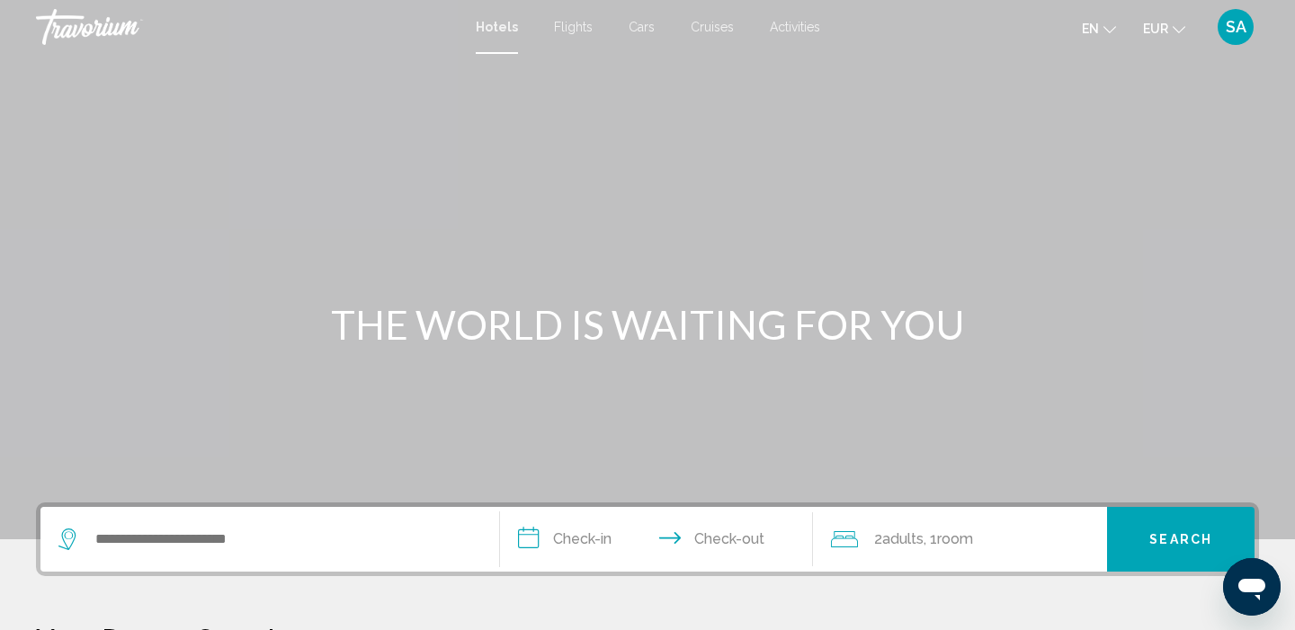
click at [405, 0] on mat-toolbar "Hotels Flights Cars Cruises Activities Hotels Flights Cars Cruises Activities e…" at bounding box center [647, 27] width 1295 height 54
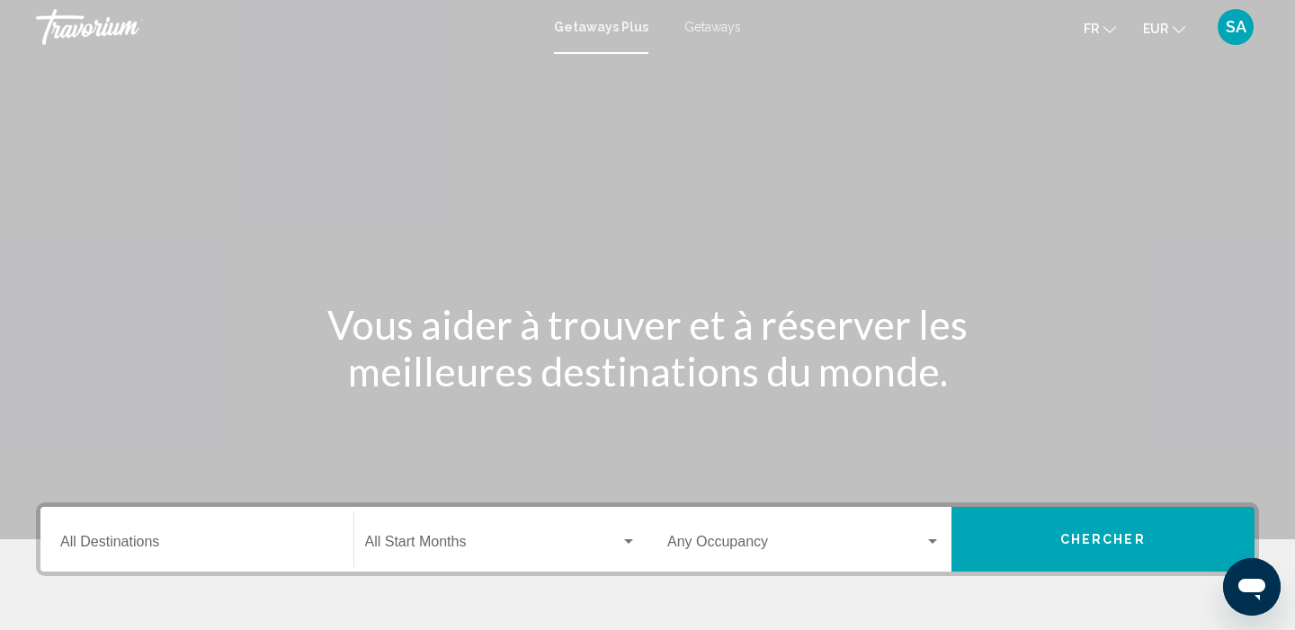
click at [723, 27] on span "Getaways" at bounding box center [712, 27] width 57 height 14
click at [237, 526] on div "Destination All Destinations" at bounding box center [196, 540] width 273 height 57
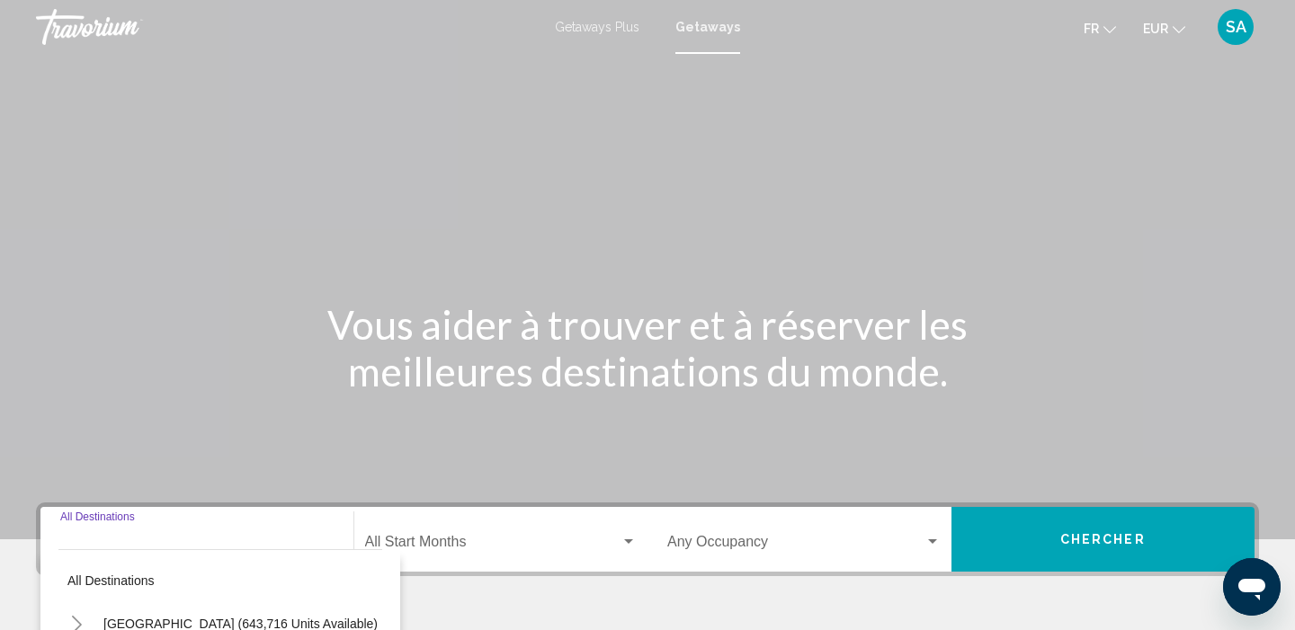
scroll to position [346, 0]
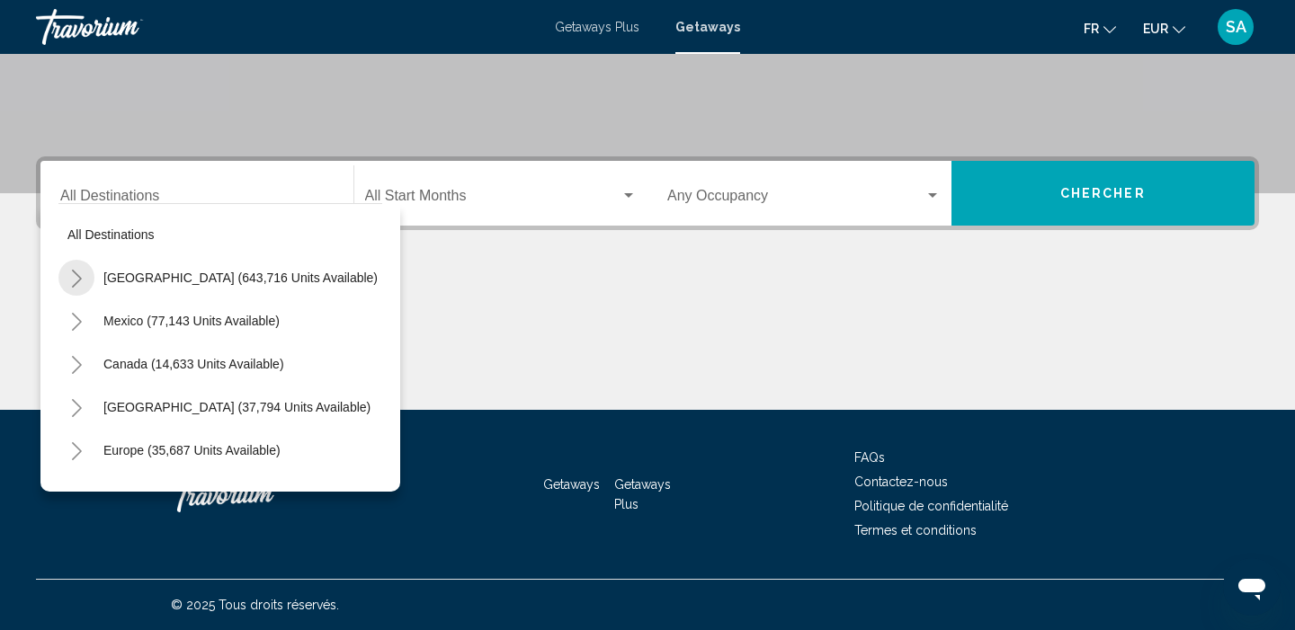
click at [70, 273] on icon "Toggle United States (643,716 units available)" at bounding box center [76, 279] width 13 height 18
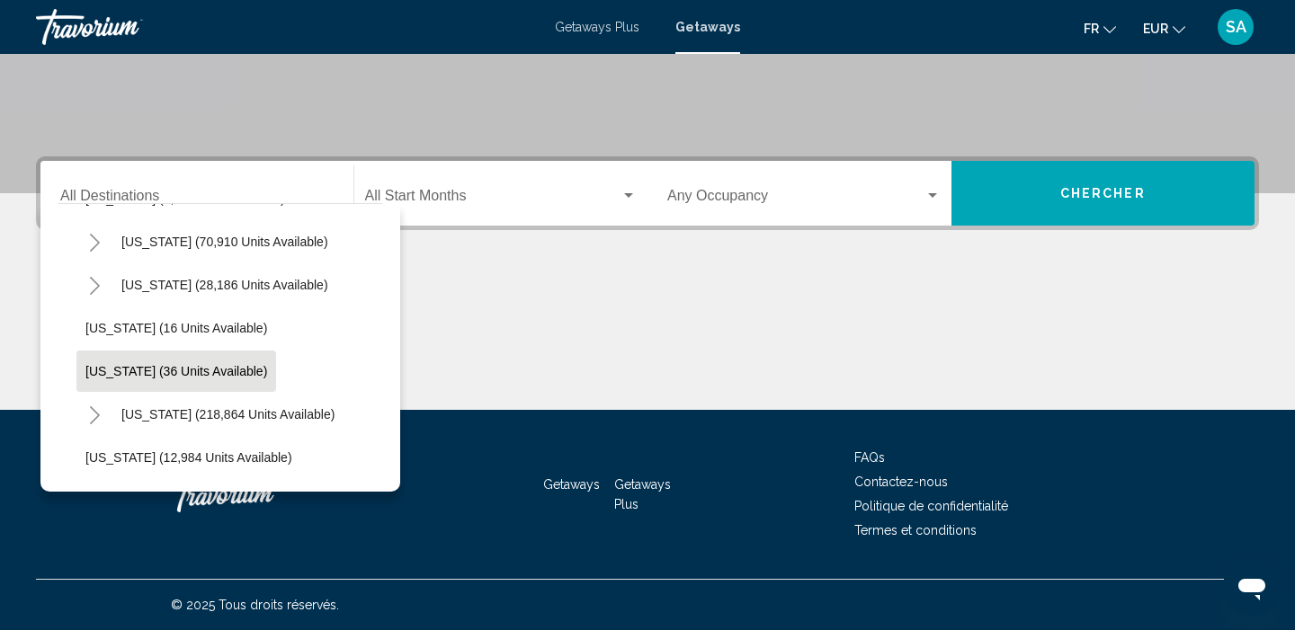
scroll to position [204, 0]
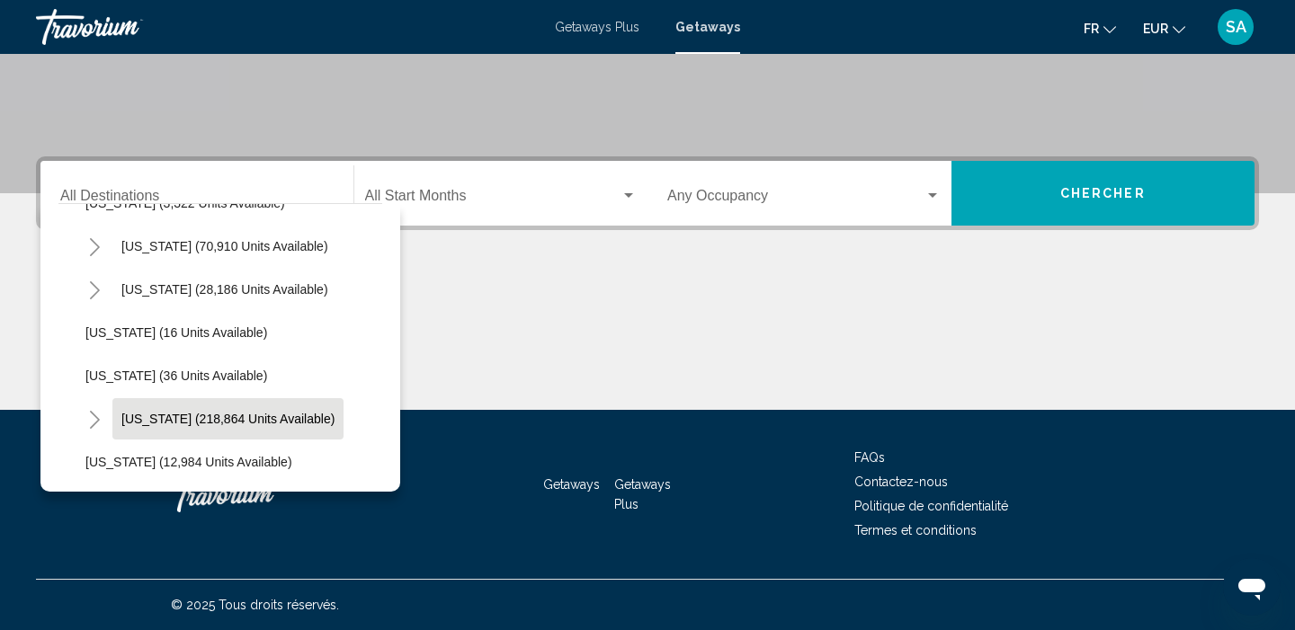
click at [137, 423] on span "Florida (218,864 units available)" at bounding box center [227, 419] width 213 height 14
type input "**********"
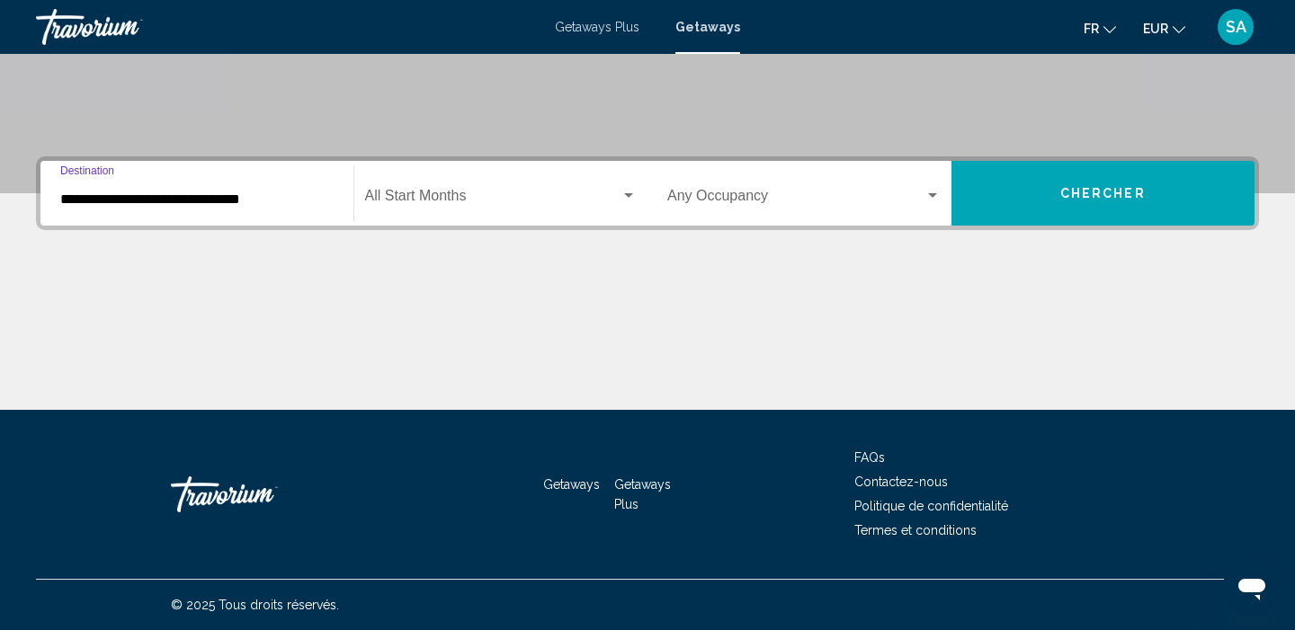
click at [500, 189] on div "Start Month All Start Months" at bounding box center [501, 193] width 272 height 57
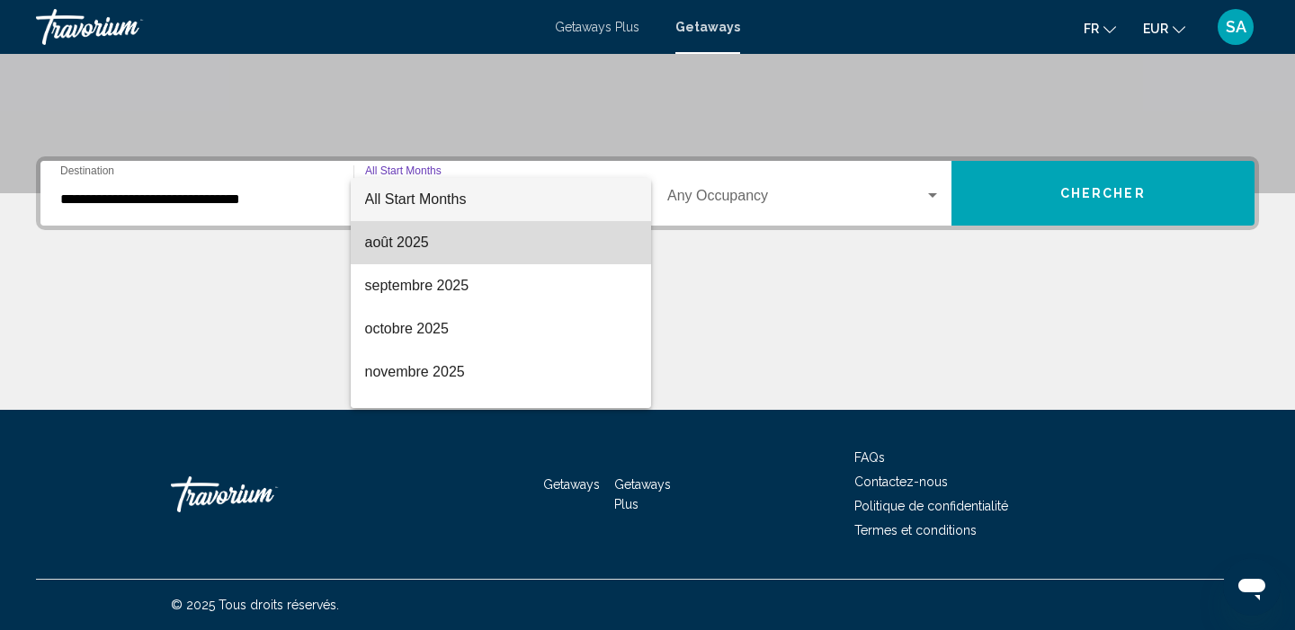
click at [442, 246] on span "août 2025" at bounding box center [501, 242] width 272 height 43
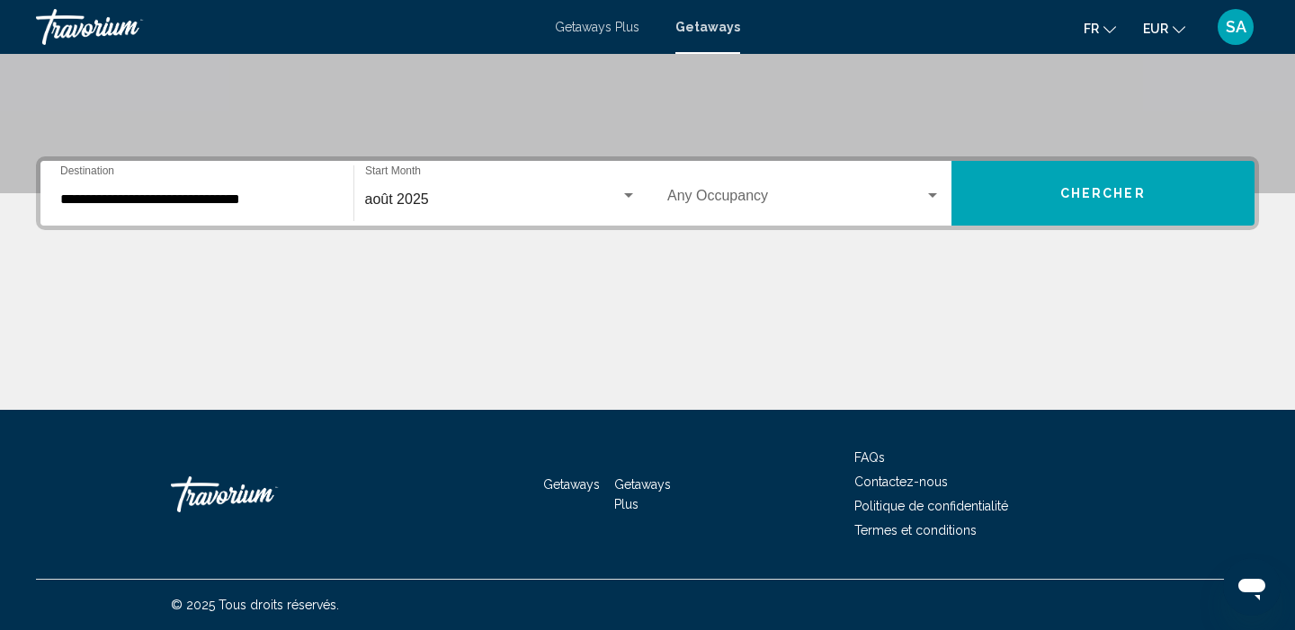
click at [783, 181] on div "Occupancy Any Occupancy" at bounding box center [803, 193] width 273 height 57
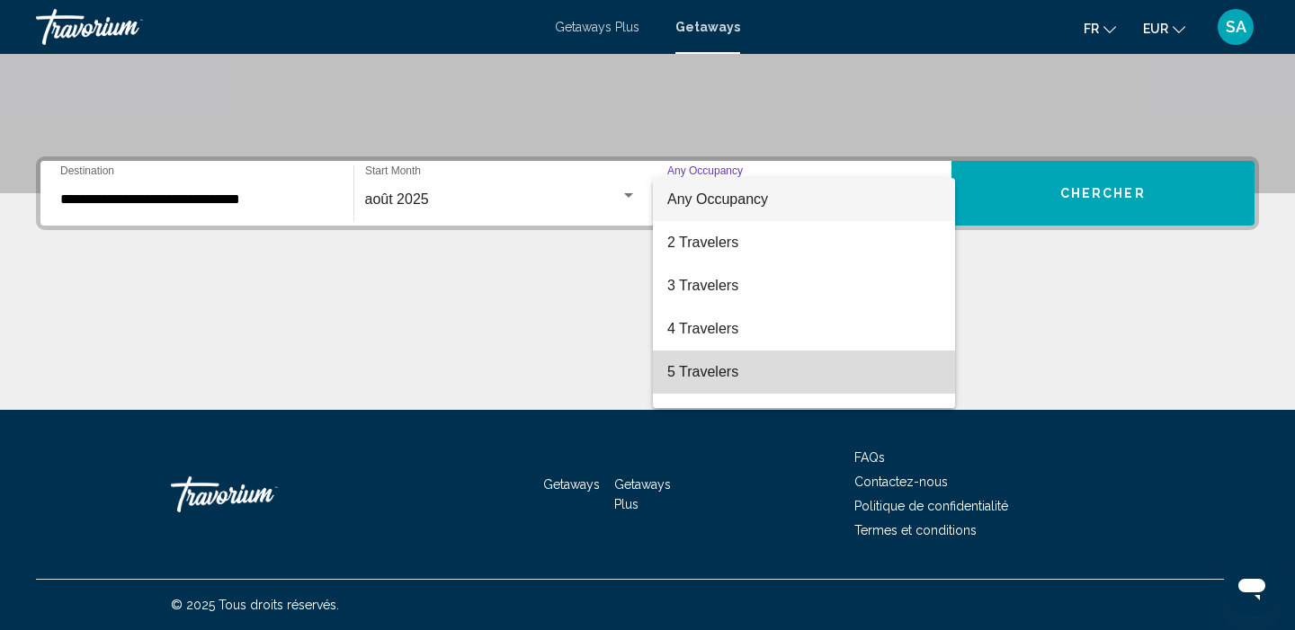
click at [695, 373] on span "5 Travelers" at bounding box center [803, 372] width 273 height 43
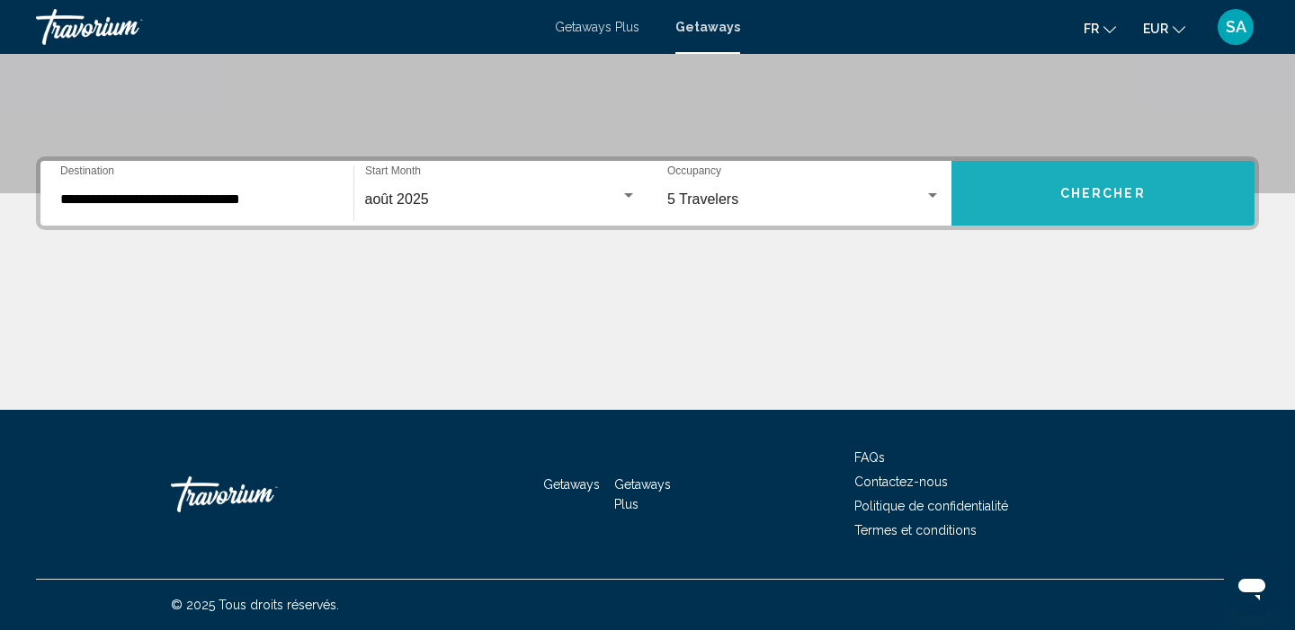
click at [1123, 199] on span "Chercher" at bounding box center [1102, 194] width 85 height 14
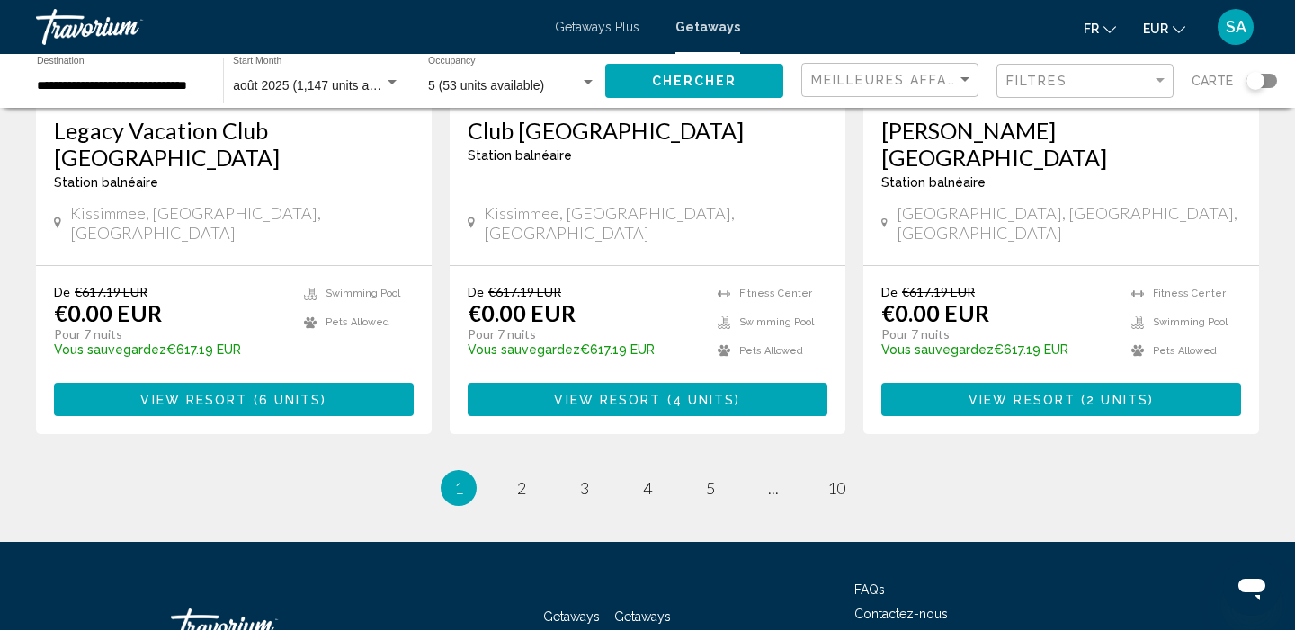
scroll to position [2383, 0]
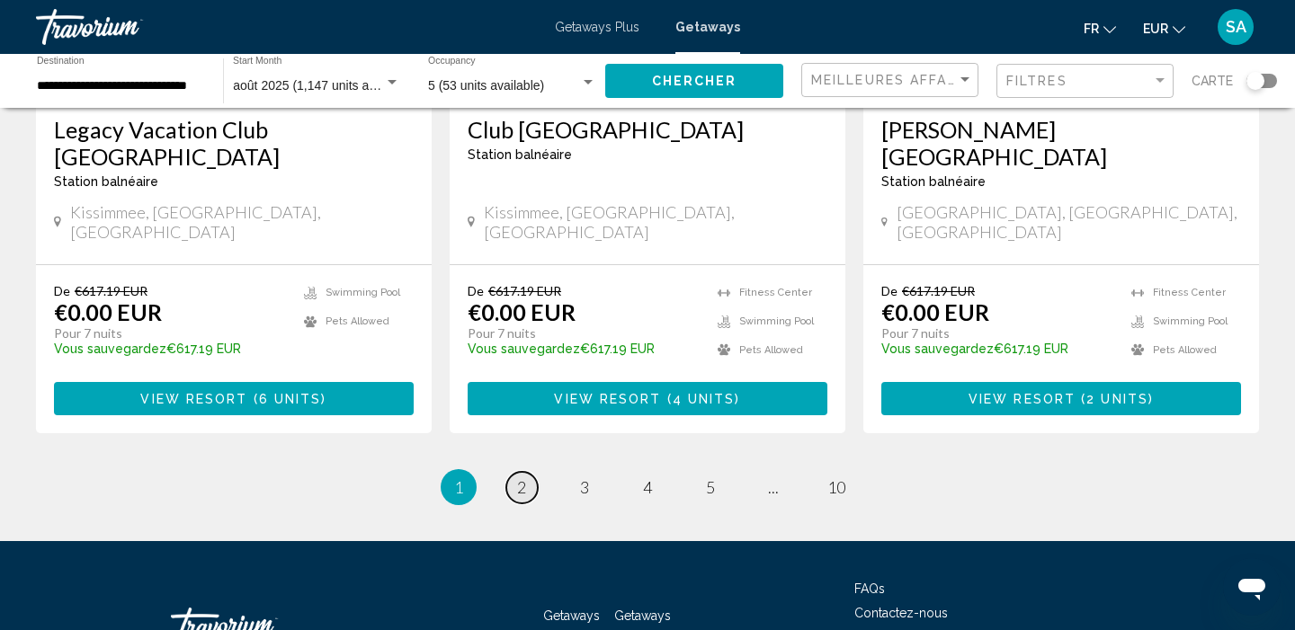
click at [522, 477] on span "2" at bounding box center [521, 487] width 9 height 20
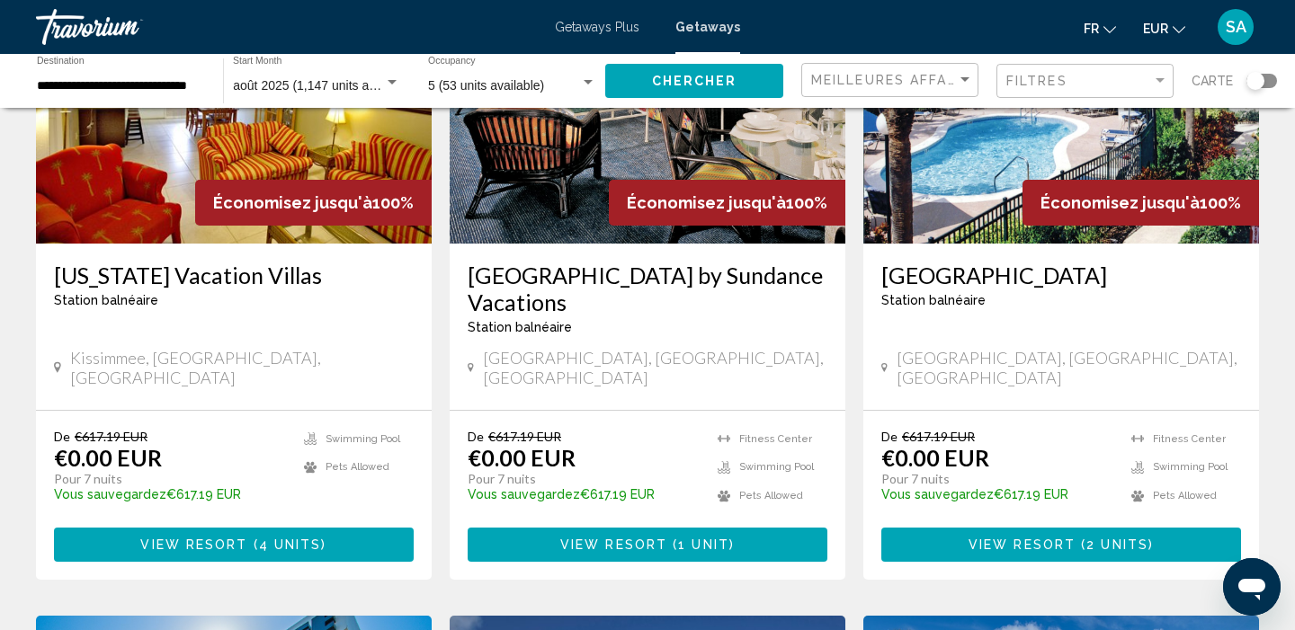
scroll to position [897, 0]
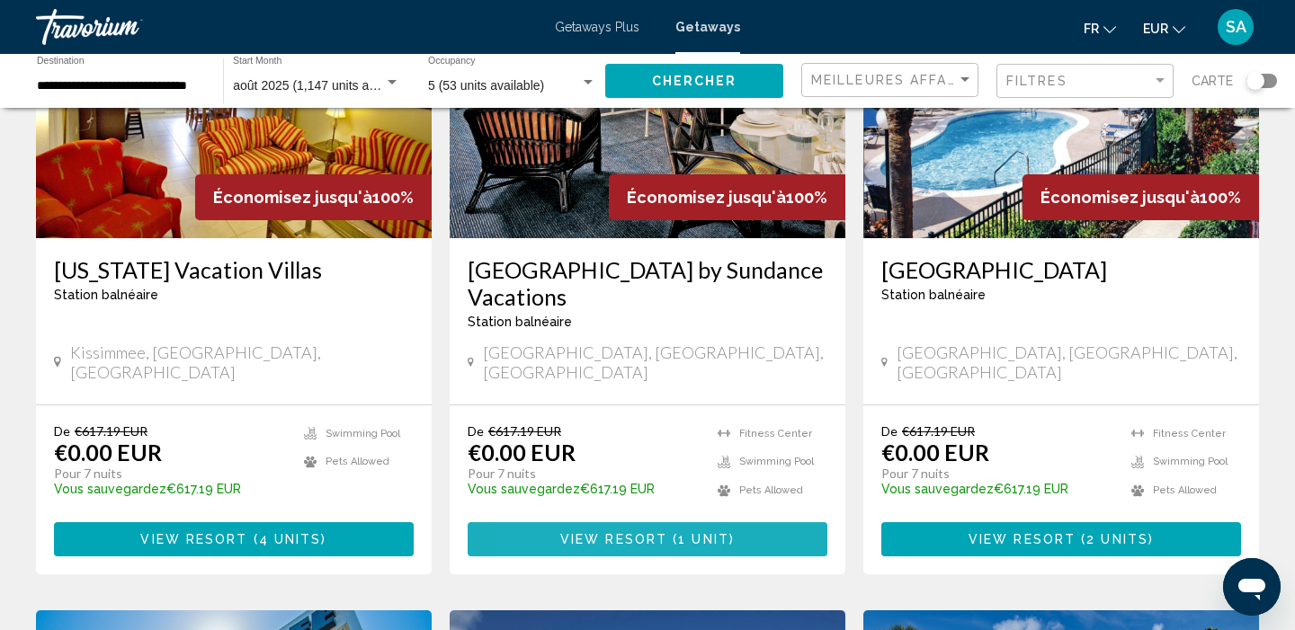
click at [547, 522] on button "View Resort ( 1 unit )" at bounding box center [647, 538] width 360 height 33
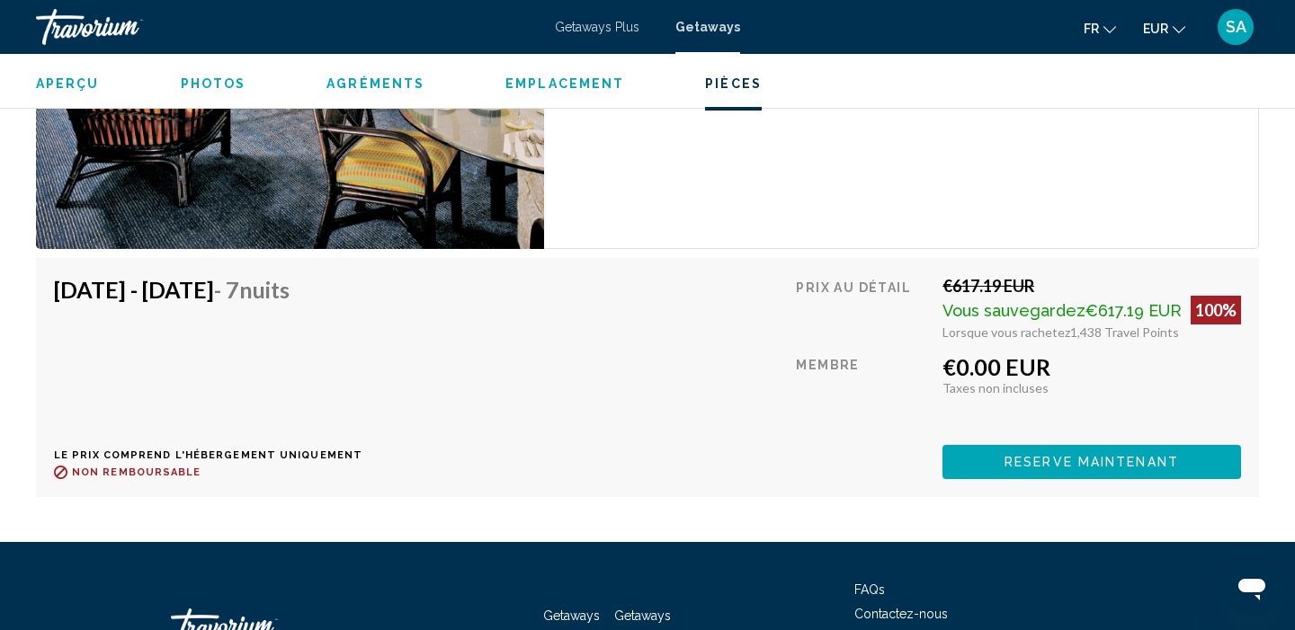
scroll to position [3462, 0]
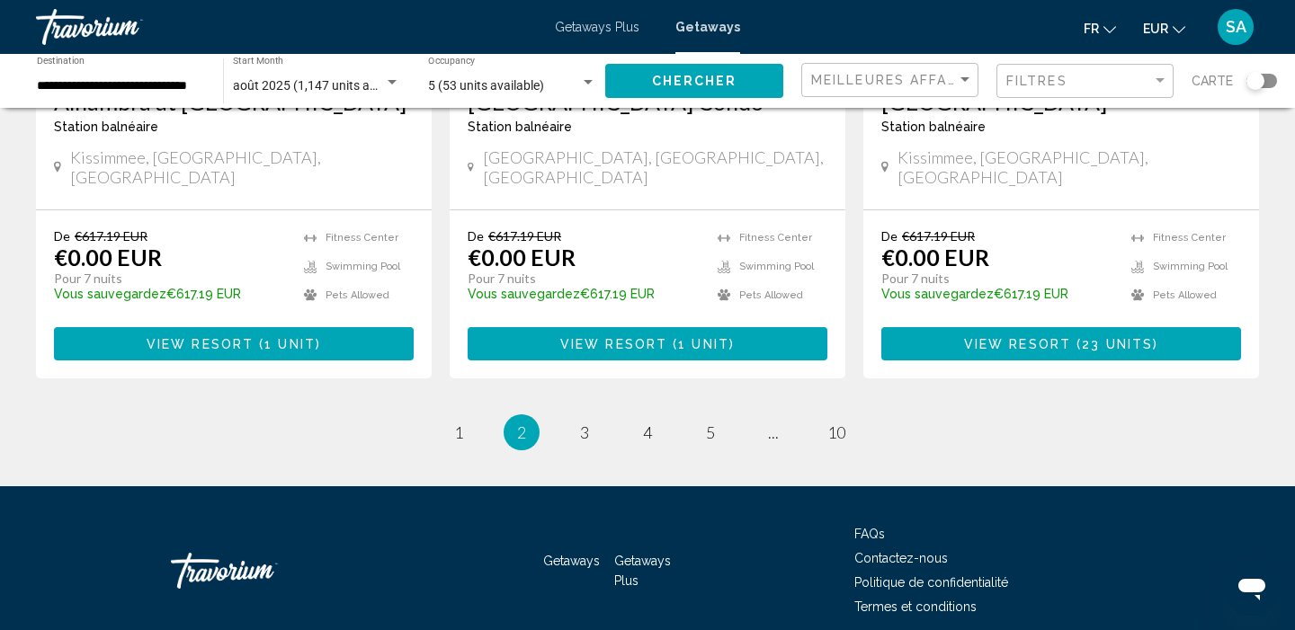
scroll to position [2382, 0]
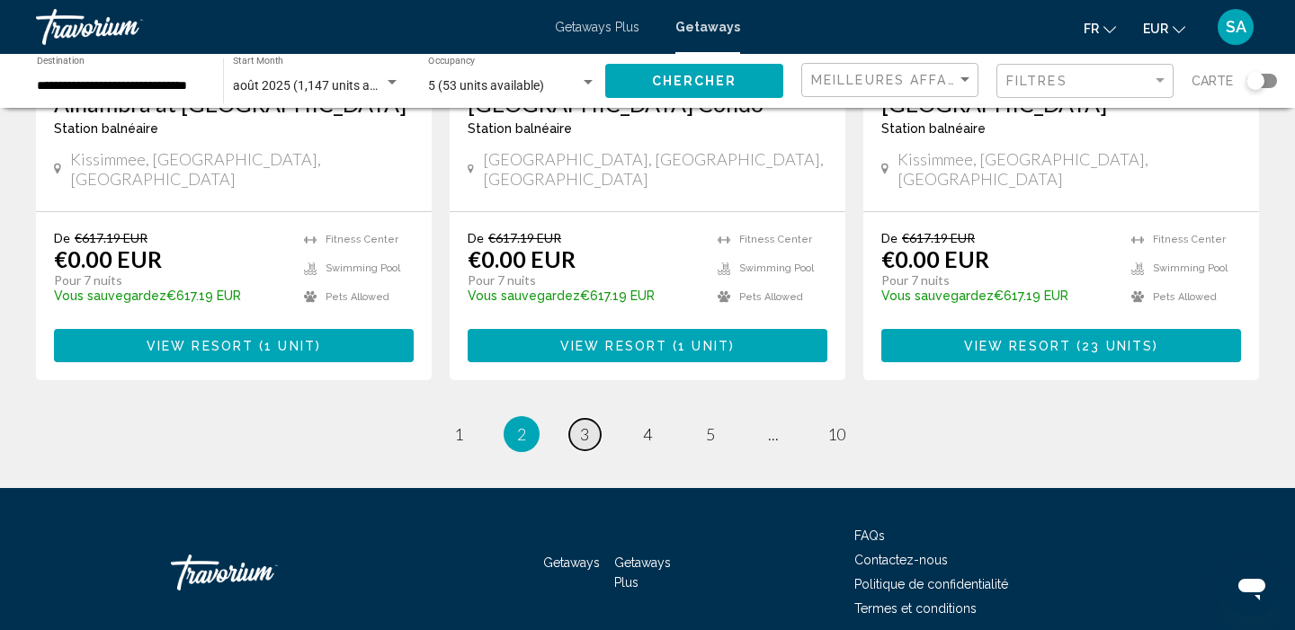
click at [583, 424] on span "3" at bounding box center [584, 434] width 9 height 20
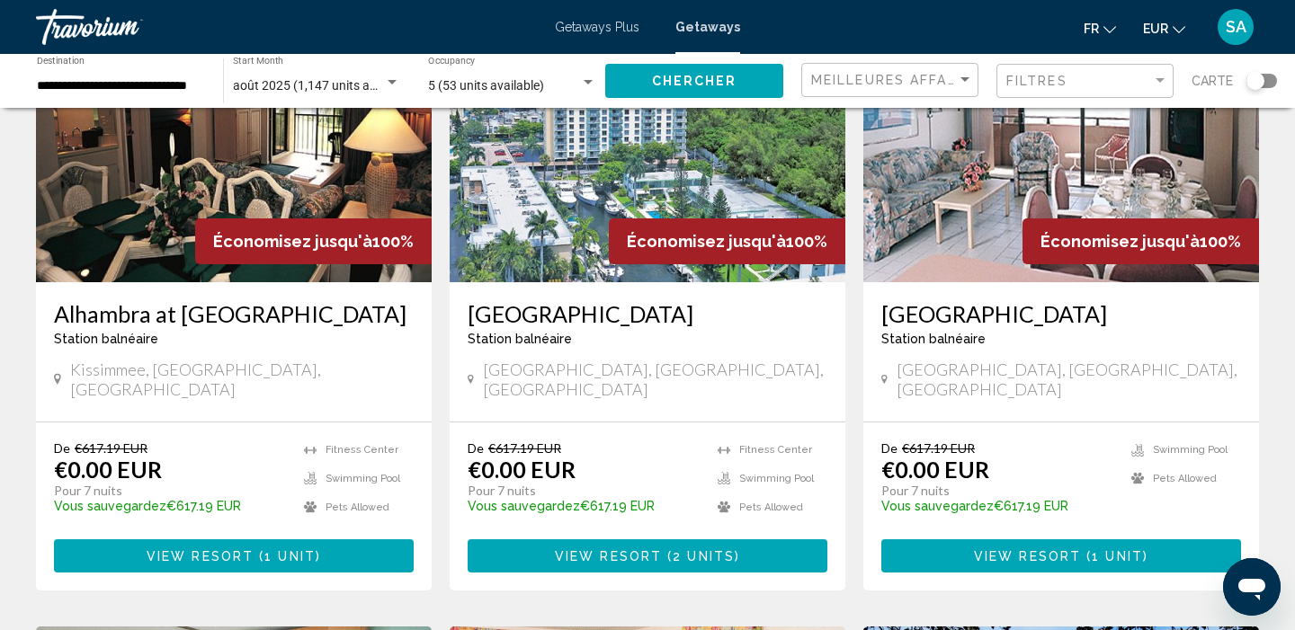
scroll to position [196, 0]
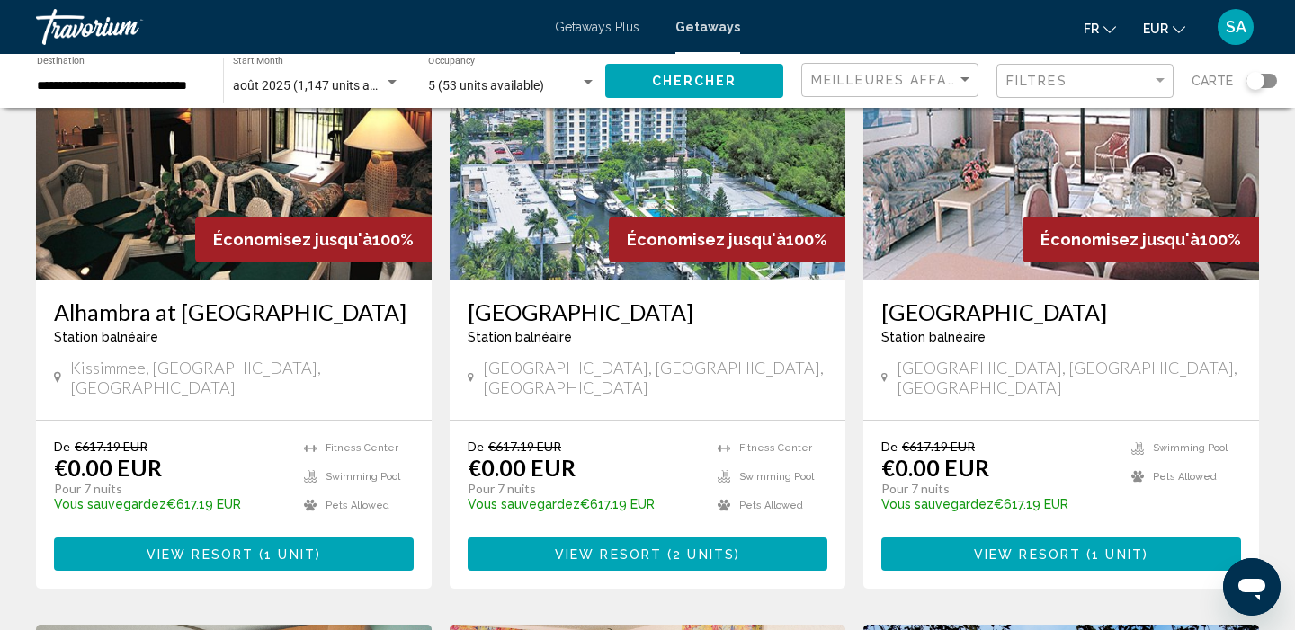
click at [588, 547] on span "View Resort" at bounding box center [608, 554] width 107 height 14
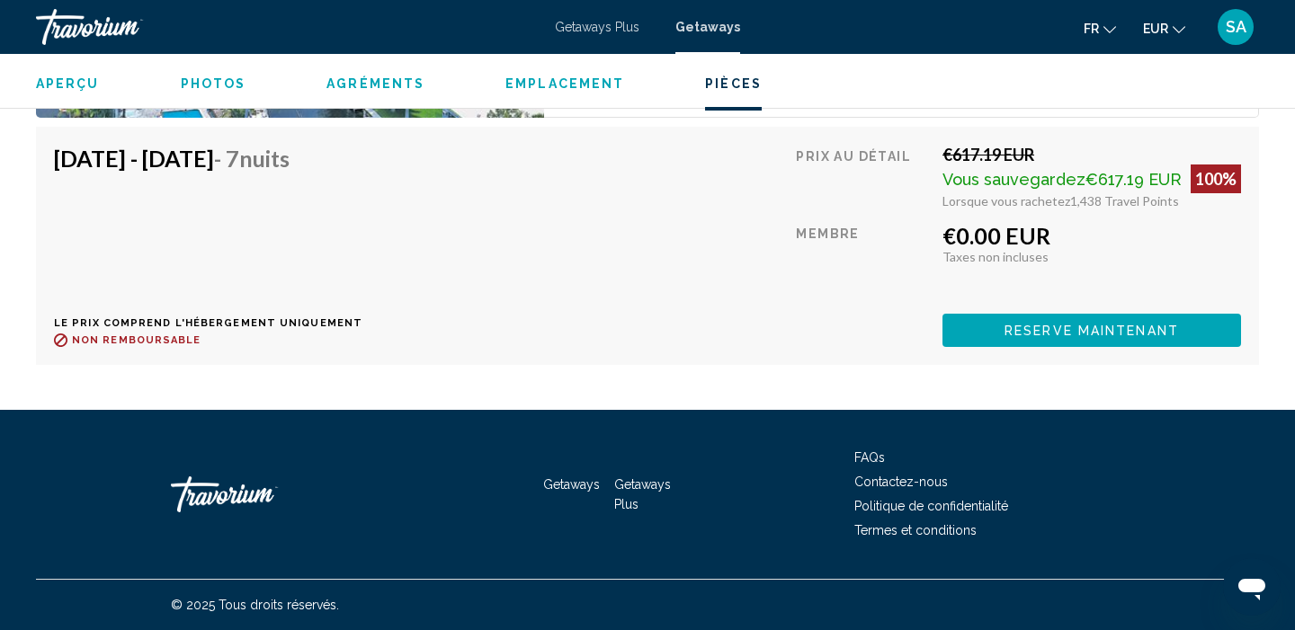
scroll to position [3942, 0]
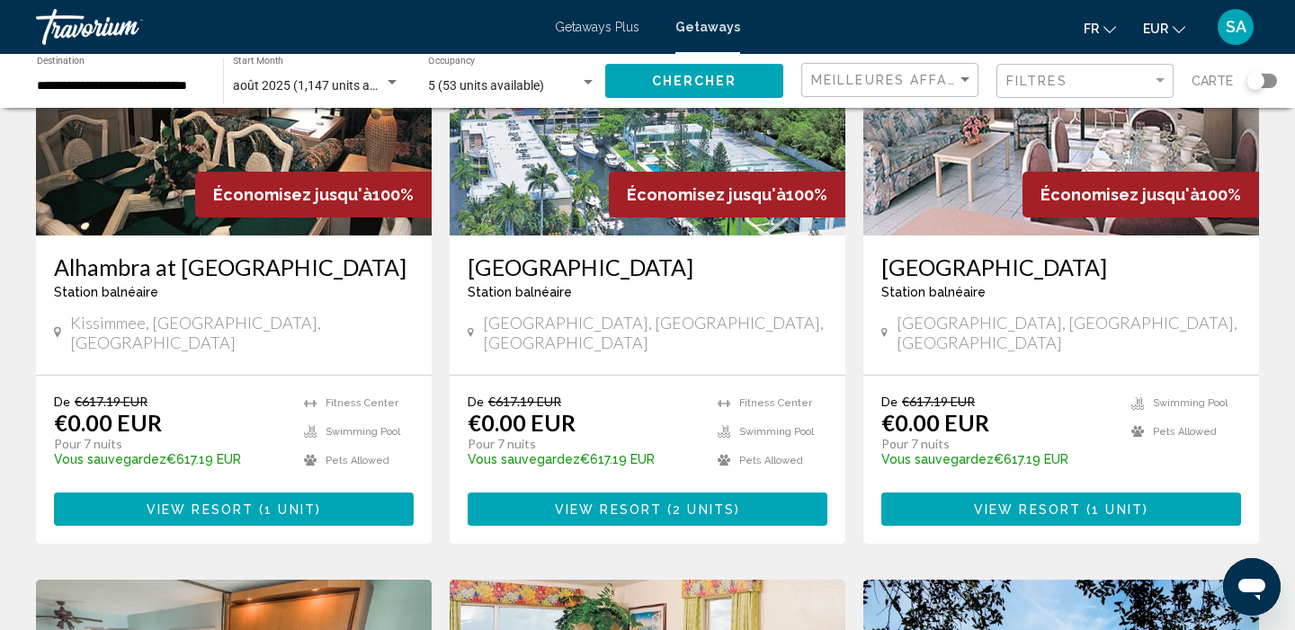
scroll to position [254, 0]
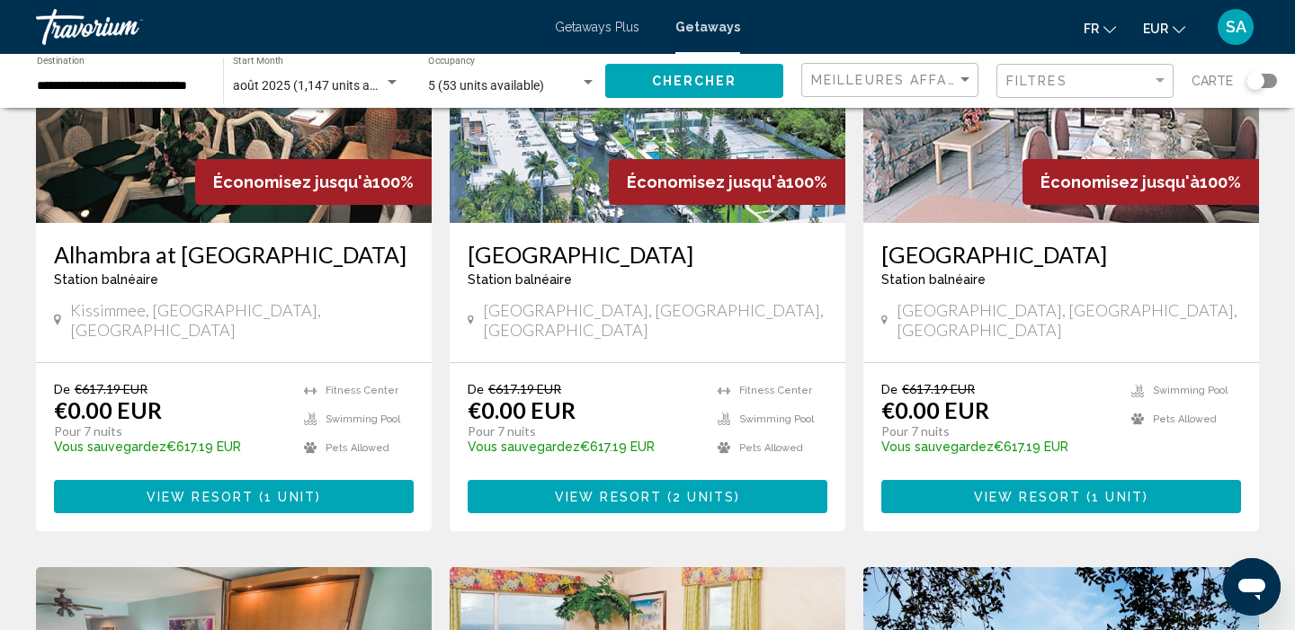
click at [951, 480] on button "View Resort ( 1 unit )" at bounding box center [1061, 496] width 360 height 33
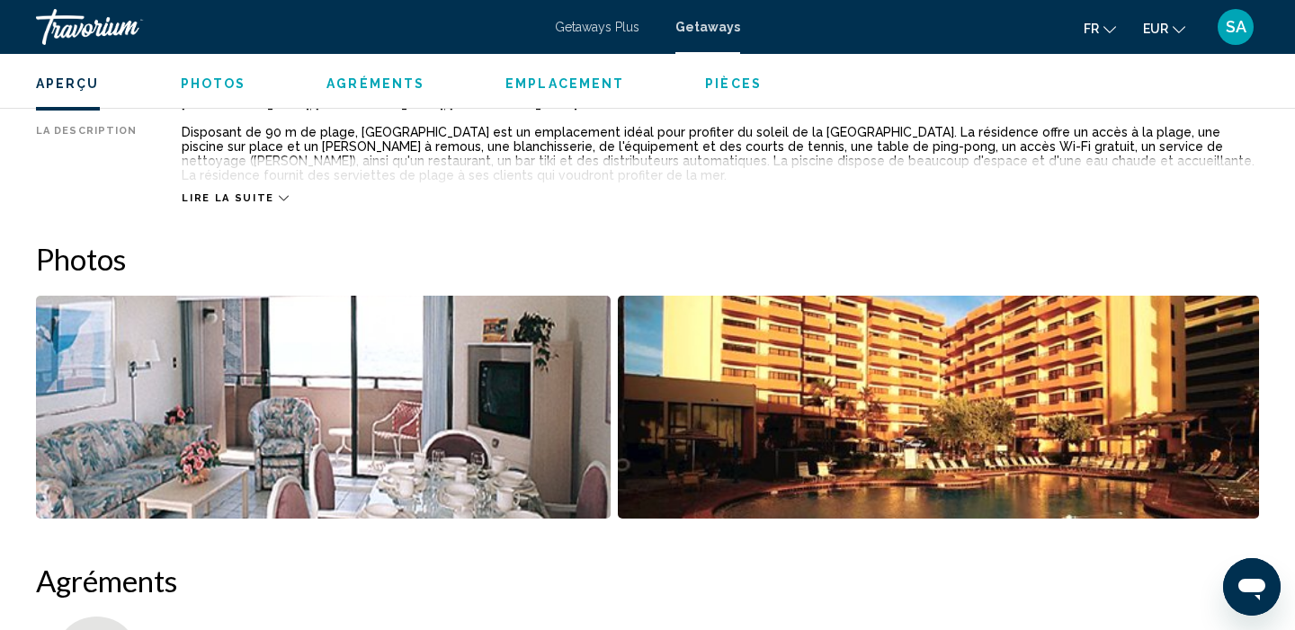
scroll to position [675, 0]
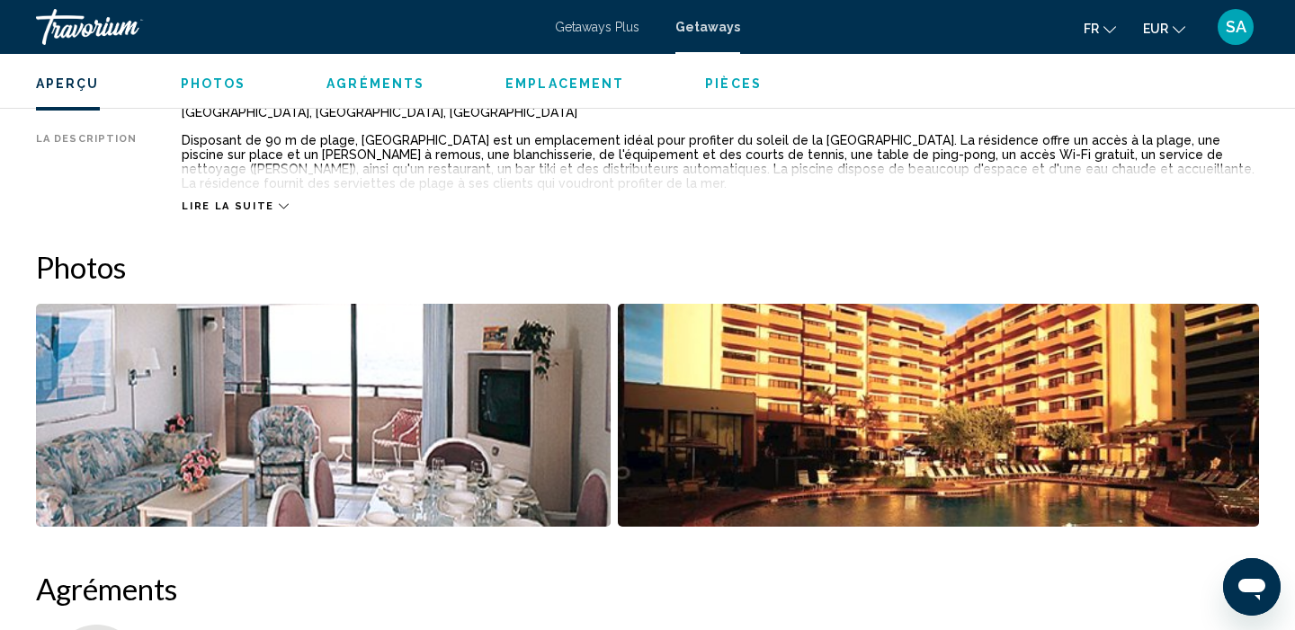
click at [973, 371] on img "Open full-screen image slider" at bounding box center [939, 415] width 642 height 223
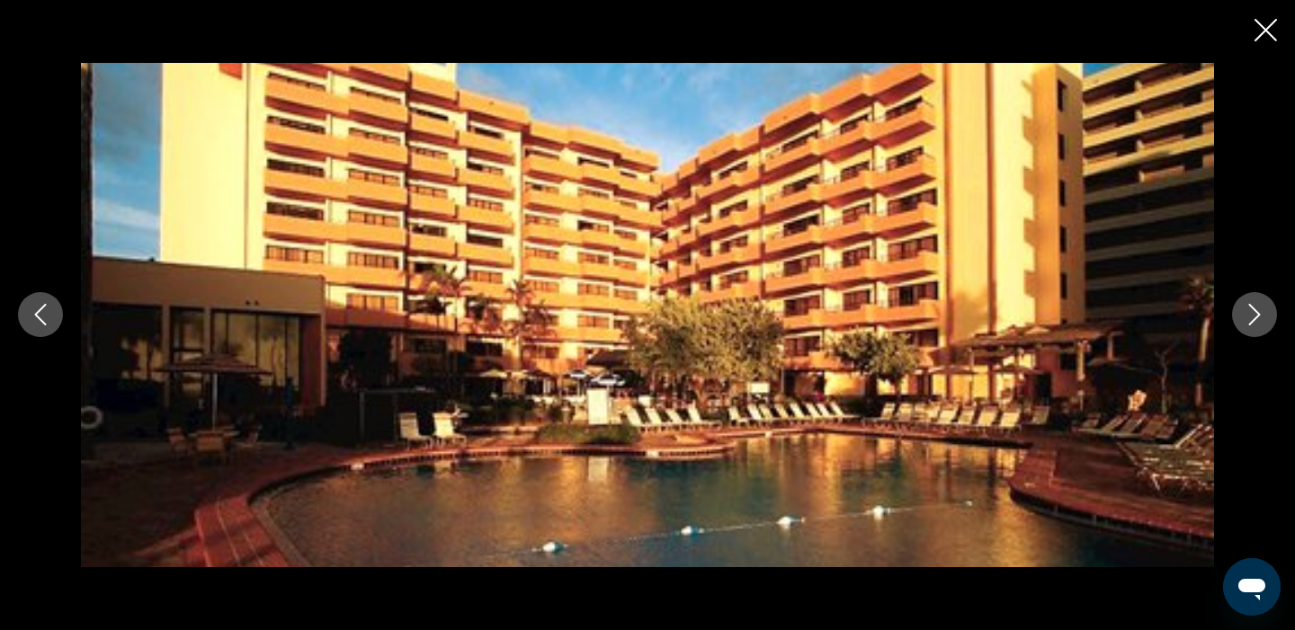
click at [1243, 313] on icon "Next image" at bounding box center [1254, 315] width 22 height 22
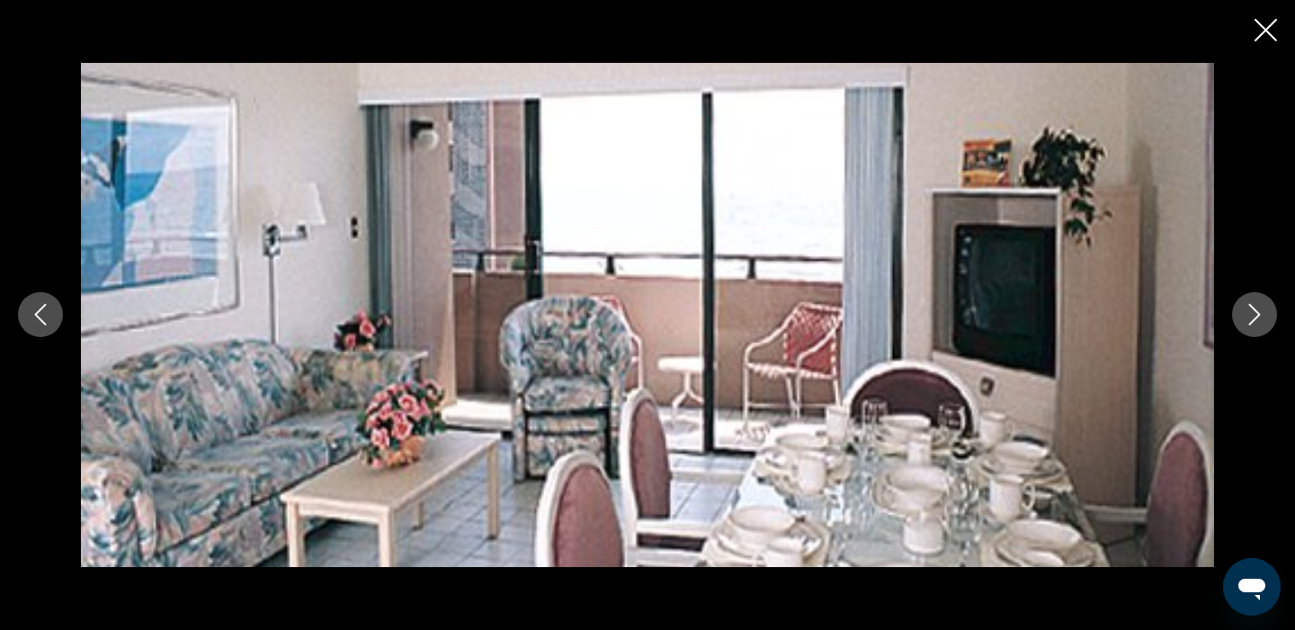
click at [1243, 313] on icon "Next image" at bounding box center [1254, 315] width 22 height 22
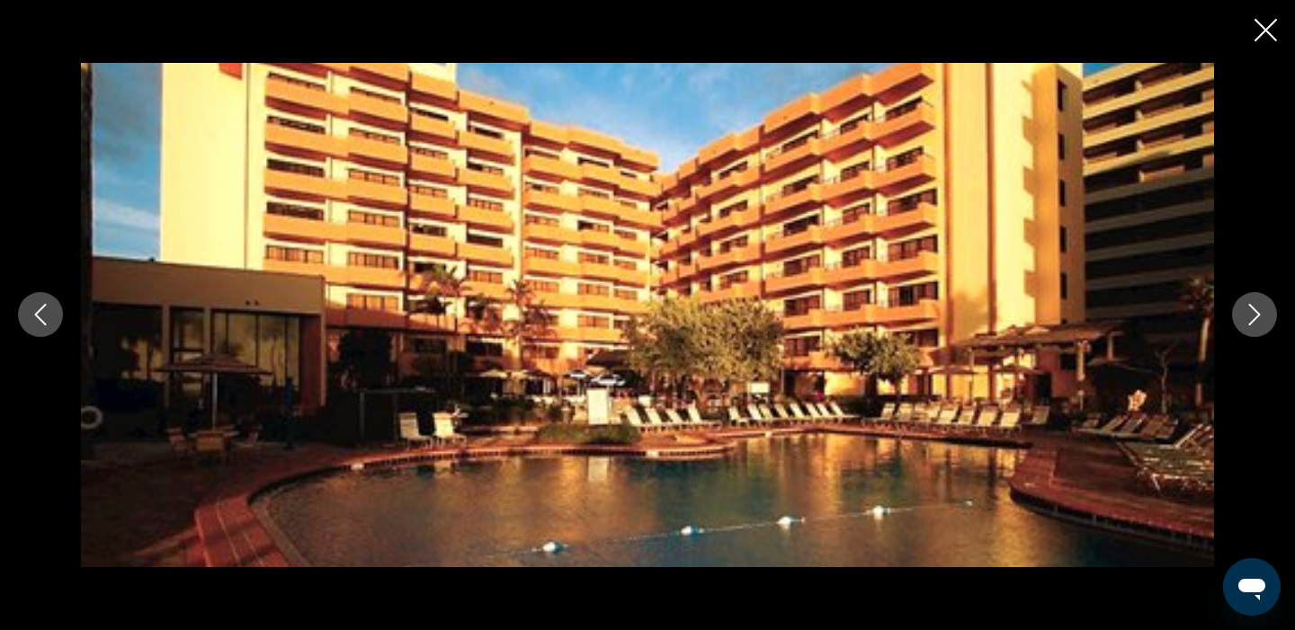
click at [1271, 31] on icon "Close slideshow" at bounding box center [1265, 30] width 22 height 22
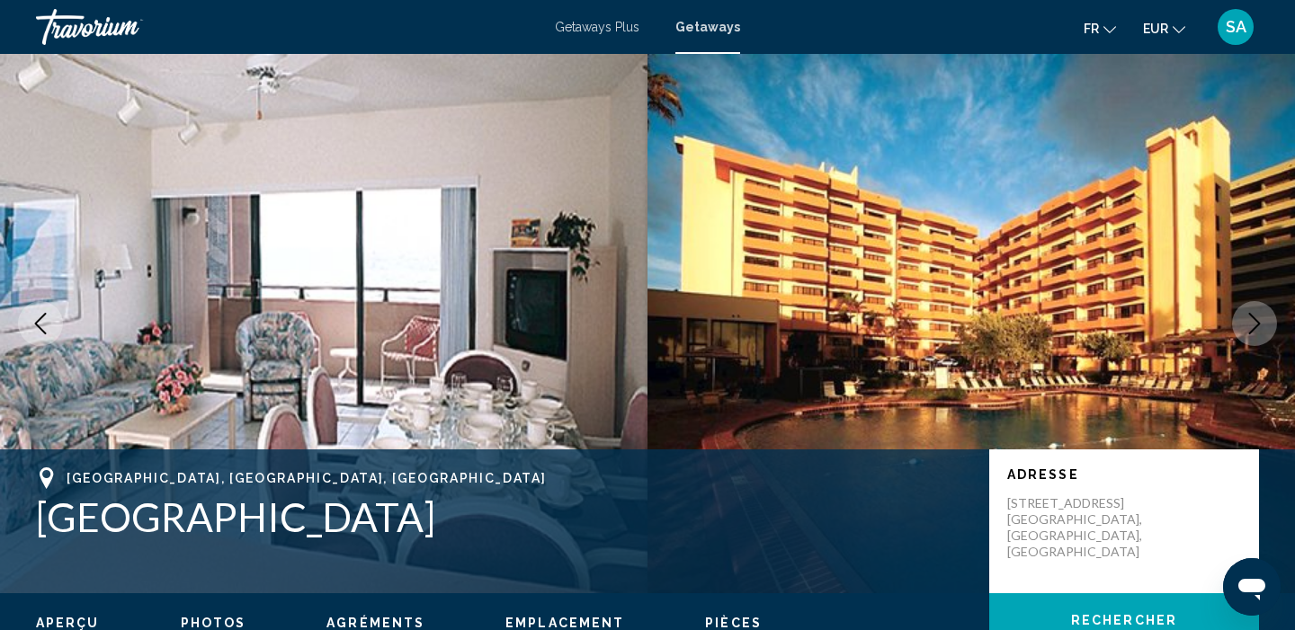
scroll to position [0, 0]
click at [1258, 316] on icon "Next image" at bounding box center [1254, 324] width 22 height 22
click at [1256, 325] on icon "Next image" at bounding box center [1255, 324] width 12 height 22
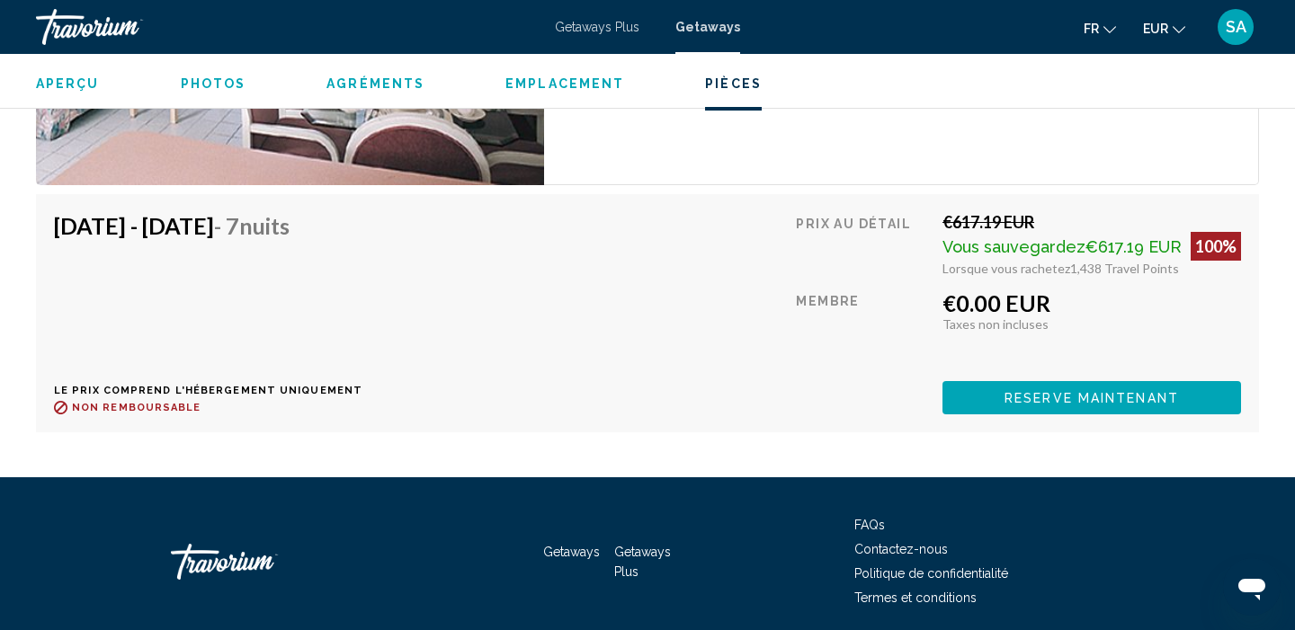
scroll to position [3067, 0]
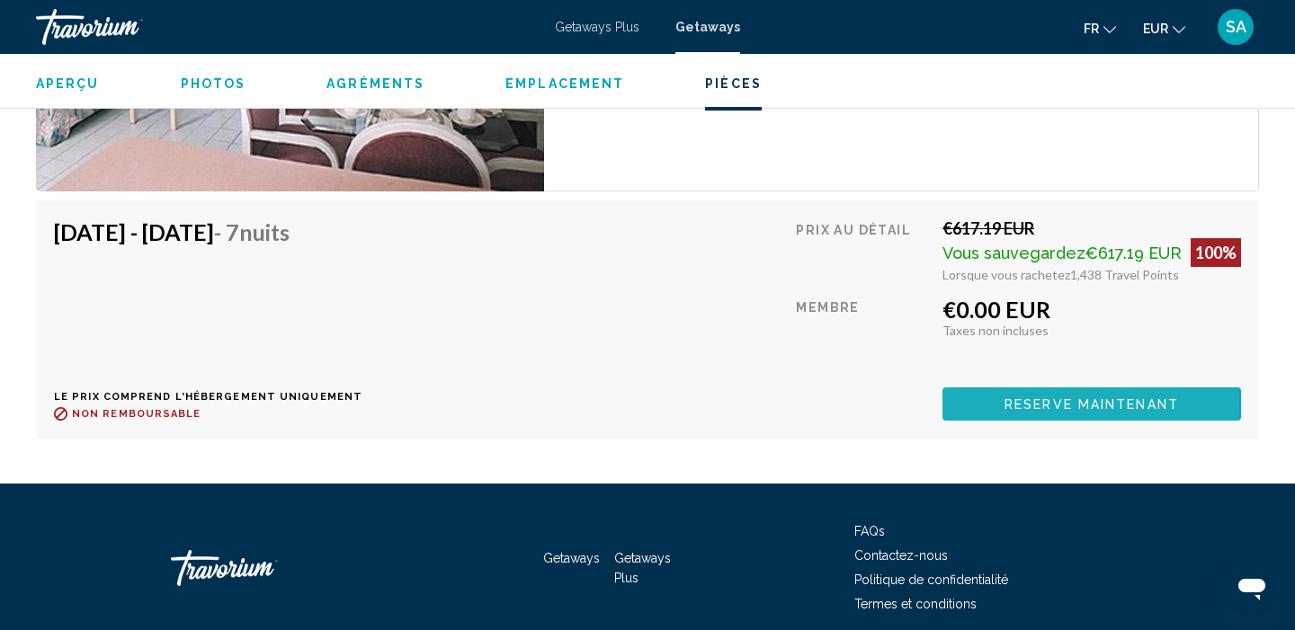
click at [1035, 404] on span "Reserve maintenant" at bounding box center [1091, 404] width 174 height 14
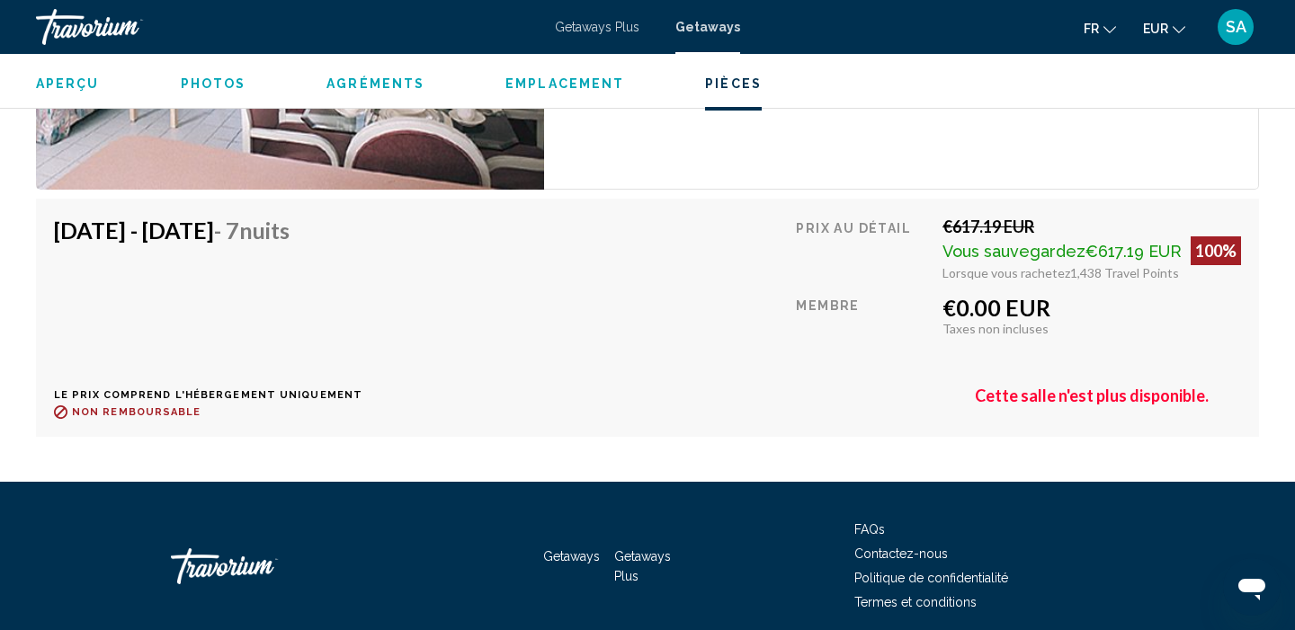
scroll to position [3066, 0]
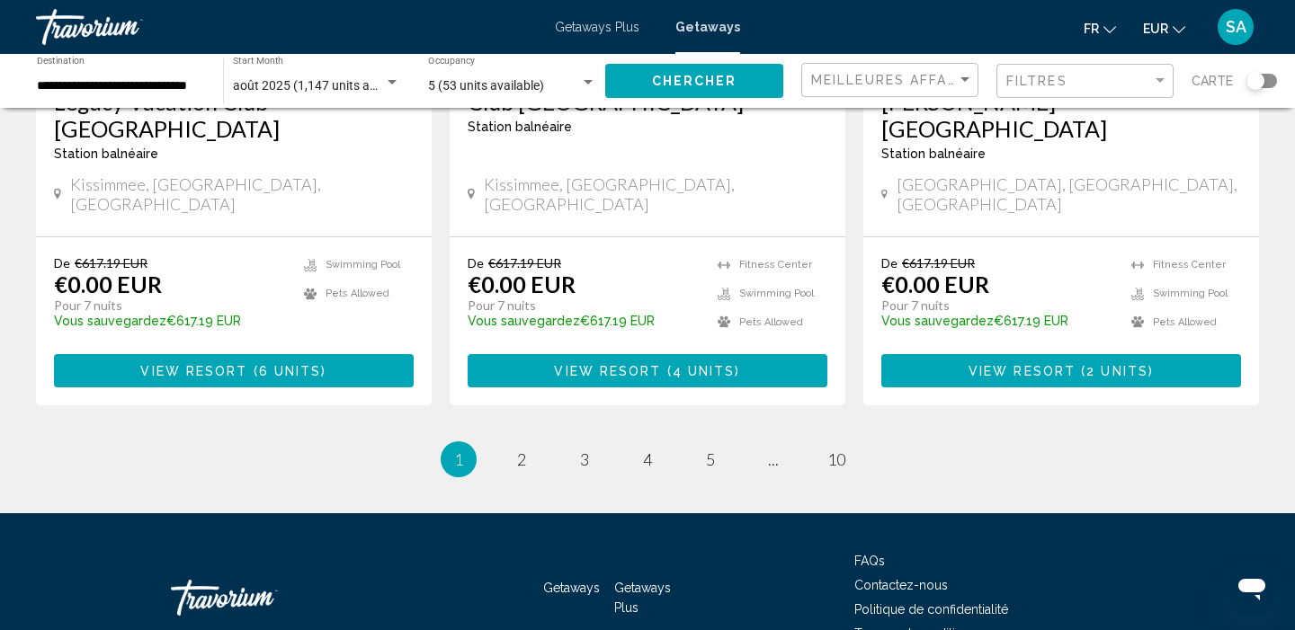
scroll to position [2409, 0]
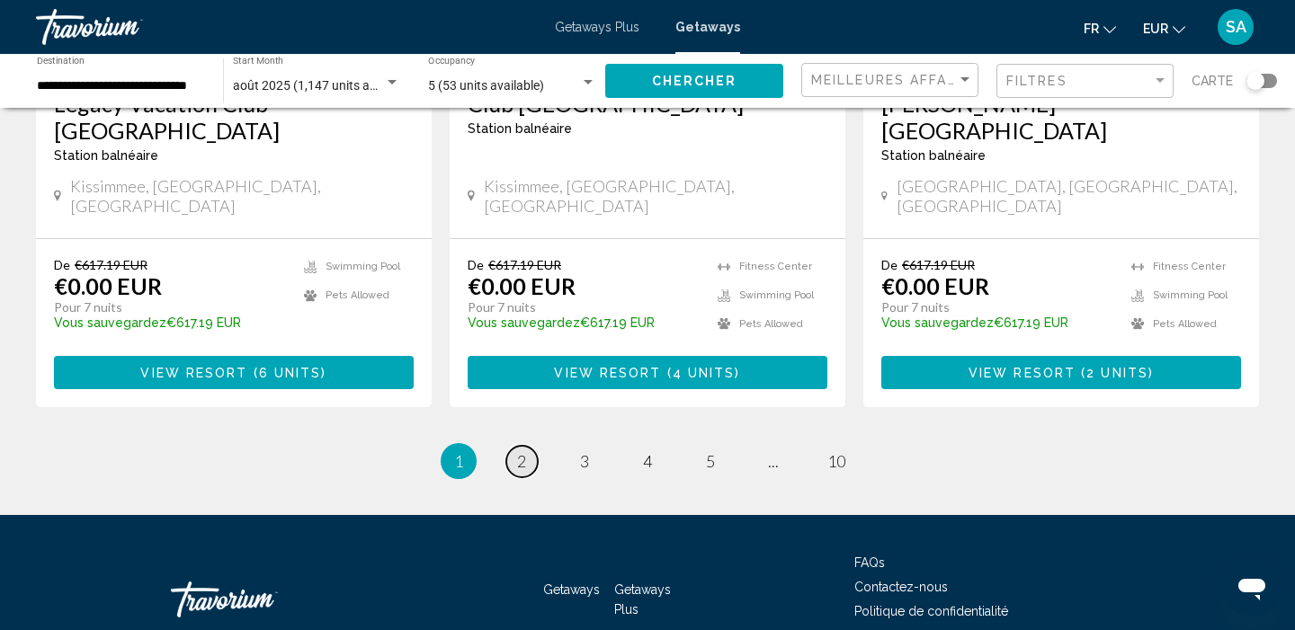
click at [520, 451] on span "2" at bounding box center [521, 461] width 9 height 20
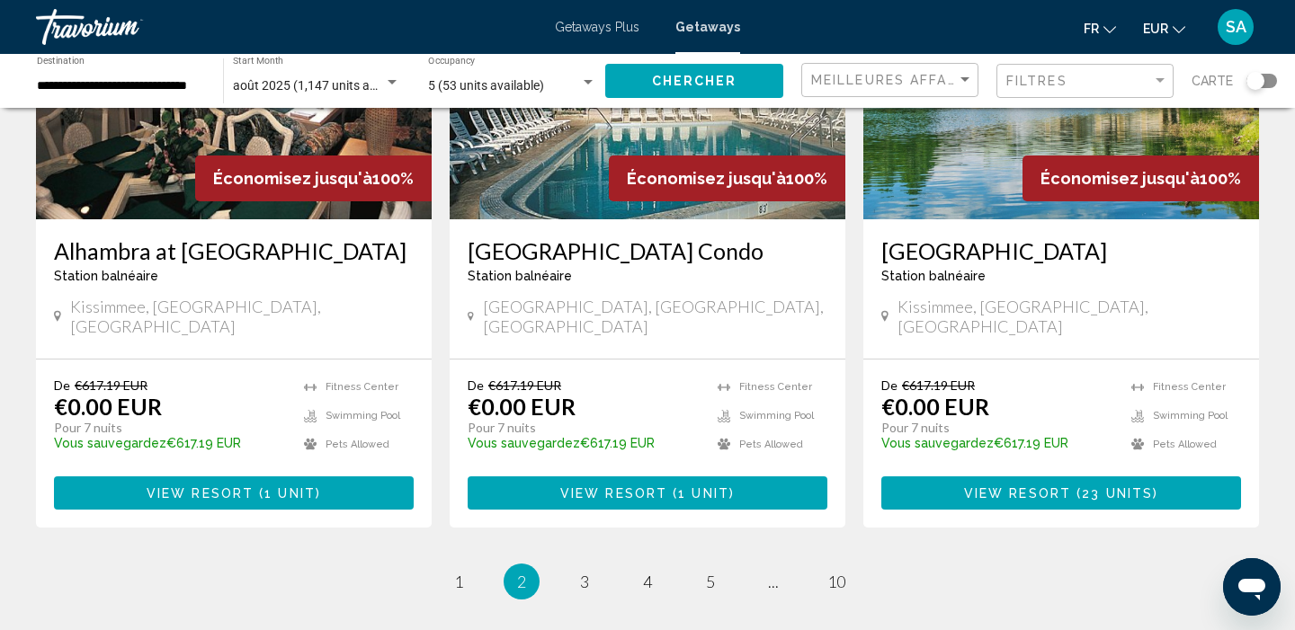
scroll to position [2250, 0]
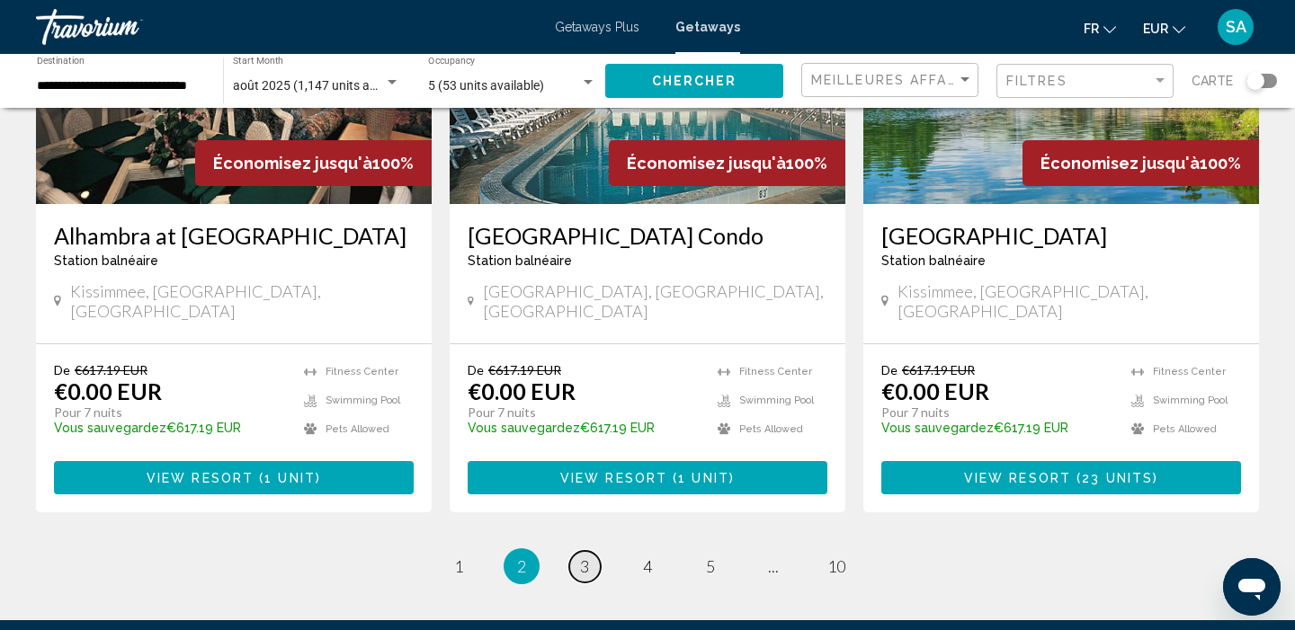
click at [578, 551] on link "page 3" at bounding box center [584, 566] width 31 height 31
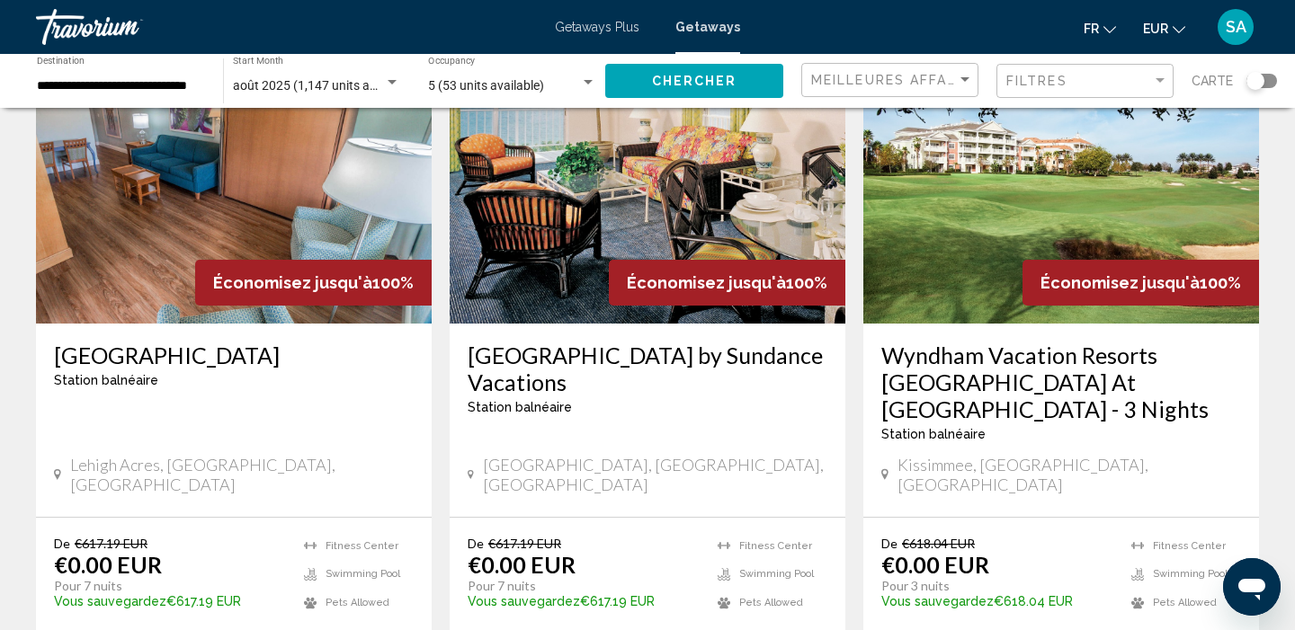
scroll to position [794, 0]
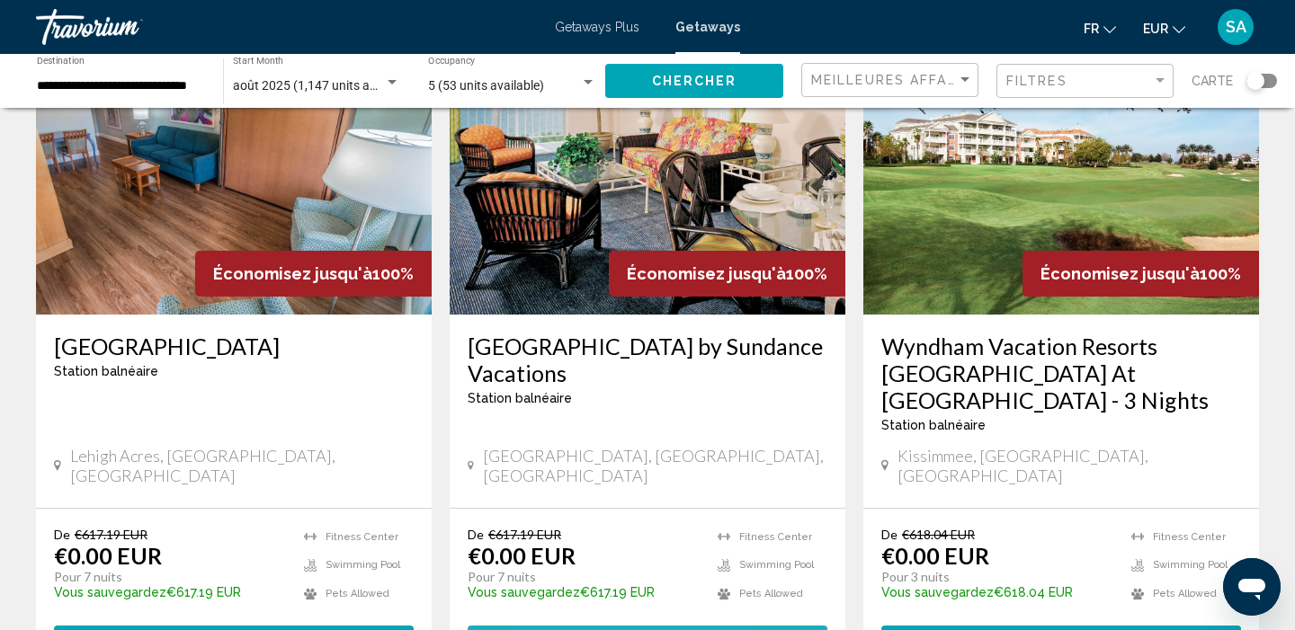
click at [557, 626] on button "View Resort ( 1 unit )" at bounding box center [647, 642] width 360 height 33
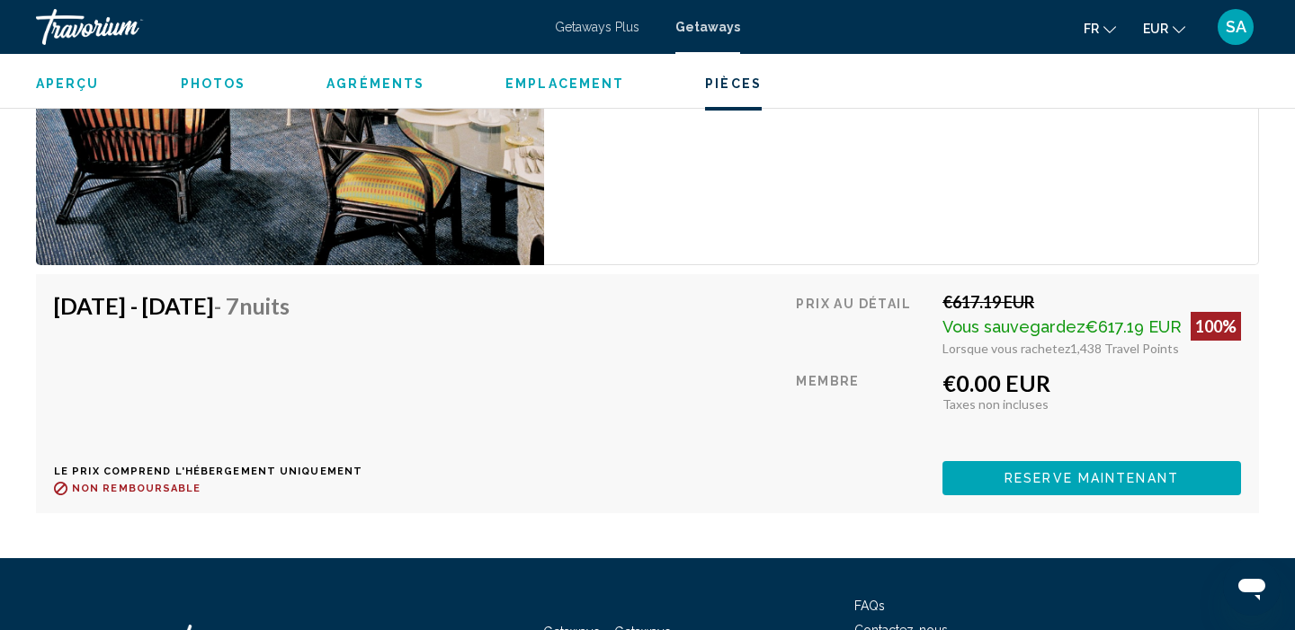
scroll to position [3453, 0]
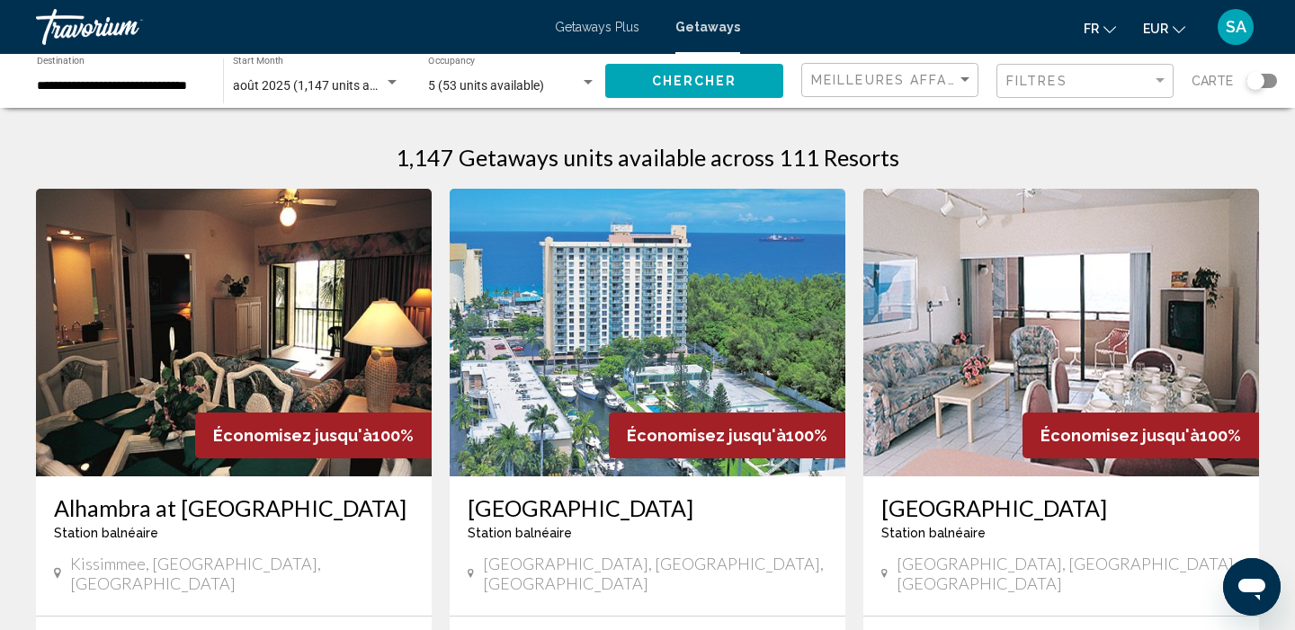
click at [1148, 343] on img "Main content" at bounding box center [1061, 333] width 396 height 288
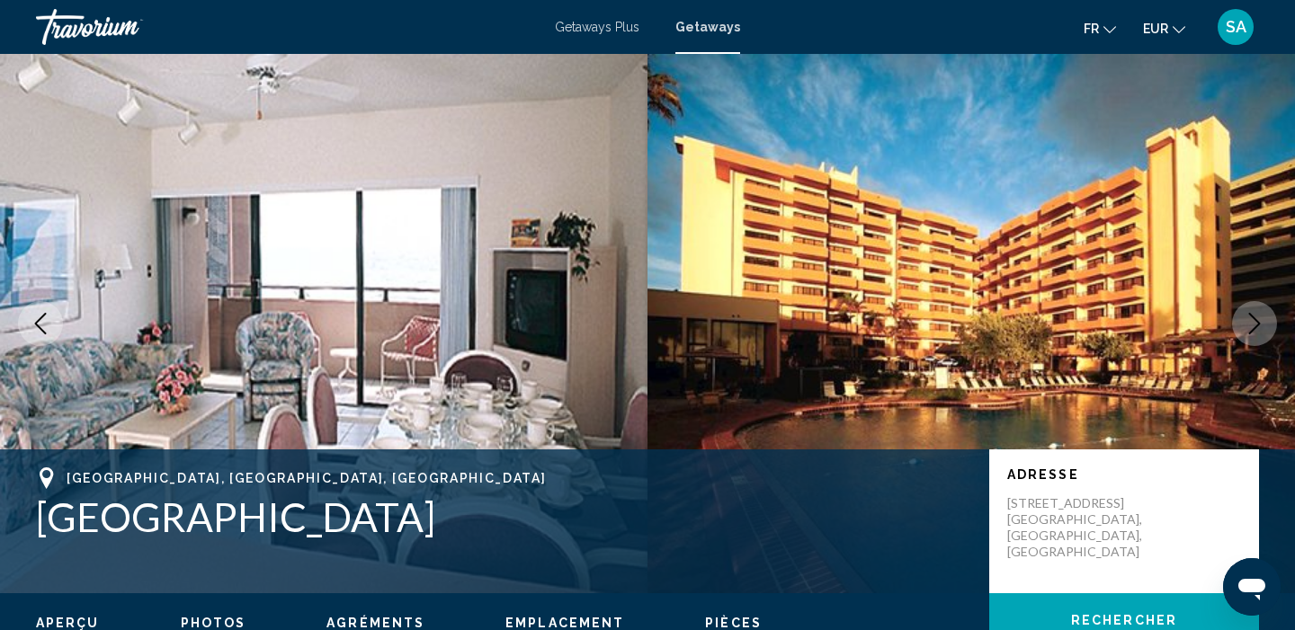
click at [1251, 329] on icon "Next image" at bounding box center [1254, 324] width 22 height 22
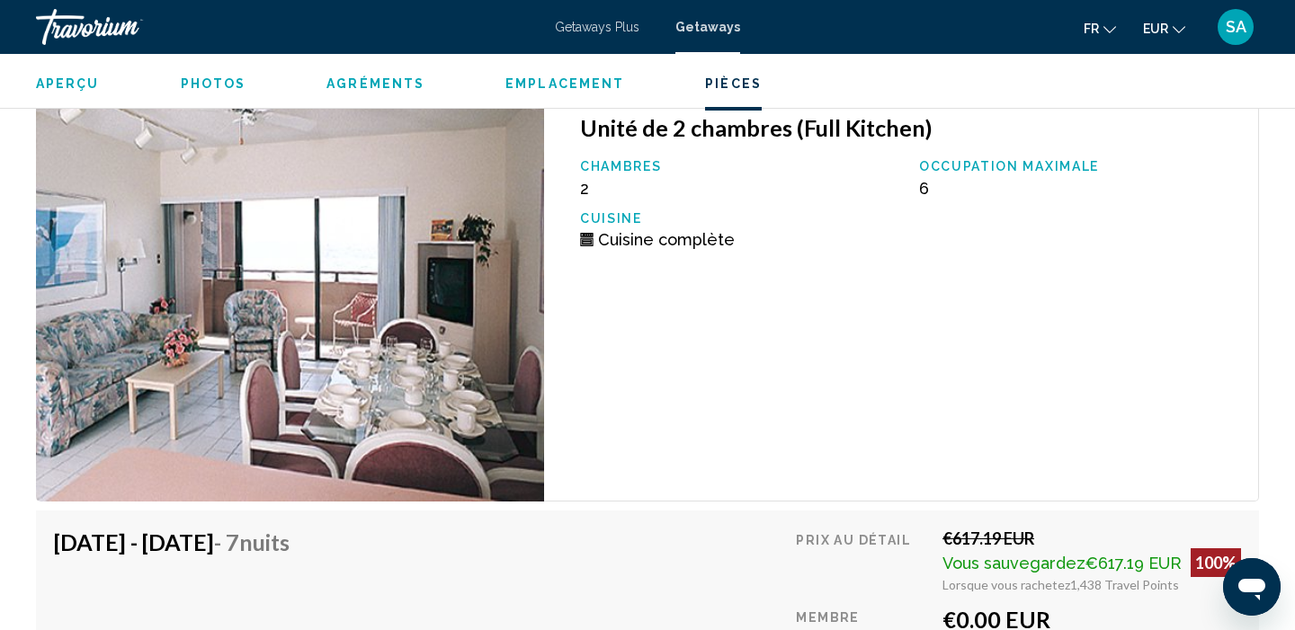
scroll to position [2756, 0]
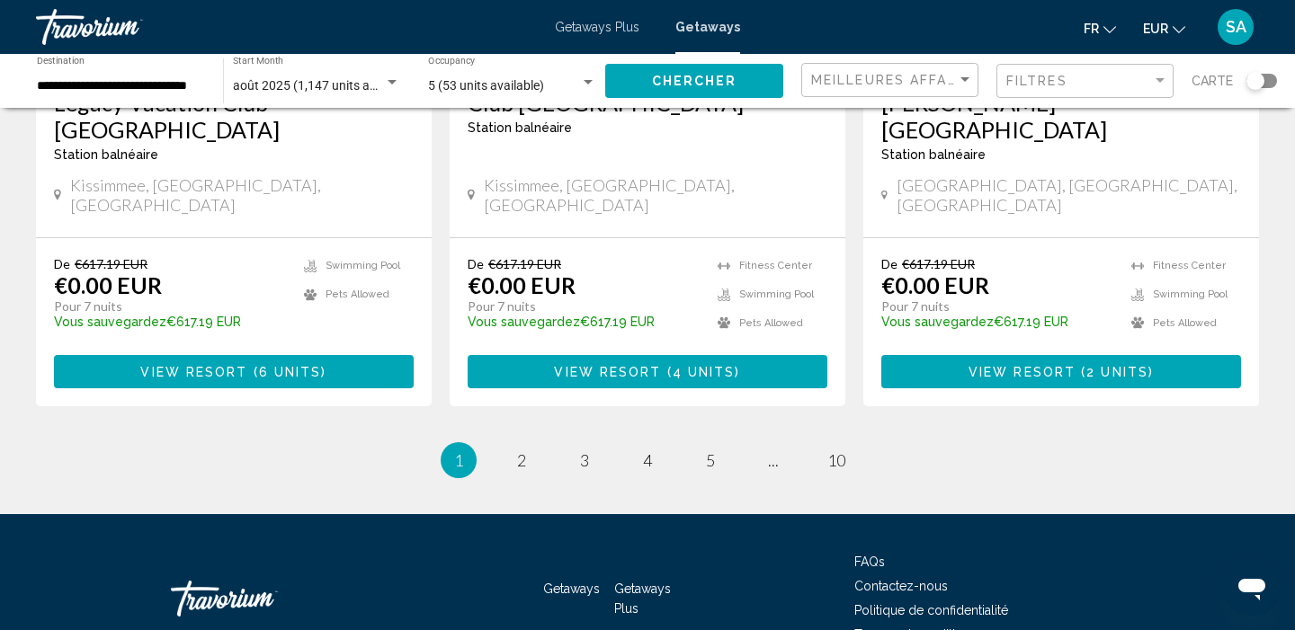
scroll to position [2409, 0]
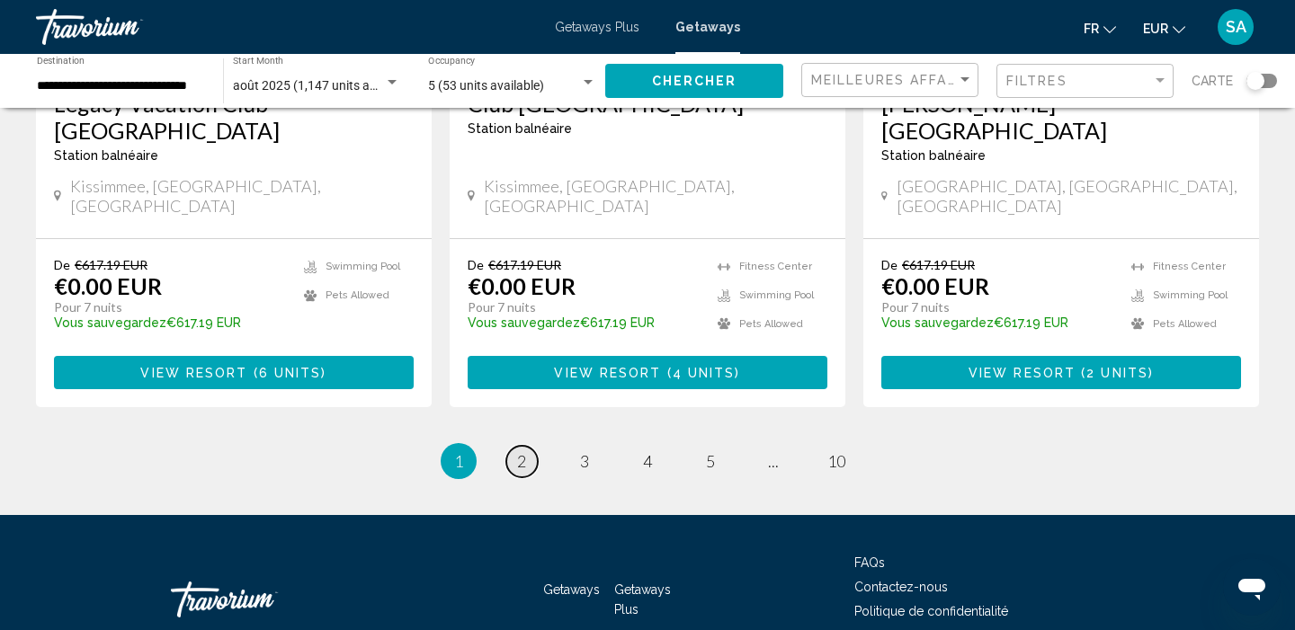
click at [517, 451] on span "2" at bounding box center [521, 461] width 9 height 20
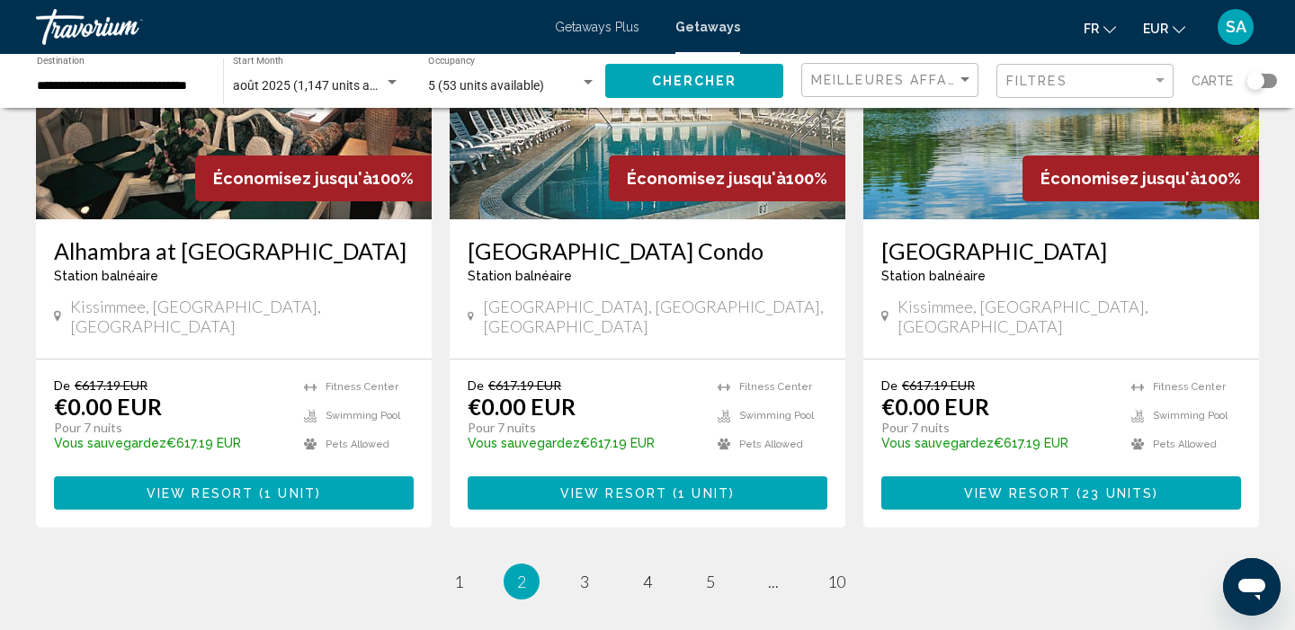
scroll to position [2365, 0]
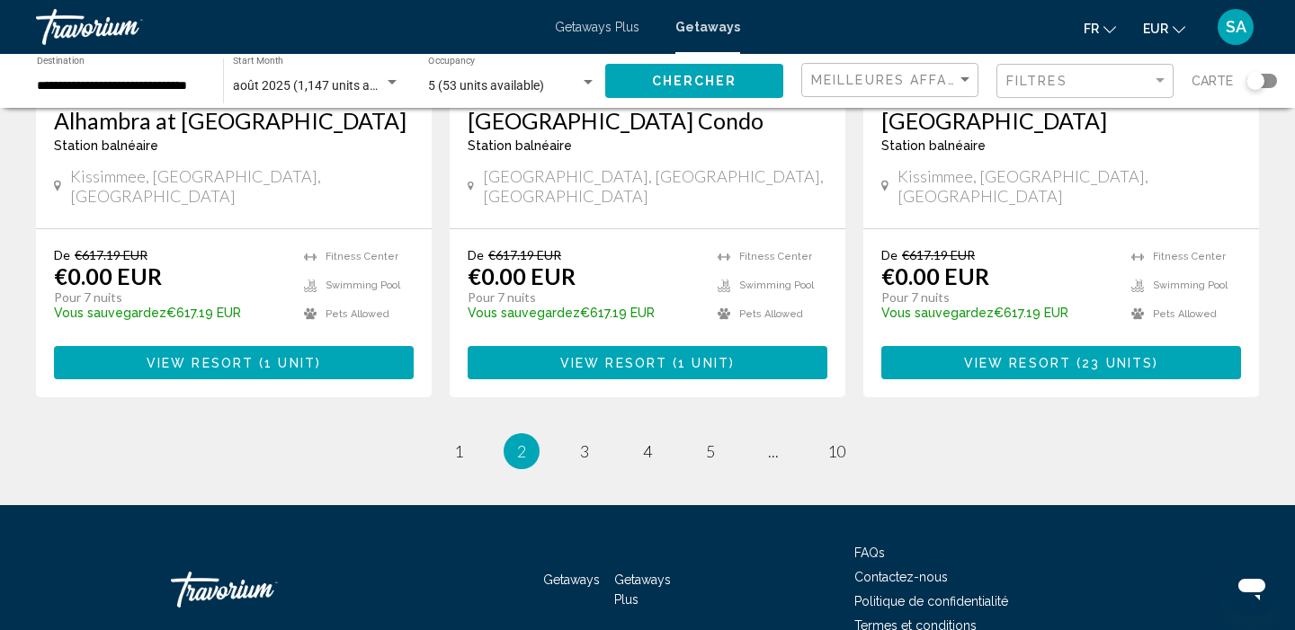
click at [593, 433] on li "page 3" at bounding box center [584, 451] width 36 height 36
click at [589, 441] on span "3" at bounding box center [584, 451] width 9 height 20
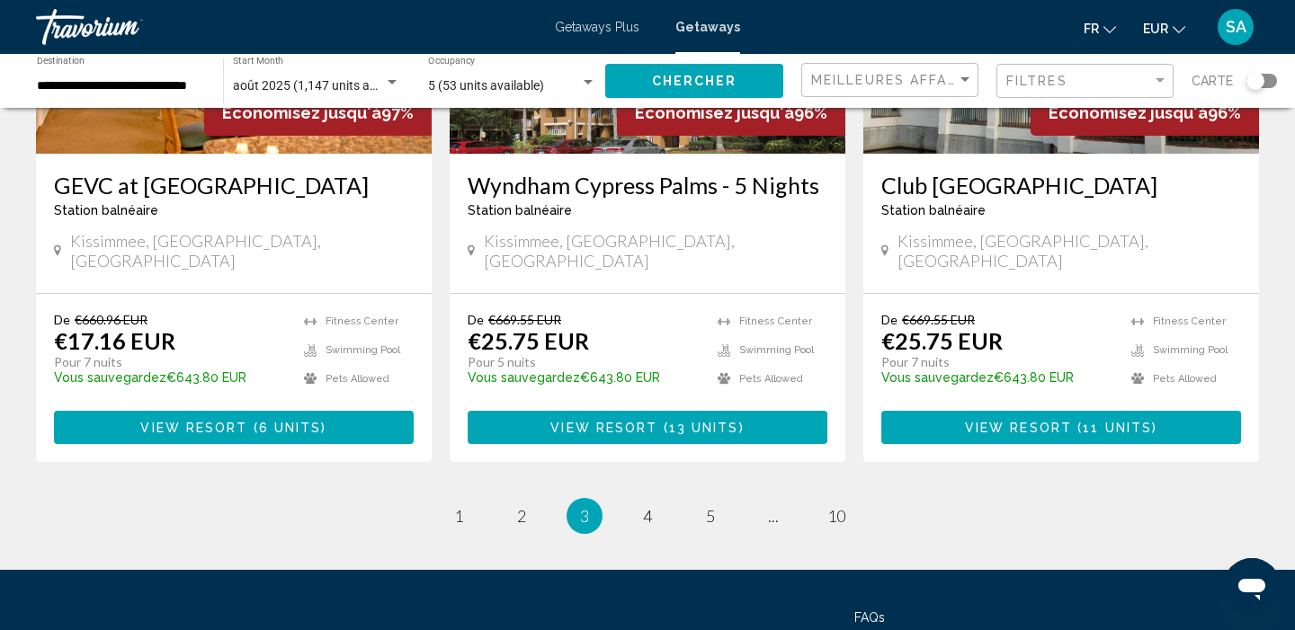
scroll to position [2310, 0]
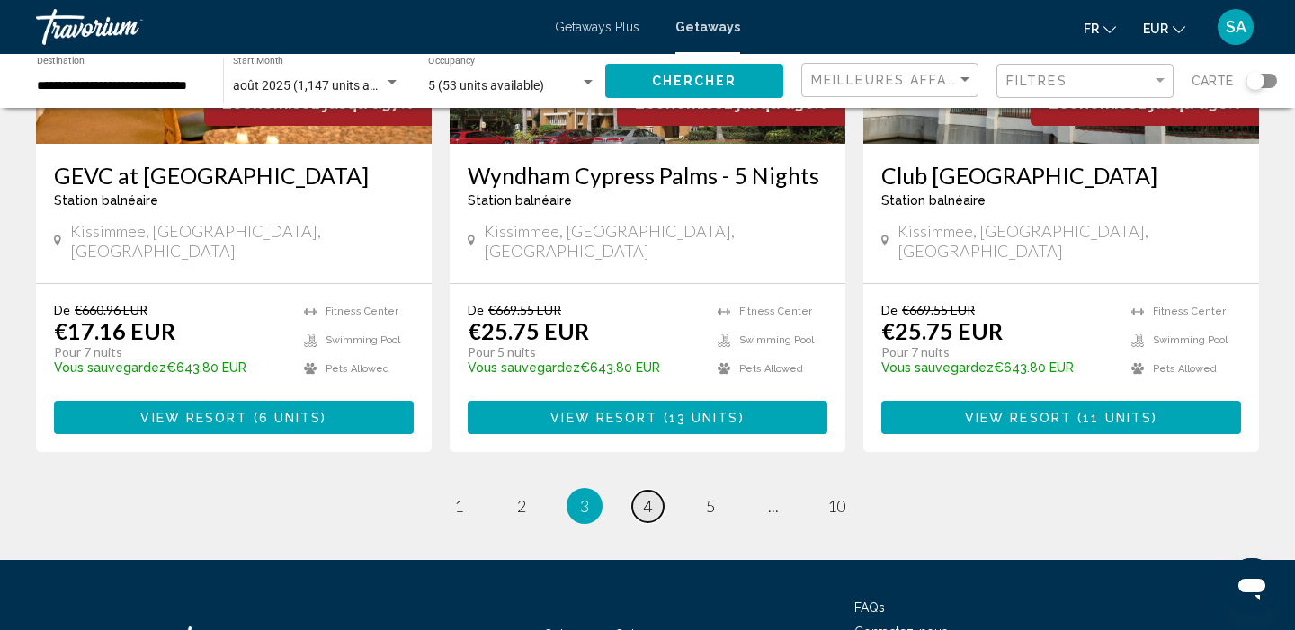
click at [648, 496] on span "4" at bounding box center [647, 506] width 9 height 20
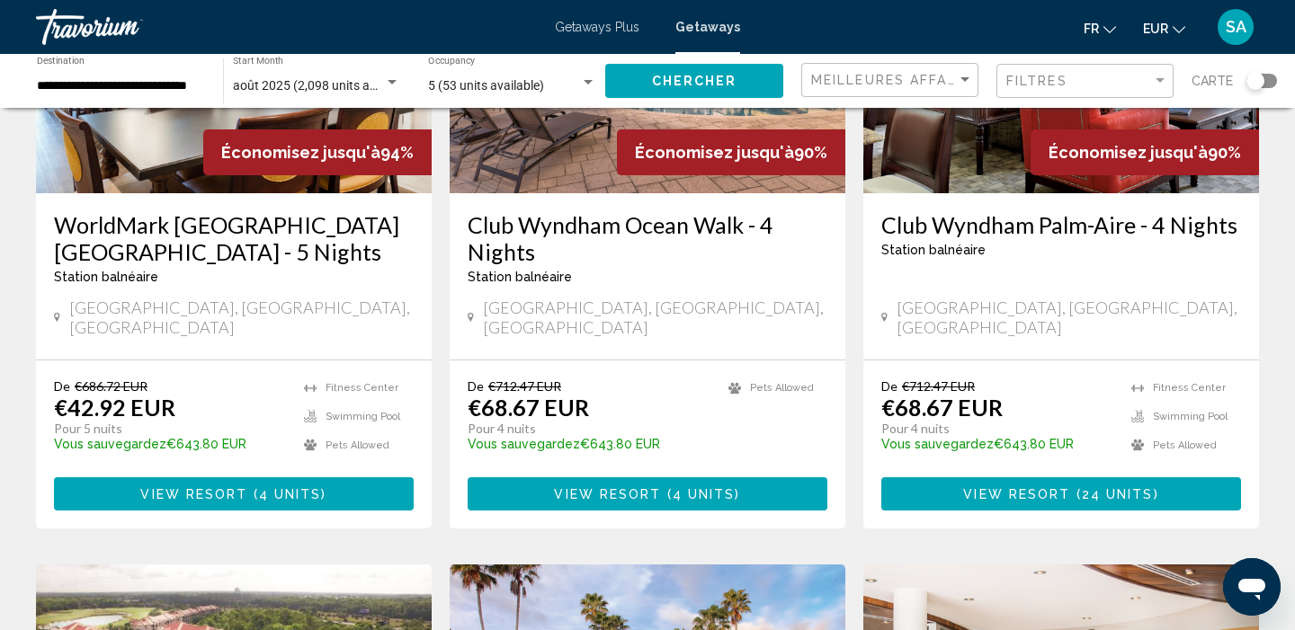
scroll to position [290, 0]
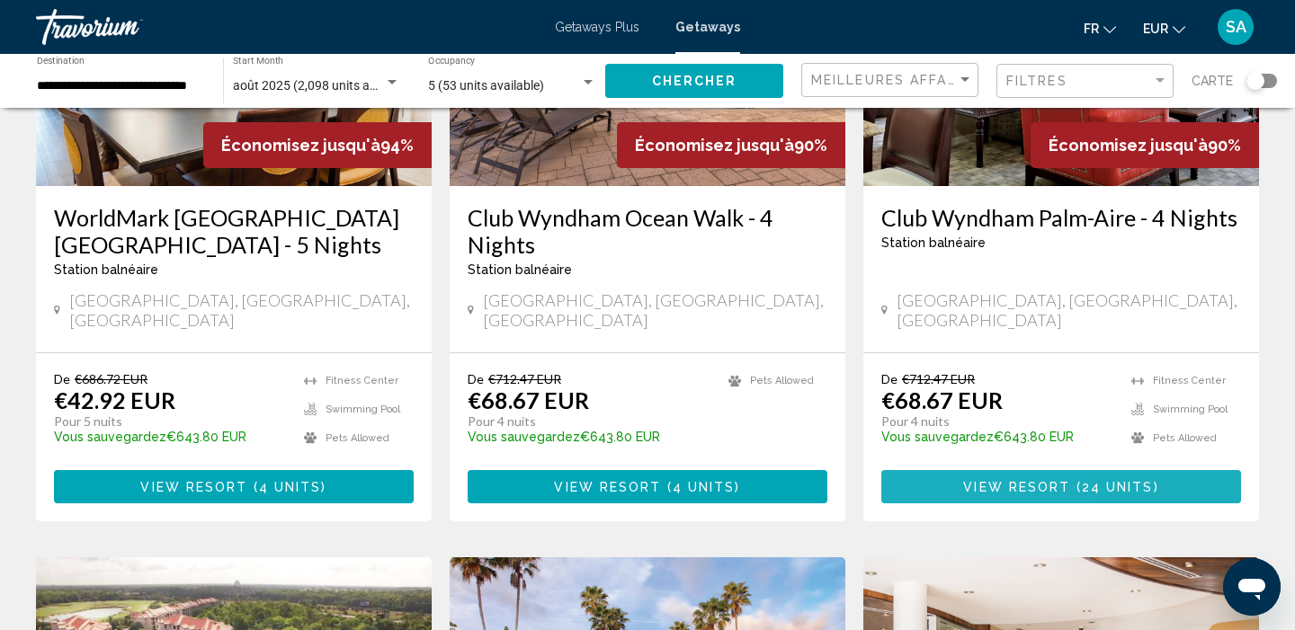
click at [938, 470] on button "View Resort ( 24 units )" at bounding box center [1061, 486] width 360 height 33
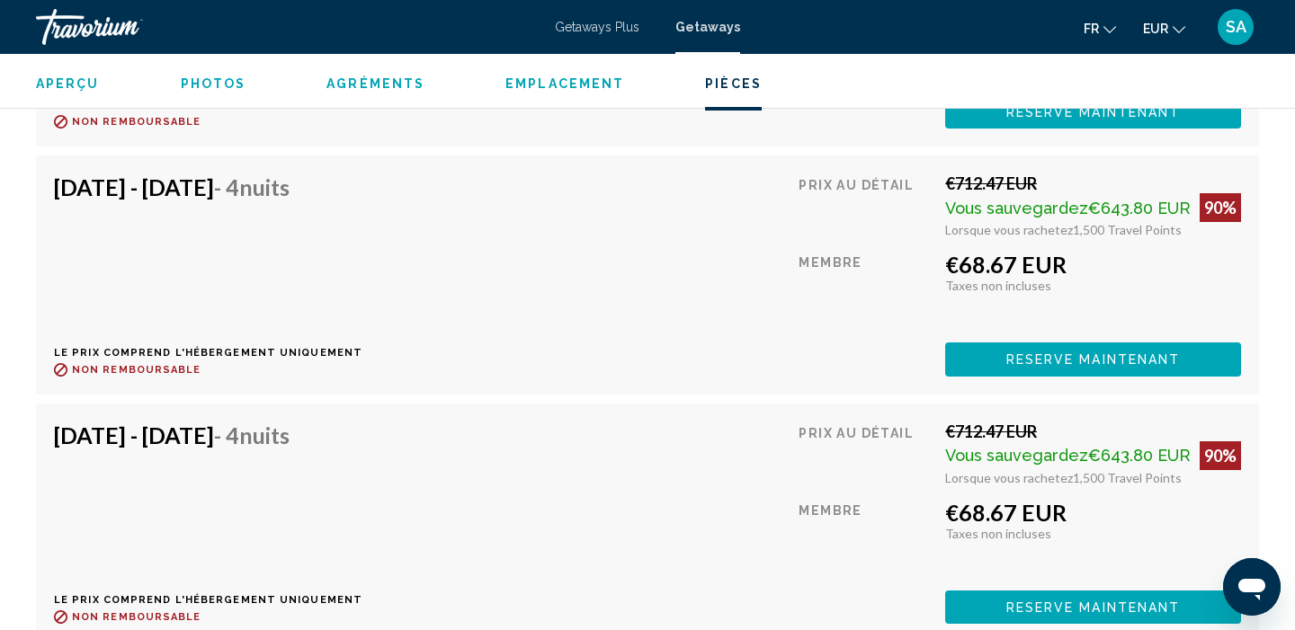
scroll to position [4197, 0]
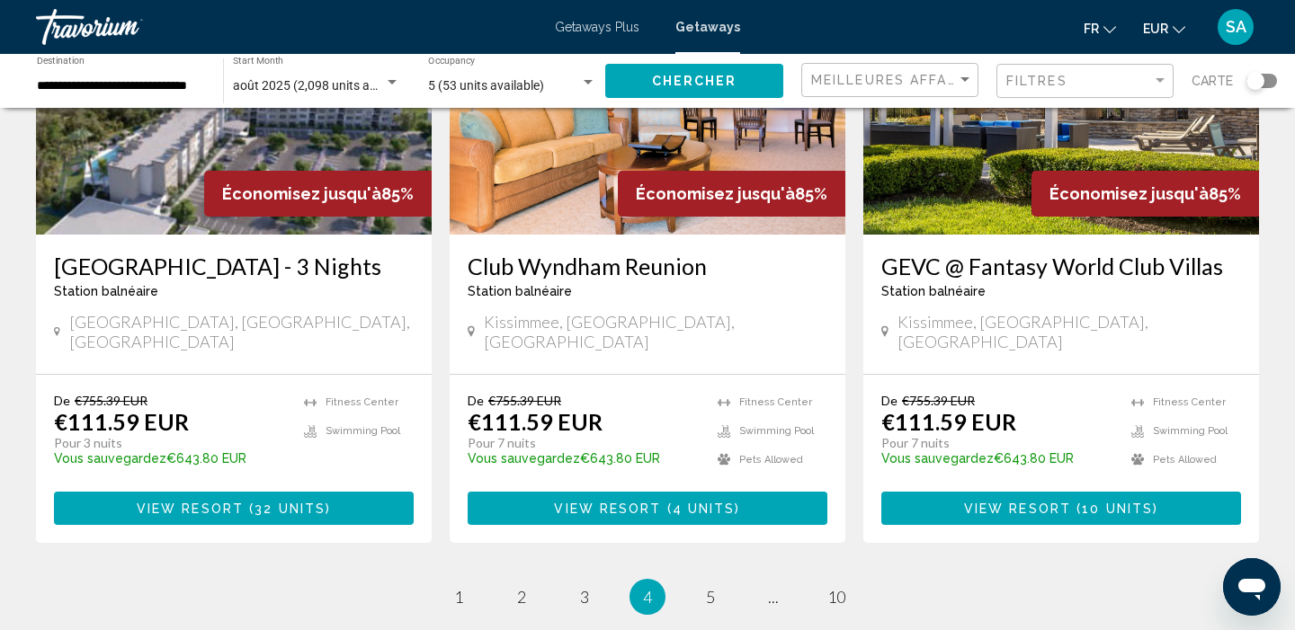
scroll to position [2258, 0]
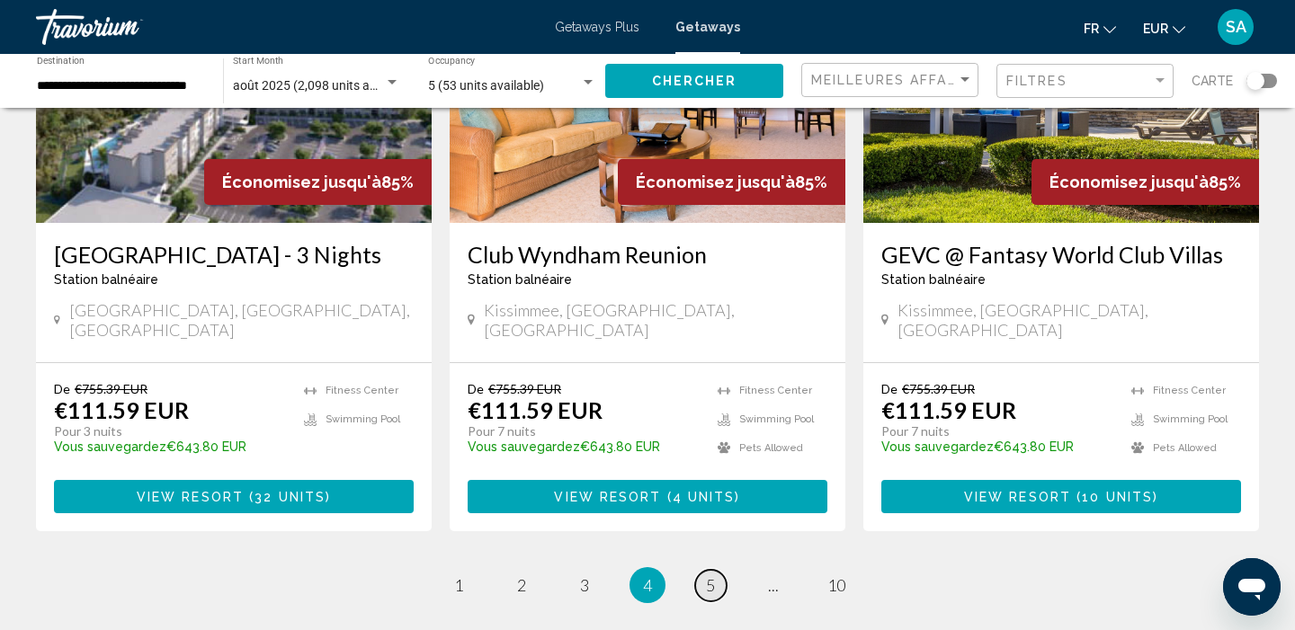
click at [706, 575] on span "5" at bounding box center [710, 585] width 9 height 20
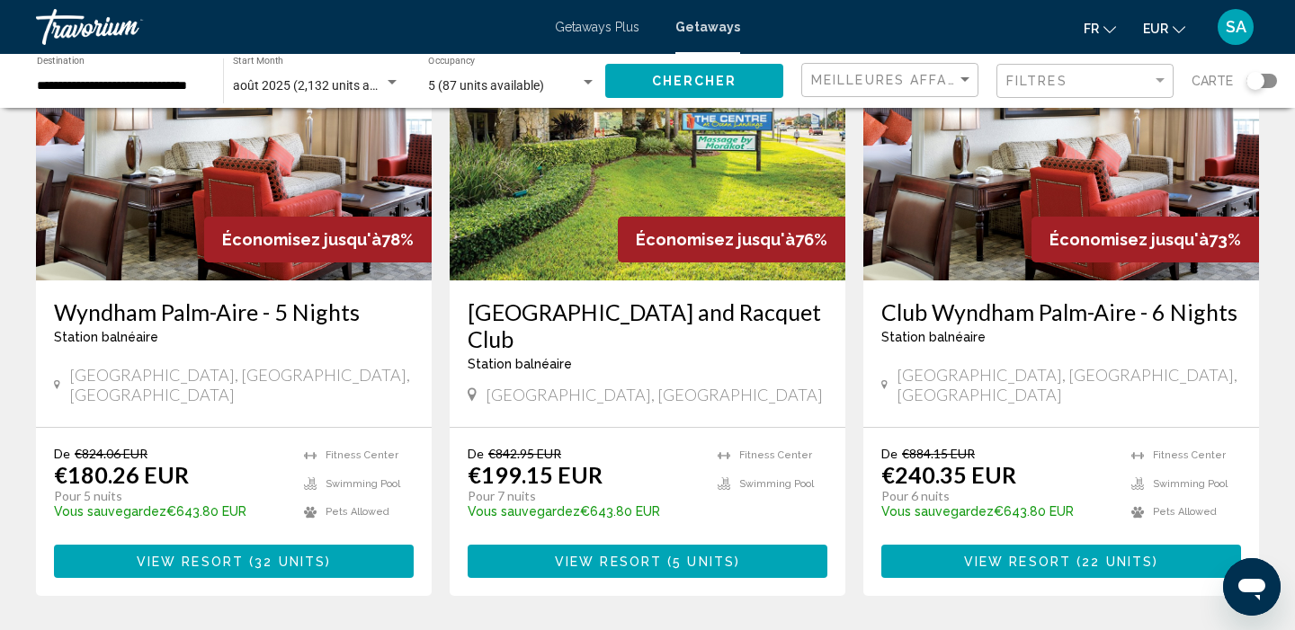
scroll to position [1518, 0]
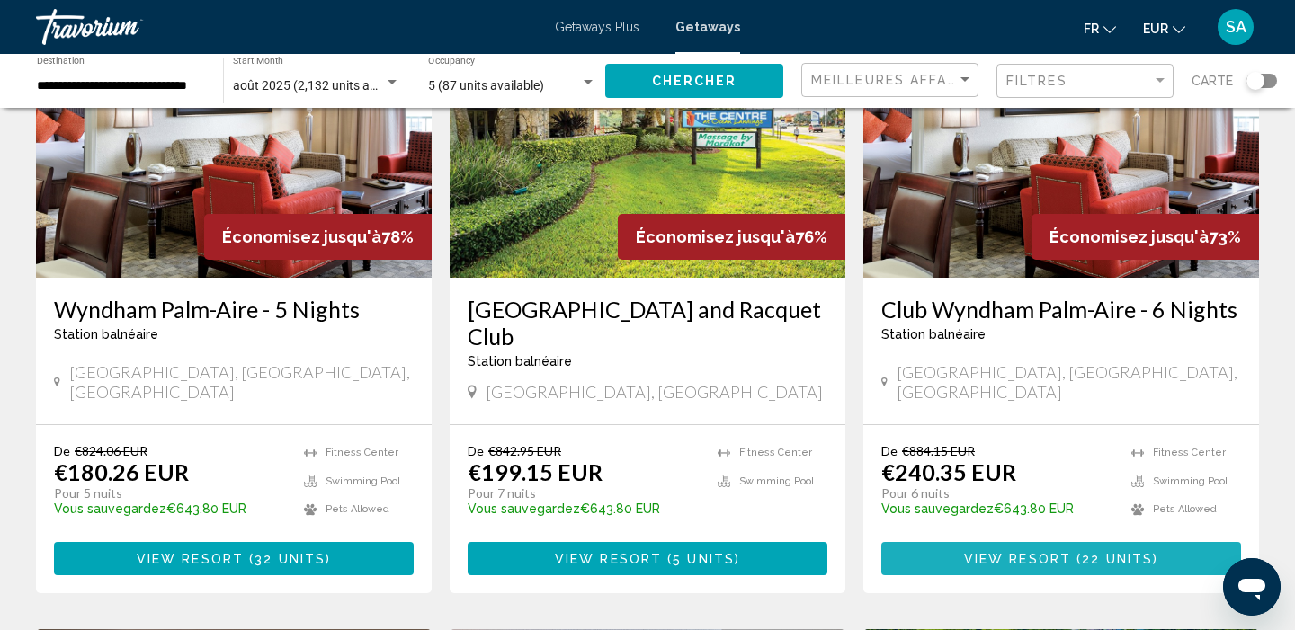
click at [982, 552] on span "View Resort" at bounding box center [1017, 559] width 107 height 14
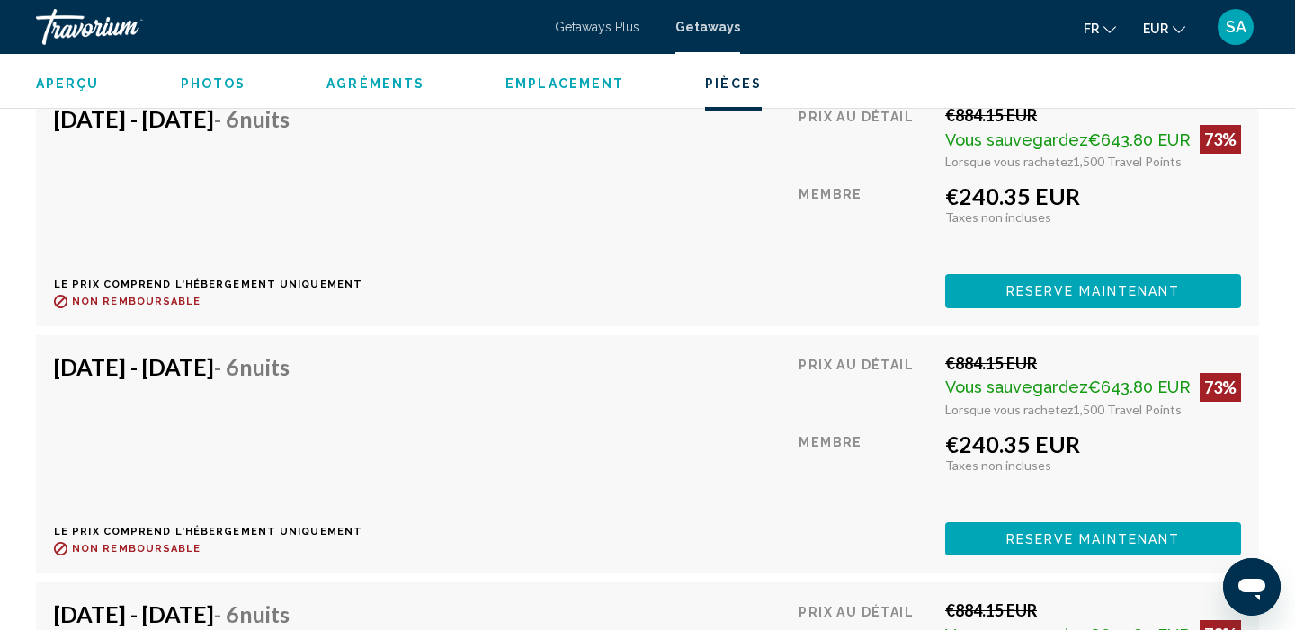
scroll to position [3726, 0]
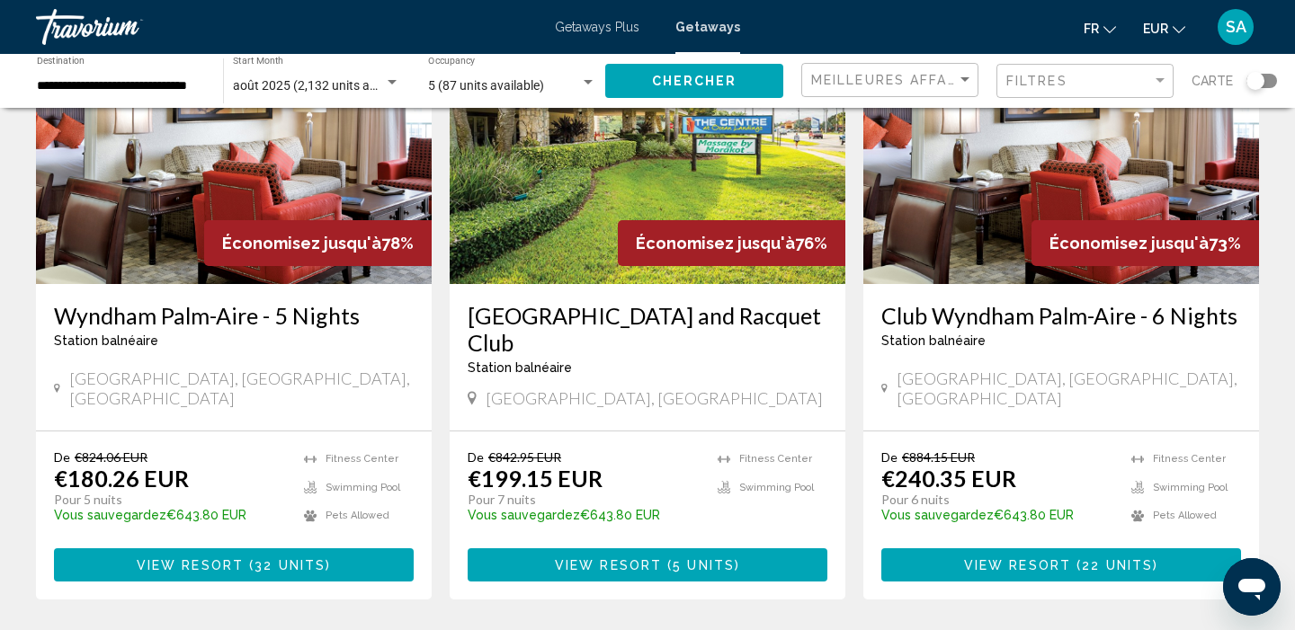
scroll to position [1599, 0]
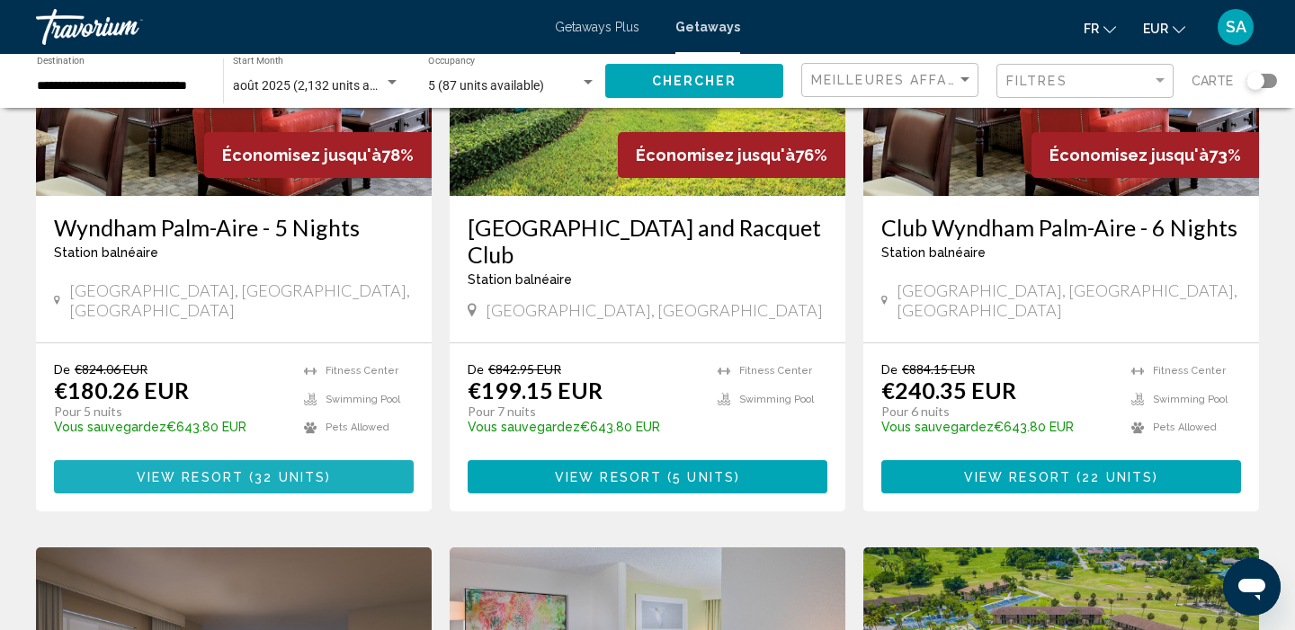
click at [91, 460] on button "View Resort ( 32 units )" at bounding box center [234, 476] width 360 height 33
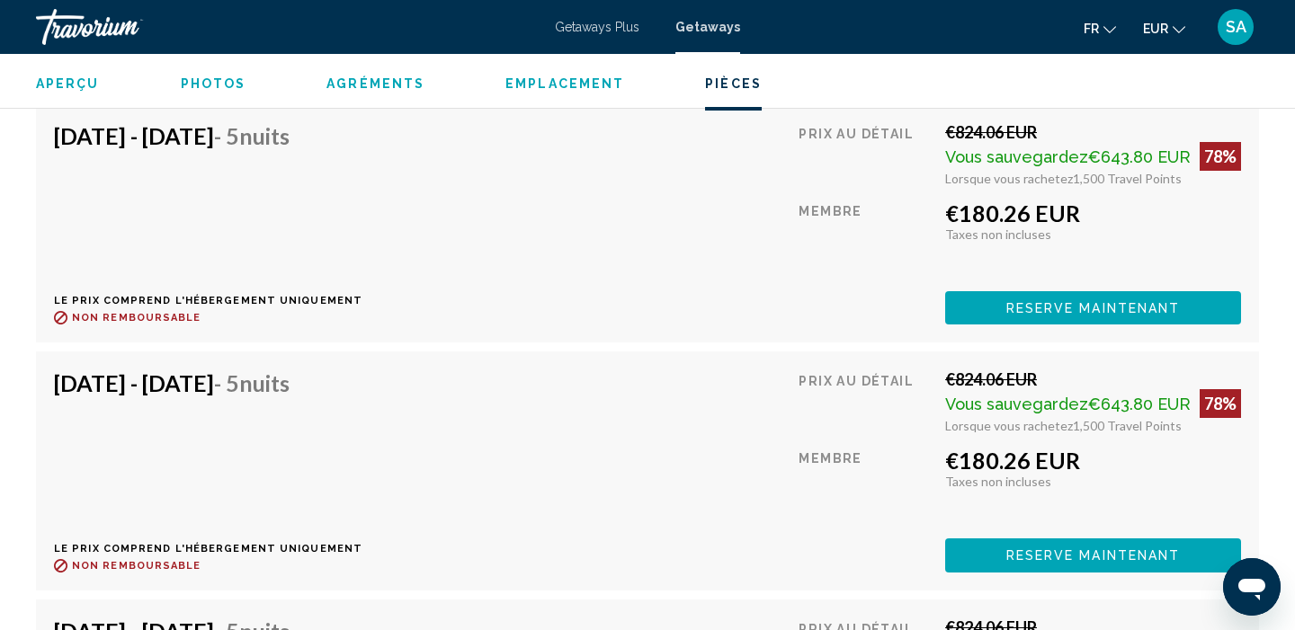
scroll to position [4030, 0]
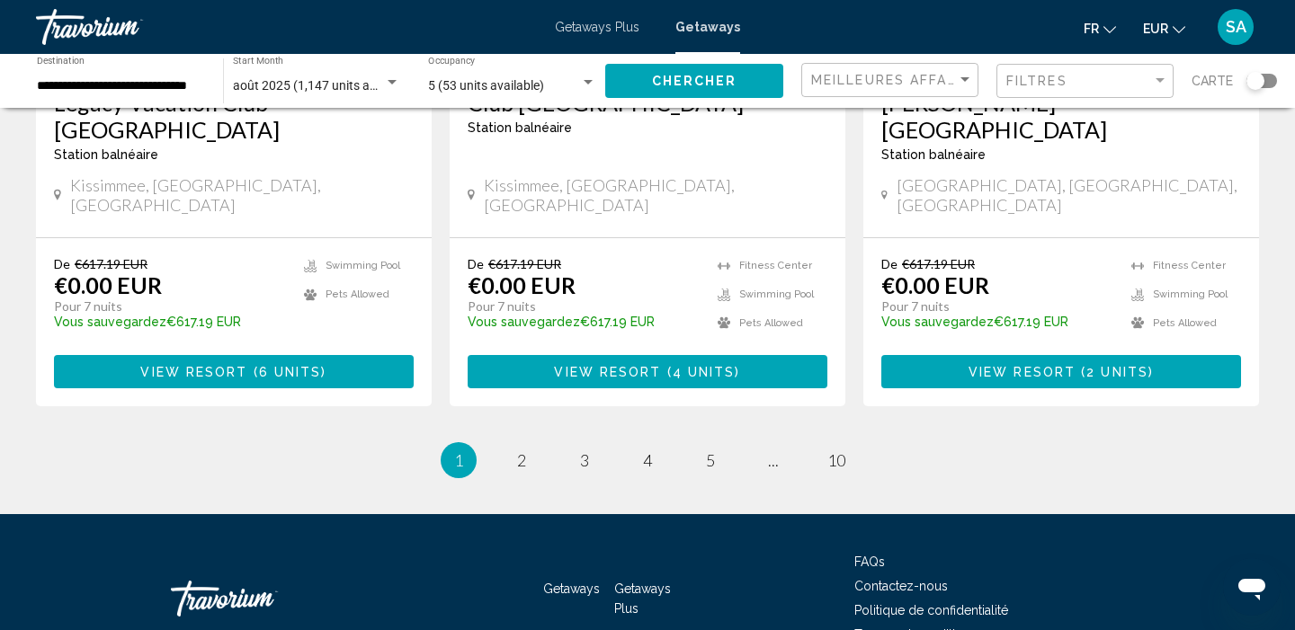
scroll to position [2409, 0]
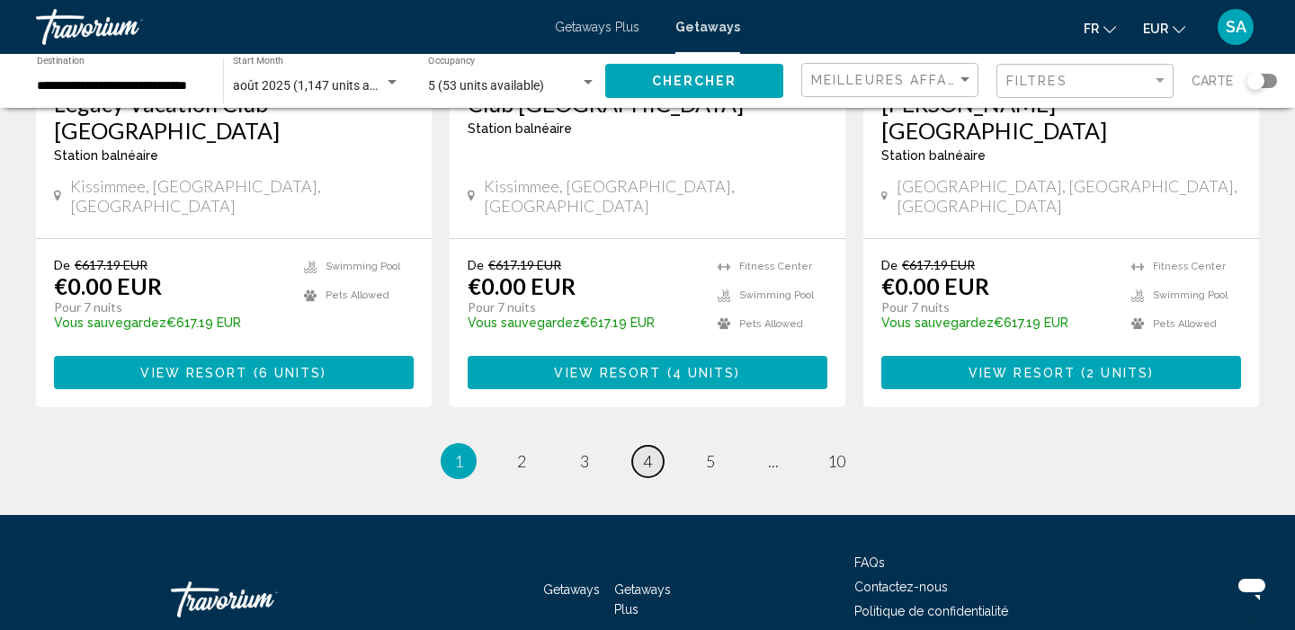
click at [638, 446] on link "page 4" at bounding box center [647, 461] width 31 height 31
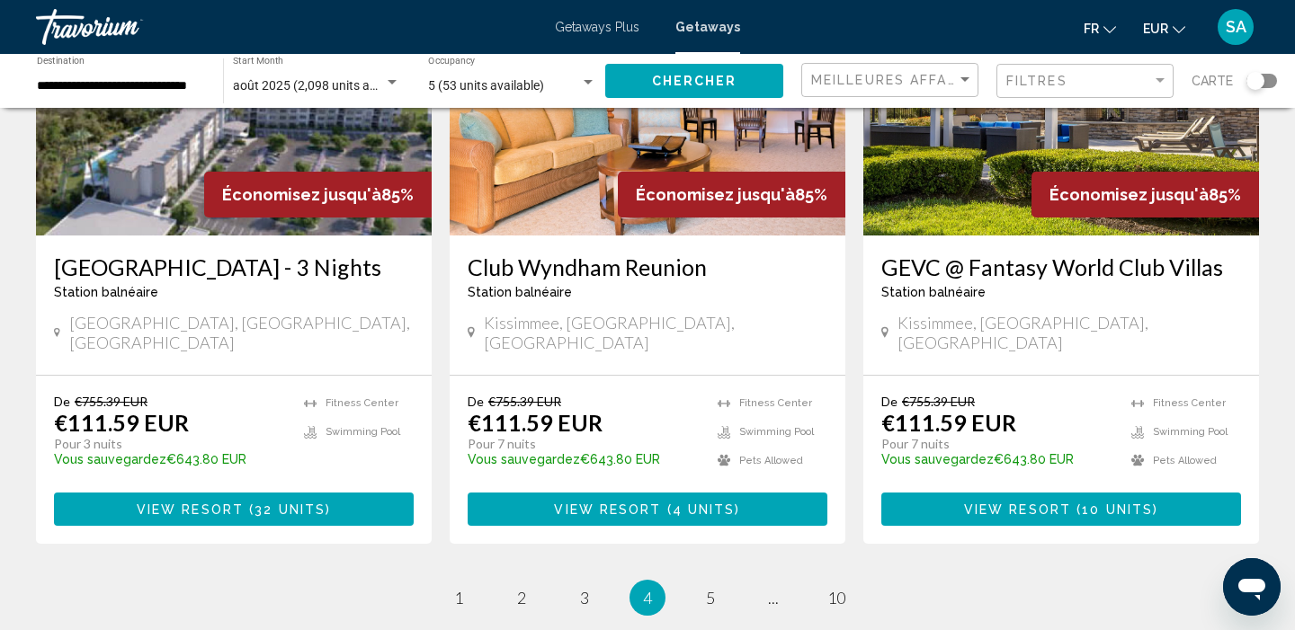
scroll to position [2247, 0]
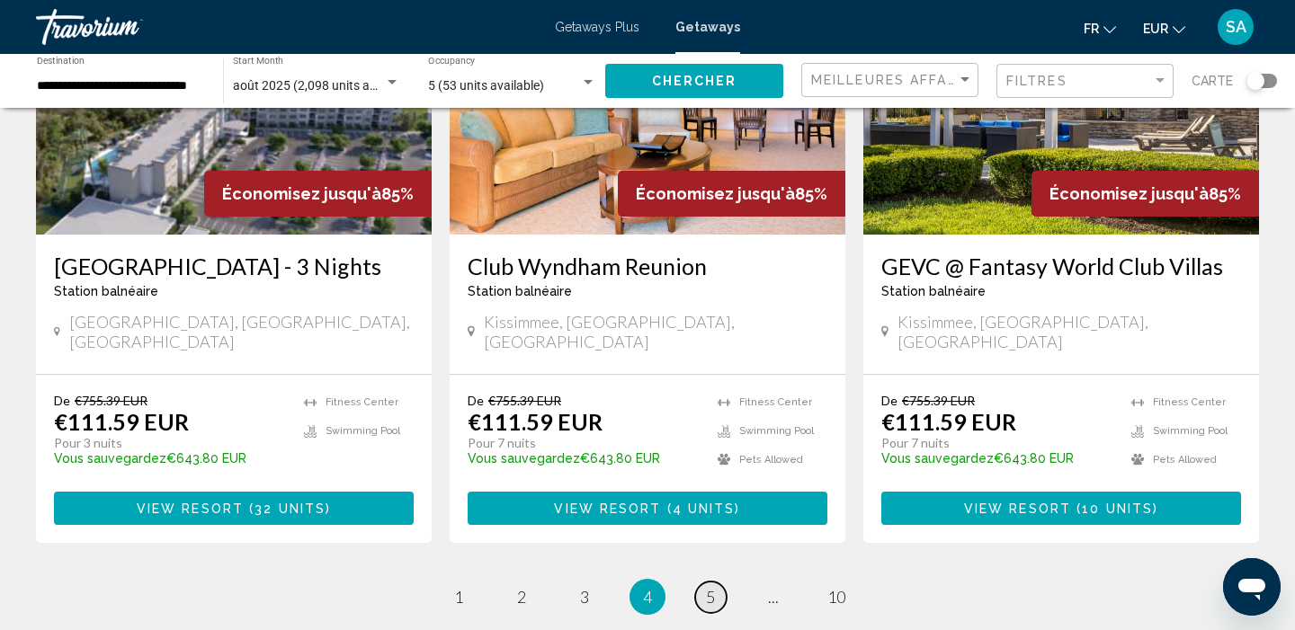
click at [710, 587] on span "5" at bounding box center [710, 597] width 9 height 20
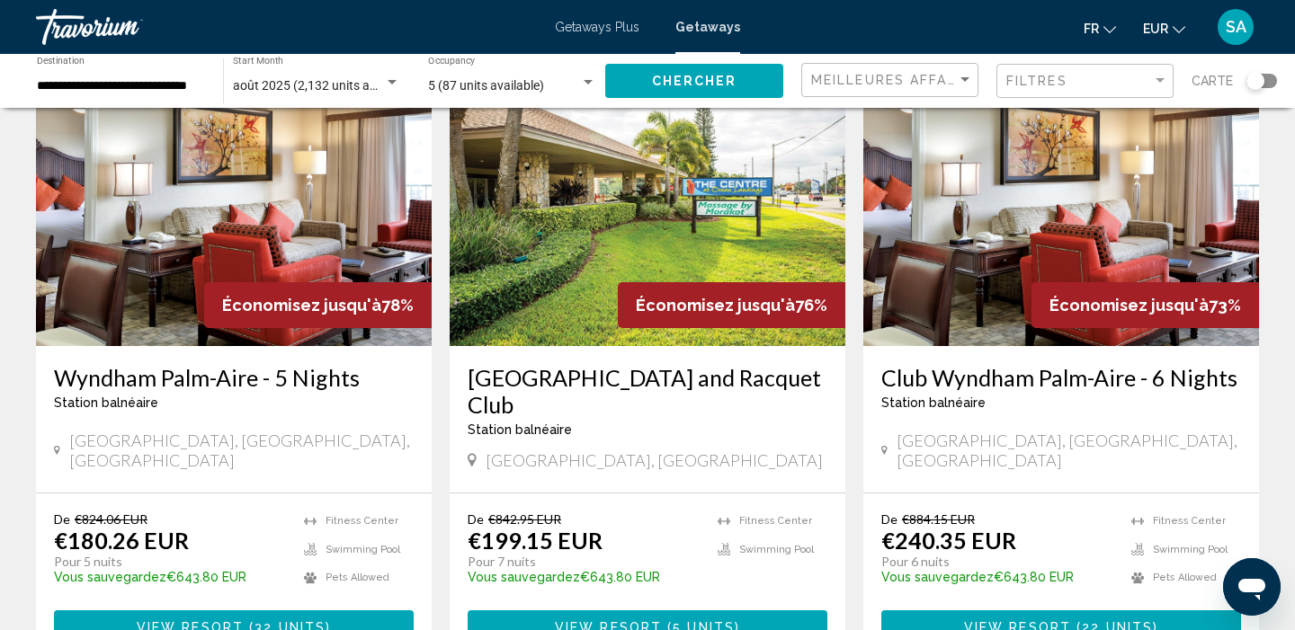
scroll to position [1462, 0]
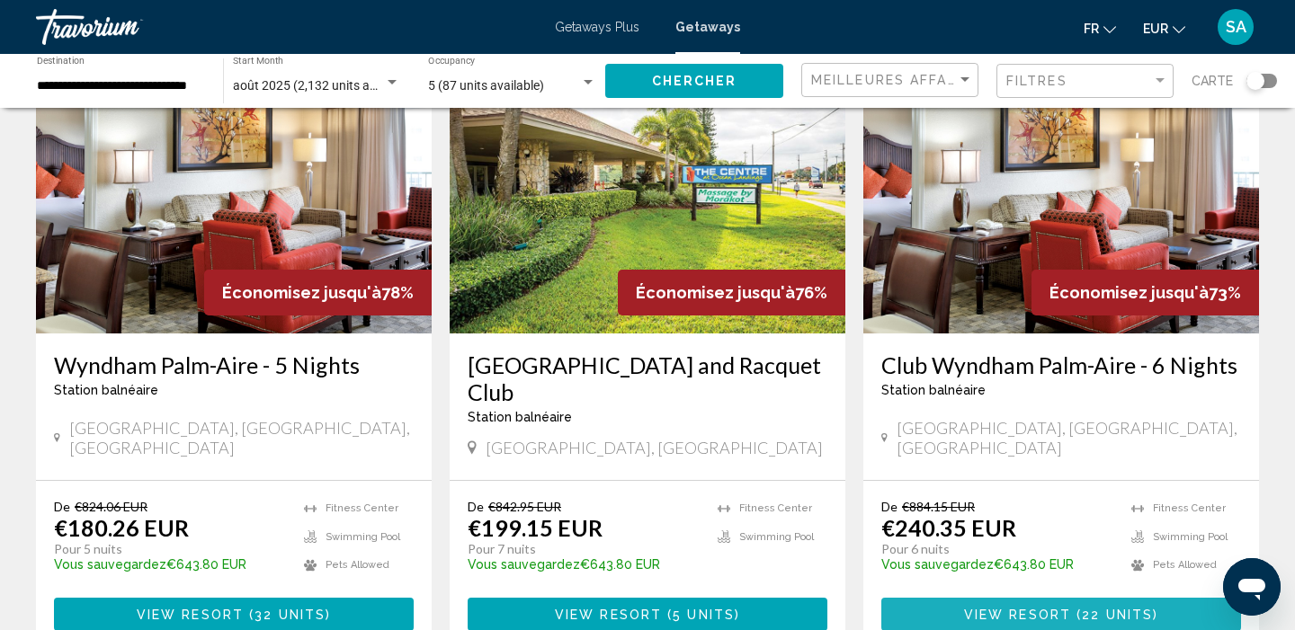
click at [1003, 608] on span "View Resort" at bounding box center [1017, 615] width 107 height 14
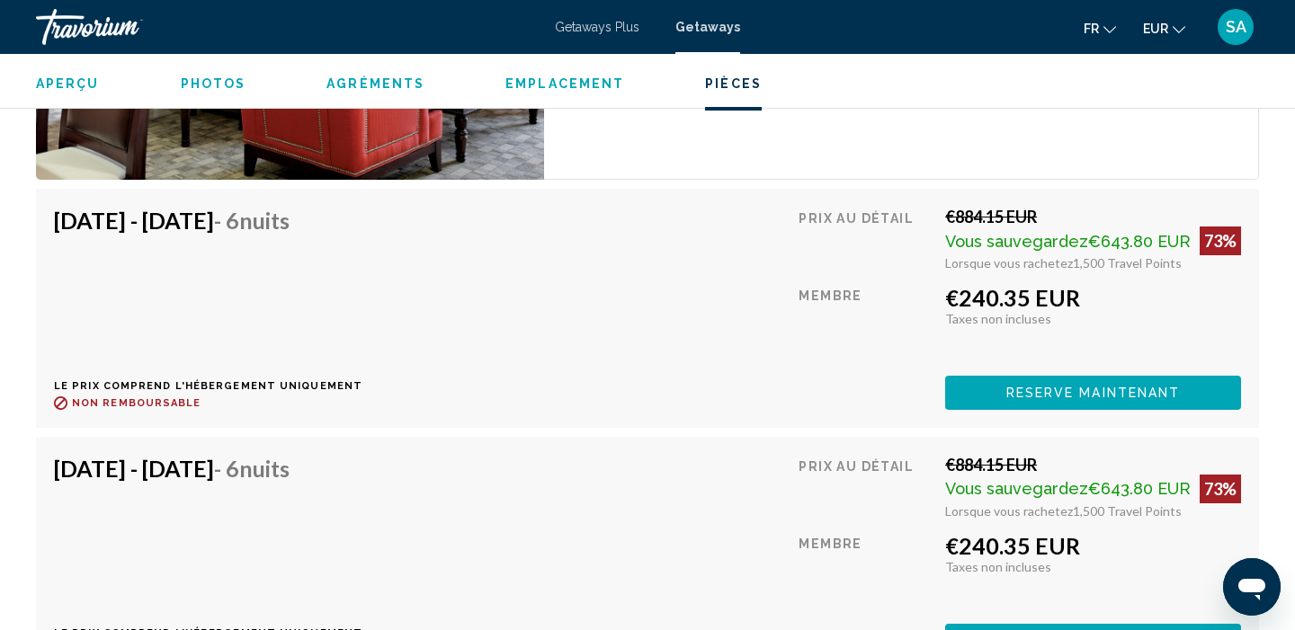
scroll to position [3621, 0]
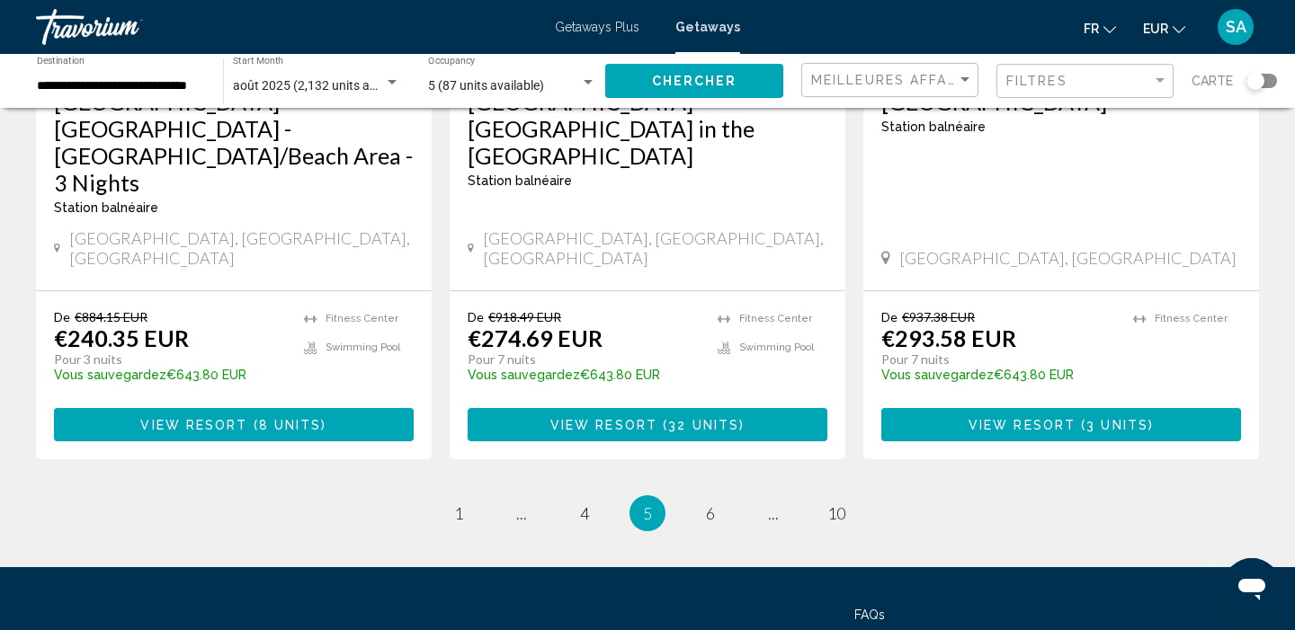
scroll to position [2367, 0]
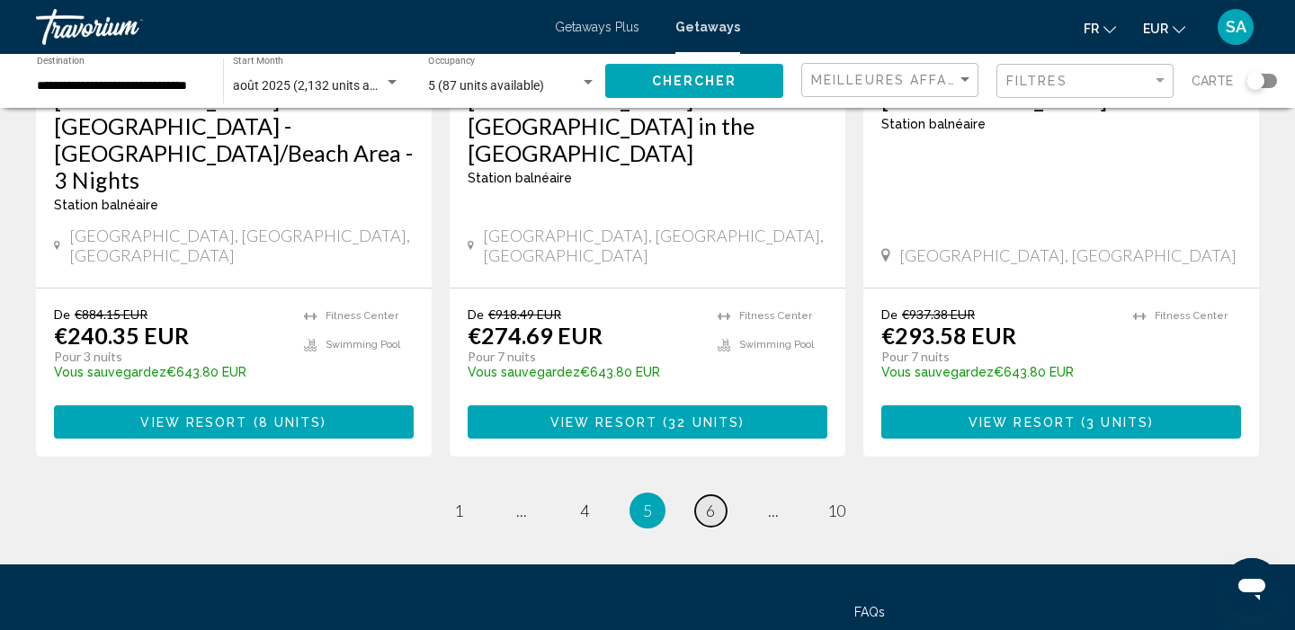
click at [712, 501] on span "6" at bounding box center [710, 511] width 9 height 20
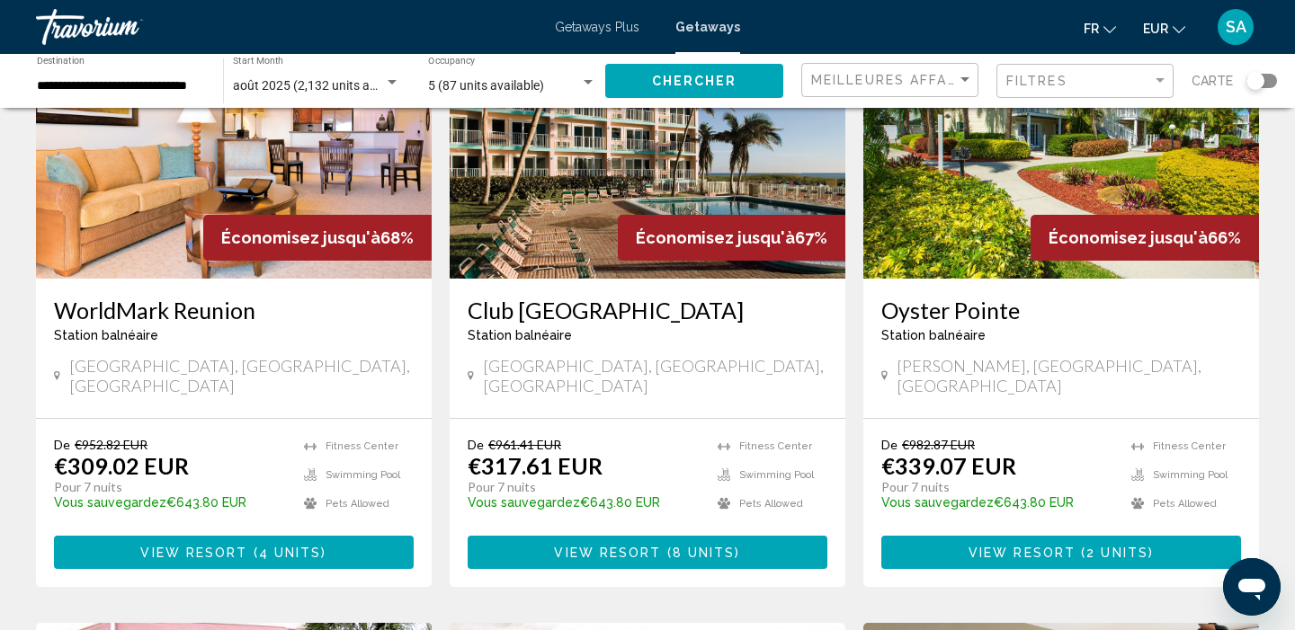
scroll to position [215, 0]
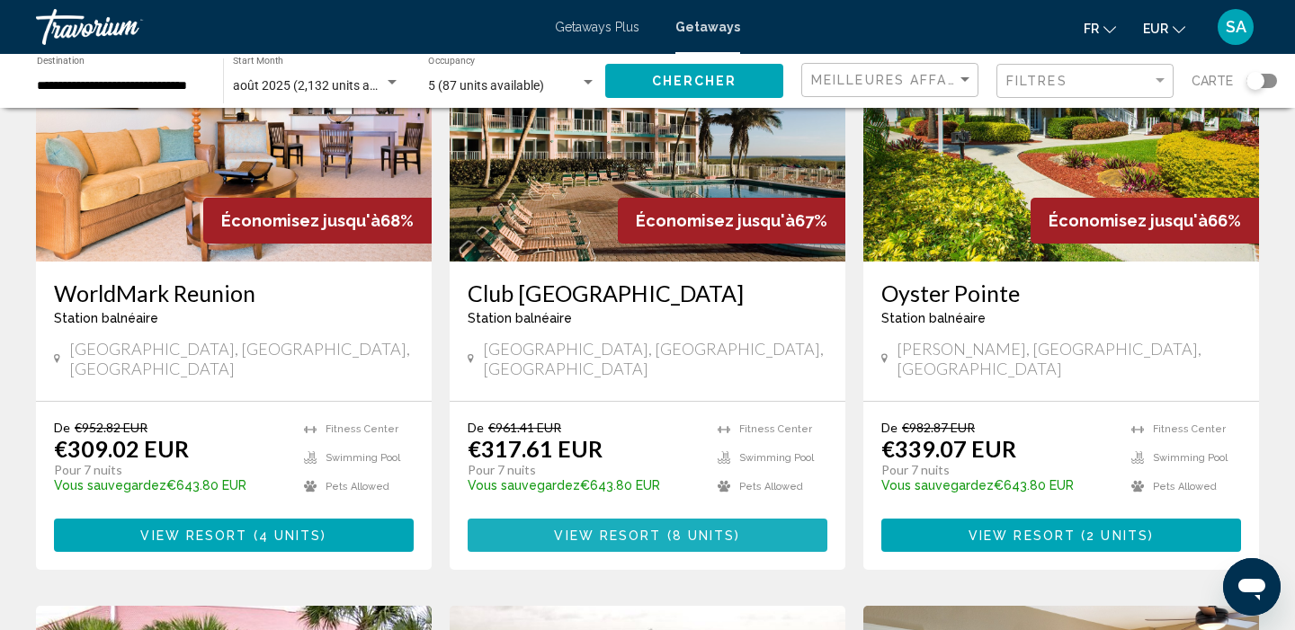
click at [654, 529] on span "View Resort" at bounding box center [607, 536] width 107 height 14
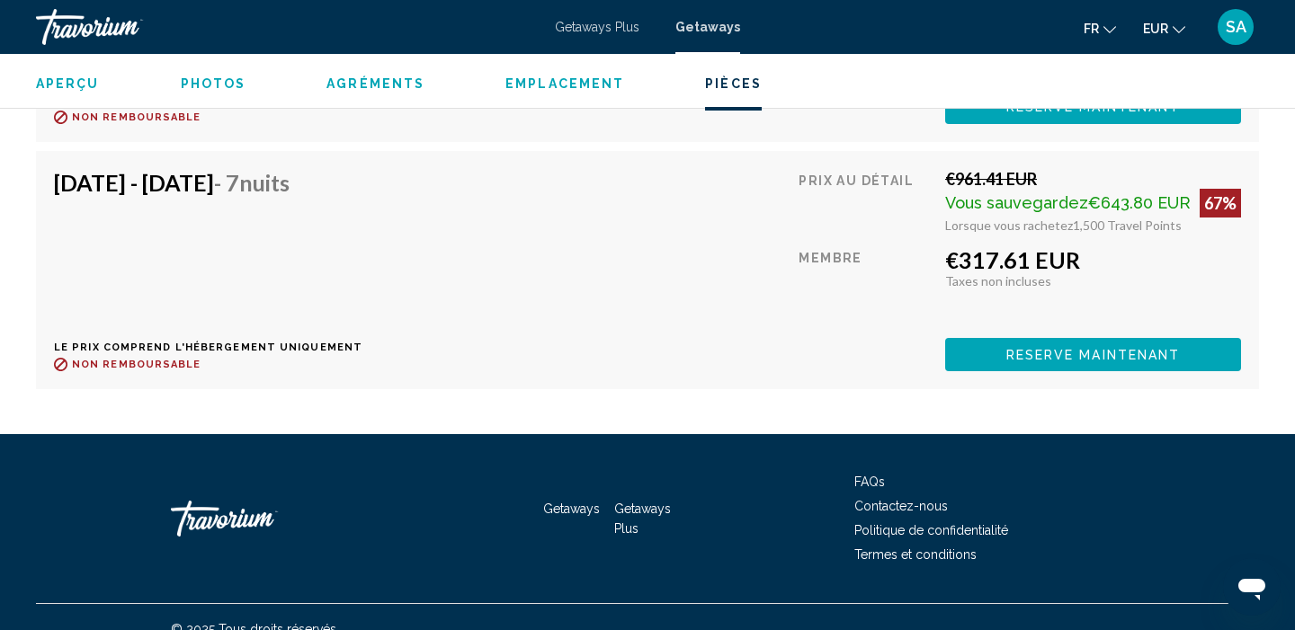
scroll to position [4341, 0]
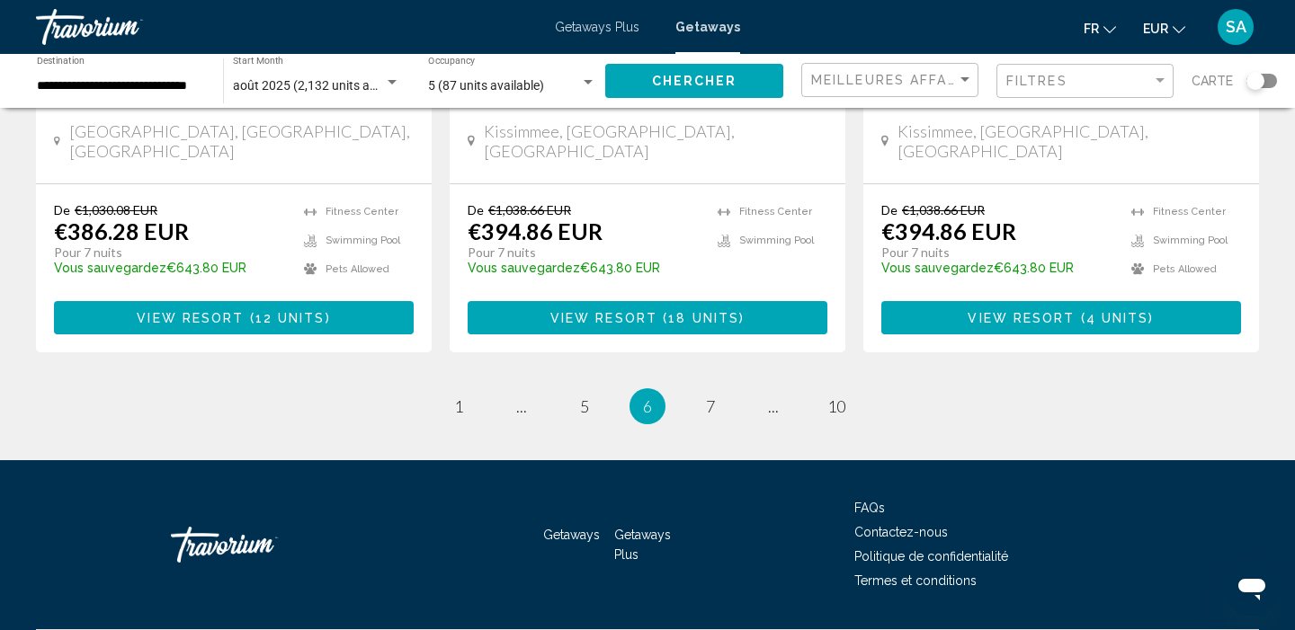
scroll to position [2382, 0]
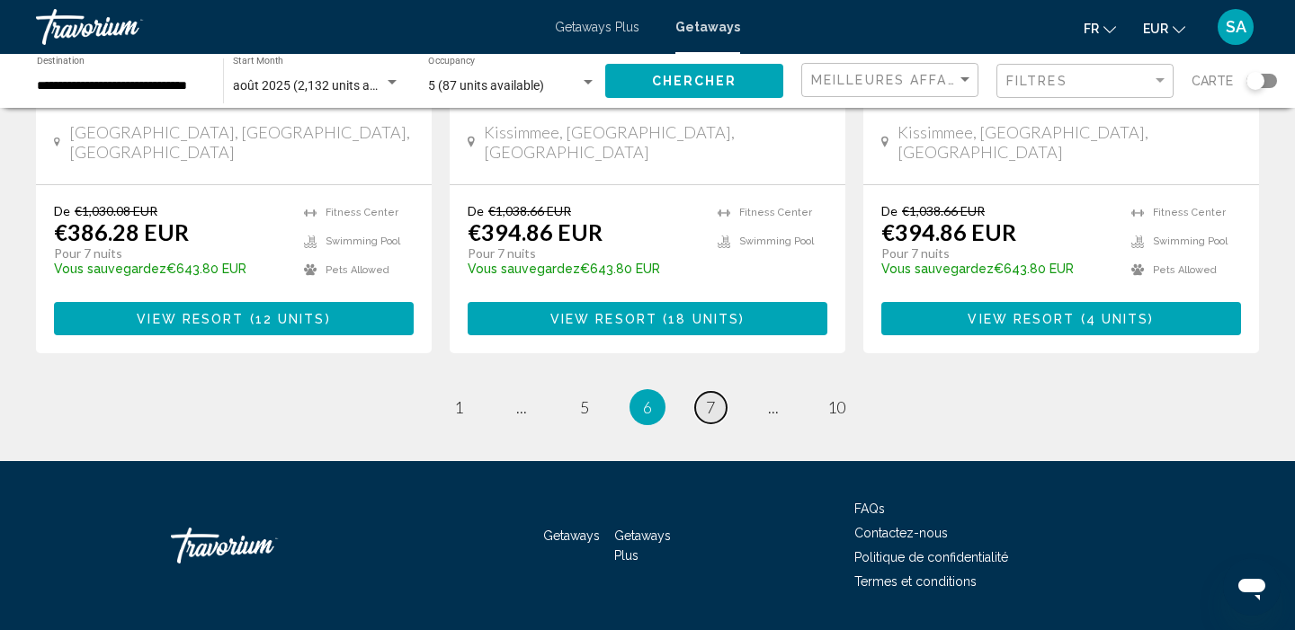
click at [714, 397] on span "7" at bounding box center [710, 407] width 9 height 20
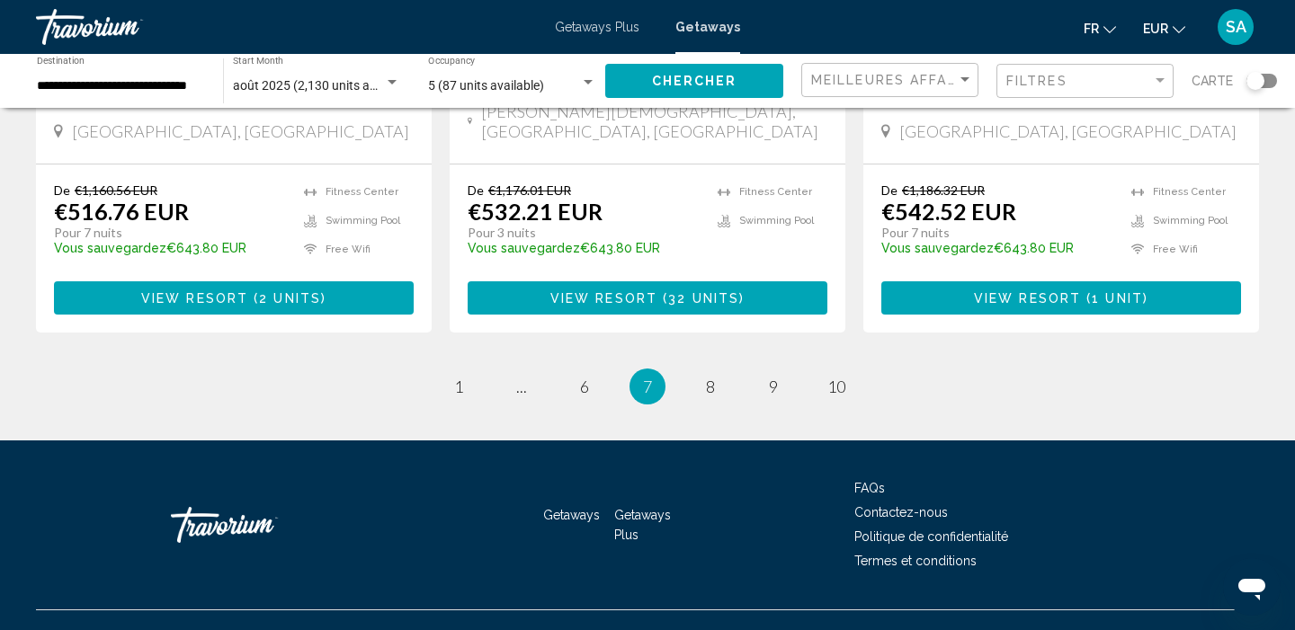
scroll to position [2382, 0]
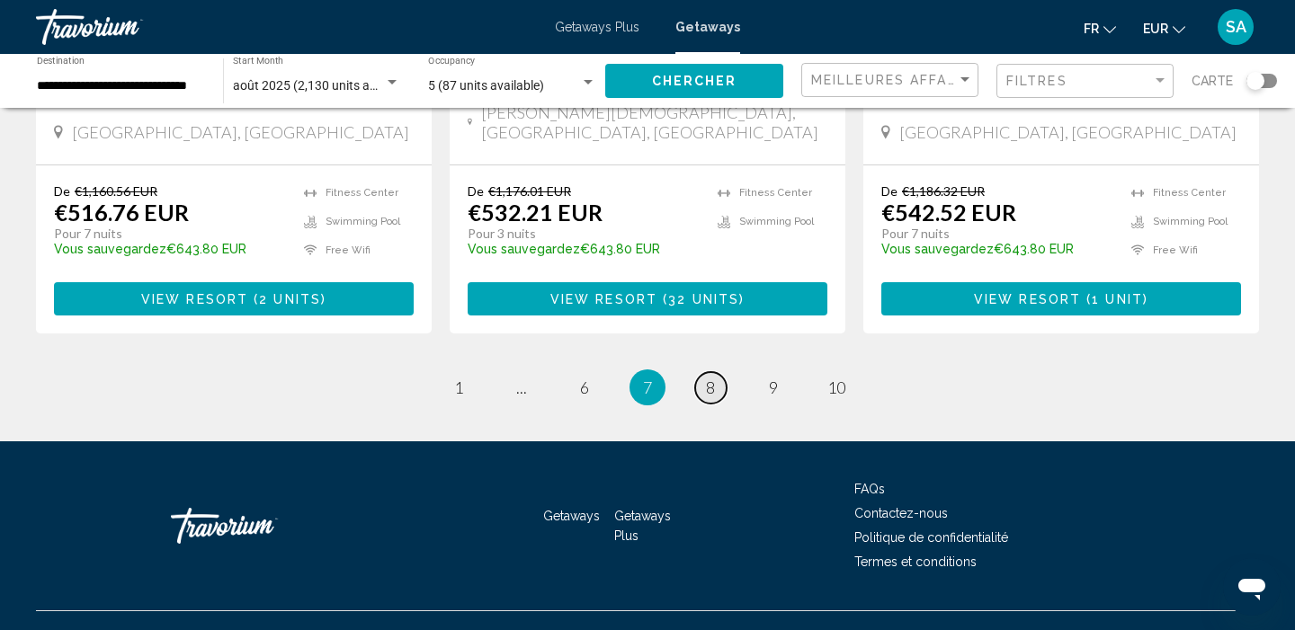
click at [714, 378] on span "8" at bounding box center [710, 388] width 9 height 20
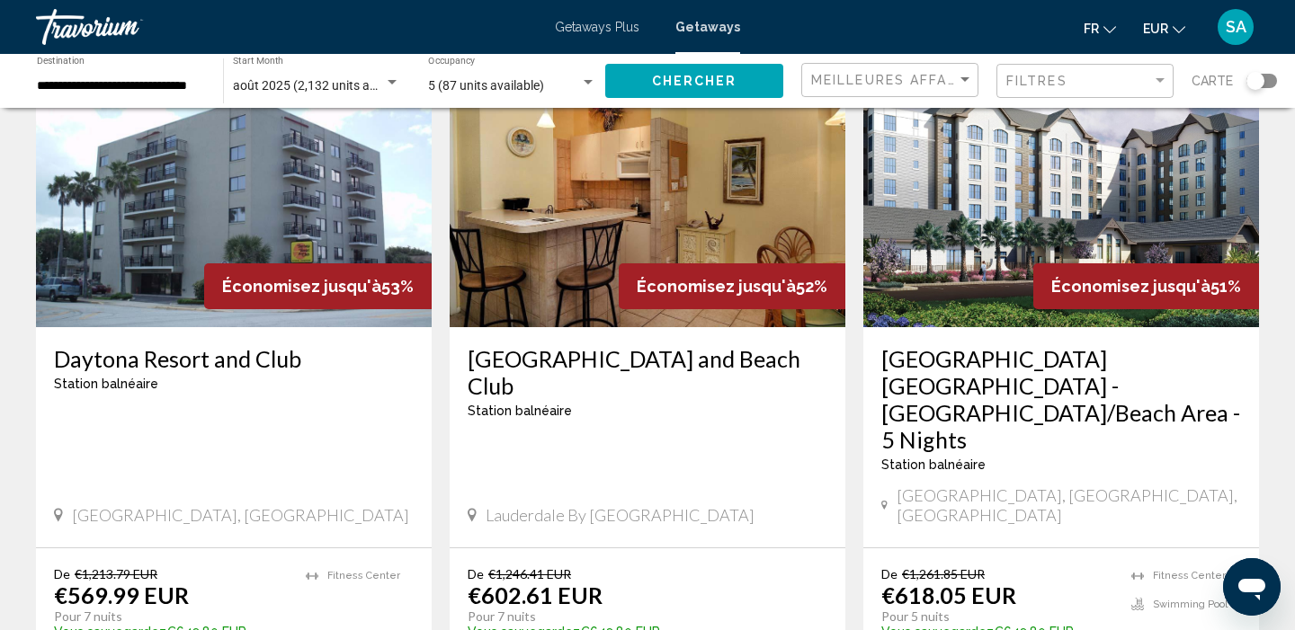
scroll to position [147, 0]
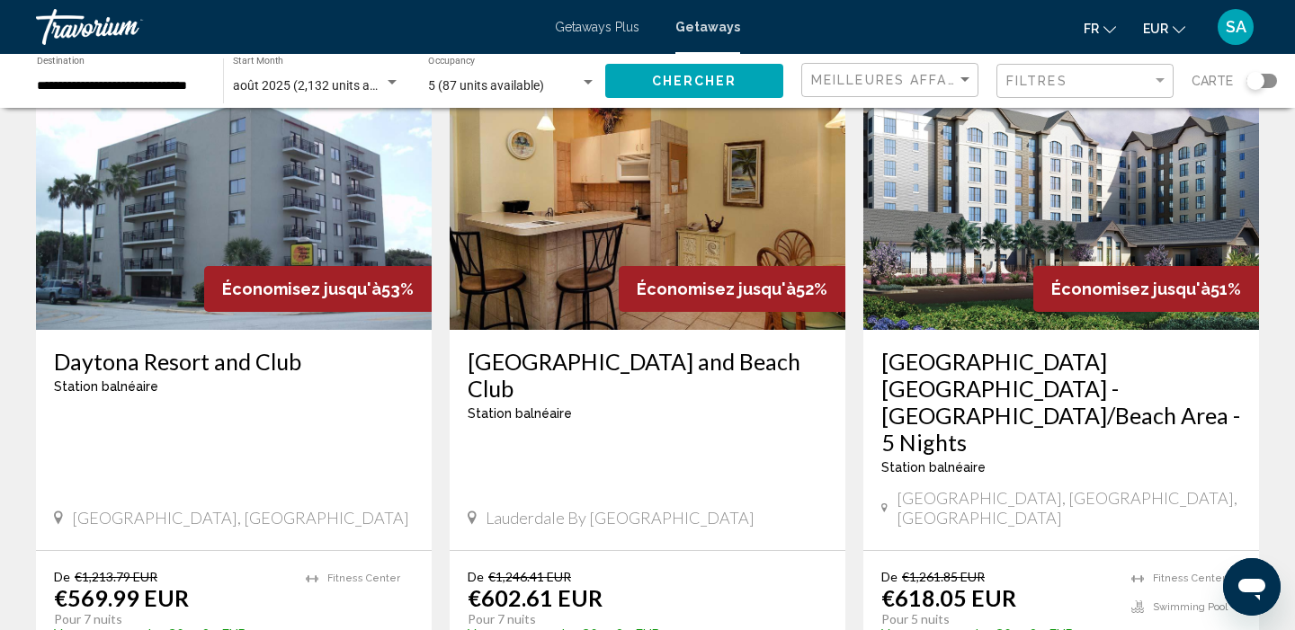
click at [721, 235] on img "Main content" at bounding box center [648, 186] width 396 height 288
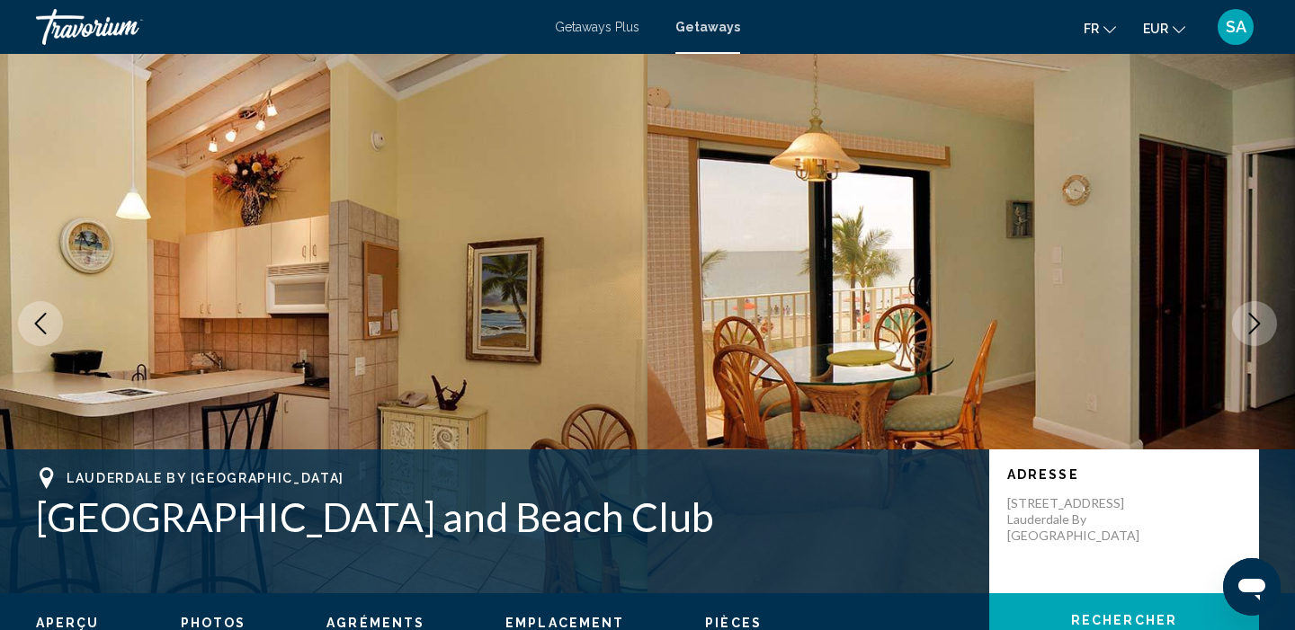
click at [1260, 318] on icon "Next image" at bounding box center [1254, 324] width 22 height 22
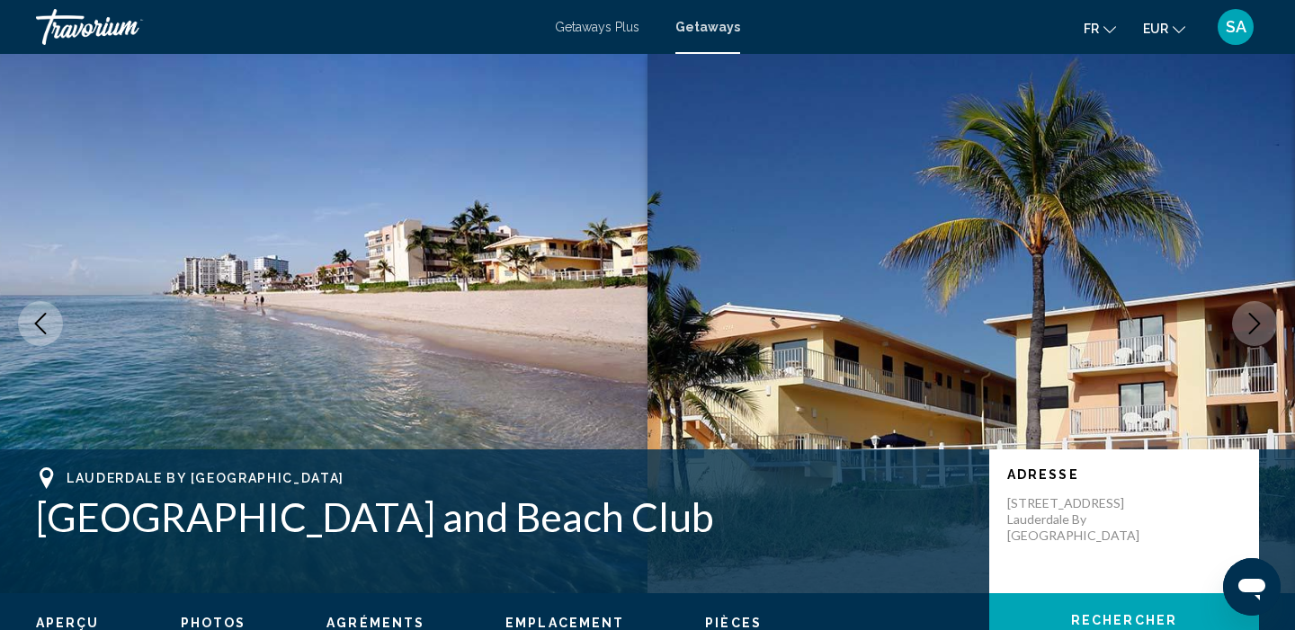
click at [1260, 318] on icon "Next image" at bounding box center [1254, 324] width 22 height 22
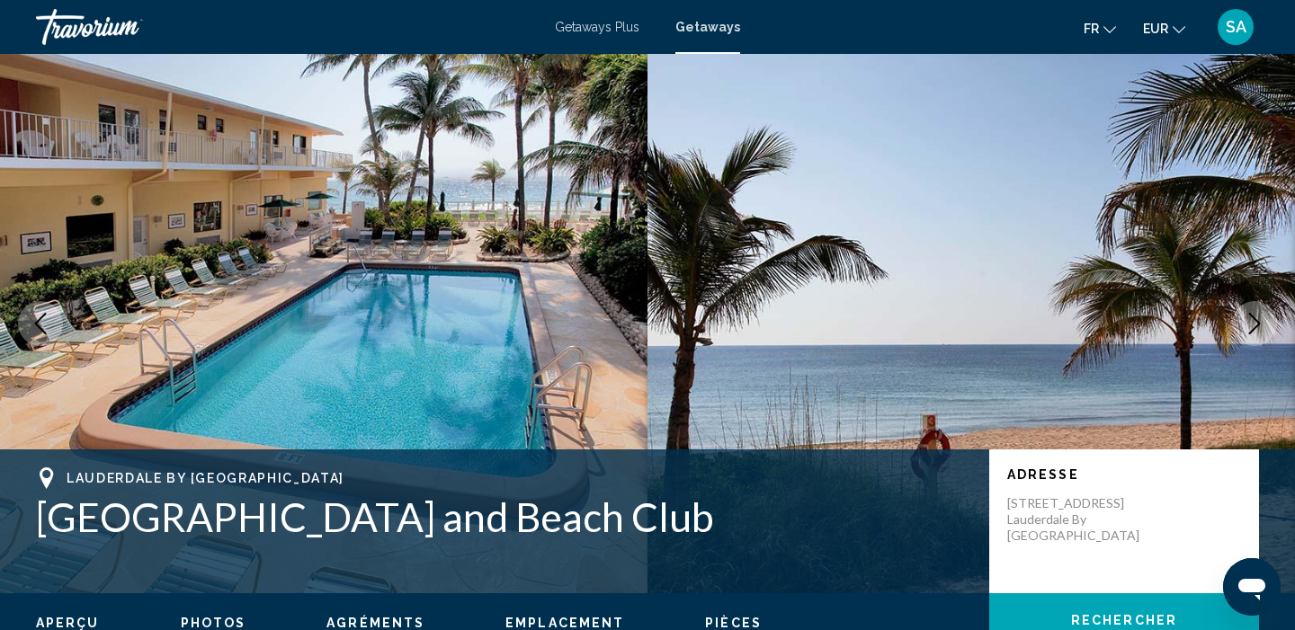
click at [1260, 318] on icon "Next image" at bounding box center [1254, 324] width 22 height 22
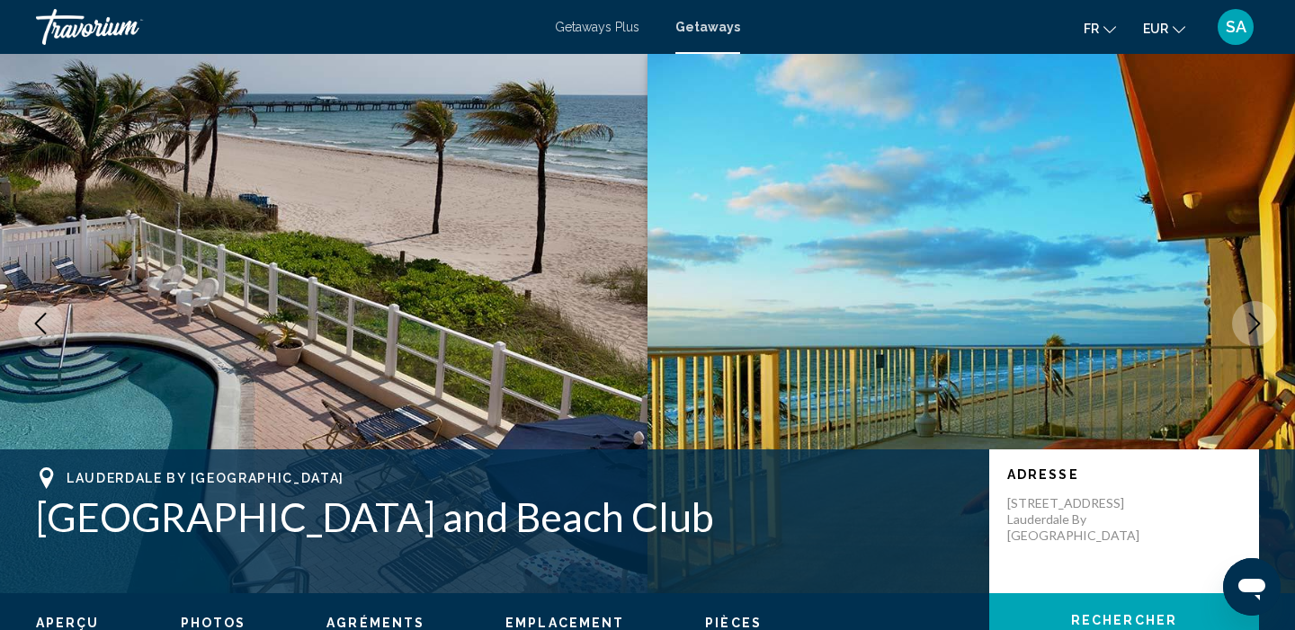
click at [1260, 318] on icon "Next image" at bounding box center [1254, 324] width 22 height 22
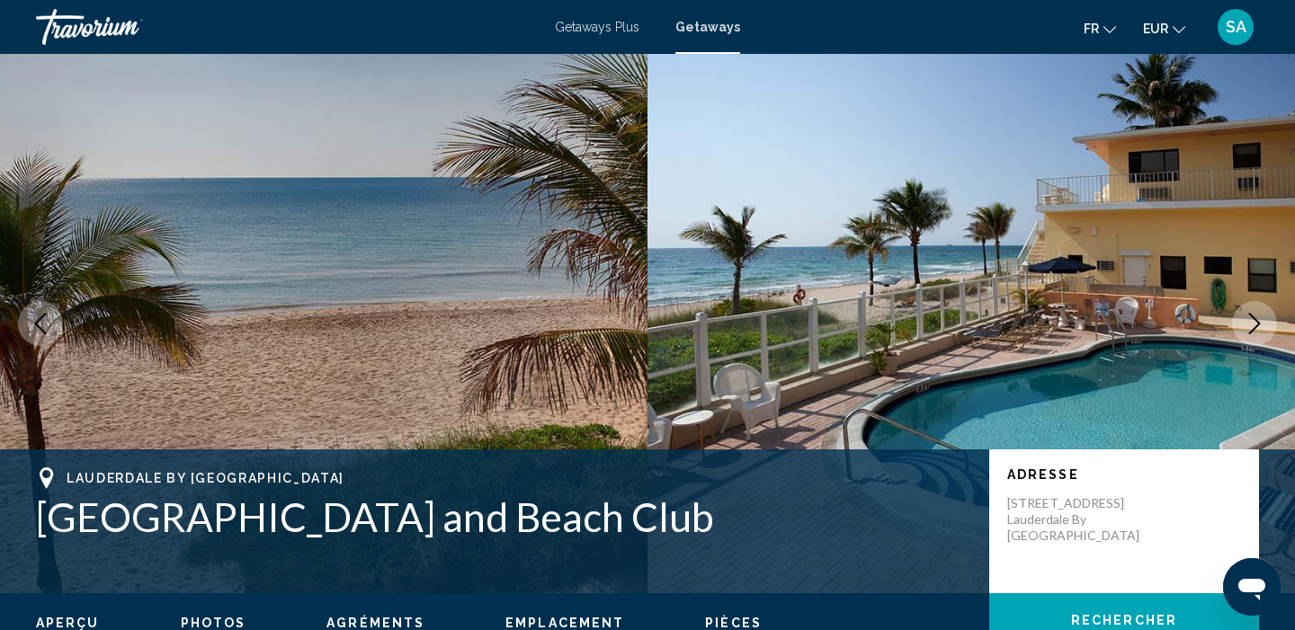
click at [1260, 318] on icon "Next image" at bounding box center [1254, 324] width 22 height 22
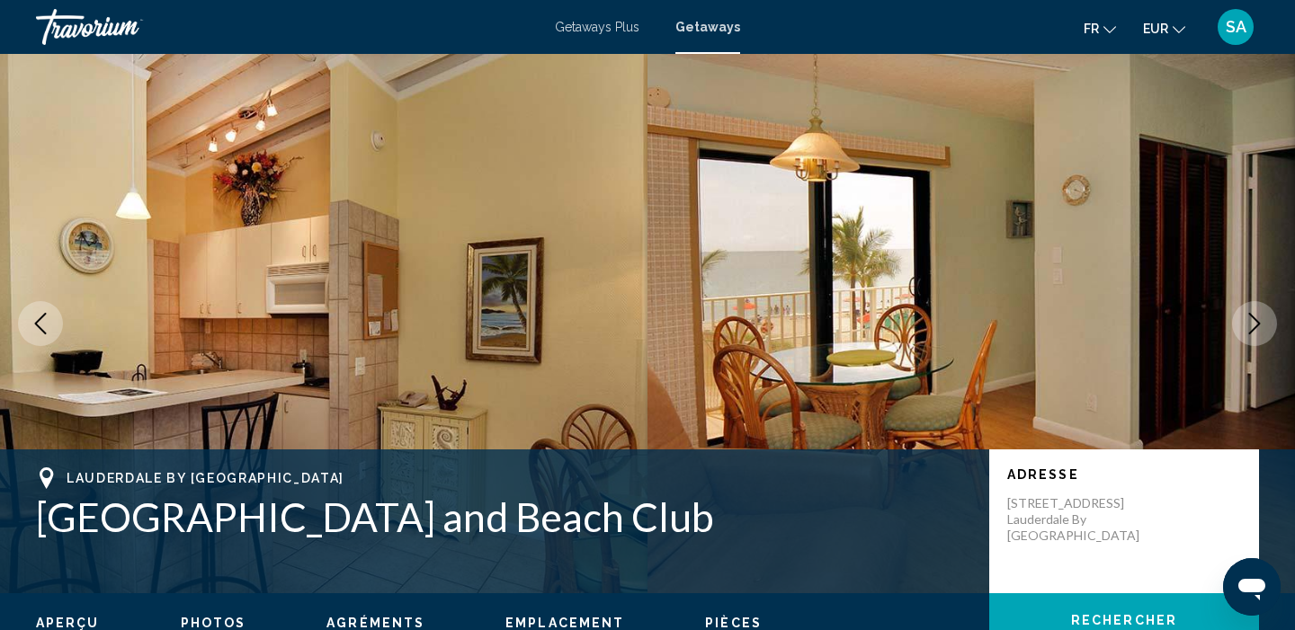
click at [1260, 318] on icon "Next image" at bounding box center [1254, 324] width 22 height 22
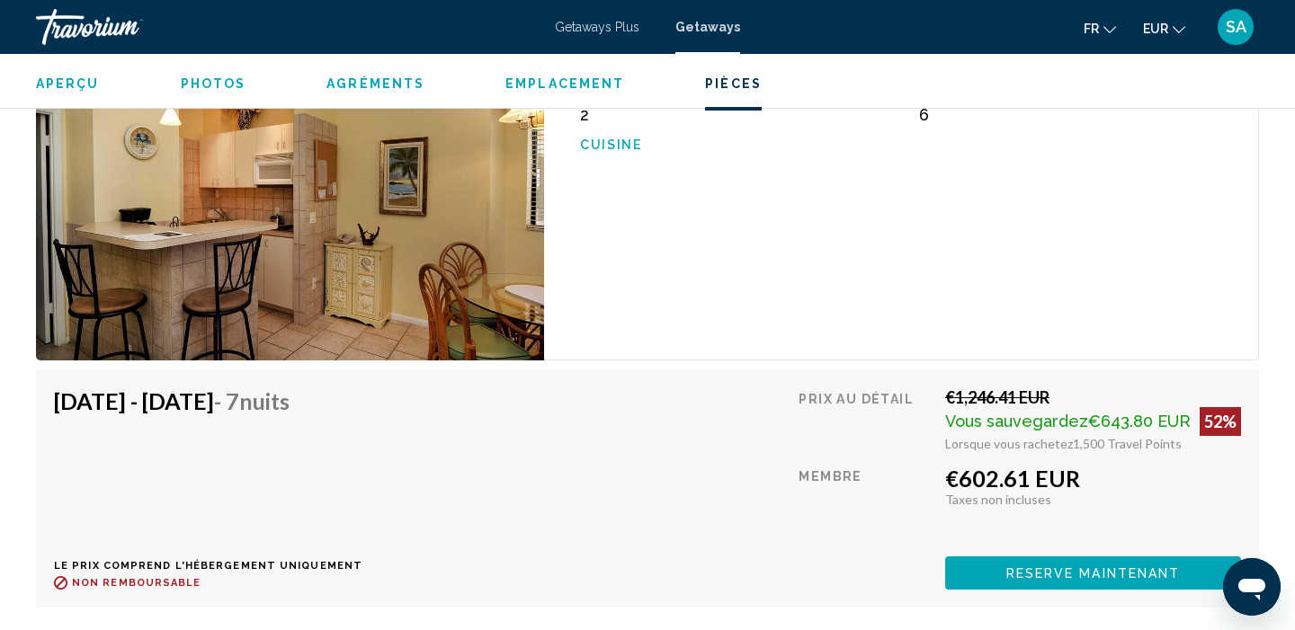
scroll to position [2741, 0]
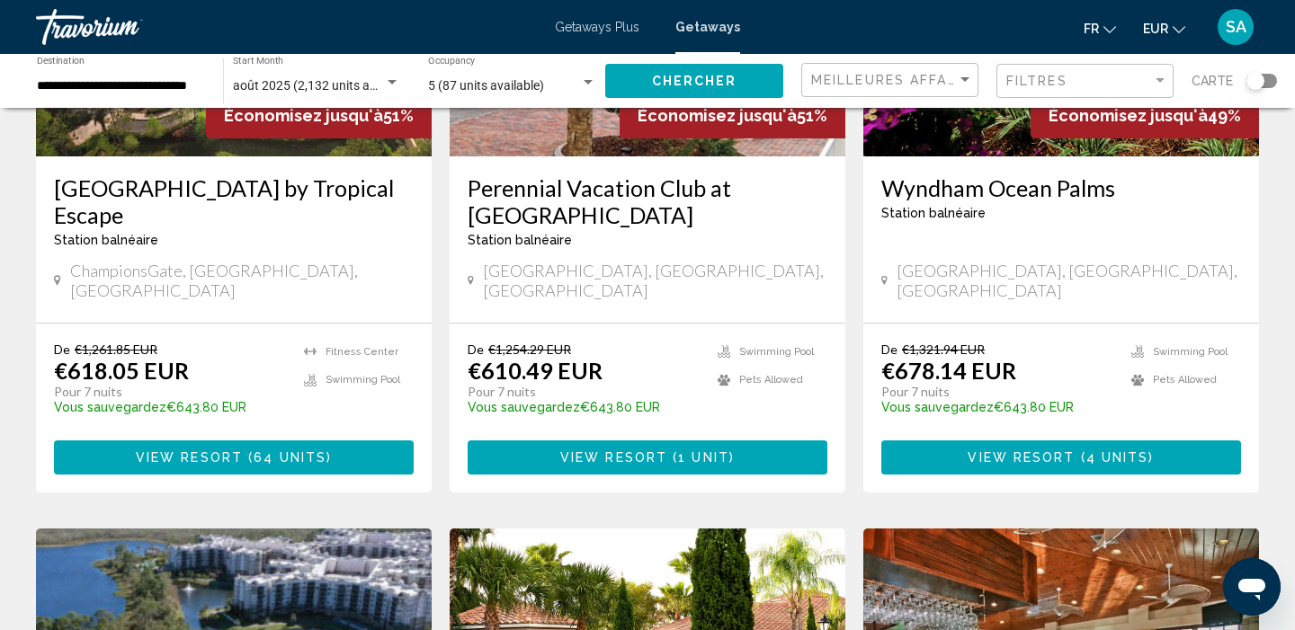
scroll to position [1036, 0]
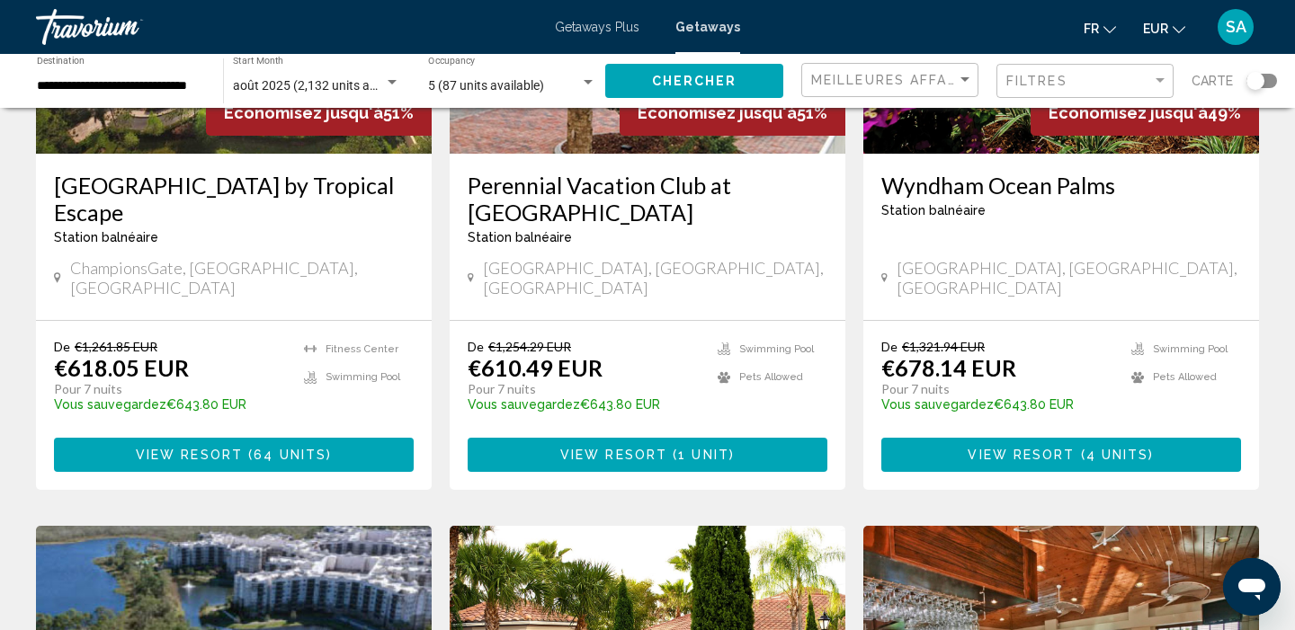
click at [1125, 447] on span "View Resort ( 4 units )" at bounding box center [1060, 454] width 186 height 14
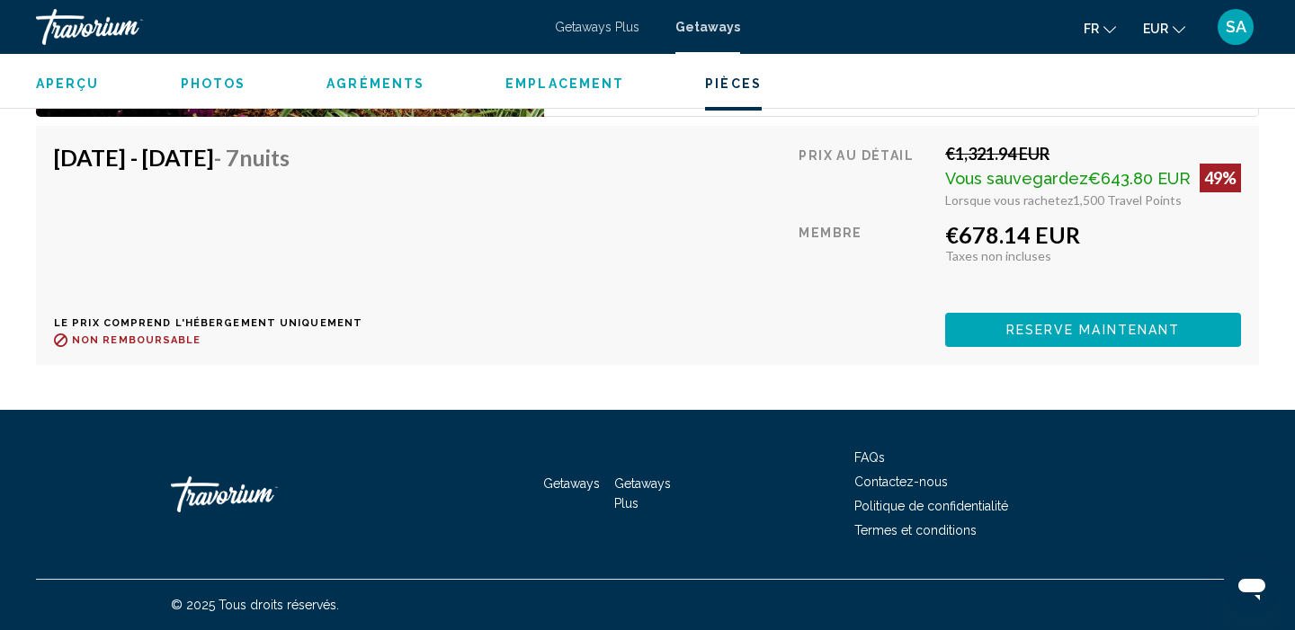
scroll to position [3805, 0]
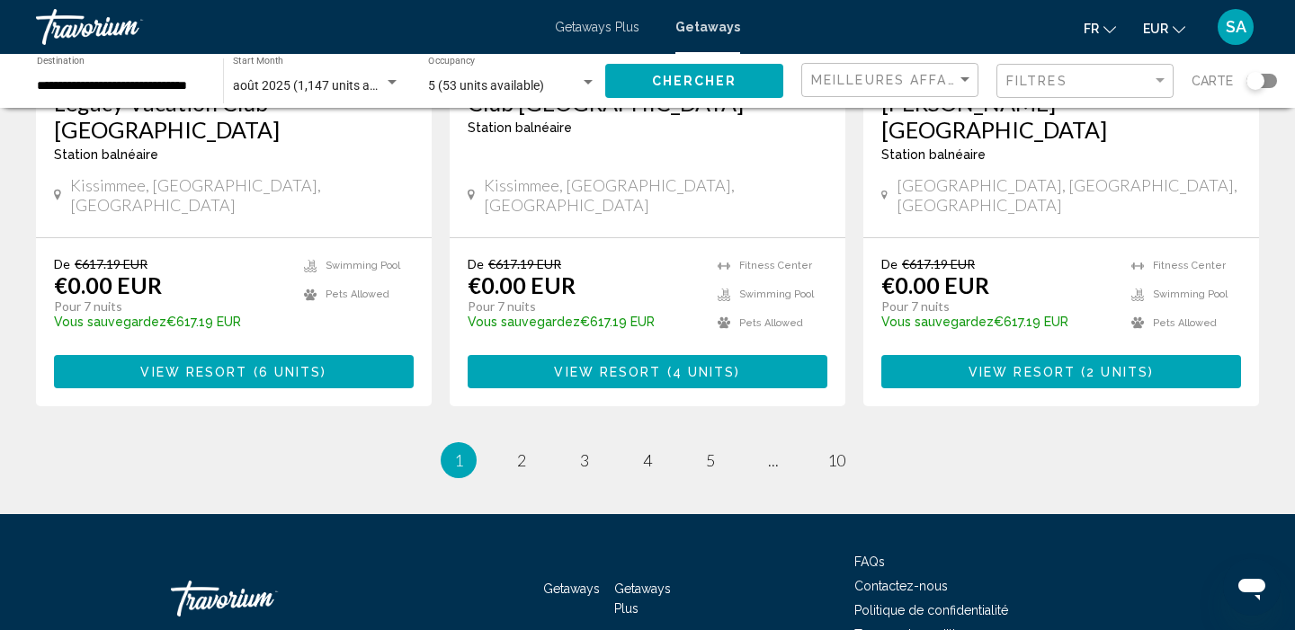
scroll to position [2409, 0]
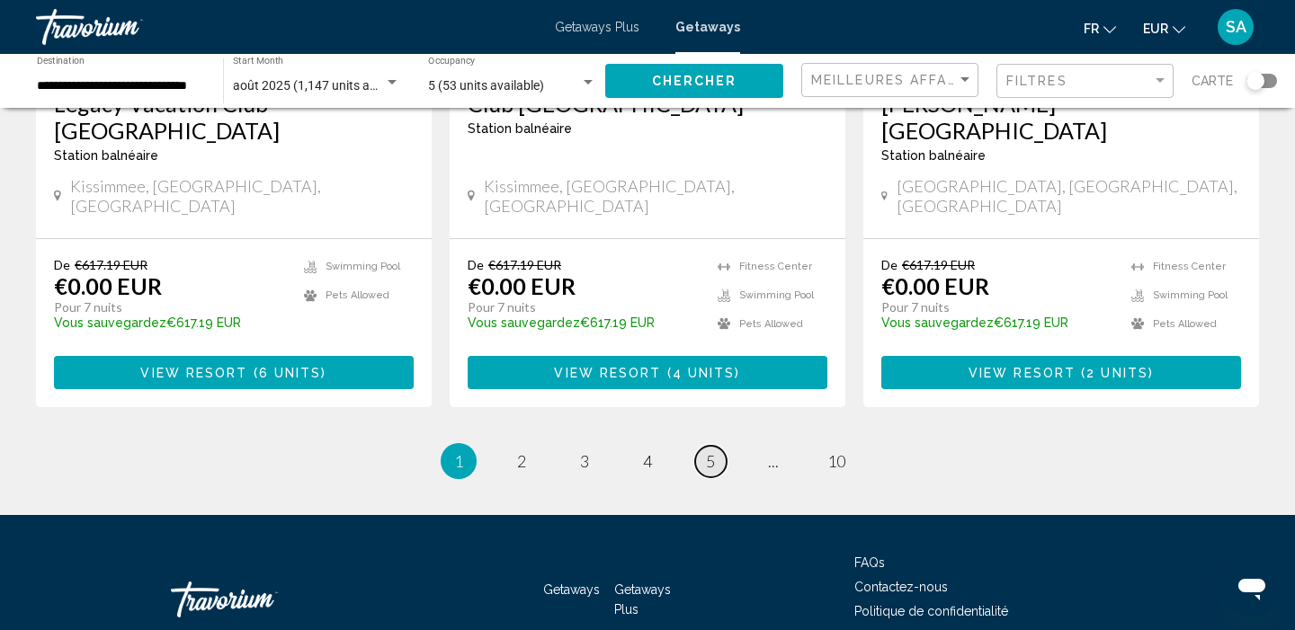
click at [707, 451] on span "5" at bounding box center [710, 461] width 9 height 20
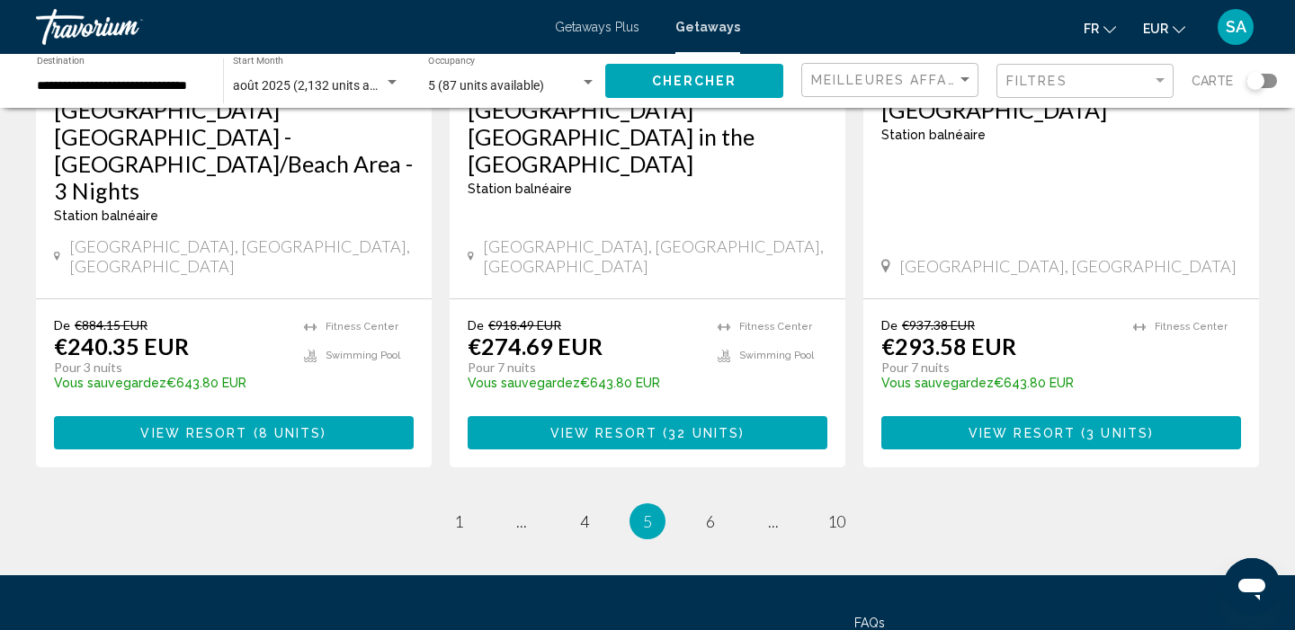
scroll to position [2358, 0]
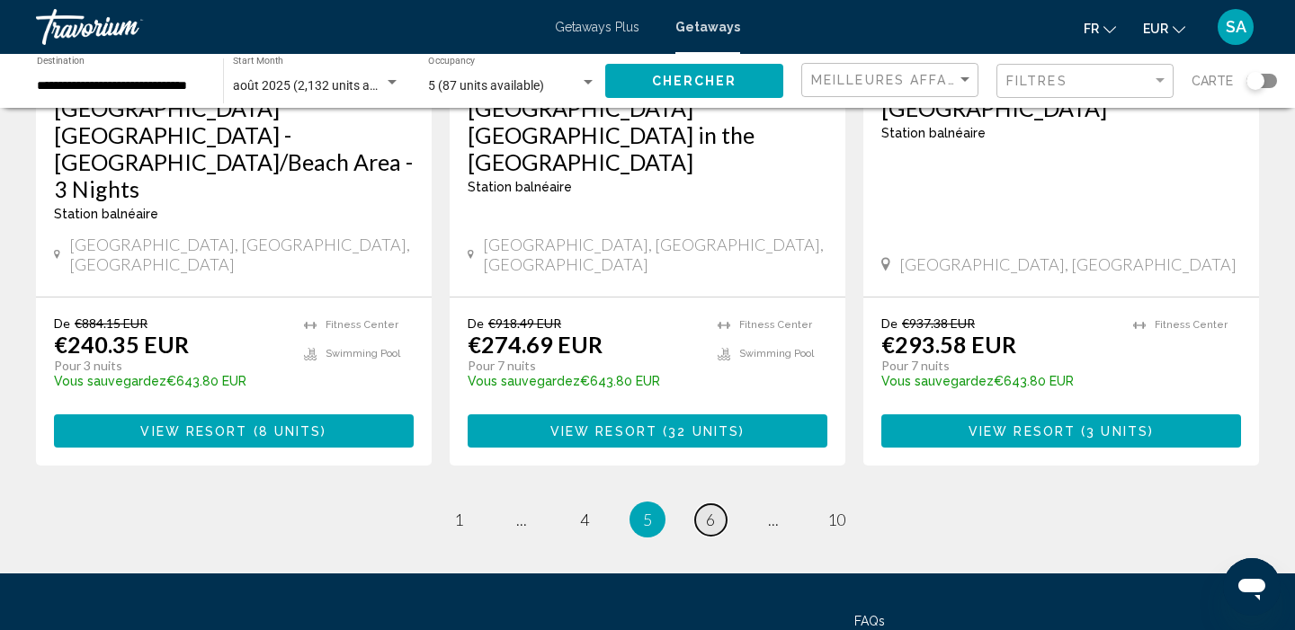
click at [708, 510] on span "6" at bounding box center [710, 520] width 9 height 20
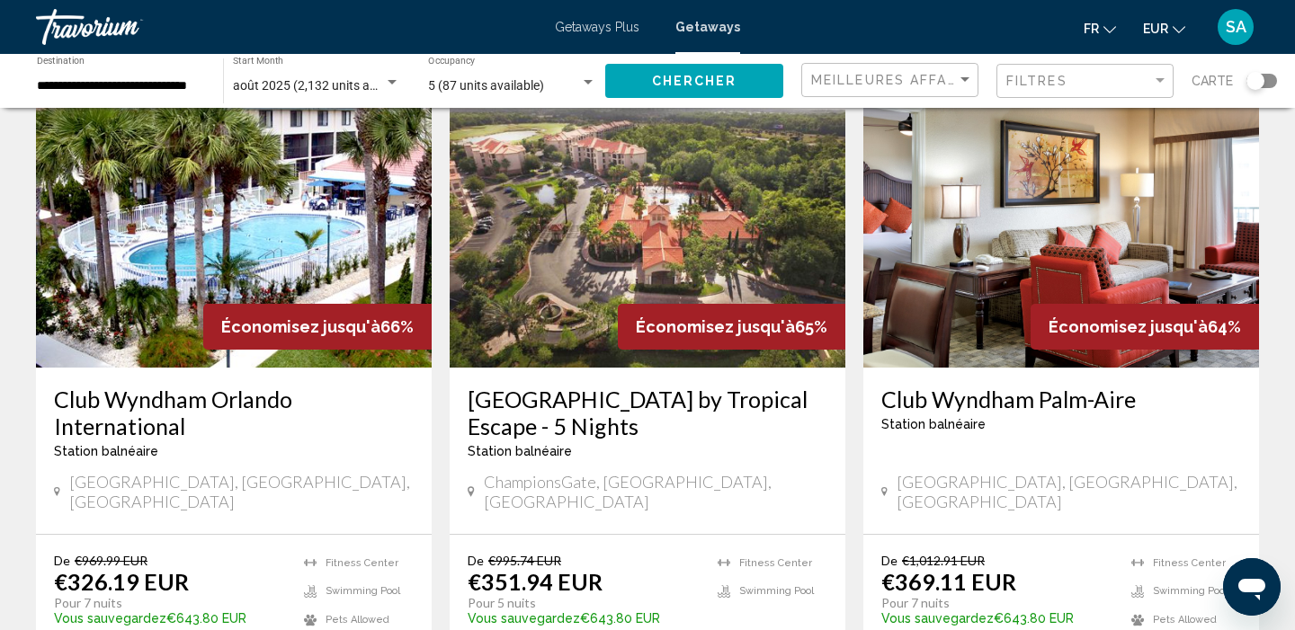
scroll to position [740, 0]
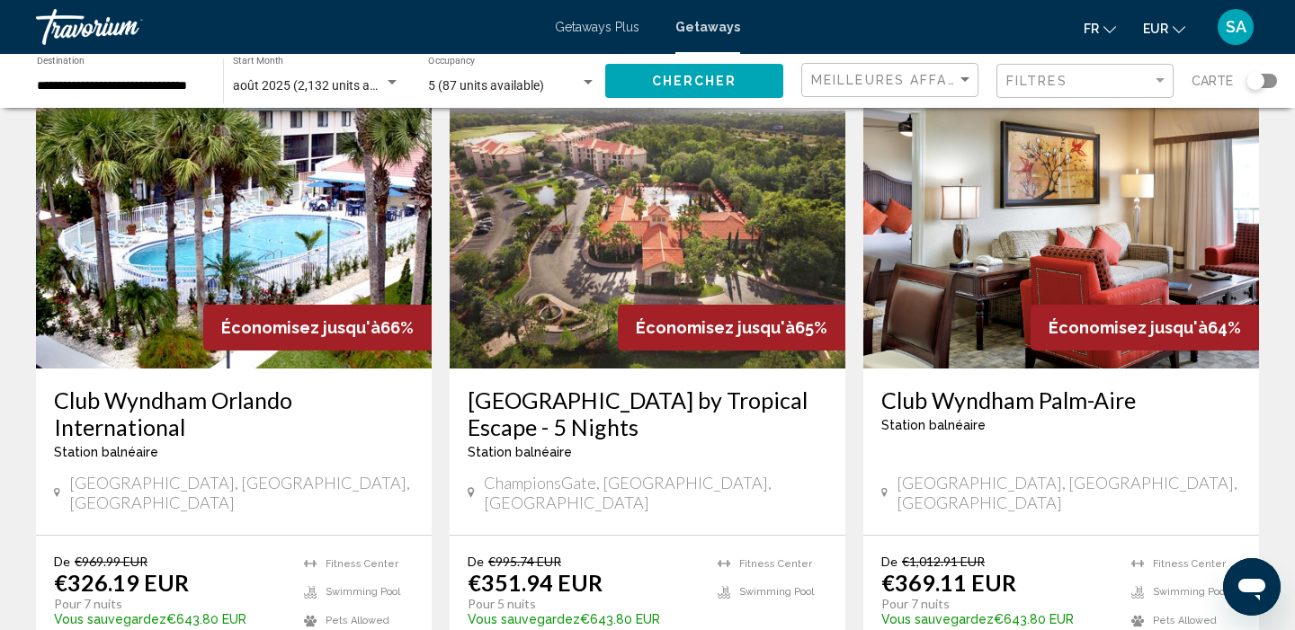
click at [1002, 223] on img "Main content" at bounding box center [1061, 225] width 396 height 288
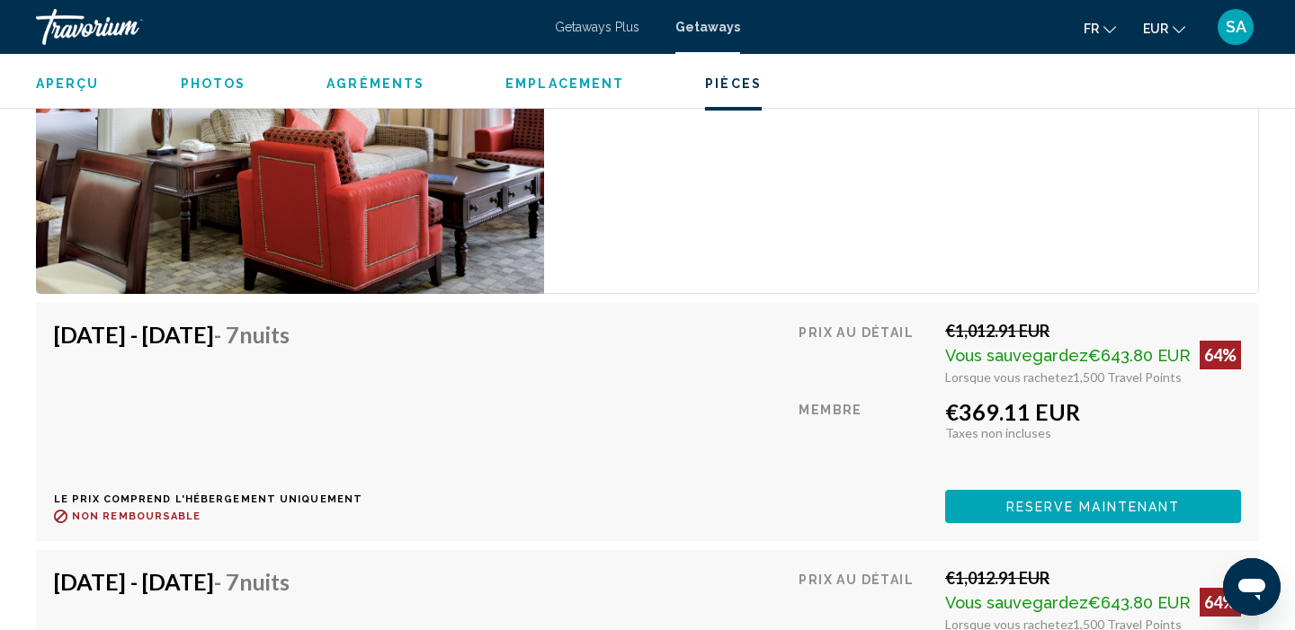
scroll to position [3568, 0]
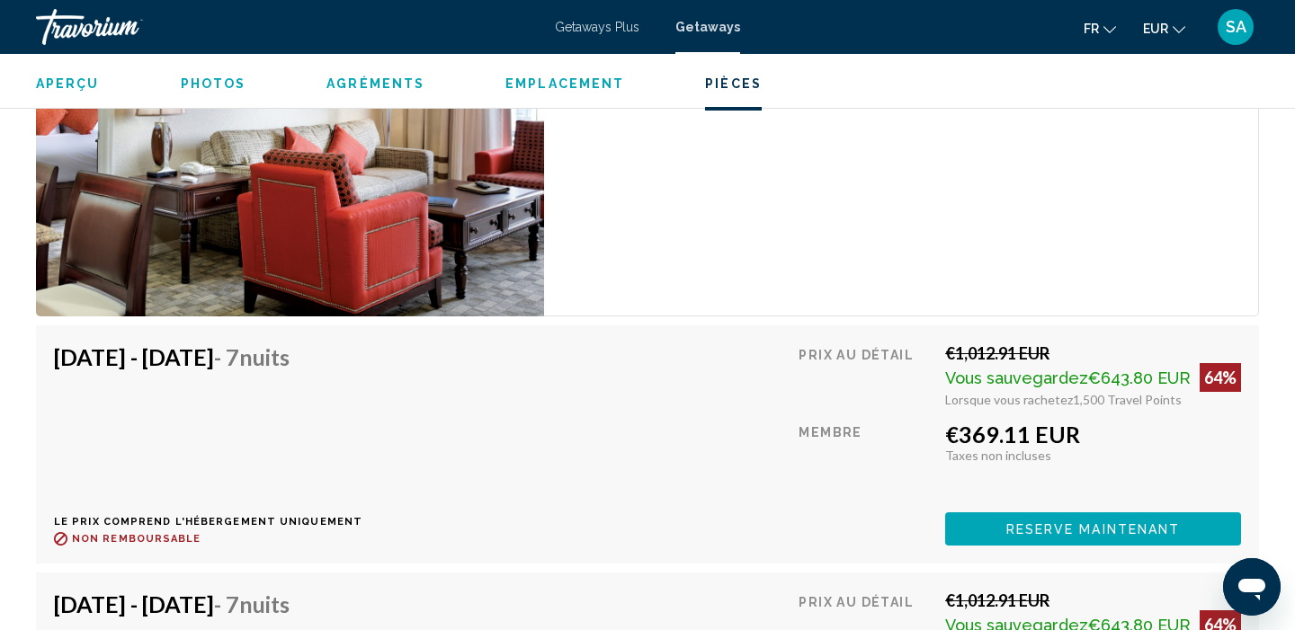
click at [1016, 533] on span "Reserve maintenant" at bounding box center [1093, 529] width 174 height 14
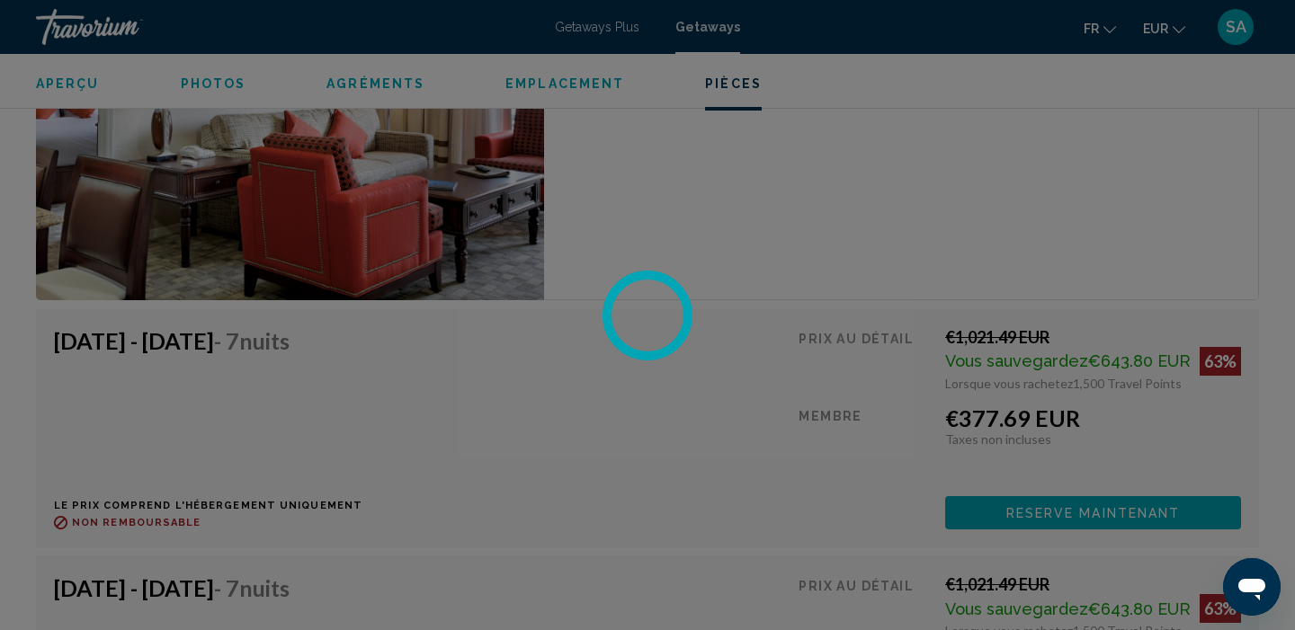
scroll to position [4963, 0]
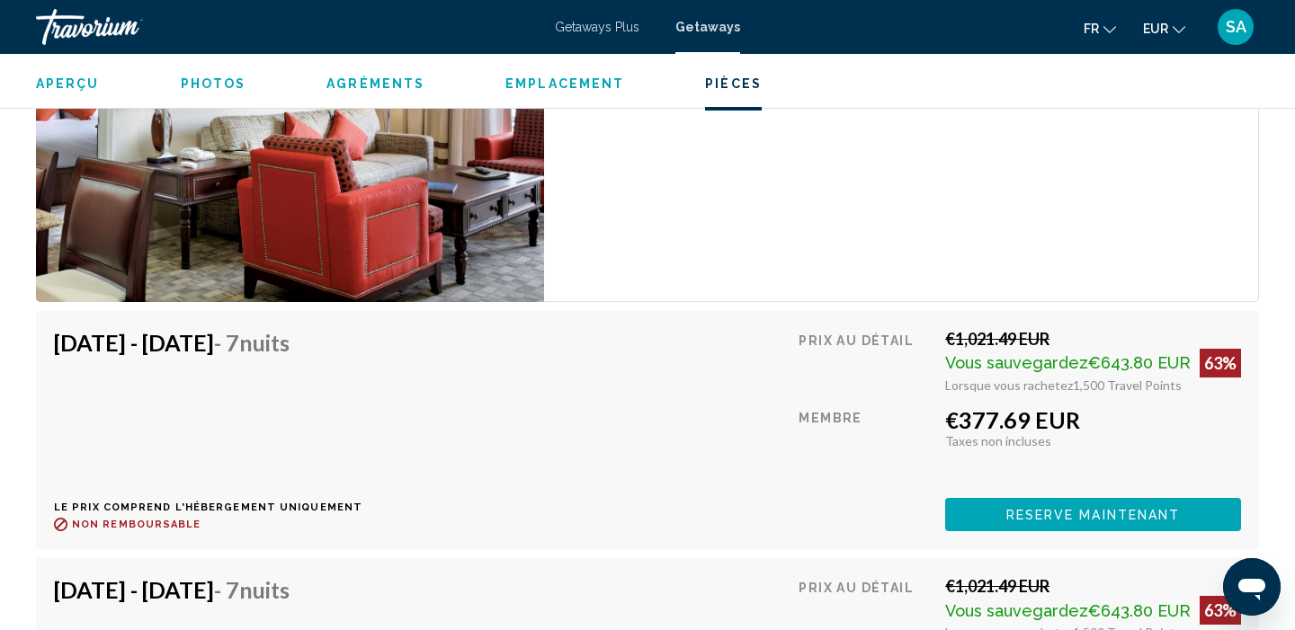
scroll to position [5007, 0]
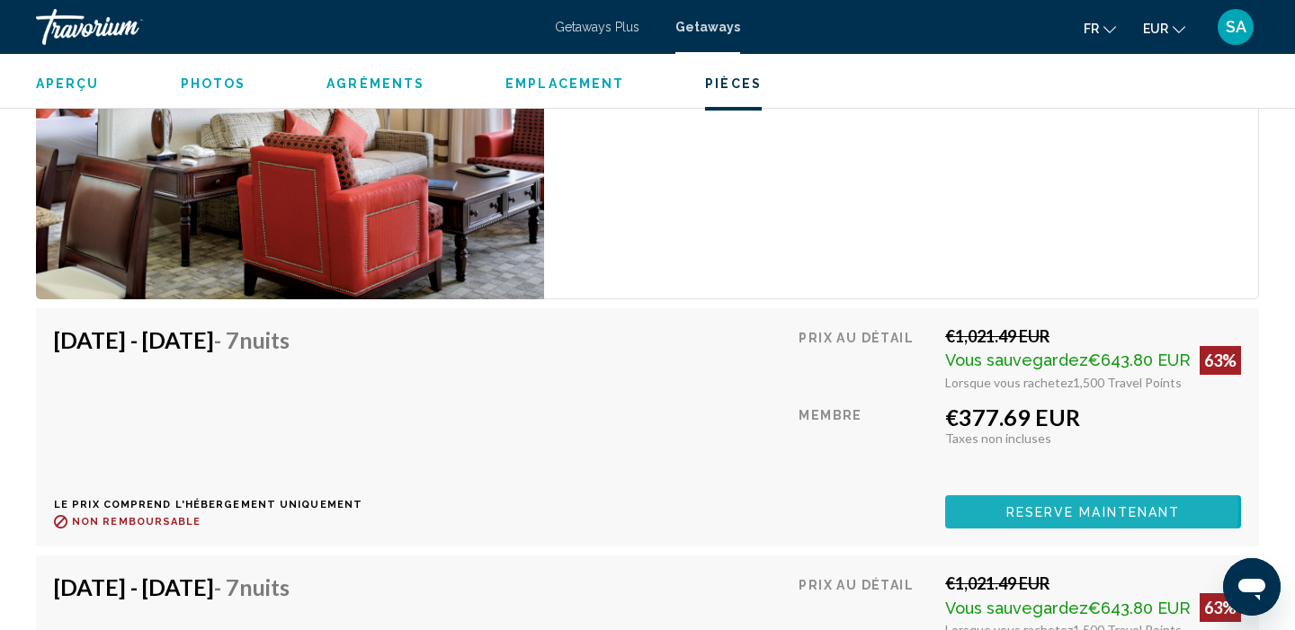
click at [1041, 510] on span "Reserve maintenant" at bounding box center [1093, 512] width 174 height 14
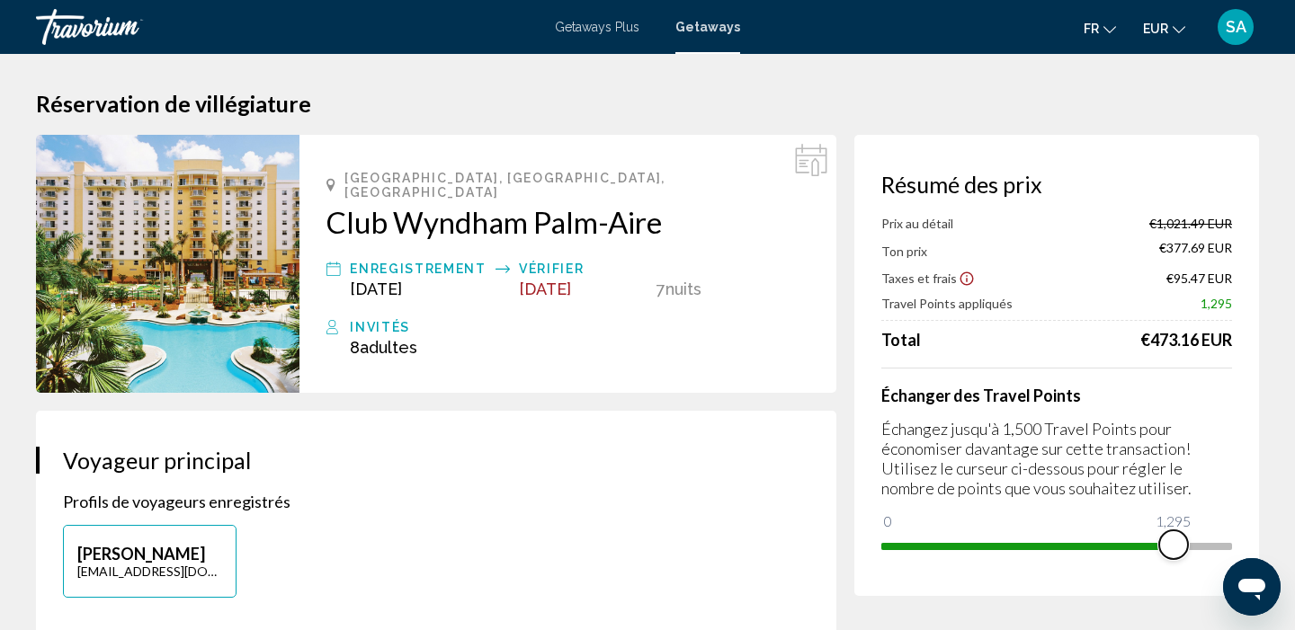
drag, startPoint x: 1215, startPoint y: 543, endPoint x: 1171, endPoint y: 543, distance: 44.1
click at [1171, 543] on span "Main content" at bounding box center [1173, 544] width 29 height 29
drag, startPoint x: 1171, startPoint y: 543, endPoint x: 1110, endPoint y: 539, distance: 61.3
click at [1110, 539] on span "Main content" at bounding box center [1110, 544] width 29 height 29
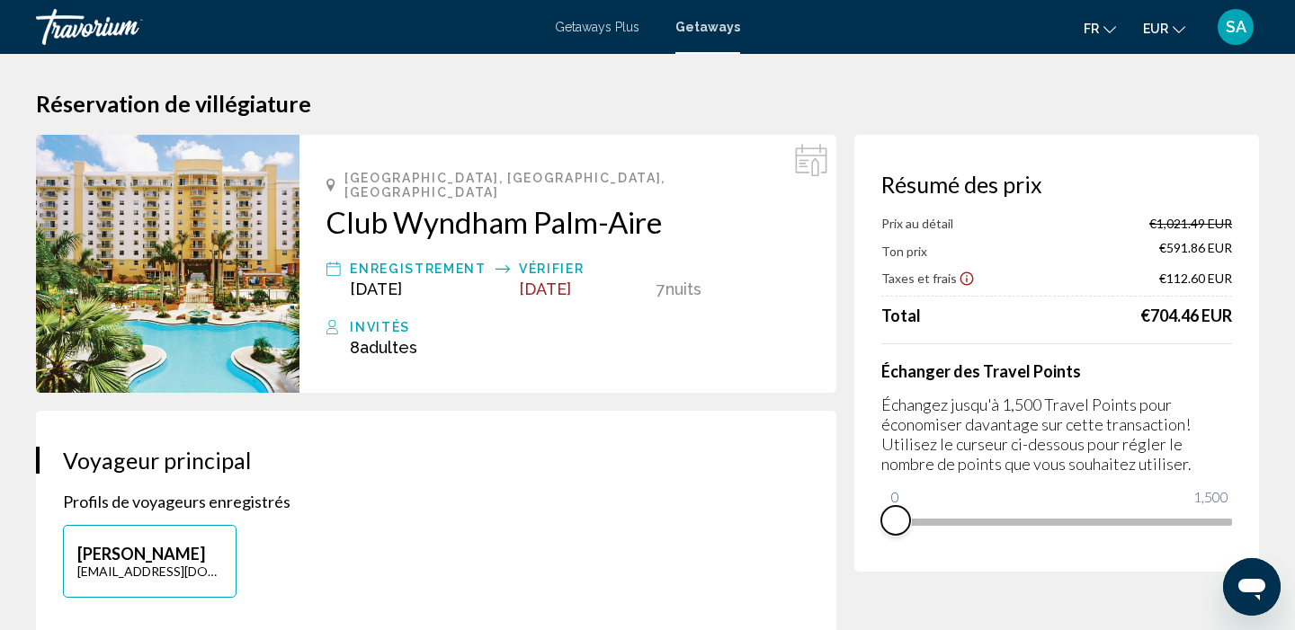
drag, startPoint x: 1122, startPoint y: 547, endPoint x: 756, endPoint y: 585, distance: 367.8
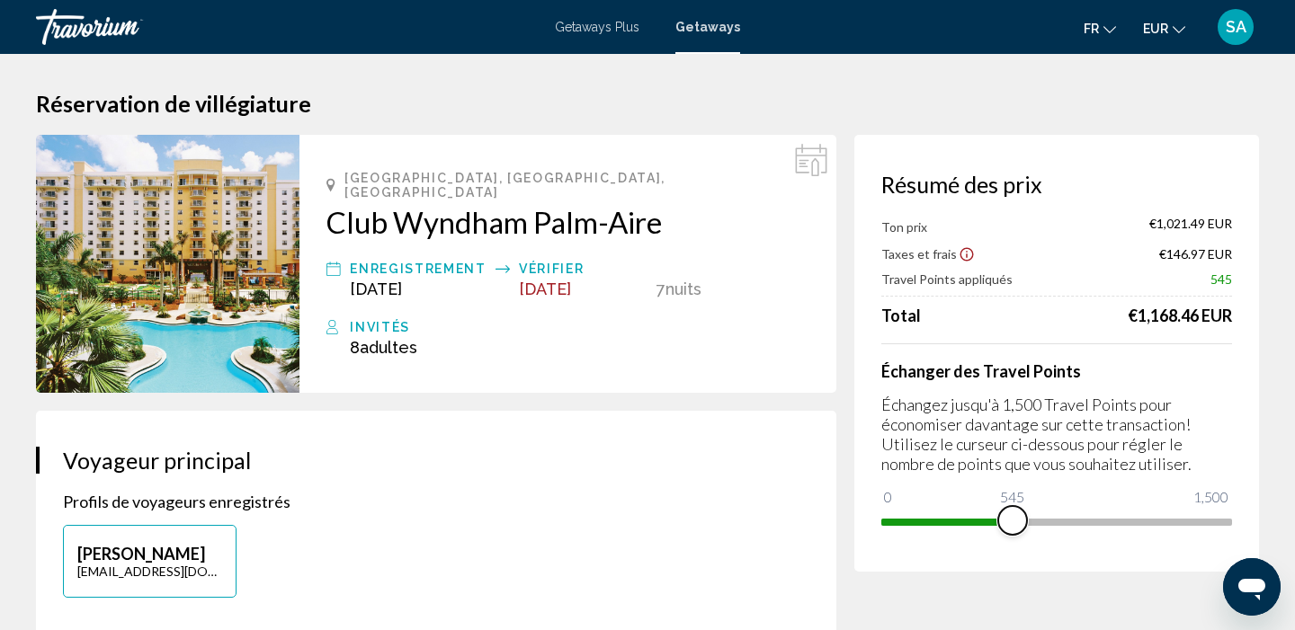
drag, startPoint x: 891, startPoint y: 498, endPoint x: 1012, endPoint y: 515, distance: 122.6
click at [1012, 515] on span "Main content" at bounding box center [1012, 520] width 29 height 29
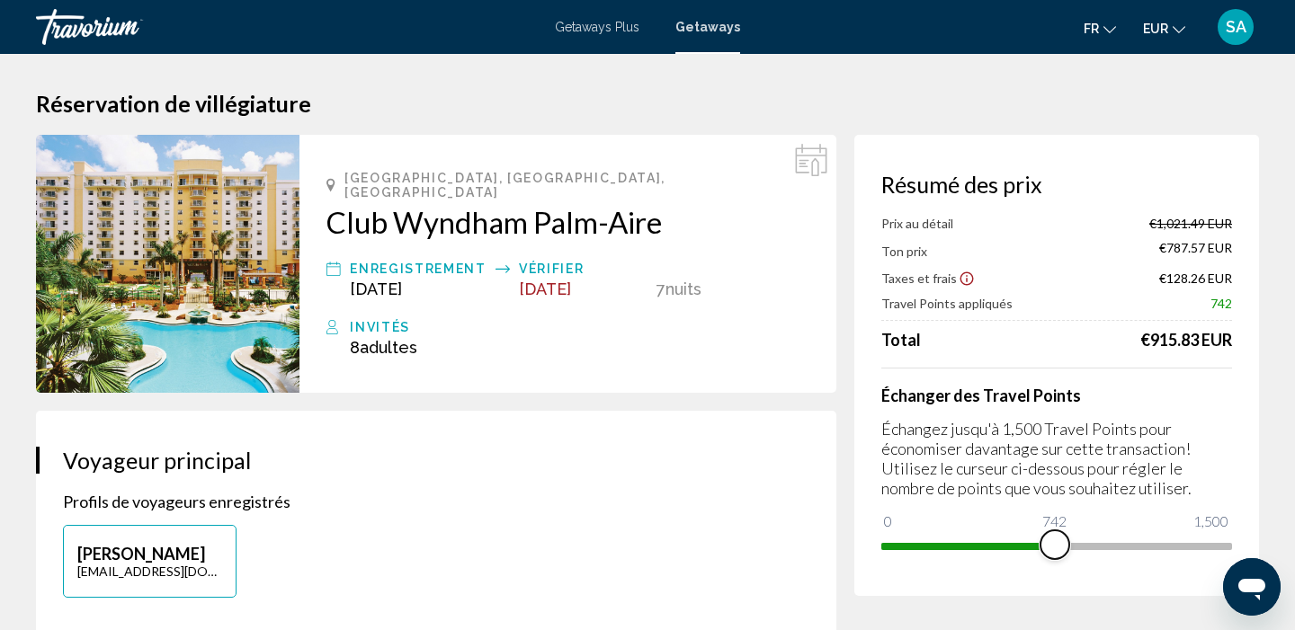
drag, startPoint x: 1010, startPoint y: 542, endPoint x: 1058, endPoint y: 540, distance: 48.6
click at [1058, 540] on span "Main content" at bounding box center [1054, 544] width 29 height 29
drag, startPoint x: 1058, startPoint y: 540, endPoint x: 1073, endPoint y: 540, distance: 14.4
click at [1073, 540] on span "Main content" at bounding box center [1072, 544] width 29 height 29
drag, startPoint x: 1073, startPoint y: 540, endPoint x: 1095, endPoint y: 539, distance: 22.5
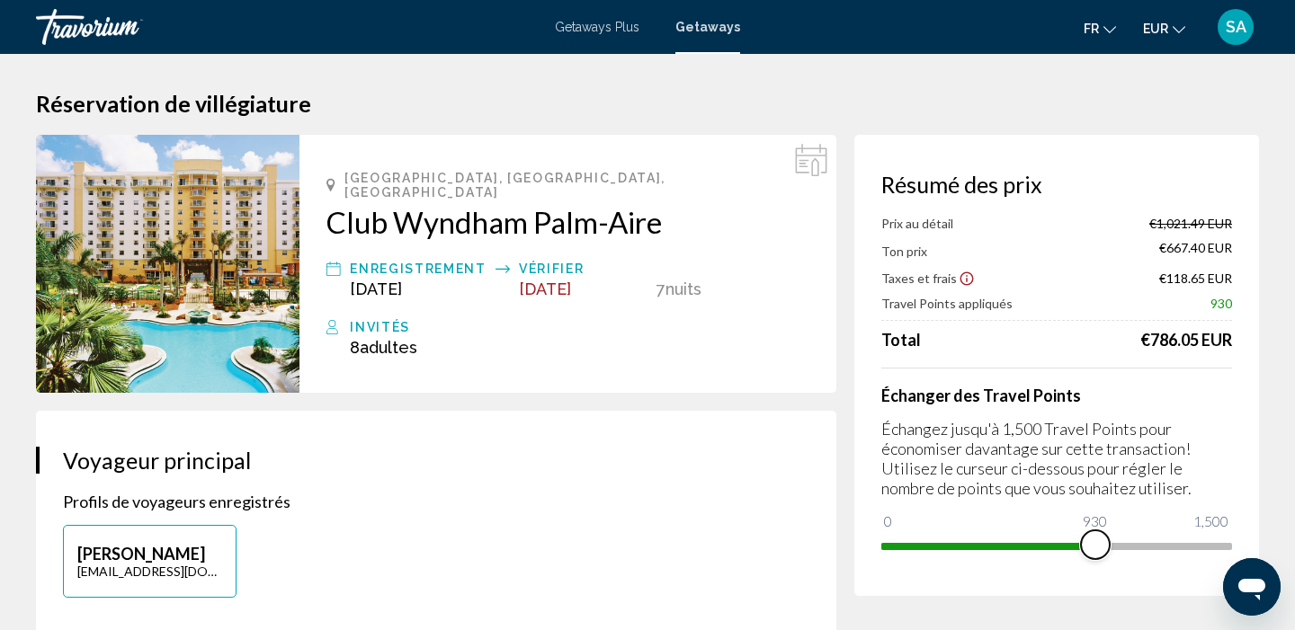
click at [1095, 539] on span "Main content" at bounding box center [1095, 544] width 29 height 29
drag, startPoint x: 1095, startPoint y: 539, endPoint x: 1108, endPoint y: 540, distance: 13.5
click at [1108, 540] on span "Main content" at bounding box center [1108, 544] width 29 height 29
drag, startPoint x: 1108, startPoint y: 538, endPoint x: 1276, endPoint y: 550, distance: 167.7
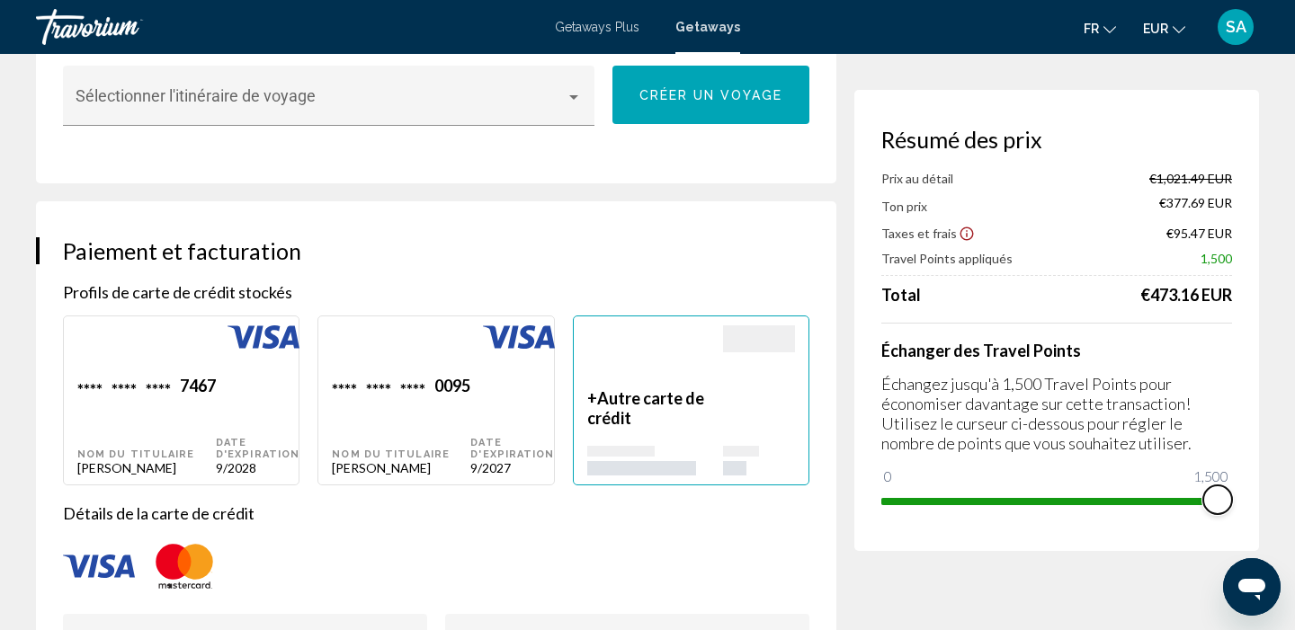
scroll to position [1118, 0]
click at [299, 438] on div "Date d'expiration" at bounding box center [258, 449] width 84 height 23
type input "******"
type input "**********"
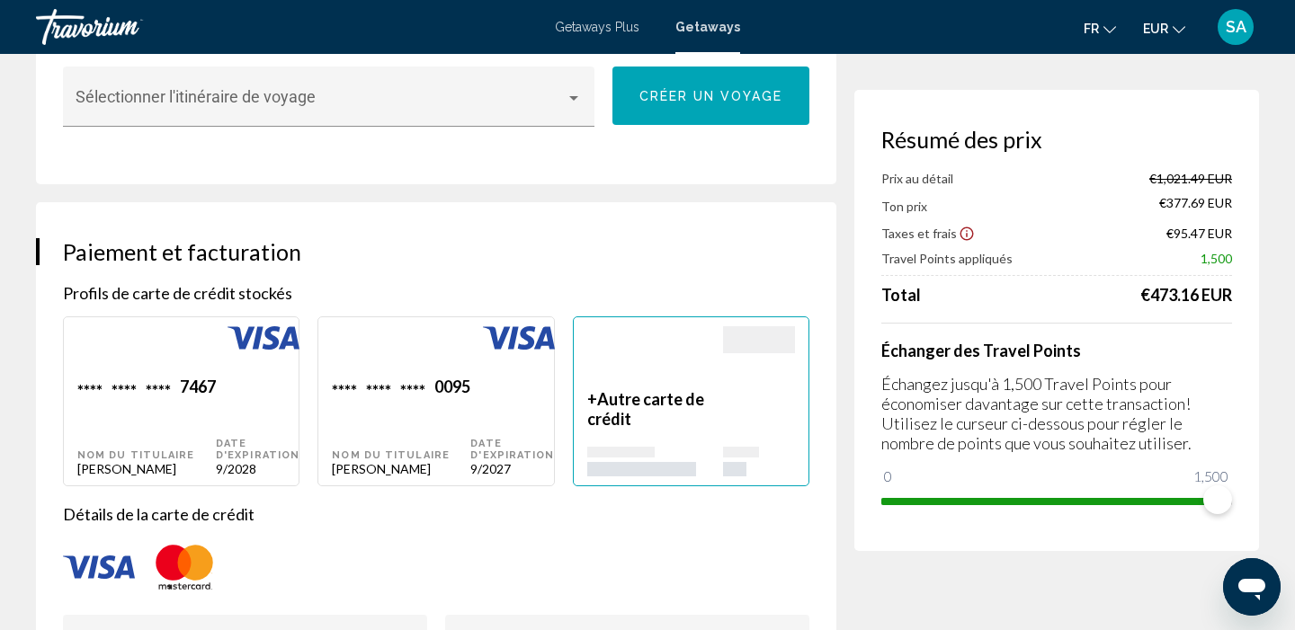
type input "**********"
type input "*********"
type input "*****"
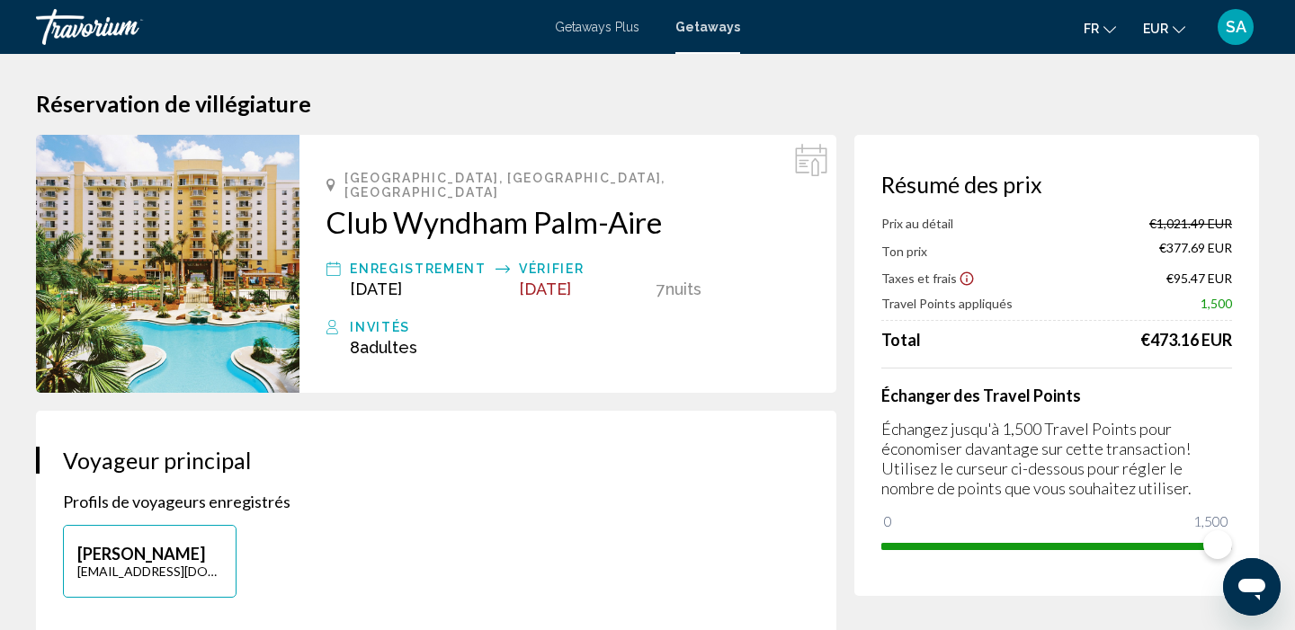
scroll to position [0, 0]
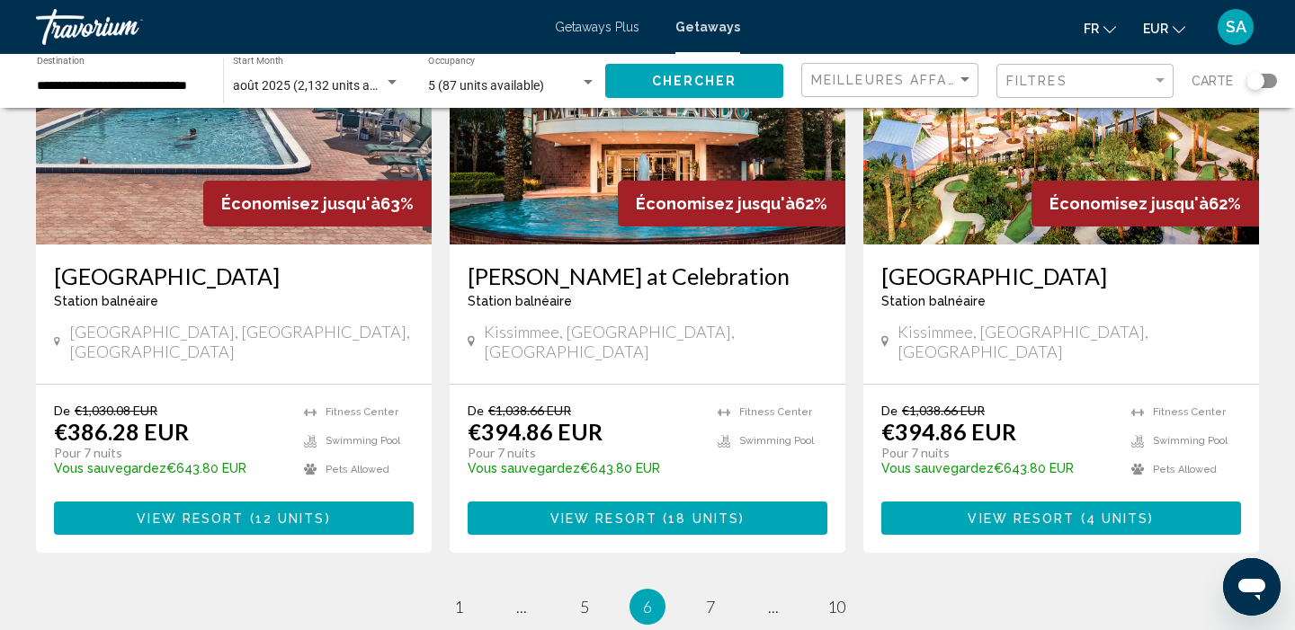
scroll to position [2239, 0]
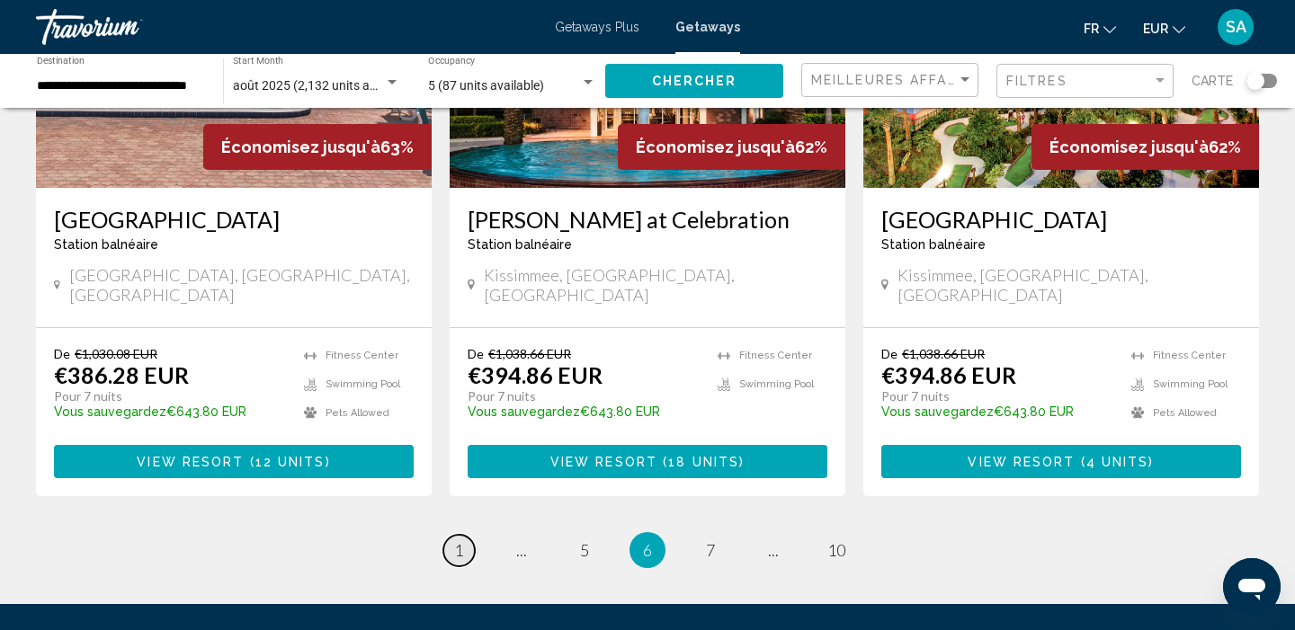
click at [458, 540] on span "1" at bounding box center [458, 550] width 9 height 20
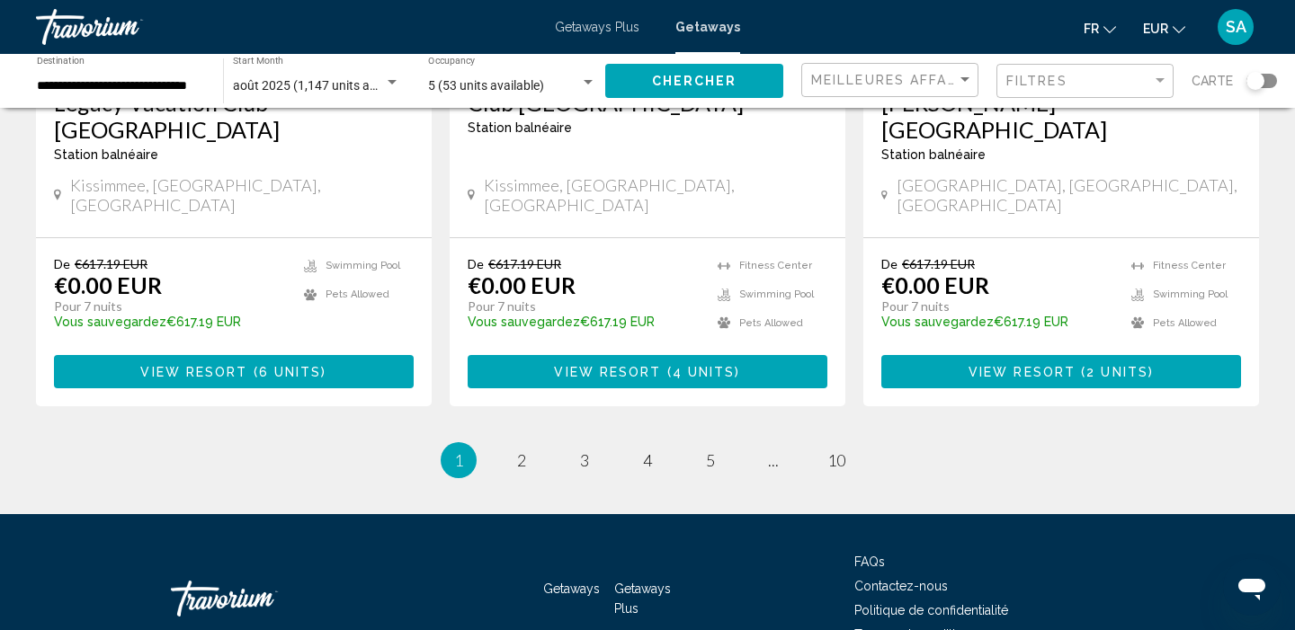
scroll to position [2409, 0]
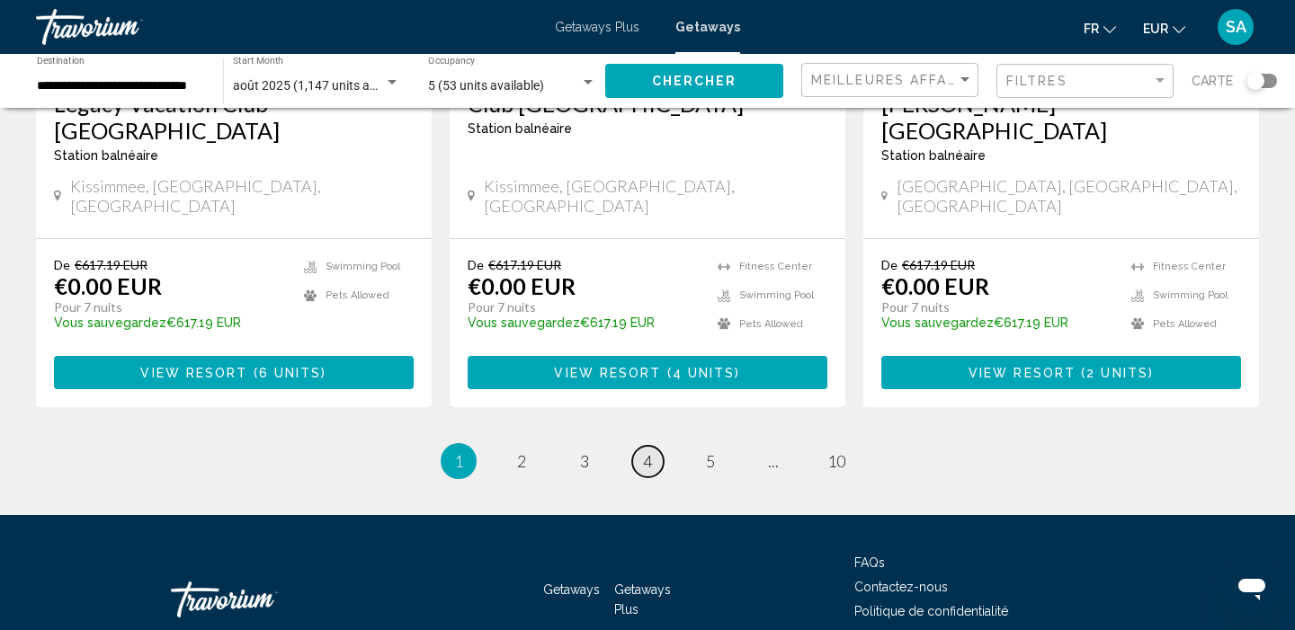
click at [644, 451] on span "4" at bounding box center [647, 461] width 9 height 20
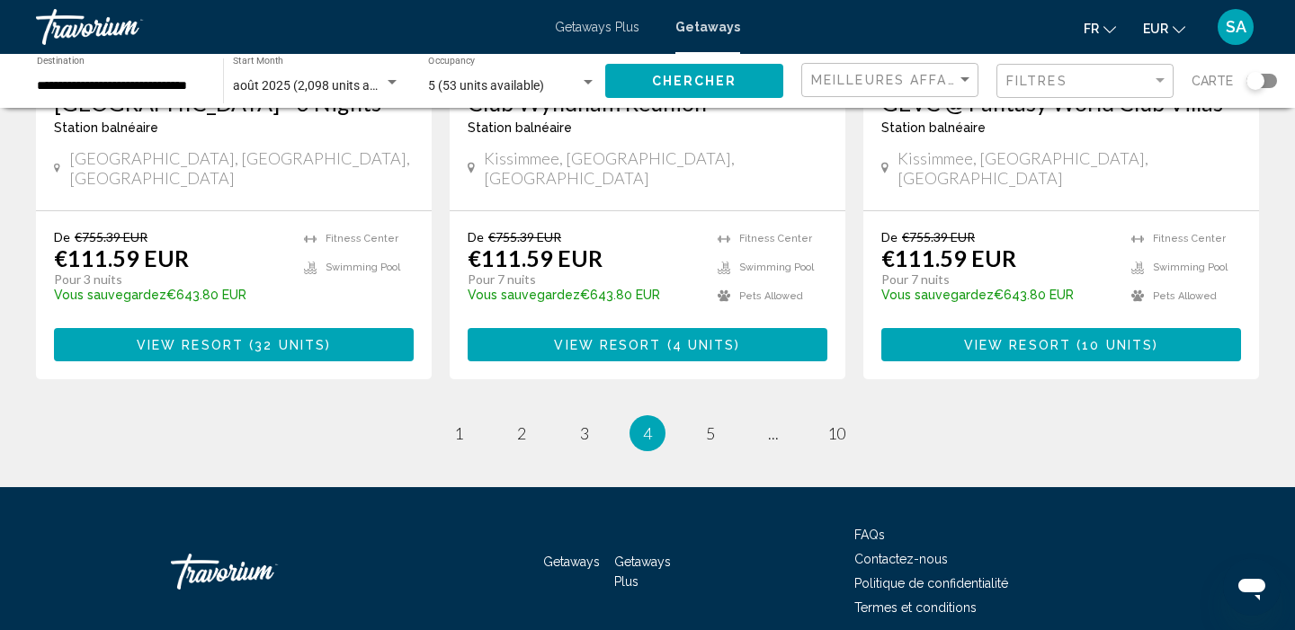
scroll to position [2409, 0]
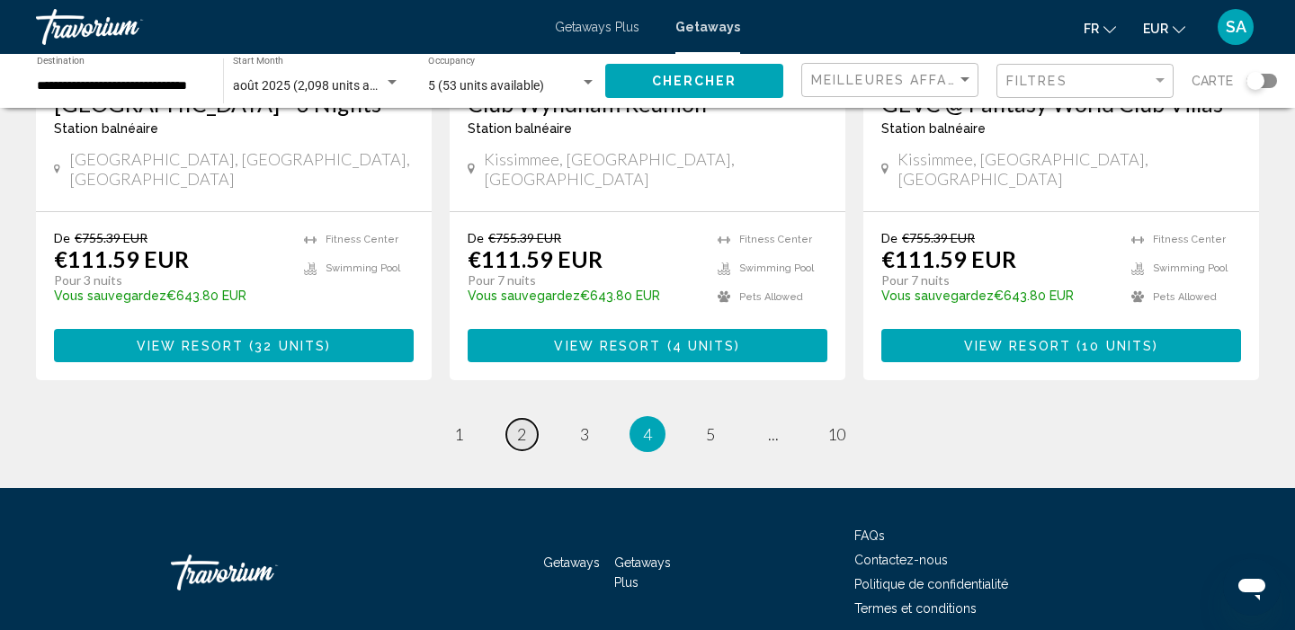
click at [523, 424] on span "2" at bounding box center [521, 434] width 9 height 20
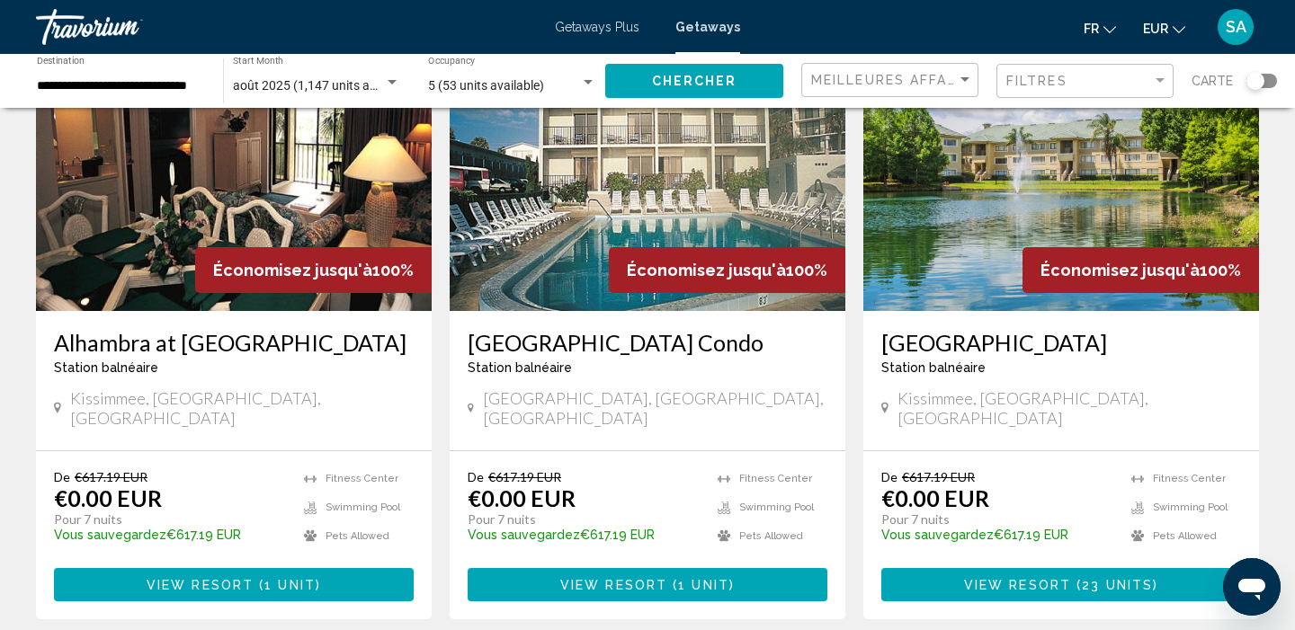
scroll to position [2145, 0]
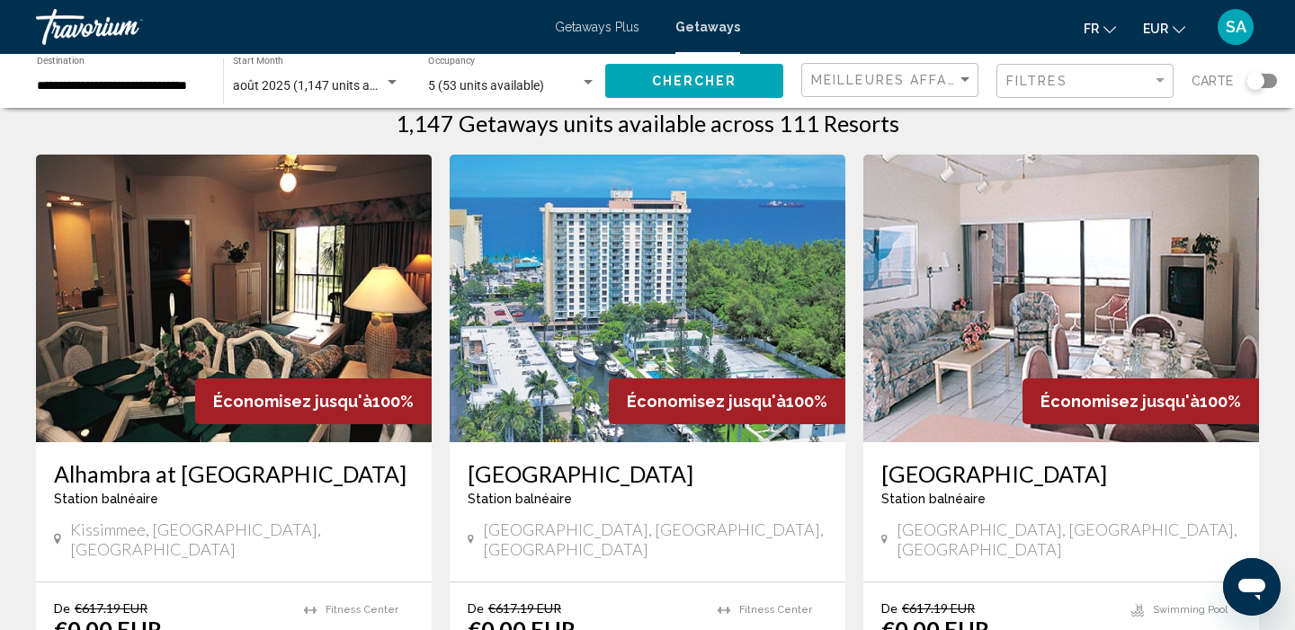
scroll to position [40, 0]
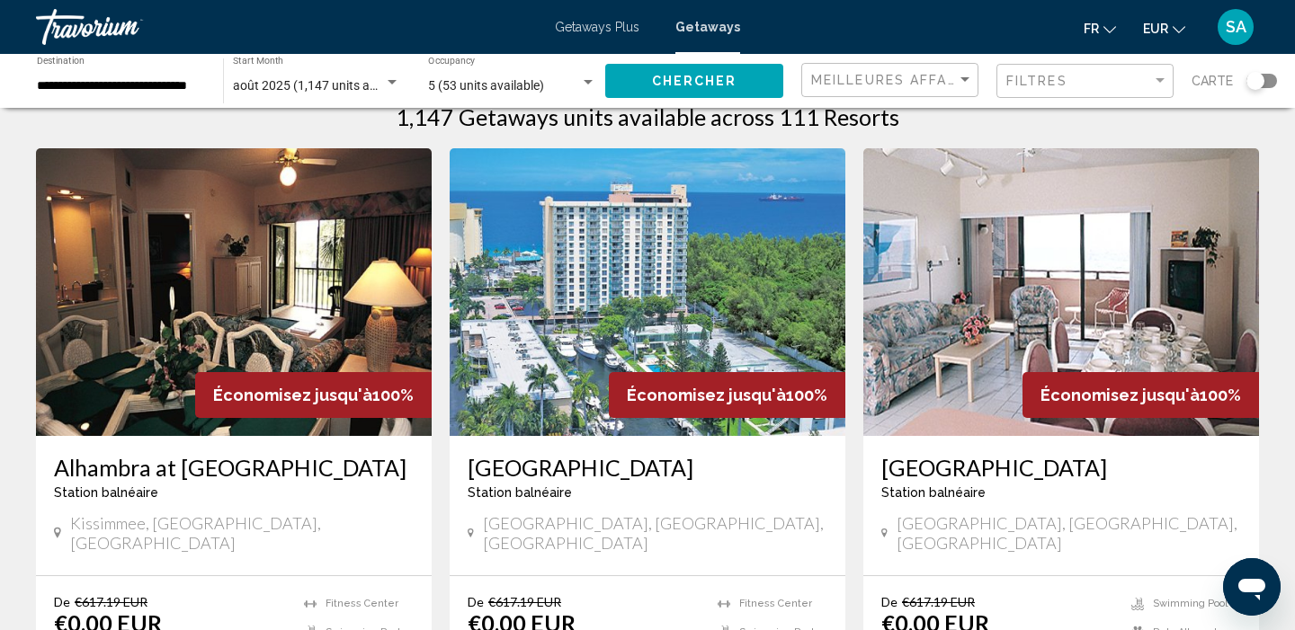
click at [1046, 234] on img "Main content" at bounding box center [1061, 292] width 396 height 288
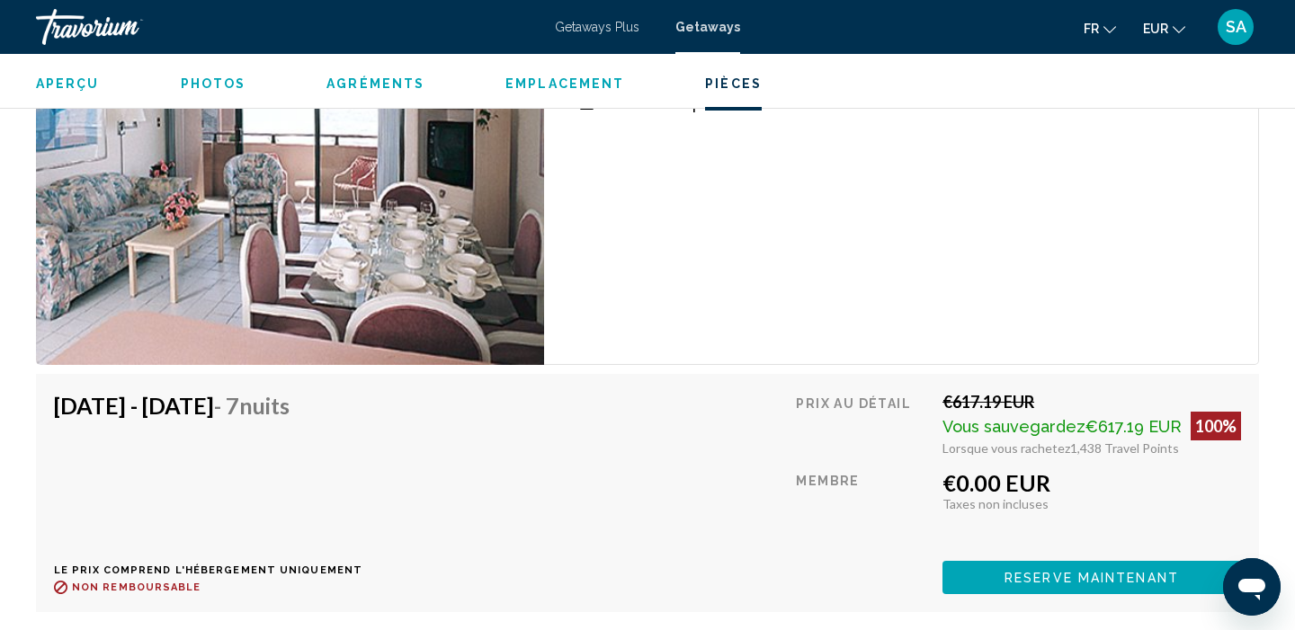
scroll to position [2908, 0]
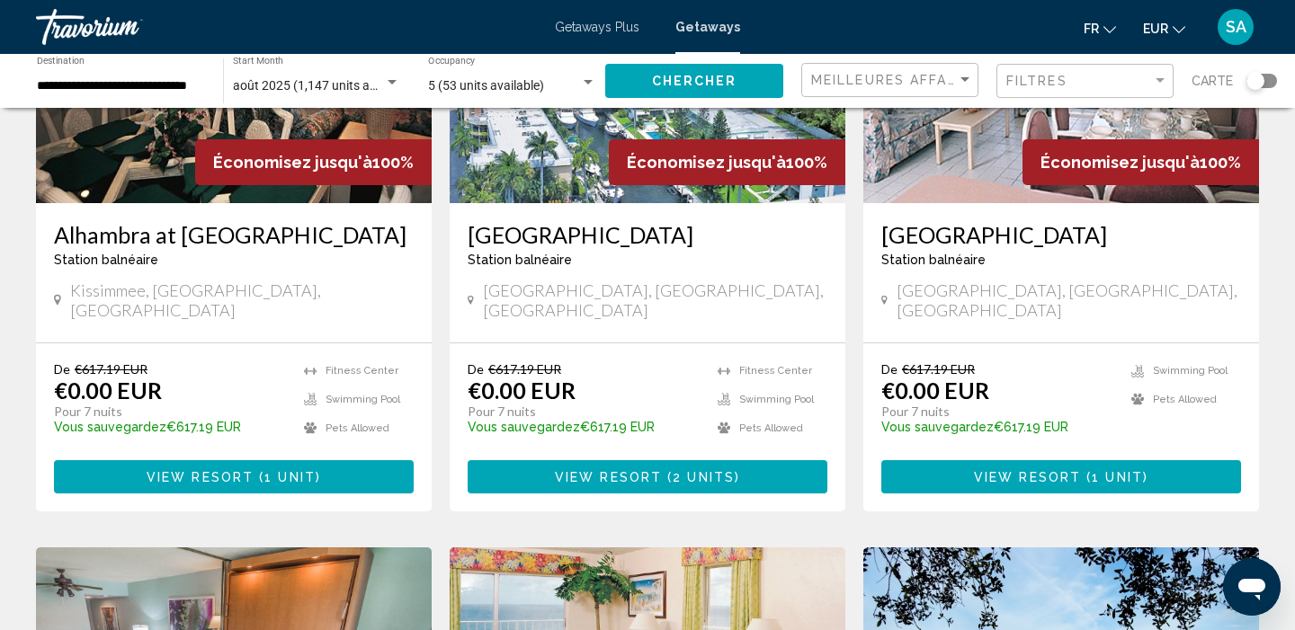
scroll to position [272, 0]
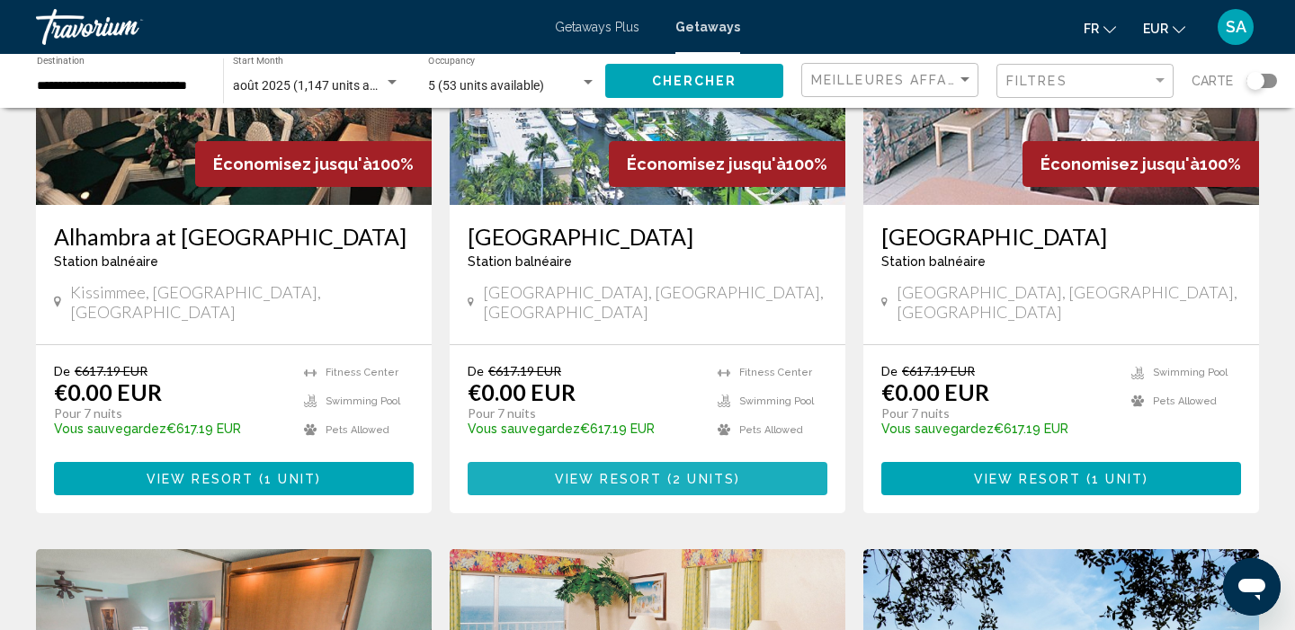
click at [652, 472] on span "View Resort" at bounding box center [608, 479] width 107 height 14
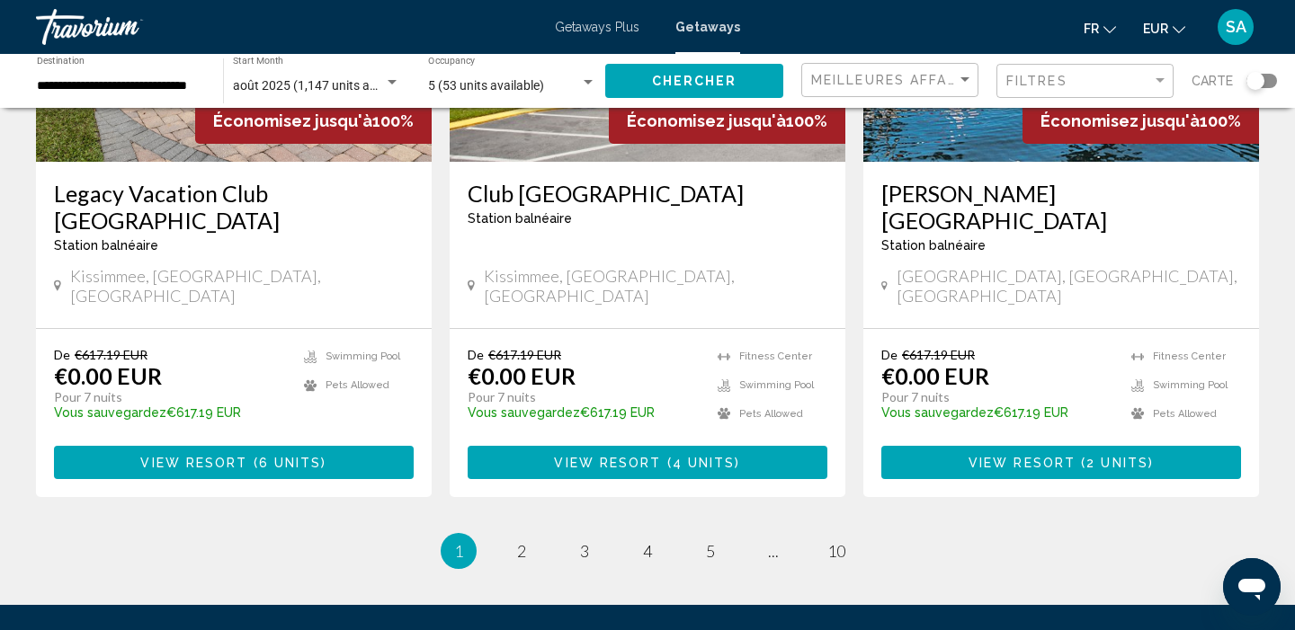
scroll to position [2345, 0]
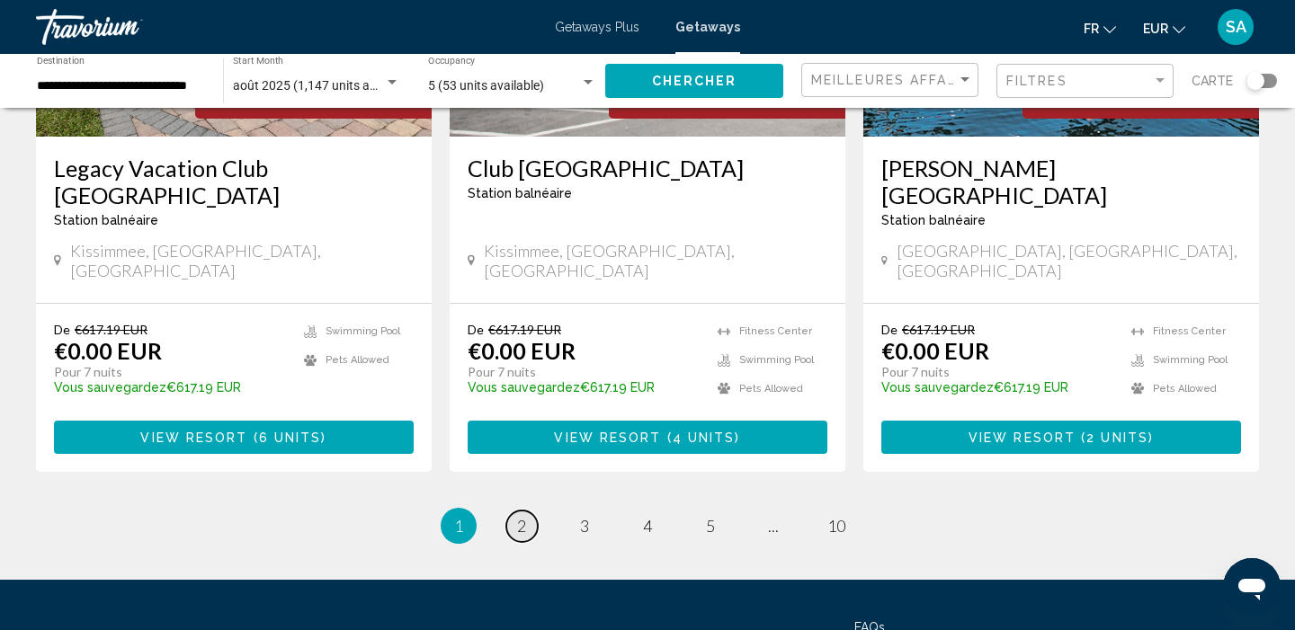
click at [521, 516] on span "2" at bounding box center [521, 526] width 9 height 20
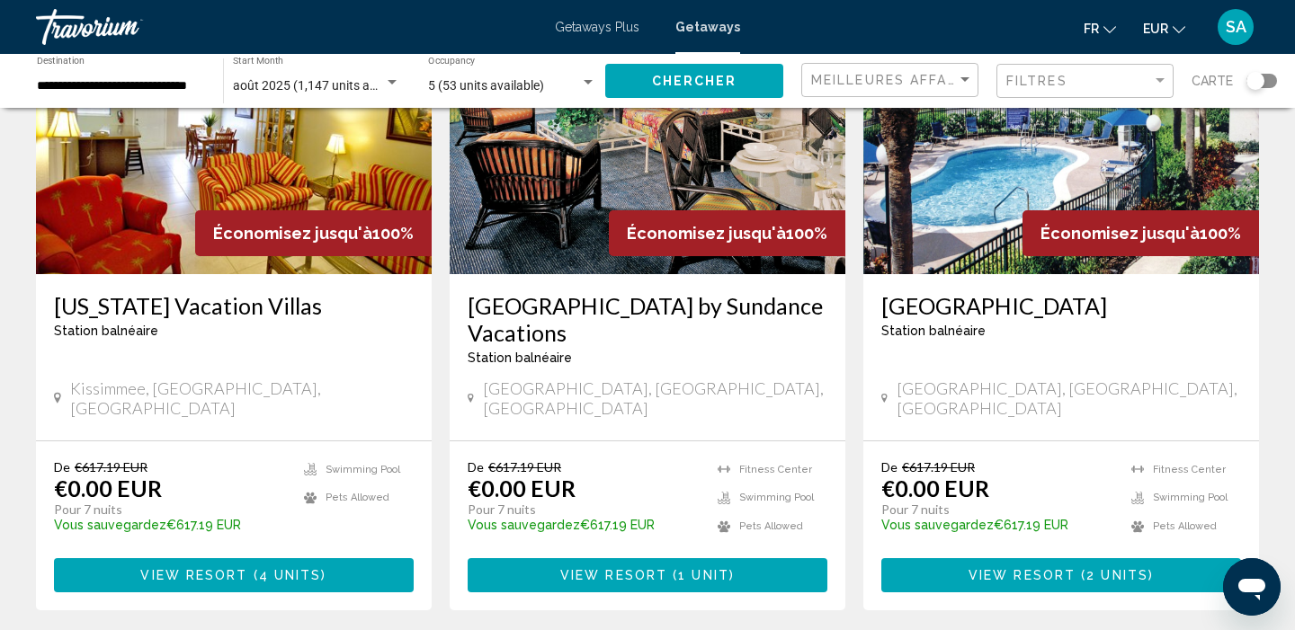
scroll to position [879, 0]
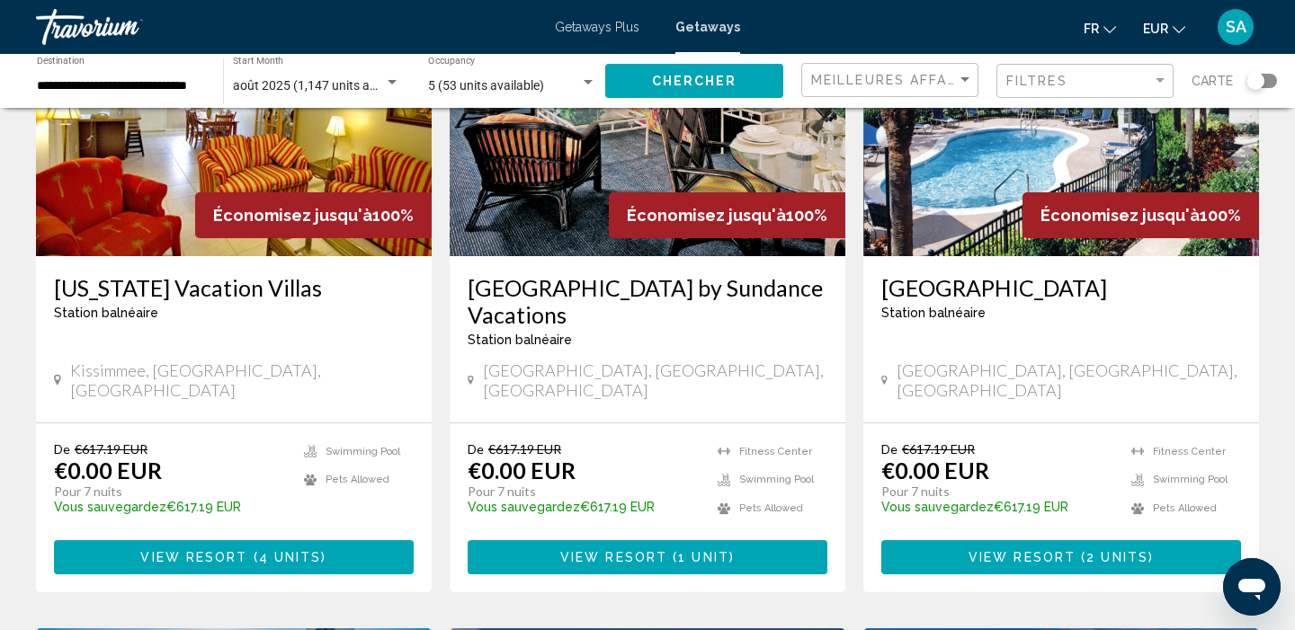
click at [583, 551] on span "View Resort" at bounding box center [613, 558] width 107 height 14
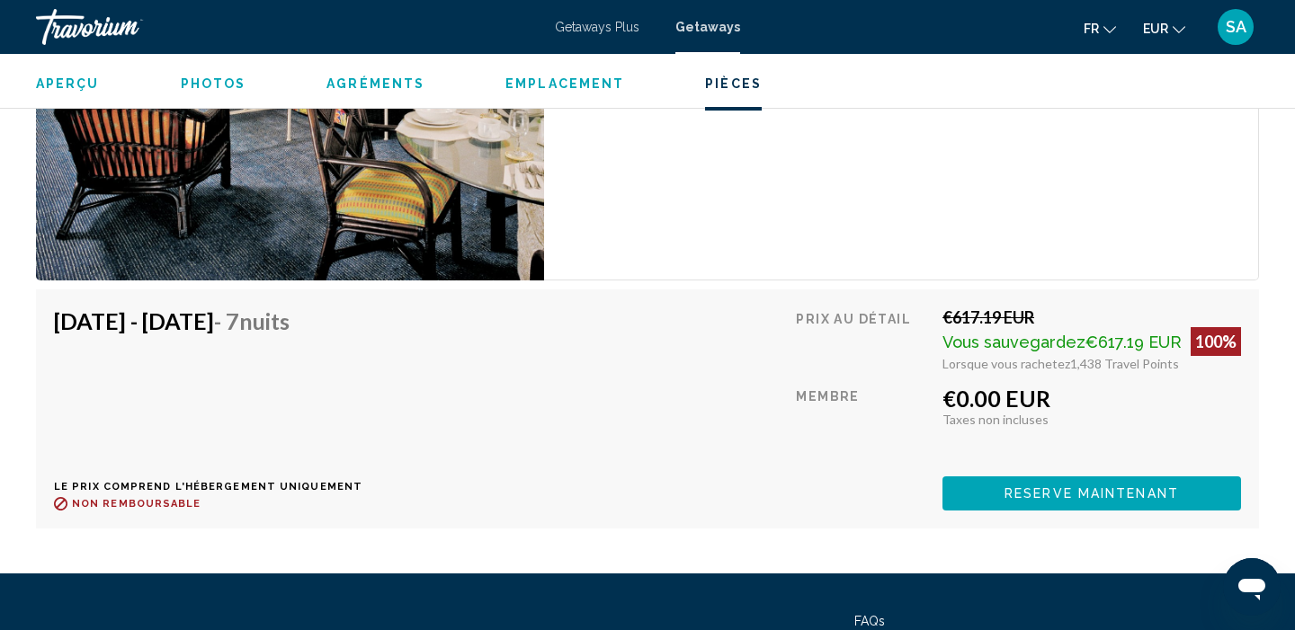
scroll to position [3437, 0]
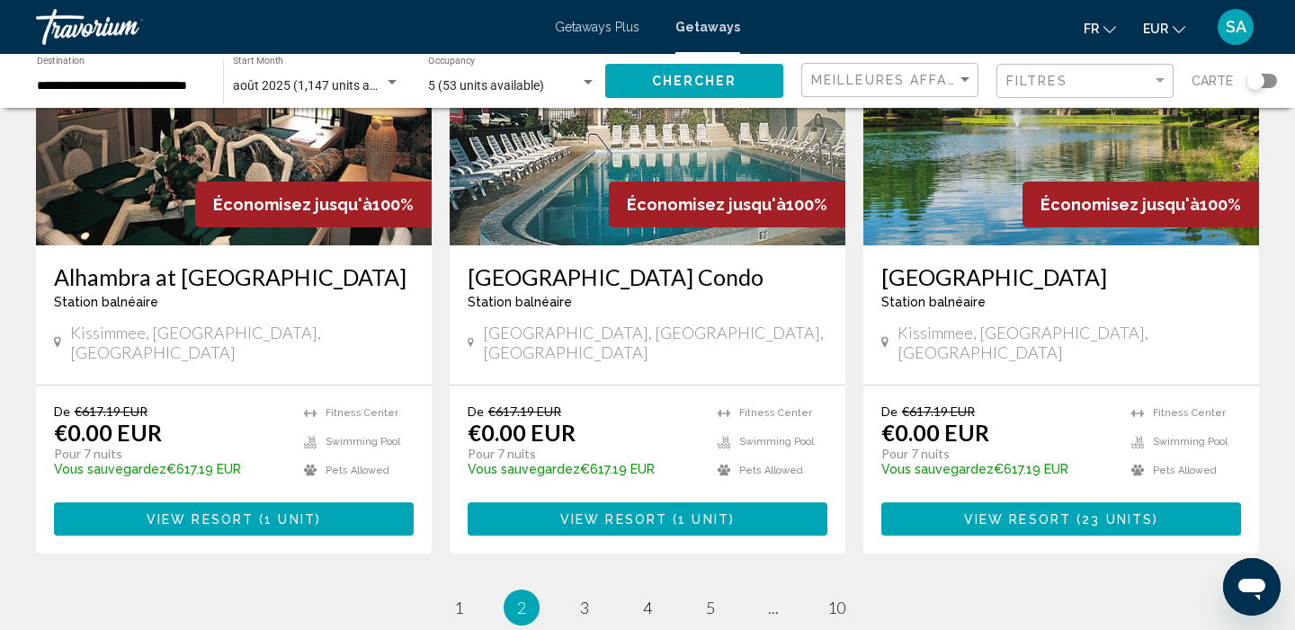
scroll to position [2208, 0]
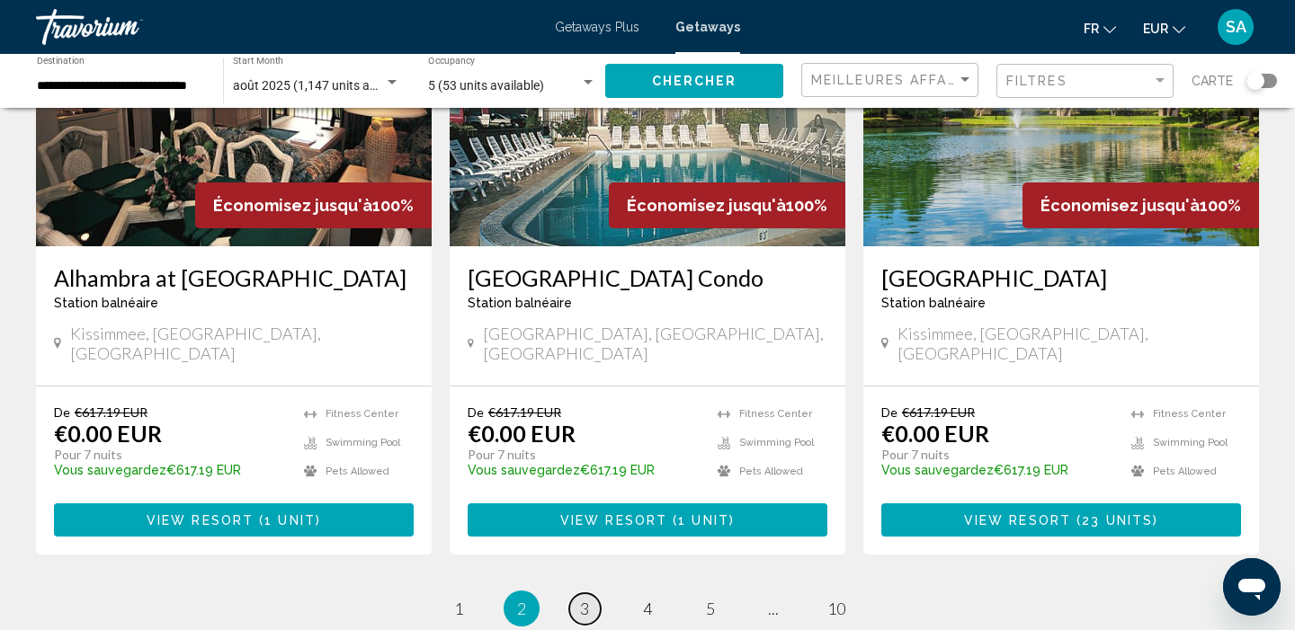
click at [589, 599] on span "3" at bounding box center [584, 609] width 9 height 20
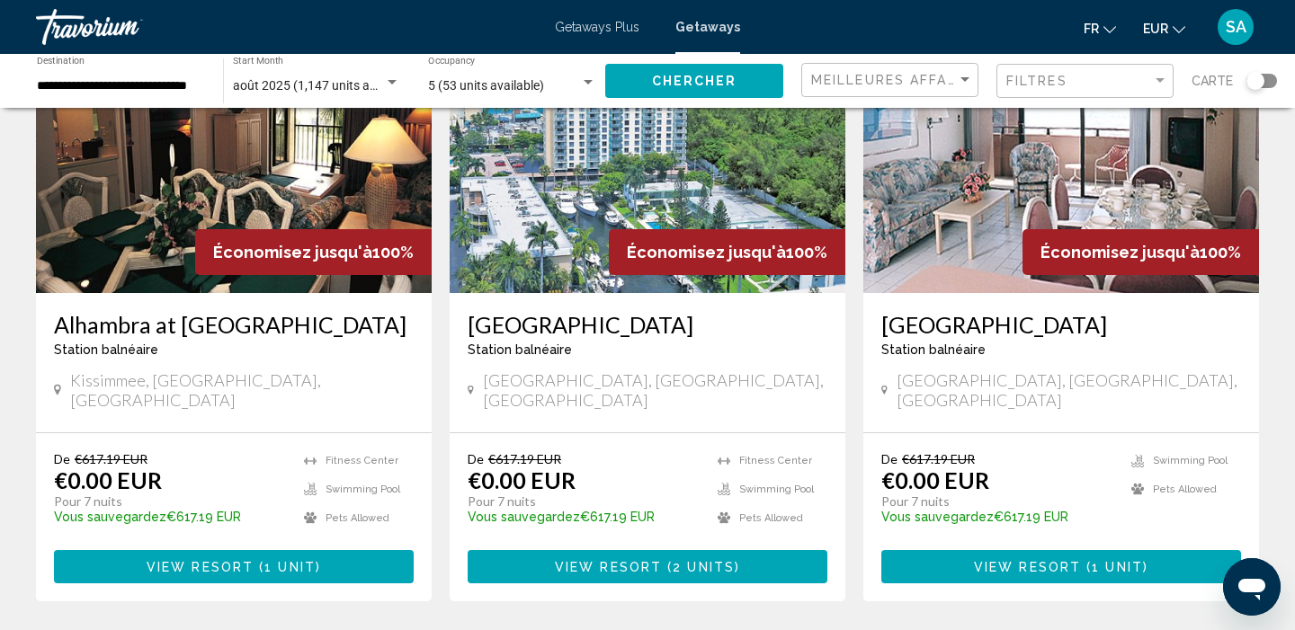
scroll to position [199, 0]
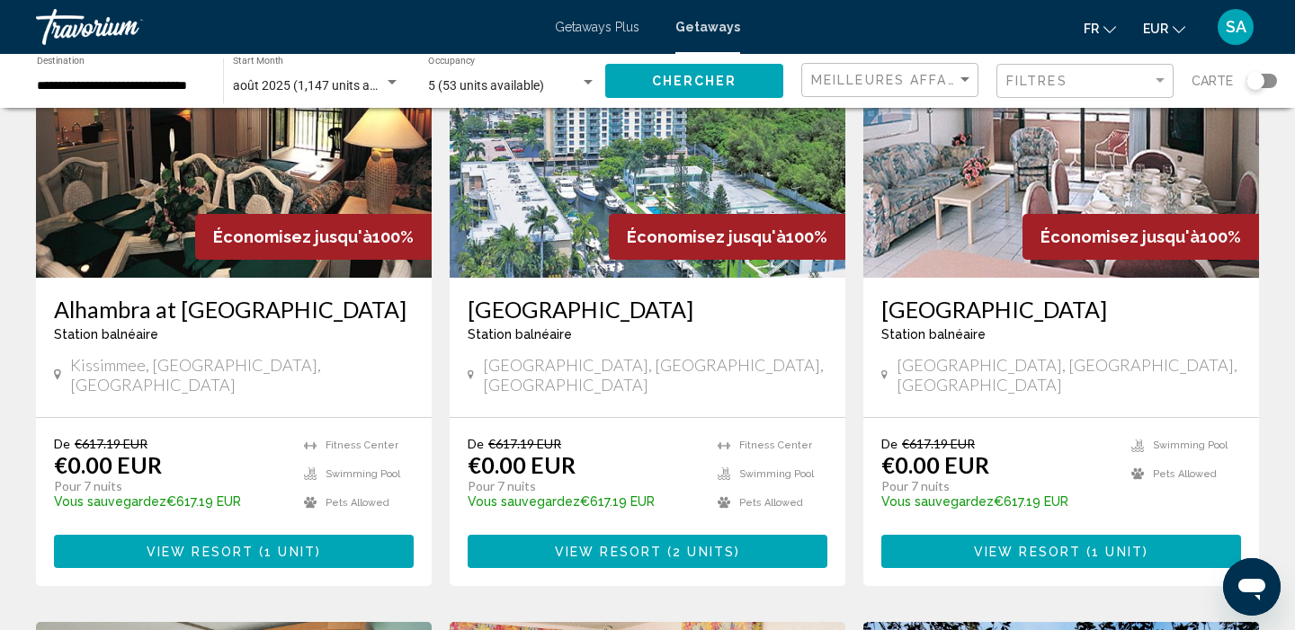
click at [589, 545] on span "View Resort" at bounding box center [608, 552] width 107 height 14
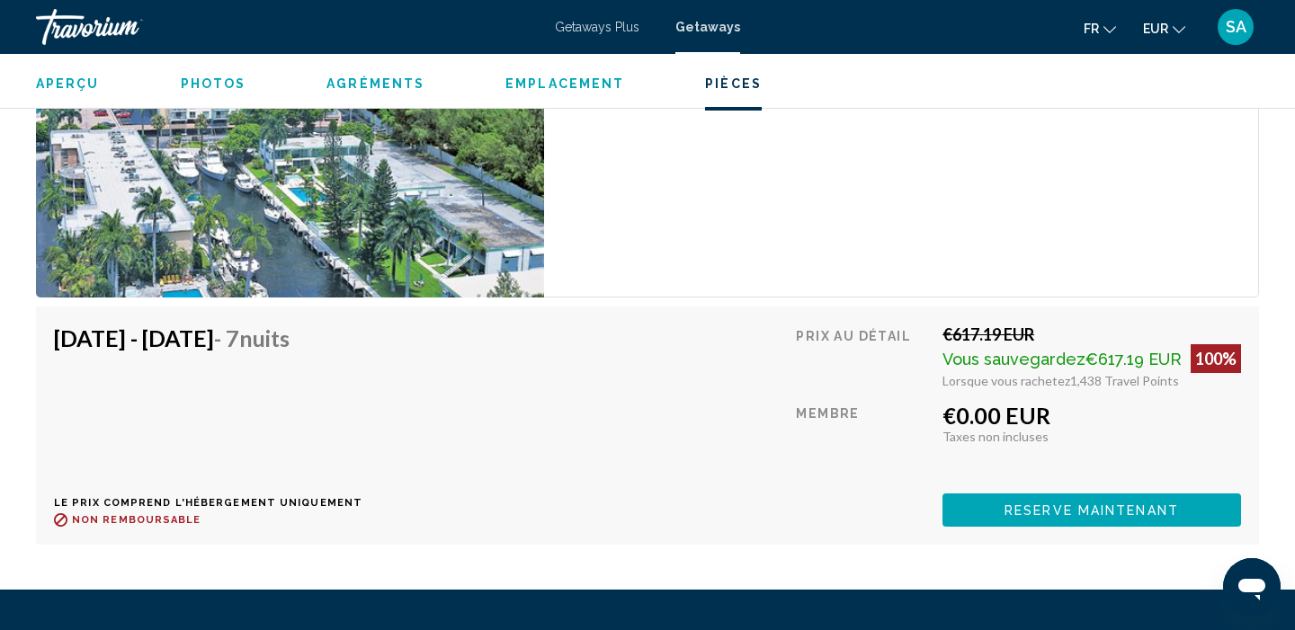
scroll to position [3763, 0]
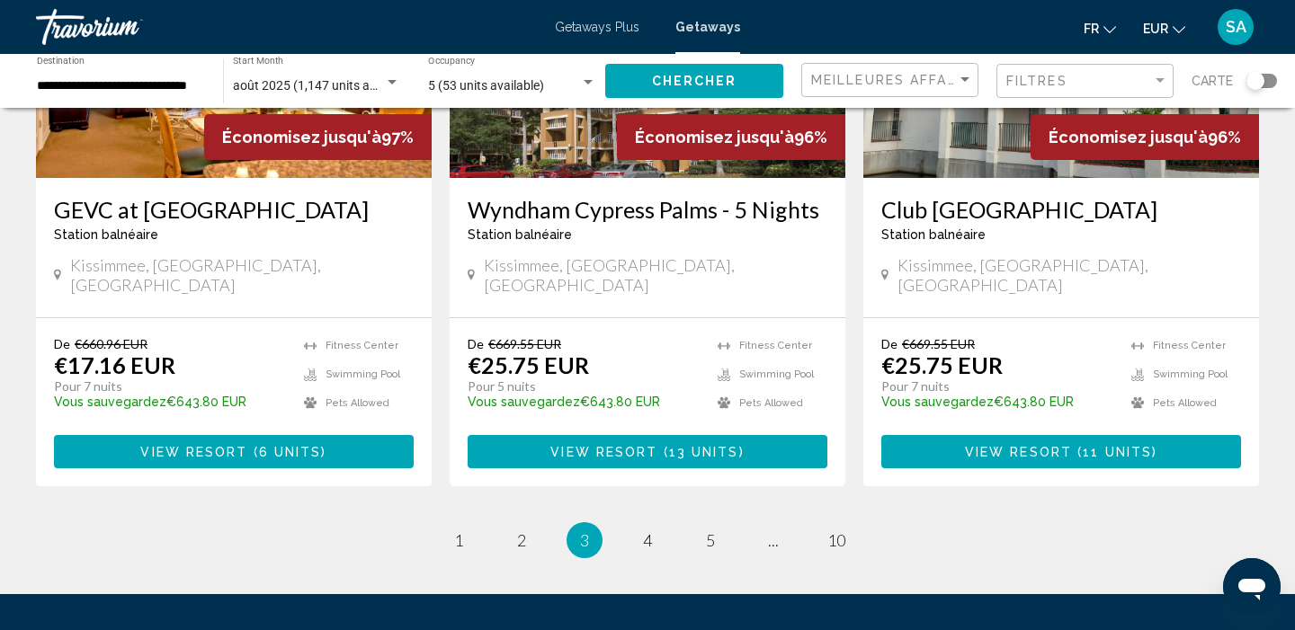
scroll to position [2281, 0]
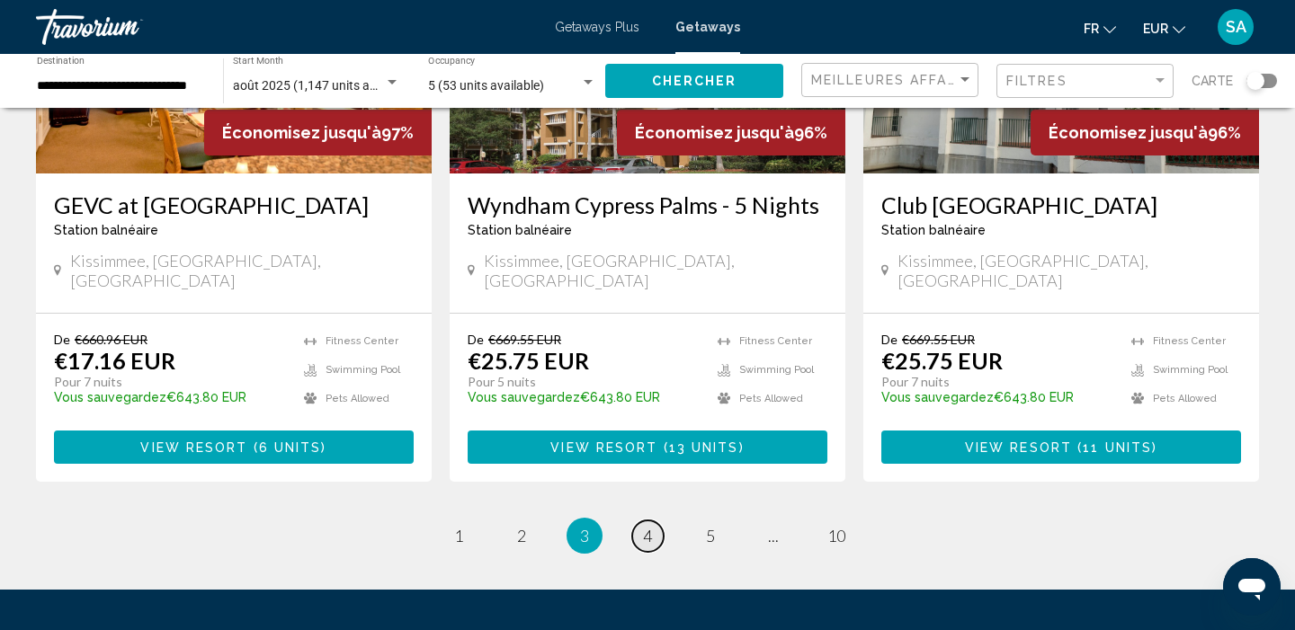
click at [649, 526] on span "4" at bounding box center [647, 536] width 9 height 20
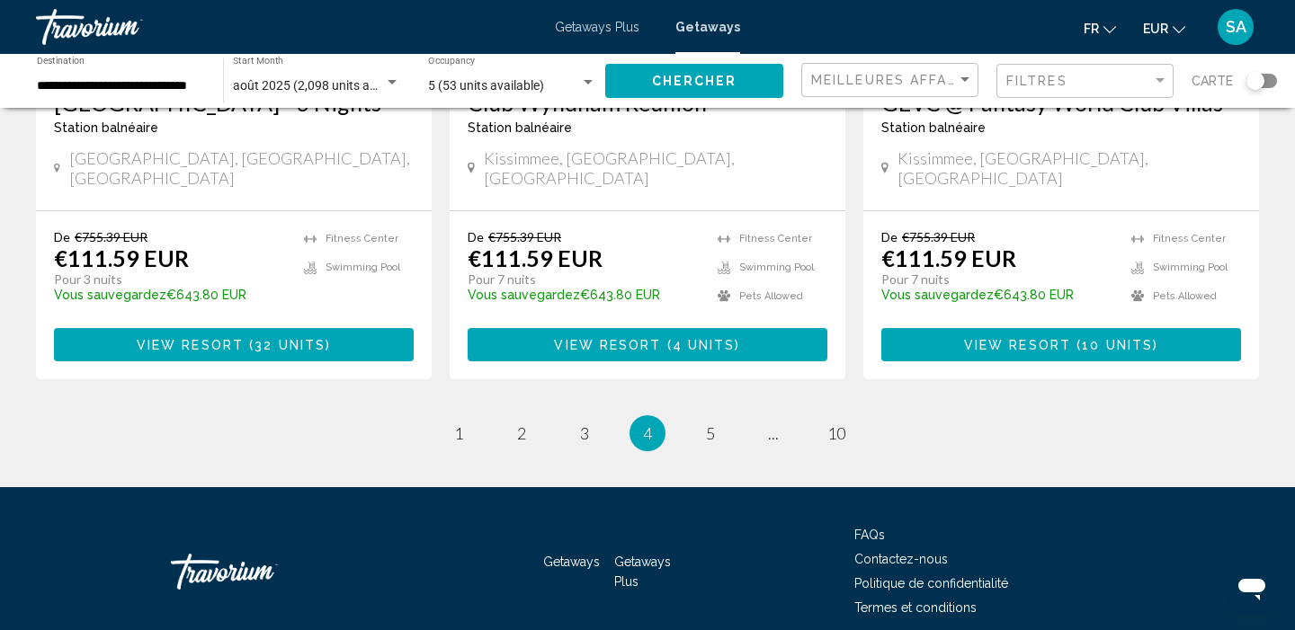
scroll to position [2409, 0]
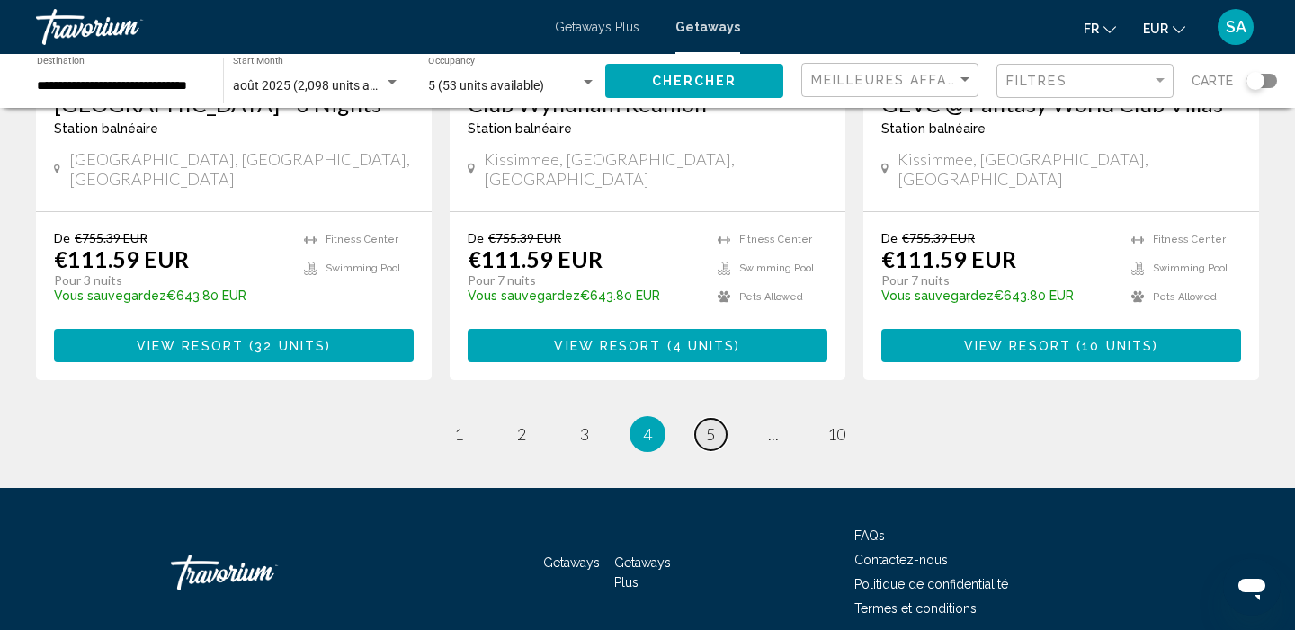
click at [708, 424] on span "5" at bounding box center [710, 434] width 9 height 20
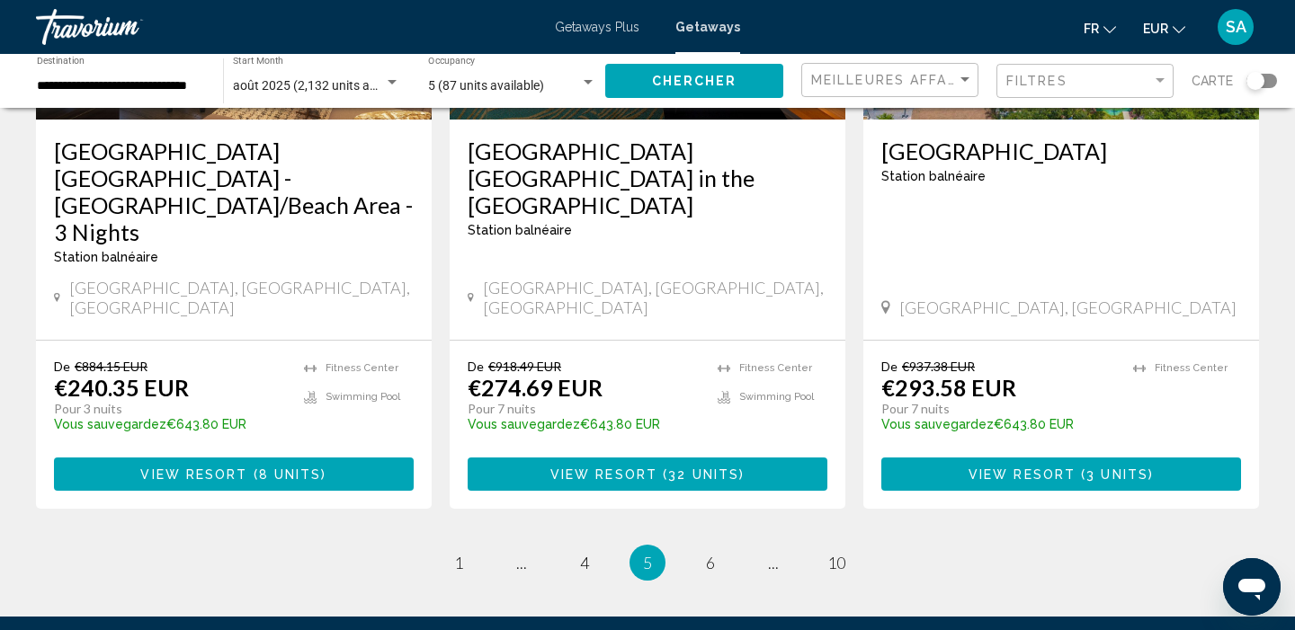
scroll to position [2316, 0]
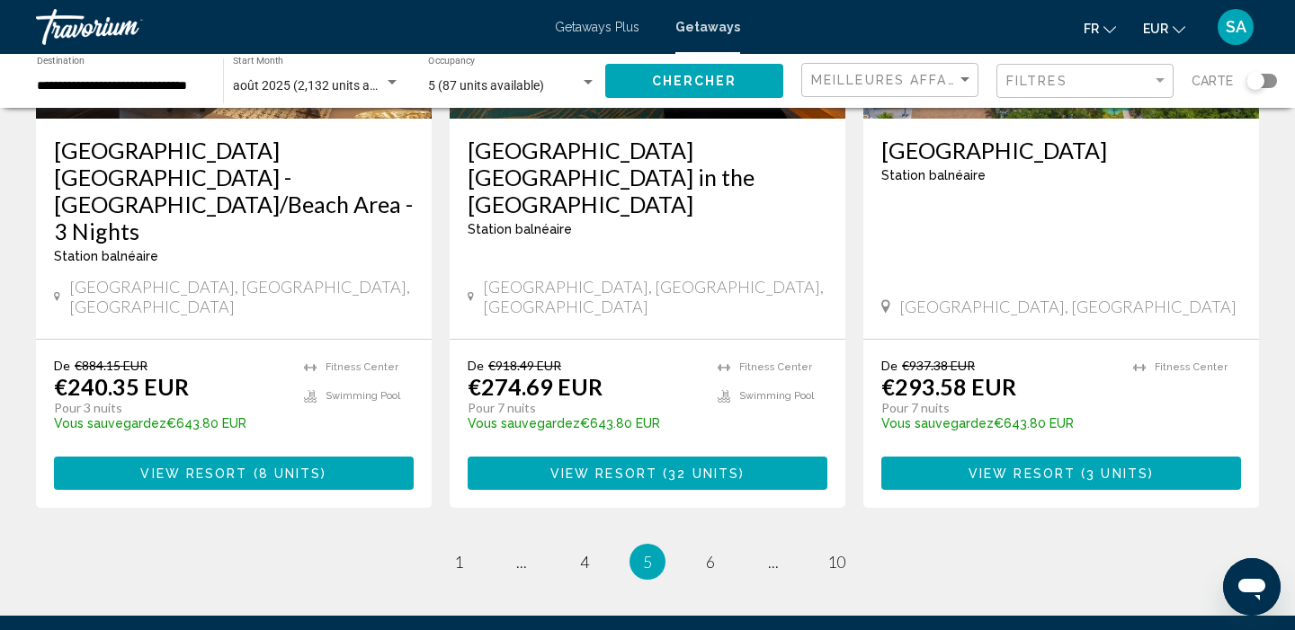
click at [540, 74] on div "5 (87 units available) Occupancy Any Occupancy" at bounding box center [512, 81] width 168 height 49
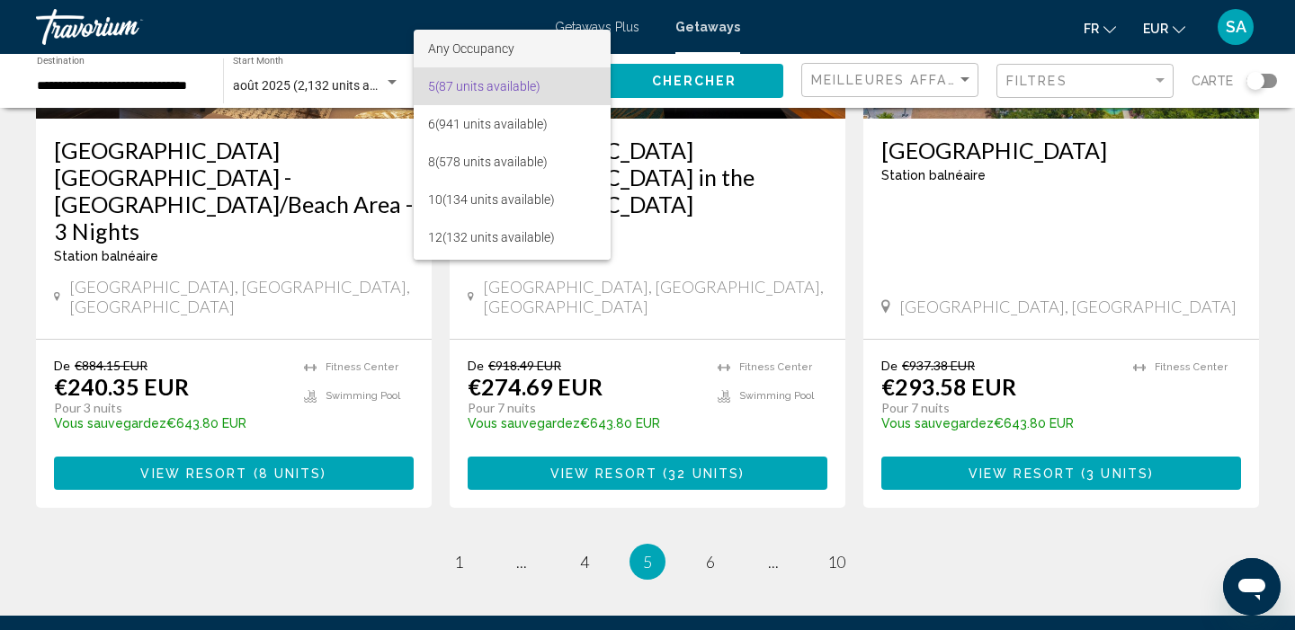
click at [533, 42] on span "Any Occupancy" at bounding box center [512, 49] width 168 height 38
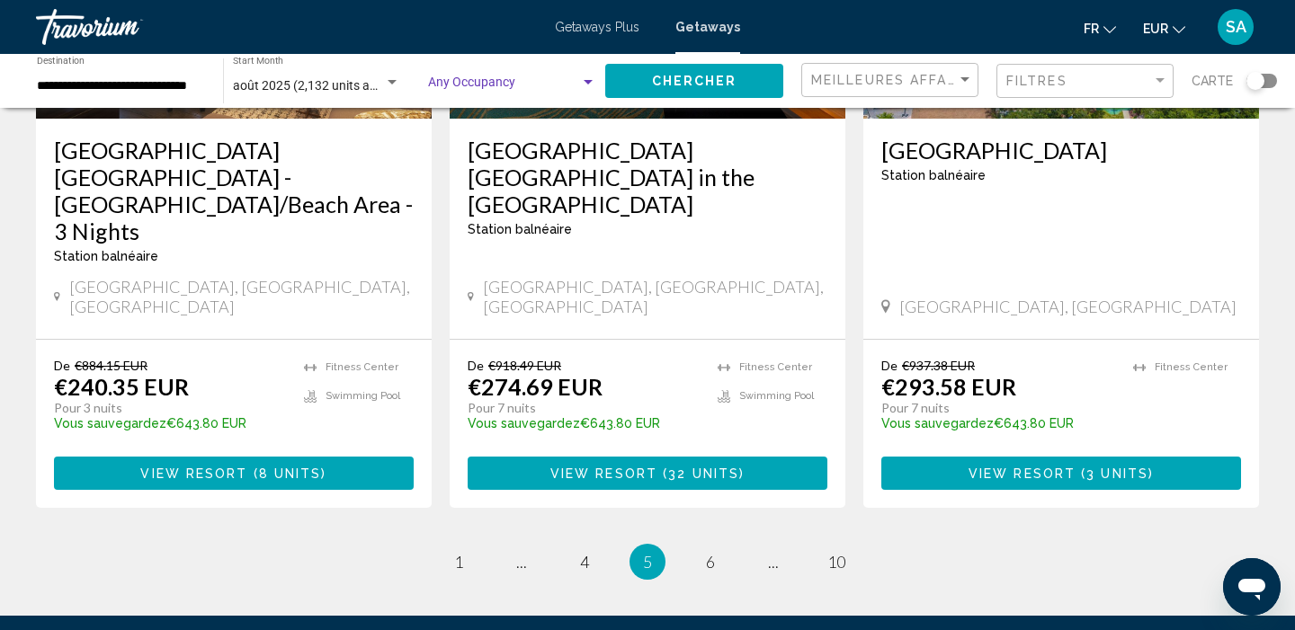
click at [522, 84] on span "Search widget" at bounding box center [504, 86] width 152 height 14
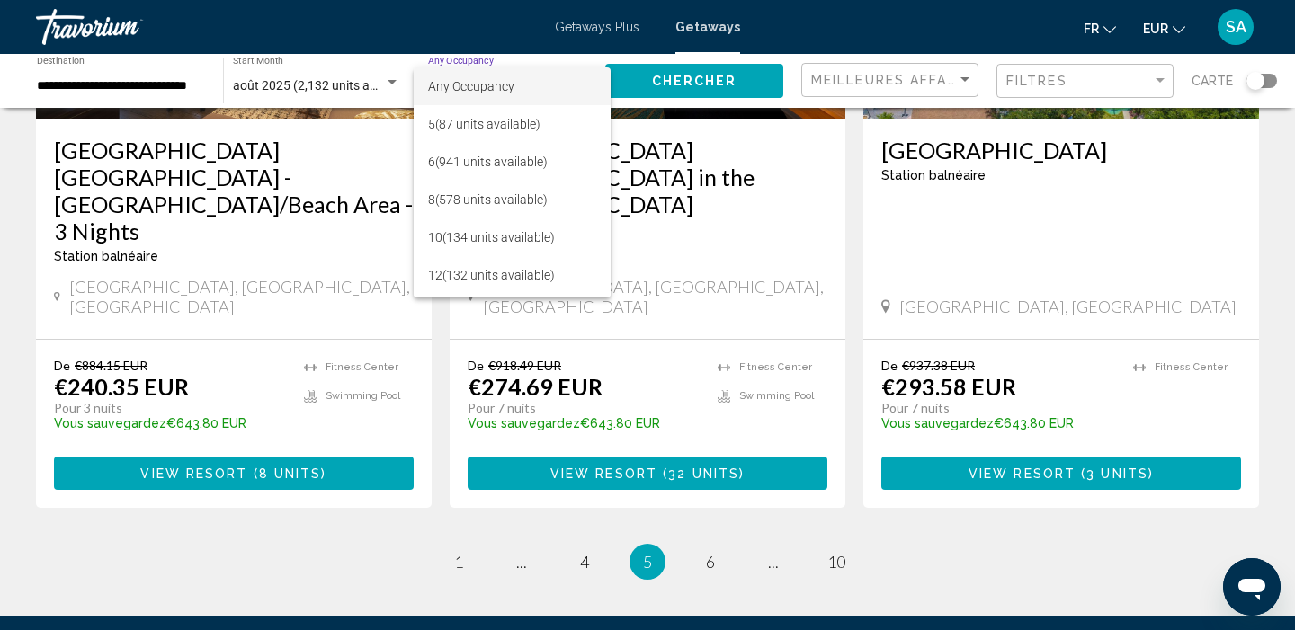
click at [480, 83] on span "Any Occupancy" at bounding box center [471, 86] width 86 height 14
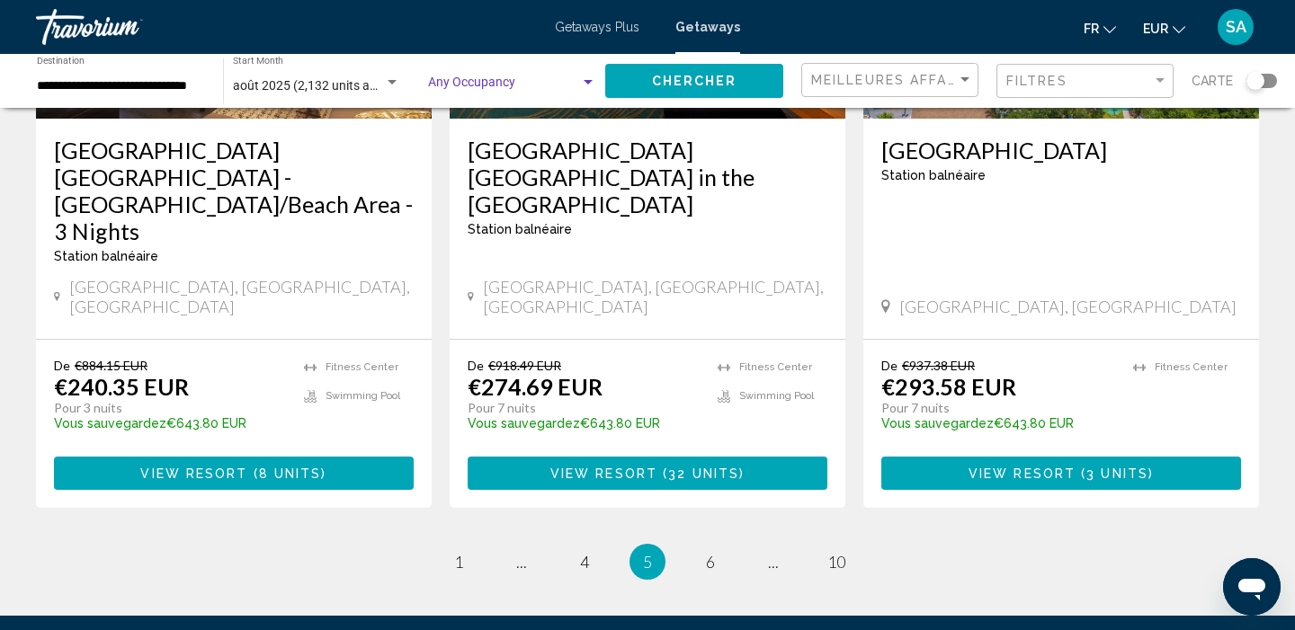
click at [480, 83] on span "Search widget" at bounding box center [504, 86] width 152 height 14
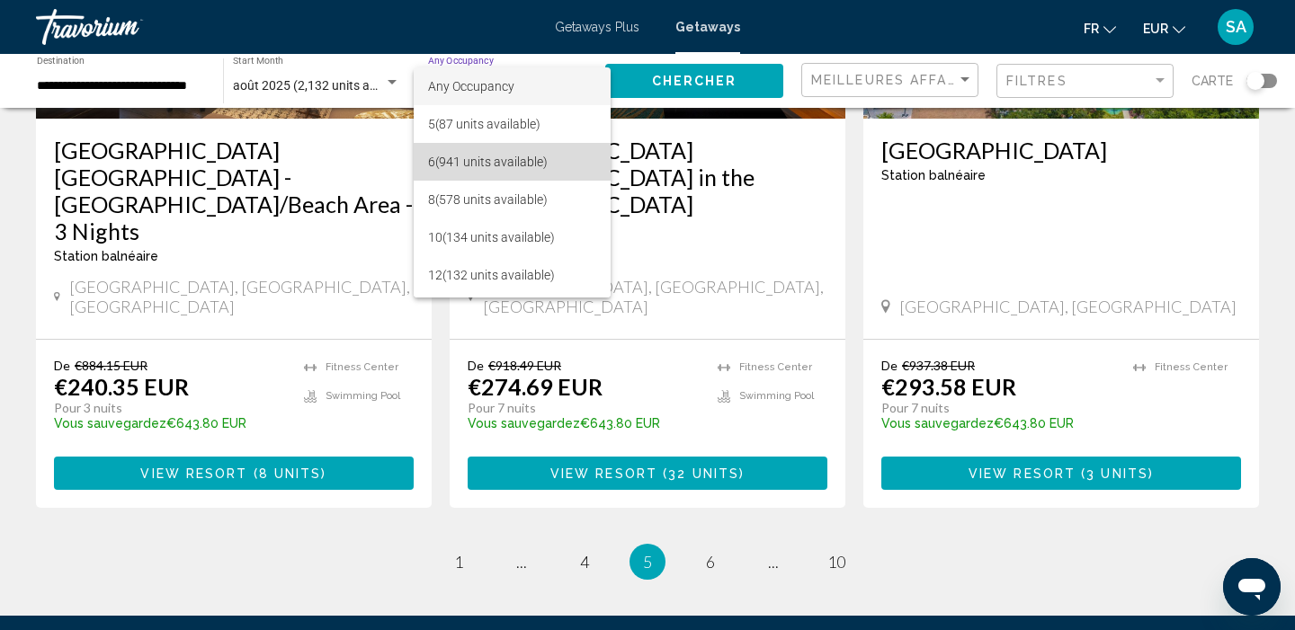
click at [470, 164] on span "6 (941 units available)" at bounding box center [512, 162] width 168 height 38
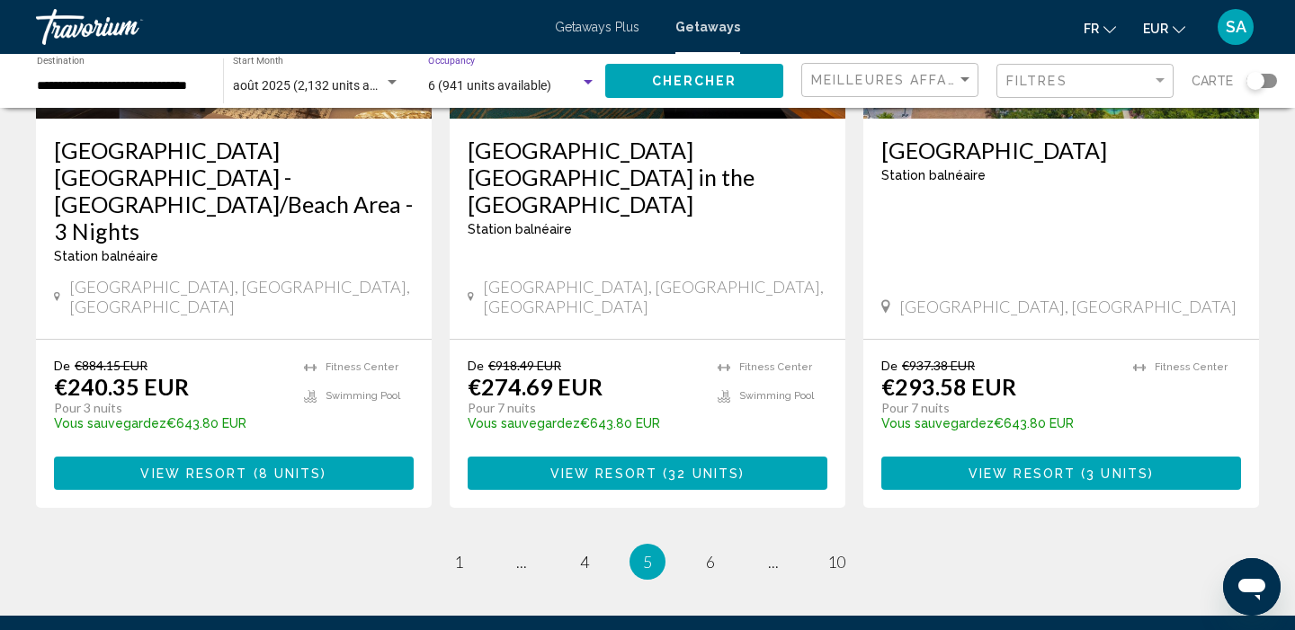
click at [483, 93] on span "6 (941 units available)" at bounding box center [489, 85] width 123 height 14
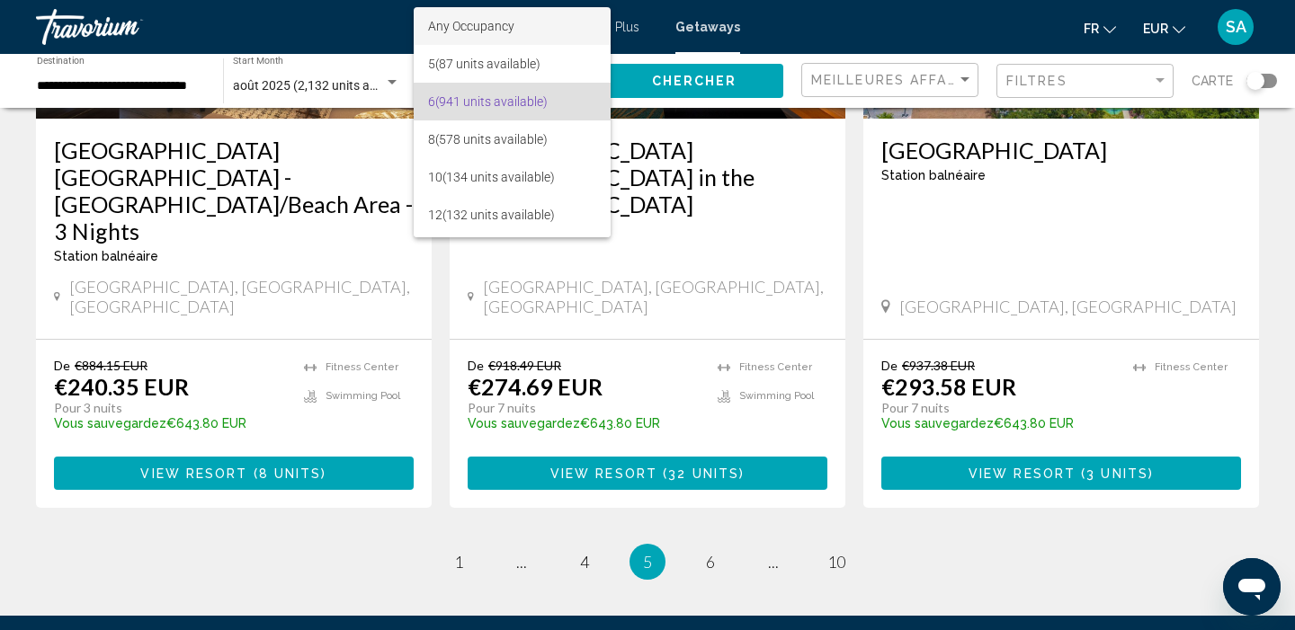
scroll to position [0, 0]
click at [494, 24] on span "Any Occupancy" at bounding box center [471, 26] width 86 height 14
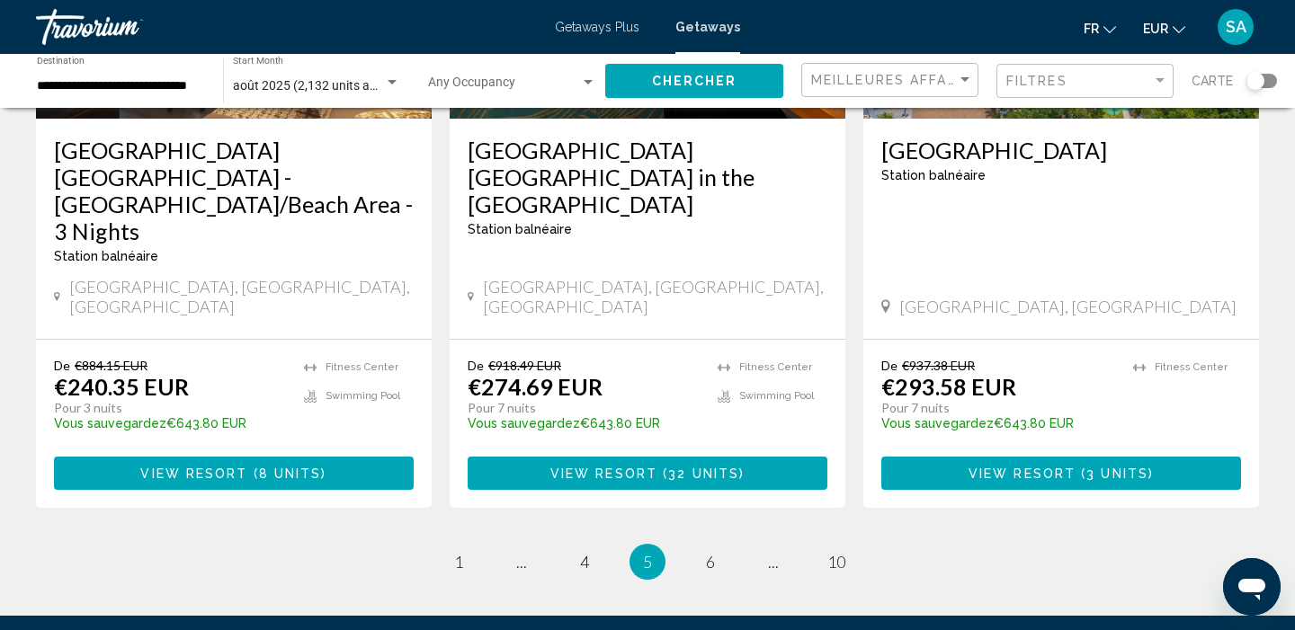
click at [393, 74] on div "août 2025 (2,132 units available) Start Month All Start Months" at bounding box center [316, 81] width 167 height 49
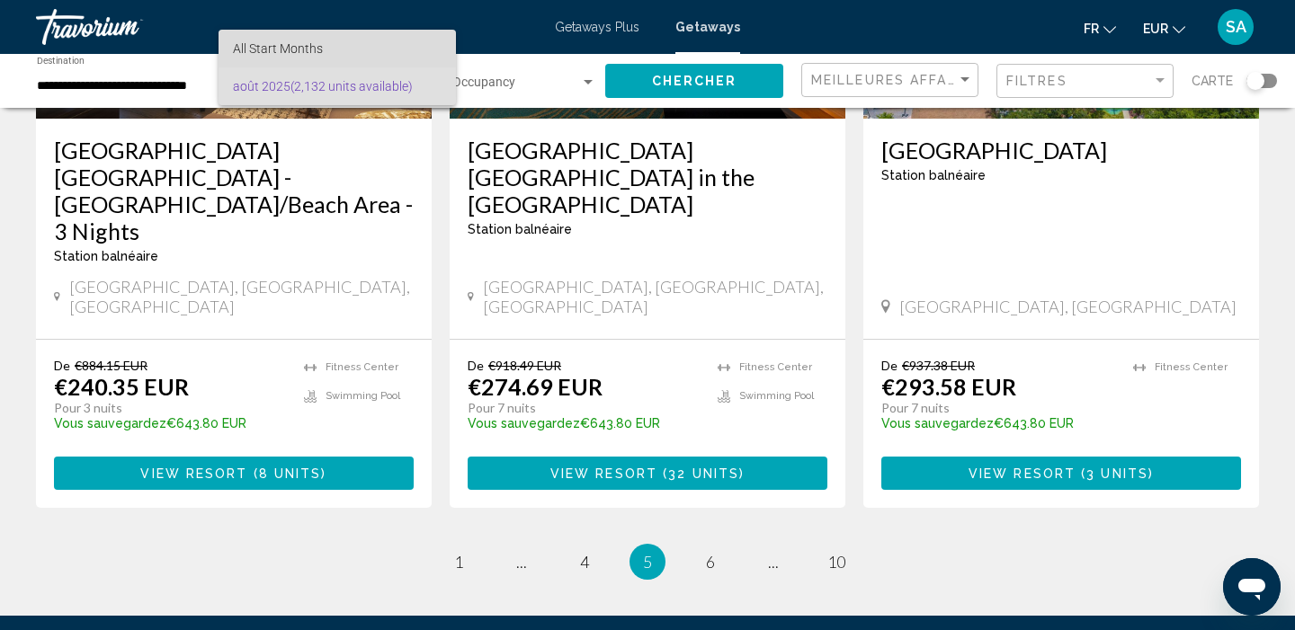
click at [378, 51] on span "All Start Months" at bounding box center [337, 49] width 209 height 38
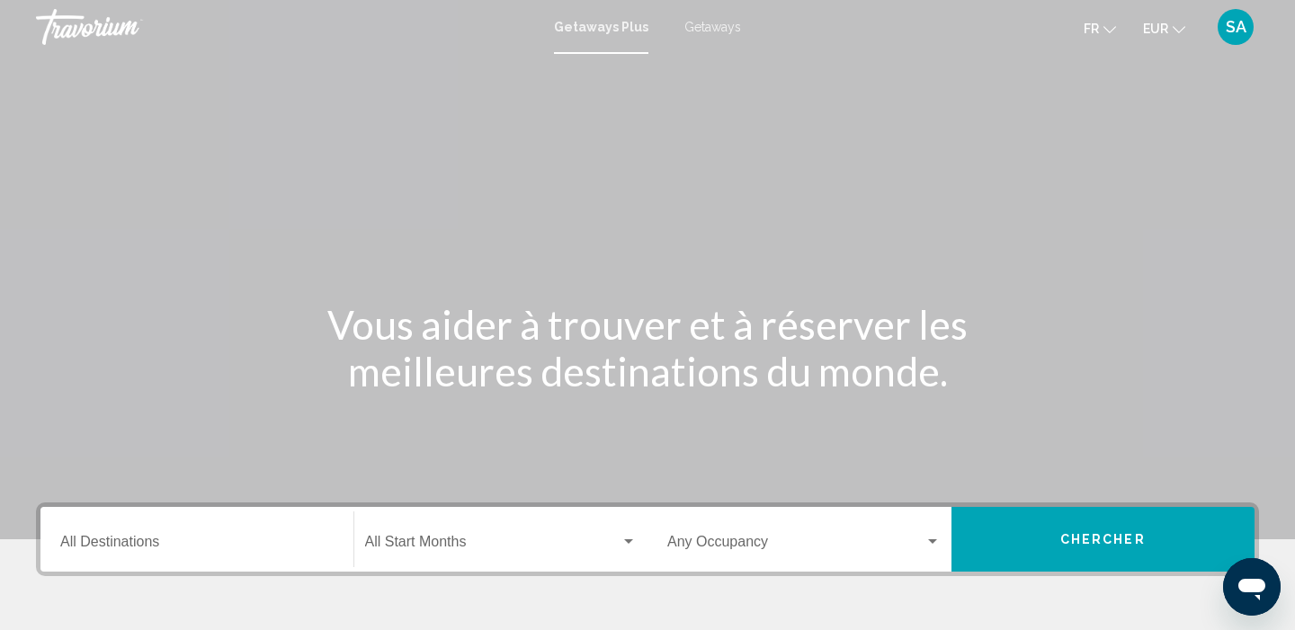
click at [699, 26] on span "Getaways" at bounding box center [712, 27] width 57 height 14
click at [169, 539] on input "Destination All Destinations" at bounding box center [196, 546] width 273 height 16
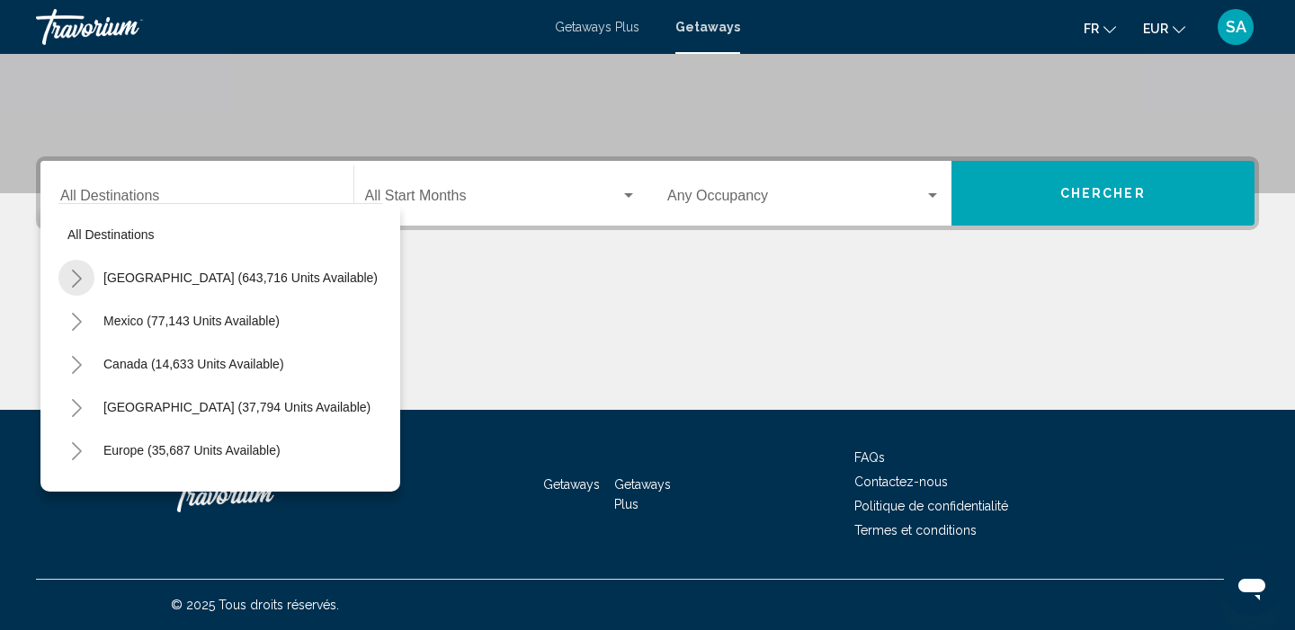
click at [81, 267] on button "Toggle United States (643,716 units available)" at bounding box center [76, 278] width 36 height 36
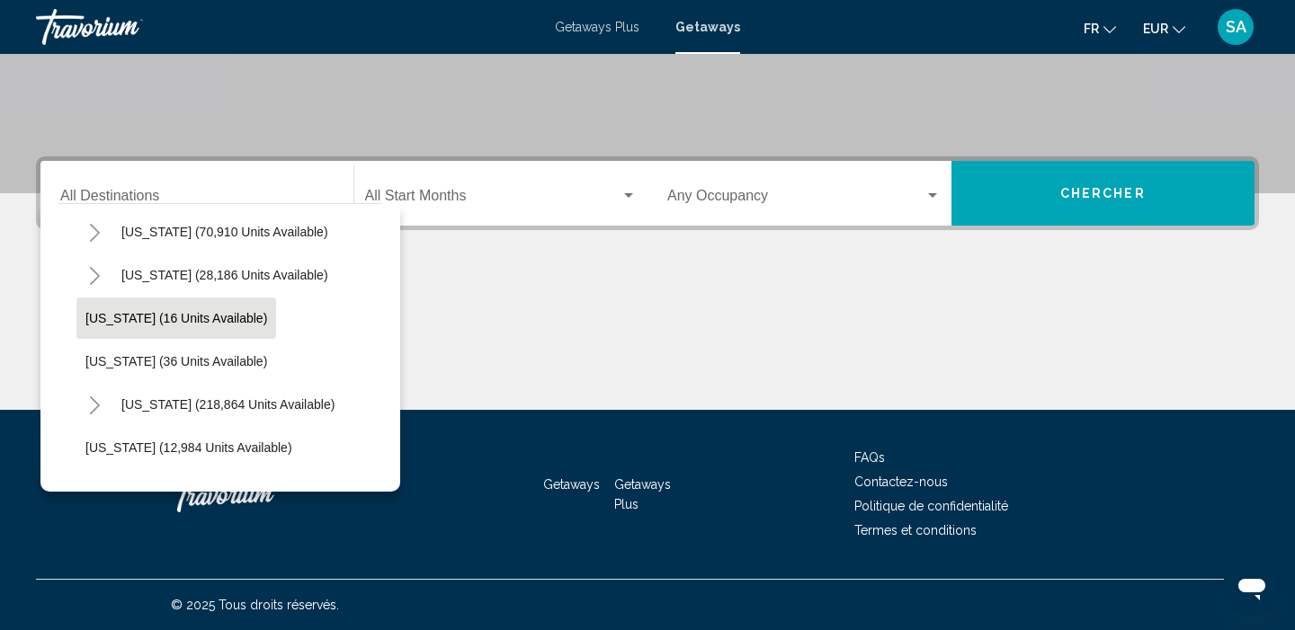
scroll to position [226, 0]
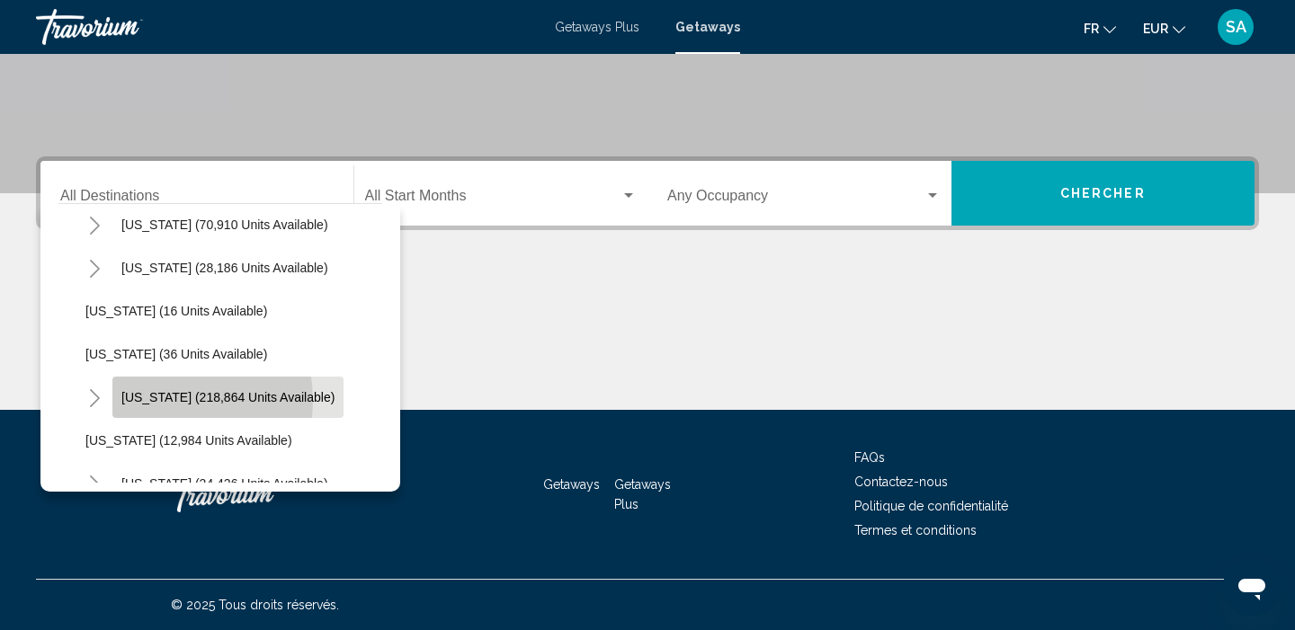
click at [149, 401] on span "Florida (218,864 units available)" at bounding box center [227, 397] width 213 height 14
type input "**********"
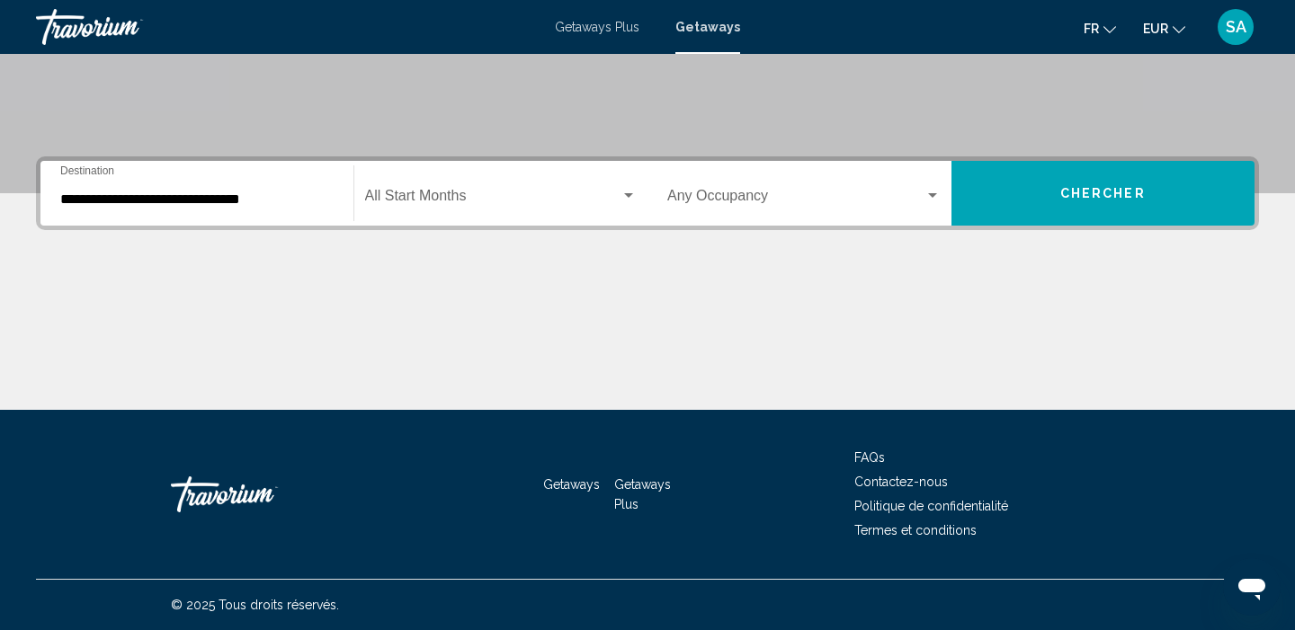
click at [536, 177] on div "Start Month All Start Months" at bounding box center [501, 193] width 272 height 57
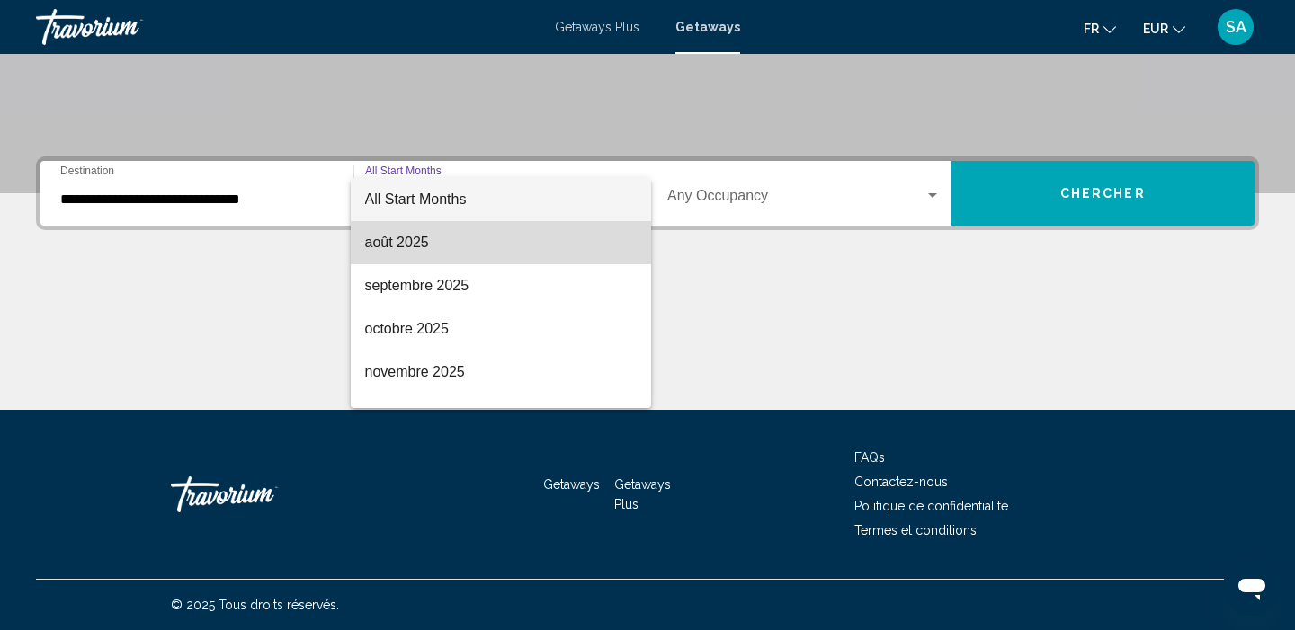
click at [497, 236] on span "août 2025" at bounding box center [501, 242] width 272 height 43
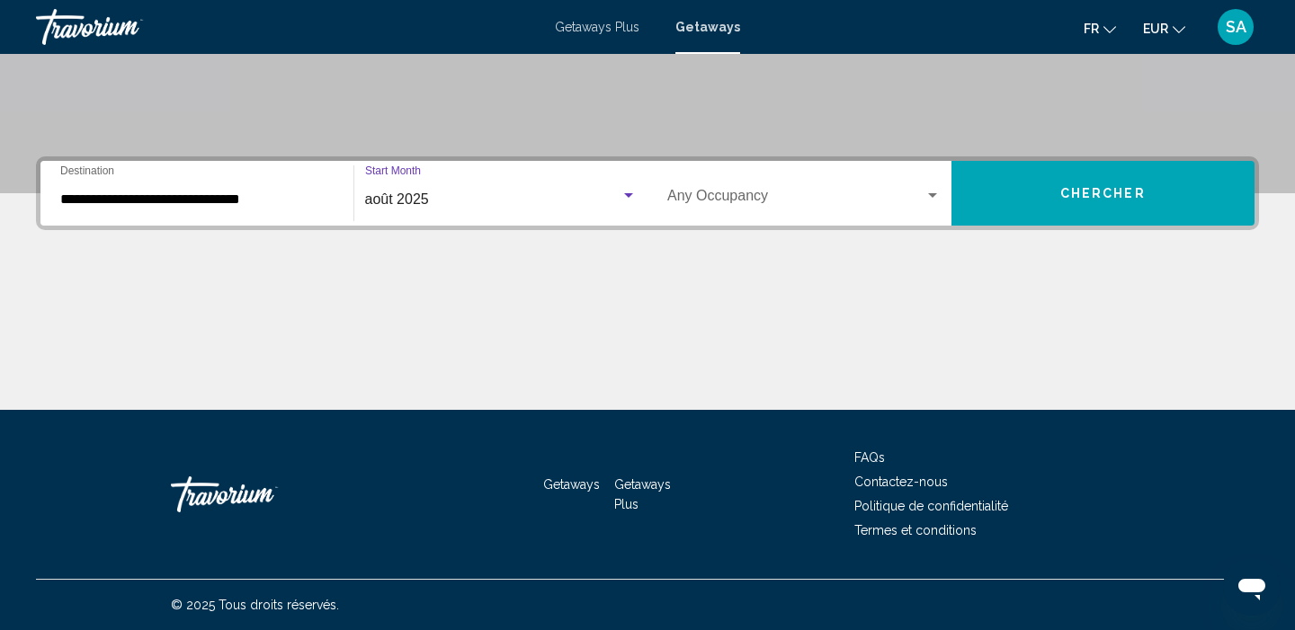
click at [725, 197] on span "Search widget" at bounding box center [795, 199] width 257 height 16
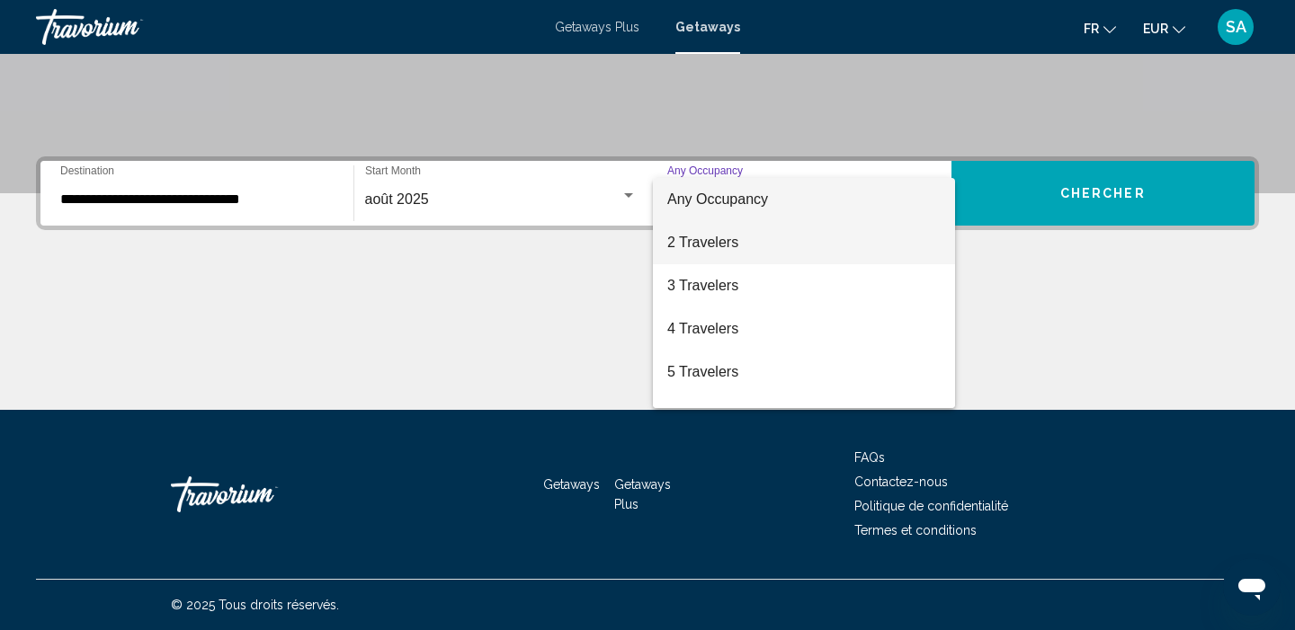
click at [709, 244] on span "2 Travelers" at bounding box center [803, 242] width 273 height 43
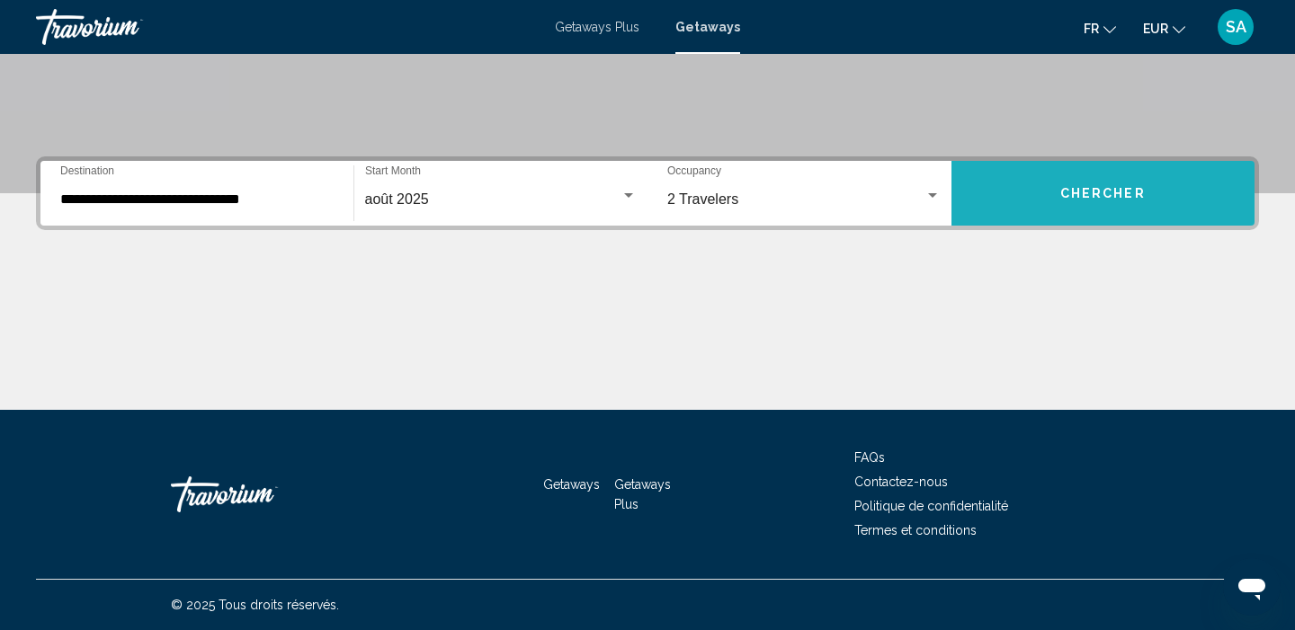
click at [1010, 202] on button "Chercher" at bounding box center [1103, 193] width 304 height 65
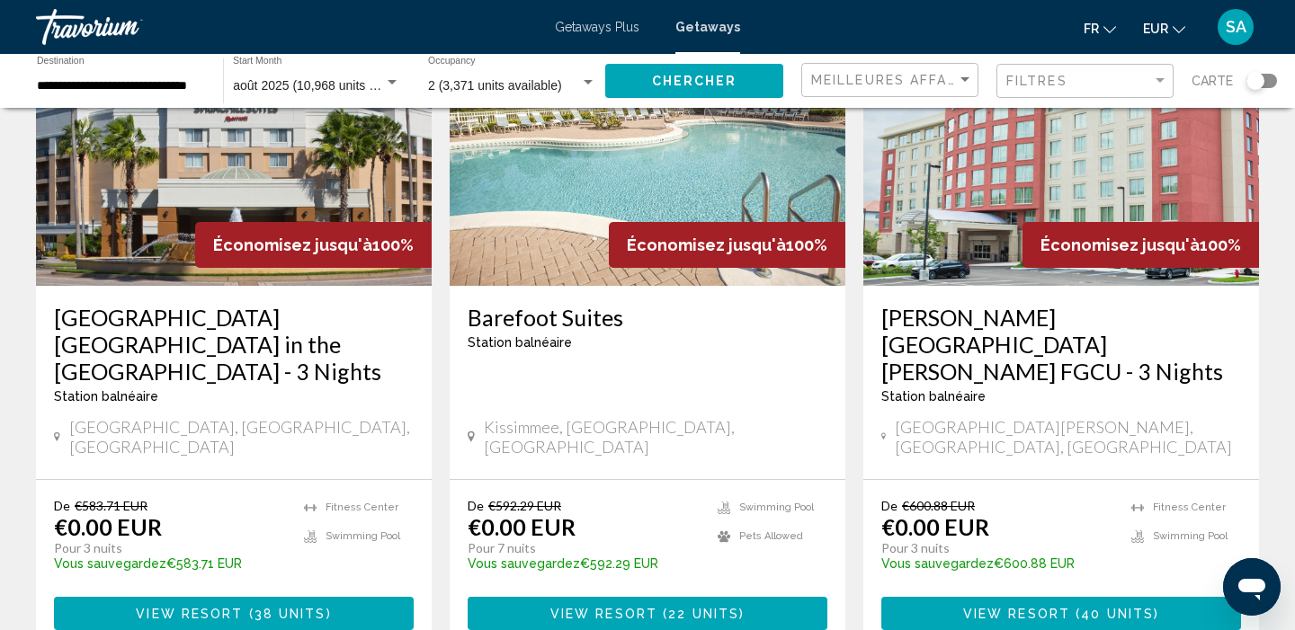
scroll to position [2250, 0]
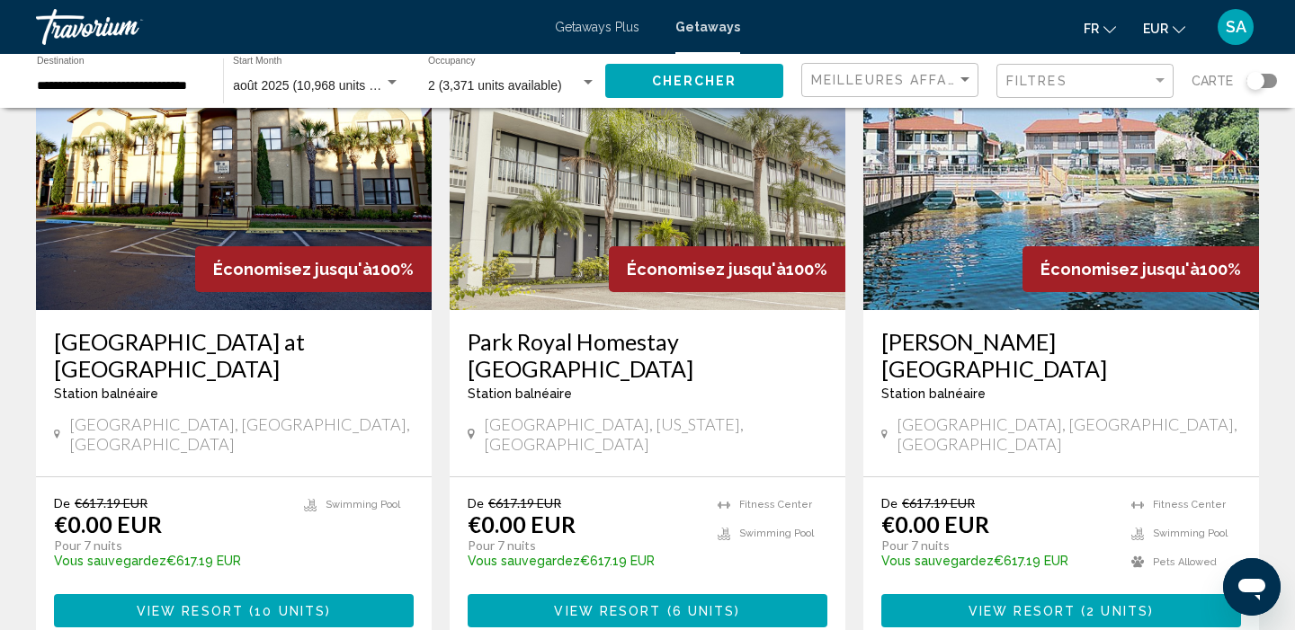
scroll to position [2198, 0]
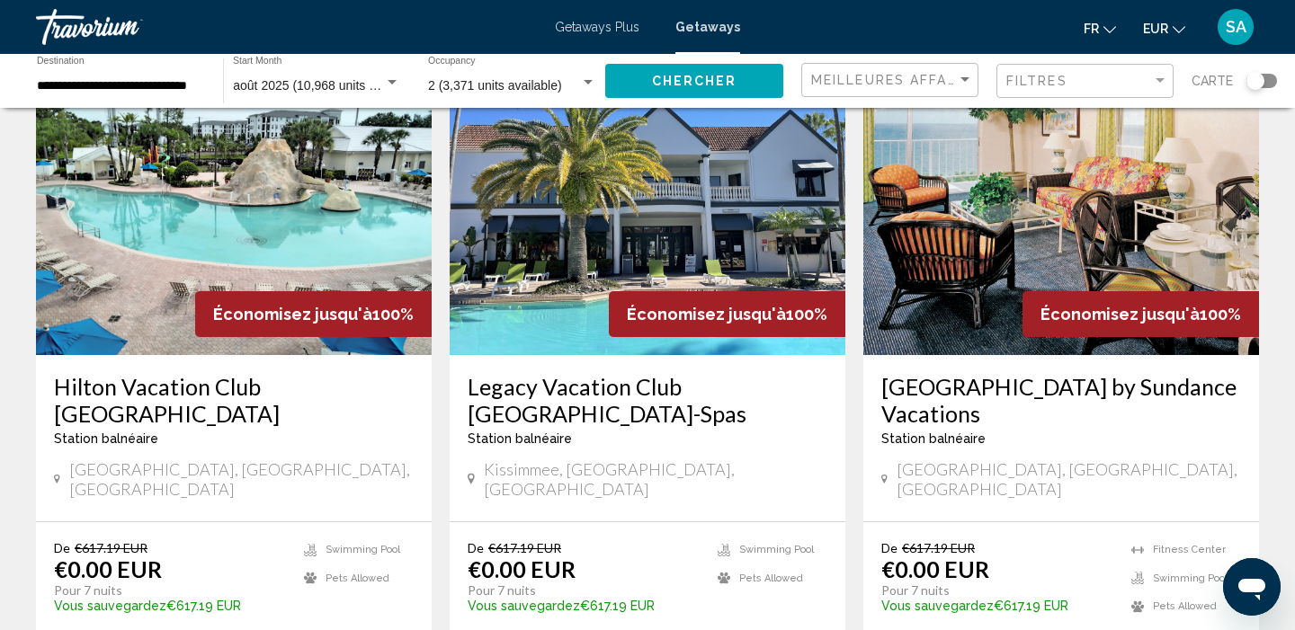
scroll to position [1411, 0]
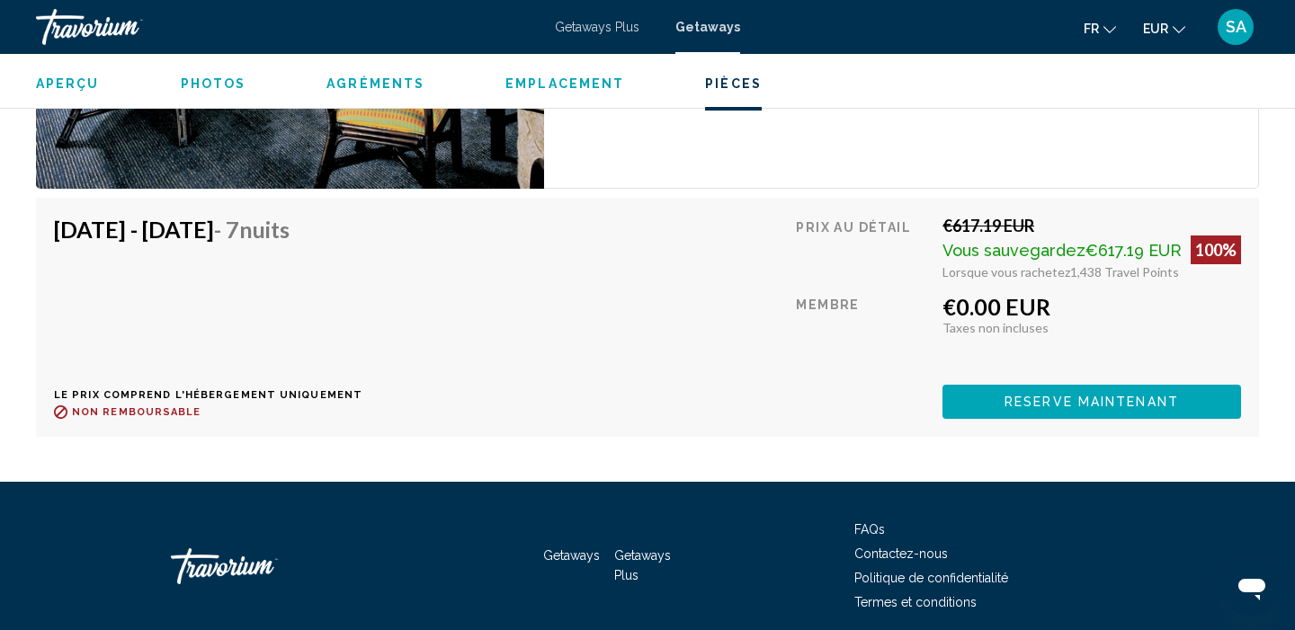
scroll to position [3528, 0]
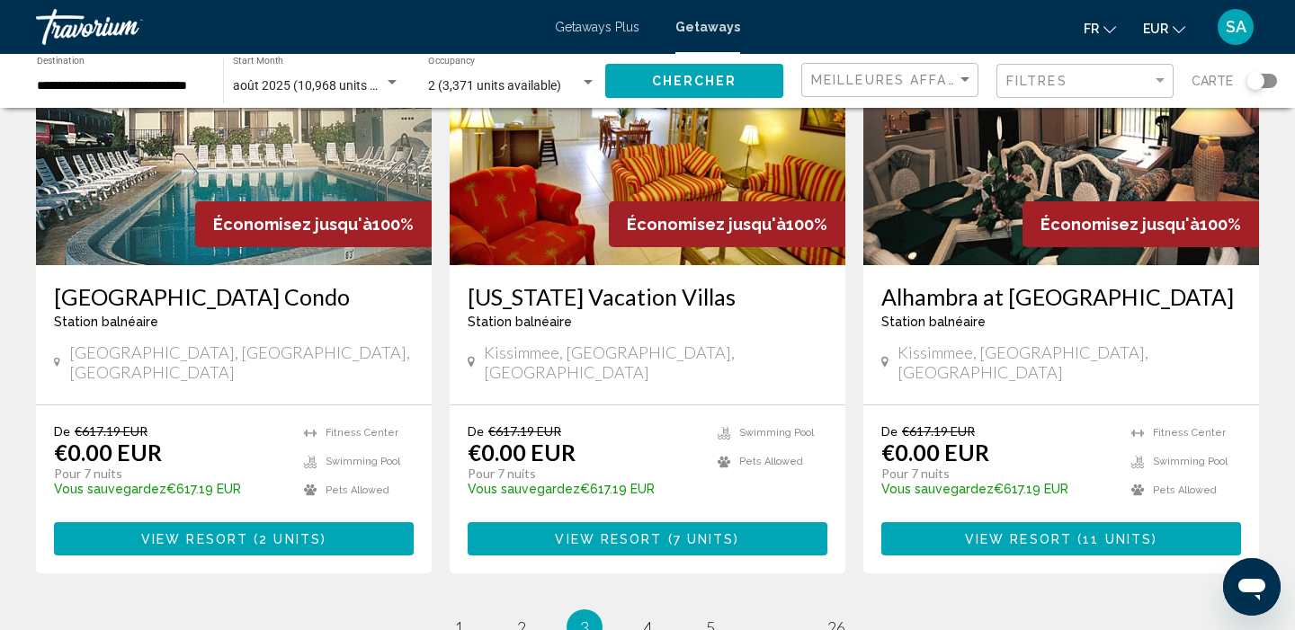
scroll to position [2163, 0]
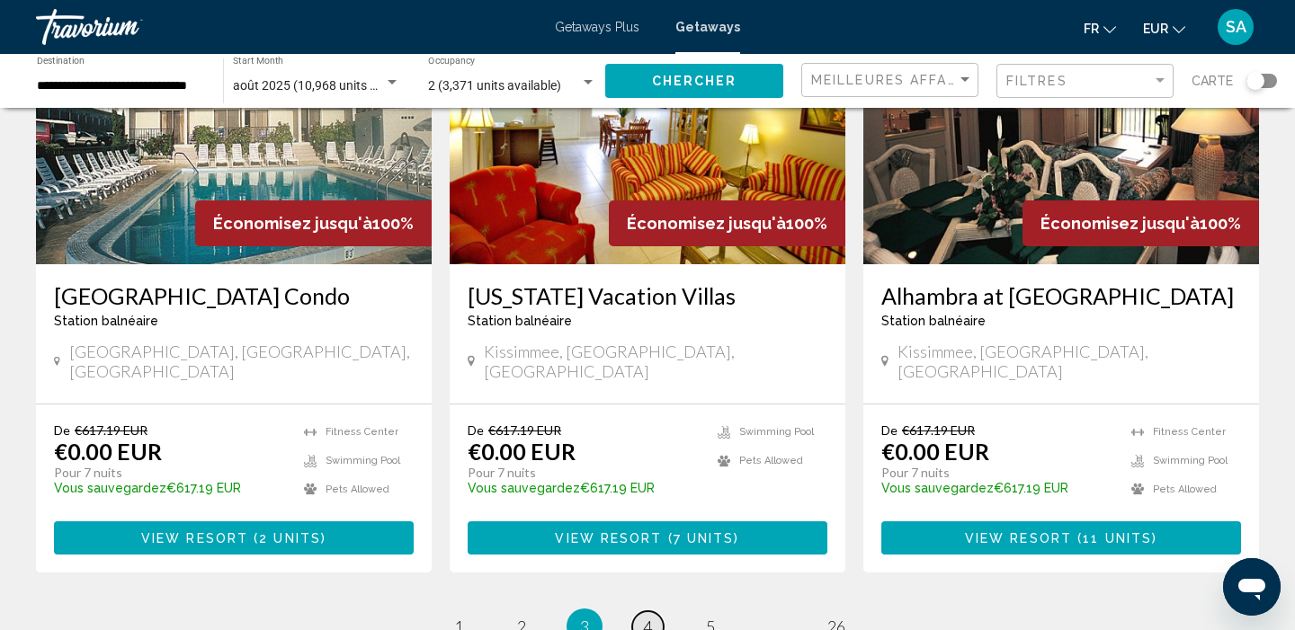
click at [645, 617] on span "4" at bounding box center [647, 627] width 9 height 20
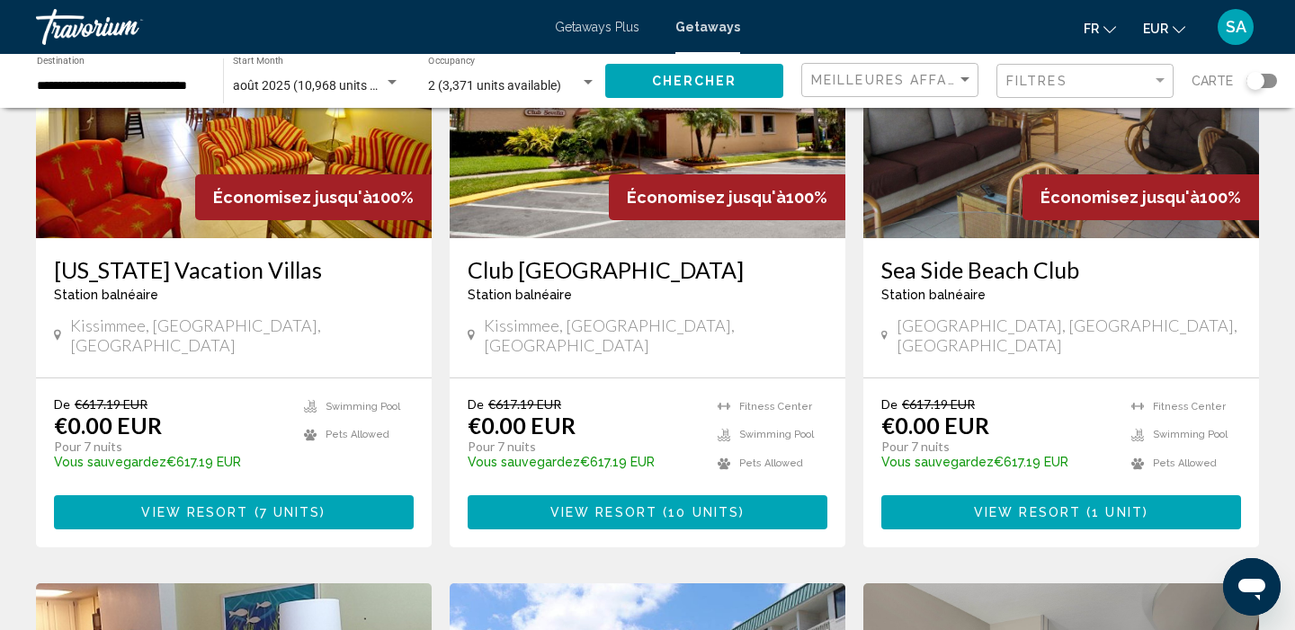
scroll to position [829, 0]
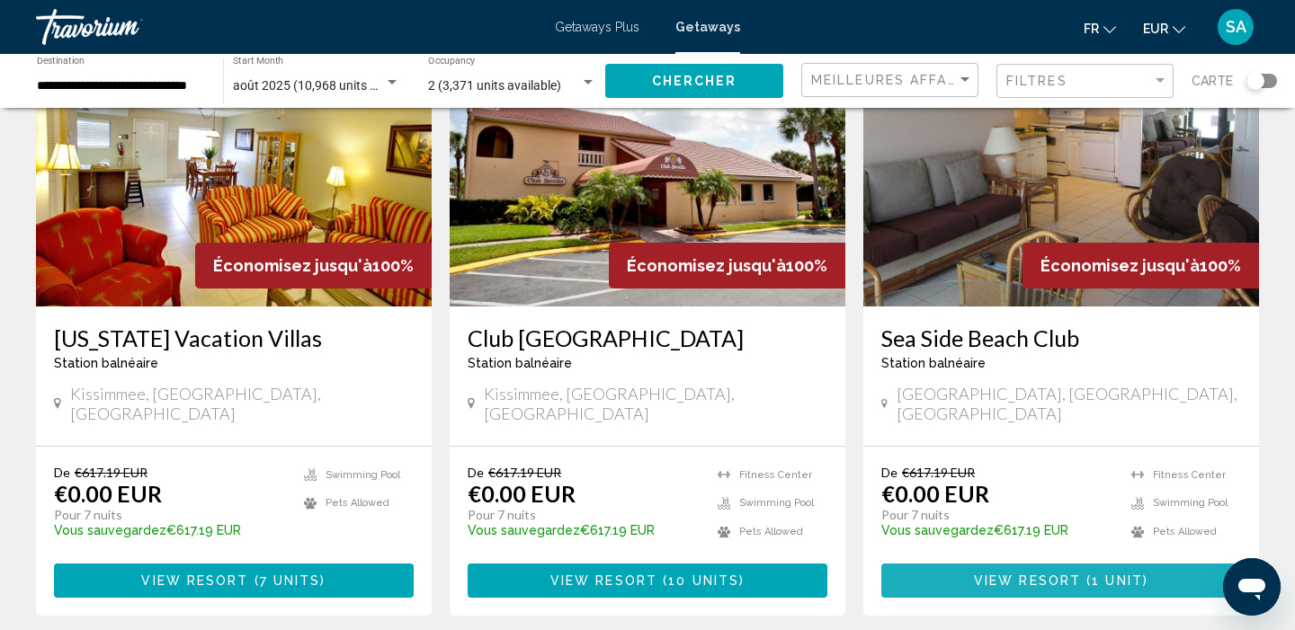
click at [993, 574] on span "View Resort" at bounding box center [1027, 581] width 107 height 14
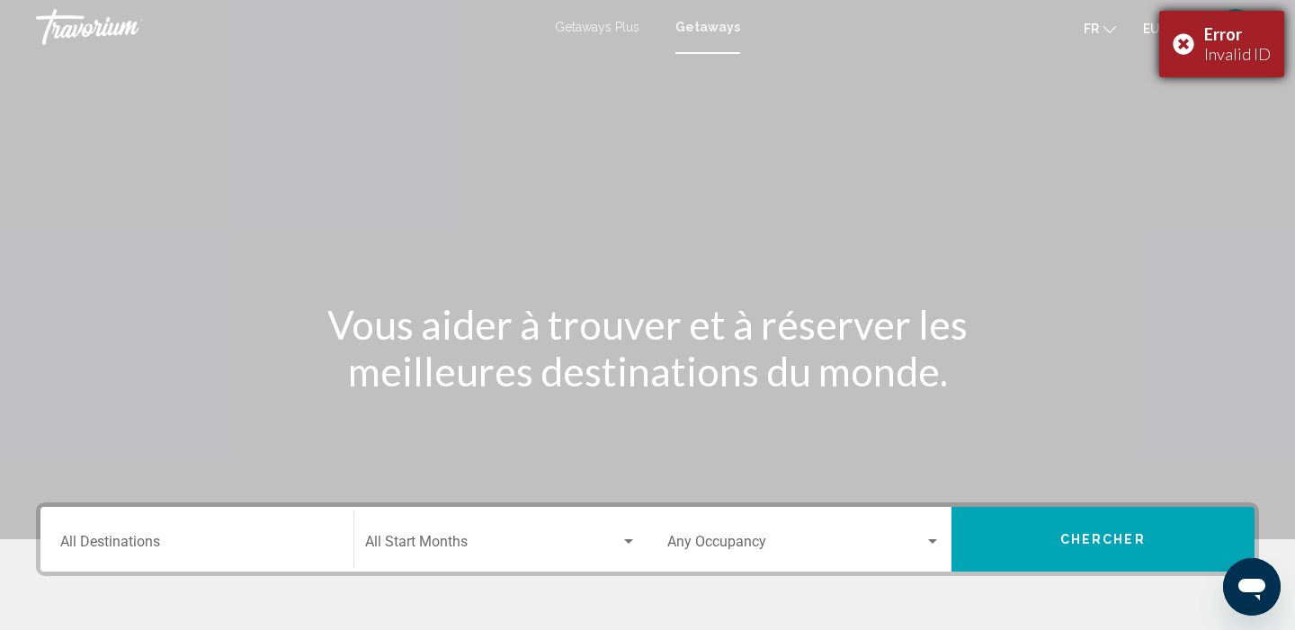
click at [1183, 36] on div "Error Invalid ID" at bounding box center [1221, 44] width 125 height 67
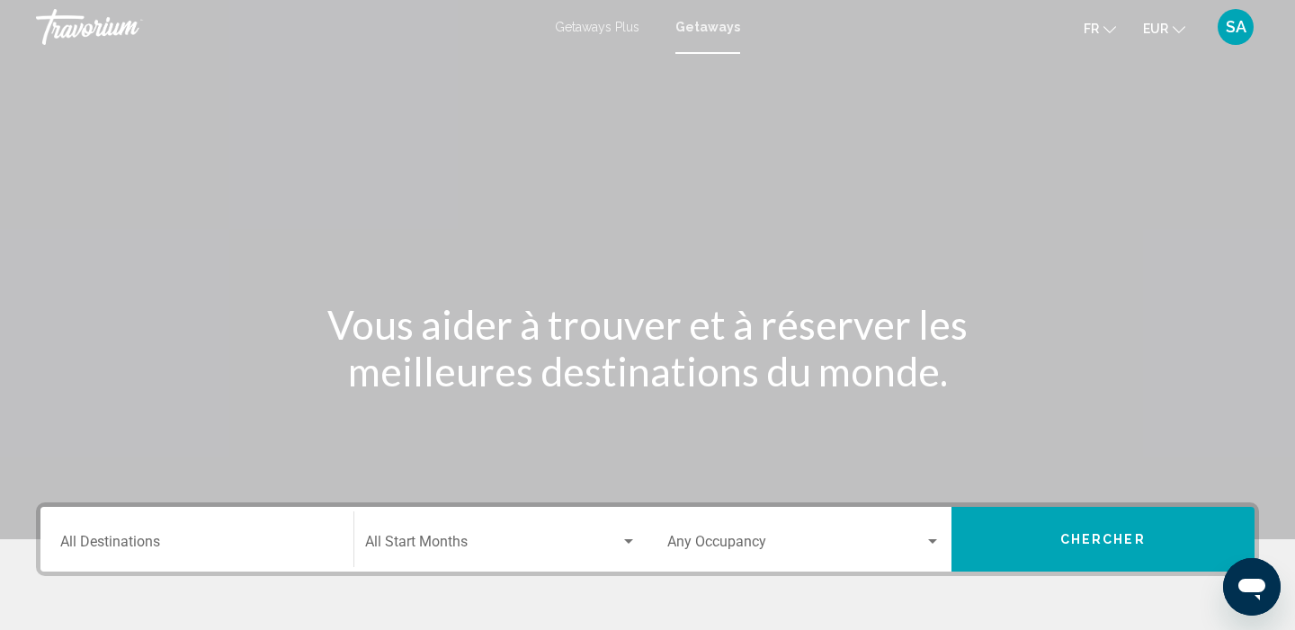
click at [706, 29] on span "Getaways" at bounding box center [707, 27] width 65 height 14
click at [145, 532] on div "Destination All Destinations" at bounding box center [196, 540] width 273 height 57
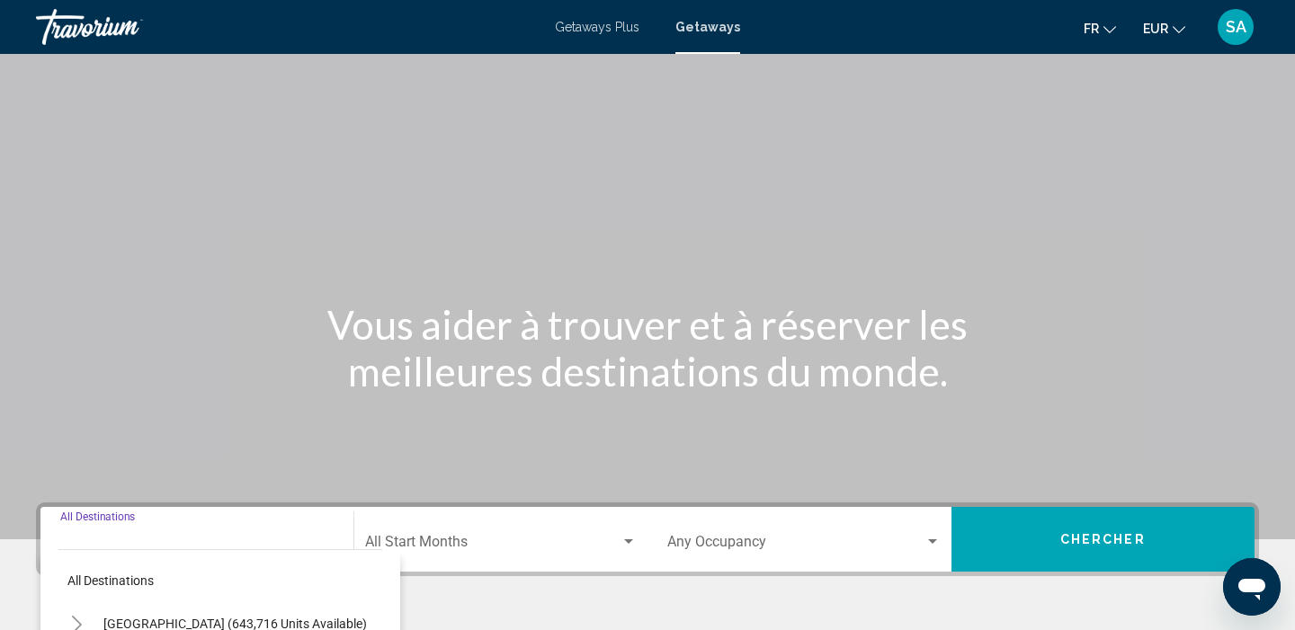
scroll to position [346, 0]
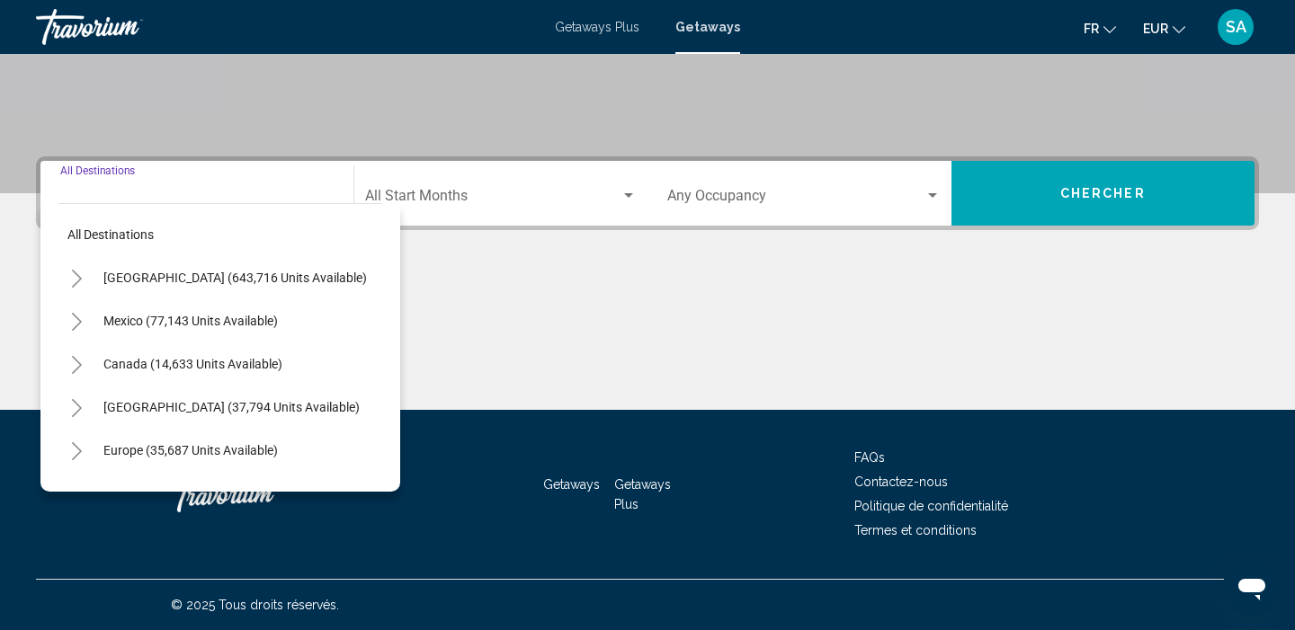
click at [76, 272] on icon "Toggle United States (643,716 units available)" at bounding box center [76, 279] width 13 height 18
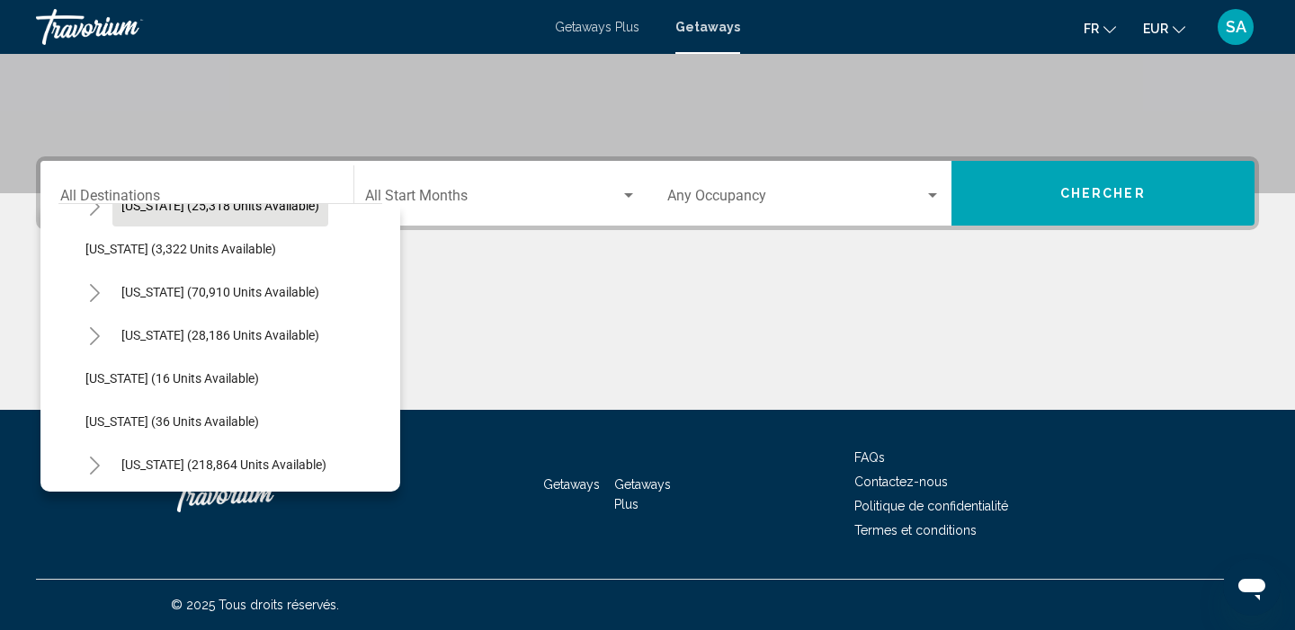
scroll to position [162, 0]
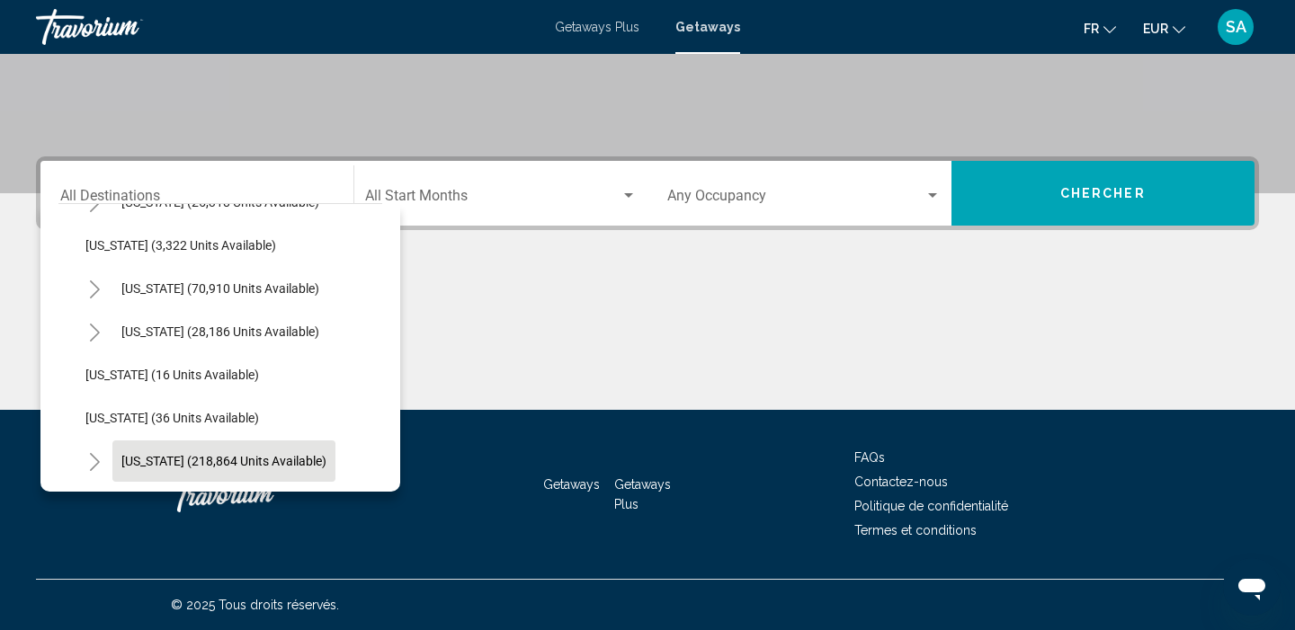
click at [150, 457] on span "Florida (218,864 units available)" at bounding box center [223, 461] width 205 height 14
type input "**********"
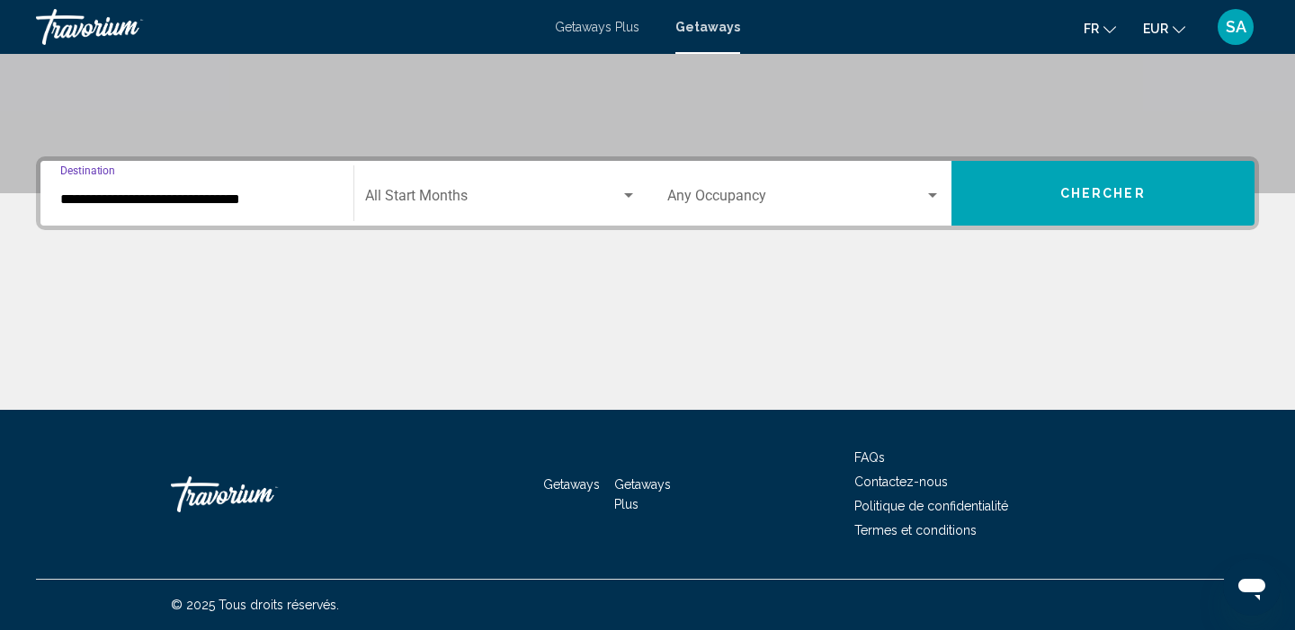
click at [416, 199] on span "Search widget" at bounding box center [493, 199] width 256 height 16
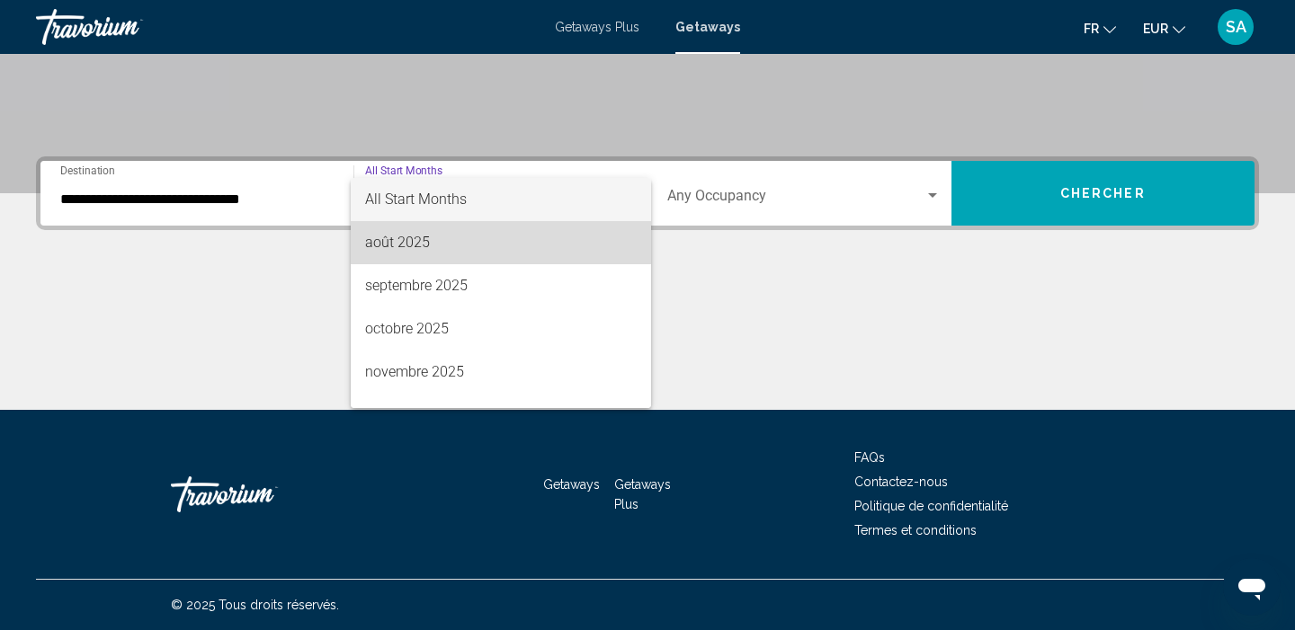
click at [412, 246] on span "août 2025" at bounding box center [501, 242] width 272 height 43
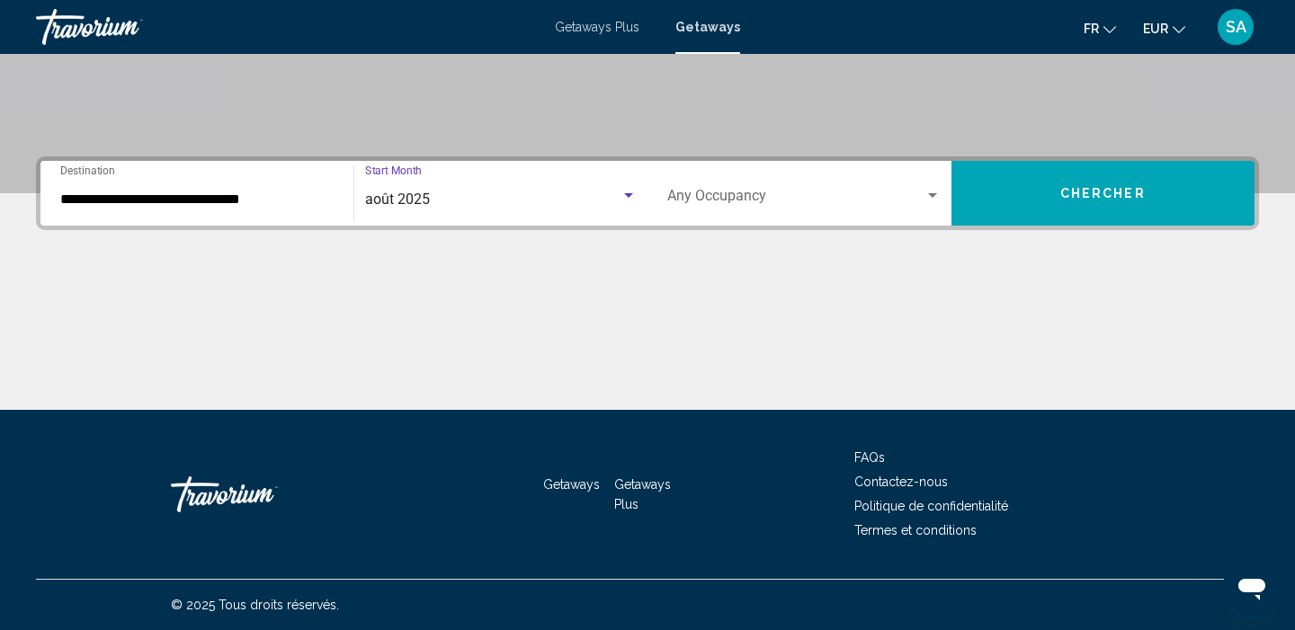
click at [768, 189] on div "Occupancy Any Occupancy" at bounding box center [803, 193] width 273 height 57
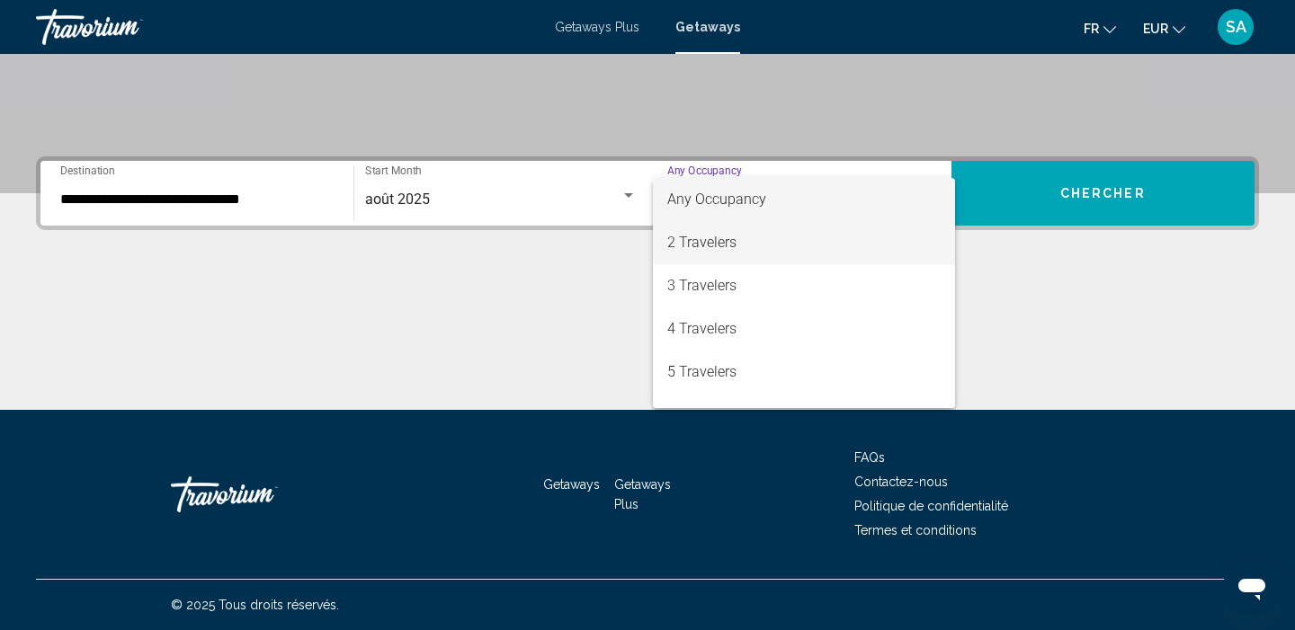
click at [733, 247] on span "2 Travelers" at bounding box center [803, 242] width 273 height 43
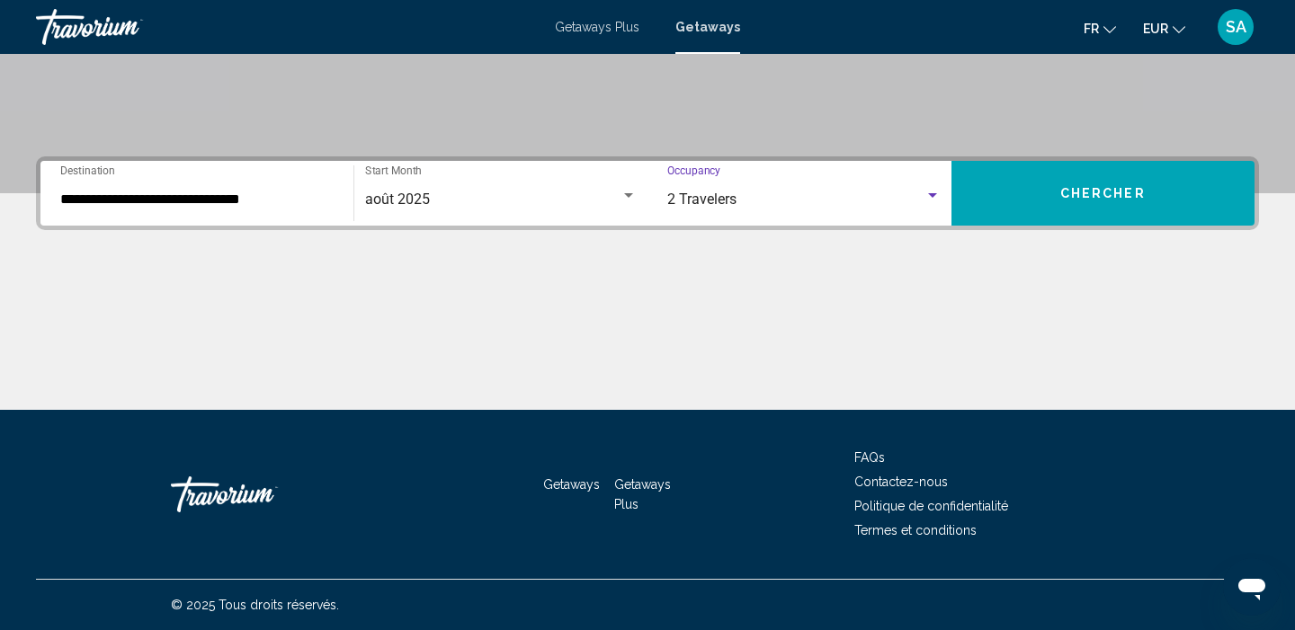
click at [1091, 200] on span "Chercher" at bounding box center [1102, 194] width 85 height 14
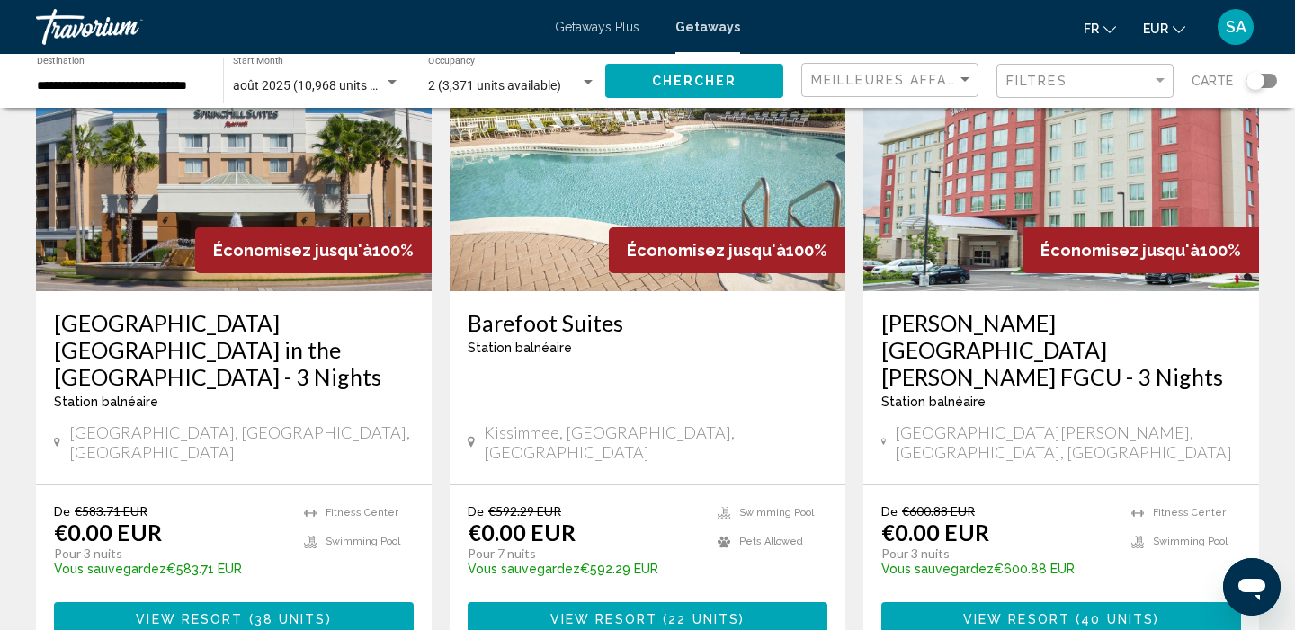
scroll to position [2310, 0]
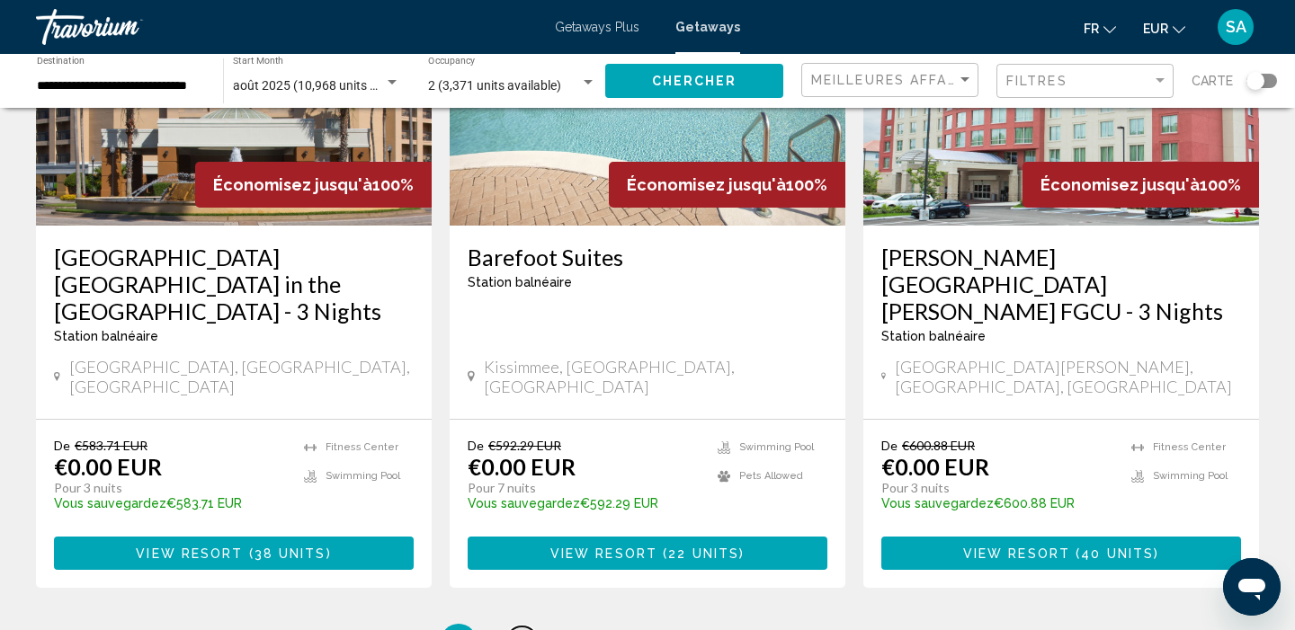
click at [520, 629] on span "2" at bounding box center [521, 642] width 9 height 20
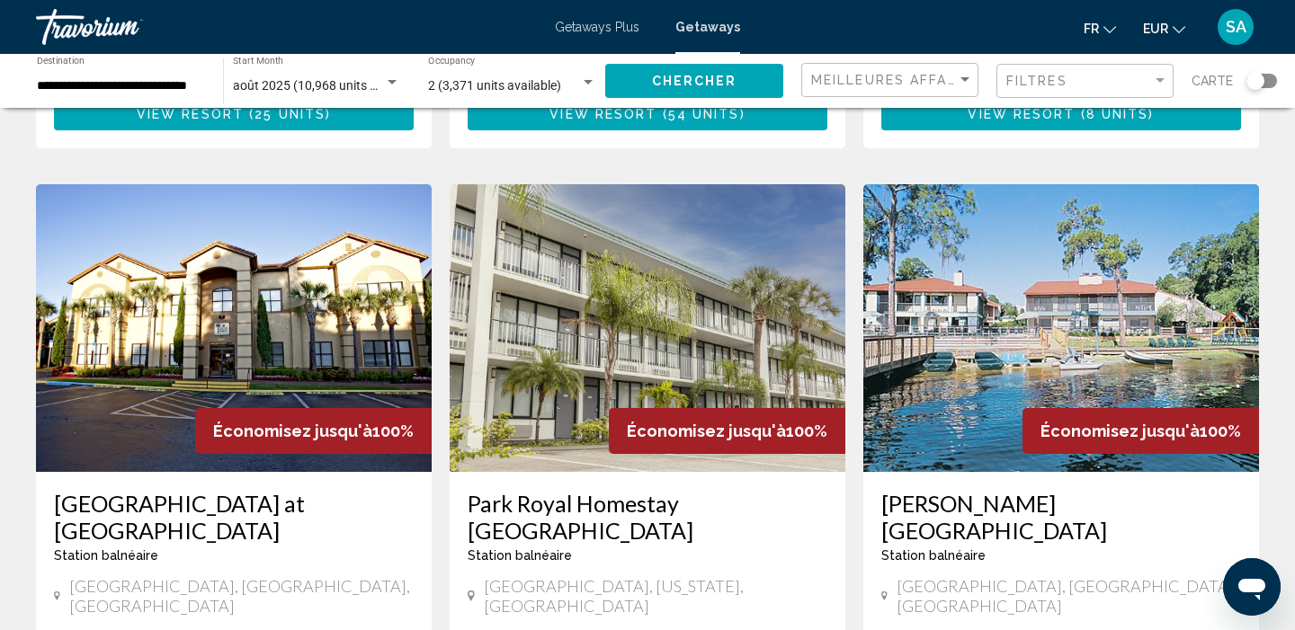
scroll to position [2194, 0]
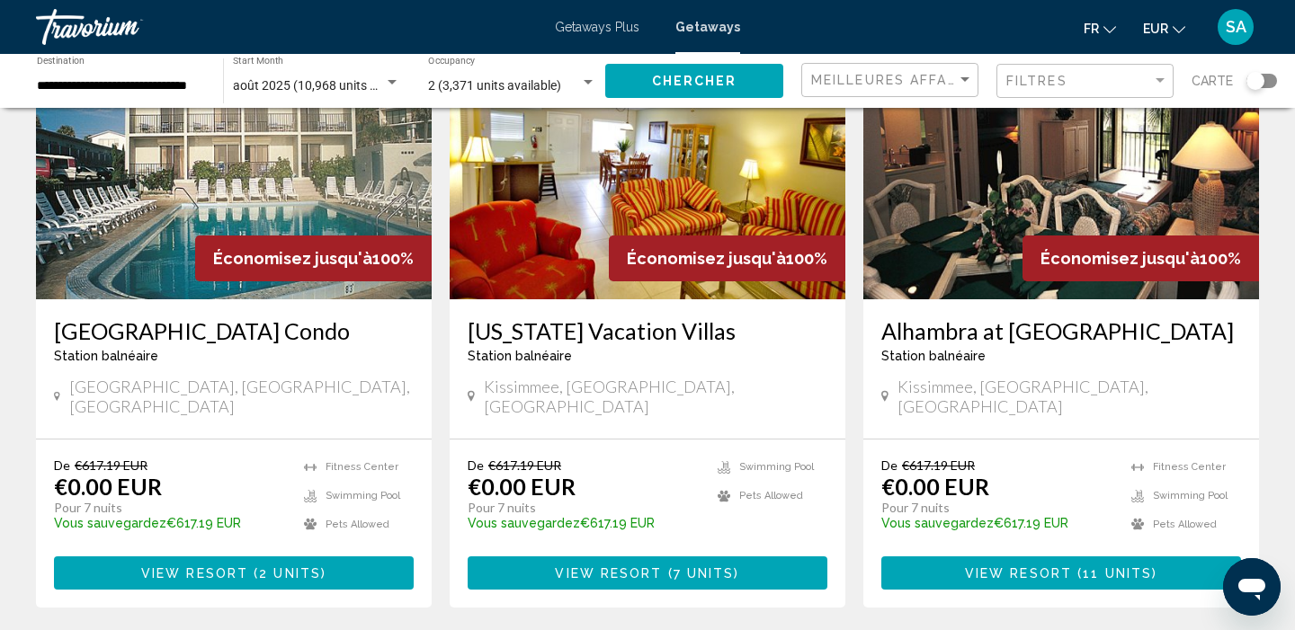
scroll to position [2137, 0]
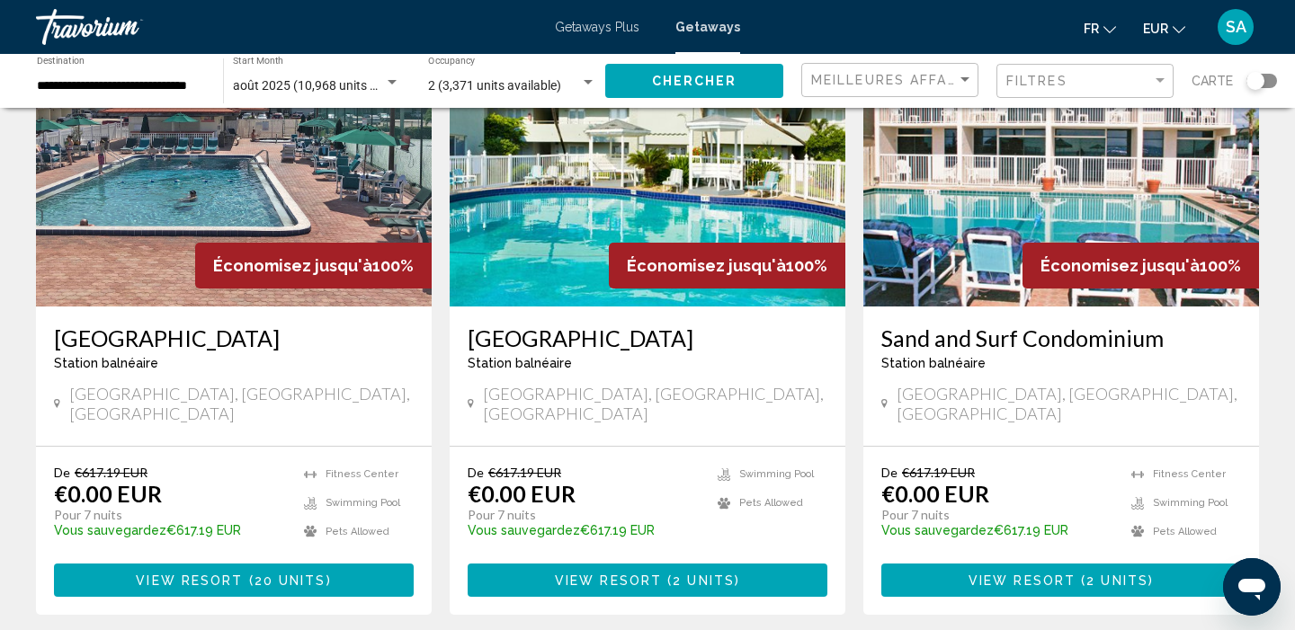
scroll to position [2265, 0]
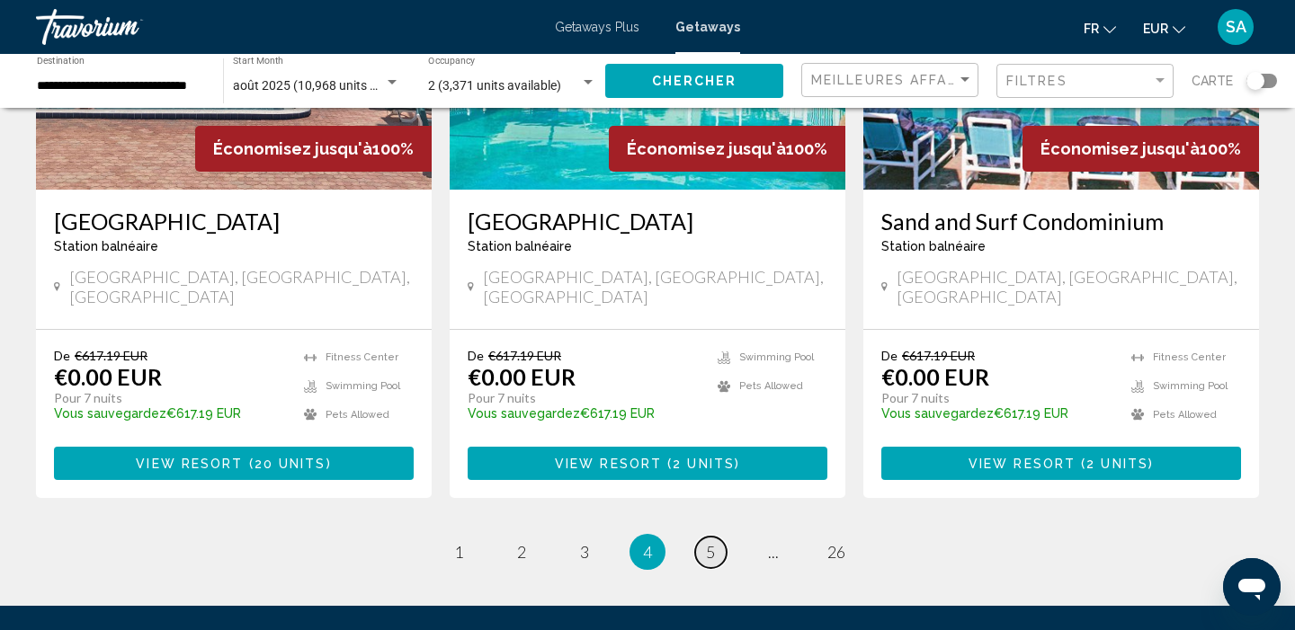
click at [712, 542] on span "5" at bounding box center [710, 552] width 9 height 20
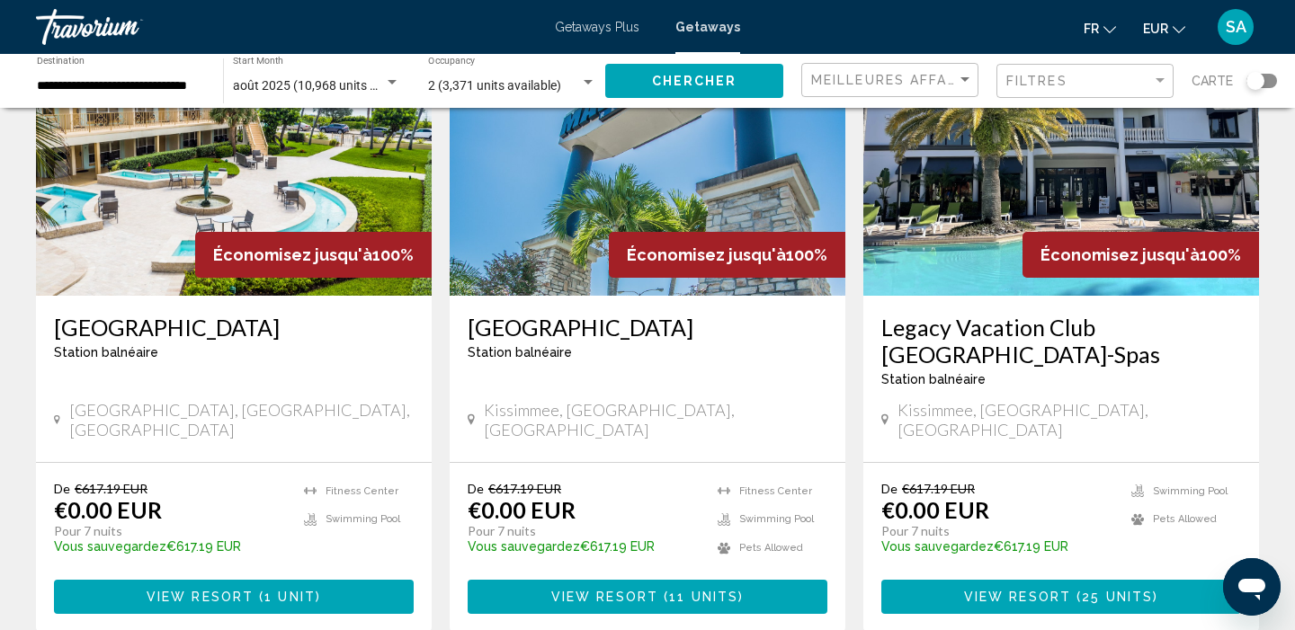
scroll to position [782, 0]
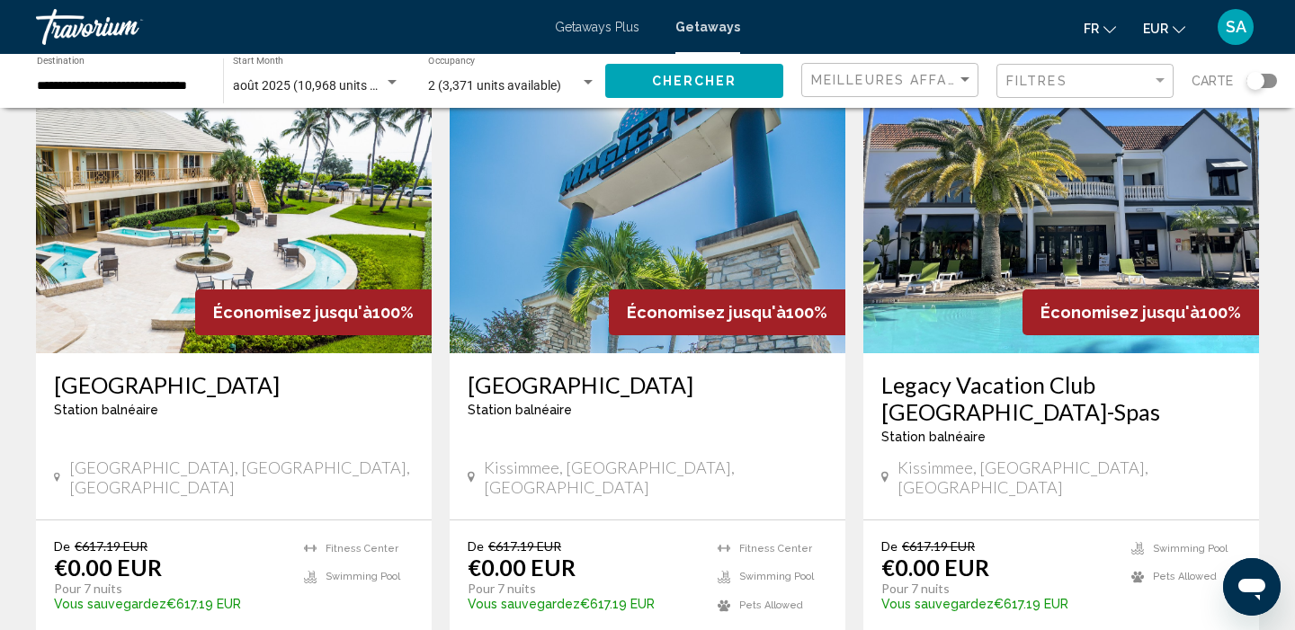
click at [309, 192] on img "Main content" at bounding box center [234, 210] width 396 height 288
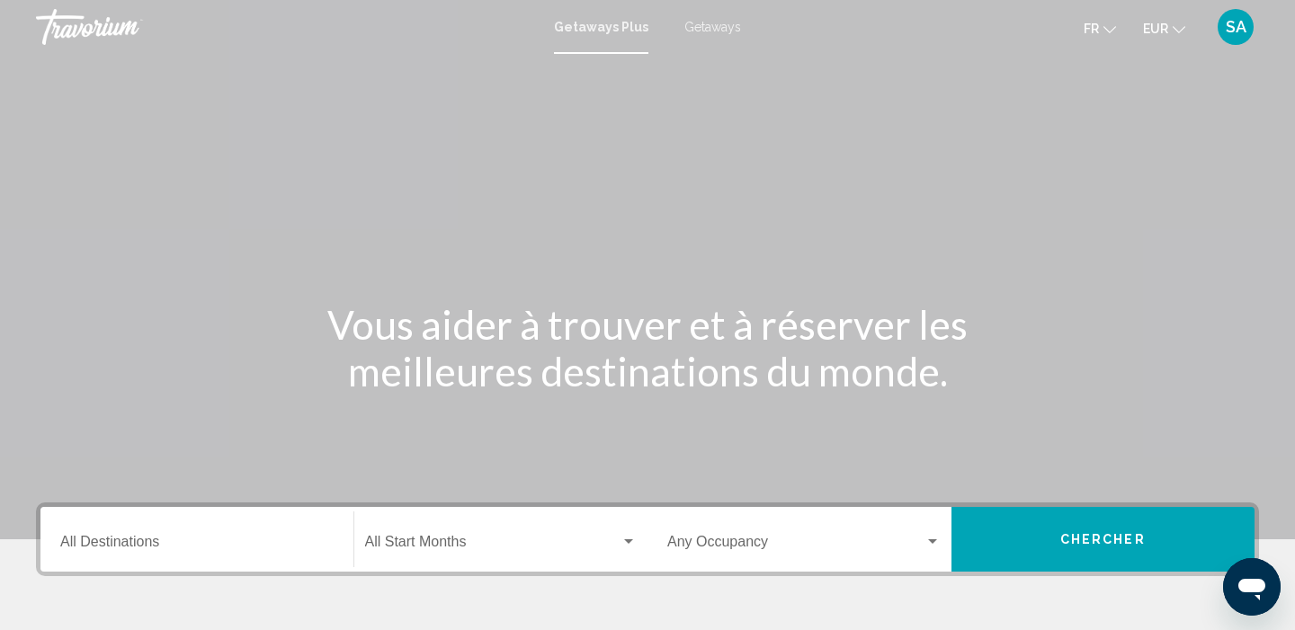
click at [698, 31] on span "Getaways" at bounding box center [712, 27] width 57 height 14
click at [698, 31] on span "Getaways" at bounding box center [707, 27] width 65 height 14
click at [201, 541] on input "Destination All Destinations" at bounding box center [196, 546] width 273 height 16
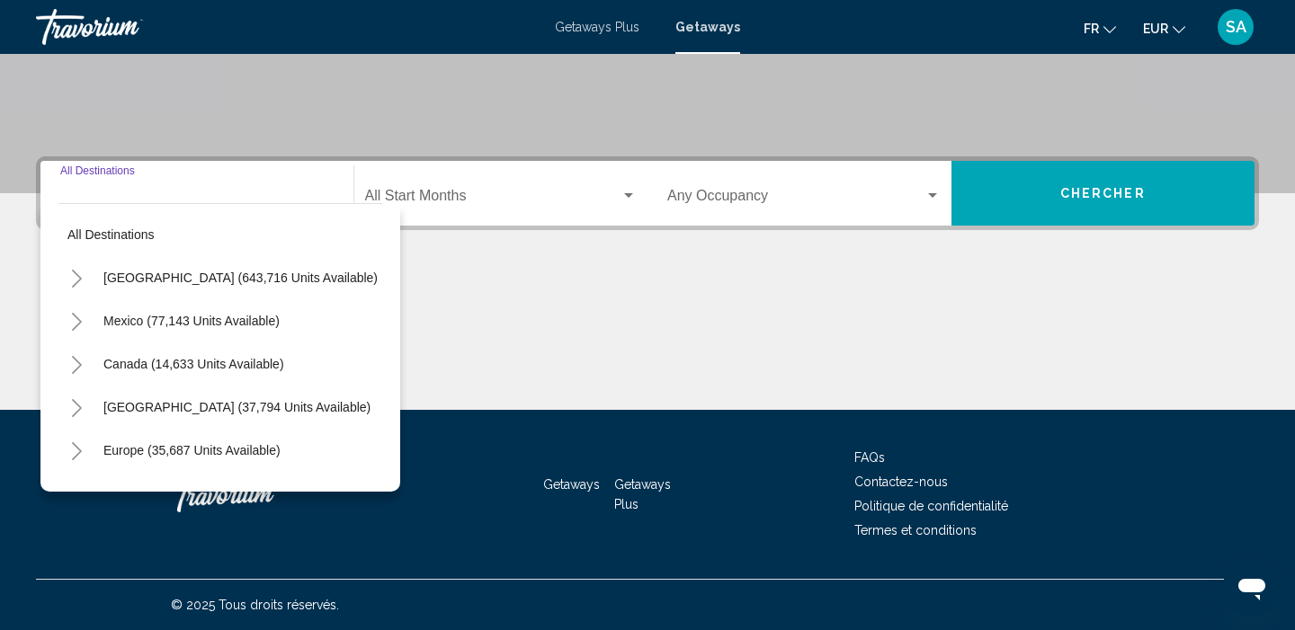
click at [81, 265] on button "Toggle United States (643,716 units available)" at bounding box center [76, 278] width 36 height 36
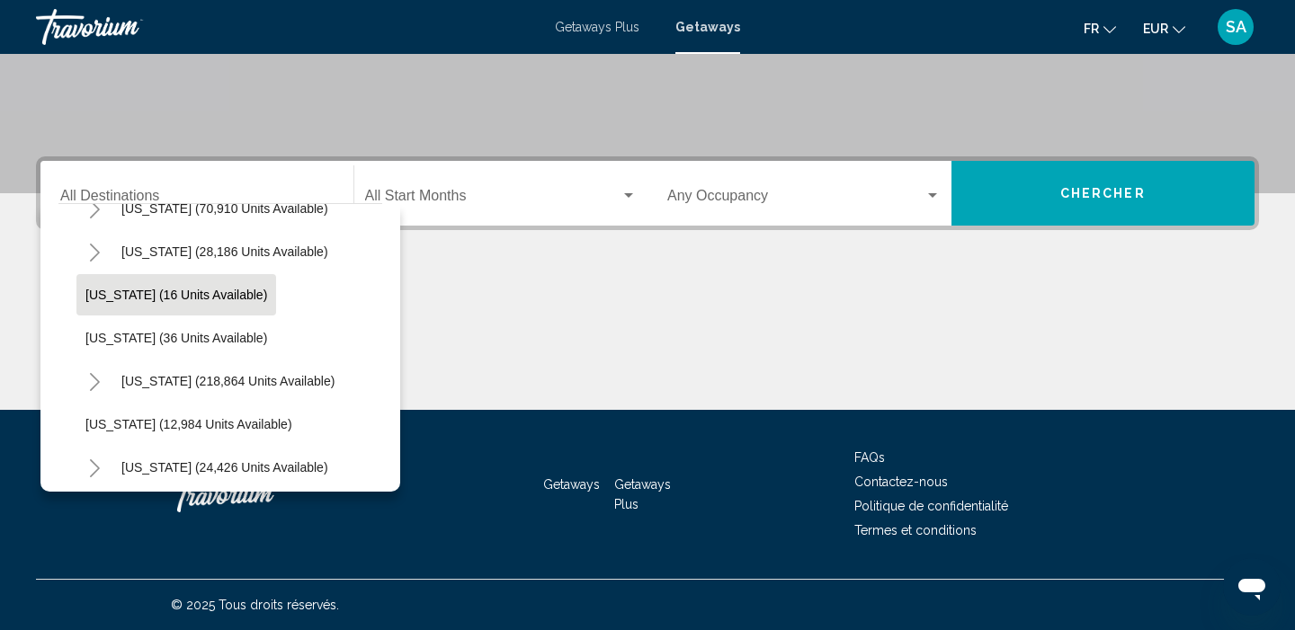
scroll to position [249, 0]
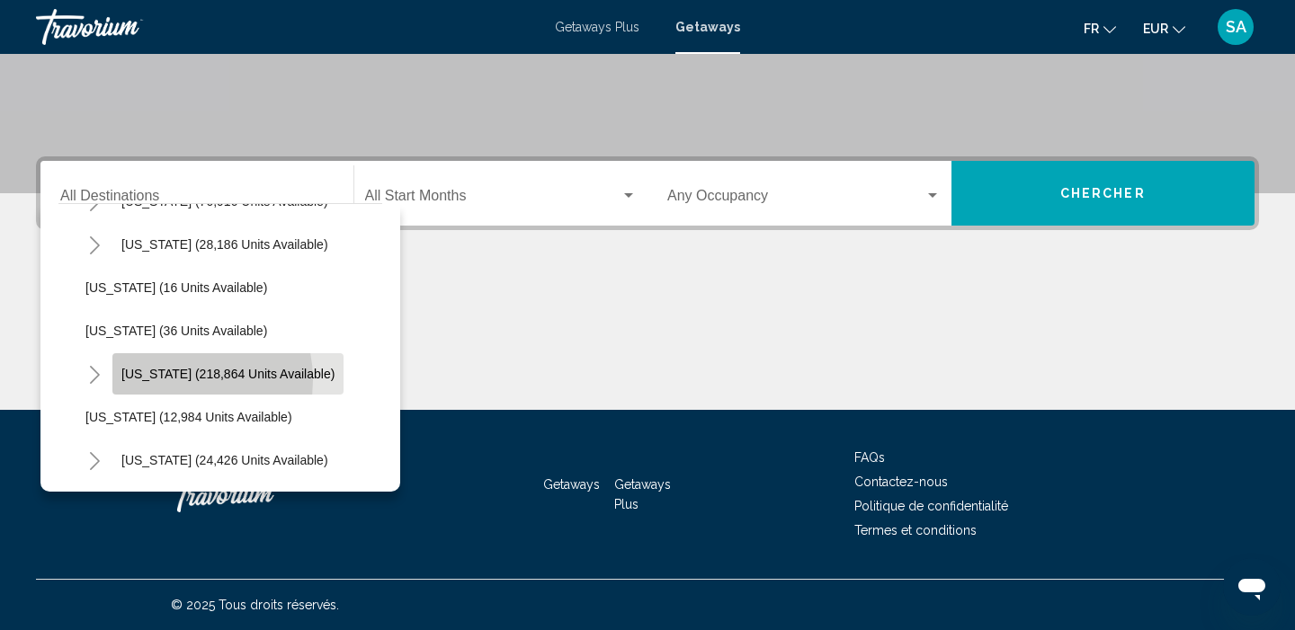
click at [163, 380] on span "Florida (218,864 units available)" at bounding box center [227, 374] width 213 height 14
type input "**********"
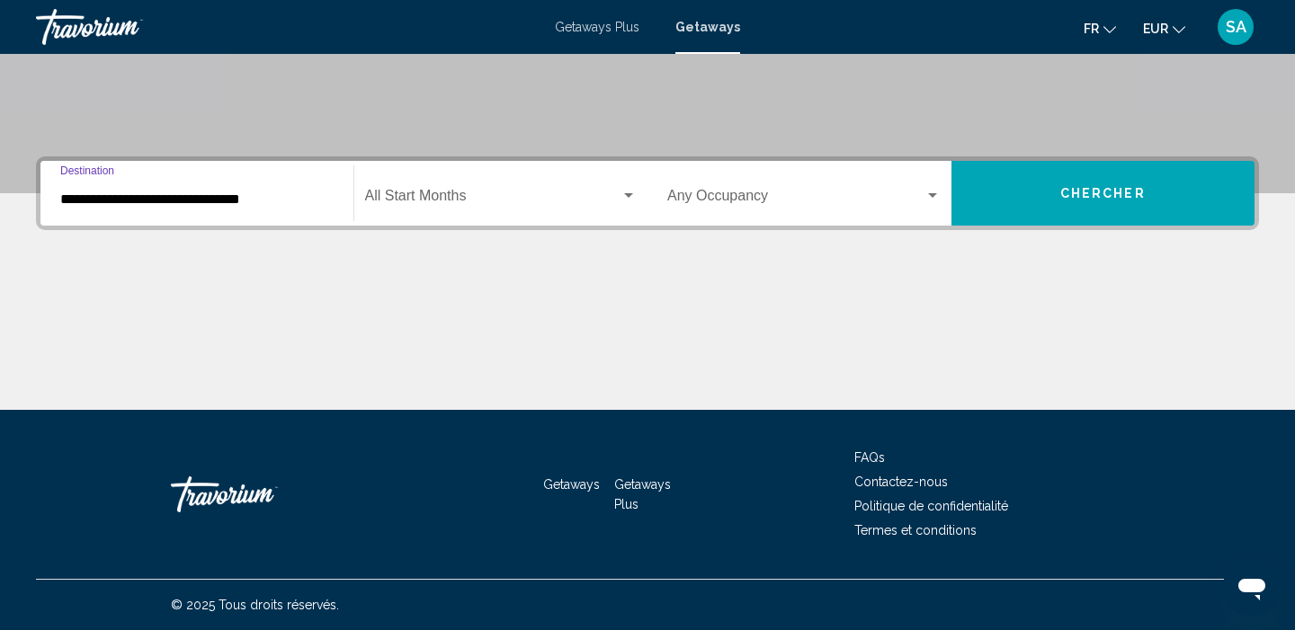
click at [477, 205] on span "Search widget" at bounding box center [493, 199] width 256 height 16
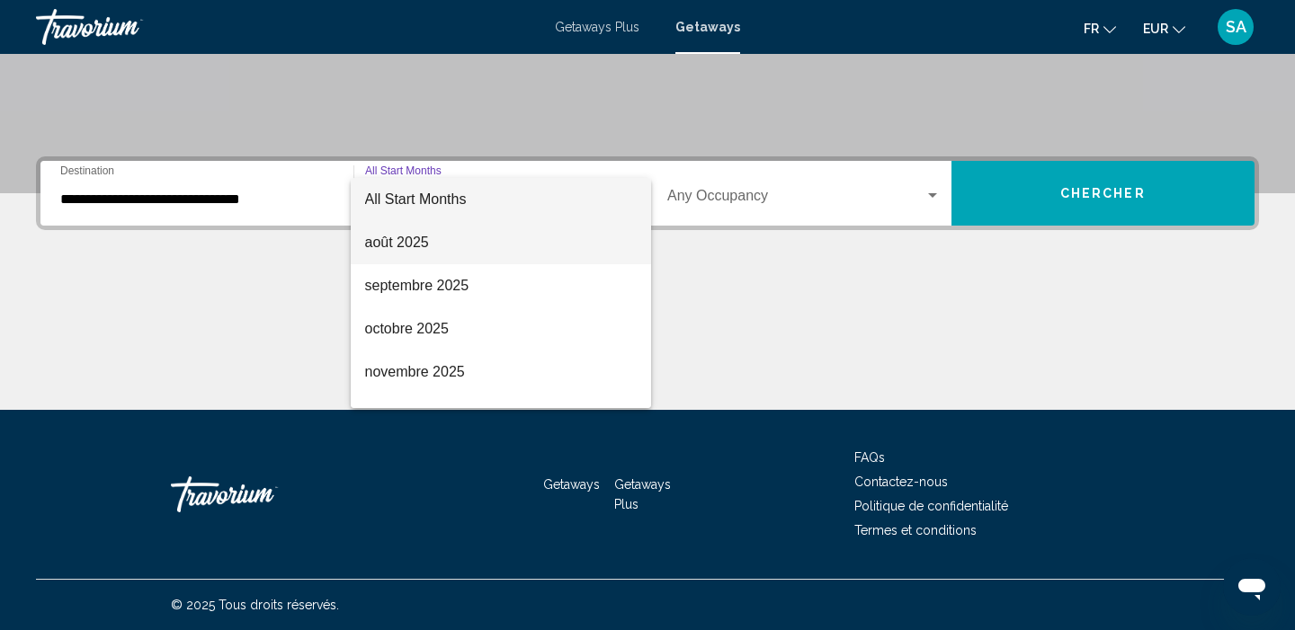
click at [442, 241] on span "août 2025" at bounding box center [501, 242] width 272 height 43
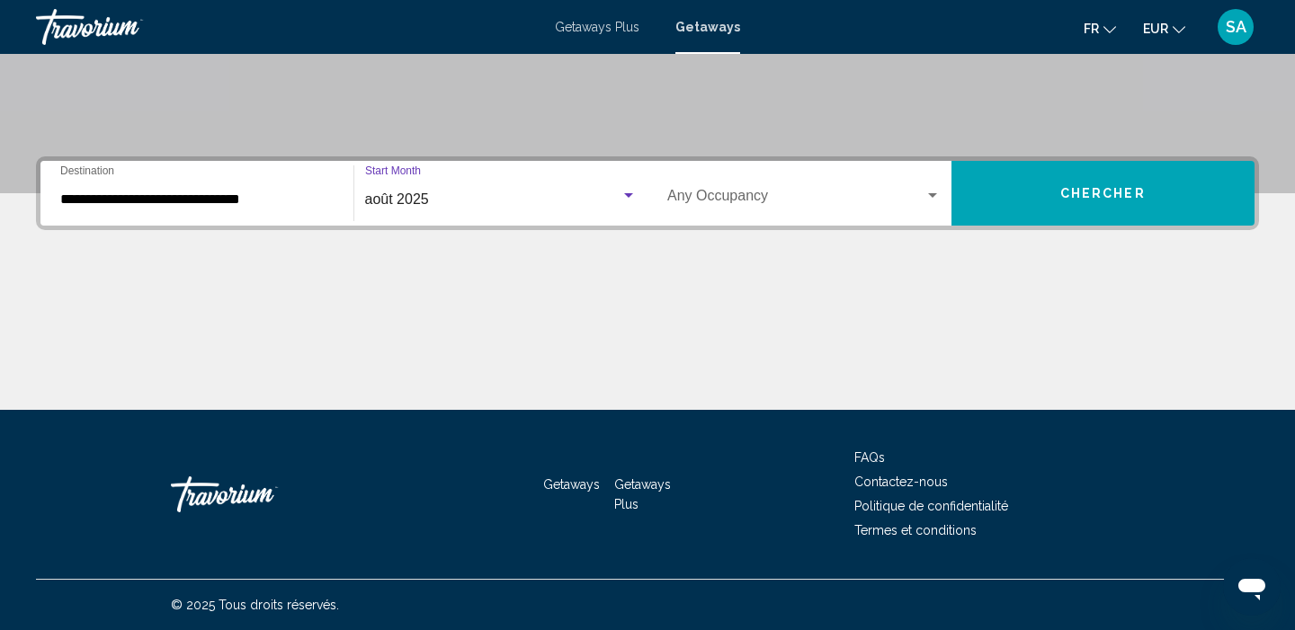
click at [740, 183] on div "Occupancy Any Occupancy" at bounding box center [803, 193] width 273 height 57
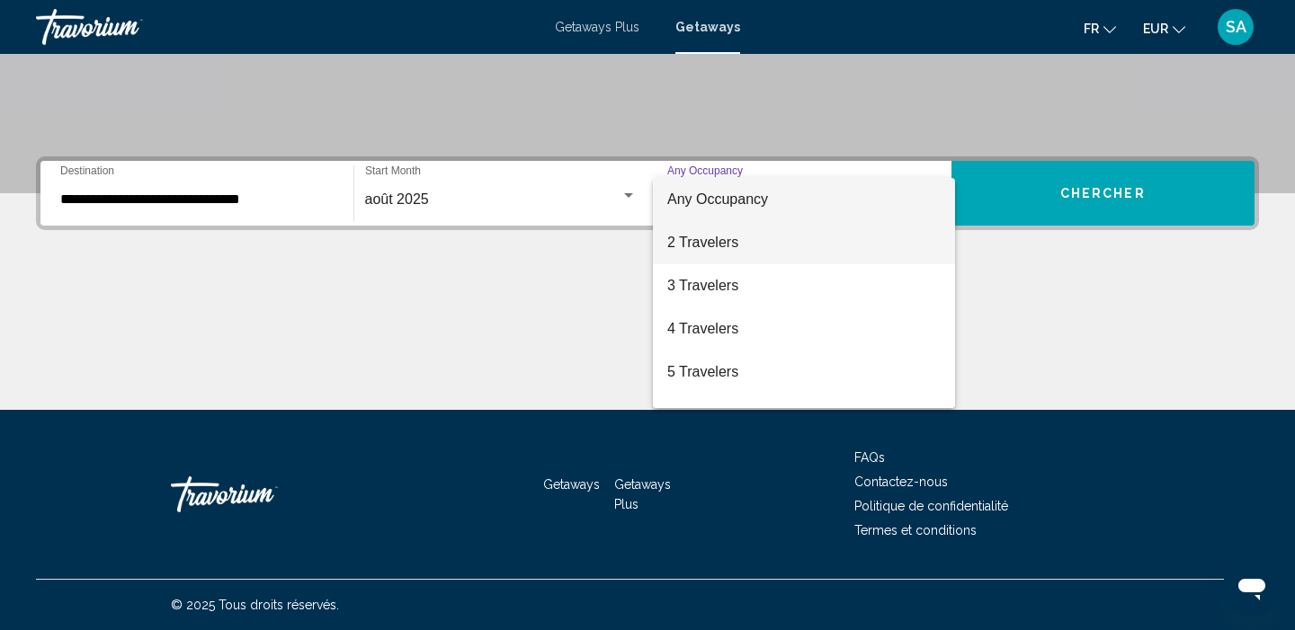
click at [717, 245] on span "2 Travelers" at bounding box center [803, 242] width 273 height 43
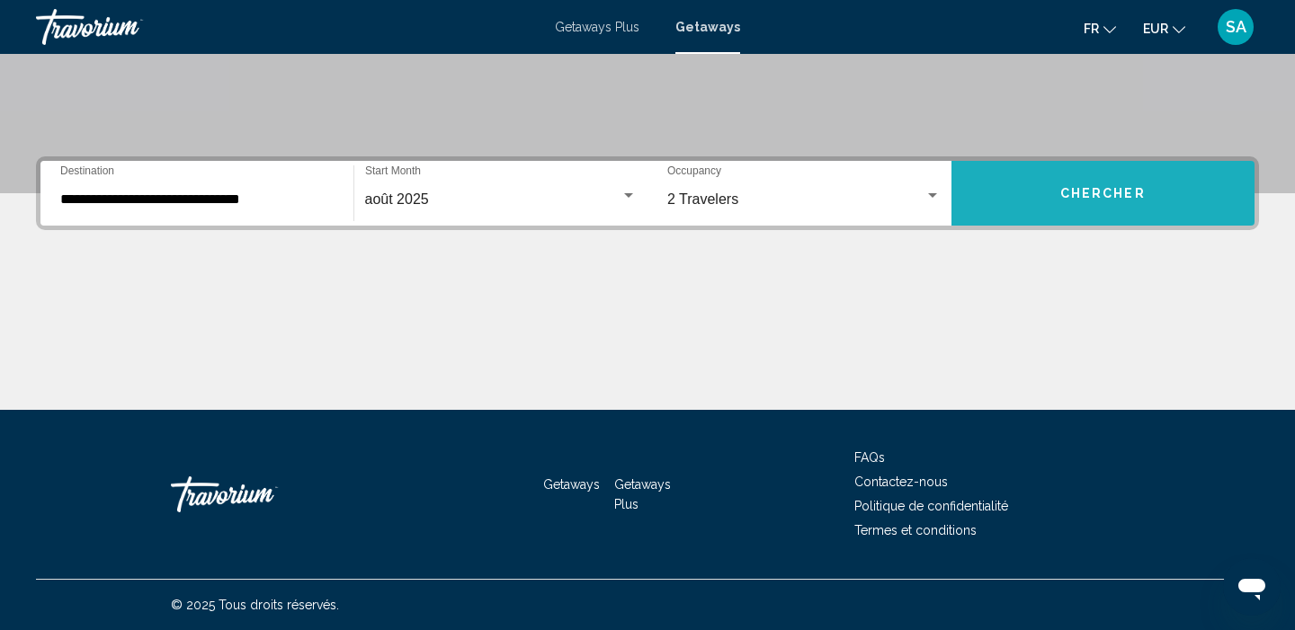
click at [1054, 200] on button "Chercher" at bounding box center [1103, 193] width 304 height 65
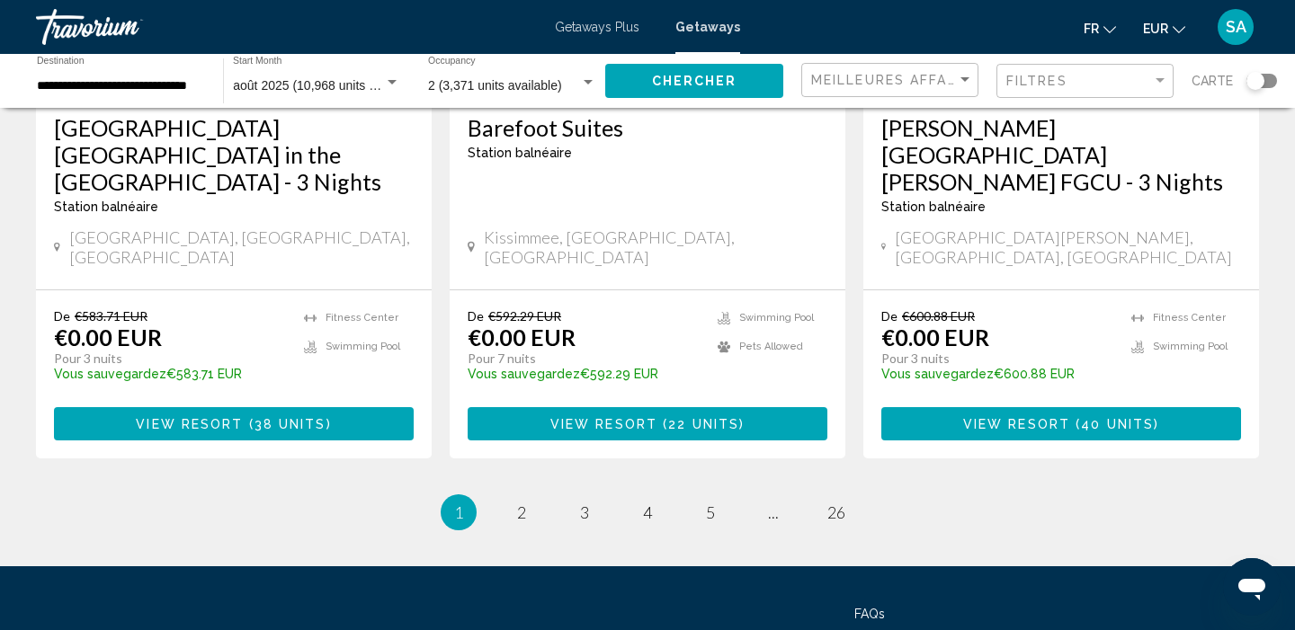
scroll to position [2437, 0]
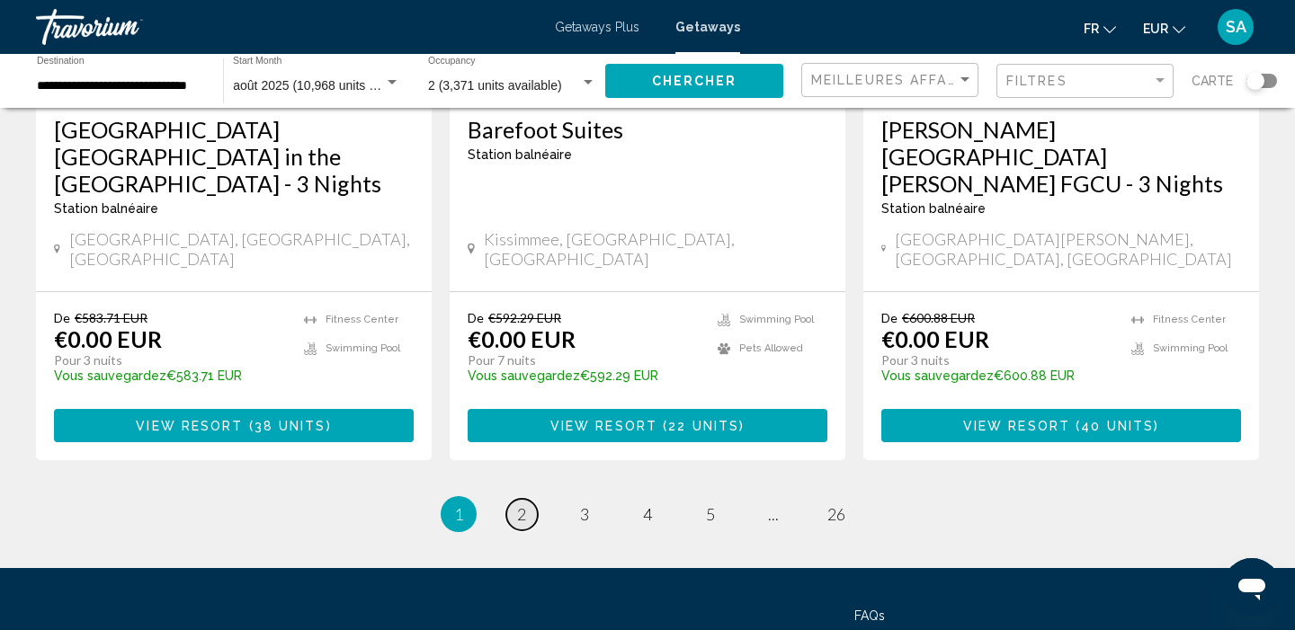
click at [526, 504] on span "2" at bounding box center [521, 514] width 9 height 20
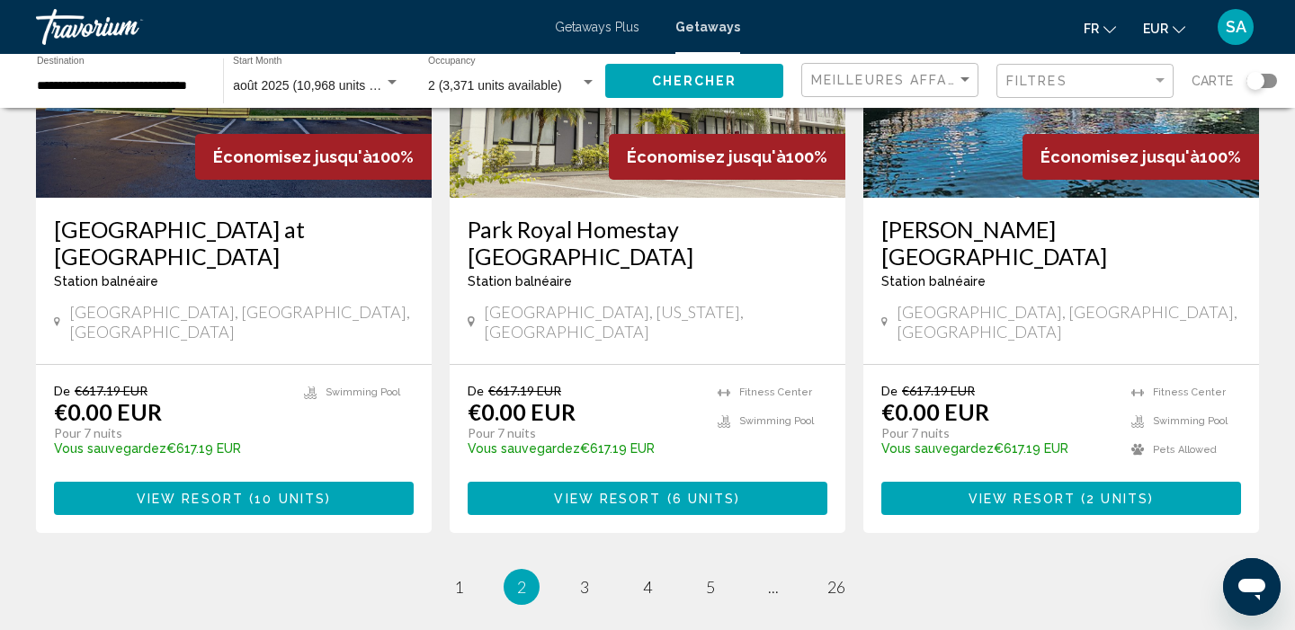
scroll to position [2281, 0]
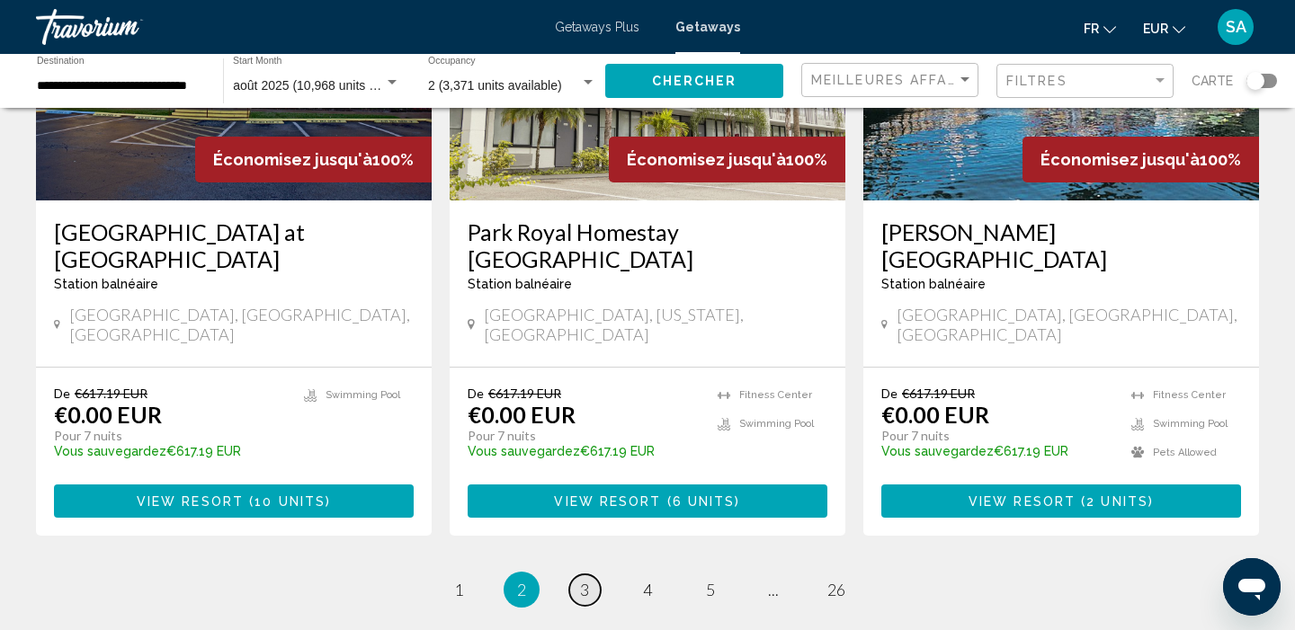
click at [583, 580] on span "3" at bounding box center [584, 590] width 9 height 20
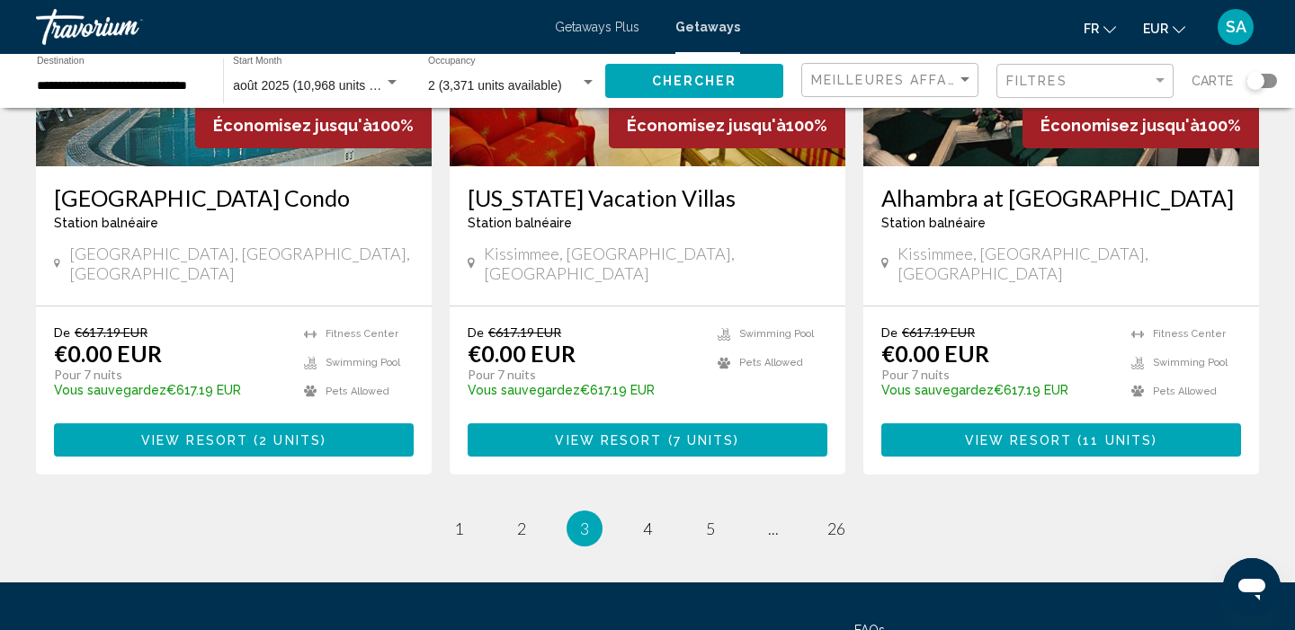
scroll to position [2280, 0]
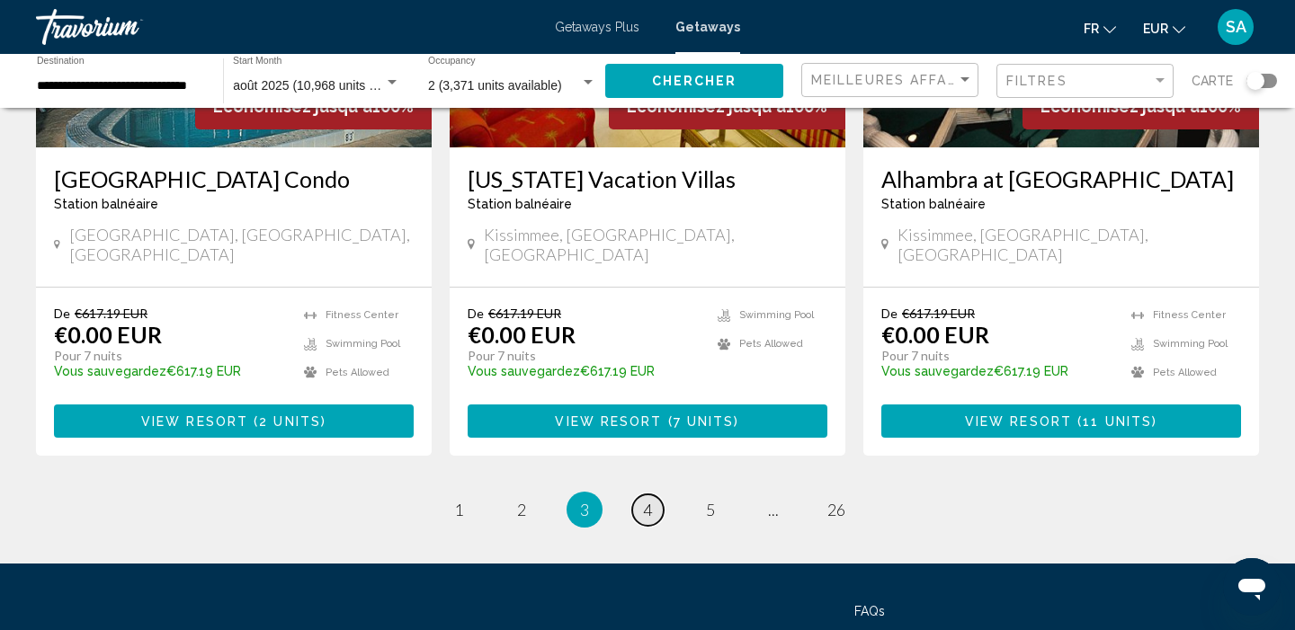
click at [649, 500] on span "4" at bounding box center [647, 510] width 9 height 20
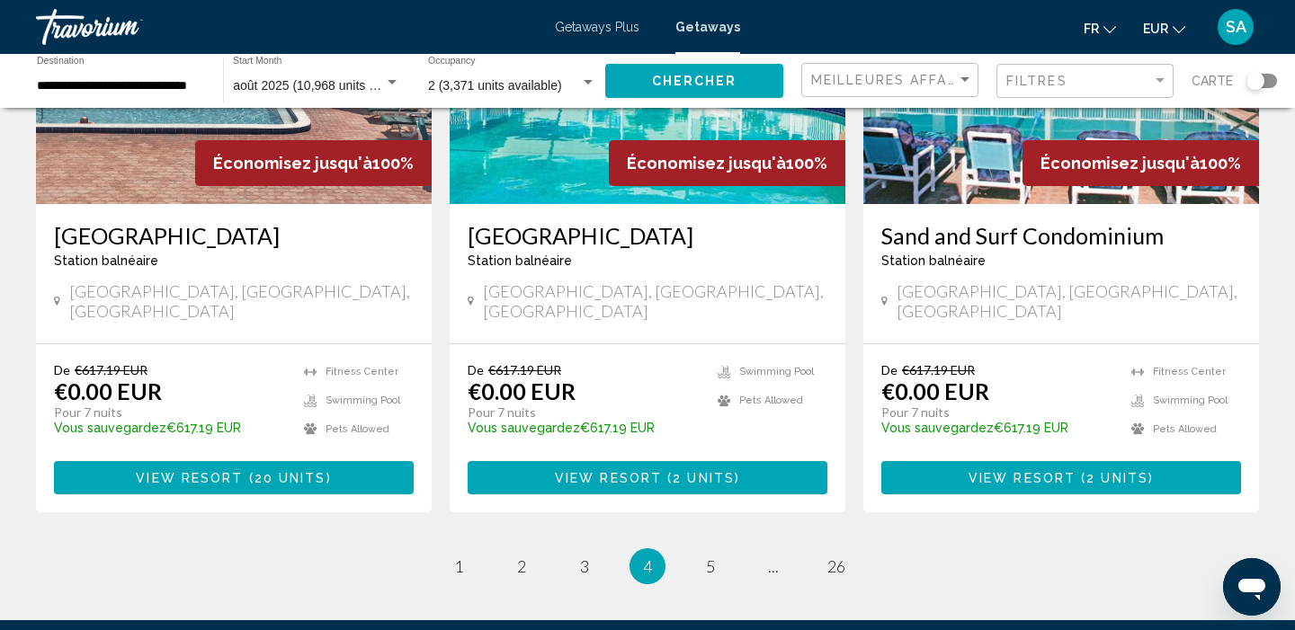
scroll to position [2252, 0]
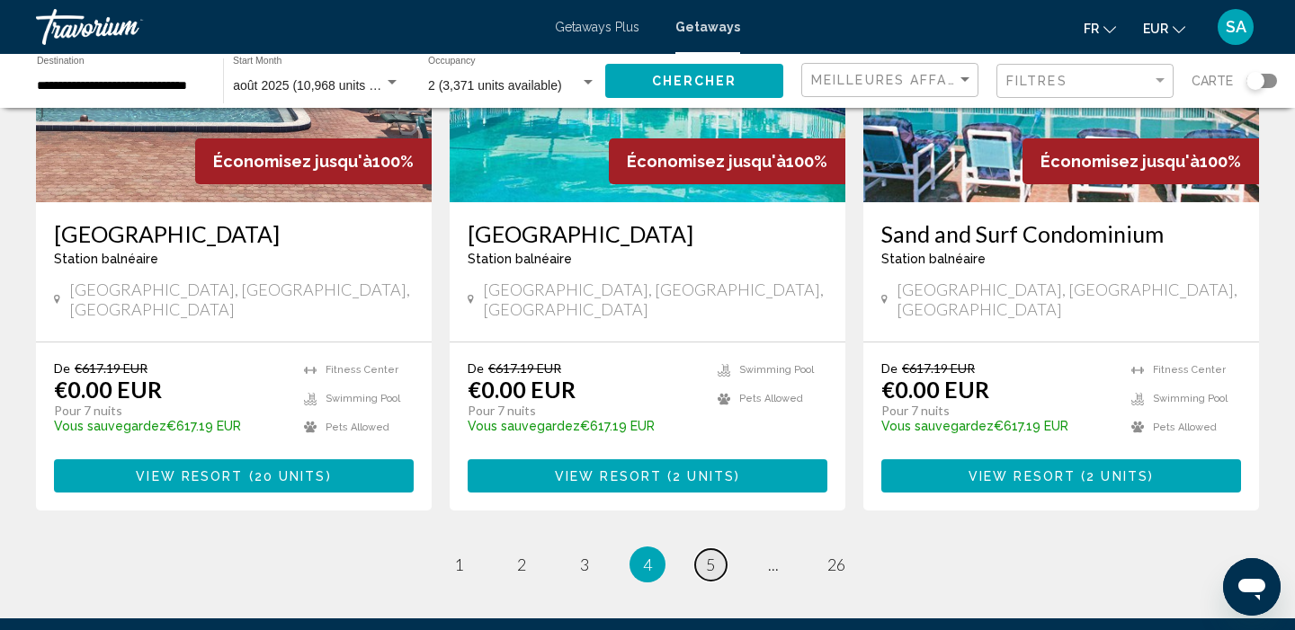
click at [717, 549] on link "page 5" at bounding box center [710, 564] width 31 height 31
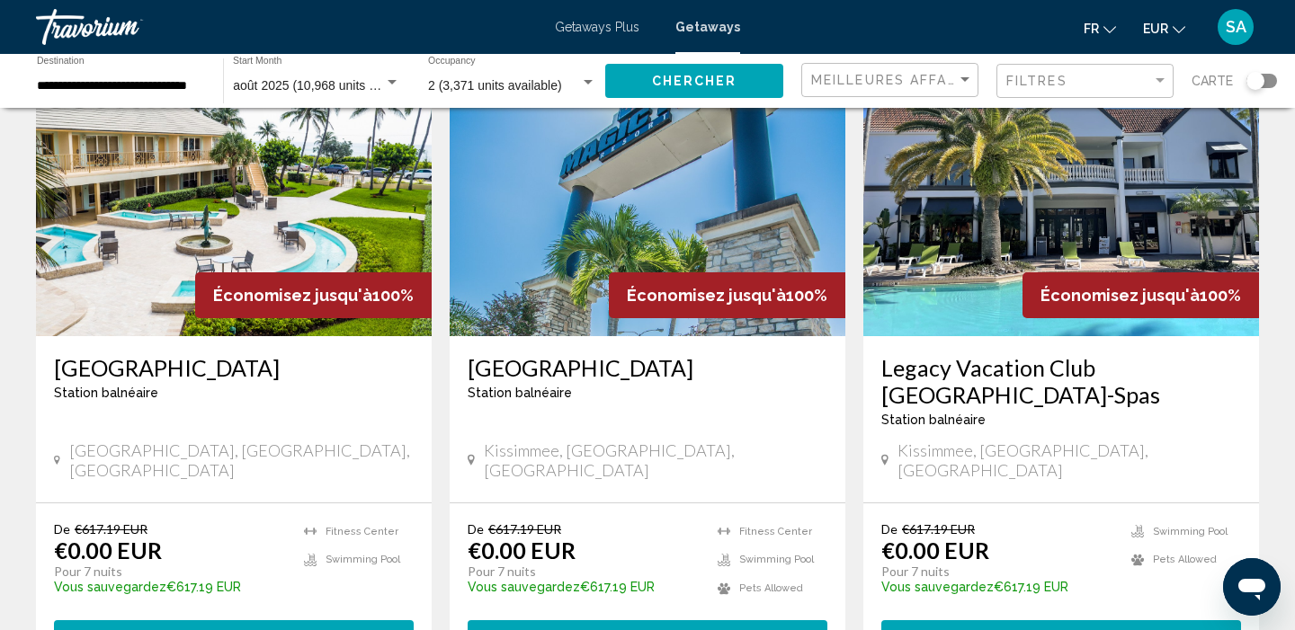
scroll to position [788, 0]
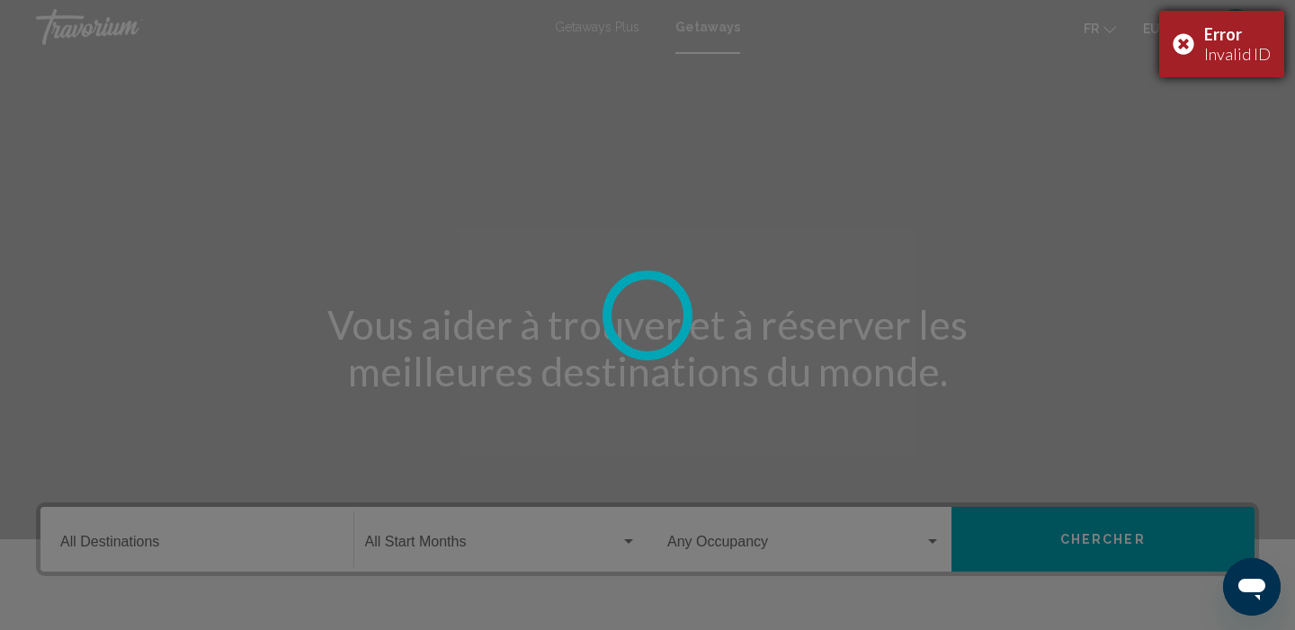
click at [1183, 39] on div "Error Invalid ID" at bounding box center [1221, 44] width 125 height 67
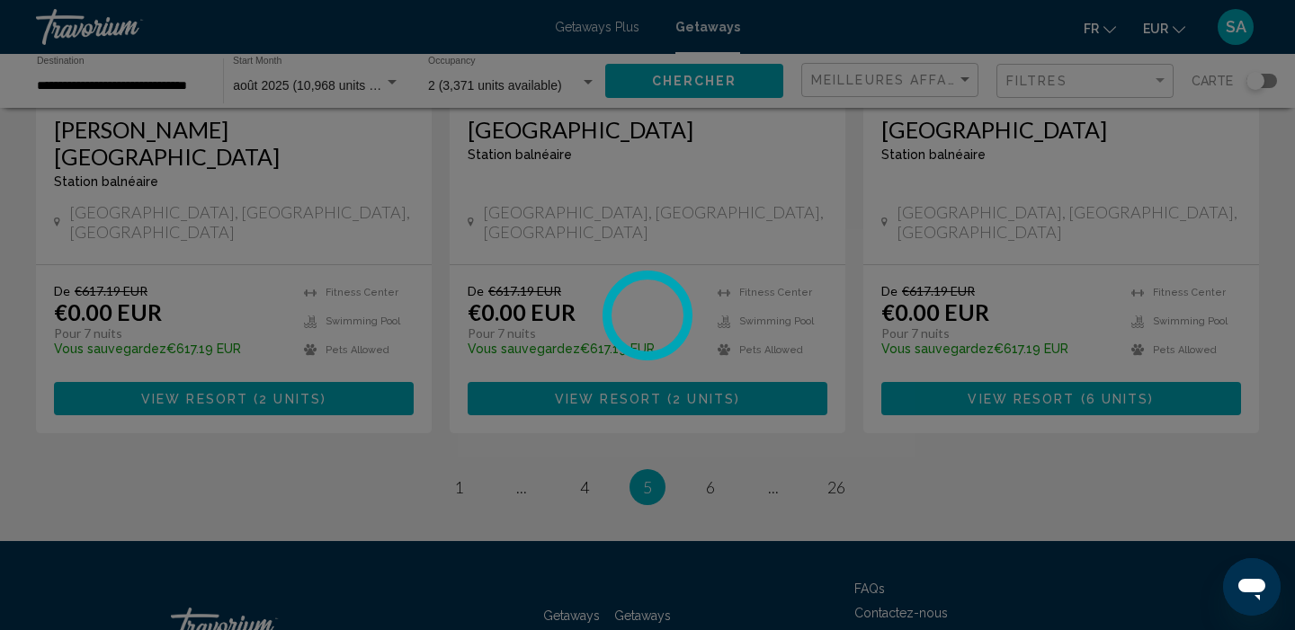
scroll to position [2355, 0]
click at [455, 357] on div at bounding box center [647, 315] width 1295 height 630
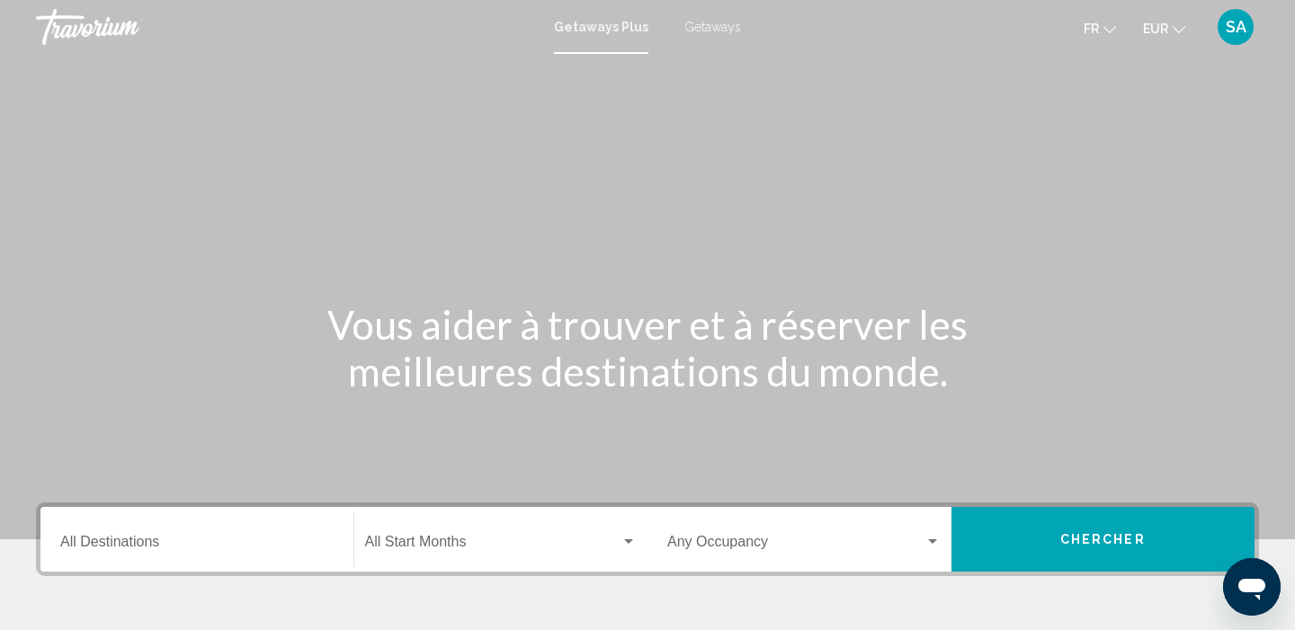
click at [717, 24] on span "Getaways" at bounding box center [712, 27] width 57 height 14
click at [207, 538] on input "Destination All Destinations" at bounding box center [196, 546] width 273 height 16
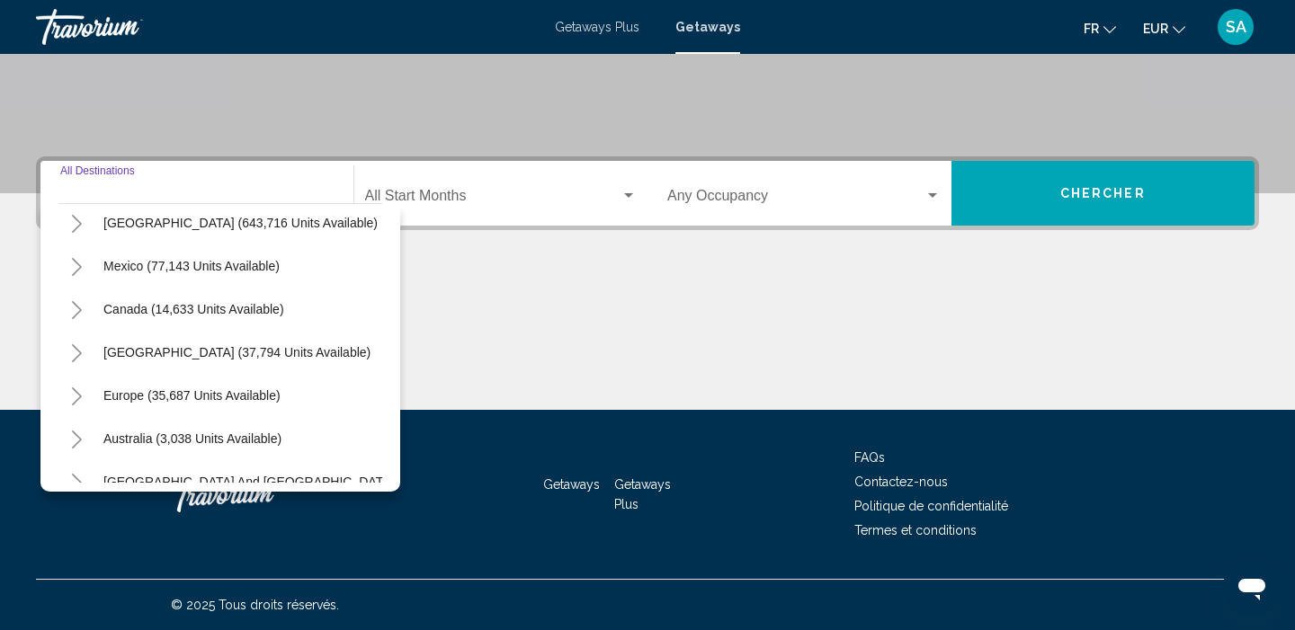
scroll to position [45, 0]
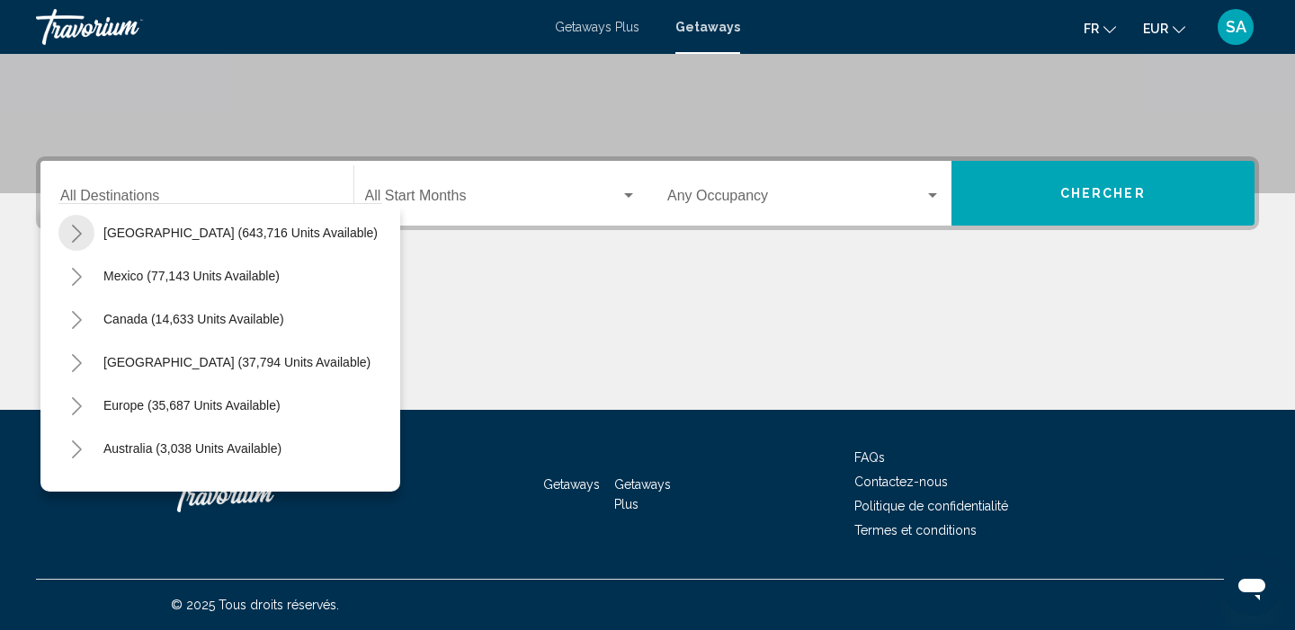
click at [80, 229] on icon "Toggle United States (643,716 units available)" at bounding box center [76, 234] width 13 height 18
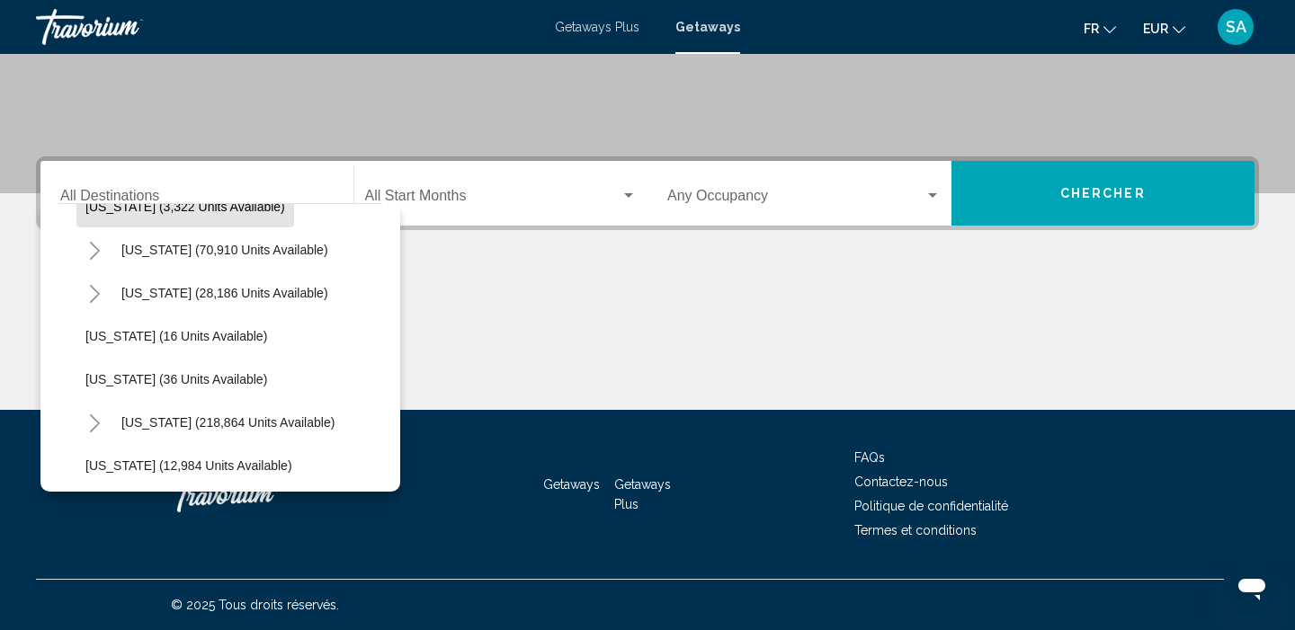
scroll to position [204, 0]
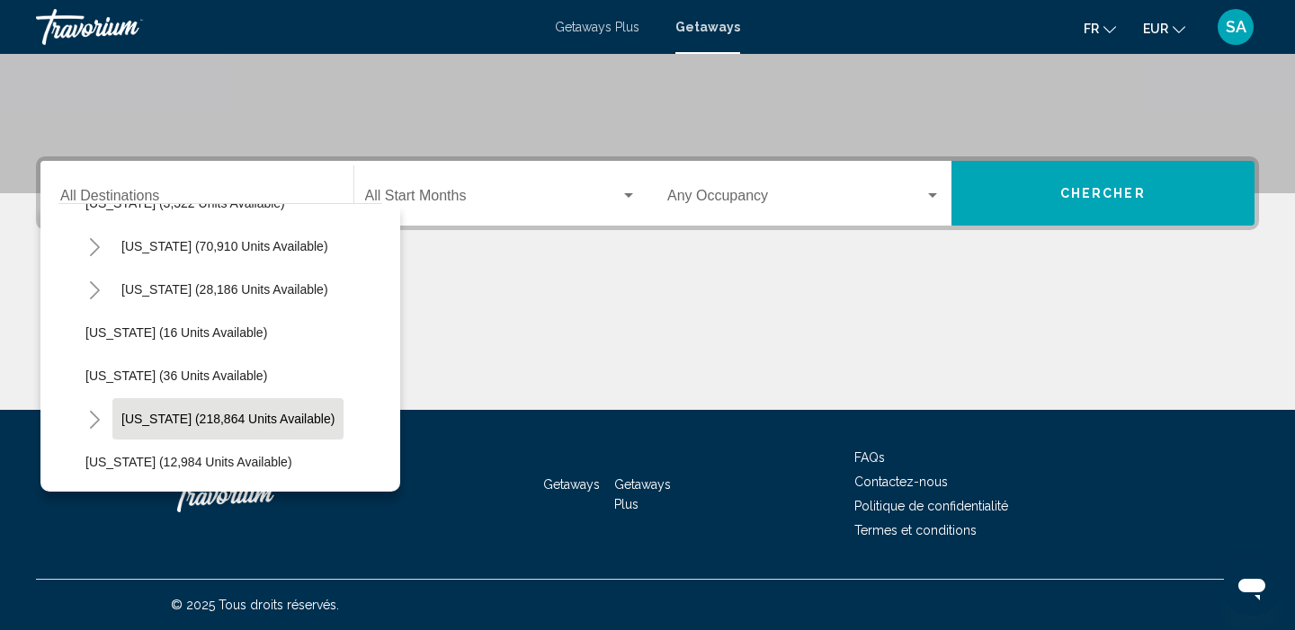
click at [144, 410] on button "[US_STATE] (218,864 units available)" at bounding box center [227, 418] width 231 height 41
type input "**********"
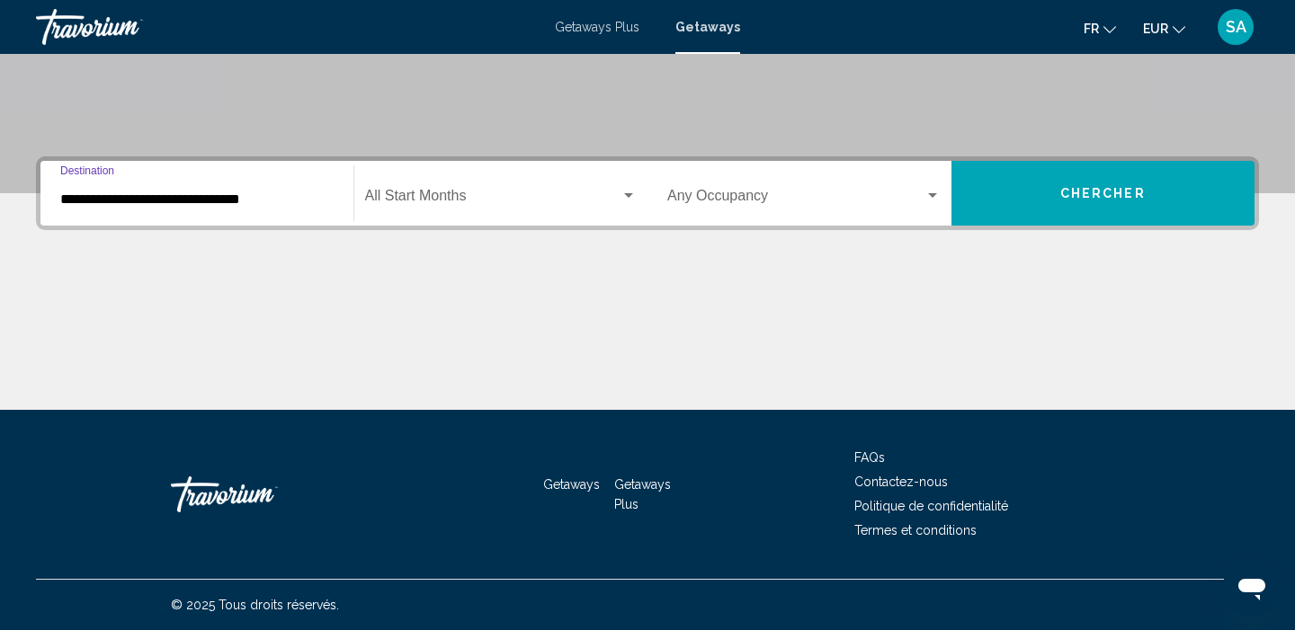
click at [542, 195] on span "Search widget" at bounding box center [493, 199] width 256 height 16
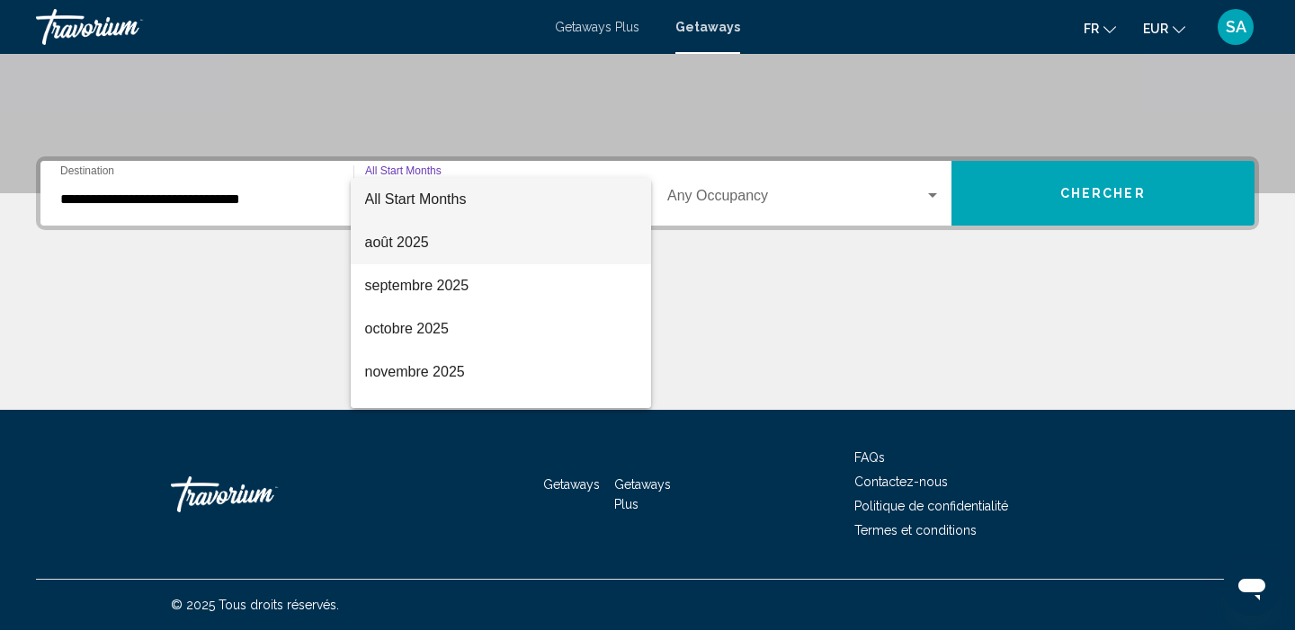
click at [483, 235] on span "août 2025" at bounding box center [501, 242] width 272 height 43
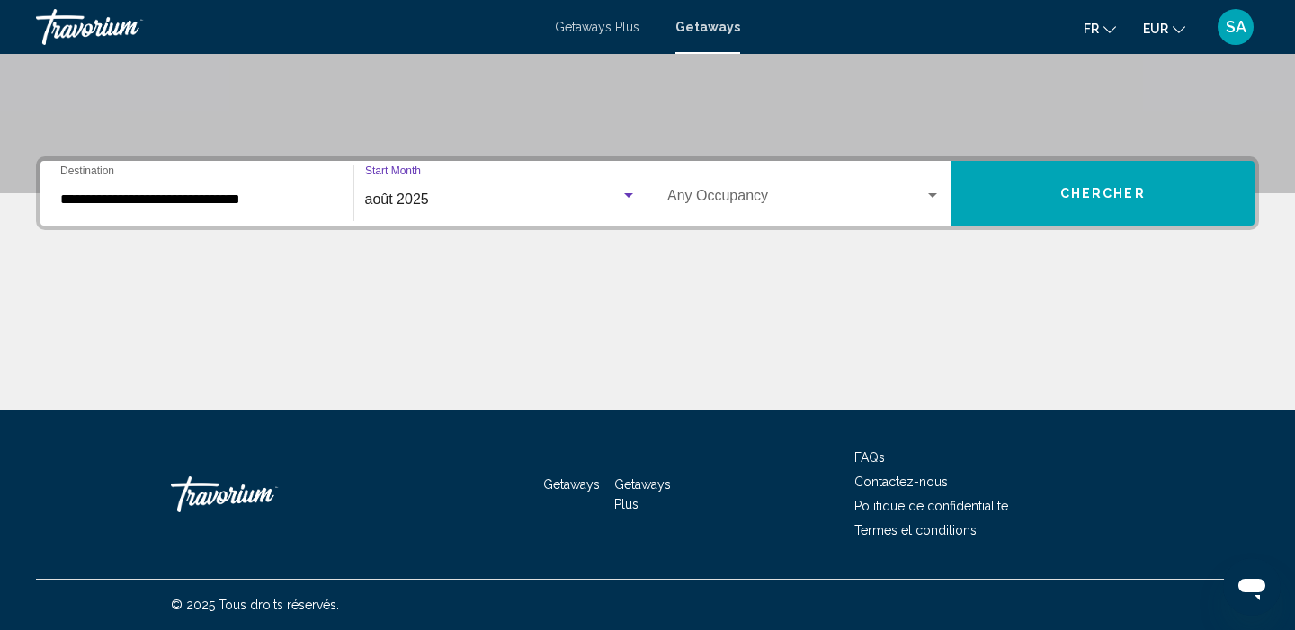
click at [685, 198] on span "Search widget" at bounding box center [795, 199] width 257 height 16
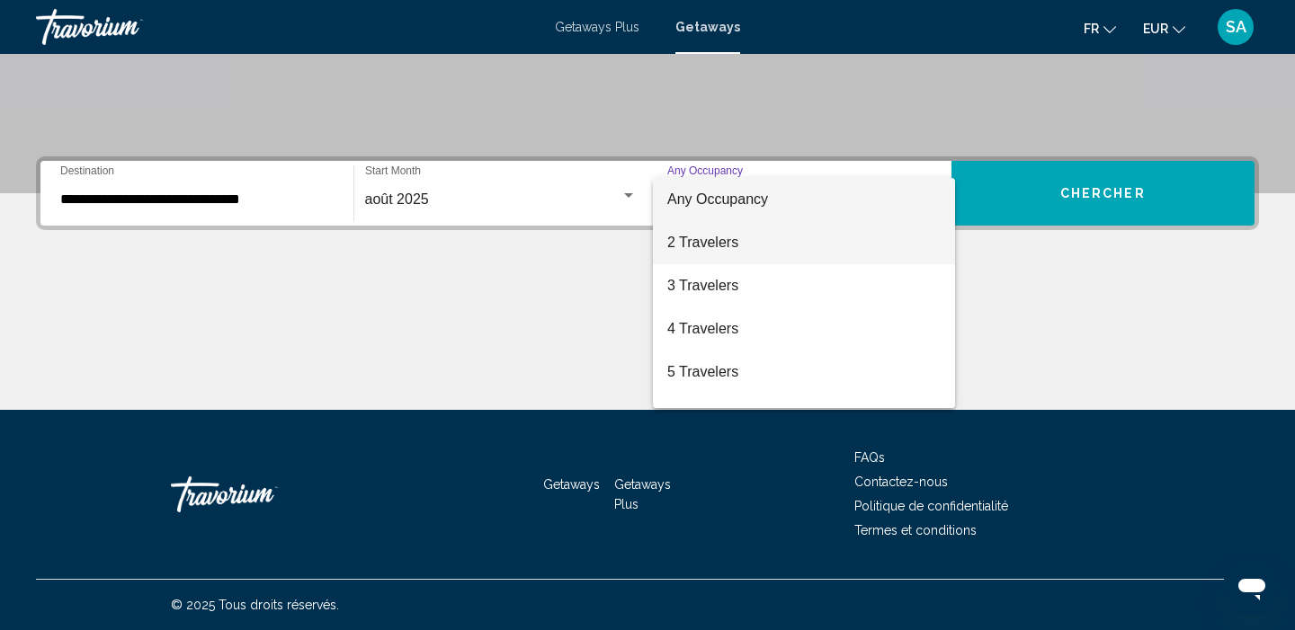
click at [692, 243] on span "2 Travelers" at bounding box center [803, 242] width 273 height 43
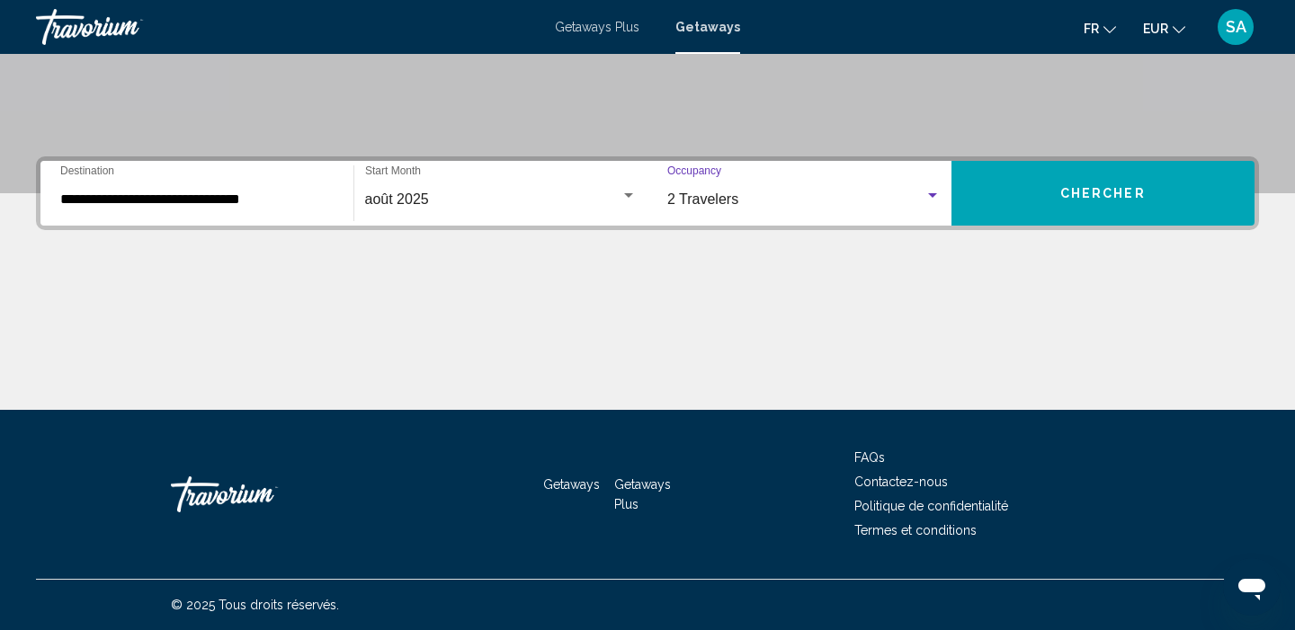
click at [1084, 205] on button "Chercher" at bounding box center [1103, 193] width 304 height 65
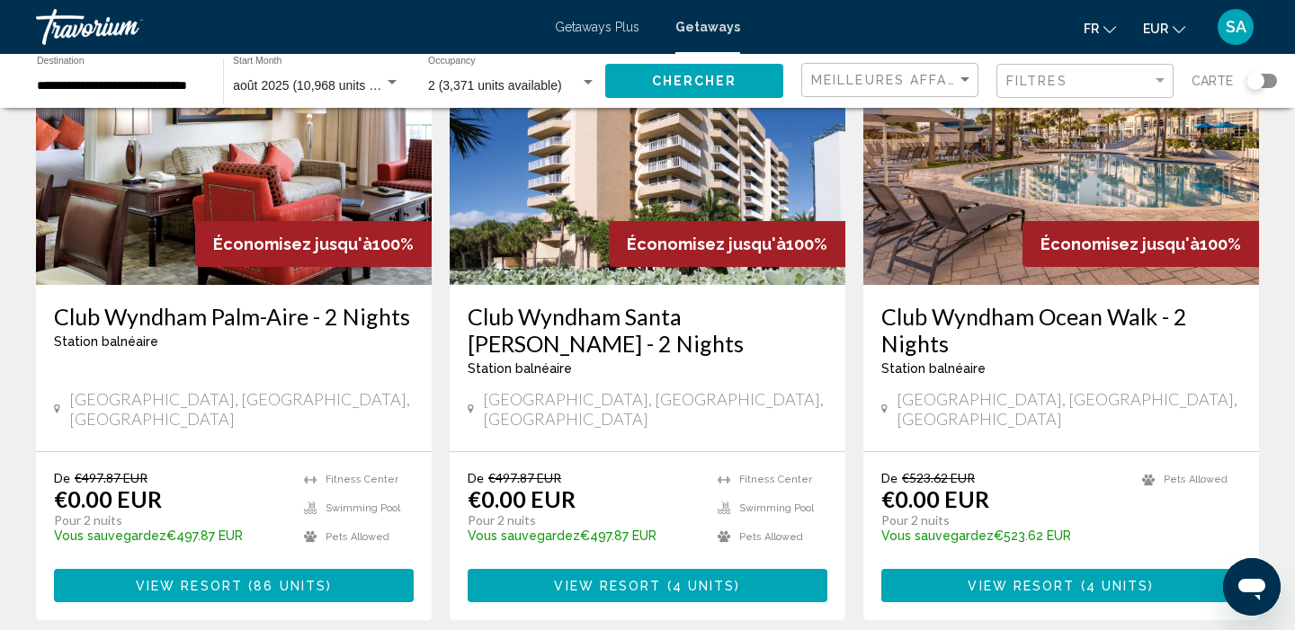
scroll to position [215, 0]
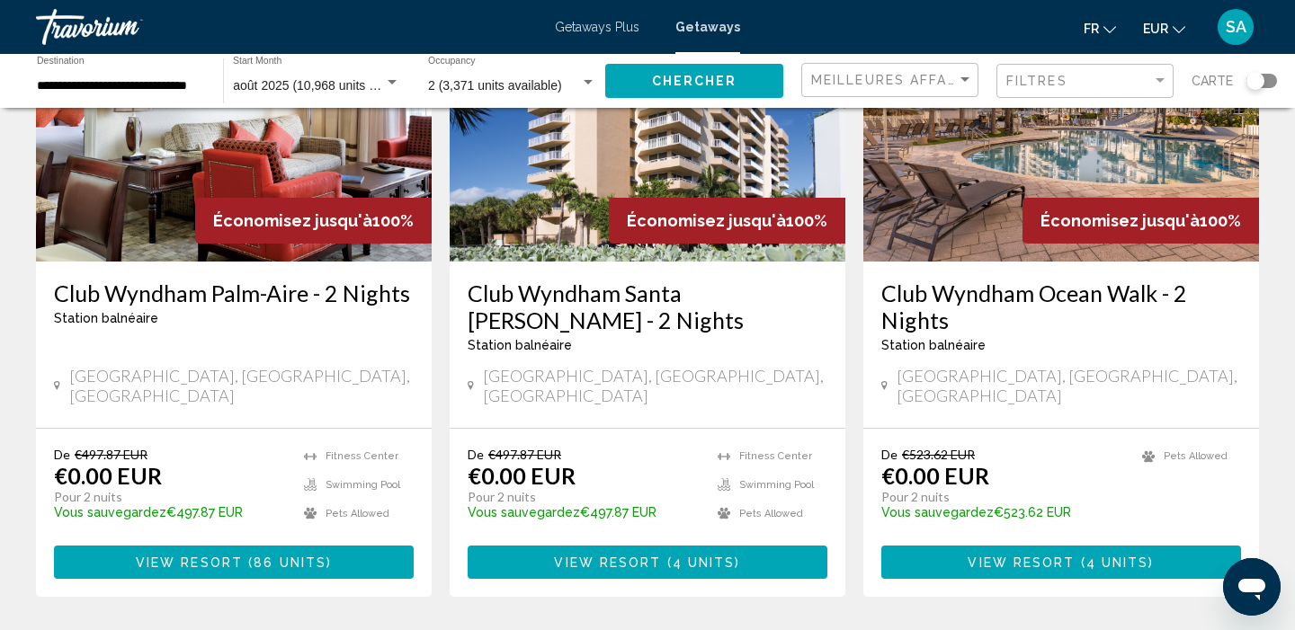
click at [535, 548] on button "View Resort ( 4 units )" at bounding box center [647, 562] width 360 height 33
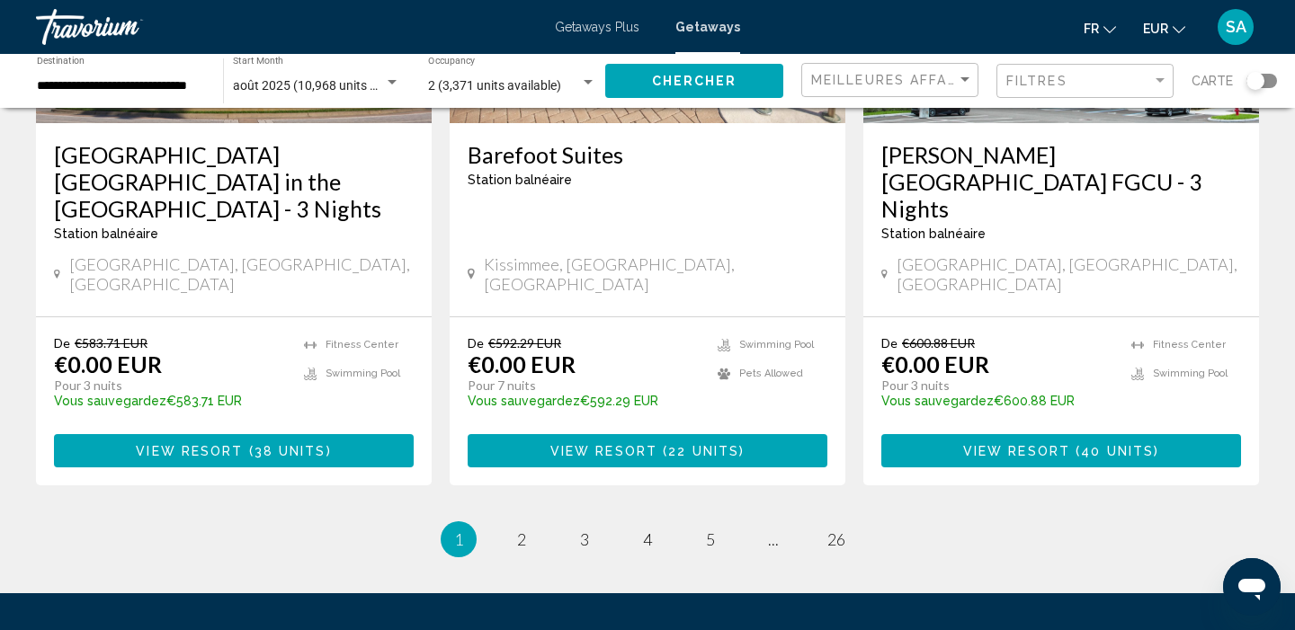
scroll to position [2437, 0]
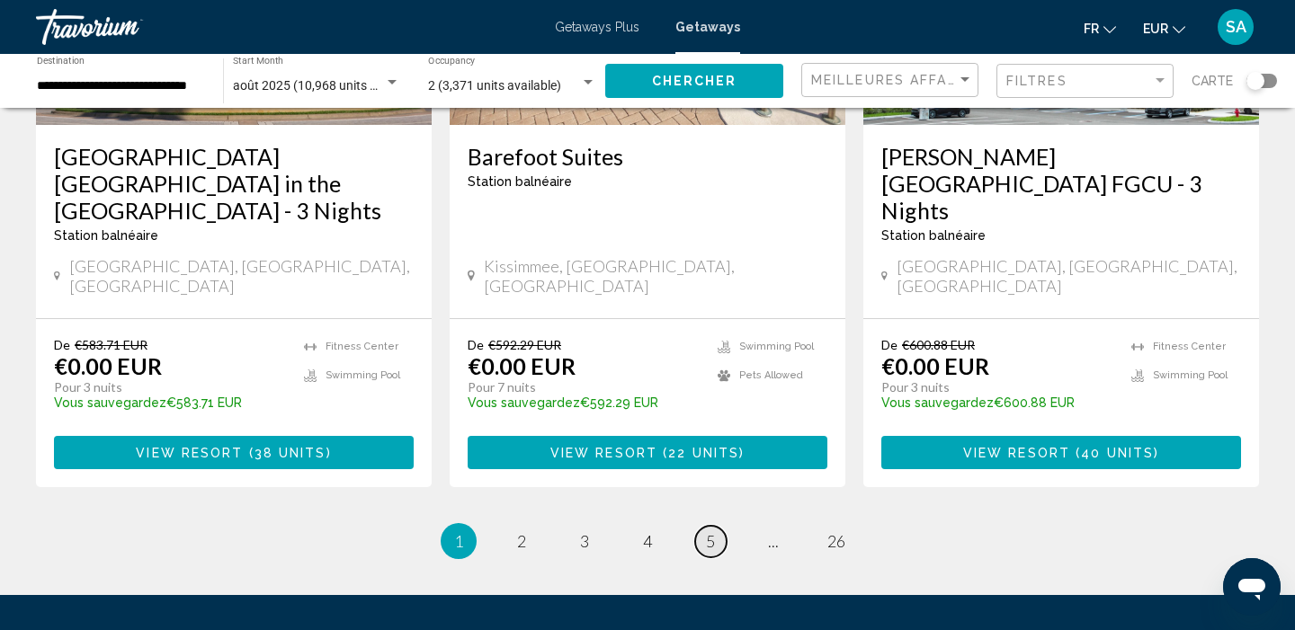
click at [708, 531] on span "5" at bounding box center [710, 541] width 9 height 20
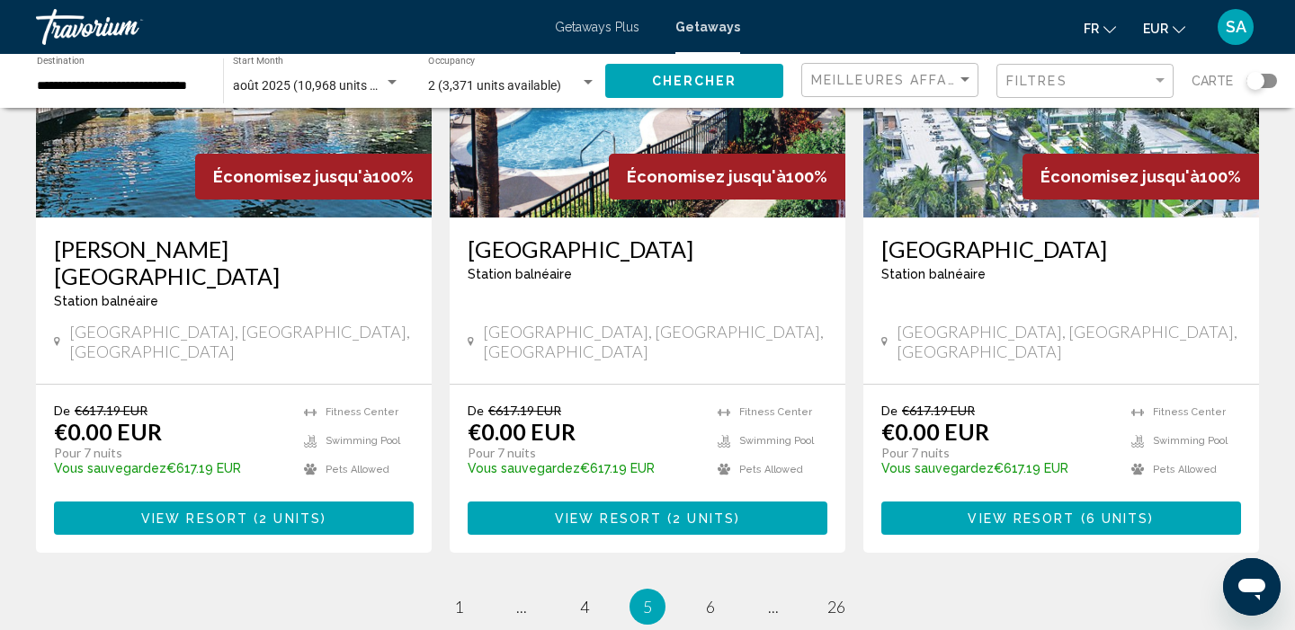
scroll to position [2235, 0]
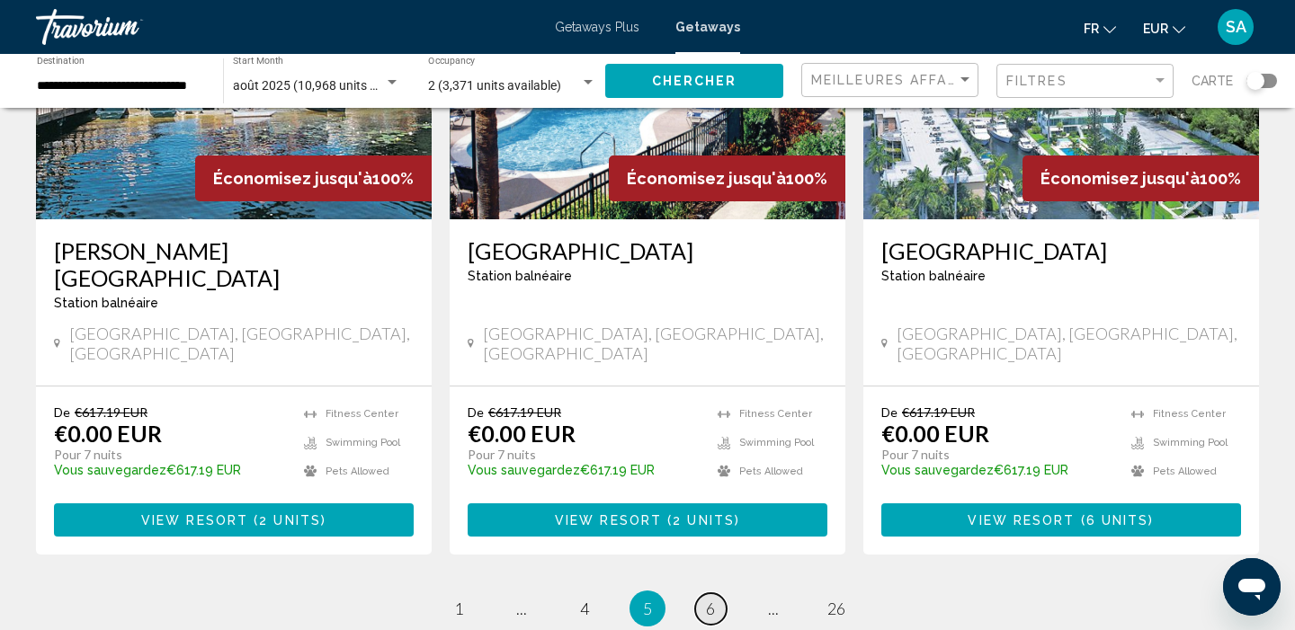
click at [706, 599] on span "6" at bounding box center [710, 609] width 9 height 20
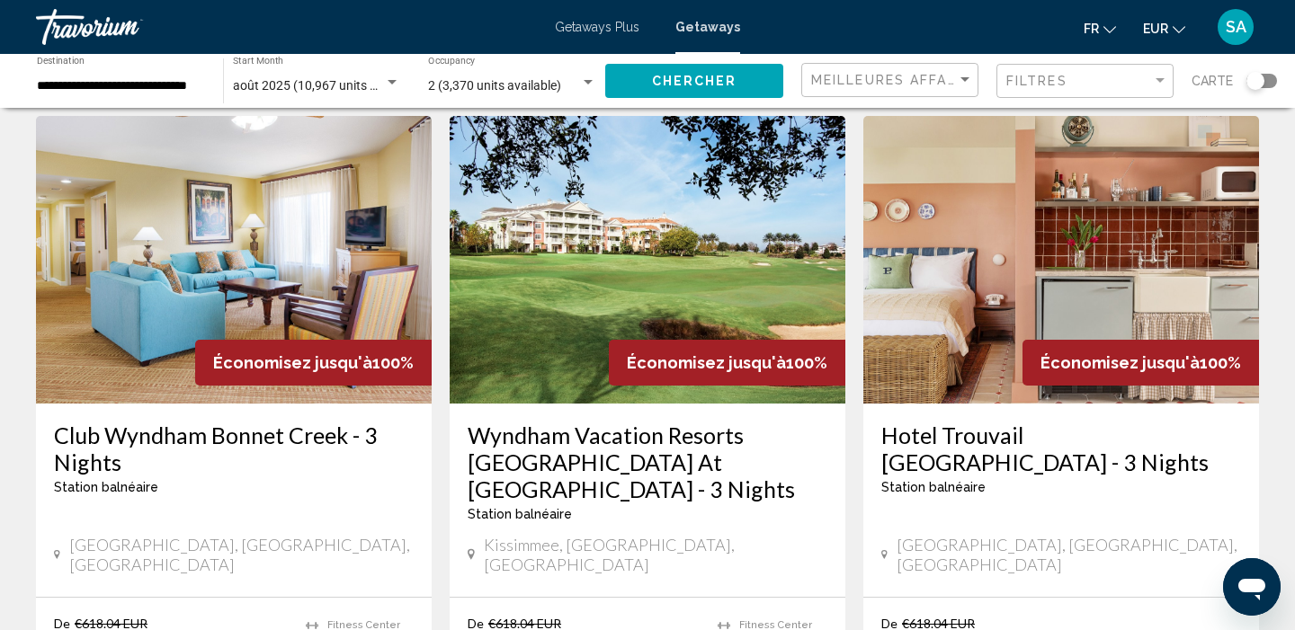
scroll to position [1974, 0]
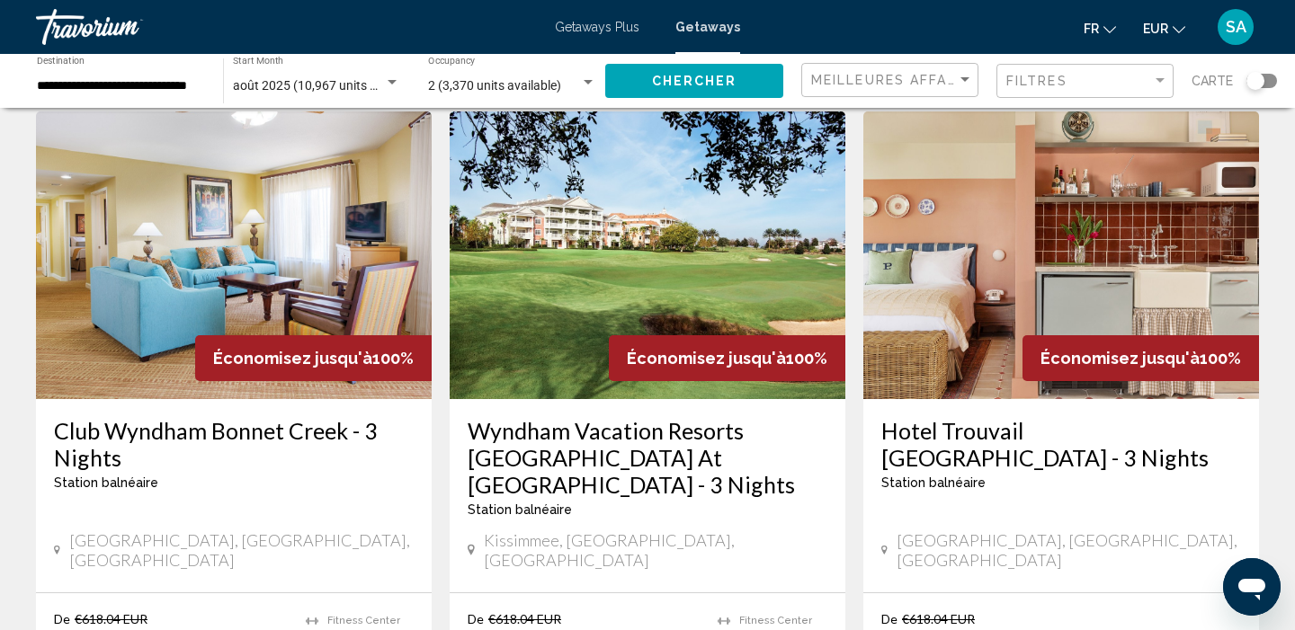
click at [1144, 211] on img "Main content" at bounding box center [1061, 255] width 396 height 288
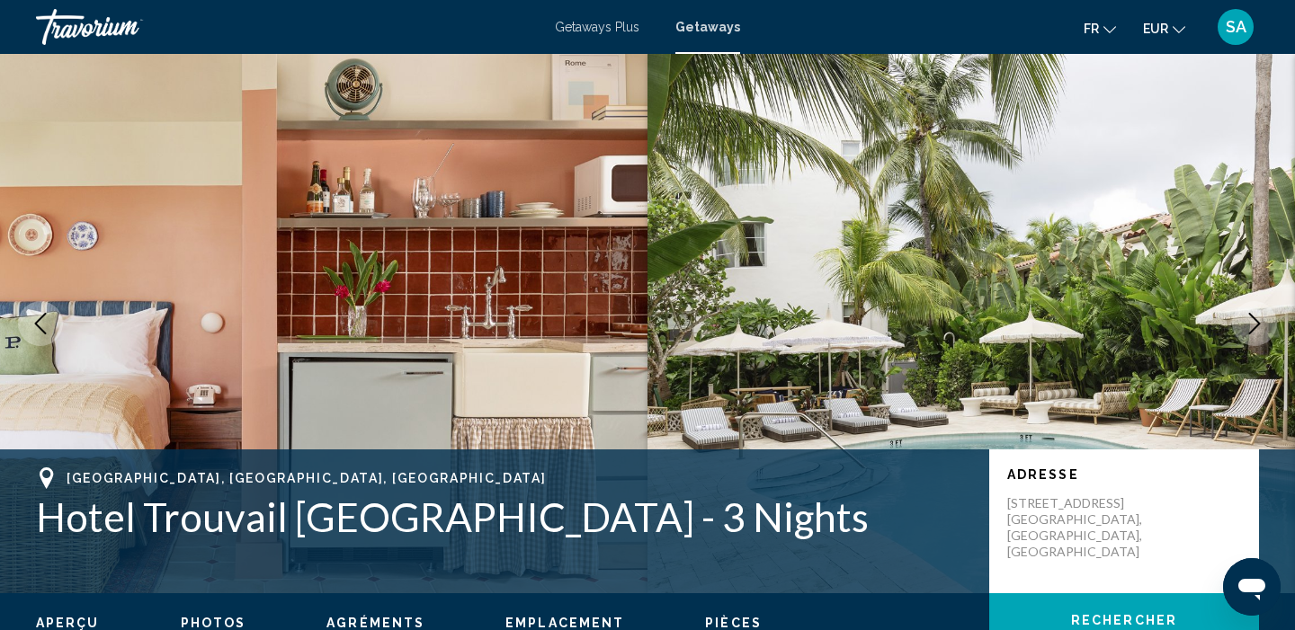
click at [1256, 319] on icon "Next image" at bounding box center [1255, 324] width 12 height 22
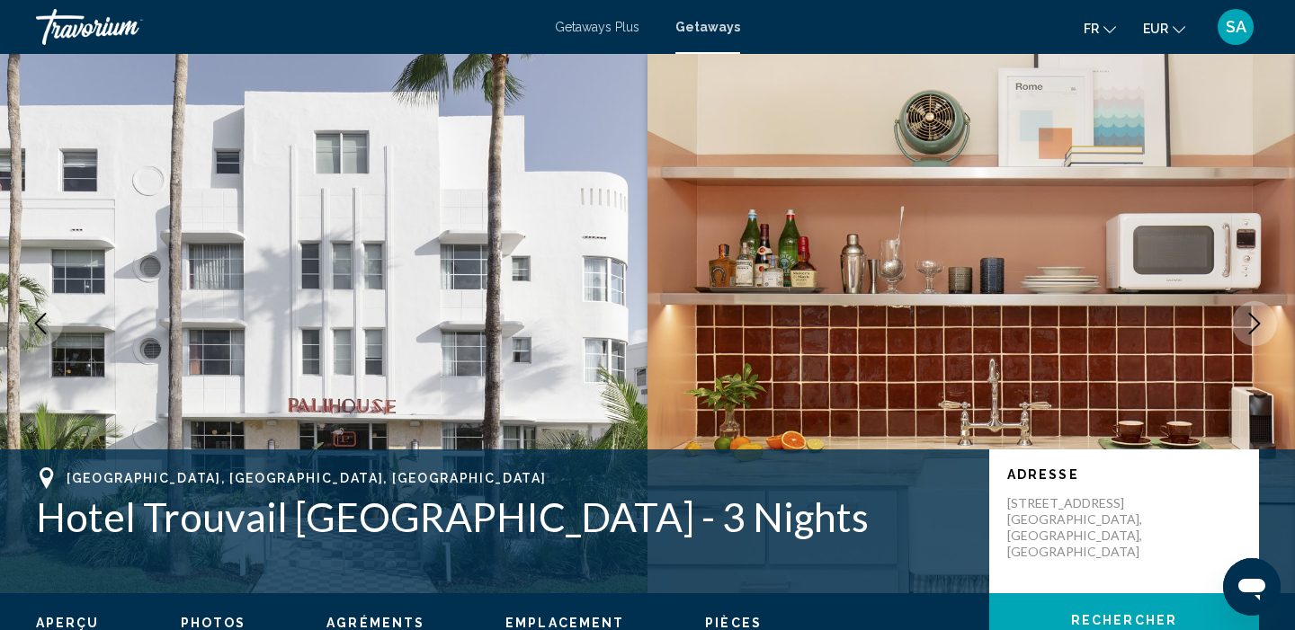
click at [1256, 320] on icon "Next image" at bounding box center [1255, 324] width 12 height 22
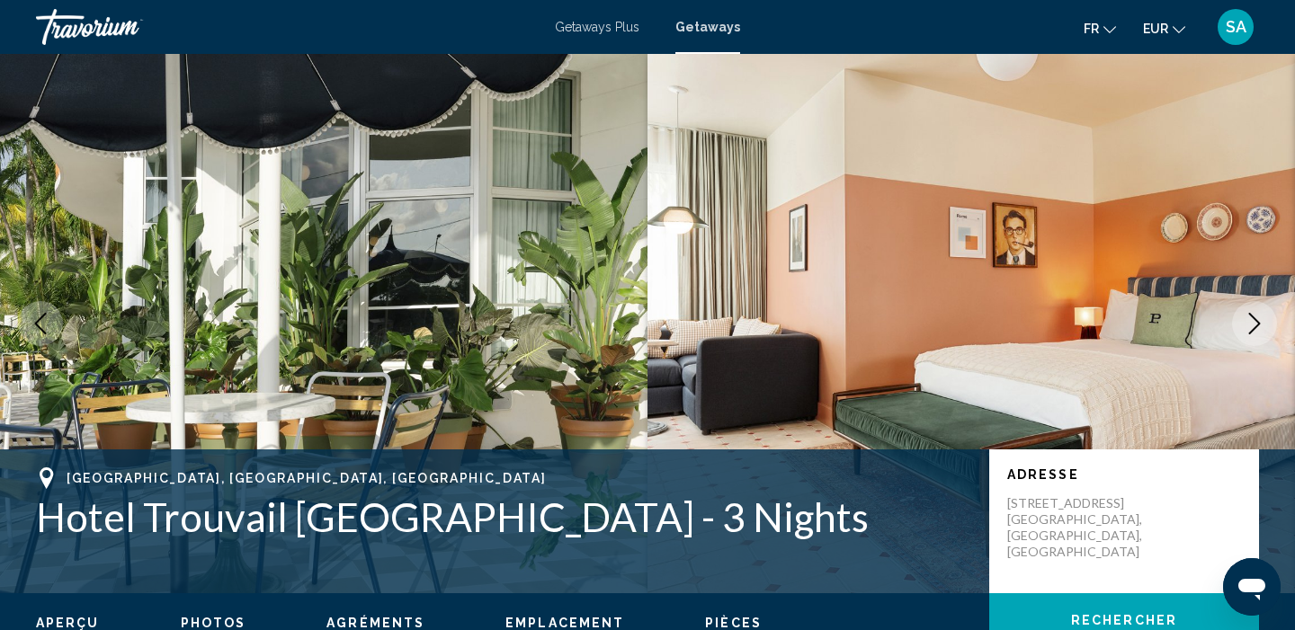
click at [1256, 320] on icon "Next image" at bounding box center [1255, 324] width 12 height 22
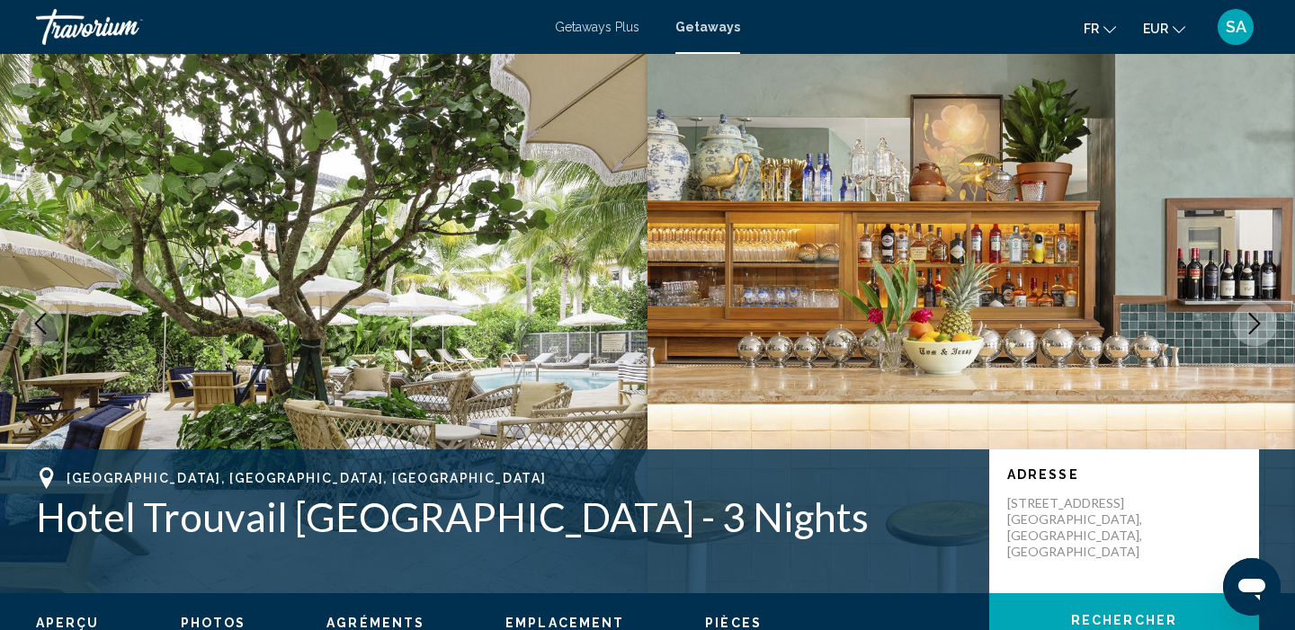
click at [1256, 321] on icon "Next image" at bounding box center [1255, 324] width 12 height 22
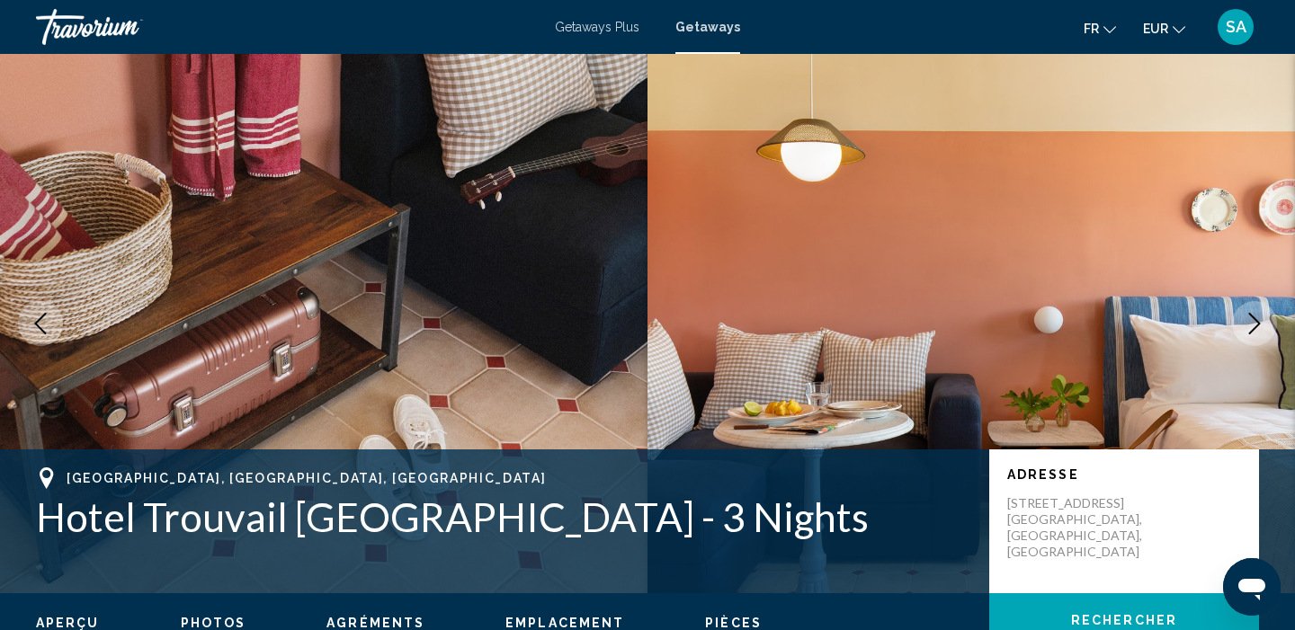
click at [1256, 322] on icon "Next image" at bounding box center [1254, 324] width 22 height 22
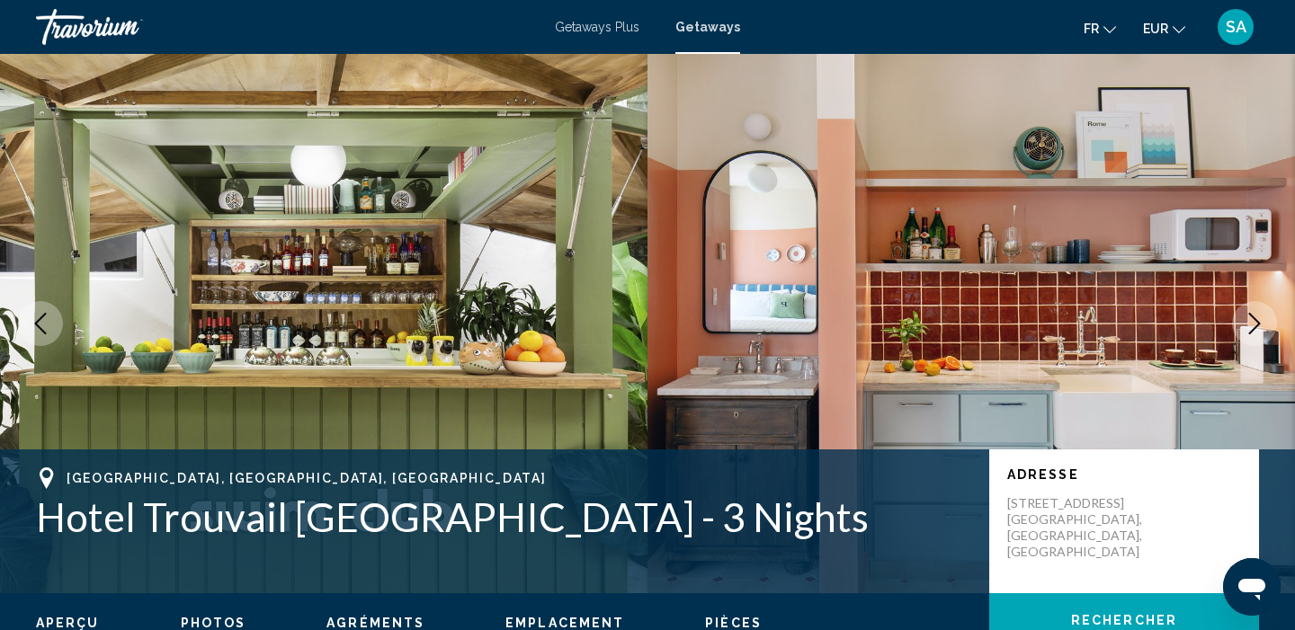
click at [1256, 322] on icon "Next image" at bounding box center [1254, 324] width 22 height 22
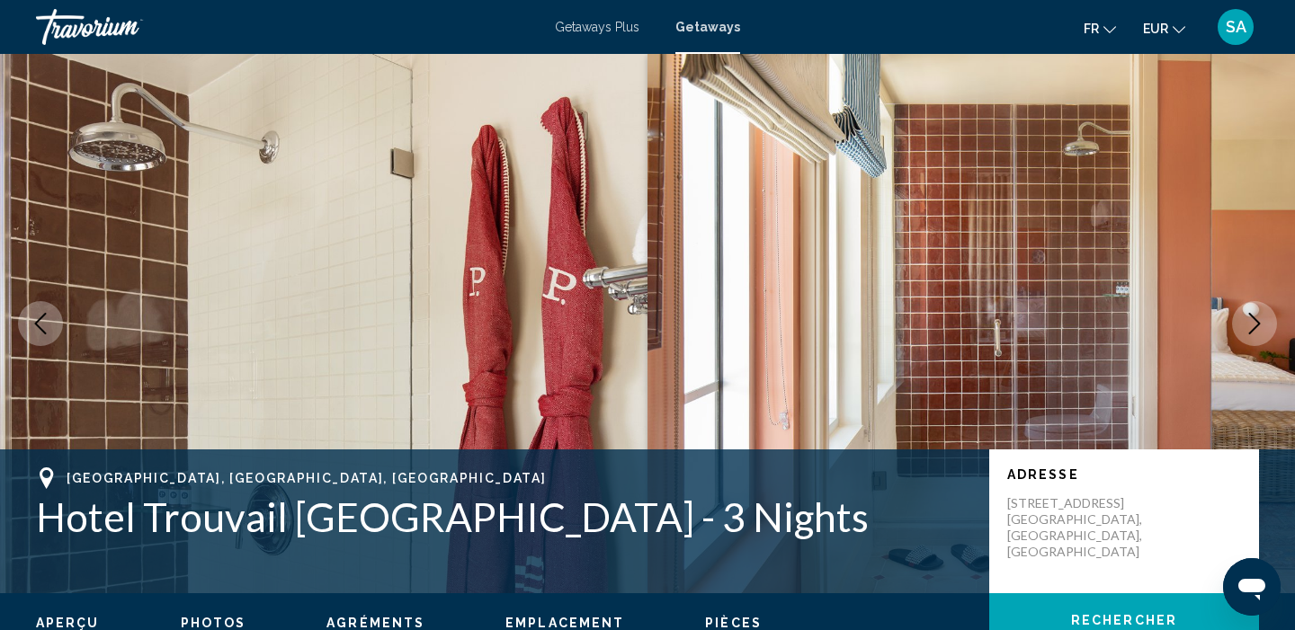
click at [1256, 322] on icon "Next image" at bounding box center [1254, 324] width 22 height 22
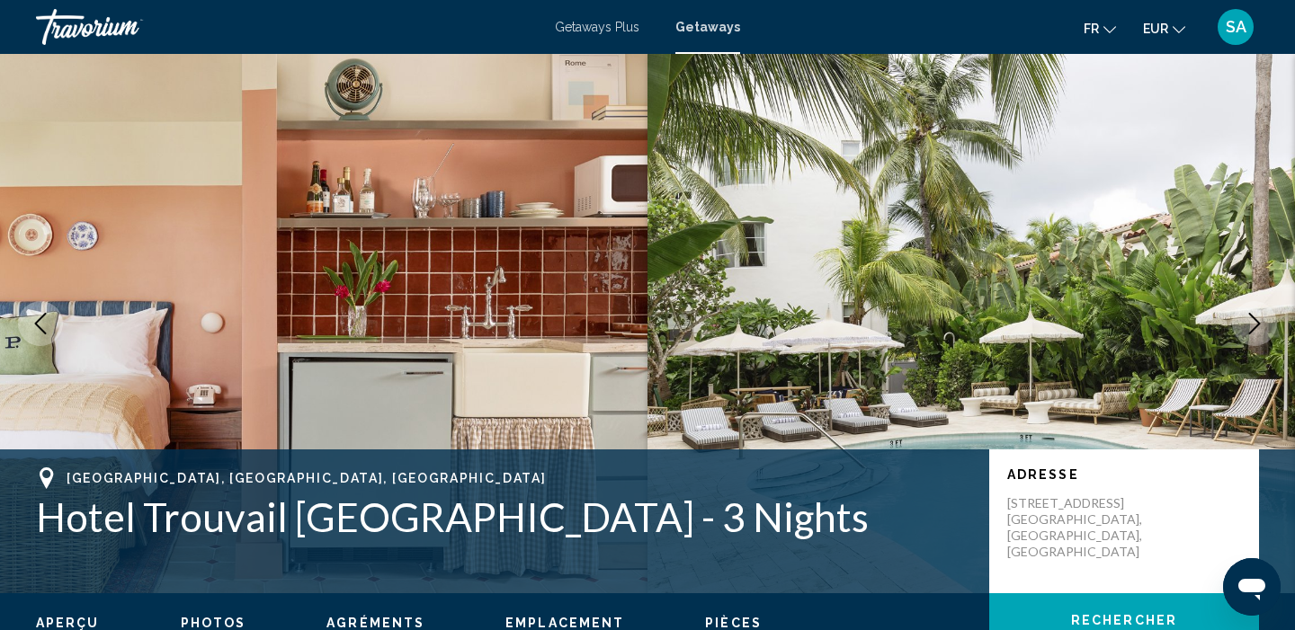
click at [1256, 322] on icon "Next image" at bounding box center [1254, 324] width 22 height 22
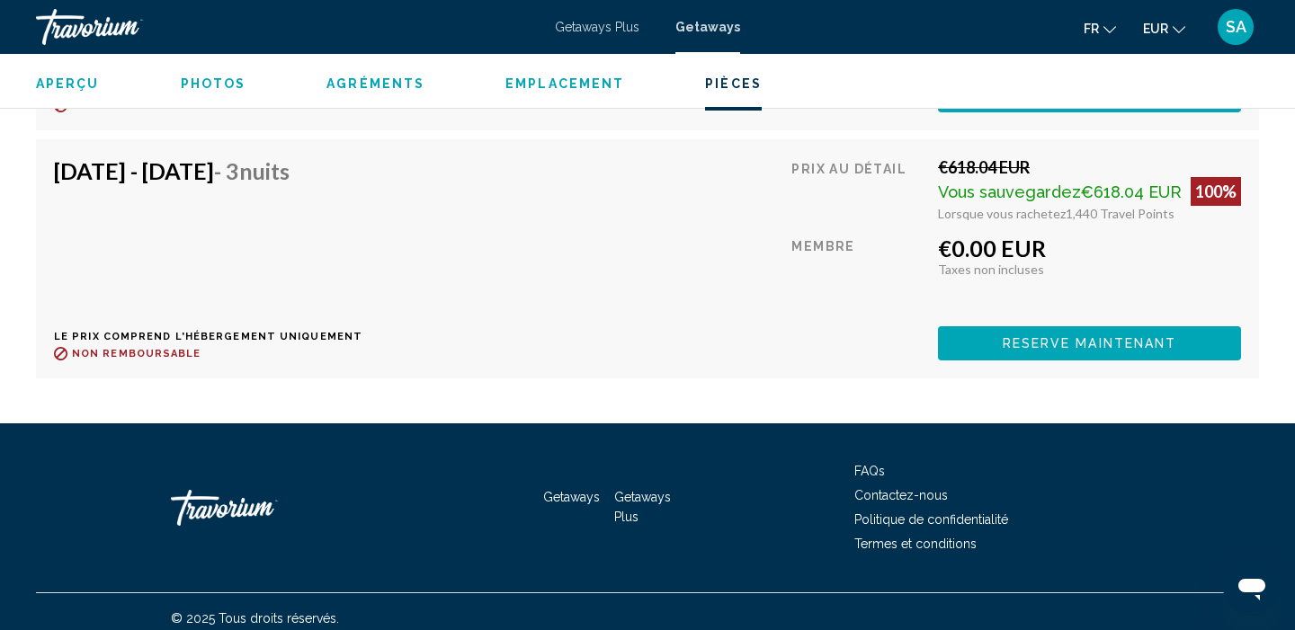
scroll to position [3628, 0]
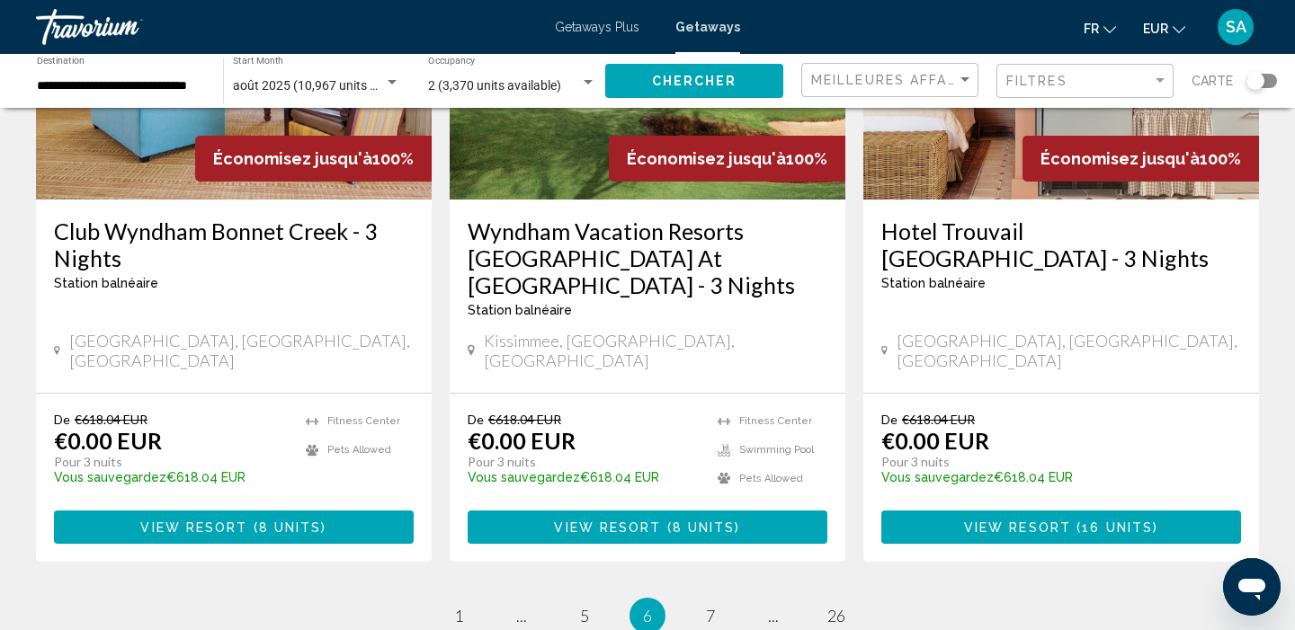
scroll to position [2186, 0]
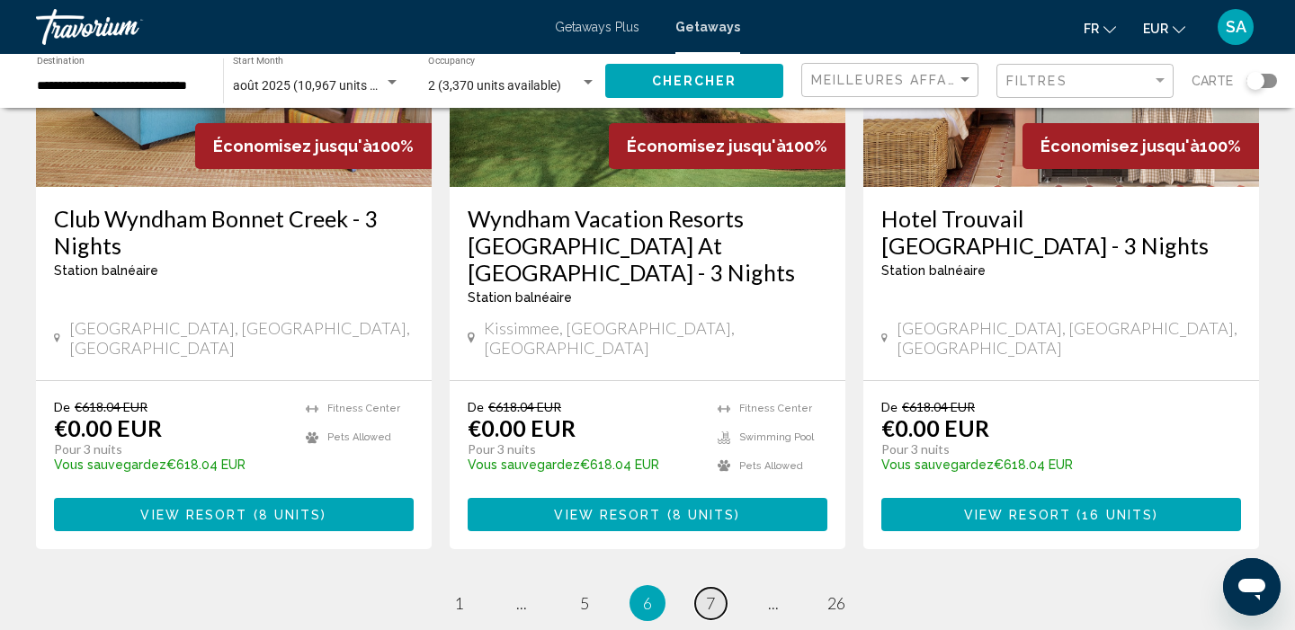
click at [708, 593] on span "7" at bounding box center [710, 603] width 9 height 20
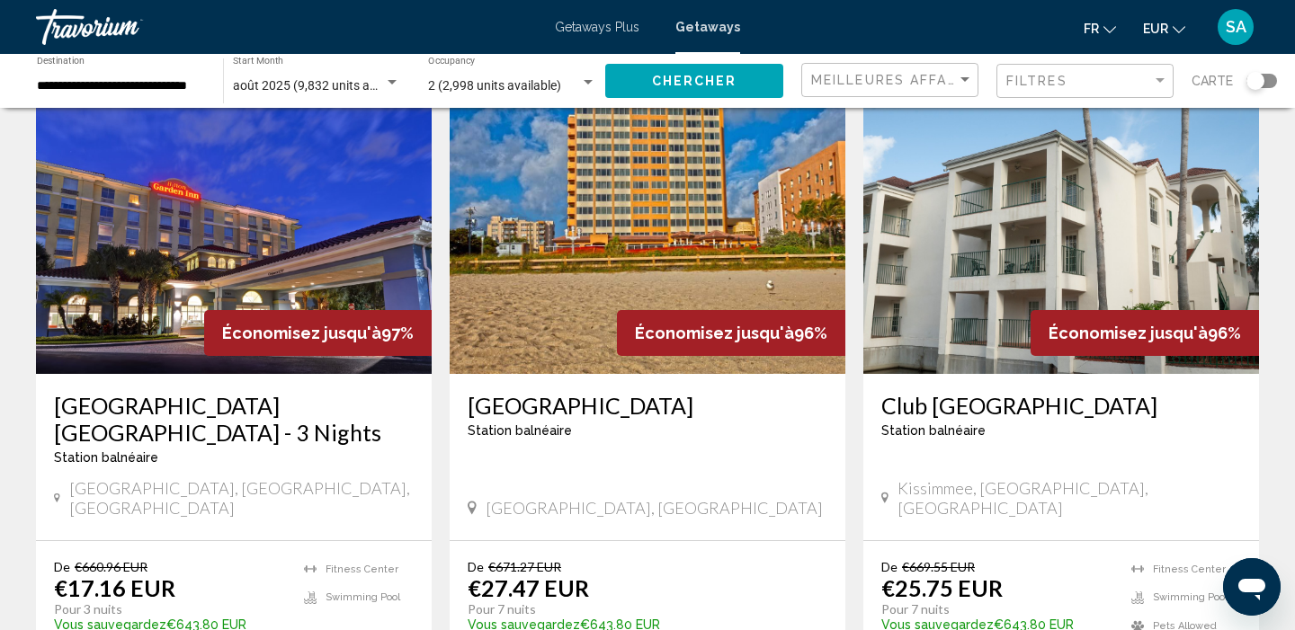
scroll to position [825, 0]
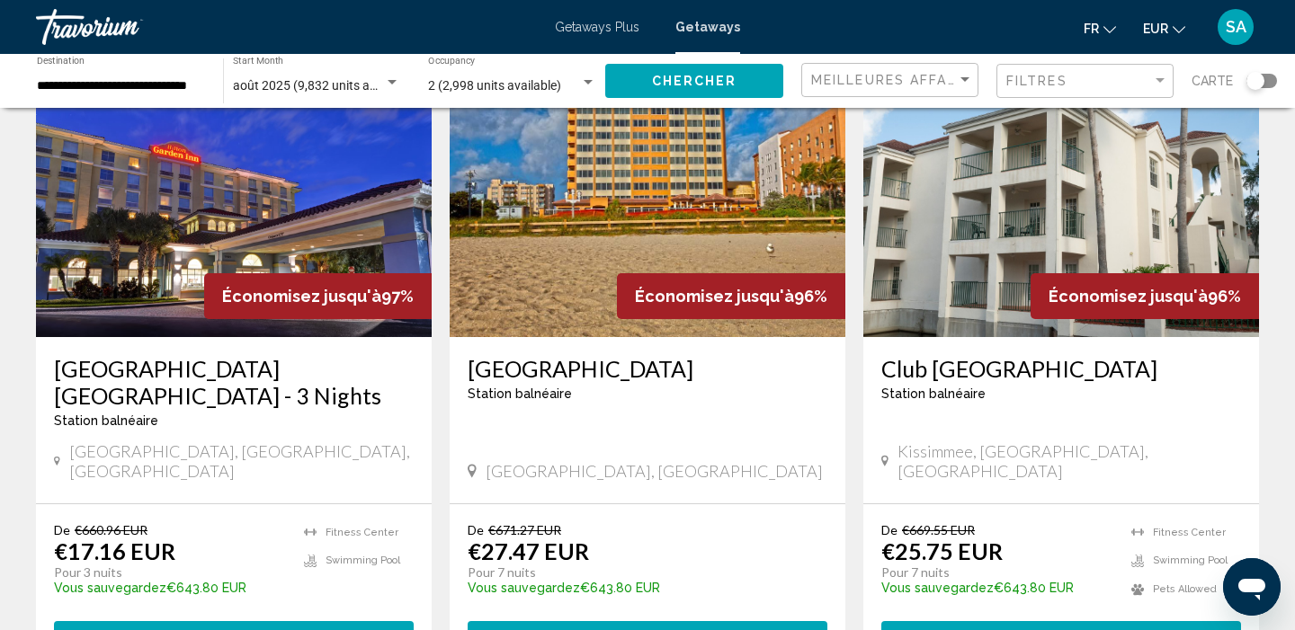
click at [659, 629] on span "Main content" at bounding box center [659, 639] width 5 height 14
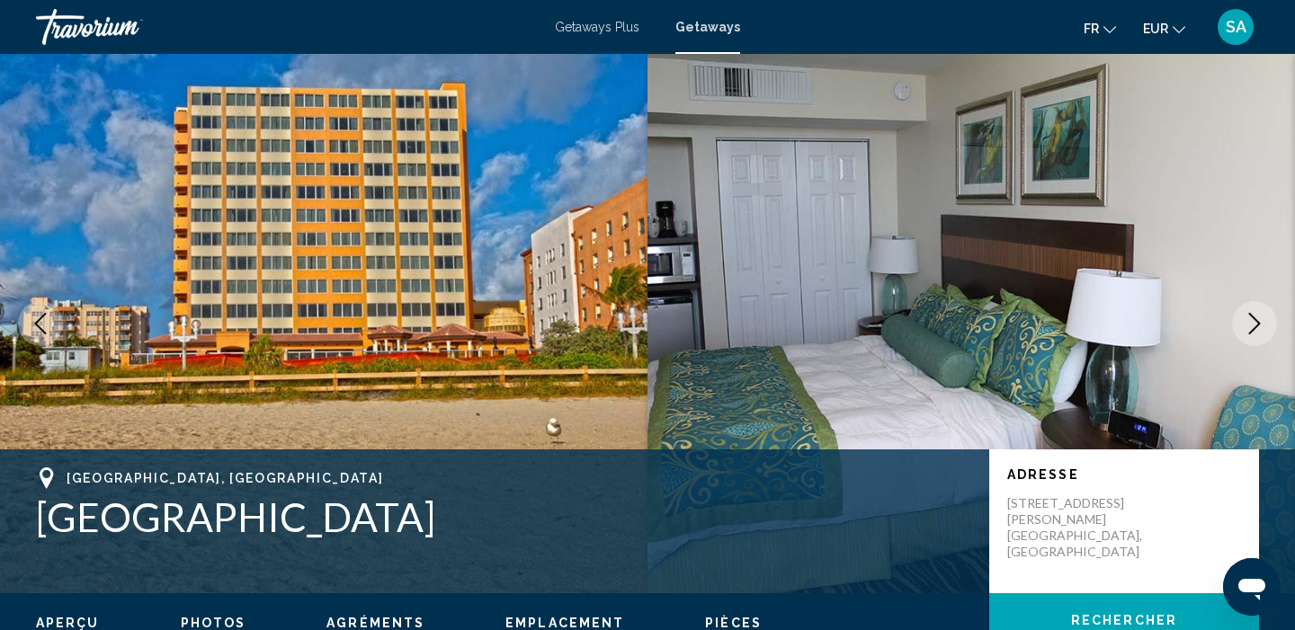
click at [1251, 331] on icon "Next image" at bounding box center [1255, 324] width 12 height 22
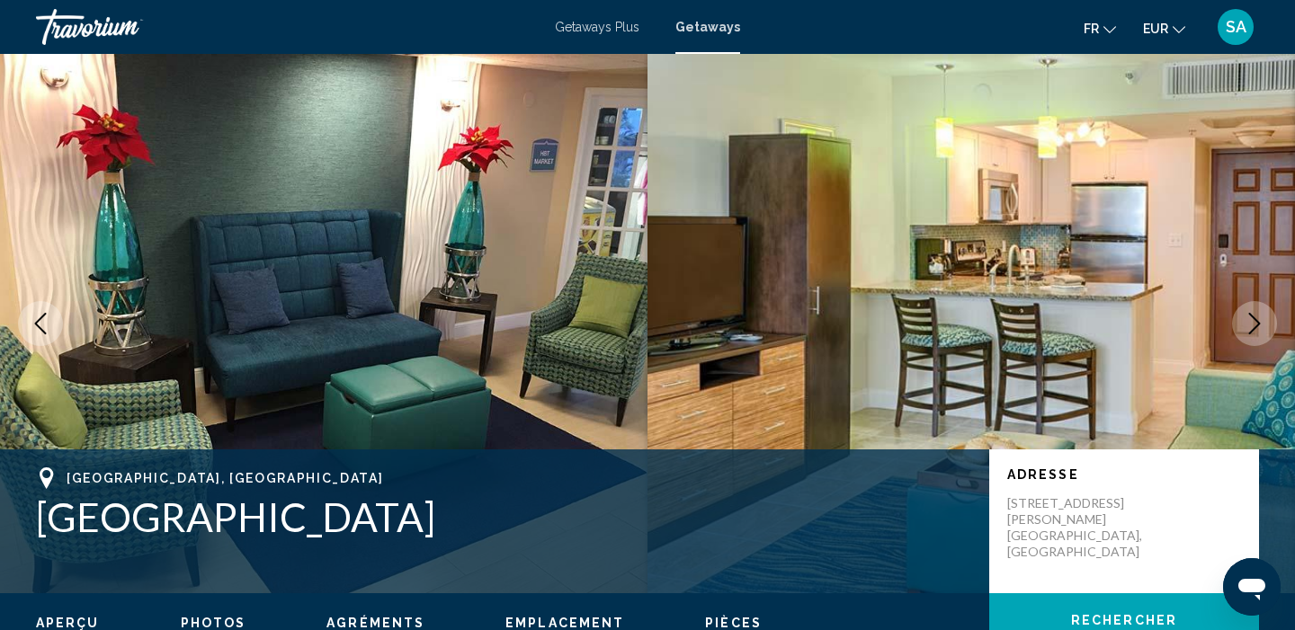
click at [1251, 331] on icon "Next image" at bounding box center [1255, 324] width 12 height 22
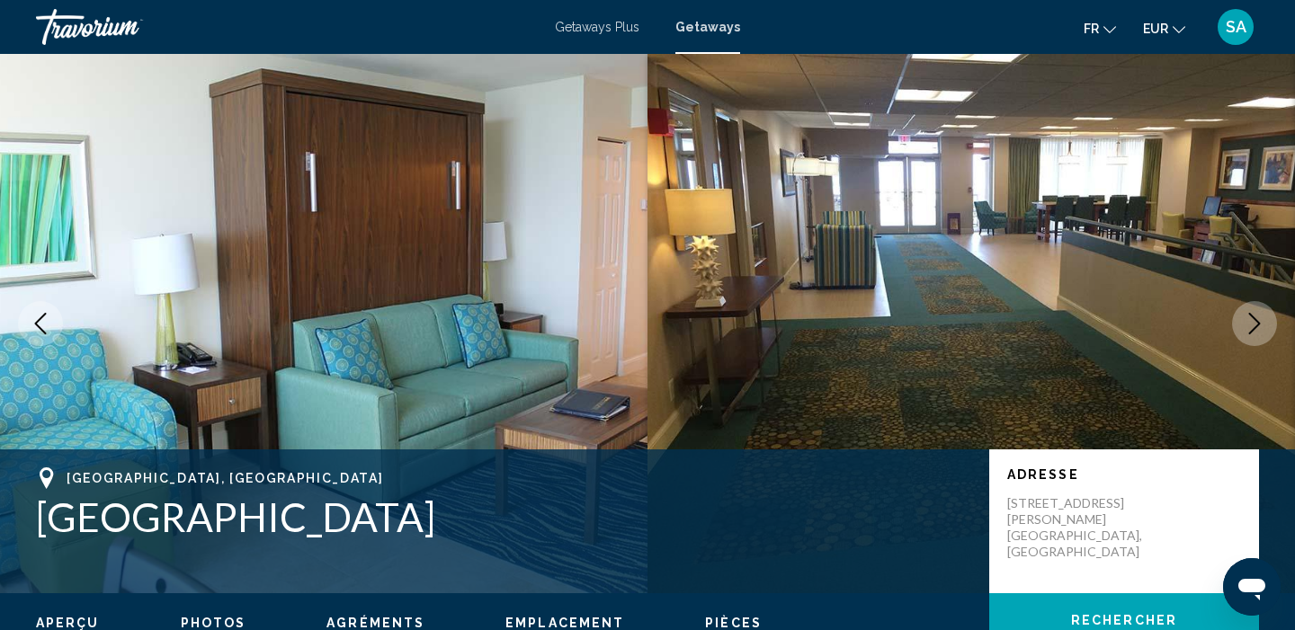
click at [1251, 331] on icon "Next image" at bounding box center [1255, 324] width 12 height 22
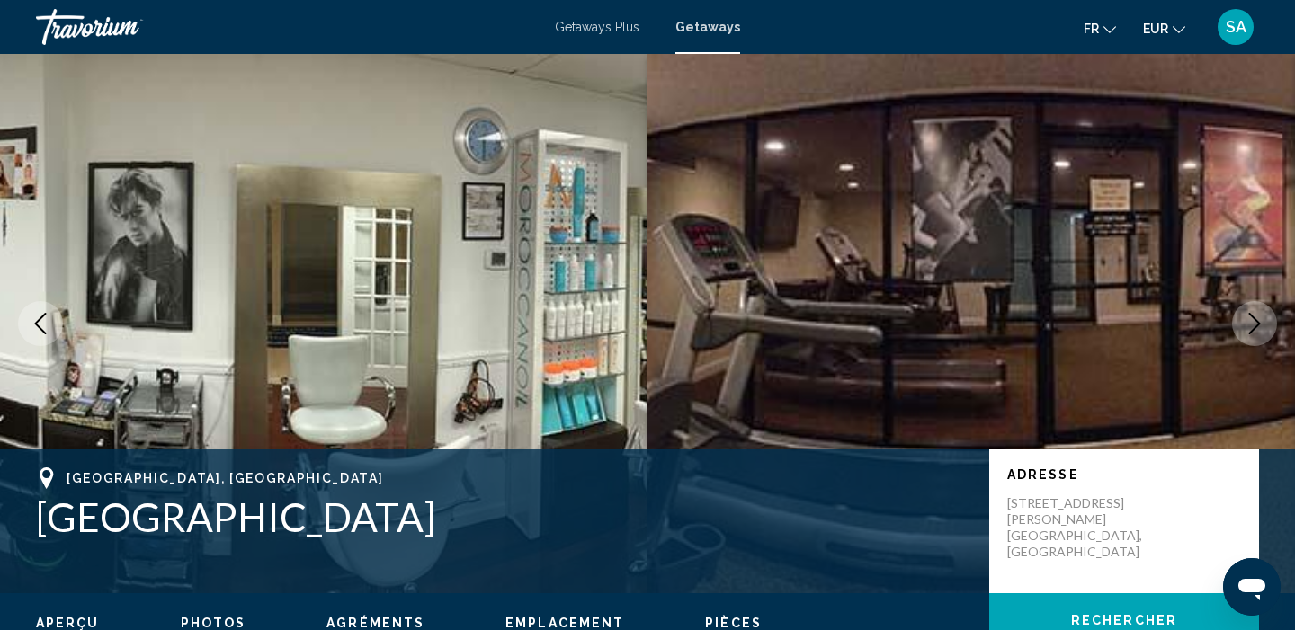
click at [1251, 331] on icon "Next image" at bounding box center [1255, 324] width 12 height 22
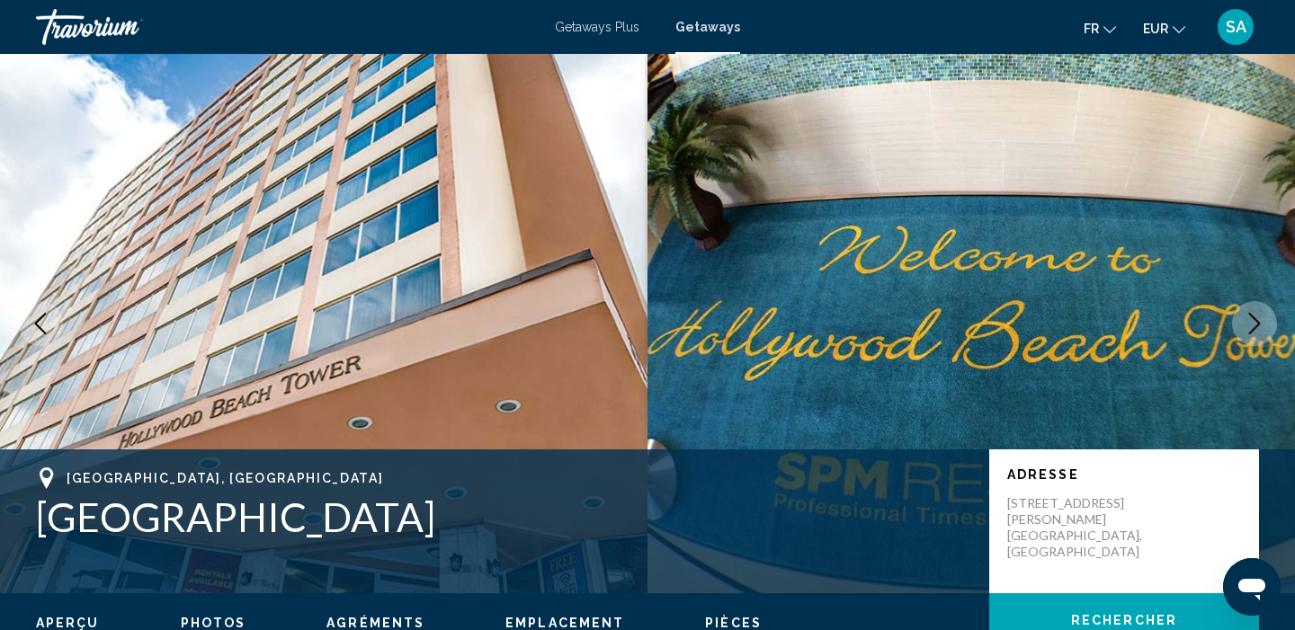
click at [1251, 331] on icon "Next image" at bounding box center [1255, 324] width 12 height 22
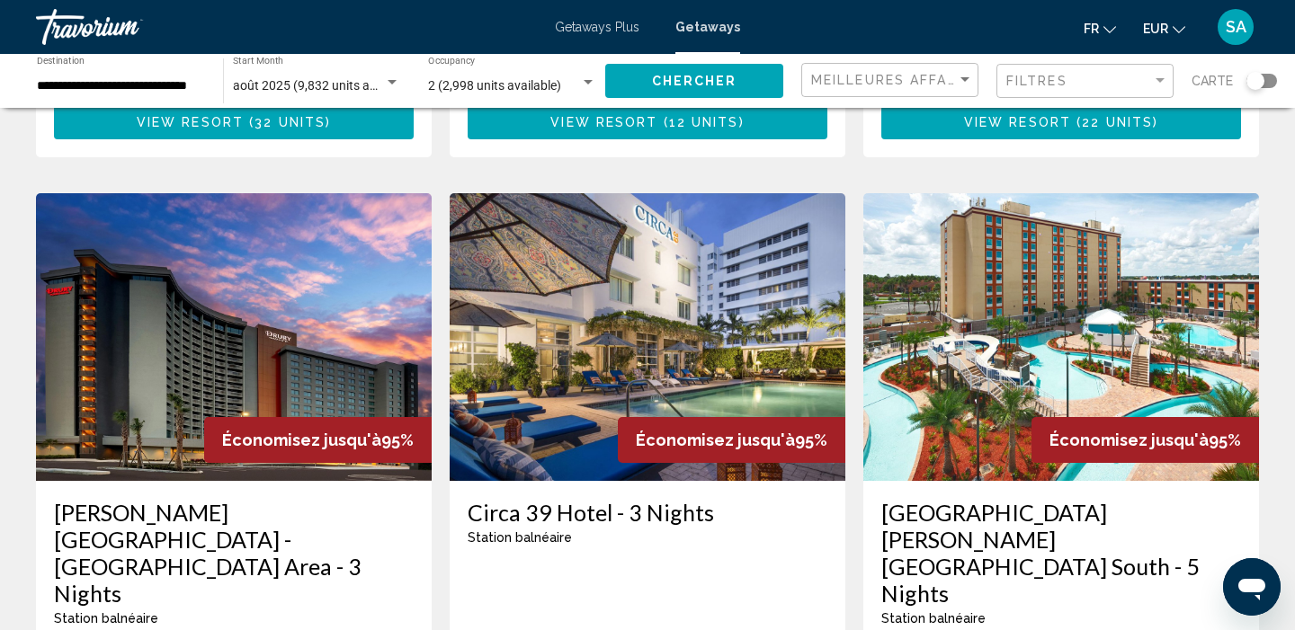
scroll to position [1327, 0]
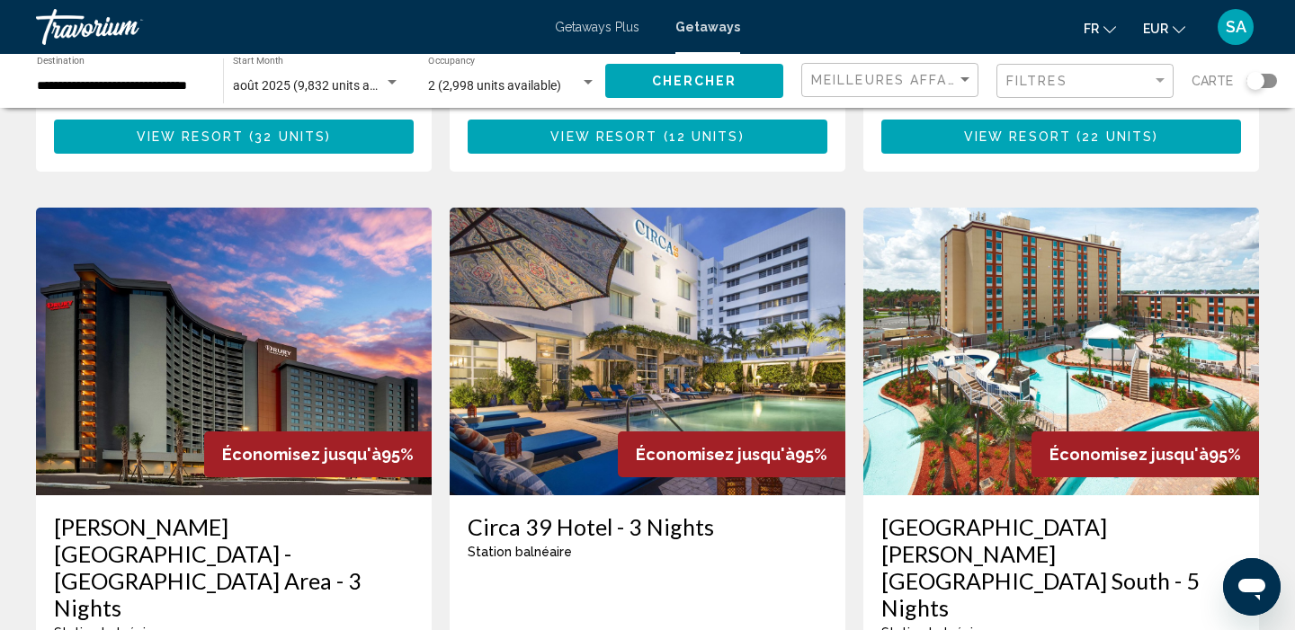
click at [626, 245] on img "Main content" at bounding box center [648, 352] width 396 height 288
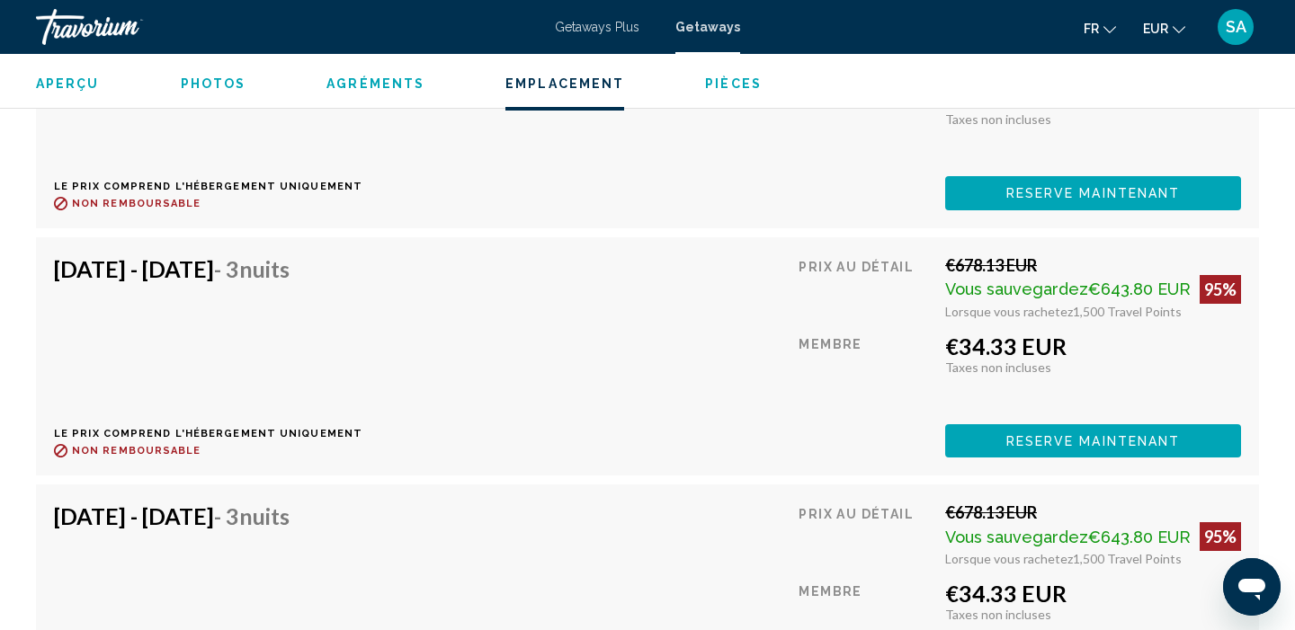
scroll to position [3131, 0]
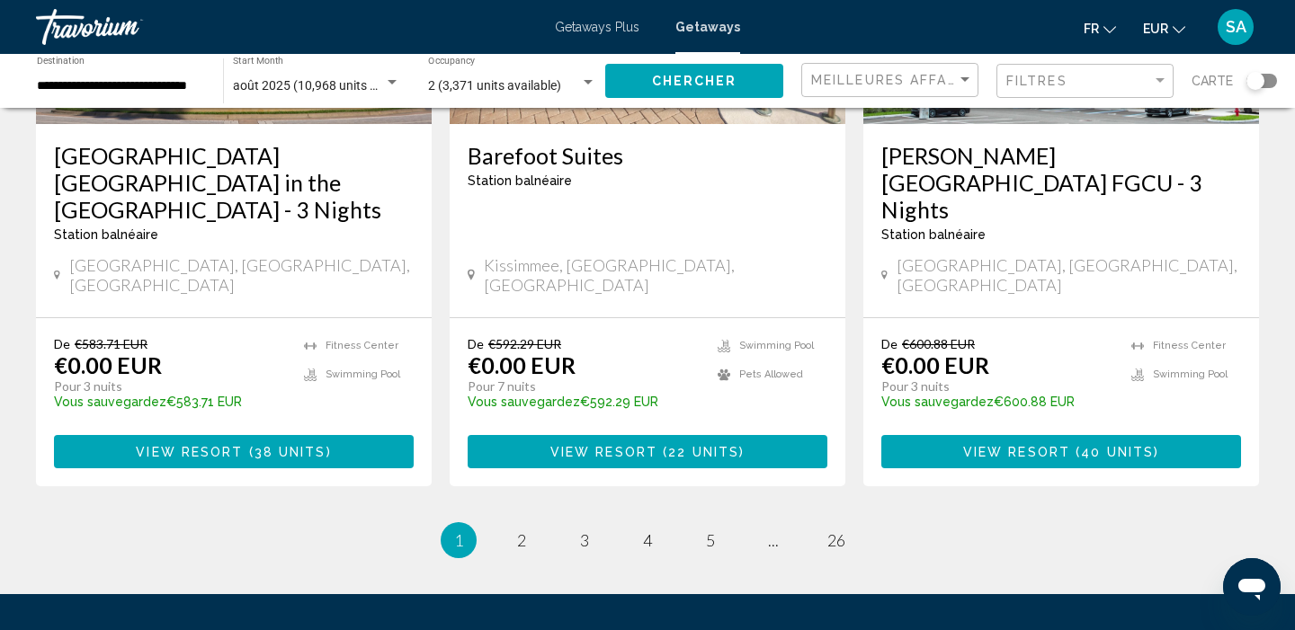
scroll to position [2437, 0]
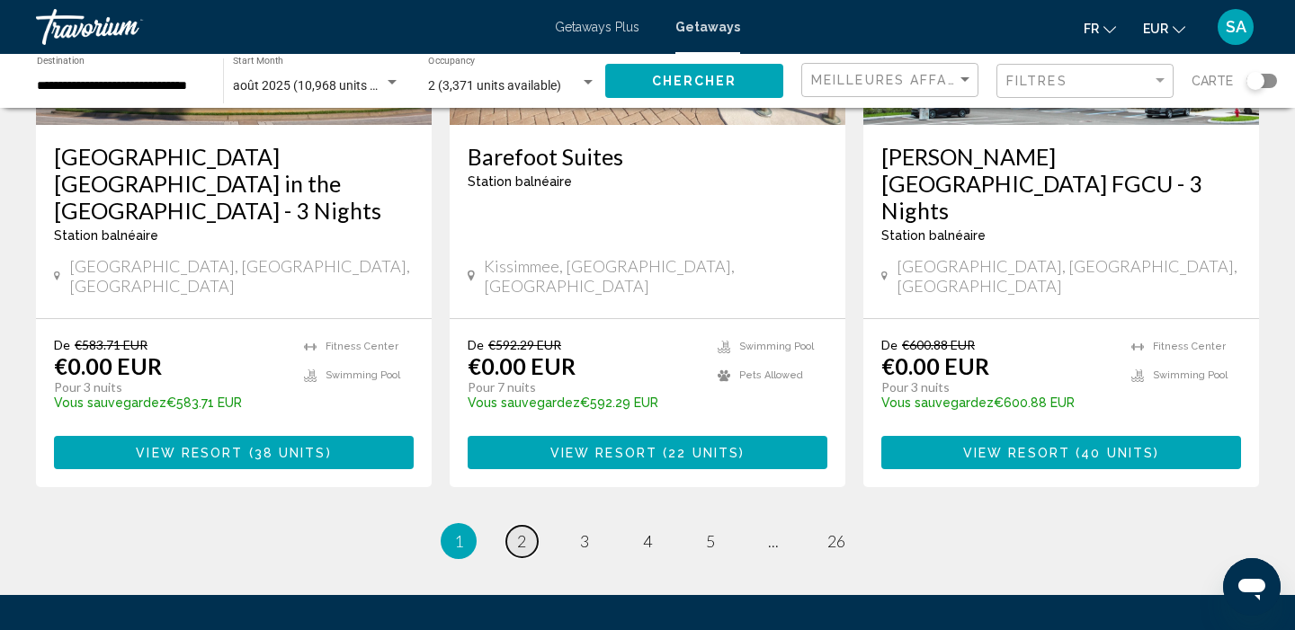
click at [525, 531] on span "2" at bounding box center [521, 541] width 9 height 20
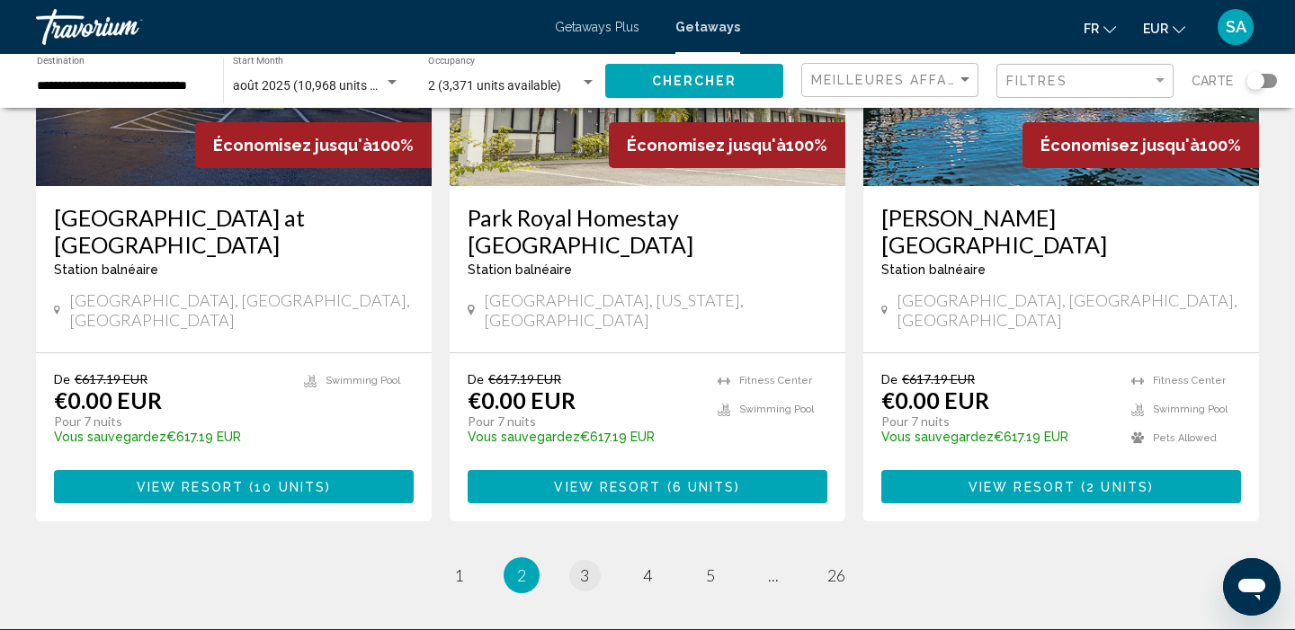
scroll to position [2297, 0]
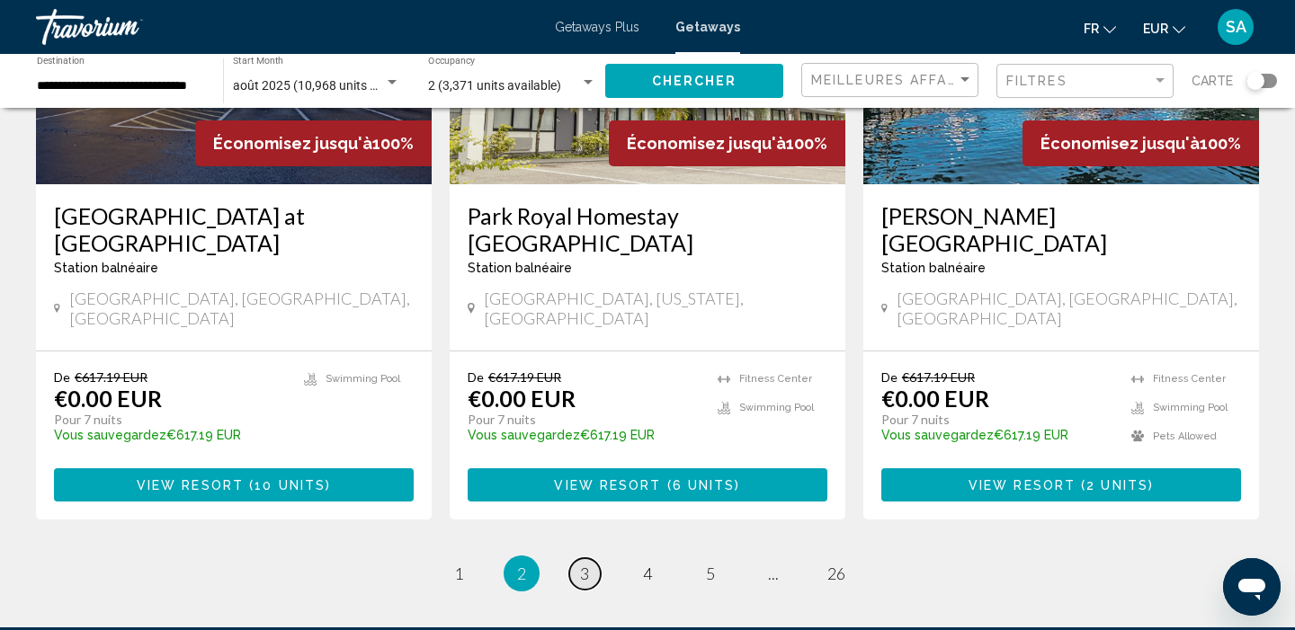
click at [585, 564] on span "3" at bounding box center [584, 574] width 9 height 20
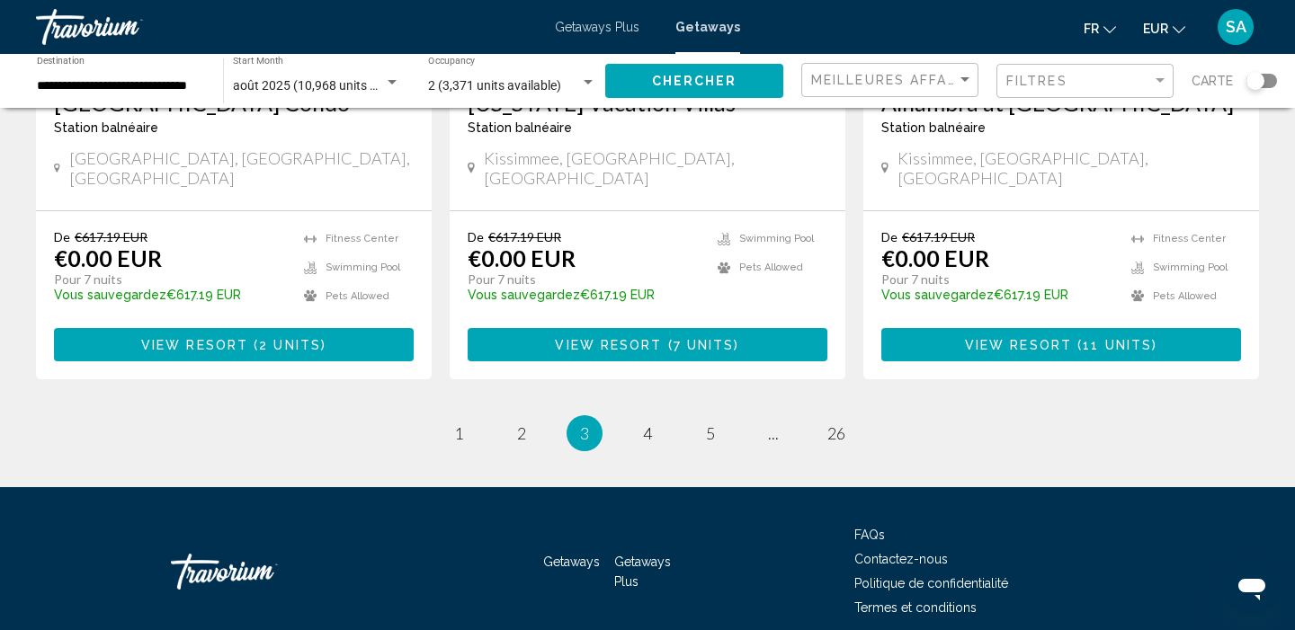
scroll to position [2355, 0]
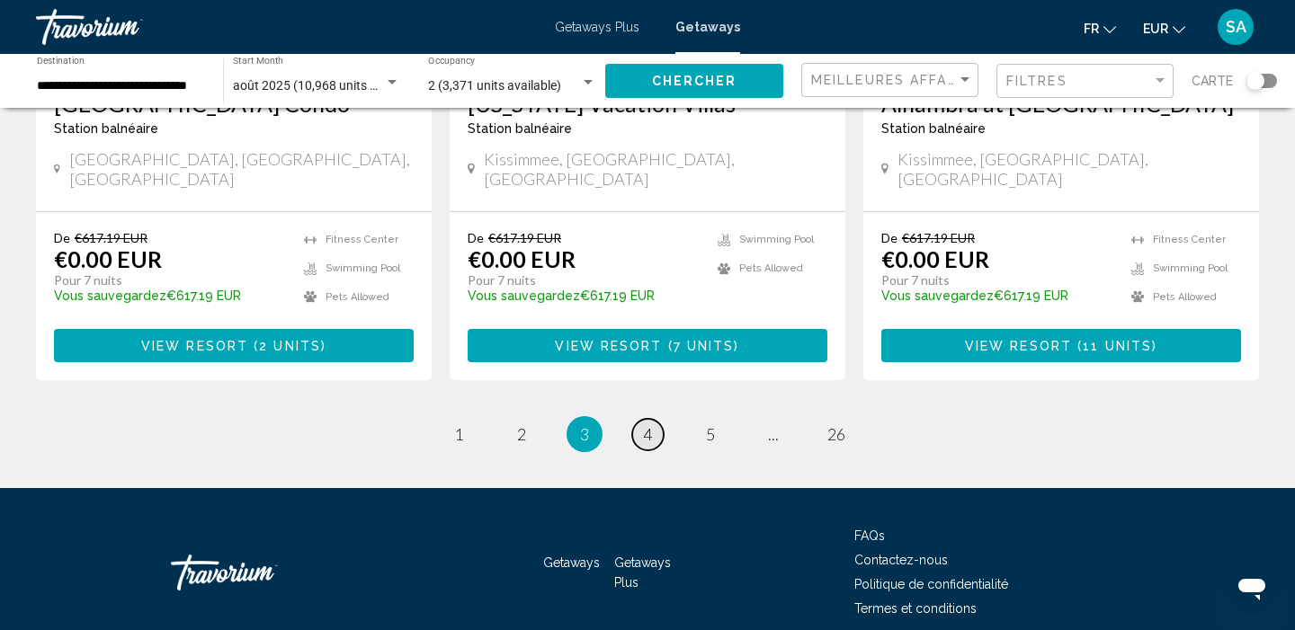
click at [648, 419] on link "page 4" at bounding box center [647, 434] width 31 height 31
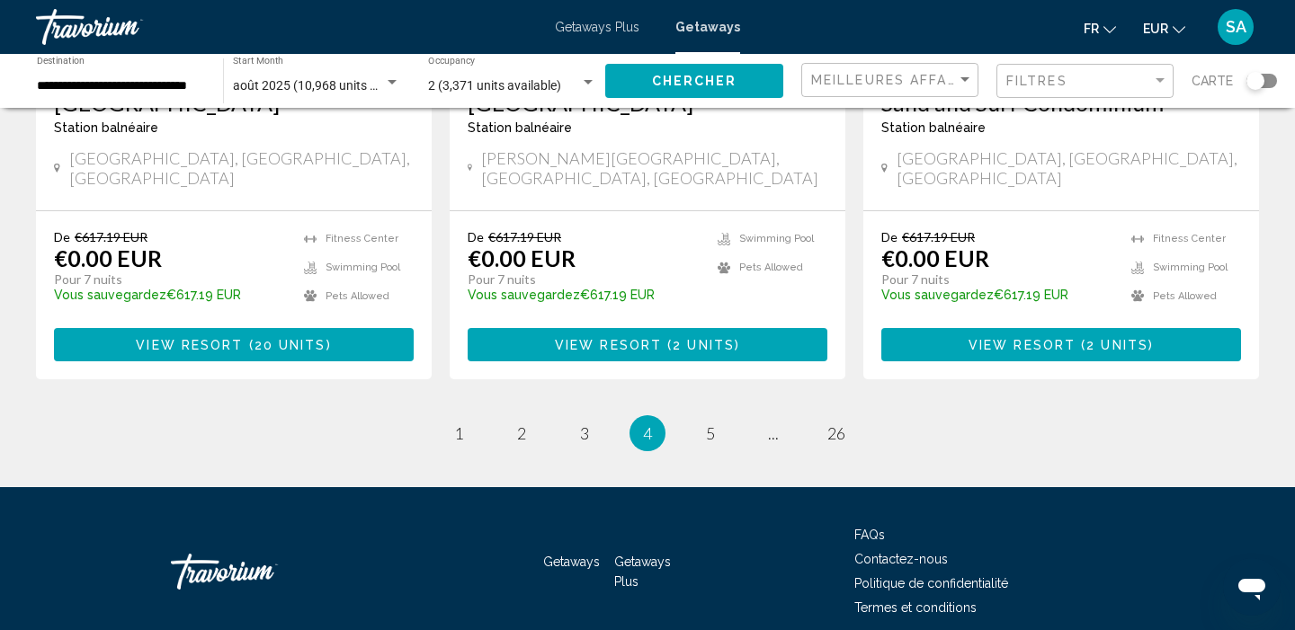
scroll to position [2409, 0]
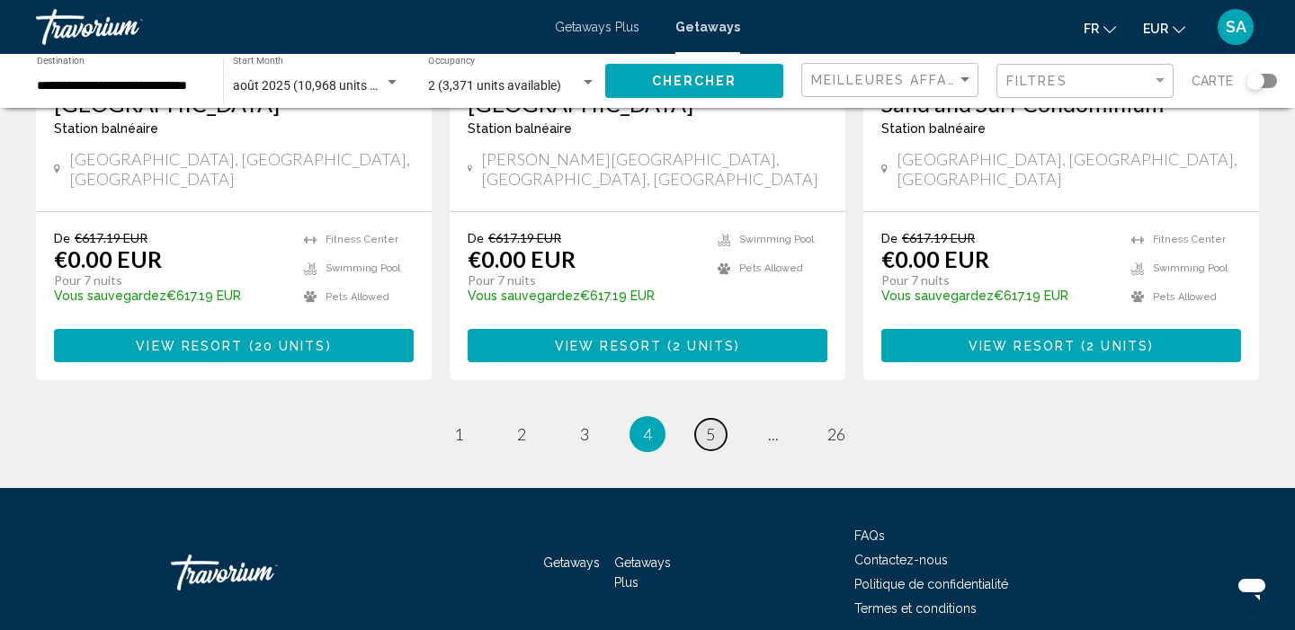
click at [709, 424] on span "5" at bounding box center [710, 434] width 9 height 20
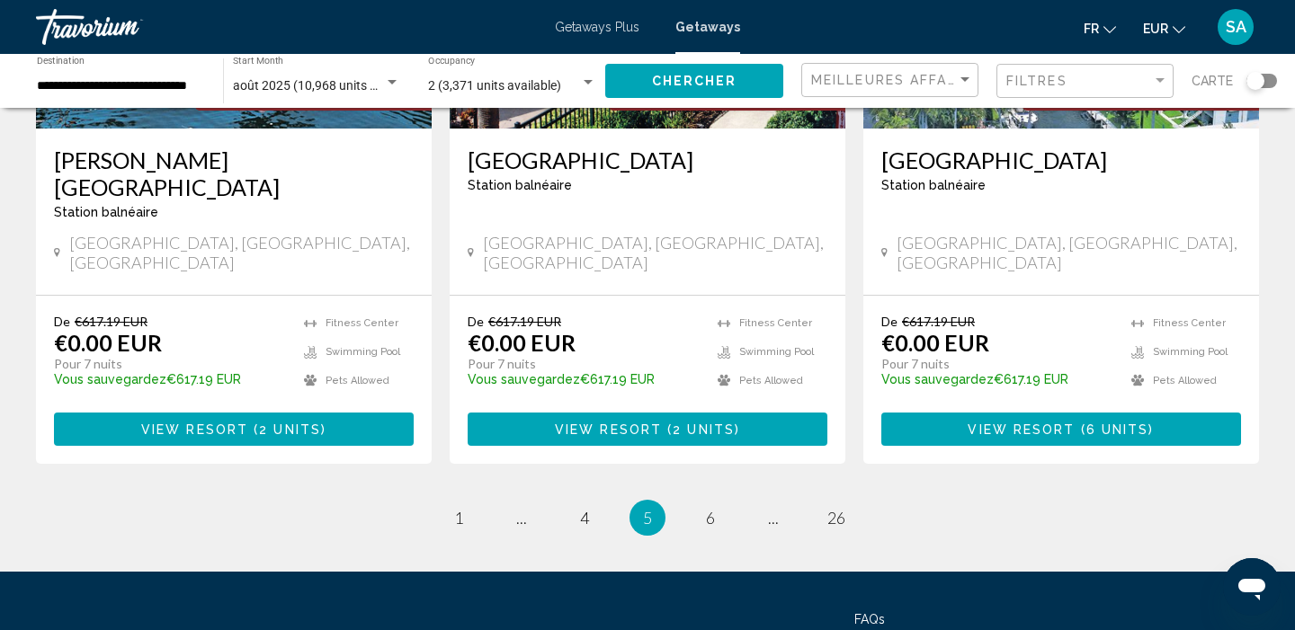
scroll to position [2327, 0]
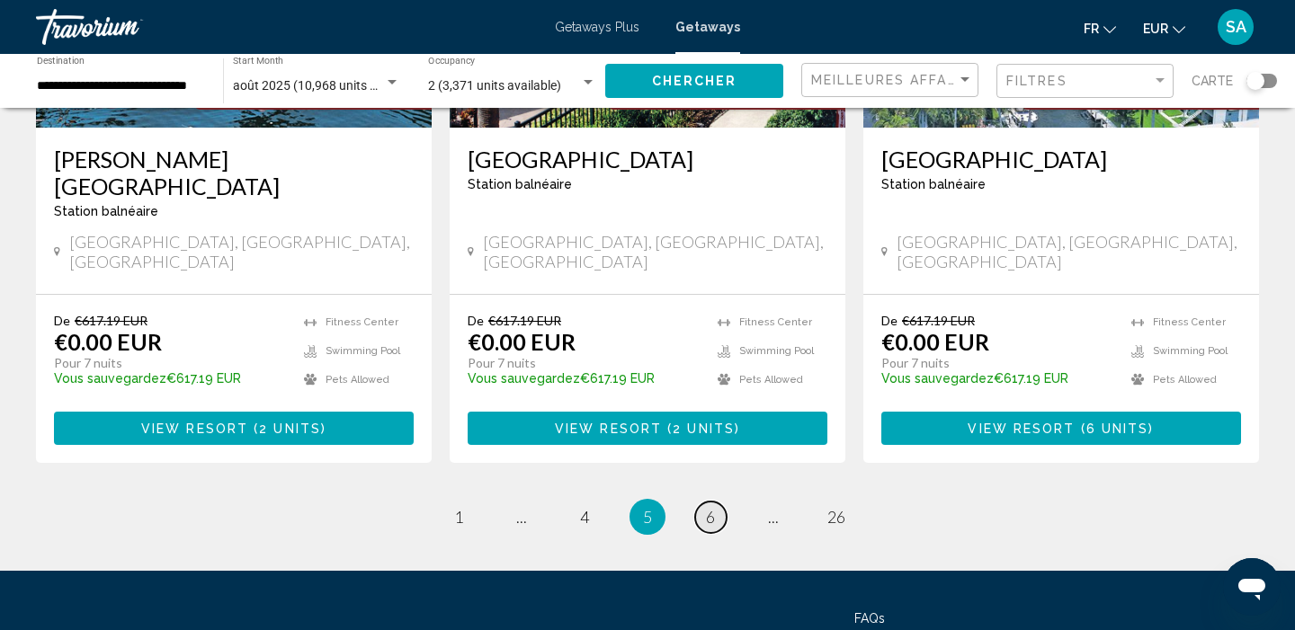
click at [708, 507] on span "6" at bounding box center [710, 517] width 9 height 20
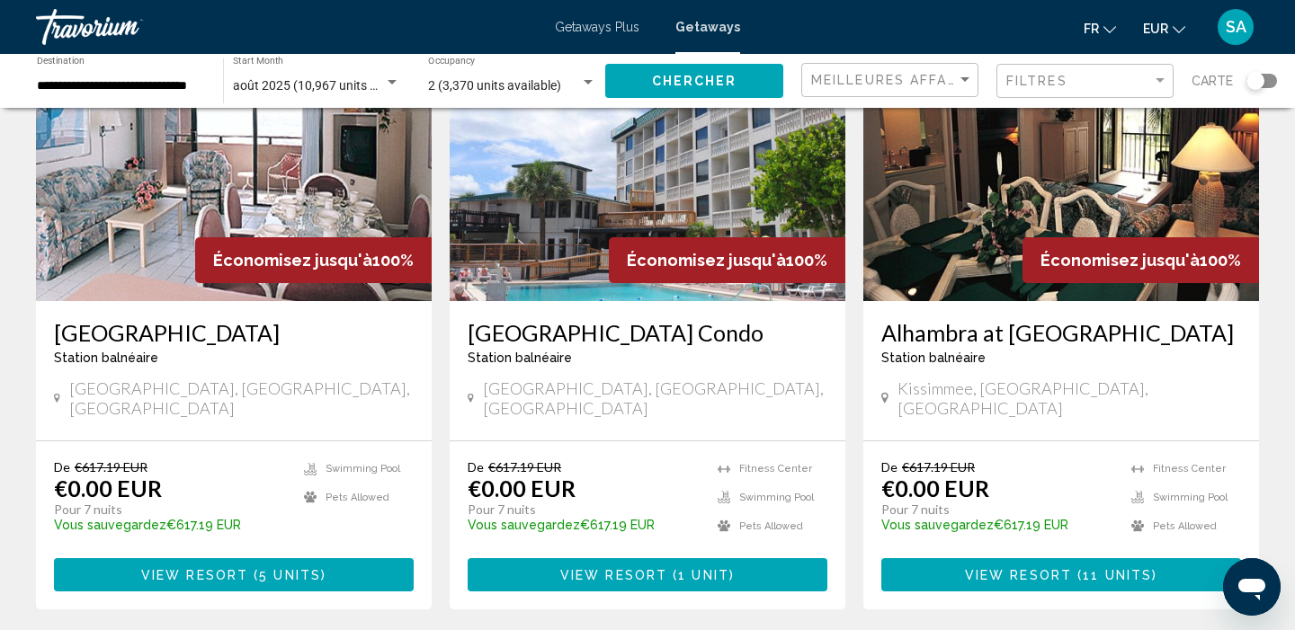
scroll to position [165, 0]
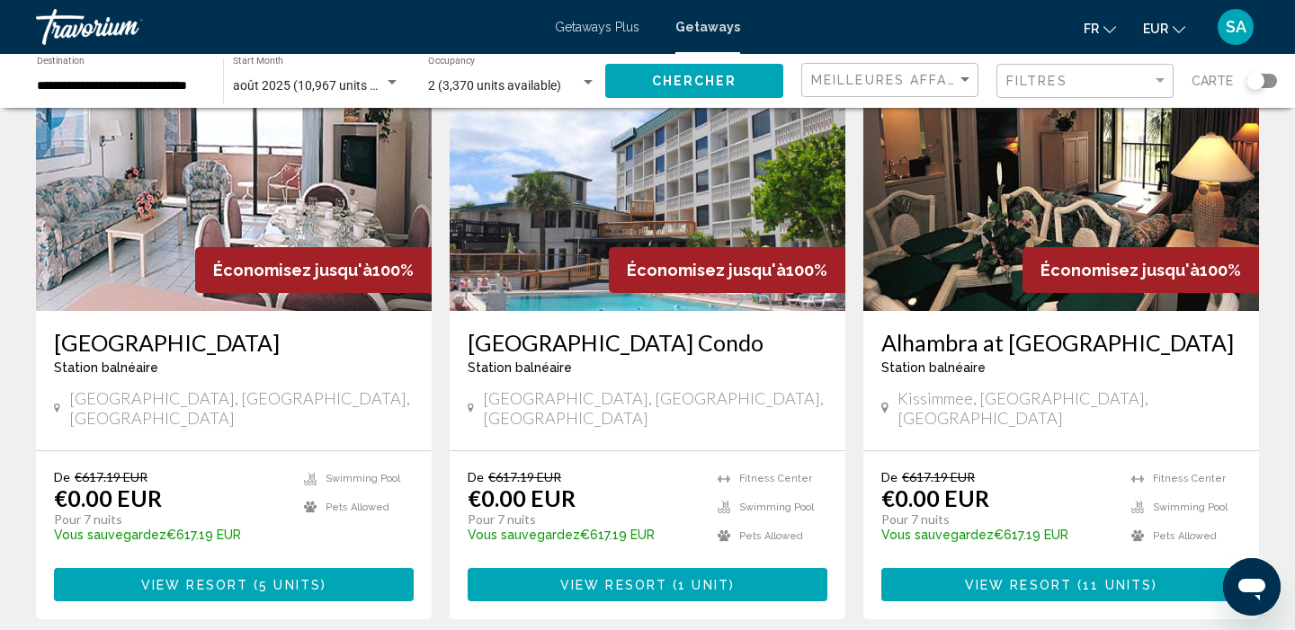
click at [186, 578] on span "View Resort" at bounding box center [194, 585] width 107 height 14
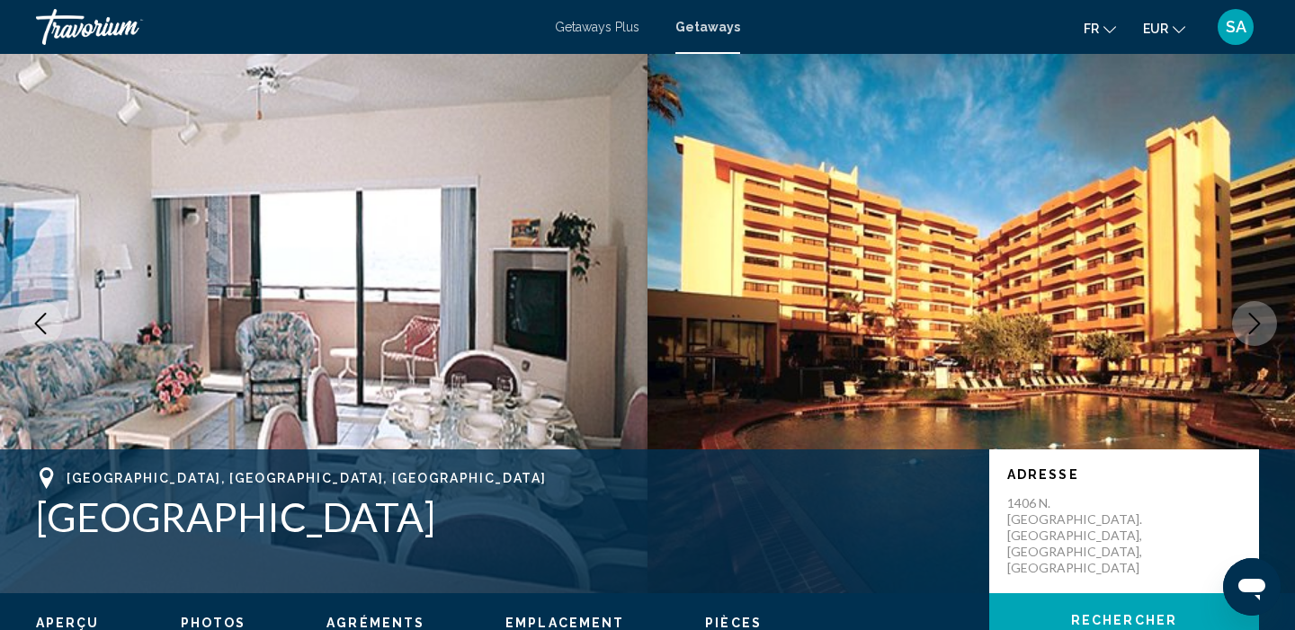
click at [1267, 325] on button "Next image" at bounding box center [1254, 323] width 45 height 45
click at [1257, 322] on icon "Next image" at bounding box center [1255, 324] width 12 height 22
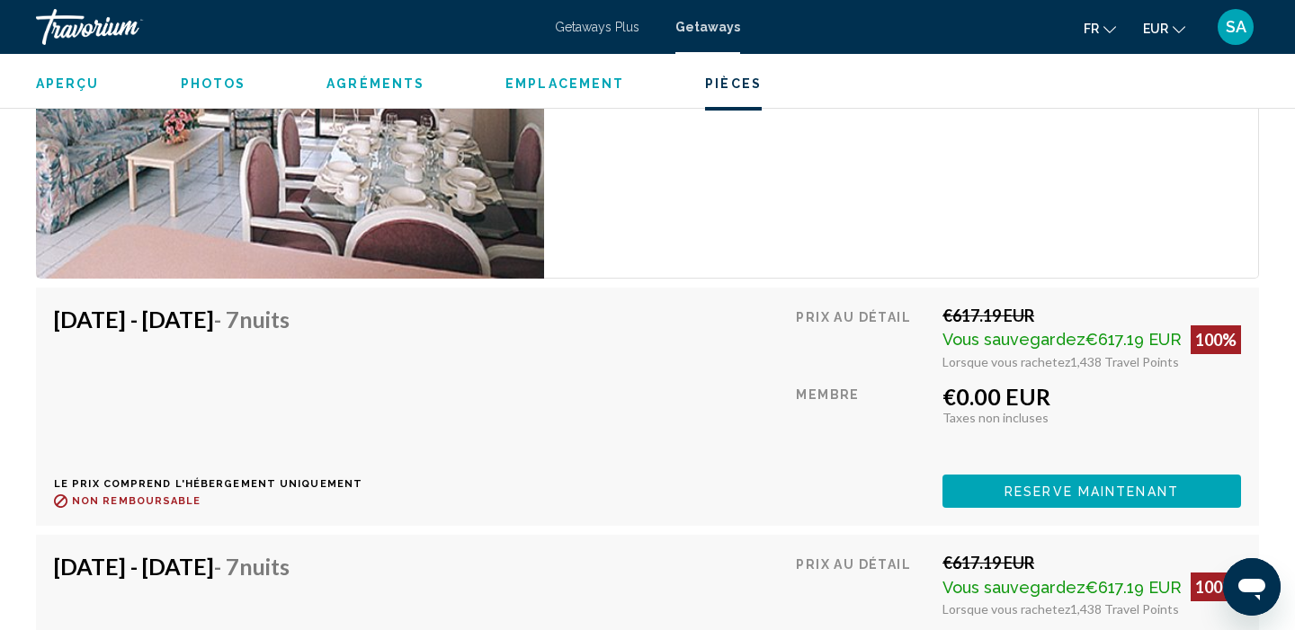
scroll to position [3150, 0]
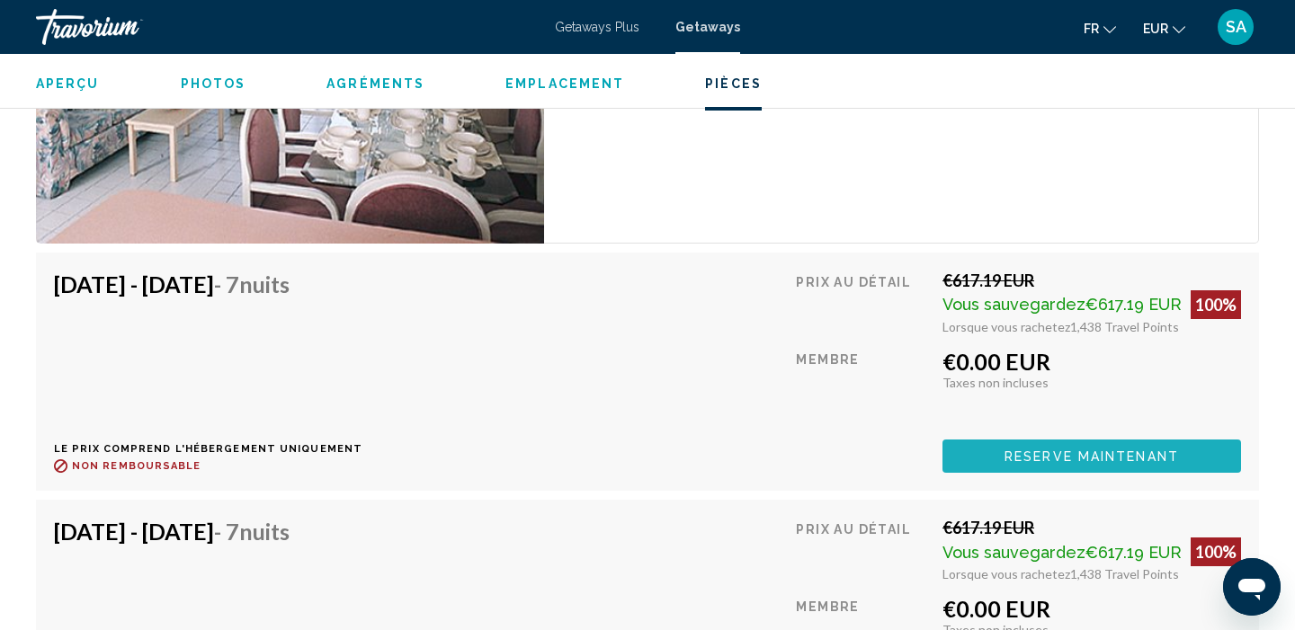
click at [1107, 448] on button "Reserve maintenant" at bounding box center [1091, 456] width 298 height 33
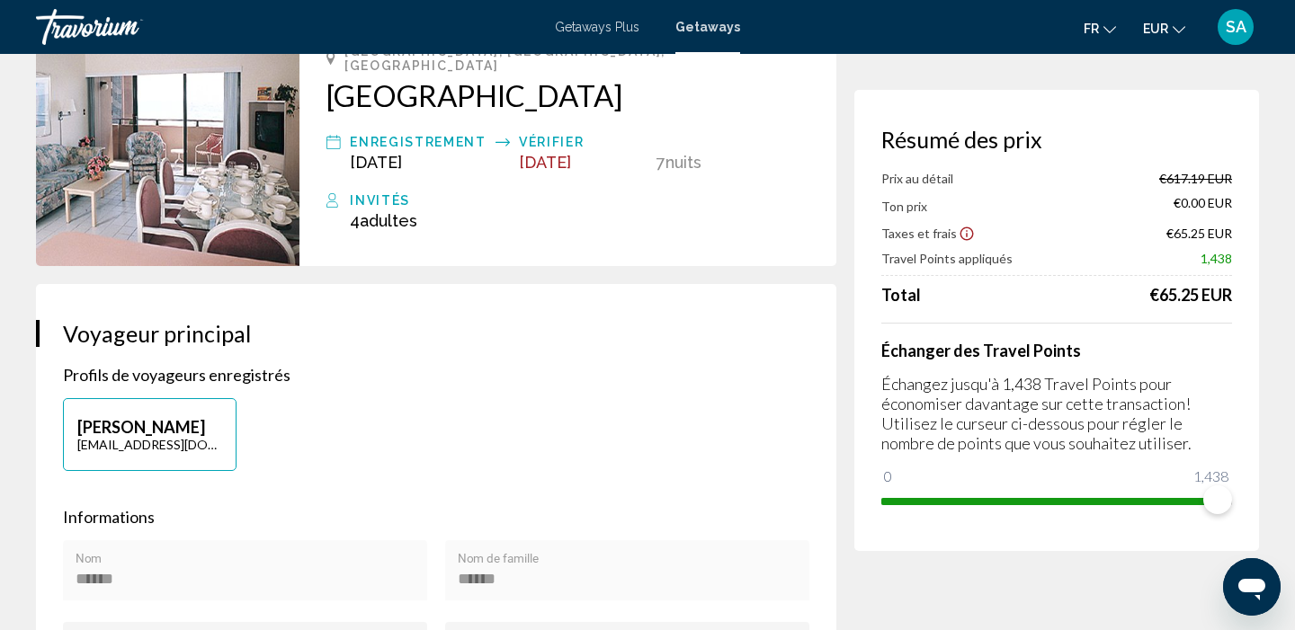
scroll to position [179, 0]
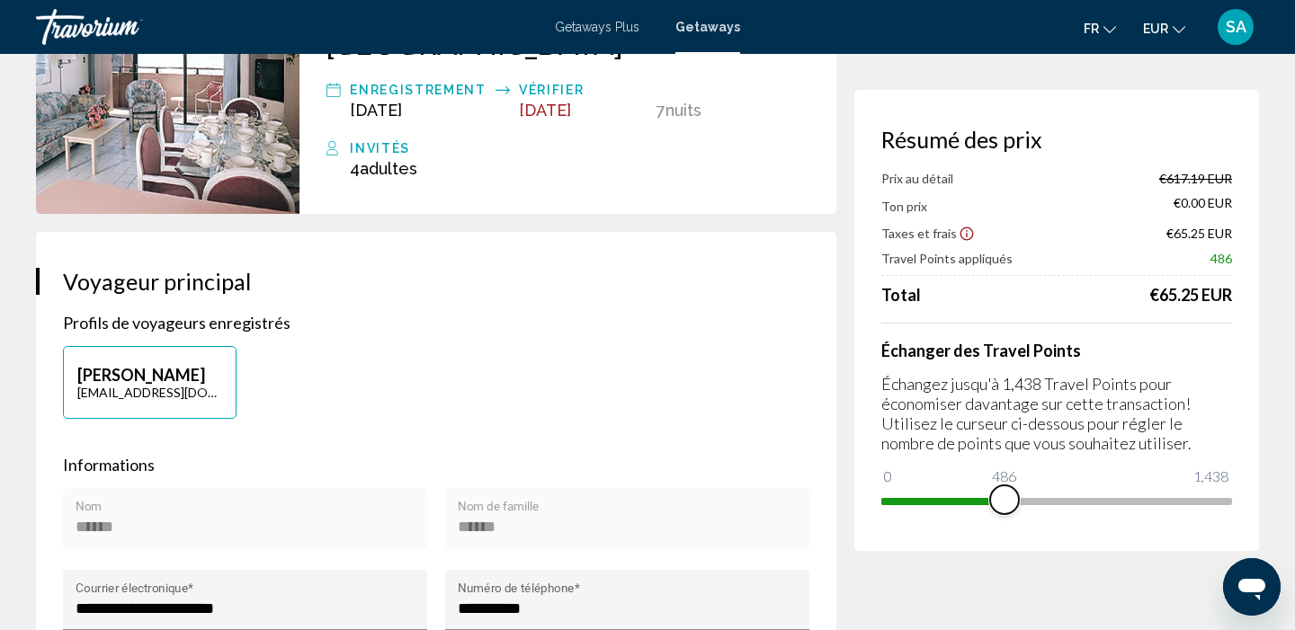
drag, startPoint x: 1216, startPoint y: 505, endPoint x: 1005, endPoint y: 503, distance: 211.3
click at [1005, 503] on span "Main content" at bounding box center [1004, 499] width 29 height 29
drag, startPoint x: 1005, startPoint y: 503, endPoint x: 1055, endPoint y: 501, distance: 50.4
click at [1055, 501] on span "Main content" at bounding box center [1055, 499] width 29 height 29
drag, startPoint x: 1056, startPoint y: 498, endPoint x: 1080, endPoint y: 498, distance: 23.4
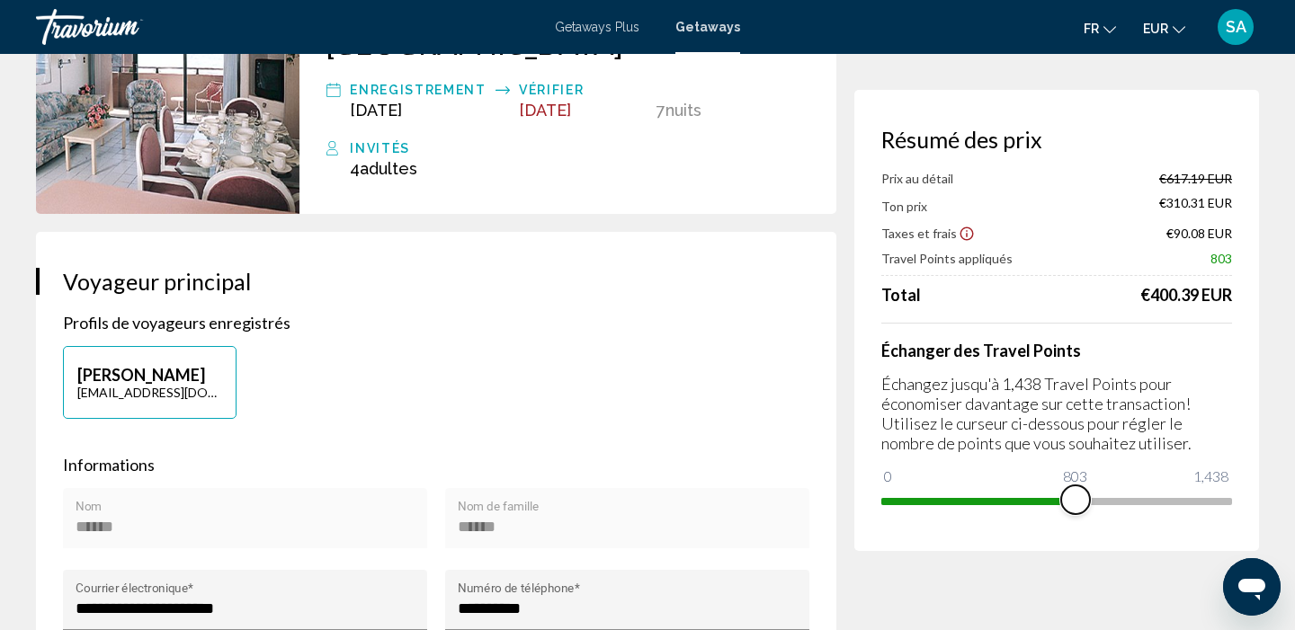
click at [1080, 498] on span "Main content" at bounding box center [1075, 499] width 29 height 29
drag, startPoint x: 1080, startPoint y: 498, endPoint x: 1099, endPoint y: 498, distance: 18.9
click at [1099, 498] on span "Main content" at bounding box center [1098, 499] width 29 height 29
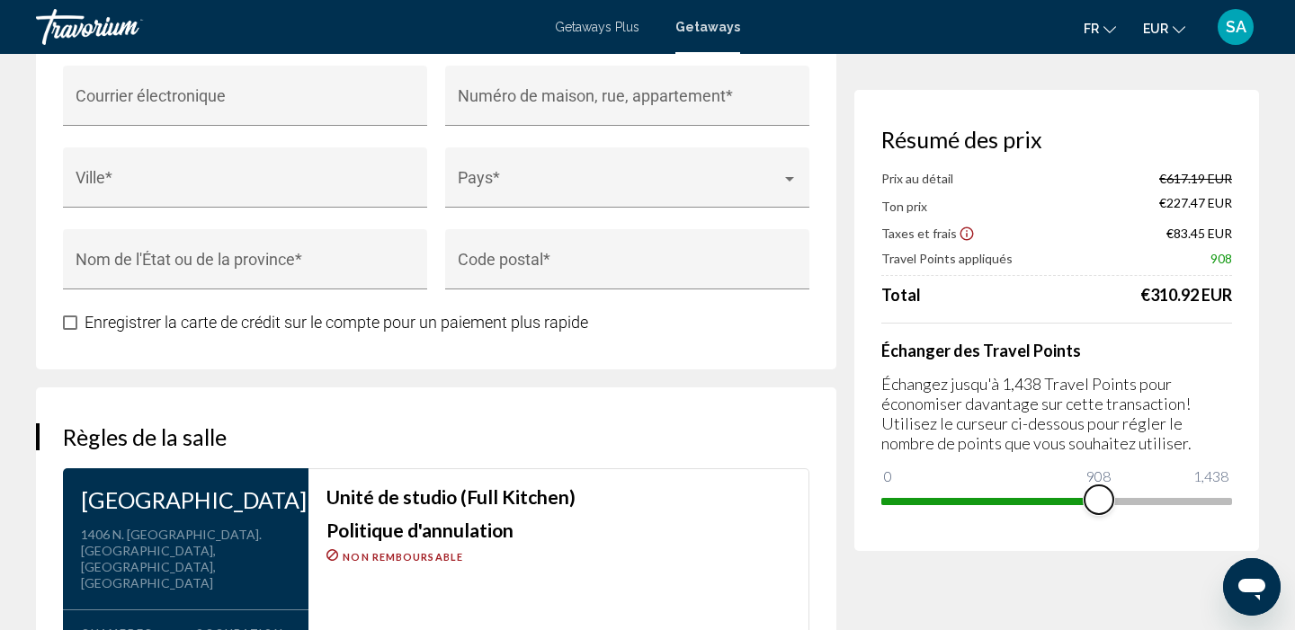
scroll to position [1928, 0]
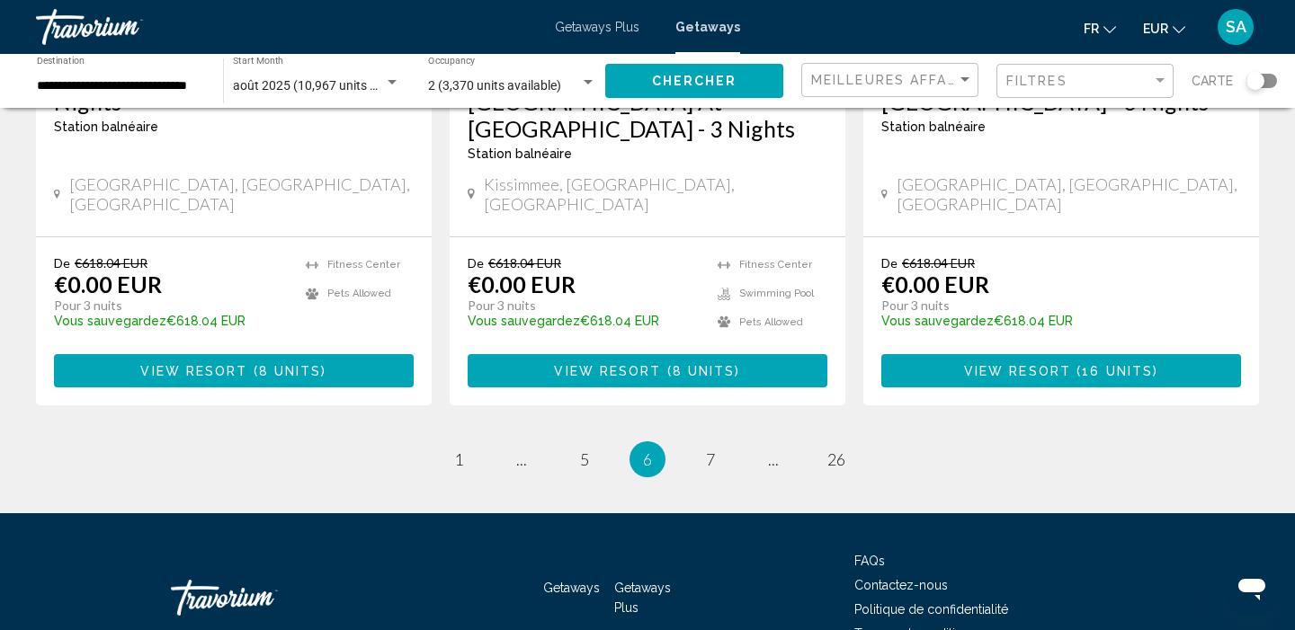
scroll to position [2328, 0]
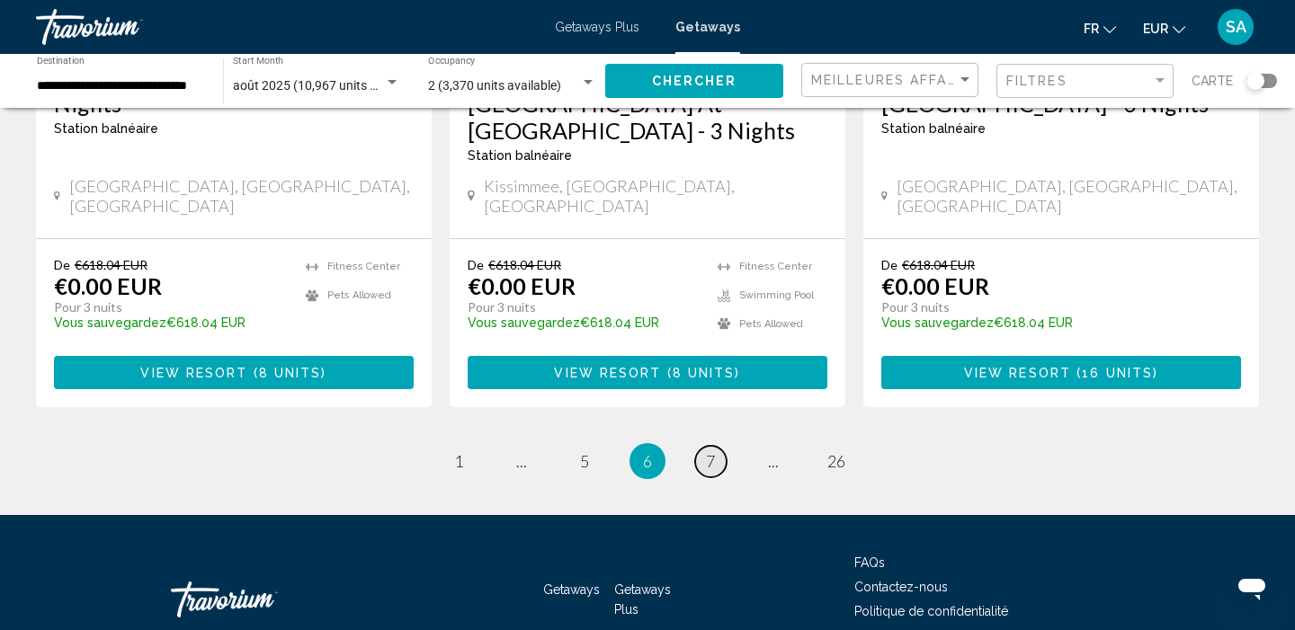
click at [706, 451] on span "7" at bounding box center [710, 461] width 9 height 20
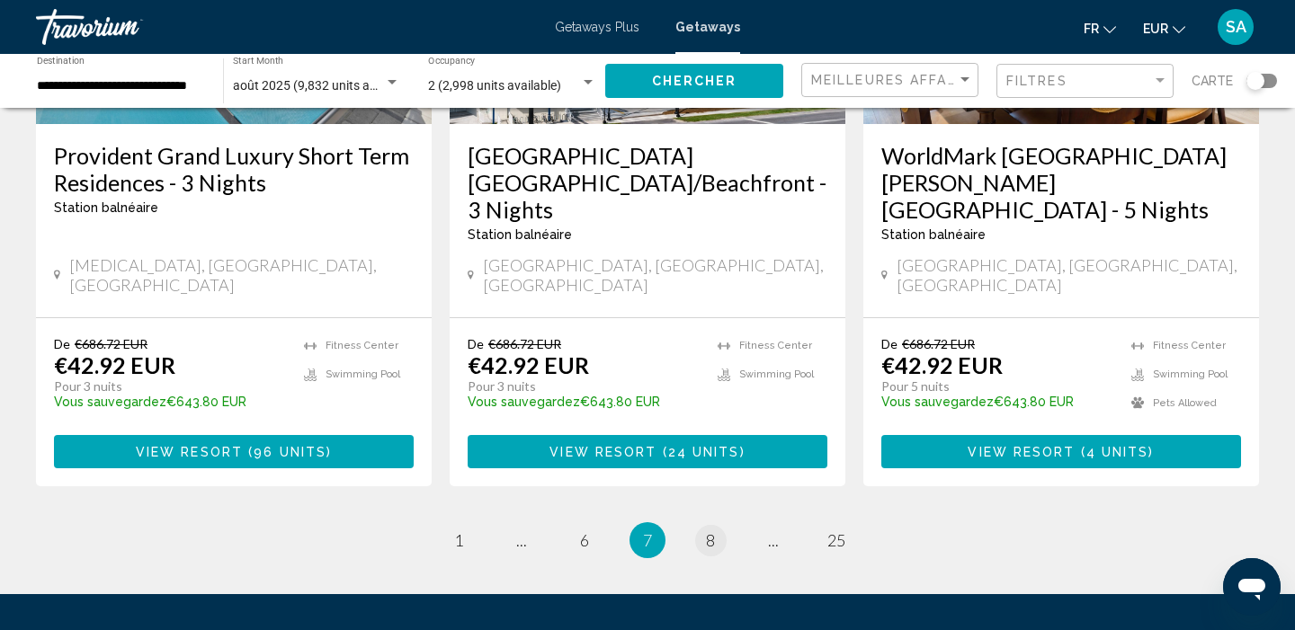
scroll to position [2409, 0]
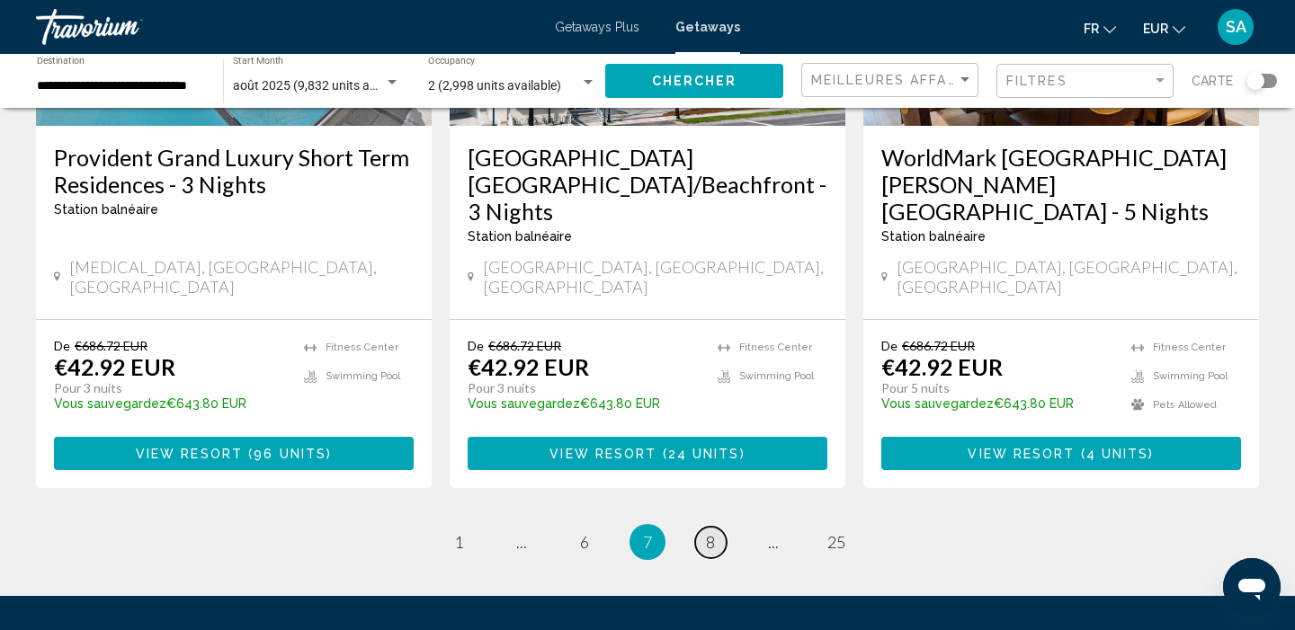
click at [710, 532] on span "8" at bounding box center [710, 542] width 9 height 20
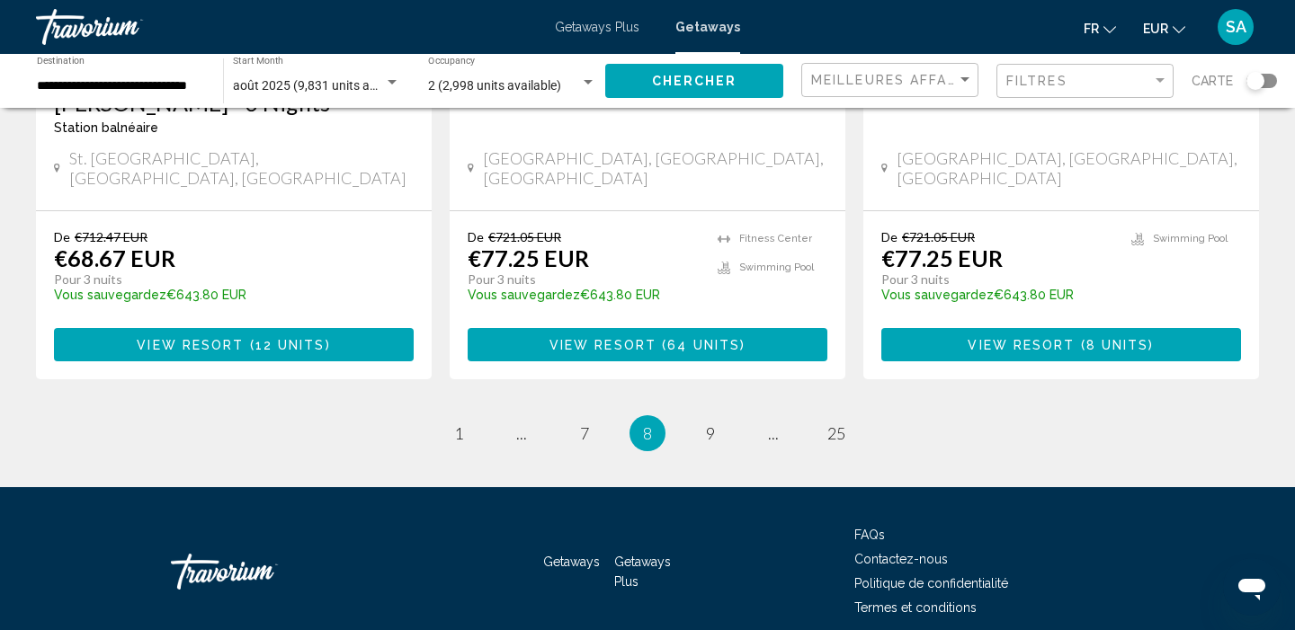
scroll to position [2409, 0]
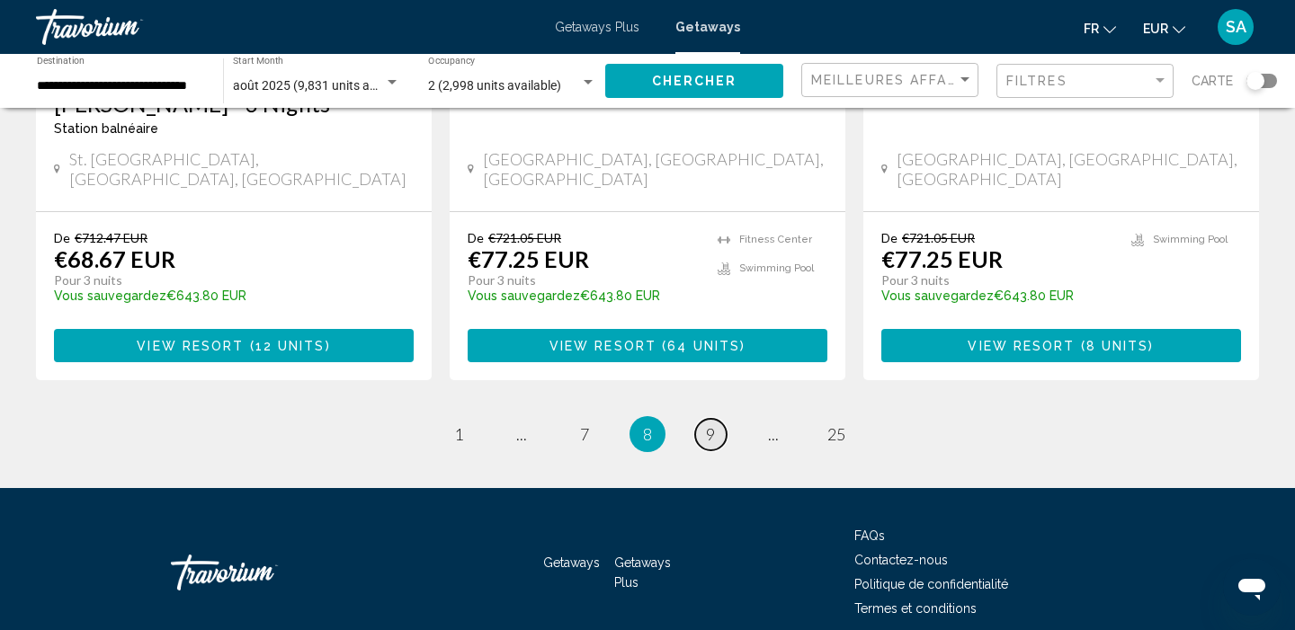
click at [709, 424] on span "9" at bounding box center [710, 434] width 9 height 20
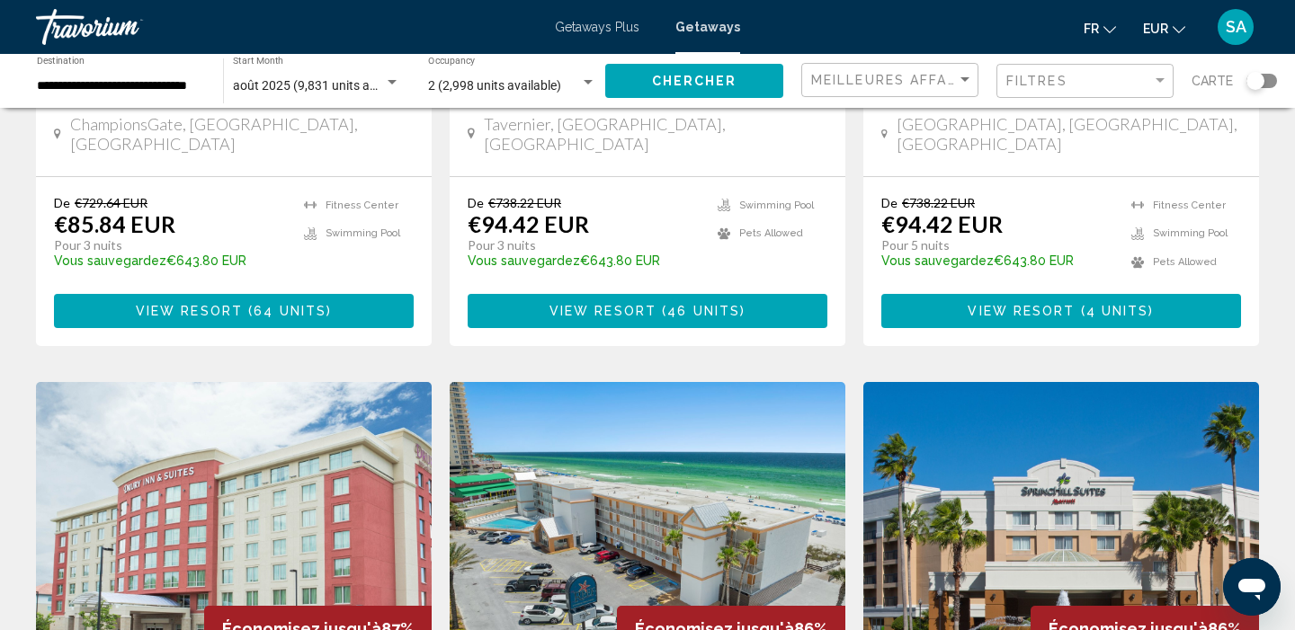
scroll to position [1126, 0]
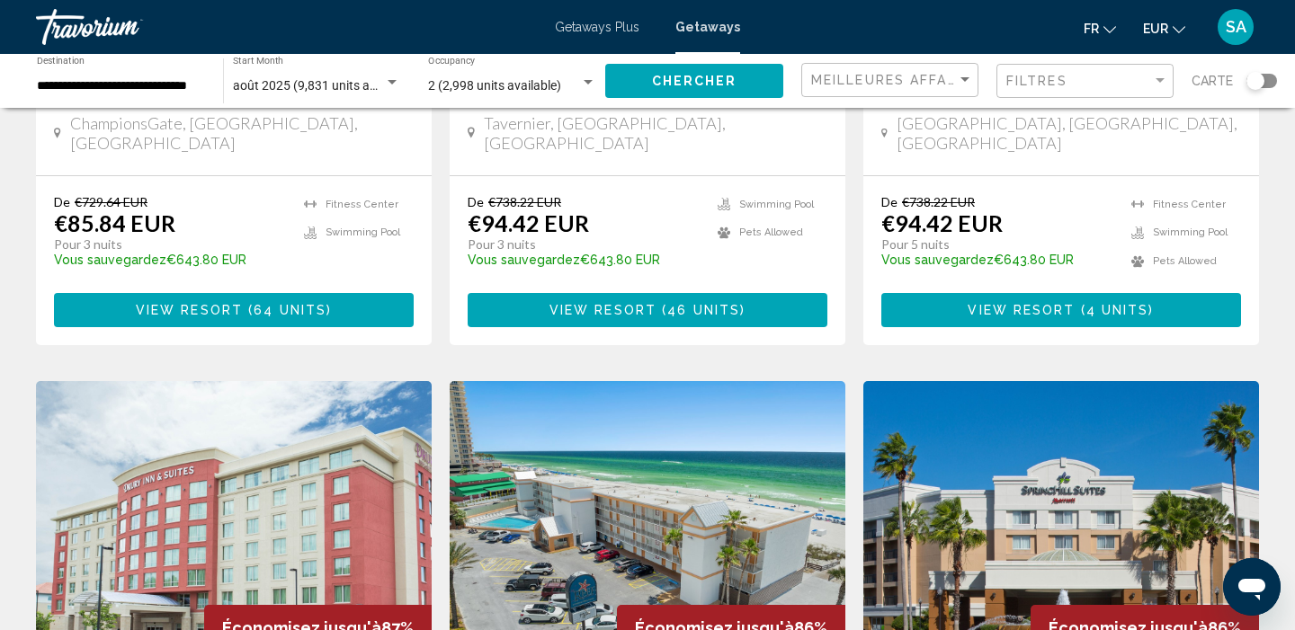
click at [567, 81] on div "2 (2,998 units available)" at bounding box center [504, 86] width 152 height 14
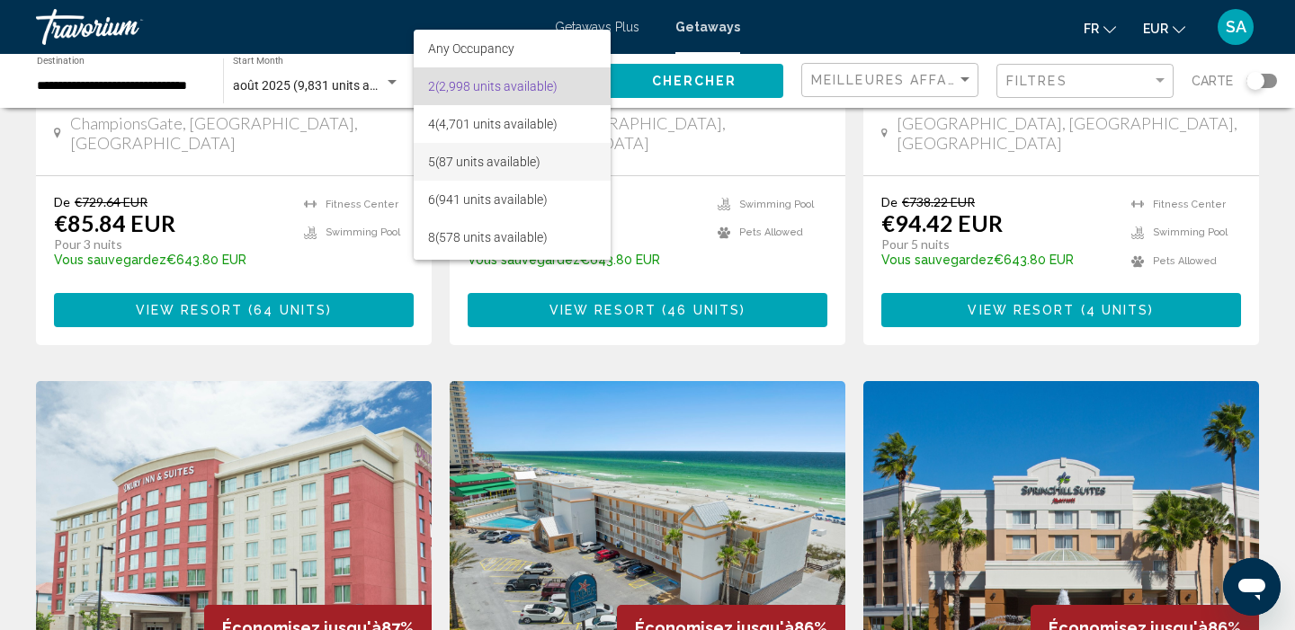
click at [525, 167] on span "5 (87 units available)" at bounding box center [512, 162] width 168 height 38
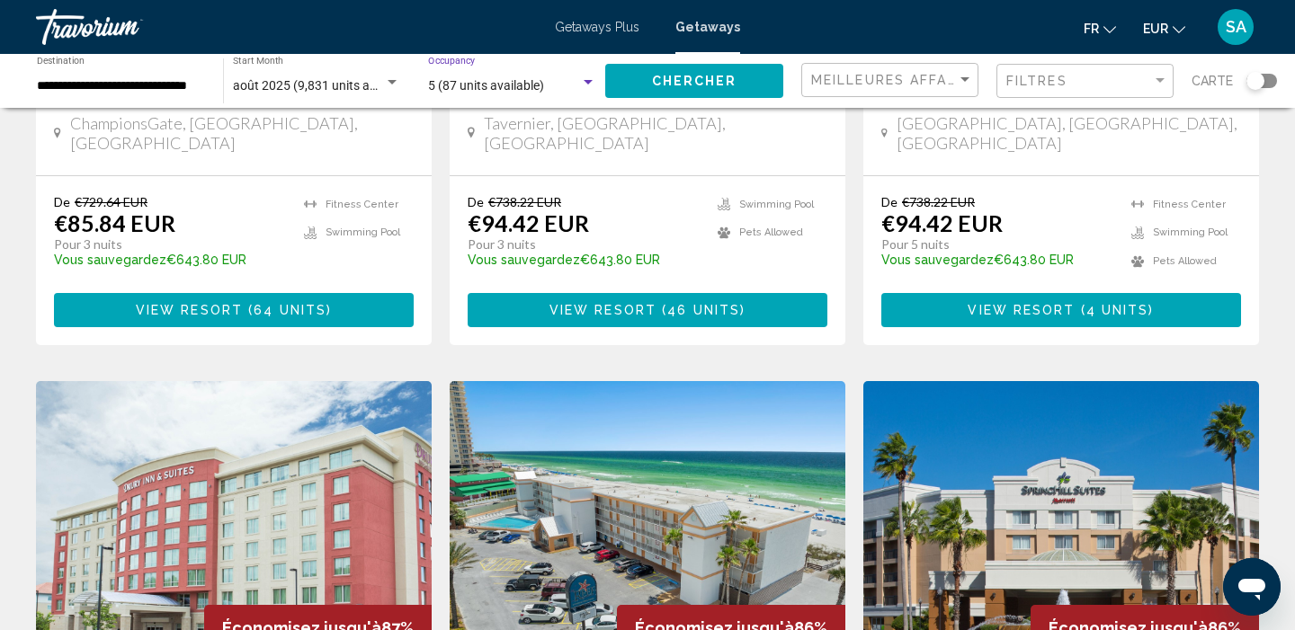
click at [666, 74] on span "Chercher" at bounding box center [694, 80] width 85 height 14
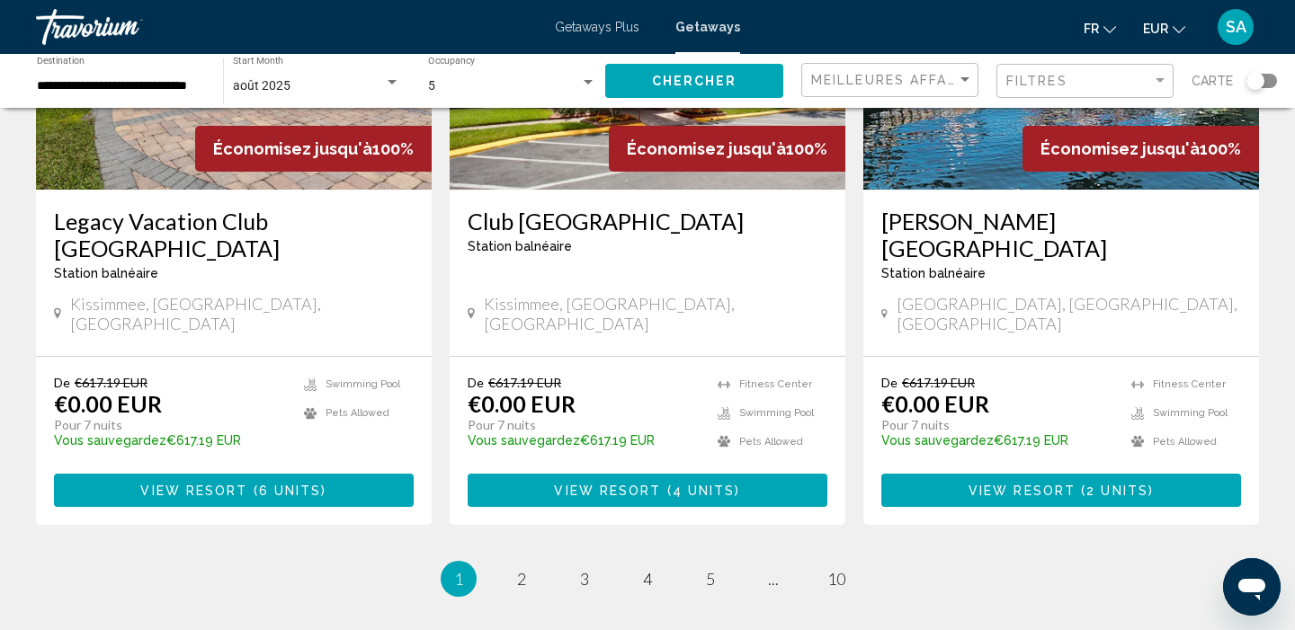
scroll to position [2292, 0]
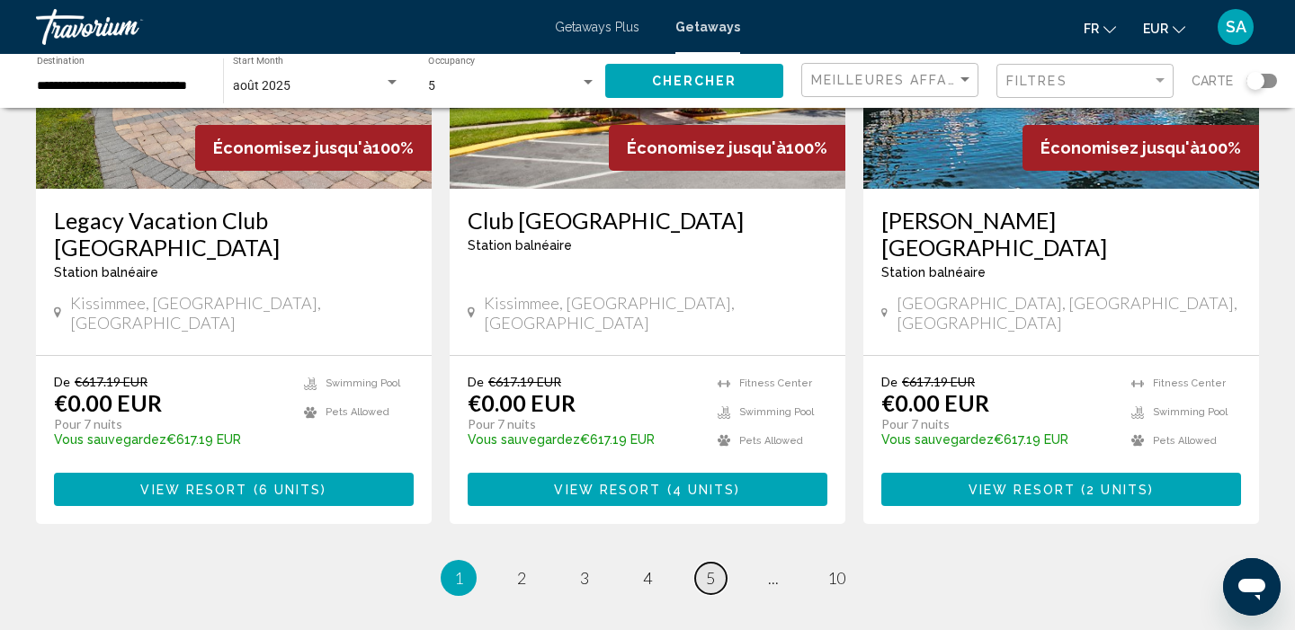
click at [708, 568] on span "5" at bounding box center [710, 578] width 9 height 20
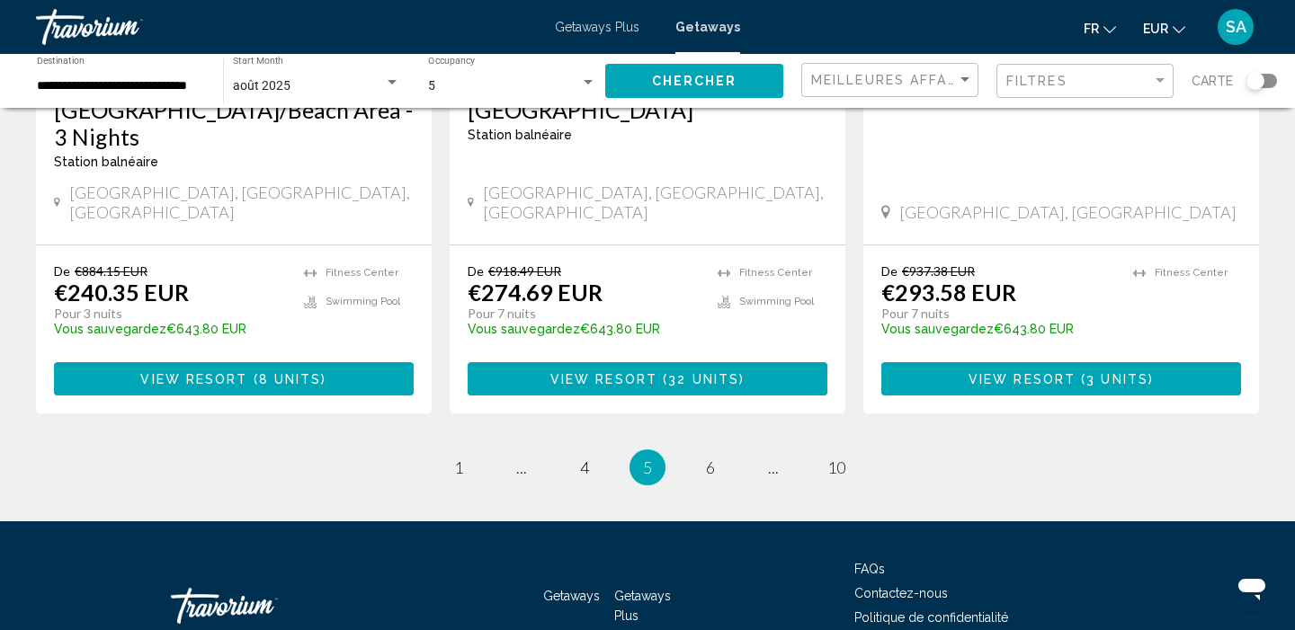
scroll to position [2409, 0]
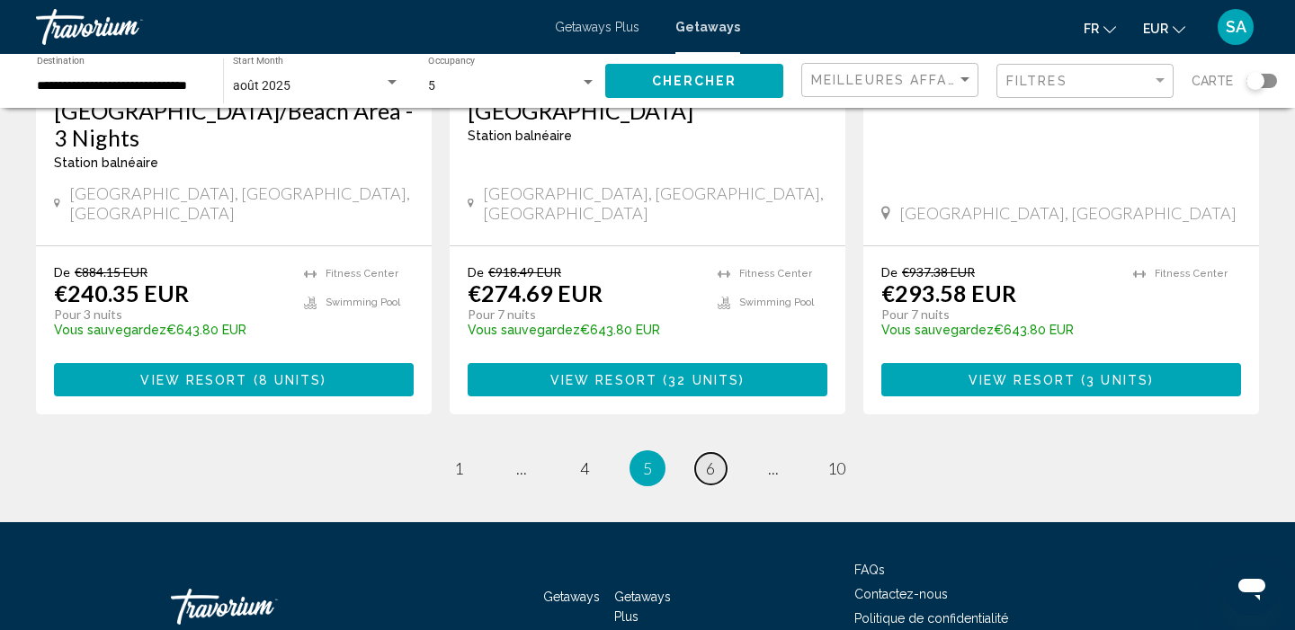
click at [711, 453] on link "page 6" at bounding box center [710, 468] width 31 height 31
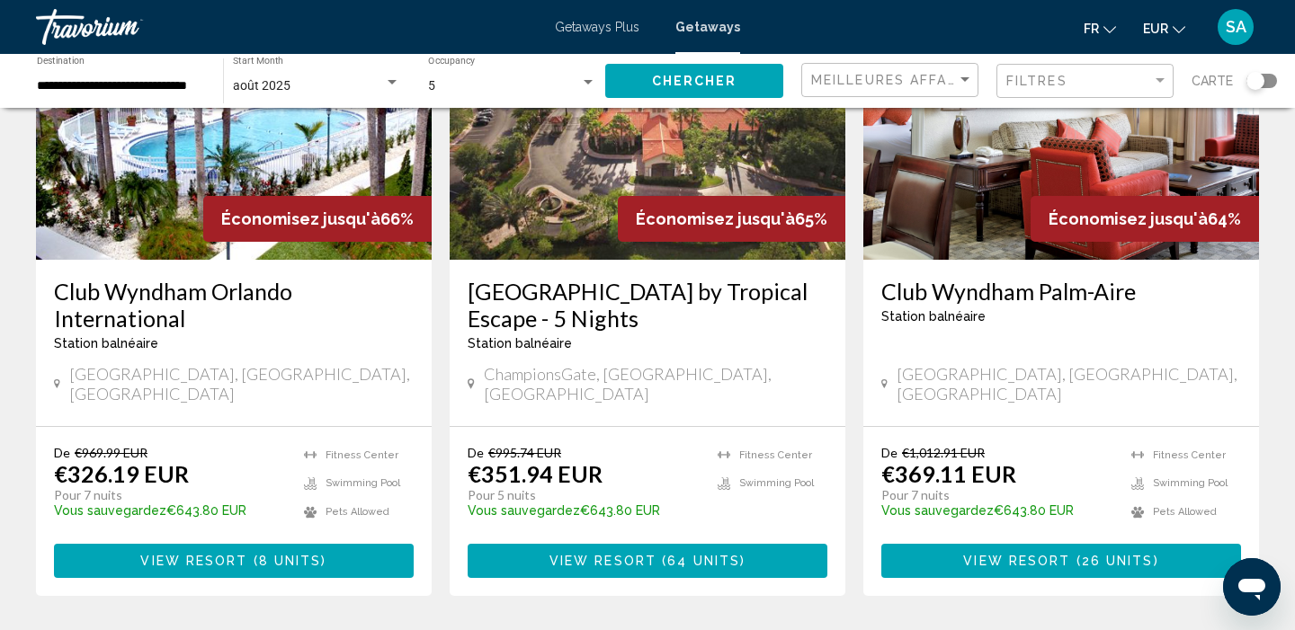
scroll to position [850, 0]
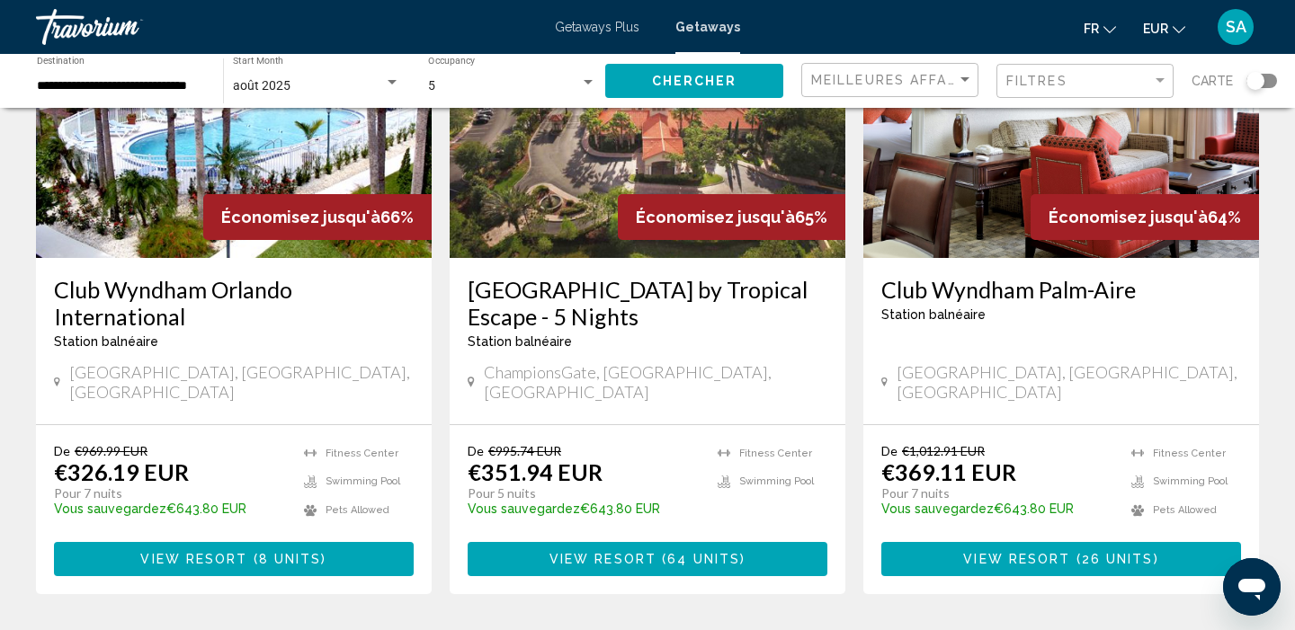
click at [939, 542] on button "View Resort ( 26 units )" at bounding box center [1061, 558] width 360 height 33
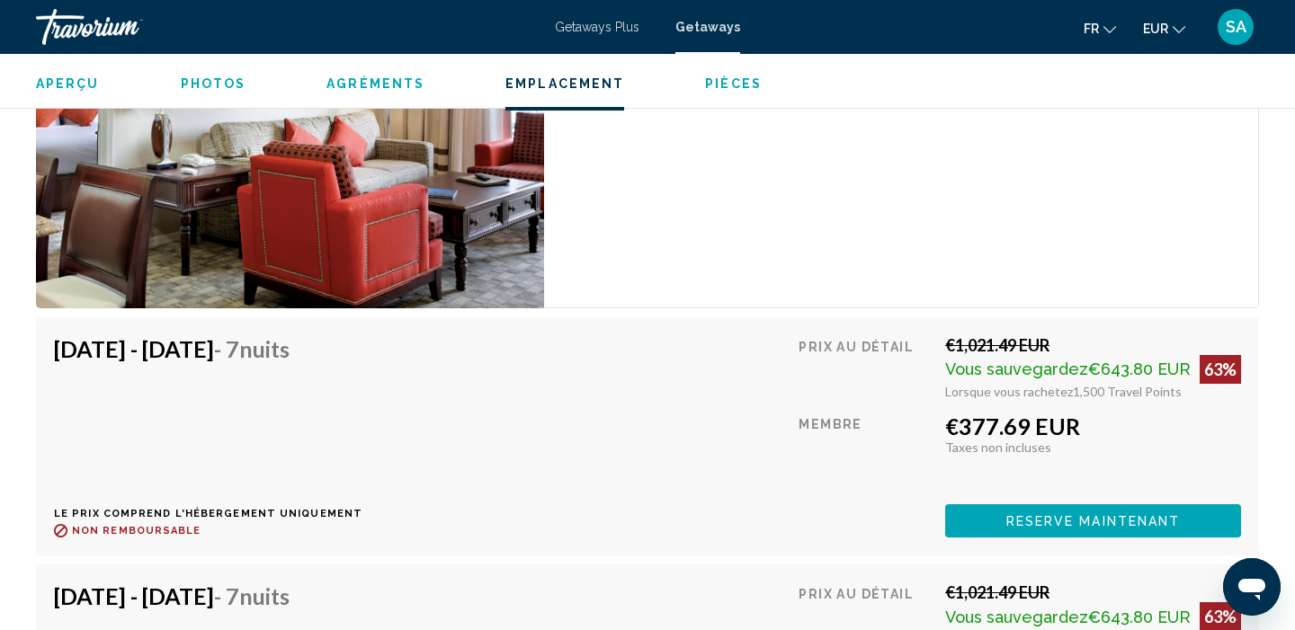
scroll to position [5001, 0]
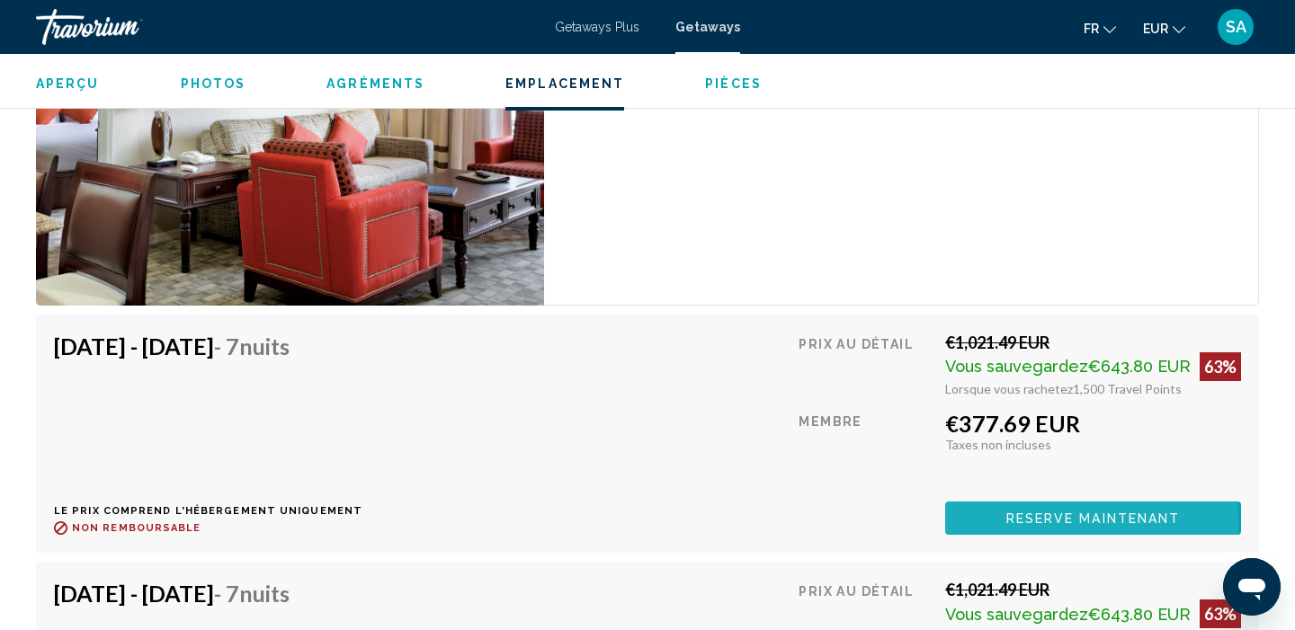
click at [1058, 522] on span "Reserve maintenant" at bounding box center [1093, 519] width 174 height 14
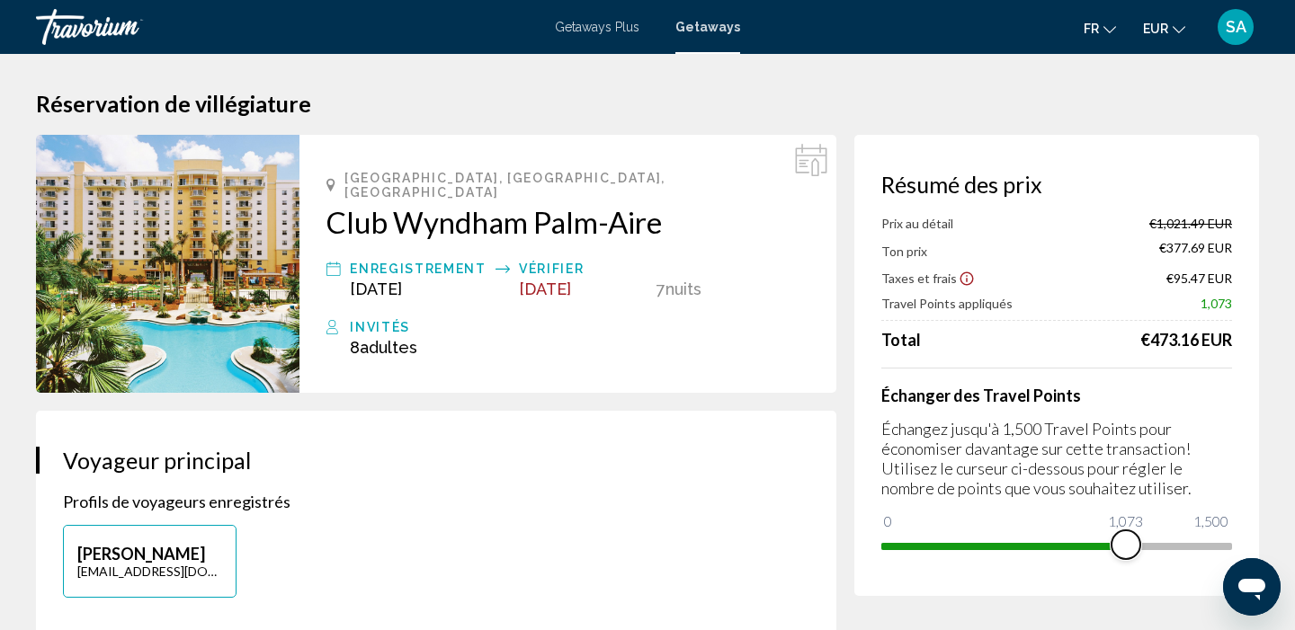
drag, startPoint x: 1219, startPoint y: 548, endPoint x: 1126, endPoint y: 551, distance: 93.5
click at [1126, 551] on span "Main content" at bounding box center [1125, 544] width 29 height 29
drag, startPoint x: 1126, startPoint y: 551, endPoint x: 1189, endPoint y: 543, distance: 64.3
click at [1189, 543] on span "Main content" at bounding box center [1189, 544] width 29 height 29
drag, startPoint x: 1189, startPoint y: 543, endPoint x: 1206, endPoint y: 539, distance: 17.7
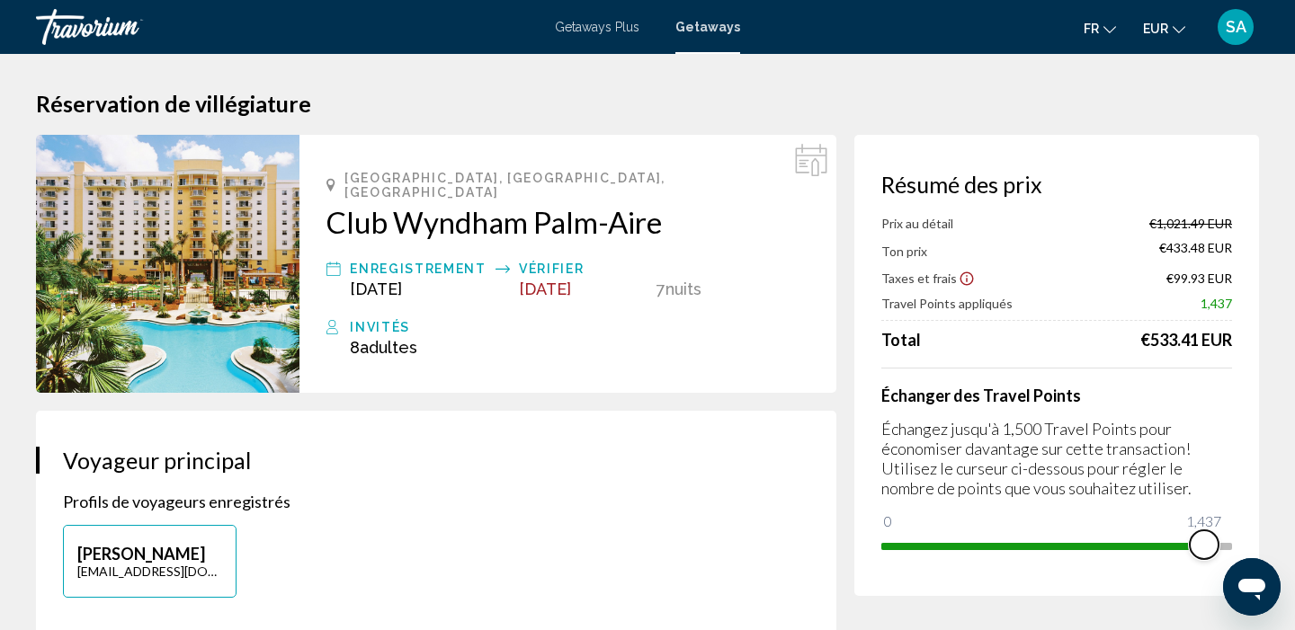
click at [1206, 539] on span "Main content" at bounding box center [1203, 544] width 29 height 29
drag, startPoint x: 1206, startPoint y: 539, endPoint x: 1243, endPoint y: 534, distance: 37.1
click at [1242, 534] on div "Résumé des prix Prix au détail €1,021.49 EUR Ton prix €399.15 EUR Taxes et frai…" at bounding box center [1056, 365] width 405 height 461
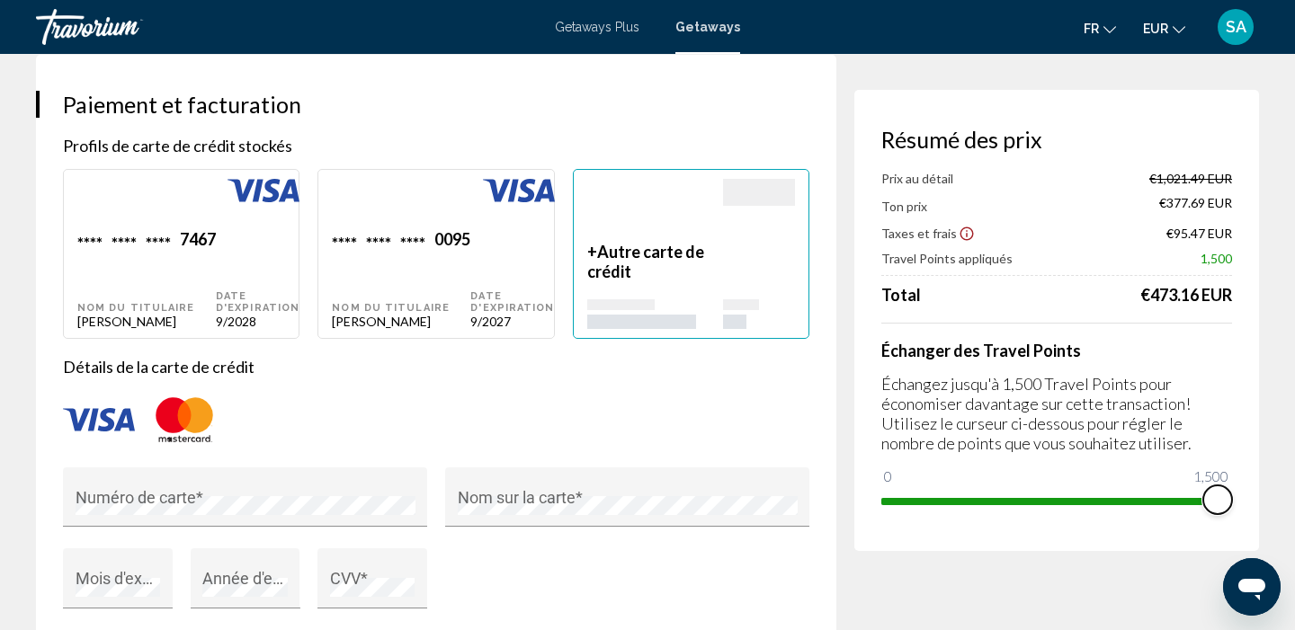
scroll to position [1269, 0]
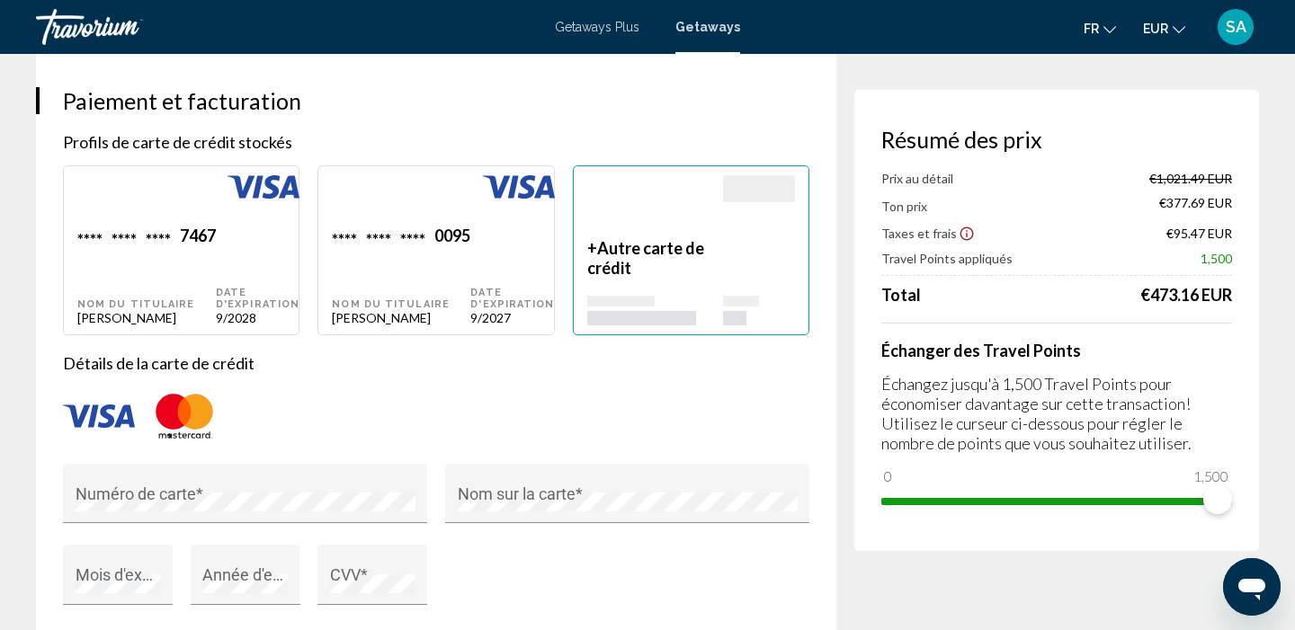
click at [216, 298] on div "Nom du titulaire" at bounding box center [146, 304] width 138 height 12
type input "******"
type input "**********"
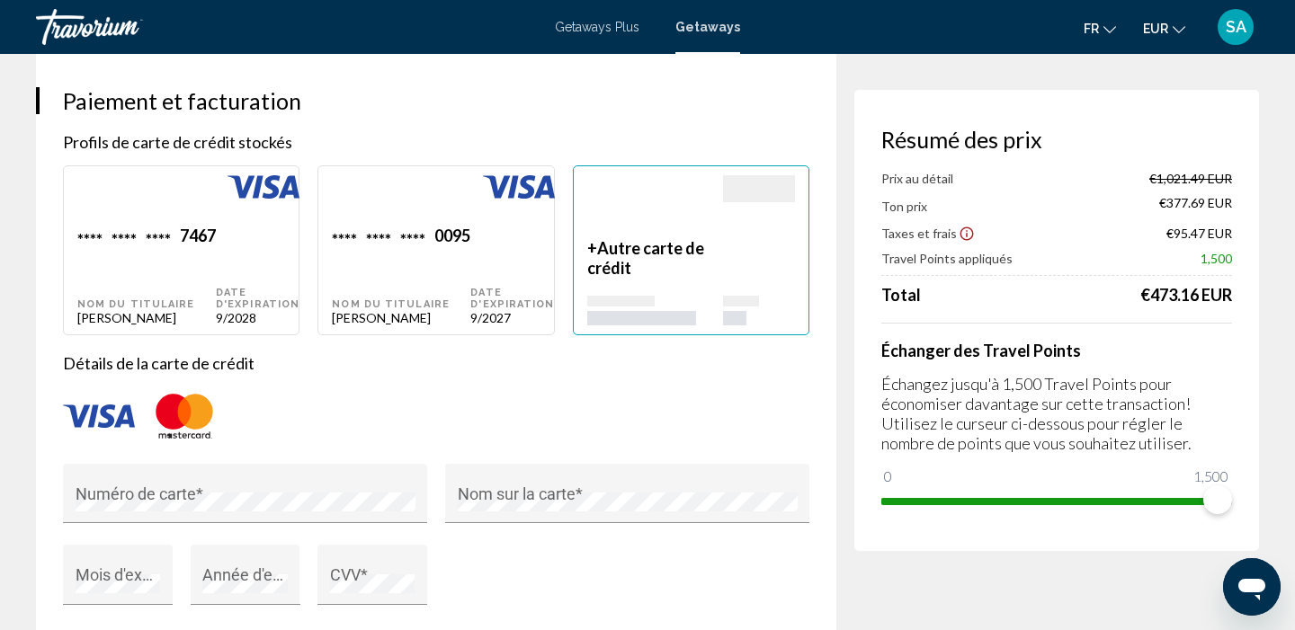
type input "**********"
type input "*********"
type input "*****"
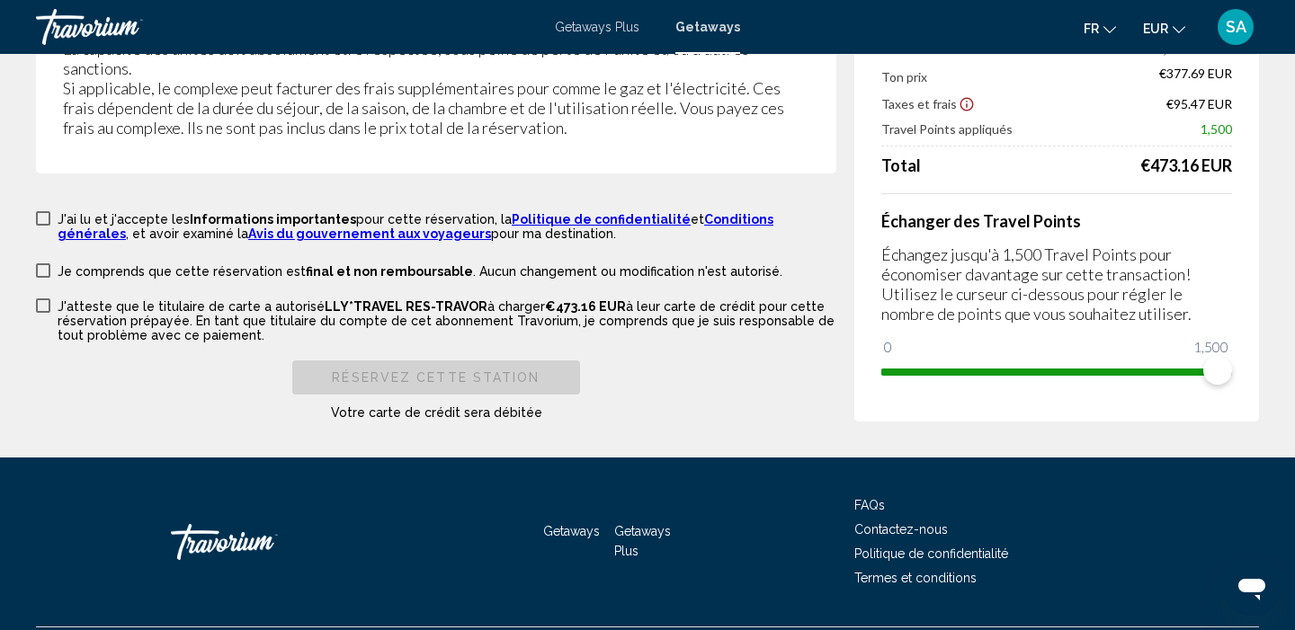
scroll to position [3723, 0]
click at [50, 210] on label "J'ai lu et j'accepte les Informations importantes pour cette réservation, la Po…" at bounding box center [436, 225] width 800 height 31
click at [43, 264] on span "Main content" at bounding box center [43, 271] width 14 height 14
click at [43, 299] on span "Main content" at bounding box center [43, 306] width 14 height 14
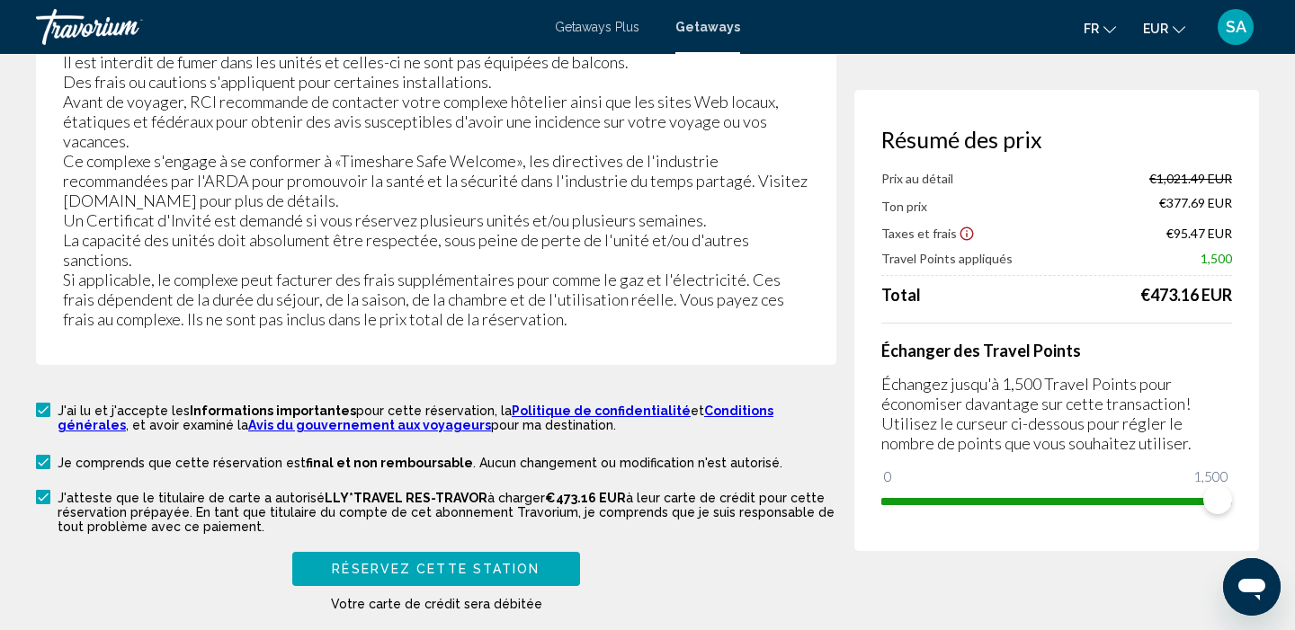
scroll to position [3523, 0]
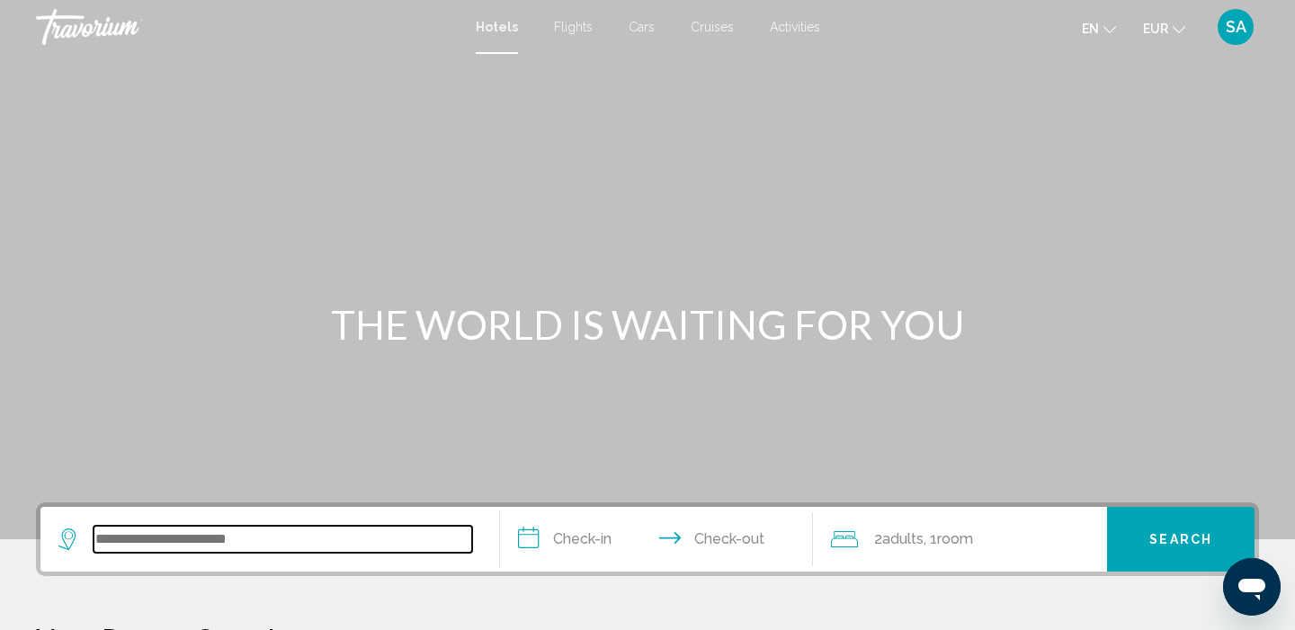
click at [181, 532] on input "Search widget" at bounding box center [282, 539] width 378 height 27
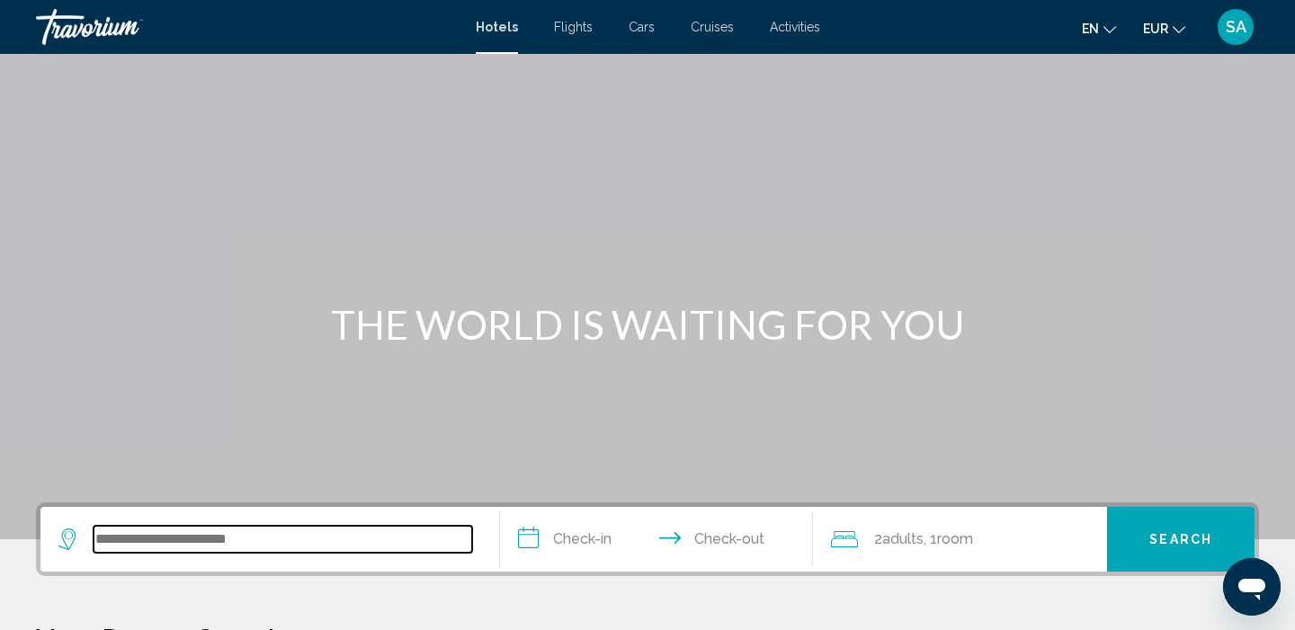
scroll to position [444, 0]
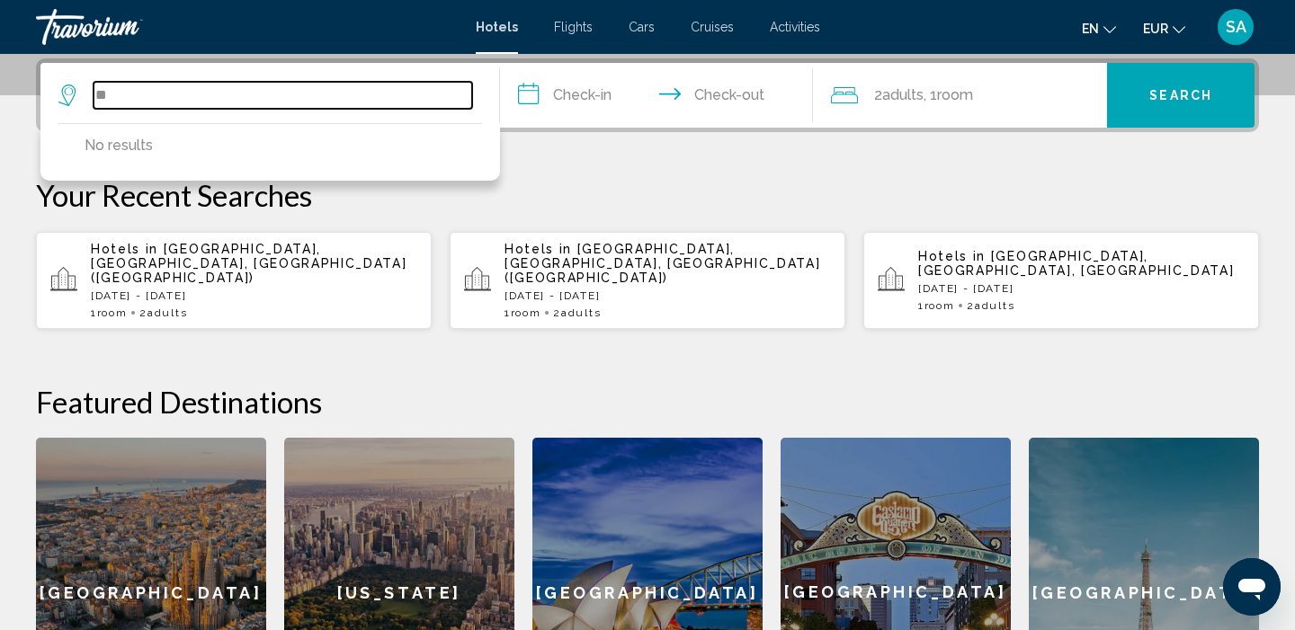
type input "*"
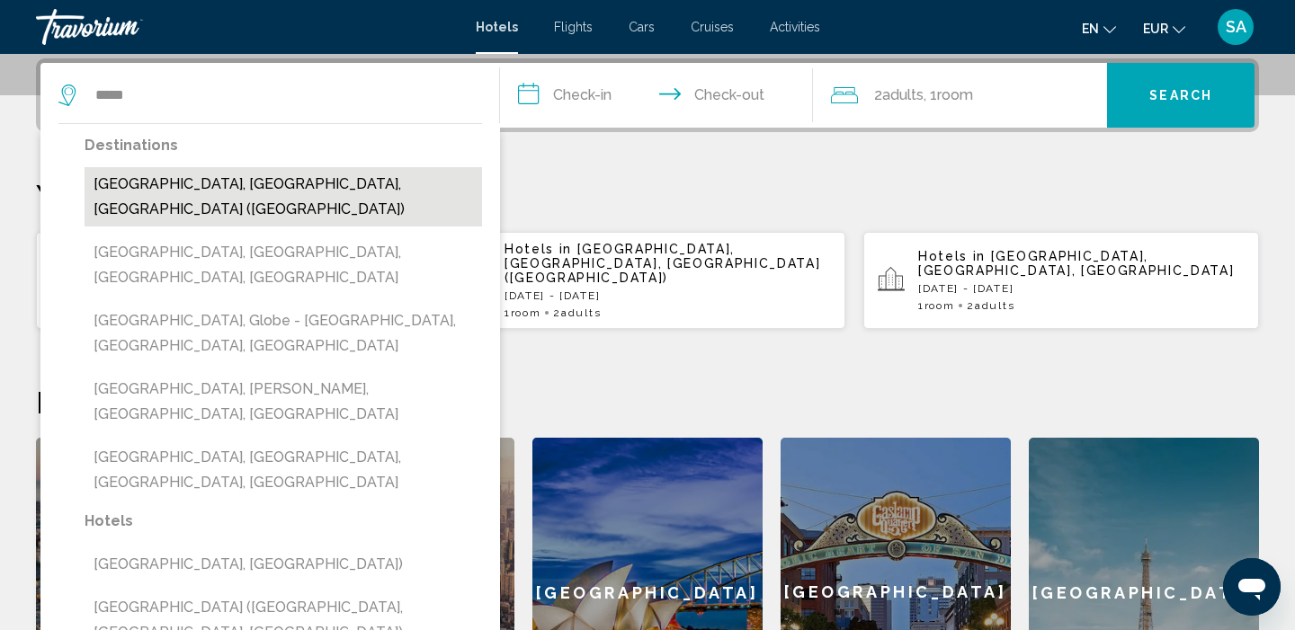
click at [292, 169] on button "[GEOGRAPHIC_DATA], [GEOGRAPHIC_DATA], [GEOGRAPHIC_DATA] ([GEOGRAPHIC_DATA])" at bounding box center [283, 196] width 397 height 59
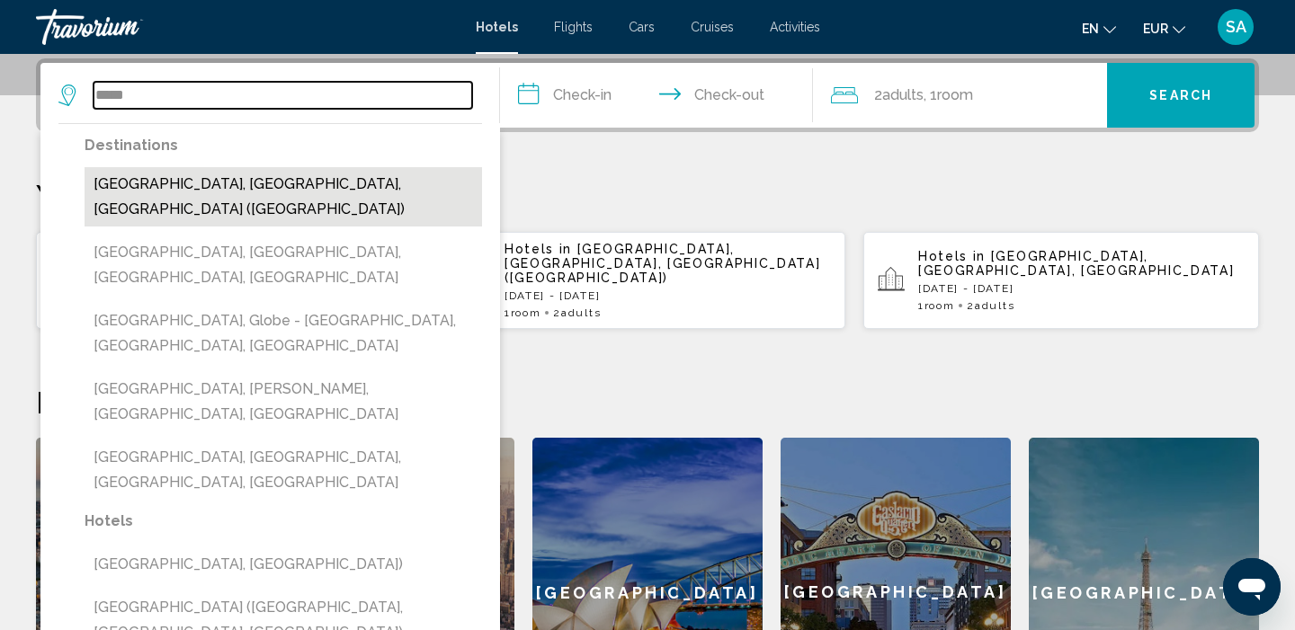
type input "**********"
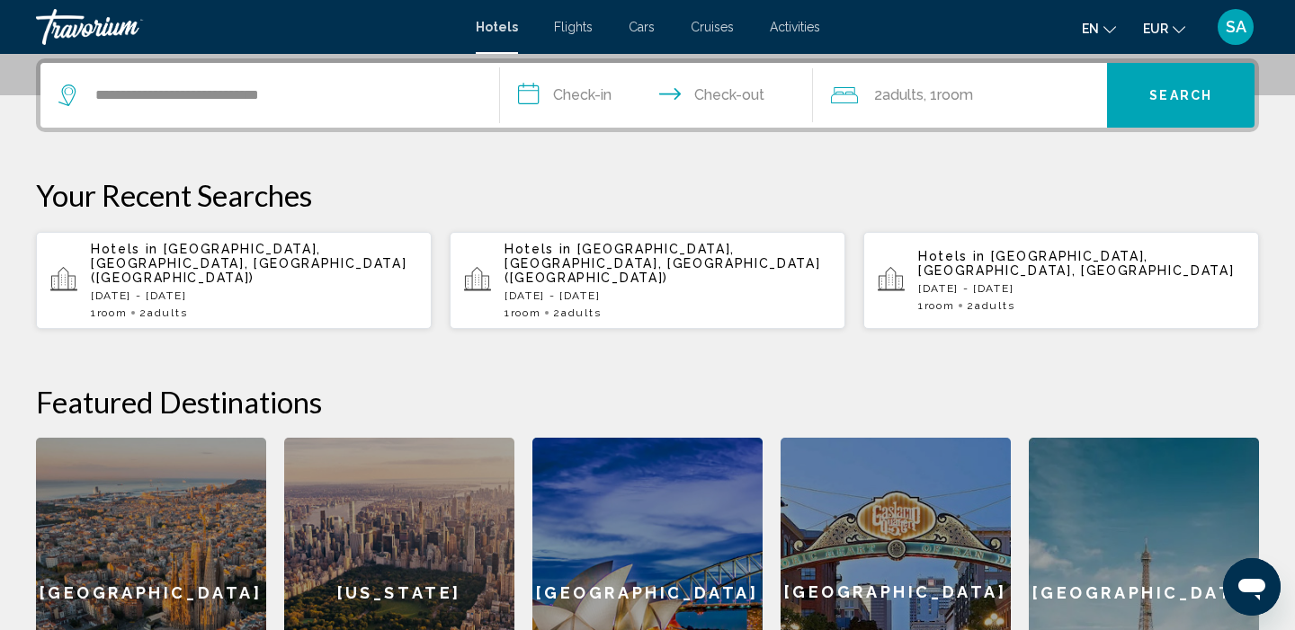
click at [597, 98] on input "**********" at bounding box center [660, 98] width 320 height 70
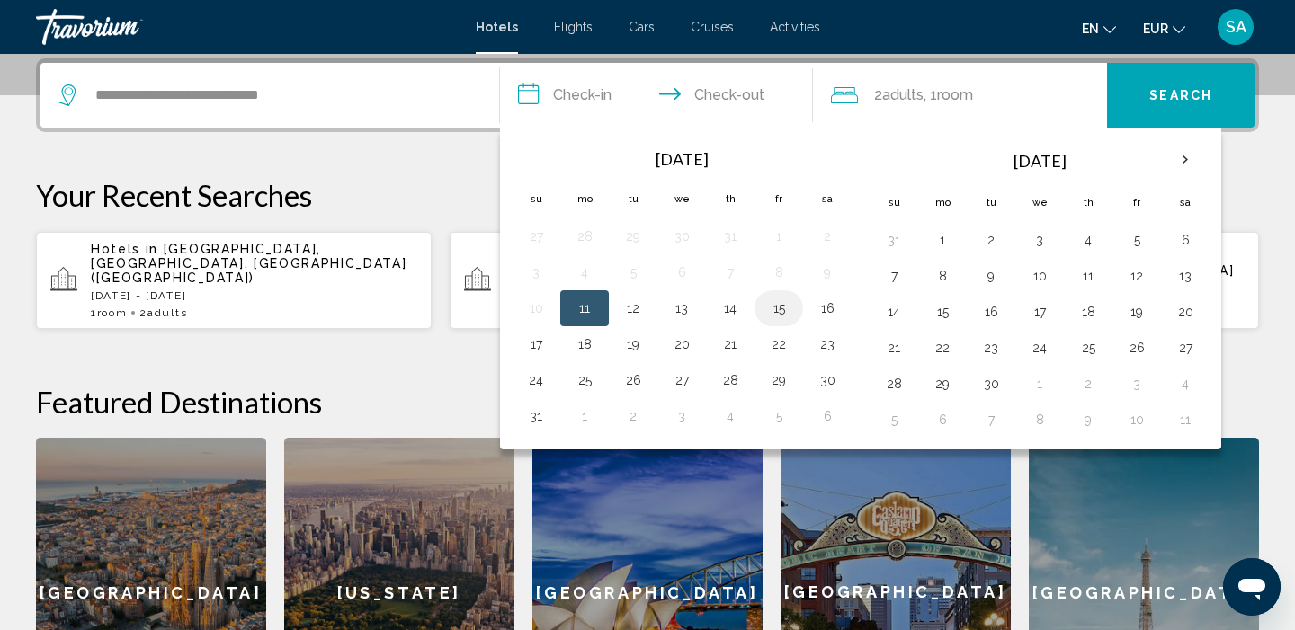
click at [779, 316] on button "15" at bounding box center [778, 308] width 29 height 25
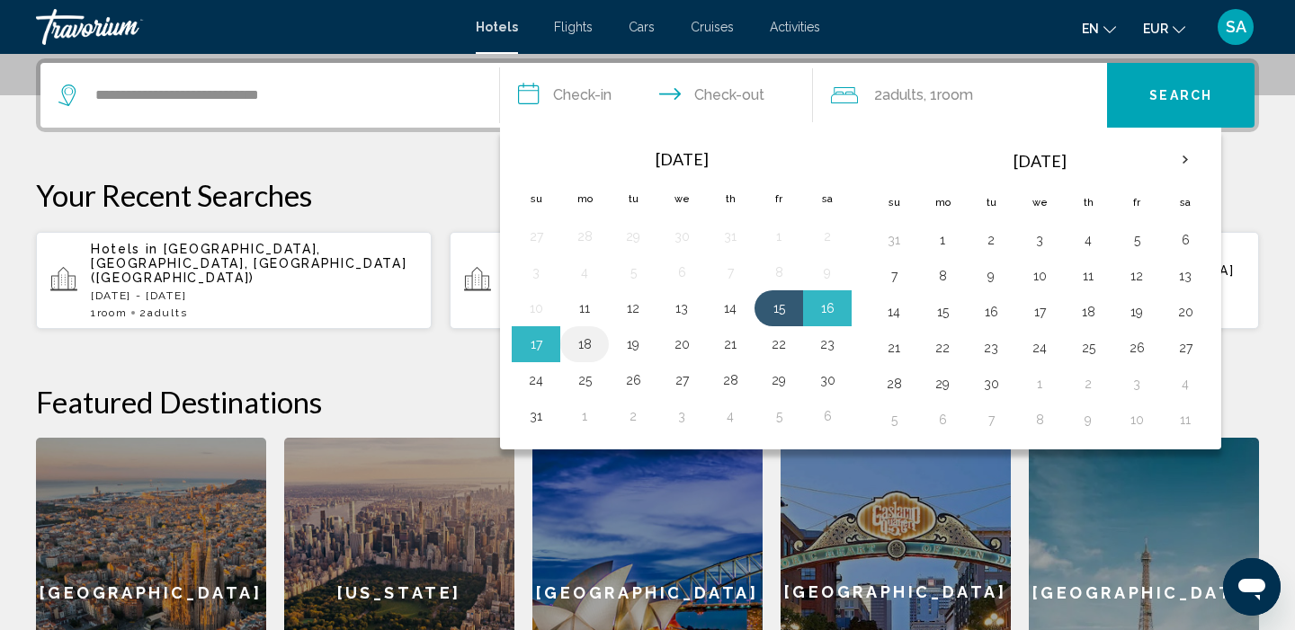
click at [580, 348] on button "18" at bounding box center [584, 344] width 29 height 25
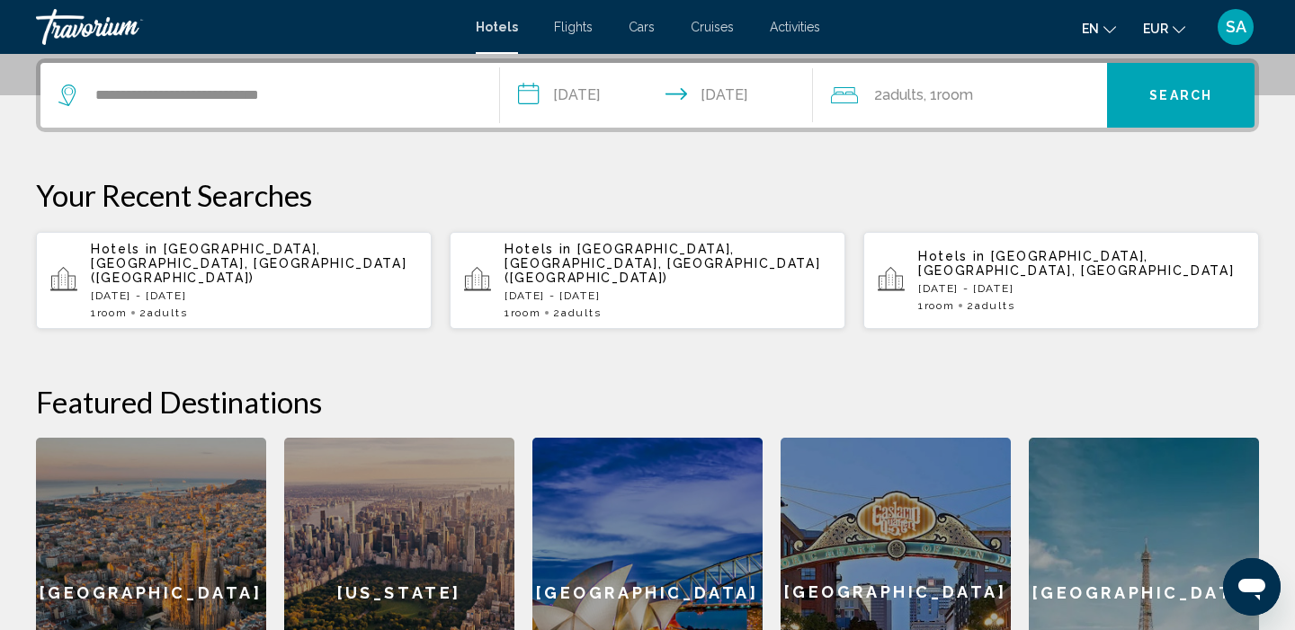
type input "**********"
click at [1135, 90] on button "Search" at bounding box center [1180, 95] width 147 height 65
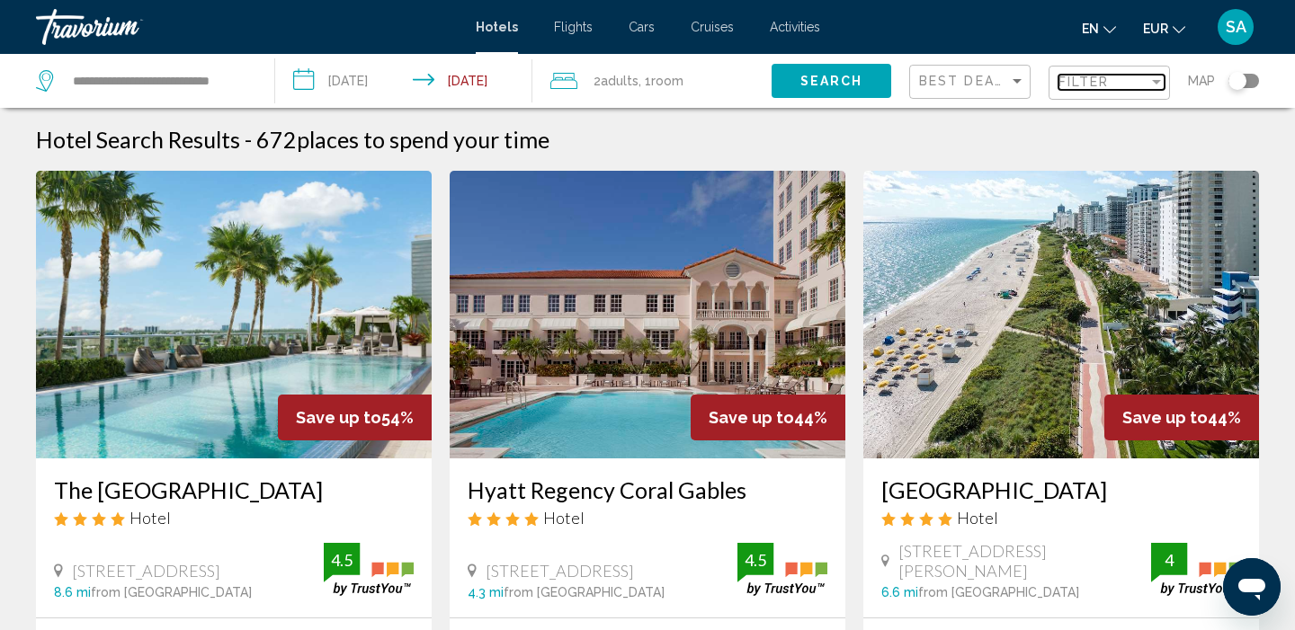
click at [1112, 80] on div "Filter" at bounding box center [1103, 82] width 90 height 14
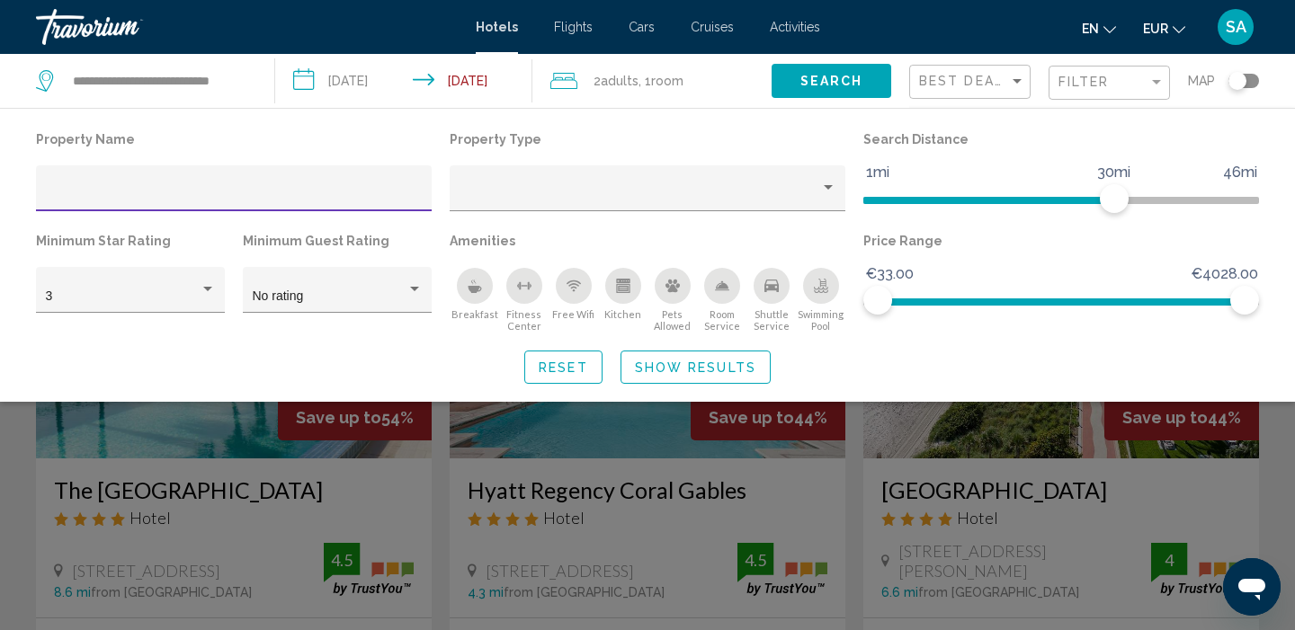
type input "*"
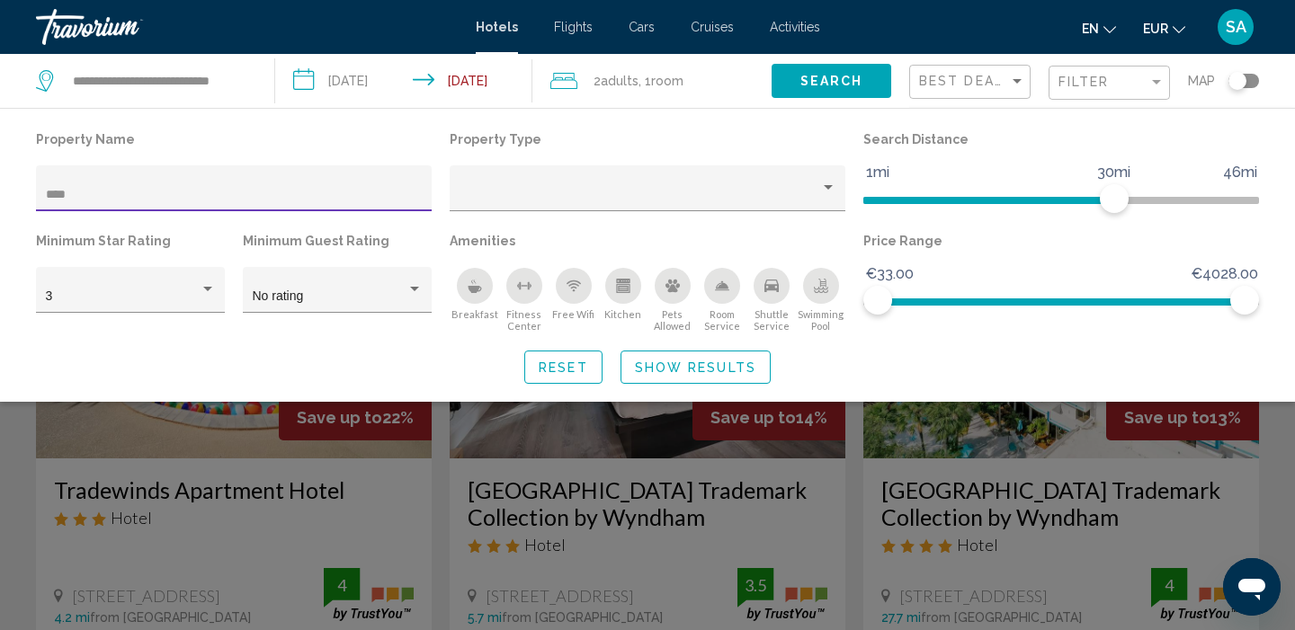
type input "****"
click at [206, 562] on div "Search widget" at bounding box center [647, 450] width 1295 height 361
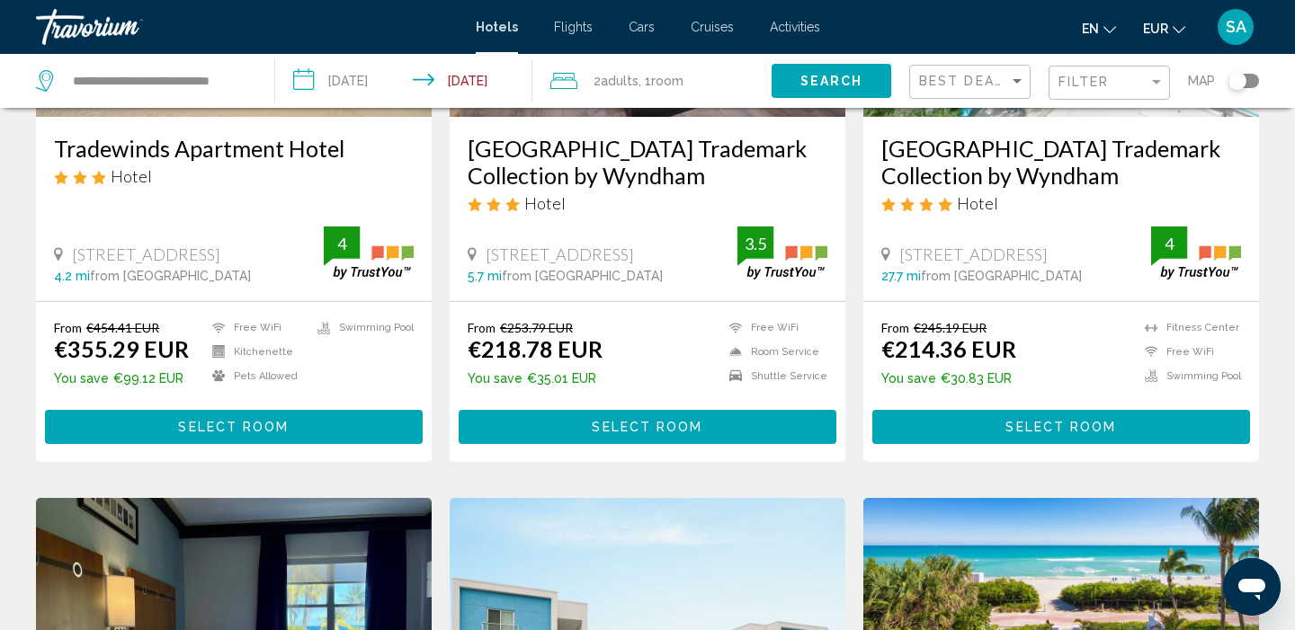
scroll to position [344, 0]
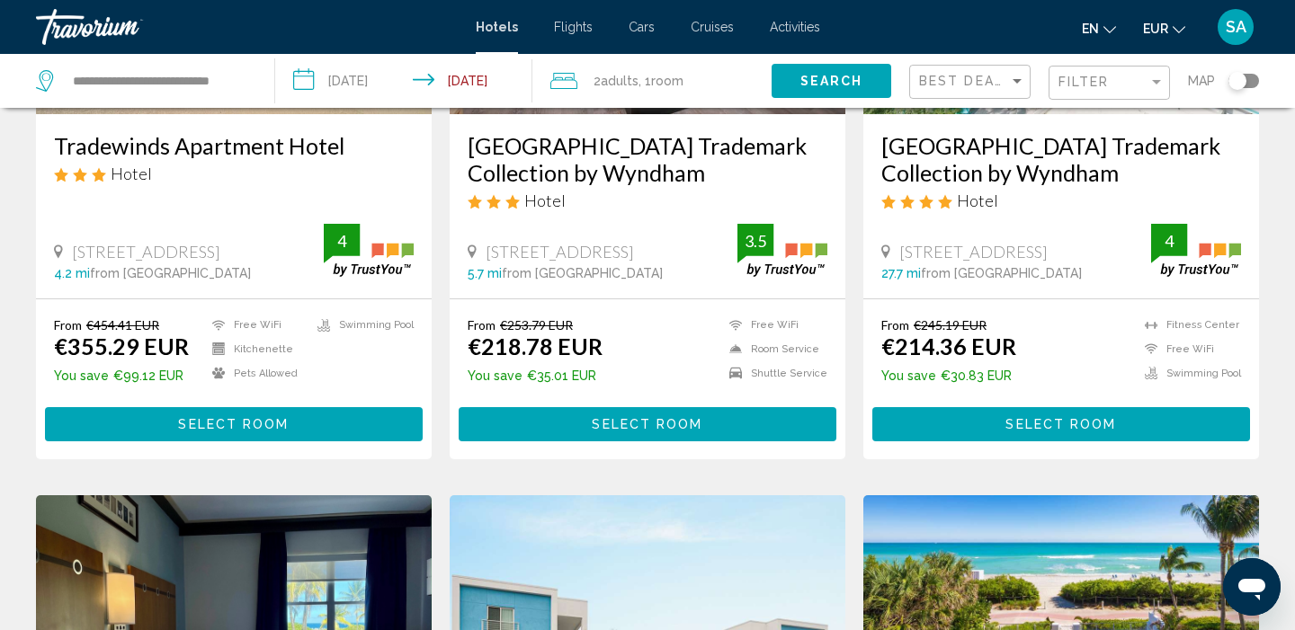
click at [240, 428] on span "Select Room" at bounding box center [233, 425] width 111 height 14
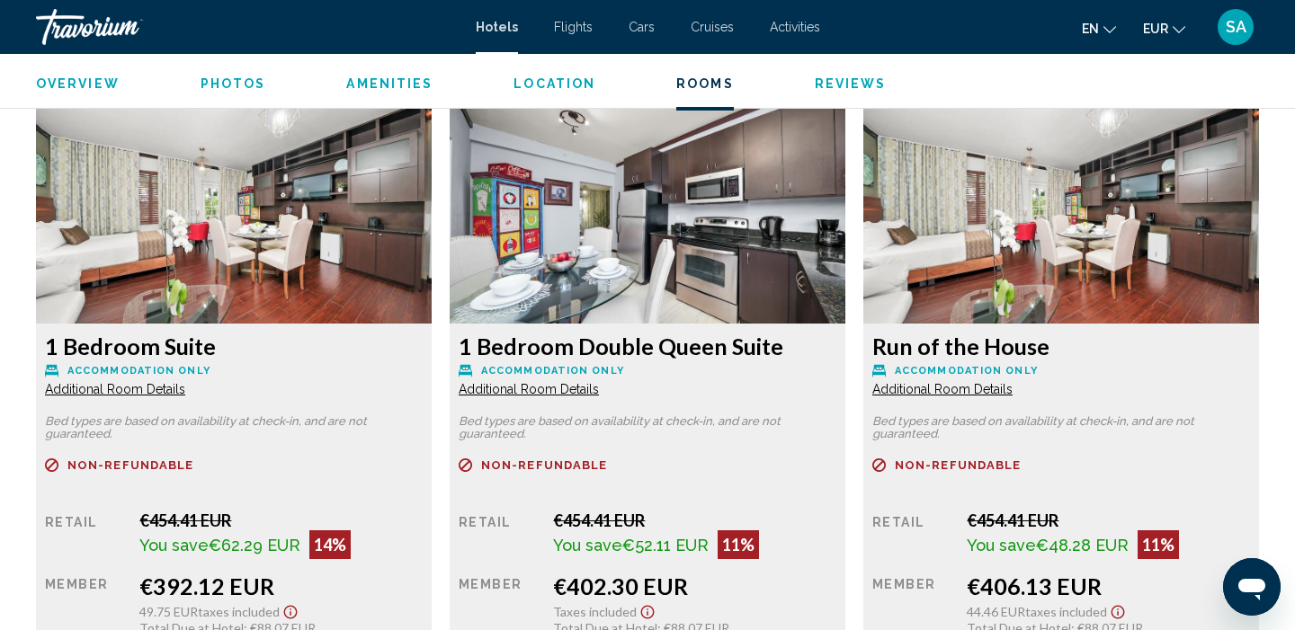
scroll to position [3074, 0]
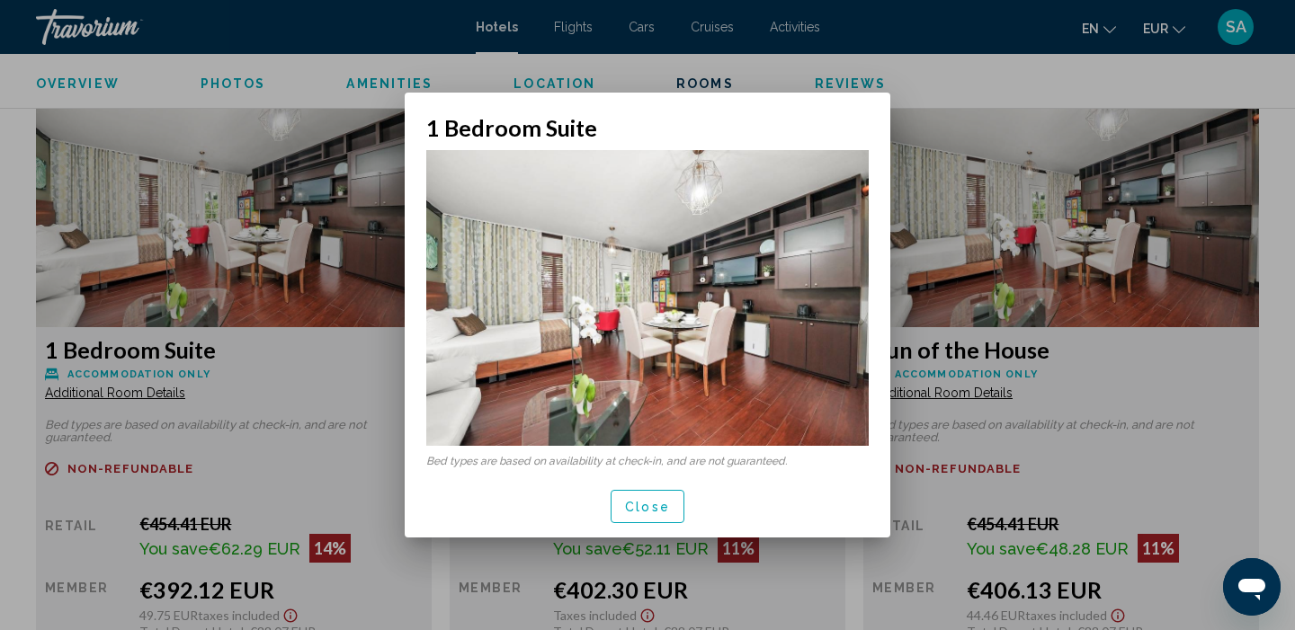
scroll to position [0, 0]
click at [329, 389] on div at bounding box center [647, 315] width 1295 height 630
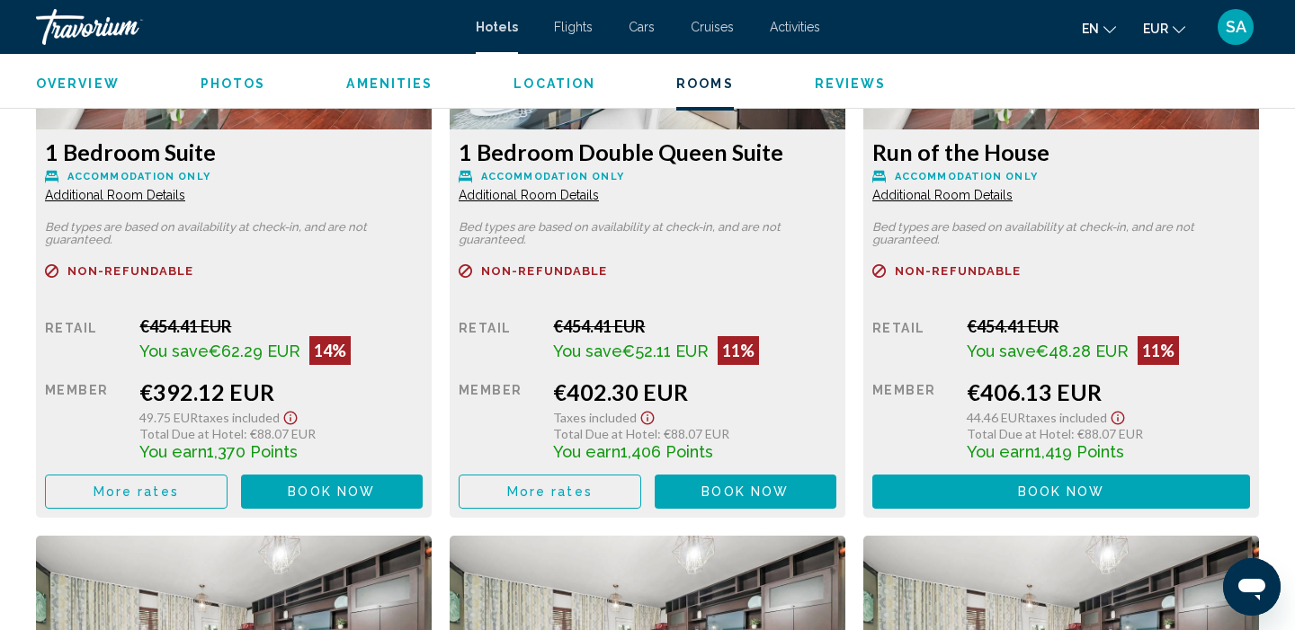
scroll to position [3275, 0]
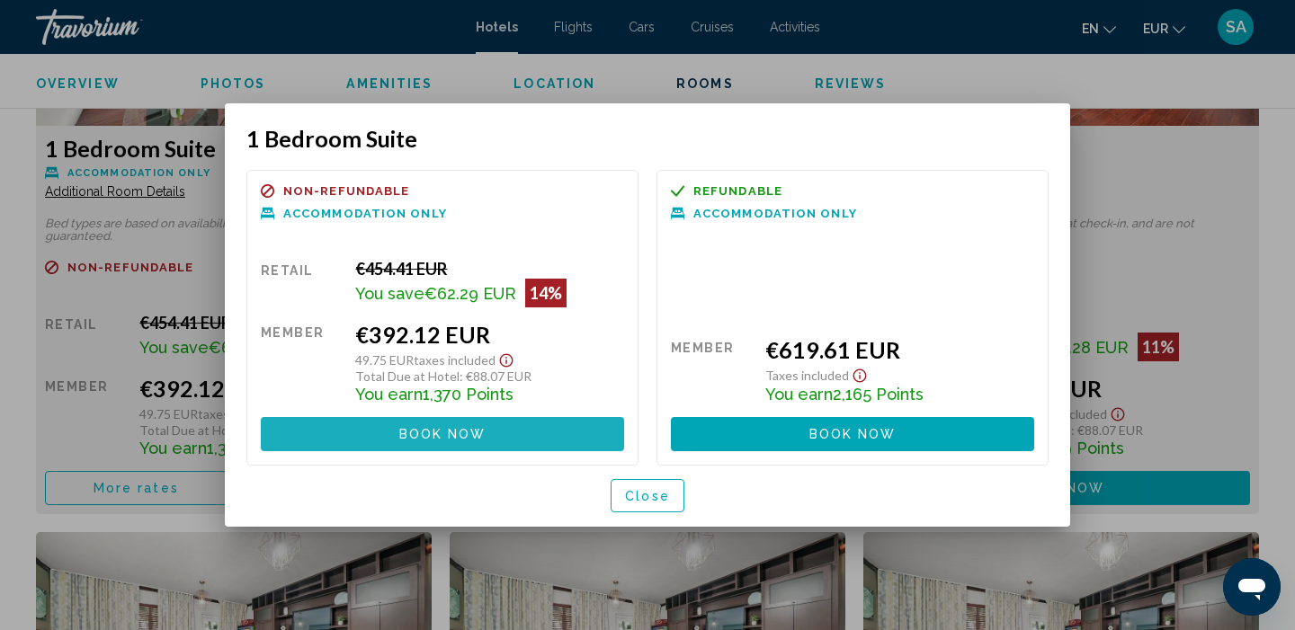
click at [440, 441] on span "Book now" at bounding box center [442, 435] width 87 height 14
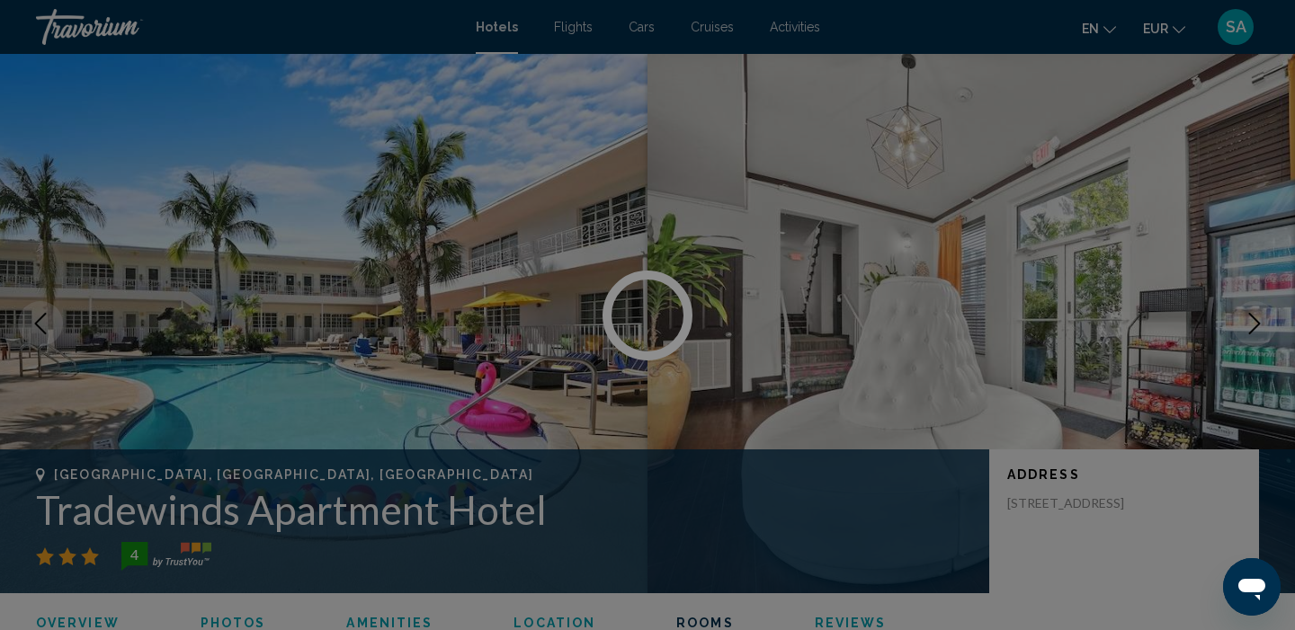
scroll to position [3275, 0]
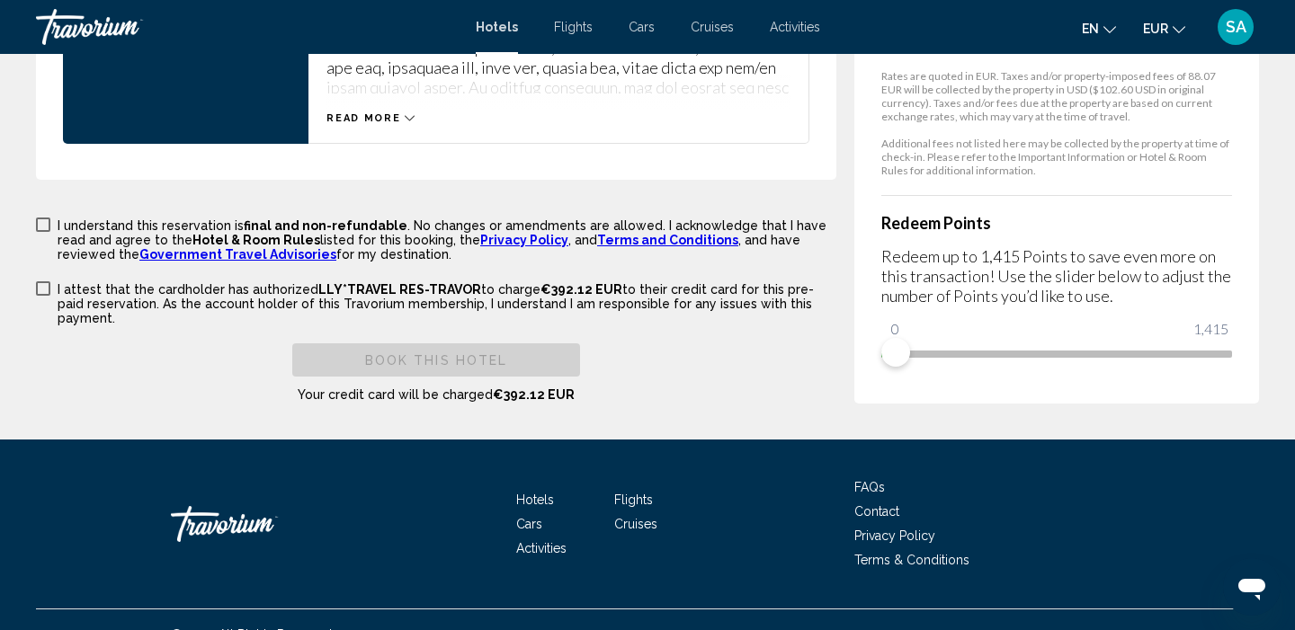
scroll to position [2871, 0]
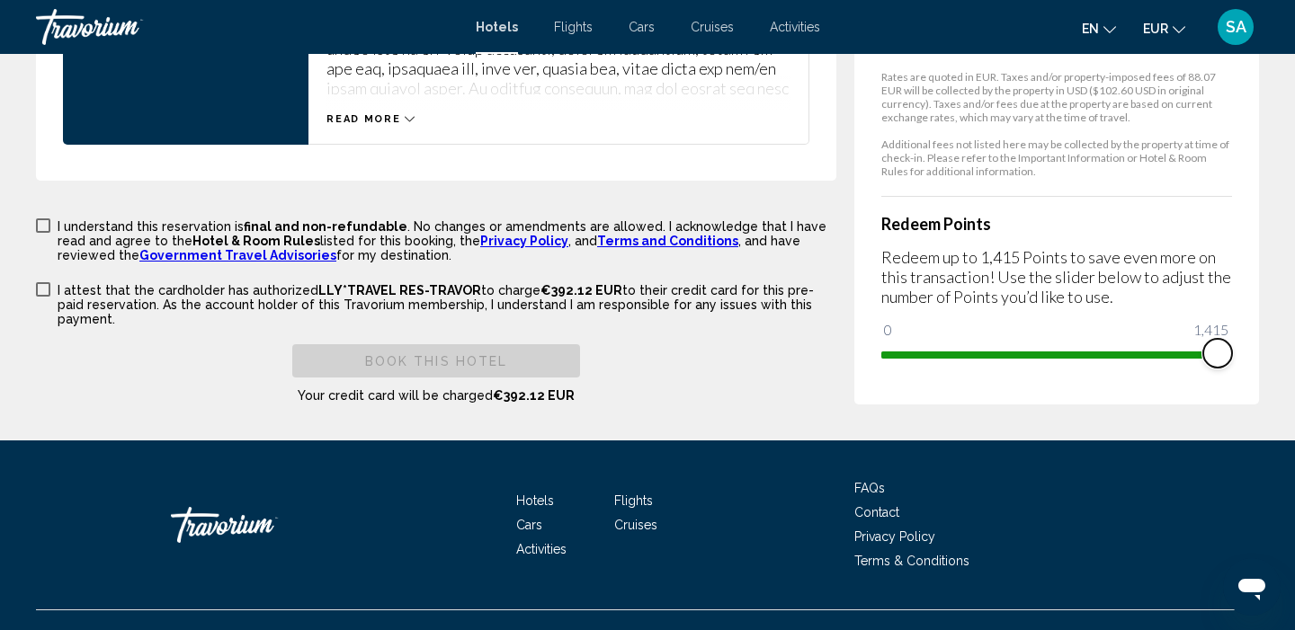
drag, startPoint x: 906, startPoint y: 326, endPoint x: 1294, endPoint y: 289, distance: 389.3
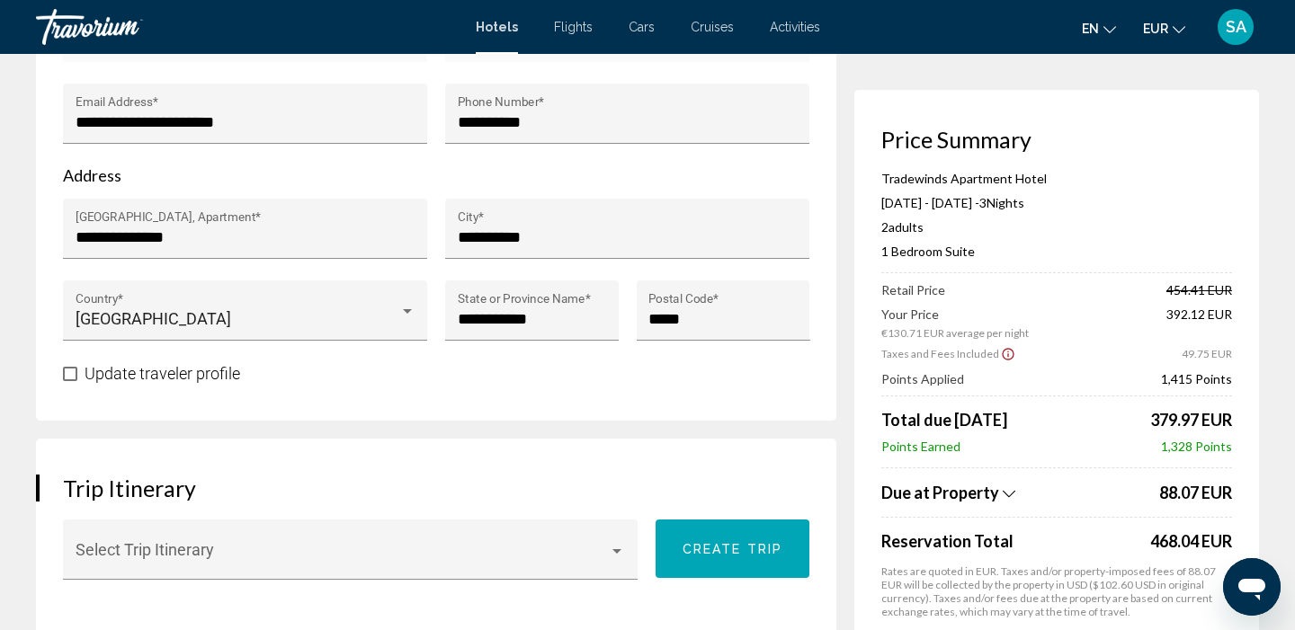
scroll to position [734, 0]
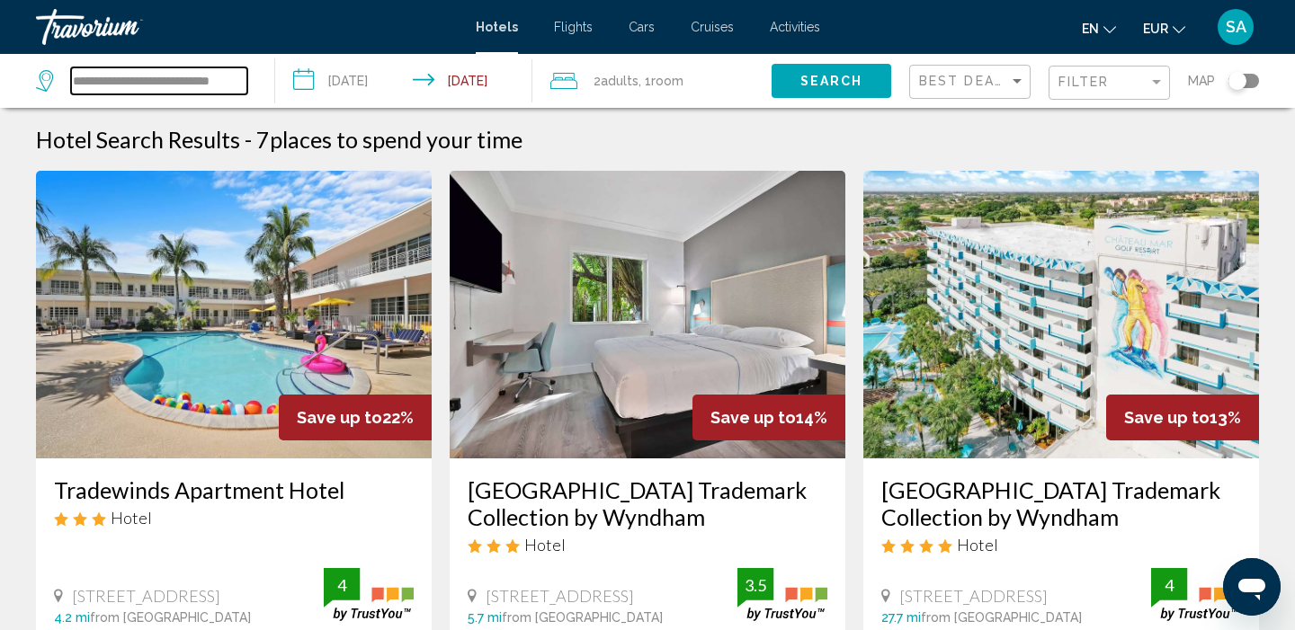
click at [120, 82] on input "**********" at bounding box center [159, 80] width 176 height 27
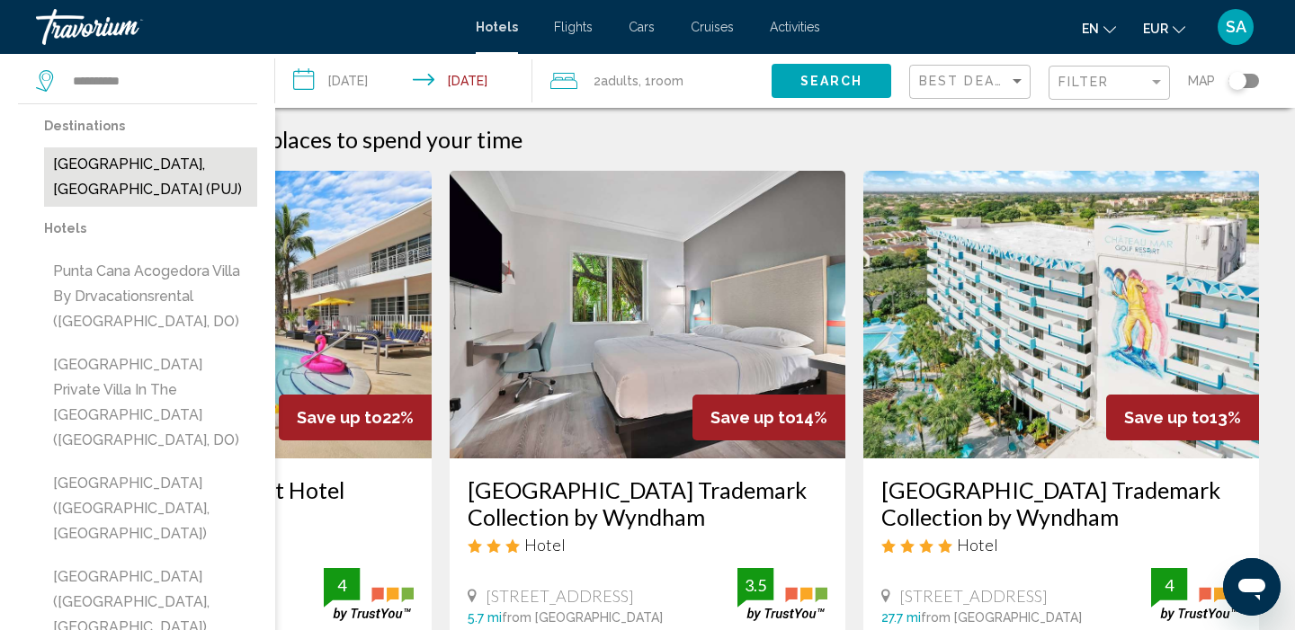
click at [162, 183] on button "Punta Cana, Dominican Republic (PUJ)" at bounding box center [150, 176] width 213 height 59
type input "**********"
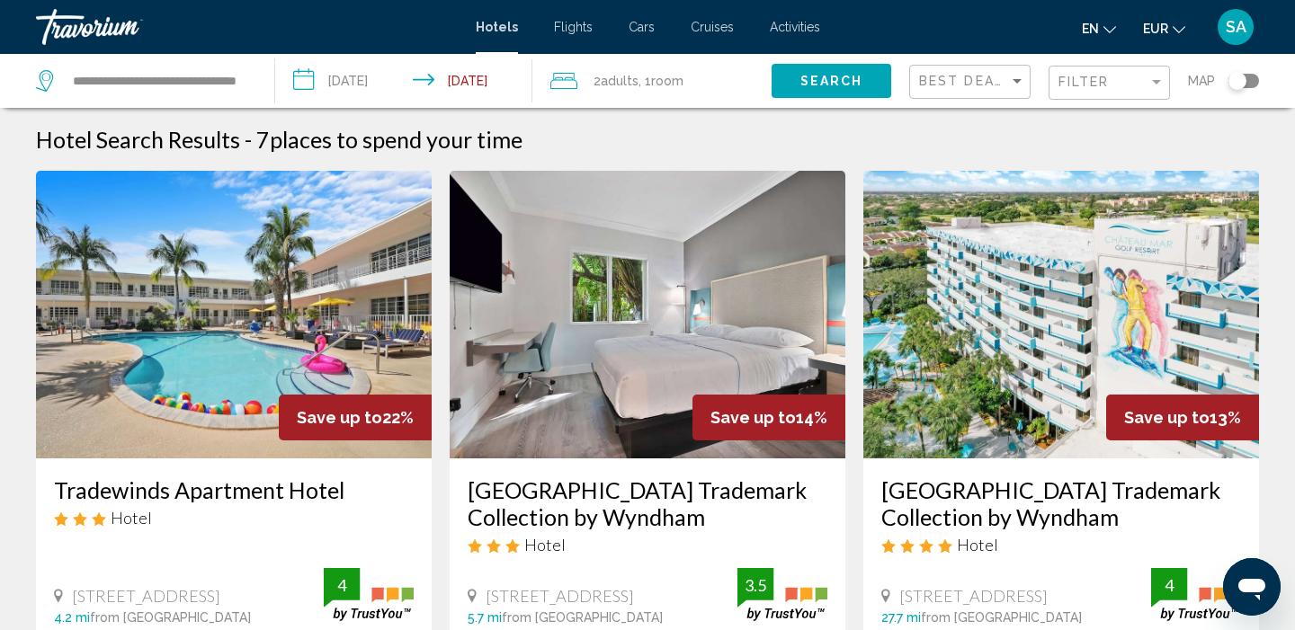
click at [815, 80] on span "Search" at bounding box center [831, 82] width 63 height 14
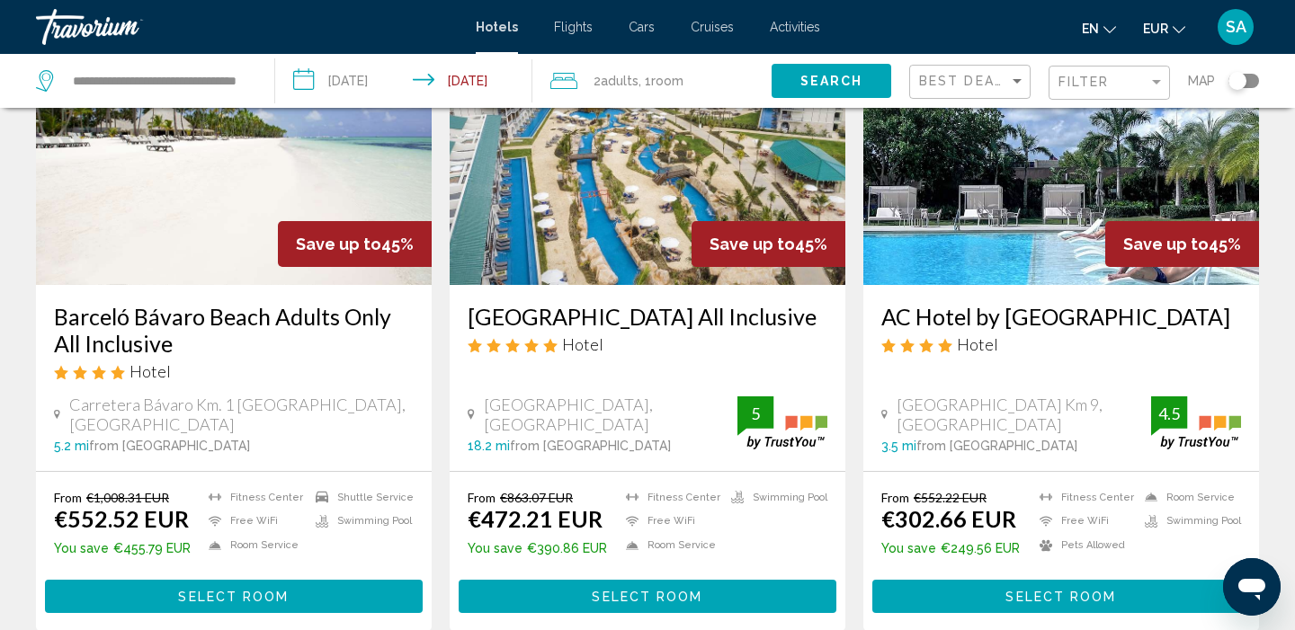
scroll to position [170, 0]
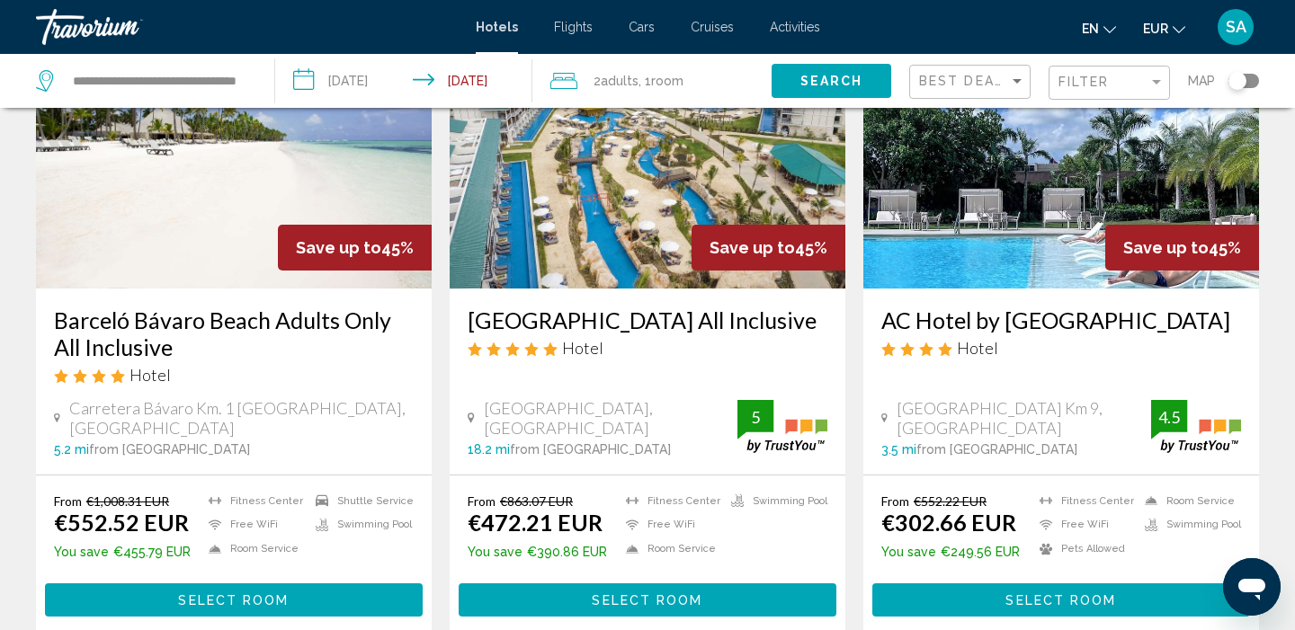
click at [159, 193] on img "Main content" at bounding box center [234, 145] width 396 height 288
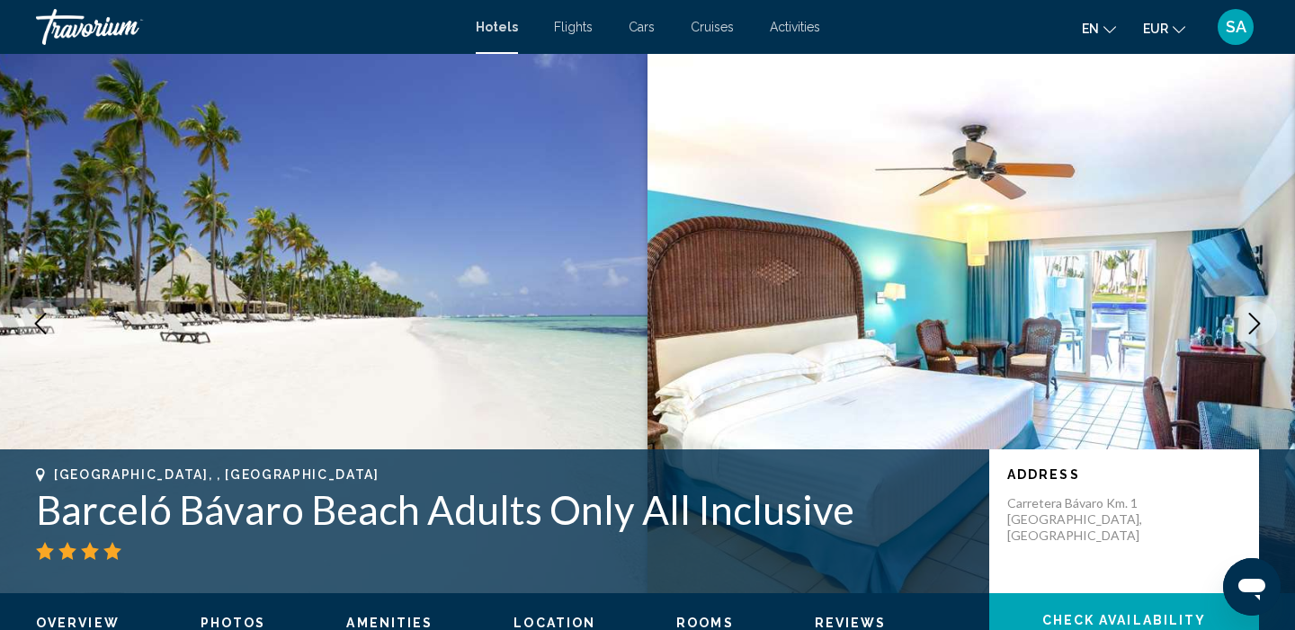
click at [1268, 327] on button "Next image" at bounding box center [1254, 323] width 45 height 45
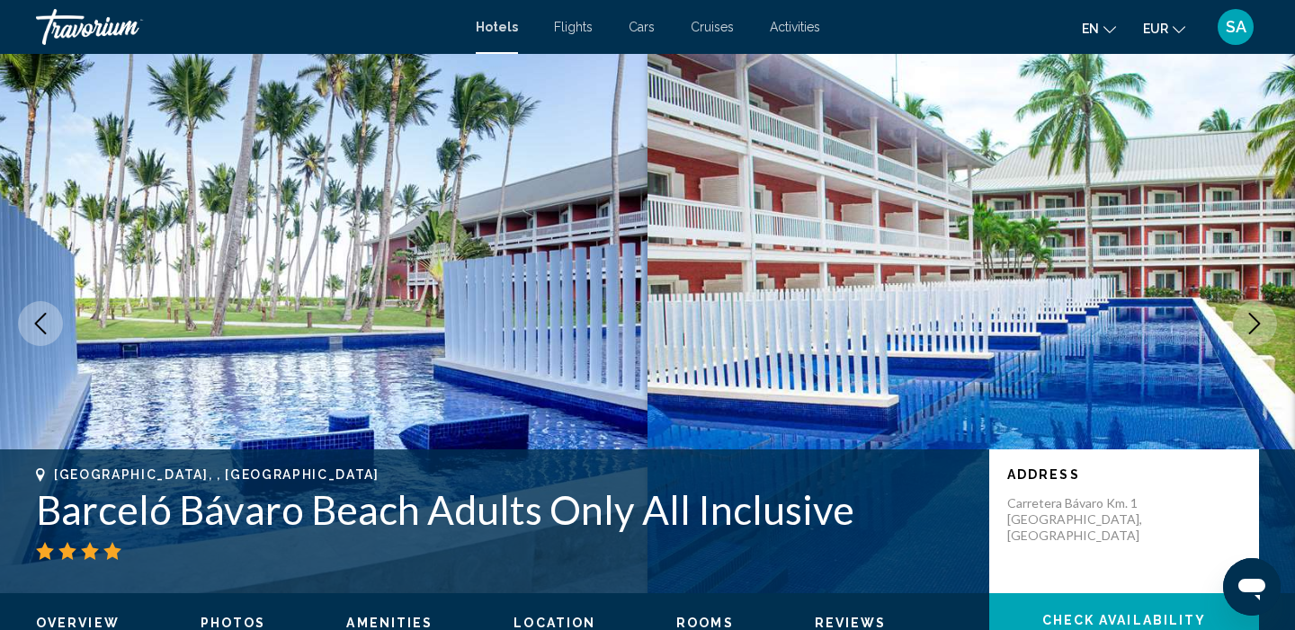
click at [1264, 327] on icon "Next image" at bounding box center [1254, 324] width 22 height 22
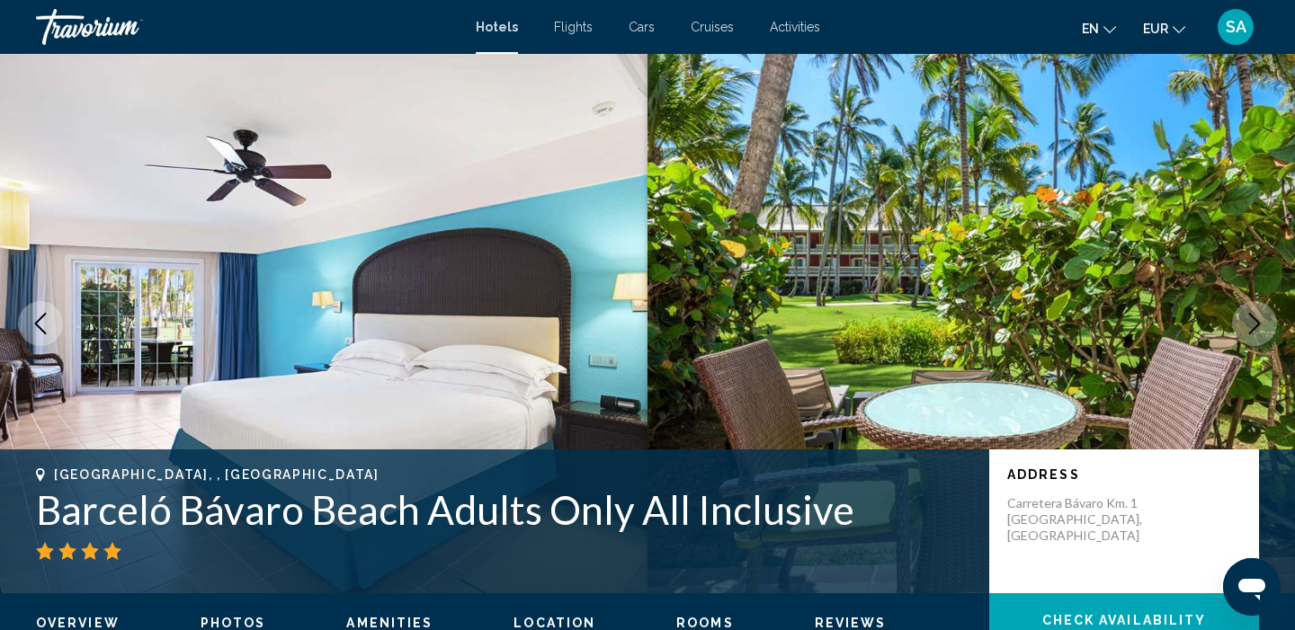
click at [1264, 328] on icon "Next image" at bounding box center [1254, 324] width 22 height 22
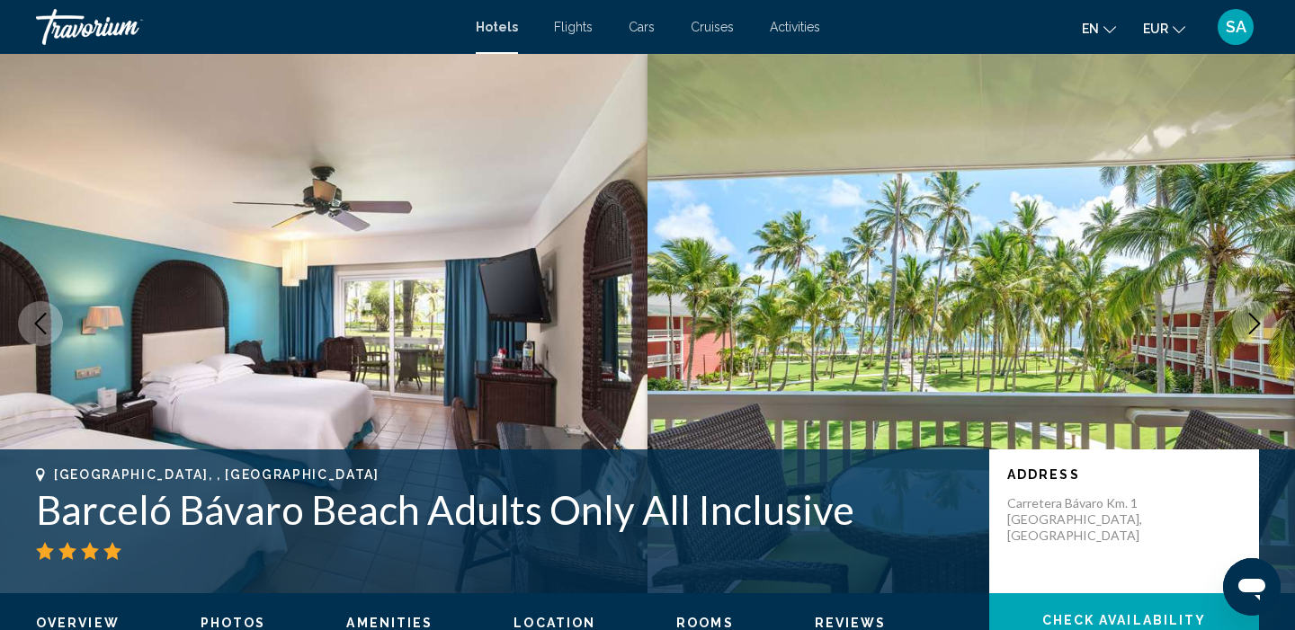
click at [1264, 330] on icon "Next image" at bounding box center [1254, 324] width 22 height 22
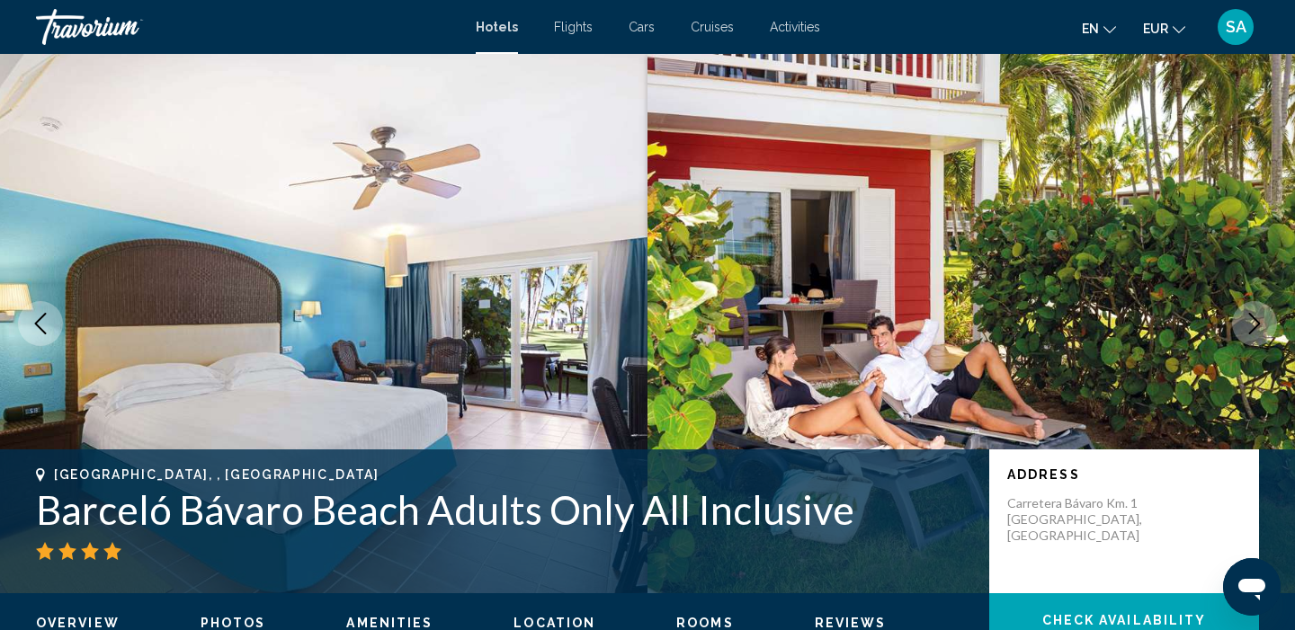
click at [1264, 332] on icon "Next image" at bounding box center [1254, 324] width 22 height 22
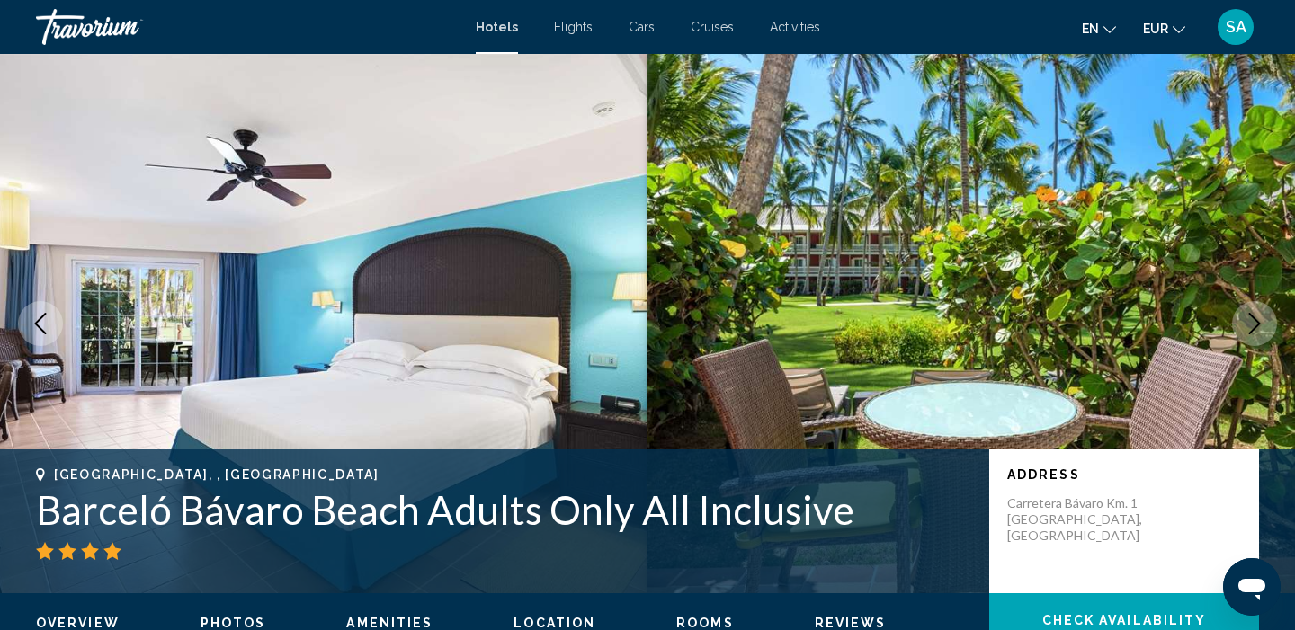
click at [1264, 332] on icon "Next image" at bounding box center [1254, 324] width 22 height 22
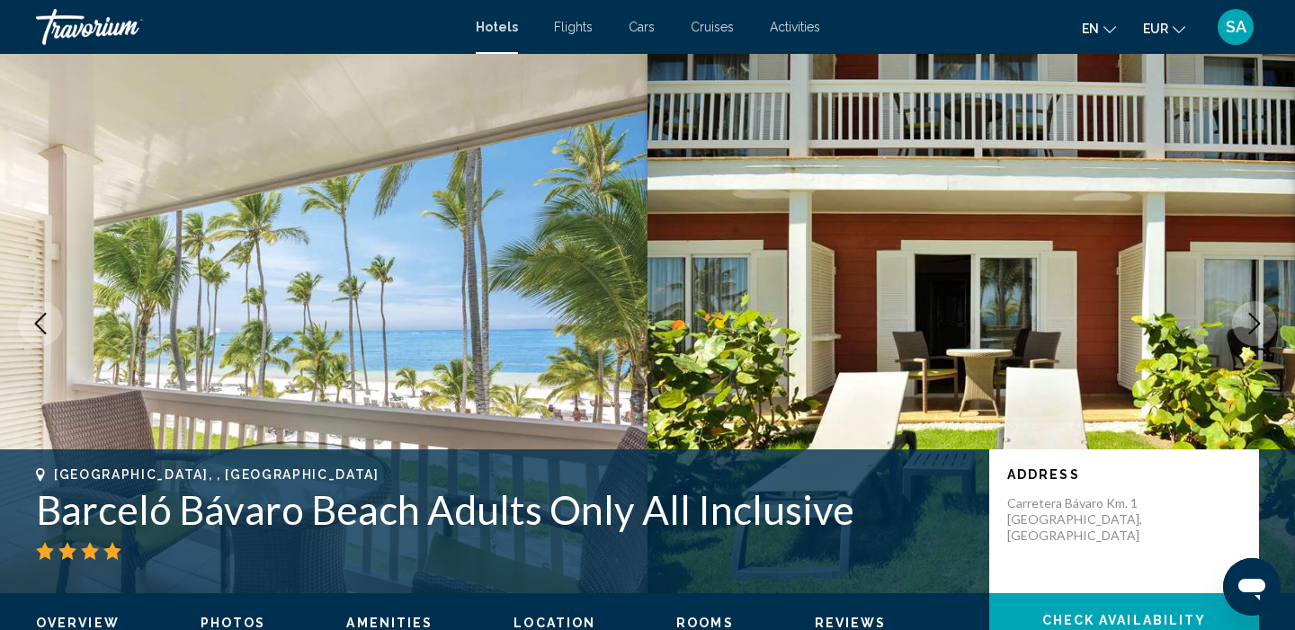
click at [1264, 333] on icon "Next image" at bounding box center [1254, 324] width 22 height 22
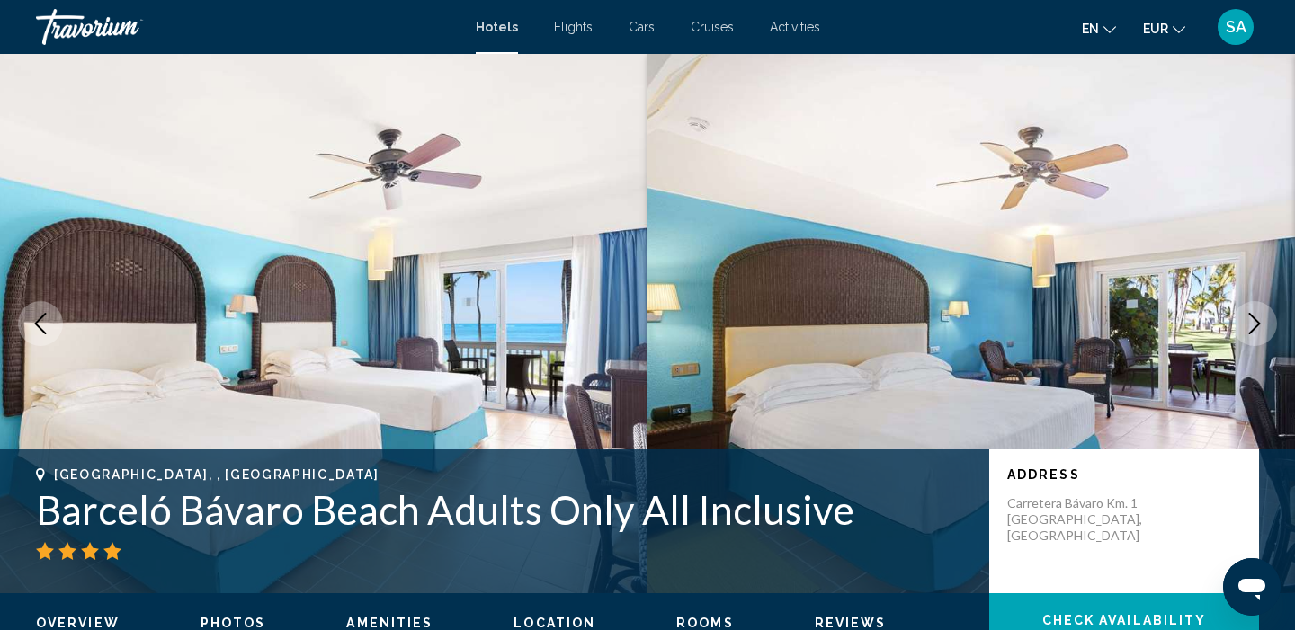
click at [1264, 334] on icon "Next image" at bounding box center [1254, 324] width 22 height 22
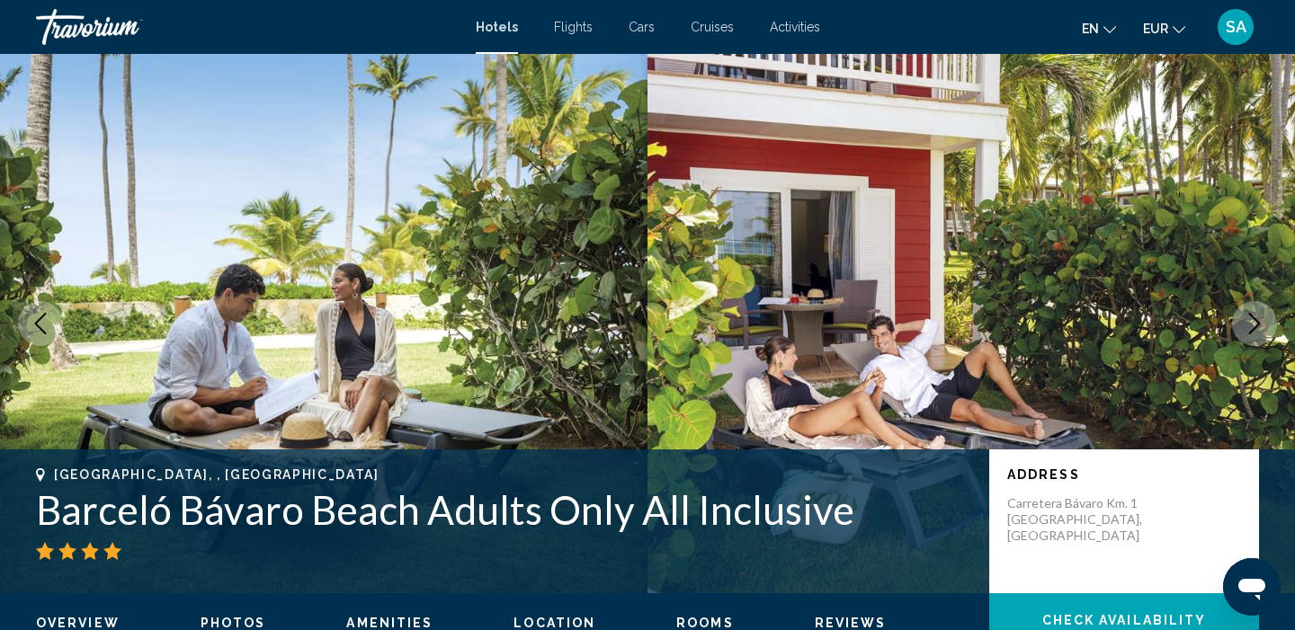
click at [1264, 334] on button "Next image" at bounding box center [1254, 323] width 45 height 45
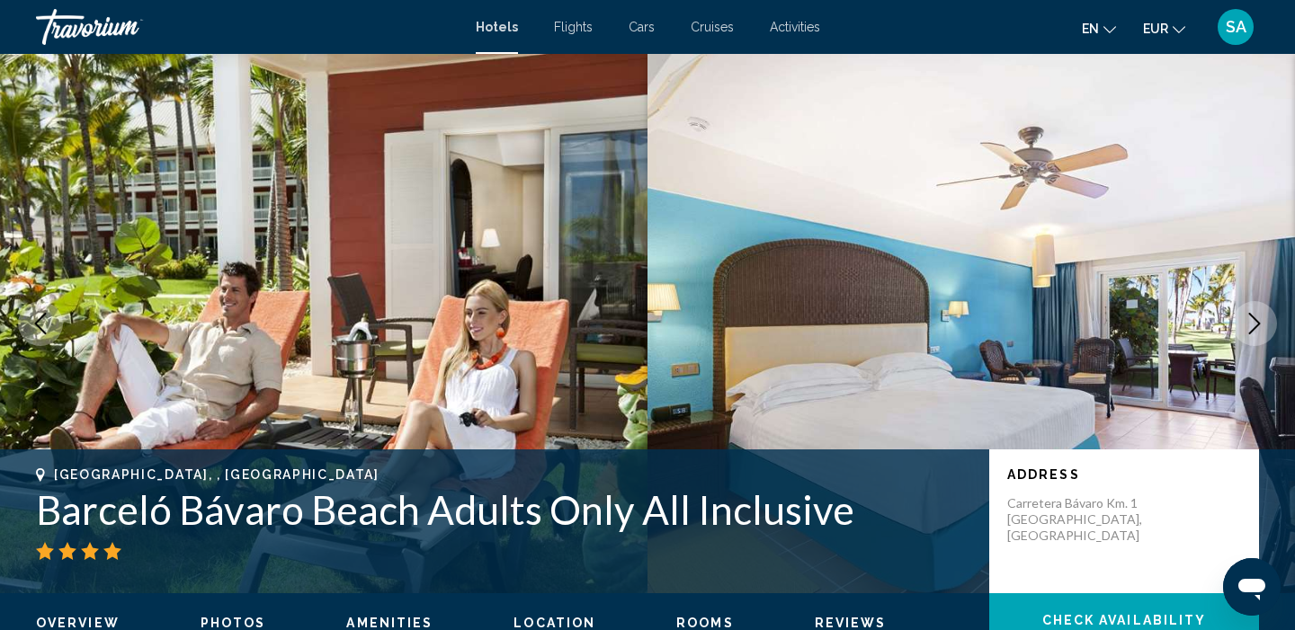
click at [1257, 328] on icon "Next image" at bounding box center [1254, 324] width 22 height 22
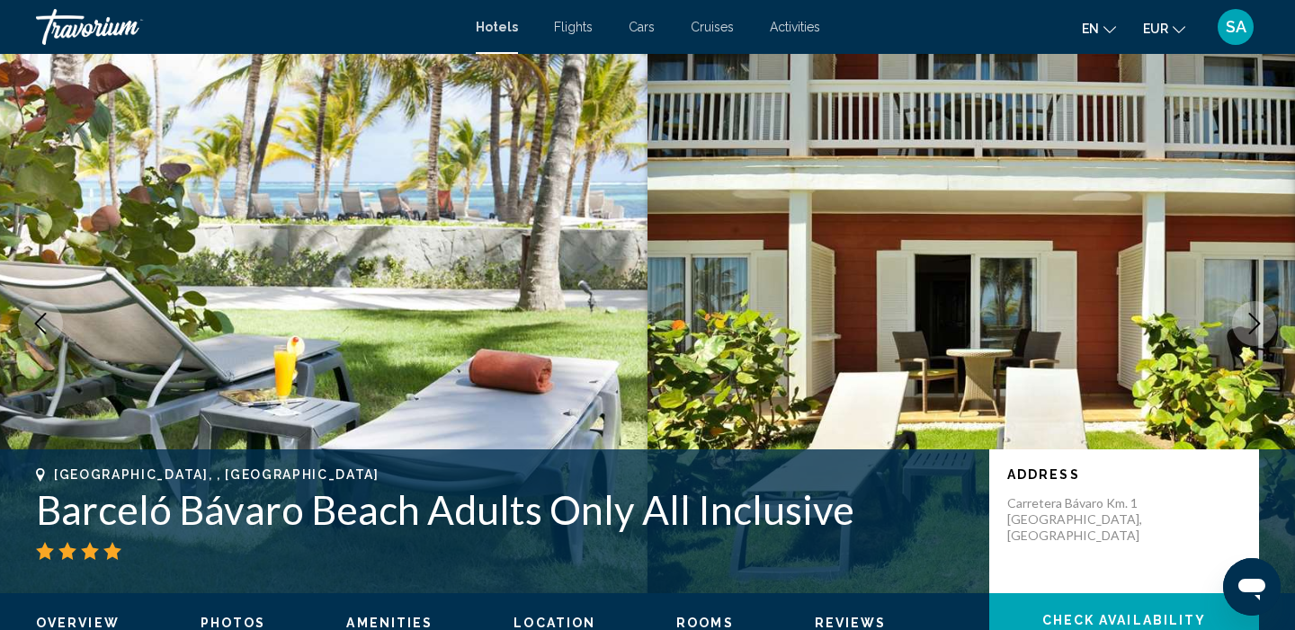
click at [1257, 328] on icon "Next image" at bounding box center [1254, 324] width 22 height 22
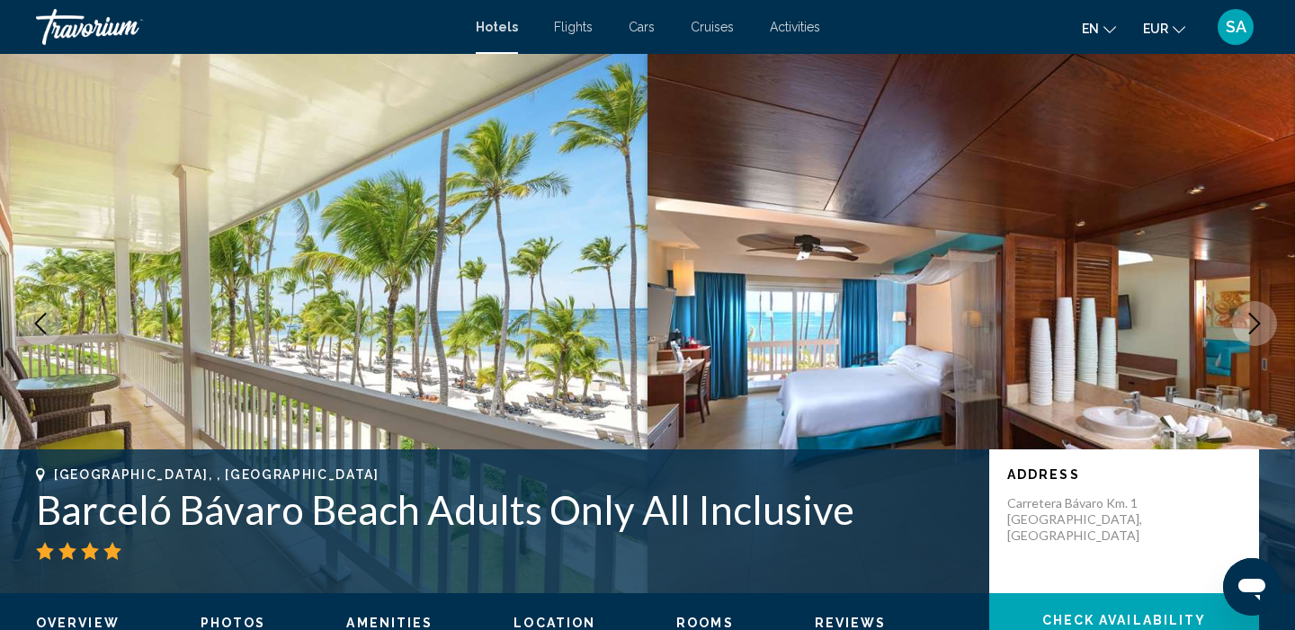
click at [1257, 328] on icon "Next image" at bounding box center [1254, 324] width 22 height 22
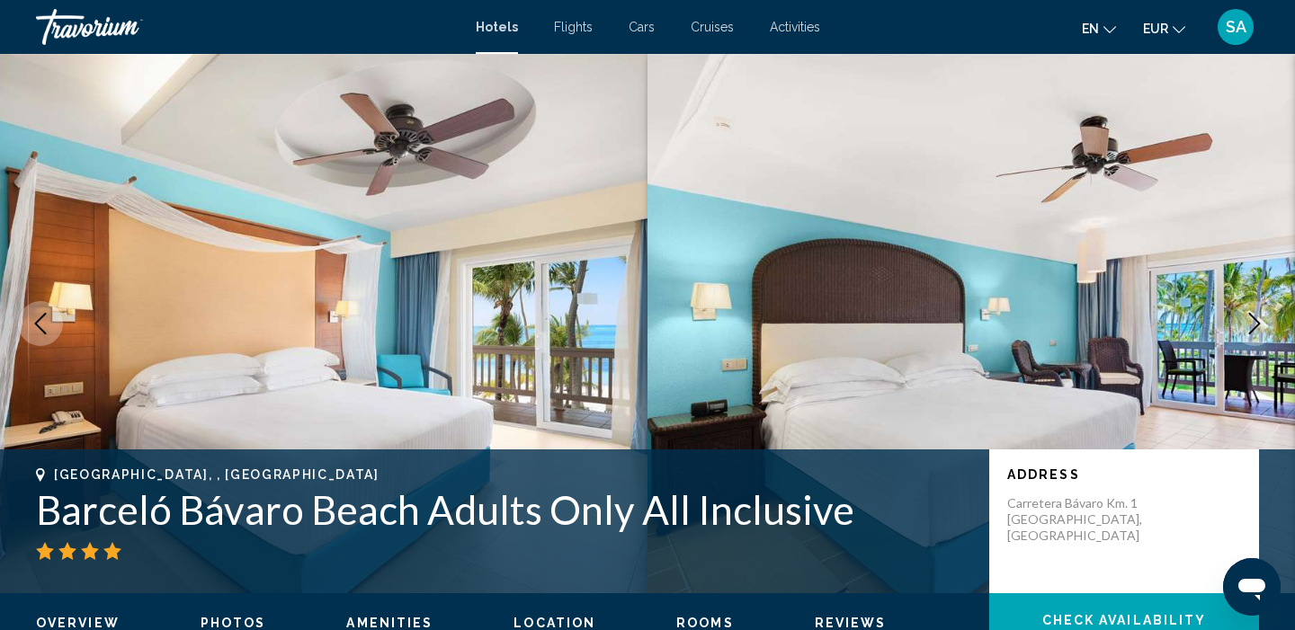
click at [1257, 328] on icon "Next image" at bounding box center [1254, 324] width 22 height 22
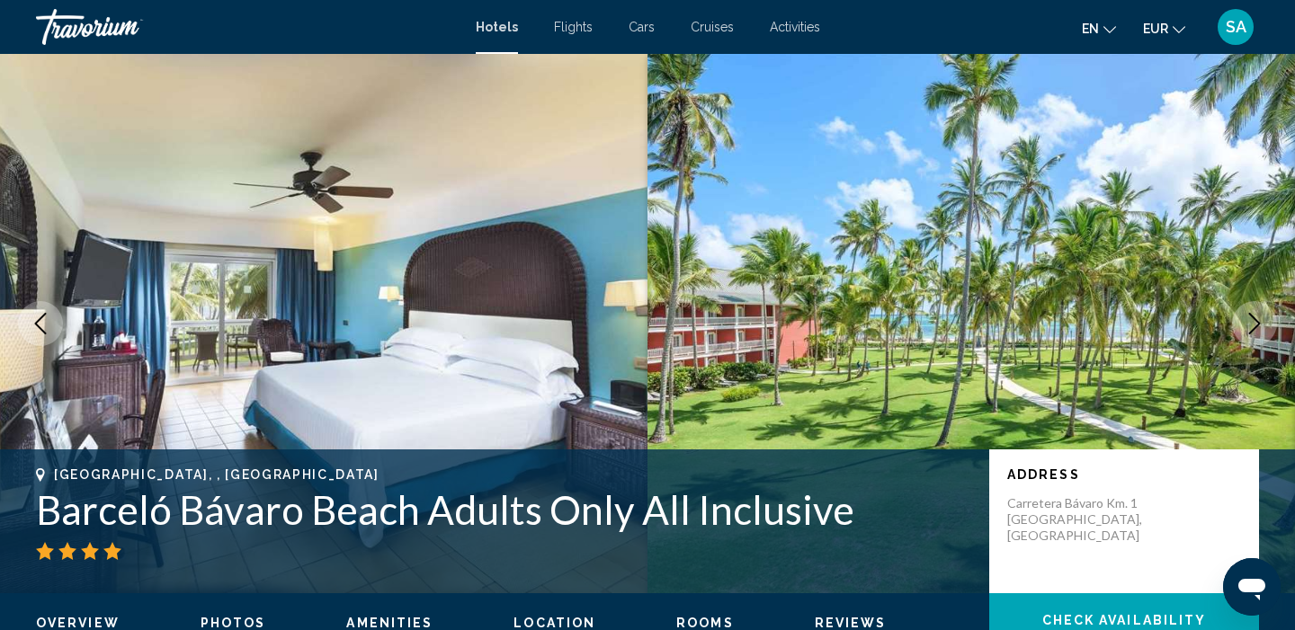
click at [1257, 329] on icon "Next image" at bounding box center [1254, 324] width 22 height 22
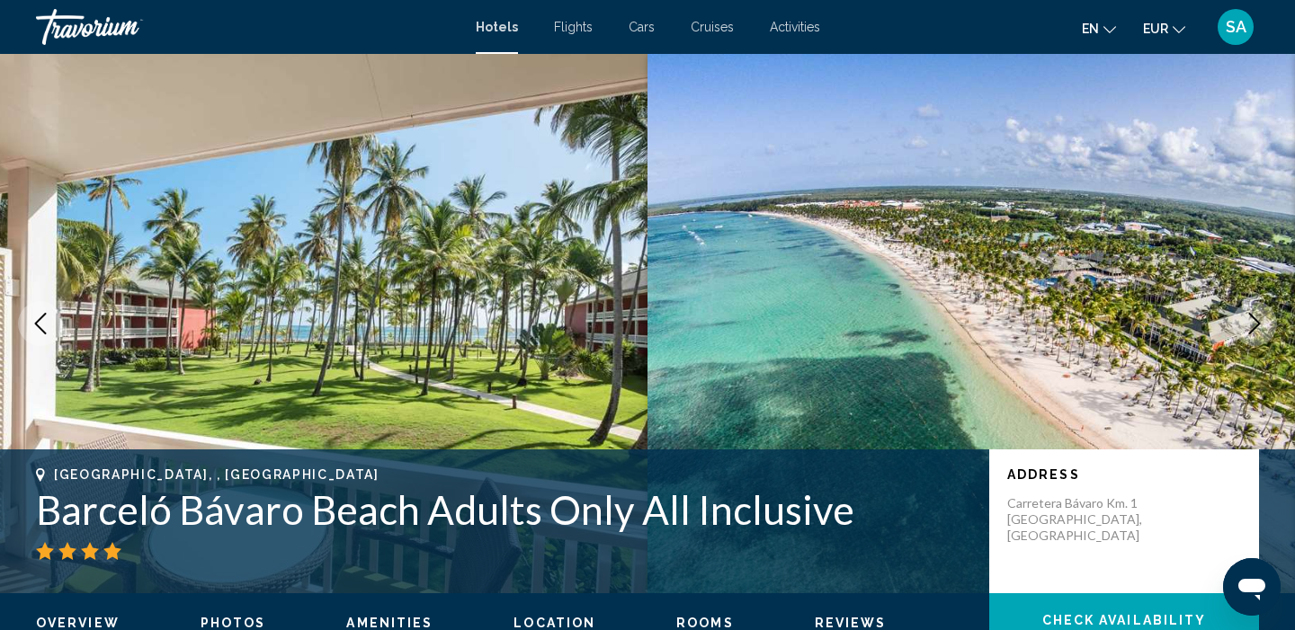
click at [1257, 329] on icon "Next image" at bounding box center [1254, 324] width 22 height 22
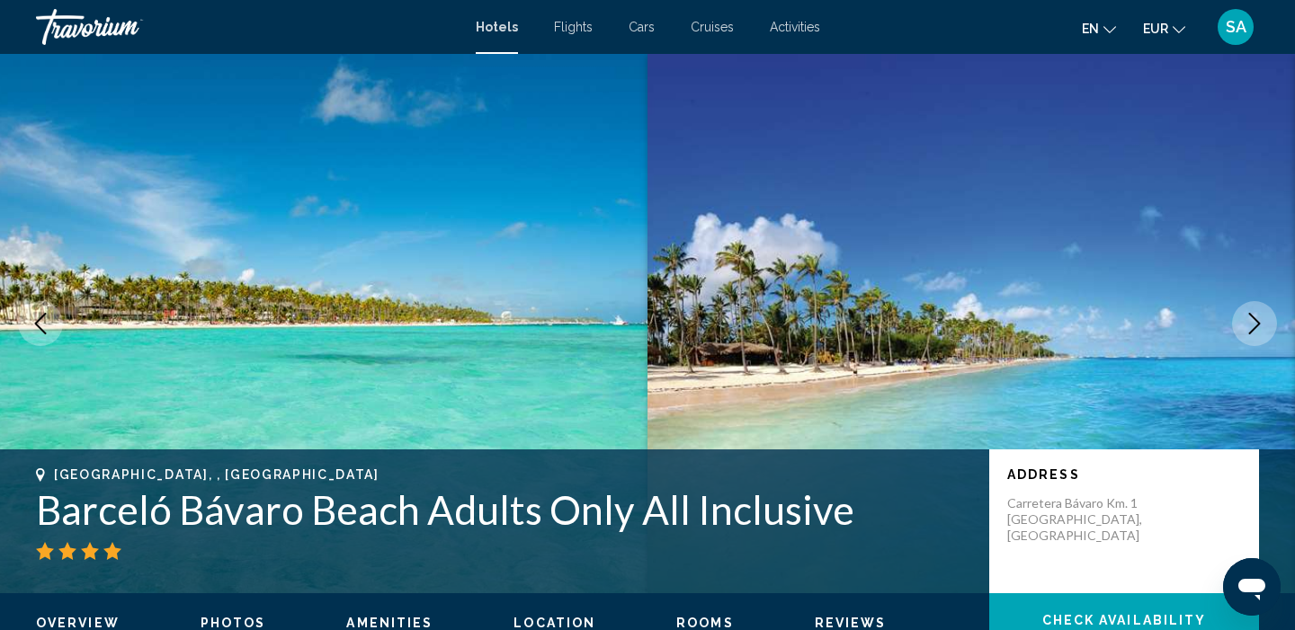
click at [1257, 330] on icon "Next image" at bounding box center [1254, 324] width 22 height 22
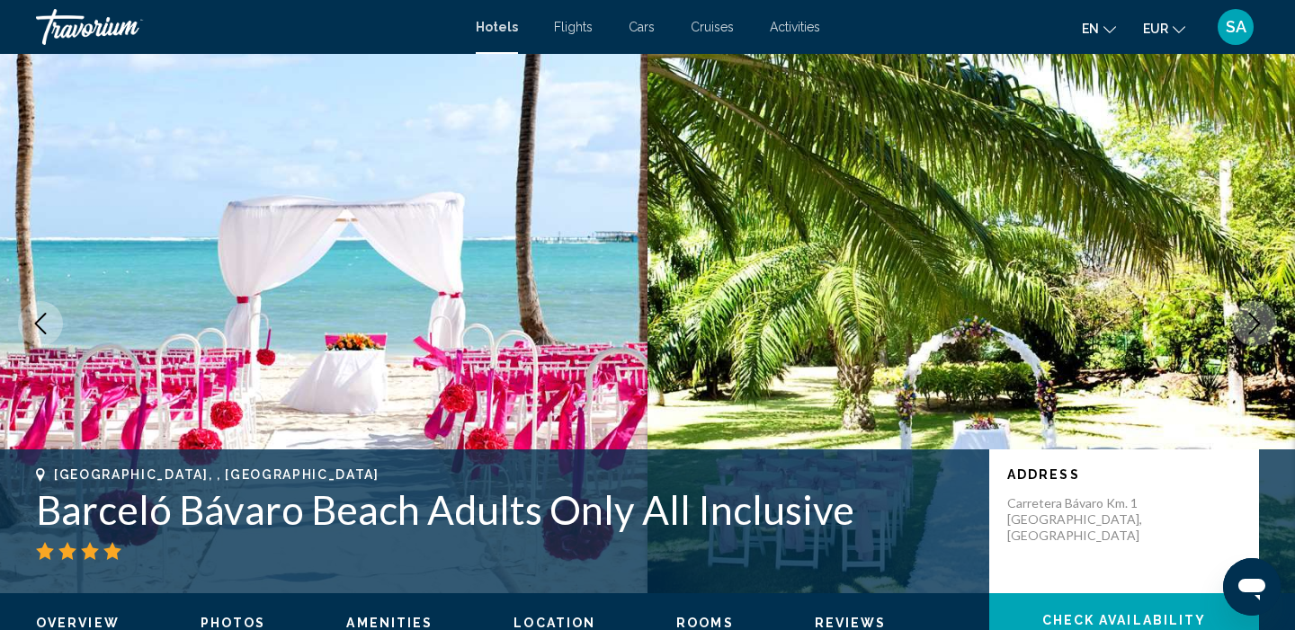
click at [1257, 331] on icon "Next image" at bounding box center [1254, 324] width 22 height 22
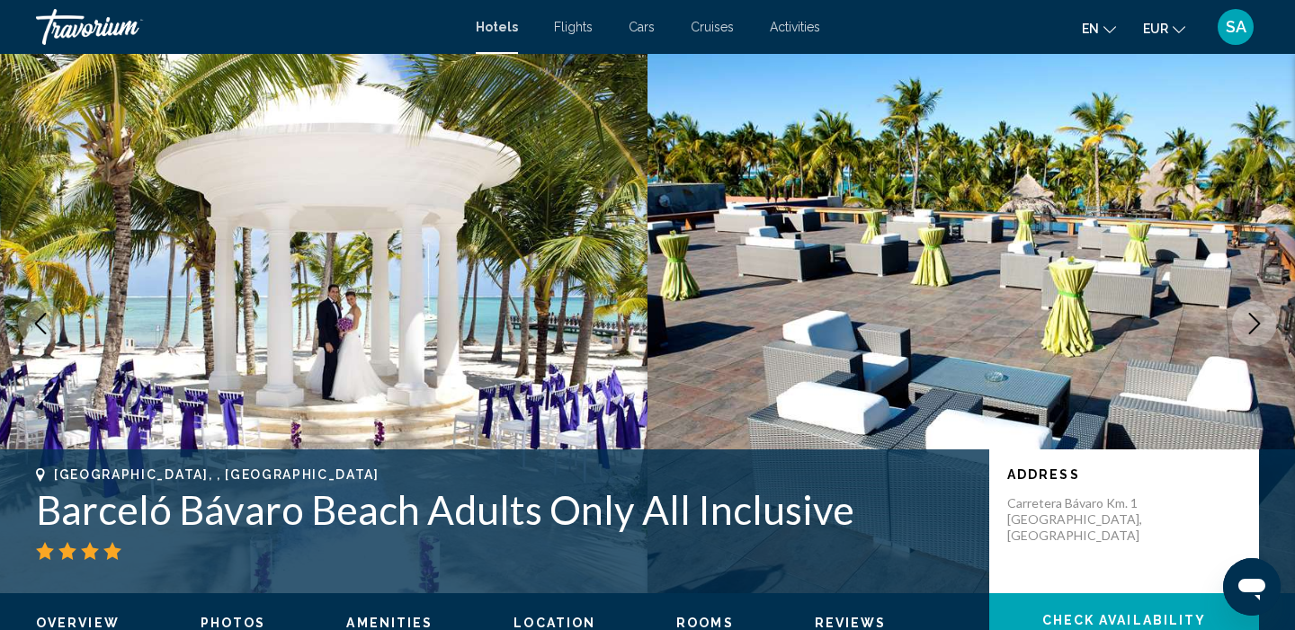
click at [1257, 331] on icon "Next image" at bounding box center [1254, 324] width 22 height 22
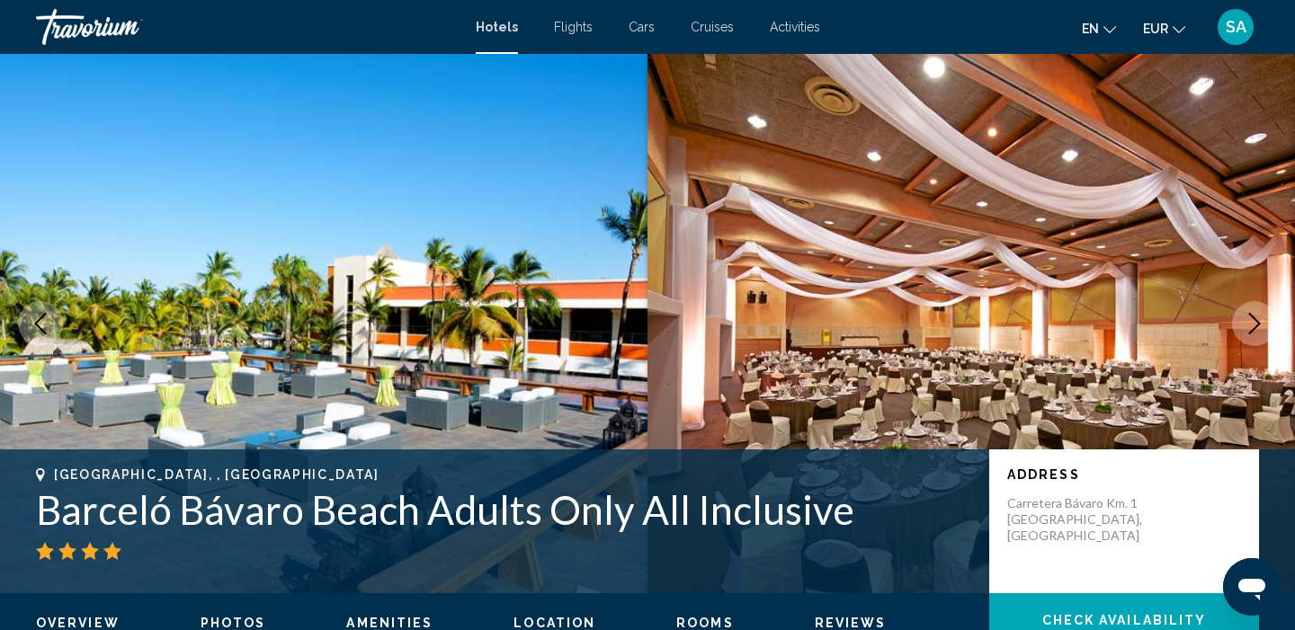
click at [1257, 331] on icon "Next image" at bounding box center [1254, 324] width 22 height 22
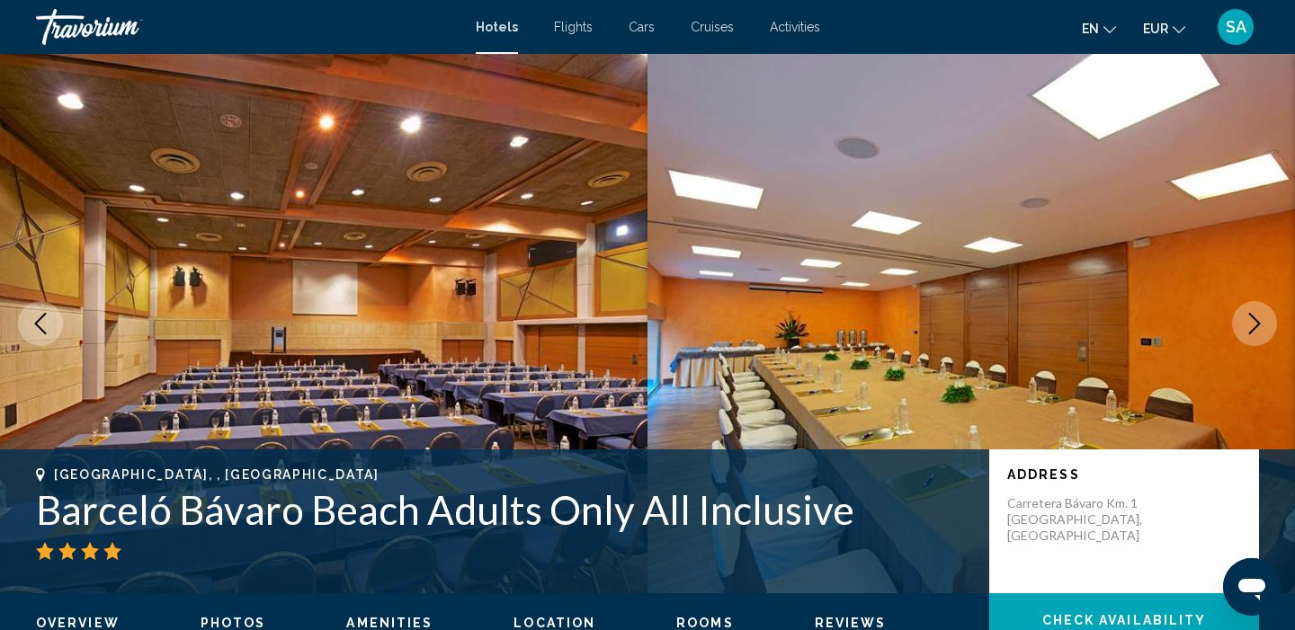
click at [1257, 331] on icon "Next image" at bounding box center [1254, 324] width 22 height 22
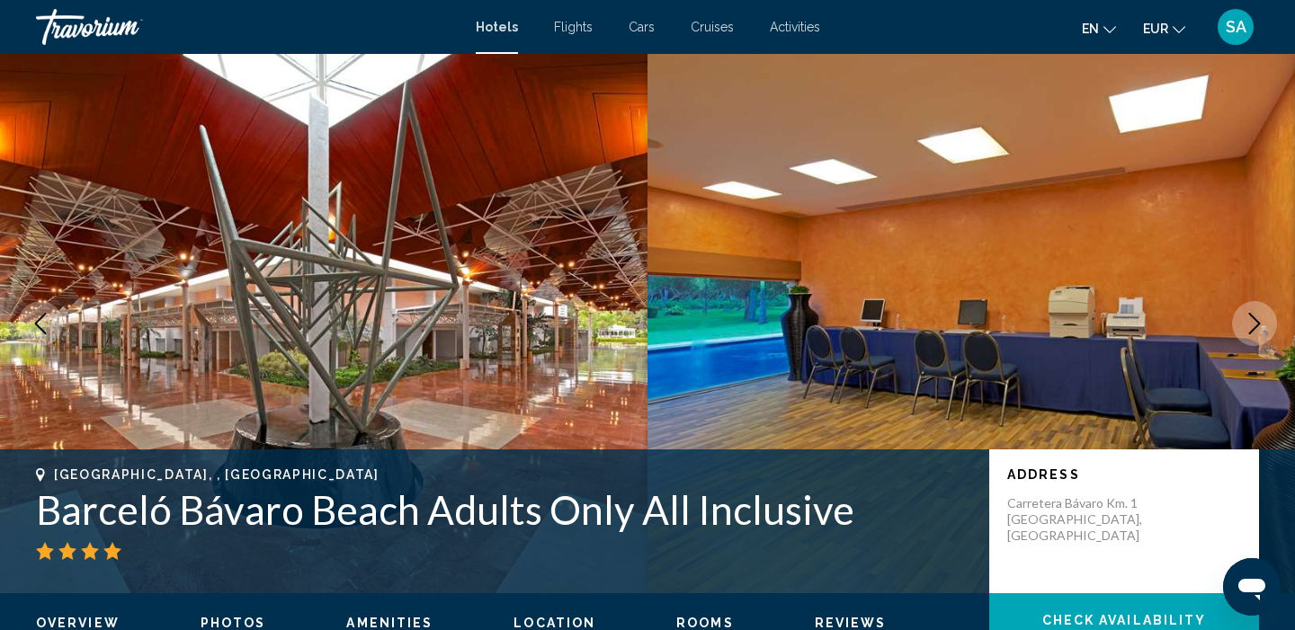
click at [1257, 331] on icon "Next image" at bounding box center [1254, 324] width 22 height 22
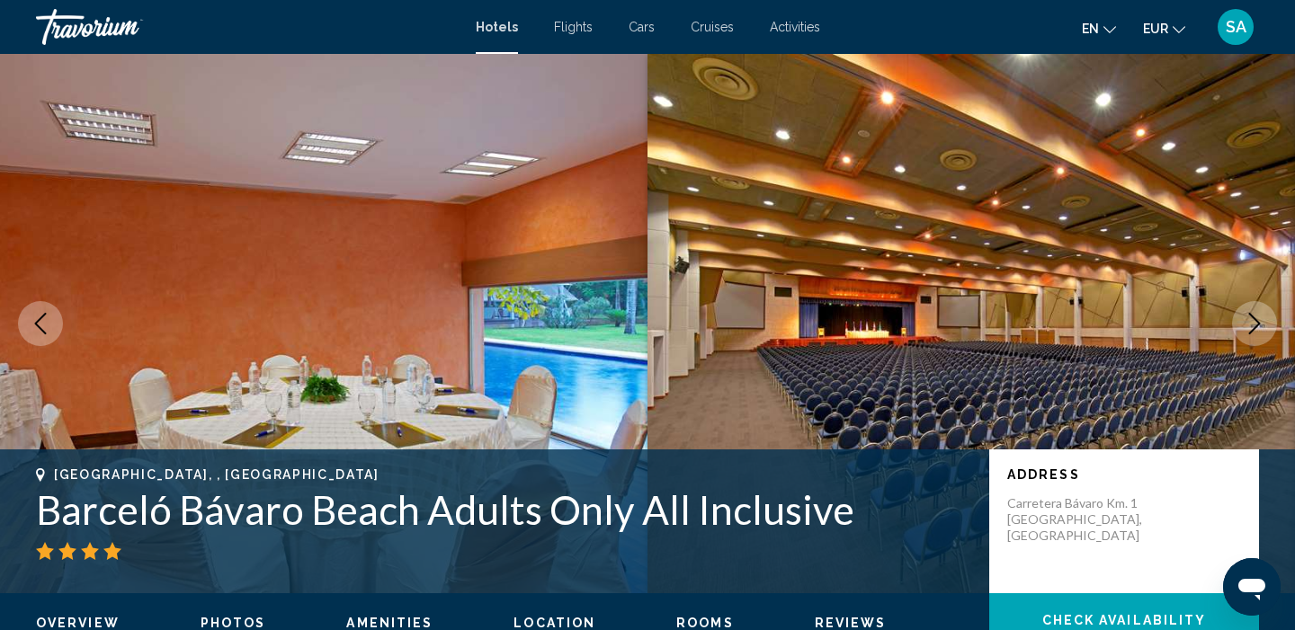
click at [1257, 331] on icon "Next image" at bounding box center [1254, 324] width 22 height 22
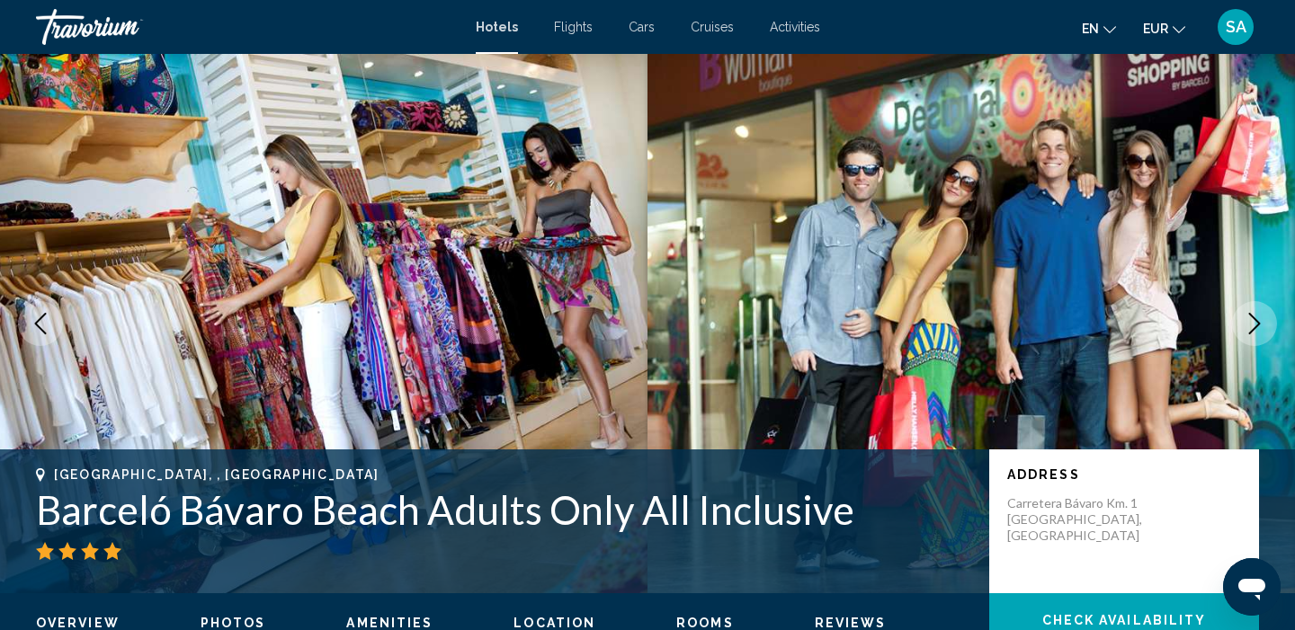
click at [1257, 331] on icon "Next image" at bounding box center [1254, 324] width 22 height 22
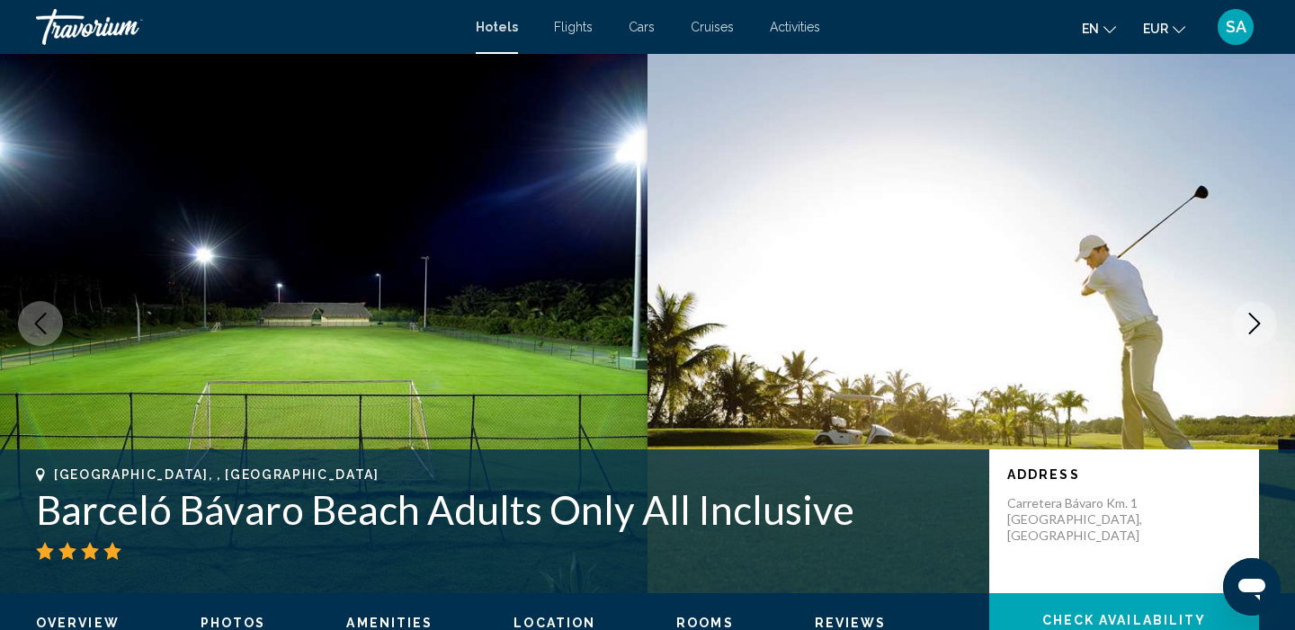
click at [1257, 331] on icon "Next image" at bounding box center [1254, 324] width 22 height 22
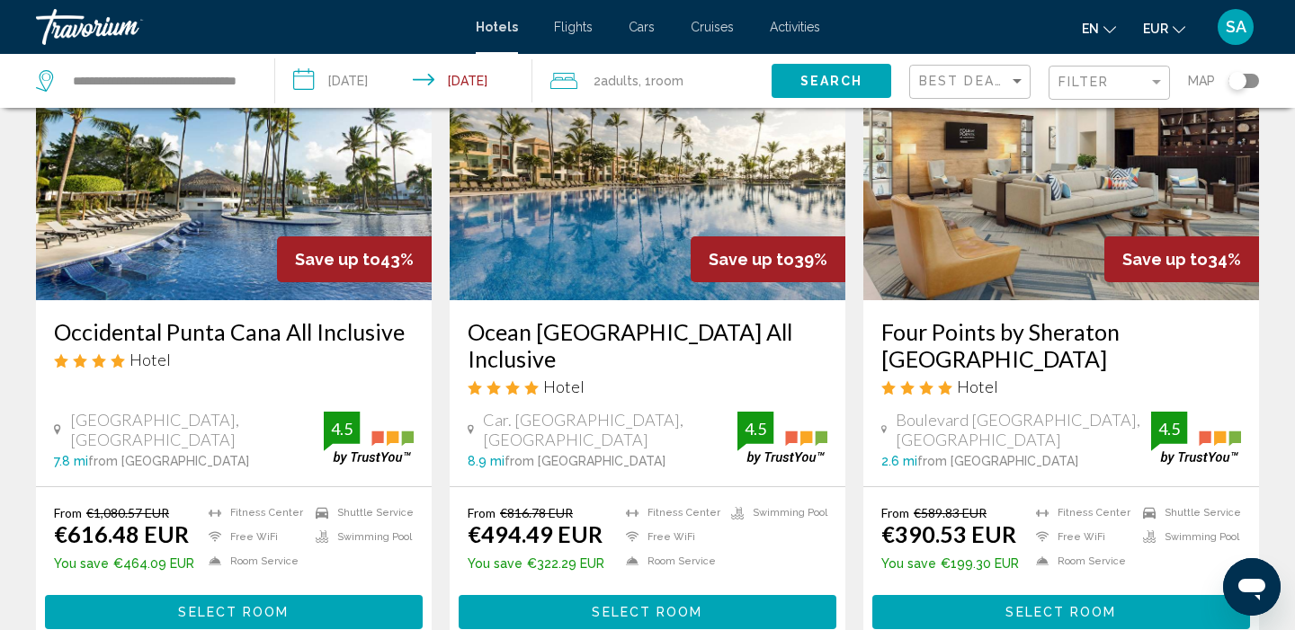
scroll to position [829, 0]
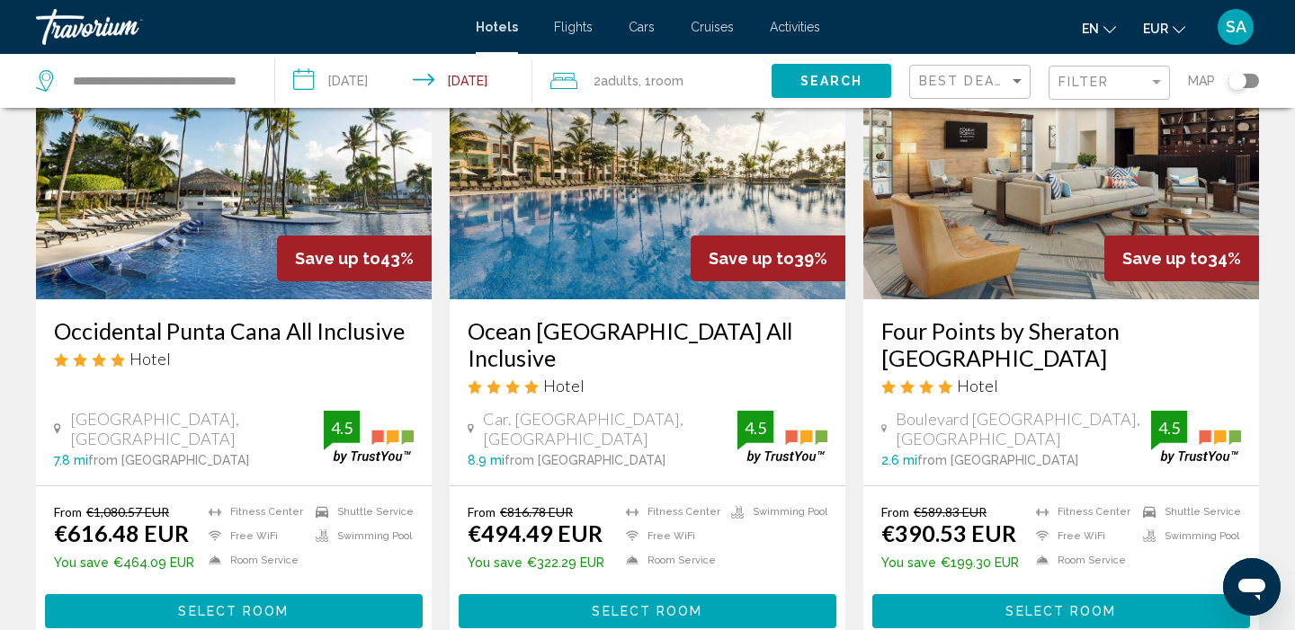
click at [1249, 81] on div "Toggle map" at bounding box center [1243, 81] width 31 height 14
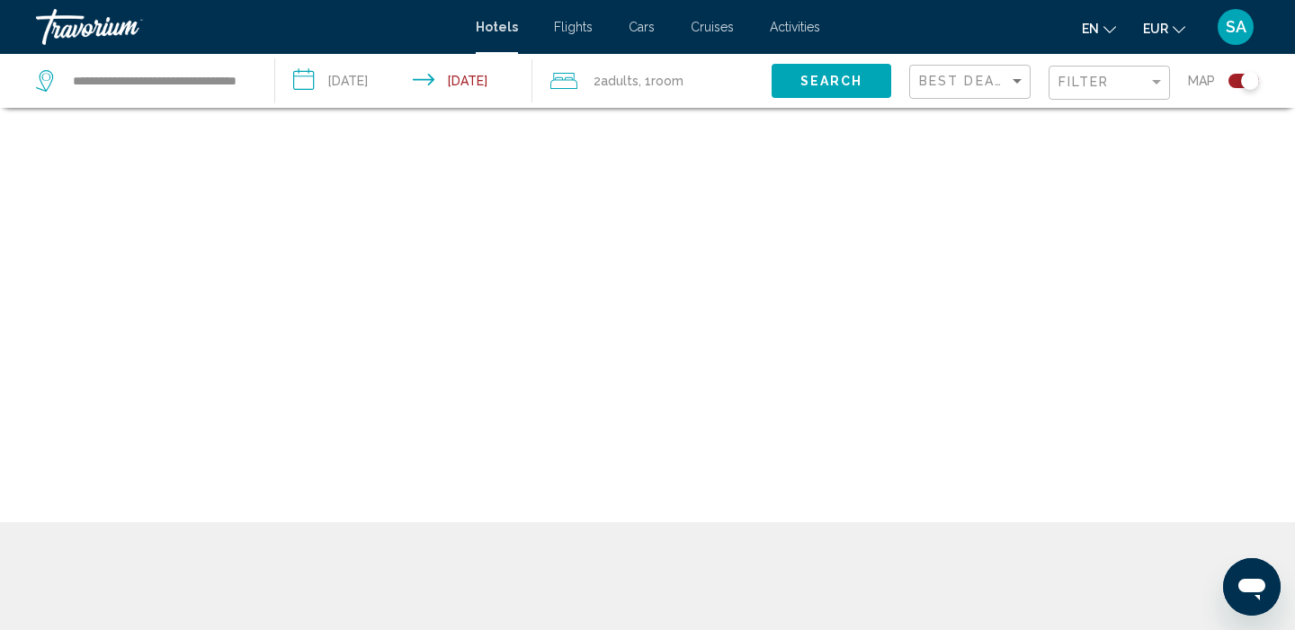
scroll to position [108, 0]
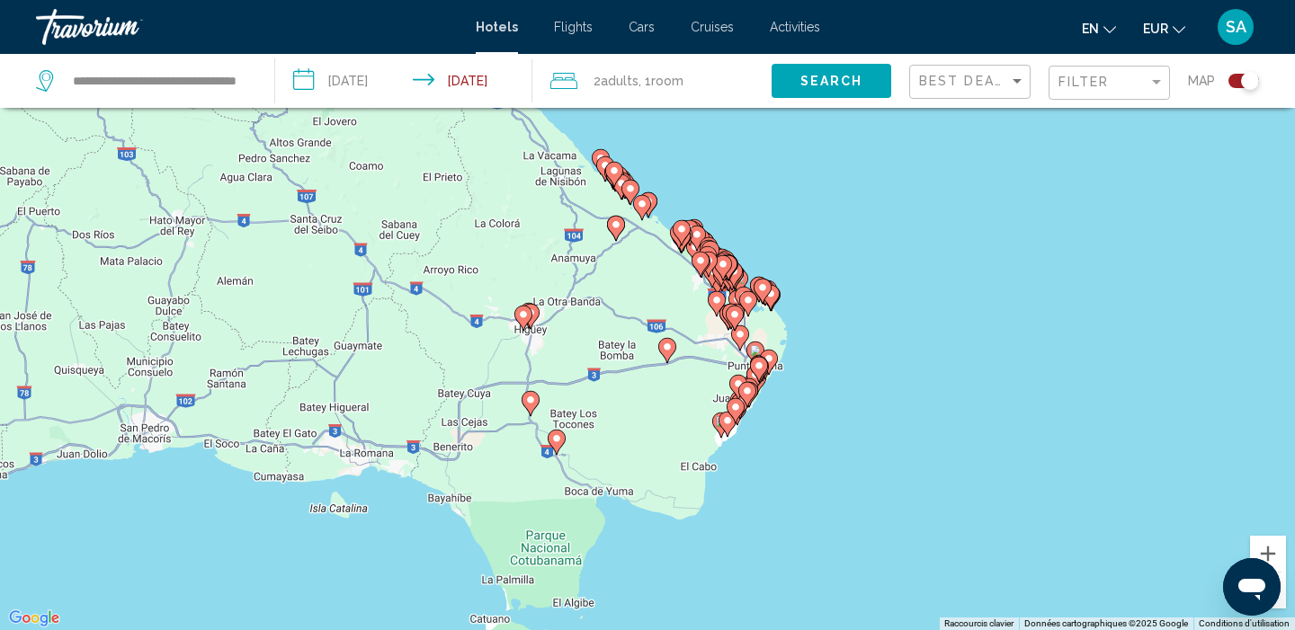
click at [718, 431] on gmp-advanced-marker "Main content" at bounding box center [727, 424] width 18 height 27
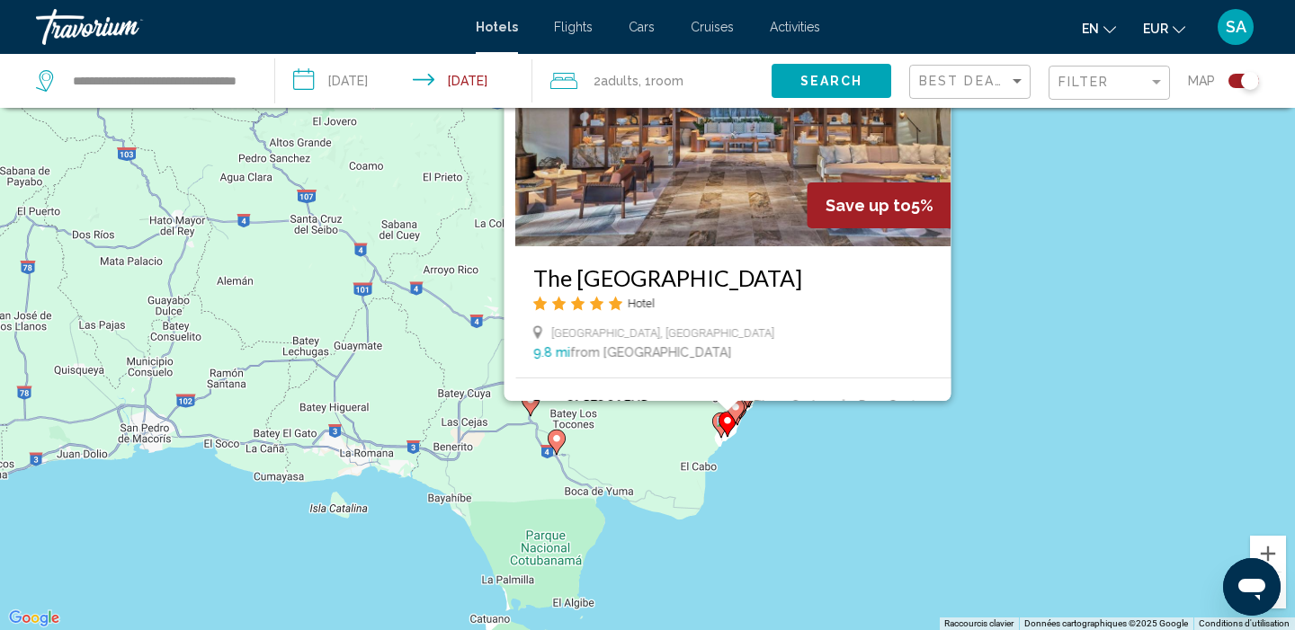
scroll to position [0, 0]
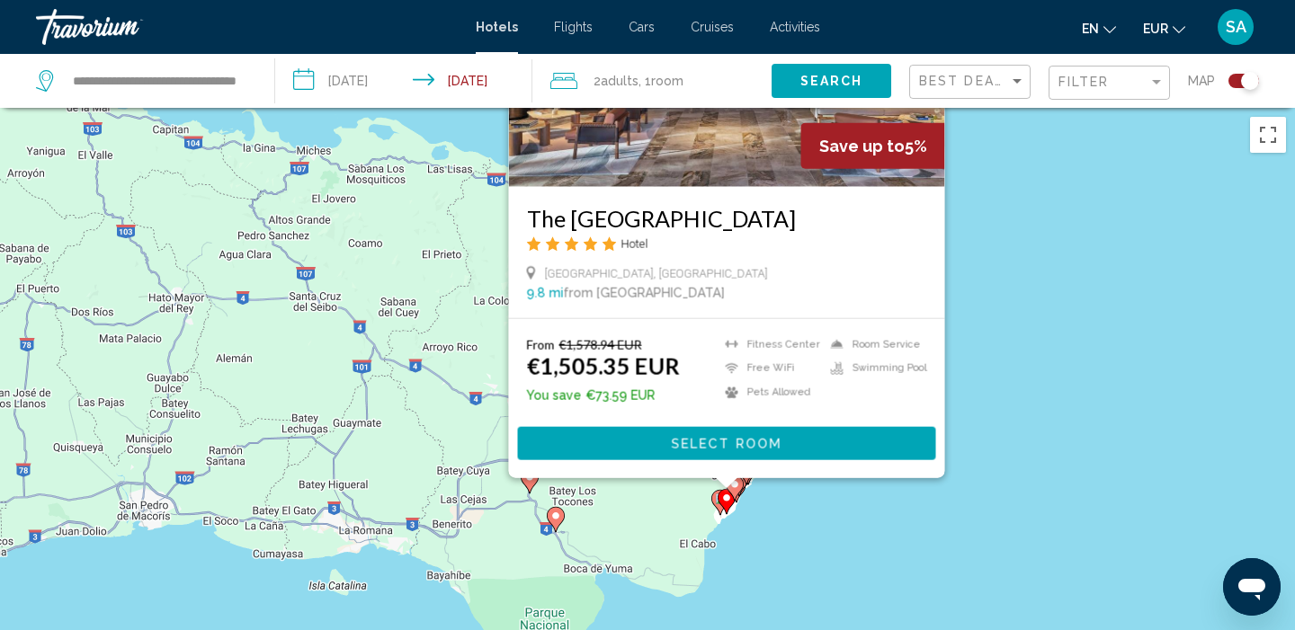
drag, startPoint x: 302, startPoint y: 299, endPoint x: 301, endPoint y: 78, distance: 221.2
click at [301, 108] on div "**********" at bounding box center [647, 477] width 1295 height 738
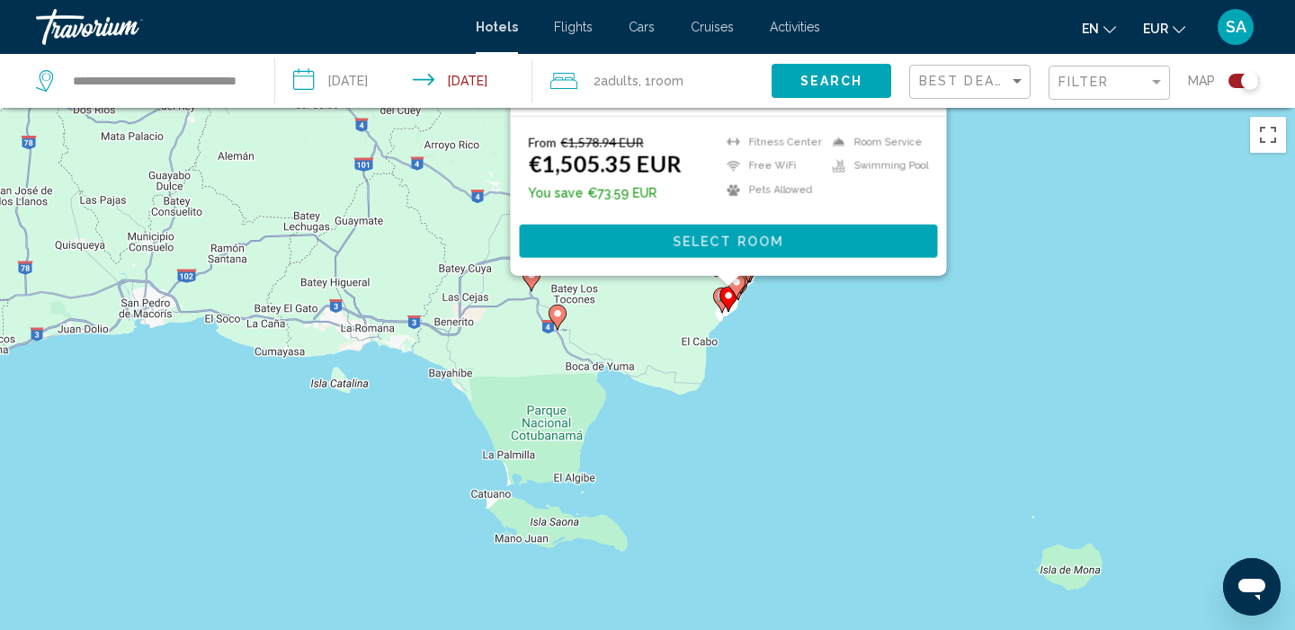
drag, startPoint x: 370, startPoint y: 278, endPoint x: 372, endPoint y: 66, distance: 212.2
click at [372, 108] on div "**********" at bounding box center [647, 477] width 1295 height 738
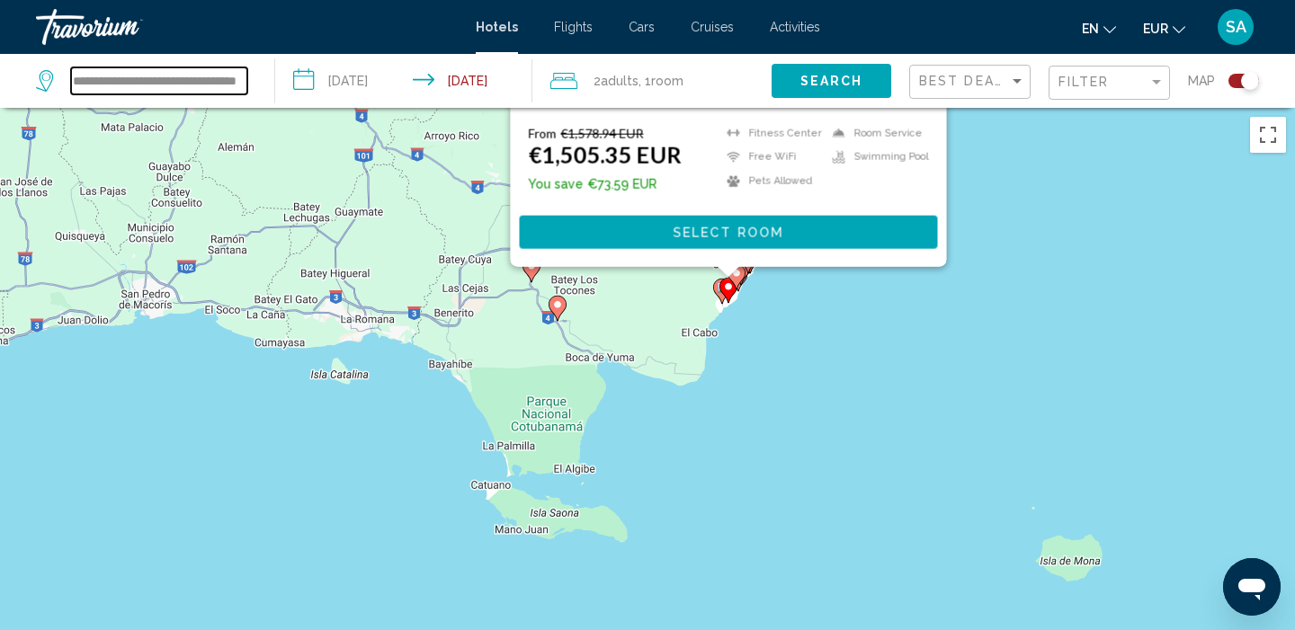
click at [190, 87] on input "**********" at bounding box center [159, 80] width 176 height 27
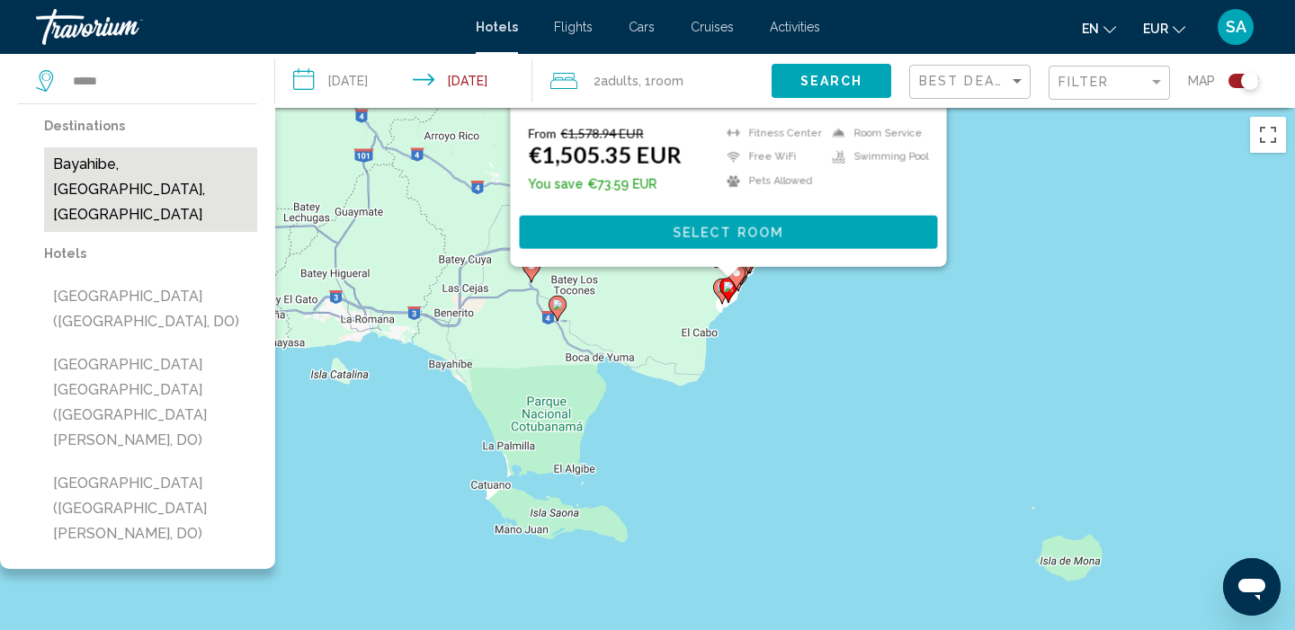
drag, startPoint x: 70, startPoint y: 110, endPoint x: 83, endPoint y: 169, distance: 60.7
click at [83, 169] on button "Bayahibe, [GEOGRAPHIC_DATA], [GEOGRAPHIC_DATA]" at bounding box center [150, 189] width 213 height 85
type input "**********"
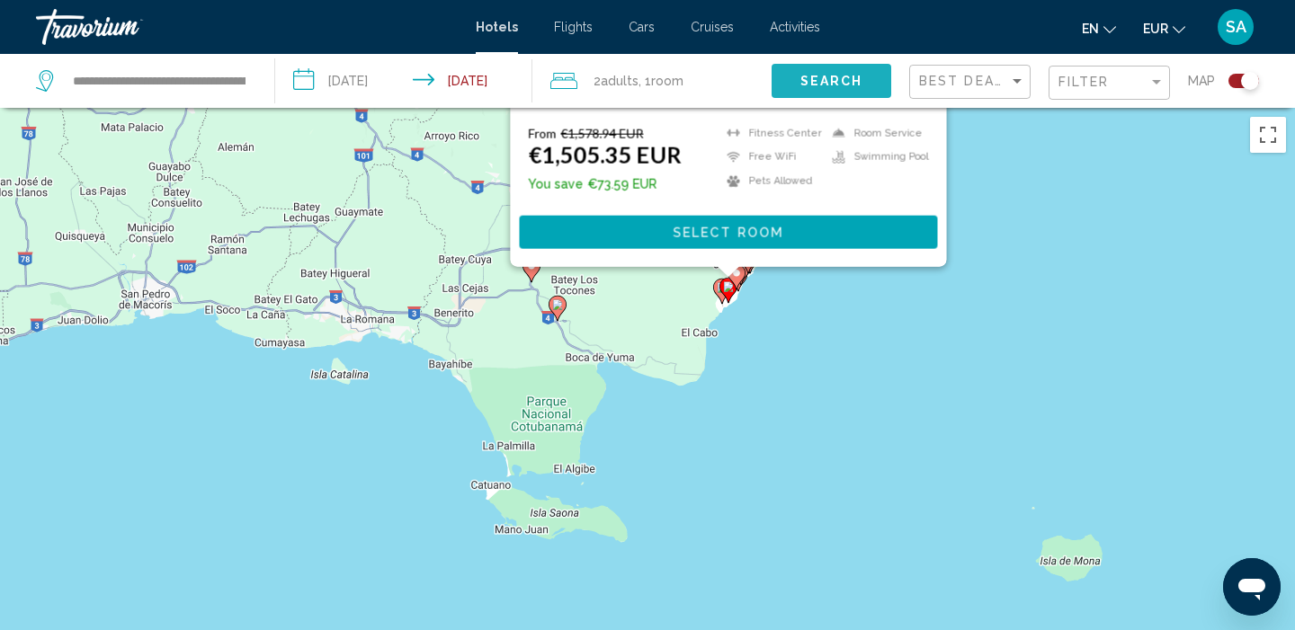
click at [853, 89] on span "Search" at bounding box center [831, 82] width 63 height 14
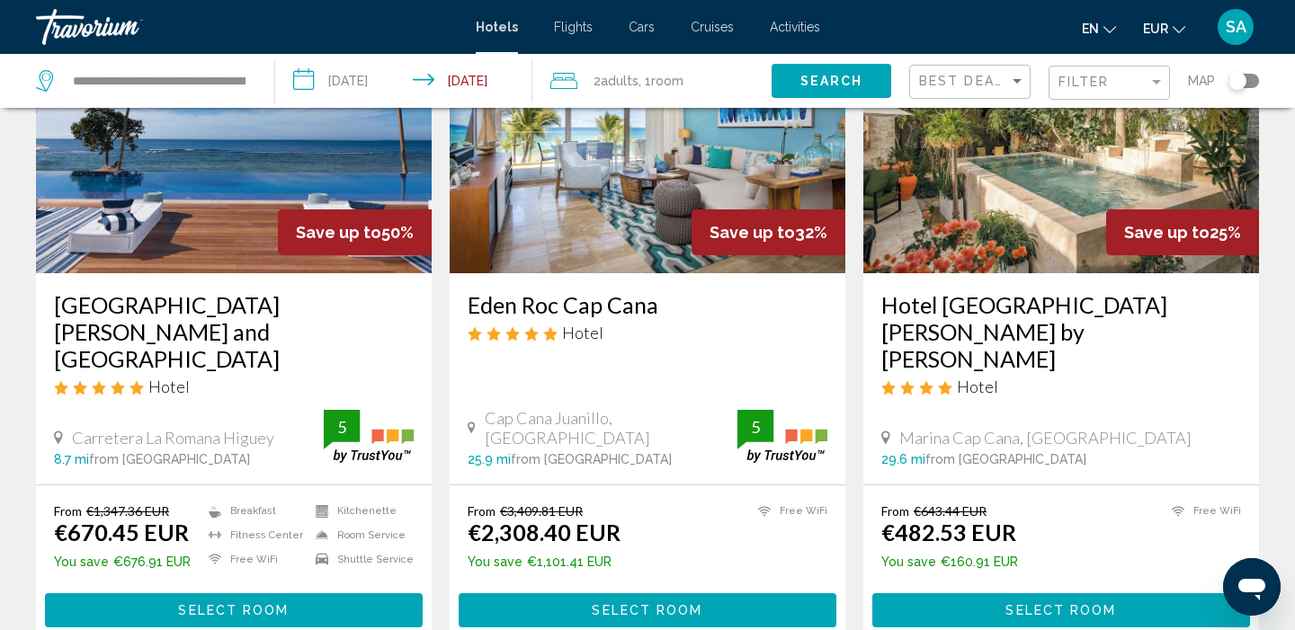
scroll to position [187, 0]
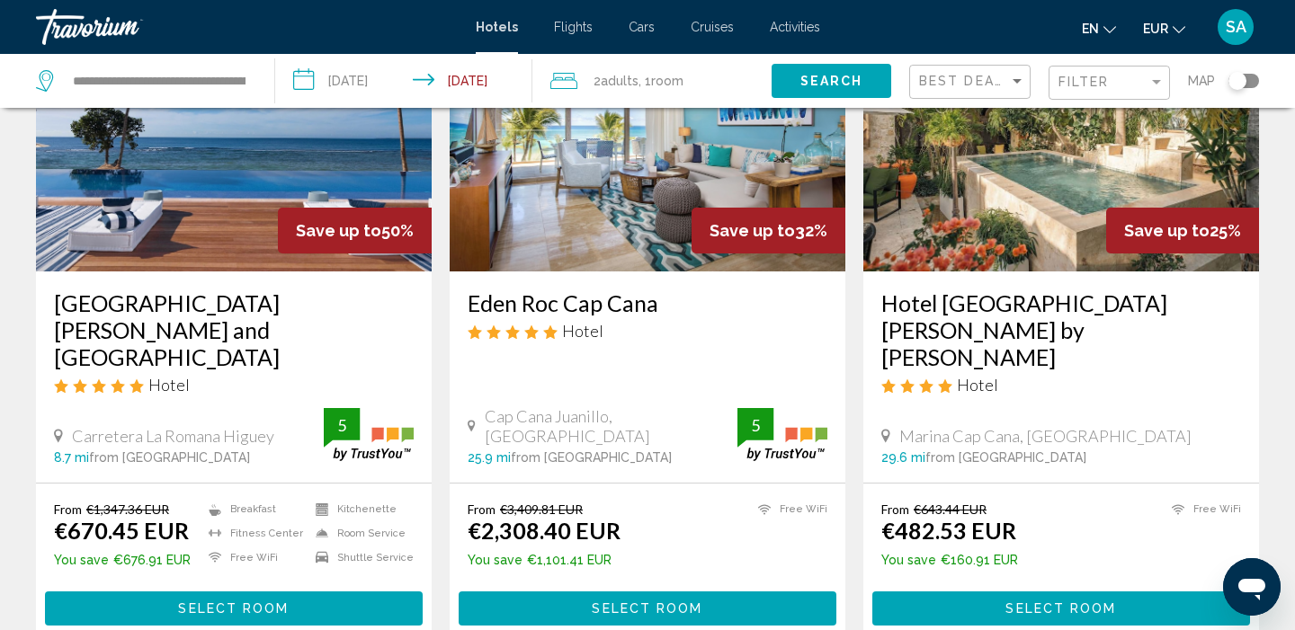
click at [233, 226] on img "Main content" at bounding box center [234, 128] width 396 height 288
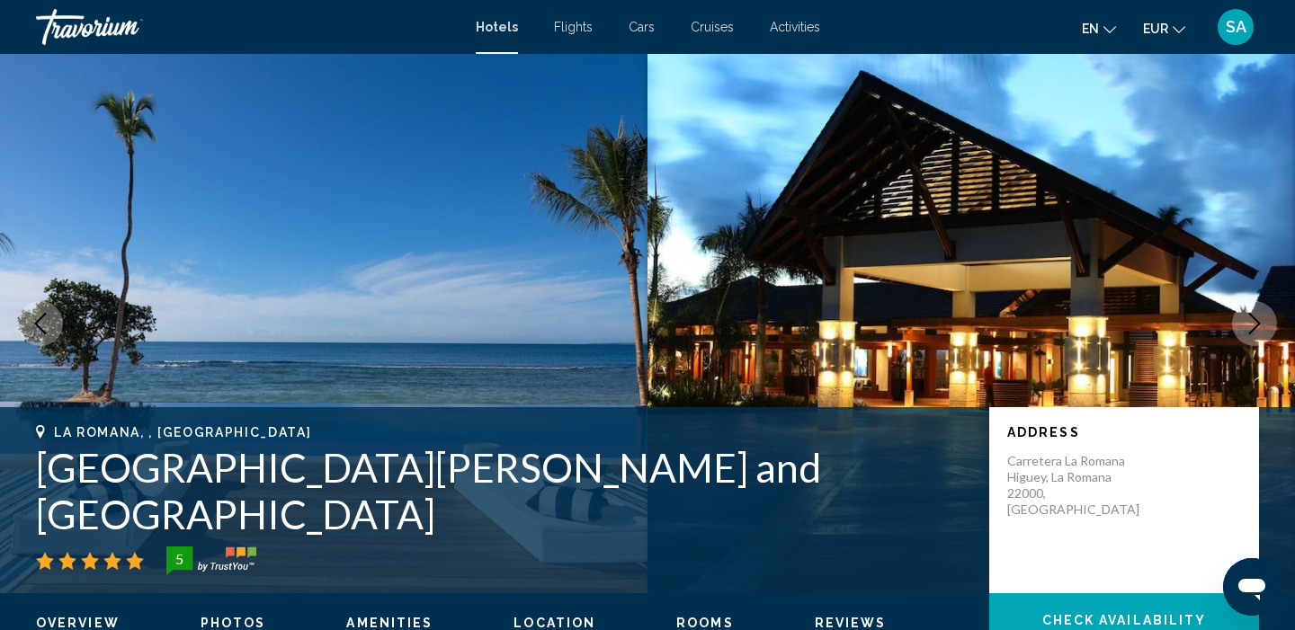
click at [1263, 331] on icon "Next image" at bounding box center [1254, 324] width 22 height 22
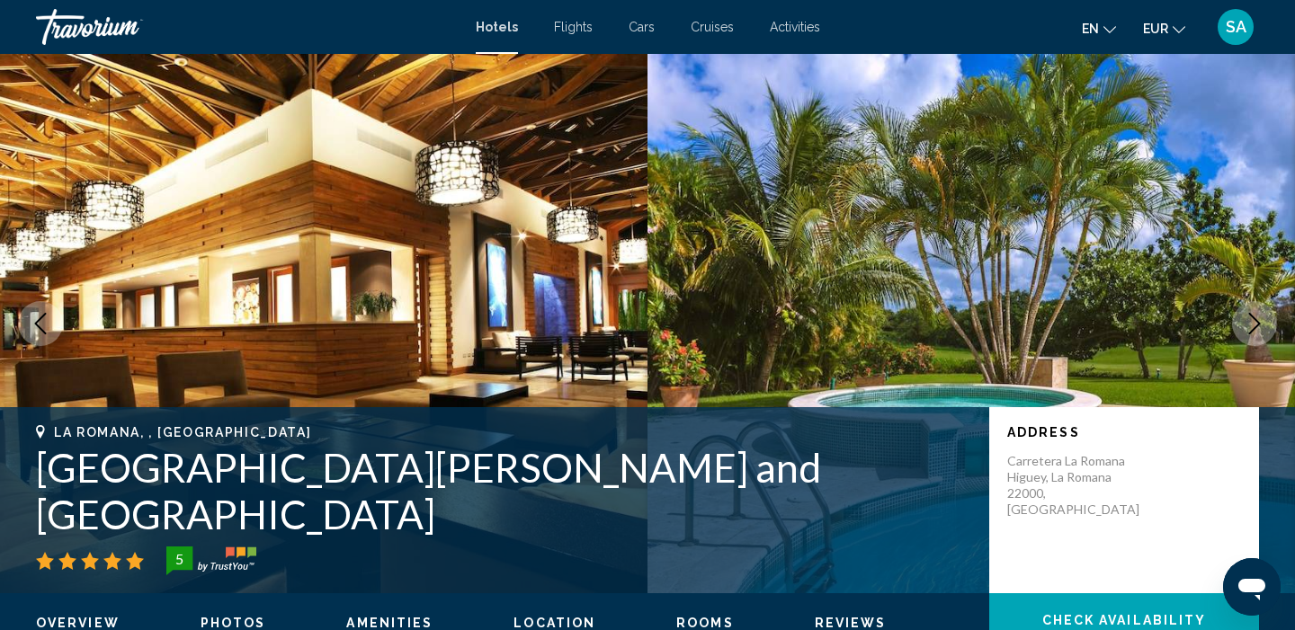
click at [1264, 330] on icon "Next image" at bounding box center [1254, 324] width 22 height 22
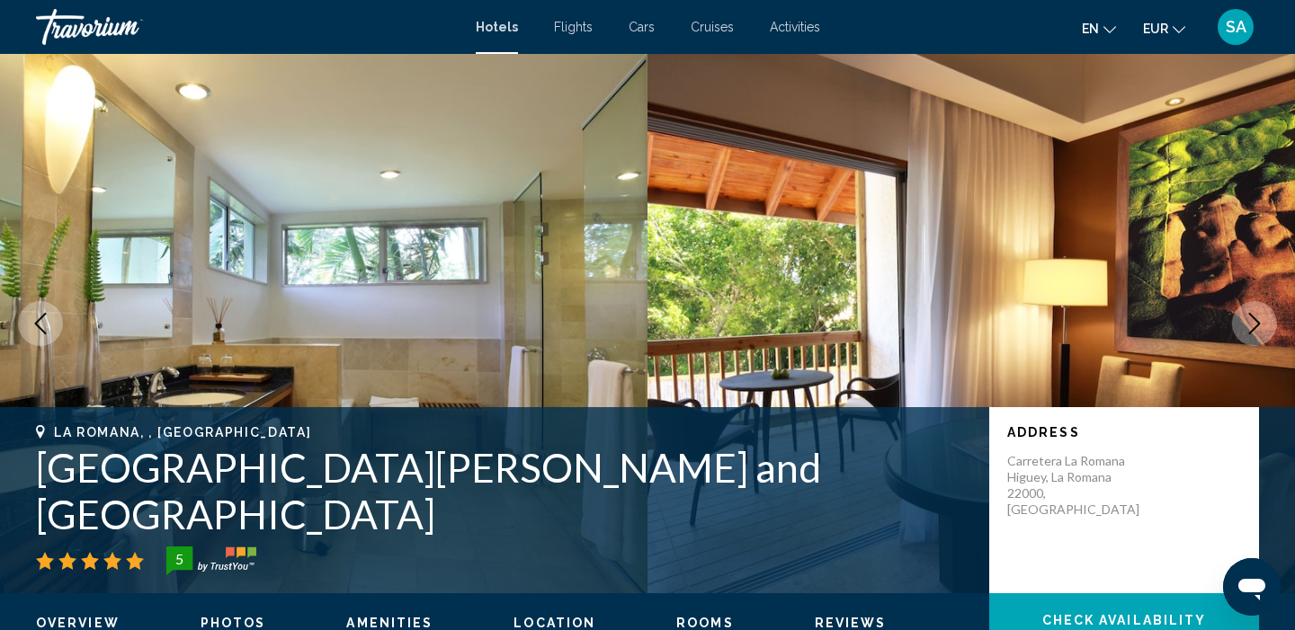
click at [1264, 330] on icon "Next image" at bounding box center [1254, 324] width 22 height 22
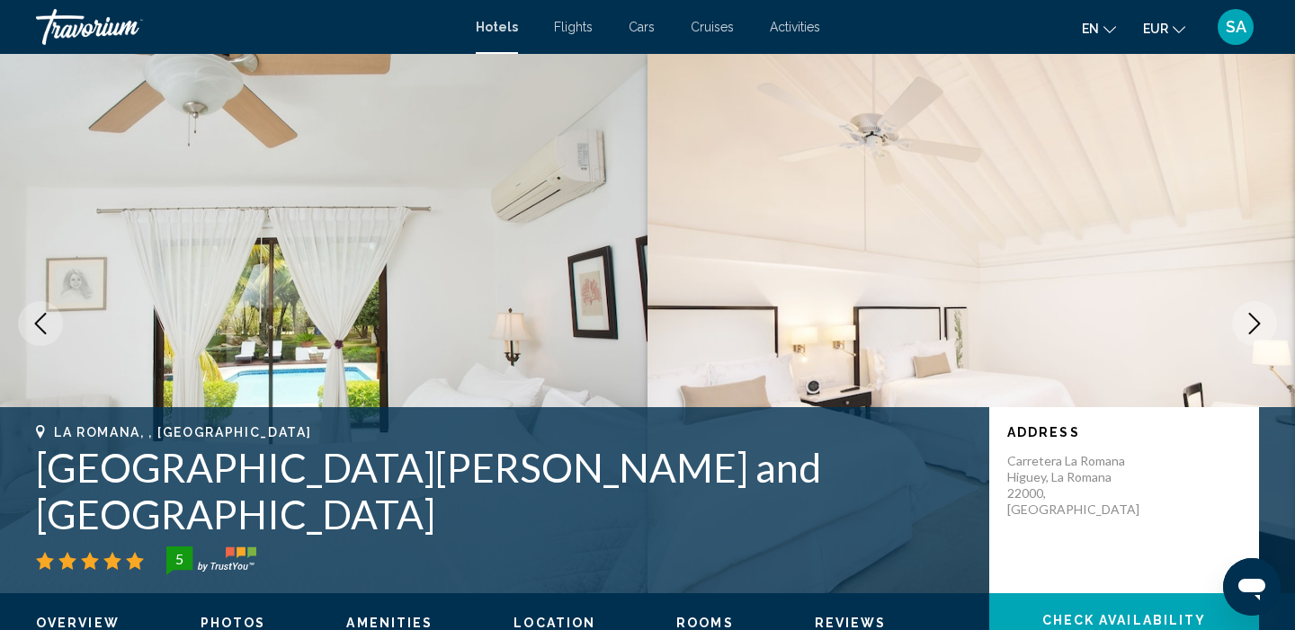
click at [1264, 331] on icon "Next image" at bounding box center [1254, 324] width 22 height 22
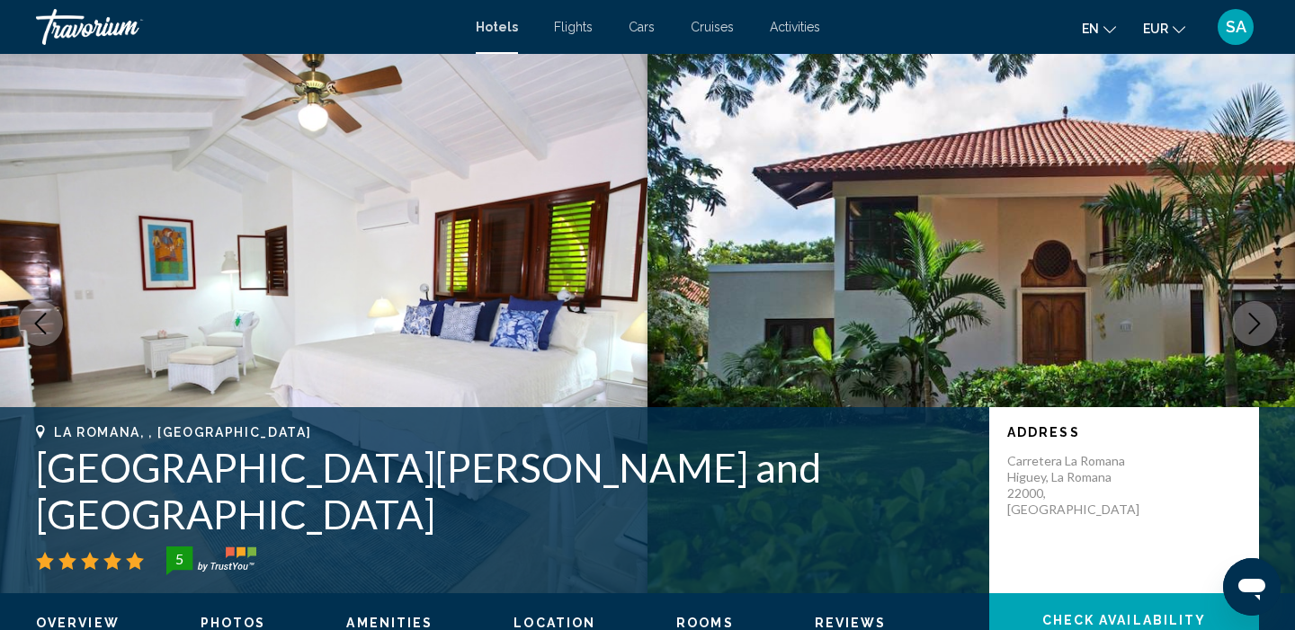
click at [1264, 331] on icon "Next image" at bounding box center [1254, 324] width 22 height 22
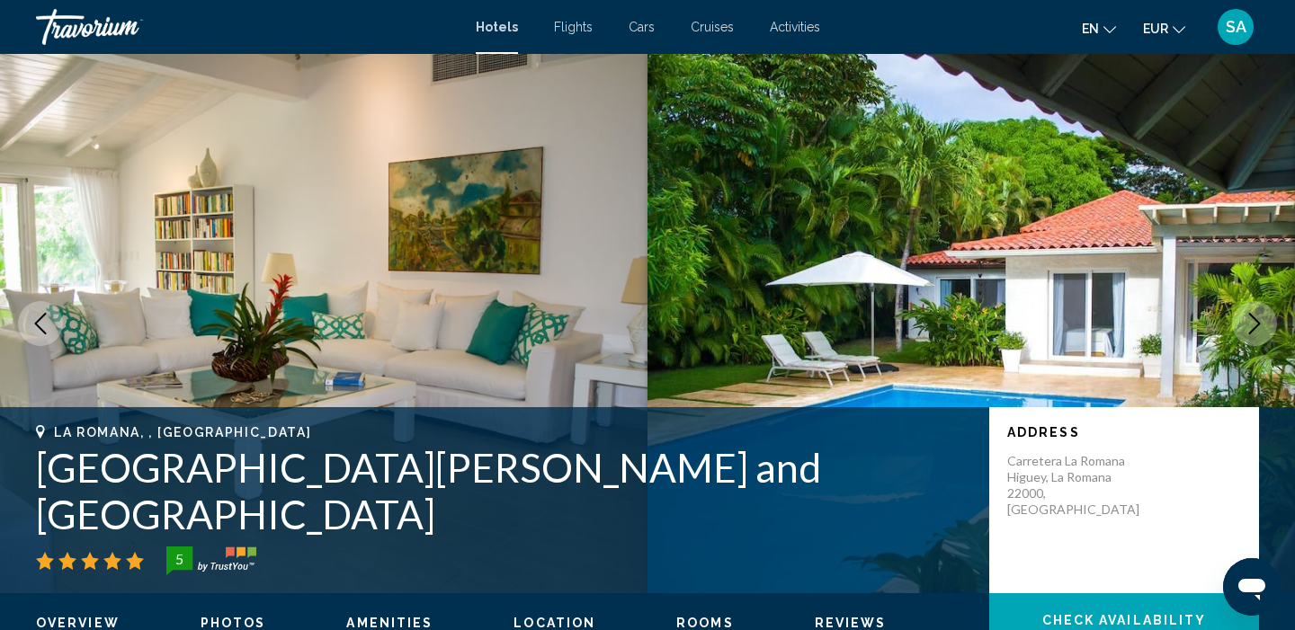
click at [1264, 331] on icon "Next image" at bounding box center [1254, 324] width 22 height 22
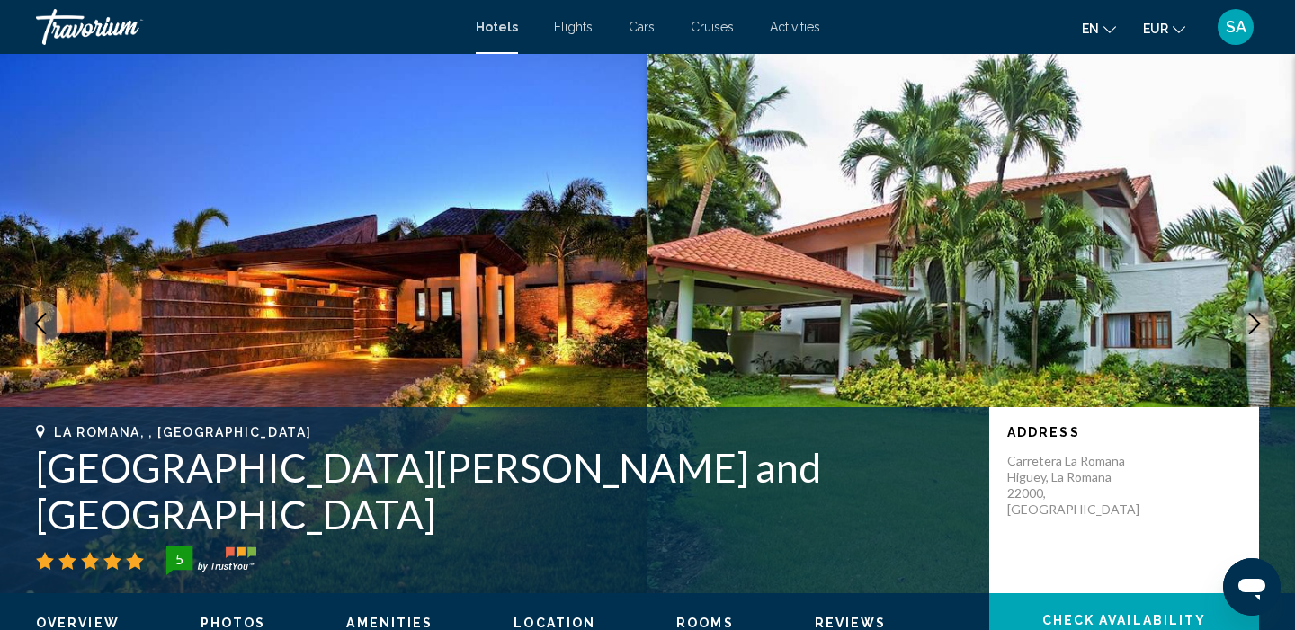
click at [1261, 326] on icon "Next image" at bounding box center [1254, 324] width 22 height 22
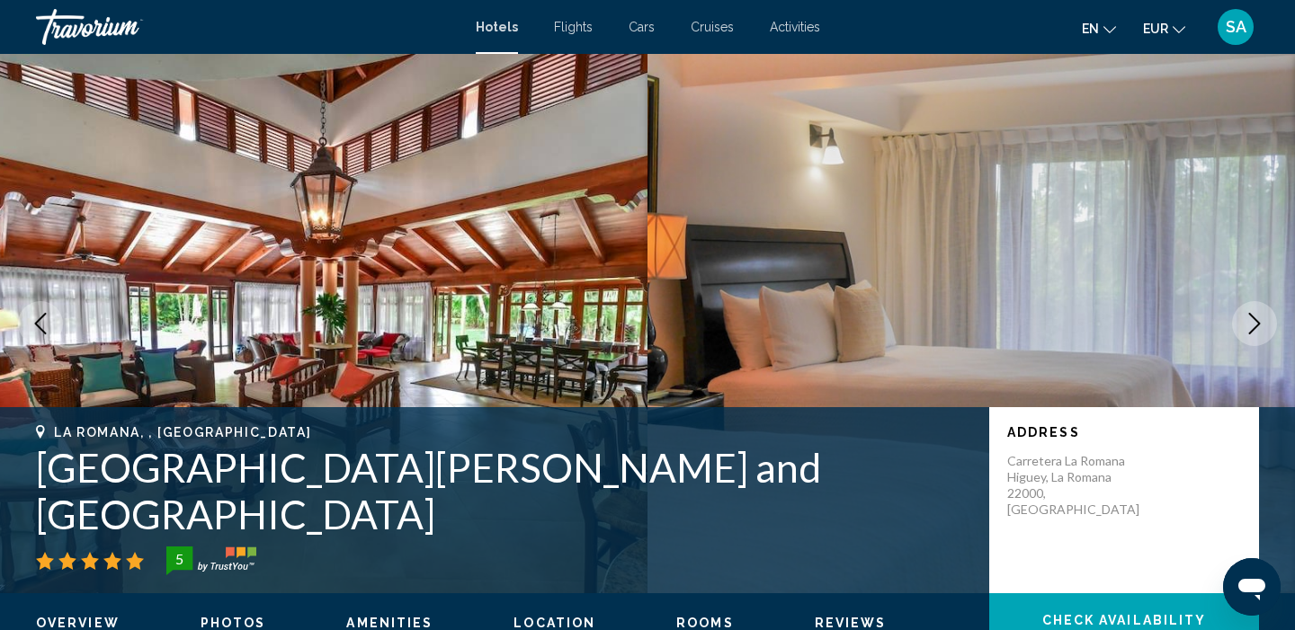
click at [1261, 326] on icon "Next image" at bounding box center [1254, 324] width 22 height 22
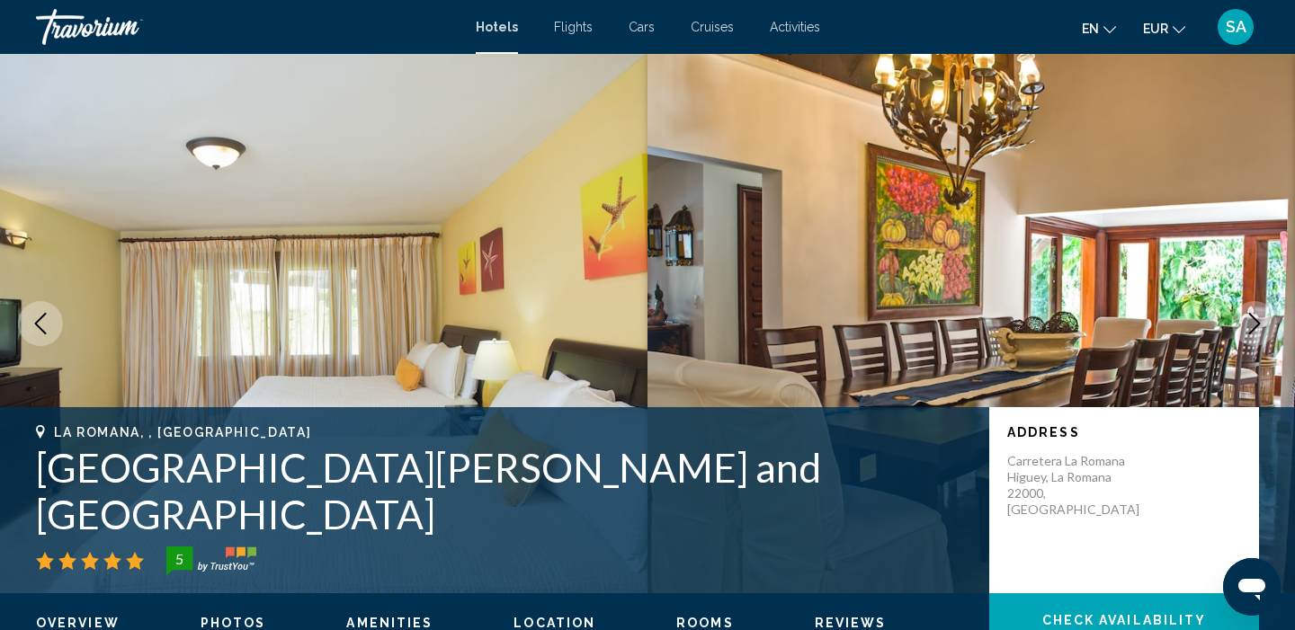
click at [1261, 326] on icon "Next image" at bounding box center [1254, 324] width 22 height 22
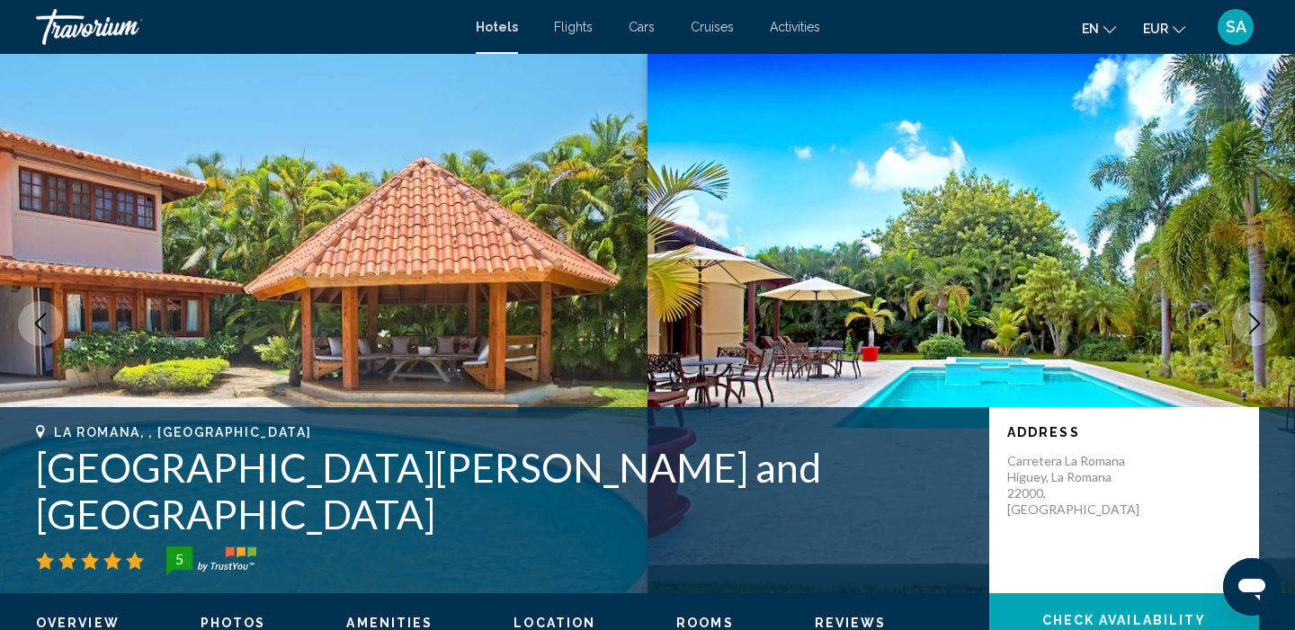
click at [1261, 326] on icon "Next image" at bounding box center [1254, 324] width 22 height 22
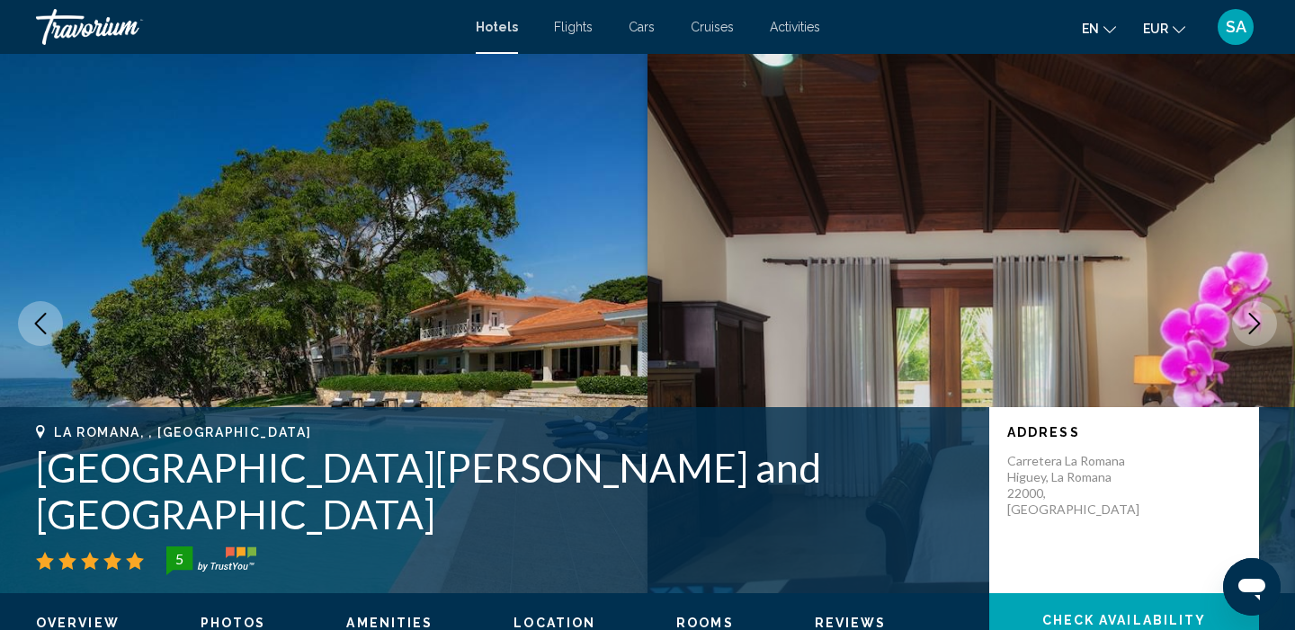
click at [1261, 326] on icon "Next image" at bounding box center [1254, 324] width 22 height 22
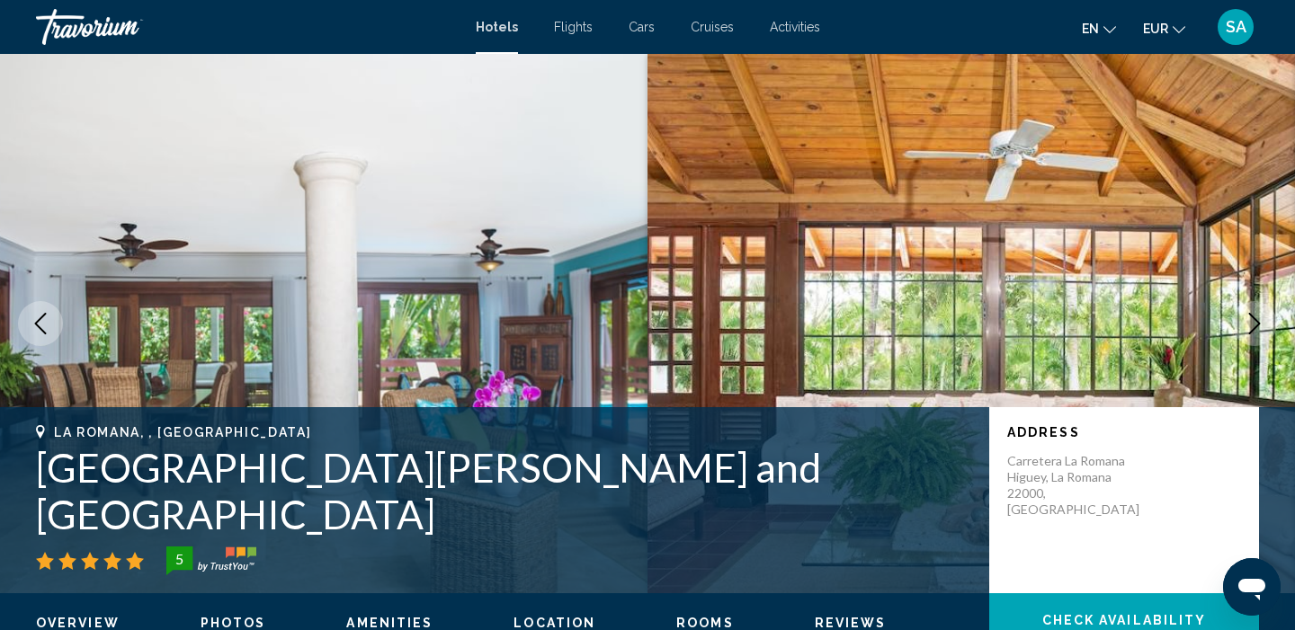
click at [1261, 326] on icon "Next image" at bounding box center [1254, 324] width 22 height 22
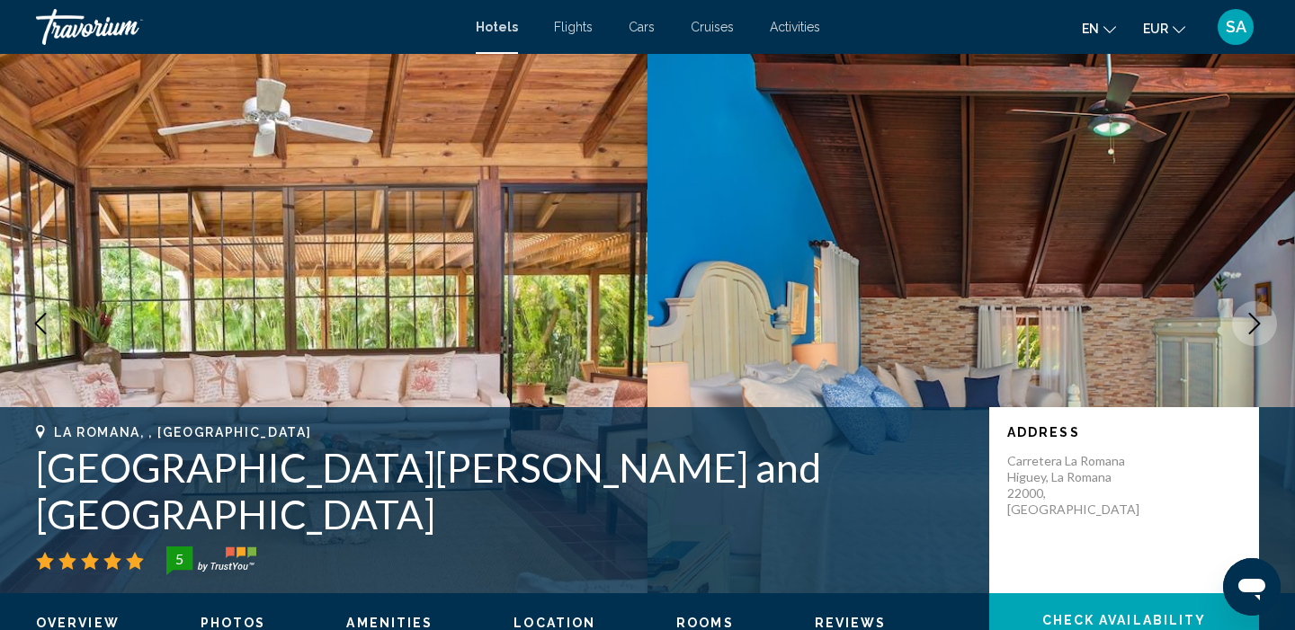
click at [1261, 326] on icon "Next image" at bounding box center [1254, 324] width 22 height 22
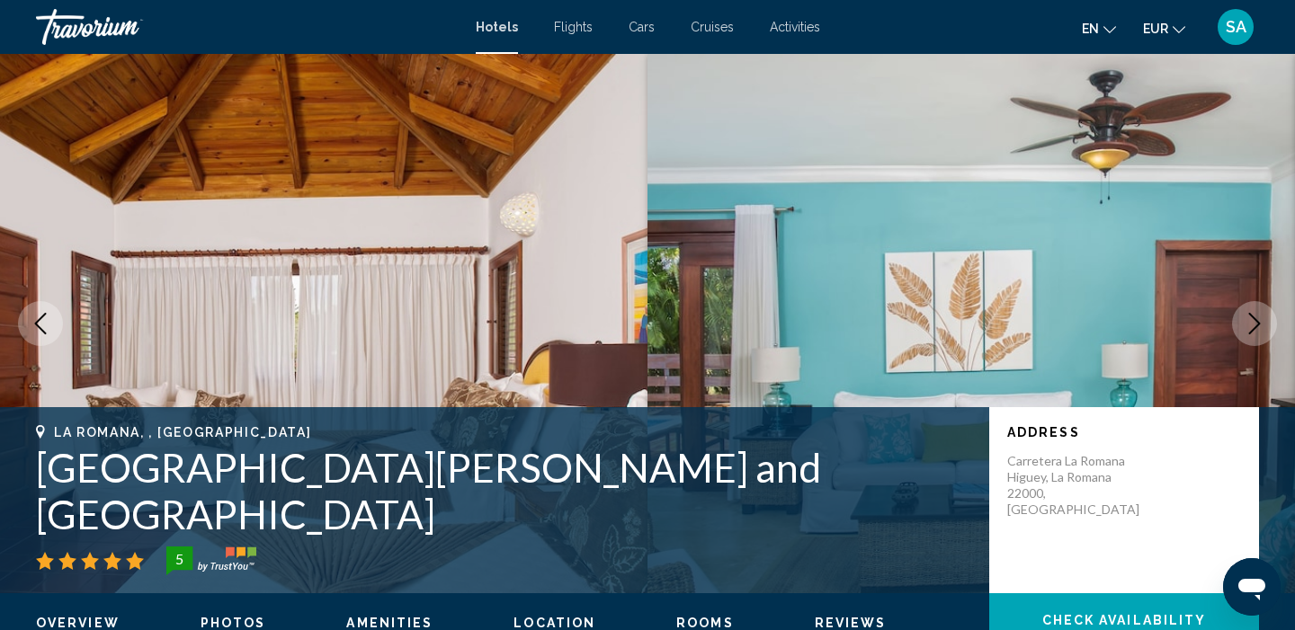
click at [1261, 326] on icon "Next image" at bounding box center [1254, 324] width 22 height 22
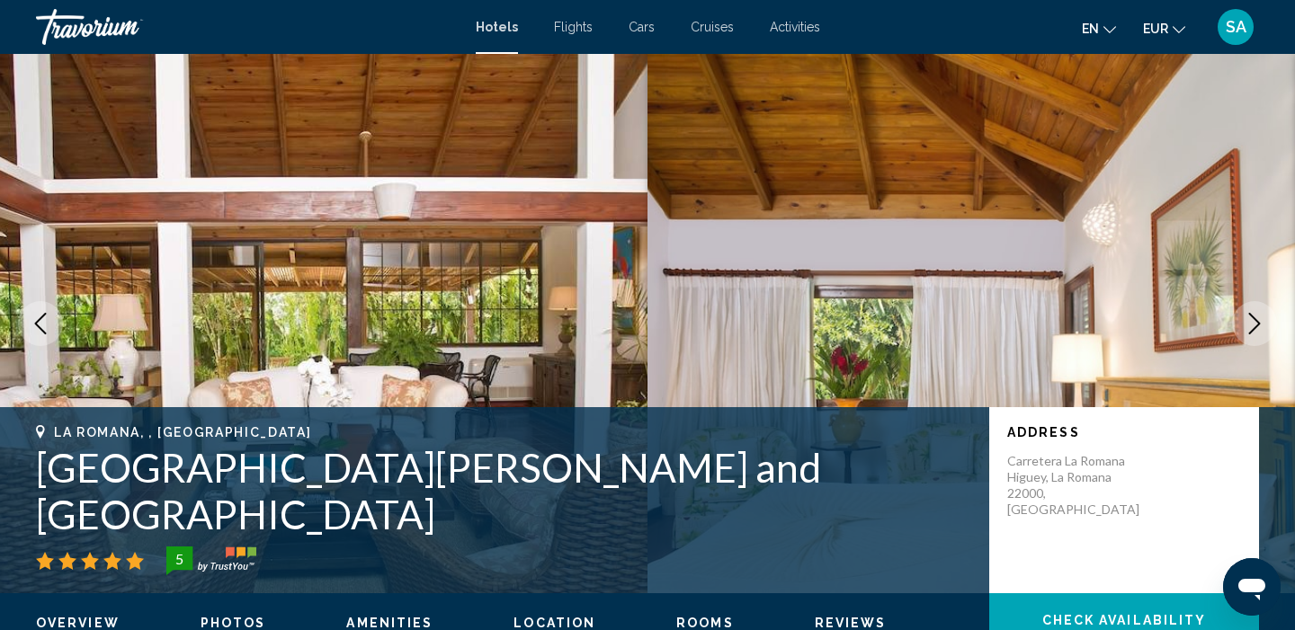
click at [1261, 326] on icon "Next image" at bounding box center [1254, 324] width 22 height 22
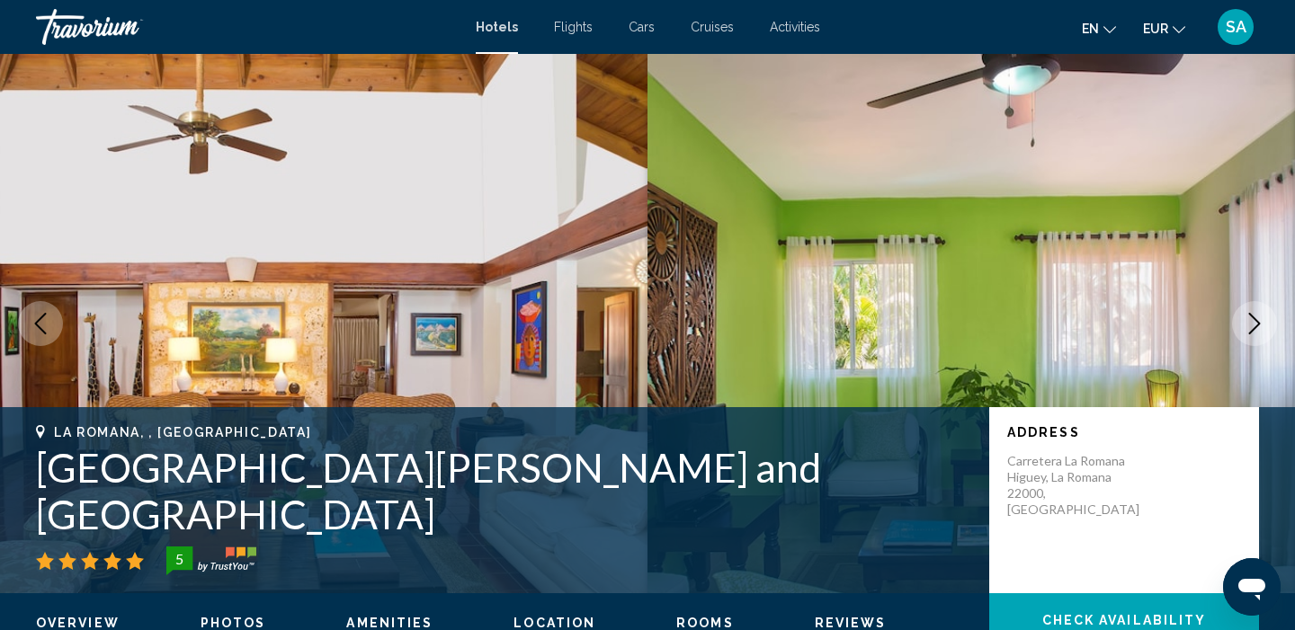
click at [1261, 328] on icon "Next image" at bounding box center [1254, 324] width 22 height 22
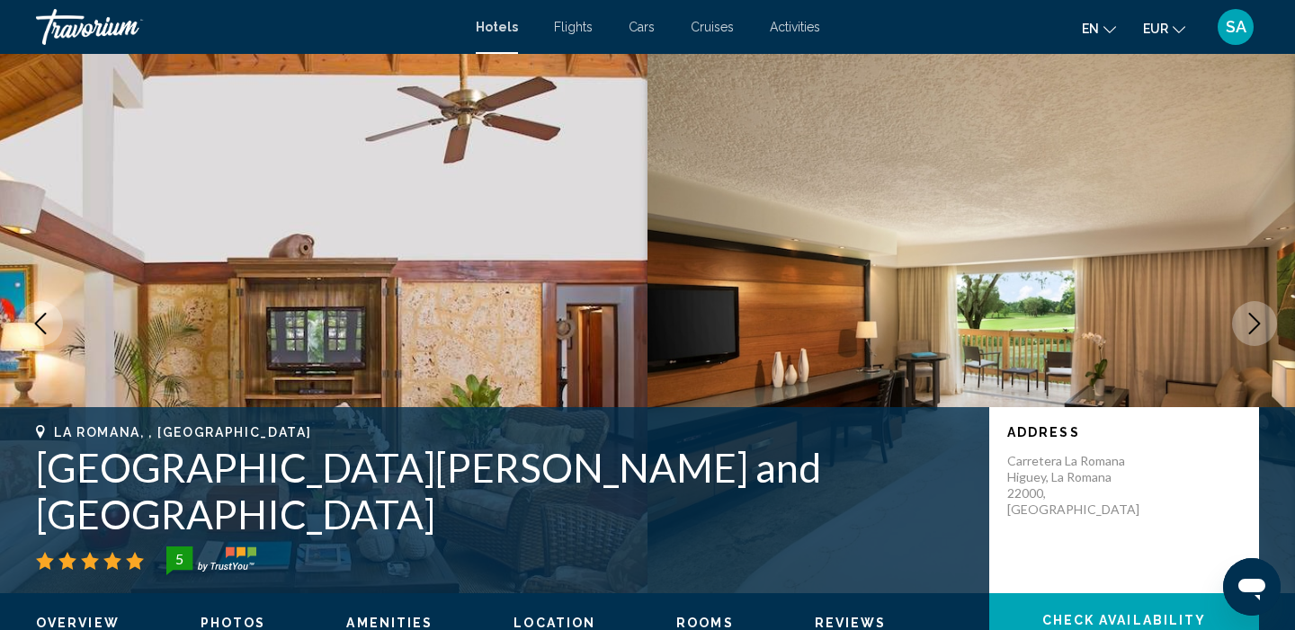
click at [1261, 329] on icon "Next image" at bounding box center [1254, 324] width 22 height 22
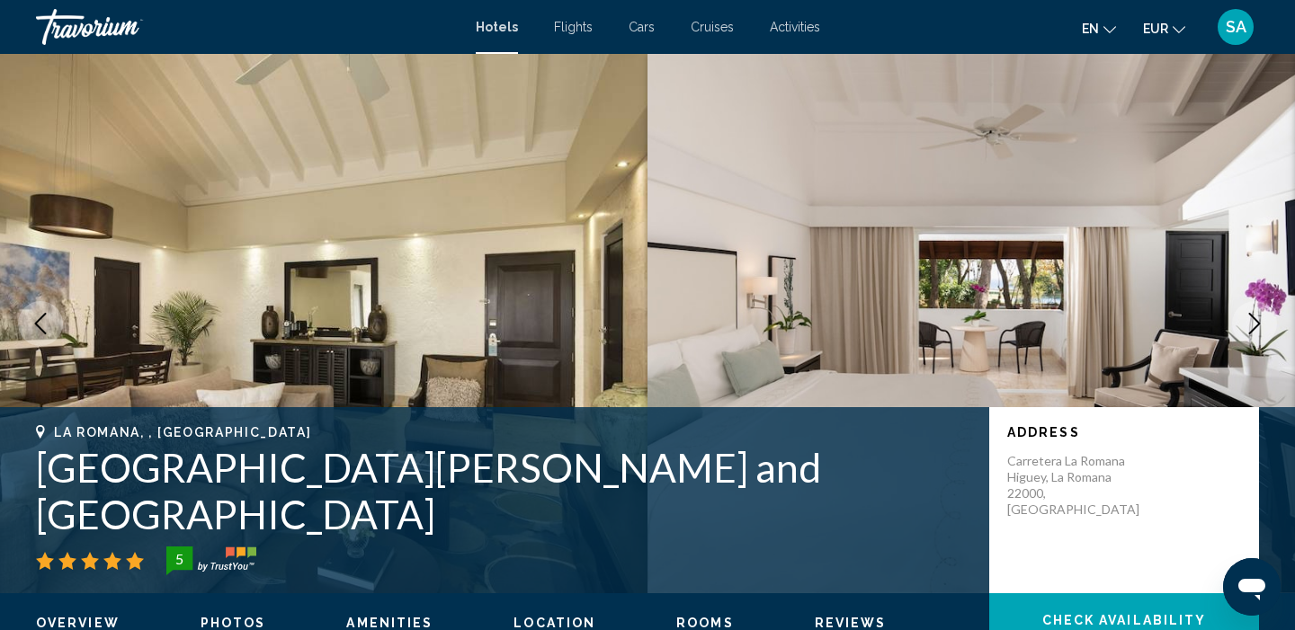
click at [1261, 329] on icon "Next image" at bounding box center [1254, 324] width 22 height 22
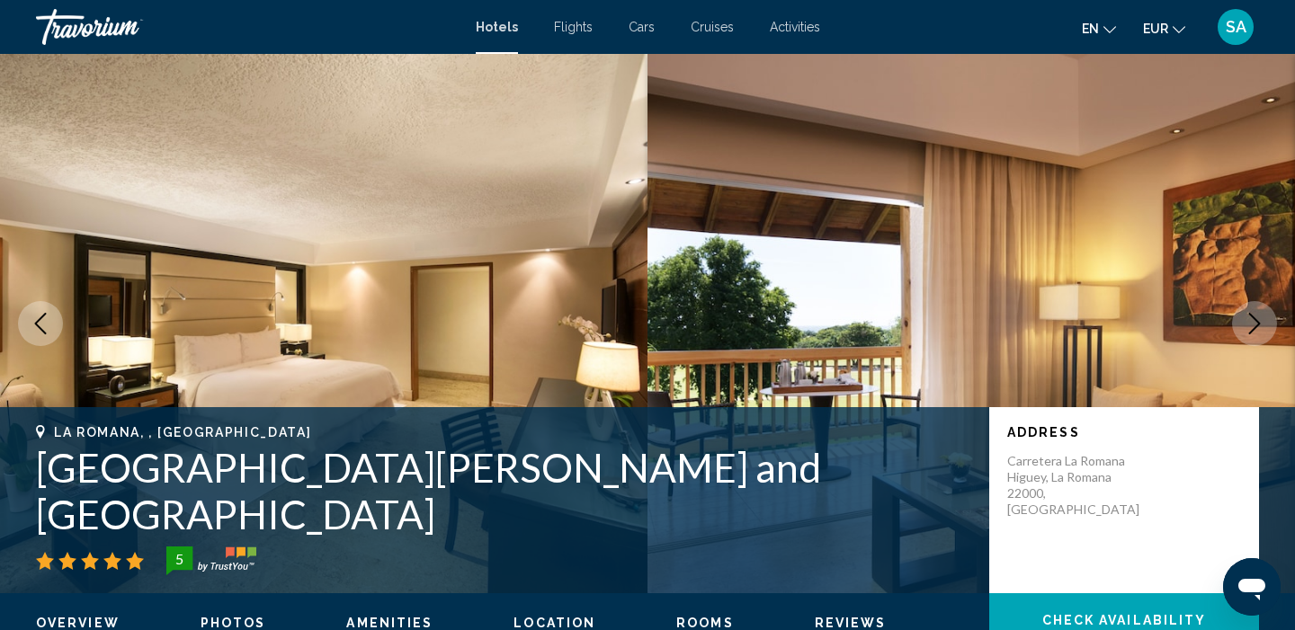
click at [1261, 329] on icon "Next image" at bounding box center [1254, 324] width 22 height 22
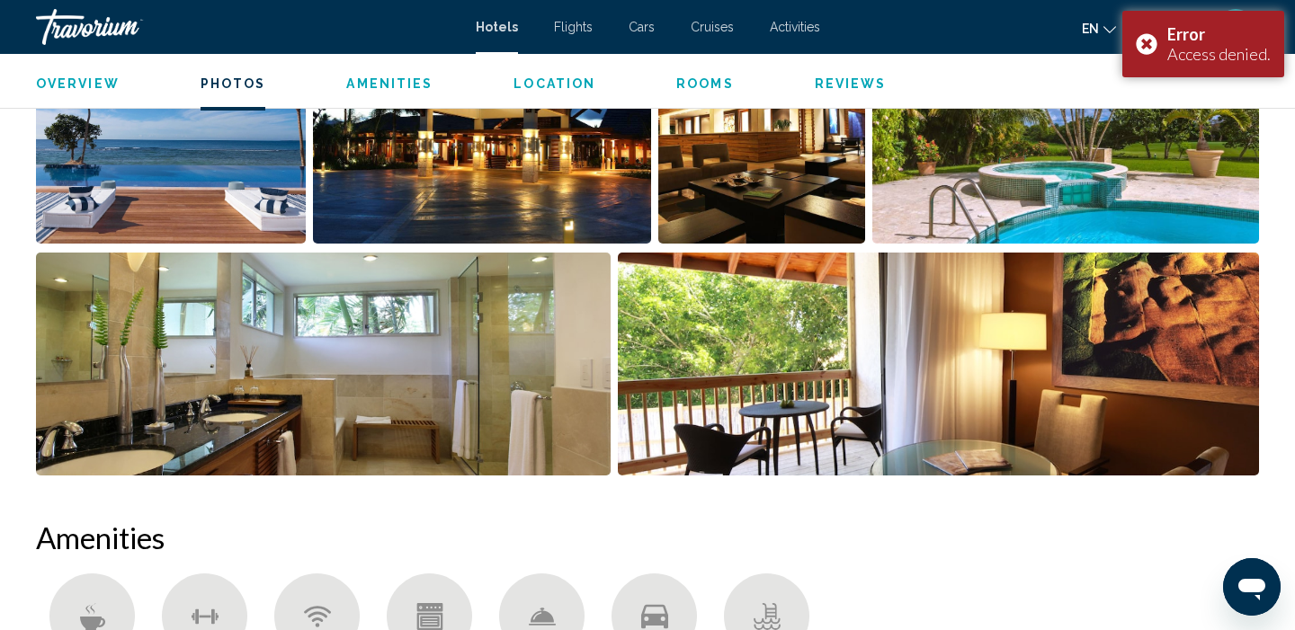
scroll to position [1006, 0]
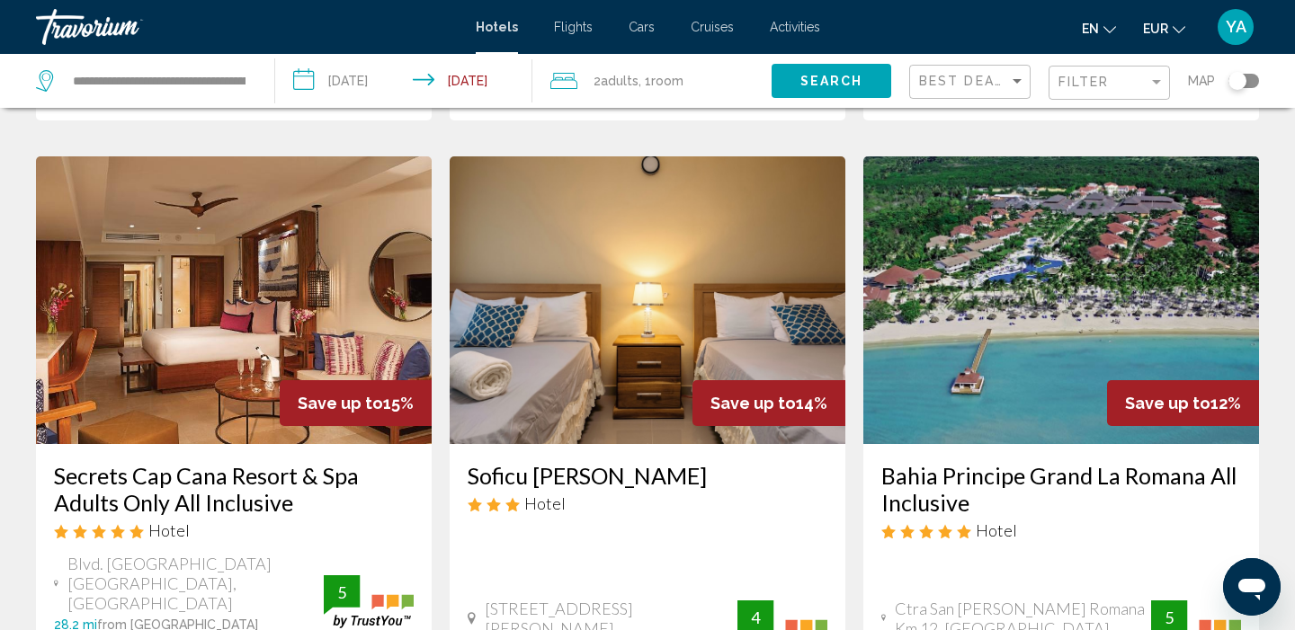
scroll to position [1393, 0]
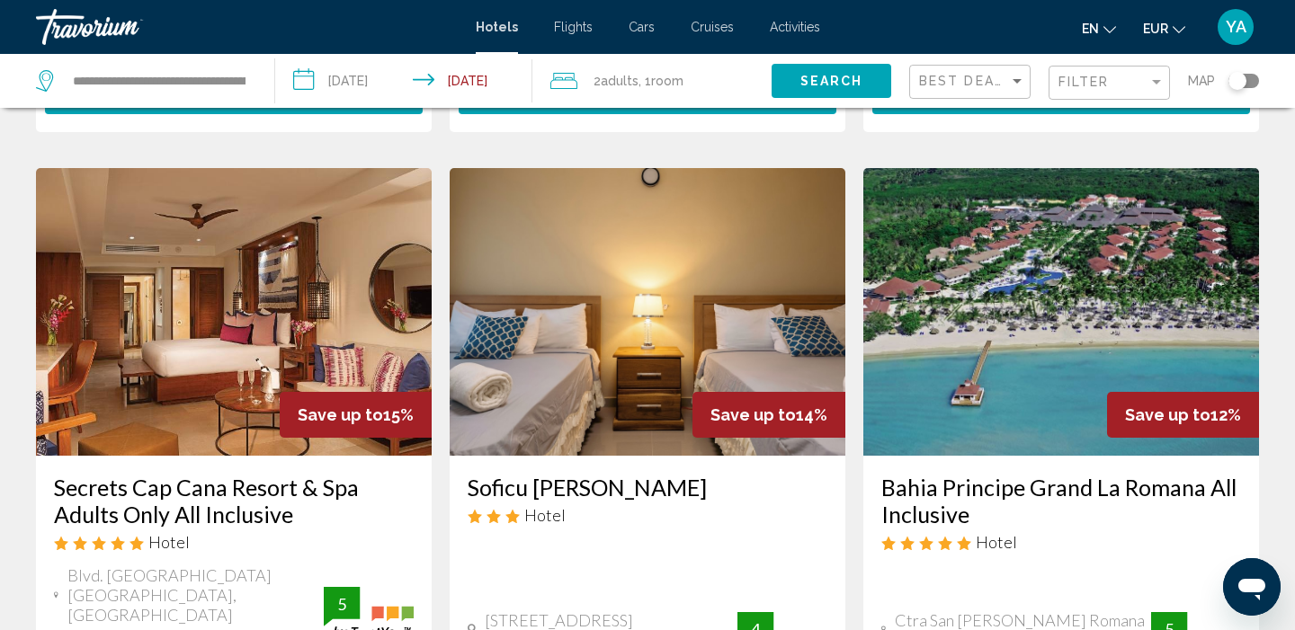
click at [1032, 207] on img "Main content" at bounding box center [1061, 312] width 396 height 288
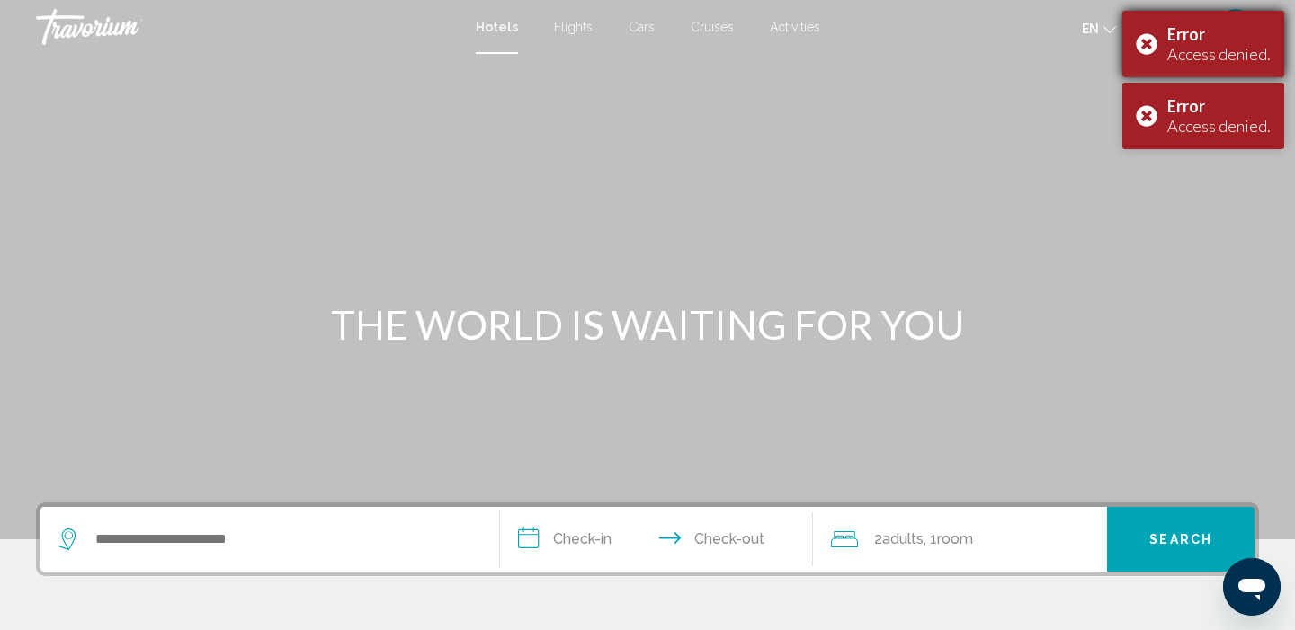
click at [1147, 42] on div "Error Access denied." at bounding box center [1203, 44] width 162 height 67
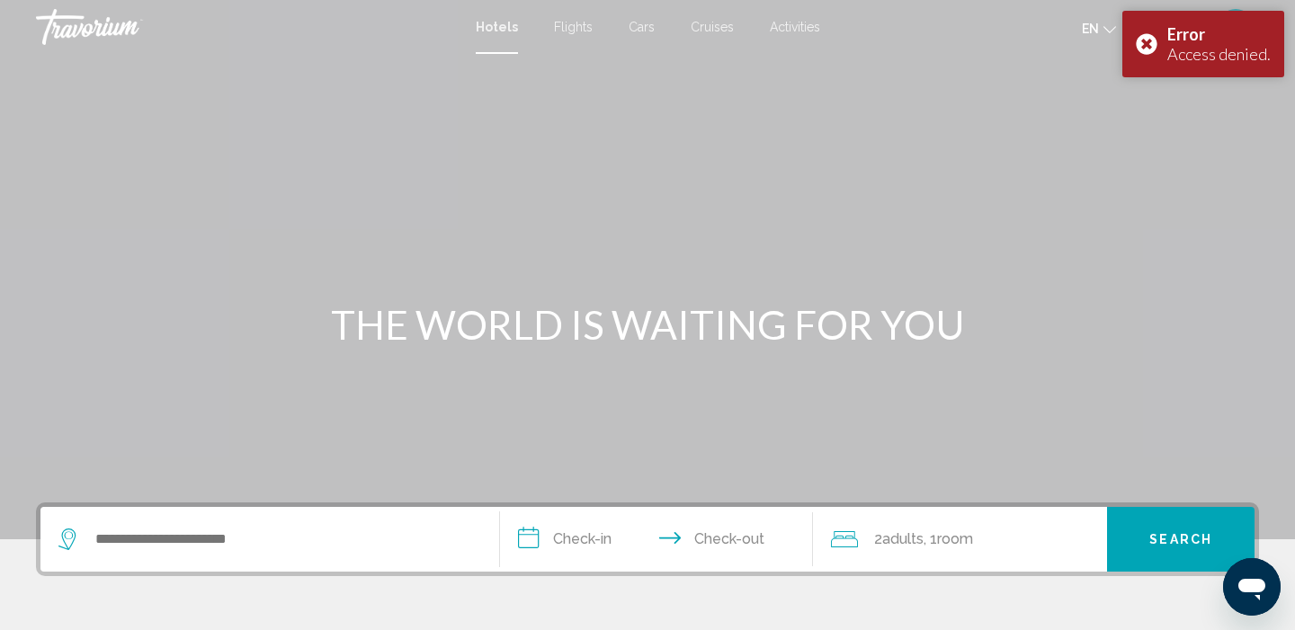
click at [1149, 102] on div "Main content" at bounding box center [647, 269] width 1295 height 539
click at [1152, 42] on div "Error Access denied." at bounding box center [1203, 44] width 162 height 67
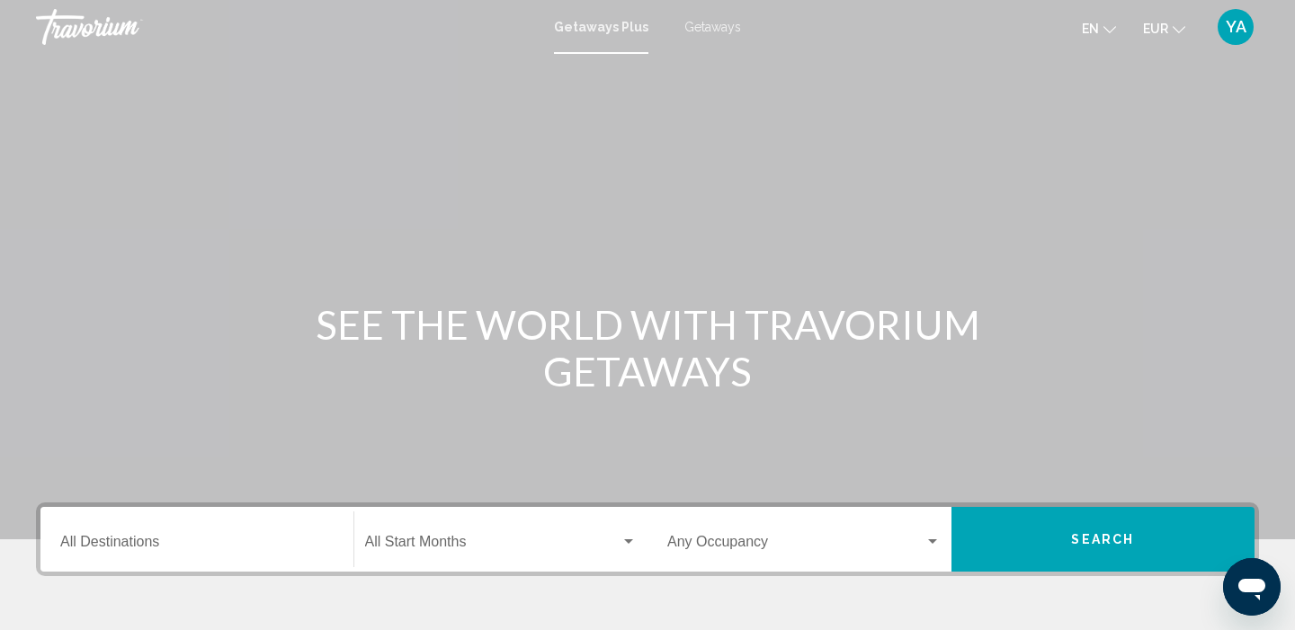
click at [707, 26] on span "Getaways" at bounding box center [712, 27] width 57 height 14
click at [704, 26] on span "Getaways" at bounding box center [712, 27] width 57 height 14
click at [189, 539] on input "Destination All Destinations" at bounding box center [196, 546] width 273 height 16
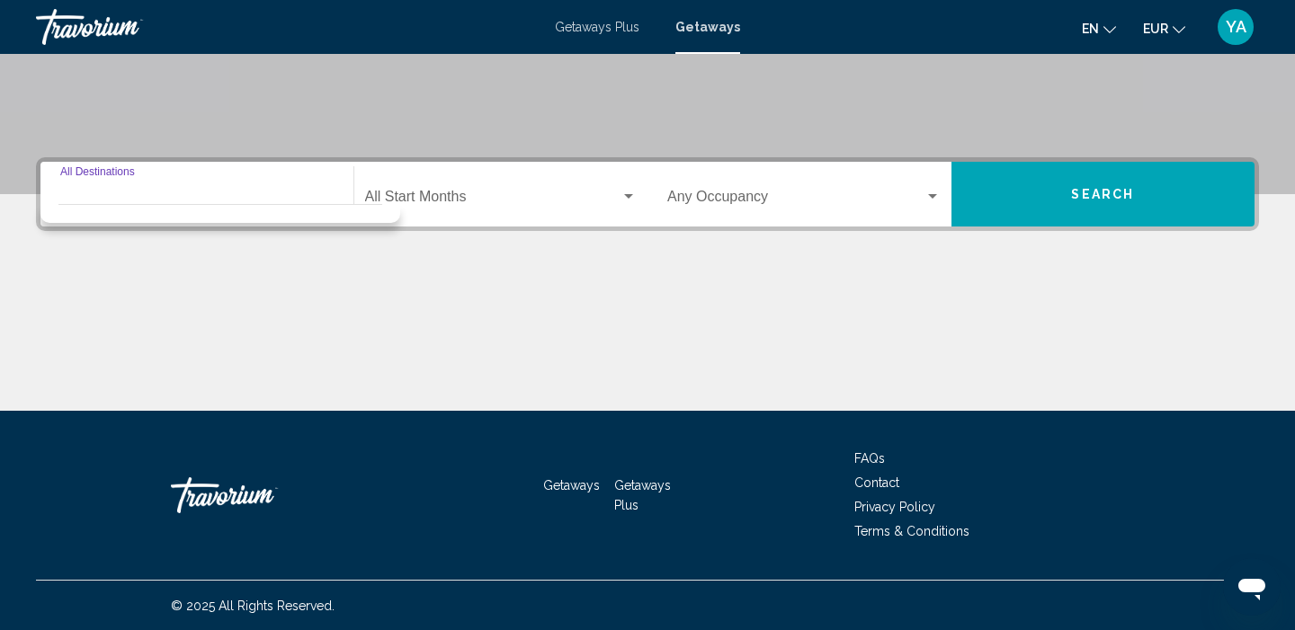
scroll to position [346, 0]
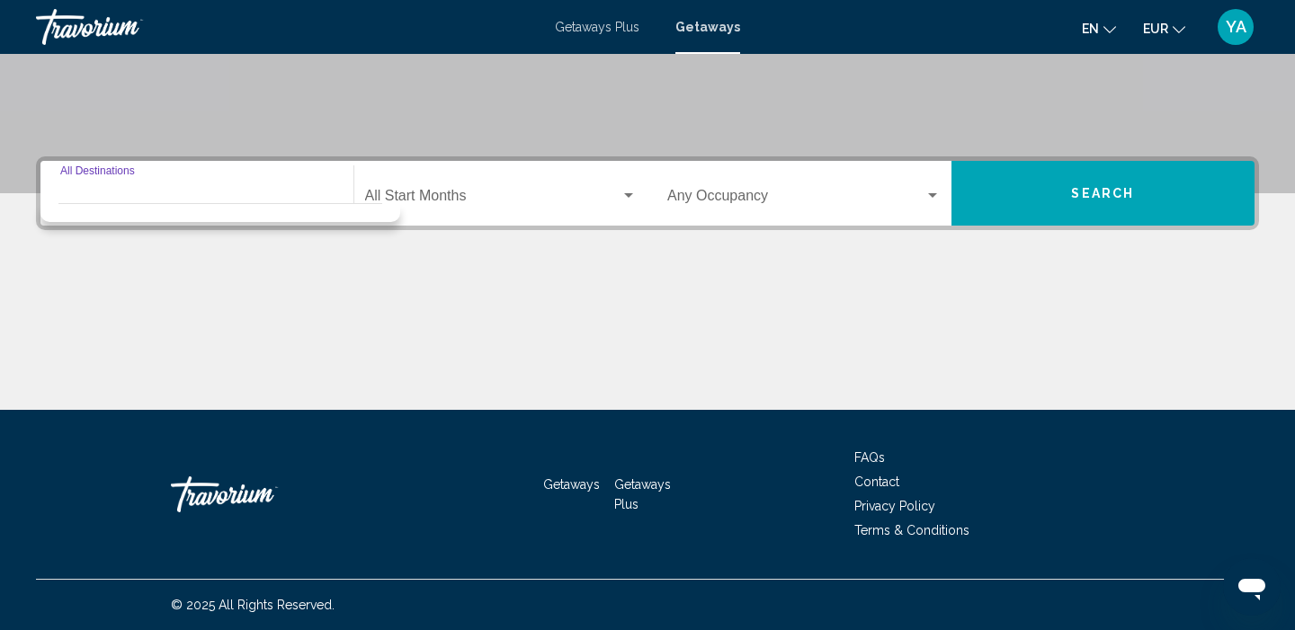
click at [530, 296] on div "Main content" at bounding box center [647, 342] width 1223 height 135
click at [164, 191] on input "Destination All Destinations" at bounding box center [196, 199] width 273 height 16
click at [706, 267] on div "Destination All Destinations Start Month All Start Months Occupancy Any Occupan…" at bounding box center [647, 283] width 1295 height 254
click at [148, 202] on input "Destination All Destinations" at bounding box center [196, 199] width 273 height 16
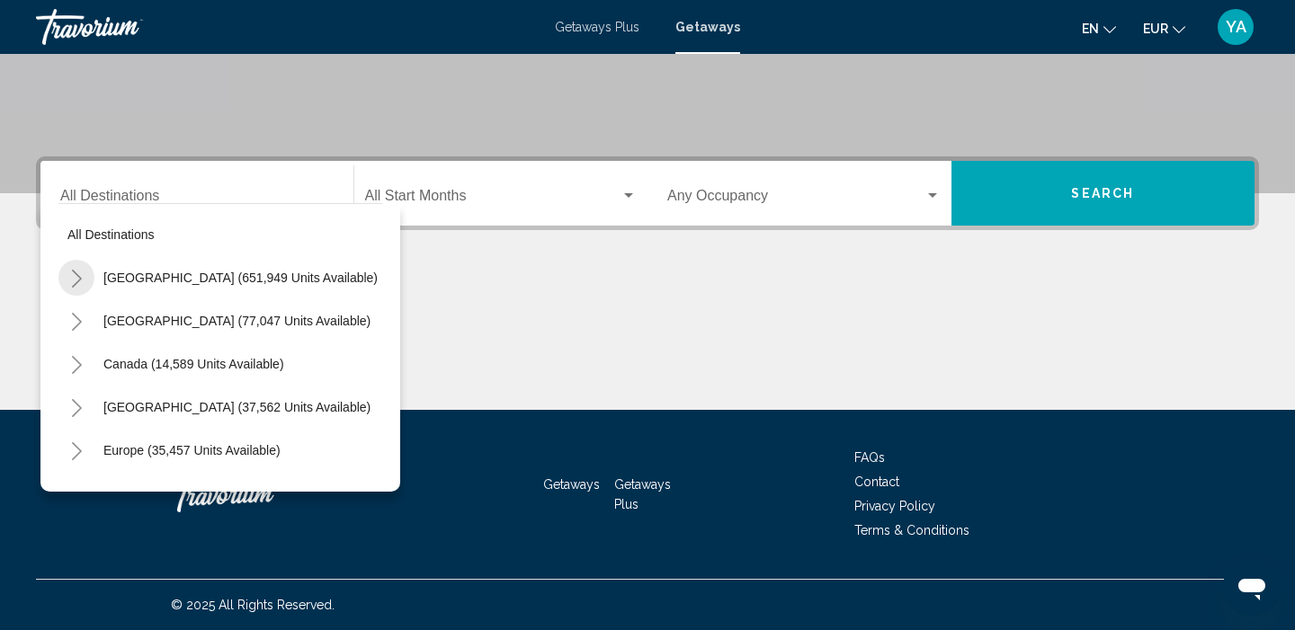
click at [67, 274] on button "Toggle United States (651,949 units available)" at bounding box center [76, 278] width 36 height 36
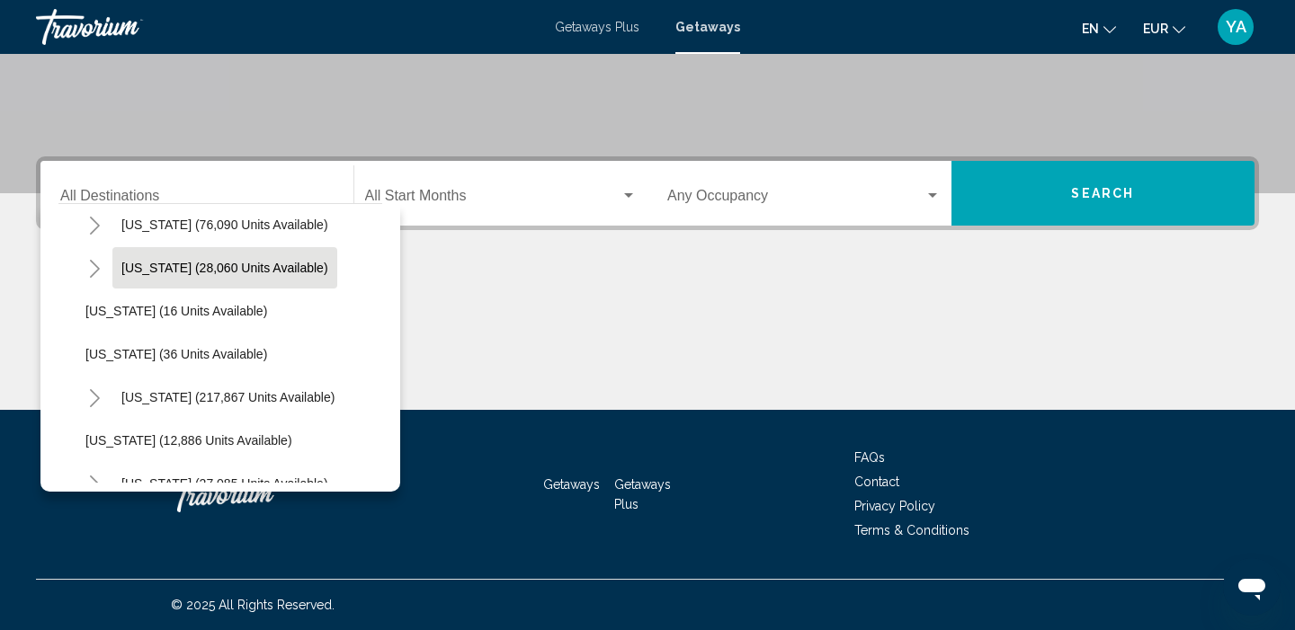
scroll to position [240, 0]
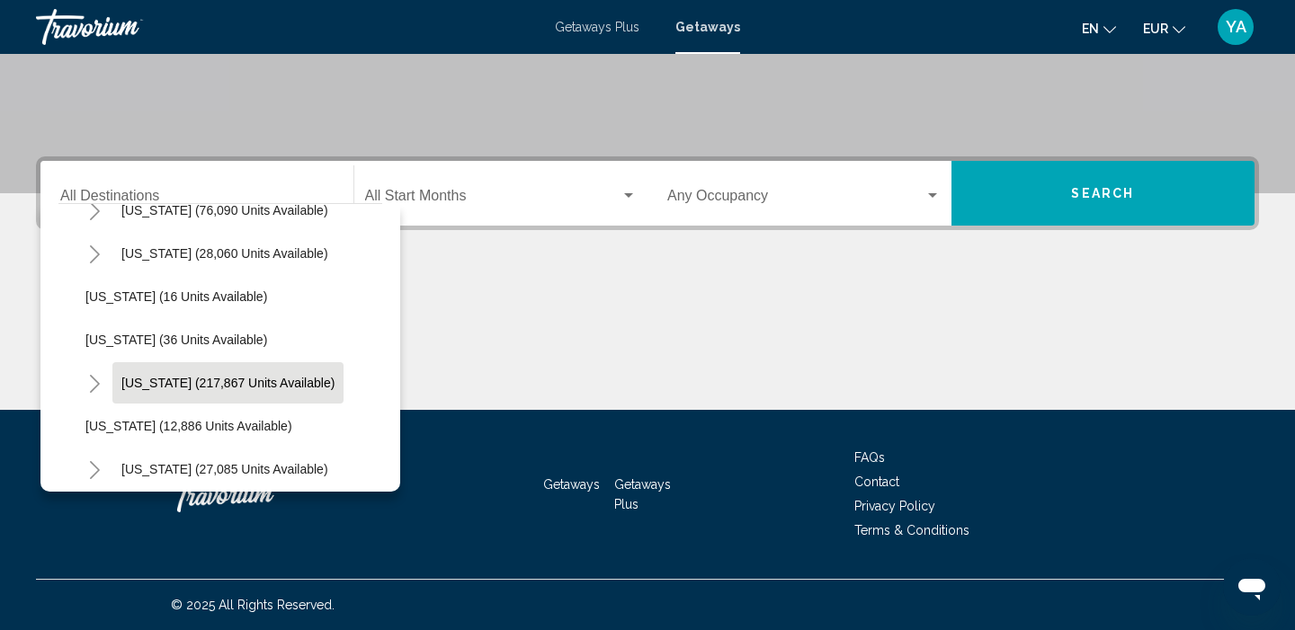
click at [151, 386] on span "[US_STATE] (217,867 units available)" at bounding box center [227, 383] width 213 height 14
type input "**********"
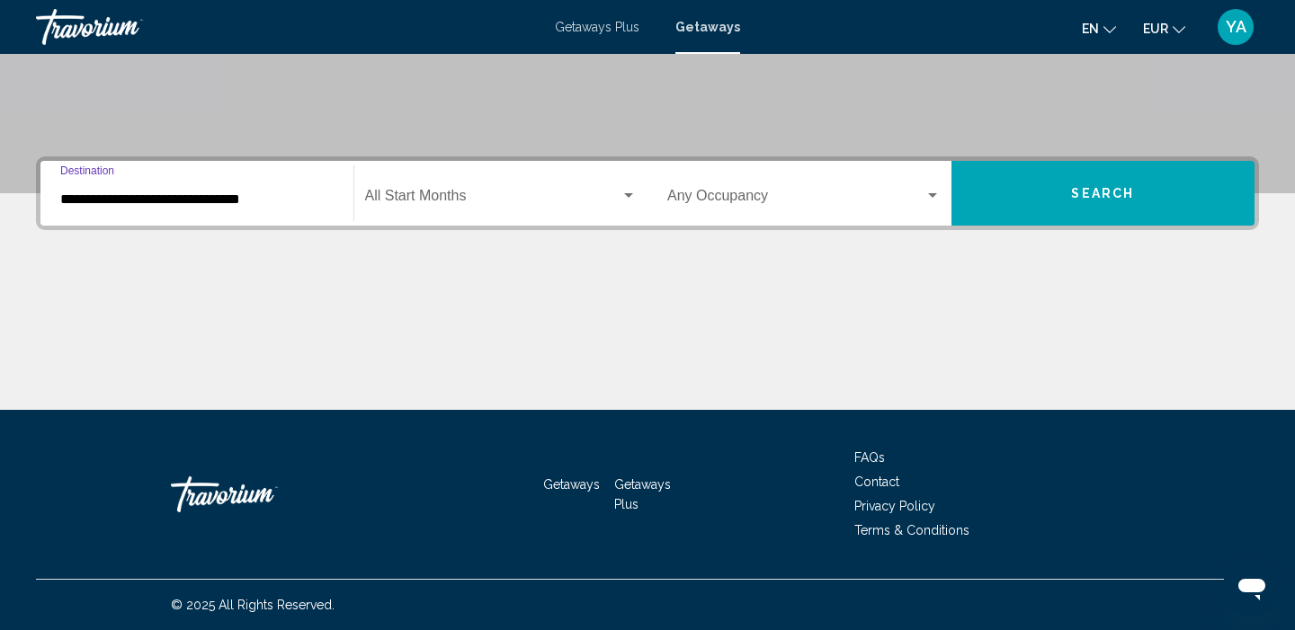
click at [409, 205] on span "Search widget" at bounding box center [493, 199] width 256 height 16
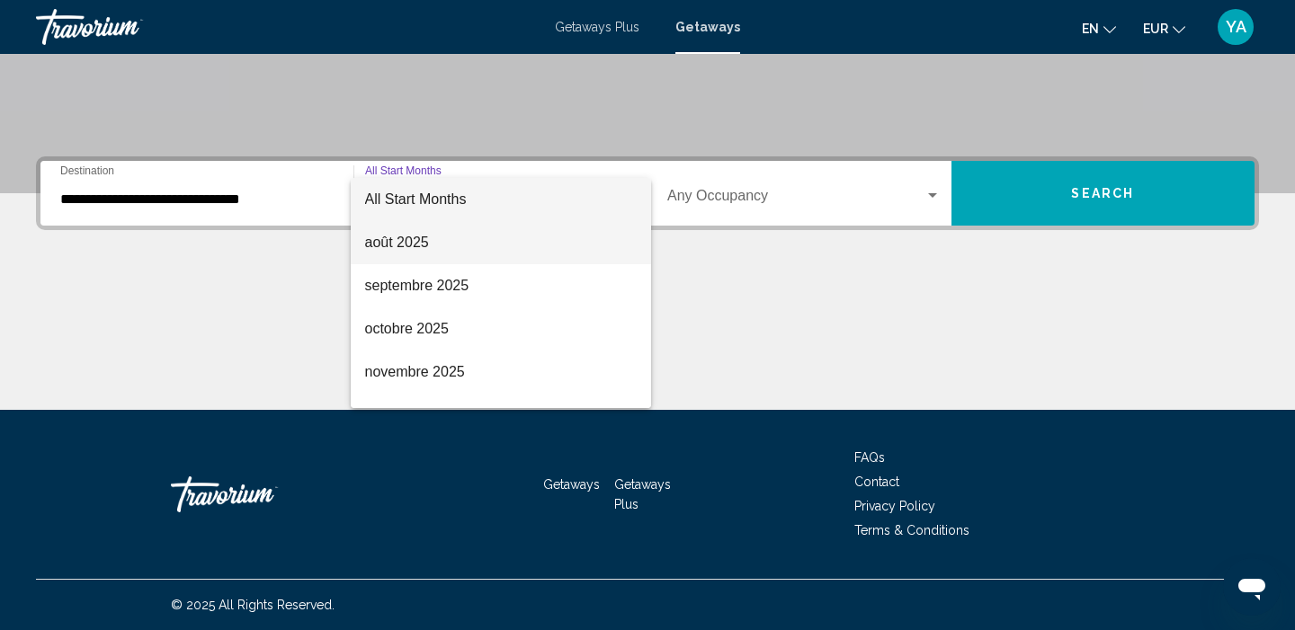
click at [401, 243] on span "août 2025" at bounding box center [501, 242] width 272 height 43
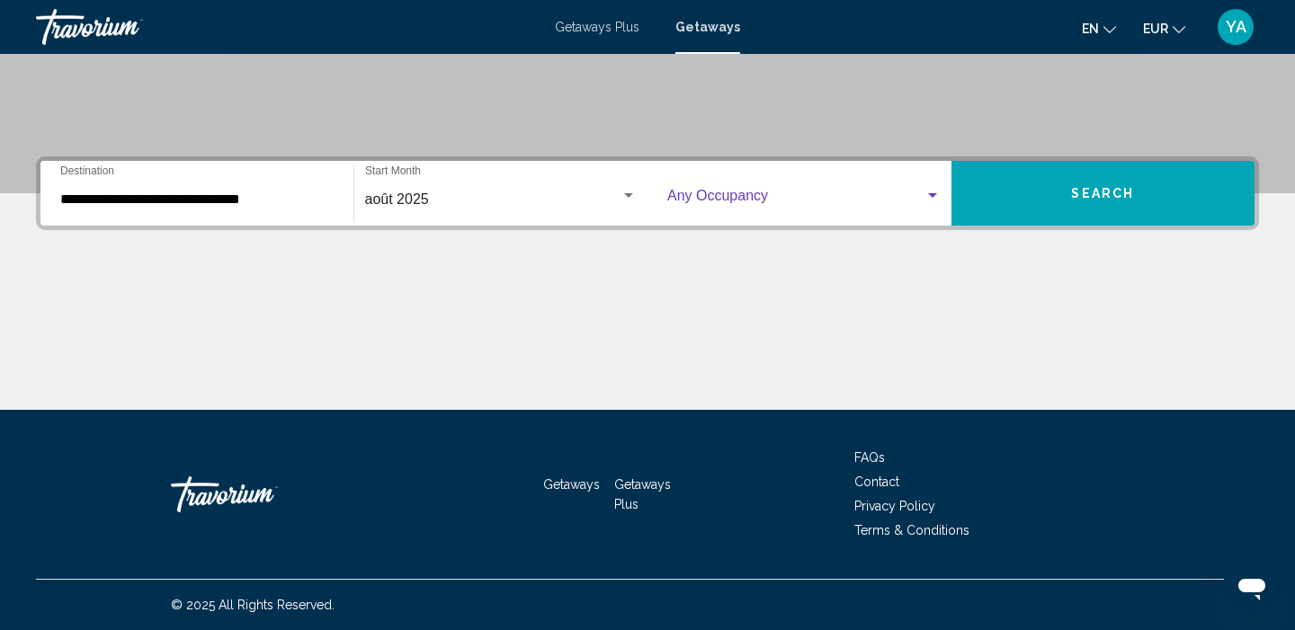
click at [773, 199] on span "Search widget" at bounding box center [795, 199] width 257 height 16
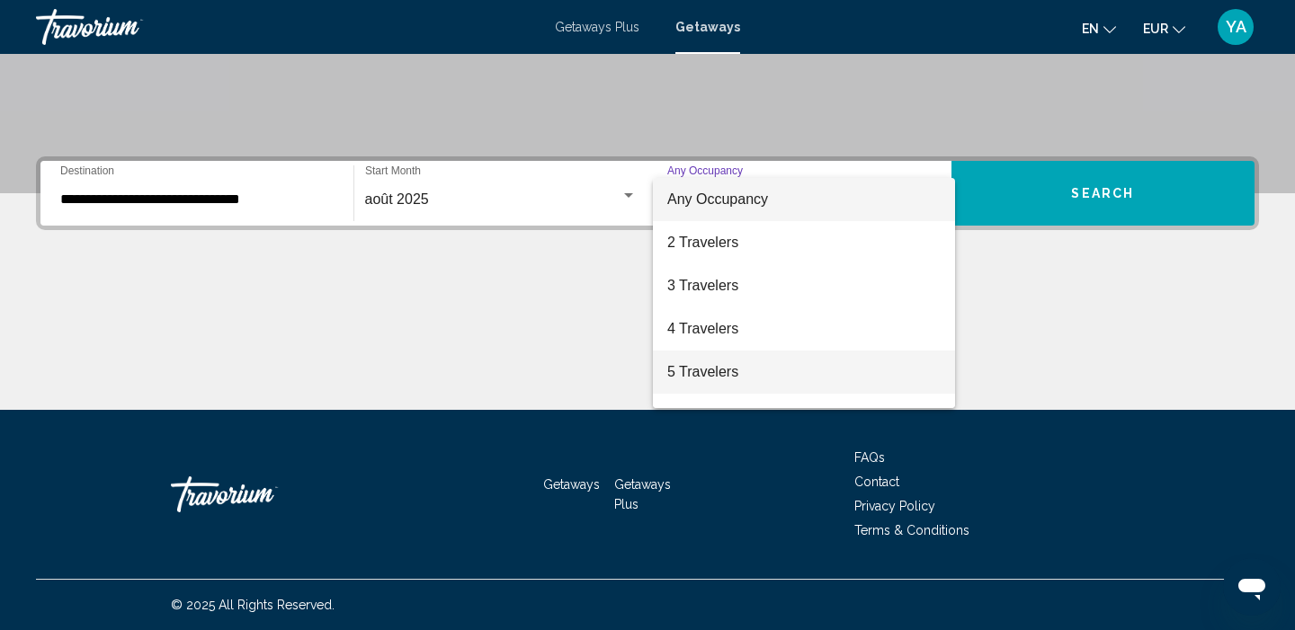
click at [707, 373] on span "5 Travelers" at bounding box center [803, 372] width 273 height 43
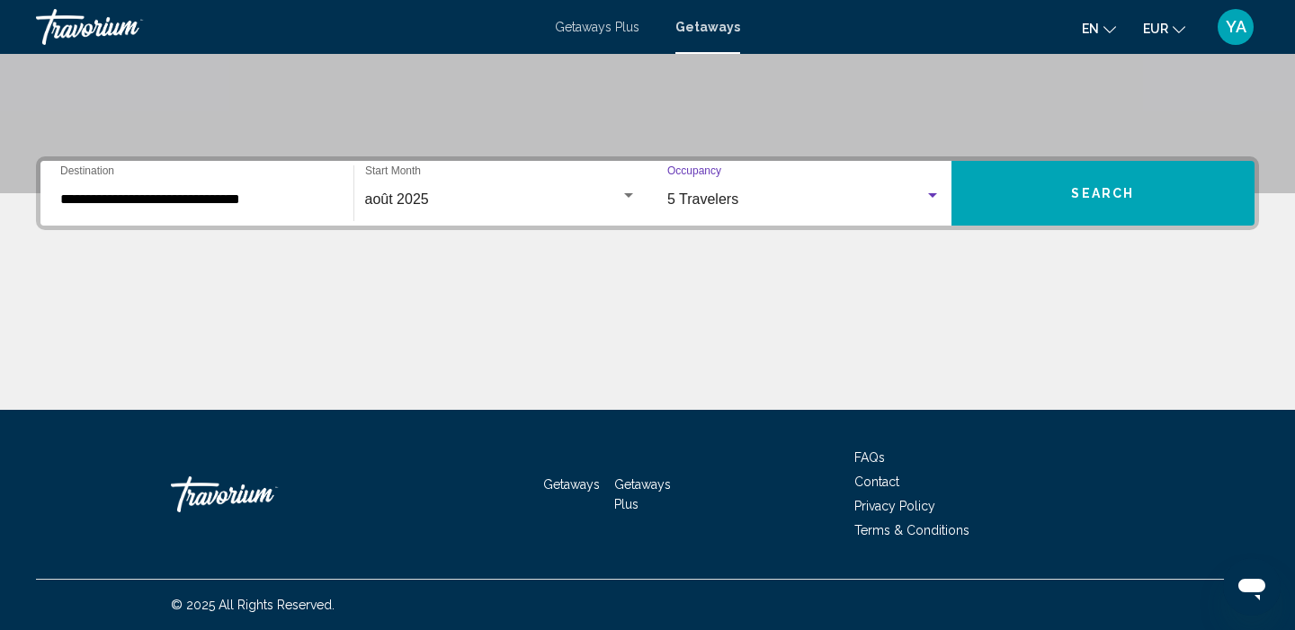
click at [1051, 177] on button "Search" at bounding box center [1103, 193] width 304 height 65
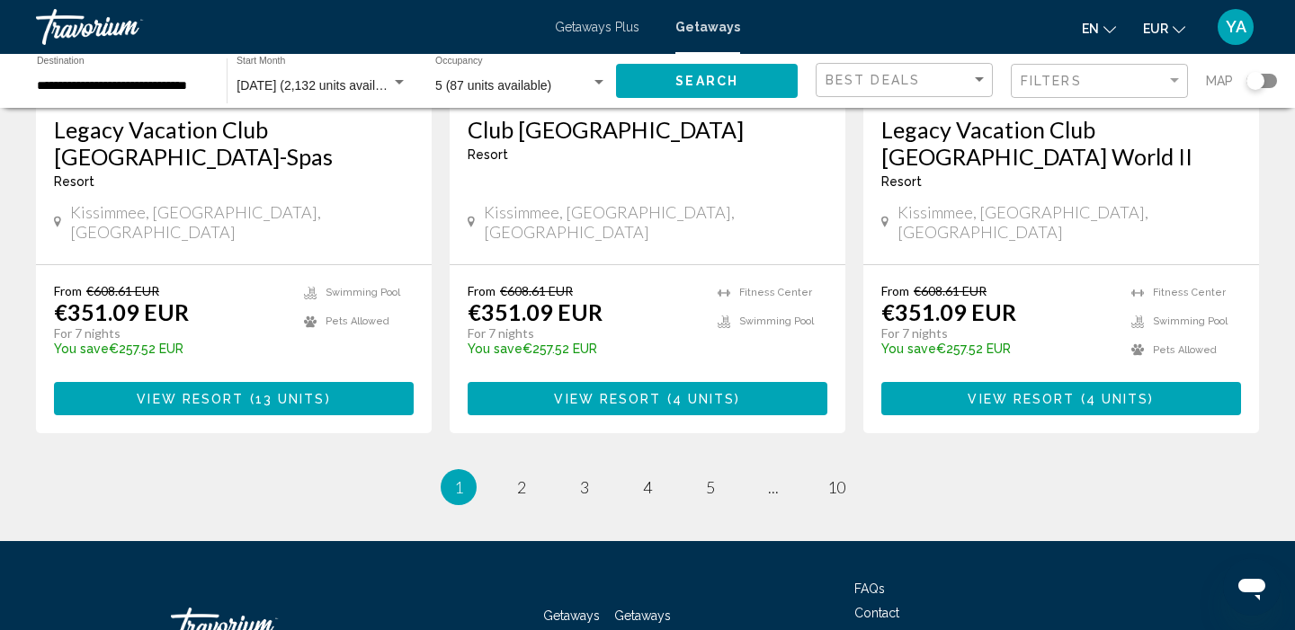
scroll to position [2409, 0]
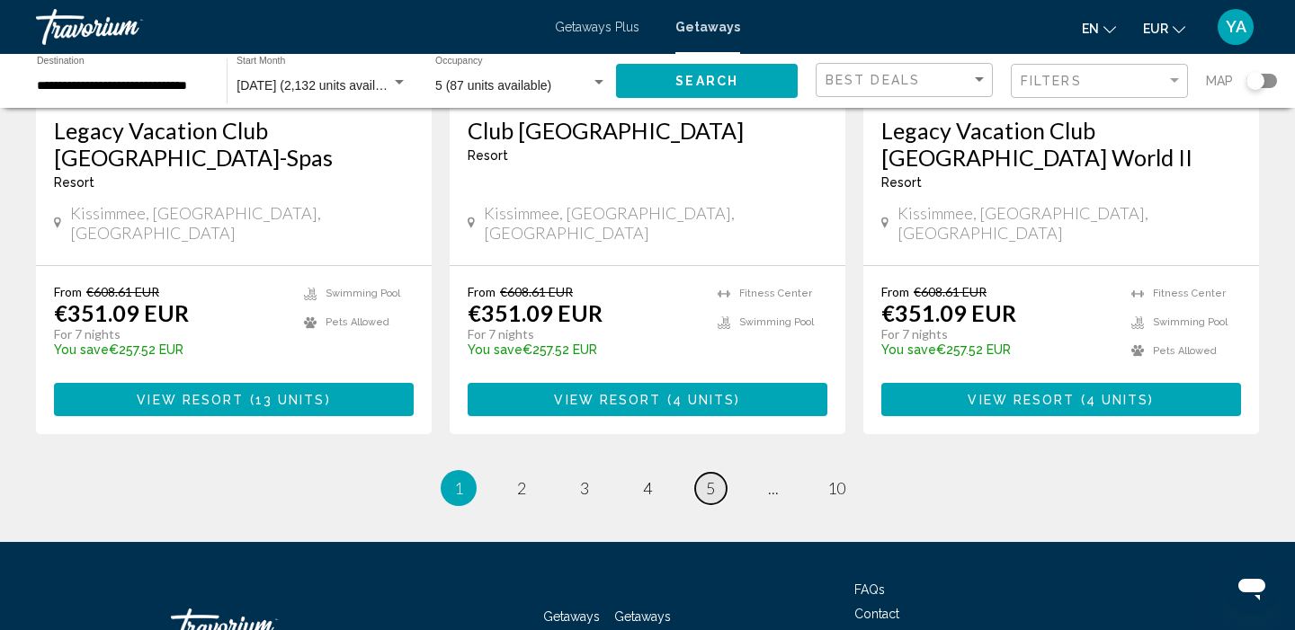
click at [704, 473] on link "page 5" at bounding box center [710, 488] width 31 height 31
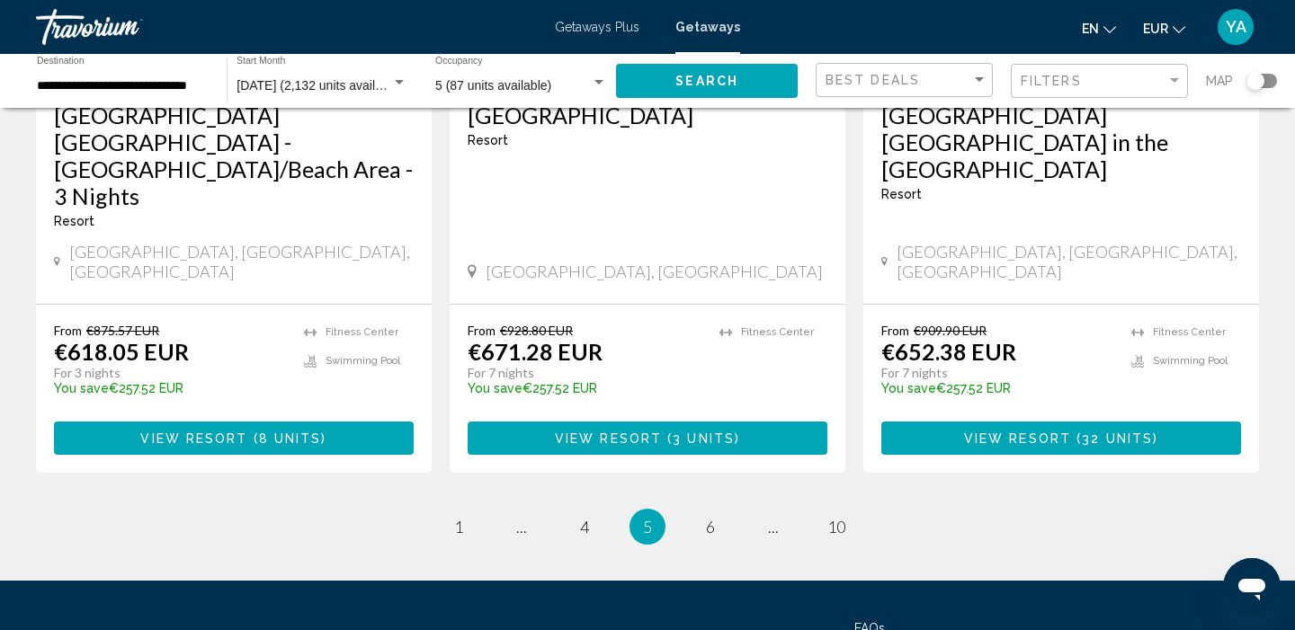
scroll to position [2372, 0]
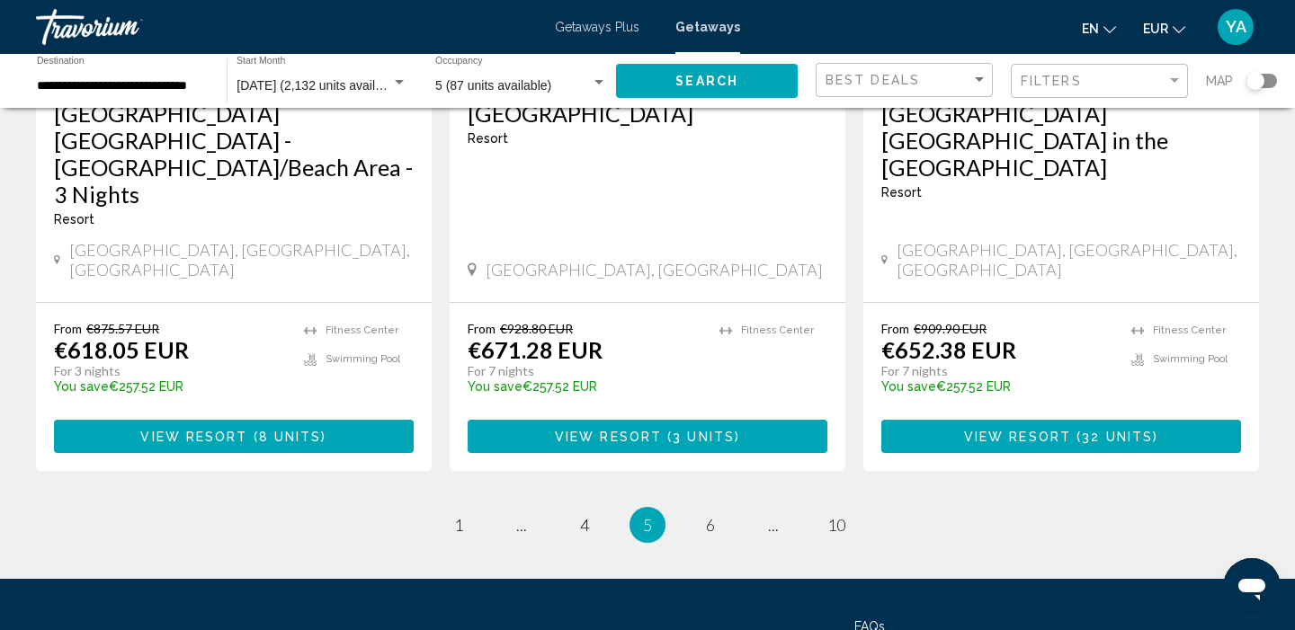
click at [730, 507] on ul "5 / 10 page 1 page ... page 4 You're on page 5 page 6 page ... page 10" at bounding box center [647, 525] width 1223 height 36
click at [710, 515] on span "6" at bounding box center [710, 525] width 9 height 20
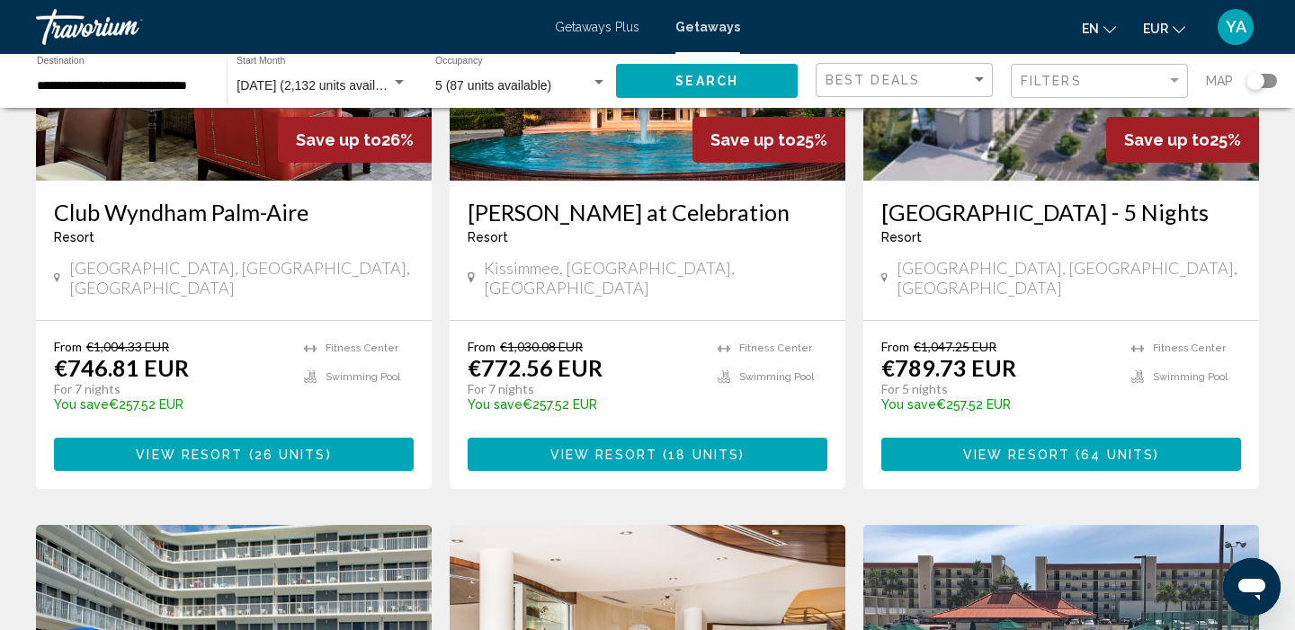
scroll to position [1619, 0]
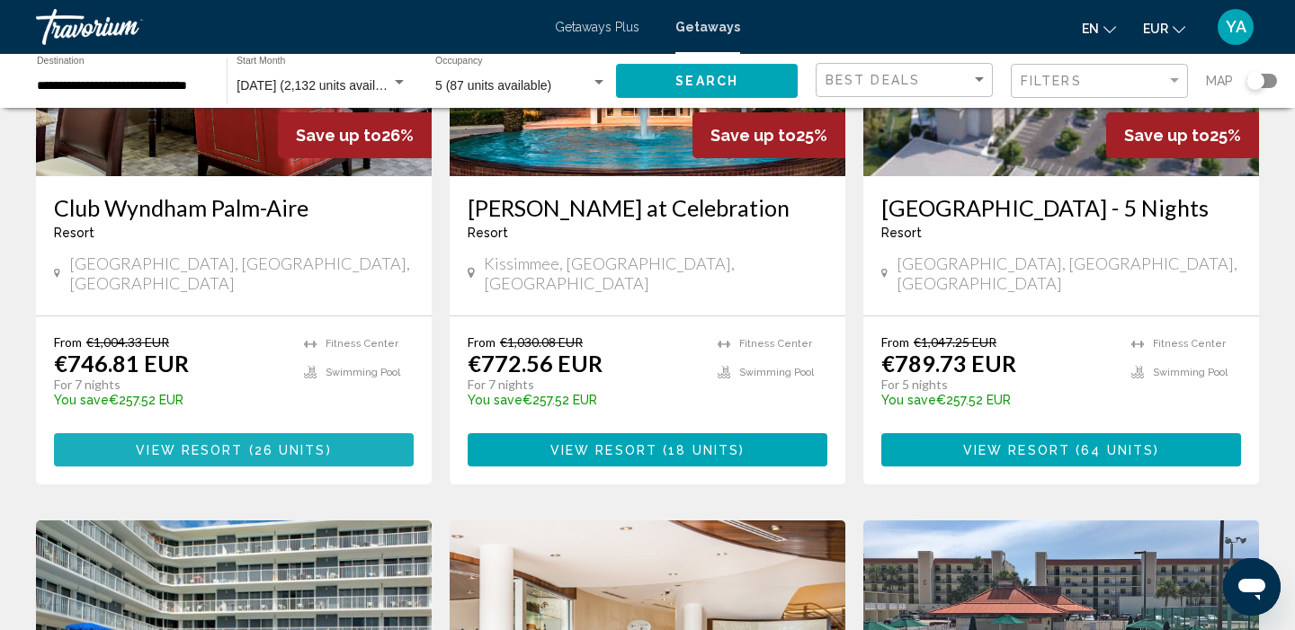
click at [228, 433] on button "View Resort ( 26 units )" at bounding box center [234, 449] width 360 height 33
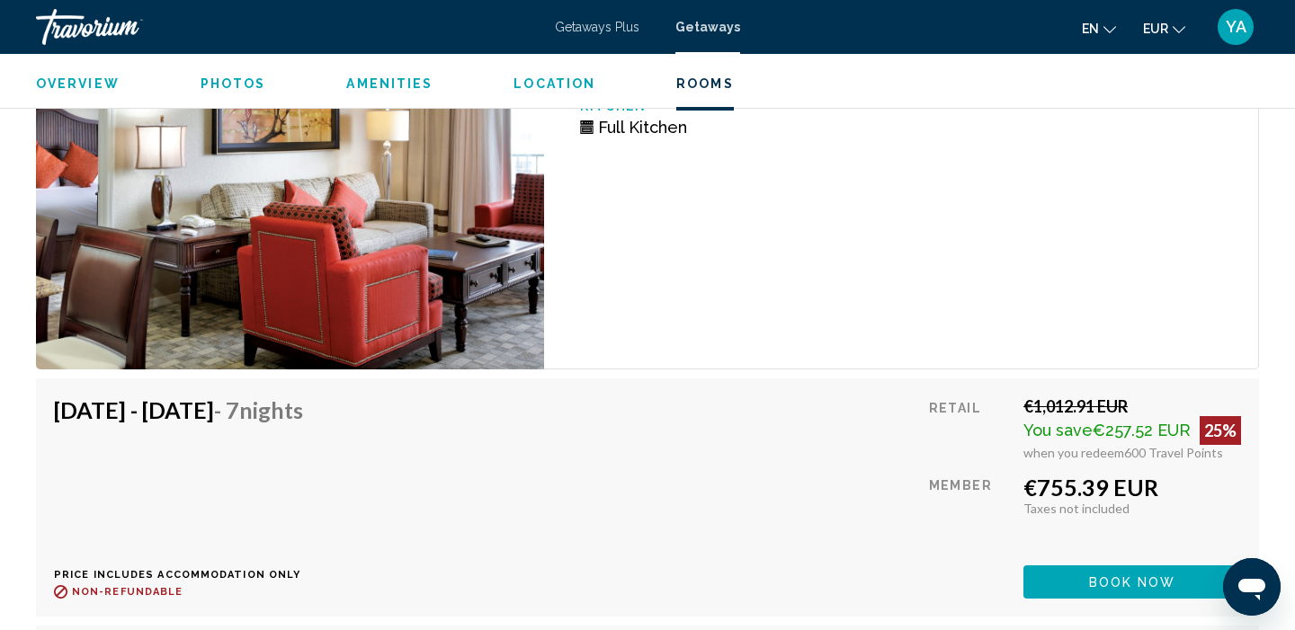
scroll to position [5012, 0]
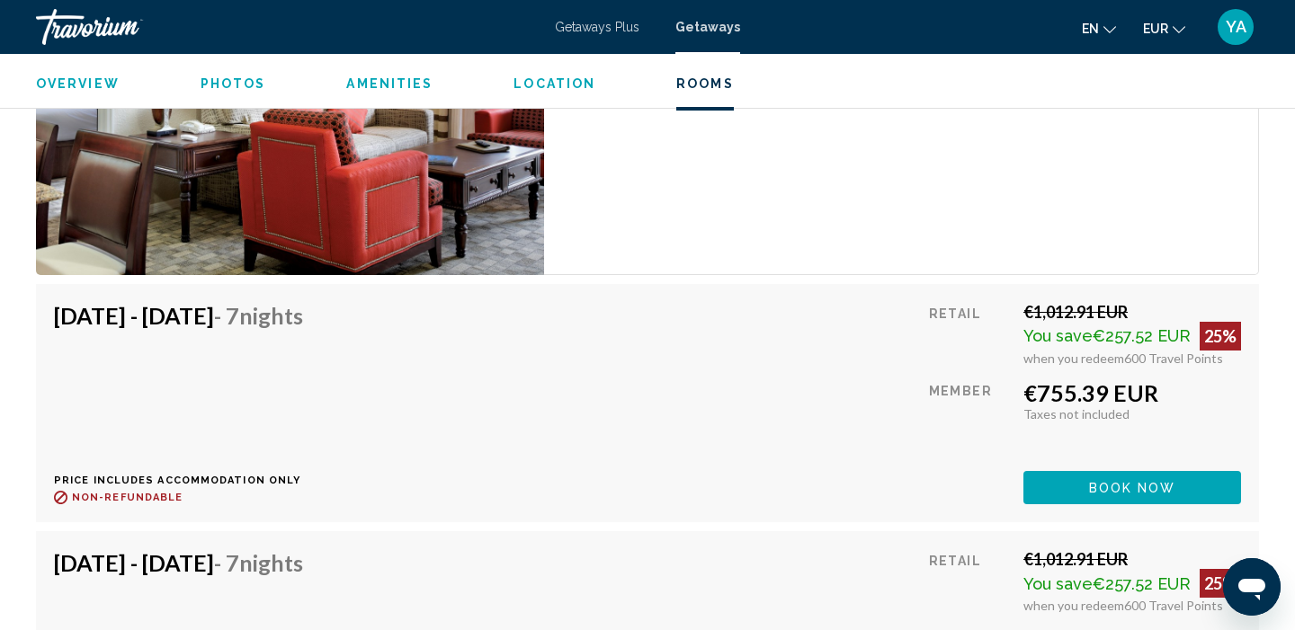
click at [1226, 24] on span "YA" at bounding box center [1235, 27] width 21 height 18
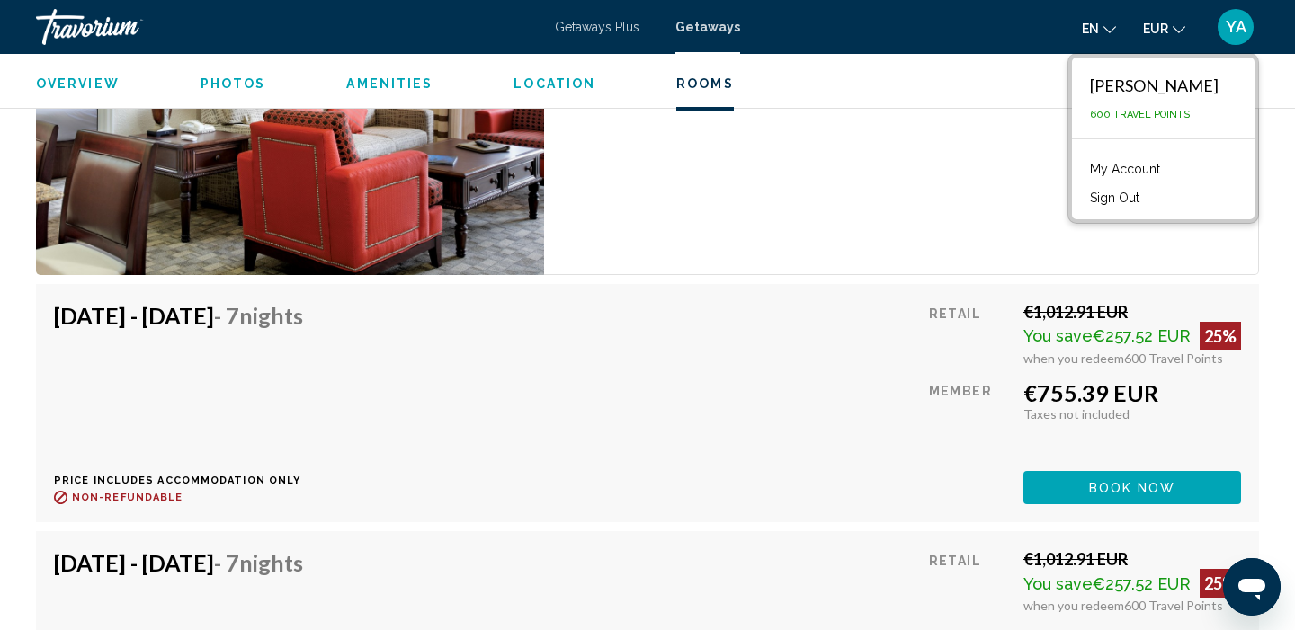
click at [1226, 24] on span "YA" at bounding box center [1235, 27] width 21 height 18
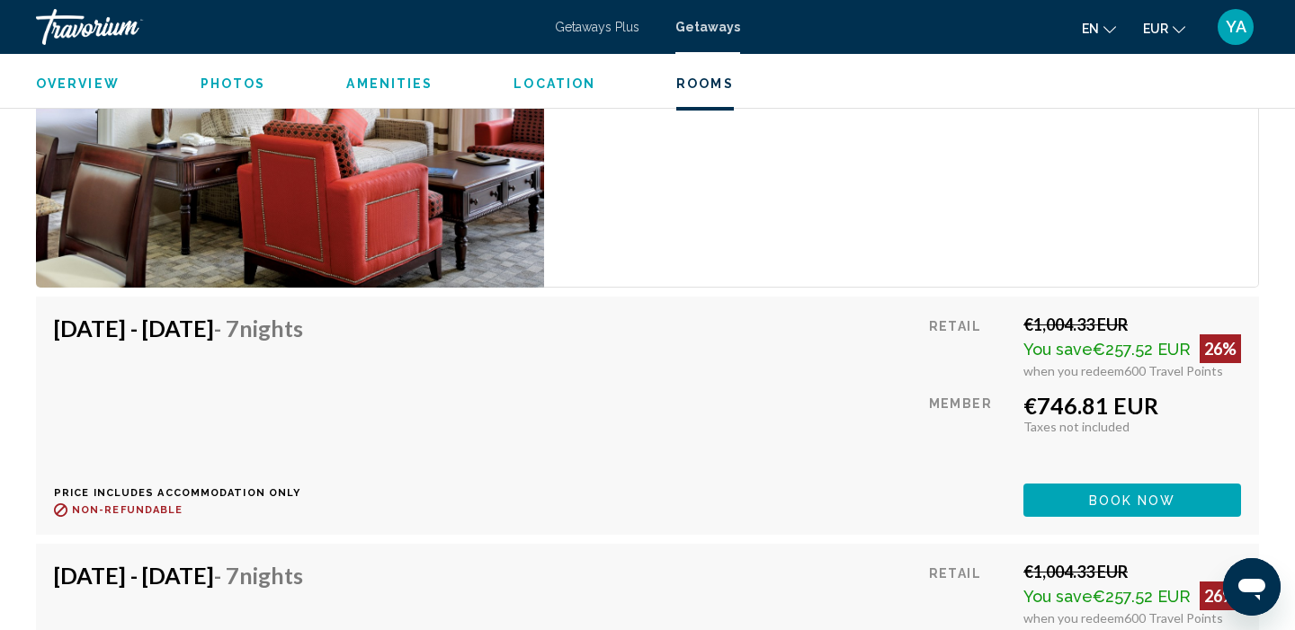
scroll to position [3469, 0]
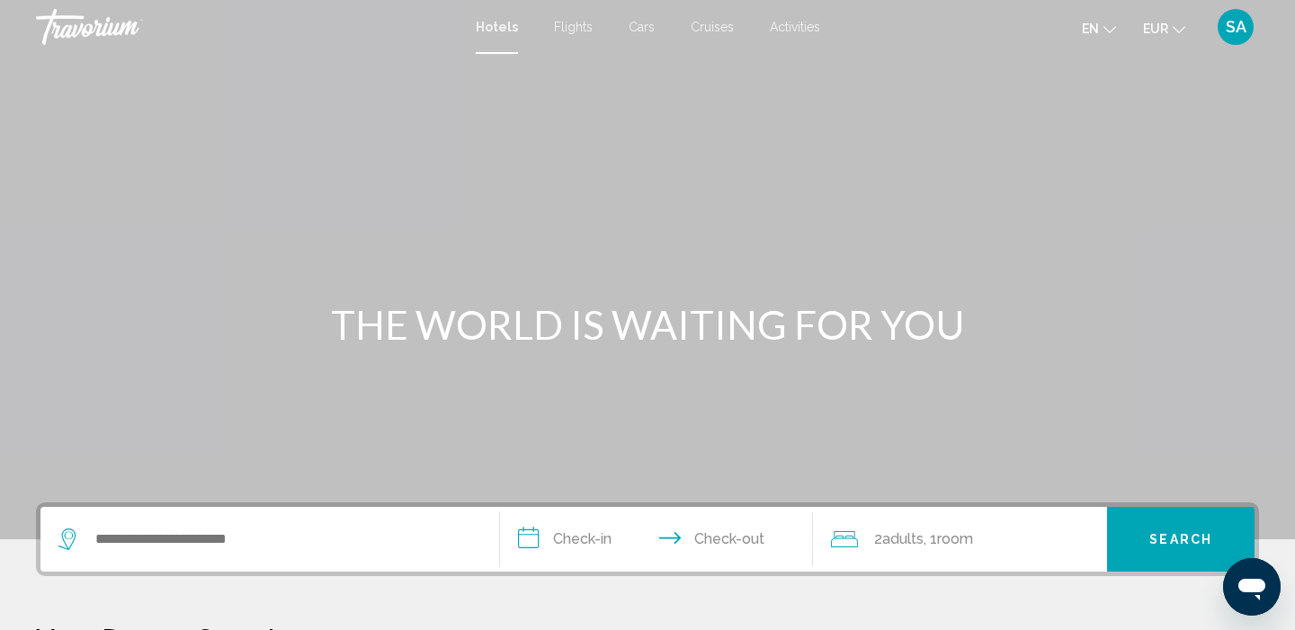
click at [198, 520] on div "Search widget" at bounding box center [269, 539] width 423 height 65
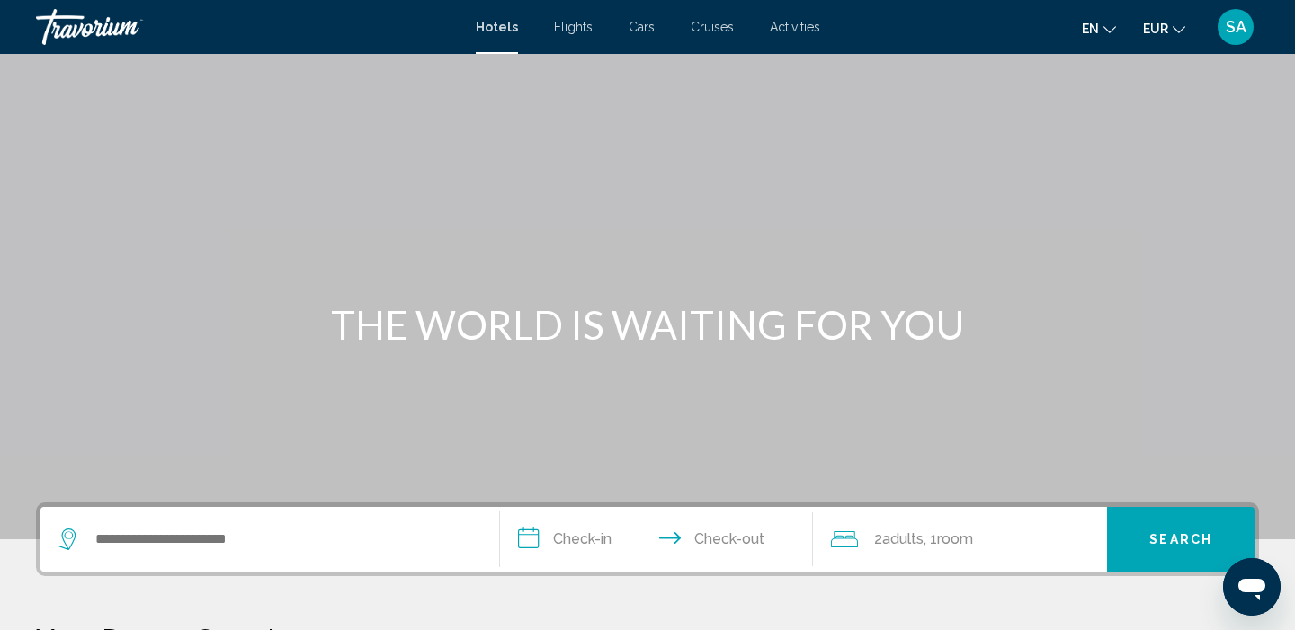
scroll to position [444, 0]
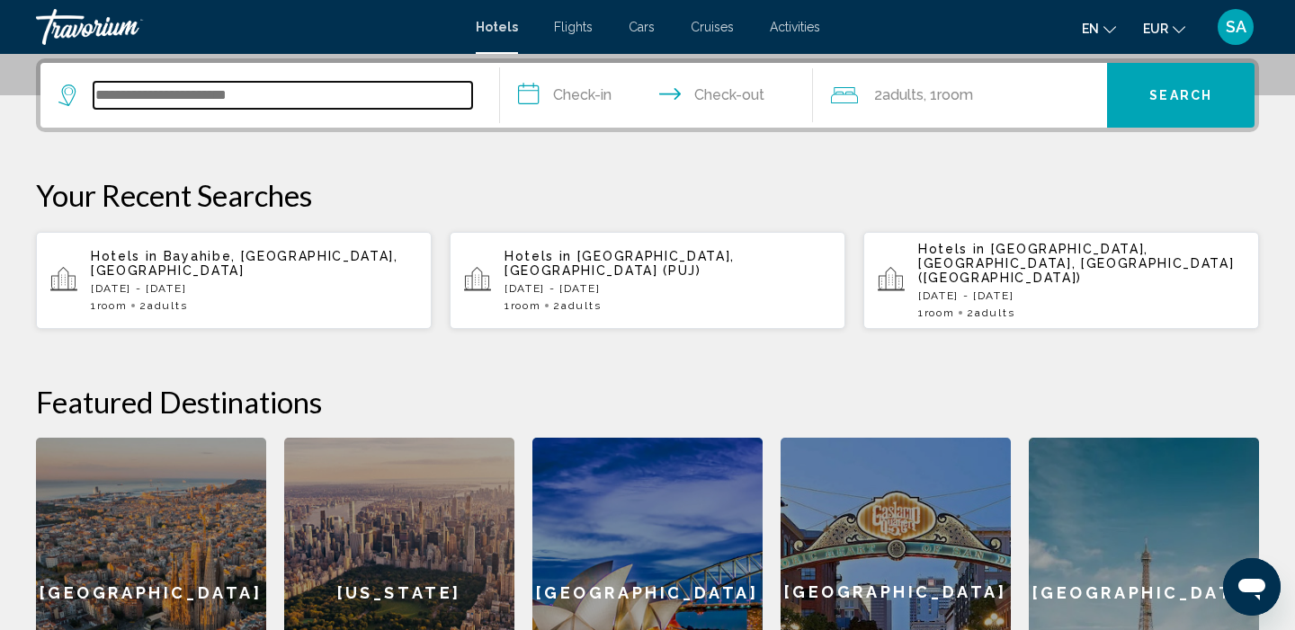
click at [247, 96] on input "Search widget" at bounding box center [282, 95] width 378 height 27
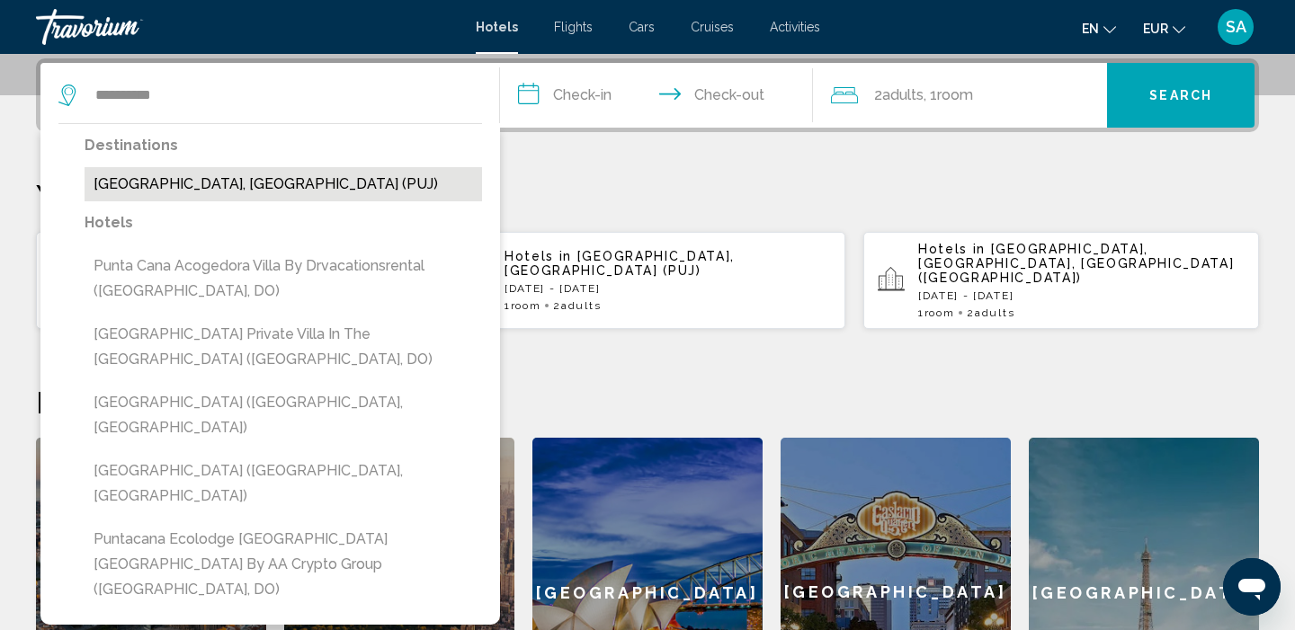
click at [277, 180] on button "[GEOGRAPHIC_DATA], [GEOGRAPHIC_DATA] (PUJ)" at bounding box center [283, 184] width 397 height 34
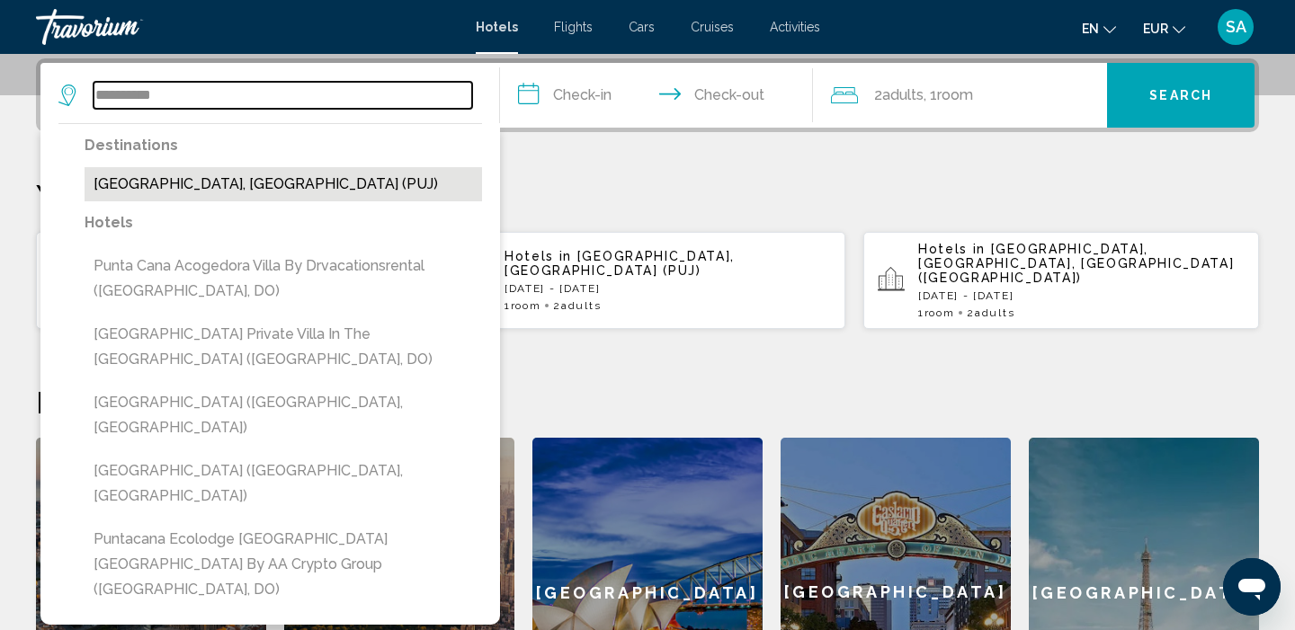
type input "**********"
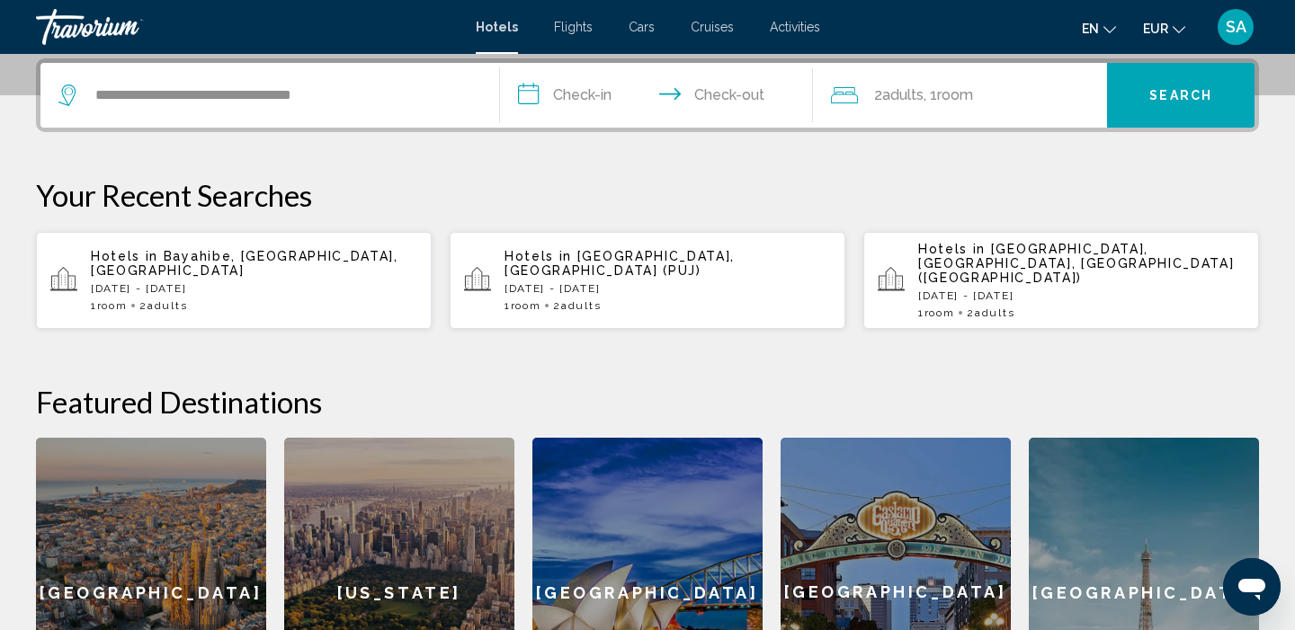
click at [581, 97] on input "**********" at bounding box center [660, 98] width 320 height 70
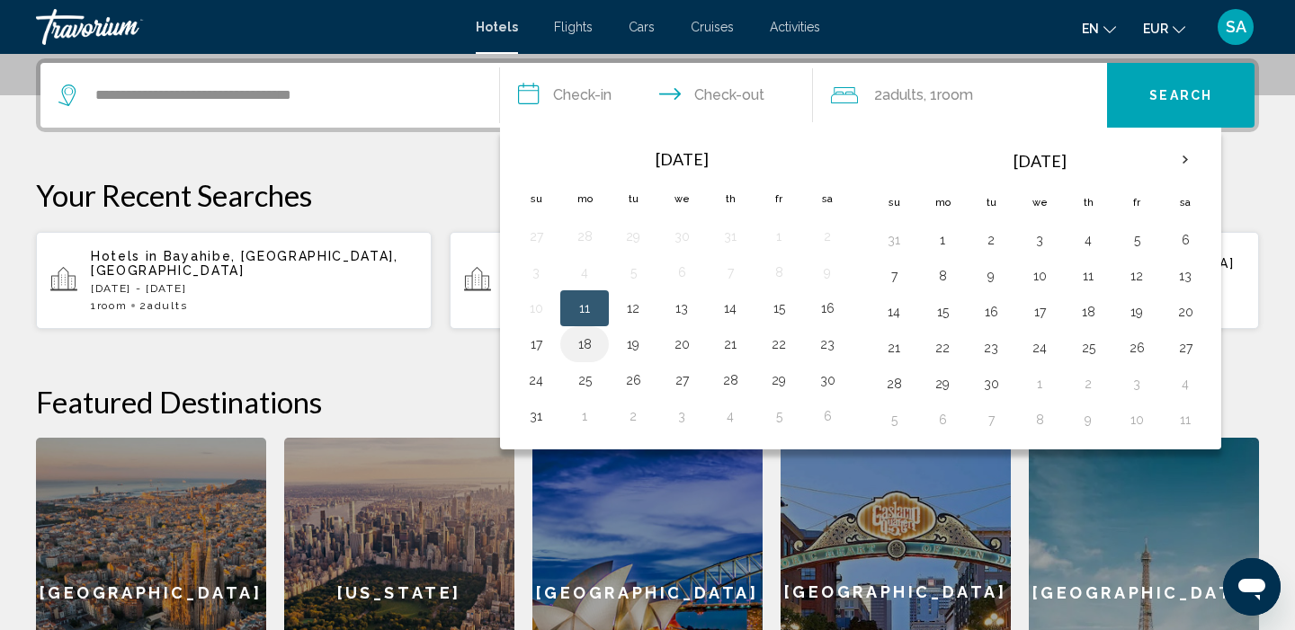
click at [585, 343] on button "18" at bounding box center [584, 344] width 29 height 25
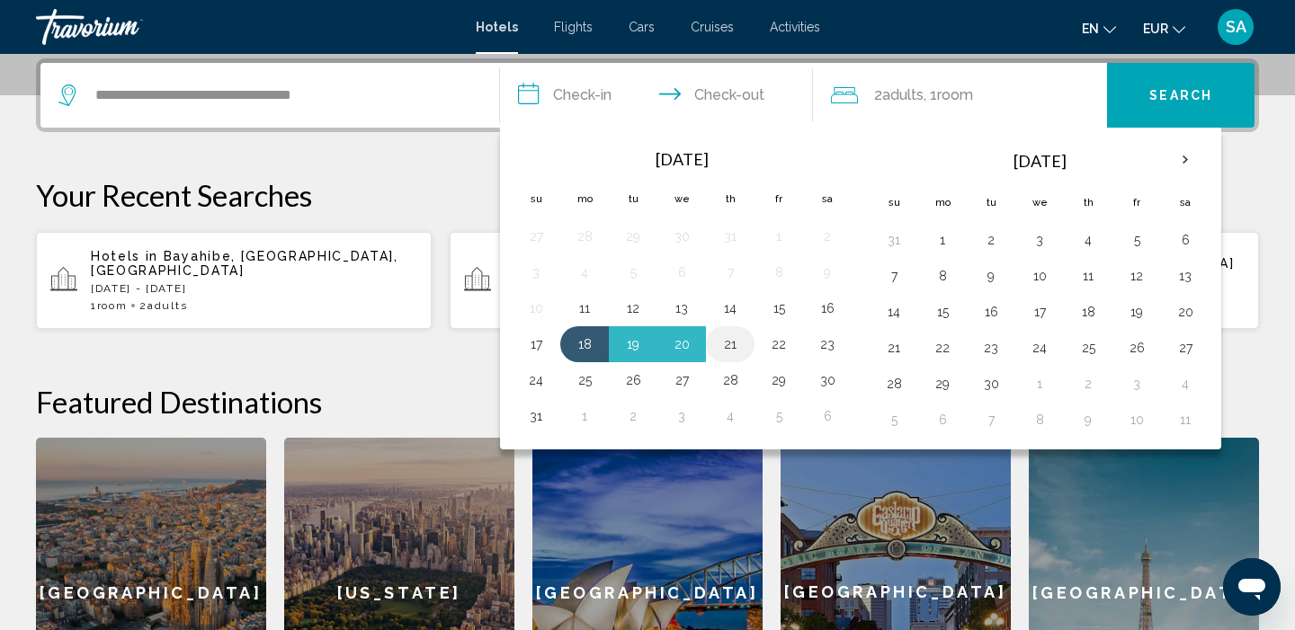
click at [733, 347] on button "21" at bounding box center [730, 344] width 29 height 25
type input "**********"
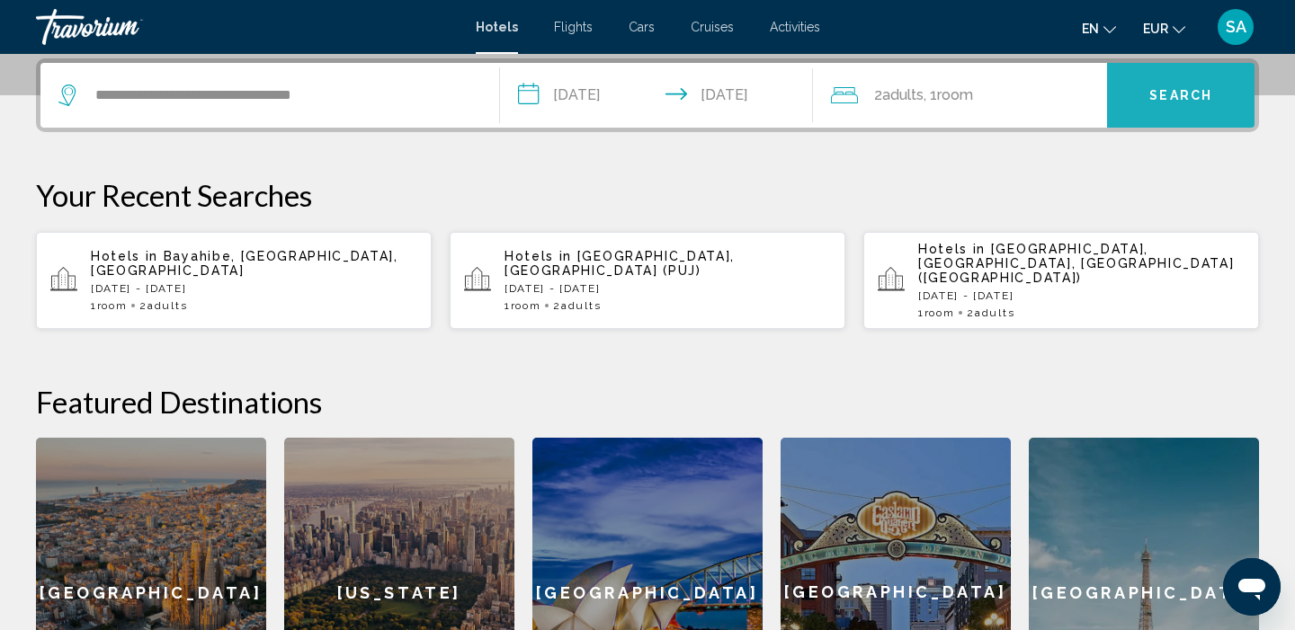
click at [1197, 86] on button "Search" at bounding box center [1180, 95] width 147 height 65
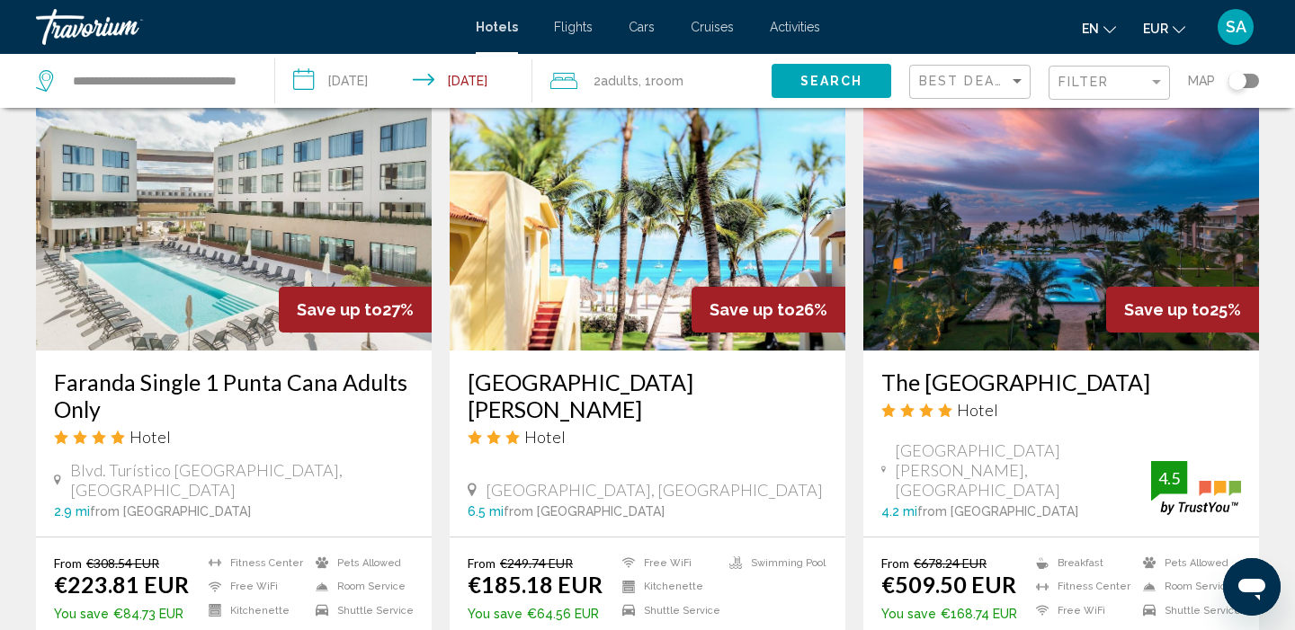
scroll to position [1419, 0]
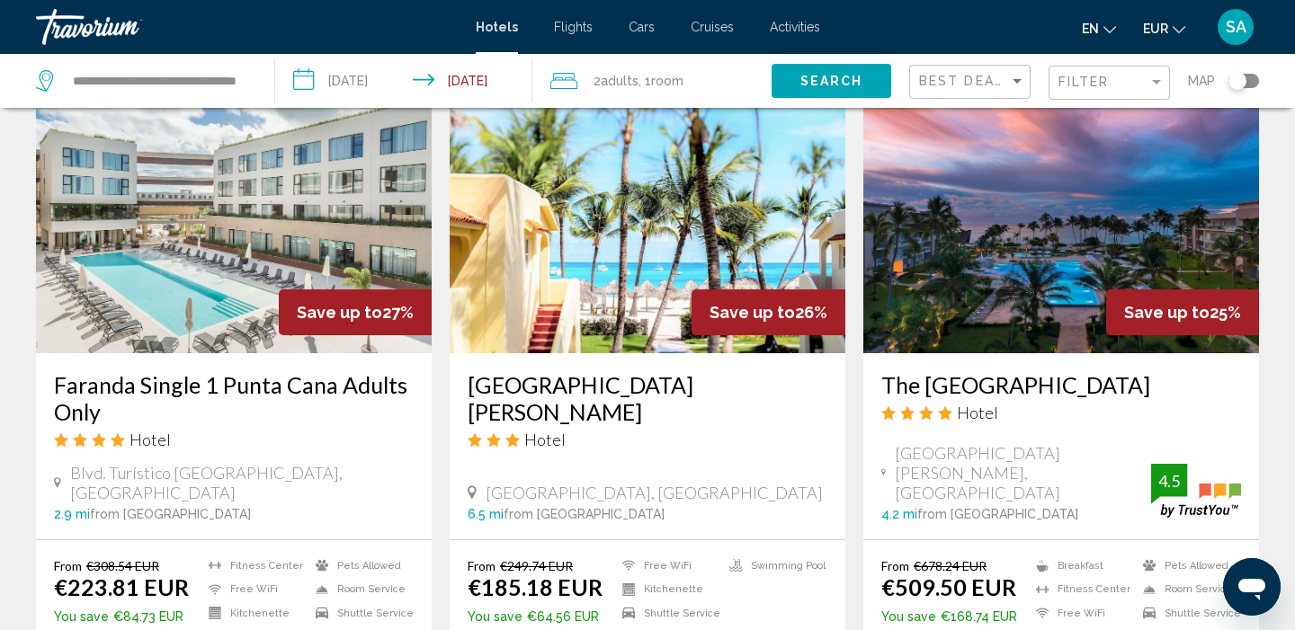
click at [923, 304] on img "Main content" at bounding box center [1061, 210] width 396 height 288
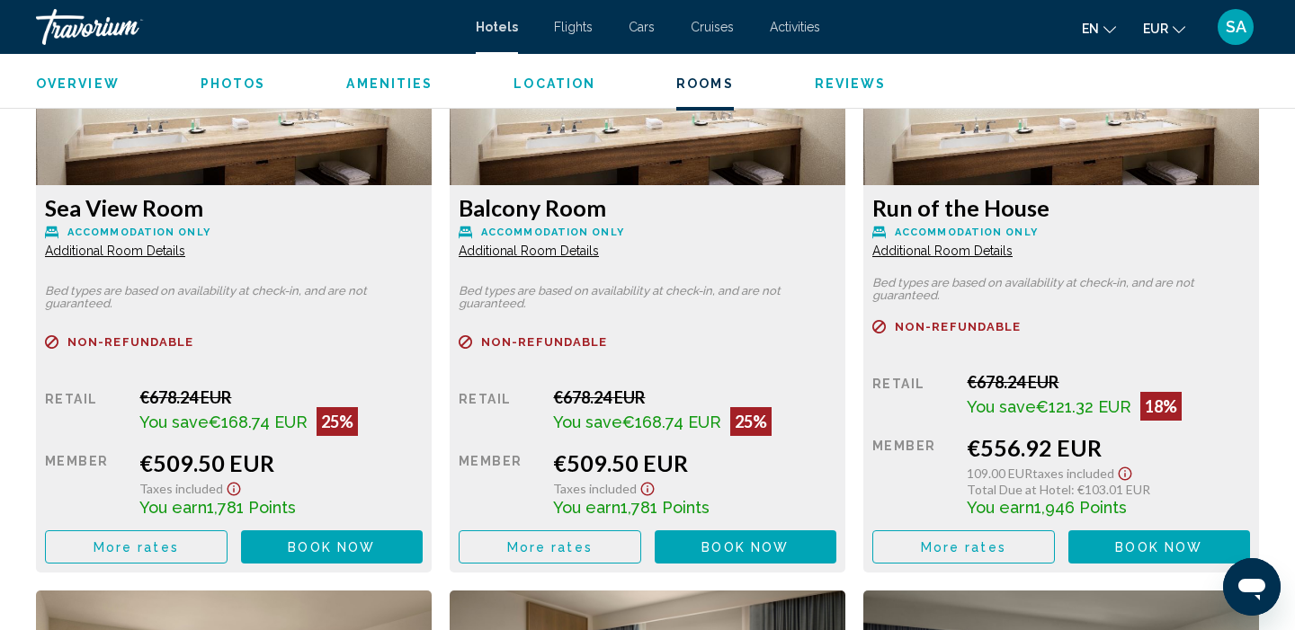
scroll to position [2577, 0]
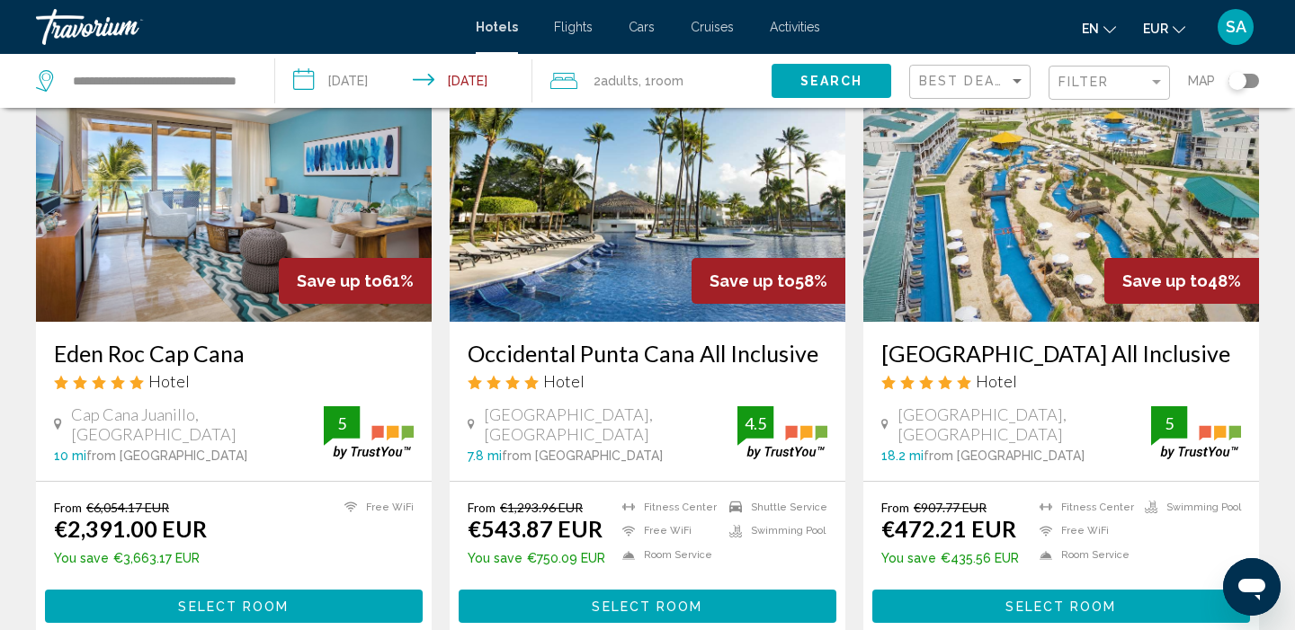
scroll to position [136, 0]
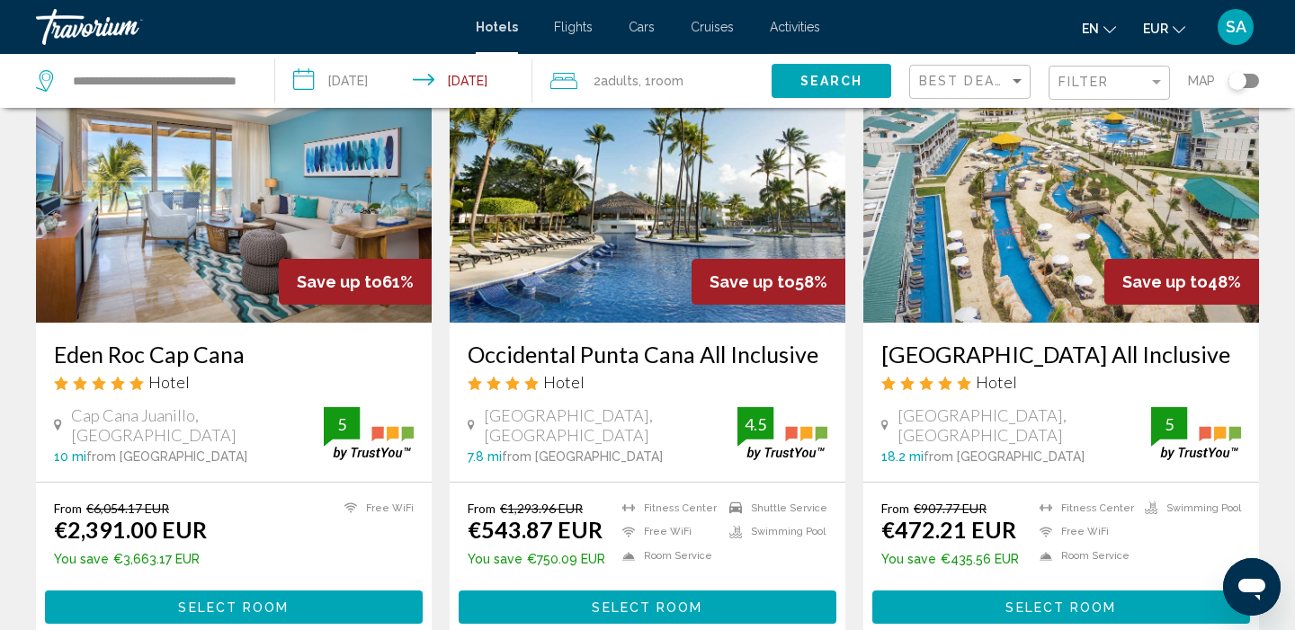
click at [659, 197] on img "Main content" at bounding box center [648, 179] width 396 height 288
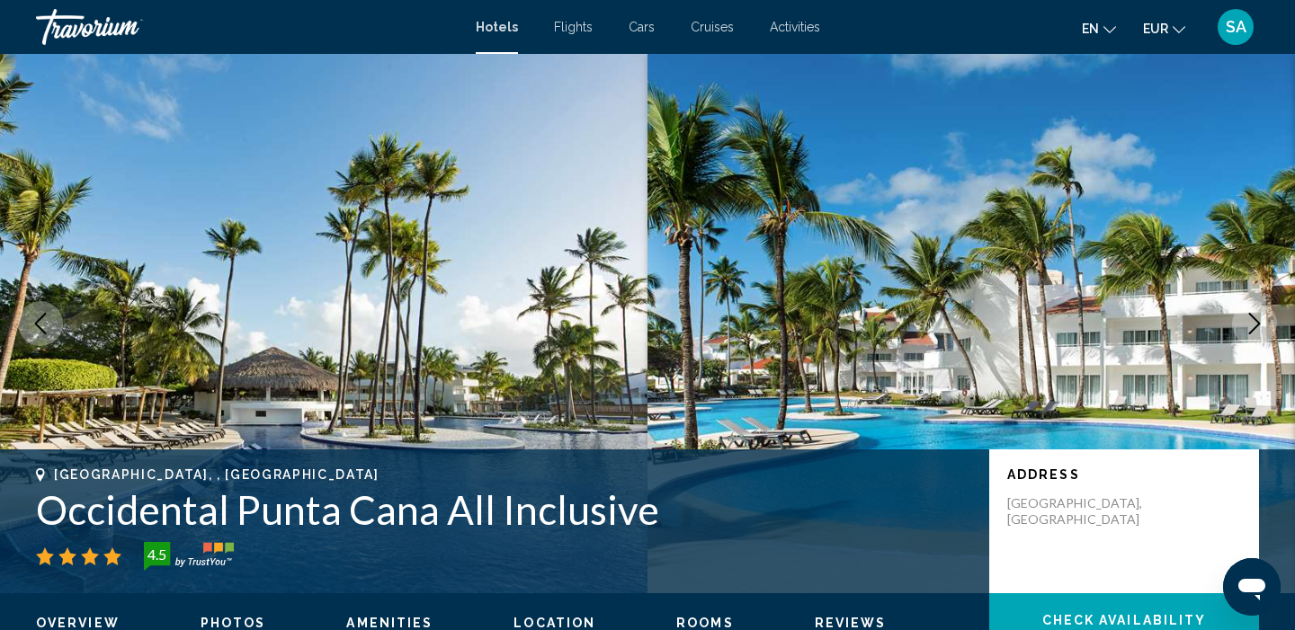
click at [1248, 330] on icon "Next image" at bounding box center [1254, 324] width 22 height 22
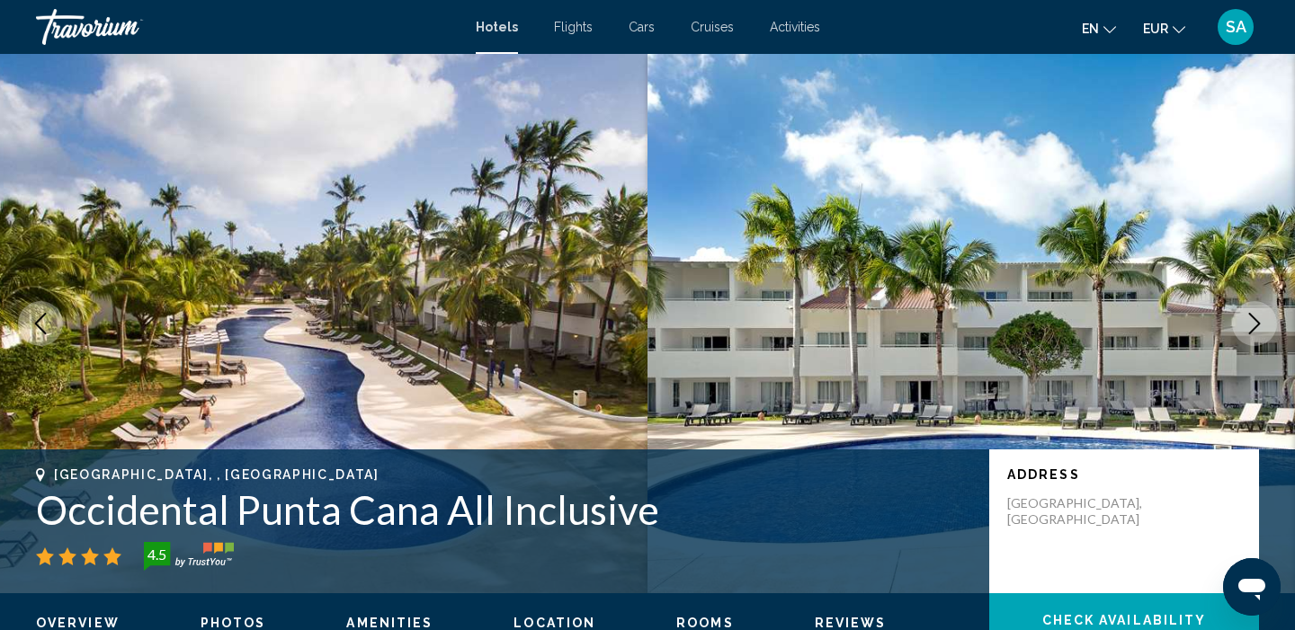
click at [1249, 333] on icon "Next image" at bounding box center [1255, 324] width 12 height 22
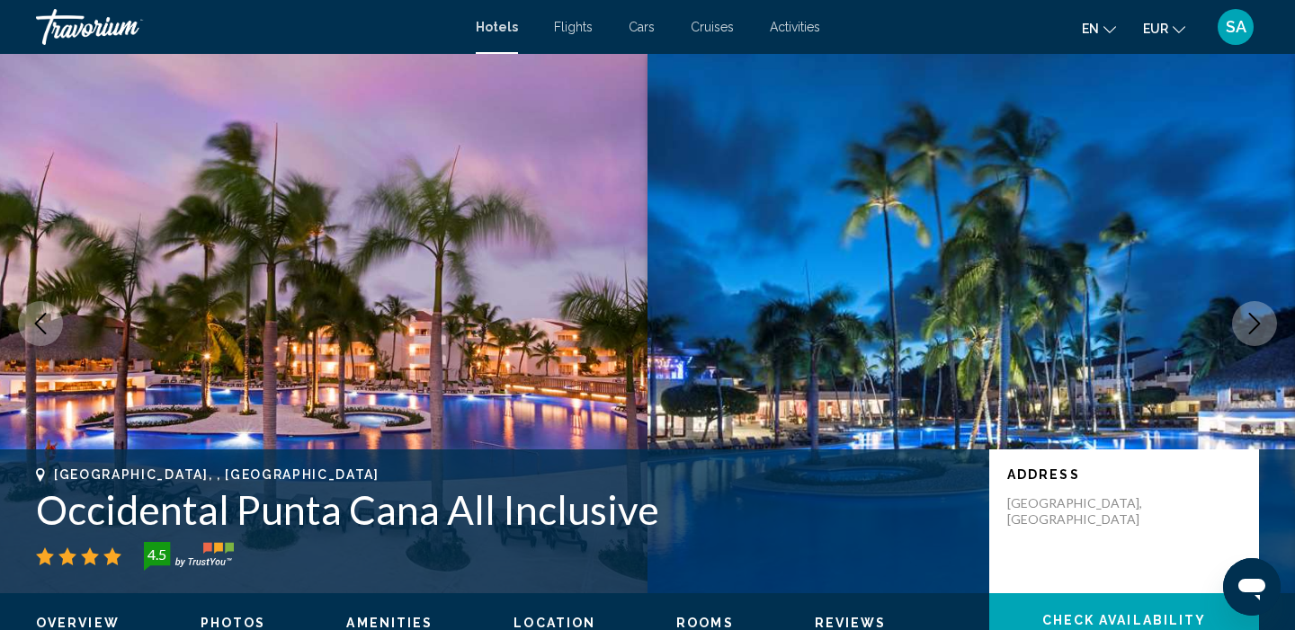
click at [1249, 334] on button "Next image" at bounding box center [1254, 323] width 45 height 45
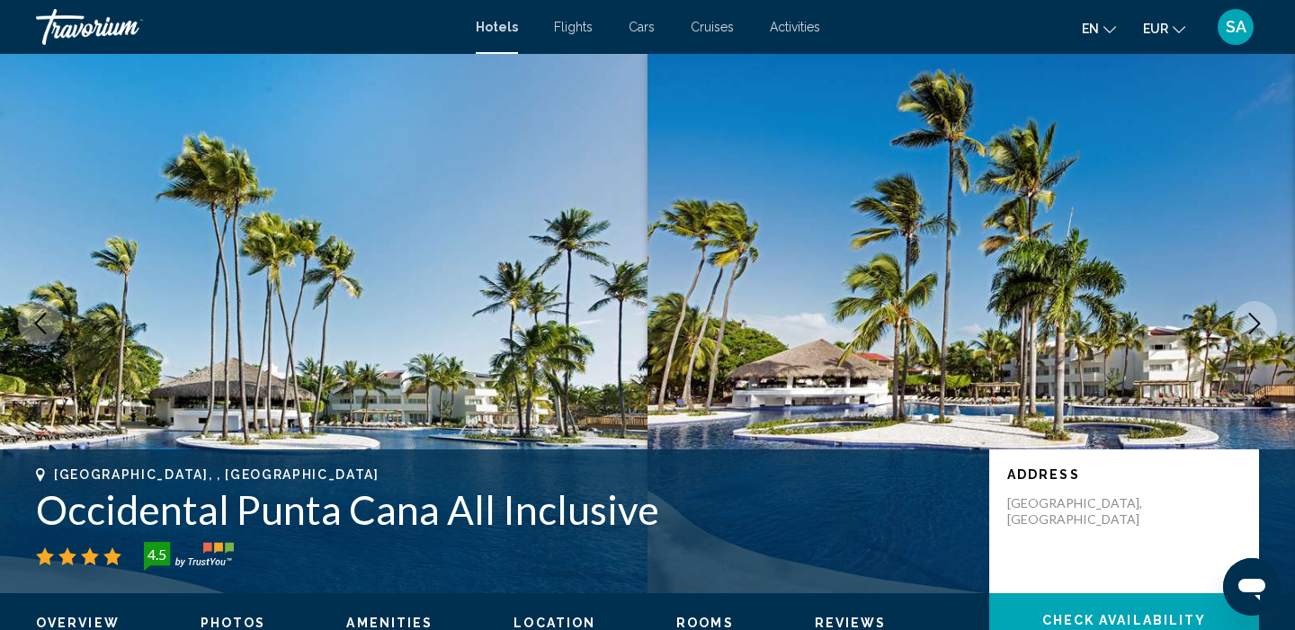
click at [1249, 335] on button "Next image" at bounding box center [1254, 323] width 45 height 45
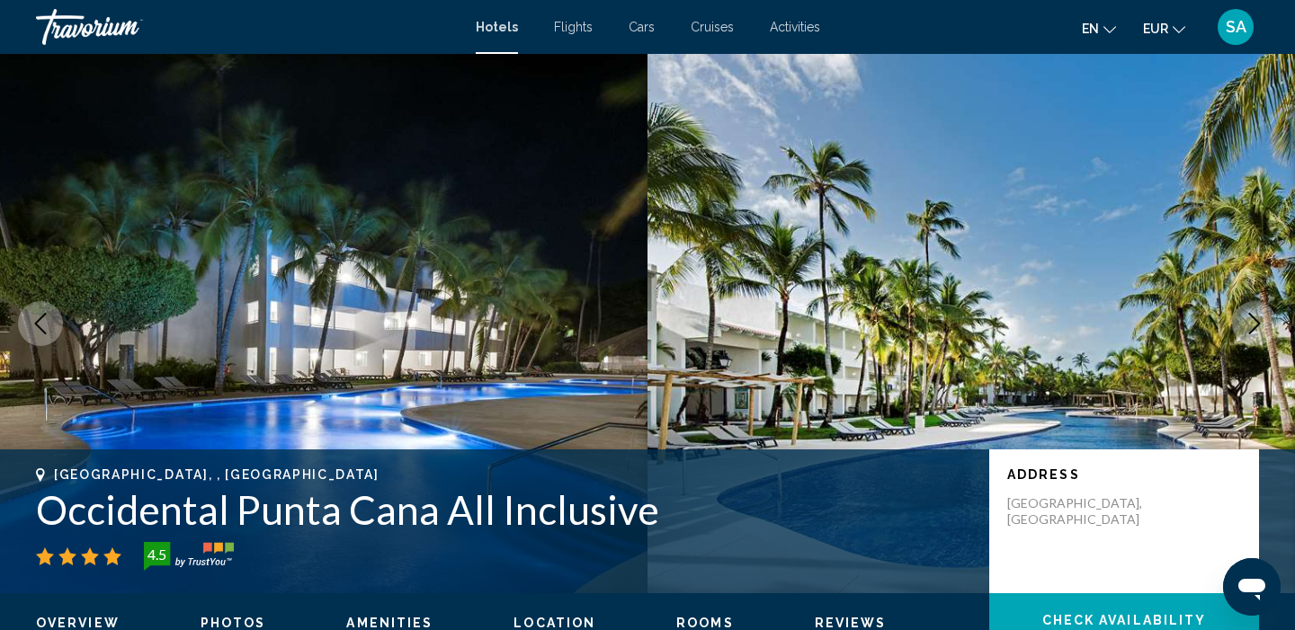
click at [1249, 336] on button "Next image" at bounding box center [1254, 323] width 45 height 45
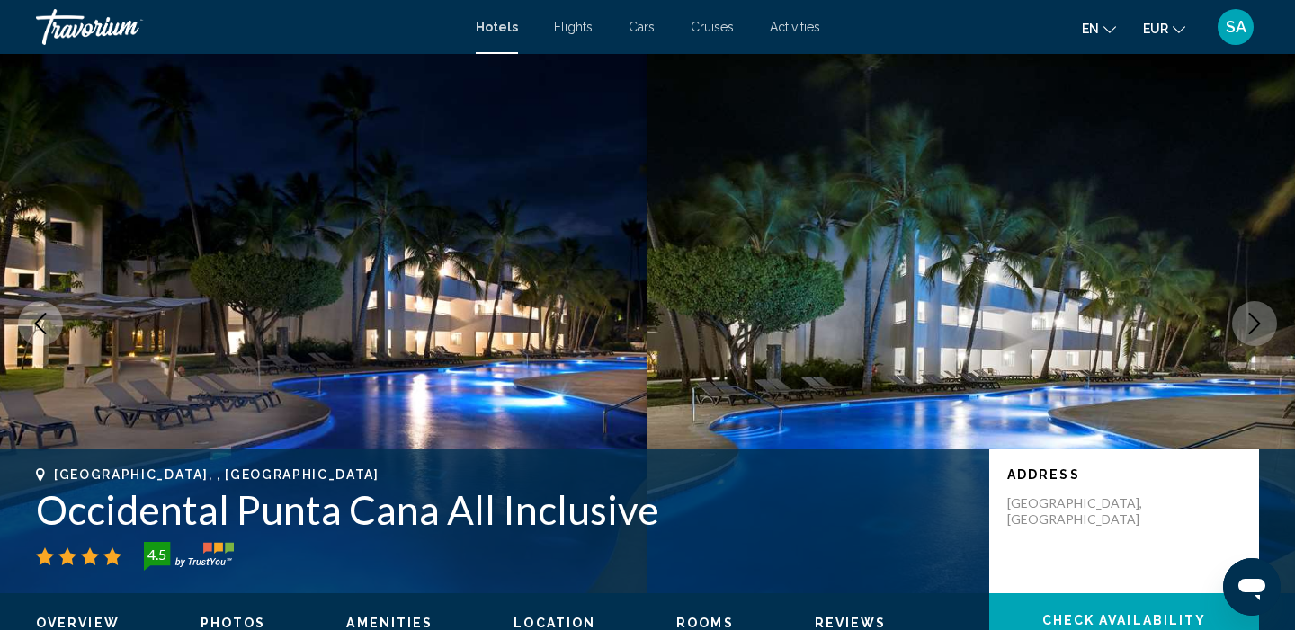
click at [1250, 339] on button "Next image" at bounding box center [1254, 323] width 45 height 45
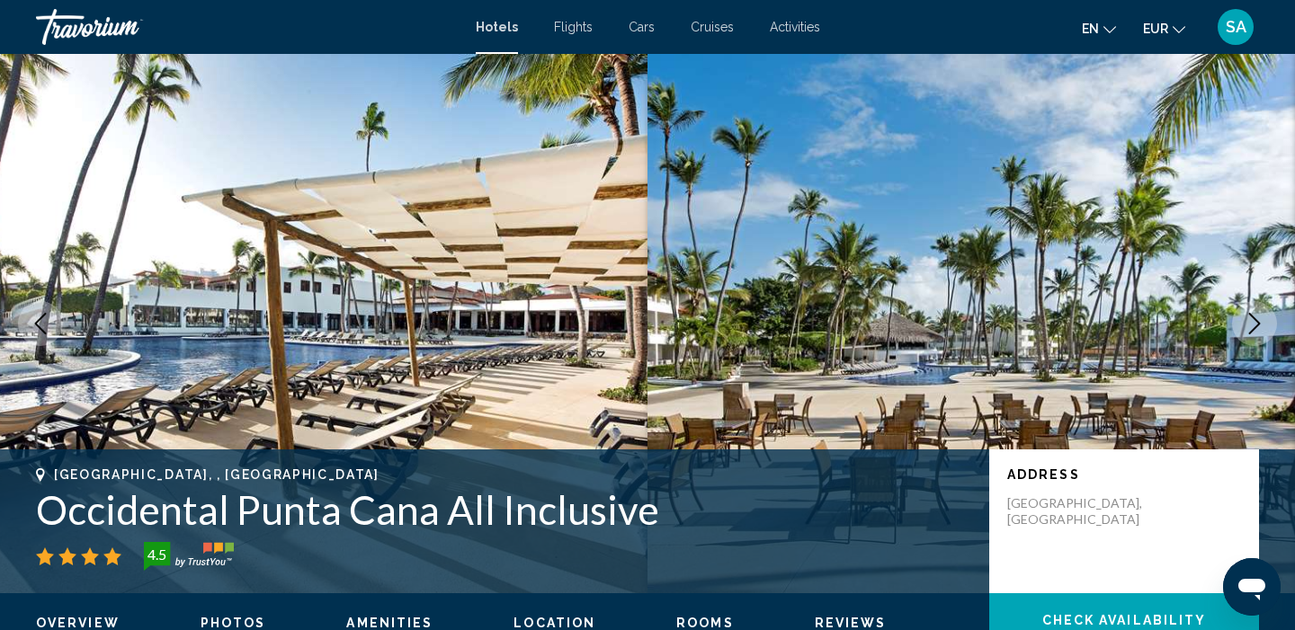
click at [1250, 339] on button "Next image" at bounding box center [1254, 323] width 45 height 45
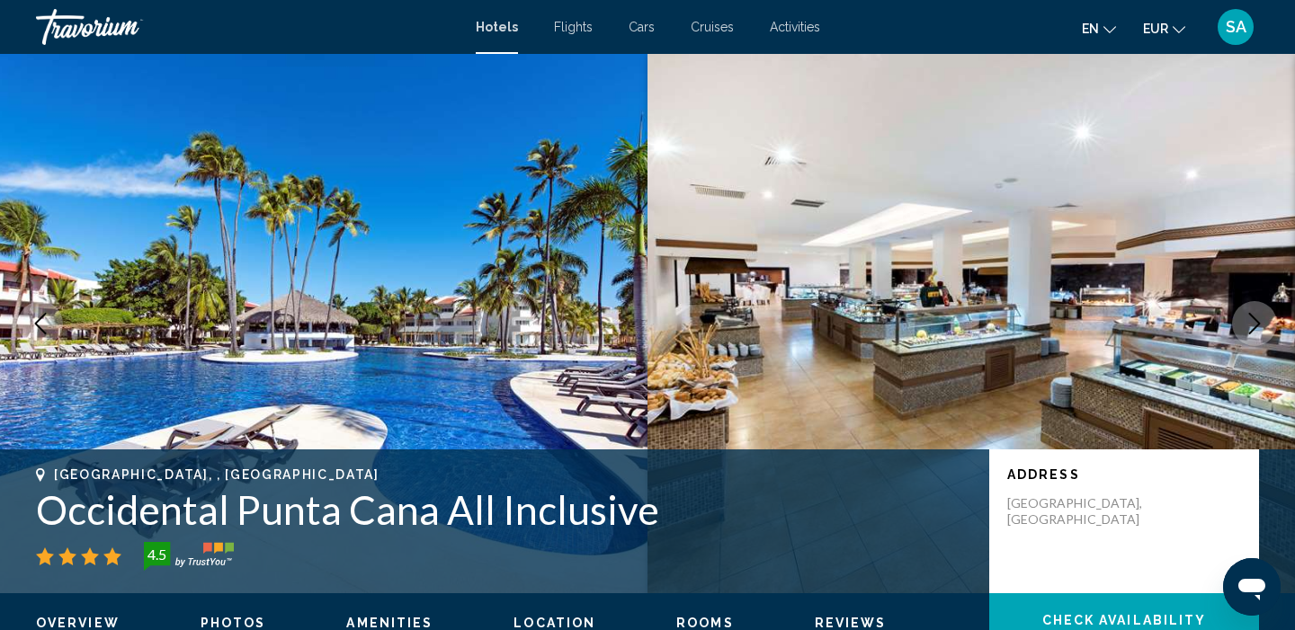
click at [1250, 339] on button "Next image" at bounding box center [1254, 323] width 45 height 45
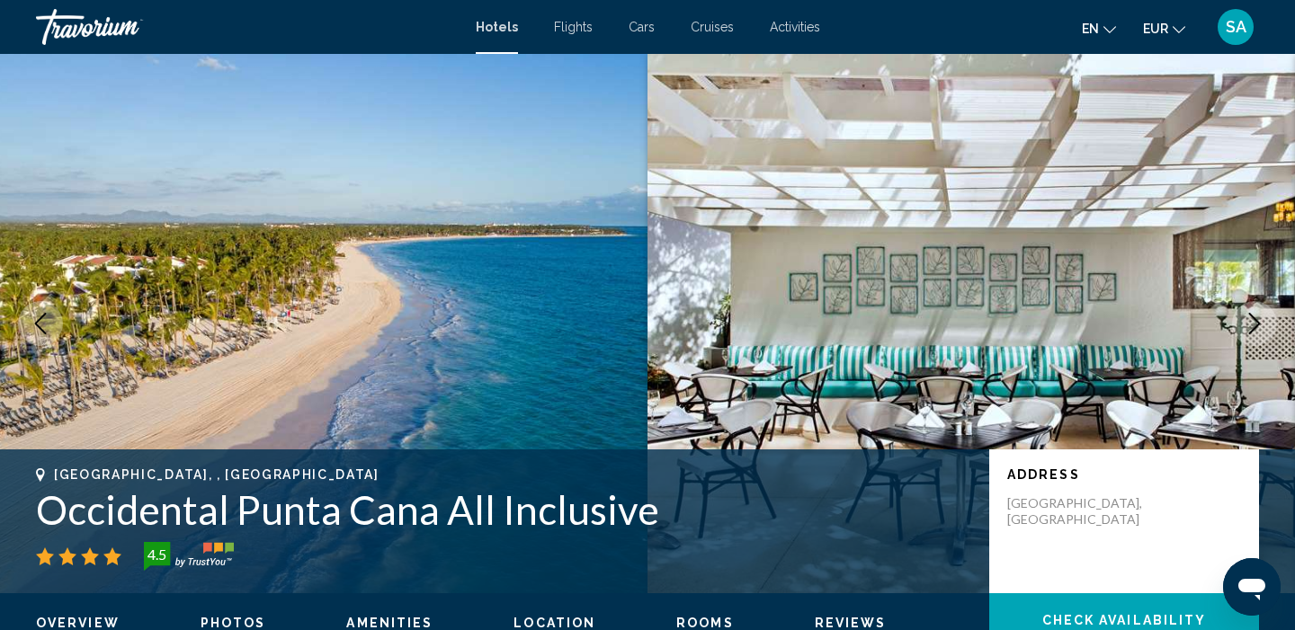
click at [1250, 339] on button "Next image" at bounding box center [1254, 323] width 45 height 45
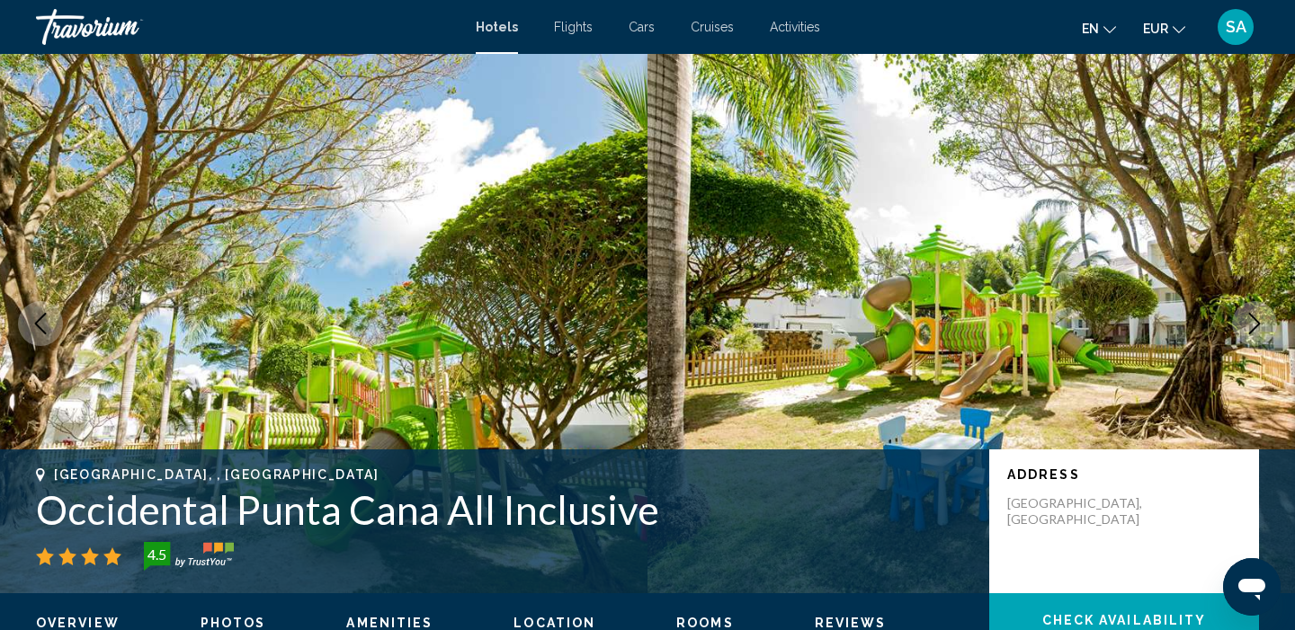
click at [1250, 340] on button "Next image" at bounding box center [1254, 323] width 45 height 45
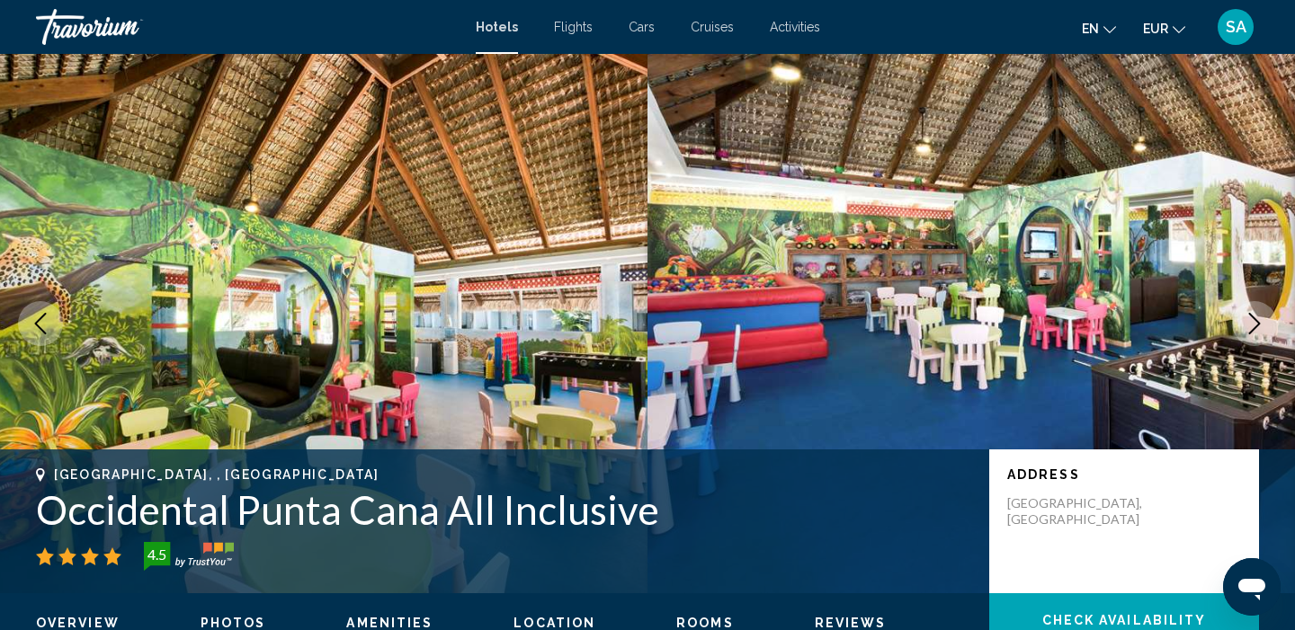
click at [1250, 341] on button "Next image" at bounding box center [1254, 323] width 45 height 45
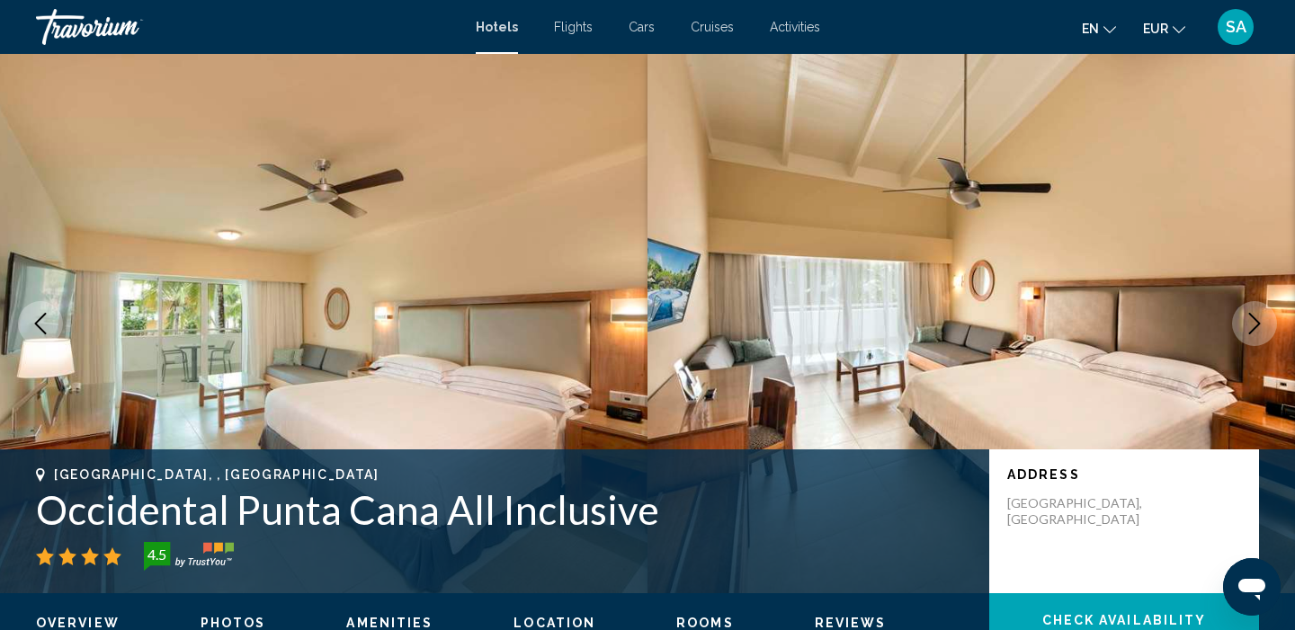
click at [1250, 341] on button "Next image" at bounding box center [1254, 323] width 45 height 45
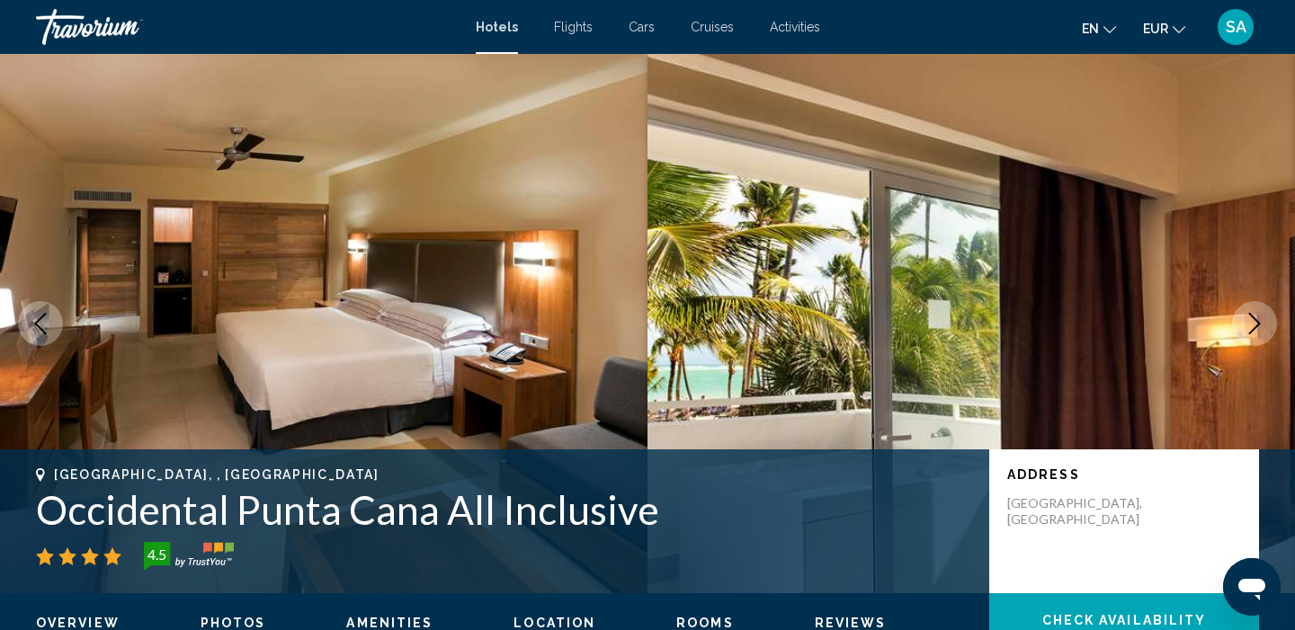
click at [1250, 341] on button "Next image" at bounding box center [1254, 323] width 45 height 45
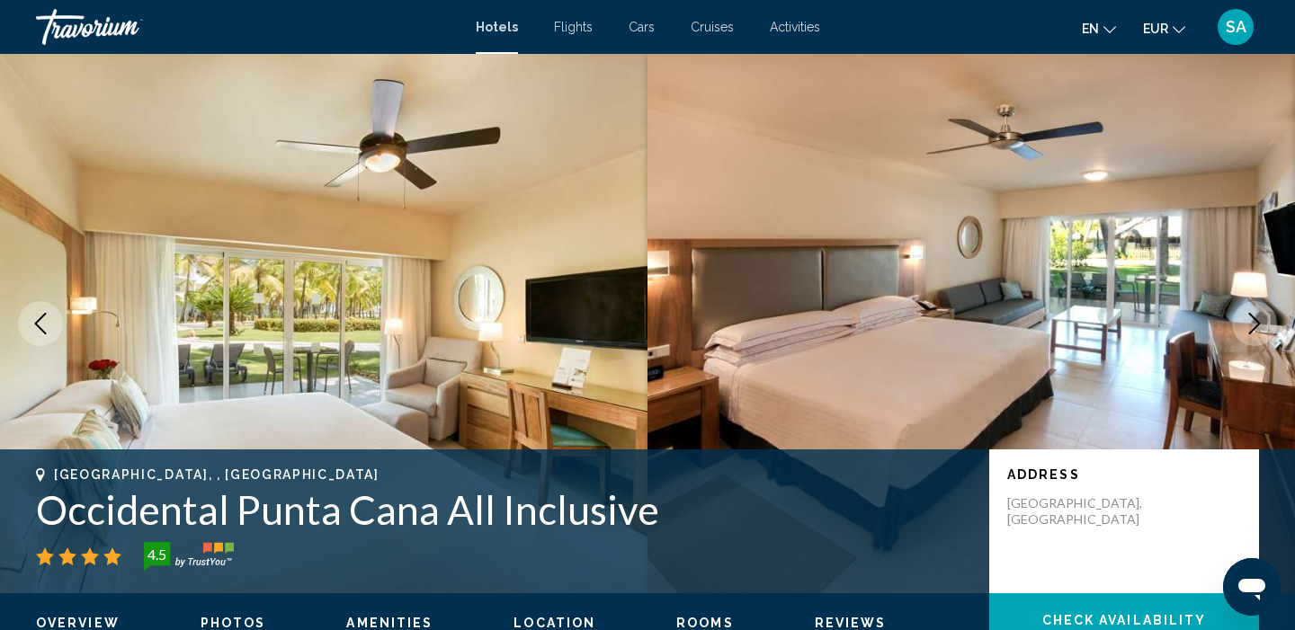
click at [1251, 343] on button "Next image" at bounding box center [1254, 323] width 45 height 45
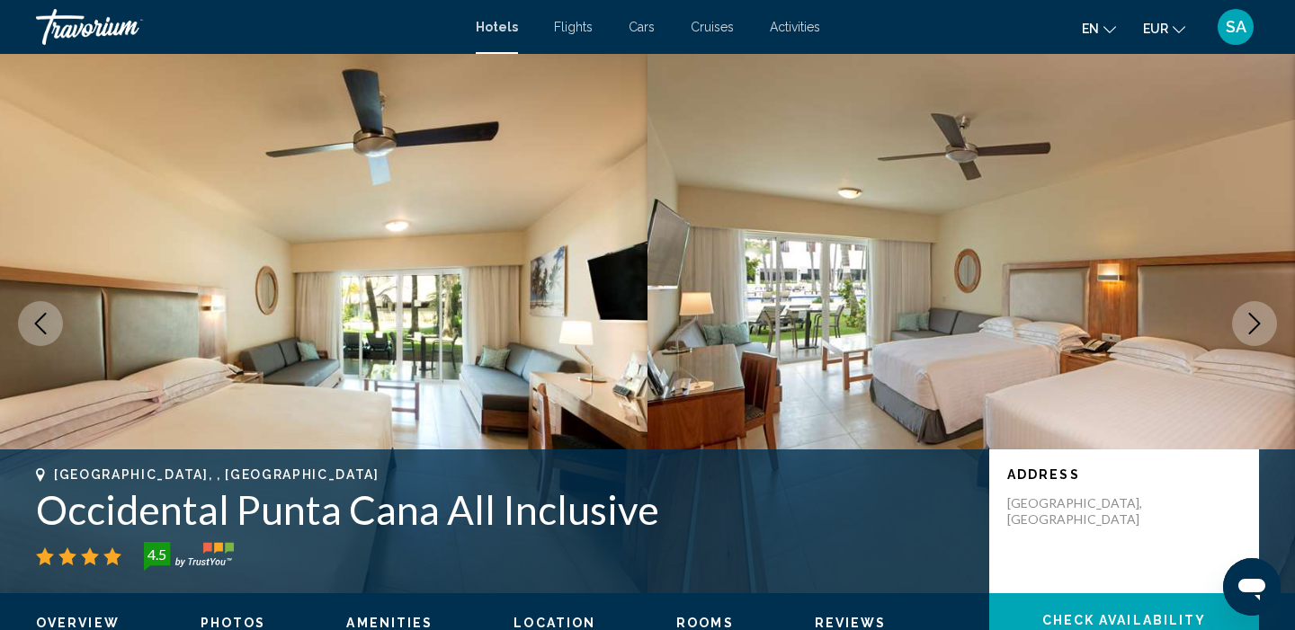
click at [1251, 343] on button "Next image" at bounding box center [1254, 323] width 45 height 45
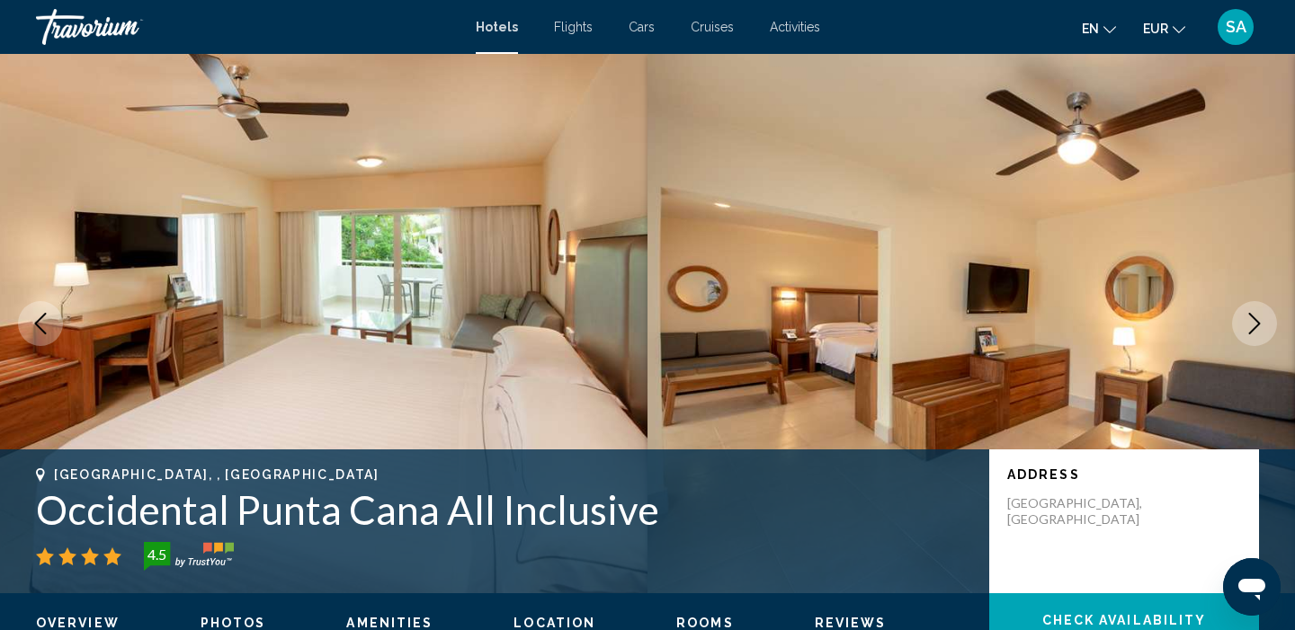
click at [1251, 344] on button "Next image" at bounding box center [1254, 323] width 45 height 45
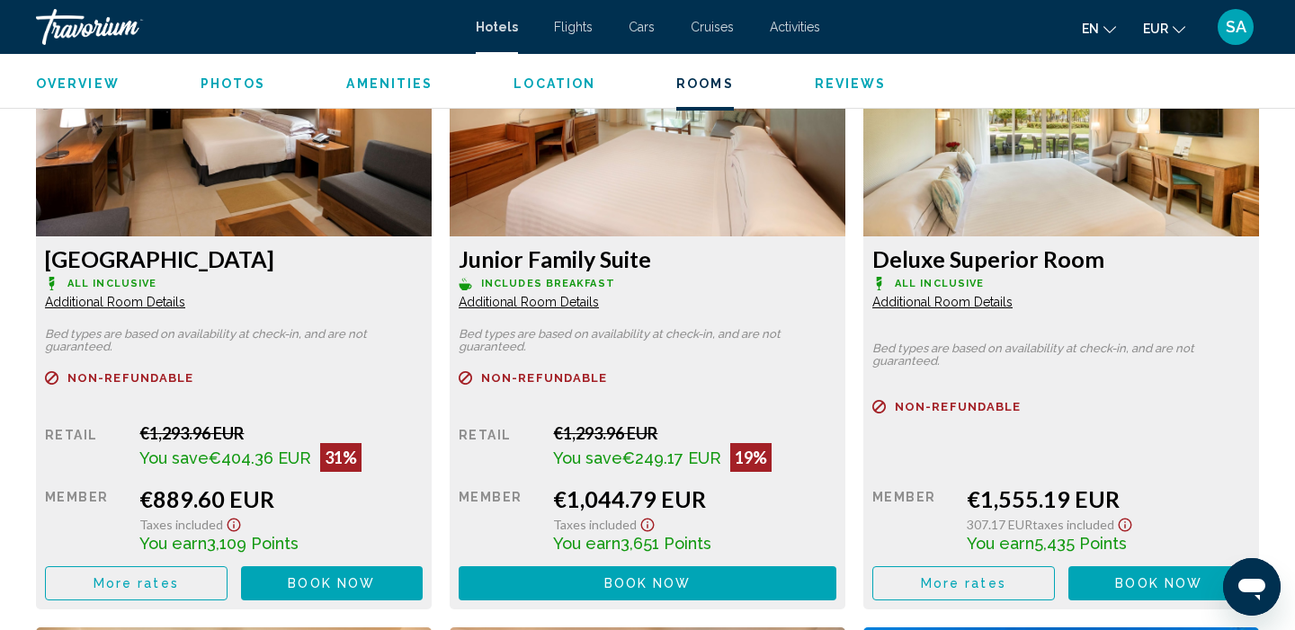
scroll to position [3110, 0]
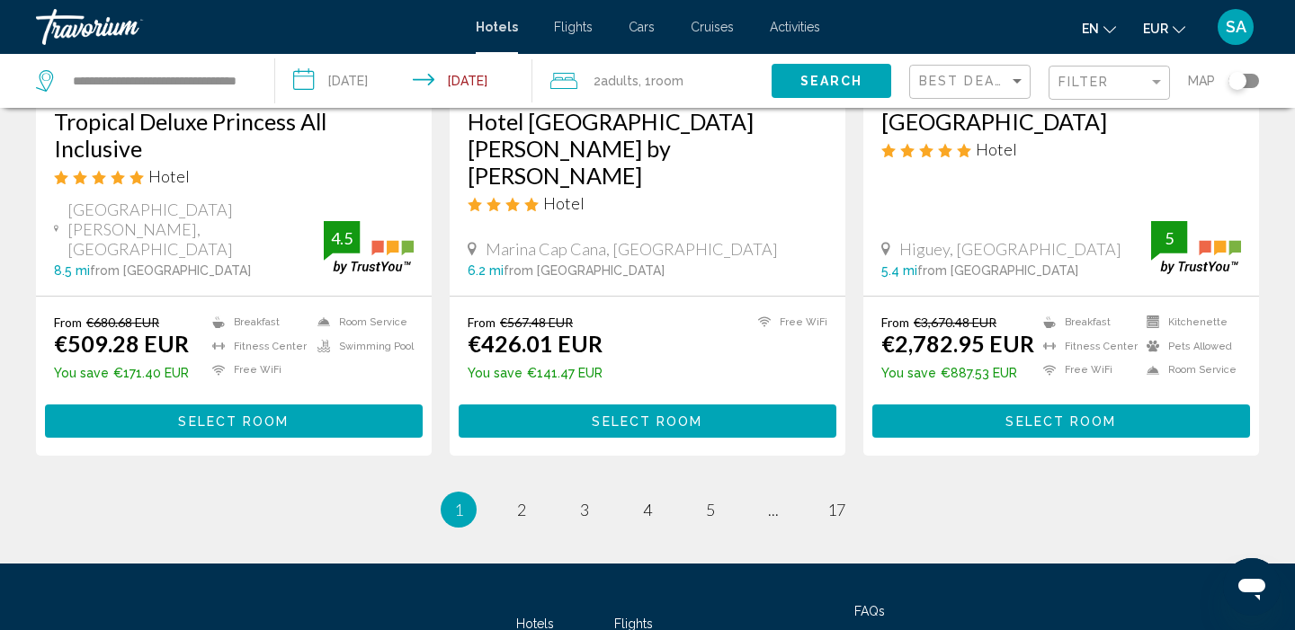
scroll to position [2353, 0]
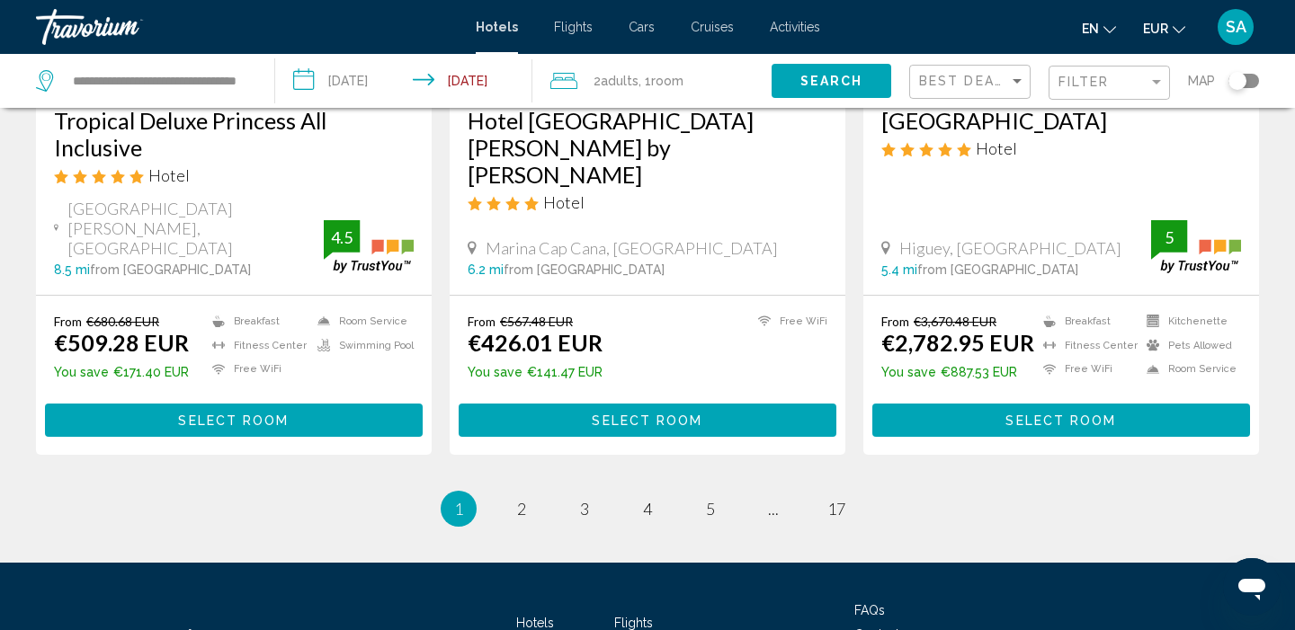
click at [1241, 79] on div "Toggle map" at bounding box center [1237, 81] width 18 height 18
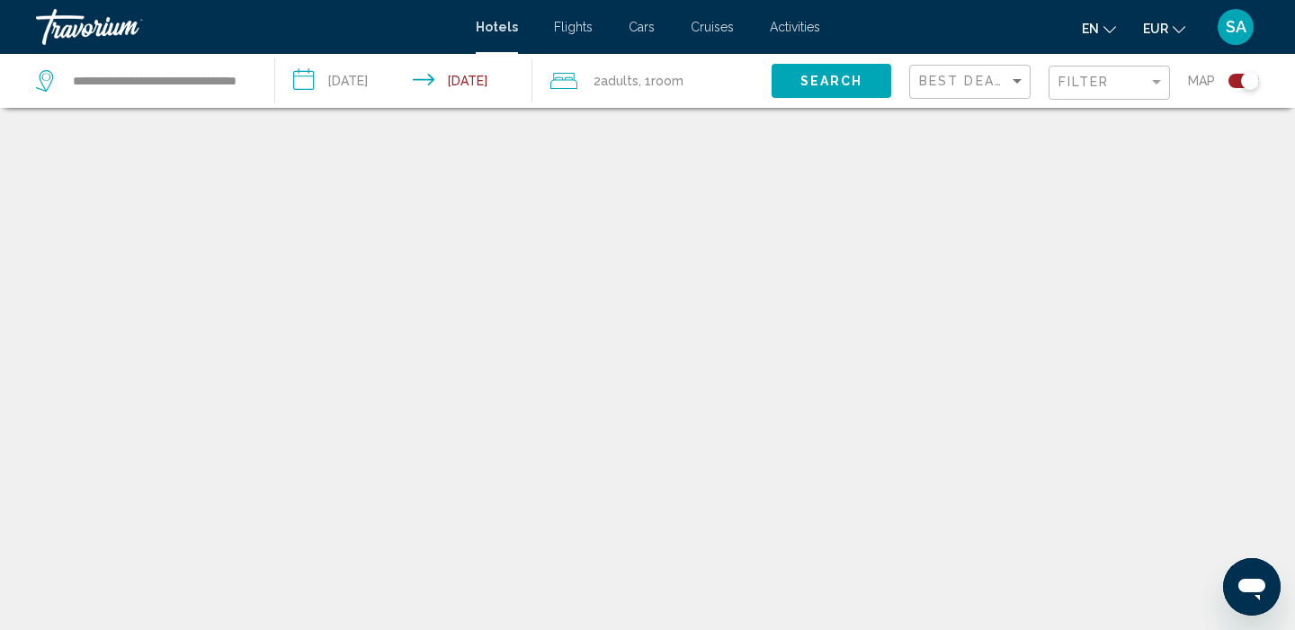
scroll to position [108, 0]
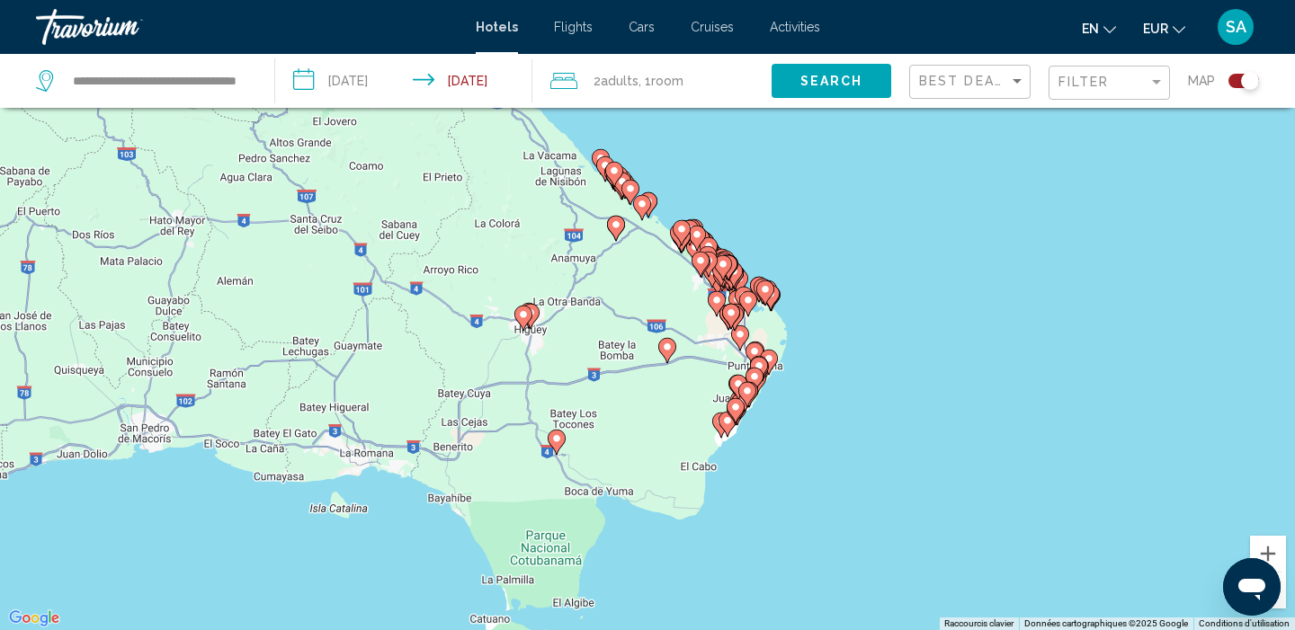
click at [728, 438] on gmp-advanced-marker "Main content" at bounding box center [721, 425] width 18 height 27
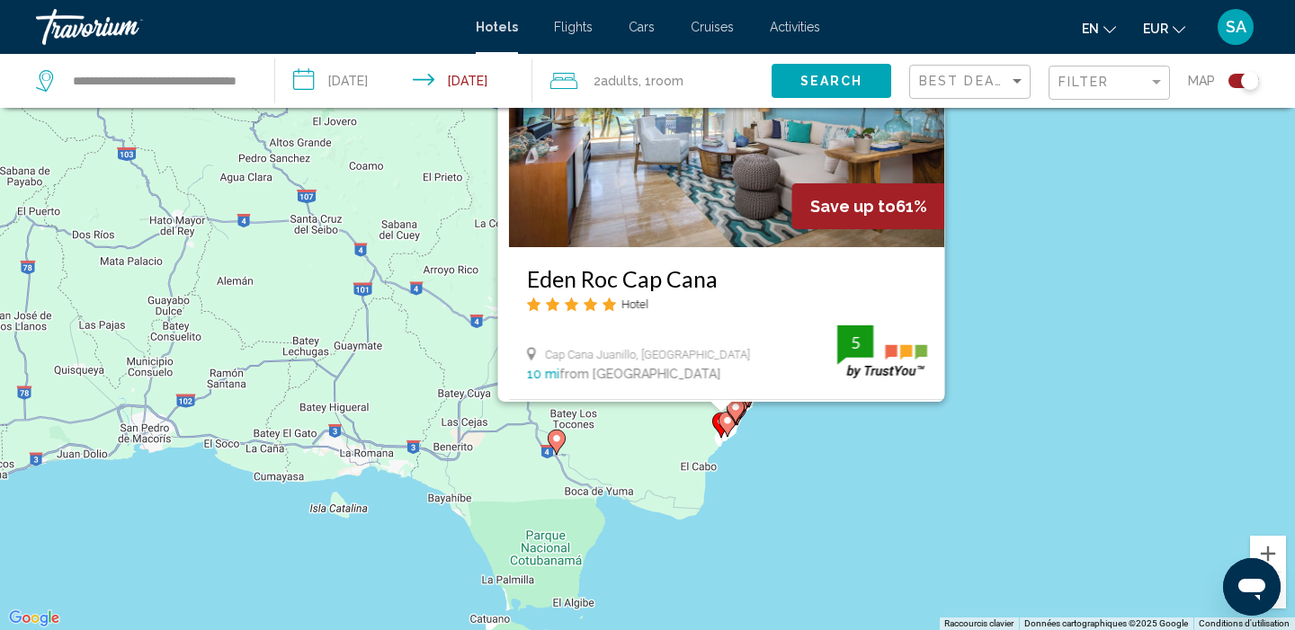
scroll to position [0, 0]
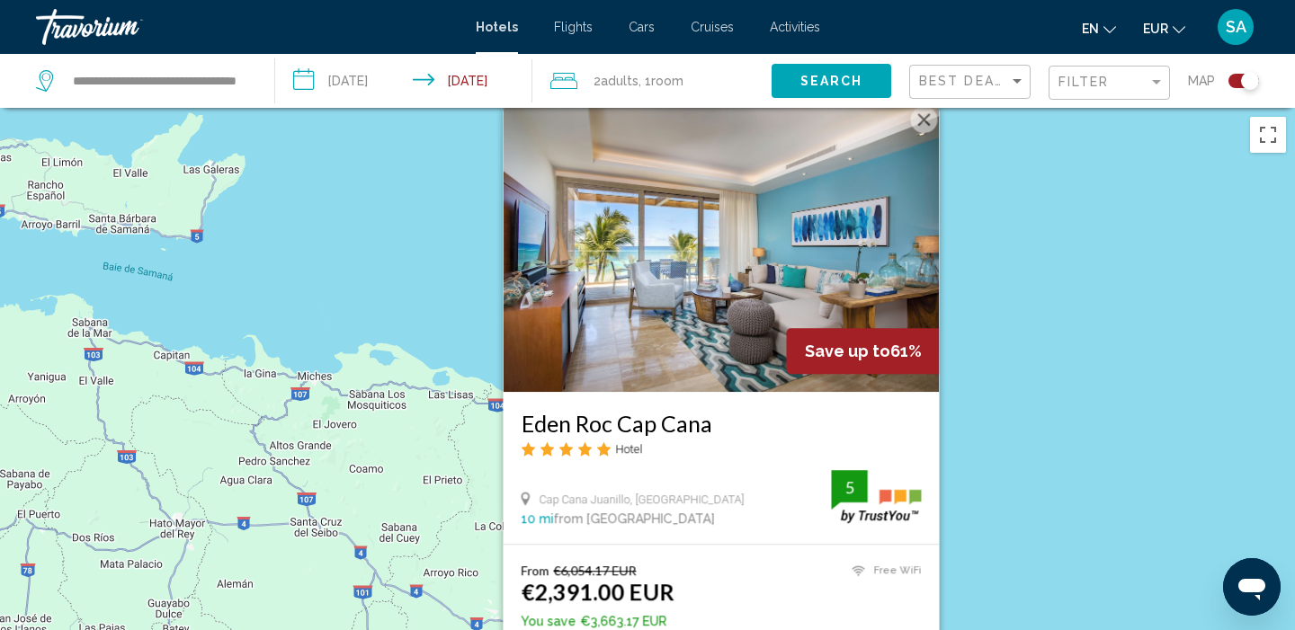
click at [1061, 294] on div "Pour activer le glissement avec le clavier, appuyez sur Alt+Entrée. Une fois ce…" at bounding box center [647, 423] width 1295 height 630
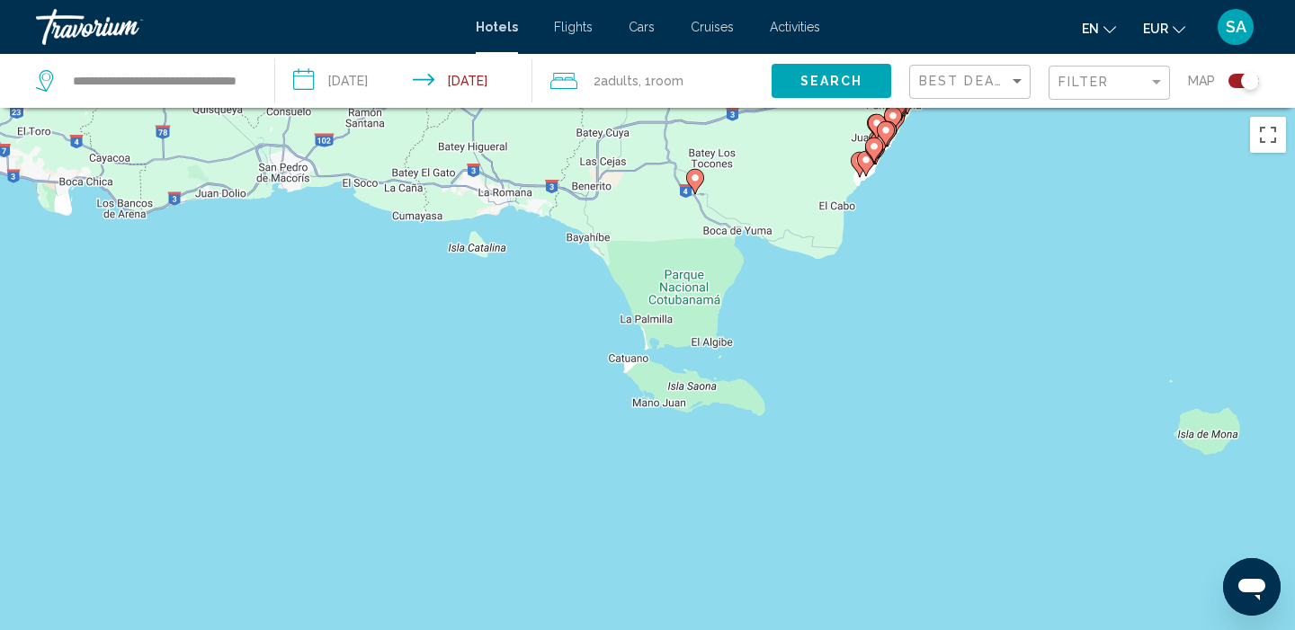
drag, startPoint x: 801, startPoint y: 473, endPoint x: 939, endPoint y: -94, distance: 583.9
click at [939, 0] on html "**********" at bounding box center [647, 315] width 1295 height 630
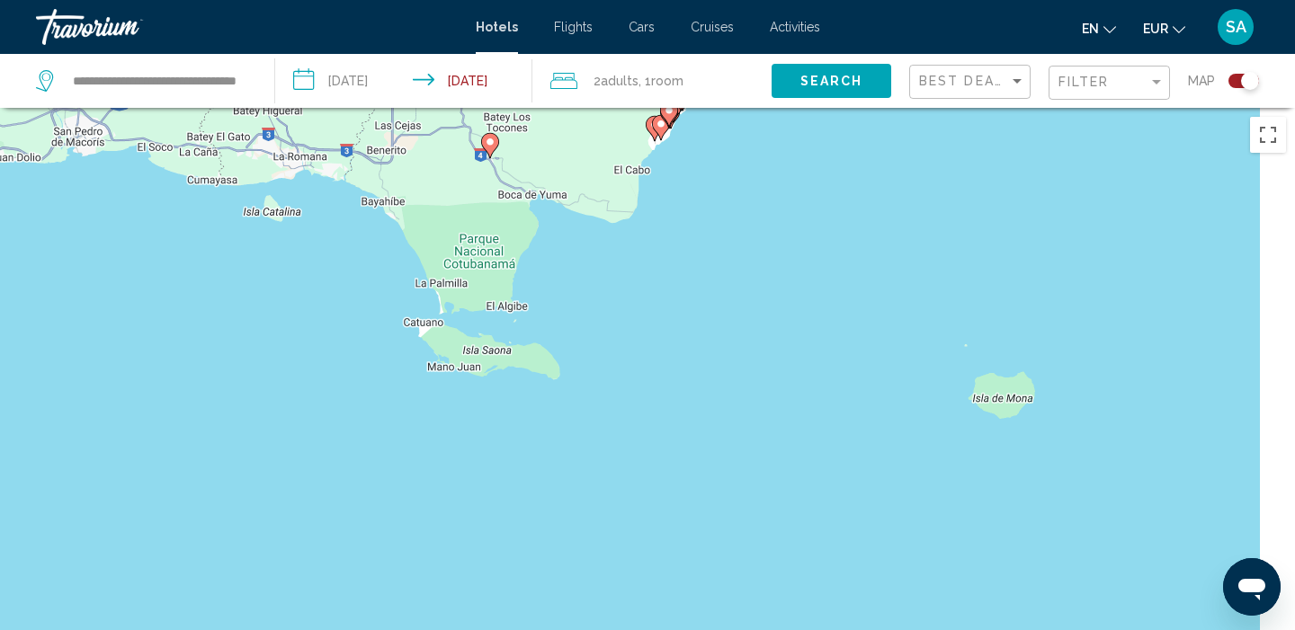
drag, startPoint x: 1091, startPoint y: 386, endPoint x: 881, endPoint y: 349, distance: 213.6
click at [880, 349] on div "Pour activer le glissement avec le clavier, appuyez sur Alt+Entrée. Une fois ce…" at bounding box center [647, 423] width 1295 height 630
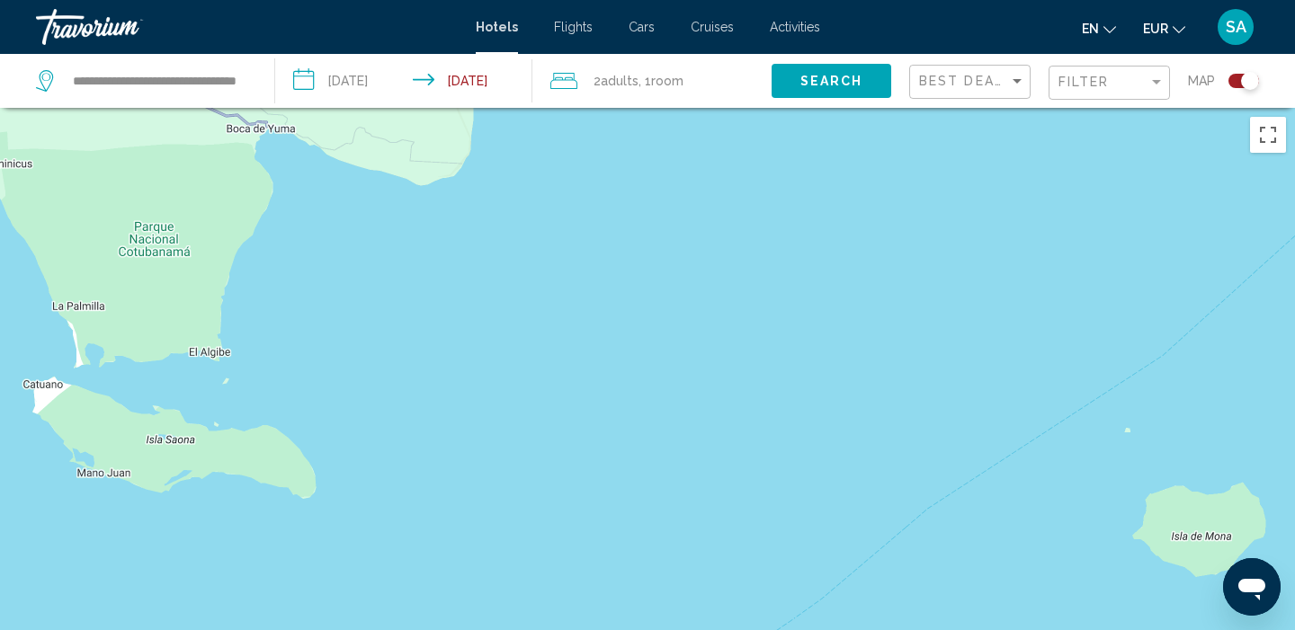
drag, startPoint x: 814, startPoint y: 279, endPoint x: 886, endPoint y: 513, distance: 245.4
click at [886, 514] on div "Main content" at bounding box center [647, 423] width 1295 height 630
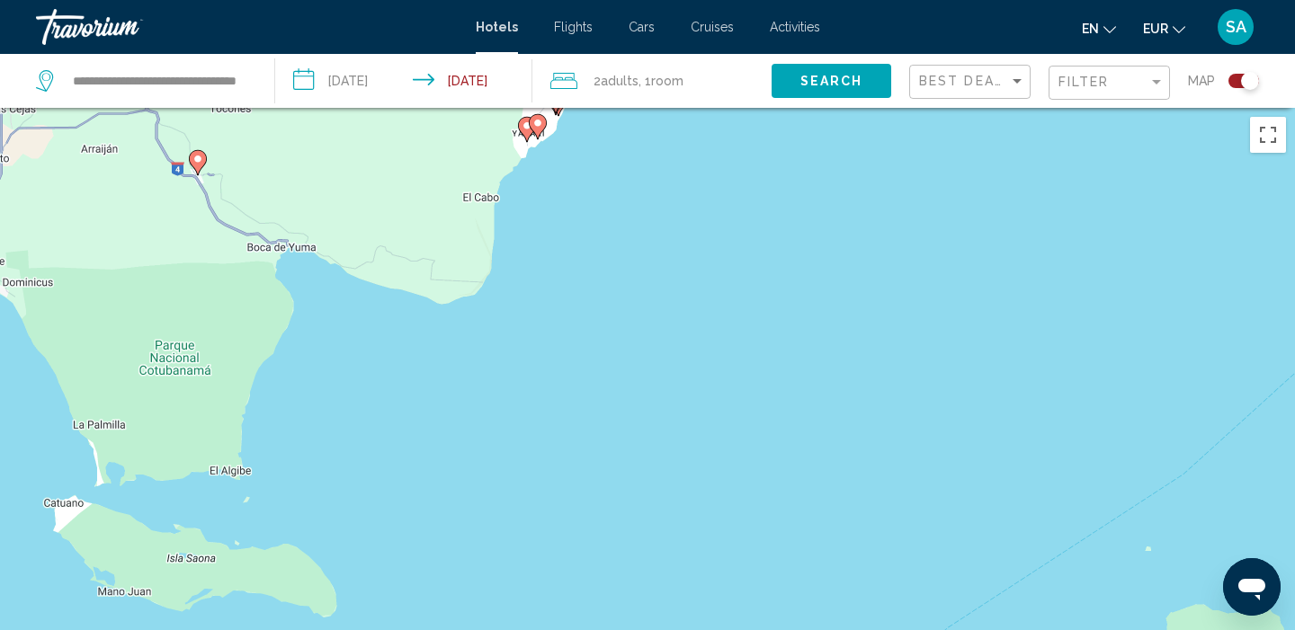
drag, startPoint x: 672, startPoint y: 298, endPoint x: 726, endPoint y: 569, distance: 276.1
click at [726, 569] on div "Pour activer le glissement avec le clavier, appuyez sur Alt+Entrée. Une fois ce…" at bounding box center [647, 423] width 1295 height 630
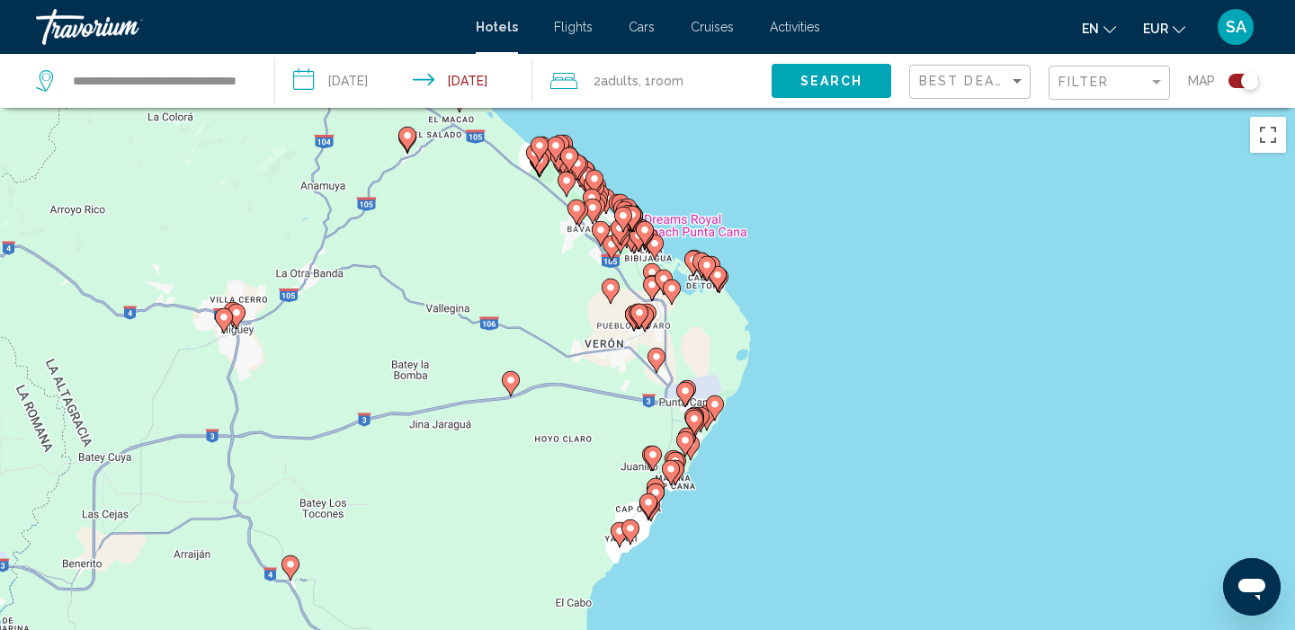
click at [618, 538] on icon "Main content" at bounding box center [619, 533] width 16 height 23
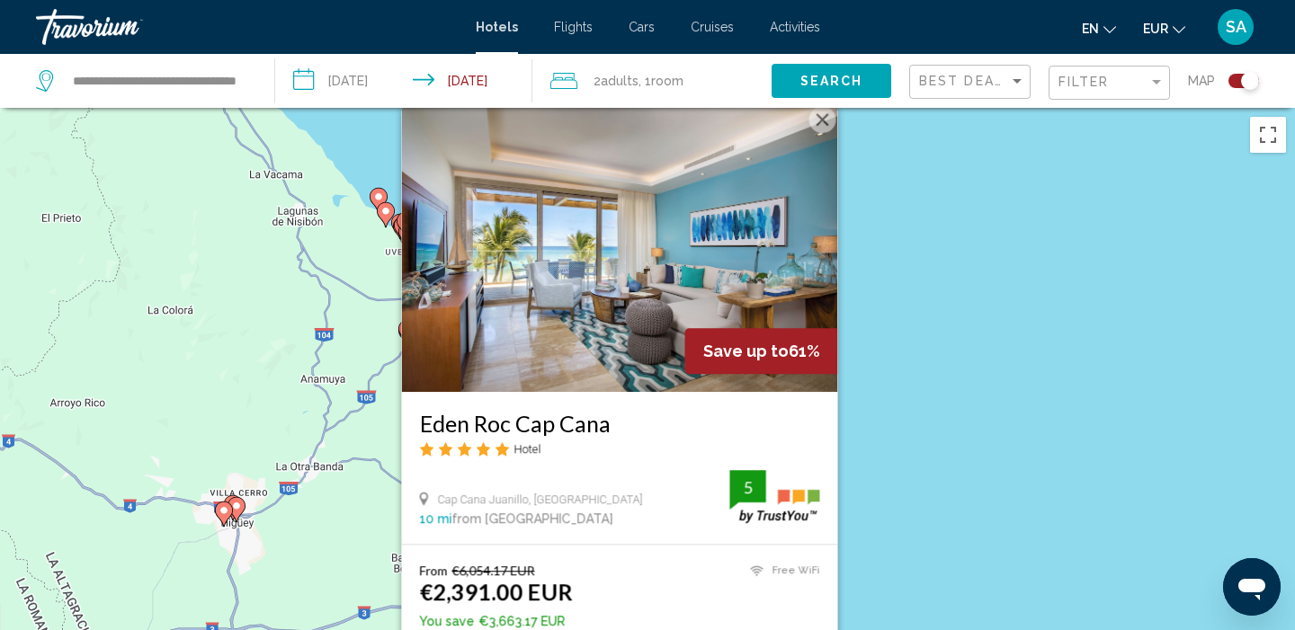
click at [964, 257] on div "Pour activer le glissement avec le clavier, appuyez sur Alt+Entrée. Une fois ce…" at bounding box center [647, 423] width 1295 height 630
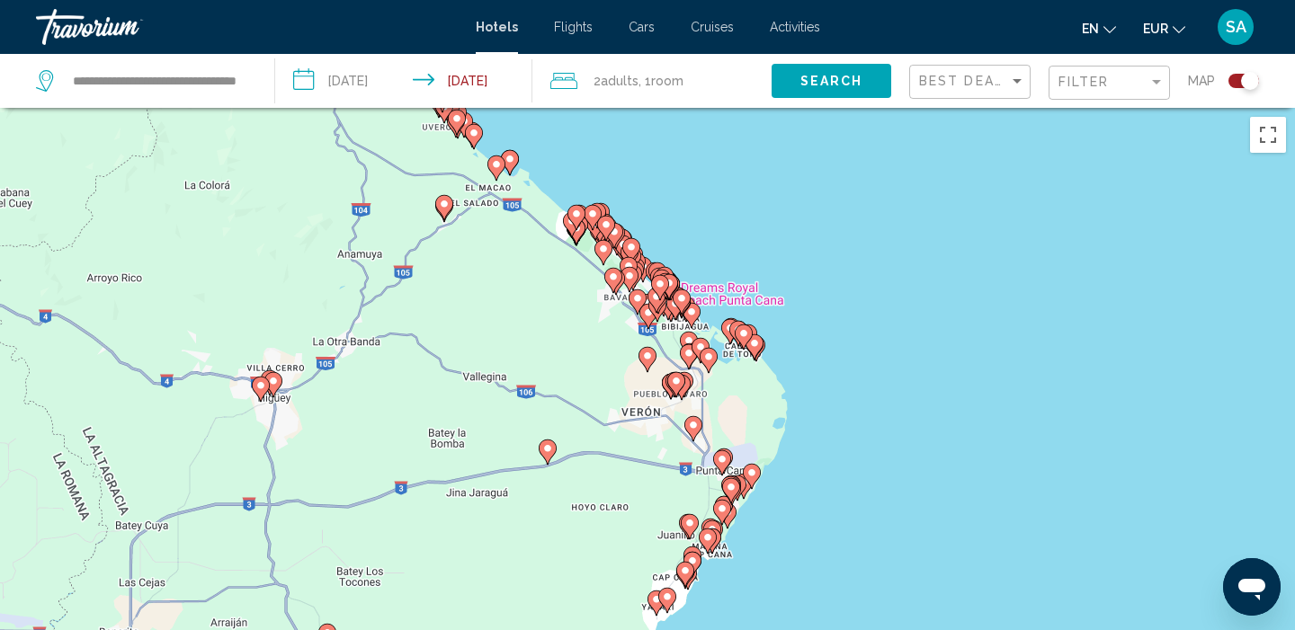
drag, startPoint x: 727, startPoint y: 578, endPoint x: 764, endPoint y: 451, distance: 132.0
click at [667, 594] on image "Main content" at bounding box center [667, 597] width 11 height 11
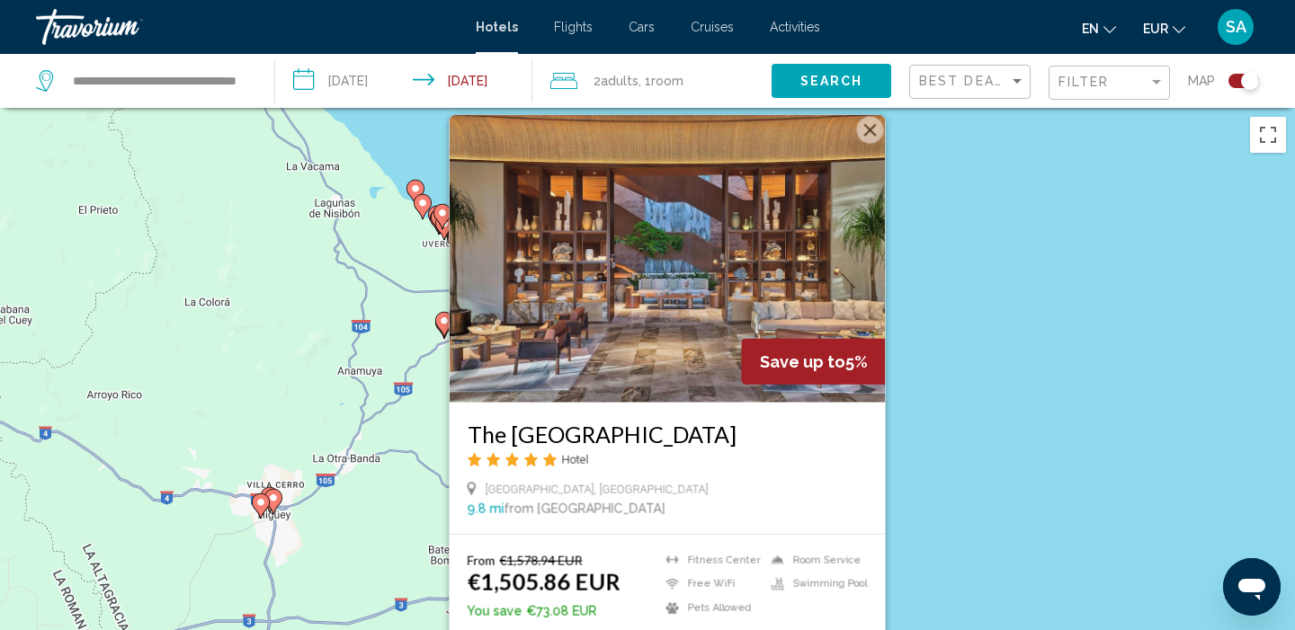
click at [949, 413] on div "Pour activer le glissement avec le clavier, appuyez sur Alt+Entrée. Une fois ce…" at bounding box center [647, 423] width 1295 height 630
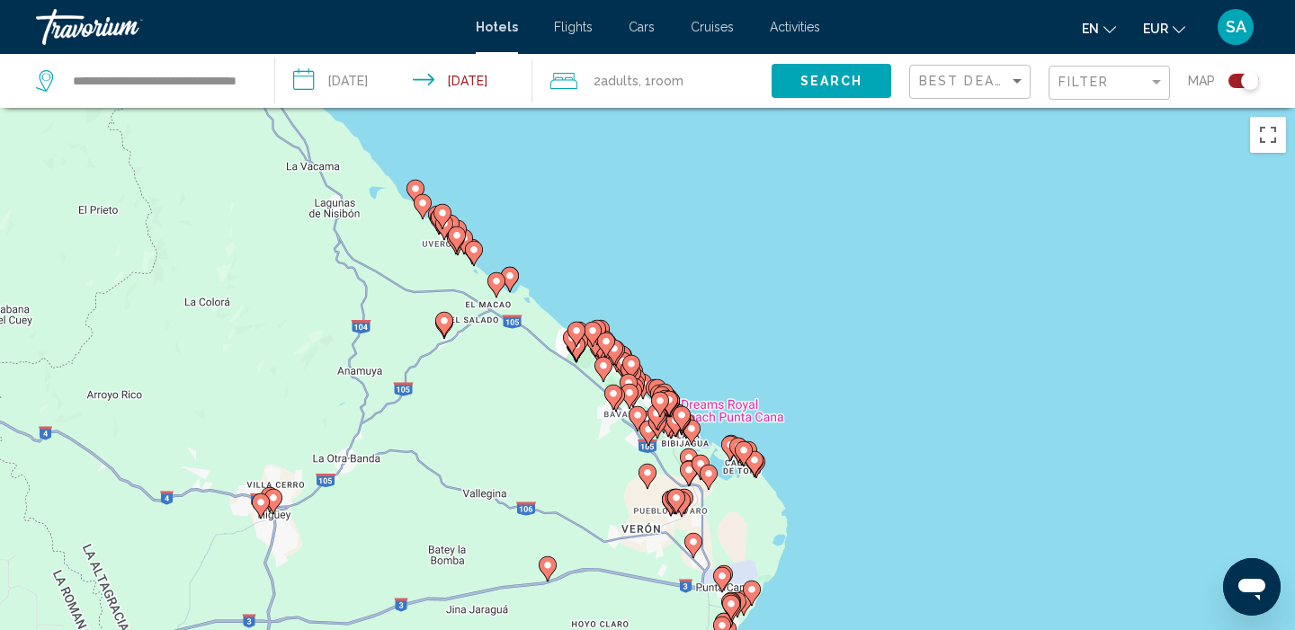
click at [755, 459] on image "Main content" at bounding box center [754, 460] width 11 height 11
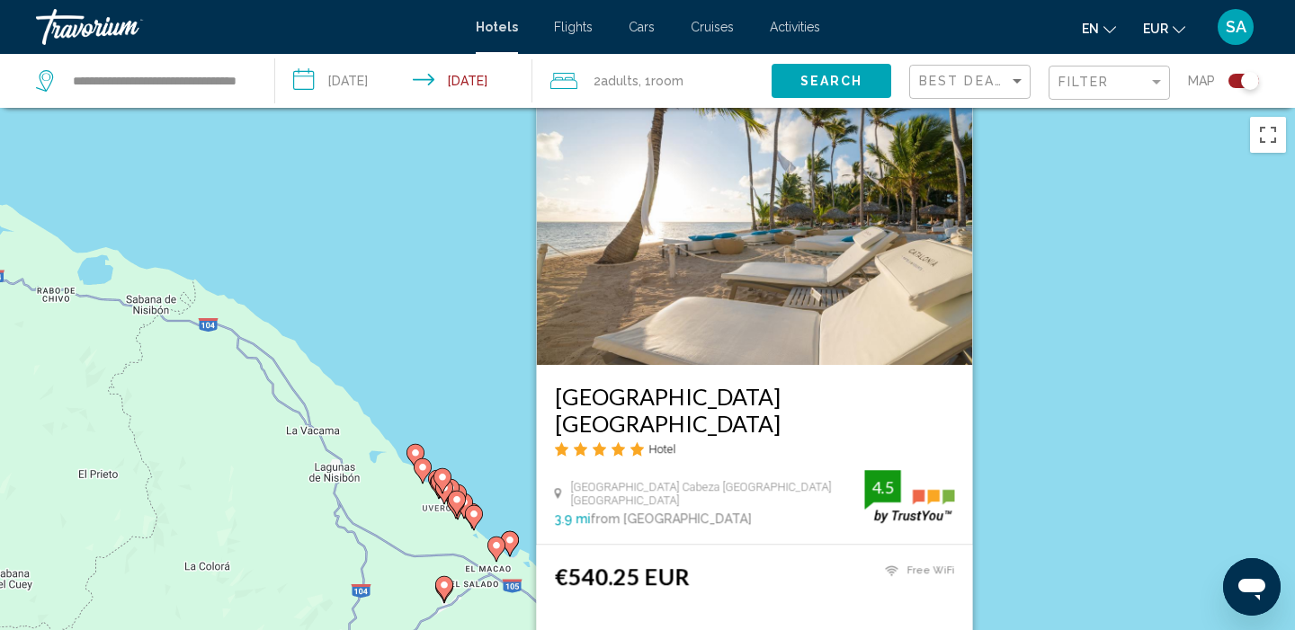
click at [827, 263] on img "Main content" at bounding box center [755, 221] width 436 height 288
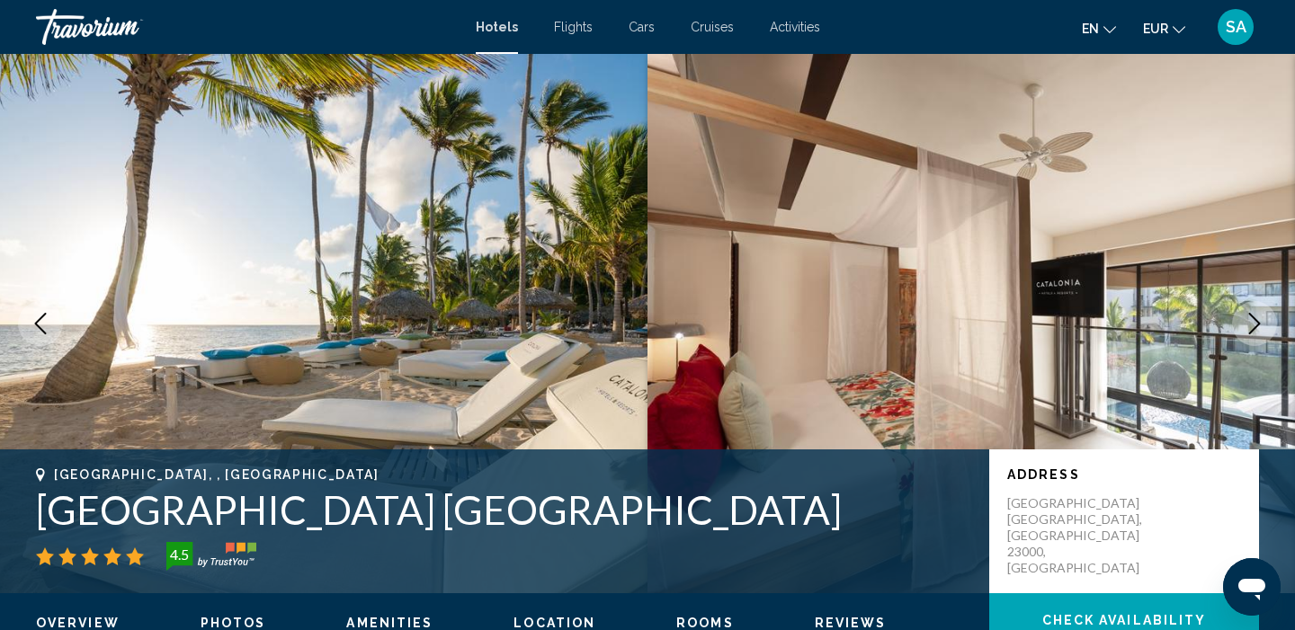
click at [1252, 330] on icon "Next image" at bounding box center [1255, 324] width 12 height 22
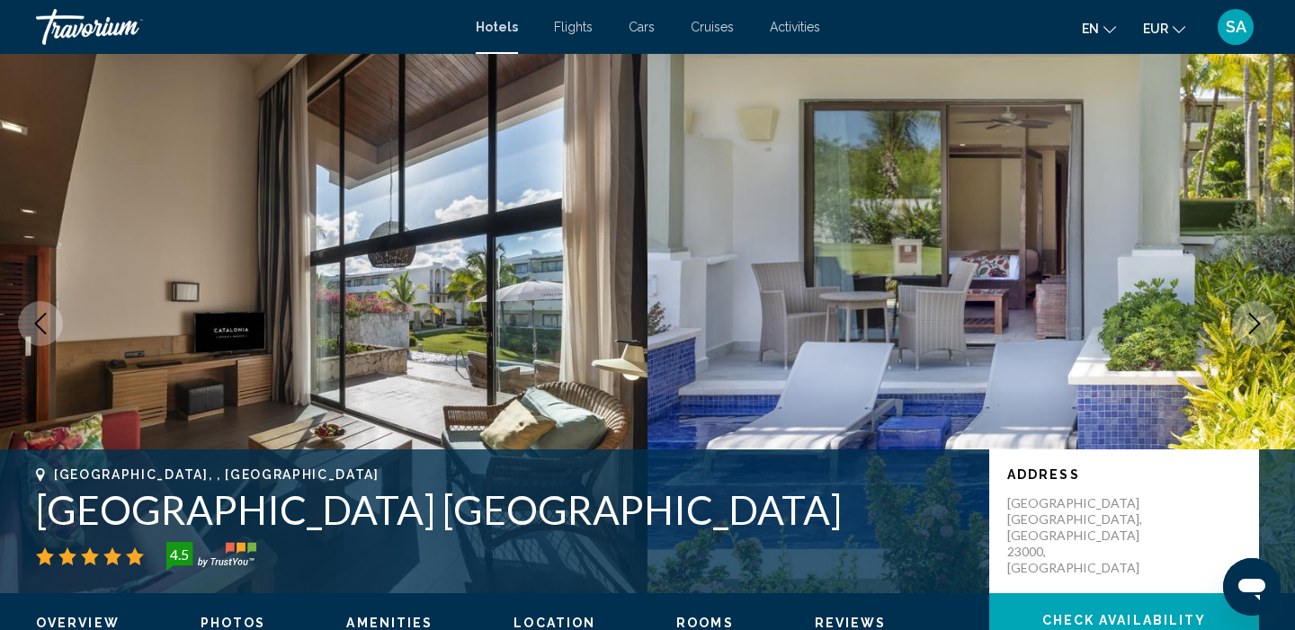
click at [1252, 331] on icon "Next image" at bounding box center [1255, 324] width 12 height 22
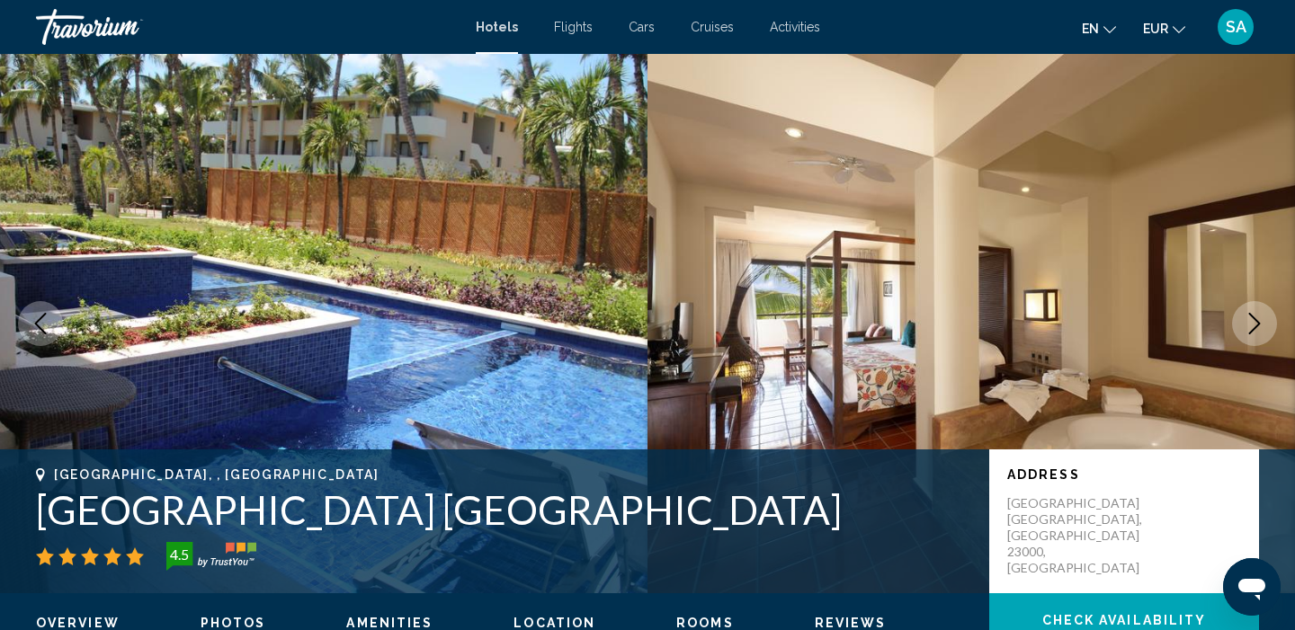
click at [1252, 333] on icon "Next image" at bounding box center [1254, 324] width 22 height 22
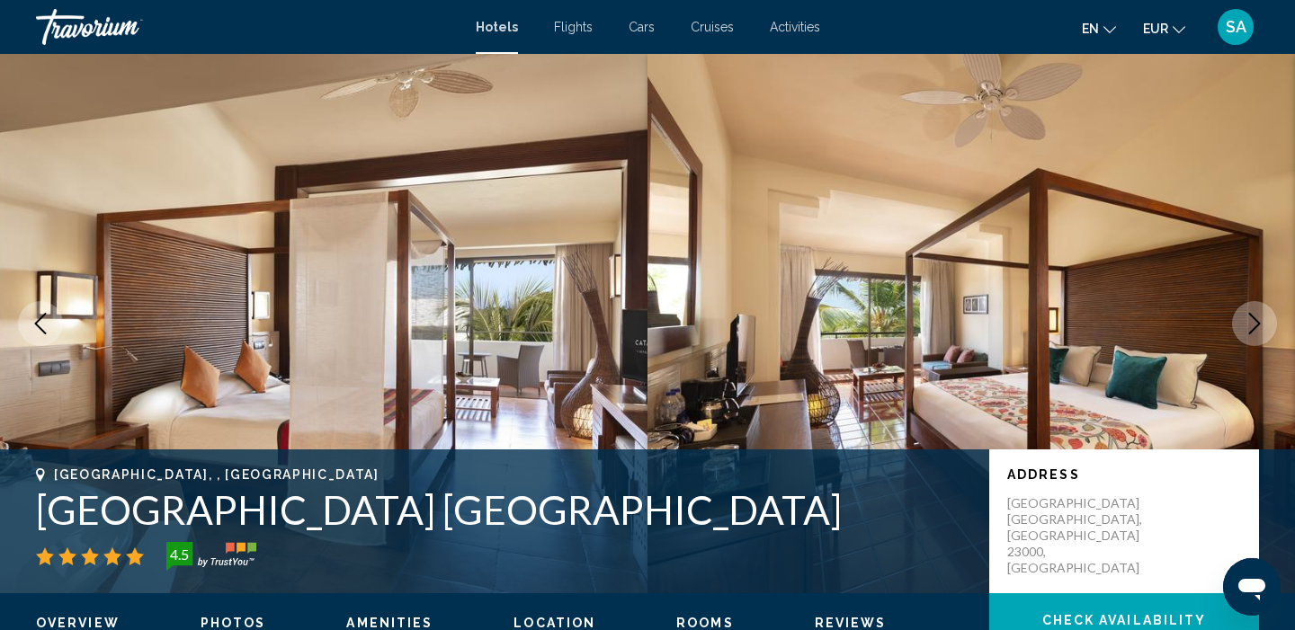
click at [1252, 334] on button "Next image" at bounding box center [1254, 323] width 45 height 45
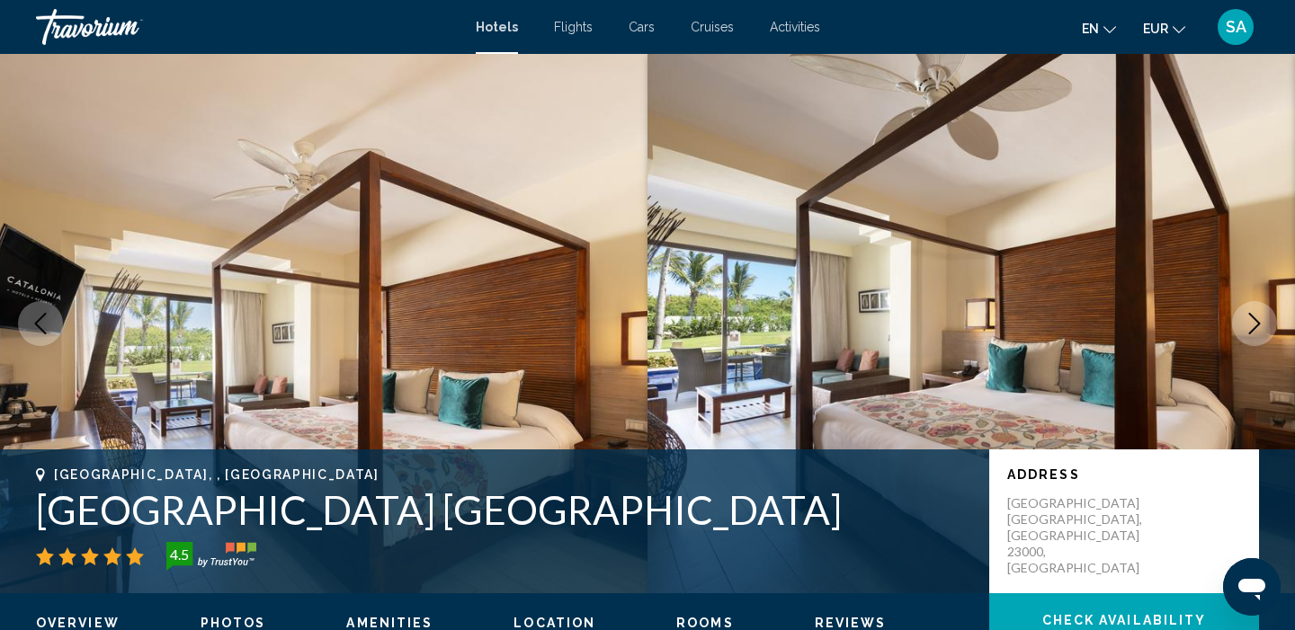
click at [1252, 334] on button "Next image" at bounding box center [1254, 323] width 45 height 45
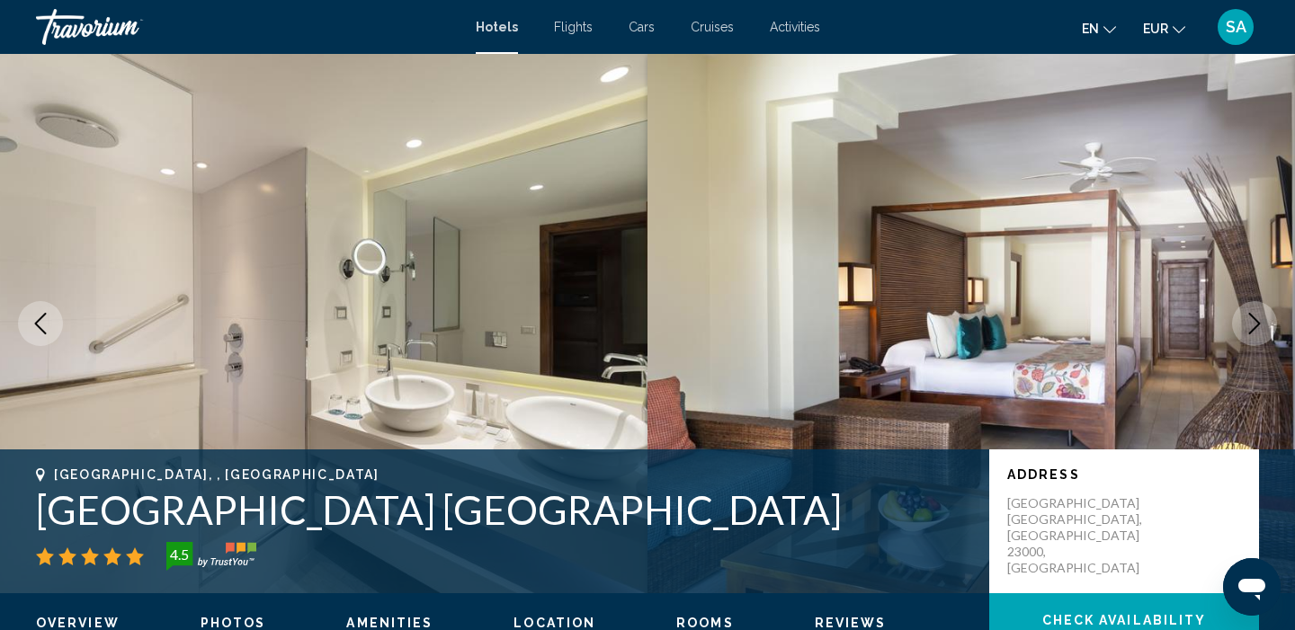
click at [1252, 334] on button "Next image" at bounding box center [1254, 323] width 45 height 45
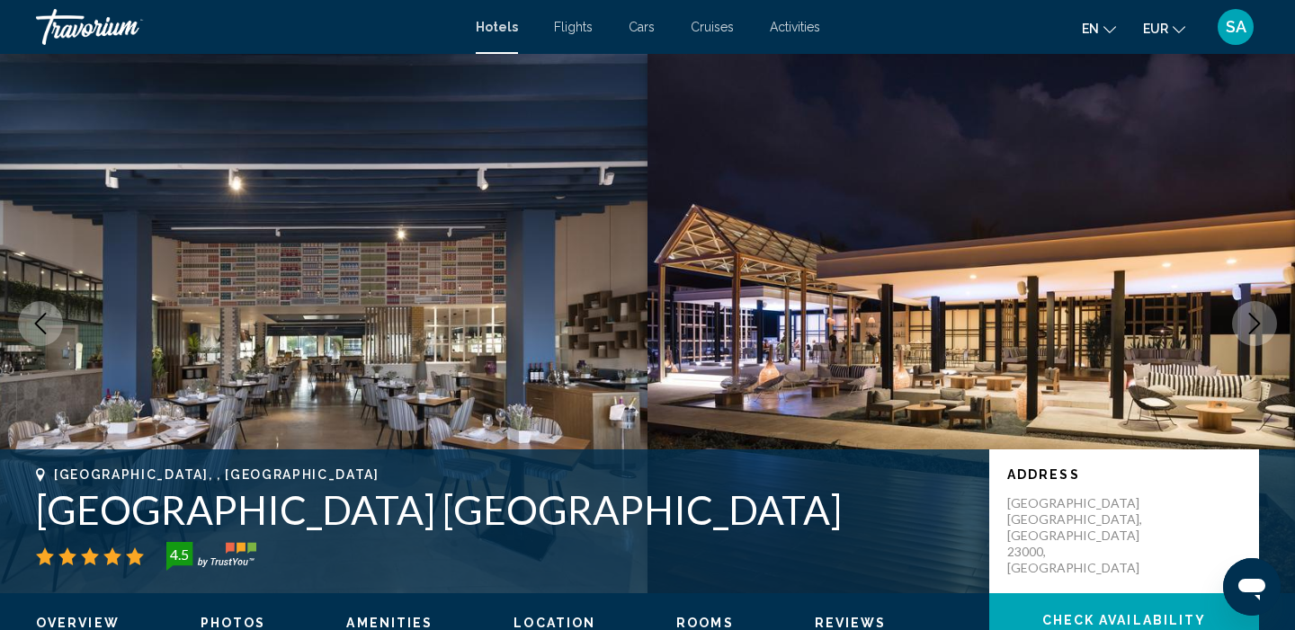
click at [1252, 334] on button "Next image" at bounding box center [1254, 323] width 45 height 45
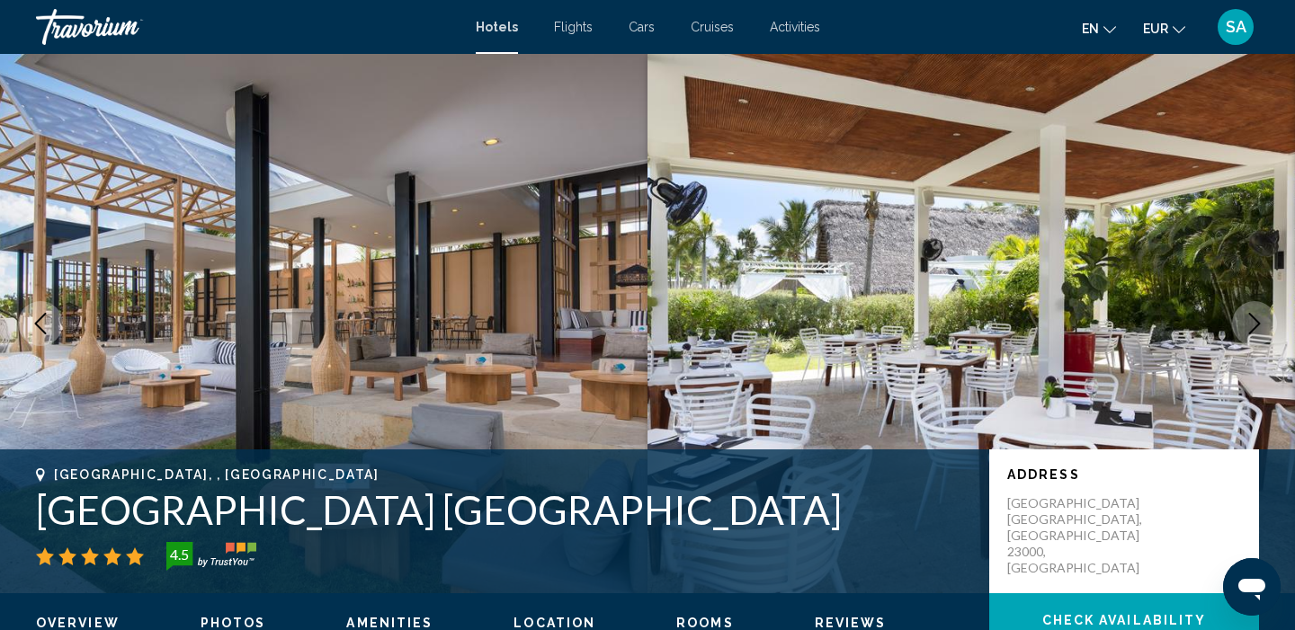
click at [1252, 334] on button "Next image" at bounding box center [1254, 323] width 45 height 45
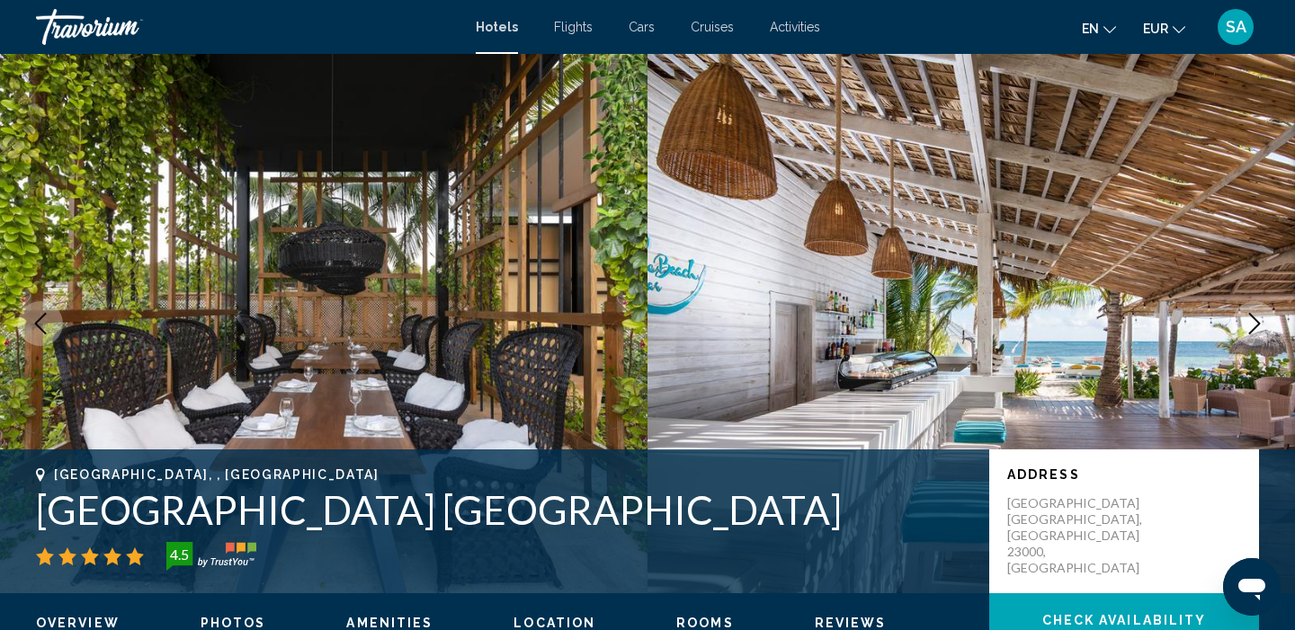
click at [1251, 334] on button "Next image" at bounding box center [1254, 323] width 45 height 45
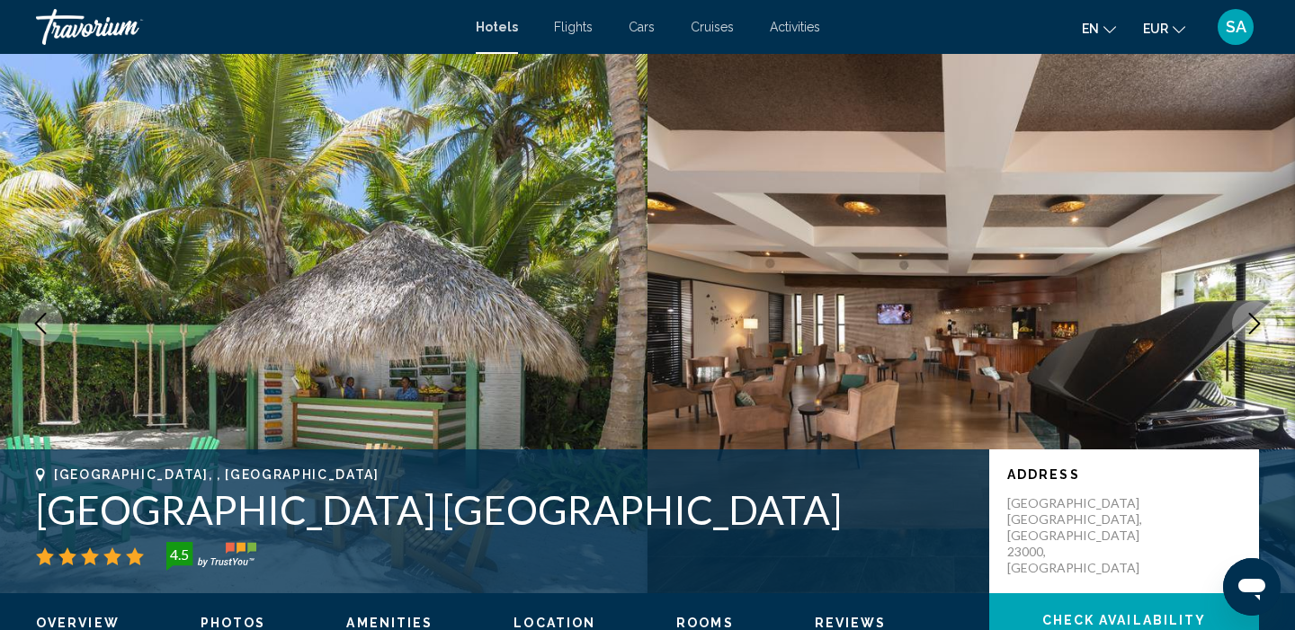
click at [1251, 334] on button "Next image" at bounding box center [1254, 323] width 45 height 45
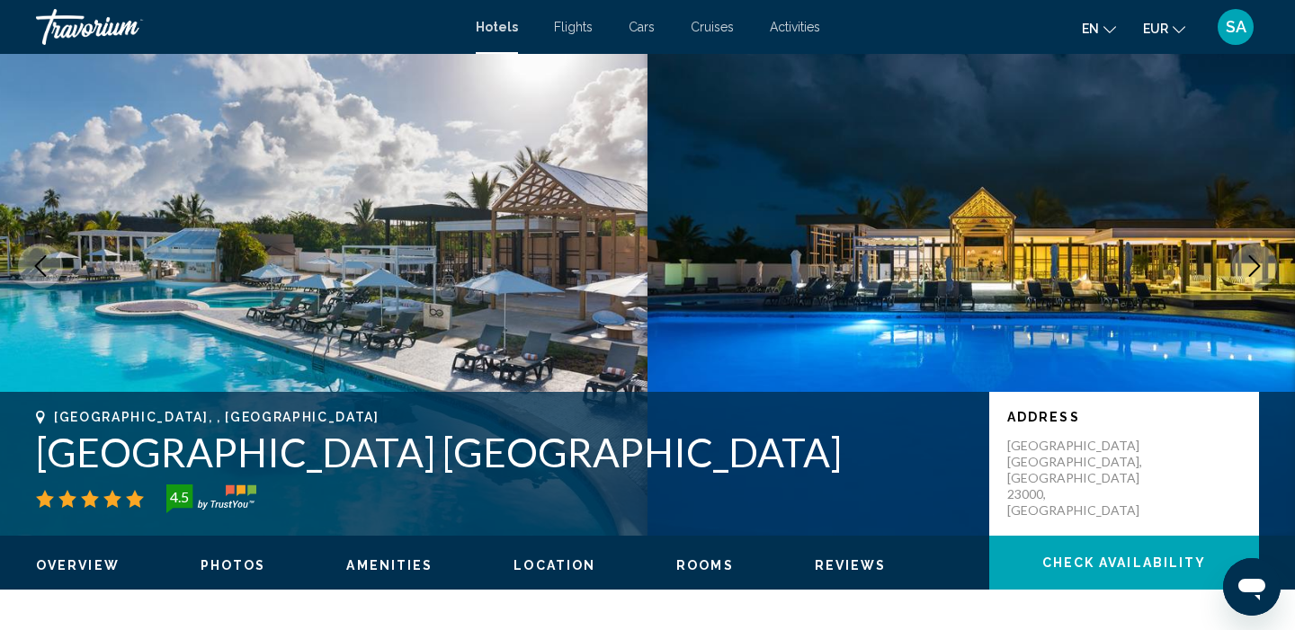
scroll to position [39, 0]
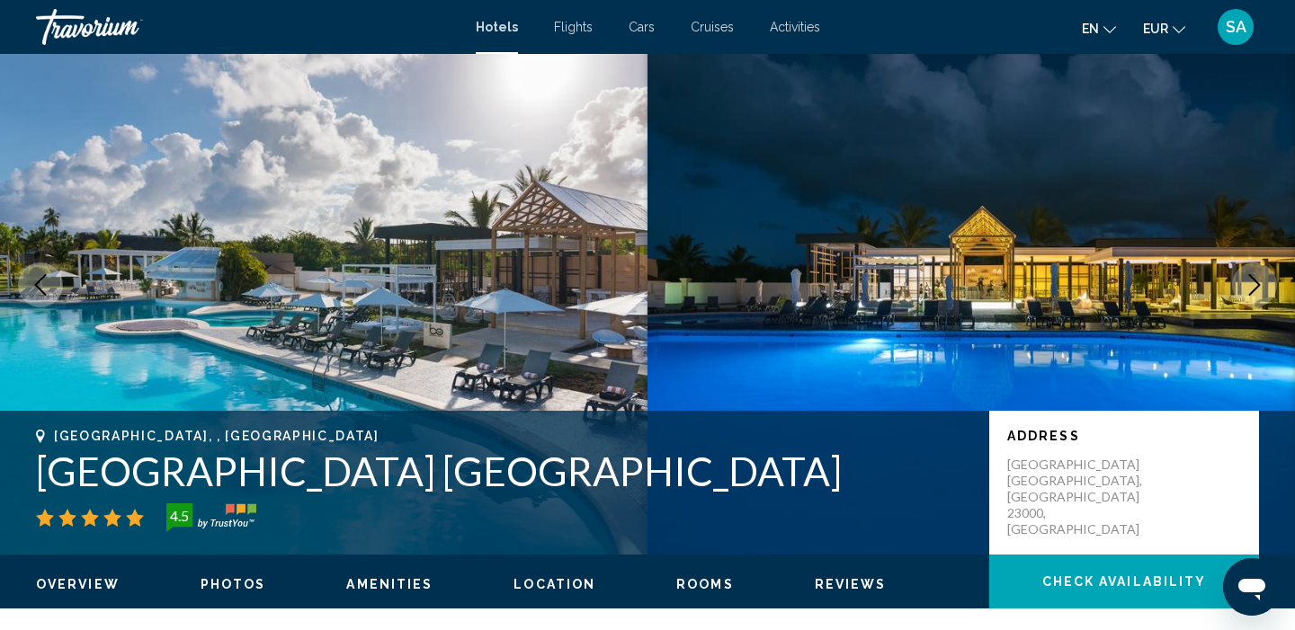
click at [1254, 280] on icon "Next image" at bounding box center [1255, 285] width 12 height 22
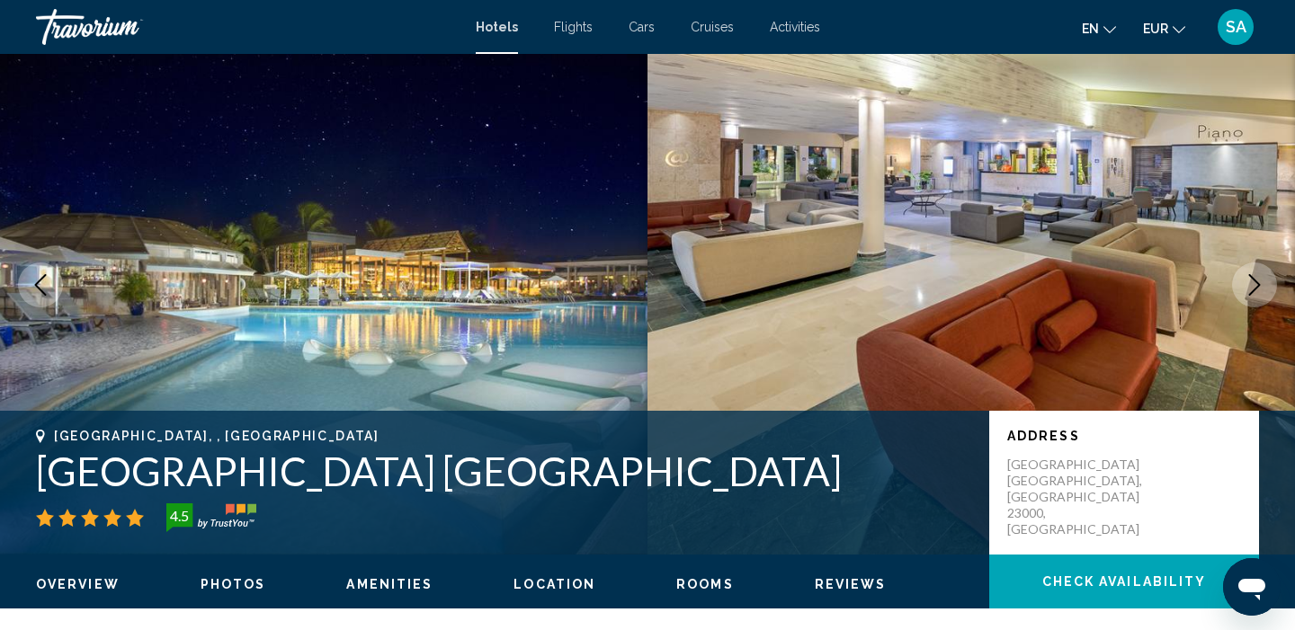
click at [1254, 281] on icon "Next image" at bounding box center [1254, 285] width 22 height 22
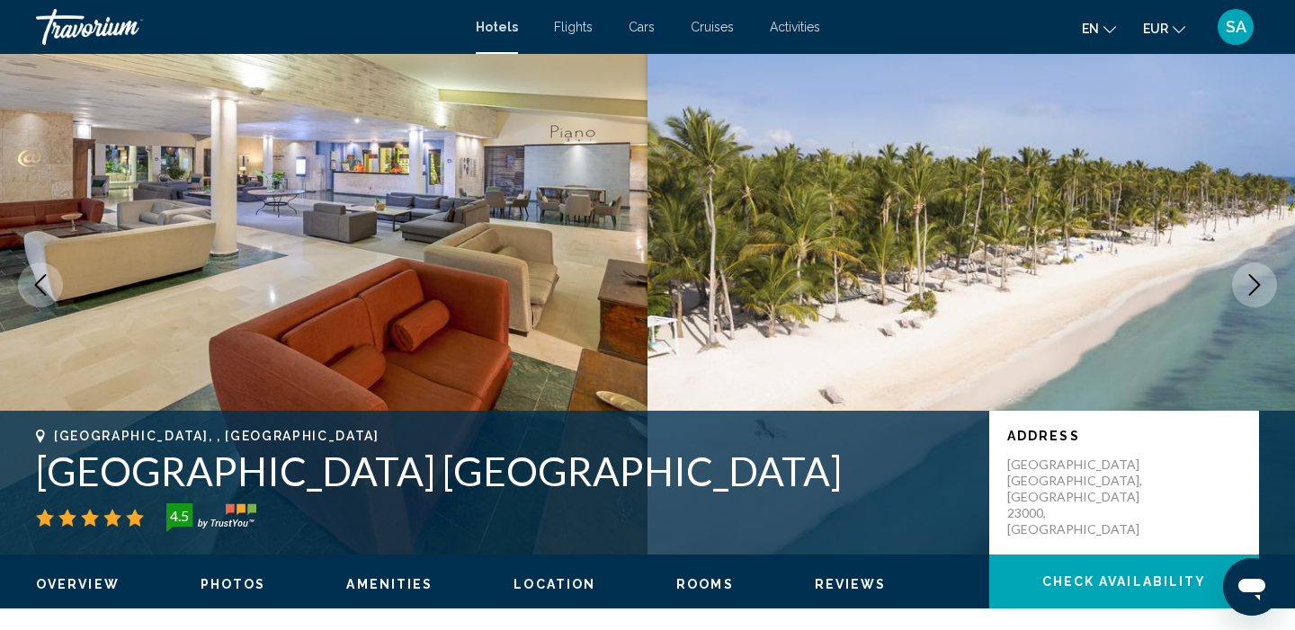
click at [1254, 281] on icon "Next image" at bounding box center [1254, 285] width 22 height 22
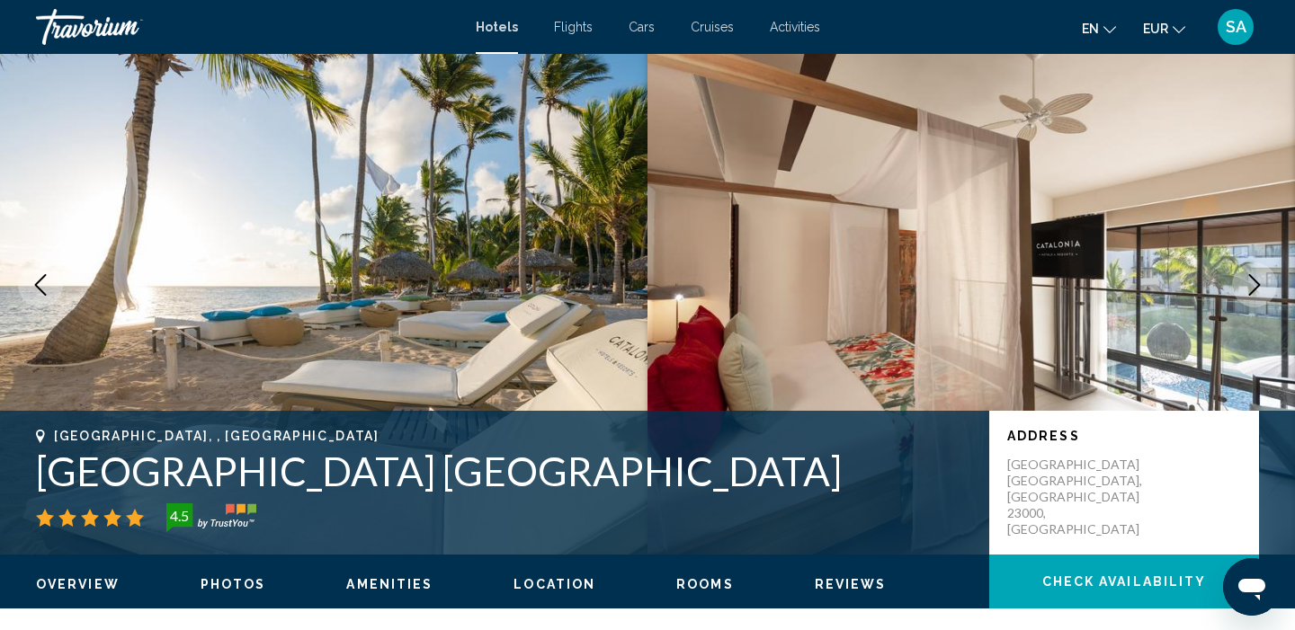
click at [1254, 281] on icon "Next image" at bounding box center [1254, 285] width 22 height 22
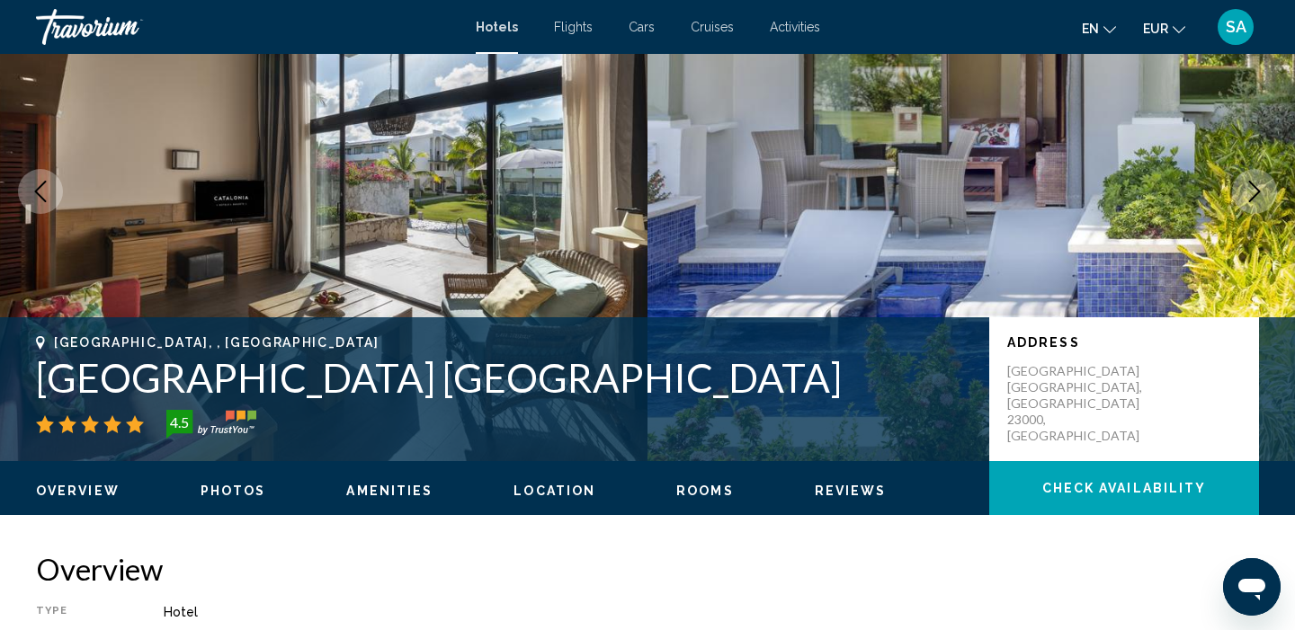
scroll to position [130, 0]
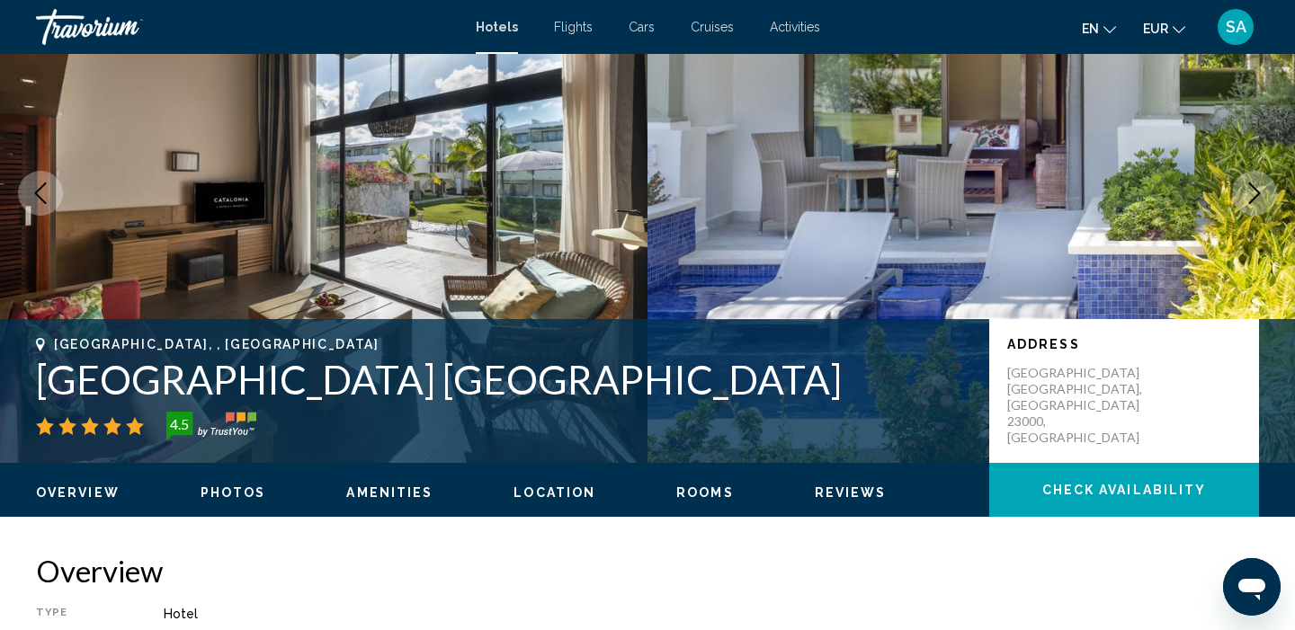
click at [256, 378] on h1 "Catalonia Bavaro Beach" at bounding box center [503, 379] width 935 height 47
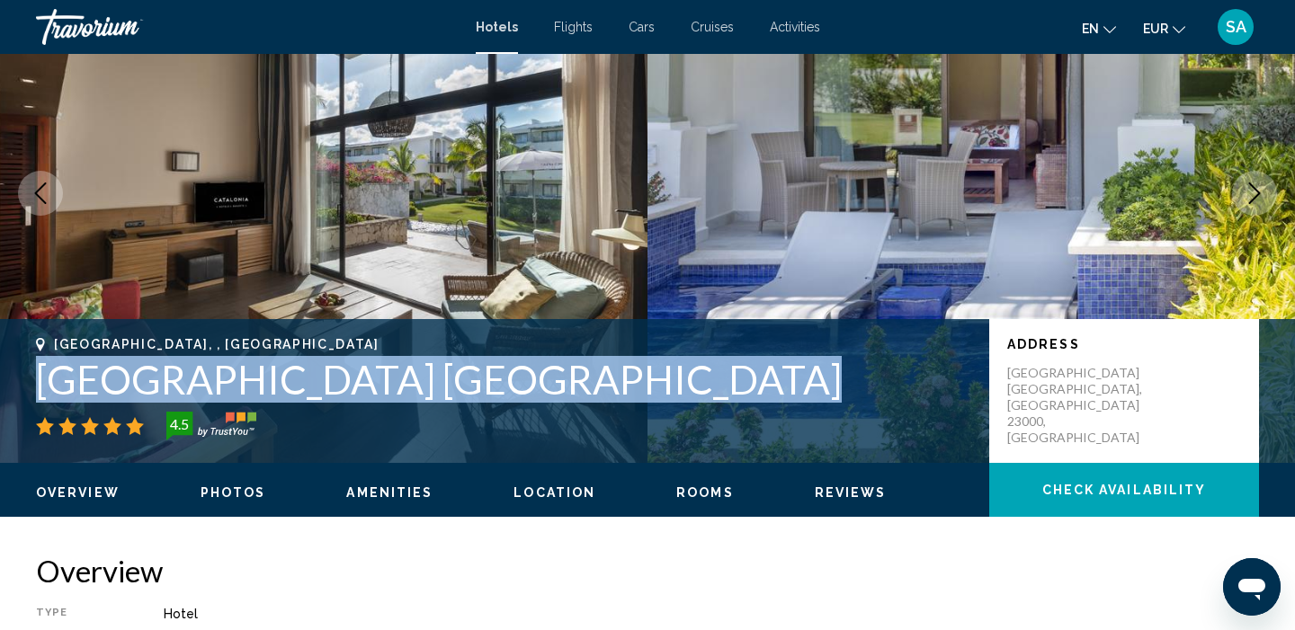
click at [256, 378] on h1 "Catalonia Bavaro Beach" at bounding box center [503, 379] width 935 height 47
copy h1 "Catalonia Bavaro Beach"
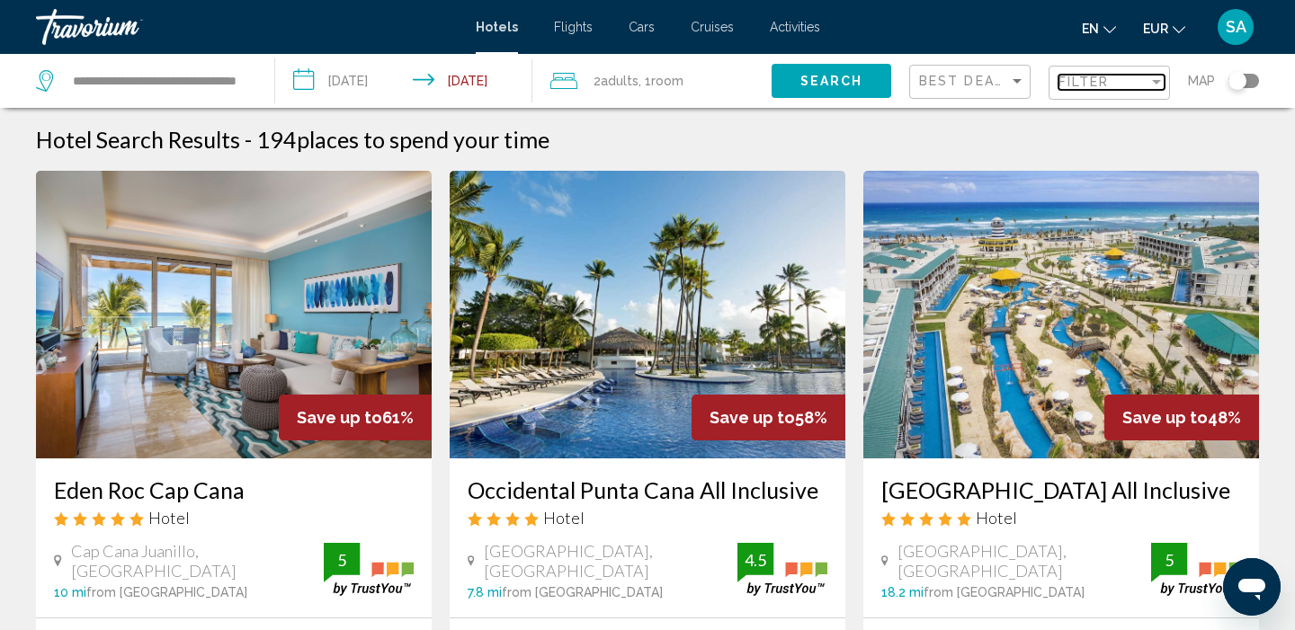
click at [1091, 89] on span "Filter" at bounding box center [1083, 82] width 51 height 14
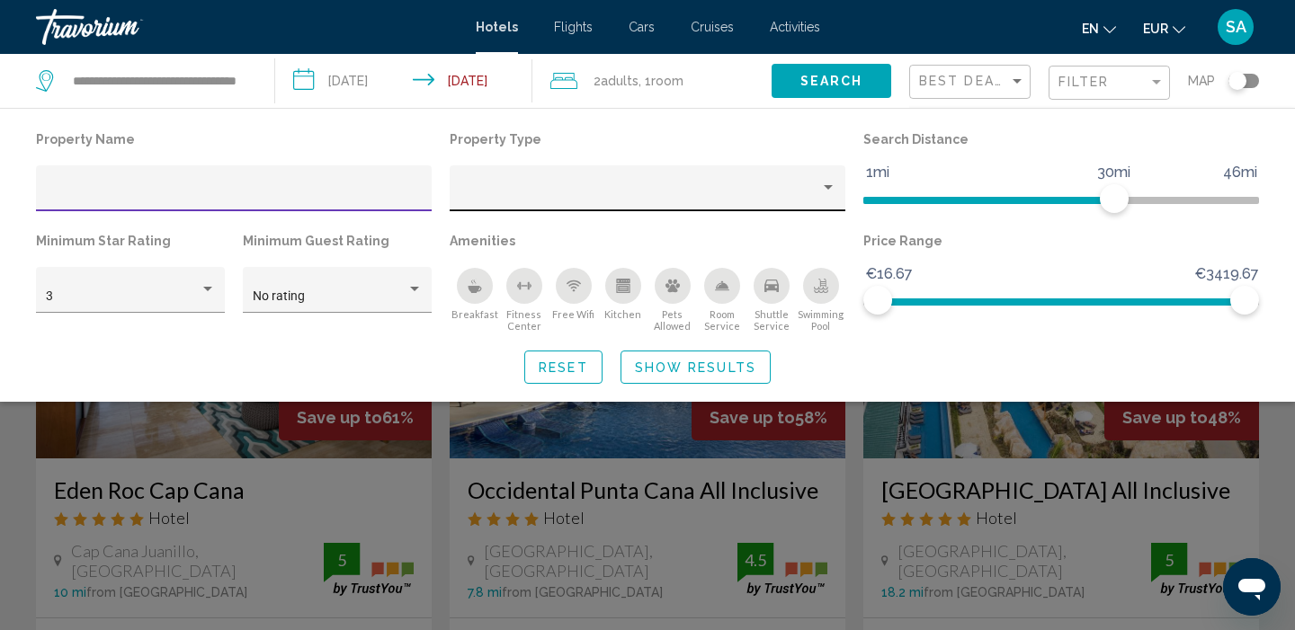
type input "*"
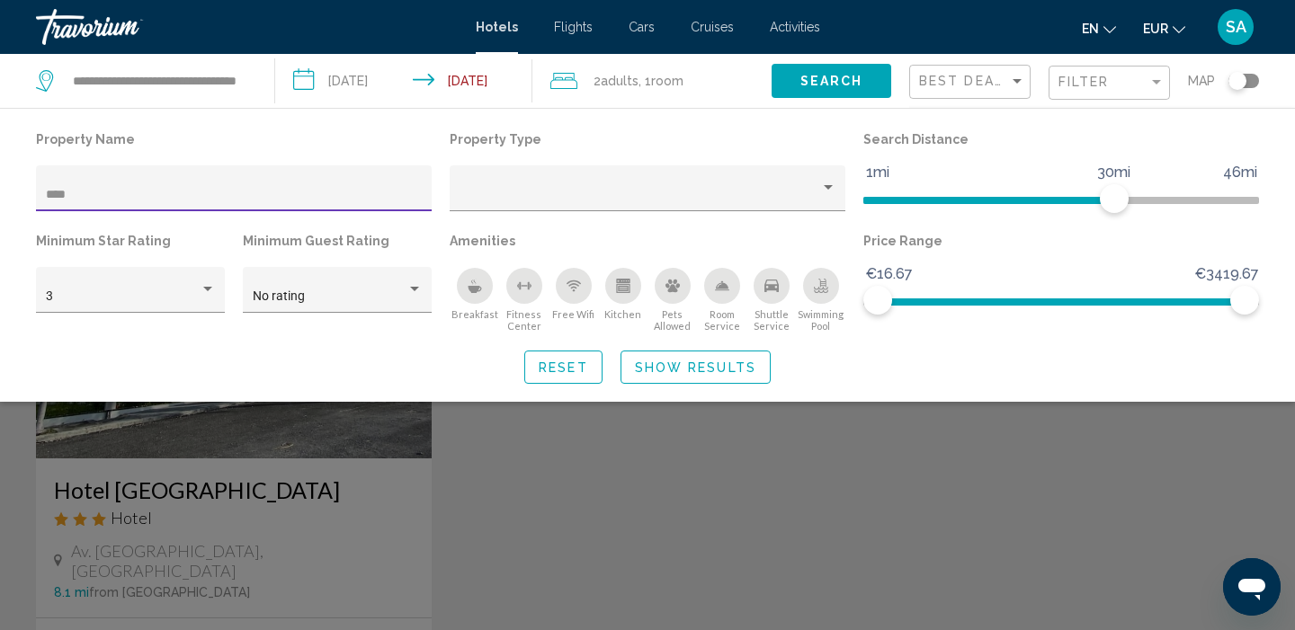
type input "****"
click at [370, 502] on div "Search widget" at bounding box center [647, 450] width 1295 height 361
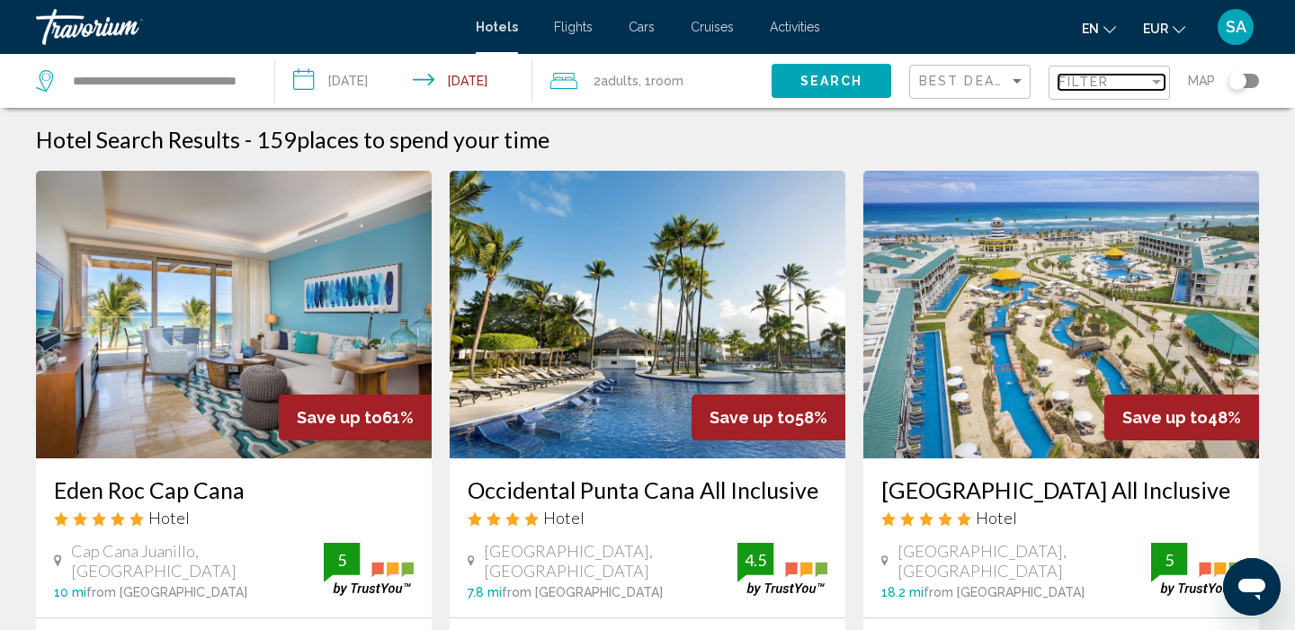
click at [1096, 85] on span "Filter" at bounding box center [1083, 82] width 51 height 14
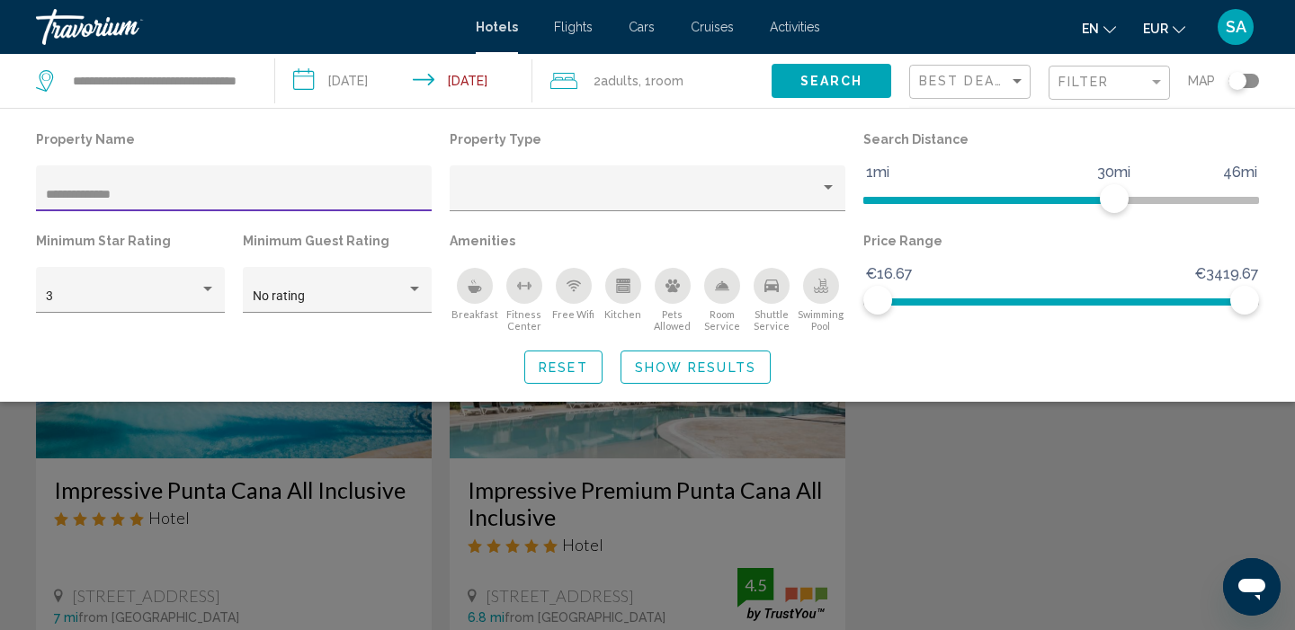
type input "**********"
drag, startPoint x: 1096, startPoint y: 85, endPoint x: 975, endPoint y: 509, distance: 440.2
click at [975, 509] on div "Search widget" at bounding box center [647, 450] width 1295 height 361
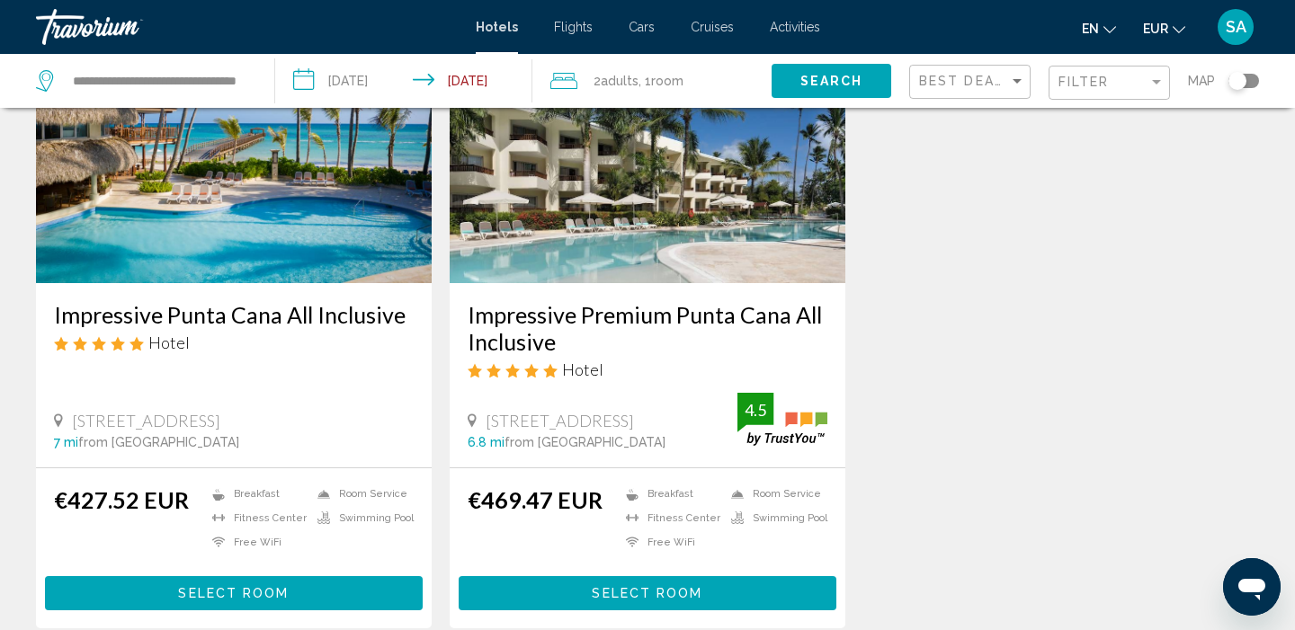
scroll to position [179, 0]
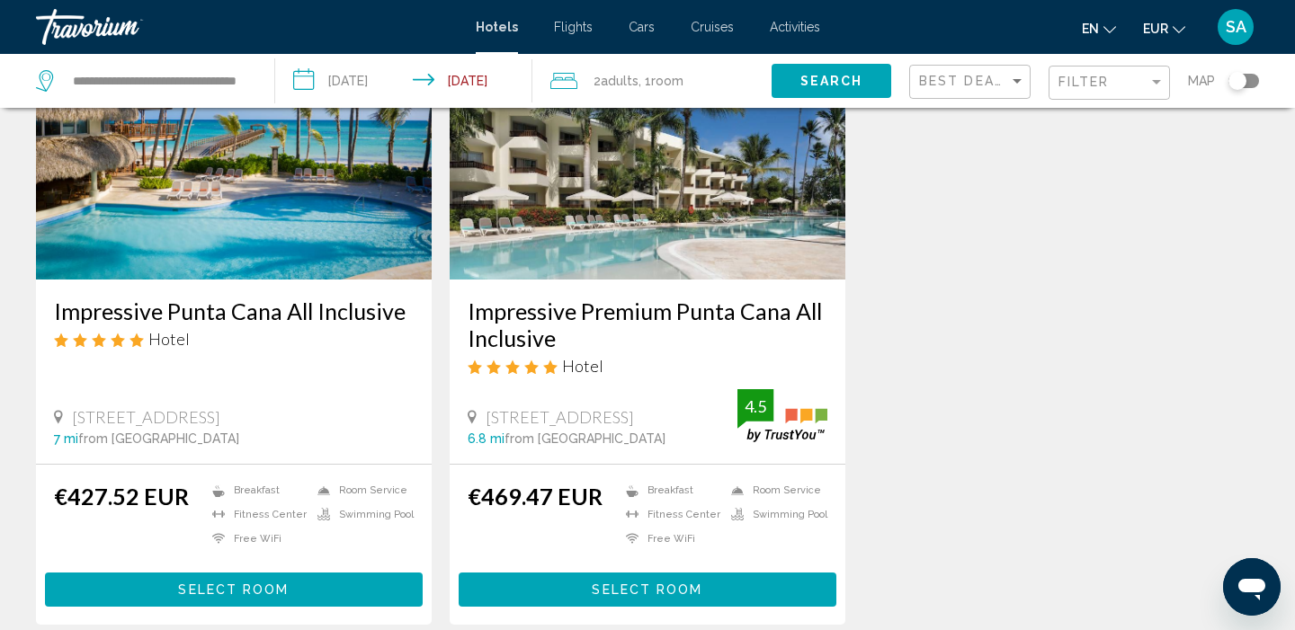
click at [700, 232] on img "Main content" at bounding box center [648, 136] width 396 height 288
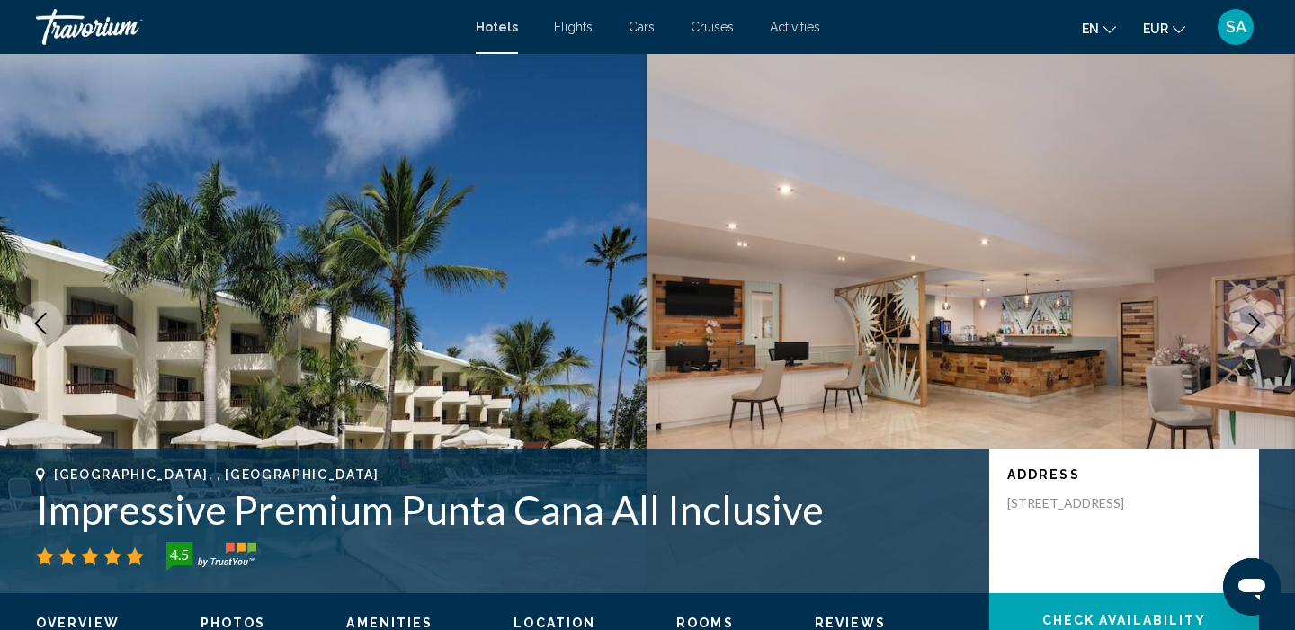
click at [1260, 315] on icon "Next image" at bounding box center [1254, 324] width 22 height 22
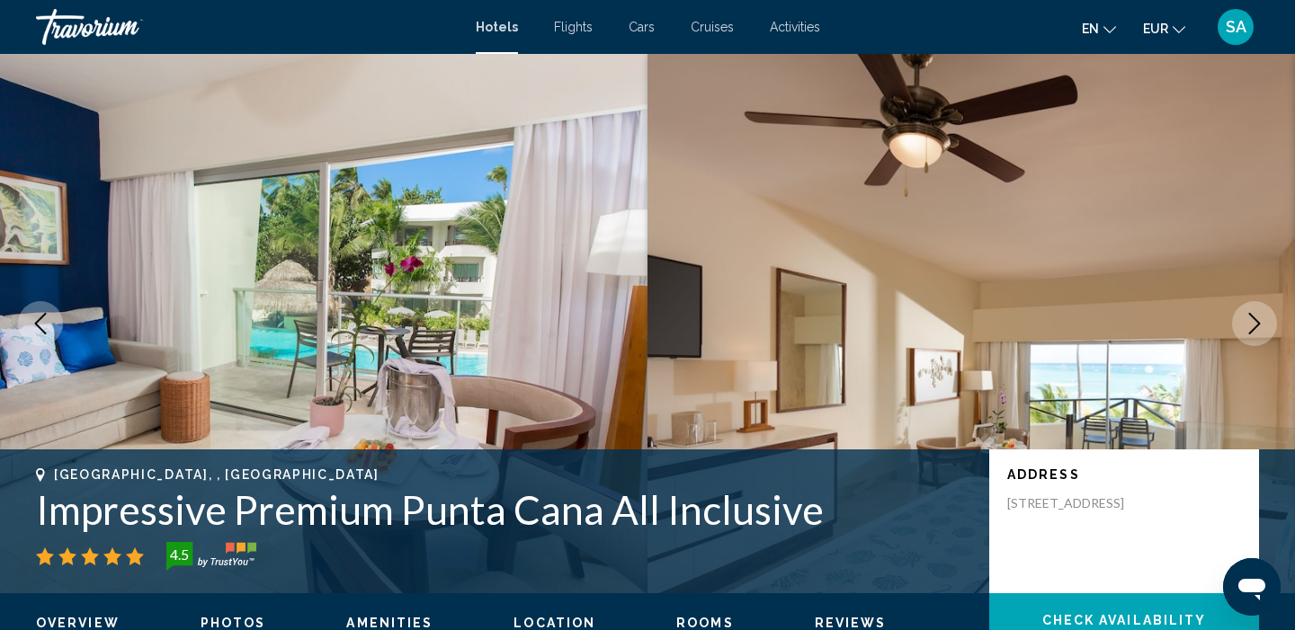
click at [1261, 321] on icon "Next image" at bounding box center [1254, 324] width 22 height 22
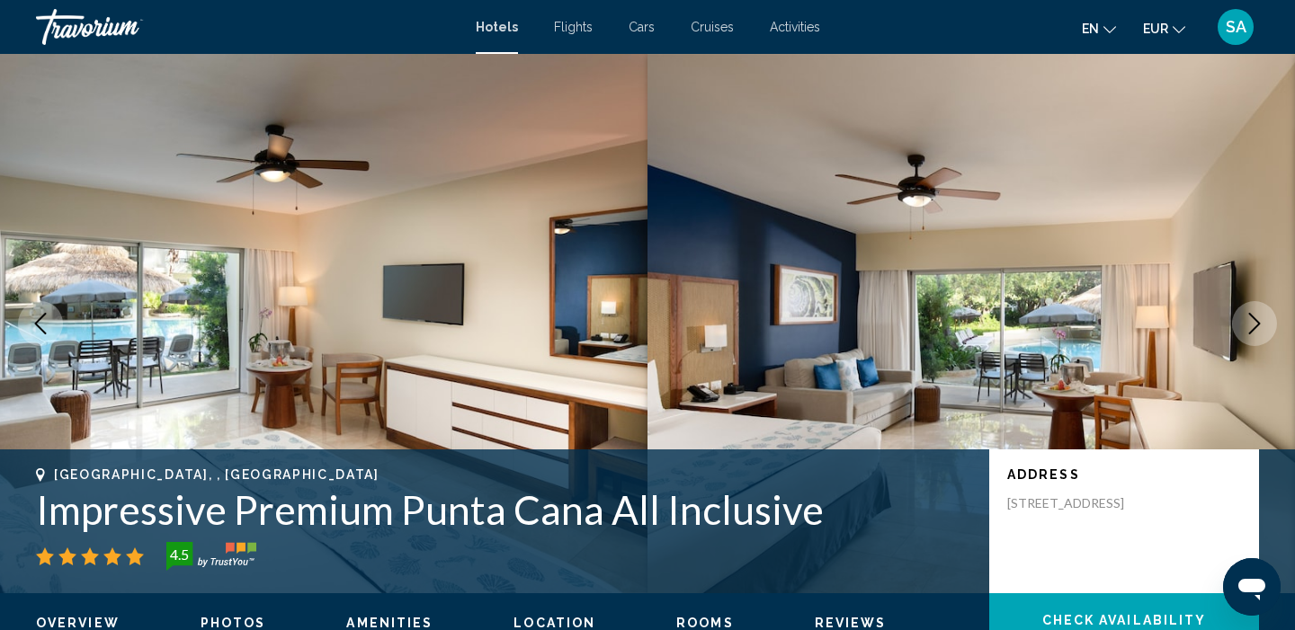
click at [1261, 321] on icon "Next image" at bounding box center [1254, 324] width 22 height 22
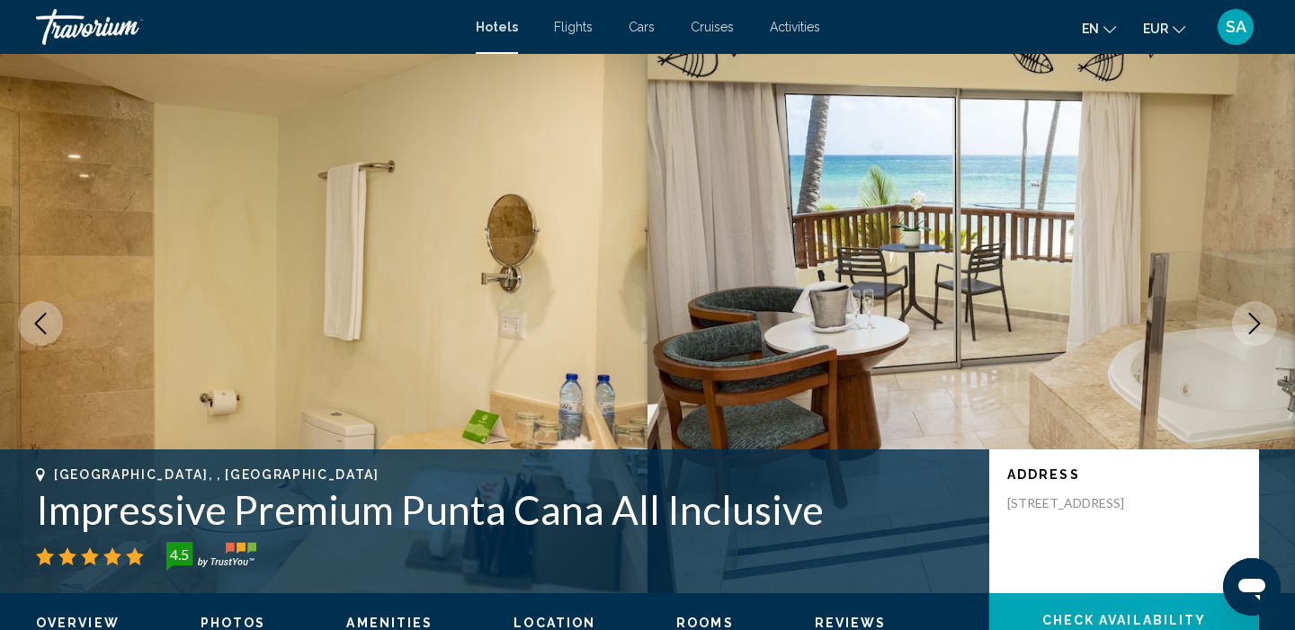
click at [1261, 321] on icon "Next image" at bounding box center [1254, 324] width 22 height 22
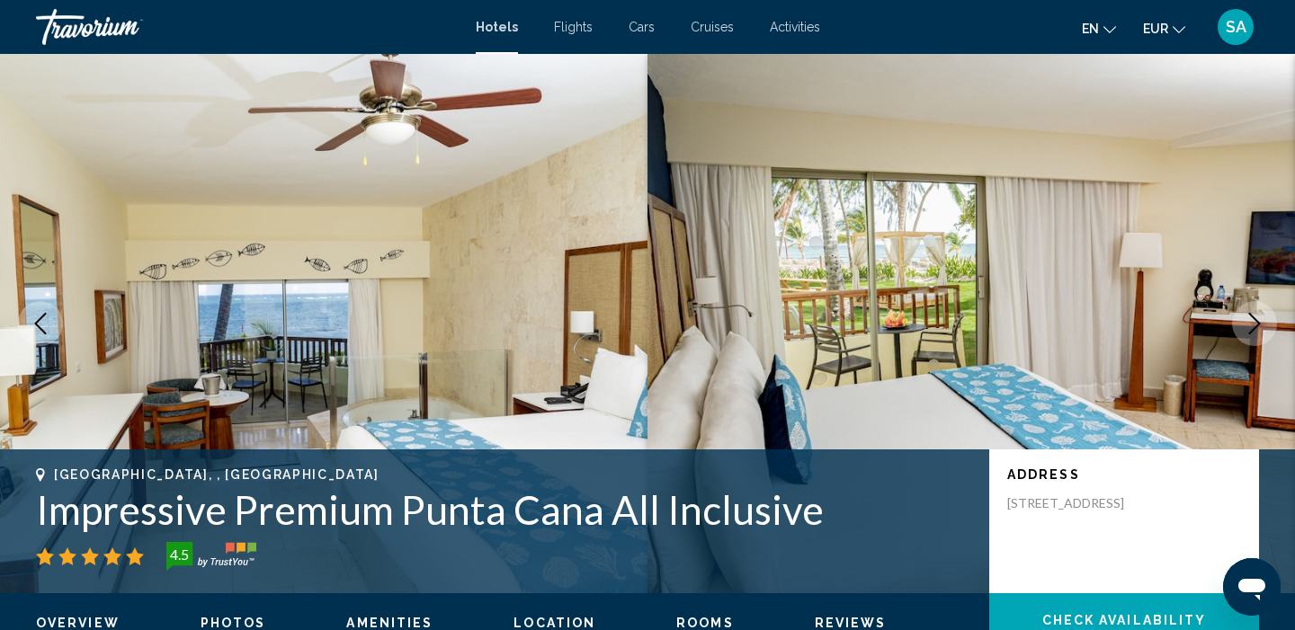
click at [1261, 321] on icon "Next image" at bounding box center [1254, 324] width 22 height 22
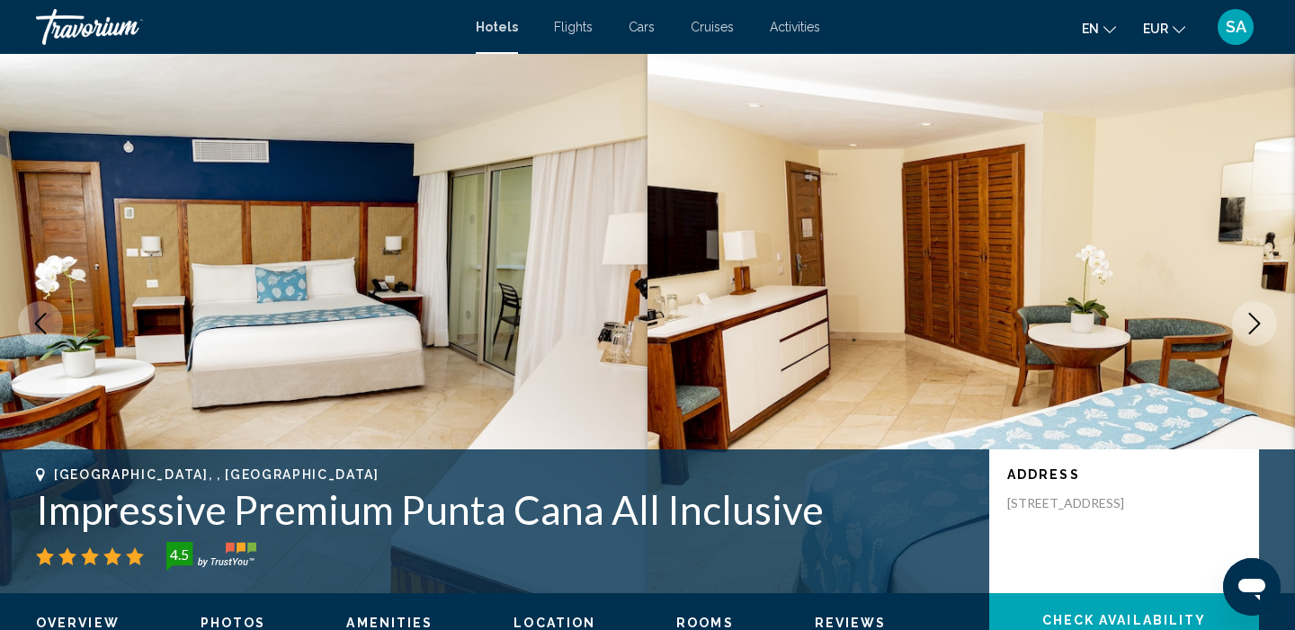
click at [1261, 321] on icon "Next image" at bounding box center [1254, 324] width 22 height 22
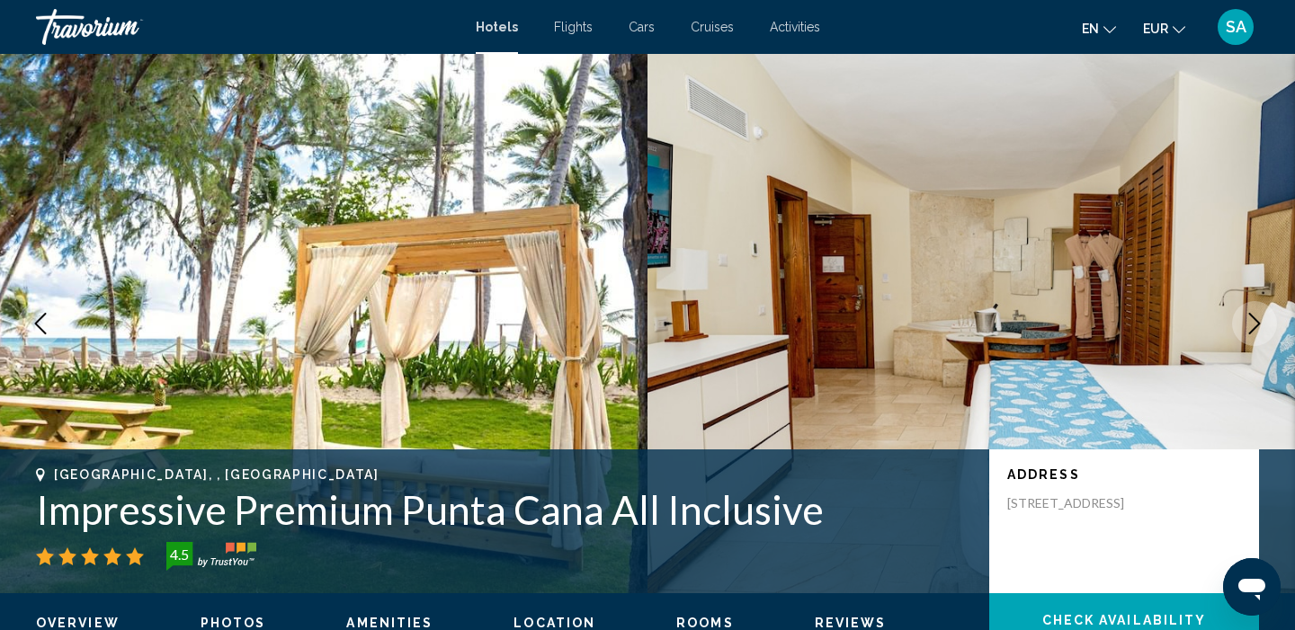
click at [1261, 323] on icon "Next image" at bounding box center [1254, 324] width 22 height 22
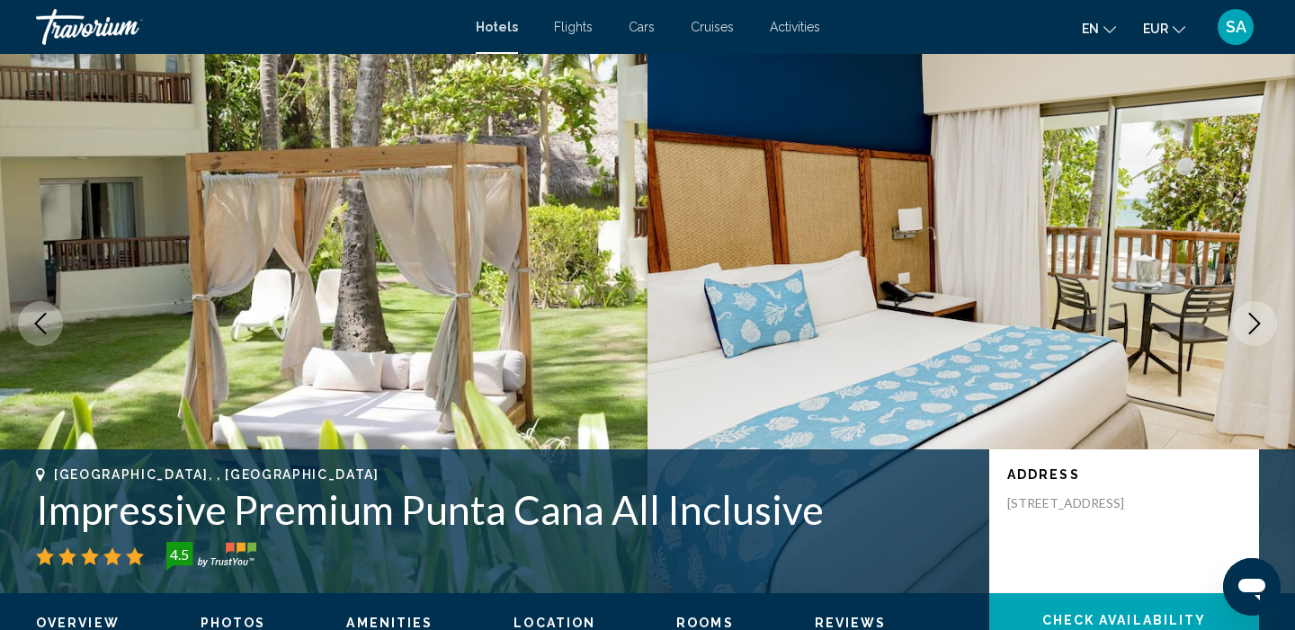
click at [1261, 325] on icon "Next image" at bounding box center [1254, 324] width 22 height 22
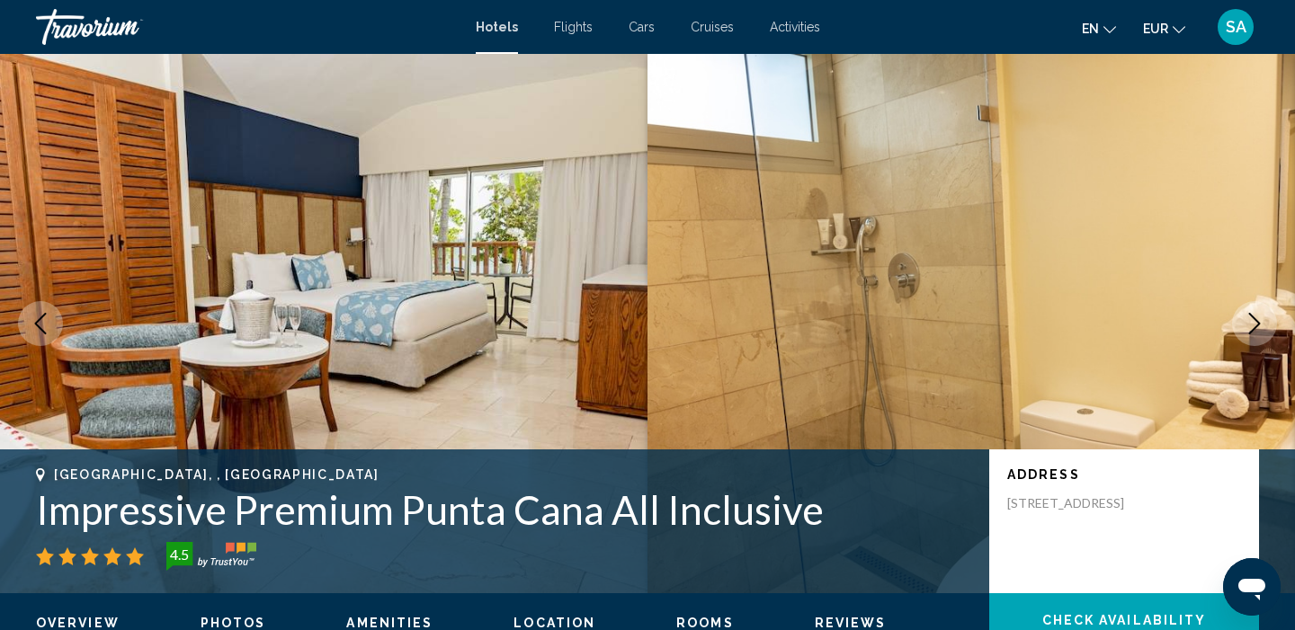
click at [1261, 325] on icon "Next image" at bounding box center [1254, 324] width 22 height 22
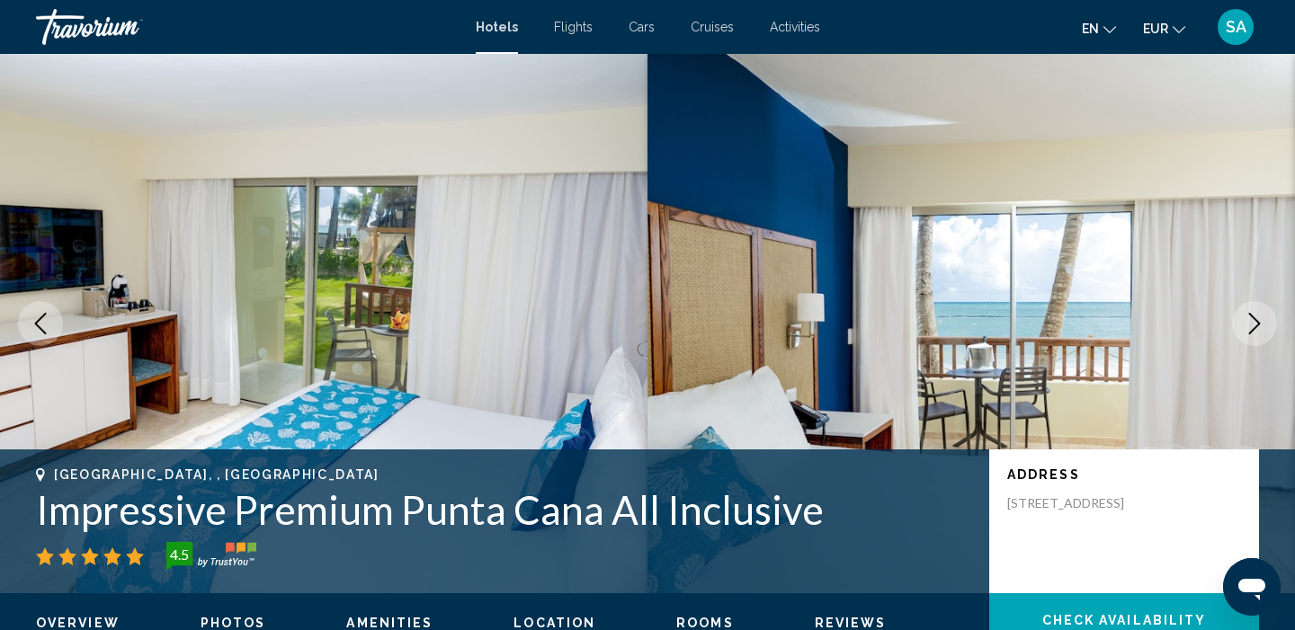
click at [1261, 325] on icon "Next image" at bounding box center [1254, 324] width 22 height 22
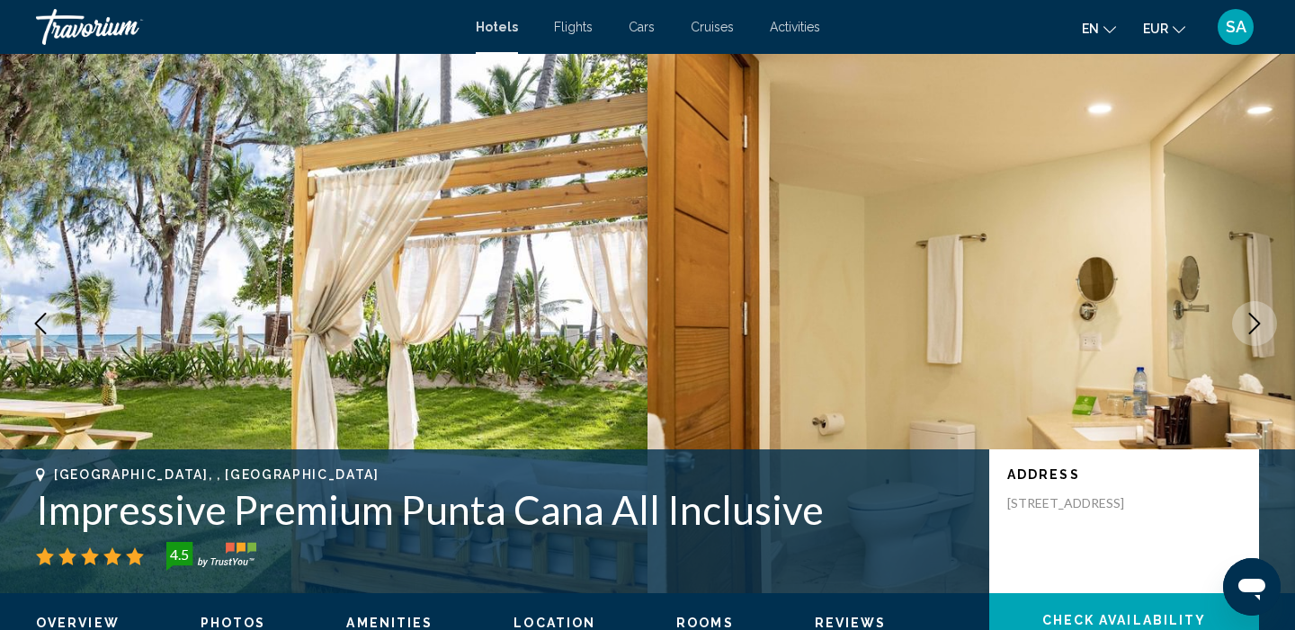
click at [1261, 325] on icon "Next image" at bounding box center [1254, 324] width 22 height 22
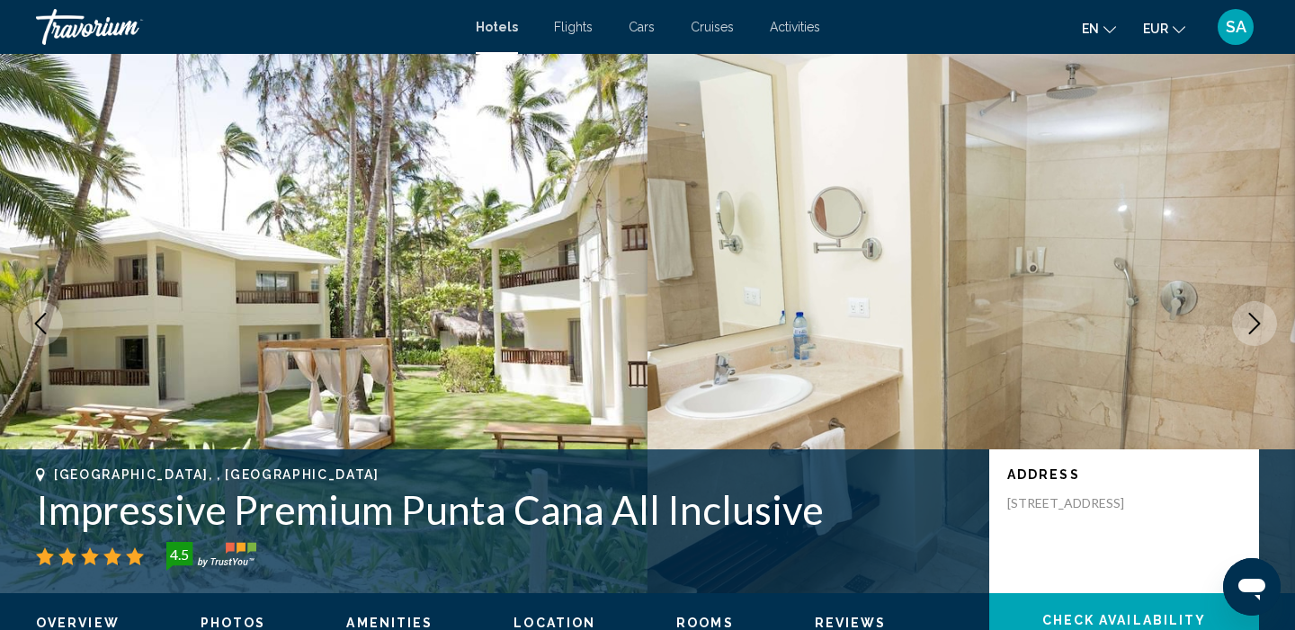
click at [1261, 325] on icon "Next image" at bounding box center [1254, 324] width 22 height 22
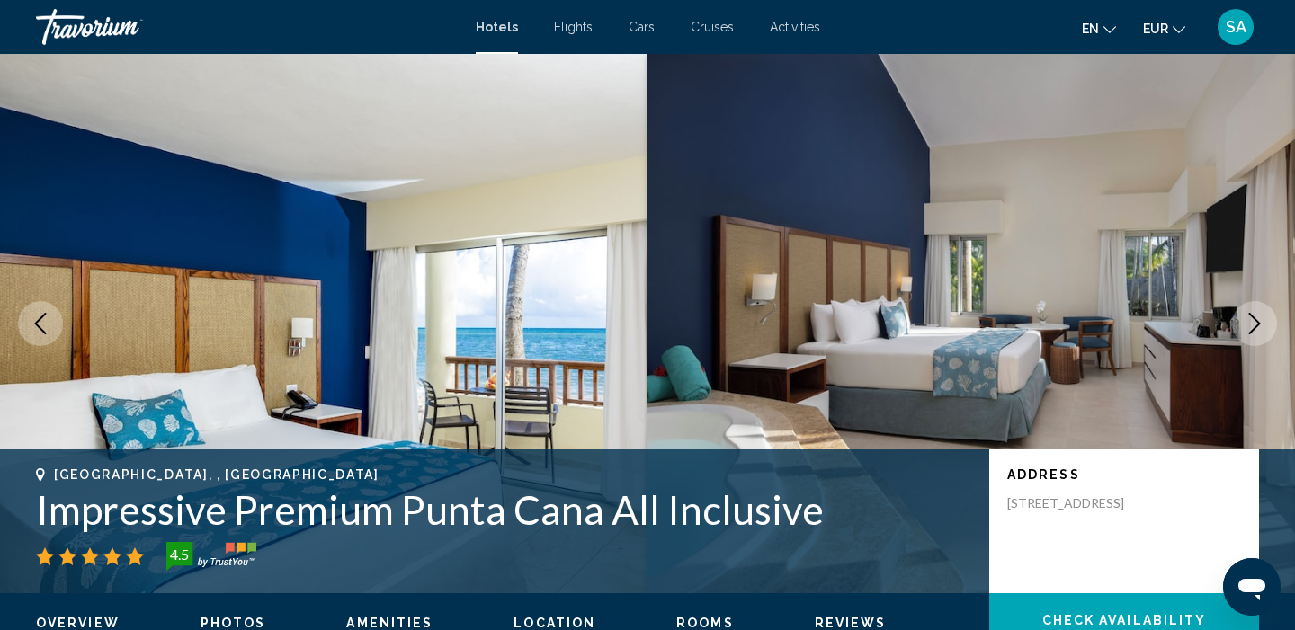
click at [1261, 327] on icon "Next image" at bounding box center [1254, 324] width 22 height 22
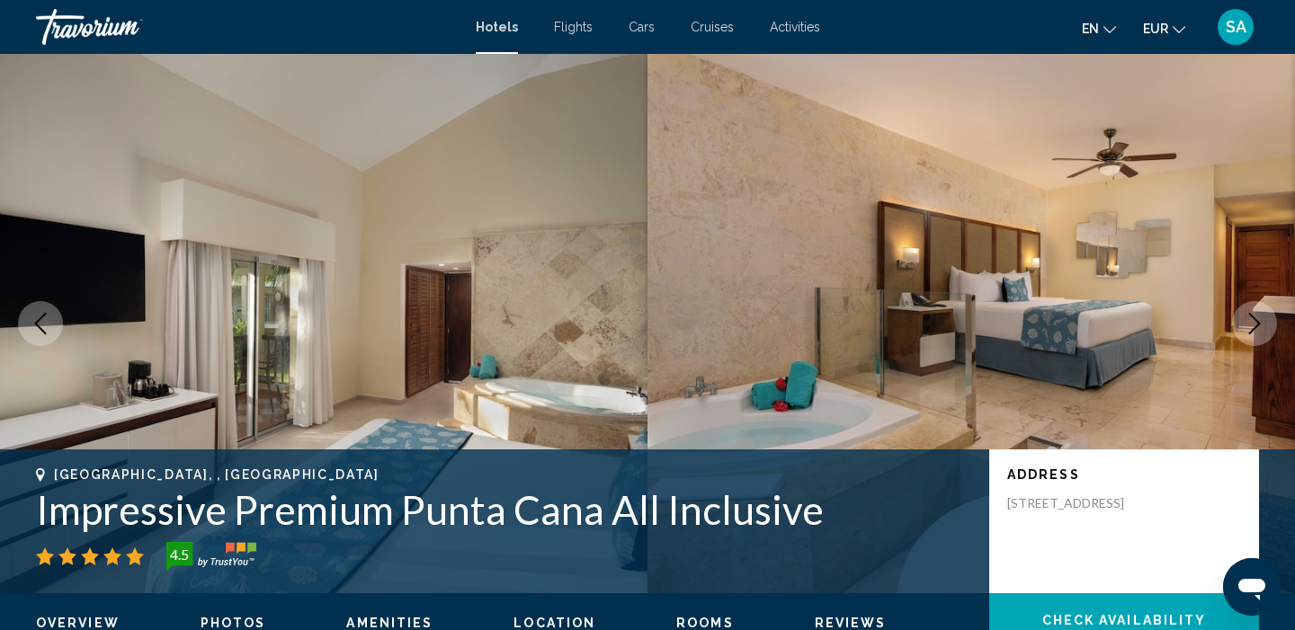
click at [1261, 327] on icon "Next image" at bounding box center [1254, 324] width 22 height 22
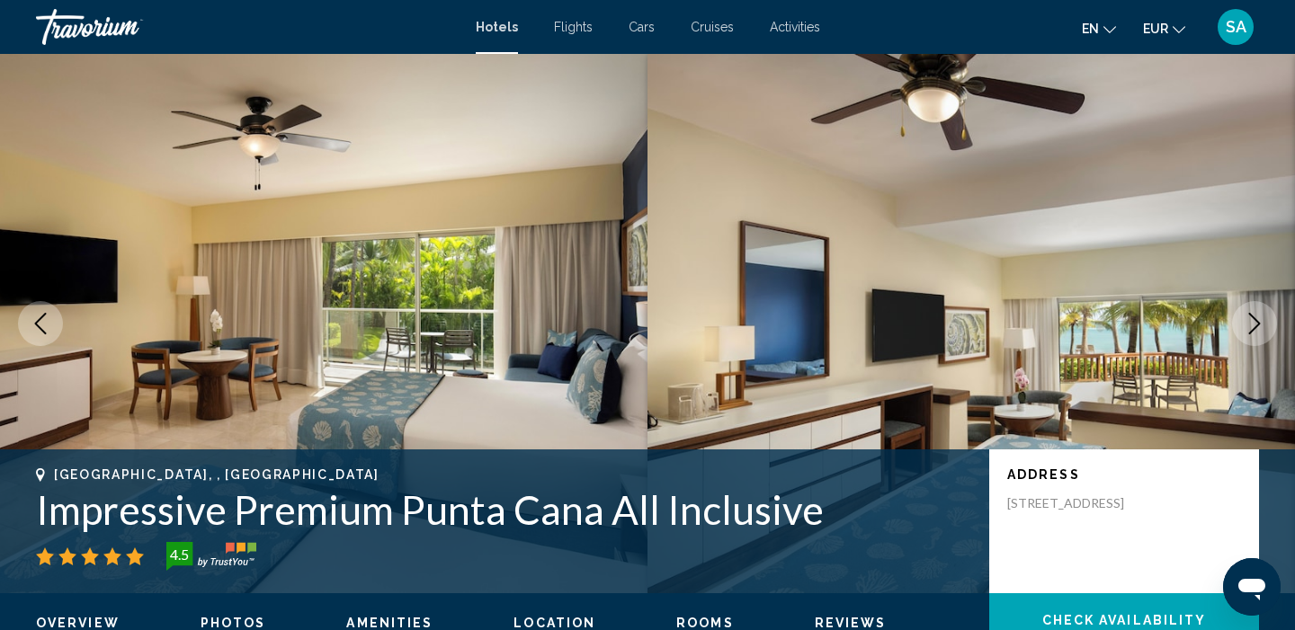
click at [1261, 327] on icon "Next image" at bounding box center [1254, 324] width 22 height 22
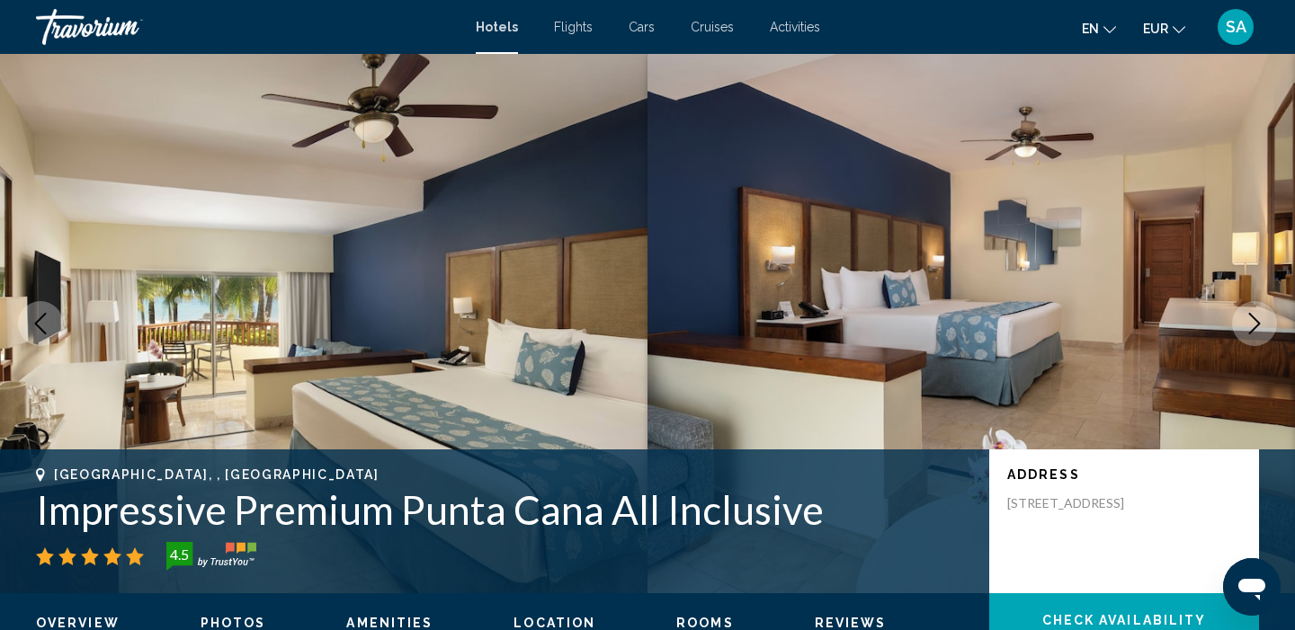
click at [1261, 328] on icon "Next image" at bounding box center [1254, 324] width 22 height 22
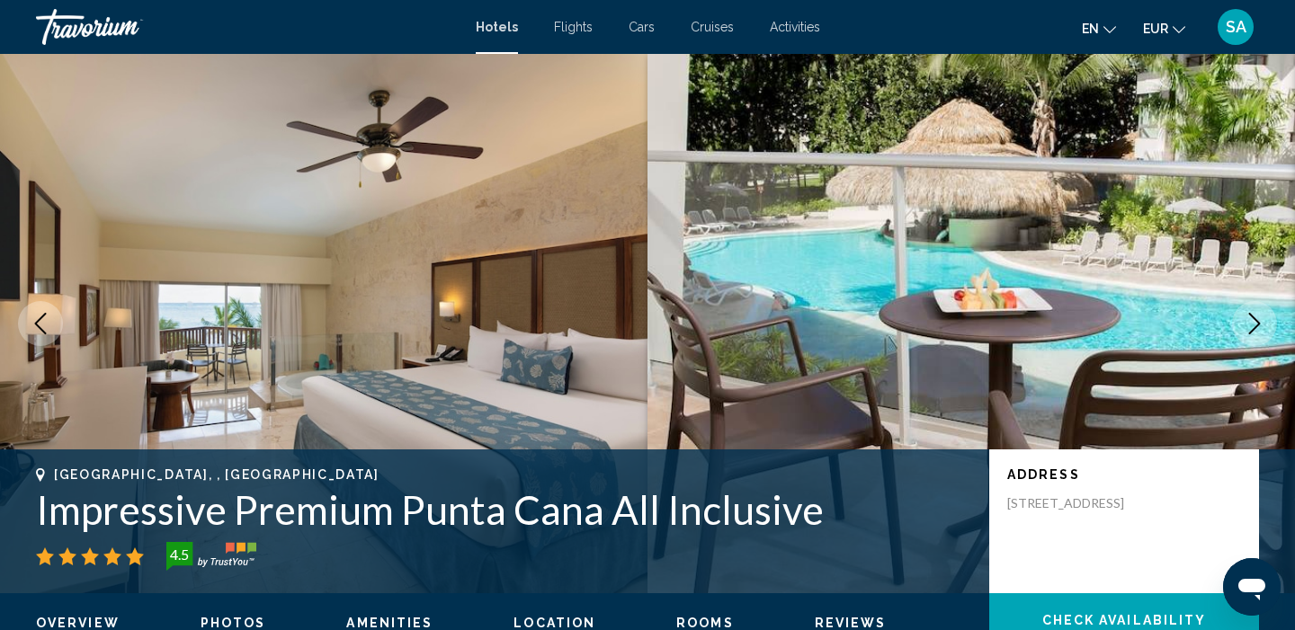
click at [1261, 328] on icon "Next image" at bounding box center [1254, 324] width 22 height 22
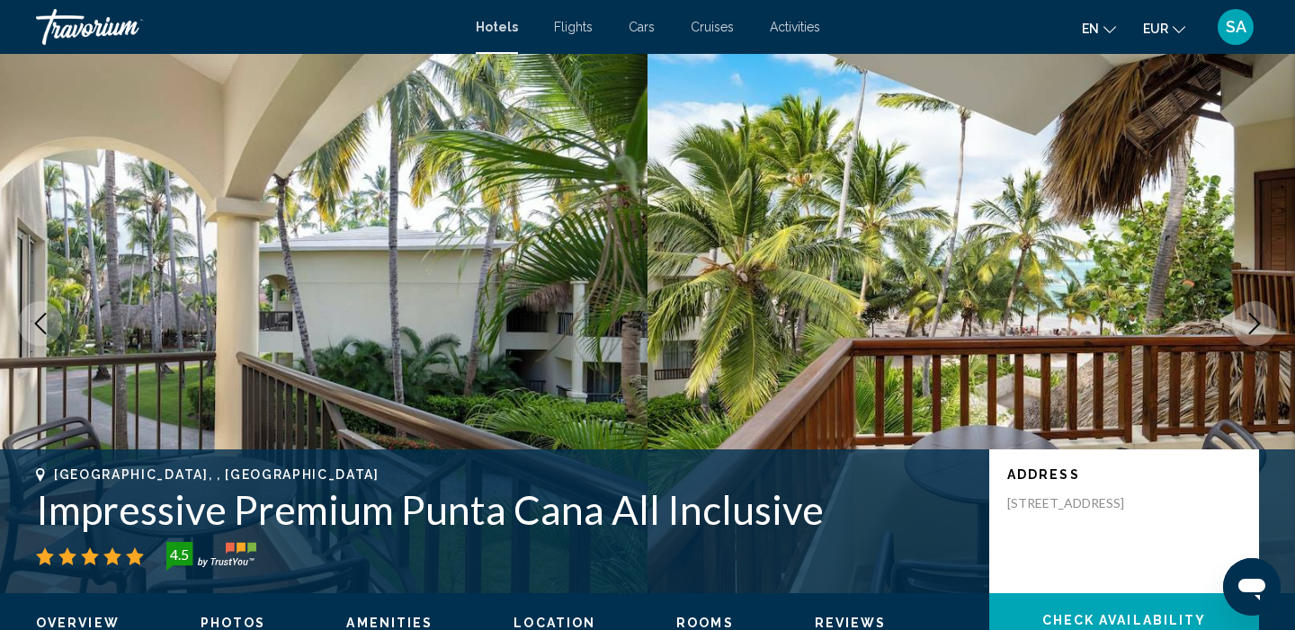
click at [1261, 328] on icon "Next image" at bounding box center [1254, 324] width 22 height 22
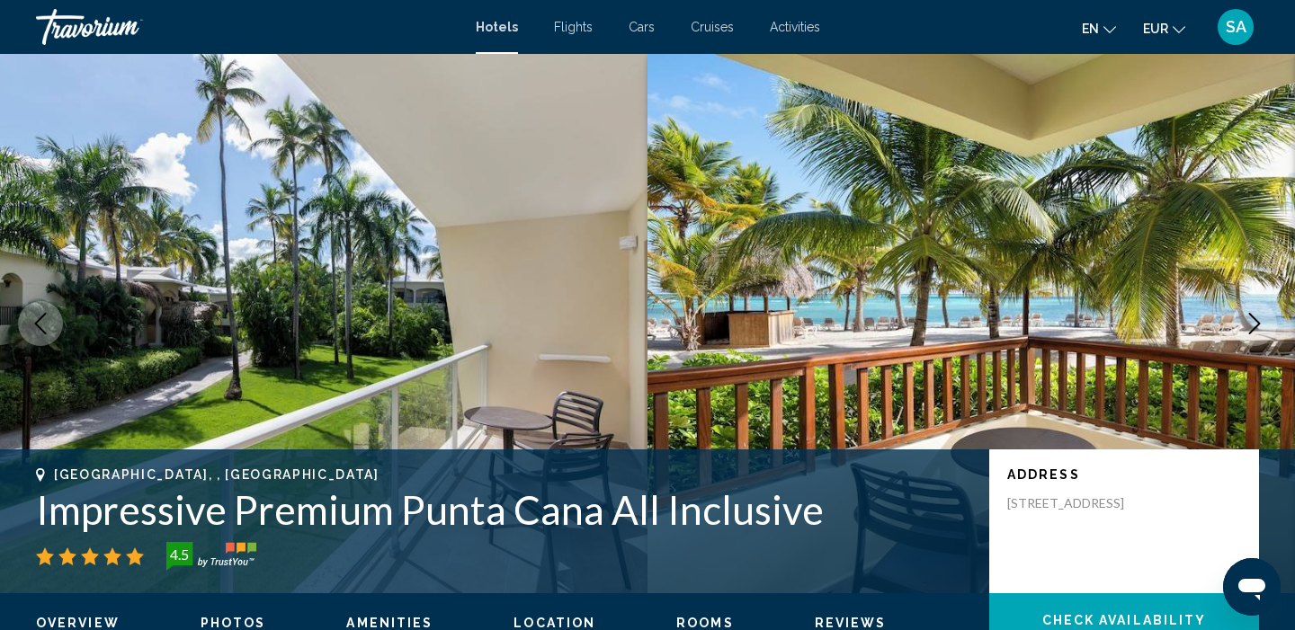
click at [1261, 328] on icon "Next image" at bounding box center [1254, 324] width 22 height 22
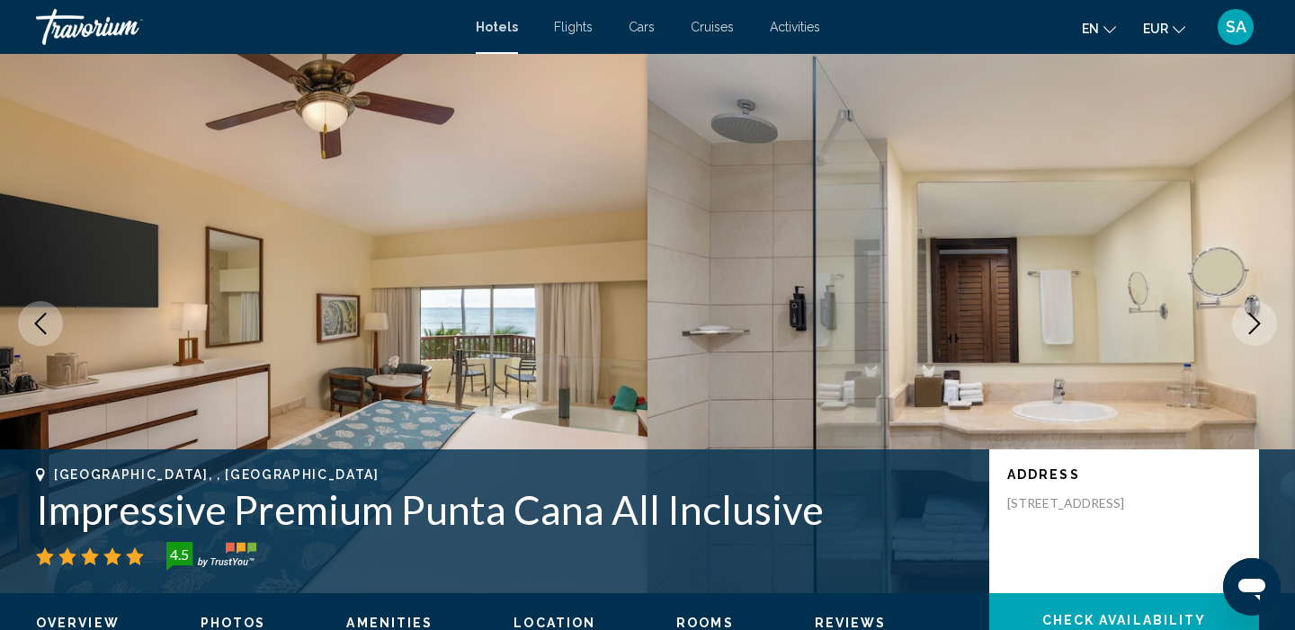
click at [1261, 330] on icon "Next image" at bounding box center [1254, 324] width 22 height 22
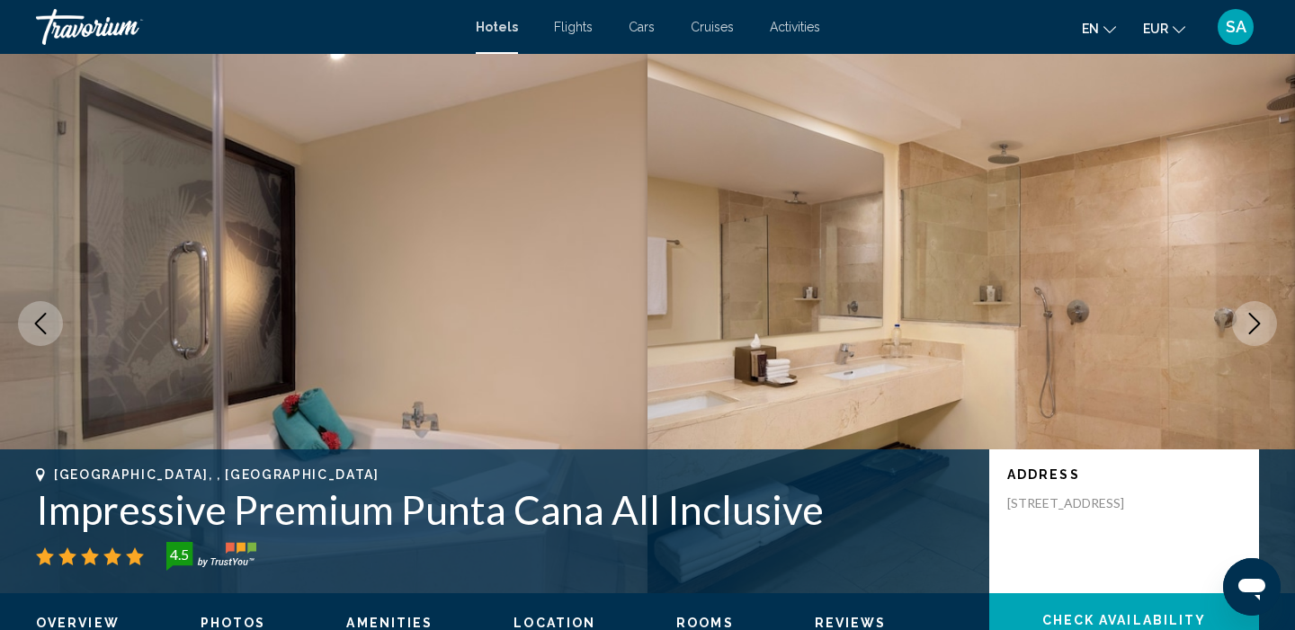
click at [1261, 330] on icon "Next image" at bounding box center [1254, 324] width 22 height 22
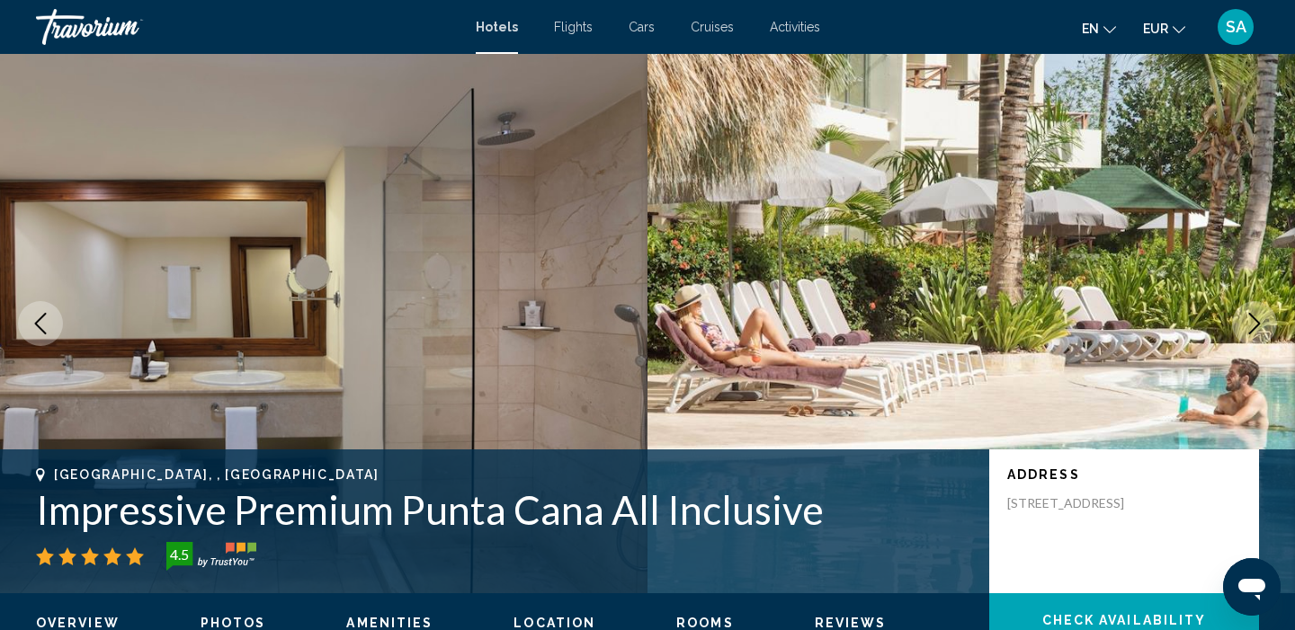
click at [1261, 330] on icon "Next image" at bounding box center [1254, 324] width 22 height 22
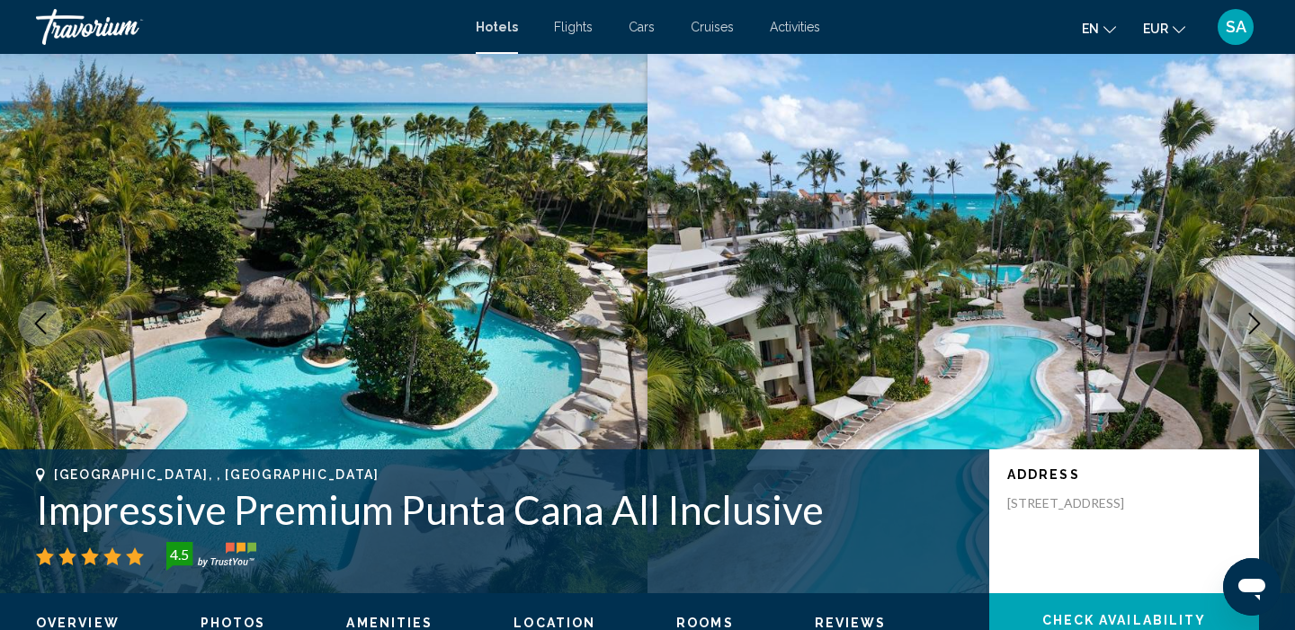
click at [1261, 330] on icon "Next image" at bounding box center [1254, 324] width 22 height 22
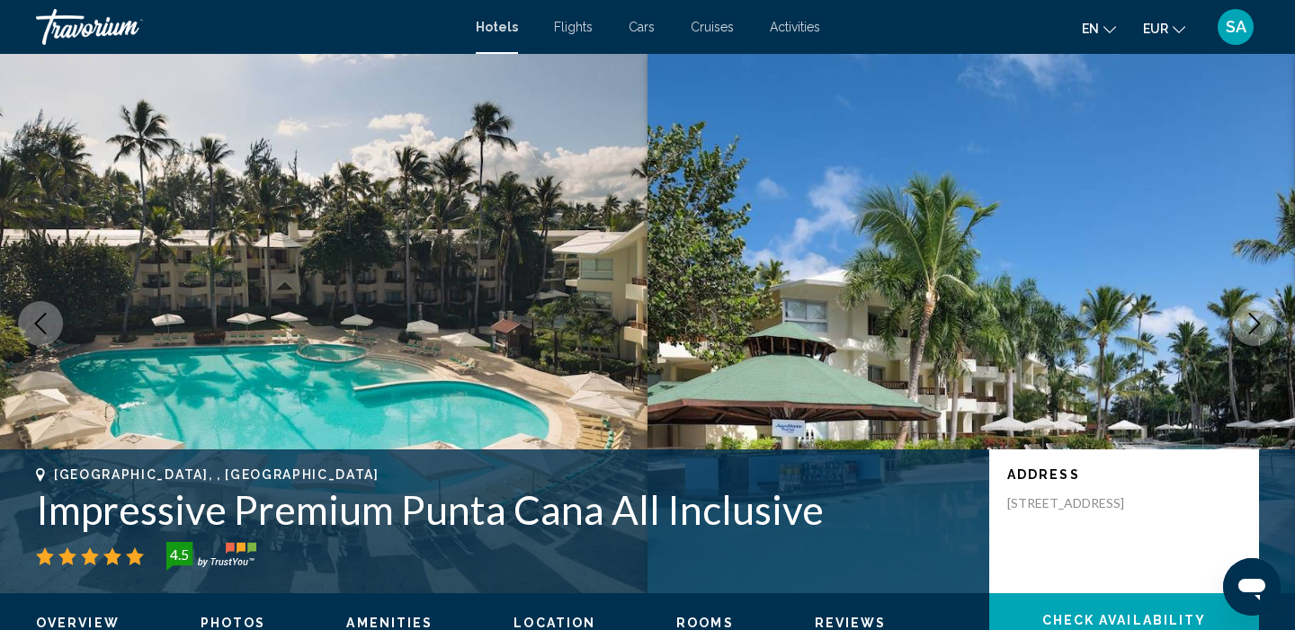
click at [1261, 330] on icon "Next image" at bounding box center [1254, 324] width 22 height 22
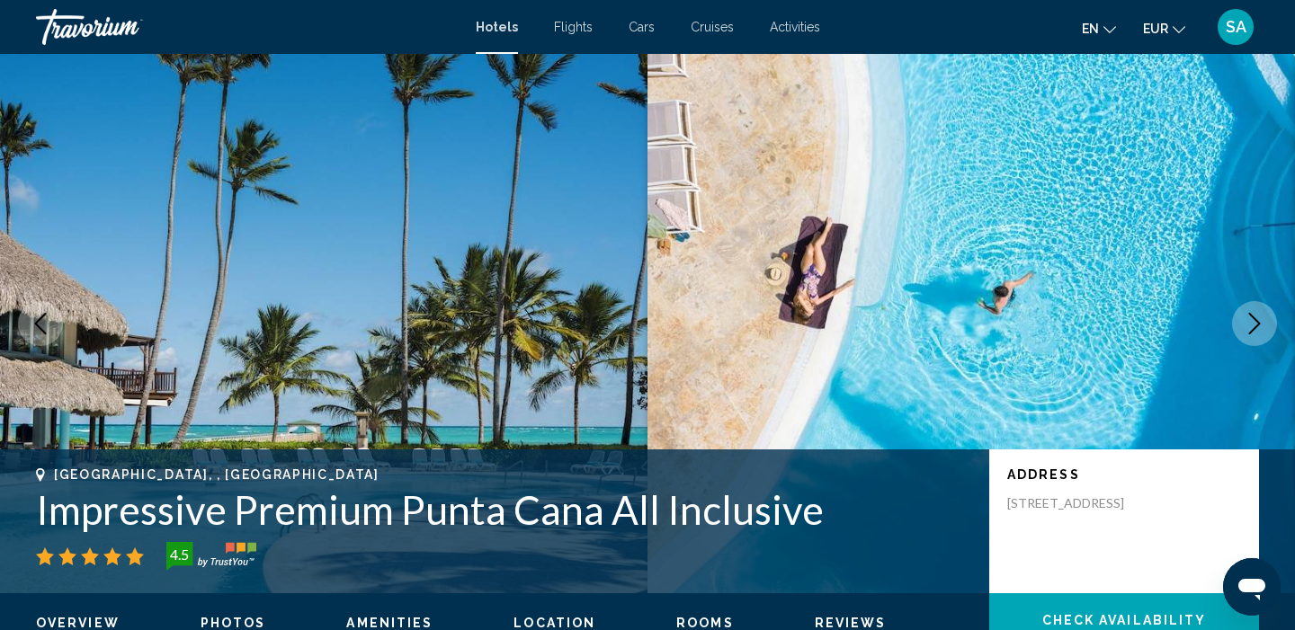
click at [44, 316] on icon "Previous image" at bounding box center [41, 324] width 22 height 22
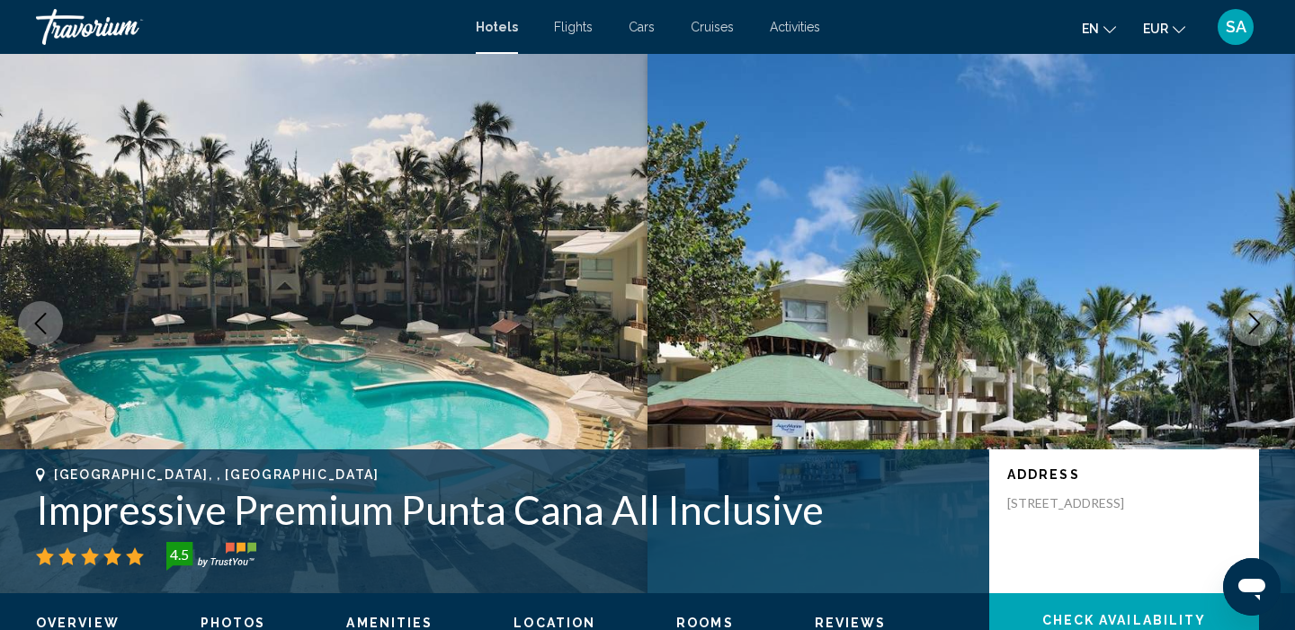
click at [1258, 326] on icon "Next image" at bounding box center [1254, 324] width 22 height 22
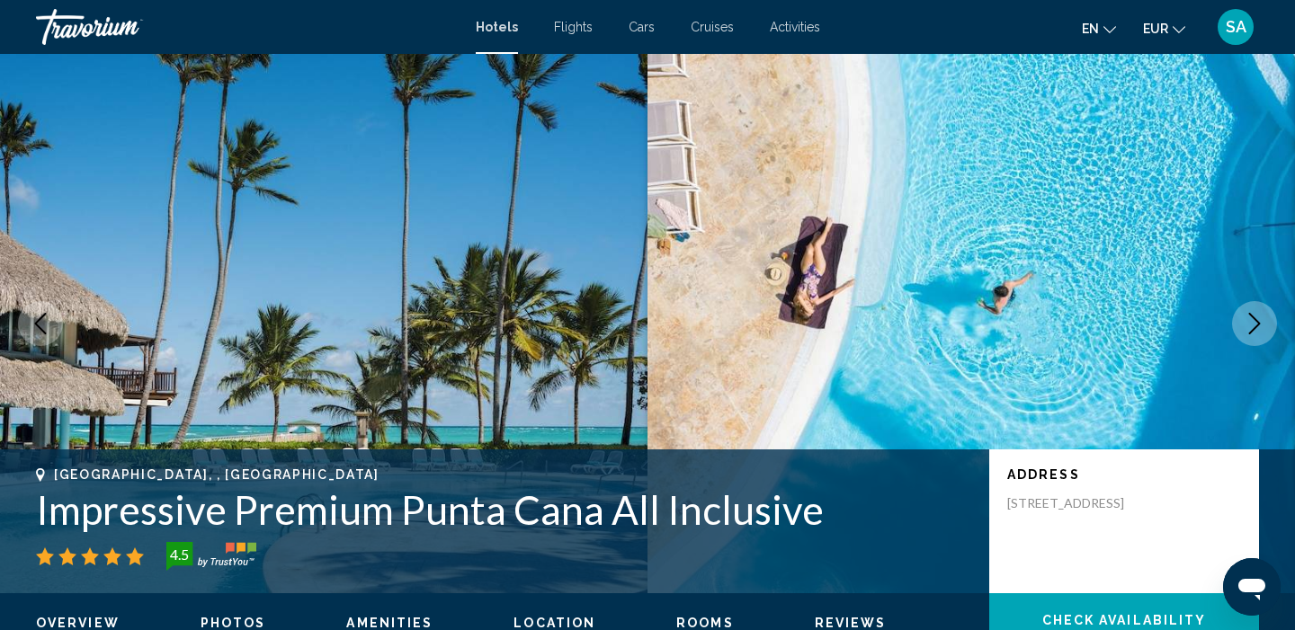
click at [1258, 326] on icon "Next image" at bounding box center [1254, 324] width 22 height 22
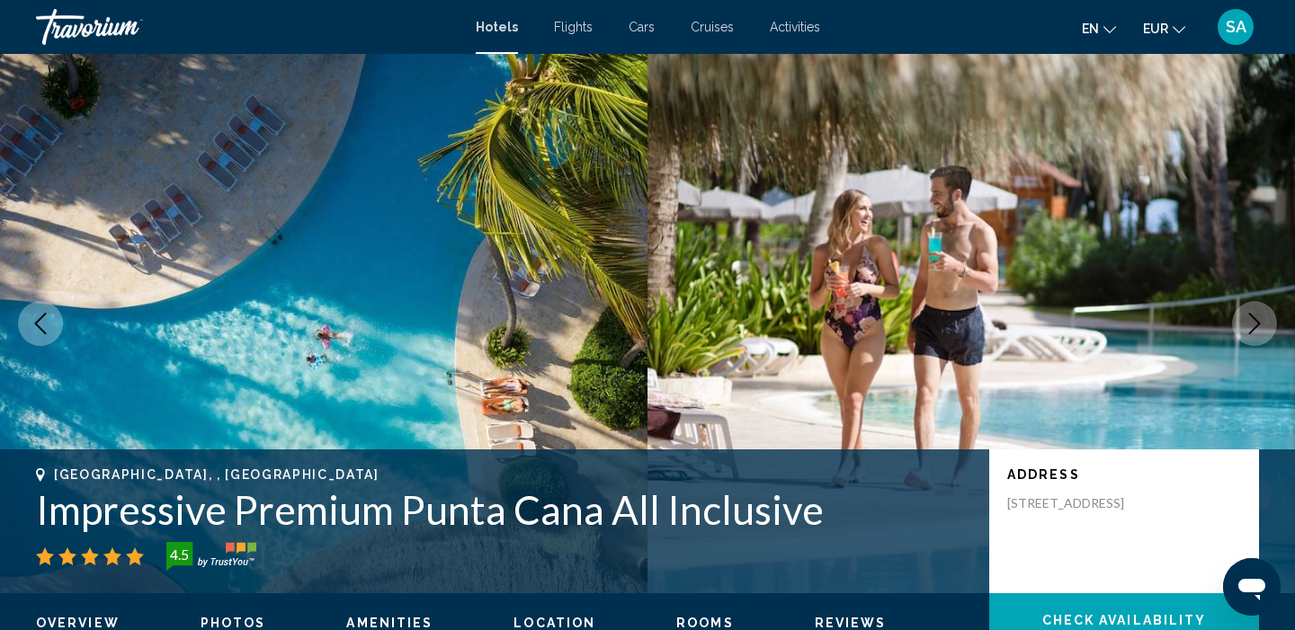
click at [1258, 326] on icon "Next image" at bounding box center [1254, 324] width 22 height 22
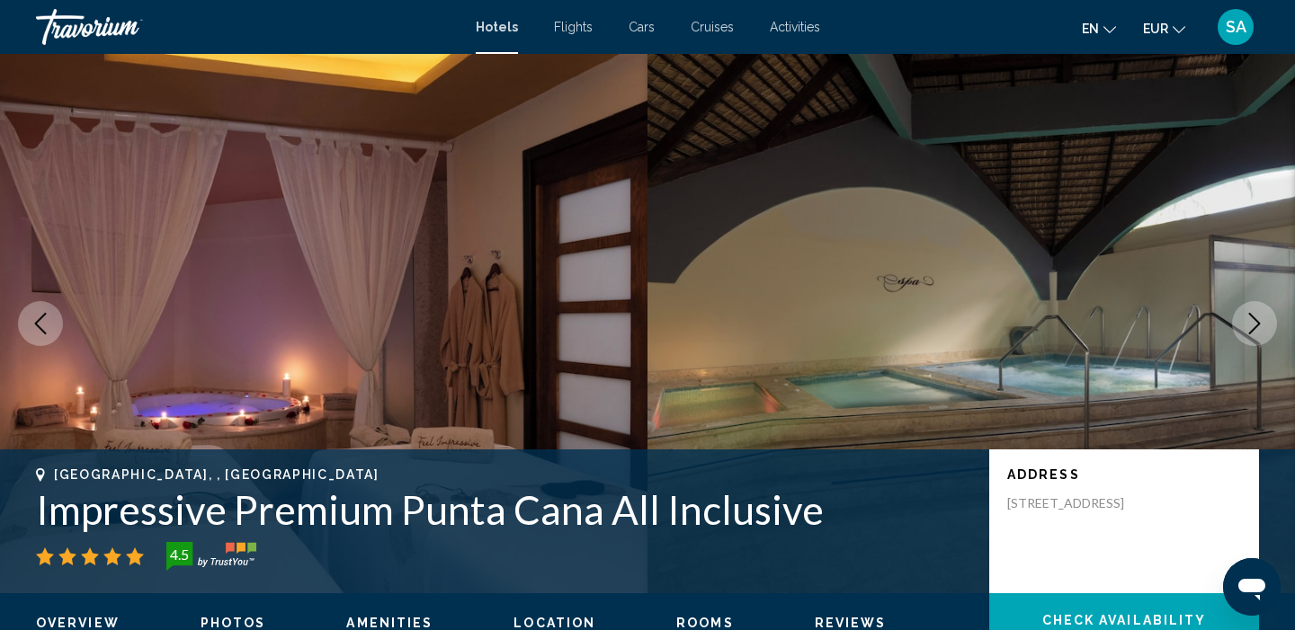
click at [29, 316] on button "Previous image" at bounding box center [40, 323] width 45 height 45
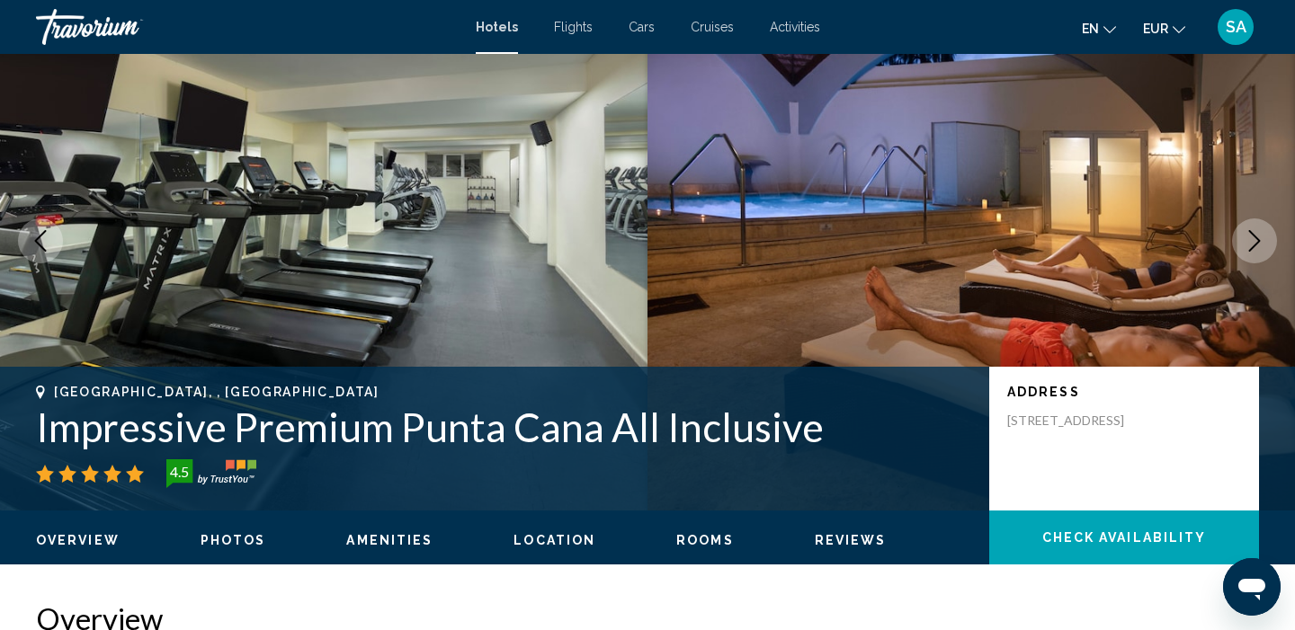
scroll to position [77, 0]
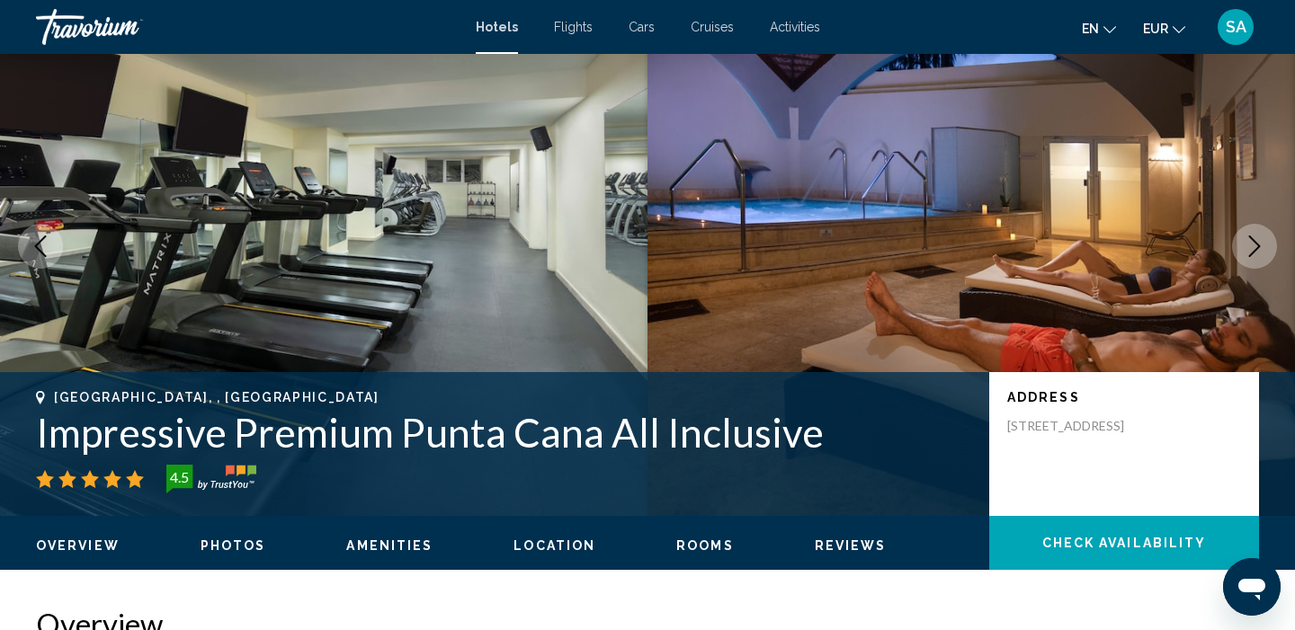
click at [444, 435] on h1 "Impressive Premium Punta Cana All Inclusive" at bounding box center [503, 432] width 935 height 47
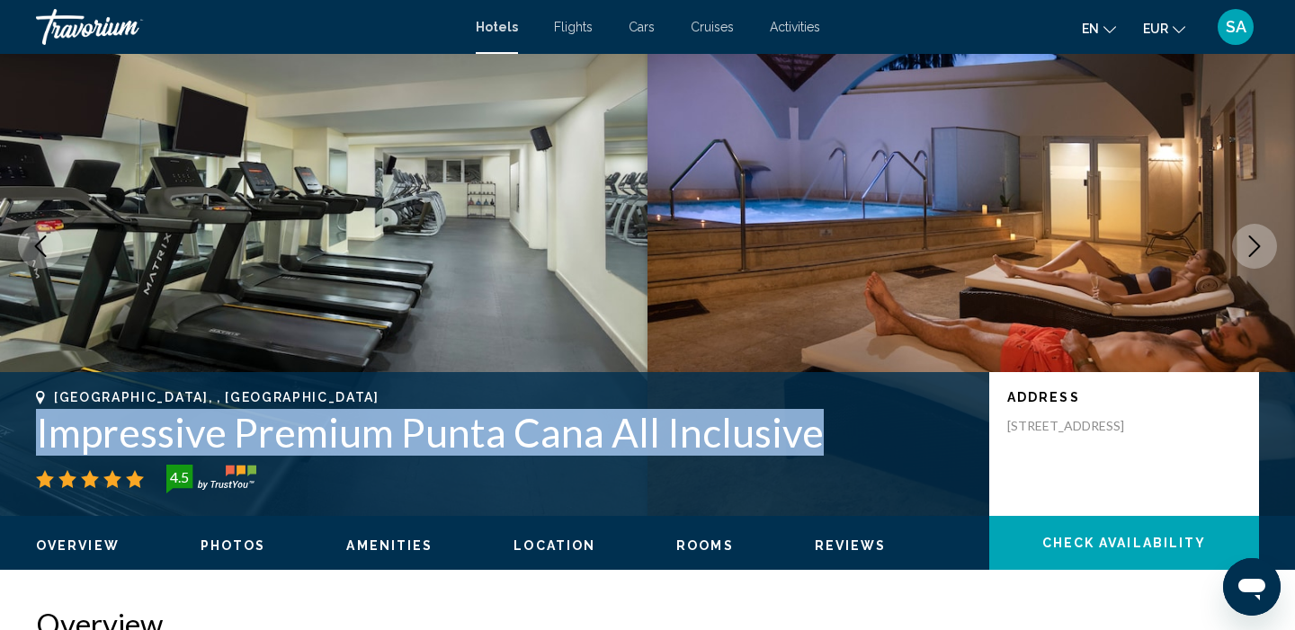
click at [444, 435] on h1 "Impressive Premium Punta Cana All Inclusive" at bounding box center [503, 432] width 935 height 47
copy h1 "Impressive Premium Punta Cana All Inclusive"
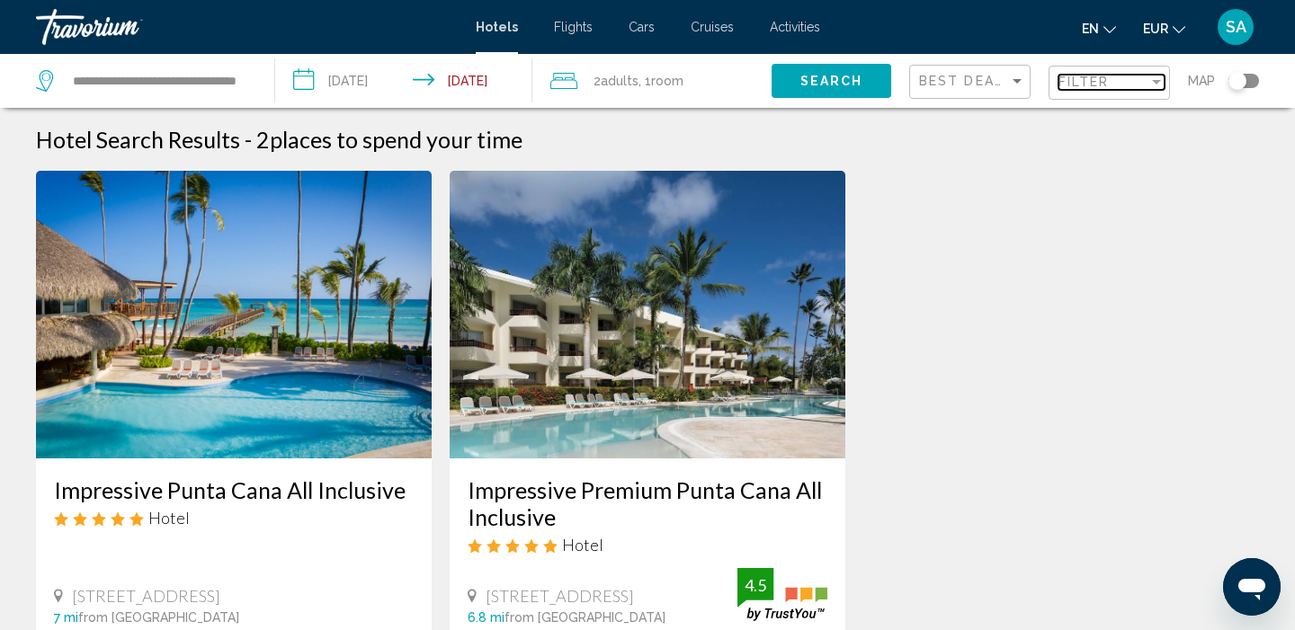
click at [1102, 85] on span "Filter" at bounding box center [1083, 82] width 51 height 14
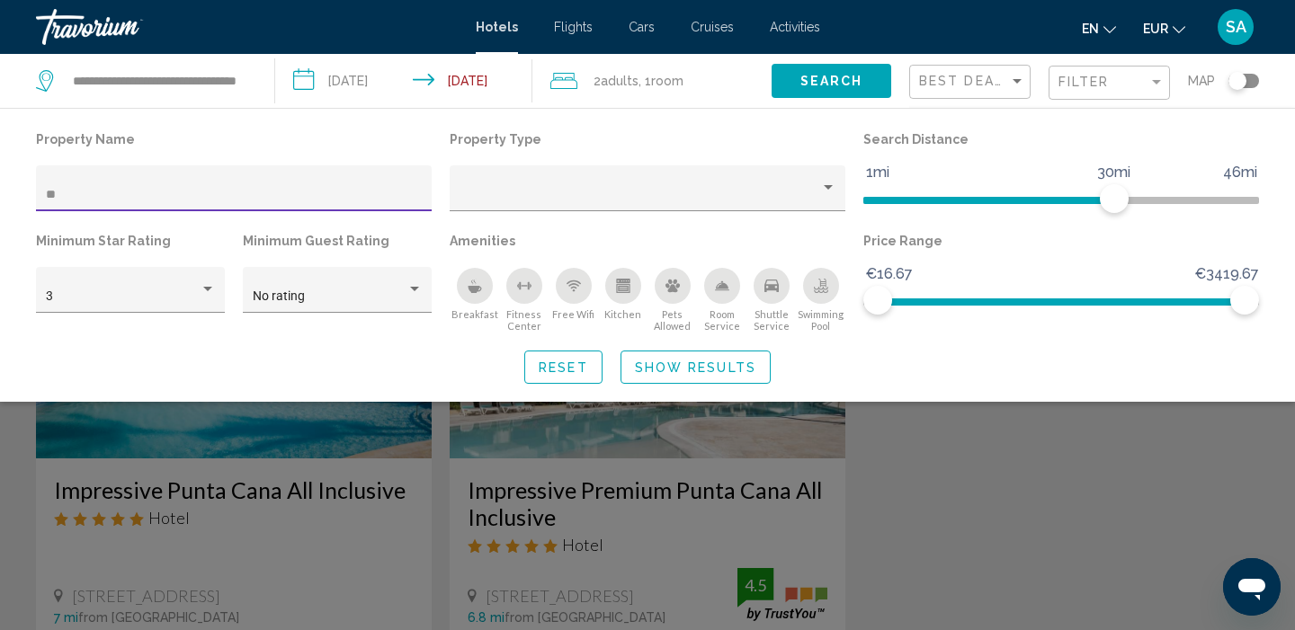
type input "*"
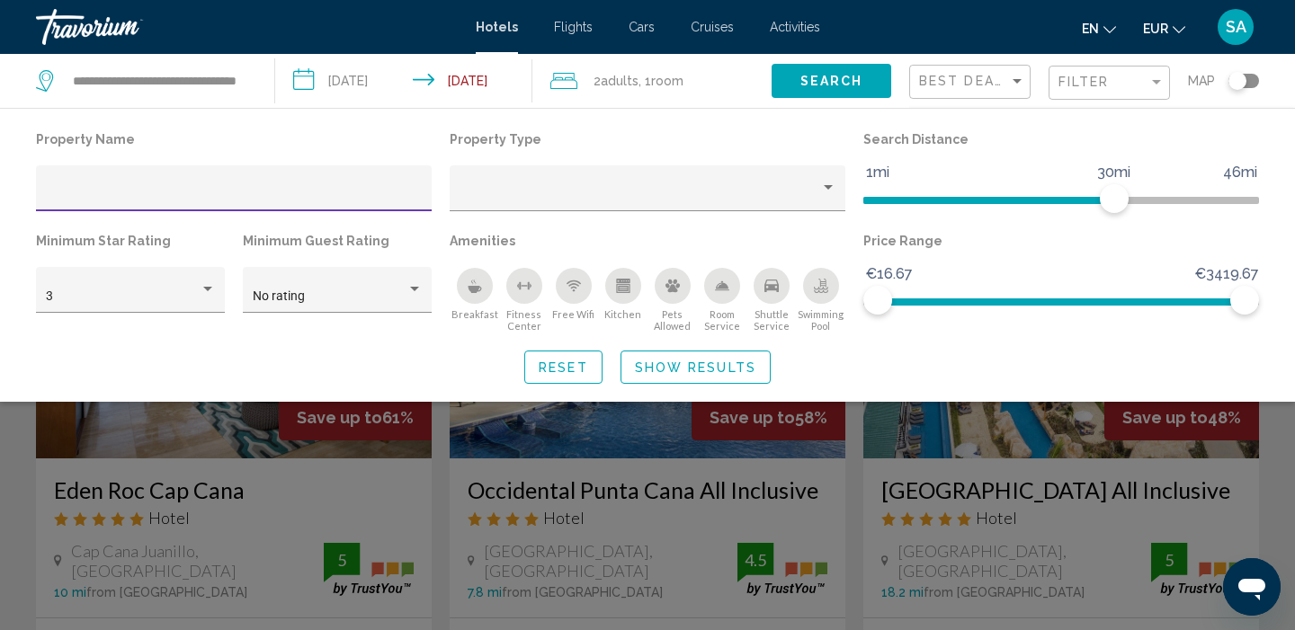
click at [439, 503] on div "Search widget" at bounding box center [647, 450] width 1295 height 361
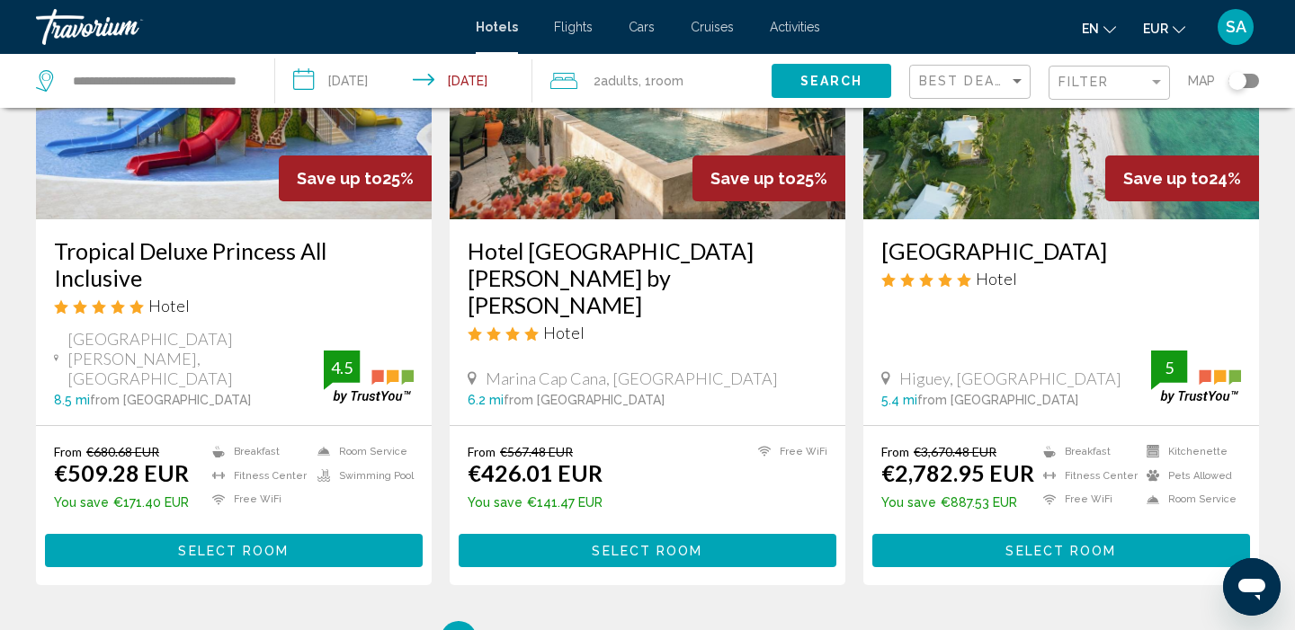
scroll to position [2275, 0]
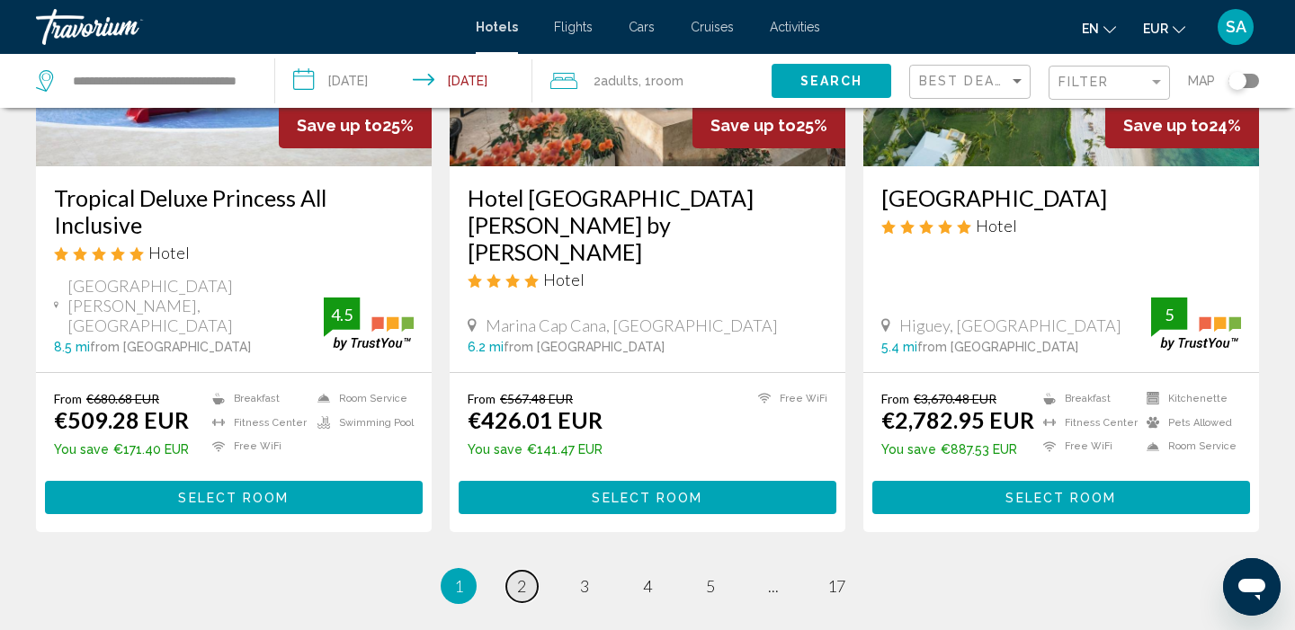
click at [517, 576] on span "2" at bounding box center [521, 586] width 9 height 20
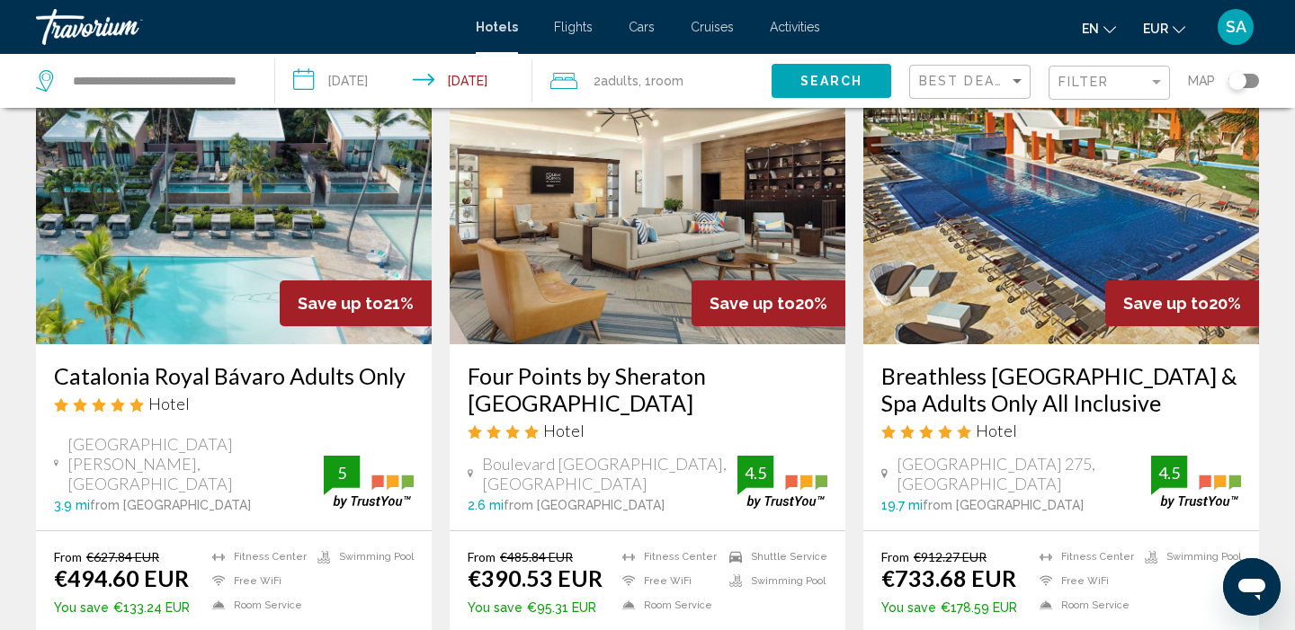
scroll to position [838, 0]
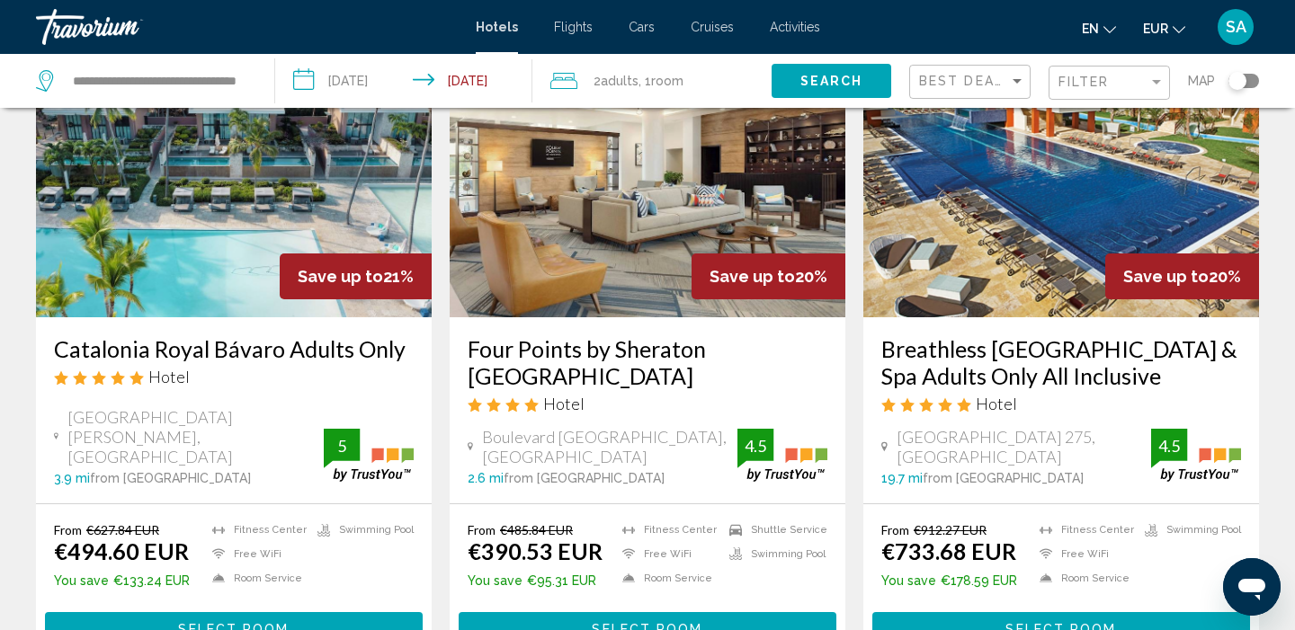
click at [235, 209] on img "Main content" at bounding box center [234, 174] width 396 height 288
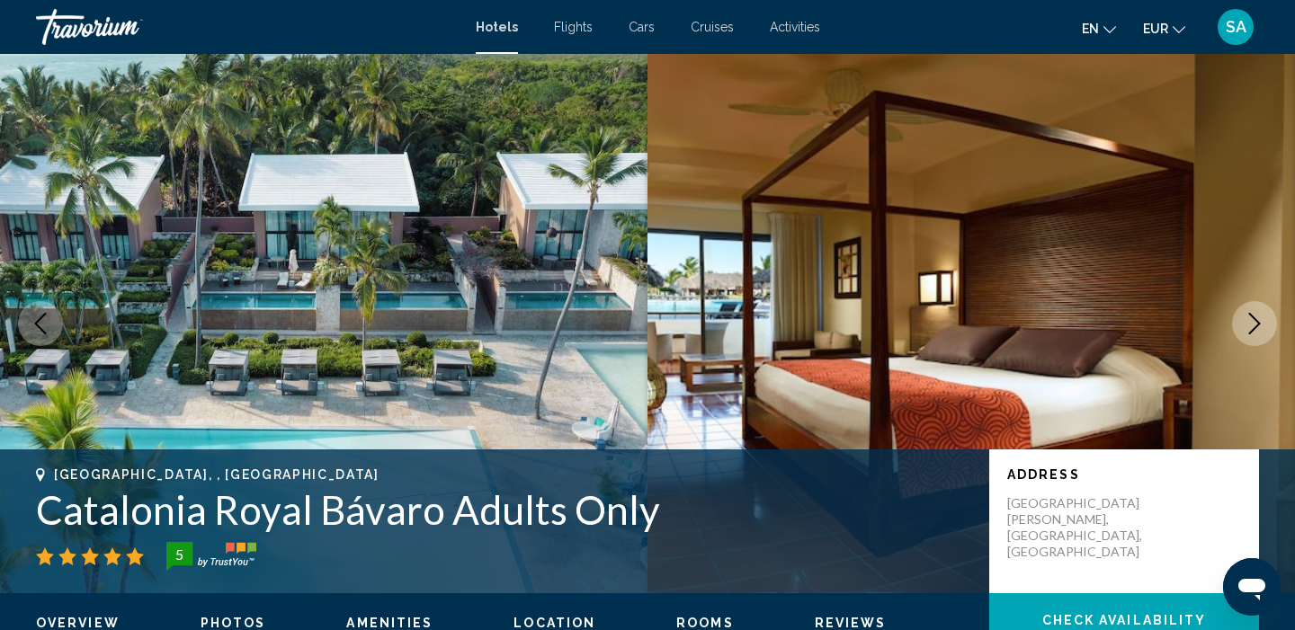
click at [140, 517] on h1 "Catalonia Royal Bávaro Adults Only" at bounding box center [503, 509] width 935 height 47
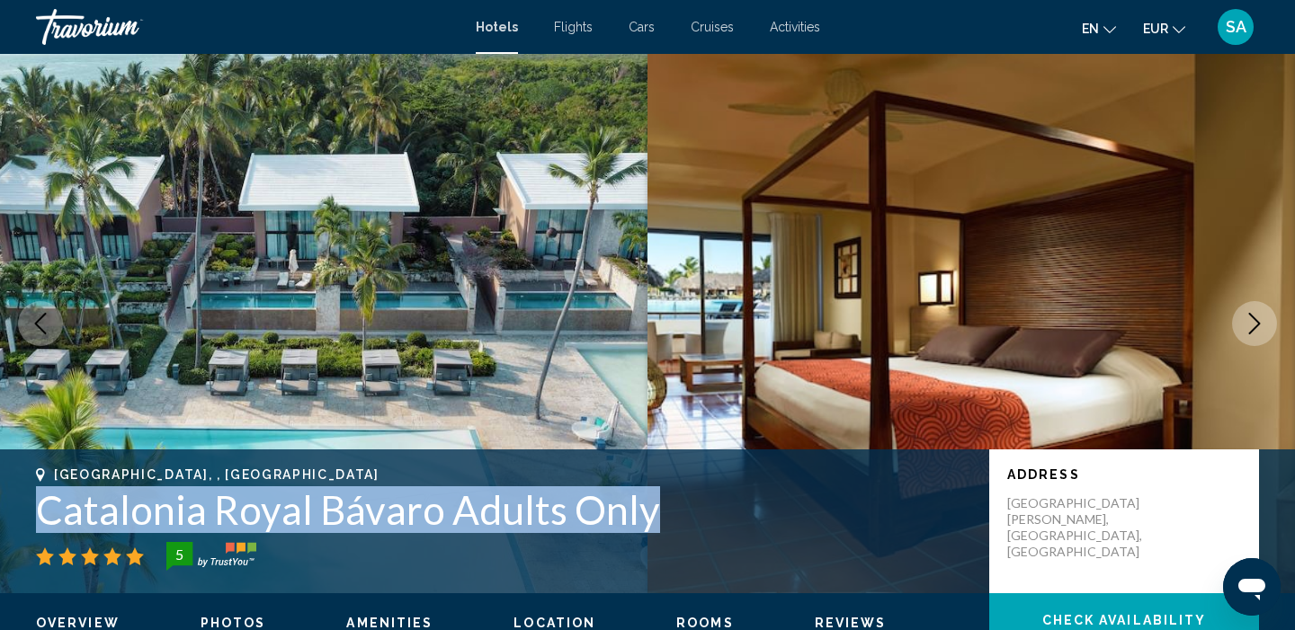
copy h1 "Catalonia Royal Bávaro Adults Only"
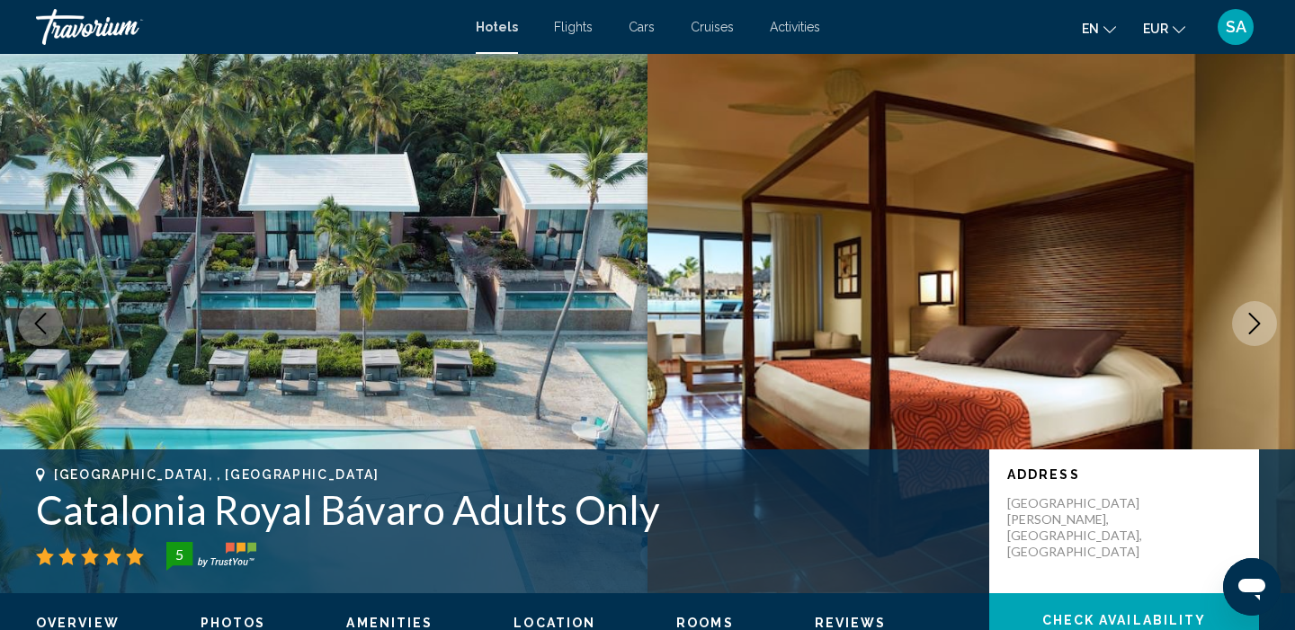
click at [699, 572] on div "Punta Cana, , Dominican Republic Catalonia Royal Bávaro Adults Only 5 Address P…" at bounding box center [647, 521] width 1295 height 108
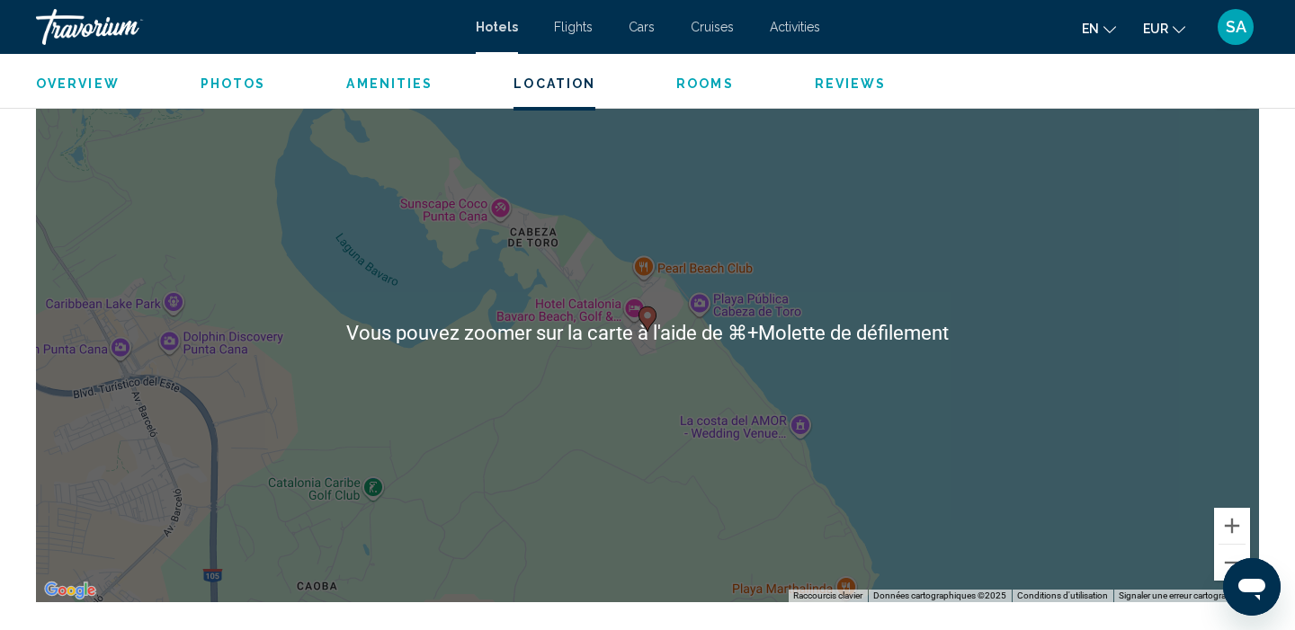
scroll to position [1858, 0]
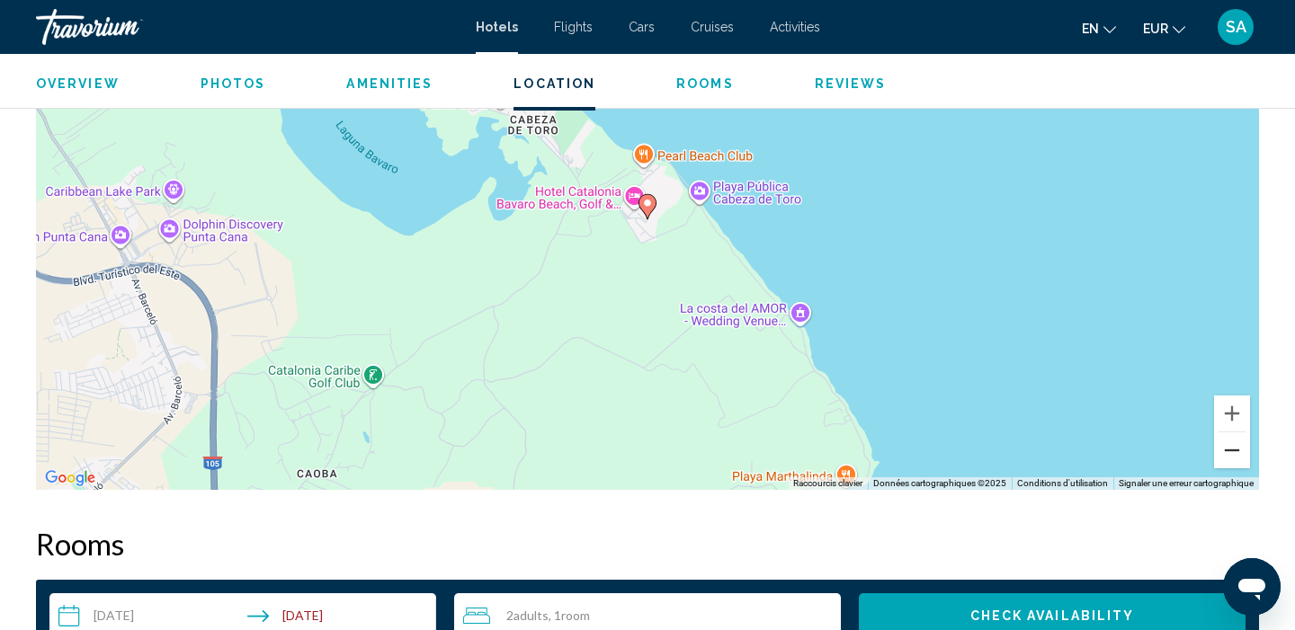
click at [1240, 452] on button "Zoom arrière" at bounding box center [1232, 450] width 36 height 36
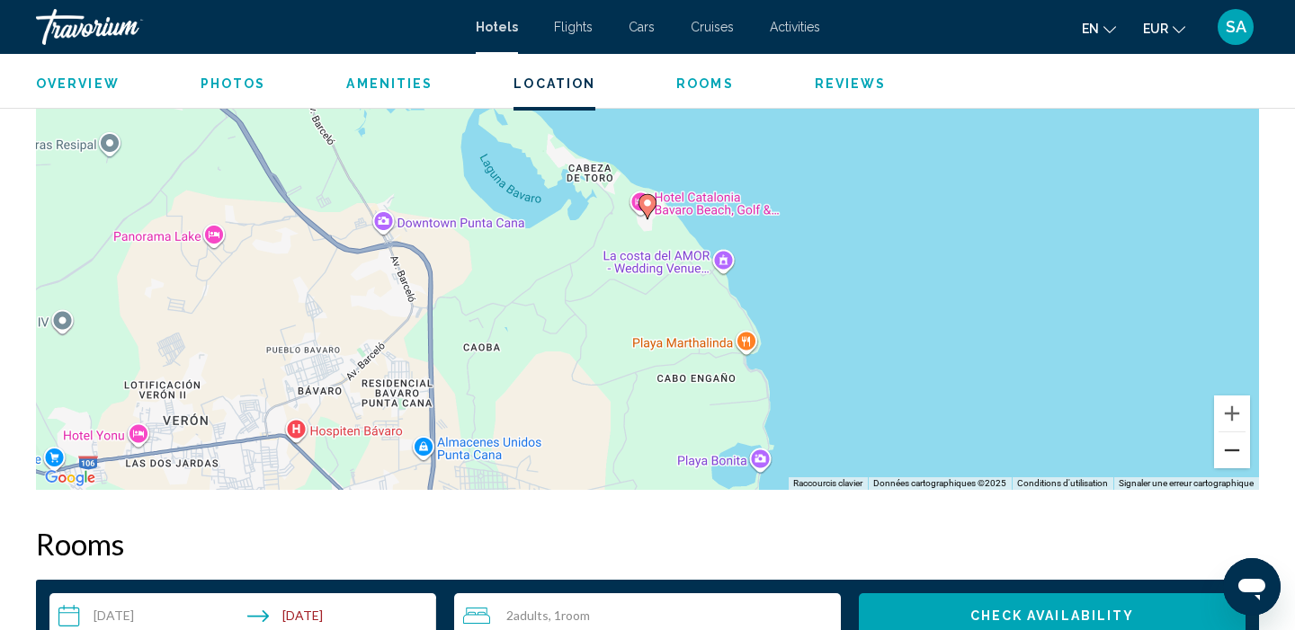
click at [1240, 453] on button "Zoom arrière" at bounding box center [1232, 450] width 36 height 36
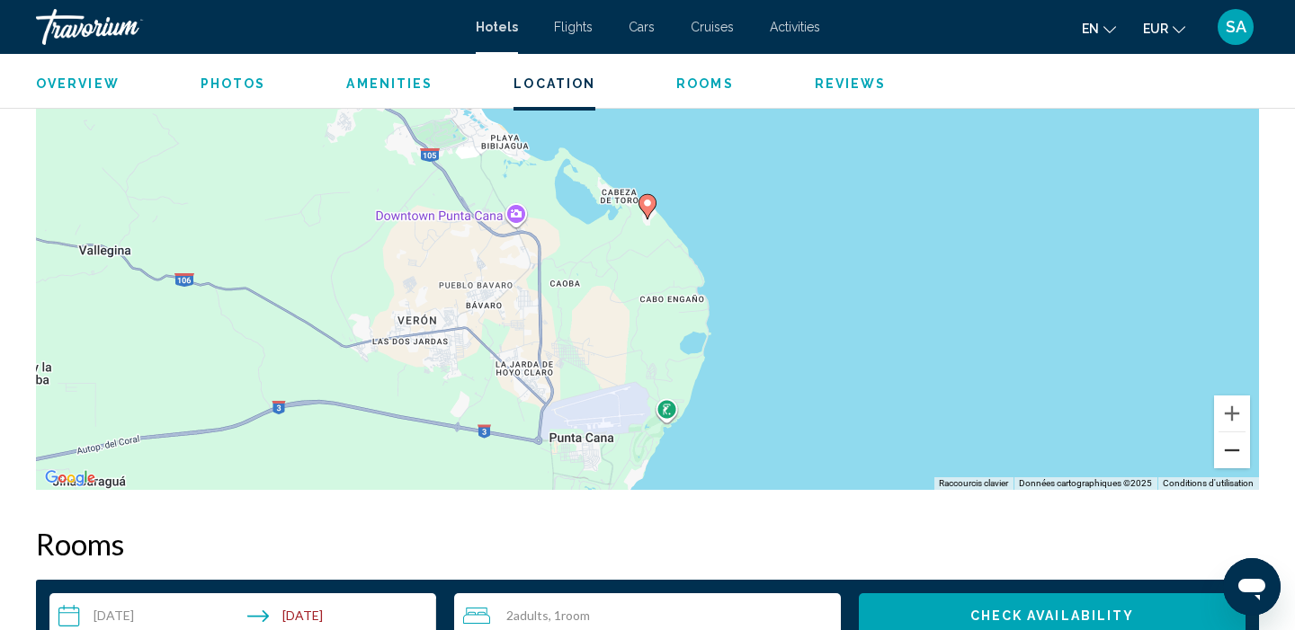
click at [1241, 456] on button "Zoom arrière" at bounding box center [1232, 450] width 36 height 36
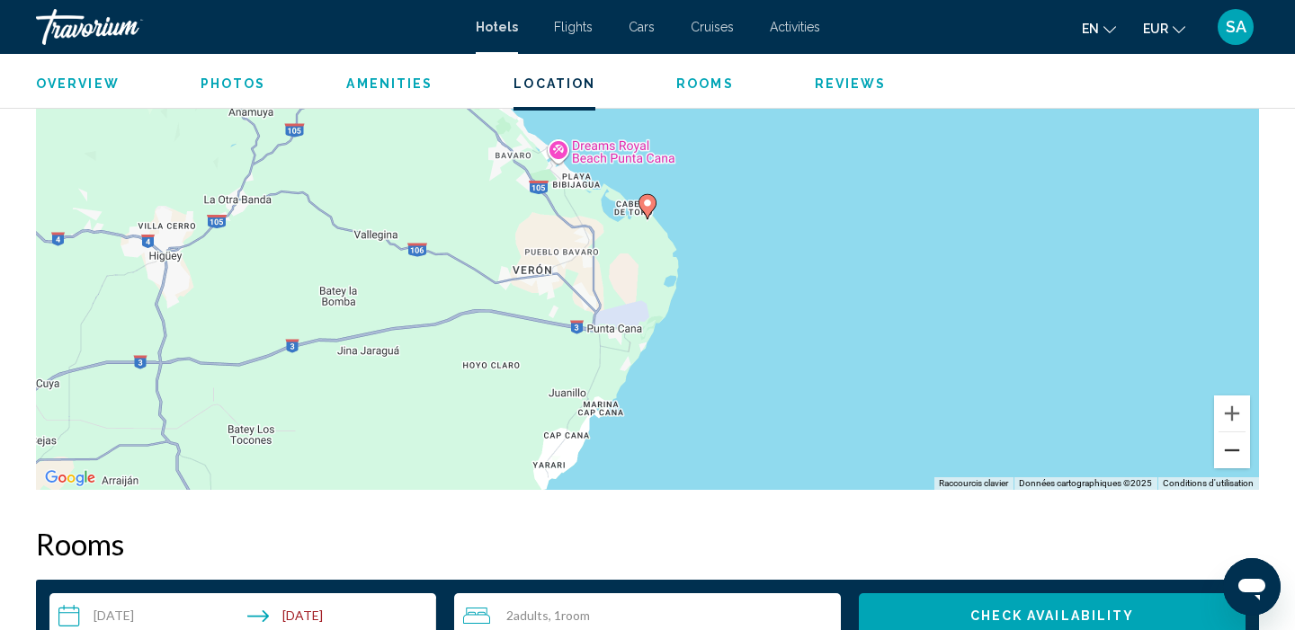
click at [1242, 458] on button "Zoom arrière" at bounding box center [1232, 450] width 36 height 36
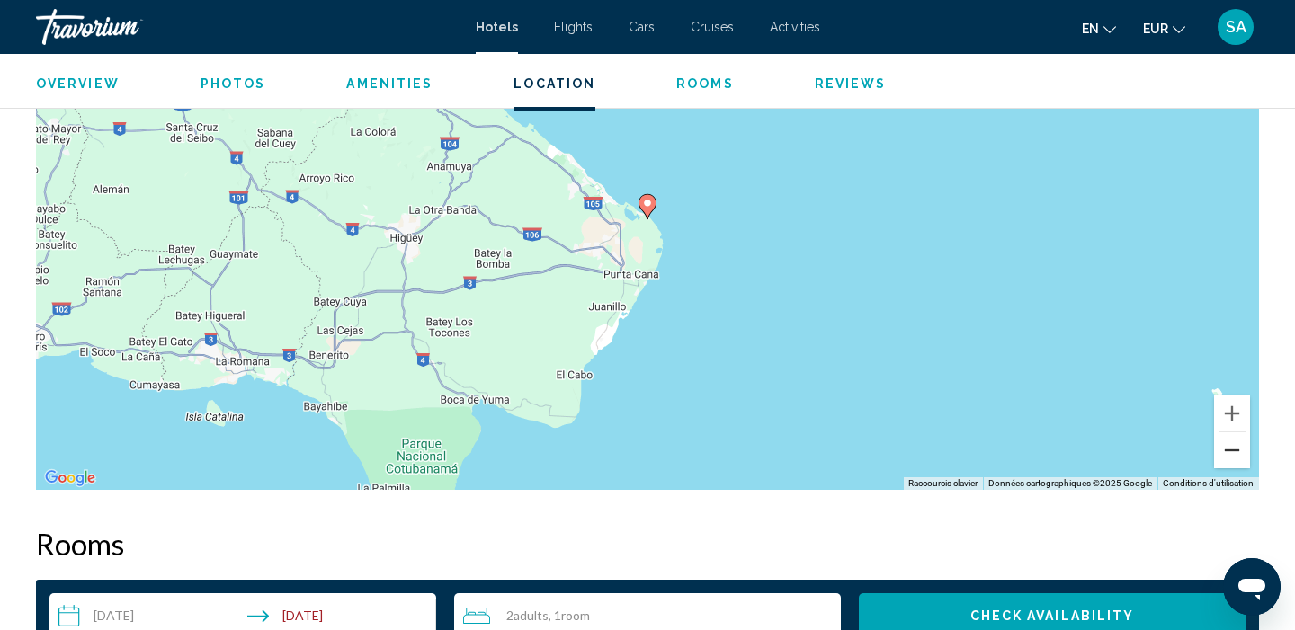
click at [1242, 459] on button "Zoom arrière" at bounding box center [1232, 450] width 36 height 36
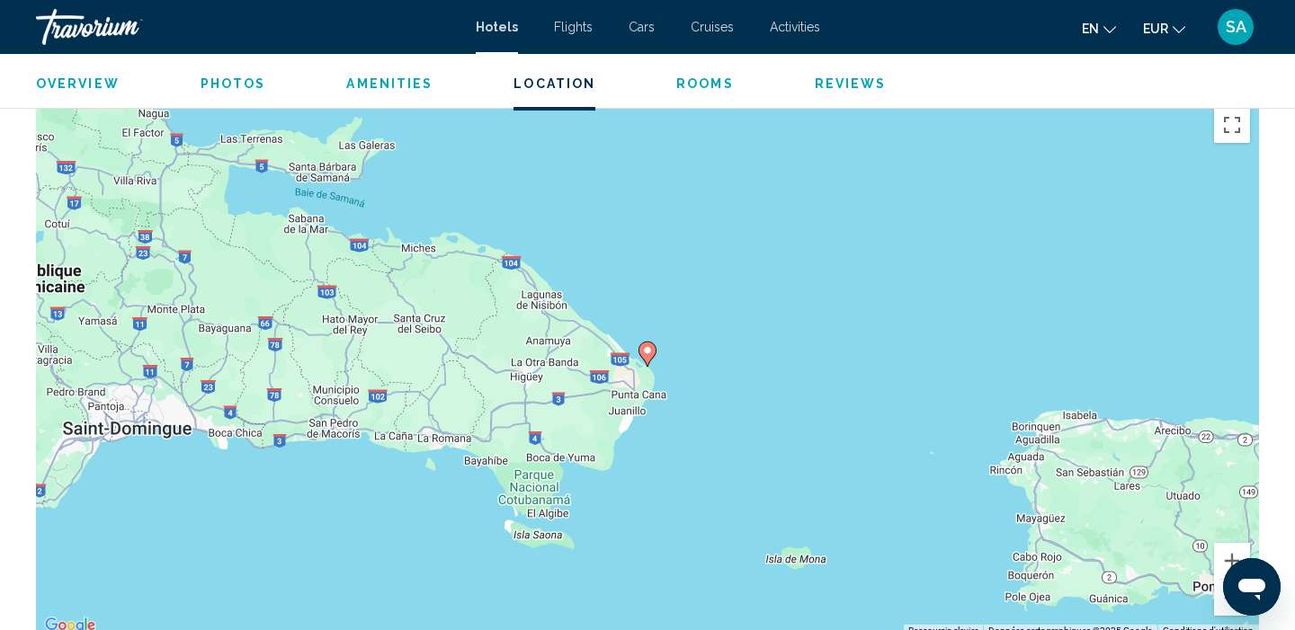
scroll to position [1647, 0]
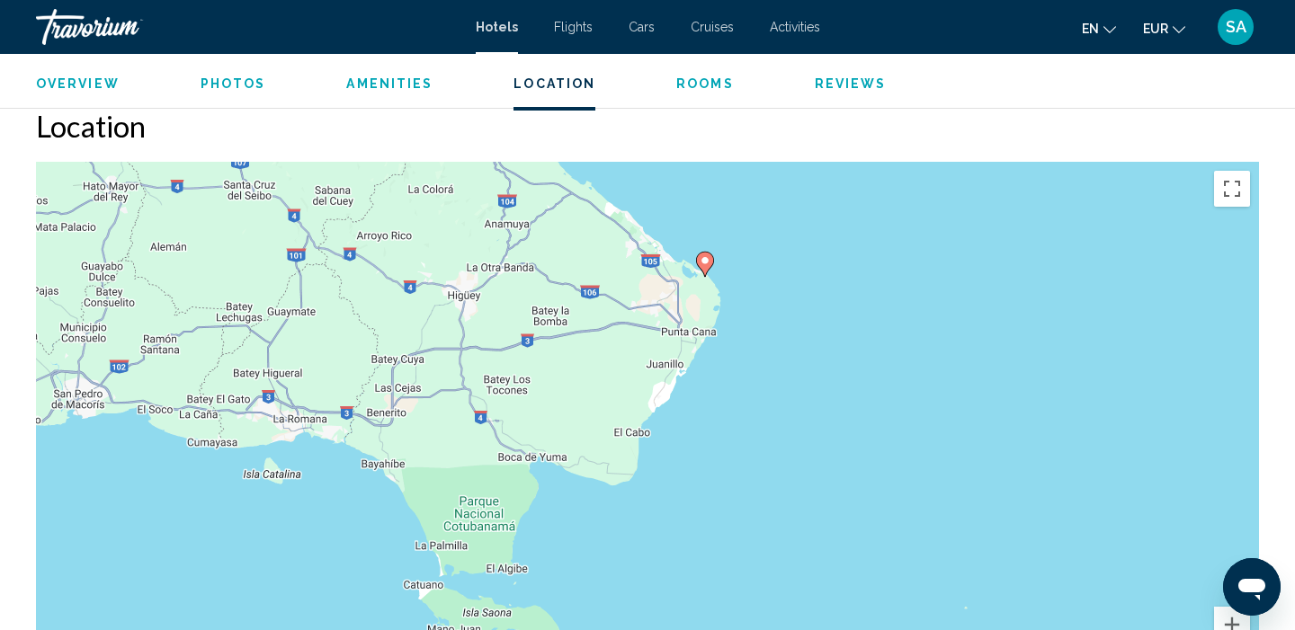
drag, startPoint x: 606, startPoint y: 529, endPoint x: 622, endPoint y: 470, distance: 60.6
click at [622, 470] on div "Pour activer le glissement avec le clavier, appuyez sur Alt+Entrée. Une fois ce…" at bounding box center [647, 431] width 1223 height 539
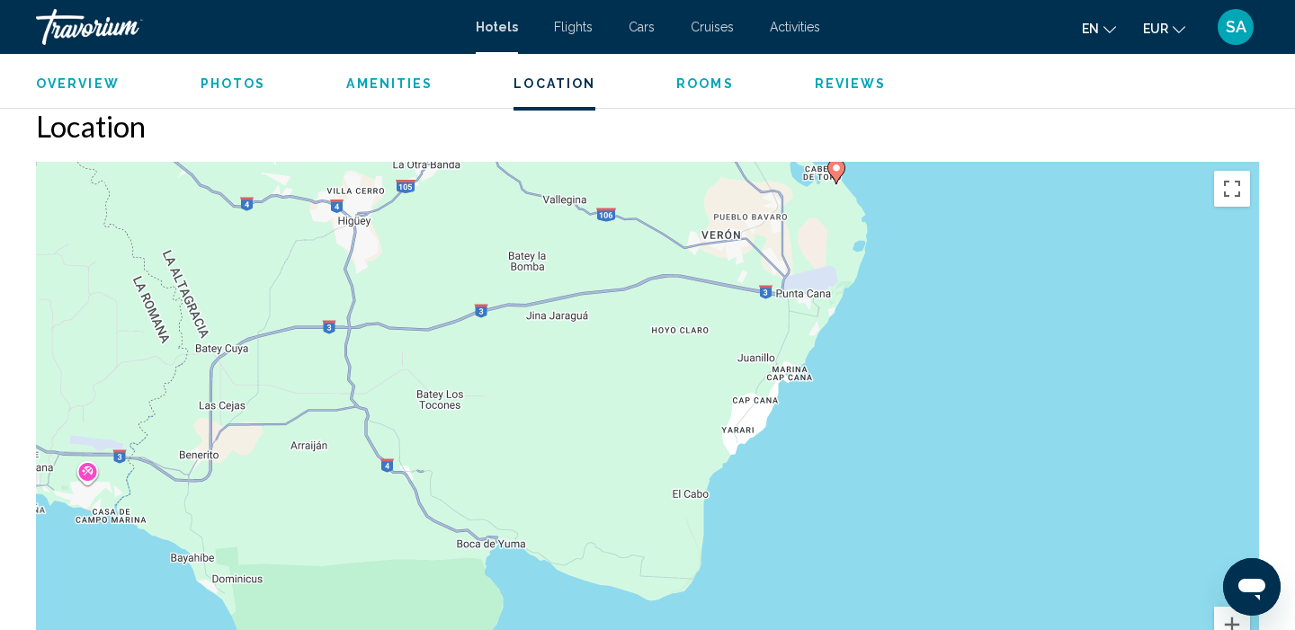
drag, startPoint x: 470, startPoint y: 469, endPoint x: 529, endPoint y: 462, distance: 58.9
click at [529, 462] on div "Pour activer le glissement avec le clavier, appuyez sur Alt+Entrée. Une fois ce…" at bounding box center [647, 431] width 1223 height 539
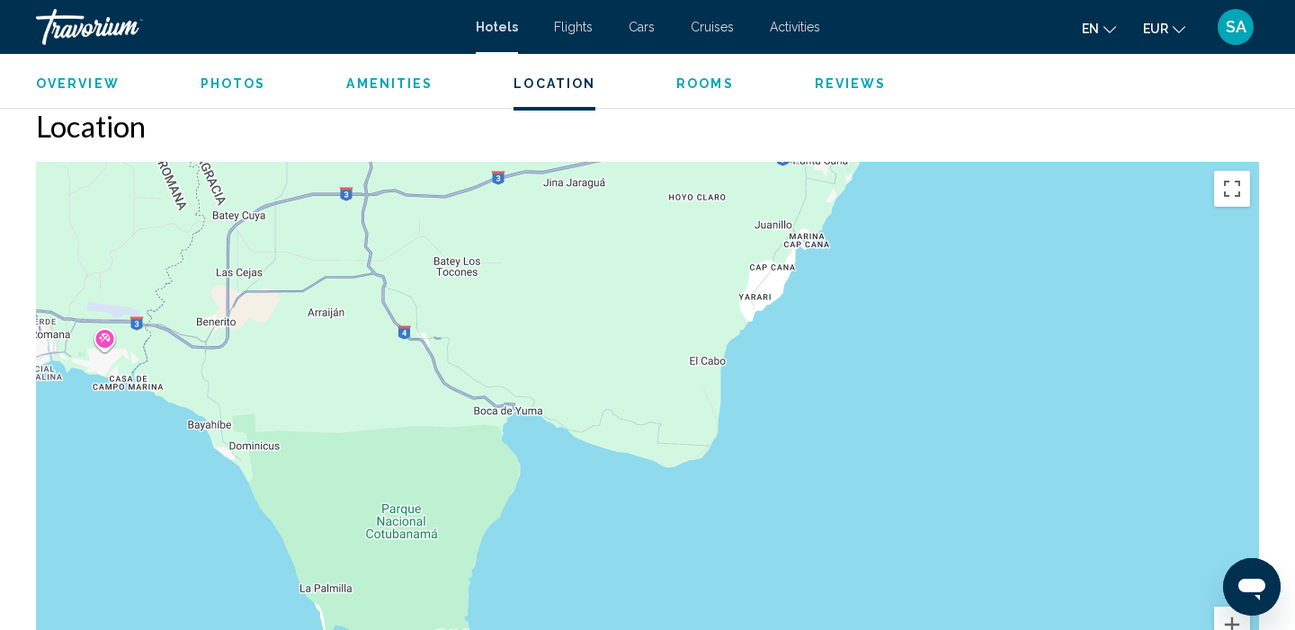
drag, startPoint x: 762, startPoint y: 359, endPoint x: 781, endPoint y: 224, distance: 136.2
click at [781, 224] on div "Pour activer le glissement avec le clavier, appuyez sur Alt+Entrée. Une fois ce…" at bounding box center [647, 431] width 1223 height 539
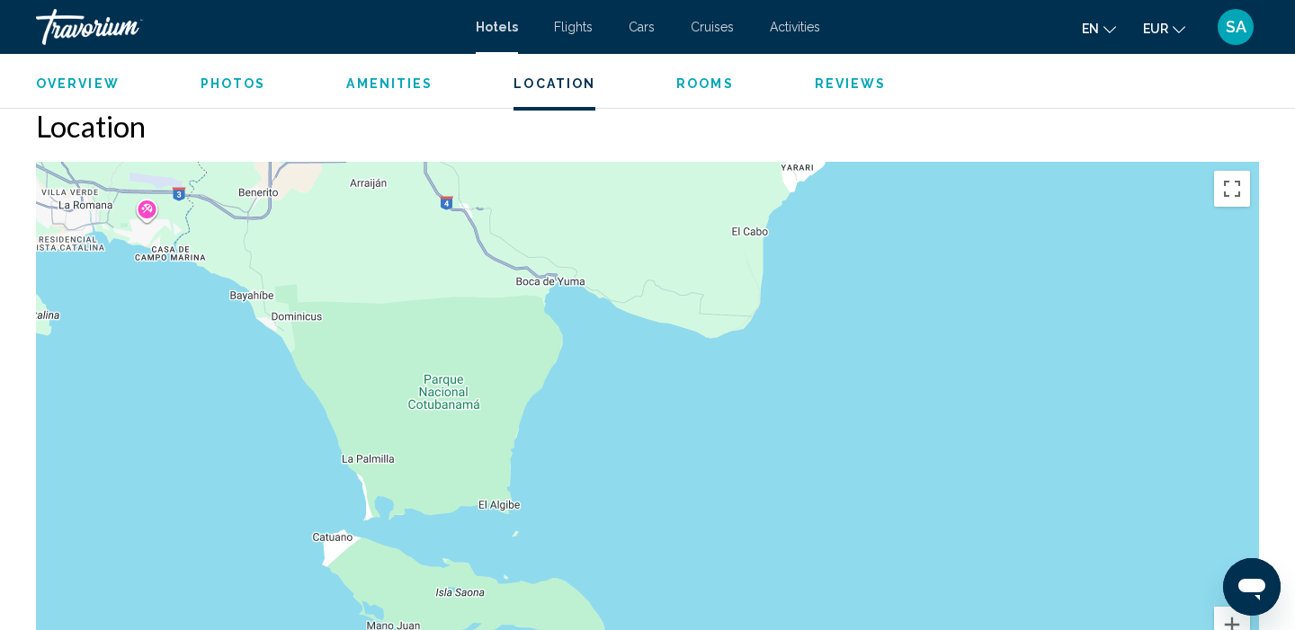
drag, startPoint x: 628, startPoint y: 325, endPoint x: 671, endPoint y: 207, distance: 125.4
click at [671, 207] on div "Pour activer le glissement avec le clavier, appuyez sur Alt+Entrée. Une fois ce…" at bounding box center [647, 431] width 1223 height 539
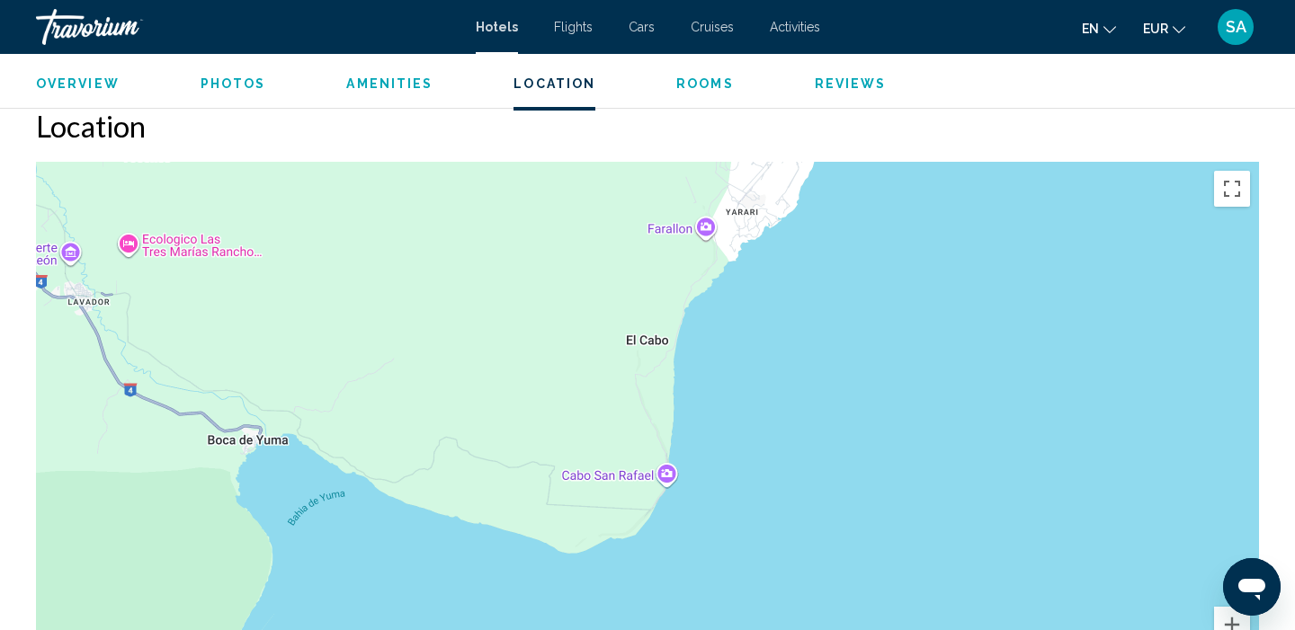
drag, startPoint x: 733, startPoint y: 273, endPoint x: 533, endPoint y: 562, distance: 350.9
click at [533, 562] on div "Main content" at bounding box center [647, 431] width 1223 height 539
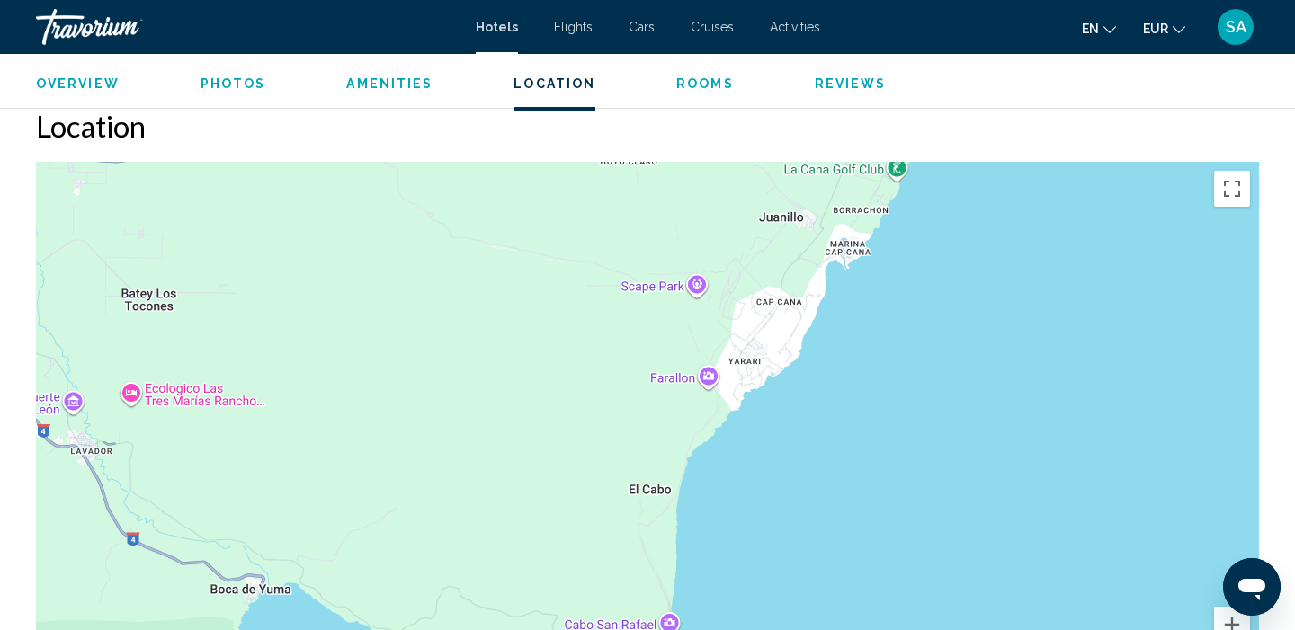
drag, startPoint x: 621, startPoint y: 401, endPoint x: 637, endPoint y: 579, distance: 178.7
click at [637, 579] on div "Main content" at bounding box center [647, 431] width 1223 height 539
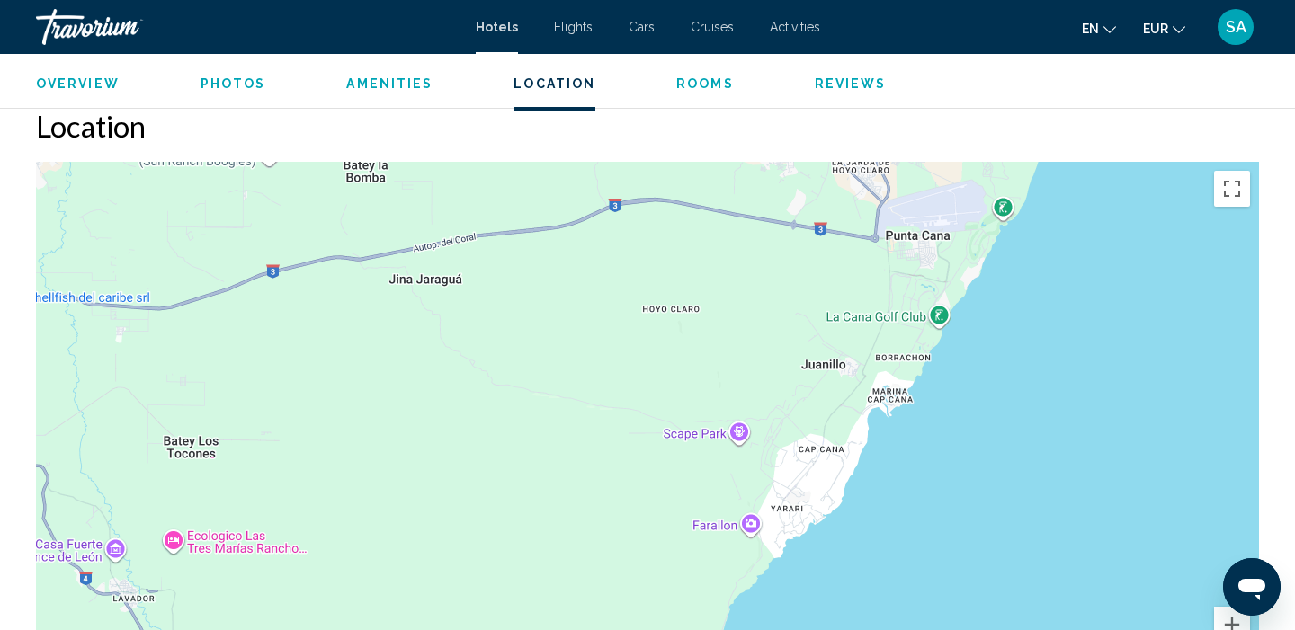
drag, startPoint x: 656, startPoint y: 450, endPoint x: 688, endPoint y: 625, distance: 178.1
click at [689, 619] on div "Main content" at bounding box center [647, 431] width 1223 height 539
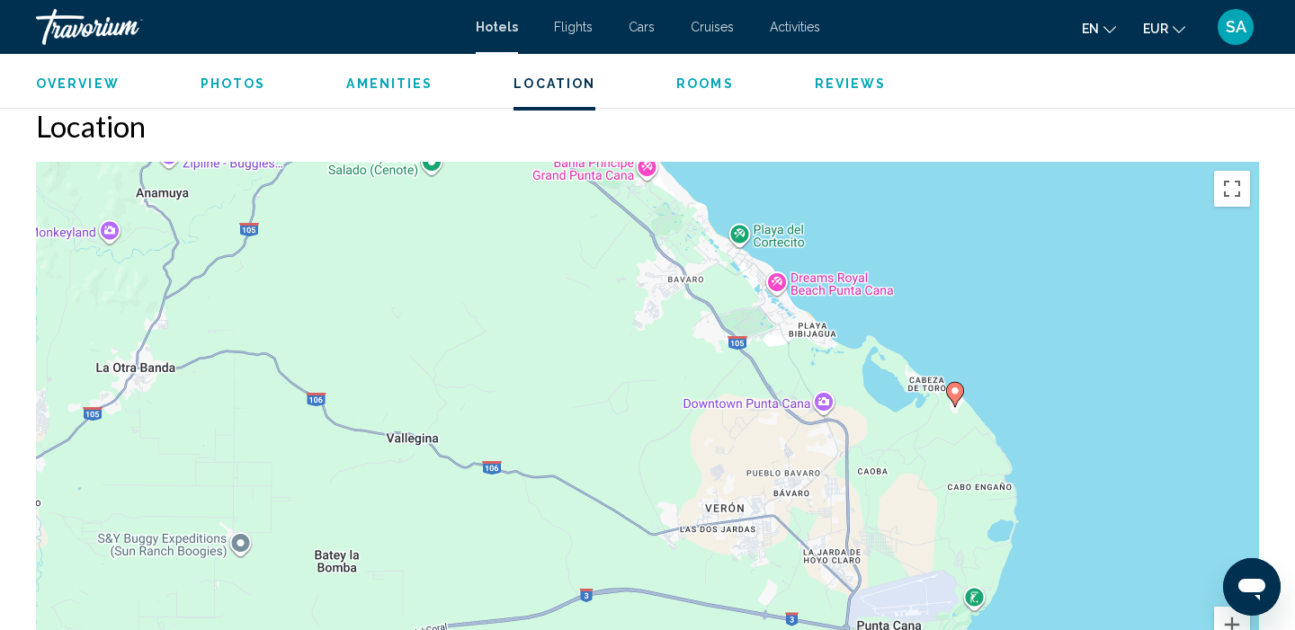
drag, startPoint x: 755, startPoint y: 323, endPoint x: 726, endPoint y: 625, distance: 303.5
click at [726, 626] on div "Pour activer le glissement avec le clavier, appuyez sur Alt+Entrée. Une fois ce…" at bounding box center [647, 431] width 1223 height 539
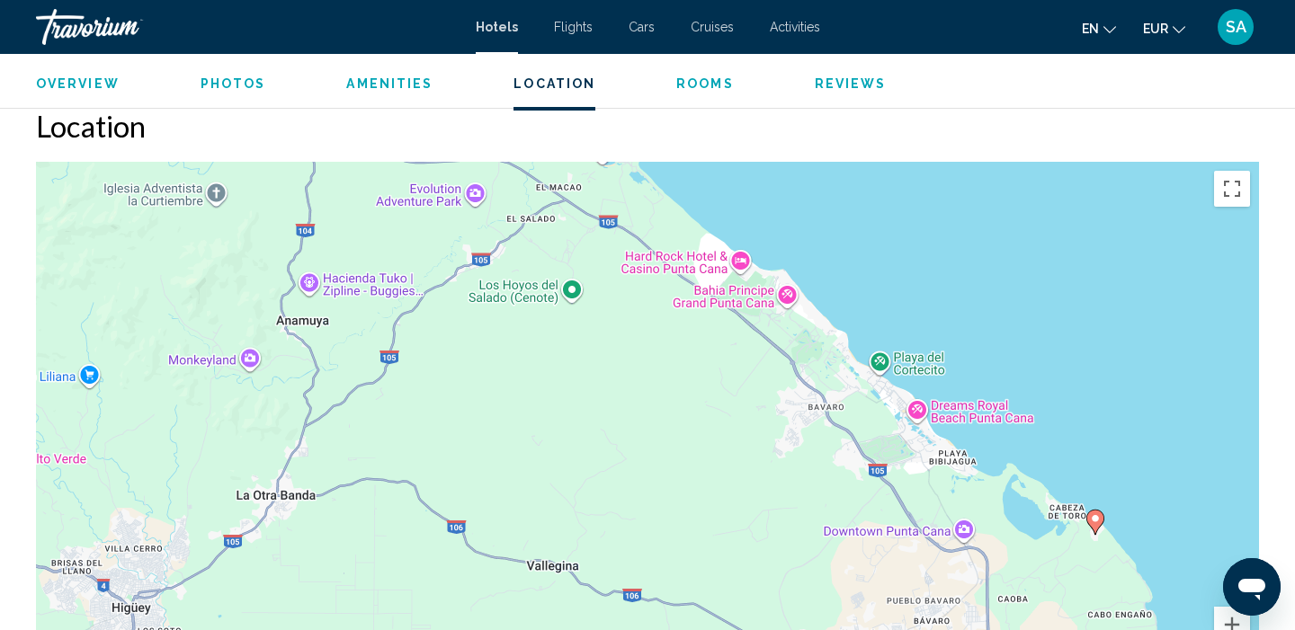
drag, startPoint x: 709, startPoint y: 448, endPoint x: 863, endPoint y: 620, distance: 231.1
click at [863, 620] on div "Pour activer le glissement avec le clavier, appuyez sur Alt+Entrée. Une fois ce…" at bounding box center [647, 431] width 1223 height 539
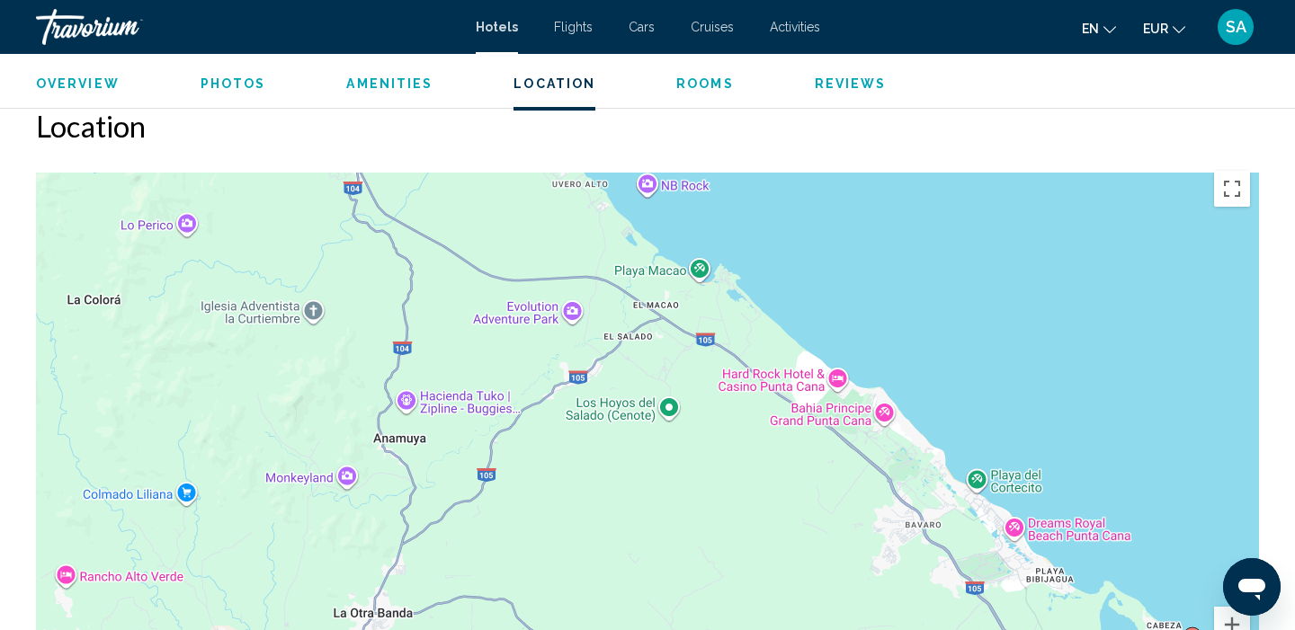
drag, startPoint x: 558, startPoint y: 317, endPoint x: 669, endPoint y: 386, distance: 130.0
click at [669, 386] on div "Pour activer le glissement avec le clavier, appuyez sur Alt+Entrée. Une fois ce…" at bounding box center [647, 431] width 1223 height 539
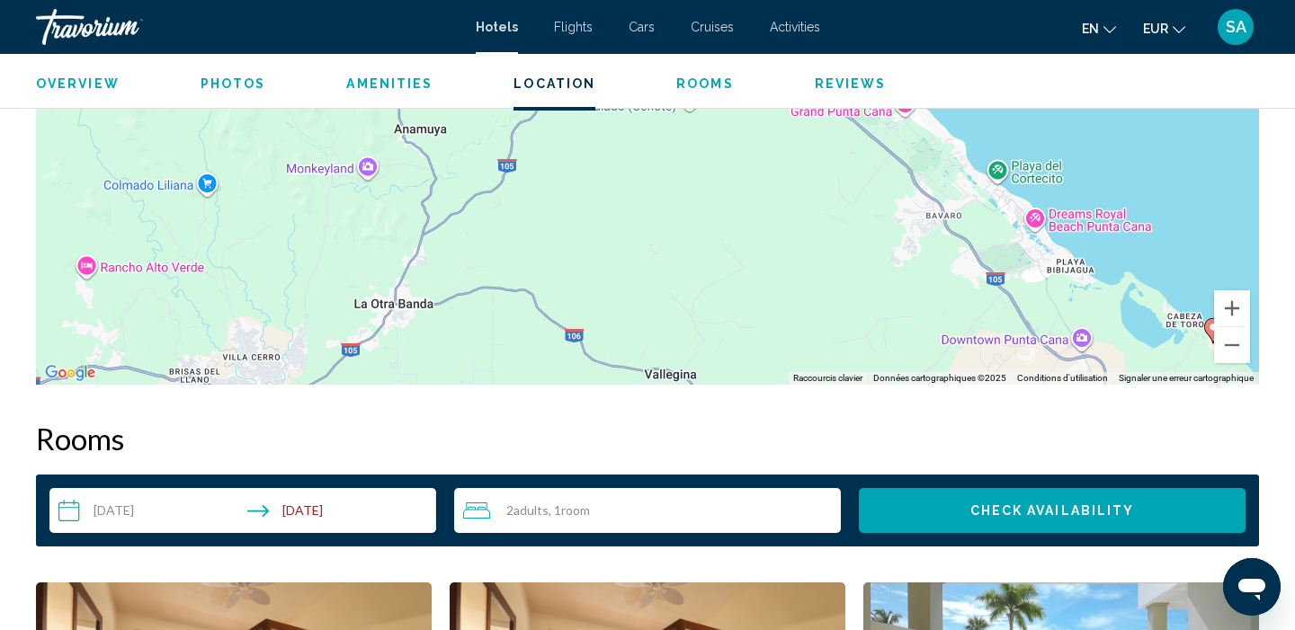
scroll to position [1775, 0]
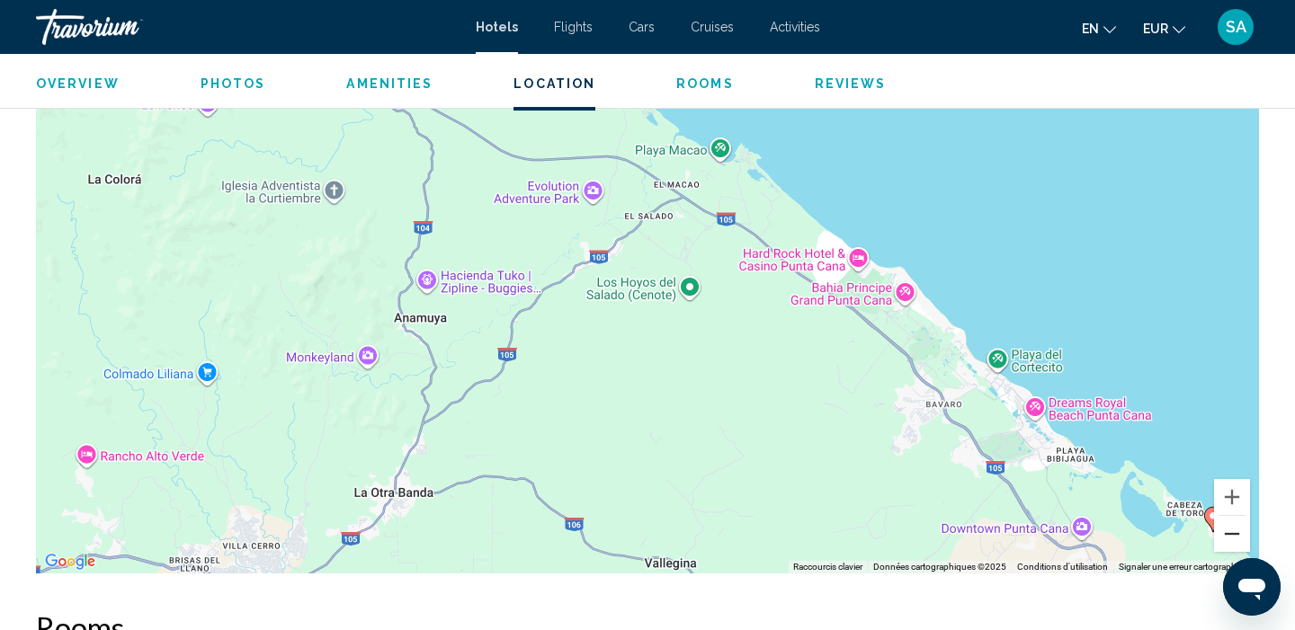
click at [1234, 536] on button "Zoom arrière" at bounding box center [1232, 534] width 36 height 36
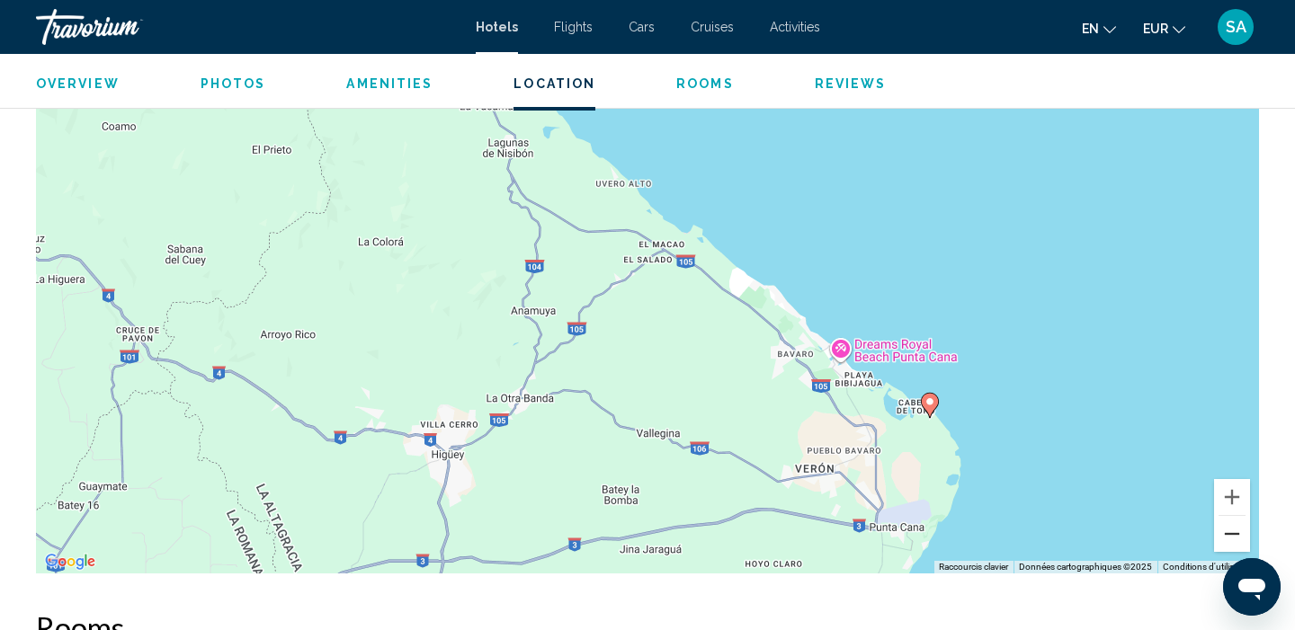
click at [1234, 540] on button "Zoom arrière" at bounding box center [1232, 534] width 36 height 36
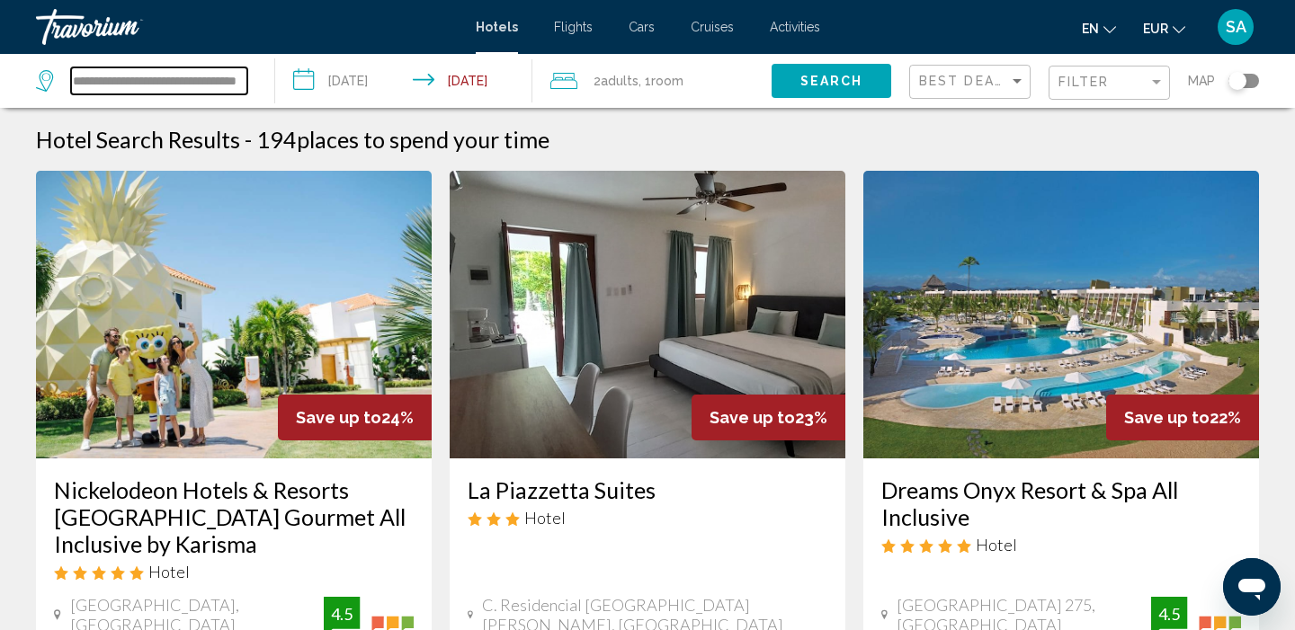
click at [186, 85] on input "**********" at bounding box center [159, 80] width 176 height 27
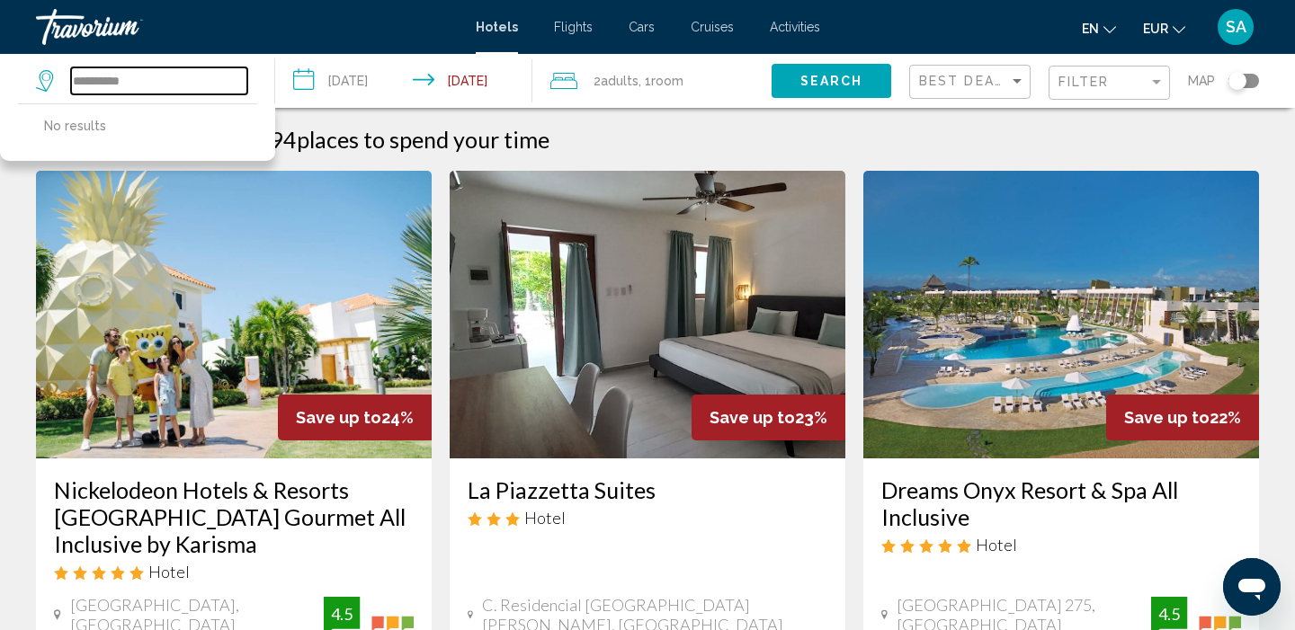
drag, startPoint x: 91, startPoint y: 90, endPoint x: 96, endPoint y: 79, distance: 12.1
click at [96, 79] on input "**********" at bounding box center [159, 80] width 176 height 27
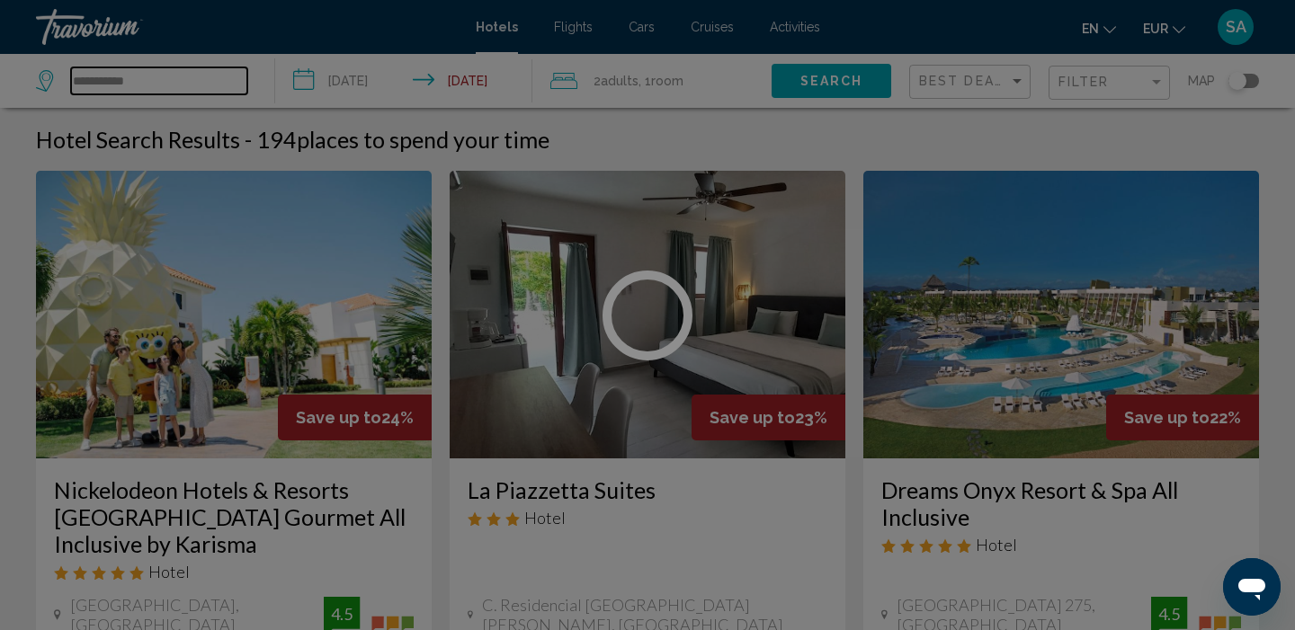
click at [165, 76] on input "**********" at bounding box center [159, 80] width 176 height 27
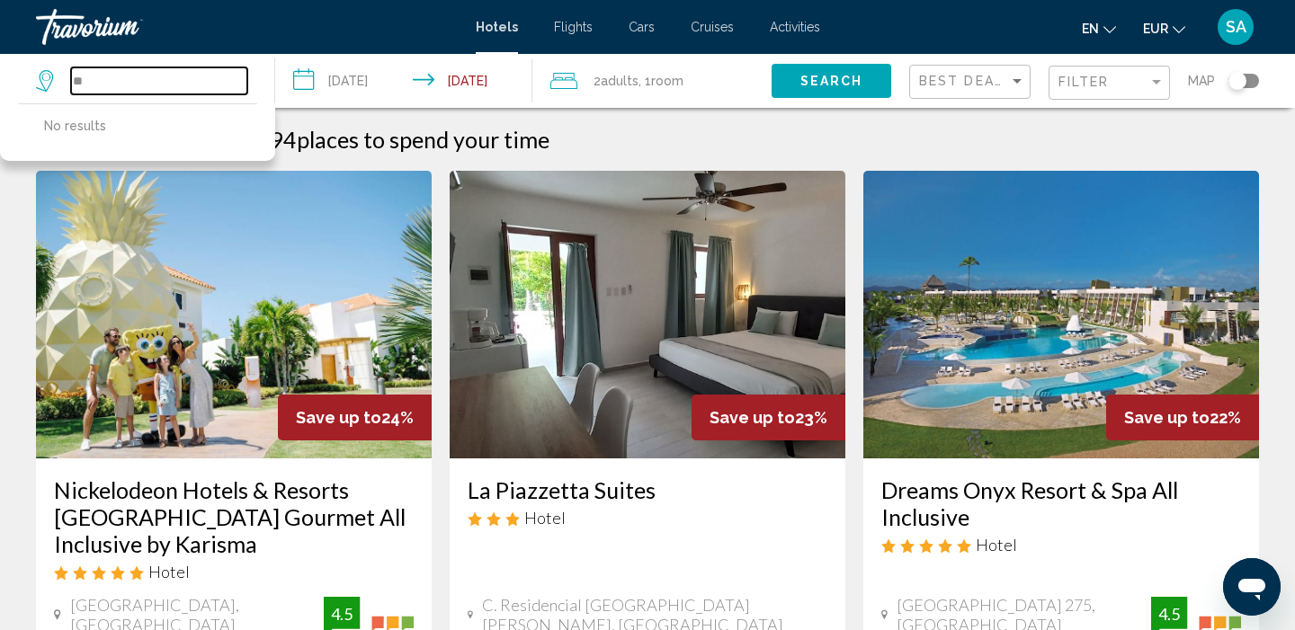
type input "*"
click at [1251, 83] on div "Toggle map" at bounding box center [1243, 81] width 31 height 14
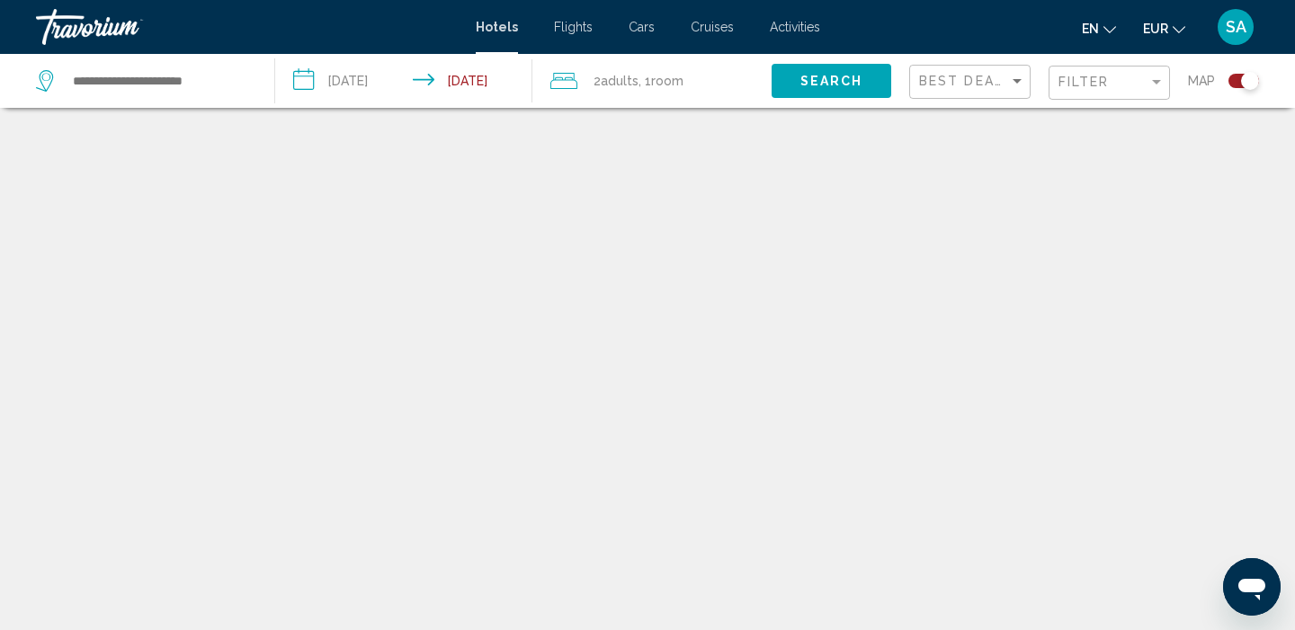
scroll to position [108, 0]
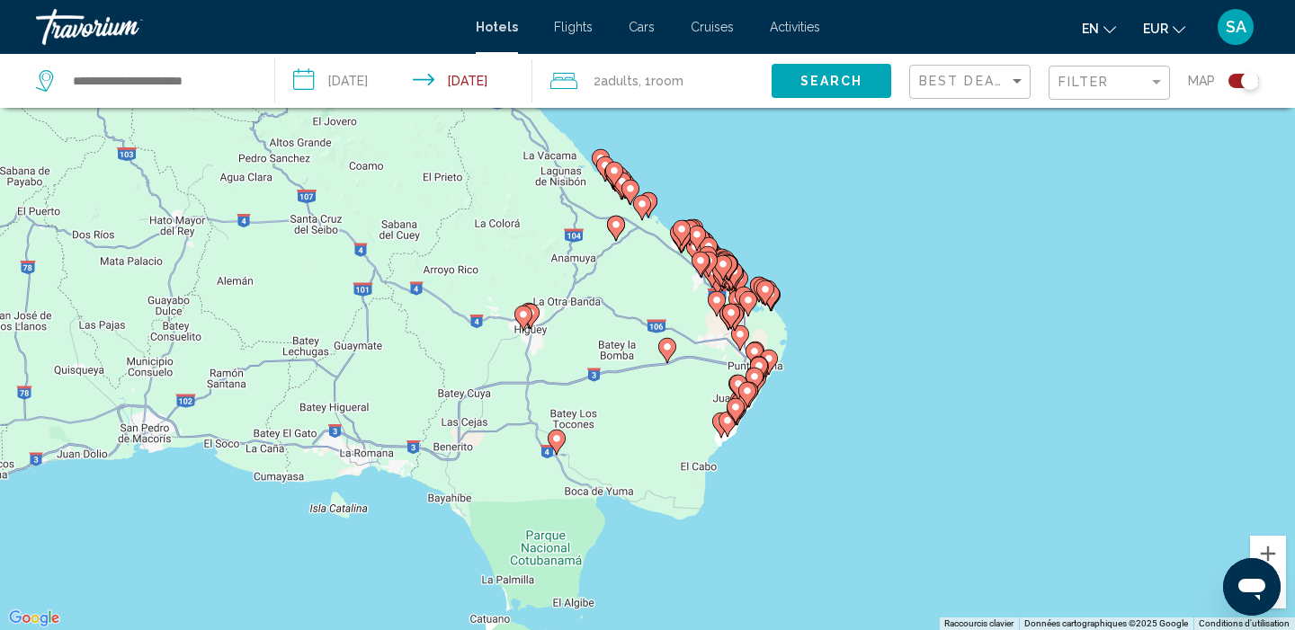
click at [642, 207] on image "Main content" at bounding box center [641, 204] width 11 height 11
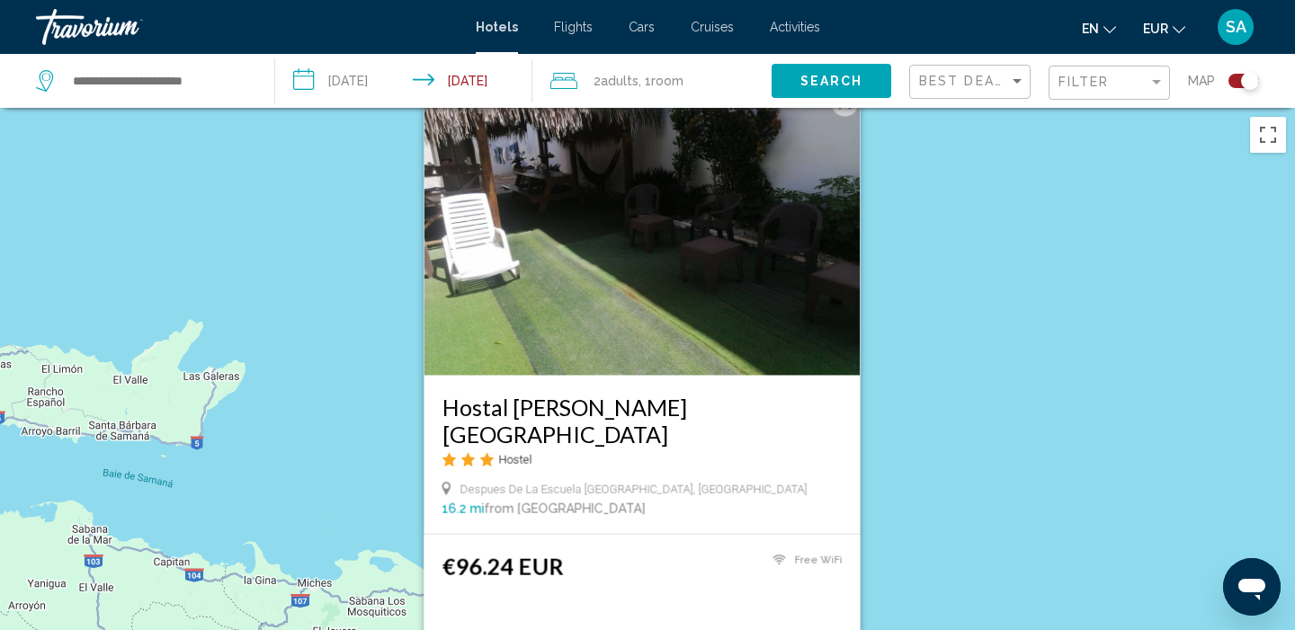
click at [1026, 291] on div "Pour activer le glissement avec le clavier, appuyez sur Alt+Entrée. Une fois ce…" at bounding box center [647, 423] width 1295 height 630
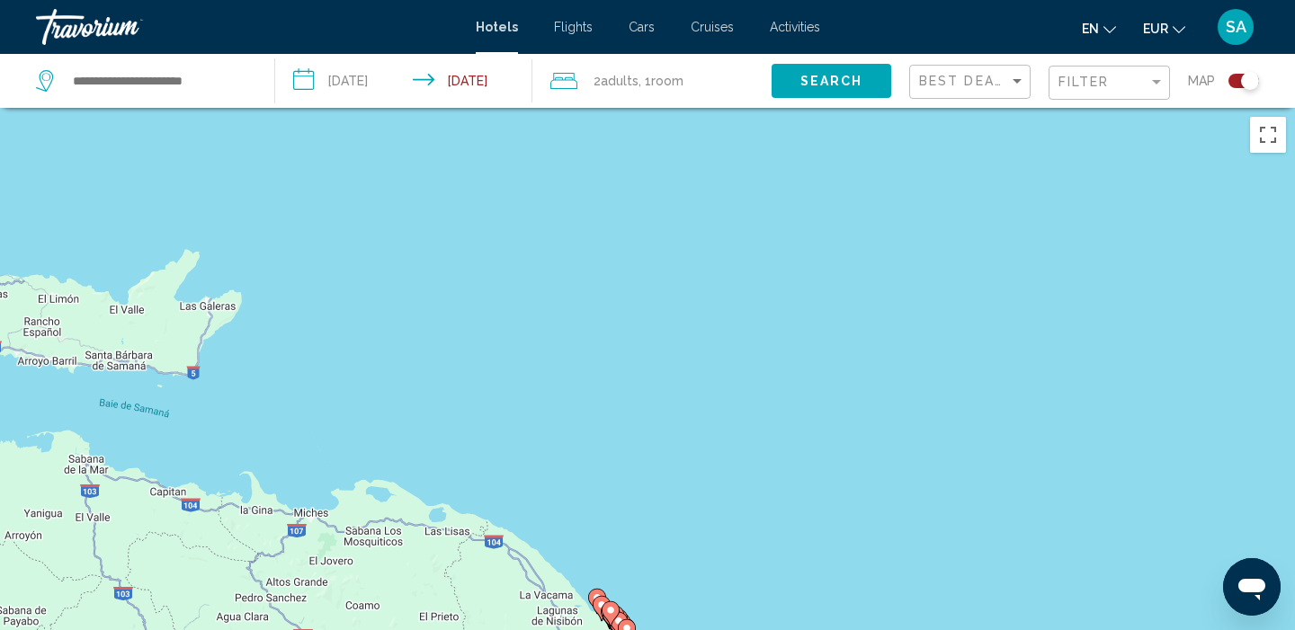
drag, startPoint x: 668, startPoint y: 534, endPoint x: 625, endPoint y: 219, distance: 317.6
click at [625, 219] on div "Pour activer le glissement avec le clavier, appuyez sur Alt+Entrée. Une fois ce…" at bounding box center [647, 423] width 1295 height 630
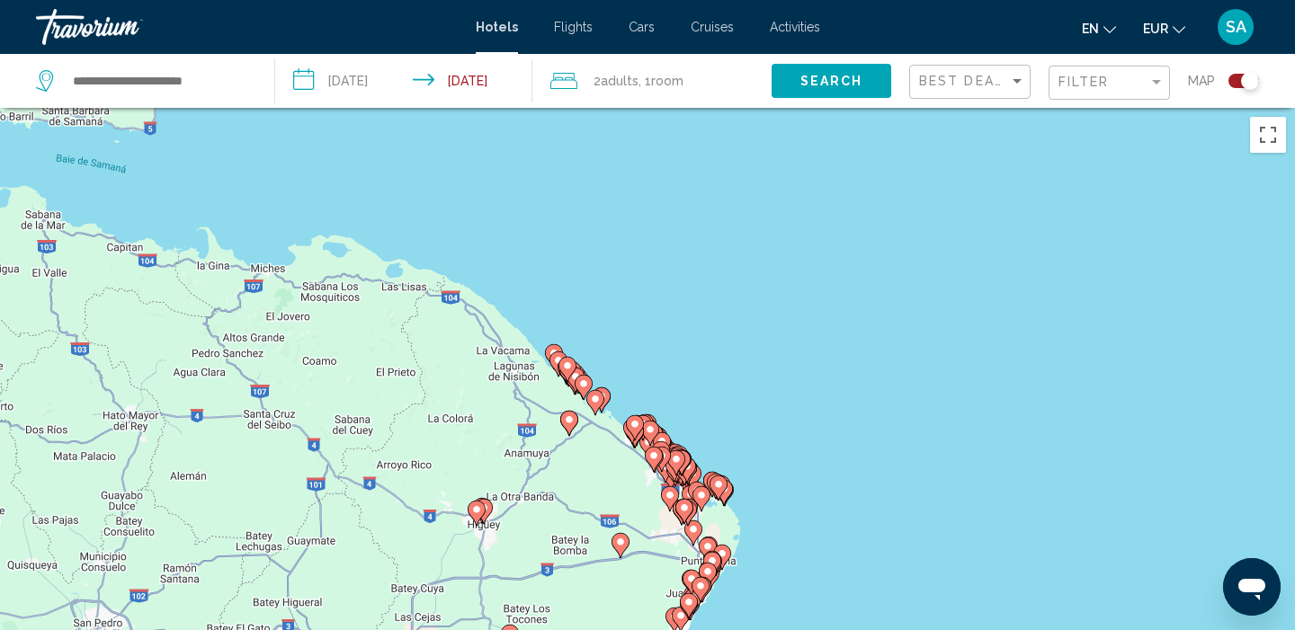
click at [607, 397] on icon "Main content" at bounding box center [601, 398] width 16 height 23
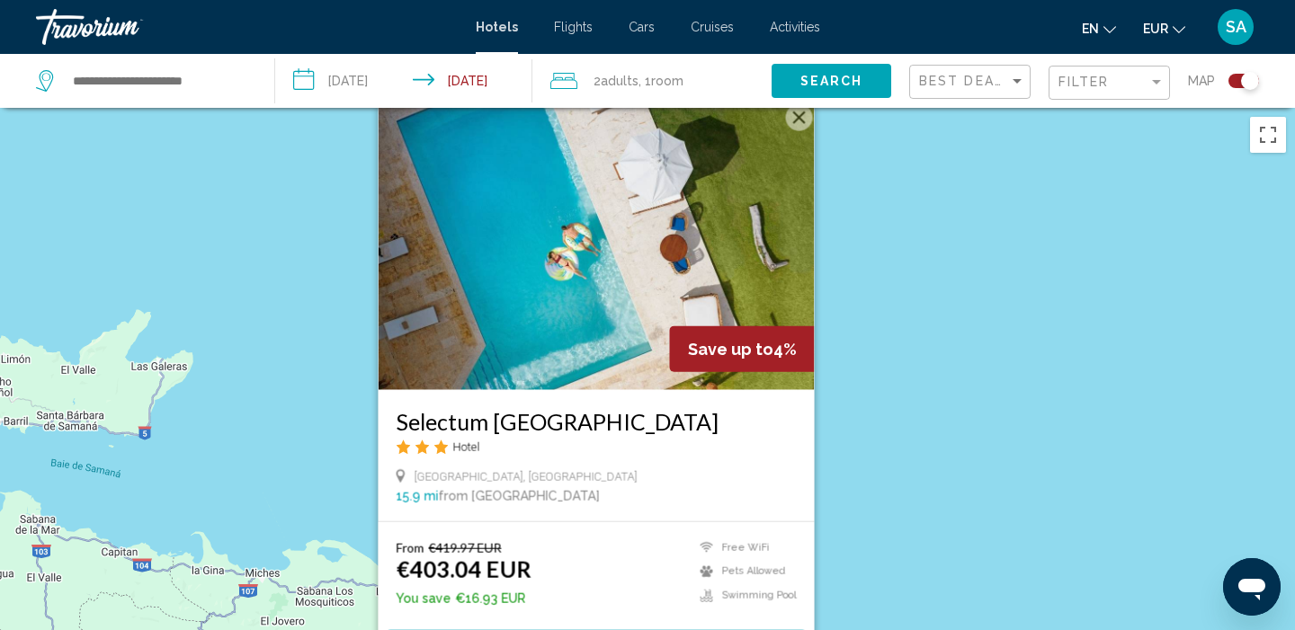
drag, startPoint x: 939, startPoint y: 280, endPoint x: 929, endPoint y: 256, distance: 26.6
click at [929, 256] on div "Pour activer le glissement avec le clavier, appuyez sur Alt+Entrée. Une fois ce…" at bounding box center [647, 423] width 1295 height 630
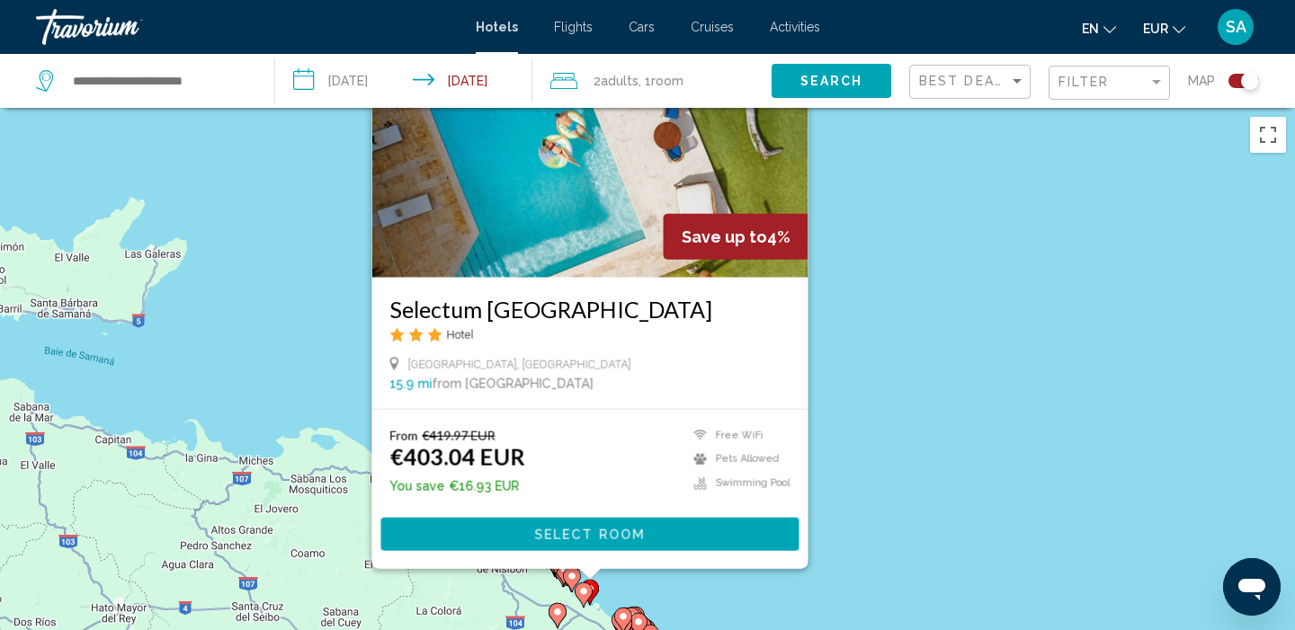
drag, startPoint x: 929, startPoint y: 256, endPoint x: 957, endPoint y: -14, distance: 272.0
click at [957, 0] on html "**********" at bounding box center [647, 315] width 1295 height 630
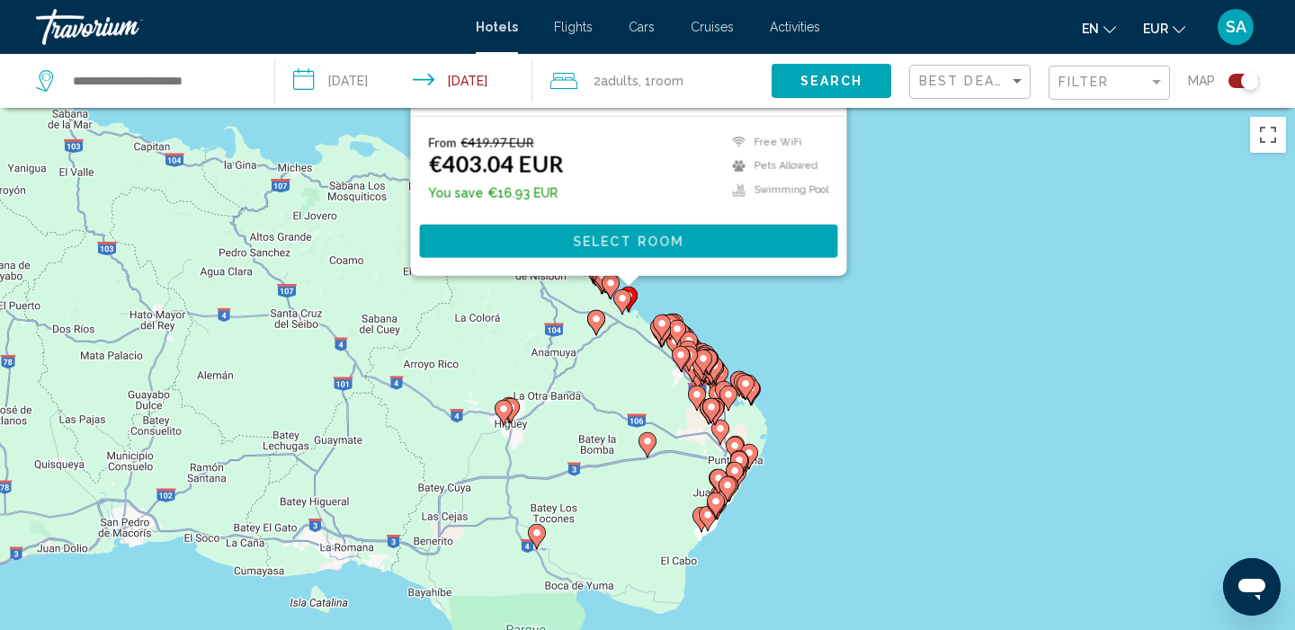
drag, startPoint x: 910, startPoint y: 406, endPoint x: 909, endPoint y: 312, distance: 94.4
click at [909, 312] on div "Pour activer le glissement avec le clavier, appuyez sur Alt+Entrée. Une fois ce…" at bounding box center [647, 423] width 1295 height 630
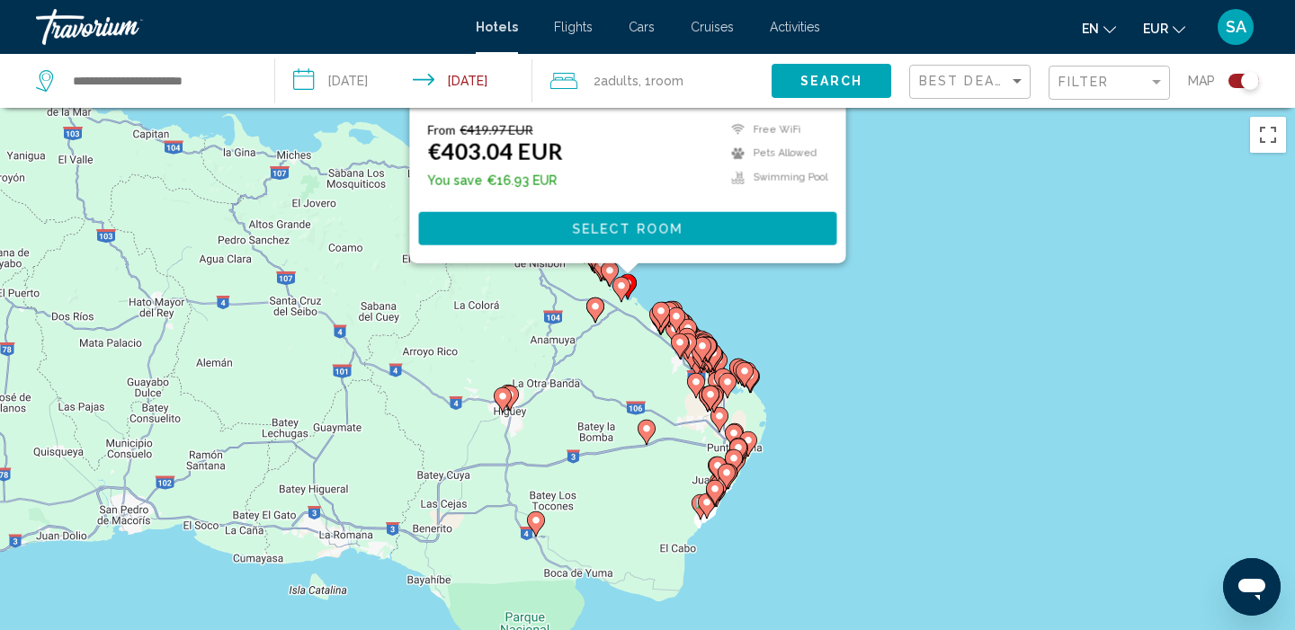
click at [909, 312] on div "Pour activer le glissement avec le clavier, appuyez sur Alt+Entrée. Une fois ce…" at bounding box center [647, 423] width 1295 height 630
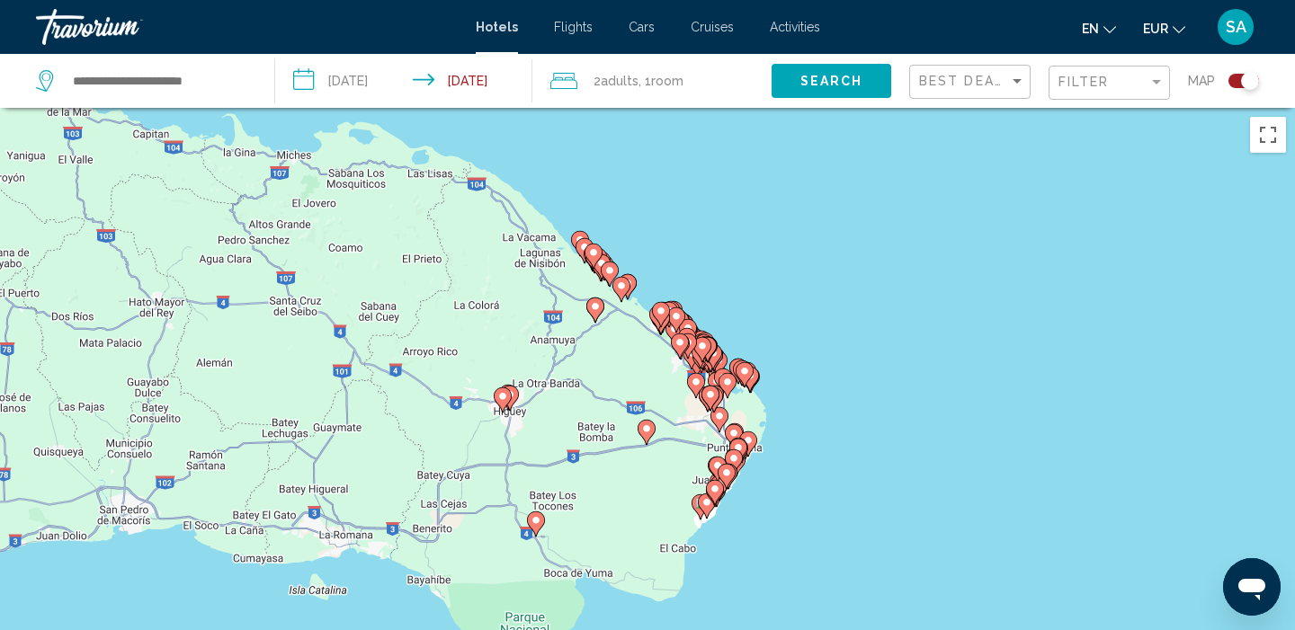
click at [610, 272] on image "Main content" at bounding box center [609, 270] width 11 height 11
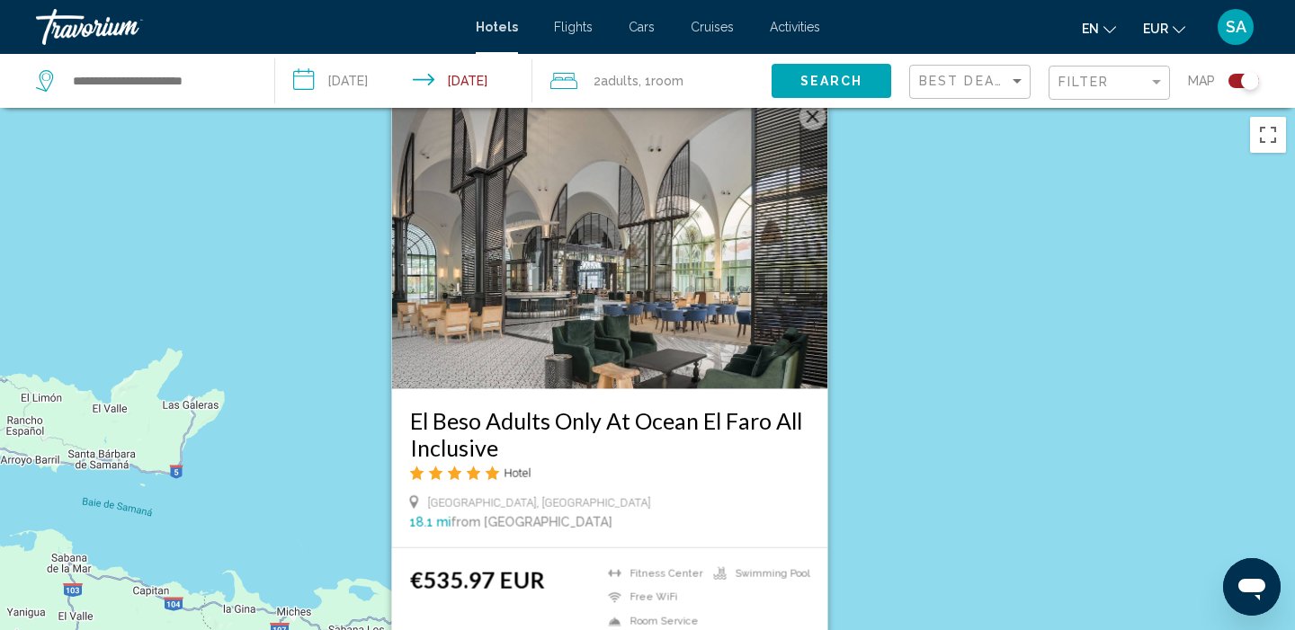
click at [639, 307] on img "Main content" at bounding box center [610, 245] width 436 height 288
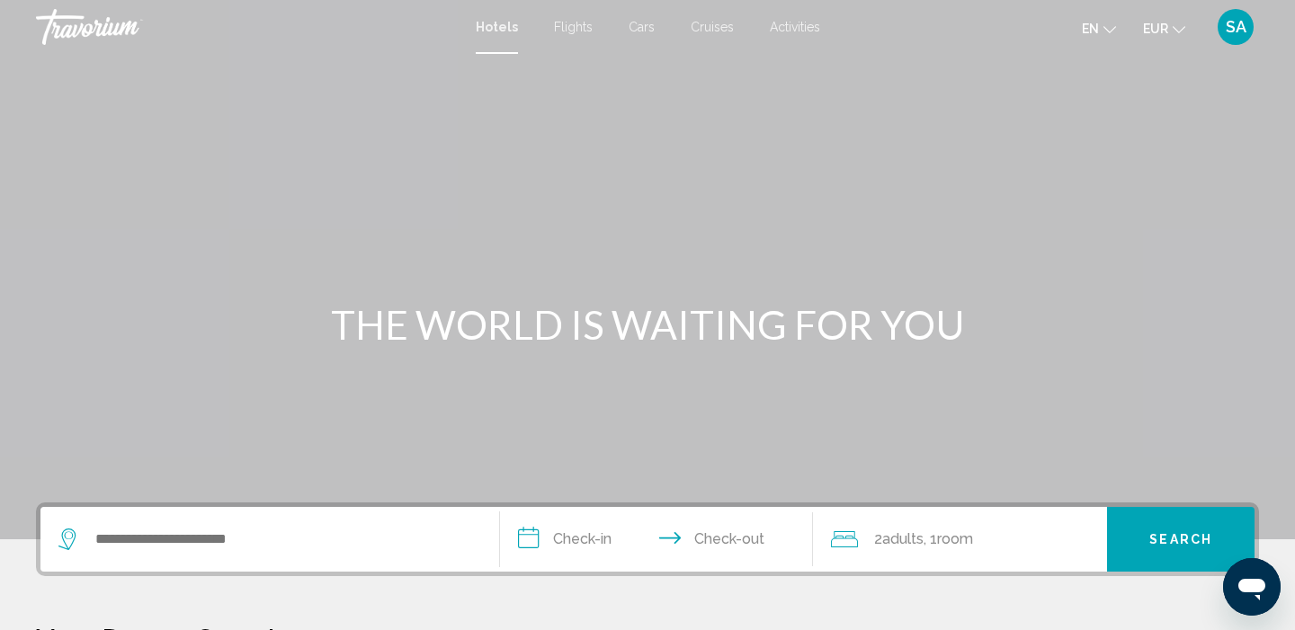
click at [93, 542] on div "Search widget" at bounding box center [265, 539] width 414 height 27
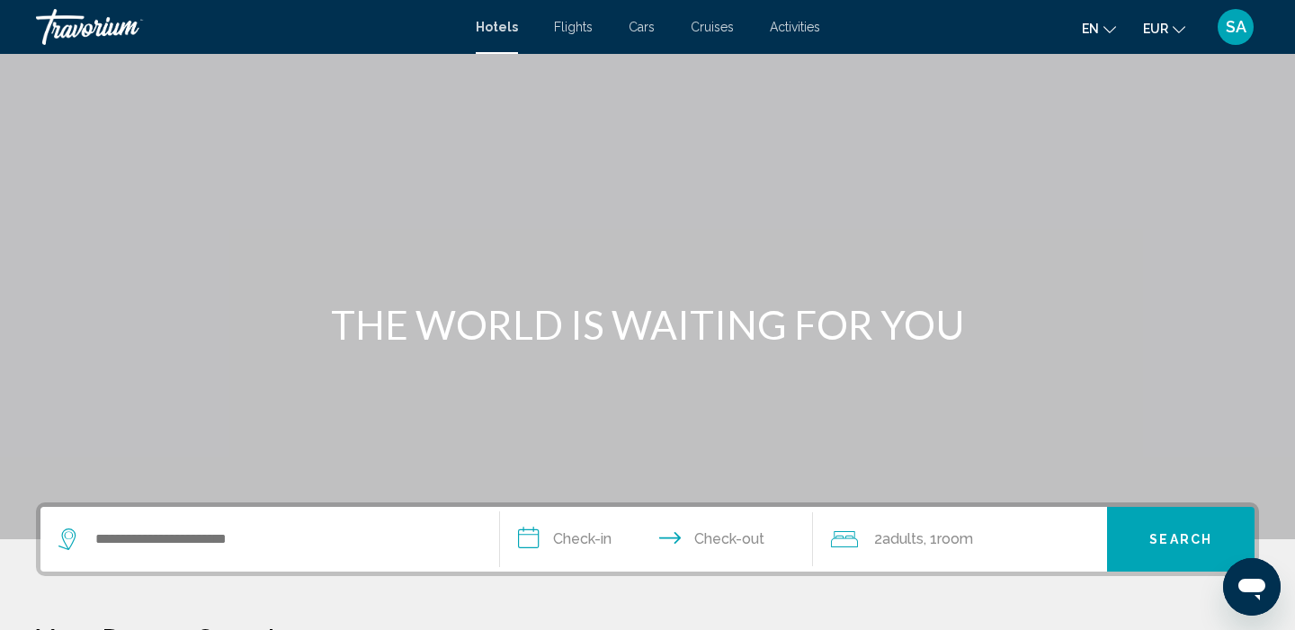
scroll to position [444, 0]
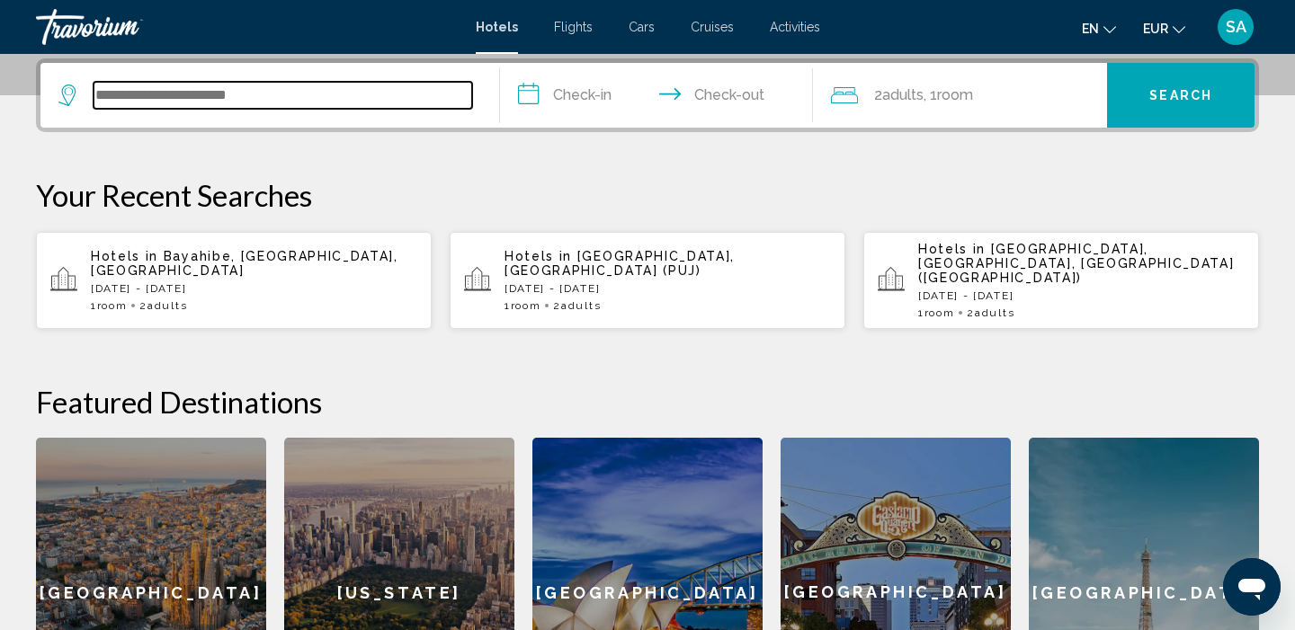
click at [349, 102] on input "Search widget" at bounding box center [282, 95] width 378 height 27
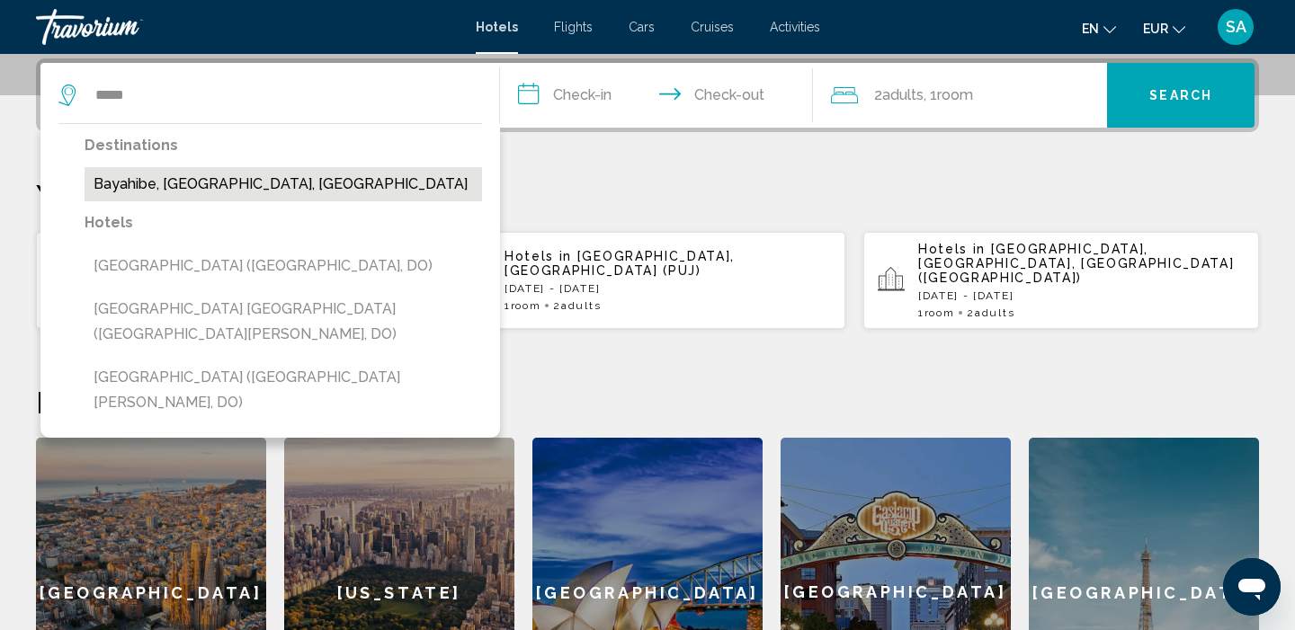
drag, startPoint x: 349, startPoint y: 102, endPoint x: 318, endPoint y: 181, distance: 84.8
click at [318, 181] on button "Bayahibe, [GEOGRAPHIC_DATA], [GEOGRAPHIC_DATA]" at bounding box center [283, 184] width 397 height 34
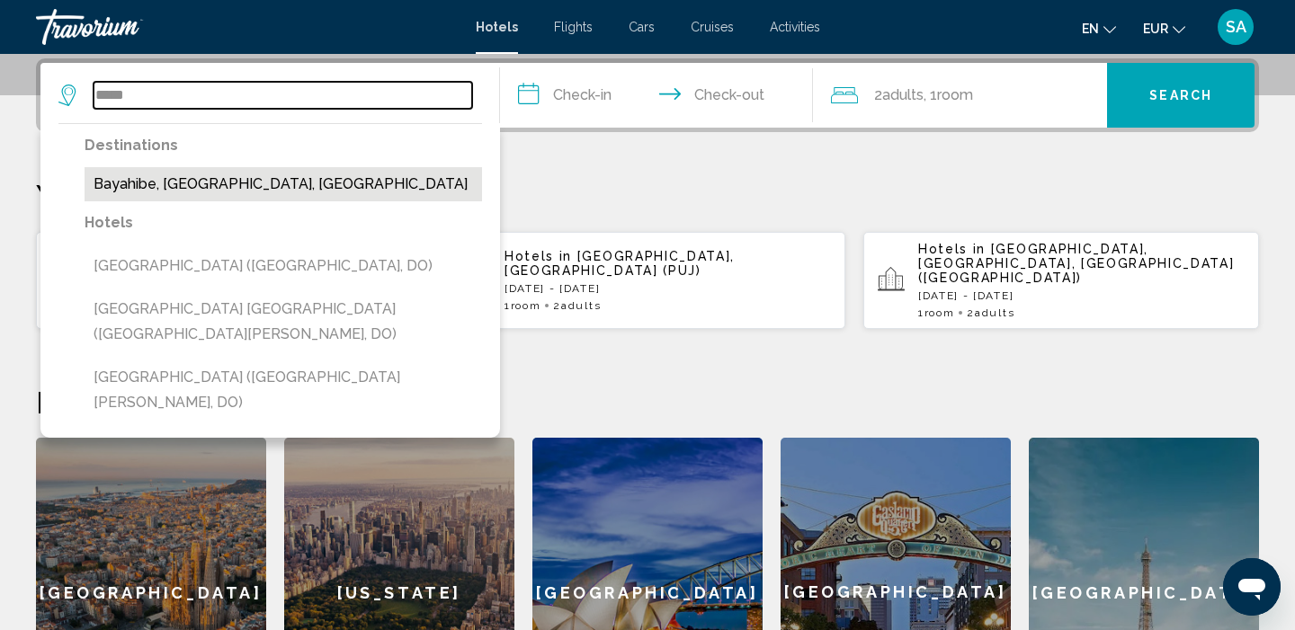
type input "**********"
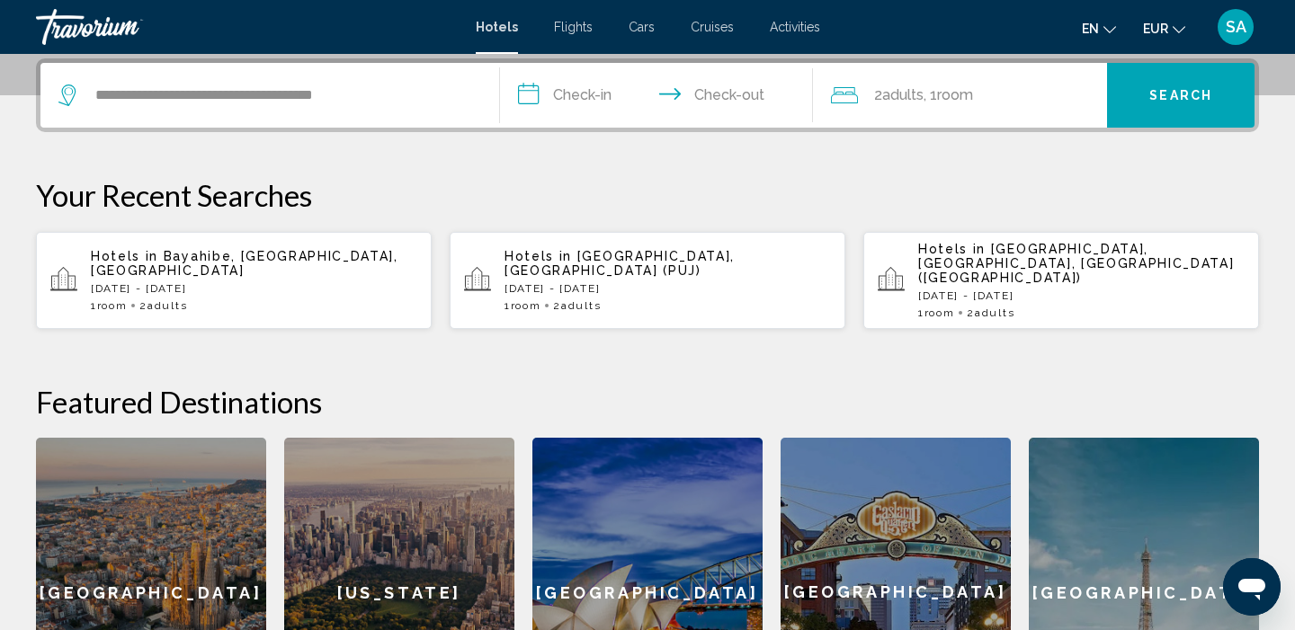
click at [610, 84] on input "**********" at bounding box center [660, 98] width 320 height 70
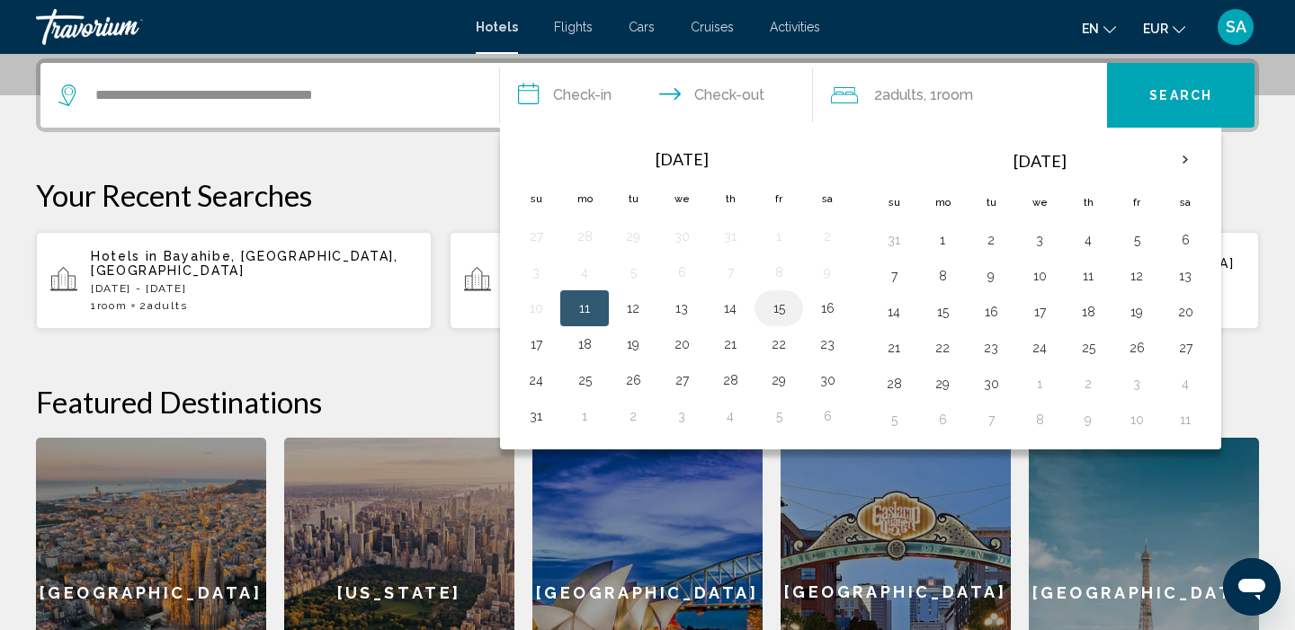
click at [781, 303] on button "15" at bounding box center [778, 308] width 29 height 25
click at [766, 310] on button "15" at bounding box center [778, 308] width 29 height 25
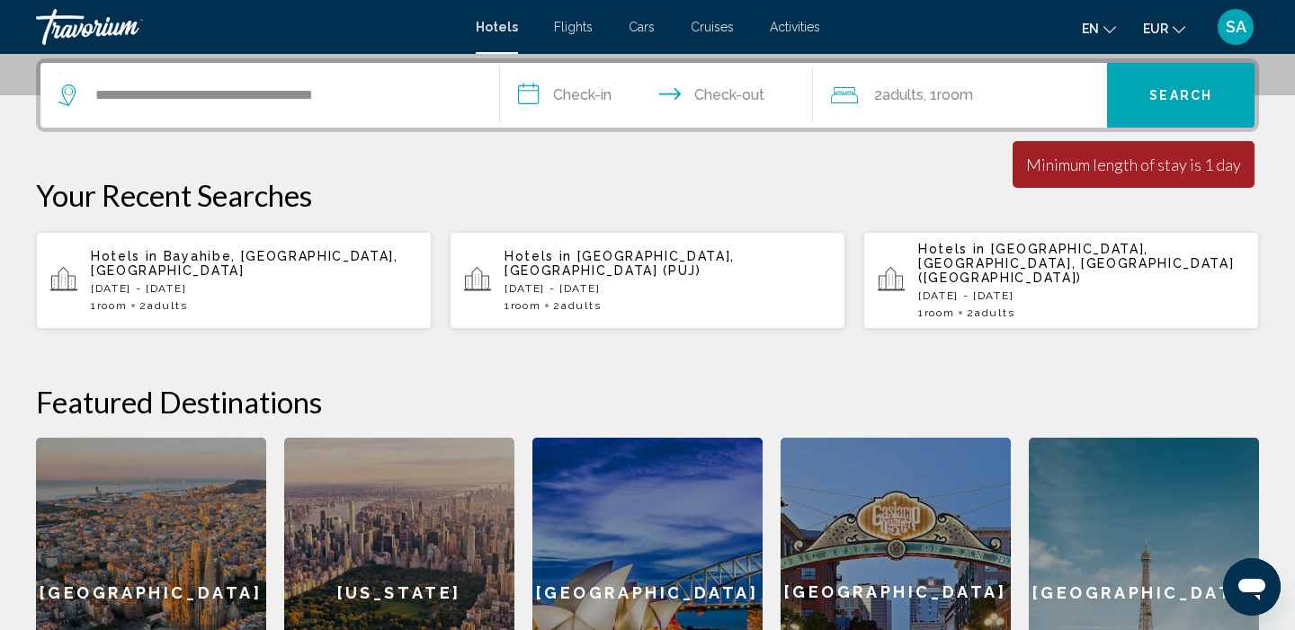
click at [604, 100] on input "**********" at bounding box center [660, 98] width 320 height 70
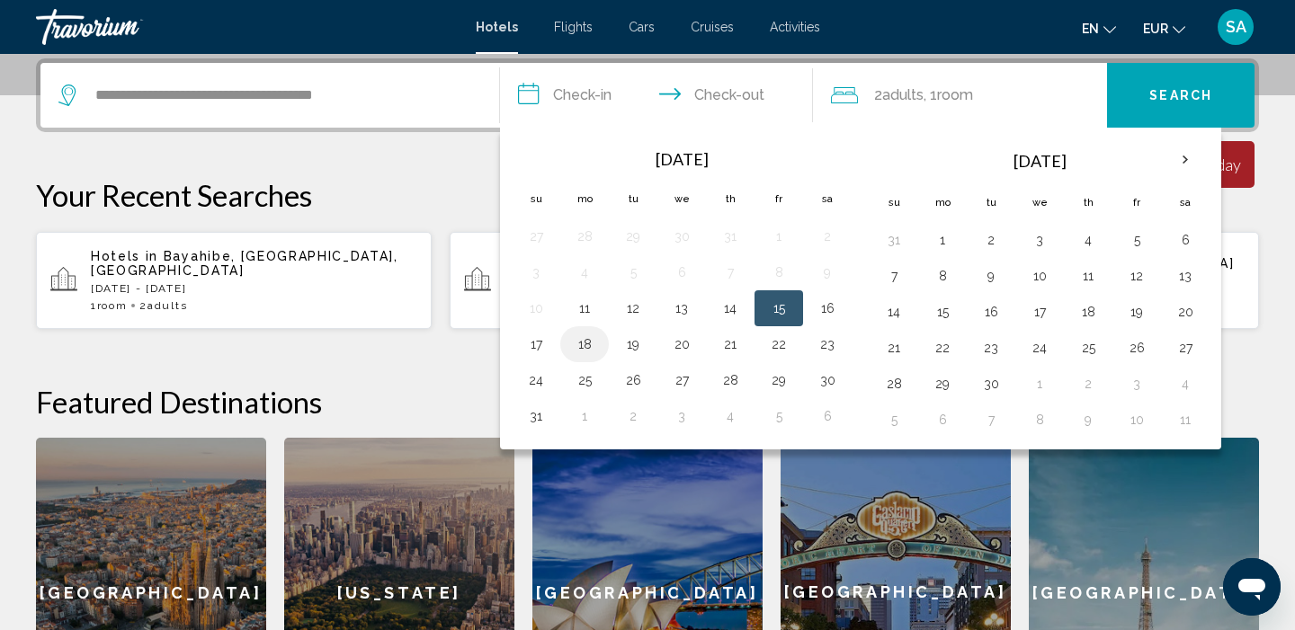
click at [574, 341] on button "18" at bounding box center [584, 344] width 29 height 25
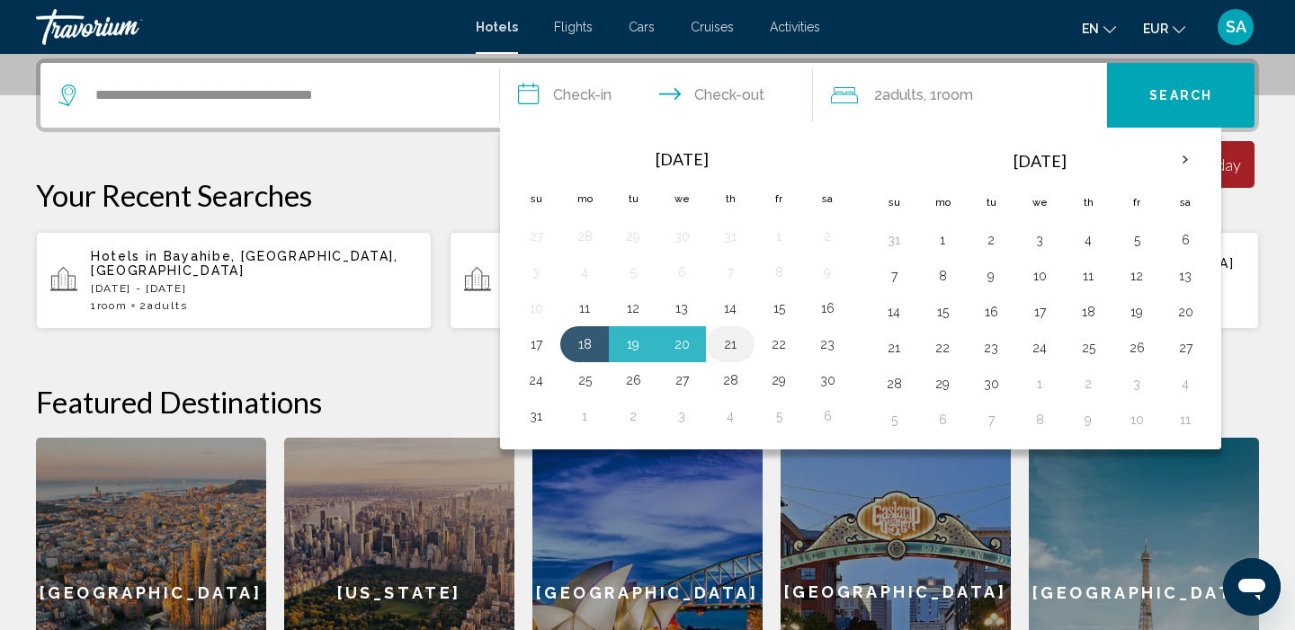
click at [726, 341] on button "21" at bounding box center [730, 344] width 29 height 25
type input "**********"
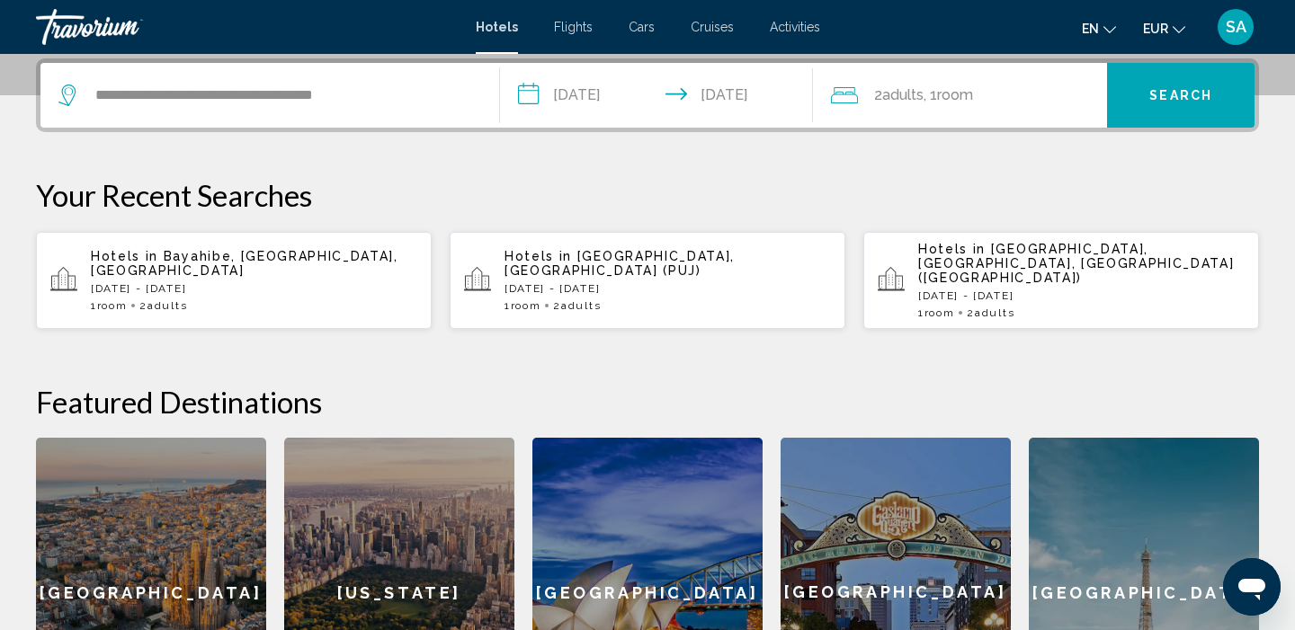
click at [1196, 94] on span "Search" at bounding box center [1180, 96] width 63 height 14
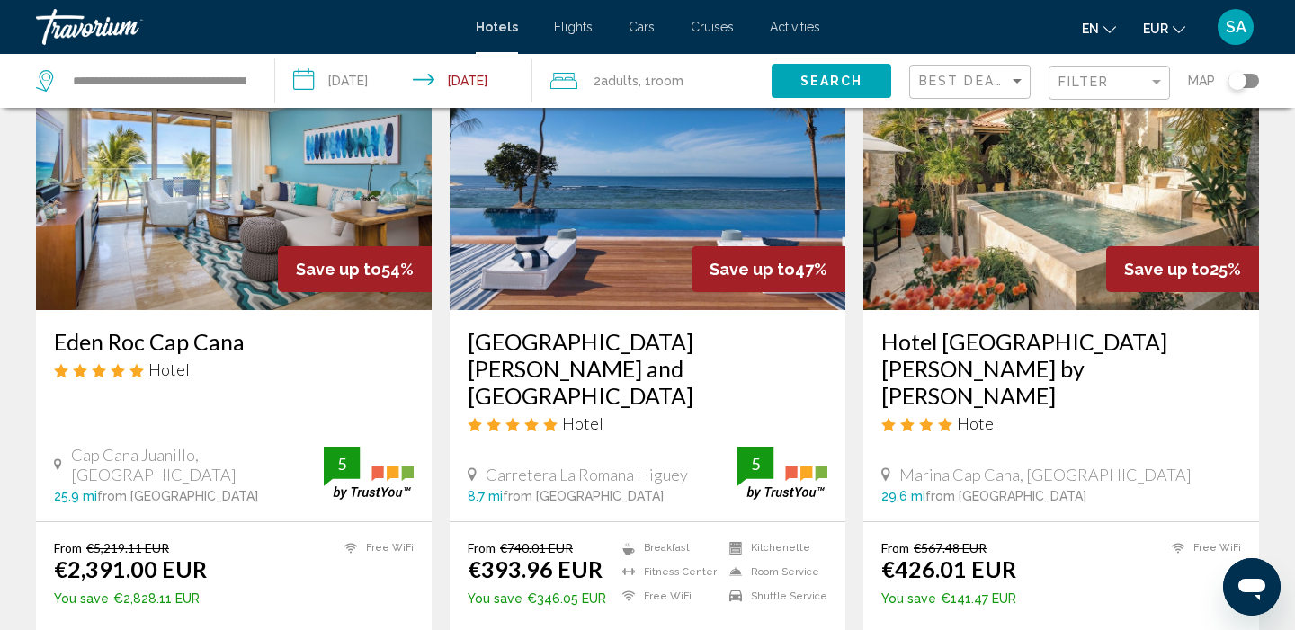
scroll to position [150, 0]
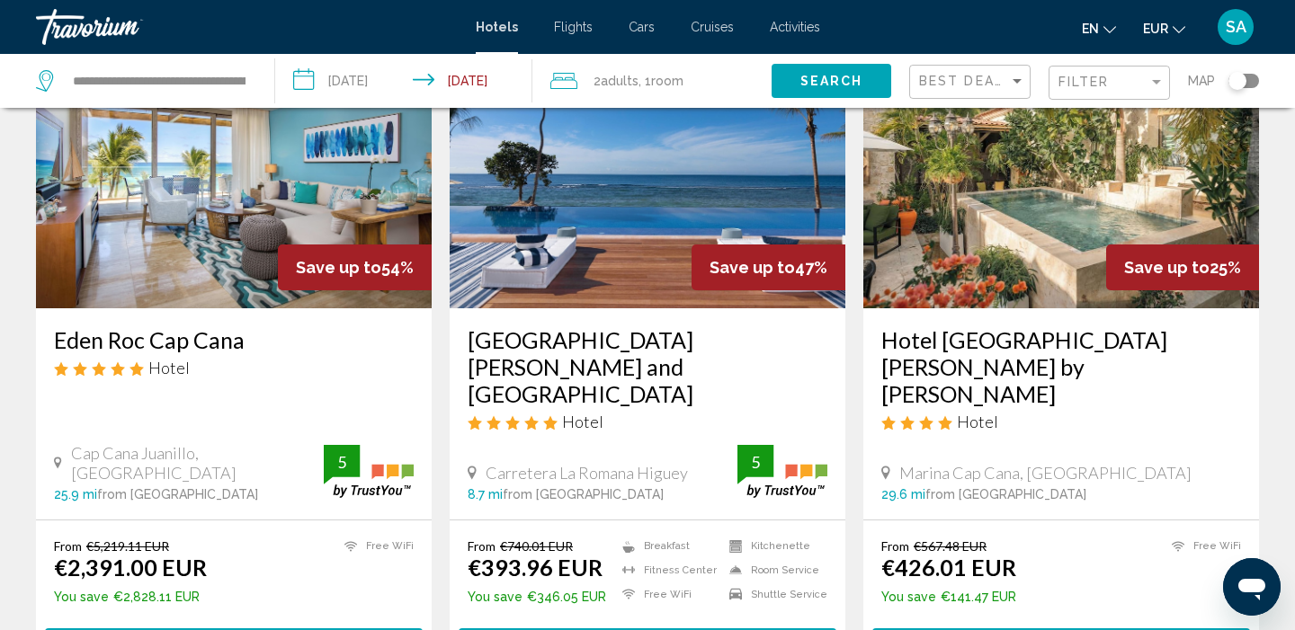
click at [644, 254] on img "Main content" at bounding box center [648, 165] width 396 height 288
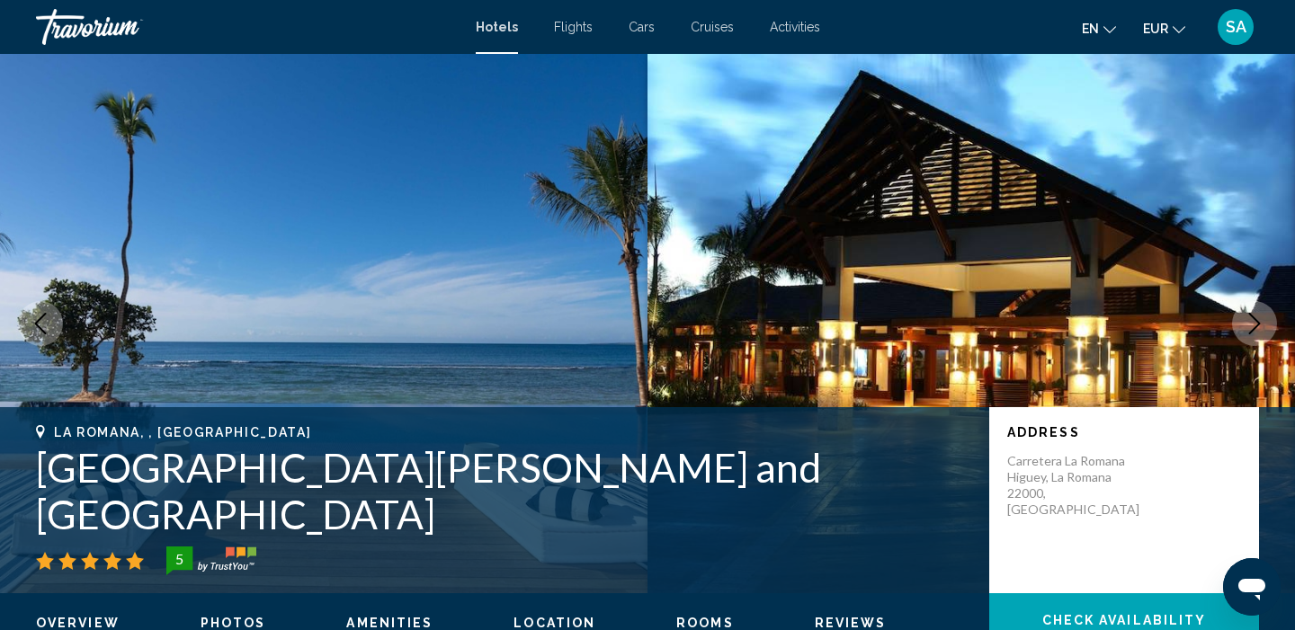
scroll to position [99, 0]
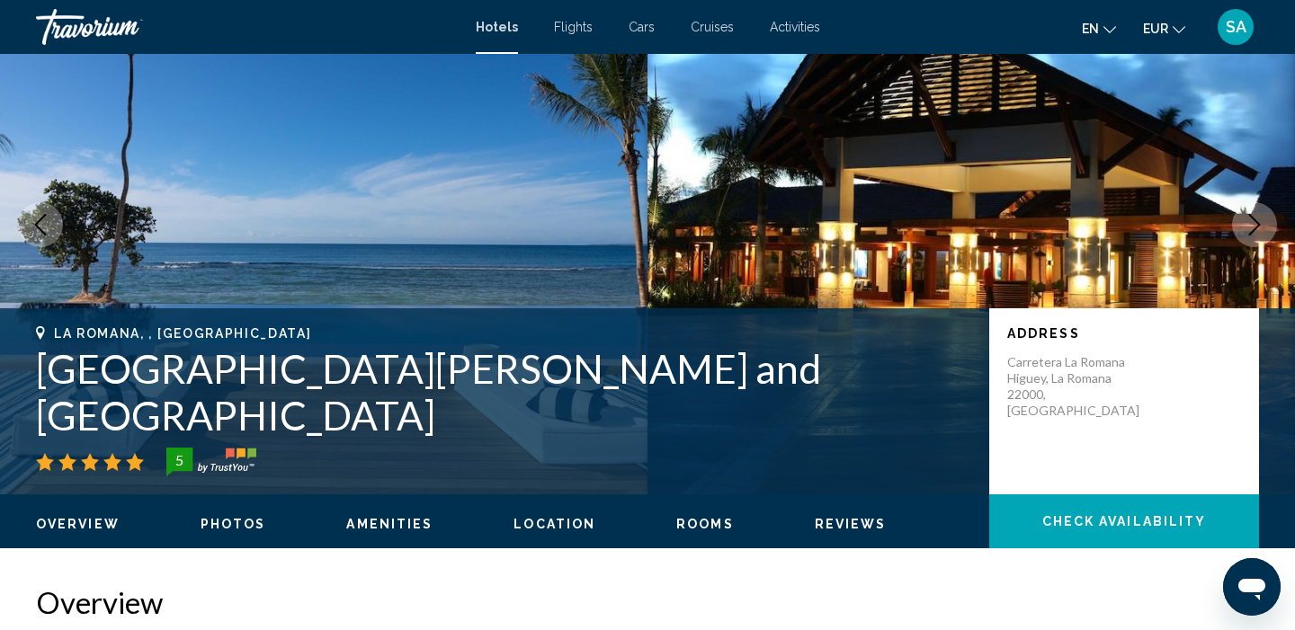
click at [1264, 227] on icon "Next image" at bounding box center [1254, 225] width 22 height 22
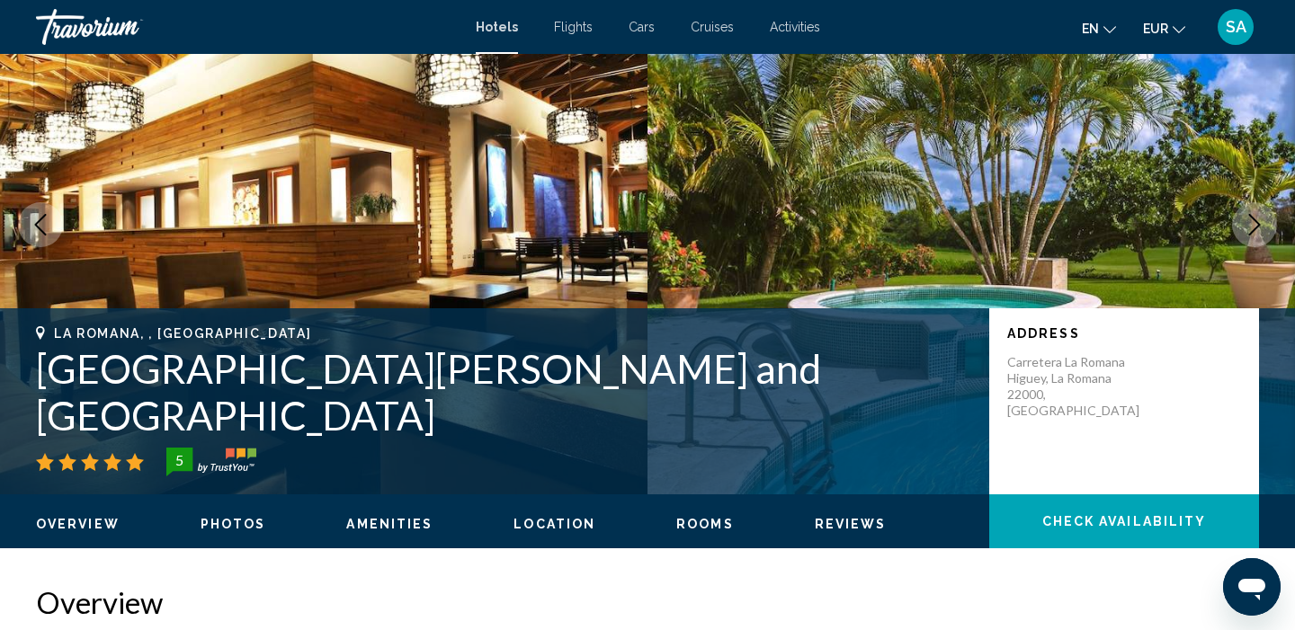
click at [1264, 228] on icon "Next image" at bounding box center [1254, 225] width 22 height 22
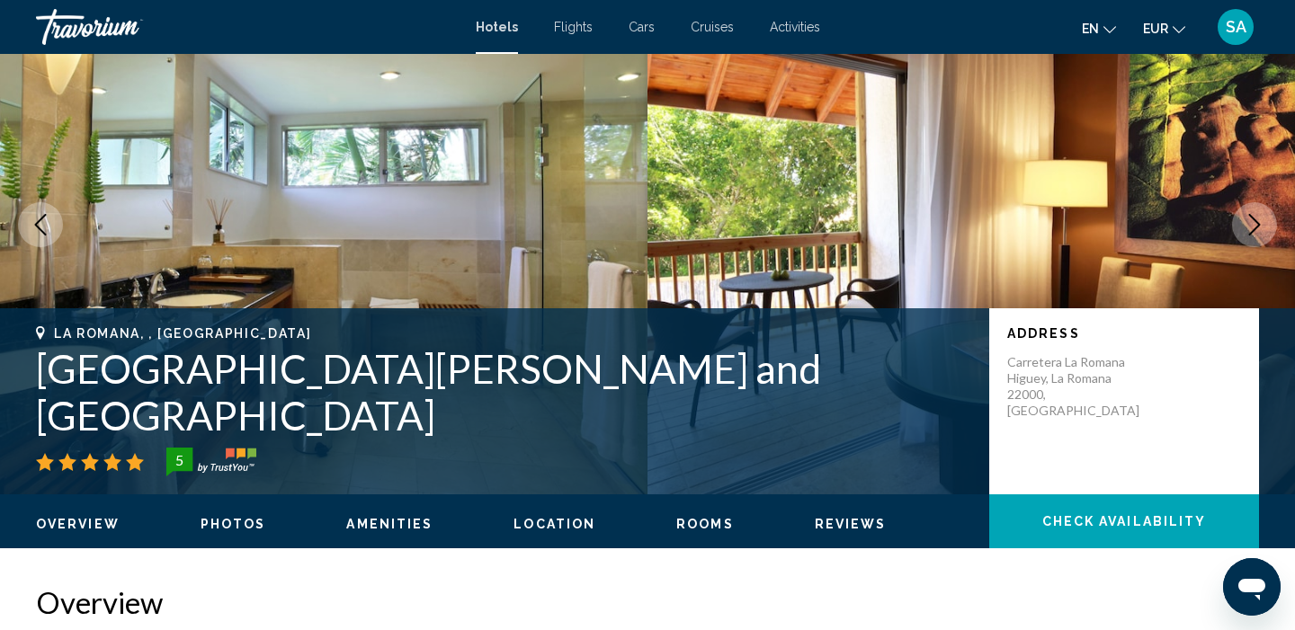
click at [1264, 228] on icon "Next image" at bounding box center [1254, 225] width 22 height 22
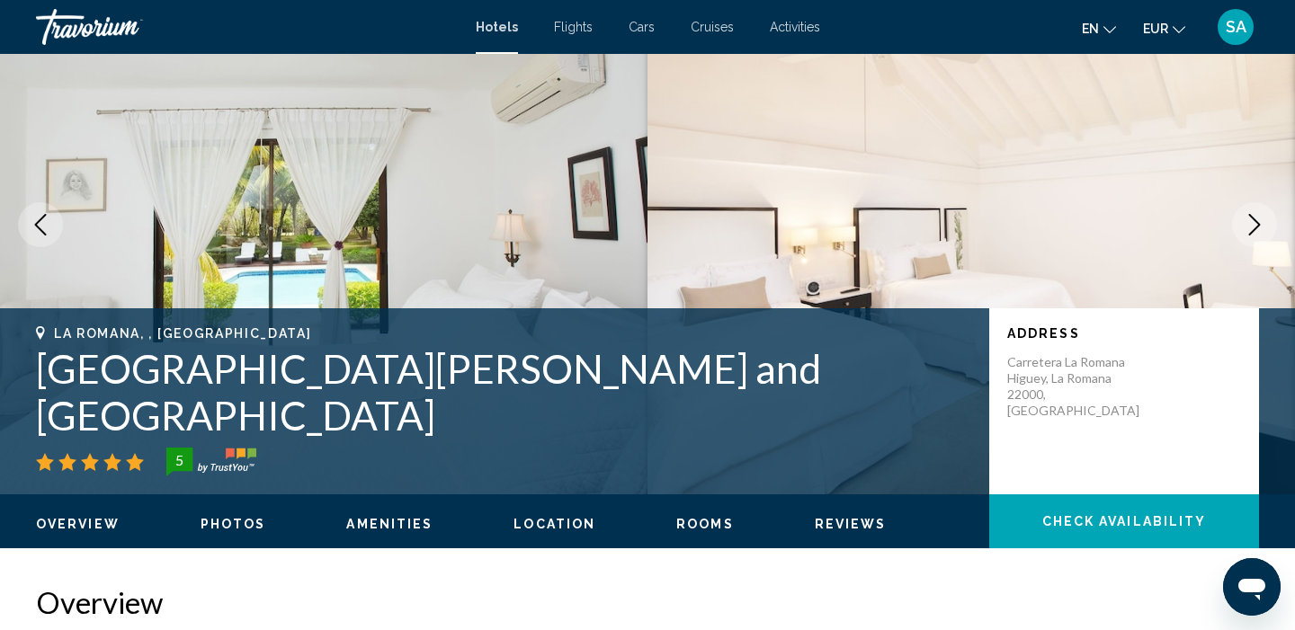
click at [1264, 228] on icon "Next image" at bounding box center [1254, 225] width 22 height 22
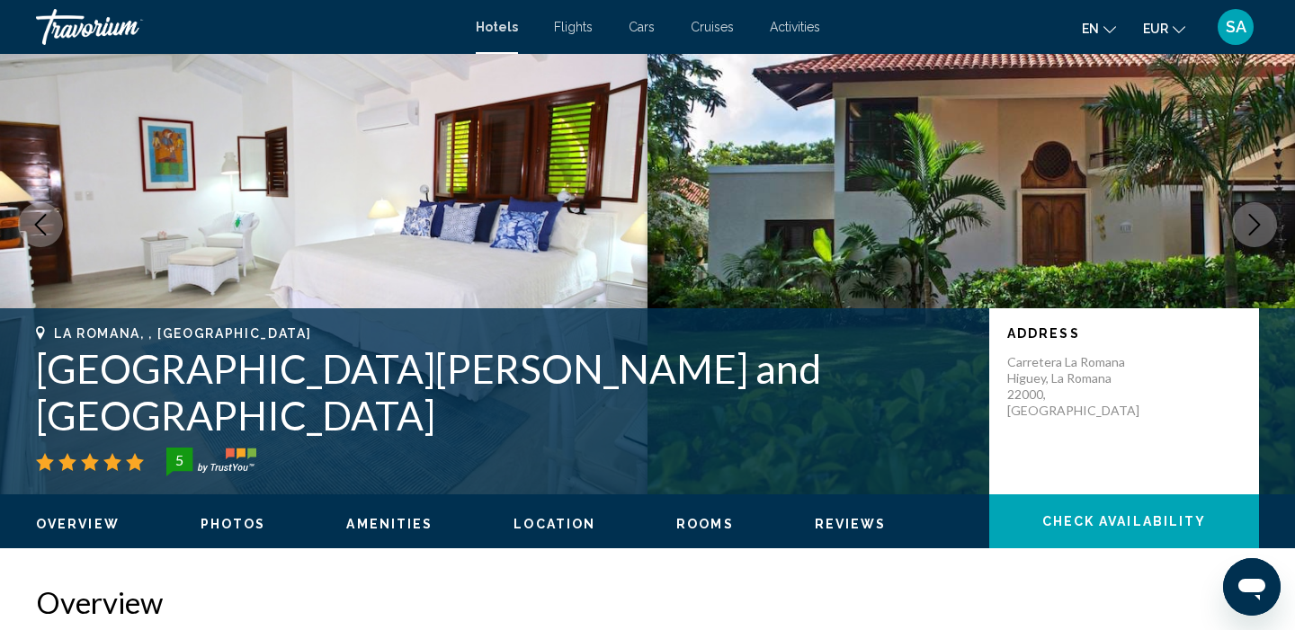
click at [1264, 228] on icon "Next image" at bounding box center [1254, 225] width 22 height 22
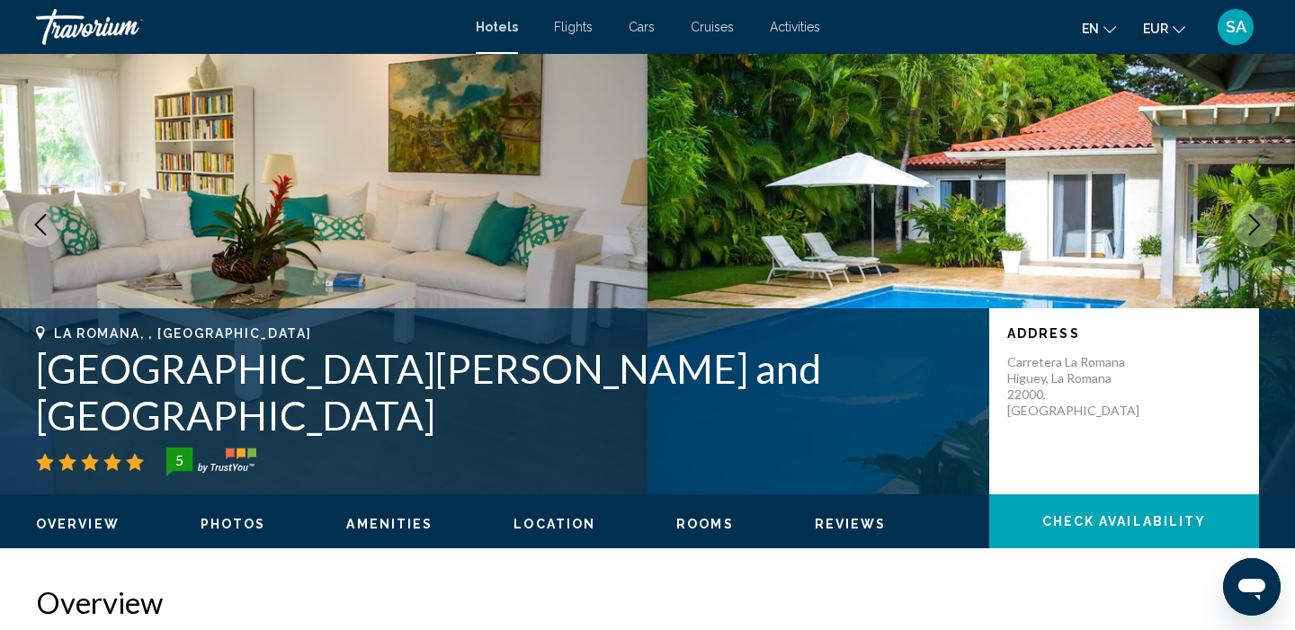
click at [1264, 228] on icon "Next image" at bounding box center [1254, 225] width 22 height 22
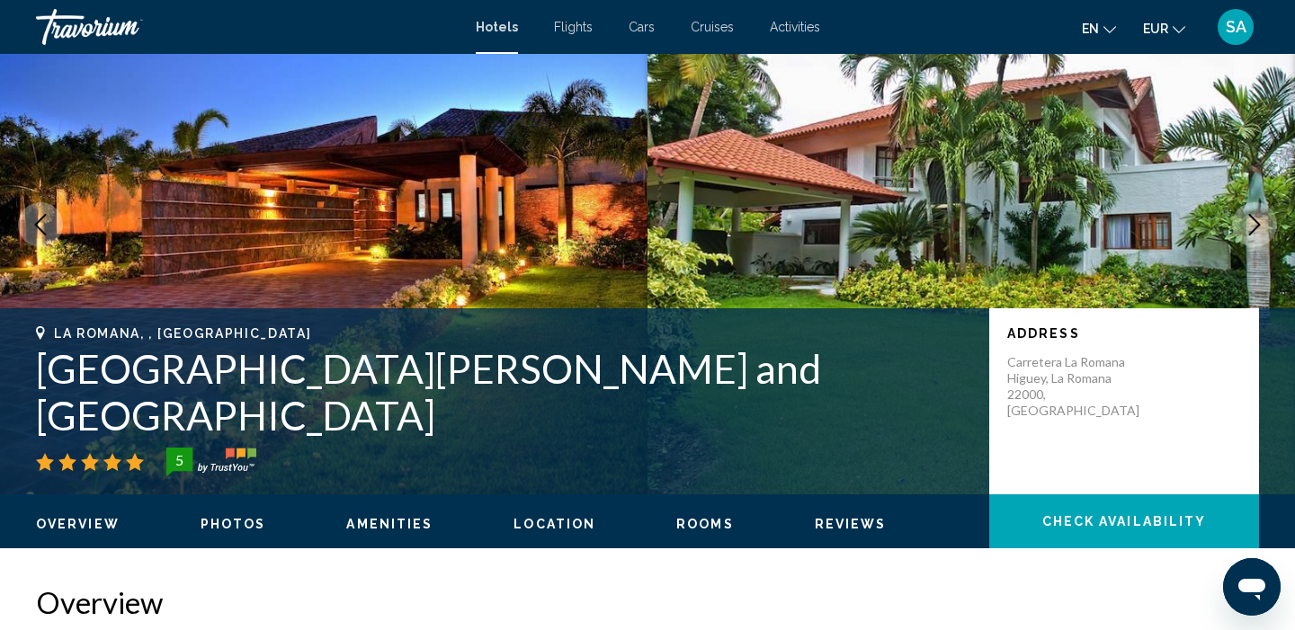
click at [1264, 228] on icon "Next image" at bounding box center [1254, 225] width 22 height 22
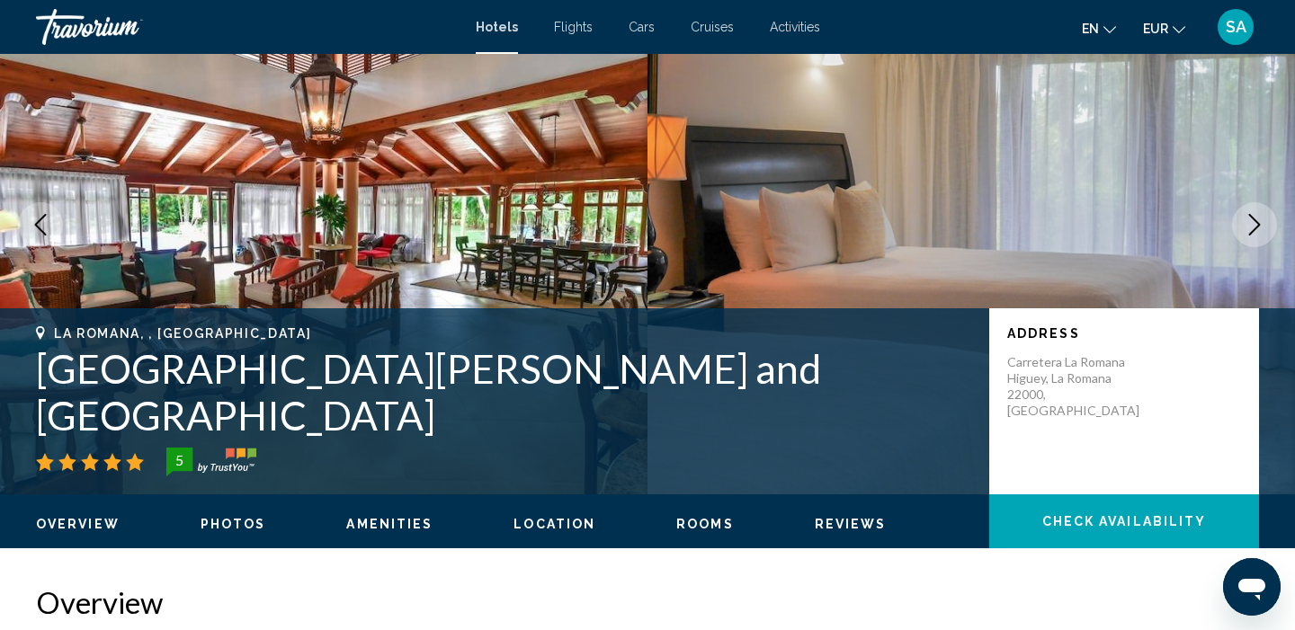
click at [1264, 228] on icon "Next image" at bounding box center [1254, 225] width 22 height 22
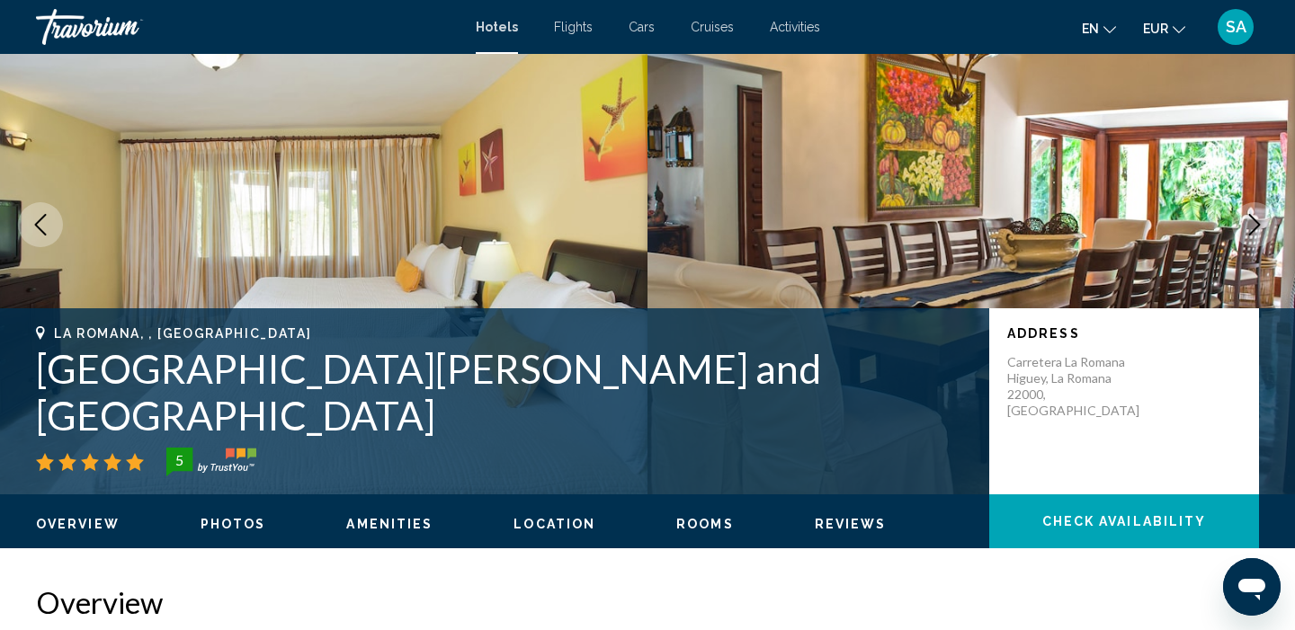
click at [1264, 228] on icon "Next image" at bounding box center [1254, 225] width 22 height 22
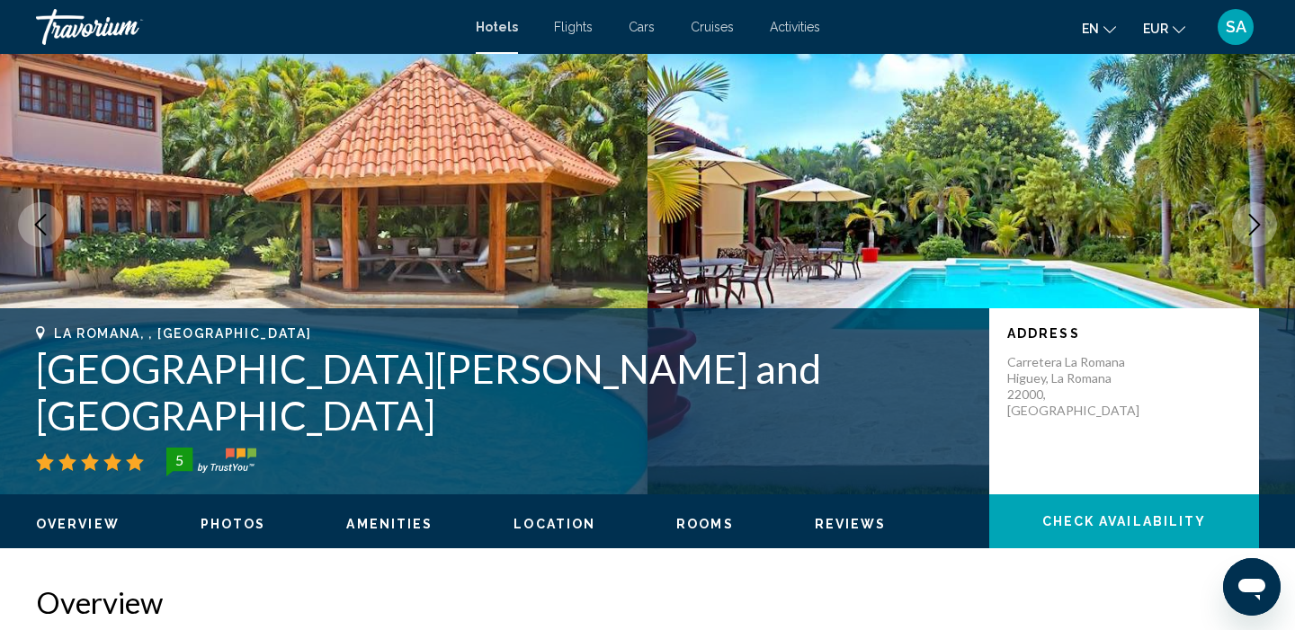
click at [1264, 228] on icon "Next image" at bounding box center [1254, 225] width 22 height 22
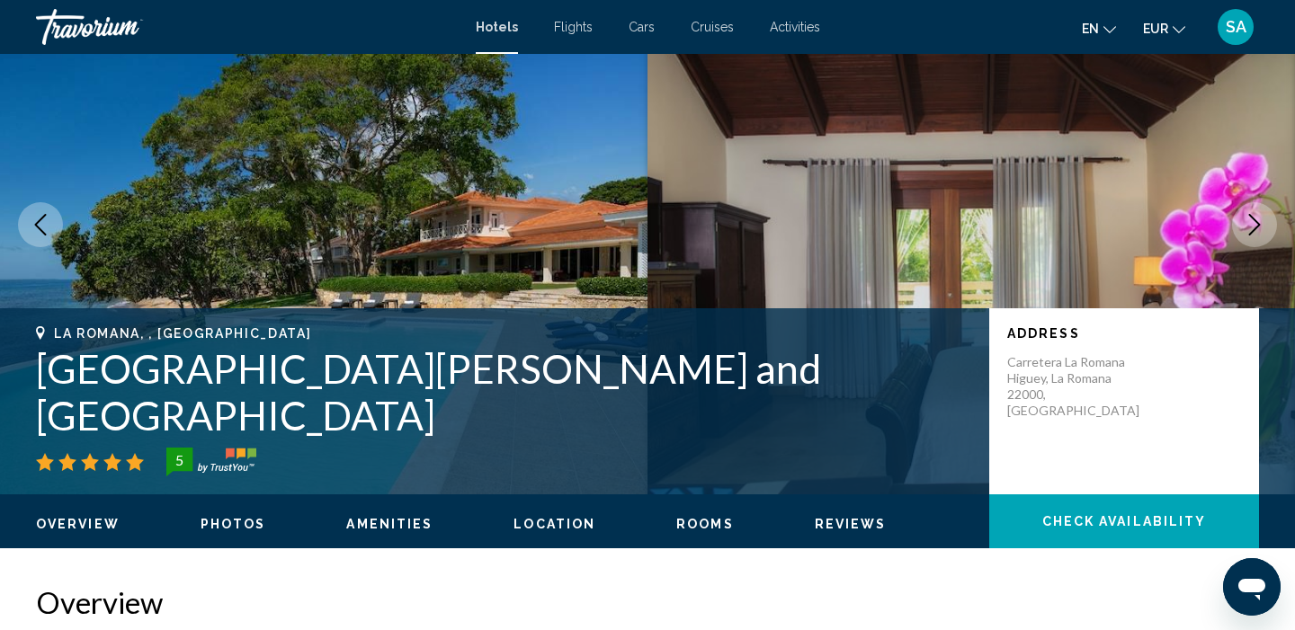
click at [1264, 228] on icon "Next image" at bounding box center [1254, 225] width 22 height 22
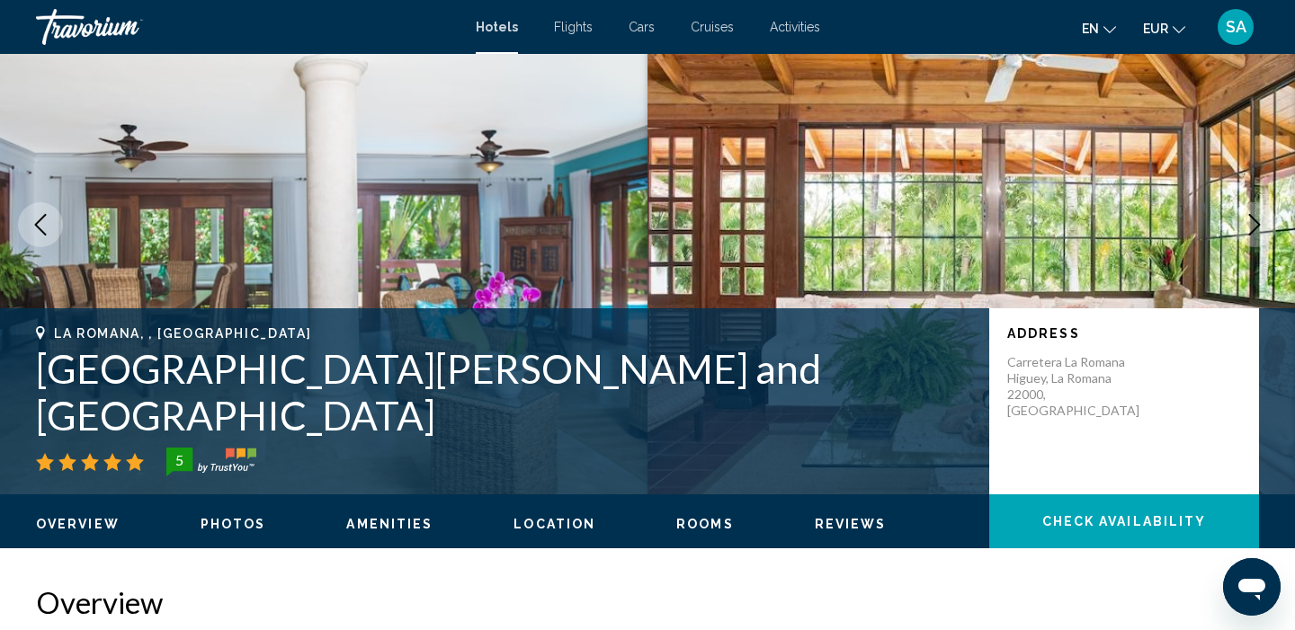
click at [1264, 228] on icon "Next image" at bounding box center [1254, 225] width 22 height 22
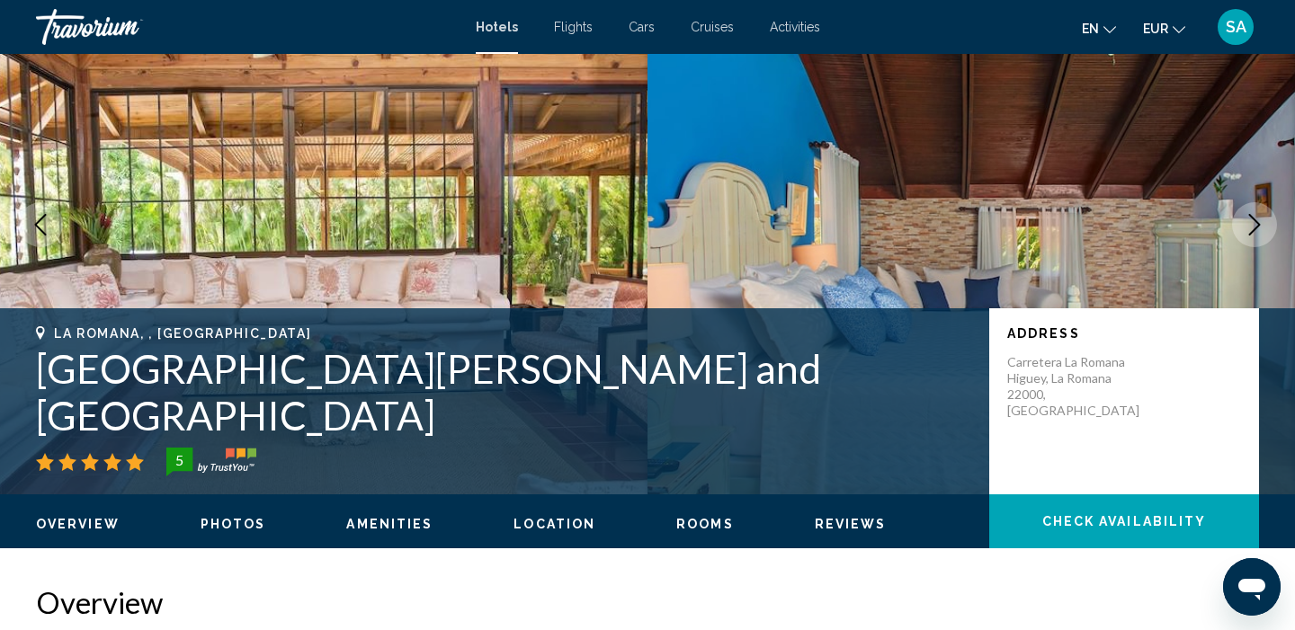
click at [1264, 228] on icon "Next image" at bounding box center [1254, 225] width 22 height 22
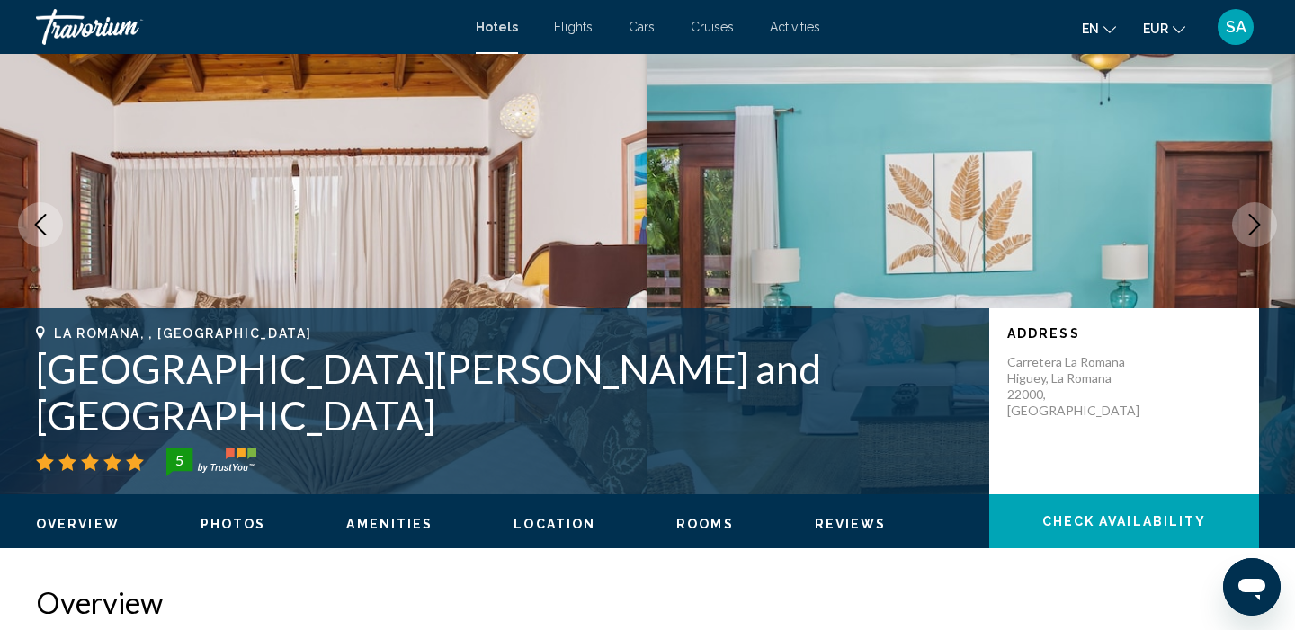
click at [1264, 228] on icon "Next image" at bounding box center [1254, 225] width 22 height 22
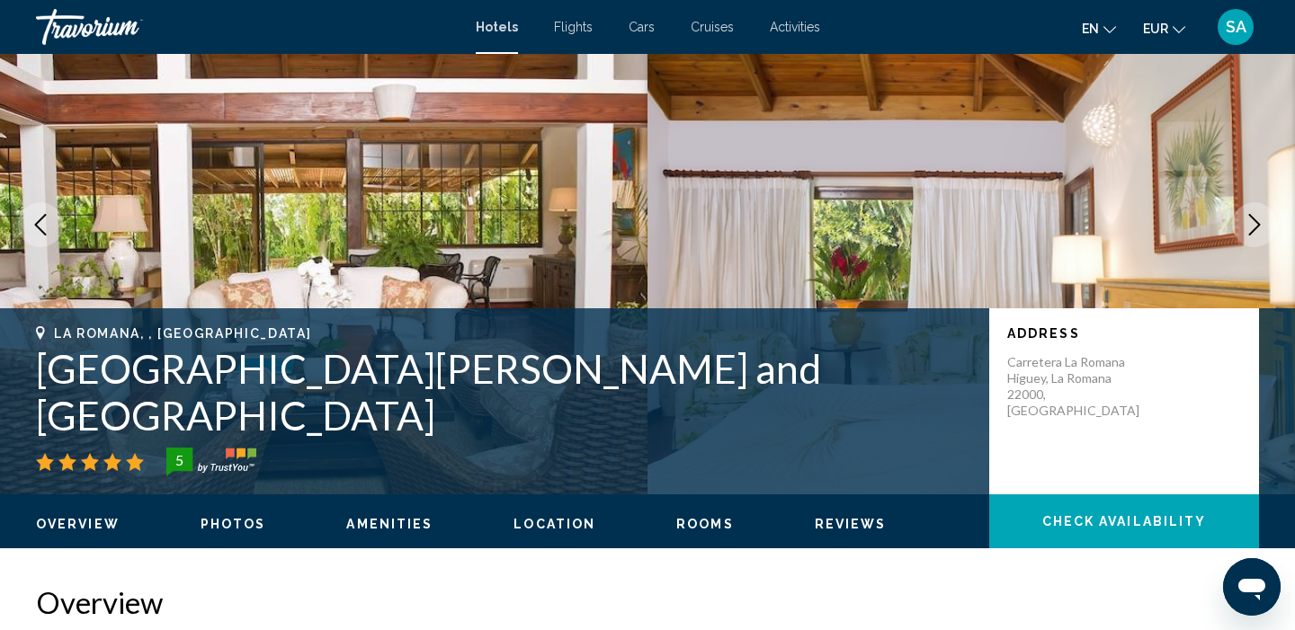
click at [1264, 228] on icon "Next image" at bounding box center [1254, 225] width 22 height 22
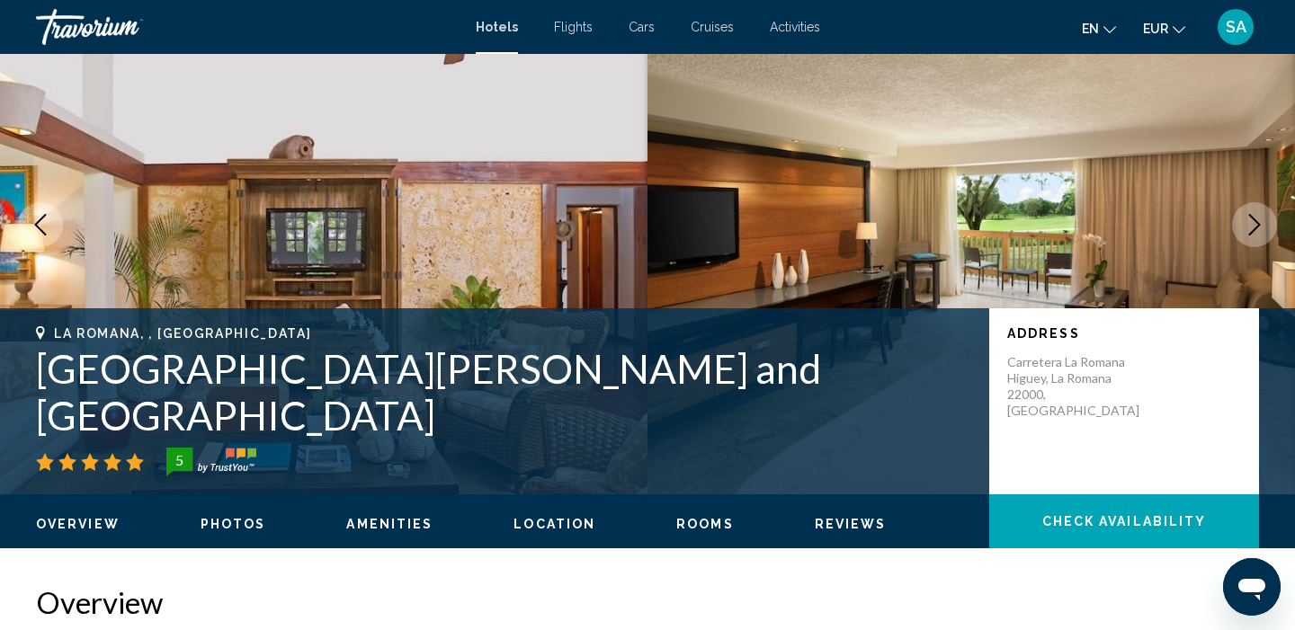
click at [1264, 228] on icon "Next image" at bounding box center [1254, 225] width 22 height 22
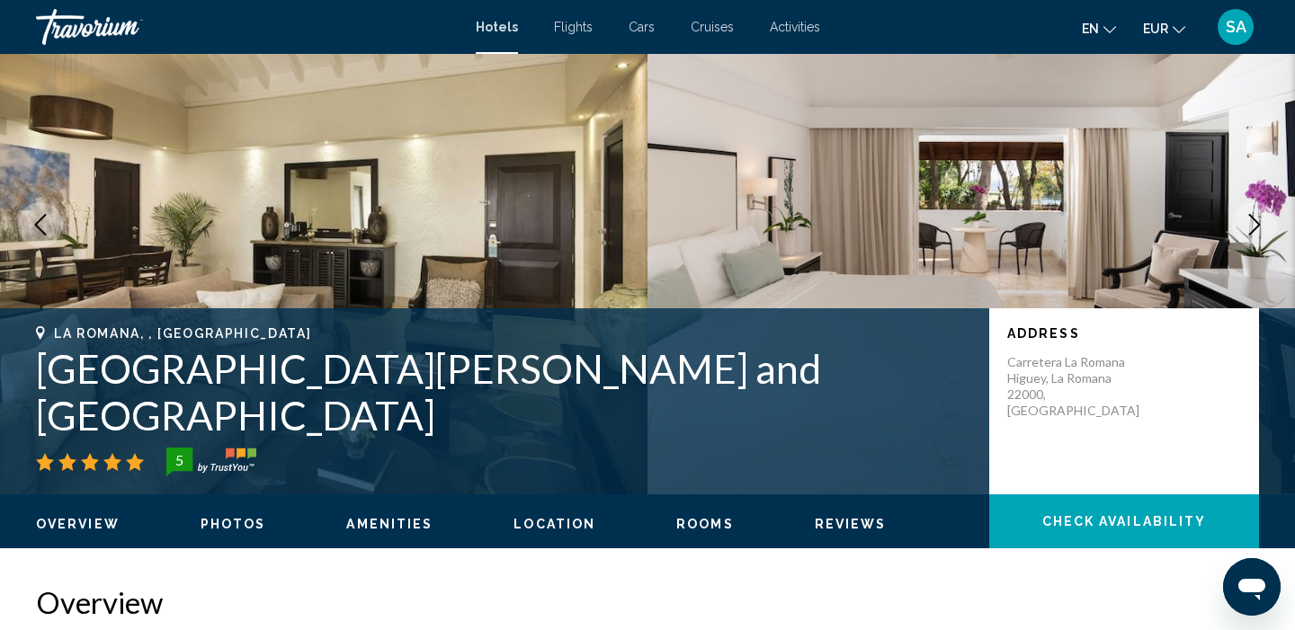
click at [1264, 228] on icon "Next image" at bounding box center [1254, 225] width 22 height 22
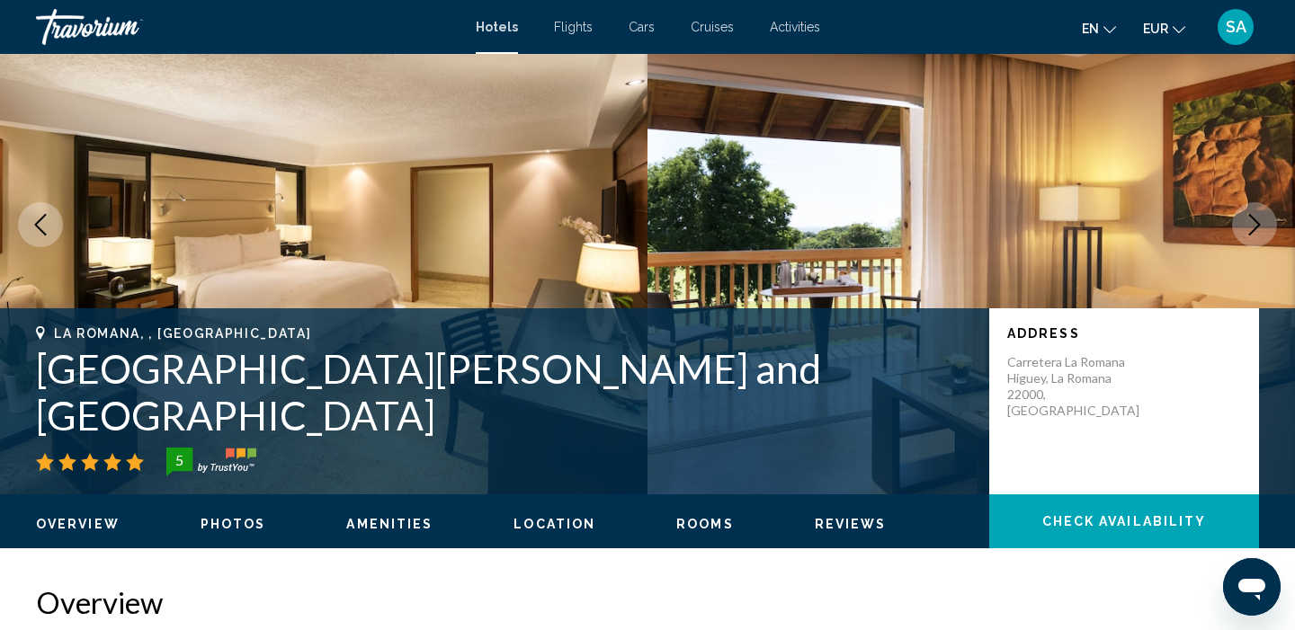
click at [1264, 228] on icon "Next image" at bounding box center [1254, 225] width 22 height 22
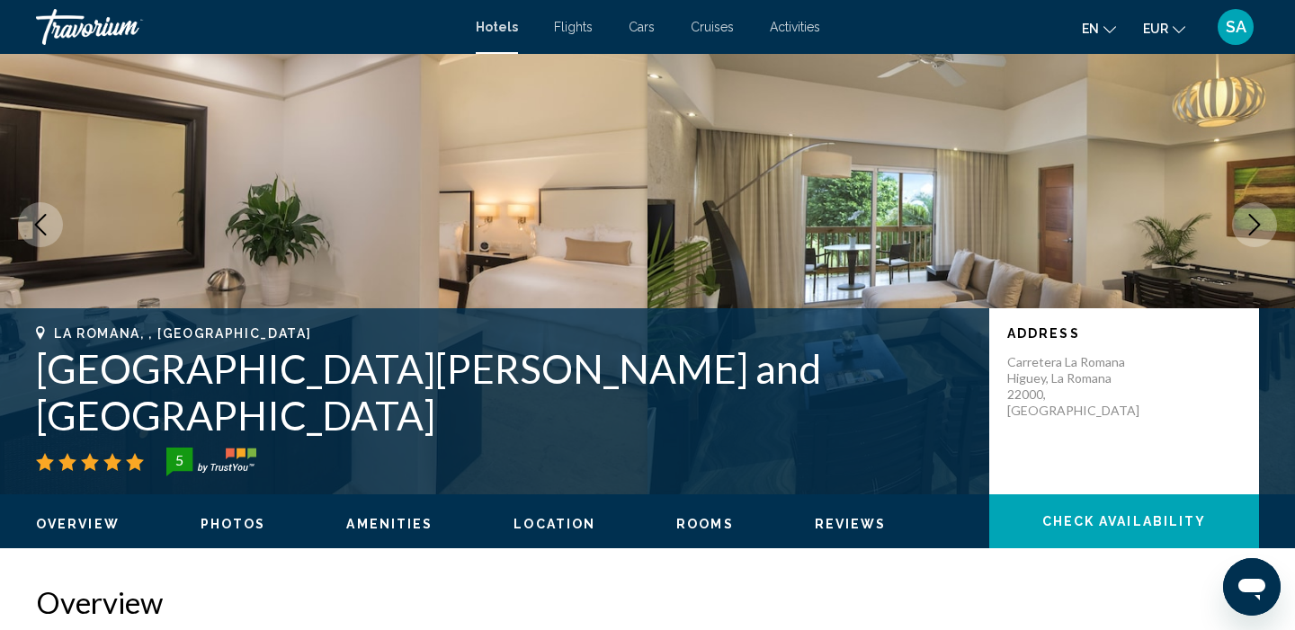
click at [1264, 228] on icon "Next image" at bounding box center [1254, 225] width 22 height 22
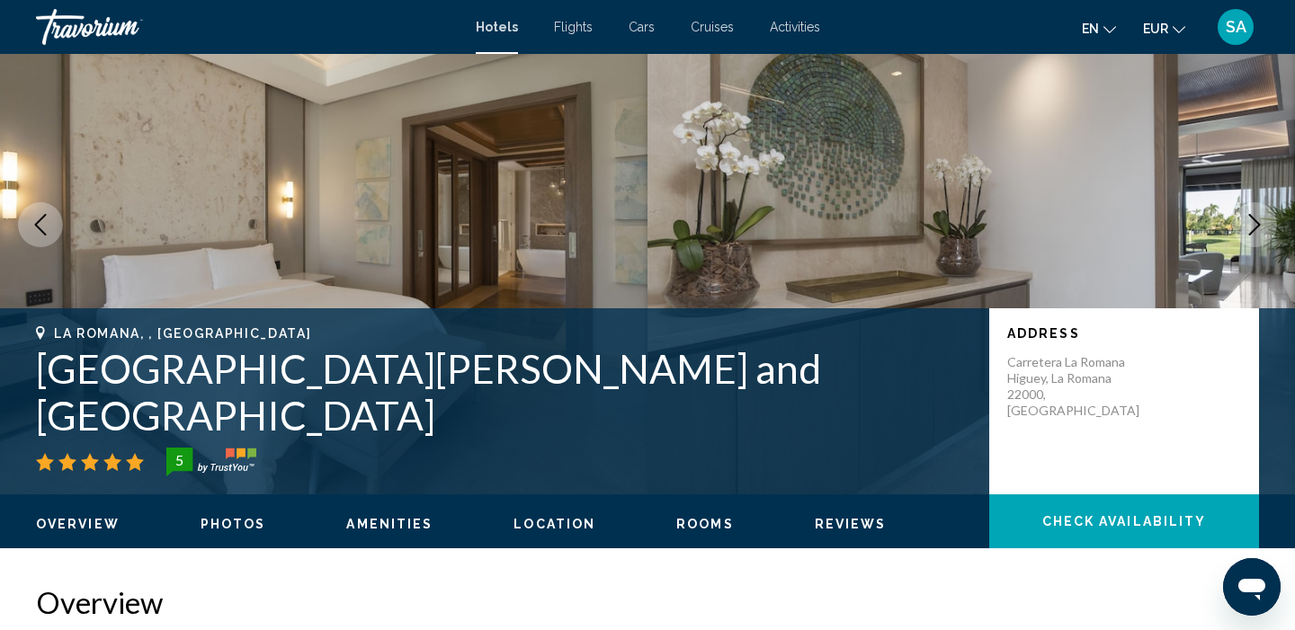
click at [1264, 228] on icon "Next image" at bounding box center [1254, 225] width 22 height 22
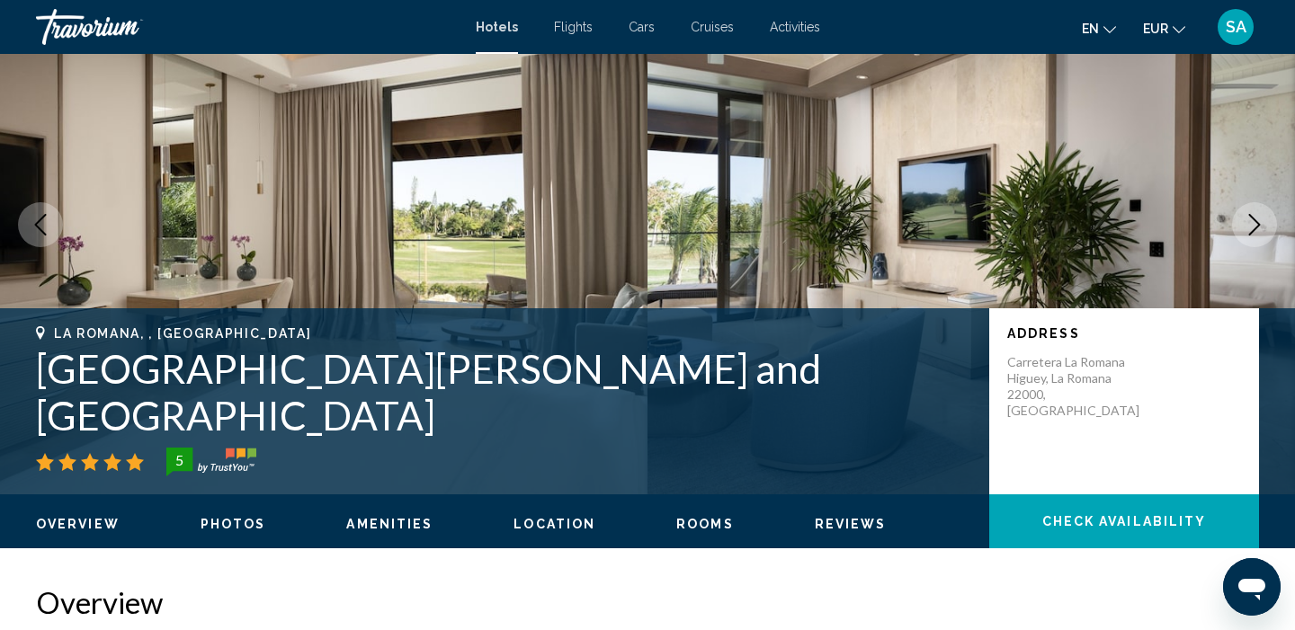
click at [1264, 228] on icon "Next image" at bounding box center [1254, 225] width 22 height 22
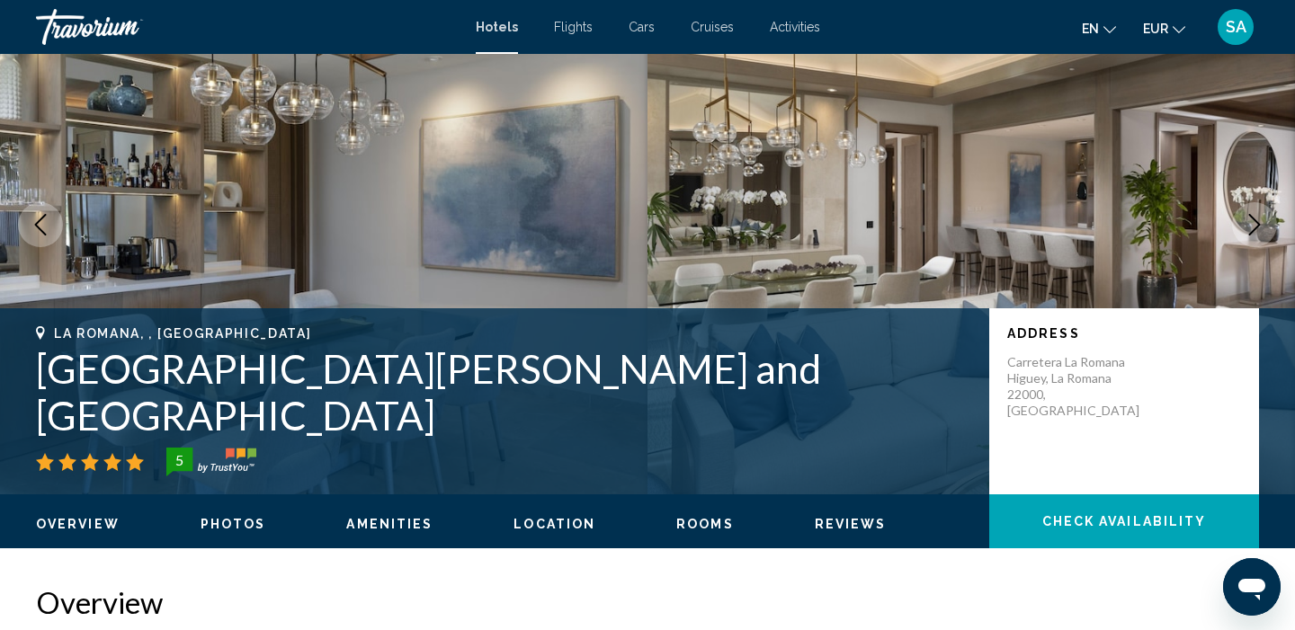
click at [1264, 228] on icon "Next image" at bounding box center [1254, 225] width 22 height 22
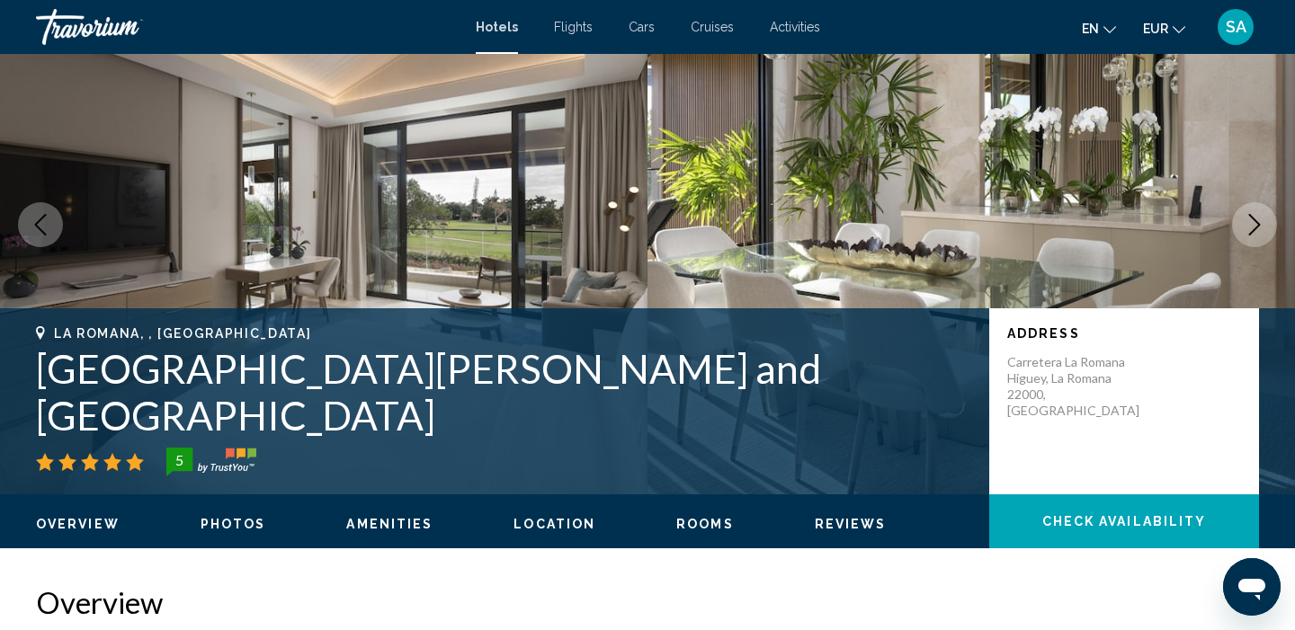
click at [1264, 228] on icon "Next image" at bounding box center [1254, 225] width 22 height 22
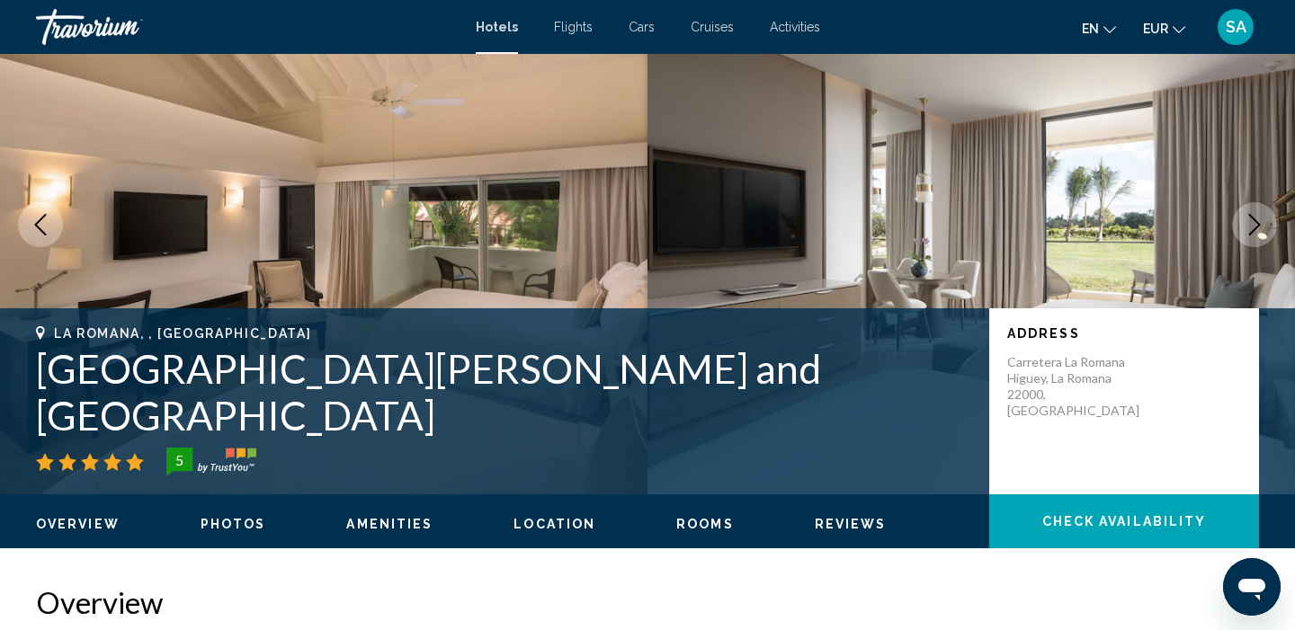
click at [1264, 228] on icon "Next image" at bounding box center [1254, 225] width 22 height 22
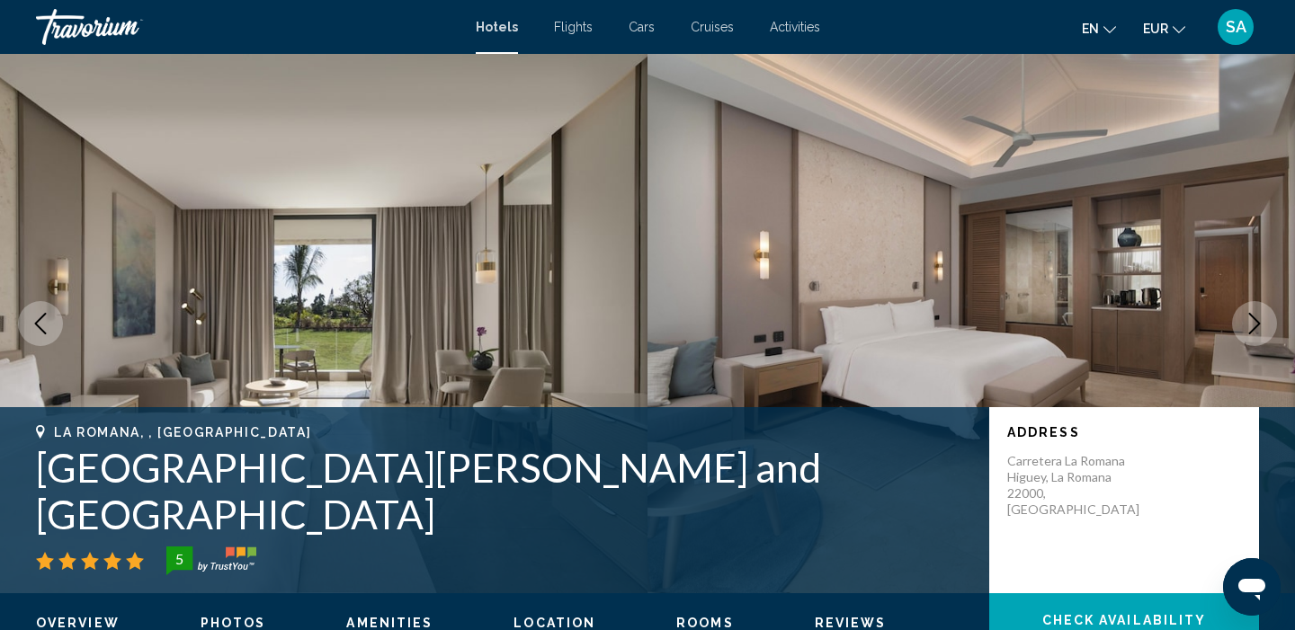
scroll to position [0, 0]
click at [292, 505] on h1 "[GEOGRAPHIC_DATA][PERSON_NAME] and [GEOGRAPHIC_DATA]" at bounding box center [503, 490] width 935 height 93
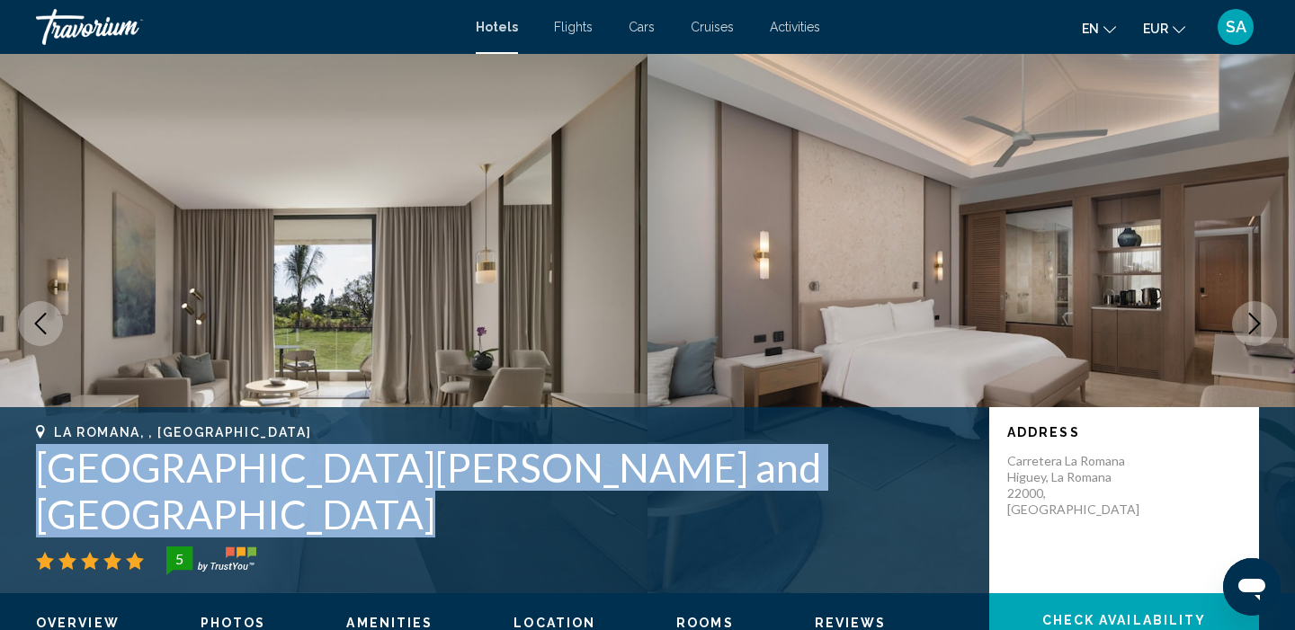
click at [292, 505] on h1 "[GEOGRAPHIC_DATA][PERSON_NAME] and [GEOGRAPHIC_DATA]" at bounding box center [503, 490] width 935 height 93
copy h1 "[GEOGRAPHIC_DATA][PERSON_NAME] and [GEOGRAPHIC_DATA]"
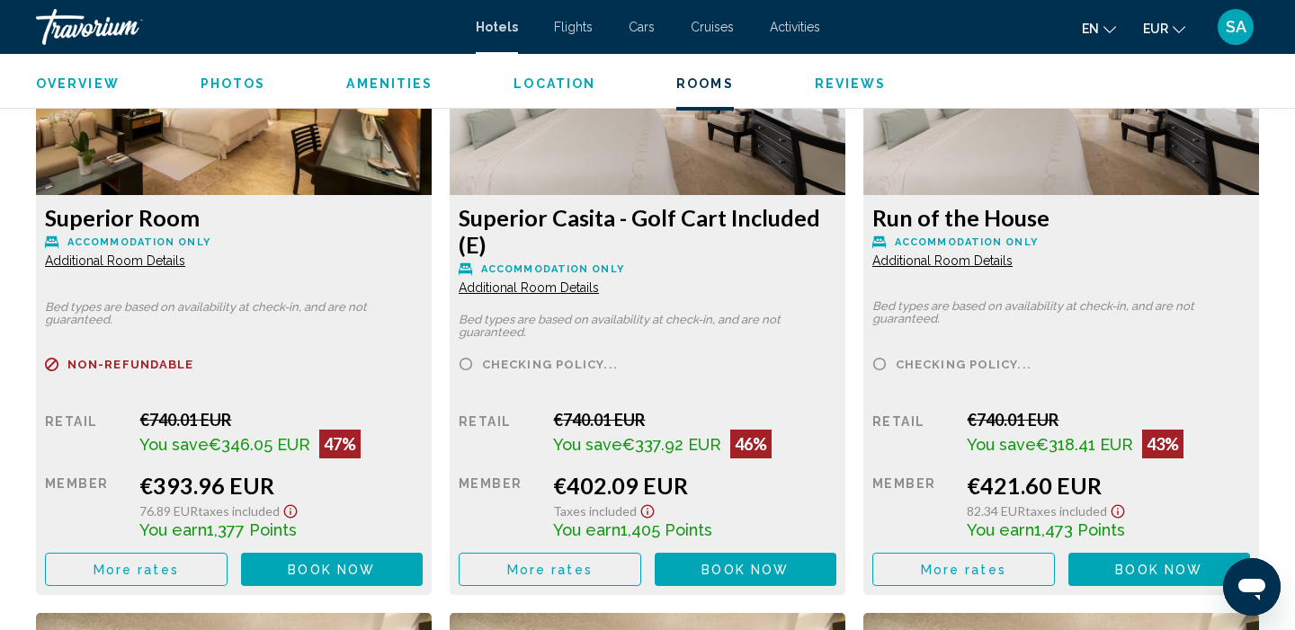
scroll to position [2594, 0]
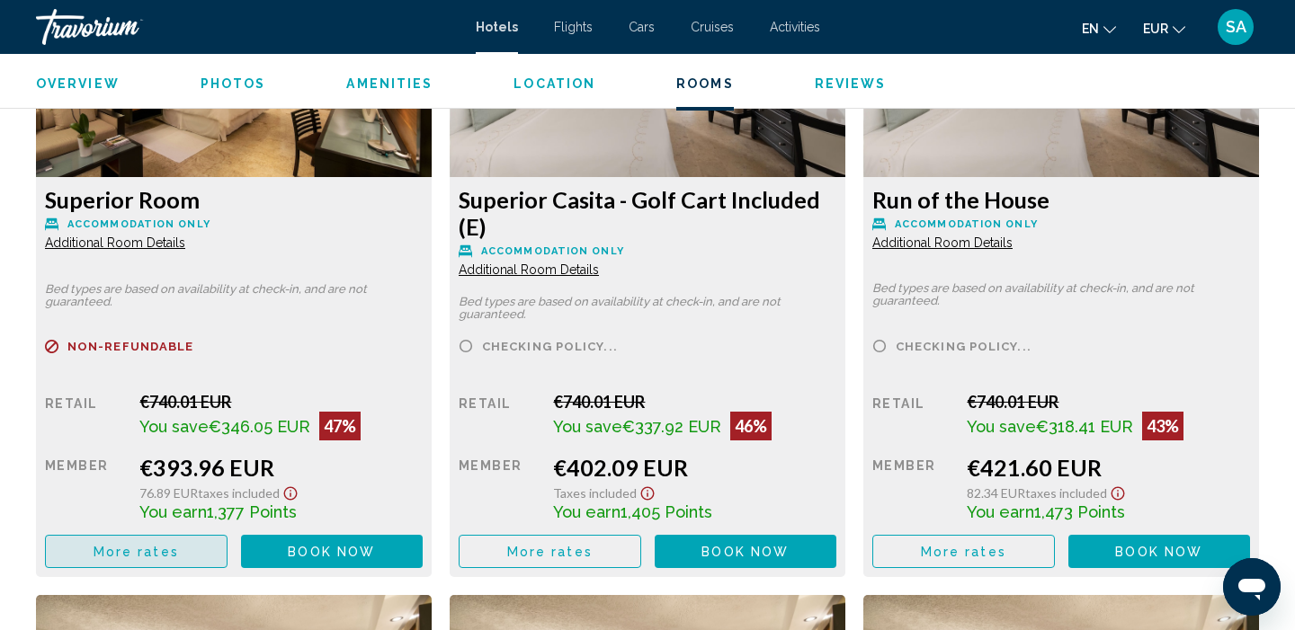
click at [190, 551] on button "More rates" at bounding box center [136, 551] width 182 height 33
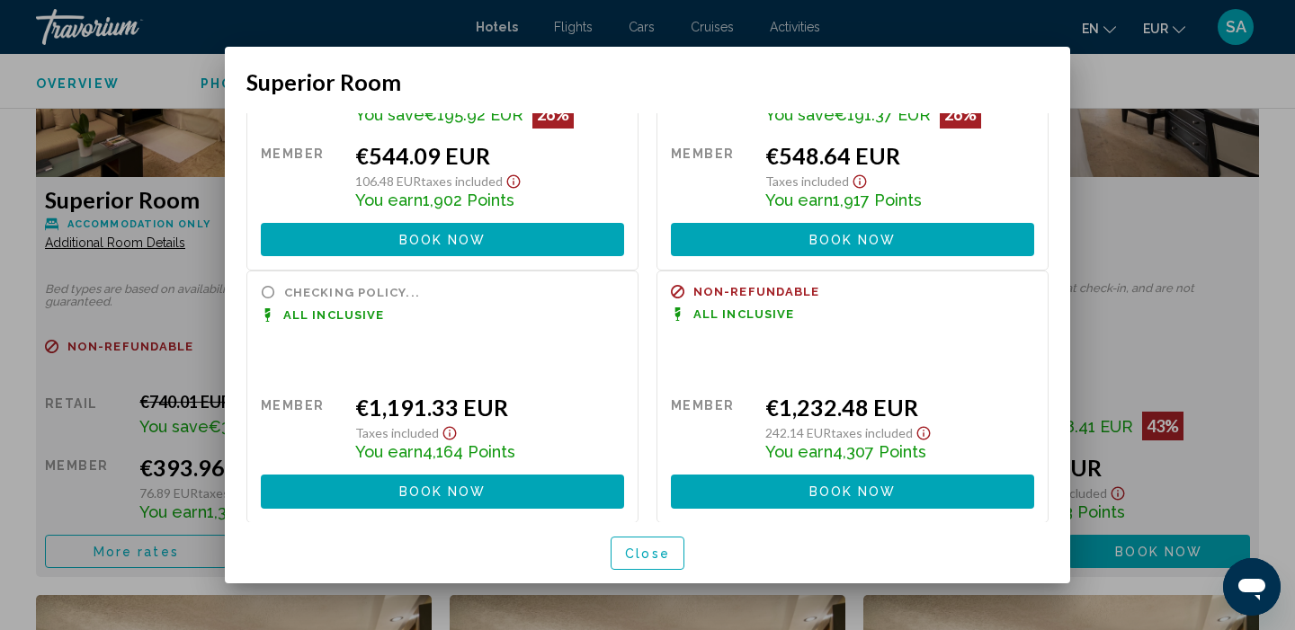
scroll to position [448, 0]
click at [648, 552] on span "Close" at bounding box center [647, 554] width 45 height 14
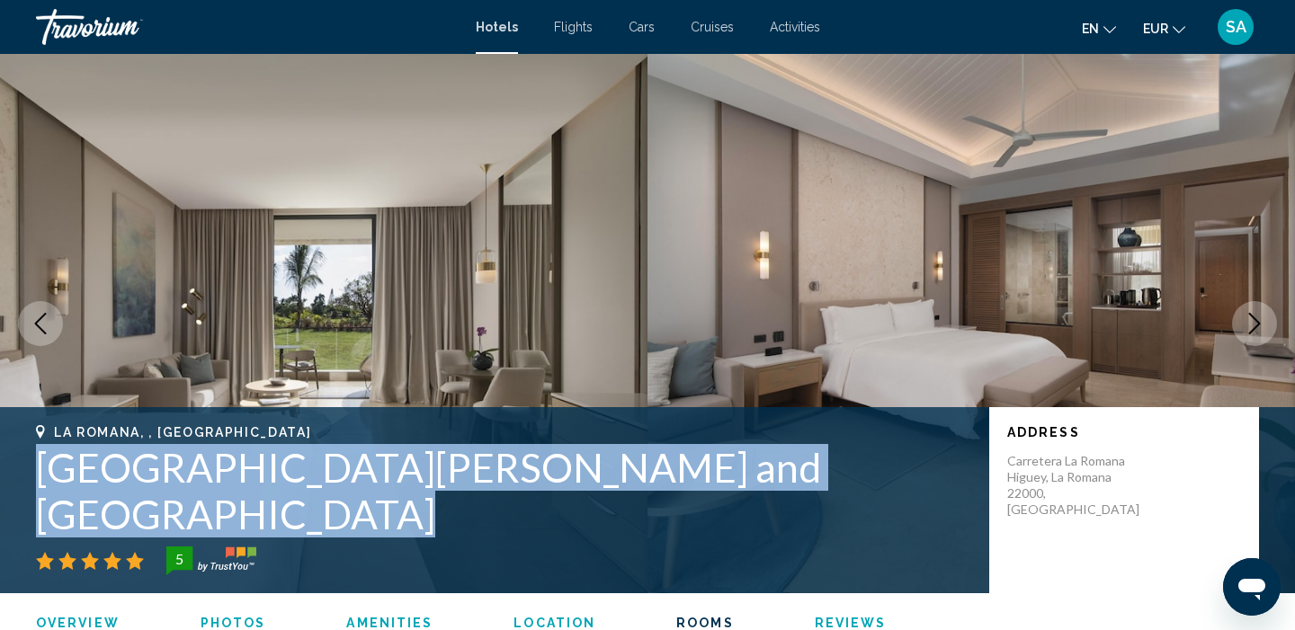
scroll to position [2594, 0]
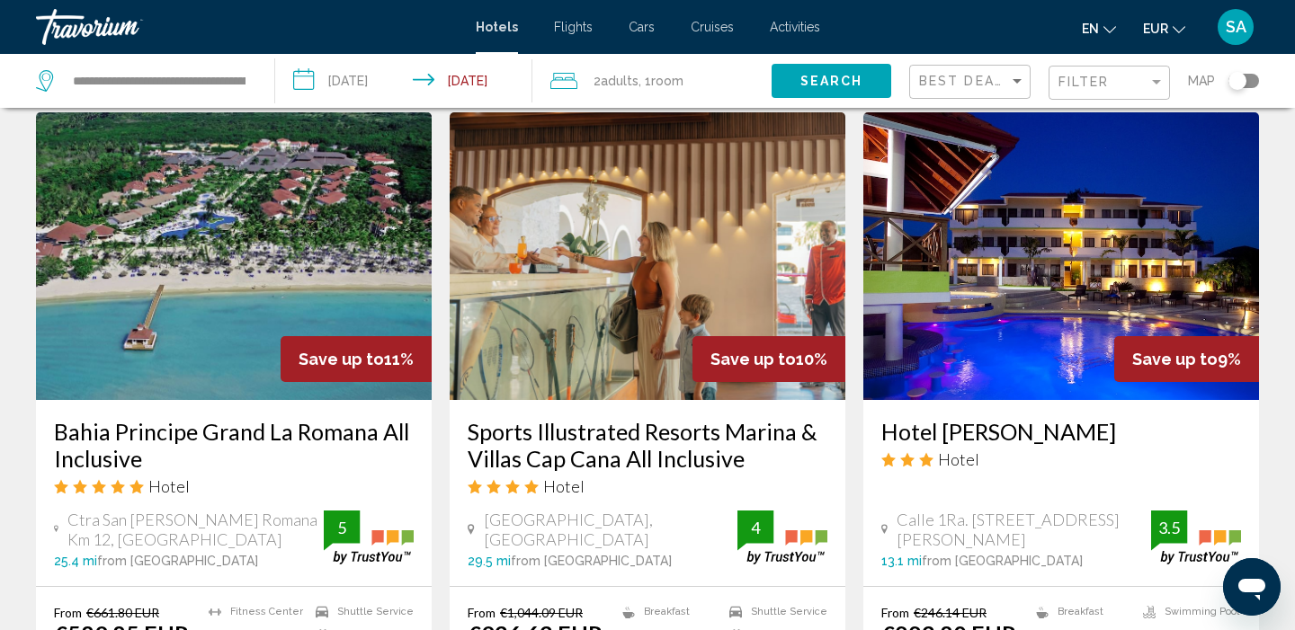
scroll to position [2172, 0]
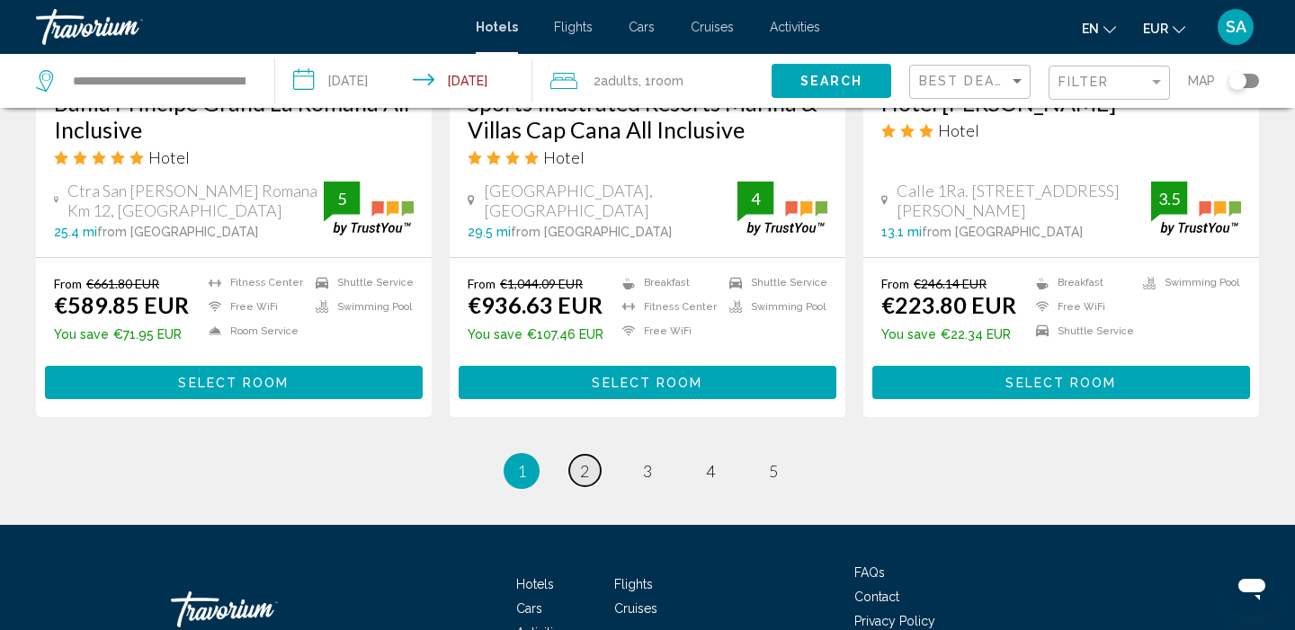
click at [584, 461] on span "2" at bounding box center [584, 471] width 9 height 20
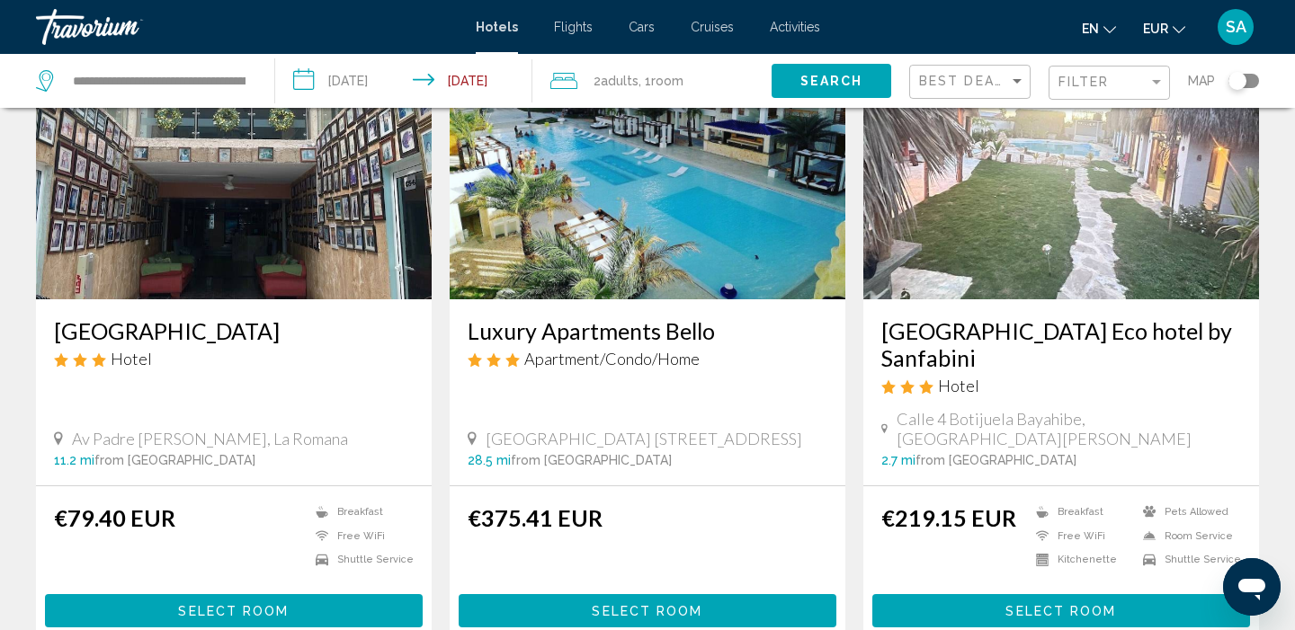
scroll to position [2194, 0]
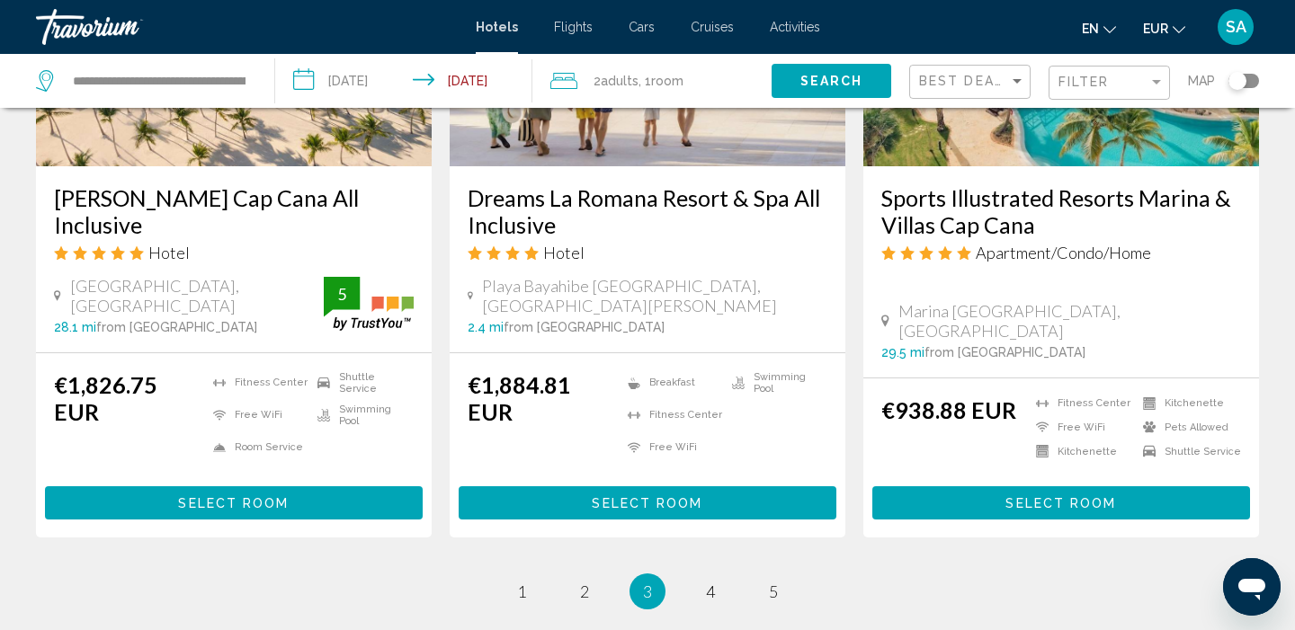
scroll to position [2382, 0]
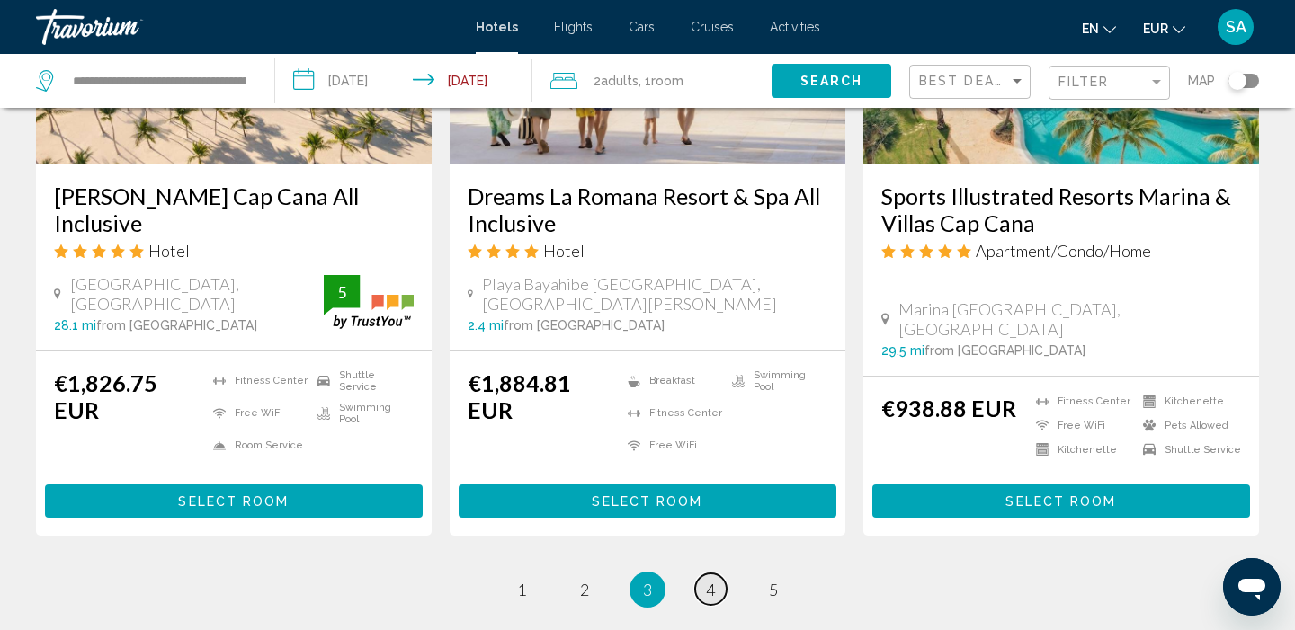
click at [707, 580] on span "4" at bounding box center [710, 590] width 9 height 20
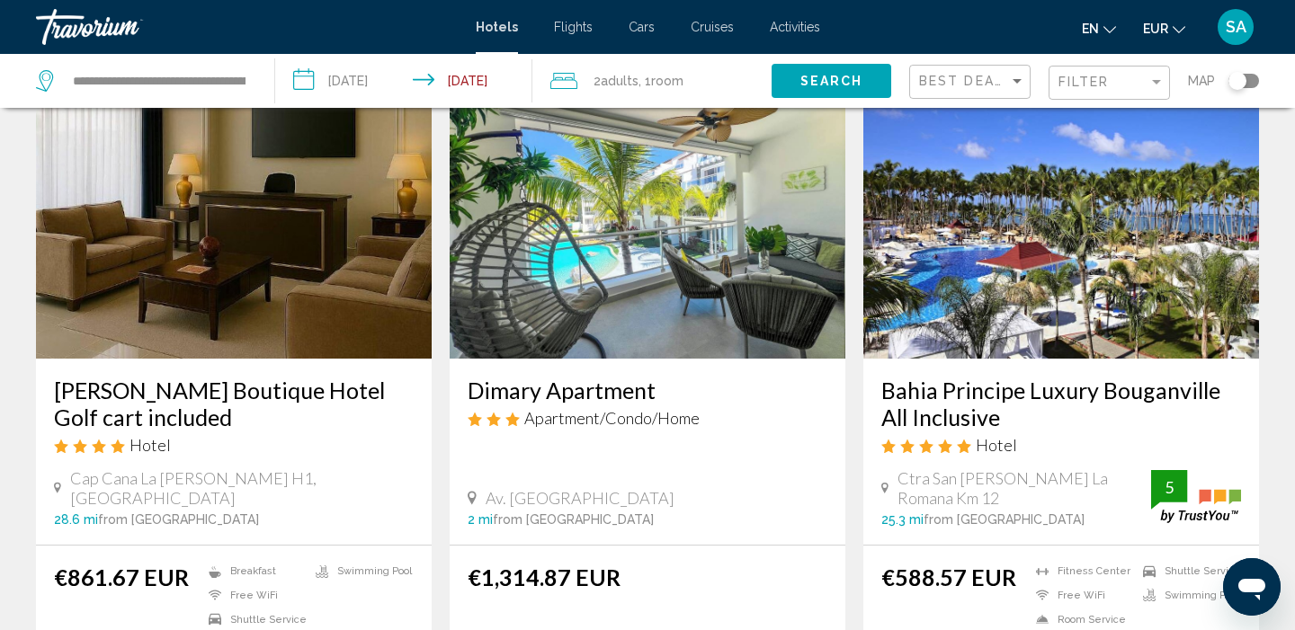
scroll to position [793, 0]
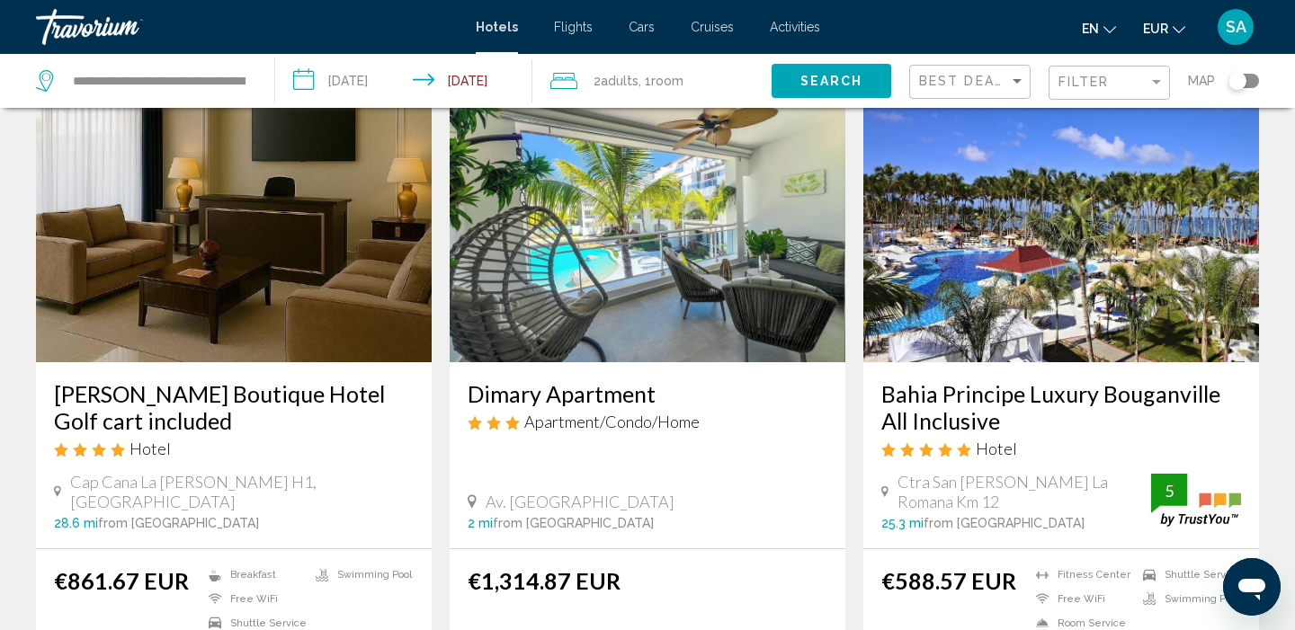
click at [1048, 242] on img "Main content" at bounding box center [1061, 219] width 396 height 288
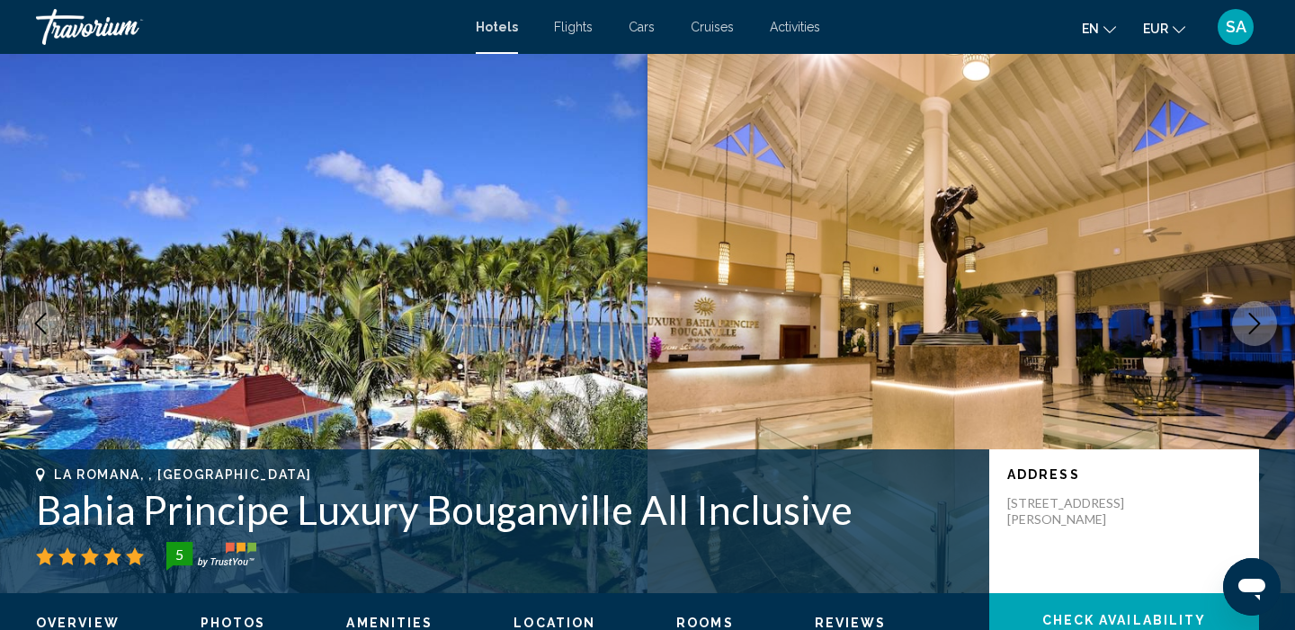
click at [1263, 326] on icon "Next image" at bounding box center [1254, 324] width 22 height 22
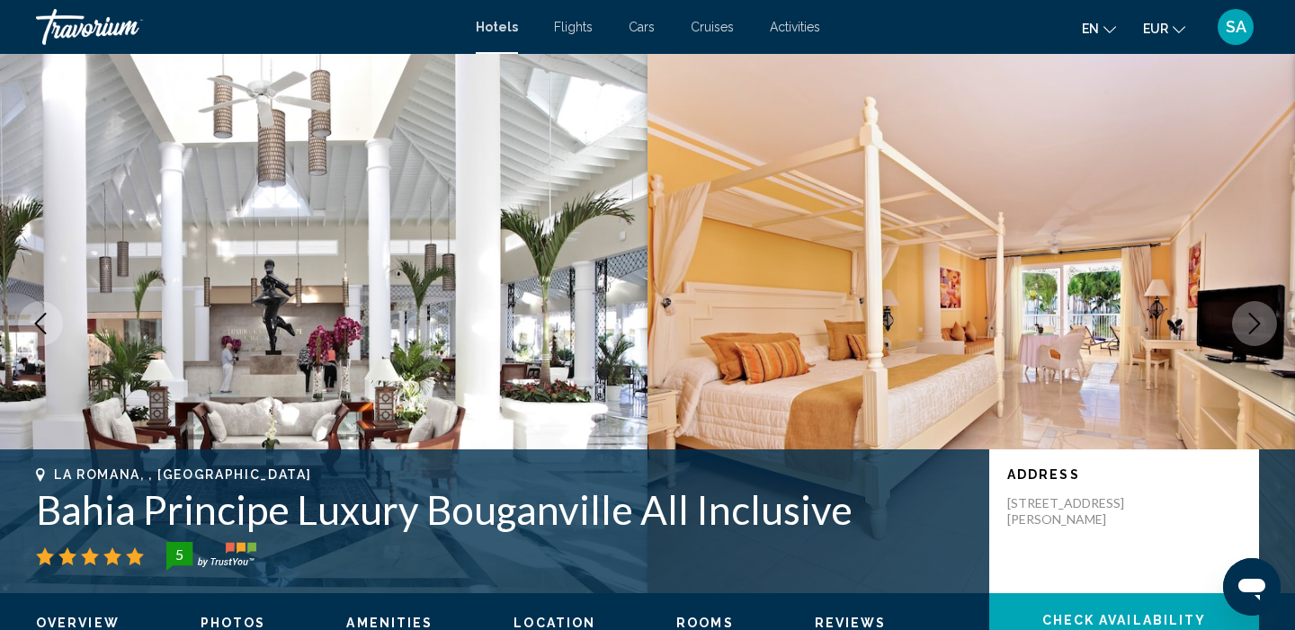
click at [1263, 327] on icon "Next image" at bounding box center [1254, 324] width 22 height 22
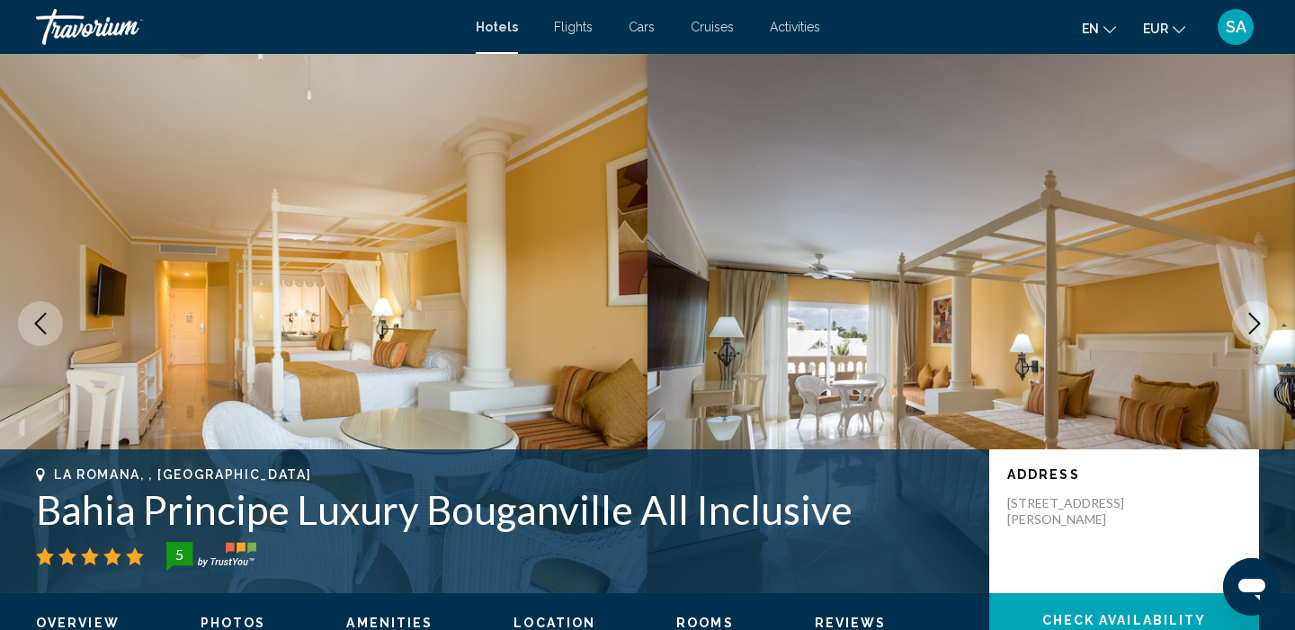
click at [1263, 327] on icon "Next image" at bounding box center [1254, 324] width 22 height 22
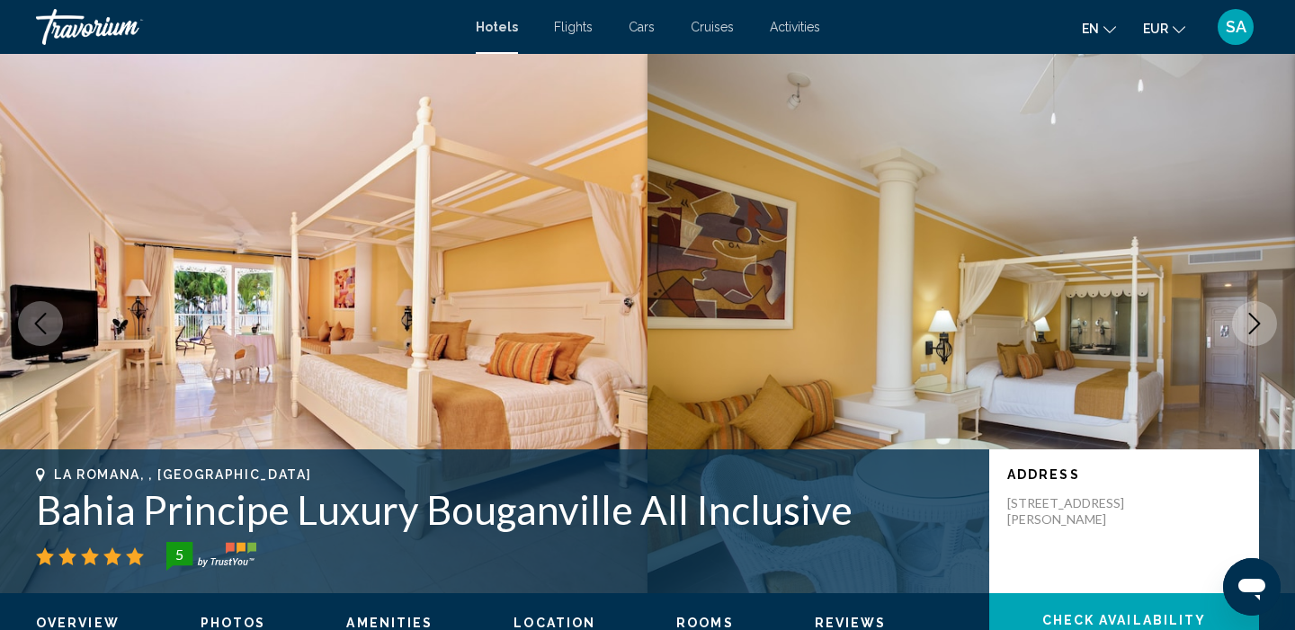
click at [1263, 327] on icon "Next image" at bounding box center [1254, 324] width 22 height 22
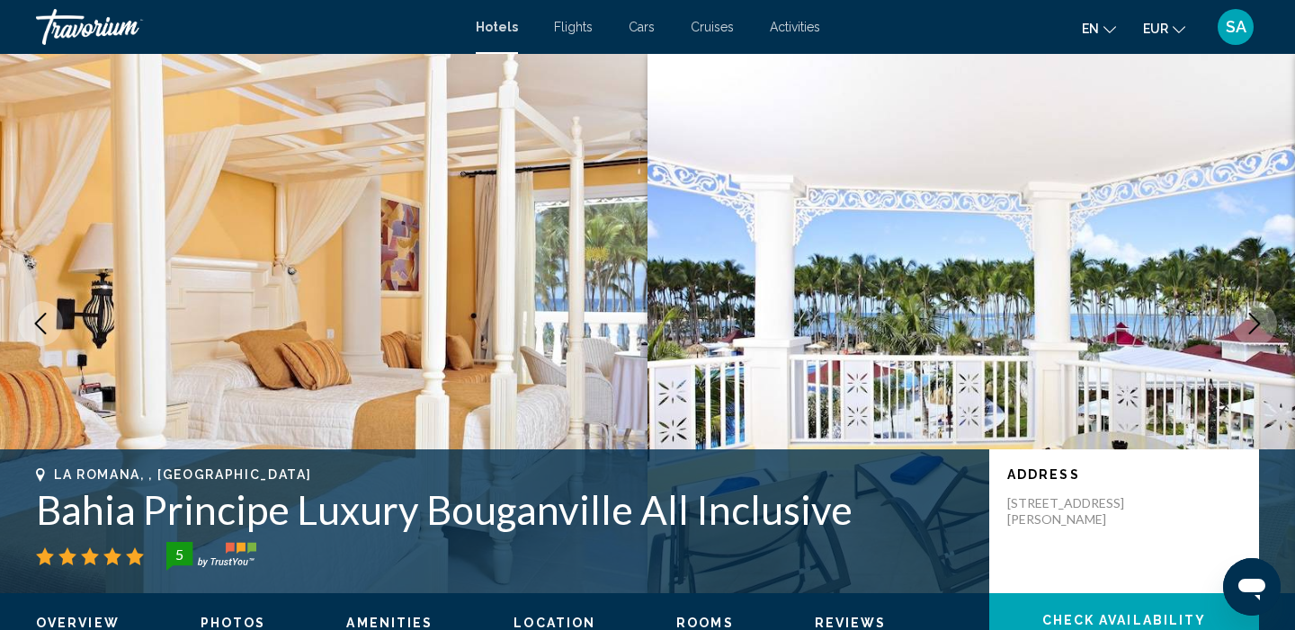
click at [1263, 327] on icon "Next image" at bounding box center [1254, 324] width 22 height 22
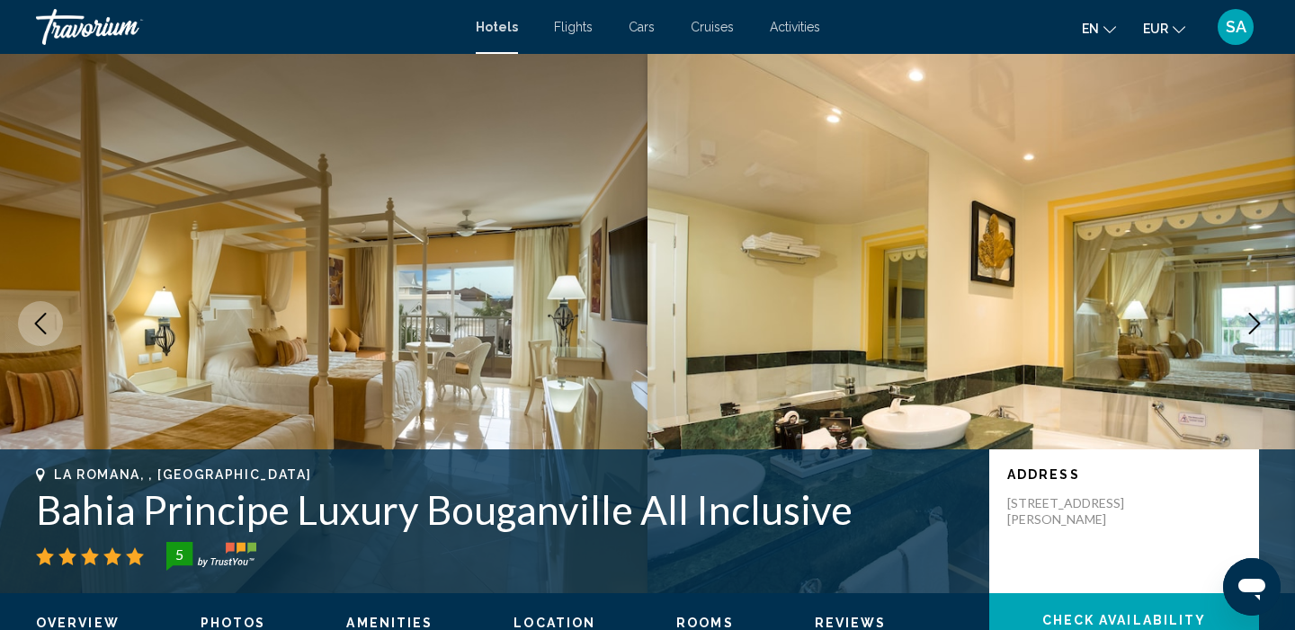
click at [1263, 327] on icon "Next image" at bounding box center [1254, 324] width 22 height 22
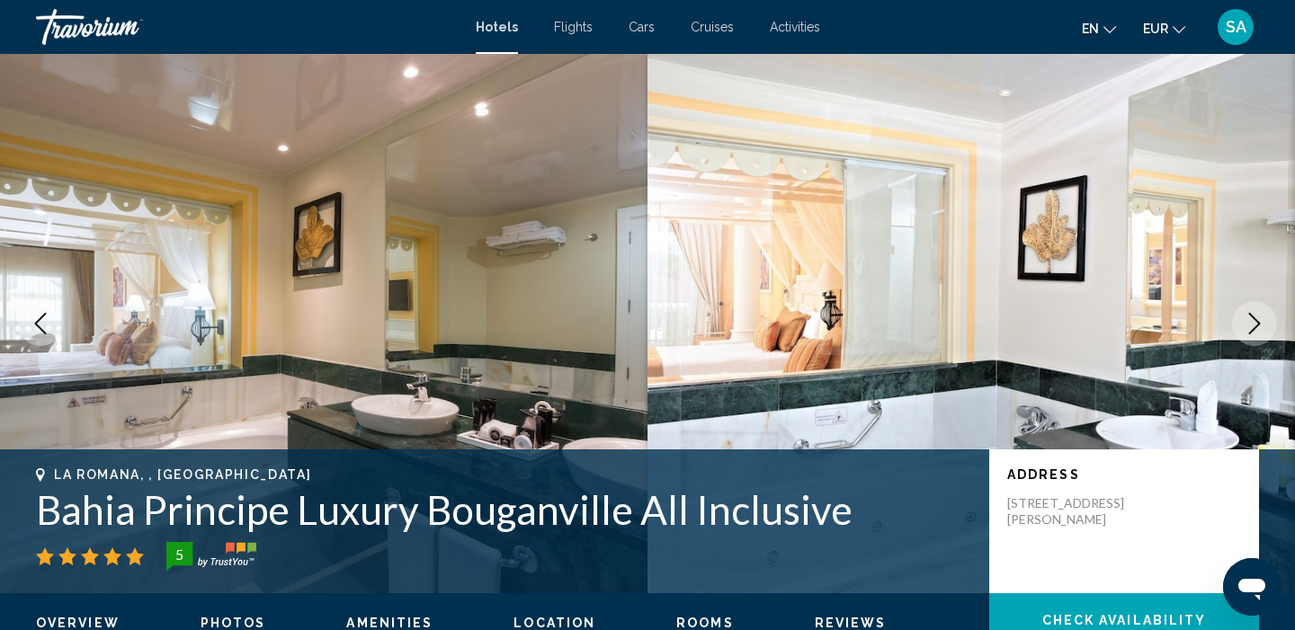
click at [1263, 327] on icon "Next image" at bounding box center [1254, 324] width 22 height 22
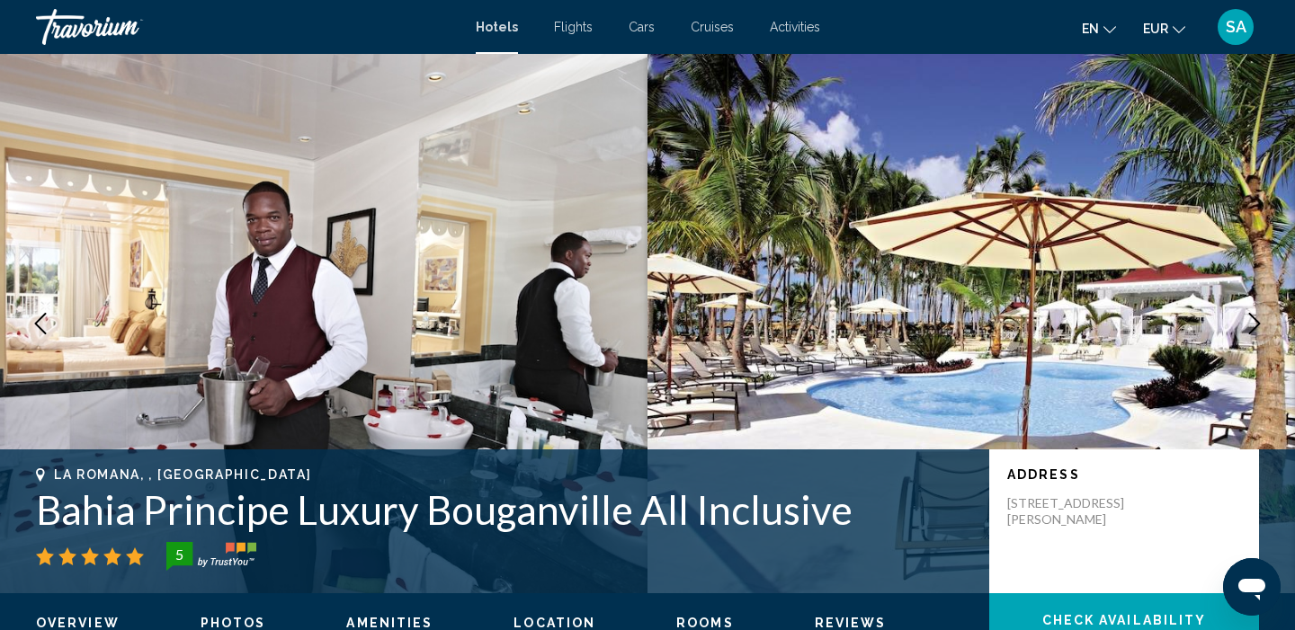
click at [1263, 327] on icon "Next image" at bounding box center [1254, 324] width 22 height 22
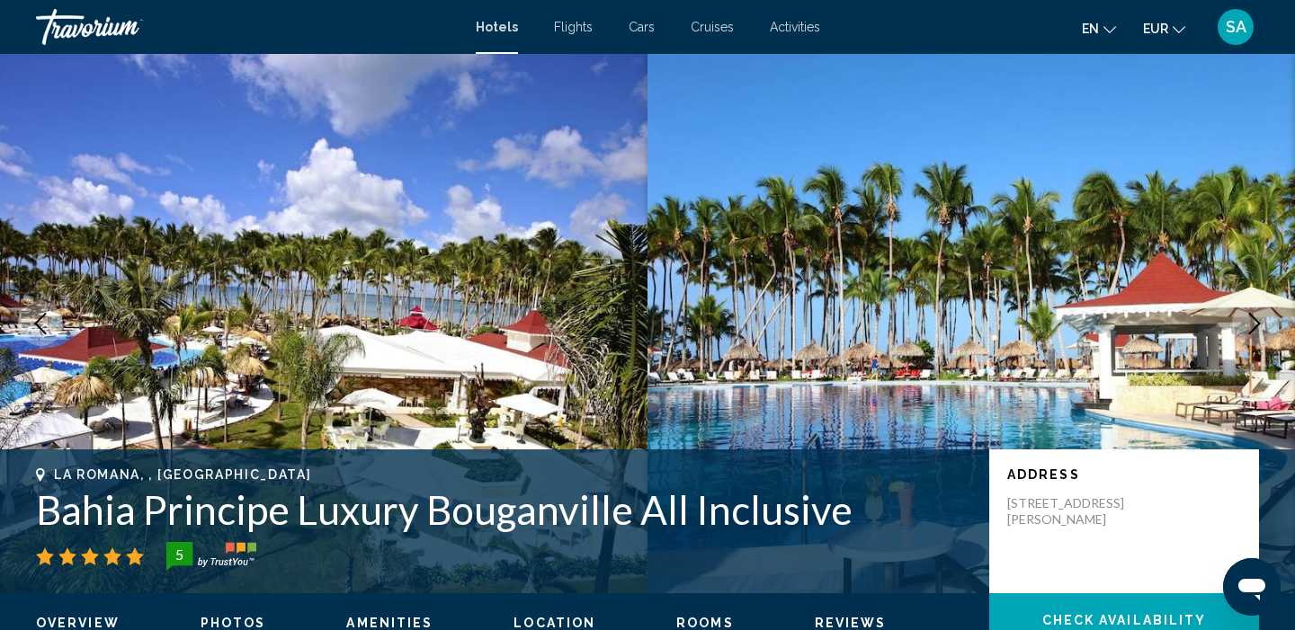
click at [1263, 327] on icon "Next image" at bounding box center [1254, 324] width 22 height 22
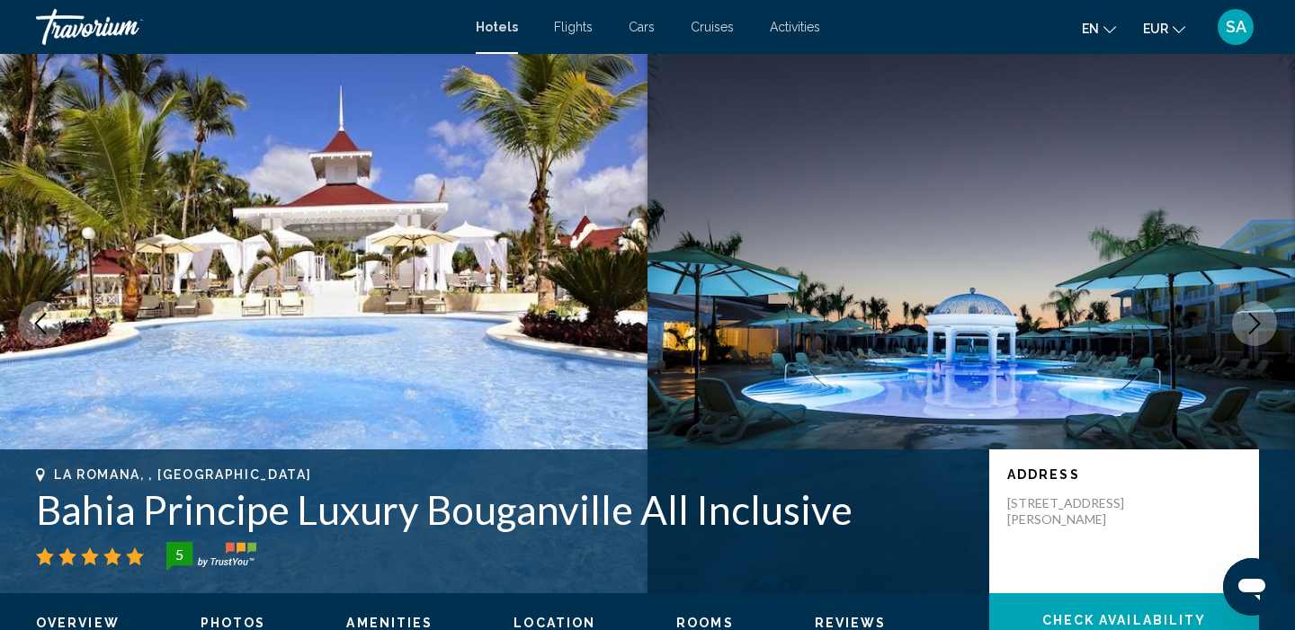
click at [1263, 327] on icon "Next image" at bounding box center [1254, 324] width 22 height 22
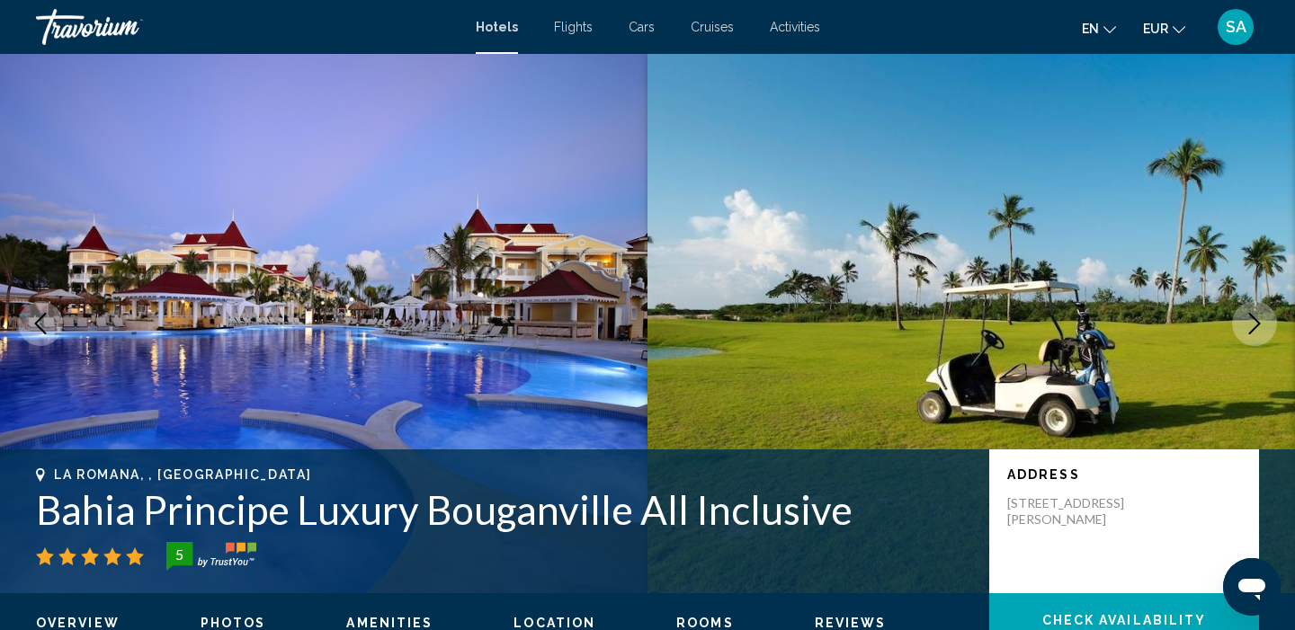
click at [1263, 327] on icon "Next image" at bounding box center [1254, 324] width 22 height 22
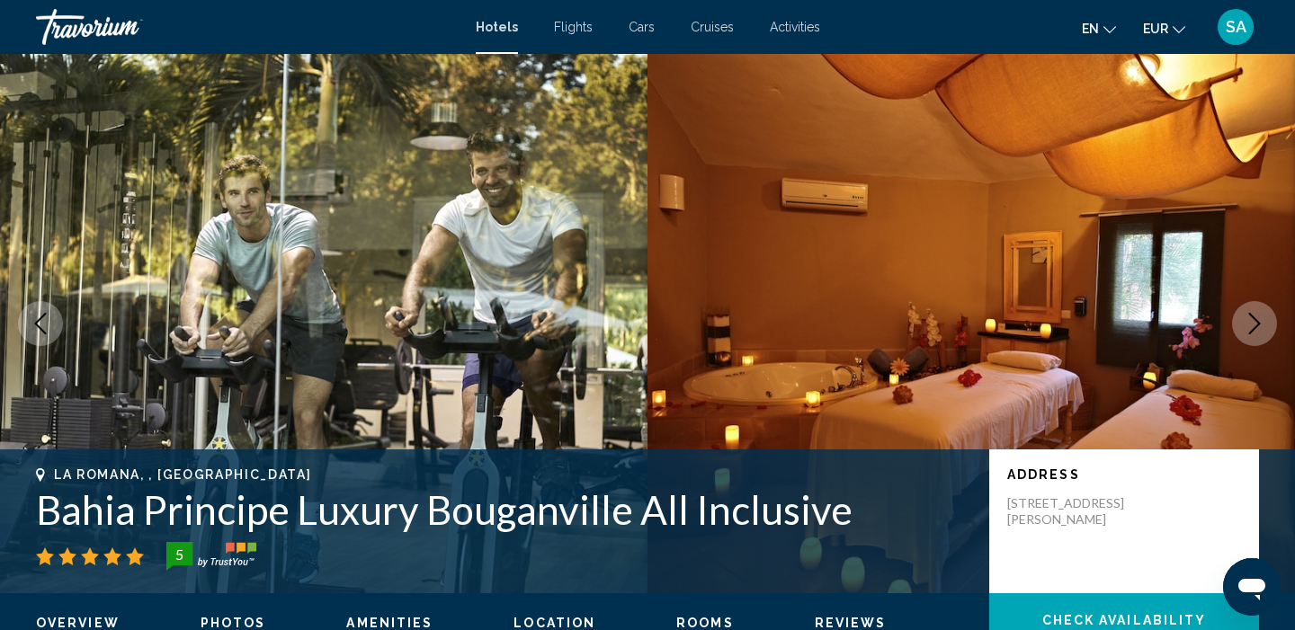
click at [1263, 327] on icon "Next image" at bounding box center [1254, 324] width 22 height 22
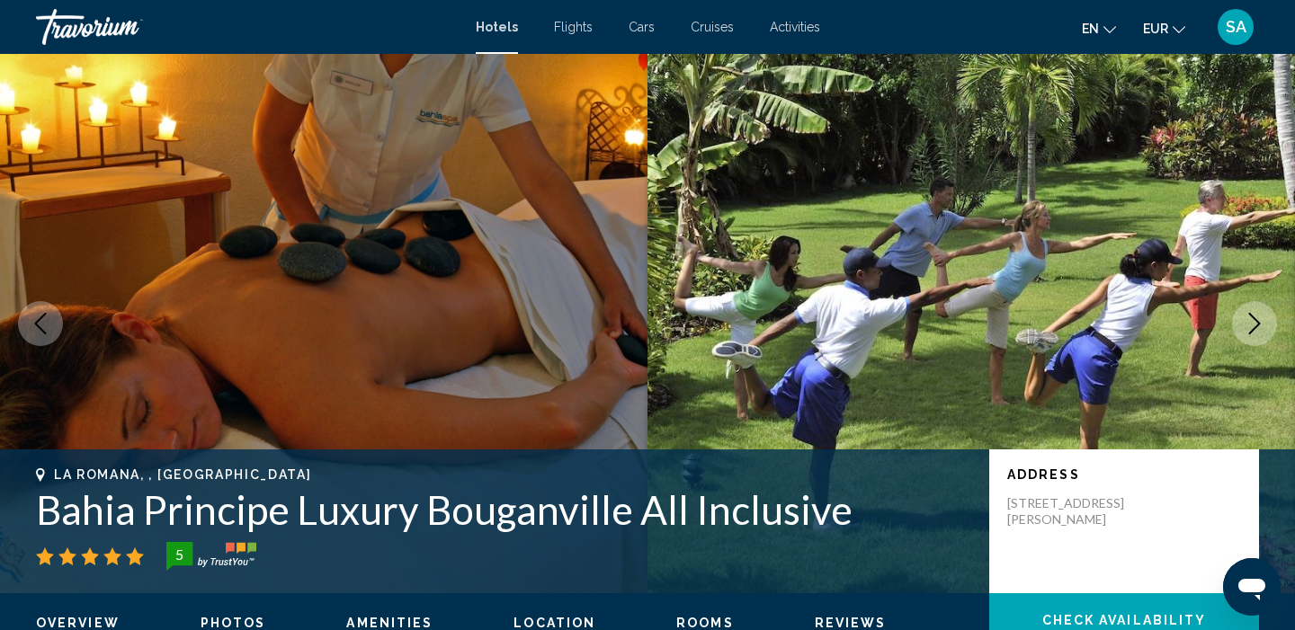
click at [1263, 327] on icon "Next image" at bounding box center [1254, 324] width 22 height 22
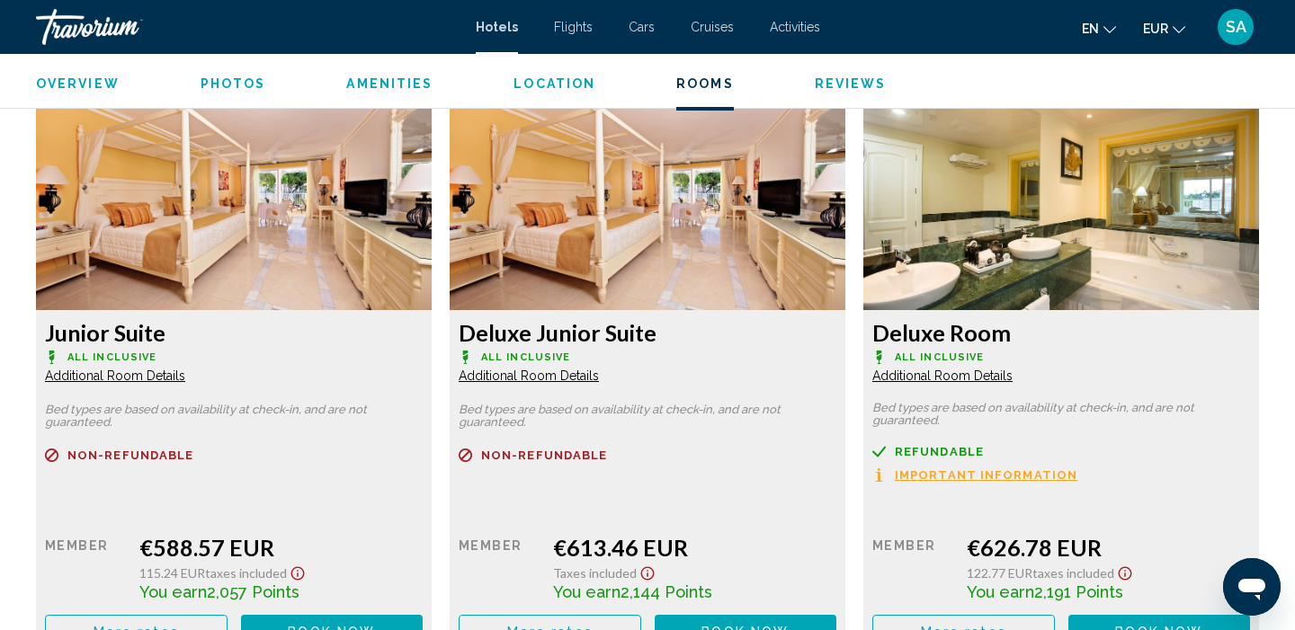
scroll to position [2456, 0]
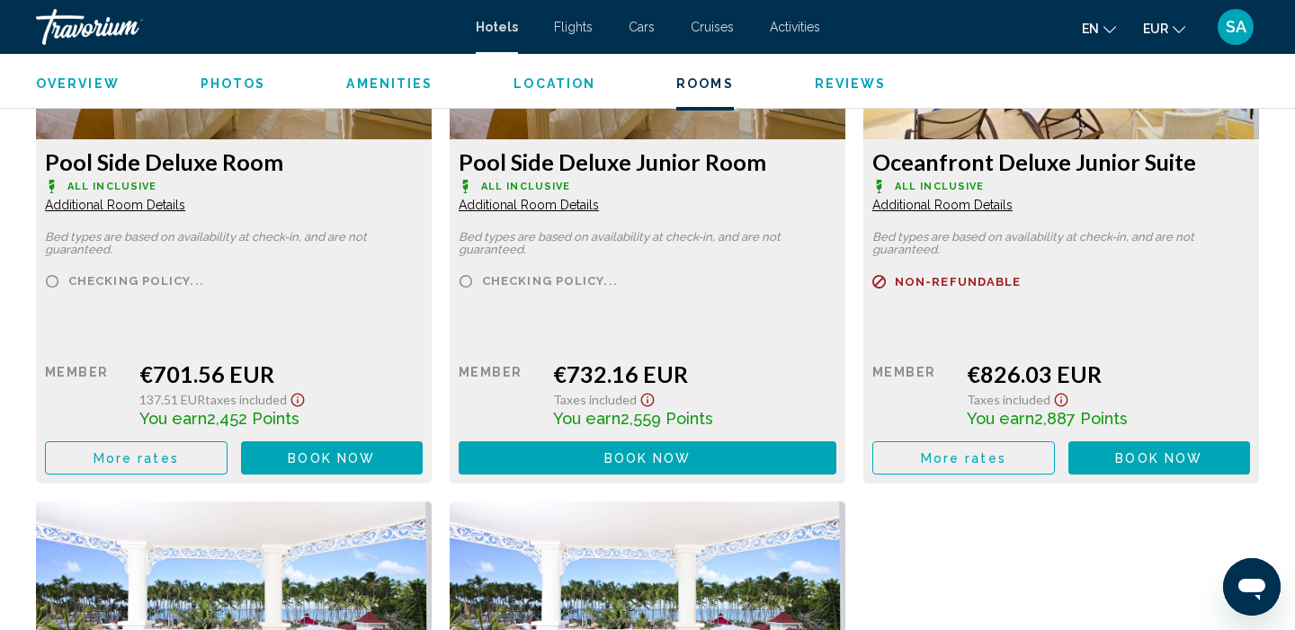
click at [442, 484] on div "Pool Side Deluxe Junior Room All Inclusive Additional Room Details Bed types ar…" at bounding box center [648, 199] width 414 height 569
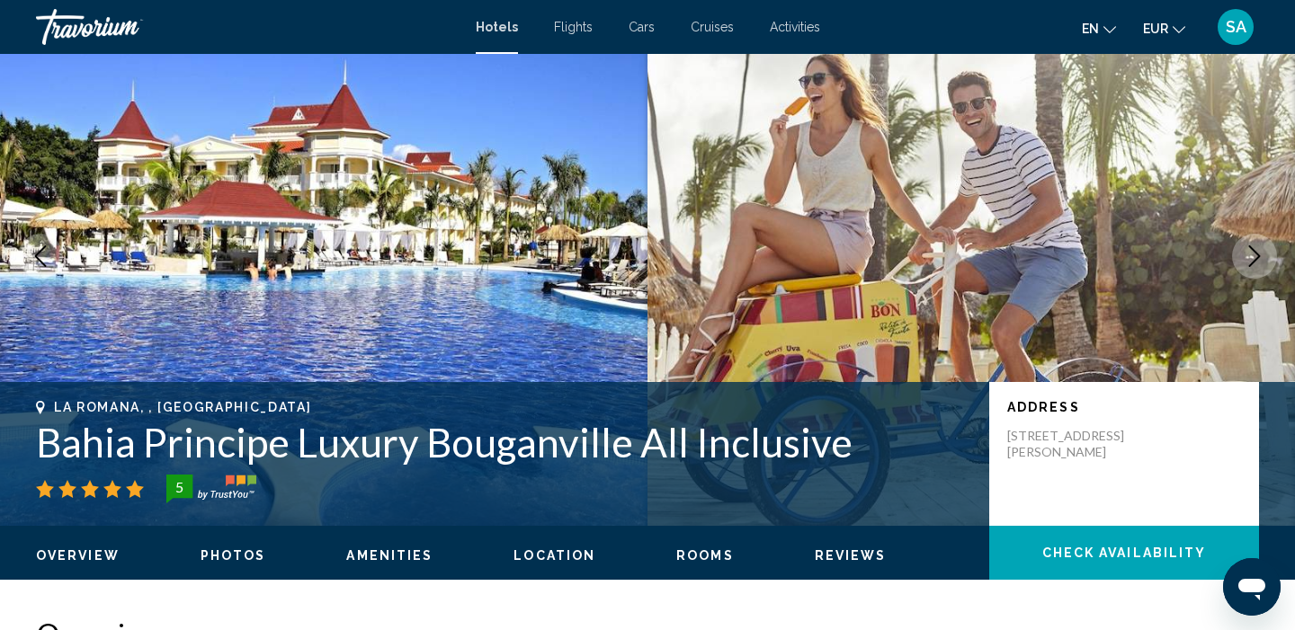
scroll to position [69, 0]
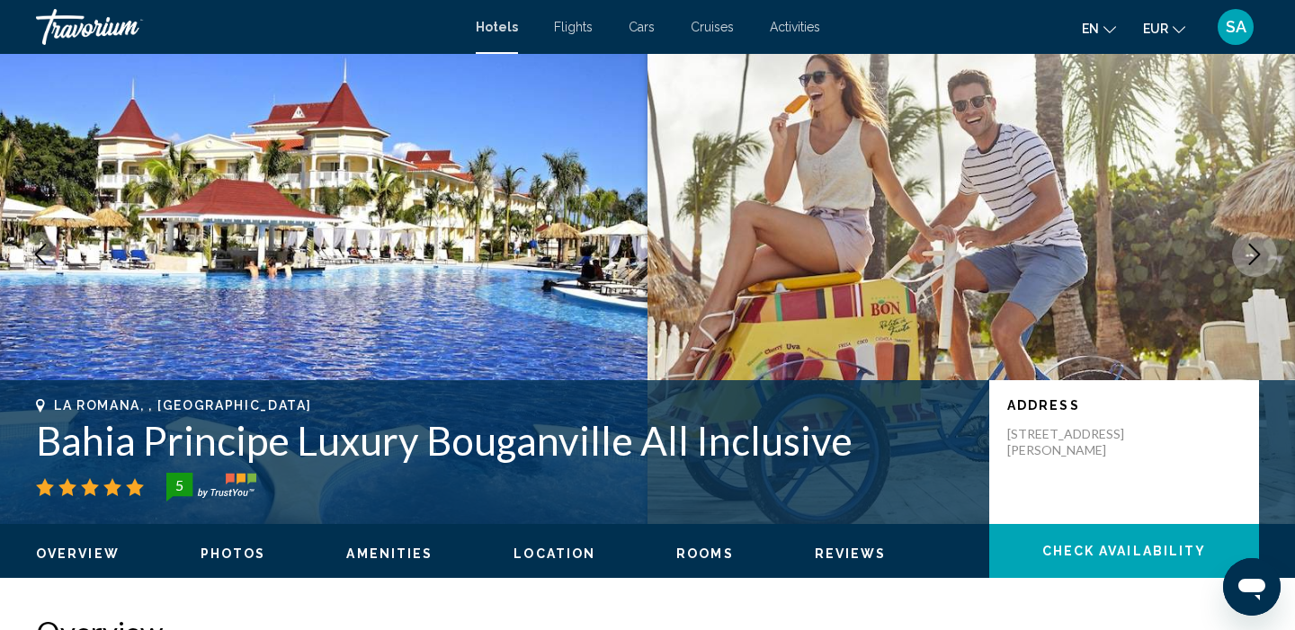
click at [444, 449] on h1 "Bahia Principe Luxury Bouganville All Inclusive" at bounding box center [503, 440] width 935 height 47
copy h1 "Bahia Principe Luxury Bouganville All Inclusive"
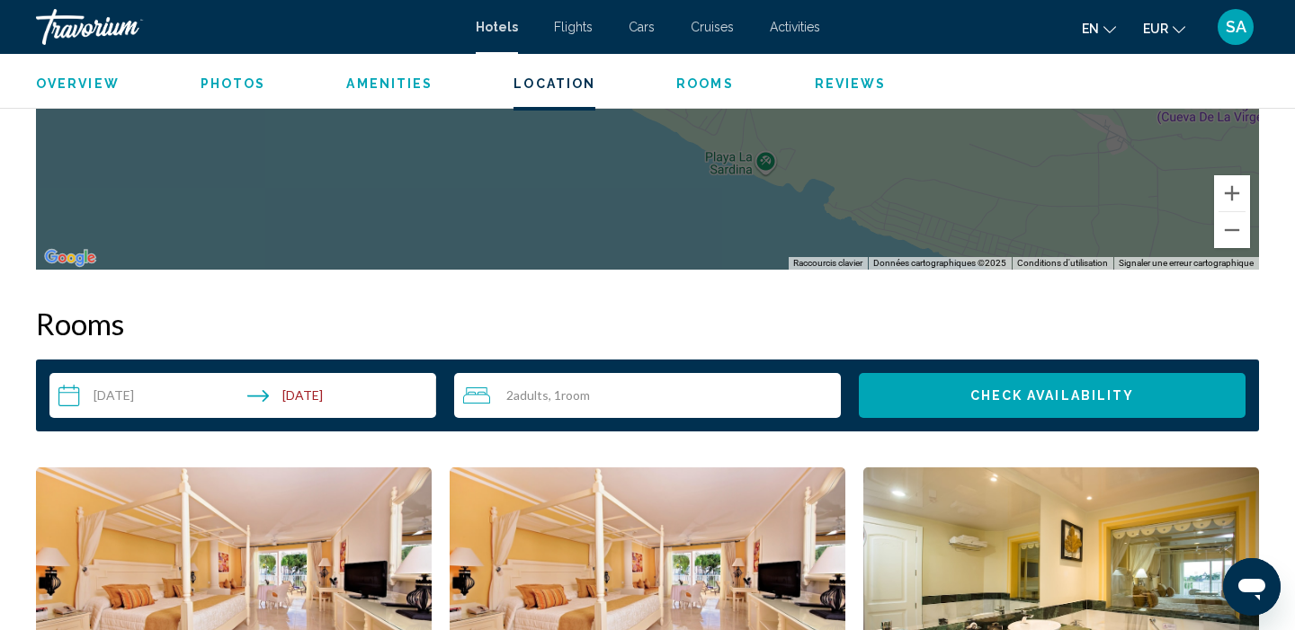
scroll to position [2100, 0]
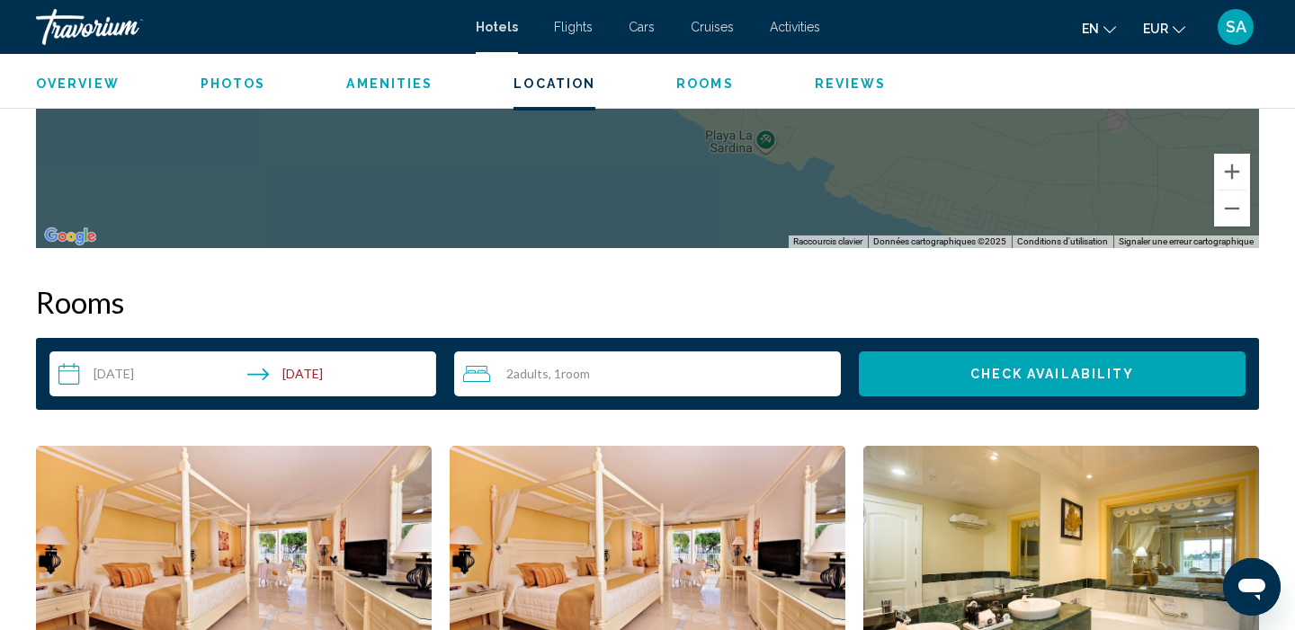
click at [622, 374] on div "2 Adult Adults , 1 Room rooms" at bounding box center [652, 374] width 378 height 22
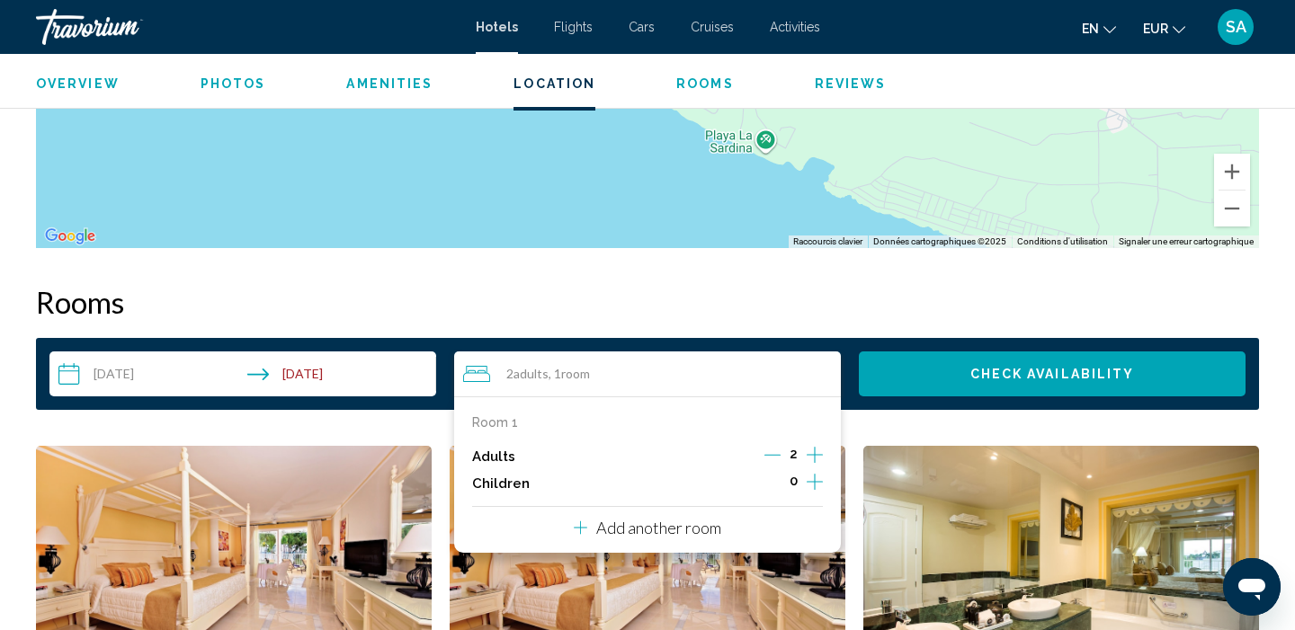
click at [809, 458] on icon "Increment adults" at bounding box center [814, 455] width 16 height 22
click at [985, 370] on span "Check Availability" at bounding box center [1052, 375] width 165 height 14
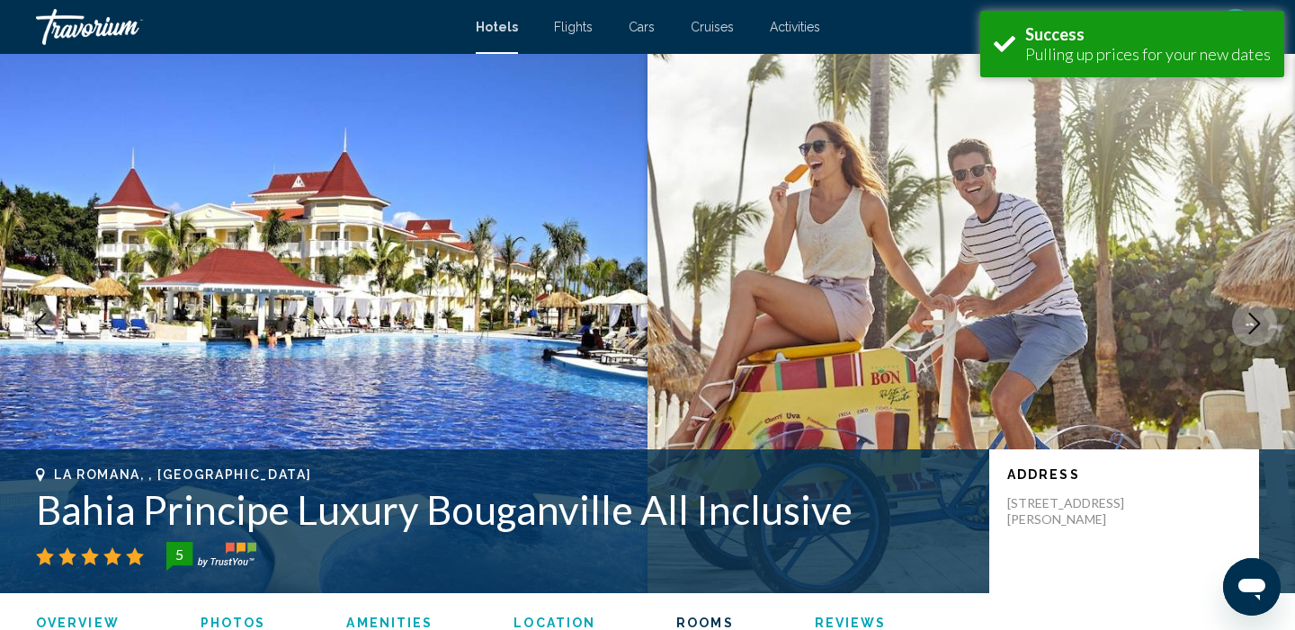
scroll to position [2275, 0]
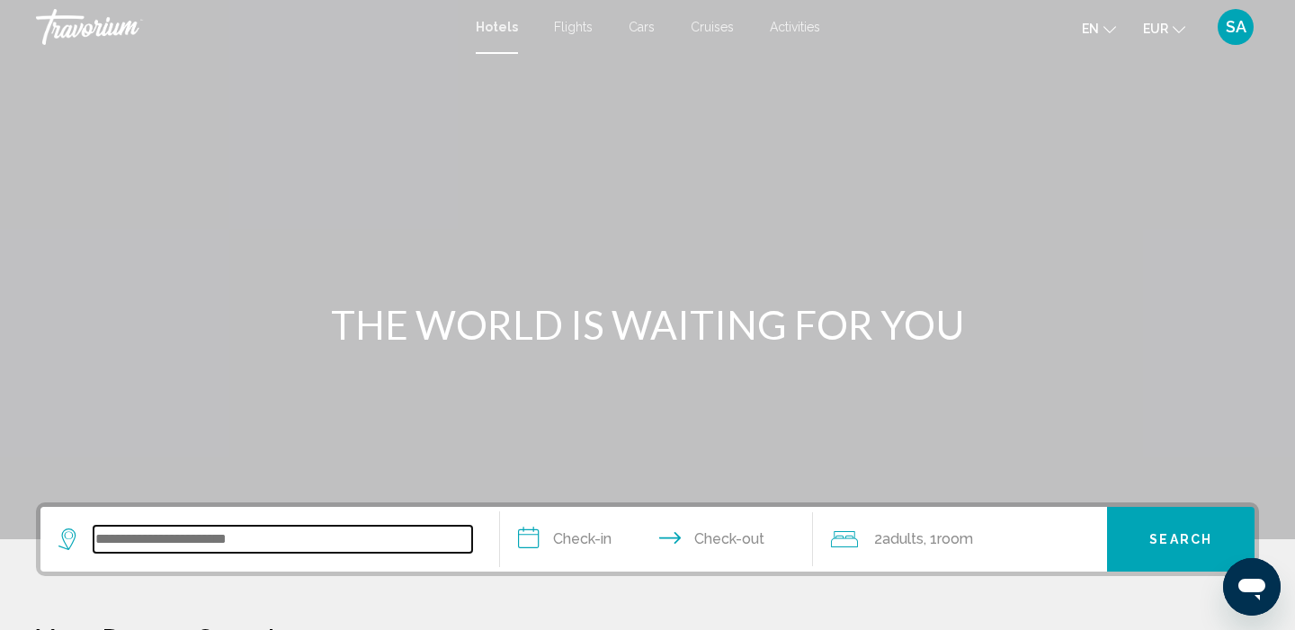
click at [224, 543] on input "Search widget" at bounding box center [282, 539] width 378 height 27
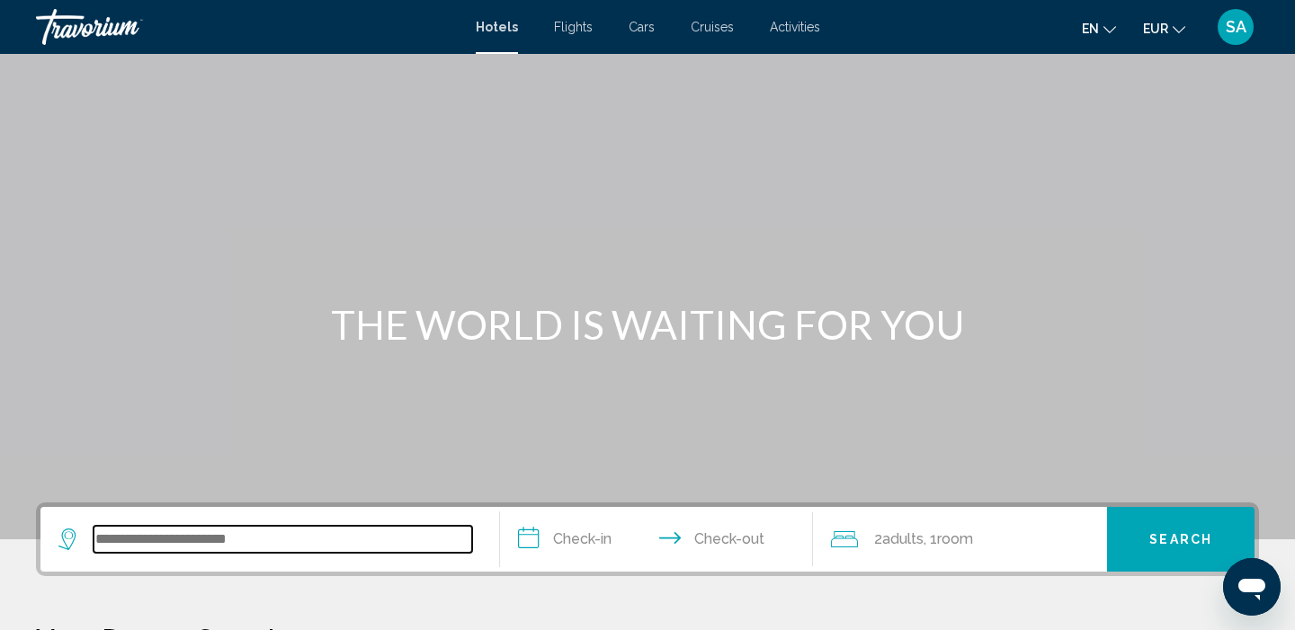
scroll to position [444, 0]
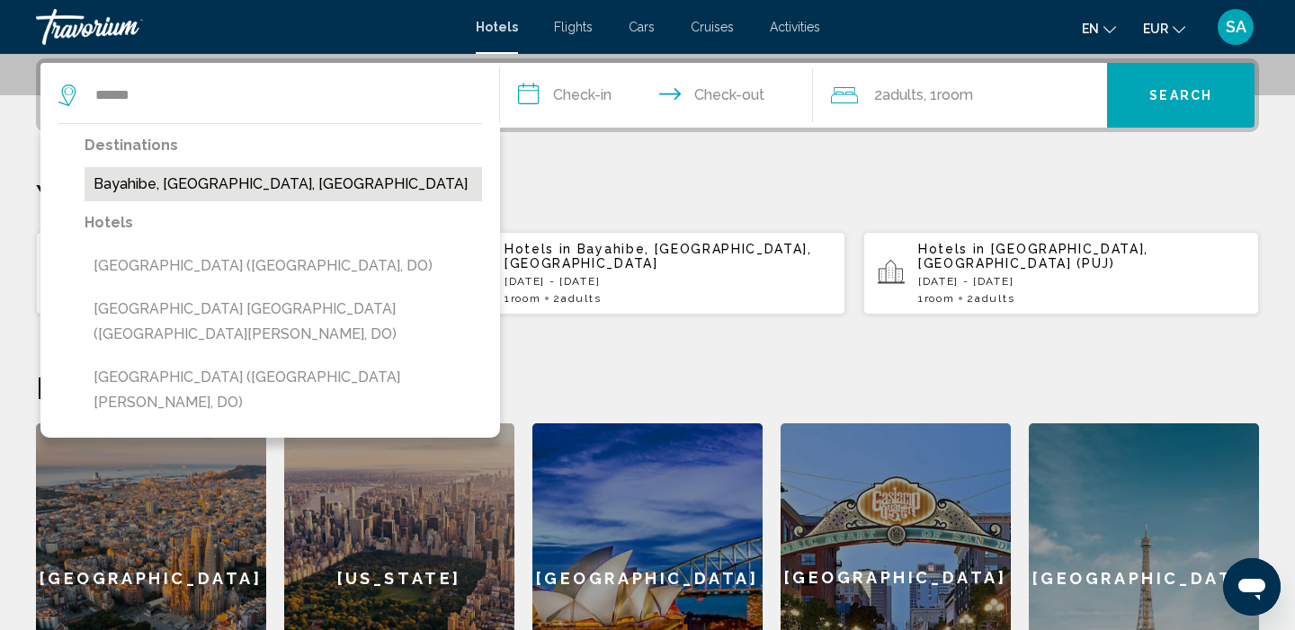
click at [347, 175] on button "Bayahibe, Punta Cana, Dominican Republic" at bounding box center [283, 184] width 397 height 34
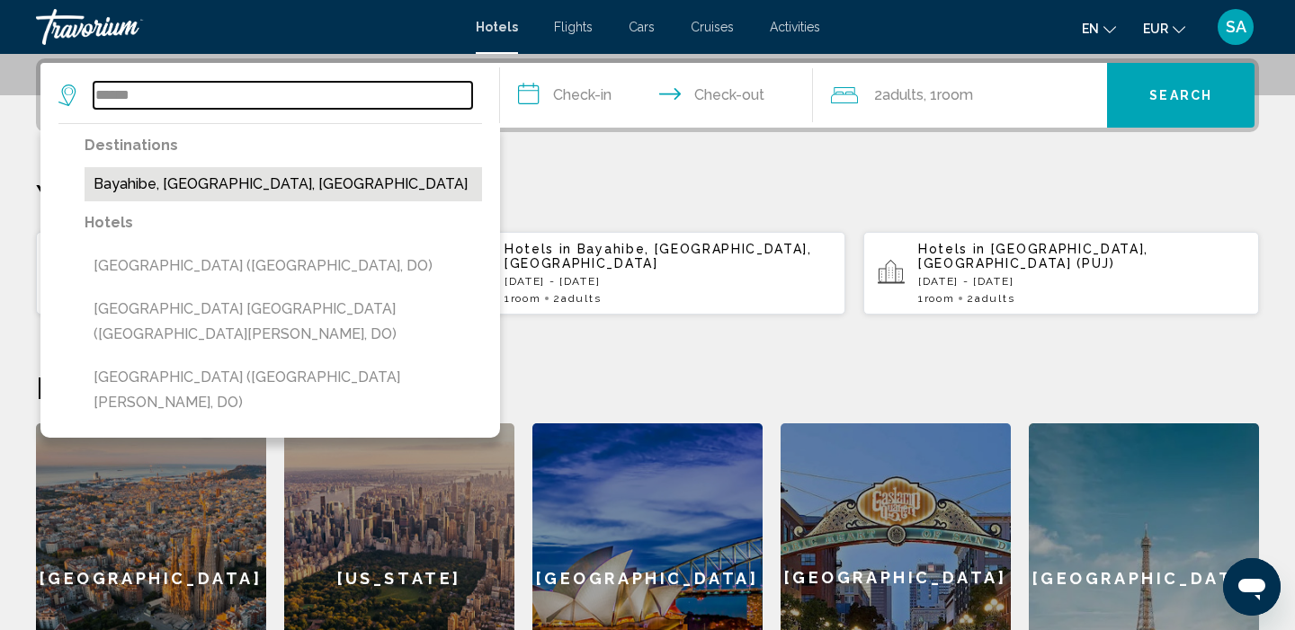
type input "**********"
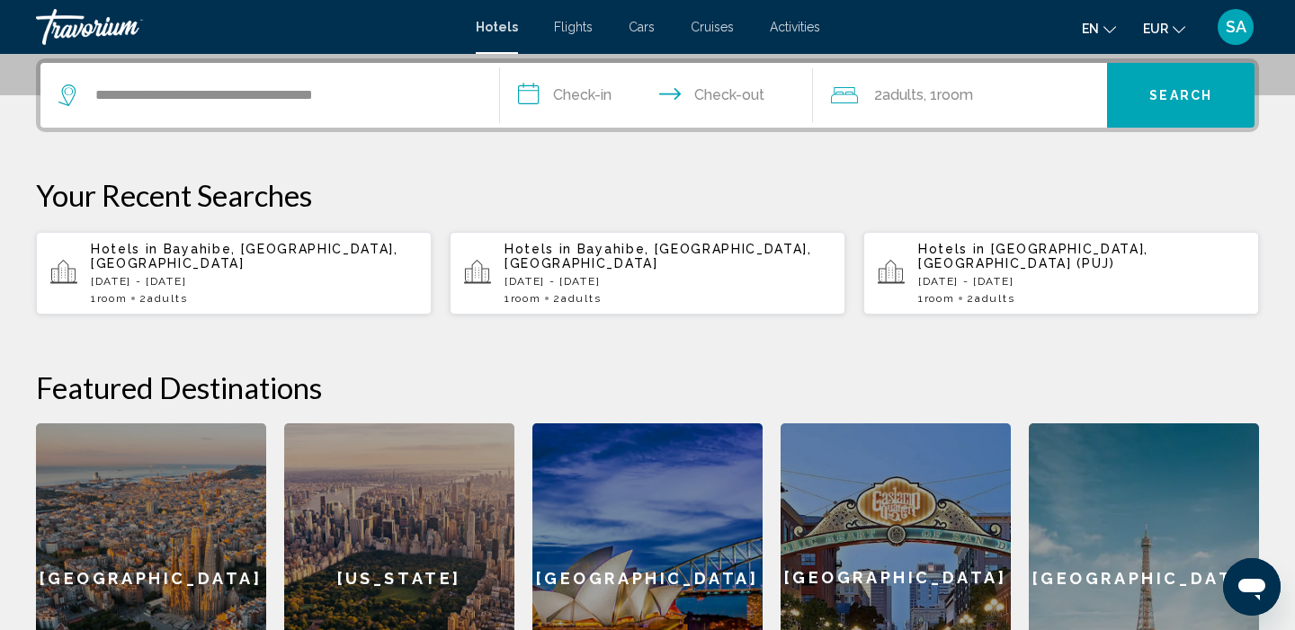
click at [584, 86] on input "**********" at bounding box center [660, 98] width 320 height 70
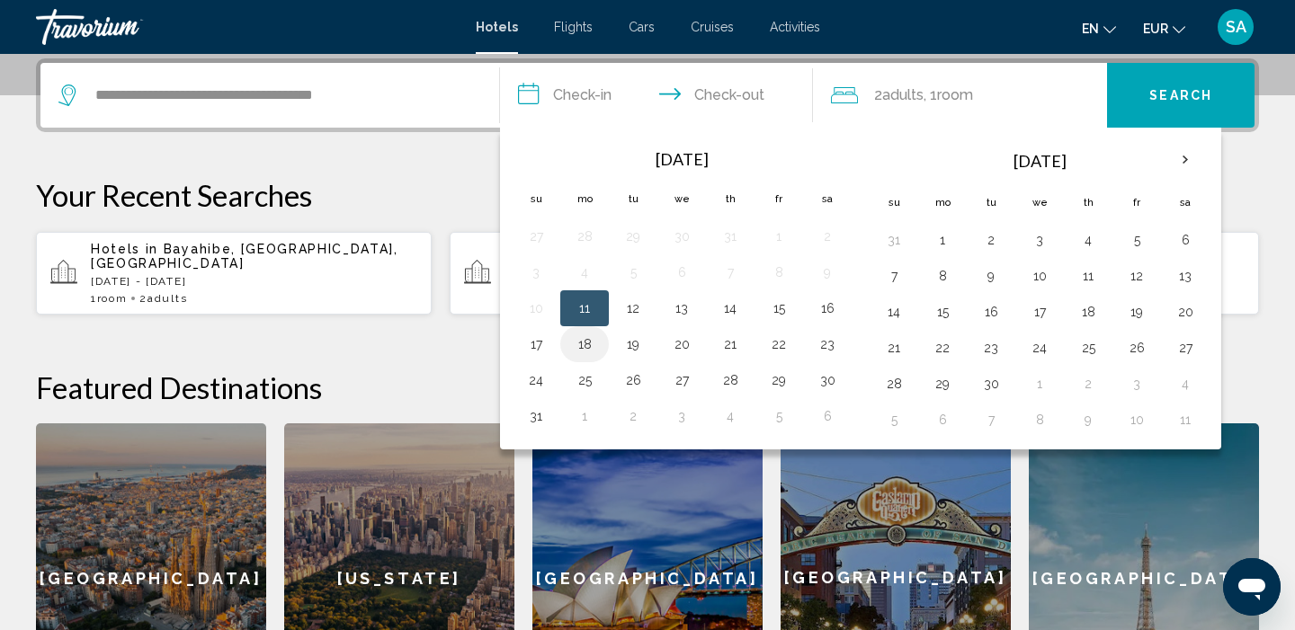
click at [582, 336] on button "18" at bounding box center [584, 344] width 29 height 25
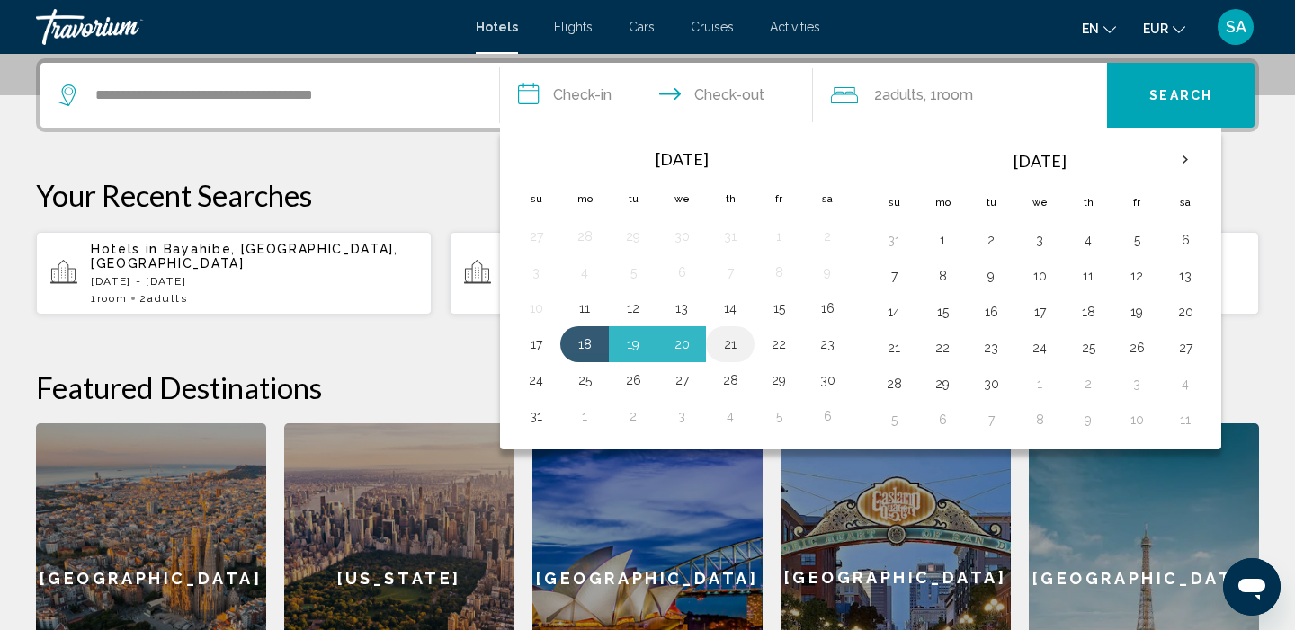
click at [735, 343] on button "21" at bounding box center [730, 344] width 29 height 25
type input "**********"
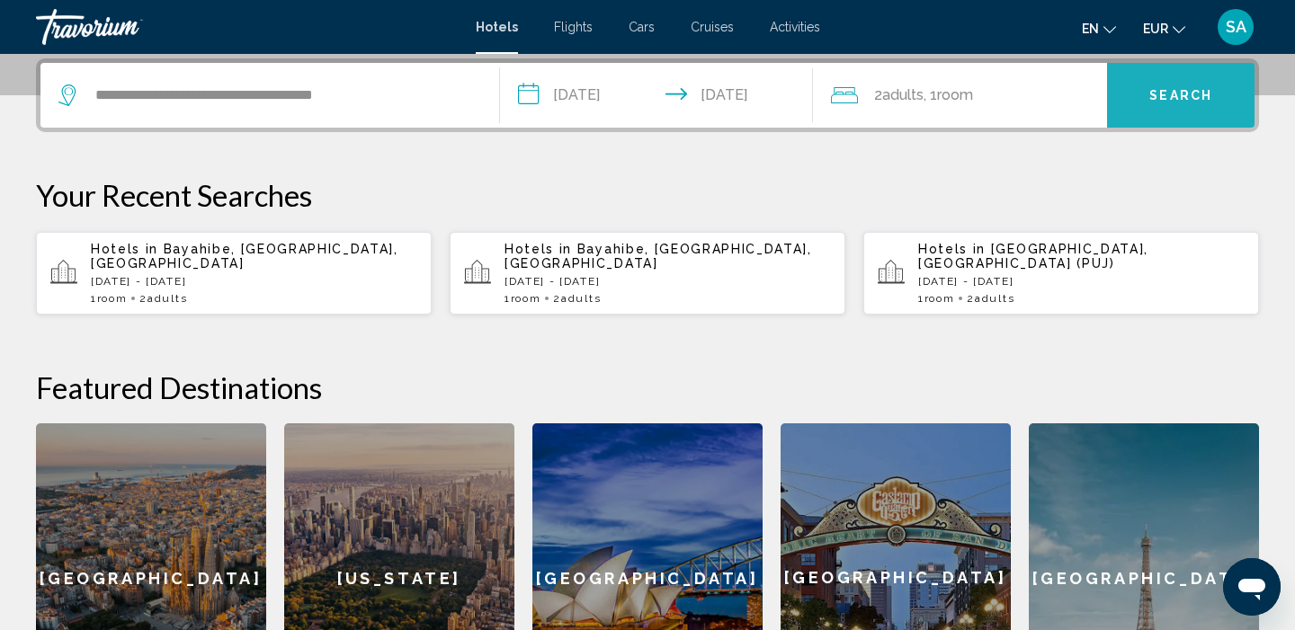
click at [1197, 116] on button "Search" at bounding box center [1180, 95] width 147 height 65
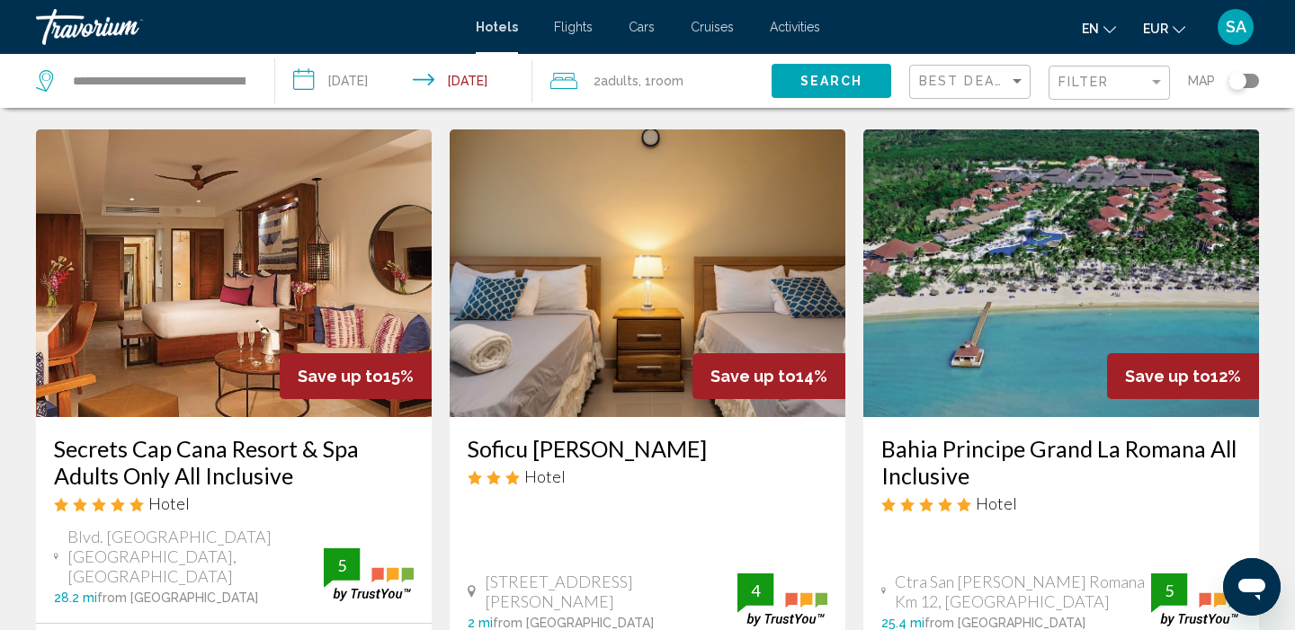
scroll to position [1421, 0]
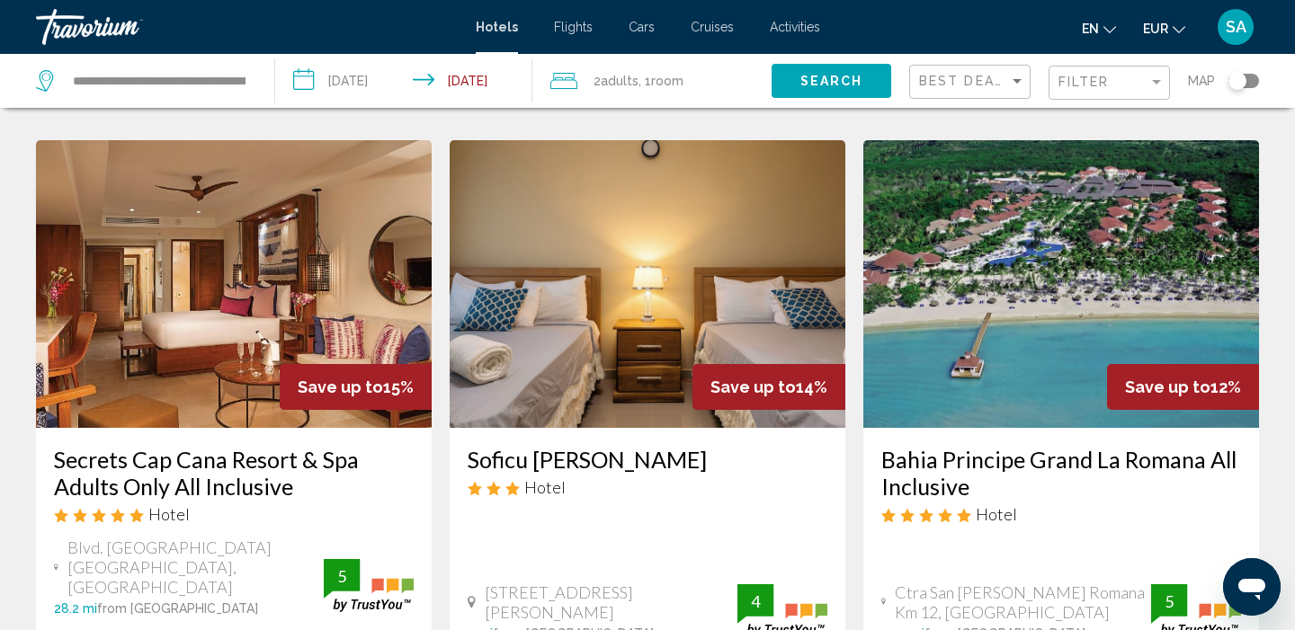
click at [1043, 262] on img "Main content" at bounding box center [1061, 284] width 396 height 288
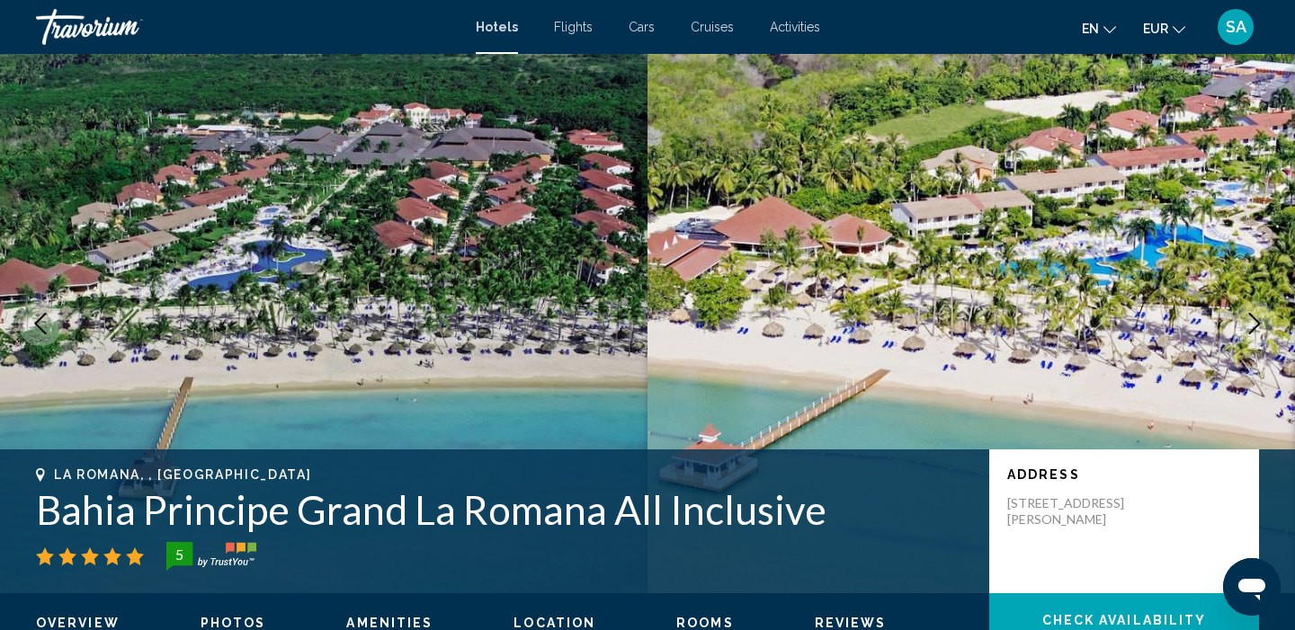
click at [369, 517] on h1 "Bahia Principe Grand La Romana All Inclusive" at bounding box center [503, 509] width 935 height 47
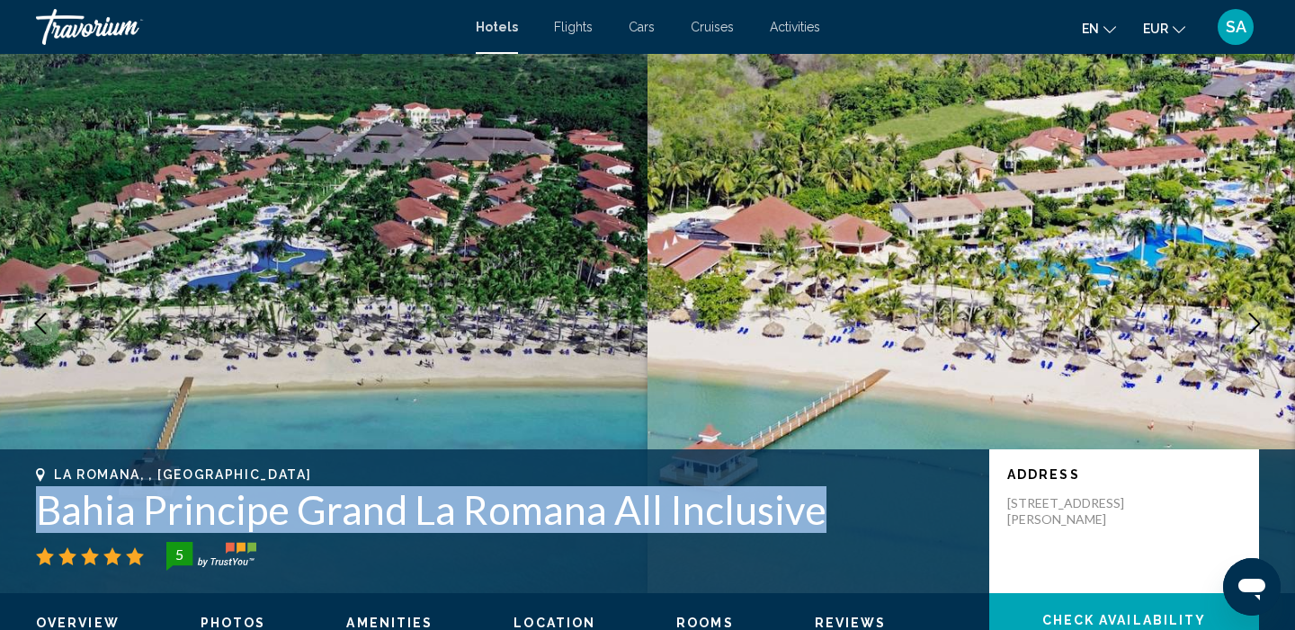
click at [369, 517] on h1 "Bahia Principe Grand La Romana All Inclusive" at bounding box center [503, 509] width 935 height 47
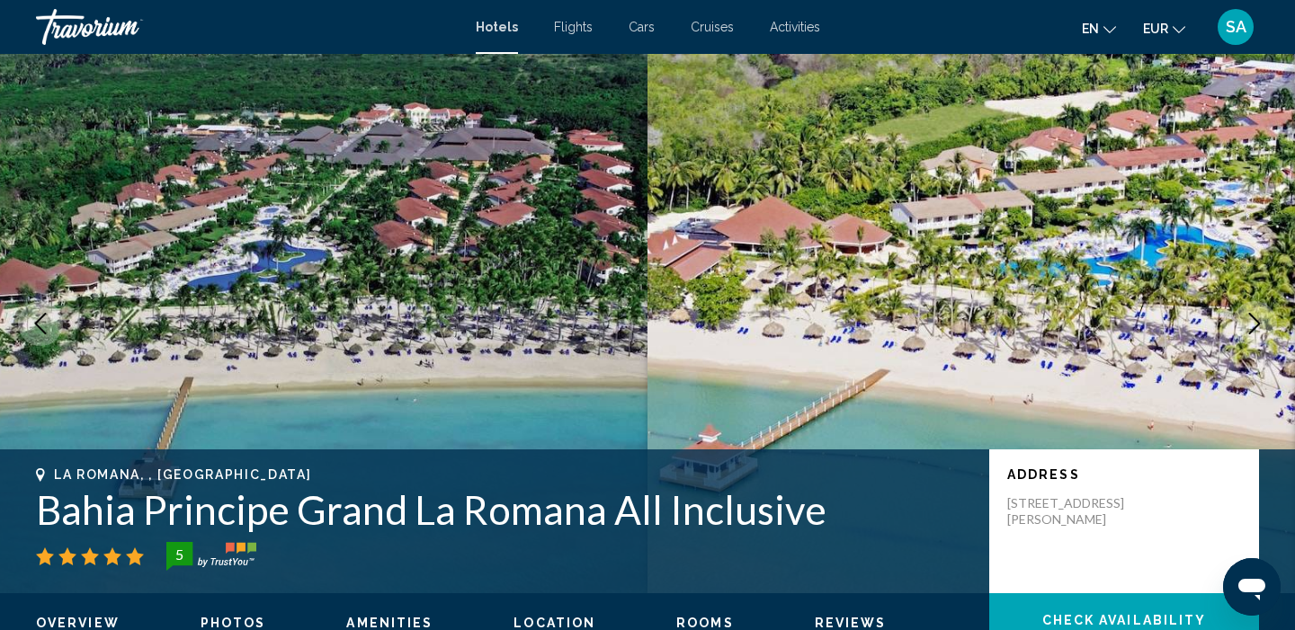
click at [369, 517] on h1 "Bahia Principe Grand La Romana All Inclusive" at bounding box center [503, 509] width 935 height 47
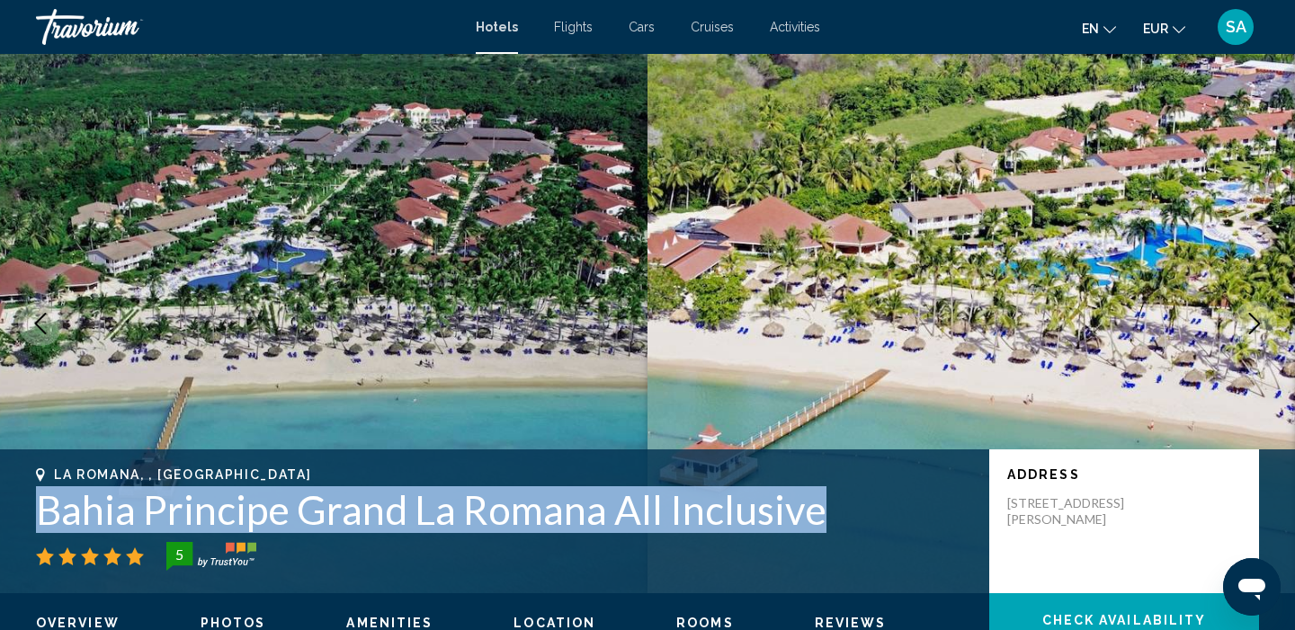
click at [369, 517] on h1 "Bahia Principe Grand La Romana All Inclusive" at bounding box center [503, 509] width 935 height 47
copy h1 "Bahia Principe Grand La Romana All Inclusive"
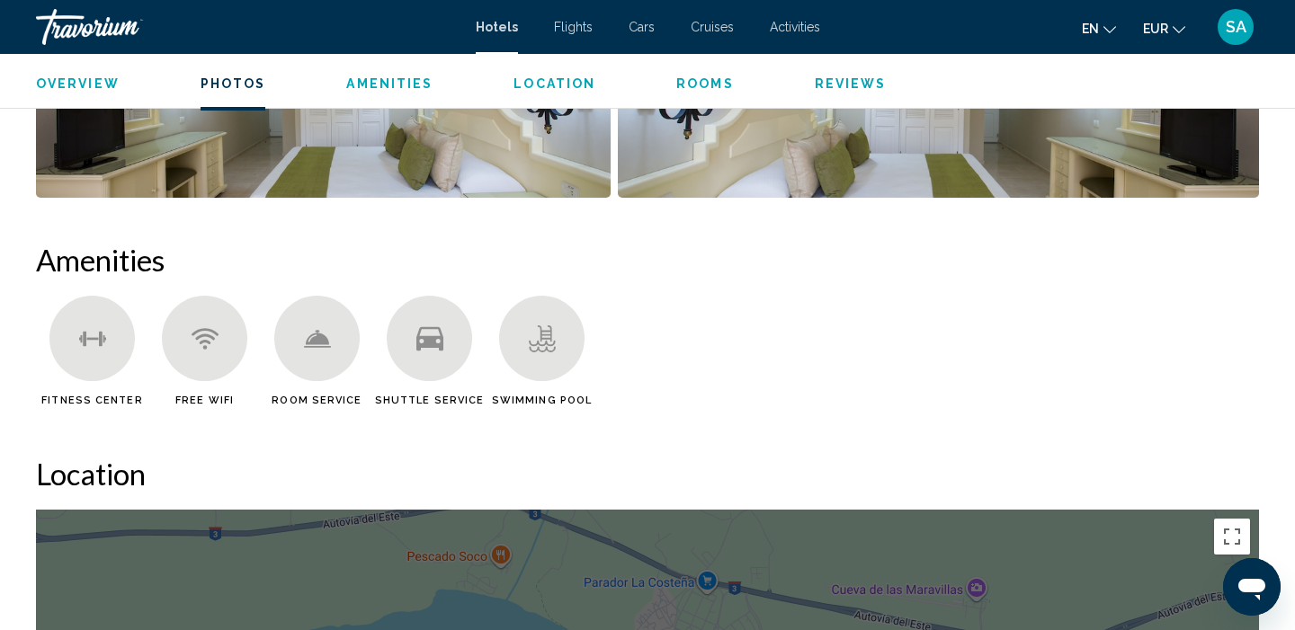
scroll to position [1257, 0]
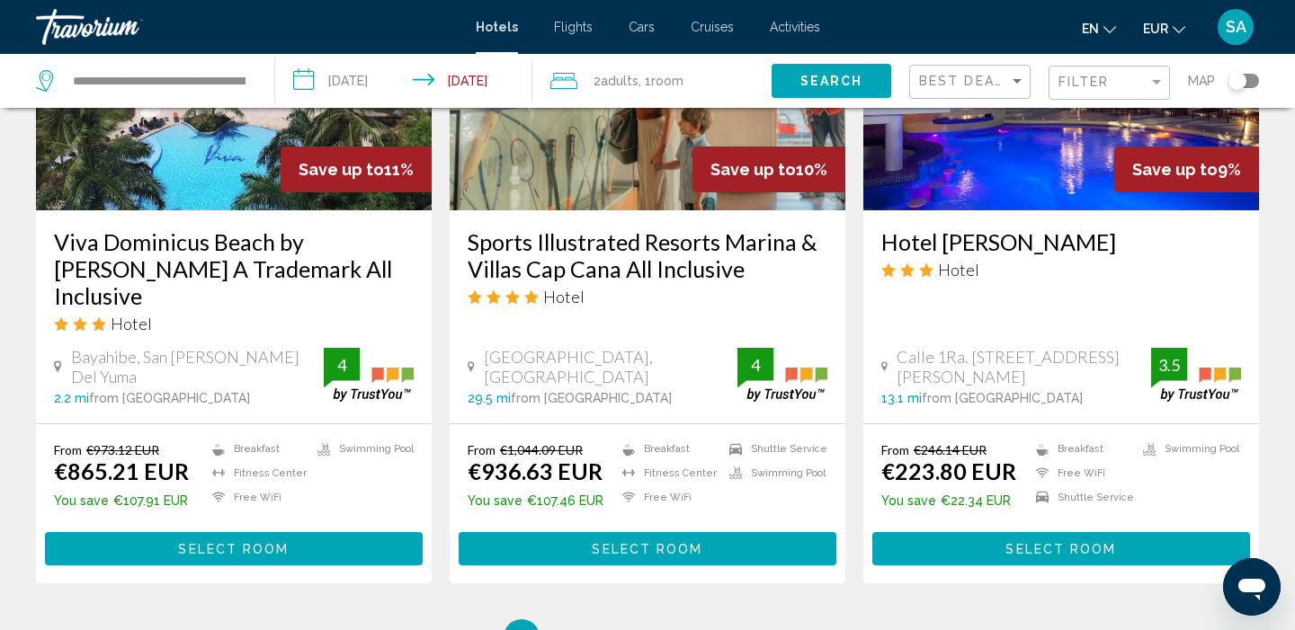
scroll to position [2361, 0]
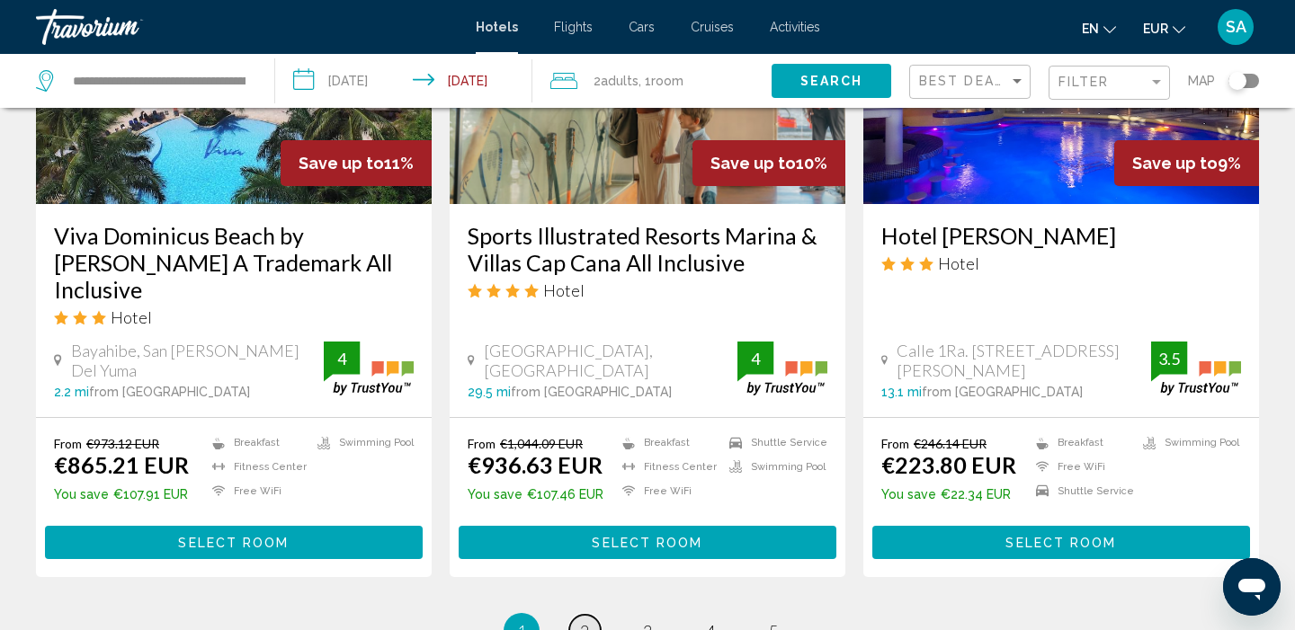
click at [585, 621] on span "2" at bounding box center [584, 631] width 9 height 20
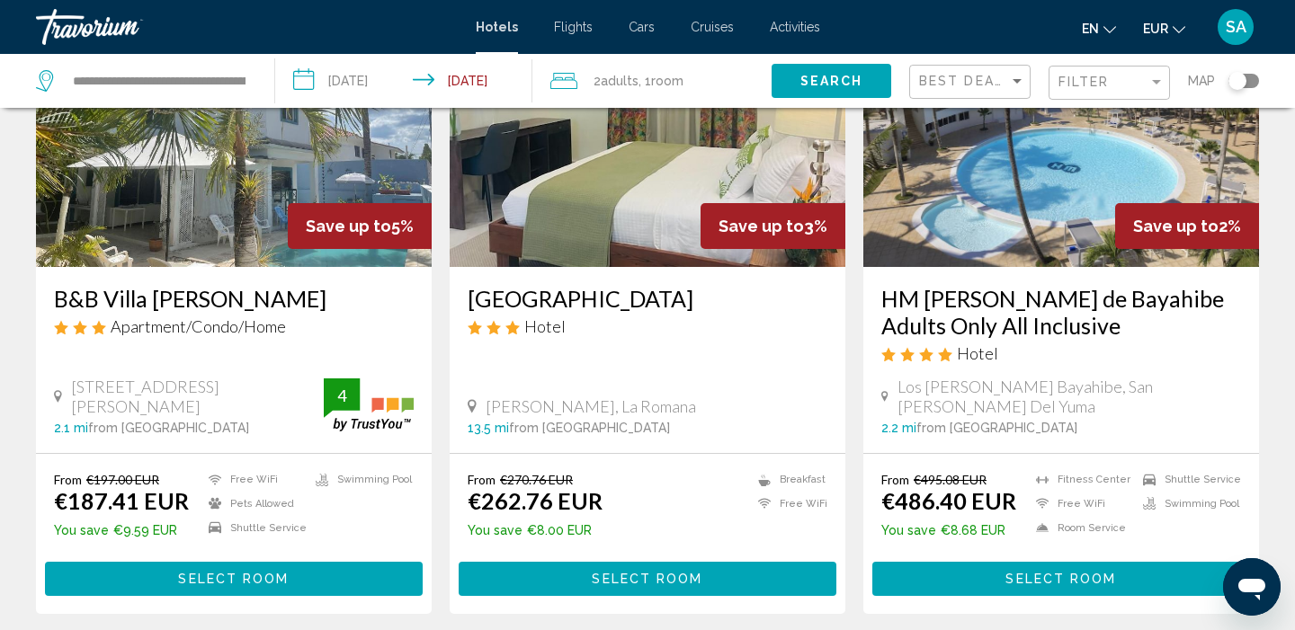
scroll to position [924, 0]
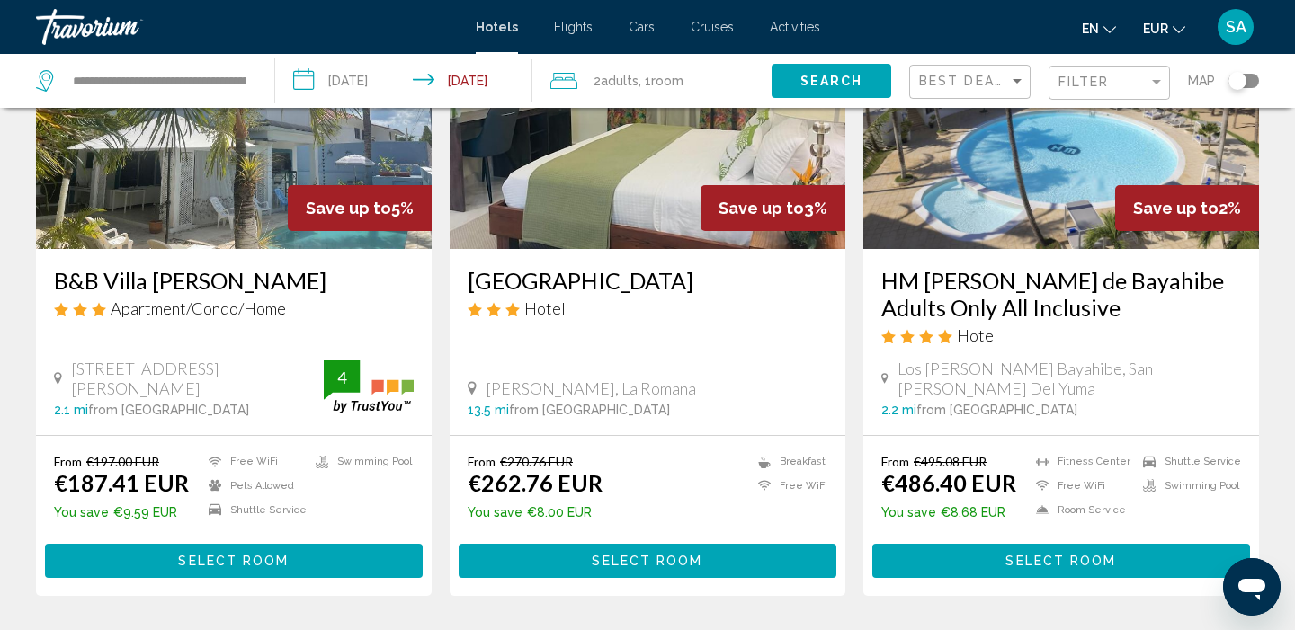
click at [1063, 142] on img "Main content" at bounding box center [1061, 105] width 396 height 288
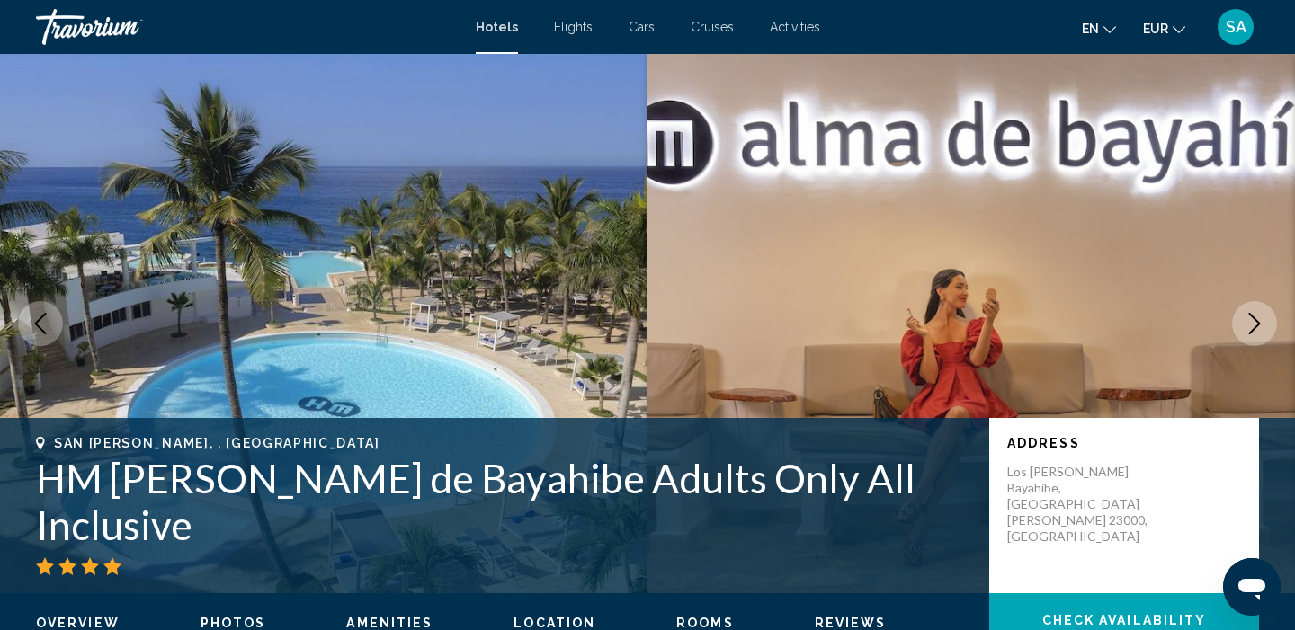
click at [1250, 325] on icon "Next image" at bounding box center [1254, 324] width 22 height 22
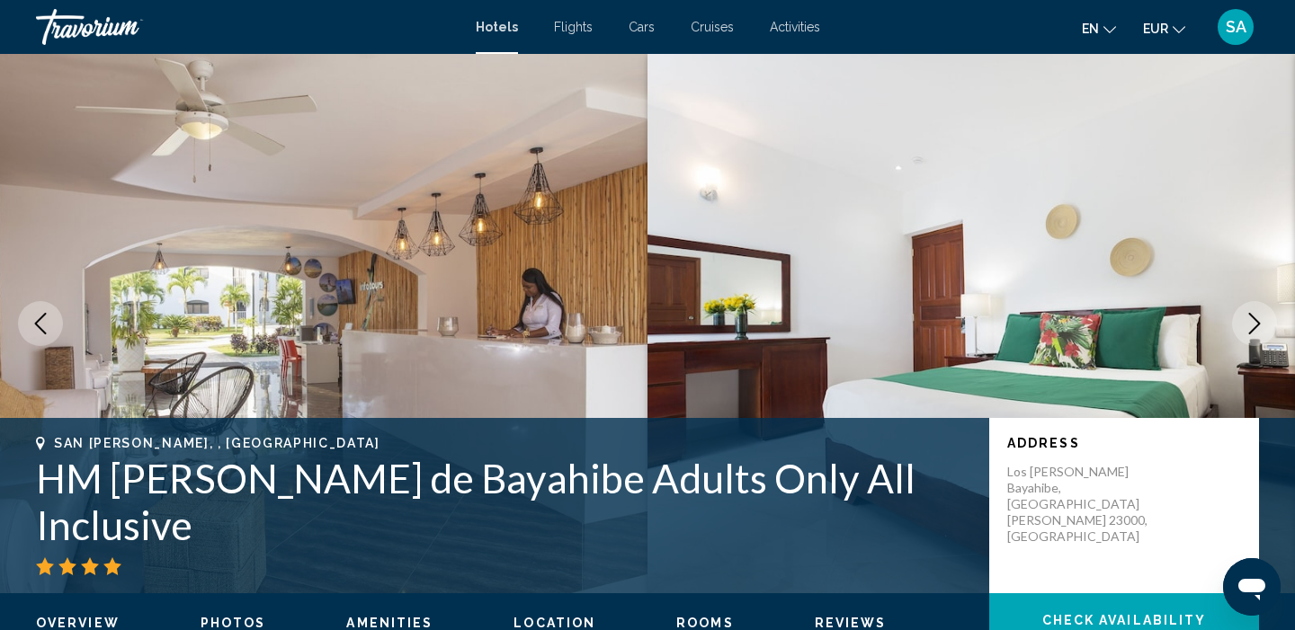
click at [1250, 325] on icon "Next image" at bounding box center [1254, 324] width 22 height 22
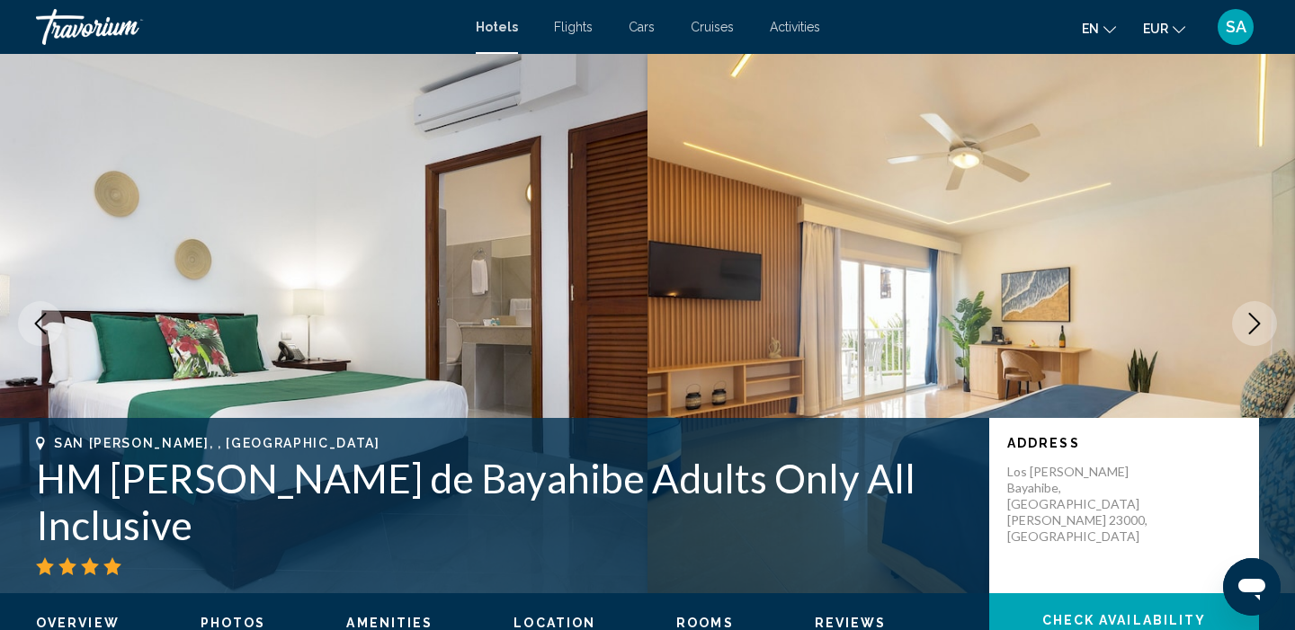
click at [1250, 325] on icon "Next image" at bounding box center [1254, 324] width 22 height 22
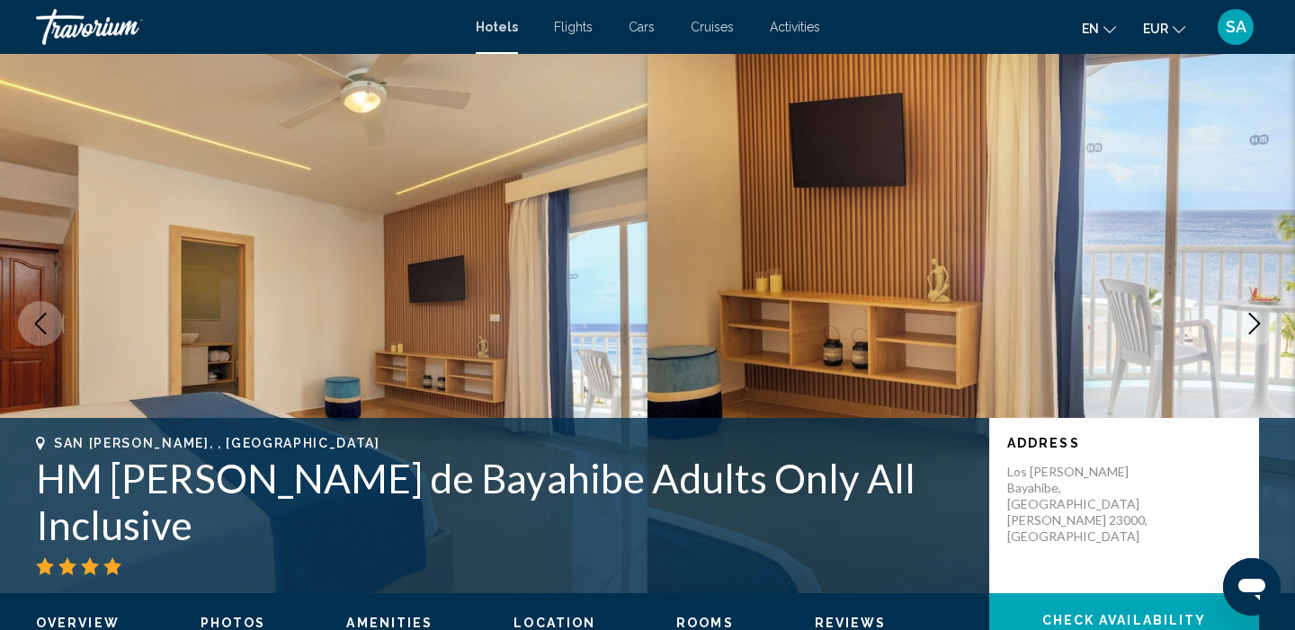
click at [1250, 325] on icon "Next image" at bounding box center [1254, 324] width 22 height 22
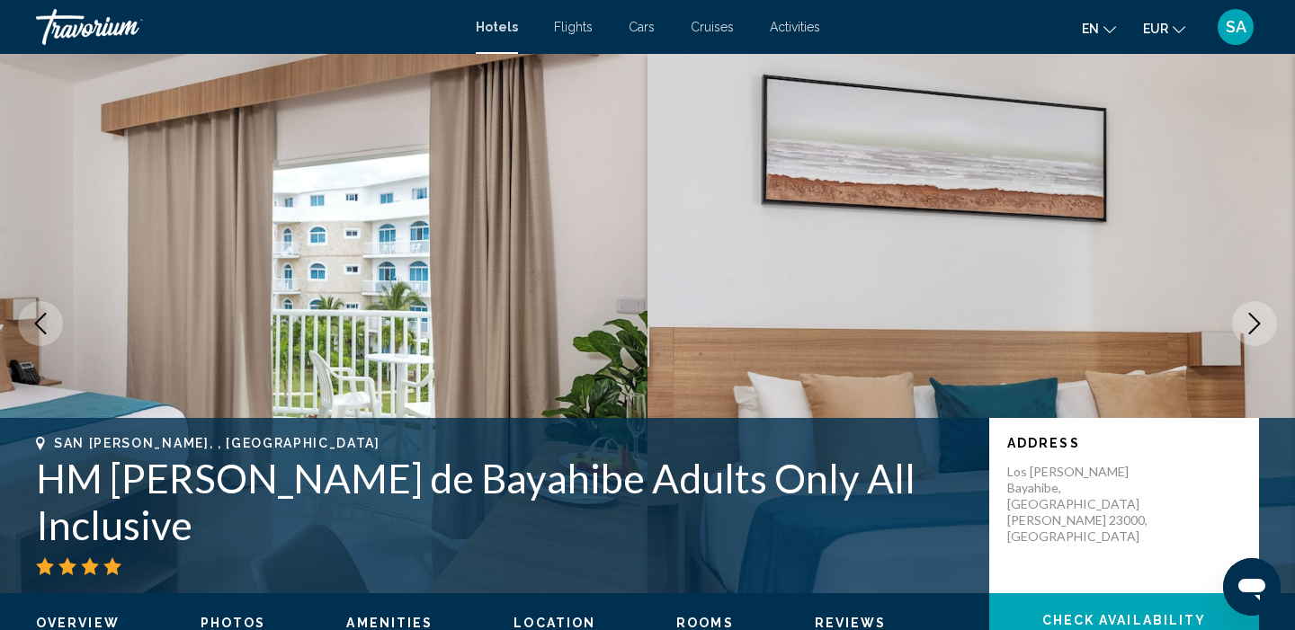
click at [1250, 325] on icon "Next image" at bounding box center [1254, 324] width 22 height 22
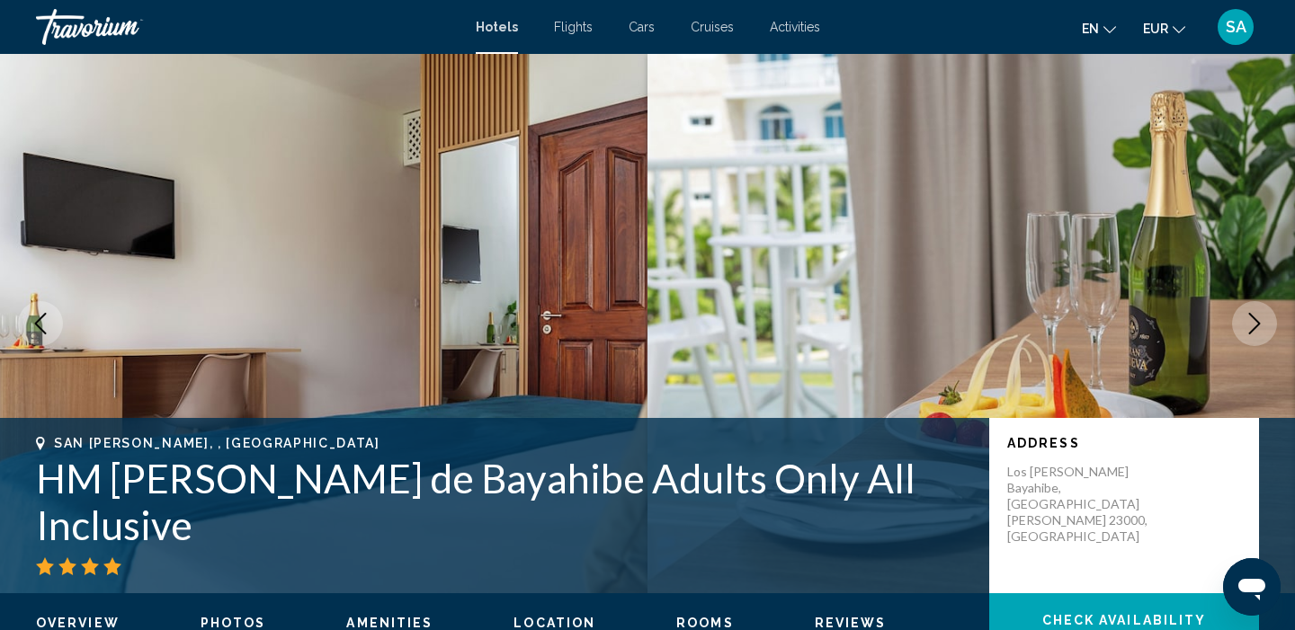
click at [1250, 325] on icon "Next image" at bounding box center [1254, 324] width 22 height 22
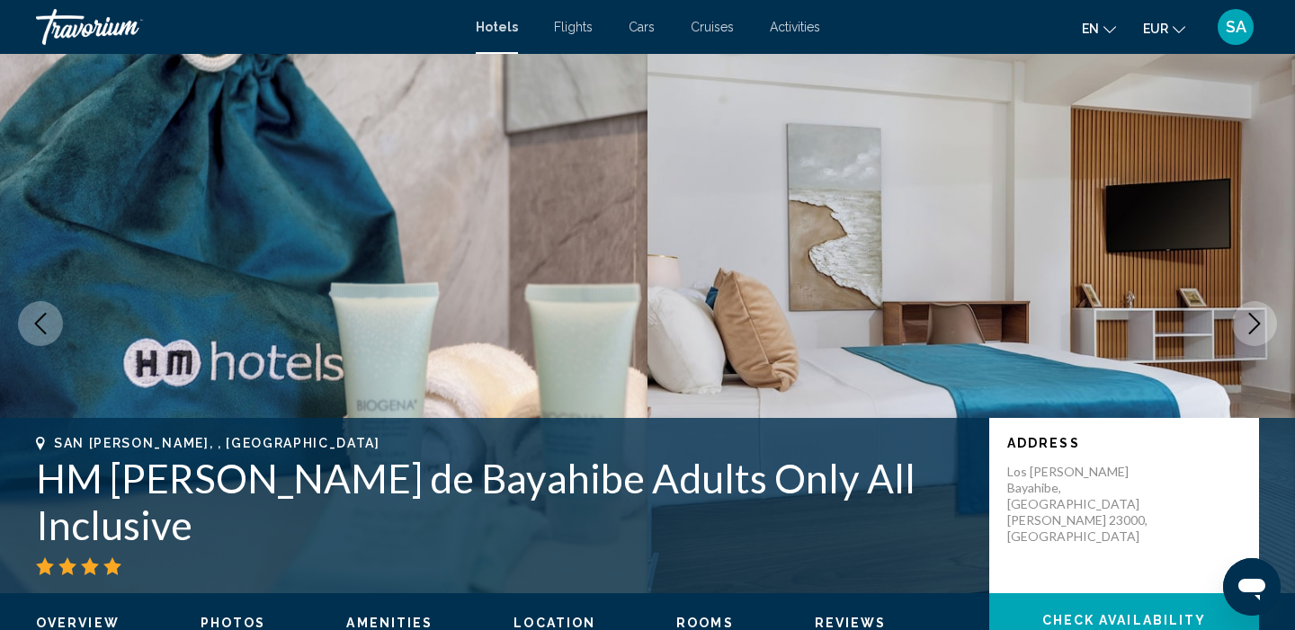
click at [1250, 325] on icon "Next image" at bounding box center [1254, 324] width 22 height 22
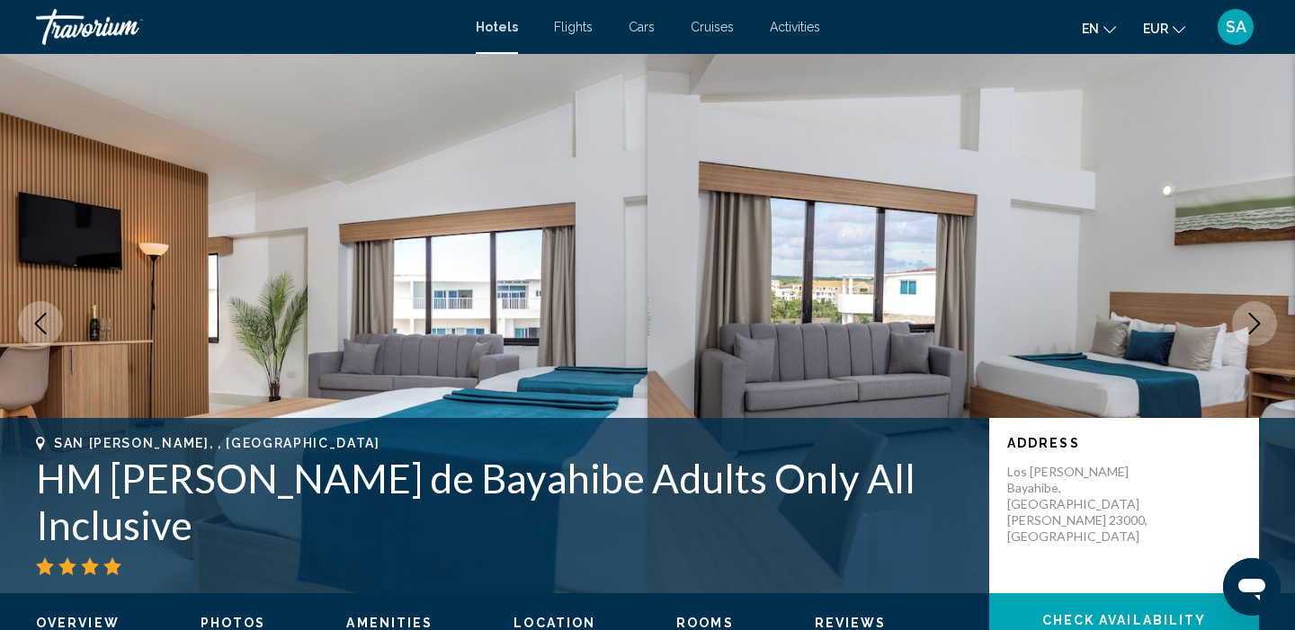
click at [1250, 325] on icon "Next image" at bounding box center [1254, 324] width 22 height 22
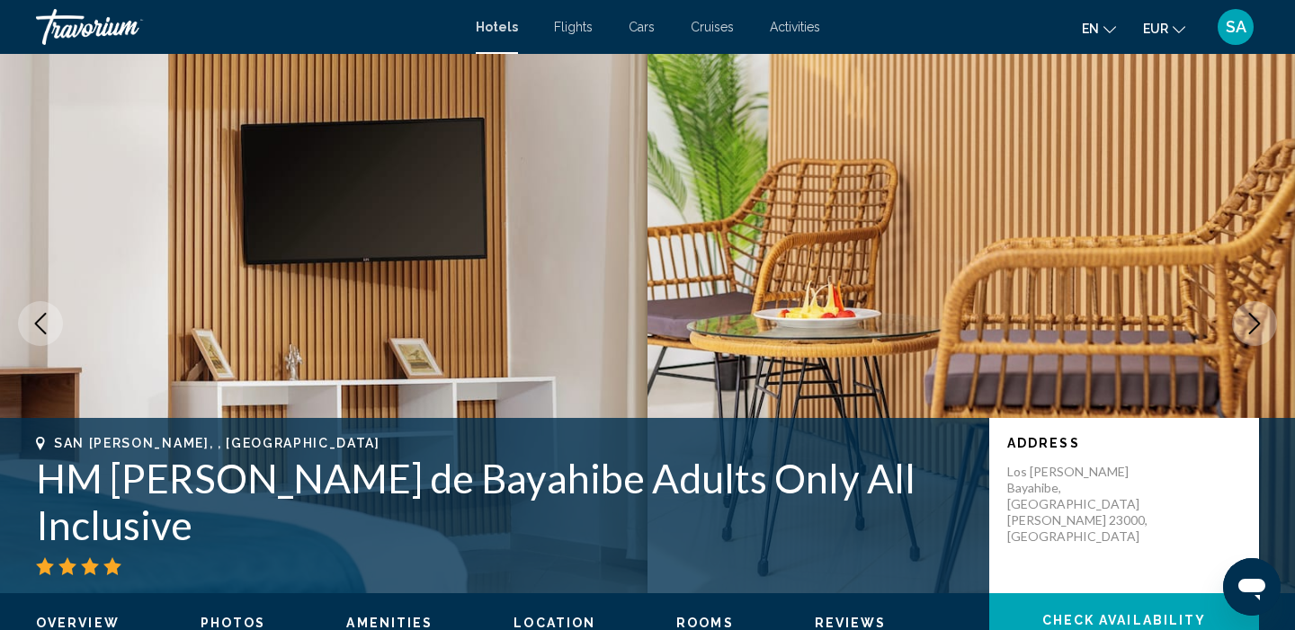
click at [1250, 325] on icon "Next image" at bounding box center [1254, 324] width 22 height 22
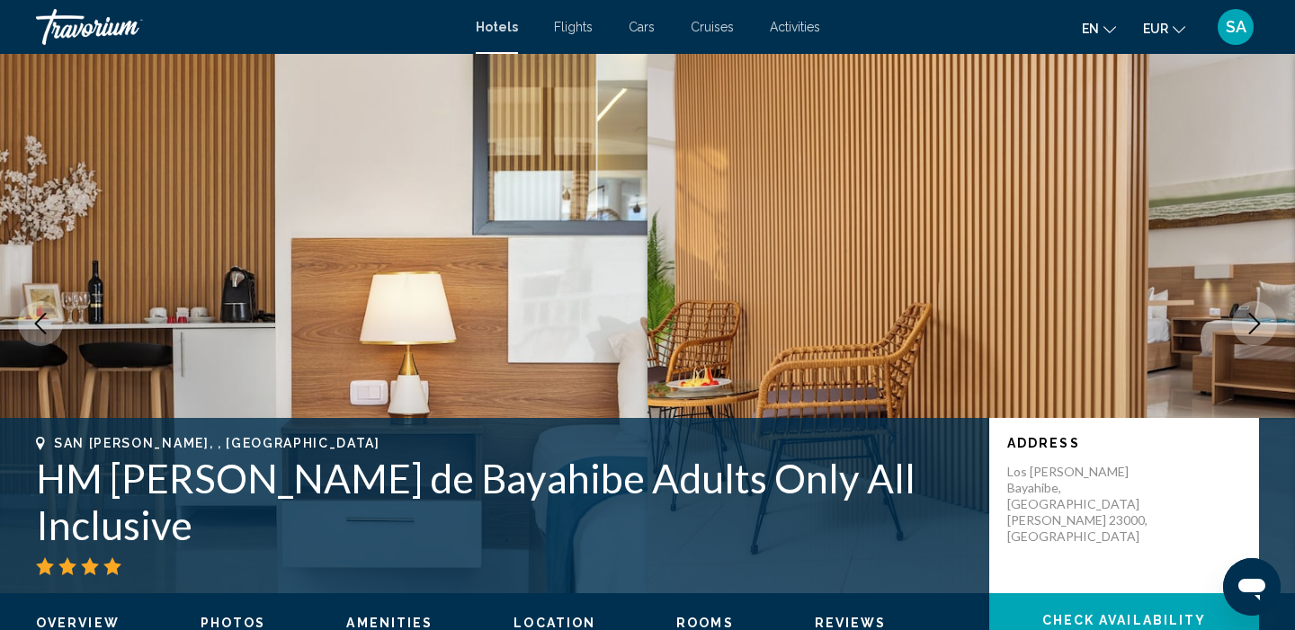
click at [1250, 325] on icon "Next image" at bounding box center [1254, 324] width 22 height 22
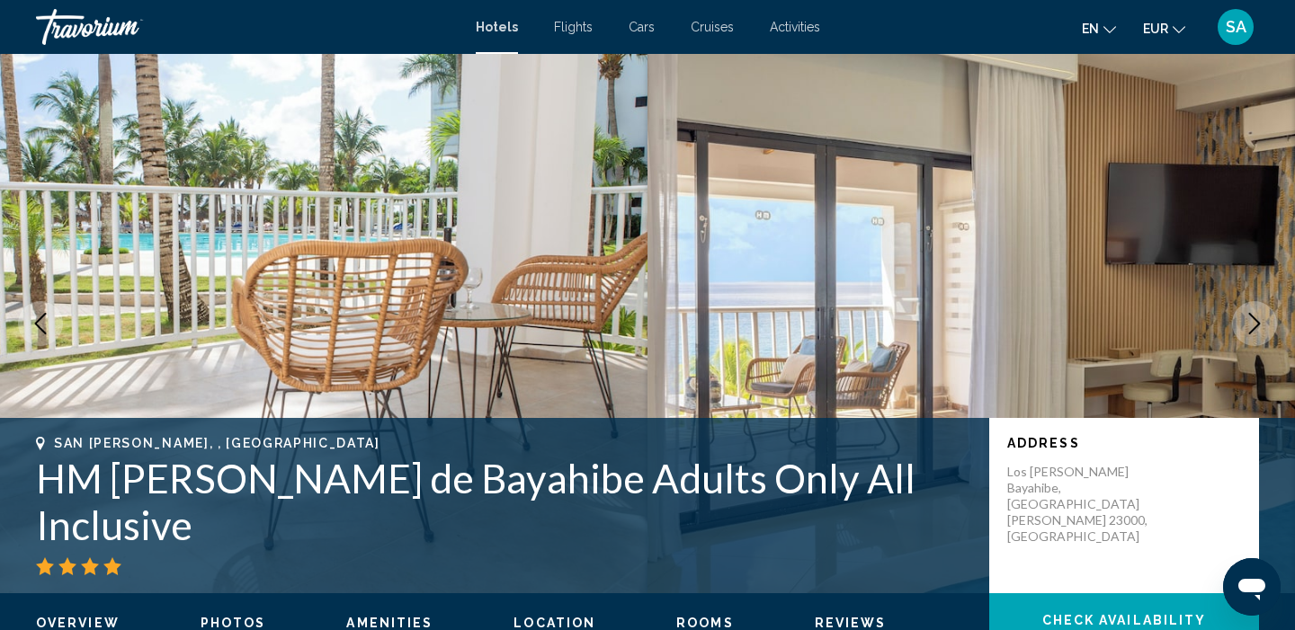
click at [1250, 325] on icon "Next image" at bounding box center [1254, 324] width 22 height 22
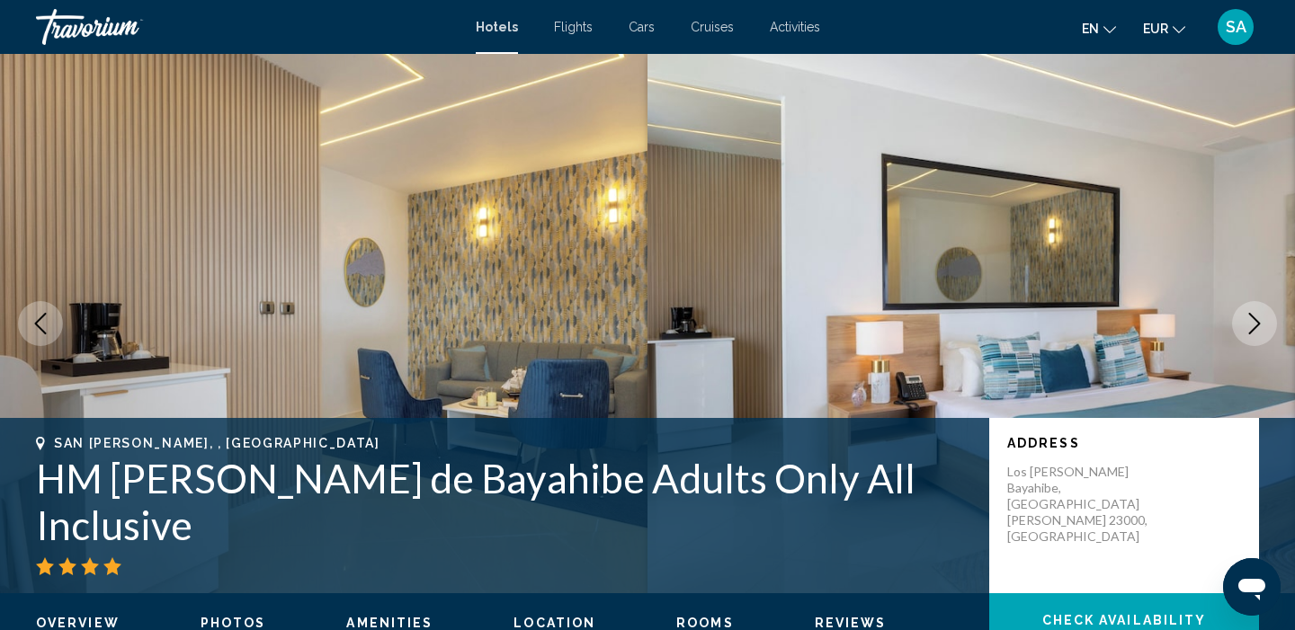
click at [1250, 325] on icon "Next image" at bounding box center [1254, 324] width 22 height 22
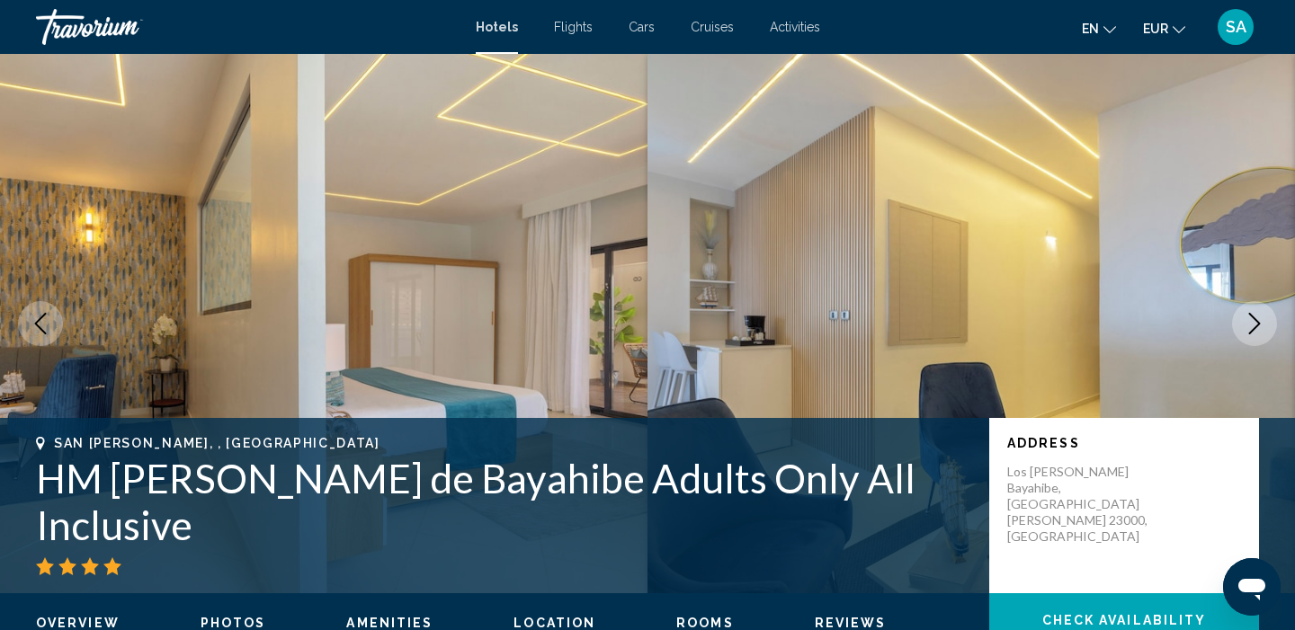
click at [1250, 325] on icon "Next image" at bounding box center [1254, 324] width 22 height 22
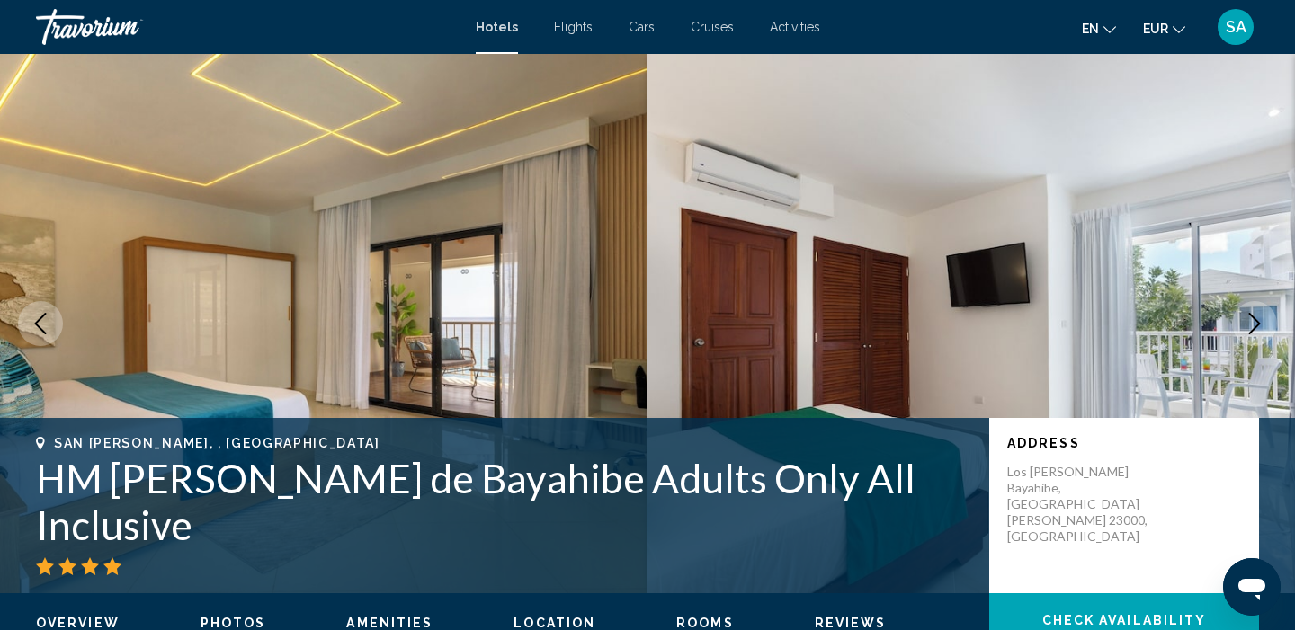
click at [1250, 325] on icon "Next image" at bounding box center [1254, 324] width 22 height 22
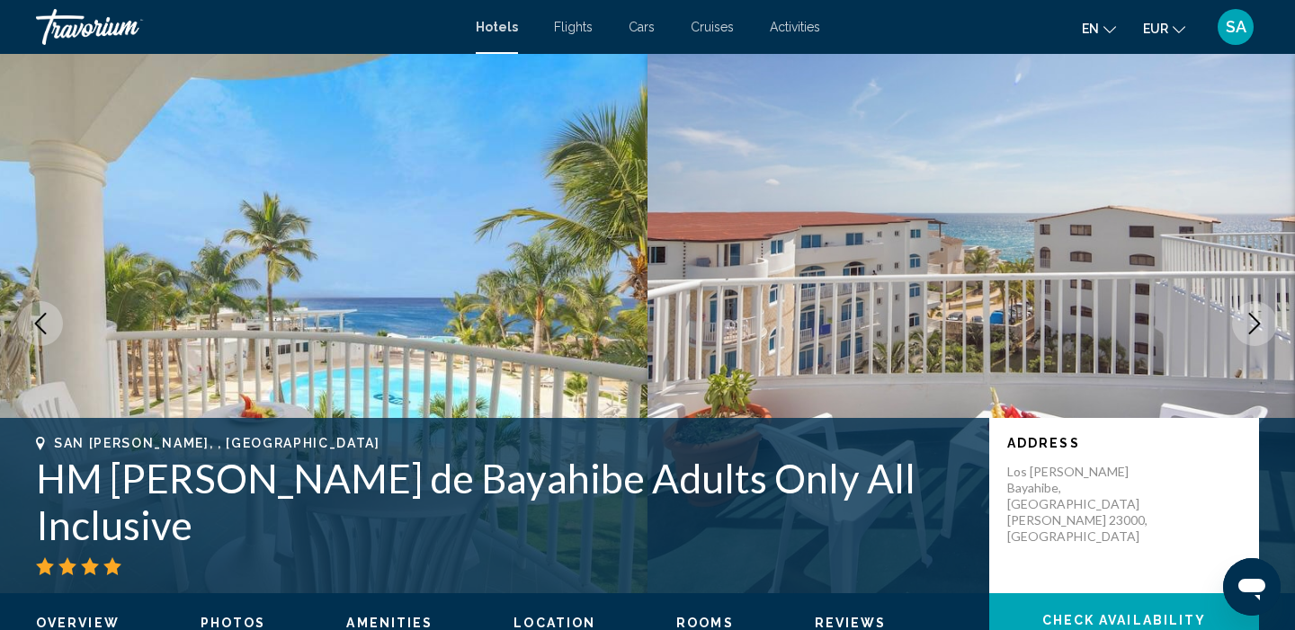
click at [1250, 325] on icon "Next image" at bounding box center [1254, 324] width 22 height 22
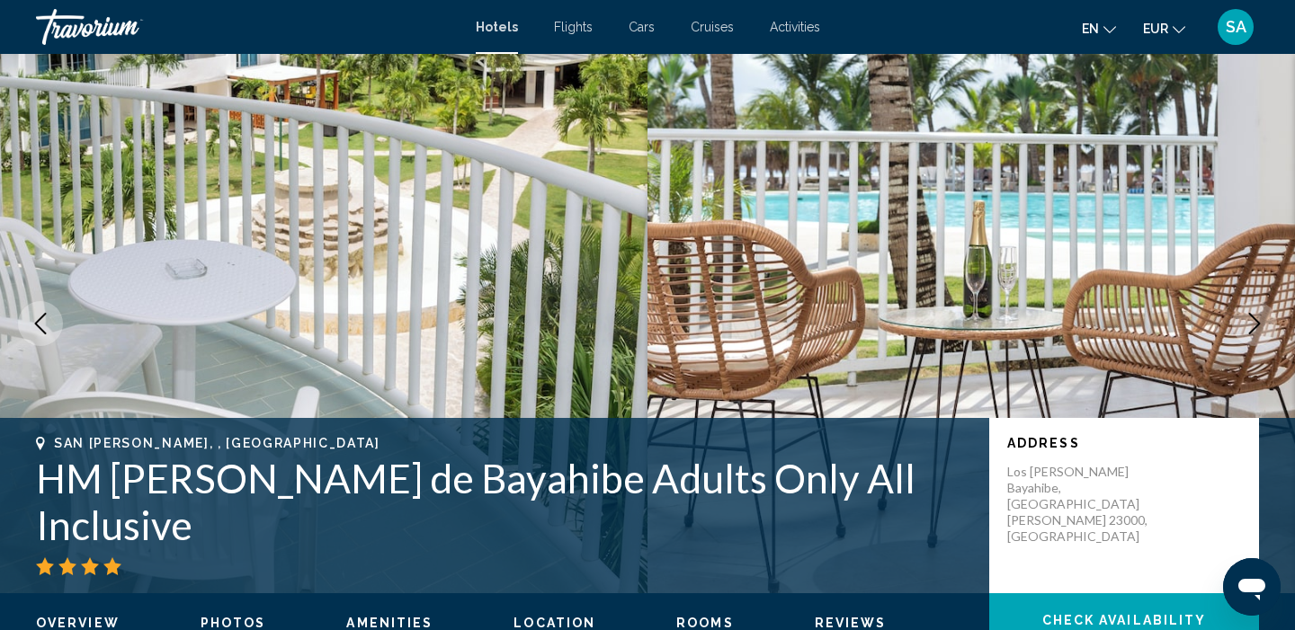
click at [1250, 325] on icon "Next image" at bounding box center [1254, 324] width 22 height 22
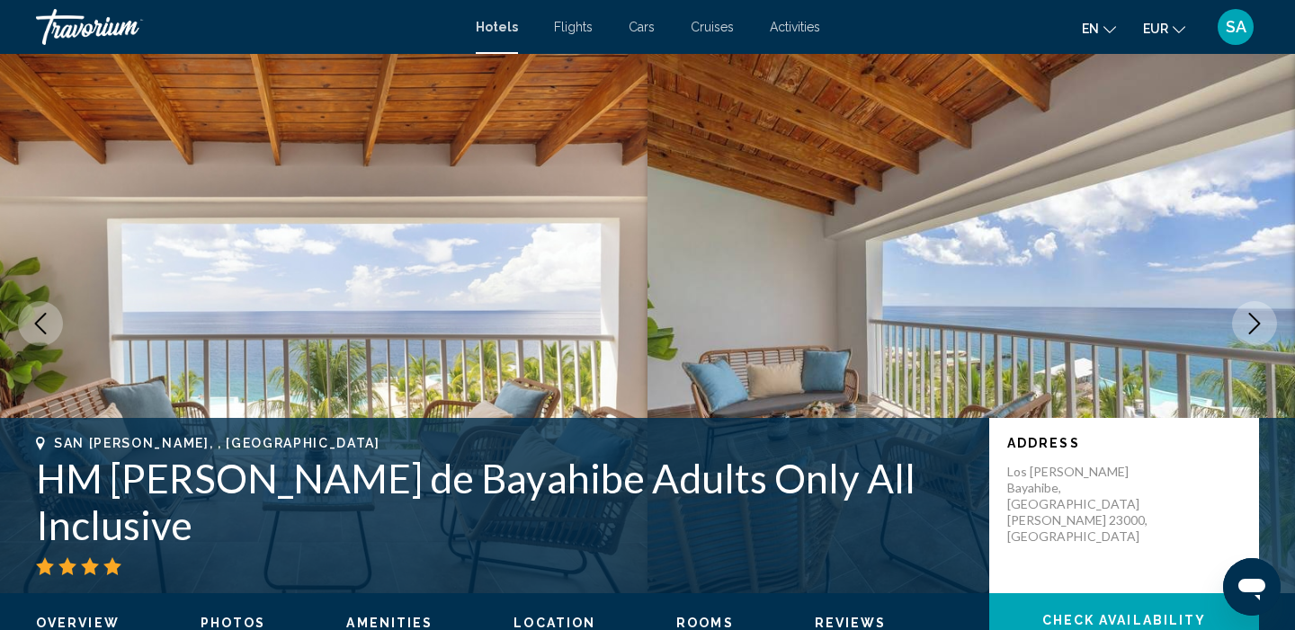
click at [1250, 325] on icon "Next image" at bounding box center [1254, 324] width 22 height 22
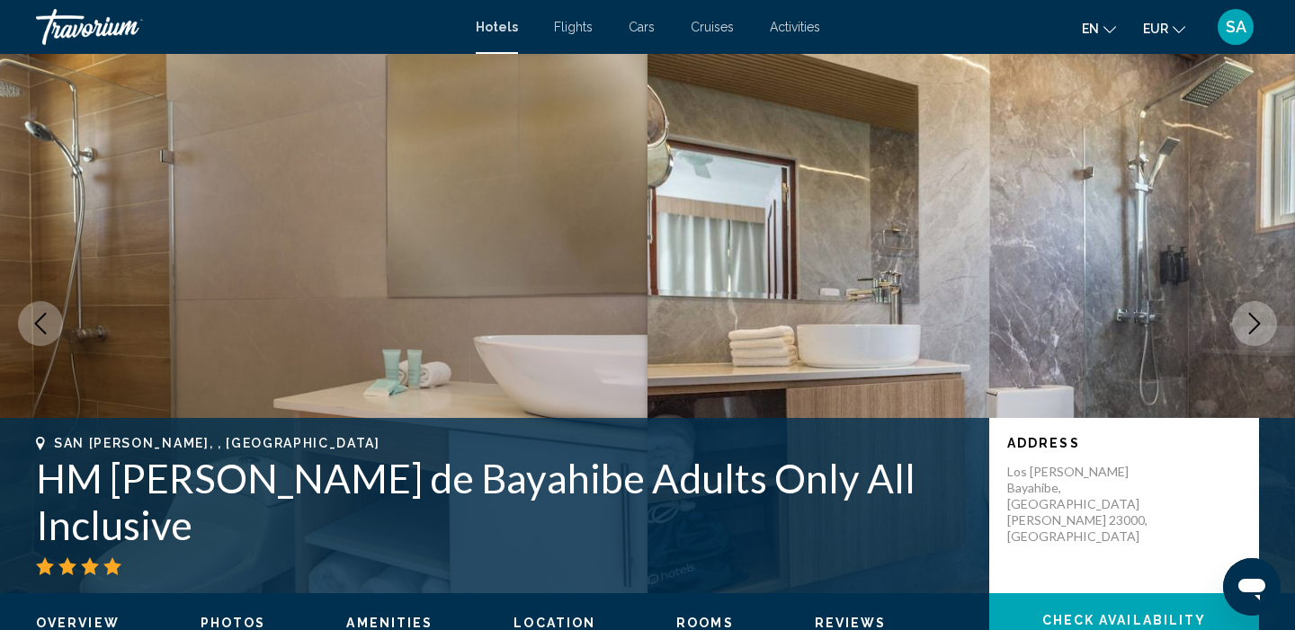
click at [1250, 325] on icon "Next image" at bounding box center [1254, 324] width 22 height 22
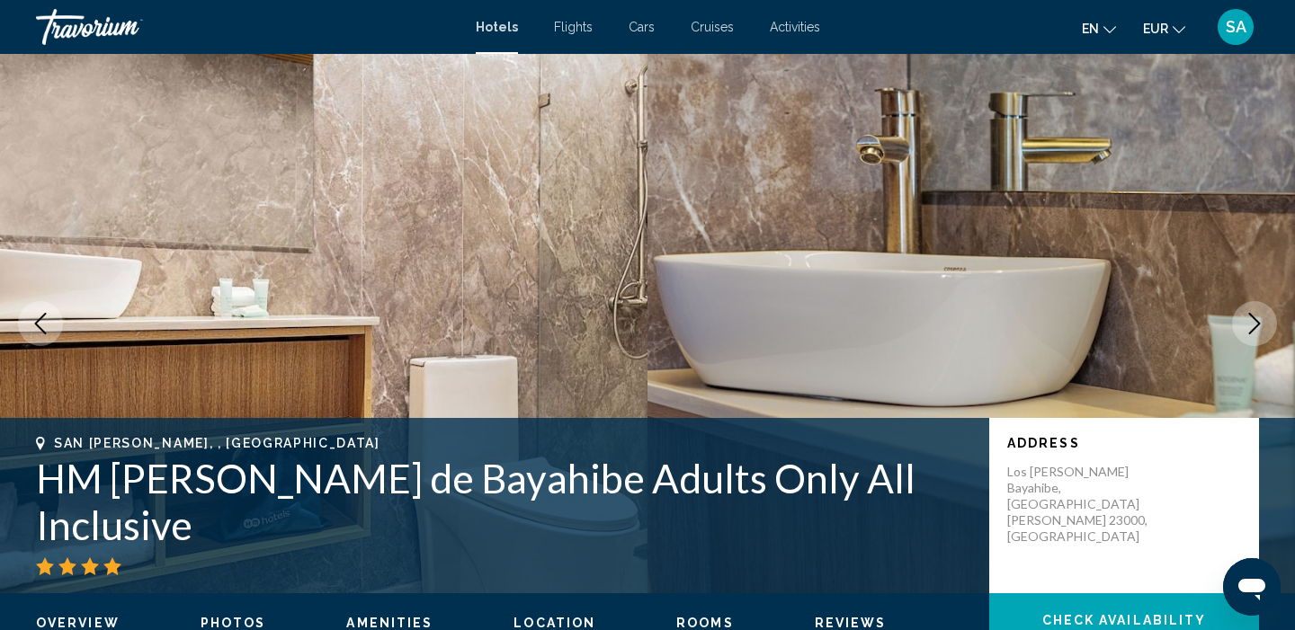
click at [1250, 325] on icon "Next image" at bounding box center [1254, 324] width 22 height 22
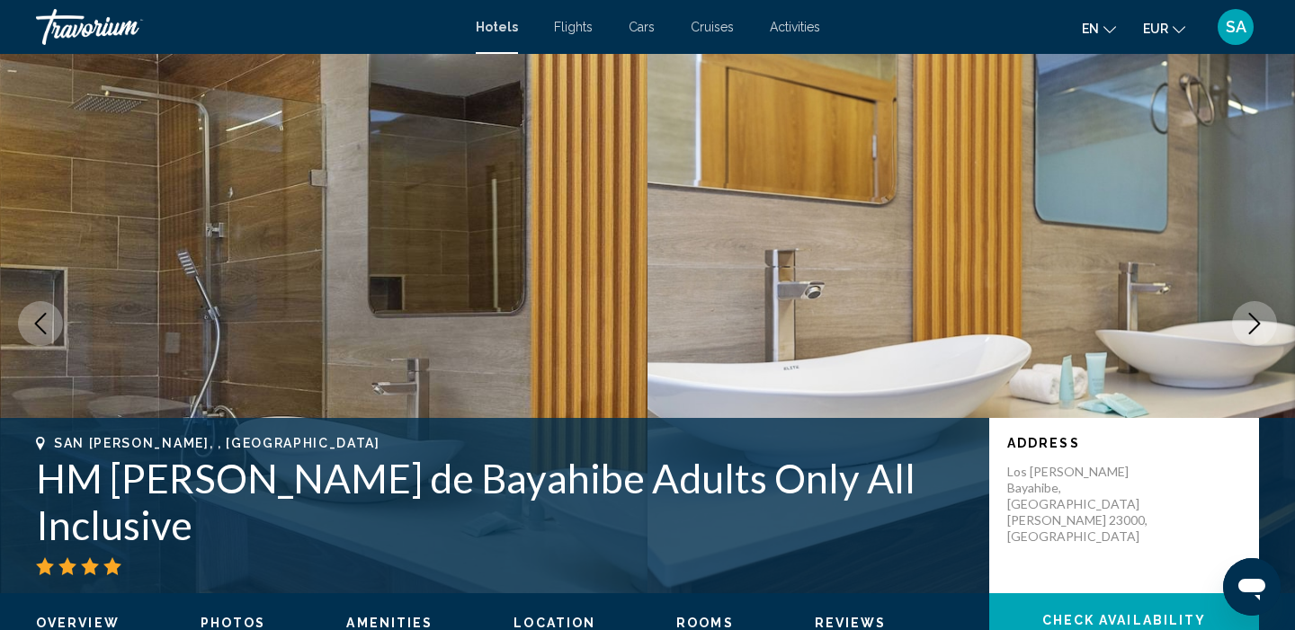
click at [1250, 325] on icon "Next image" at bounding box center [1254, 324] width 22 height 22
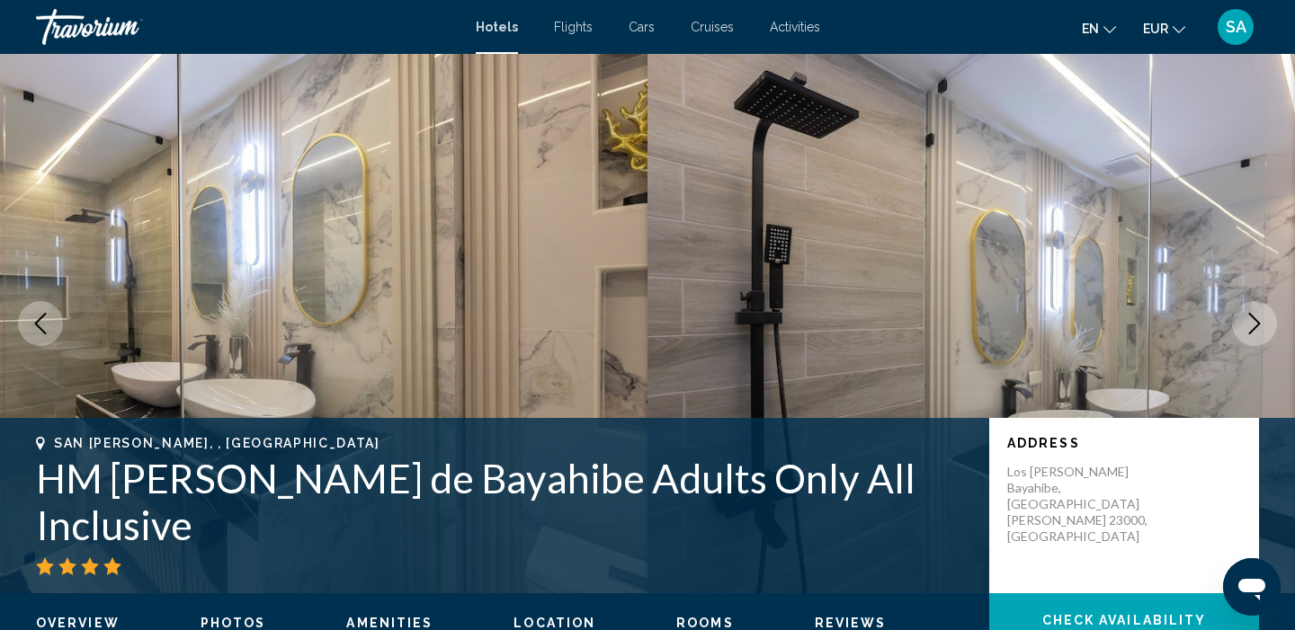
click at [1250, 325] on icon "Next image" at bounding box center [1254, 324] width 22 height 22
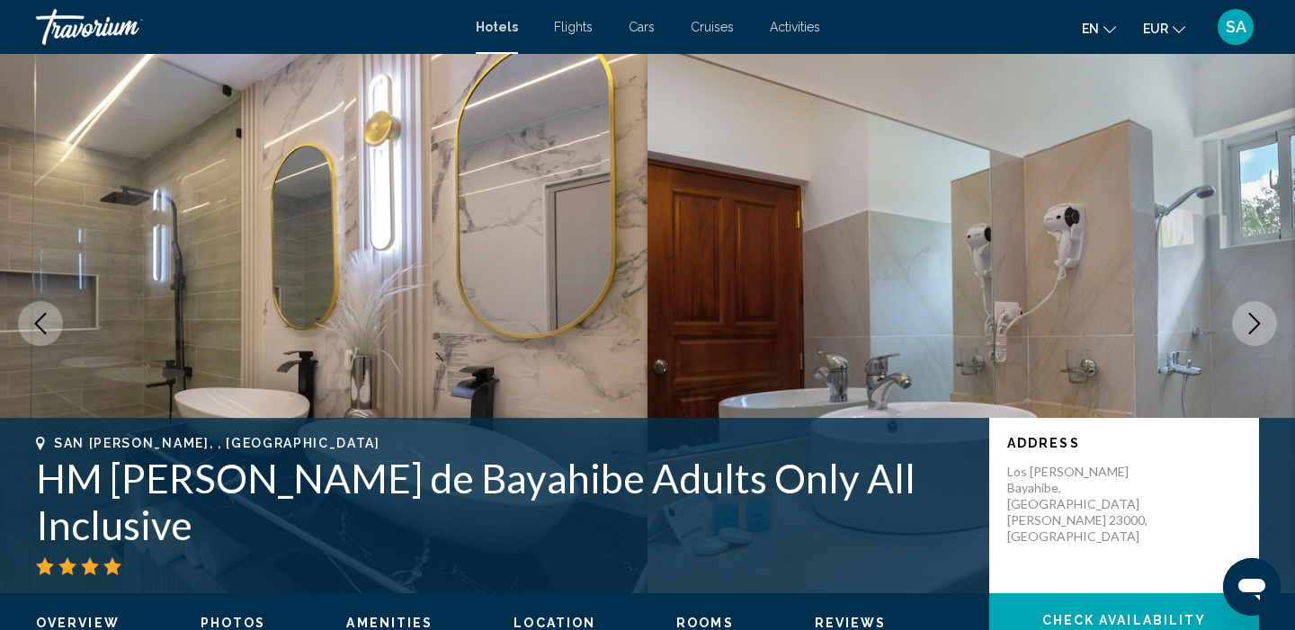
click at [1250, 325] on icon "Next image" at bounding box center [1254, 324] width 22 height 22
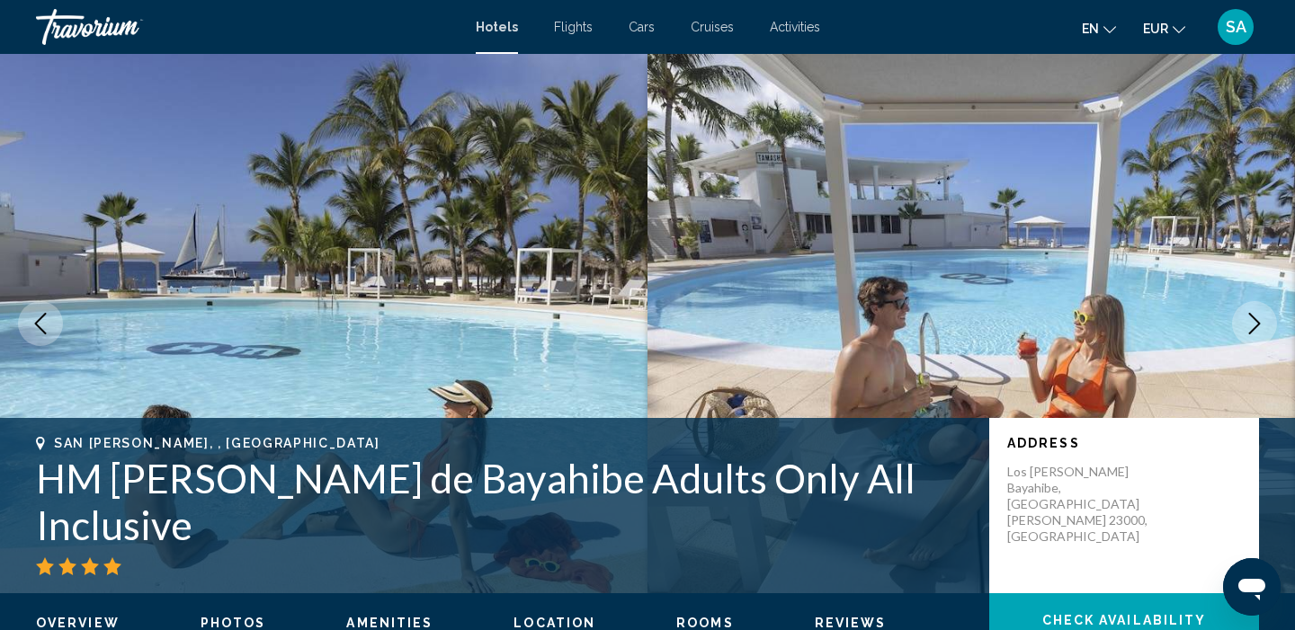
click at [1250, 325] on icon "Next image" at bounding box center [1254, 324] width 22 height 22
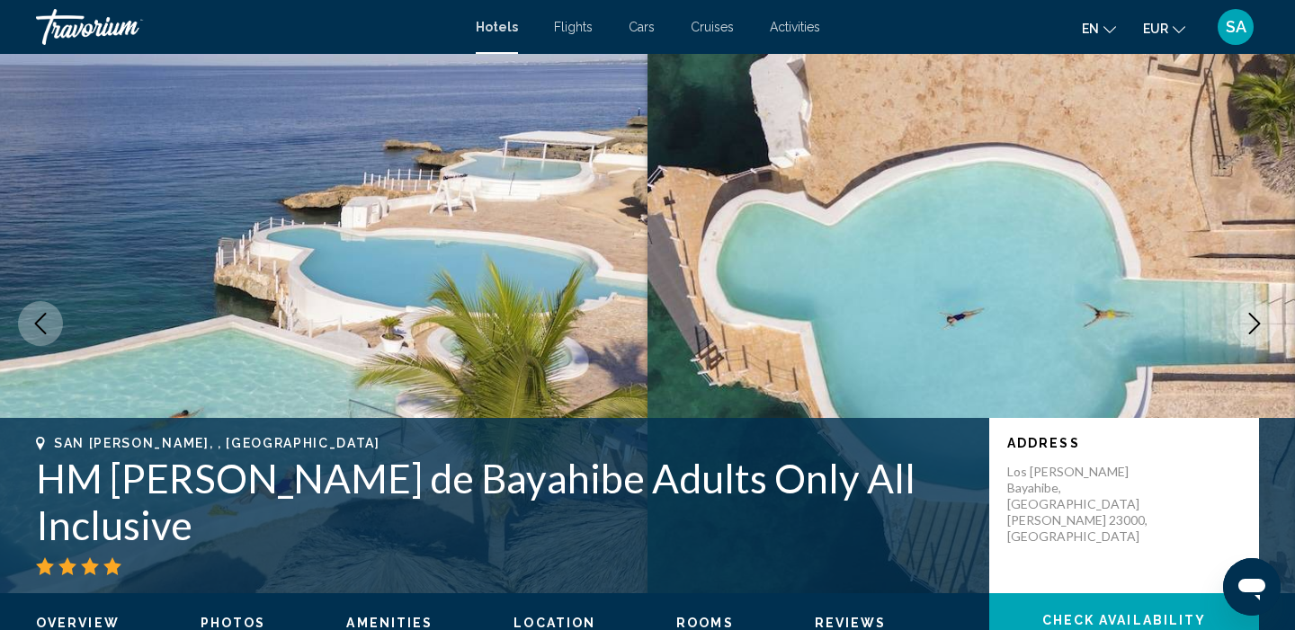
click at [1250, 325] on icon "Next image" at bounding box center [1254, 324] width 22 height 22
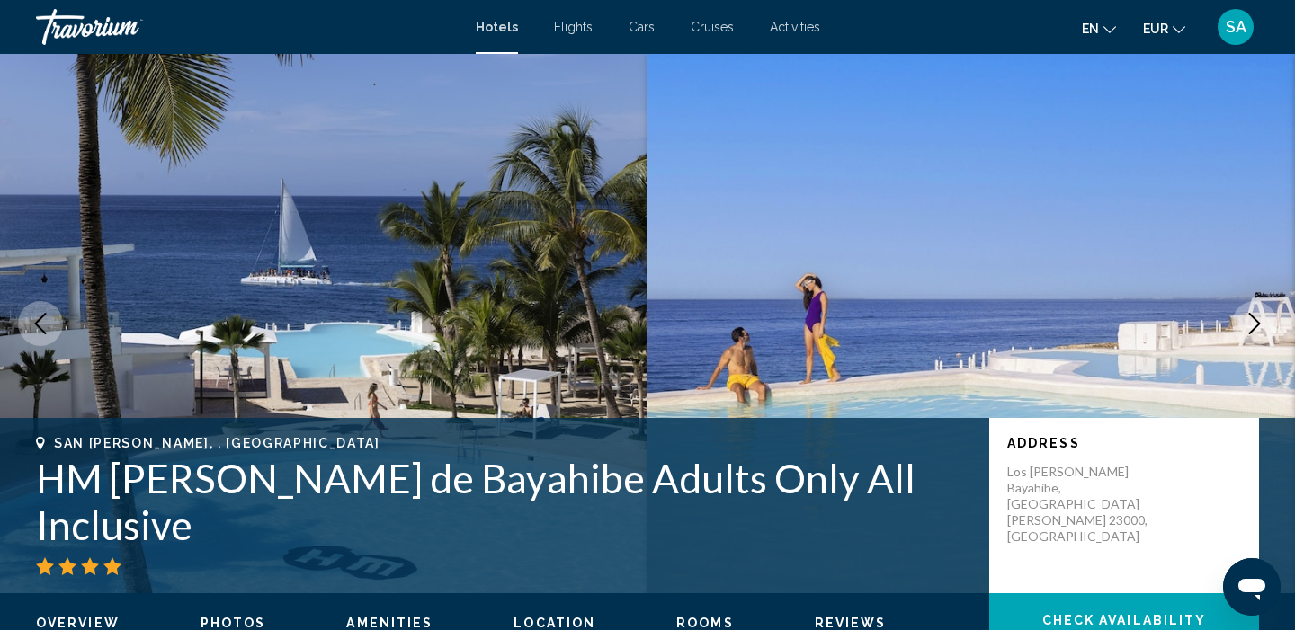
click at [1250, 326] on icon "Next image" at bounding box center [1254, 324] width 22 height 22
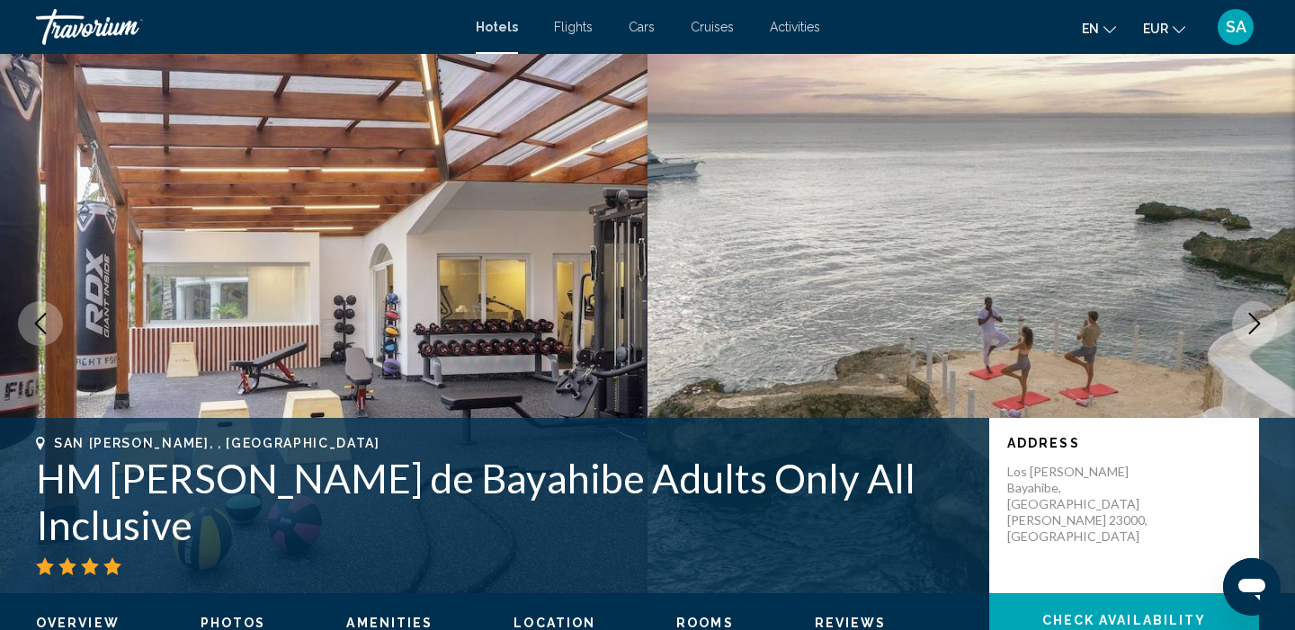
click at [1250, 326] on icon "Next image" at bounding box center [1254, 324] width 22 height 22
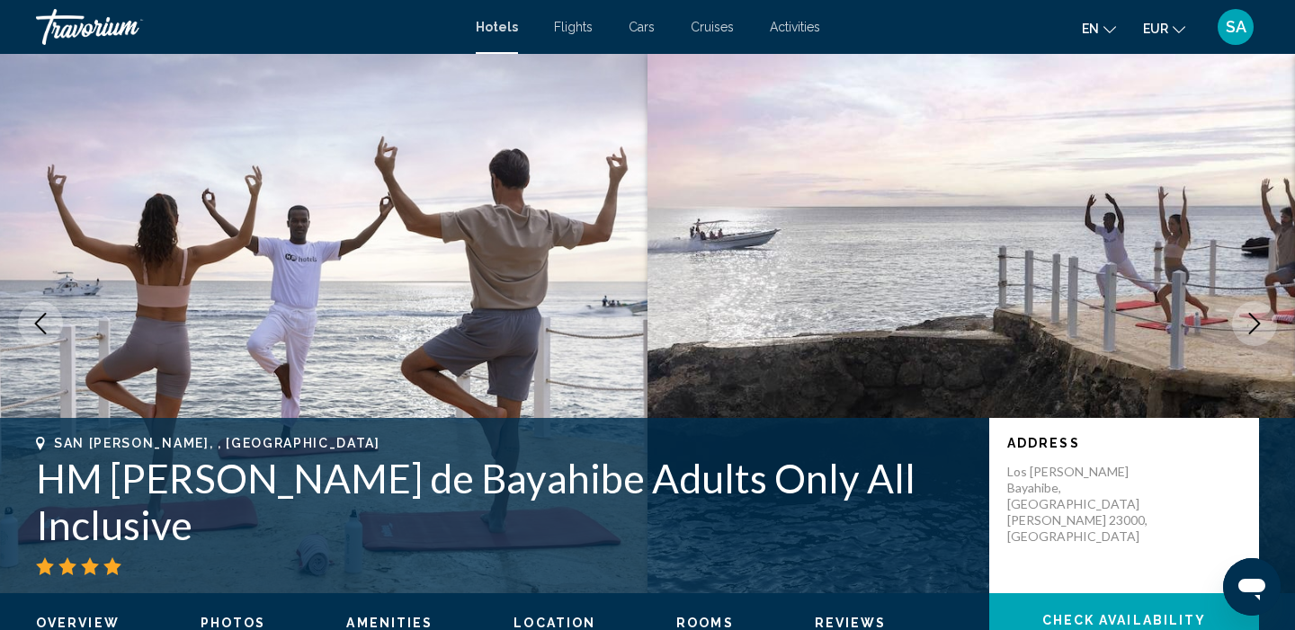
click at [1250, 326] on icon "Next image" at bounding box center [1254, 324] width 22 height 22
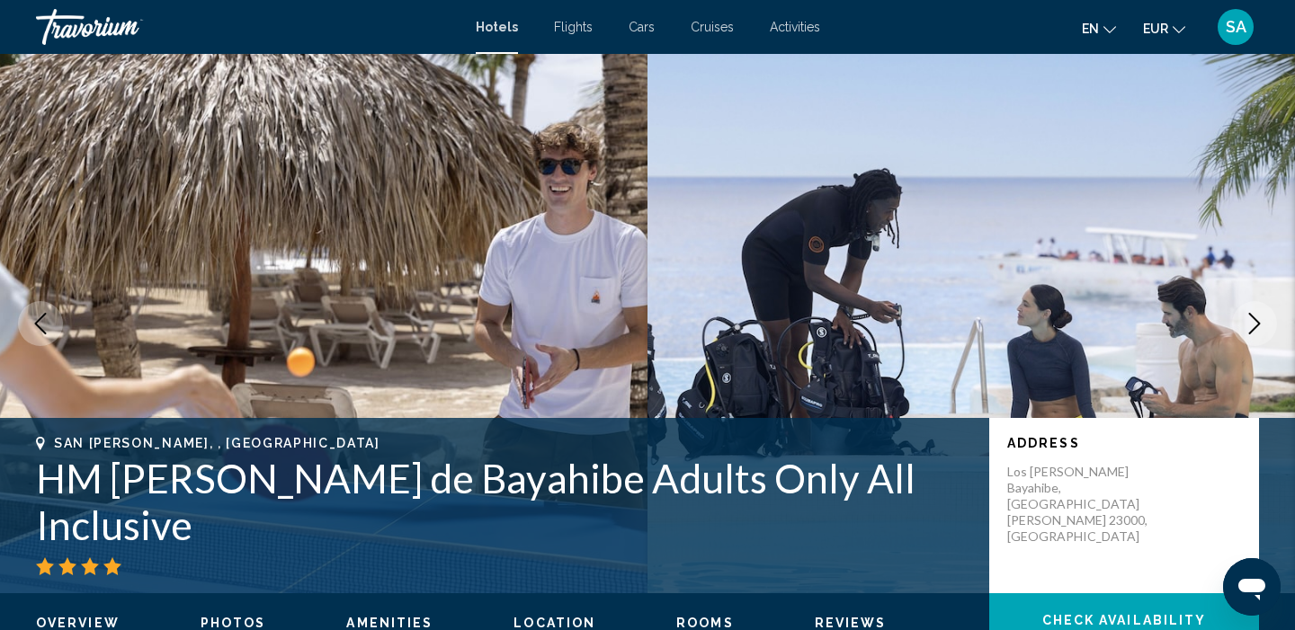
click at [1250, 326] on icon "Next image" at bounding box center [1254, 324] width 22 height 22
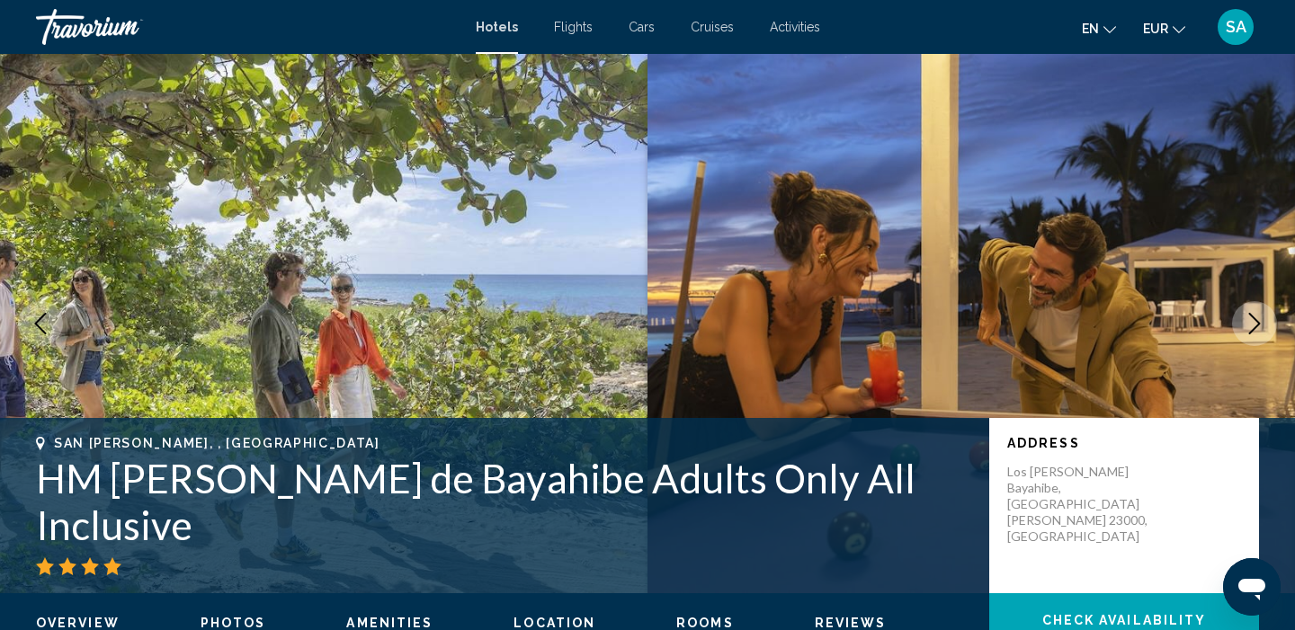
click at [1250, 326] on icon "Next image" at bounding box center [1254, 324] width 22 height 22
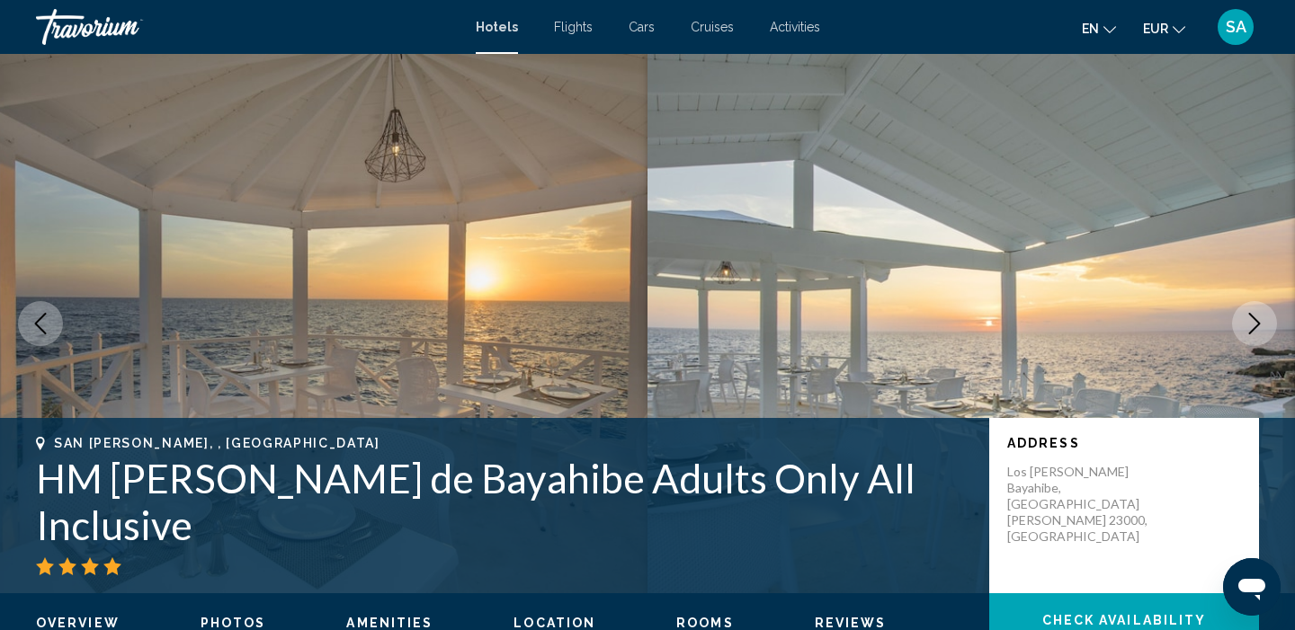
click at [1250, 326] on icon "Next image" at bounding box center [1254, 324] width 22 height 22
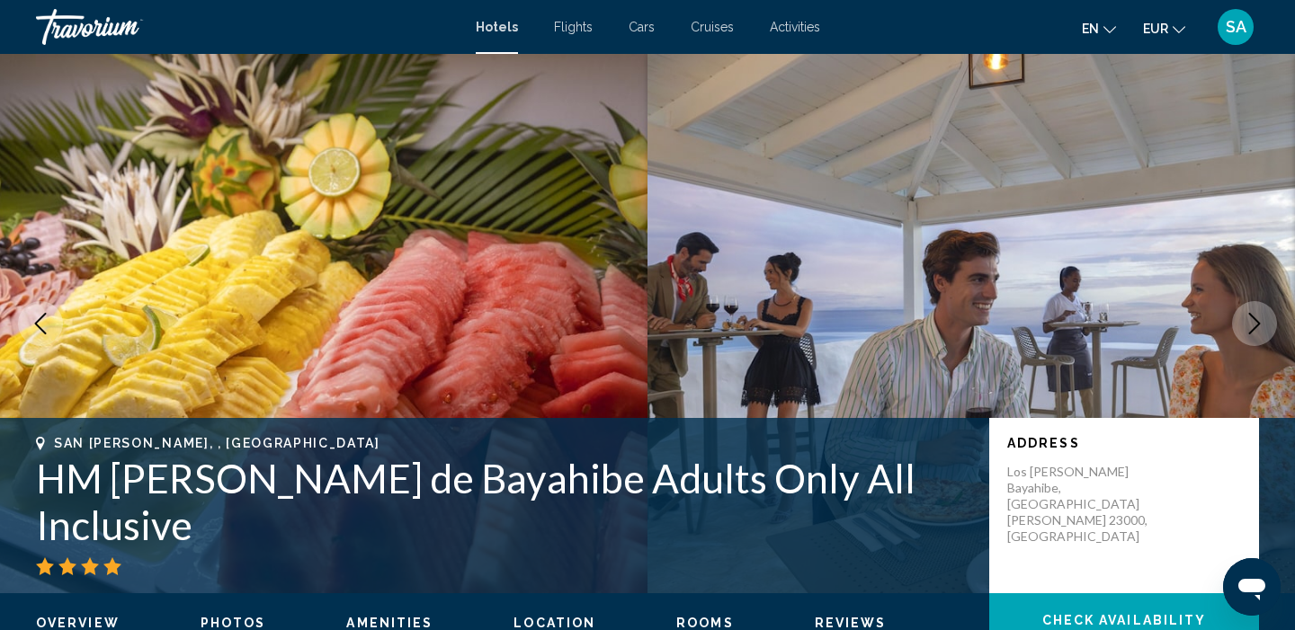
click at [1250, 326] on icon "Next image" at bounding box center [1254, 324] width 22 height 22
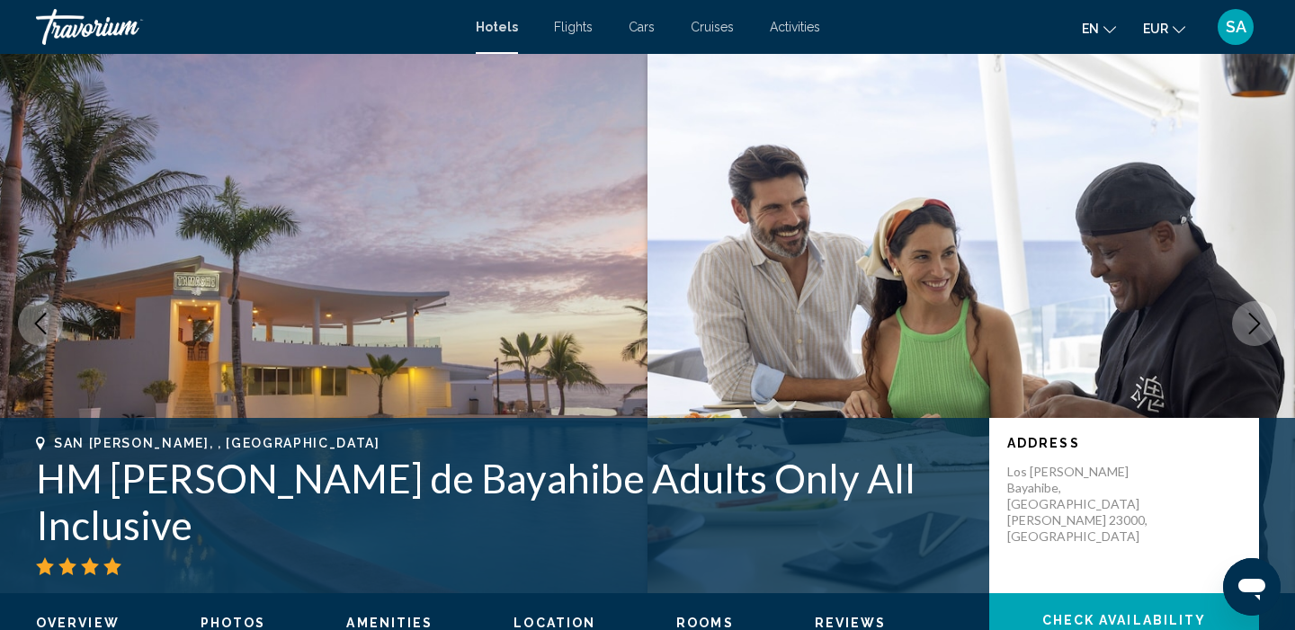
click at [1250, 326] on icon "Next image" at bounding box center [1254, 324] width 22 height 22
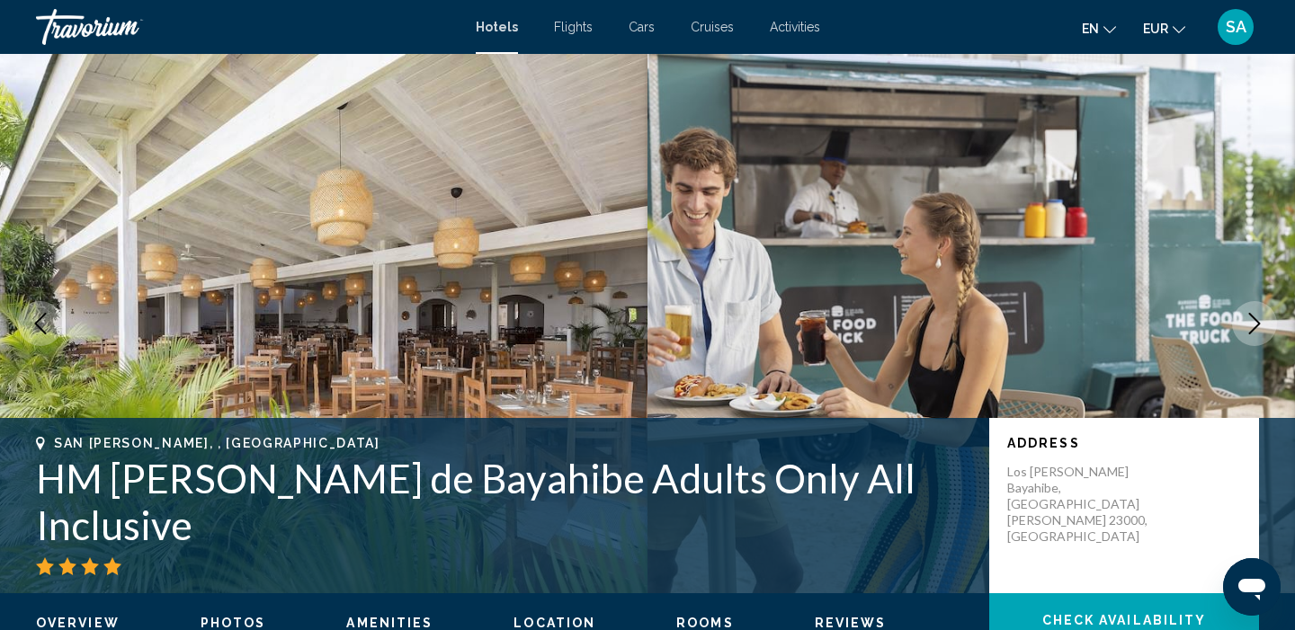
click at [1250, 326] on icon "Next image" at bounding box center [1254, 324] width 22 height 22
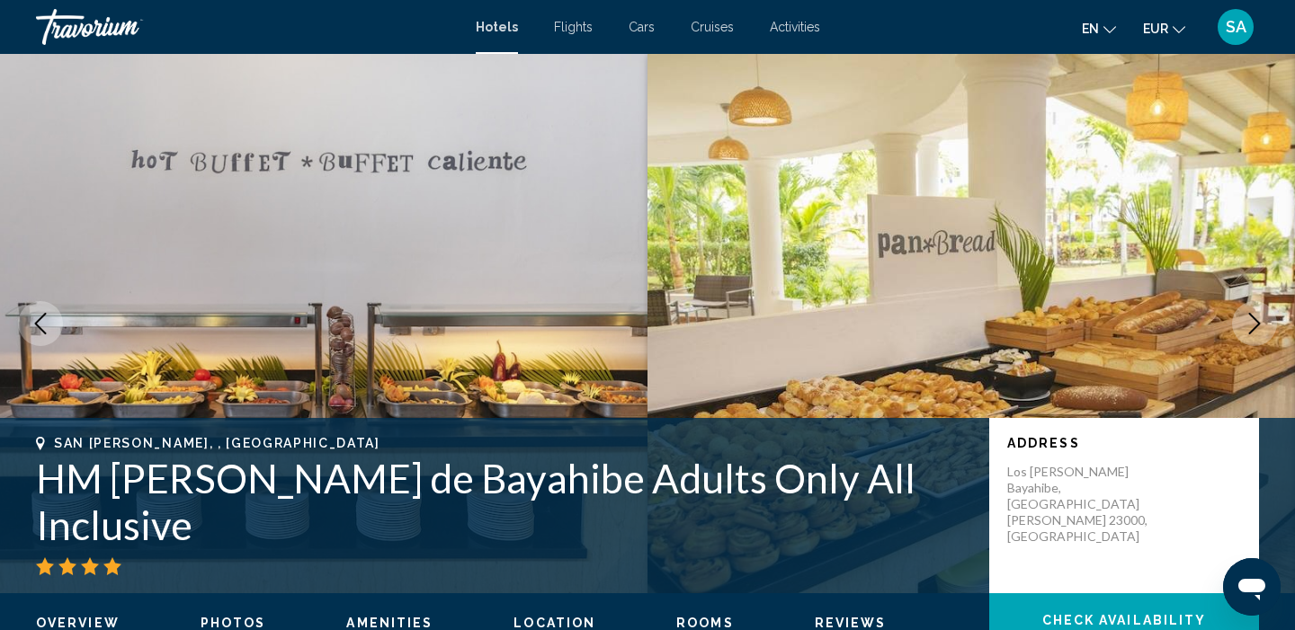
click at [1250, 326] on icon "Next image" at bounding box center [1254, 324] width 22 height 22
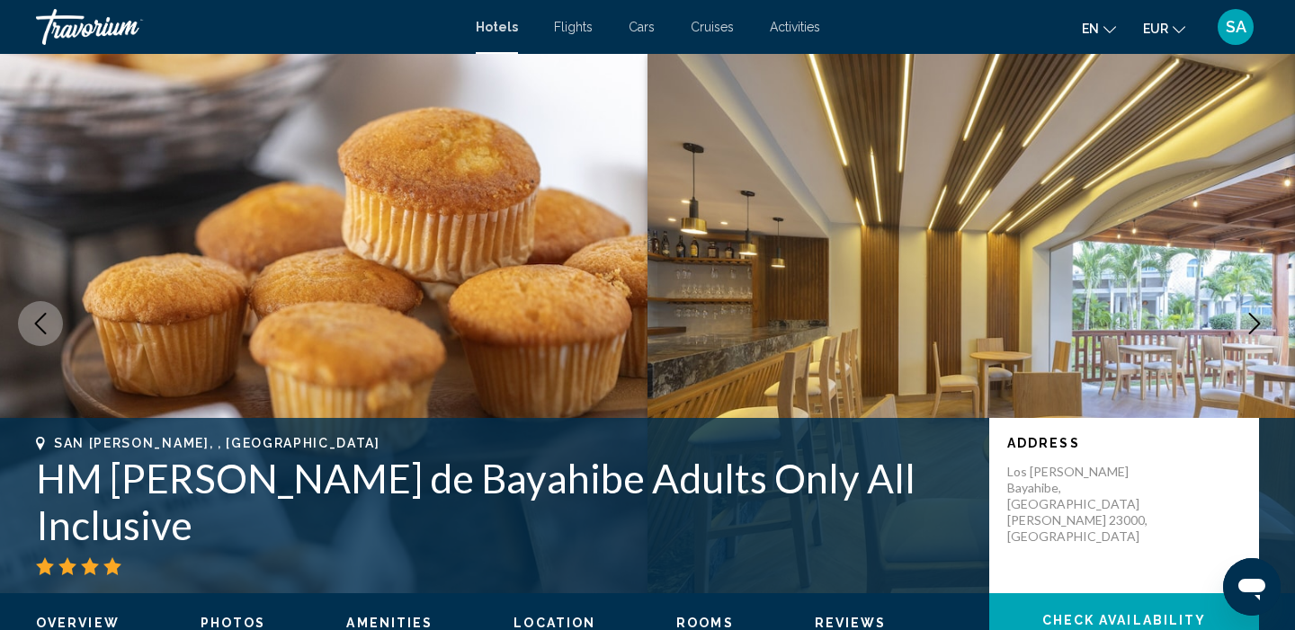
click at [1250, 326] on icon "Next image" at bounding box center [1254, 324] width 22 height 22
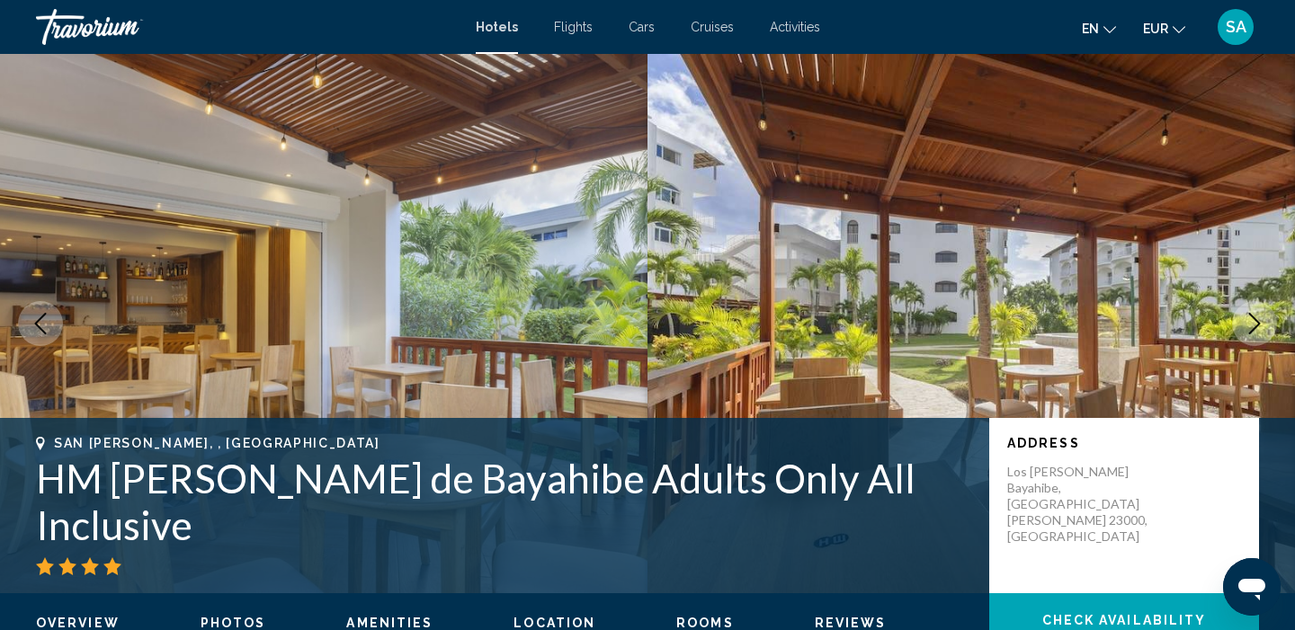
click at [1250, 326] on icon "Next image" at bounding box center [1254, 324] width 22 height 22
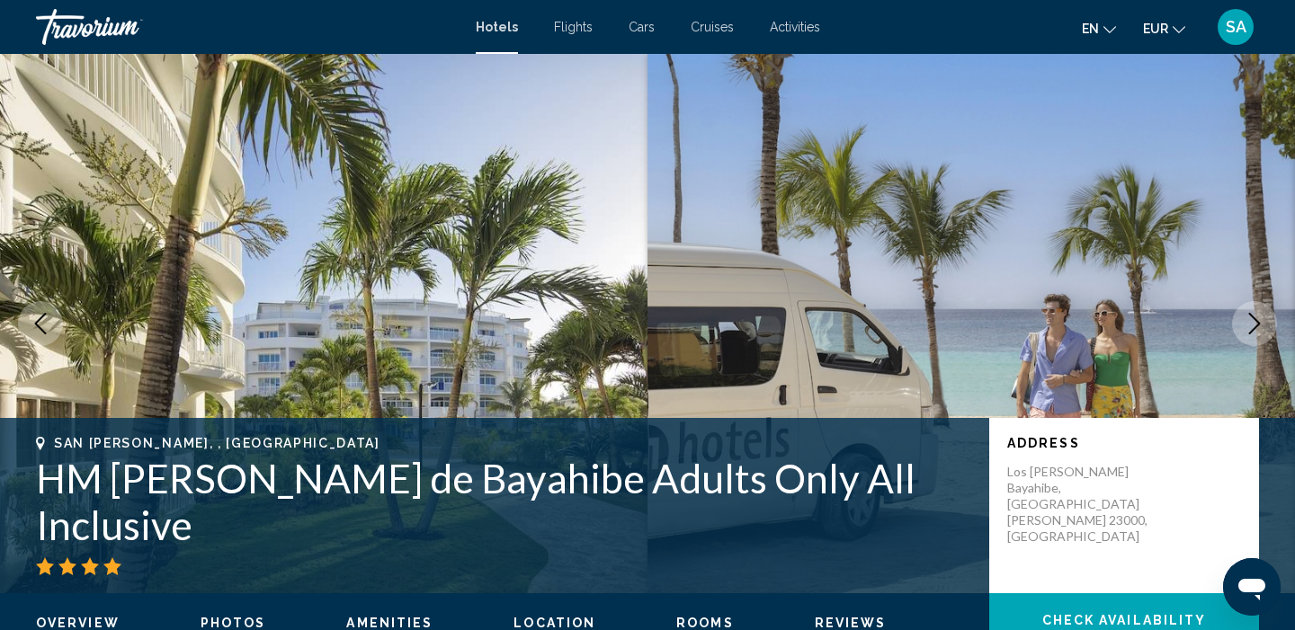
click at [1250, 326] on icon "Next image" at bounding box center [1254, 324] width 22 height 22
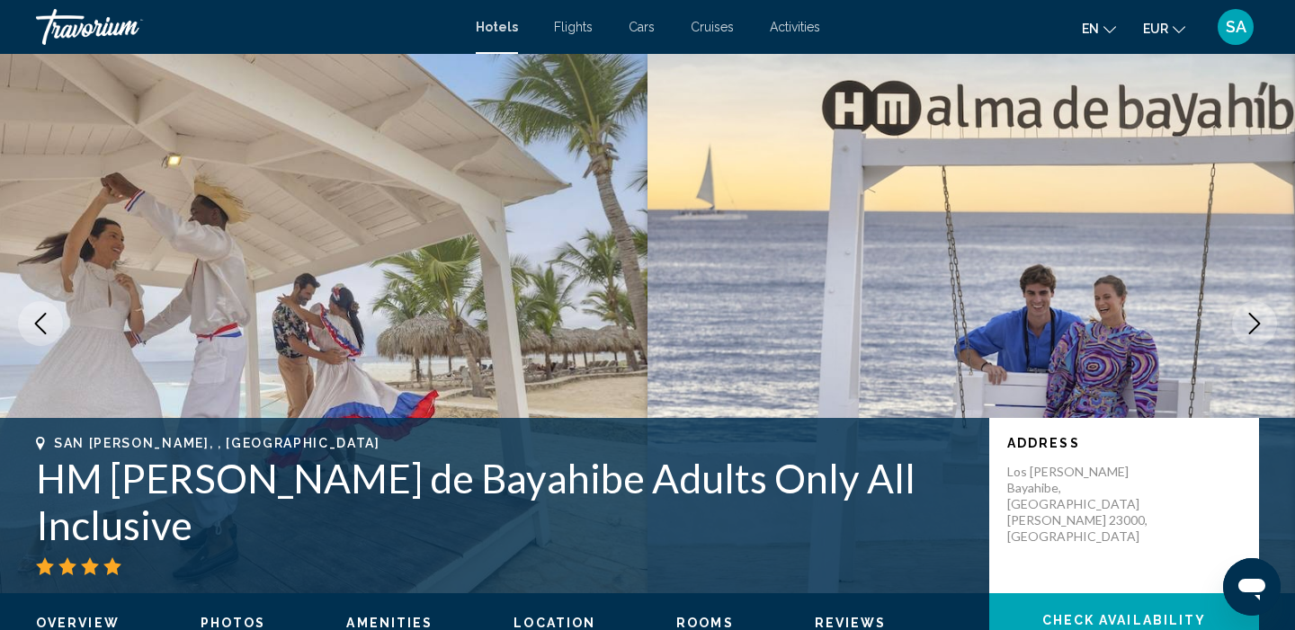
click at [1250, 326] on icon "Next image" at bounding box center [1254, 324] width 22 height 22
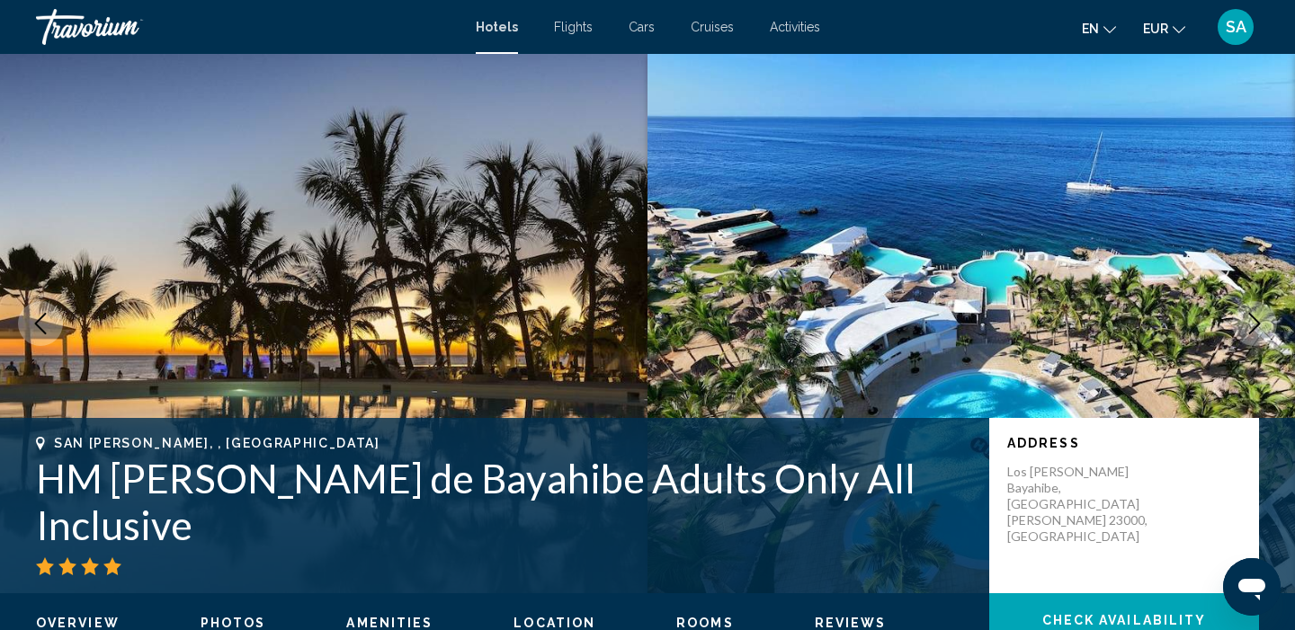
click at [1250, 326] on icon "Next image" at bounding box center [1254, 324] width 22 height 22
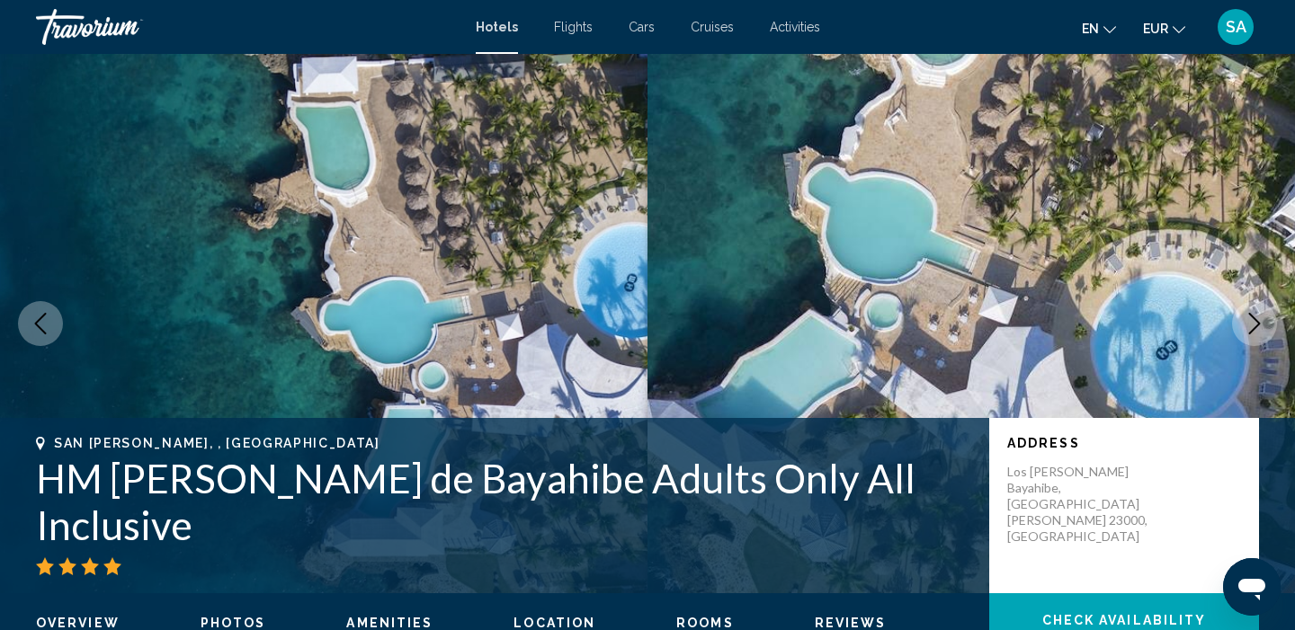
click at [1250, 326] on icon "Next image" at bounding box center [1254, 324] width 22 height 22
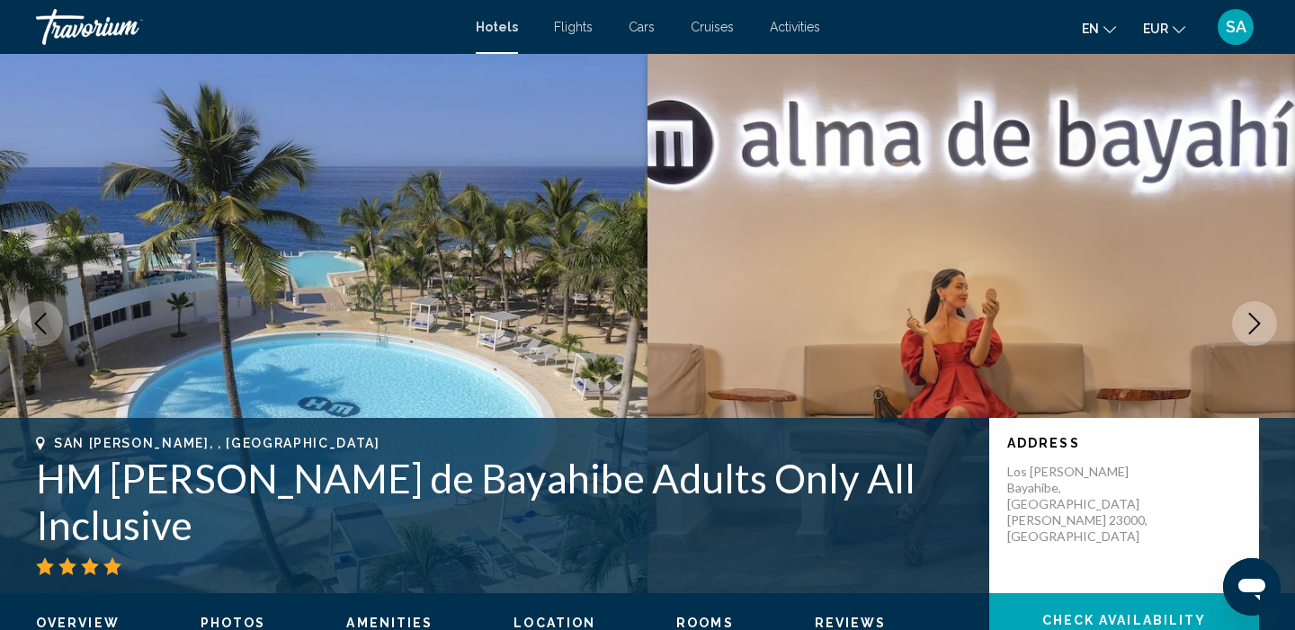
click at [1250, 326] on icon "Next image" at bounding box center [1254, 324] width 22 height 22
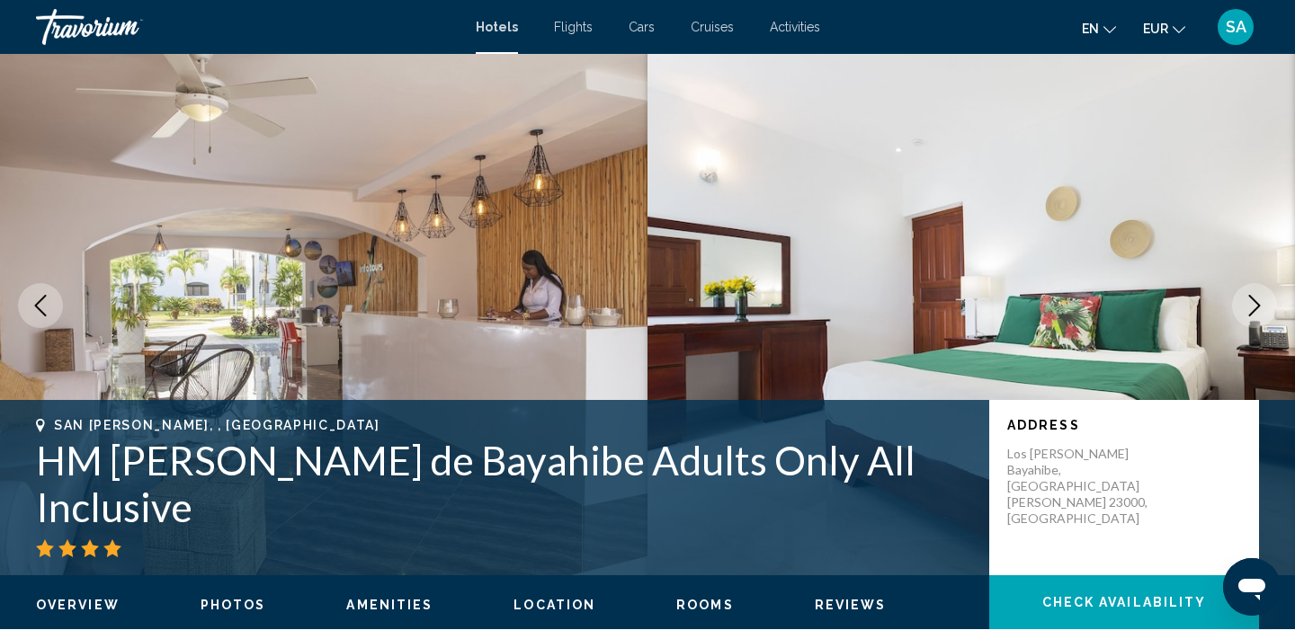
scroll to position [14, 0]
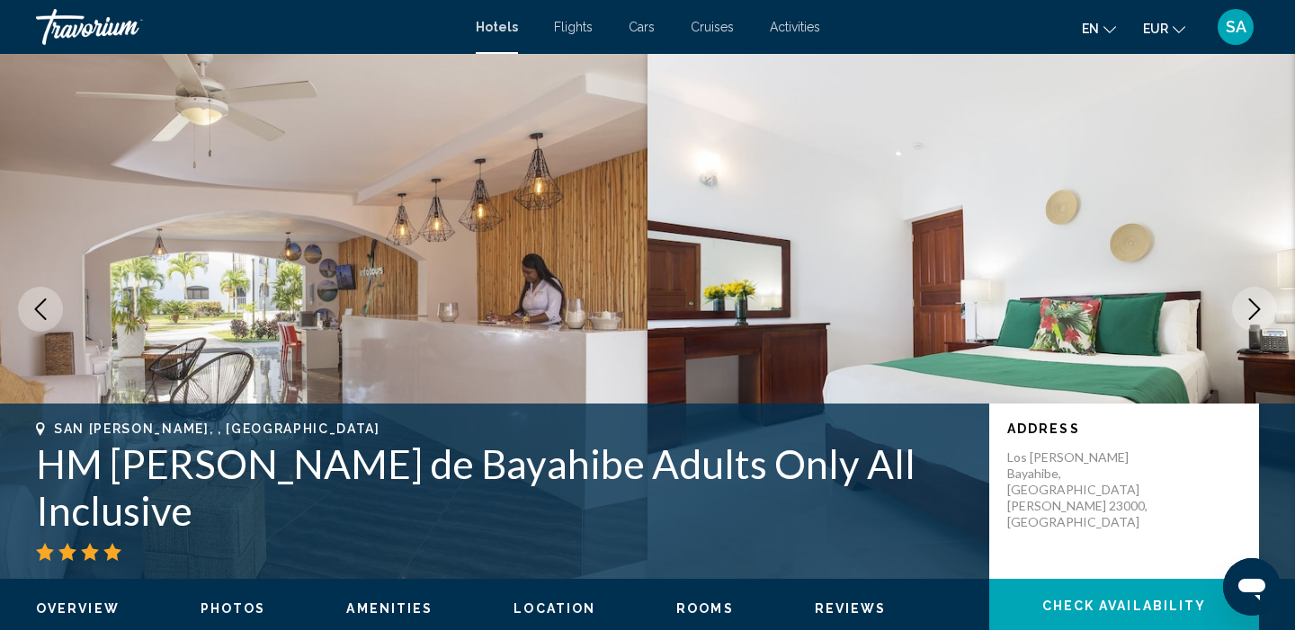
click at [457, 491] on h1 "HM Alma de Bayahibe Adults Only All Inclusive" at bounding box center [503, 487] width 935 height 93
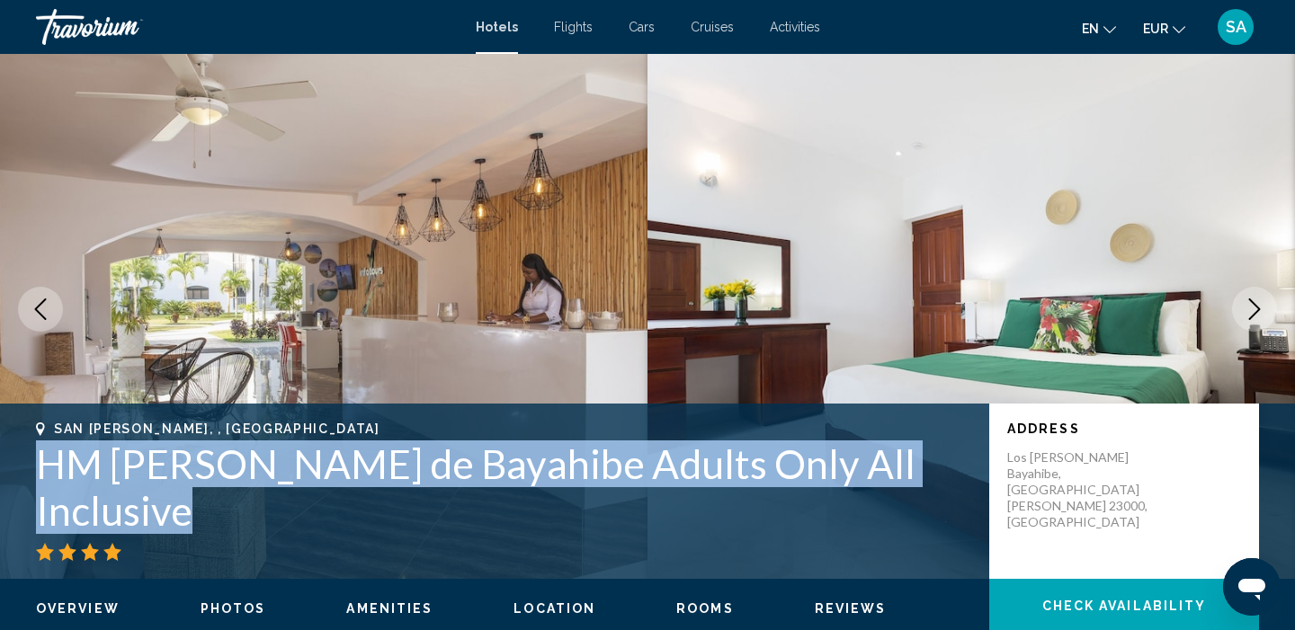
click at [457, 491] on h1 "HM Alma de Bayahibe Adults Only All Inclusive" at bounding box center [503, 487] width 935 height 93
copy h1 "HM Alma de Bayahibe Adults Only All Inclusive"
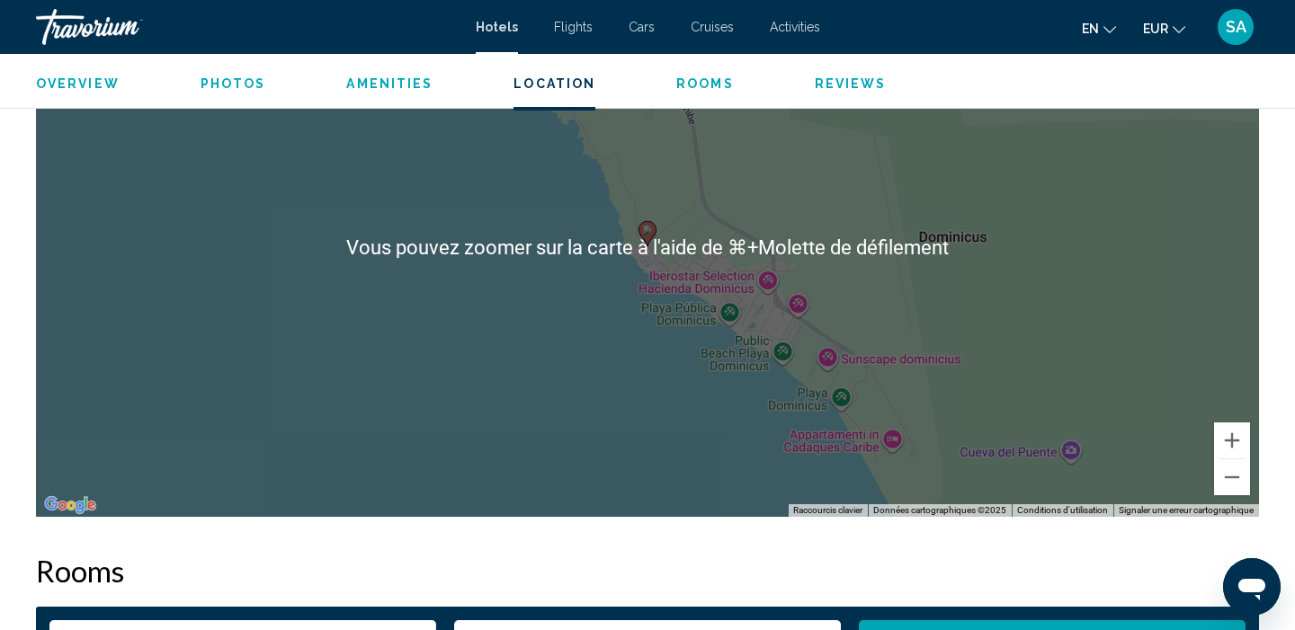
scroll to position [1808, 0]
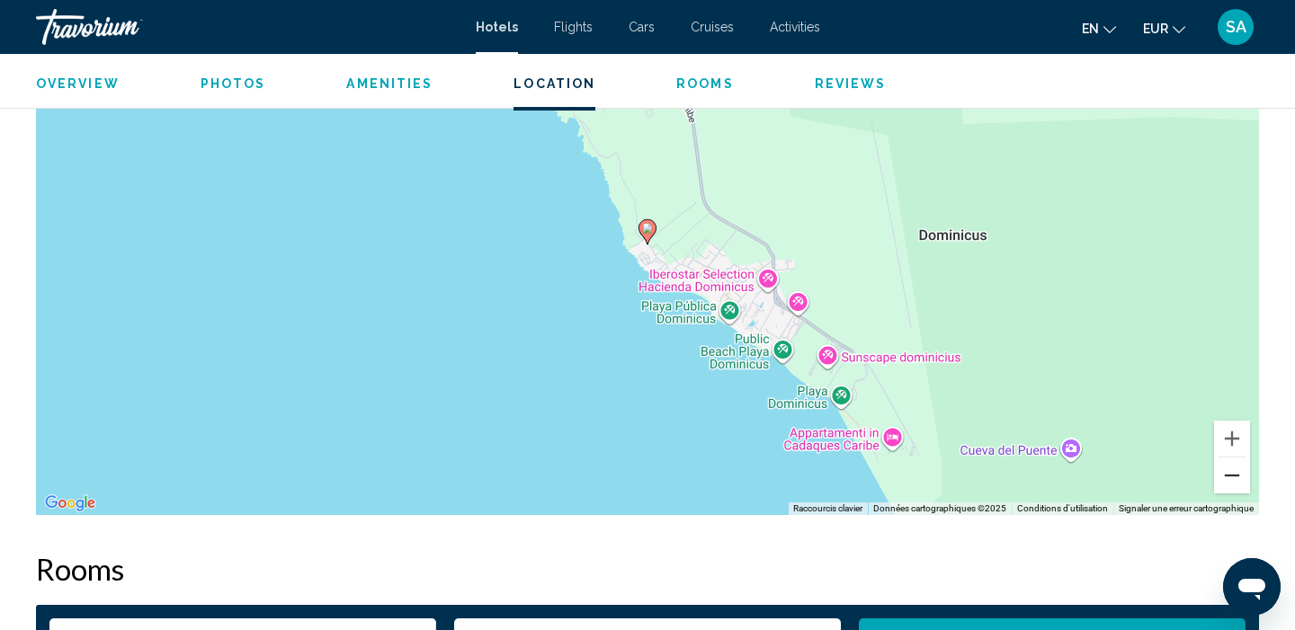
click at [1220, 462] on button "Zoom arrière" at bounding box center [1232, 476] width 36 height 36
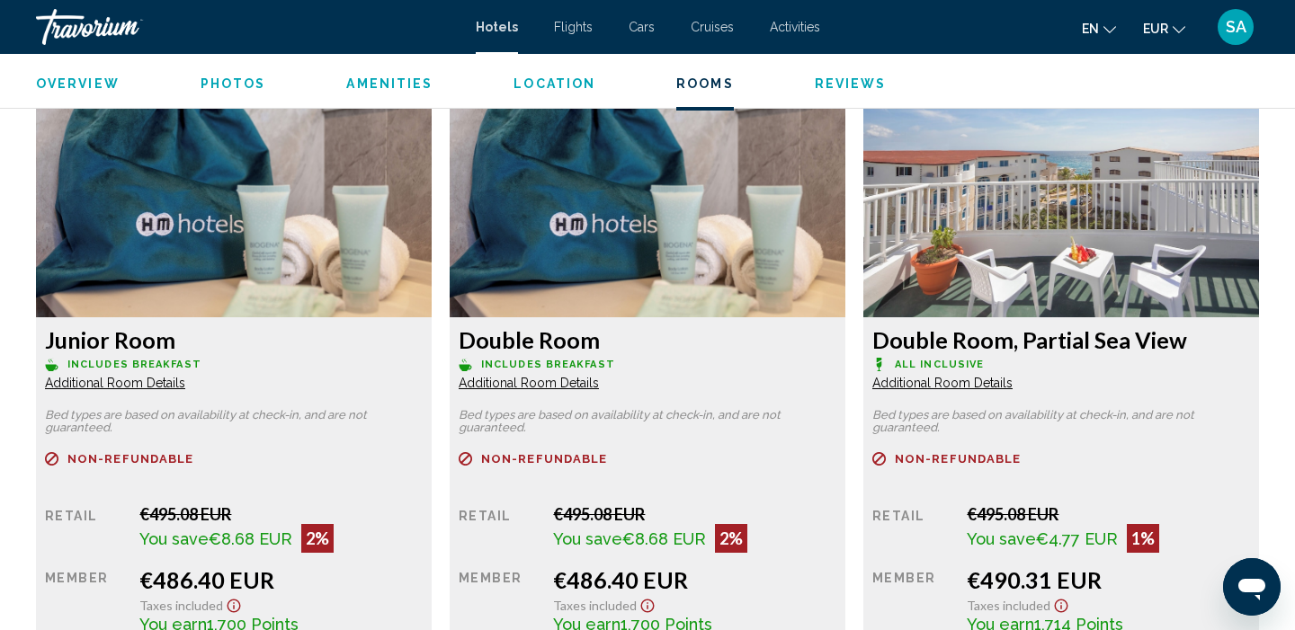
scroll to position [2426, 0]
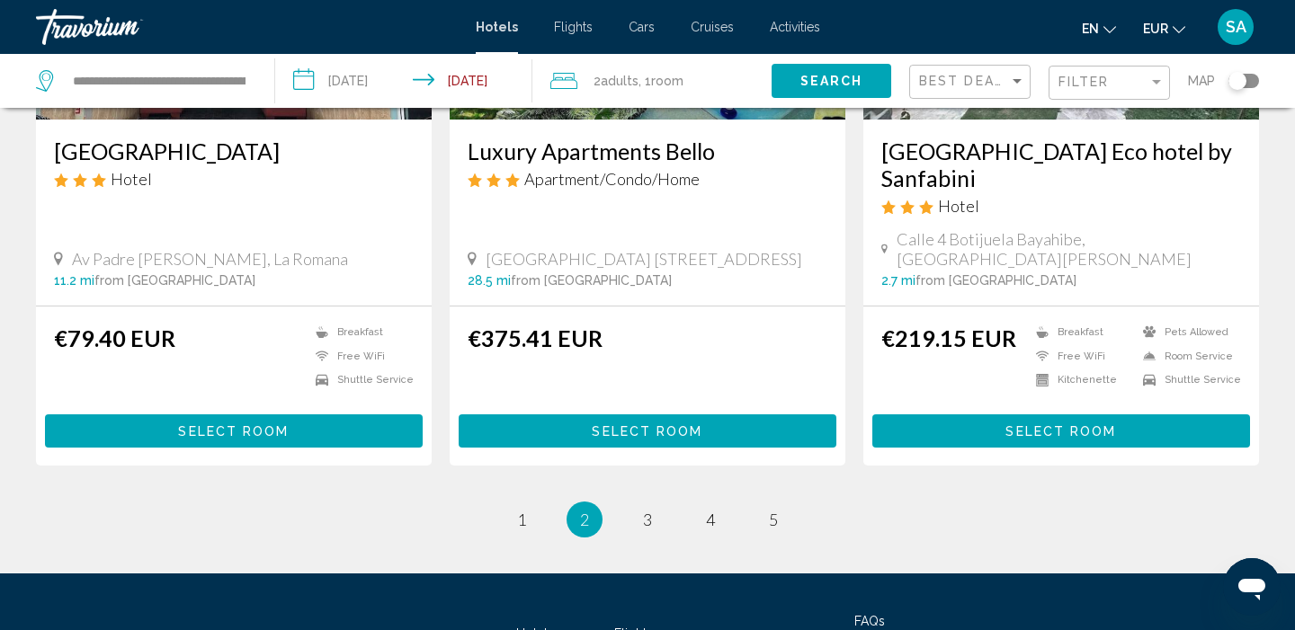
scroll to position [2378, 0]
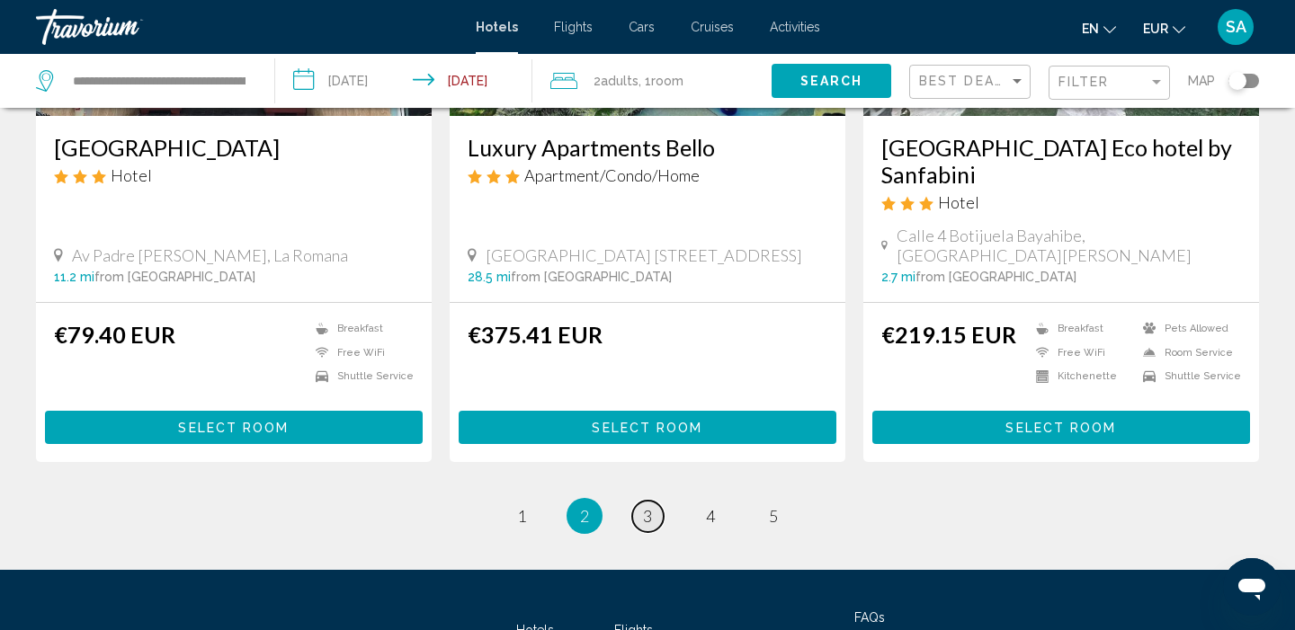
click at [649, 506] on span "3" at bounding box center [647, 516] width 9 height 20
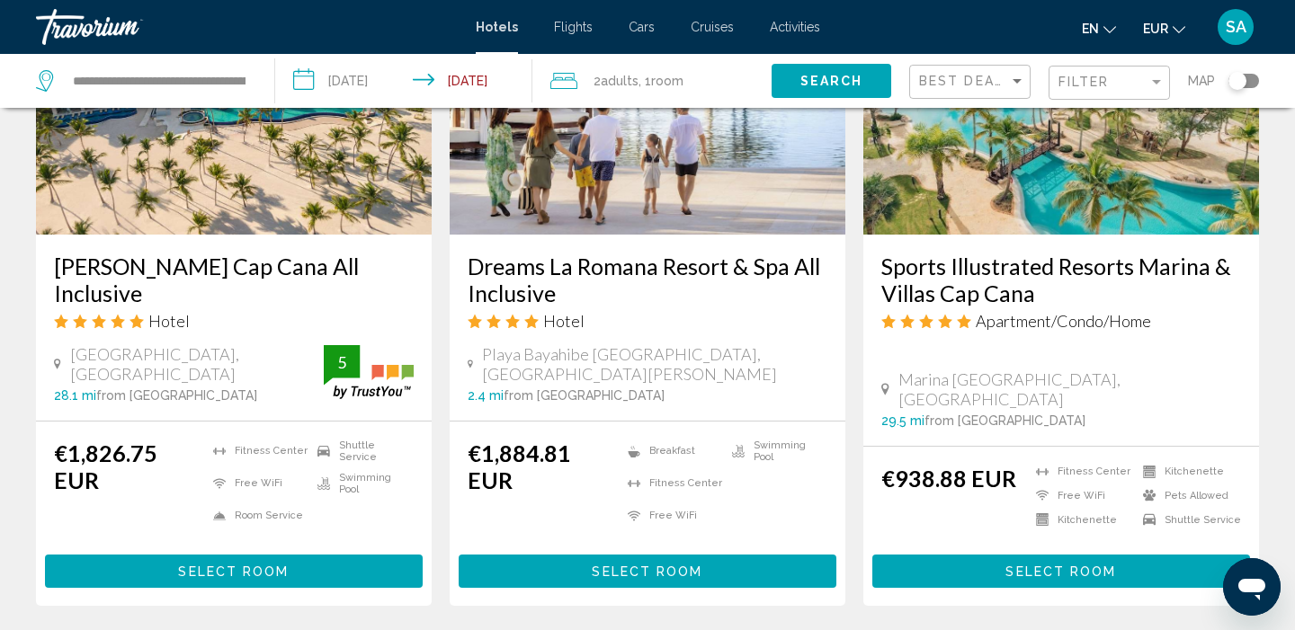
scroll to position [2319, 0]
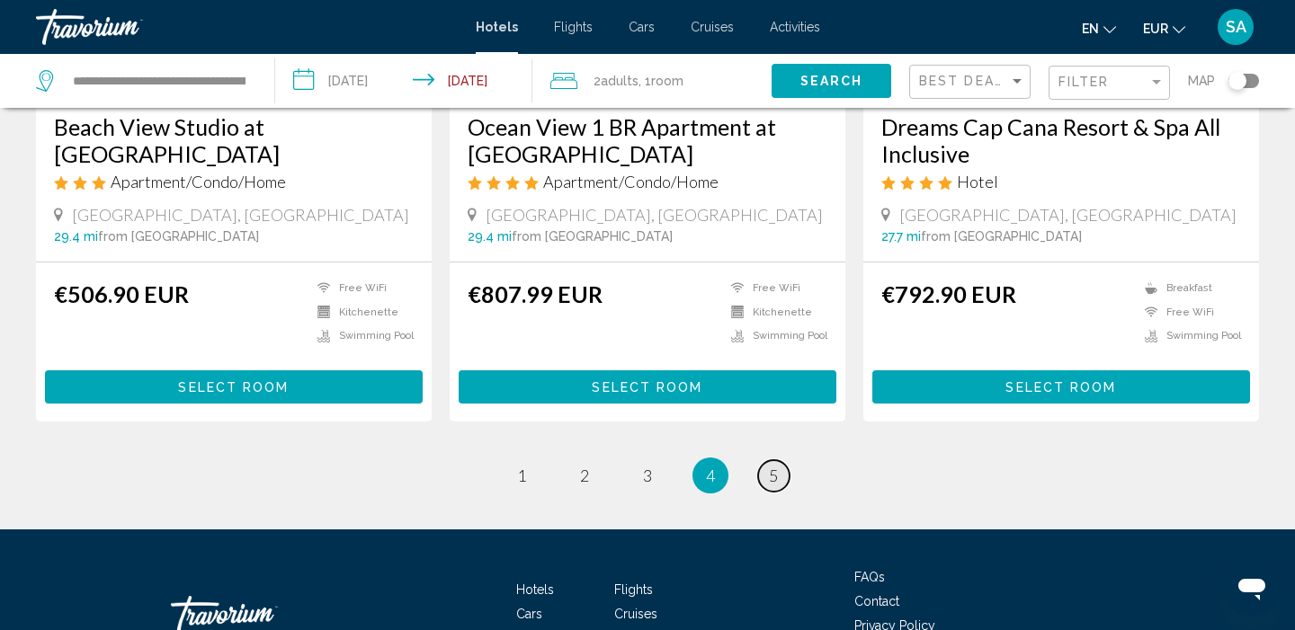
click at [765, 460] on link "page 5" at bounding box center [773, 475] width 31 height 31
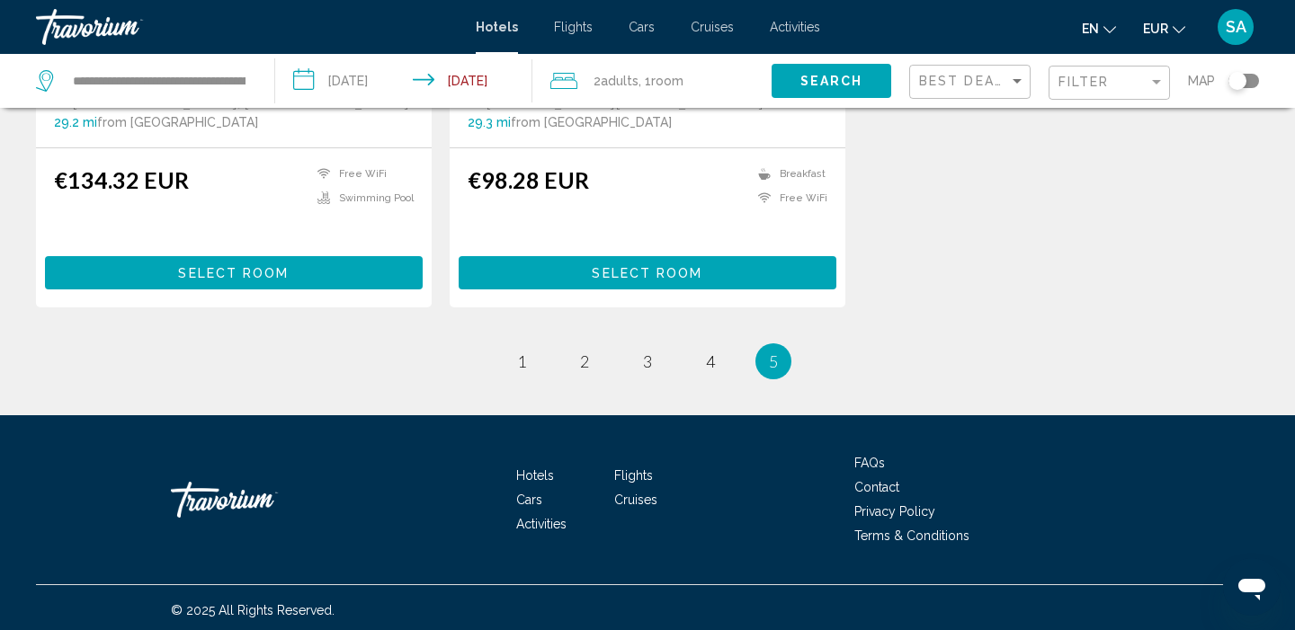
scroll to position [2447, 0]
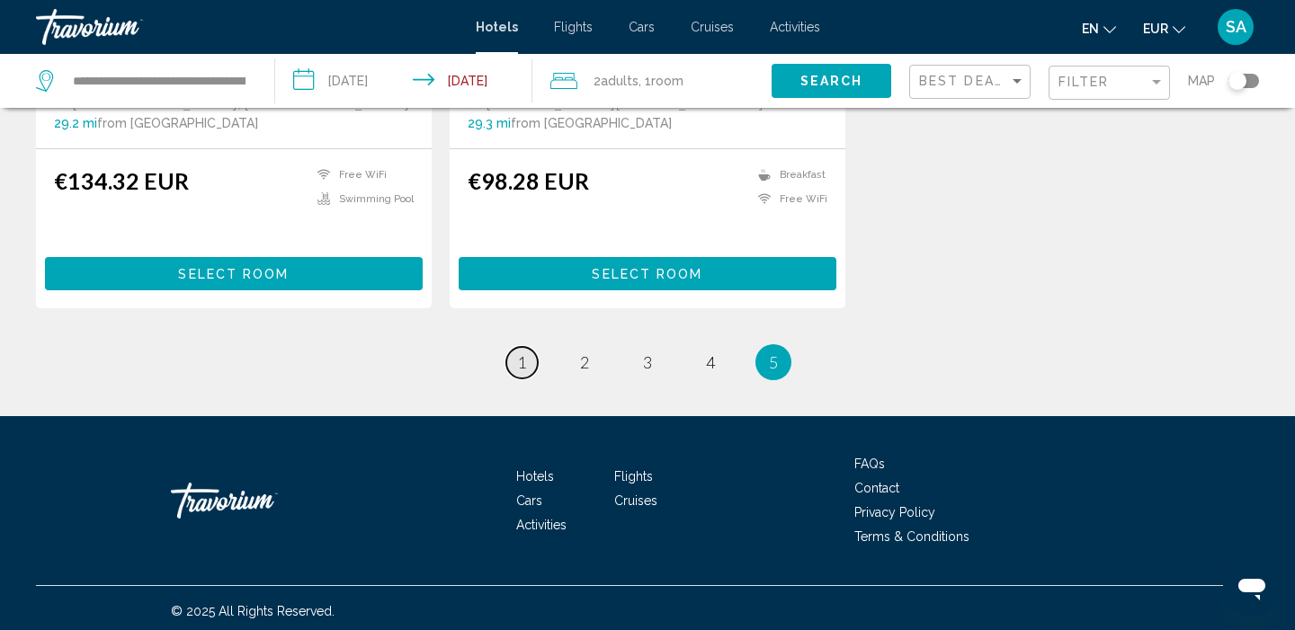
click at [520, 355] on span "1" at bounding box center [521, 362] width 9 height 20
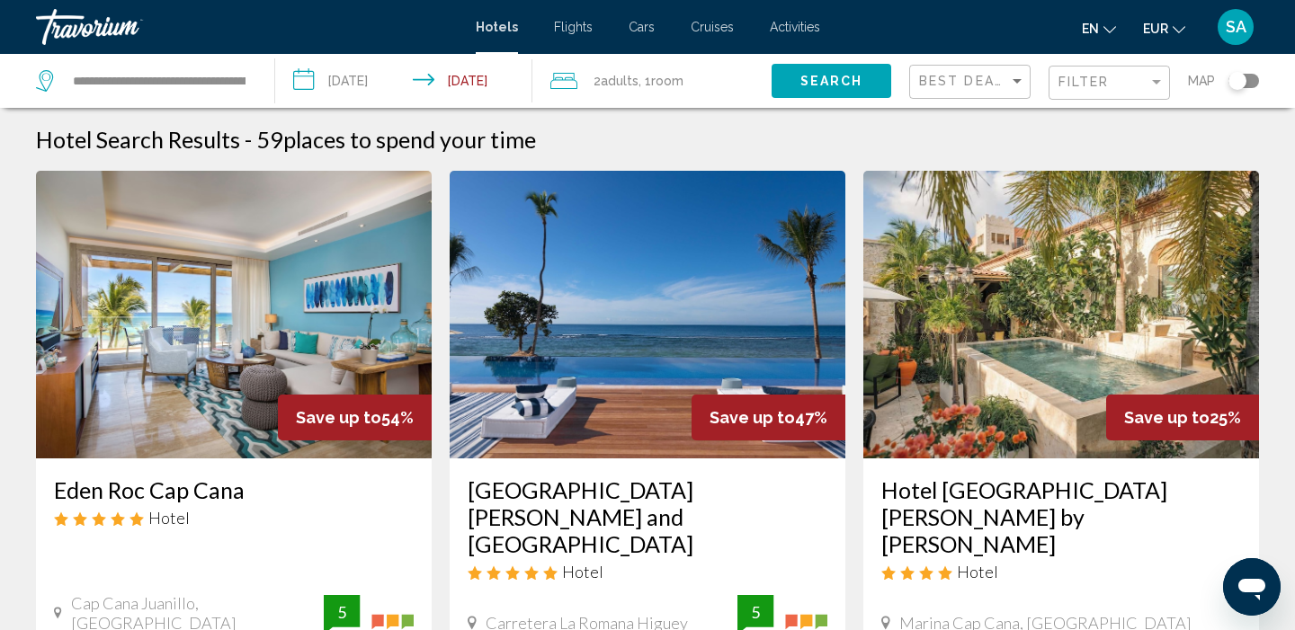
click at [674, 361] on img "Main content" at bounding box center [648, 315] width 396 height 288
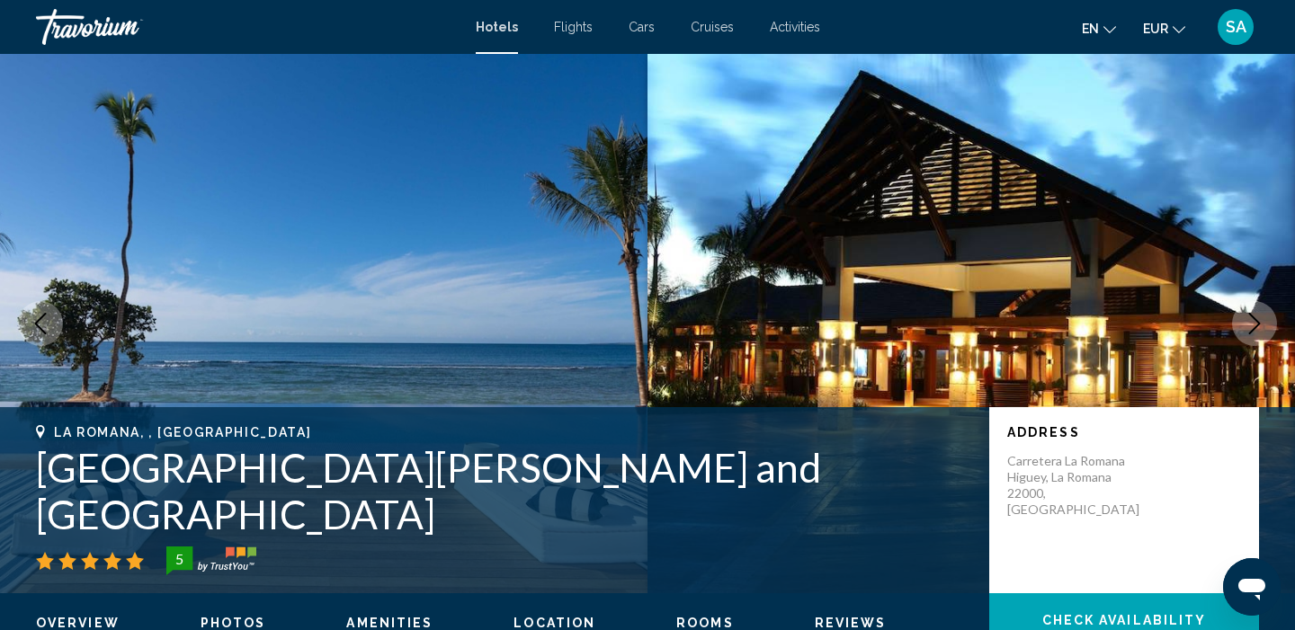
click at [1259, 328] on icon "Next image" at bounding box center [1254, 324] width 22 height 22
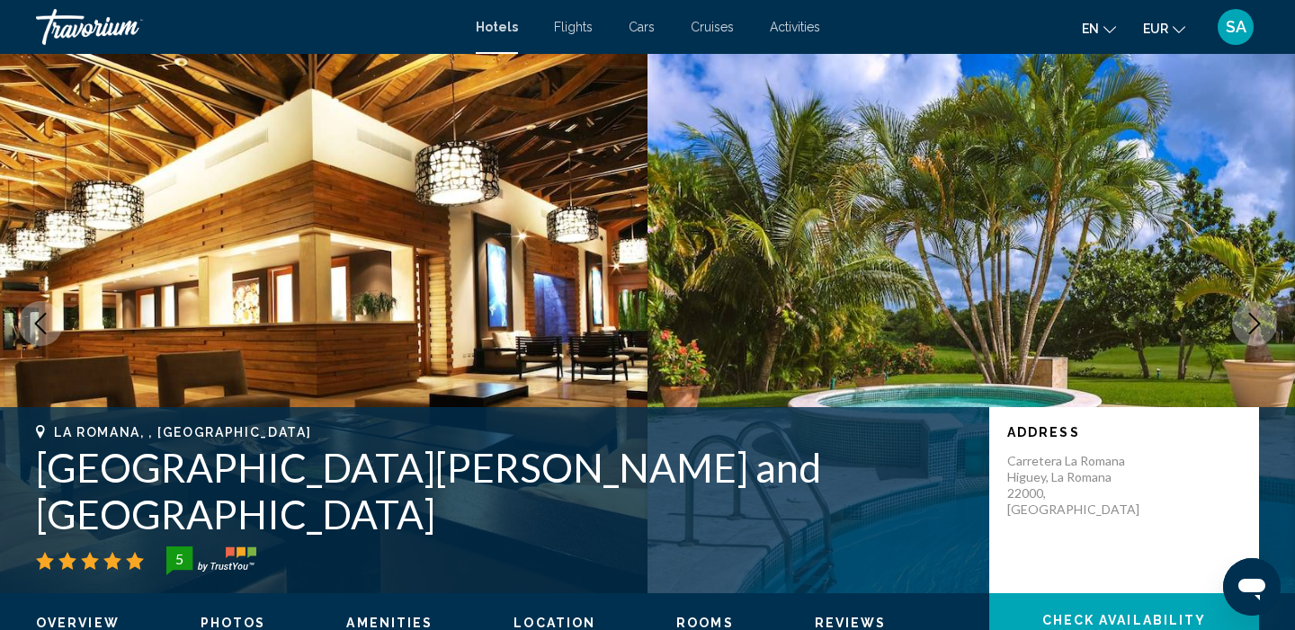
click at [1259, 328] on icon "Next image" at bounding box center [1254, 324] width 22 height 22
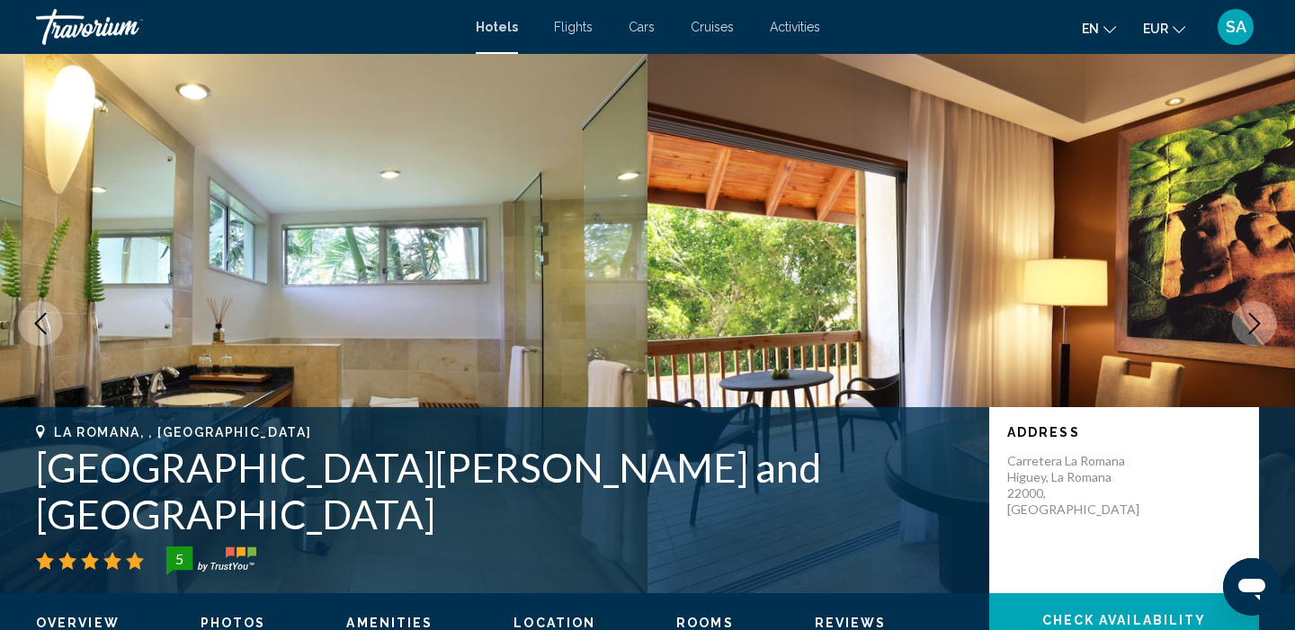
click at [1259, 328] on icon "Next image" at bounding box center [1254, 324] width 22 height 22
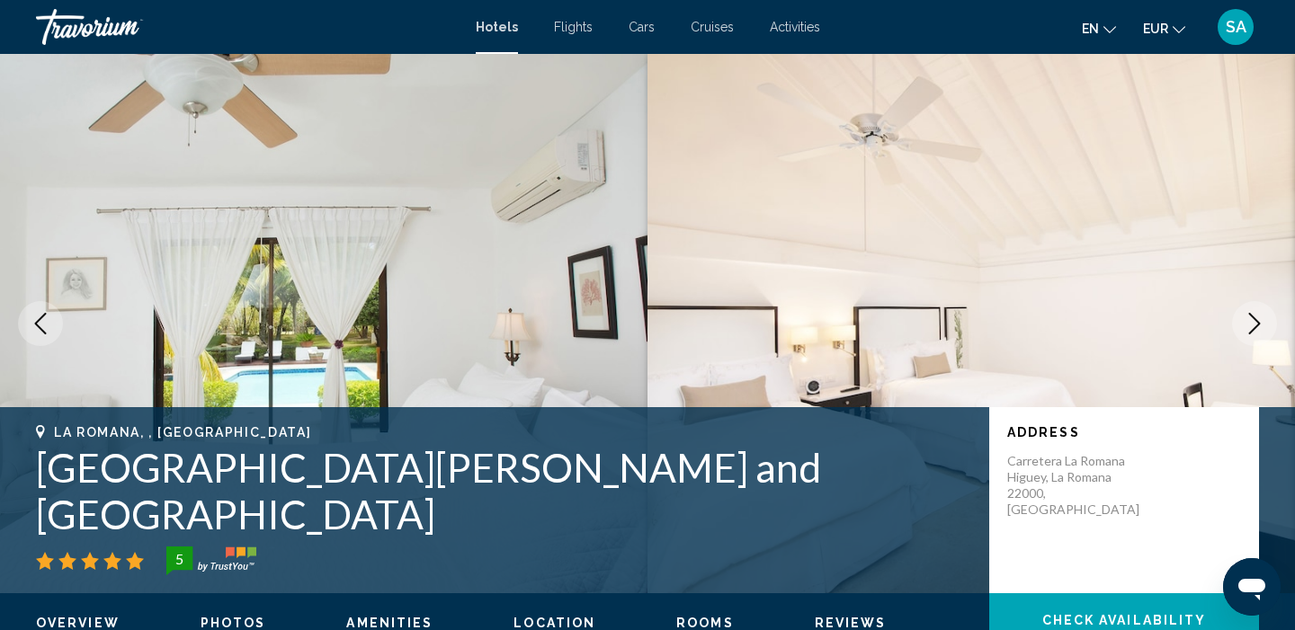
click at [1259, 328] on icon "Next image" at bounding box center [1254, 324] width 22 height 22
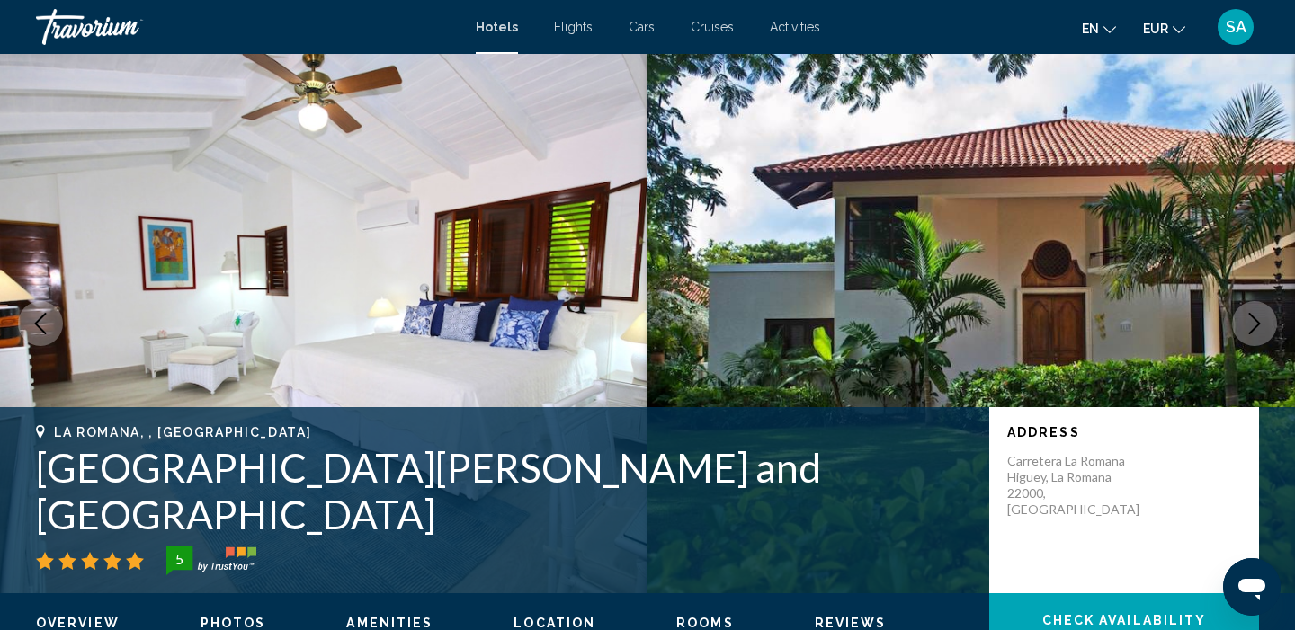
click at [1259, 329] on icon "Next image" at bounding box center [1254, 324] width 22 height 22
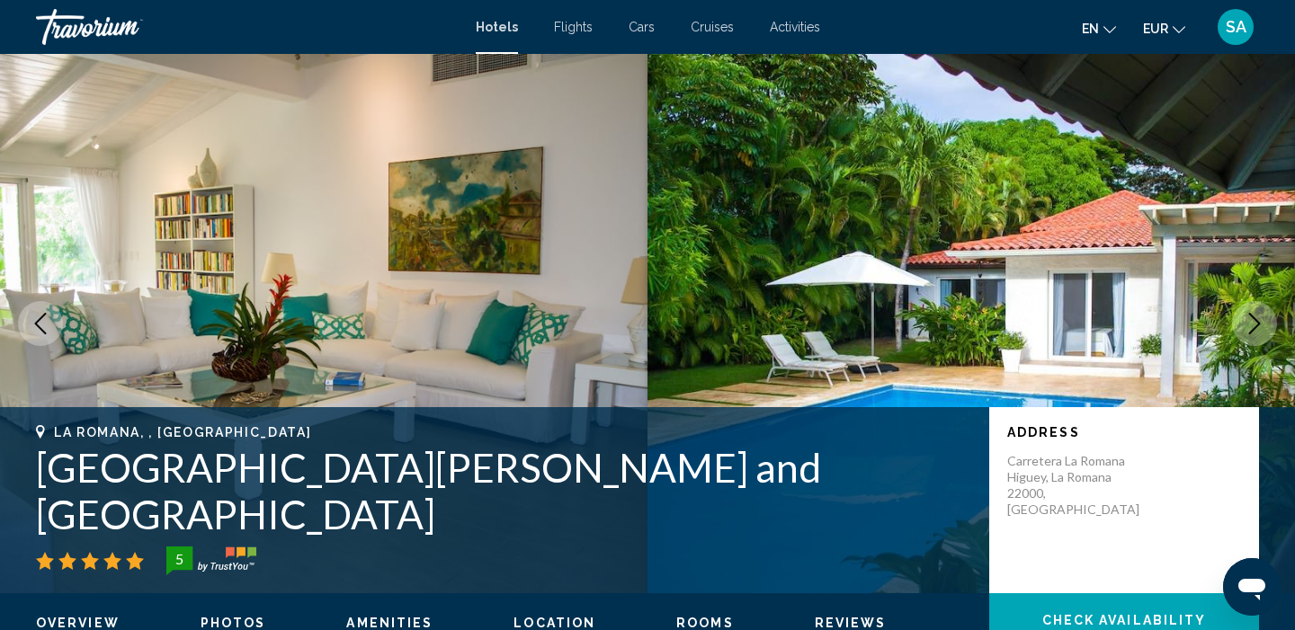
click at [1259, 330] on icon "Next image" at bounding box center [1254, 324] width 22 height 22
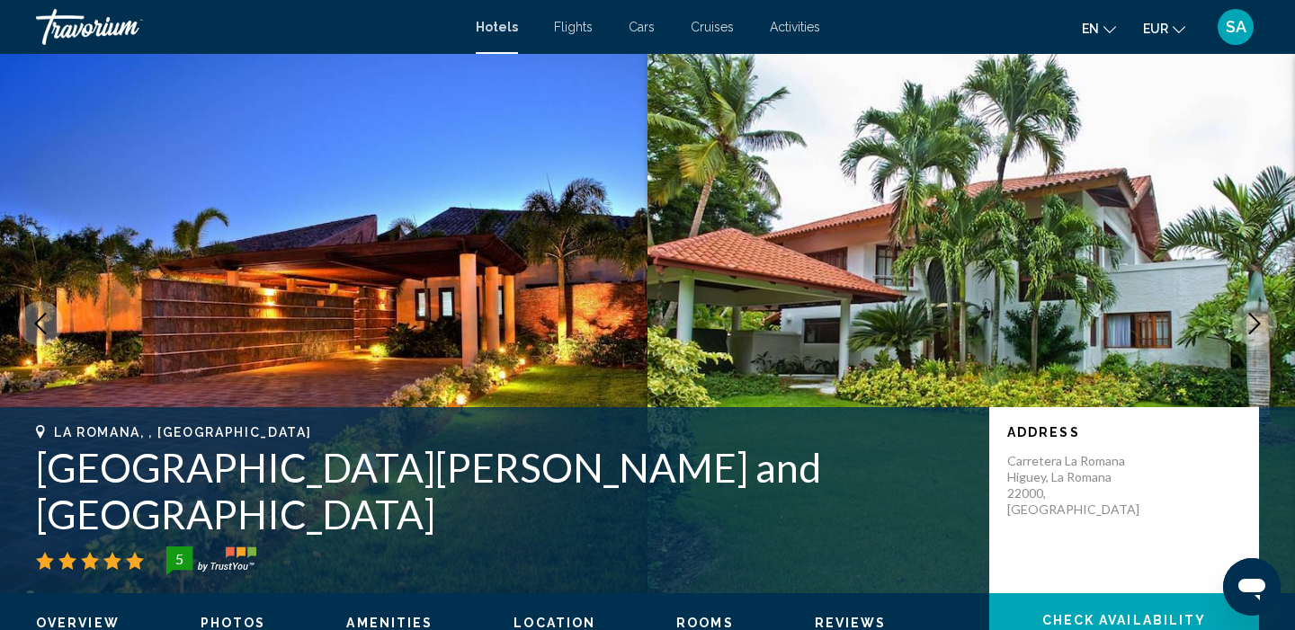
click at [1259, 331] on icon "Next image" at bounding box center [1254, 324] width 22 height 22
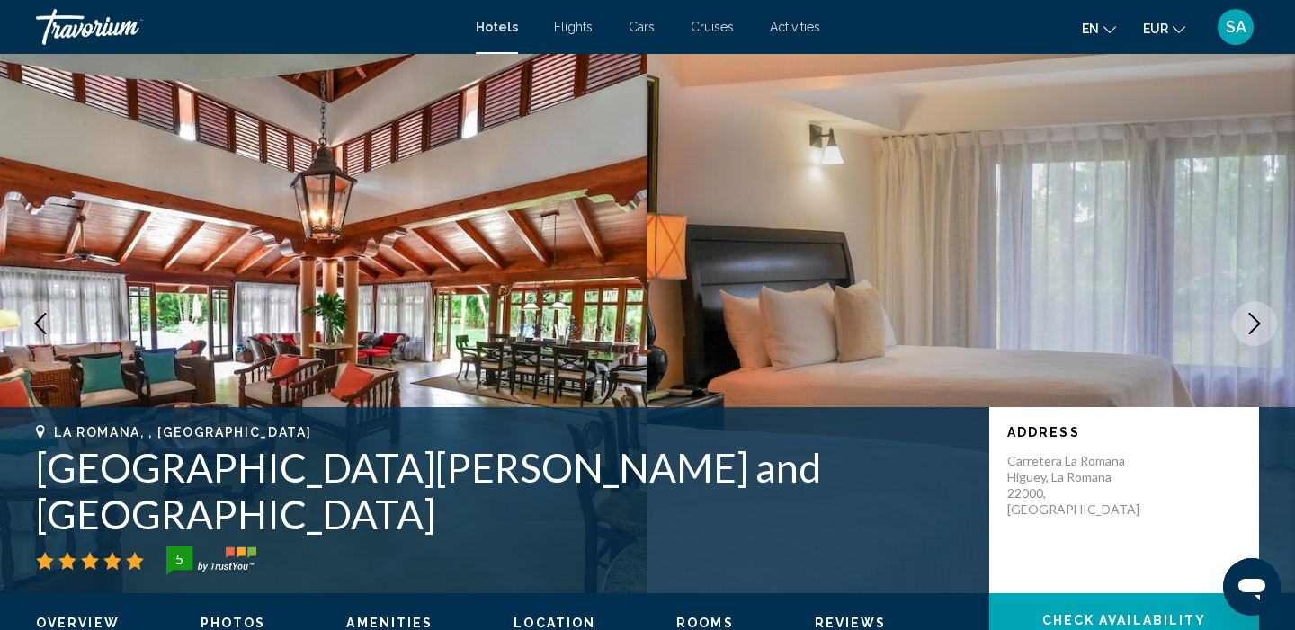
click at [1259, 331] on icon "Next image" at bounding box center [1254, 324] width 22 height 22
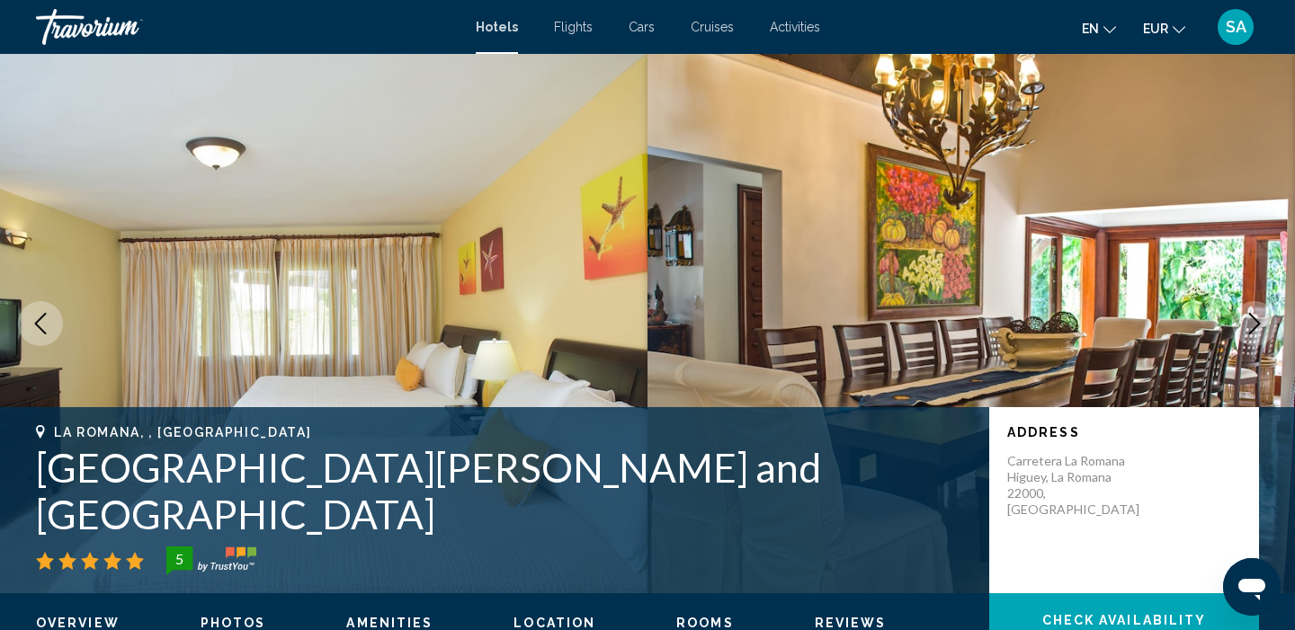
click at [1259, 331] on icon "Next image" at bounding box center [1254, 324] width 22 height 22
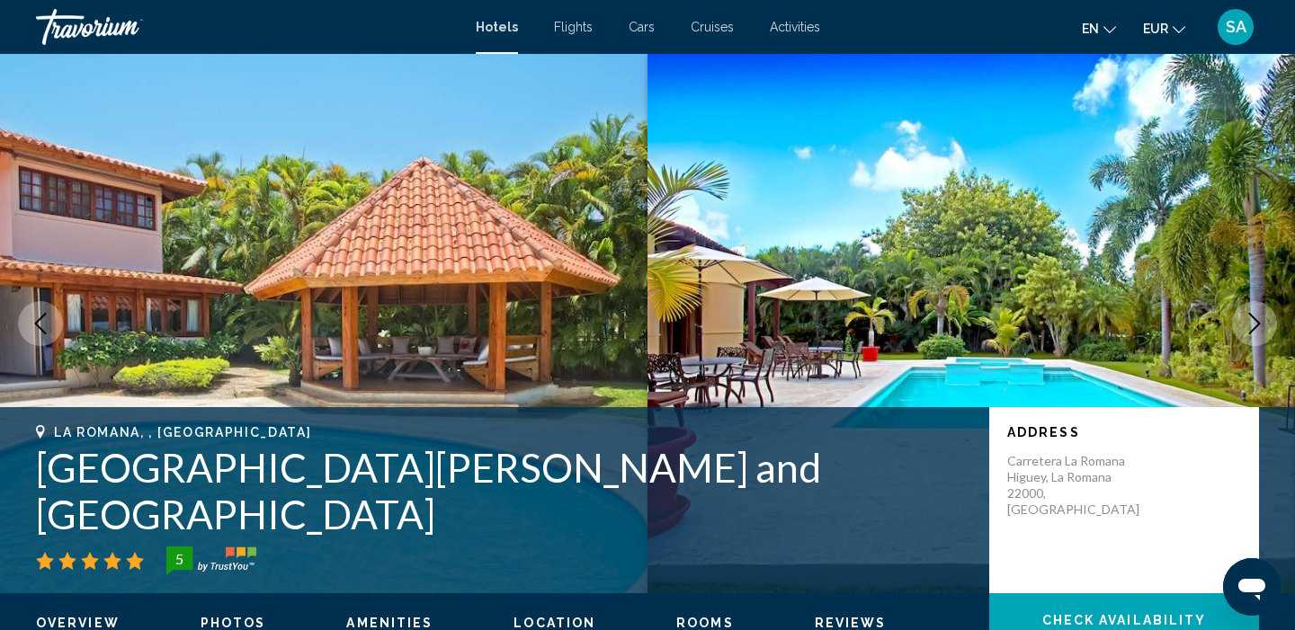
click at [1259, 331] on icon "Next image" at bounding box center [1254, 324] width 22 height 22
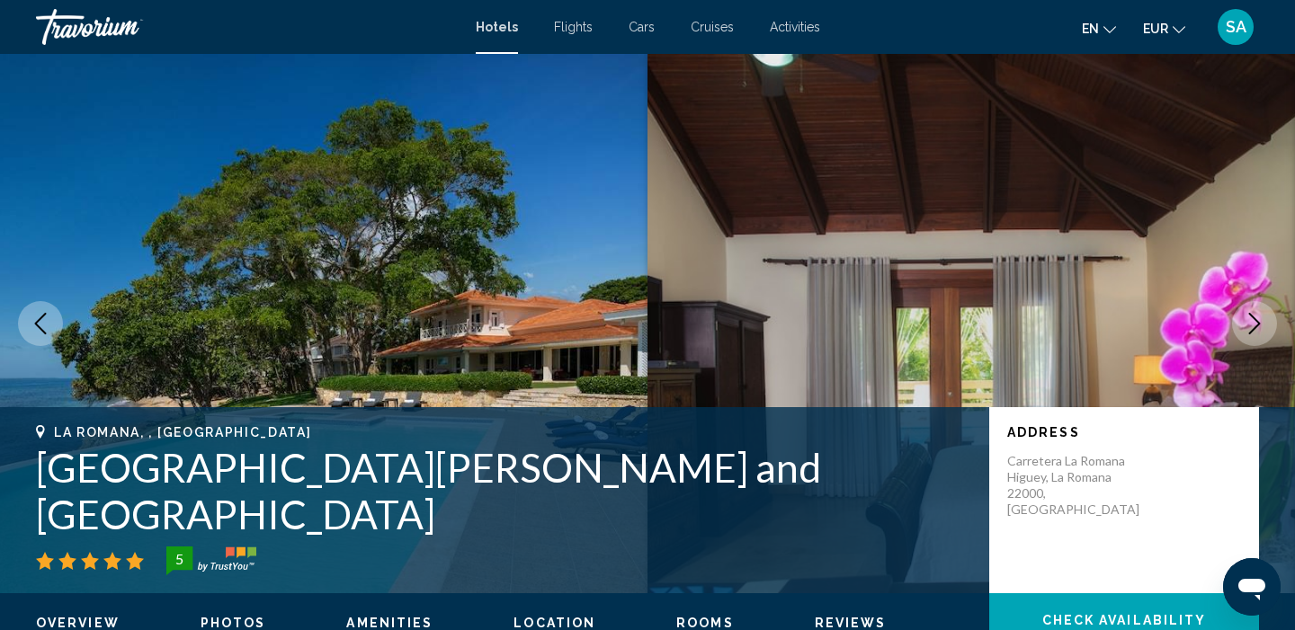
click at [1259, 331] on icon "Next image" at bounding box center [1254, 324] width 22 height 22
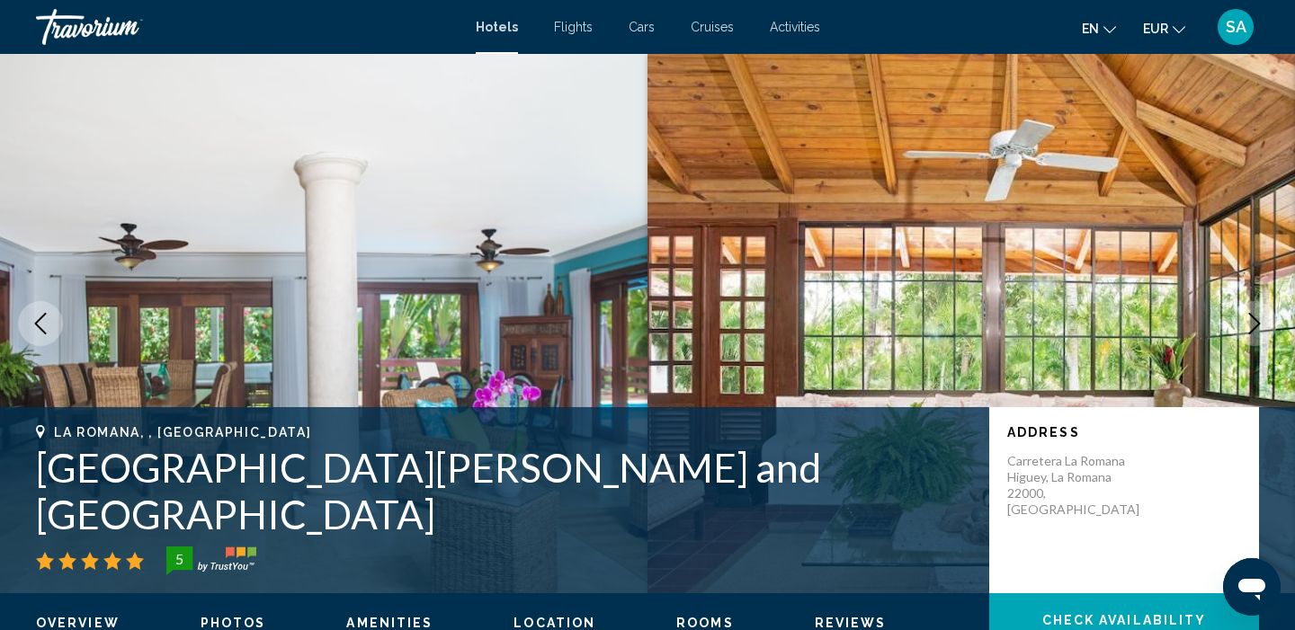
click at [1259, 331] on icon "Next image" at bounding box center [1254, 324] width 22 height 22
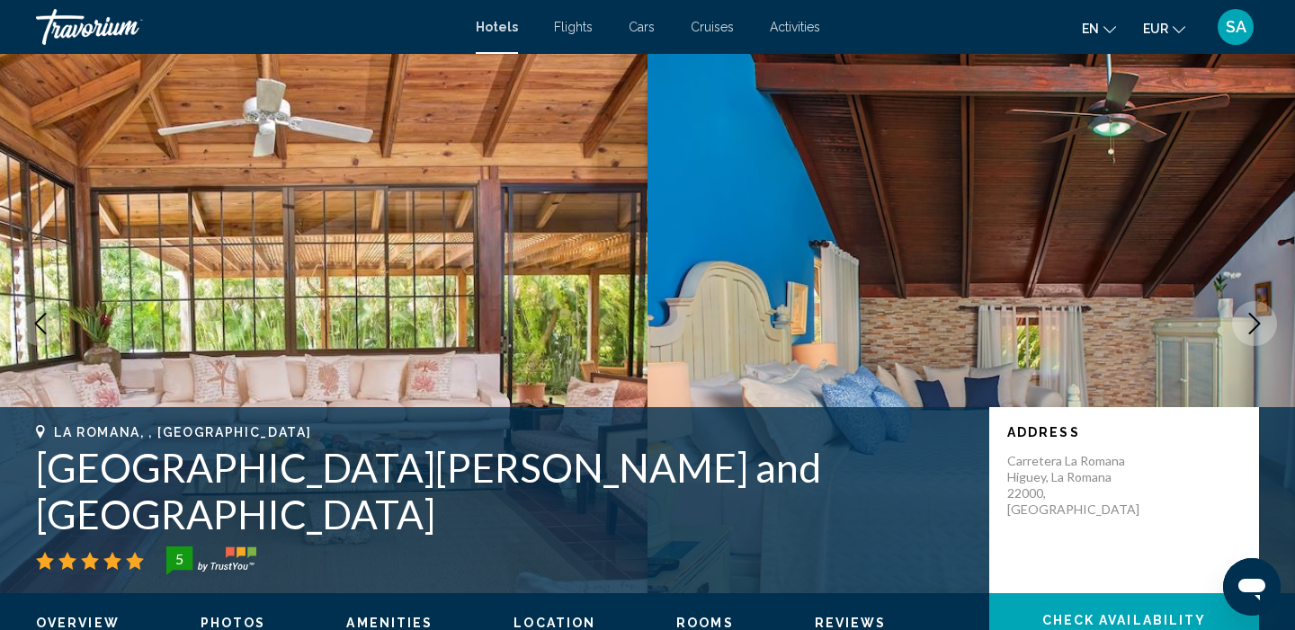
click at [1259, 331] on icon "Next image" at bounding box center [1254, 324] width 22 height 22
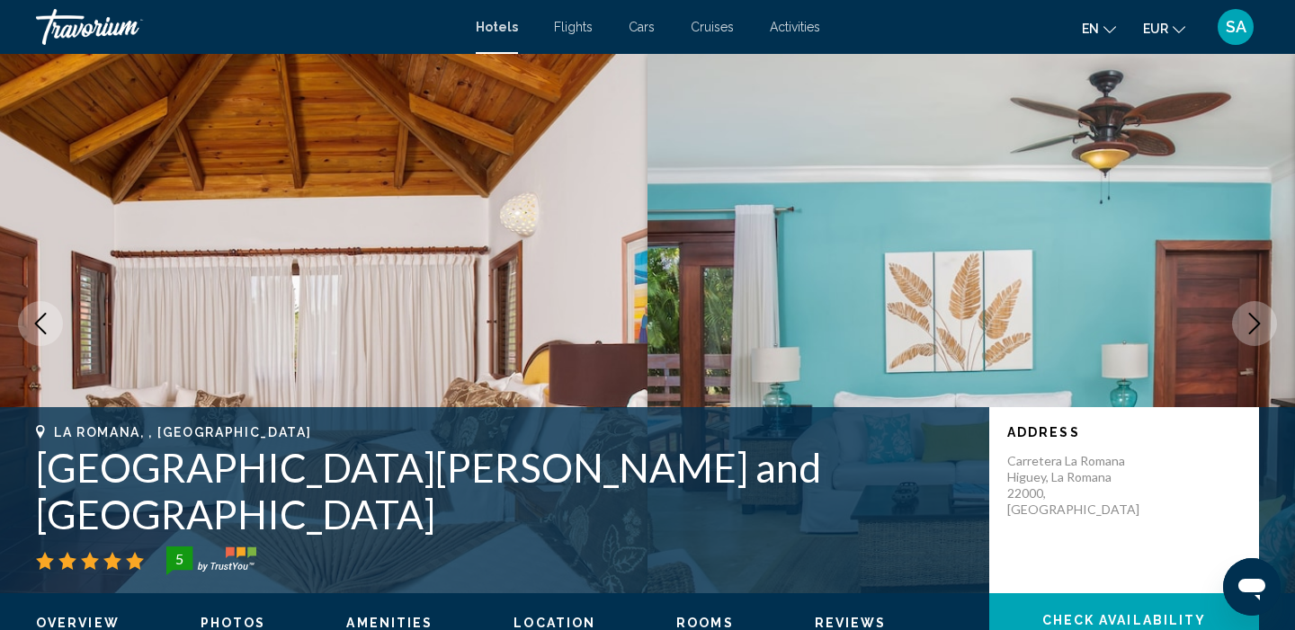
click at [1259, 332] on icon "Next image" at bounding box center [1254, 324] width 22 height 22
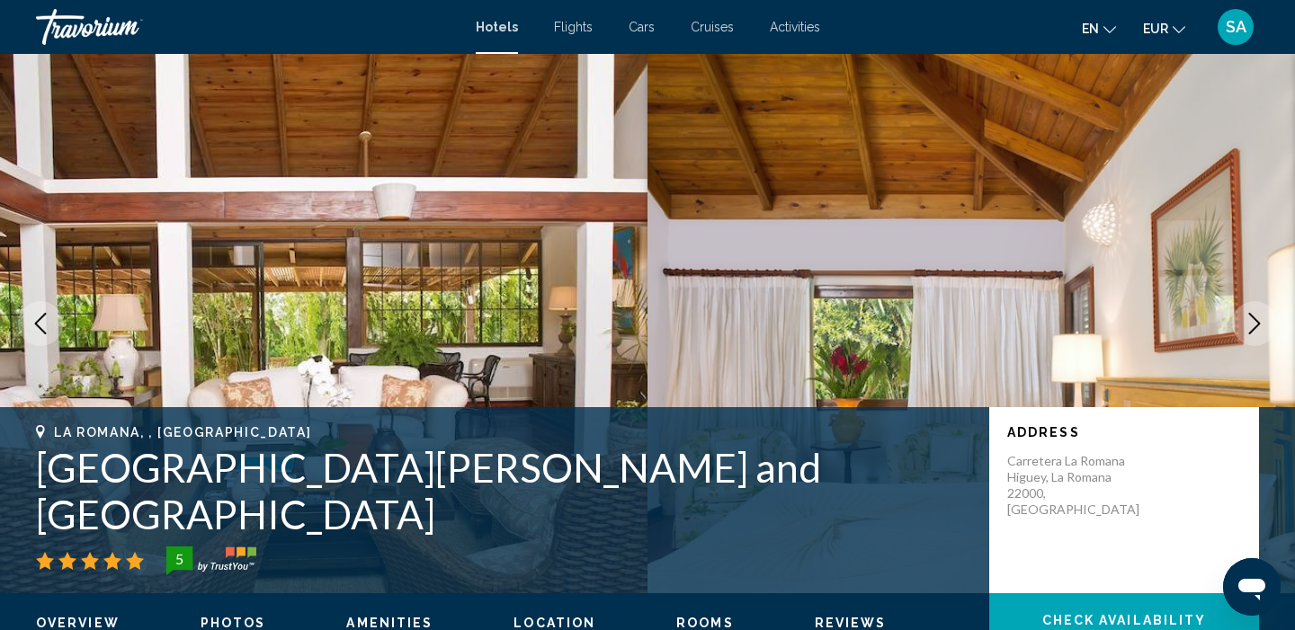
click at [1259, 332] on icon "Next image" at bounding box center [1254, 324] width 22 height 22
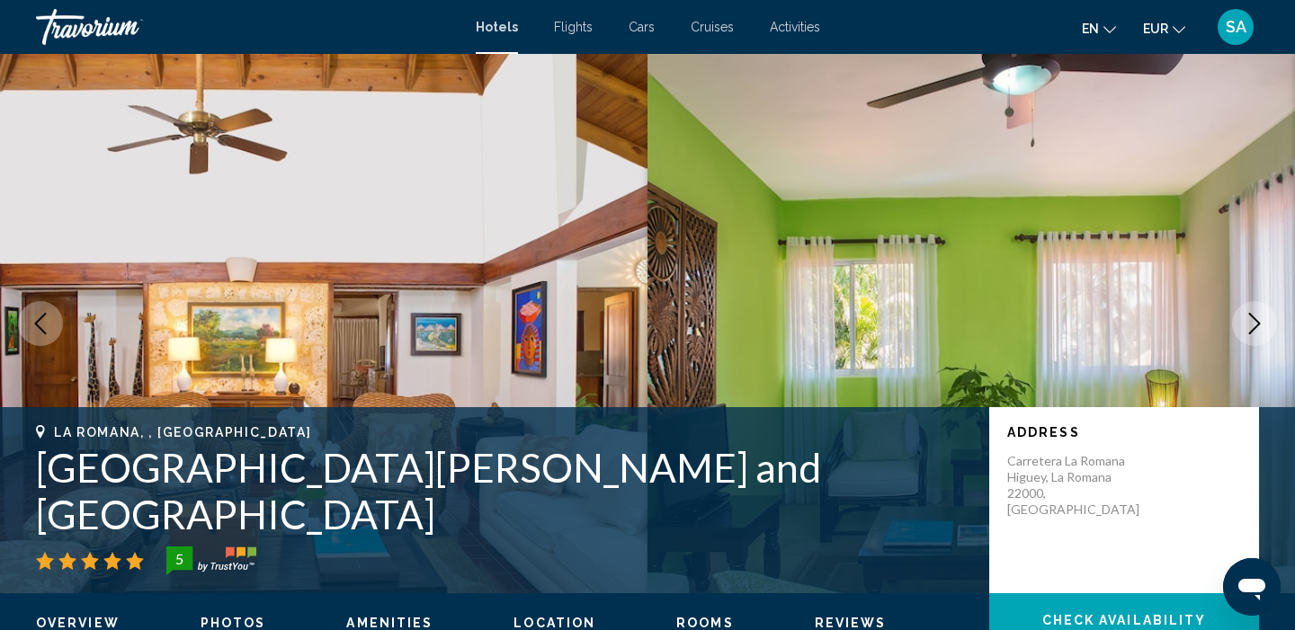
click at [1259, 332] on icon "Next image" at bounding box center [1254, 324] width 22 height 22
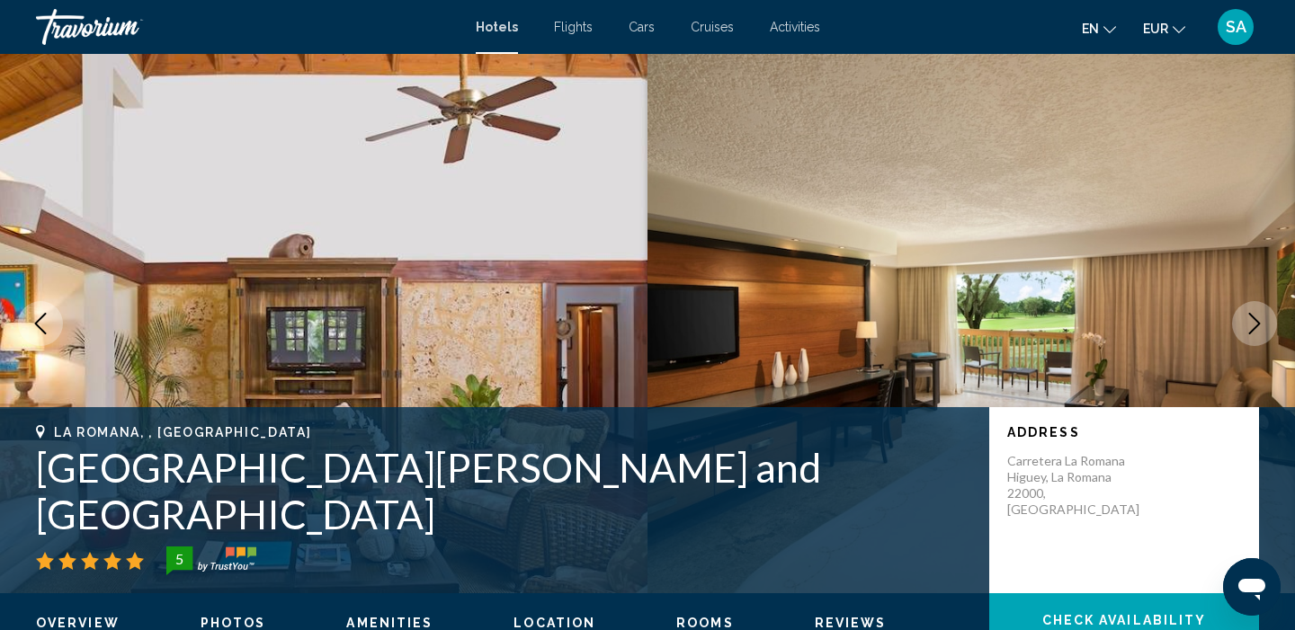
click at [1259, 333] on icon "Next image" at bounding box center [1254, 324] width 22 height 22
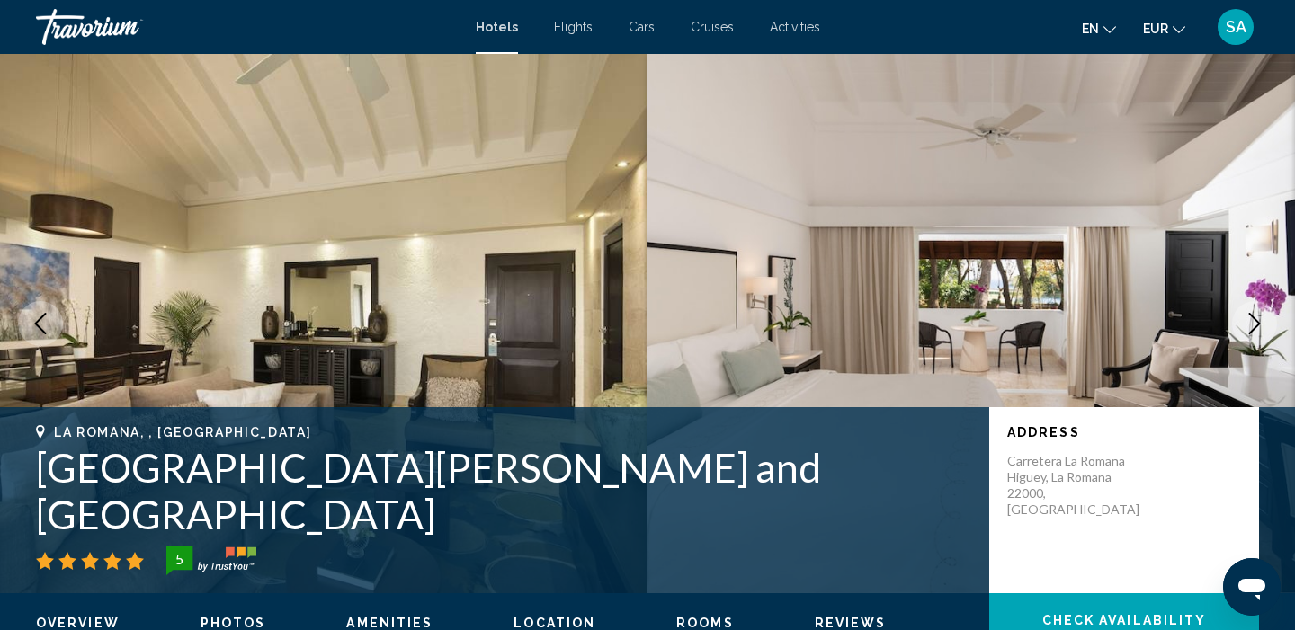
click at [1259, 333] on icon "Next image" at bounding box center [1254, 324] width 22 height 22
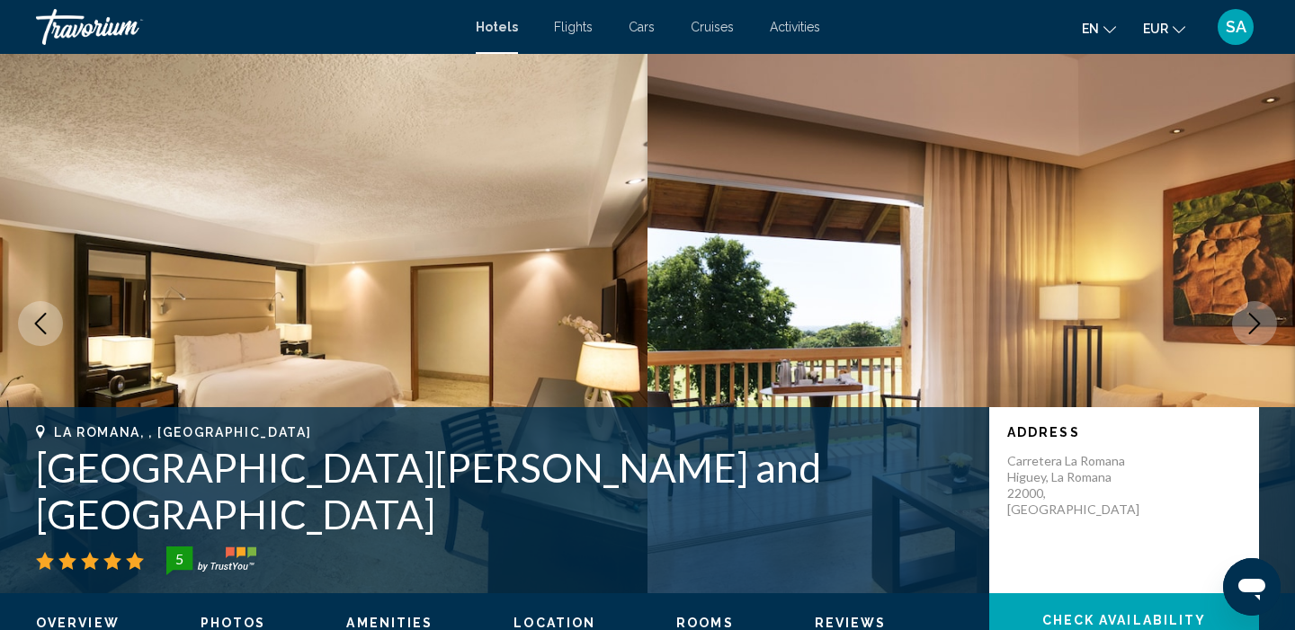
click at [1259, 333] on icon "Next image" at bounding box center [1254, 324] width 22 height 22
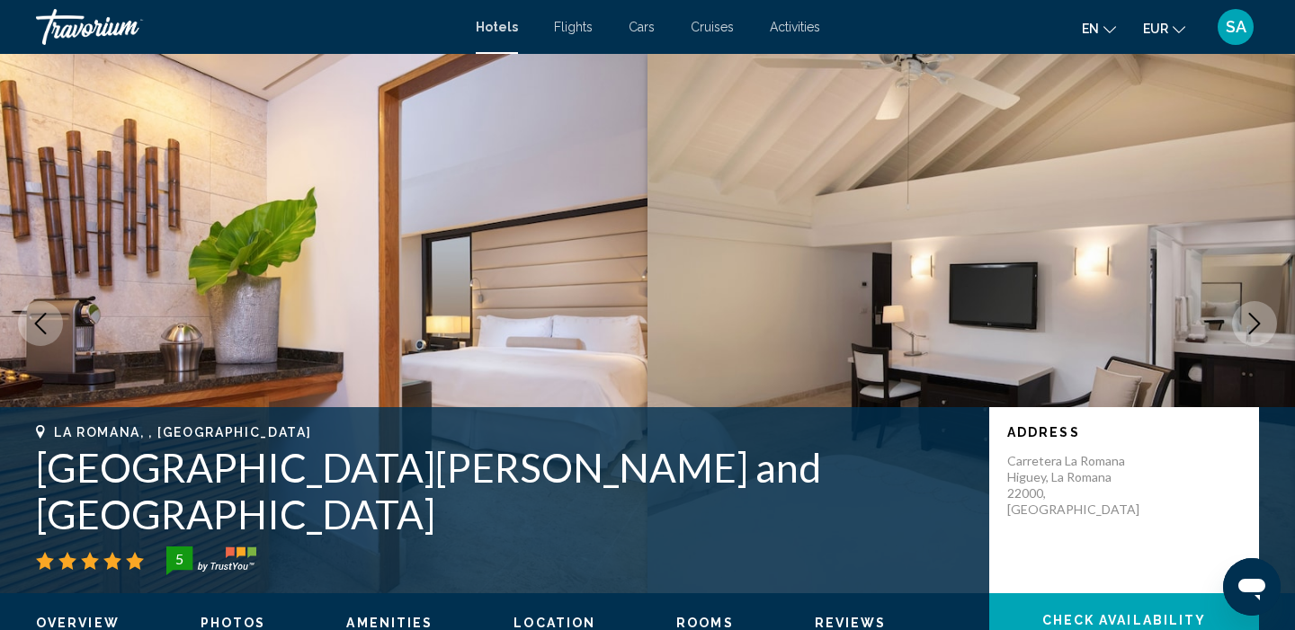
click at [1259, 333] on icon "Next image" at bounding box center [1254, 324] width 22 height 22
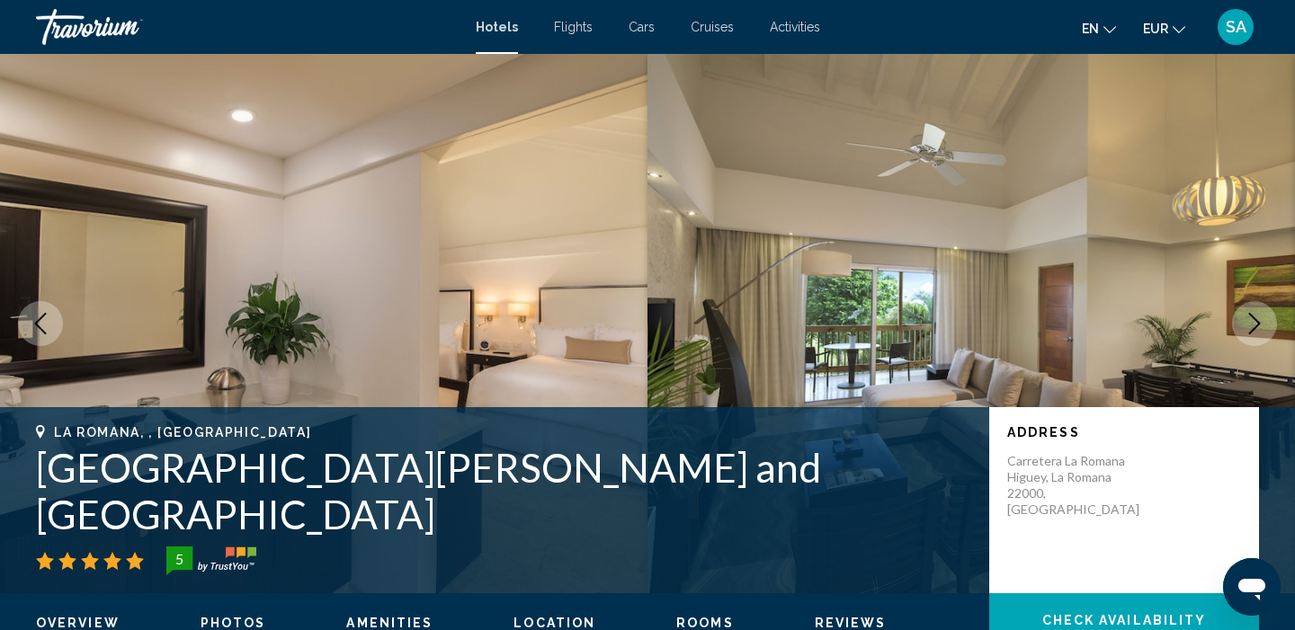
click at [1259, 333] on icon "Next image" at bounding box center [1254, 324] width 22 height 22
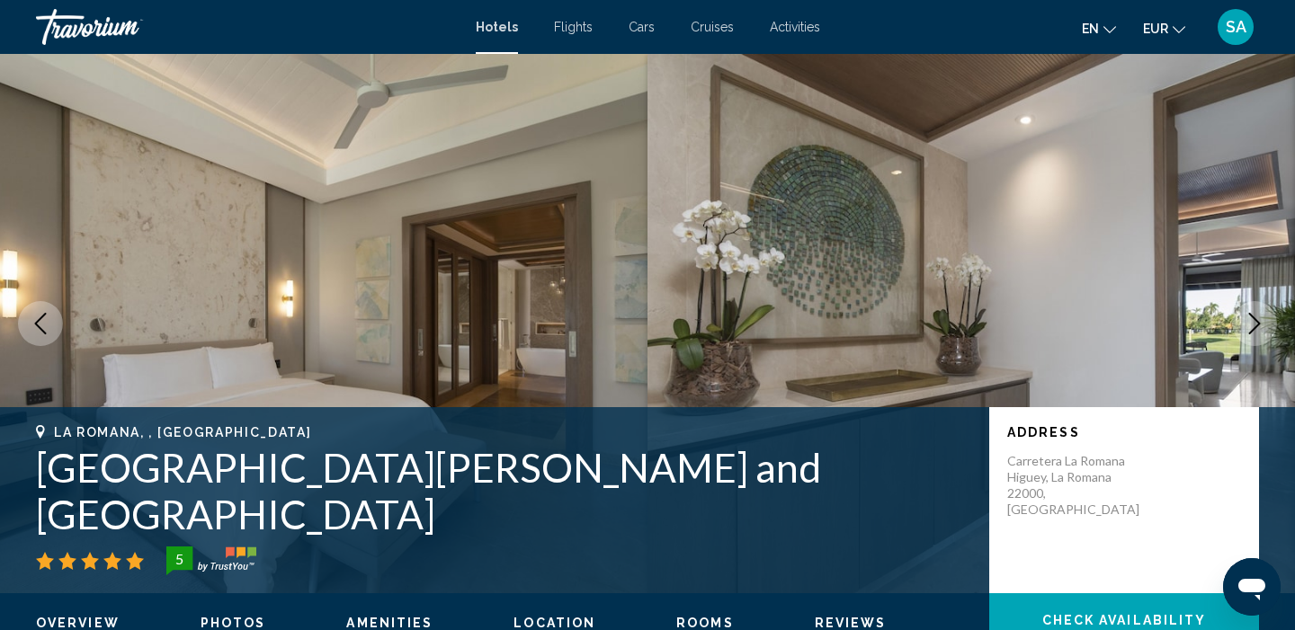
click at [116, 524] on h1 "Casa de Campo Resort and Villas" at bounding box center [503, 490] width 935 height 93
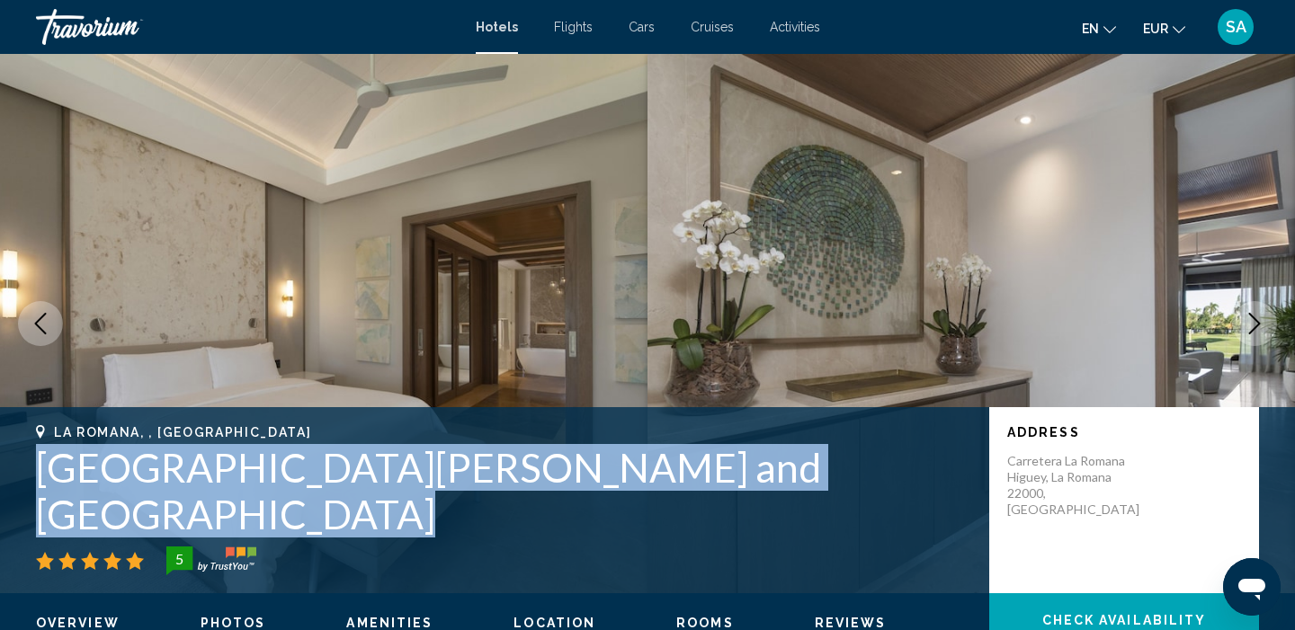
click at [116, 524] on h1 "Casa de Campo Resort and Villas" at bounding box center [503, 490] width 935 height 93
copy h1 "Casa de Campo Resort and Villas"
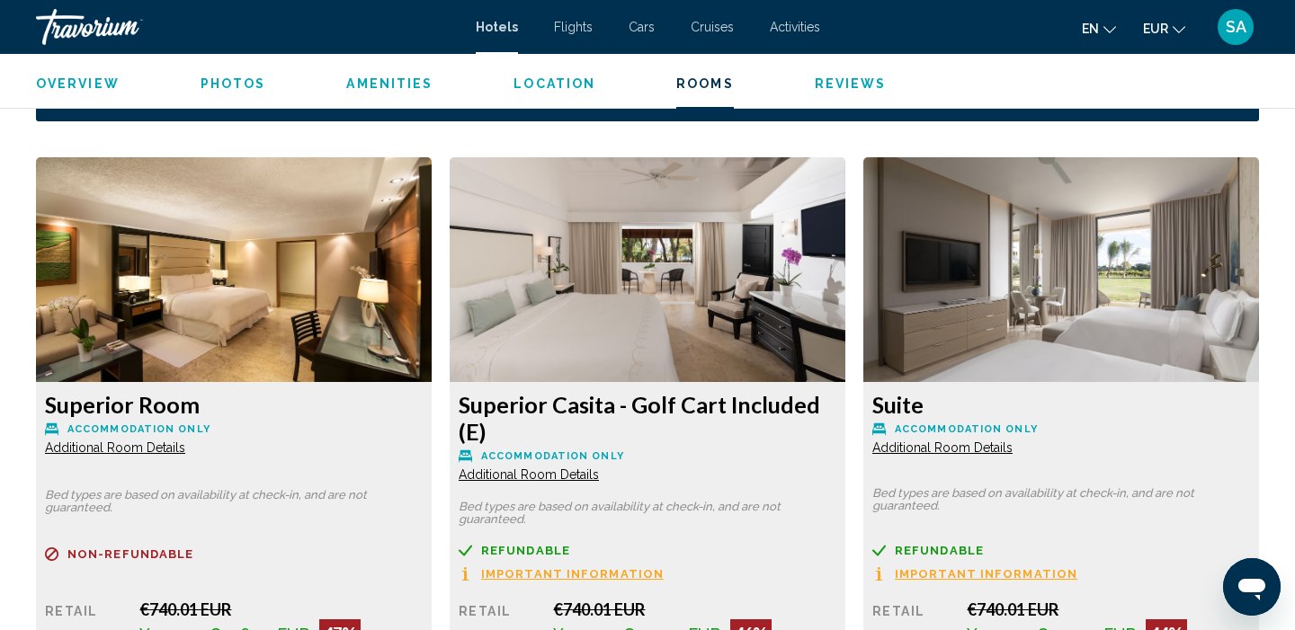
scroll to position [2540, 0]
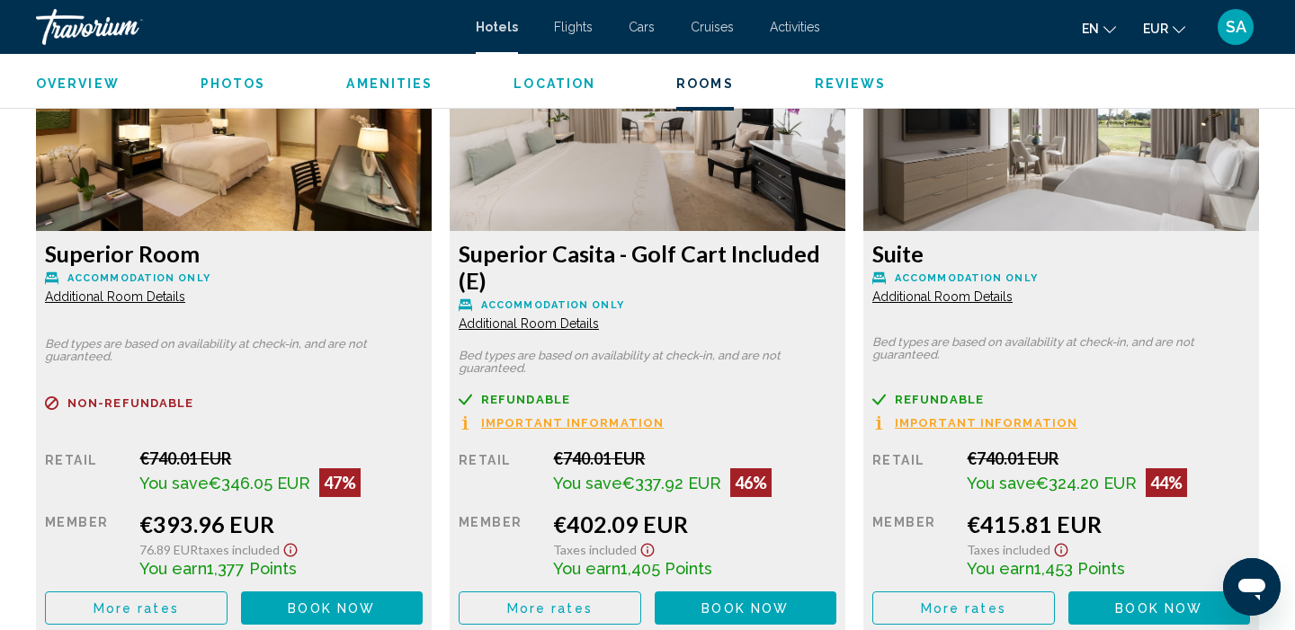
click at [131, 616] on span "More rates" at bounding box center [135, 608] width 85 height 14
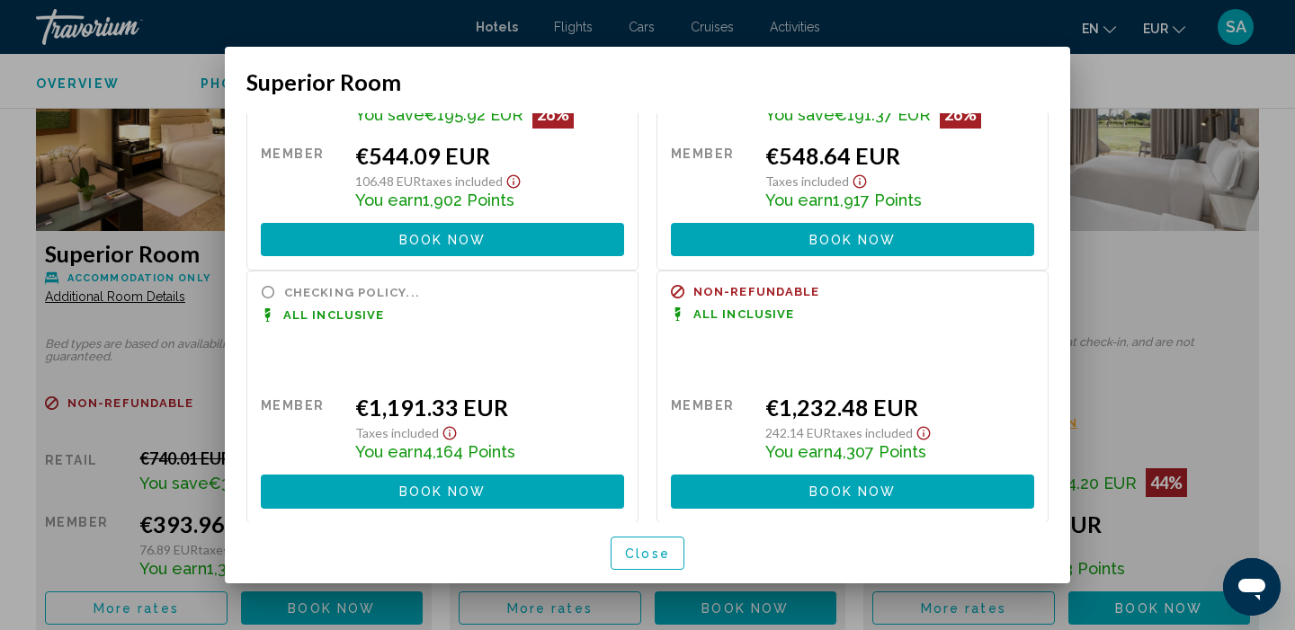
scroll to position [448, 0]
click at [631, 549] on span "Close" at bounding box center [647, 554] width 45 height 14
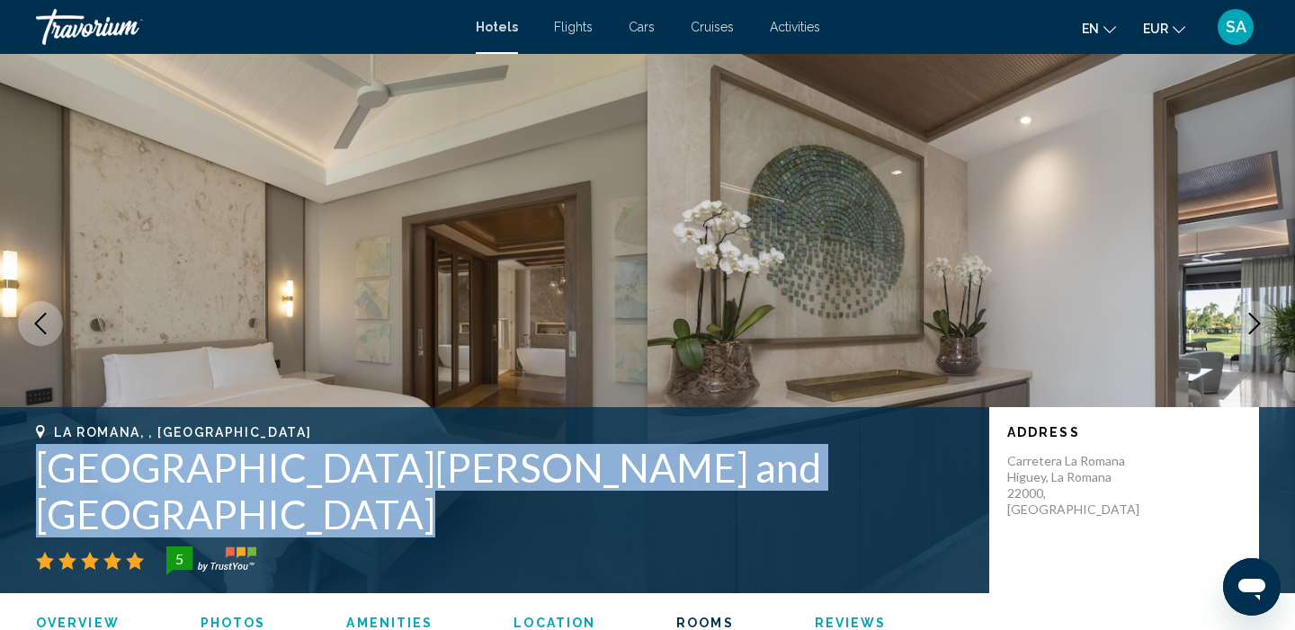
scroll to position [2540, 0]
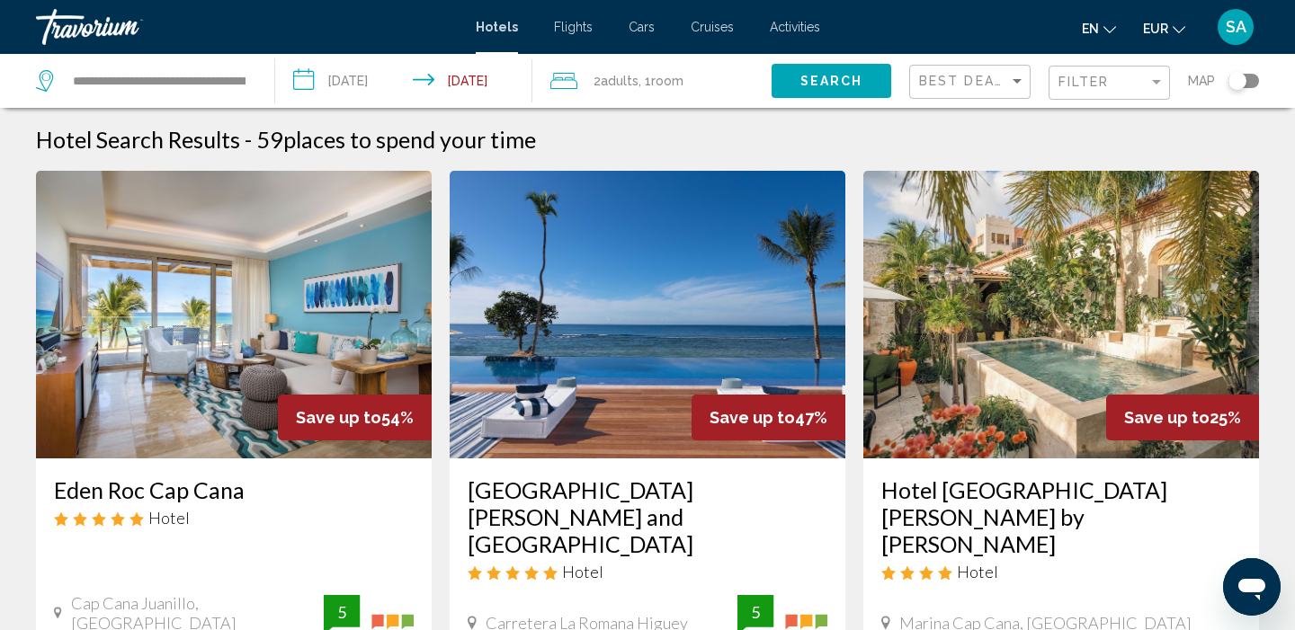
click at [1062, 267] on img "Main content" at bounding box center [1061, 315] width 396 height 288
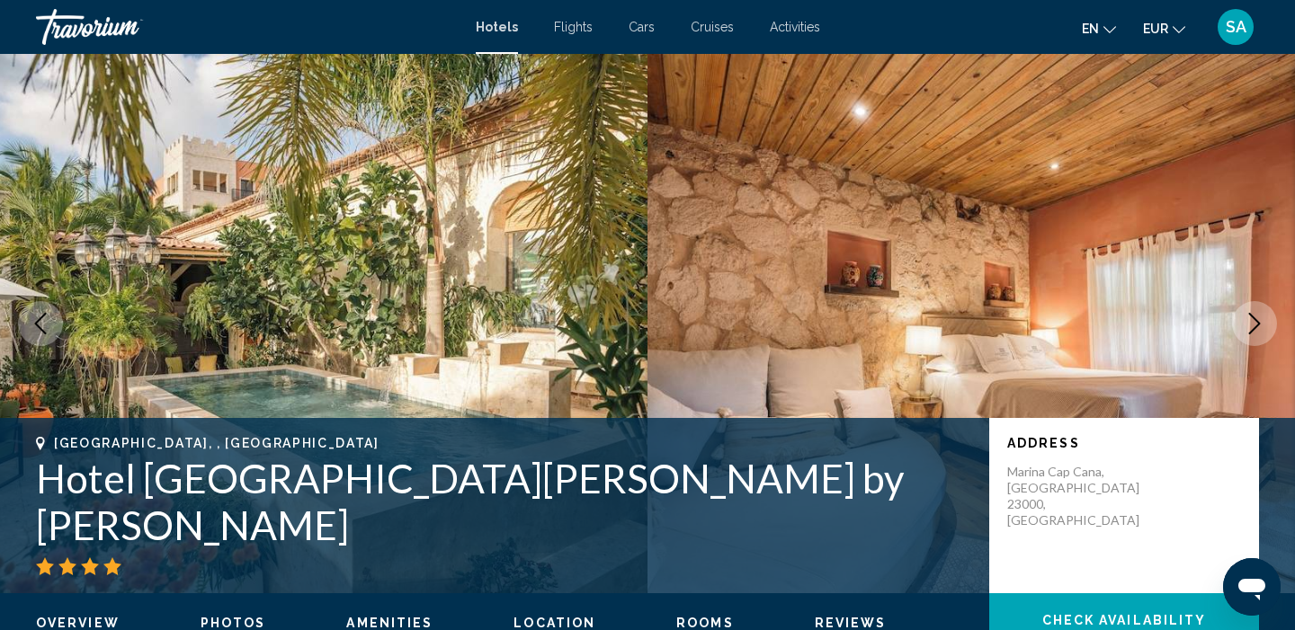
click at [1255, 324] on icon "Next image" at bounding box center [1254, 324] width 22 height 22
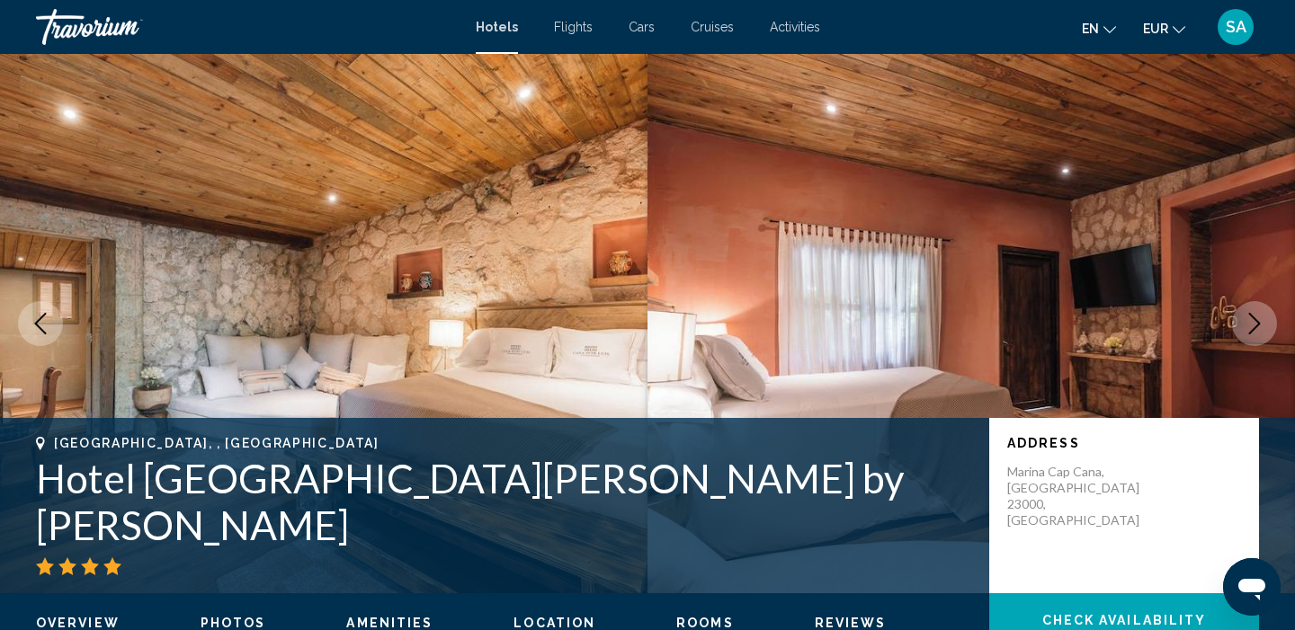
click at [1255, 324] on icon "Next image" at bounding box center [1254, 324] width 22 height 22
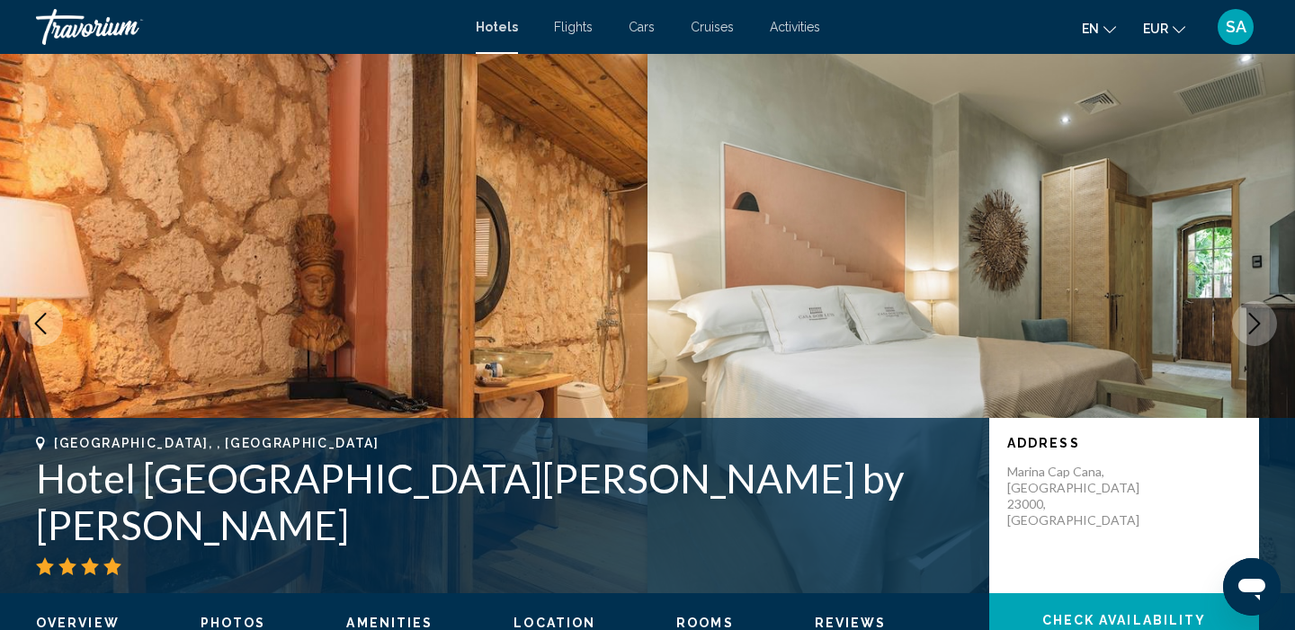
click at [1255, 325] on icon "Next image" at bounding box center [1254, 324] width 22 height 22
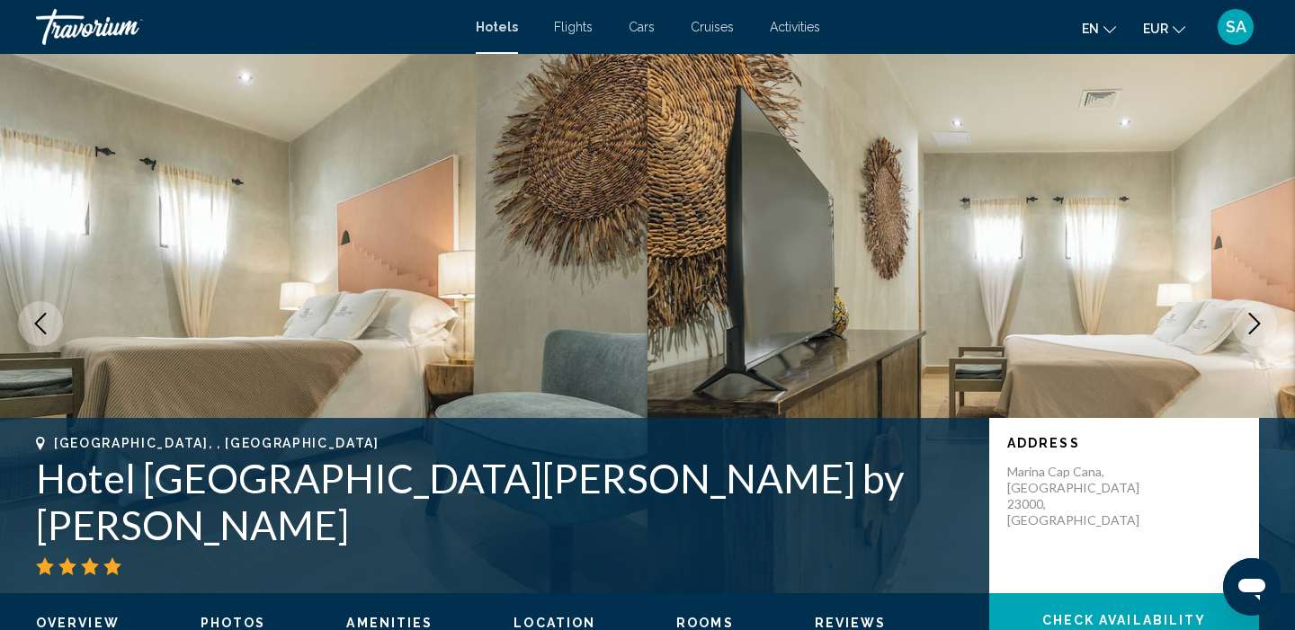
click at [1255, 325] on icon "Next image" at bounding box center [1254, 324] width 22 height 22
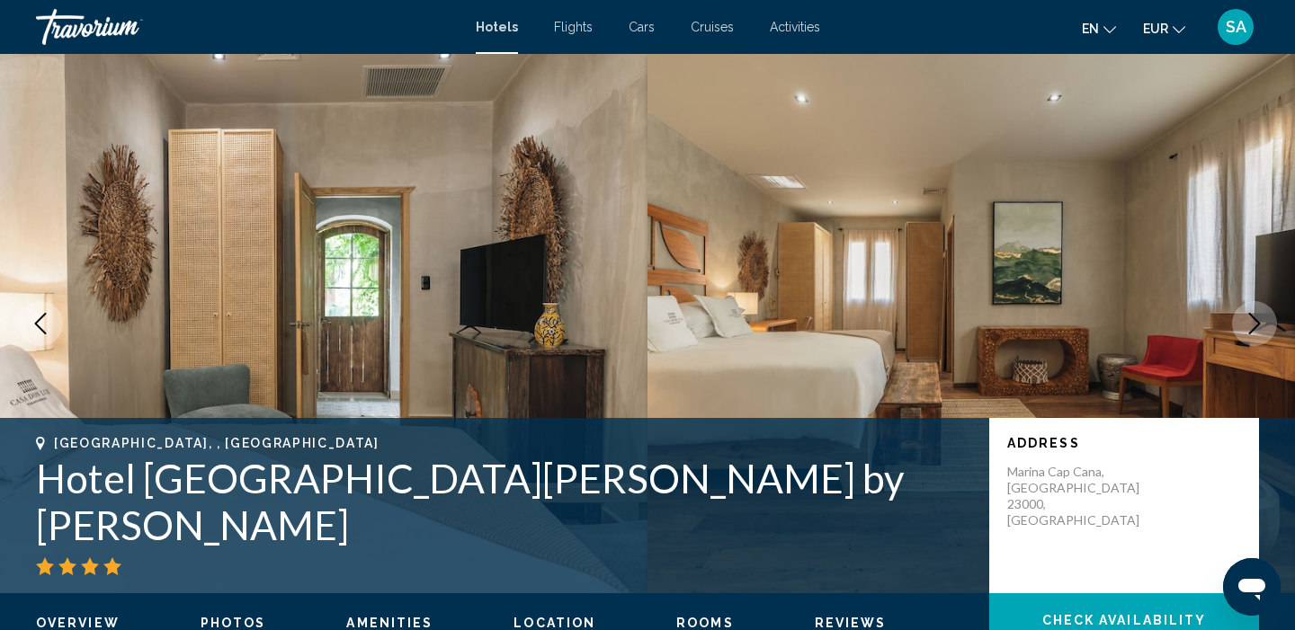
click at [1255, 325] on icon "Next image" at bounding box center [1254, 324] width 22 height 22
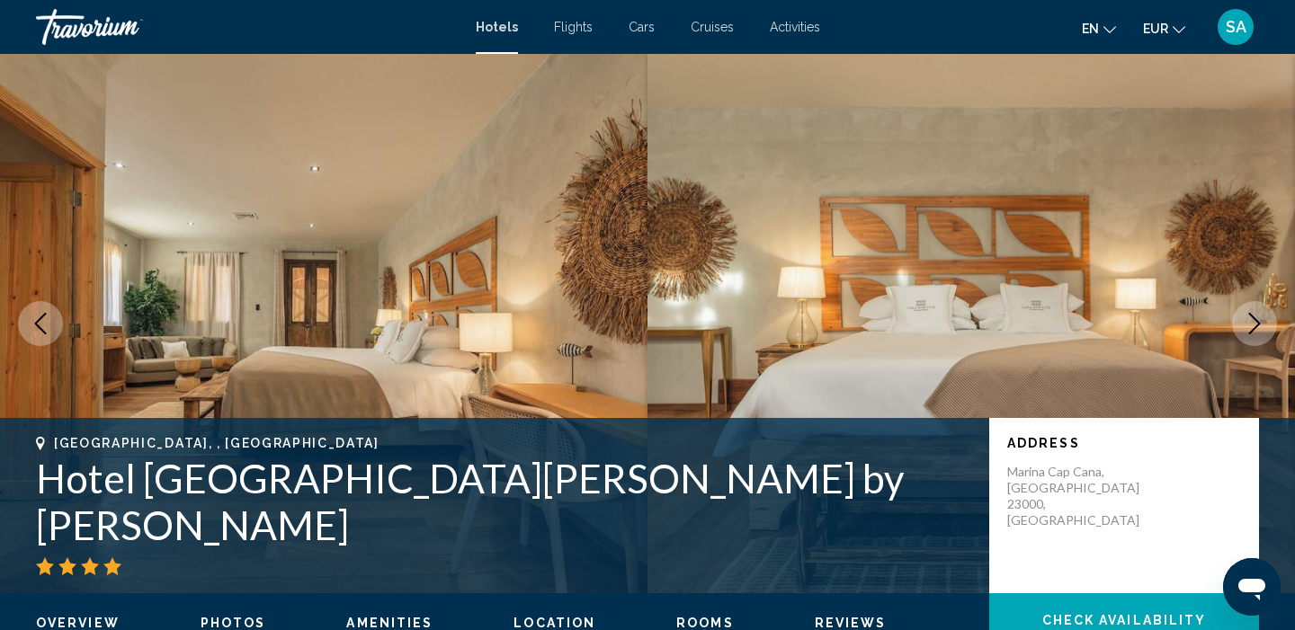
click at [1255, 325] on icon "Next image" at bounding box center [1254, 324] width 22 height 22
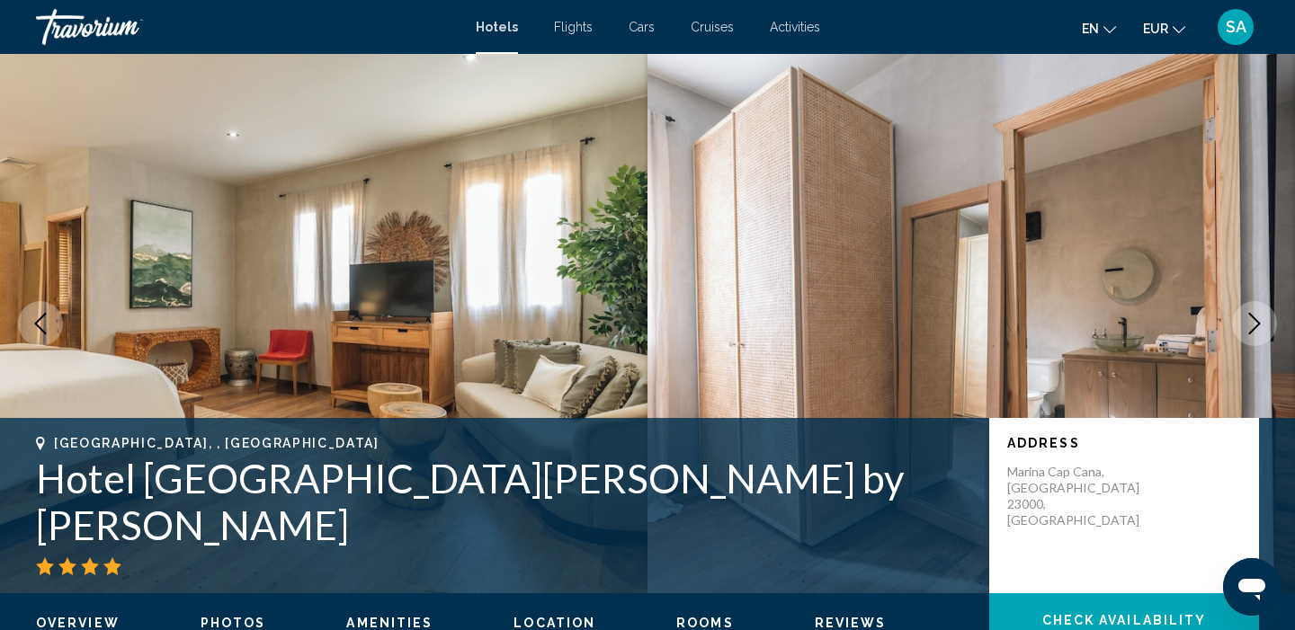
click at [1255, 325] on icon "Next image" at bounding box center [1254, 324] width 22 height 22
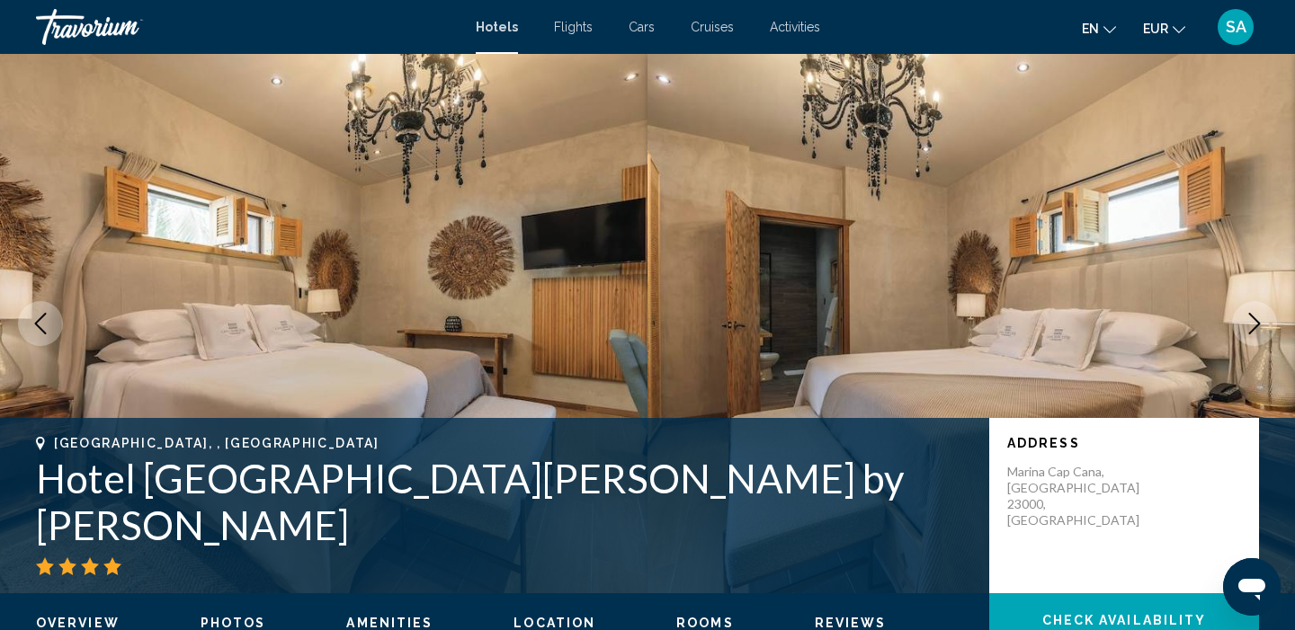
click at [1255, 325] on icon "Next image" at bounding box center [1254, 324] width 22 height 22
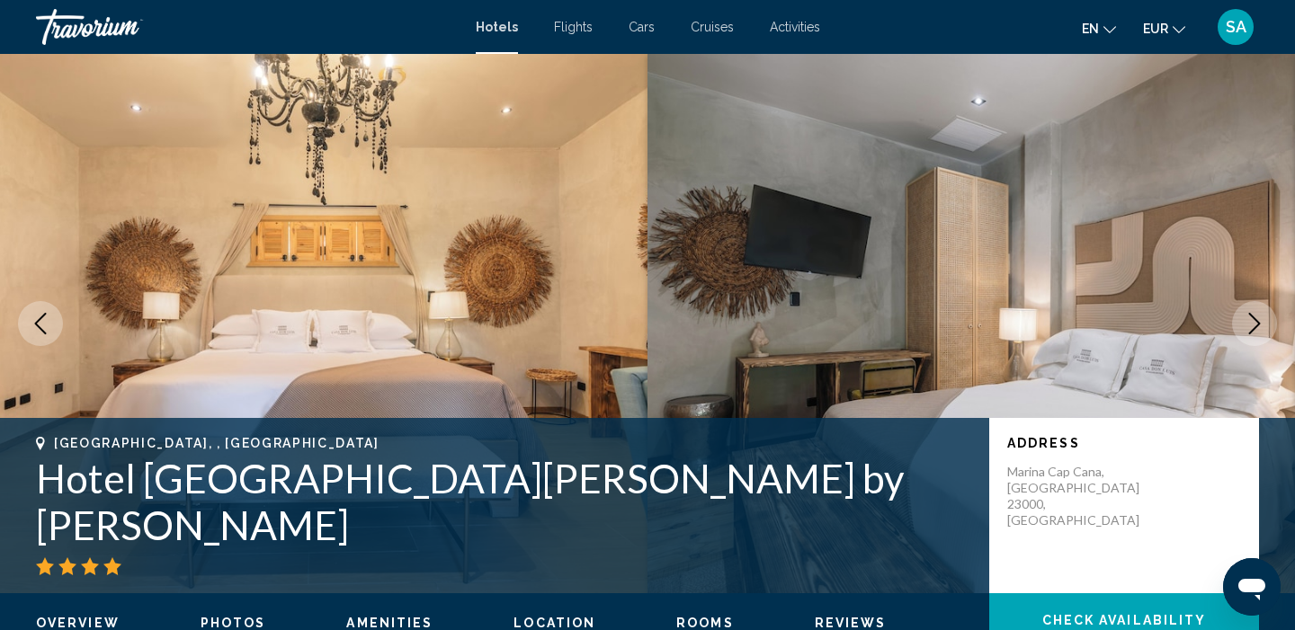
click at [1255, 325] on icon "Next image" at bounding box center [1254, 324] width 22 height 22
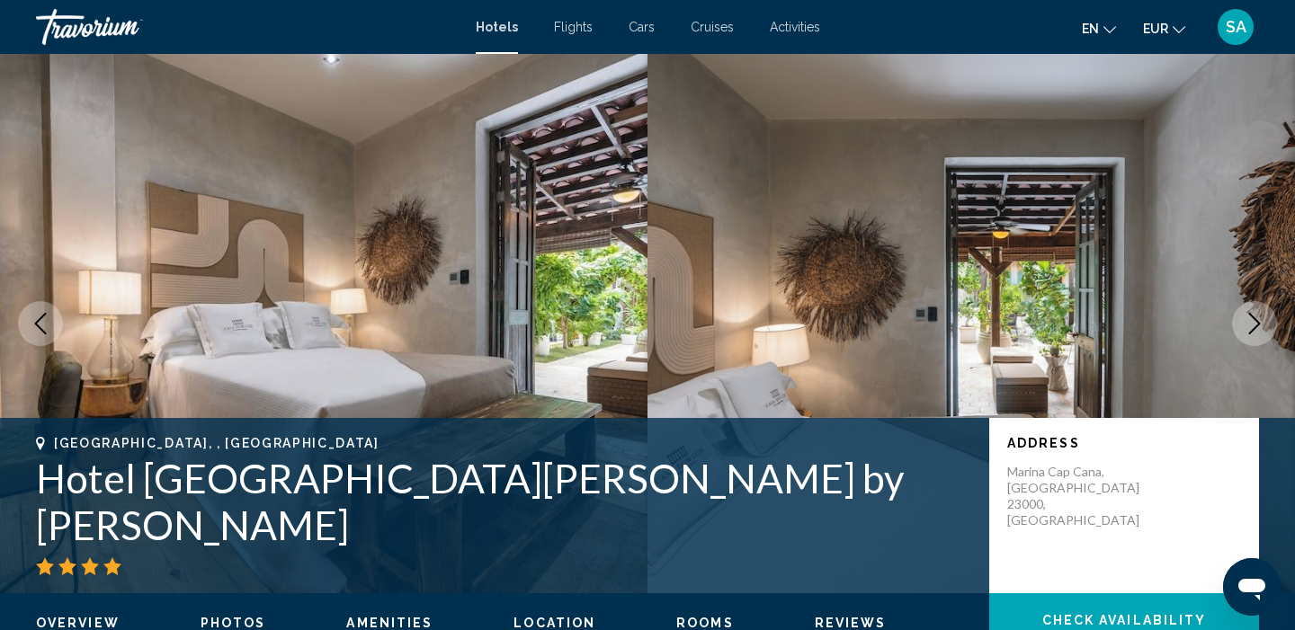
click at [1255, 325] on icon "Next image" at bounding box center [1254, 324] width 22 height 22
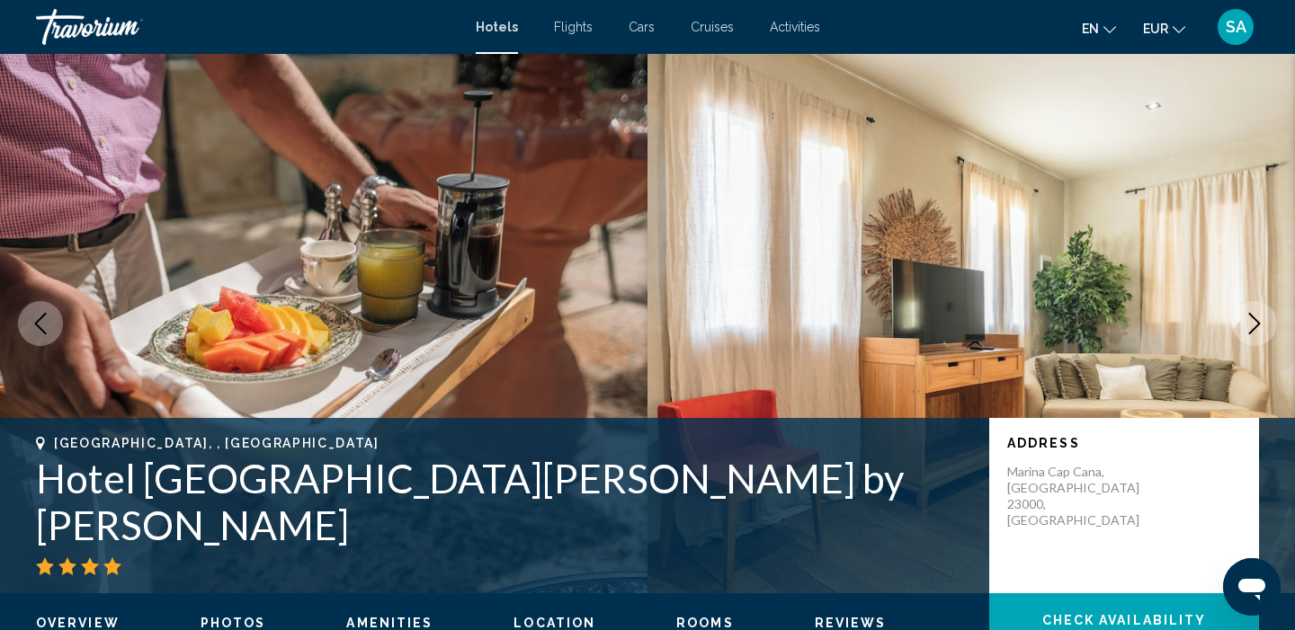
click at [1255, 325] on icon "Next image" at bounding box center [1254, 324] width 22 height 22
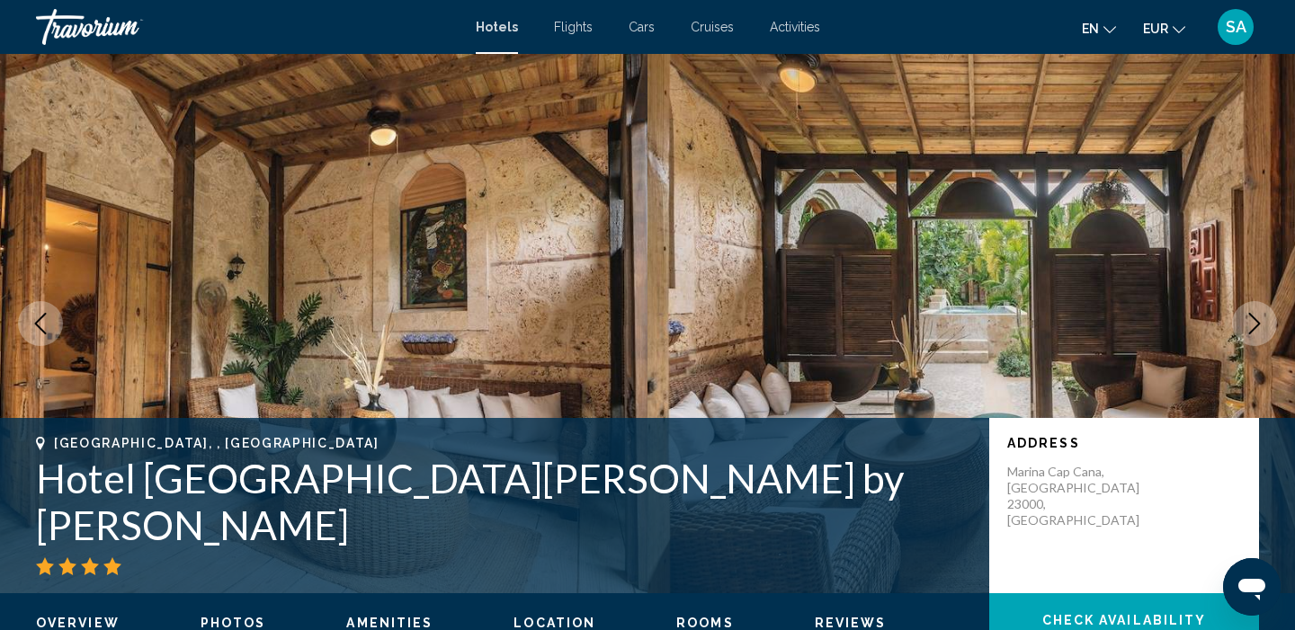
click at [1255, 325] on icon "Next image" at bounding box center [1254, 324] width 22 height 22
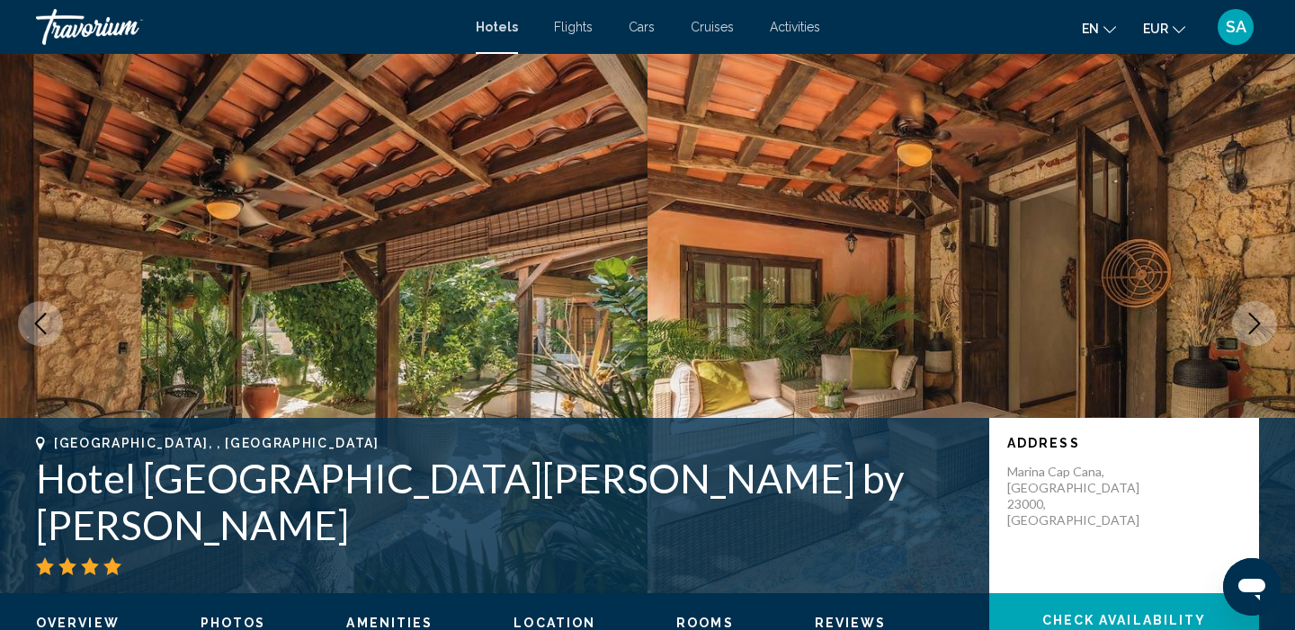
click at [1255, 326] on icon "Next image" at bounding box center [1255, 324] width 12 height 22
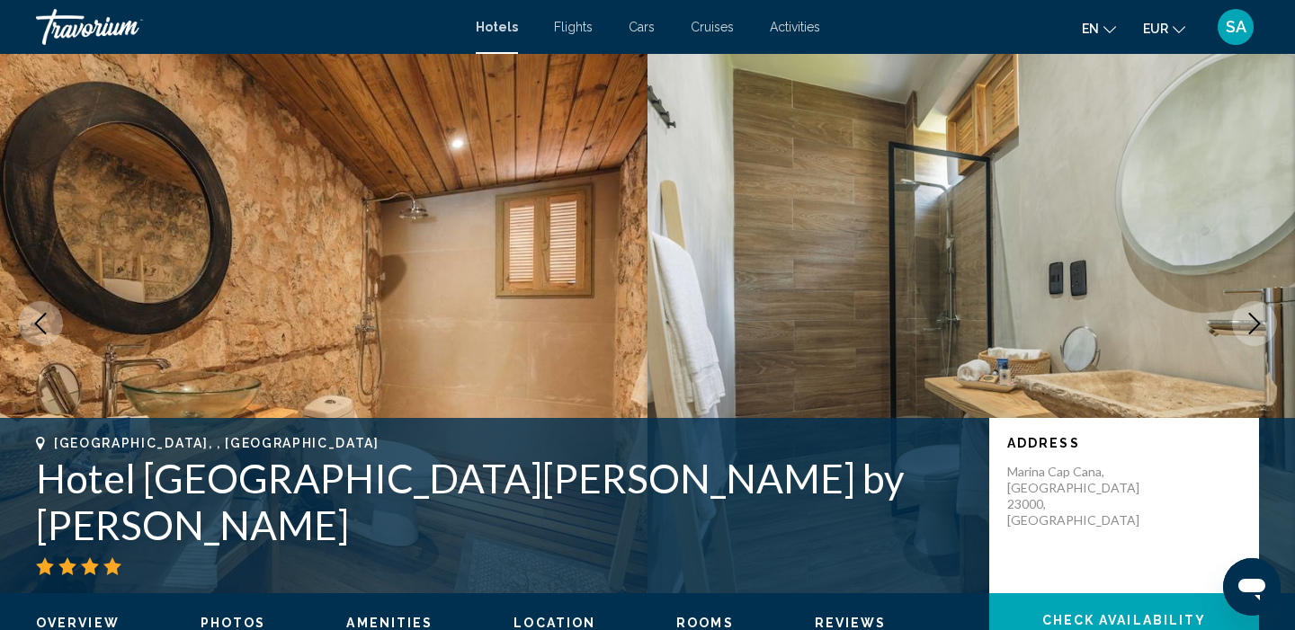
click at [1255, 326] on icon "Next image" at bounding box center [1255, 324] width 12 height 22
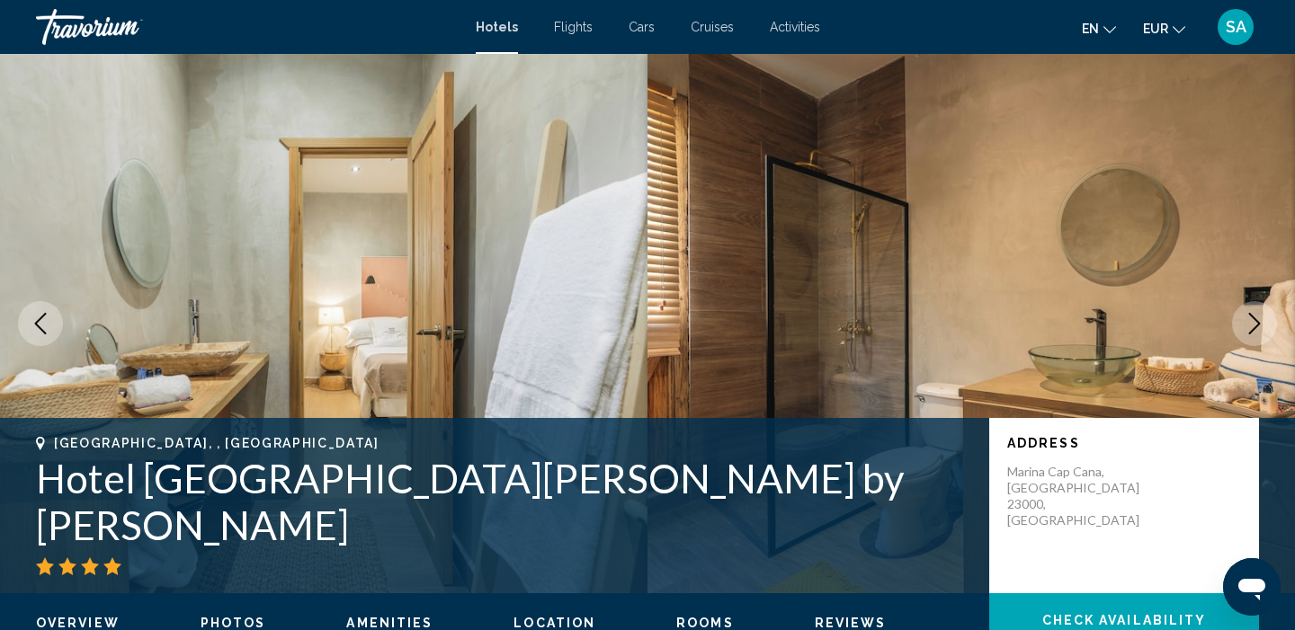
click at [1255, 326] on icon "Next image" at bounding box center [1255, 324] width 12 height 22
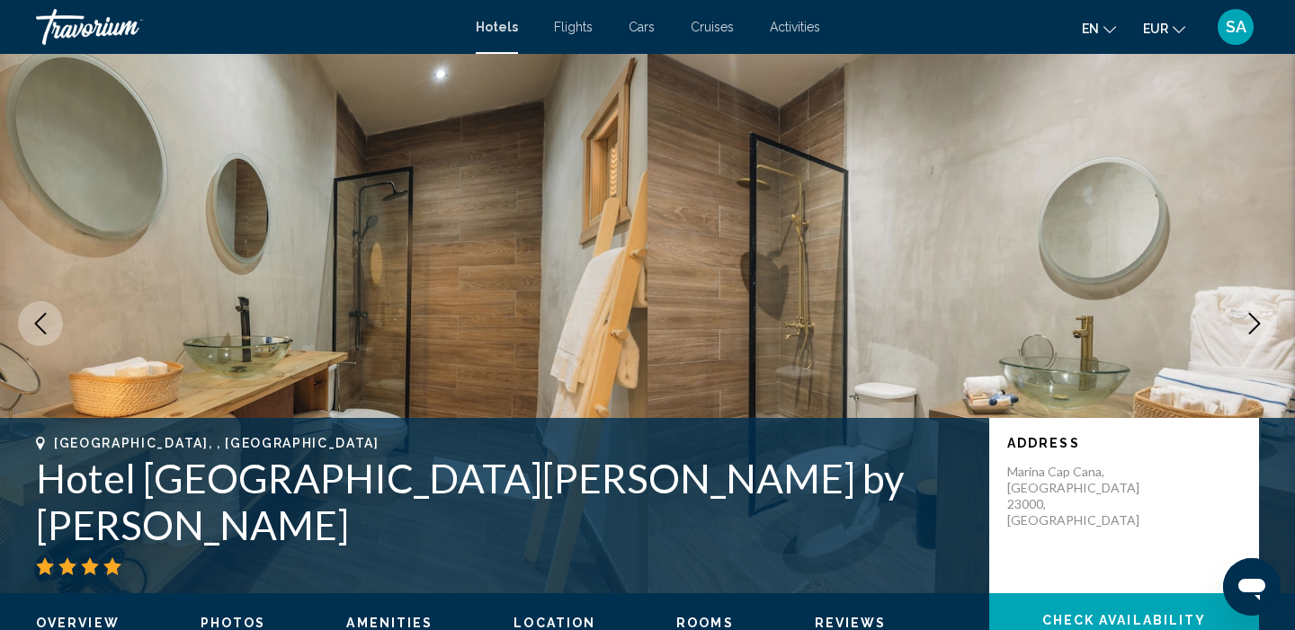
click at [1255, 326] on icon "Next image" at bounding box center [1255, 324] width 12 height 22
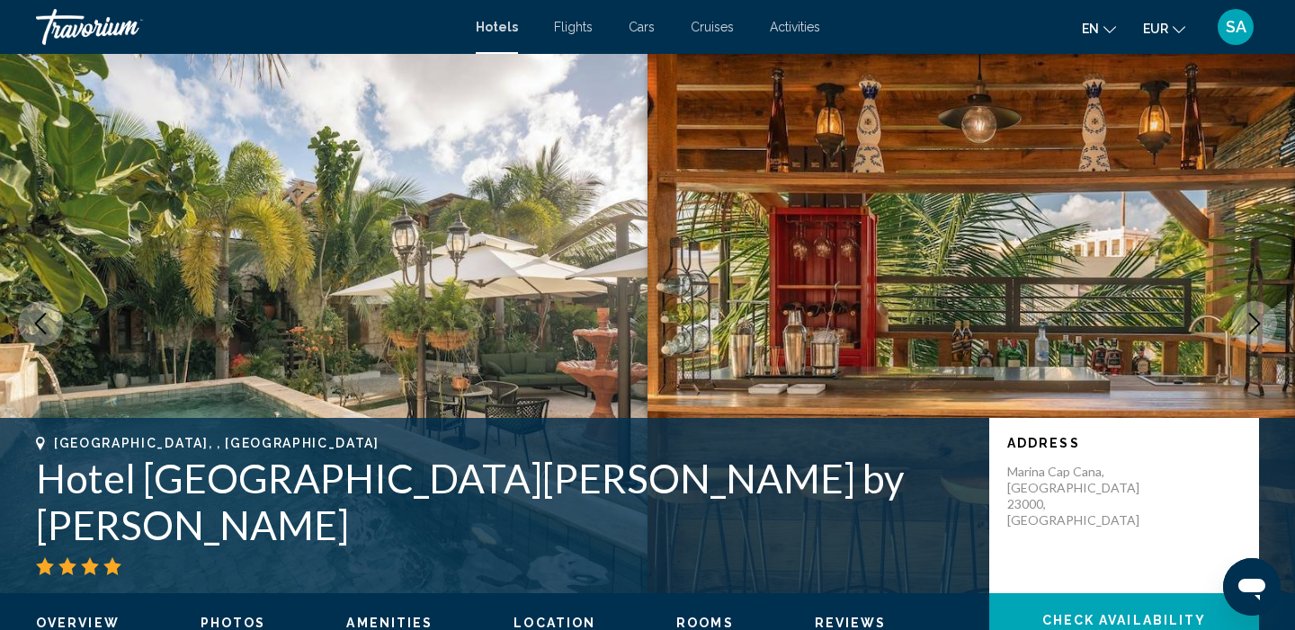
click at [1255, 326] on icon "Next image" at bounding box center [1255, 324] width 12 height 22
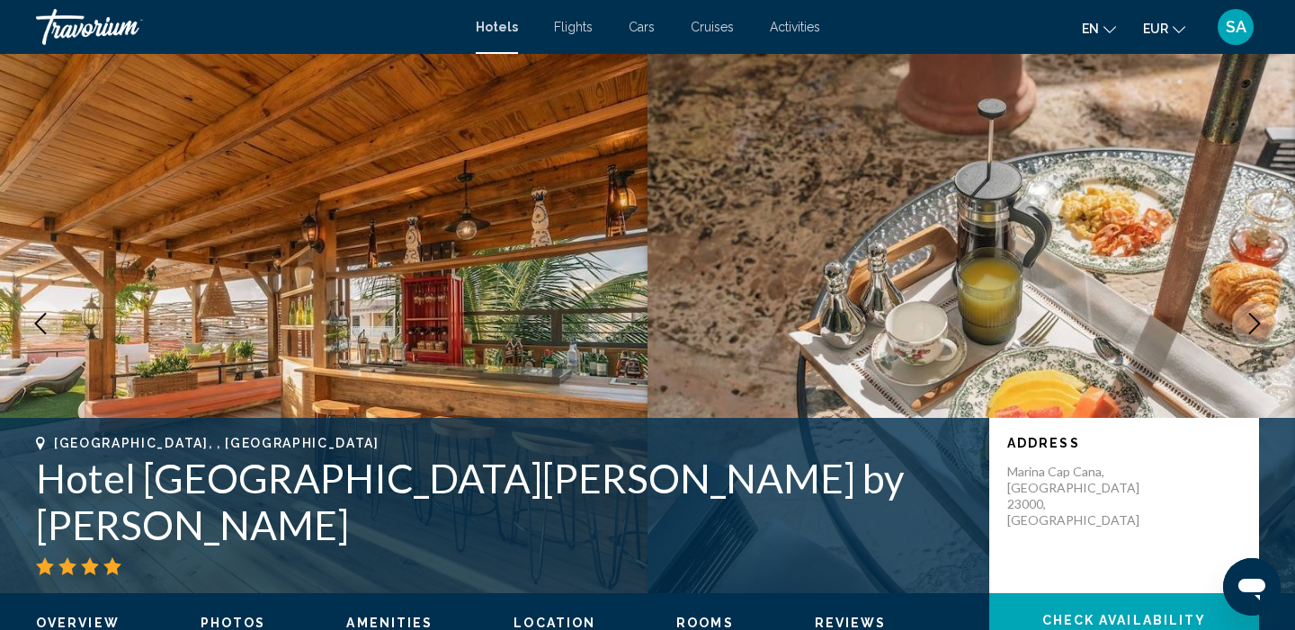
click at [1255, 326] on icon "Next image" at bounding box center [1255, 324] width 12 height 22
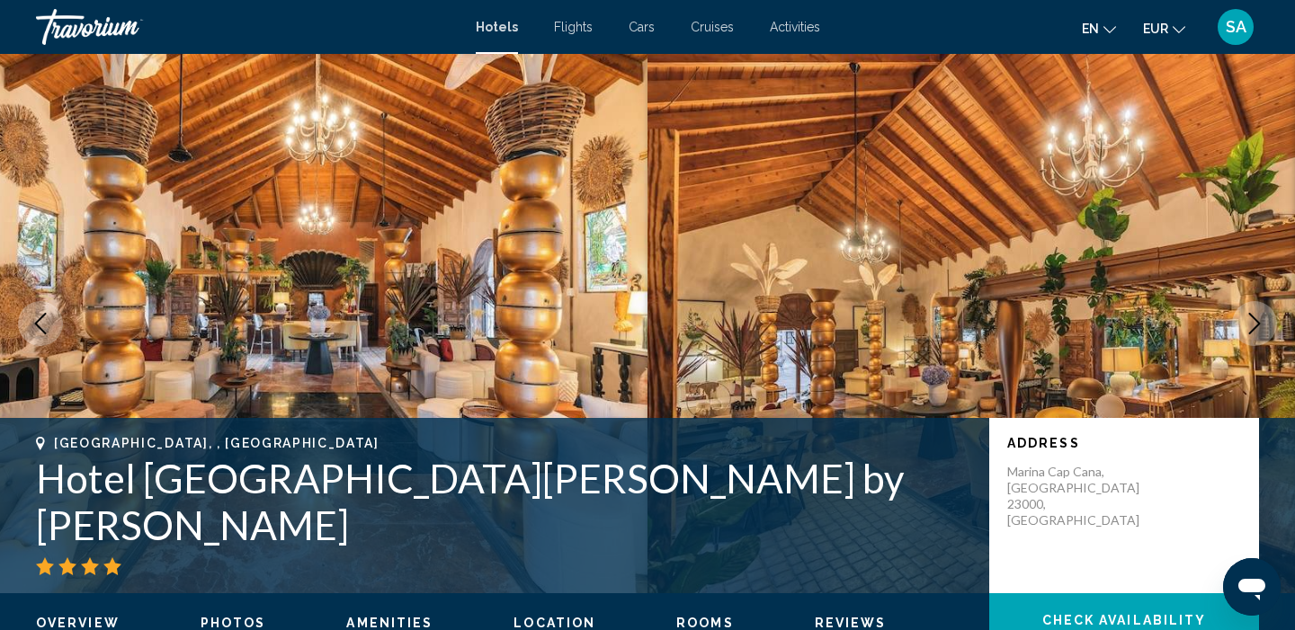
click at [1255, 327] on icon "Next image" at bounding box center [1255, 324] width 12 height 22
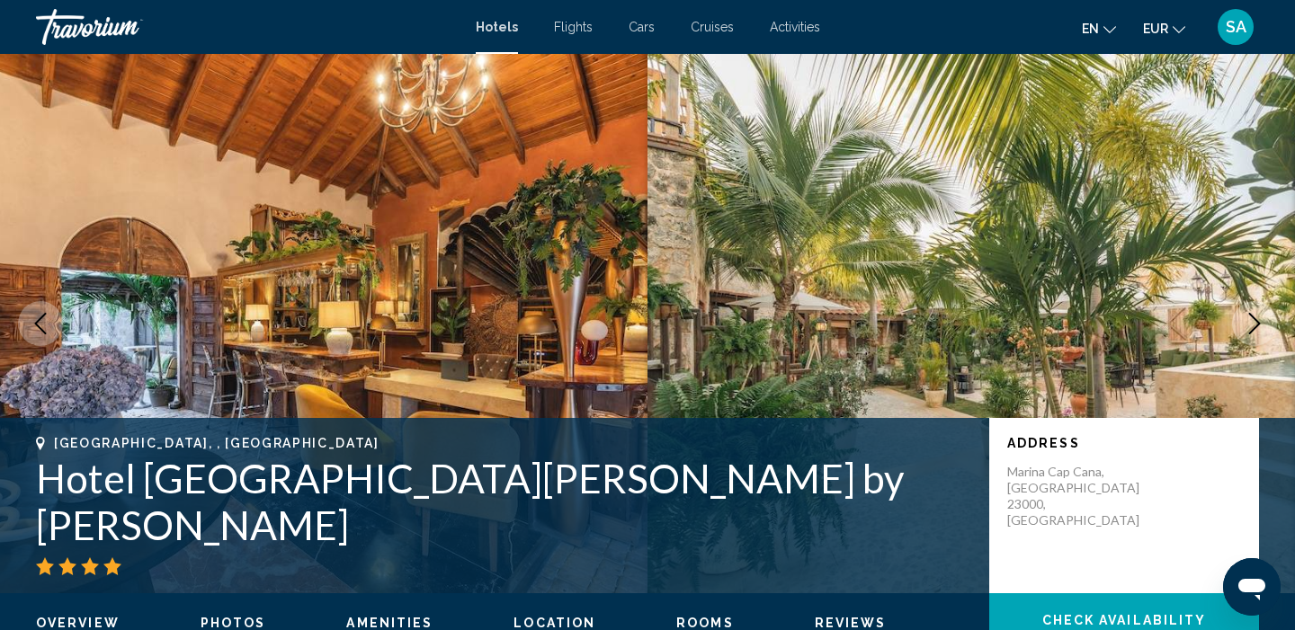
click at [1255, 327] on icon "Next image" at bounding box center [1255, 324] width 12 height 22
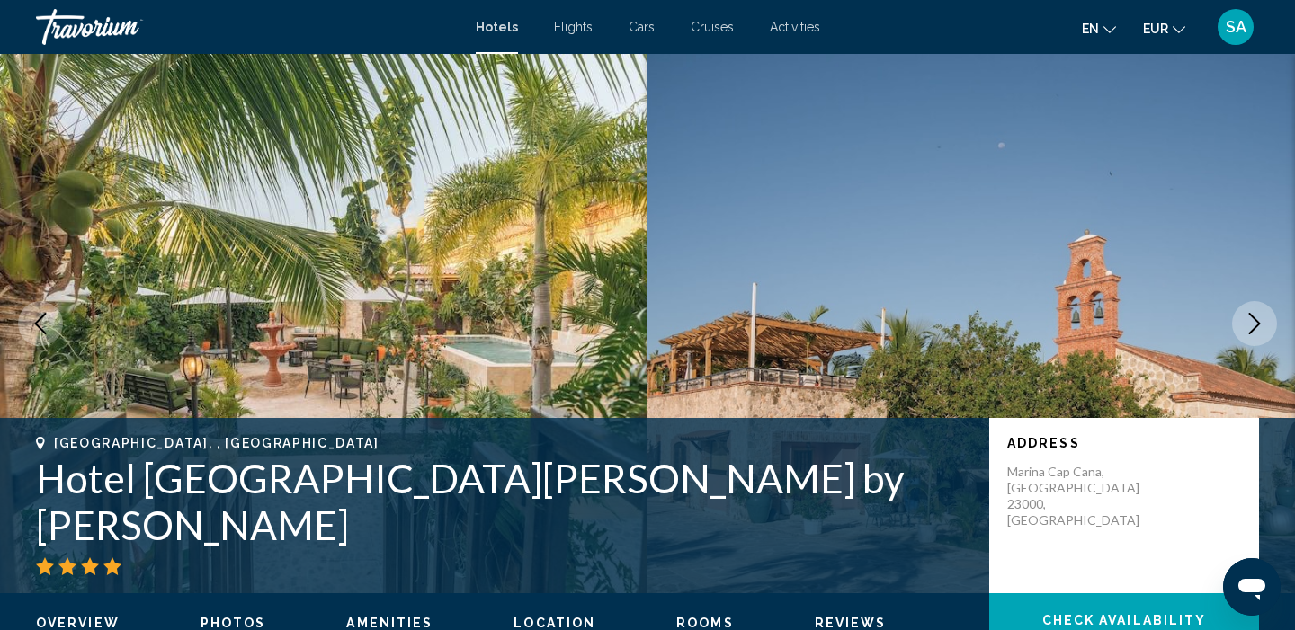
click at [1255, 327] on icon "Next image" at bounding box center [1255, 324] width 12 height 22
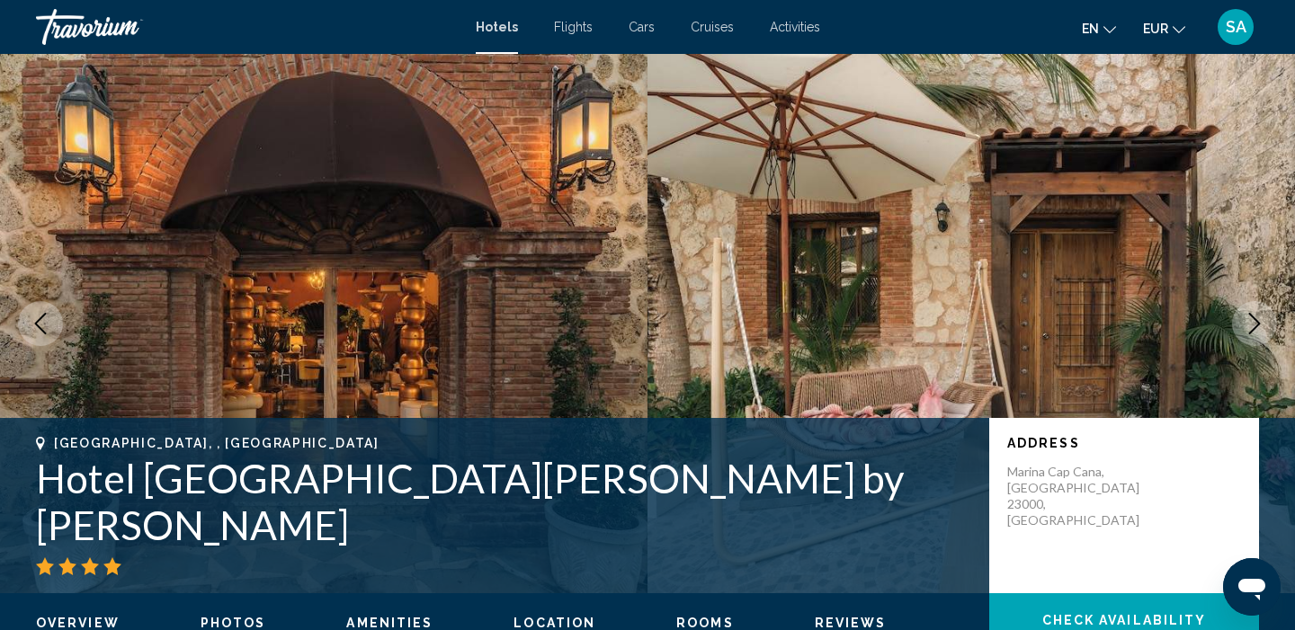
click at [1255, 327] on icon "Next image" at bounding box center [1255, 324] width 12 height 22
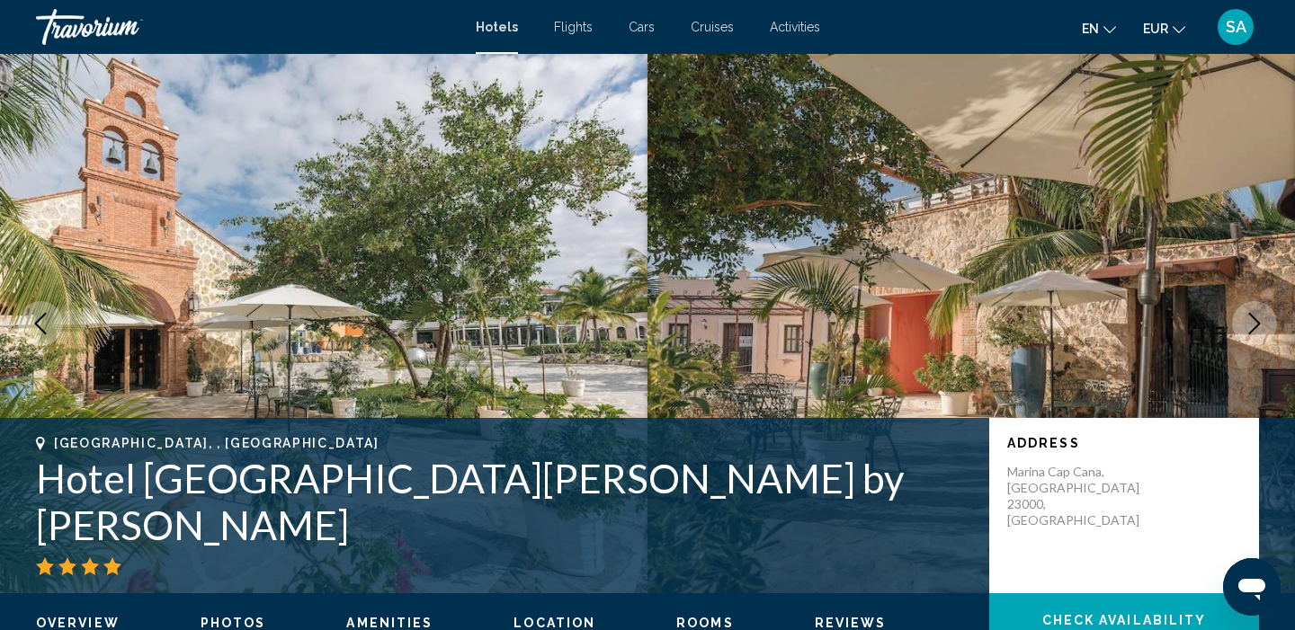
click at [45, 318] on icon "Previous image" at bounding box center [41, 324] width 22 height 22
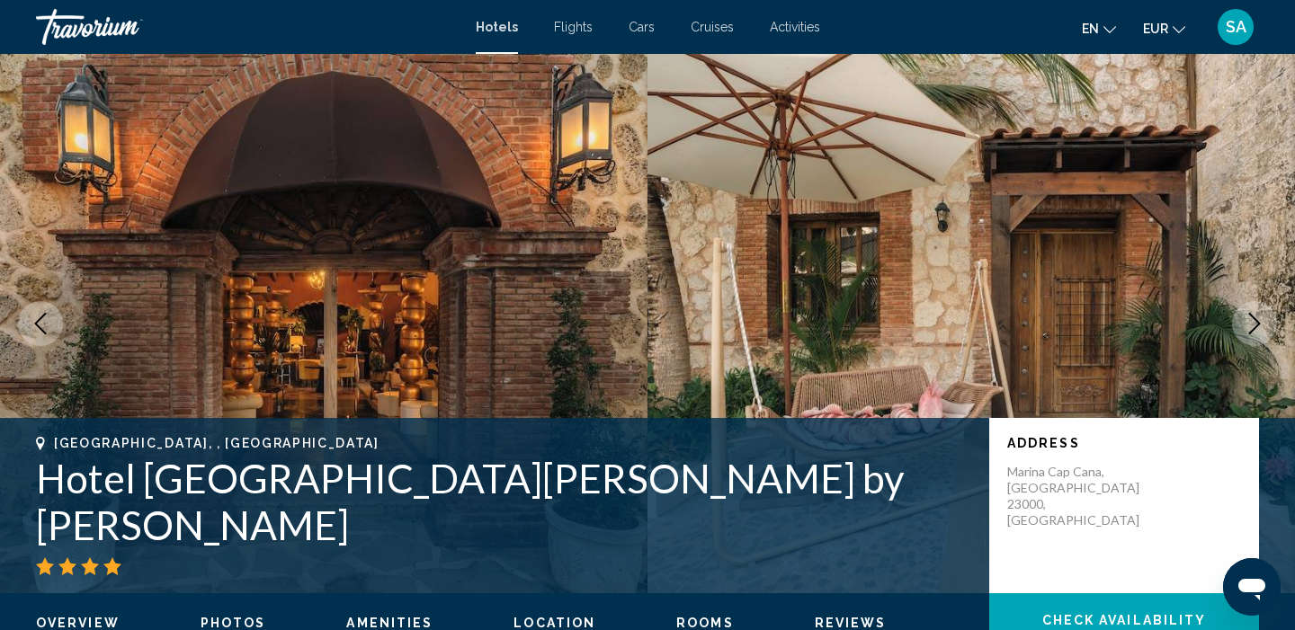
click at [45, 318] on icon "Previous image" at bounding box center [41, 324] width 22 height 22
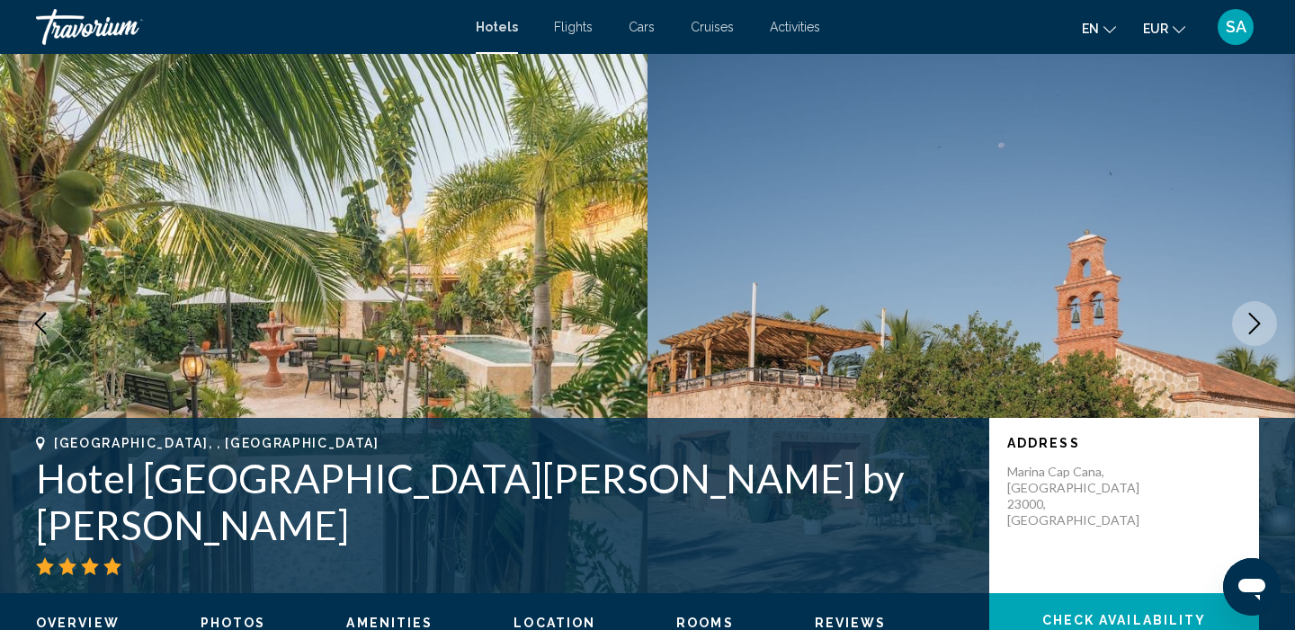
click at [1263, 319] on icon "Next image" at bounding box center [1254, 324] width 22 height 22
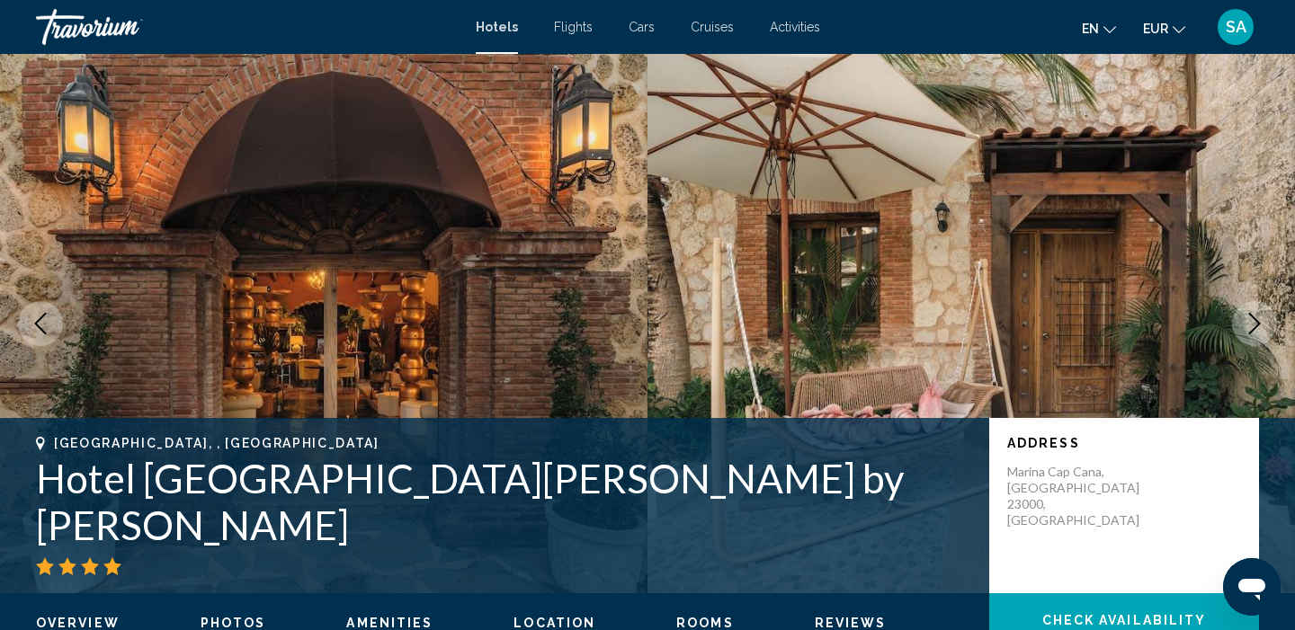
click at [1263, 319] on icon "Next image" at bounding box center [1254, 324] width 22 height 22
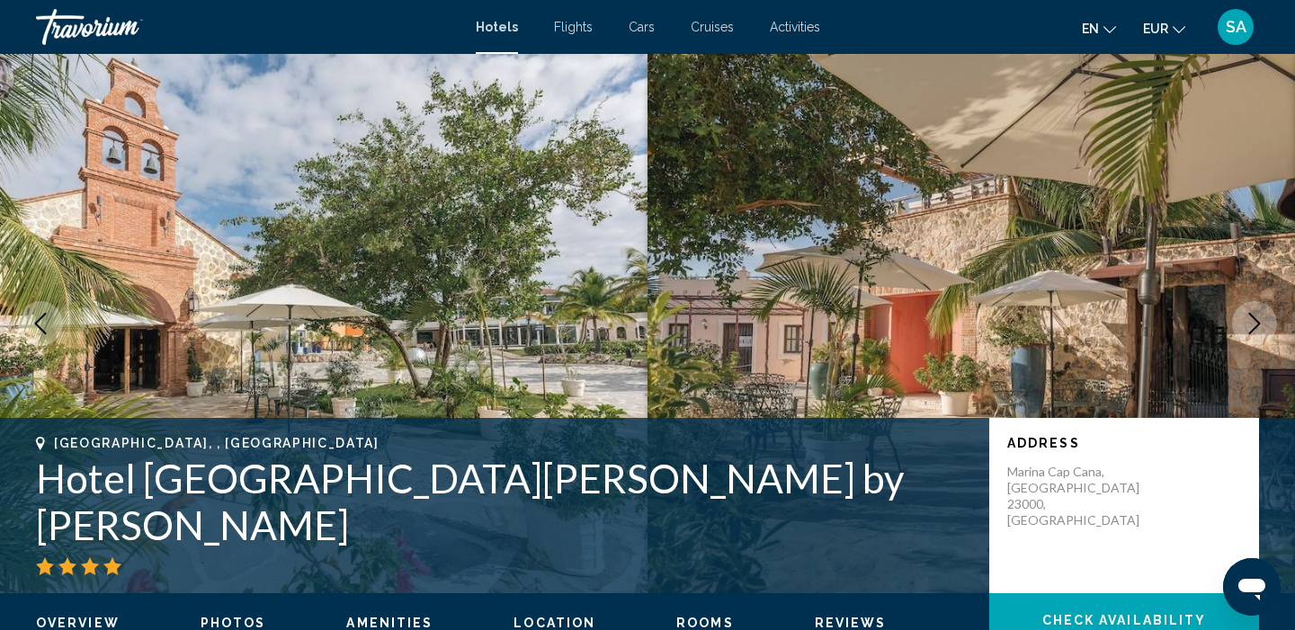
click at [1263, 319] on icon "Next image" at bounding box center [1254, 324] width 22 height 22
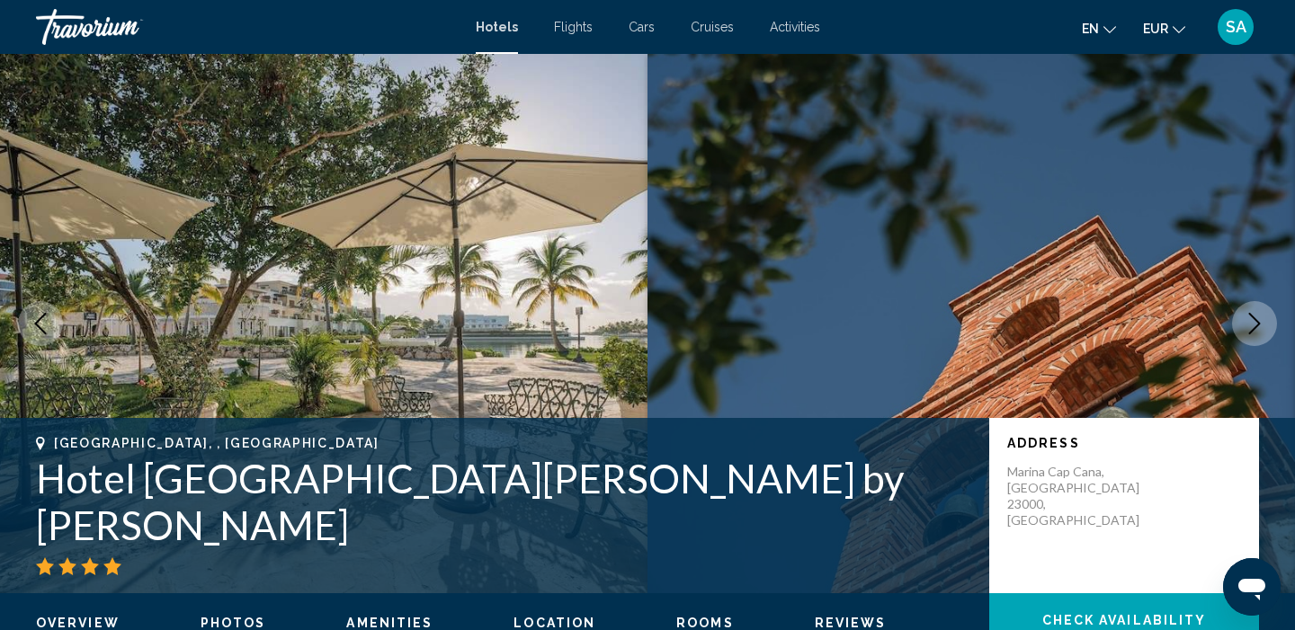
click at [1263, 319] on icon "Next image" at bounding box center [1254, 324] width 22 height 22
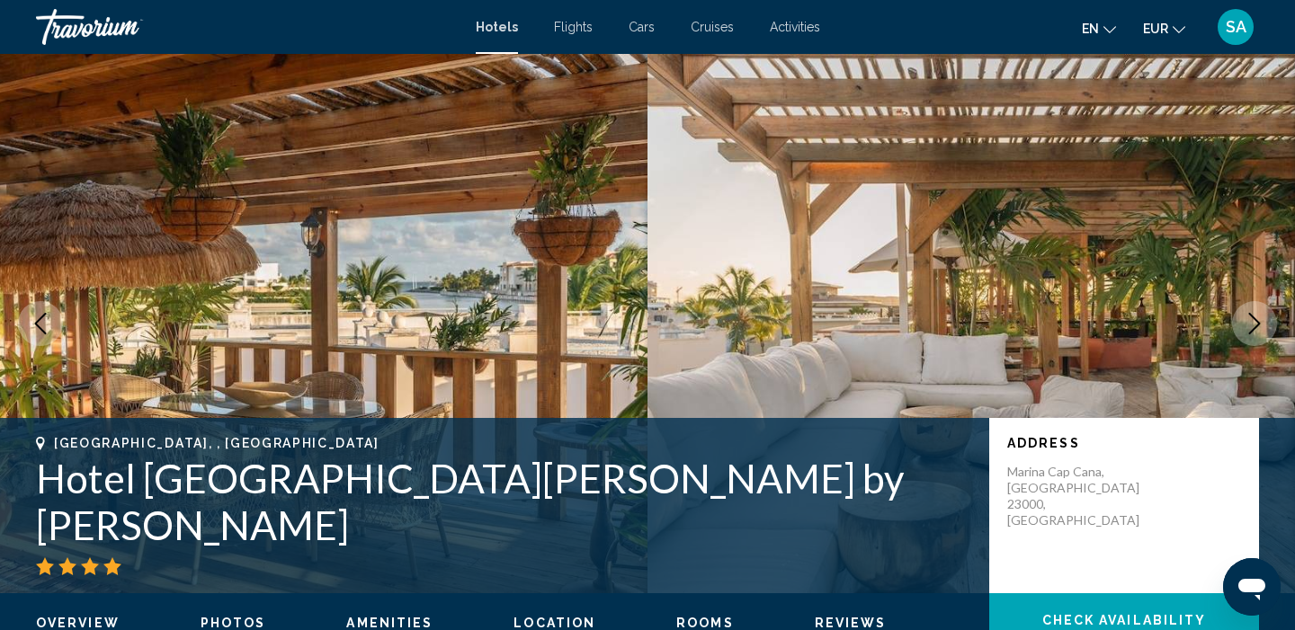
click at [1263, 319] on icon "Next image" at bounding box center [1254, 324] width 22 height 22
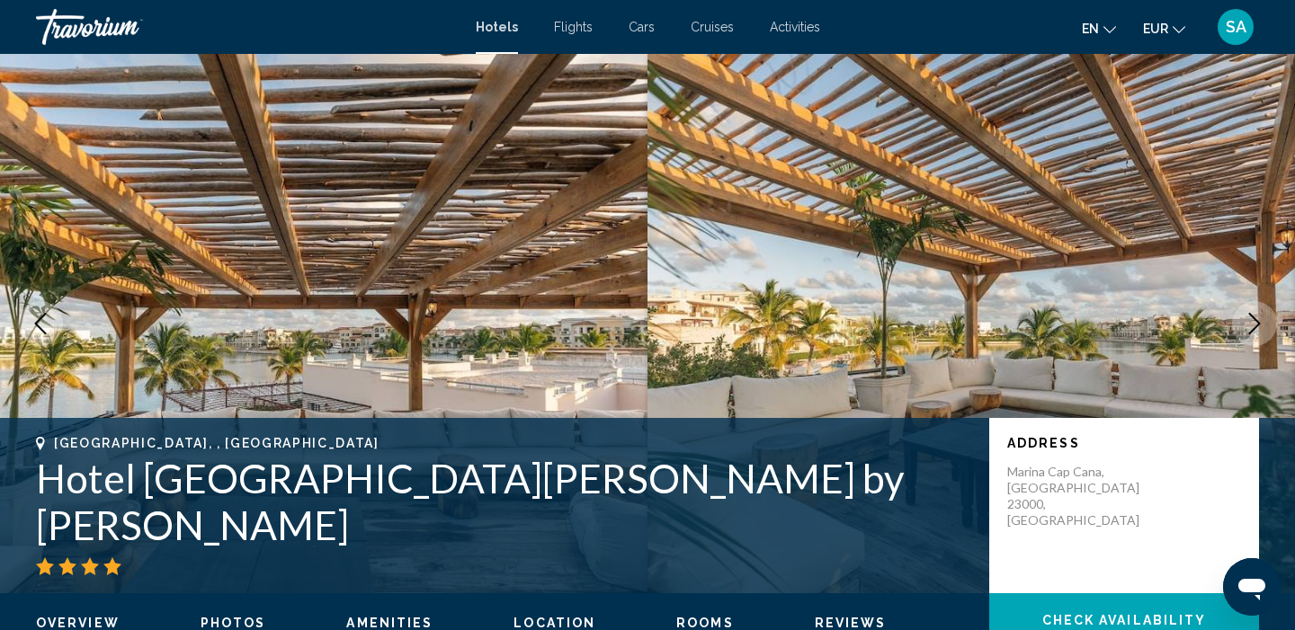
click at [1263, 319] on icon "Next image" at bounding box center [1254, 324] width 22 height 22
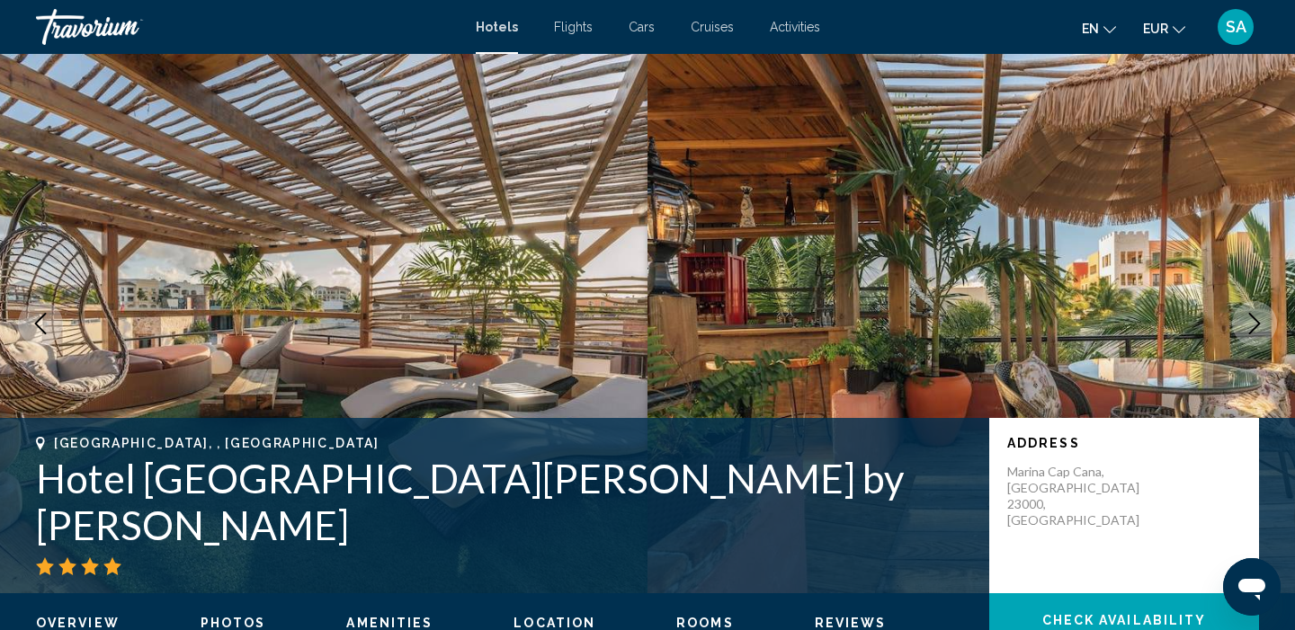
click at [1263, 319] on icon "Next image" at bounding box center [1254, 324] width 22 height 22
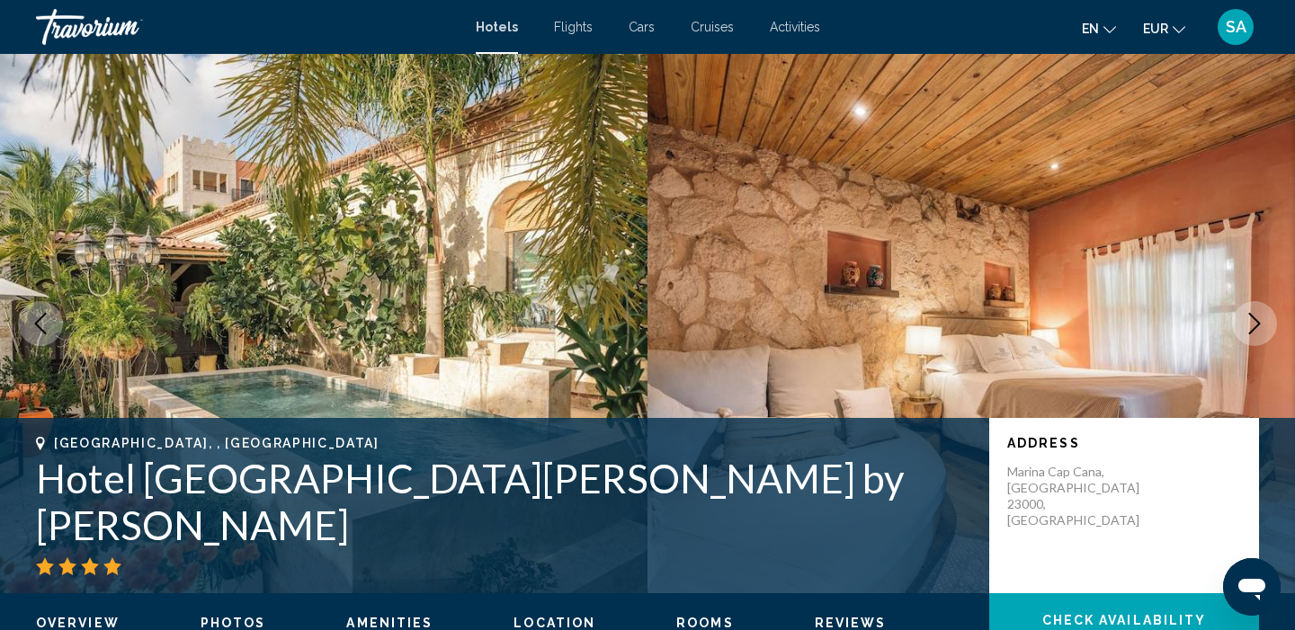
click at [1263, 319] on icon "Next image" at bounding box center [1254, 324] width 22 height 22
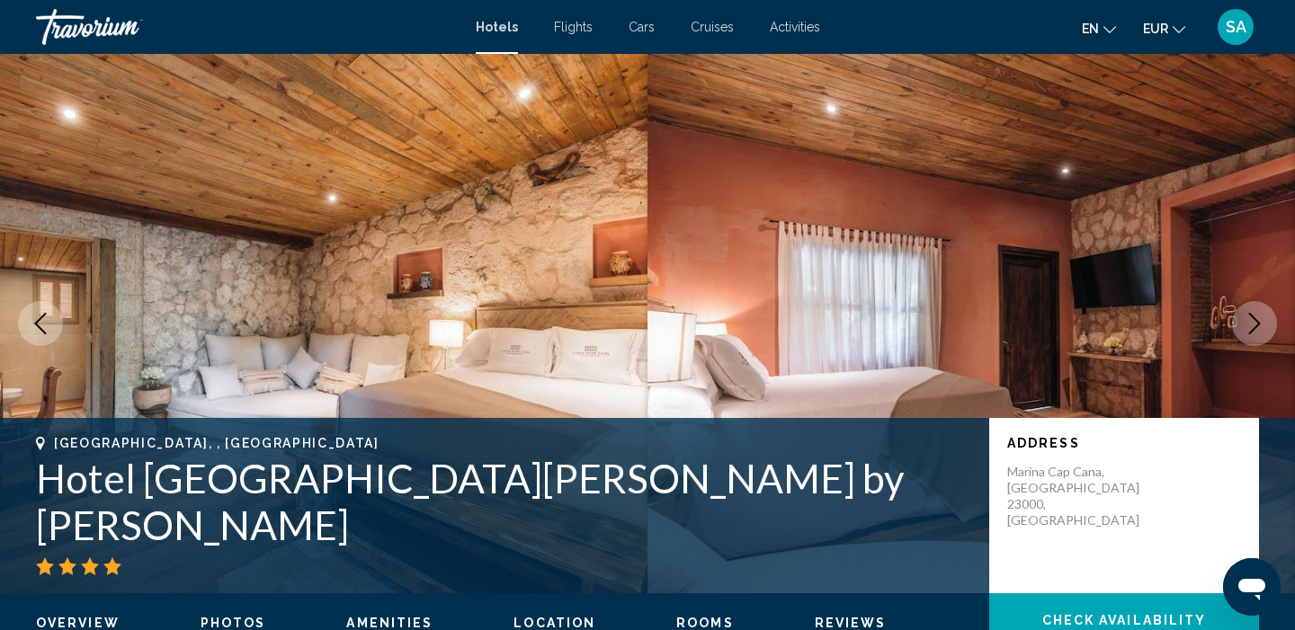
click at [1263, 319] on icon "Next image" at bounding box center [1254, 324] width 22 height 22
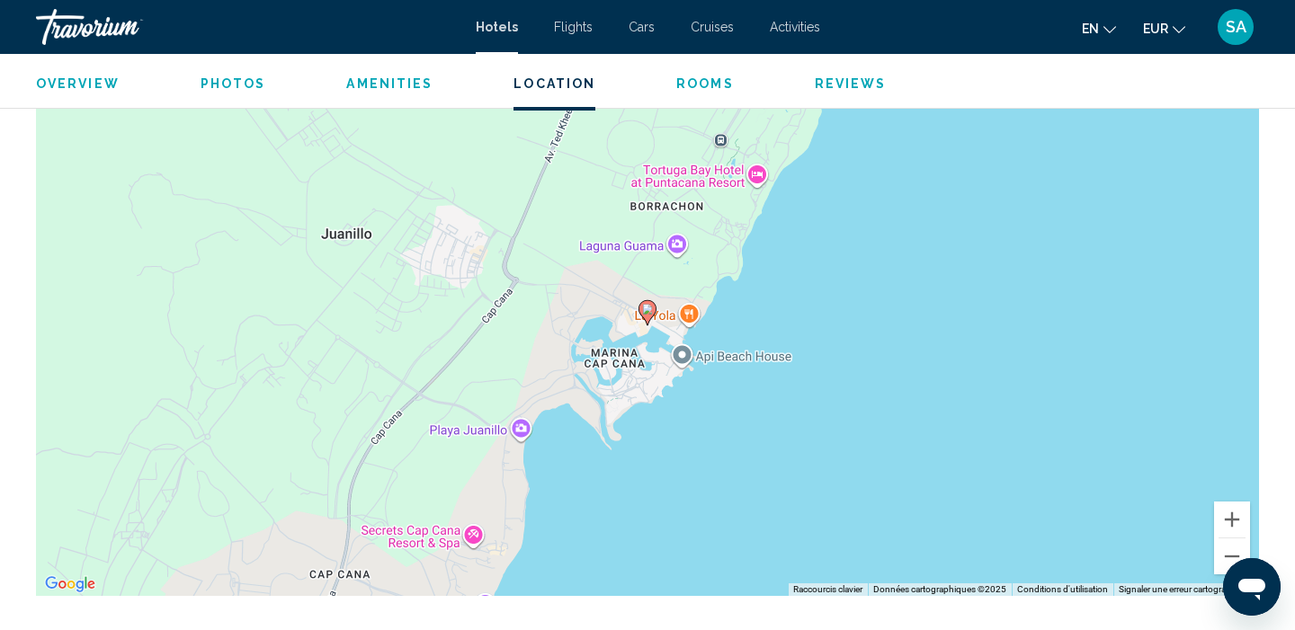
scroll to position [1753, 0]
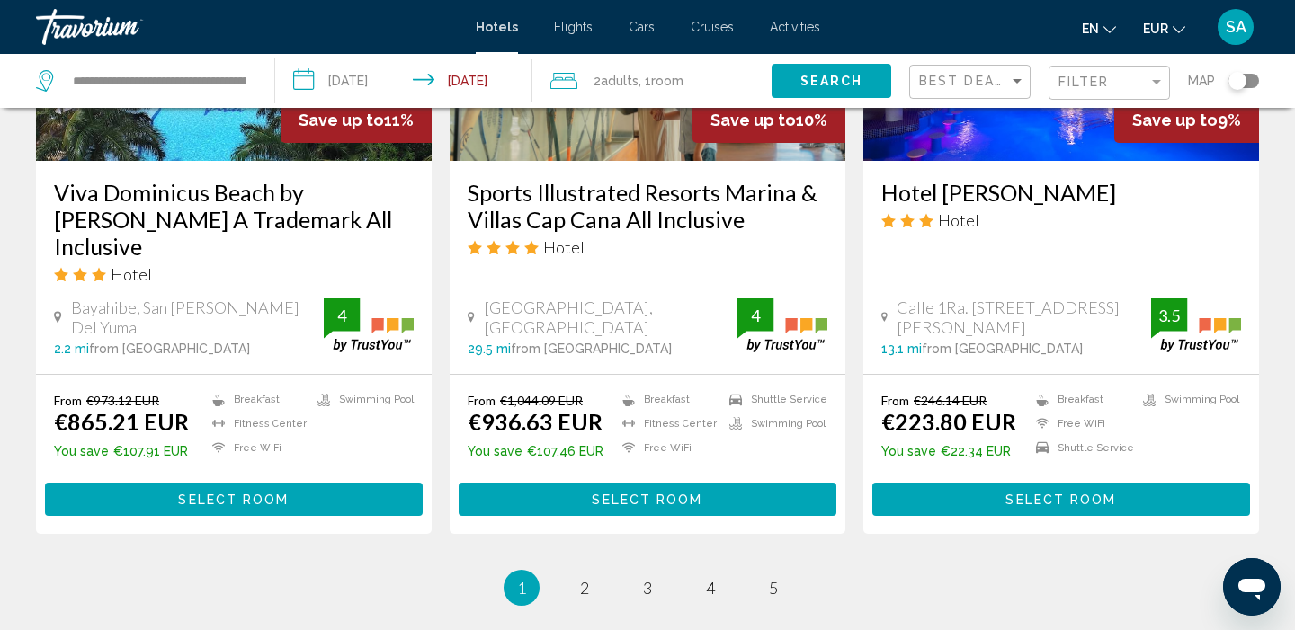
scroll to position [2416, 0]
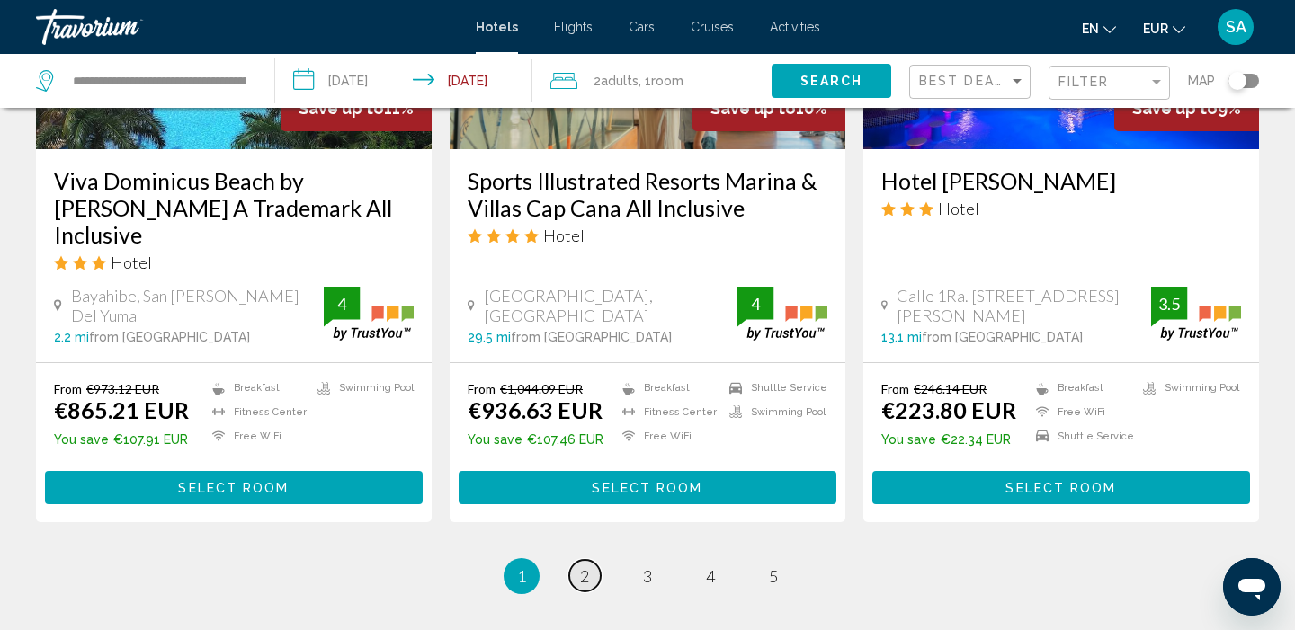
click at [583, 560] on link "page 2" at bounding box center [584, 575] width 31 height 31
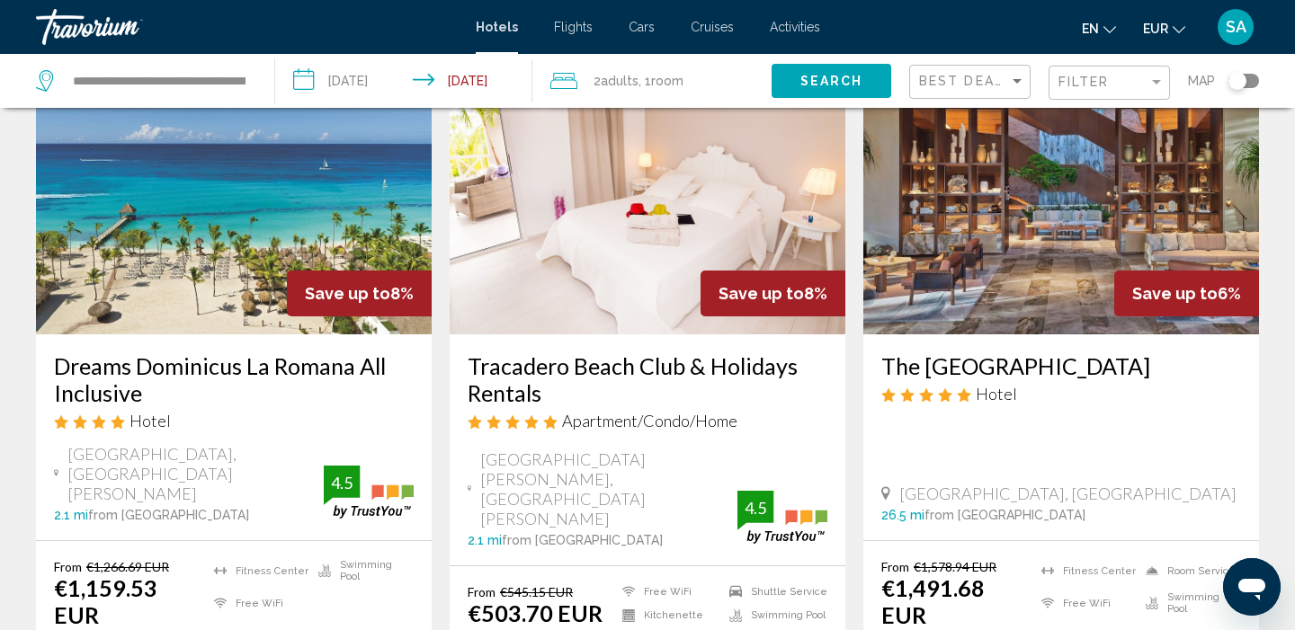
scroll to position [125, 0]
click at [641, 275] on img "Main content" at bounding box center [648, 190] width 396 height 288
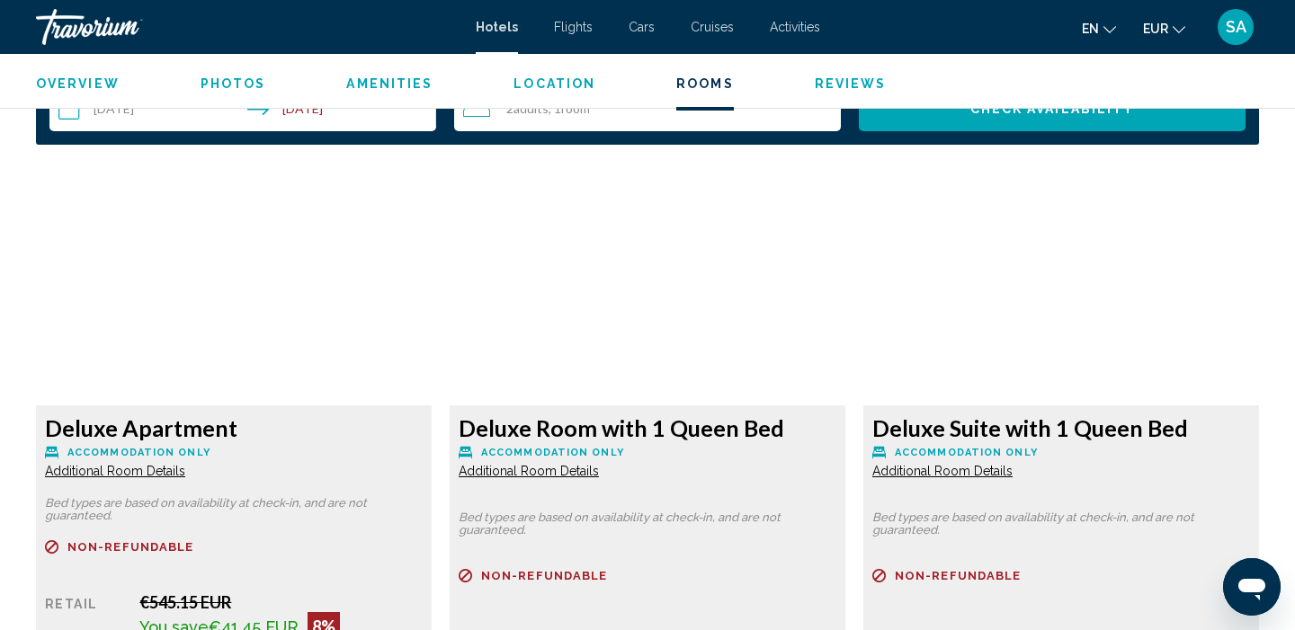
scroll to position [2365, 0]
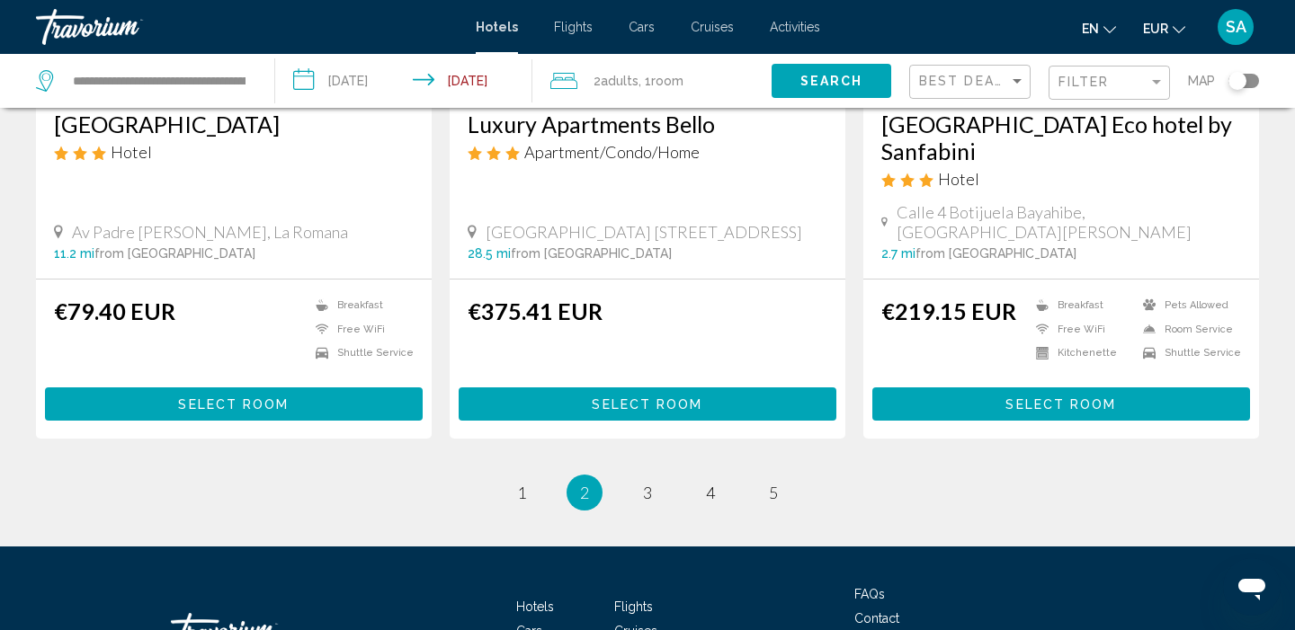
scroll to position [2400, 0]
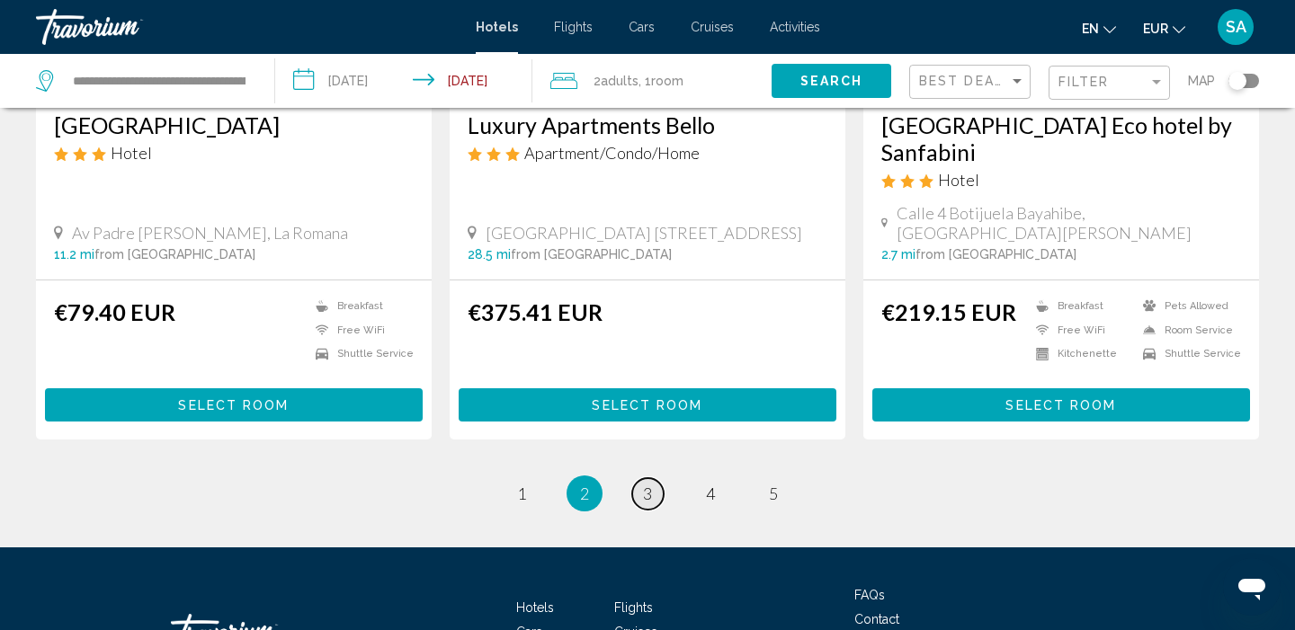
click at [653, 478] on link "page 3" at bounding box center [647, 493] width 31 height 31
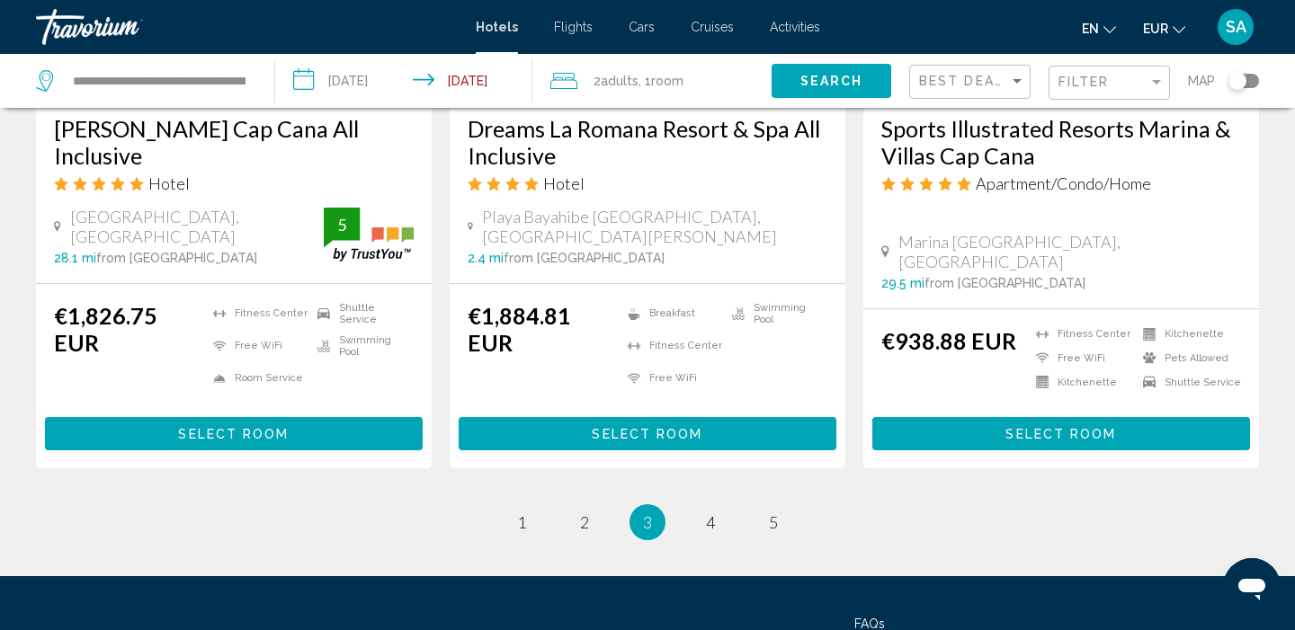
scroll to position [2445, 0]
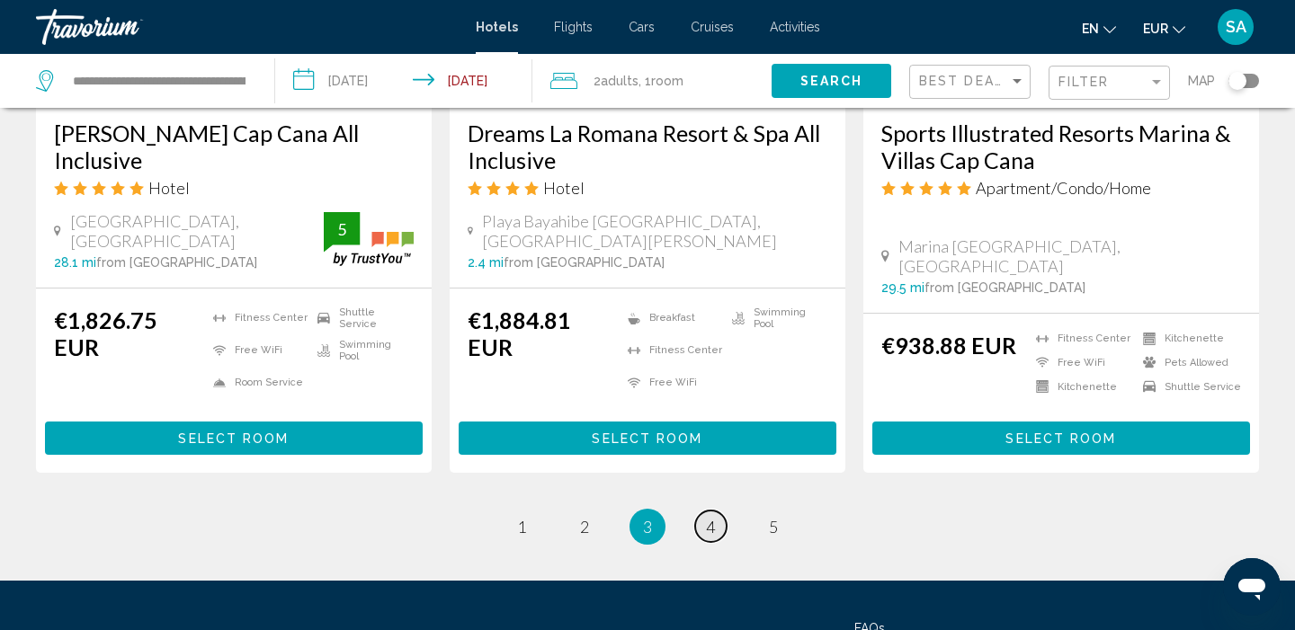
click at [712, 517] on span "4" at bounding box center [710, 527] width 9 height 20
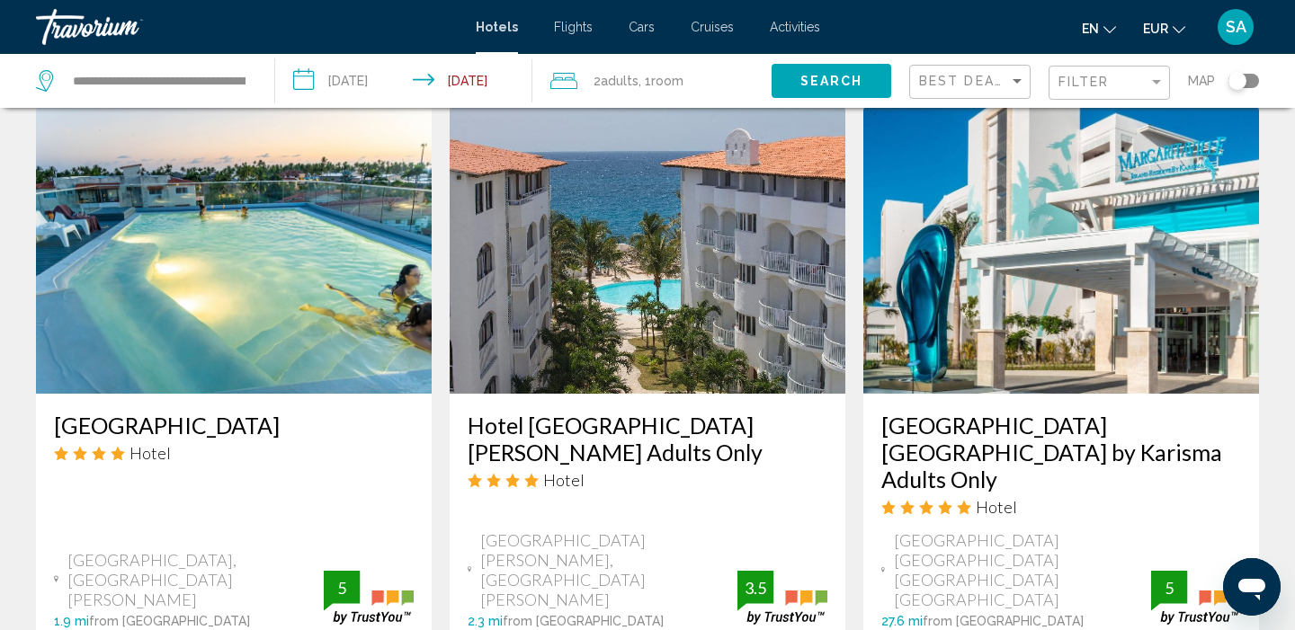
scroll to position [1430, 0]
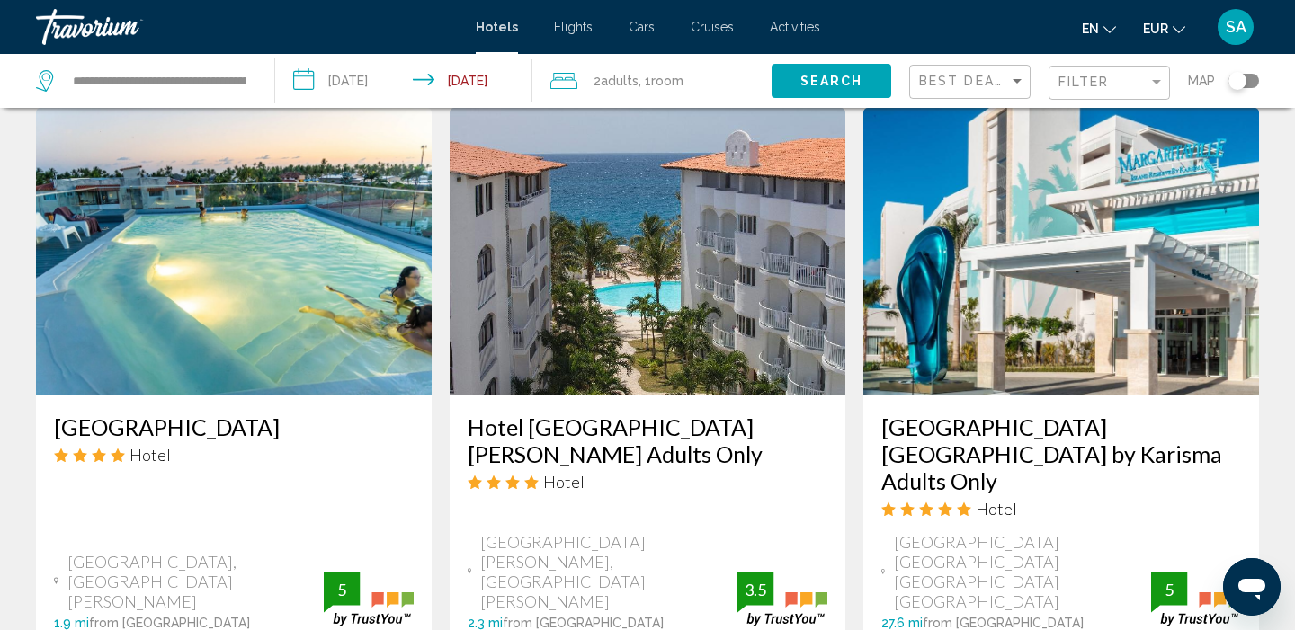
click at [962, 228] on img "Main content" at bounding box center [1061, 252] width 396 height 288
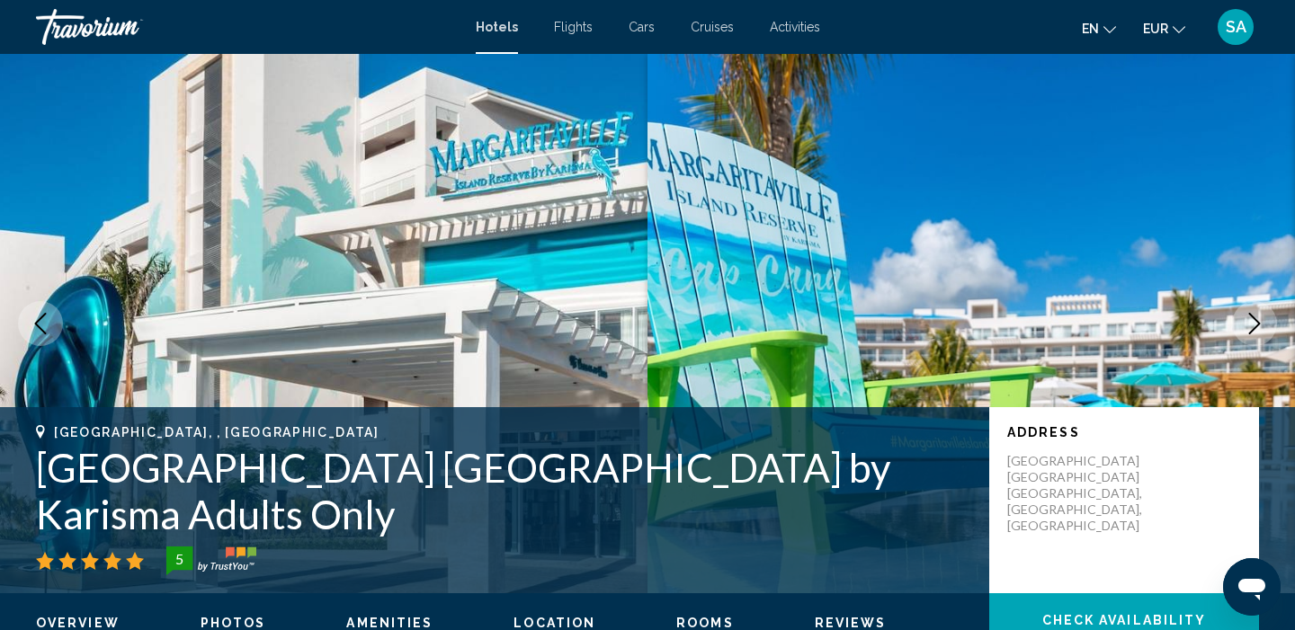
click at [1276, 324] on button "Next image" at bounding box center [1254, 323] width 45 height 45
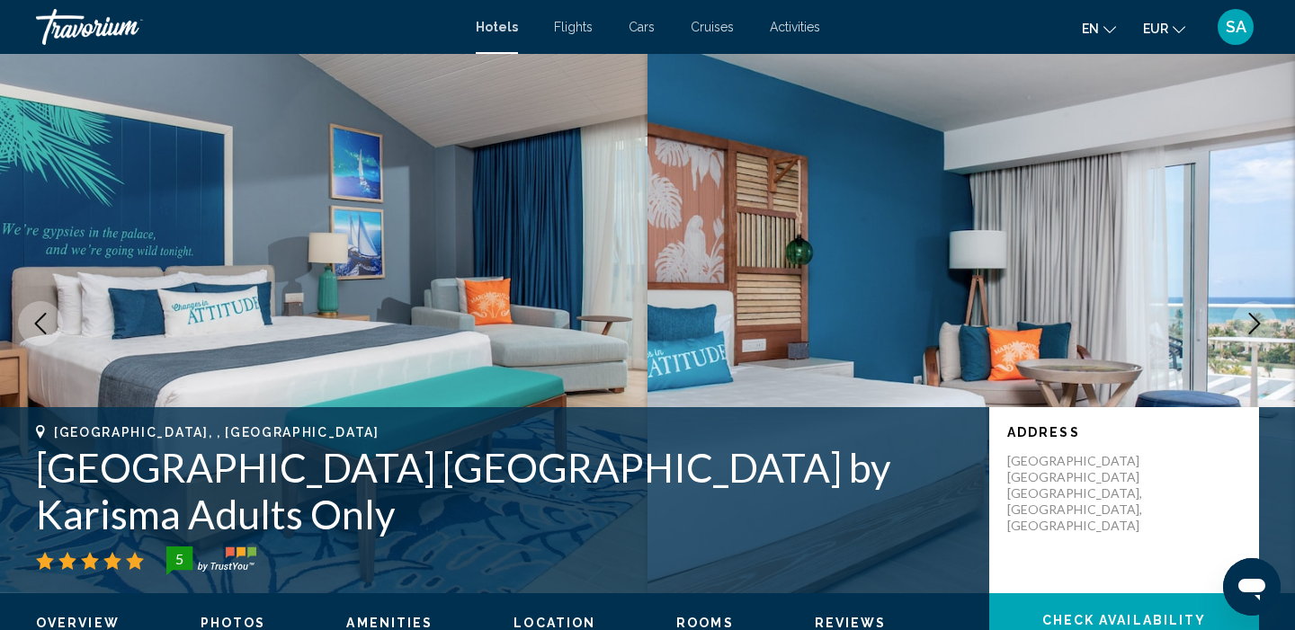
click at [1275, 325] on button "Next image" at bounding box center [1254, 323] width 45 height 45
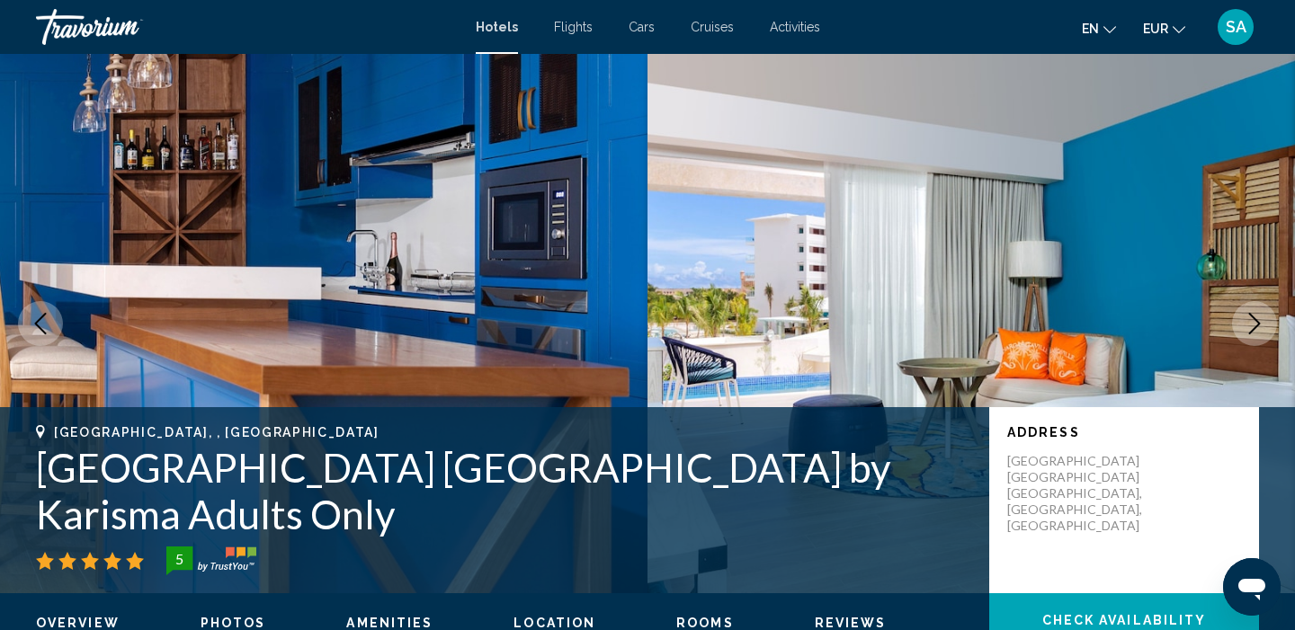
click at [1275, 325] on button "Next image" at bounding box center [1254, 323] width 45 height 45
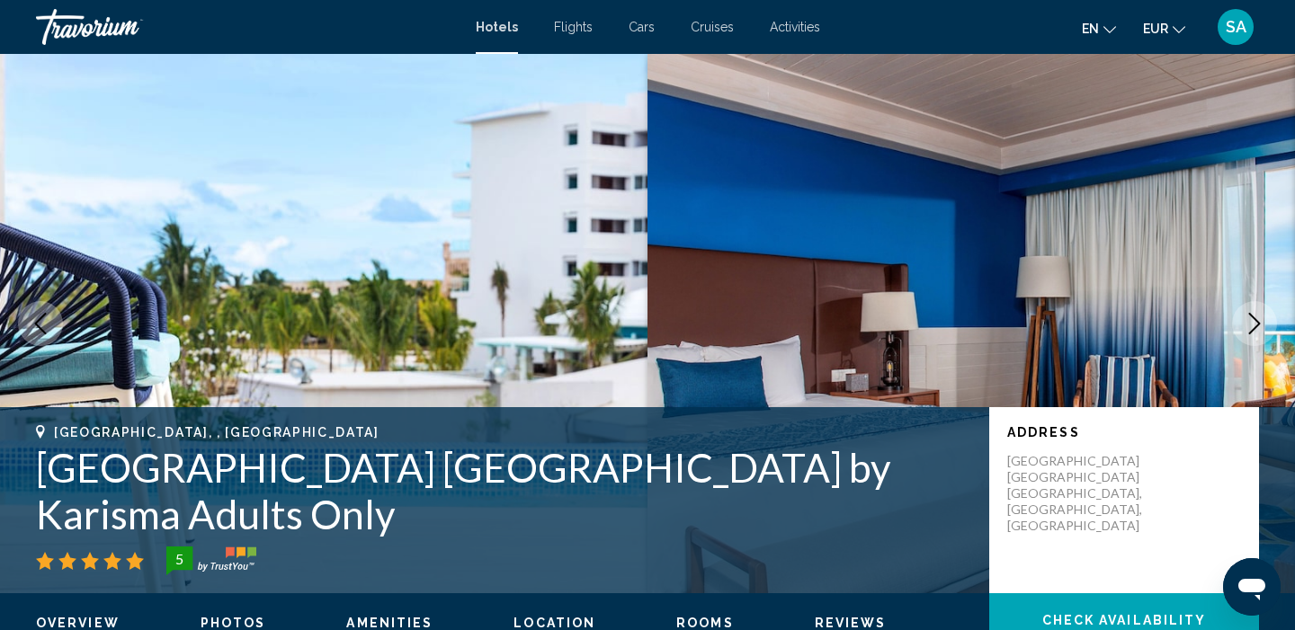
click at [1275, 325] on button "Next image" at bounding box center [1254, 323] width 45 height 45
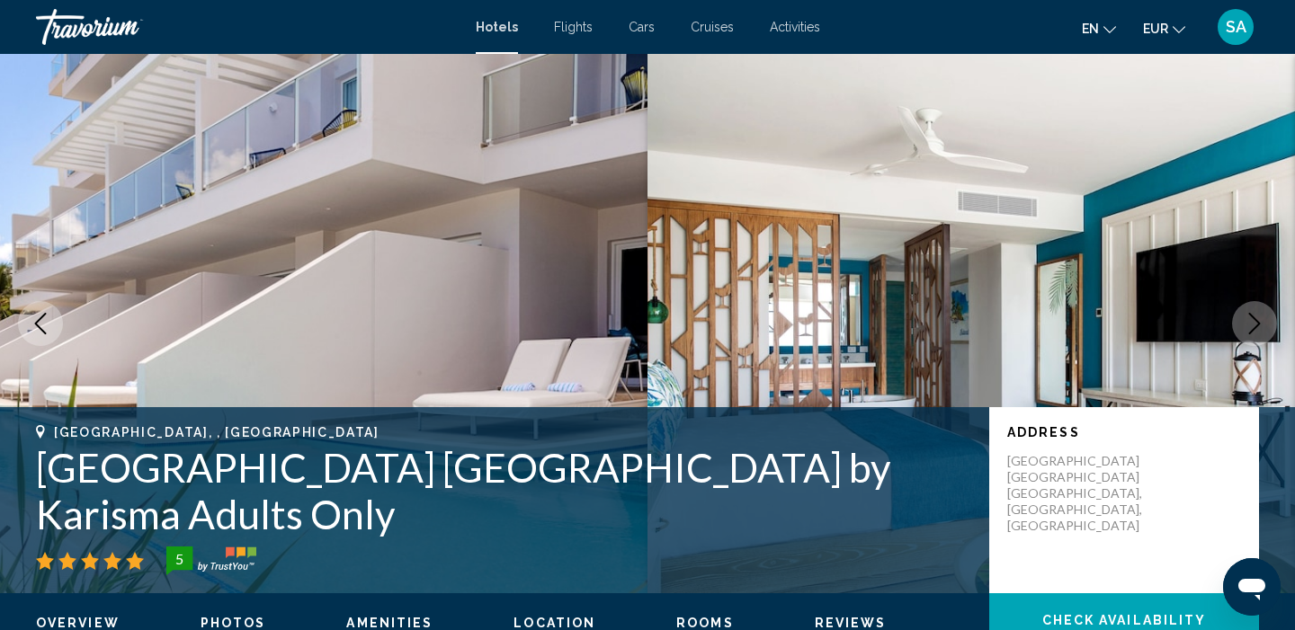
click at [1275, 325] on button "Next image" at bounding box center [1254, 323] width 45 height 45
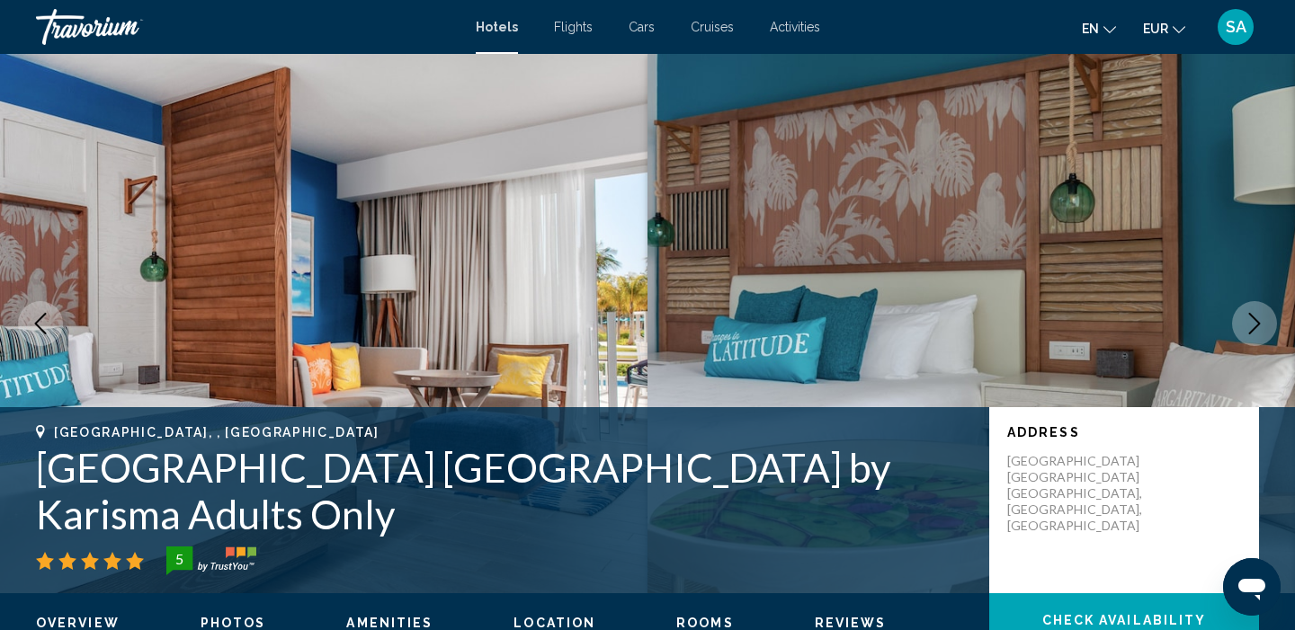
click at [1275, 325] on button "Next image" at bounding box center [1254, 323] width 45 height 45
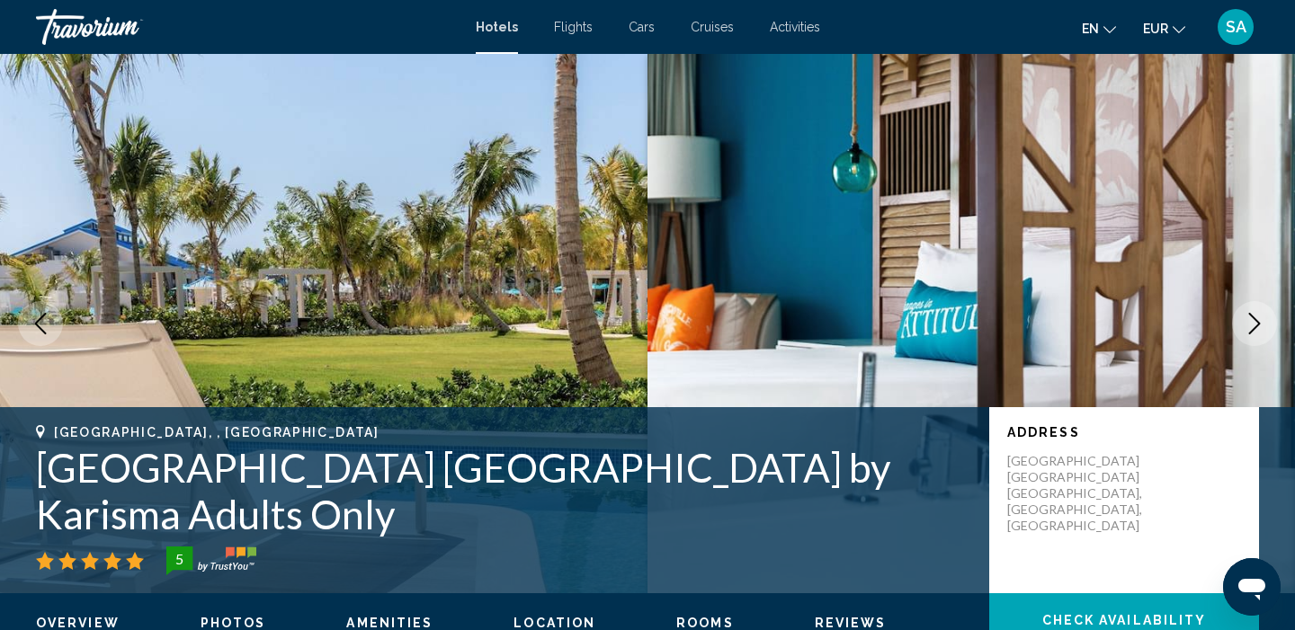
click at [1275, 325] on button "Next image" at bounding box center [1254, 323] width 45 height 45
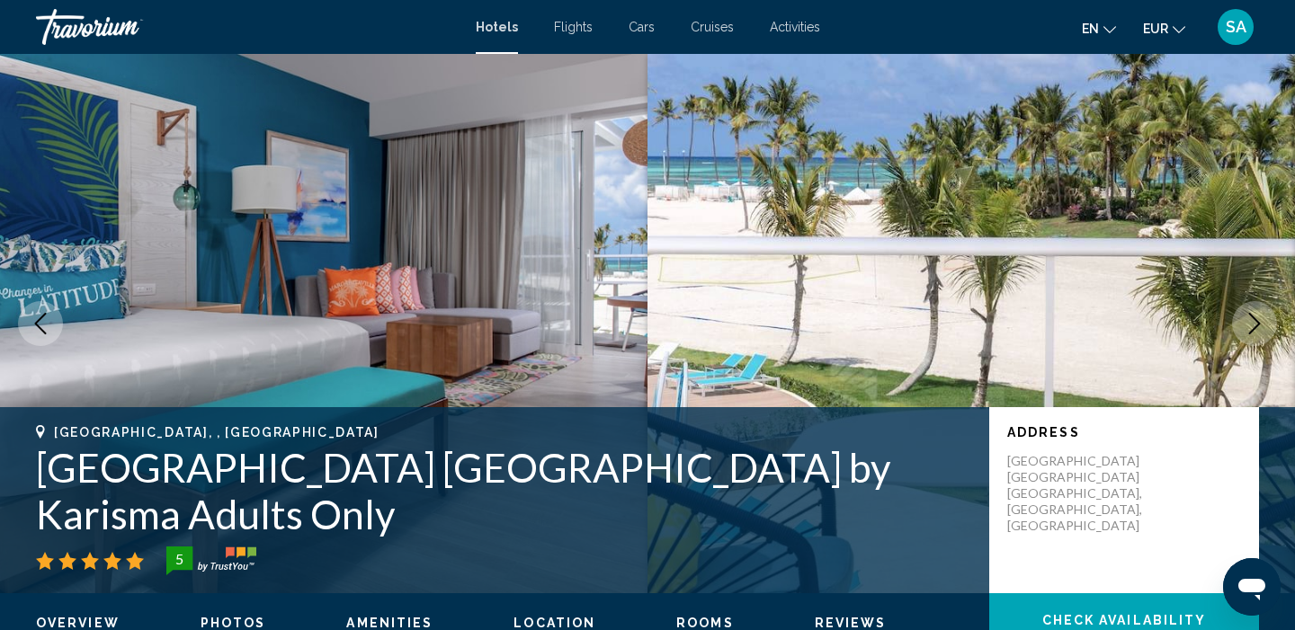
click at [1275, 325] on button "Next image" at bounding box center [1254, 323] width 45 height 45
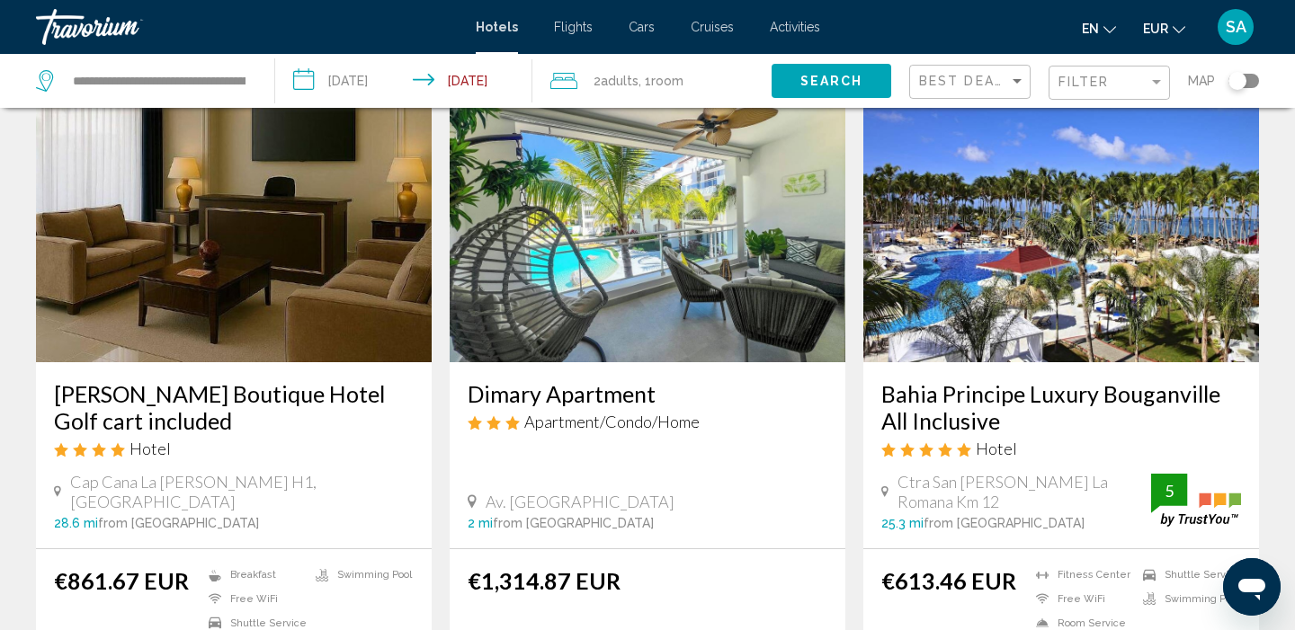
scroll to position [797, 0]
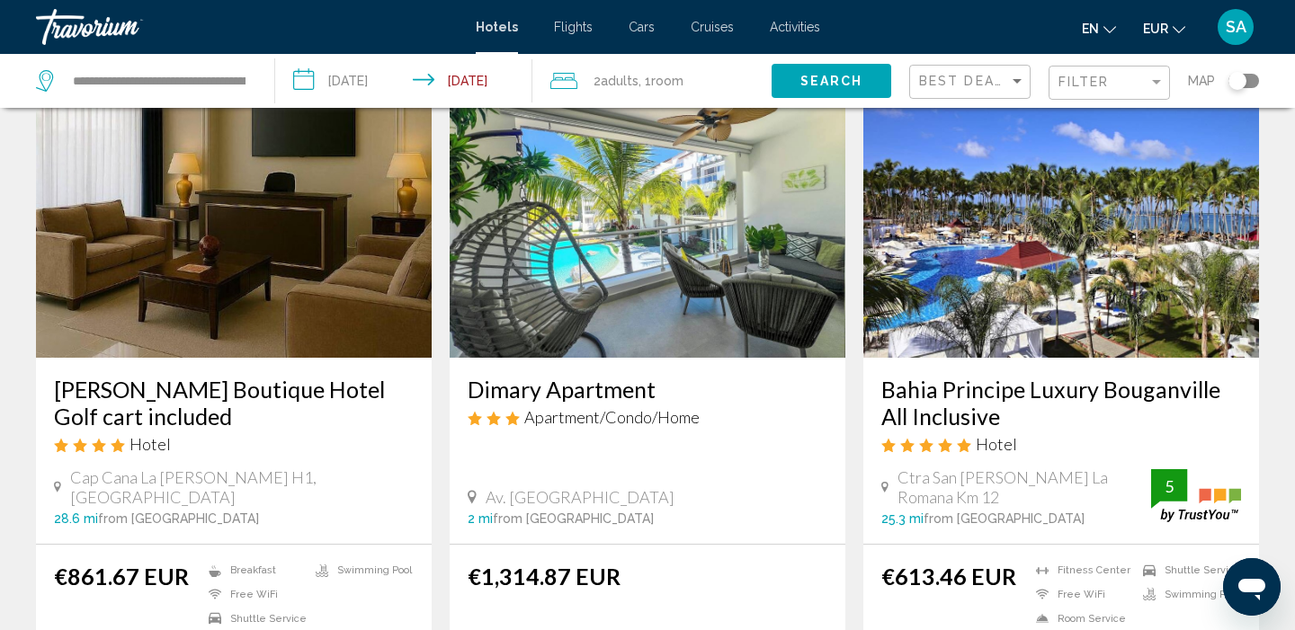
click at [1053, 286] on img "Main content" at bounding box center [1061, 214] width 396 height 288
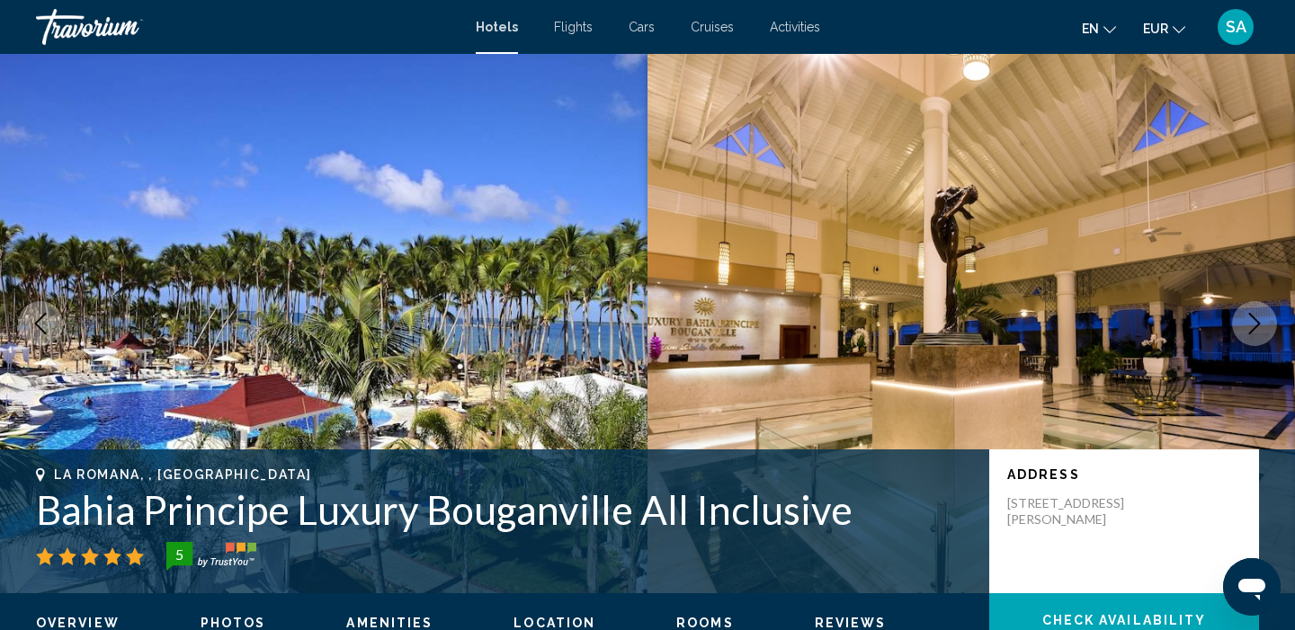
click at [1263, 325] on icon "Next image" at bounding box center [1254, 324] width 22 height 22
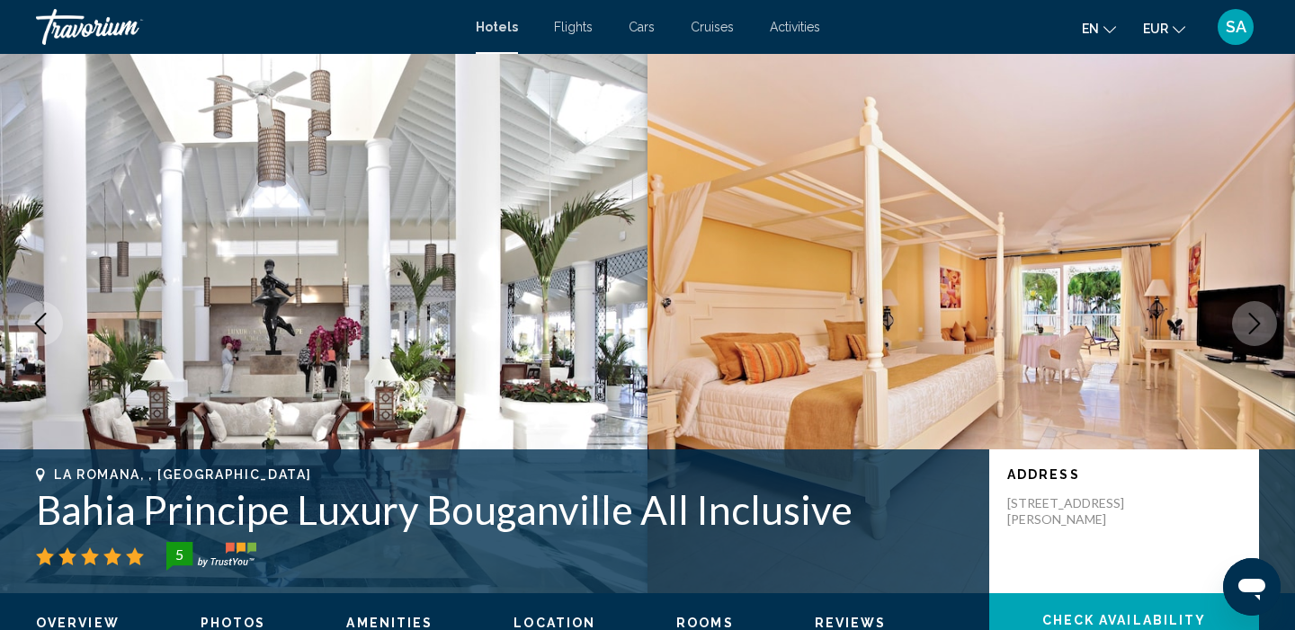
click at [1263, 325] on icon "Next image" at bounding box center [1254, 324] width 22 height 22
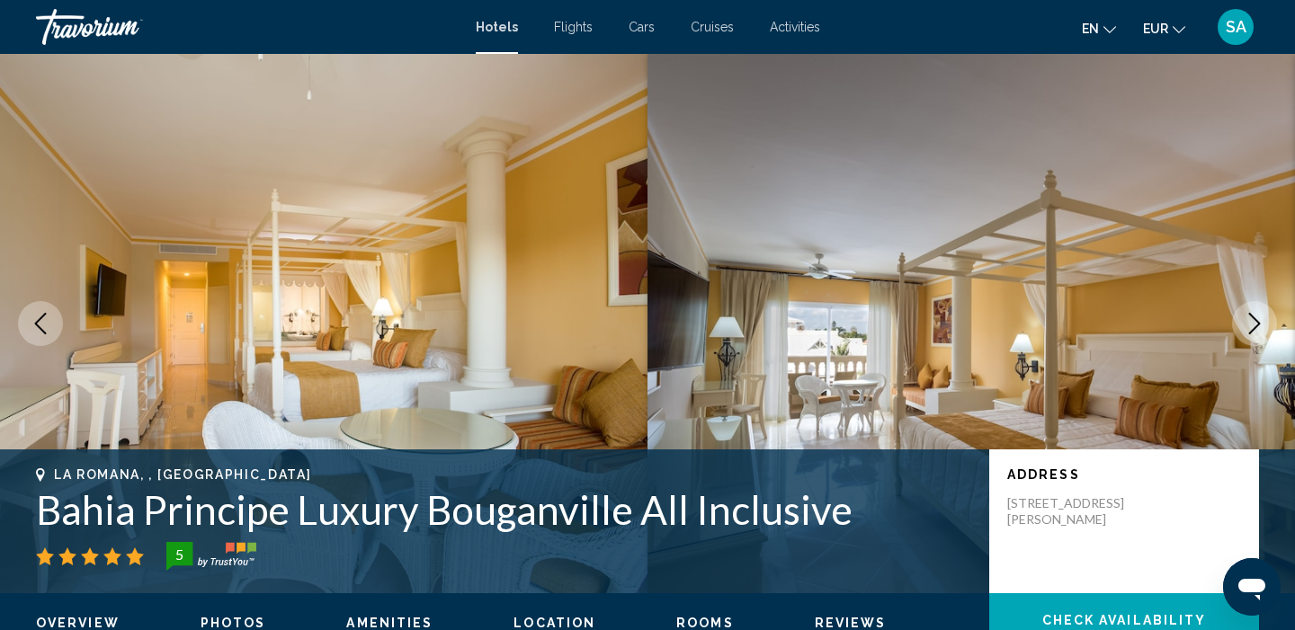
click at [1263, 325] on icon "Next image" at bounding box center [1254, 324] width 22 height 22
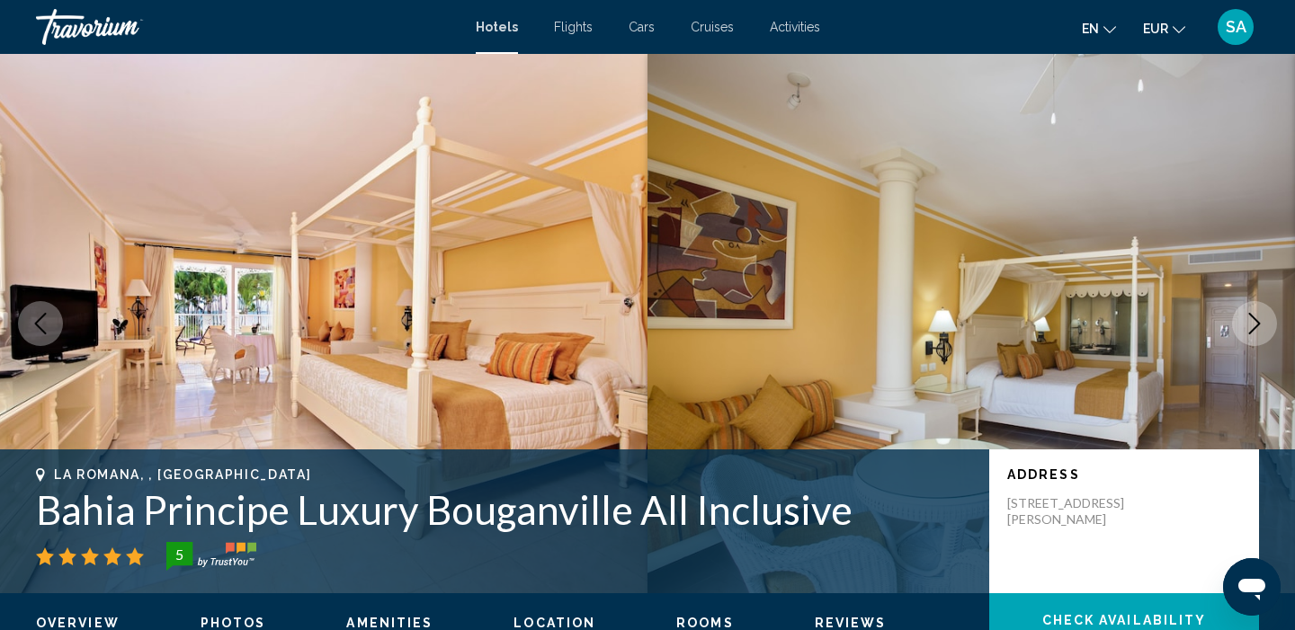
click at [1263, 325] on icon "Next image" at bounding box center [1254, 324] width 22 height 22
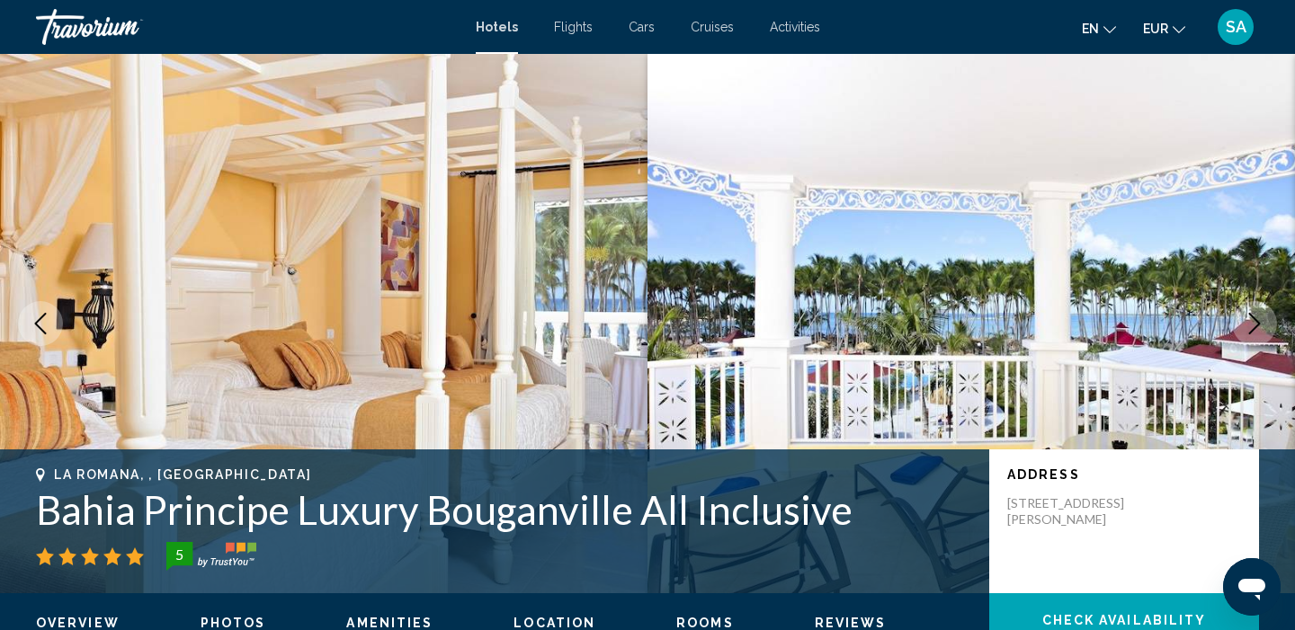
click at [1263, 325] on icon "Next image" at bounding box center [1254, 324] width 22 height 22
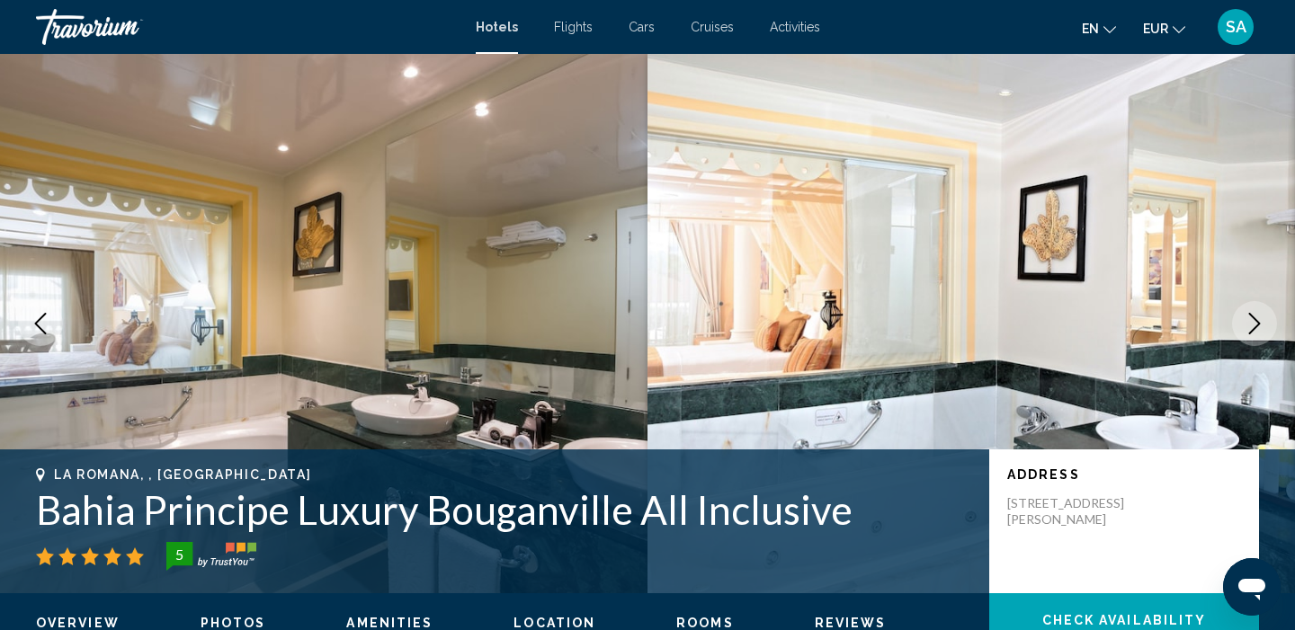
click at [1263, 325] on icon "Next image" at bounding box center [1254, 324] width 22 height 22
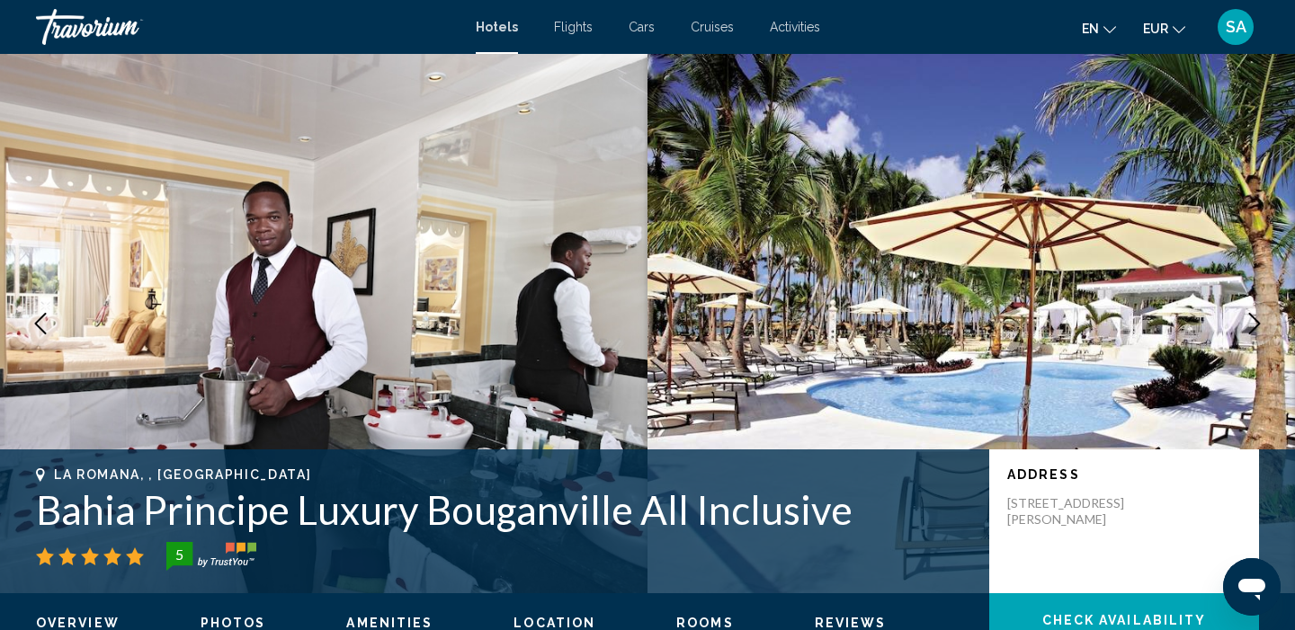
click at [1263, 325] on icon "Next image" at bounding box center [1254, 324] width 22 height 22
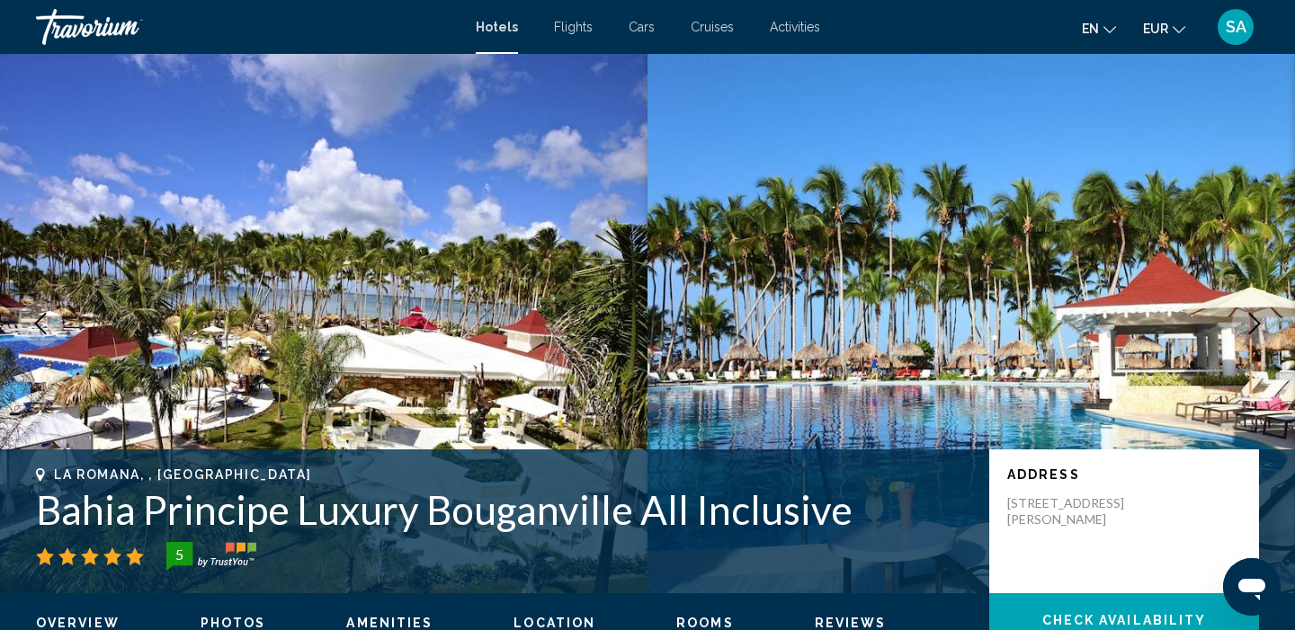
click at [1263, 325] on icon "Next image" at bounding box center [1254, 324] width 22 height 22
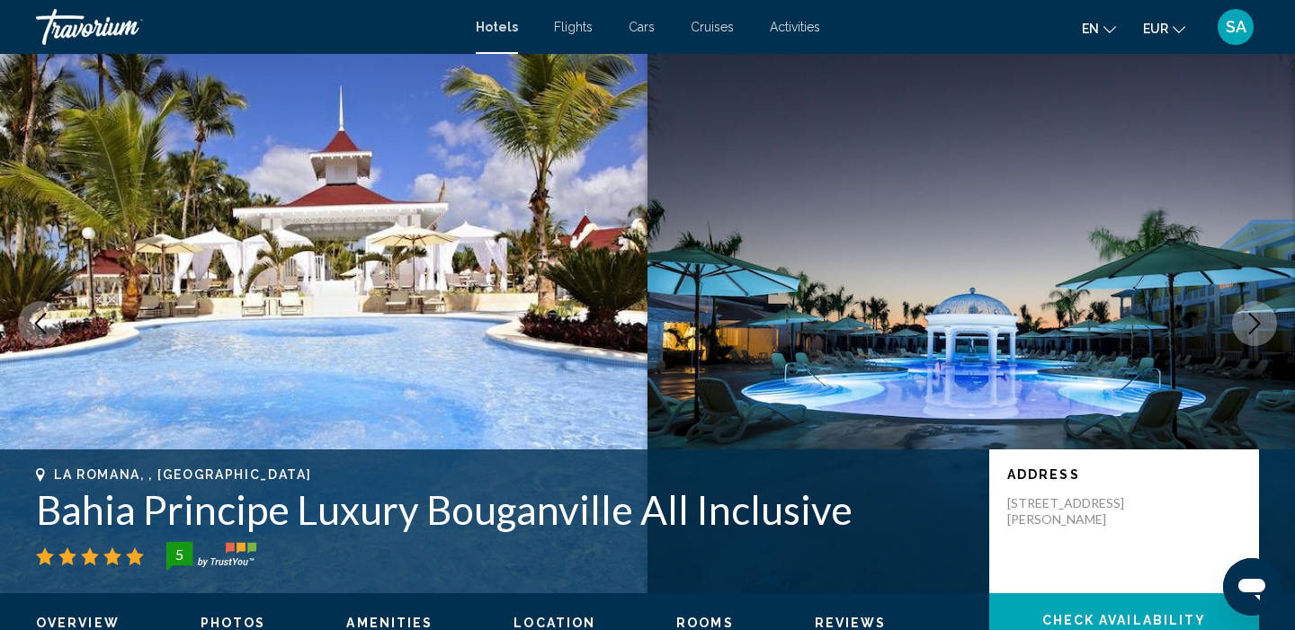
click at [1263, 325] on icon "Next image" at bounding box center [1254, 324] width 22 height 22
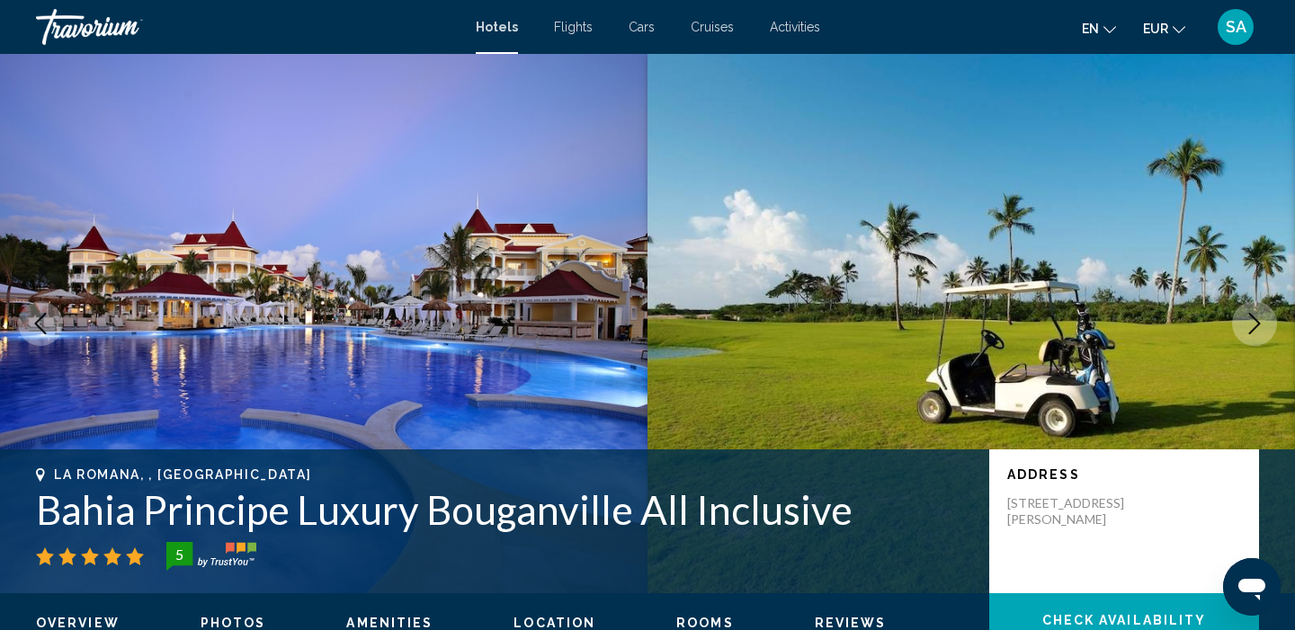
click at [1263, 325] on icon "Next image" at bounding box center [1254, 324] width 22 height 22
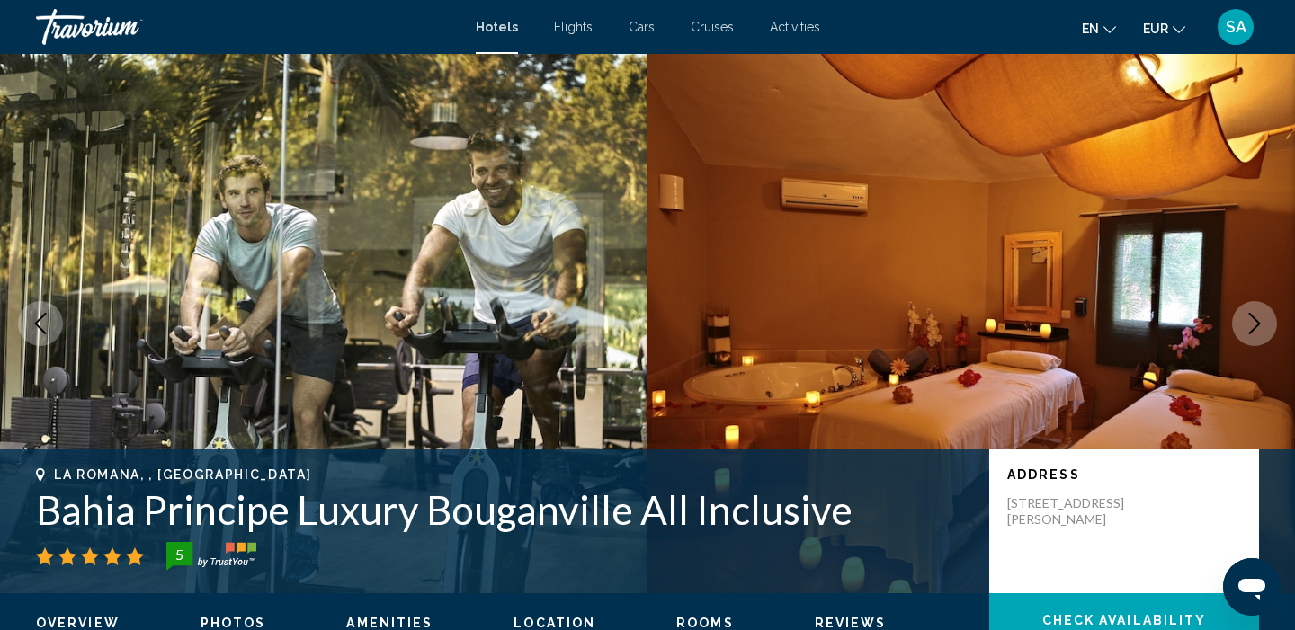
click at [1263, 325] on icon "Next image" at bounding box center [1254, 324] width 22 height 22
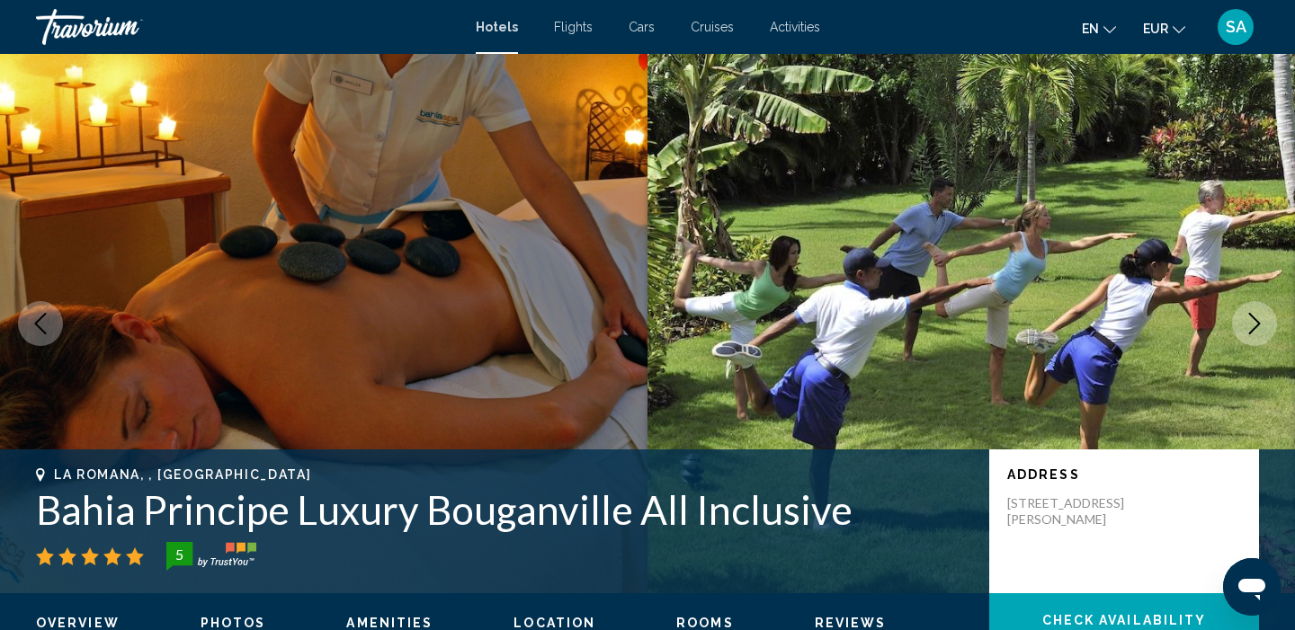
click at [1263, 325] on icon "Next image" at bounding box center [1254, 324] width 22 height 22
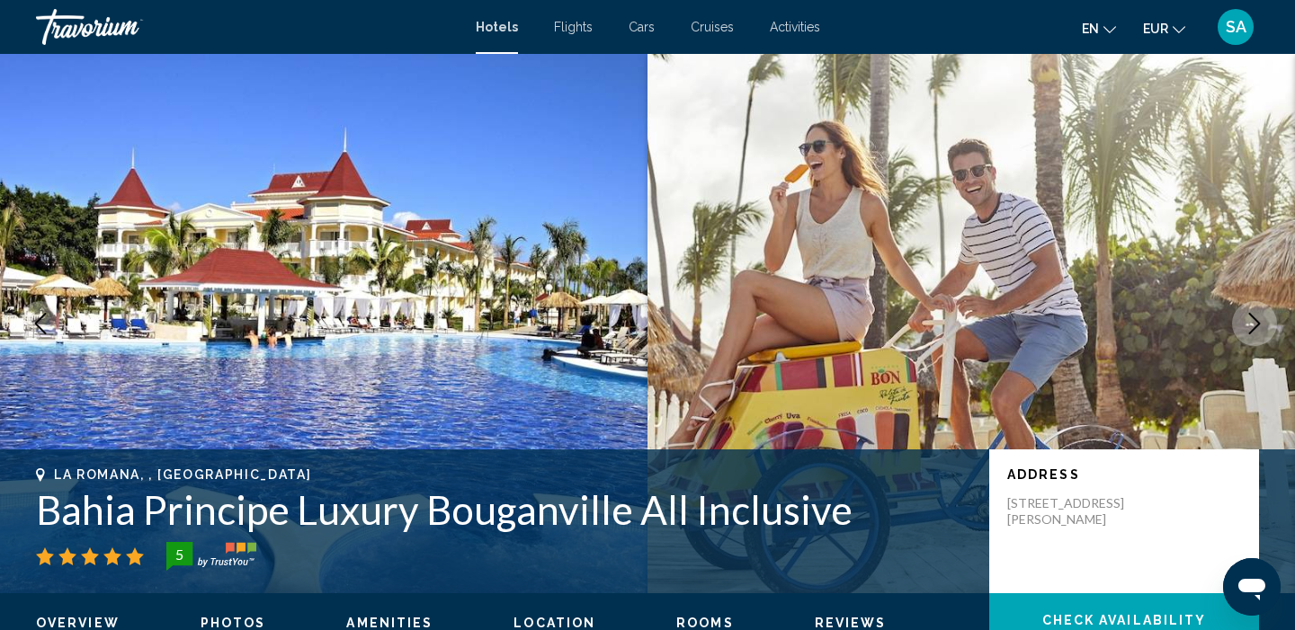
click at [1263, 325] on icon "Next image" at bounding box center [1254, 324] width 22 height 22
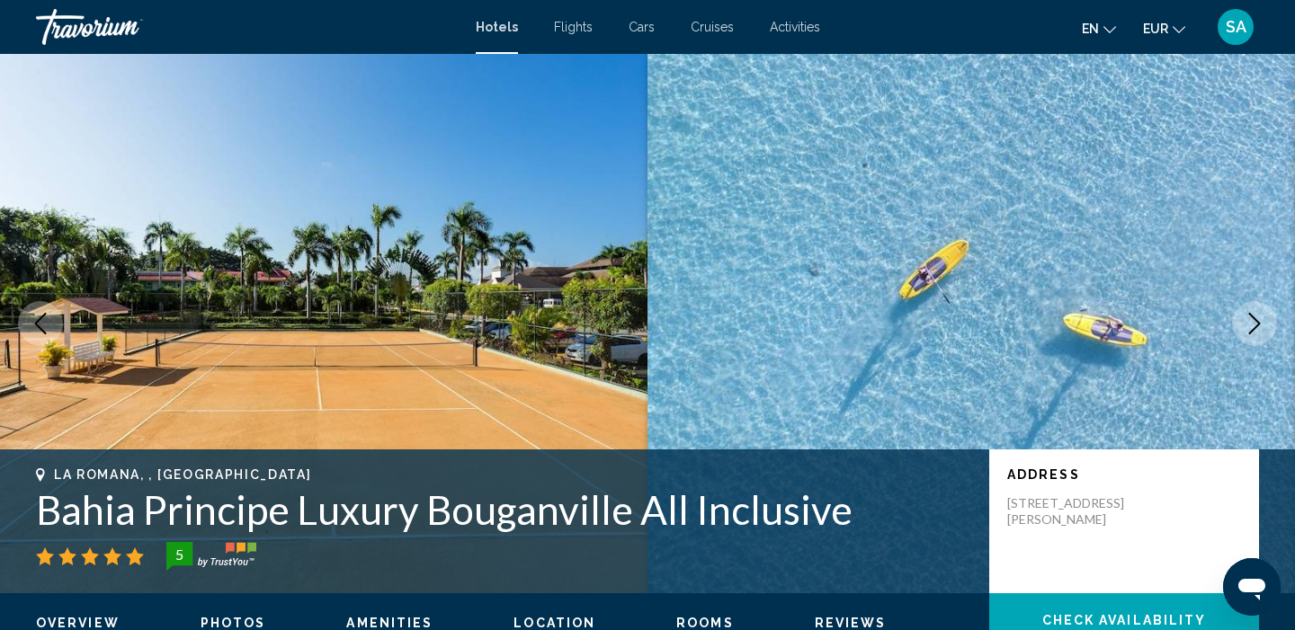
click at [1263, 325] on icon "Next image" at bounding box center [1254, 324] width 22 height 22
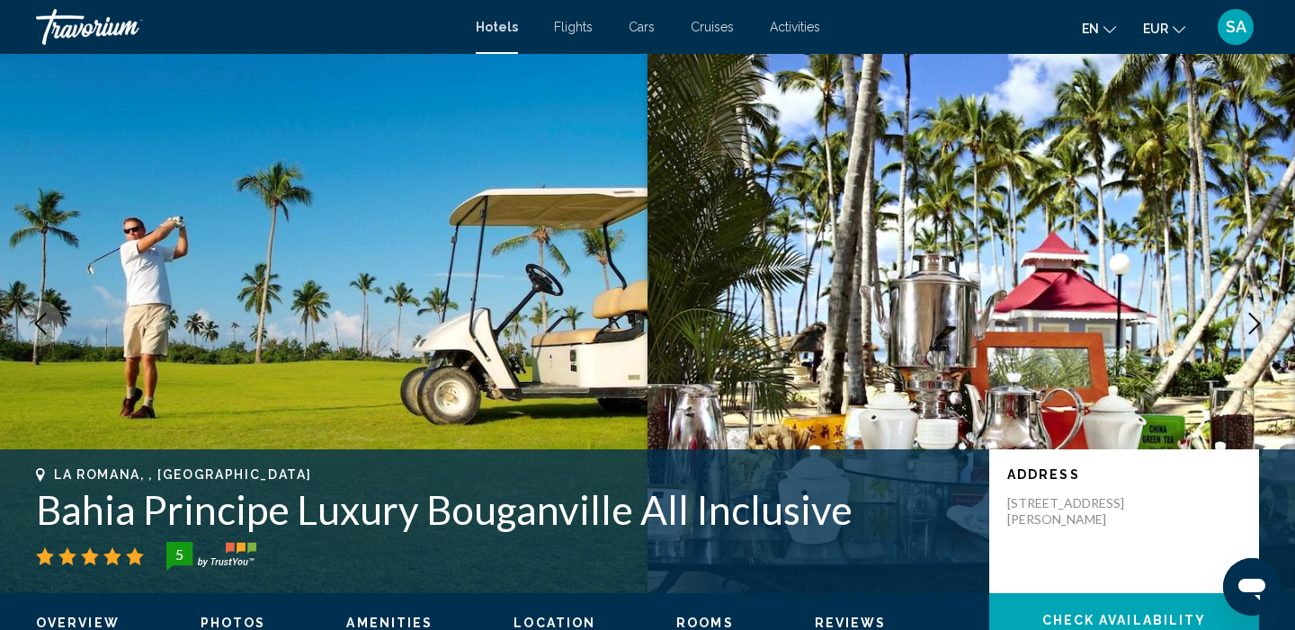
click at [1263, 325] on icon "Next image" at bounding box center [1254, 324] width 22 height 22
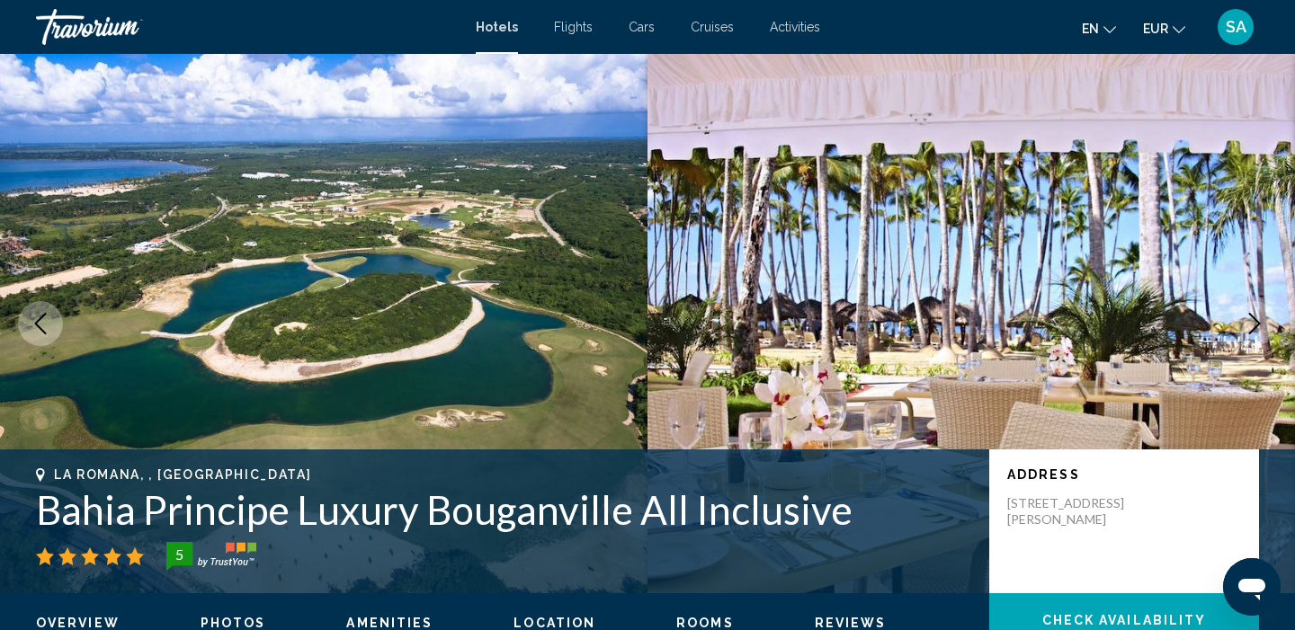
click at [1263, 325] on icon "Next image" at bounding box center [1254, 324] width 22 height 22
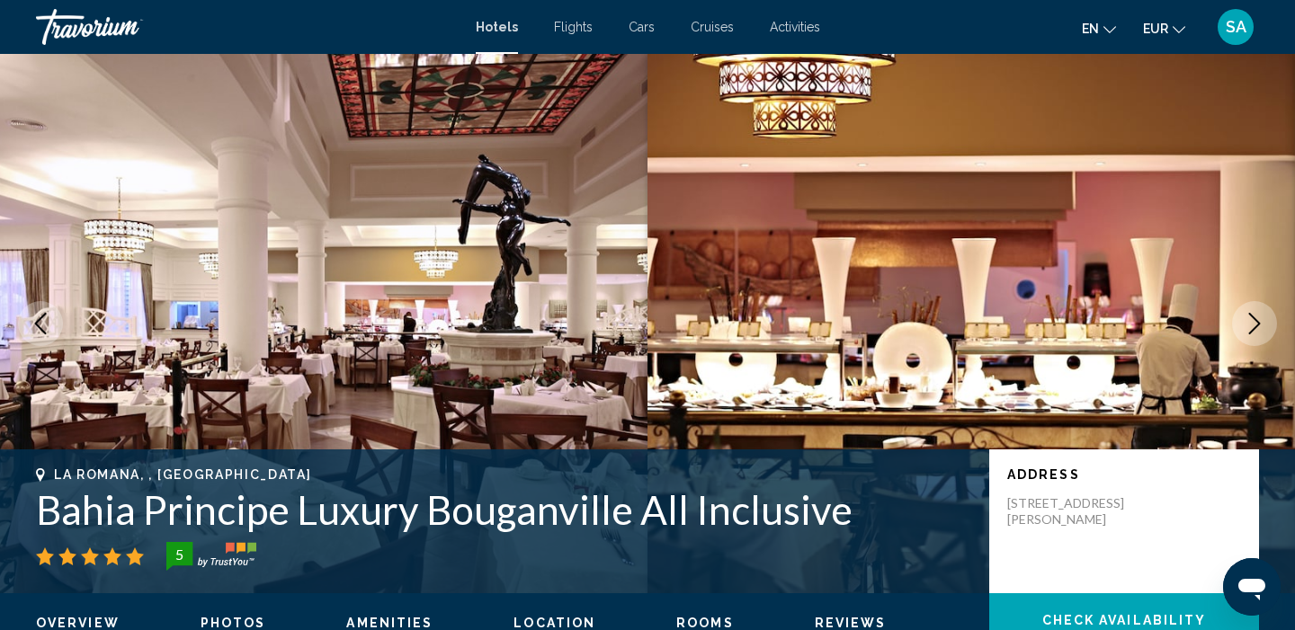
click at [1263, 325] on icon "Next image" at bounding box center [1254, 324] width 22 height 22
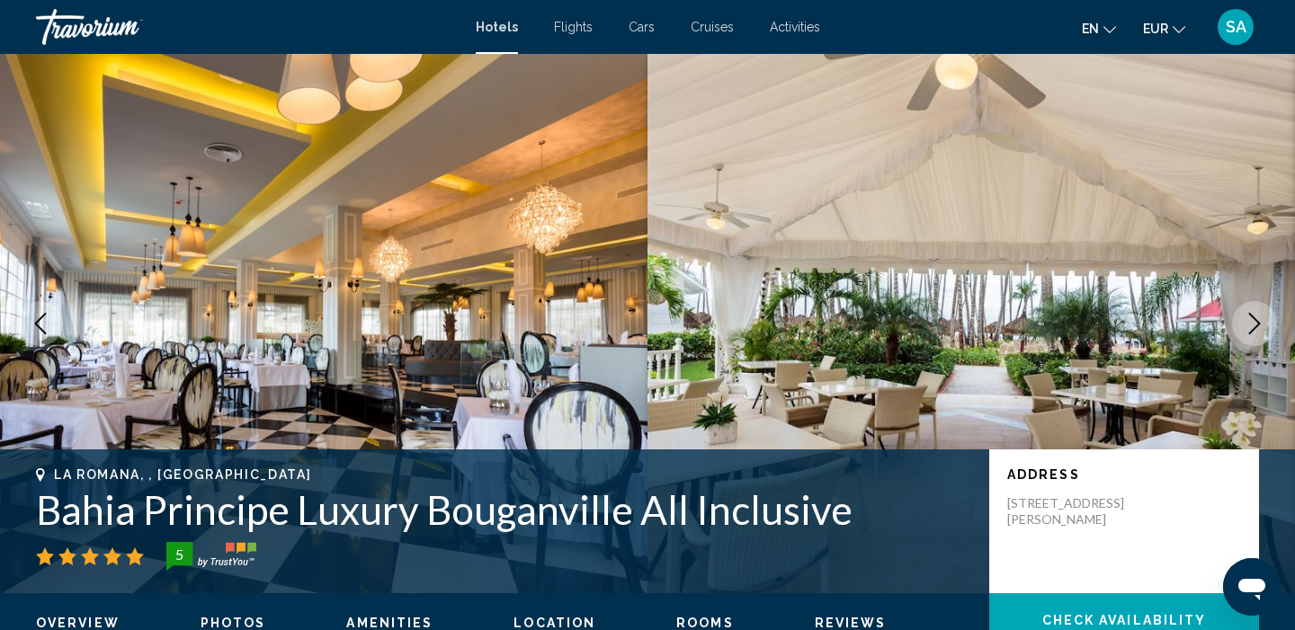
click at [1263, 325] on icon "Next image" at bounding box center [1254, 324] width 22 height 22
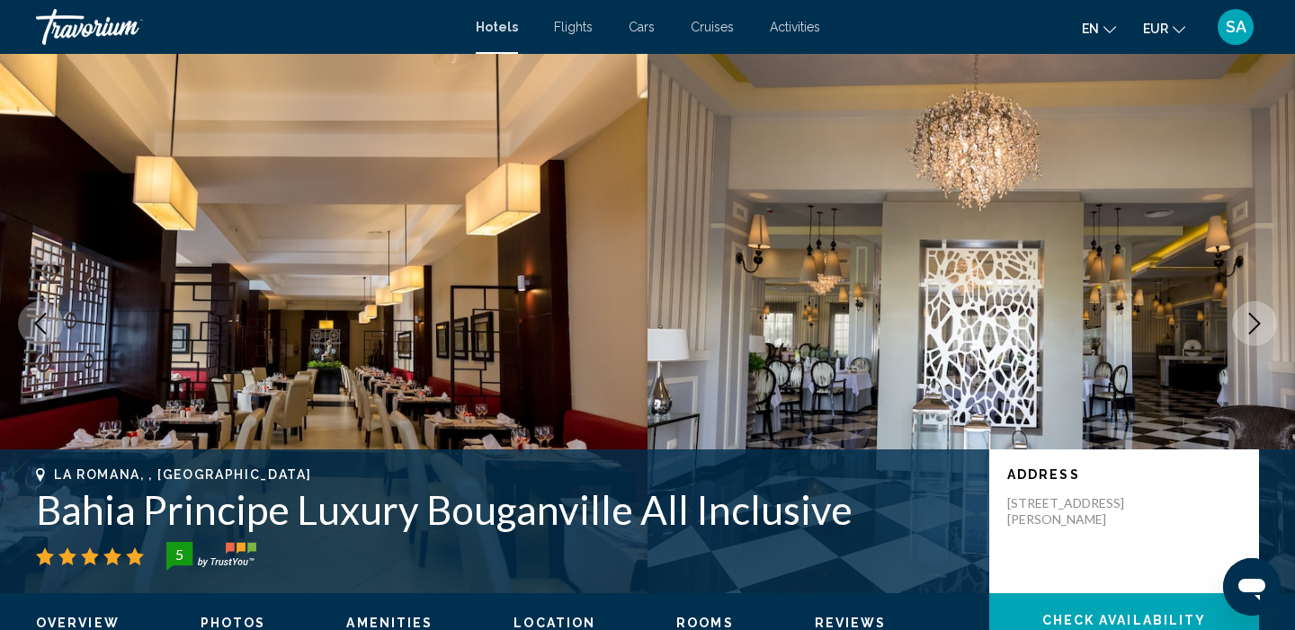
click at [1263, 325] on icon "Next image" at bounding box center [1254, 324] width 22 height 22
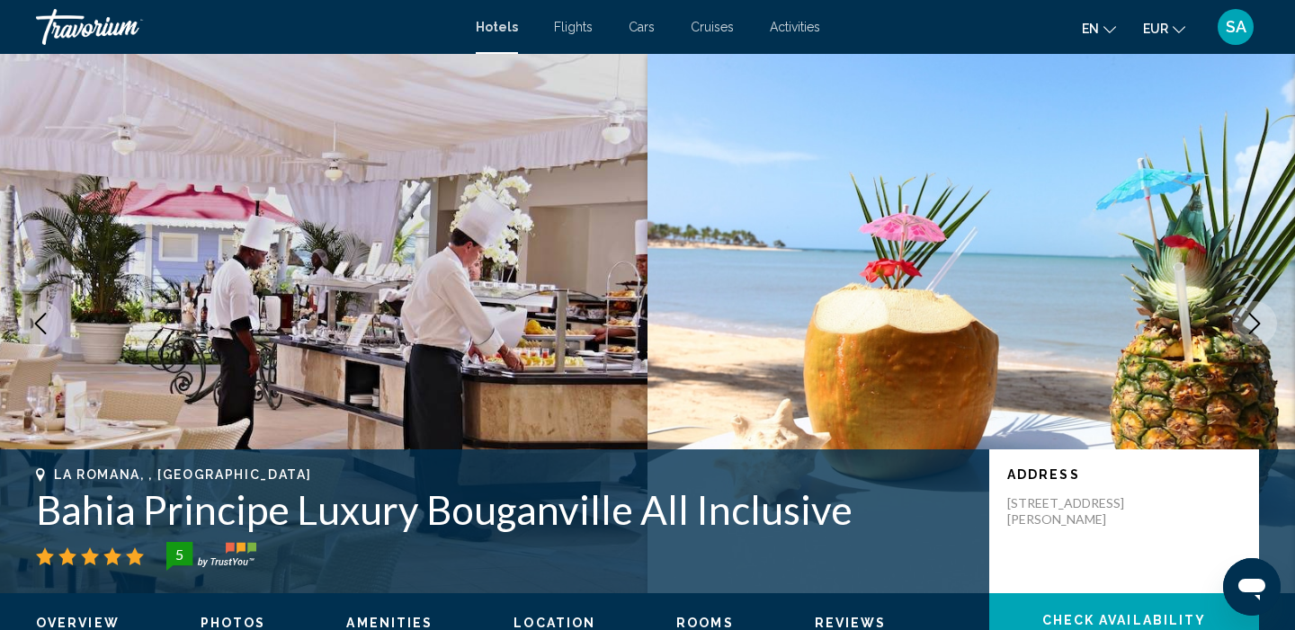
click at [1263, 325] on icon "Next image" at bounding box center [1254, 324] width 22 height 22
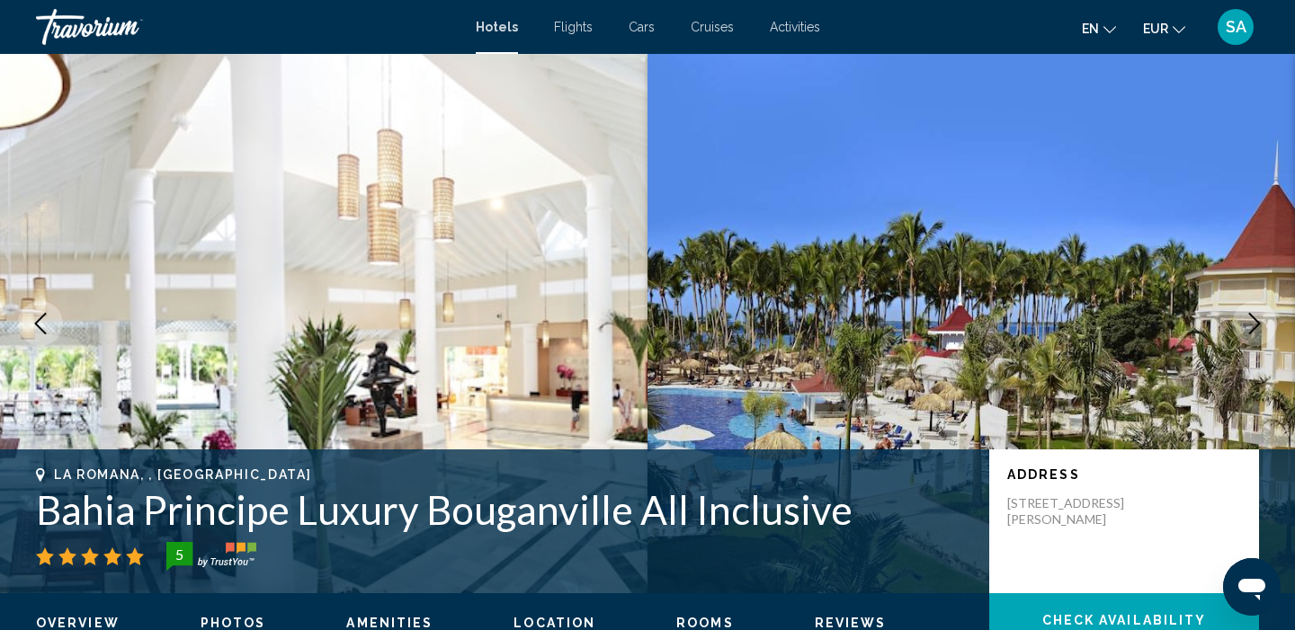
click at [1263, 325] on icon "Next image" at bounding box center [1254, 324] width 22 height 22
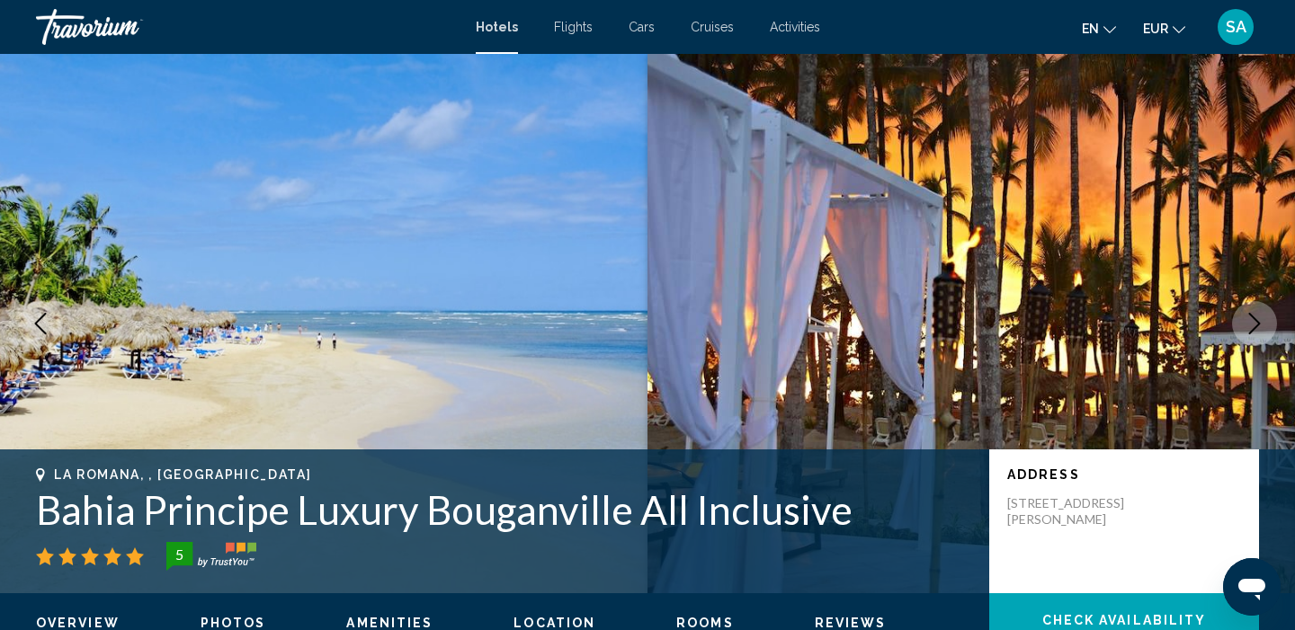
click at [1263, 325] on icon "Next image" at bounding box center [1254, 324] width 22 height 22
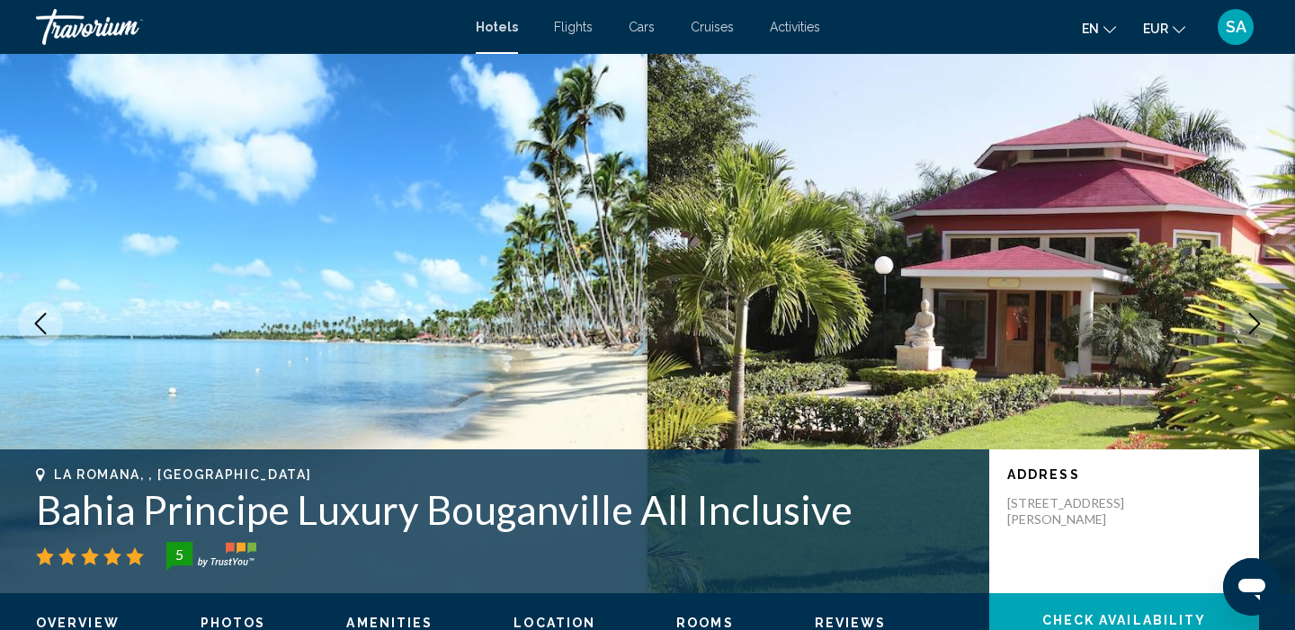
click at [1263, 325] on icon "Next image" at bounding box center [1254, 324] width 22 height 22
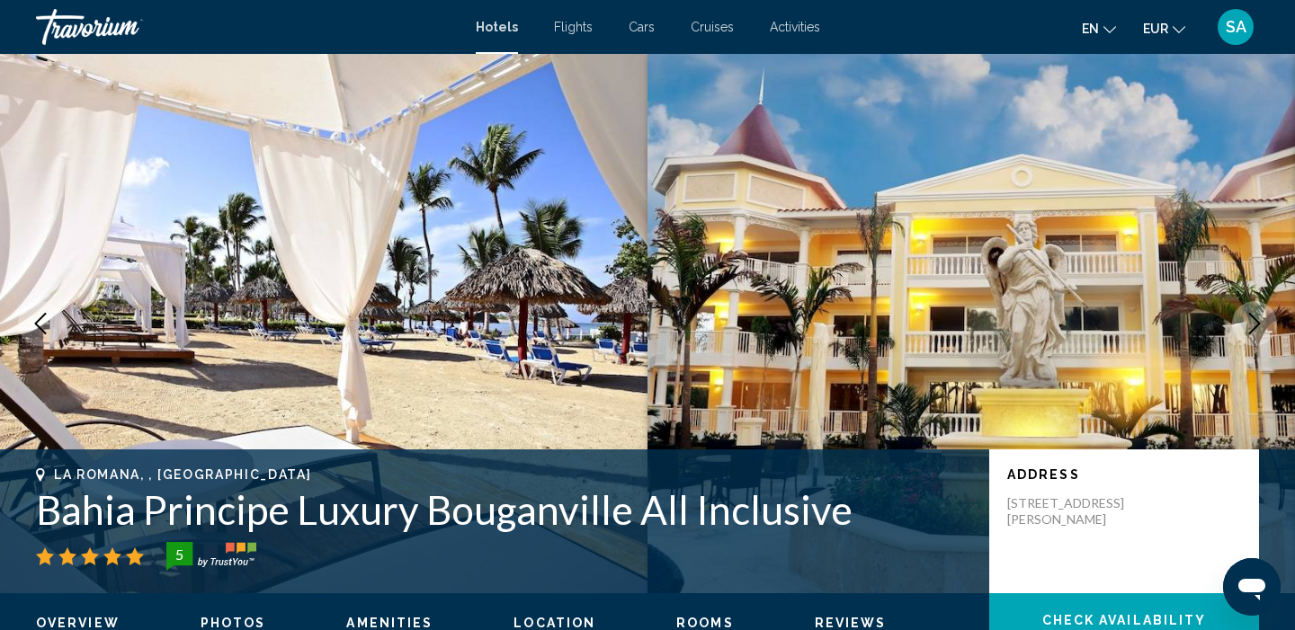
click at [1263, 325] on icon "Next image" at bounding box center [1254, 324] width 22 height 22
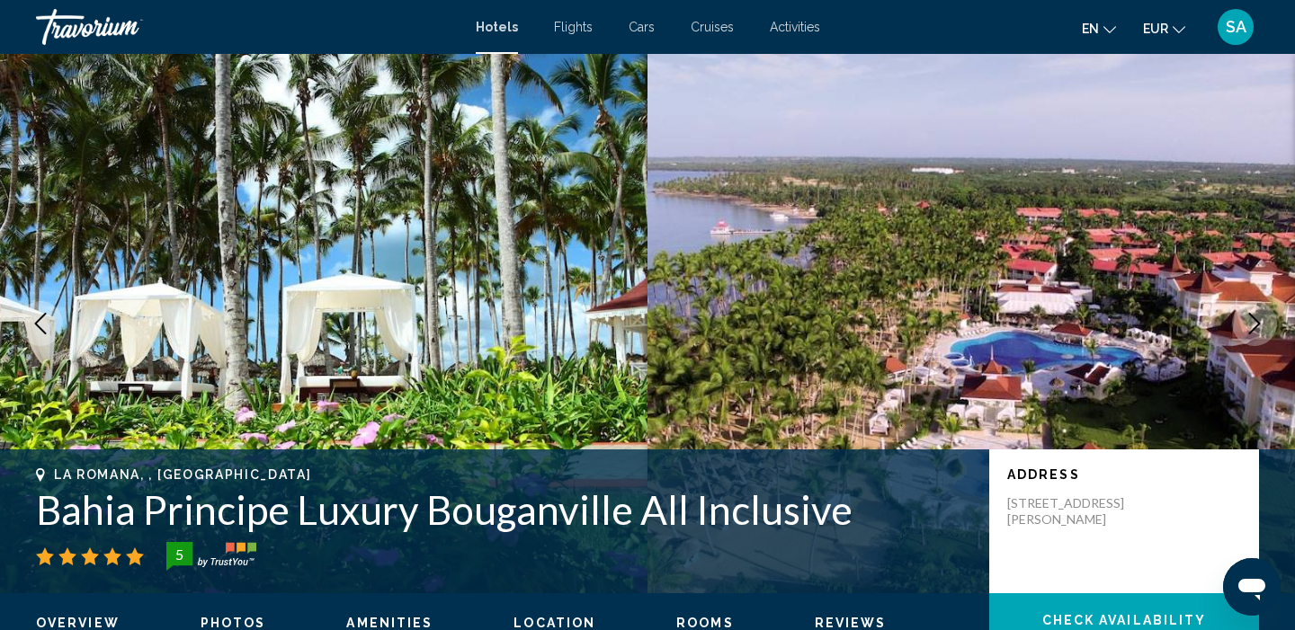
click at [1263, 325] on icon "Next image" at bounding box center [1254, 324] width 22 height 22
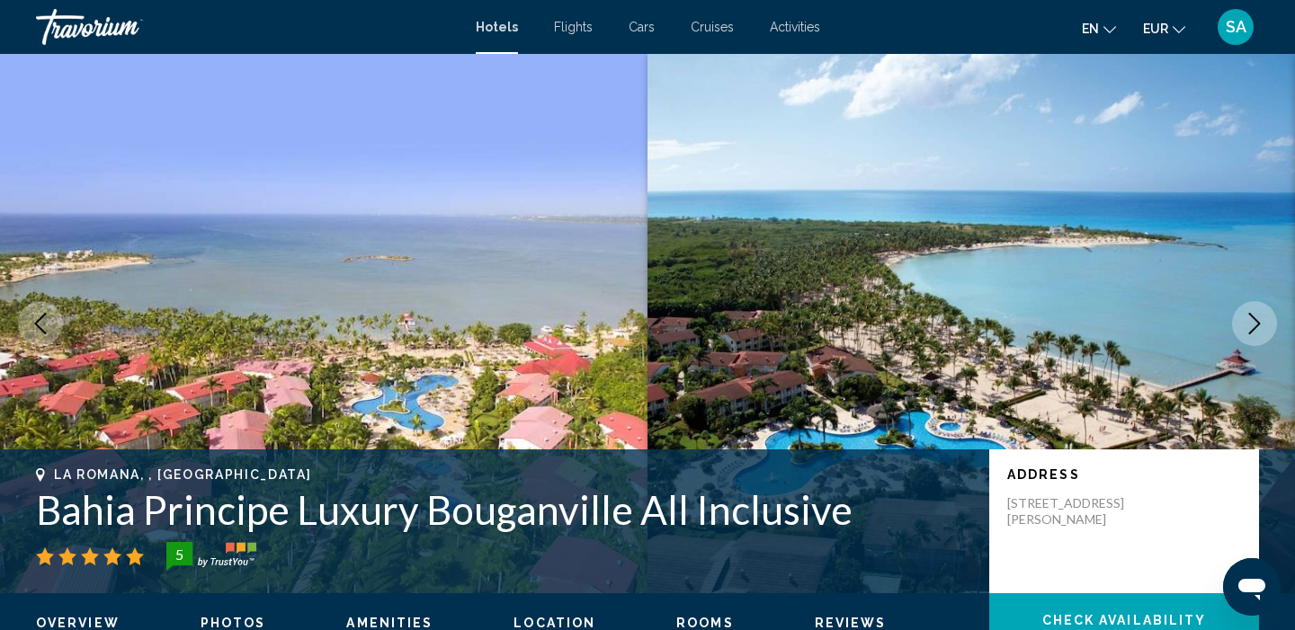
click at [1263, 325] on icon "Next image" at bounding box center [1254, 324] width 22 height 22
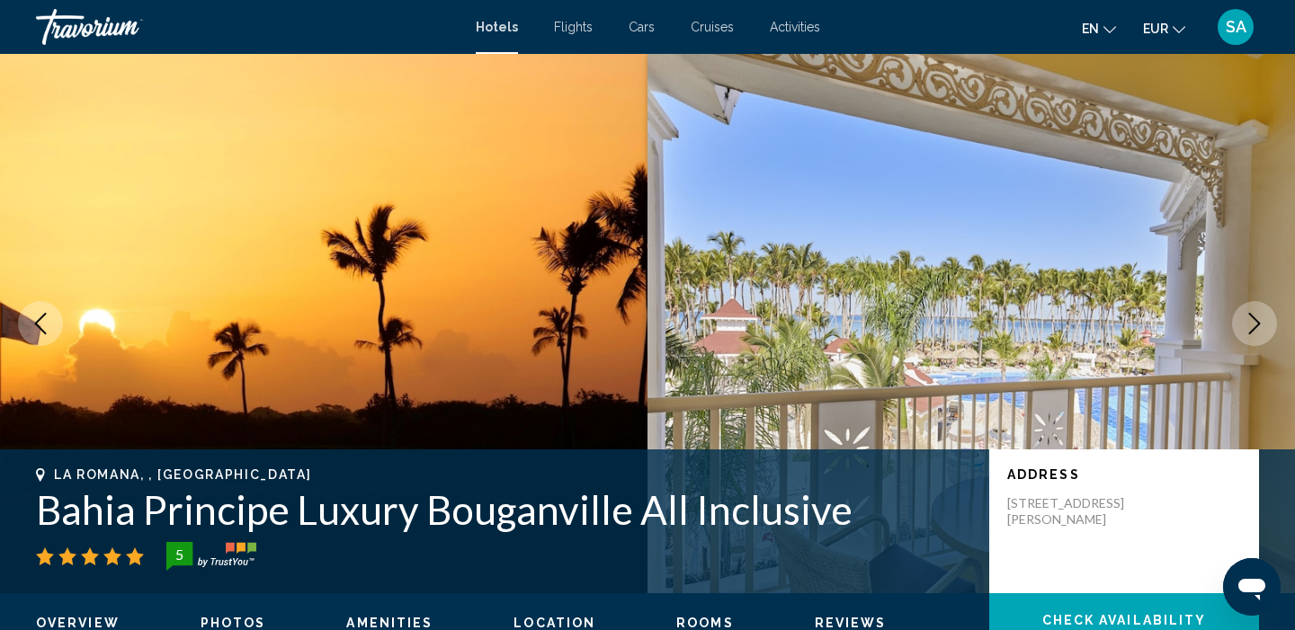
click at [1263, 325] on icon "Next image" at bounding box center [1254, 324] width 22 height 22
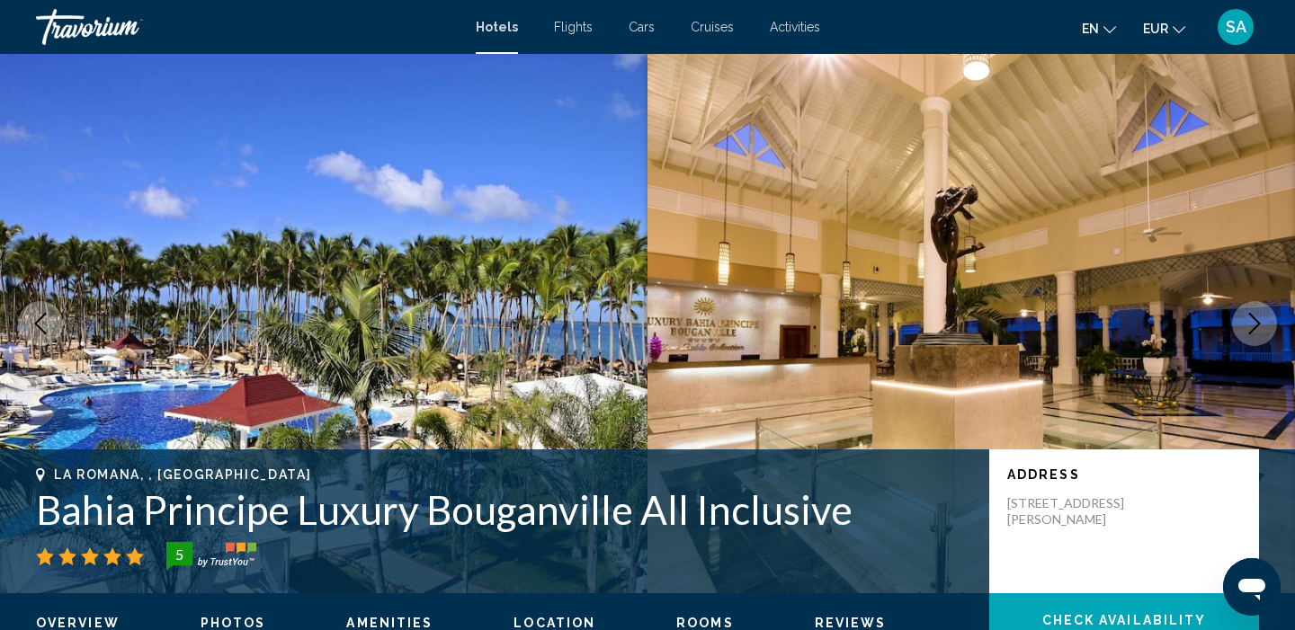
click at [1263, 325] on icon "Next image" at bounding box center [1254, 324] width 22 height 22
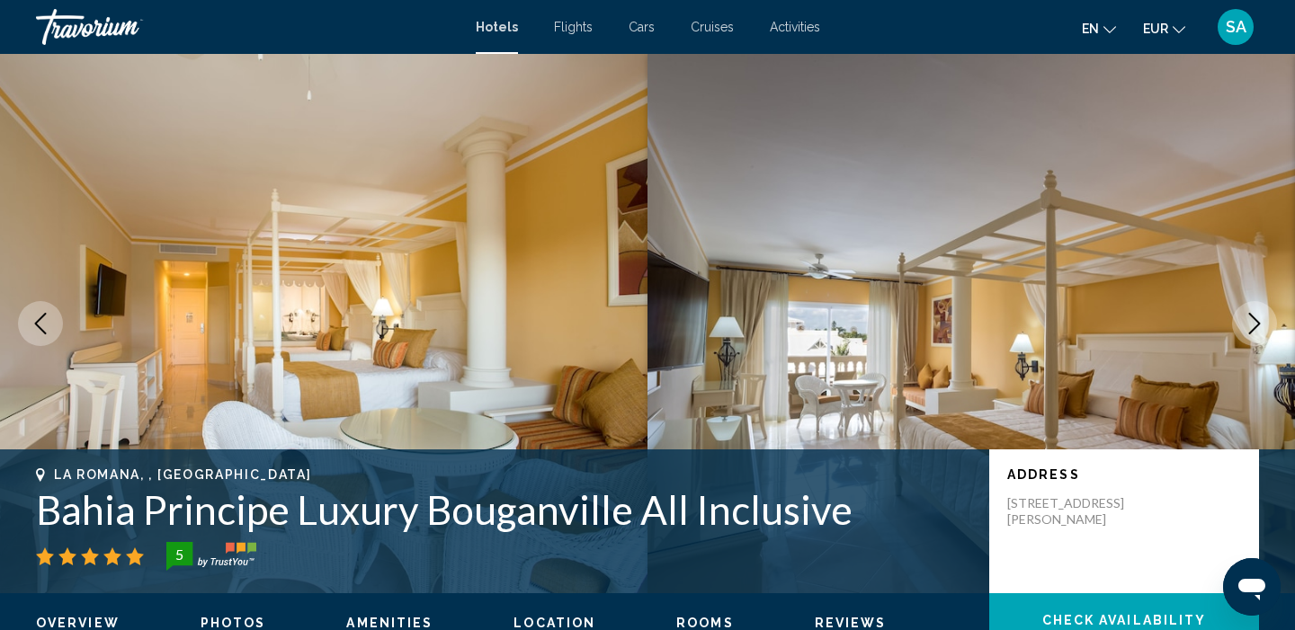
click at [1263, 325] on icon "Next image" at bounding box center [1254, 324] width 22 height 22
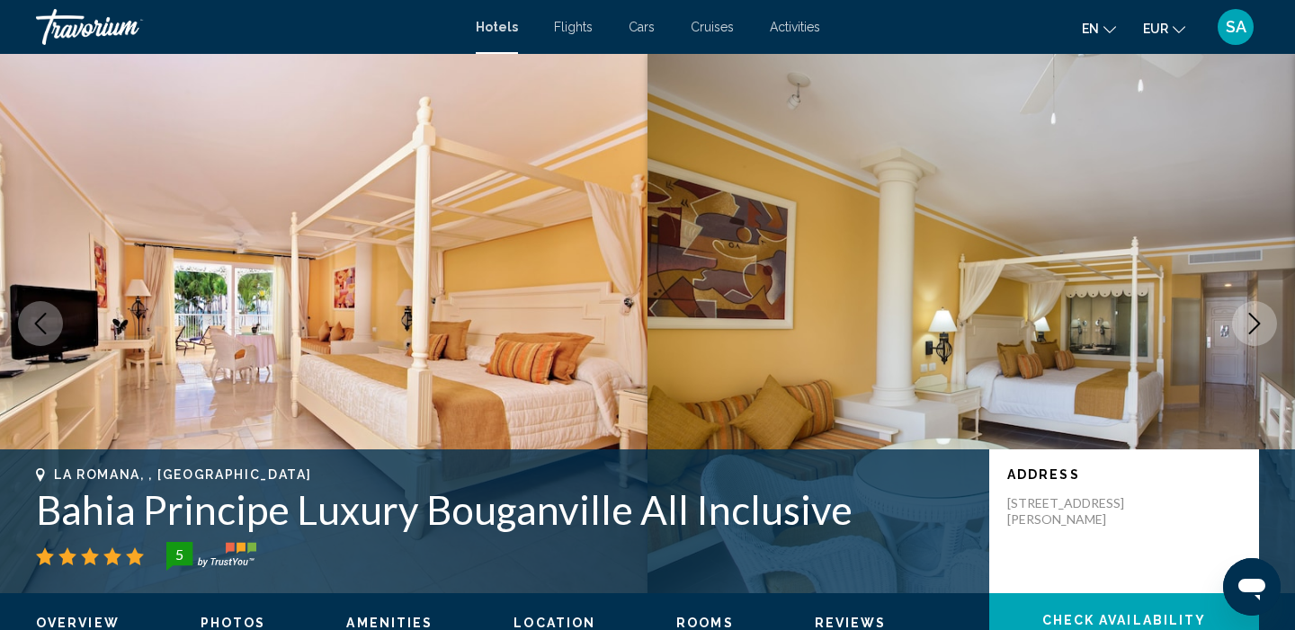
click at [1263, 325] on icon "Next image" at bounding box center [1254, 324] width 22 height 22
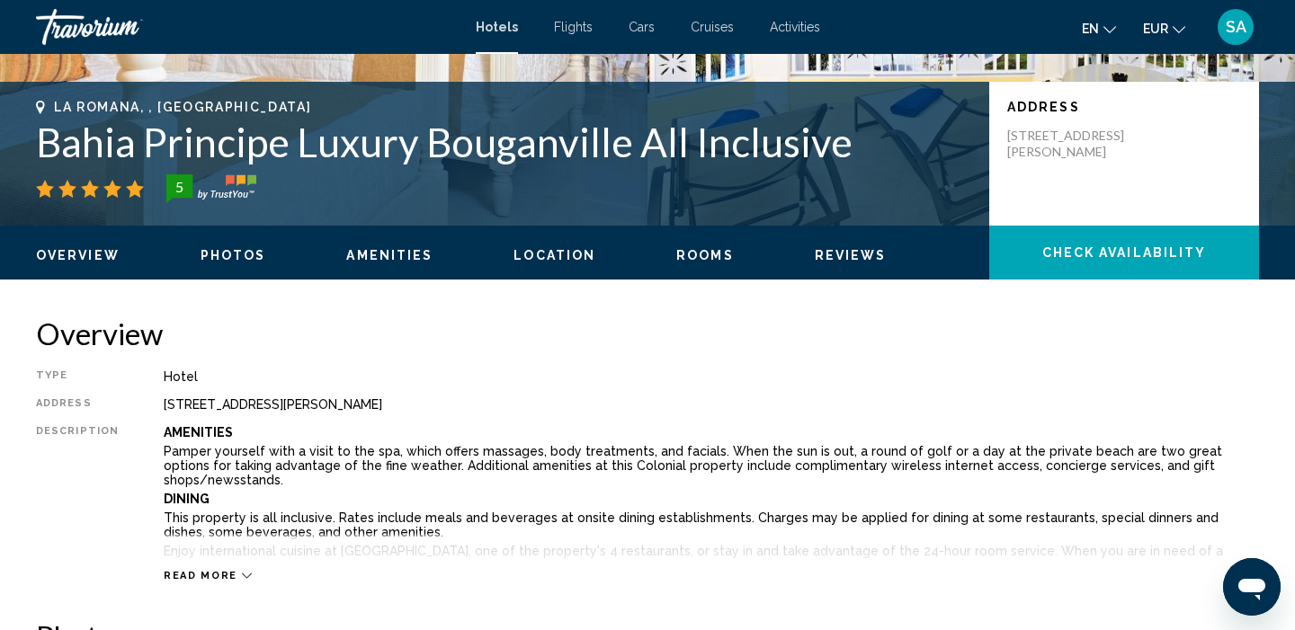
scroll to position [367, 0]
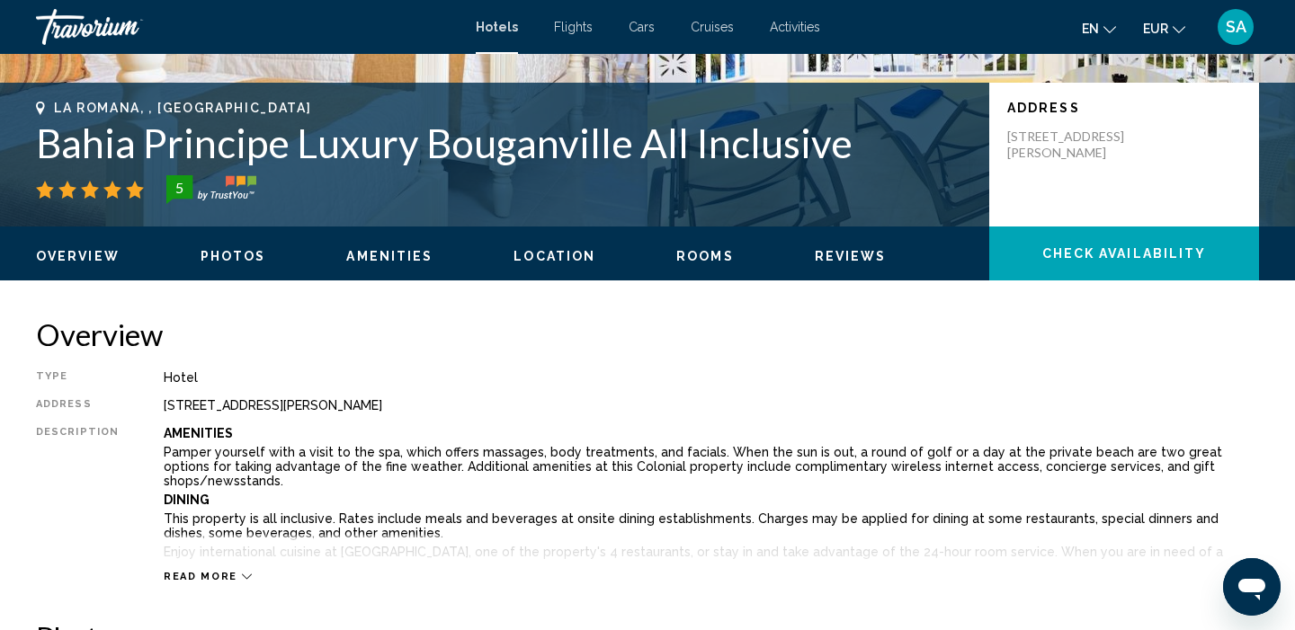
click at [696, 152] on h1 "Bahia Principe Luxury Bouganville All Inclusive" at bounding box center [503, 143] width 935 height 47
copy h1 "Bahia Principe Luxury Bouganville All Inclusive"
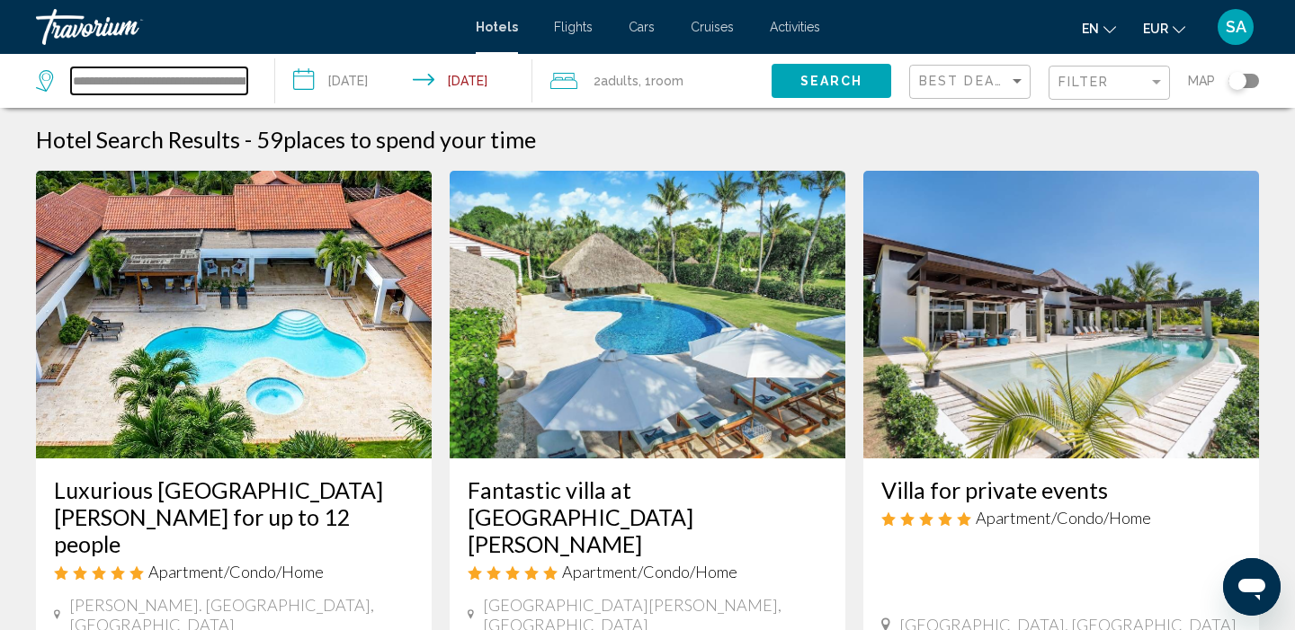
click at [180, 82] on input "**********" at bounding box center [159, 80] width 176 height 27
paste input "*******"
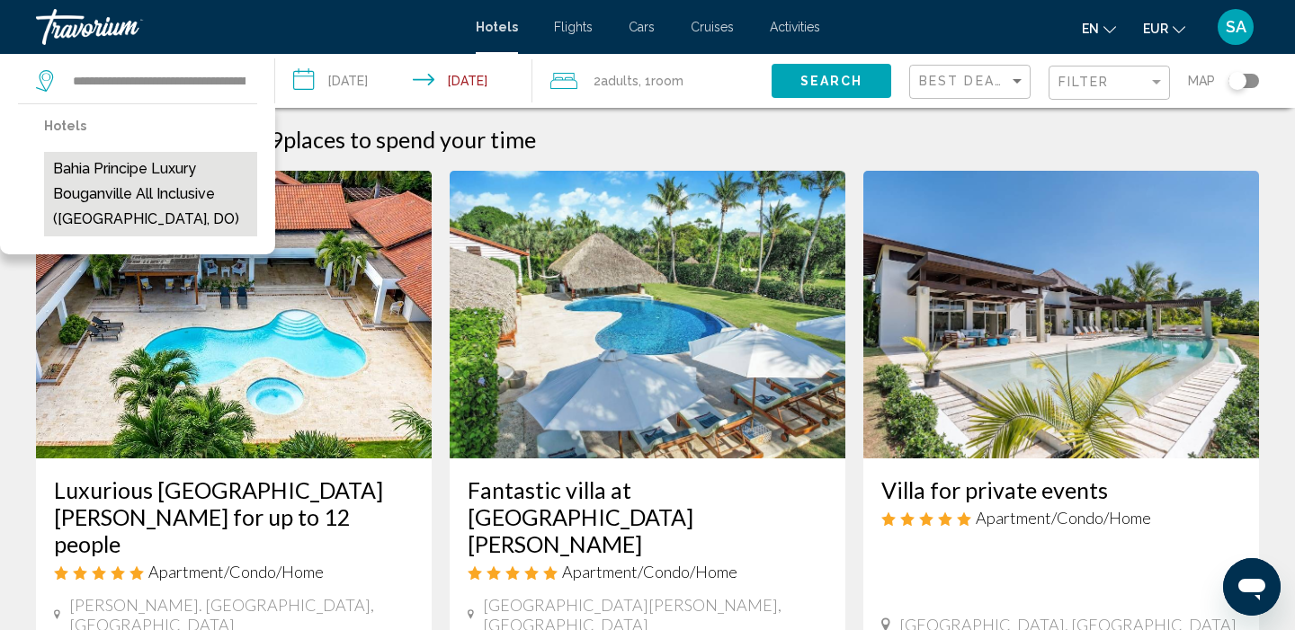
click at [123, 169] on button "Bahia Principe Luxury Bouganville All Inclusive (La Romana, DO)" at bounding box center [150, 194] width 213 height 85
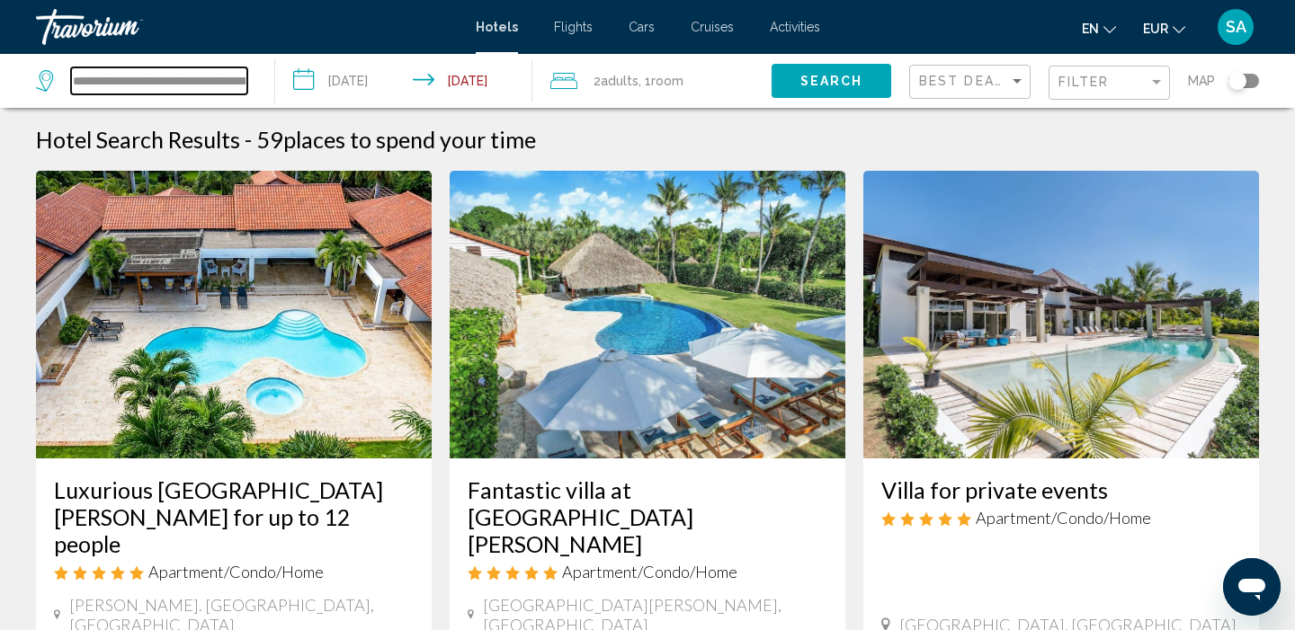
type input "**********"
click at [703, 76] on div "2 Adult Adults , 1 Room rooms" at bounding box center [660, 80] width 221 height 25
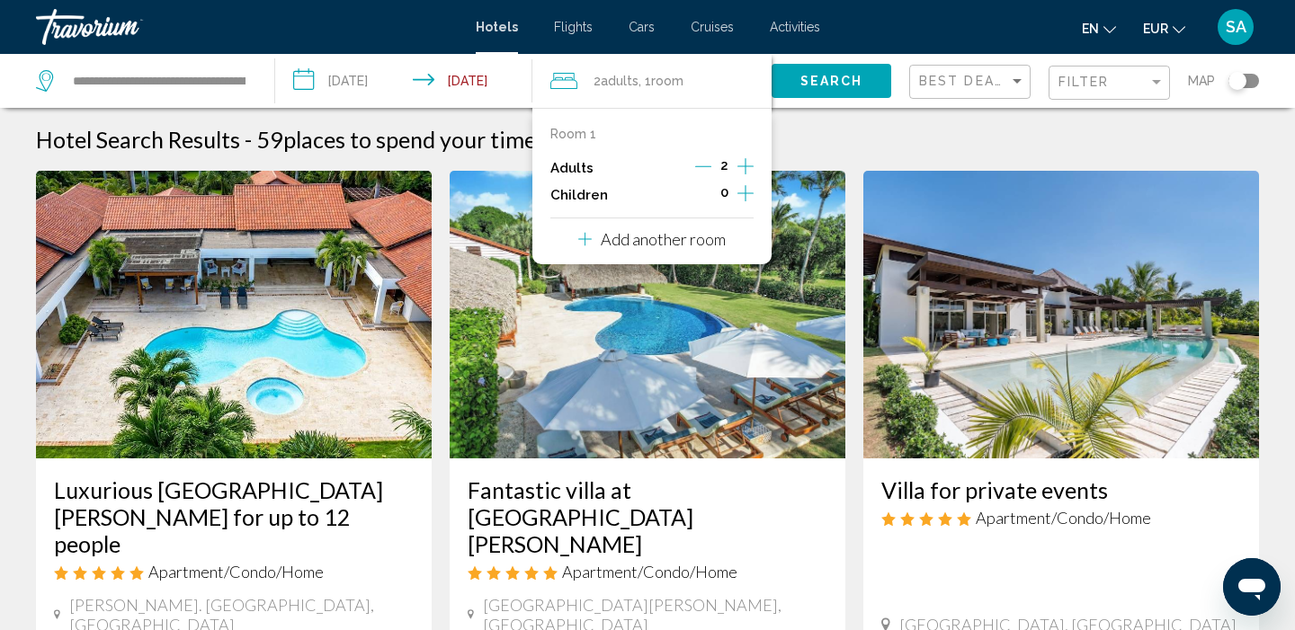
click at [749, 174] on icon "Increment adults" at bounding box center [745, 167] width 16 height 22
click at [844, 74] on span "Search" at bounding box center [831, 80] width 63 height 14
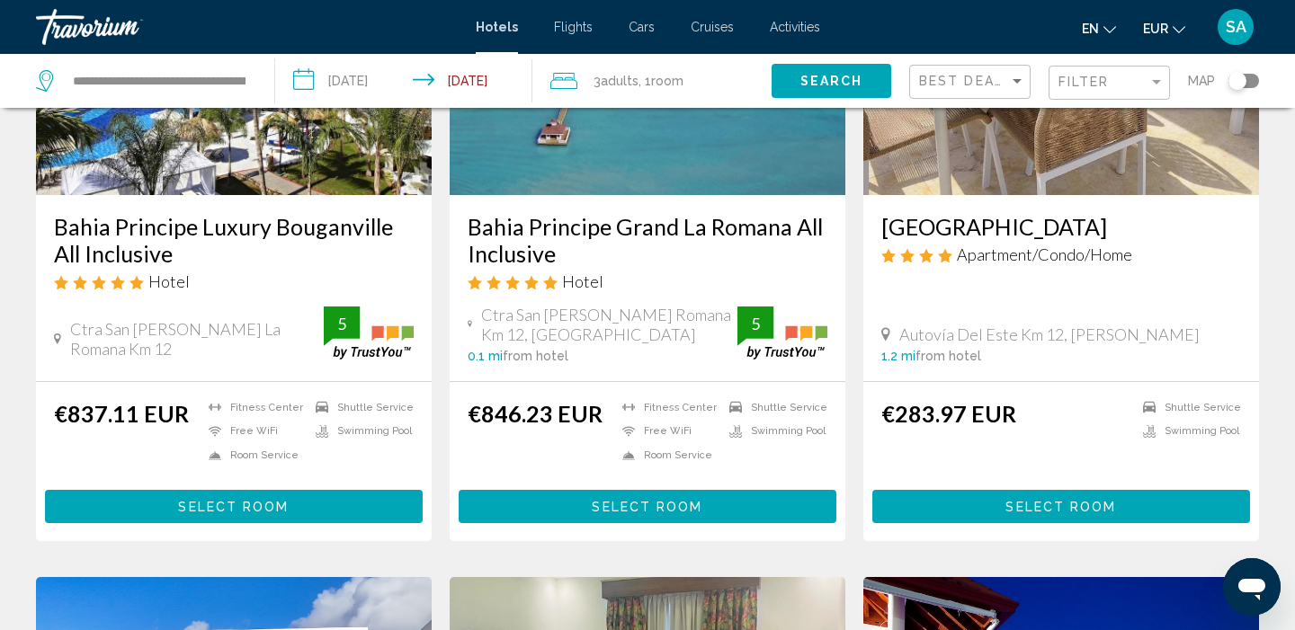
scroll to position [265, 0]
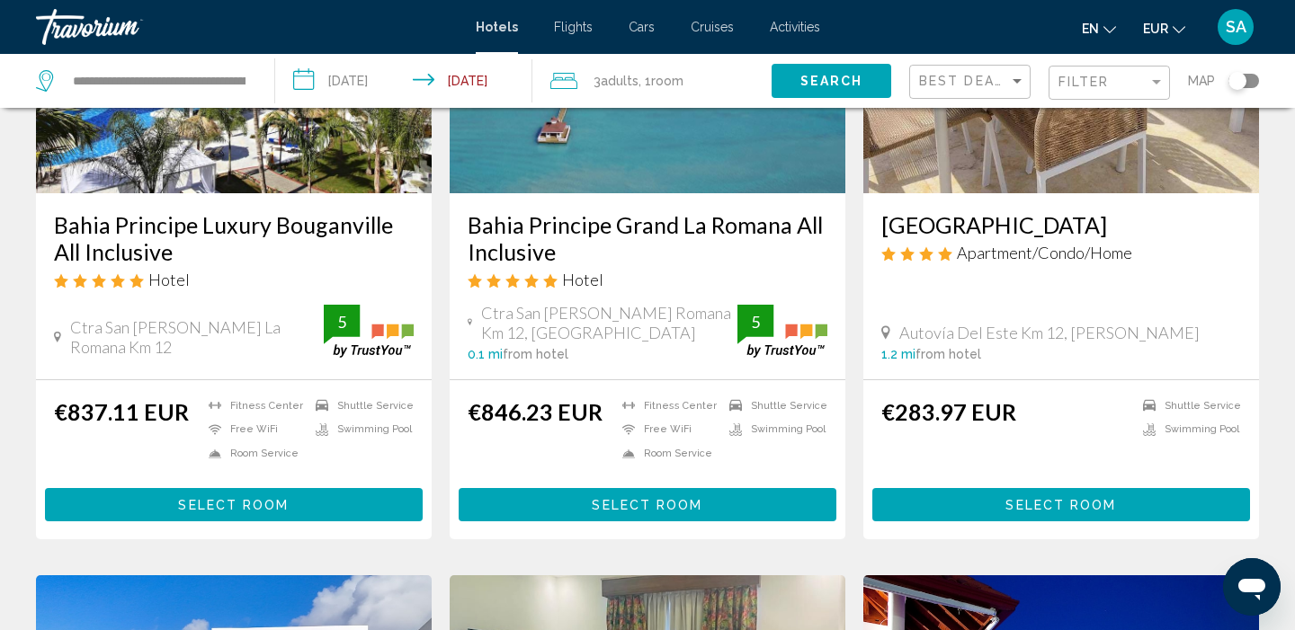
click at [331, 398] on li "Shuttle Service" at bounding box center [360, 405] width 107 height 15
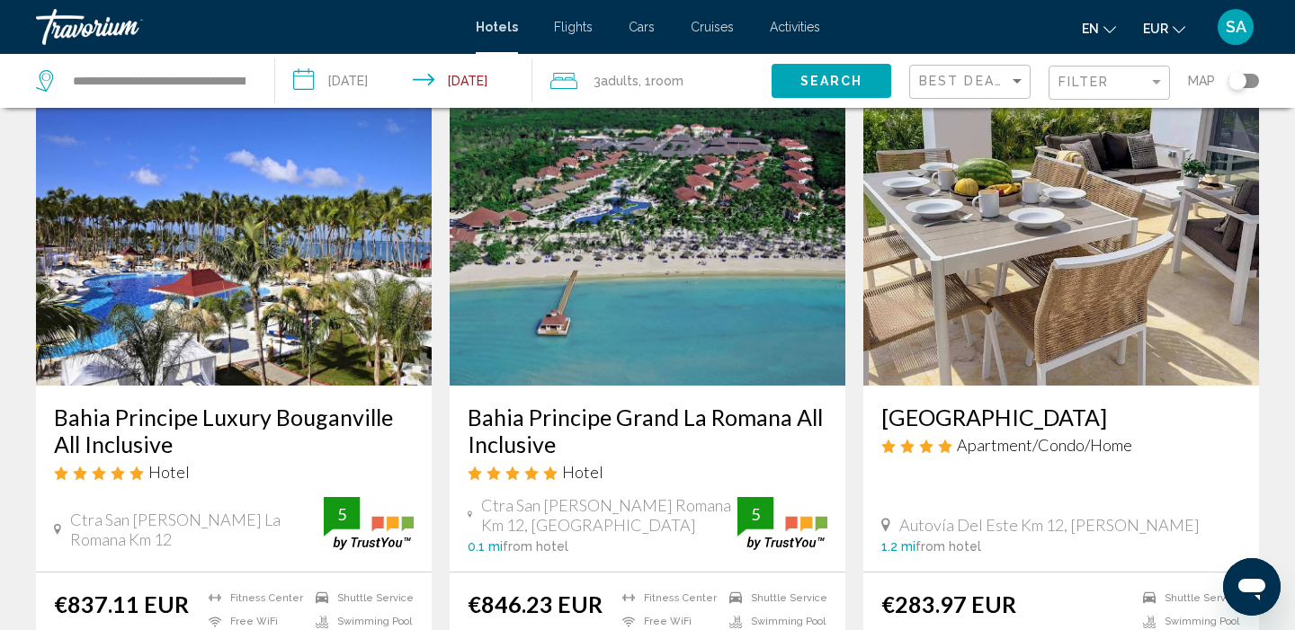
scroll to position [73, 0]
click at [637, 77] on span "Adults" at bounding box center [620, 81] width 38 height 14
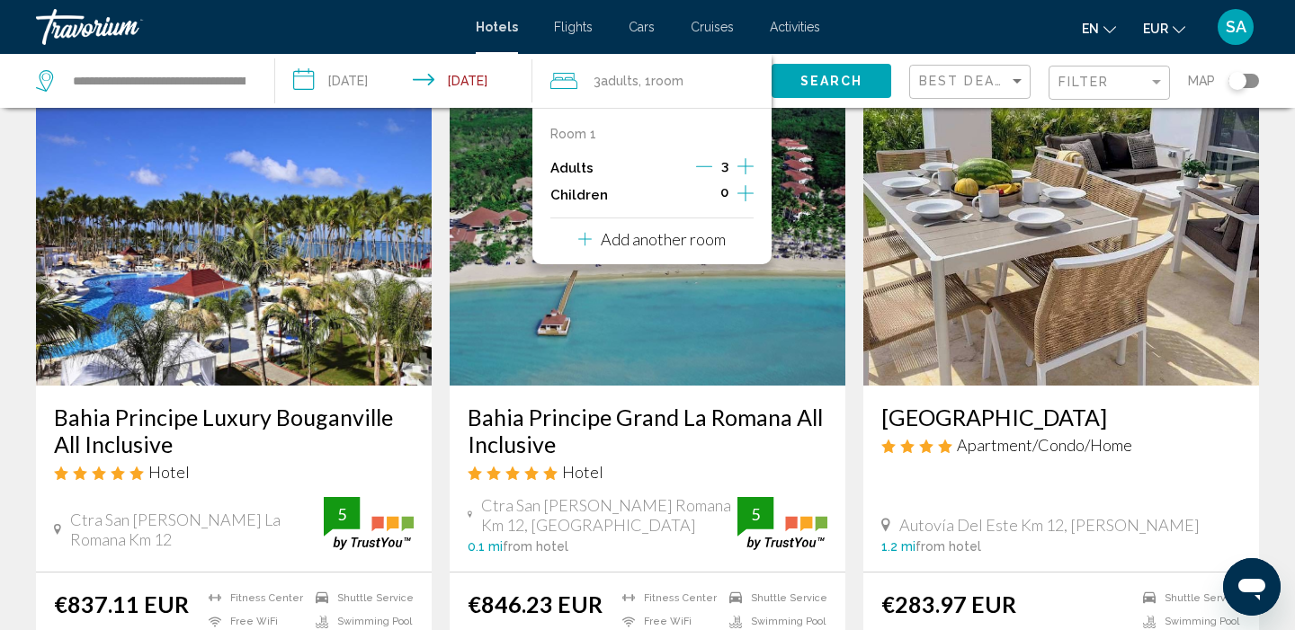
click at [708, 172] on icon "Decrement adults" at bounding box center [704, 166] width 16 height 16
click at [815, 93] on button "Search" at bounding box center [831, 80] width 120 height 33
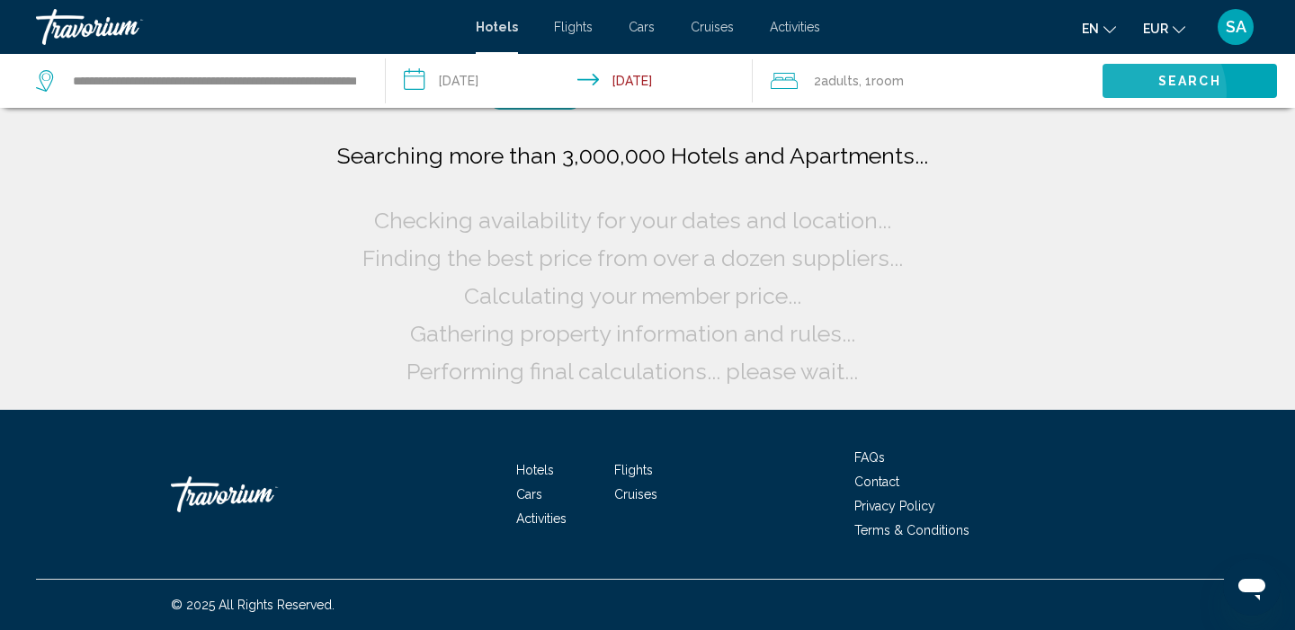
scroll to position [0, 0]
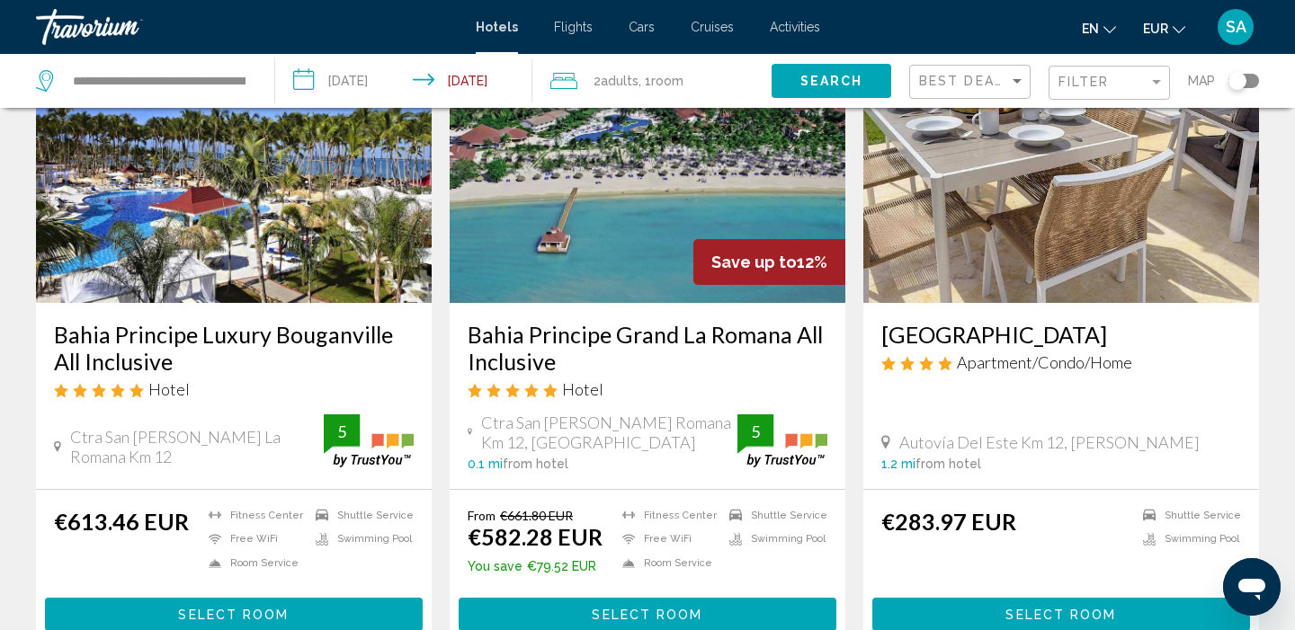
scroll to position [160, 0]
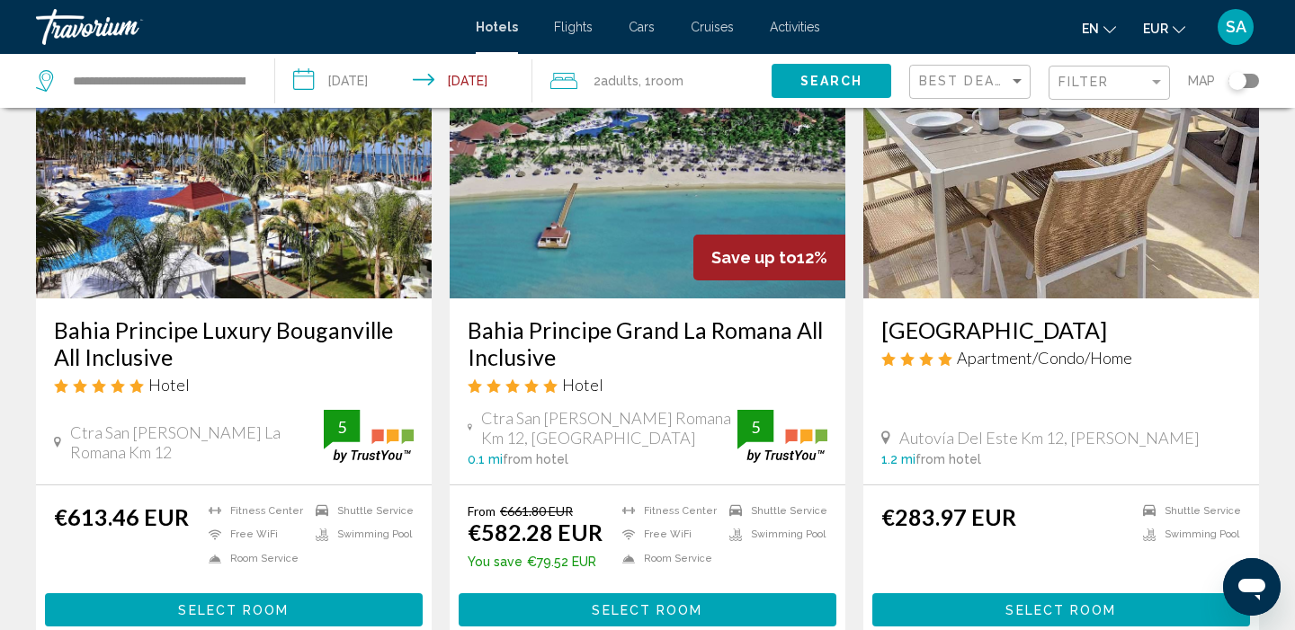
click at [619, 249] on img "Main content" at bounding box center [648, 155] width 396 height 288
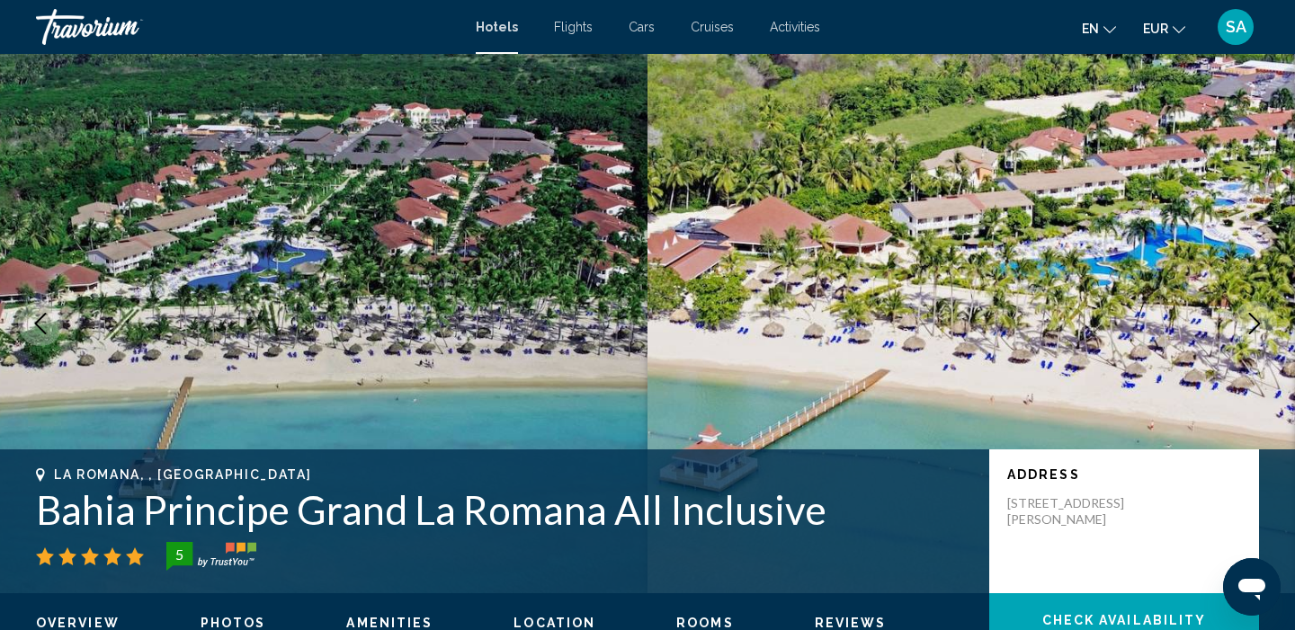
click at [329, 520] on h1 "Bahia Principe Grand La Romana All Inclusive" at bounding box center [503, 509] width 935 height 47
copy h1 "Bahia Principe Grand La Romana All Inclusive"
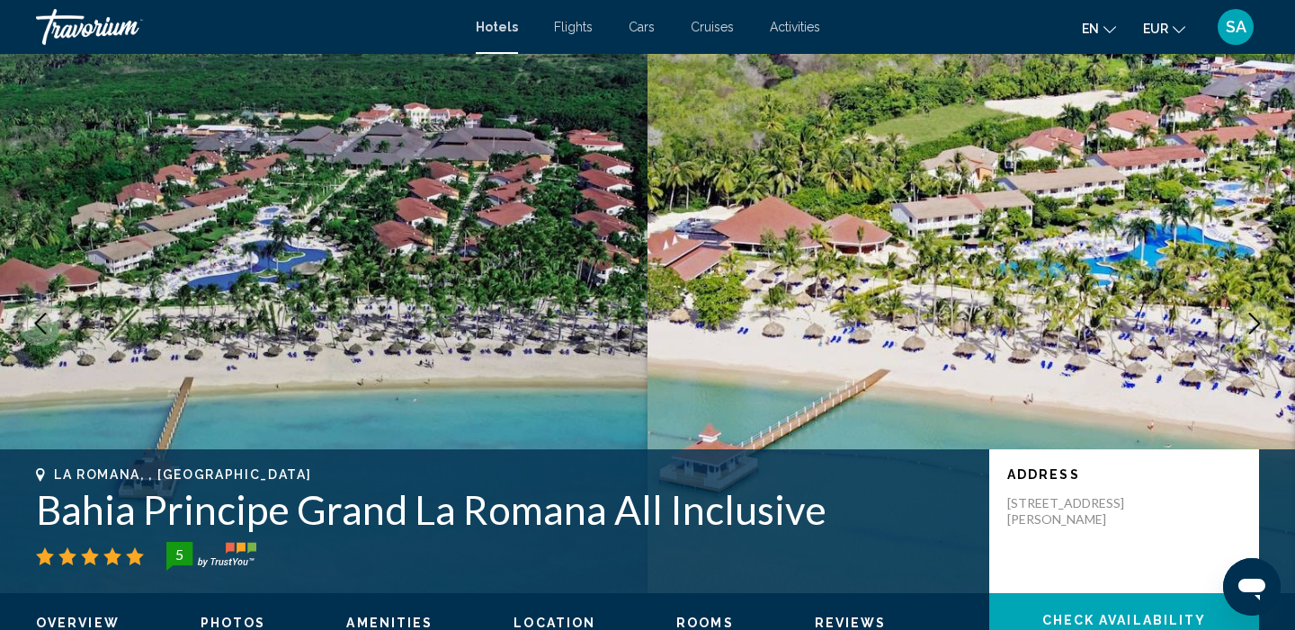
copy h1 "Bahia Principe Grand La Romana All Inclusive"
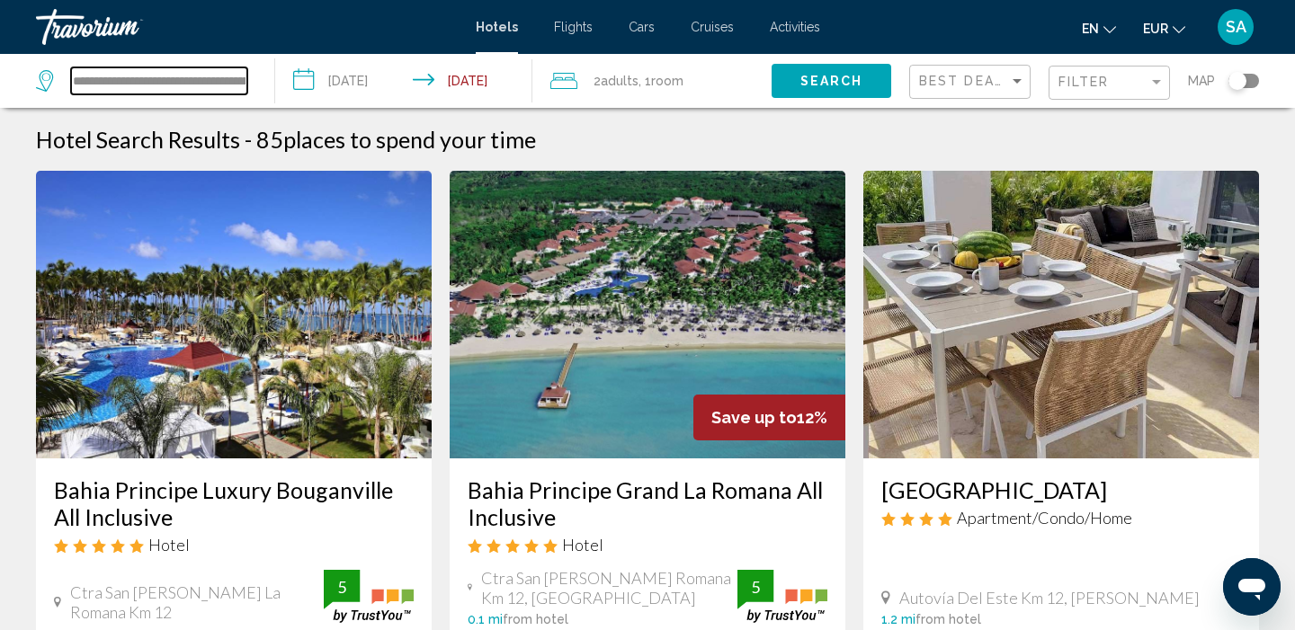
click at [166, 74] on input "**********" at bounding box center [159, 80] width 176 height 27
paste input "Search widget"
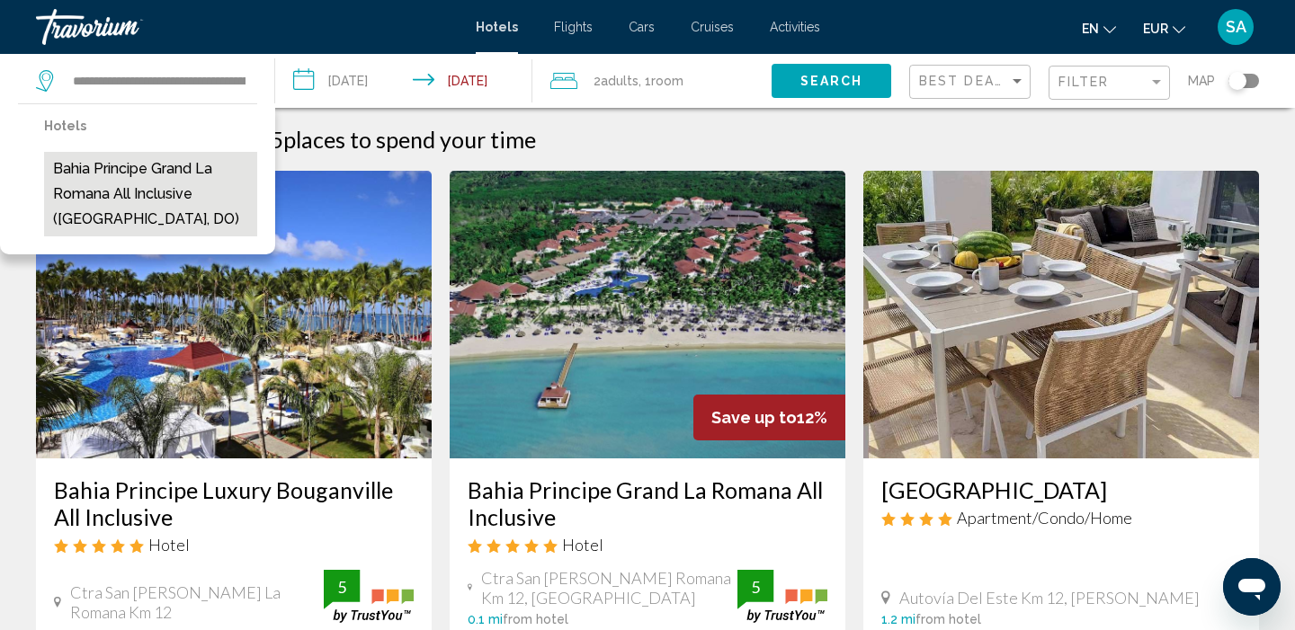
click at [185, 203] on button "Bahia Principe Grand La Romana All Inclusive (La Romana, DO)" at bounding box center [150, 194] width 213 height 85
type input "**********"
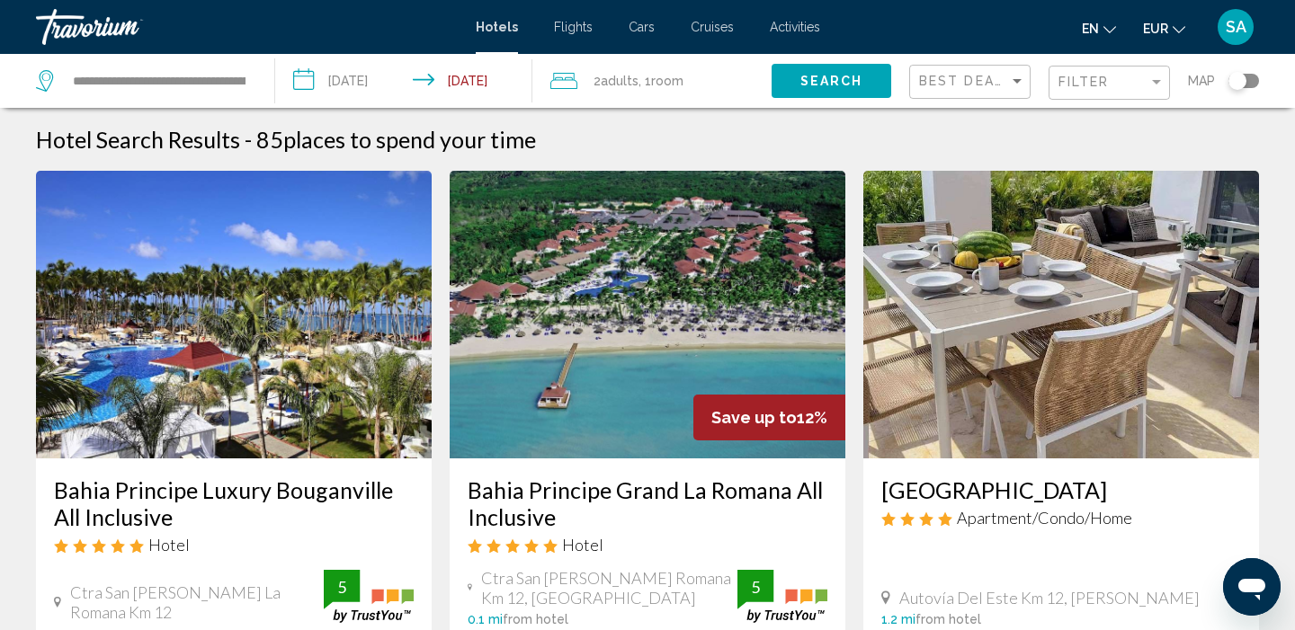
click at [602, 89] on span "2 Adult Adults" at bounding box center [615, 80] width 45 height 25
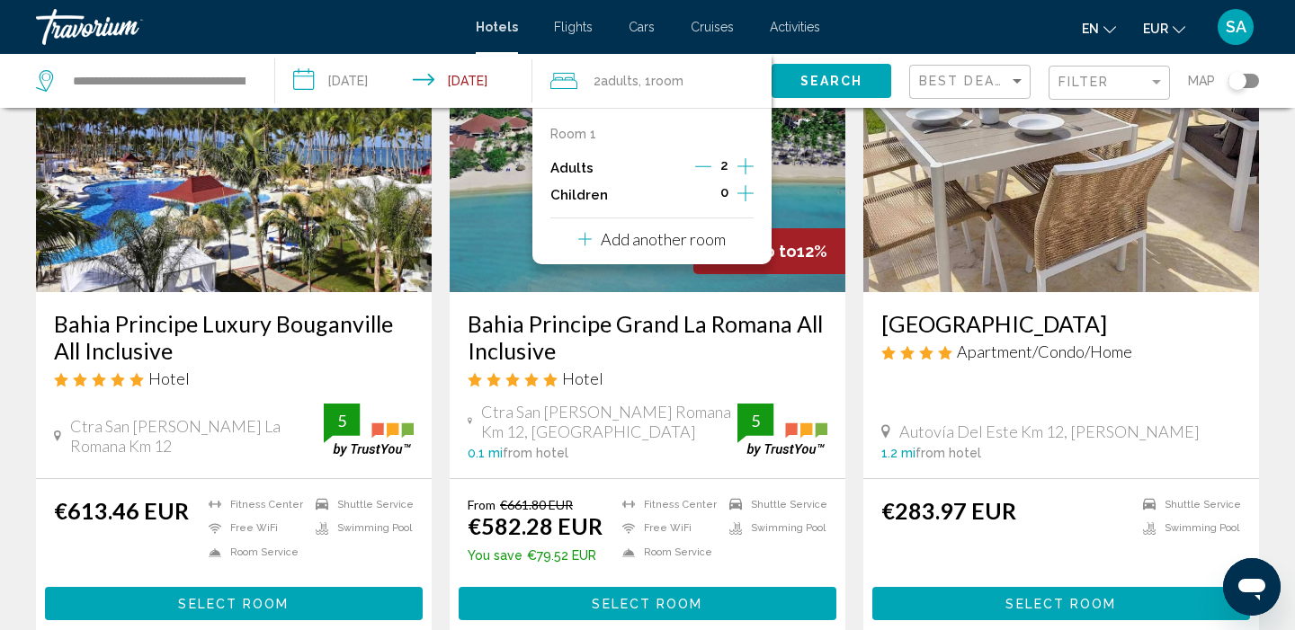
scroll to position [168, 0]
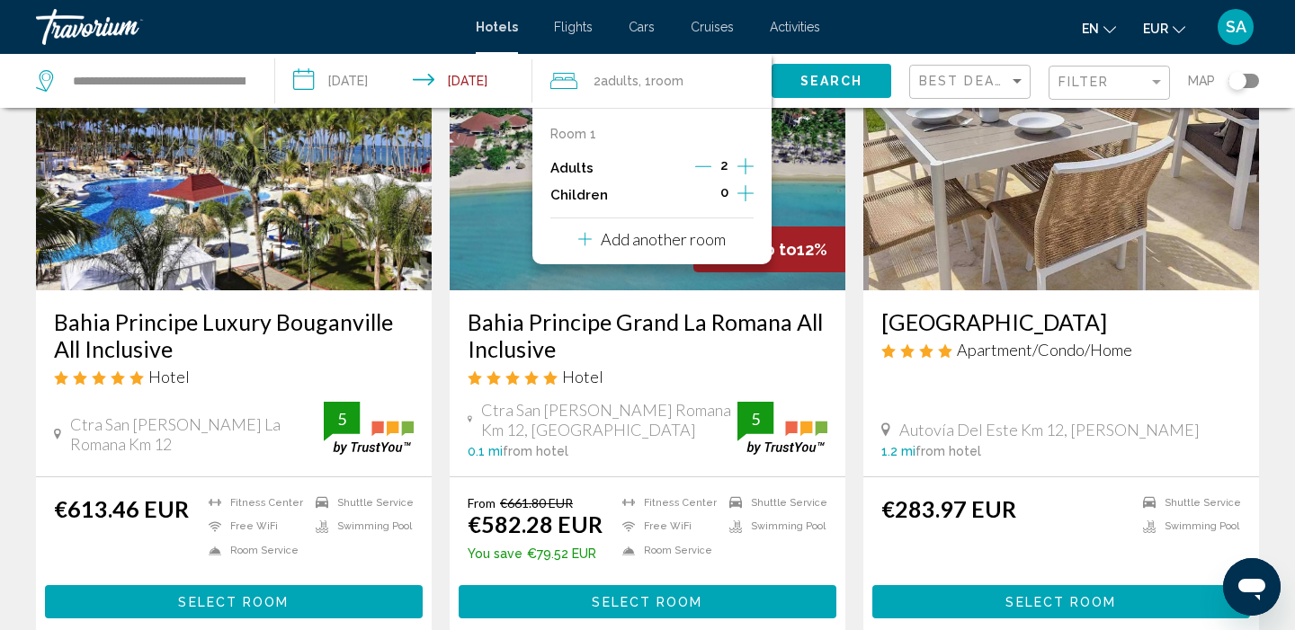
click at [746, 167] on icon "Increment adults" at bounding box center [745, 166] width 16 height 16
click at [831, 74] on span "Search" at bounding box center [831, 80] width 63 height 14
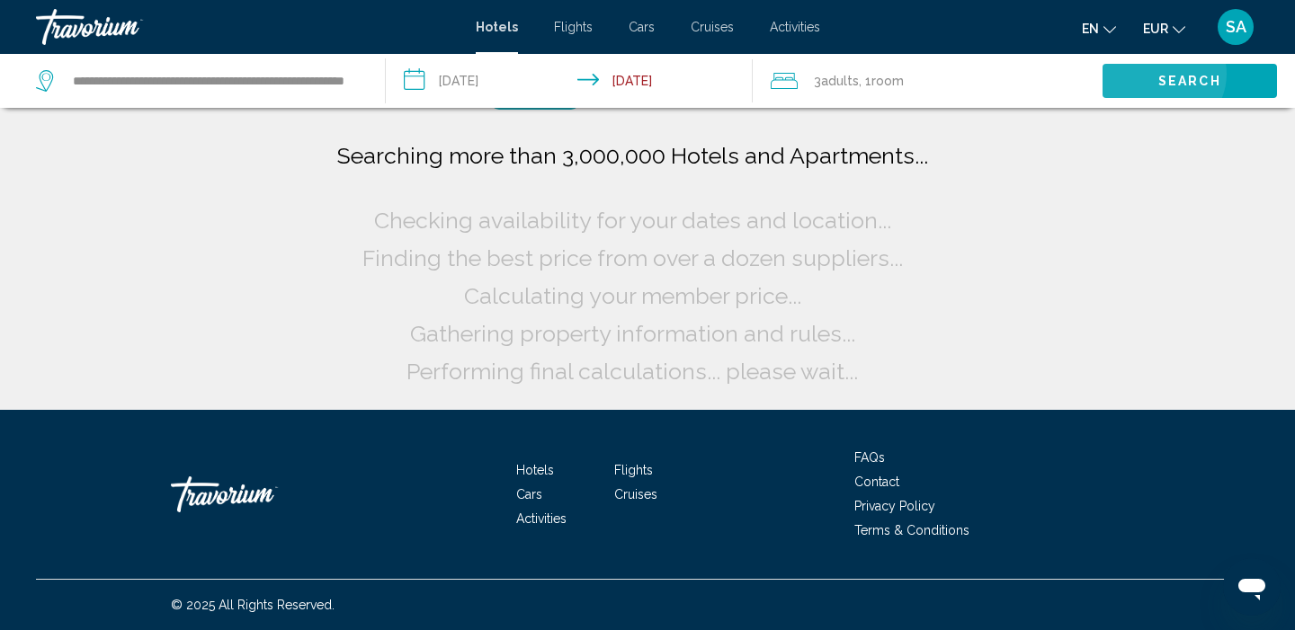
scroll to position [0, 0]
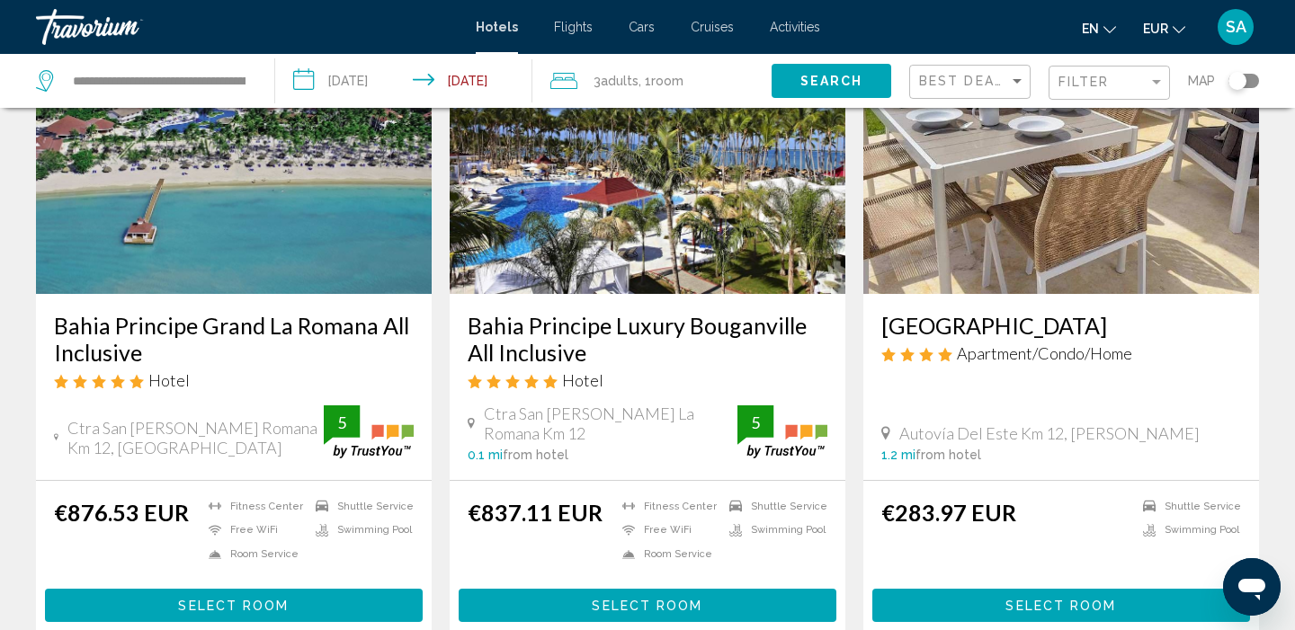
scroll to position [165, 0]
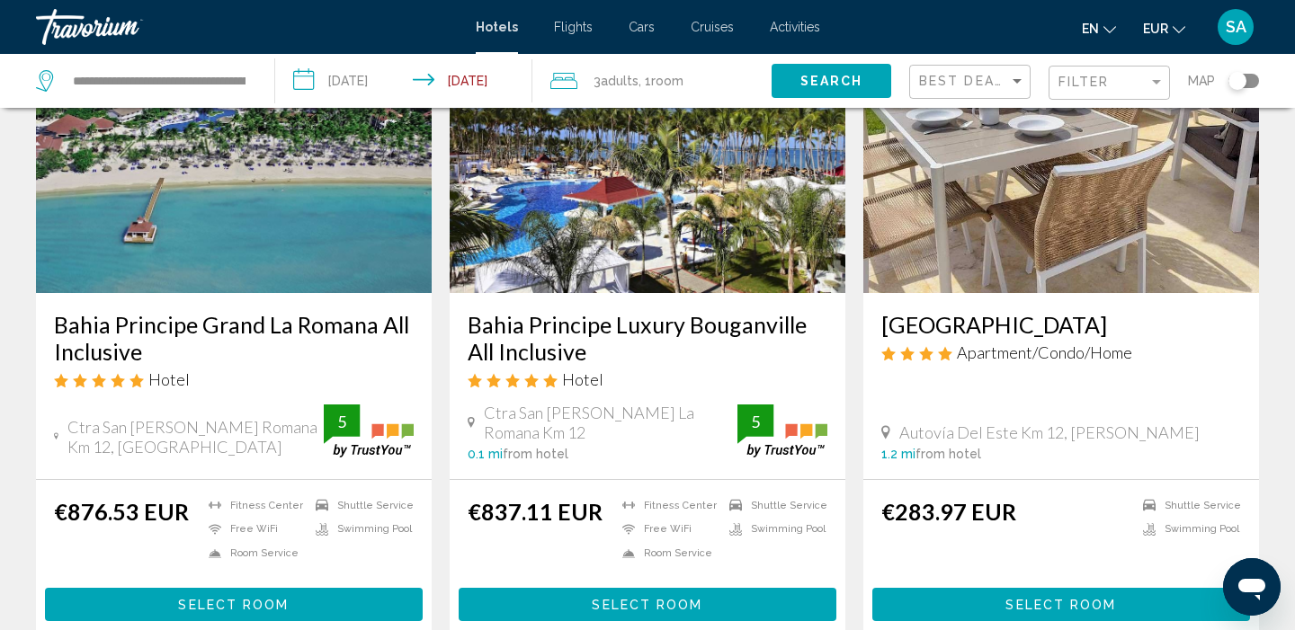
click at [657, 83] on span "Room" at bounding box center [667, 81] width 32 height 14
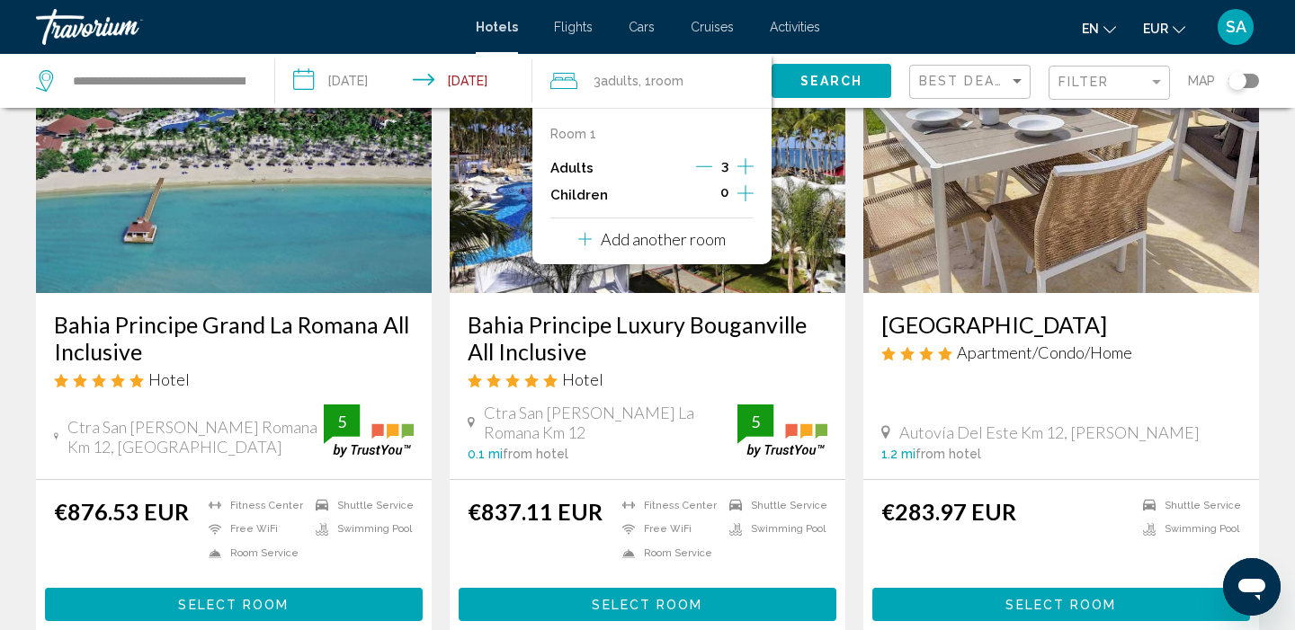
click at [704, 165] on icon "Decrement adults" at bounding box center [704, 166] width 16 height 16
click at [828, 88] on span "Search" at bounding box center [831, 82] width 63 height 14
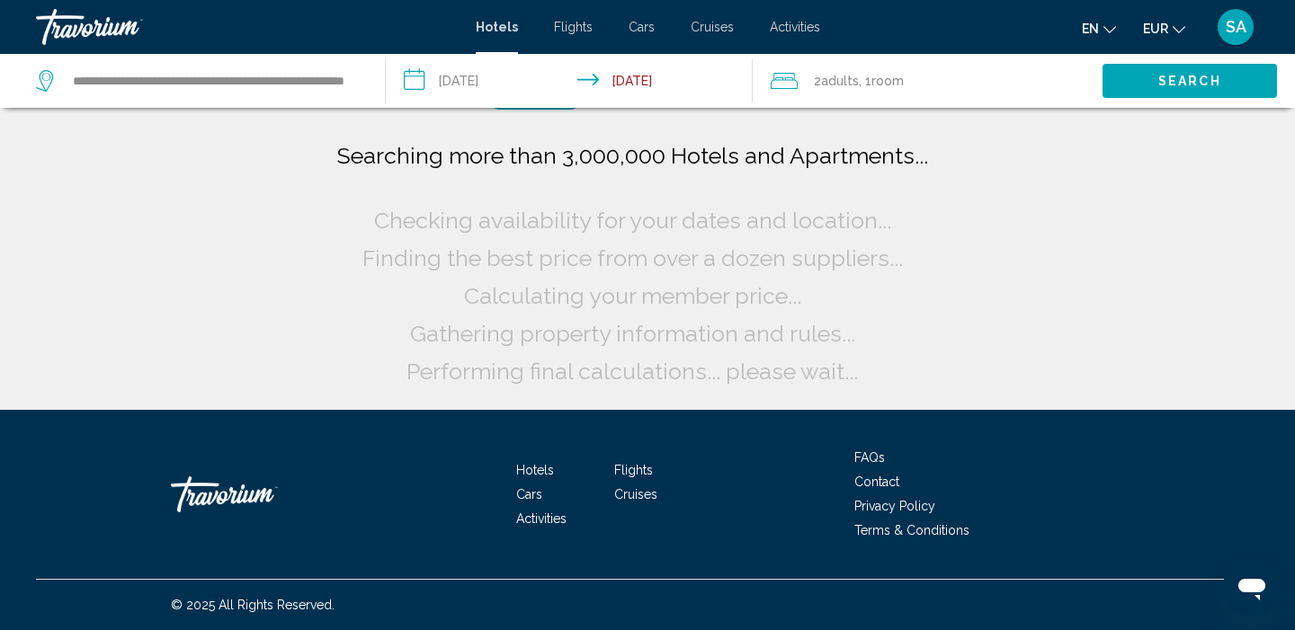
scroll to position [0, 0]
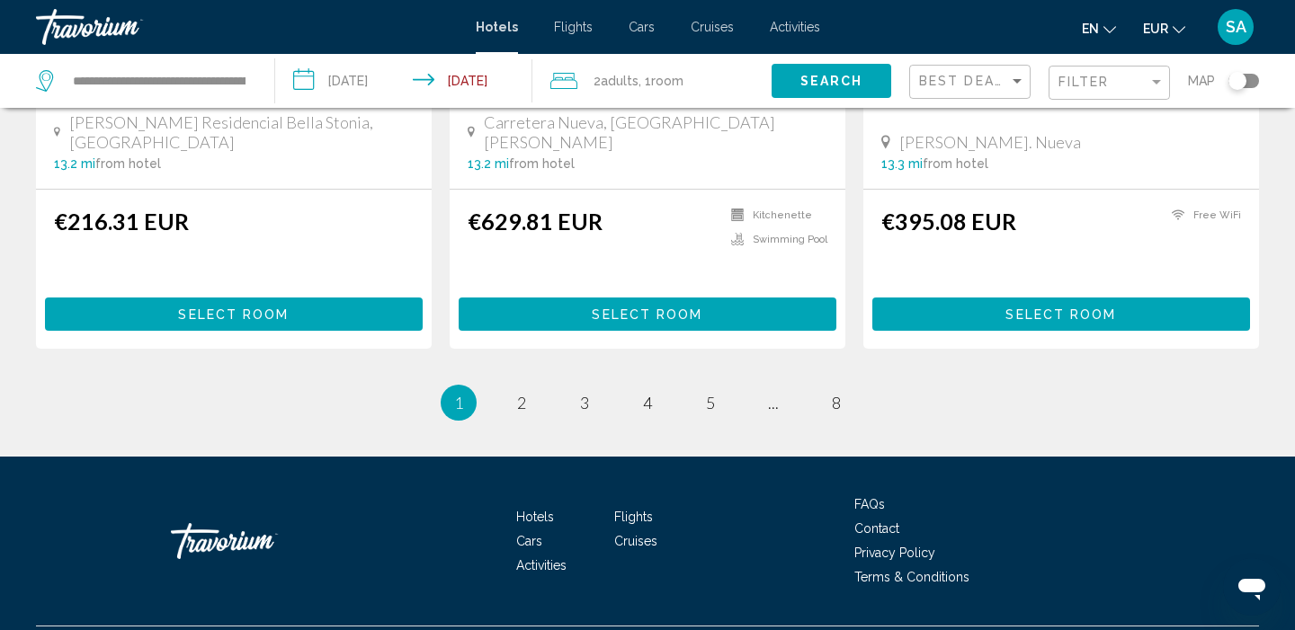
scroll to position [2445, 0]
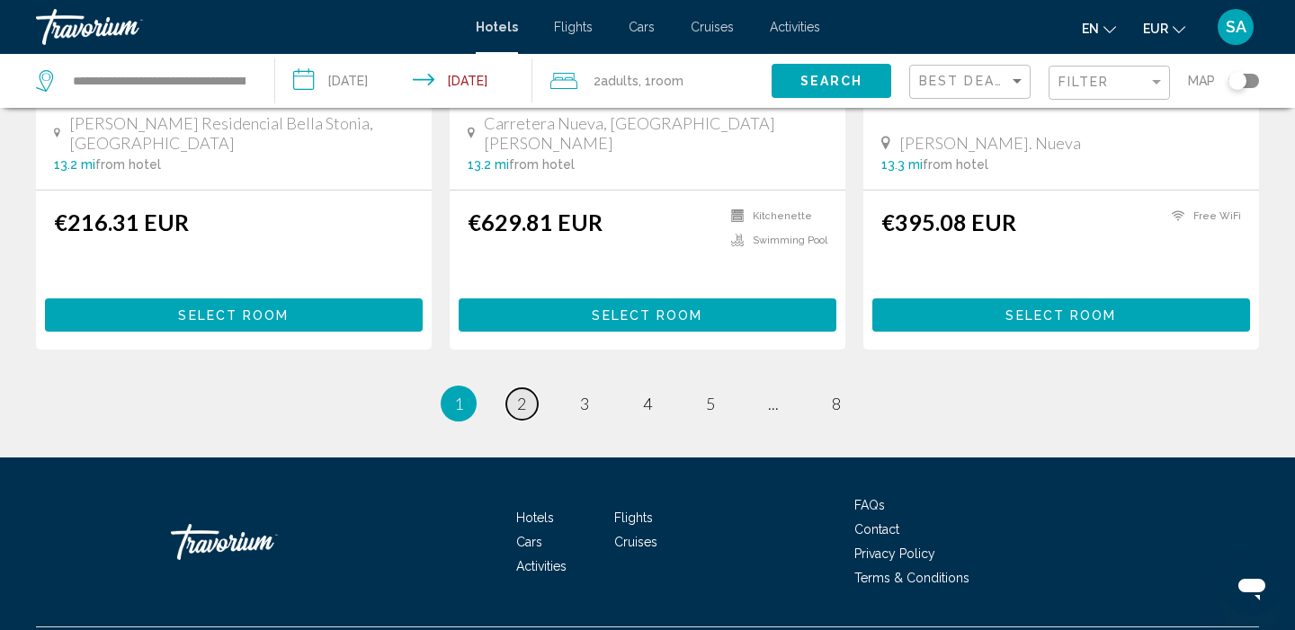
click at [519, 394] on span "2" at bounding box center [521, 404] width 9 height 20
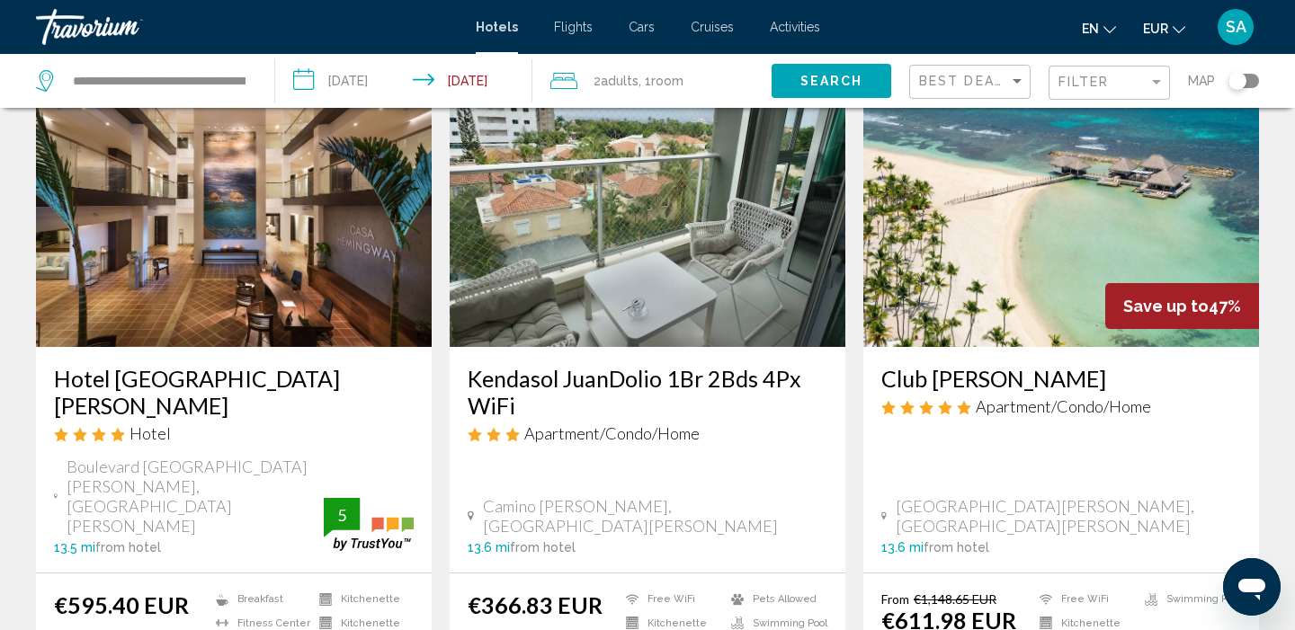
scroll to position [820, 0]
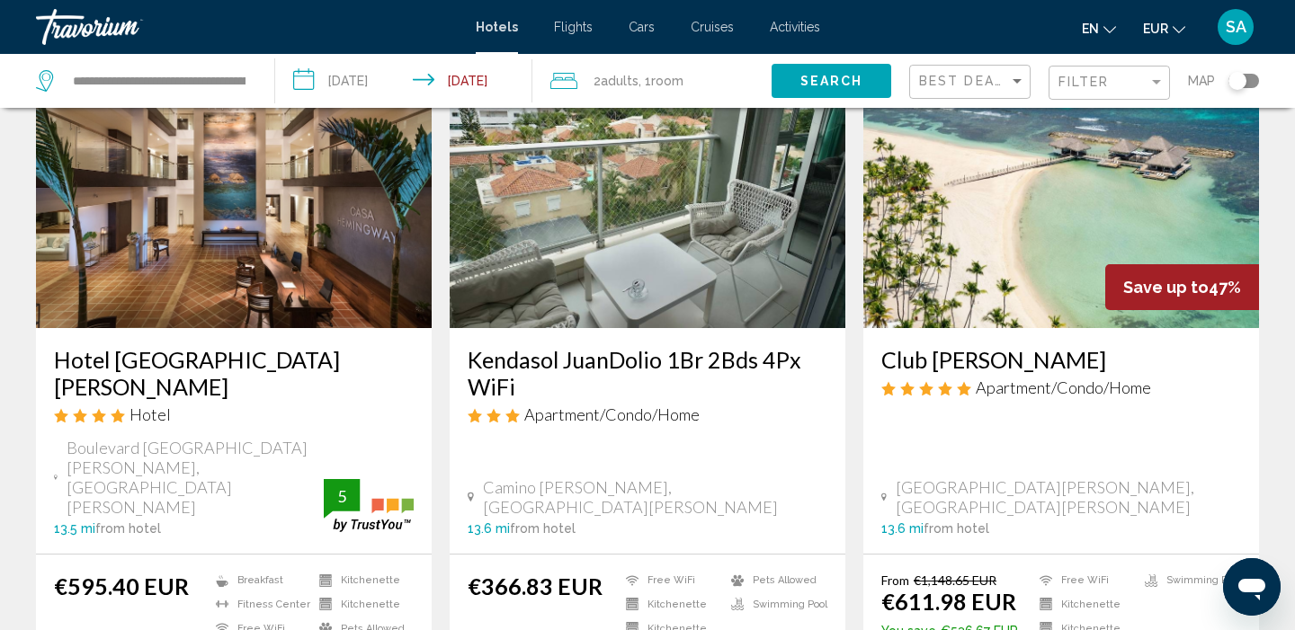
click at [1041, 214] on img "Main content" at bounding box center [1061, 184] width 396 height 288
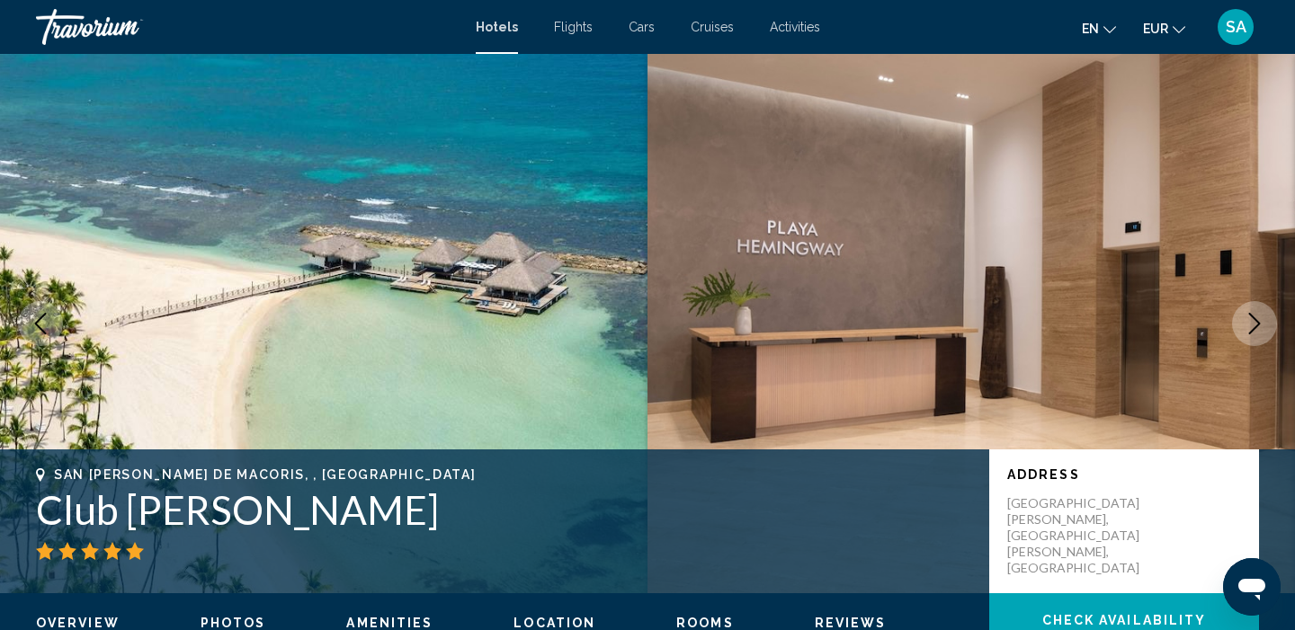
click at [1261, 324] on icon "Next image" at bounding box center [1254, 324] width 22 height 22
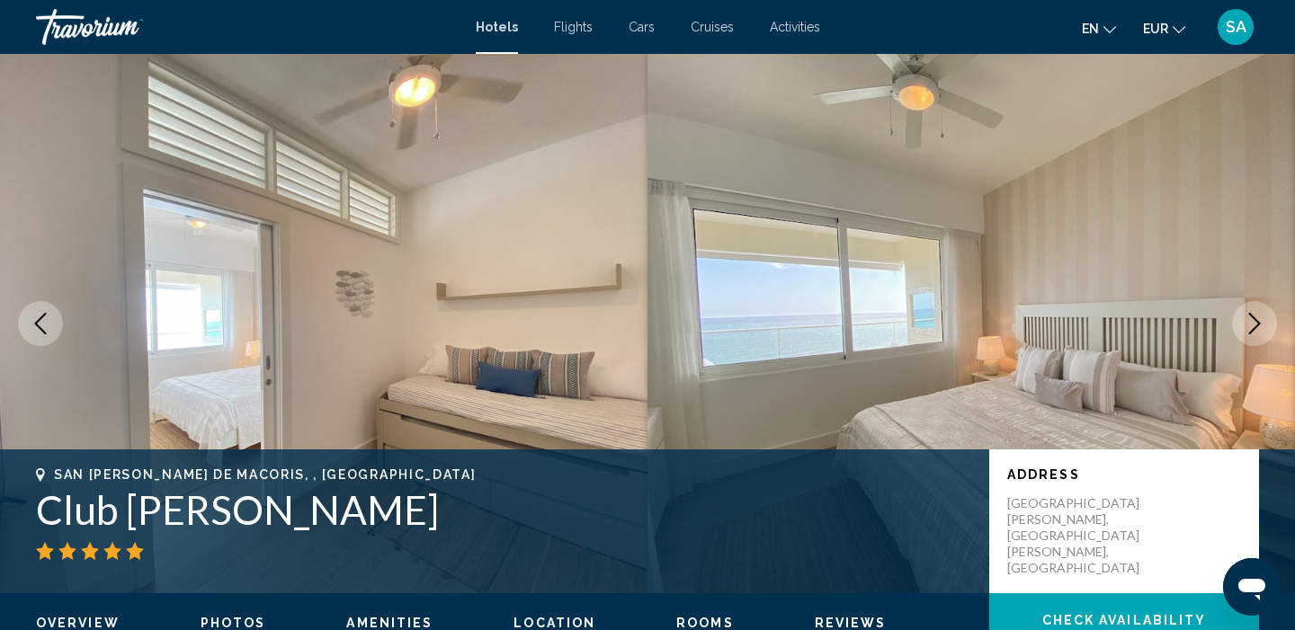
click at [1261, 324] on icon "Next image" at bounding box center [1254, 324] width 22 height 22
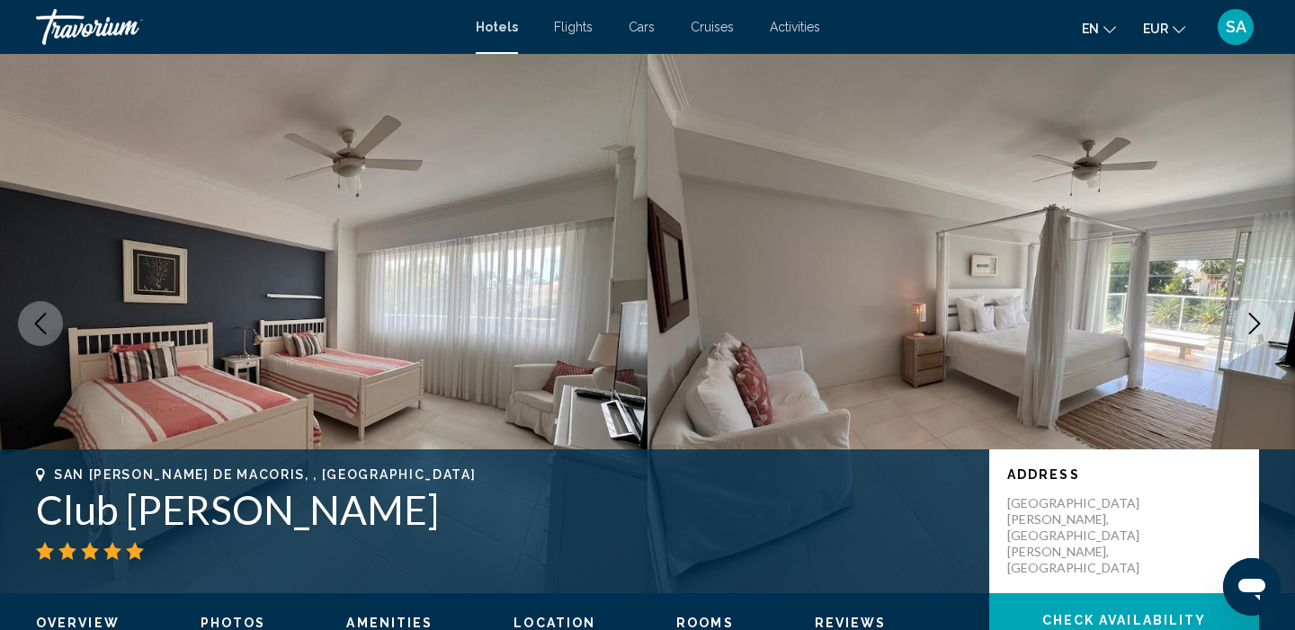
click at [1261, 325] on icon "Next image" at bounding box center [1254, 324] width 22 height 22
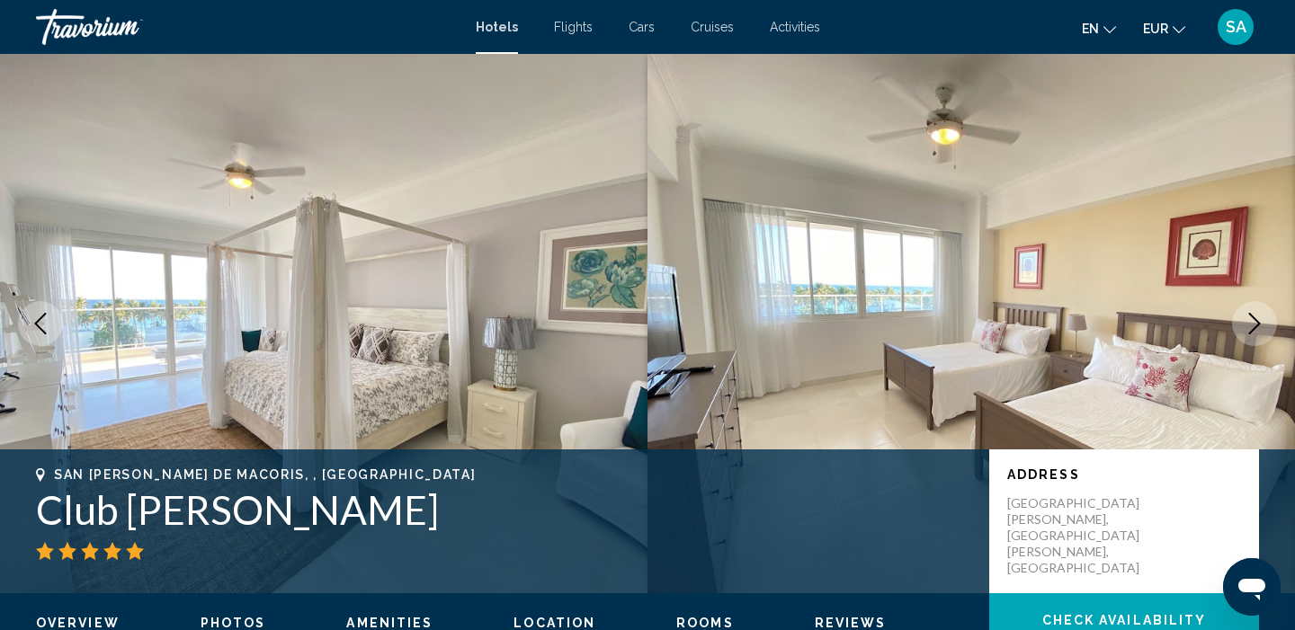
click at [1261, 325] on icon "Next image" at bounding box center [1254, 324] width 22 height 22
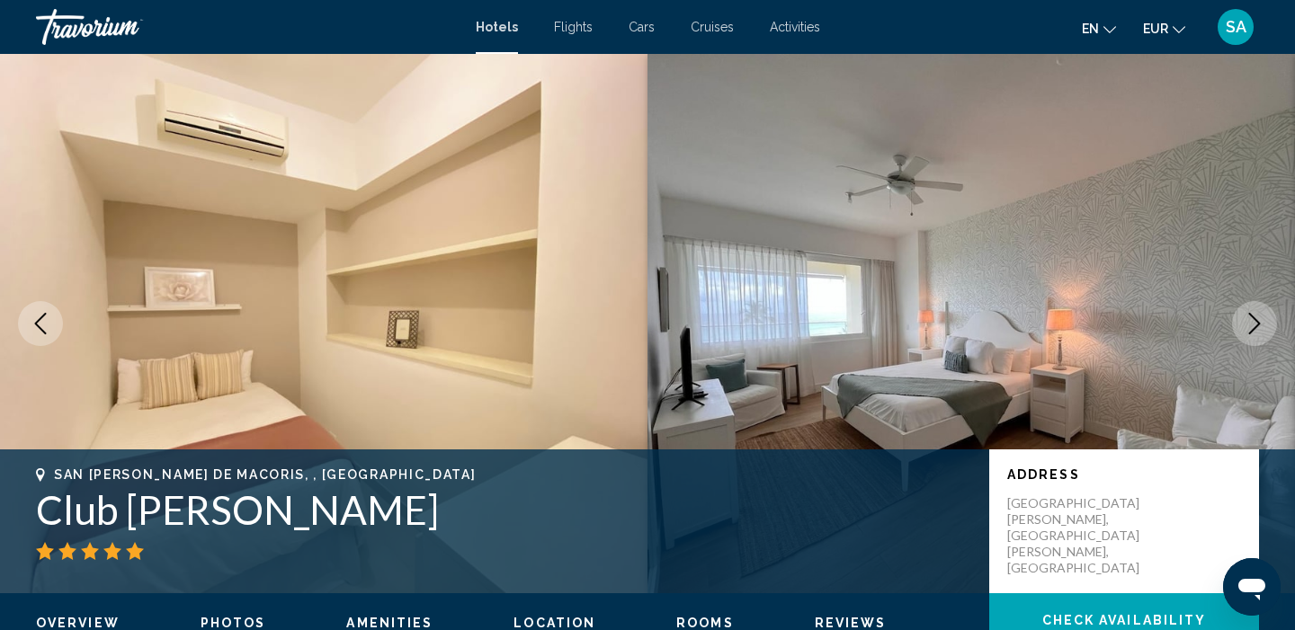
click at [1261, 325] on icon "Next image" at bounding box center [1254, 324] width 22 height 22
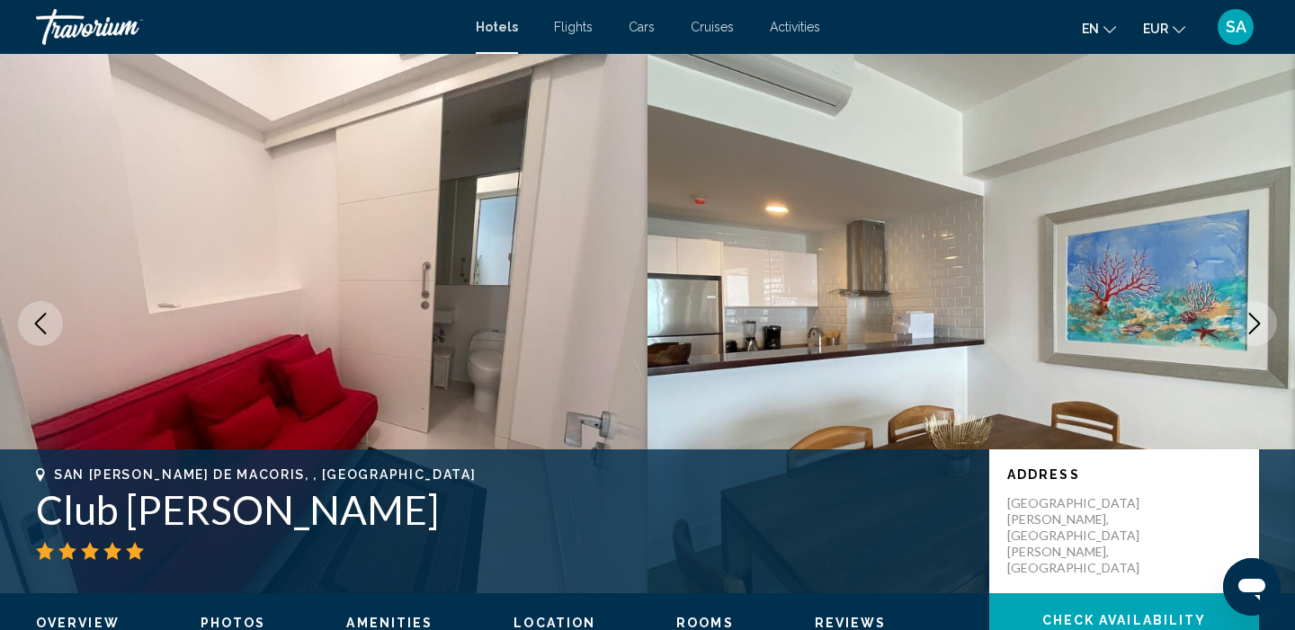
click at [1261, 325] on icon "Next image" at bounding box center [1254, 324] width 22 height 22
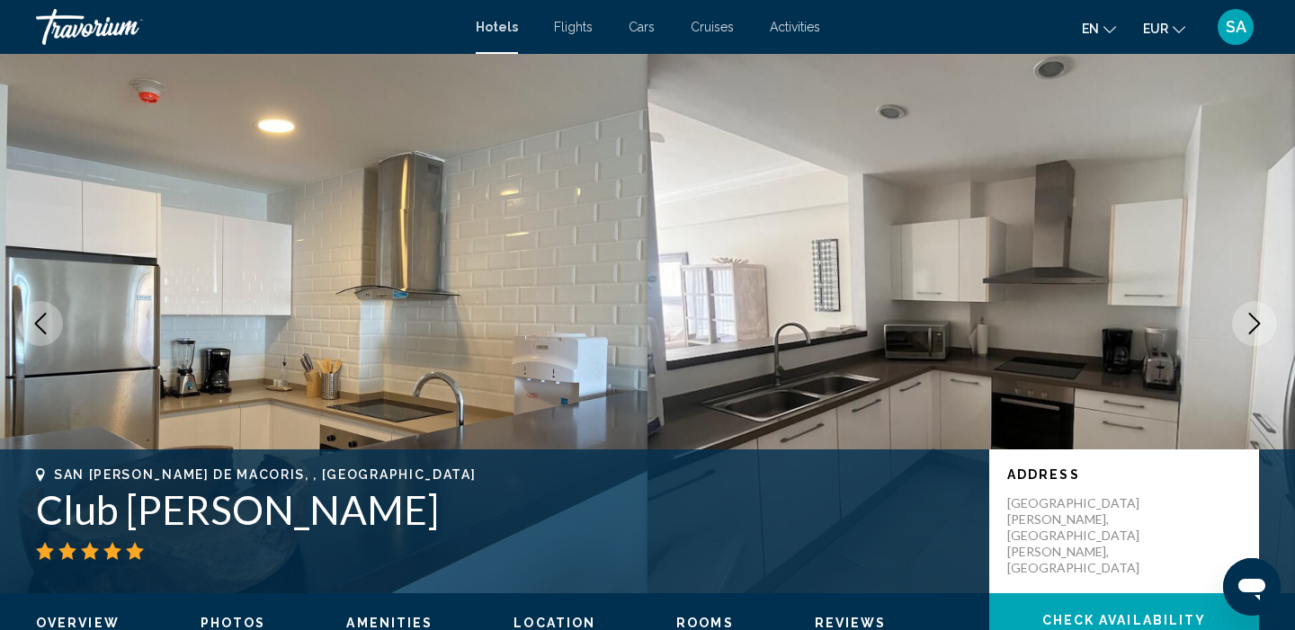
click at [1261, 325] on icon "Next image" at bounding box center [1254, 324] width 22 height 22
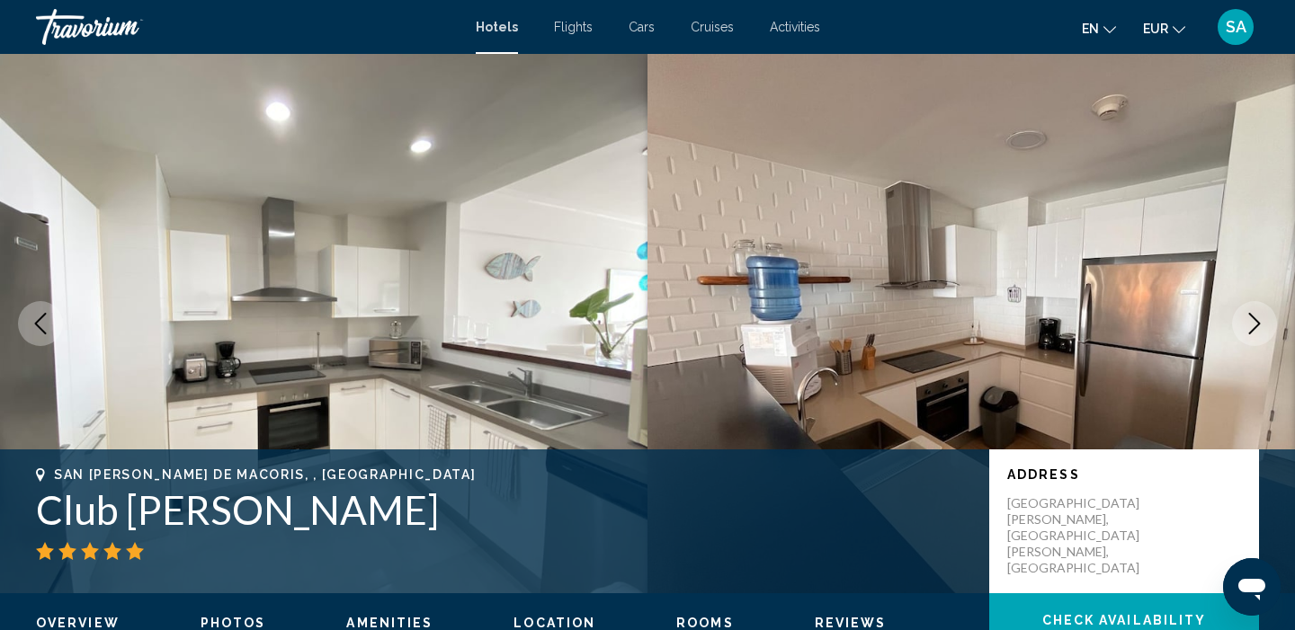
click at [1261, 325] on icon "Next image" at bounding box center [1254, 324] width 22 height 22
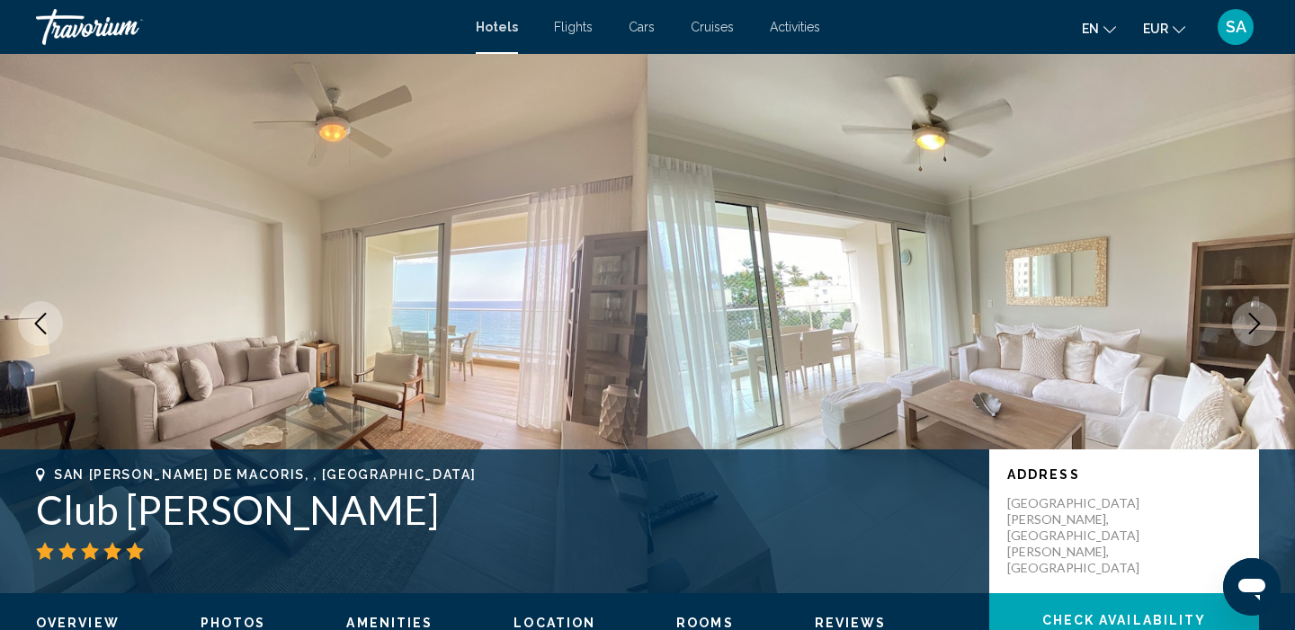
click at [1261, 325] on icon "Next image" at bounding box center [1254, 324] width 22 height 22
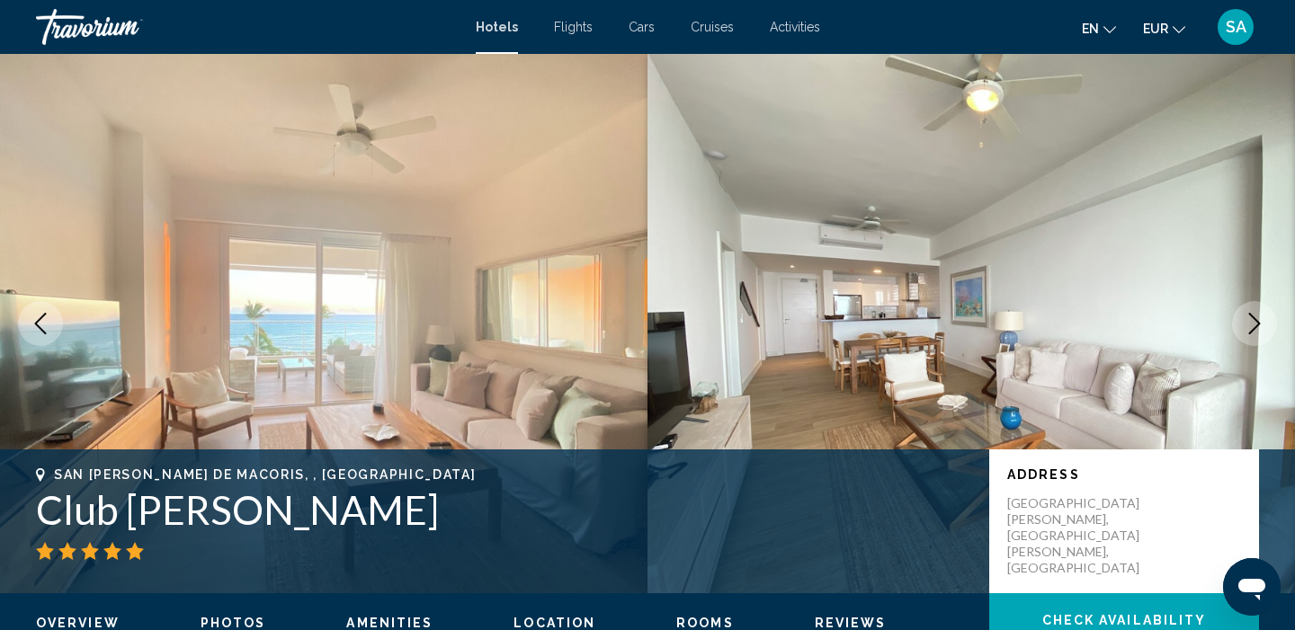
click at [1261, 325] on icon "Next image" at bounding box center [1254, 324] width 22 height 22
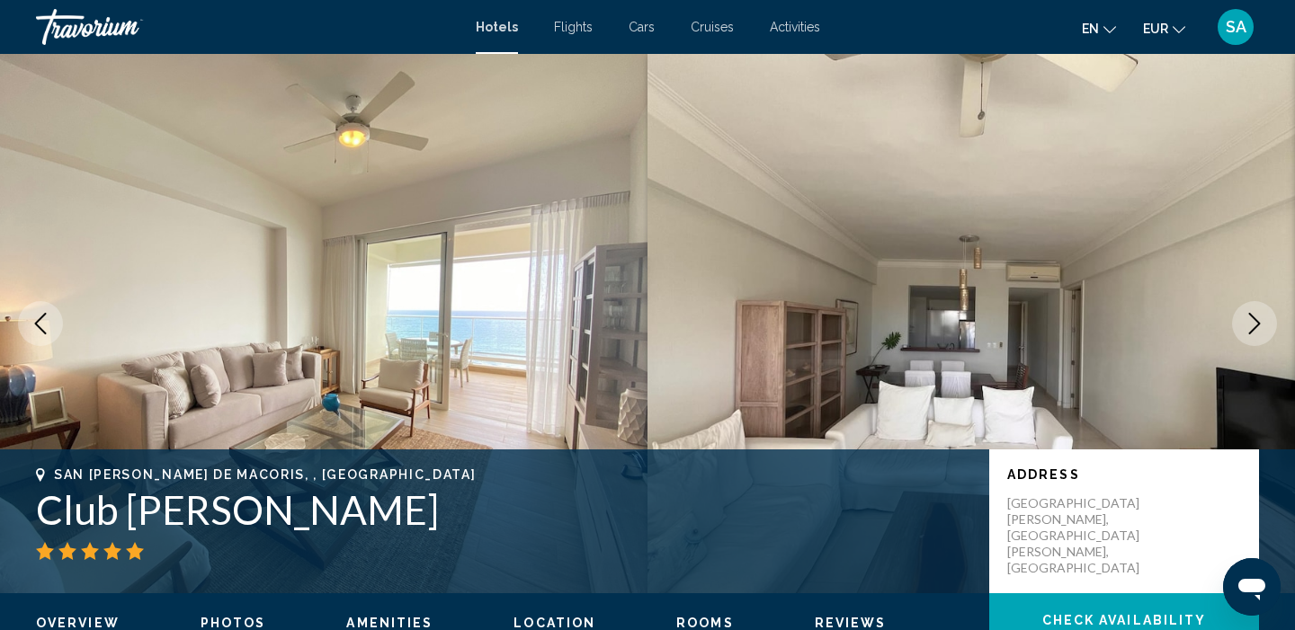
click at [1261, 325] on icon "Next image" at bounding box center [1254, 324] width 22 height 22
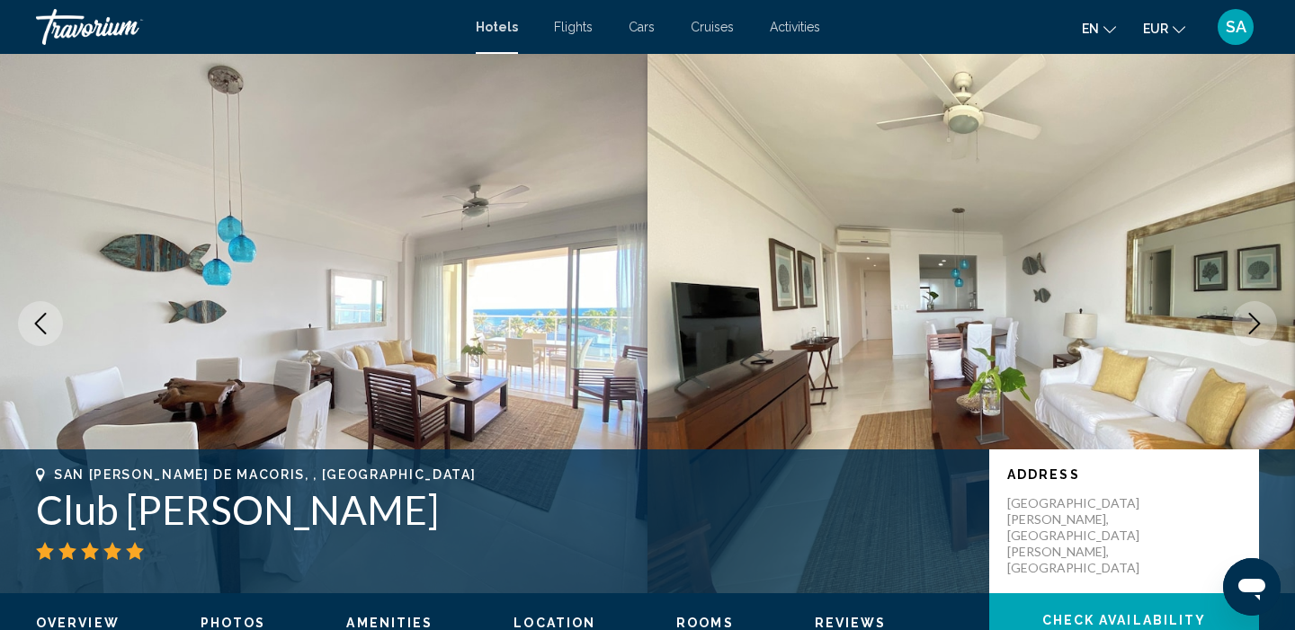
click at [1261, 325] on icon "Next image" at bounding box center [1254, 324] width 22 height 22
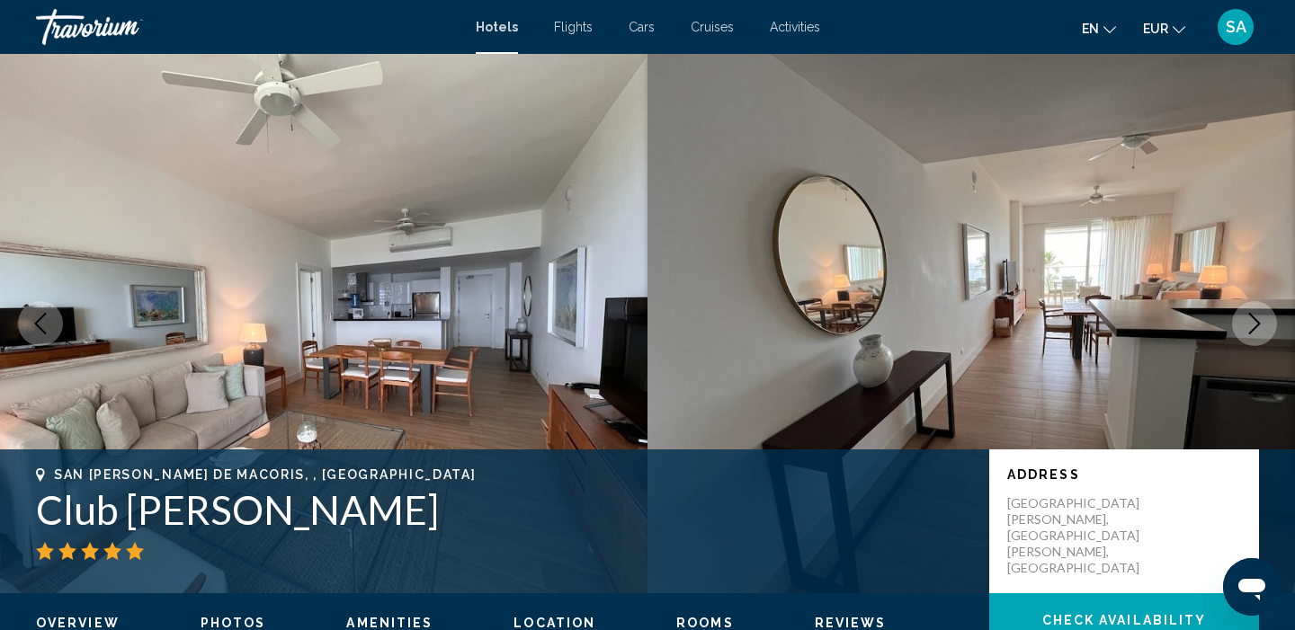
click at [1261, 325] on icon "Next image" at bounding box center [1254, 324] width 22 height 22
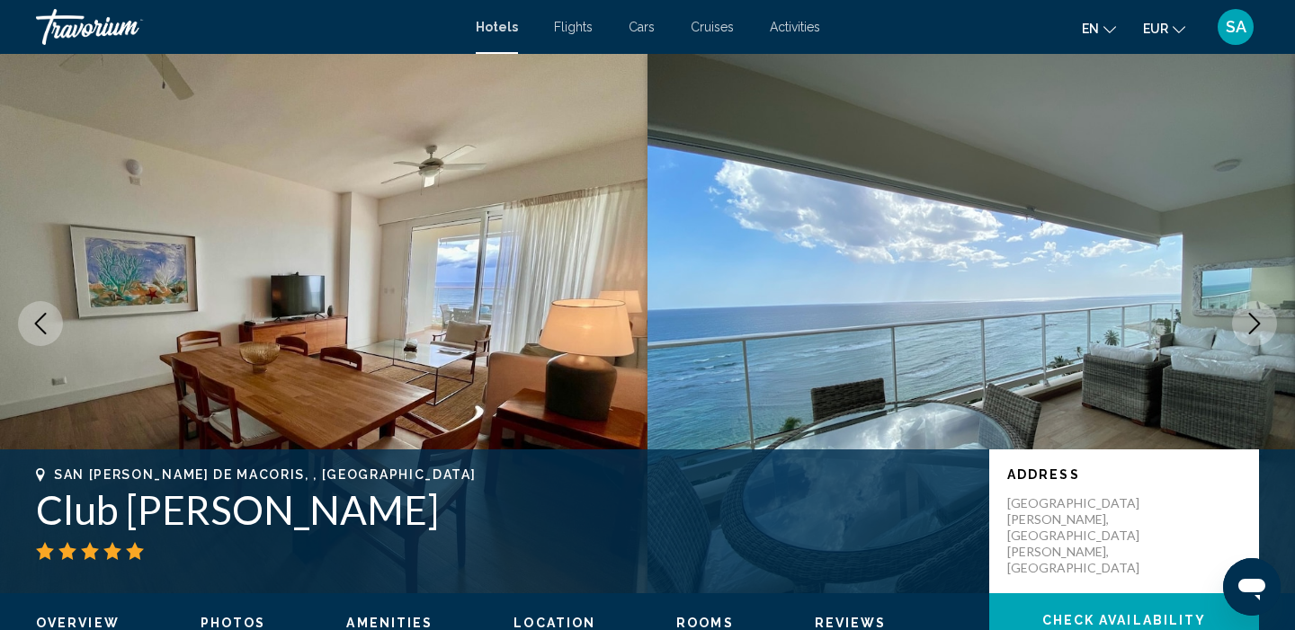
click at [1261, 325] on icon "Next image" at bounding box center [1254, 324] width 22 height 22
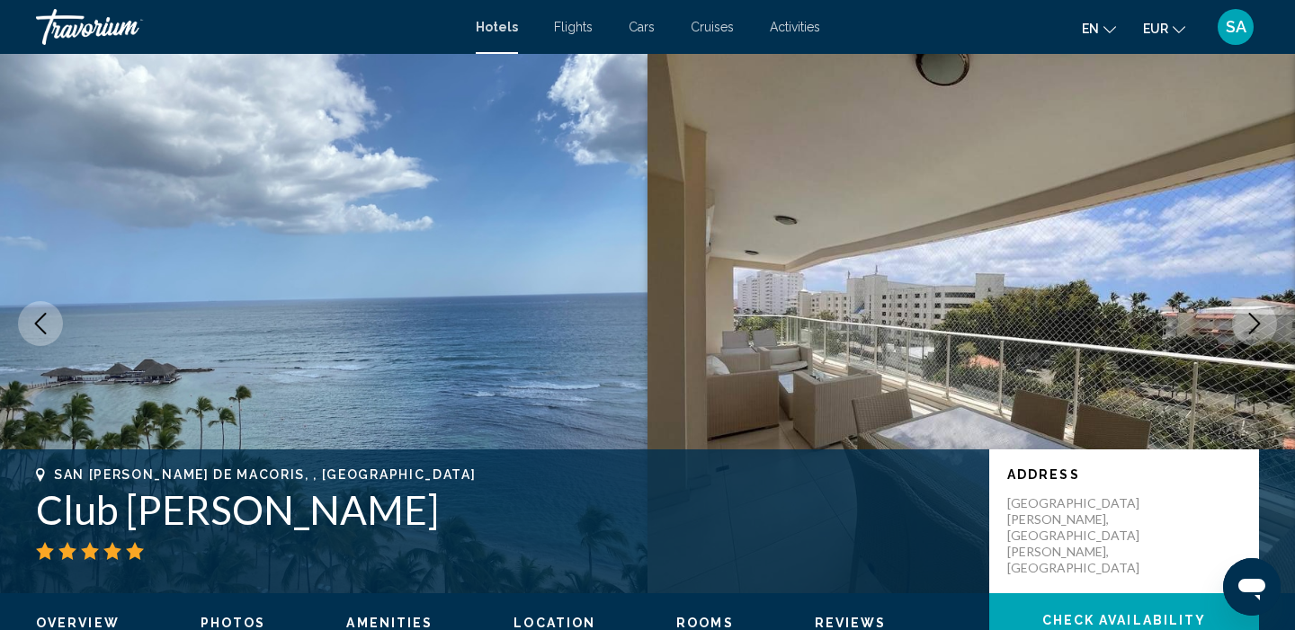
click at [1261, 325] on icon "Next image" at bounding box center [1254, 324] width 22 height 22
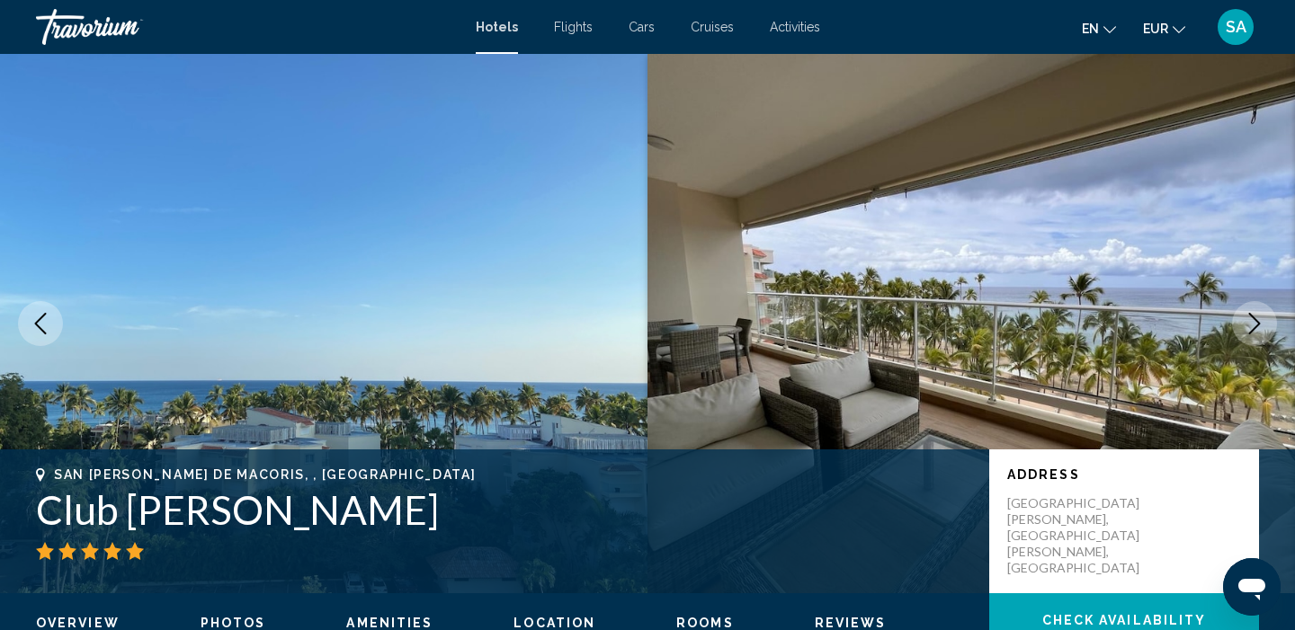
click at [1261, 325] on icon "Next image" at bounding box center [1254, 324] width 22 height 22
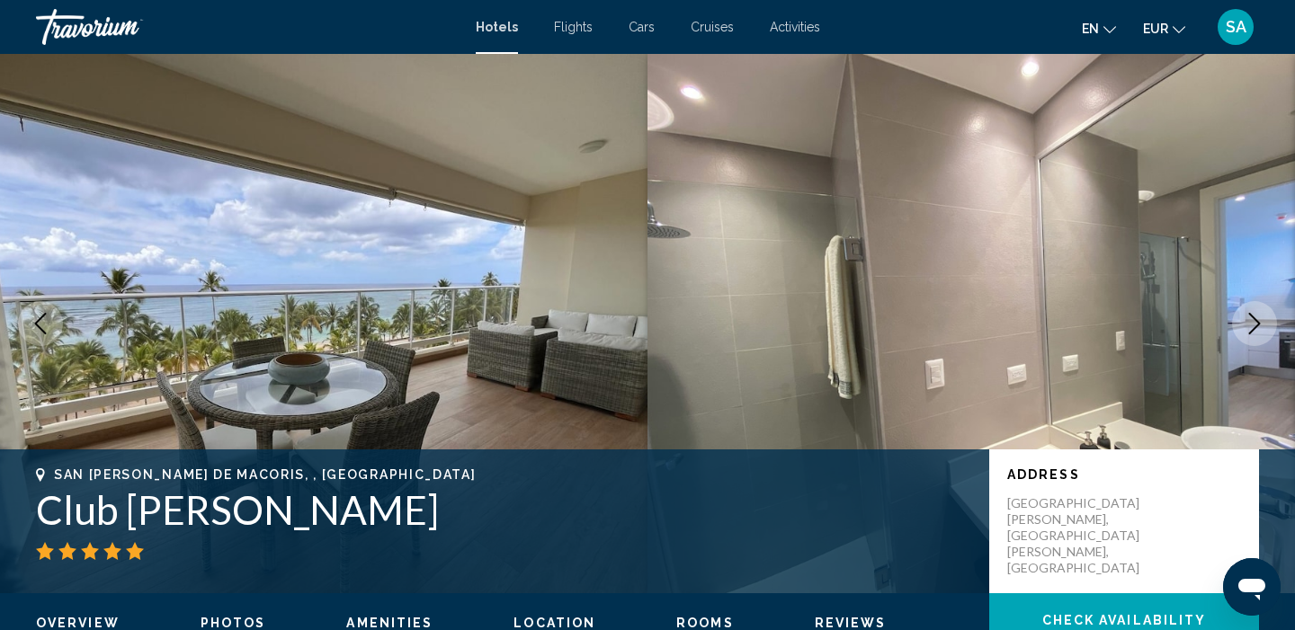
click at [1261, 325] on icon "Next image" at bounding box center [1254, 324] width 22 height 22
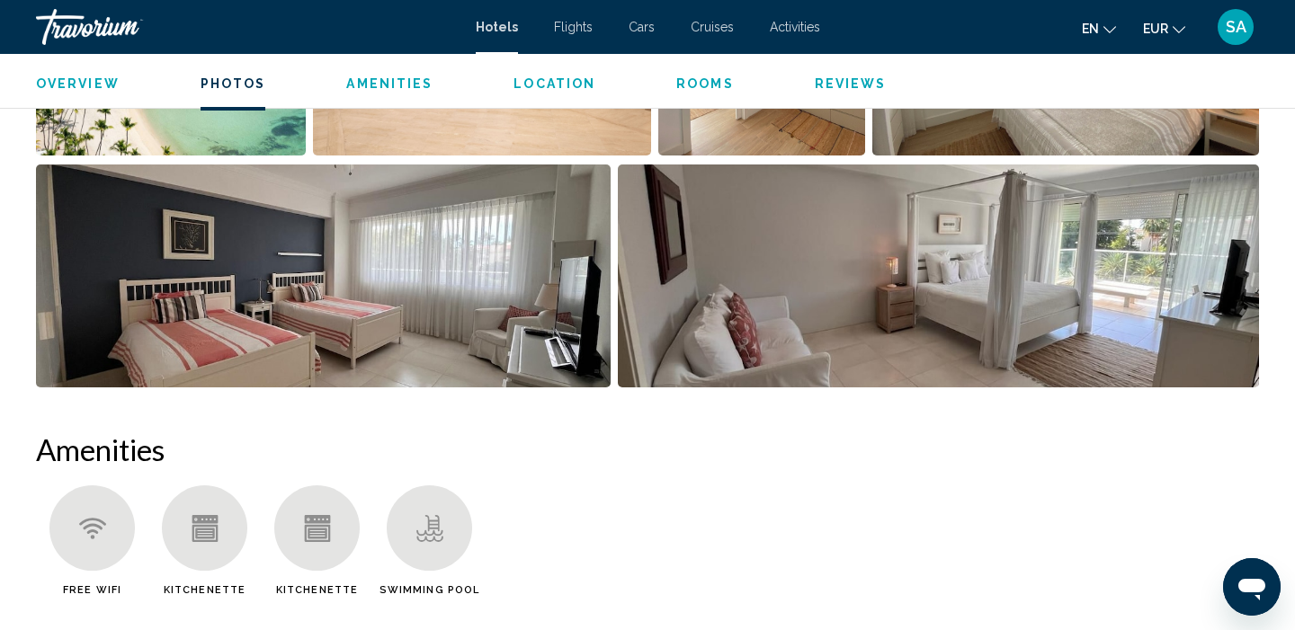
scroll to position [887, 0]
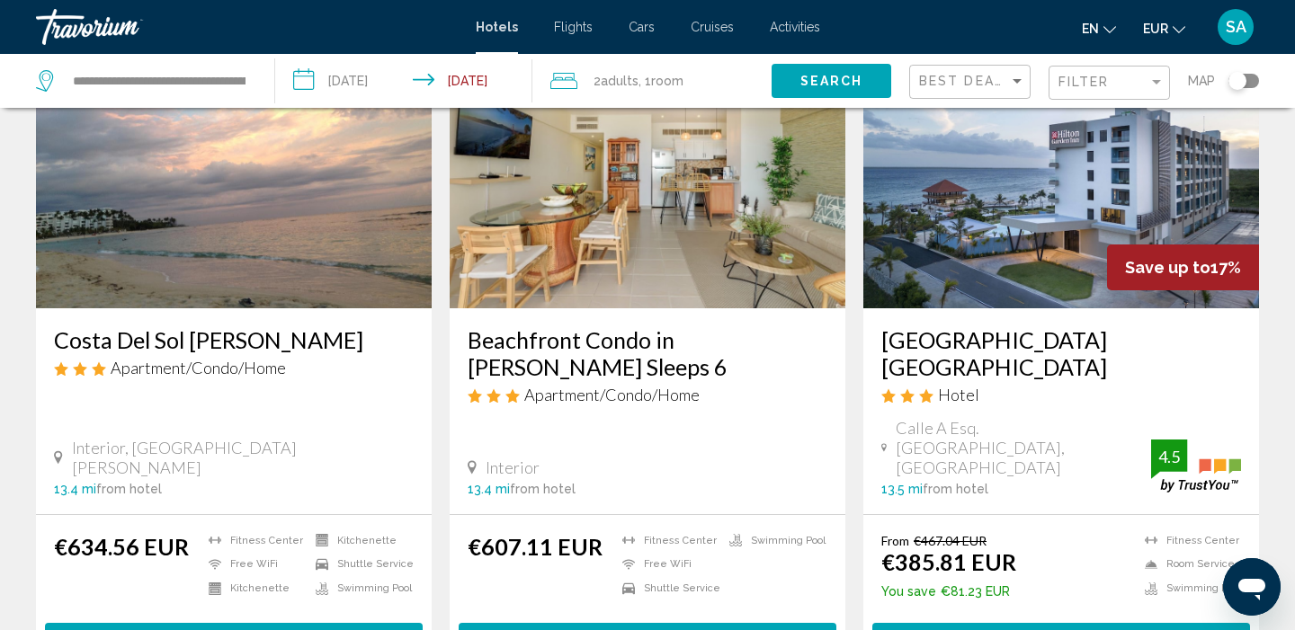
scroll to position [153, 0]
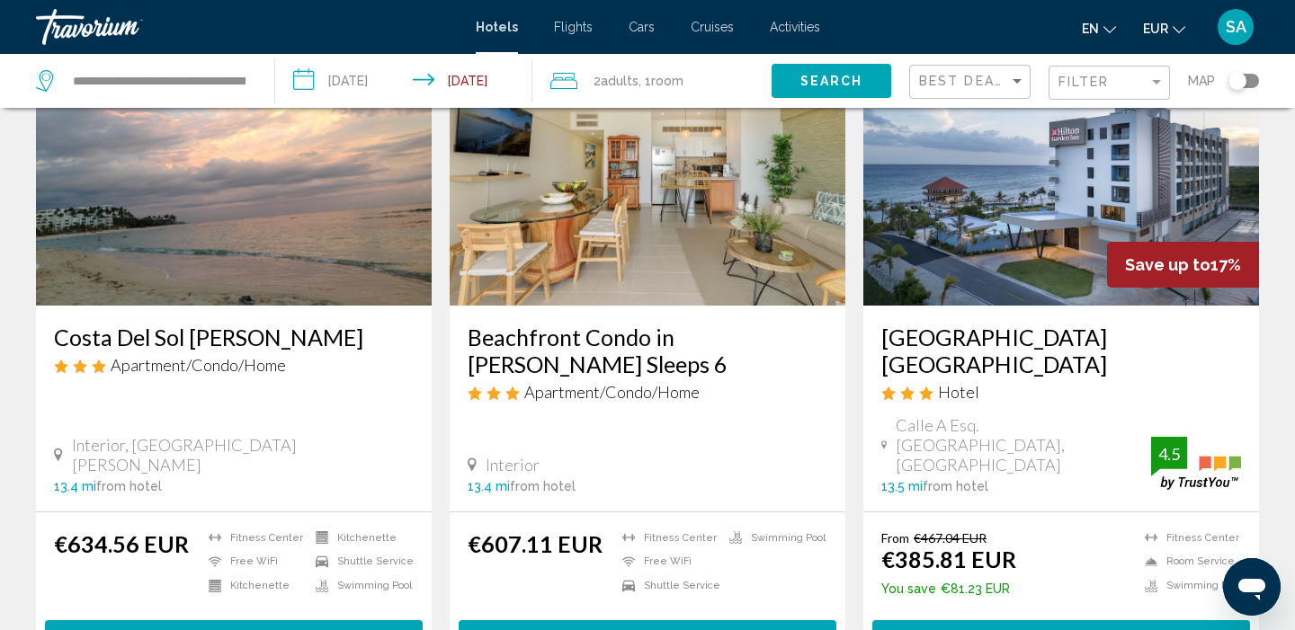
click at [1020, 243] on img "Main content" at bounding box center [1061, 162] width 396 height 288
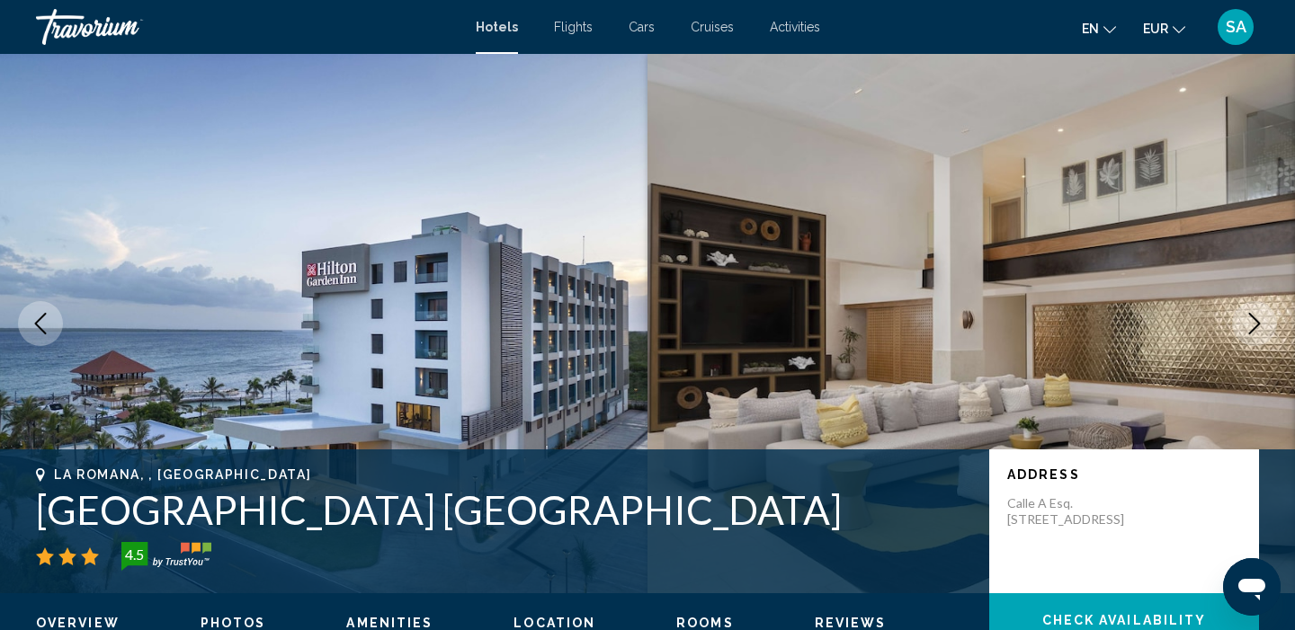
click at [1258, 320] on icon "Next image" at bounding box center [1254, 324] width 22 height 22
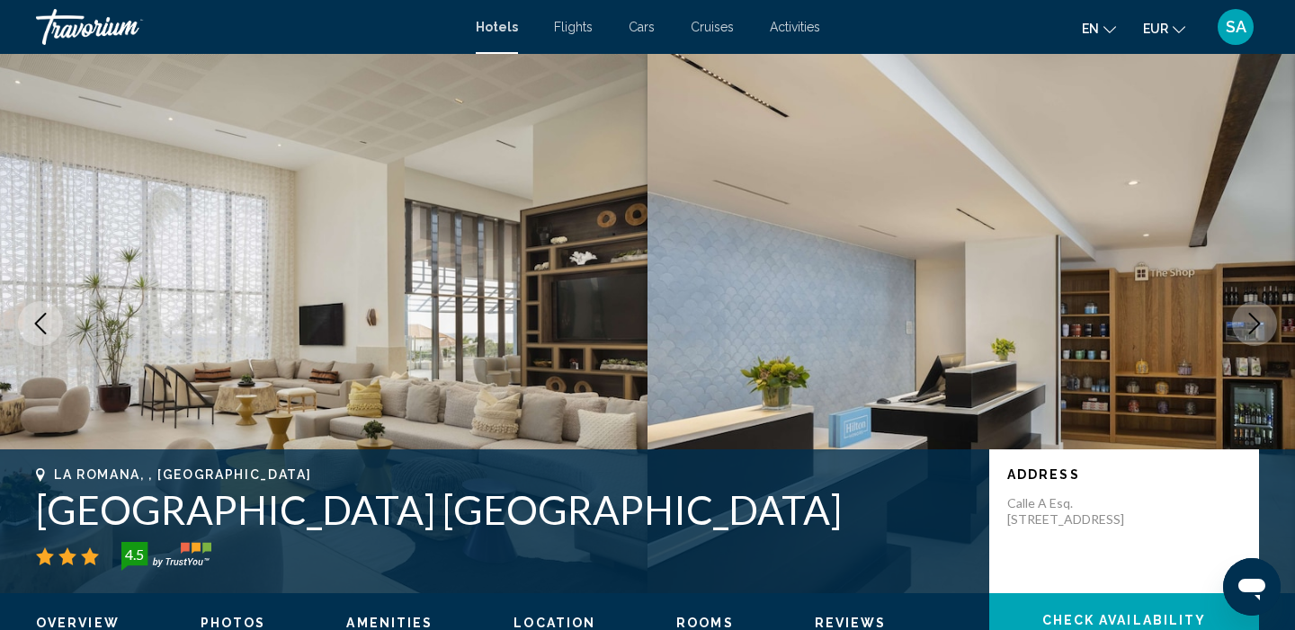
click at [1258, 320] on icon "Next image" at bounding box center [1254, 324] width 22 height 22
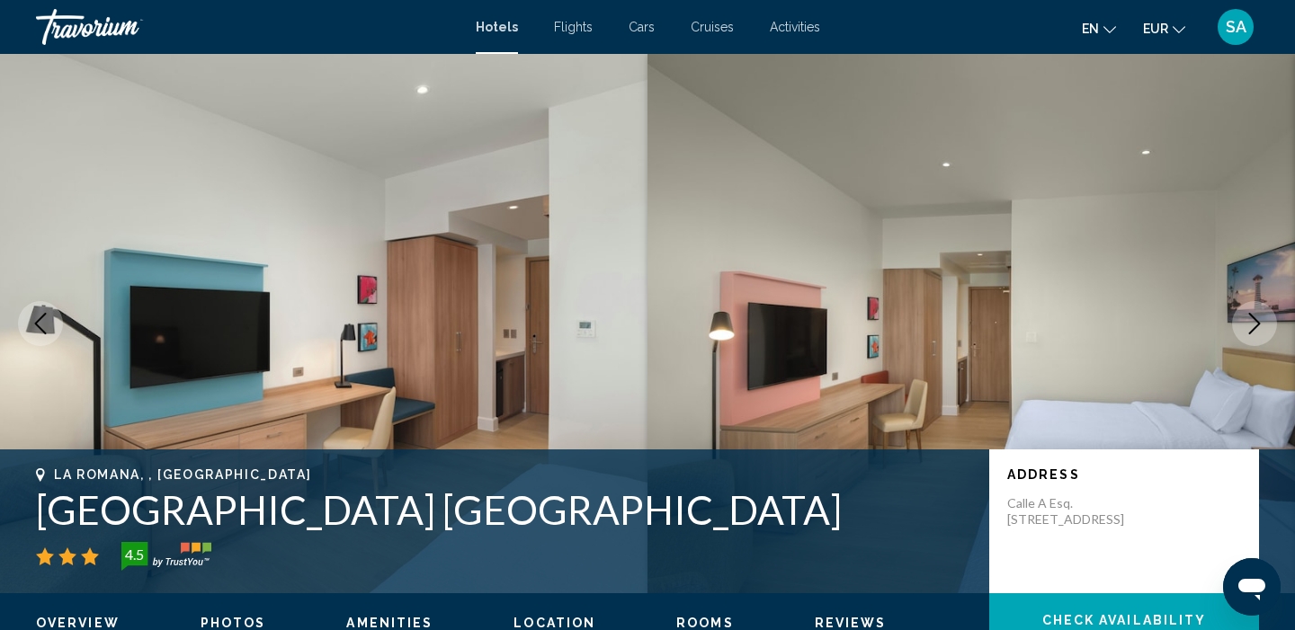
click at [1258, 320] on icon "Next image" at bounding box center [1254, 324] width 22 height 22
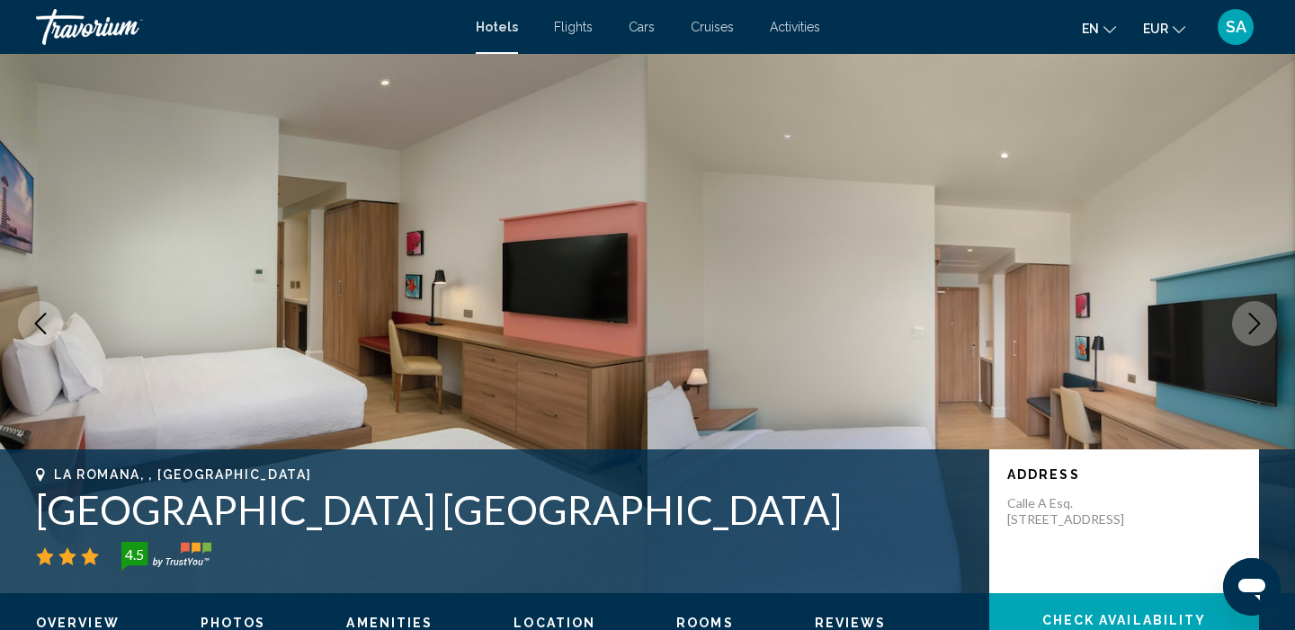
click at [1258, 320] on icon "Next image" at bounding box center [1254, 324] width 22 height 22
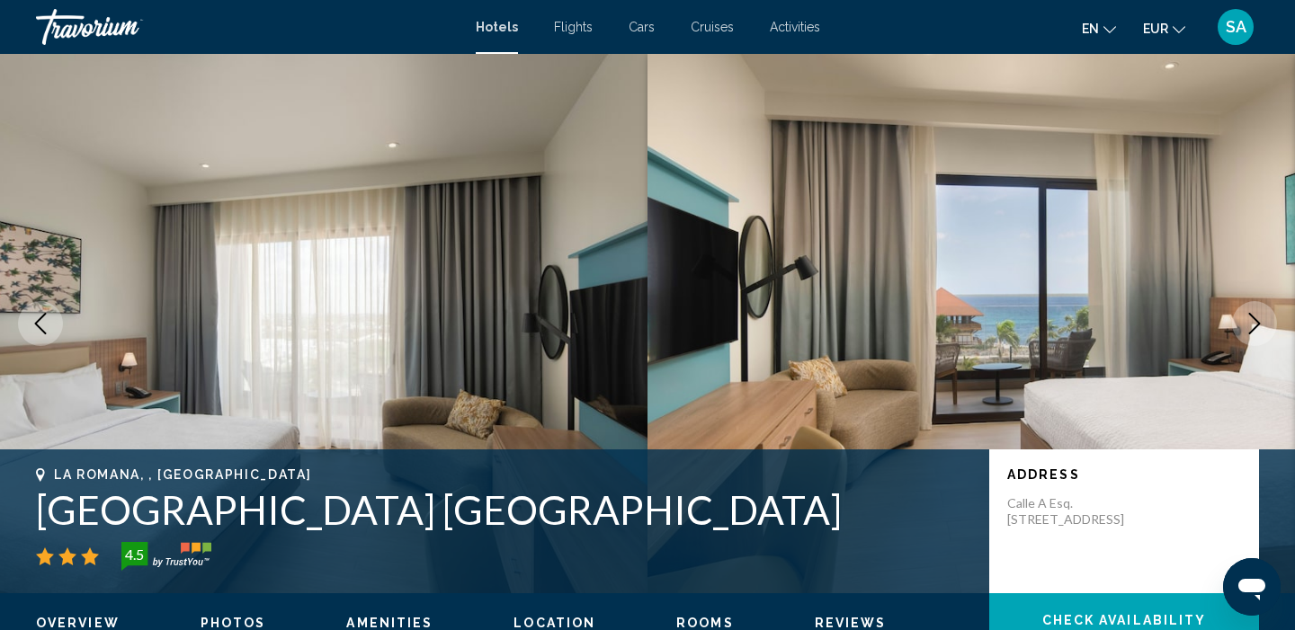
click at [1258, 320] on icon "Next image" at bounding box center [1254, 324] width 22 height 22
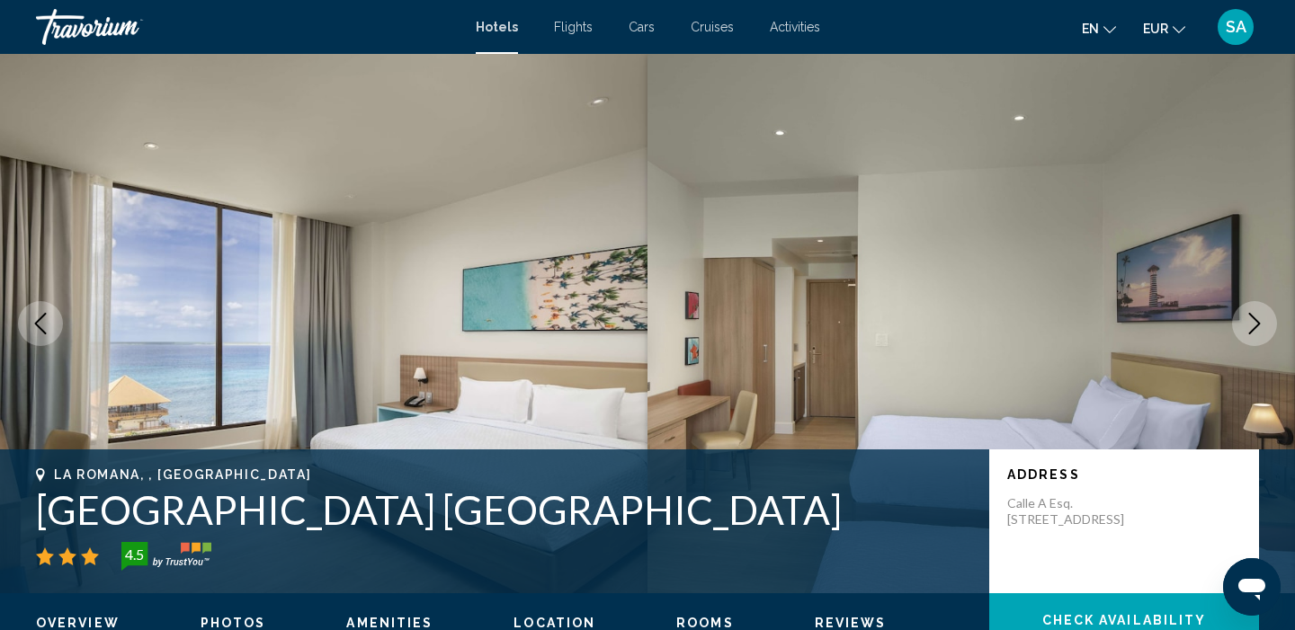
click at [1258, 320] on icon "Next image" at bounding box center [1254, 324] width 22 height 22
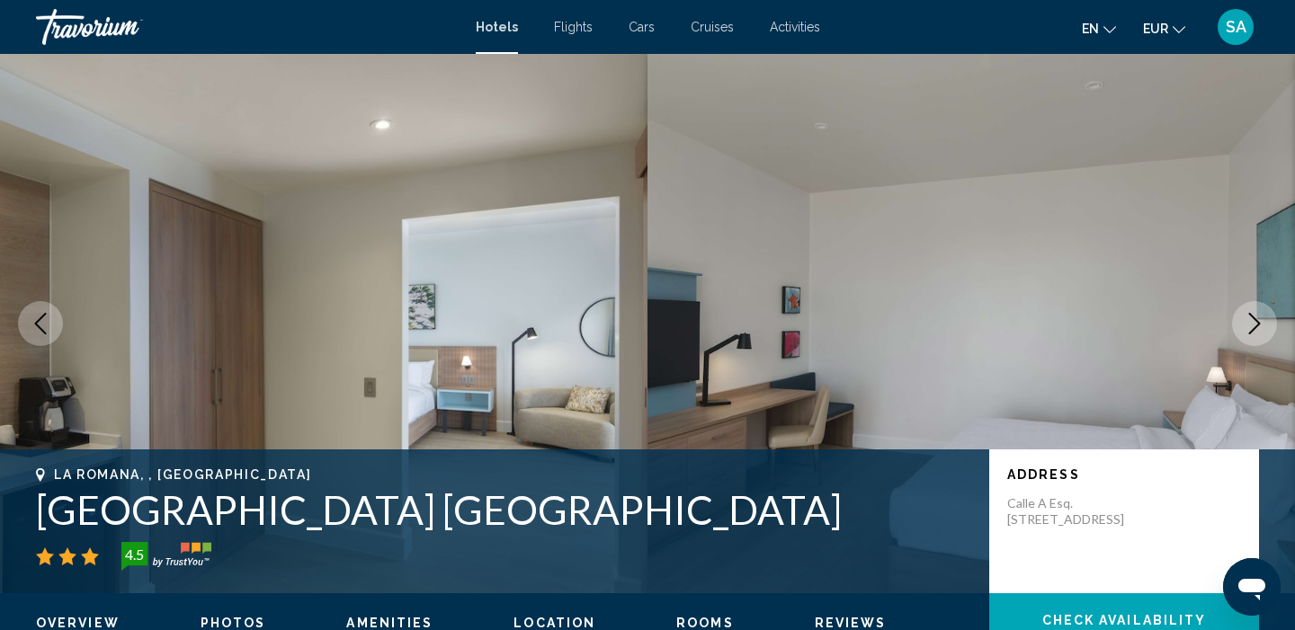
click at [1258, 320] on icon "Next image" at bounding box center [1254, 324] width 22 height 22
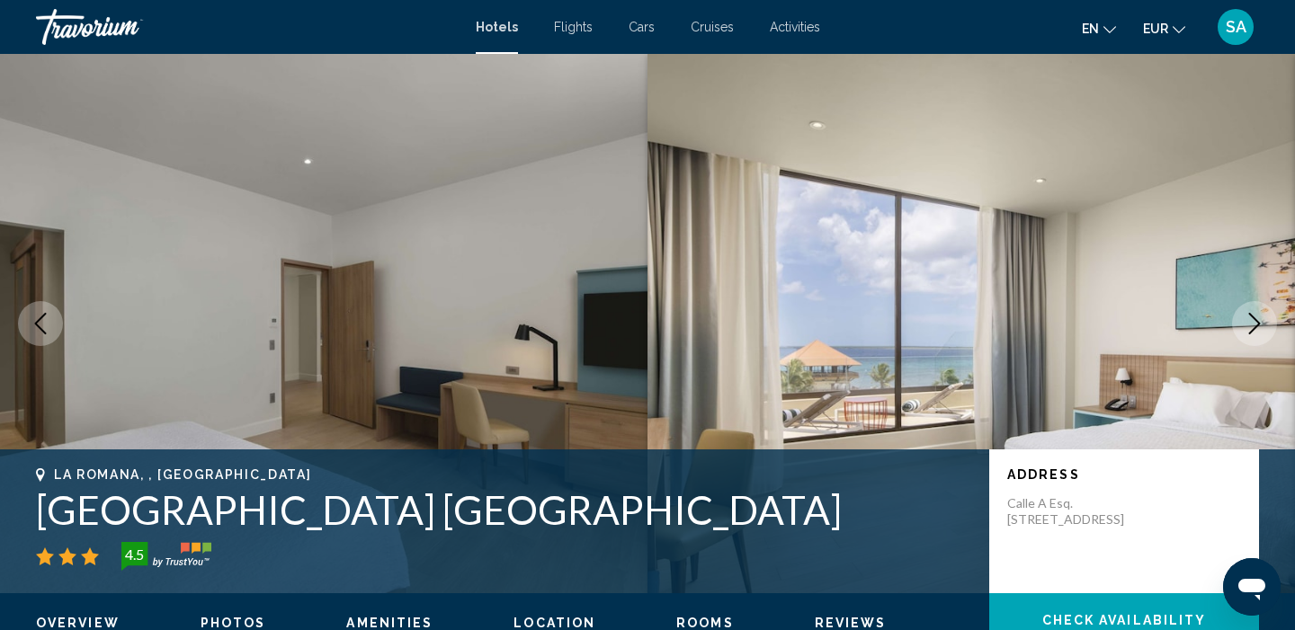
click at [1258, 320] on icon "Next image" at bounding box center [1254, 324] width 22 height 22
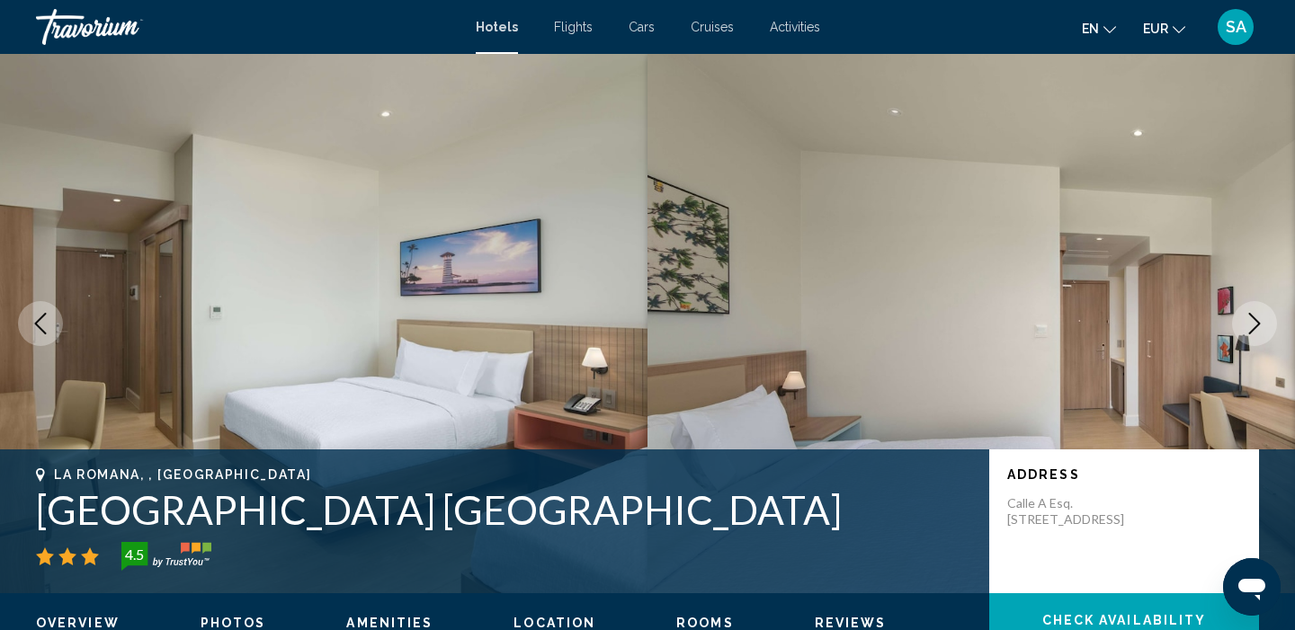
click at [1258, 320] on icon "Next image" at bounding box center [1254, 324] width 22 height 22
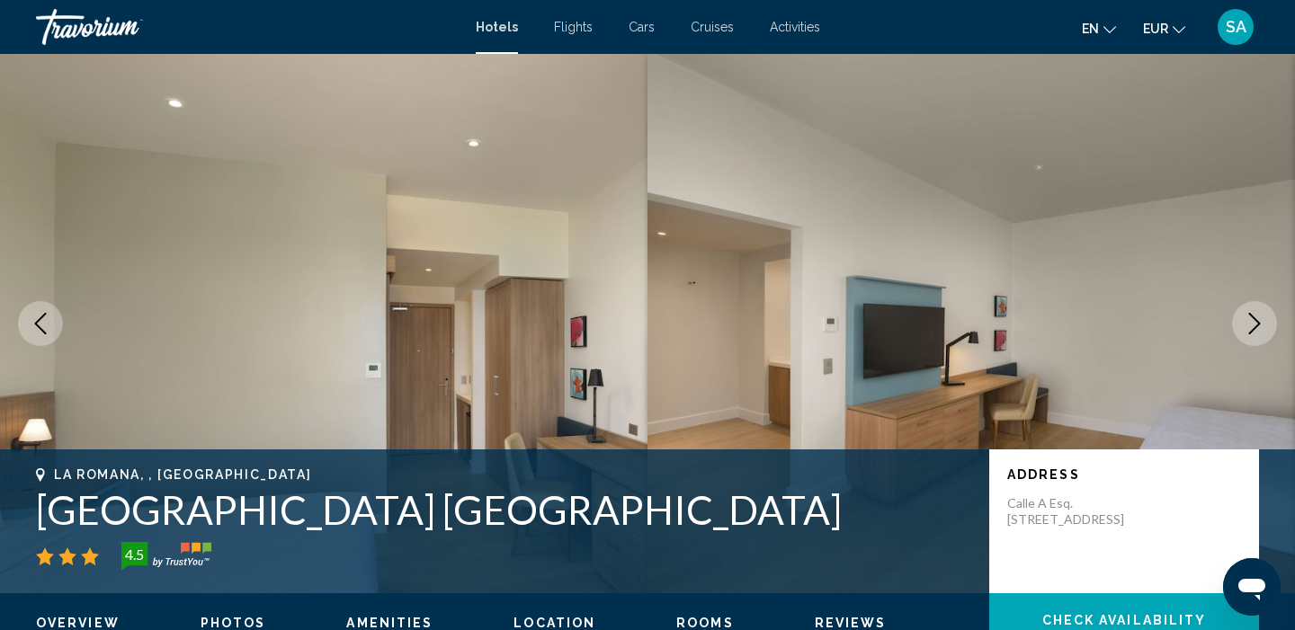
click at [1258, 320] on icon "Next image" at bounding box center [1254, 324] width 22 height 22
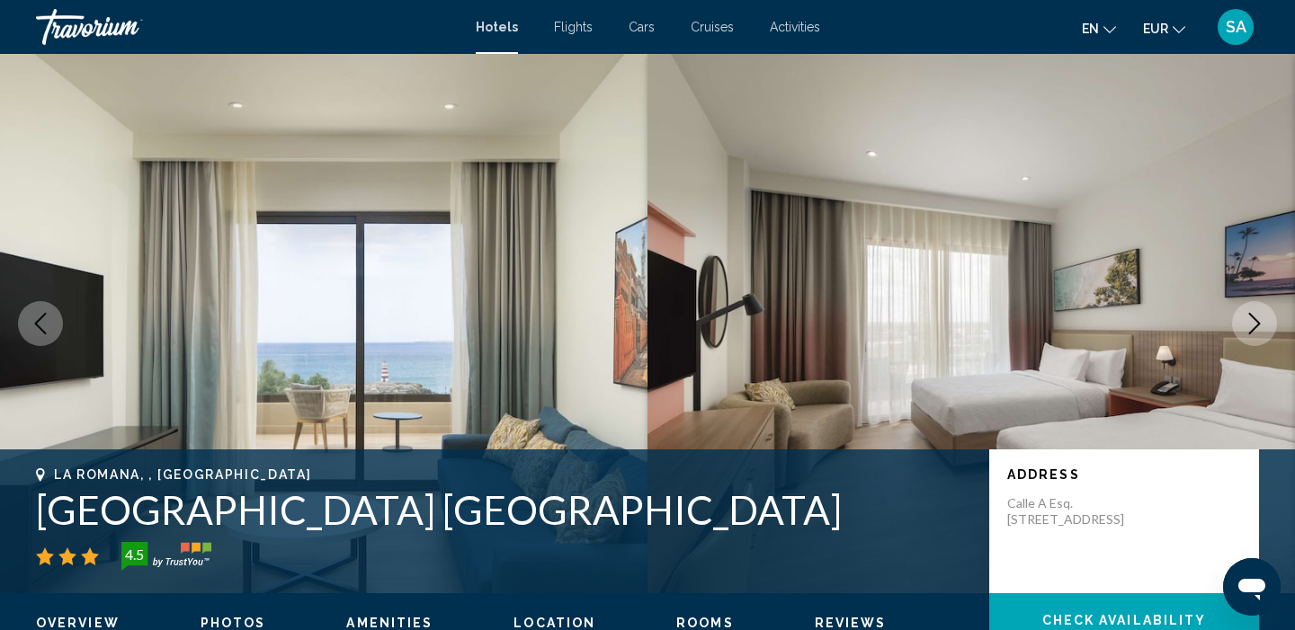
click at [1258, 320] on icon "Next image" at bounding box center [1254, 324] width 22 height 22
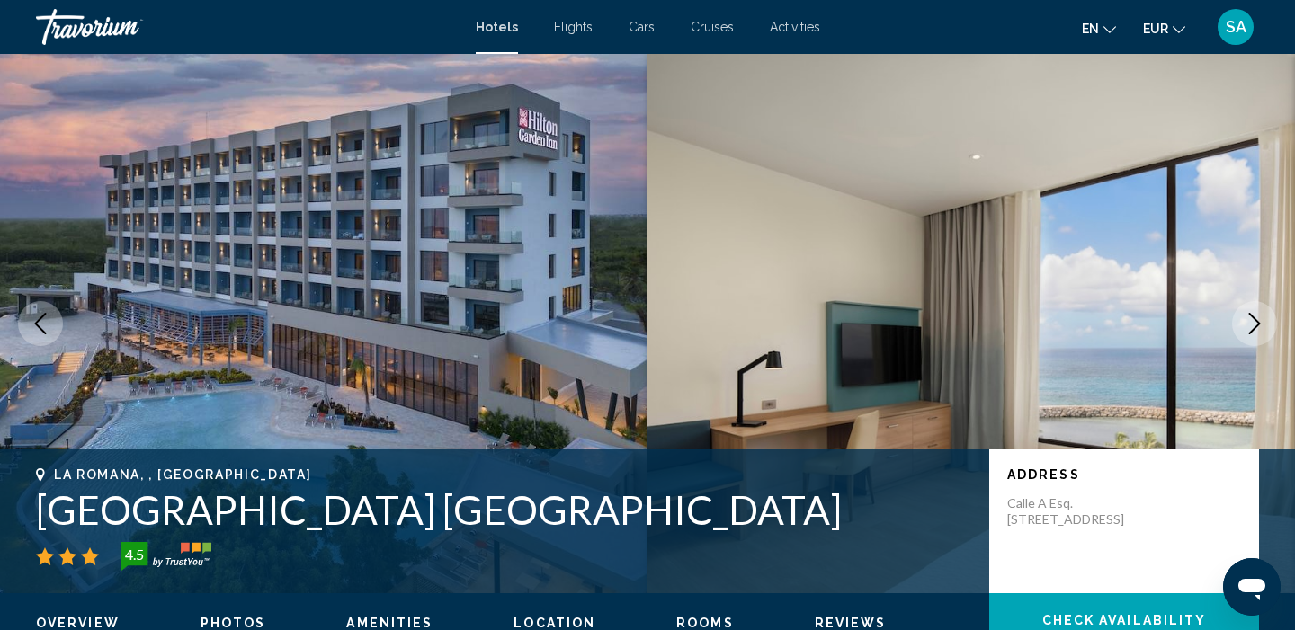
click at [1258, 320] on icon "Next image" at bounding box center [1254, 324] width 22 height 22
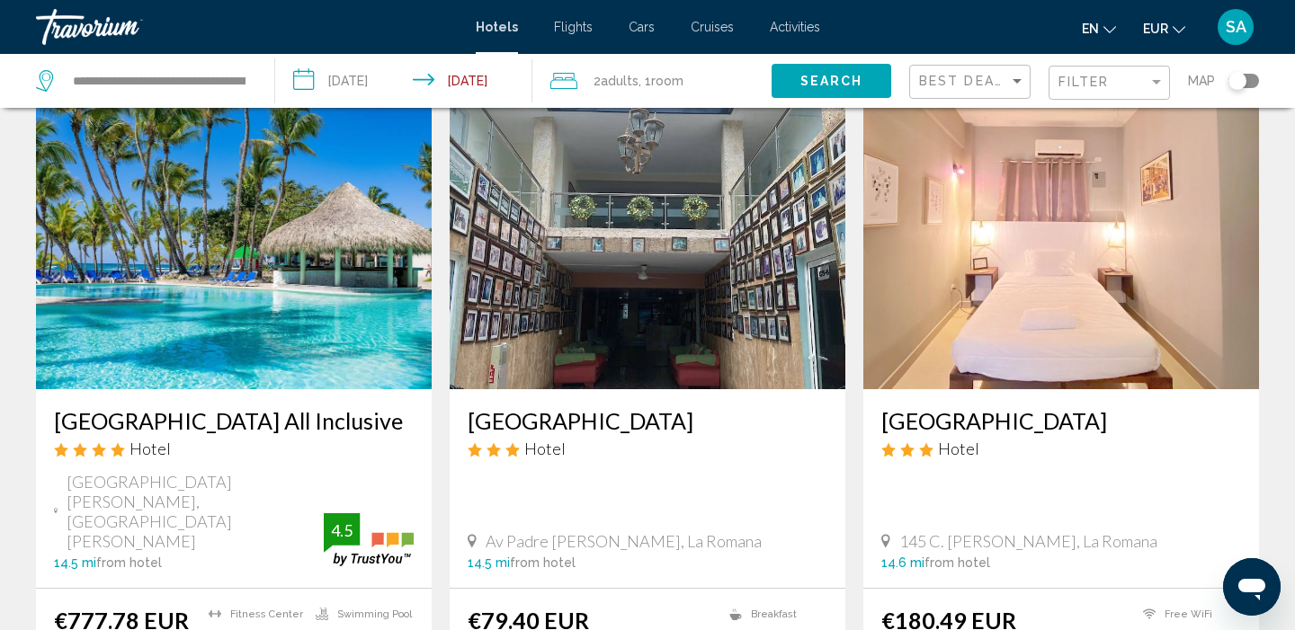
scroll to position [2135, 0]
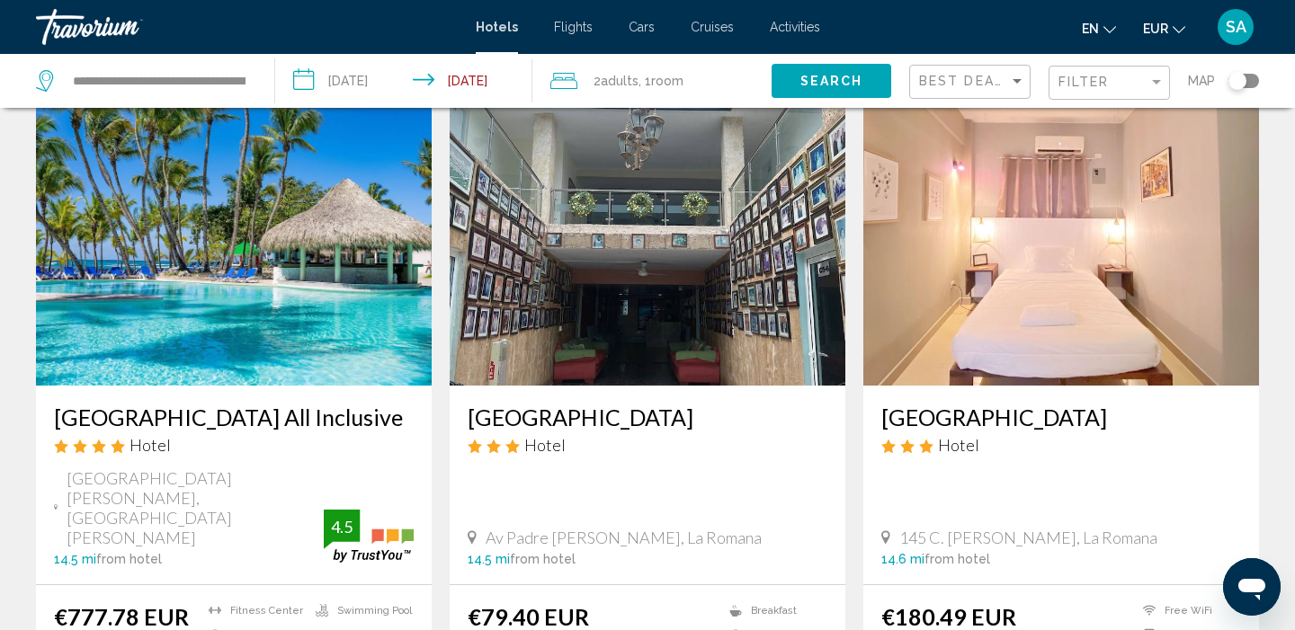
click at [269, 194] on img "Main content" at bounding box center [234, 242] width 396 height 288
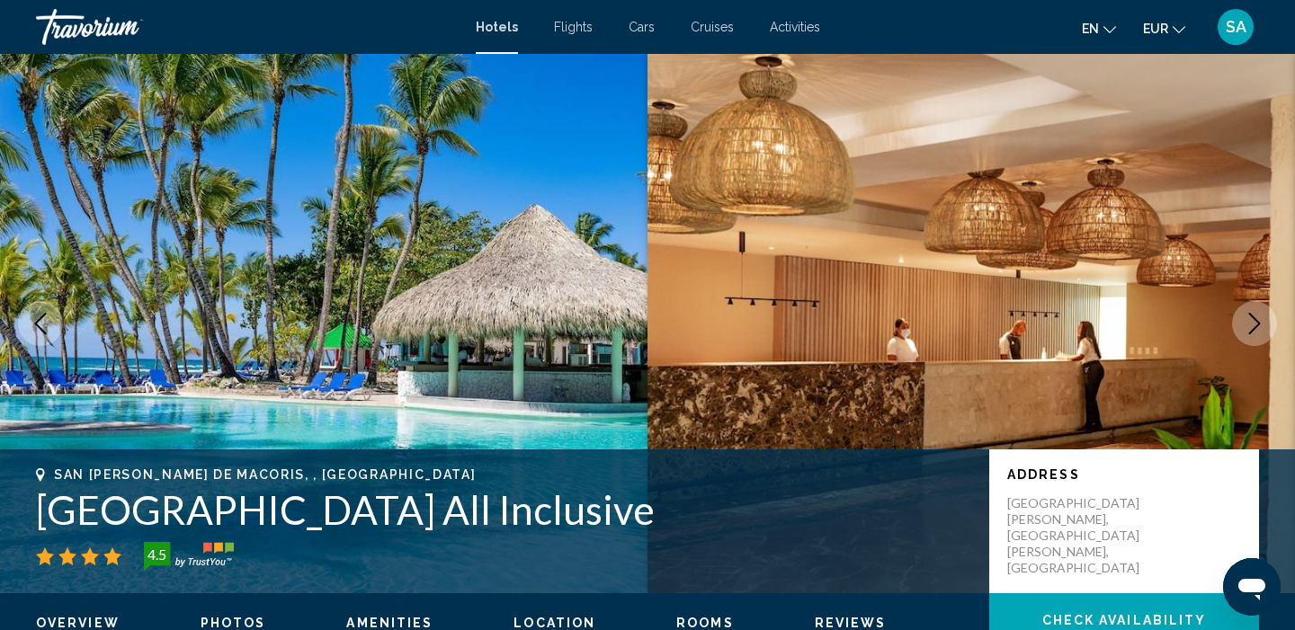
click at [1249, 329] on icon "Next image" at bounding box center [1254, 324] width 22 height 22
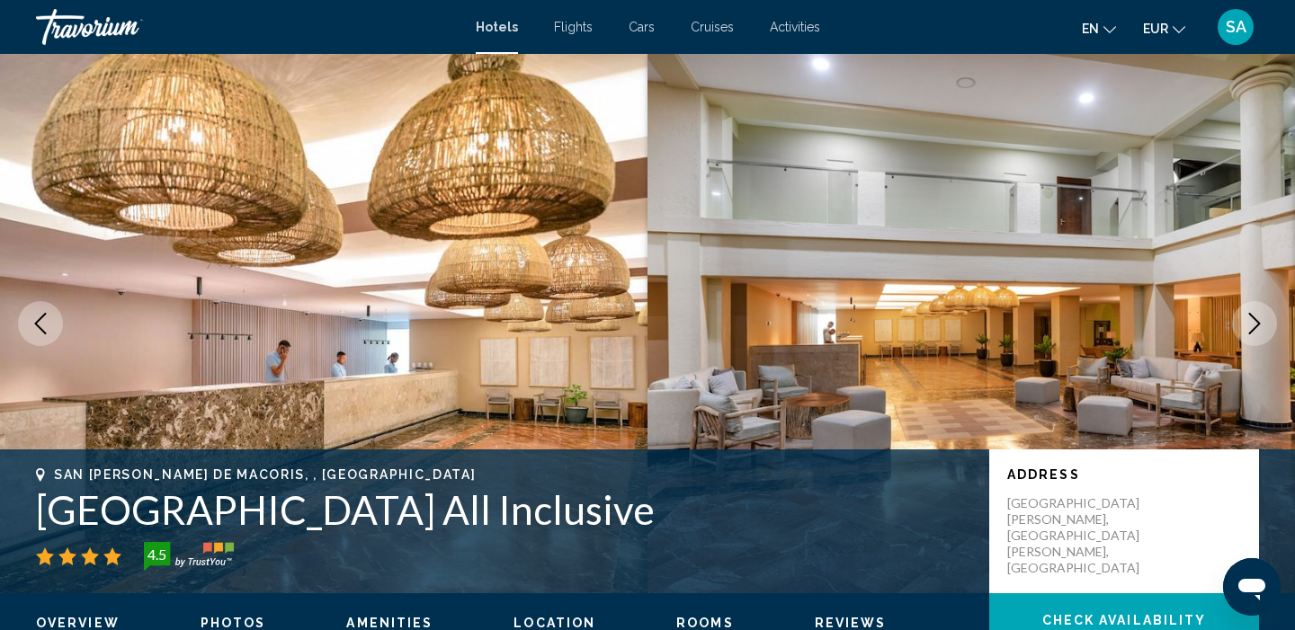
click at [1249, 329] on icon "Next image" at bounding box center [1254, 324] width 22 height 22
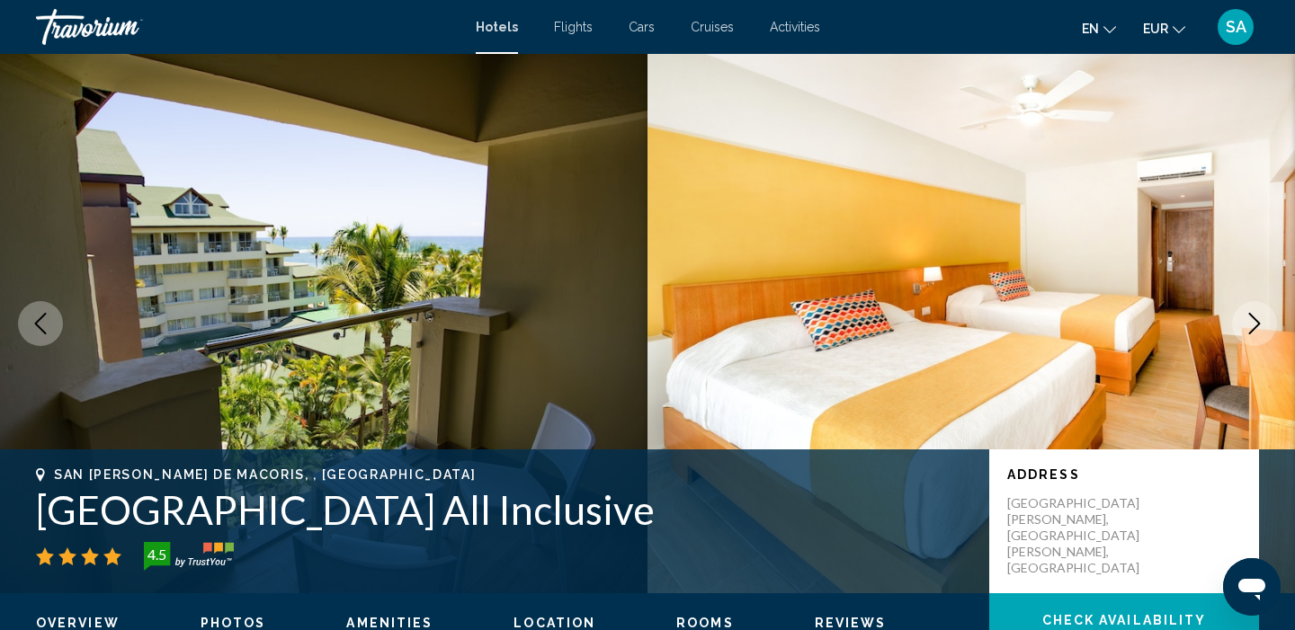
click at [1249, 329] on icon "Next image" at bounding box center [1254, 324] width 22 height 22
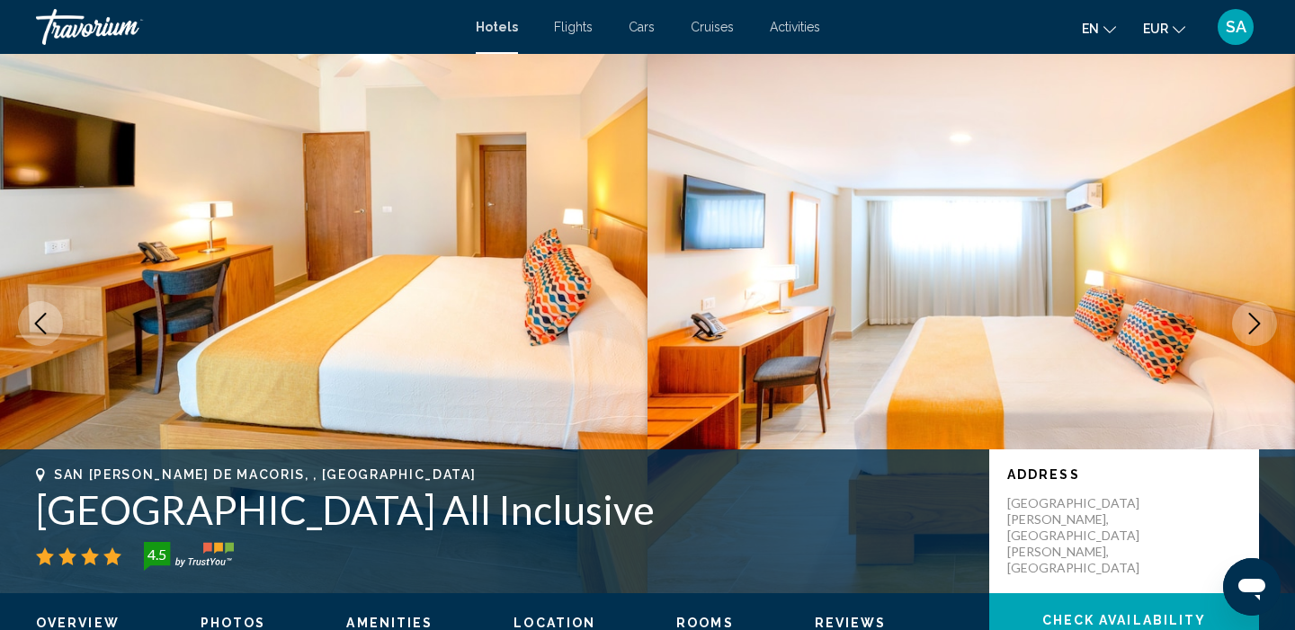
click at [1249, 329] on icon "Next image" at bounding box center [1254, 324] width 22 height 22
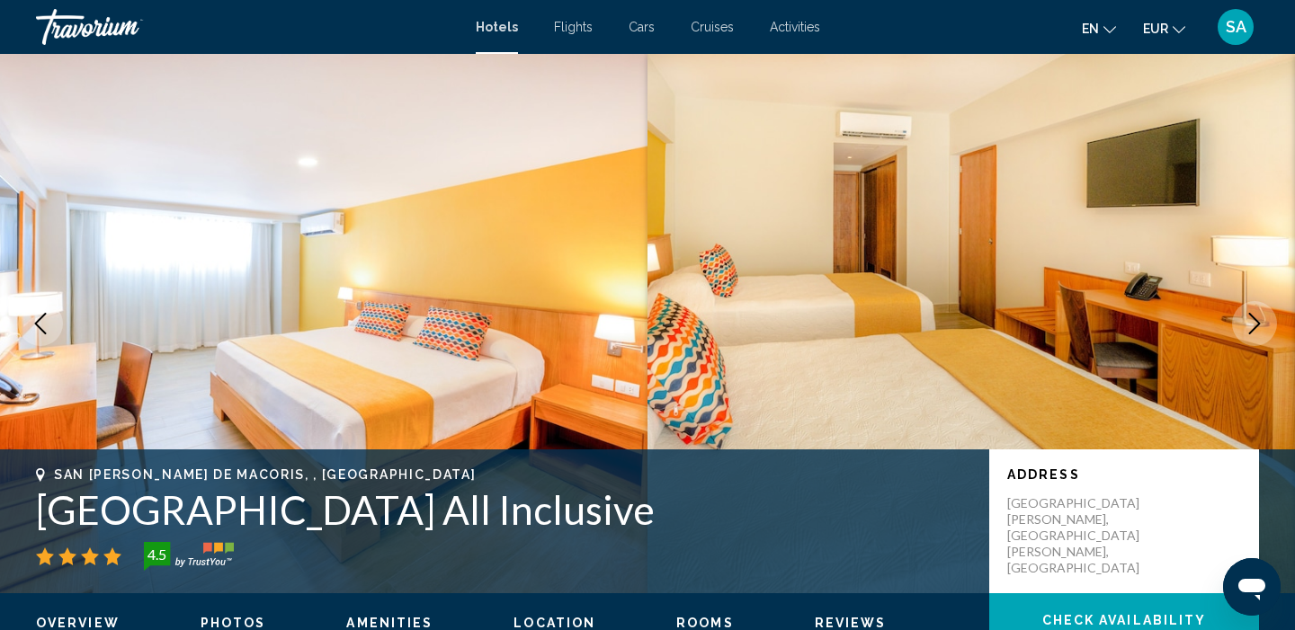
click at [1249, 329] on icon "Next image" at bounding box center [1254, 324] width 22 height 22
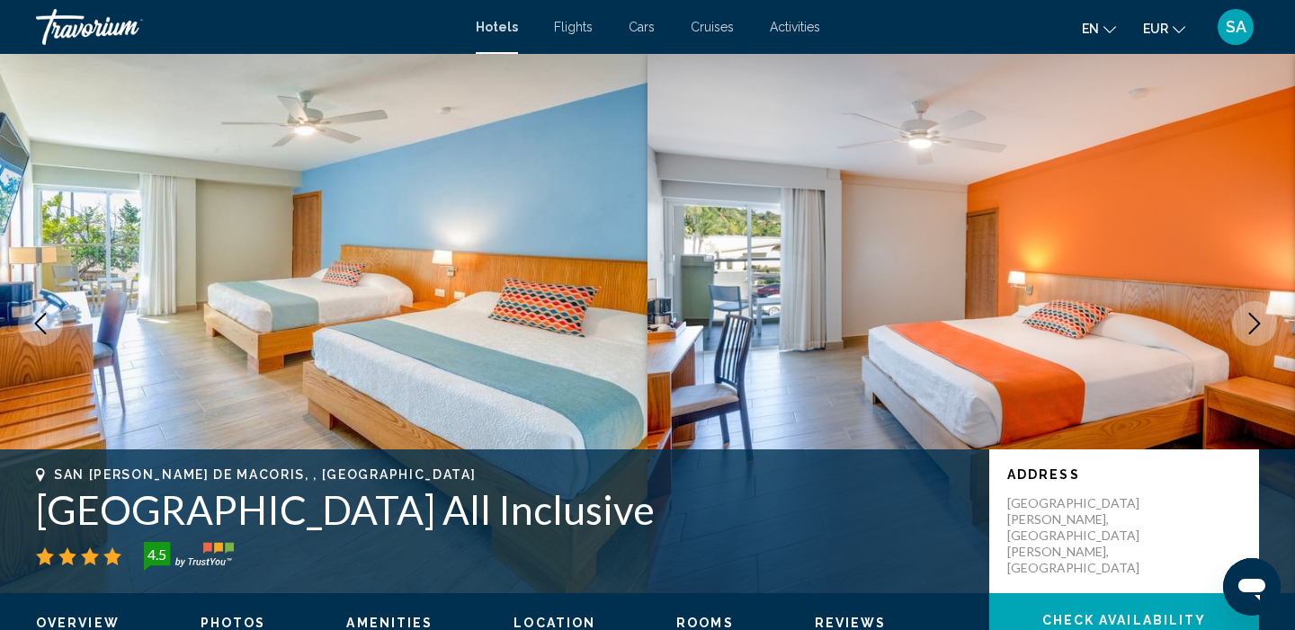
click at [1249, 329] on icon "Next image" at bounding box center [1254, 324] width 22 height 22
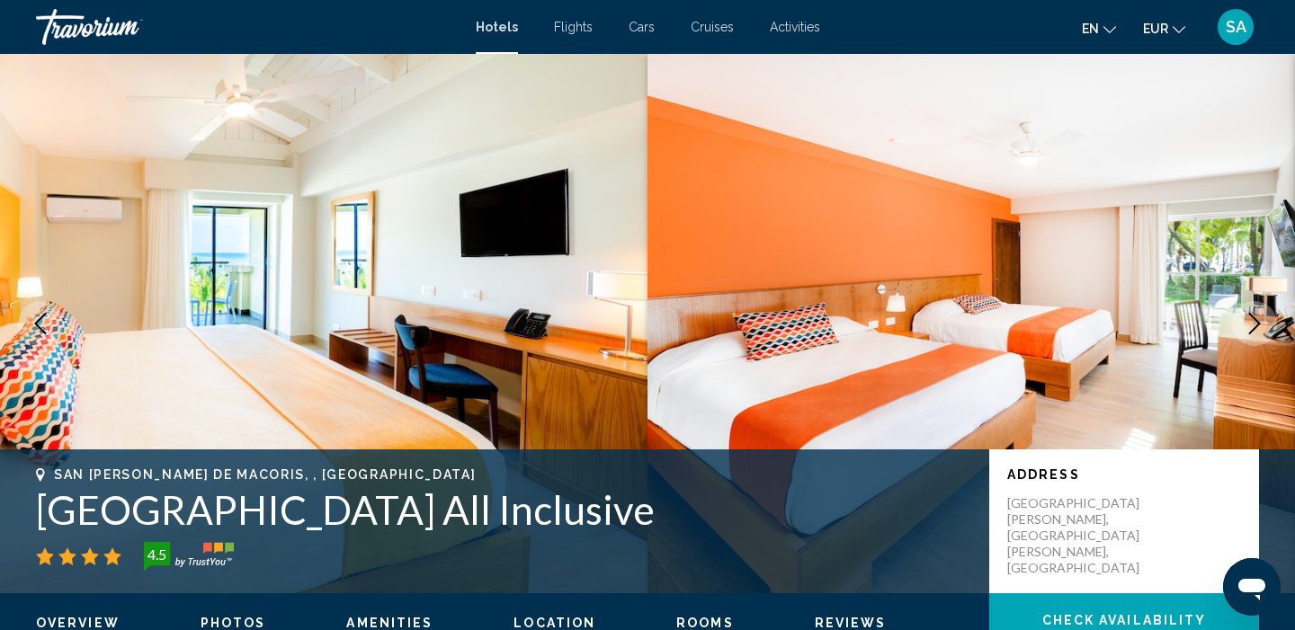
click at [1249, 329] on icon "Next image" at bounding box center [1254, 324] width 22 height 22
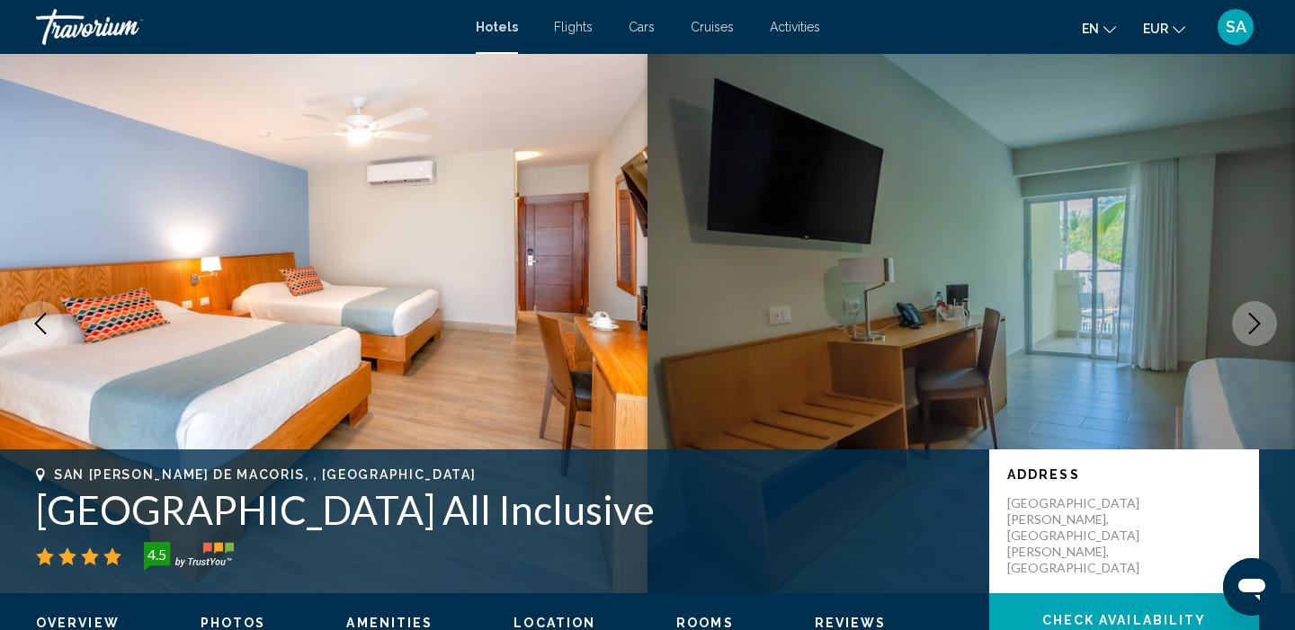
click at [1249, 329] on icon "Next image" at bounding box center [1254, 324] width 22 height 22
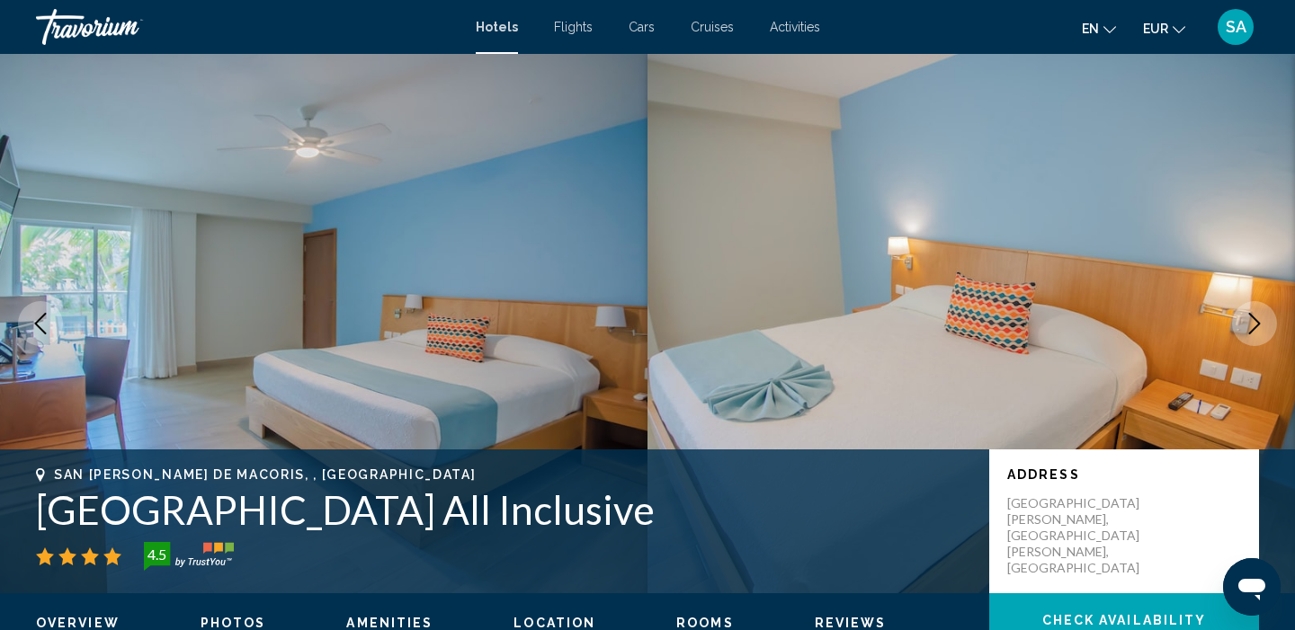
click at [1249, 329] on icon "Next image" at bounding box center [1254, 324] width 22 height 22
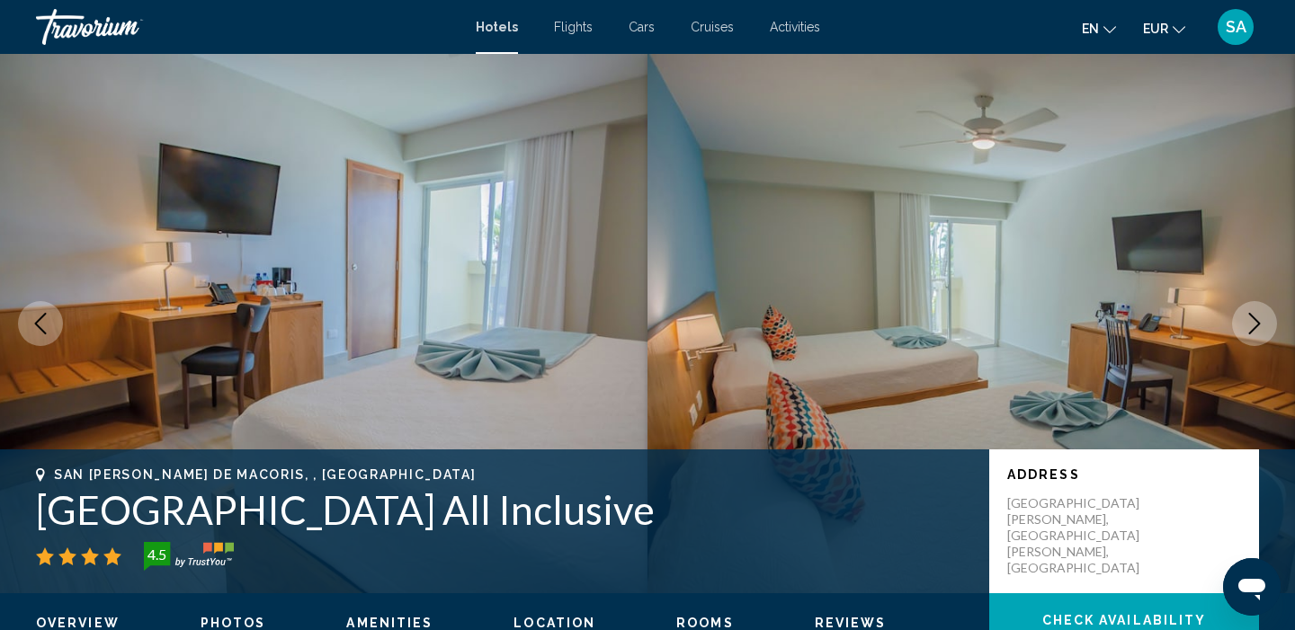
click at [1249, 329] on icon "Next image" at bounding box center [1254, 324] width 22 height 22
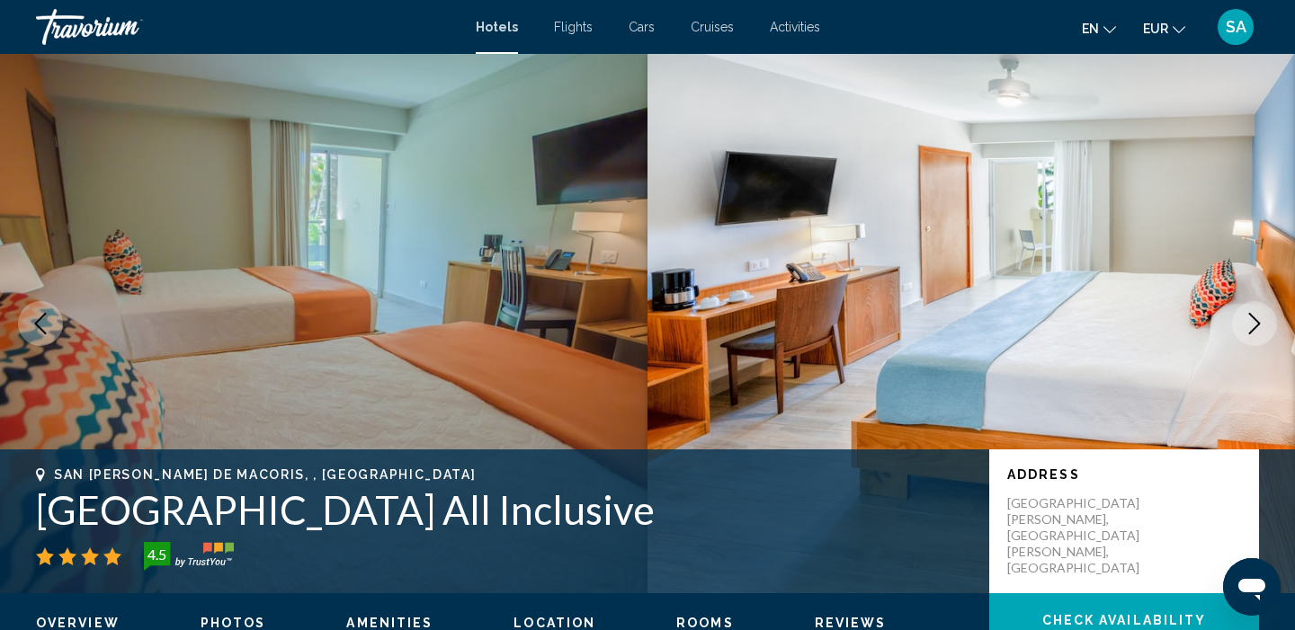
click at [1249, 329] on icon "Next image" at bounding box center [1254, 324] width 22 height 22
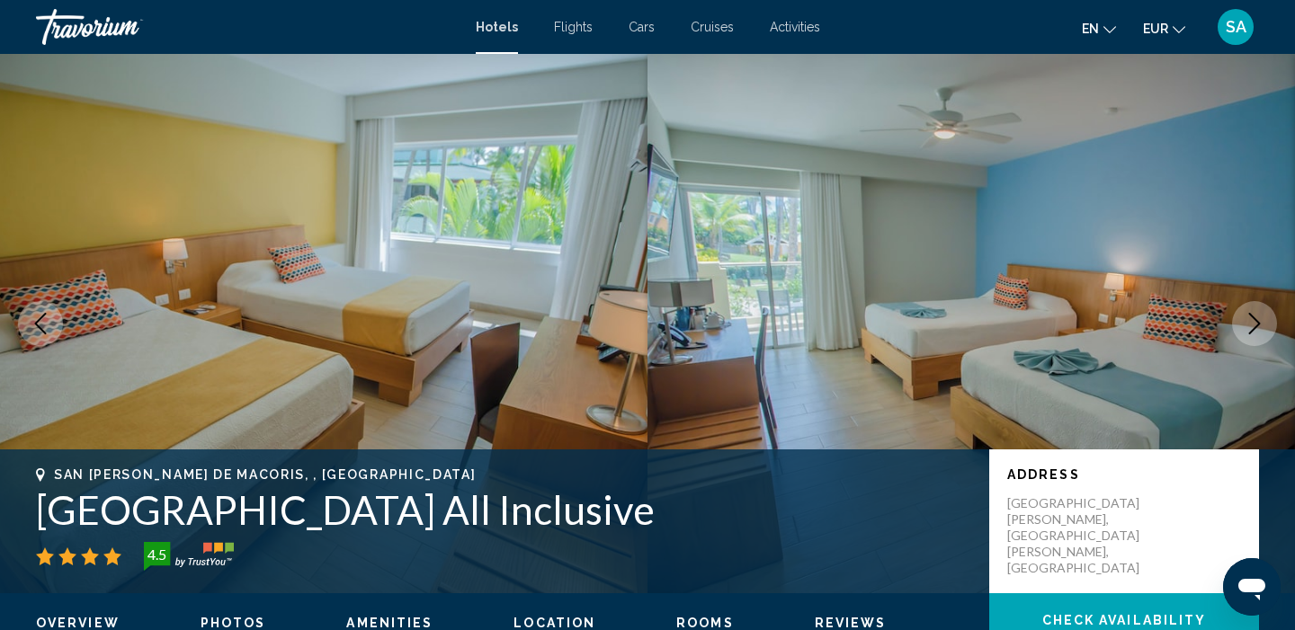
click at [1249, 329] on icon "Next image" at bounding box center [1254, 324] width 22 height 22
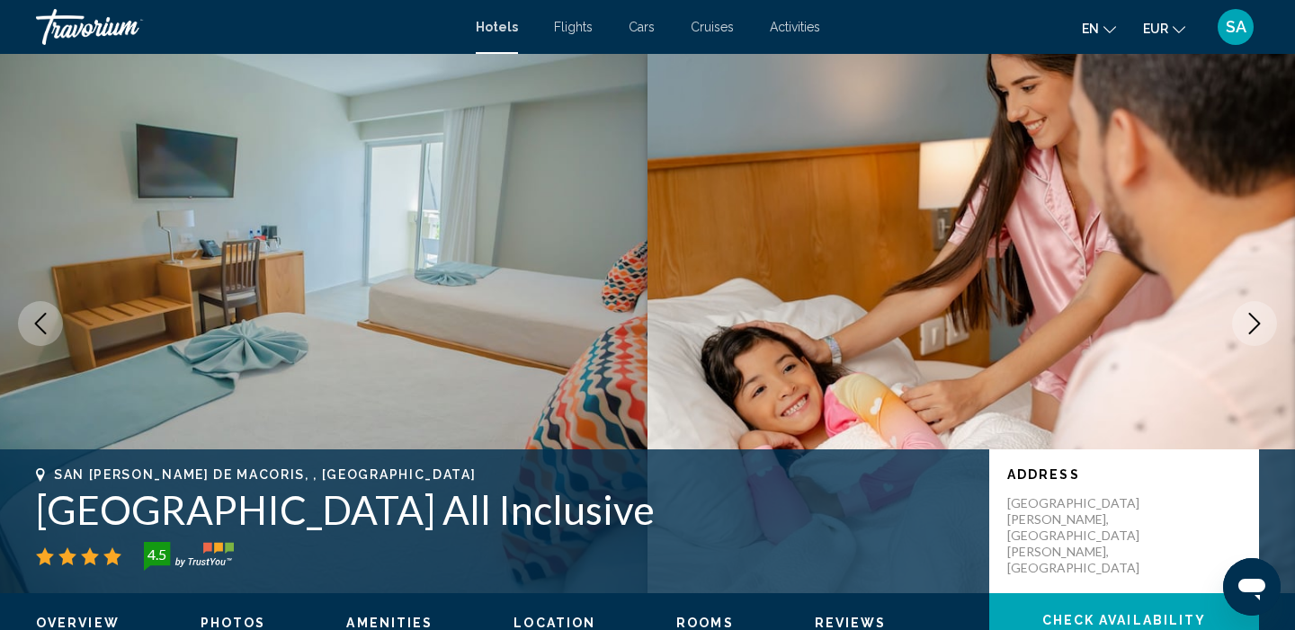
click at [1249, 329] on icon "Next image" at bounding box center [1254, 324] width 22 height 22
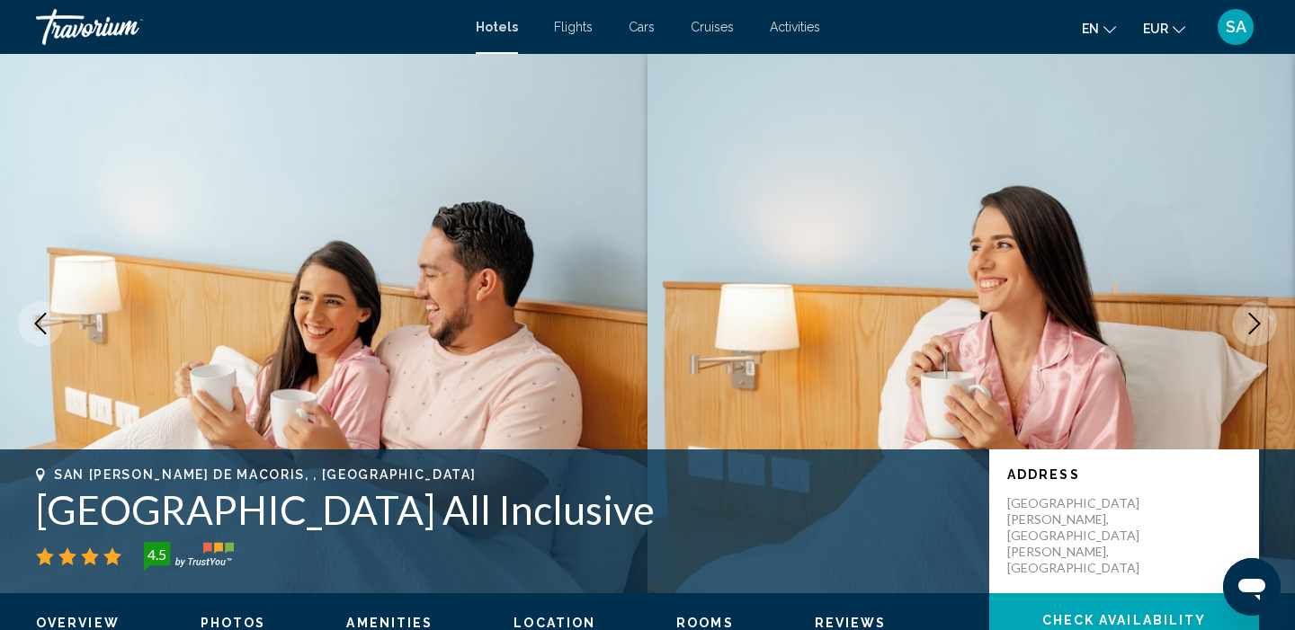
click at [1249, 329] on icon "Next image" at bounding box center [1254, 324] width 22 height 22
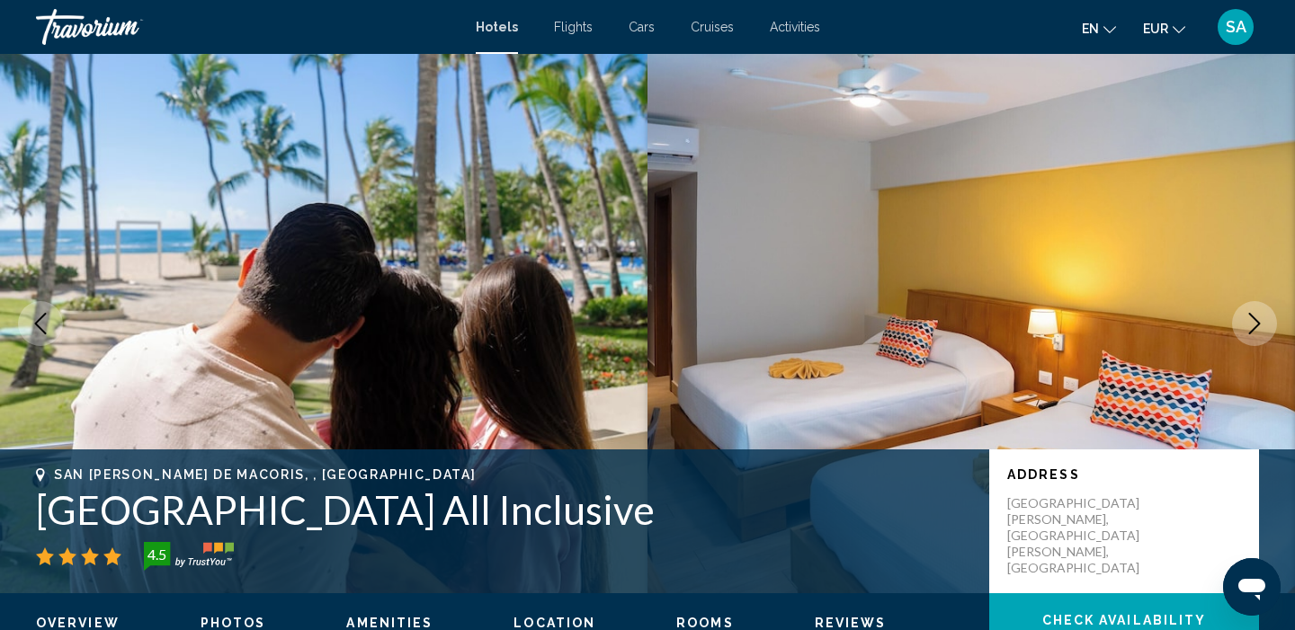
click at [1249, 329] on icon "Next image" at bounding box center [1254, 324] width 22 height 22
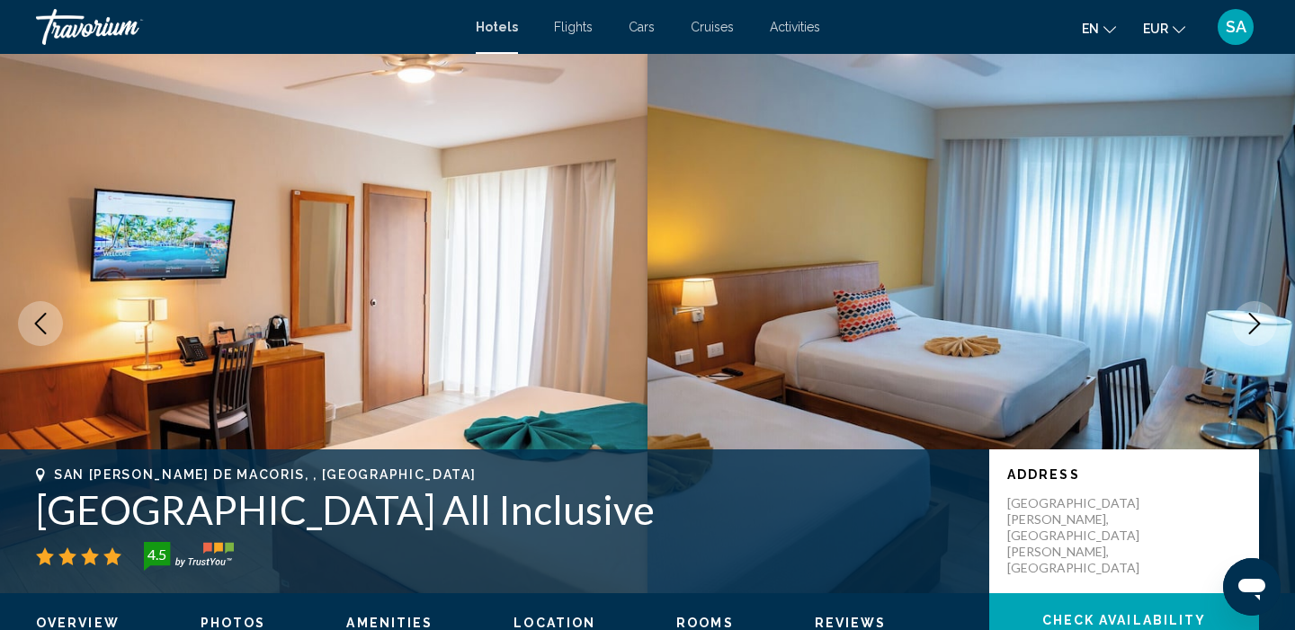
click at [1249, 329] on icon "Next image" at bounding box center [1254, 324] width 22 height 22
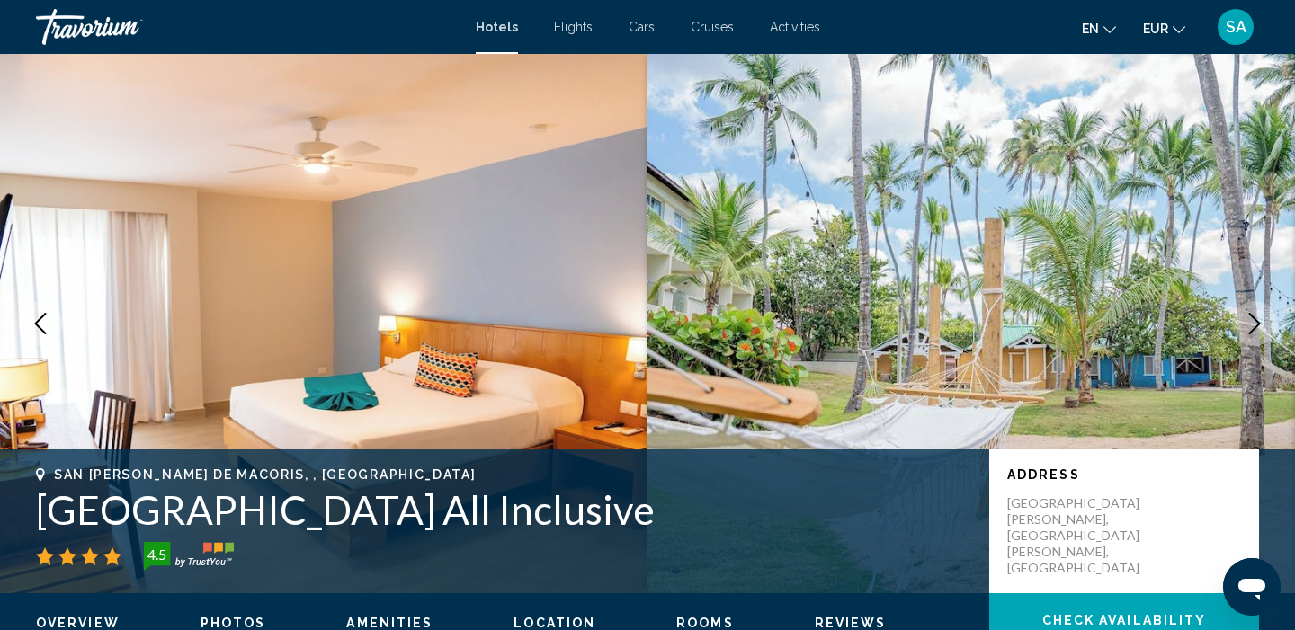
click at [1249, 330] on icon "Next image" at bounding box center [1254, 324] width 22 height 22
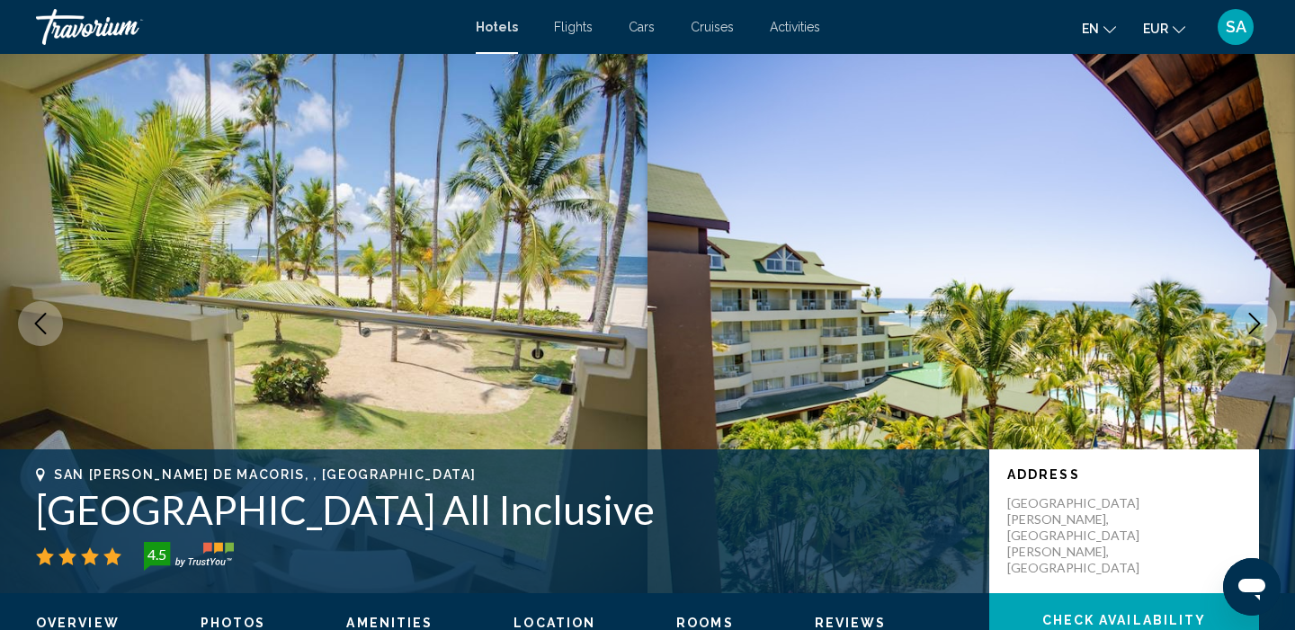
click at [1249, 330] on icon "Next image" at bounding box center [1254, 324] width 22 height 22
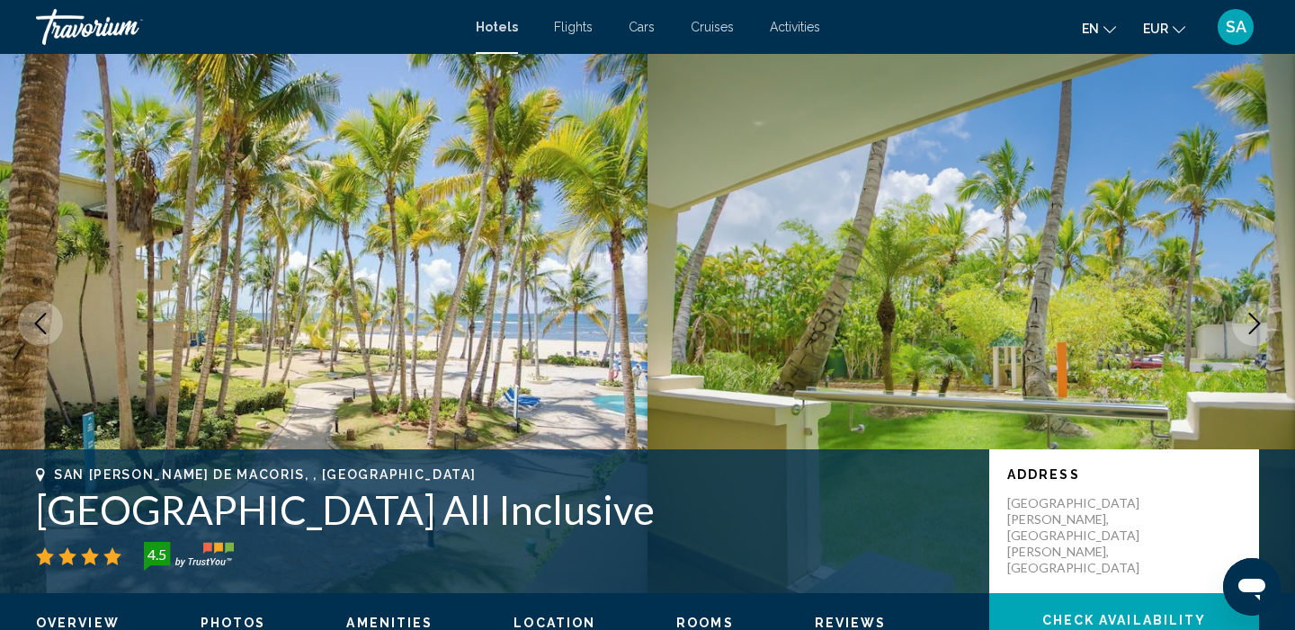
click at [1249, 330] on icon "Next image" at bounding box center [1254, 324] width 22 height 22
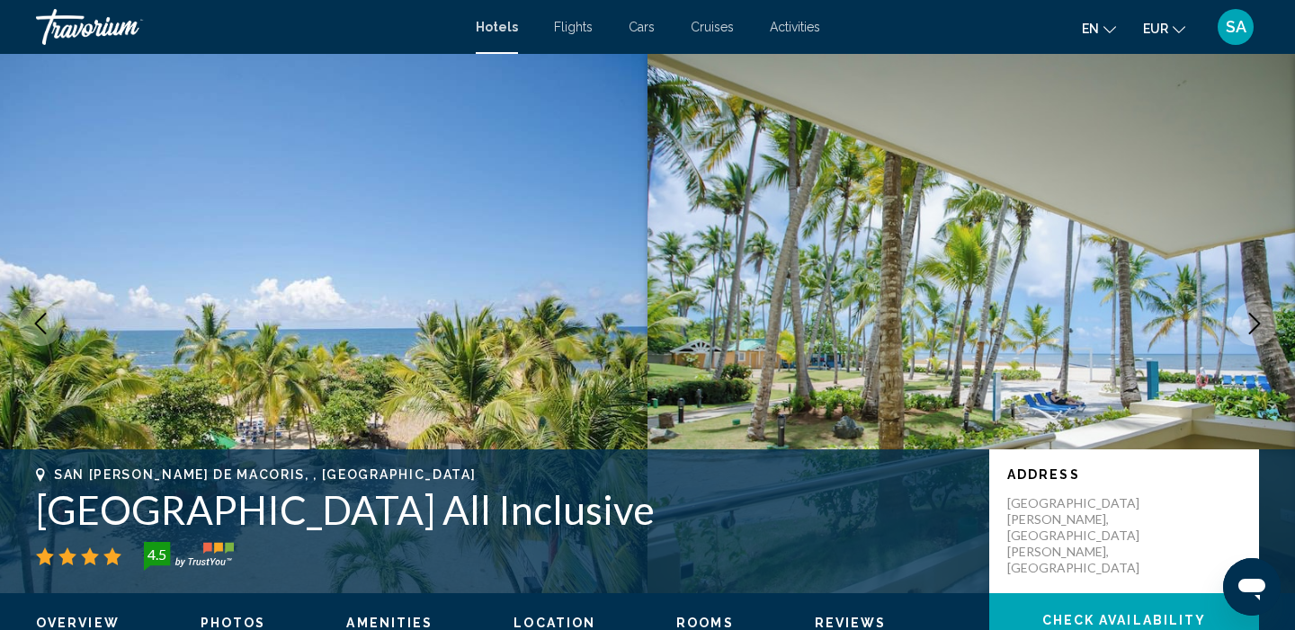
click at [1249, 330] on icon "Next image" at bounding box center [1254, 324] width 22 height 22
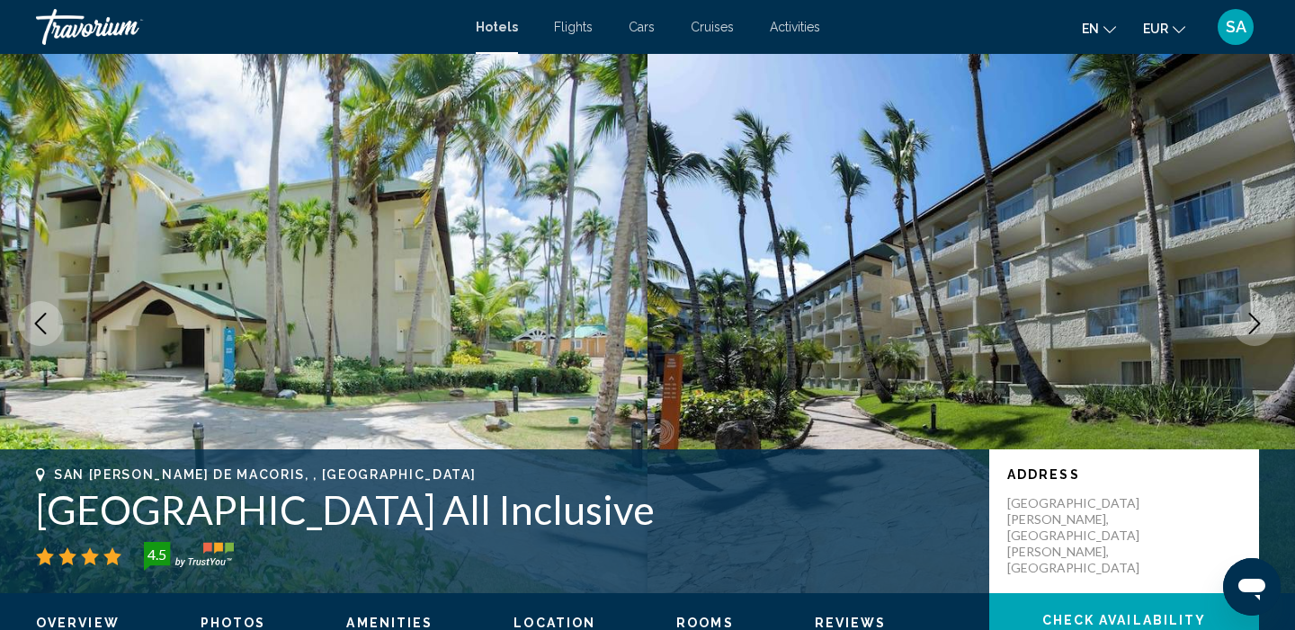
click at [1249, 330] on icon "Next image" at bounding box center [1254, 324] width 22 height 22
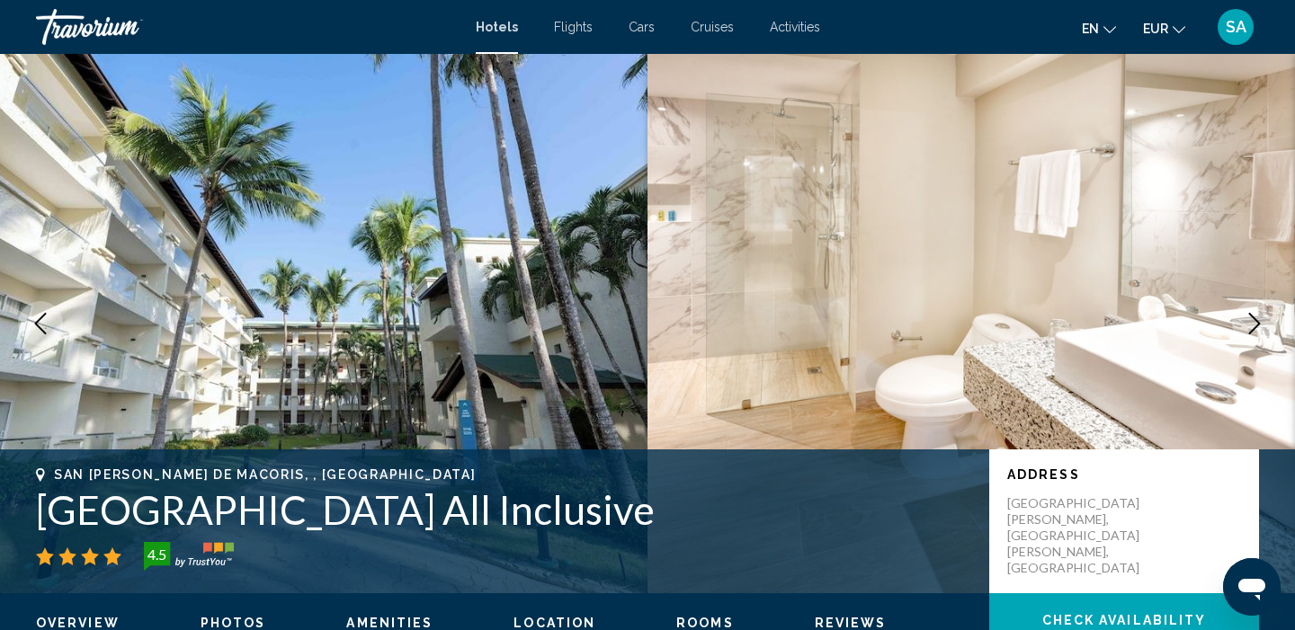
click at [1249, 330] on icon "Next image" at bounding box center [1254, 324] width 22 height 22
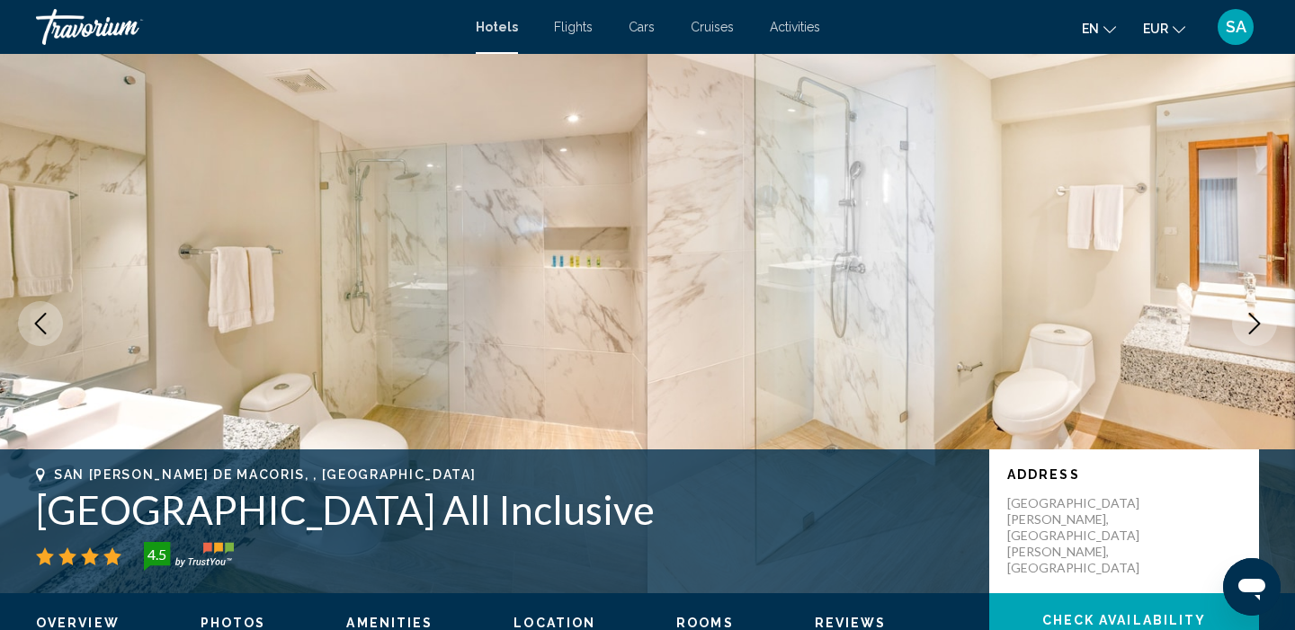
click at [1249, 330] on icon "Next image" at bounding box center [1254, 324] width 22 height 22
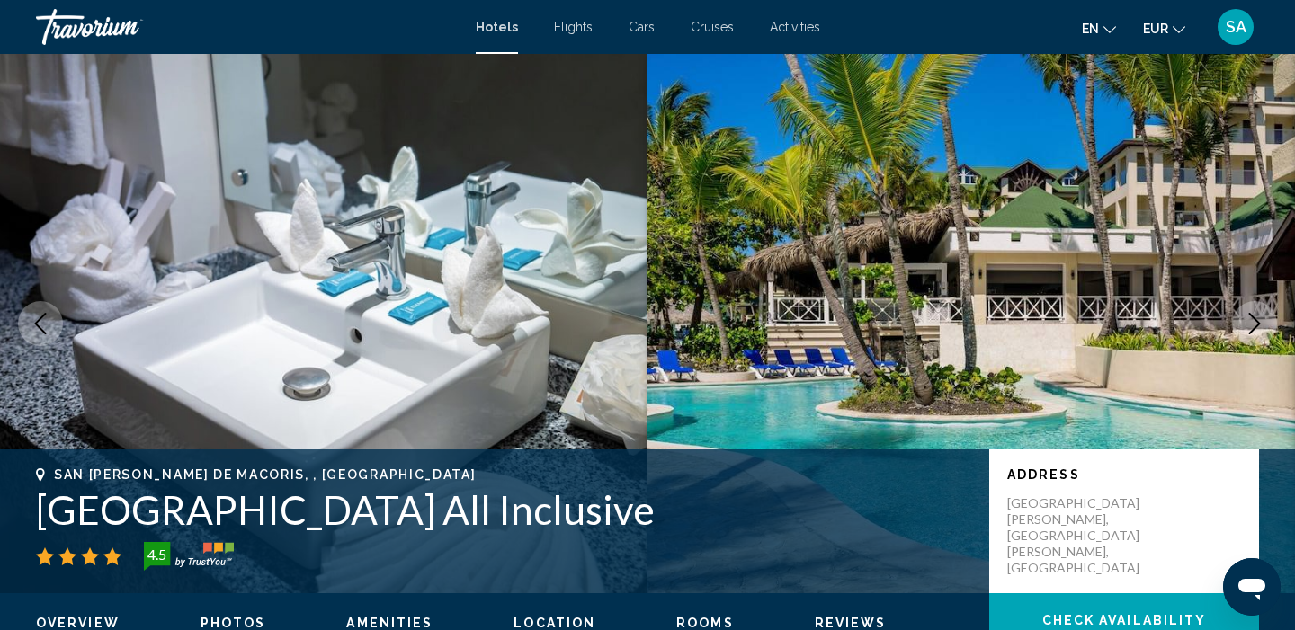
click at [1249, 330] on icon "Next image" at bounding box center [1254, 324] width 22 height 22
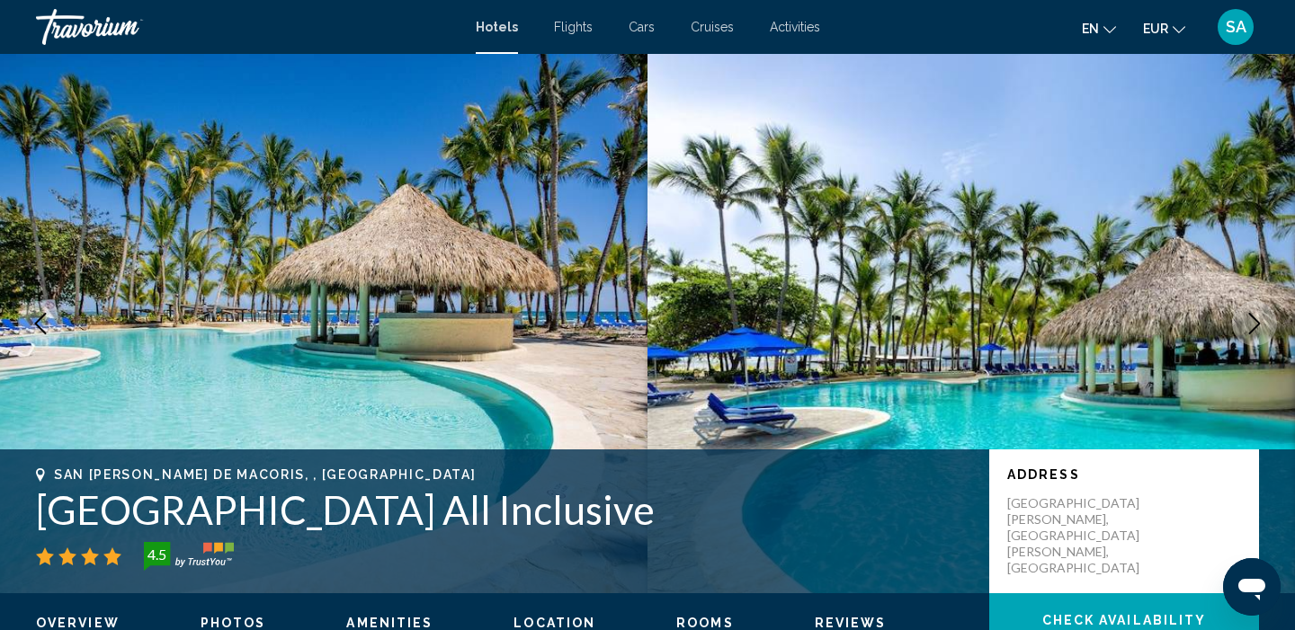
click at [1249, 330] on icon "Next image" at bounding box center [1254, 324] width 22 height 22
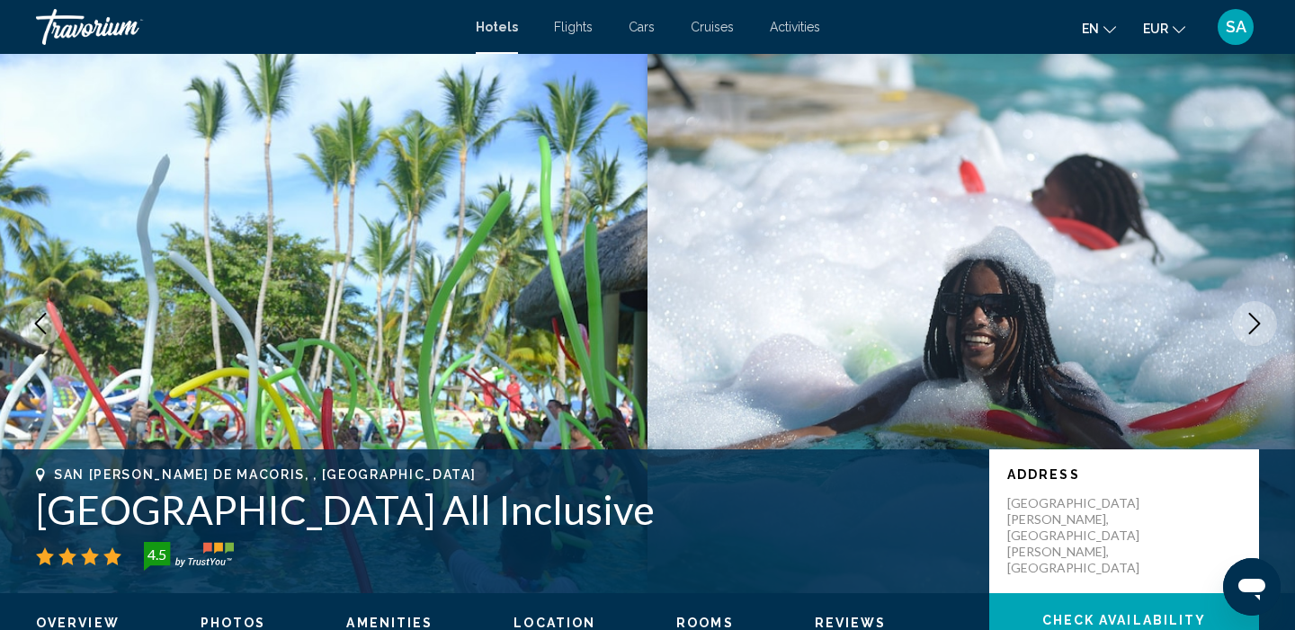
click at [1249, 331] on icon "Next image" at bounding box center [1254, 324] width 22 height 22
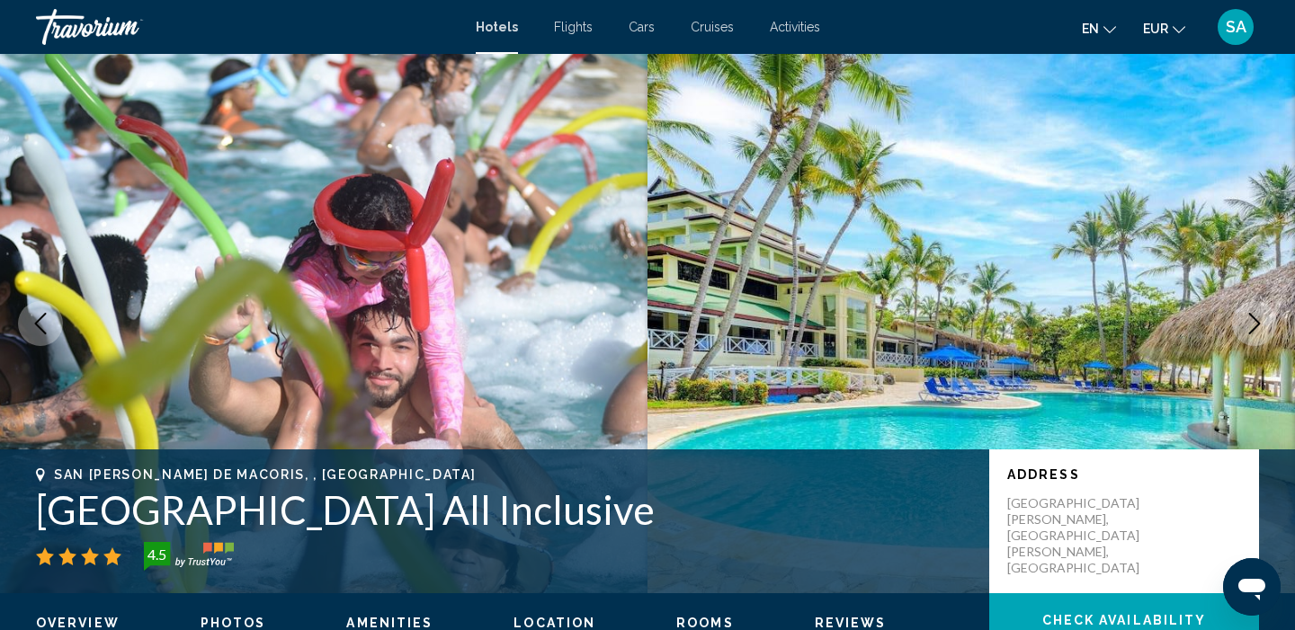
click at [1249, 331] on icon "Next image" at bounding box center [1254, 324] width 22 height 22
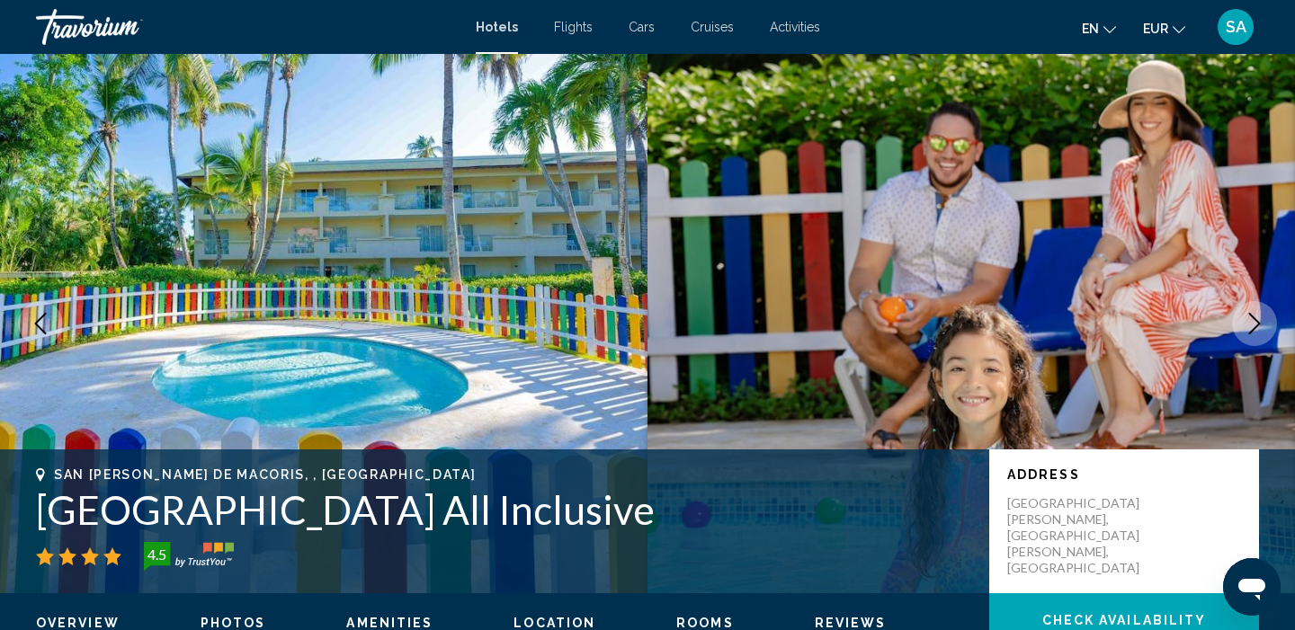
click at [1249, 331] on icon "Next image" at bounding box center [1254, 324] width 22 height 22
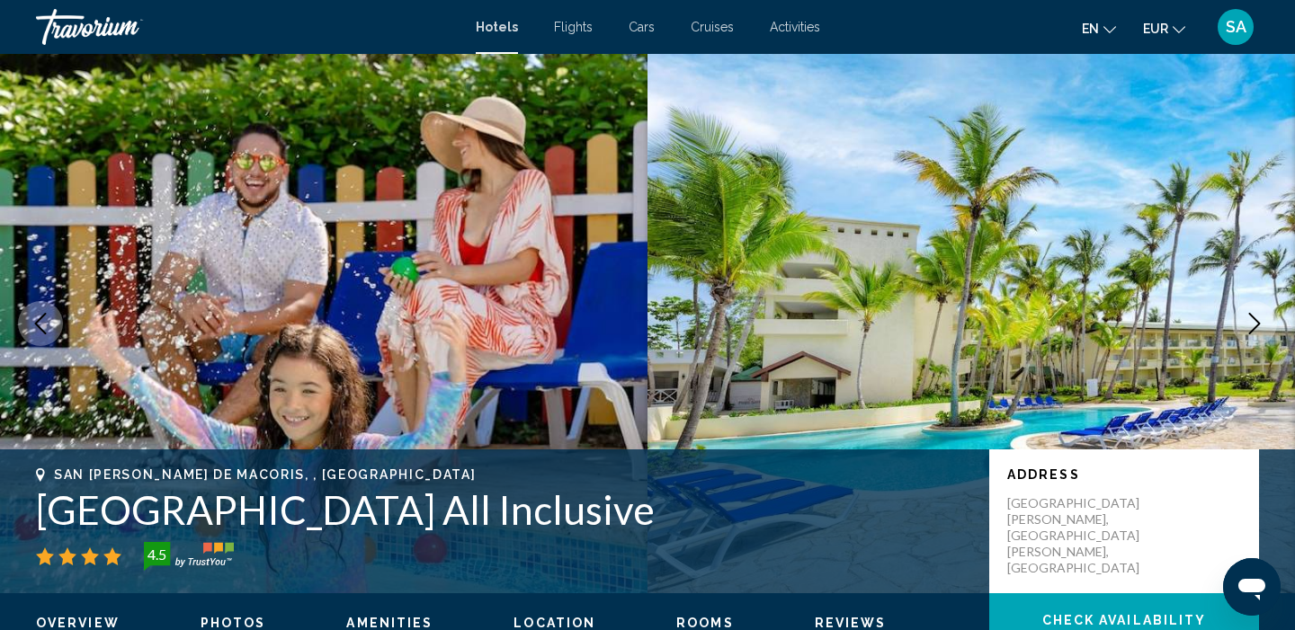
click at [1249, 331] on icon "Next image" at bounding box center [1254, 324] width 22 height 22
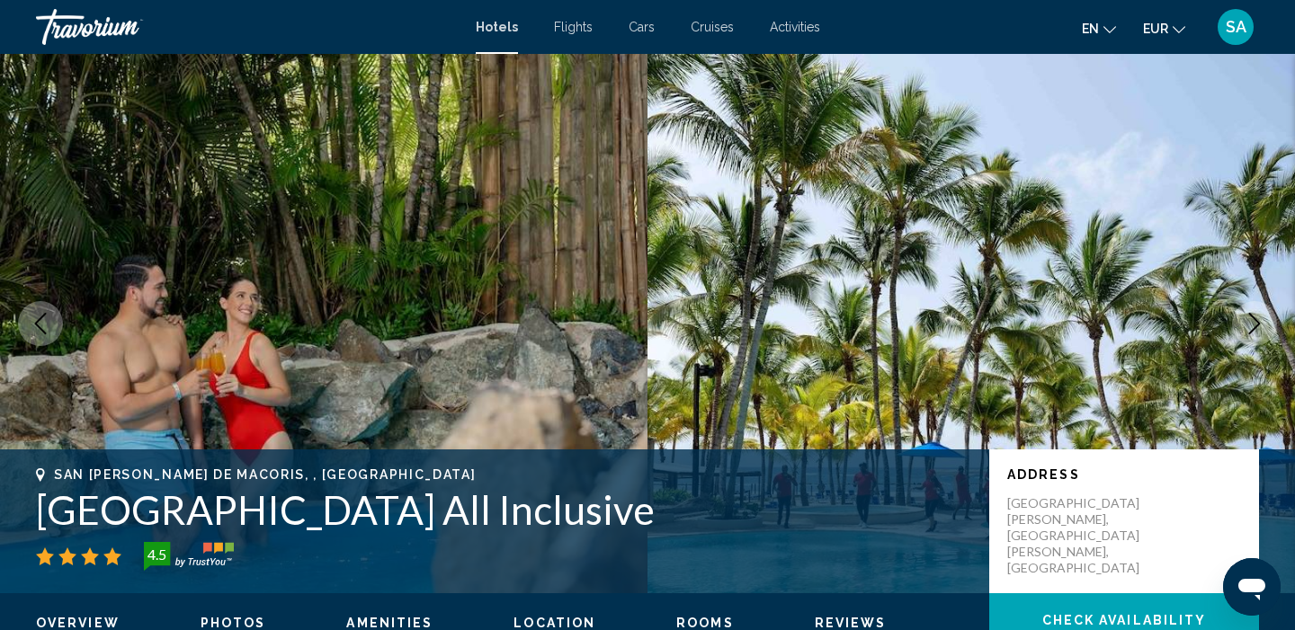
click at [1249, 331] on icon "Next image" at bounding box center [1254, 324] width 22 height 22
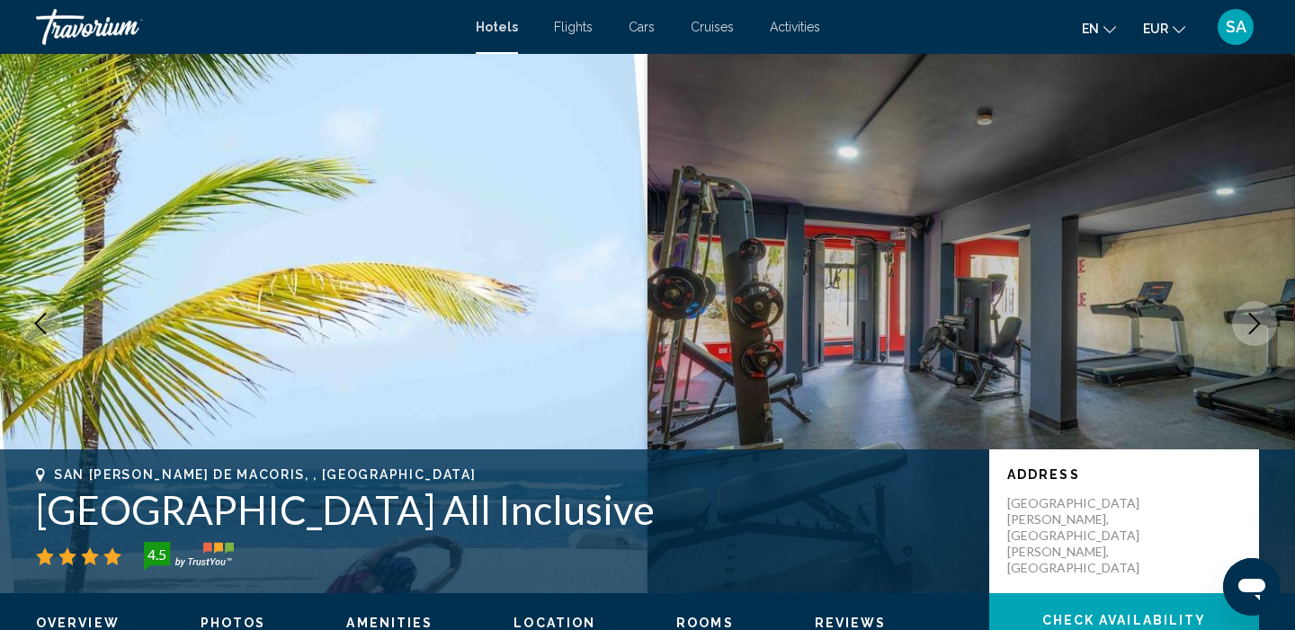
click at [1249, 332] on icon "Next image" at bounding box center [1254, 324] width 22 height 22
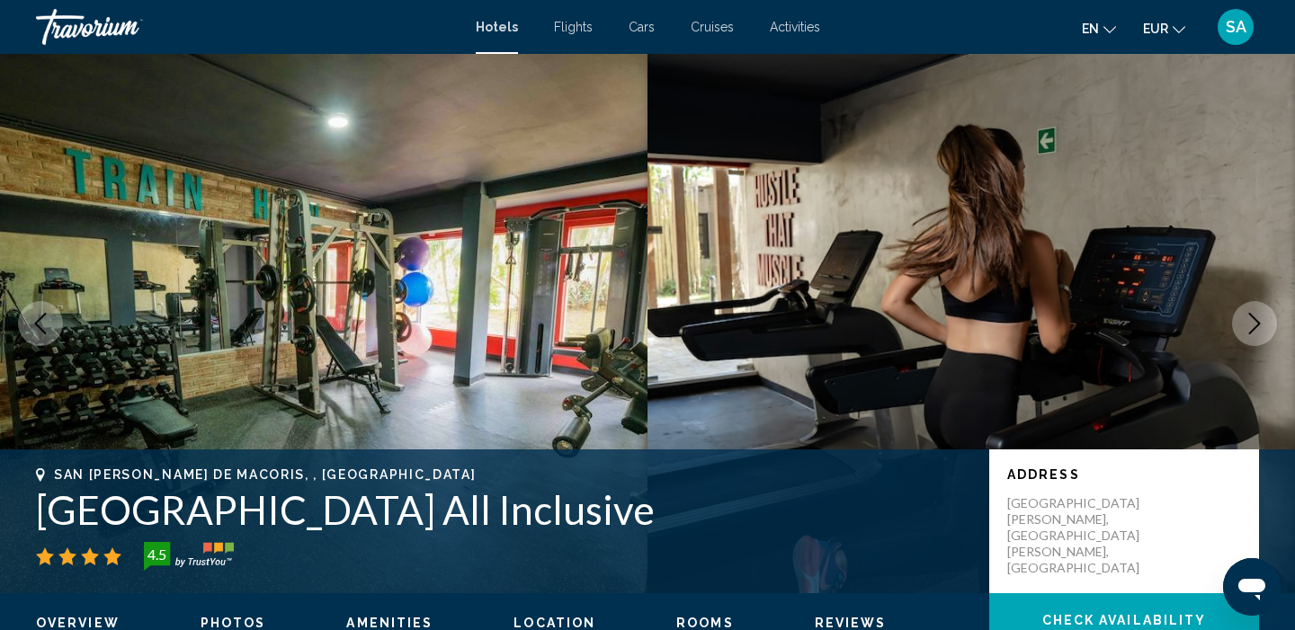
click at [1249, 333] on icon "Next image" at bounding box center [1255, 324] width 12 height 22
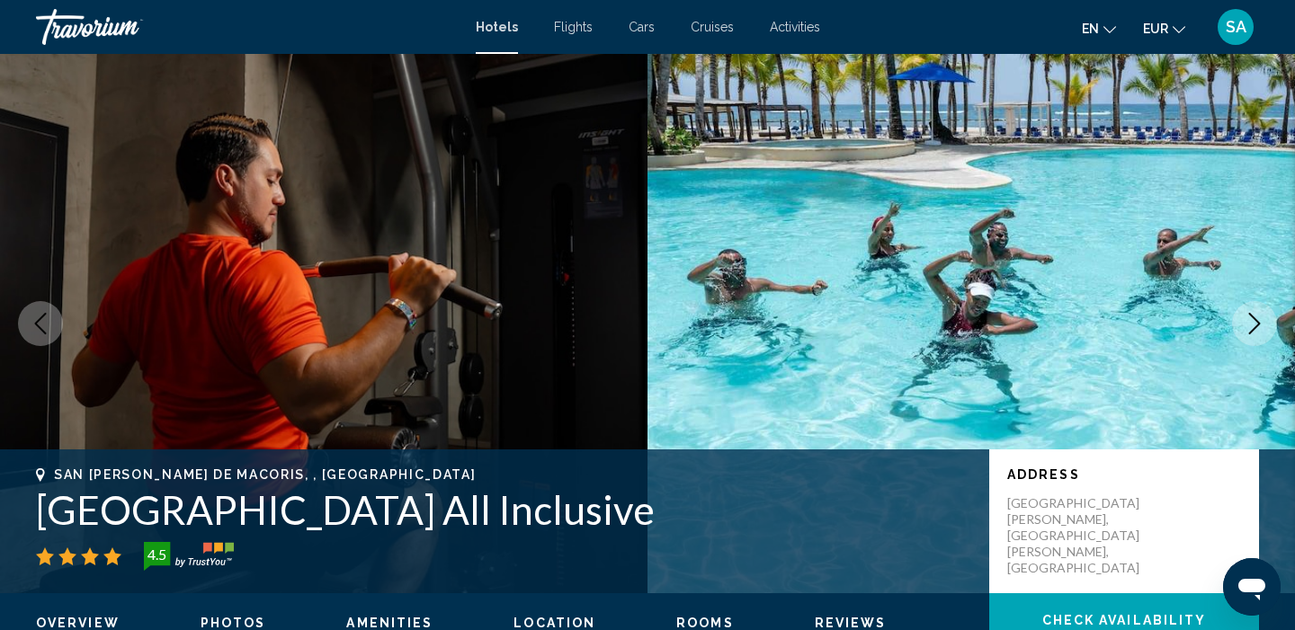
click at [1249, 333] on icon "Next image" at bounding box center [1255, 324] width 12 height 22
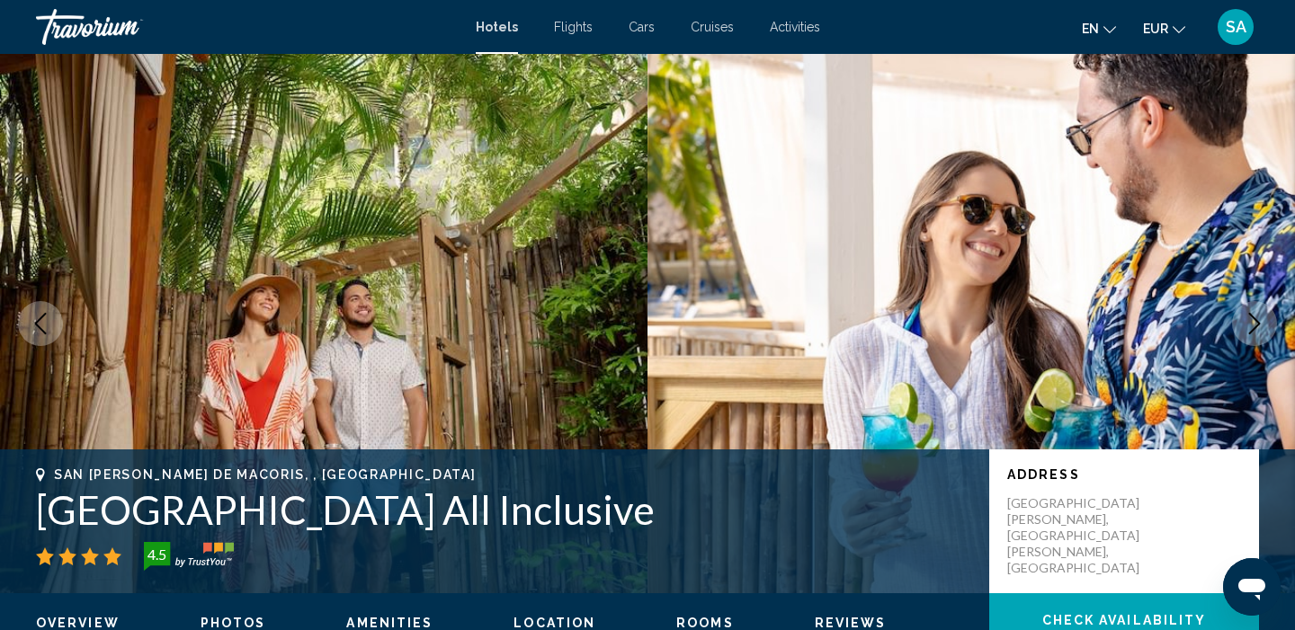
click at [1249, 333] on icon "Next image" at bounding box center [1255, 324] width 12 height 22
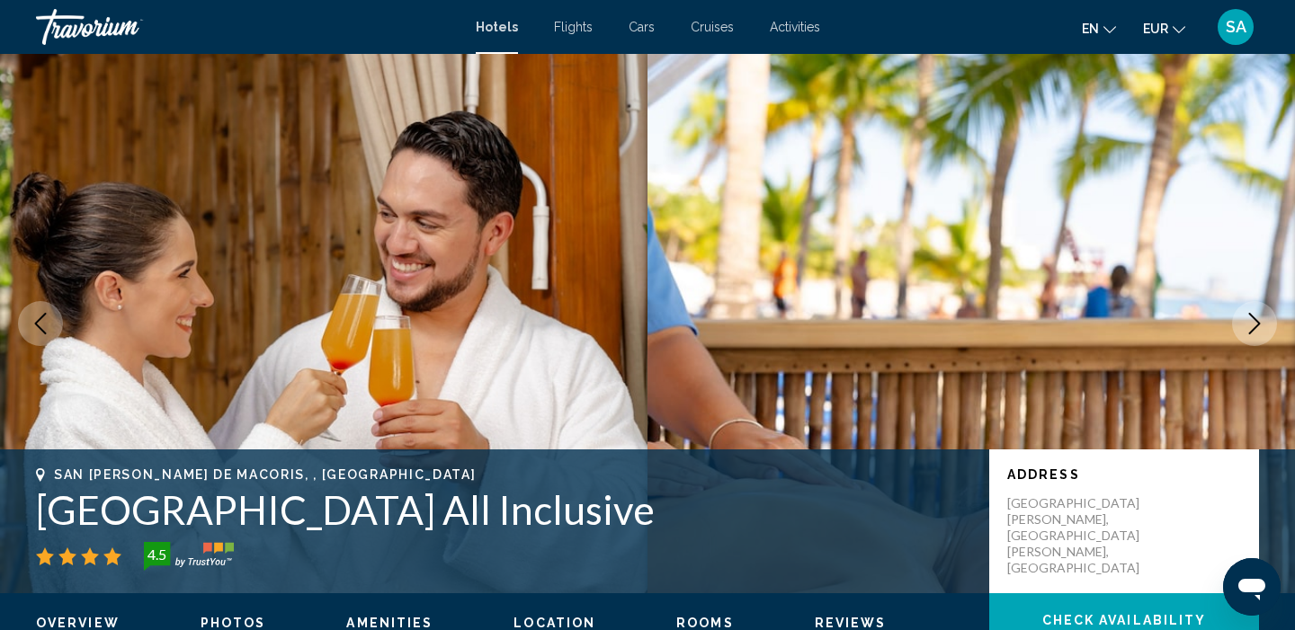
click at [1249, 333] on icon "Next image" at bounding box center [1255, 324] width 12 height 22
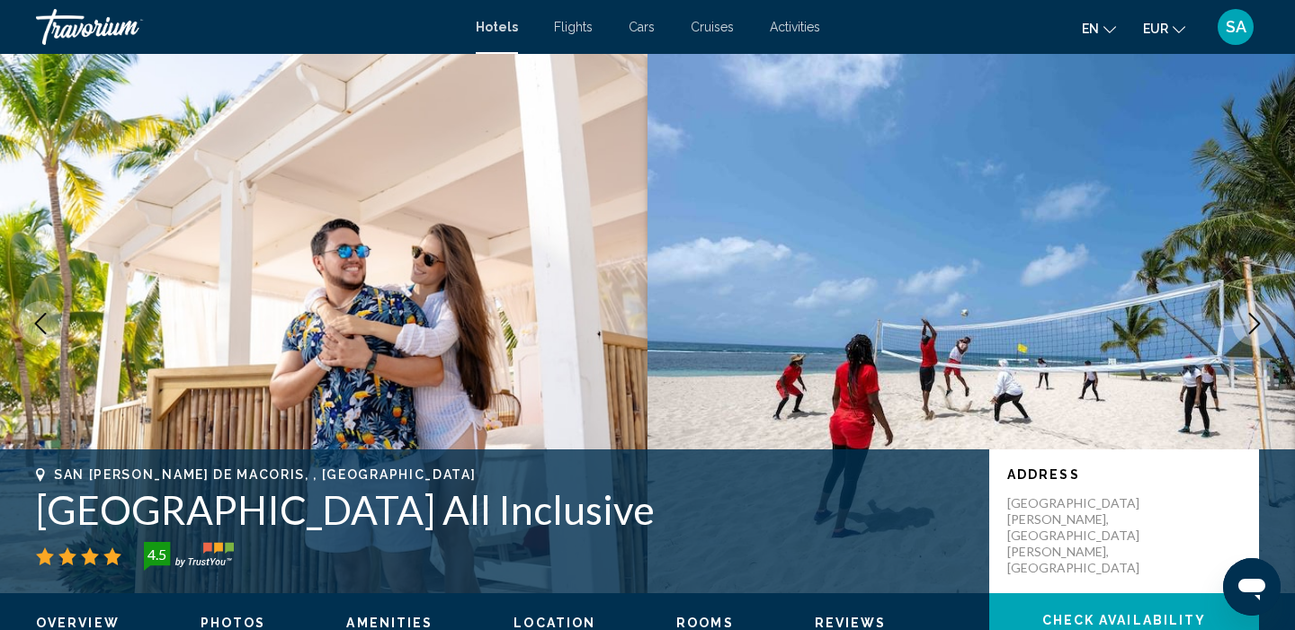
click at [1249, 333] on icon "Next image" at bounding box center [1255, 324] width 12 height 22
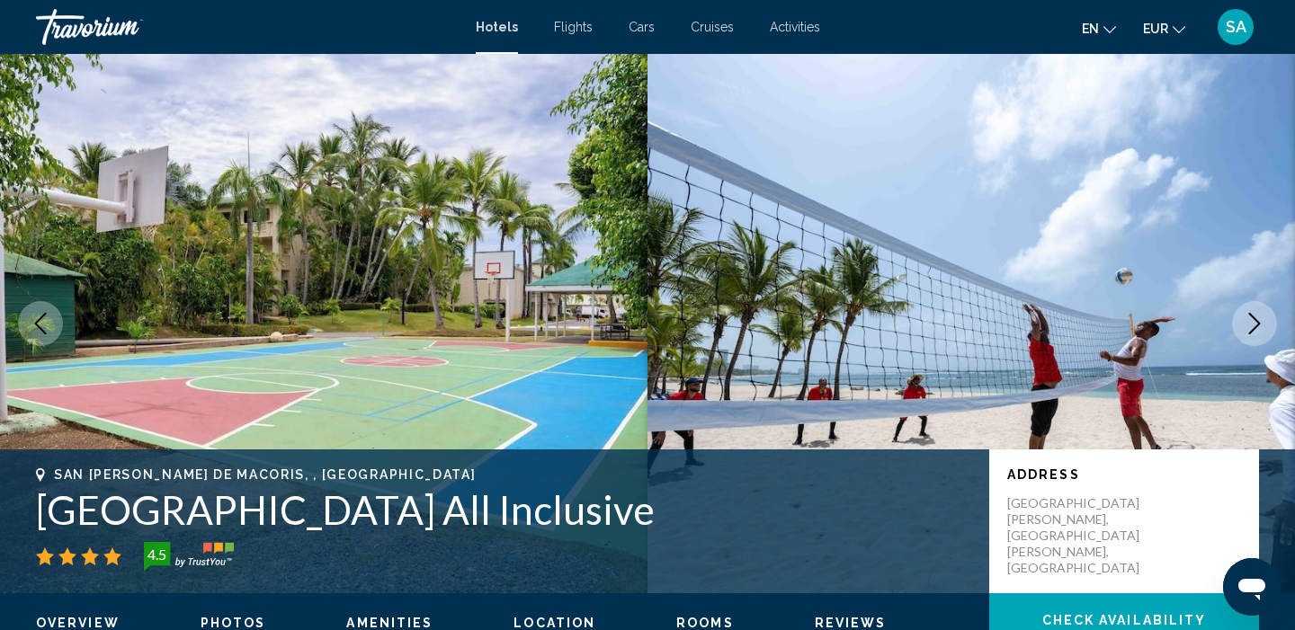
click at [1249, 333] on icon "Next image" at bounding box center [1255, 324] width 12 height 22
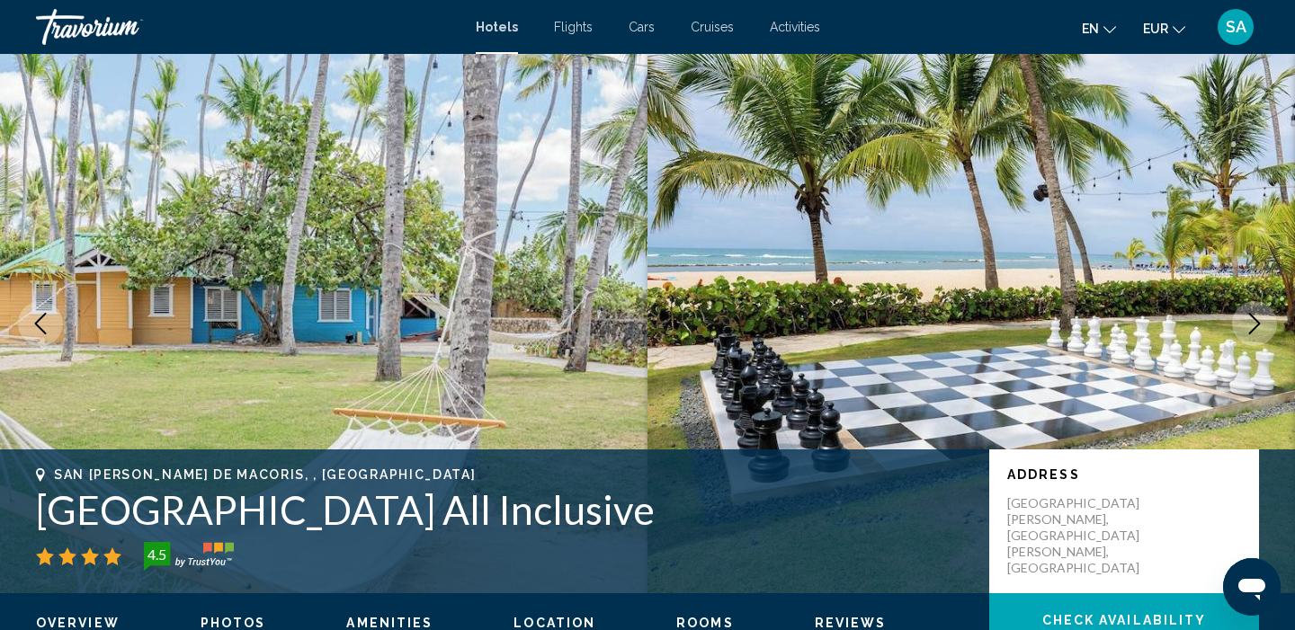
click at [1249, 333] on icon "Next image" at bounding box center [1255, 324] width 12 height 22
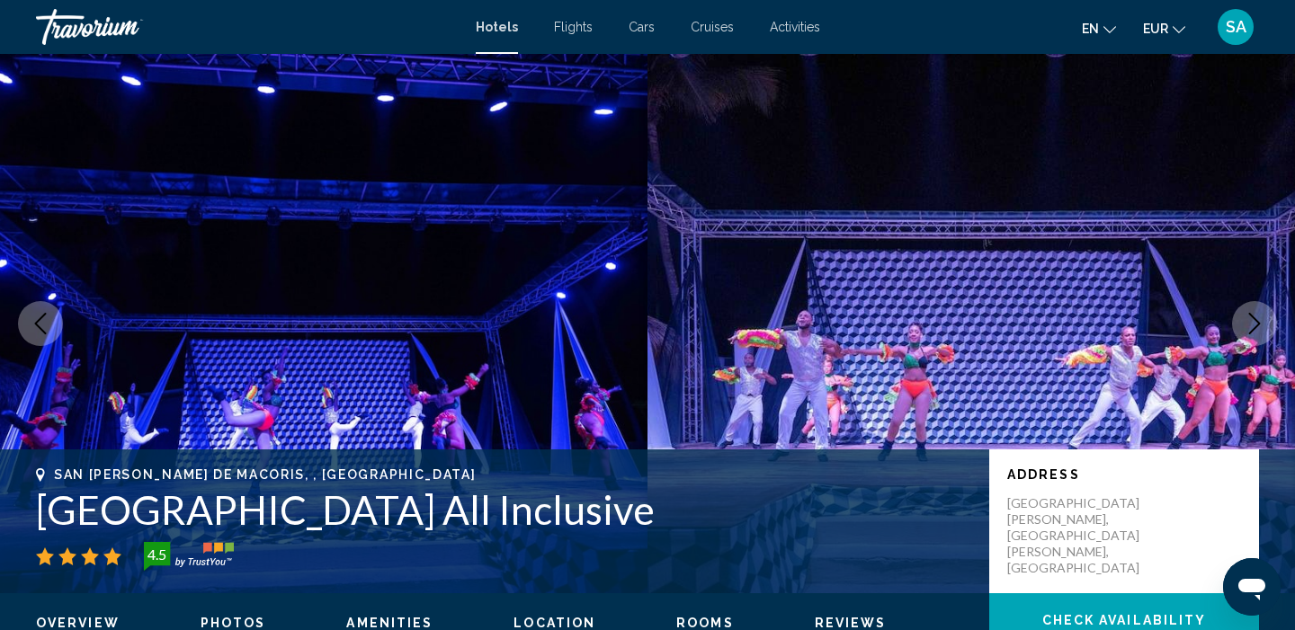
click at [1249, 333] on icon "Next image" at bounding box center [1255, 324] width 12 height 22
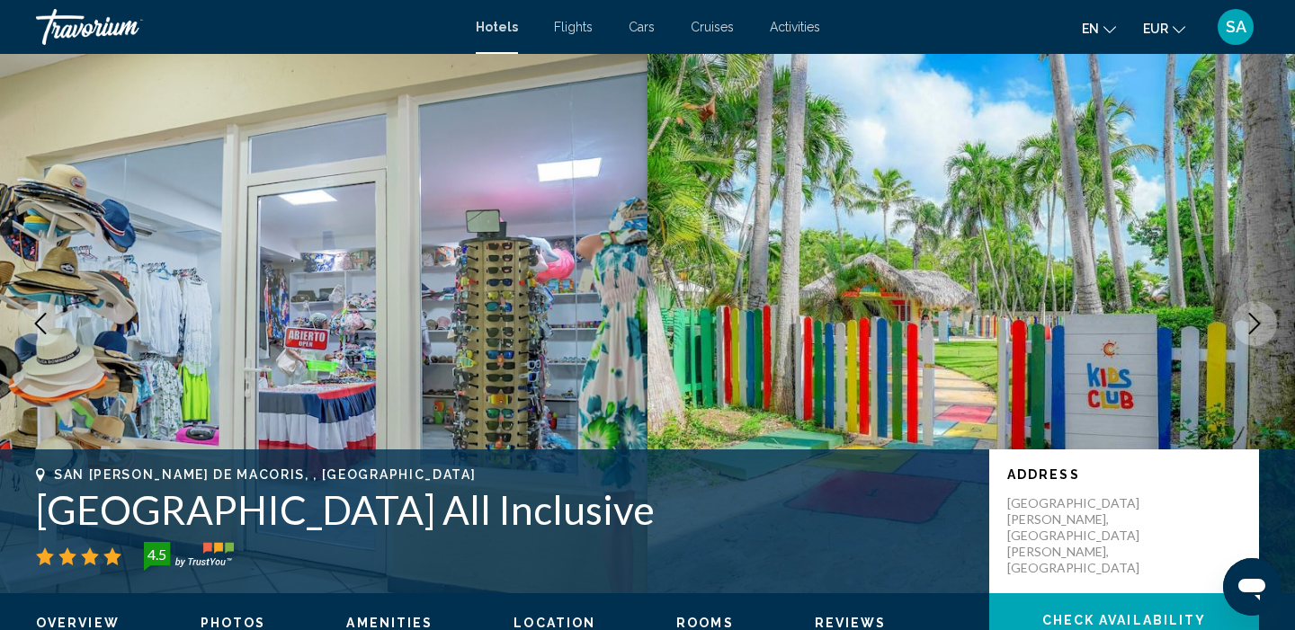
click at [1249, 333] on icon "Next image" at bounding box center [1255, 324] width 12 height 22
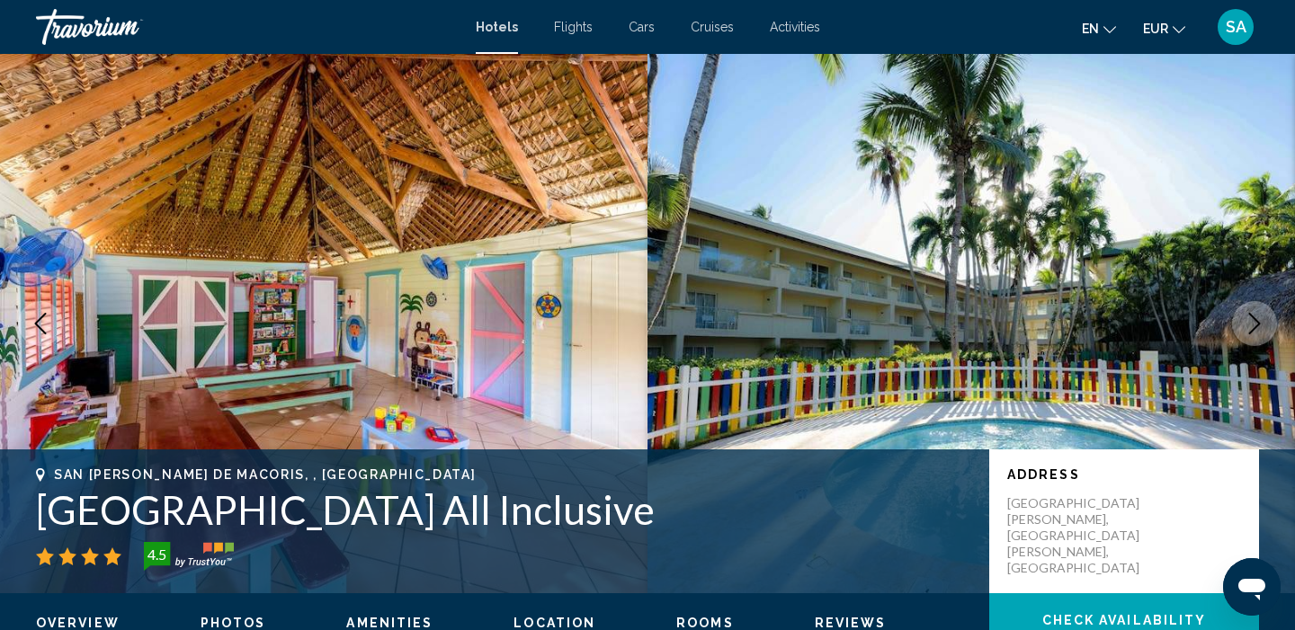
click at [1249, 333] on icon "Next image" at bounding box center [1255, 324] width 12 height 22
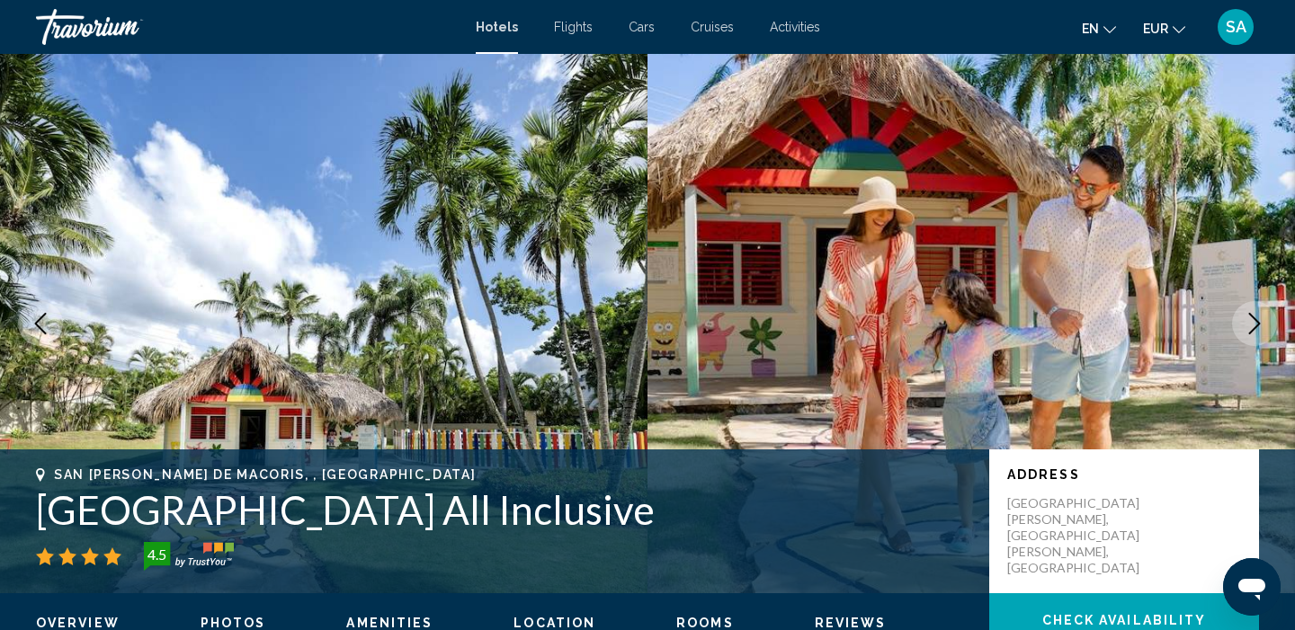
click at [1249, 333] on icon "Next image" at bounding box center [1255, 324] width 12 height 22
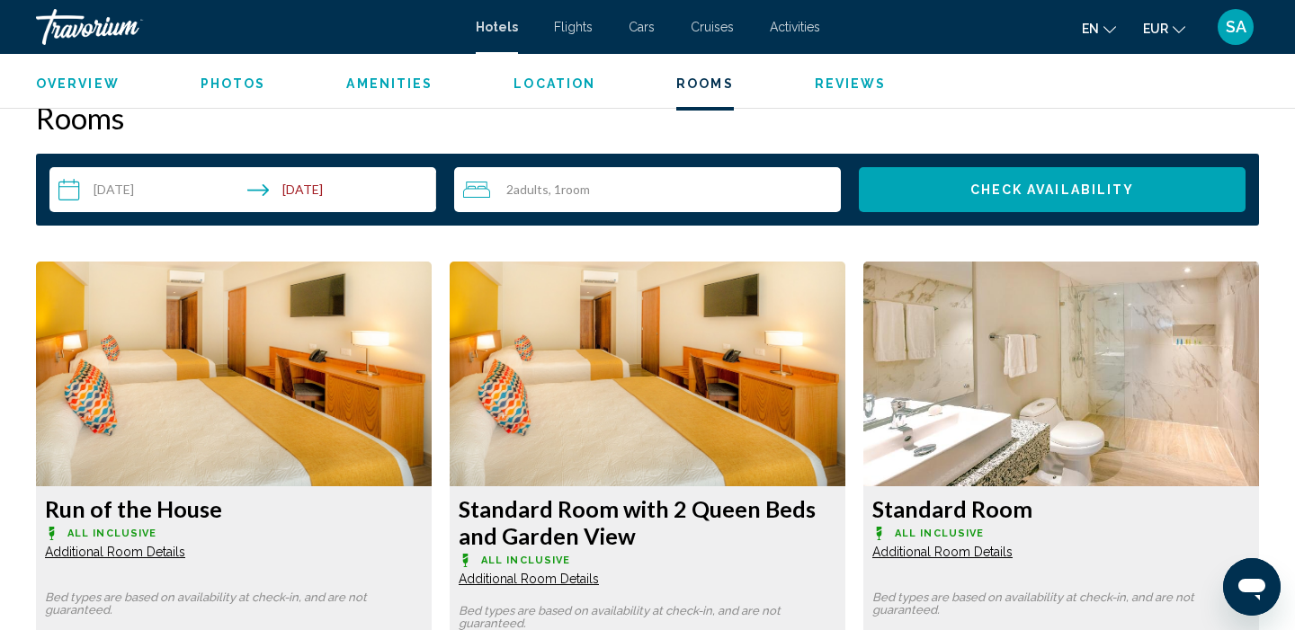
scroll to position [2245, 0]
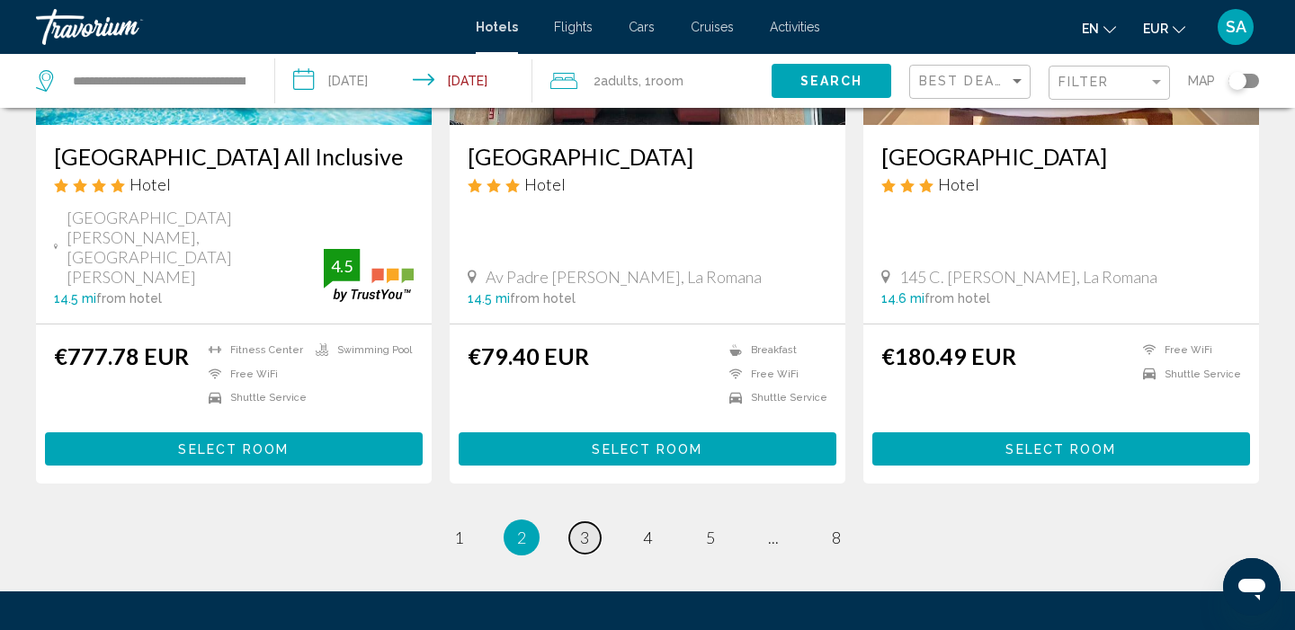
click at [576, 522] on link "page 3" at bounding box center [584, 537] width 31 height 31
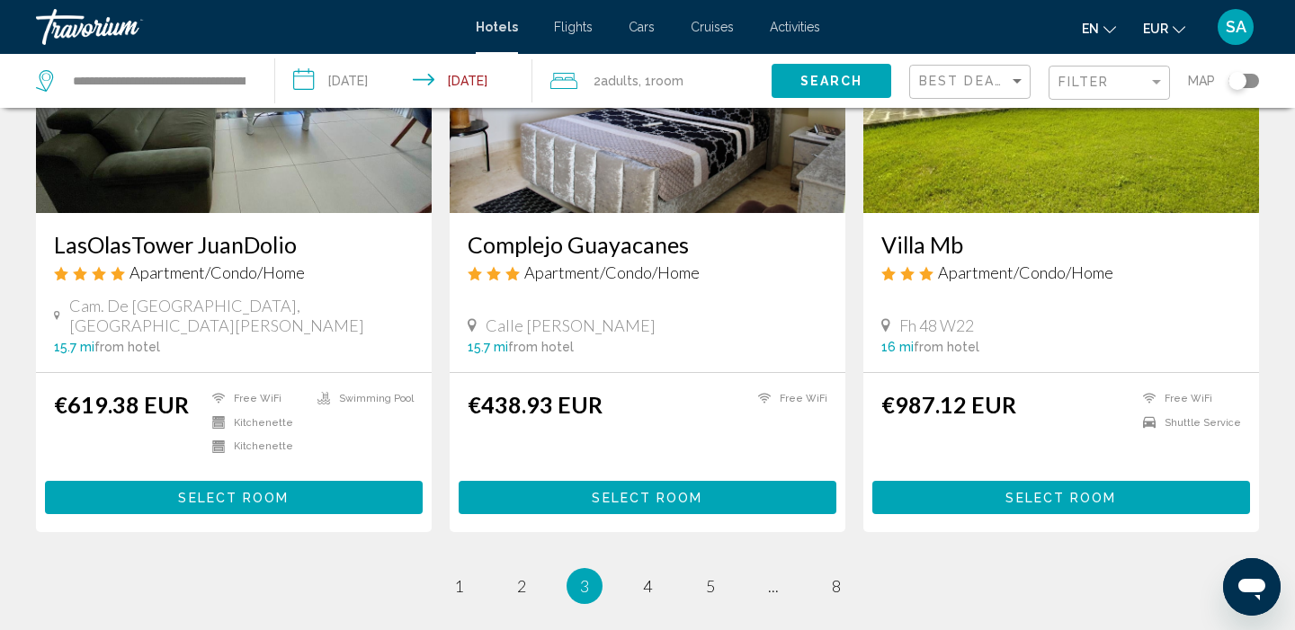
scroll to position [2215, 0]
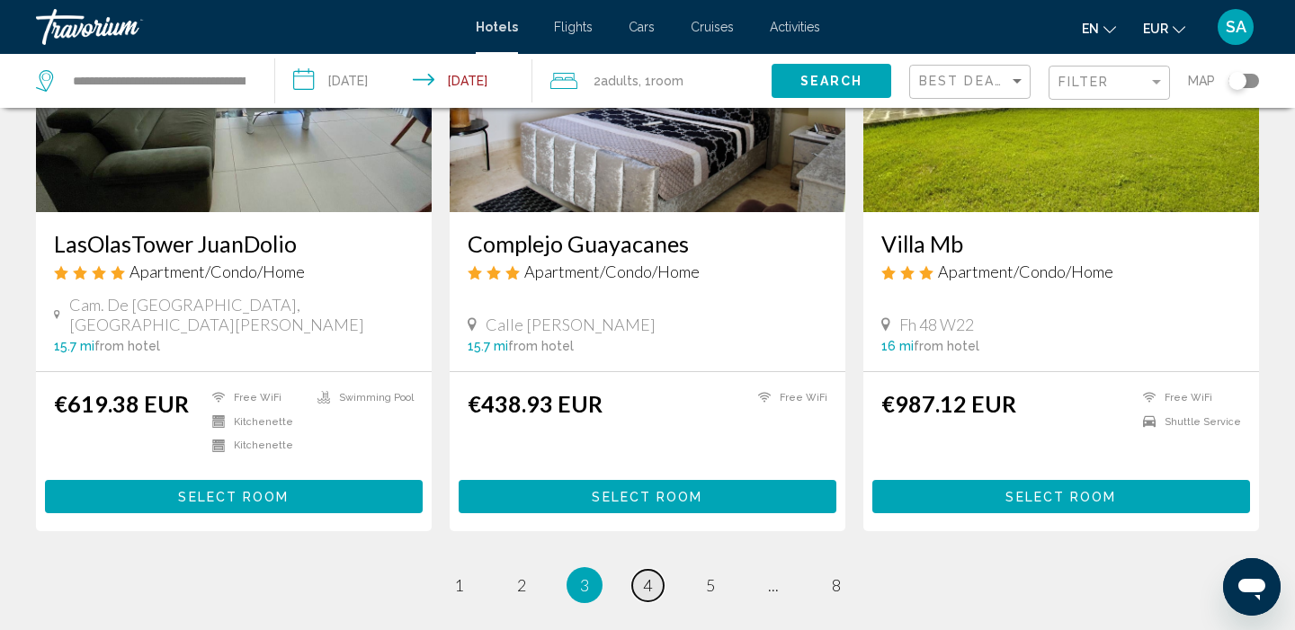
click at [647, 575] on span "4" at bounding box center [647, 585] width 9 height 20
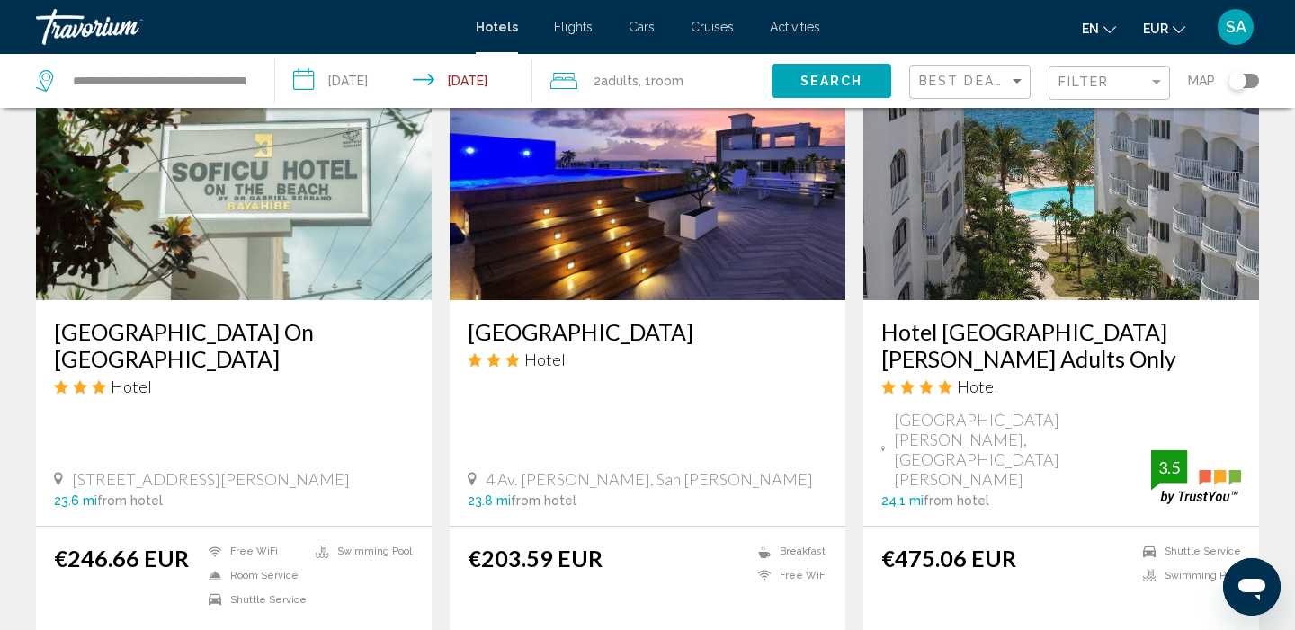
scroll to position [2274, 0]
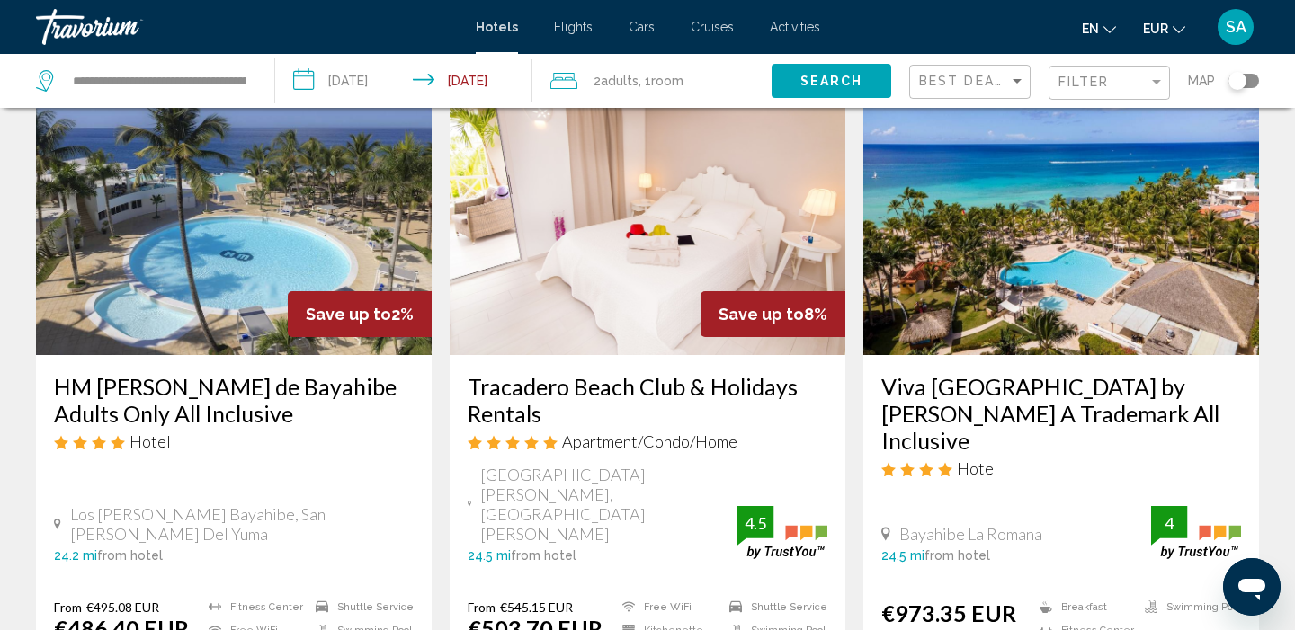
scroll to position [93, 0]
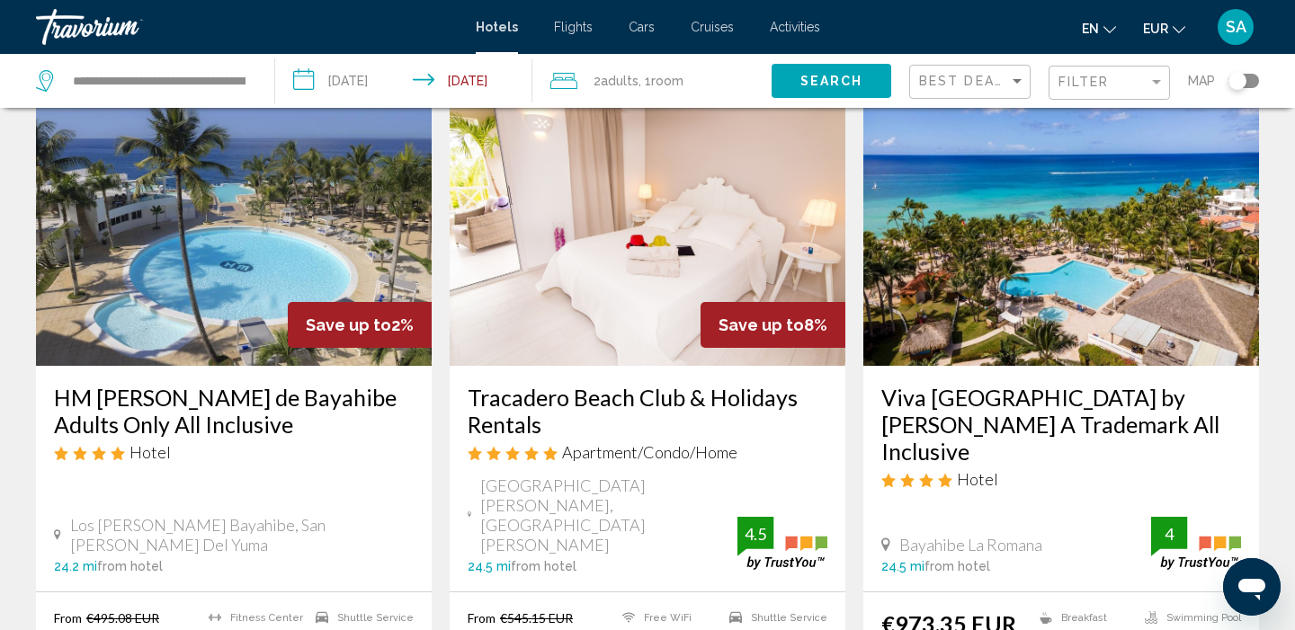
click at [227, 271] on img "Main content" at bounding box center [234, 222] width 396 height 288
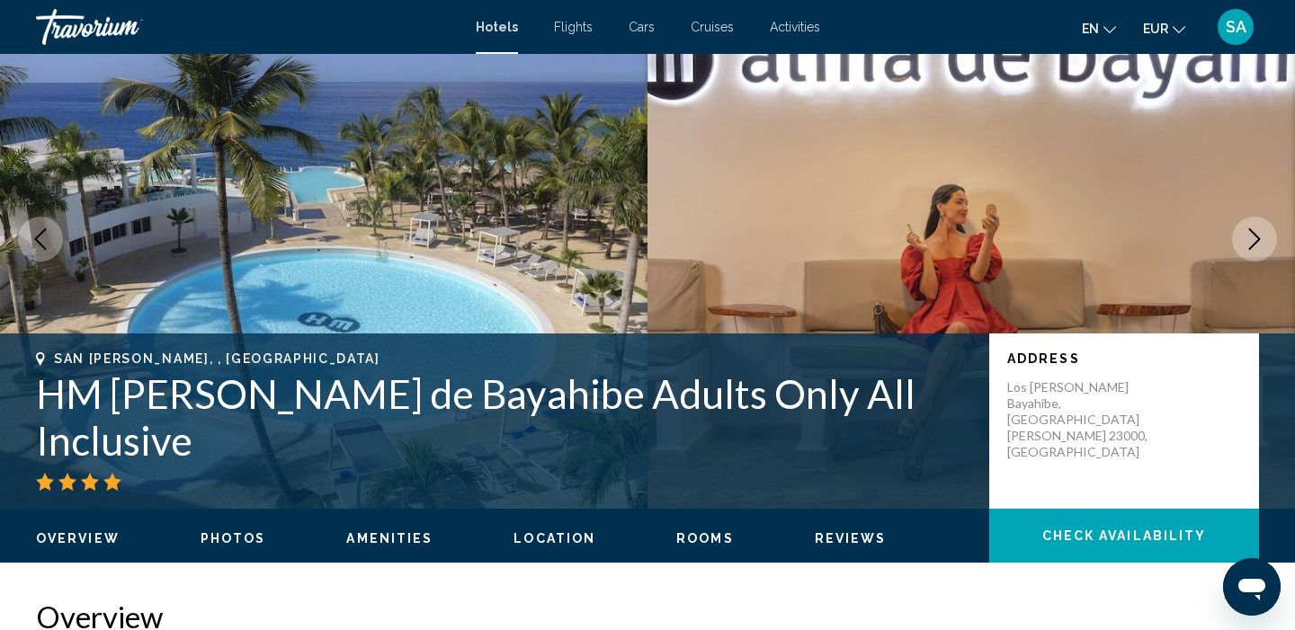
scroll to position [101, 0]
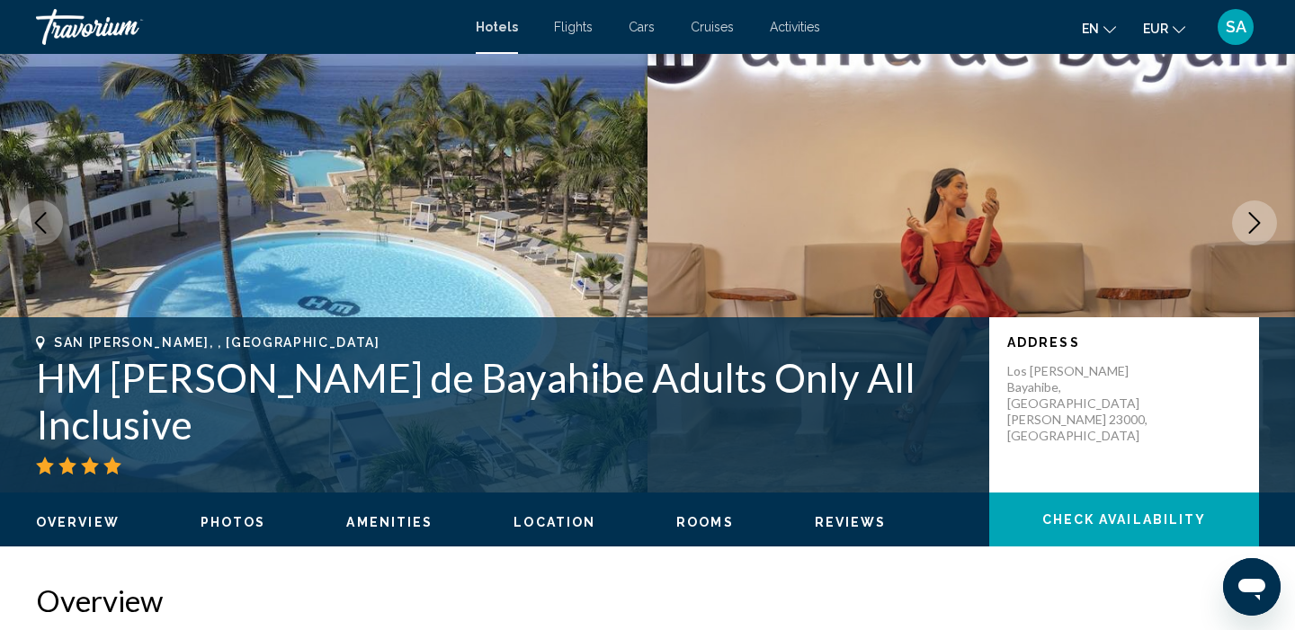
click at [201, 418] on h1 "HM Alma de Bayahibe Adults Only All Inclusive" at bounding box center [503, 400] width 935 height 93
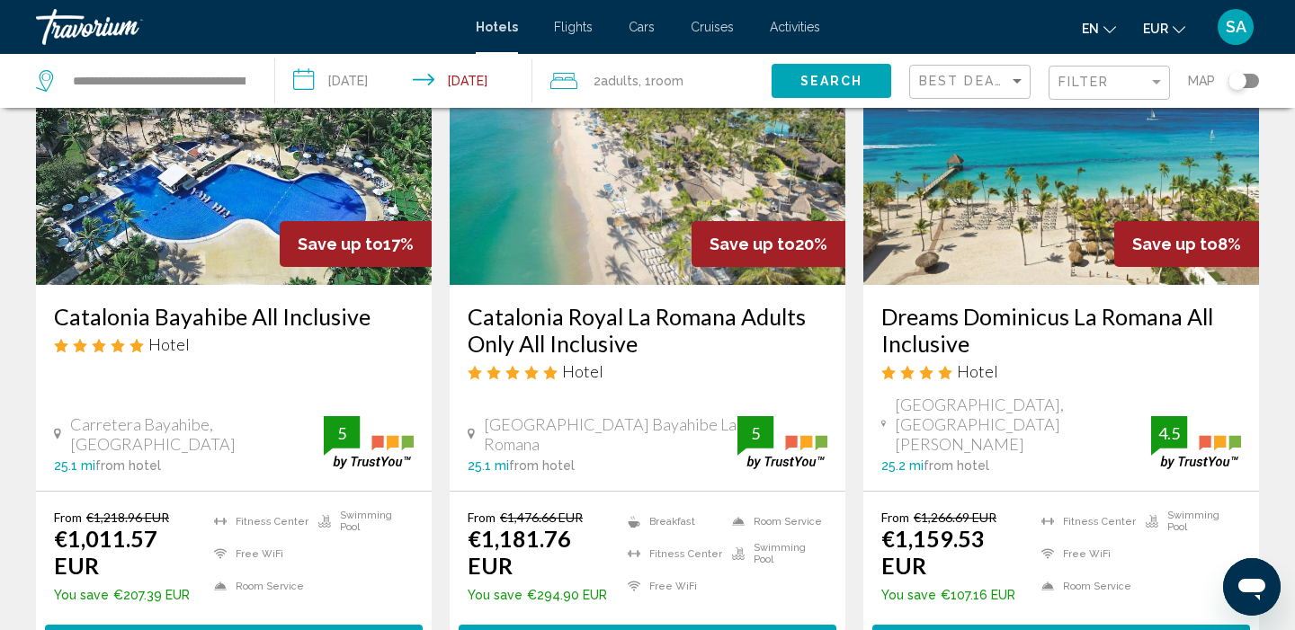
scroll to position [2265, 0]
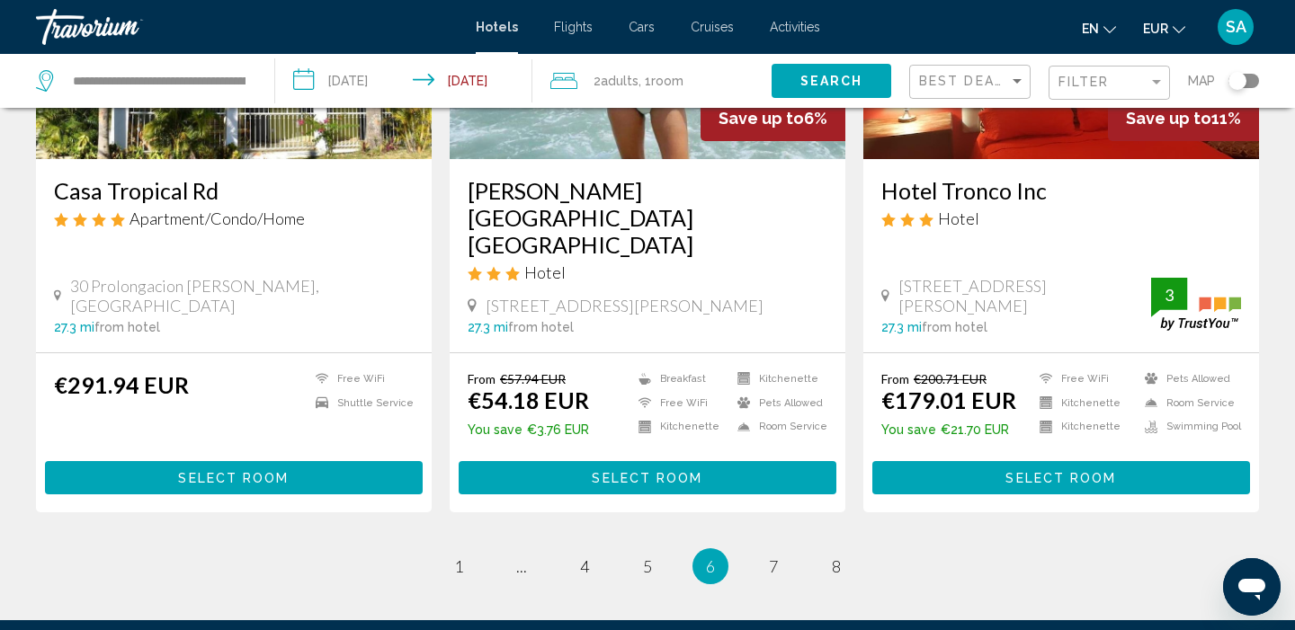
scroll to position [2264, 0]
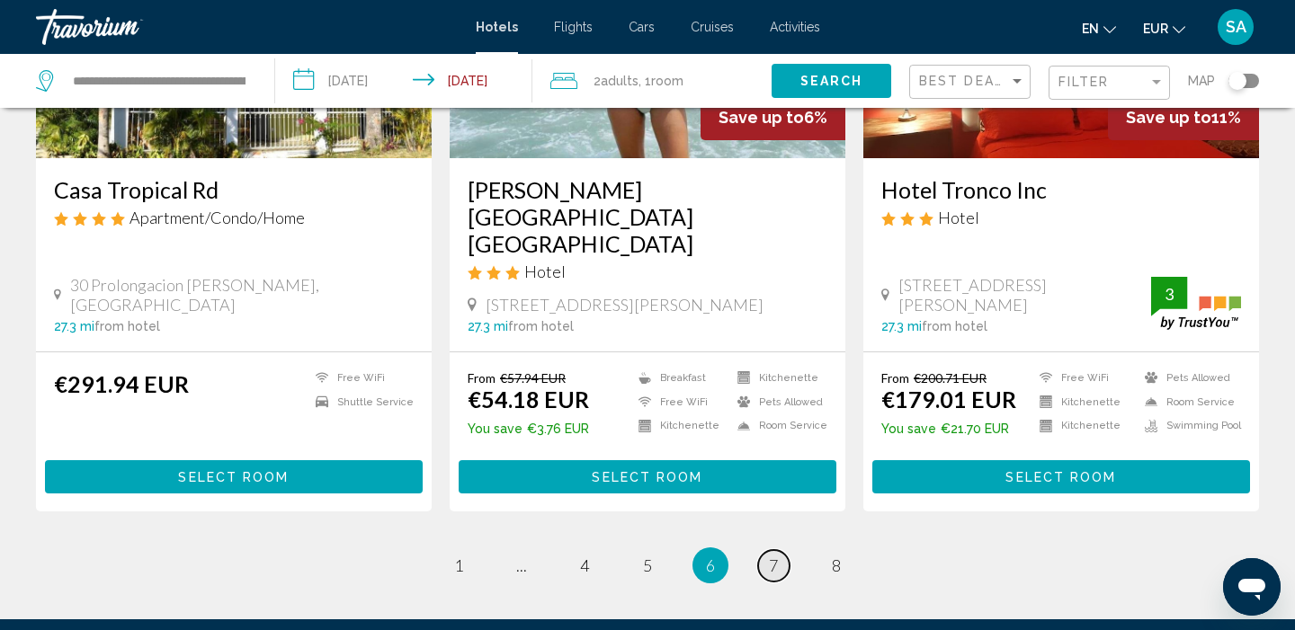
click at [770, 556] on span "7" at bounding box center [773, 566] width 9 height 20
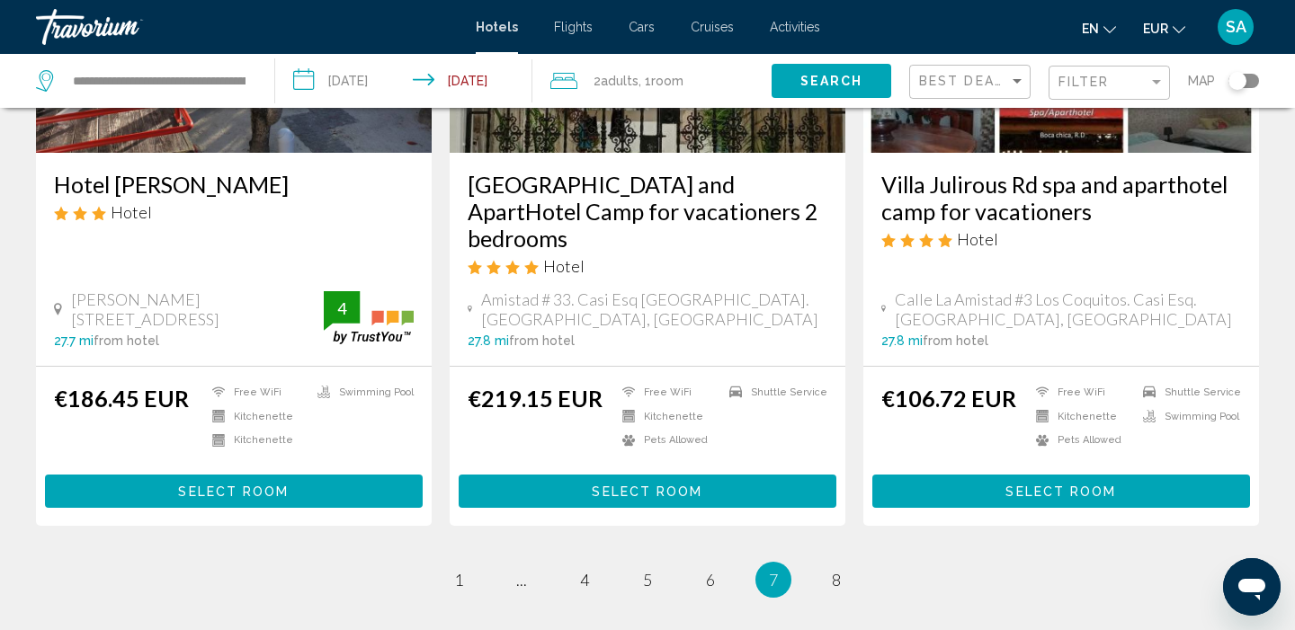
scroll to position [2319, 0]
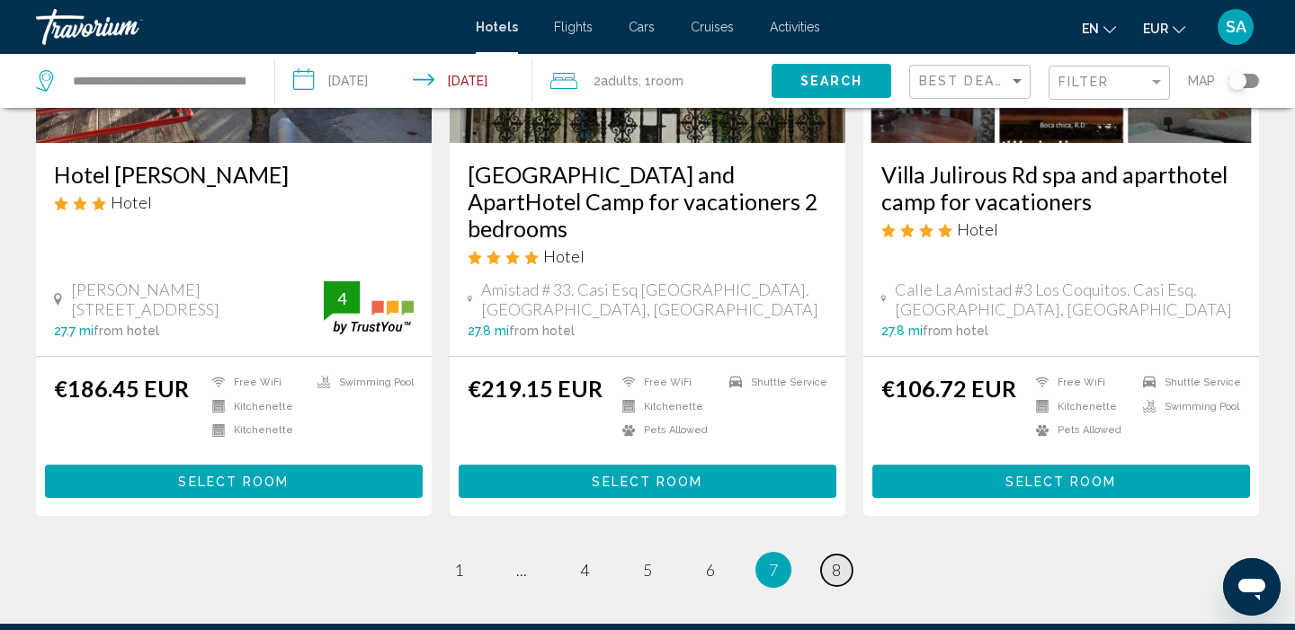
click at [830, 555] on link "page 8" at bounding box center [836, 570] width 31 height 31
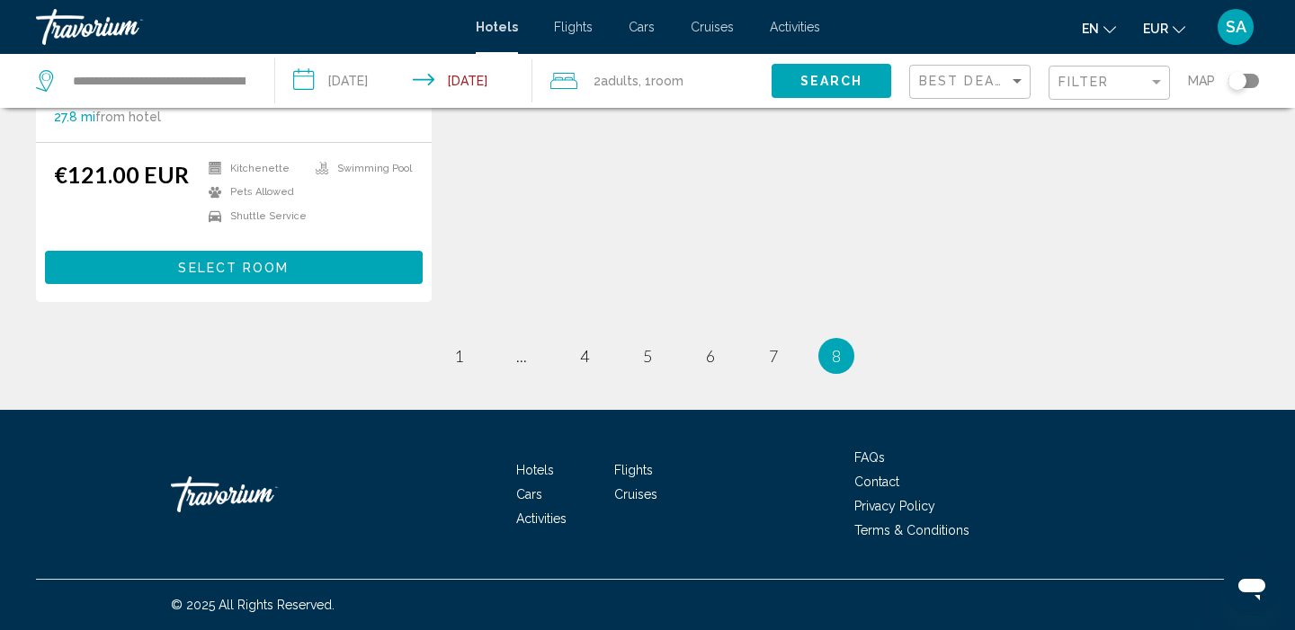
scroll to position [503, 0]
click at [459, 357] on span "1" at bounding box center [458, 356] width 9 height 20
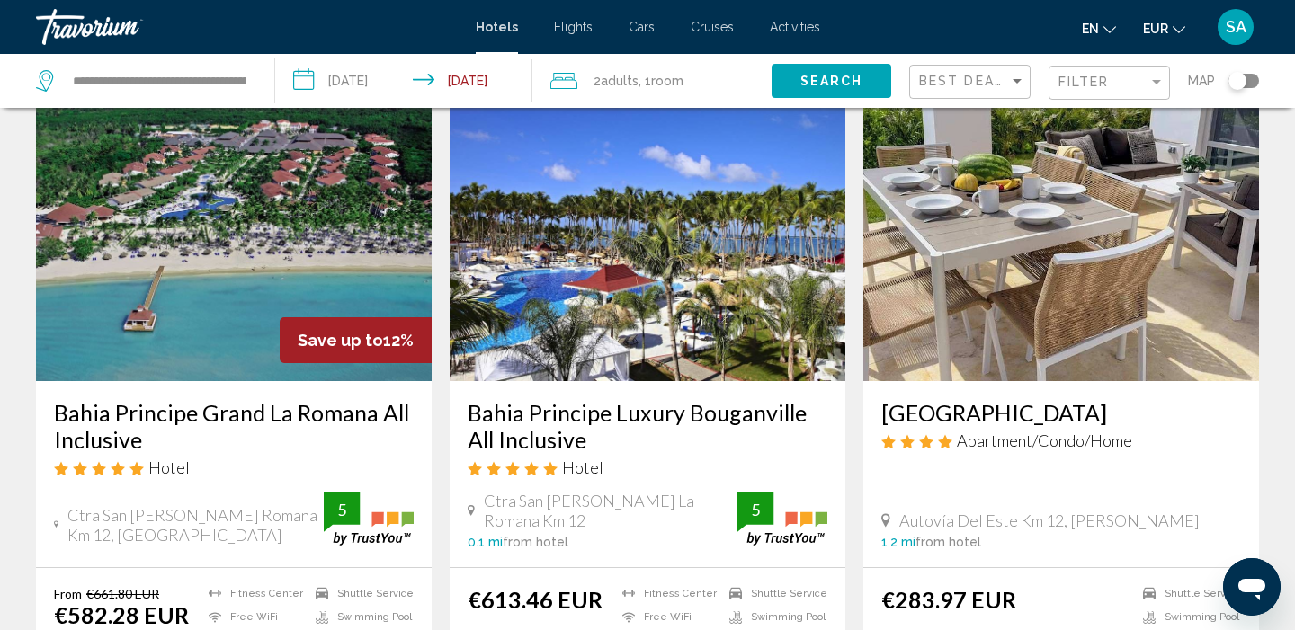
scroll to position [71, 0]
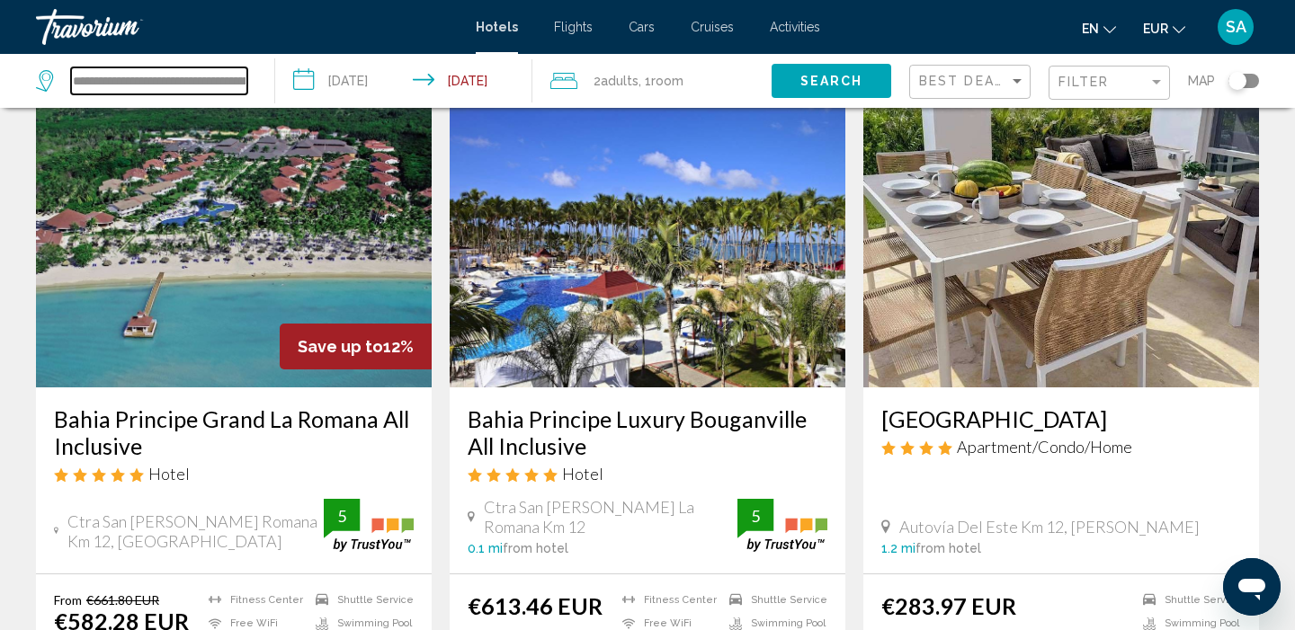
click at [180, 86] on input "**********" at bounding box center [159, 80] width 176 height 27
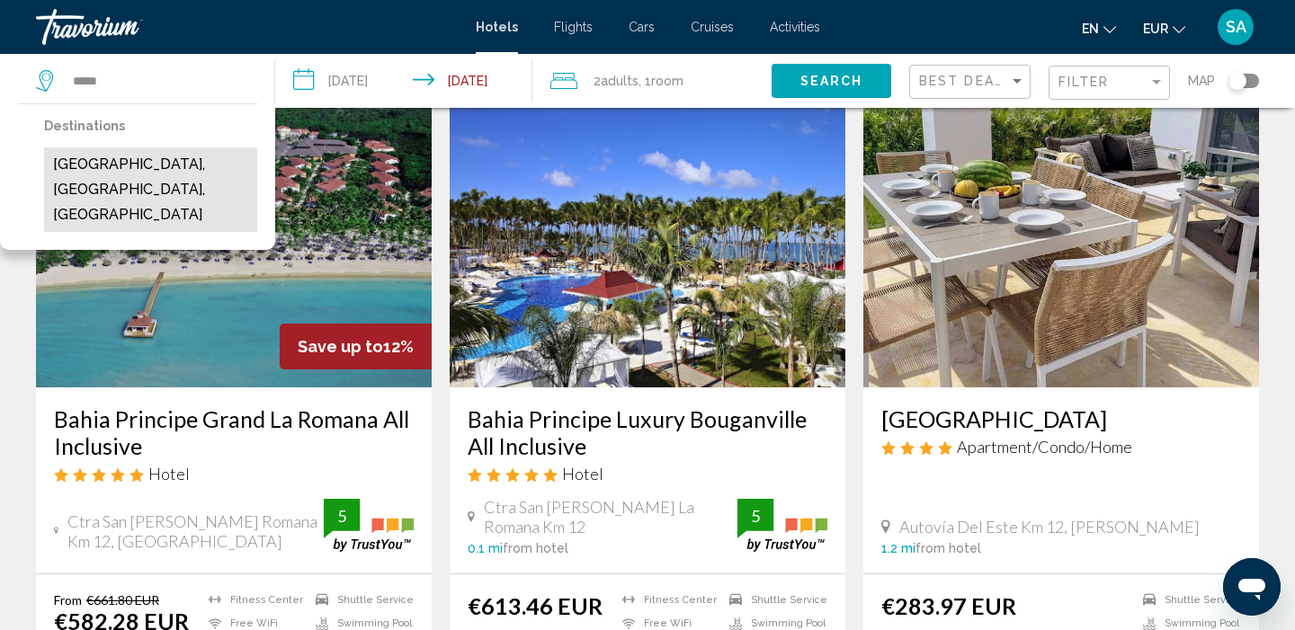
click at [129, 165] on button "Uvero Alto, Punta Cana, Dominican Republic" at bounding box center [150, 189] width 213 height 85
type input "**********"
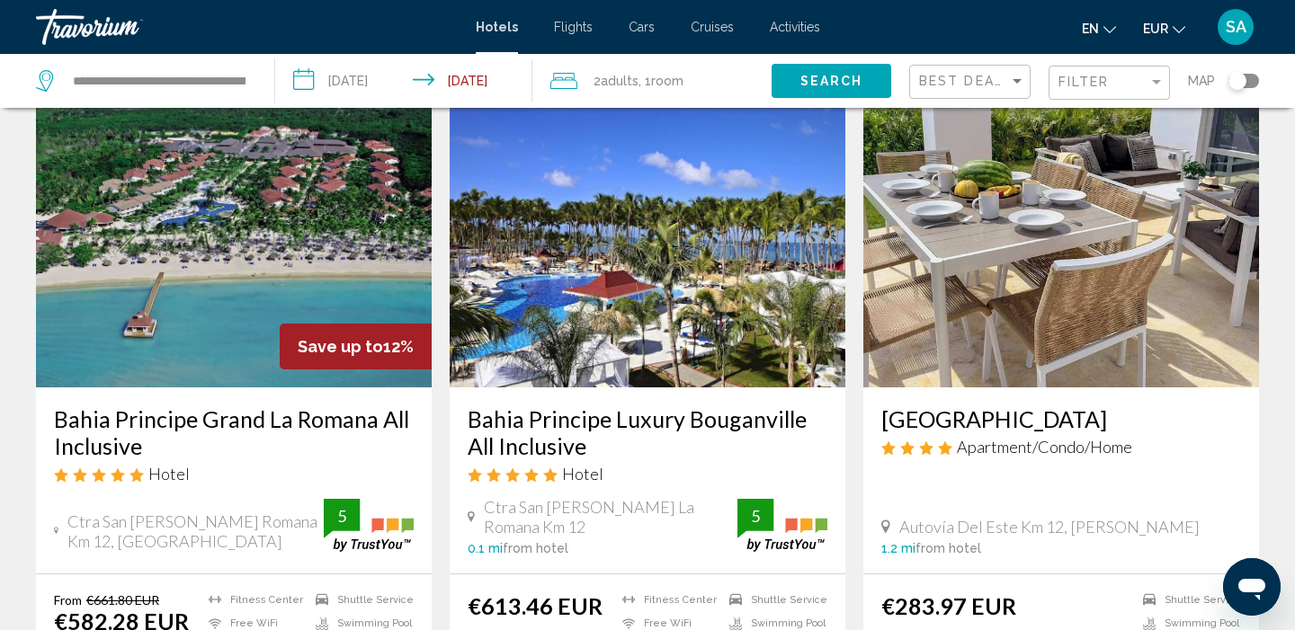
click at [777, 78] on button "Search" at bounding box center [831, 80] width 120 height 33
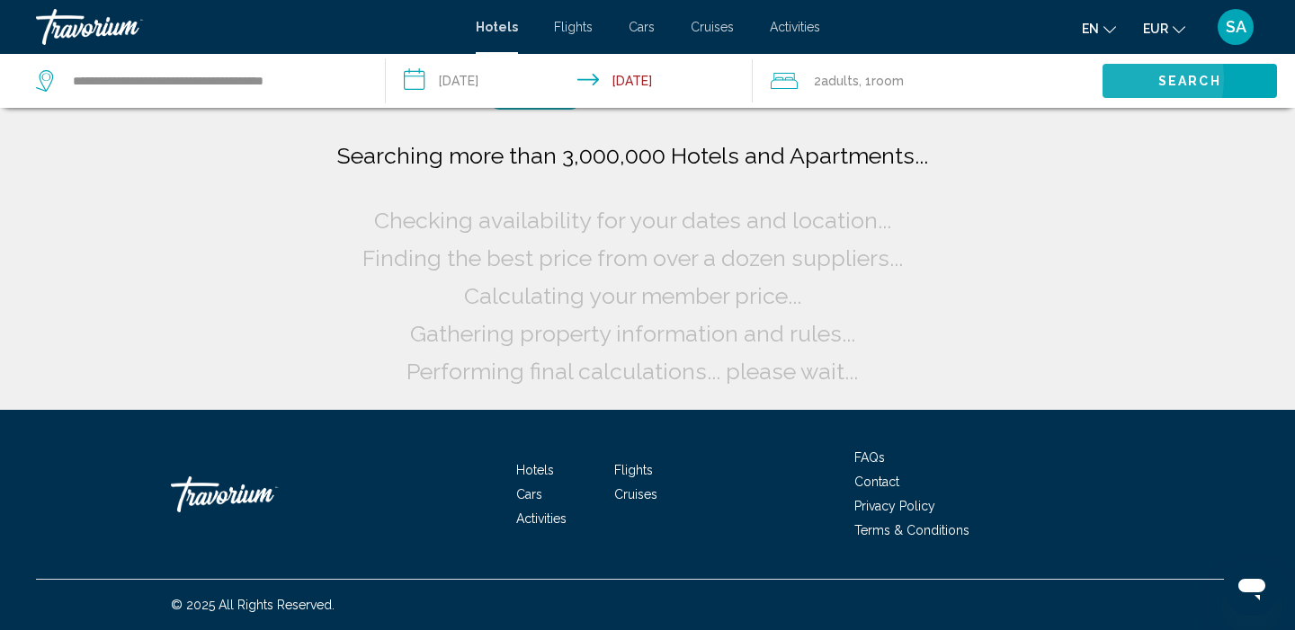
scroll to position [0, 0]
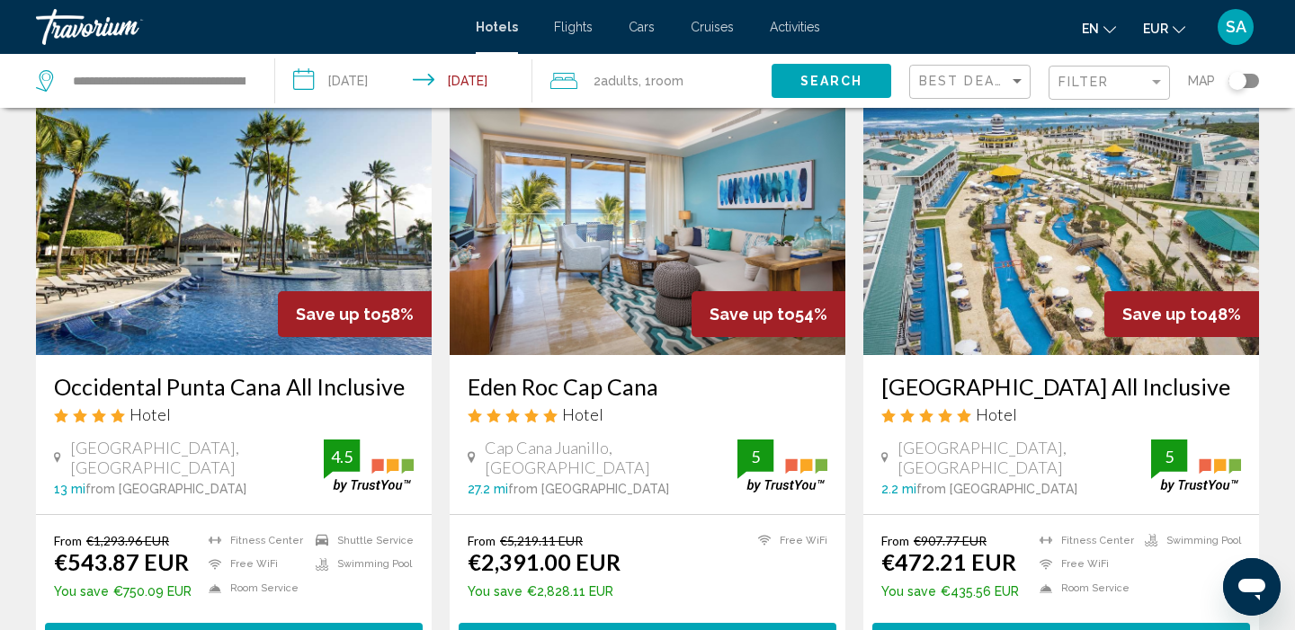
scroll to position [99, 0]
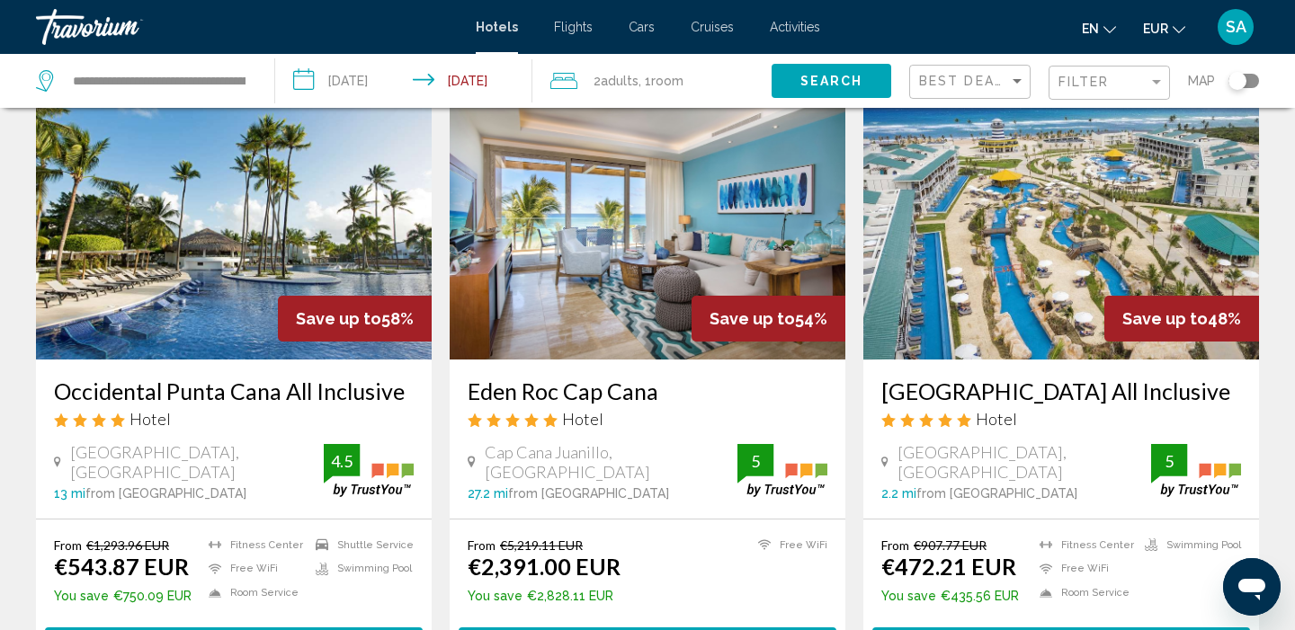
click at [249, 251] on img "Main content" at bounding box center [234, 216] width 396 height 288
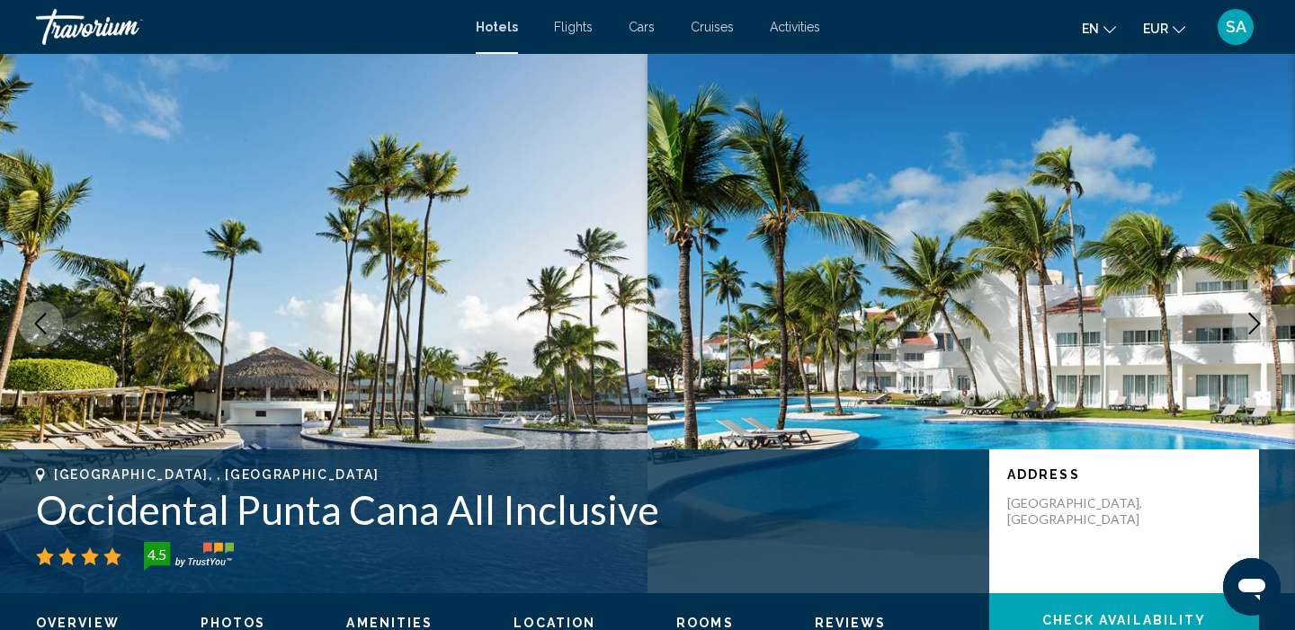
click at [198, 521] on h1 "Occidental Punta Cana All Inclusive" at bounding box center [503, 509] width 935 height 47
copy h1 "Occidental Punta Cana All Inclusive"
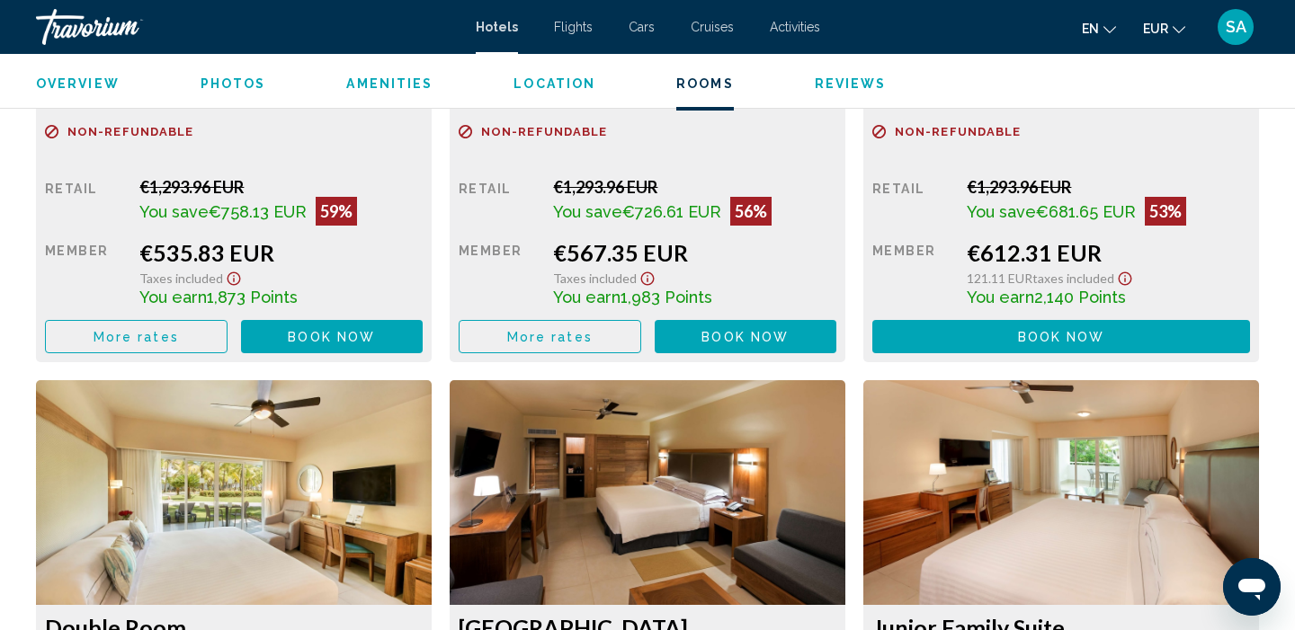
scroll to position [2727, 0]
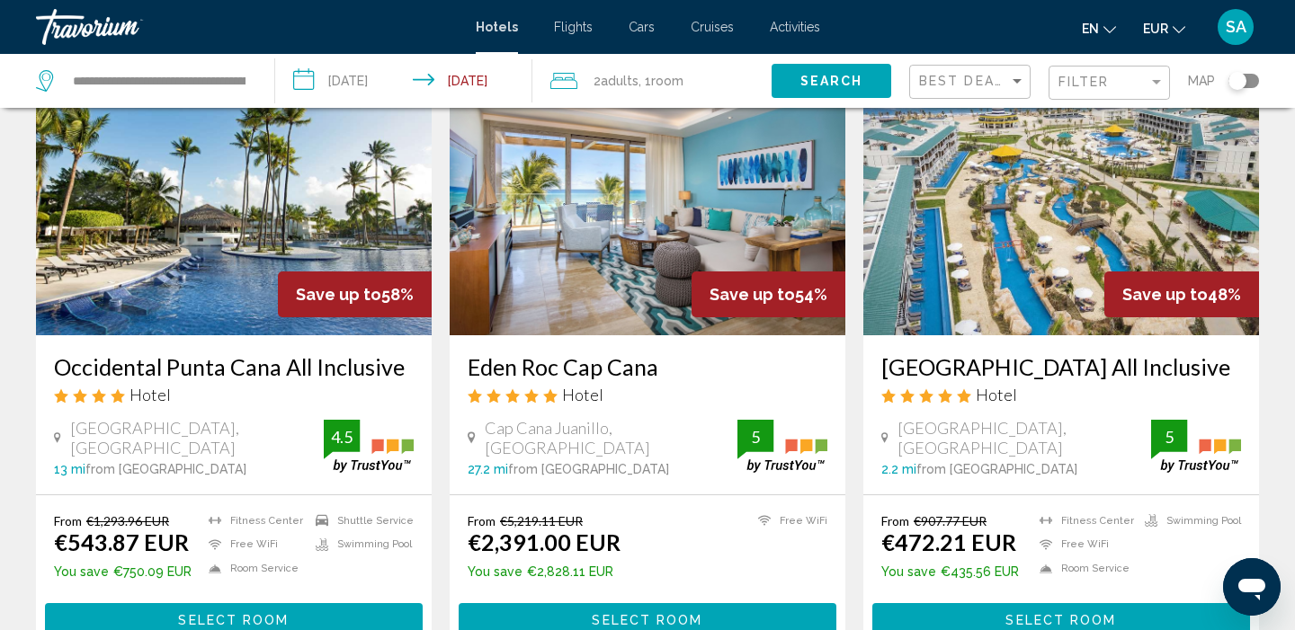
scroll to position [93, 0]
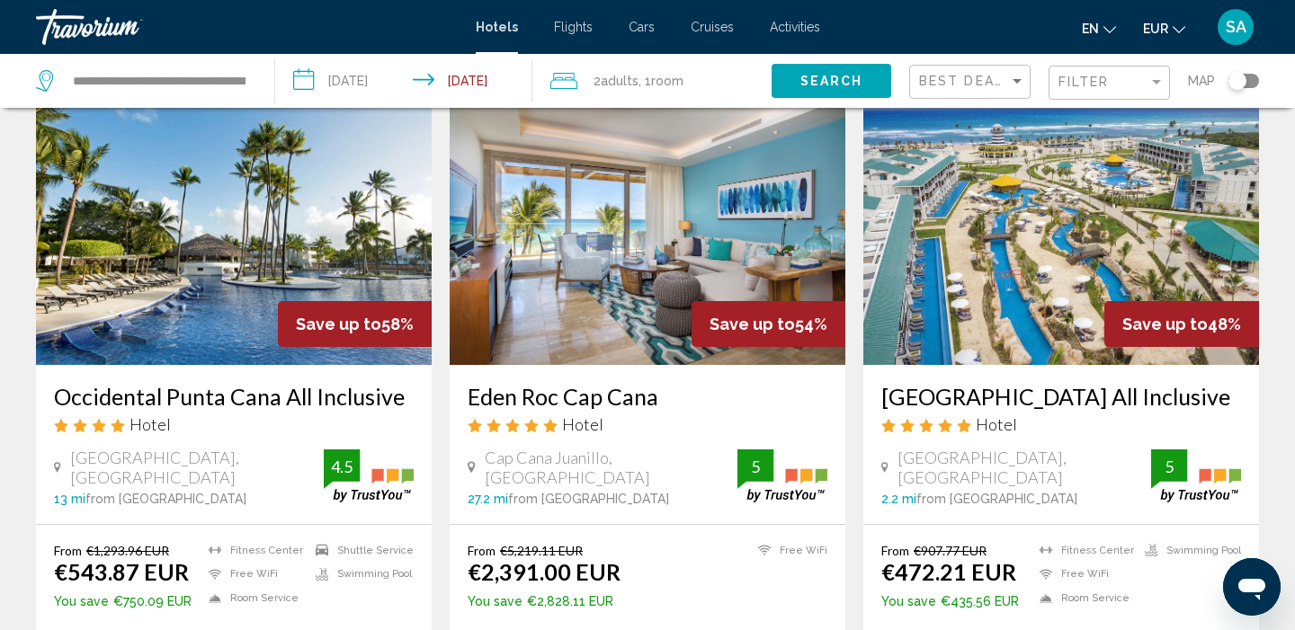
click at [1009, 236] on img "Main content" at bounding box center [1061, 221] width 396 height 288
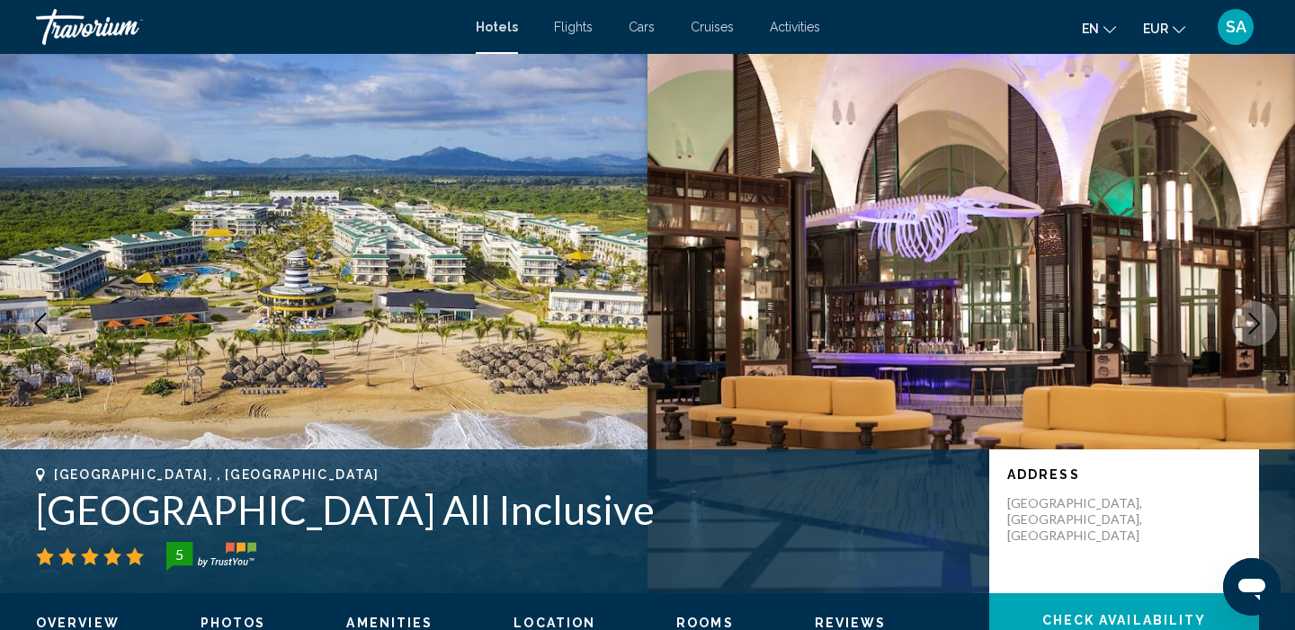
click at [1261, 319] on icon "Next image" at bounding box center [1254, 324] width 22 height 22
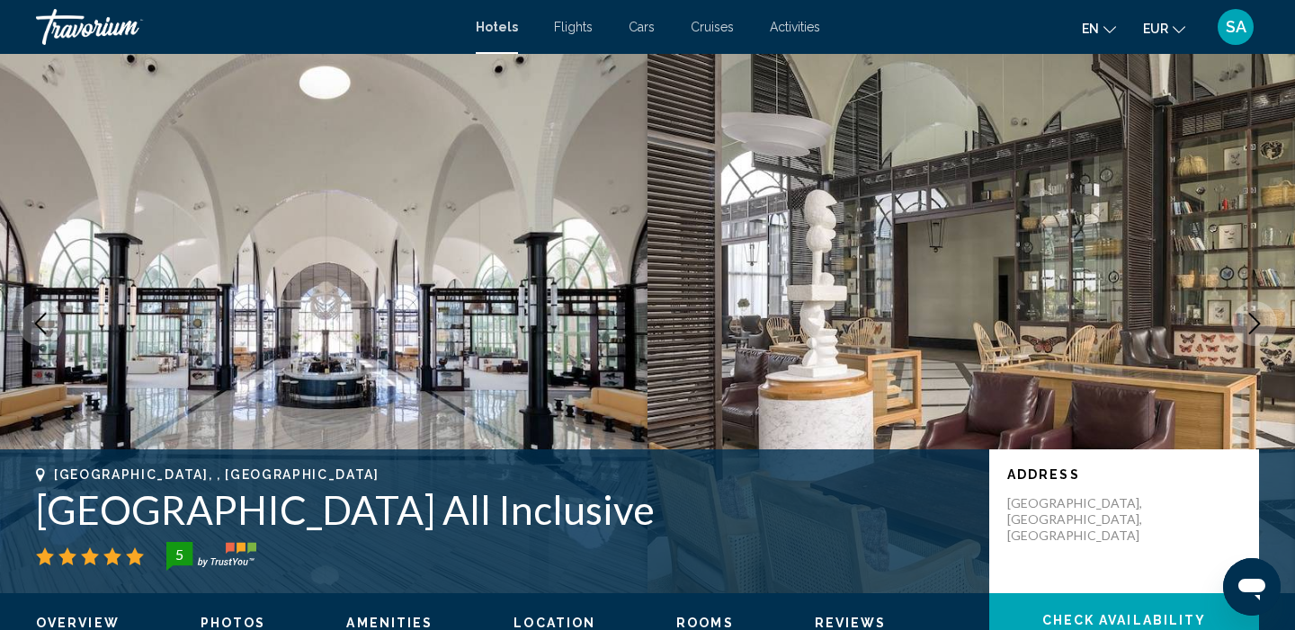
click at [1261, 321] on icon "Next image" at bounding box center [1254, 324] width 22 height 22
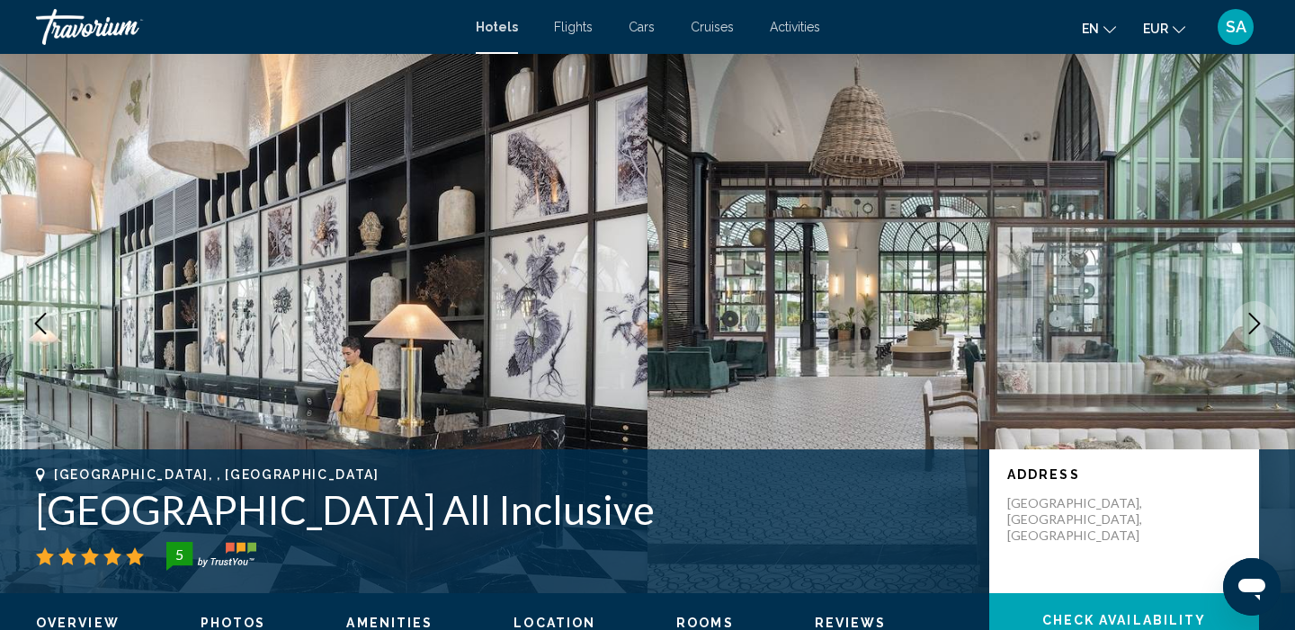
click at [1261, 321] on icon "Next image" at bounding box center [1254, 324] width 22 height 22
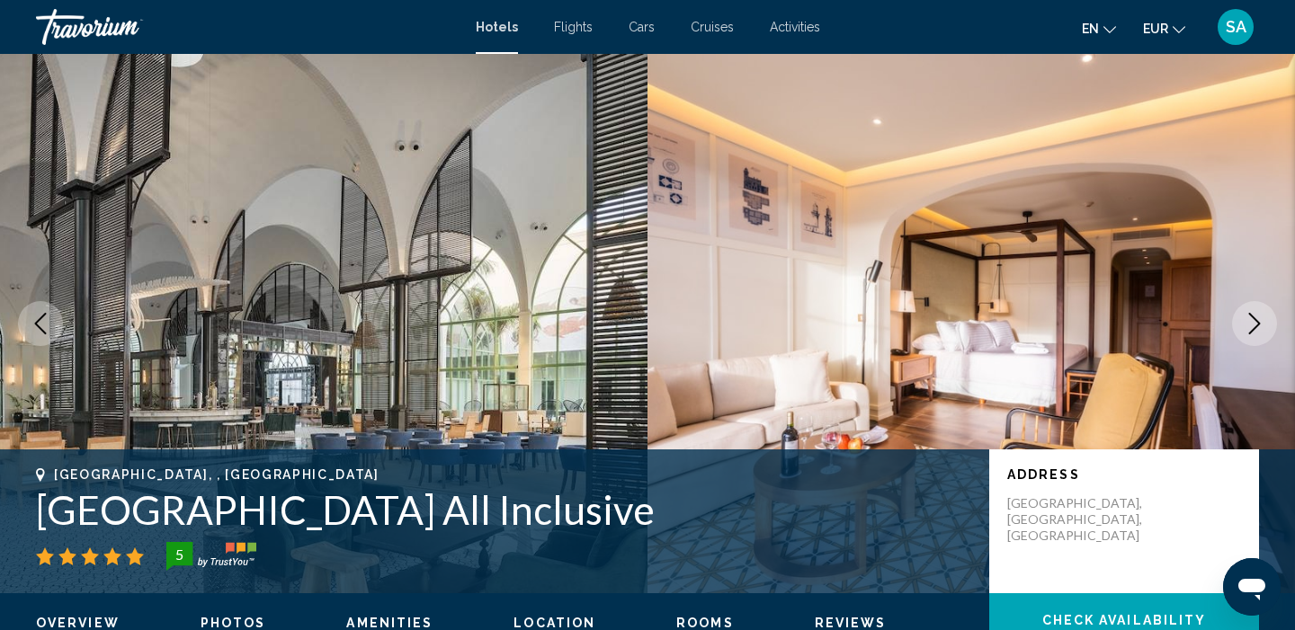
click at [1261, 321] on icon "Next image" at bounding box center [1254, 324] width 22 height 22
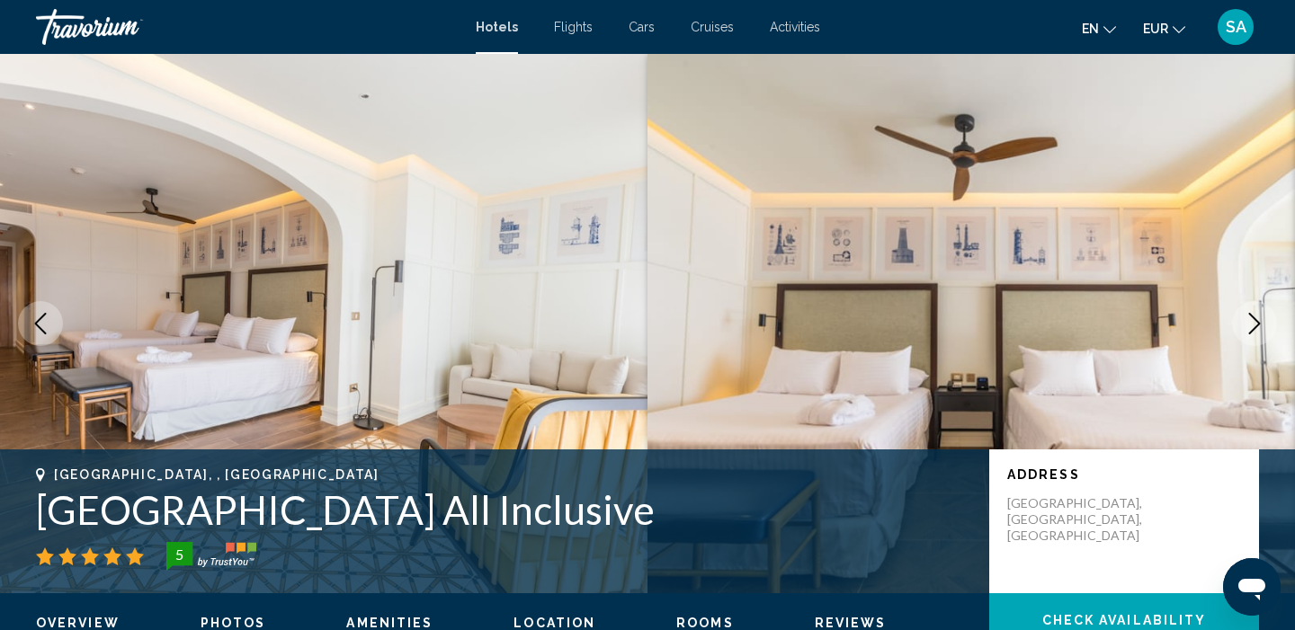
click at [1261, 321] on icon "Next image" at bounding box center [1254, 324] width 22 height 22
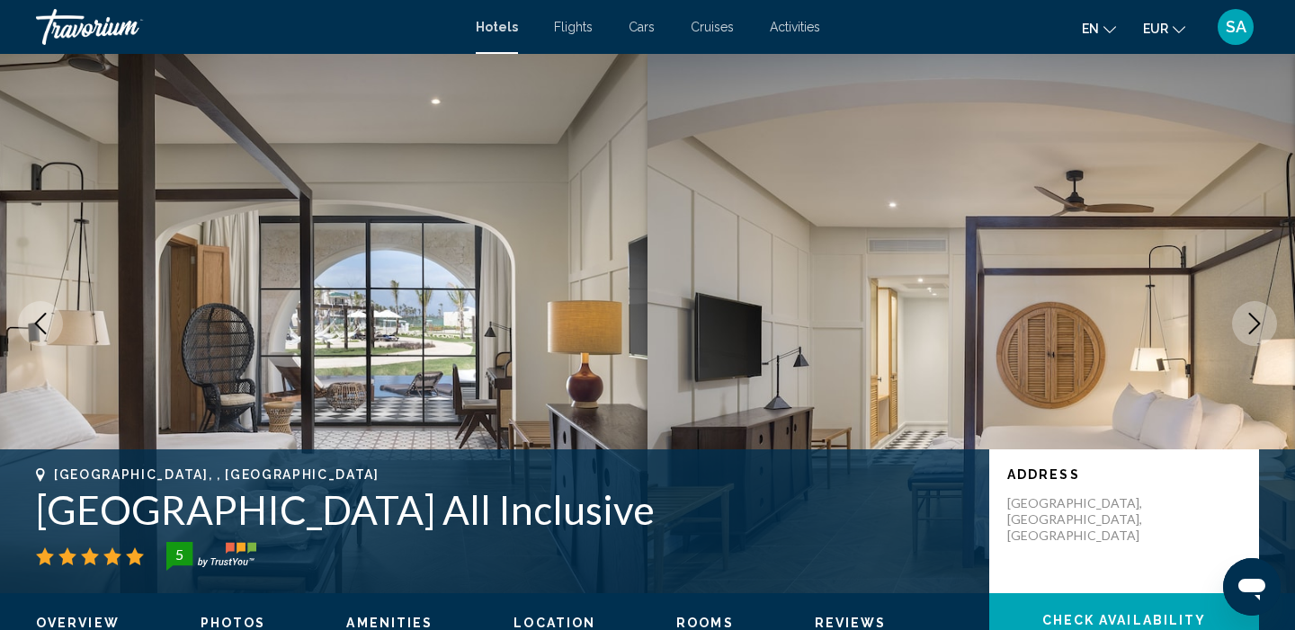
click at [1261, 321] on icon "Next image" at bounding box center [1254, 324] width 22 height 22
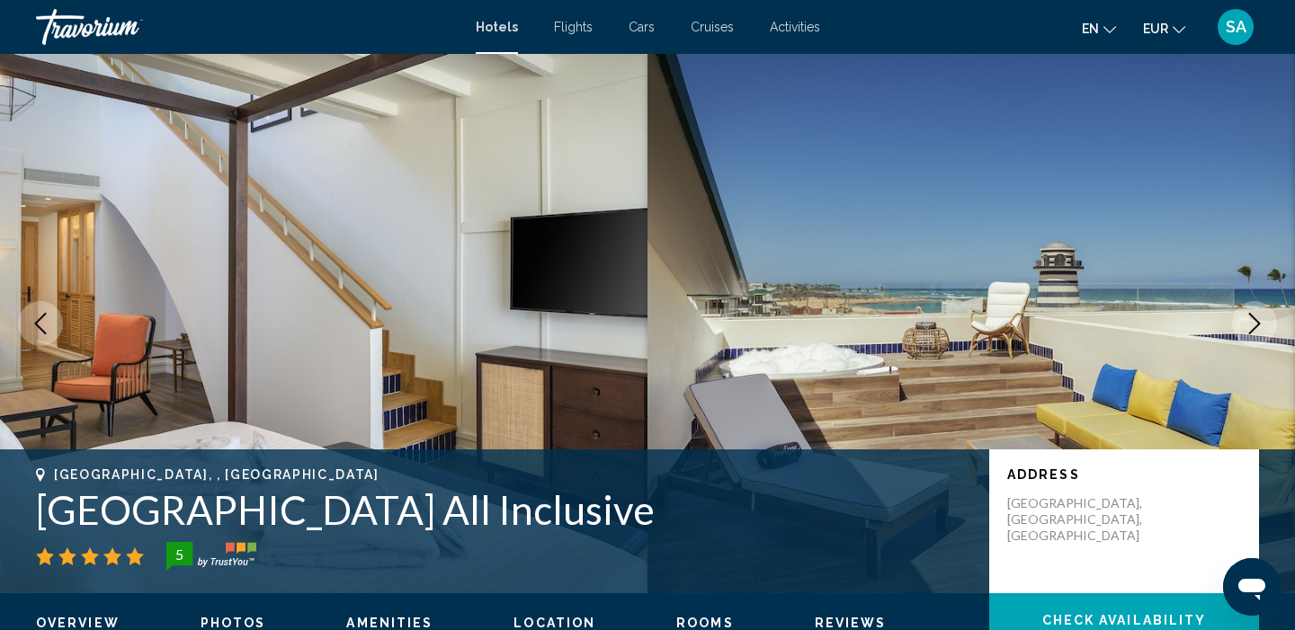
click at [1261, 321] on icon "Next image" at bounding box center [1254, 324] width 22 height 22
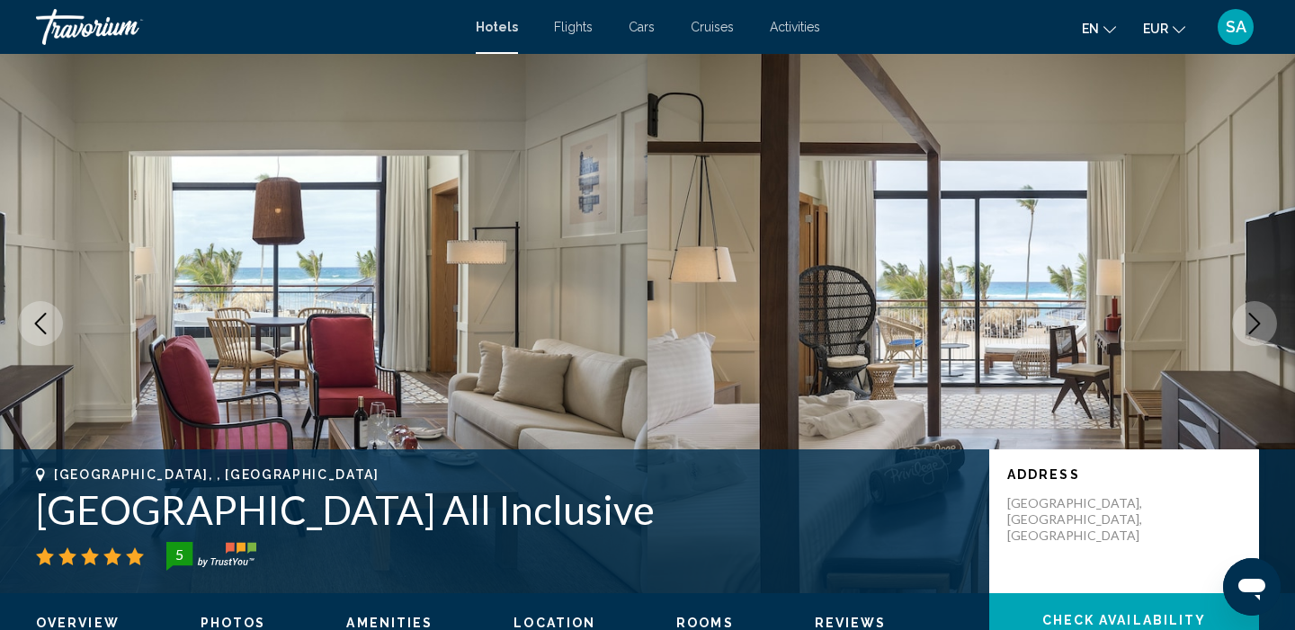
click at [1261, 321] on icon "Next image" at bounding box center [1254, 324] width 22 height 22
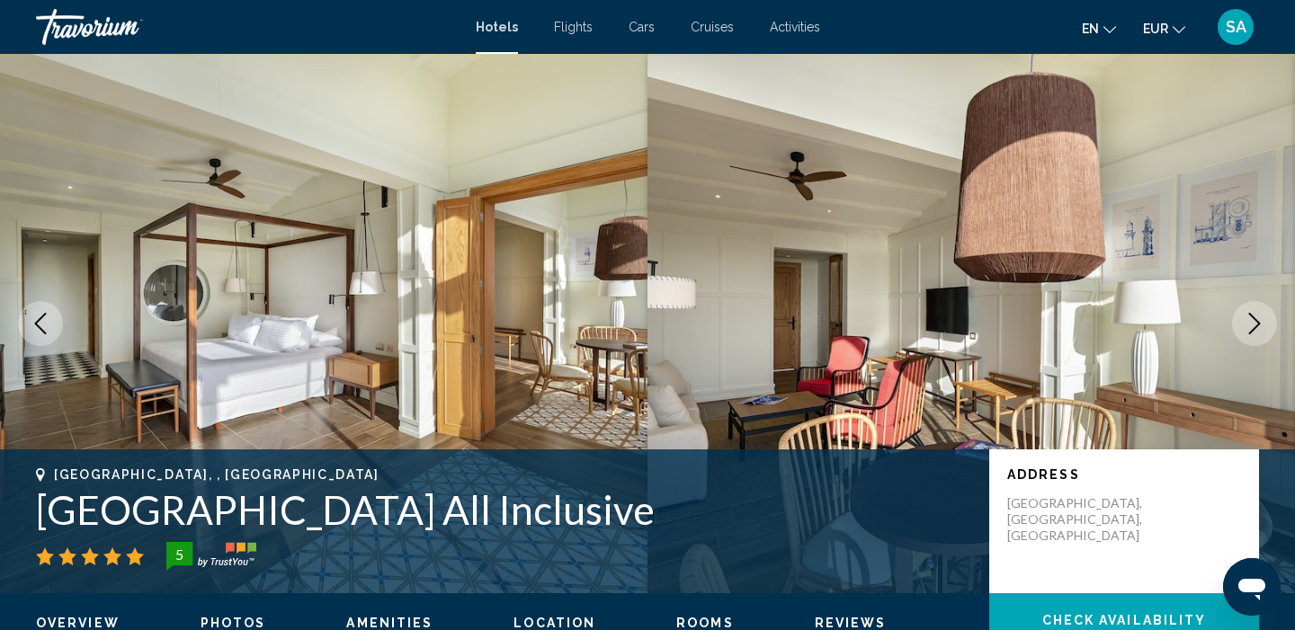
click at [1261, 321] on icon "Next image" at bounding box center [1254, 324] width 22 height 22
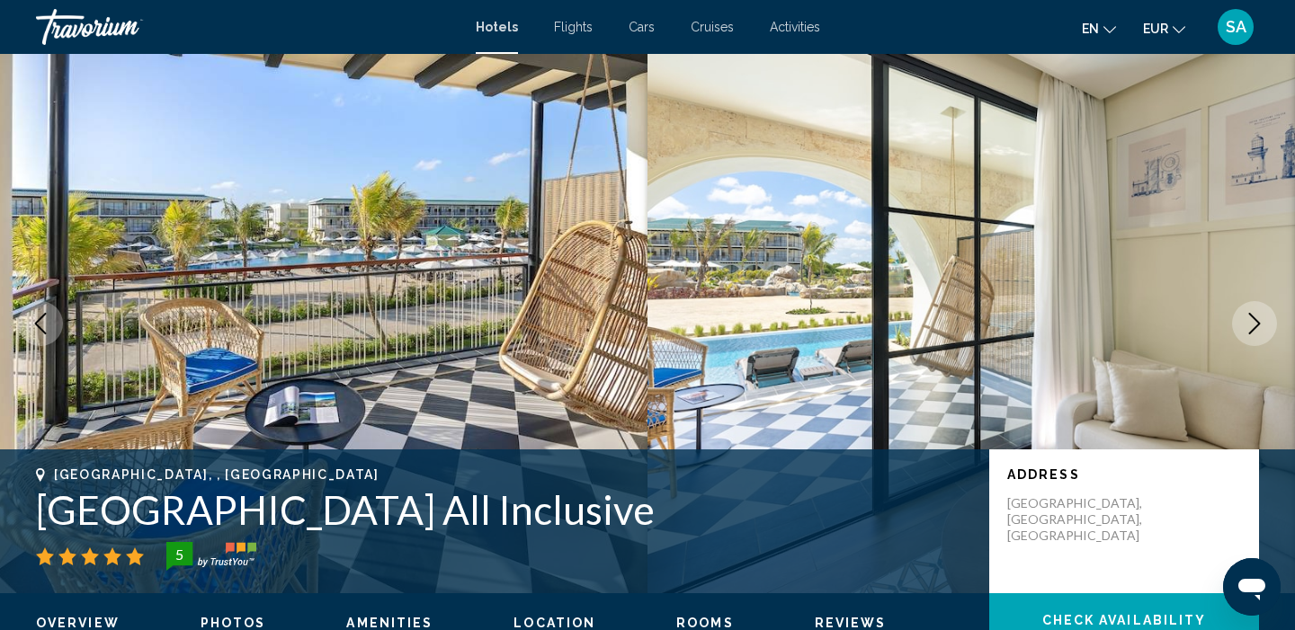
click at [1261, 321] on icon "Next image" at bounding box center [1254, 324] width 22 height 22
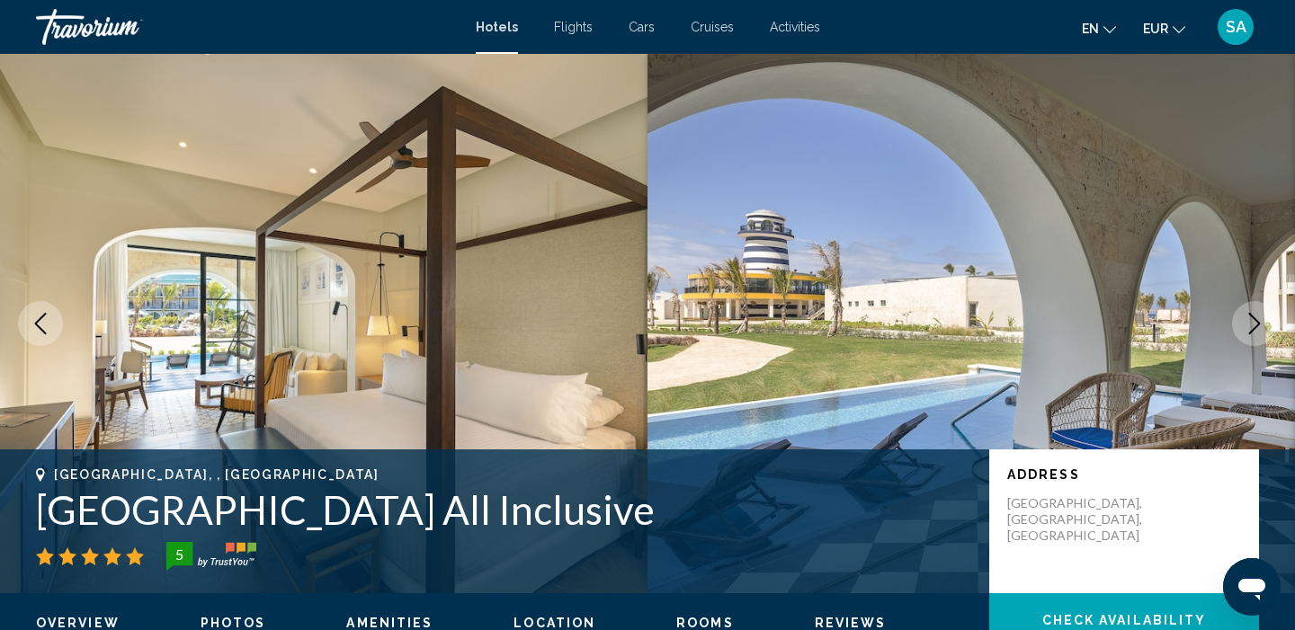
click at [1261, 321] on icon "Next image" at bounding box center [1254, 324] width 22 height 22
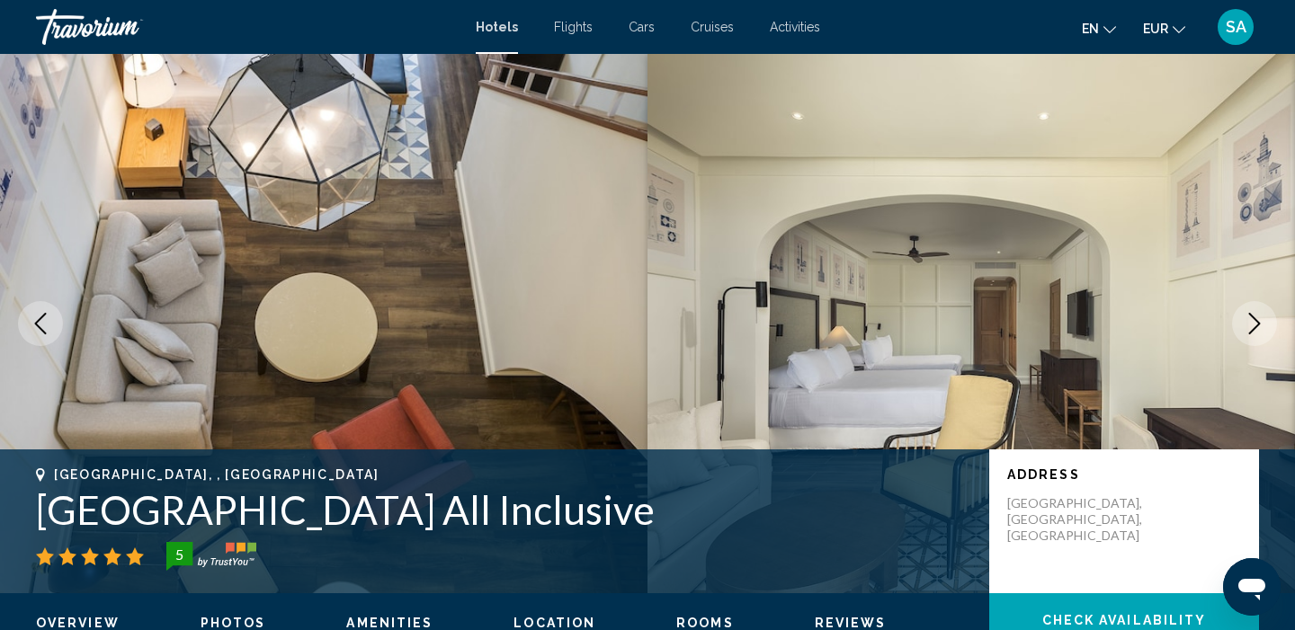
click at [1261, 321] on icon "Next image" at bounding box center [1254, 324] width 22 height 22
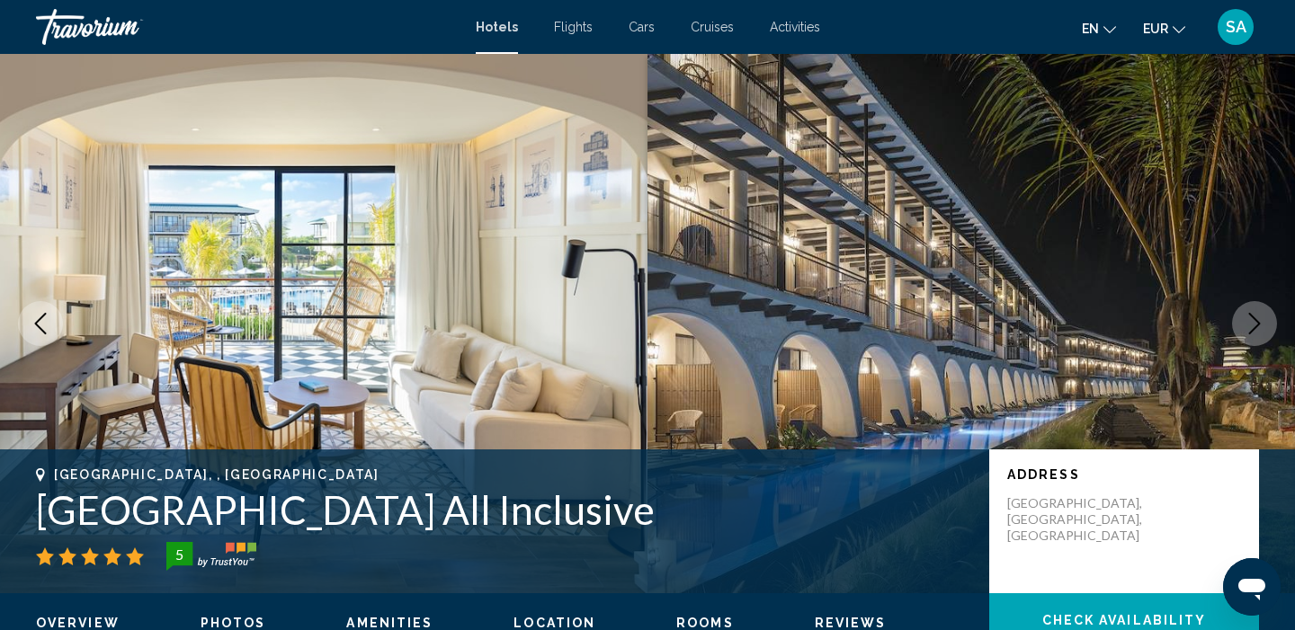
click at [1261, 321] on icon "Next image" at bounding box center [1254, 324] width 22 height 22
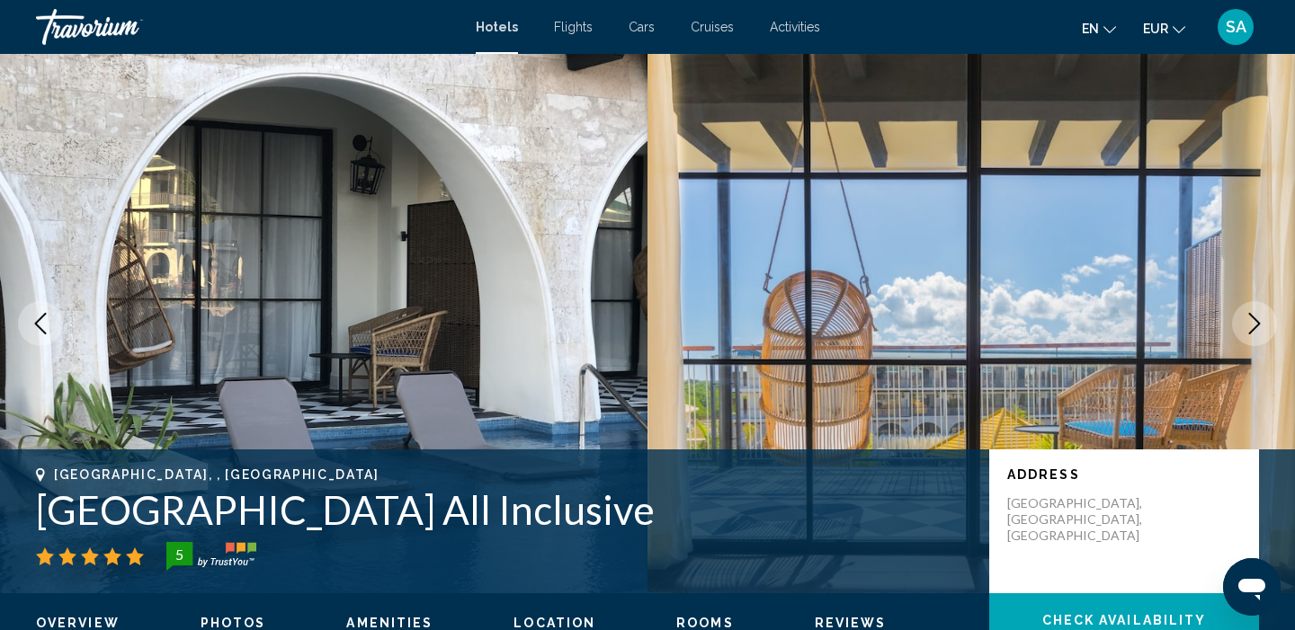
click at [1261, 321] on icon "Next image" at bounding box center [1254, 324] width 22 height 22
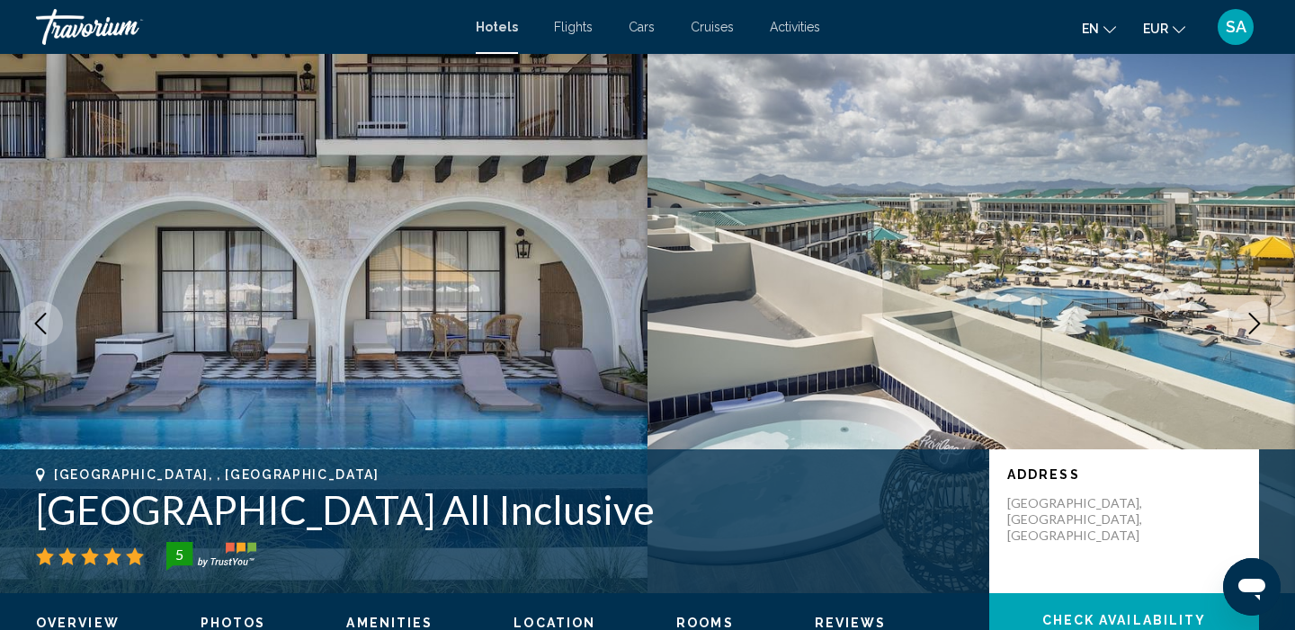
click at [1261, 321] on icon "Next image" at bounding box center [1254, 324] width 22 height 22
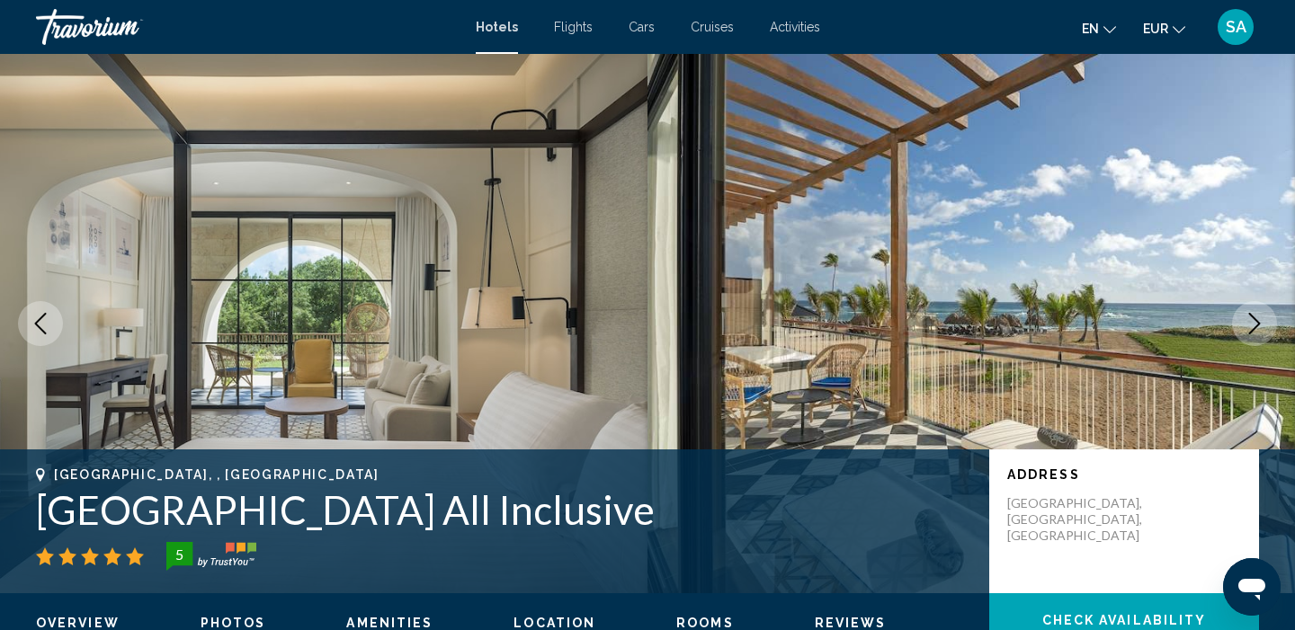
click at [1261, 321] on icon "Next image" at bounding box center [1254, 324] width 22 height 22
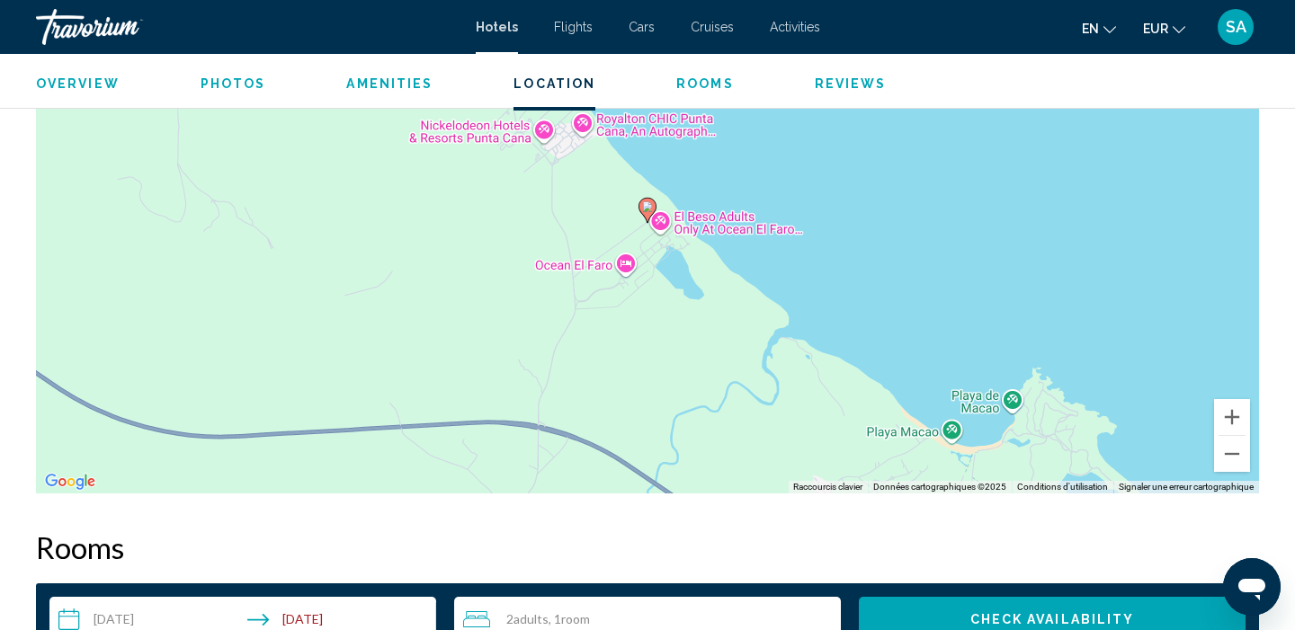
scroll to position [1800, 0]
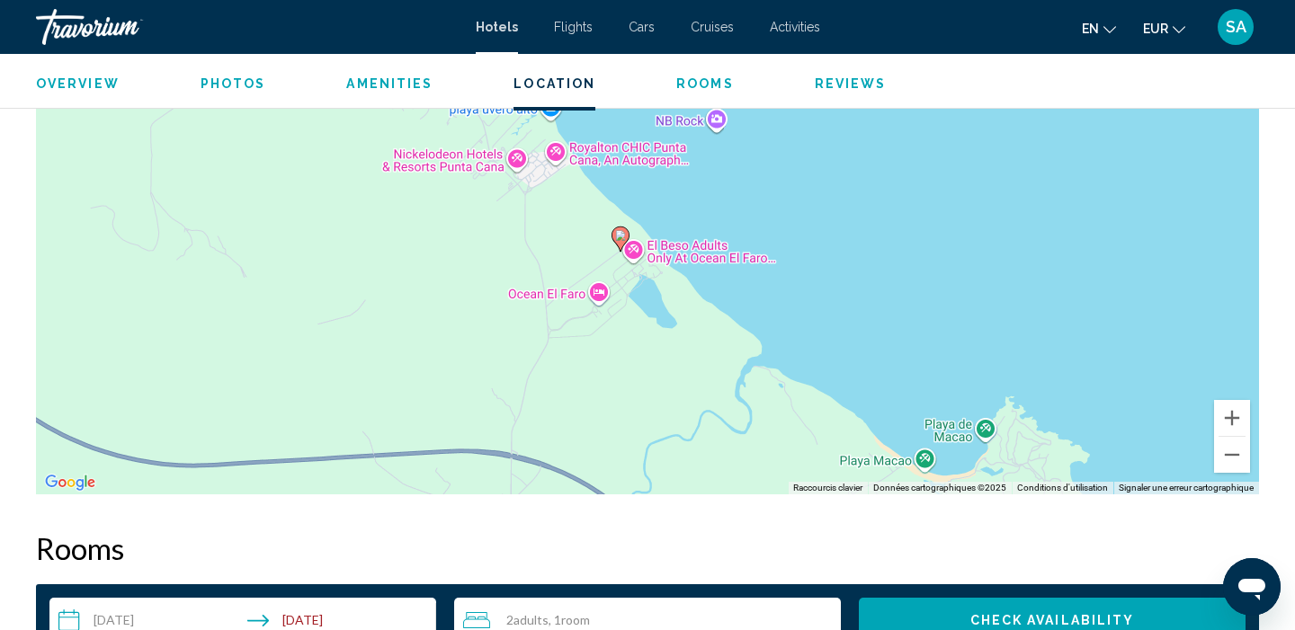
drag, startPoint x: 669, startPoint y: 300, endPoint x: 625, endPoint y: 316, distance: 46.6
click at [625, 316] on div "Pour activer le glissement avec le clavier, appuyez sur Alt+Entrée. Une fois ce…" at bounding box center [647, 224] width 1223 height 539
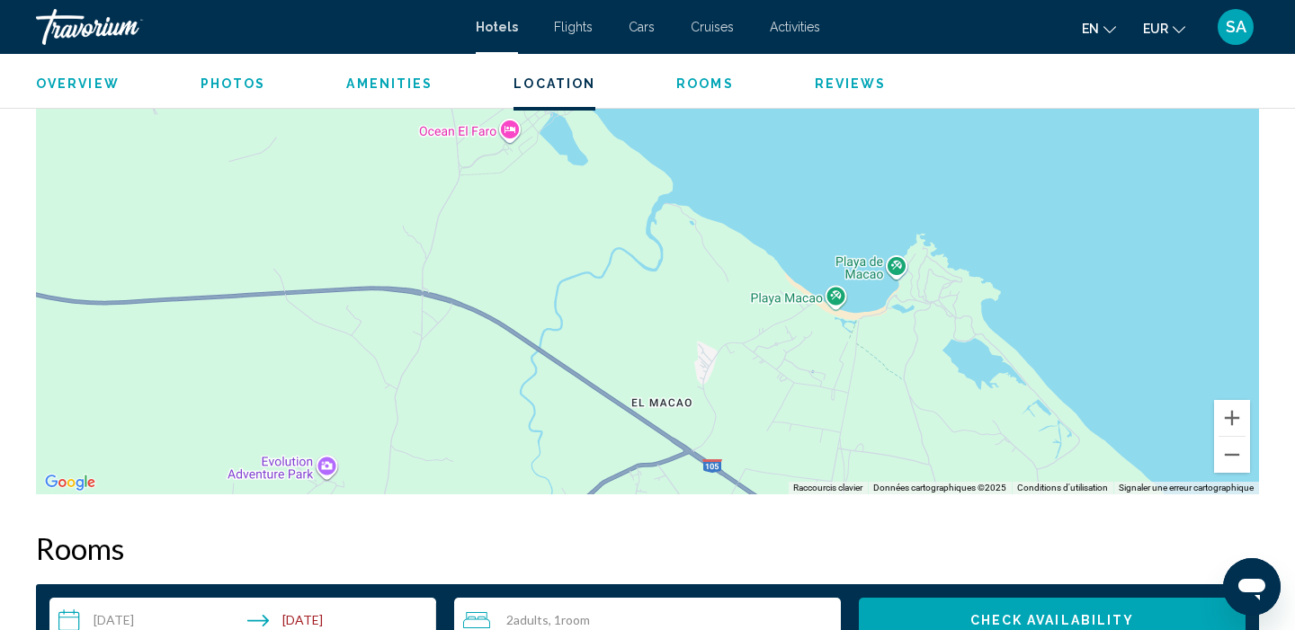
drag, startPoint x: 741, startPoint y: 411, endPoint x: 655, endPoint y: 235, distance: 195.8
click at [655, 235] on div "Pour activer le glissement avec le clavier, appuyez sur Alt+Entrée. Une fois ce…" at bounding box center [647, 224] width 1223 height 539
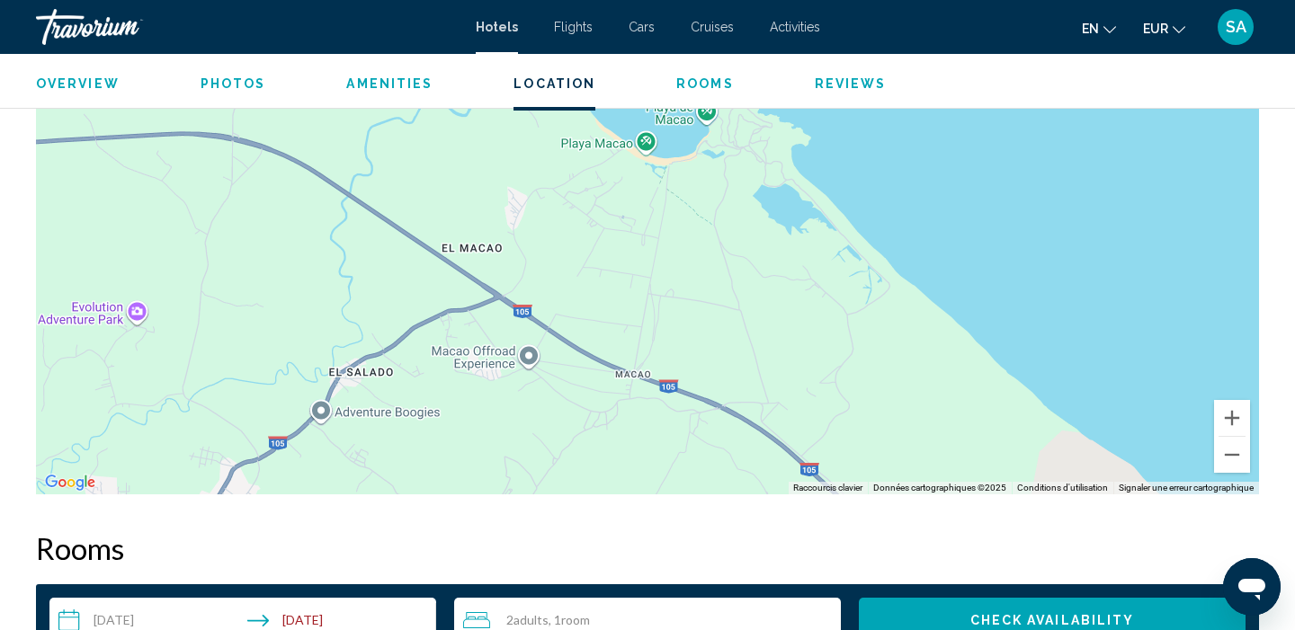
drag, startPoint x: 858, startPoint y: 388, endPoint x: 683, endPoint y: 265, distance: 213.5
click at [683, 265] on div "Pour activer le glissement avec le clavier, appuyez sur Alt+Entrée. Une fois ce…" at bounding box center [647, 224] width 1223 height 539
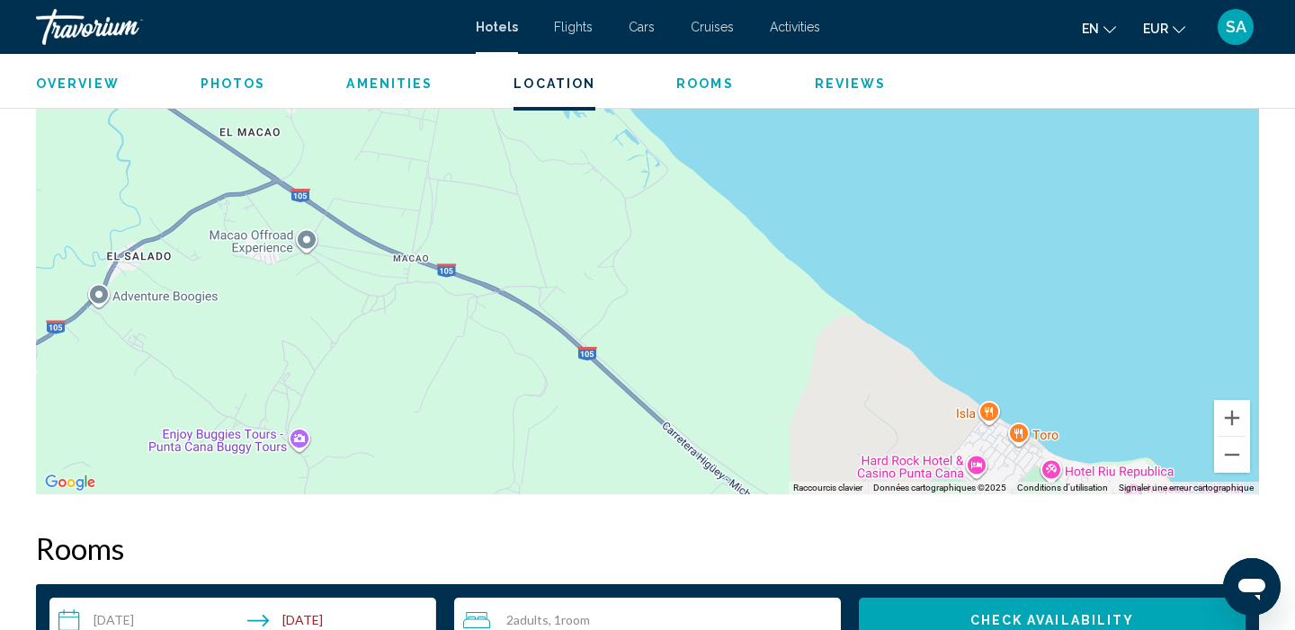
drag, startPoint x: 861, startPoint y: 313, endPoint x: 636, endPoint y: 197, distance: 252.9
click at [636, 197] on div "Pour activer le glissement avec le clavier, appuyez sur Alt+Entrée. Une fois ce…" at bounding box center [647, 224] width 1223 height 539
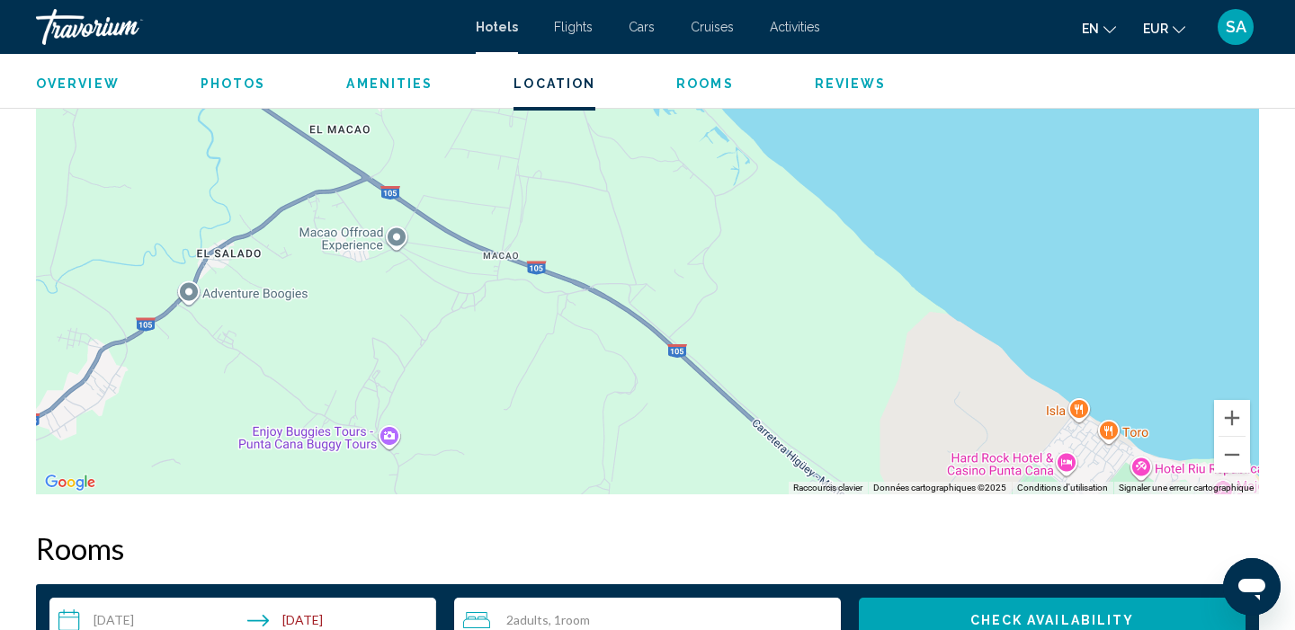
drag, startPoint x: 833, startPoint y: 356, endPoint x: 929, endPoint y: 356, distance: 95.3
click at [929, 356] on div "Pour activer le glissement avec le clavier, appuyez sur Alt+Entrée. Une fois ce…" at bounding box center [647, 224] width 1223 height 539
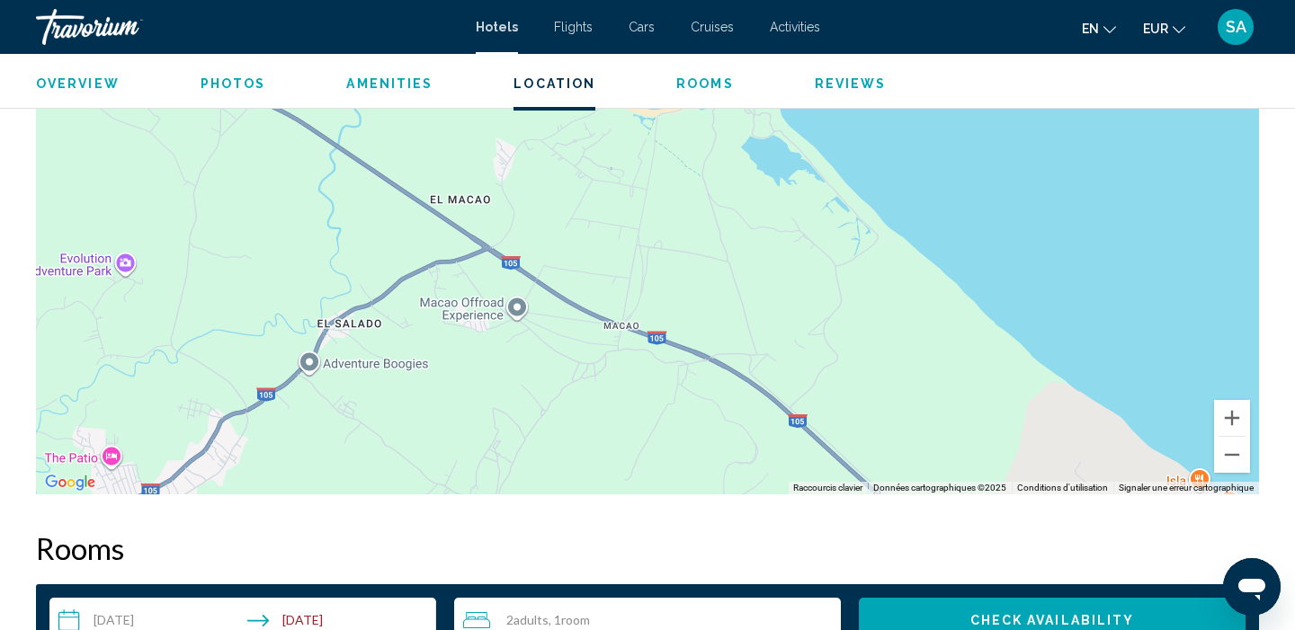
drag, startPoint x: 700, startPoint y: 195, endPoint x: 864, endPoint y: 363, distance: 234.6
click at [864, 363] on div "Pour activer le glissement avec le clavier, appuyez sur Alt+Entrée. Une fois ce…" at bounding box center [647, 224] width 1223 height 539
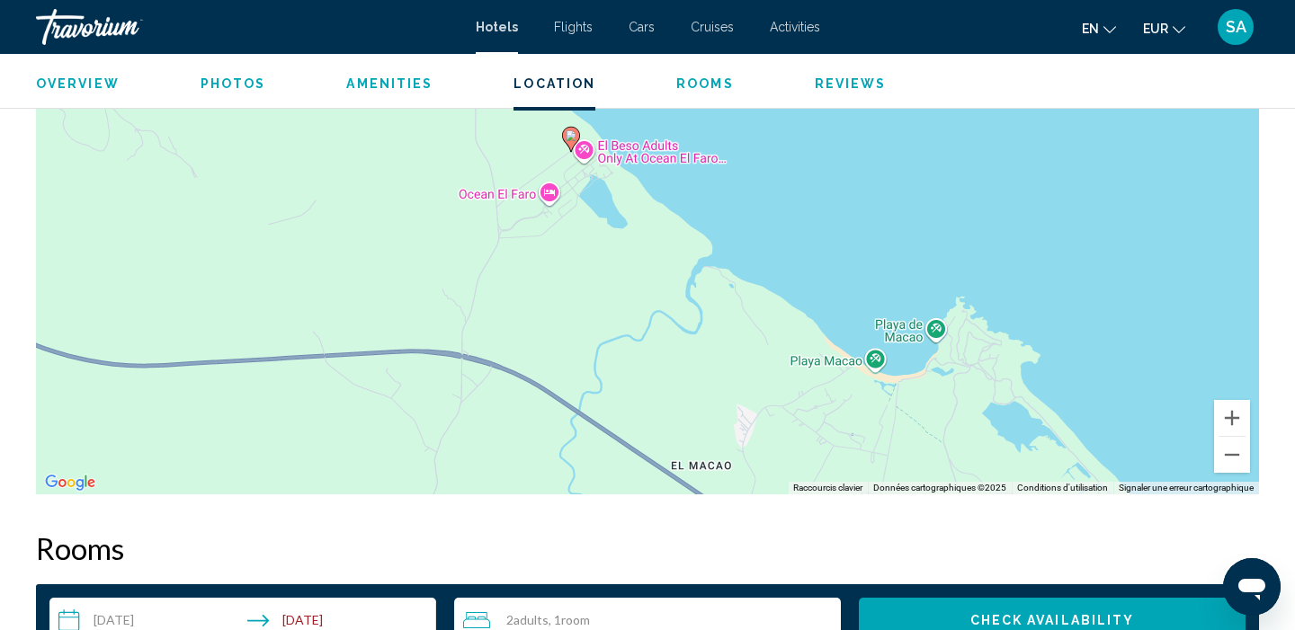
drag, startPoint x: 740, startPoint y: 290, endPoint x: 870, endPoint y: 414, distance: 180.0
click at [870, 414] on div "Pour activer le glissement avec le clavier, appuyez sur Alt+Entrée. Une fois ce…" at bounding box center [647, 224] width 1223 height 539
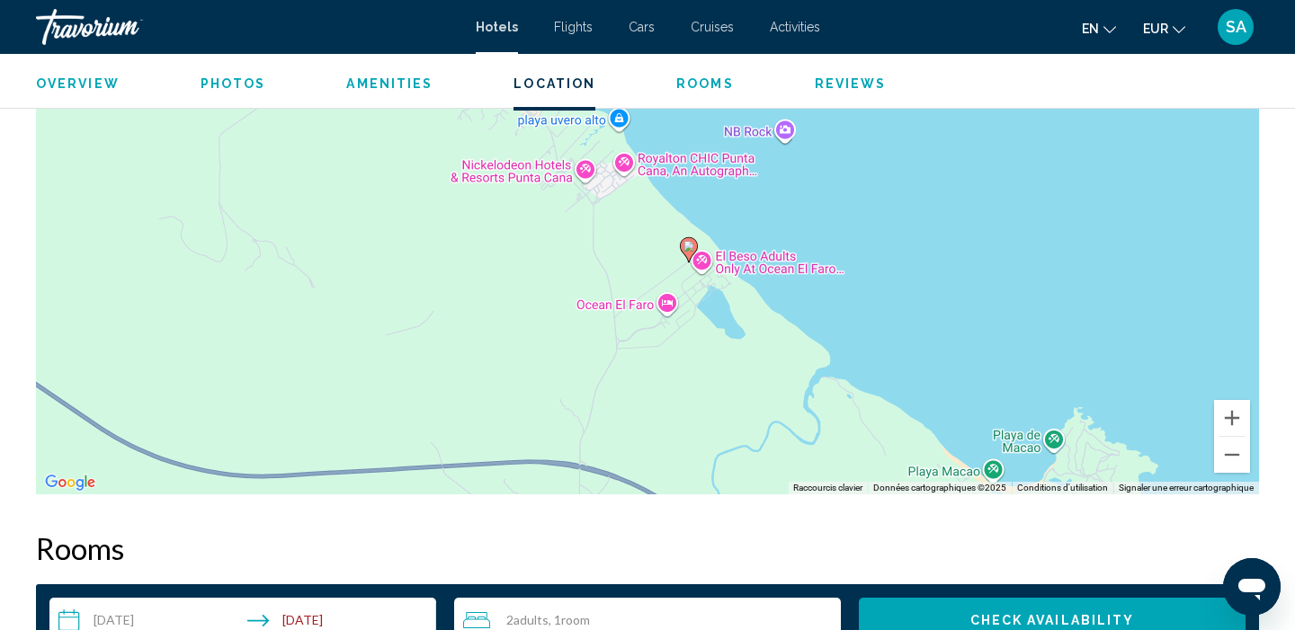
drag, startPoint x: 753, startPoint y: 335, endPoint x: 798, endPoint y: 385, distance: 66.8
click at [798, 385] on div "Pour activer le glissement avec le clavier, appuyez sur Alt+Entrée. Une fois ce…" at bounding box center [647, 224] width 1223 height 539
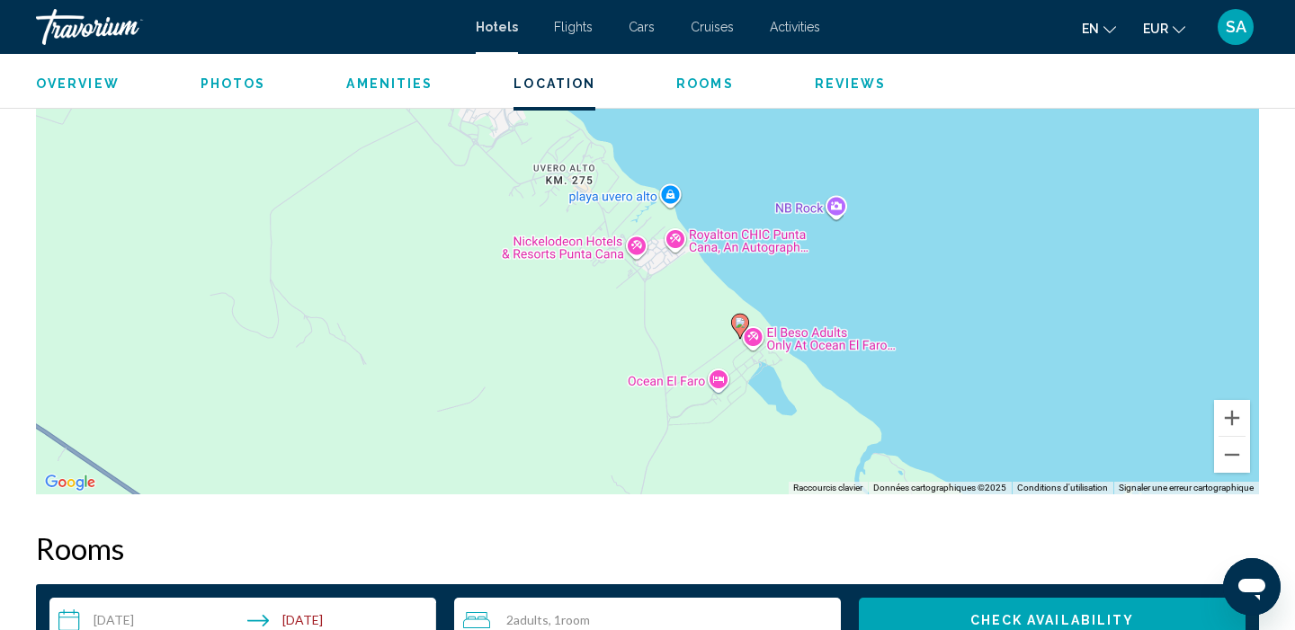
drag, startPoint x: 736, startPoint y: 344, endPoint x: 772, endPoint y: 406, distance: 71.7
click at [772, 406] on div "Pour activer le glissement avec le clavier, appuyez sur Alt+Entrée. Une fois ce…" at bounding box center [647, 224] width 1223 height 539
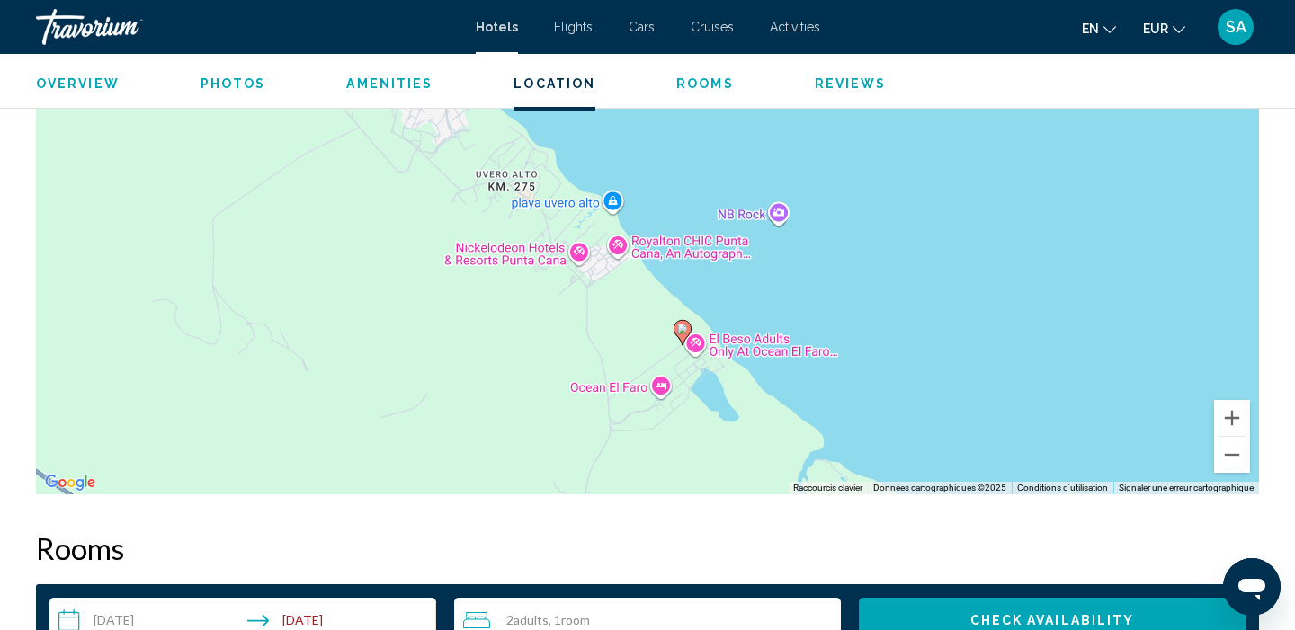
drag, startPoint x: 698, startPoint y: 286, endPoint x: 638, endPoint y: 293, distance: 59.8
click at [638, 293] on div "Pour activer le glissement avec le clavier, appuyez sur Alt+Entrée. Une fois ce…" at bounding box center [647, 224] width 1223 height 539
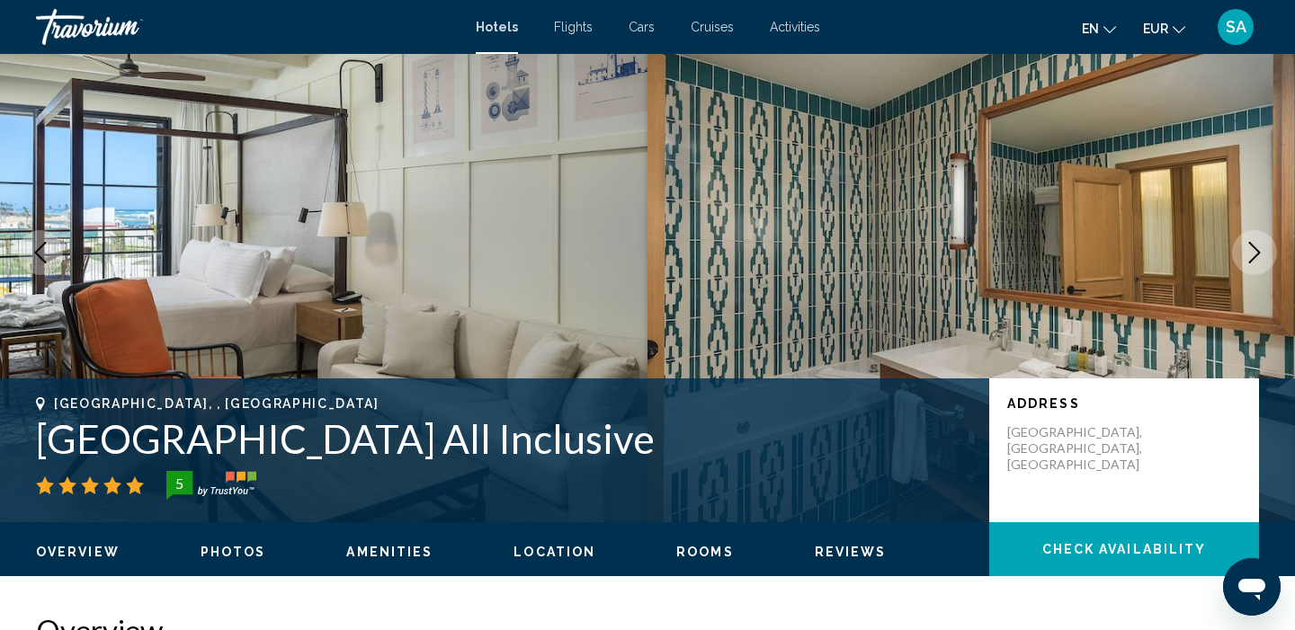
scroll to position [69, 0]
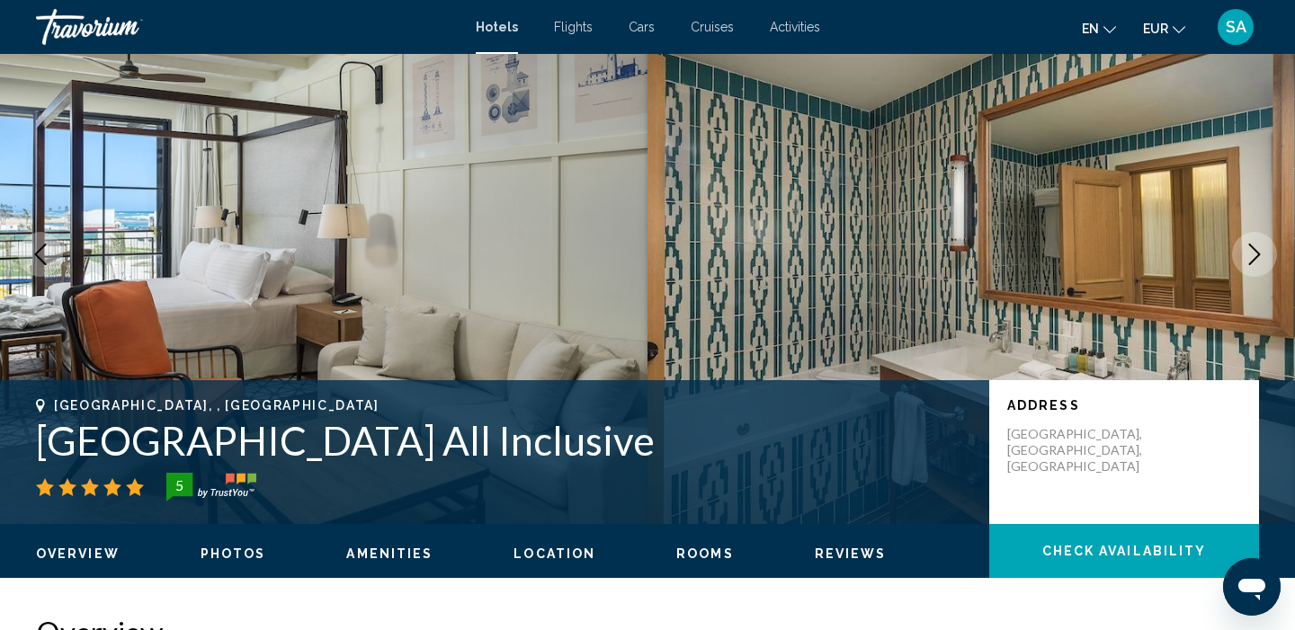
click at [373, 439] on h1 "Ocean El Faro Resort All Inclusive" at bounding box center [503, 440] width 935 height 47
copy h1 "Ocean El Faro Resort All Inclusive"
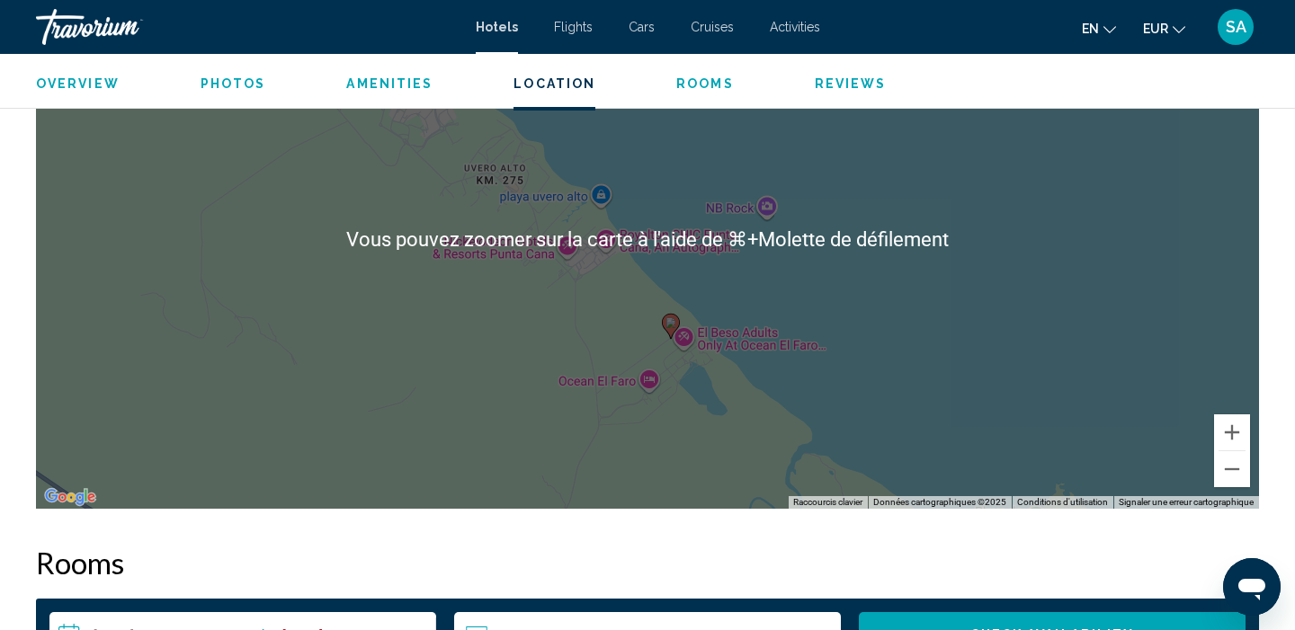
scroll to position [1780, 0]
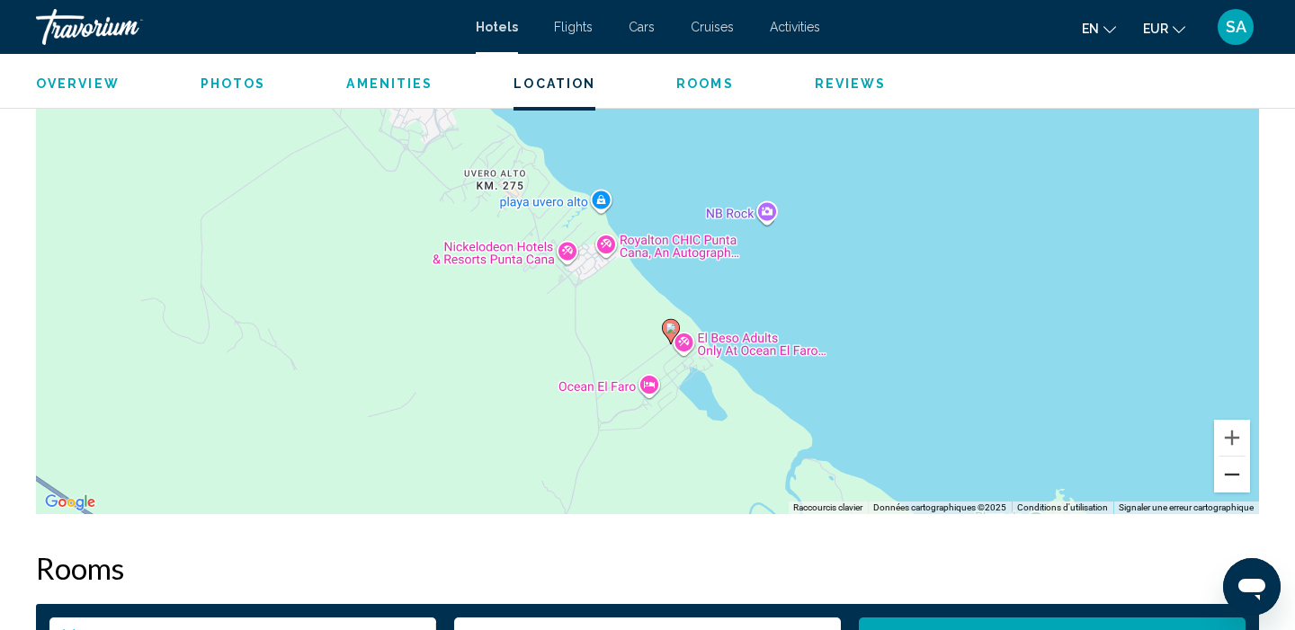
click at [1230, 485] on button "Zoom arrière" at bounding box center [1232, 475] width 36 height 36
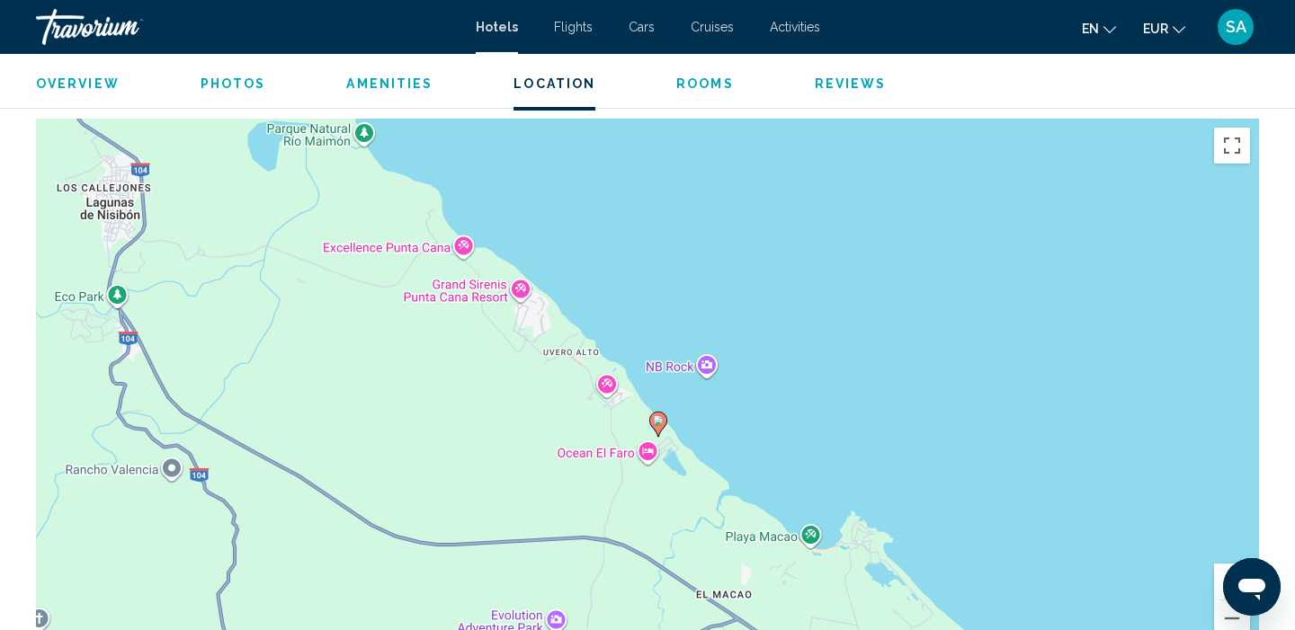
scroll to position [1633, 0]
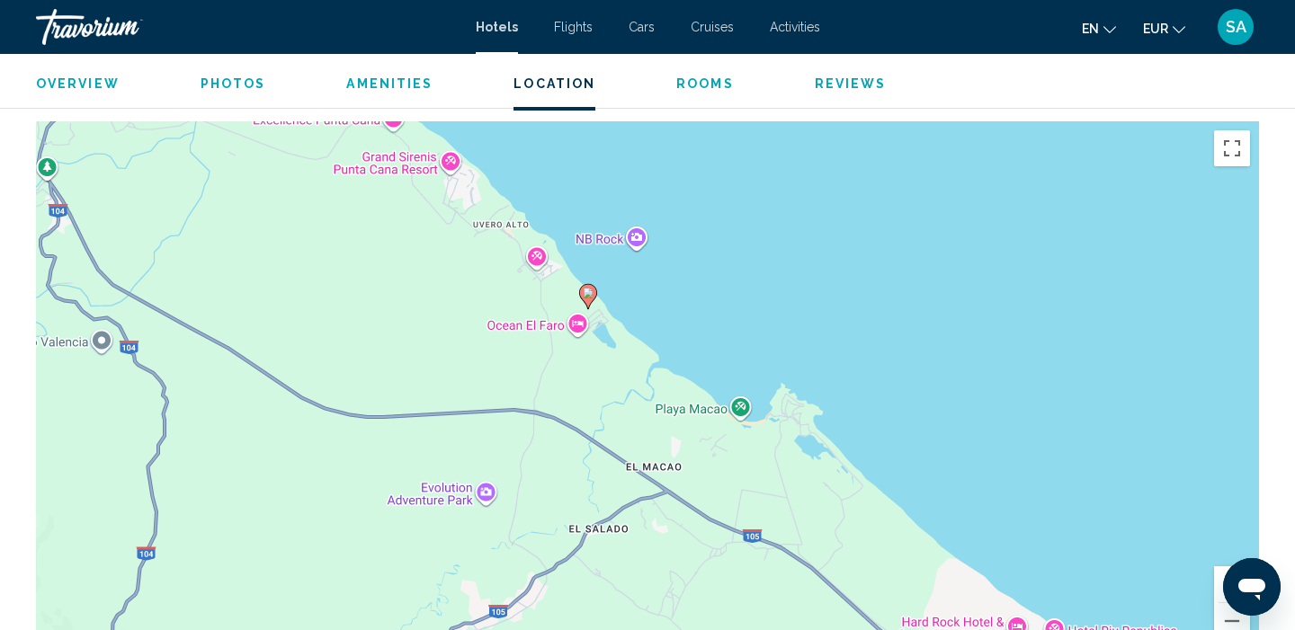
drag, startPoint x: 758, startPoint y: 435, endPoint x: 688, endPoint y: 303, distance: 149.6
click at [688, 303] on div "Pour activer le glissement avec le clavier, appuyez sur Alt+Entrée. Une fois ce…" at bounding box center [647, 390] width 1223 height 539
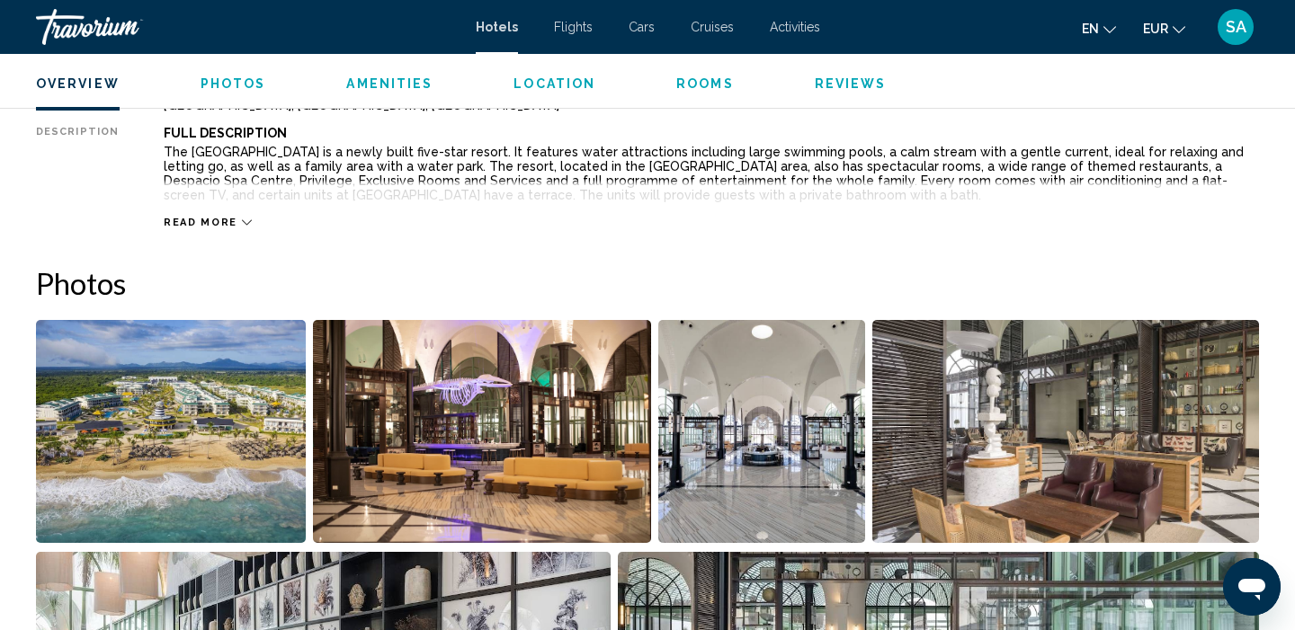
scroll to position [414, 0]
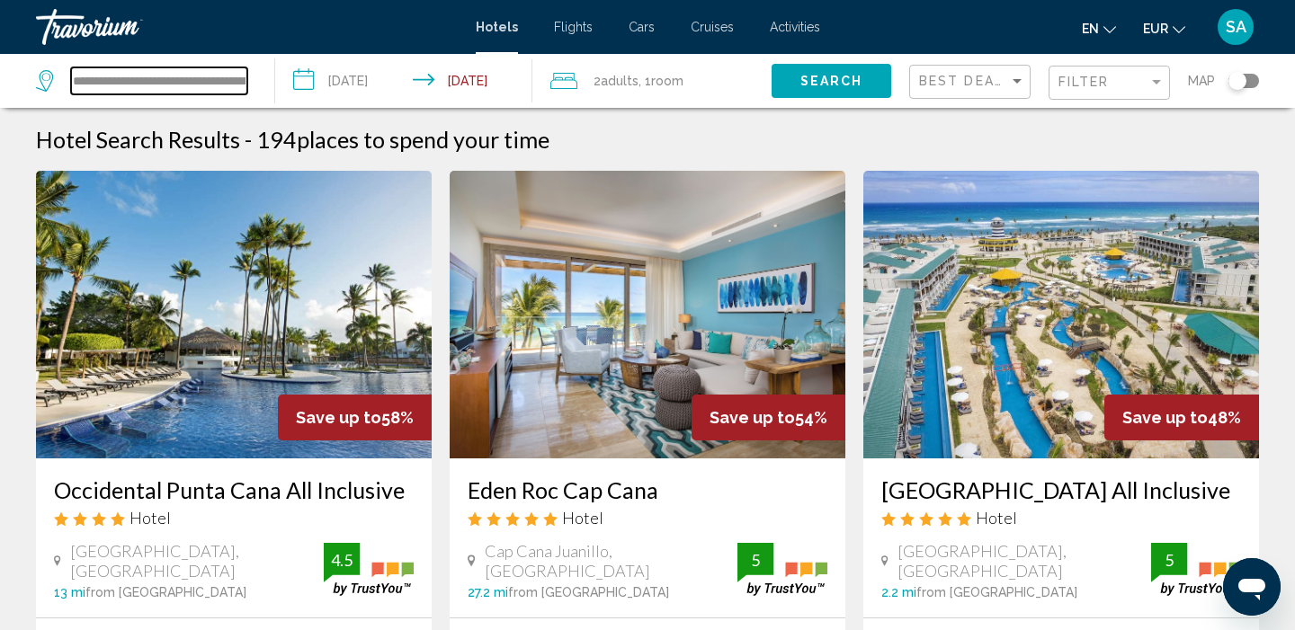
click at [154, 86] on input "**********" at bounding box center [159, 80] width 176 height 27
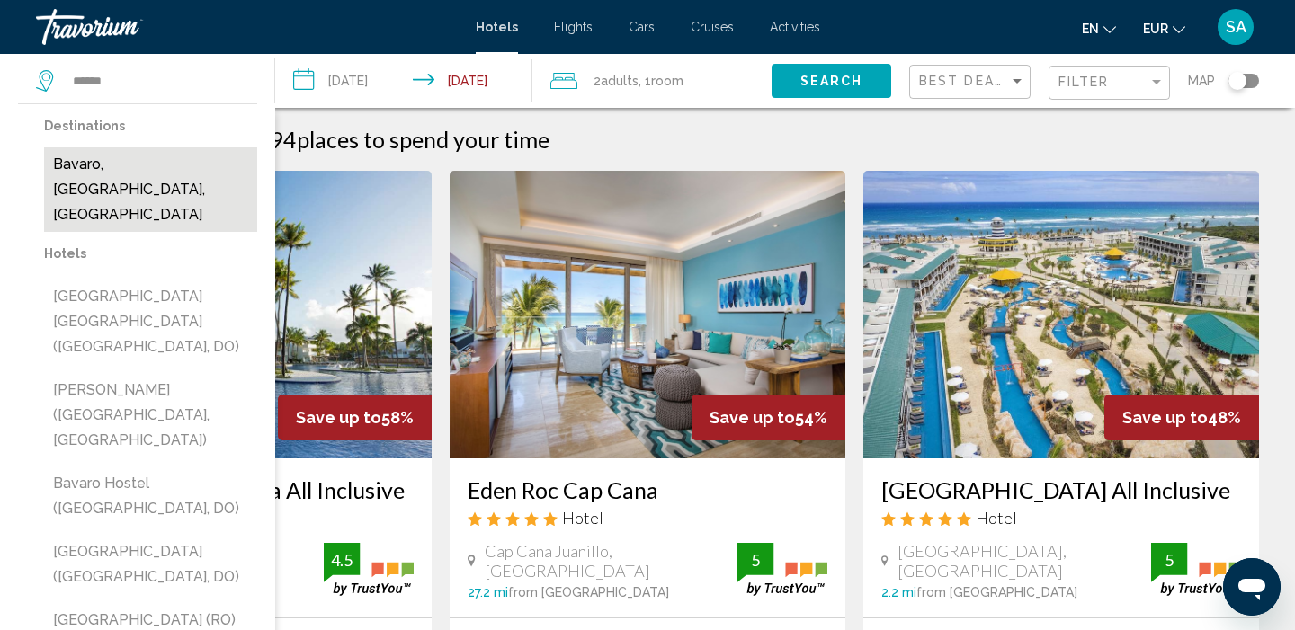
drag, startPoint x: 125, startPoint y: 111, endPoint x: 87, endPoint y: 170, distance: 70.3
click at [87, 170] on button "Bavaro, Punta Cana, Dominican Republic" at bounding box center [150, 189] width 213 height 85
type input "**********"
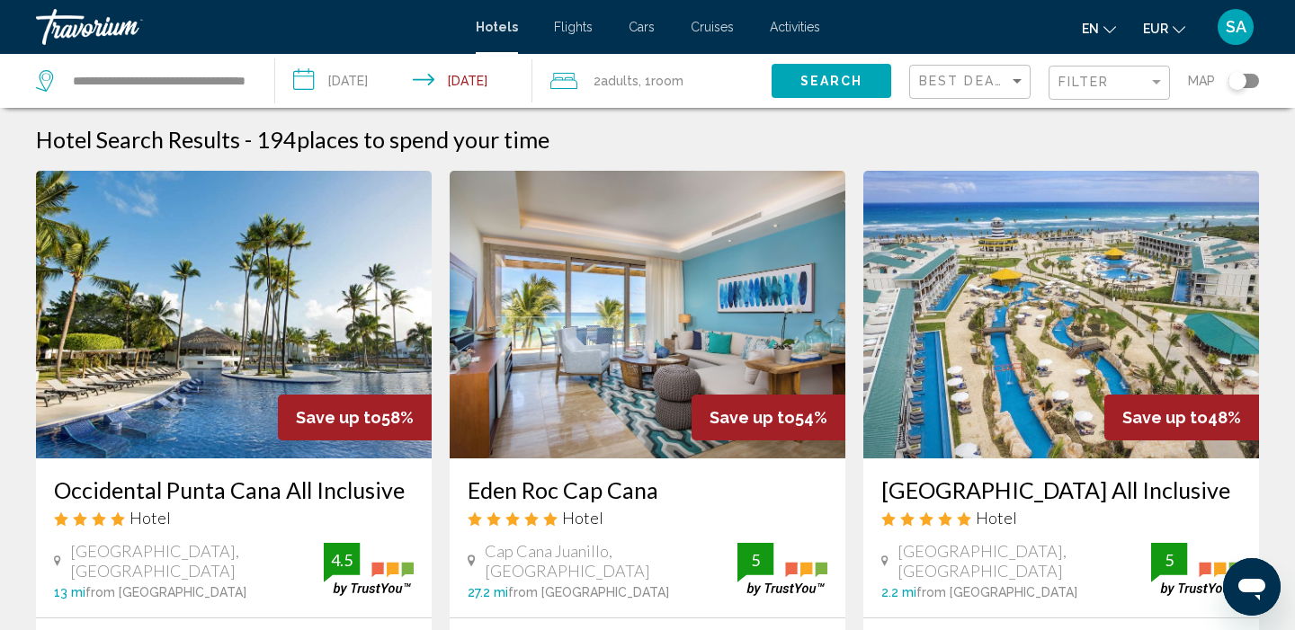
click at [800, 80] on span "Search" at bounding box center [831, 82] width 63 height 14
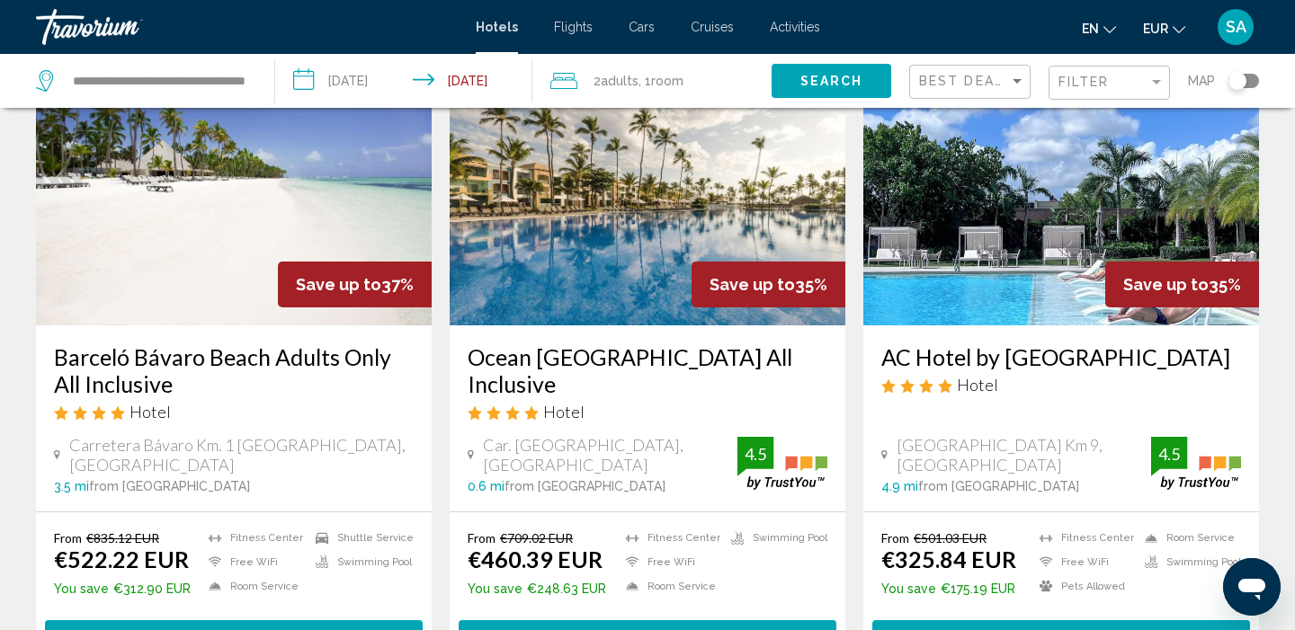
scroll to position [792, 0]
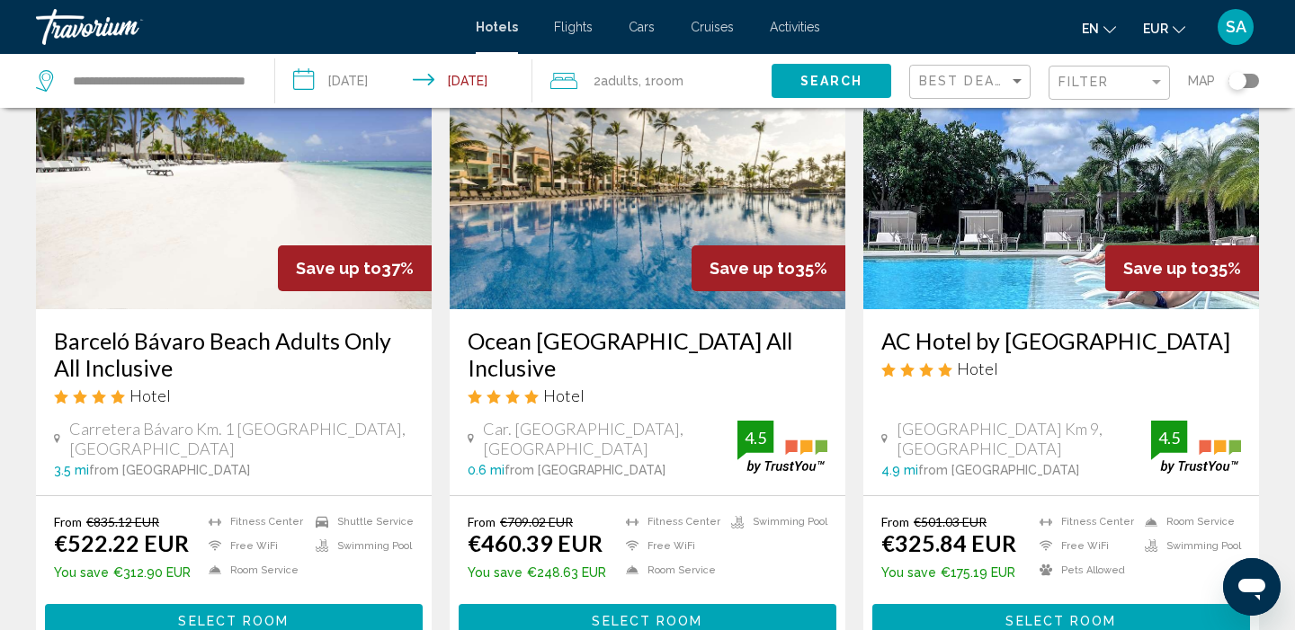
click at [236, 215] on img "Main content" at bounding box center [234, 166] width 396 height 288
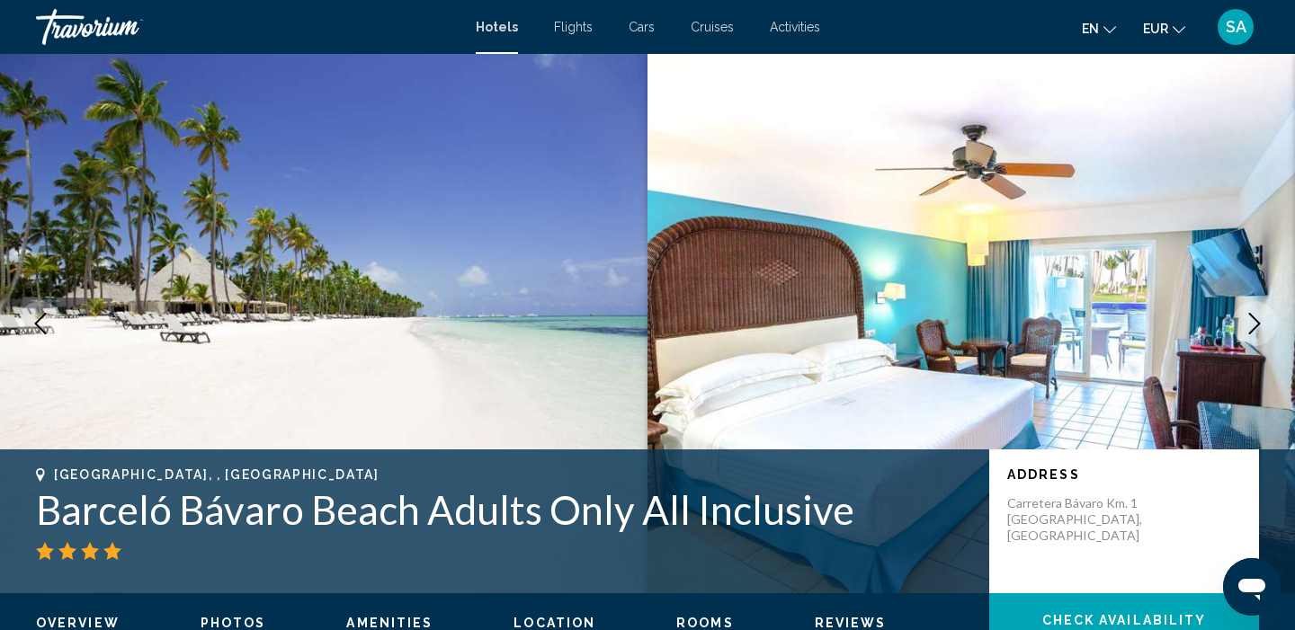
click at [153, 522] on h1 "Barceló Bávaro Beach Adults Only All Inclusive" at bounding box center [503, 509] width 935 height 47
copy h1 "Barceló Bávaro Beach Adults Only All Inclusive"
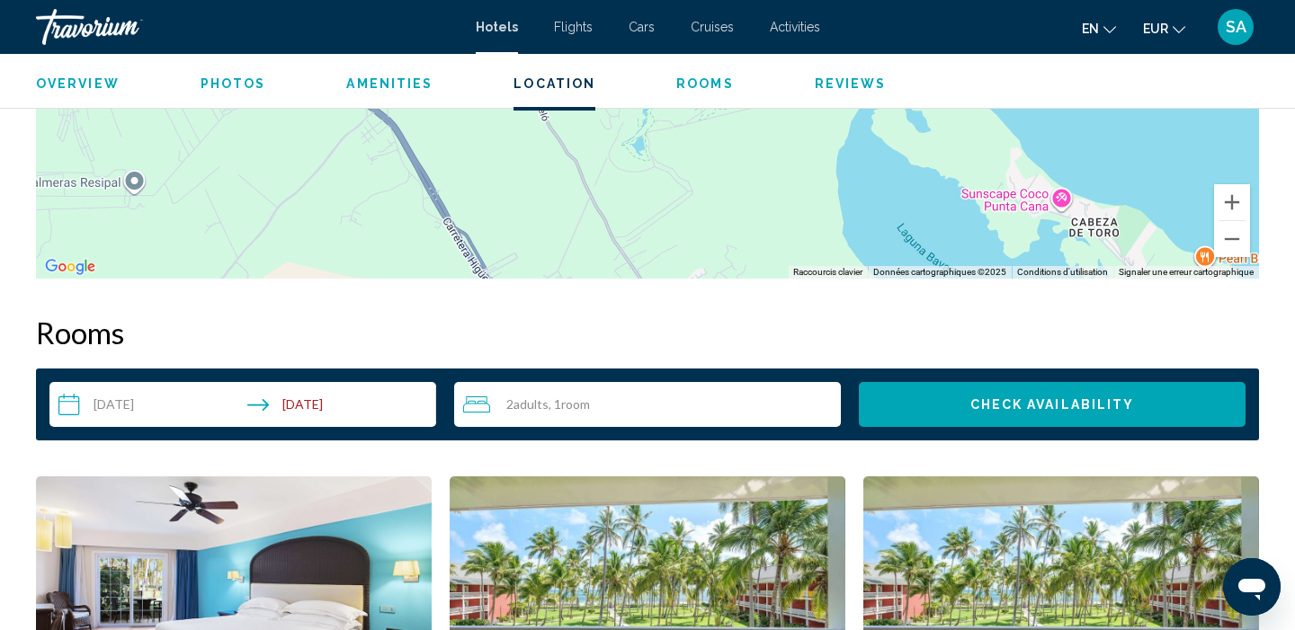
scroll to position [2059, 0]
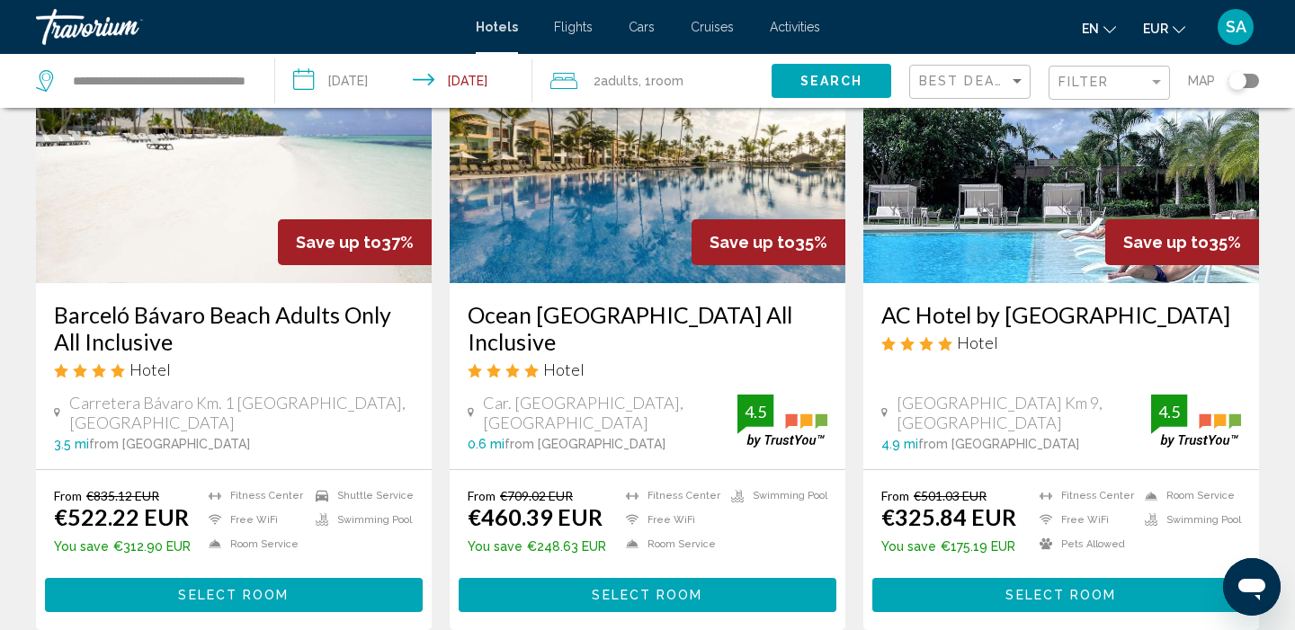
scroll to position [821, 0]
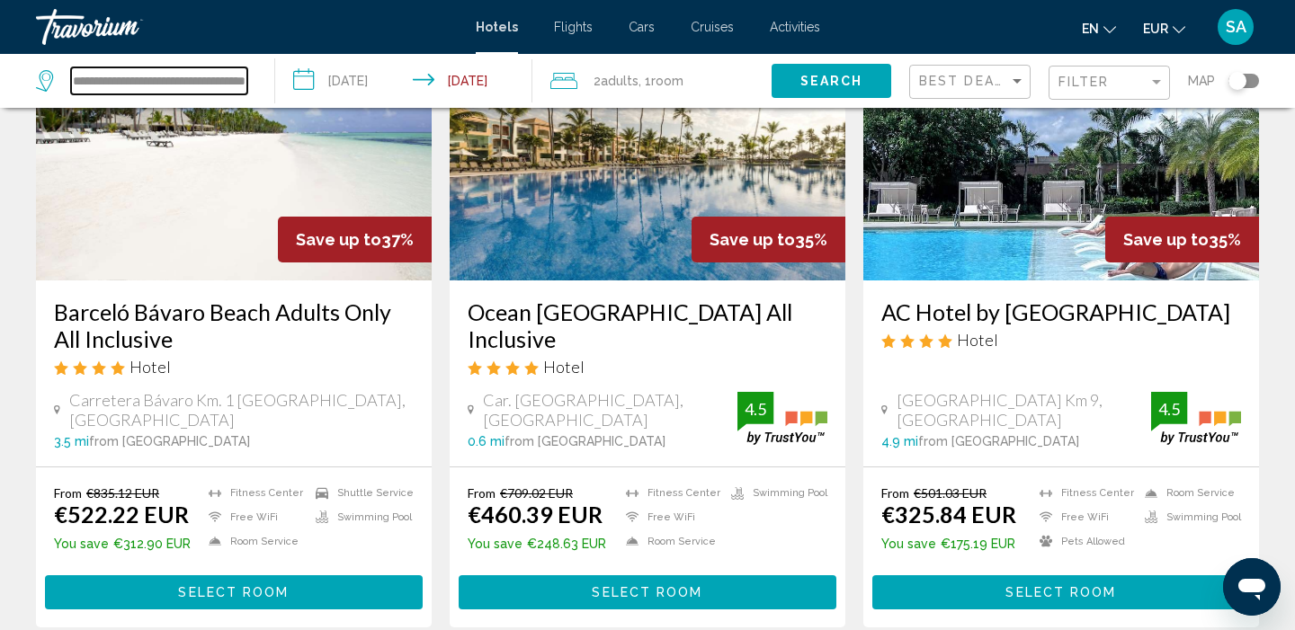
click at [220, 85] on input "**********" at bounding box center [159, 80] width 176 height 27
paste input "********"
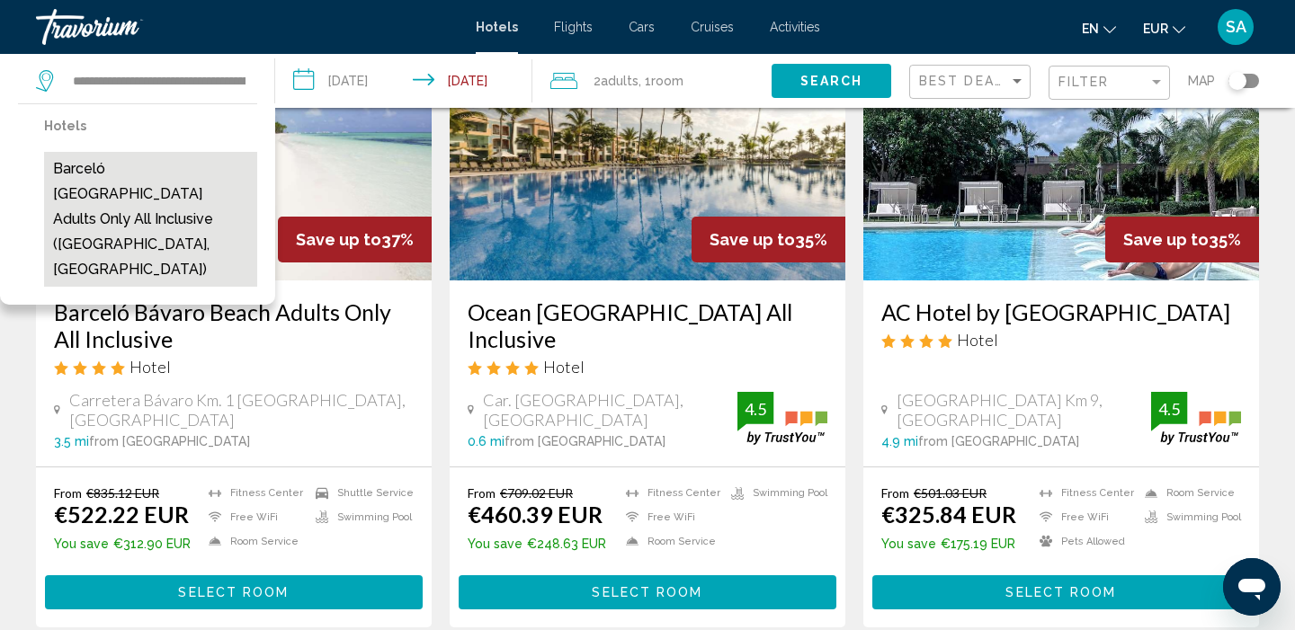
click at [129, 197] on button "Barceló Bávaro Beach Adults Only All Inclusive (Punta Cana, DO)" at bounding box center [150, 219] width 213 height 135
type input "**********"
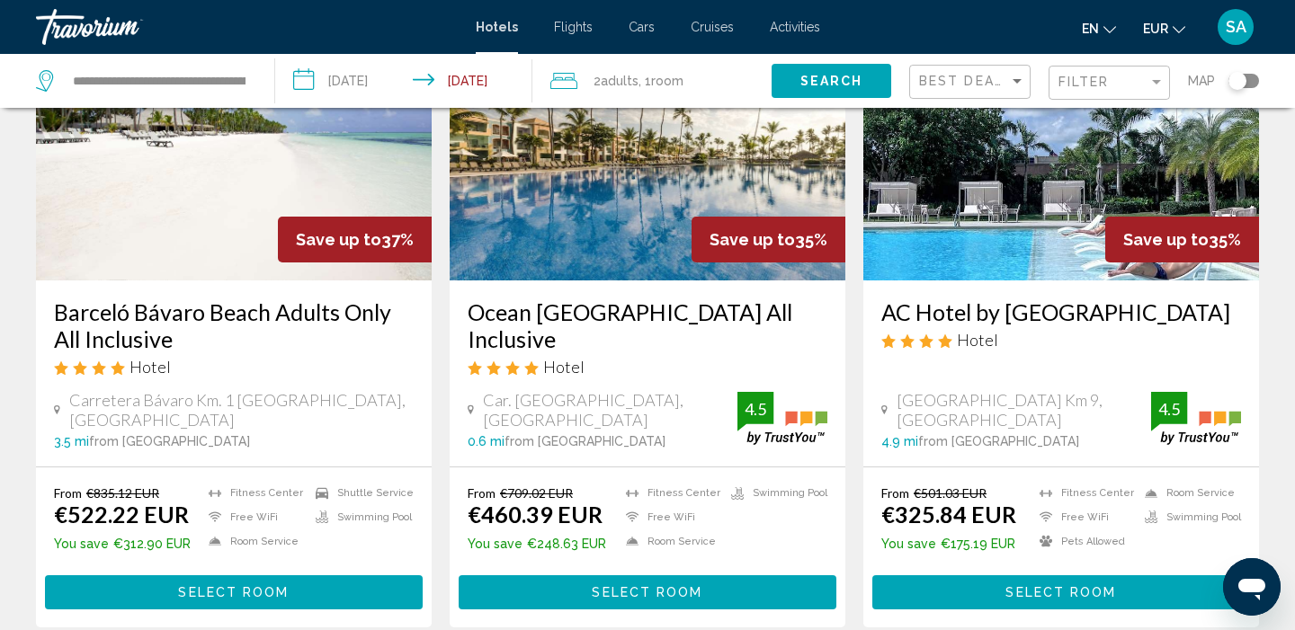
click at [641, 78] on span ", 1 Room rooms" at bounding box center [660, 80] width 45 height 25
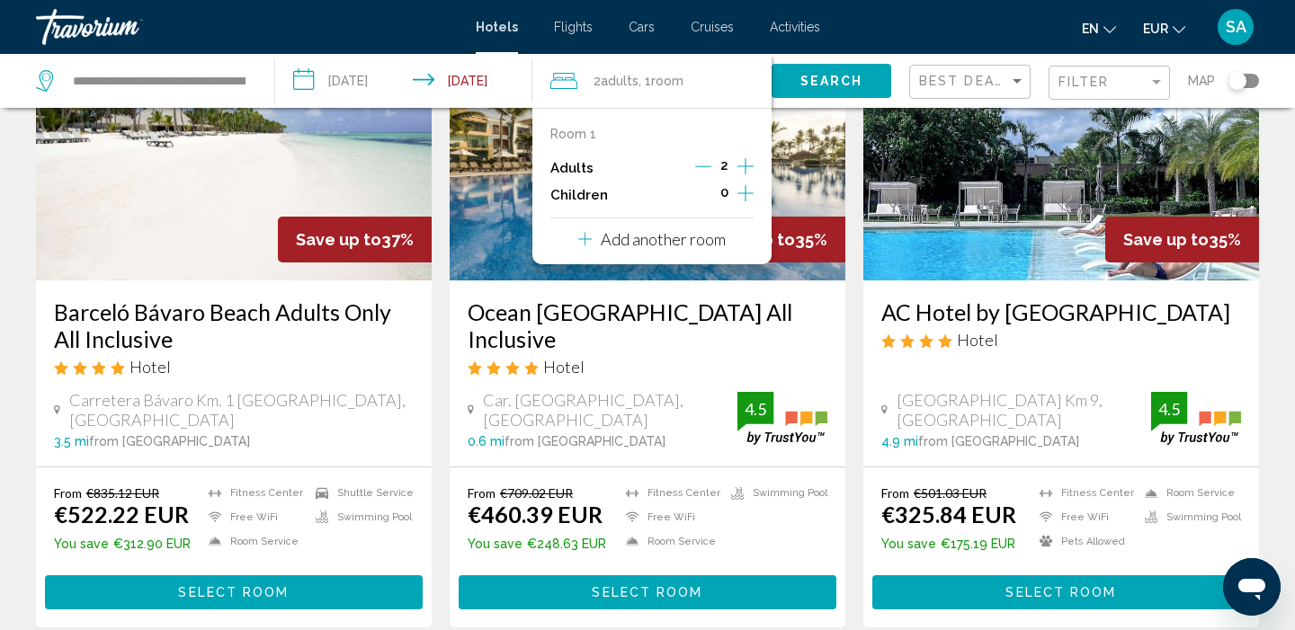
click at [743, 166] on icon "Increment adults" at bounding box center [745, 167] width 16 height 22
click at [841, 74] on span "Search" at bounding box center [831, 80] width 63 height 14
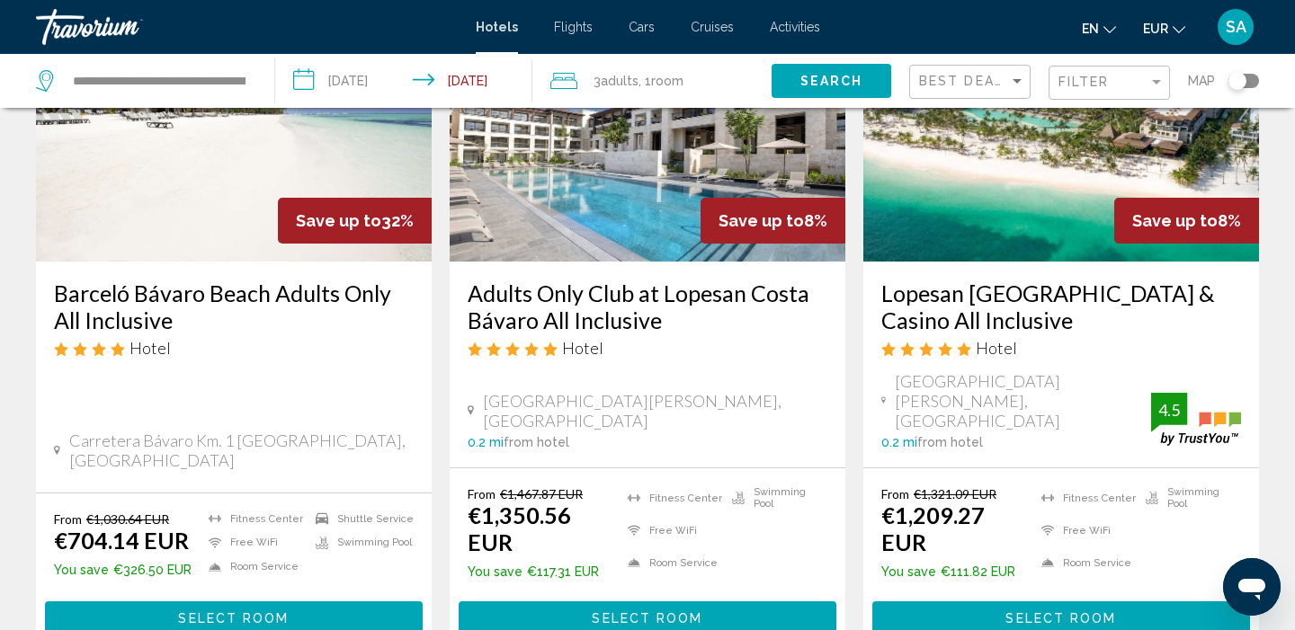
scroll to position [233, 0]
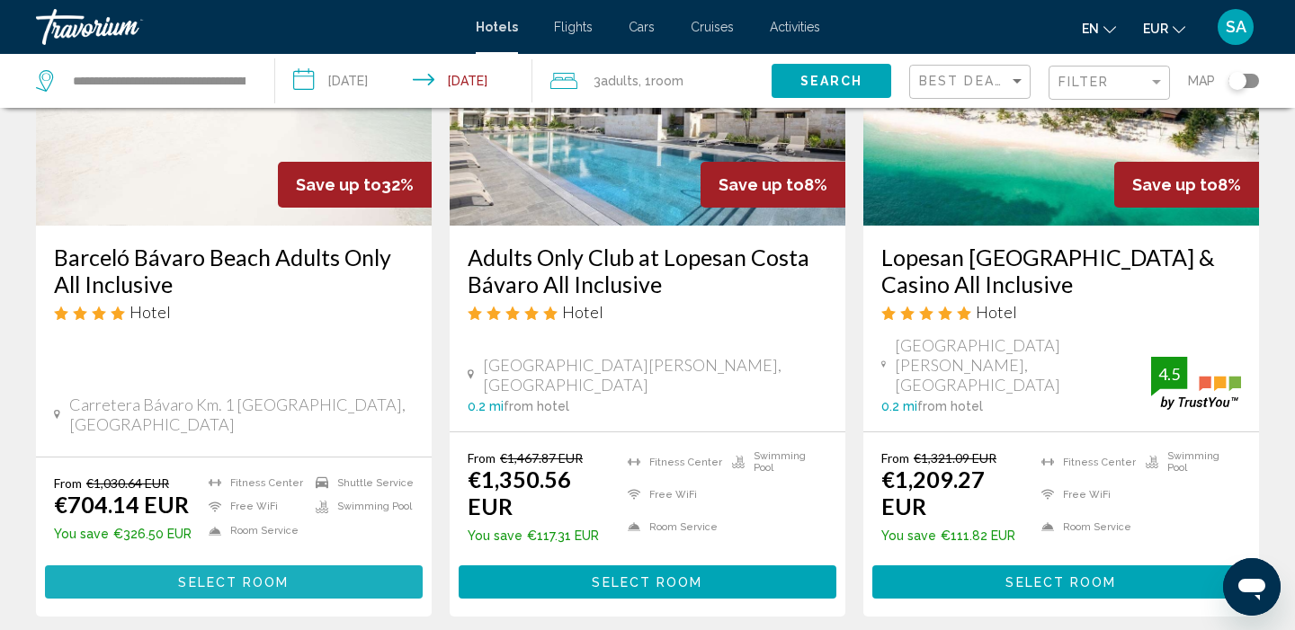
click at [170, 565] on button "Select Room" at bounding box center [234, 581] width 378 height 33
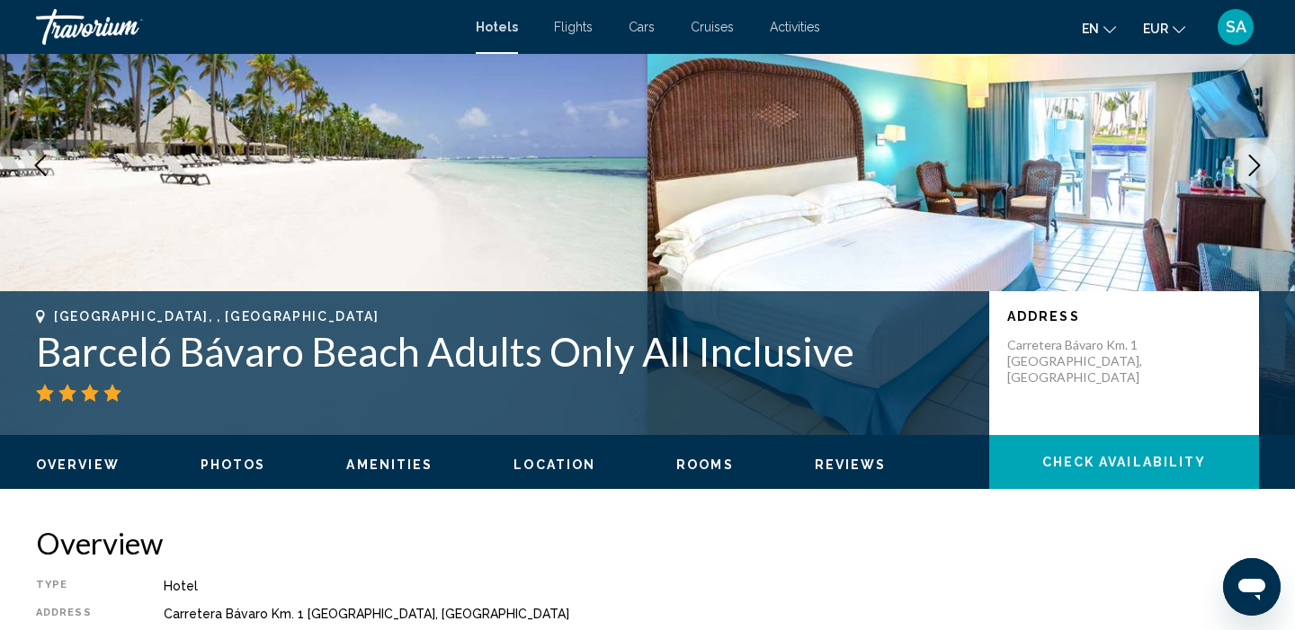
scroll to position [131, 0]
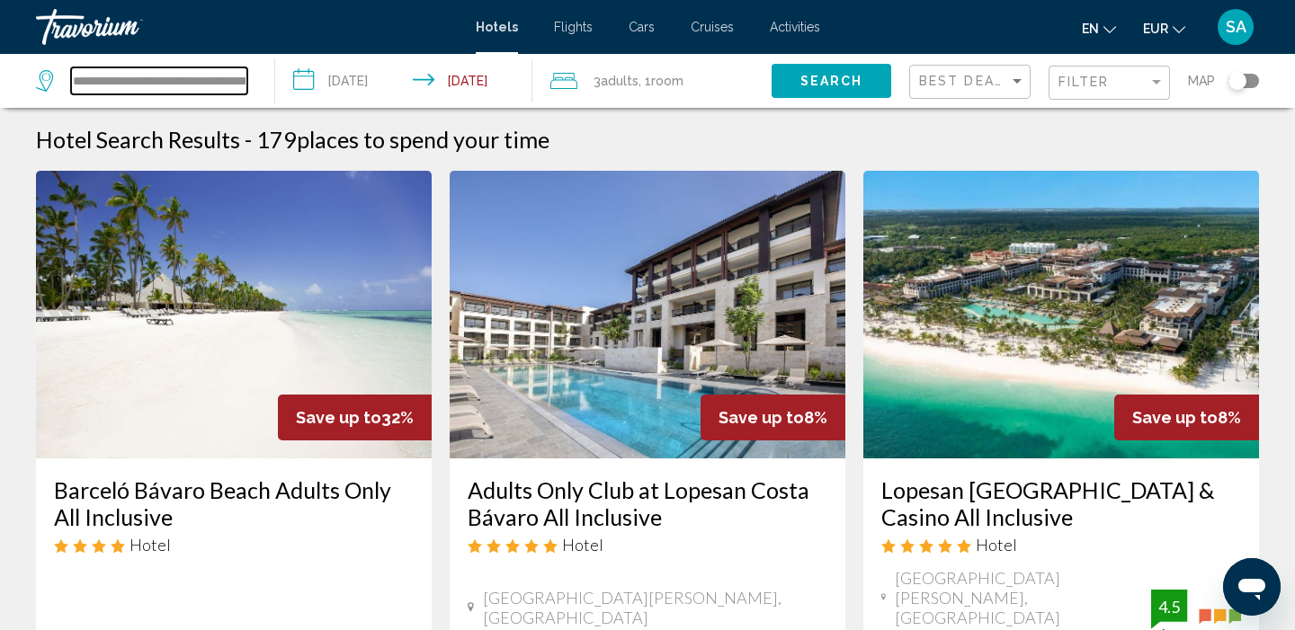
click at [236, 91] on input "**********" at bounding box center [159, 80] width 176 height 27
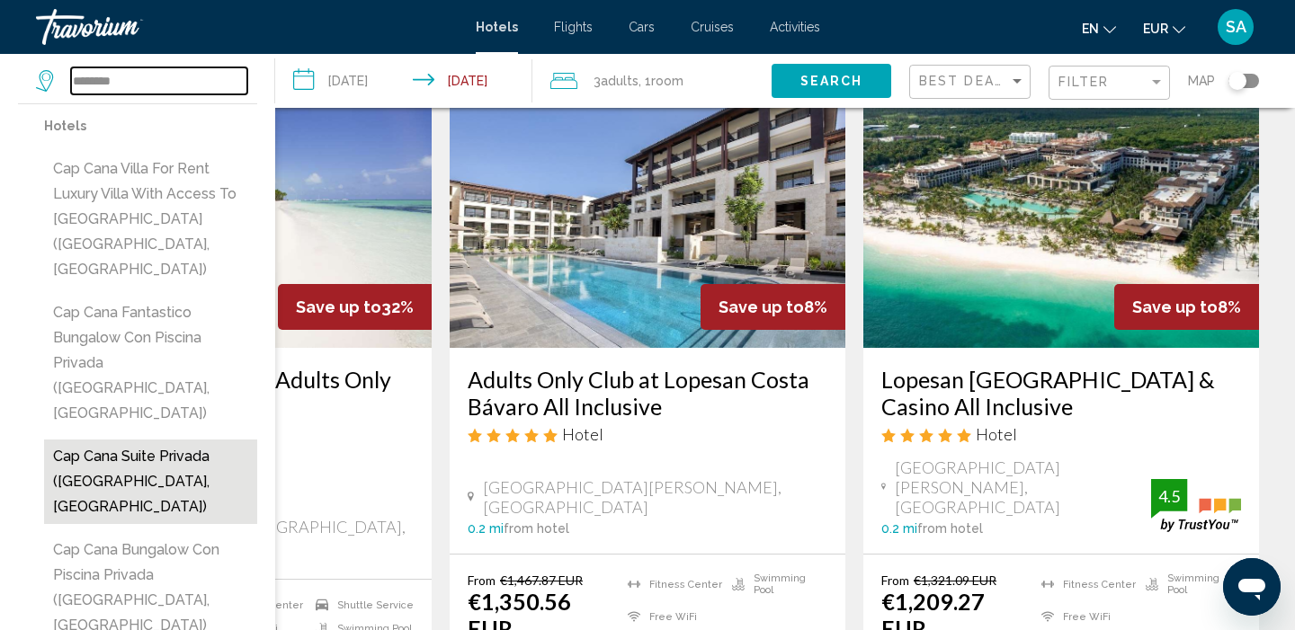
scroll to position [112, 0]
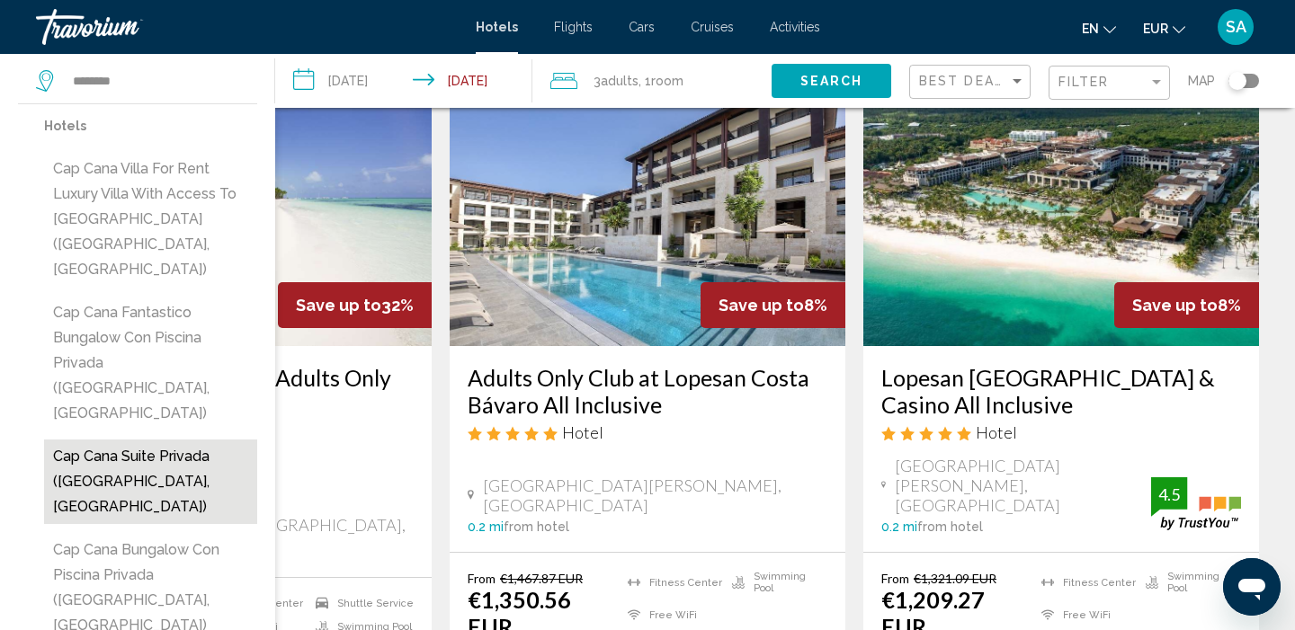
click at [57, 440] on button "Cap Cana Suite Privada (Punta Cana, DO)" at bounding box center [150, 482] width 213 height 85
type input "**********"
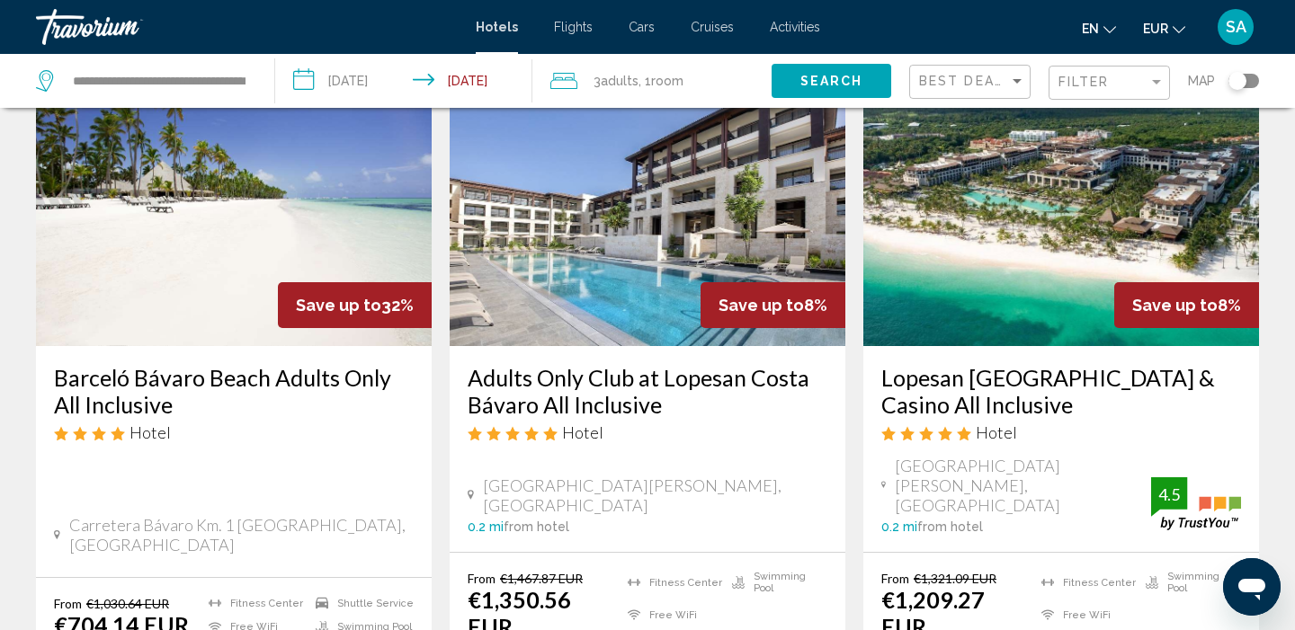
click at [868, 75] on button "Search" at bounding box center [831, 80] width 120 height 33
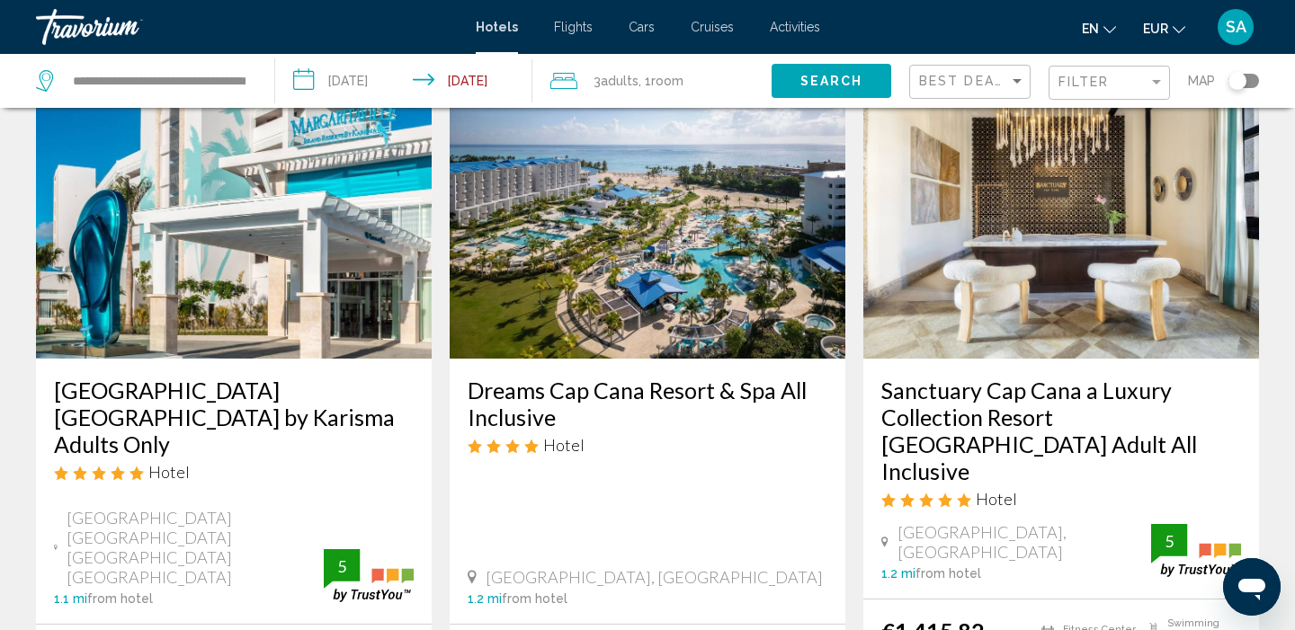
scroll to position [747, 0]
click at [719, 258] on img "Main content" at bounding box center [648, 216] width 396 height 288
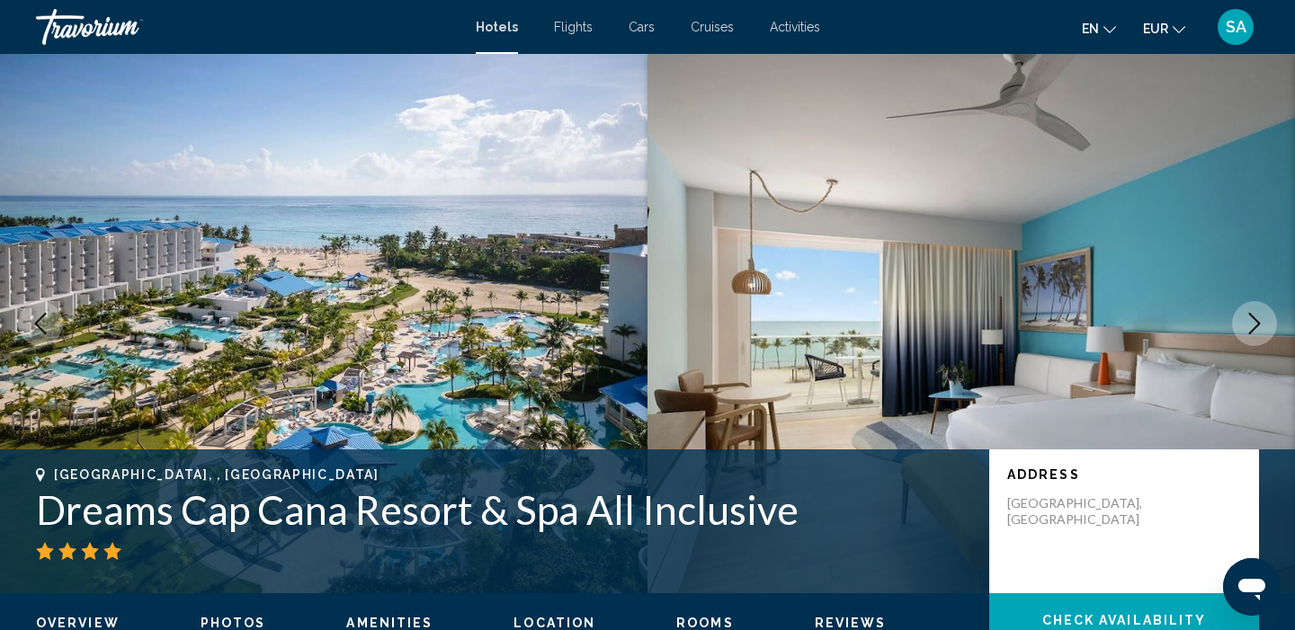
click at [505, 503] on h1 "Dreams Cap Cana Resort & Spa All Inclusive" at bounding box center [503, 509] width 935 height 47
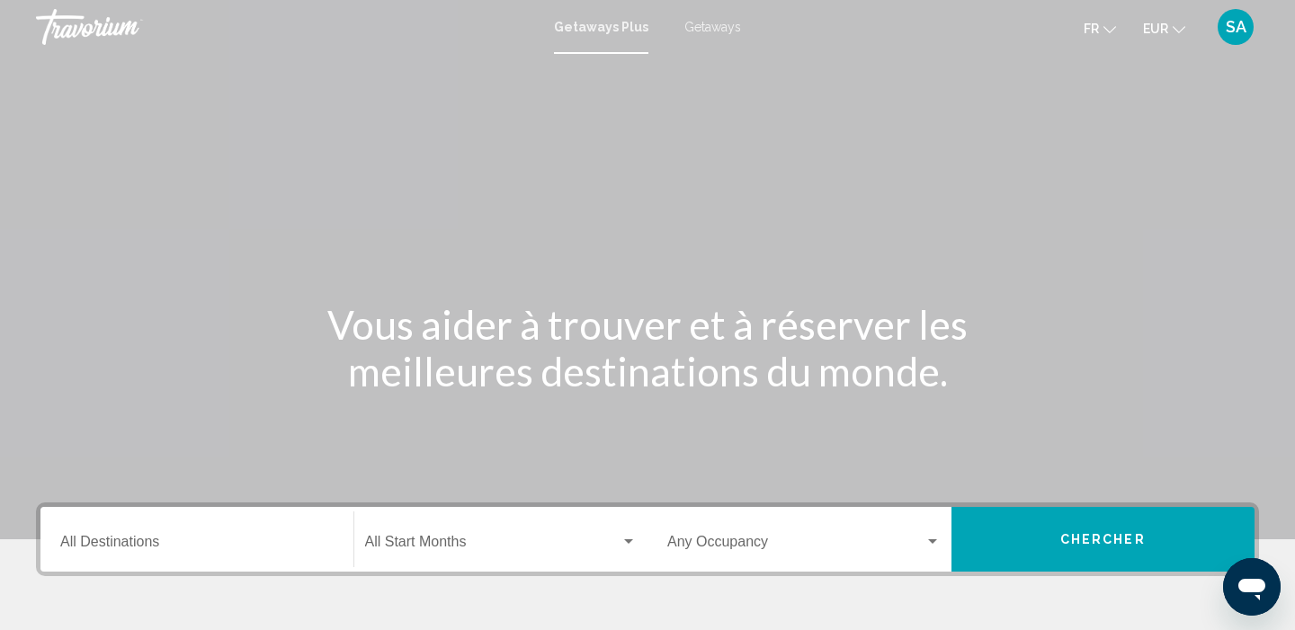
click at [188, 537] on div "Destination All Destinations" at bounding box center [196, 540] width 273 height 57
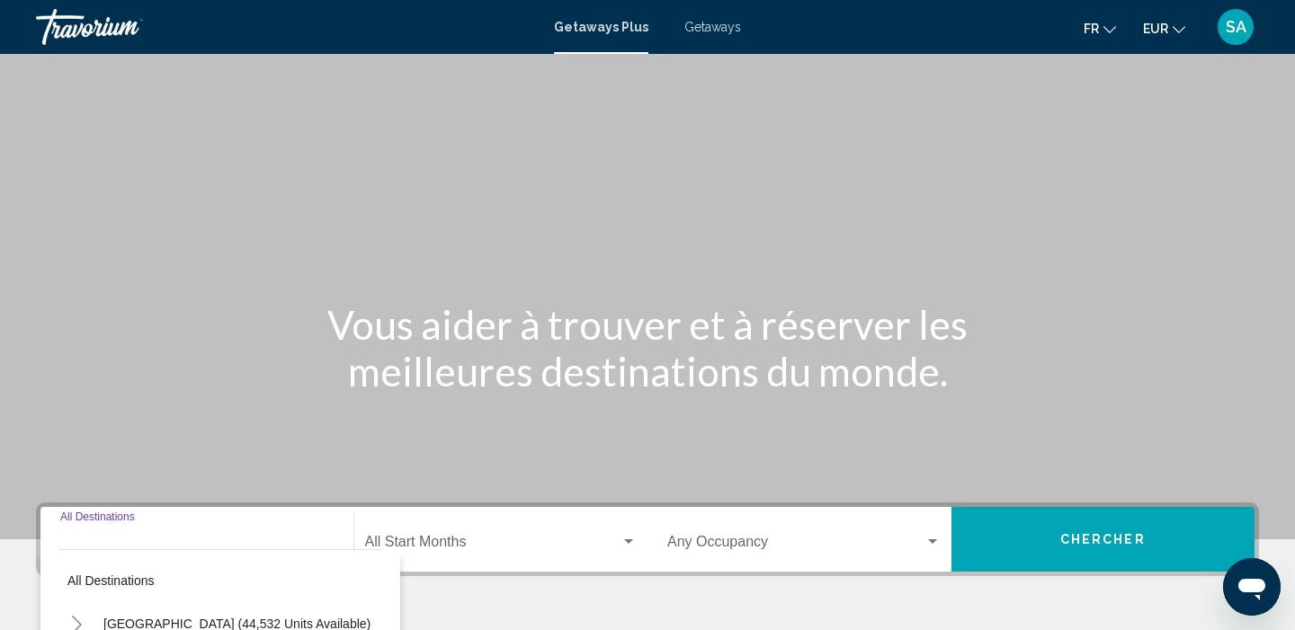
scroll to position [346, 0]
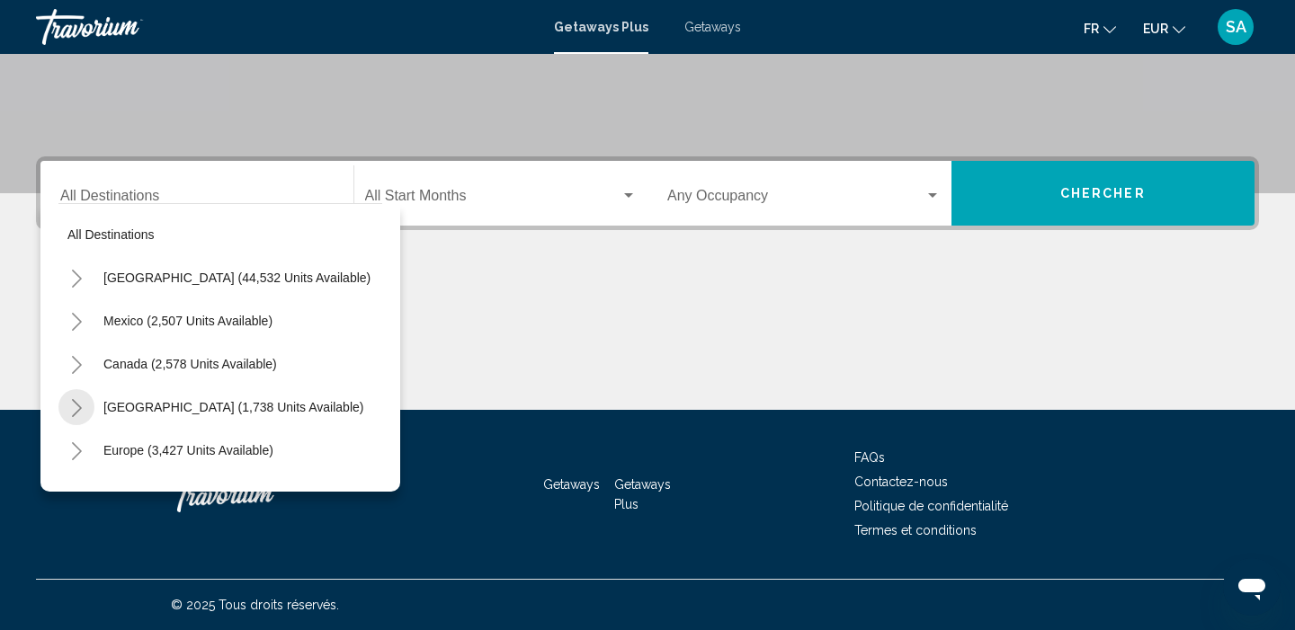
click at [78, 407] on icon "Toggle Caribbean & Atlantic Islands (1,738 units available)" at bounding box center [76, 408] width 13 height 18
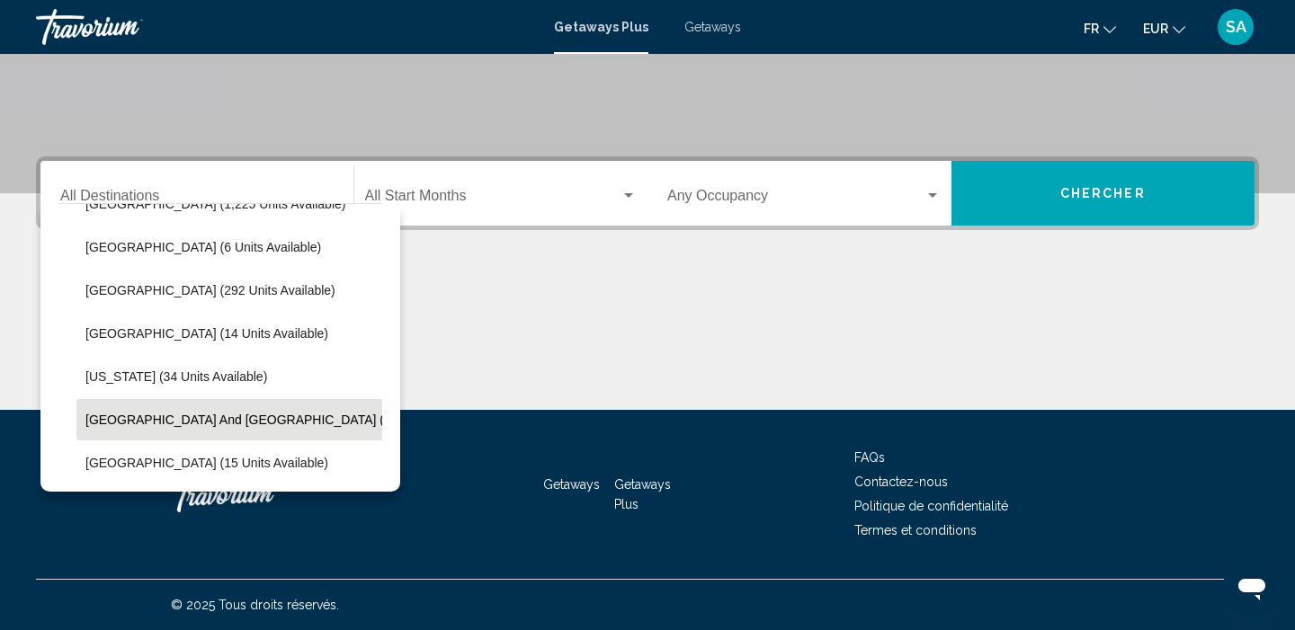
scroll to position [290, 0]
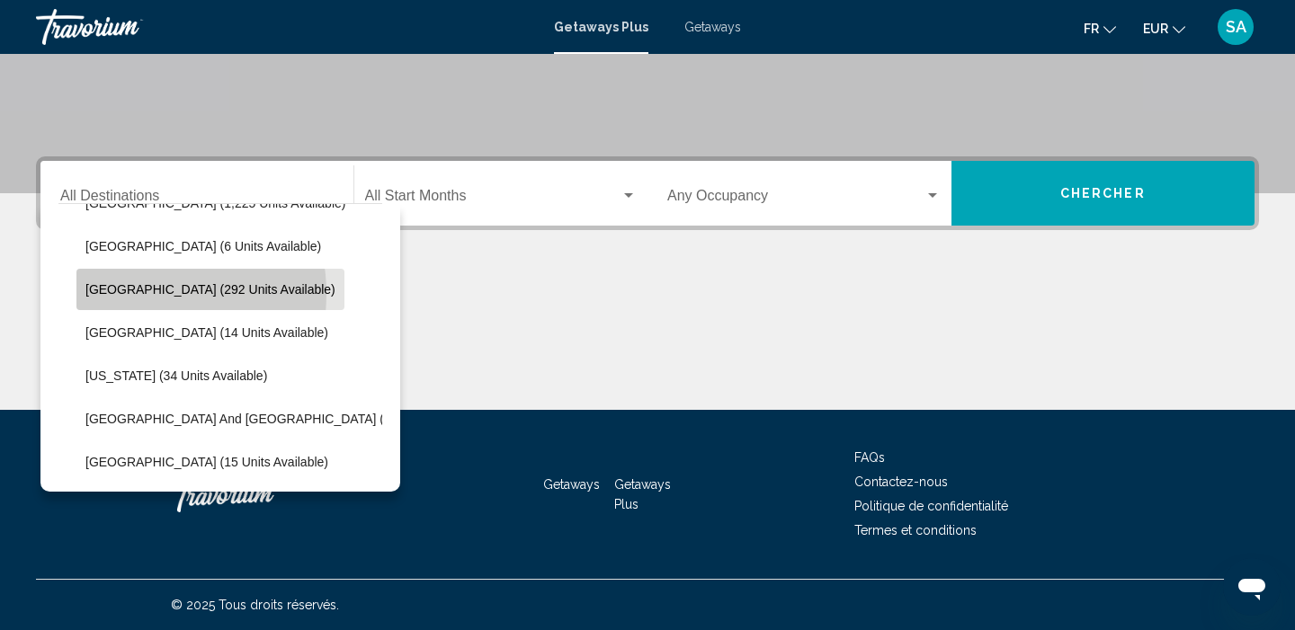
click at [125, 294] on span "[GEOGRAPHIC_DATA] (292 units available)" at bounding box center [210, 289] width 250 height 14
type input "**********"
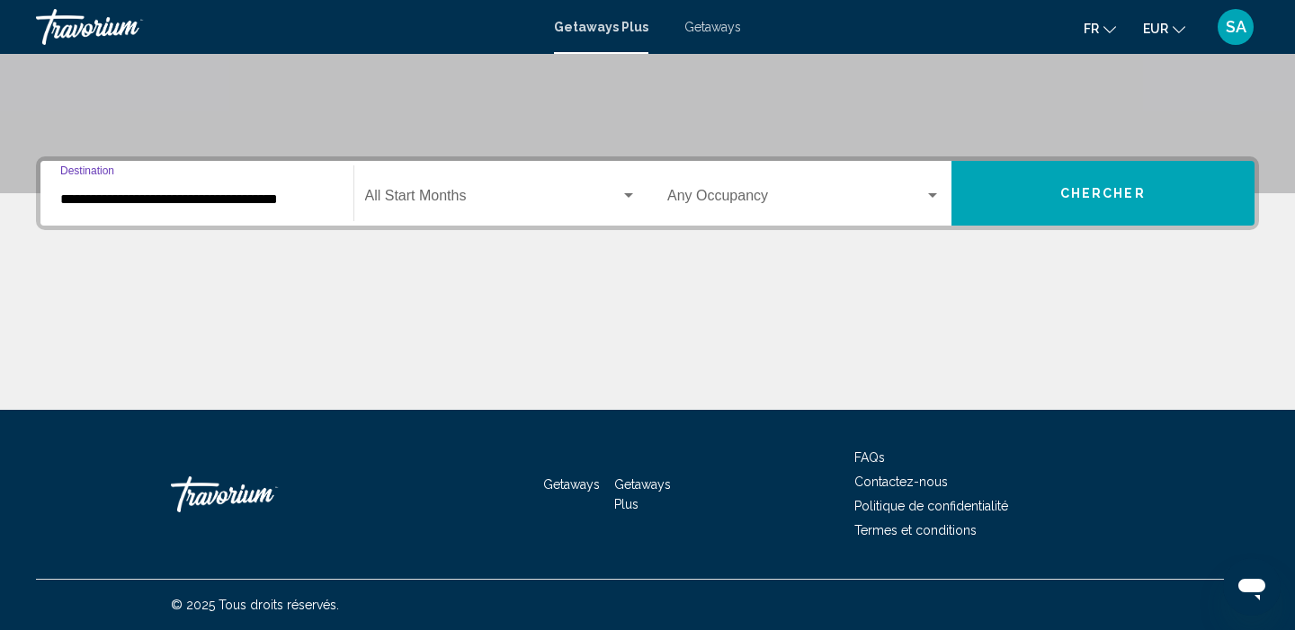
click at [481, 197] on span "Search widget" at bounding box center [493, 199] width 256 height 16
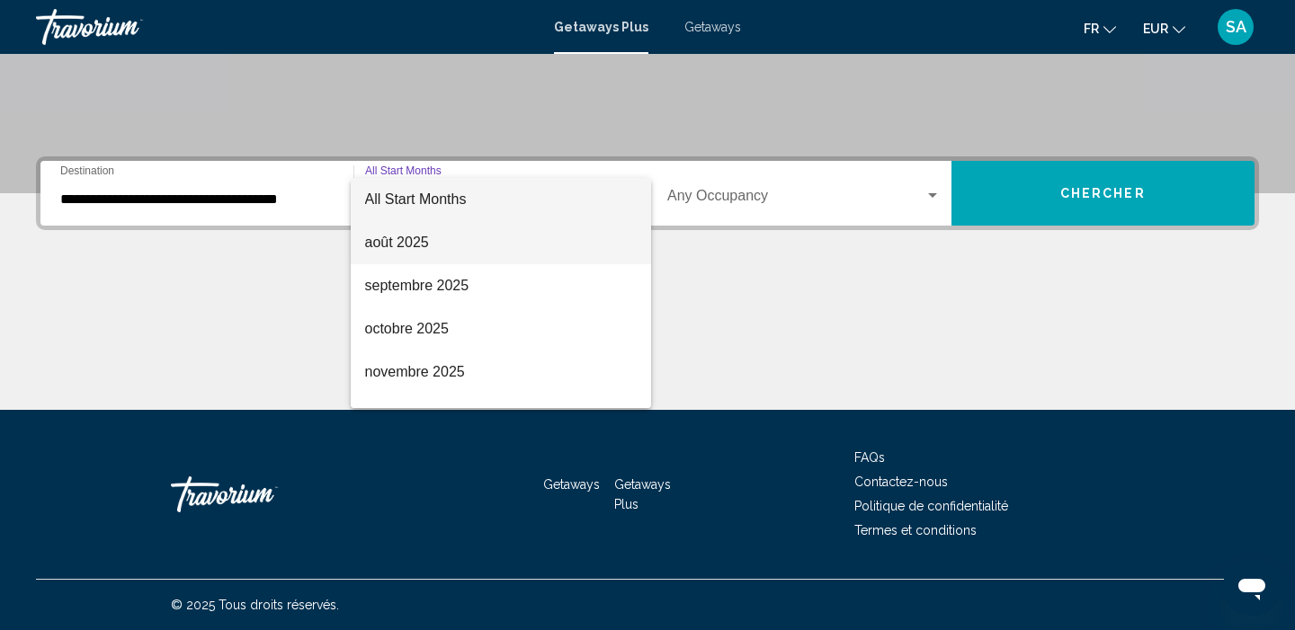
click at [446, 249] on span "août 2025" at bounding box center [501, 242] width 272 height 43
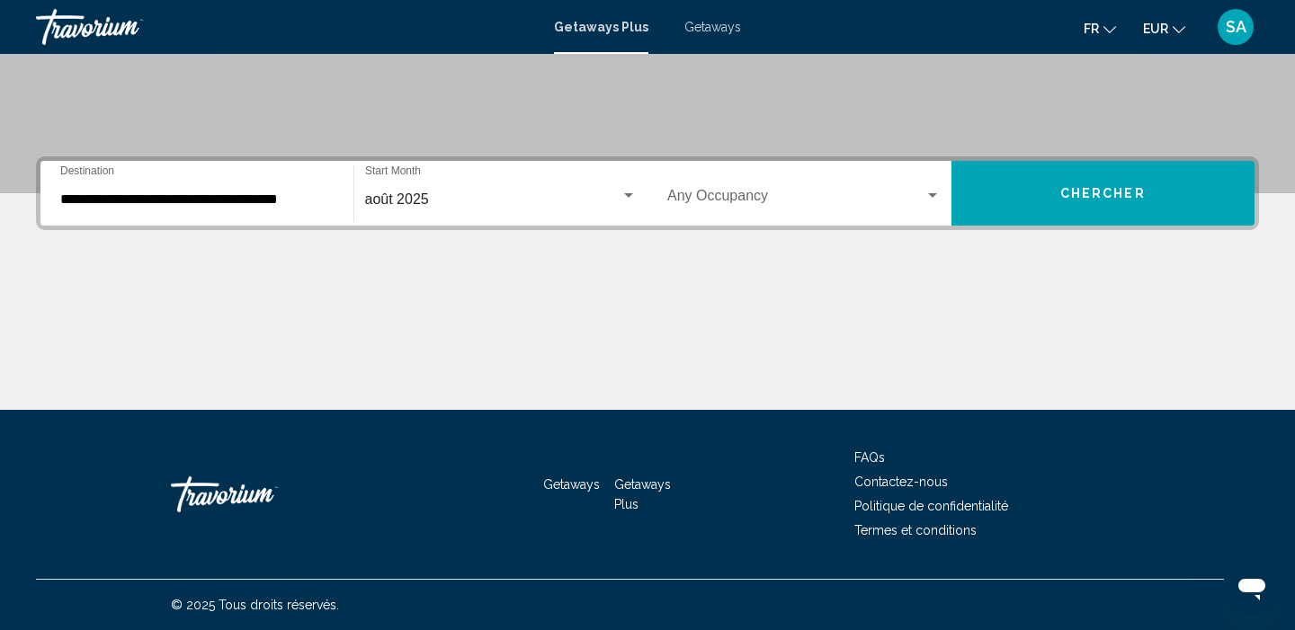
click at [765, 185] on div "Occupancy Any Occupancy" at bounding box center [803, 193] width 273 height 57
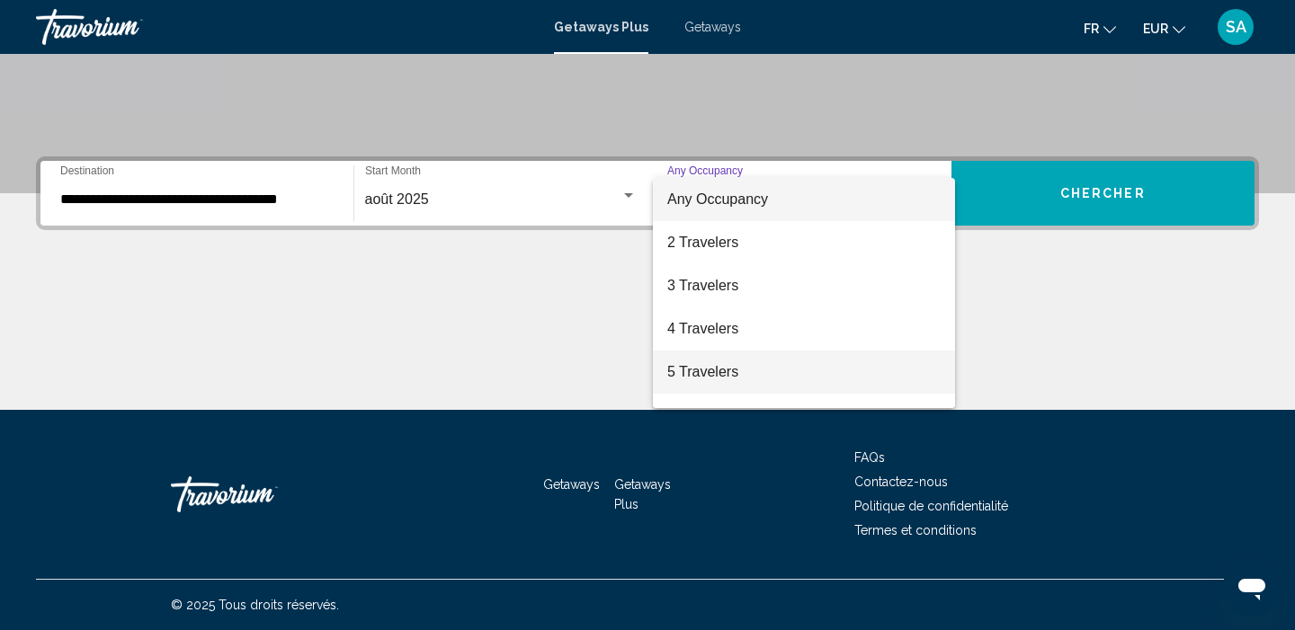
click at [687, 377] on span "5 Travelers" at bounding box center [803, 372] width 273 height 43
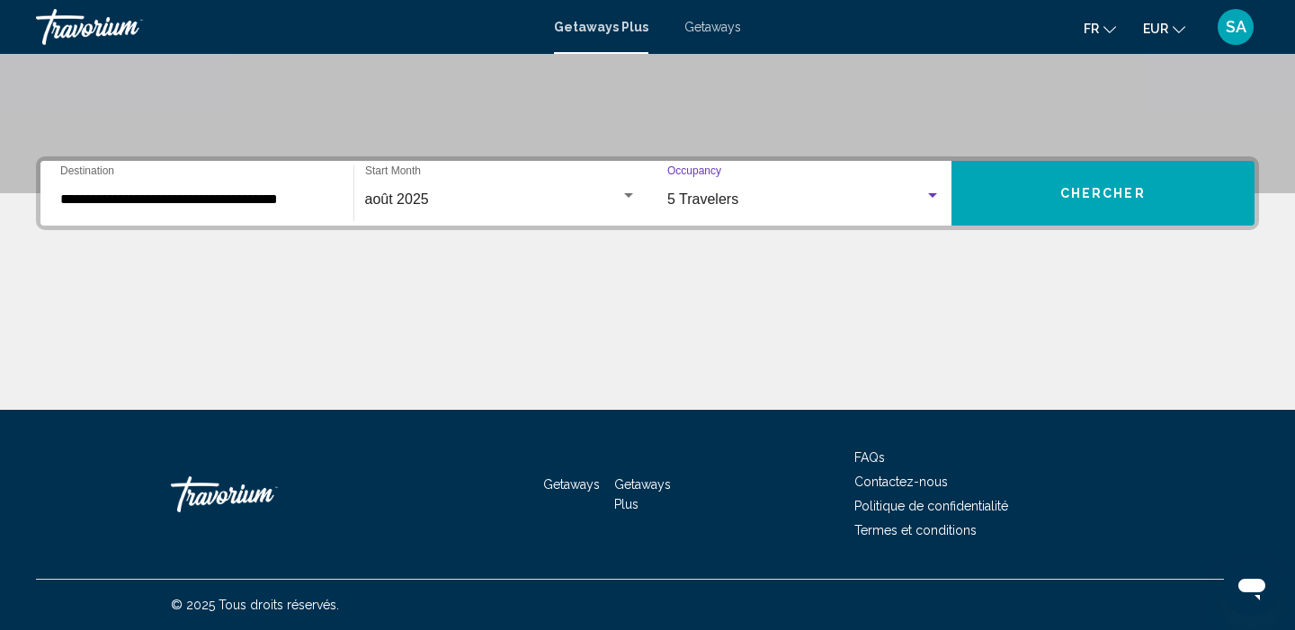
click at [1061, 208] on button "Chercher" at bounding box center [1103, 193] width 304 height 65
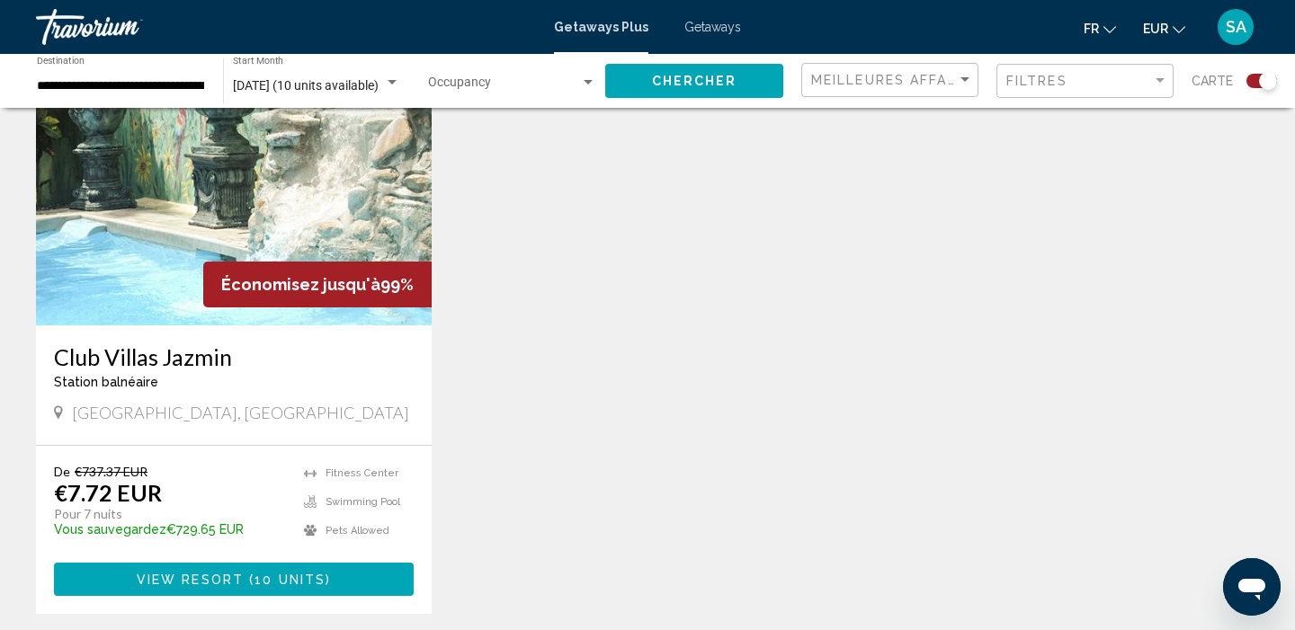
scroll to position [709, 0]
click at [182, 587] on button "View Resort ( 10 units )" at bounding box center [234, 578] width 360 height 33
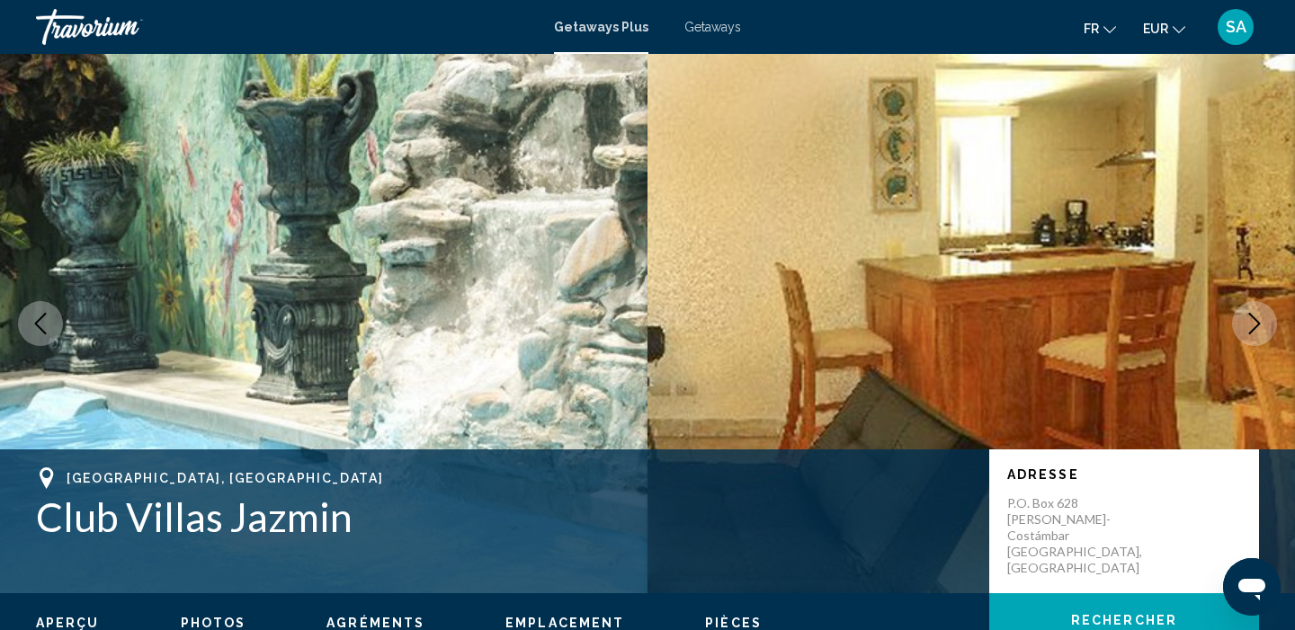
click at [1251, 334] on icon "Next image" at bounding box center [1254, 324] width 22 height 22
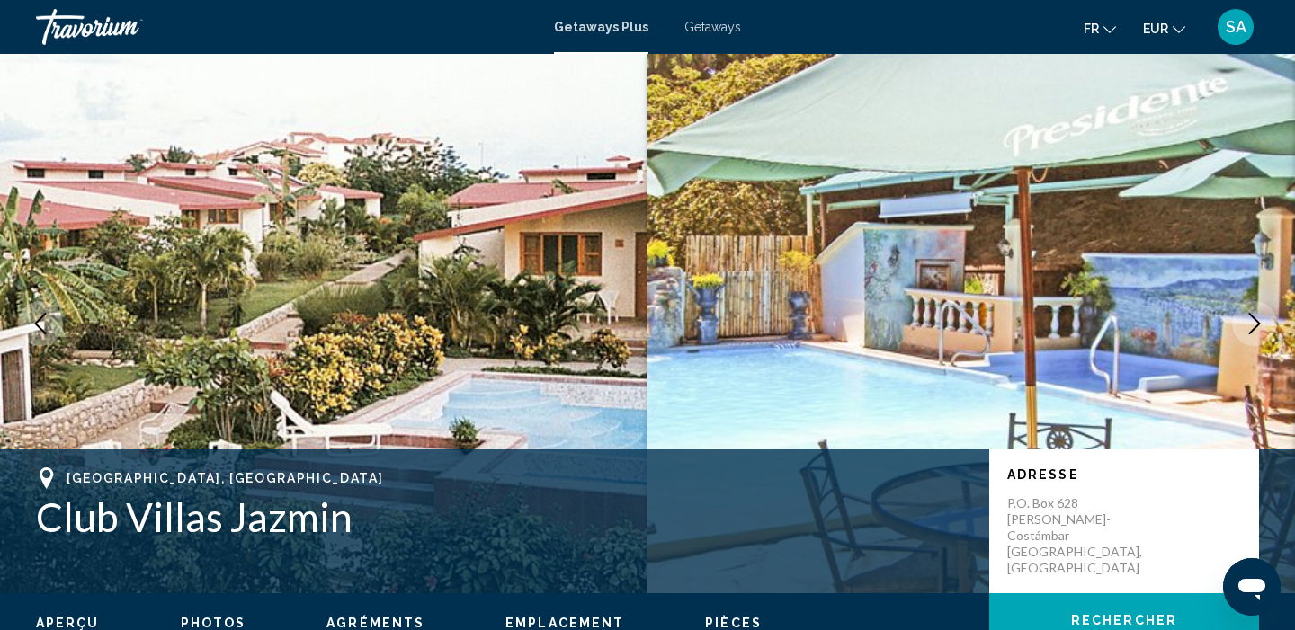
click at [1251, 334] on icon "Next image" at bounding box center [1254, 324] width 22 height 22
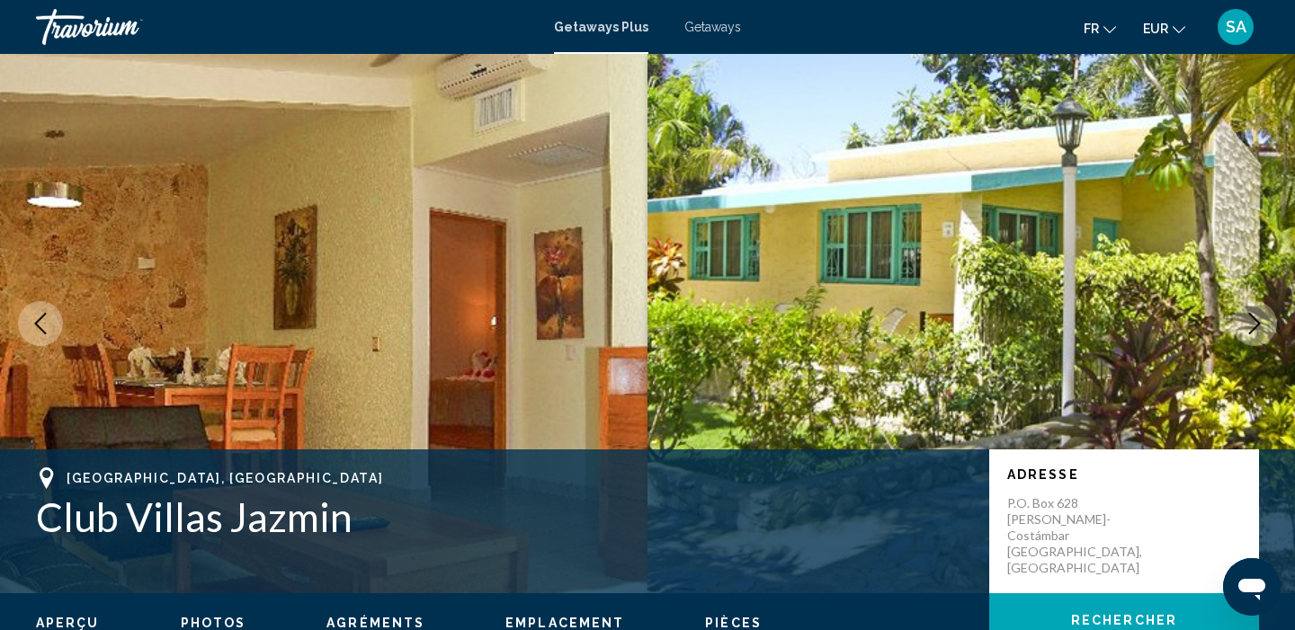
click at [1251, 334] on icon "Next image" at bounding box center [1254, 324] width 22 height 22
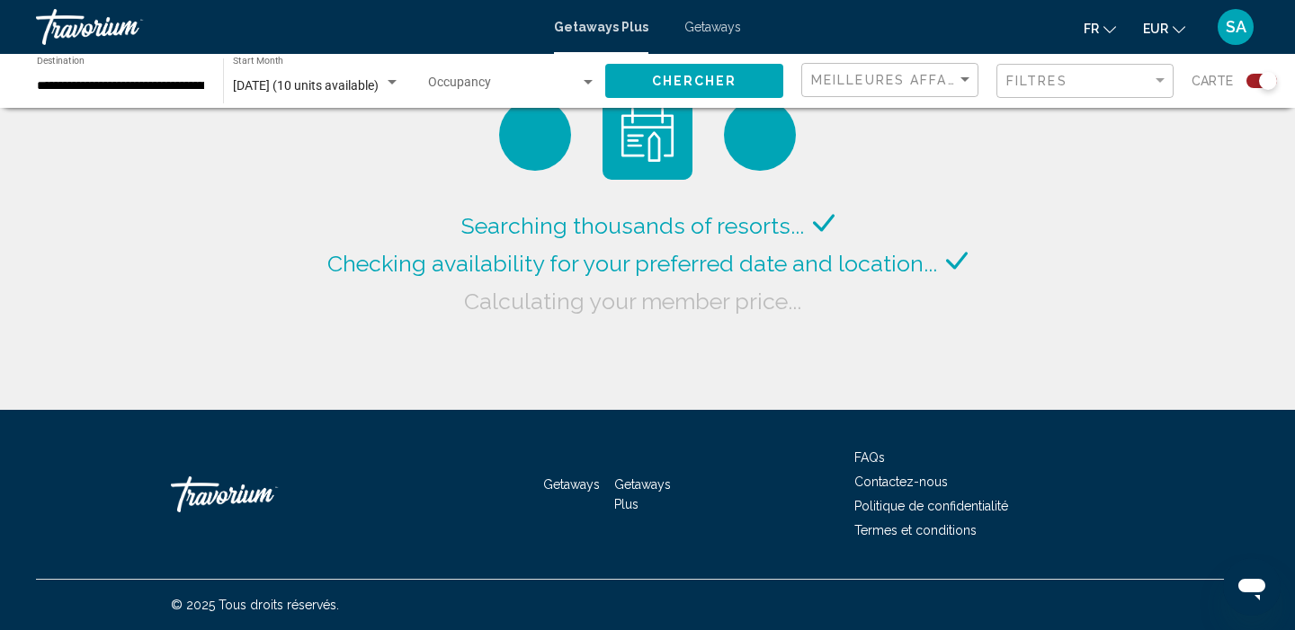
click at [162, 82] on input "**********" at bounding box center [121, 86] width 168 height 14
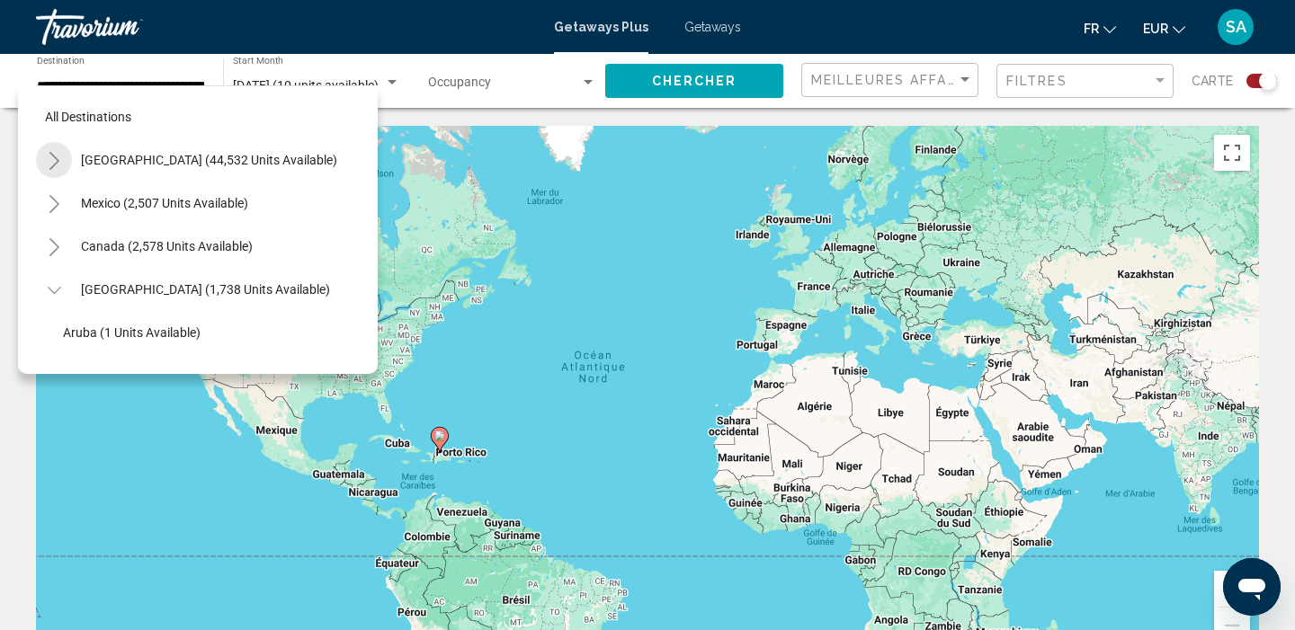
click at [49, 157] on icon "Toggle United States (44,532 units available)" at bounding box center [54, 161] width 13 height 18
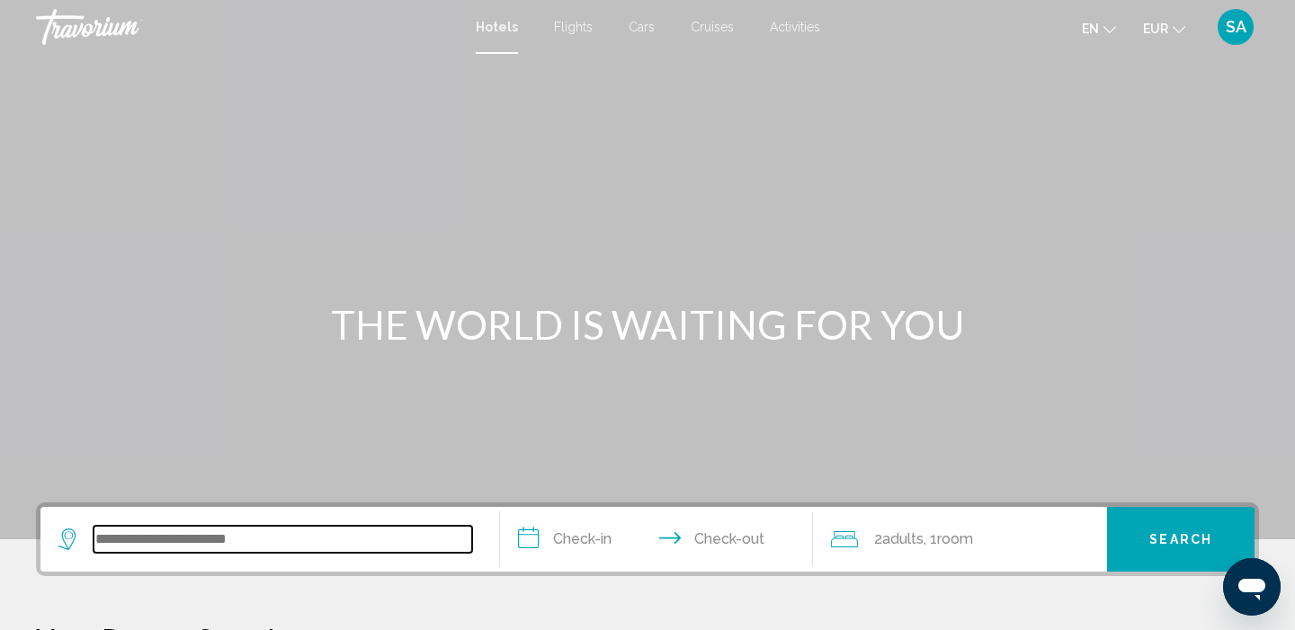
click at [281, 546] on input "Search widget" at bounding box center [282, 539] width 378 height 27
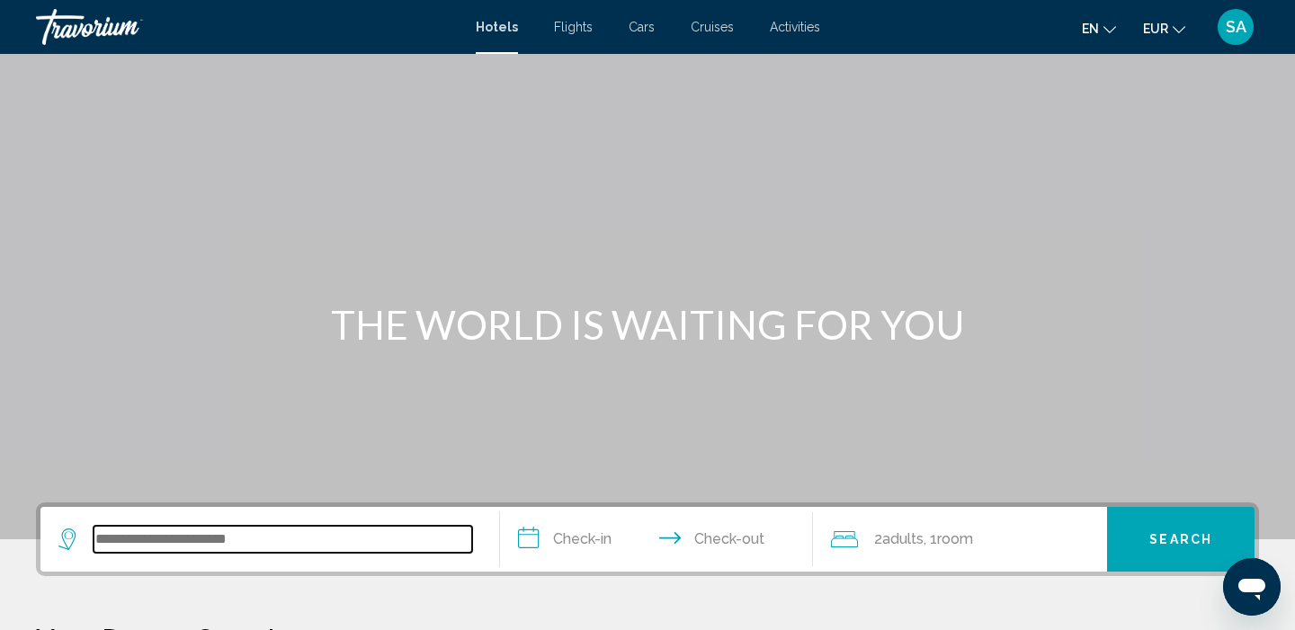
scroll to position [444, 0]
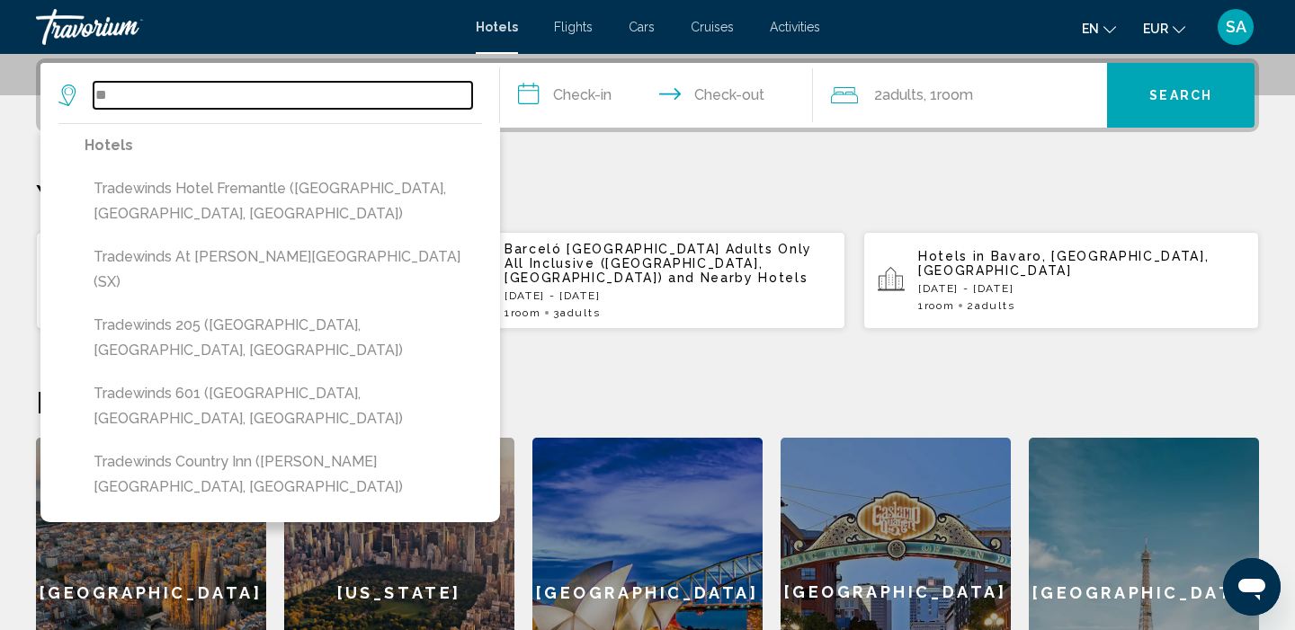
type input "*"
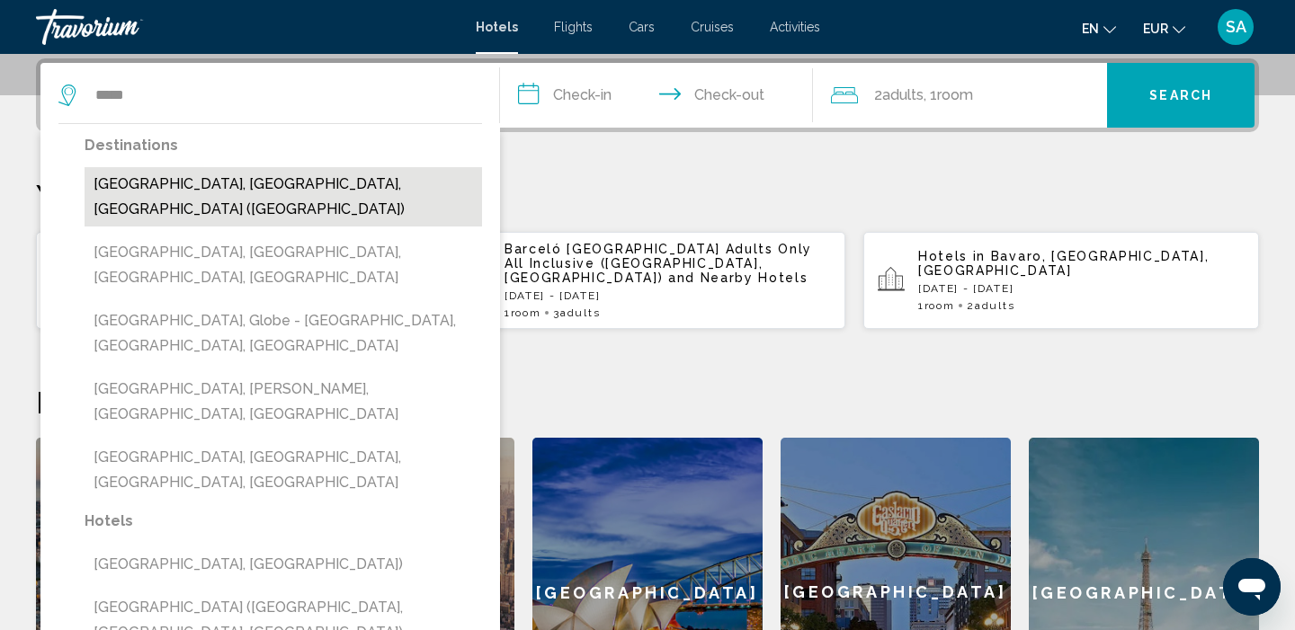
click at [251, 187] on button "[GEOGRAPHIC_DATA], [GEOGRAPHIC_DATA], [GEOGRAPHIC_DATA] ([GEOGRAPHIC_DATA])" at bounding box center [283, 196] width 397 height 59
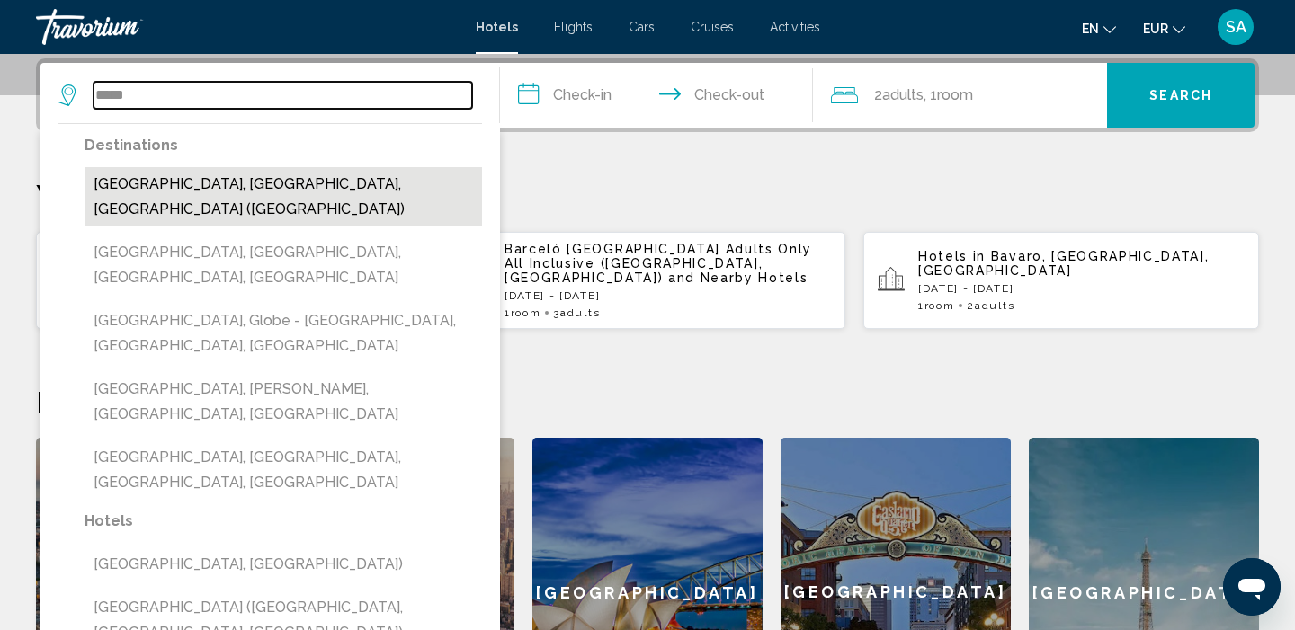
type input "**********"
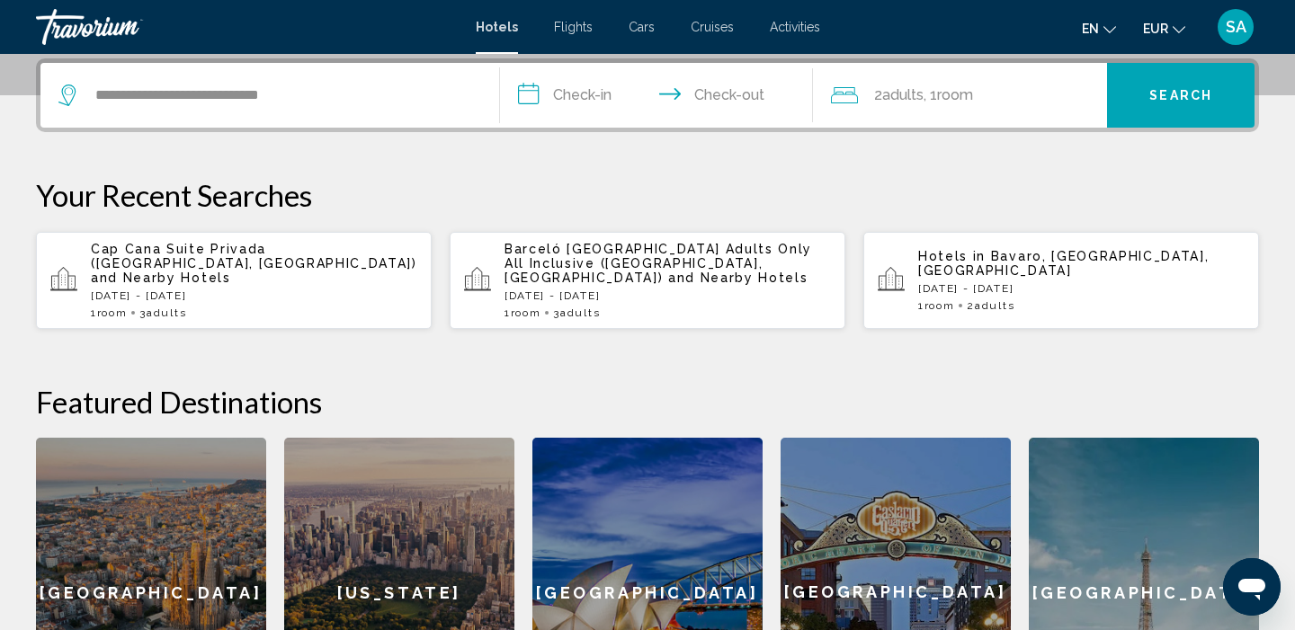
click at [580, 82] on input "**********" at bounding box center [660, 98] width 320 height 70
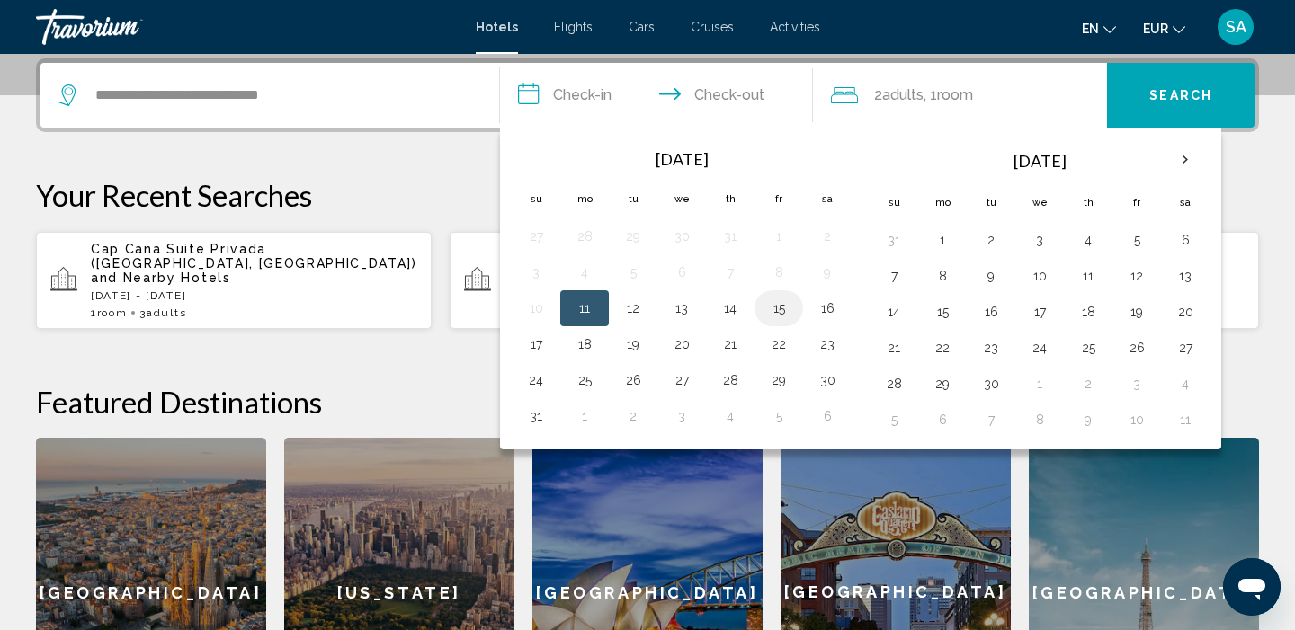
click at [779, 312] on button "15" at bounding box center [778, 308] width 29 height 25
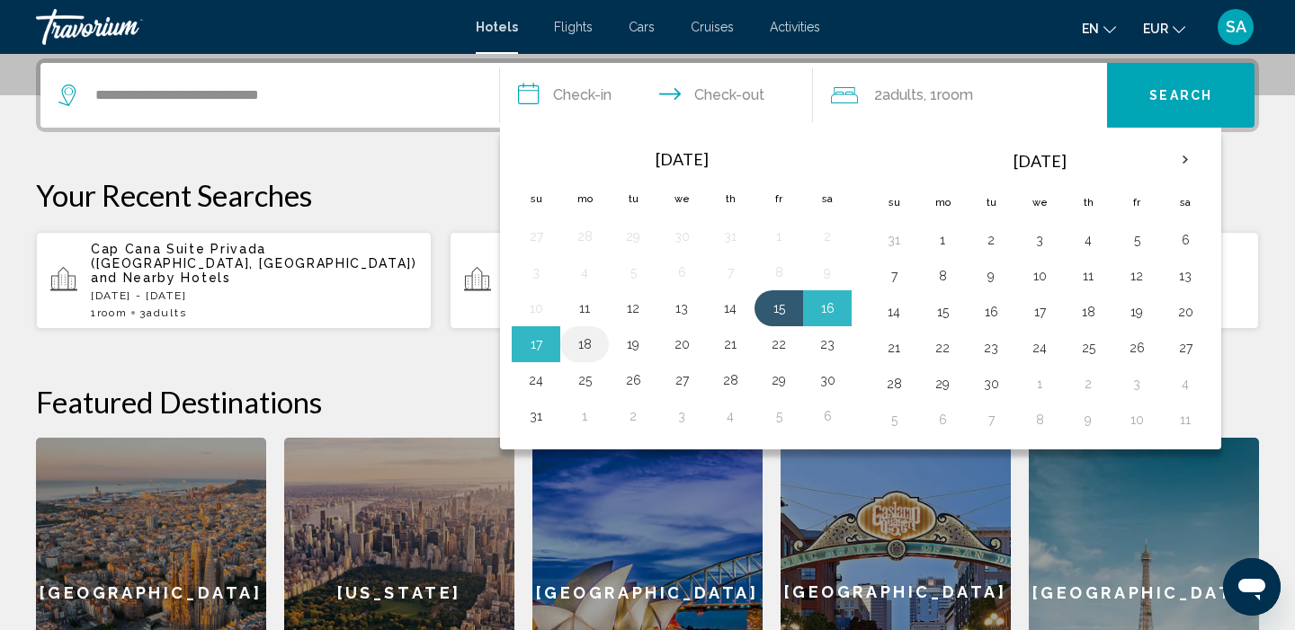
click at [591, 342] on button "18" at bounding box center [584, 344] width 29 height 25
type input "**********"
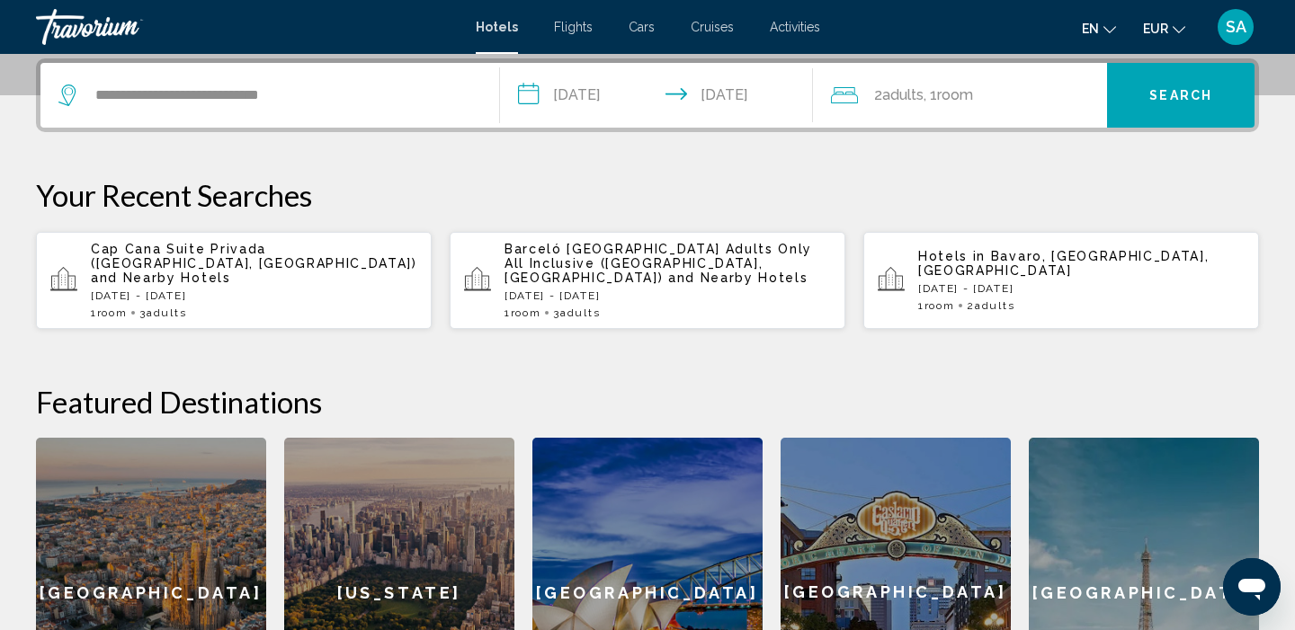
click at [1007, 91] on div "2 Adult Adults , 1 Room rooms" at bounding box center [969, 95] width 277 height 25
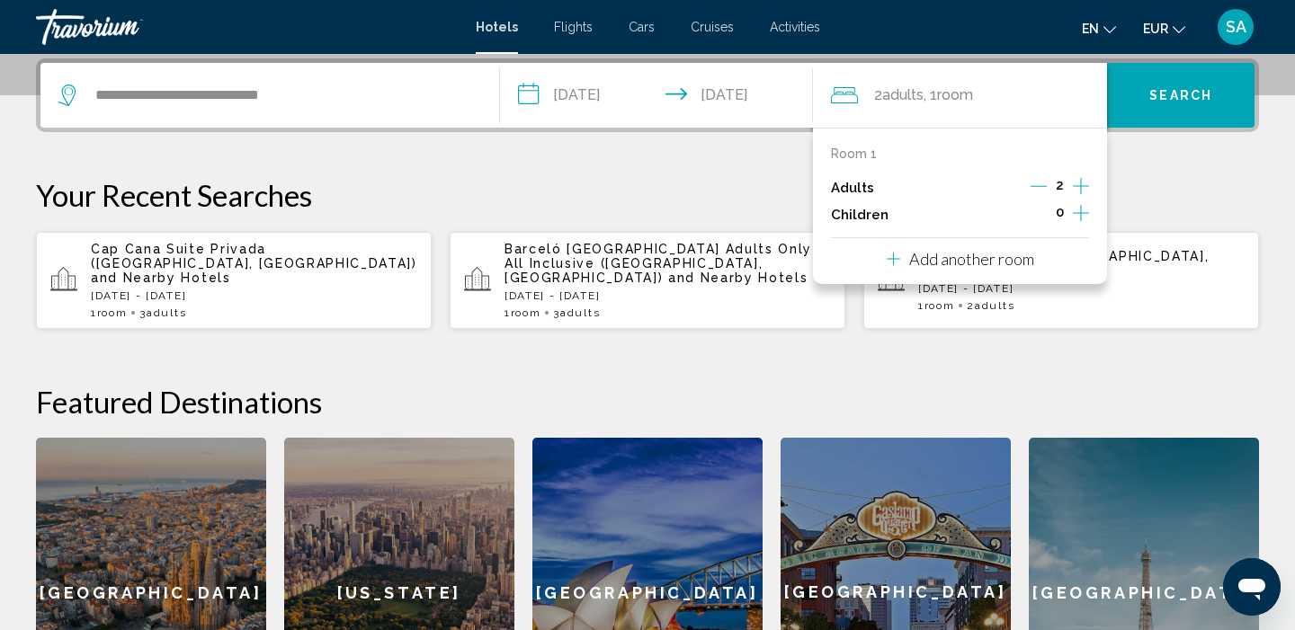
click at [1078, 184] on icon "Increment adults" at bounding box center [1081, 186] width 16 height 22
click at [1223, 73] on button "Search" at bounding box center [1180, 95] width 147 height 65
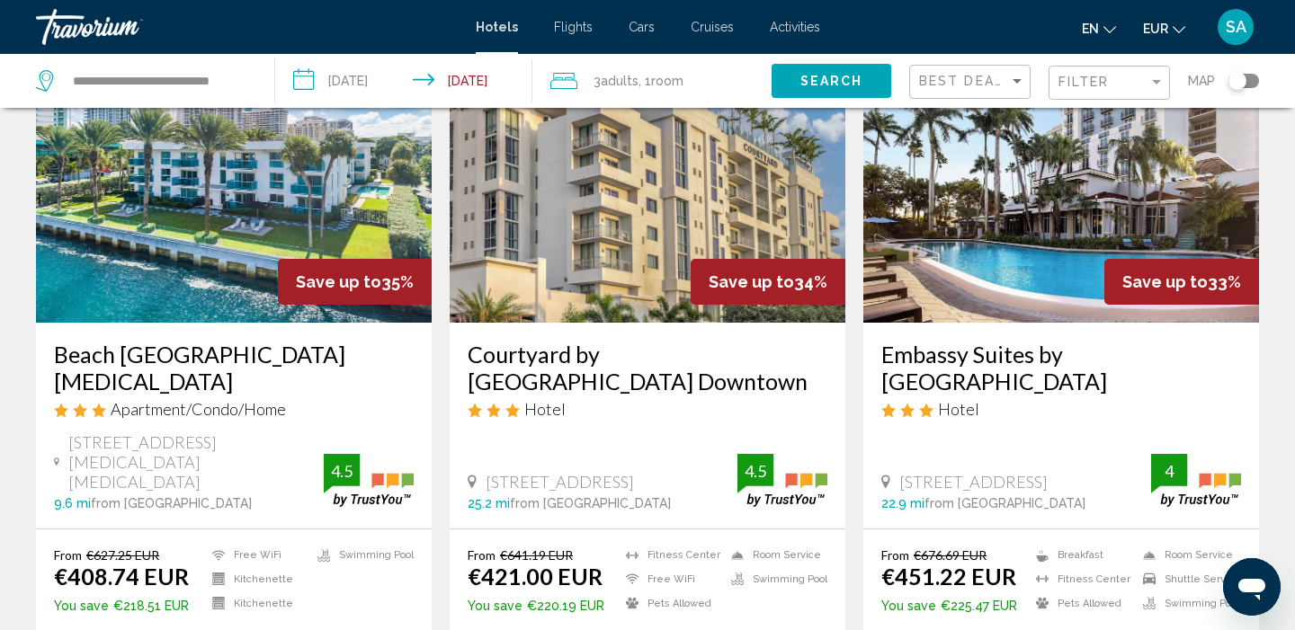
scroll to position [2133, 0]
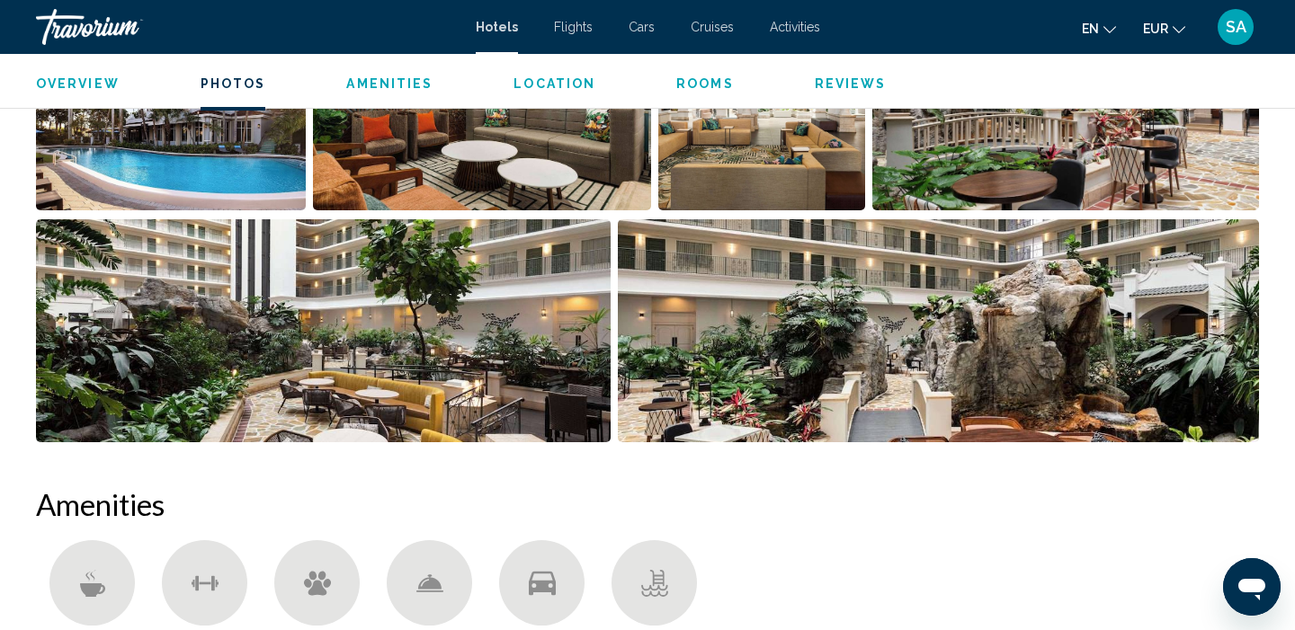
scroll to position [1156, 0]
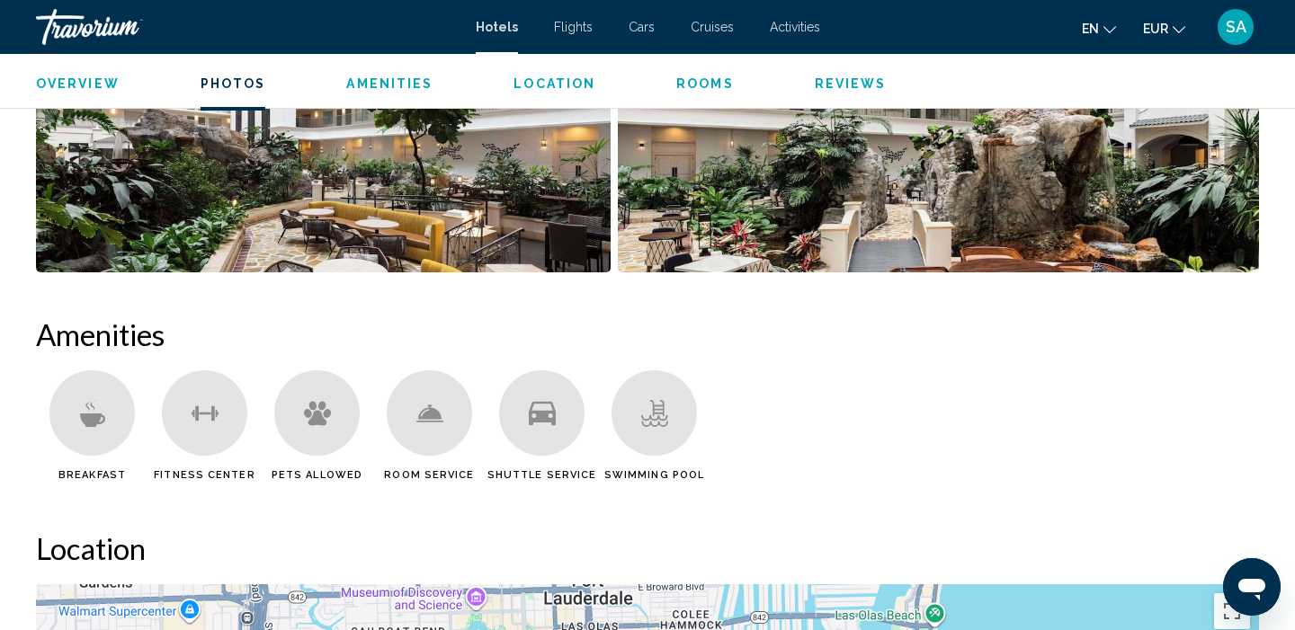
click at [1107, 189] on img "Open full-screen image slider" at bounding box center [939, 160] width 642 height 223
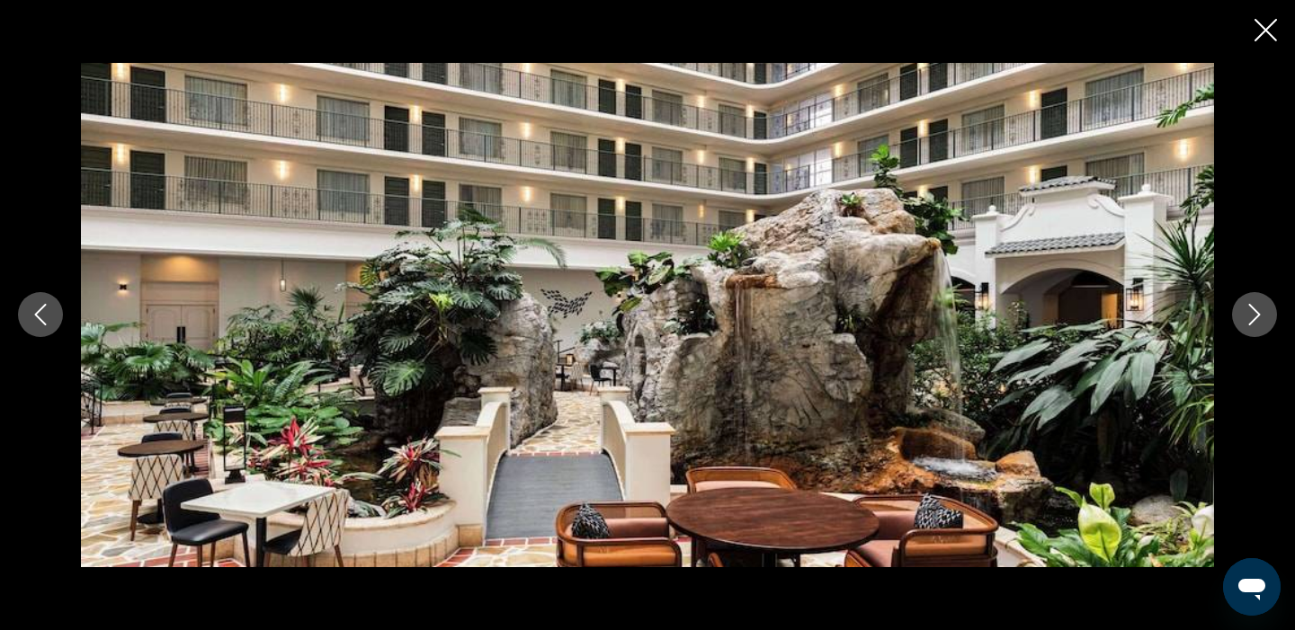
click at [1251, 320] on icon "Next image" at bounding box center [1254, 315] width 22 height 22
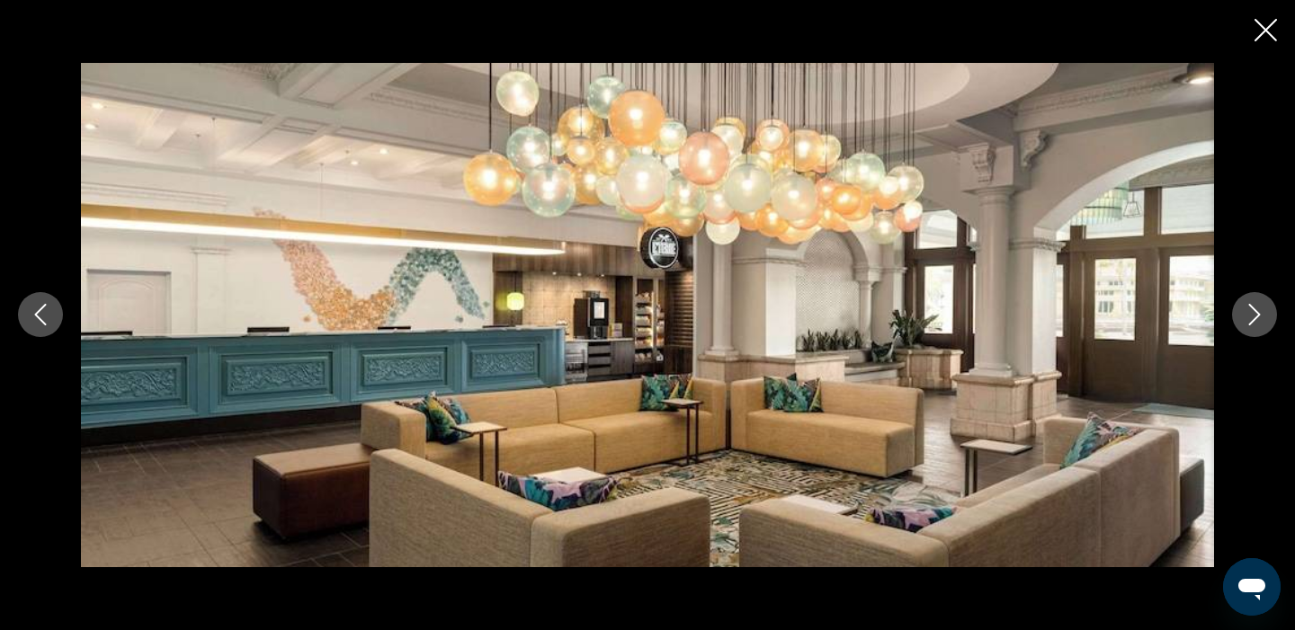
click at [1251, 320] on icon "Next image" at bounding box center [1254, 315] width 22 height 22
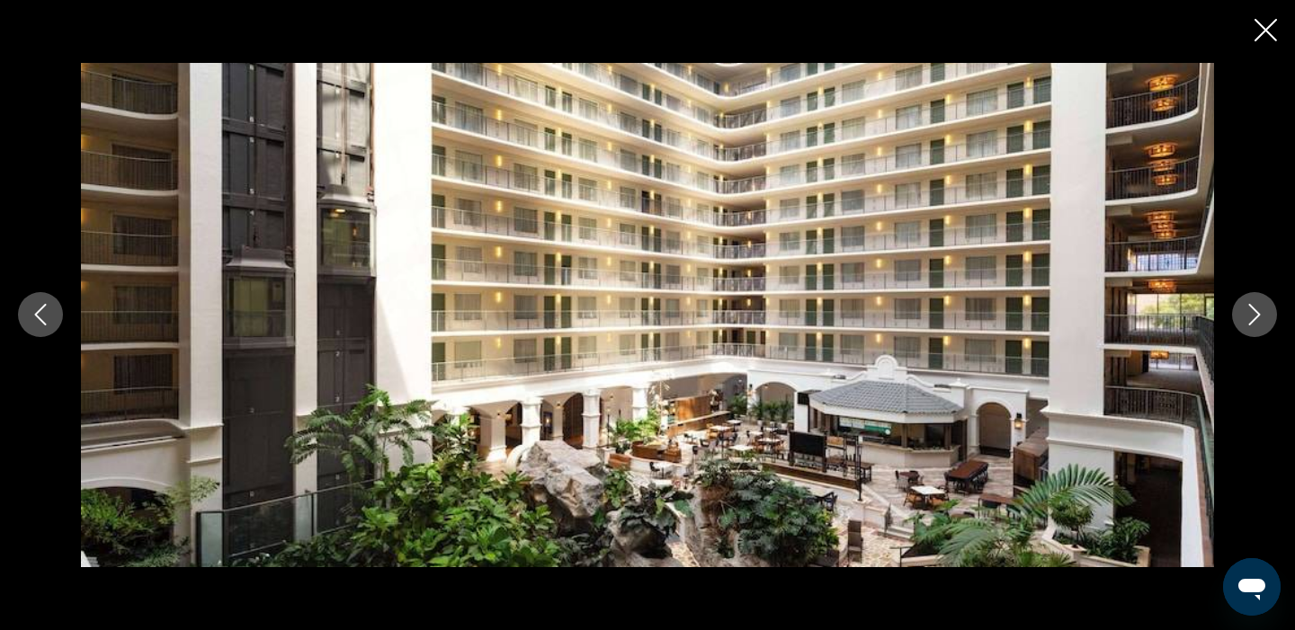
click at [1251, 320] on icon "Next image" at bounding box center [1254, 315] width 22 height 22
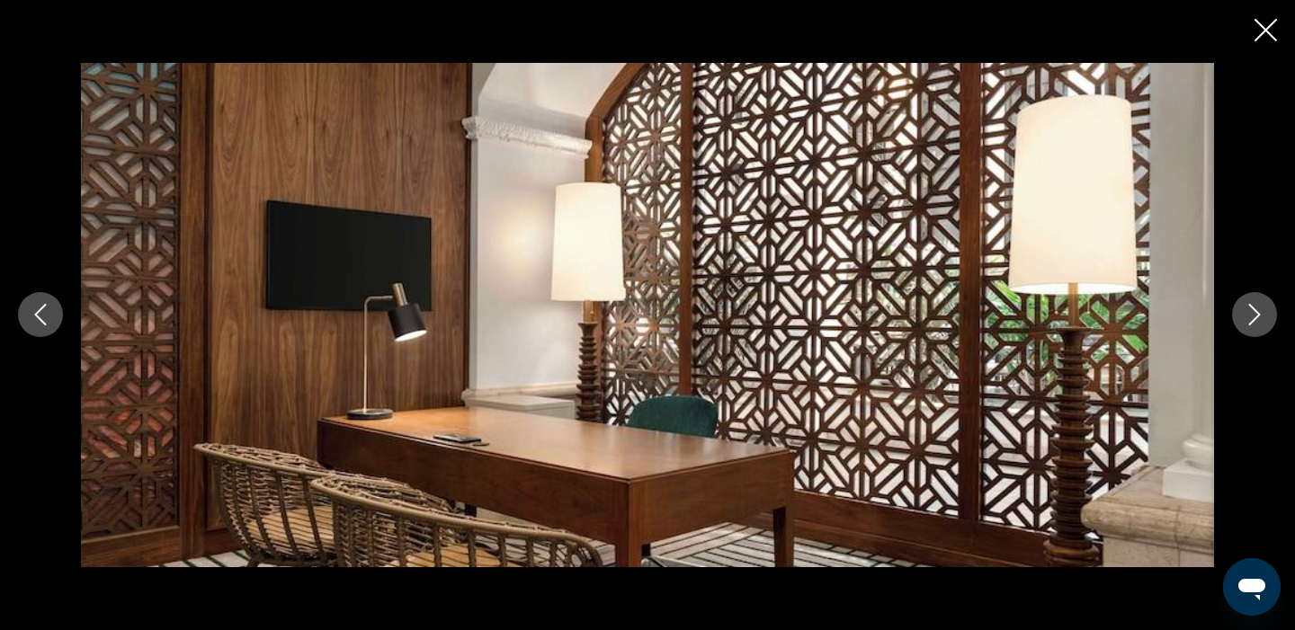
click at [1251, 320] on icon "Next image" at bounding box center [1254, 315] width 22 height 22
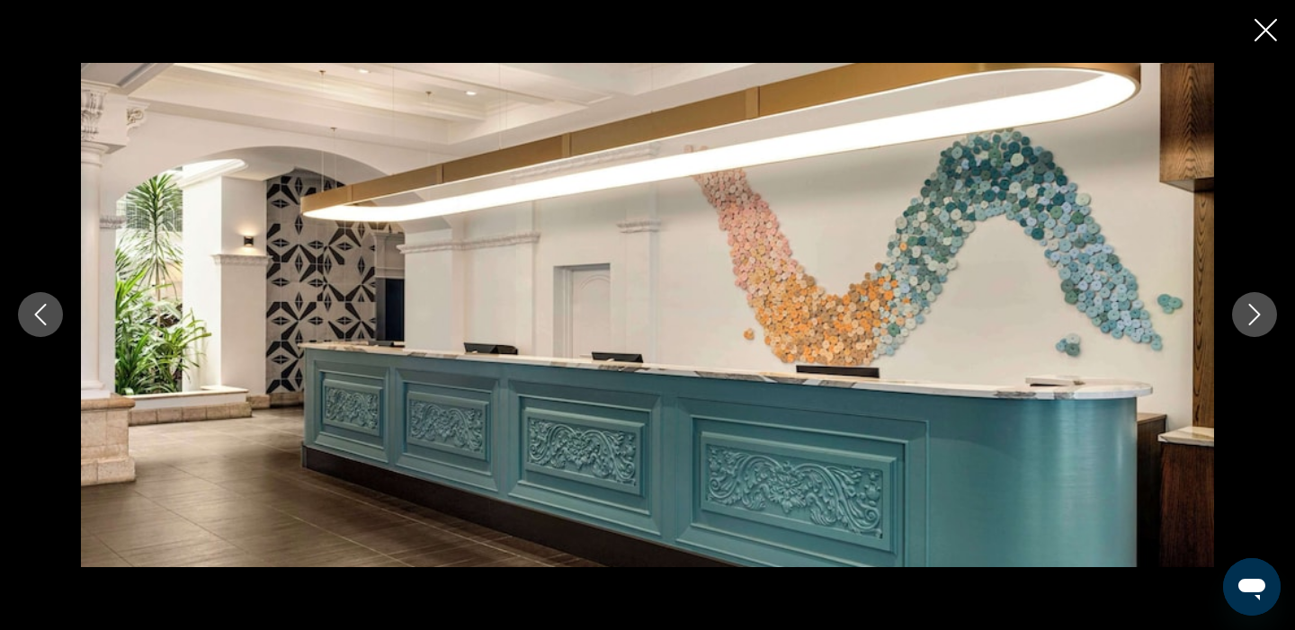
click at [1251, 320] on icon "Next image" at bounding box center [1254, 315] width 22 height 22
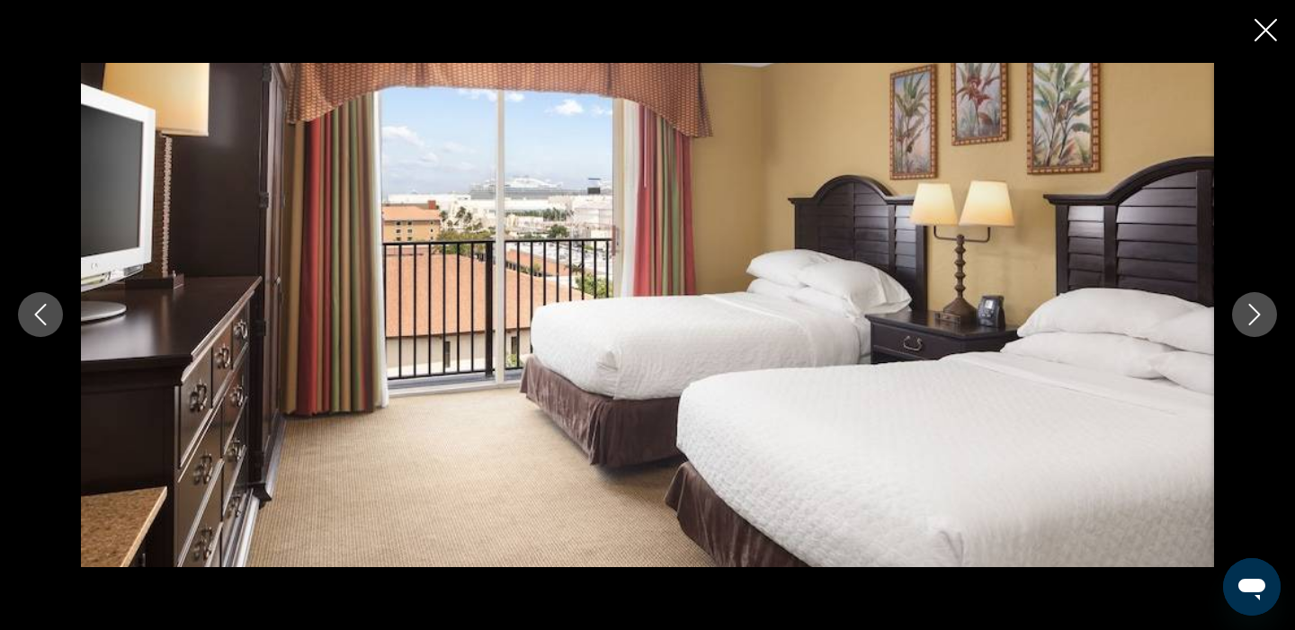
click at [1251, 320] on icon "Next image" at bounding box center [1254, 315] width 22 height 22
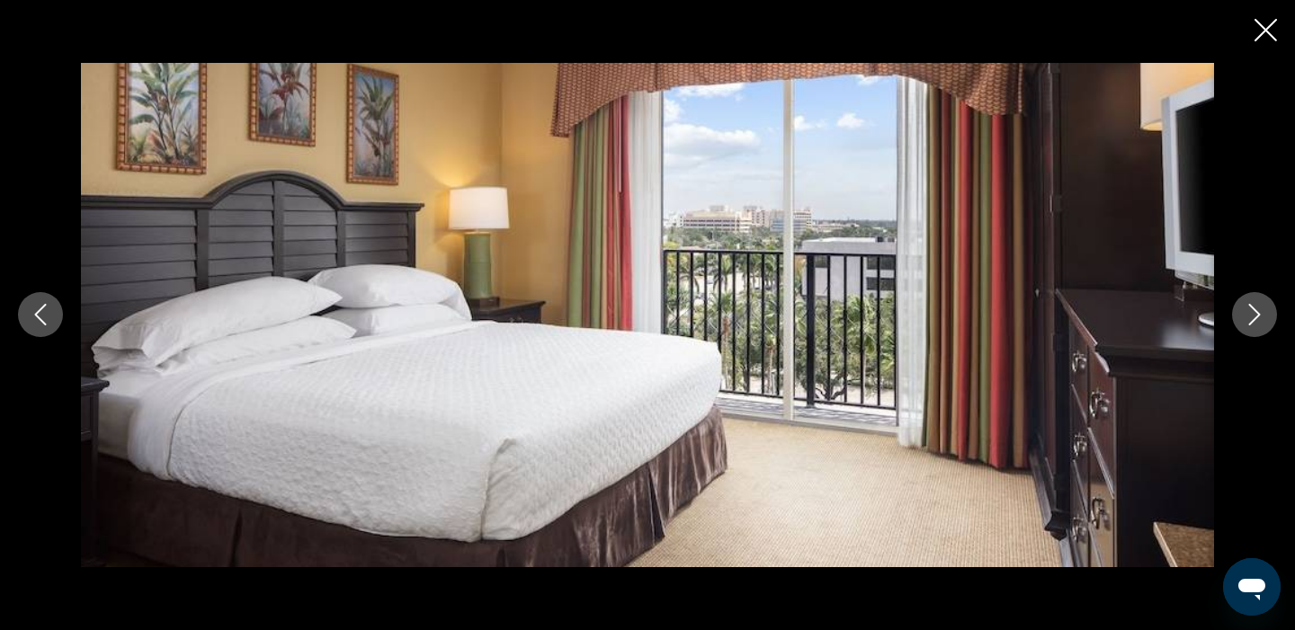
click at [1251, 320] on icon "Next image" at bounding box center [1254, 315] width 22 height 22
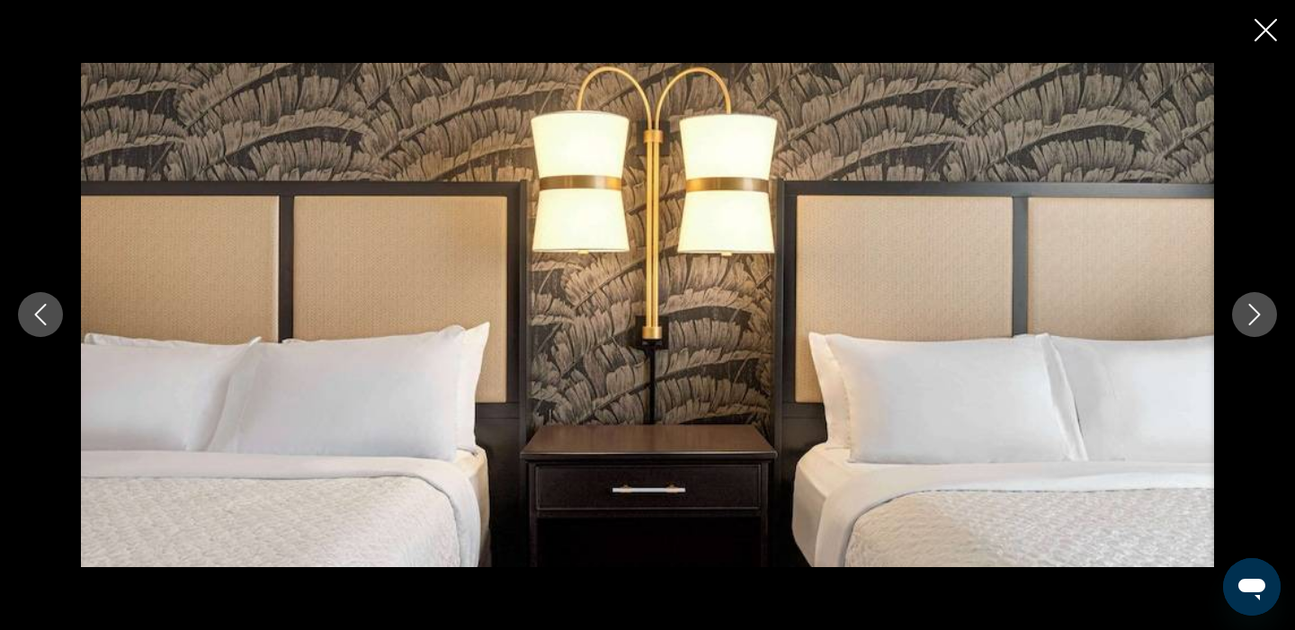
click at [43, 310] on icon "Previous image" at bounding box center [41, 315] width 22 height 22
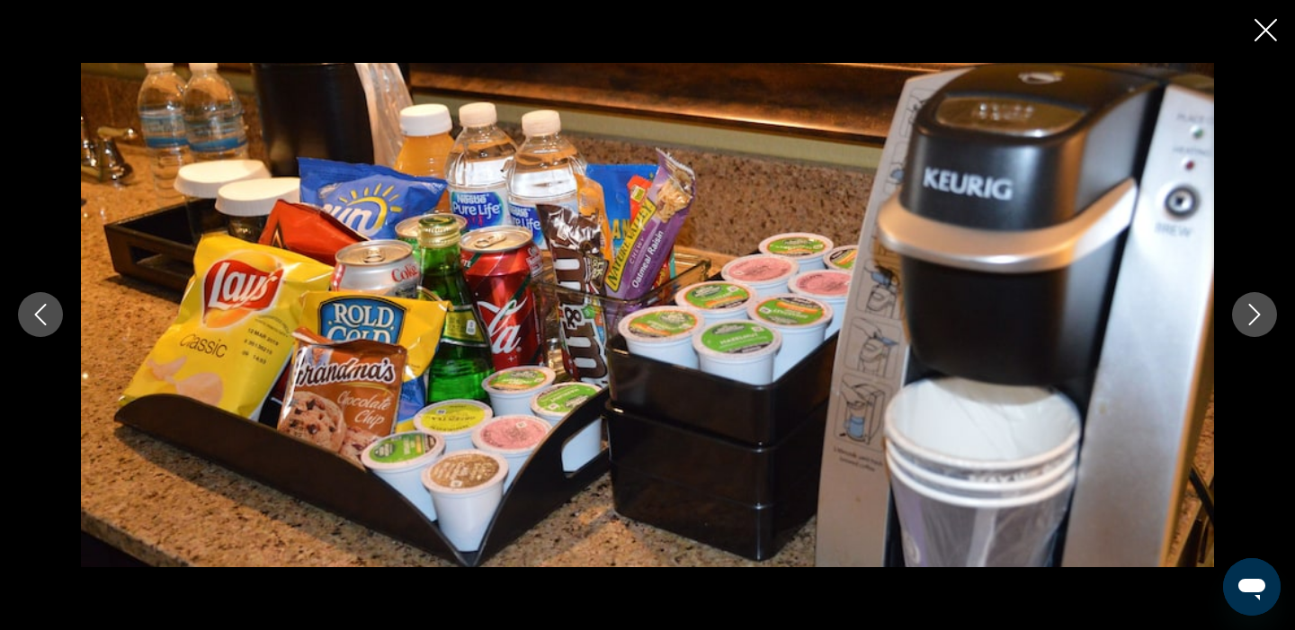
click at [43, 310] on icon "Previous image" at bounding box center [41, 315] width 22 height 22
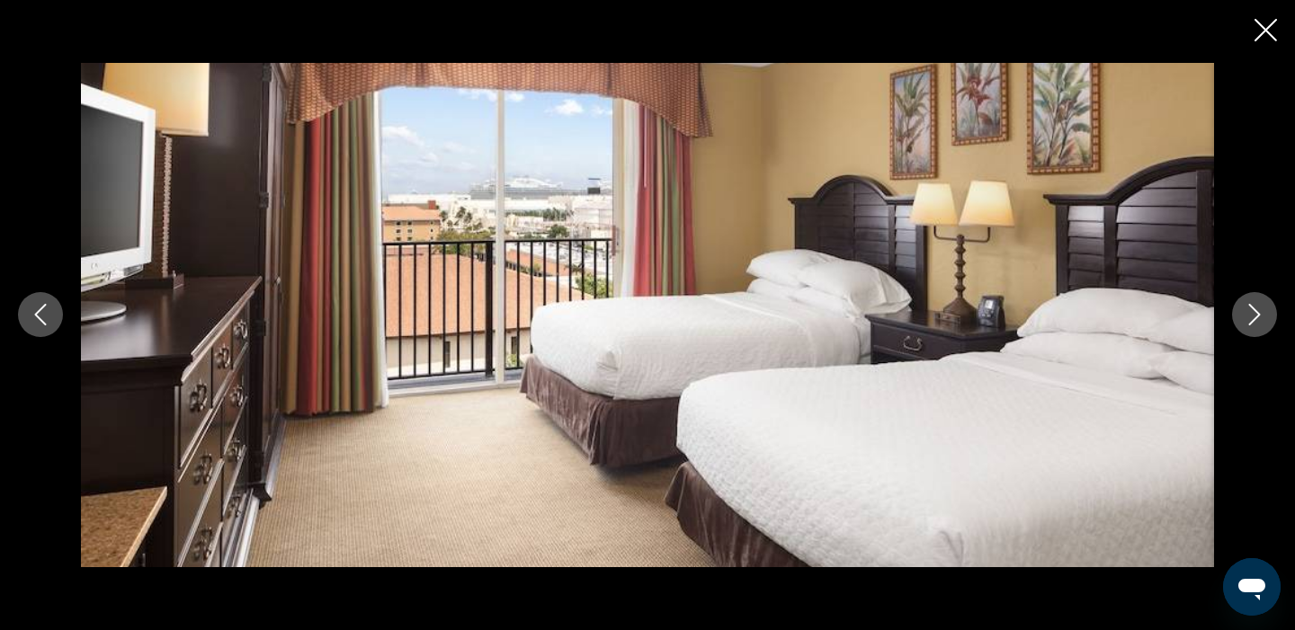
click at [1255, 318] on icon "Next image" at bounding box center [1255, 316] width 12 height 22
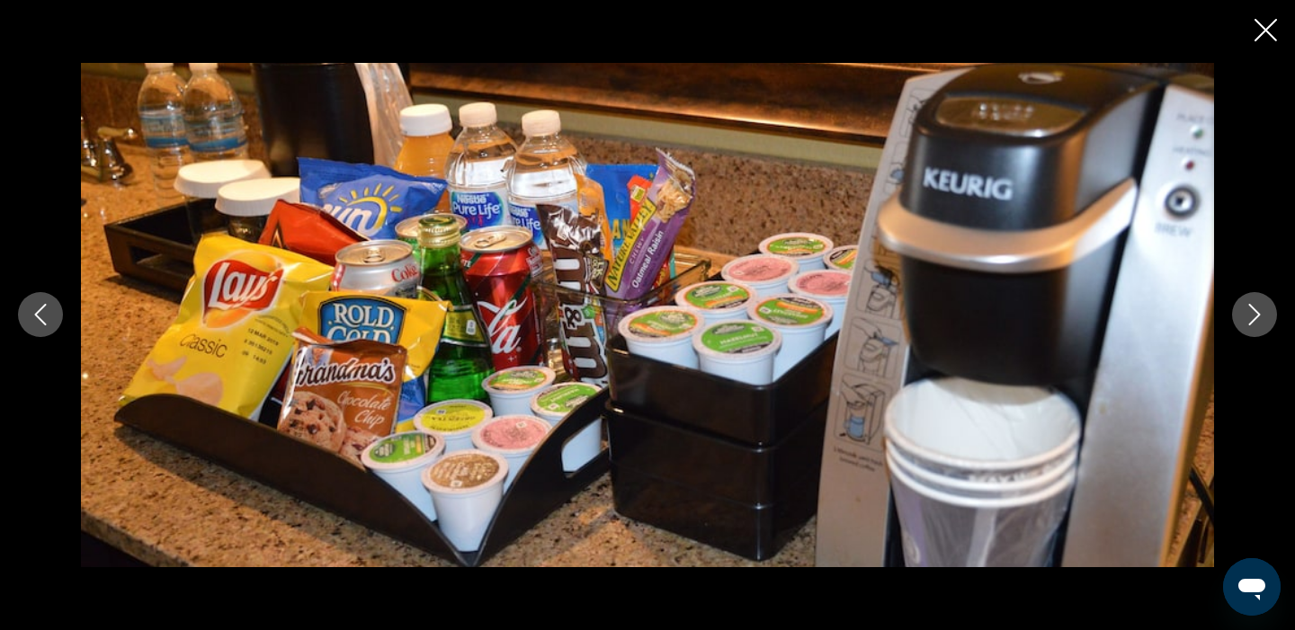
click at [1255, 318] on icon "Next image" at bounding box center [1255, 316] width 12 height 22
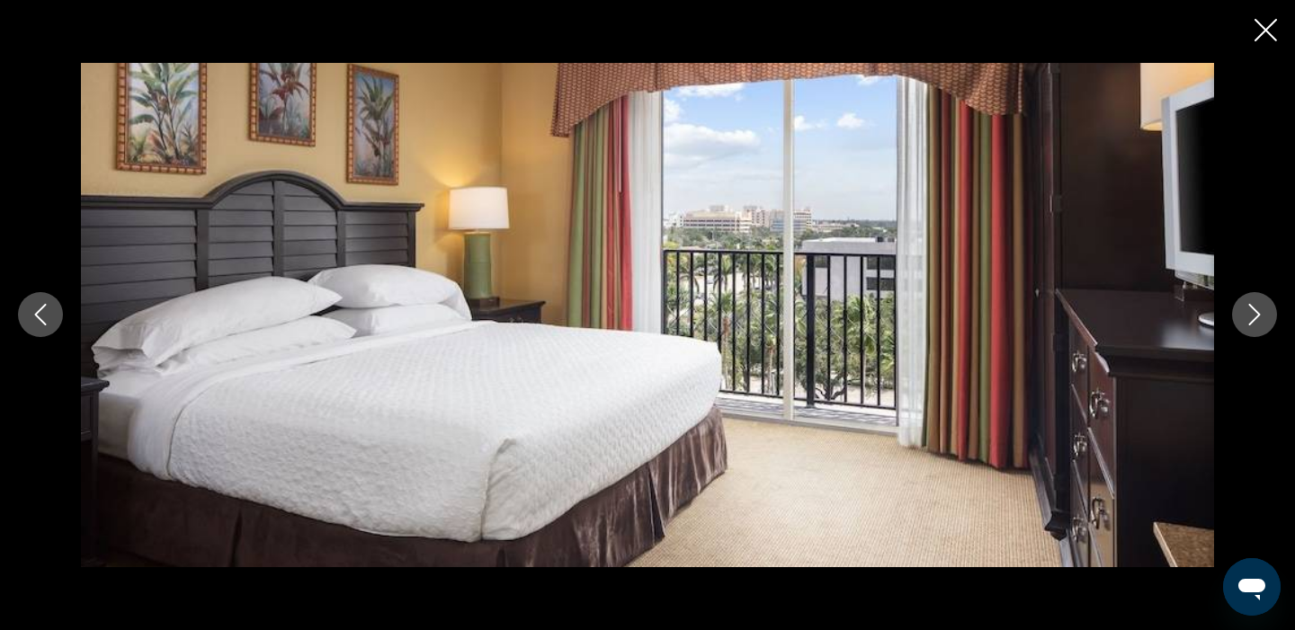
click at [1255, 318] on icon "Next image" at bounding box center [1255, 316] width 12 height 22
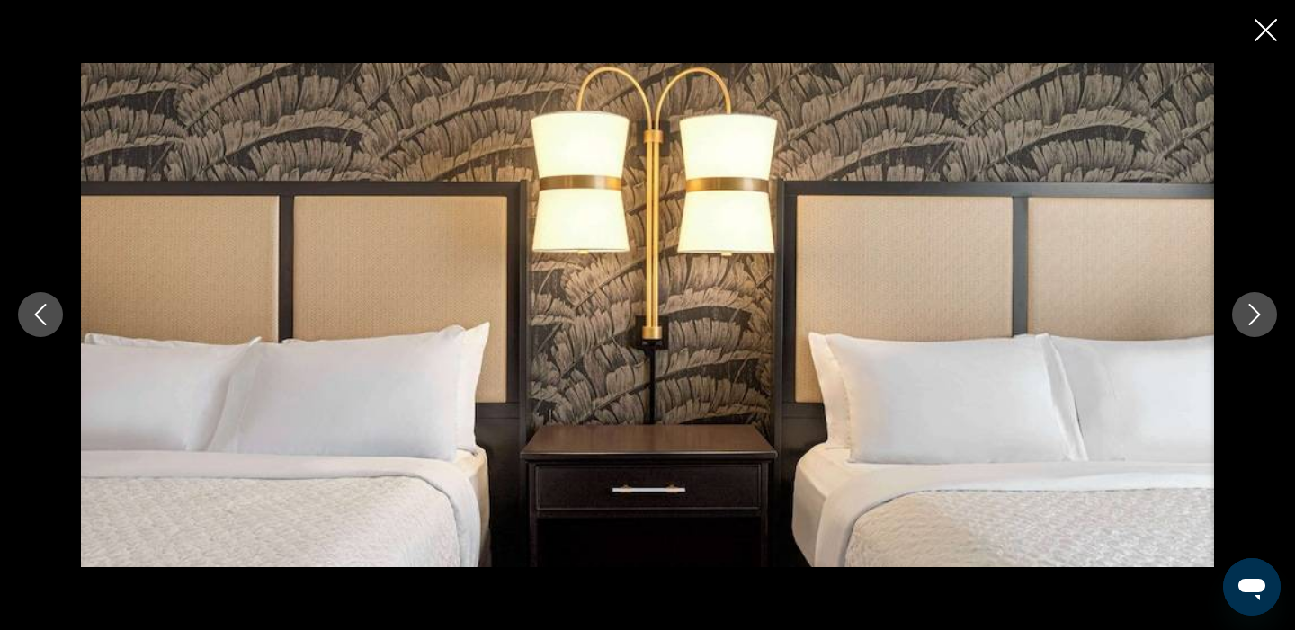
click at [1255, 318] on icon "Next image" at bounding box center [1255, 316] width 12 height 22
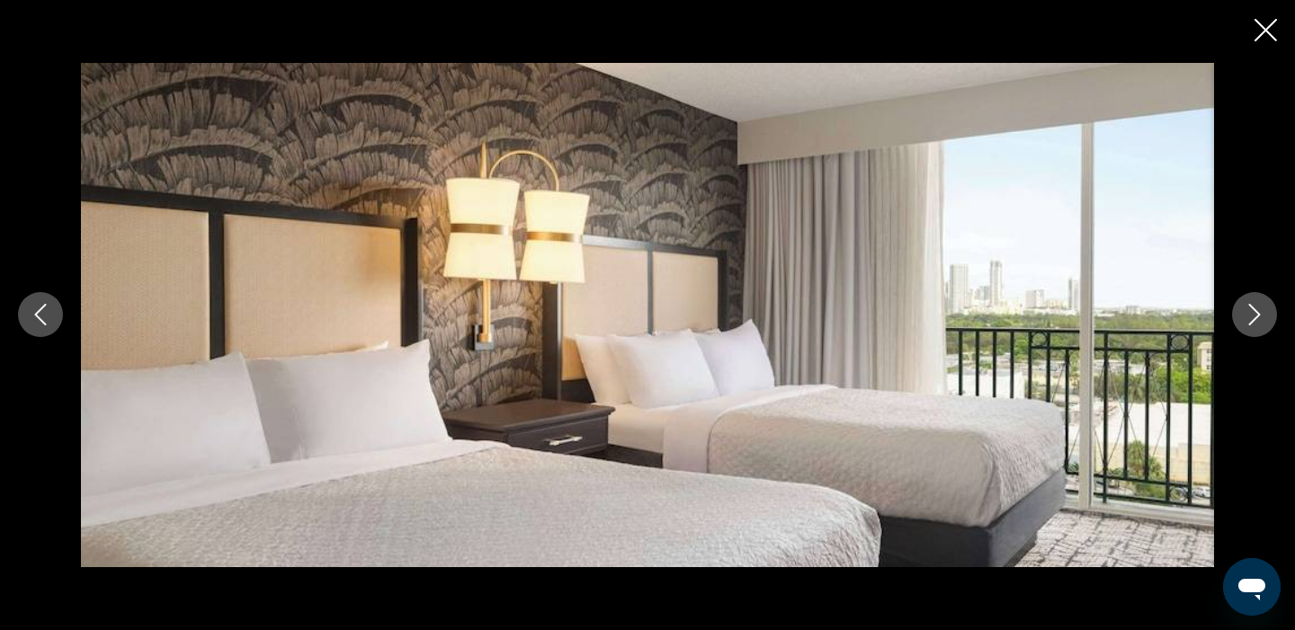
click at [1255, 318] on icon "Next image" at bounding box center [1255, 316] width 12 height 22
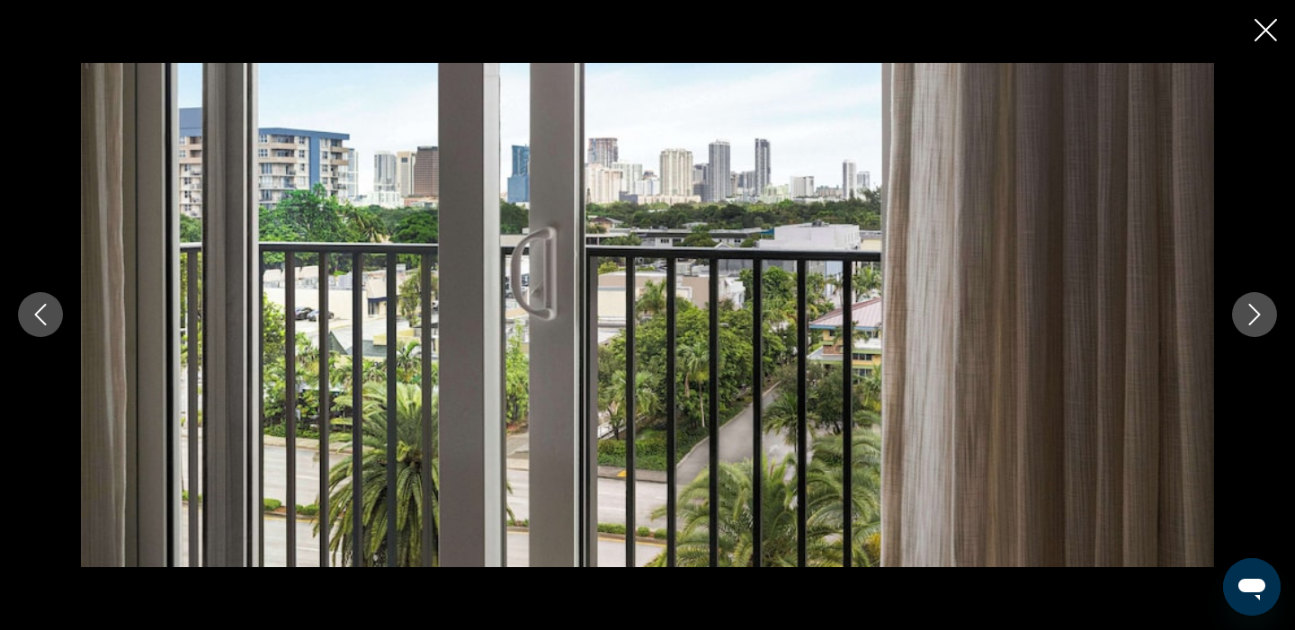
click at [1255, 318] on icon "Next image" at bounding box center [1255, 316] width 12 height 22
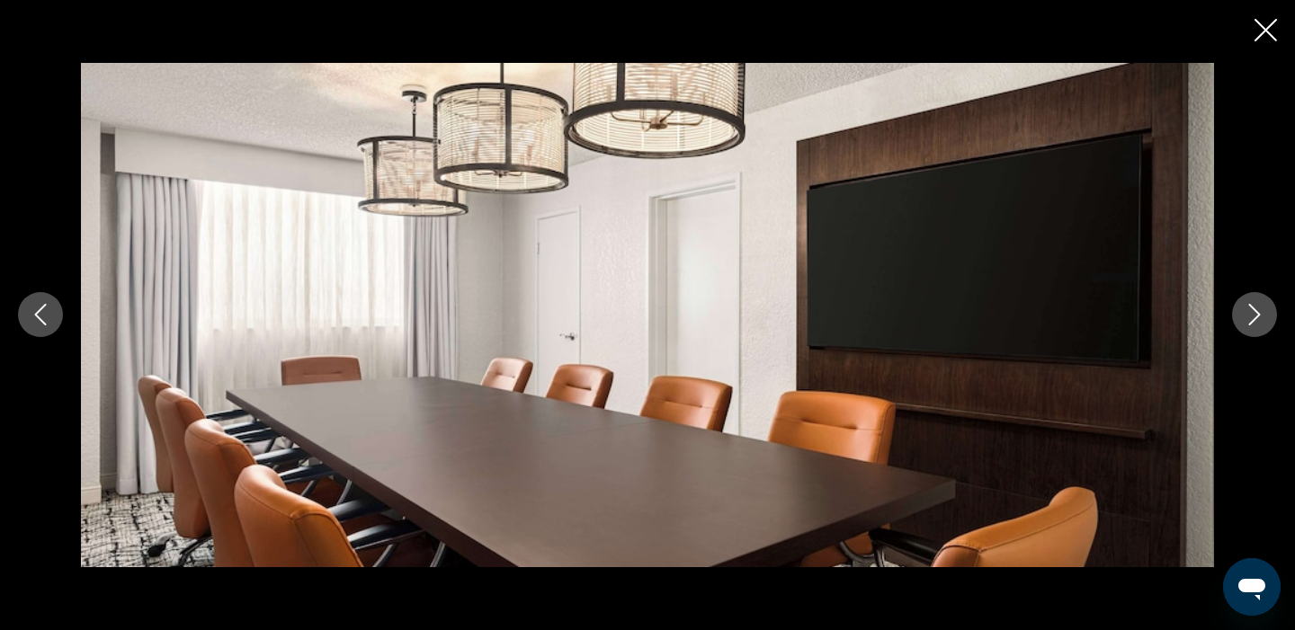
click at [1255, 318] on icon "Next image" at bounding box center [1255, 316] width 12 height 22
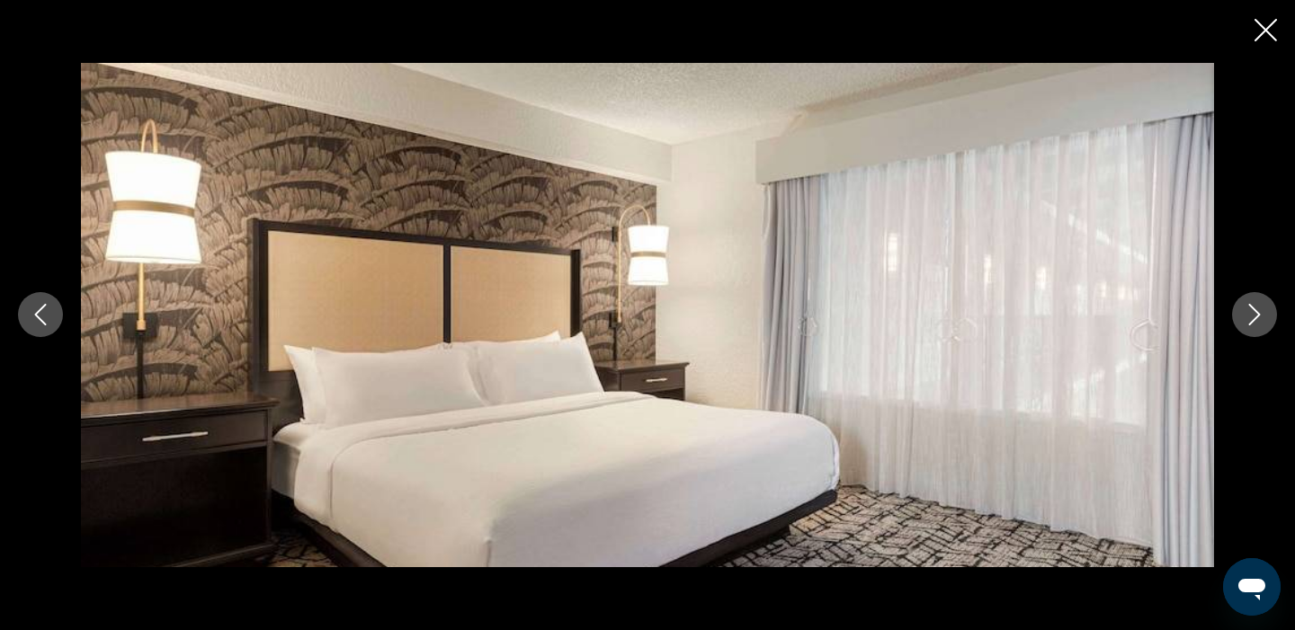
click at [1255, 318] on icon "Next image" at bounding box center [1255, 316] width 12 height 22
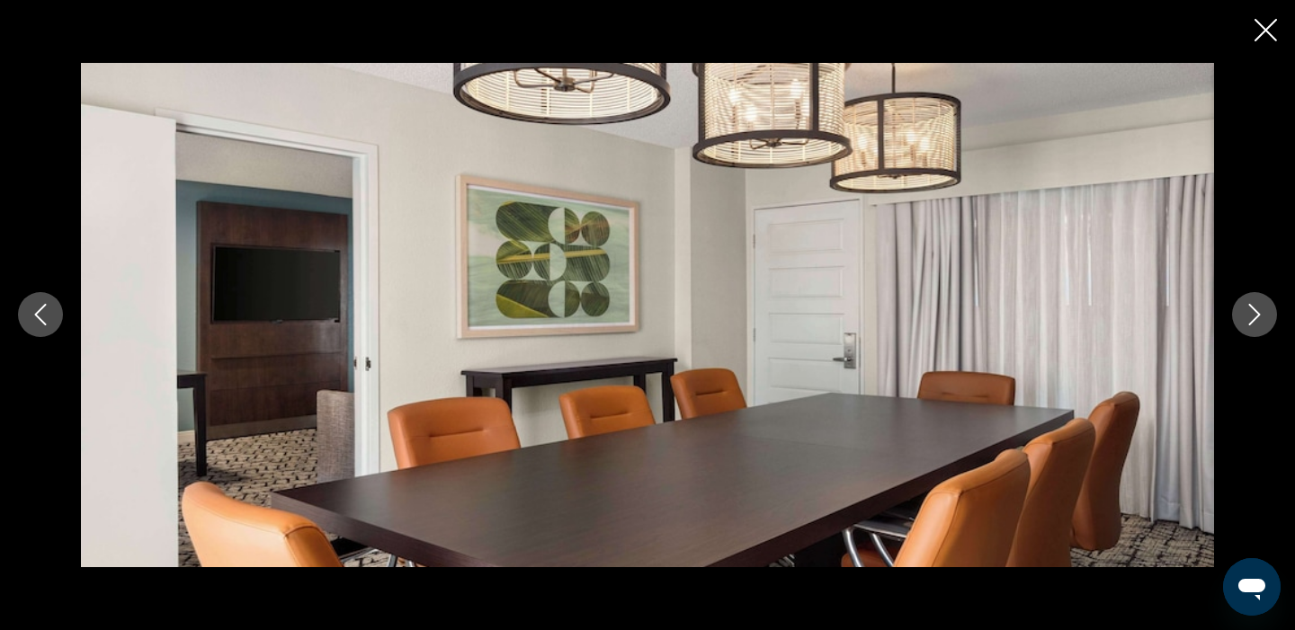
click at [1255, 318] on icon "Next image" at bounding box center [1255, 316] width 12 height 22
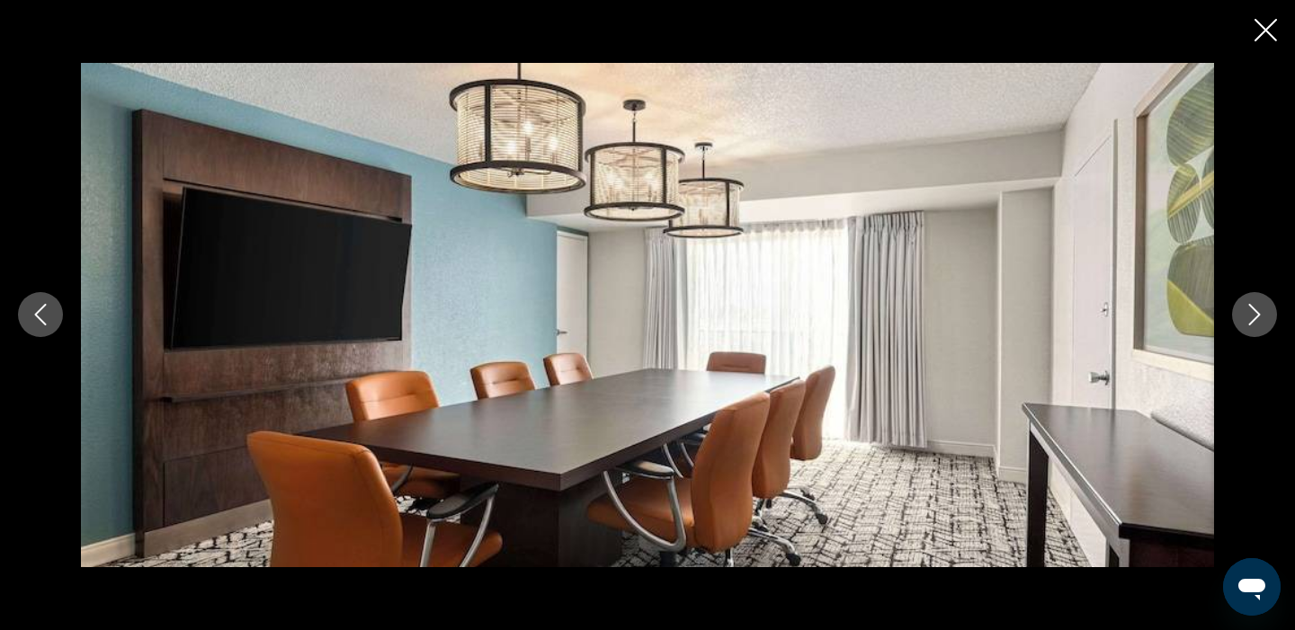
click at [1255, 318] on icon "Next image" at bounding box center [1255, 316] width 12 height 22
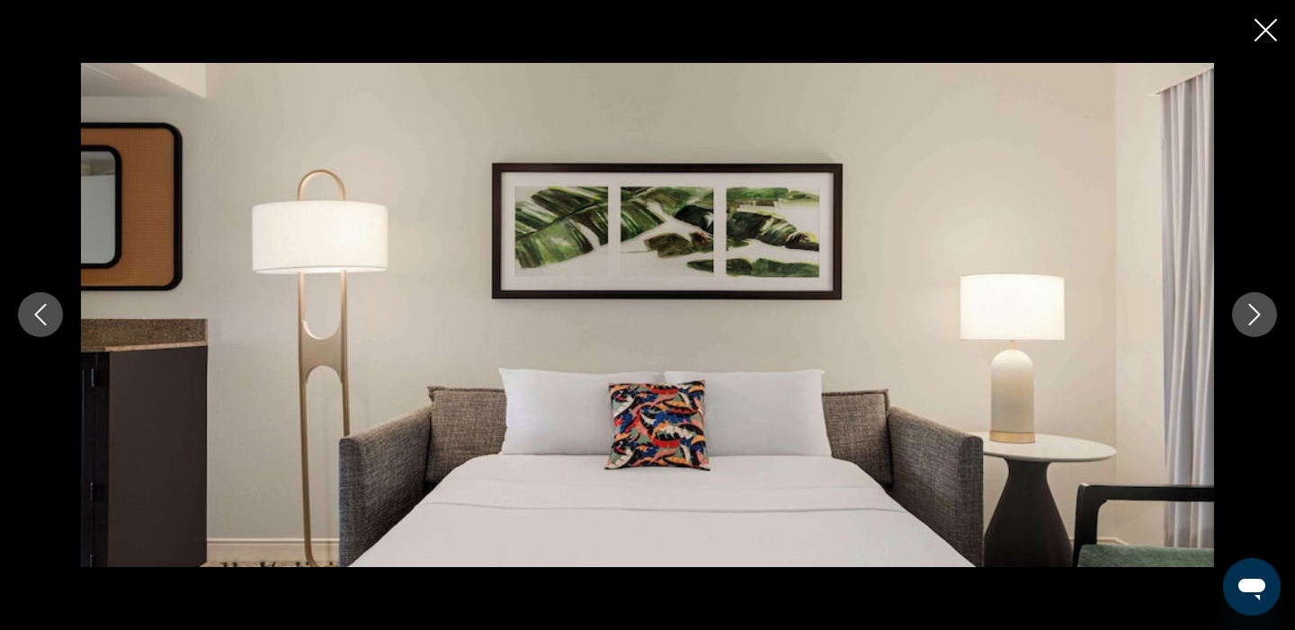
click at [1255, 318] on icon "Next image" at bounding box center [1255, 316] width 12 height 22
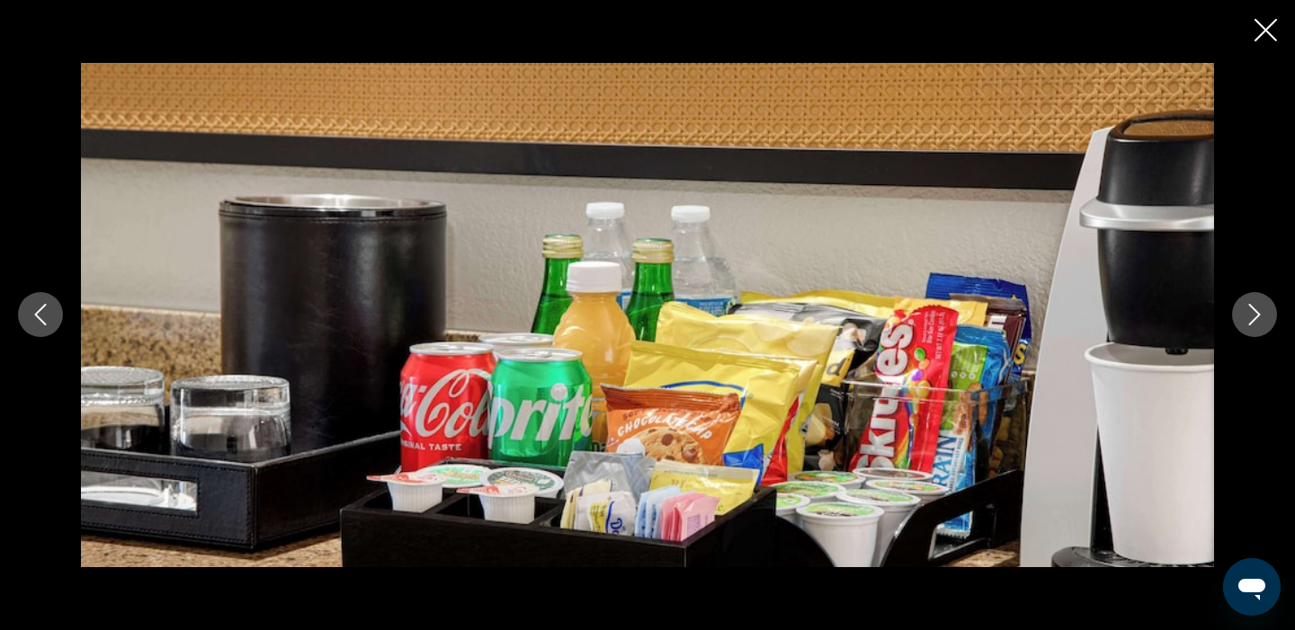
click at [1255, 318] on icon "Next image" at bounding box center [1255, 316] width 12 height 22
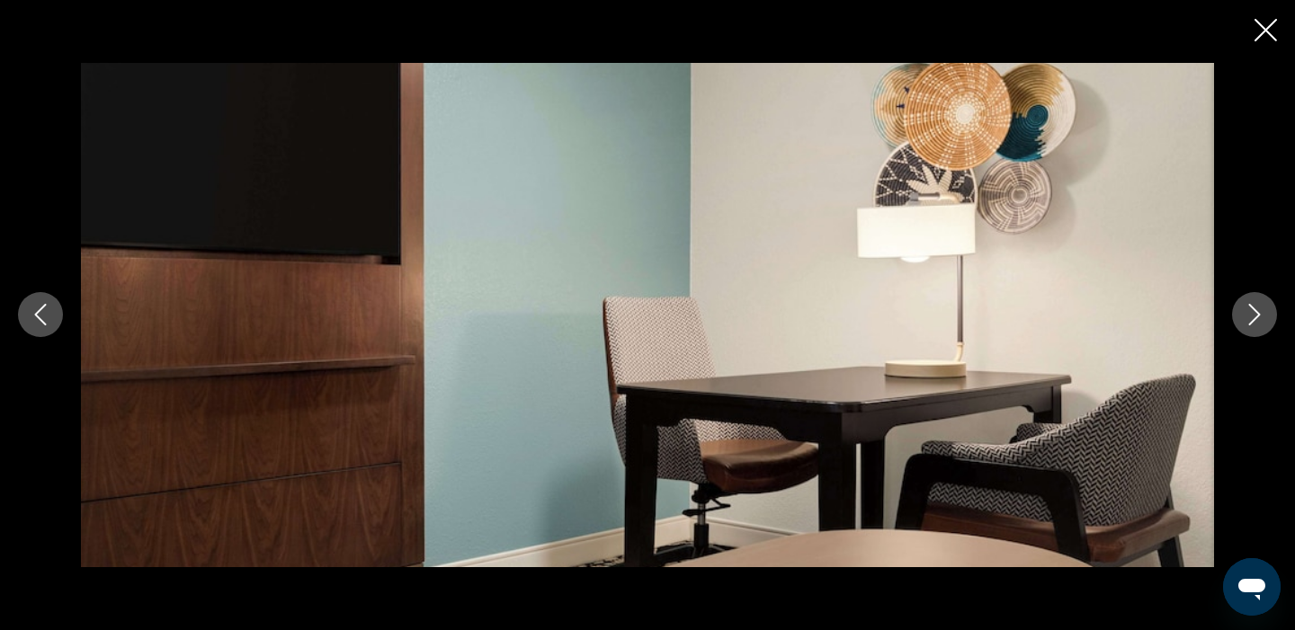
click at [1255, 318] on icon "Next image" at bounding box center [1255, 316] width 12 height 22
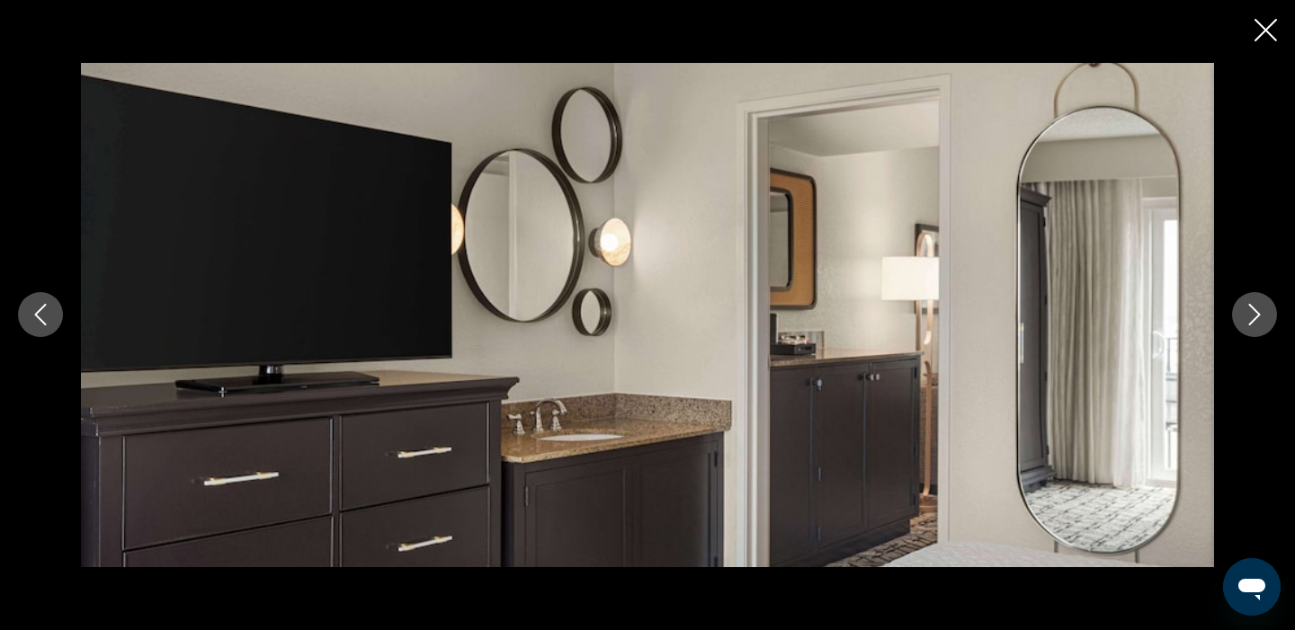
click at [1255, 318] on icon "Next image" at bounding box center [1255, 316] width 12 height 22
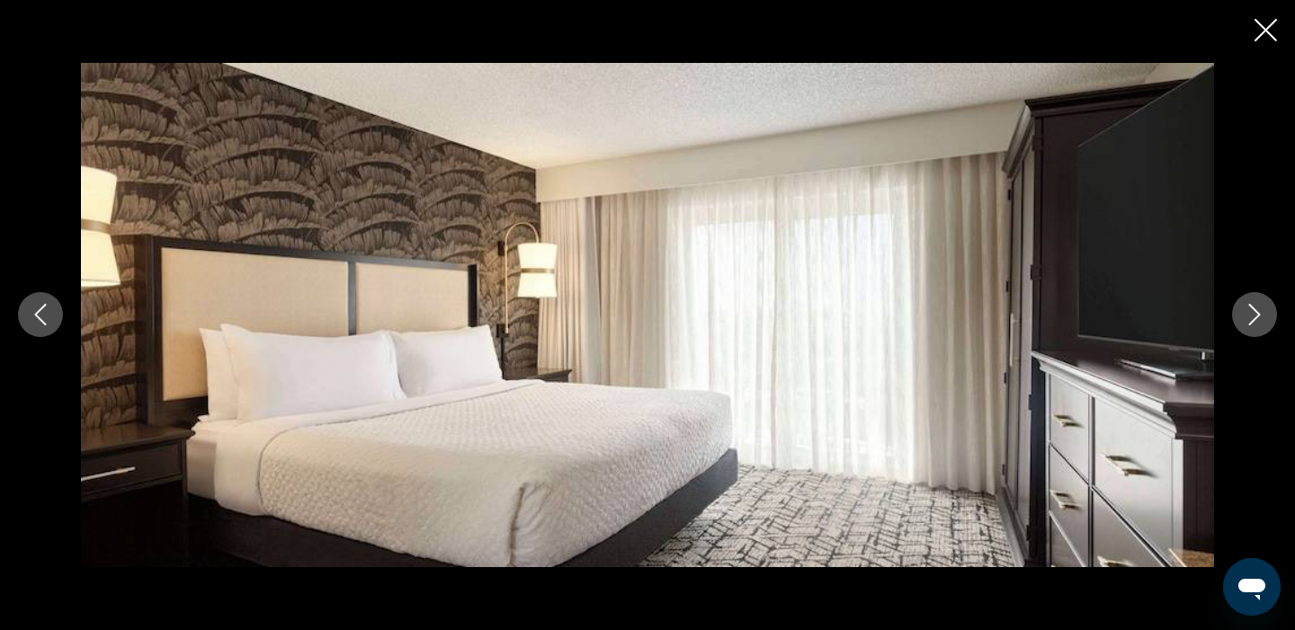
click at [1255, 318] on icon "Next image" at bounding box center [1255, 316] width 12 height 22
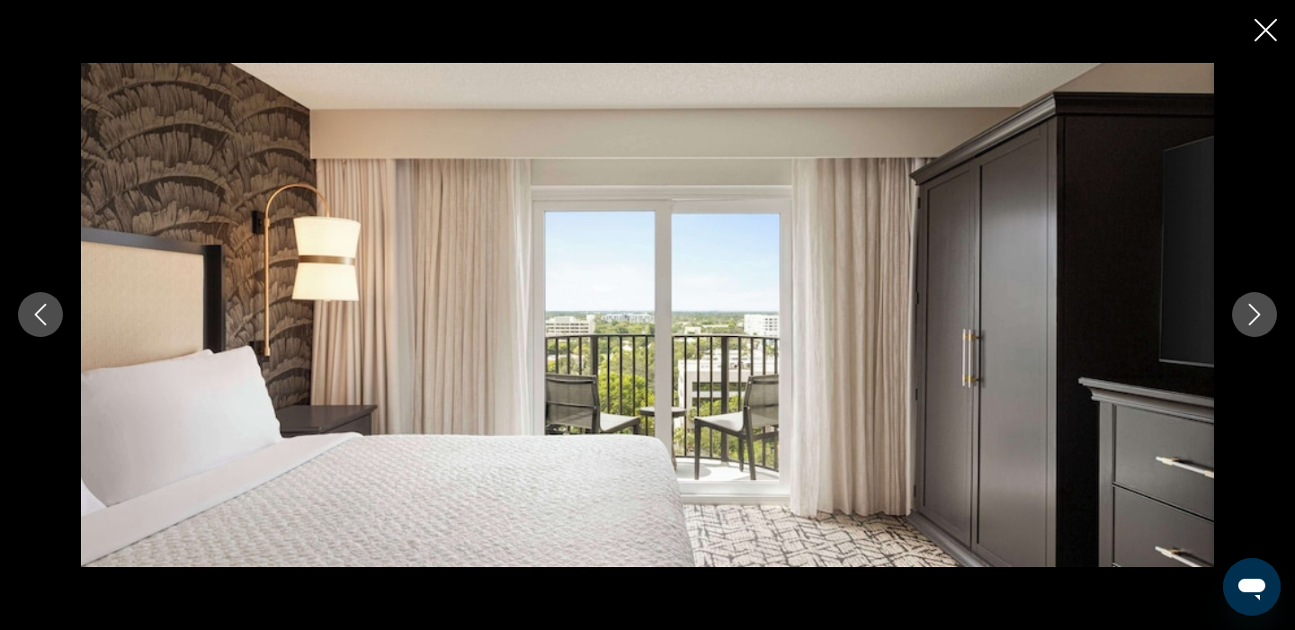
click at [1255, 318] on icon "Next image" at bounding box center [1255, 316] width 12 height 22
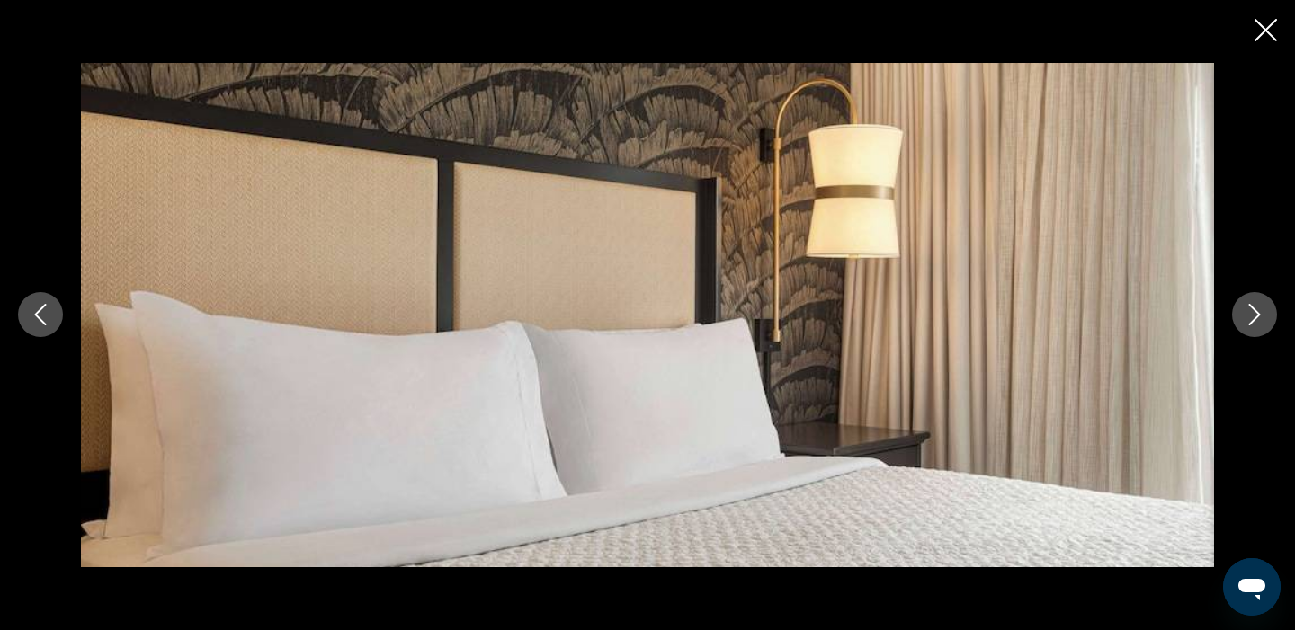
click at [1255, 318] on icon "Next image" at bounding box center [1255, 316] width 12 height 22
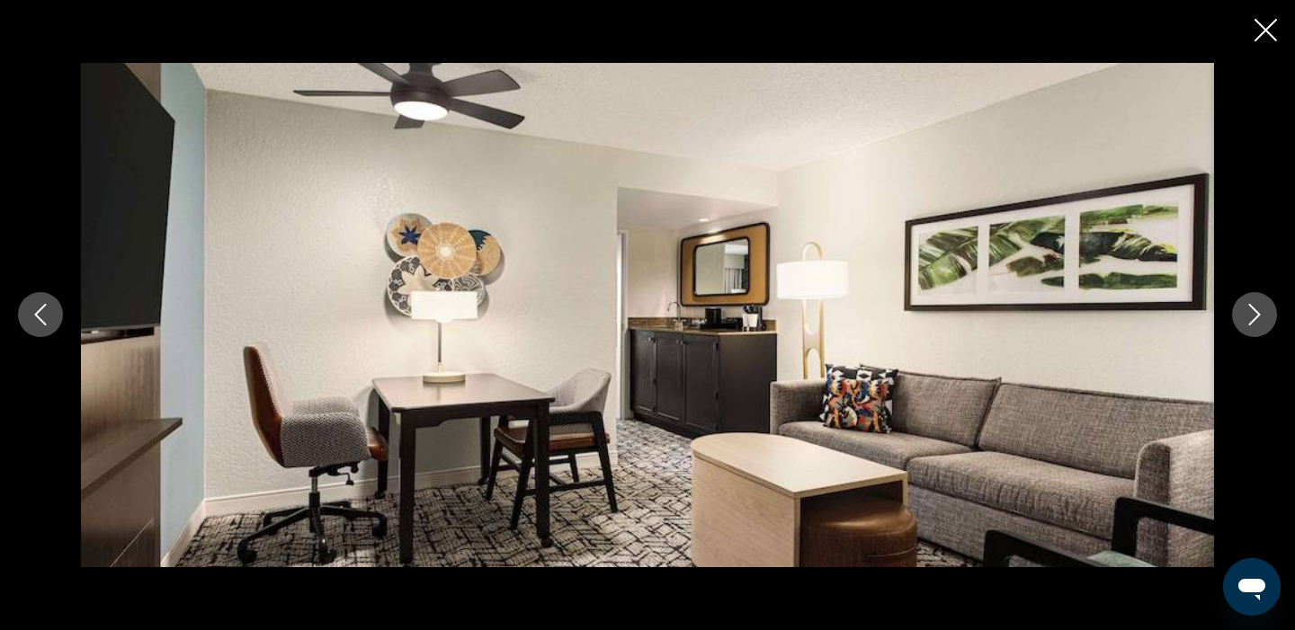
click at [1255, 319] on icon "Next image" at bounding box center [1255, 316] width 12 height 22
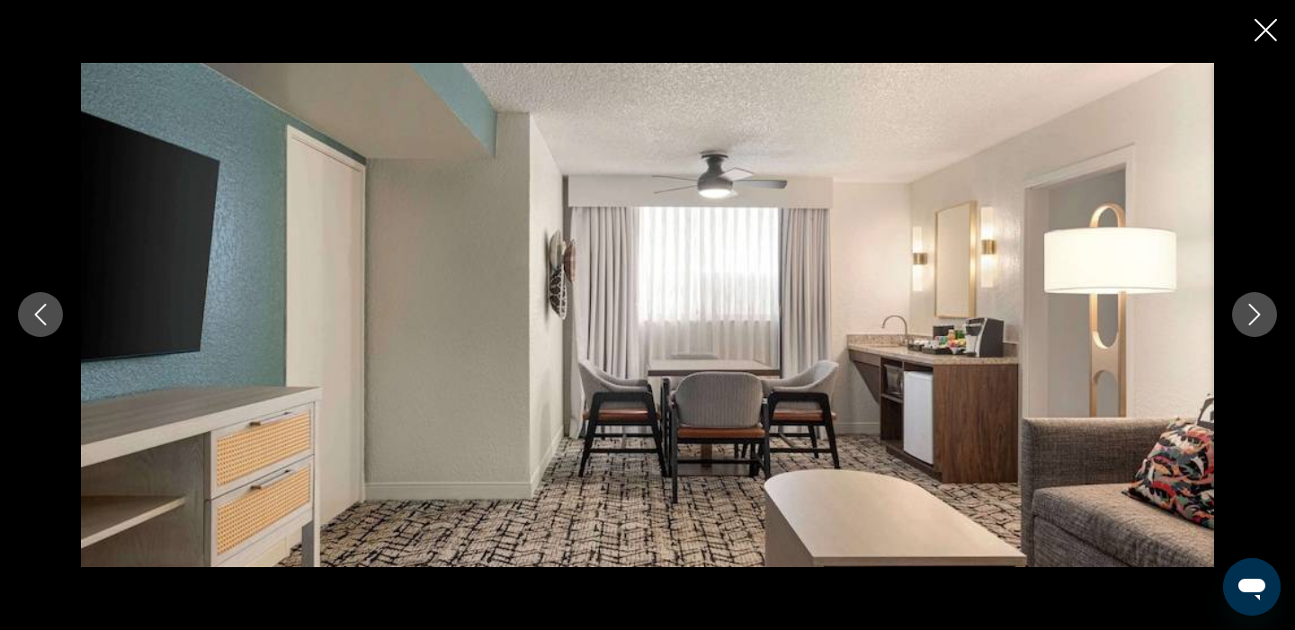
click at [1255, 319] on icon "Next image" at bounding box center [1255, 316] width 12 height 22
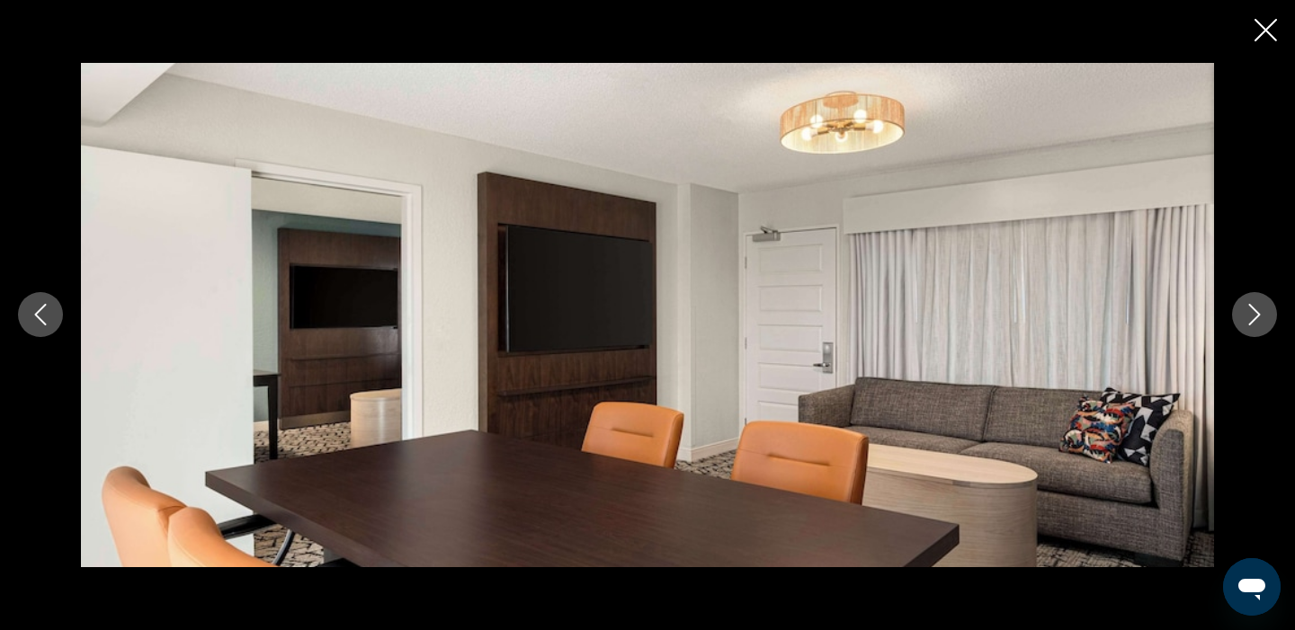
click at [1255, 319] on icon "Next image" at bounding box center [1255, 316] width 12 height 22
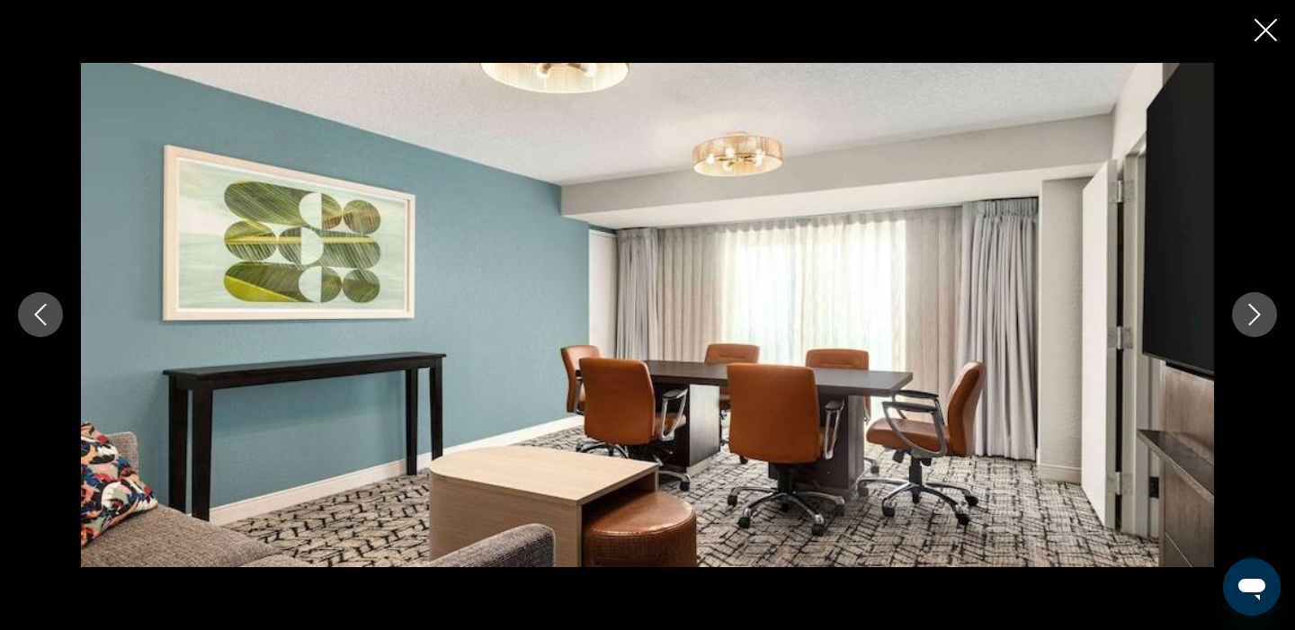
click at [1255, 319] on icon "Next image" at bounding box center [1255, 316] width 12 height 22
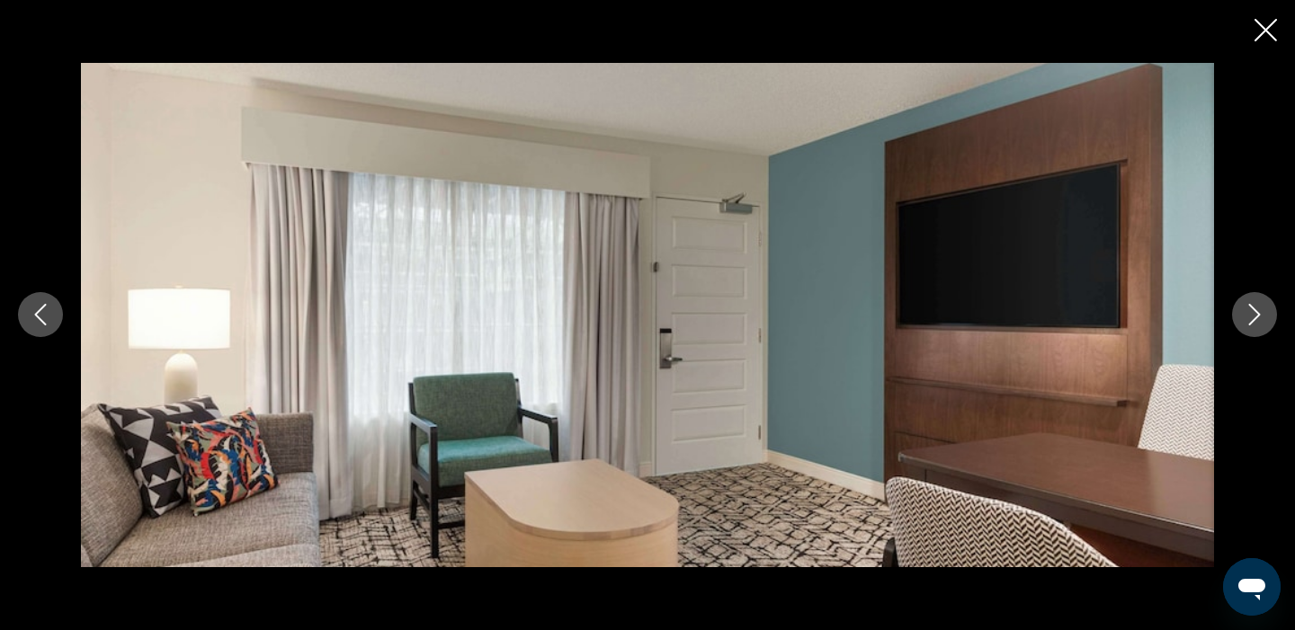
click at [1255, 319] on icon "Next image" at bounding box center [1255, 316] width 12 height 22
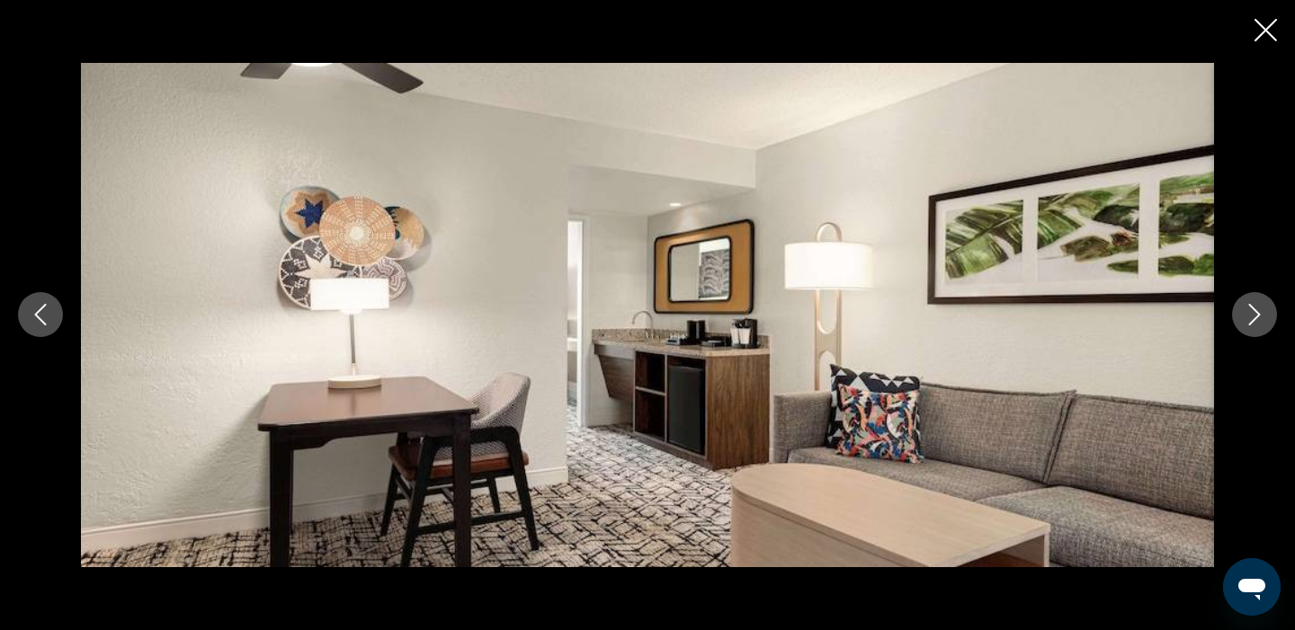
click at [1255, 319] on icon "Next image" at bounding box center [1255, 316] width 12 height 22
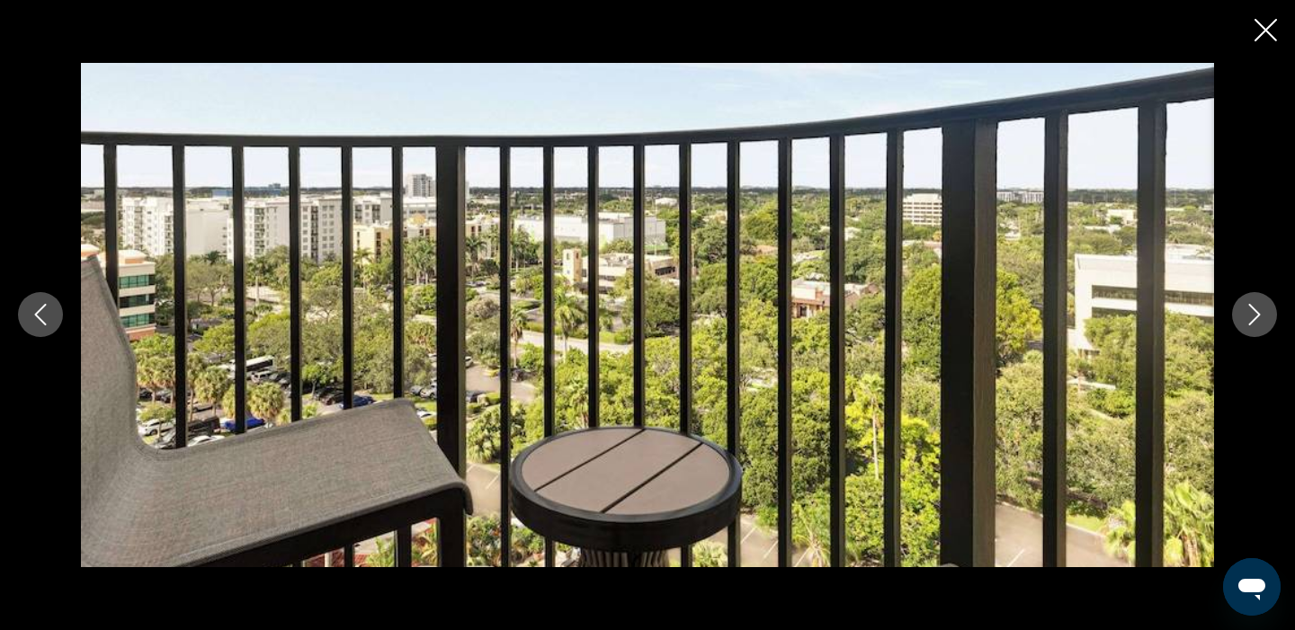
click at [1255, 319] on icon "Next image" at bounding box center [1255, 316] width 12 height 22
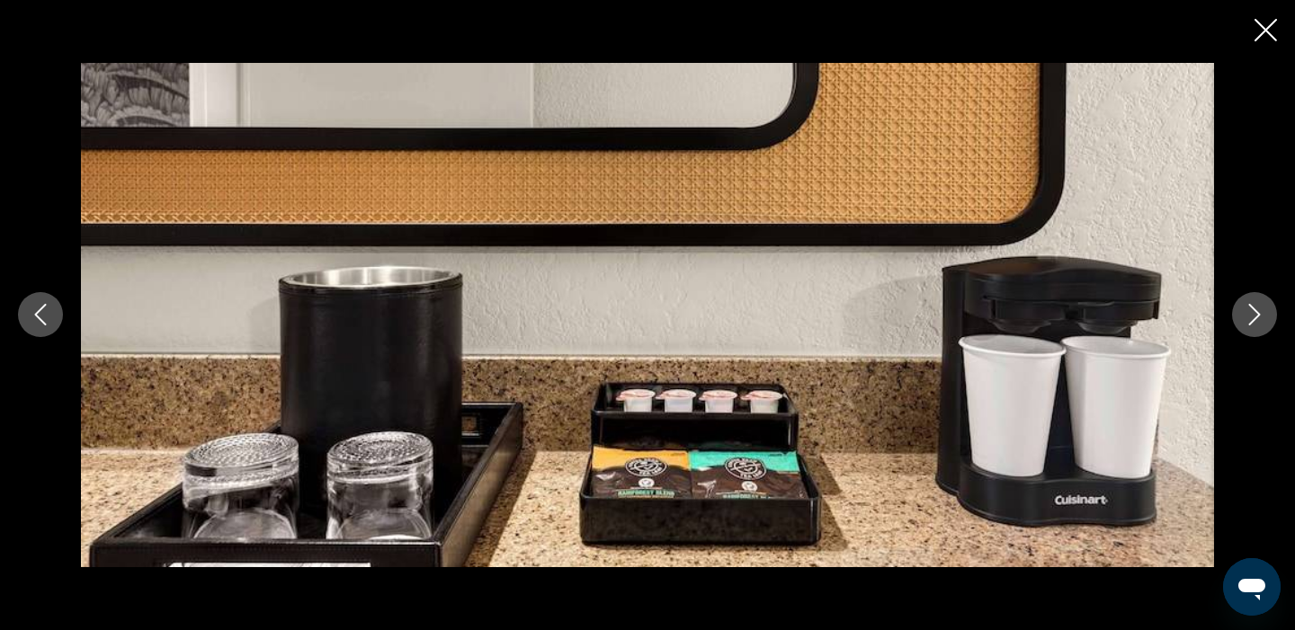
click at [1255, 319] on icon "Next image" at bounding box center [1255, 316] width 12 height 22
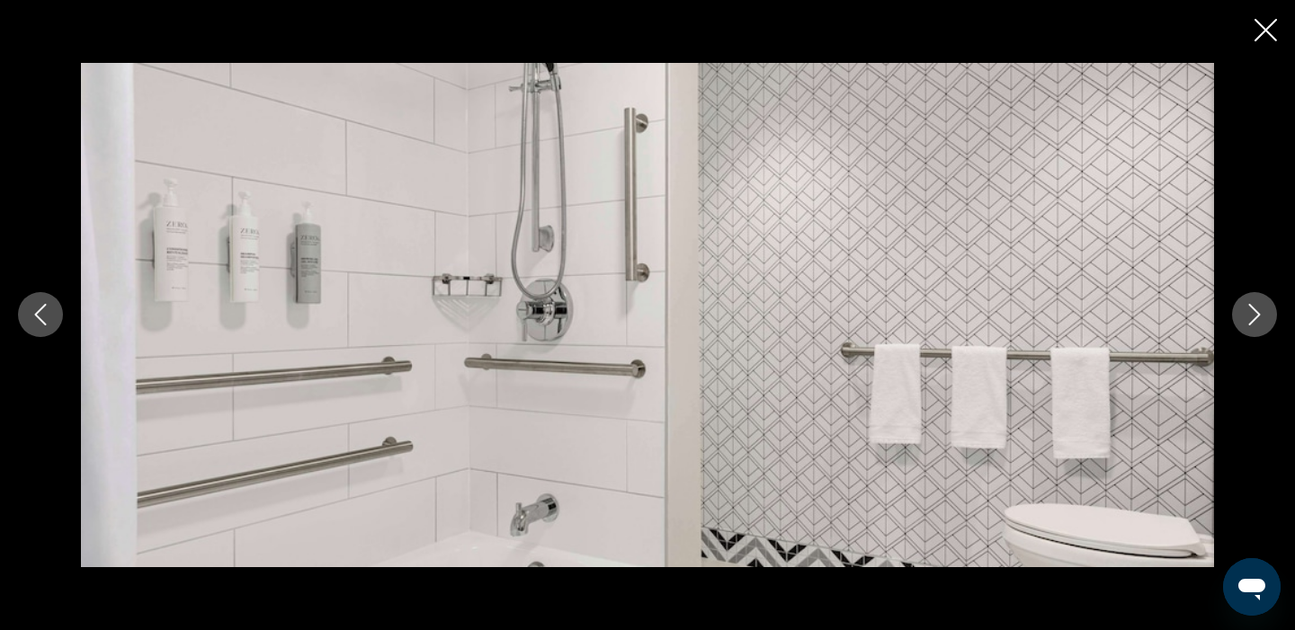
click at [33, 307] on icon "Previous image" at bounding box center [41, 315] width 22 height 22
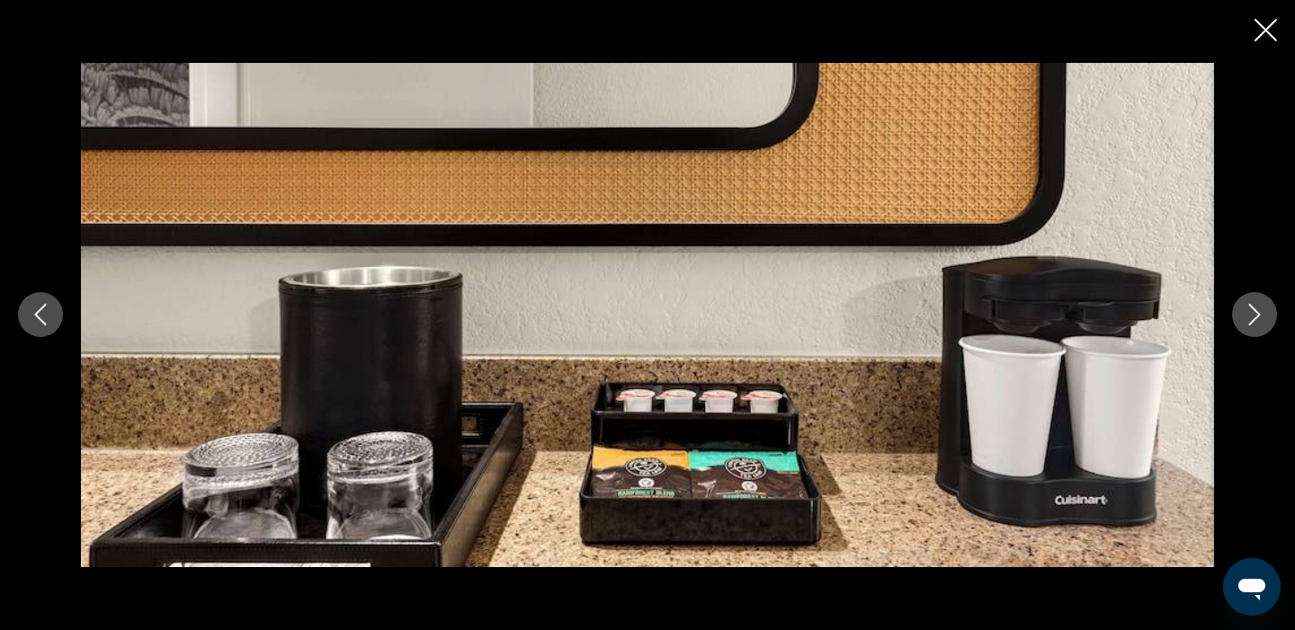
click at [33, 307] on icon "Previous image" at bounding box center [41, 315] width 22 height 22
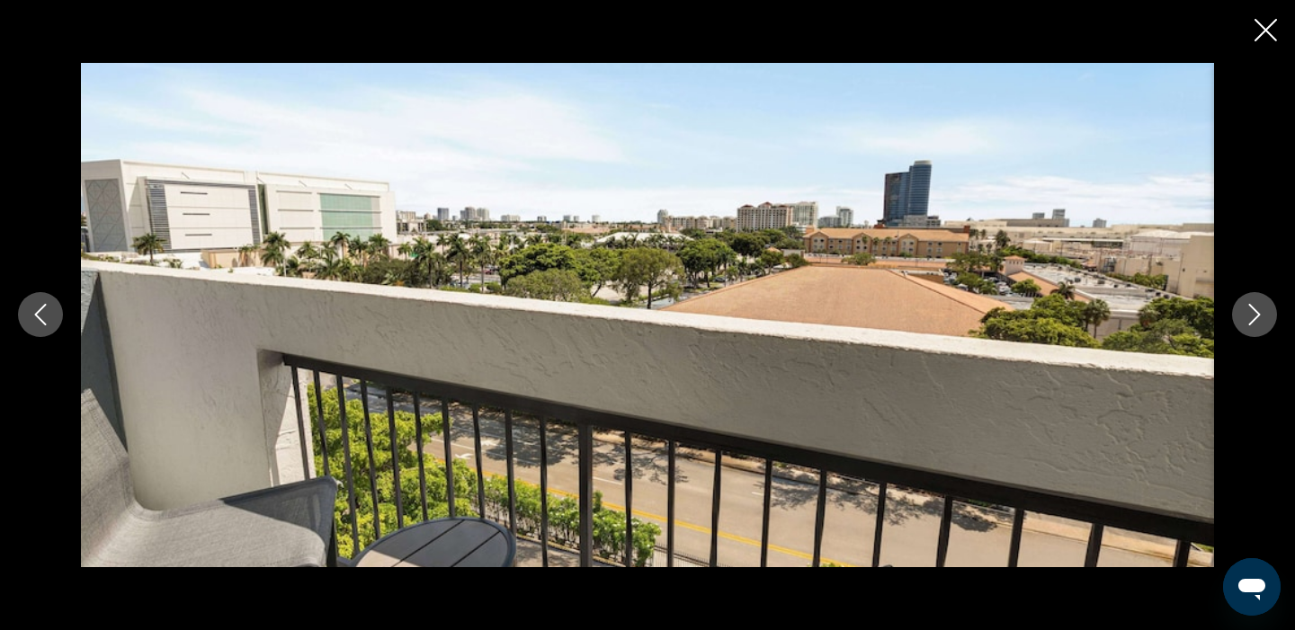
click at [1251, 311] on icon "Next image" at bounding box center [1254, 315] width 22 height 22
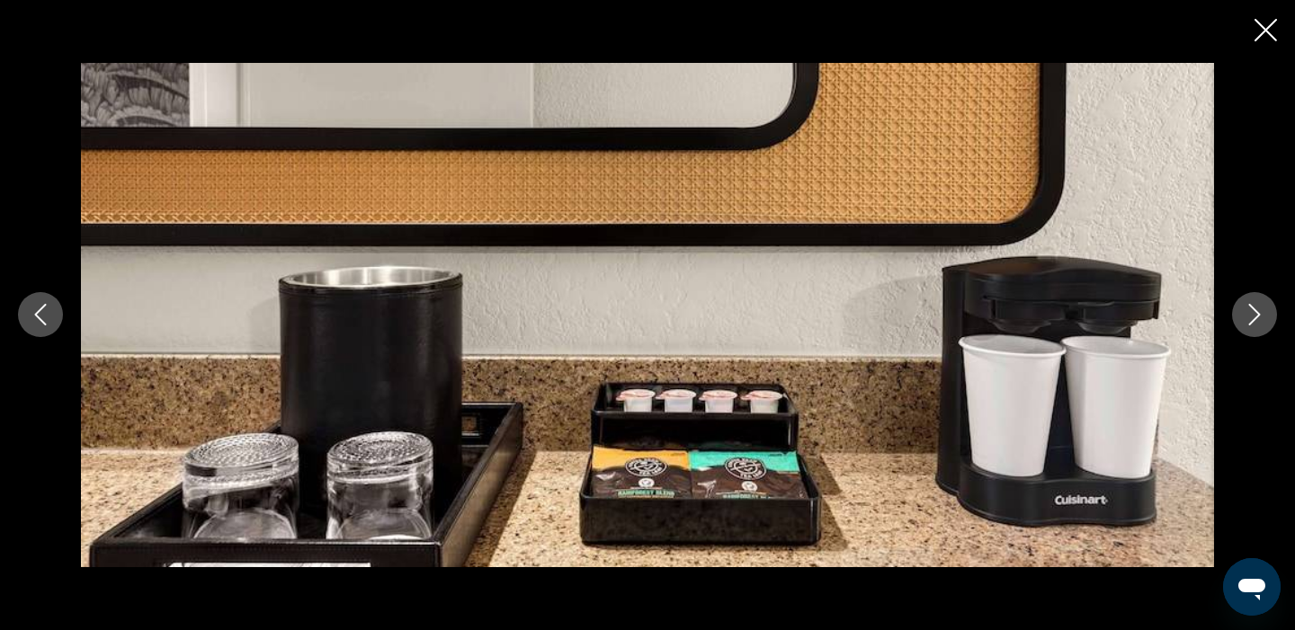
click at [1251, 311] on icon "Next image" at bounding box center [1254, 315] width 22 height 22
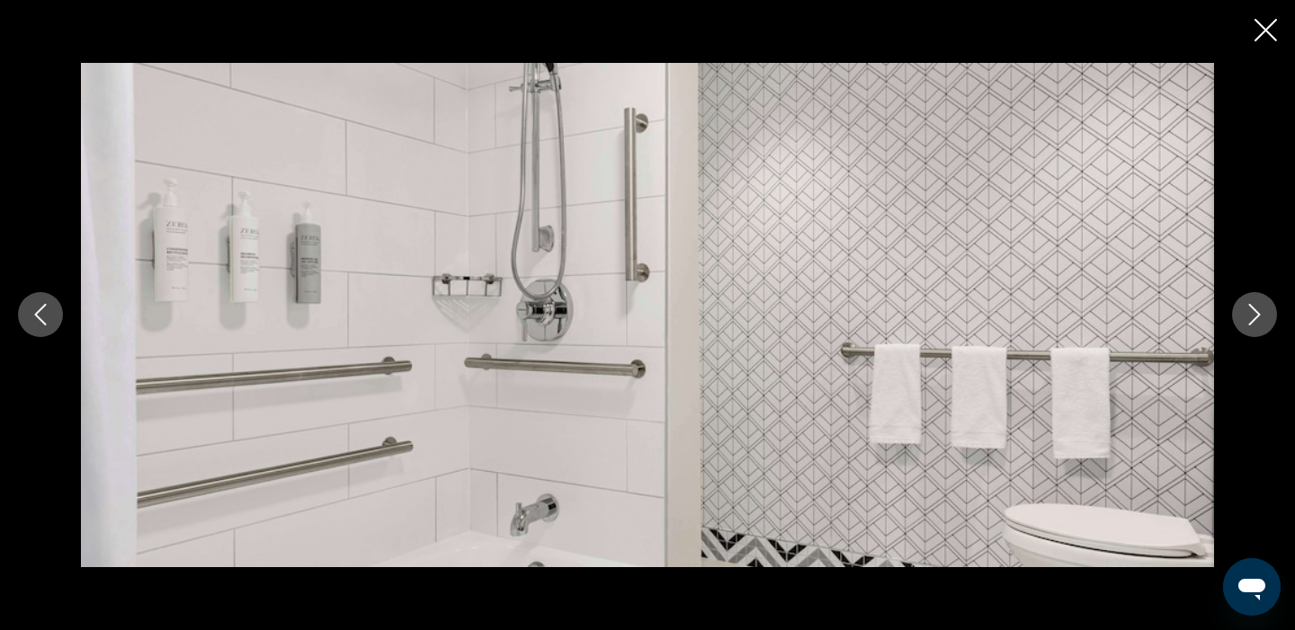
click at [1251, 311] on icon "Next image" at bounding box center [1254, 315] width 22 height 22
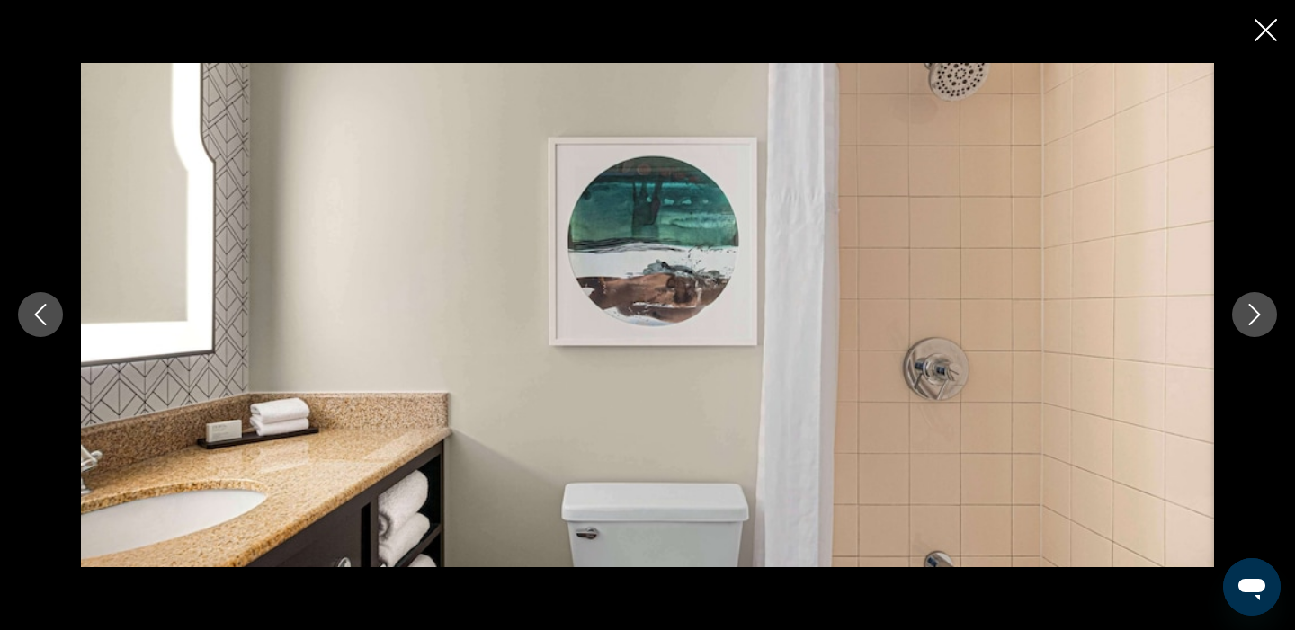
click at [1263, 31] on icon "Close slideshow" at bounding box center [1265, 30] width 22 height 22
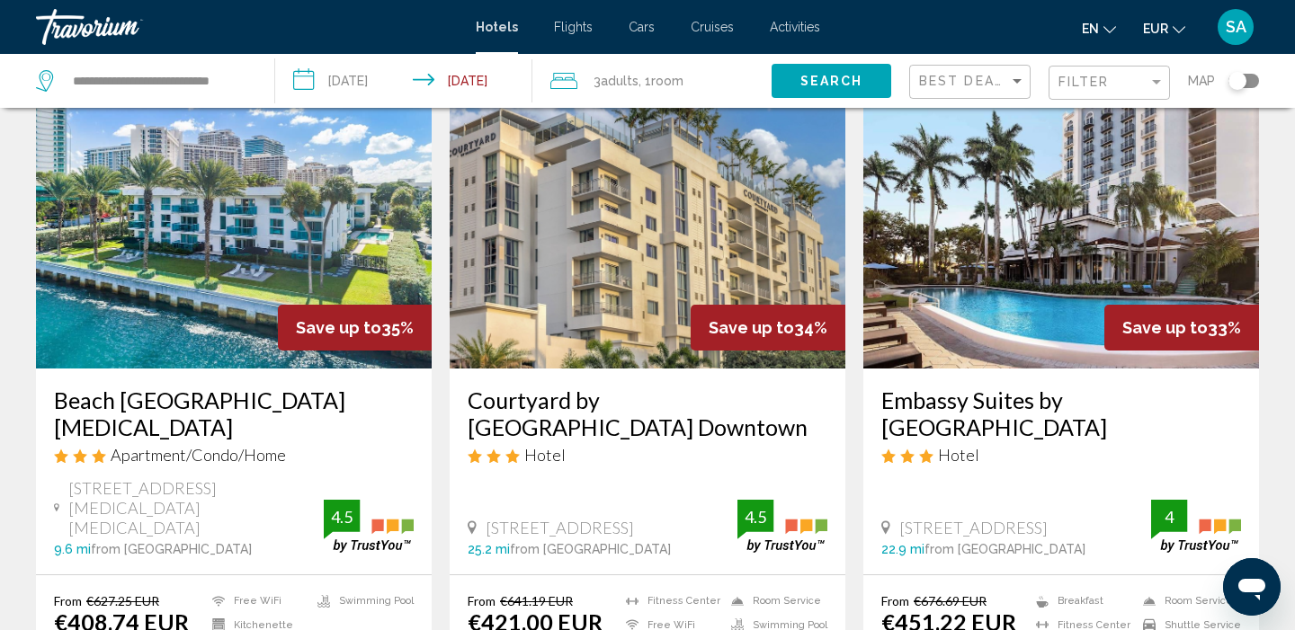
scroll to position [2096, 0]
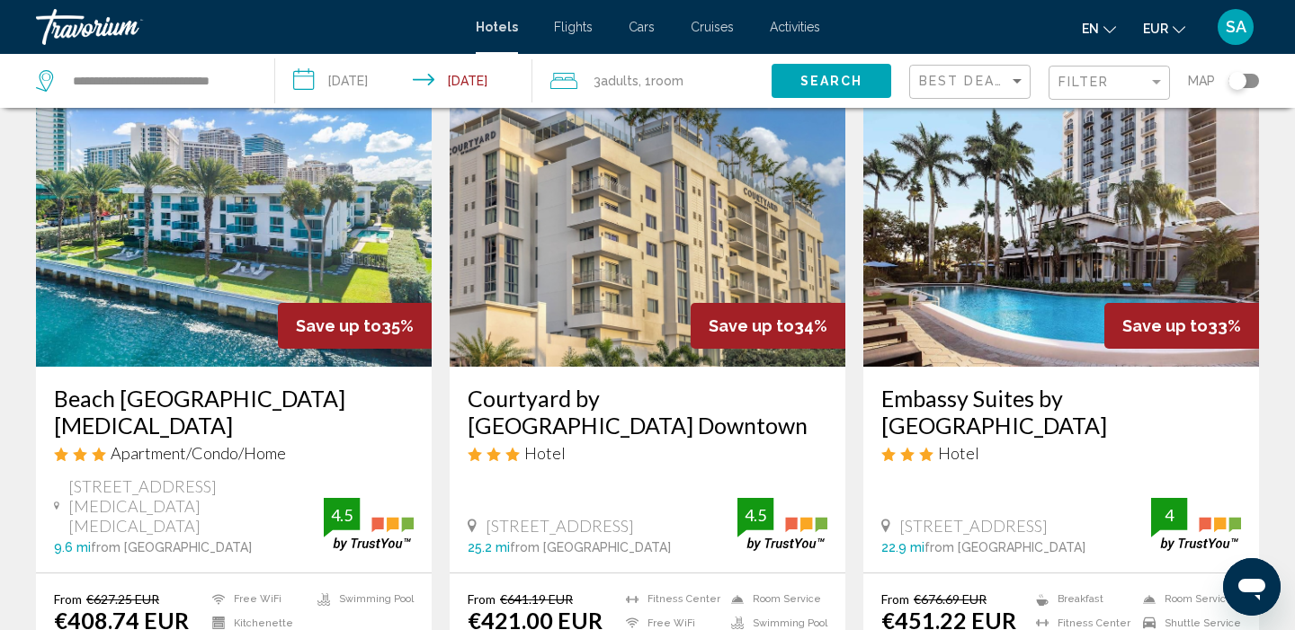
click at [221, 209] on img "Main content" at bounding box center [234, 223] width 396 height 288
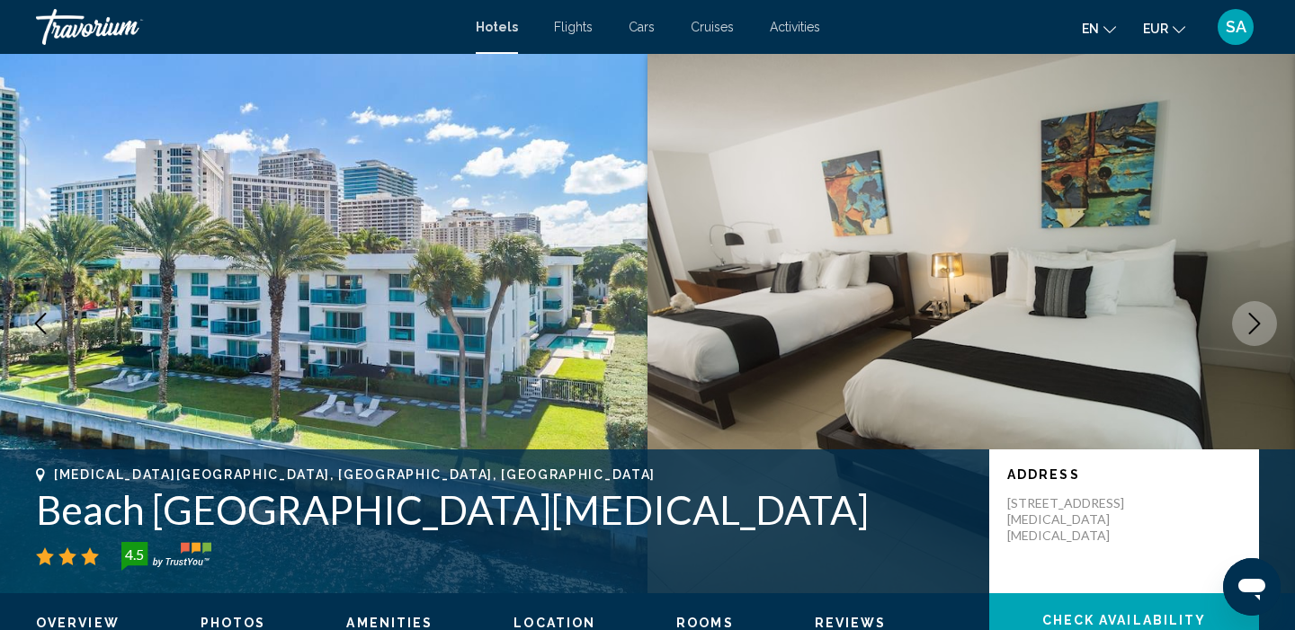
click at [1242, 325] on button "Next image" at bounding box center [1254, 323] width 45 height 45
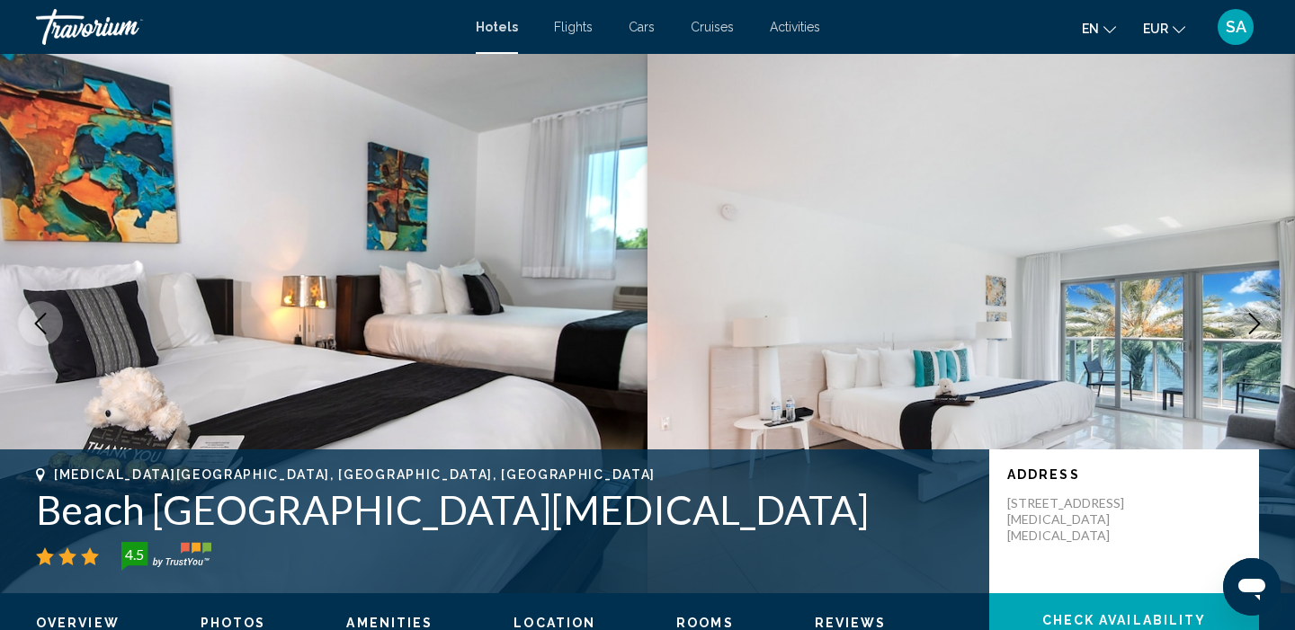
click at [1242, 325] on button "Next image" at bounding box center [1254, 323] width 45 height 45
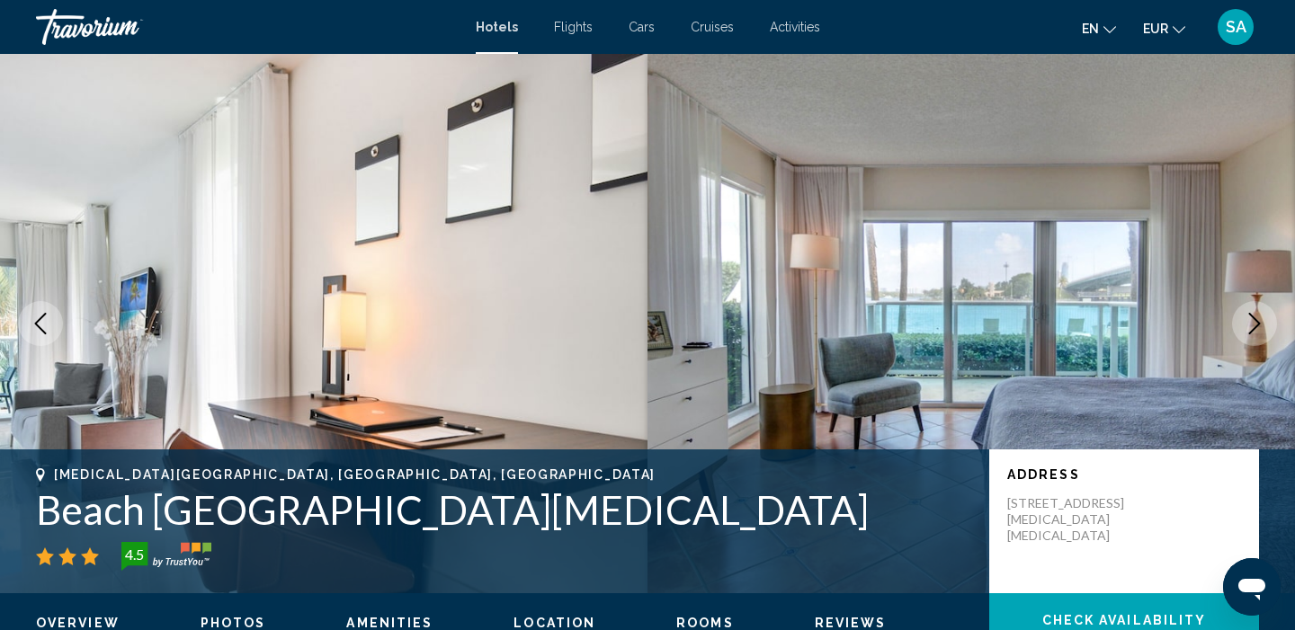
click at [1253, 328] on icon "Next image" at bounding box center [1255, 324] width 12 height 22
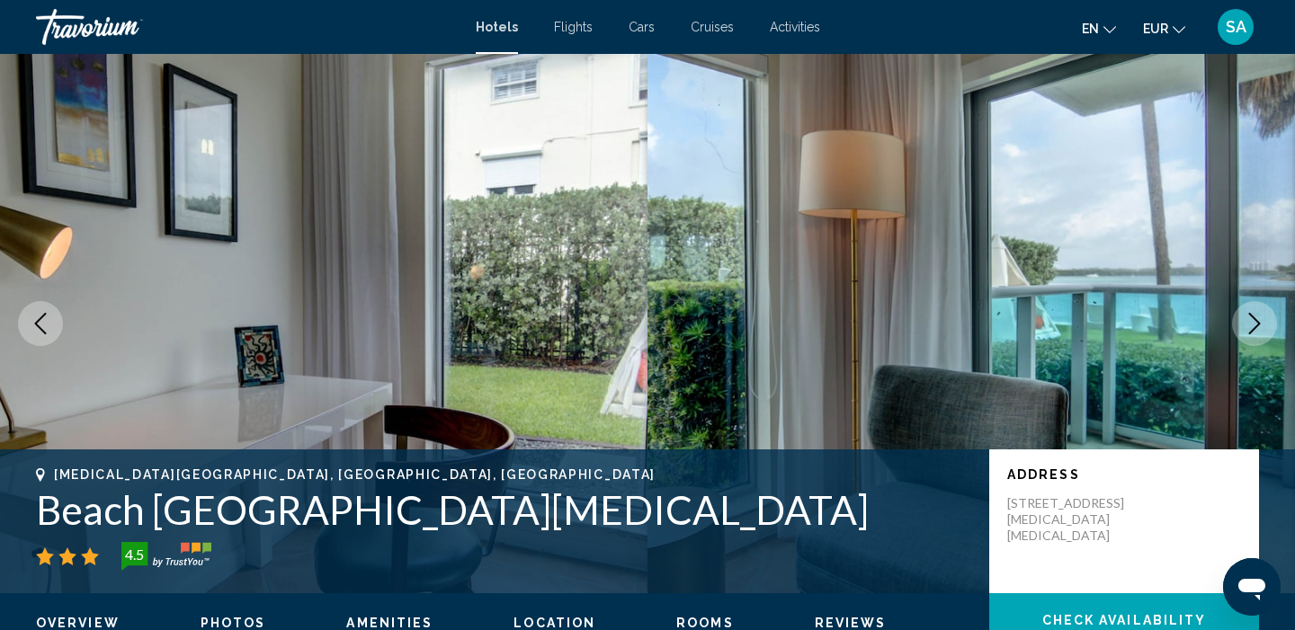
click at [1253, 329] on icon "Next image" at bounding box center [1255, 324] width 12 height 22
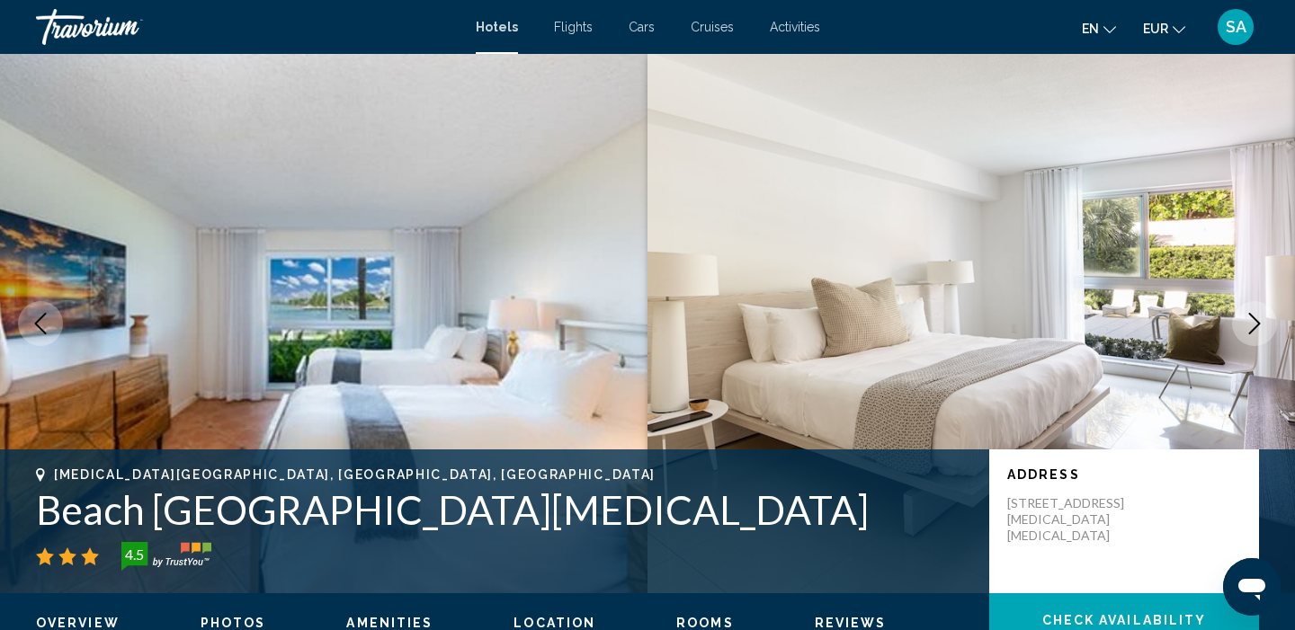
click at [1253, 329] on icon "Next image" at bounding box center [1255, 324] width 12 height 22
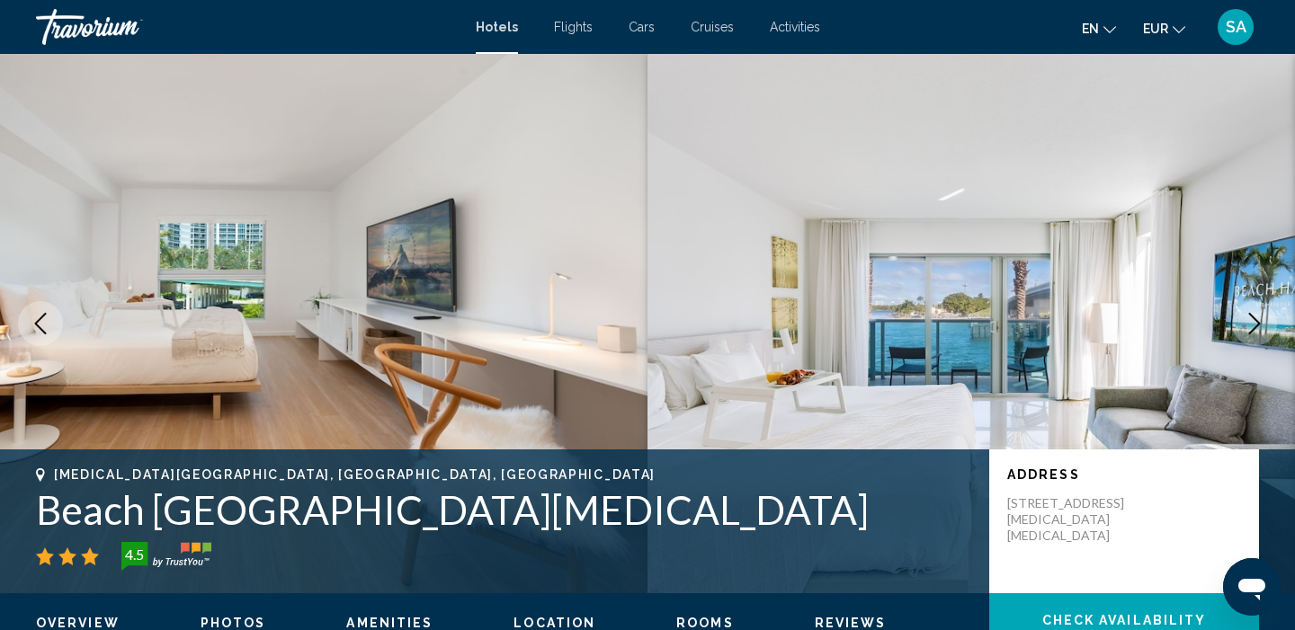
click at [1253, 329] on icon "Next image" at bounding box center [1255, 324] width 12 height 22
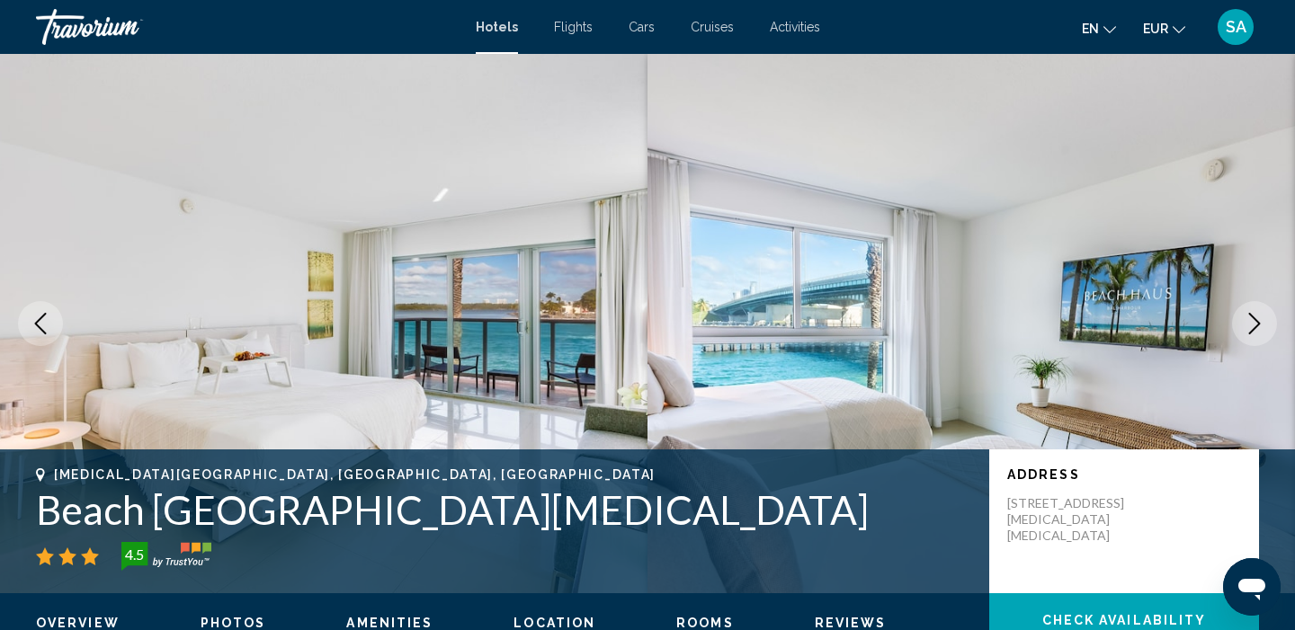
click at [1253, 329] on icon "Next image" at bounding box center [1255, 324] width 12 height 22
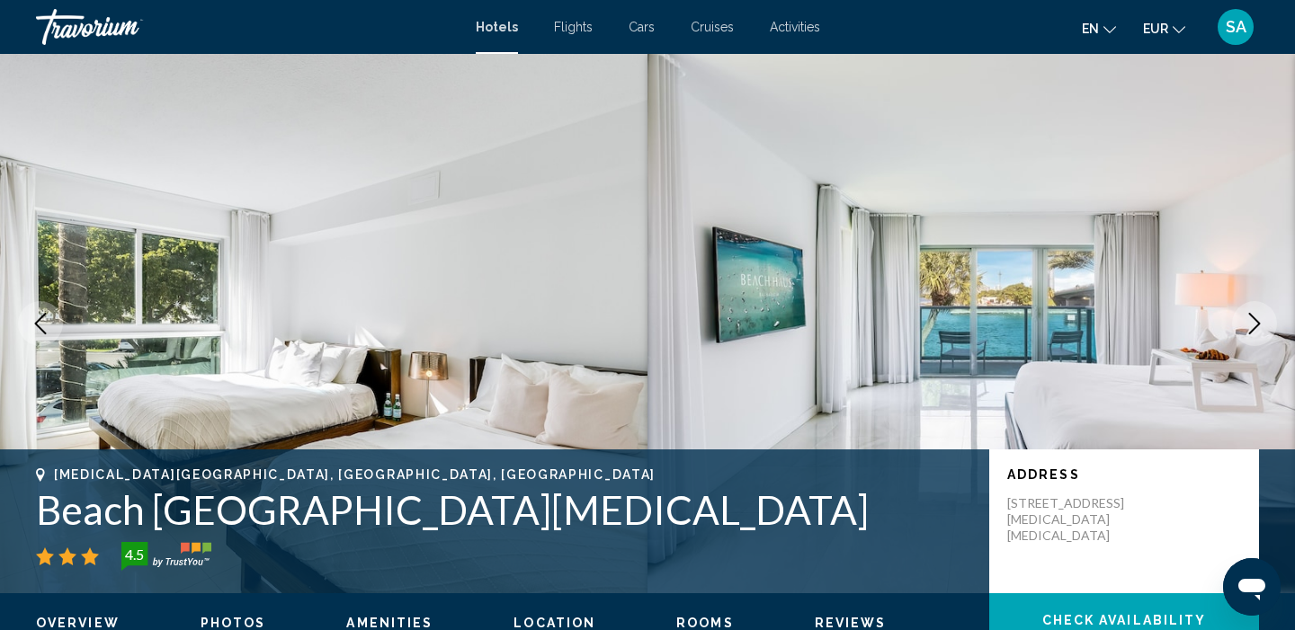
click at [1253, 329] on icon "Next image" at bounding box center [1255, 324] width 12 height 22
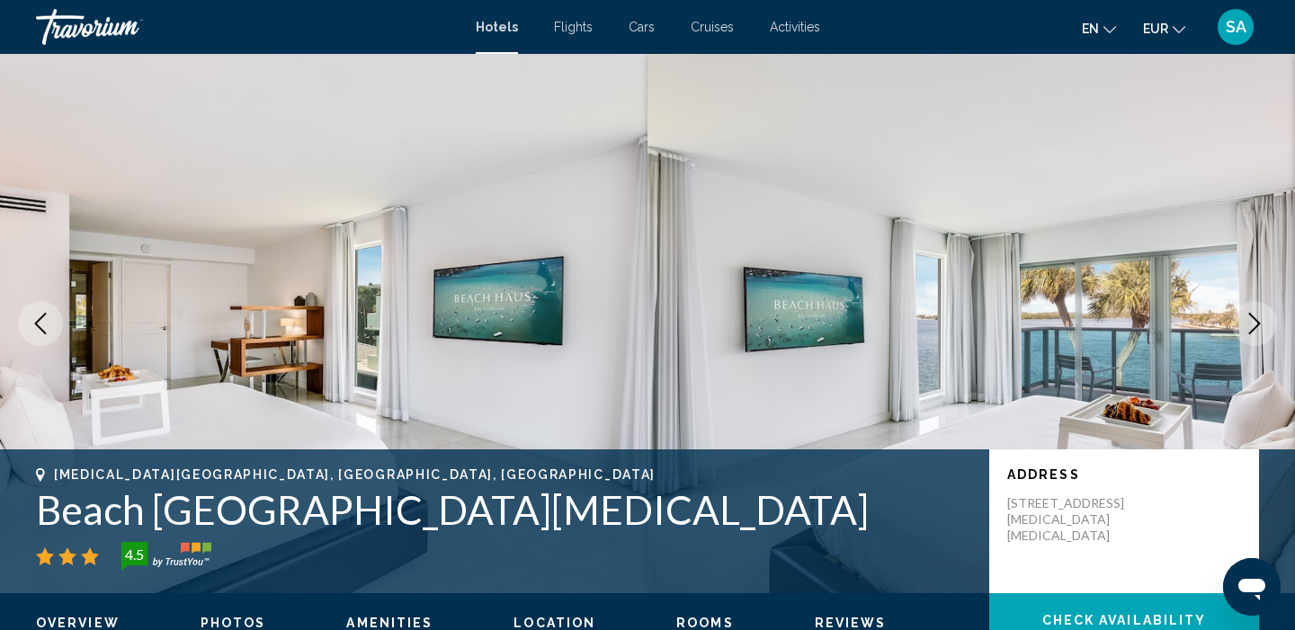
click at [1253, 330] on icon "Next image" at bounding box center [1255, 324] width 12 height 22
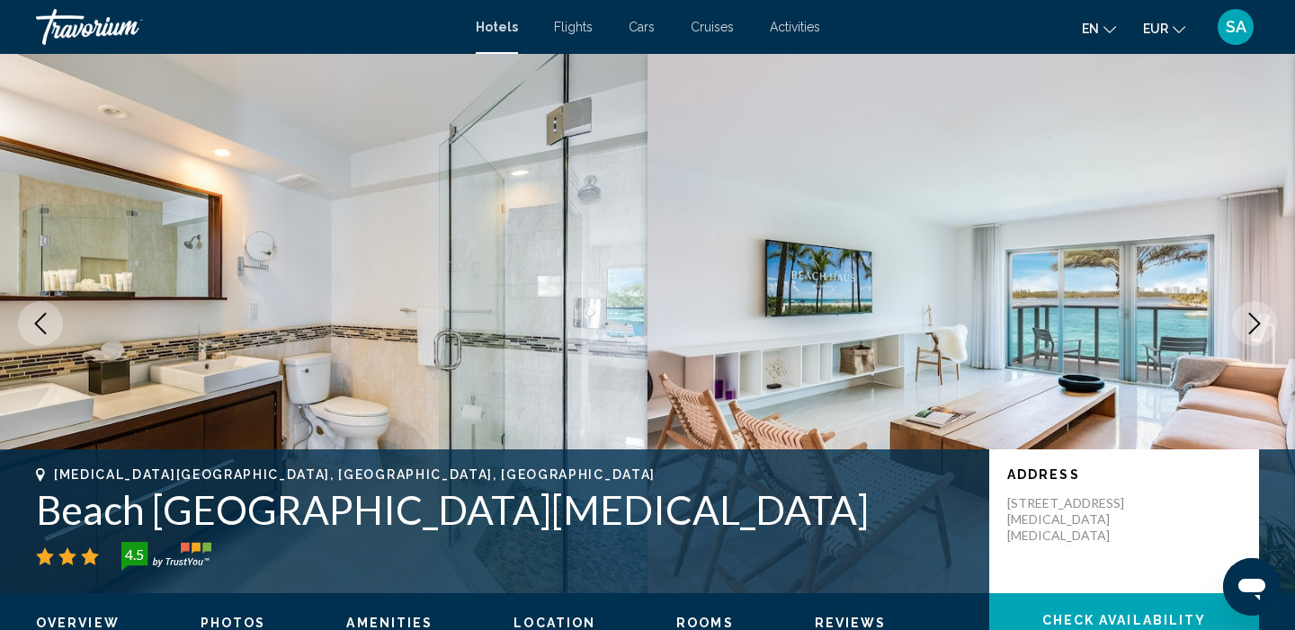
click at [1253, 330] on icon "Next image" at bounding box center [1255, 324] width 12 height 22
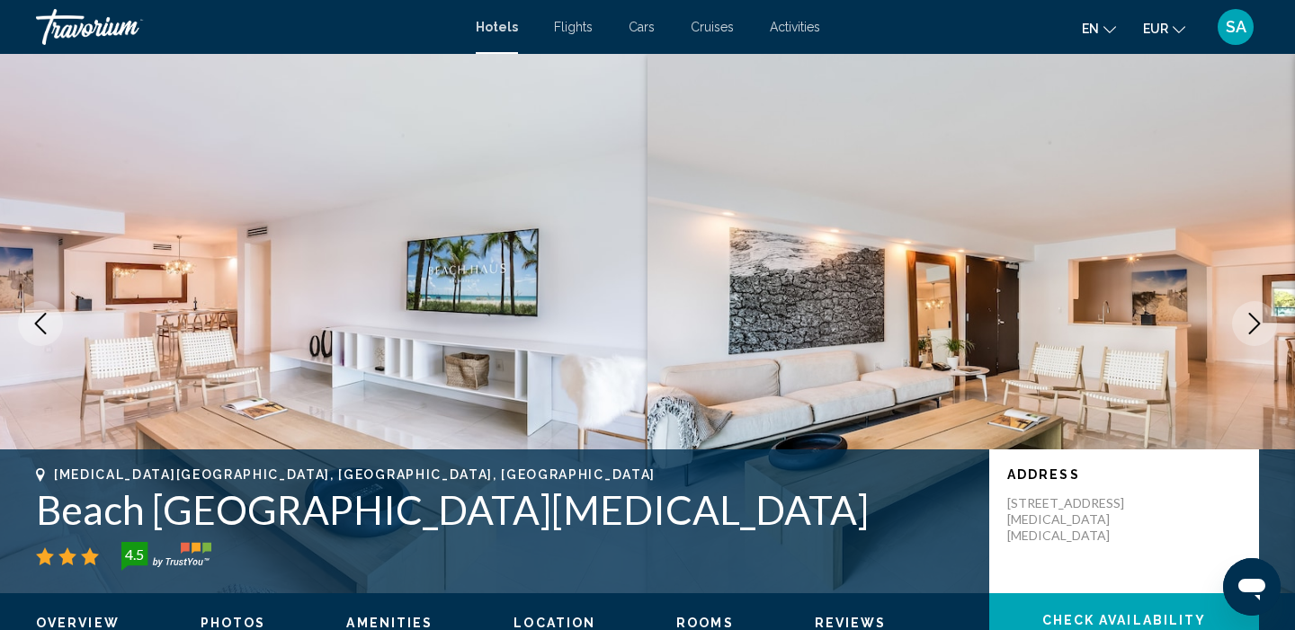
click at [1253, 330] on icon "Next image" at bounding box center [1255, 324] width 12 height 22
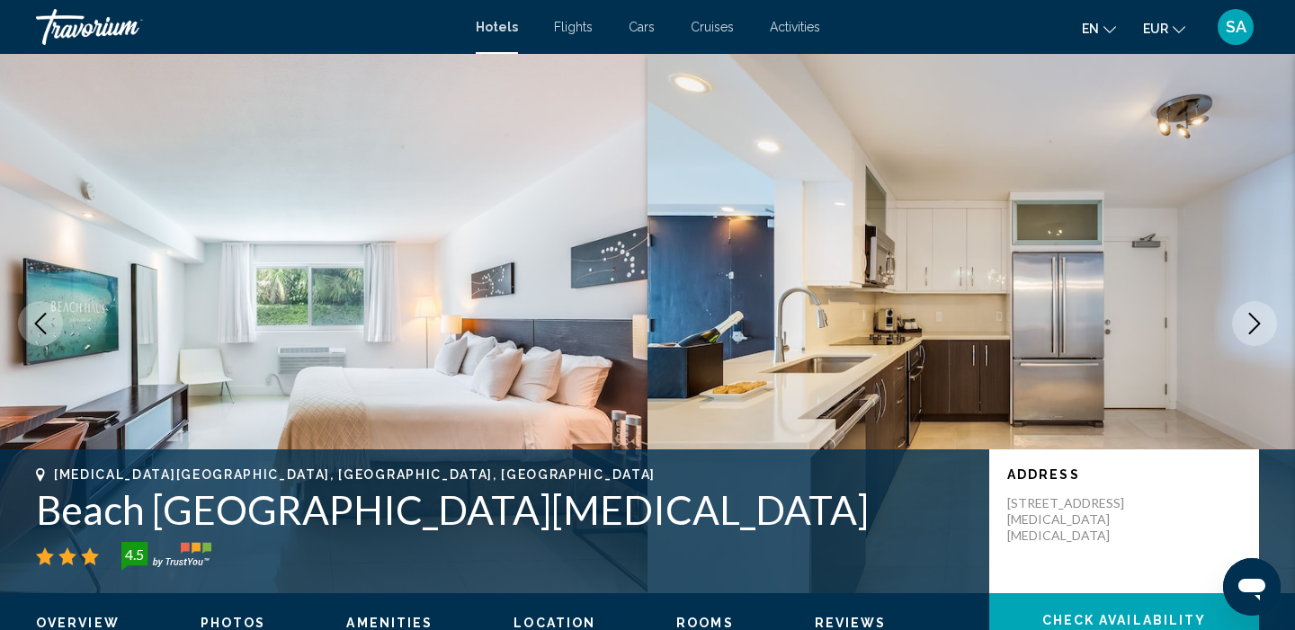
click at [1253, 330] on icon "Next image" at bounding box center [1255, 324] width 12 height 22
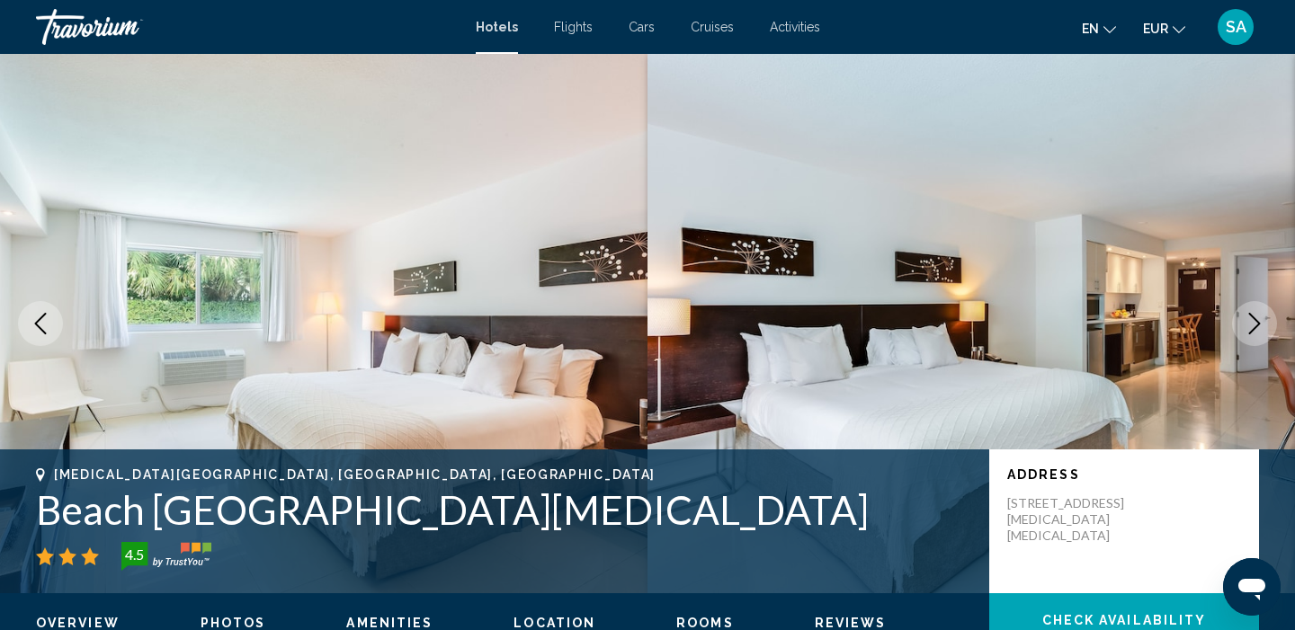
click at [1253, 330] on icon "Next image" at bounding box center [1255, 324] width 12 height 22
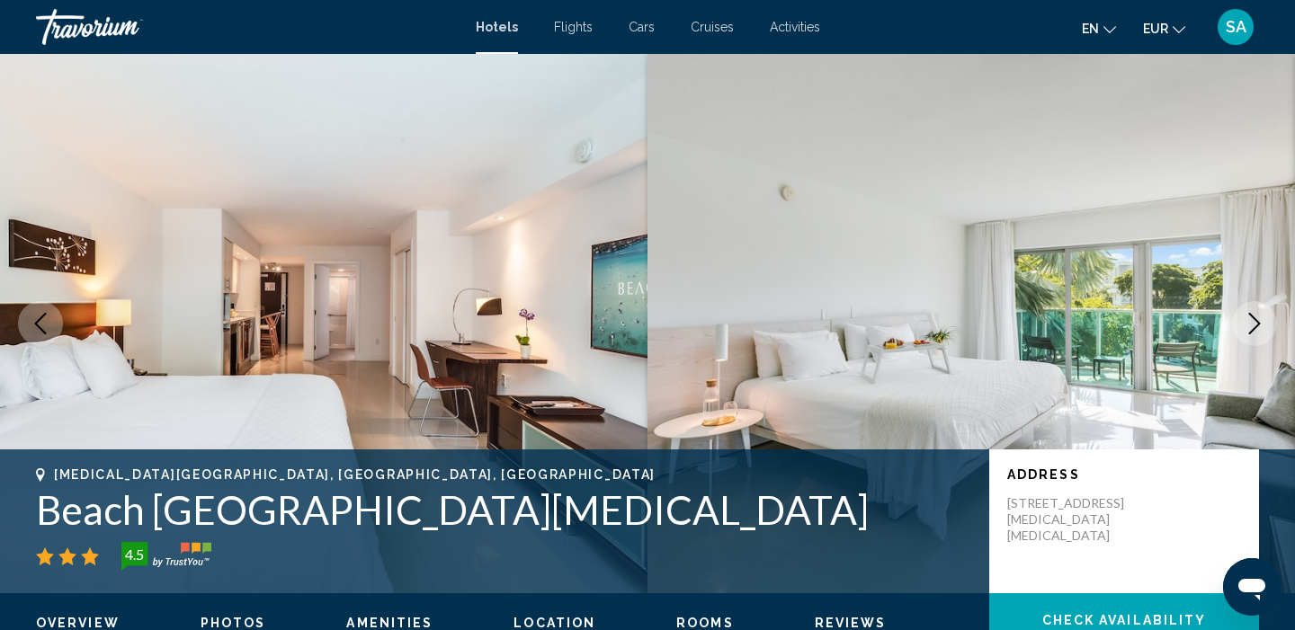
click at [1253, 330] on icon "Next image" at bounding box center [1255, 324] width 12 height 22
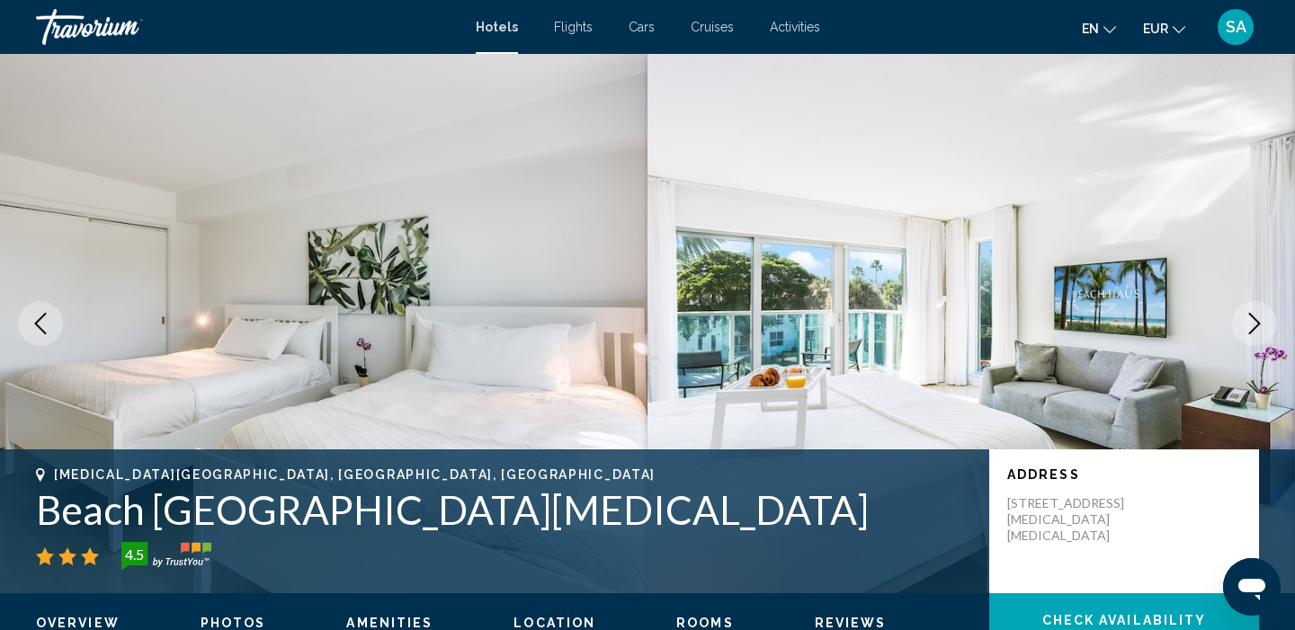
click at [1253, 330] on icon "Next image" at bounding box center [1255, 324] width 12 height 22
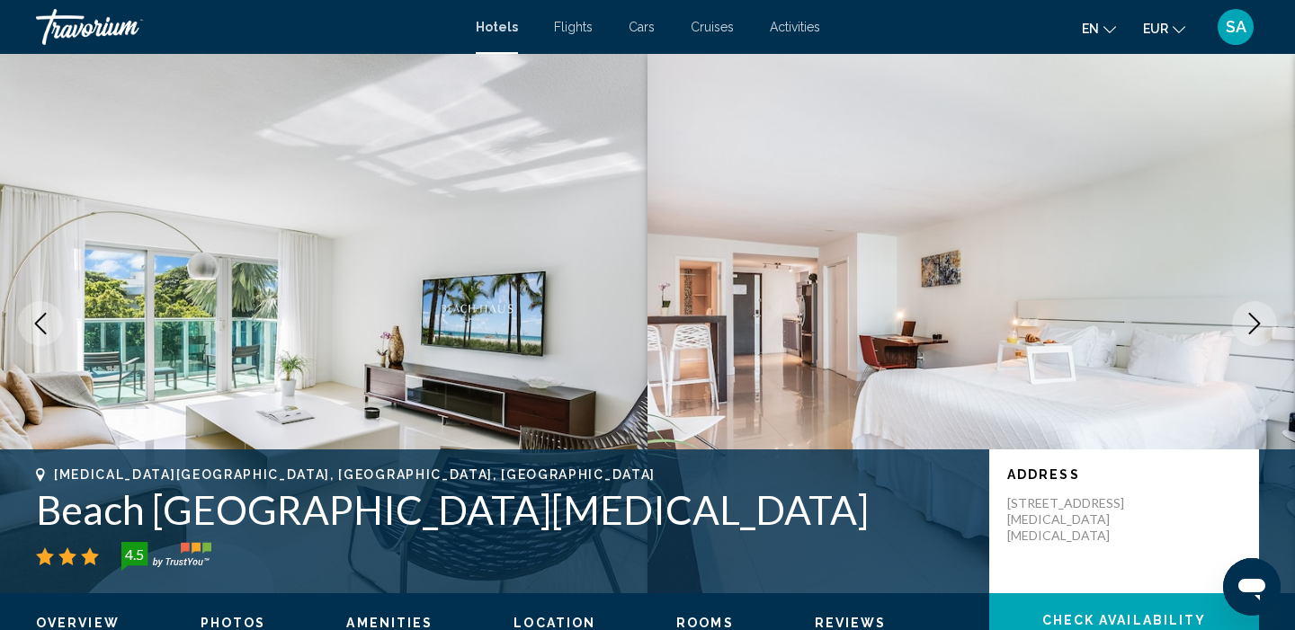
click at [1253, 330] on icon "Next image" at bounding box center [1255, 324] width 12 height 22
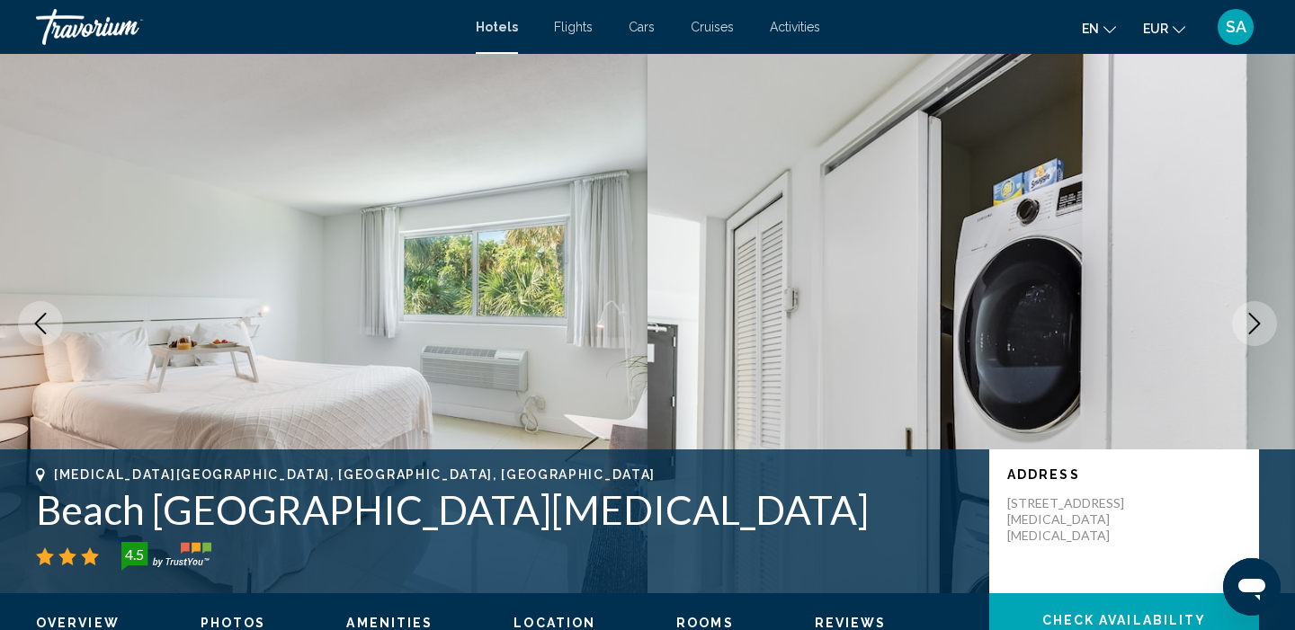
click at [1251, 323] on icon "Next image" at bounding box center [1254, 324] width 22 height 22
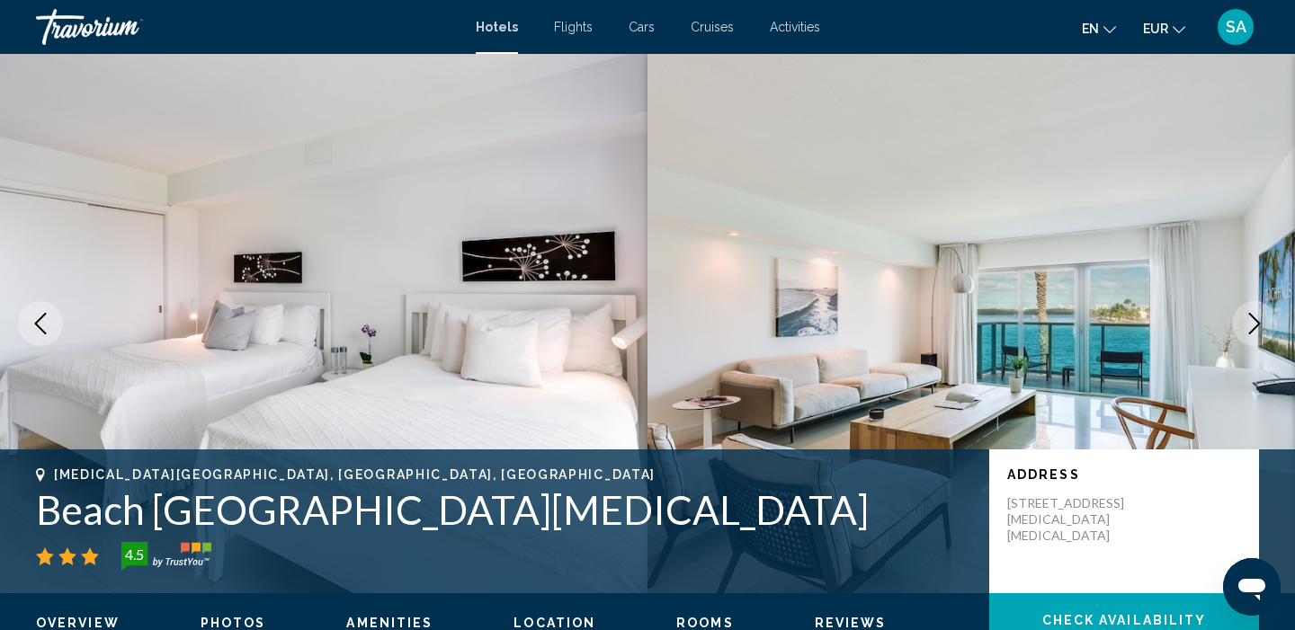
click at [1251, 323] on icon "Next image" at bounding box center [1254, 324] width 22 height 22
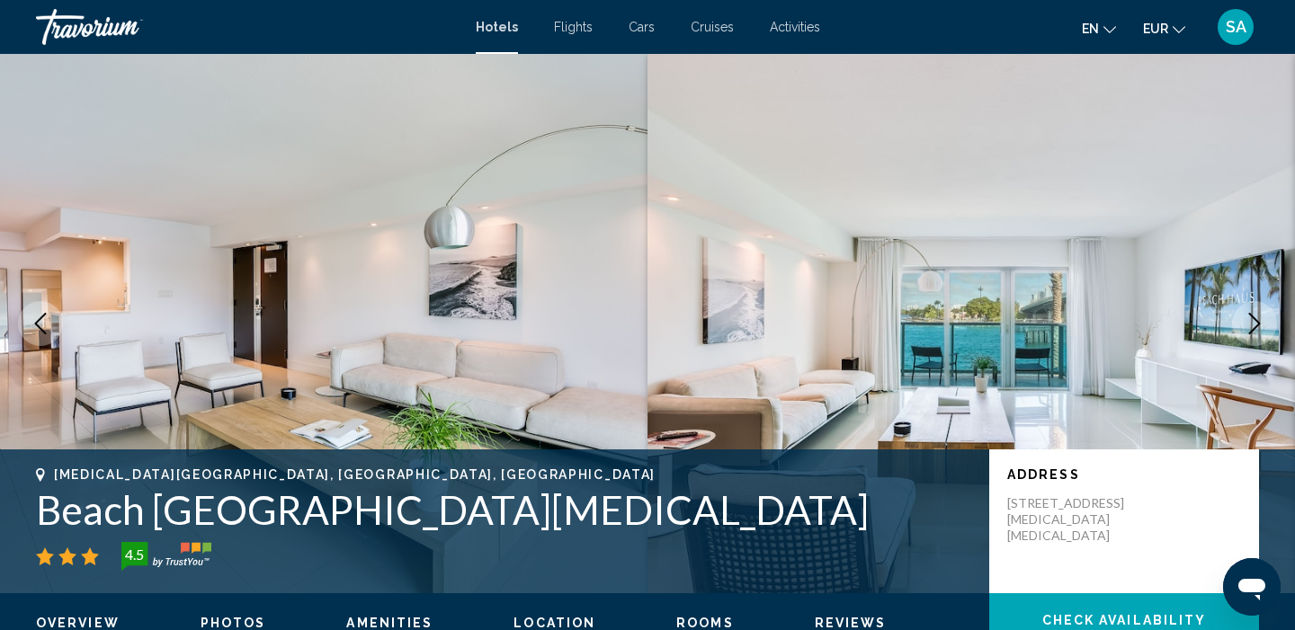
click at [1251, 324] on icon "Next image" at bounding box center [1254, 324] width 22 height 22
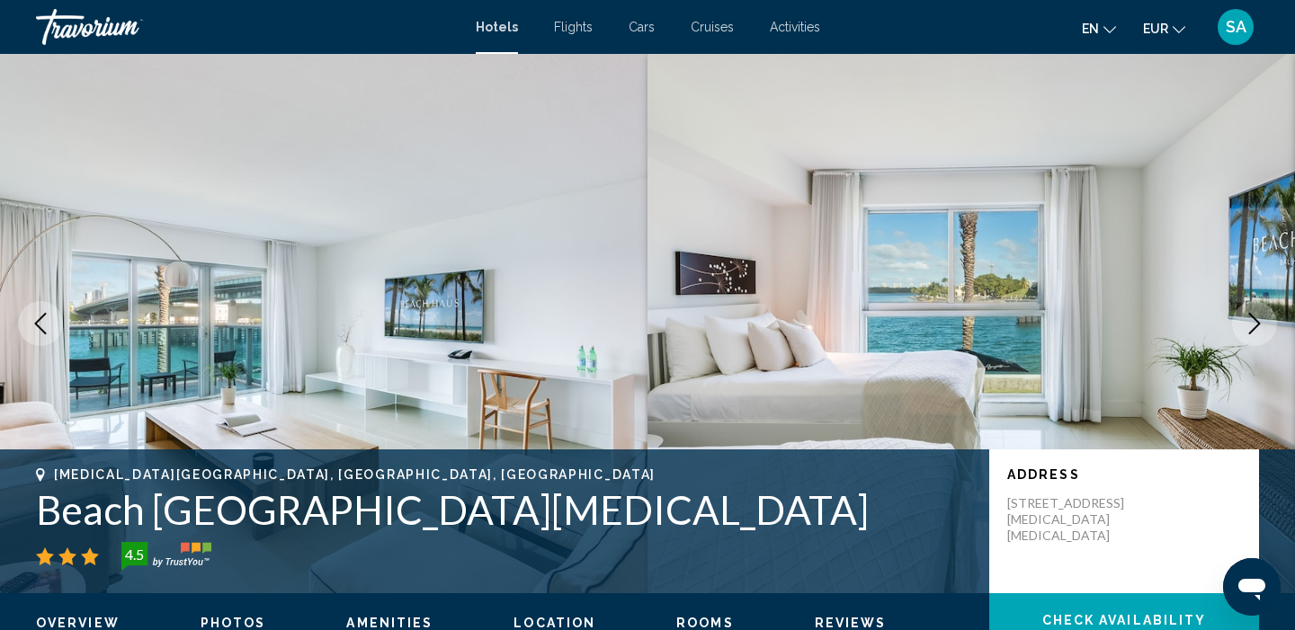
click at [1251, 325] on icon "Next image" at bounding box center [1254, 324] width 22 height 22
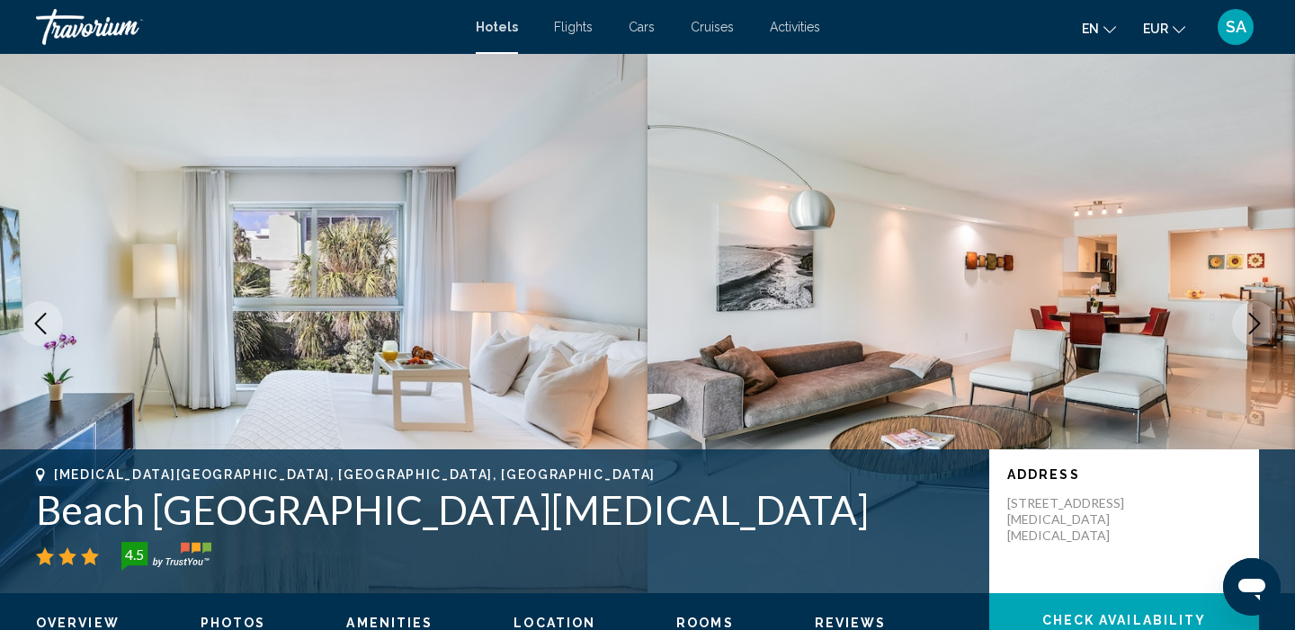
click at [1251, 325] on icon "Next image" at bounding box center [1254, 324] width 22 height 22
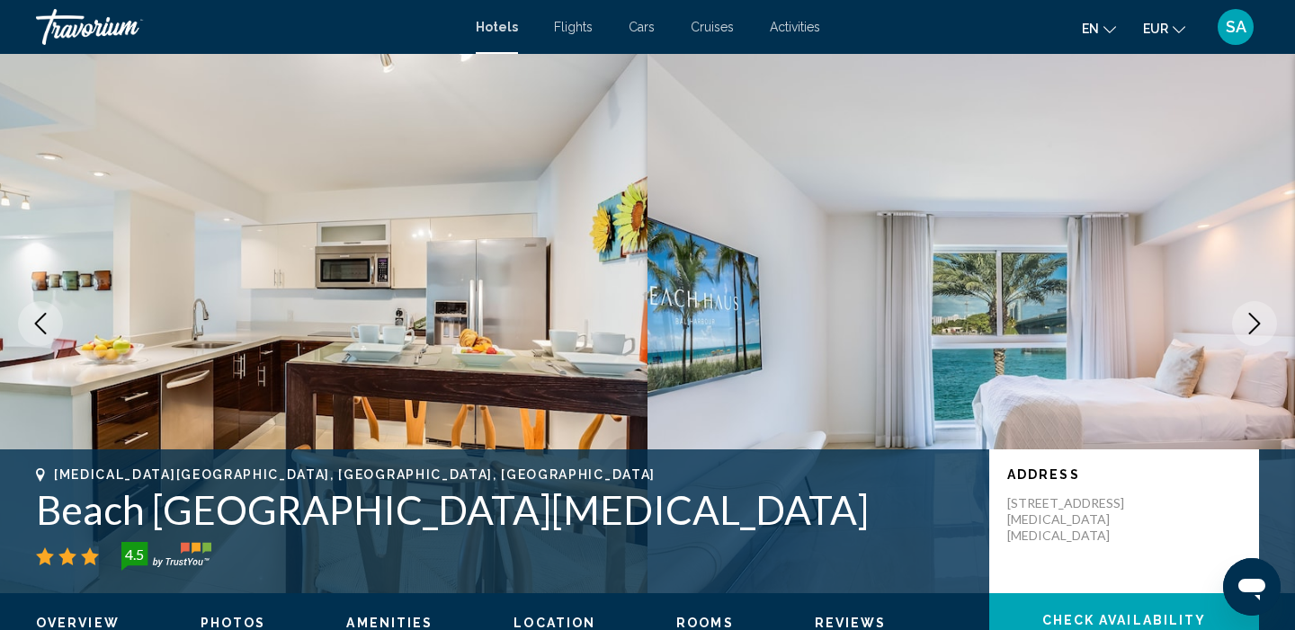
click at [1251, 325] on icon "Next image" at bounding box center [1254, 324] width 22 height 22
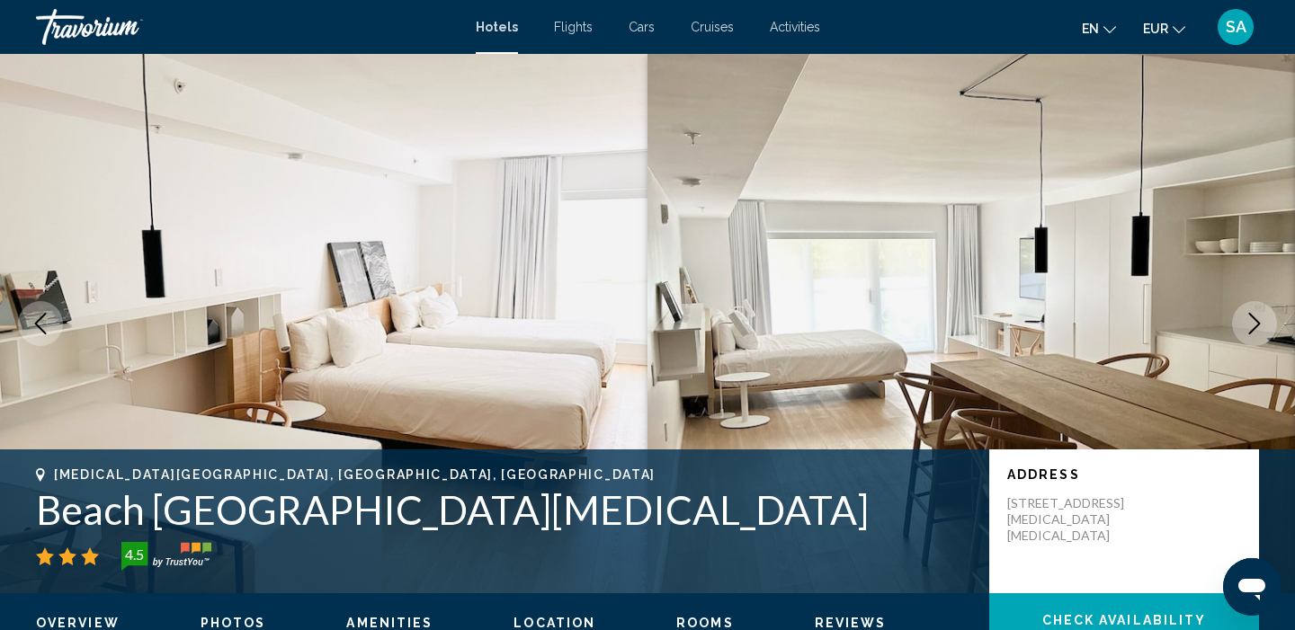
click at [1251, 325] on icon "Next image" at bounding box center [1254, 324] width 22 height 22
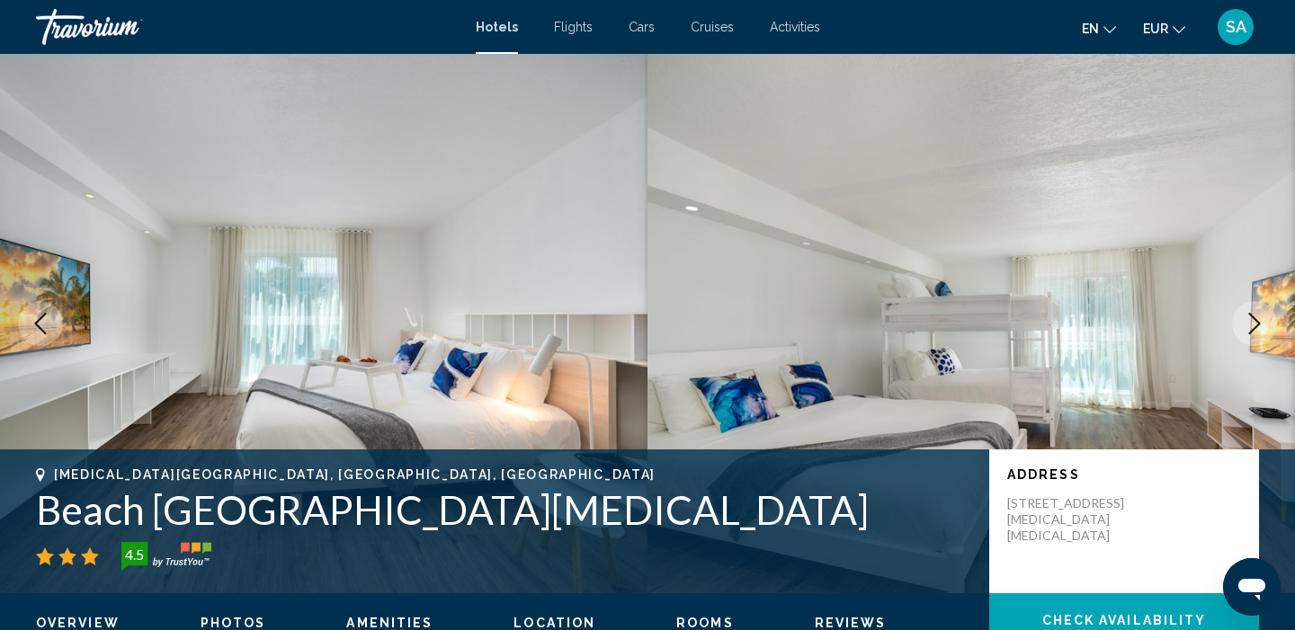
click at [1251, 325] on icon "Next image" at bounding box center [1254, 324] width 22 height 22
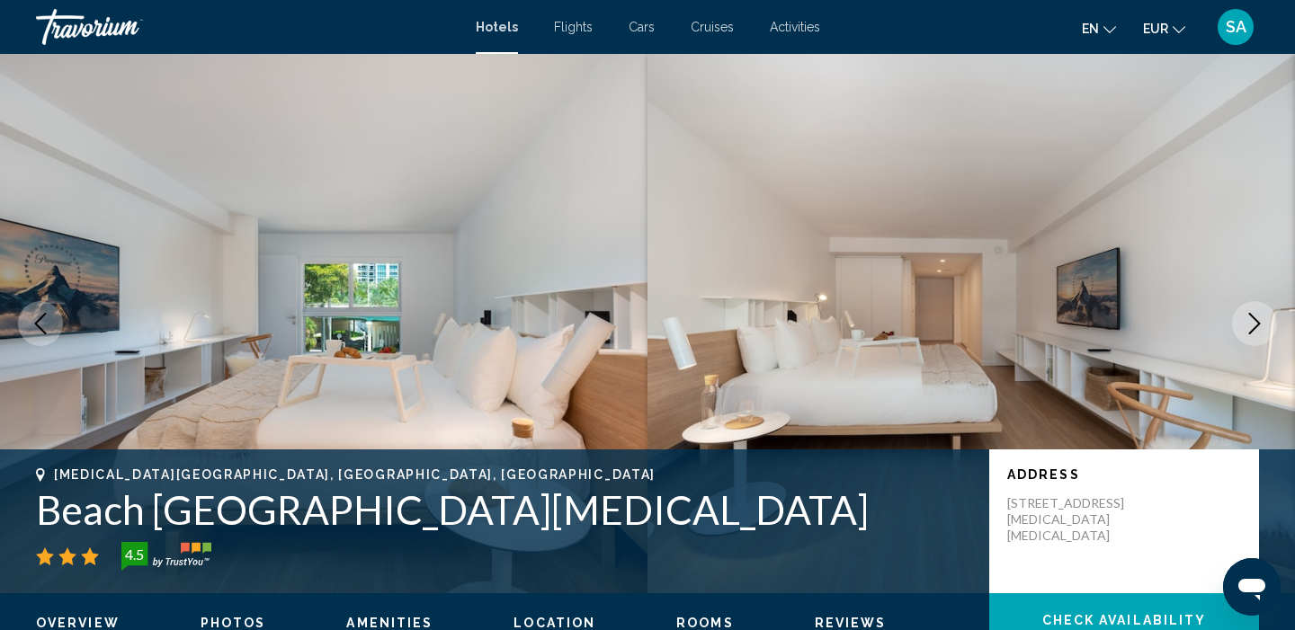
click at [1251, 325] on icon "Next image" at bounding box center [1254, 324] width 22 height 22
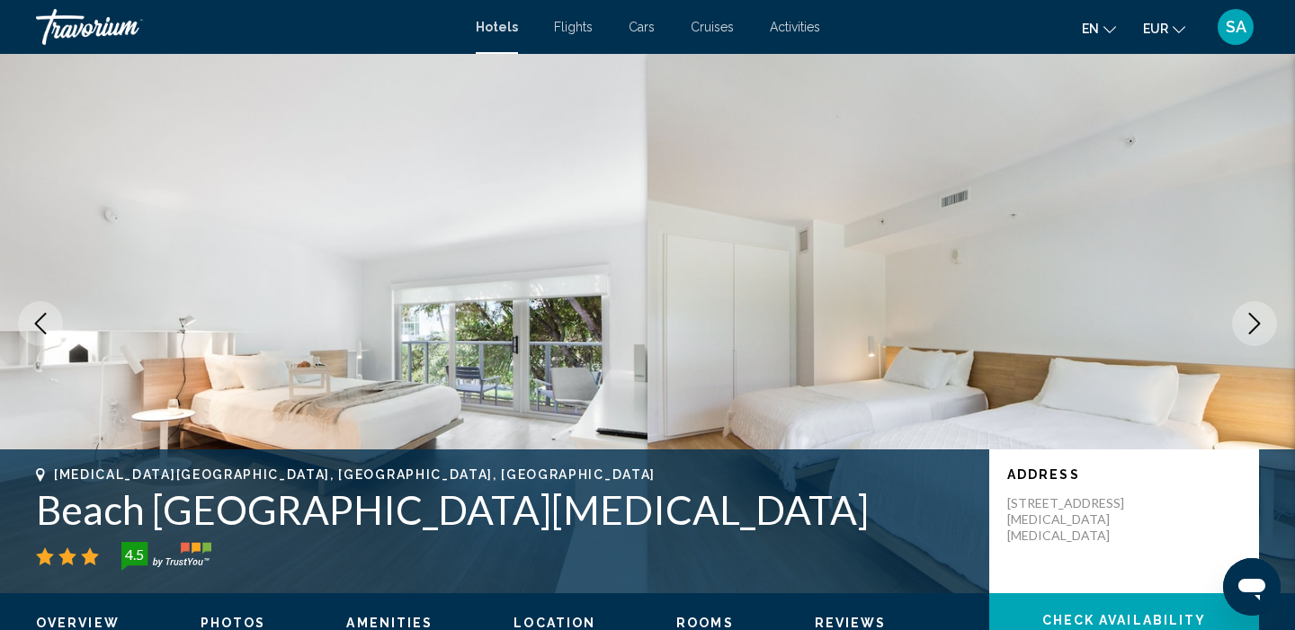
click at [1251, 325] on icon "Next image" at bounding box center [1254, 324] width 22 height 22
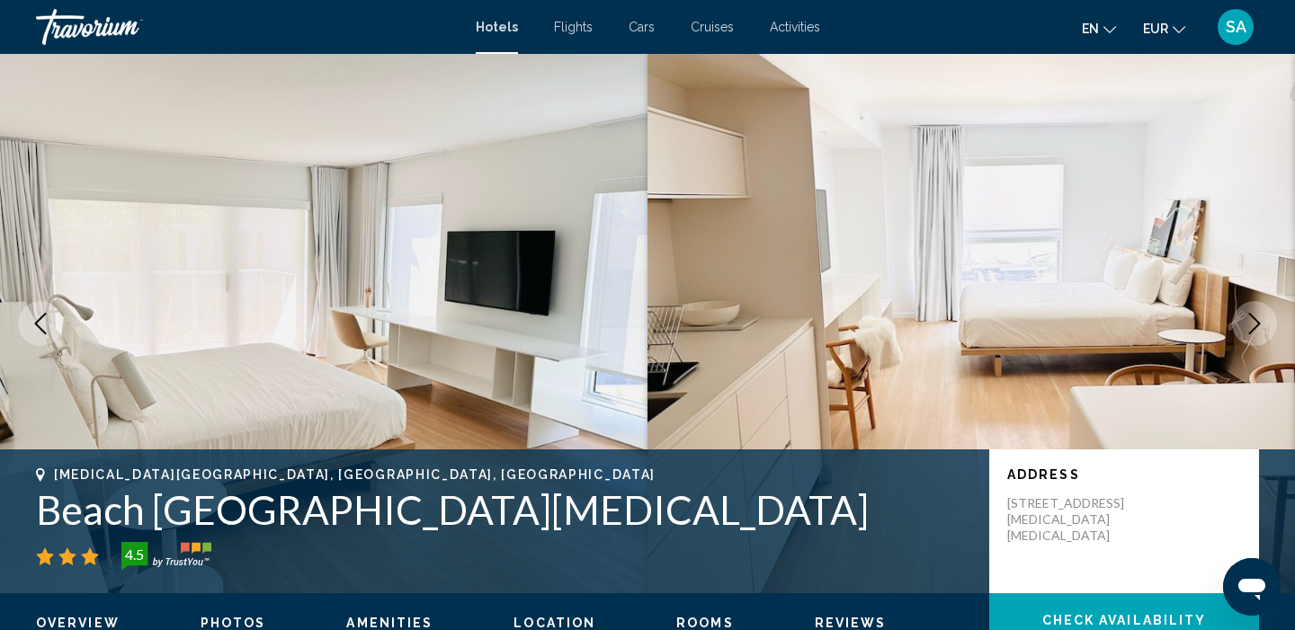
click at [1251, 325] on icon "Next image" at bounding box center [1254, 324] width 22 height 22
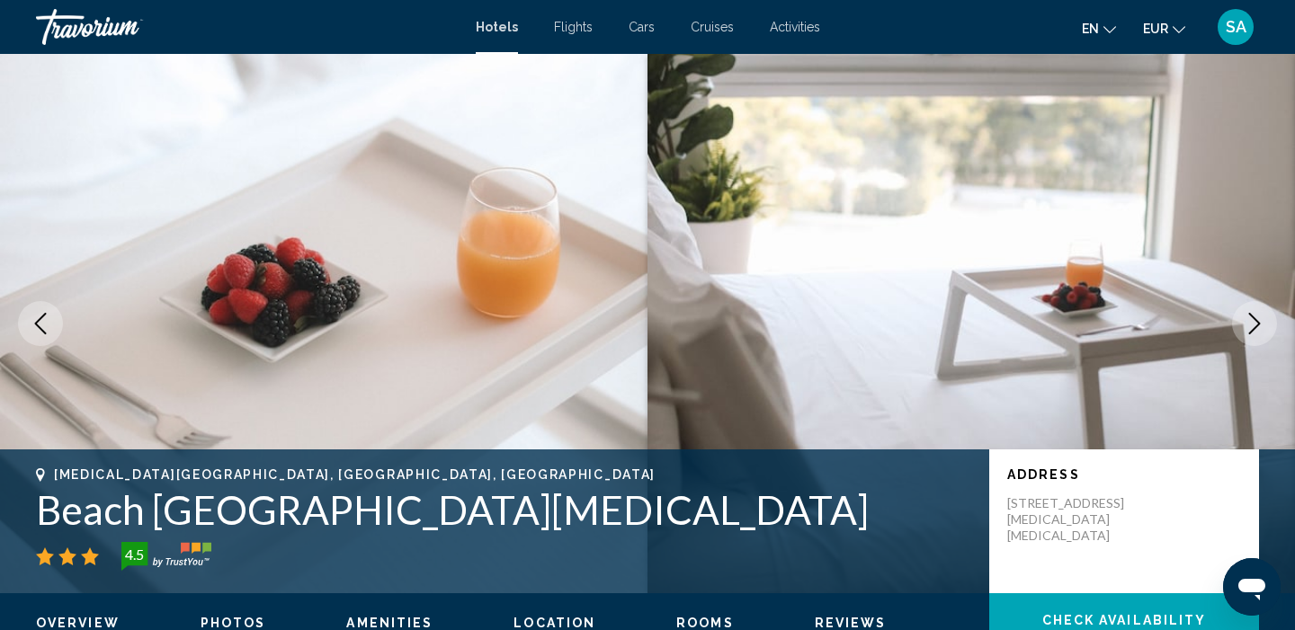
click at [1251, 325] on icon "Next image" at bounding box center [1254, 324] width 22 height 22
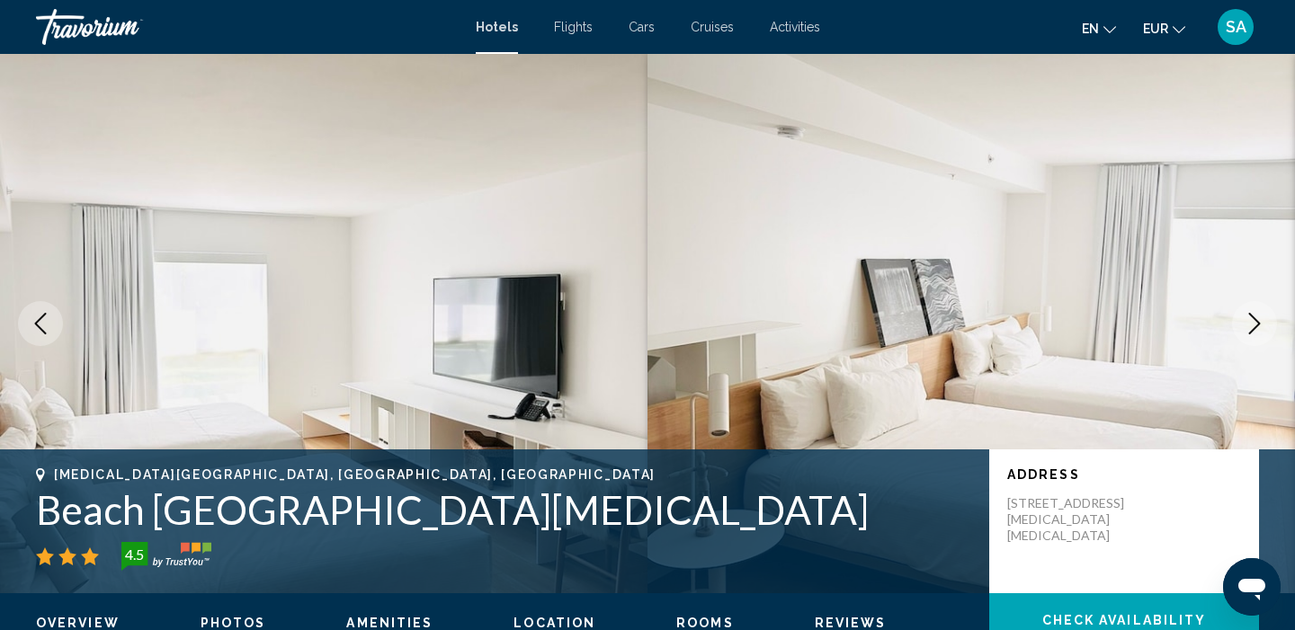
click at [1251, 325] on icon "Next image" at bounding box center [1254, 324] width 22 height 22
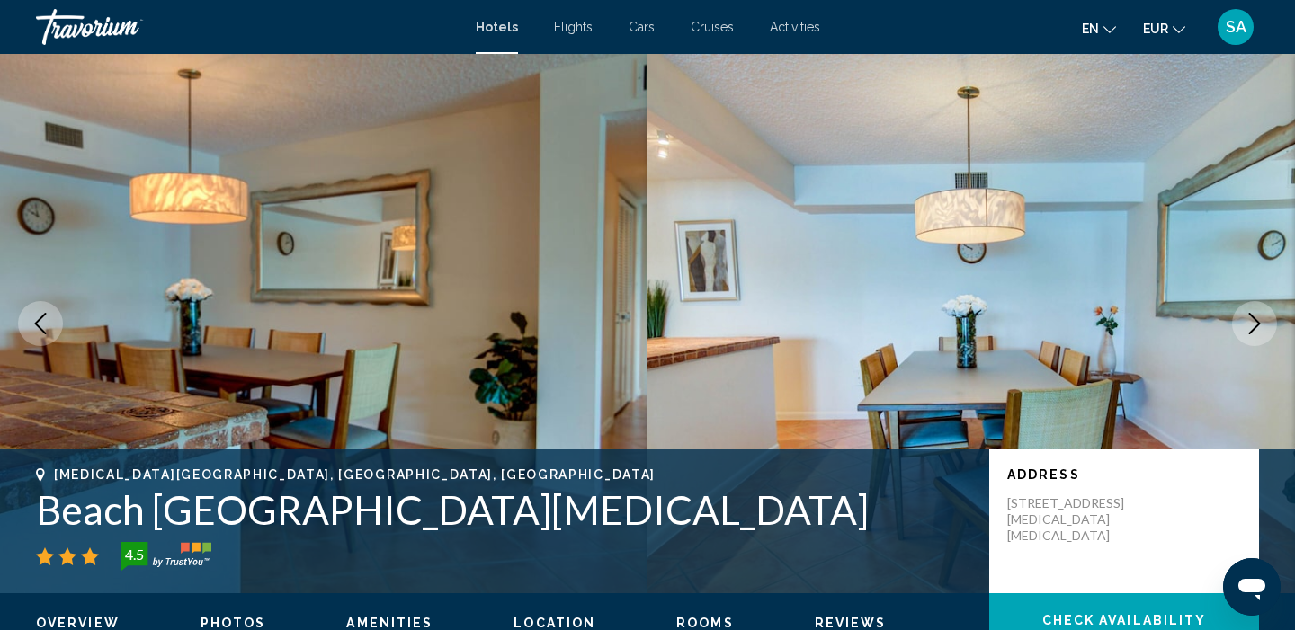
click at [1251, 325] on icon "Next image" at bounding box center [1254, 324] width 22 height 22
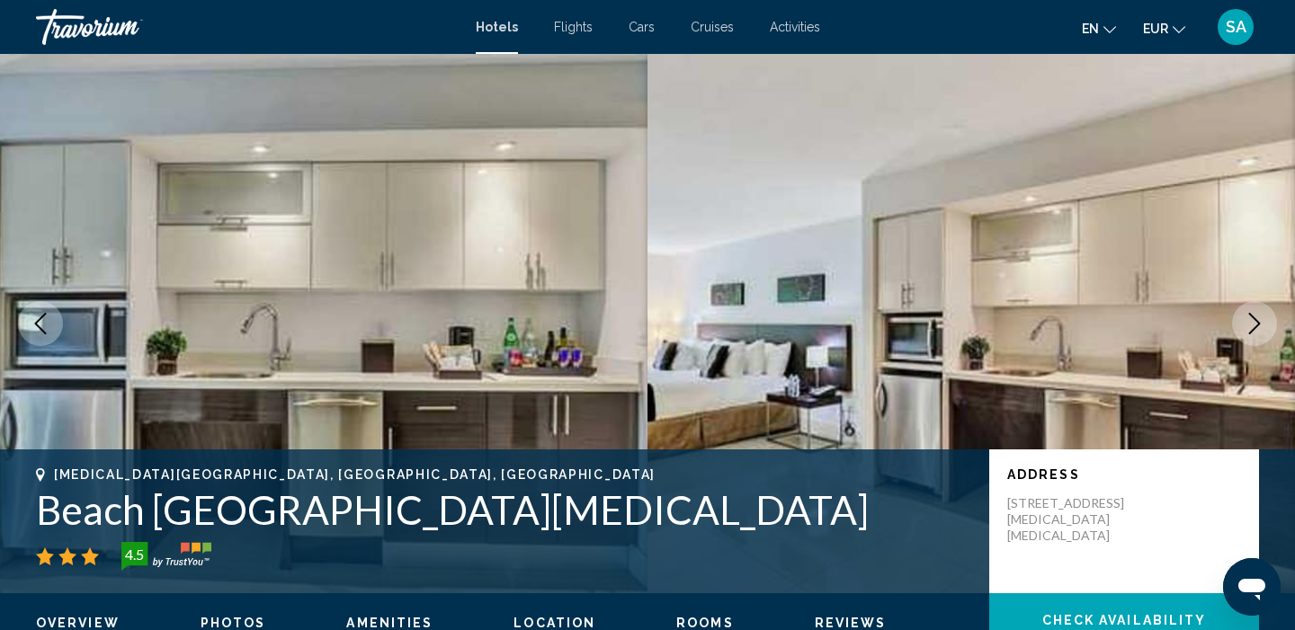
click at [1251, 325] on icon "Next image" at bounding box center [1254, 324] width 22 height 22
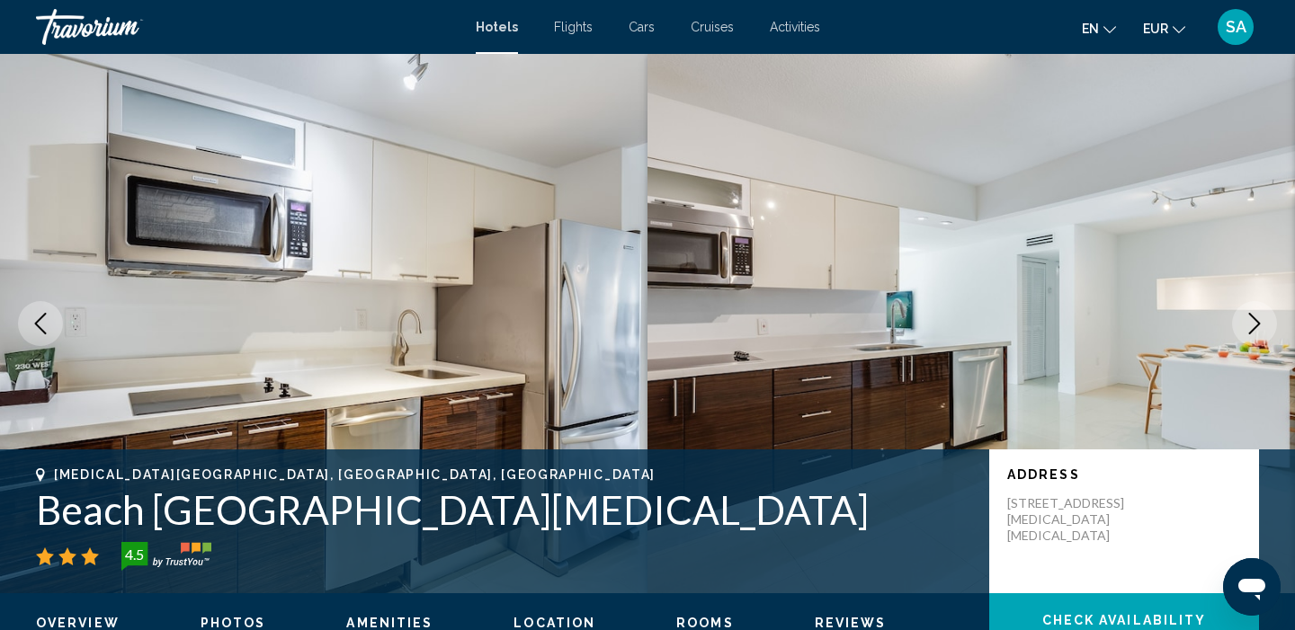
click at [1251, 325] on icon "Next image" at bounding box center [1254, 324] width 22 height 22
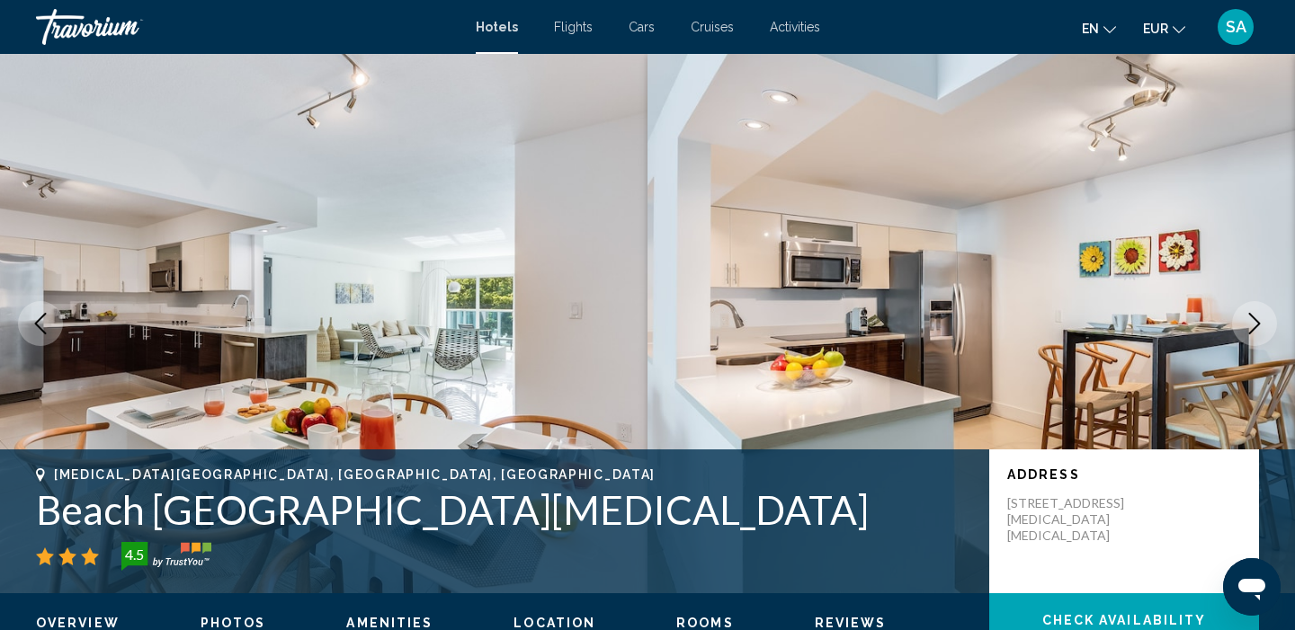
click at [1251, 325] on icon "Next image" at bounding box center [1254, 324] width 22 height 22
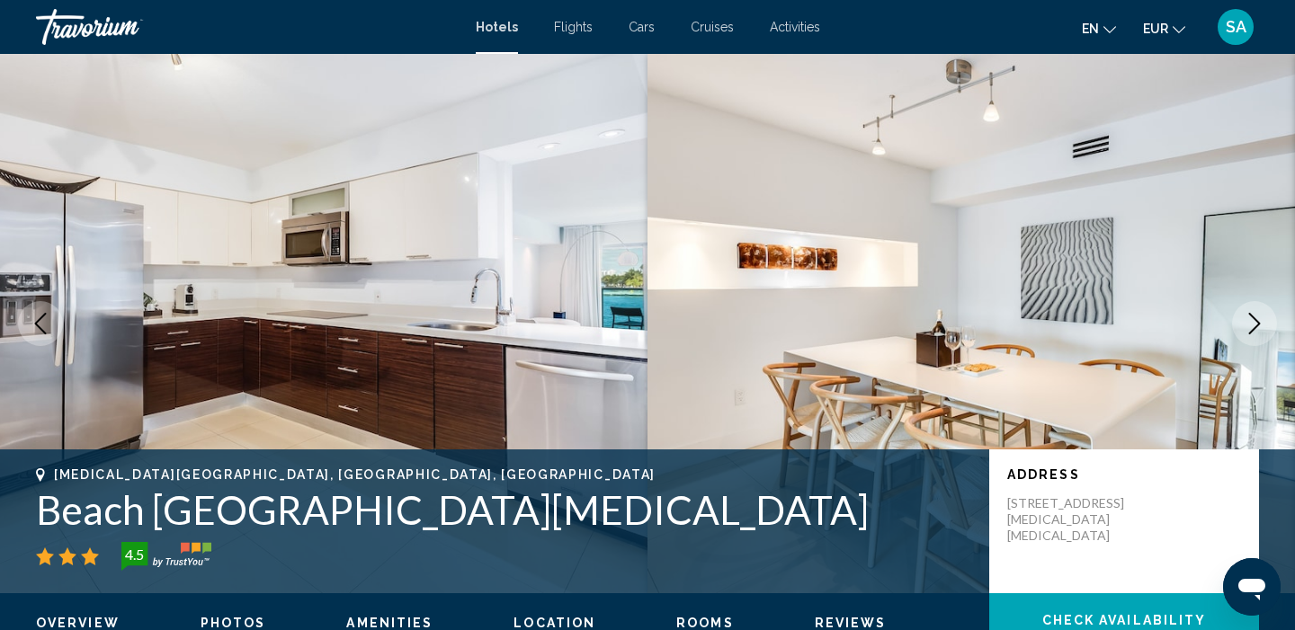
click at [1251, 325] on icon "Next image" at bounding box center [1254, 324] width 22 height 22
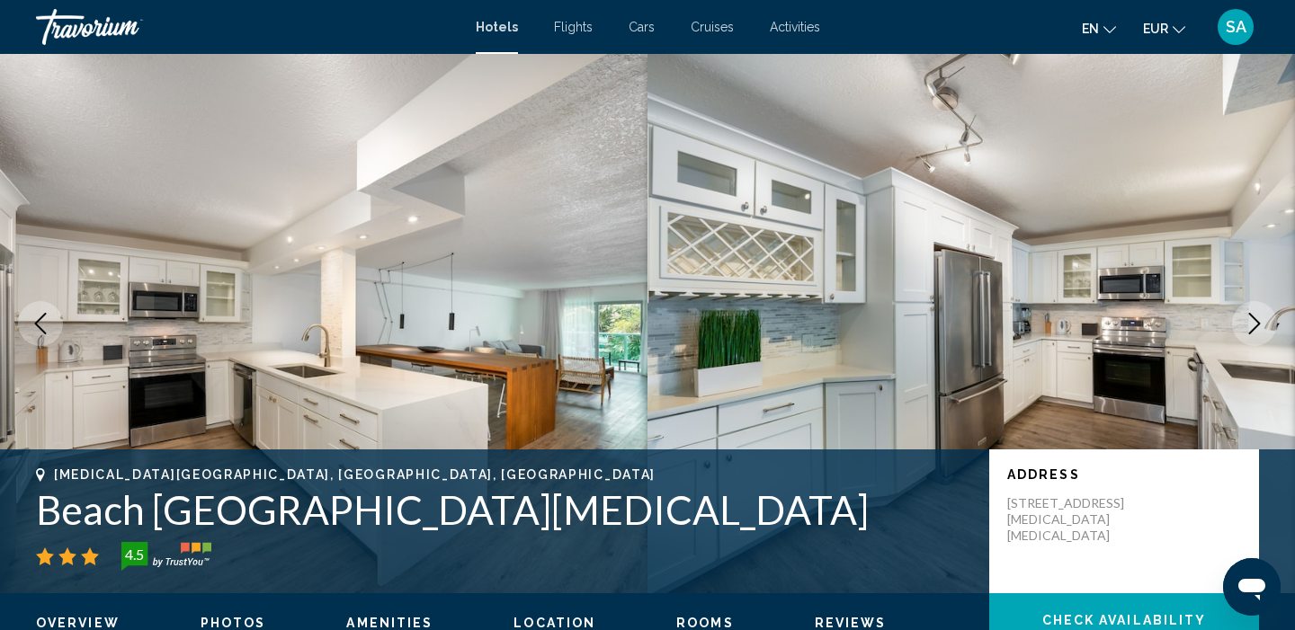
click at [1251, 325] on icon "Next image" at bounding box center [1254, 324] width 22 height 22
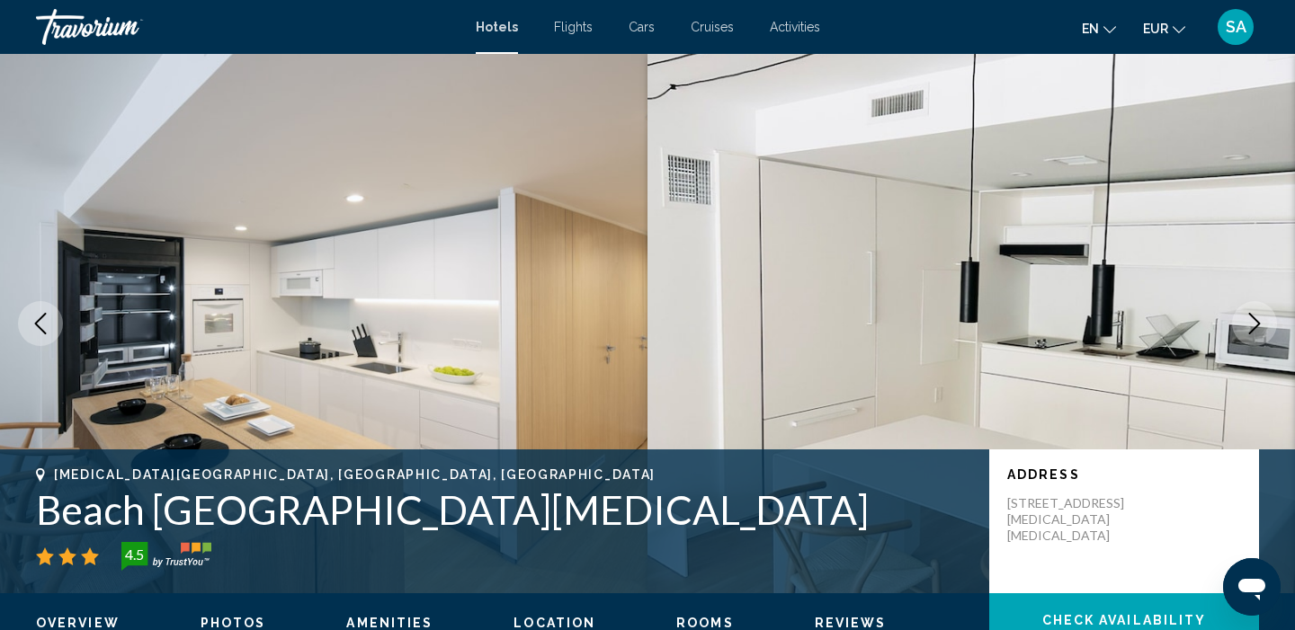
click at [1251, 325] on icon "Next image" at bounding box center [1254, 324] width 22 height 22
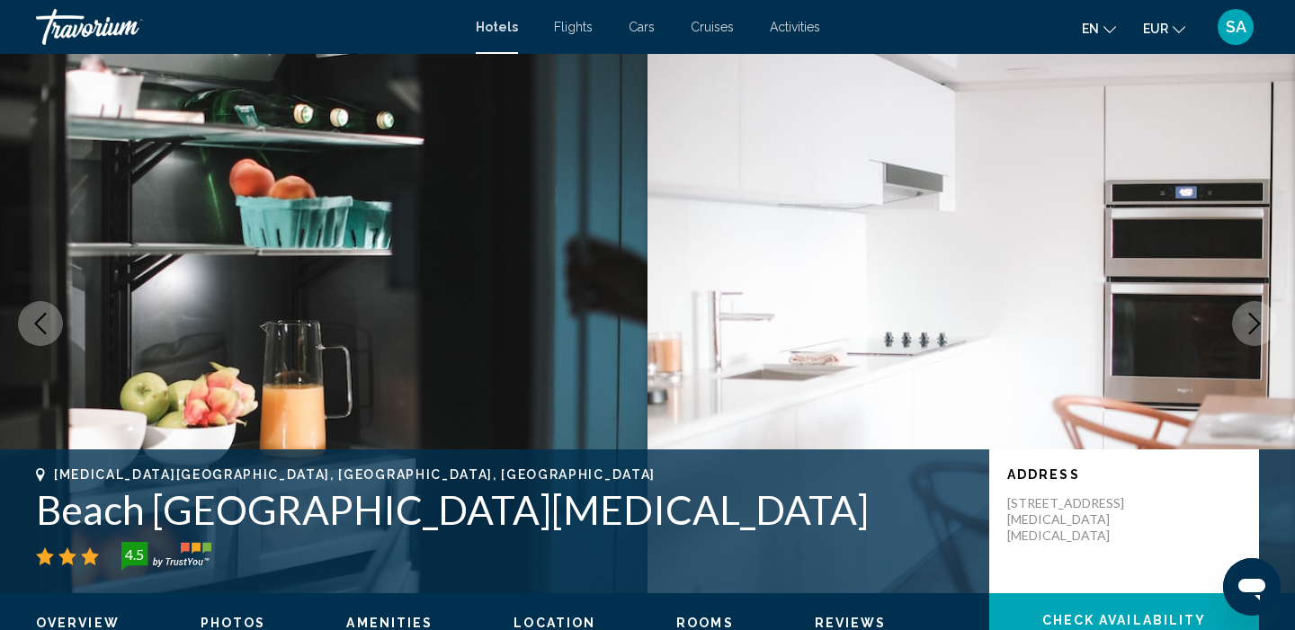
click at [1251, 325] on icon "Next image" at bounding box center [1254, 324] width 22 height 22
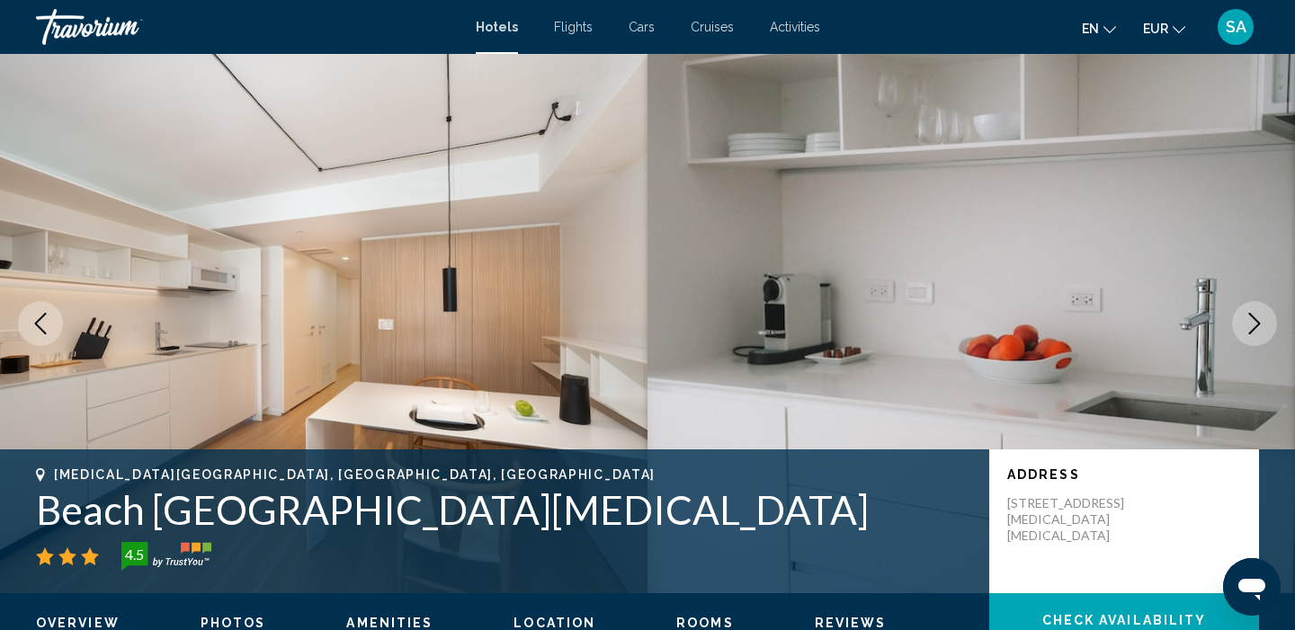
click at [1251, 325] on icon "Next image" at bounding box center [1254, 324] width 22 height 22
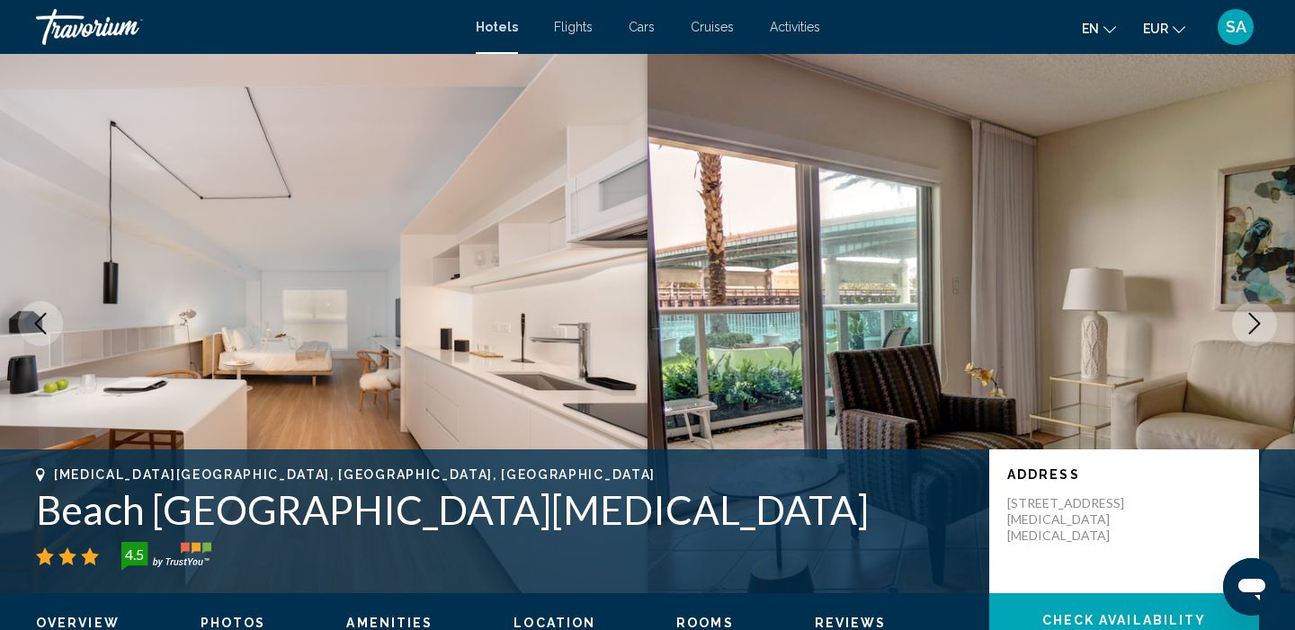
click at [1251, 325] on icon "Next image" at bounding box center [1254, 324] width 22 height 22
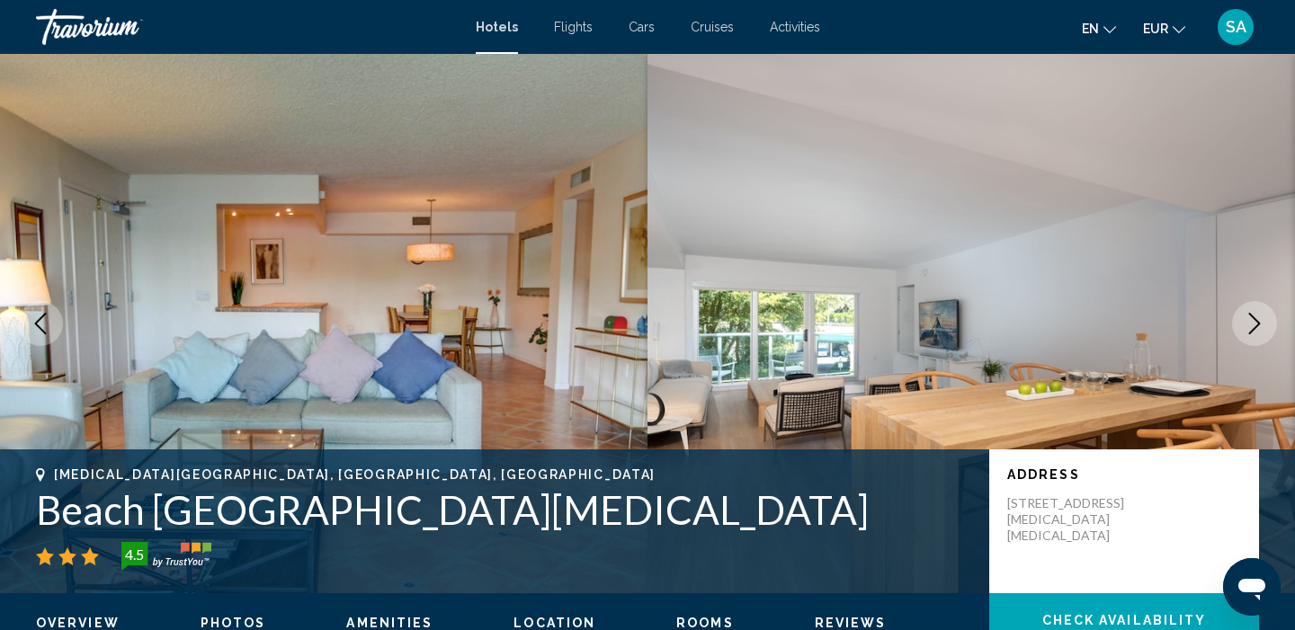
click at [1251, 325] on icon "Next image" at bounding box center [1254, 324] width 22 height 22
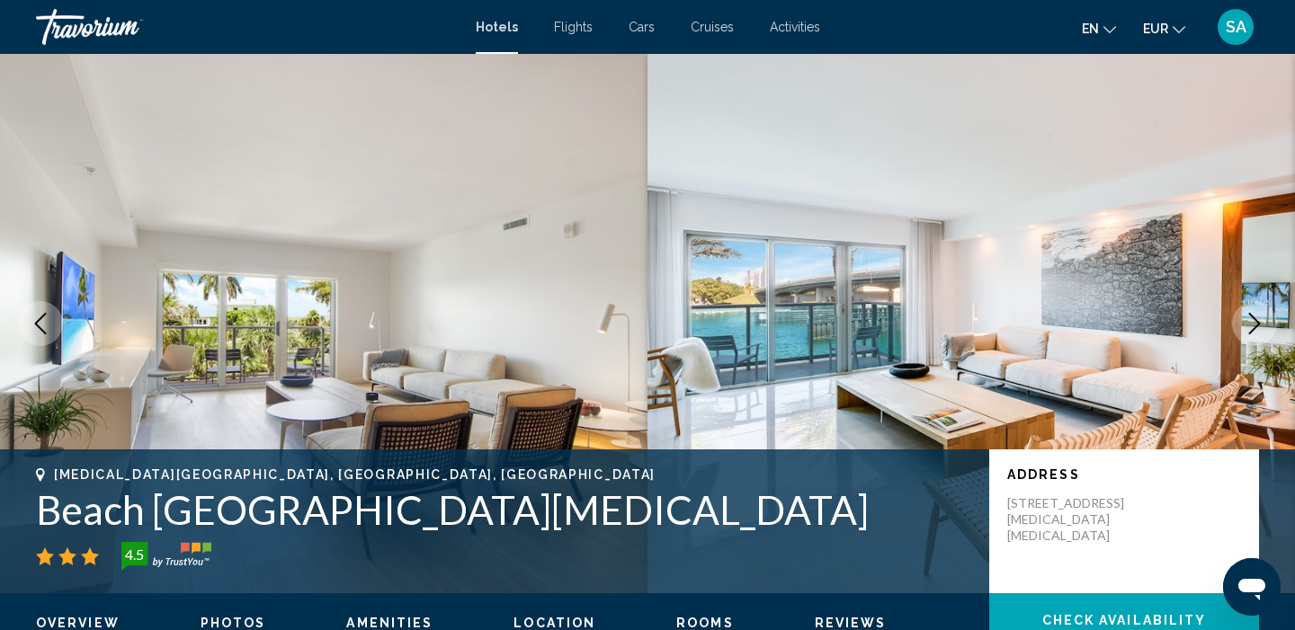
click at [1251, 325] on icon "Next image" at bounding box center [1254, 324] width 22 height 22
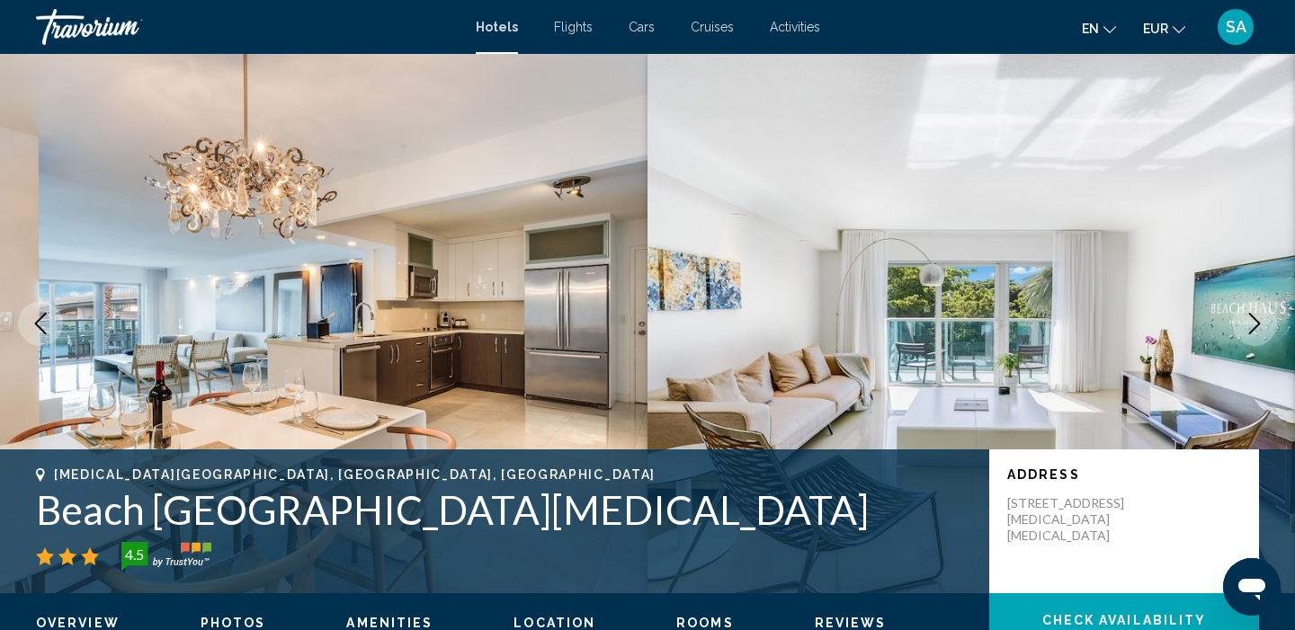
click at [1251, 325] on icon "Next image" at bounding box center [1254, 324] width 22 height 22
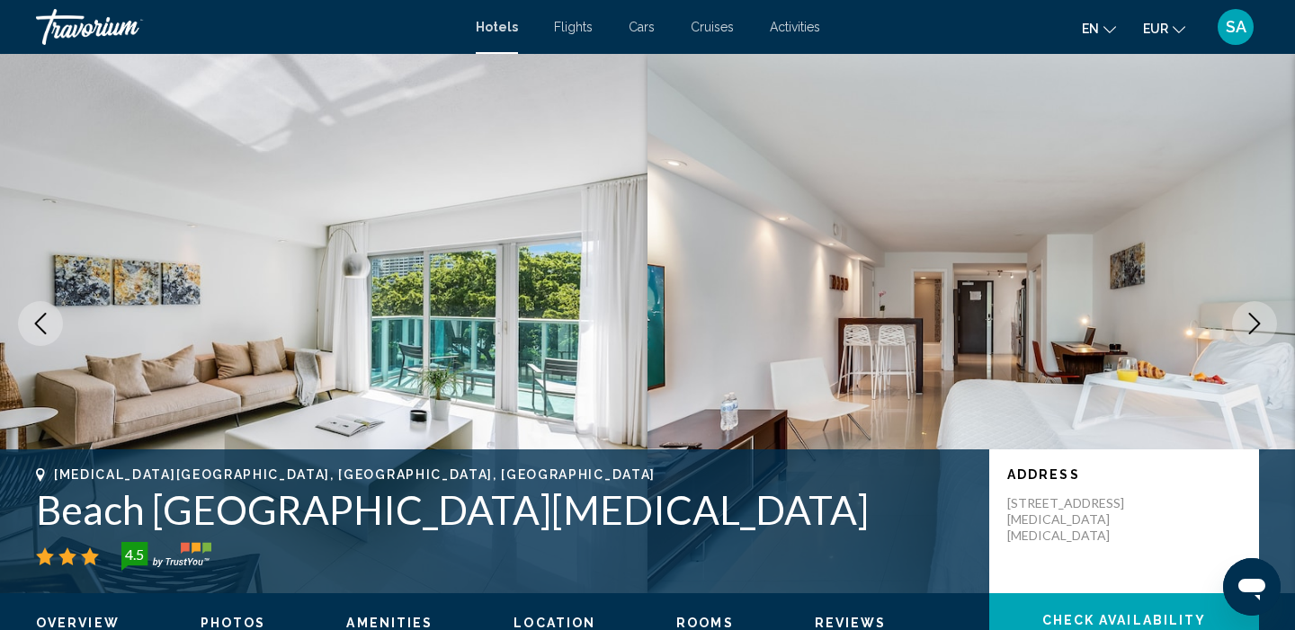
click at [1251, 325] on icon "Next image" at bounding box center [1254, 324] width 22 height 22
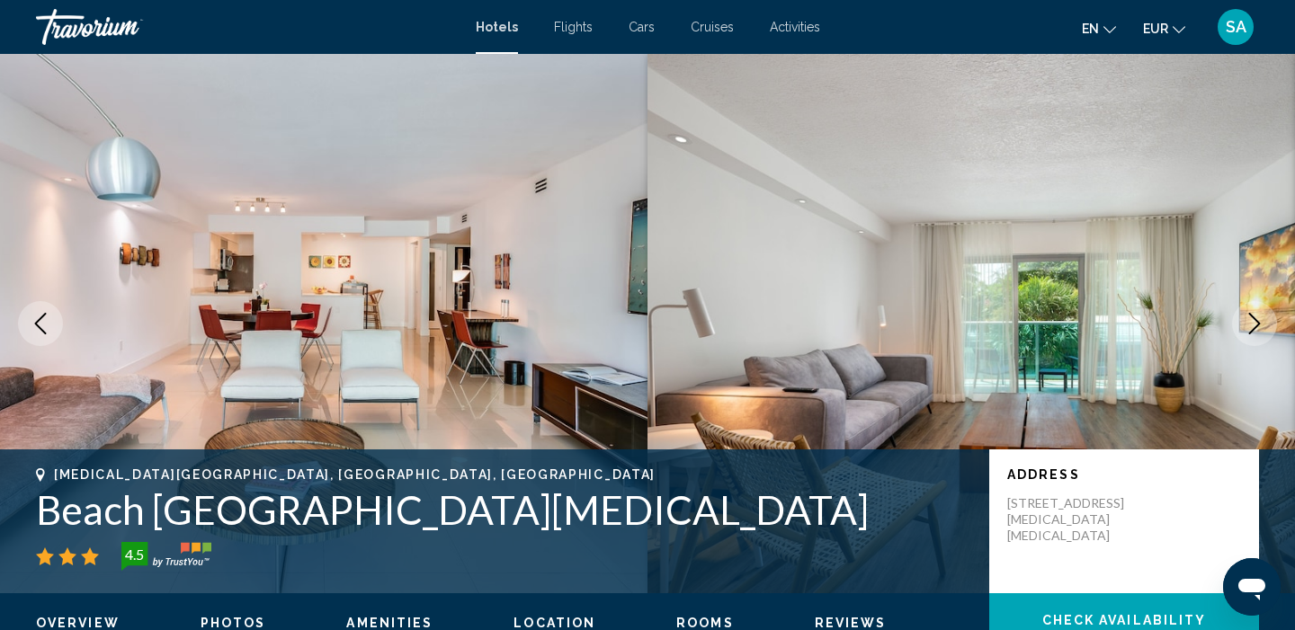
click at [1251, 325] on icon "Next image" at bounding box center [1254, 324] width 22 height 22
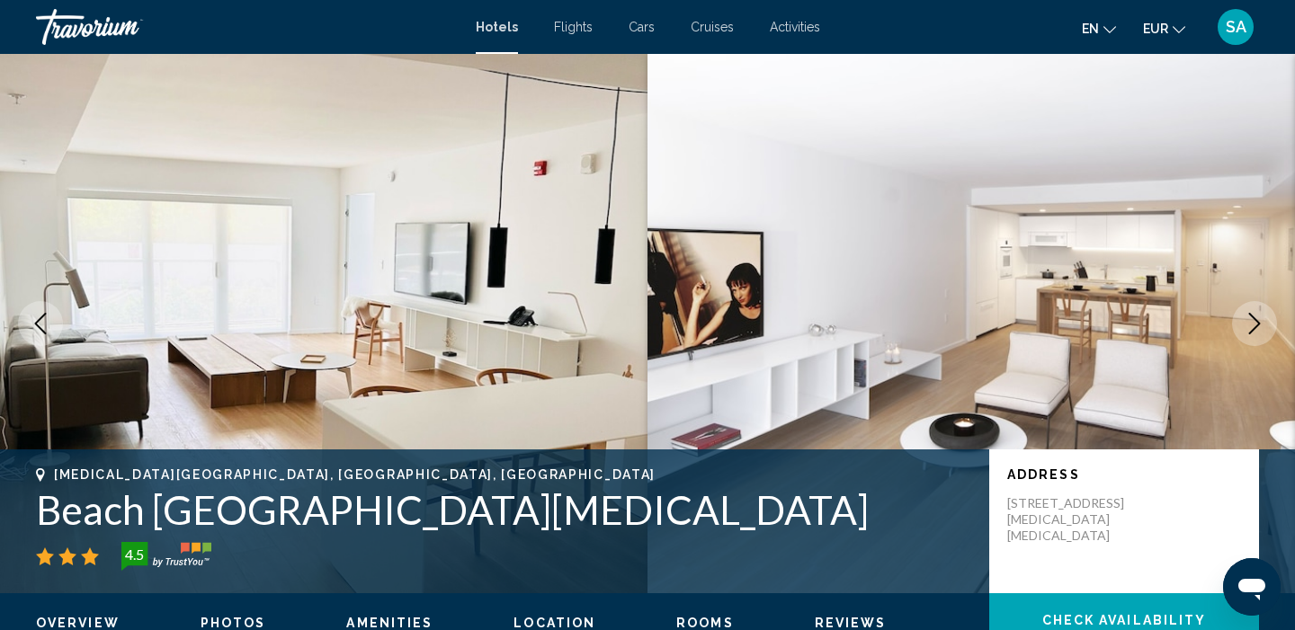
click at [1251, 325] on icon "Next image" at bounding box center [1254, 324] width 22 height 22
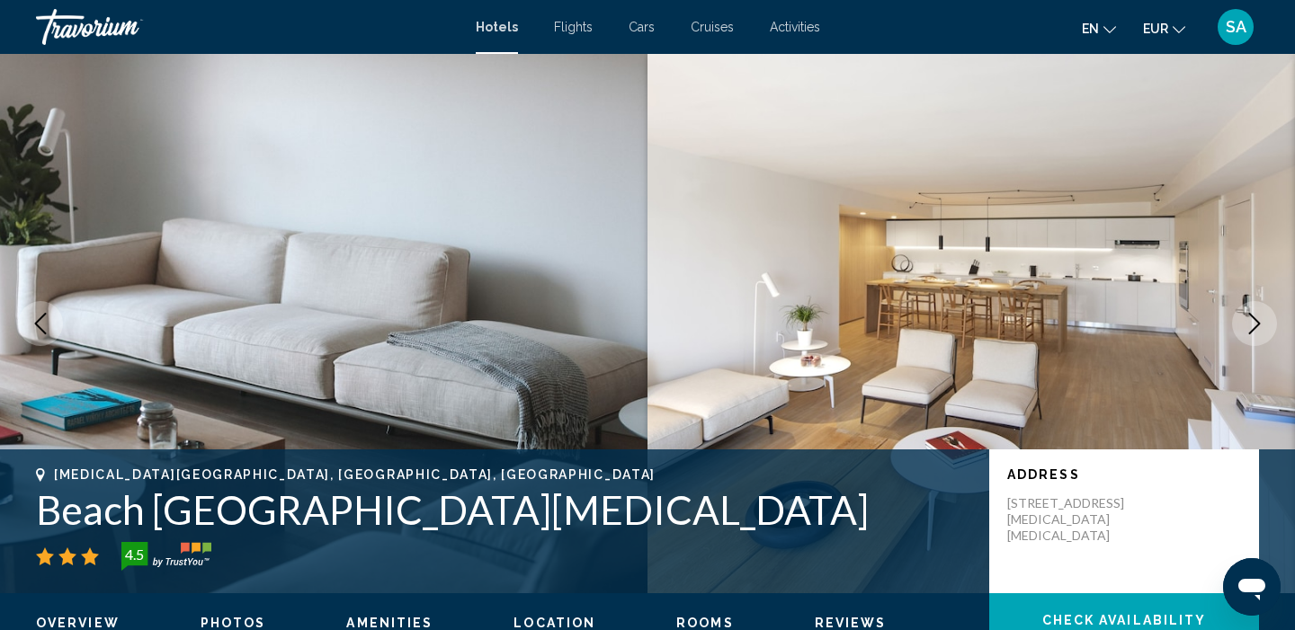
click at [1251, 325] on icon "Next image" at bounding box center [1254, 324] width 22 height 22
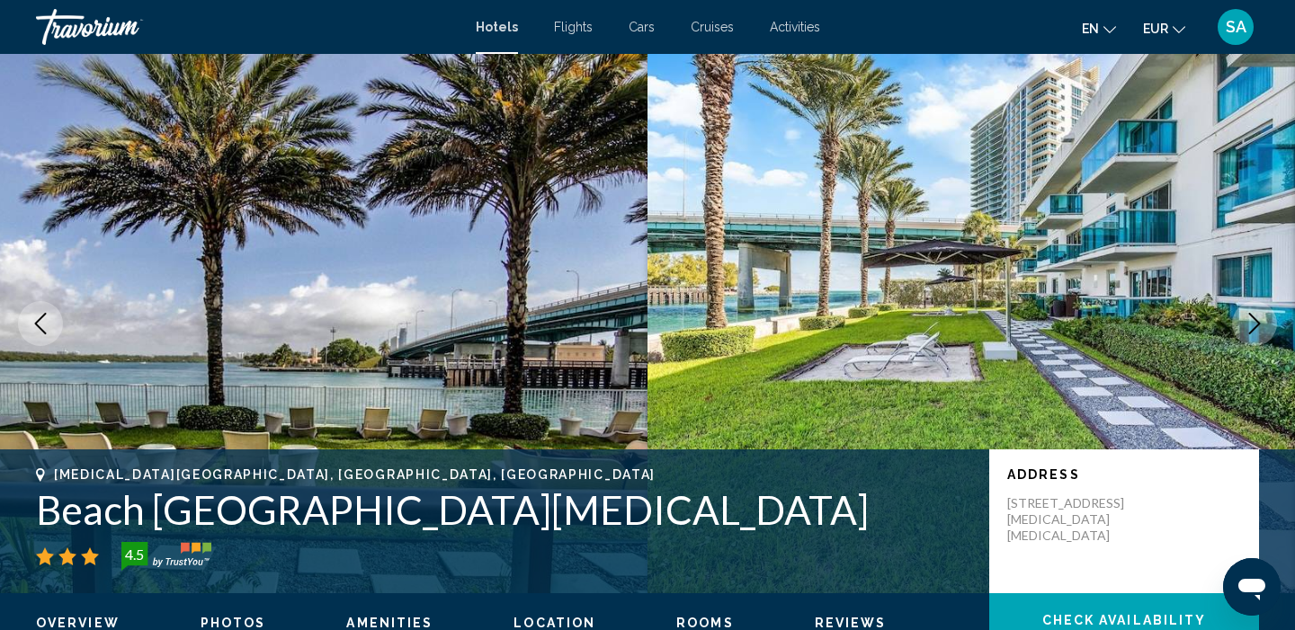
click at [1251, 325] on icon "Next image" at bounding box center [1254, 324] width 22 height 22
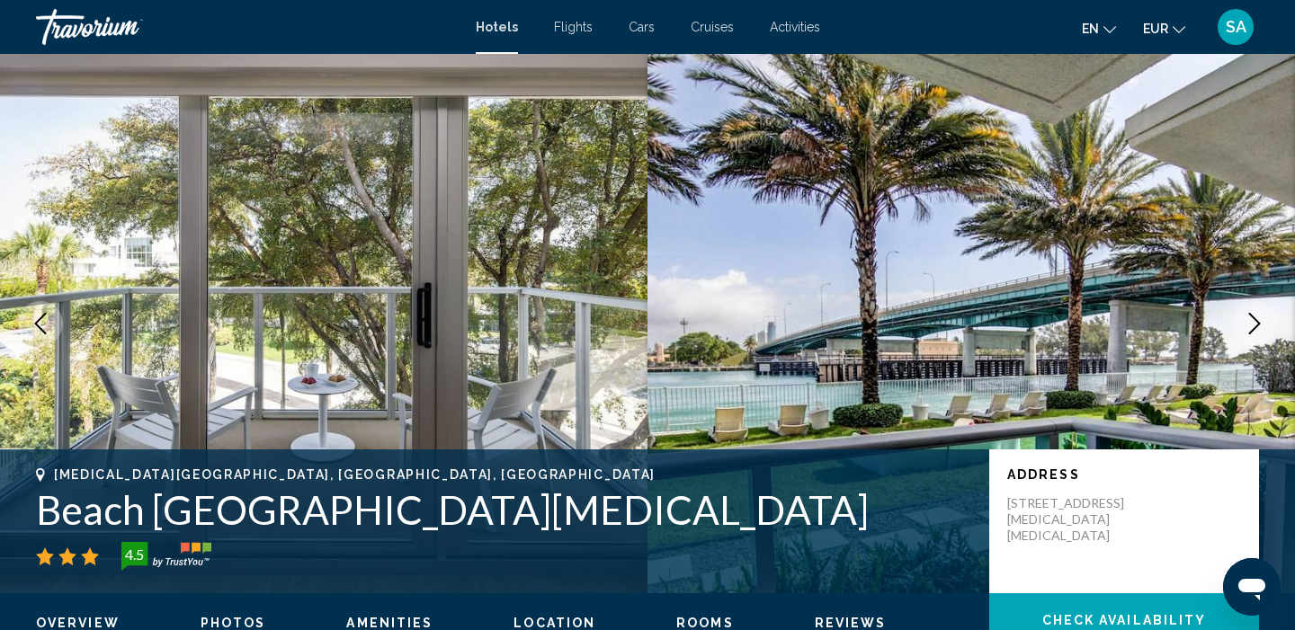
click at [1251, 325] on icon "Next image" at bounding box center [1254, 324] width 22 height 22
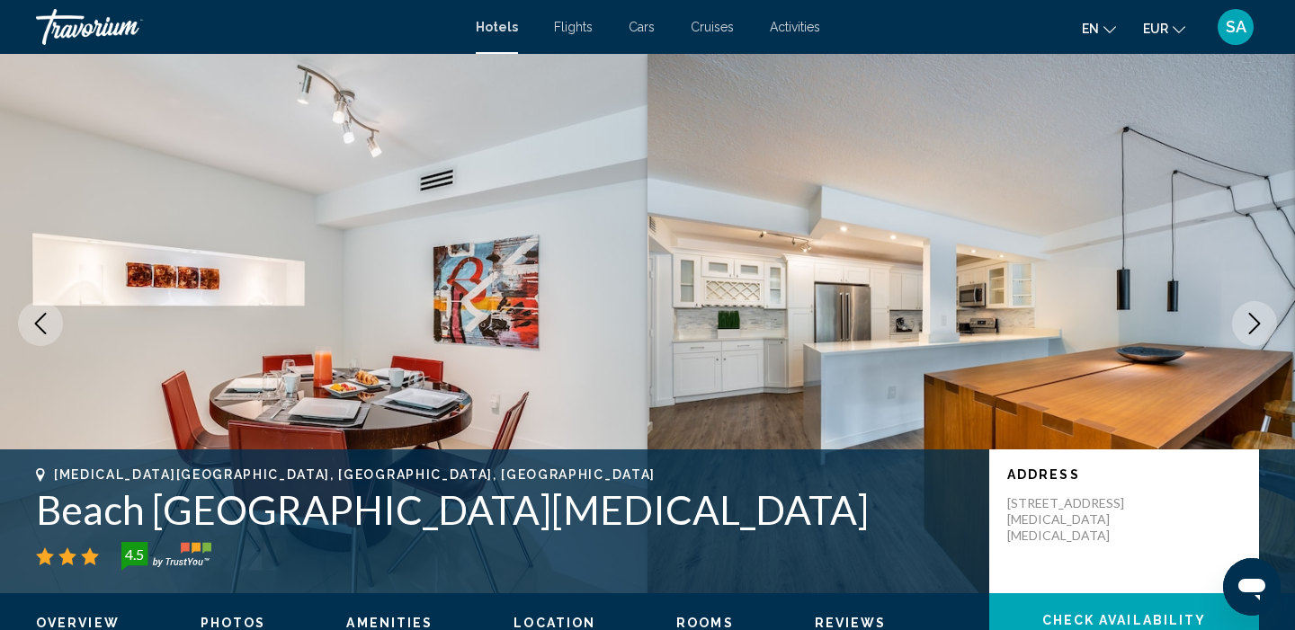
click at [47, 324] on icon "Previous image" at bounding box center [41, 324] width 22 height 22
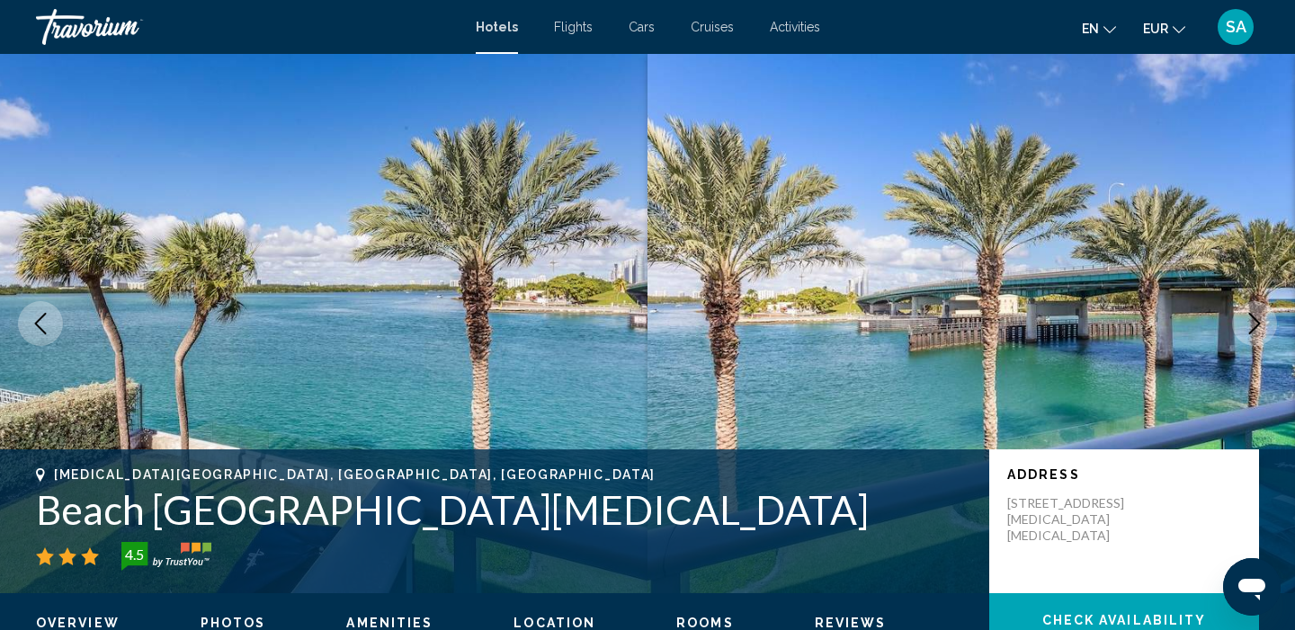
click at [47, 324] on icon "Previous image" at bounding box center [41, 324] width 22 height 22
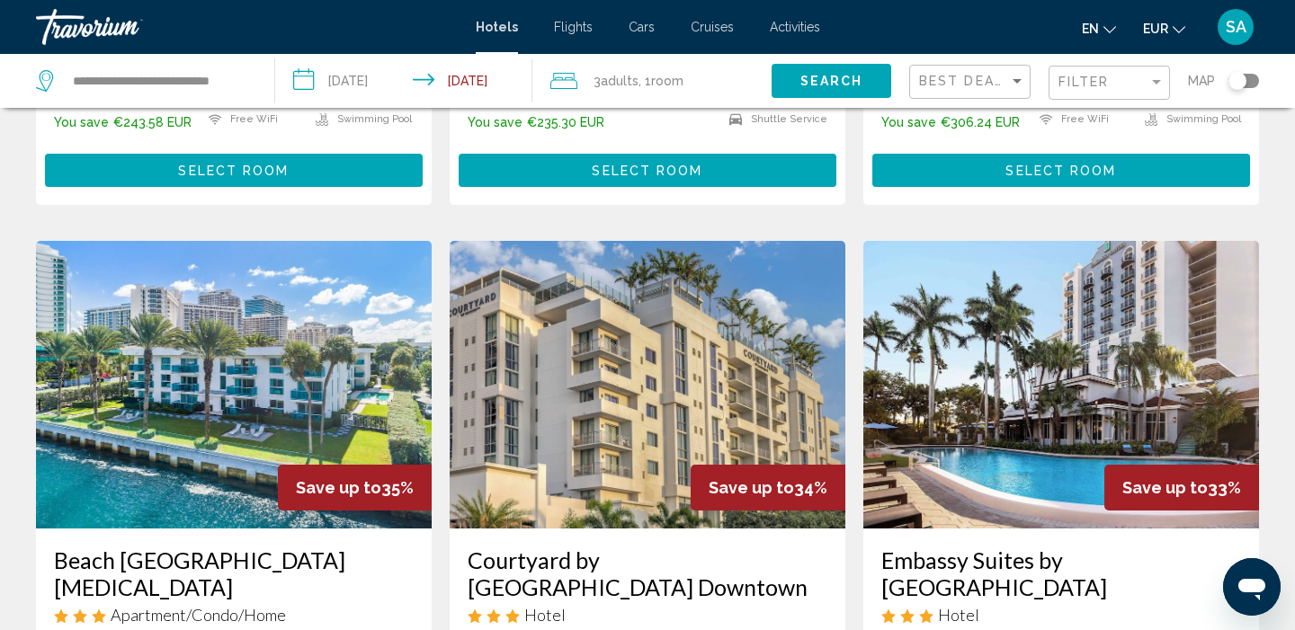
scroll to position [1936, 0]
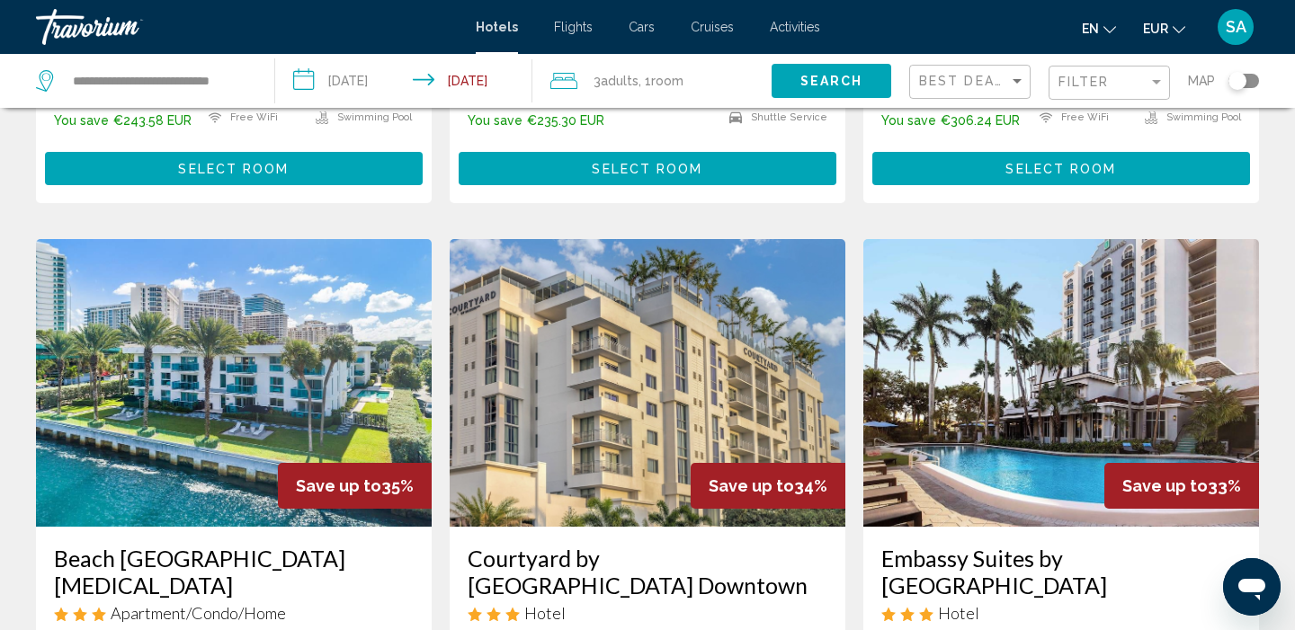
click at [1082, 93] on div "Filter" at bounding box center [1111, 83] width 106 height 33
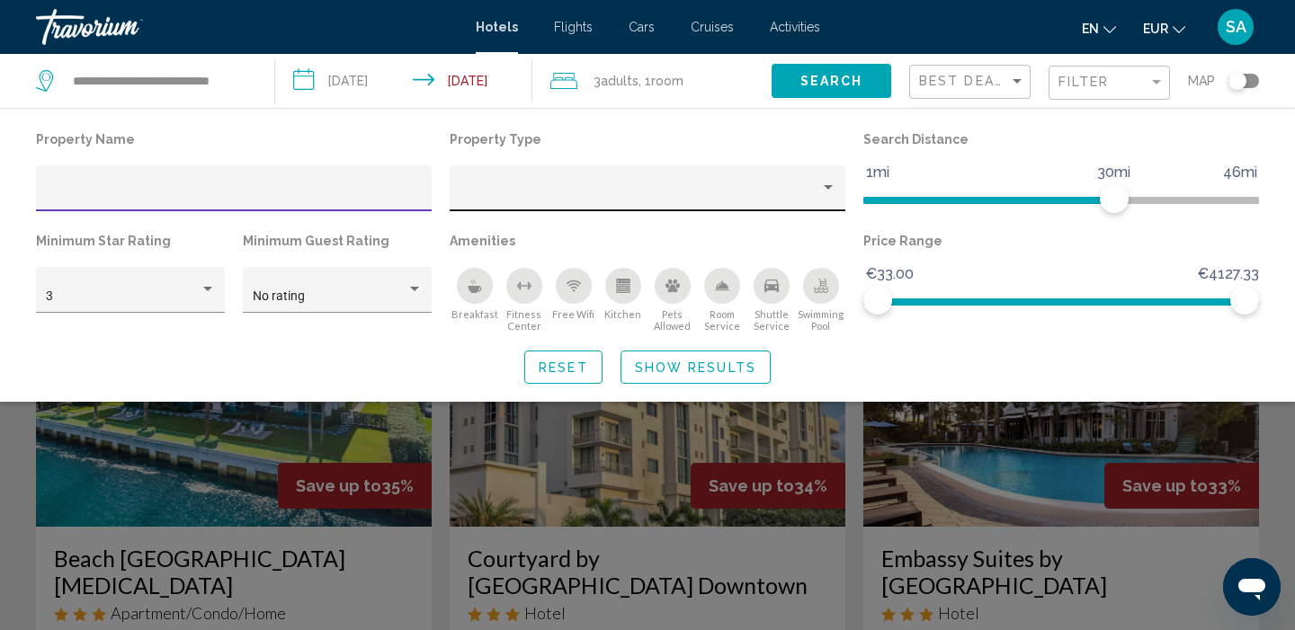
click at [840, 185] on div "Hotel Filters" at bounding box center [648, 188] width 396 height 46
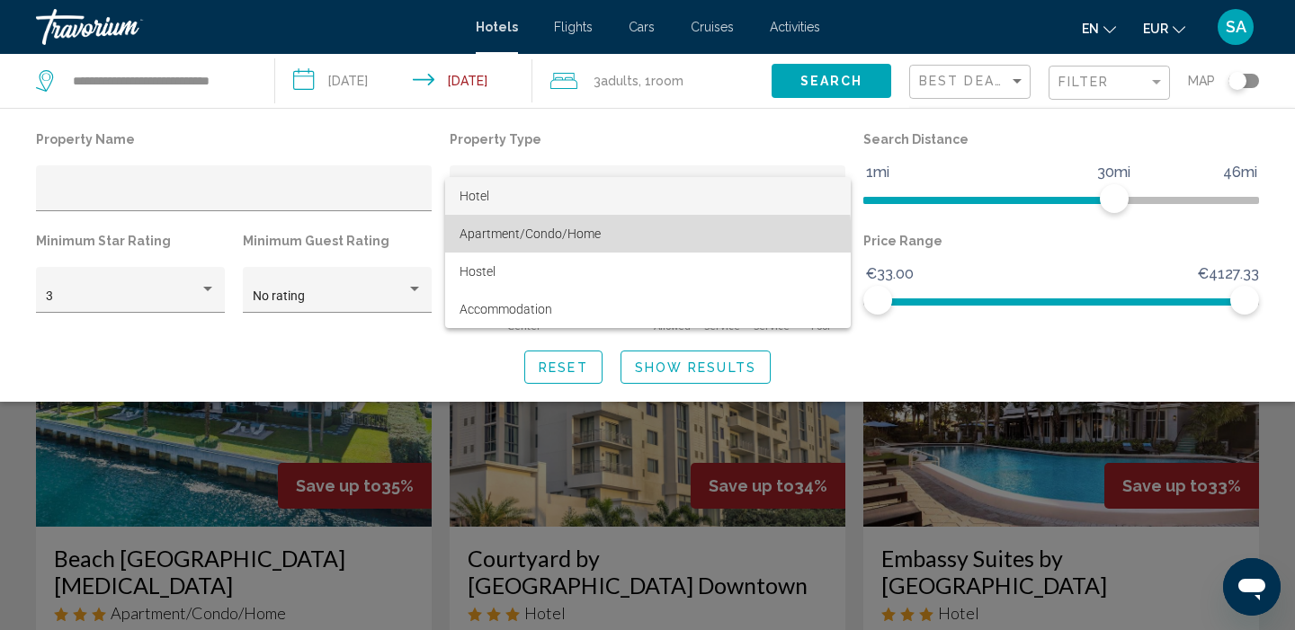
click at [619, 241] on span "Apartment/Condo/Home" at bounding box center [647, 234] width 377 height 38
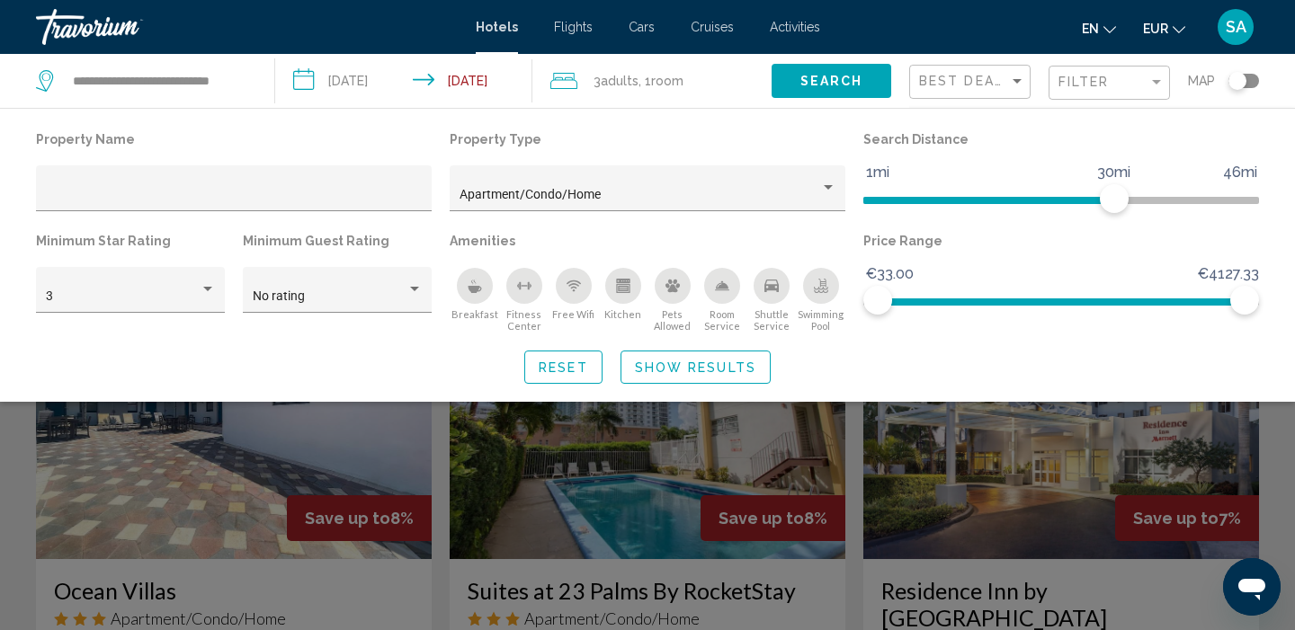
click at [429, 515] on div "Search widget" at bounding box center [647, 450] width 1295 height 361
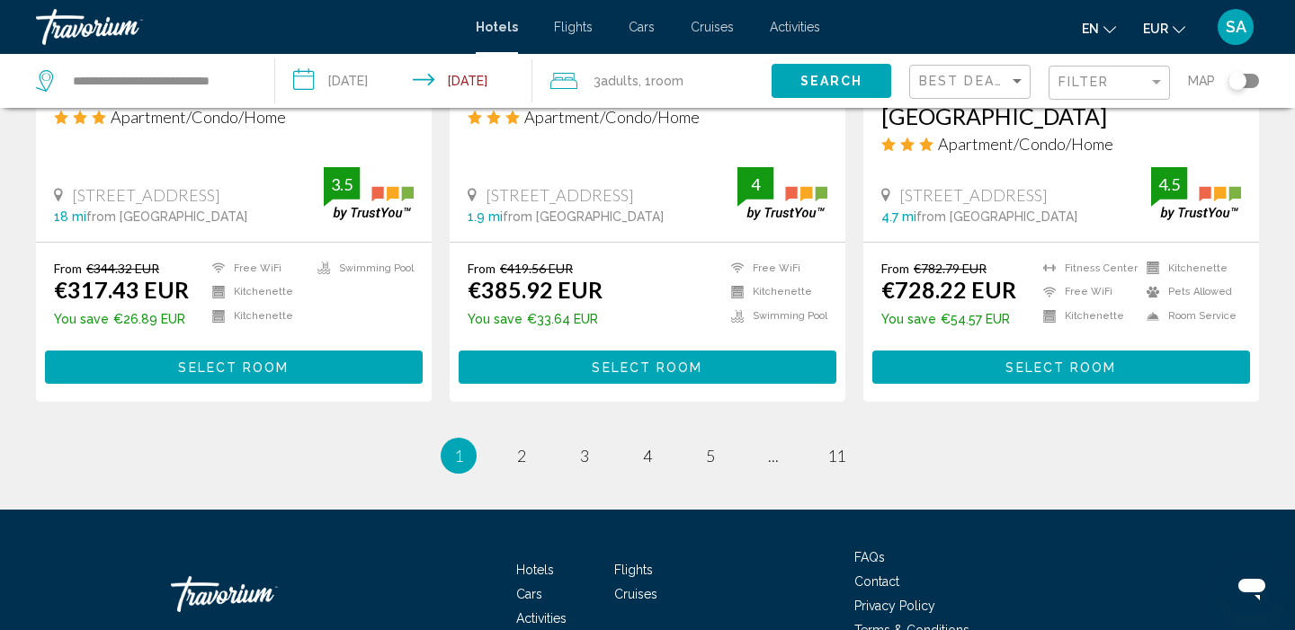
scroll to position [2439, 0]
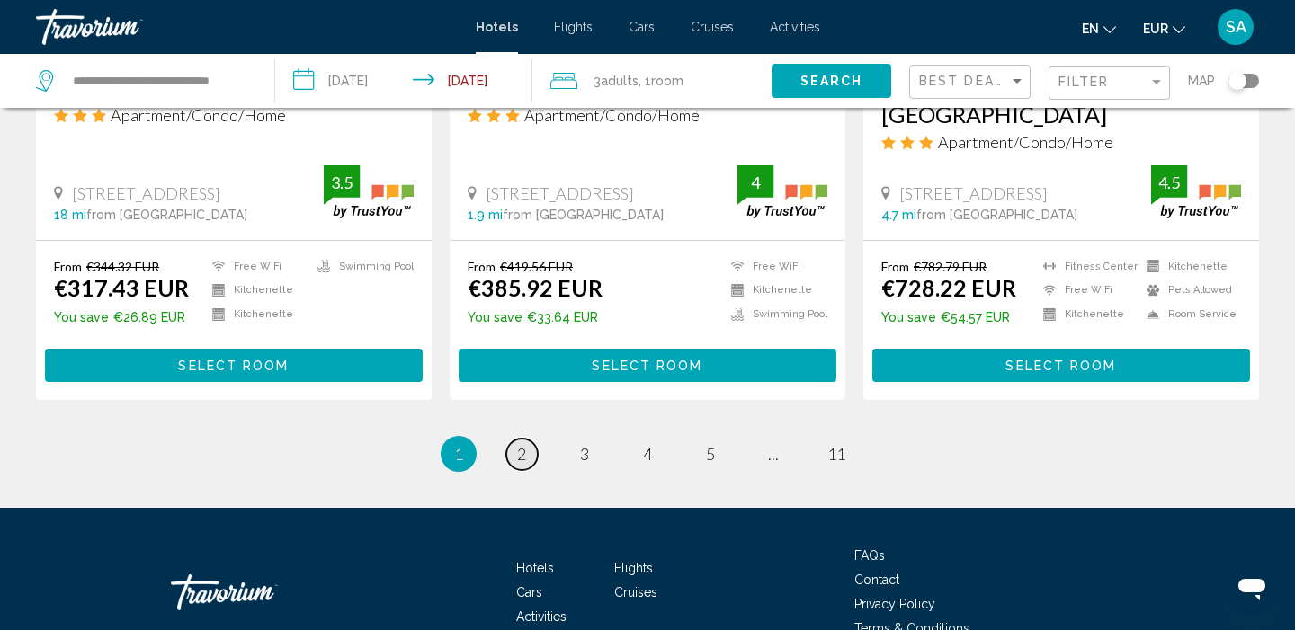
click at [517, 444] on span "2" at bounding box center [521, 454] width 9 height 20
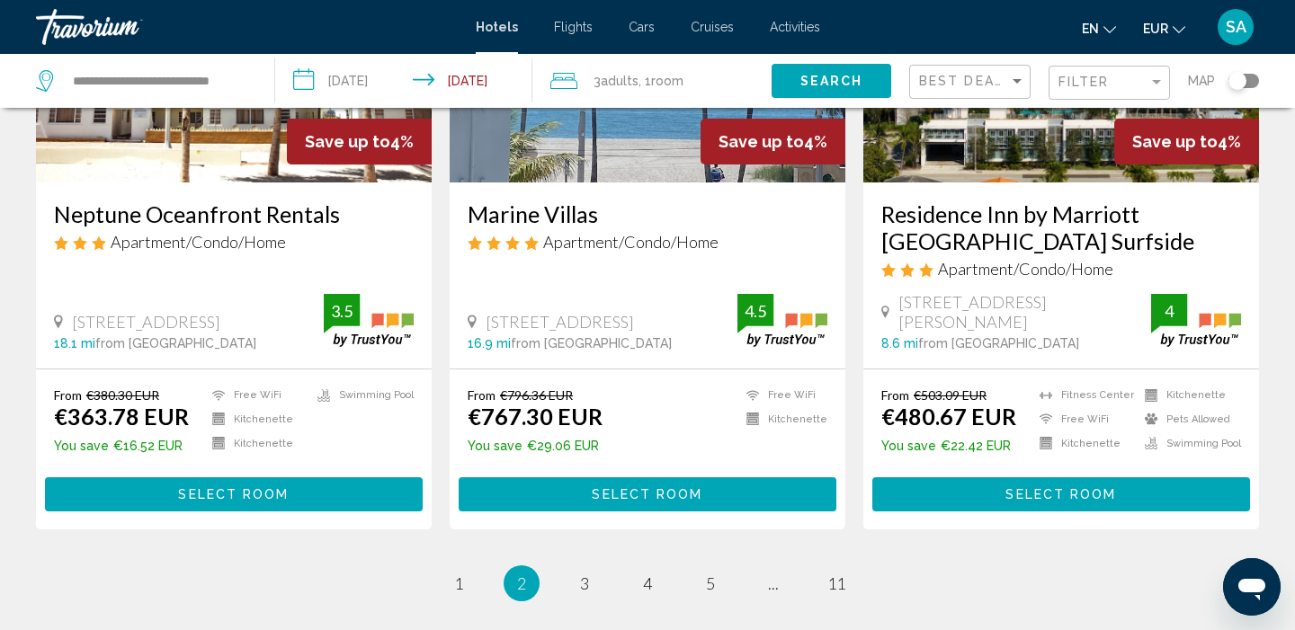
scroll to position [2310, 0]
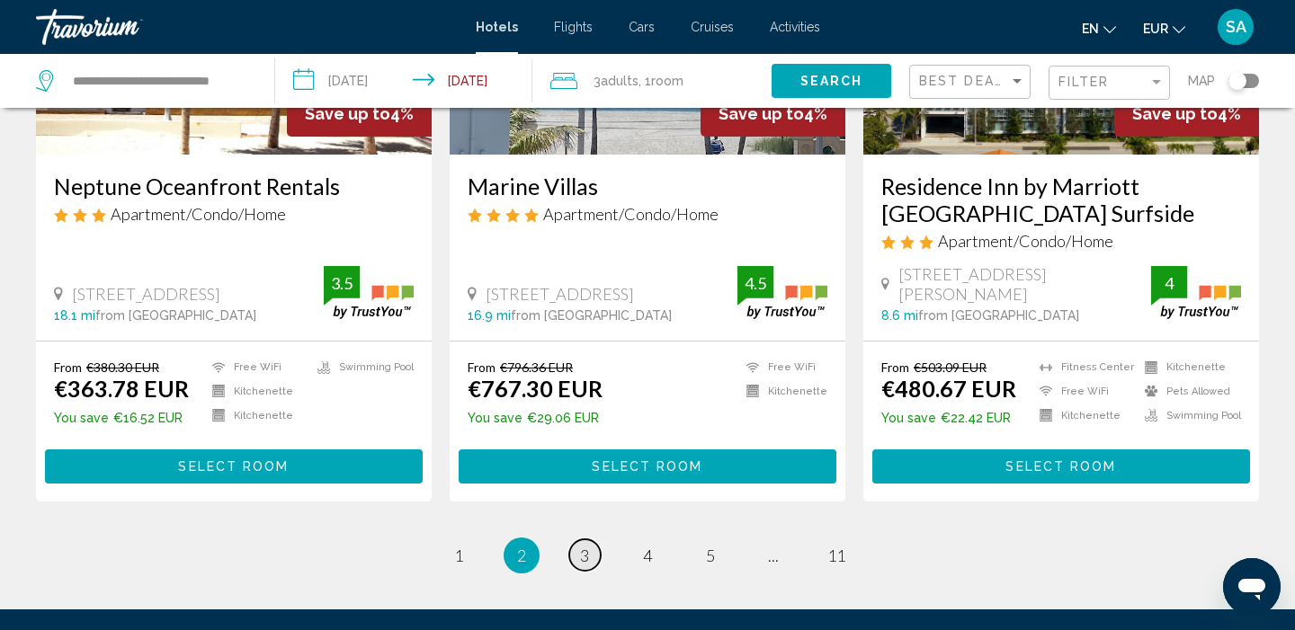
click at [589, 546] on span "3" at bounding box center [584, 556] width 9 height 20
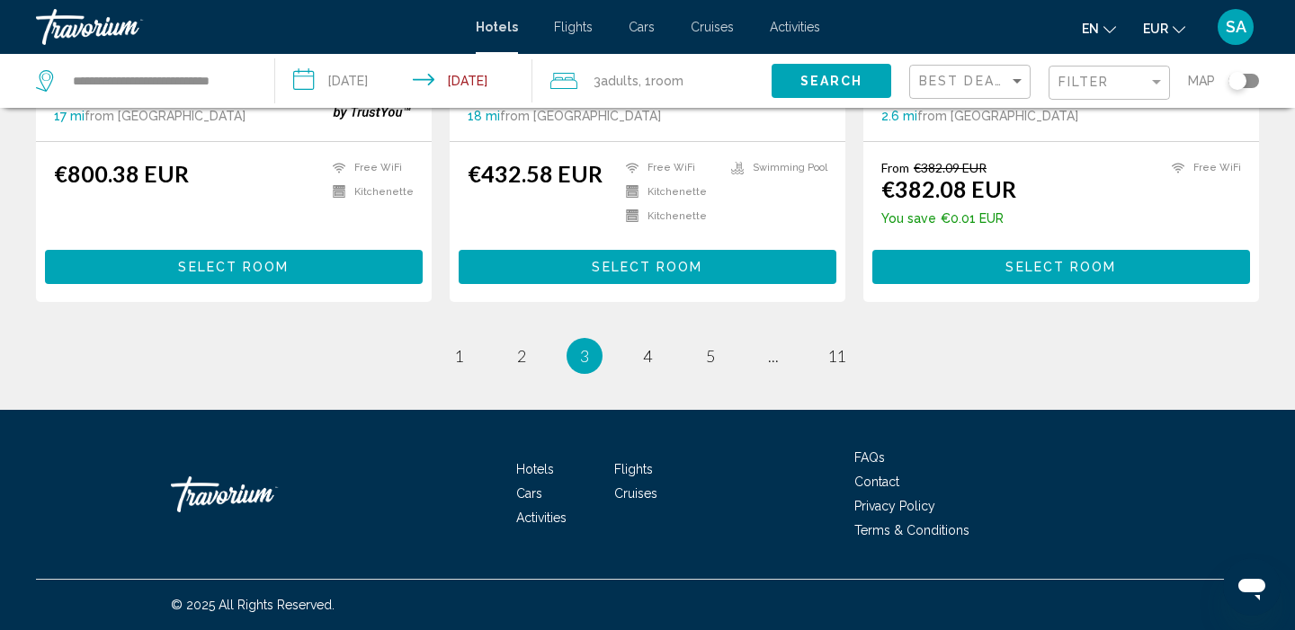
scroll to position [2461, 0]
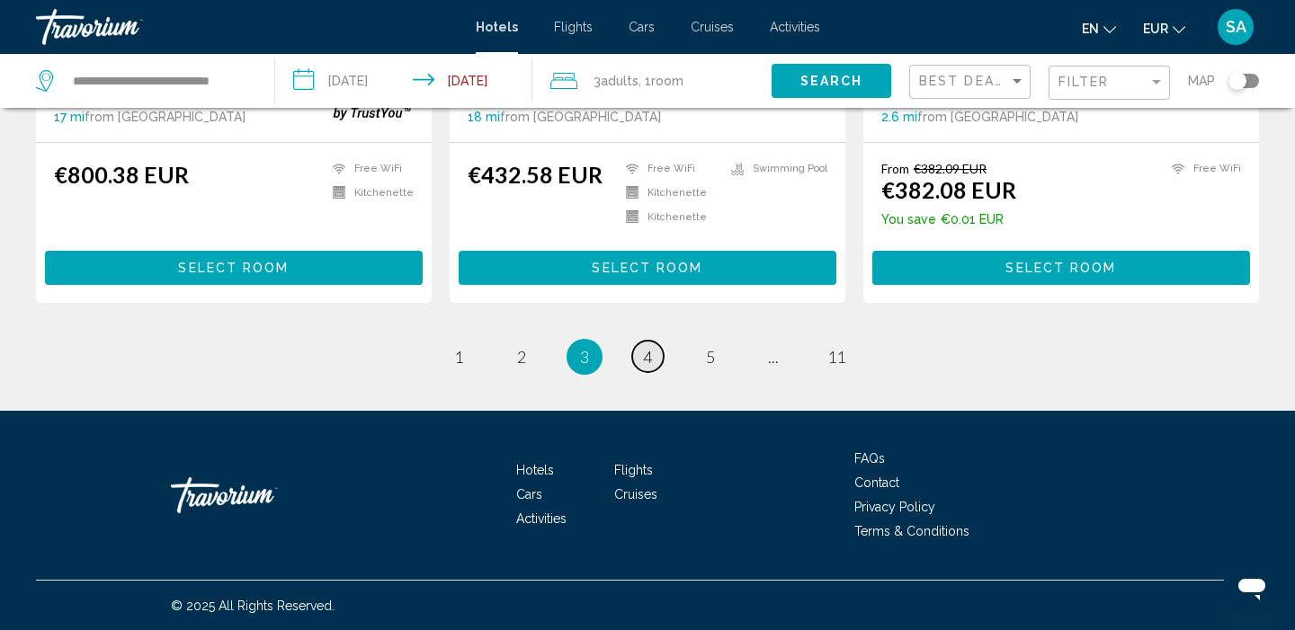
click at [646, 365] on span "4" at bounding box center [647, 357] width 9 height 20
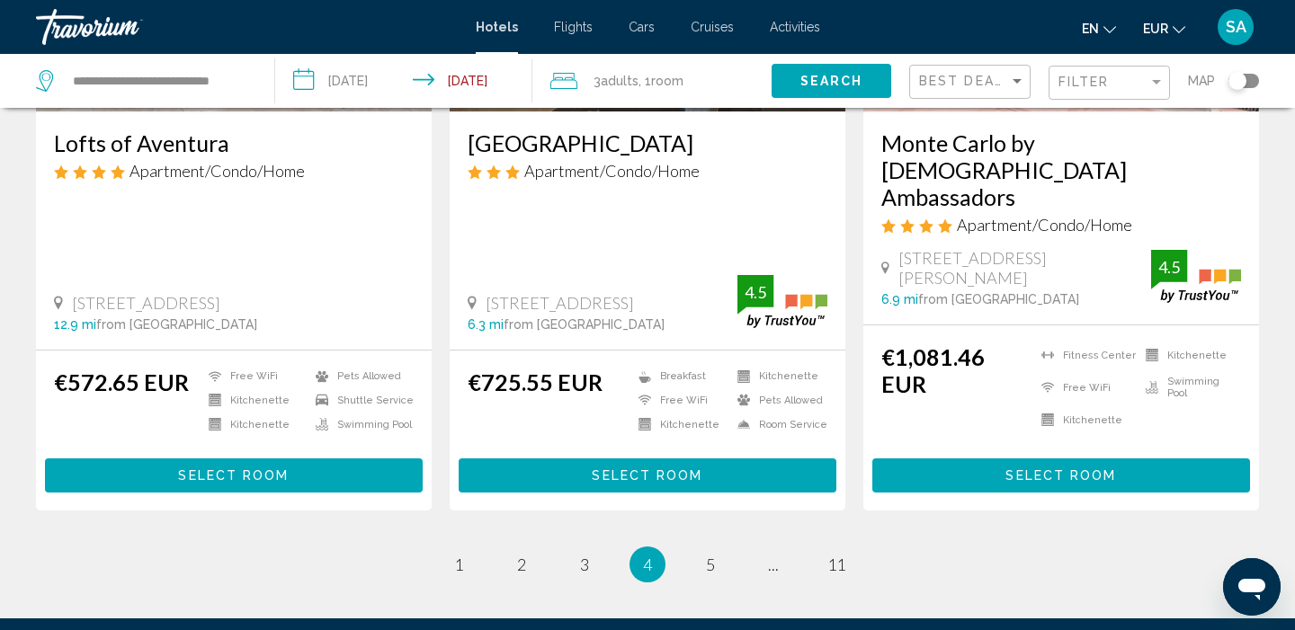
scroll to position [2465, 0]
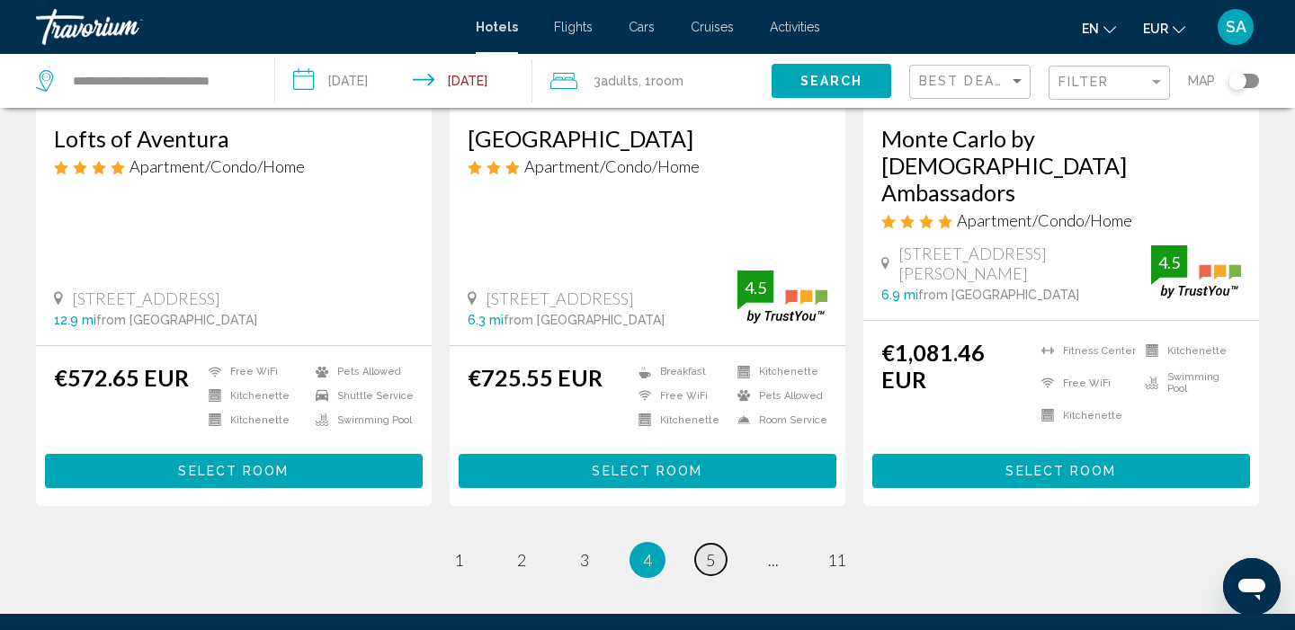
click at [713, 550] on span "5" at bounding box center [710, 560] width 9 height 20
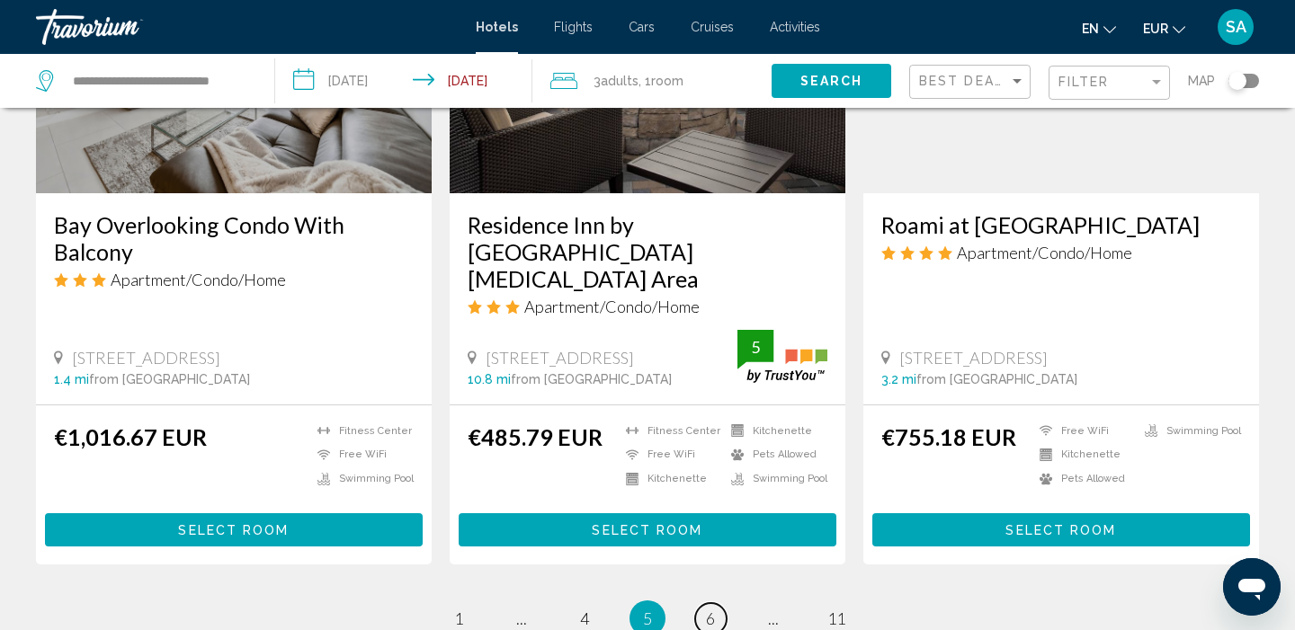
scroll to position [2281, 0]
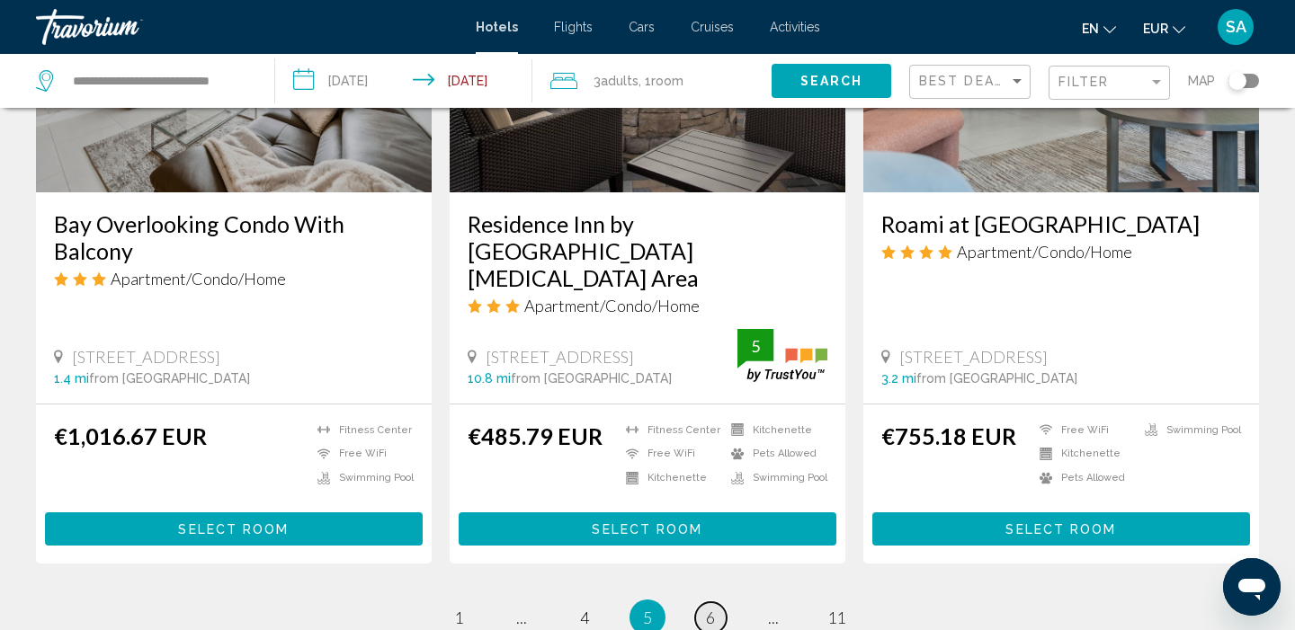
click at [701, 602] on link "page 6" at bounding box center [710, 617] width 31 height 31
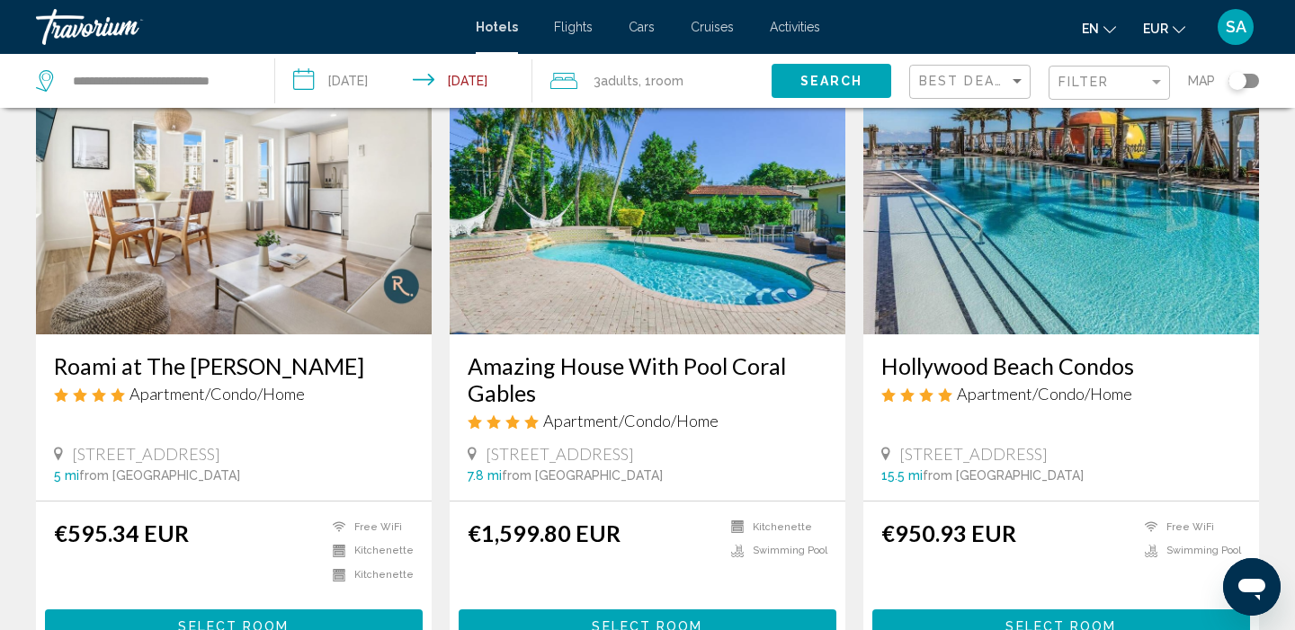
scroll to position [126, 0]
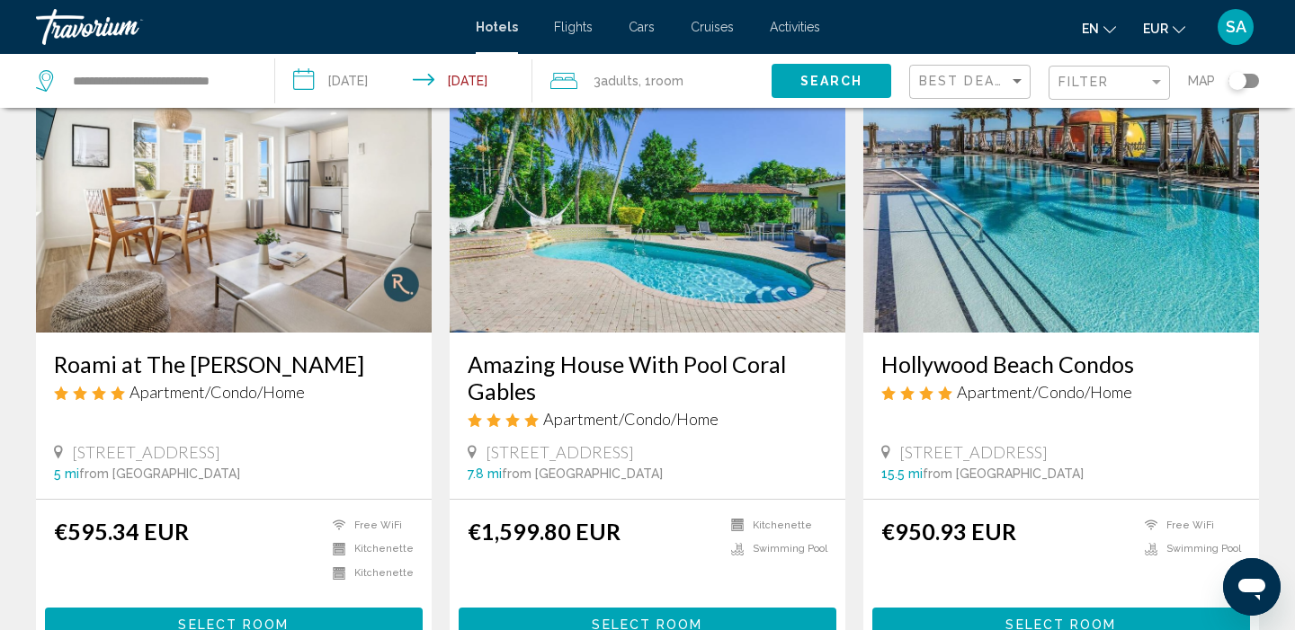
click at [1037, 287] on img "Main content" at bounding box center [1061, 189] width 396 height 288
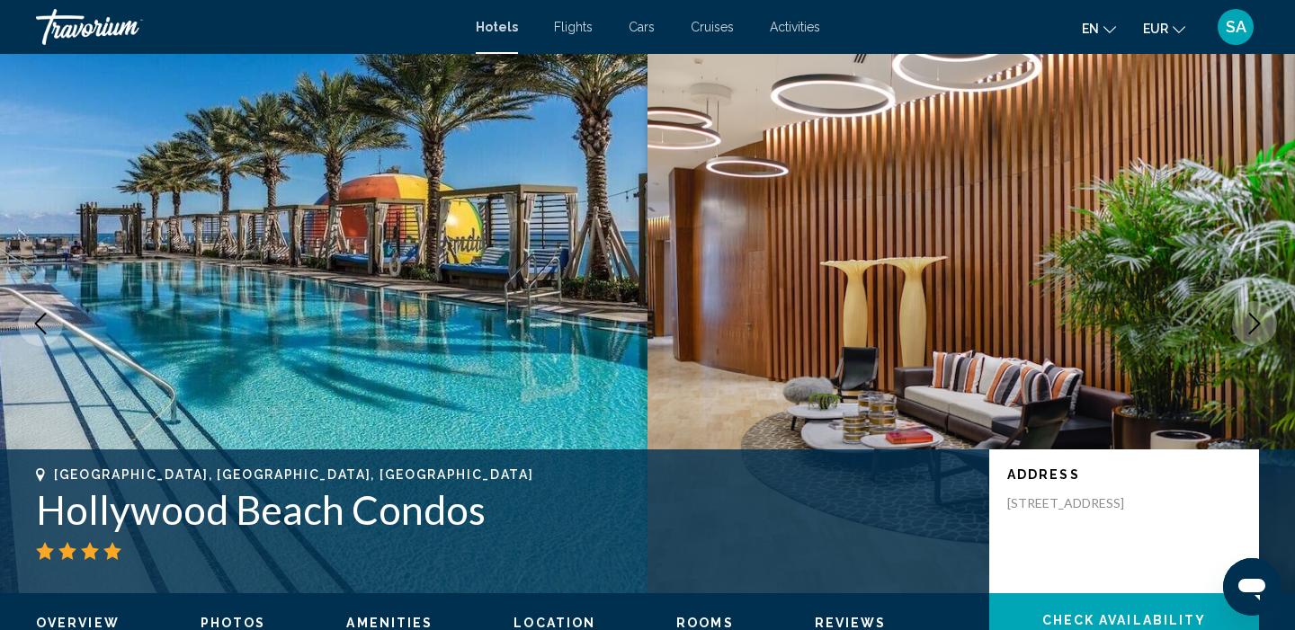
click at [1251, 320] on icon "Next image" at bounding box center [1254, 324] width 22 height 22
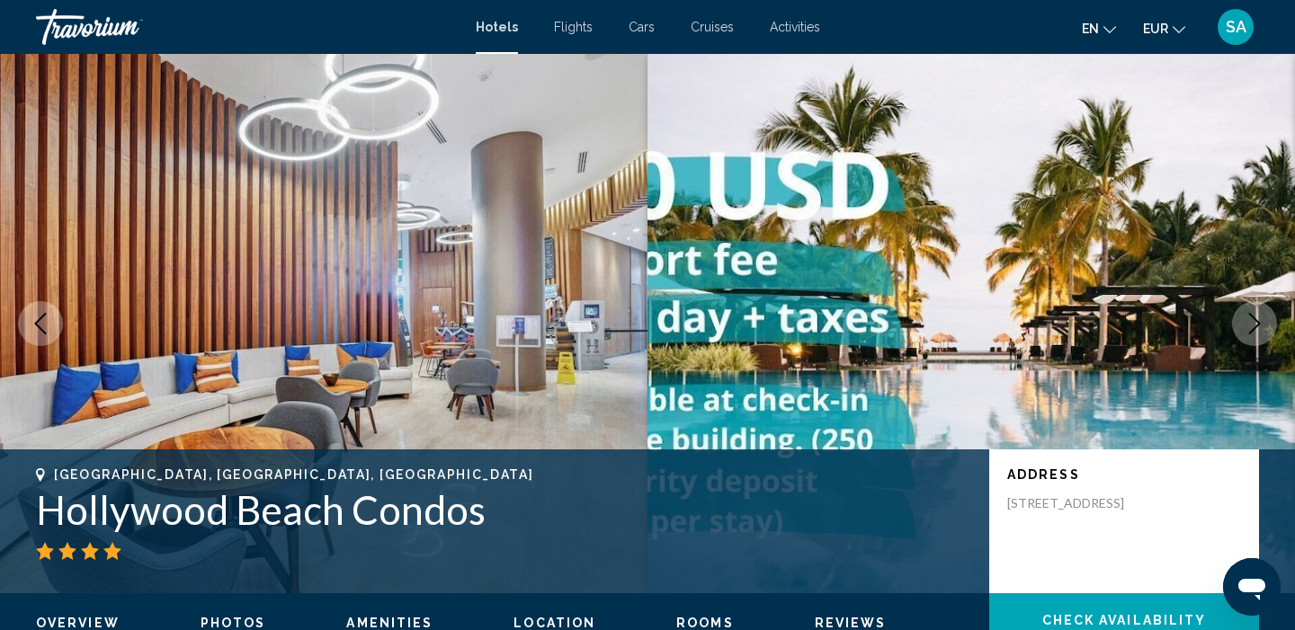
click at [1251, 320] on icon "Next image" at bounding box center [1254, 324] width 22 height 22
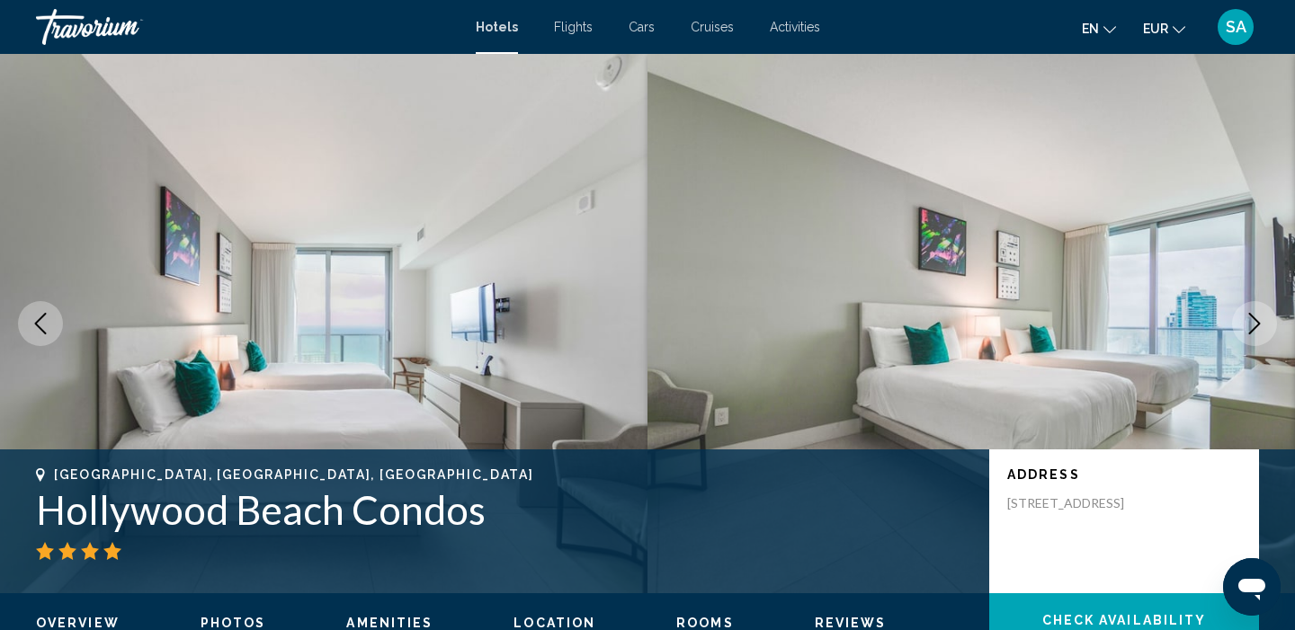
click at [1251, 320] on icon "Next image" at bounding box center [1254, 324] width 22 height 22
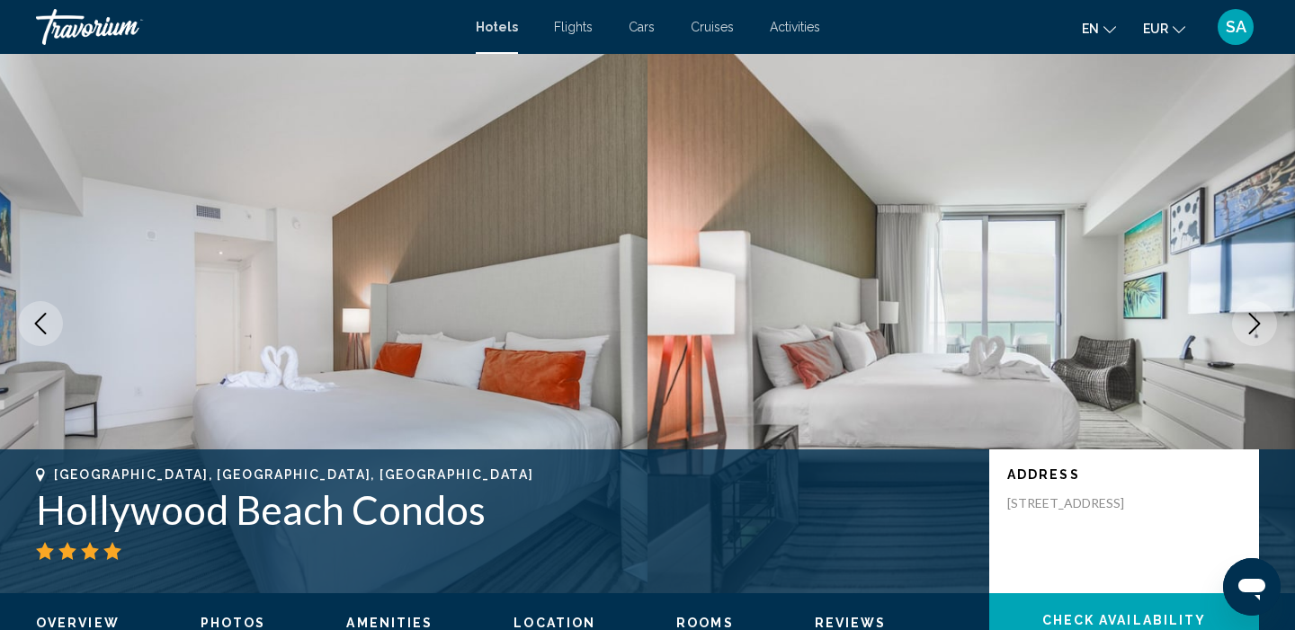
click at [1251, 320] on icon "Next image" at bounding box center [1254, 324] width 22 height 22
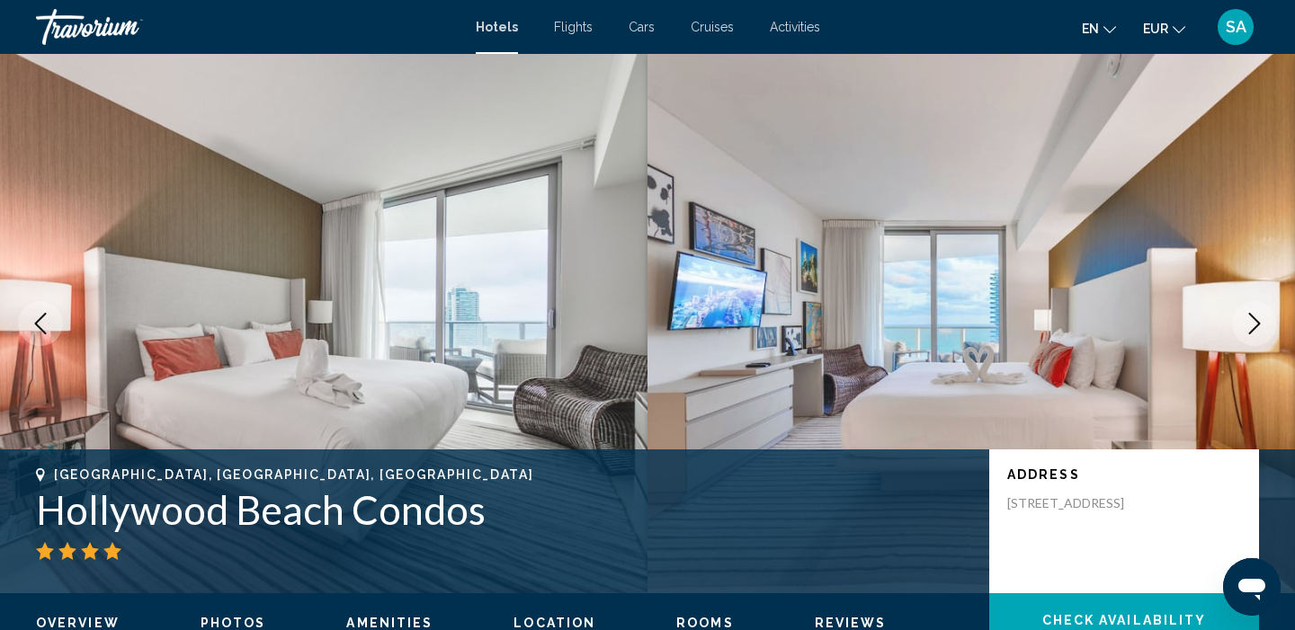
click at [1251, 320] on icon "Next image" at bounding box center [1254, 324] width 22 height 22
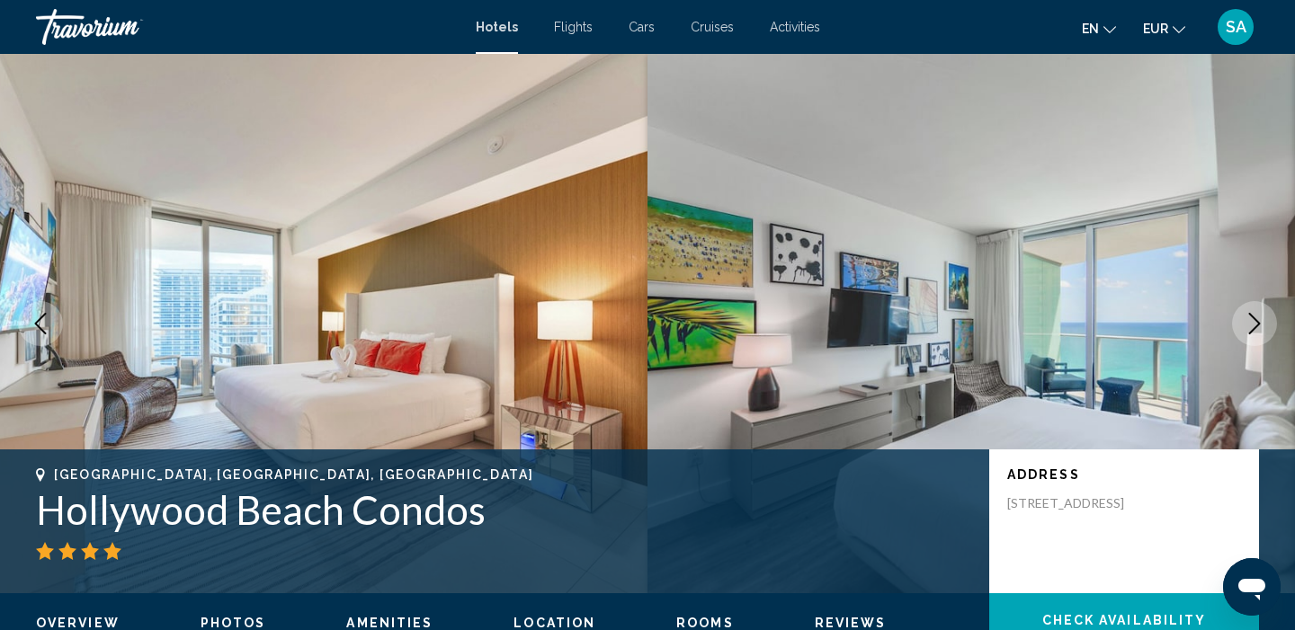
click at [1251, 320] on icon "Next image" at bounding box center [1254, 324] width 22 height 22
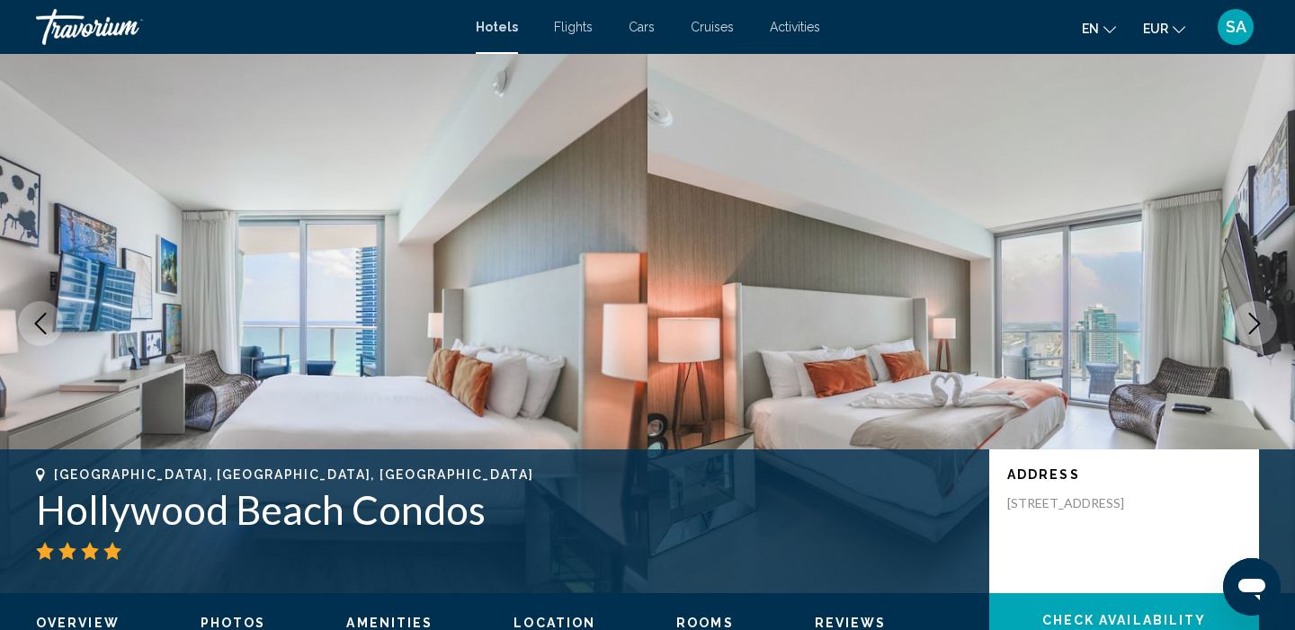
click at [1251, 320] on icon "Next image" at bounding box center [1254, 324] width 22 height 22
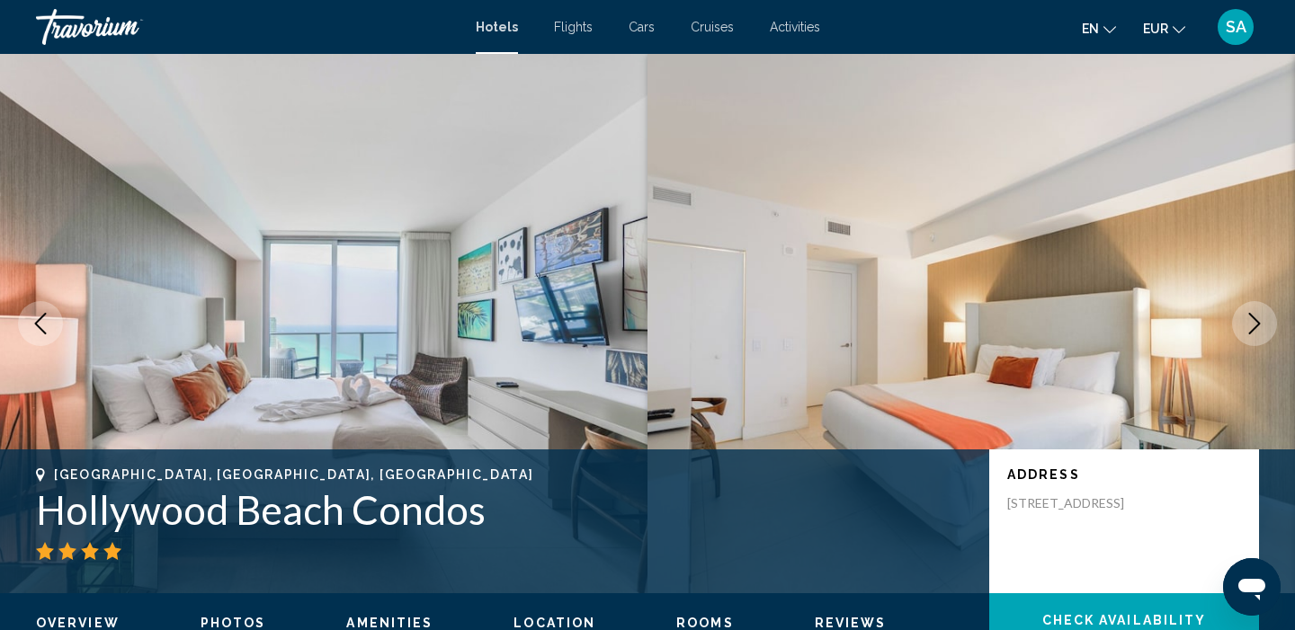
click at [1251, 320] on icon "Next image" at bounding box center [1254, 324] width 22 height 22
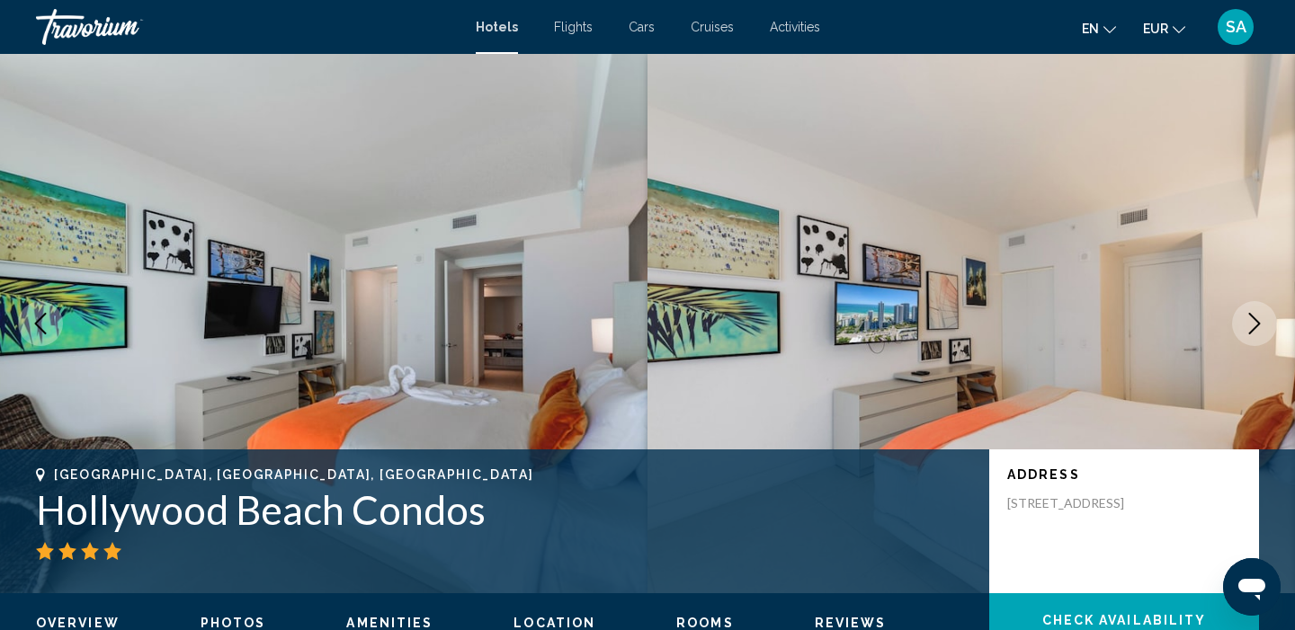
click at [1251, 320] on icon "Next image" at bounding box center [1254, 324] width 22 height 22
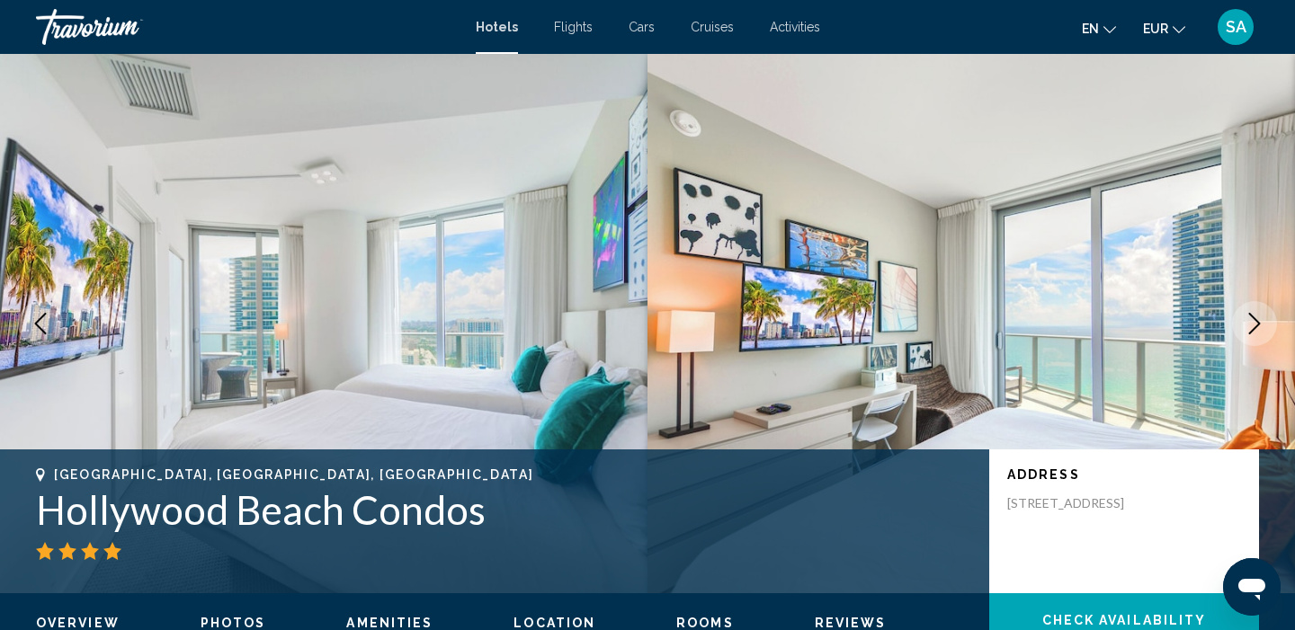
click at [1251, 320] on icon "Next image" at bounding box center [1254, 324] width 22 height 22
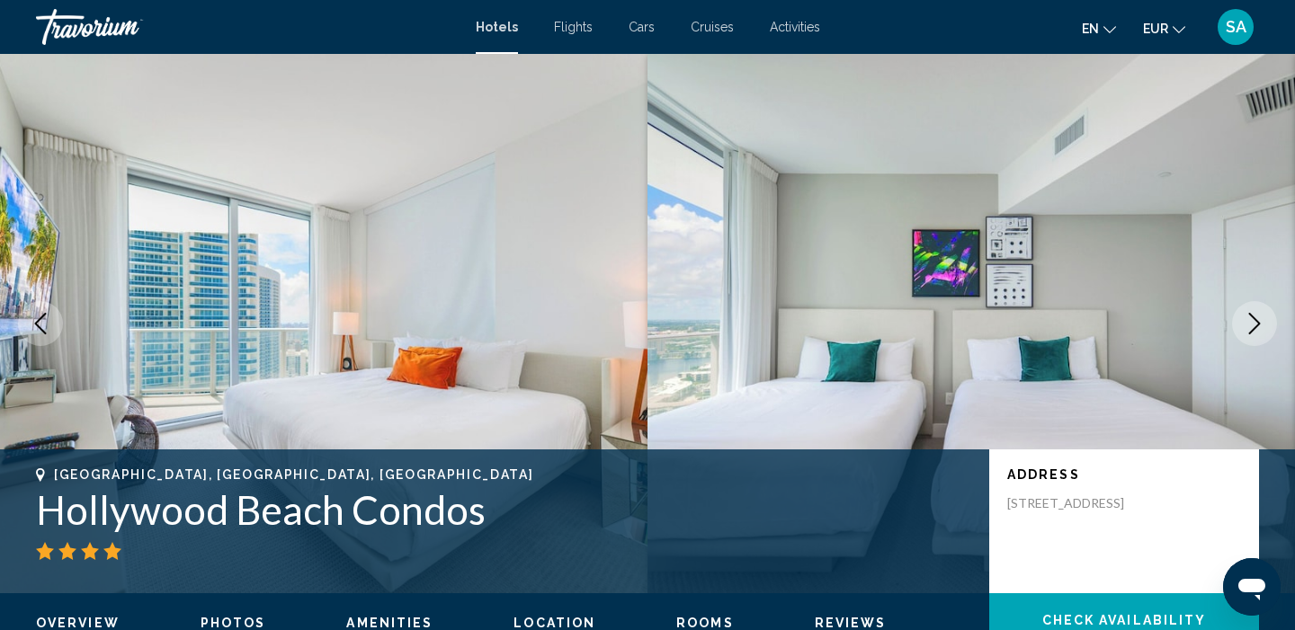
click at [1251, 320] on icon "Next image" at bounding box center [1254, 324] width 22 height 22
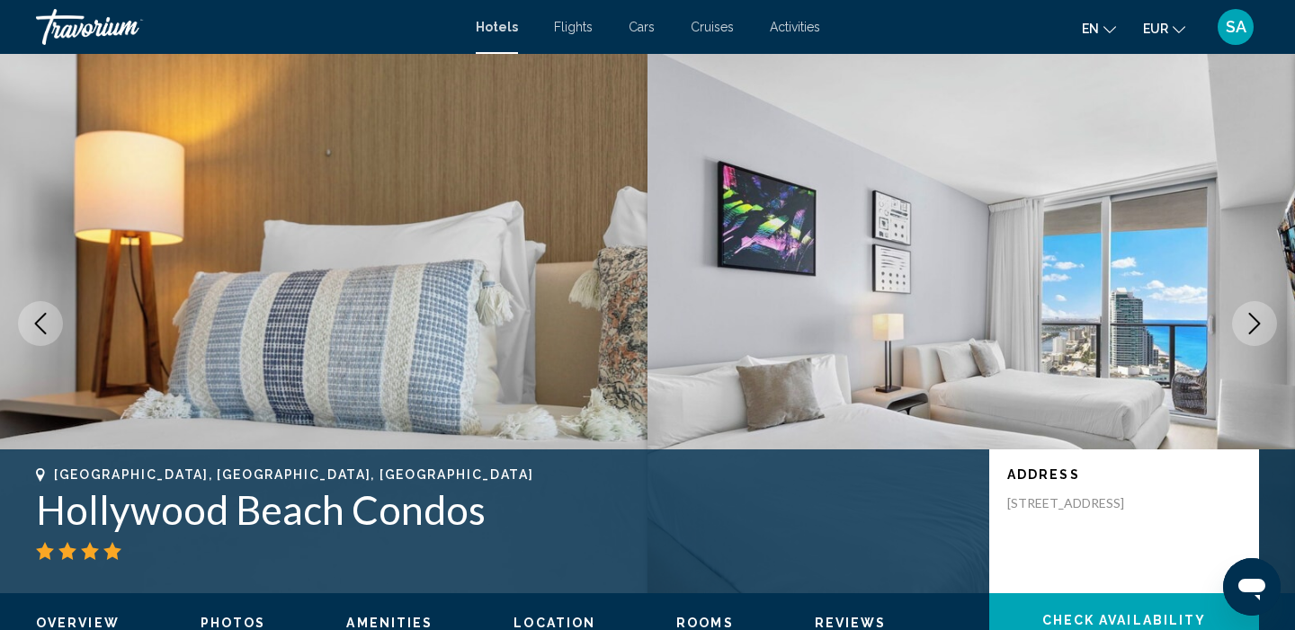
click at [1251, 320] on icon "Next image" at bounding box center [1254, 324] width 22 height 22
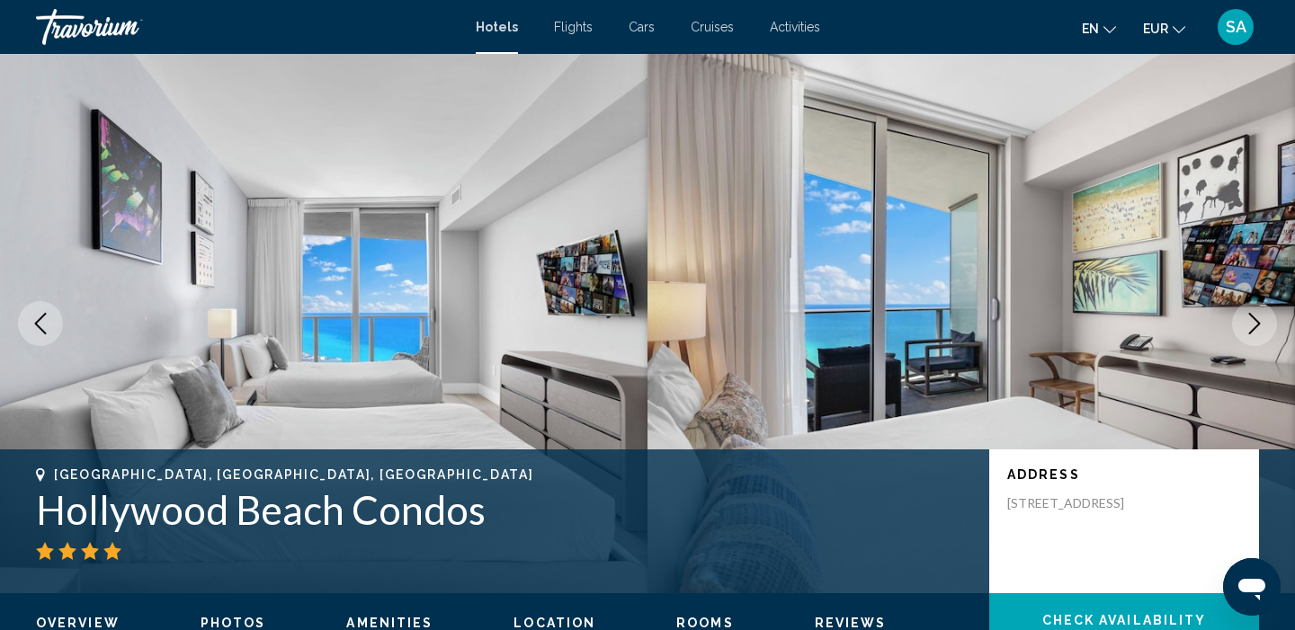
click at [1251, 320] on icon "Next image" at bounding box center [1254, 324] width 22 height 22
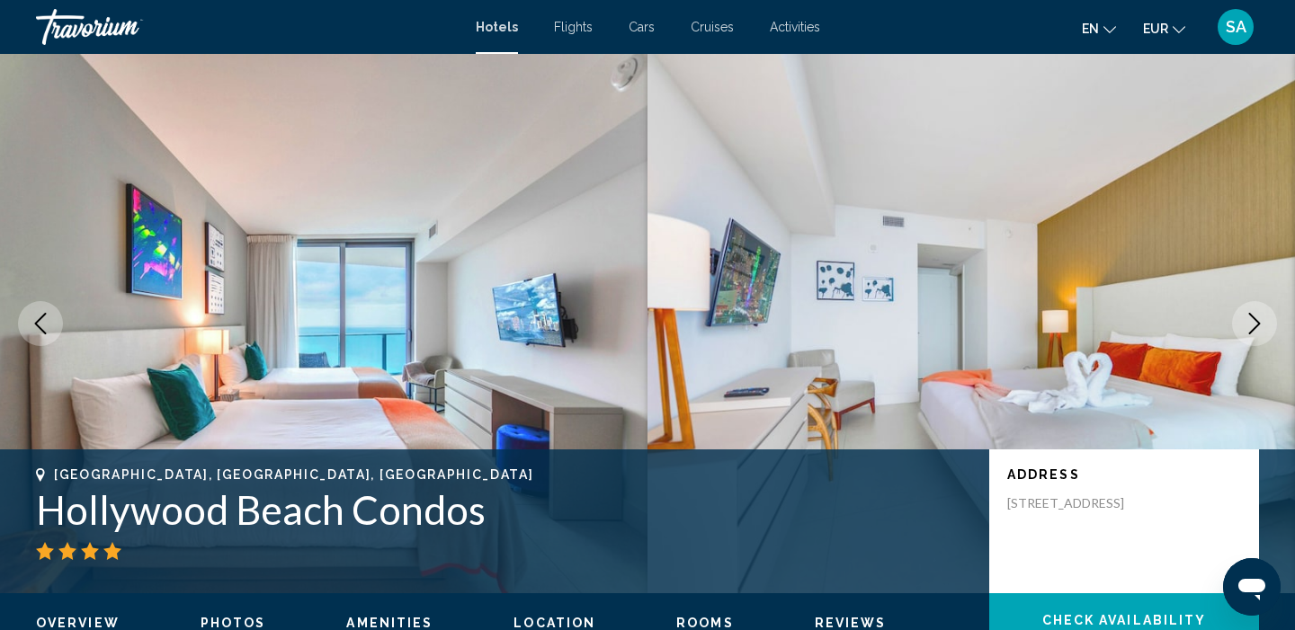
click at [1251, 320] on icon "Next image" at bounding box center [1254, 324] width 22 height 22
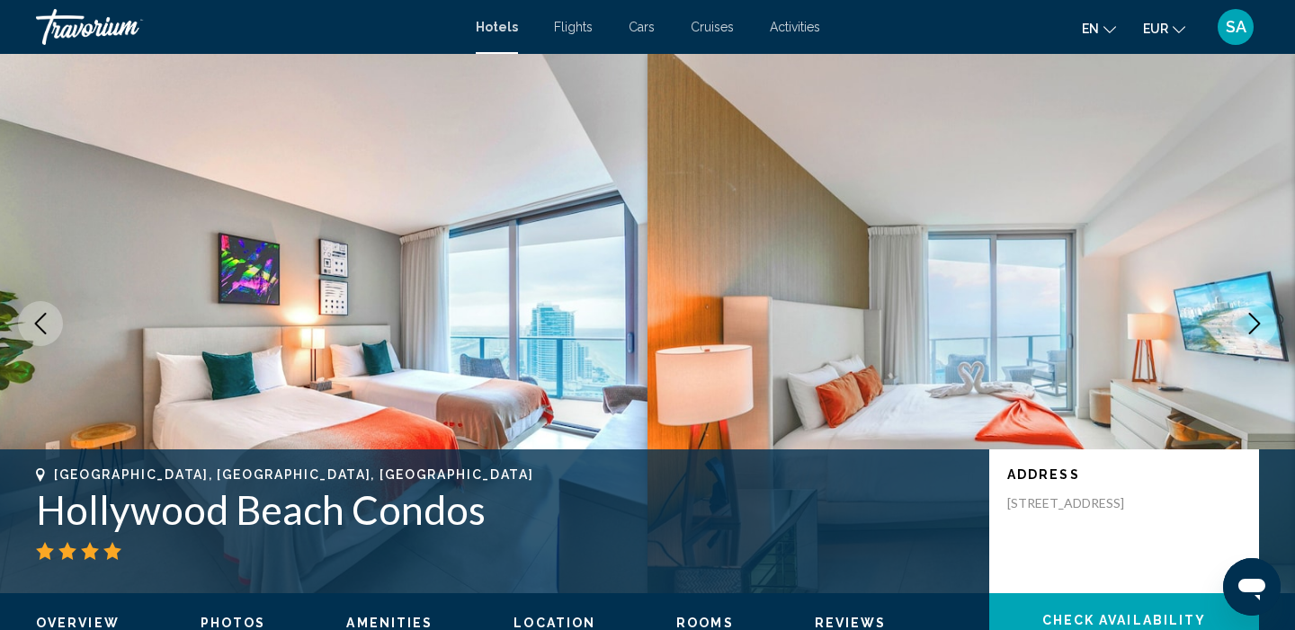
click at [1251, 320] on icon "Next image" at bounding box center [1254, 324] width 22 height 22
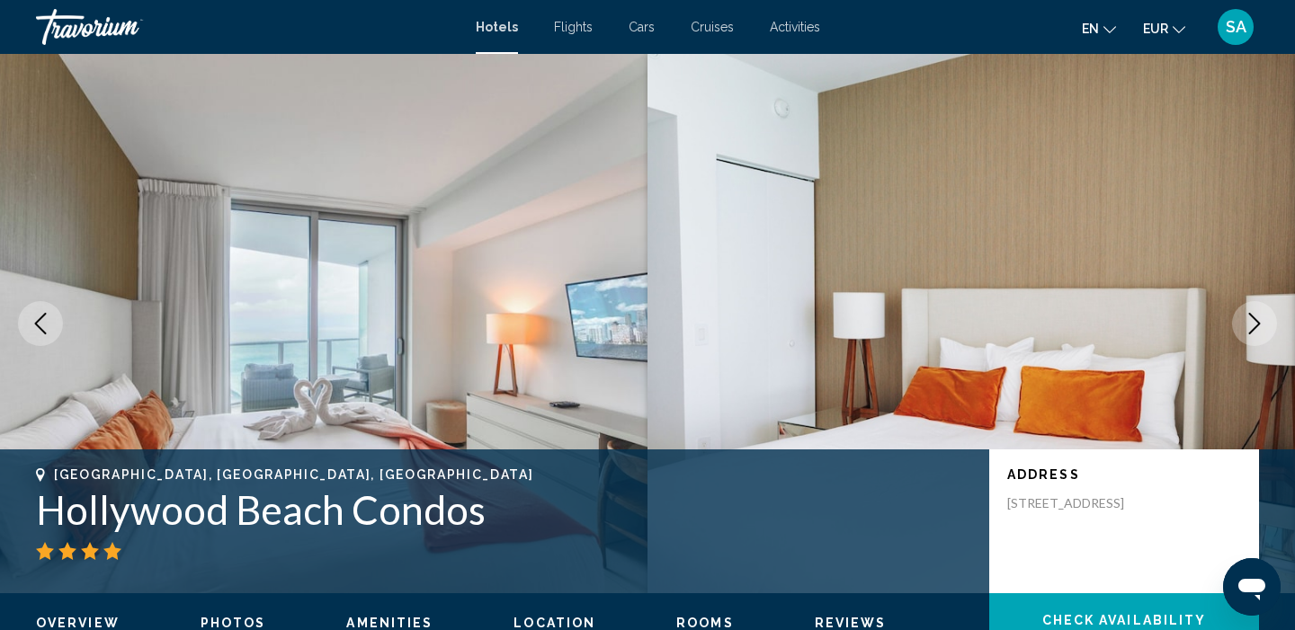
click at [1251, 320] on icon "Next image" at bounding box center [1254, 324] width 22 height 22
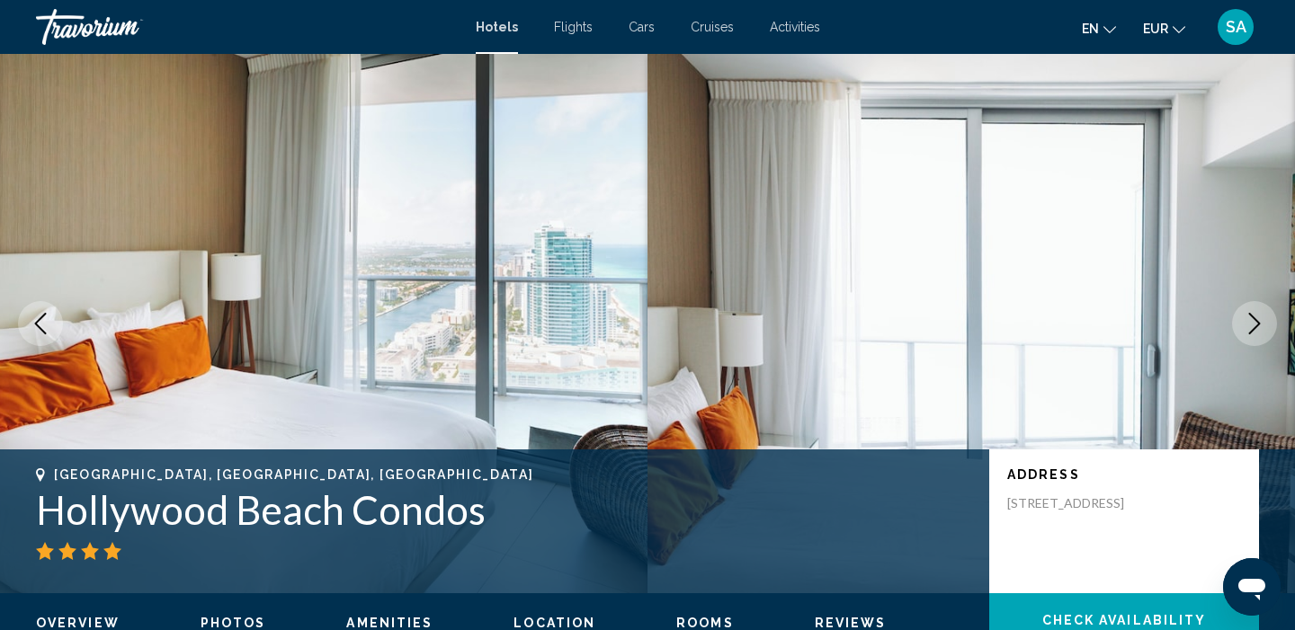
click at [1251, 320] on icon "Next image" at bounding box center [1254, 324] width 22 height 22
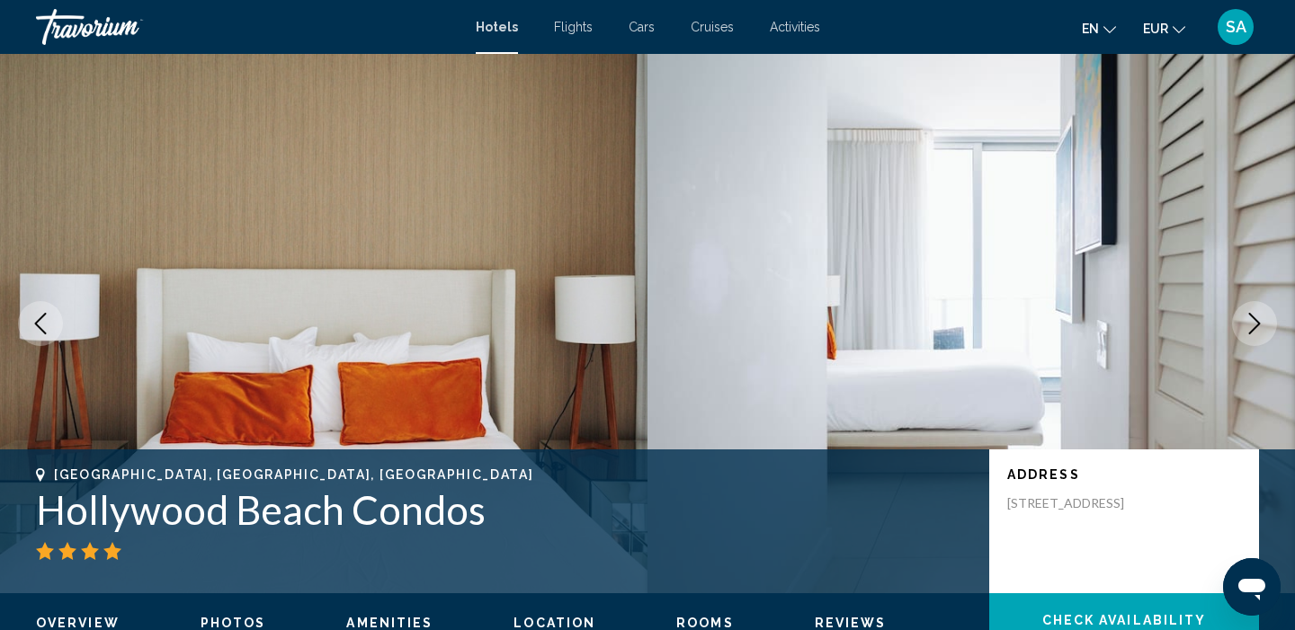
click at [1251, 320] on icon "Next image" at bounding box center [1254, 324] width 22 height 22
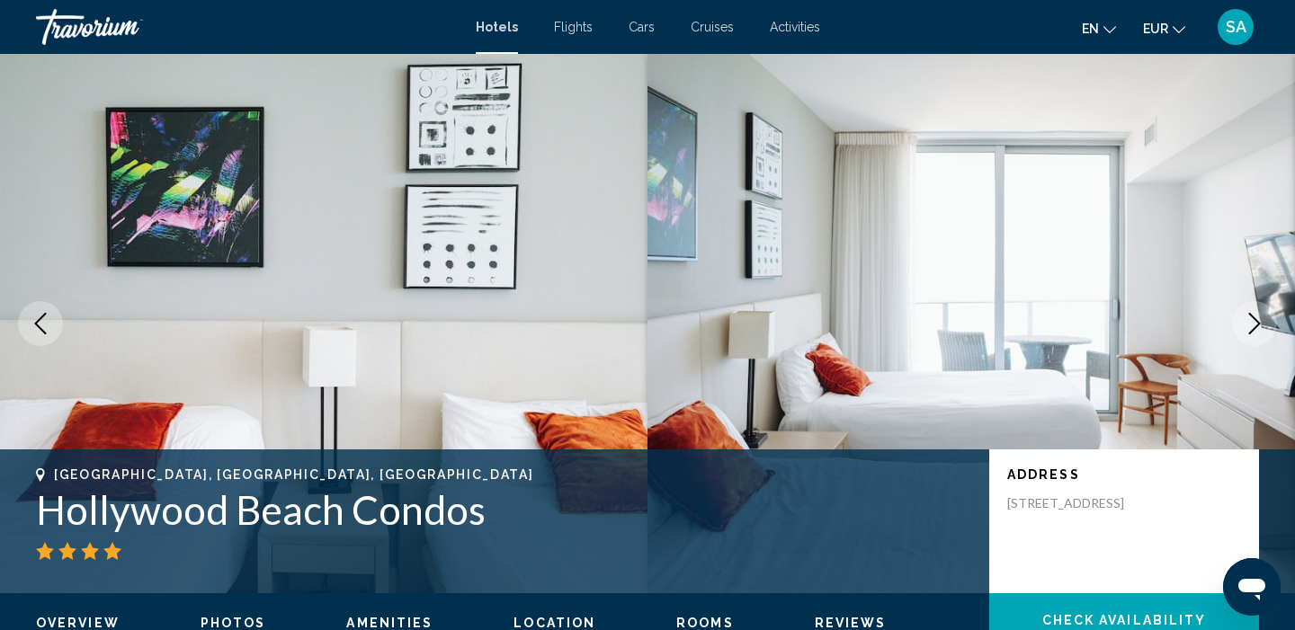
click at [1251, 320] on icon "Next image" at bounding box center [1254, 324] width 22 height 22
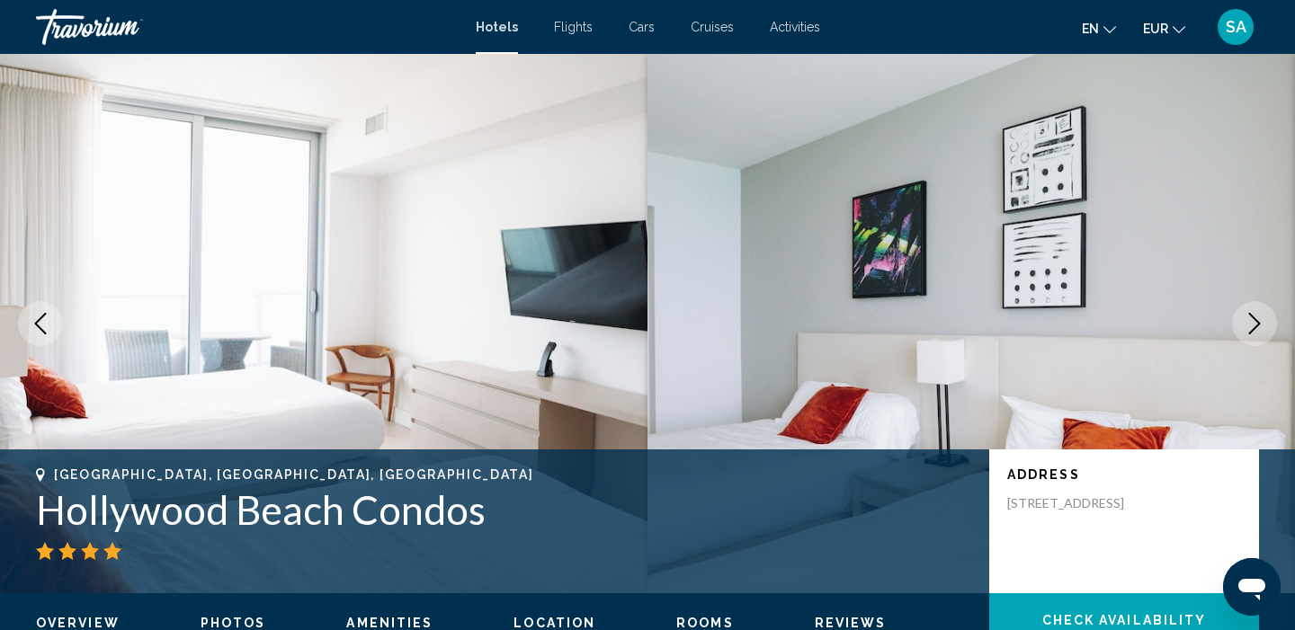
click at [1251, 320] on icon "Next image" at bounding box center [1254, 324] width 22 height 22
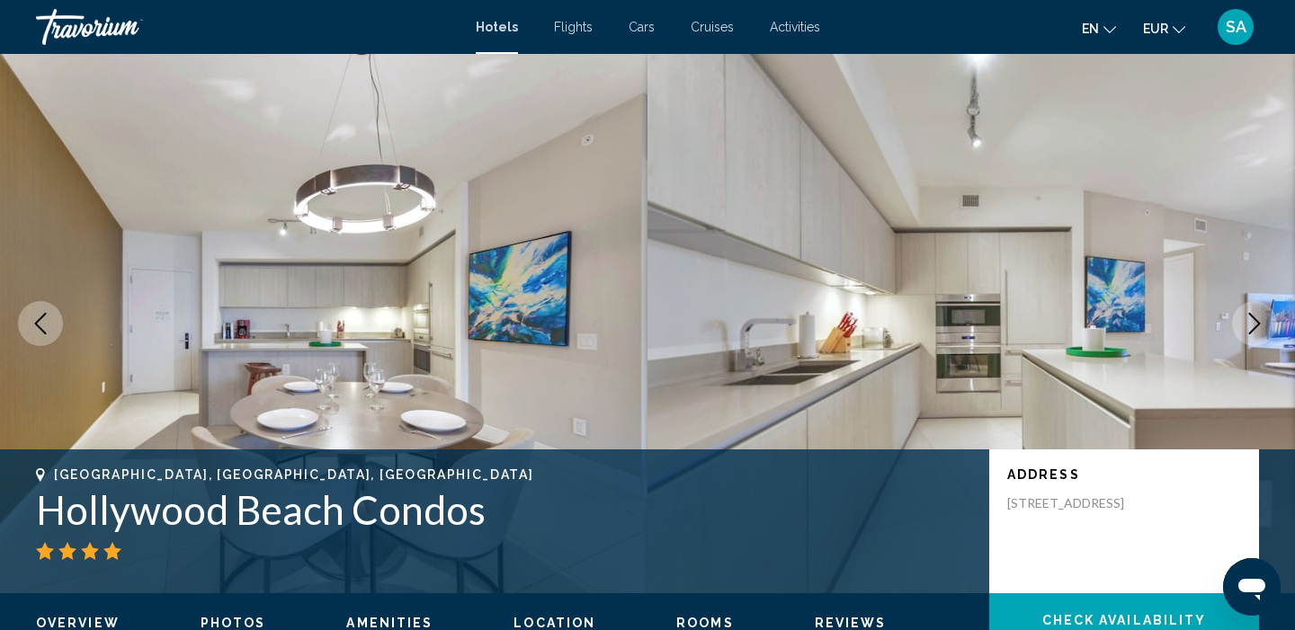
click at [1251, 320] on icon "Next image" at bounding box center [1254, 324] width 22 height 22
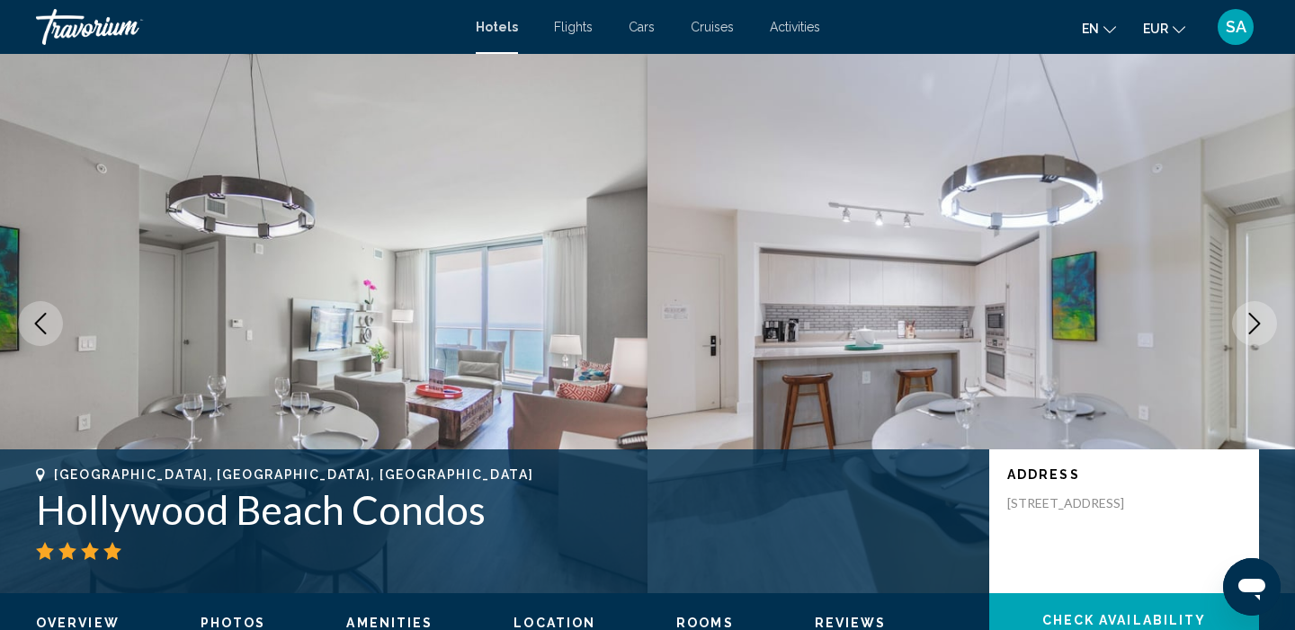
click at [1251, 320] on icon "Next image" at bounding box center [1254, 324] width 22 height 22
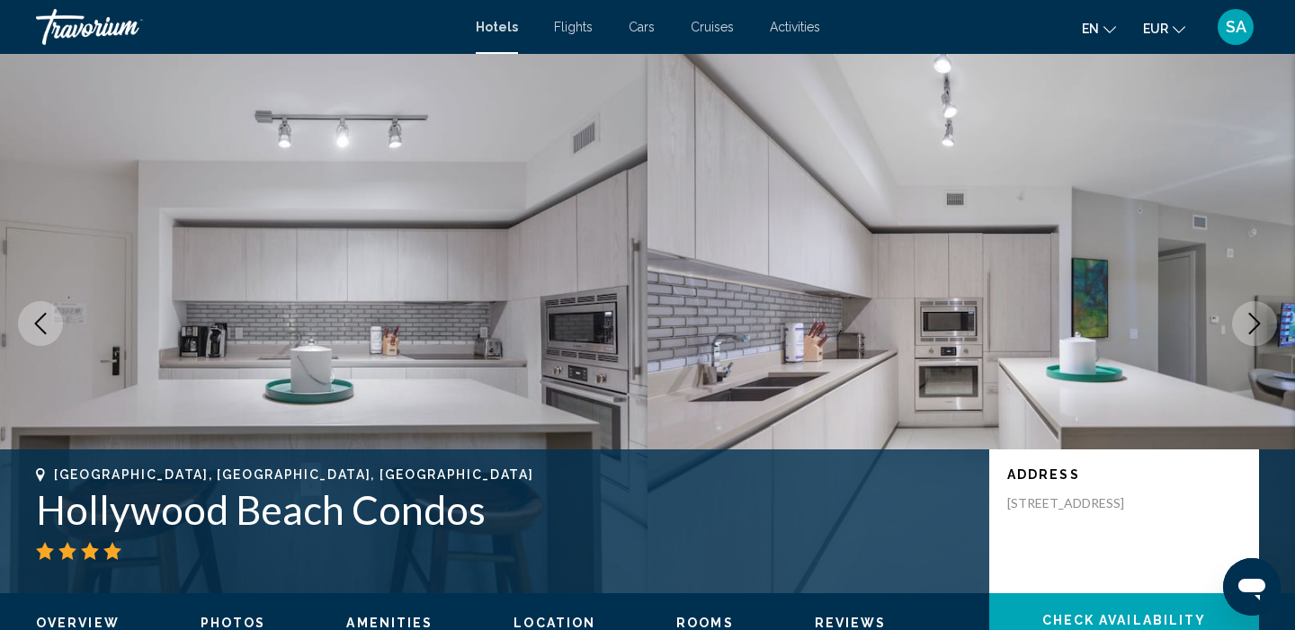
click at [1251, 320] on icon "Next image" at bounding box center [1254, 324] width 22 height 22
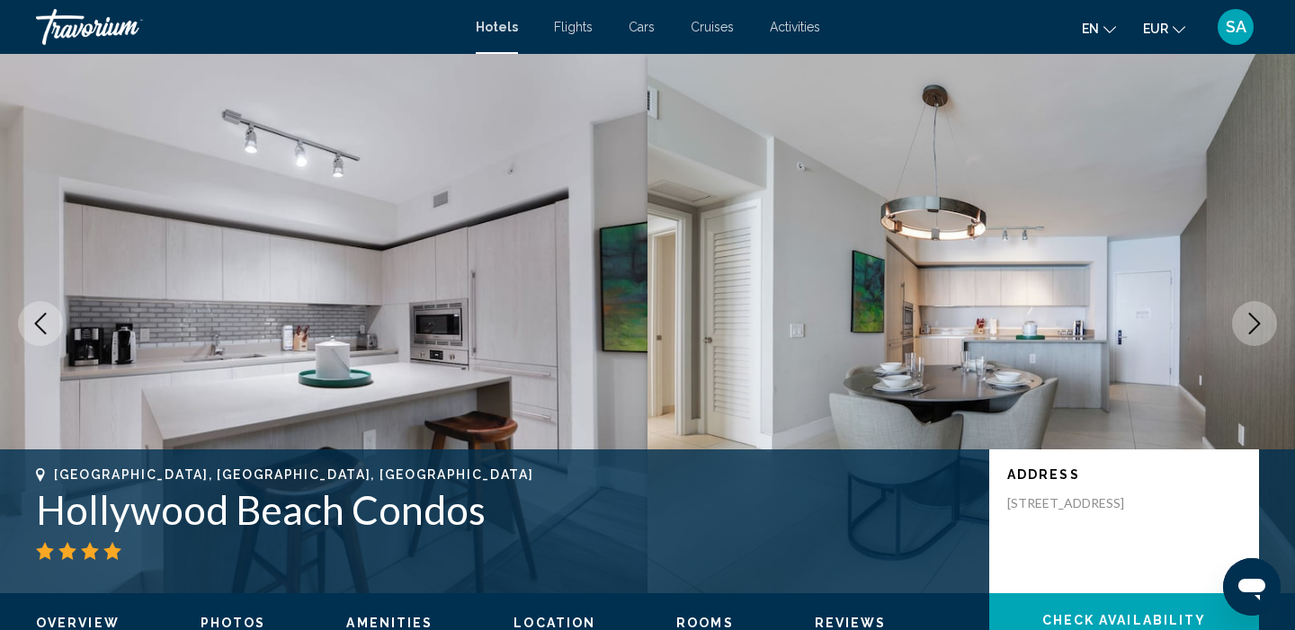
click at [1251, 320] on icon "Next image" at bounding box center [1254, 324] width 22 height 22
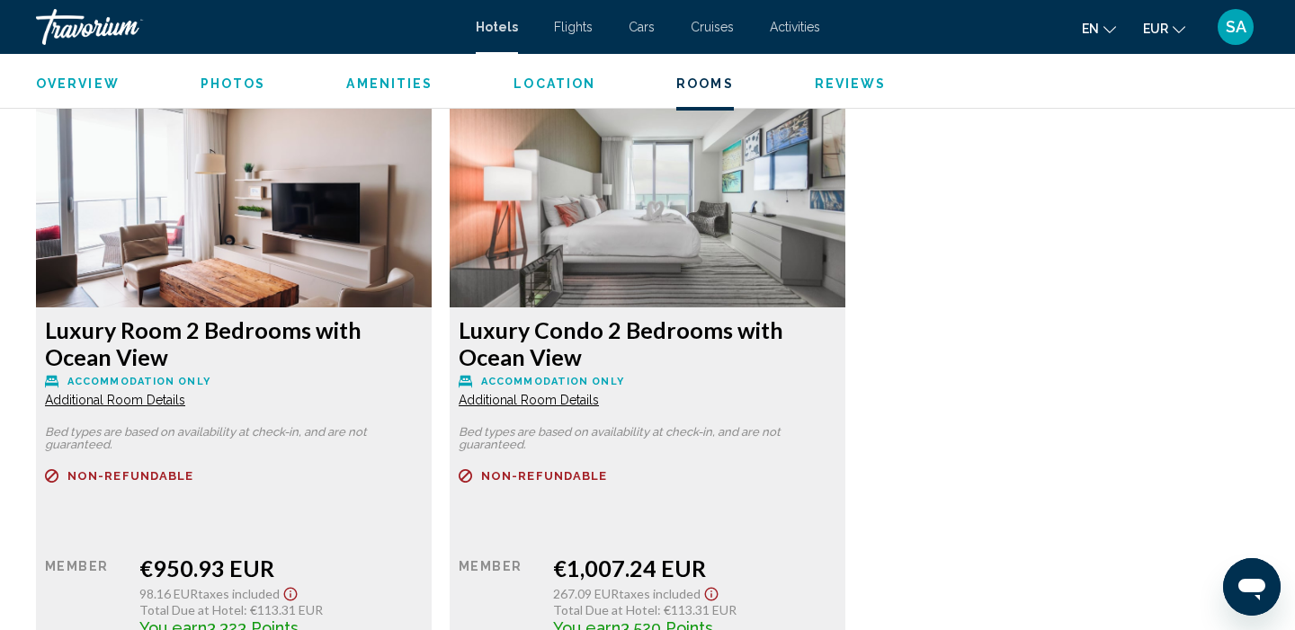
scroll to position [2462, 0]
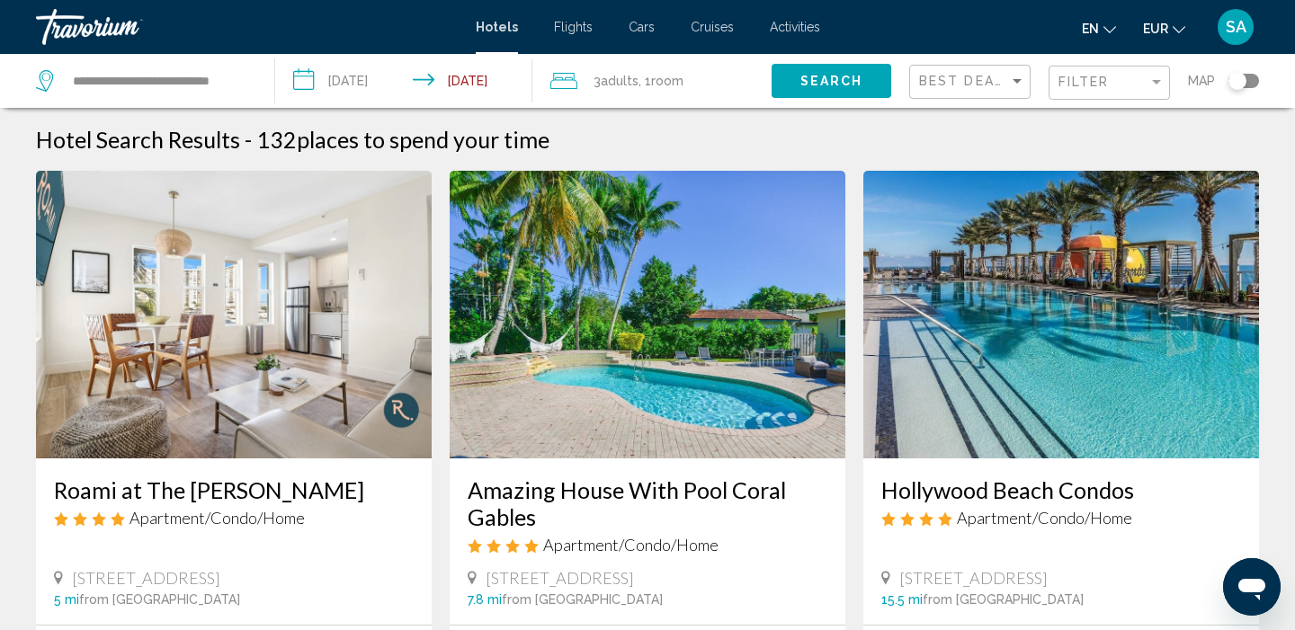
click at [659, 84] on span "Room" at bounding box center [667, 81] width 32 height 14
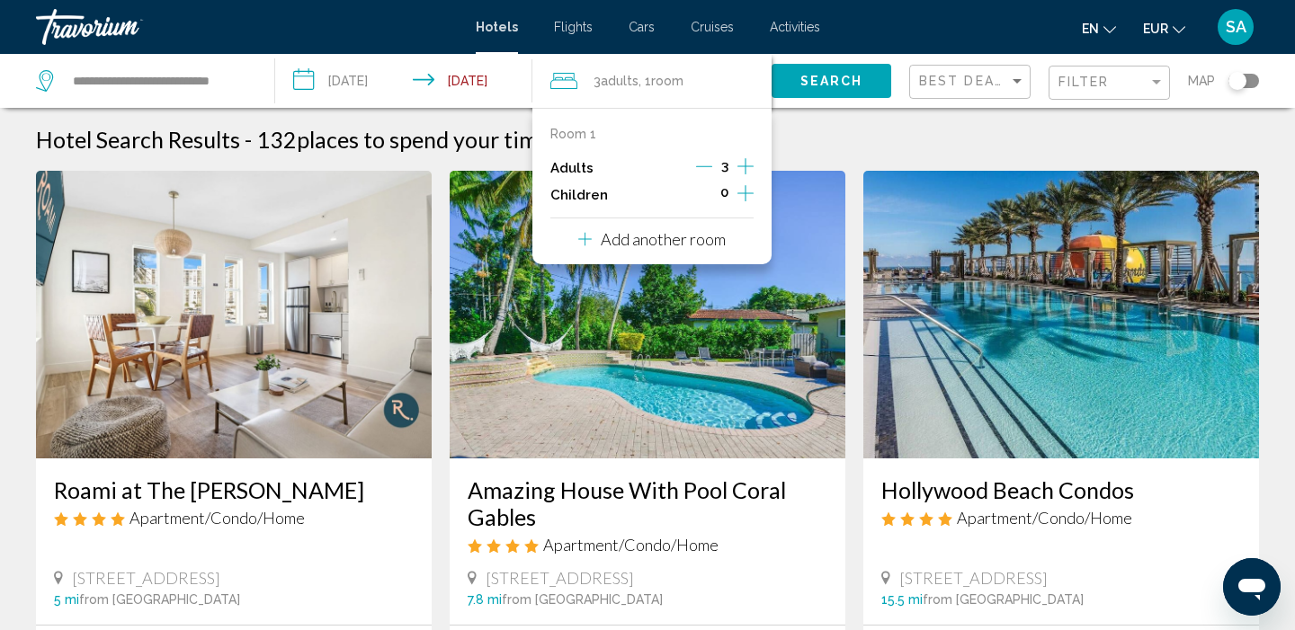
click at [748, 164] on icon "Increment adults" at bounding box center [745, 167] width 16 height 22
click at [829, 85] on span "Search" at bounding box center [831, 82] width 63 height 14
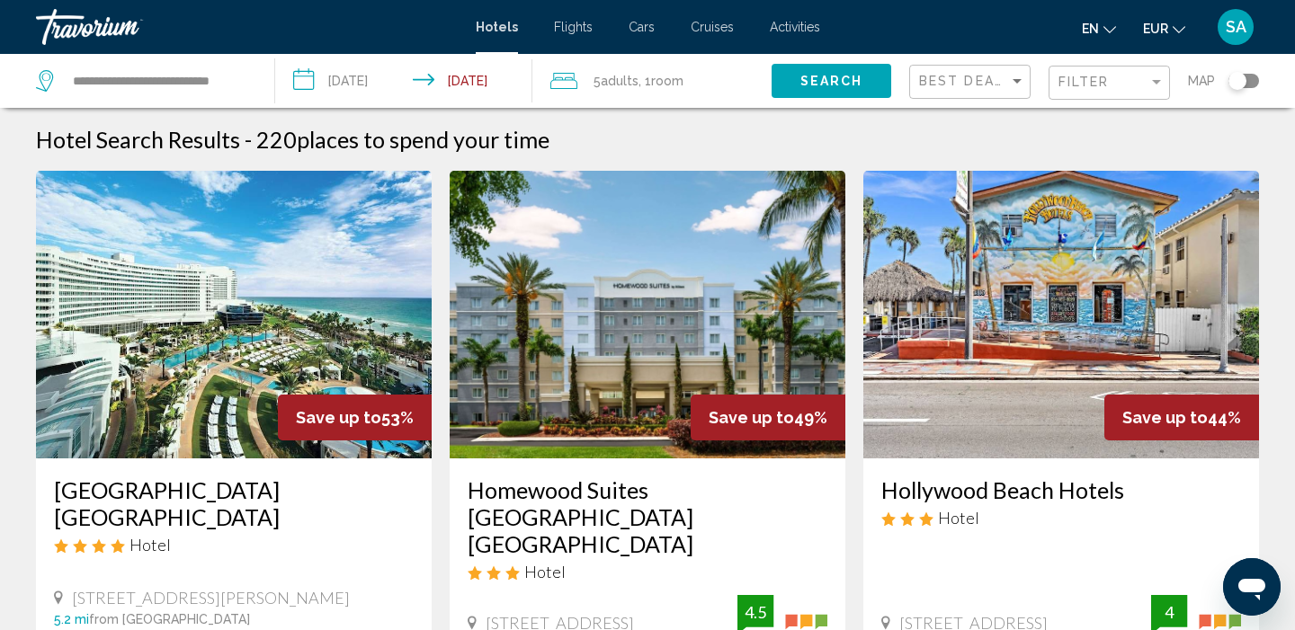
click at [1113, 75] on div "Filter" at bounding box center [1111, 83] width 106 height 33
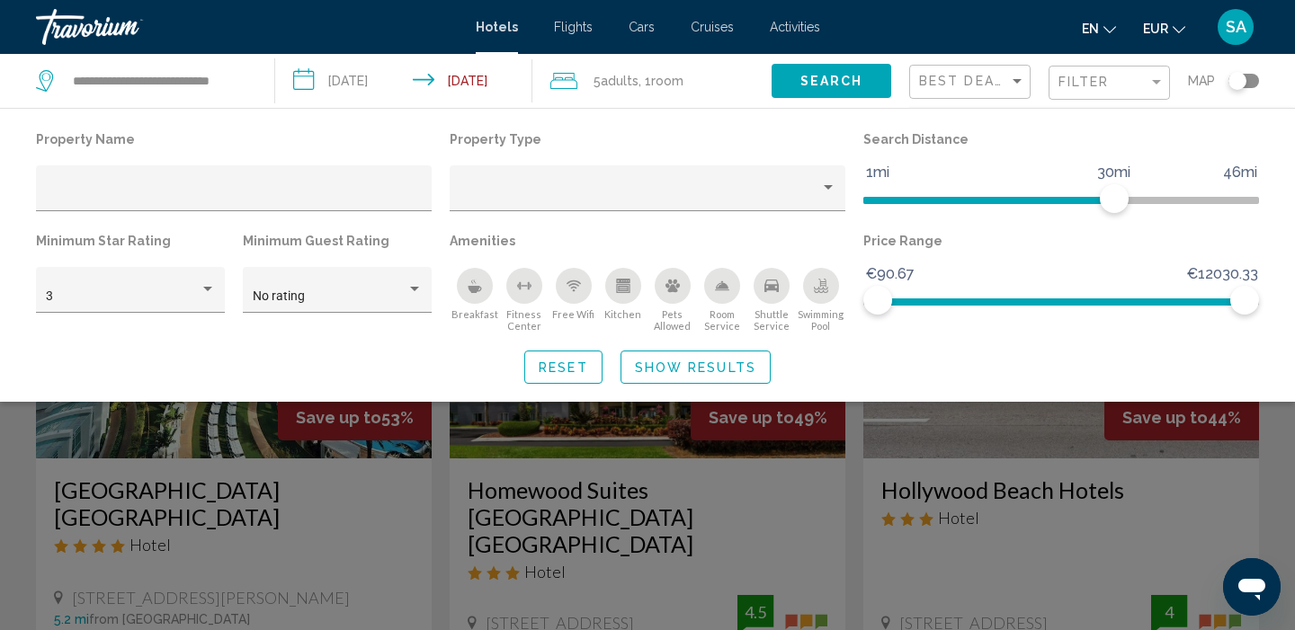
click at [826, 500] on div "Search widget" at bounding box center [647, 450] width 1295 height 361
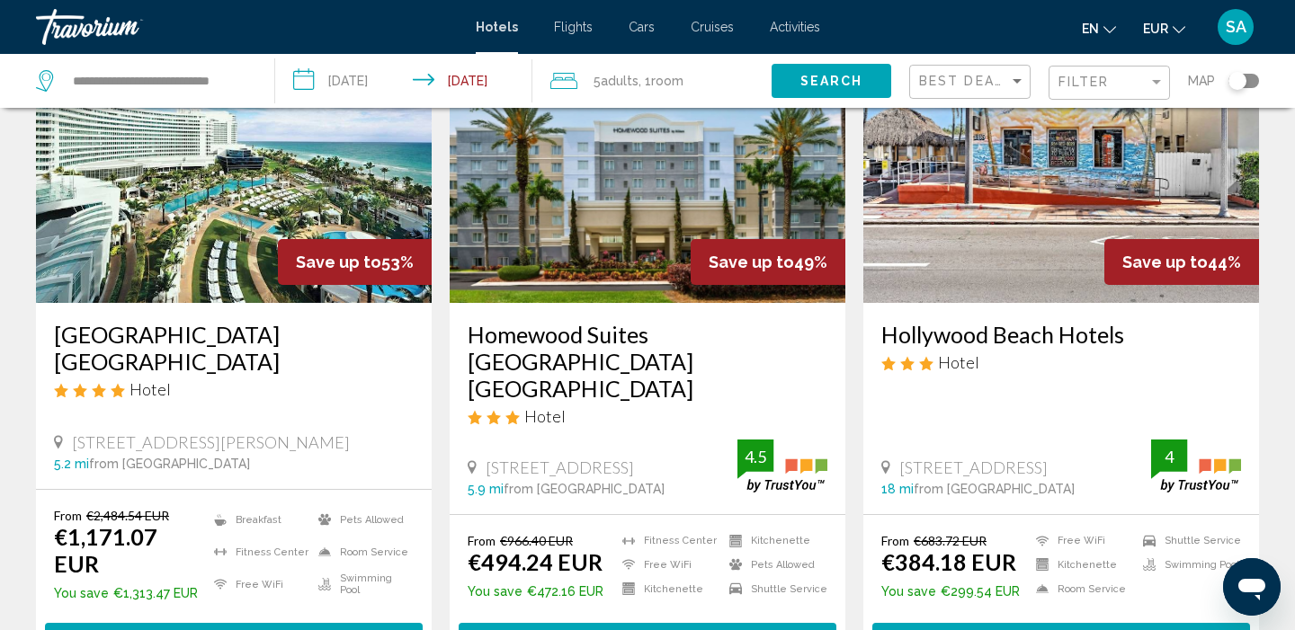
scroll to position [148, 0]
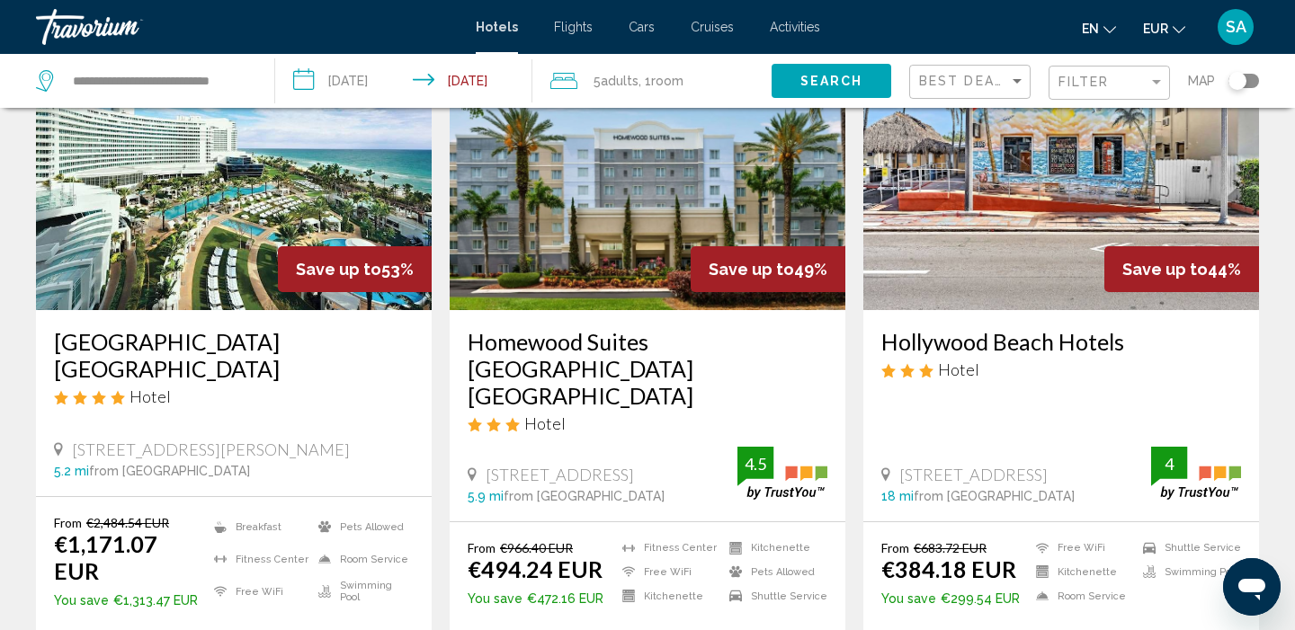
click at [267, 207] on img "Main content" at bounding box center [234, 166] width 396 height 288
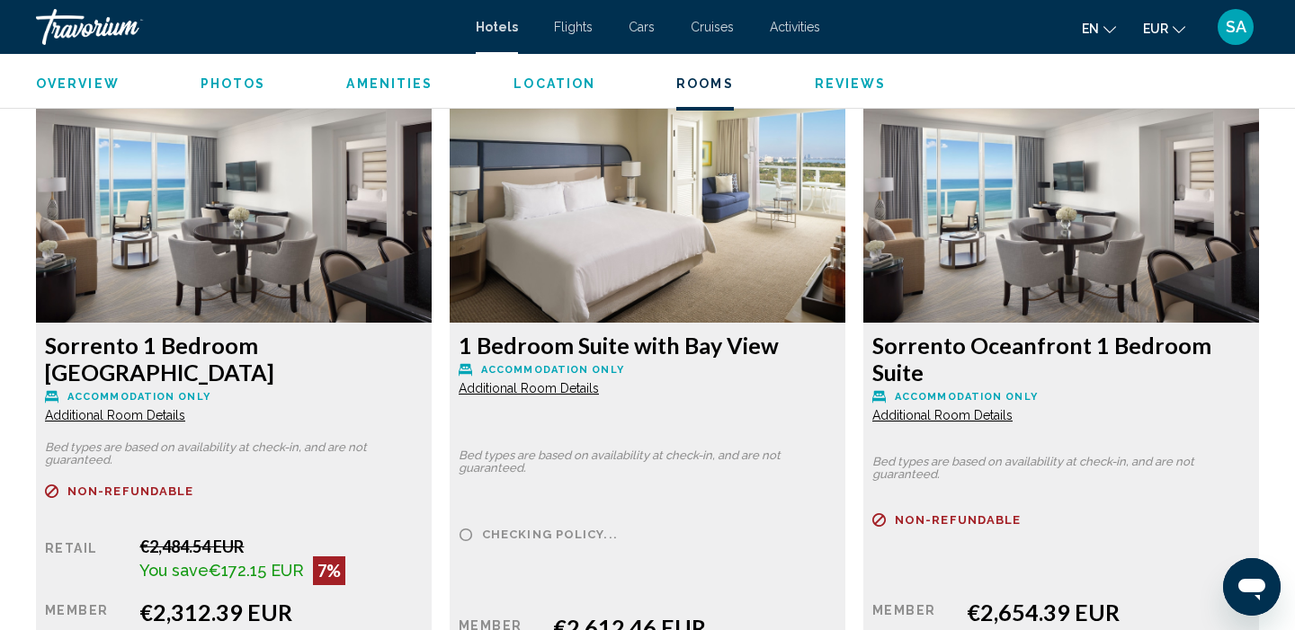
scroll to position [3699, 0]
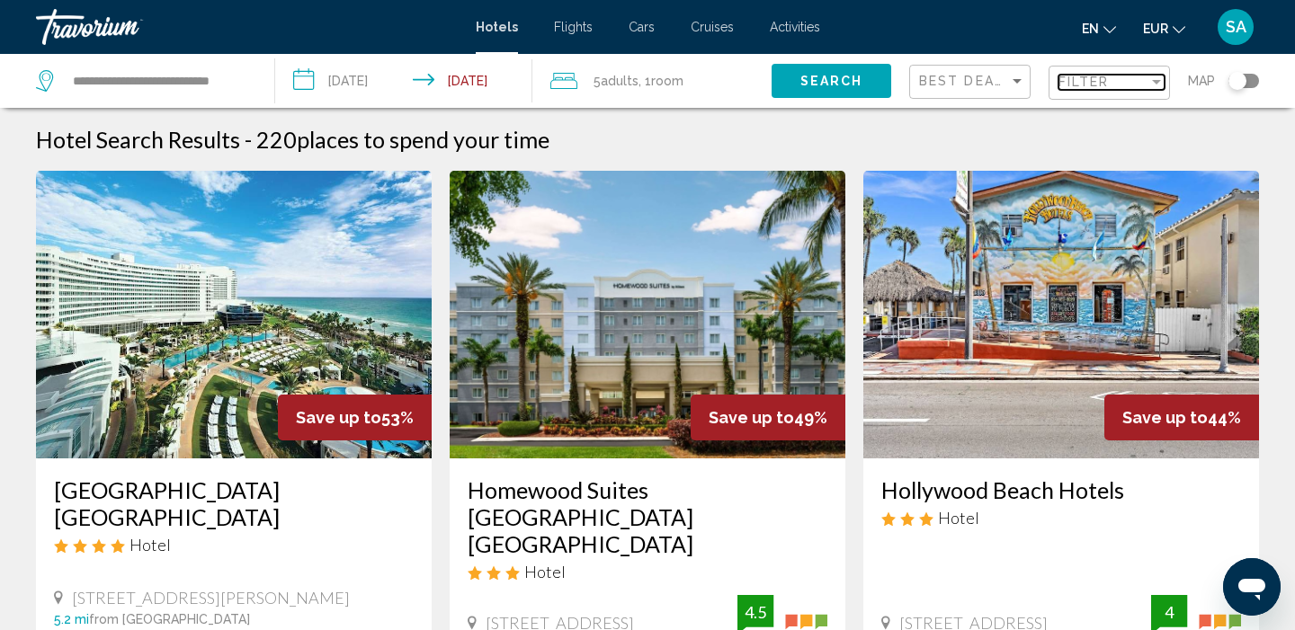
click at [1111, 83] on div "Filter" at bounding box center [1103, 82] width 90 height 14
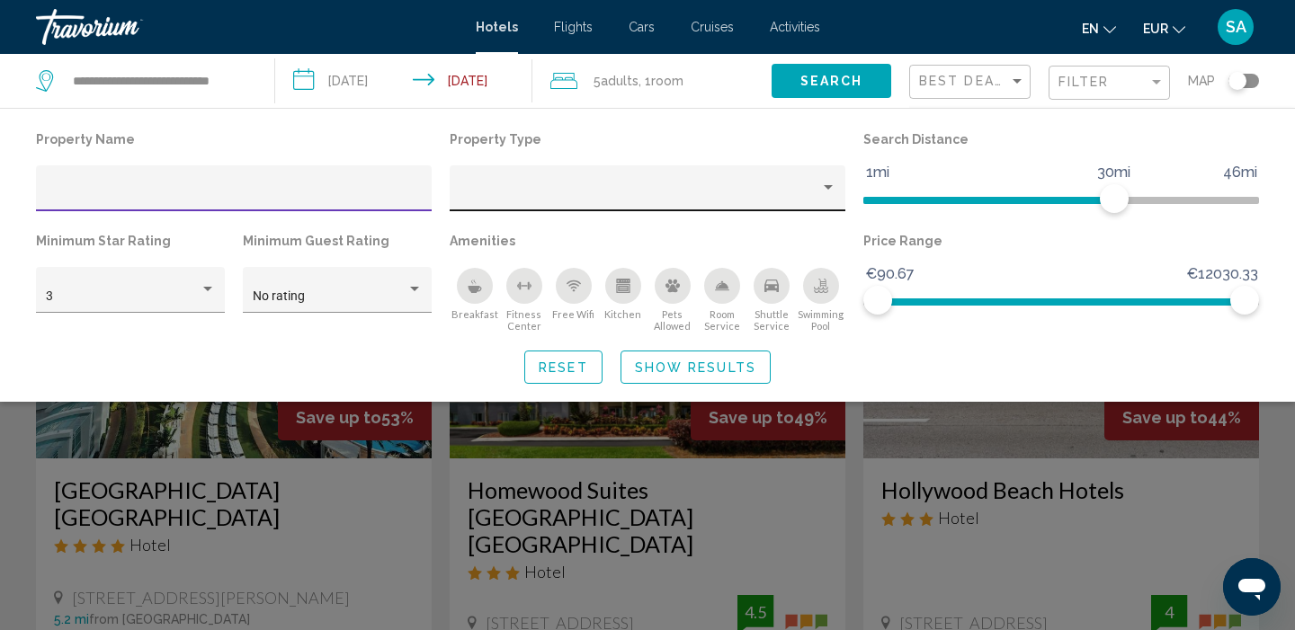
click at [790, 191] on div "Property type" at bounding box center [639, 195] width 361 height 14
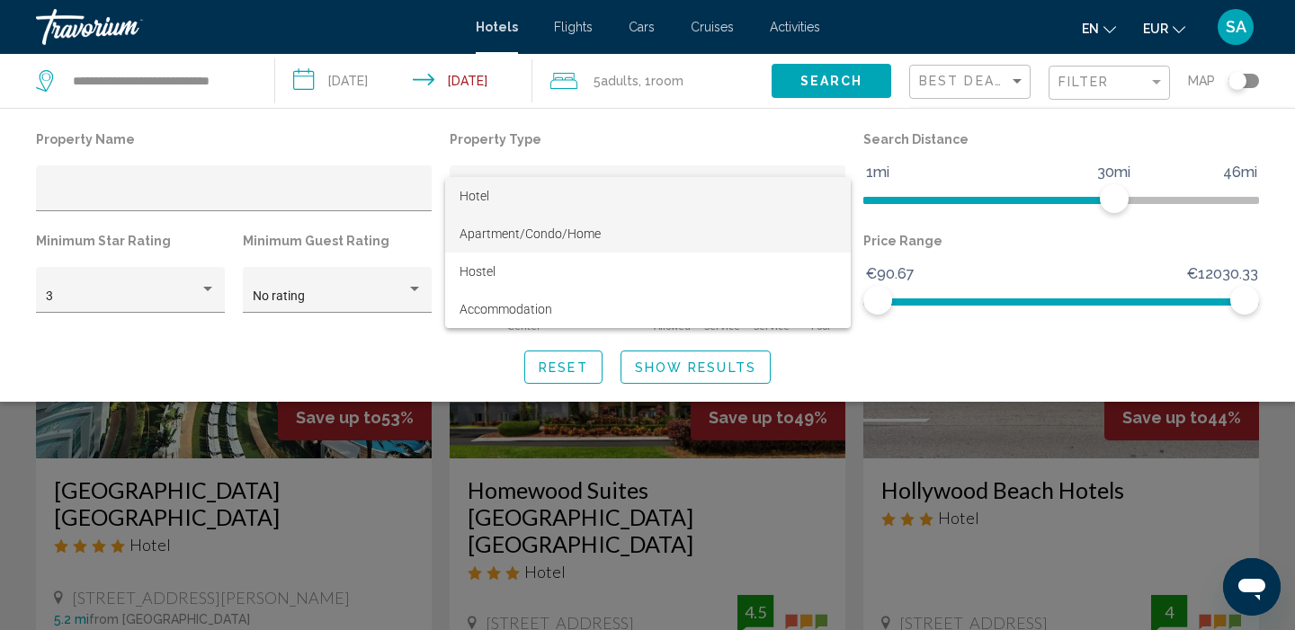
click at [666, 244] on span "Apartment/Condo/Home" at bounding box center [647, 234] width 377 height 38
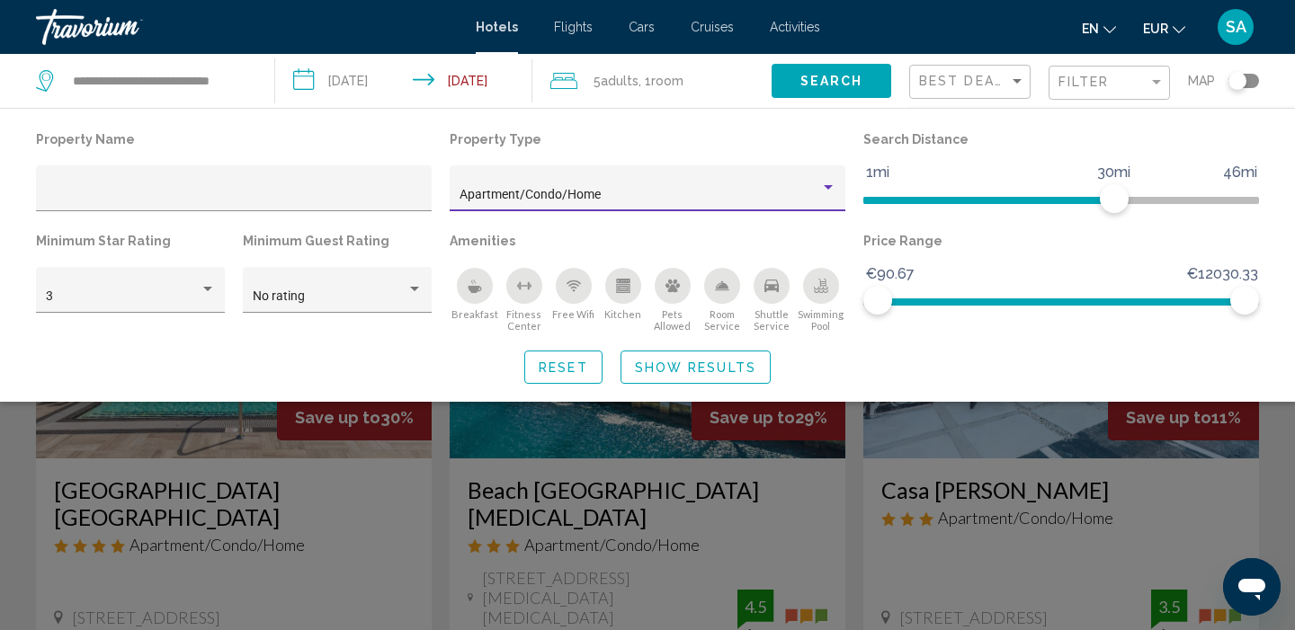
click at [440, 520] on div "Search widget" at bounding box center [647, 450] width 1295 height 361
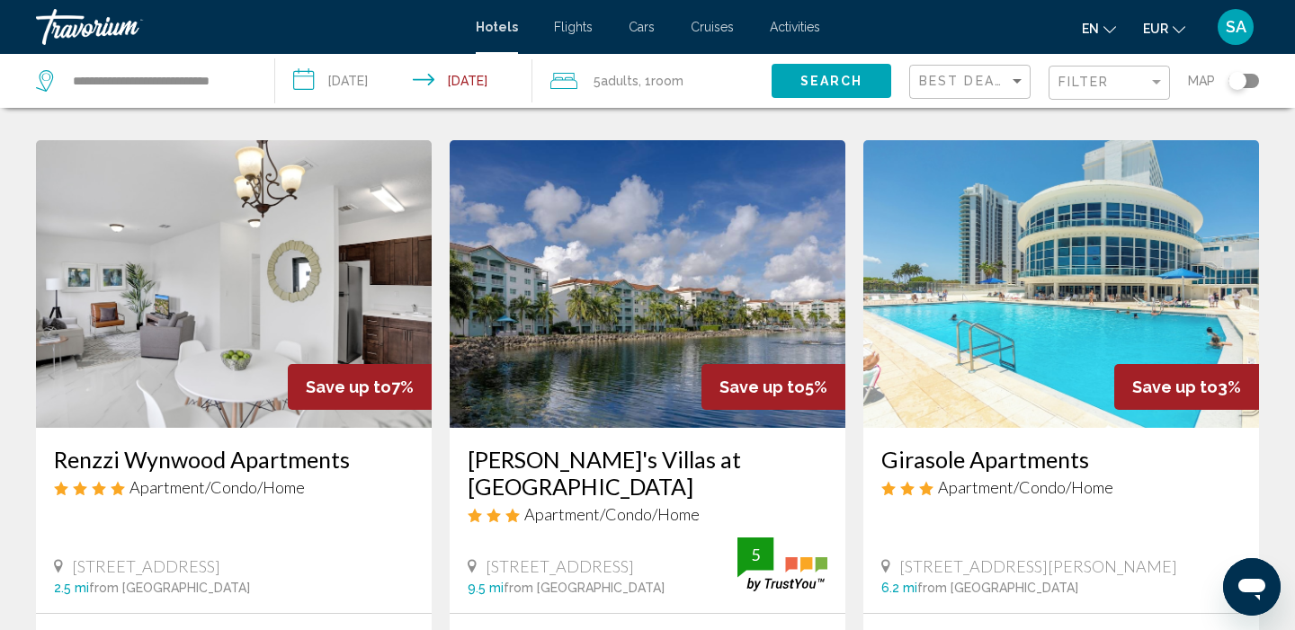
scroll to position [1389, 0]
click at [256, 287] on img "Main content" at bounding box center [234, 284] width 396 height 288
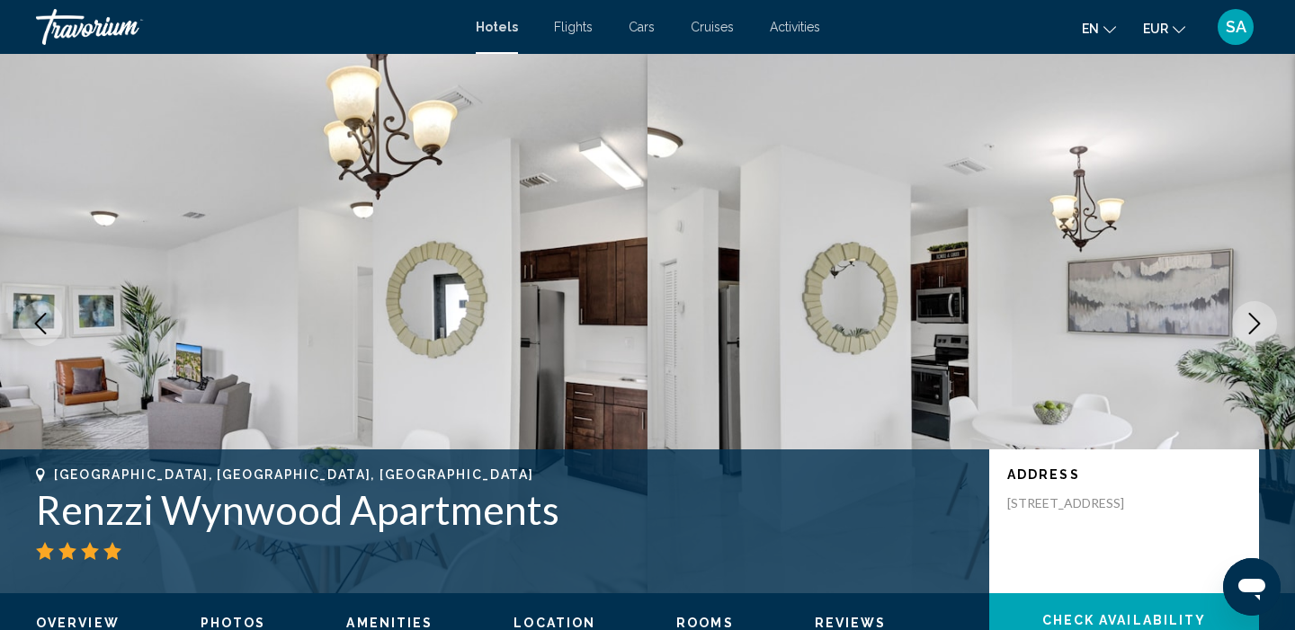
click at [1250, 334] on icon "Next image" at bounding box center [1255, 324] width 12 height 22
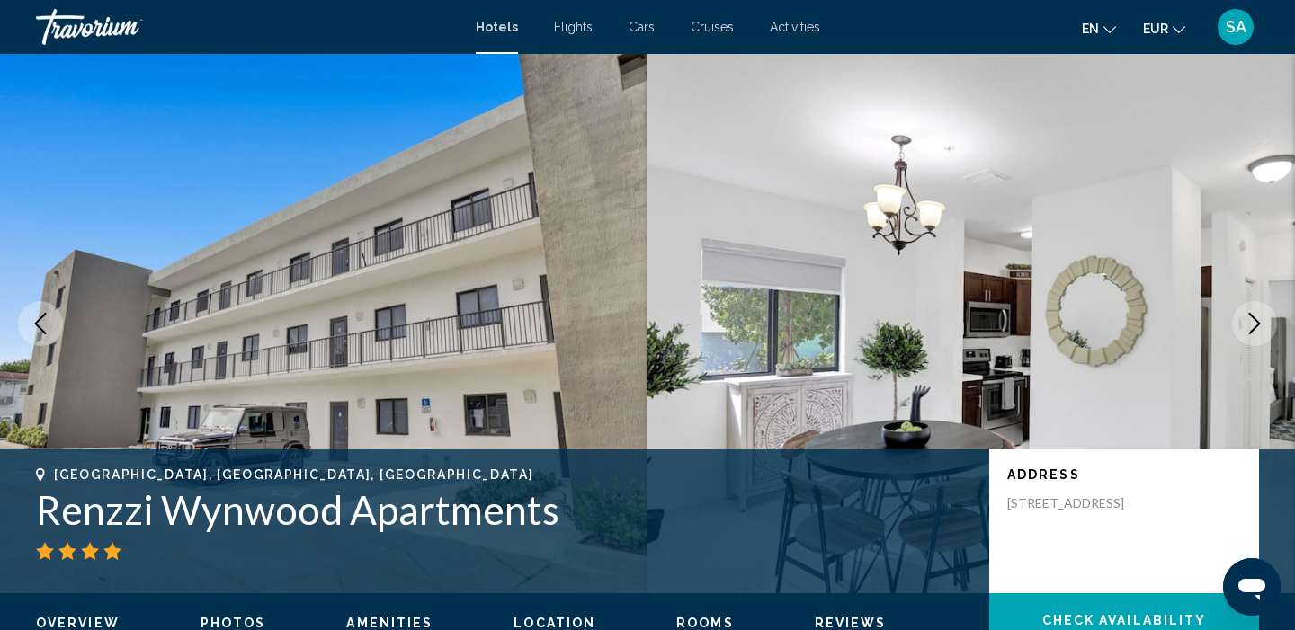
click at [1250, 334] on icon "Next image" at bounding box center [1255, 324] width 12 height 22
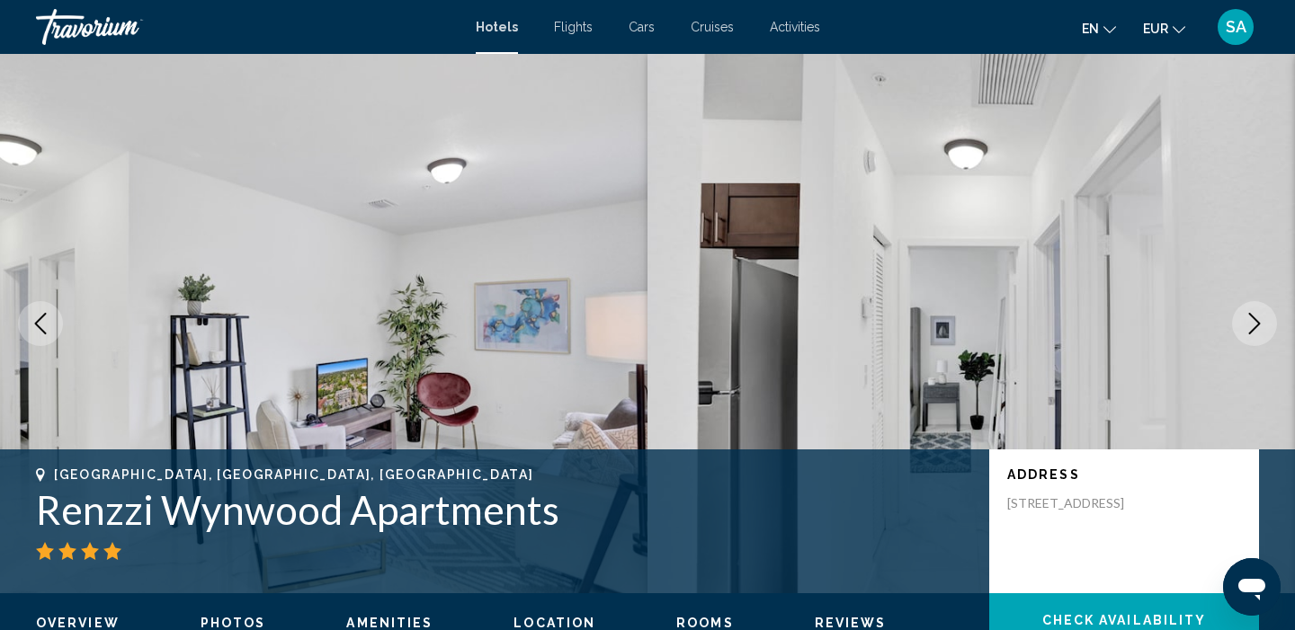
click at [1250, 334] on icon "Next image" at bounding box center [1255, 324] width 12 height 22
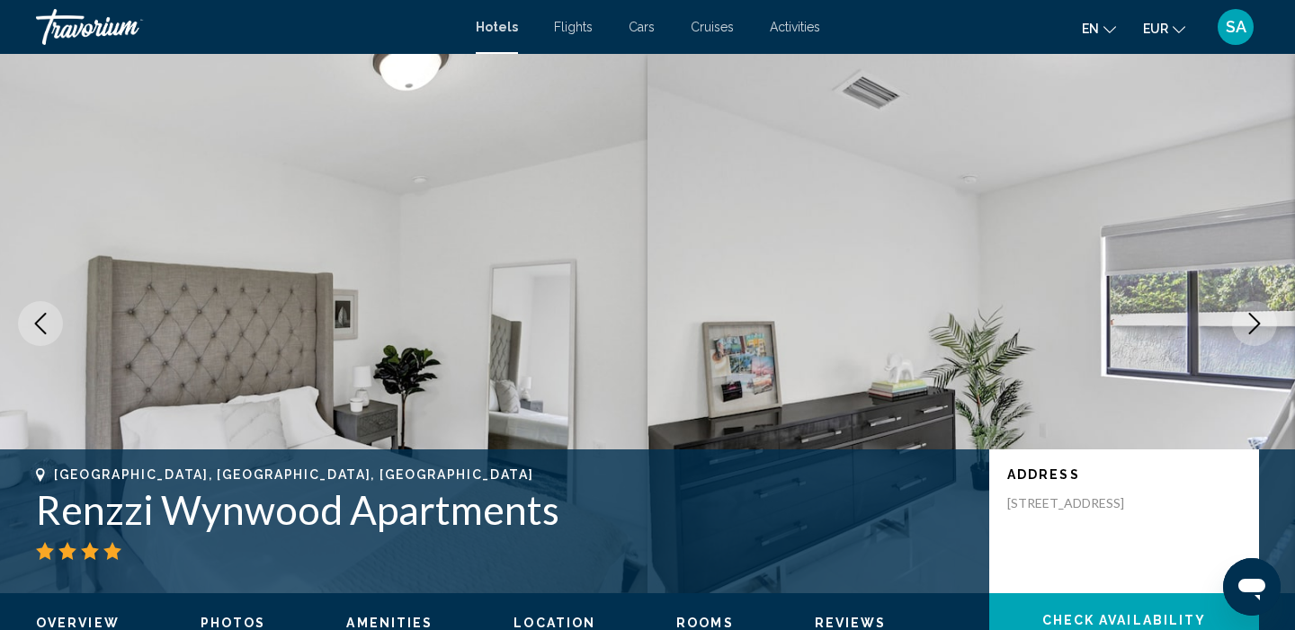
click at [1250, 334] on button "Next image" at bounding box center [1254, 323] width 45 height 45
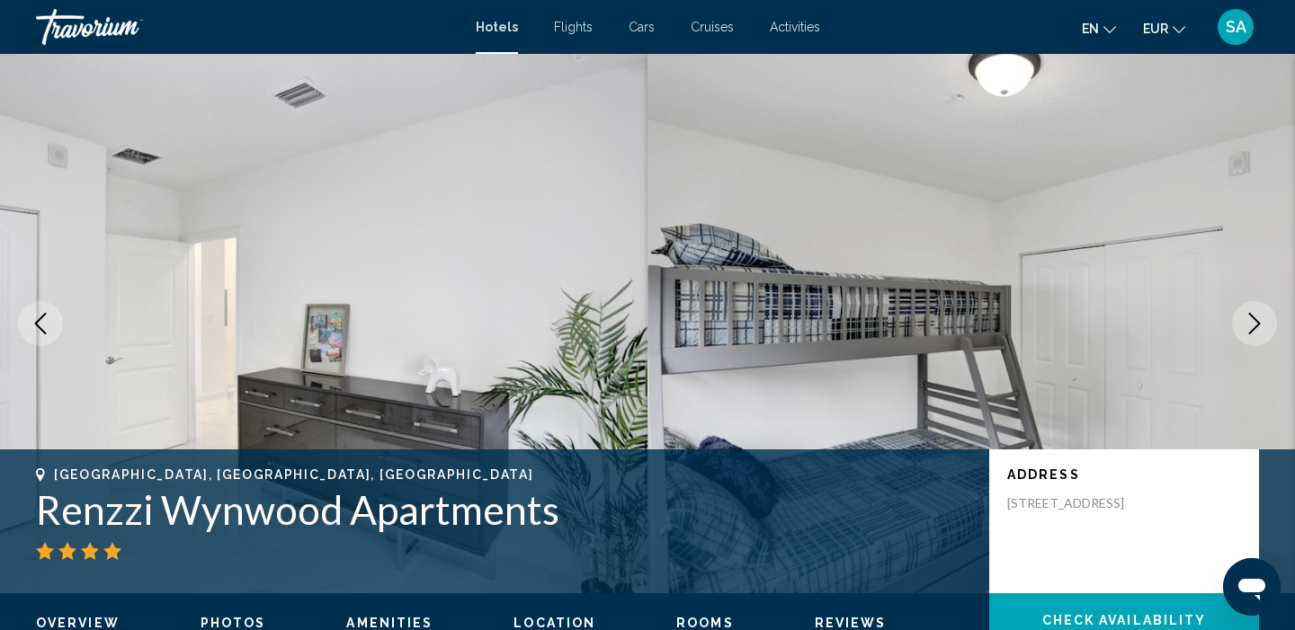
click at [1250, 334] on button "Next image" at bounding box center [1254, 323] width 45 height 45
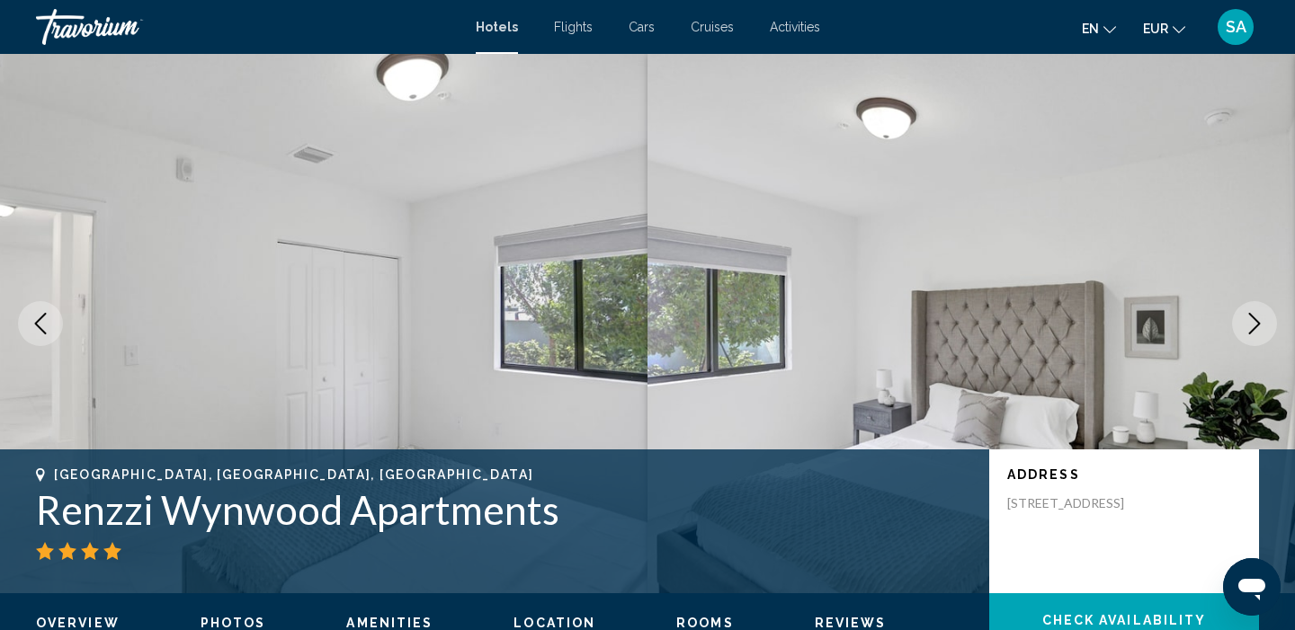
click at [1250, 334] on button "Next image" at bounding box center [1254, 323] width 45 height 45
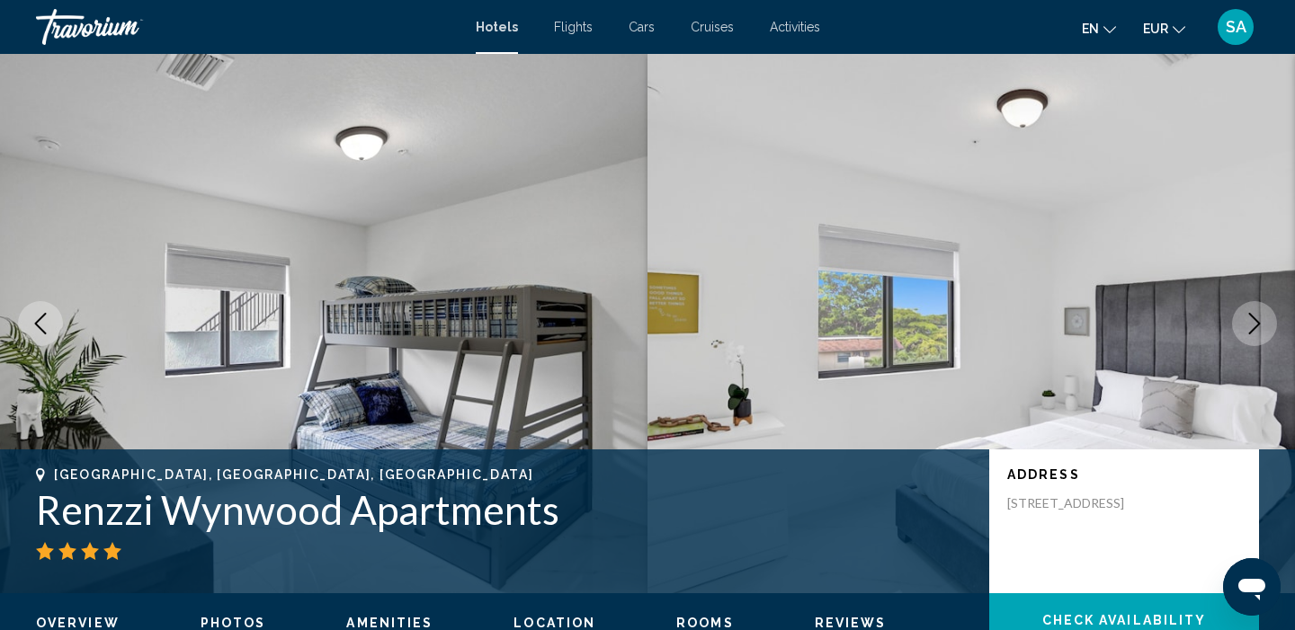
click at [1250, 334] on button "Next image" at bounding box center [1254, 323] width 45 height 45
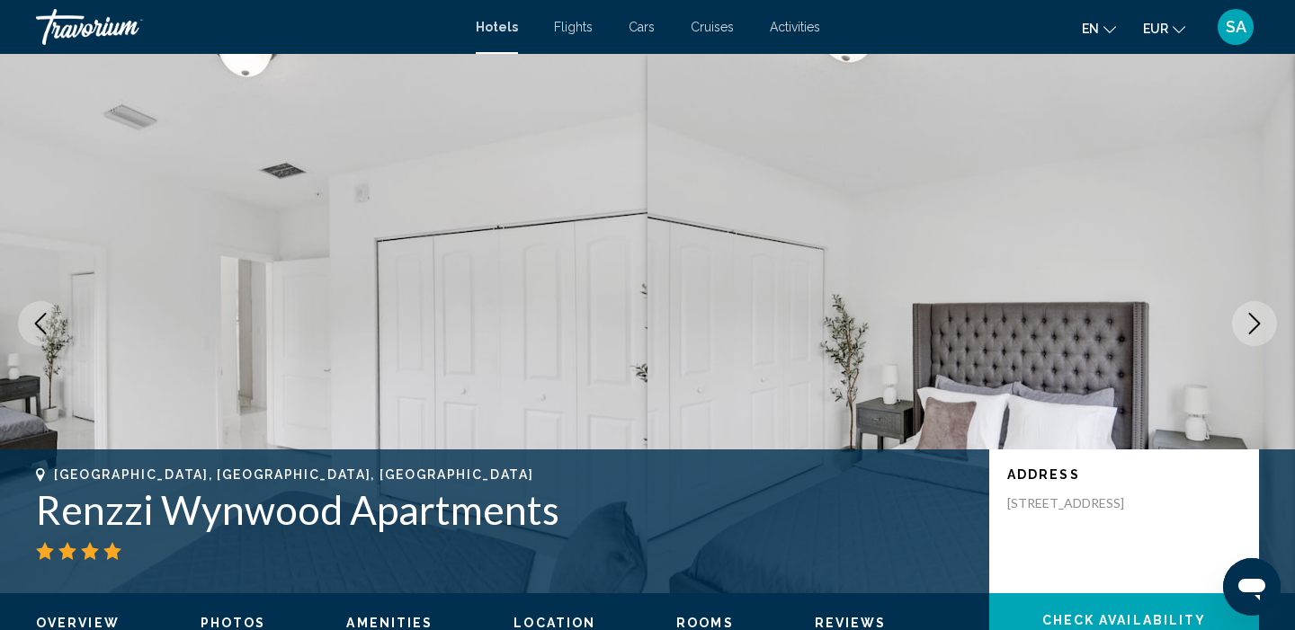
click at [1250, 334] on button "Next image" at bounding box center [1254, 323] width 45 height 45
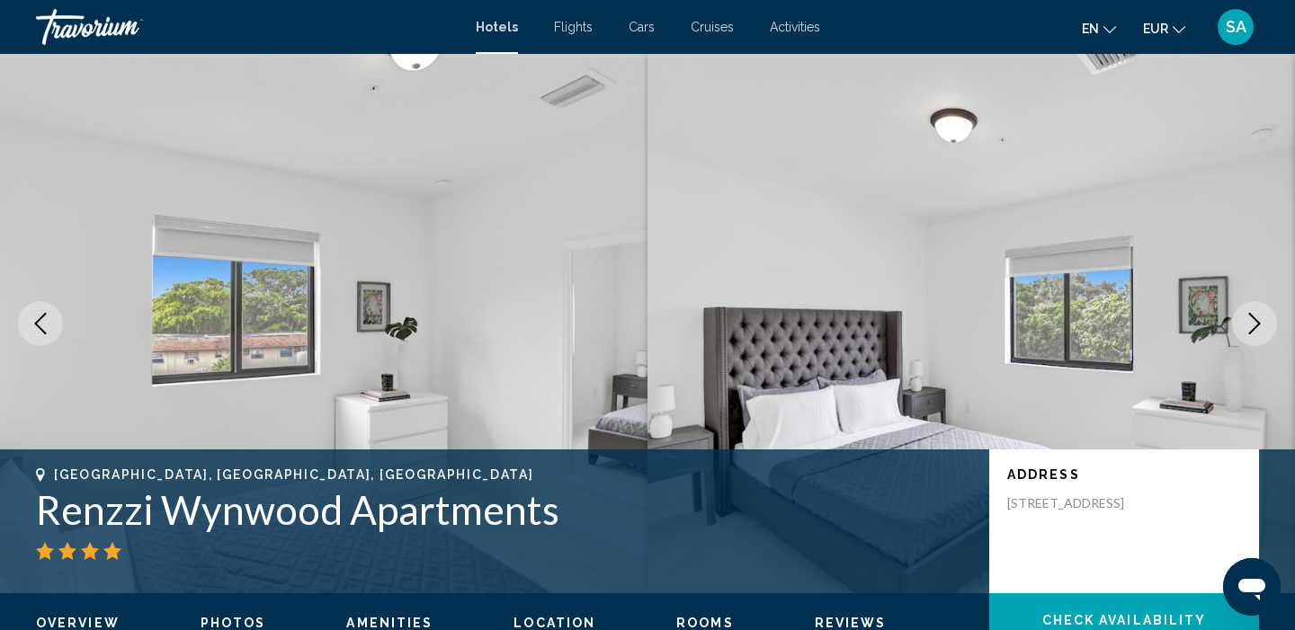
click at [1250, 334] on button "Next image" at bounding box center [1254, 323] width 45 height 45
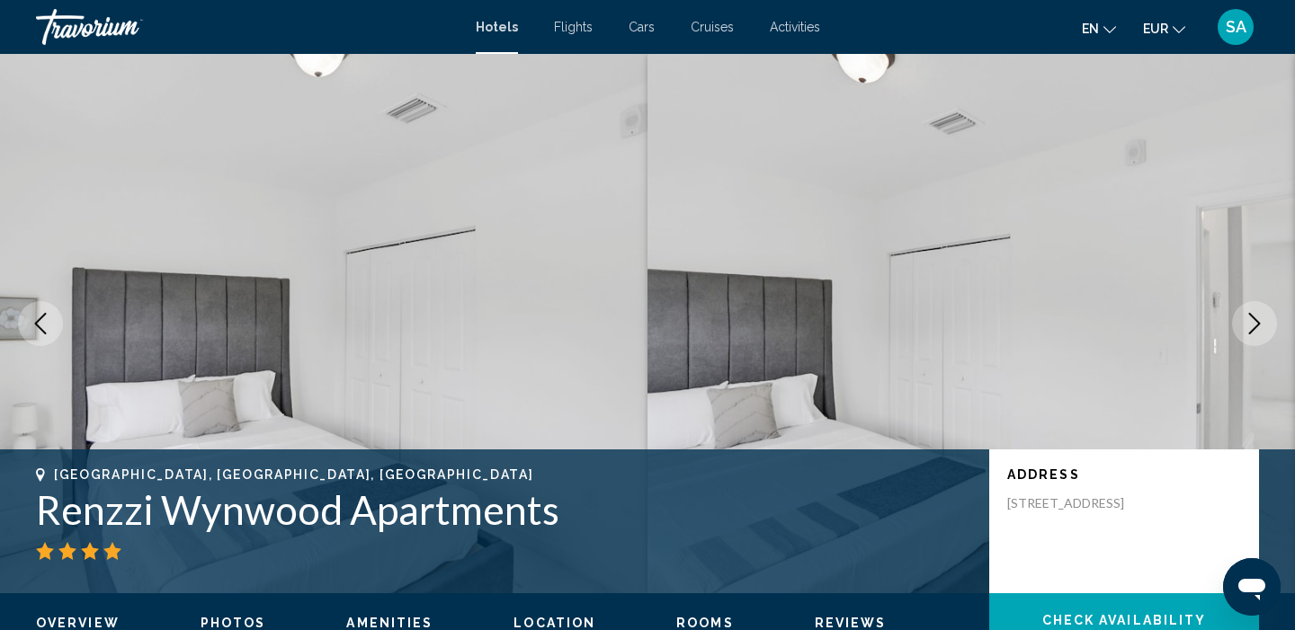
click at [1250, 334] on button "Next image" at bounding box center [1254, 323] width 45 height 45
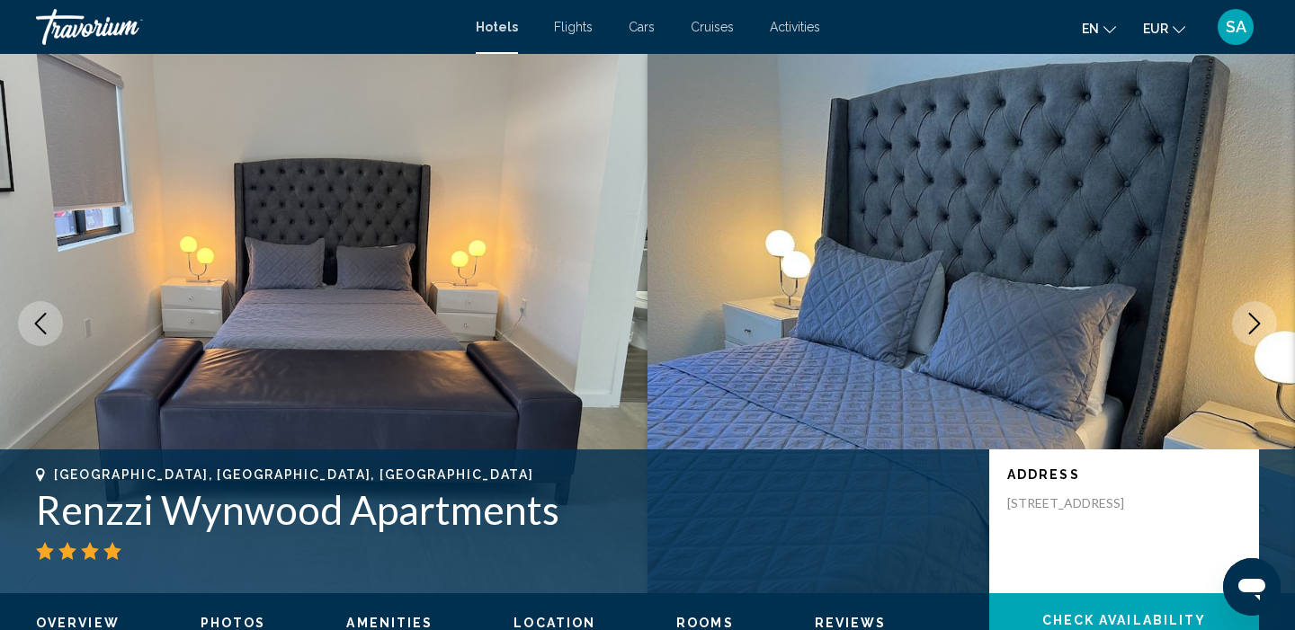
click at [1250, 334] on button "Next image" at bounding box center [1254, 323] width 45 height 45
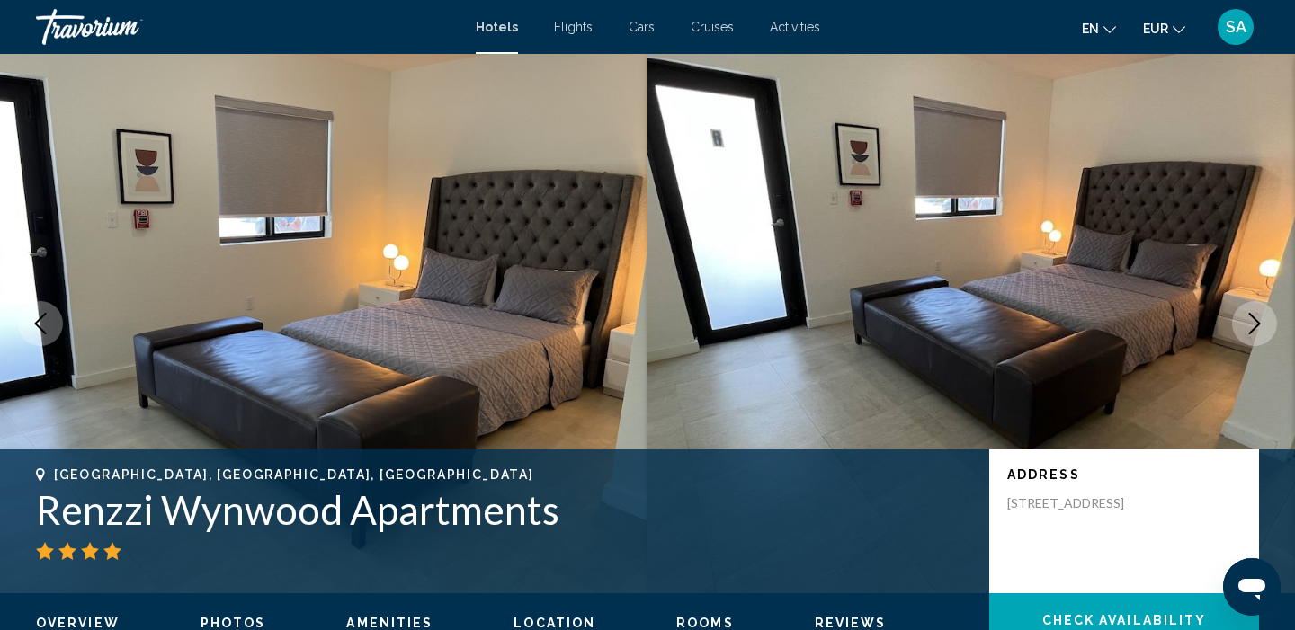
click at [1250, 334] on button "Next image" at bounding box center [1254, 323] width 45 height 45
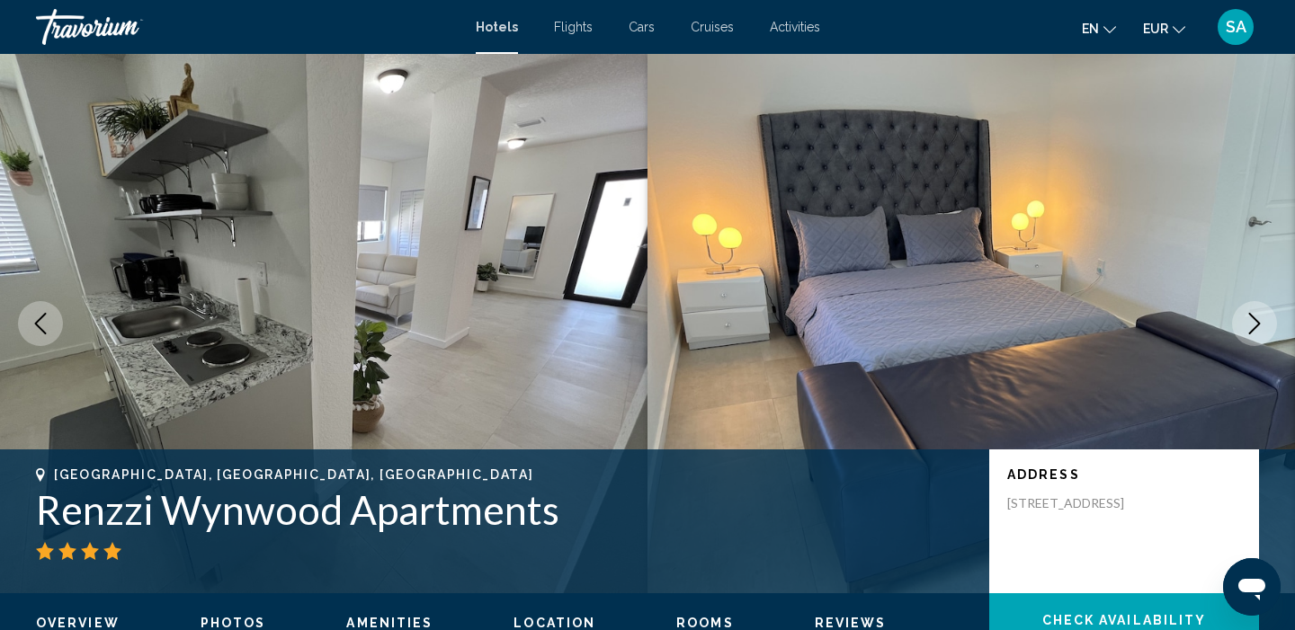
click at [1250, 334] on button "Next image" at bounding box center [1254, 323] width 45 height 45
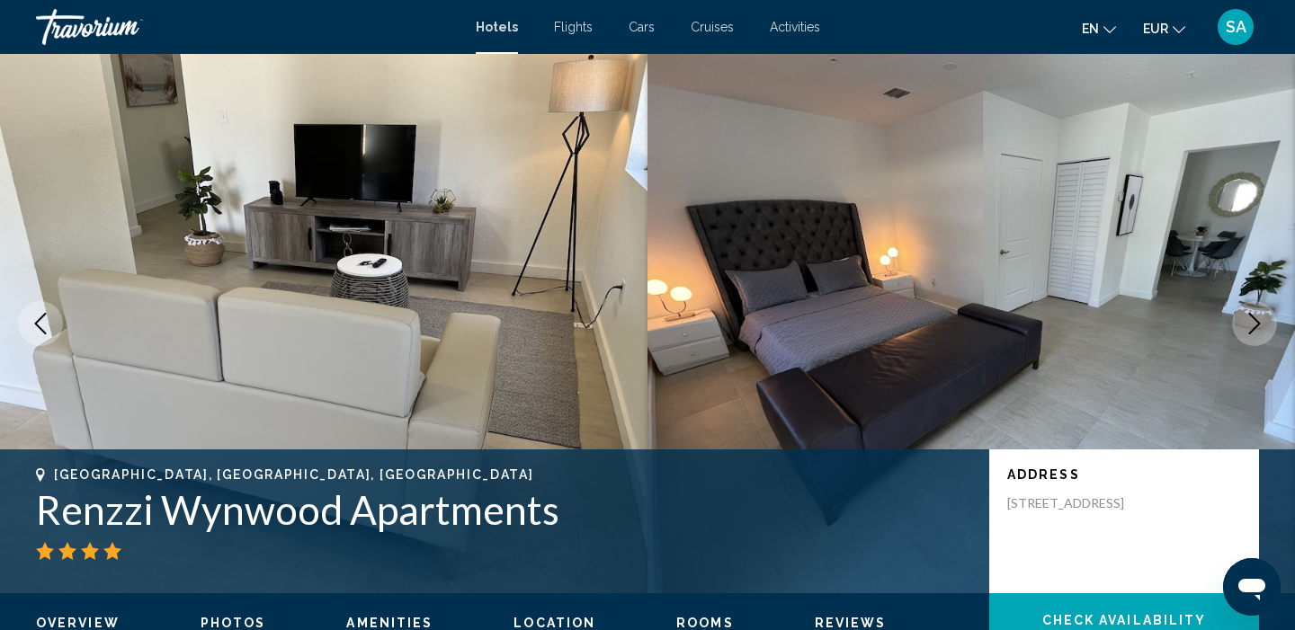
click at [1250, 334] on button "Next image" at bounding box center [1254, 323] width 45 height 45
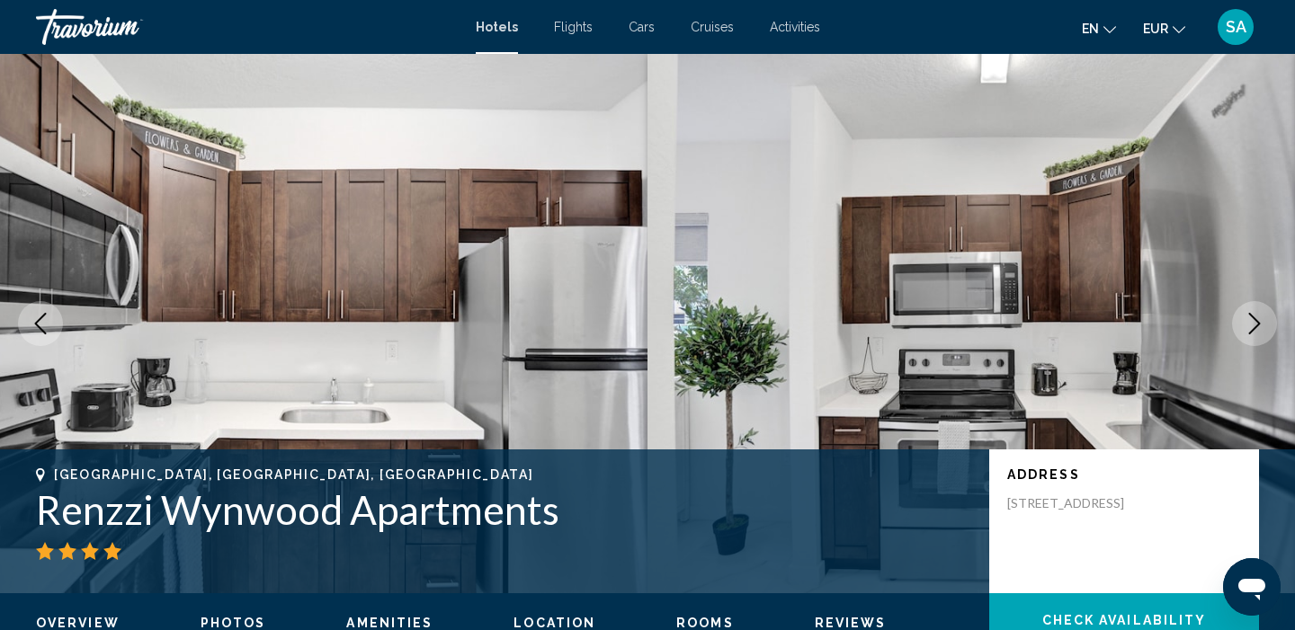
click at [1250, 334] on button "Next image" at bounding box center [1254, 323] width 45 height 45
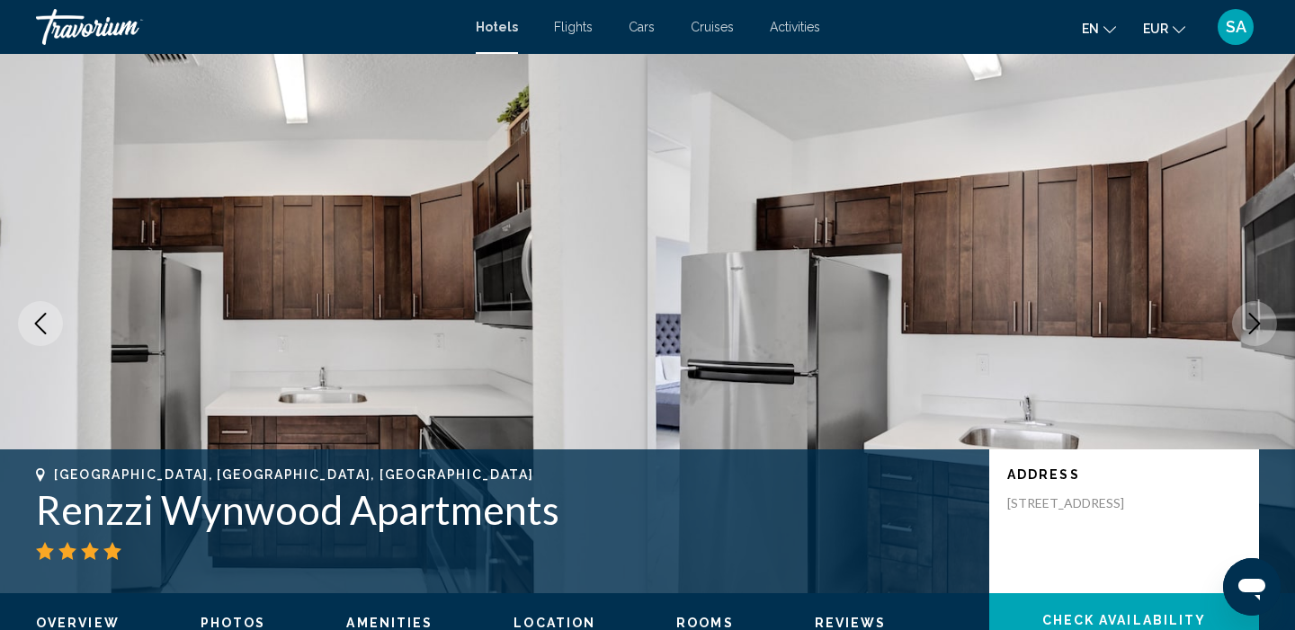
click at [1250, 334] on button "Next image" at bounding box center [1254, 323] width 45 height 45
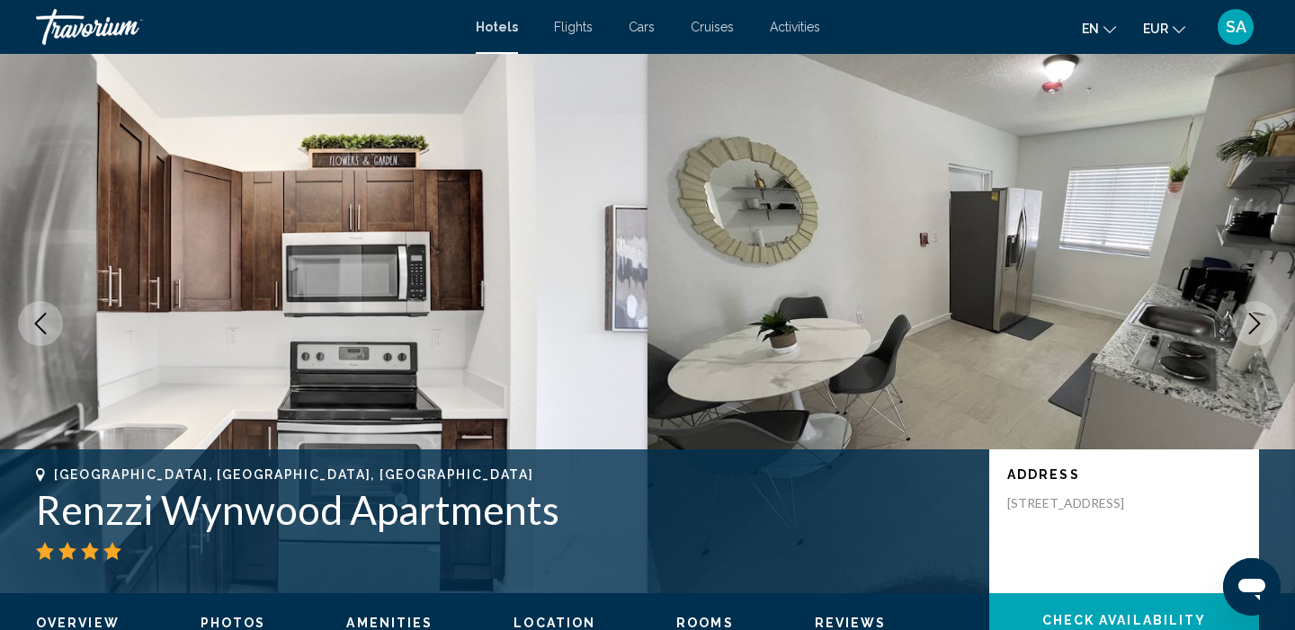
click at [1250, 334] on button "Next image" at bounding box center [1254, 323] width 45 height 45
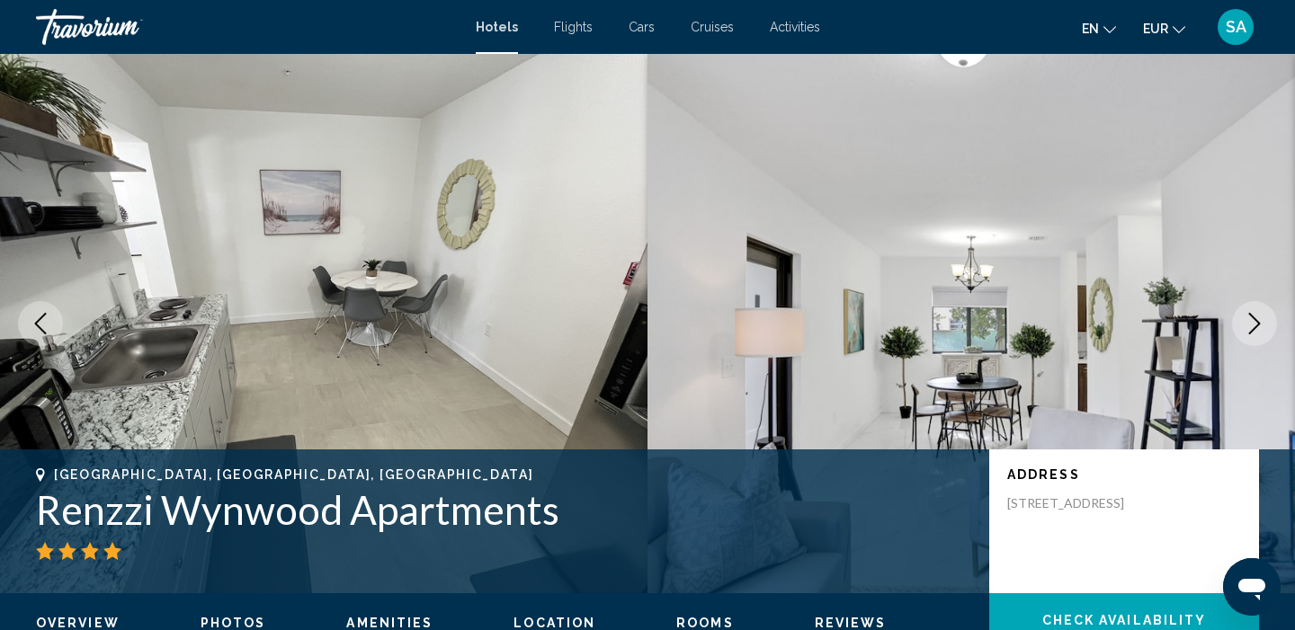
click at [1250, 334] on button "Next image" at bounding box center [1254, 323] width 45 height 45
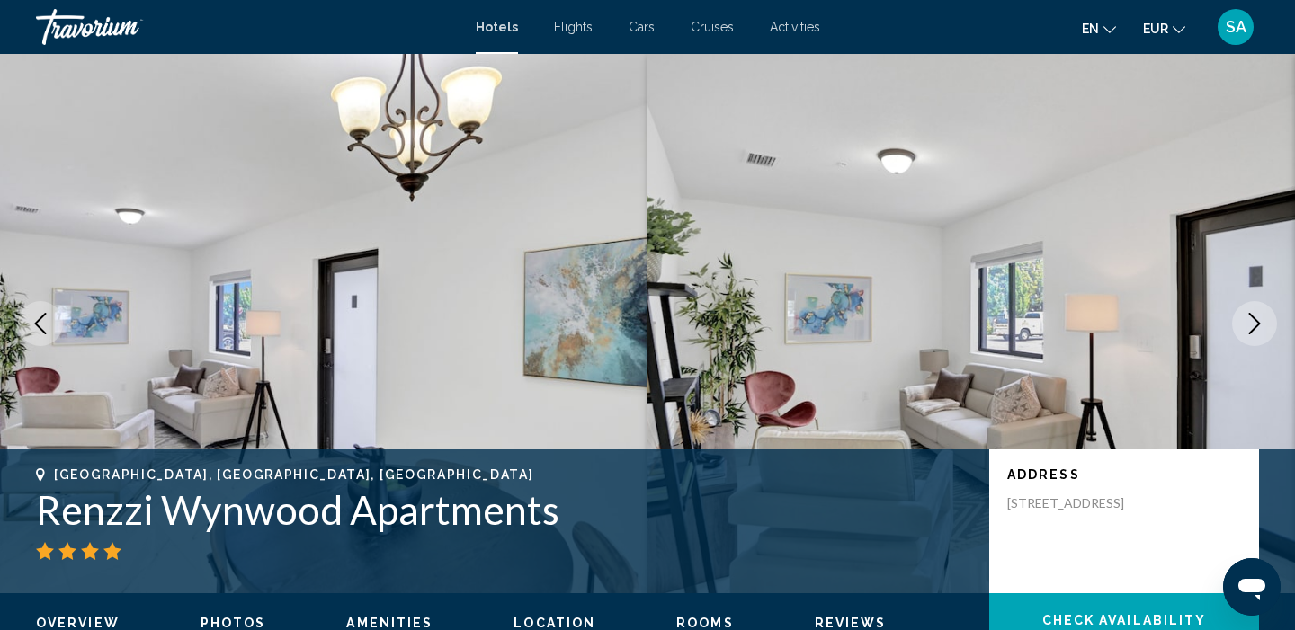
click at [1250, 334] on button "Next image" at bounding box center [1254, 323] width 45 height 45
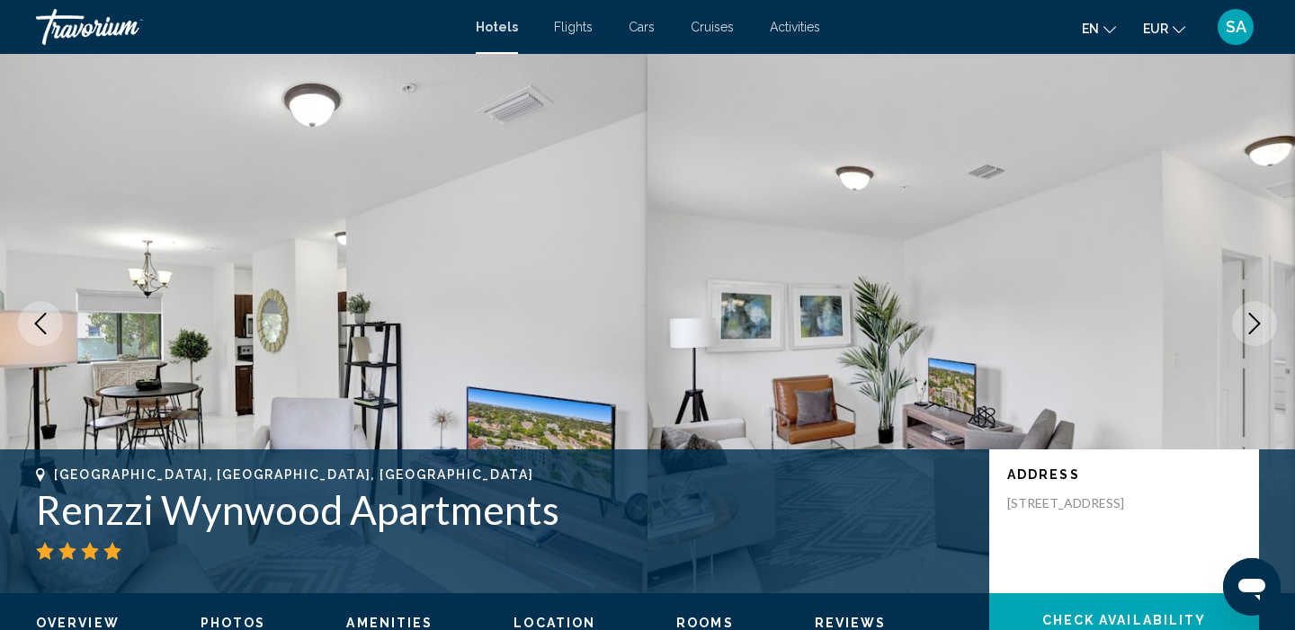
click at [1250, 334] on button "Next image" at bounding box center [1254, 323] width 45 height 45
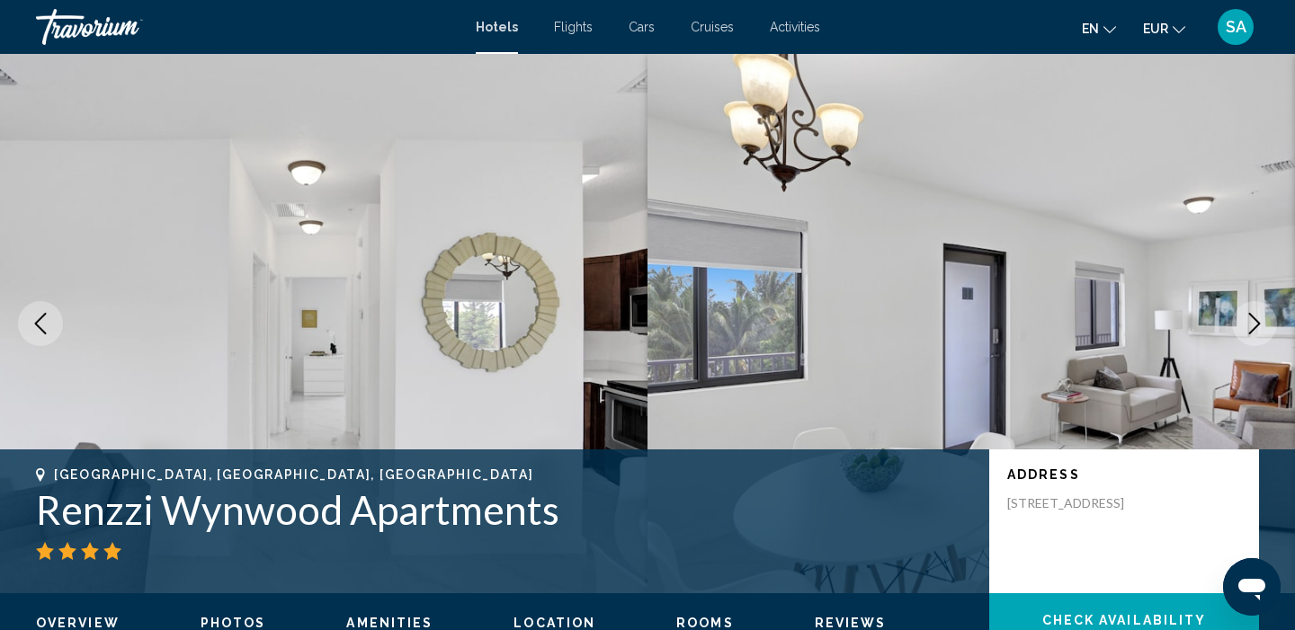
click at [1250, 334] on button "Next image" at bounding box center [1254, 323] width 45 height 45
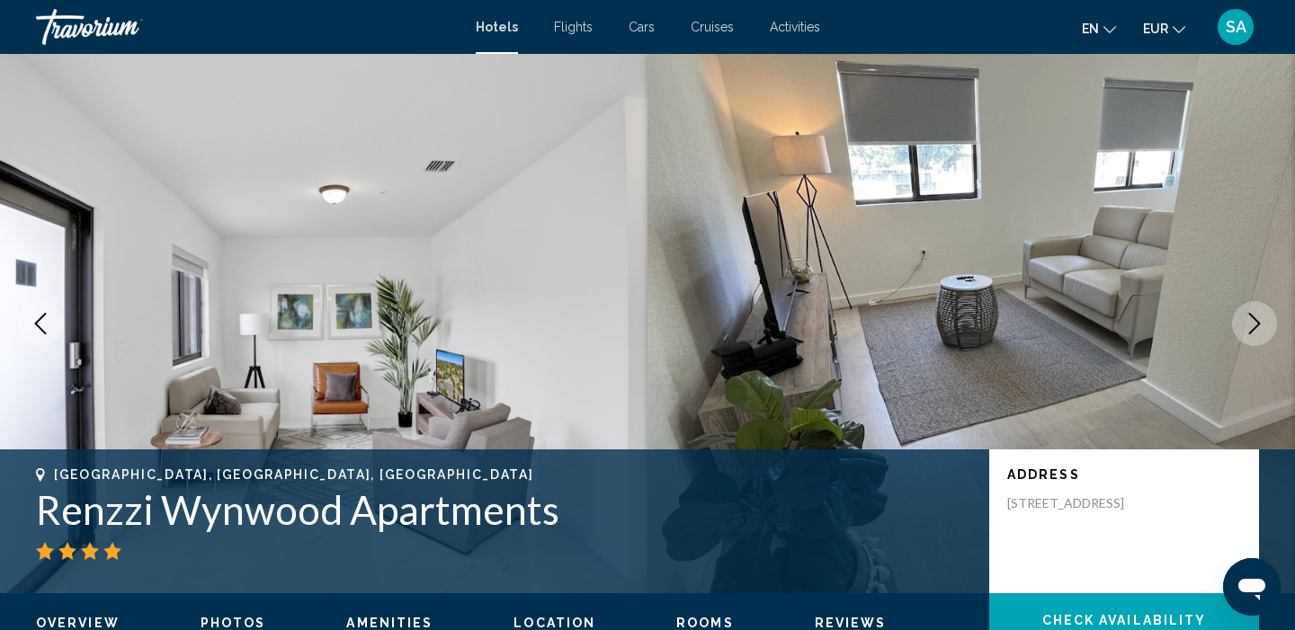
click at [1250, 334] on button "Next image" at bounding box center [1254, 323] width 45 height 45
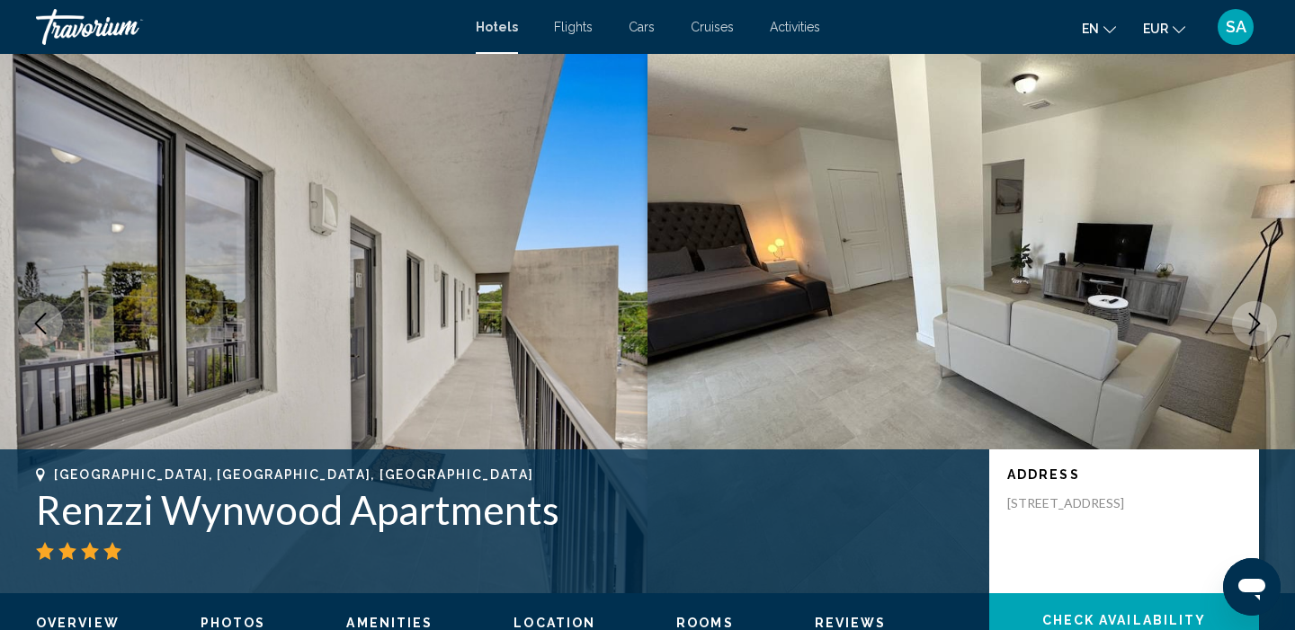
click at [1250, 334] on button "Next image" at bounding box center [1254, 323] width 45 height 45
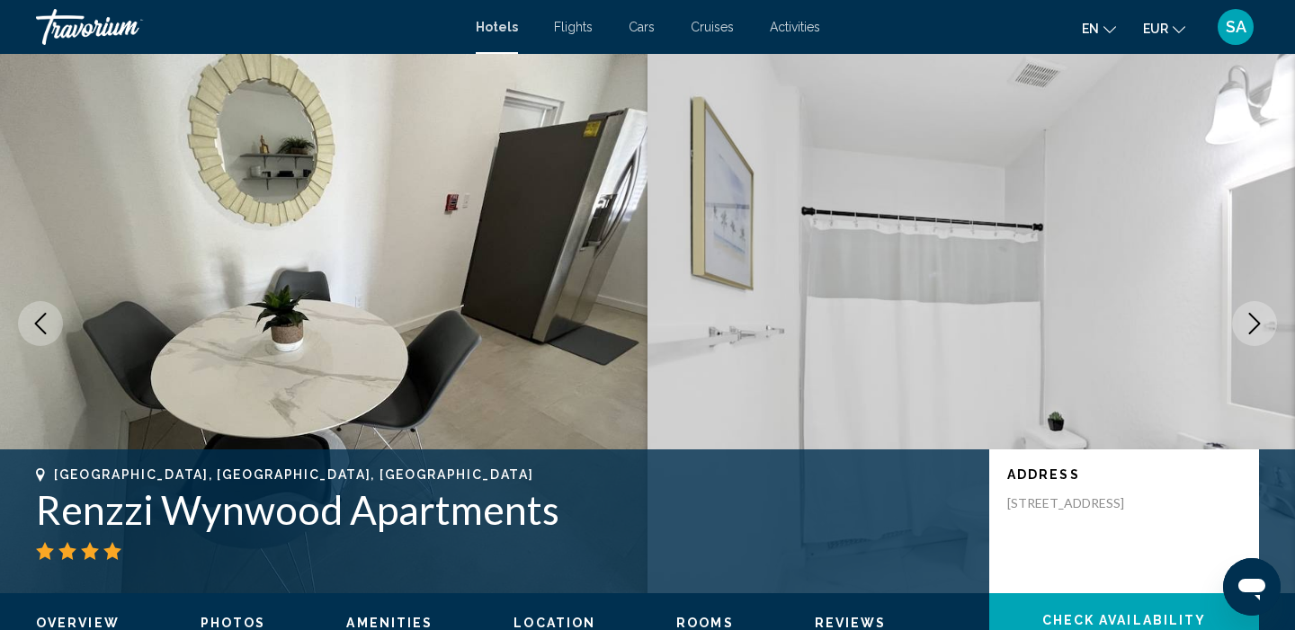
click at [1250, 334] on button "Next image" at bounding box center [1254, 323] width 45 height 45
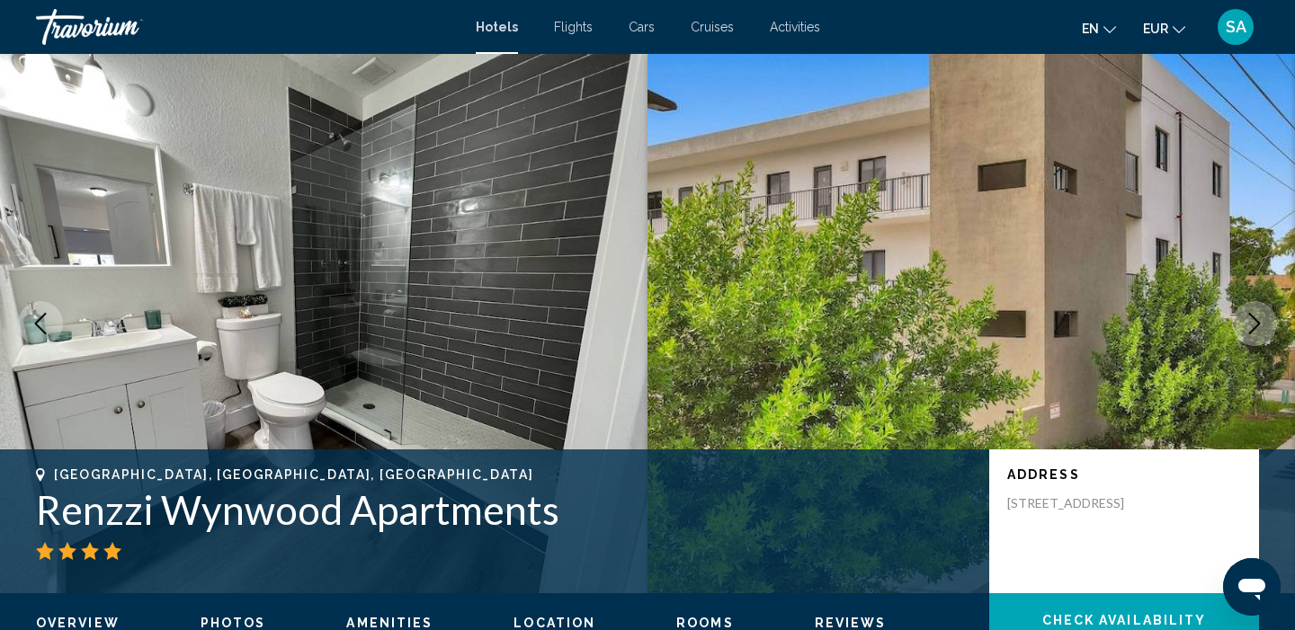
click at [1250, 335] on button "Next image" at bounding box center [1254, 323] width 45 height 45
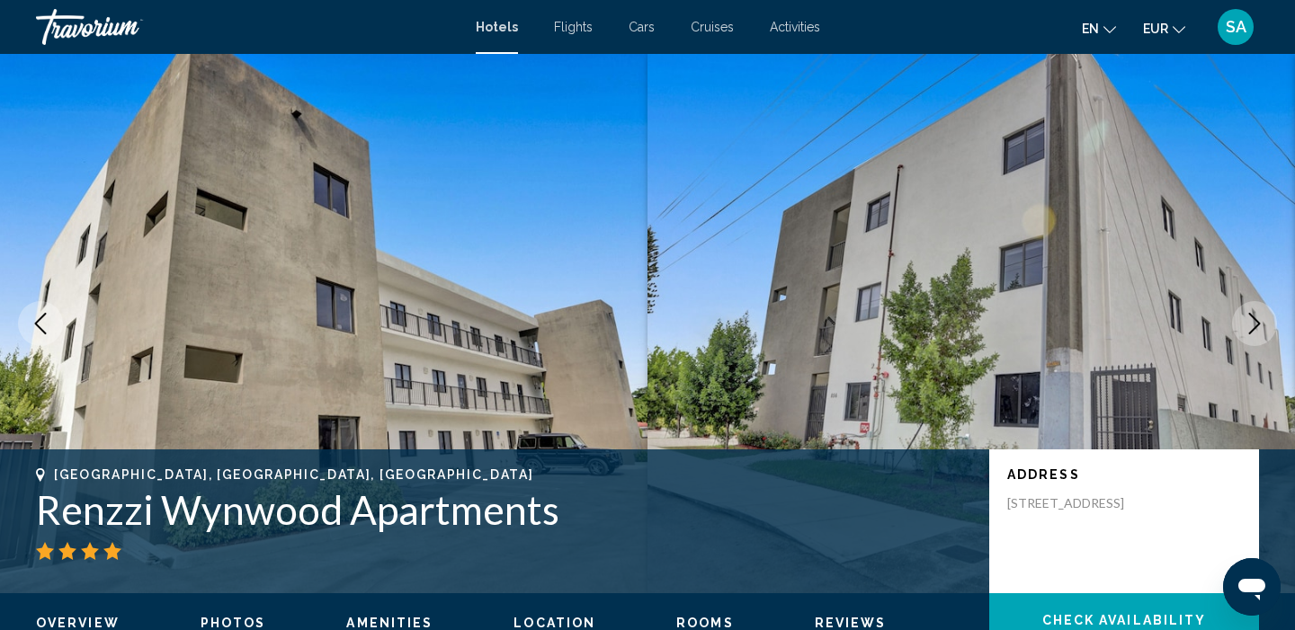
click at [1250, 335] on button "Next image" at bounding box center [1254, 323] width 45 height 45
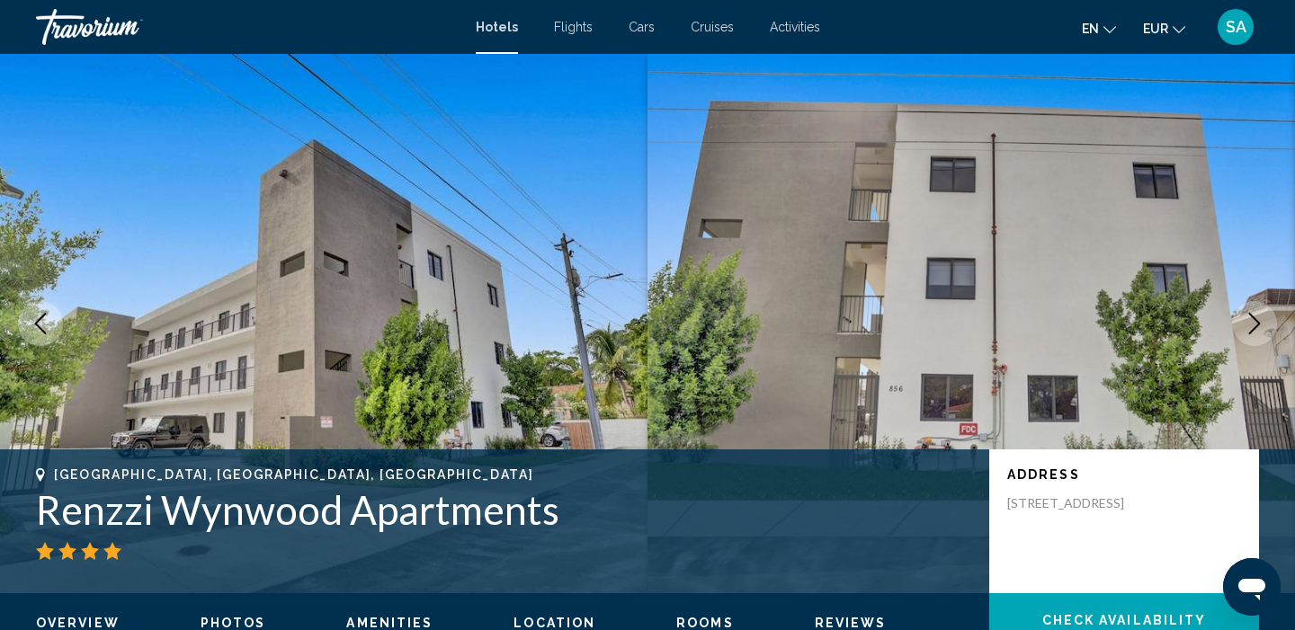
click at [1263, 319] on icon "Next image" at bounding box center [1254, 324] width 22 height 22
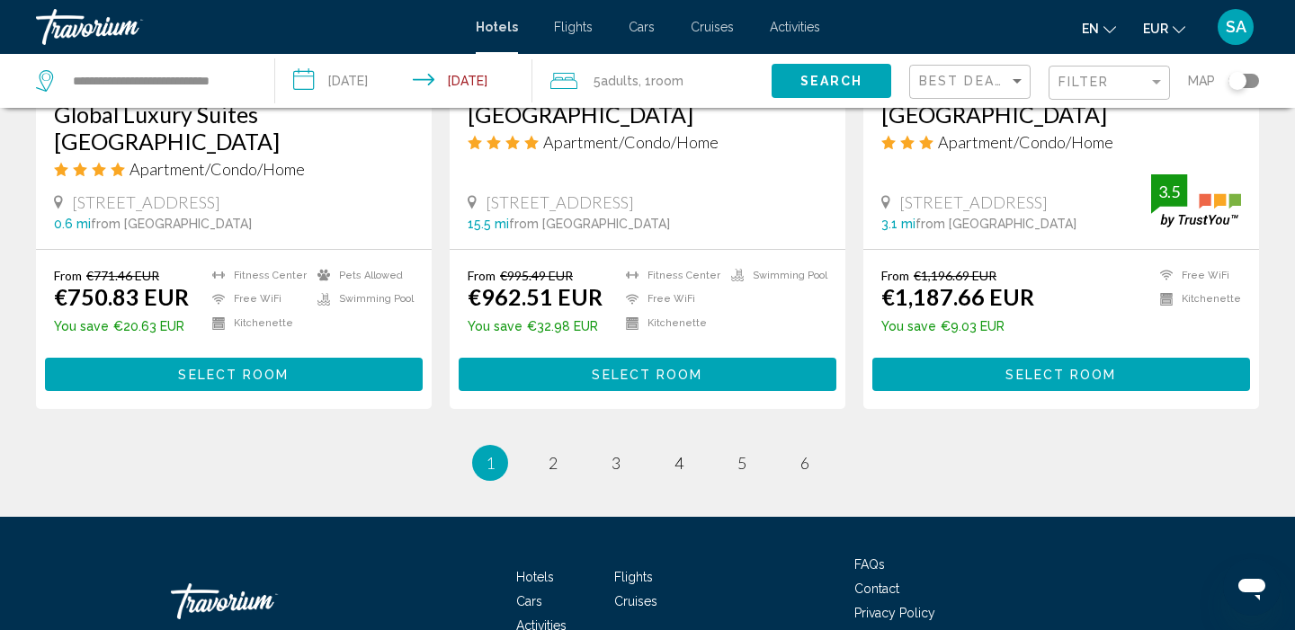
scroll to position [2404, 0]
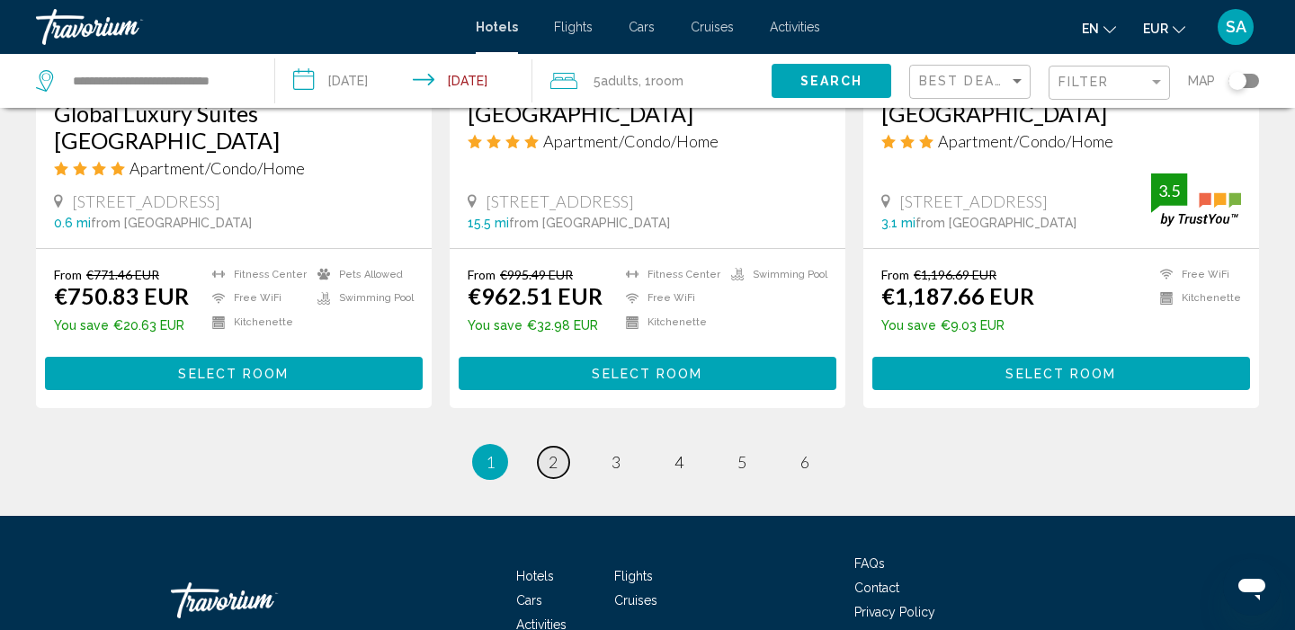
click at [549, 452] on span "2" at bounding box center [552, 462] width 9 height 20
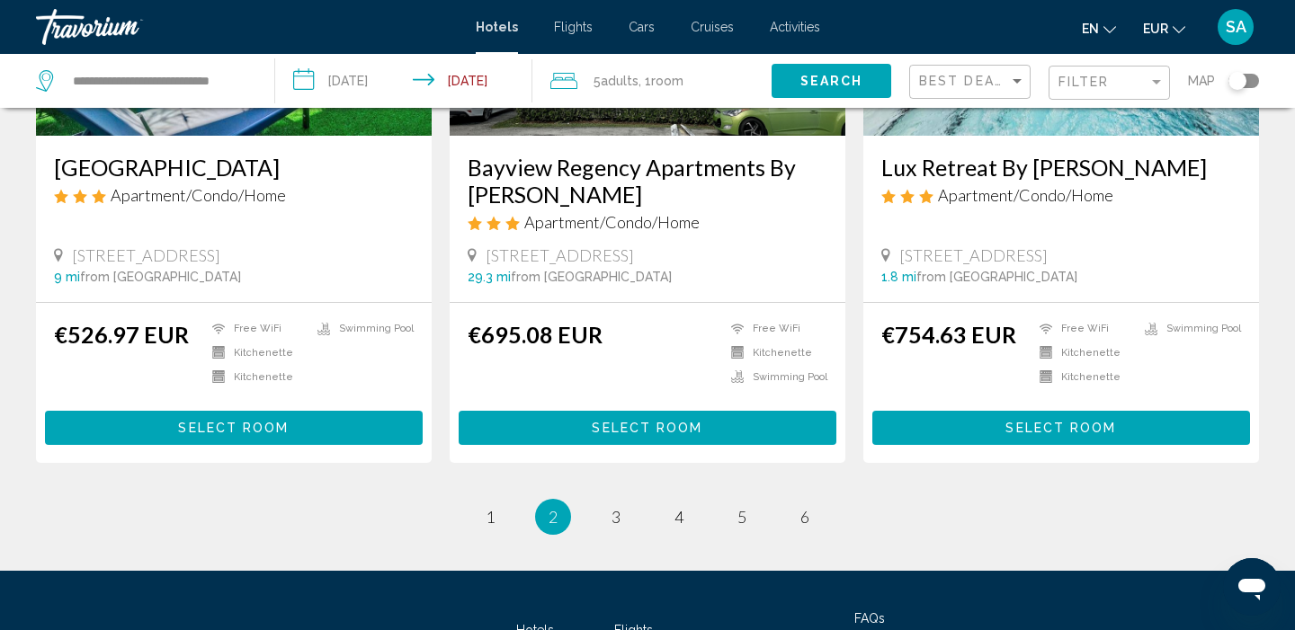
scroll to position [2381, 0]
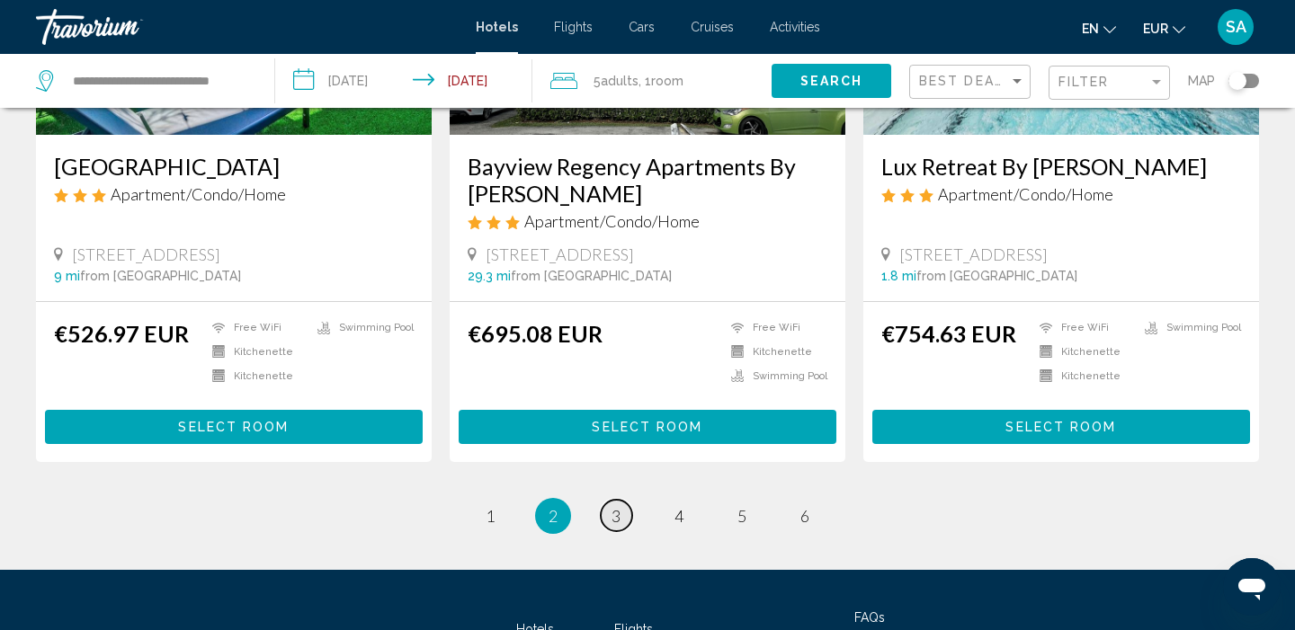
click at [616, 506] on span "3" at bounding box center [615, 516] width 9 height 20
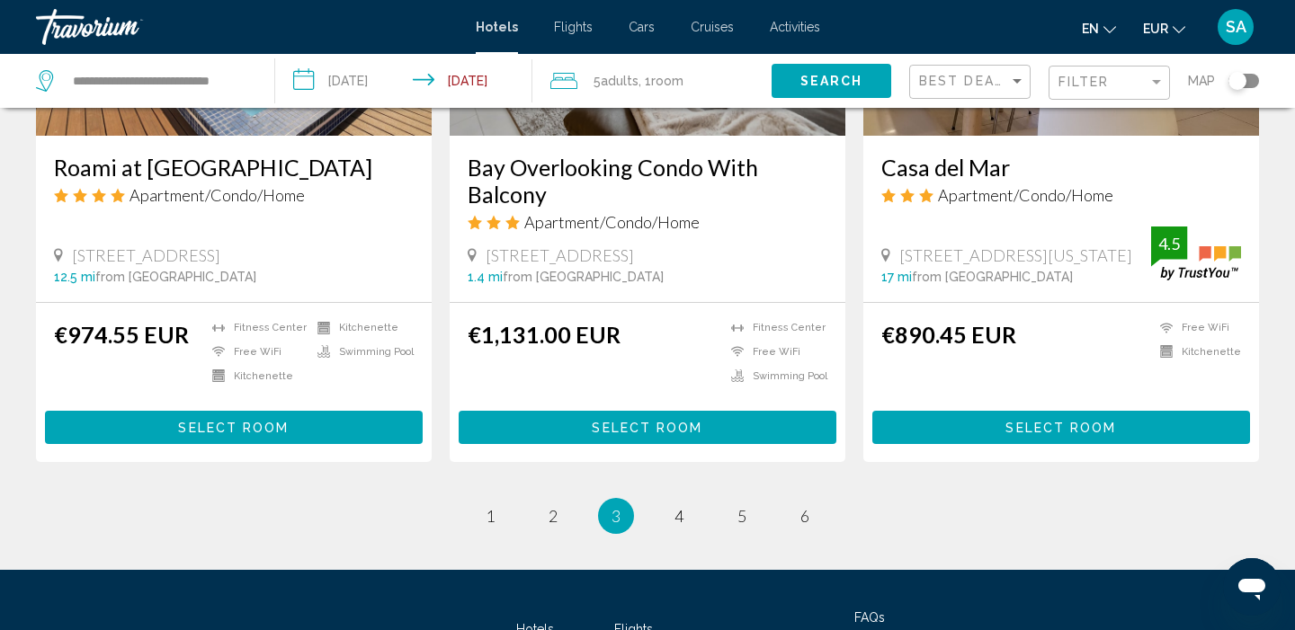
scroll to position [2373, 0]
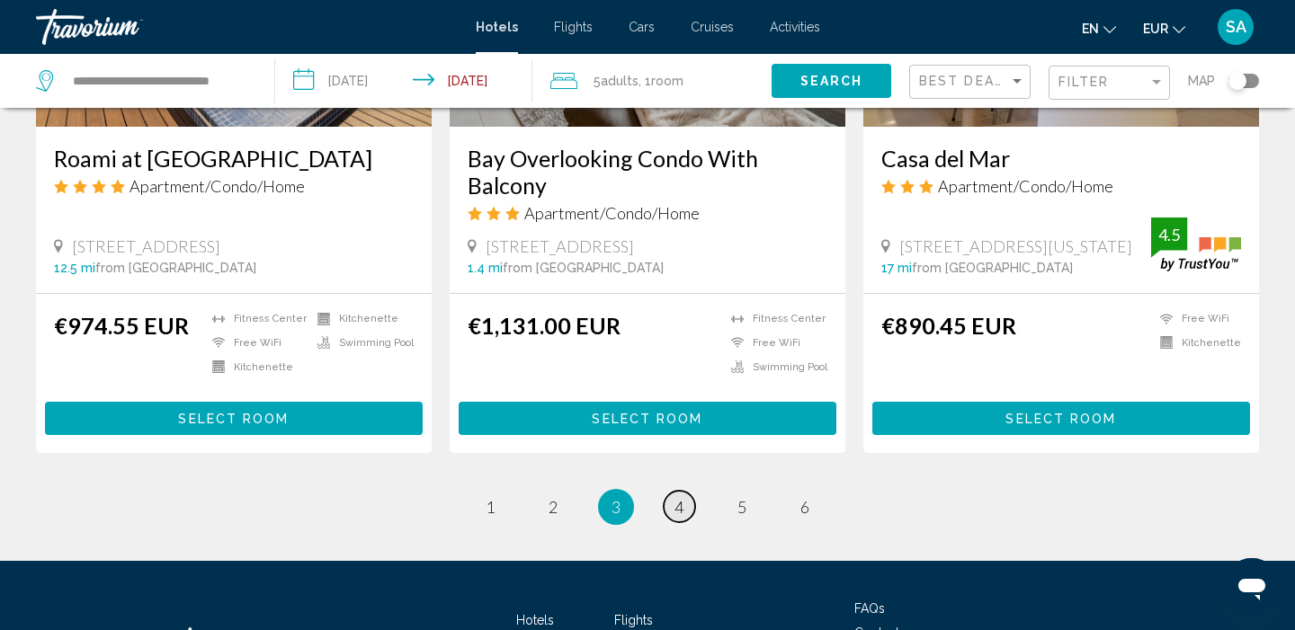
click at [682, 497] on span "4" at bounding box center [678, 507] width 9 height 20
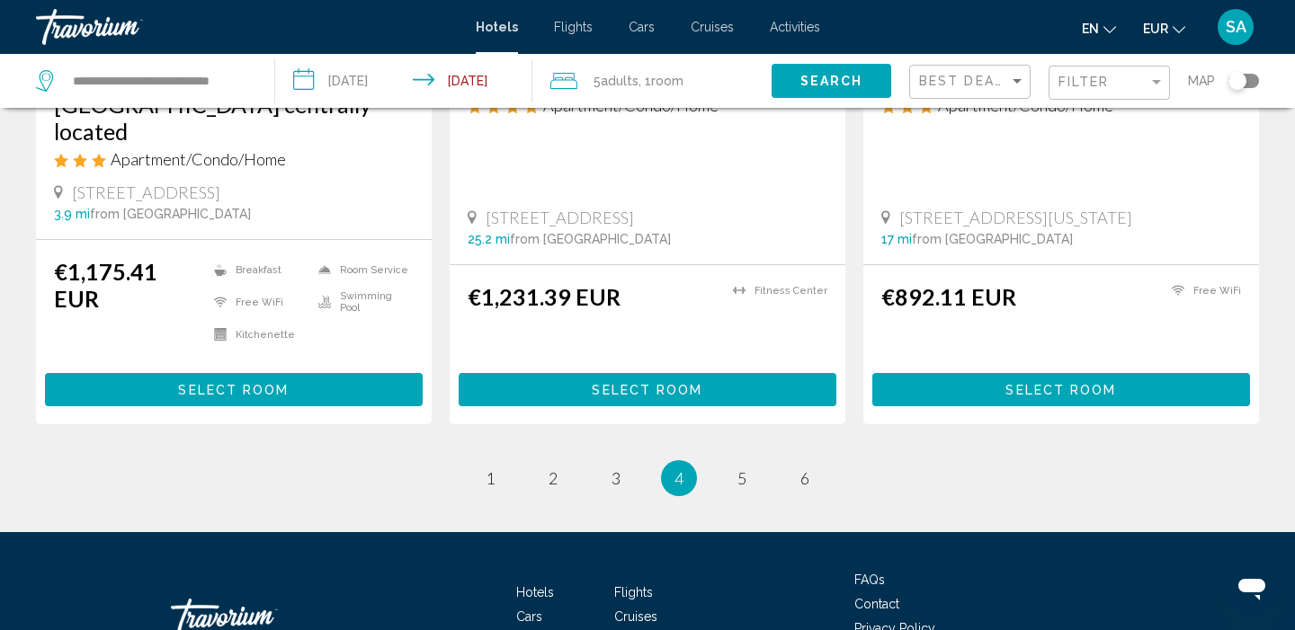
scroll to position [2461, 0]
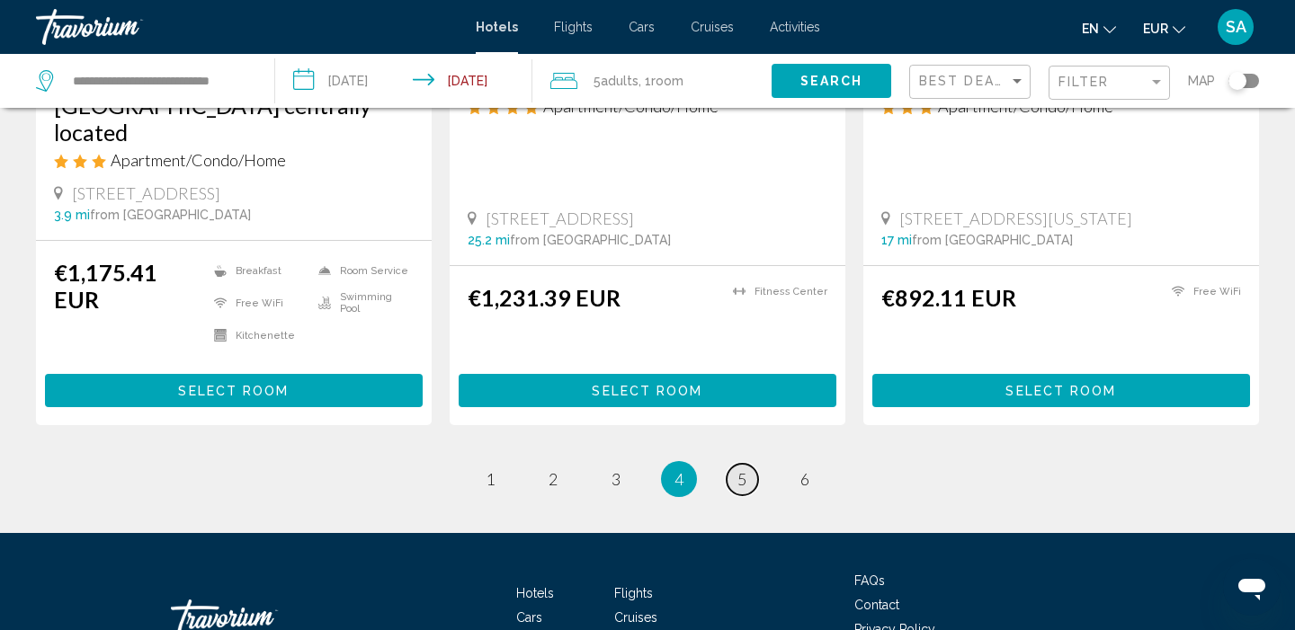
click at [741, 469] on span "5" at bounding box center [741, 479] width 9 height 20
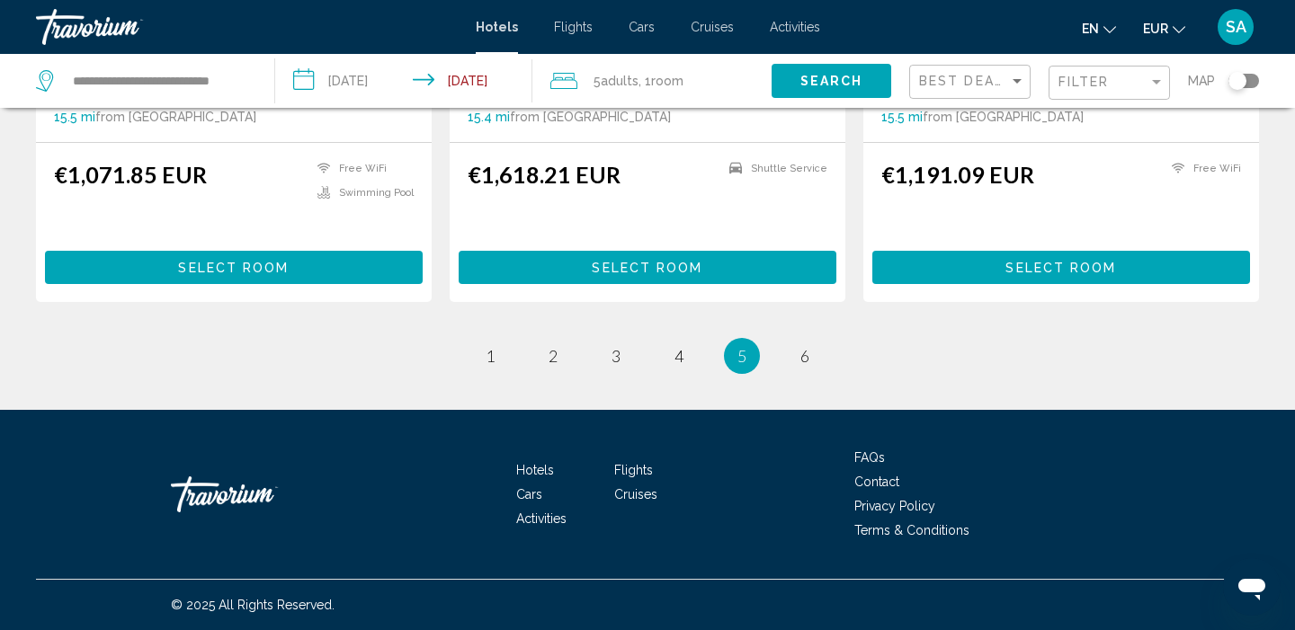
scroll to position [2461, 0]
click at [810, 358] on link "page 6" at bounding box center [804, 356] width 31 height 31
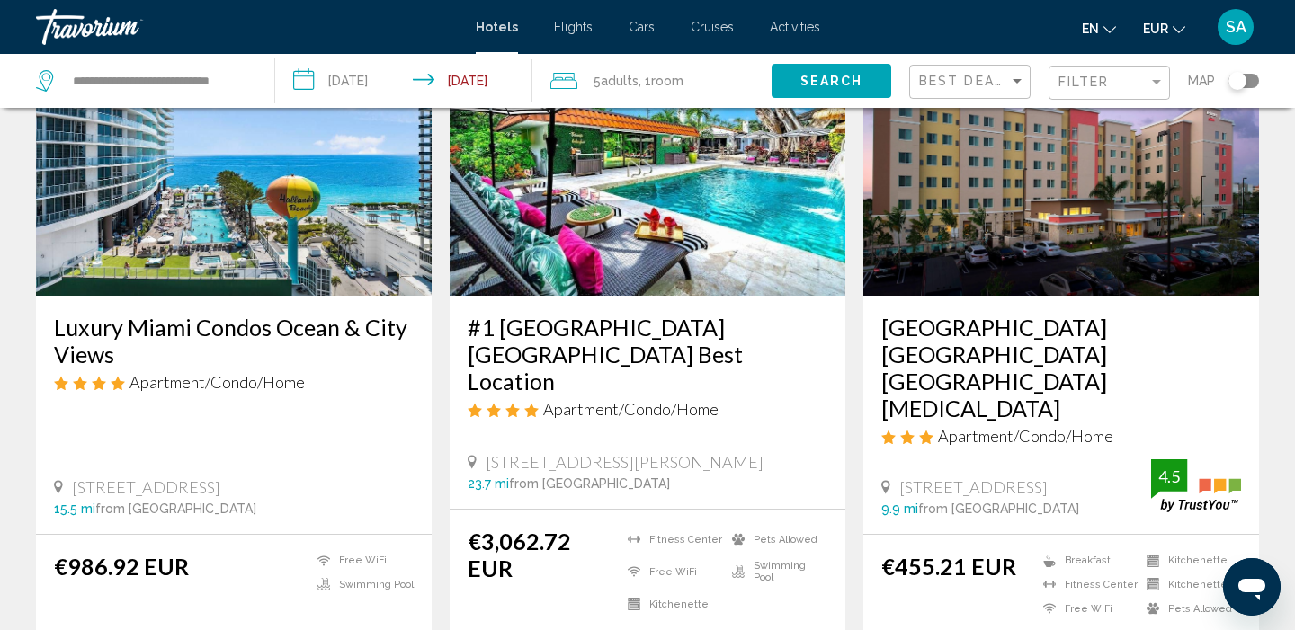
scroll to position [161, 0]
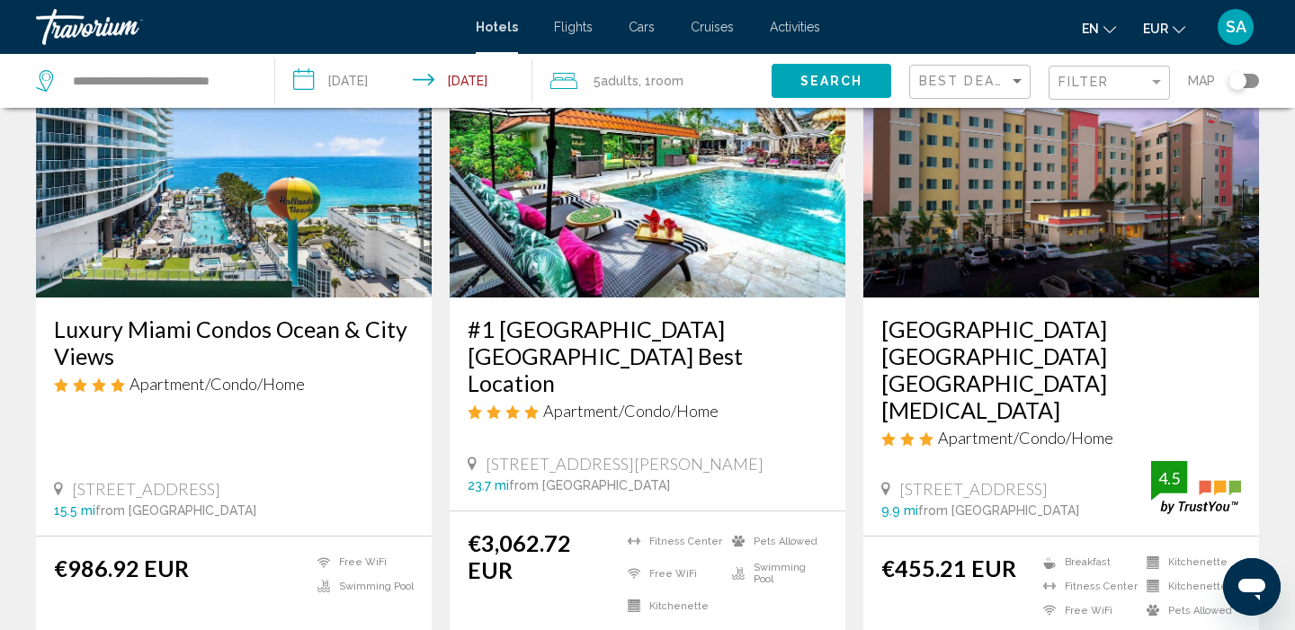
click at [810, 358] on h3 "#1 Beach Estate Las Olas Beach Best Location" at bounding box center [647, 356] width 360 height 81
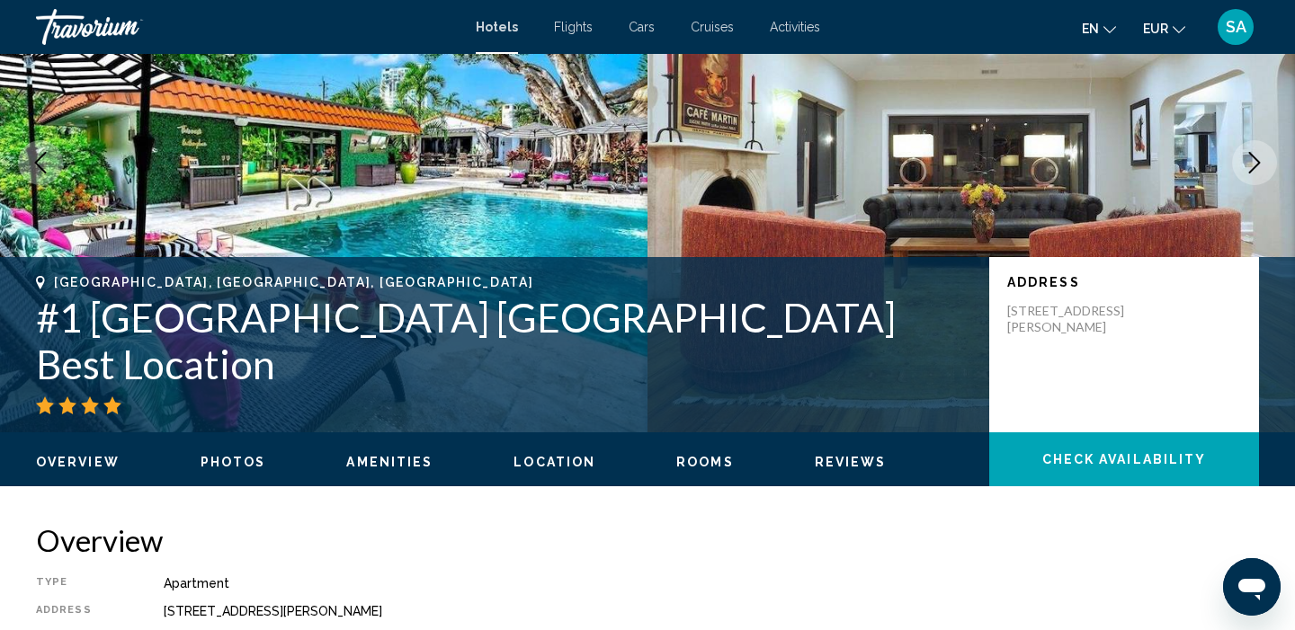
scroll to position [12, 0]
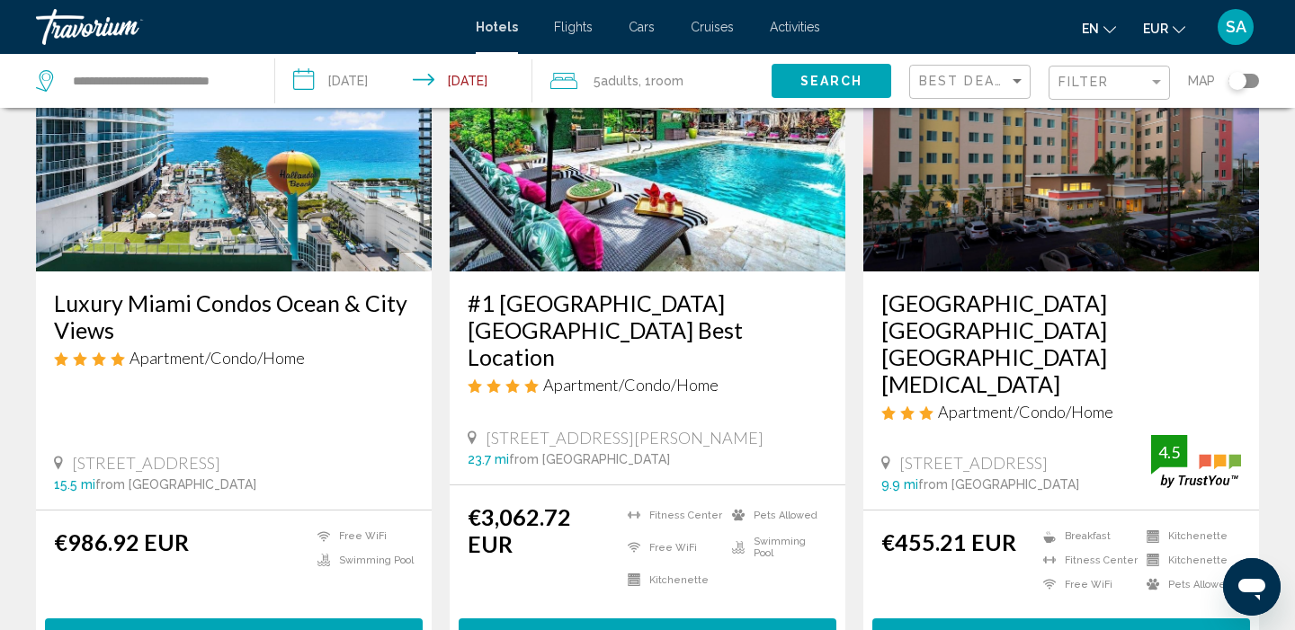
scroll to position [194, 0]
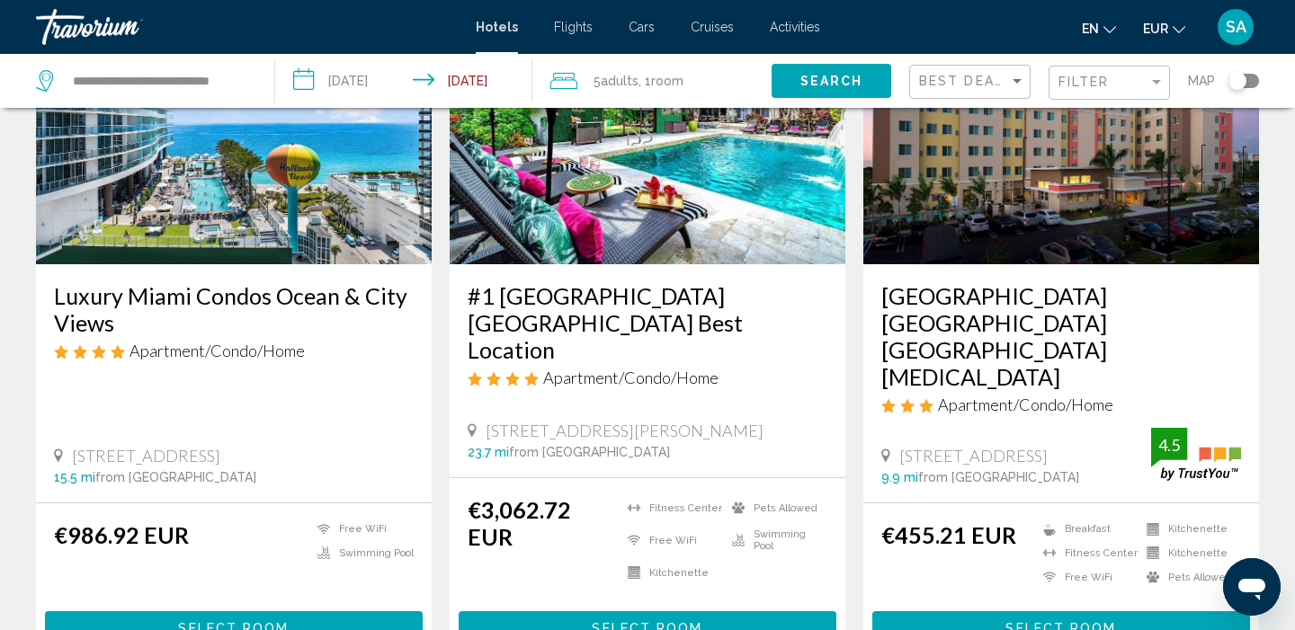
click at [244, 177] on img "Main content" at bounding box center [234, 121] width 396 height 288
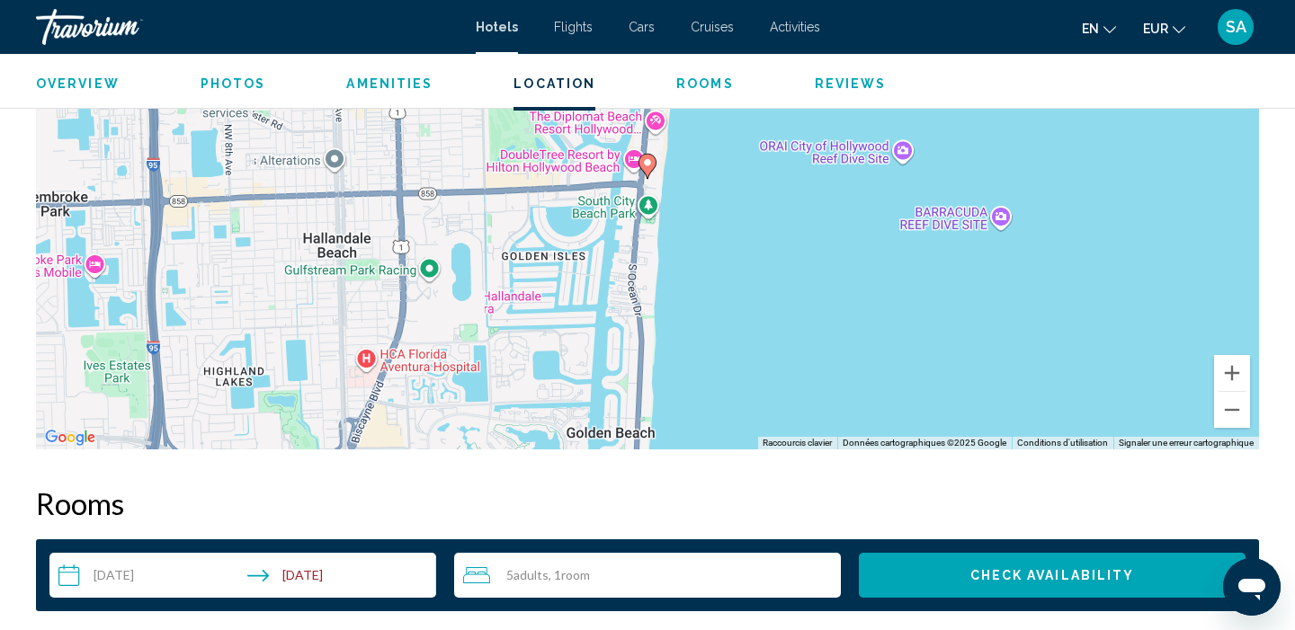
scroll to position [1861, 0]
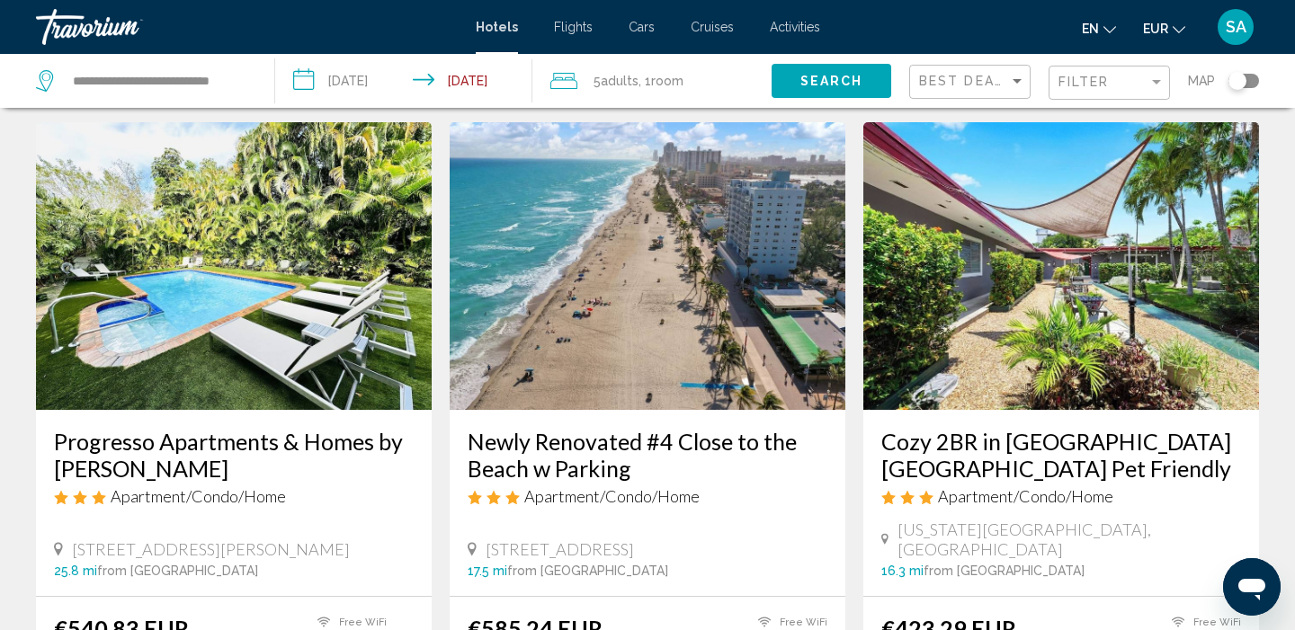
scroll to position [1441, 0]
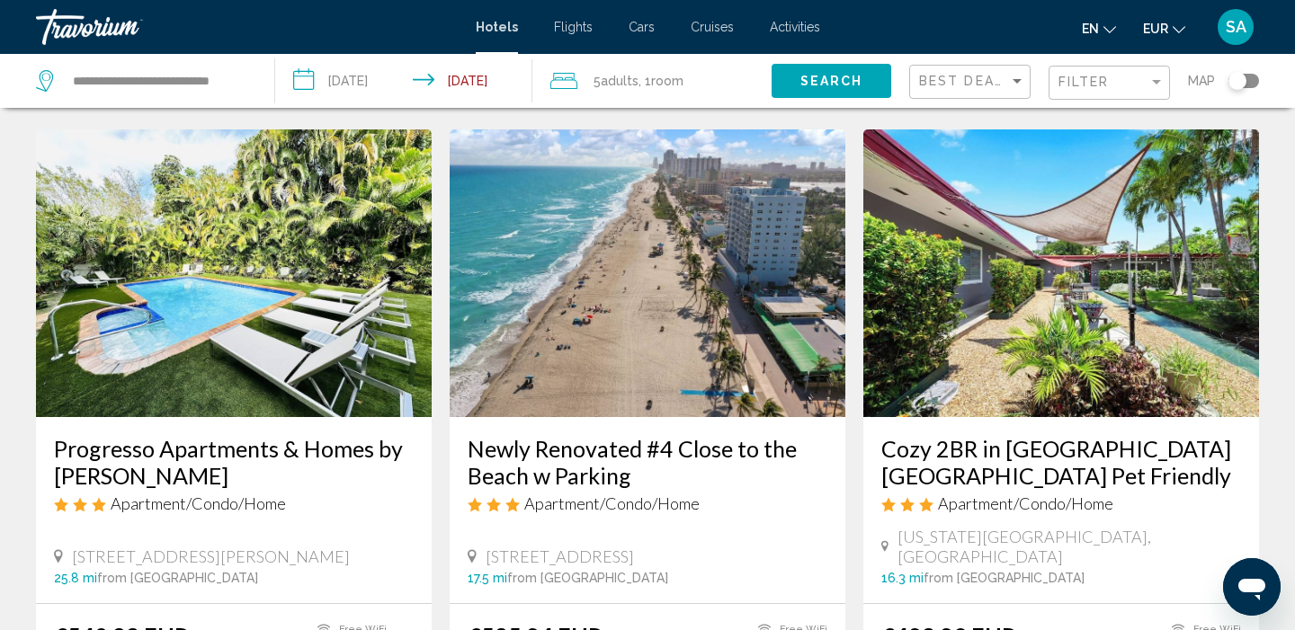
click at [635, 223] on img "Main content" at bounding box center [648, 273] width 396 height 288
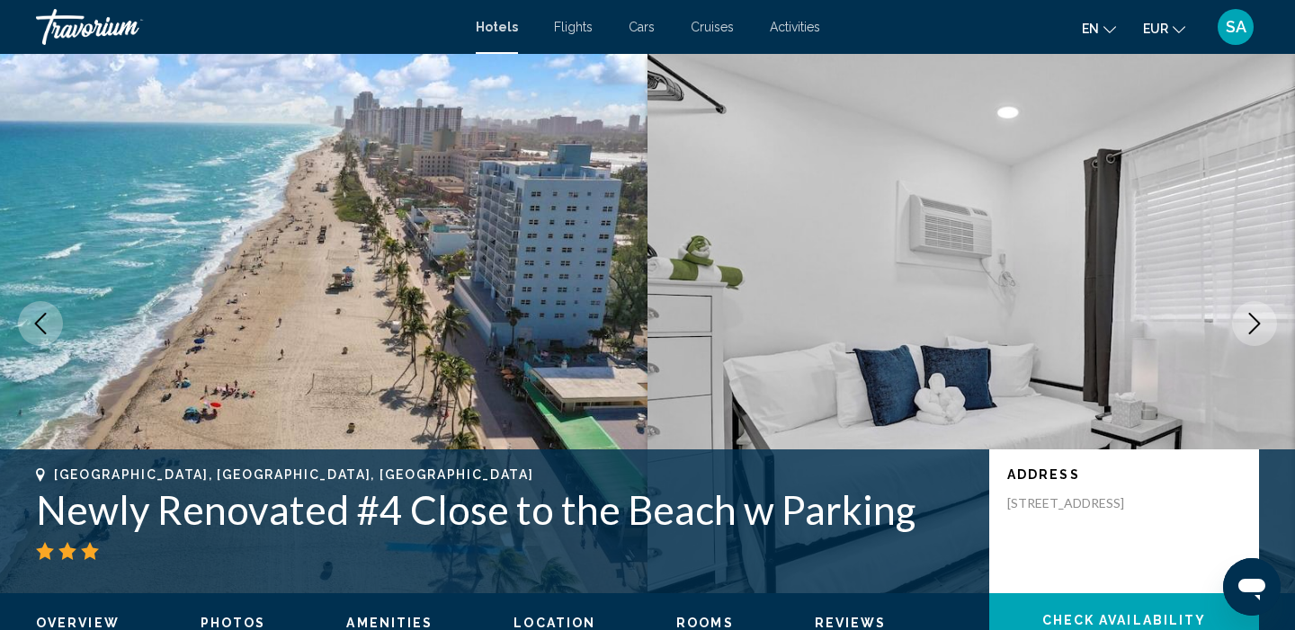
click at [1251, 341] on button "Next image" at bounding box center [1254, 323] width 45 height 45
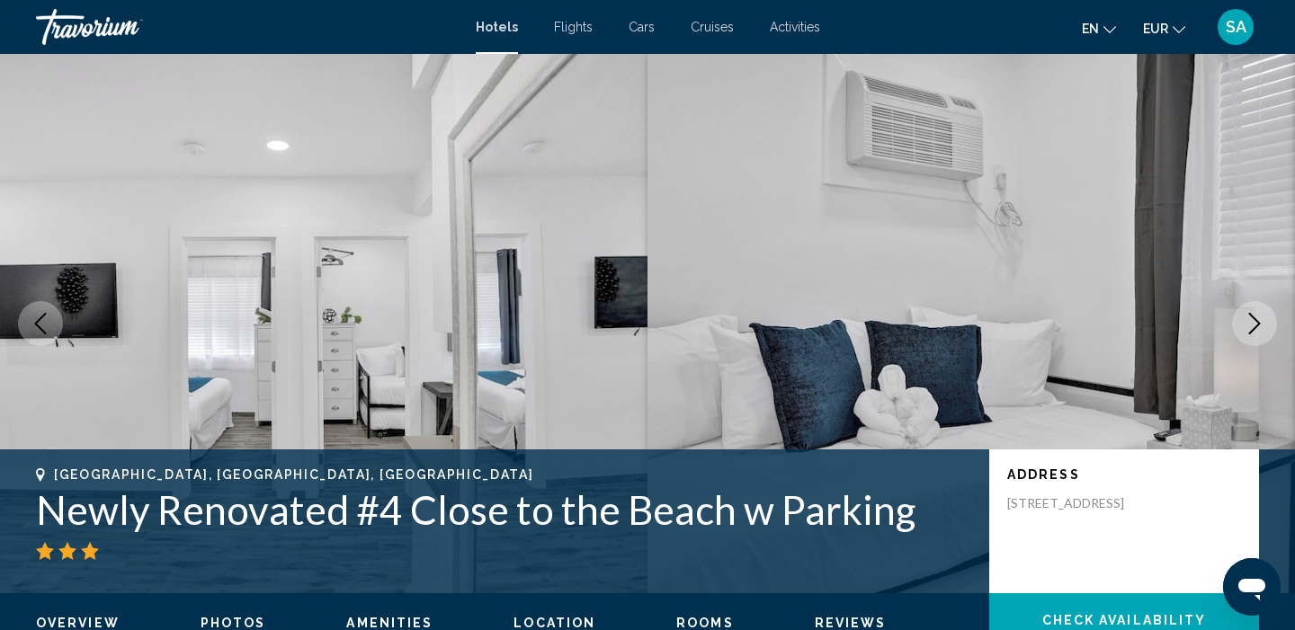
click at [1251, 341] on button "Next image" at bounding box center [1254, 323] width 45 height 45
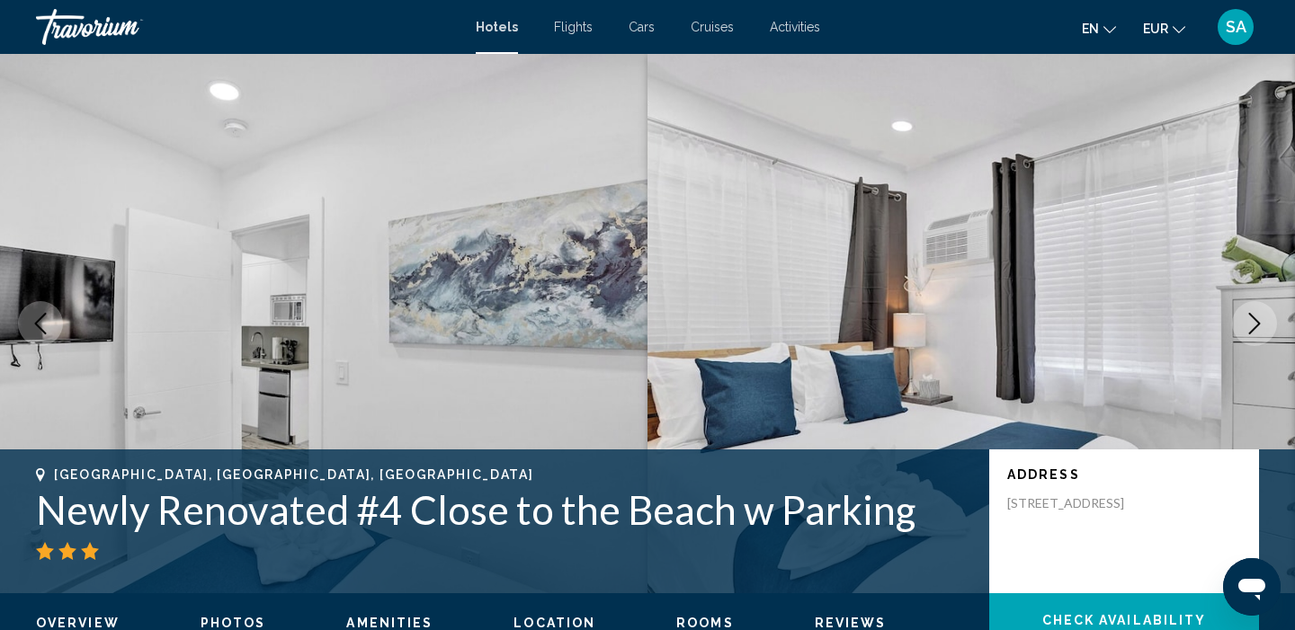
click at [1251, 342] on button "Next image" at bounding box center [1254, 323] width 45 height 45
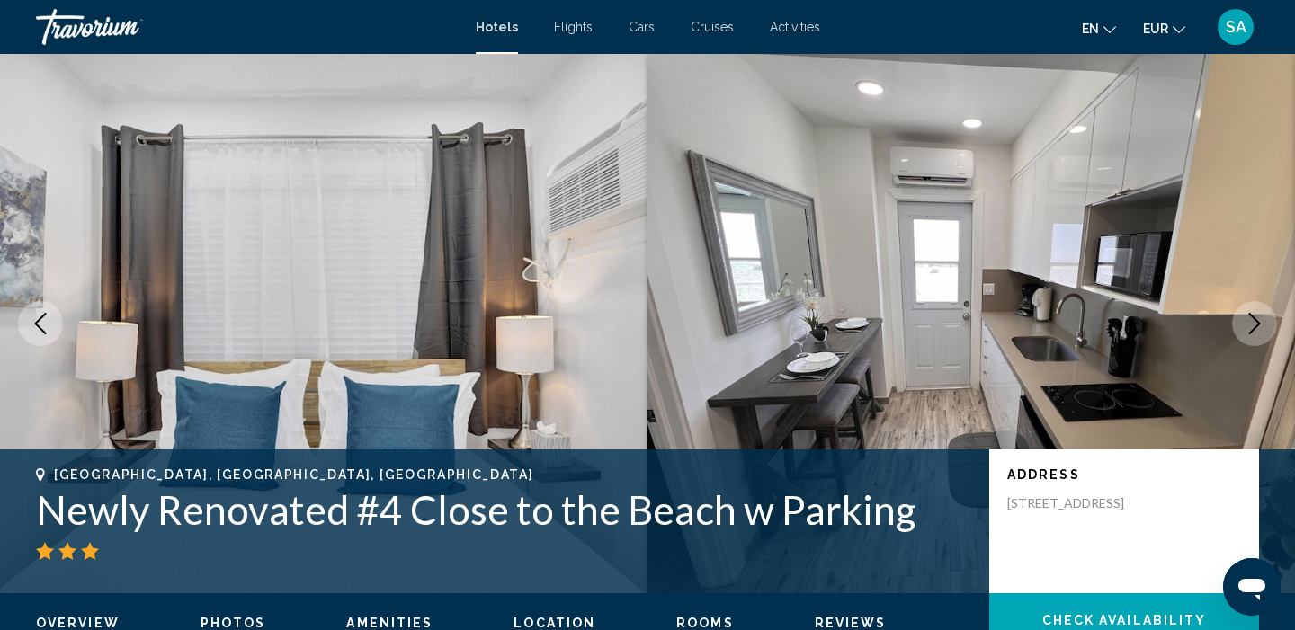
click at [1251, 343] on button "Next image" at bounding box center [1254, 323] width 45 height 45
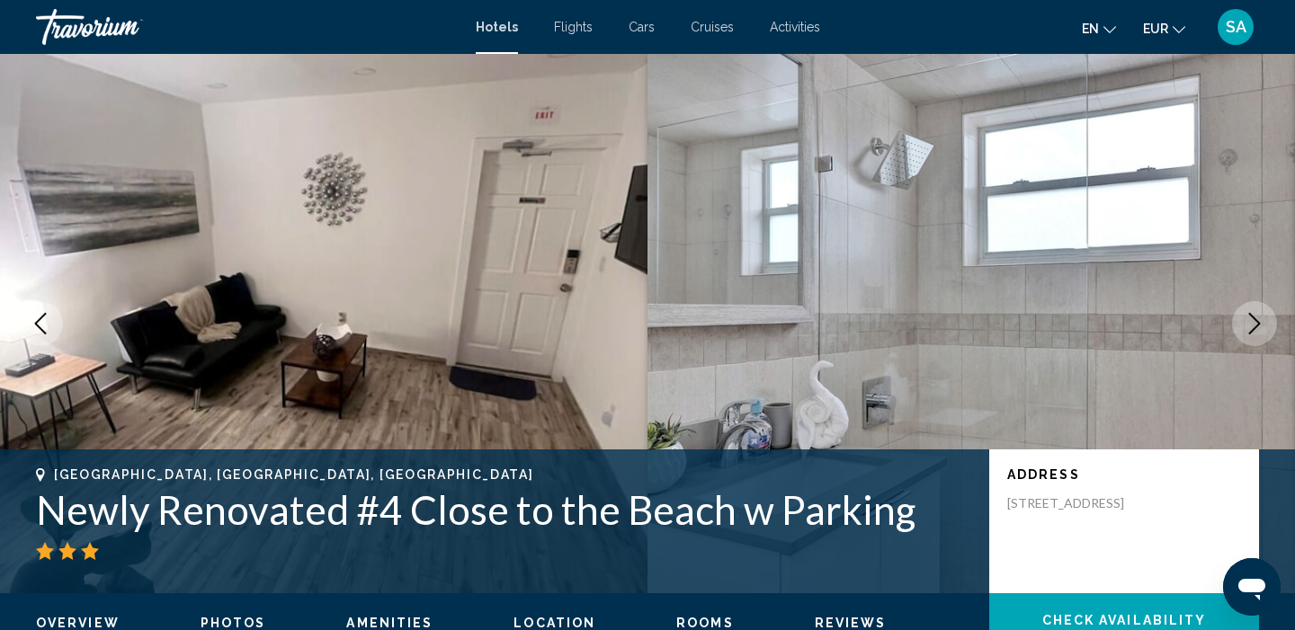
click at [1251, 343] on button "Next image" at bounding box center [1254, 323] width 45 height 45
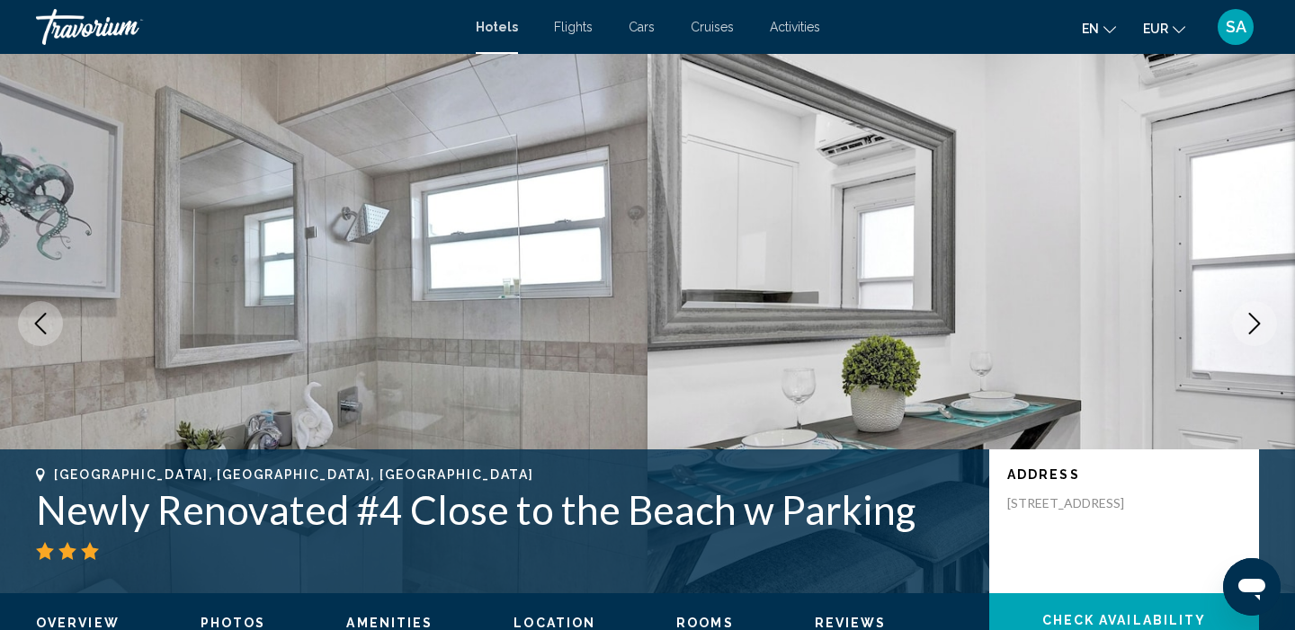
click at [1251, 343] on button "Next image" at bounding box center [1254, 323] width 45 height 45
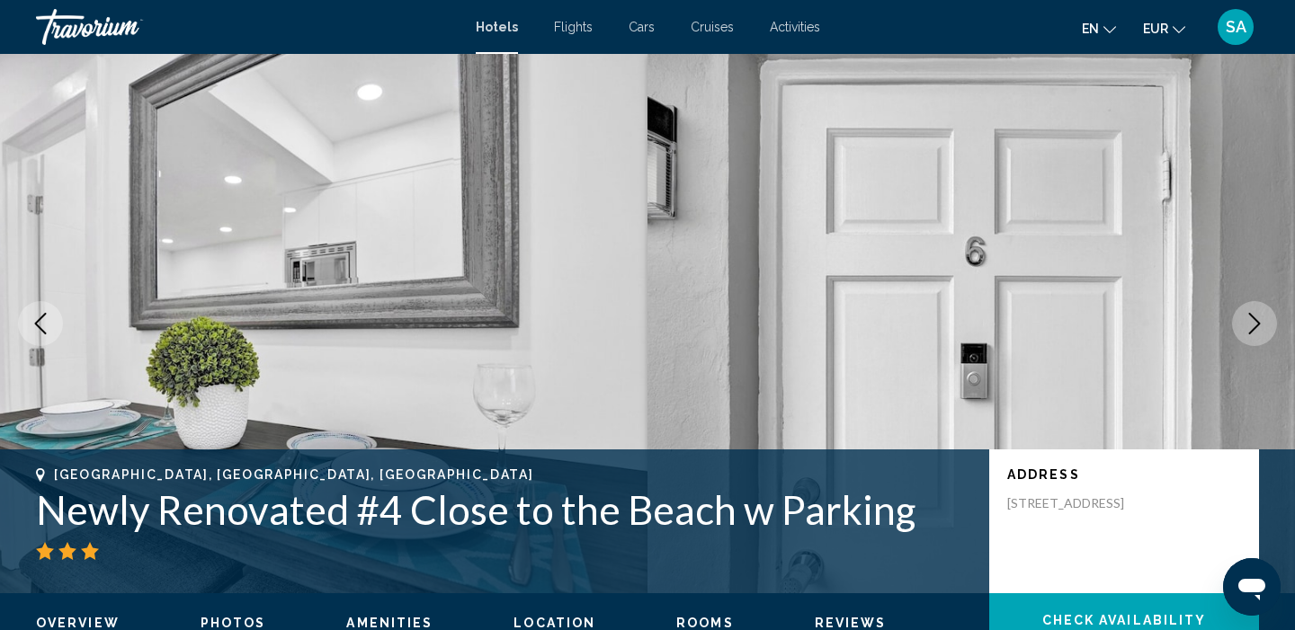
click at [1251, 343] on button "Next image" at bounding box center [1254, 323] width 45 height 45
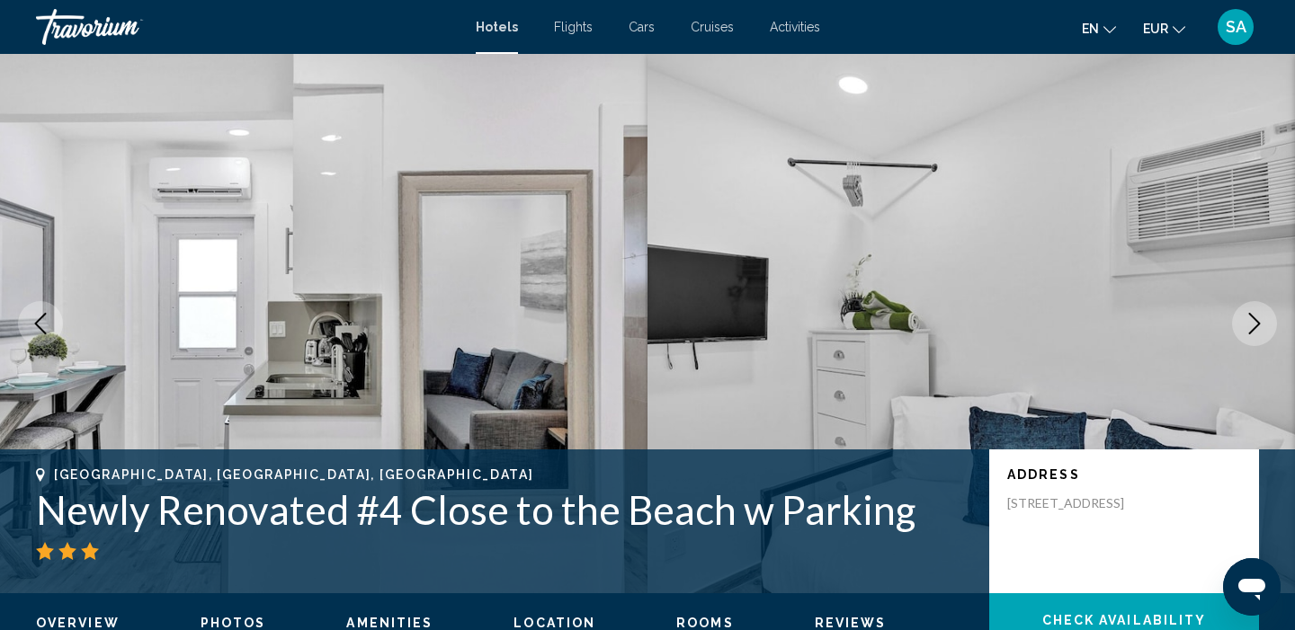
click at [1251, 343] on button "Next image" at bounding box center [1254, 323] width 45 height 45
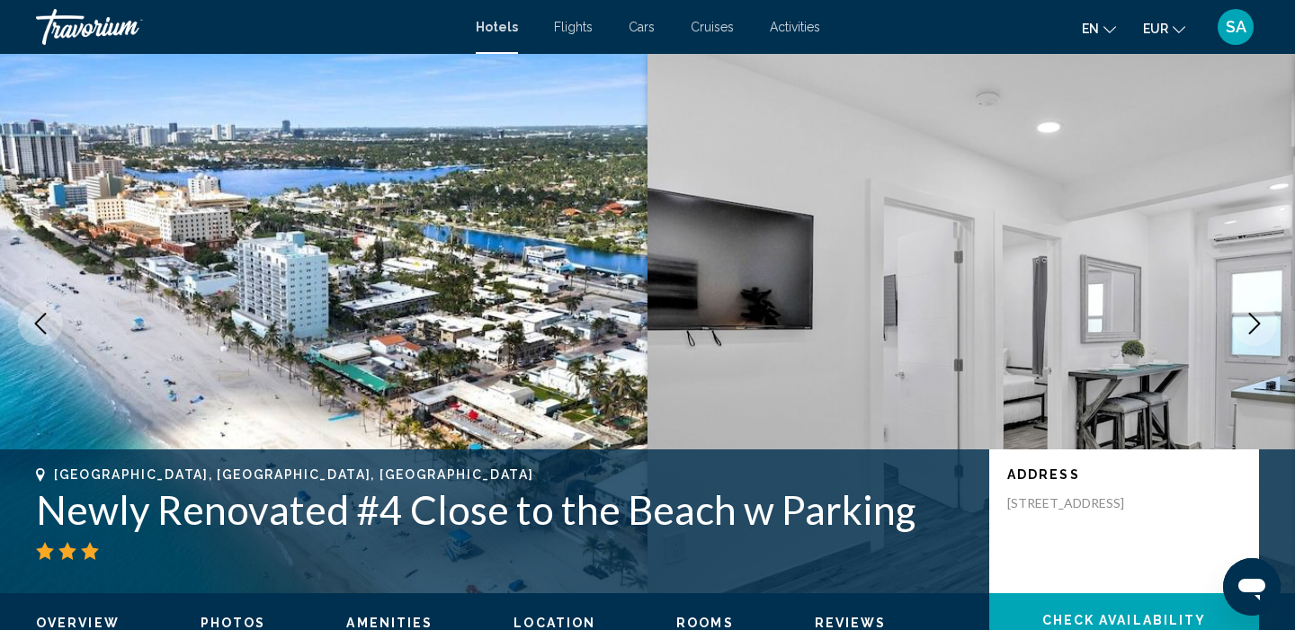
click at [1251, 343] on button "Next image" at bounding box center [1254, 323] width 45 height 45
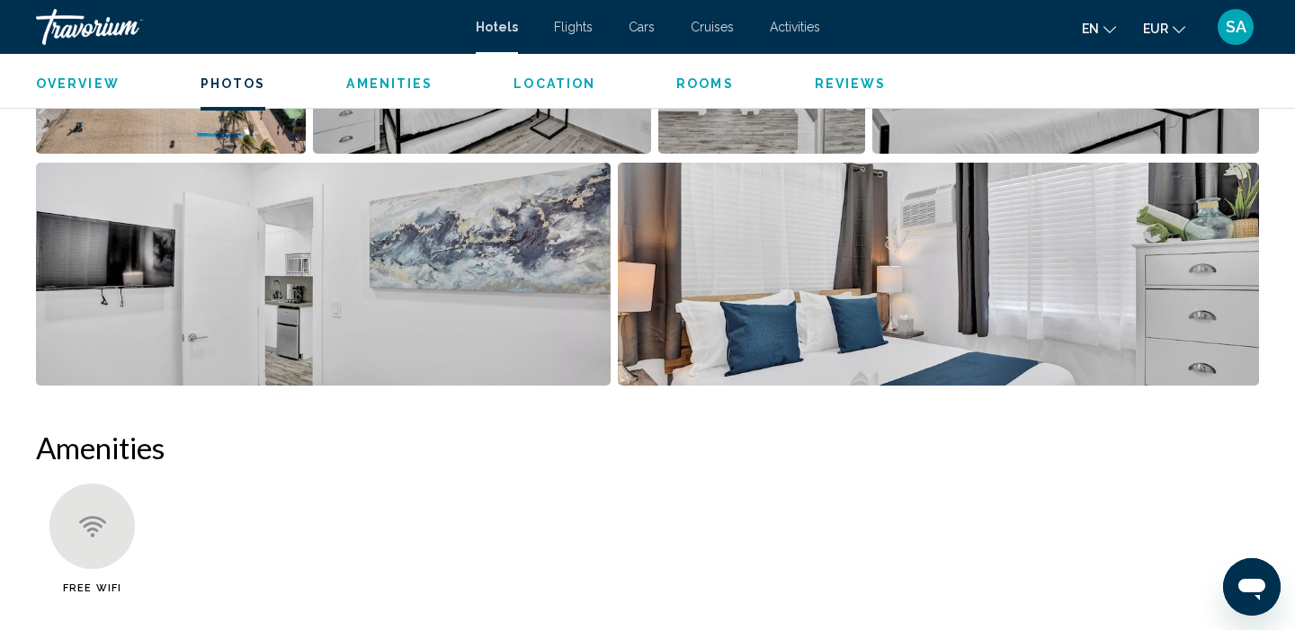
scroll to position [1112, 0]
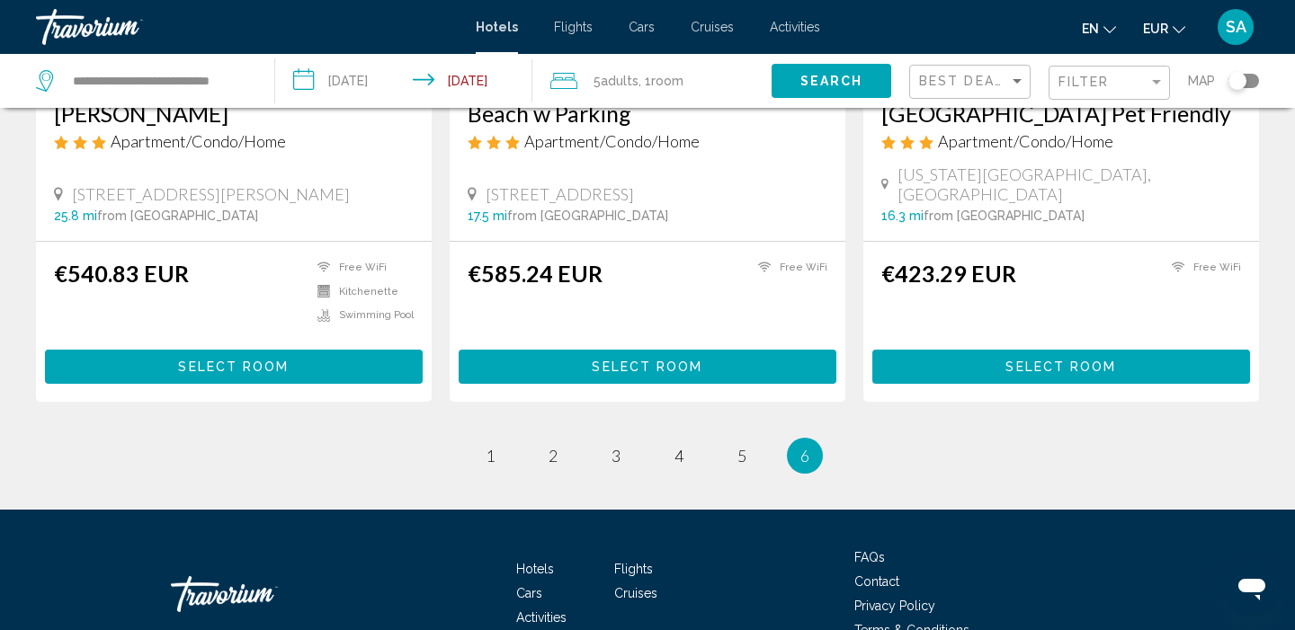
scroll to position [1803, 0]
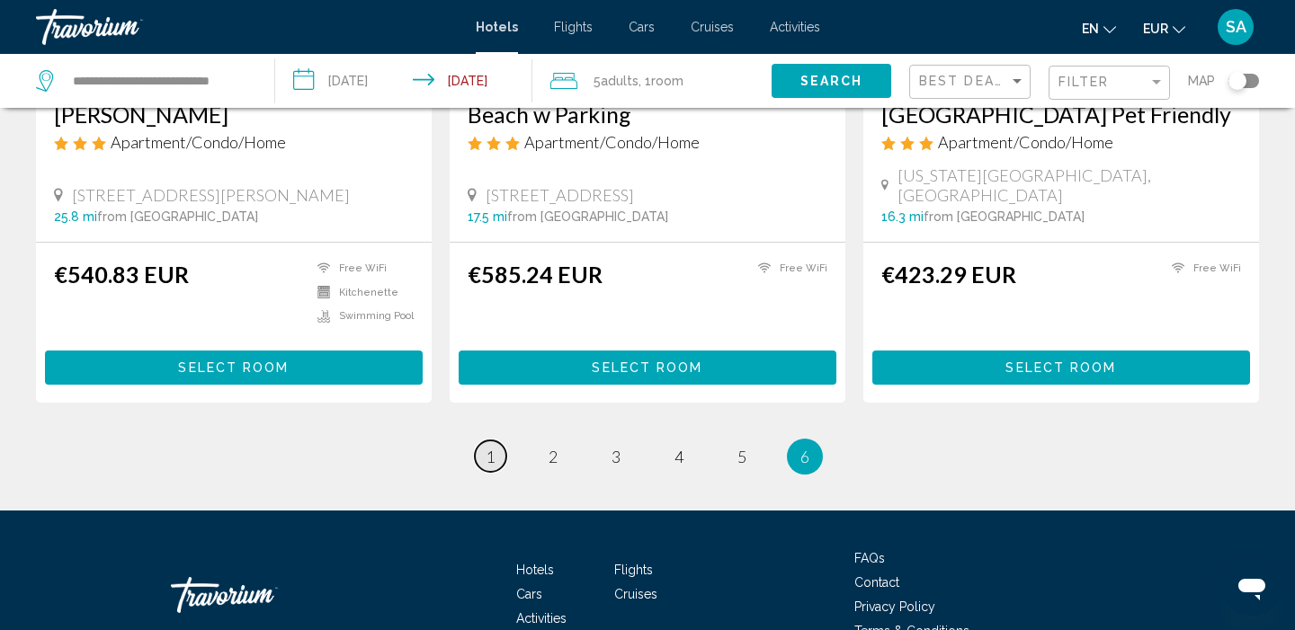
click at [485, 447] on span "1" at bounding box center [489, 457] width 9 height 20
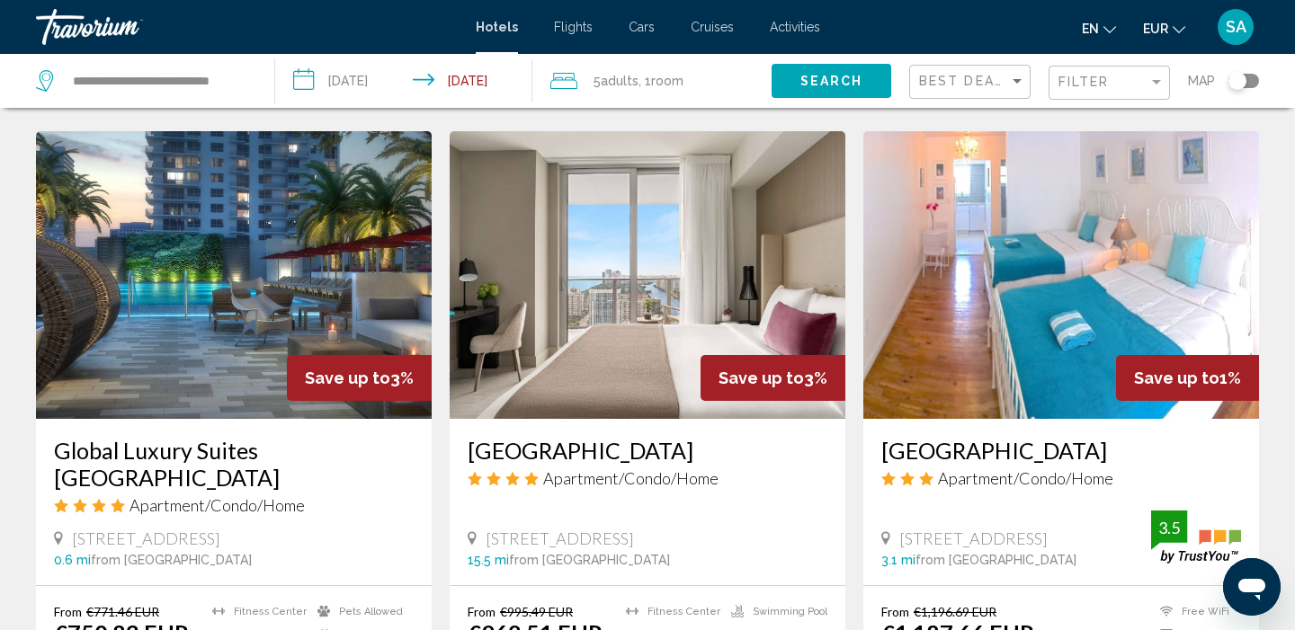
scroll to position [2070, 0]
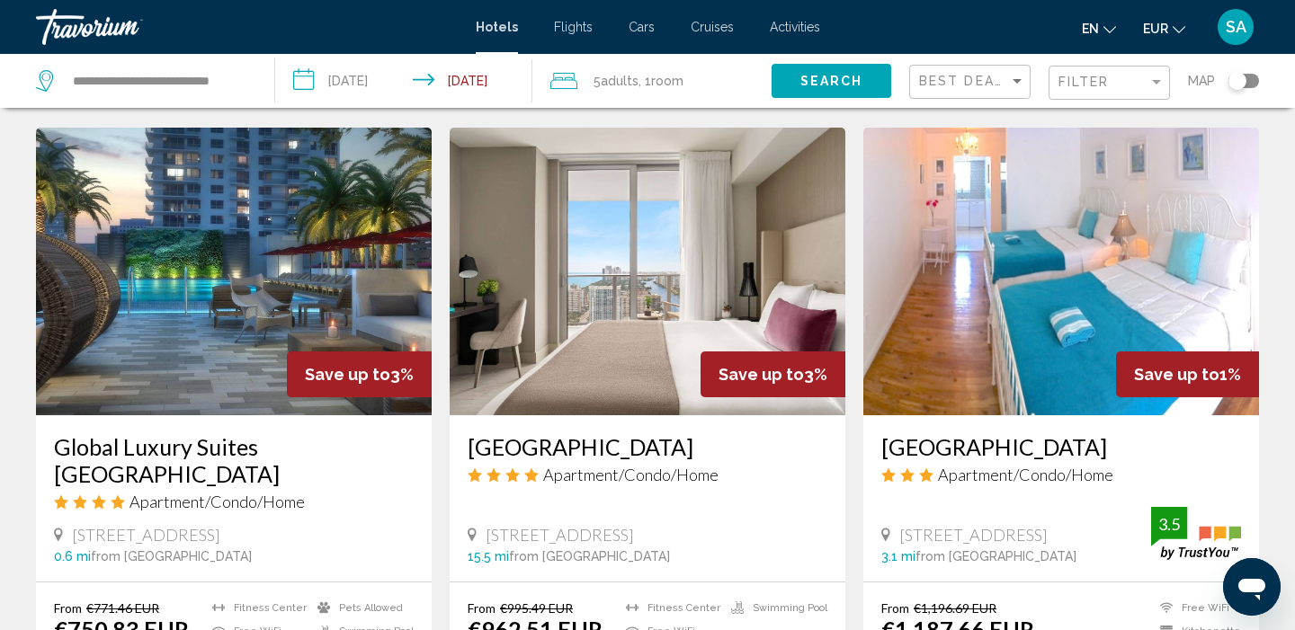
click at [529, 301] on img "Main content" at bounding box center [648, 272] width 396 height 288
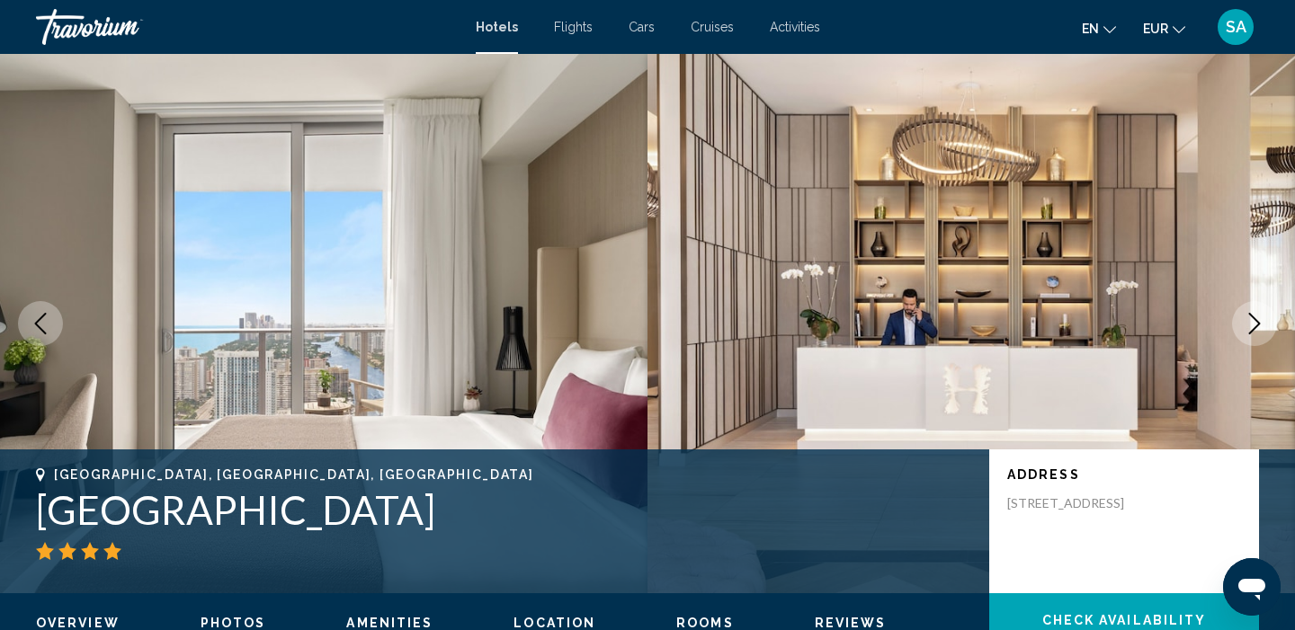
click at [1248, 330] on icon "Next image" at bounding box center [1254, 324] width 22 height 22
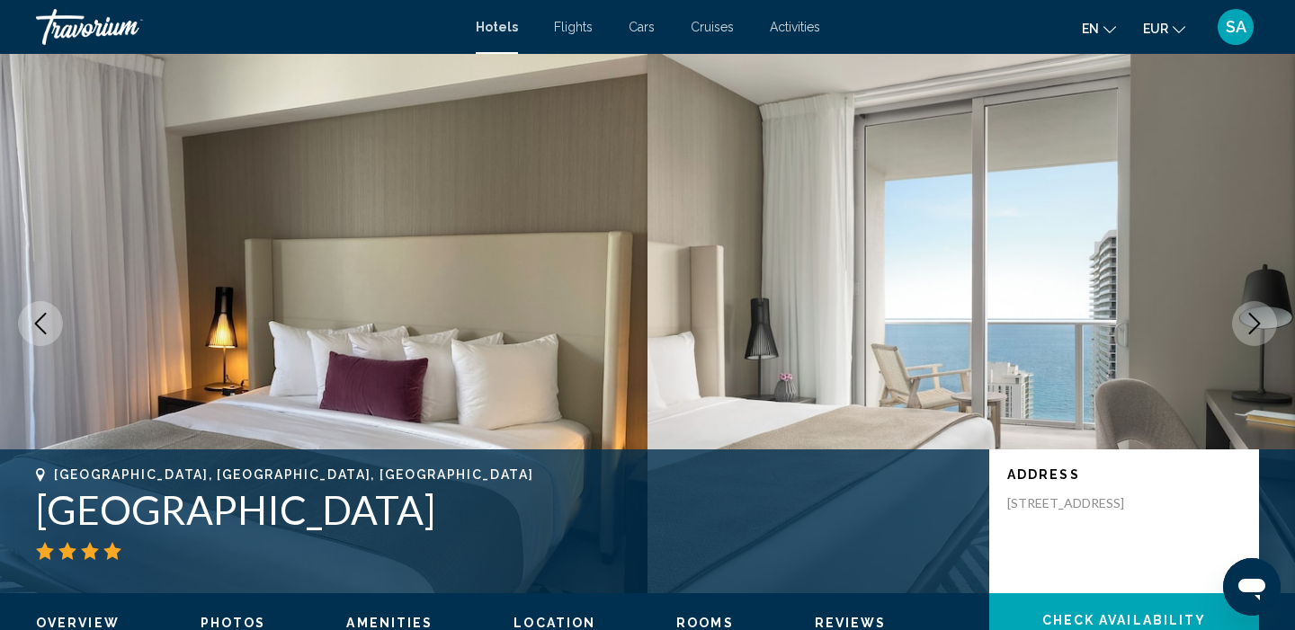
click at [1248, 330] on icon "Next image" at bounding box center [1254, 324] width 22 height 22
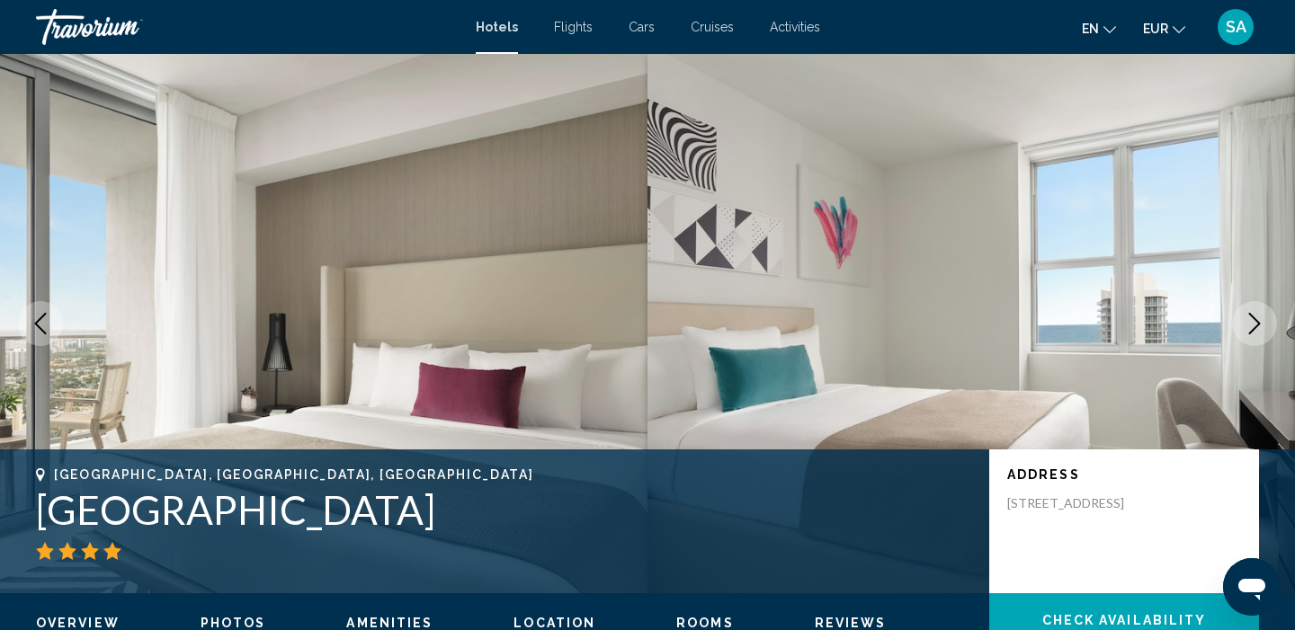
click at [1248, 331] on icon "Next image" at bounding box center [1254, 324] width 22 height 22
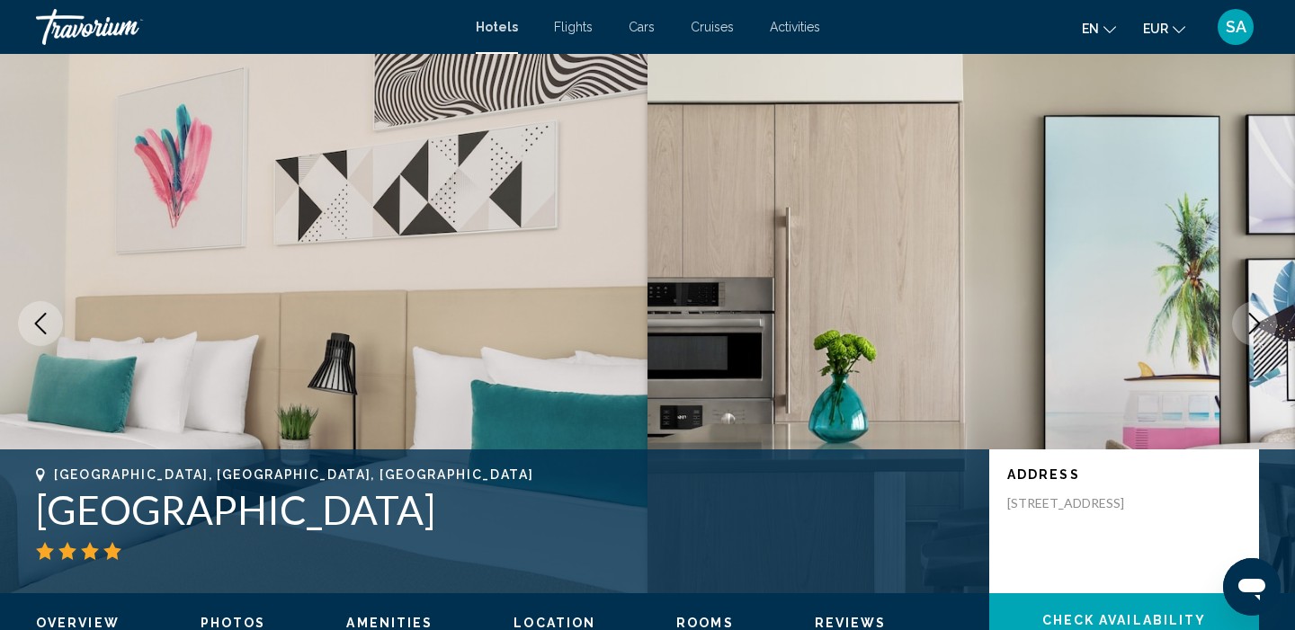
click at [1248, 331] on icon "Next image" at bounding box center [1254, 324] width 22 height 22
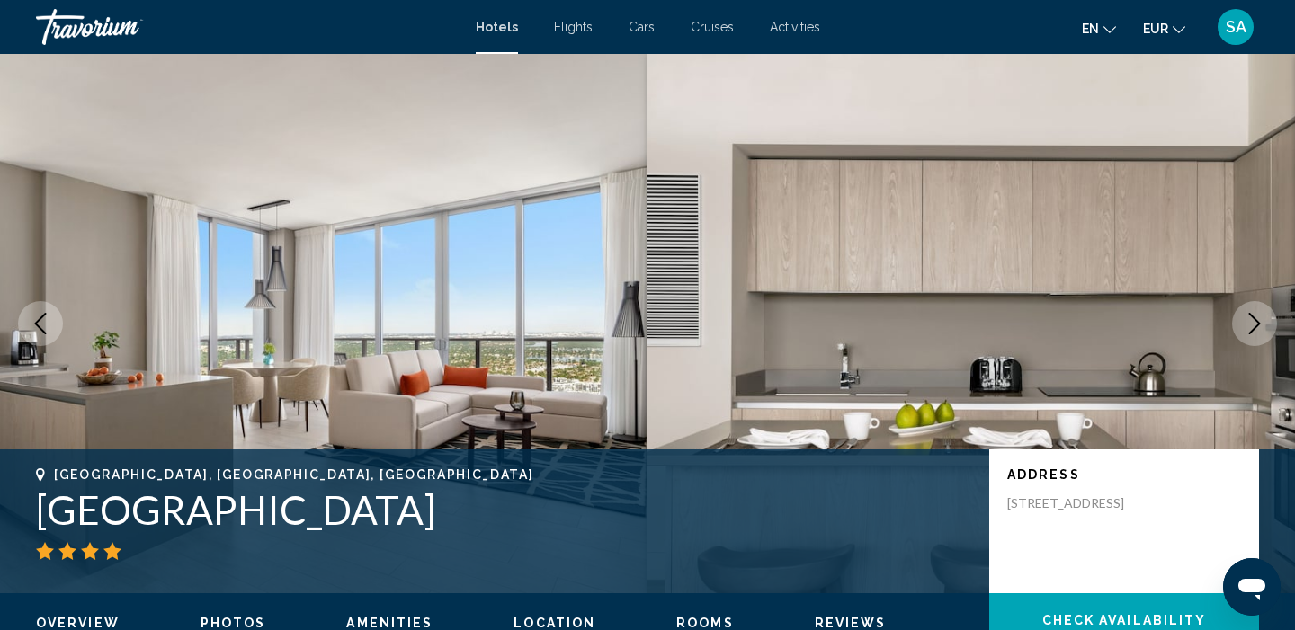
click at [1248, 331] on icon "Next image" at bounding box center [1254, 324] width 22 height 22
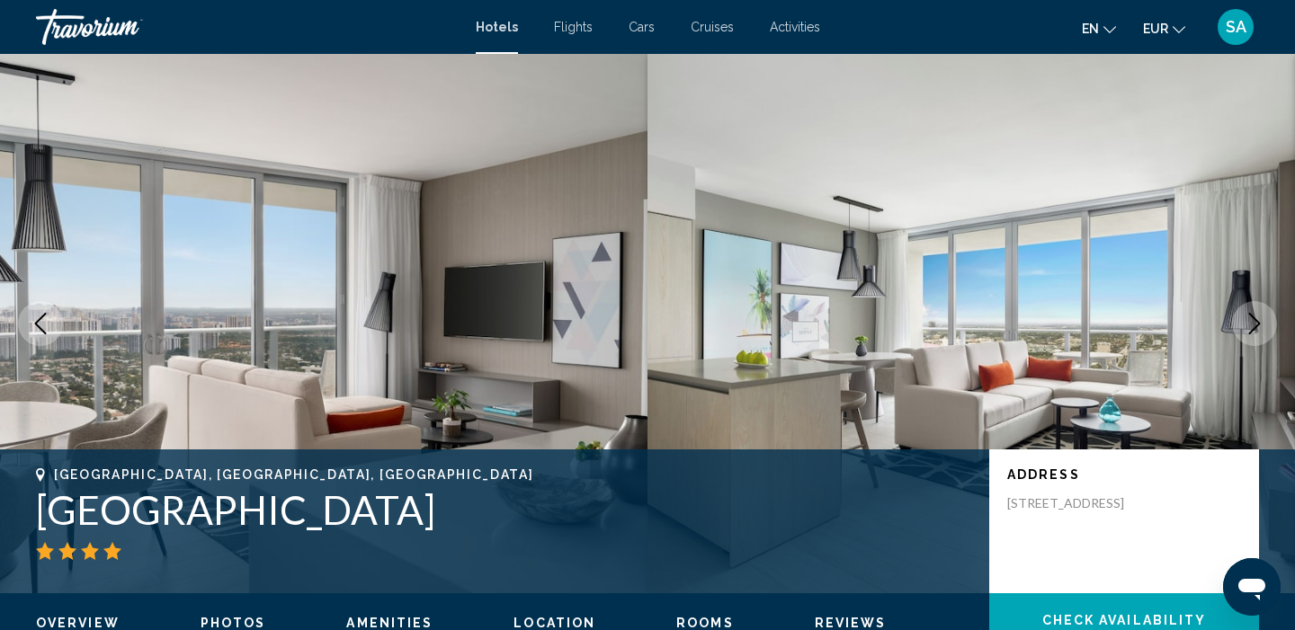
click at [1248, 331] on icon "Next image" at bounding box center [1254, 324] width 22 height 22
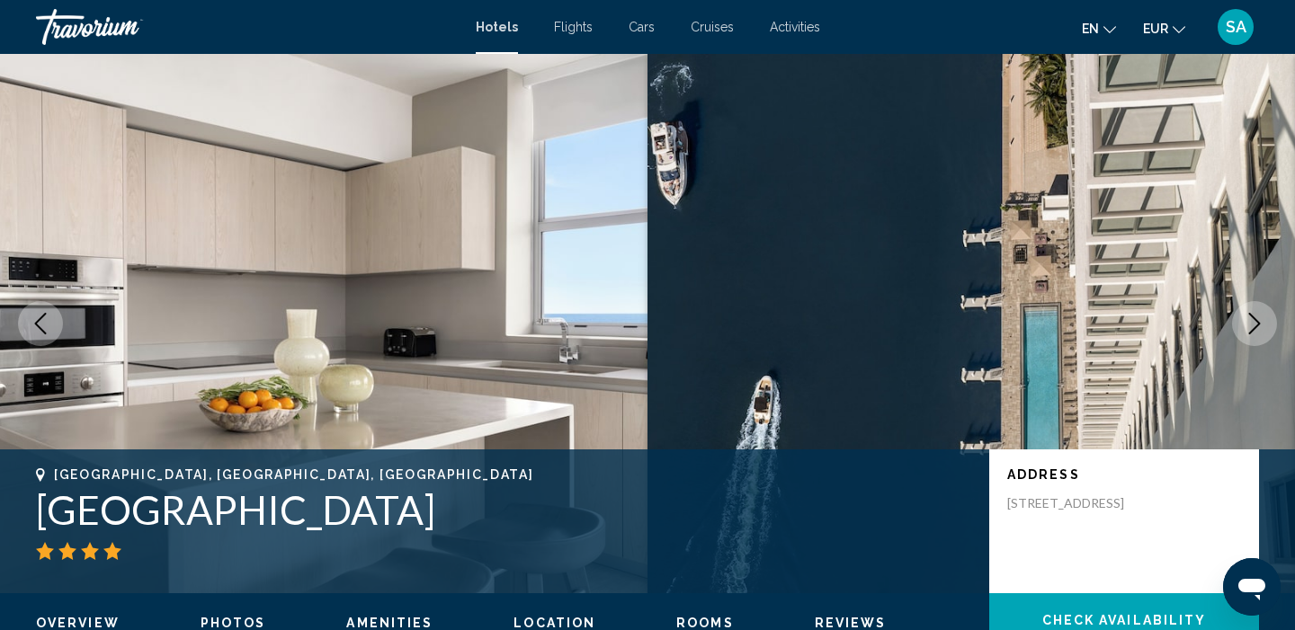
click at [1248, 331] on icon "Next image" at bounding box center [1254, 324] width 22 height 22
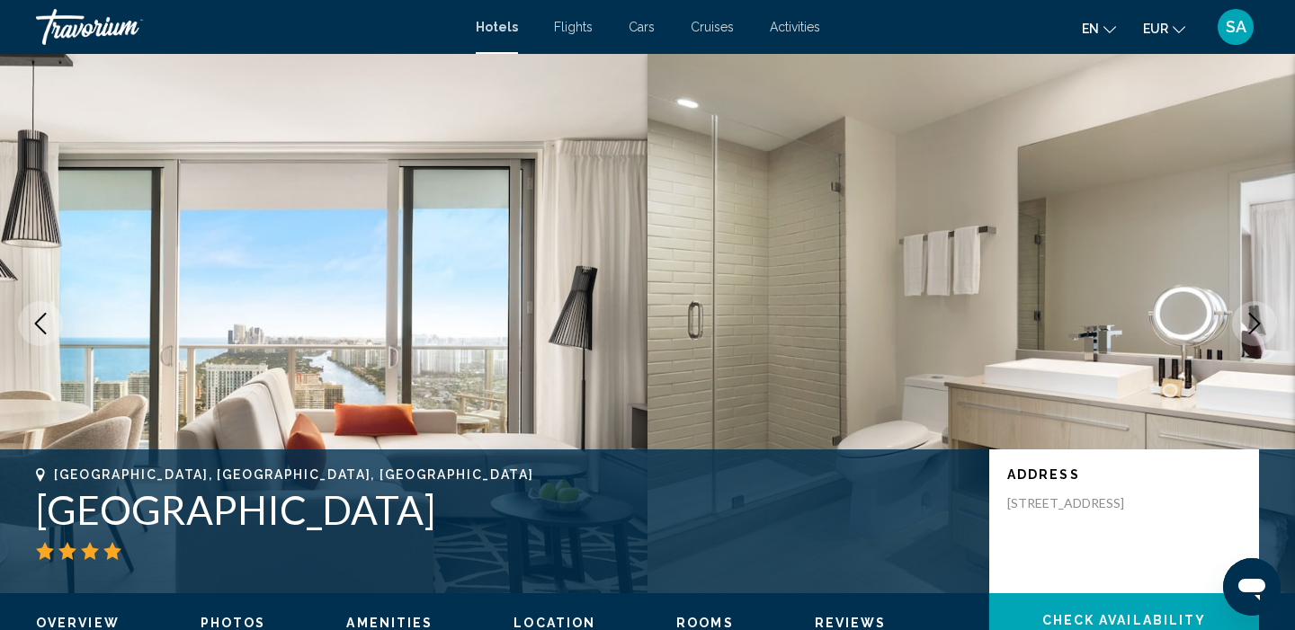
click at [1248, 332] on icon "Next image" at bounding box center [1254, 324] width 22 height 22
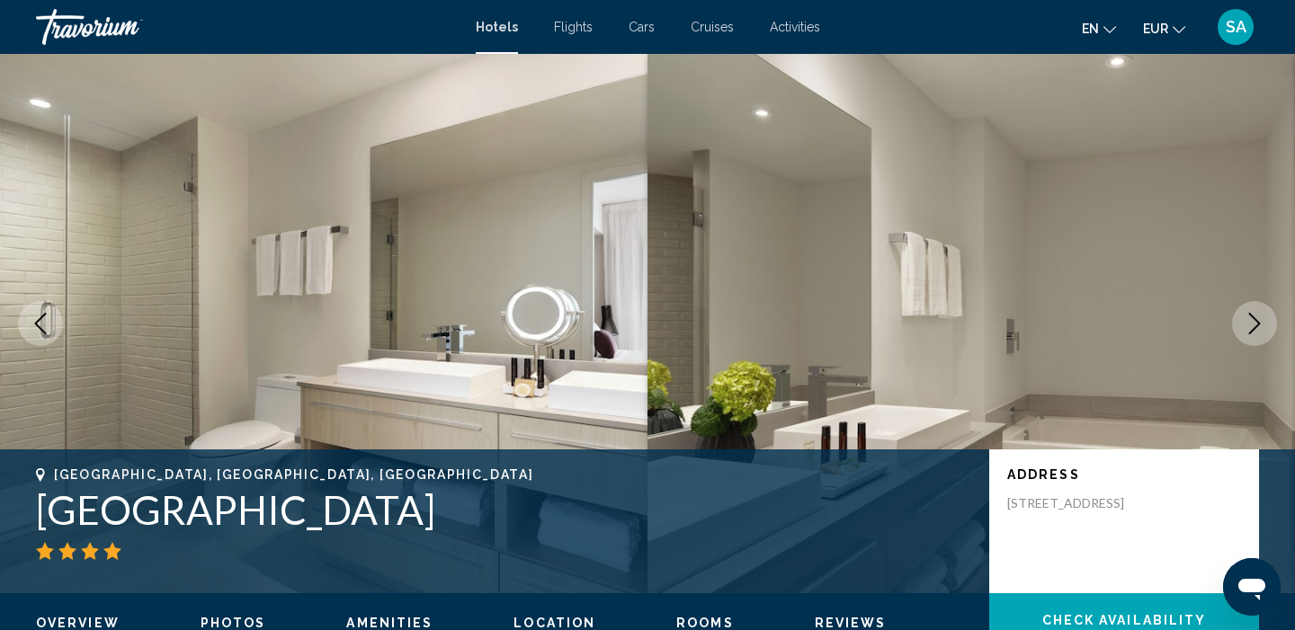
click at [1248, 332] on icon "Next image" at bounding box center [1254, 324] width 22 height 22
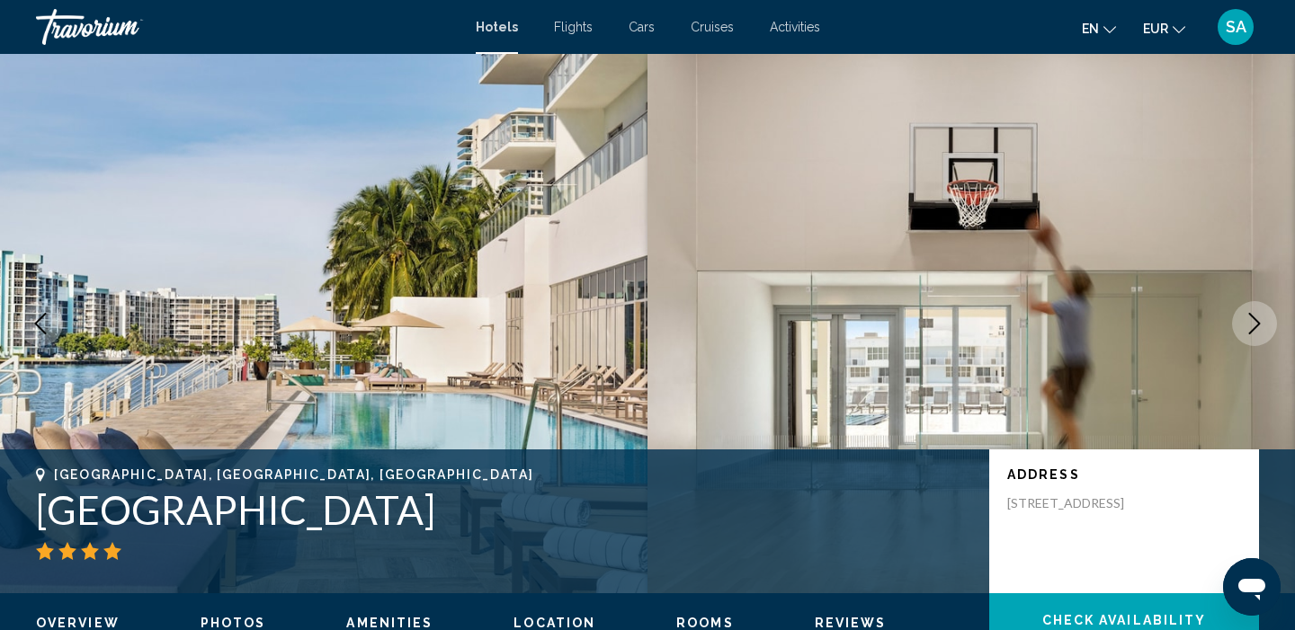
click at [1248, 332] on icon "Next image" at bounding box center [1254, 324] width 22 height 22
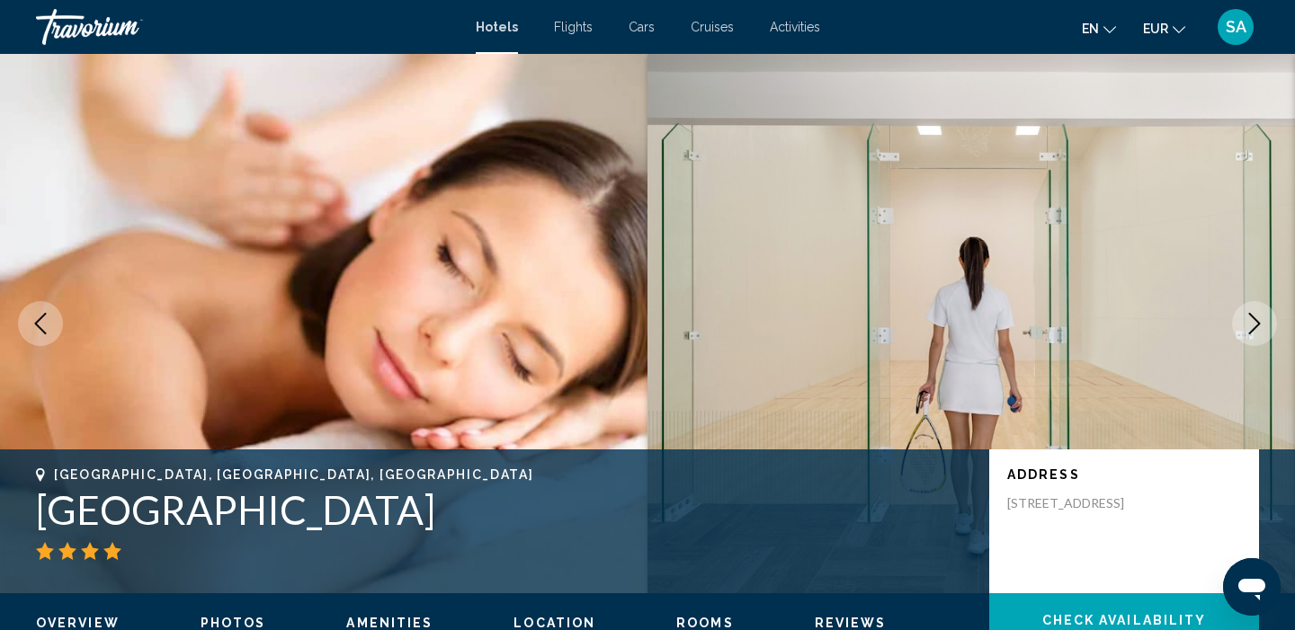
click at [1248, 332] on icon "Next image" at bounding box center [1254, 324] width 22 height 22
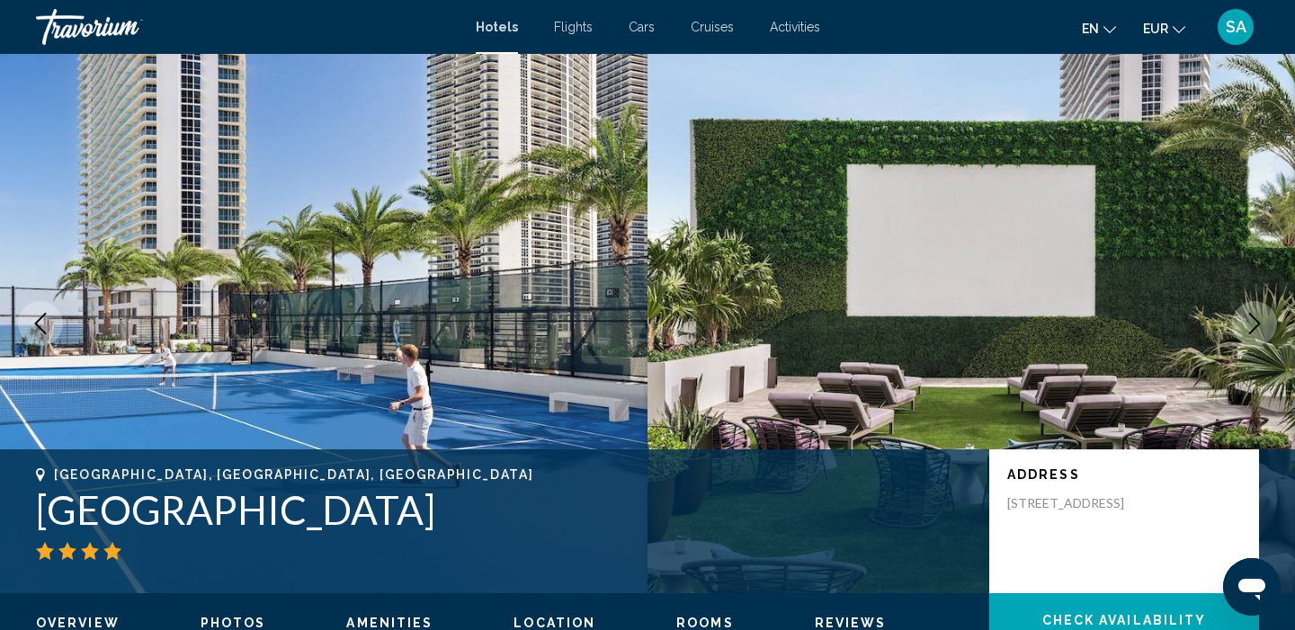
click at [1248, 332] on icon "Next image" at bounding box center [1254, 324] width 22 height 22
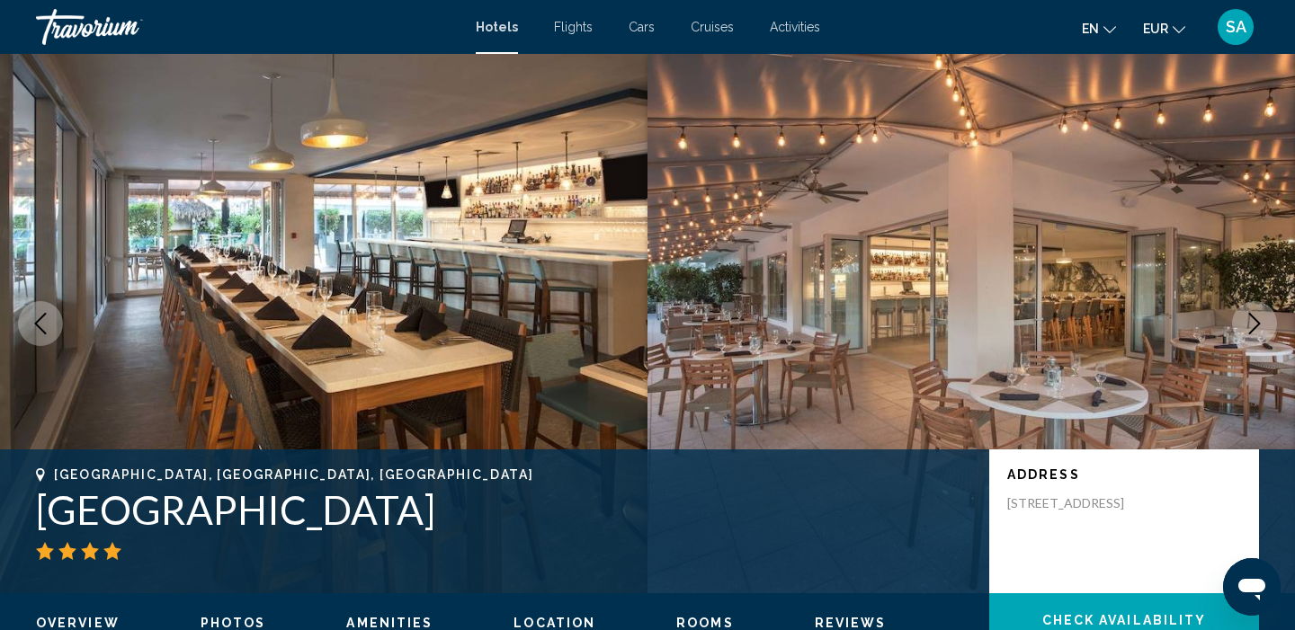
click at [1248, 332] on icon "Next image" at bounding box center [1254, 324] width 22 height 22
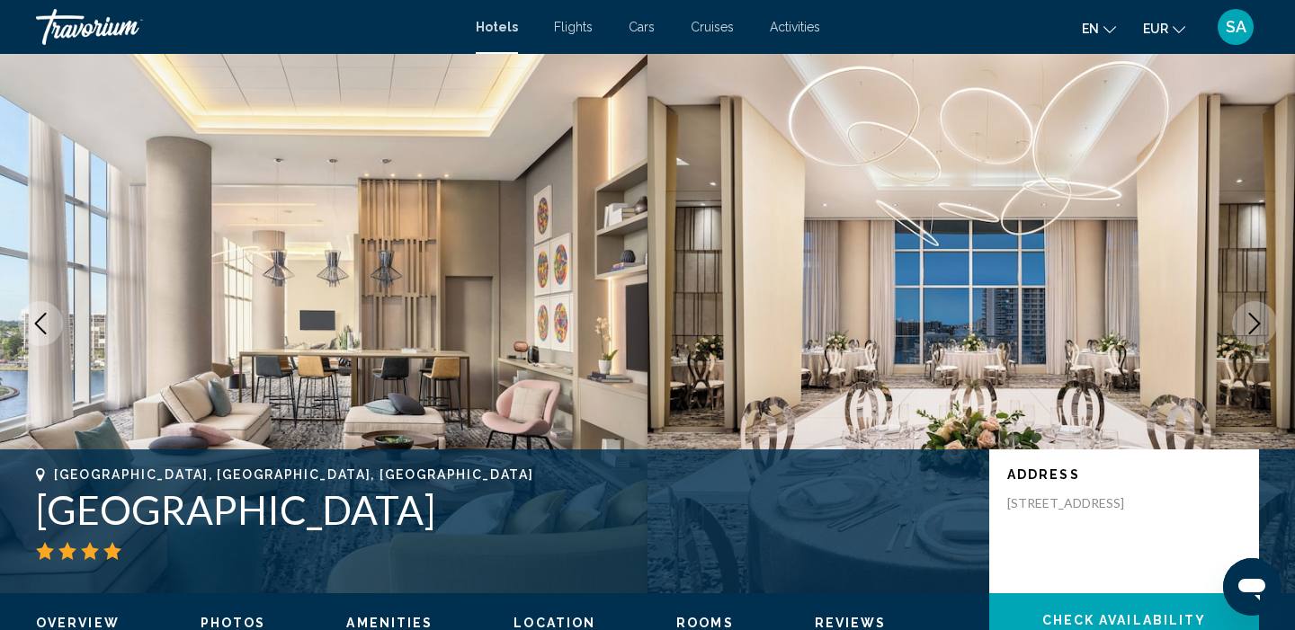
click at [1248, 333] on icon "Next image" at bounding box center [1254, 324] width 22 height 22
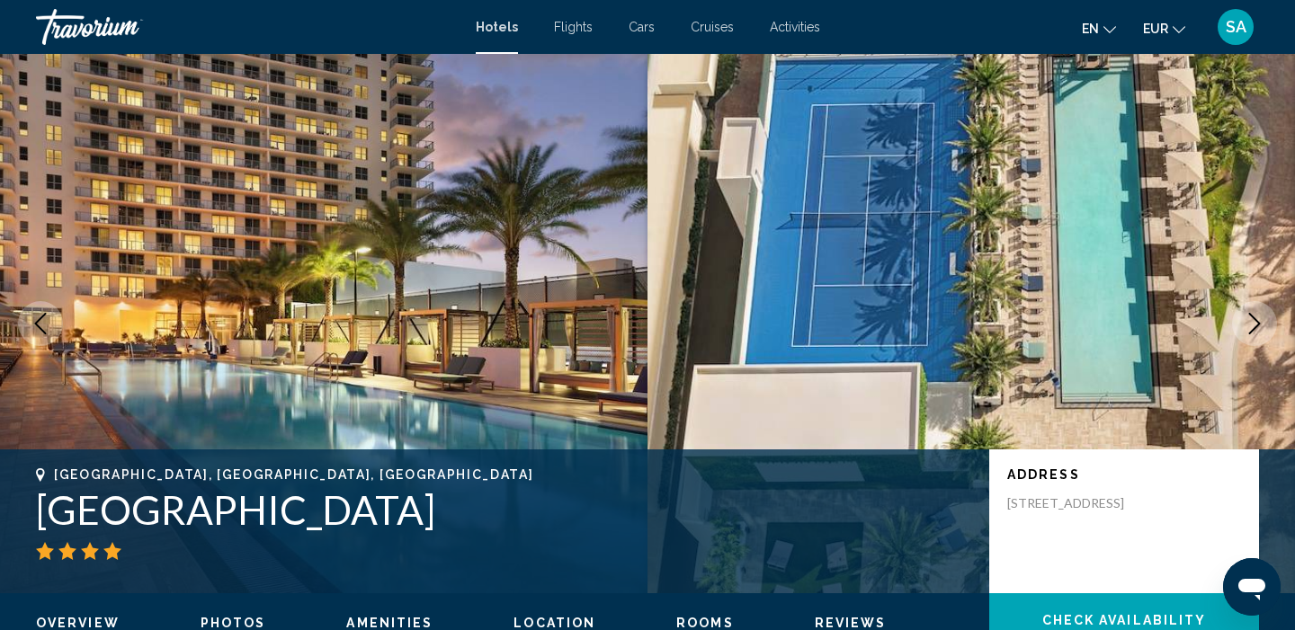
click at [1248, 333] on icon "Next image" at bounding box center [1254, 324] width 22 height 22
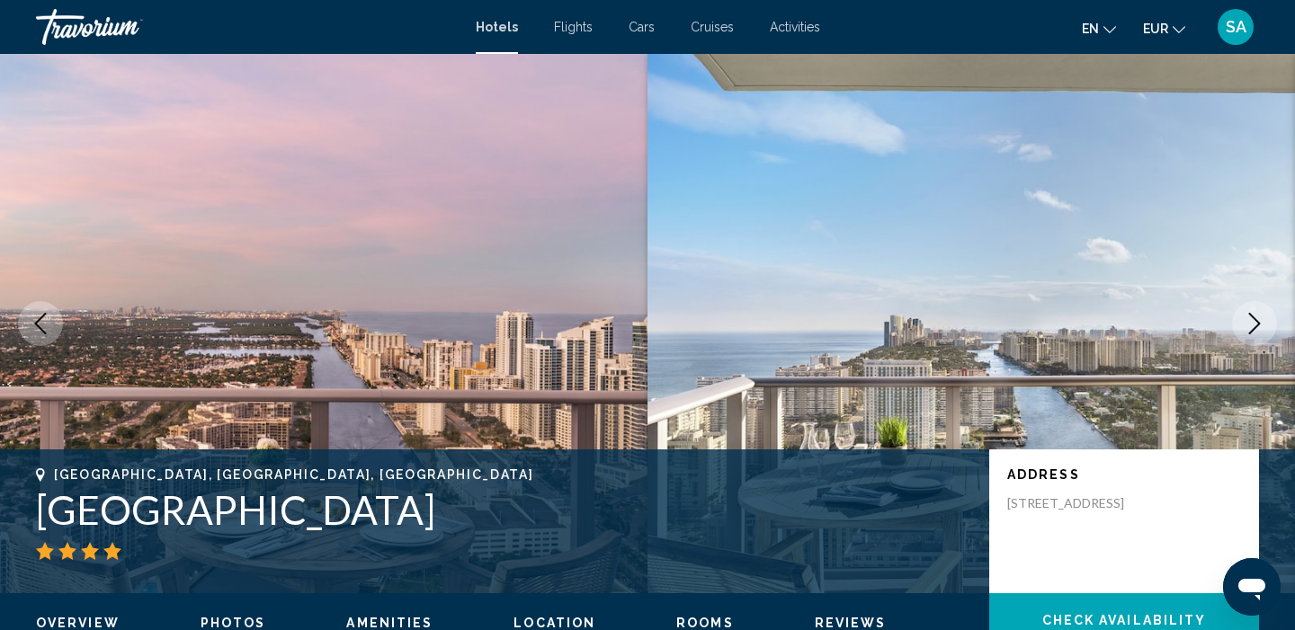
click at [1248, 334] on icon "Next image" at bounding box center [1254, 324] width 22 height 22
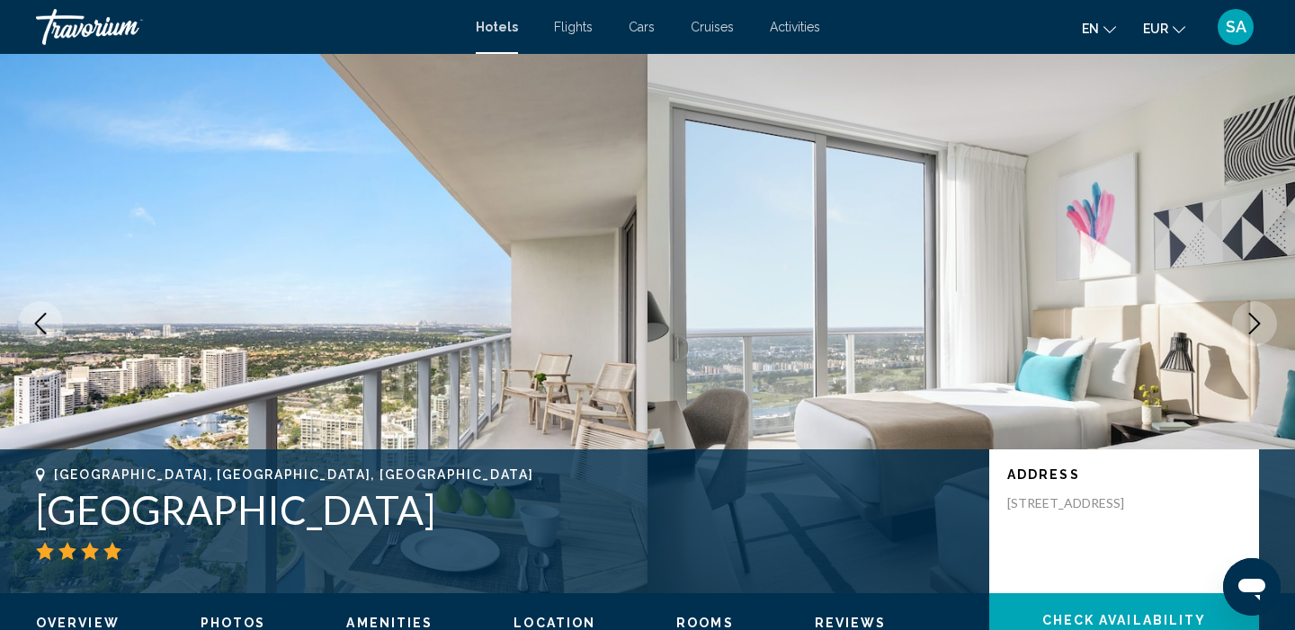
click at [1248, 334] on icon "Next image" at bounding box center [1254, 324] width 22 height 22
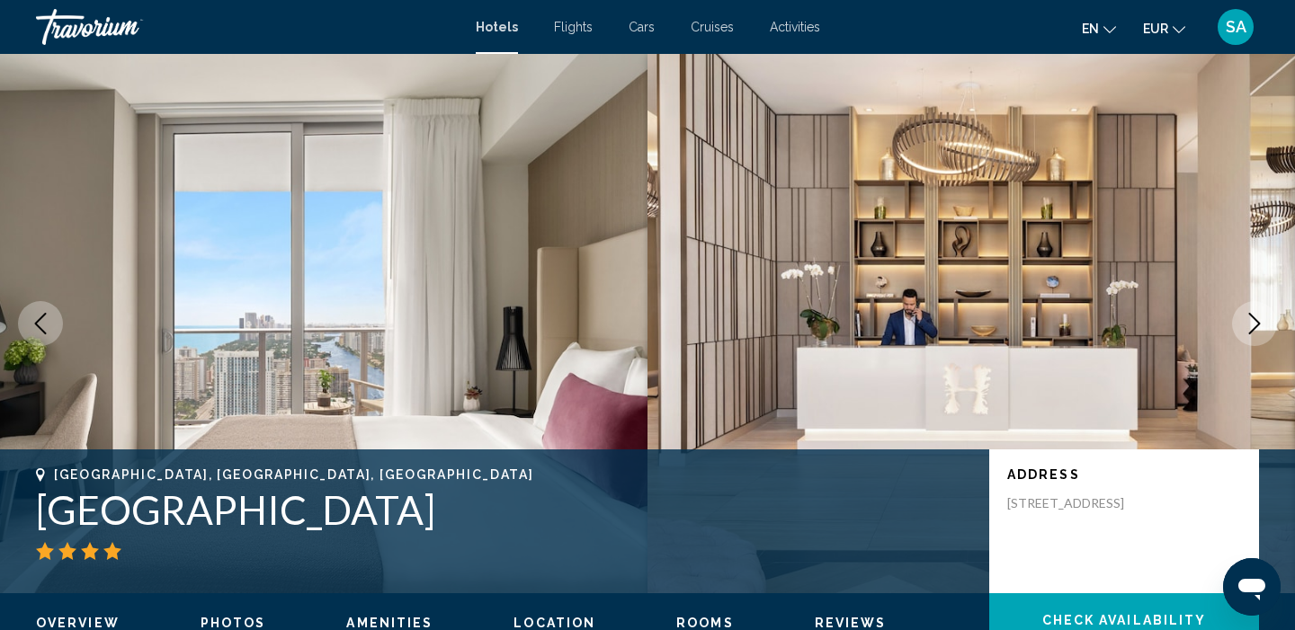
click at [1248, 334] on icon "Next image" at bounding box center [1254, 324] width 22 height 22
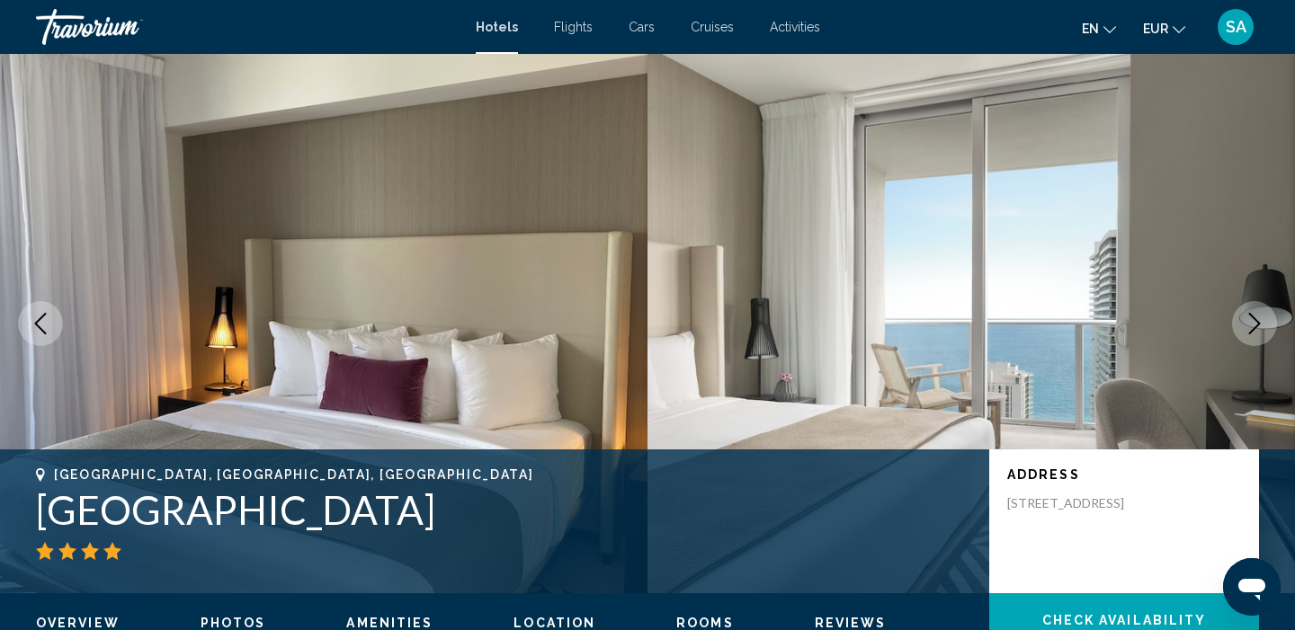
click at [1248, 334] on icon "Next image" at bounding box center [1254, 324] width 22 height 22
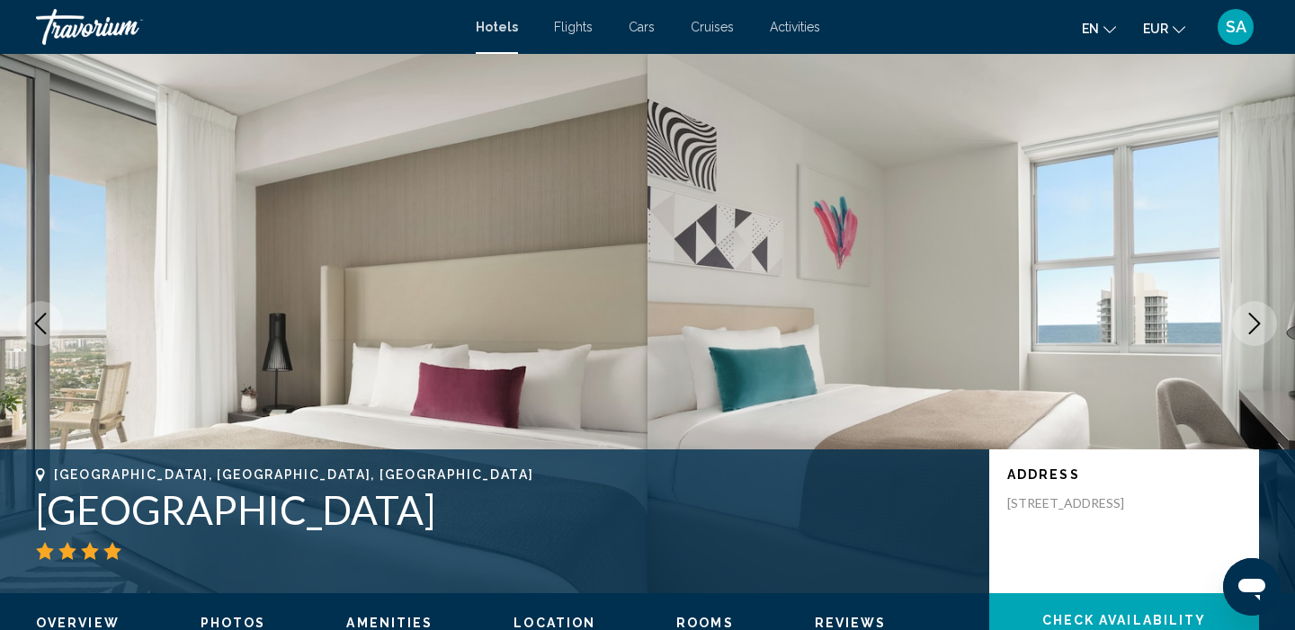
click at [1248, 334] on icon "Next image" at bounding box center [1254, 324] width 22 height 22
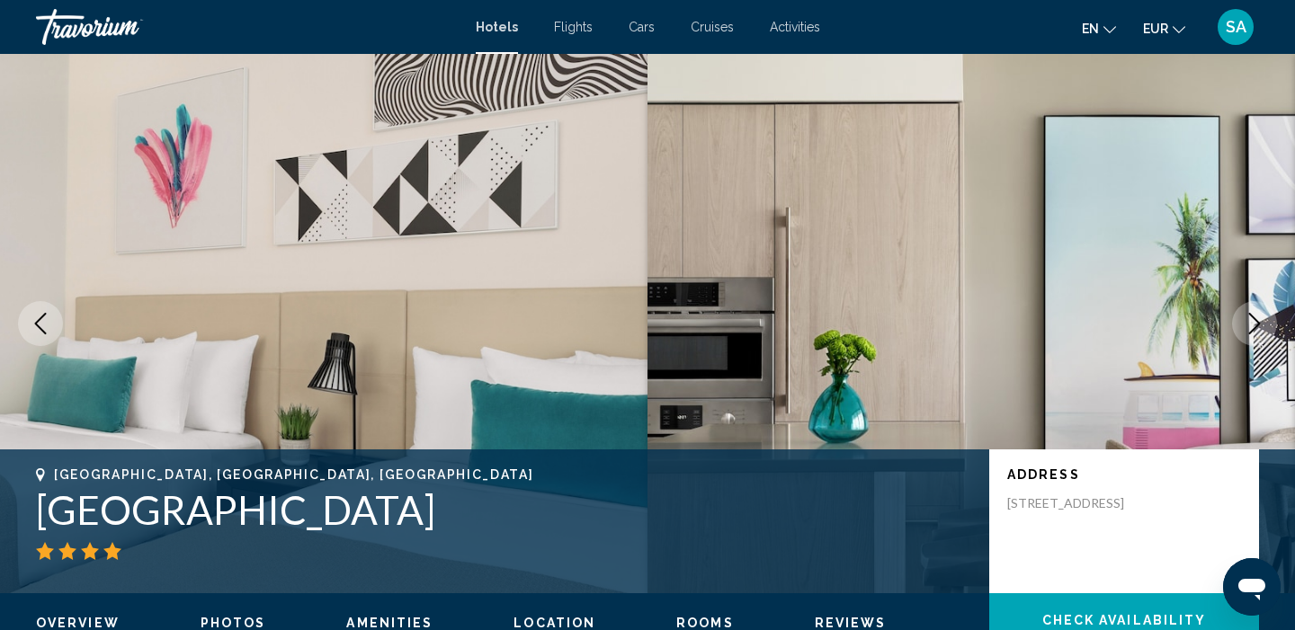
click at [1248, 334] on icon "Next image" at bounding box center [1254, 324] width 22 height 22
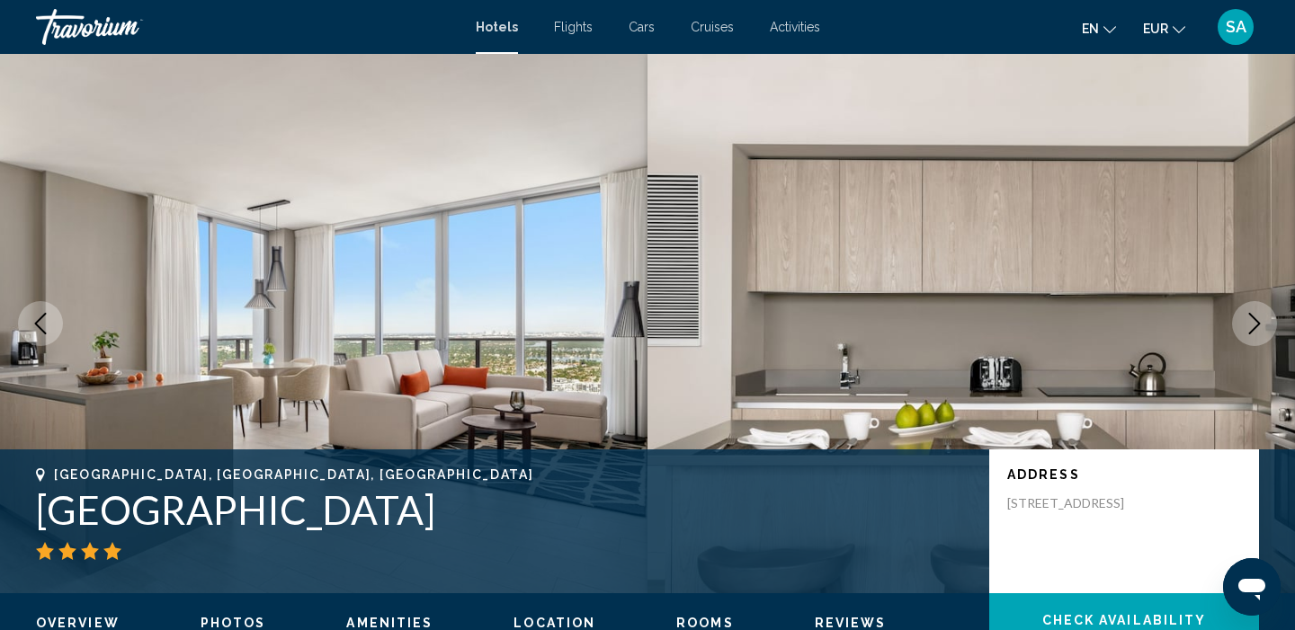
click at [1248, 334] on icon "Next image" at bounding box center [1254, 324] width 22 height 22
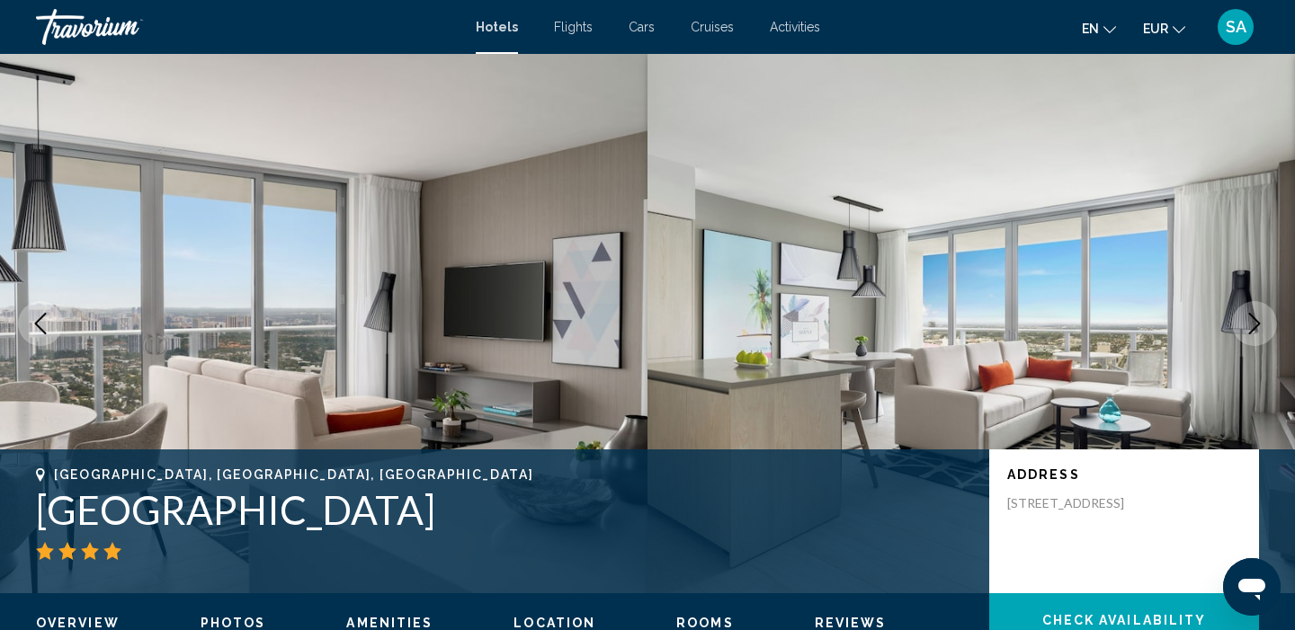
click at [1248, 334] on icon "Next image" at bounding box center [1254, 324] width 22 height 22
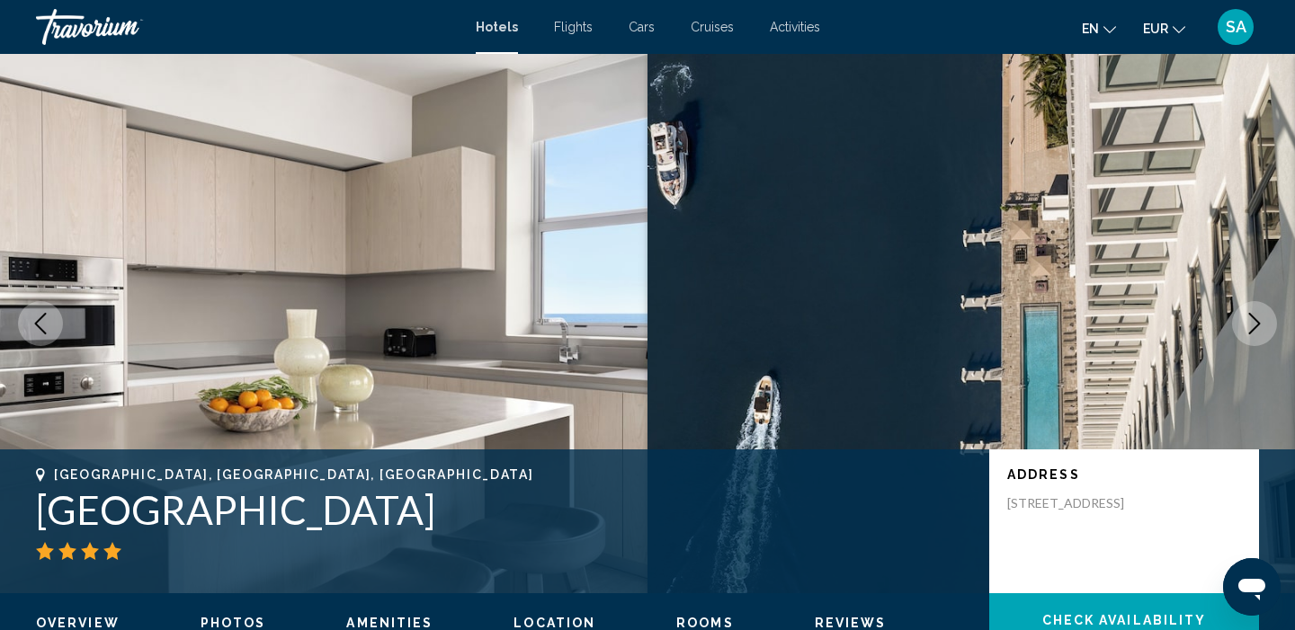
click at [1248, 334] on icon "Next image" at bounding box center [1254, 324] width 22 height 22
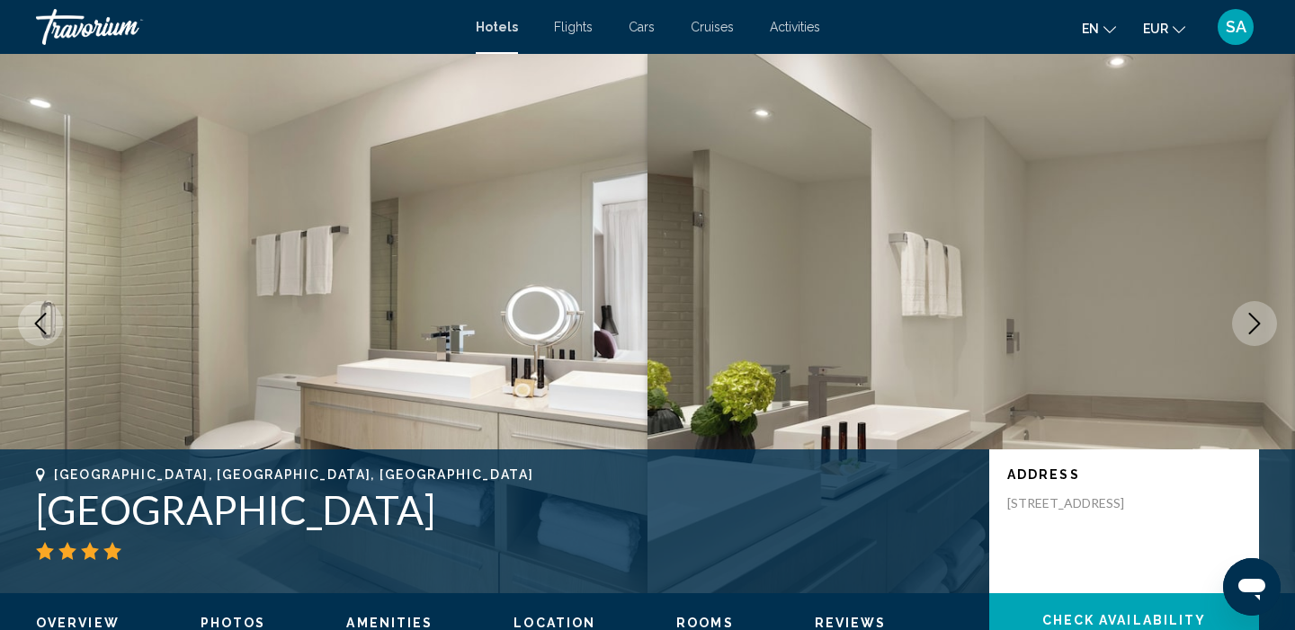
click at [1248, 334] on icon "Next image" at bounding box center [1254, 324] width 22 height 22
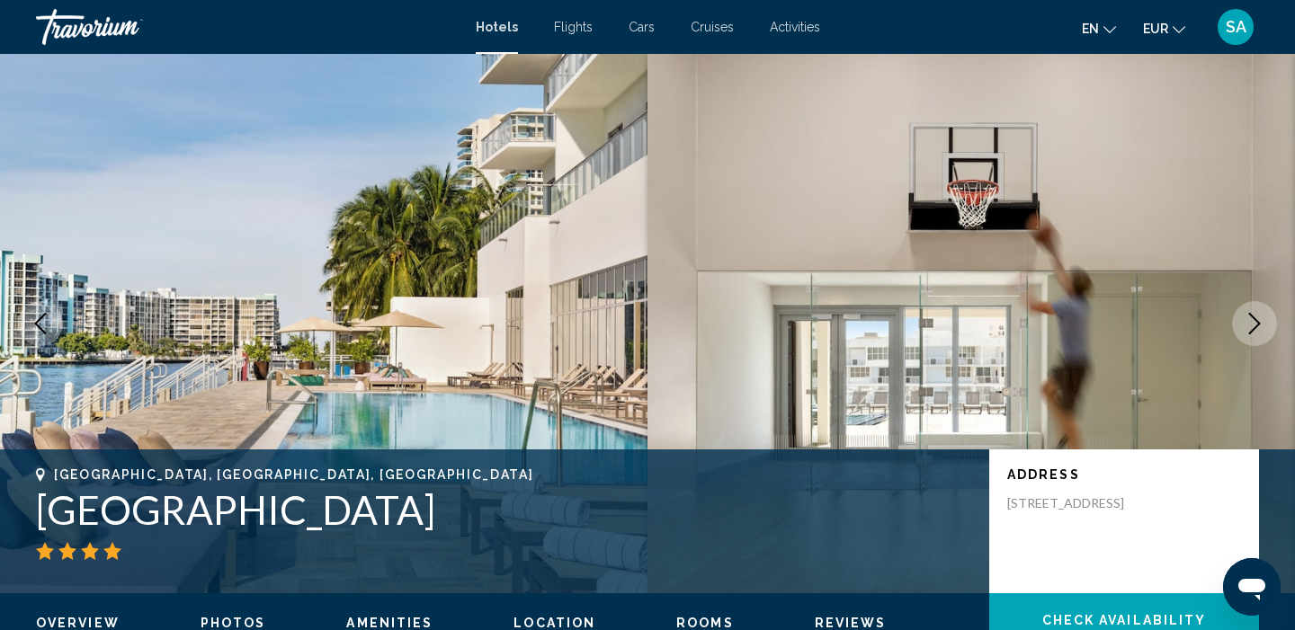
click at [1248, 334] on icon "Next image" at bounding box center [1254, 324] width 22 height 22
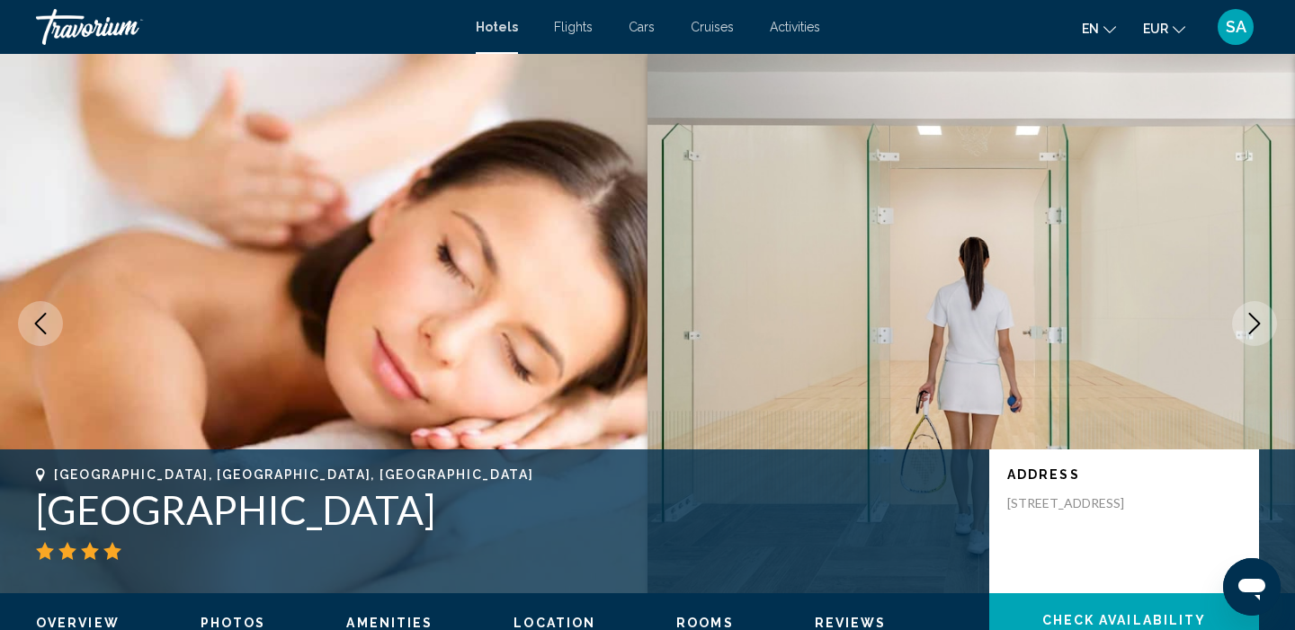
click at [1248, 334] on button "Next image" at bounding box center [1254, 323] width 45 height 45
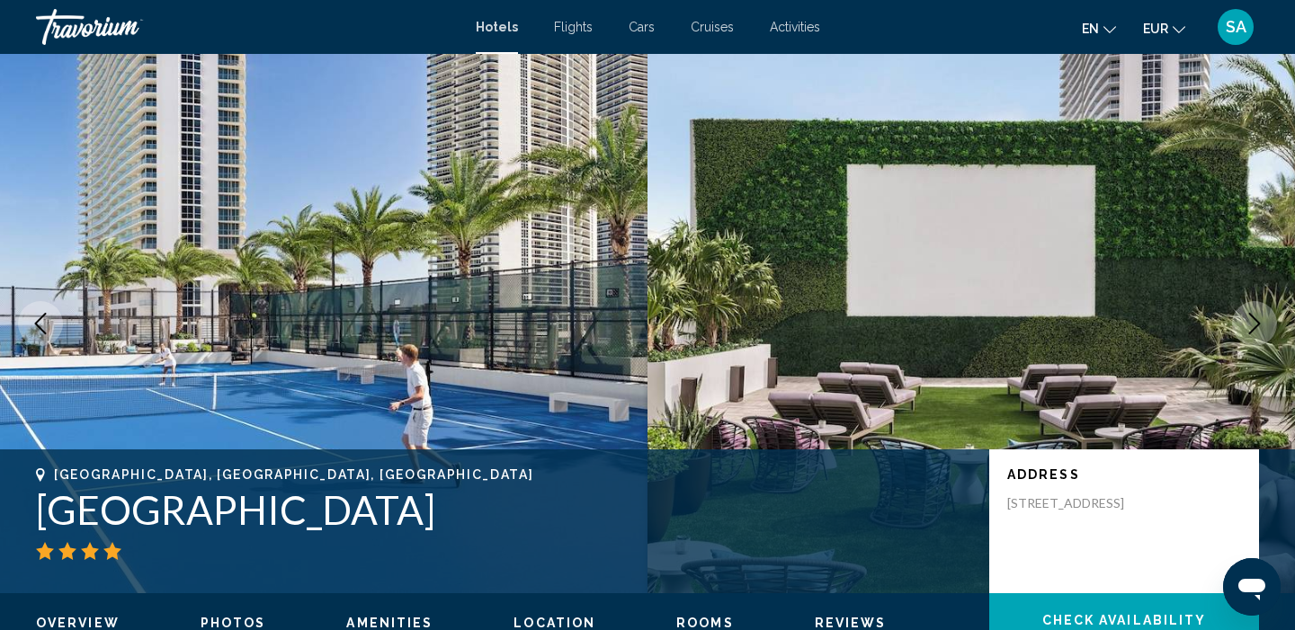
click at [1248, 334] on button "Next image" at bounding box center [1254, 323] width 45 height 45
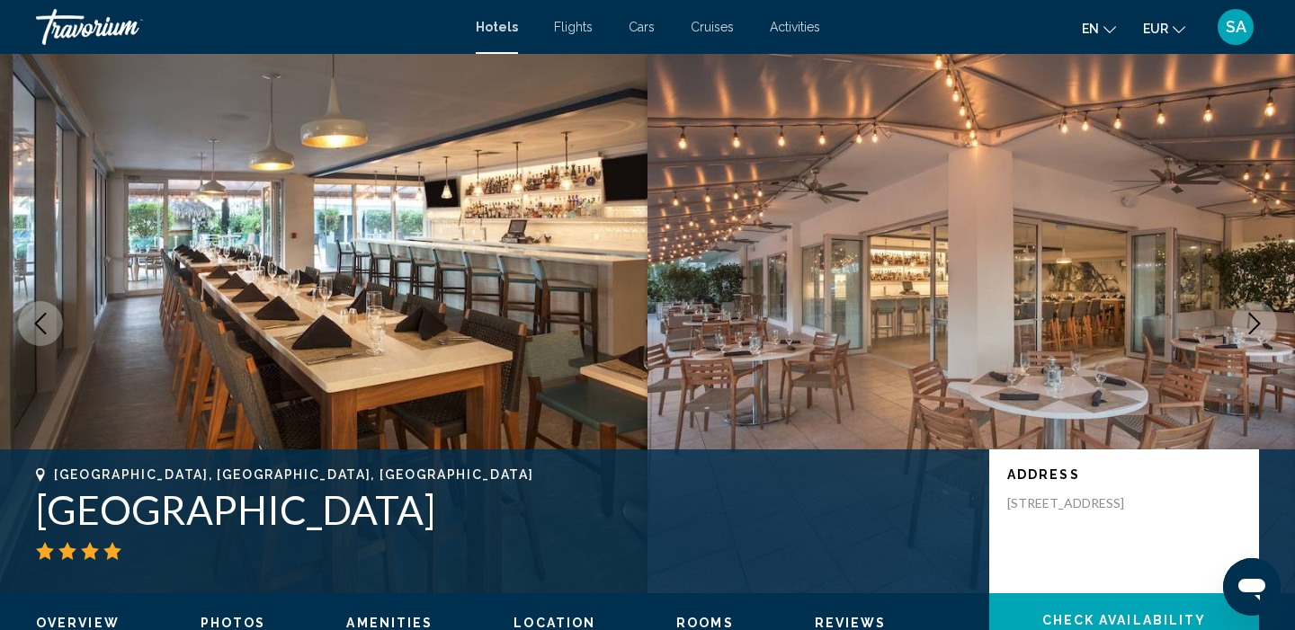
click at [1248, 334] on button "Next image" at bounding box center [1254, 323] width 45 height 45
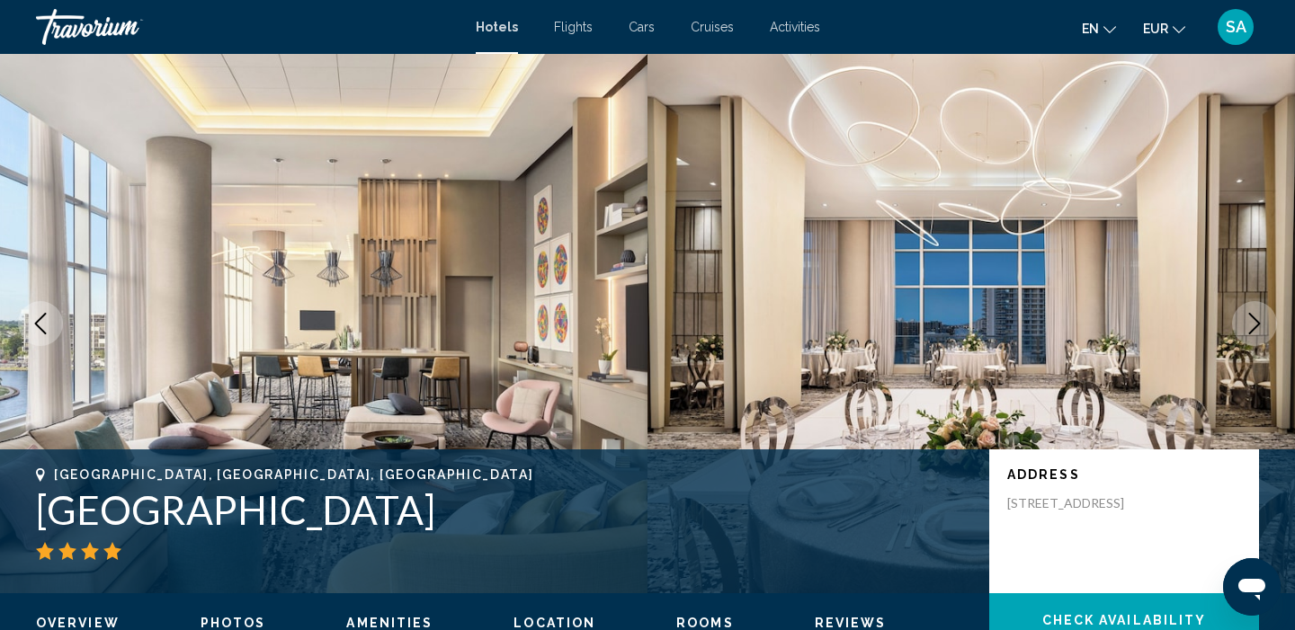
click at [1248, 334] on button "Next image" at bounding box center [1254, 323] width 45 height 45
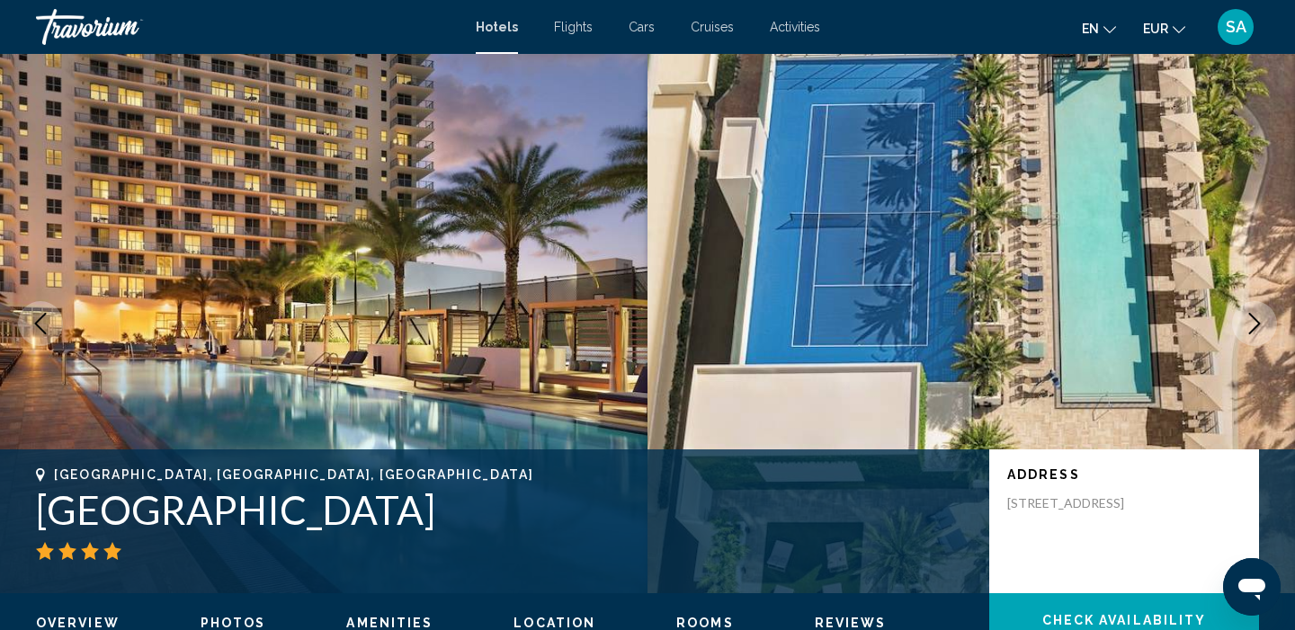
click at [1248, 335] on button "Next image" at bounding box center [1254, 323] width 45 height 45
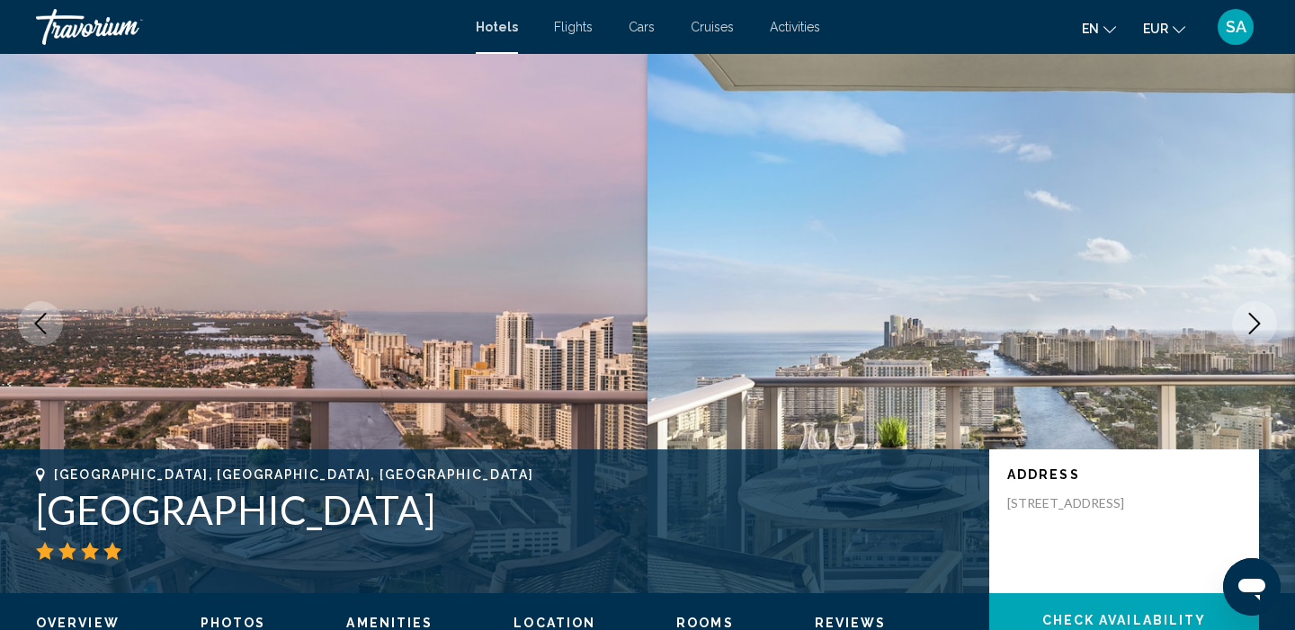
click at [1248, 335] on button "Next image" at bounding box center [1254, 323] width 45 height 45
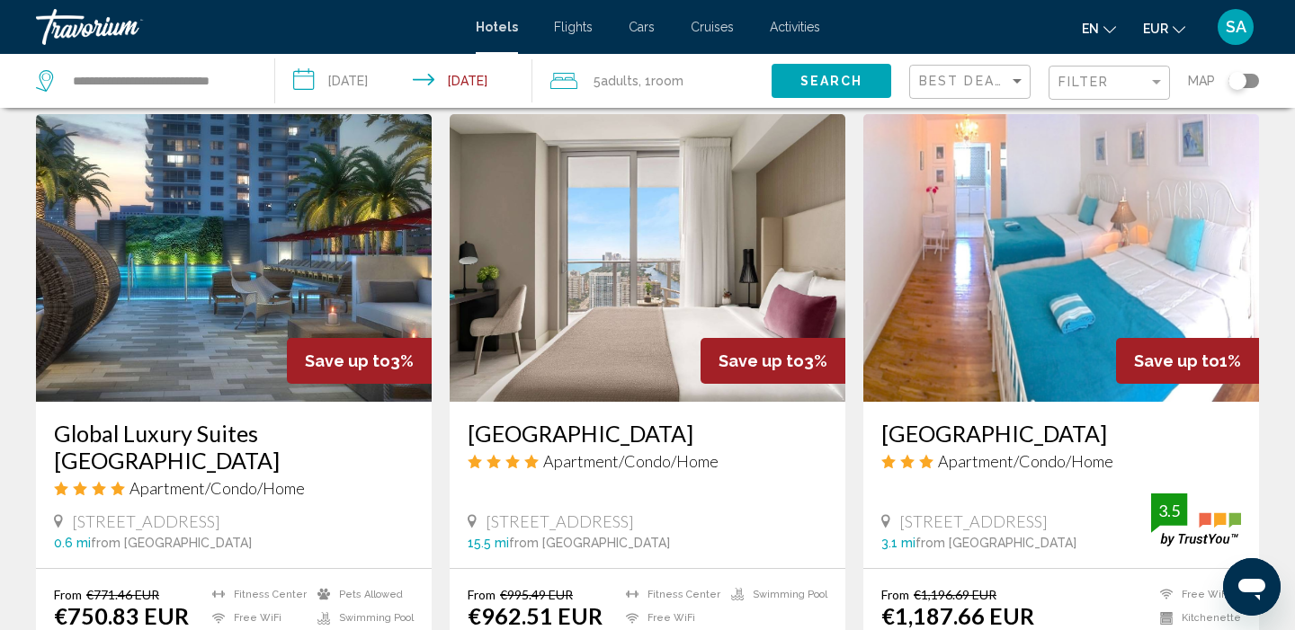
scroll to position [2074, 0]
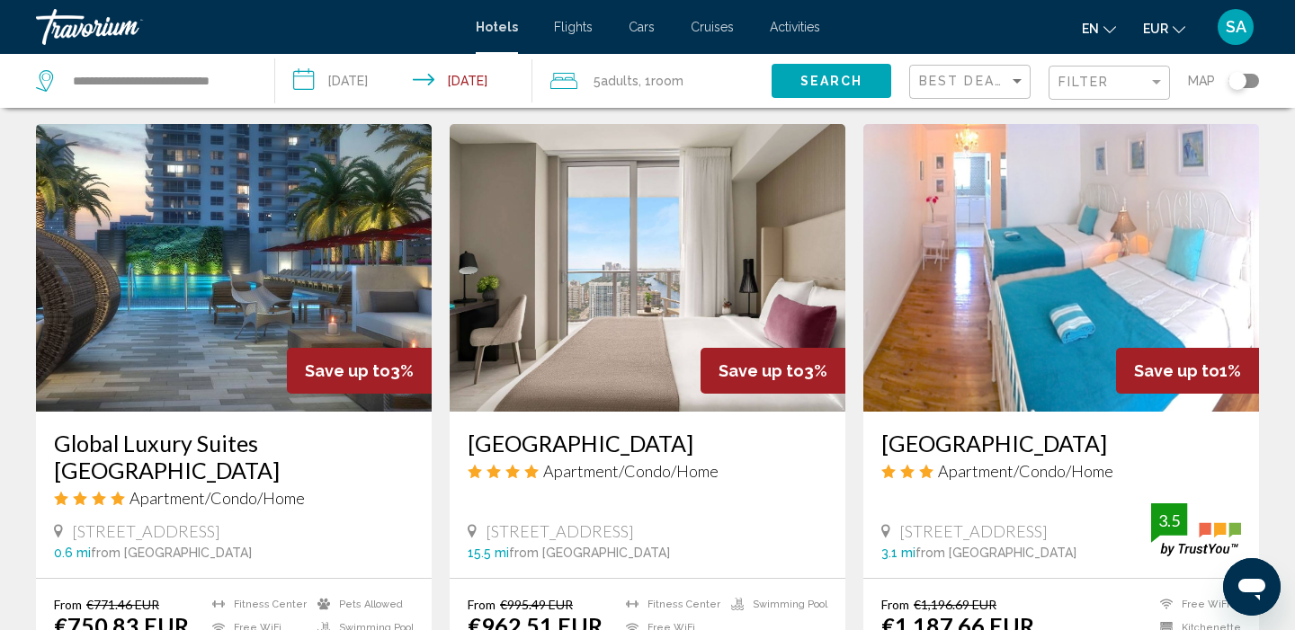
click at [204, 210] on img "Main content" at bounding box center [234, 268] width 396 height 288
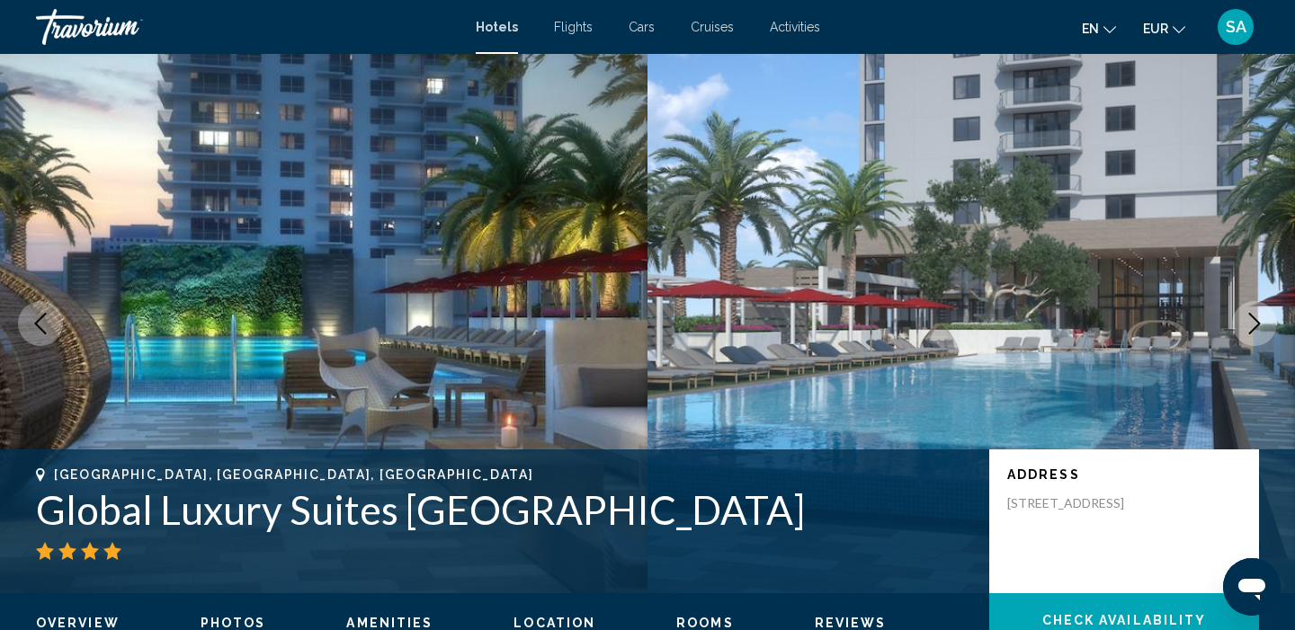
click at [1259, 330] on icon "Next image" at bounding box center [1254, 324] width 22 height 22
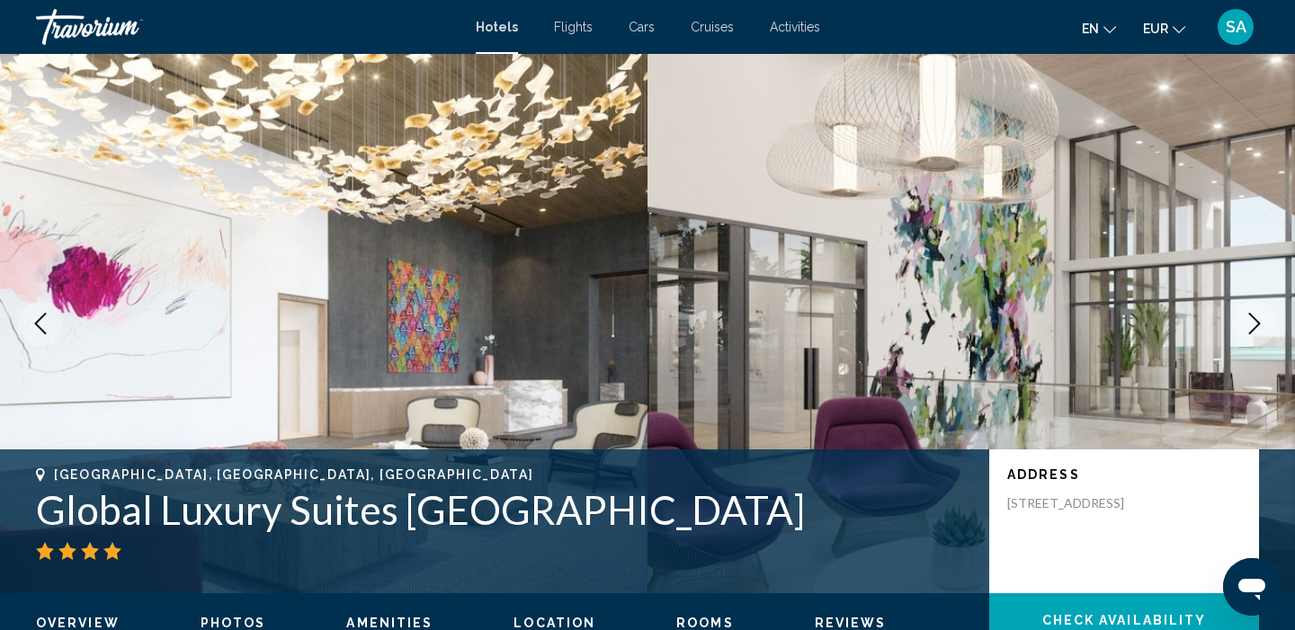
click at [1259, 331] on icon "Next image" at bounding box center [1254, 324] width 22 height 22
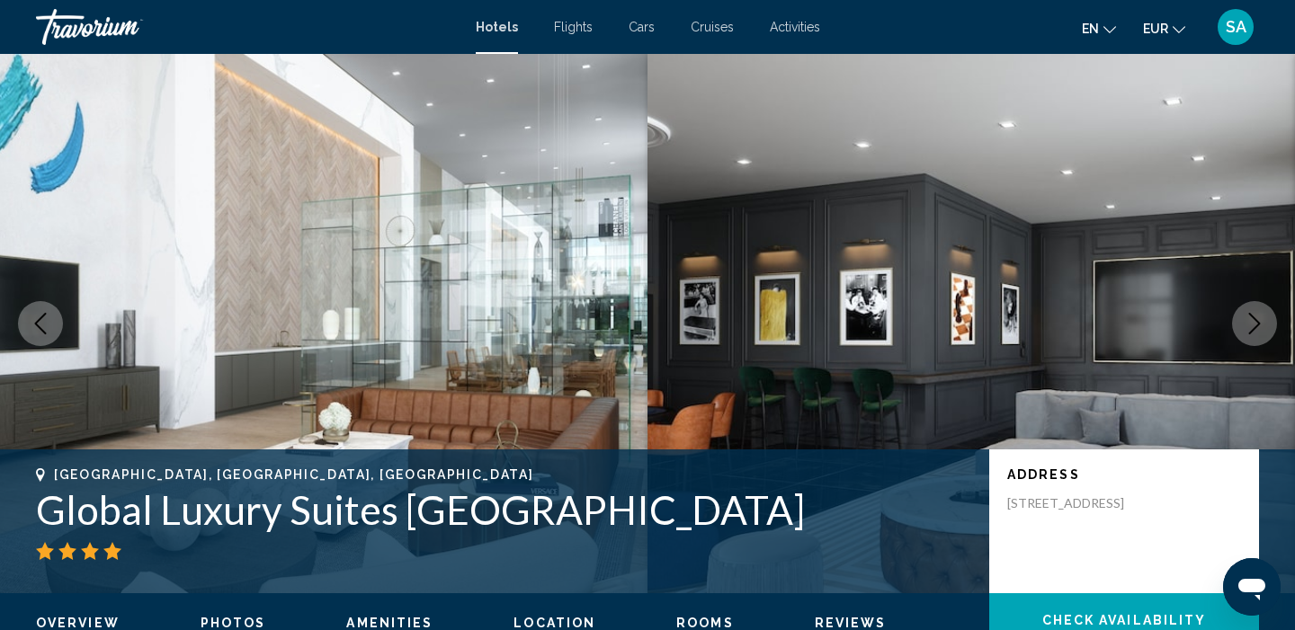
click at [1259, 331] on icon "Next image" at bounding box center [1254, 324] width 22 height 22
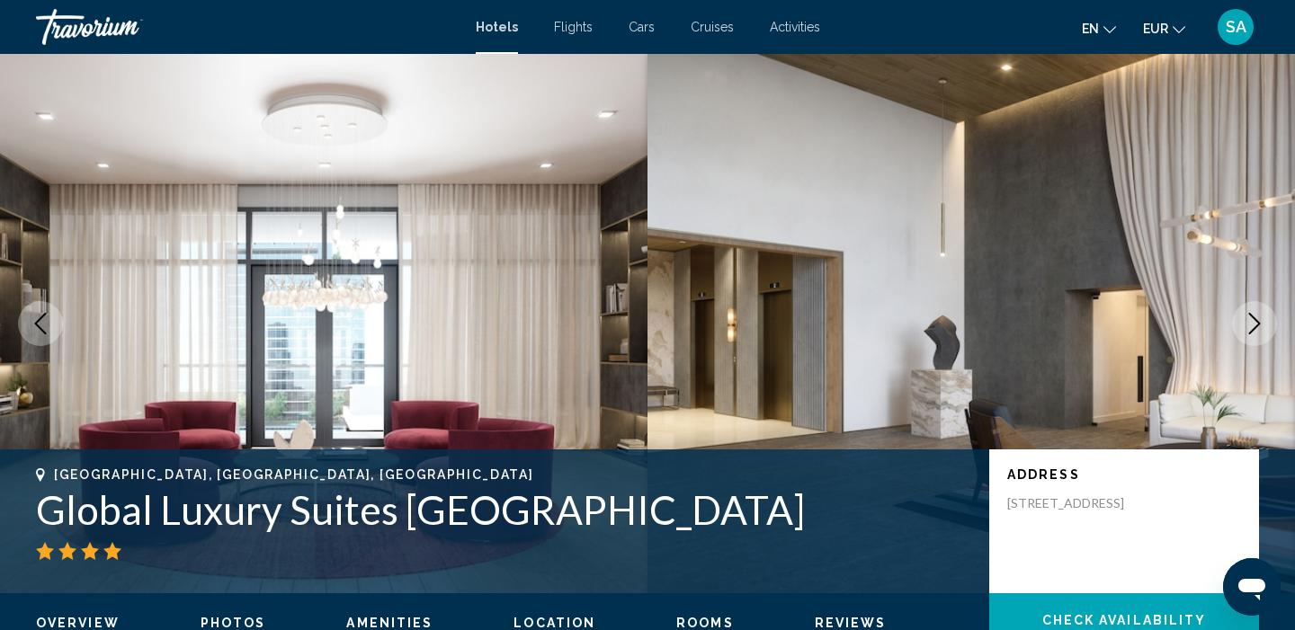
click at [1259, 331] on icon "Next image" at bounding box center [1254, 324] width 22 height 22
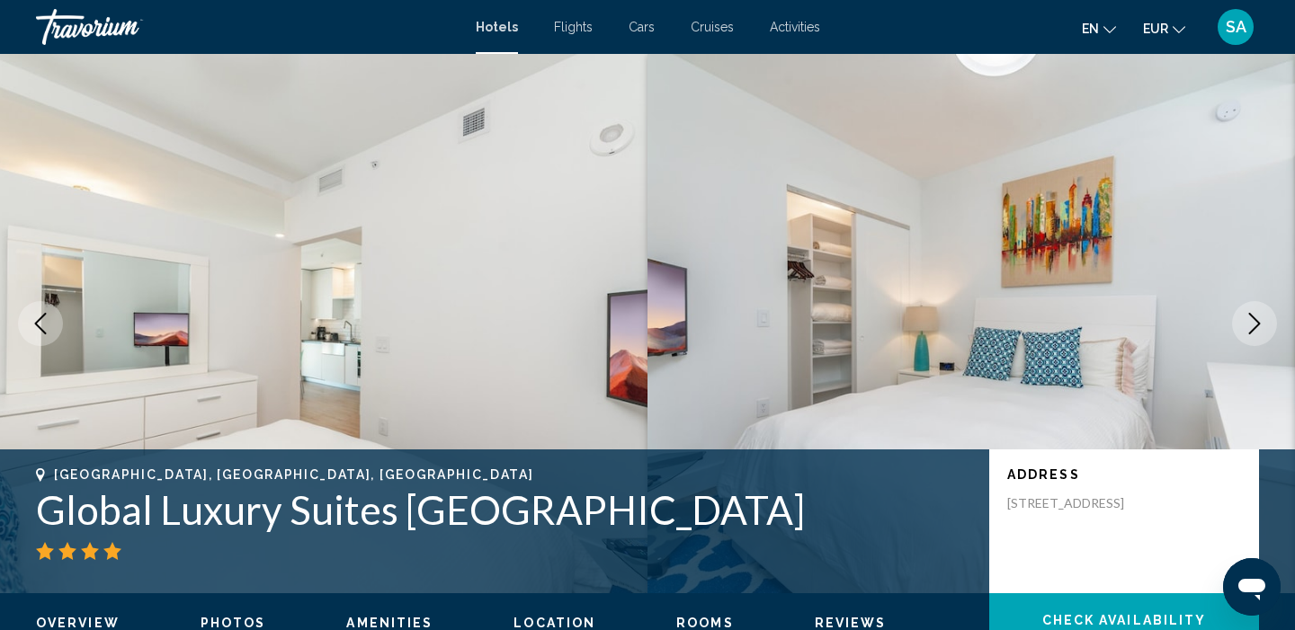
click at [1259, 331] on icon "Next image" at bounding box center [1254, 324] width 22 height 22
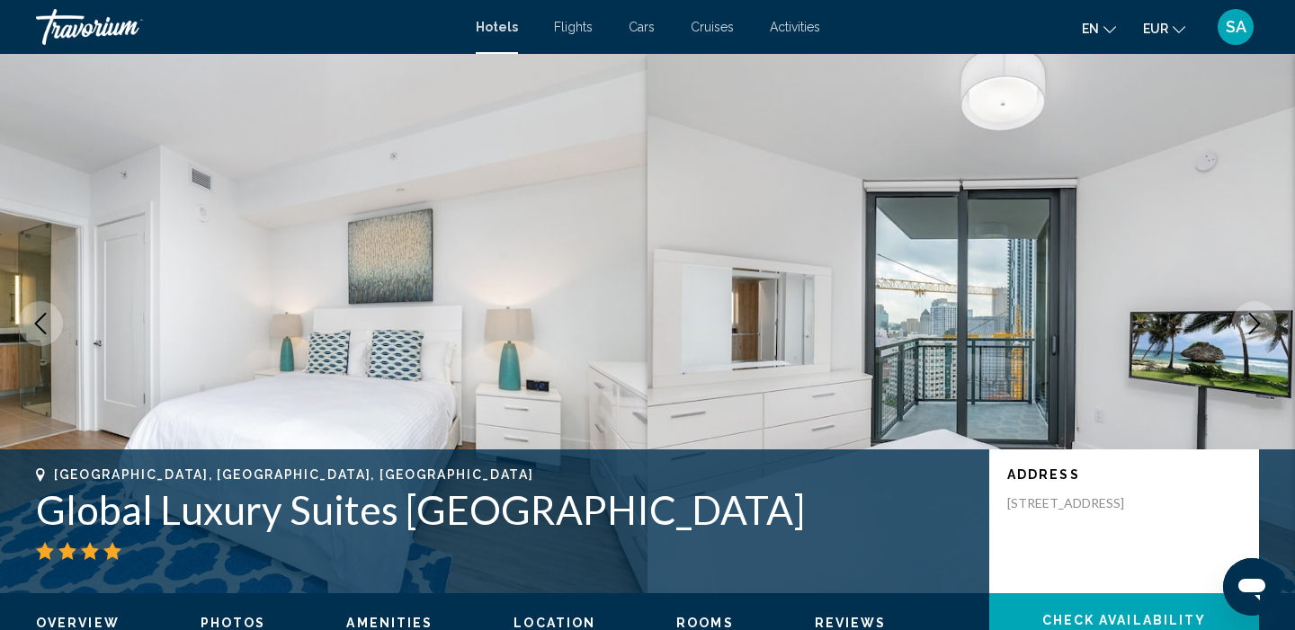
click at [1259, 332] on icon "Next image" at bounding box center [1254, 324] width 22 height 22
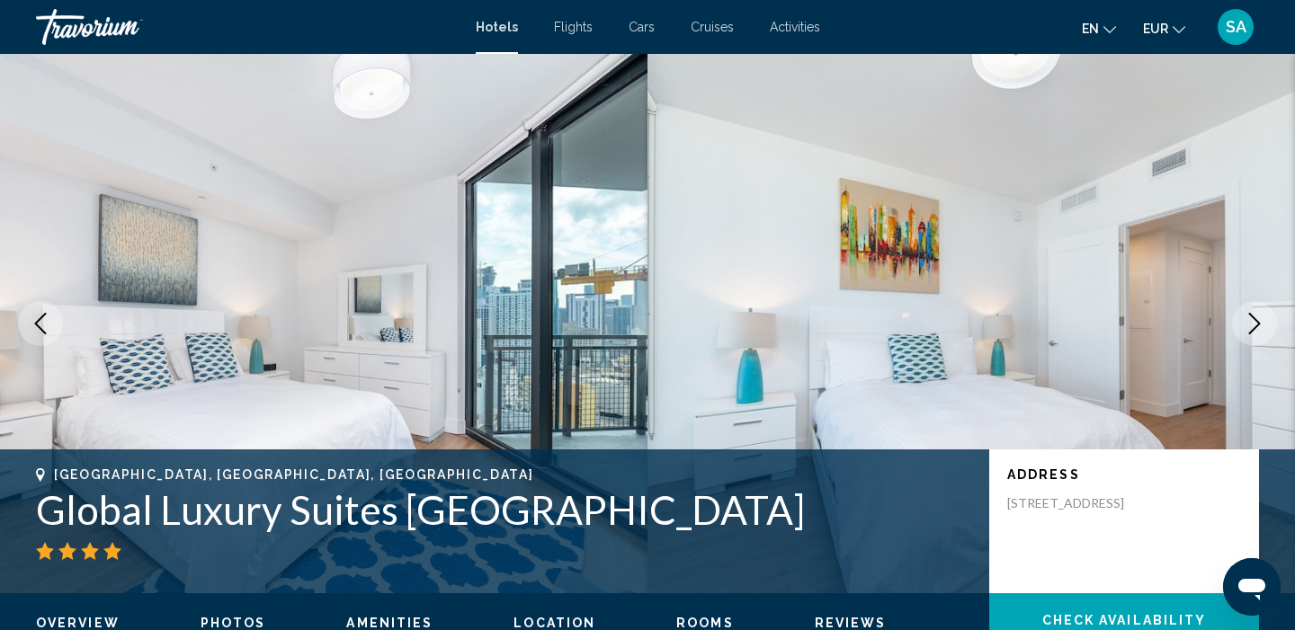
click at [1259, 332] on icon "Next image" at bounding box center [1254, 324] width 22 height 22
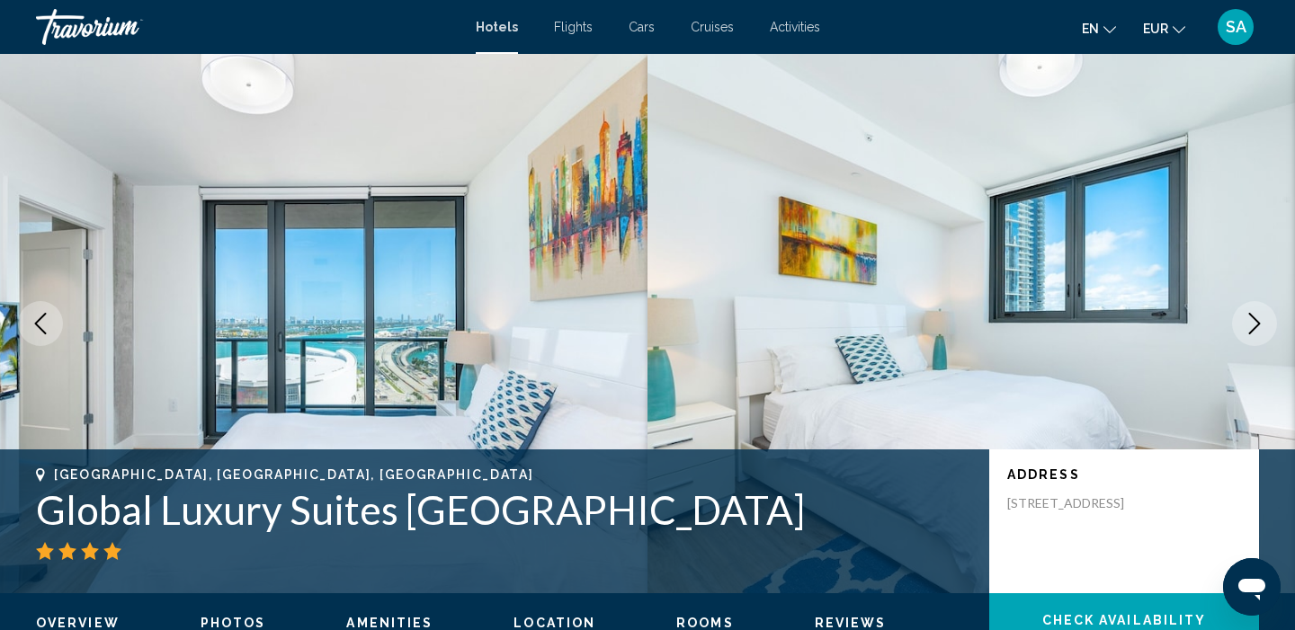
click at [1259, 332] on icon "Next image" at bounding box center [1254, 324] width 22 height 22
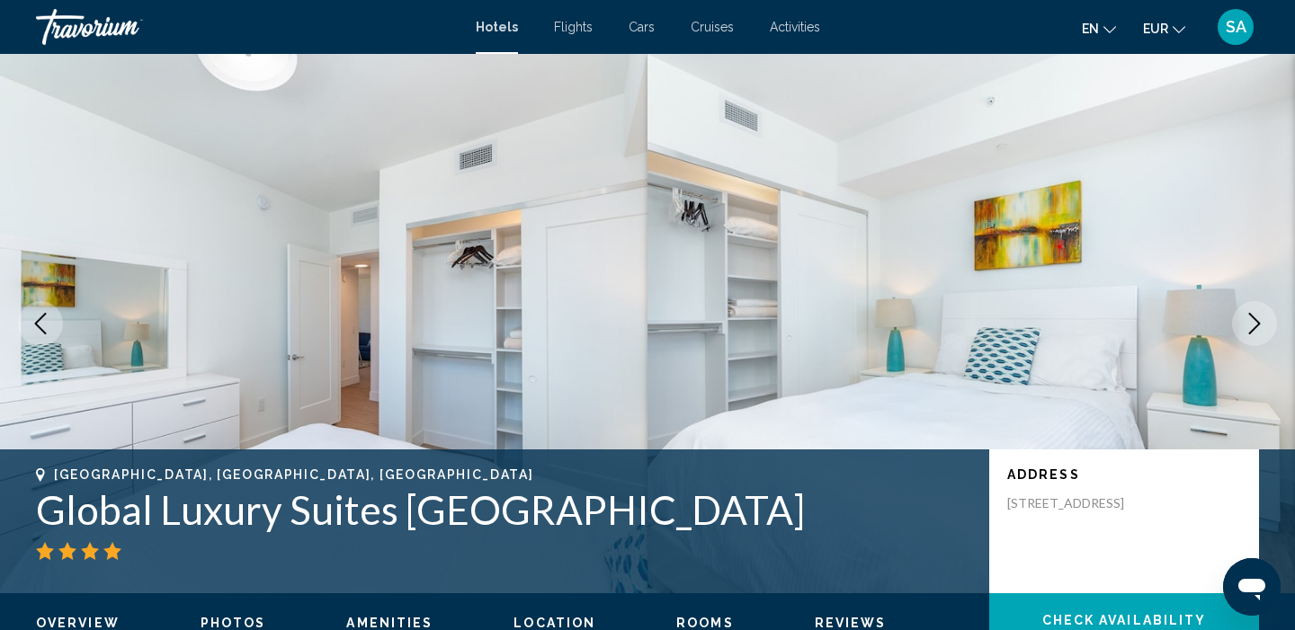
click at [1259, 334] on icon "Next image" at bounding box center [1254, 324] width 22 height 22
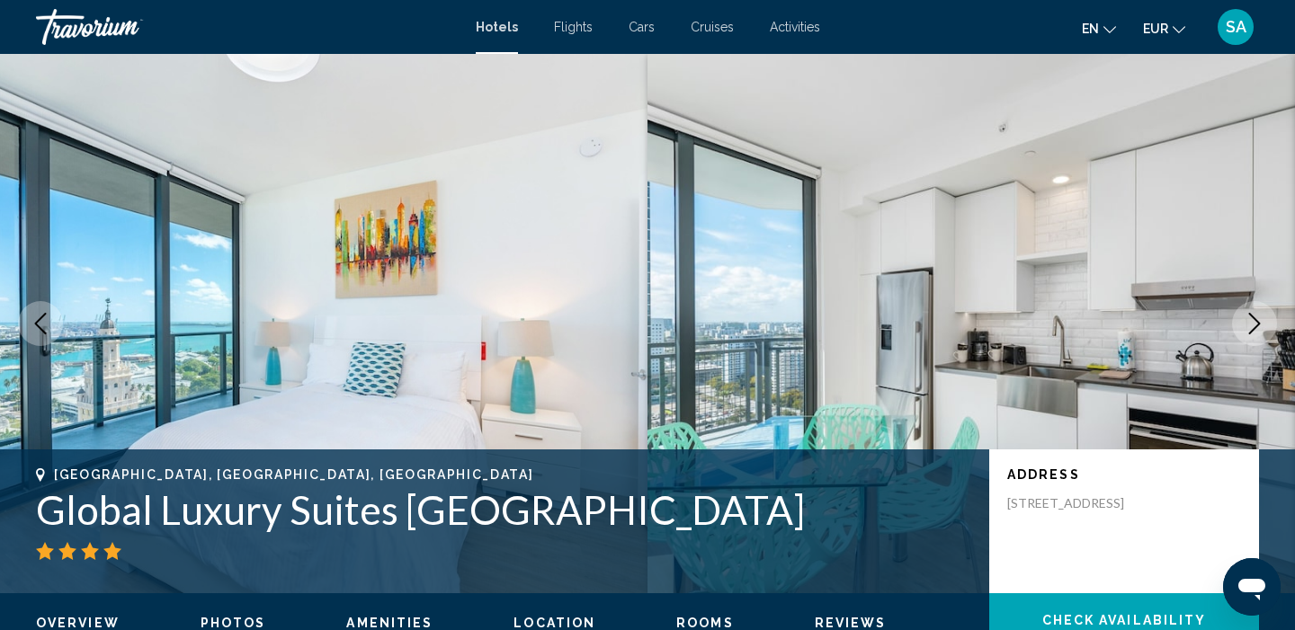
click at [1259, 334] on icon "Next image" at bounding box center [1254, 324] width 22 height 22
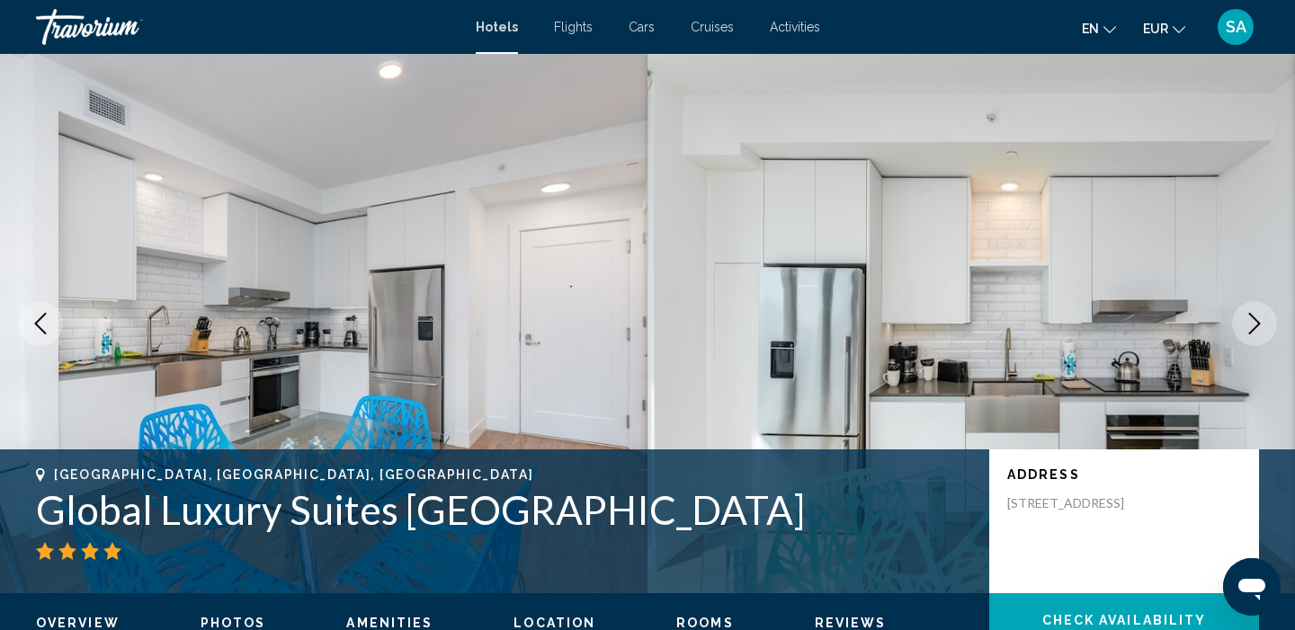
click at [1259, 334] on icon "Next image" at bounding box center [1254, 324] width 22 height 22
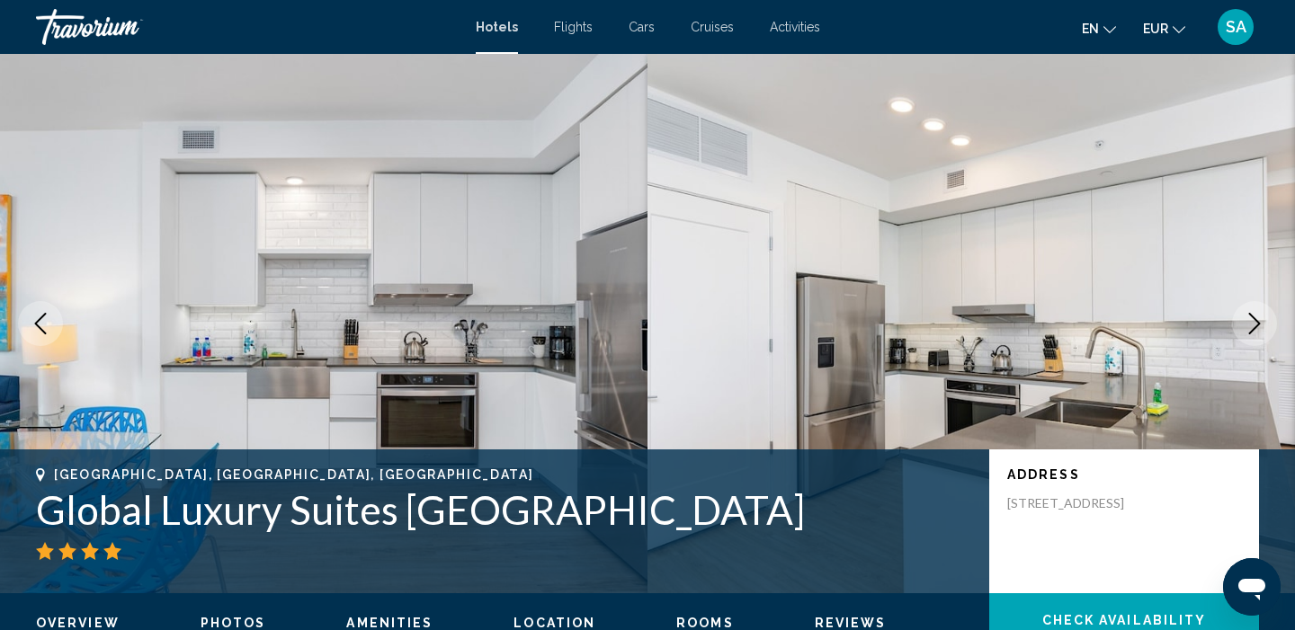
click at [1259, 334] on button "Next image" at bounding box center [1254, 323] width 45 height 45
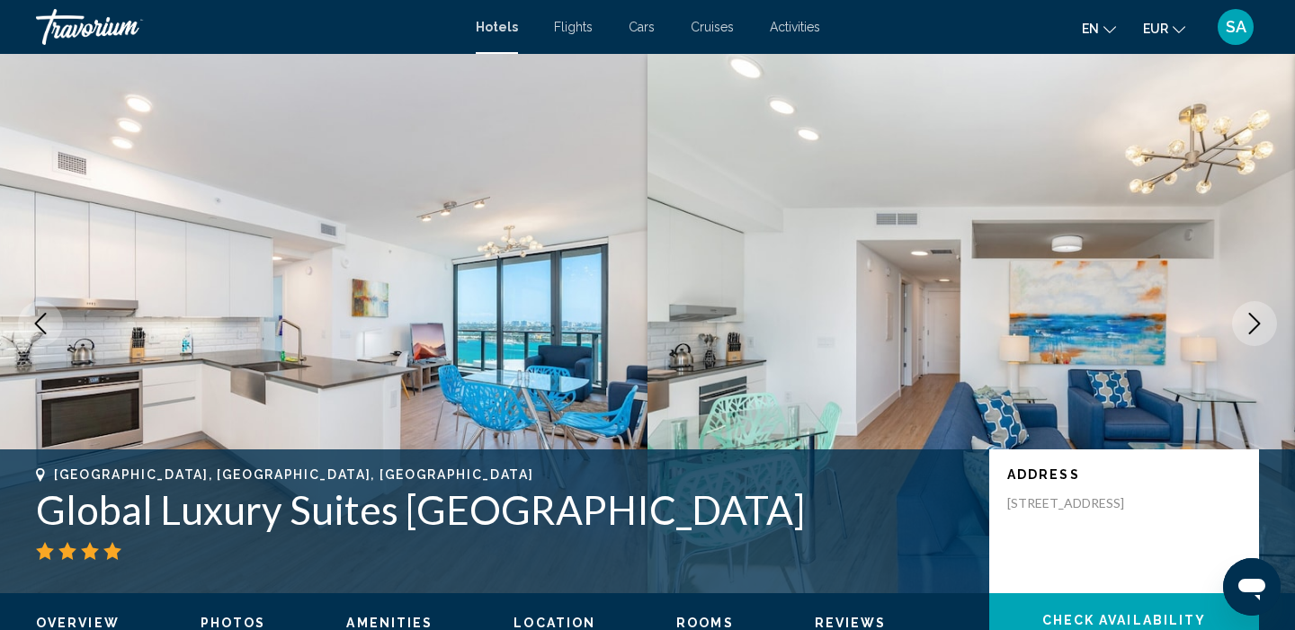
click at [1259, 334] on button "Next image" at bounding box center [1254, 323] width 45 height 45
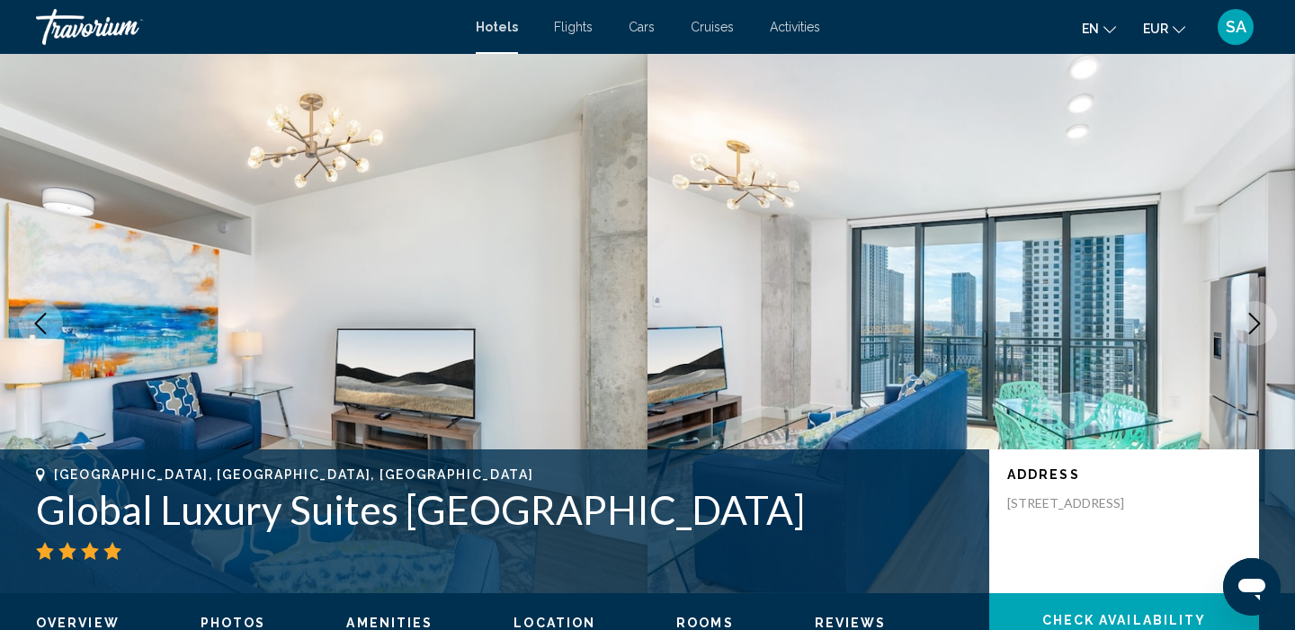
click at [44, 321] on icon "Previous image" at bounding box center [41, 324] width 22 height 22
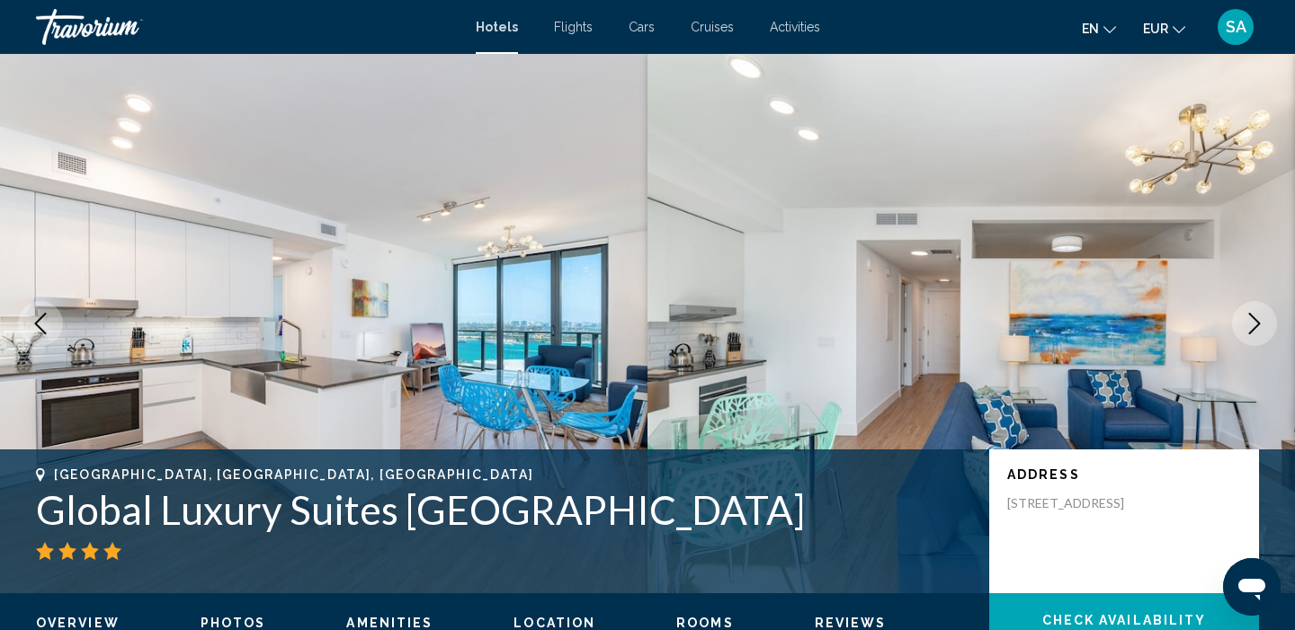
click at [1257, 320] on icon "Next image" at bounding box center [1255, 324] width 12 height 22
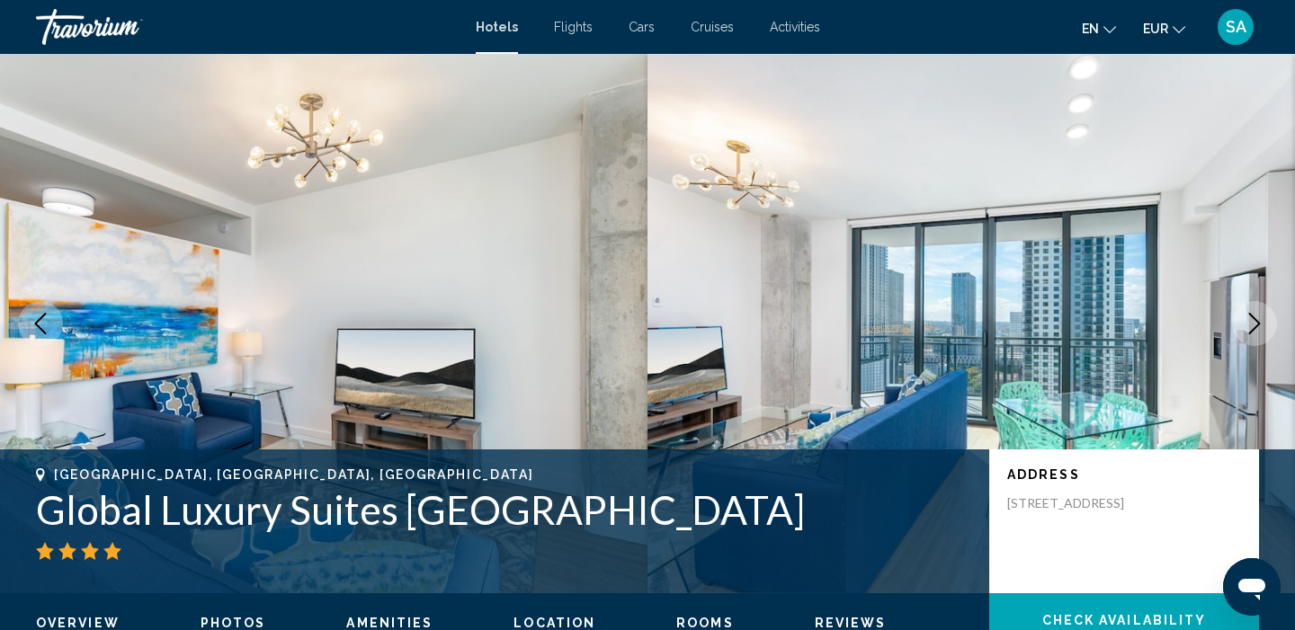
click at [1257, 320] on icon "Next image" at bounding box center [1255, 324] width 12 height 22
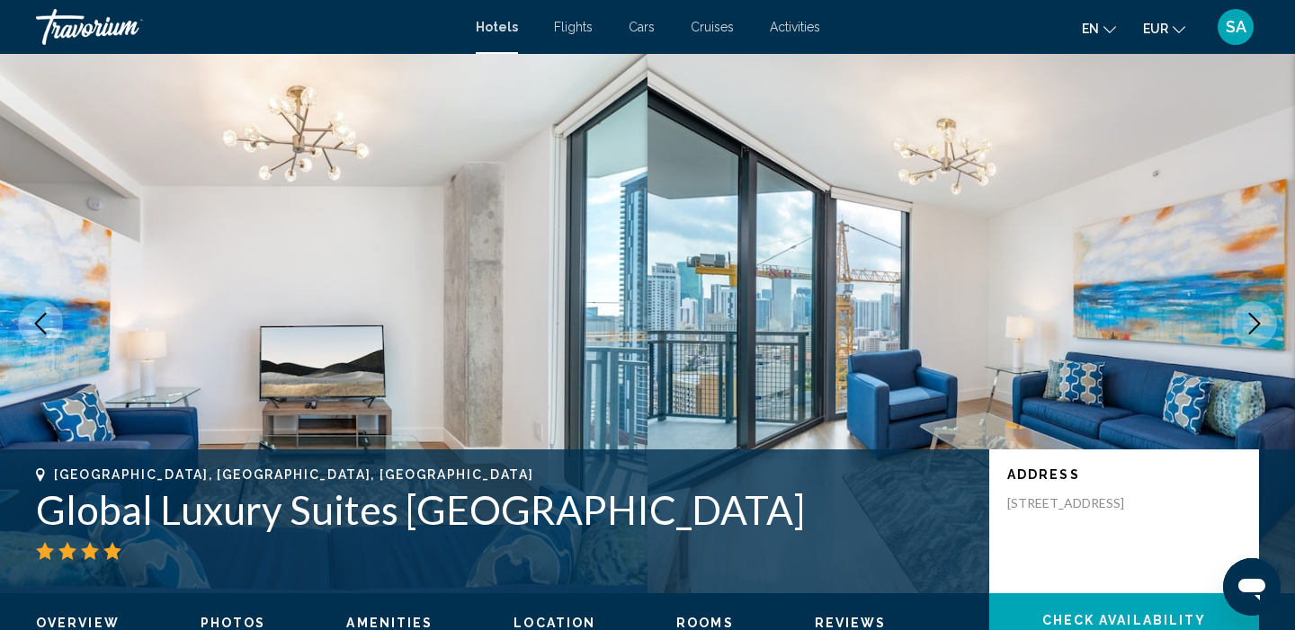
click at [1257, 321] on icon "Next image" at bounding box center [1255, 324] width 12 height 22
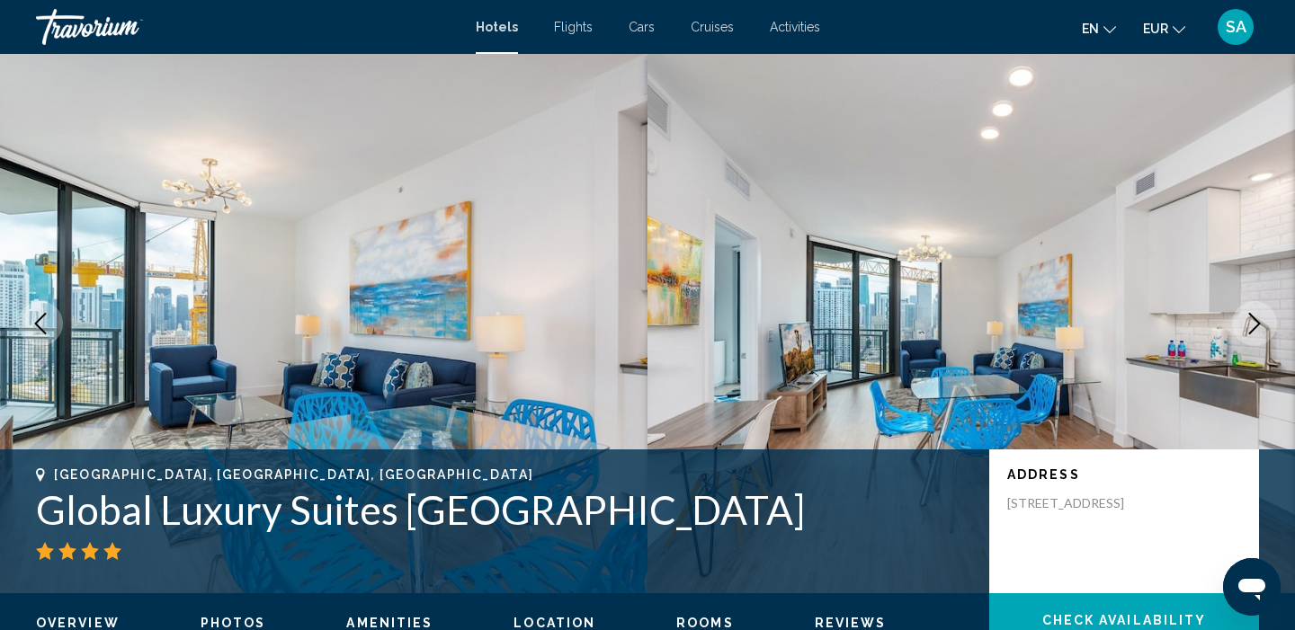
click at [1257, 322] on icon "Next image" at bounding box center [1255, 324] width 12 height 22
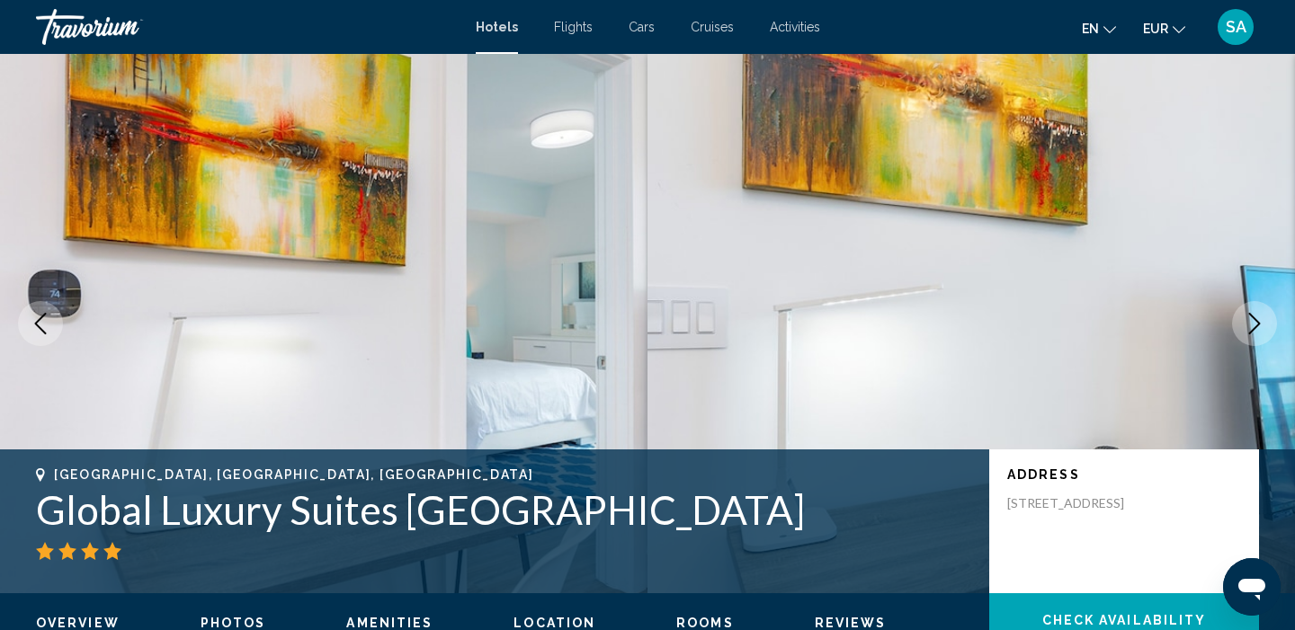
click at [1258, 323] on icon "Next image" at bounding box center [1255, 324] width 12 height 22
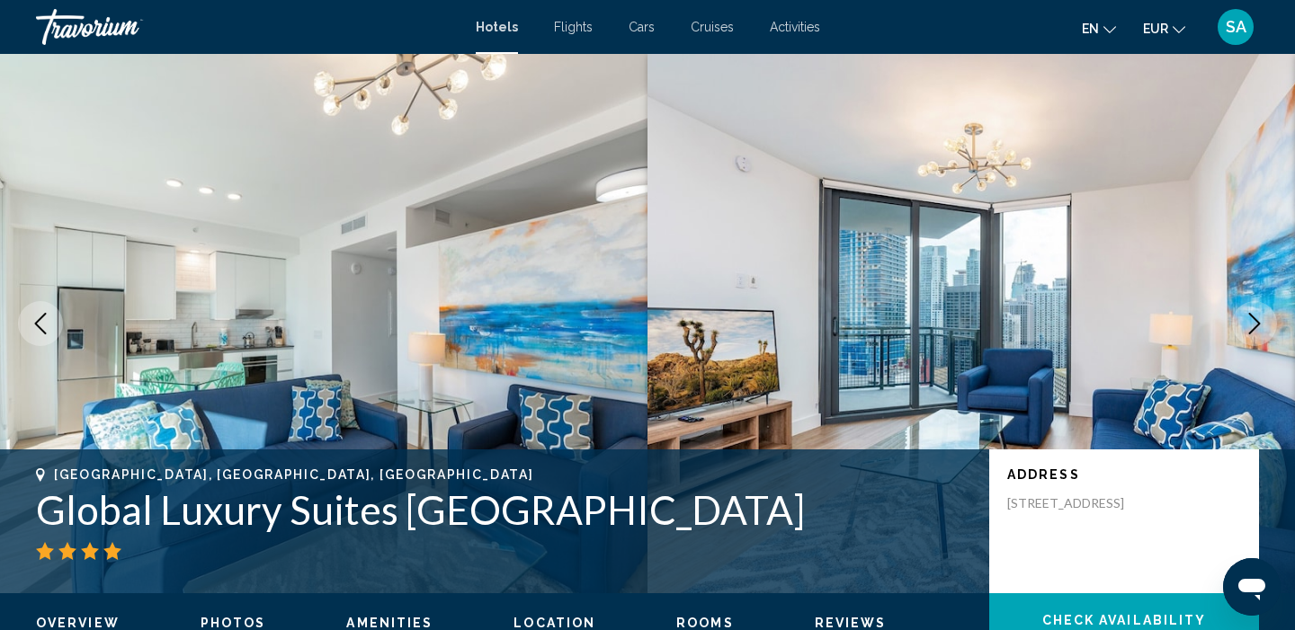
click at [1258, 325] on icon "Next image" at bounding box center [1255, 324] width 12 height 22
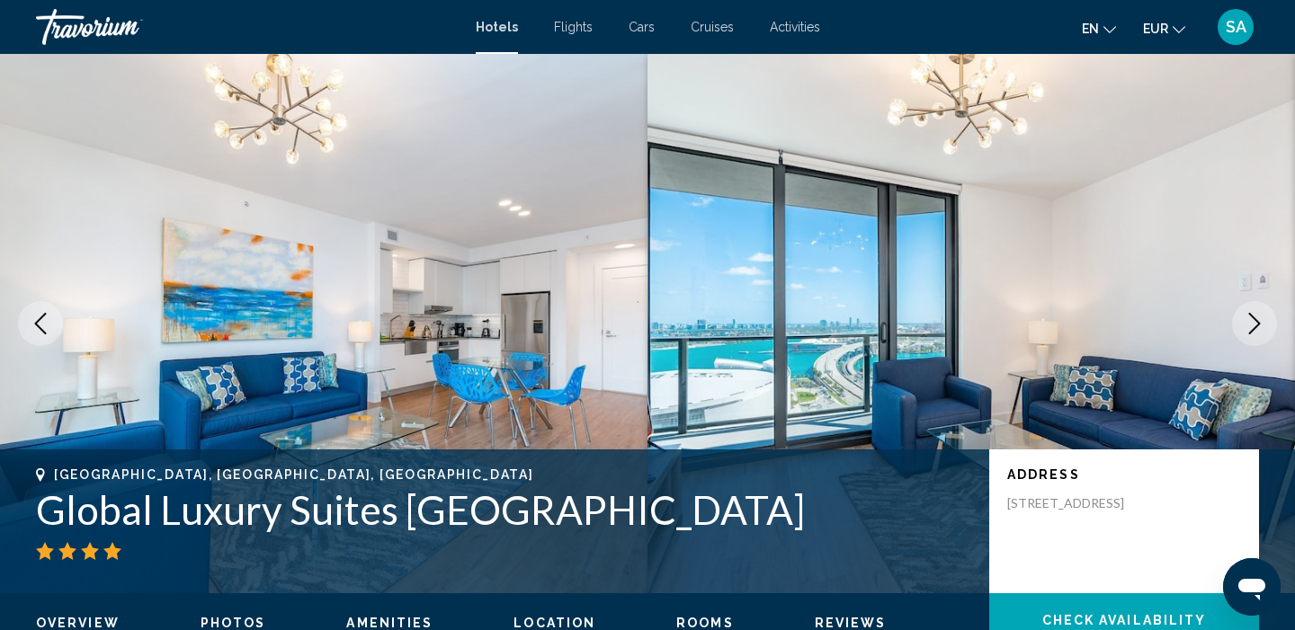
click at [1258, 325] on icon "Next image" at bounding box center [1255, 324] width 12 height 22
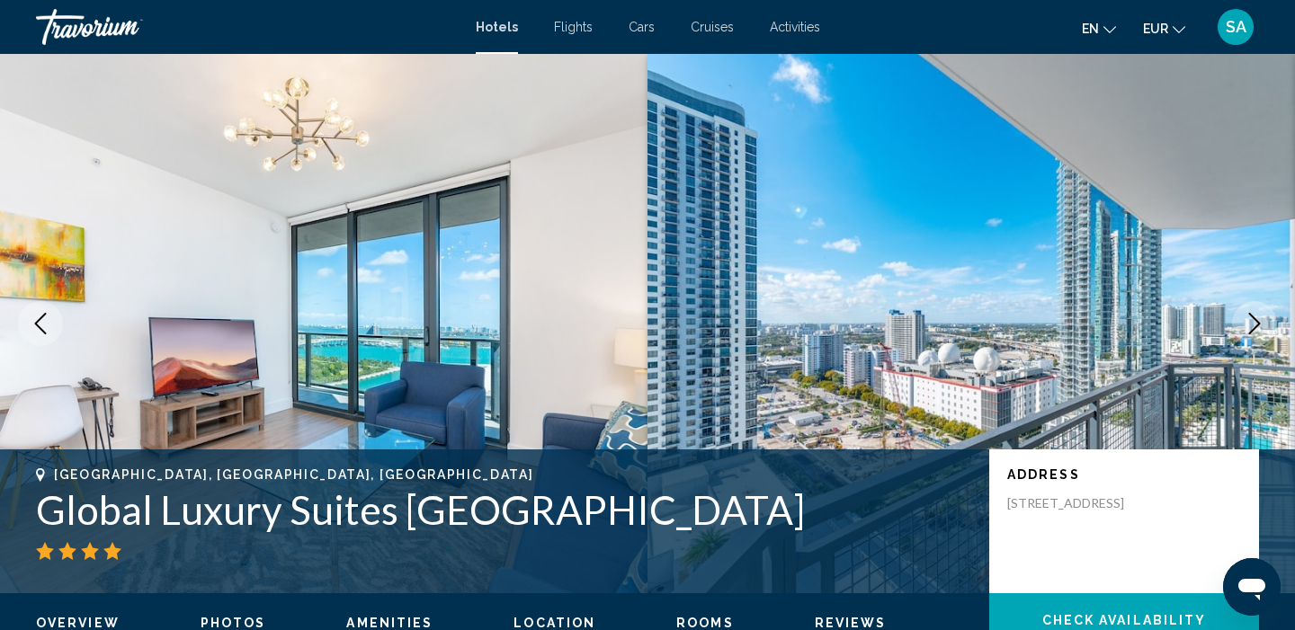
click at [1258, 325] on icon "Next image" at bounding box center [1255, 324] width 12 height 22
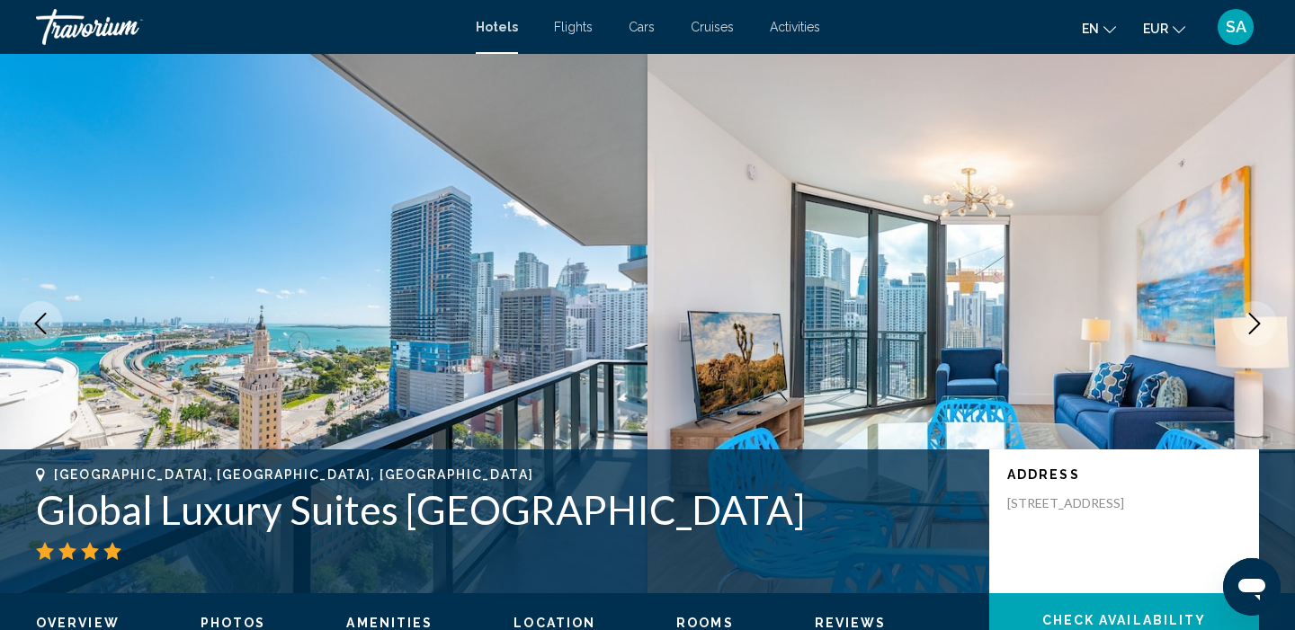
click at [1258, 326] on icon "Next image" at bounding box center [1254, 324] width 22 height 22
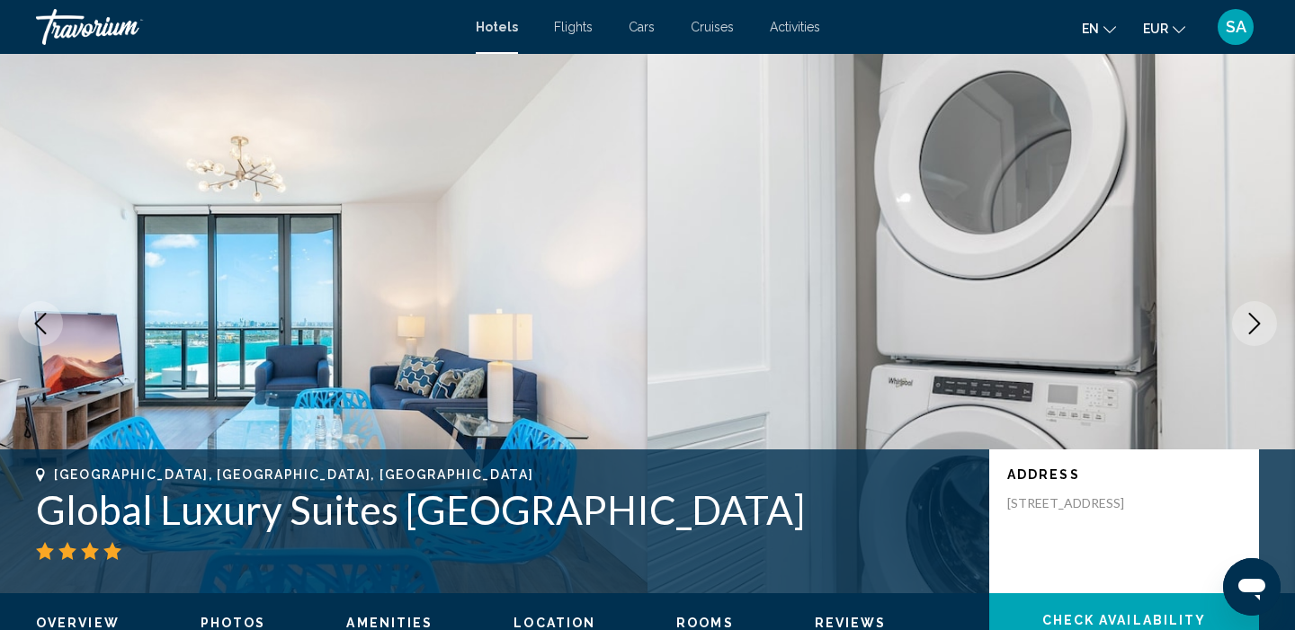
click at [1259, 328] on icon "Next image" at bounding box center [1254, 324] width 22 height 22
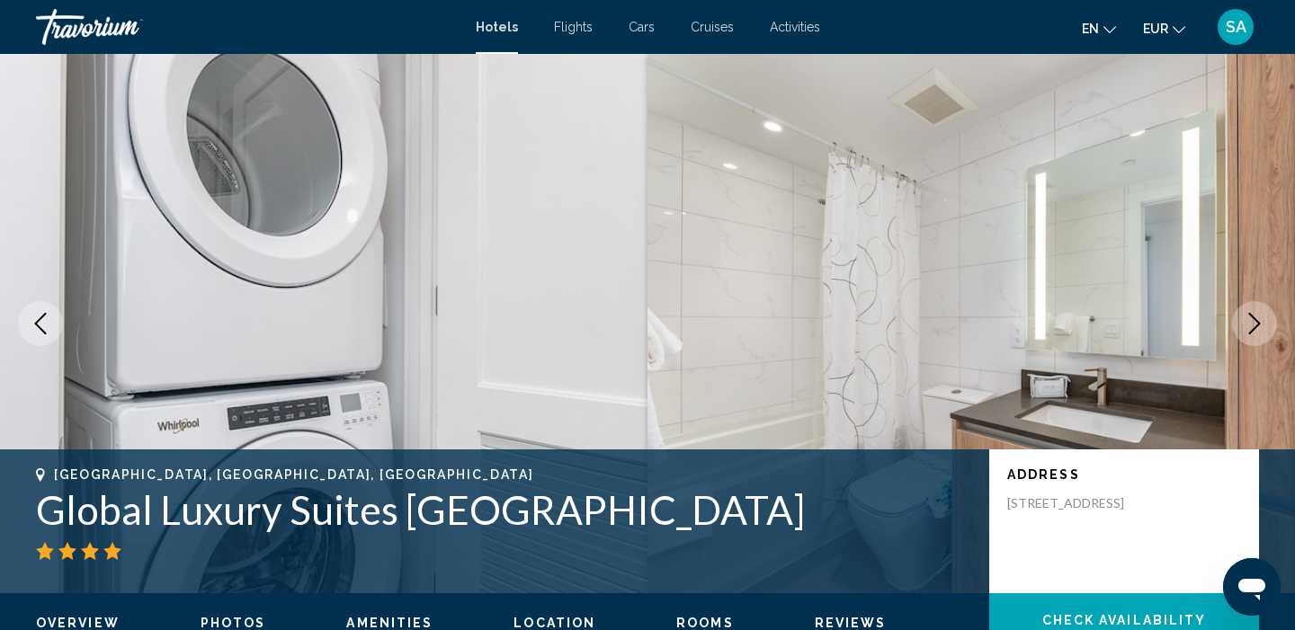
click at [1259, 329] on icon "Next image" at bounding box center [1254, 324] width 22 height 22
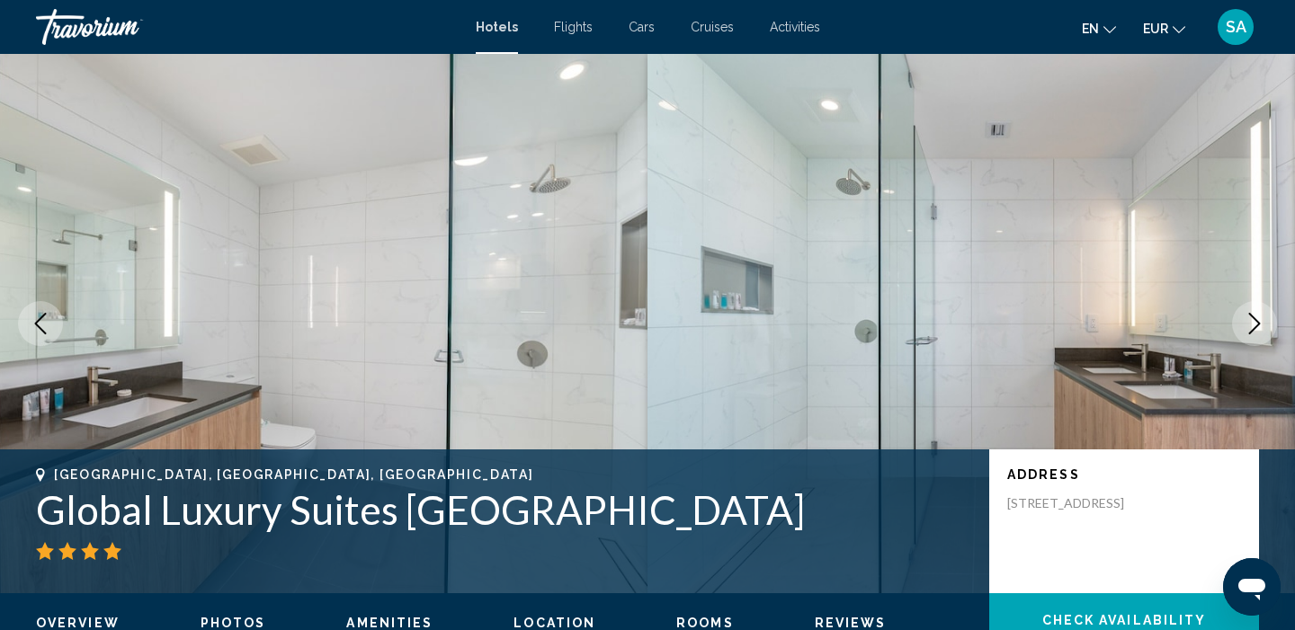
click at [1260, 332] on icon "Next image" at bounding box center [1254, 324] width 22 height 22
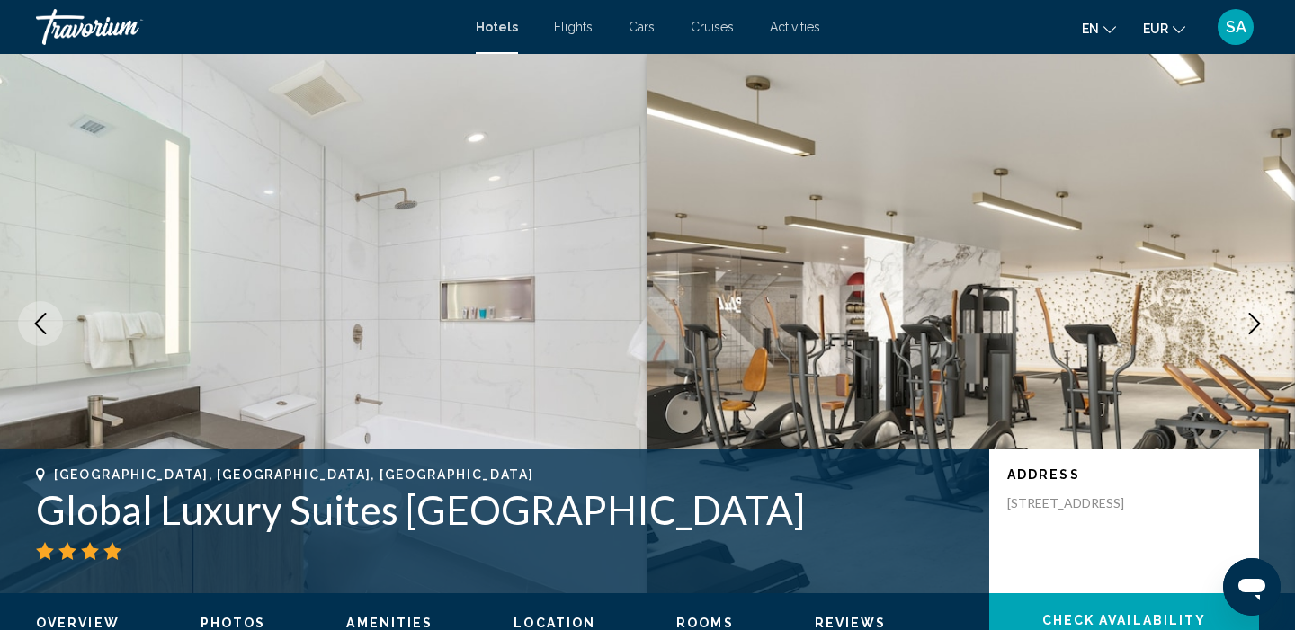
click at [1260, 332] on icon "Next image" at bounding box center [1254, 324] width 22 height 22
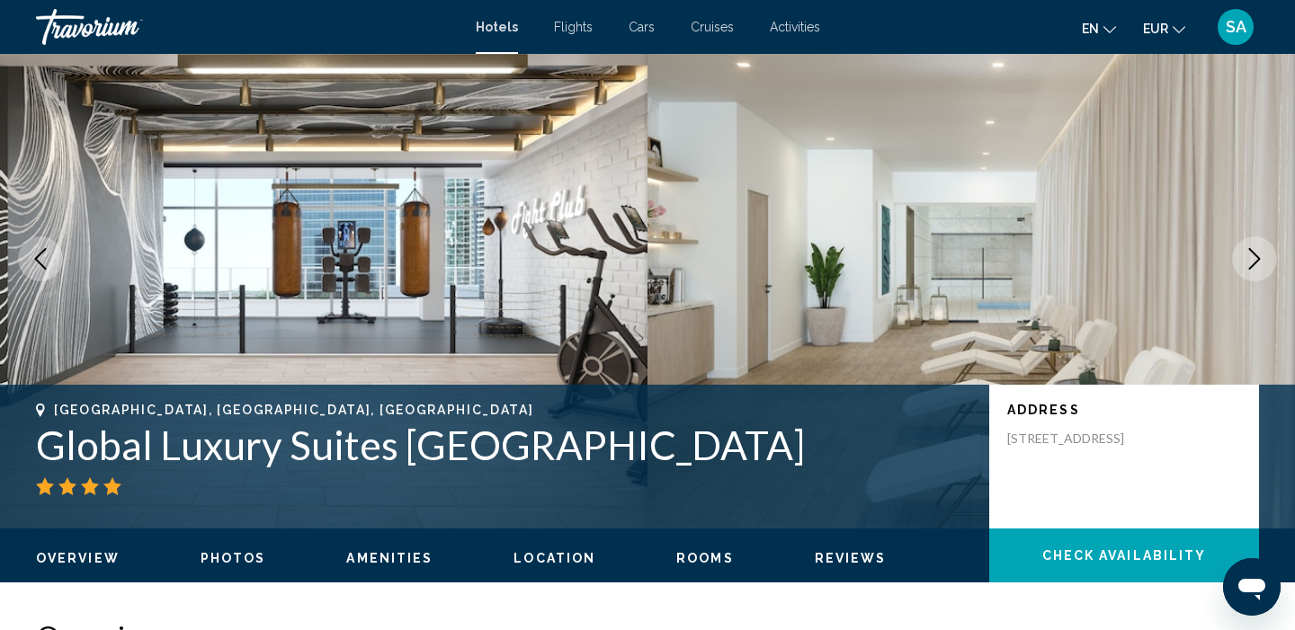
scroll to position [67, 0]
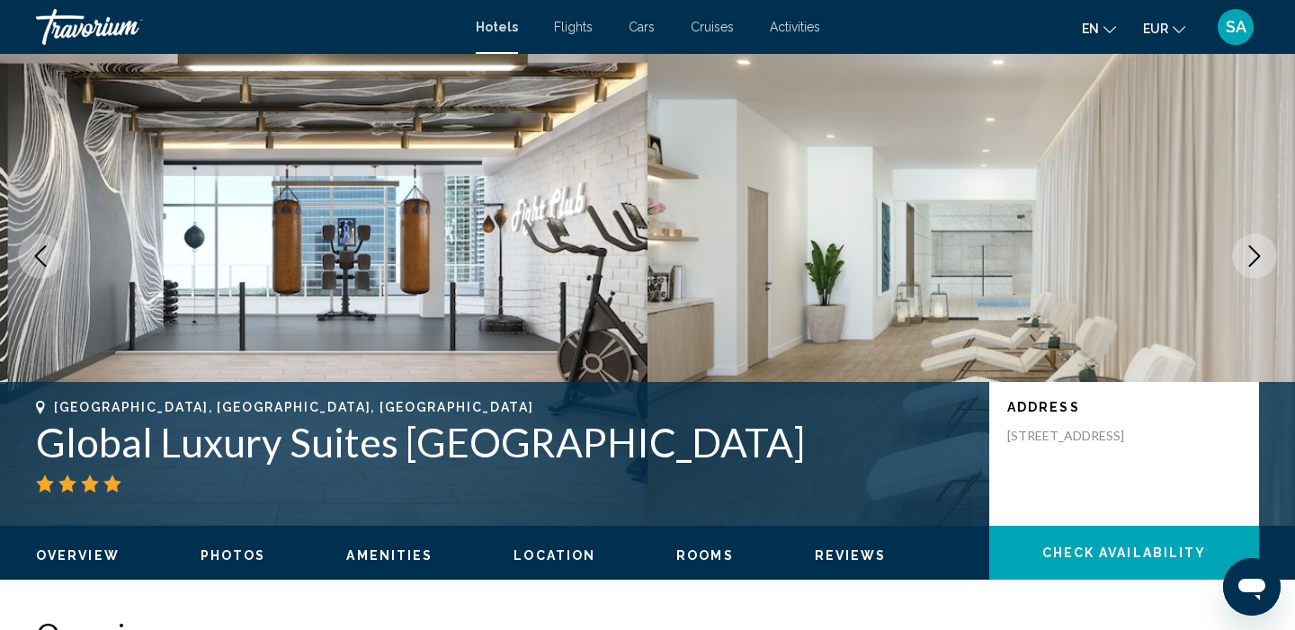
click at [1251, 251] on icon "Next image" at bounding box center [1254, 256] width 22 height 22
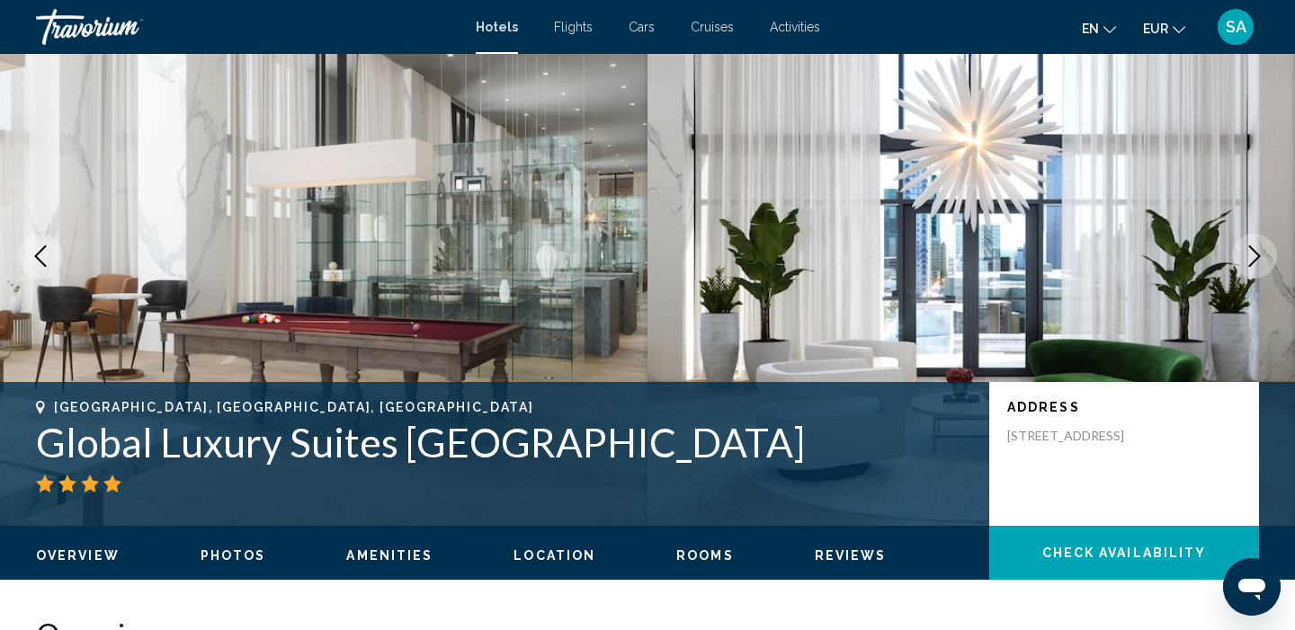
click at [1251, 251] on icon "Next image" at bounding box center [1254, 256] width 22 height 22
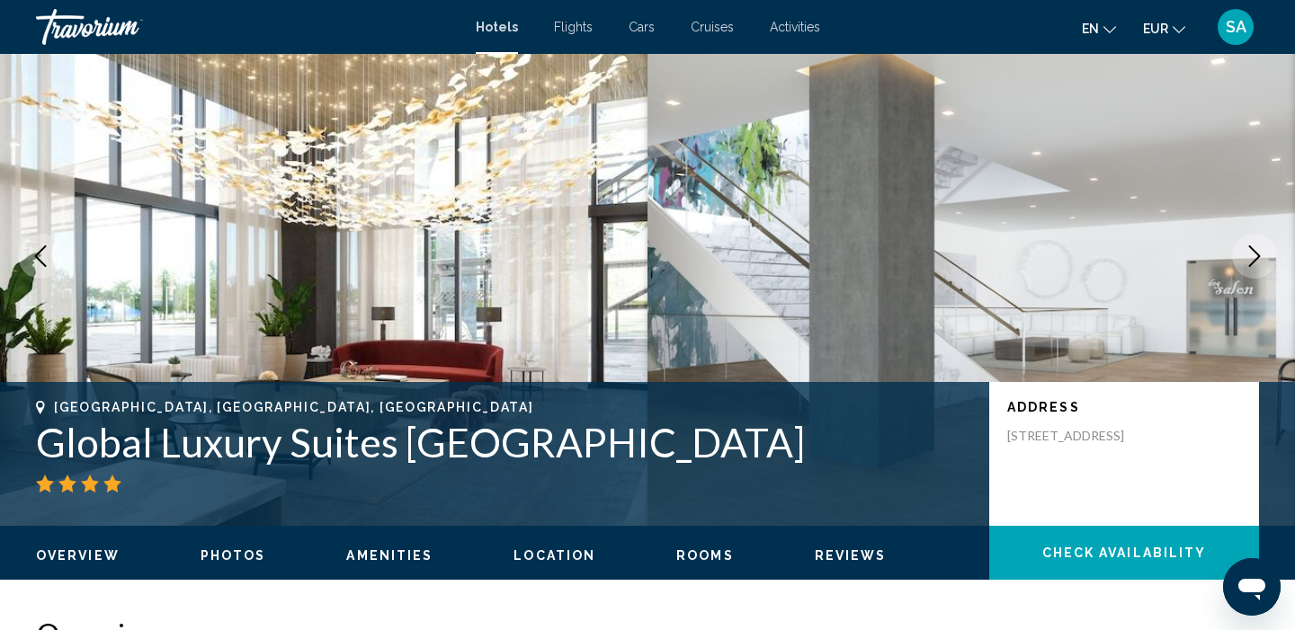
click at [1251, 251] on icon "Next image" at bounding box center [1254, 256] width 22 height 22
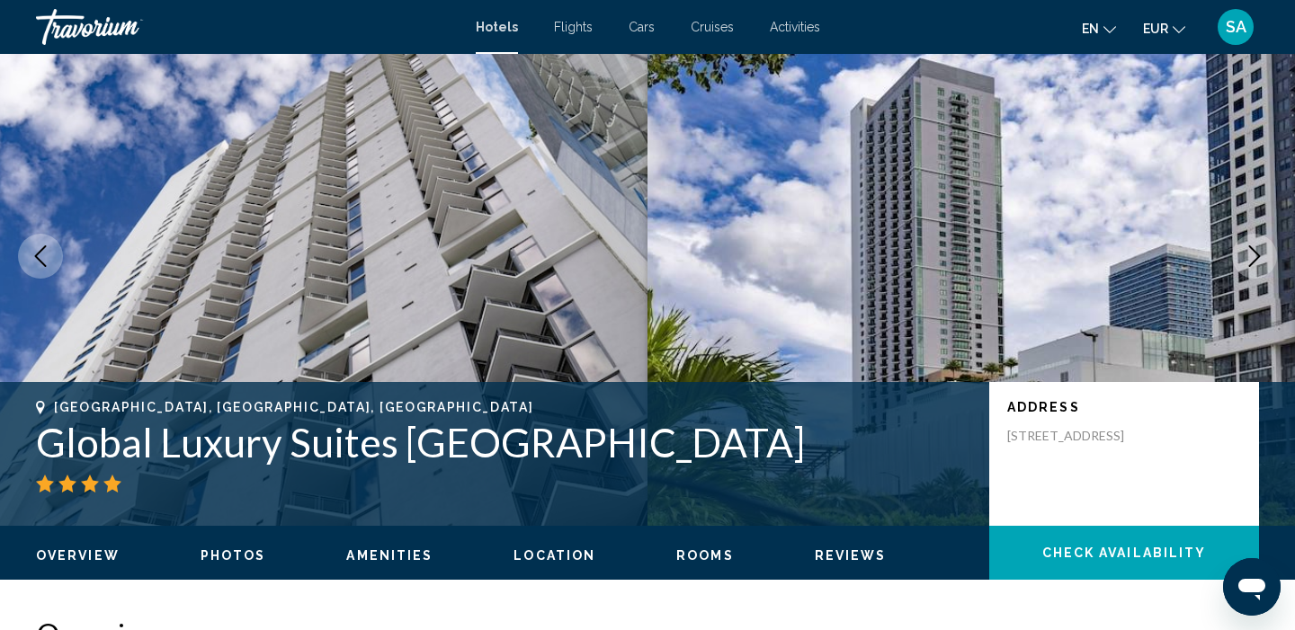
click at [1251, 251] on icon "Next image" at bounding box center [1254, 256] width 22 height 22
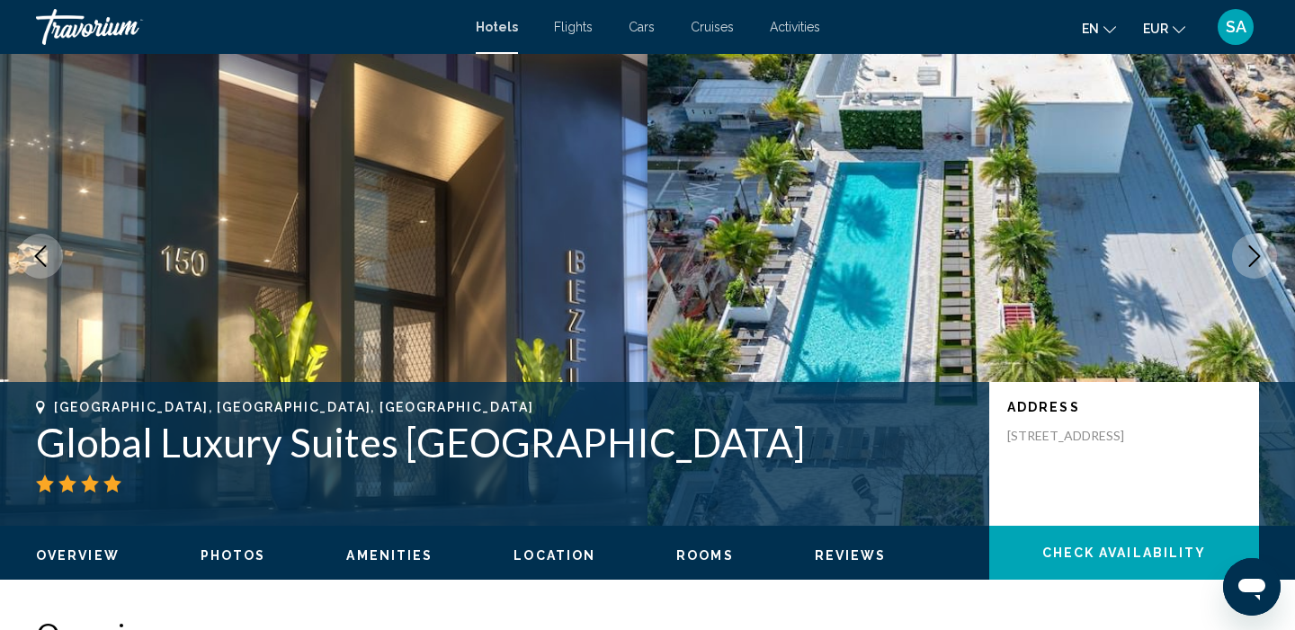
click at [1251, 251] on icon "Next image" at bounding box center [1254, 256] width 22 height 22
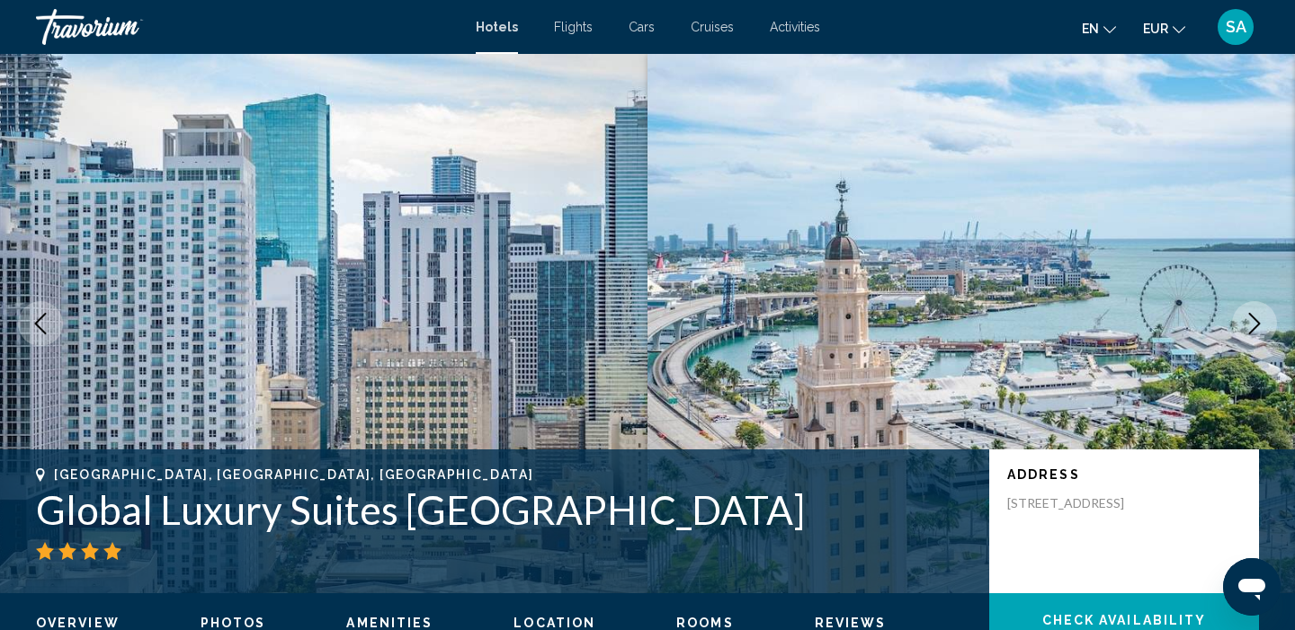
scroll to position [0, 0]
click at [625, 520] on h1 "Global Luxury Suites Miami Worldcenter" at bounding box center [503, 509] width 935 height 47
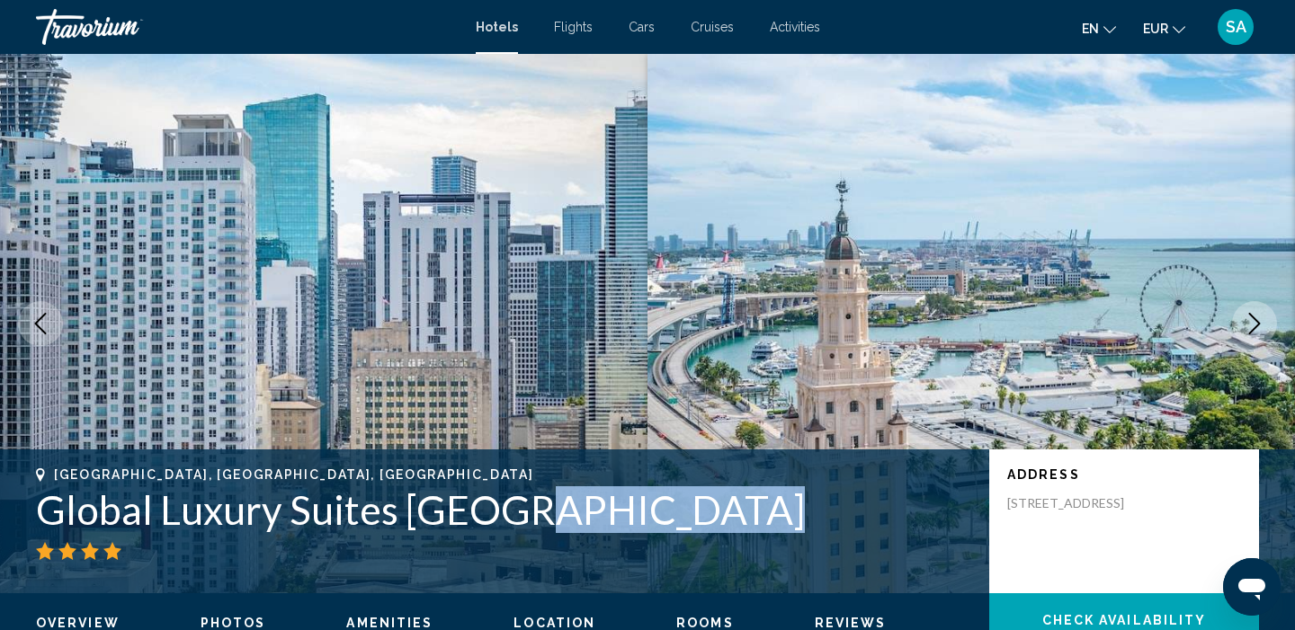
click at [625, 520] on h1 "Global Luxury Suites Miami Worldcenter" at bounding box center [503, 509] width 935 height 47
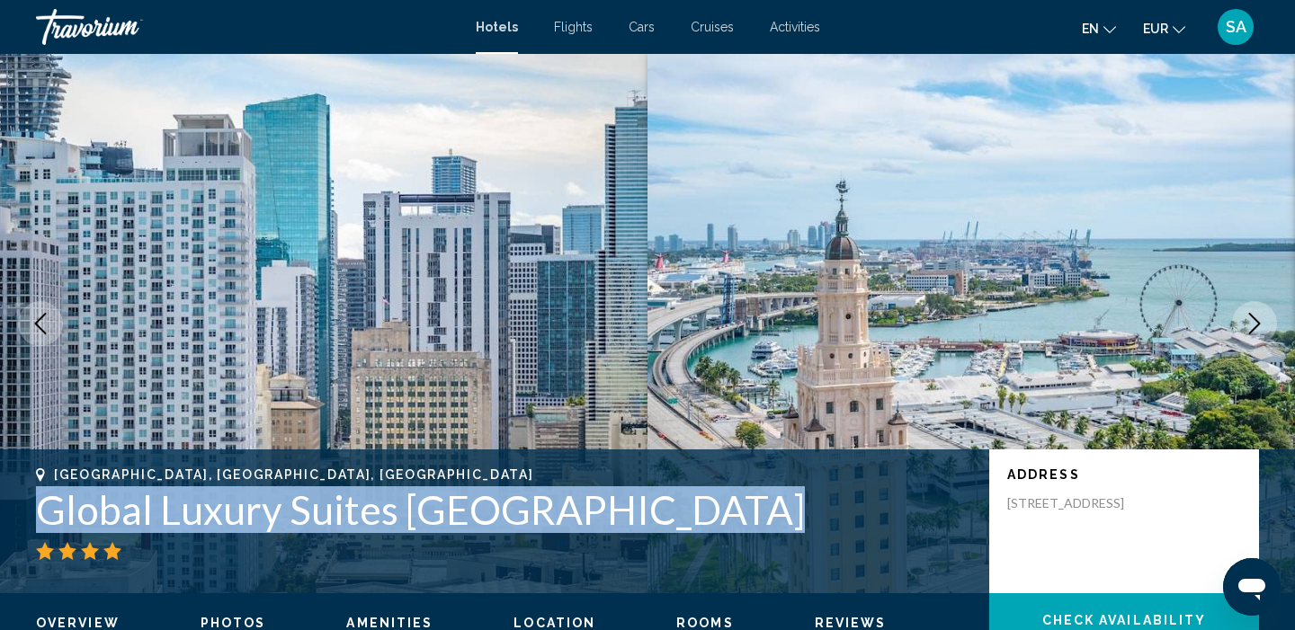
click at [625, 520] on h1 "Global Luxury Suites Miami Worldcenter" at bounding box center [503, 509] width 935 height 47
copy h1 "Global Luxury Suites Miami Worldcenter"
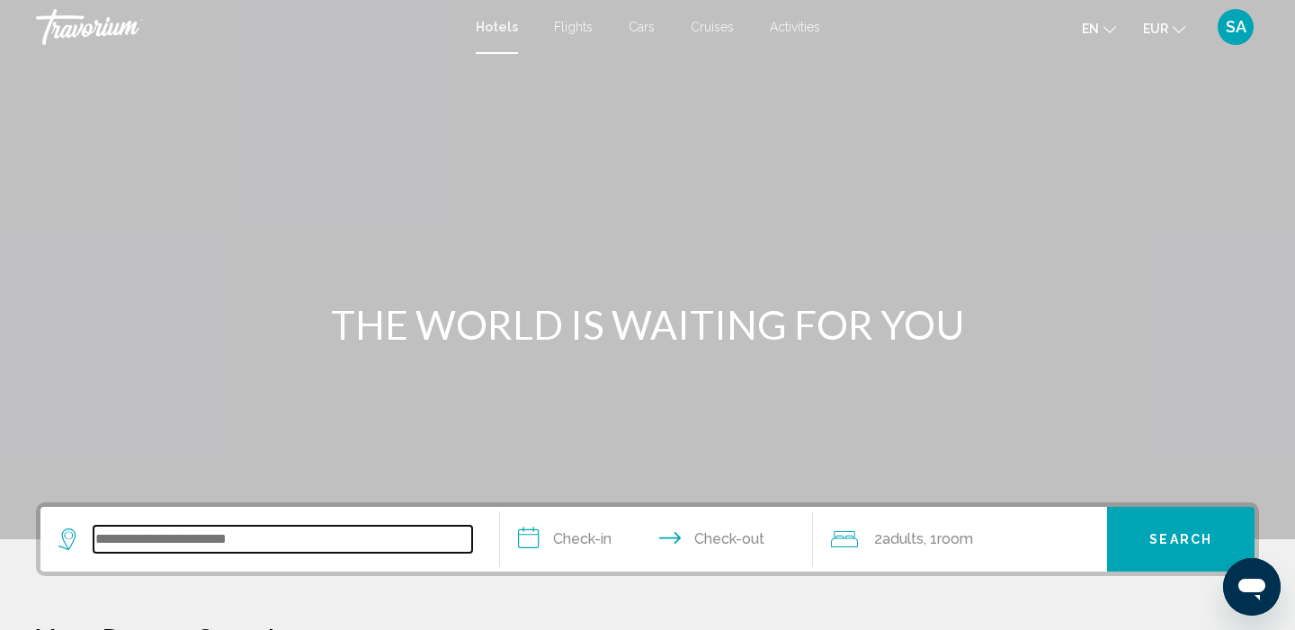
click at [131, 531] on input "Search widget" at bounding box center [282, 539] width 378 height 27
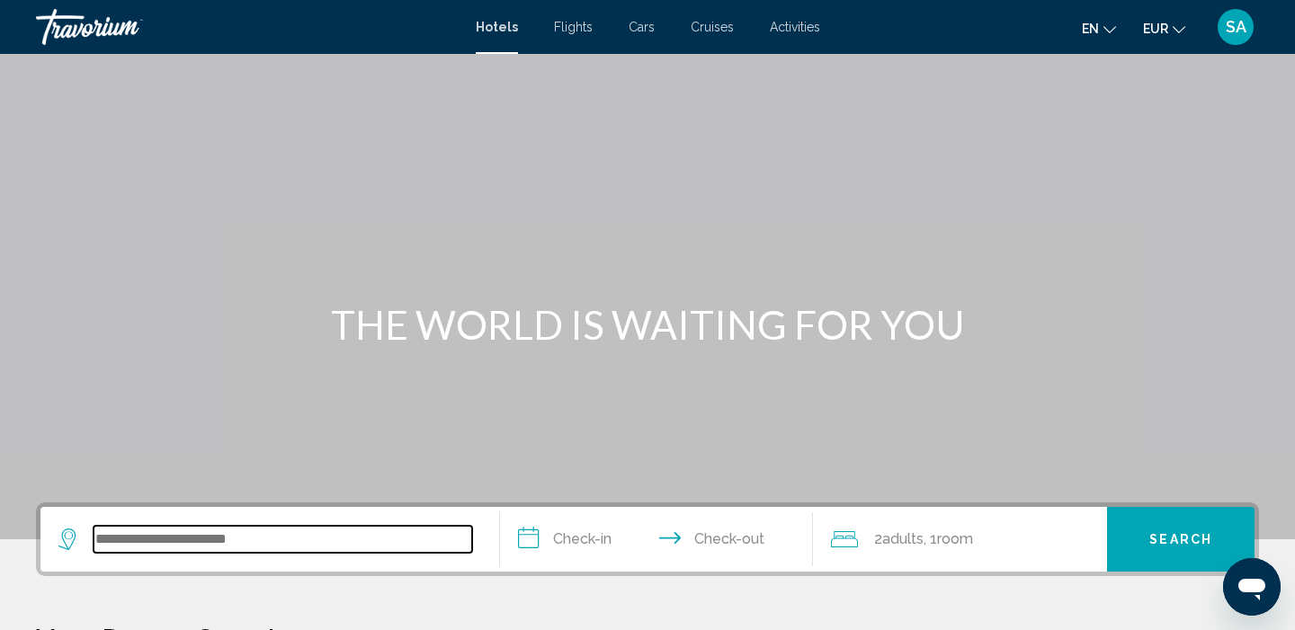
scroll to position [444, 0]
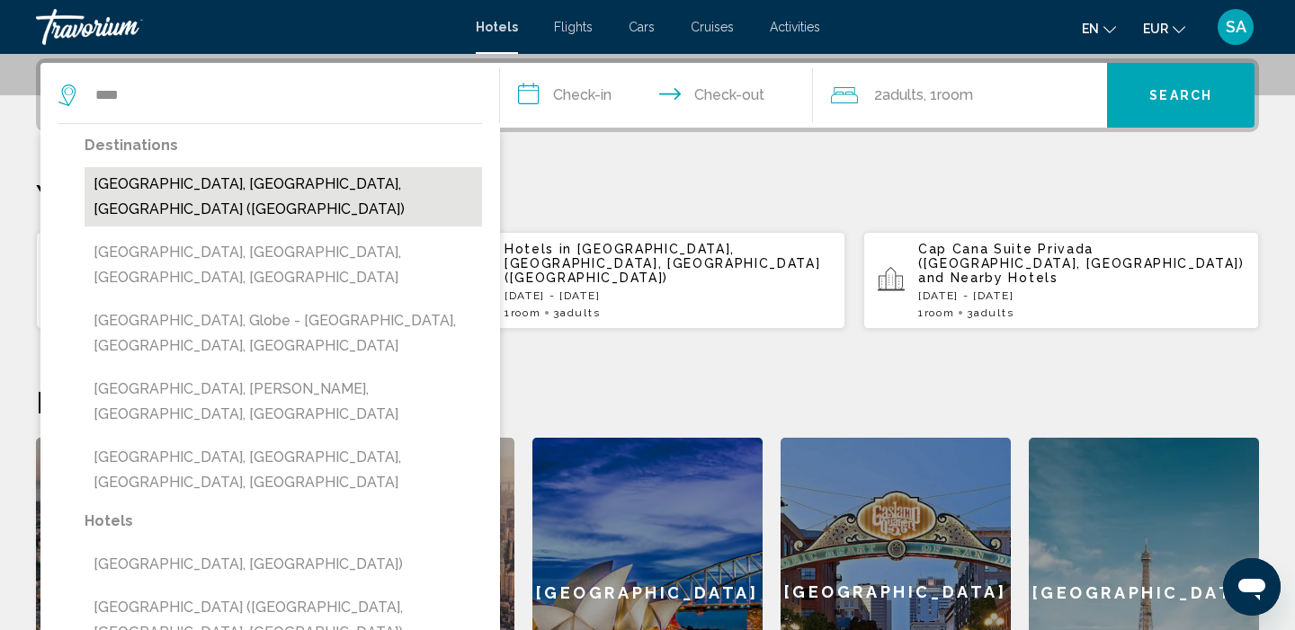
click at [339, 182] on button "[GEOGRAPHIC_DATA], [GEOGRAPHIC_DATA], [GEOGRAPHIC_DATA] ([GEOGRAPHIC_DATA])" at bounding box center [283, 196] width 397 height 59
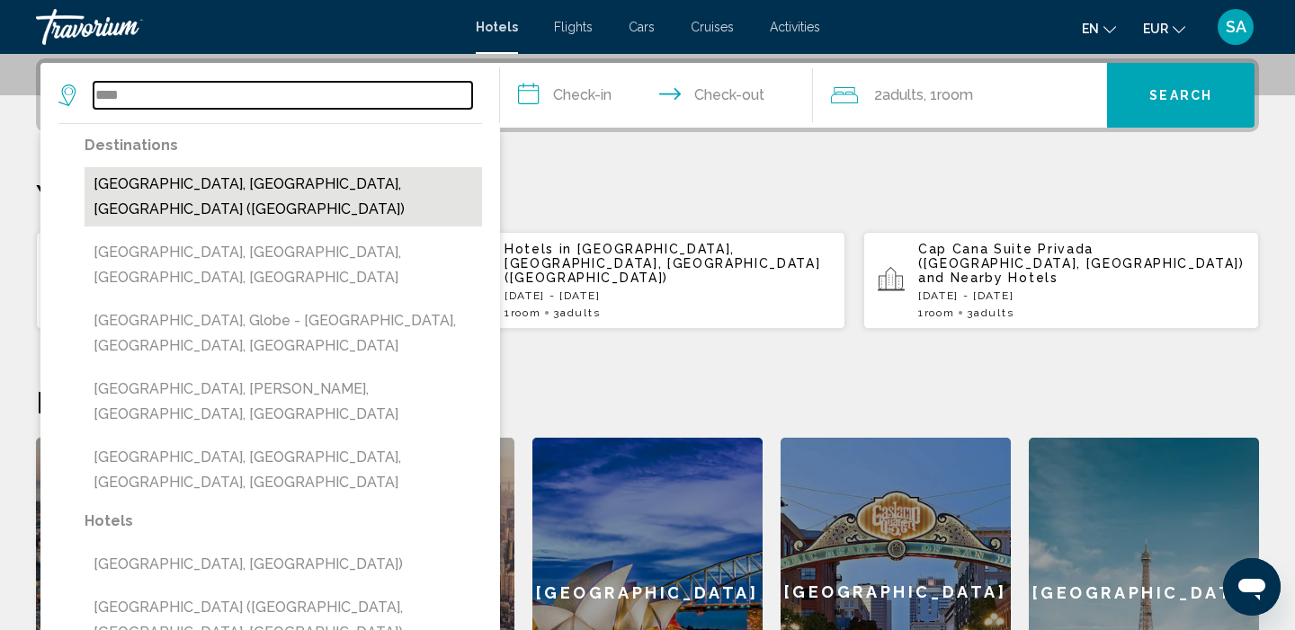
type input "**********"
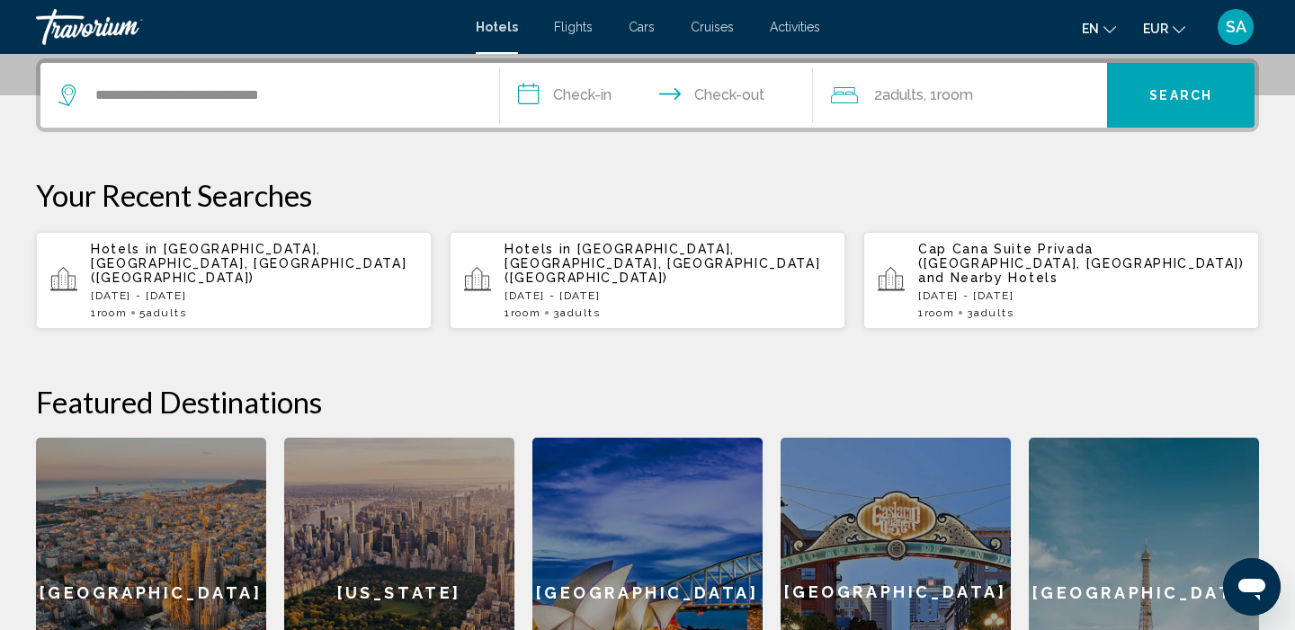
click at [579, 92] on input "**********" at bounding box center [660, 98] width 320 height 70
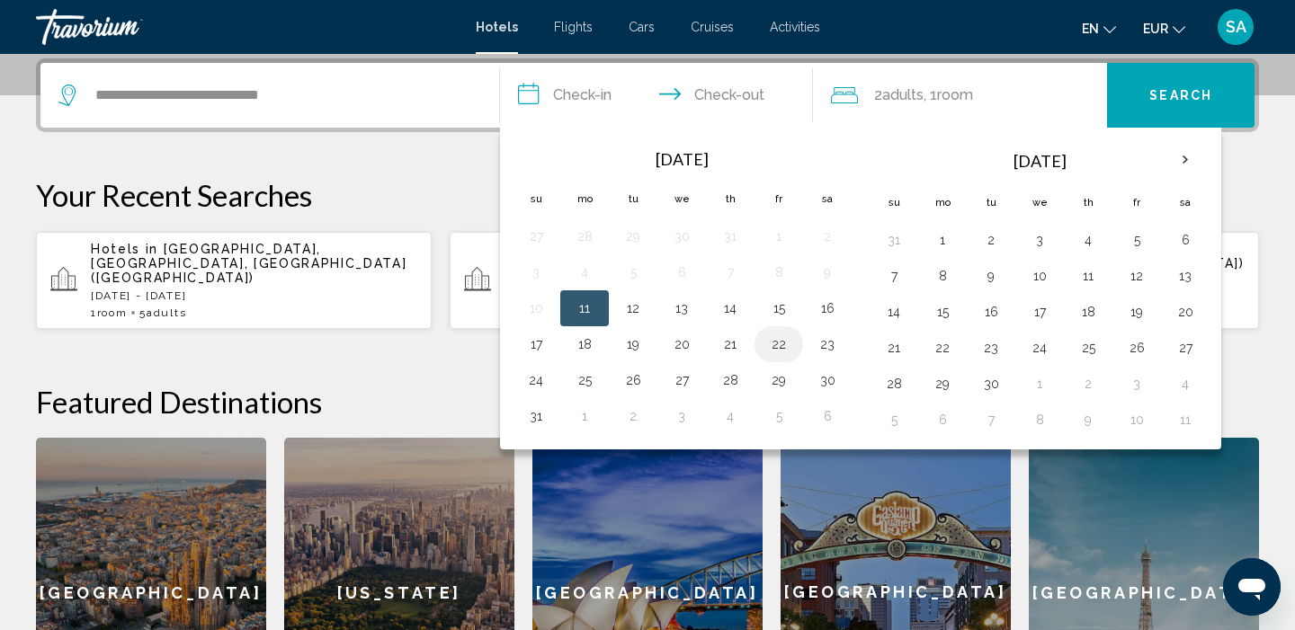
click at [773, 347] on button "22" at bounding box center [778, 344] width 29 height 25
click at [539, 374] on button "24" at bounding box center [535, 380] width 29 height 25
type input "**********"
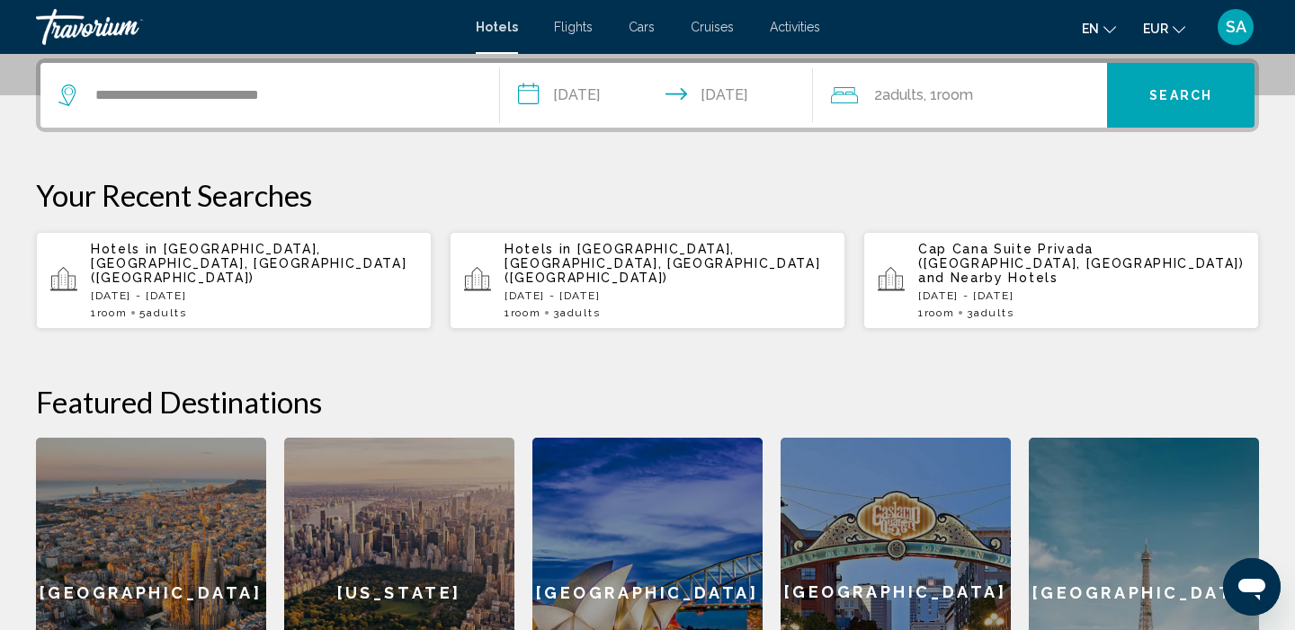
click at [1136, 111] on button "Search" at bounding box center [1180, 95] width 147 height 65
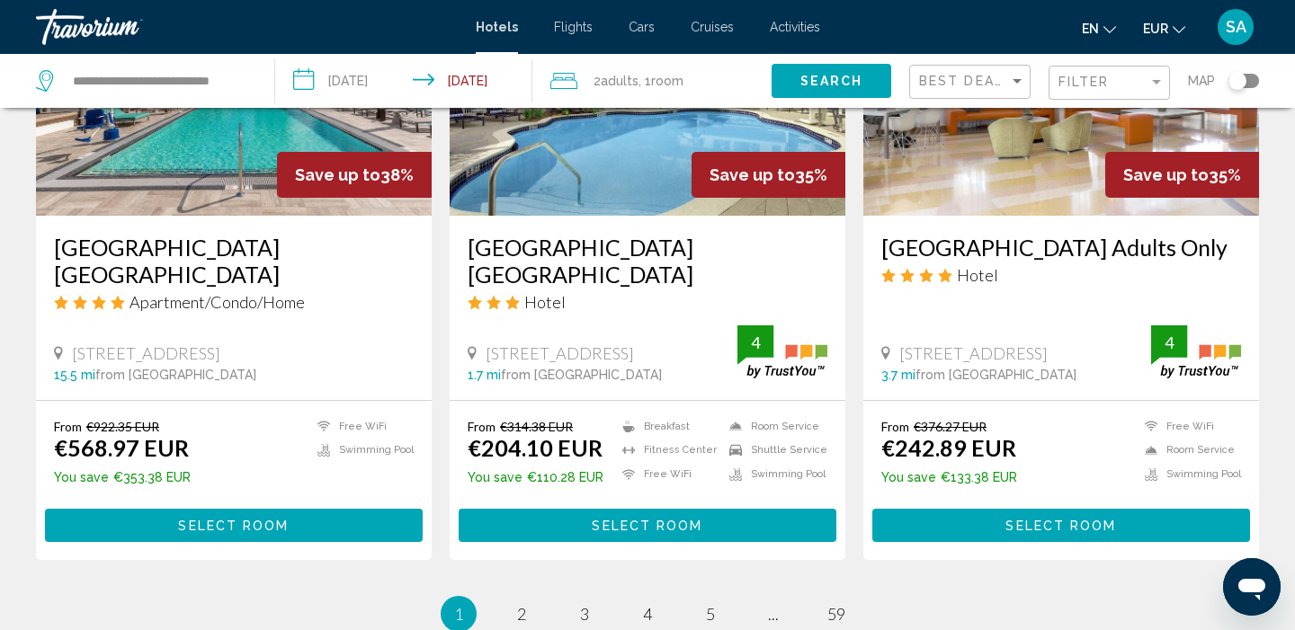
scroll to position [2301, 0]
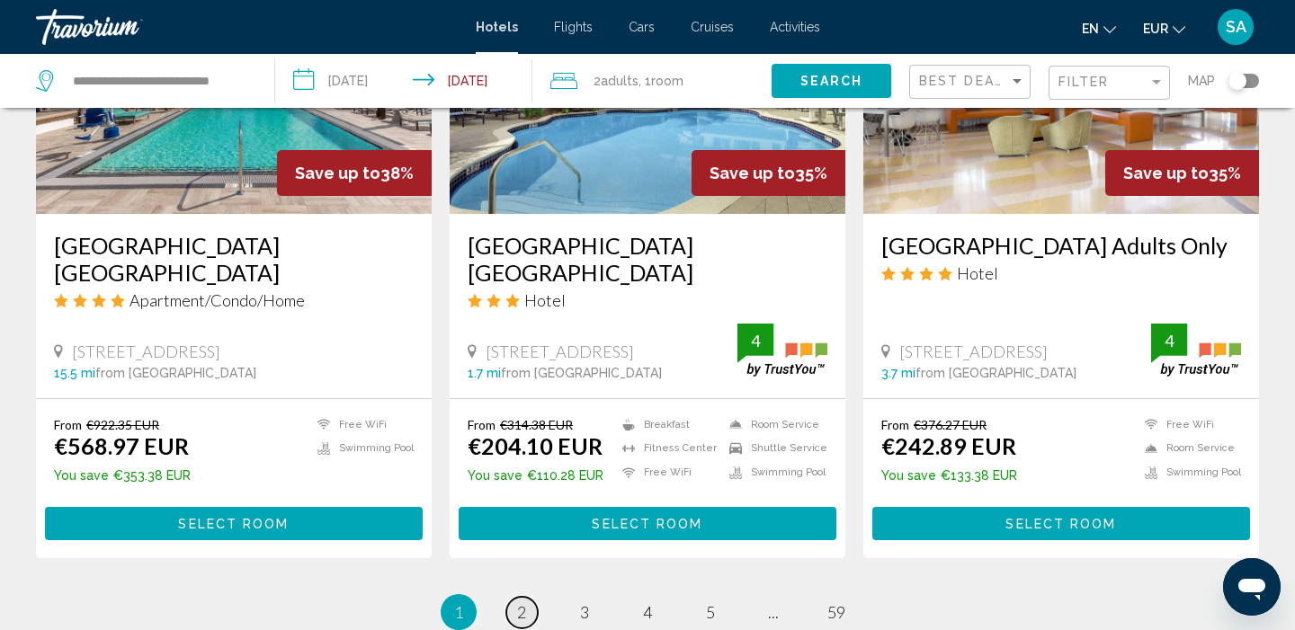
click at [517, 602] on span "2" at bounding box center [521, 612] width 9 height 20
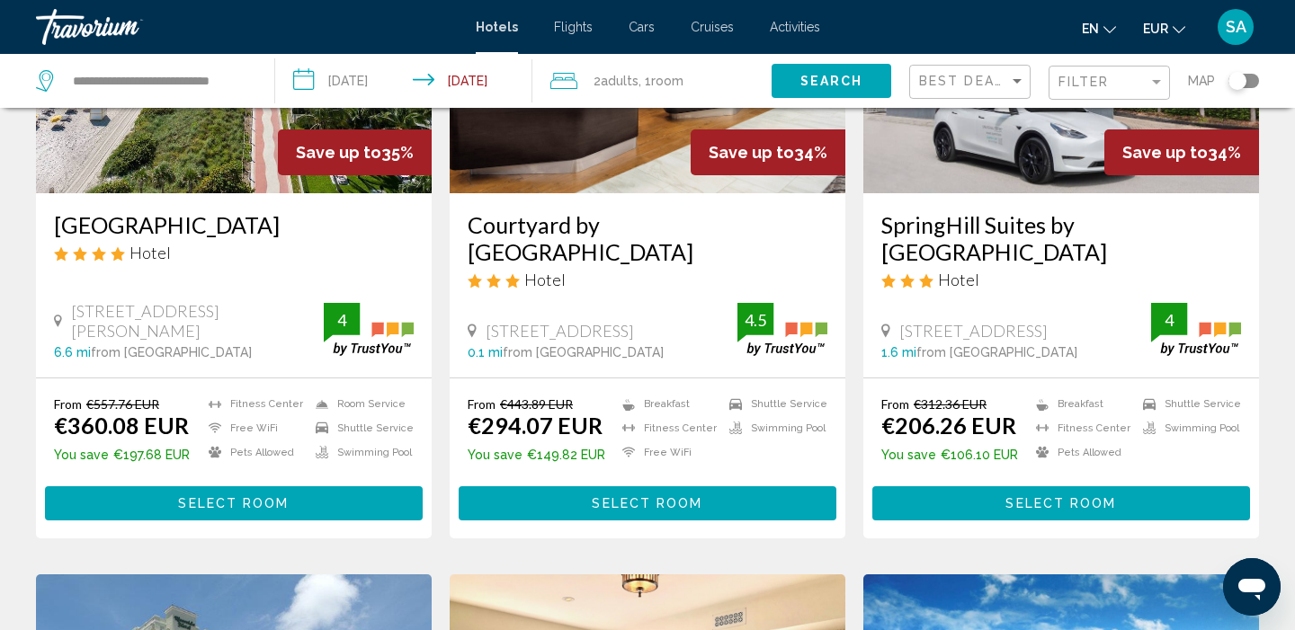
scroll to position [265, 0]
click at [1095, 75] on div "Filter" at bounding box center [1111, 83] width 106 height 33
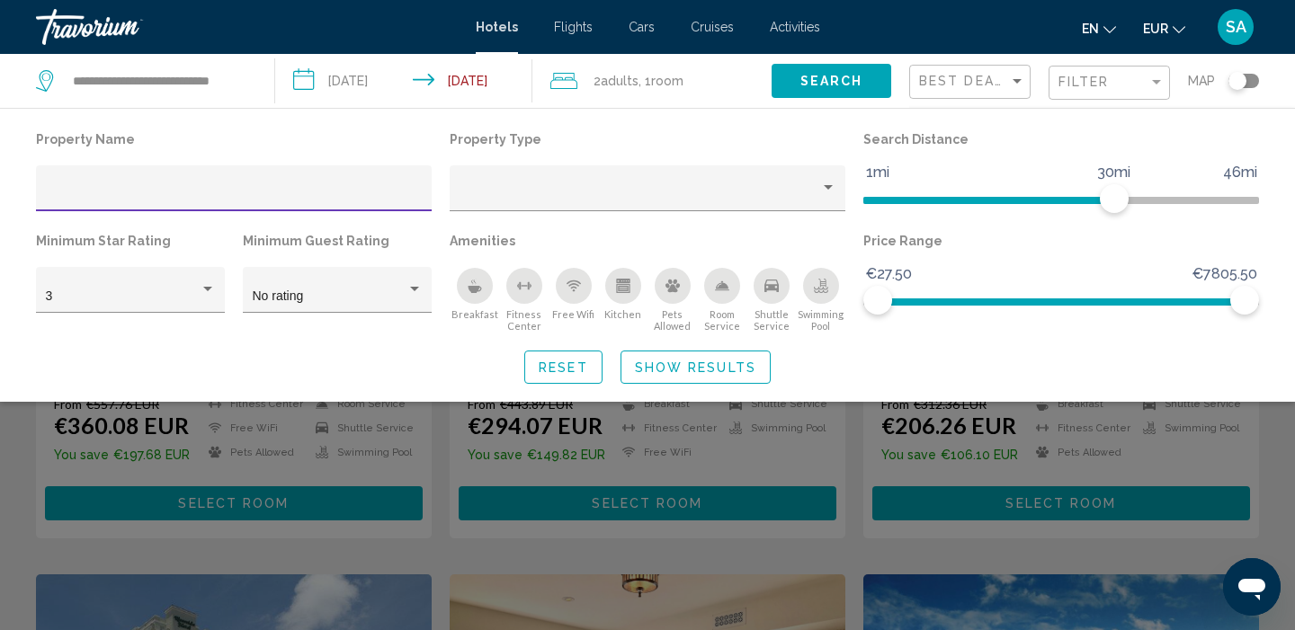
click at [871, 561] on div "Search widget" at bounding box center [647, 450] width 1295 height 361
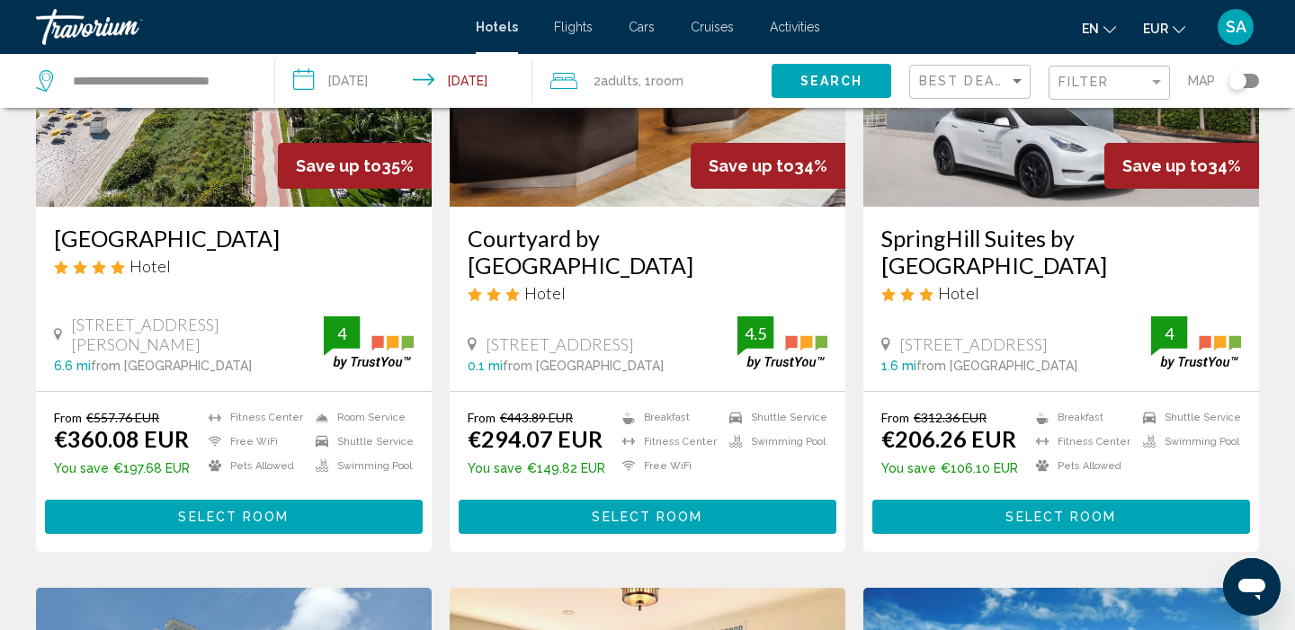
scroll to position [258, 0]
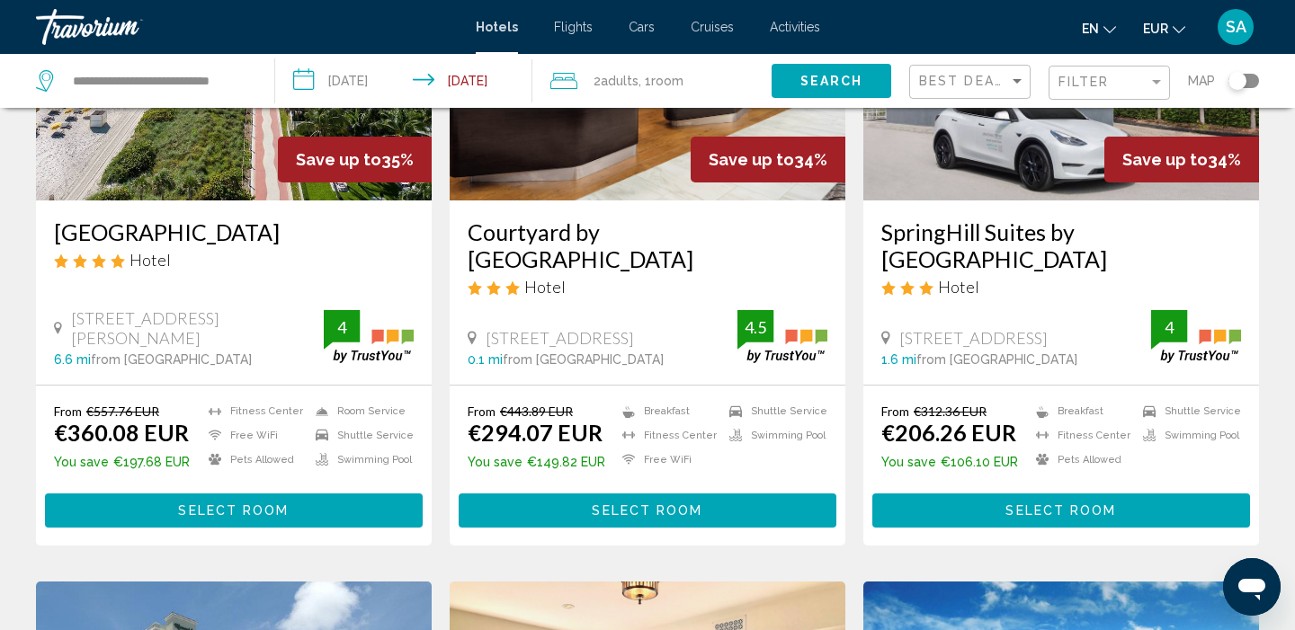
click at [1154, 91] on div "Filter" at bounding box center [1111, 83] width 106 height 33
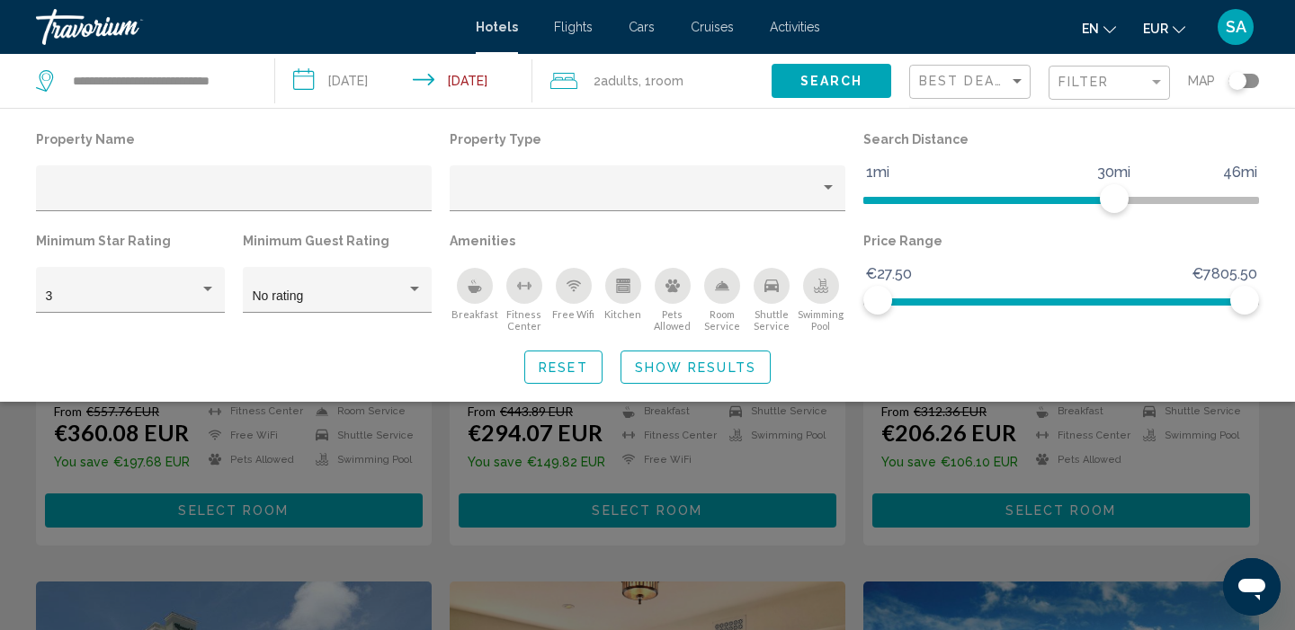
click at [470, 298] on div "Breakfast" at bounding box center [475, 286] width 36 height 36
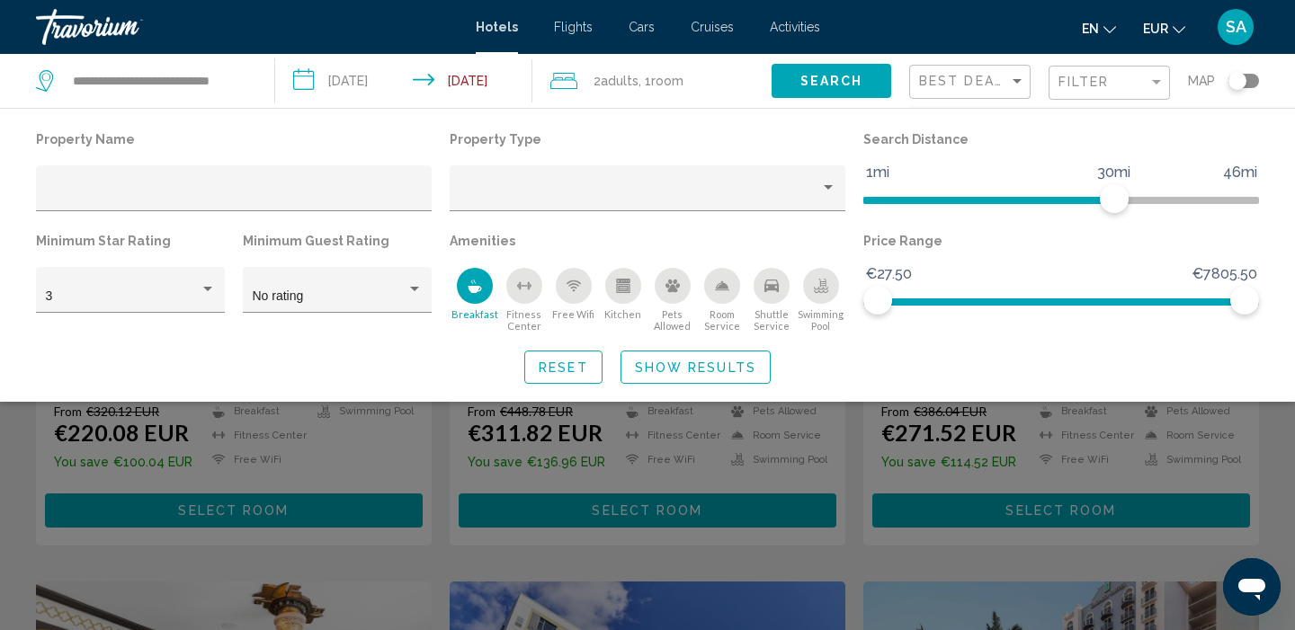
click at [750, 561] on div "Search widget" at bounding box center [647, 450] width 1295 height 361
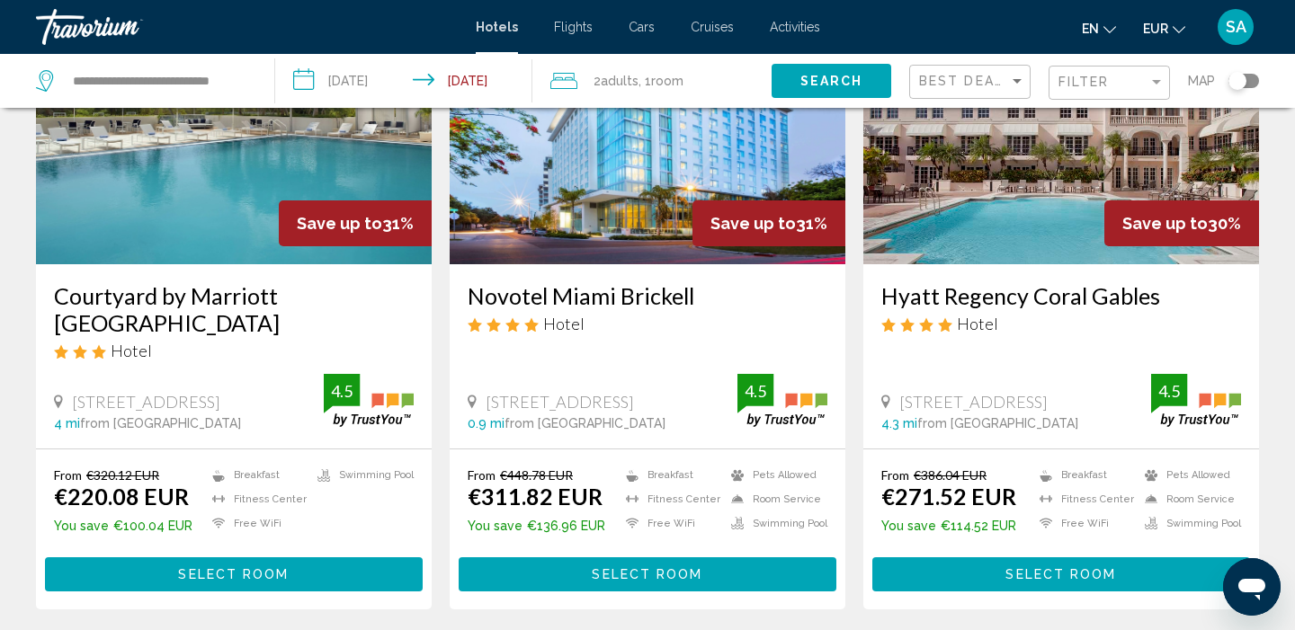
scroll to position [196, 0]
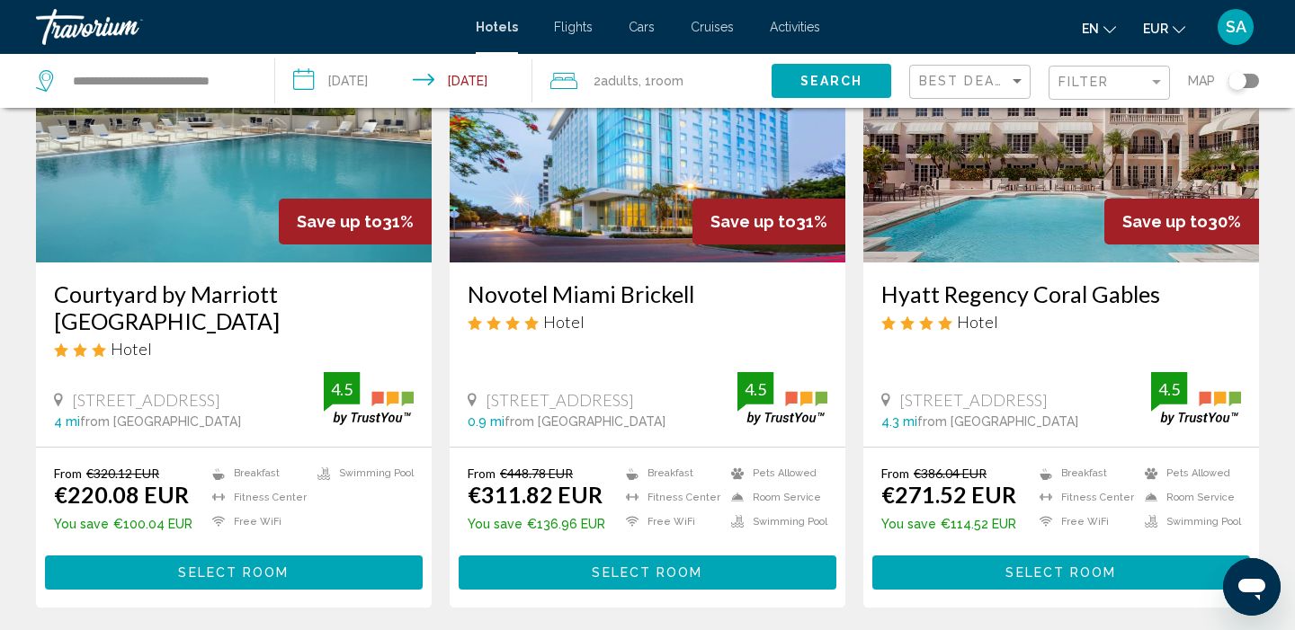
click at [375, 567] on button "Select Room" at bounding box center [234, 572] width 378 height 33
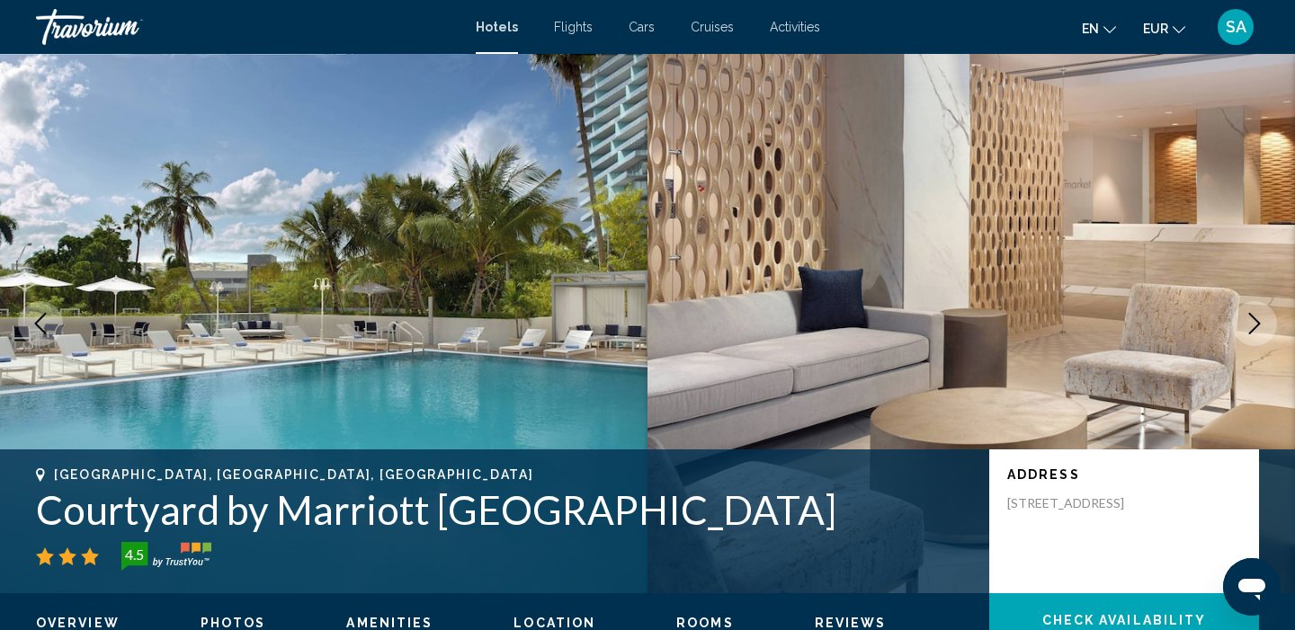
click at [1251, 321] on icon "Next image" at bounding box center [1254, 324] width 22 height 22
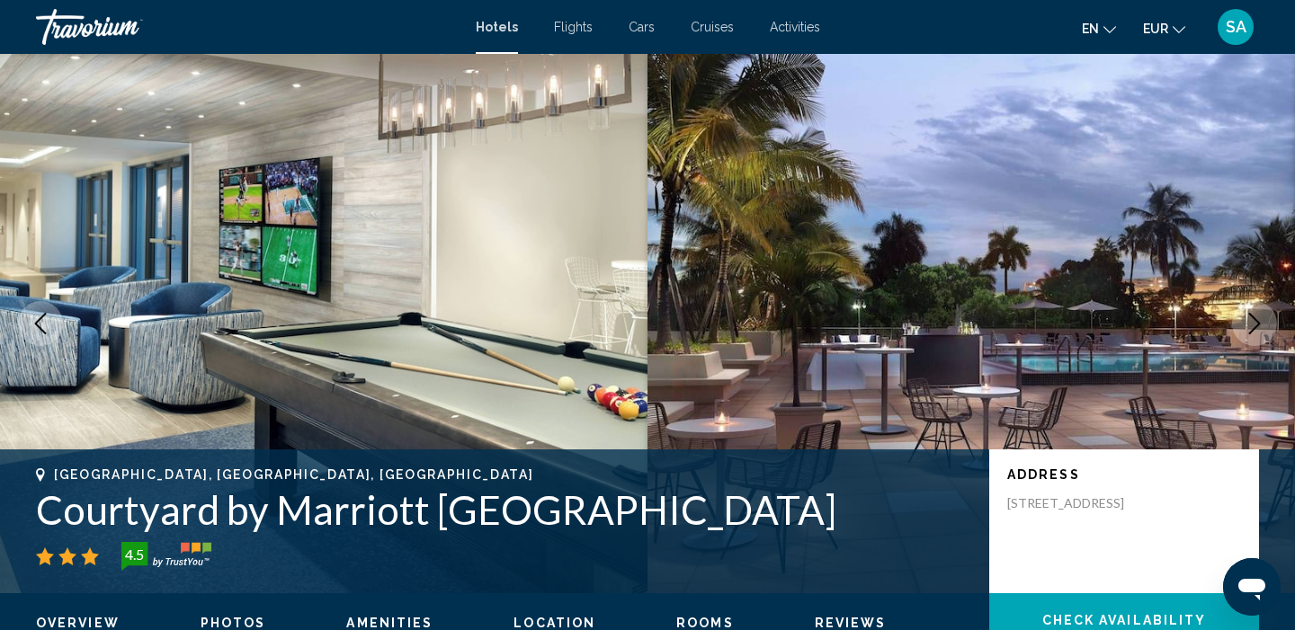
click at [1251, 321] on icon "Next image" at bounding box center [1254, 324] width 22 height 22
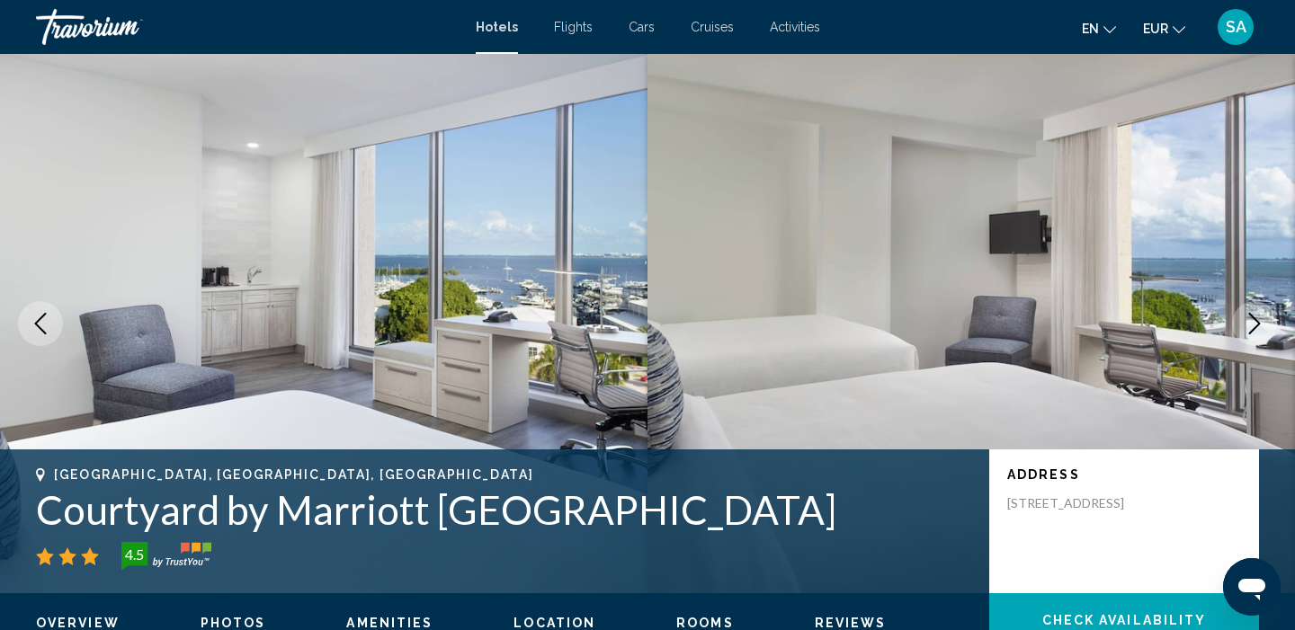
click at [1251, 321] on icon "Next image" at bounding box center [1254, 324] width 22 height 22
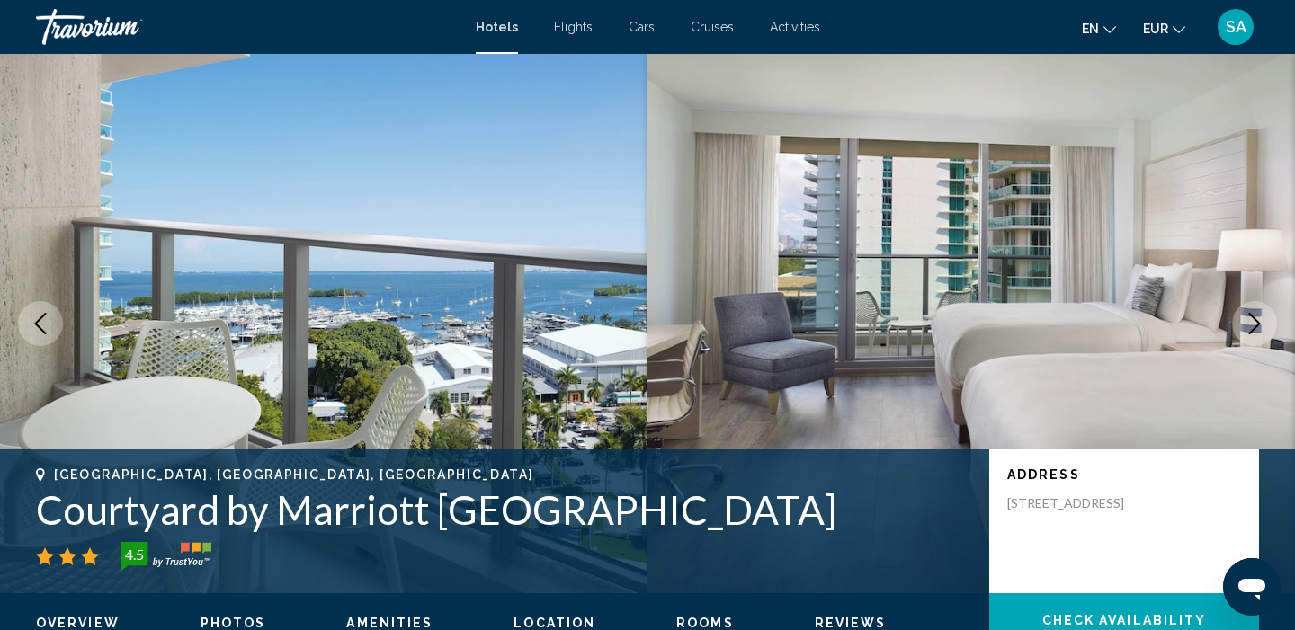
click at [1251, 321] on icon "Next image" at bounding box center [1254, 324] width 22 height 22
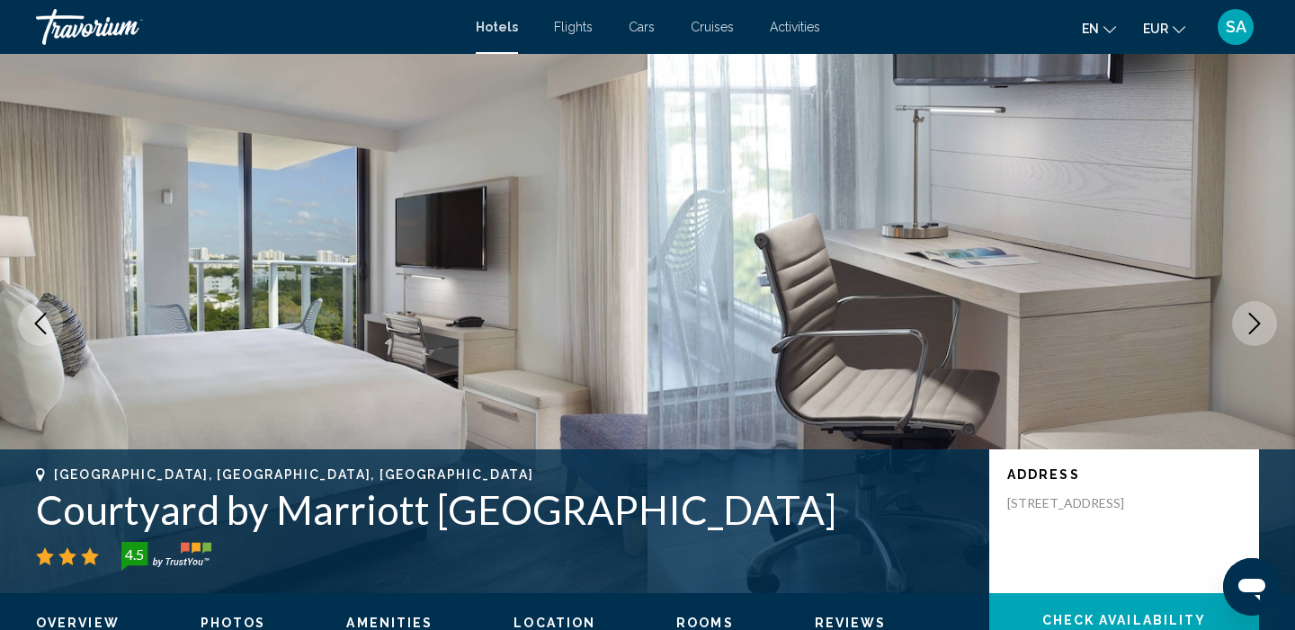
click at [1251, 321] on icon "Next image" at bounding box center [1254, 324] width 22 height 22
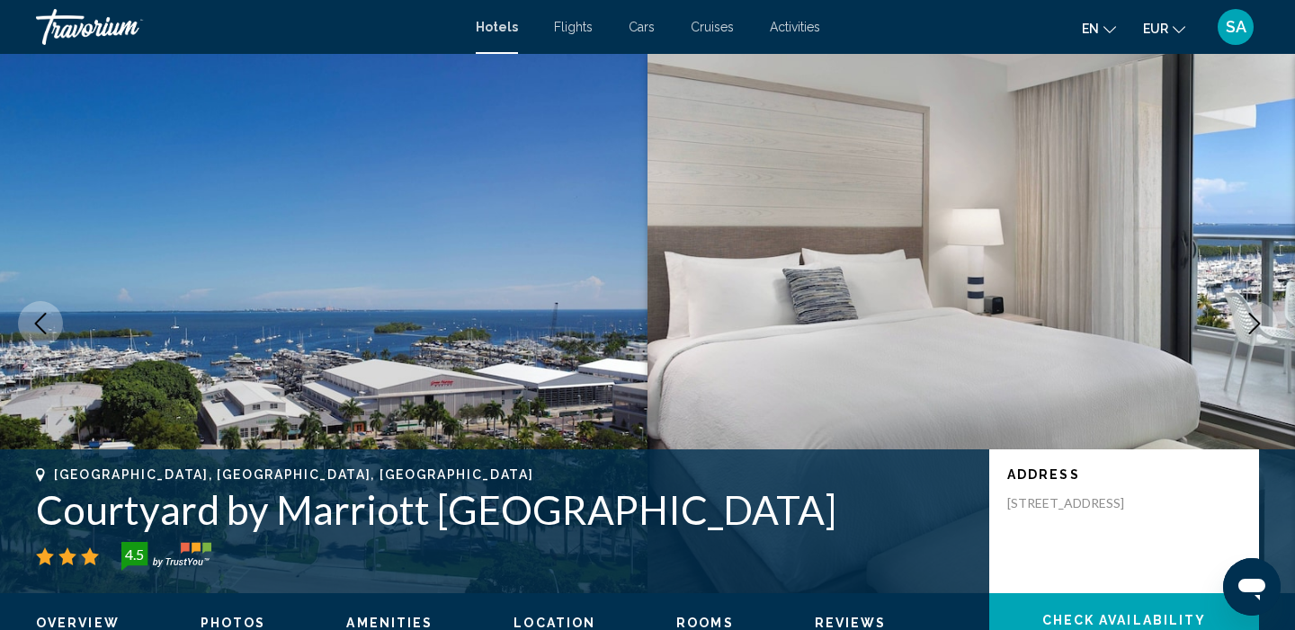
click at [1251, 321] on icon "Next image" at bounding box center [1254, 324] width 22 height 22
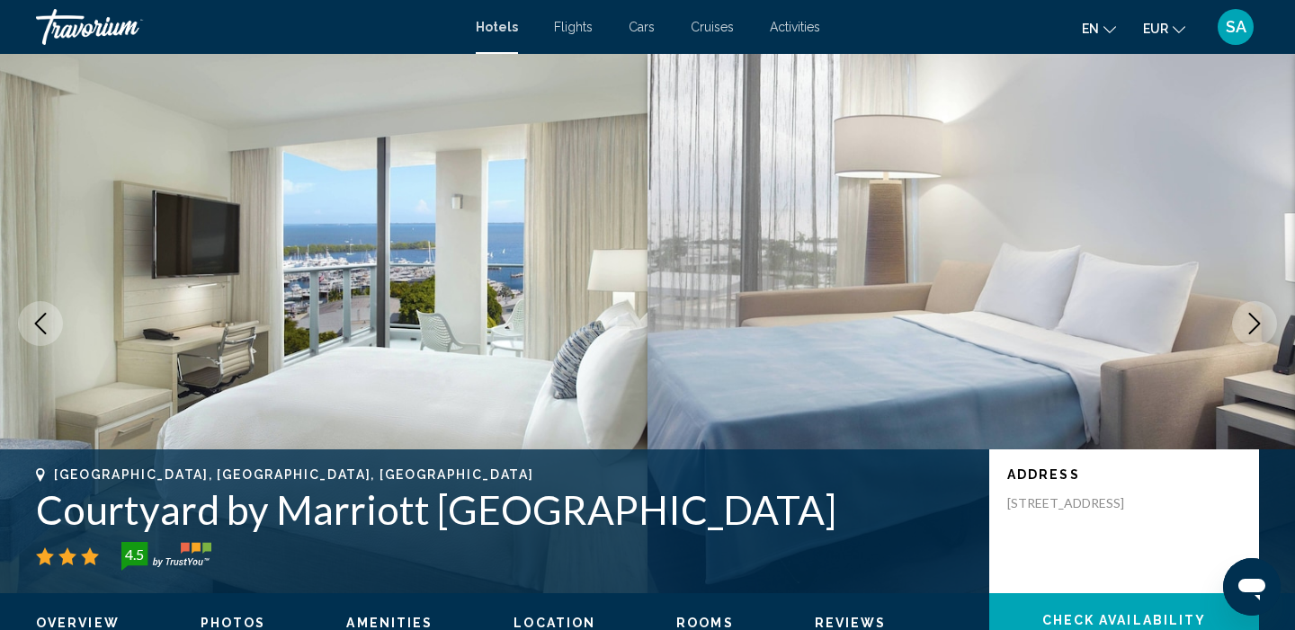
click at [1251, 321] on icon "Next image" at bounding box center [1254, 324] width 22 height 22
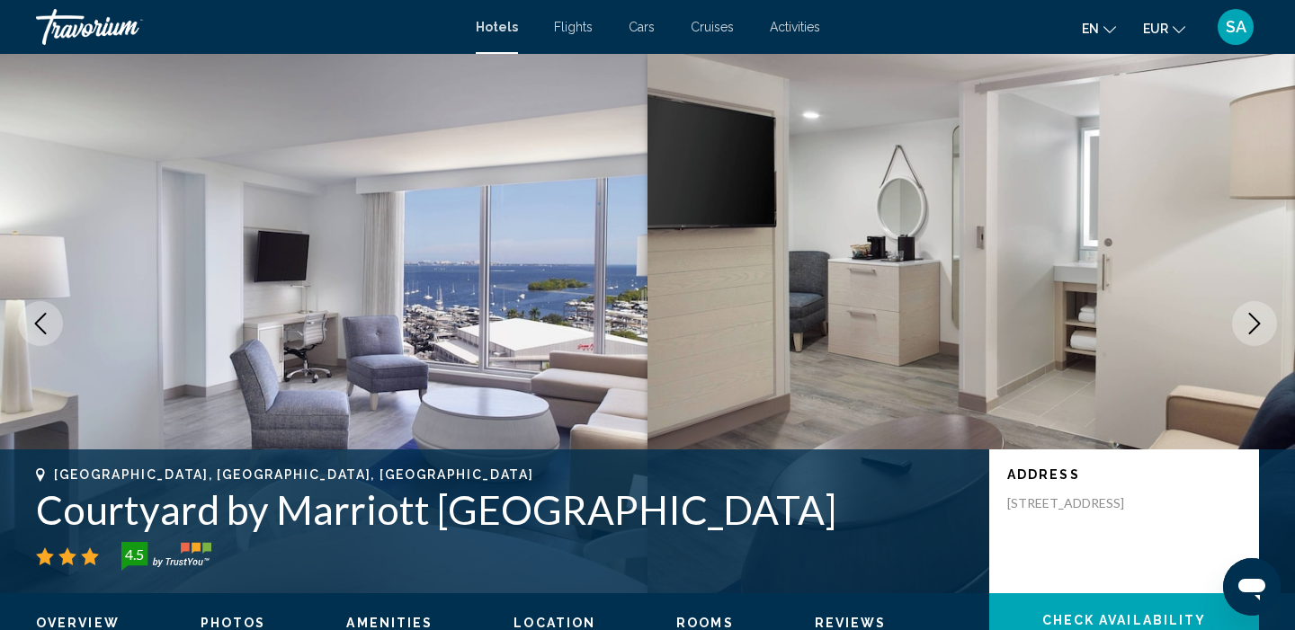
click at [1251, 321] on icon "Next image" at bounding box center [1254, 324] width 22 height 22
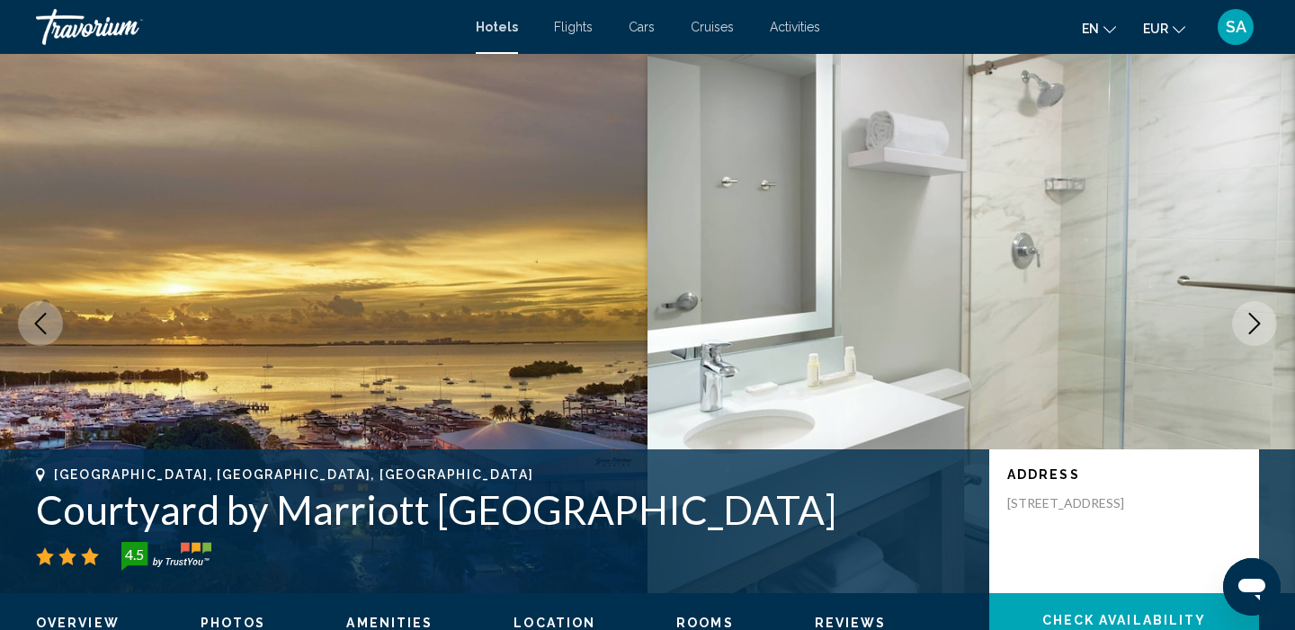
click at [1251, 321] on icon "Next image" at bounding box center [1254, 324] width 22 height 22
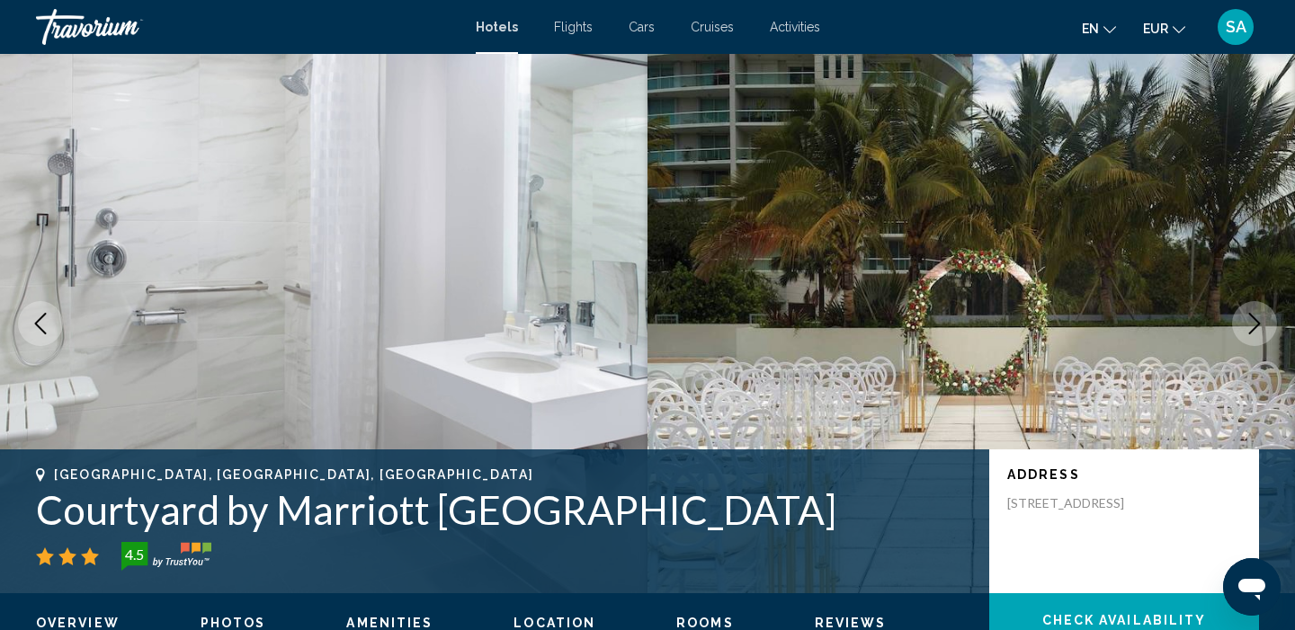
click at [1251, 321] on icon "Next image" at bounding box center [1254, 324] width 22 height 22
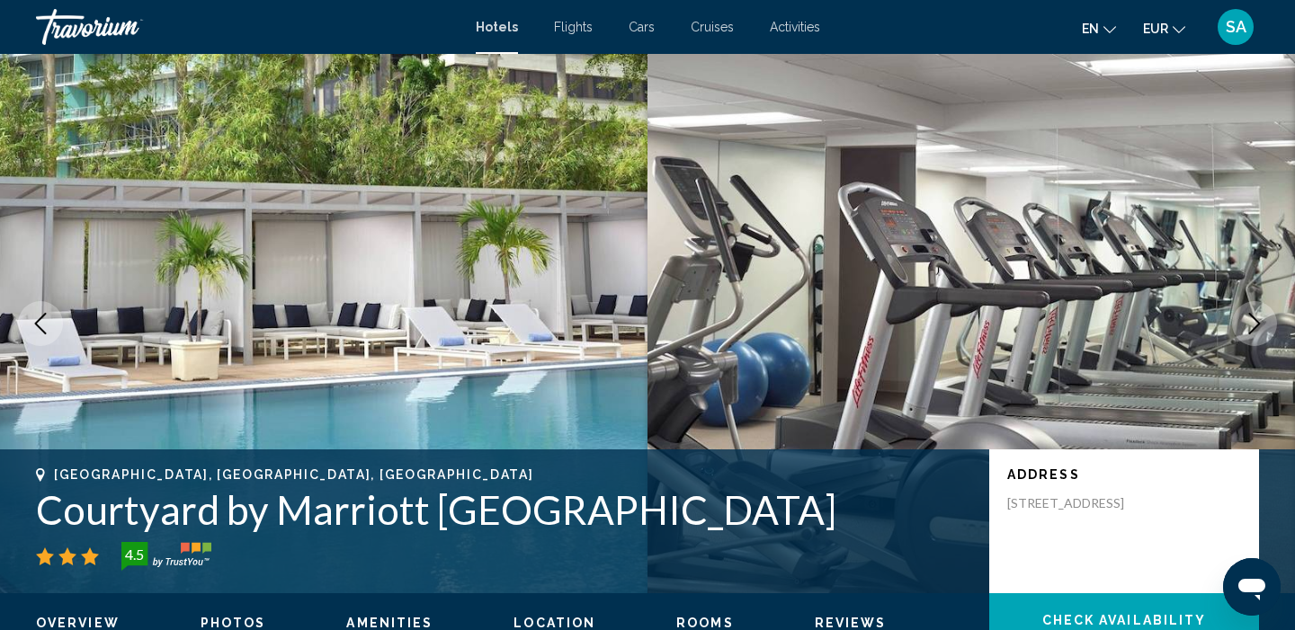
click at [1251, 321] on icon "Next image" at bounding box center [1254, 324] width 22 height 22
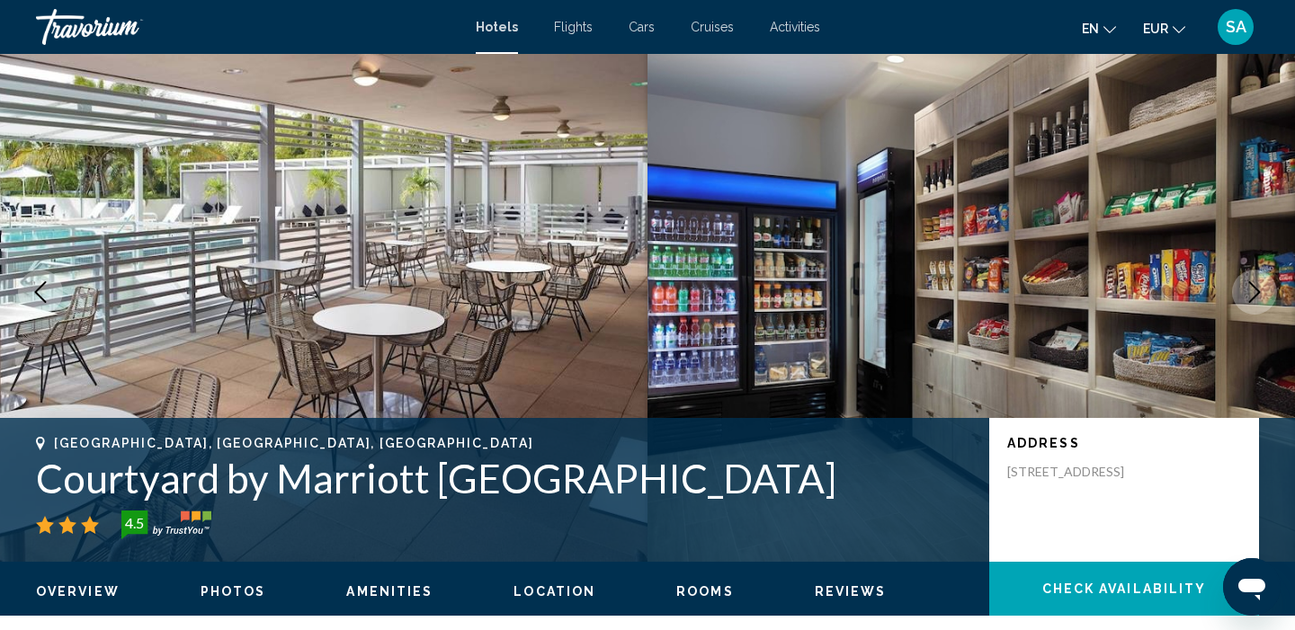
scroll to position [25, 0]
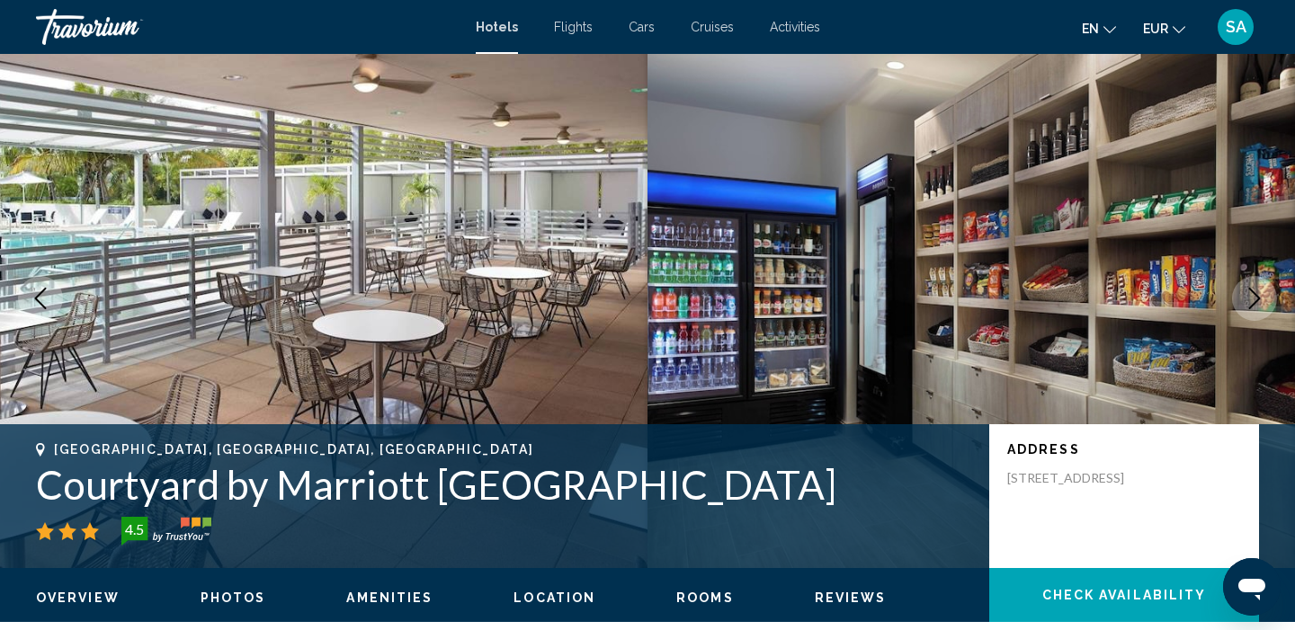
click at [582, 470] on h1 "Courtyard by Marriott [GEOGRAPHIC_DATA]" at bounding box center [503, 484] width 935 height 47
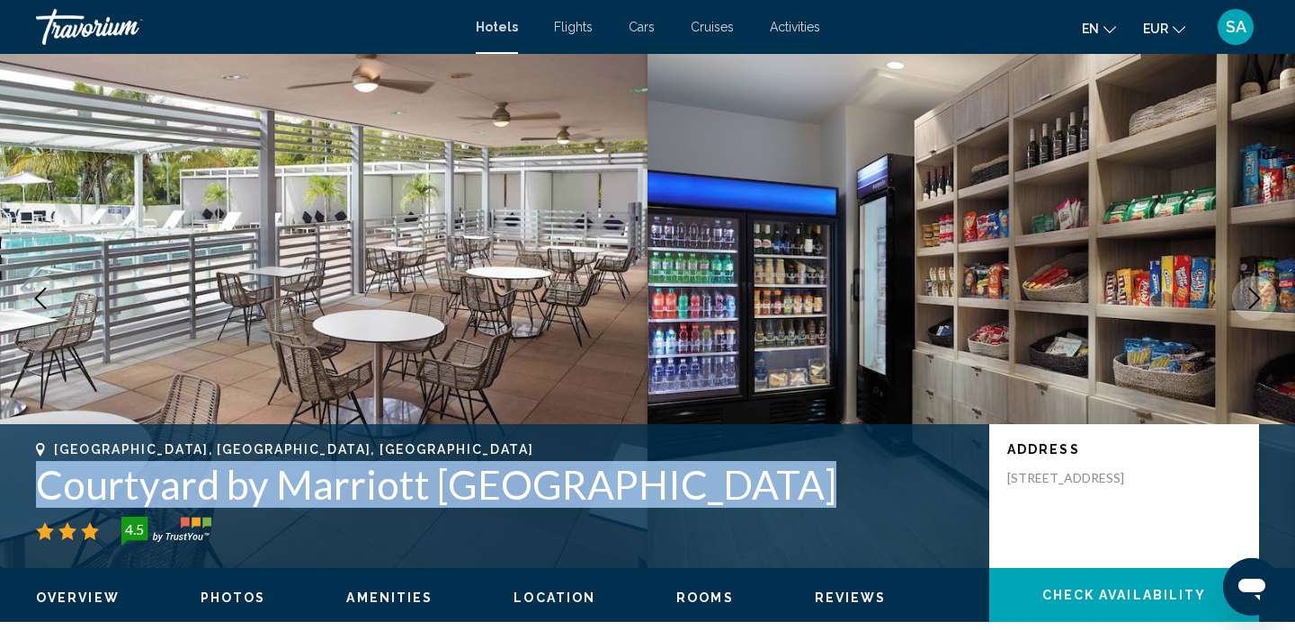
click at [582, 470] on h1 "Courtyard by Marriott [GEOGRAPHIC_DATA]" at bounding box center [503, 484] width 935 height 47
copy h1 "Courtyard by Marriott [GEOGRAPHIC_DATA]"
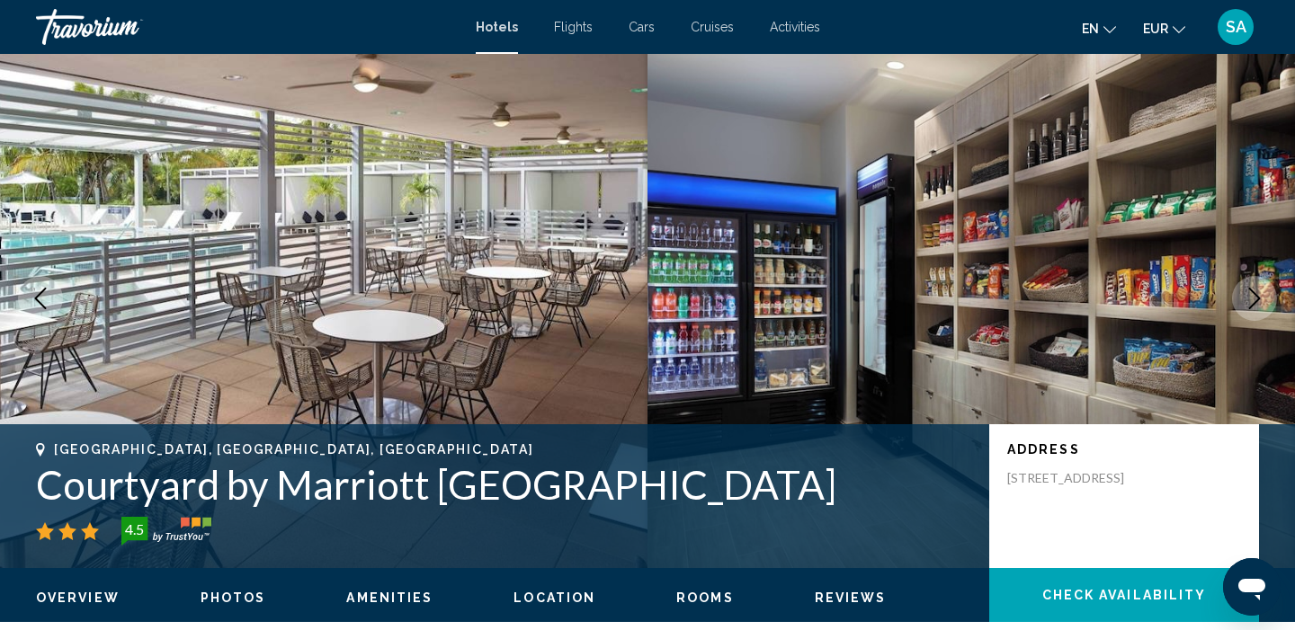
click at [476, 548] on div "[GEOGRAPHIC_DATA], [GEOGRAPHIC_DATA], [GEOGRAPHIC_DATA] Courtyard by Marriott M…" at bounding box center [647, 496] width 1295 height 108
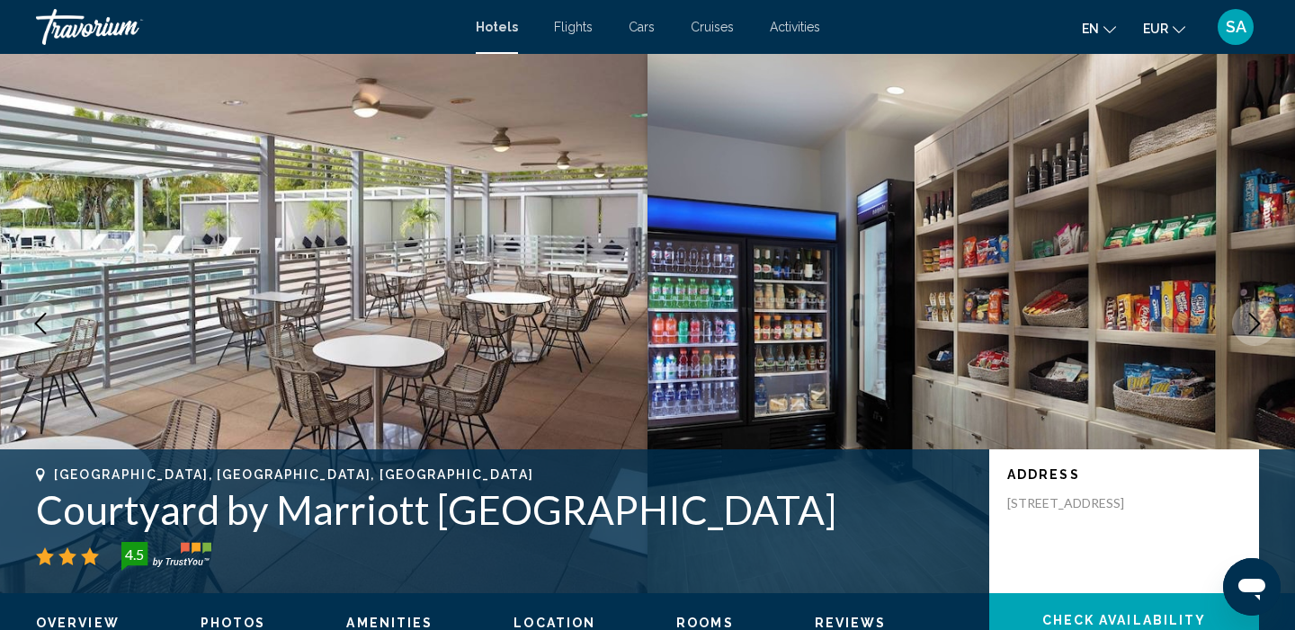
scroll to position [0, 0]
click at [1235, 325] on button "Next image" at bounding box center [1254, 323] width 45 height 45
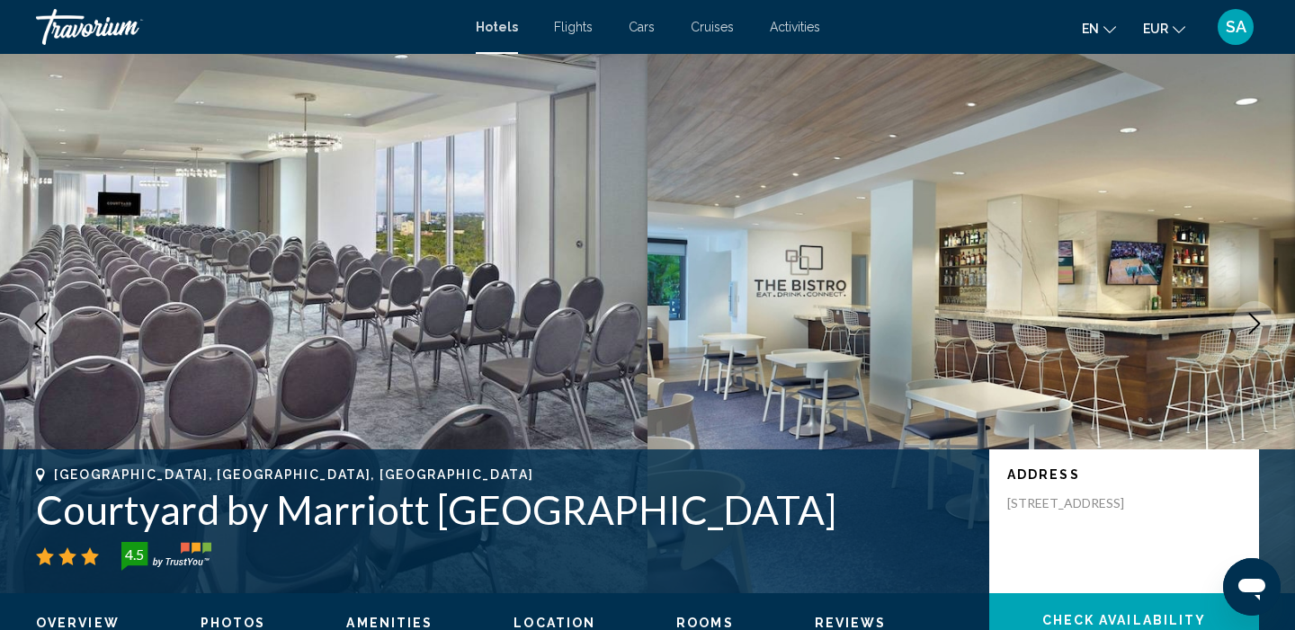
click at [1245, 324] on icon "Next image" at bounding box center [1254, 324] width 22 height 22
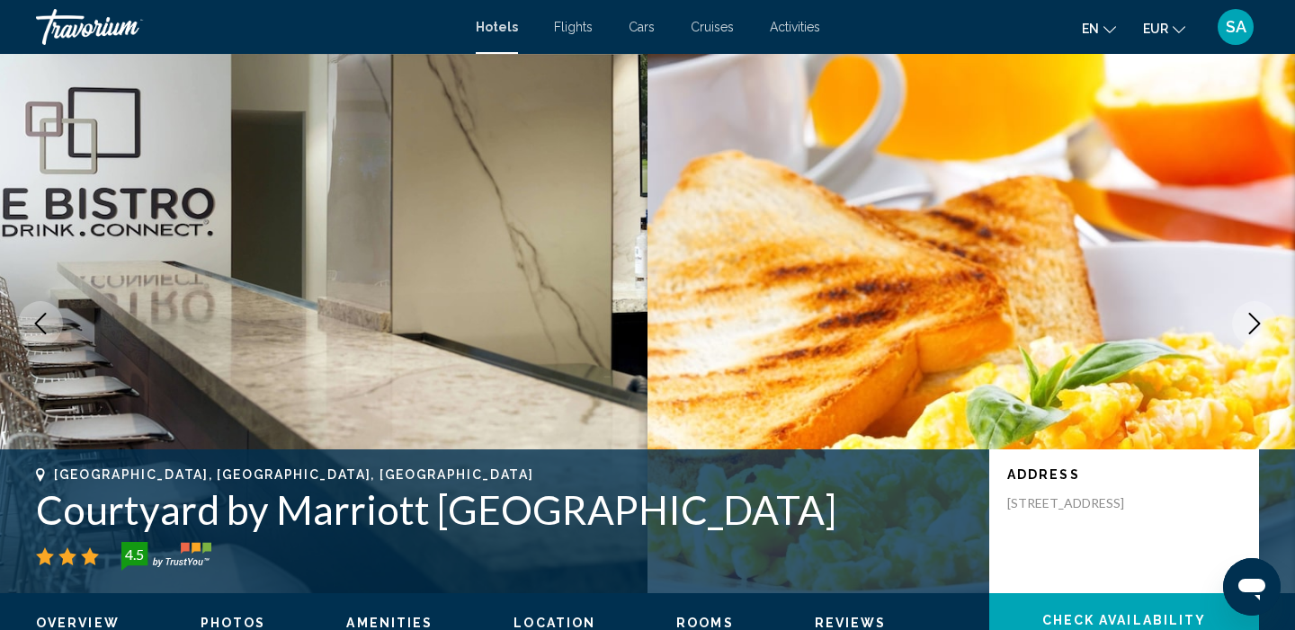
click at [1245, 324] on icon "Next image" at bounding box center [1254, 324] width 22 height 22
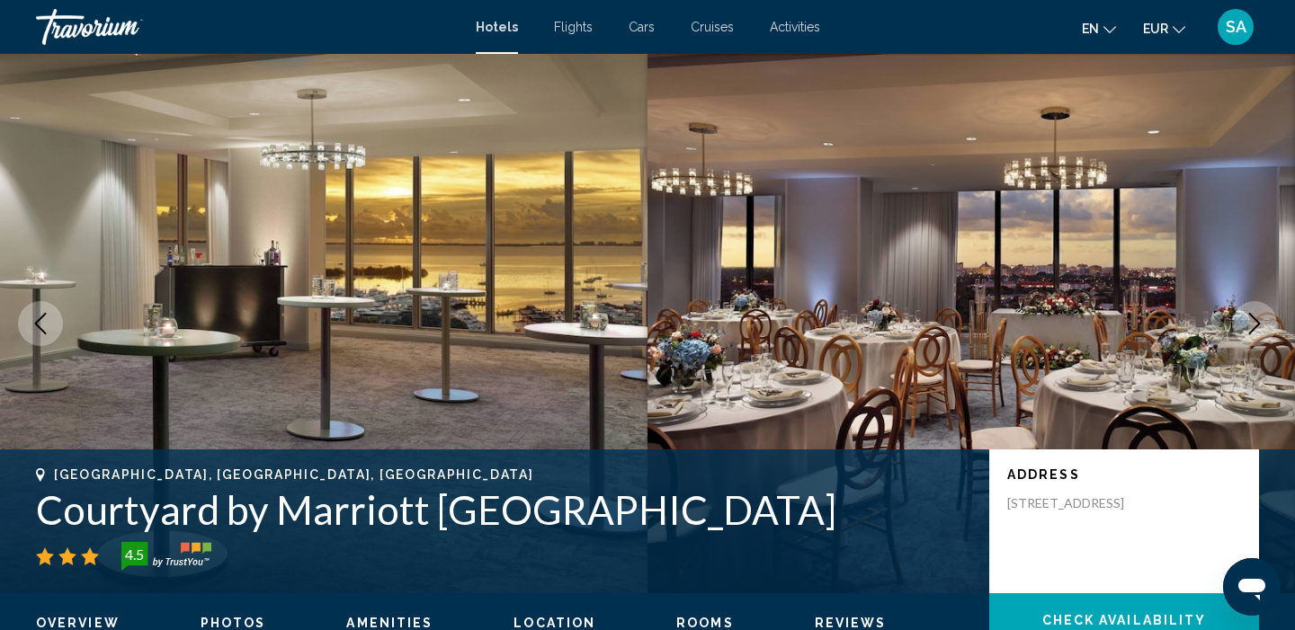
click at [1245, 324] on icon "Next image" at bounding box center [1254, 324] width 22 height 22
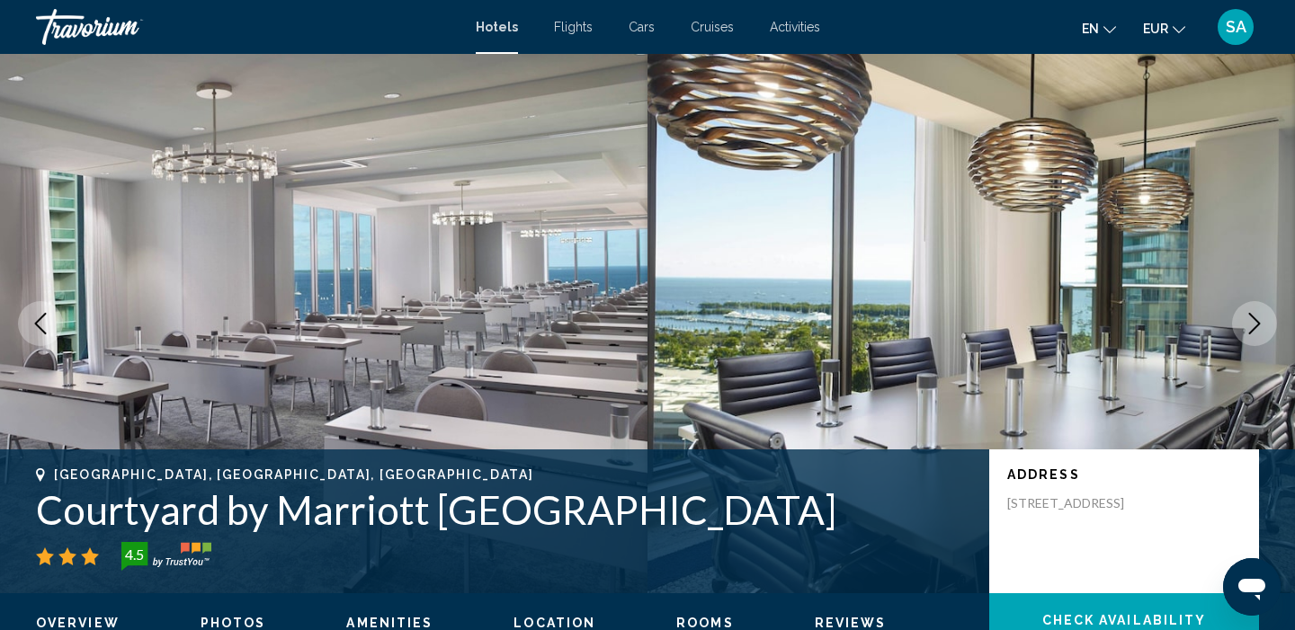
click at [1245, 324] on icon "Next image" at bounding box center [1254, 324] width 22 height 22
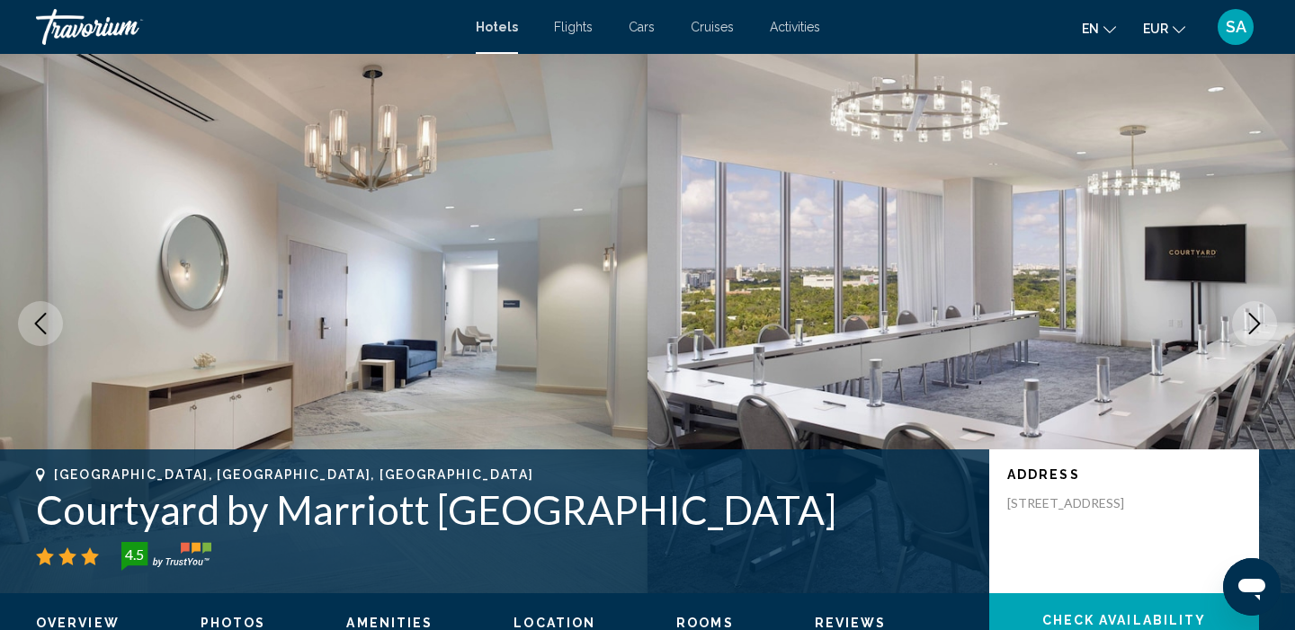
click at [1245, 325] on icon "Next image" at bounding box center [1254, 324] width 22 height 22
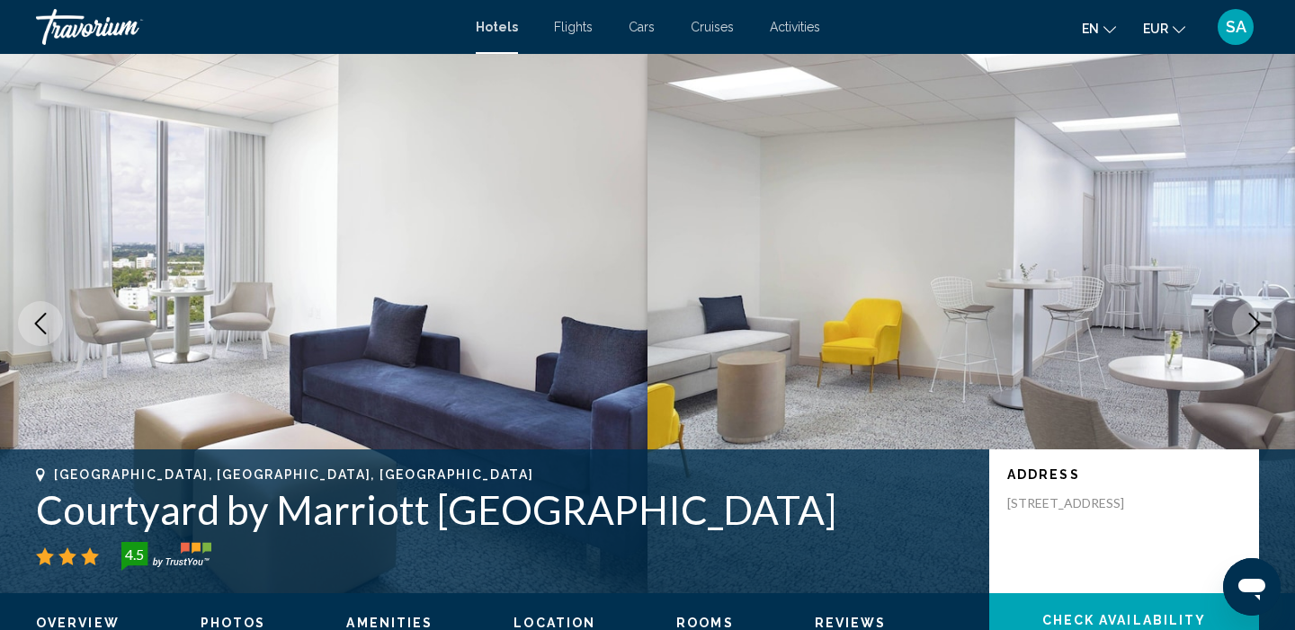
click at [1245, 325] on icon "Next image" at bounding box center [1254, 324] width 22 height 22
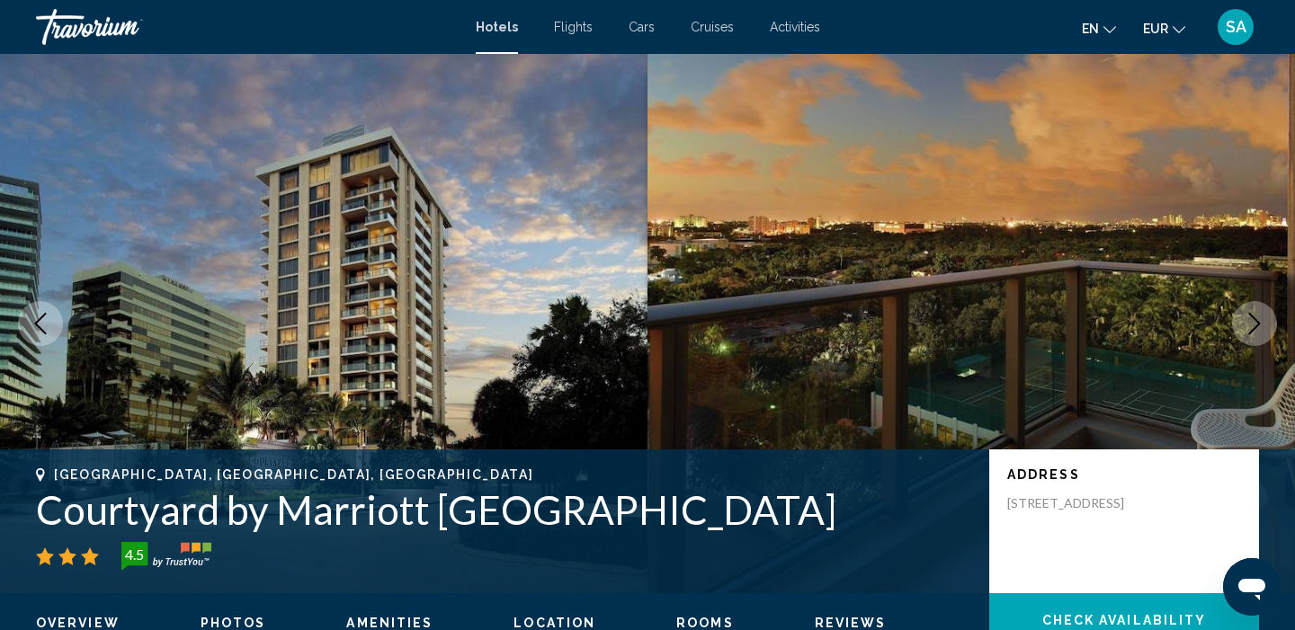
click at [1245, 325] on icon "Next image" at bounding box center [1254, 324] width 22 height 22
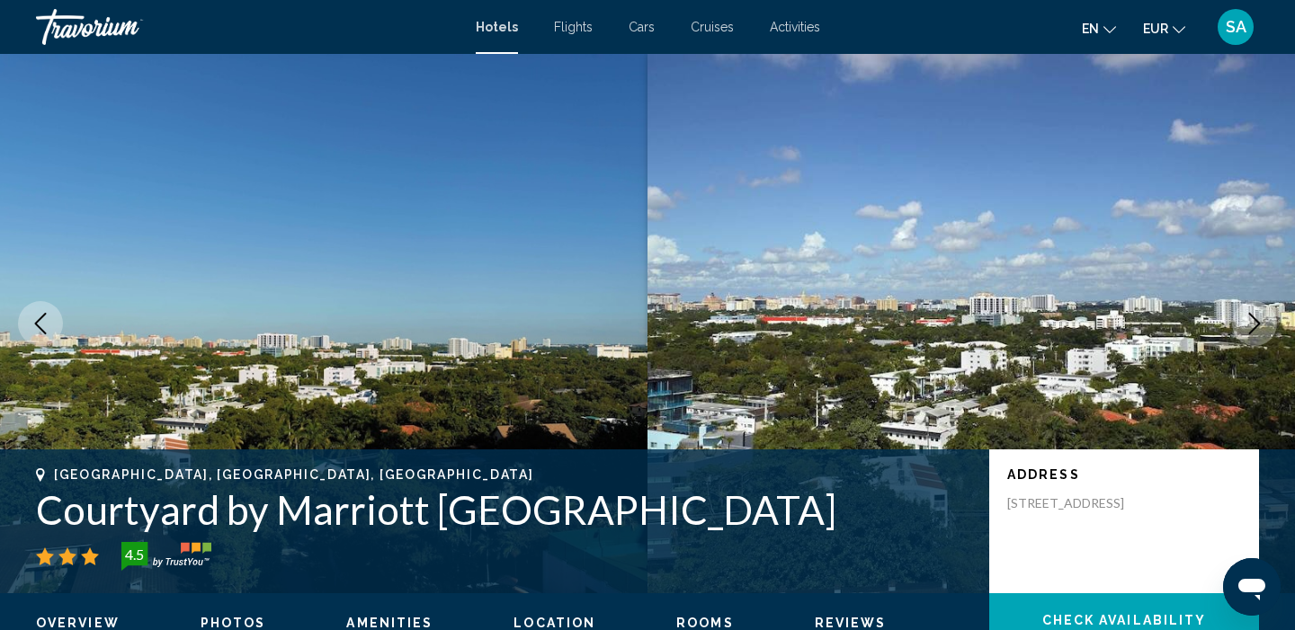
click at [1245, 325] on icon "Next image" at bounding box center [1254, 324] width 22 height 22
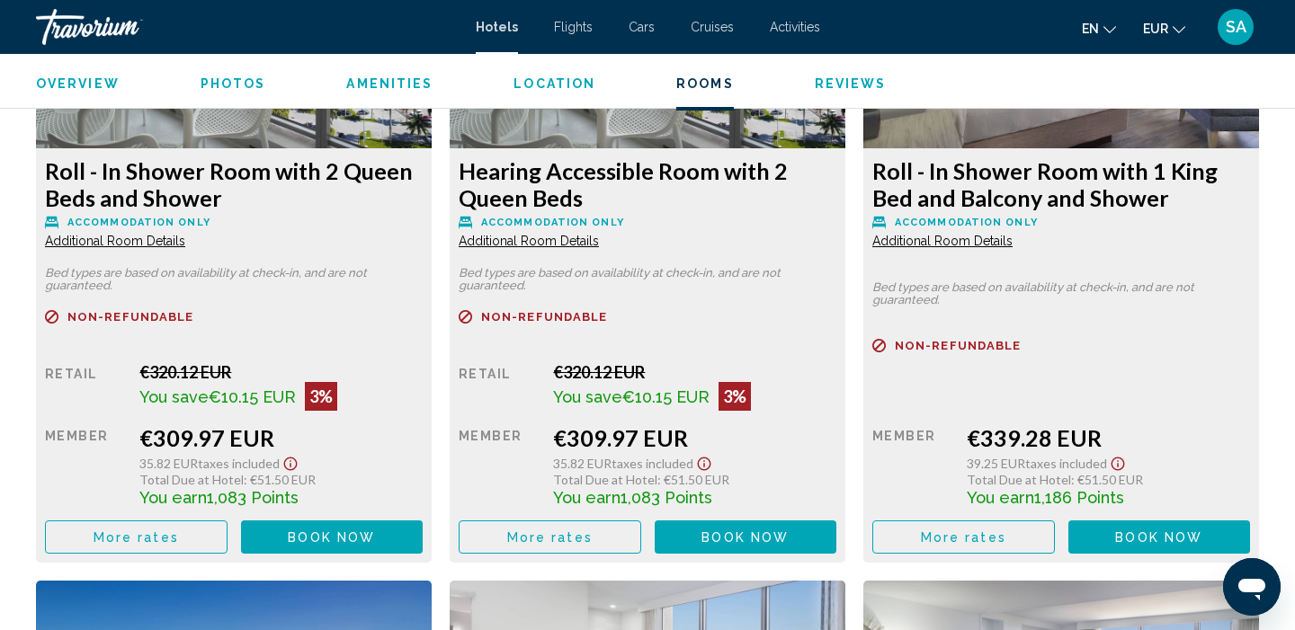
scroll to position [4506, 0]
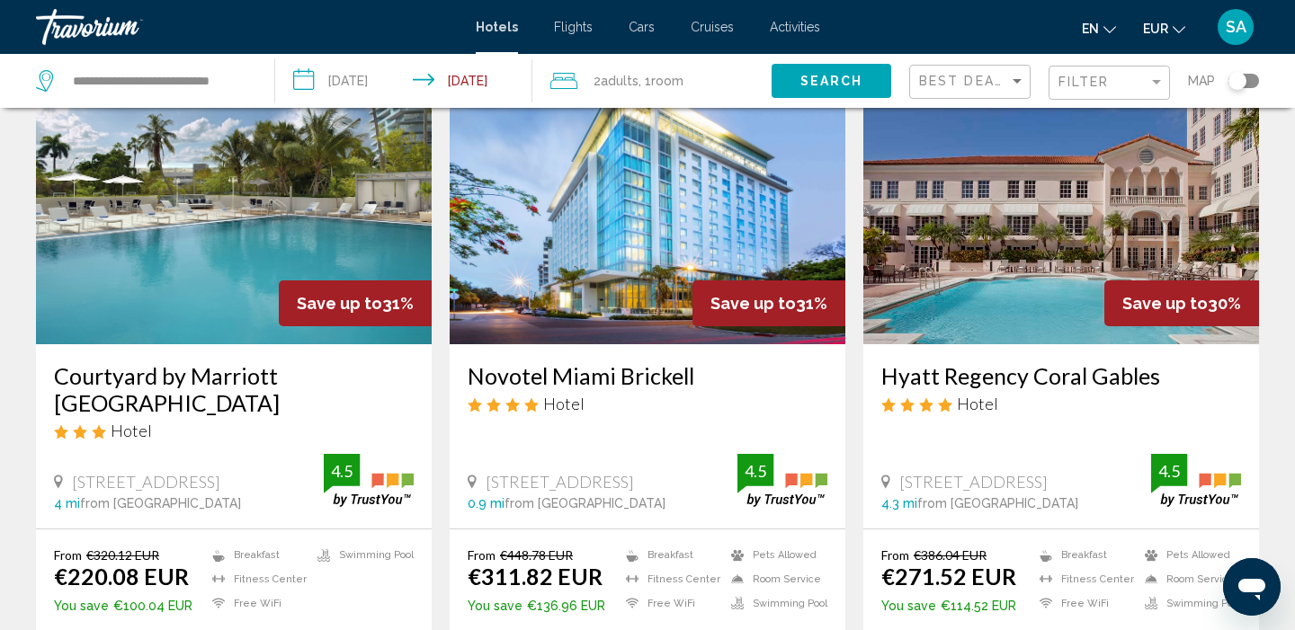
scroll to position [113, 0]
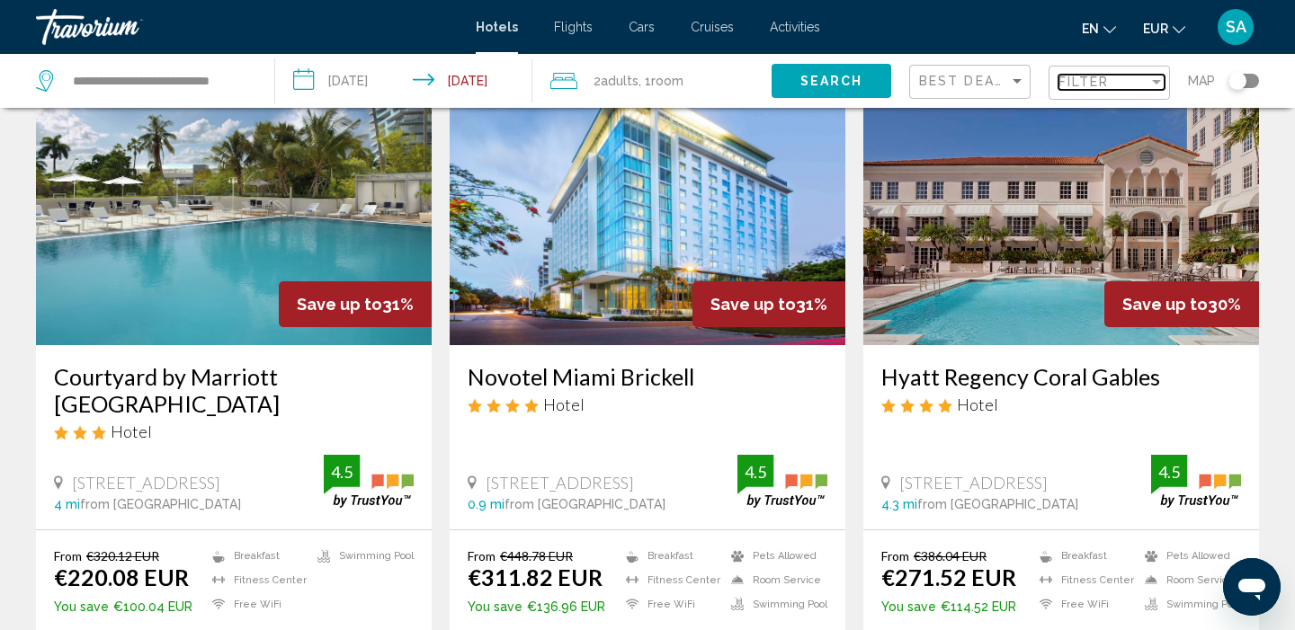
click at [1091, 81] on span "Filter" at bounding box center [1083, 82] width 51 height 14
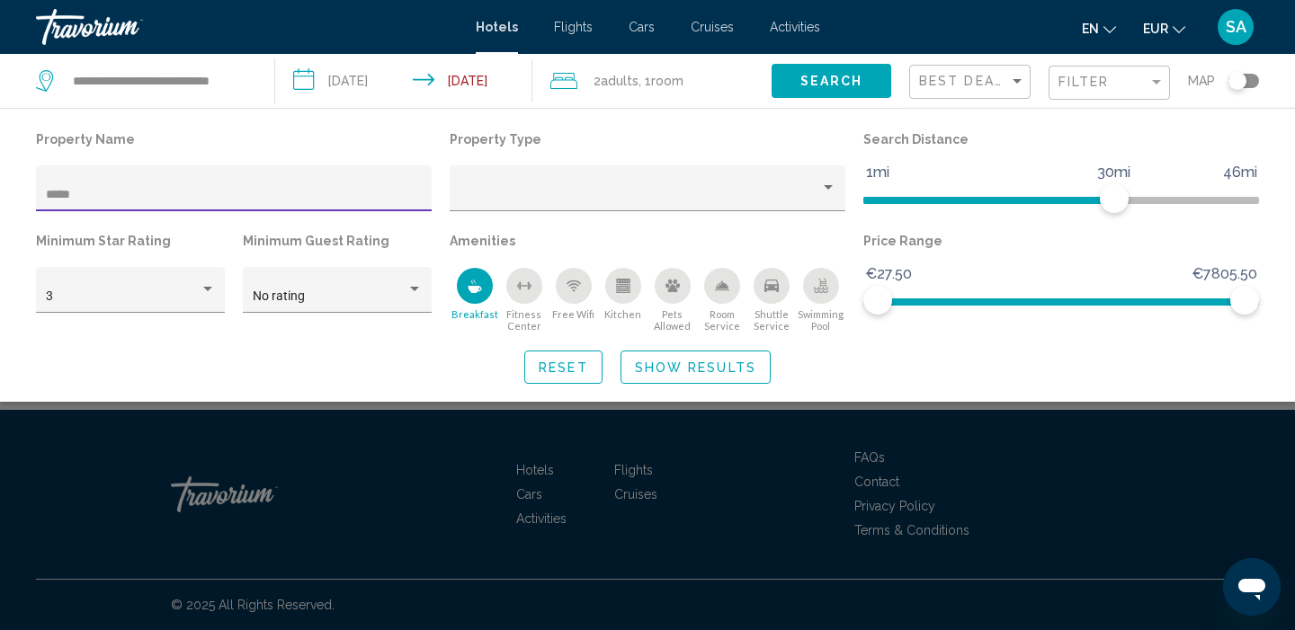
type input "*****"
click at [786, 443] on div "Search widget" at bounding box center [647, 450] width 1295 height 361
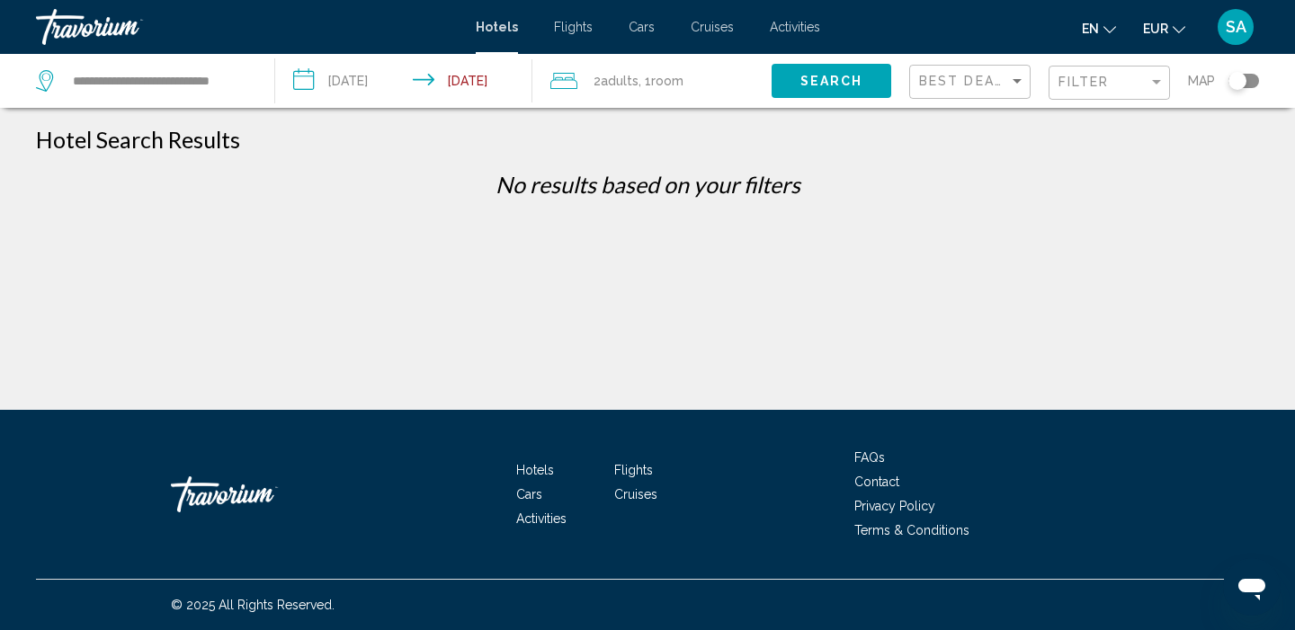
click at [1093, 91] on div "Filter" at bounding box center [1111, 83] width 106 height 33
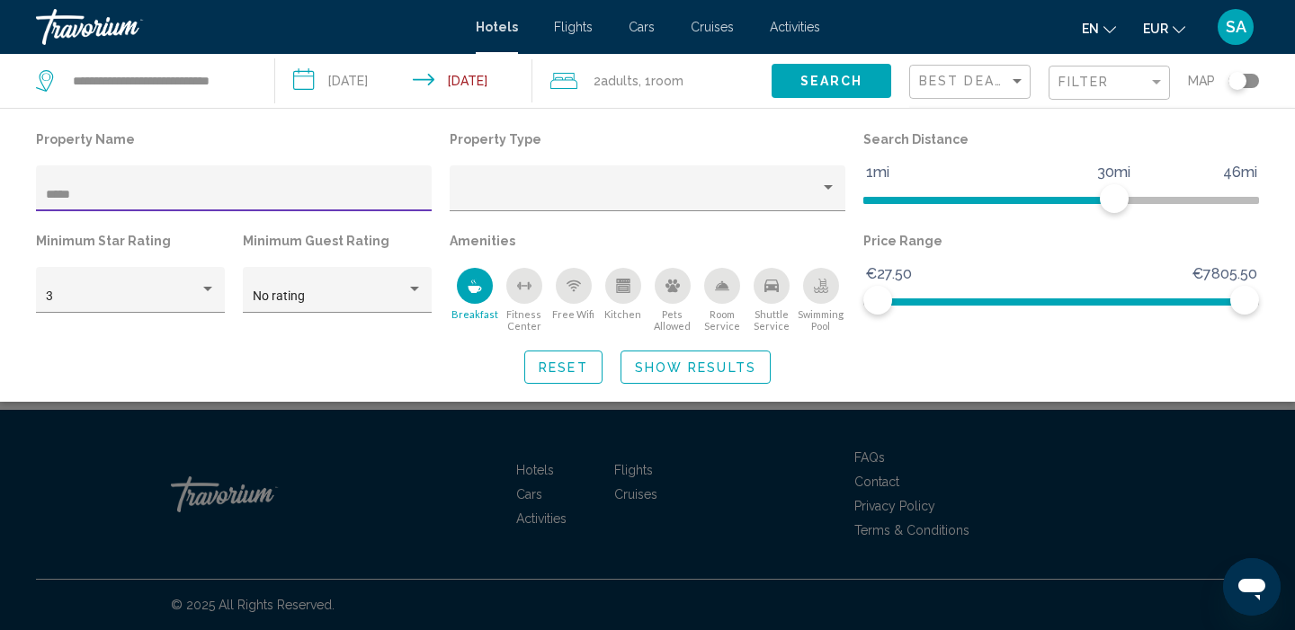
click at [471, 283] on icon "Breakfast" at bounding box center [474, 286] width 14 height 14
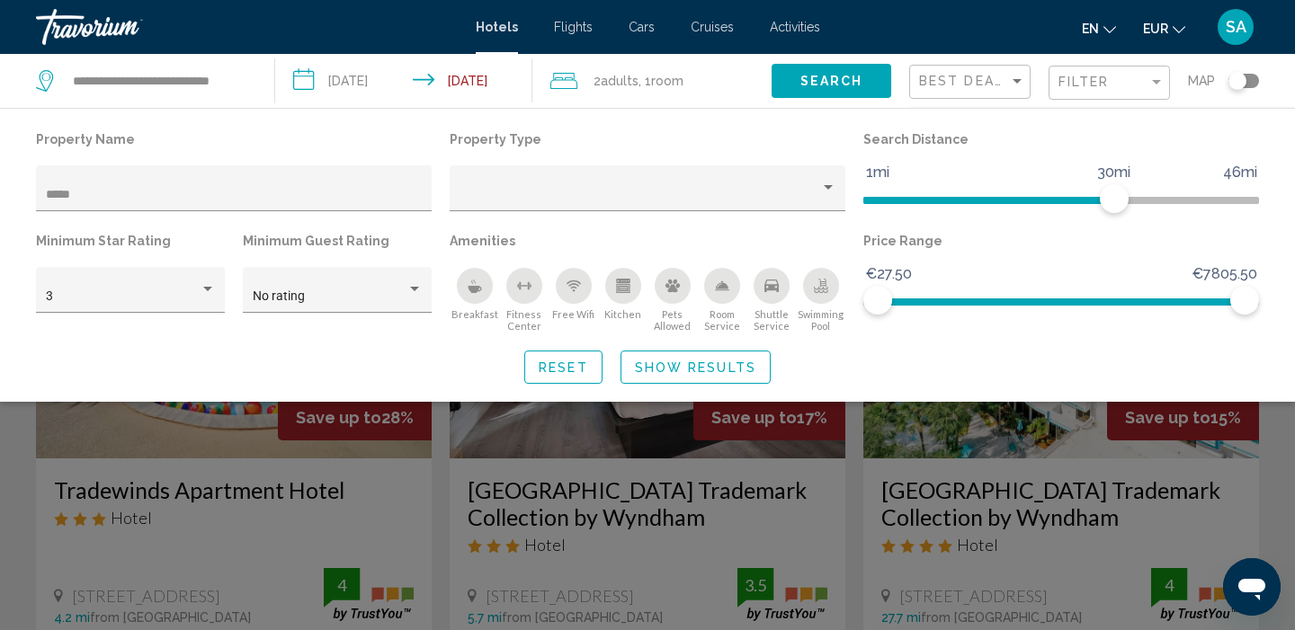
click at [330, 516] on div "Search widget" at bounding box center [647, 450] width 1295 height 361
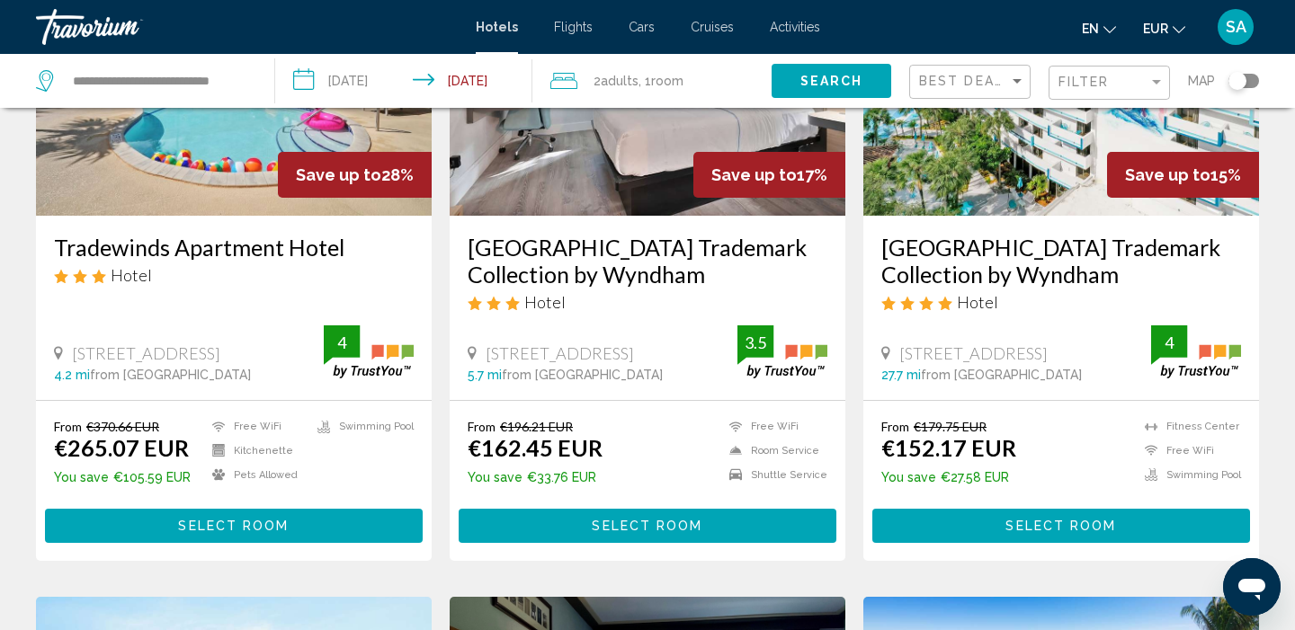
scroll to position [245, 0]
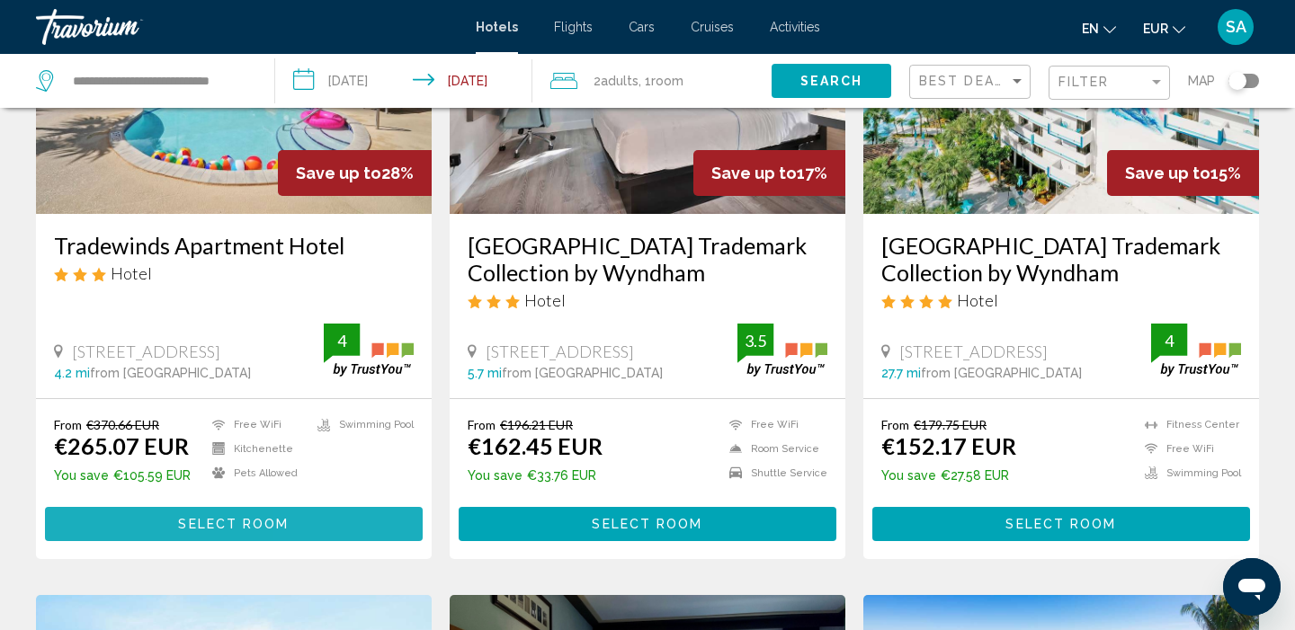
click at [330, 516] on button "Select Room" at bounding box center [234, 523] width 378 height 33
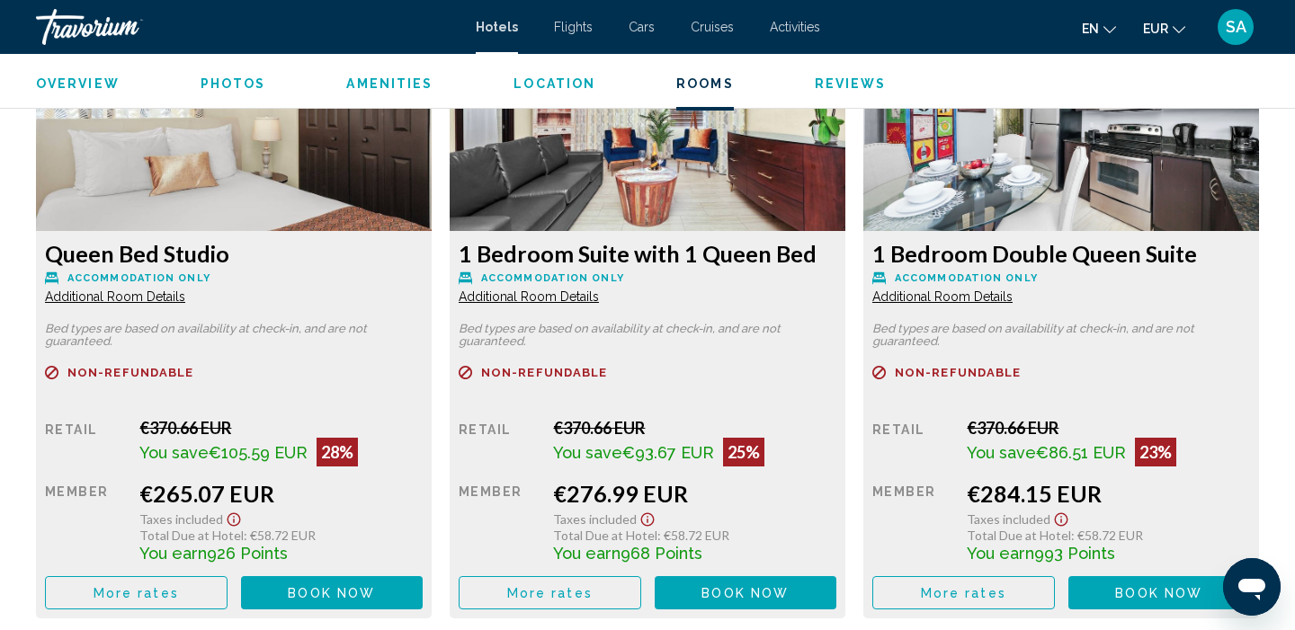
scroll to position [2541, 0]
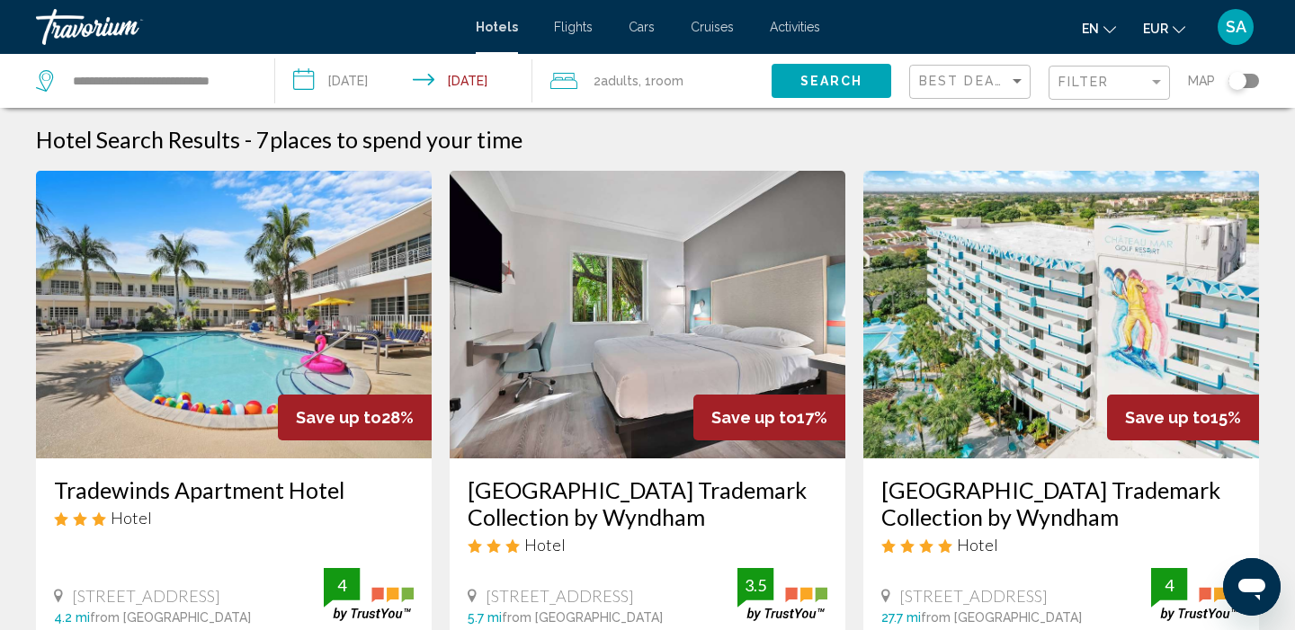
click at [841, 79] on span "Search" at bounding box center [831, 82] width 63 height 14
click at [235, 78] on input "**********" at bounding box center [159, 80] width 176 height 27
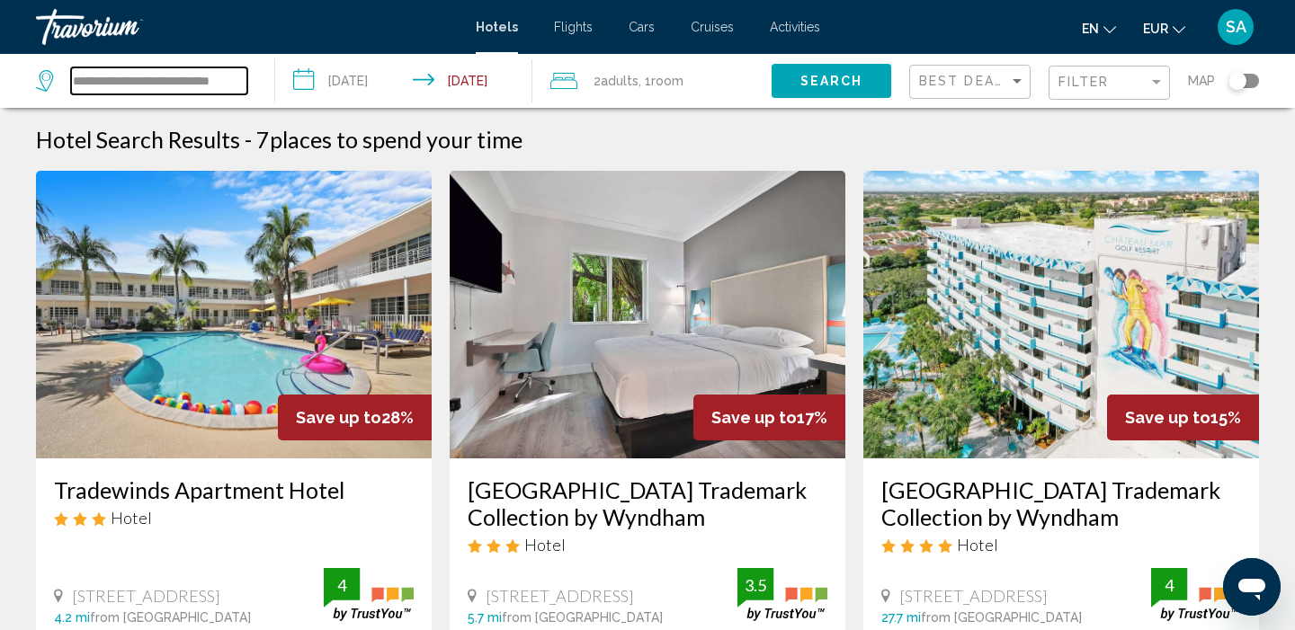
click at [235, 78] on input "**********" at bounding box center [159, 80] width 176 height 27
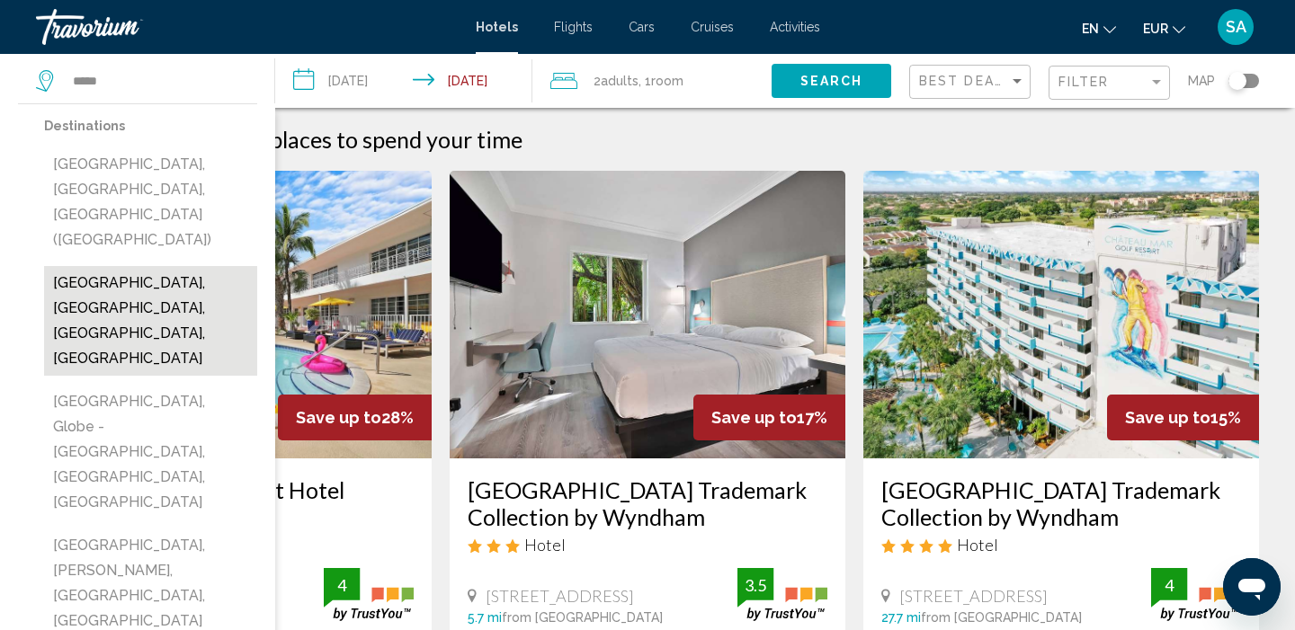
click at [167, 266] on button "[GEOGRAPHIC_DATA], [GEOGRAPHIC_DATA], [GEOGRAPHIC_DATA], [GEOGRAPHIC_DATA]" at bounding box center [150, 321] width 213 height 110
type input "**********"
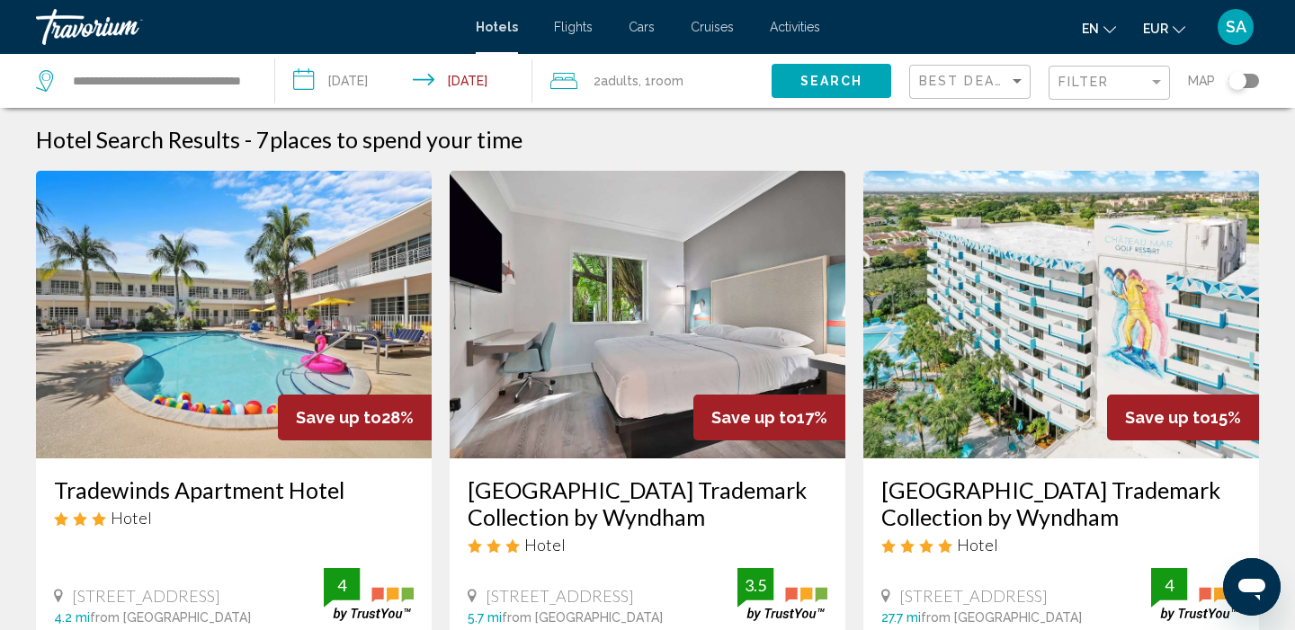
click at [843, 73] on button "Search" at bounding box center [831, 80] width 120 height 33
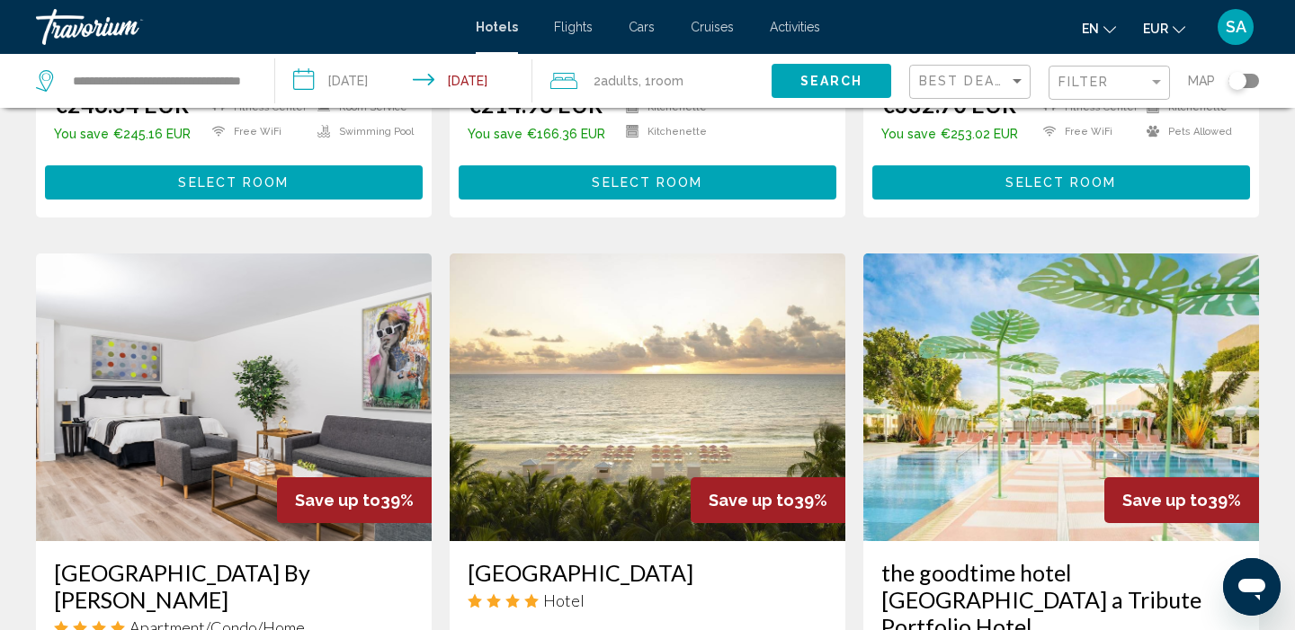
scroll to position [1291, 0]
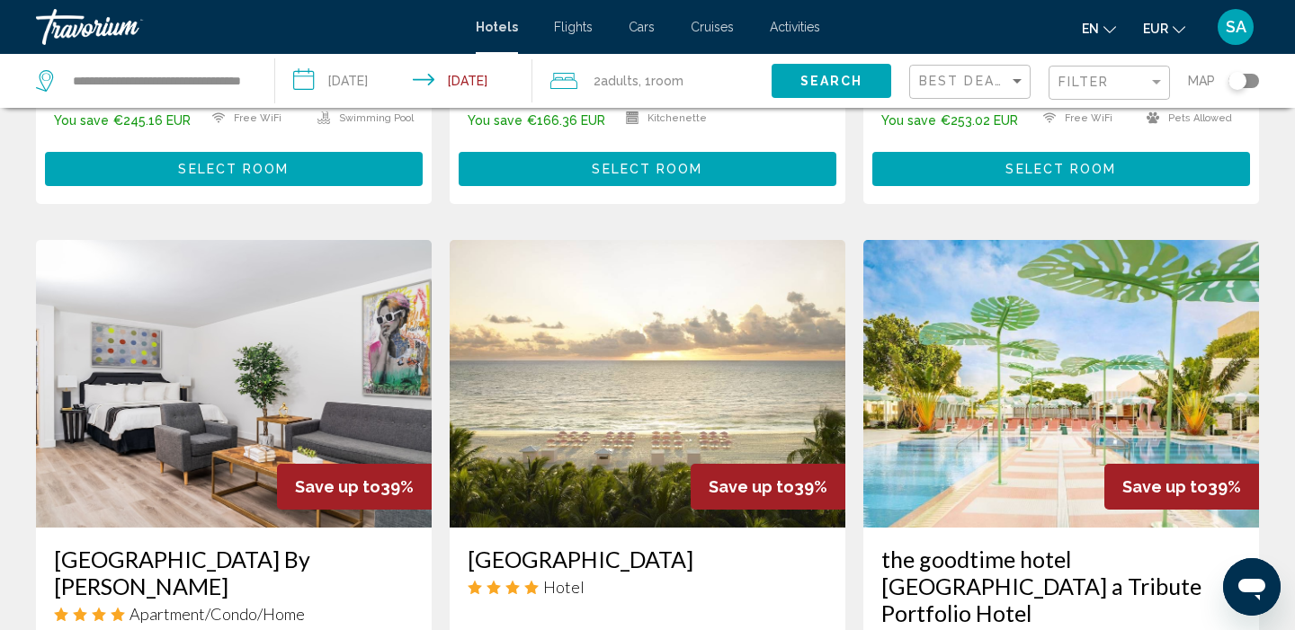
click at [1089, 72] on div "Filter" at bounding box center [1111, 83] width 106 height 33
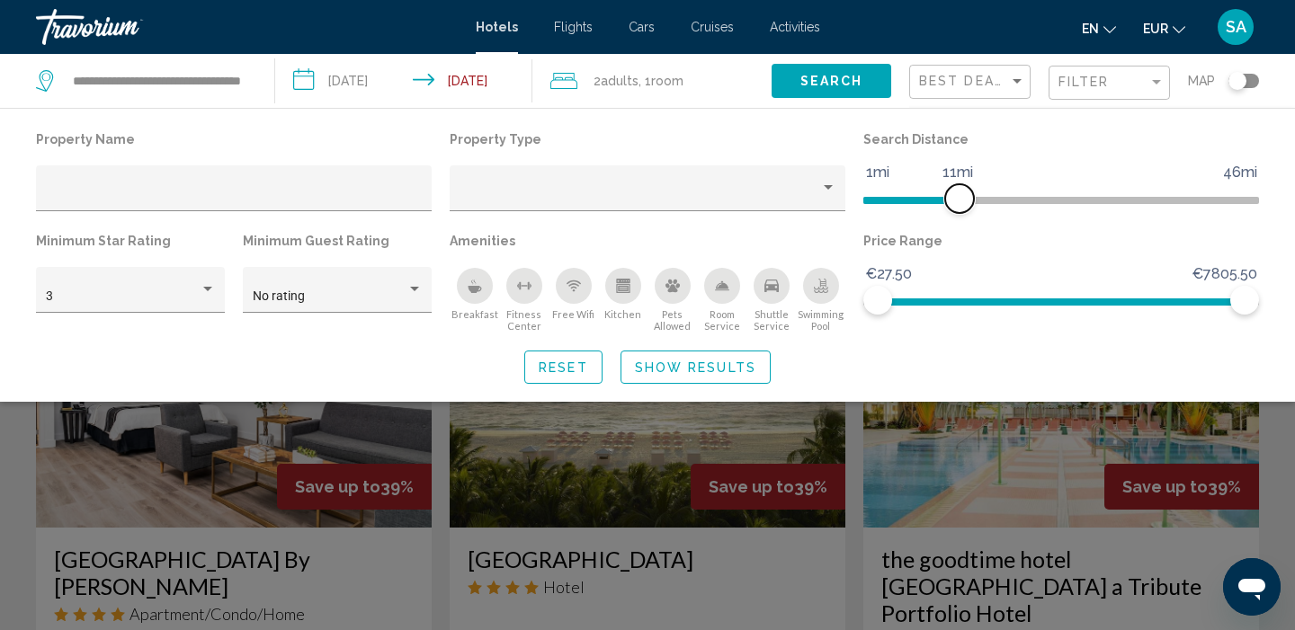
drag, startPoint x: 1119, startPoint y: 194, endPoint x: 964, endPoint y: 208, distance: 156.1
click at [964, 208] on span "Hotel Filters" at bounding box center [959, 198] width 29 height 29
click at [784, 572] on div "Search widget" at bounding box center [647, 450] width 1295 height 361
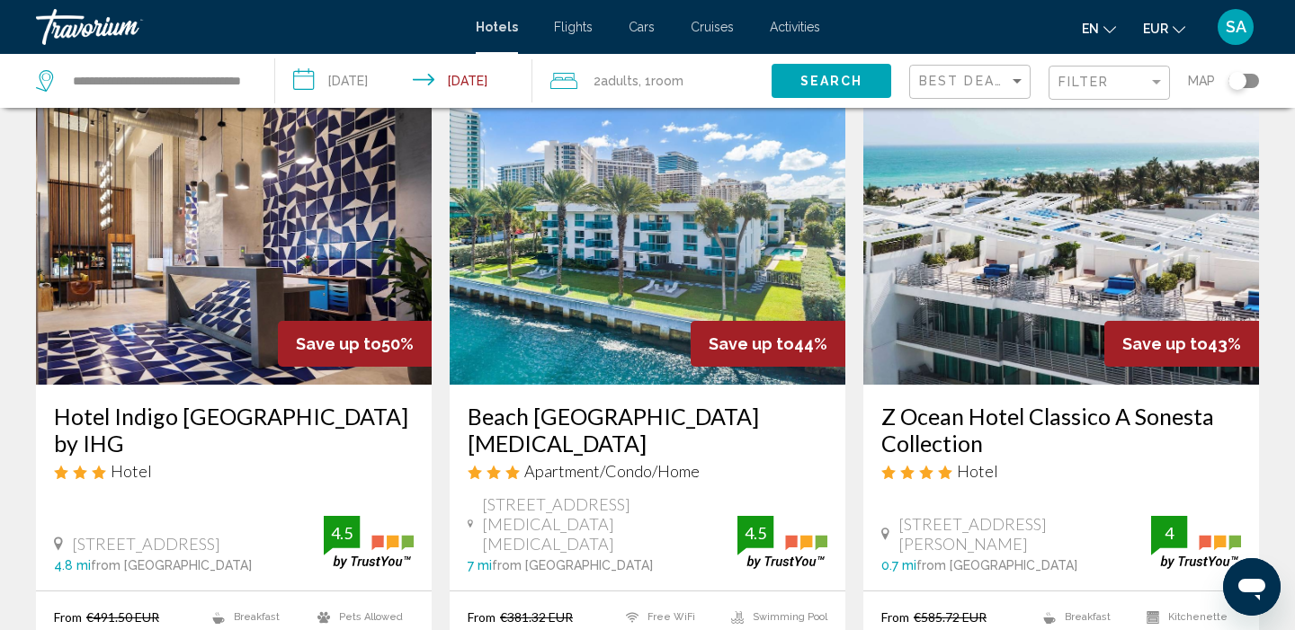
scroll to position [788, 0]
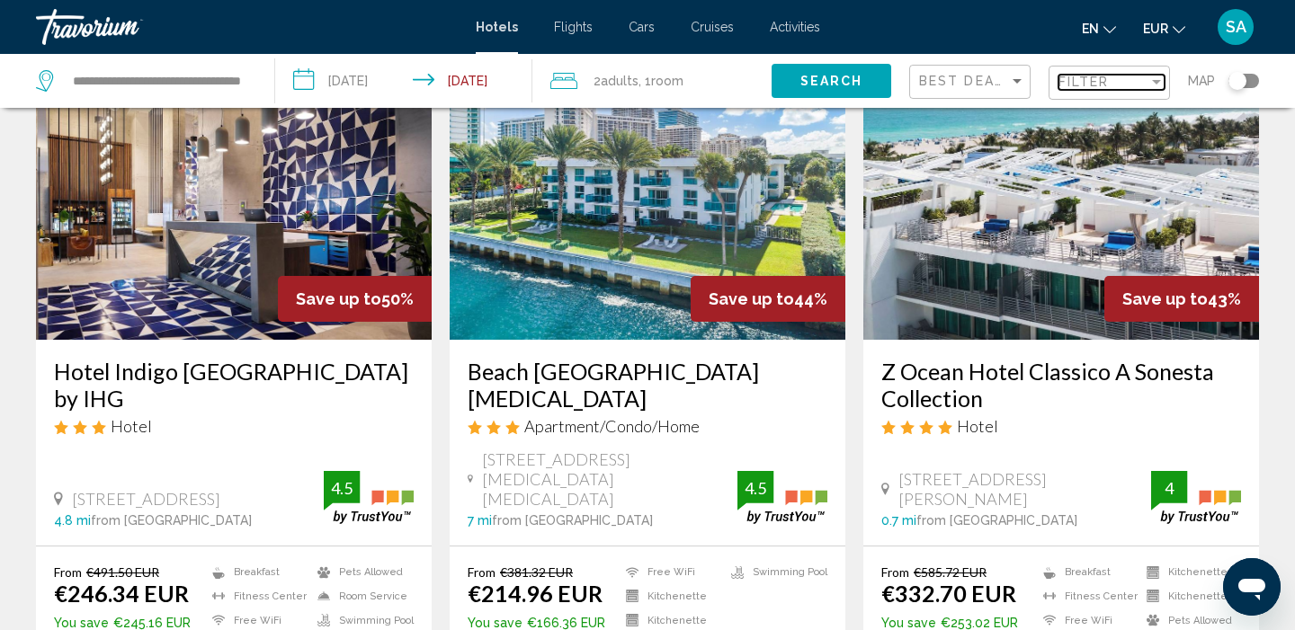
click at [1111, 78] on div "Filter" at bounding box center [1103, 82] width 90 height 14
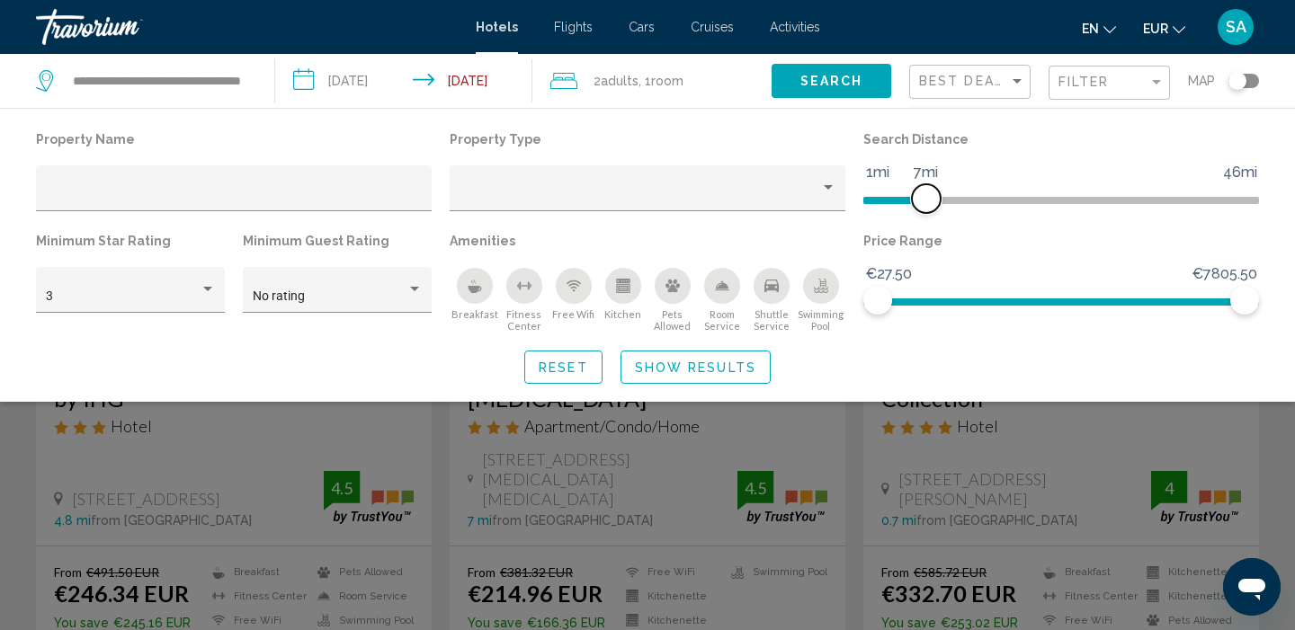
drag, startPoint x: 973, startPoint y: 197, endPoint x: 917, endPoint y: 198, distance: 55.7
click at [917, 198] on span "Hotel Filters" at bounding box center [926, 198] width 29 height 29
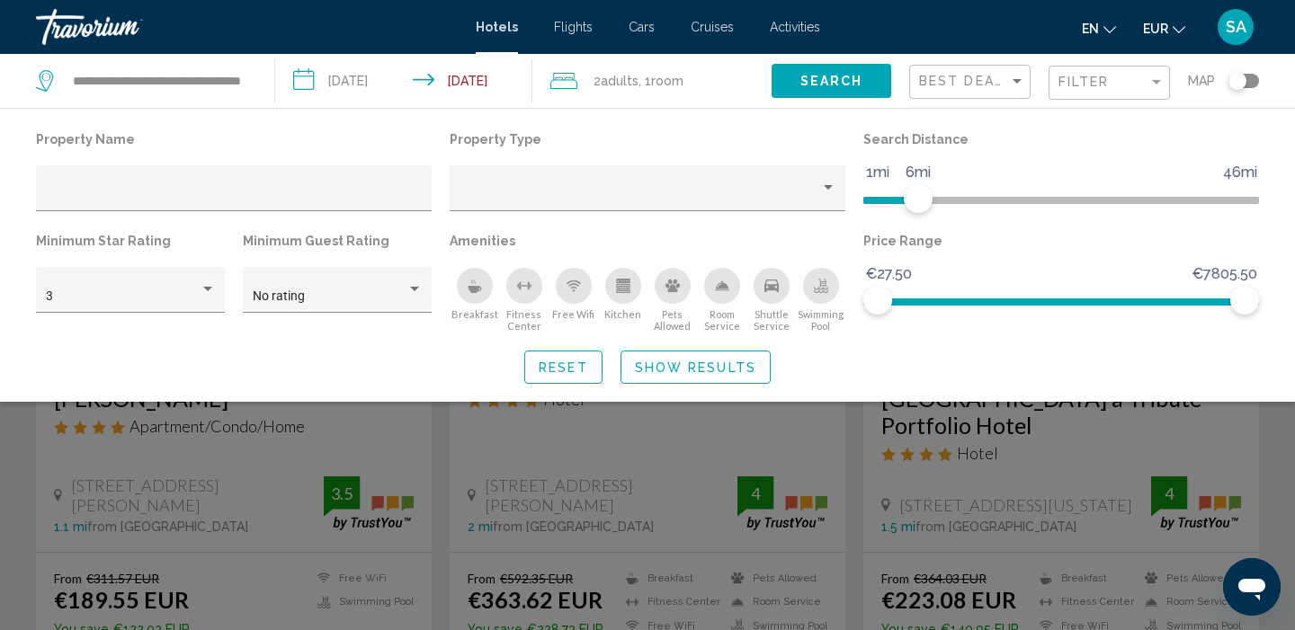
click at [843, 467] on div "Search widget" at bounding box center [647, 450] width 1295 height 361
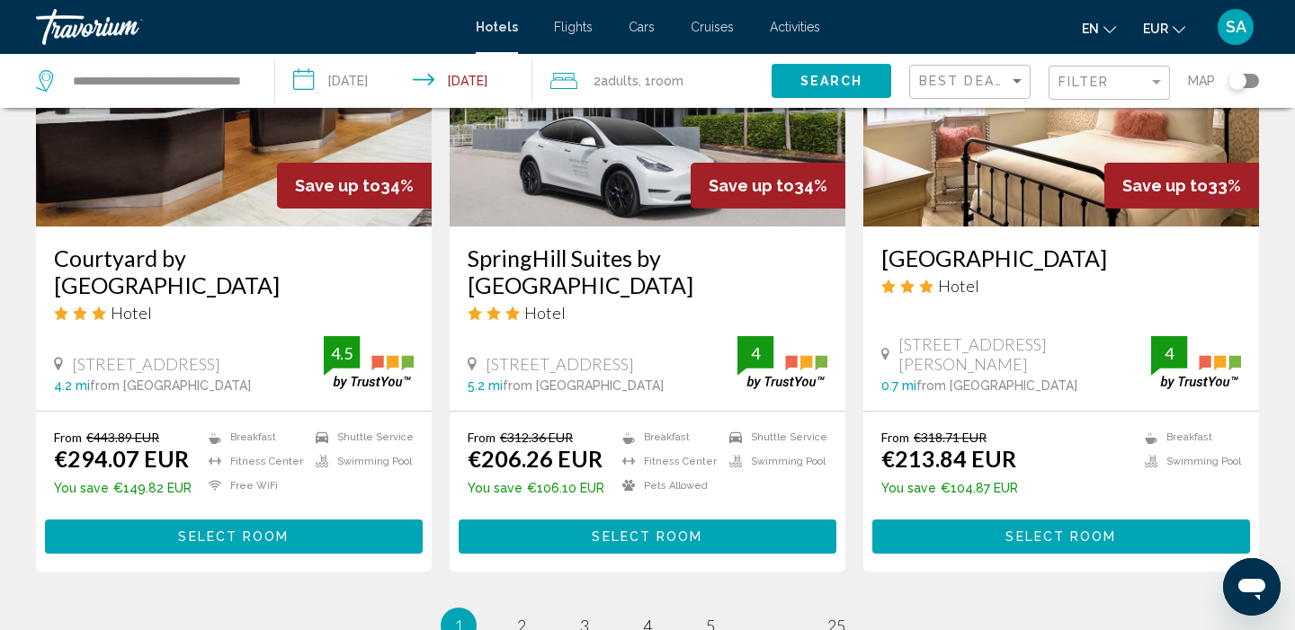
scroll to position [2272, 0]
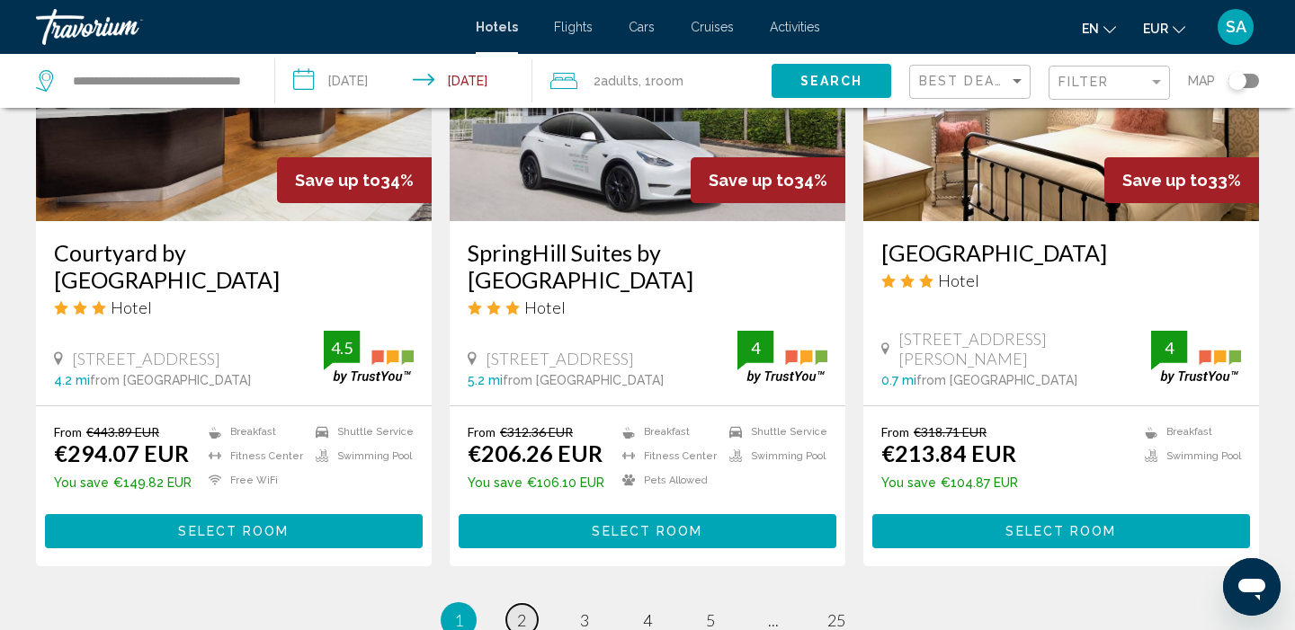
click at [523, 610] on span "2" at bounding box center [521, 620] width 9 height 20
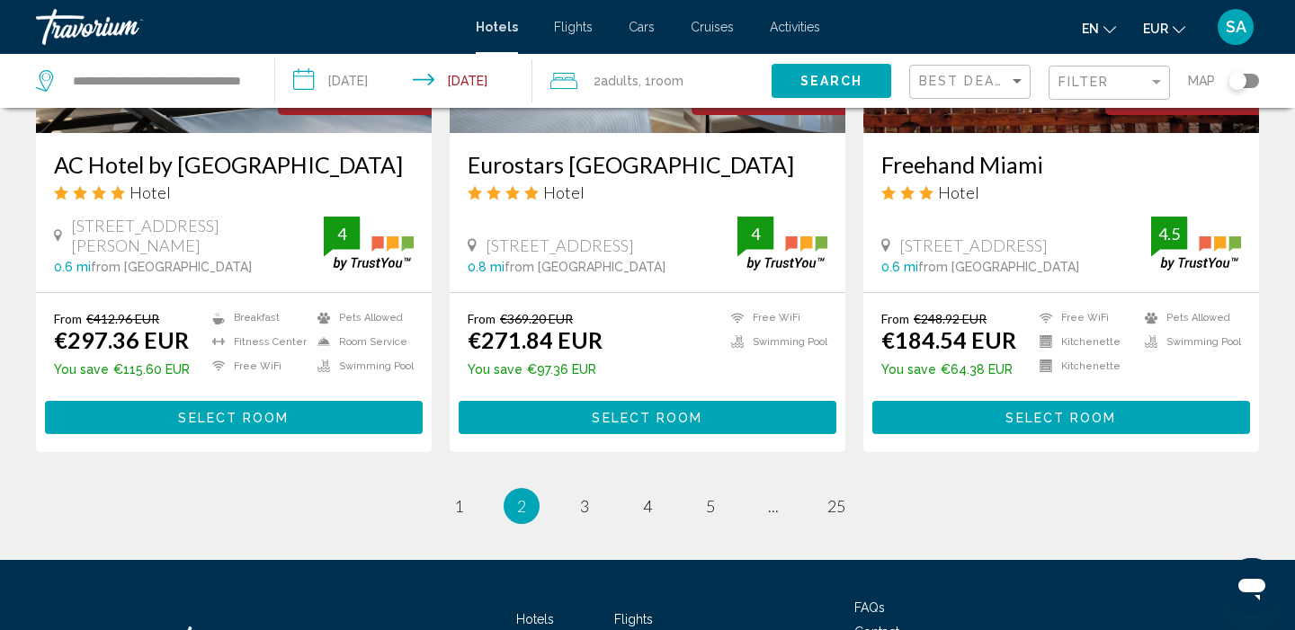
scroll to position [2293, 0]
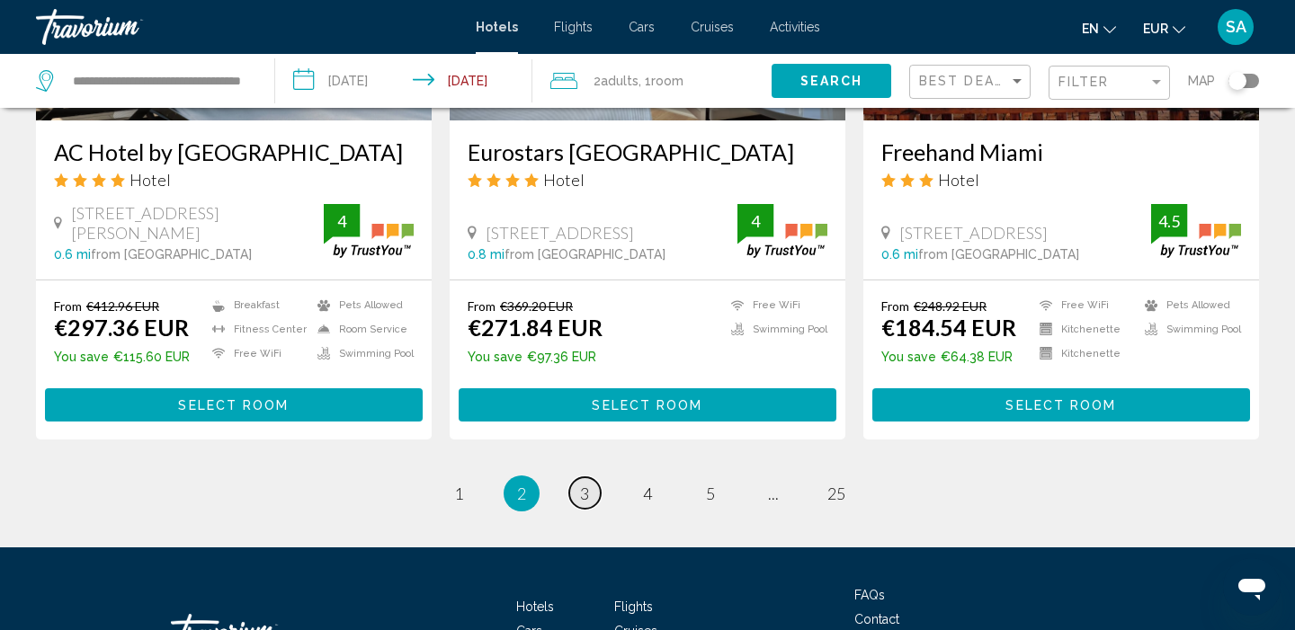
click at [585, 496] on span "3" at bounding box center [584, 494] width 9 height 20
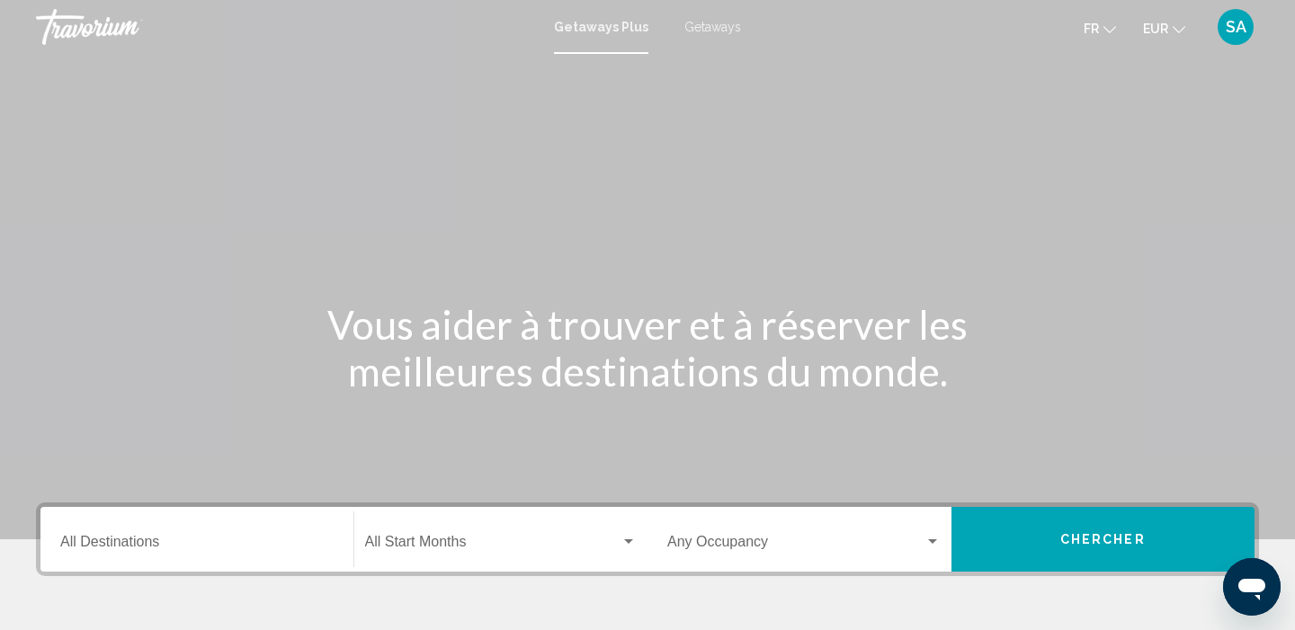
click at [706, 29] on span "Getaways" at bounding box center [712, 27] width 57 height 14
click at [226, 535] on div "Destination All Destinations" at bounding box center [196, 540] width 273 height 57
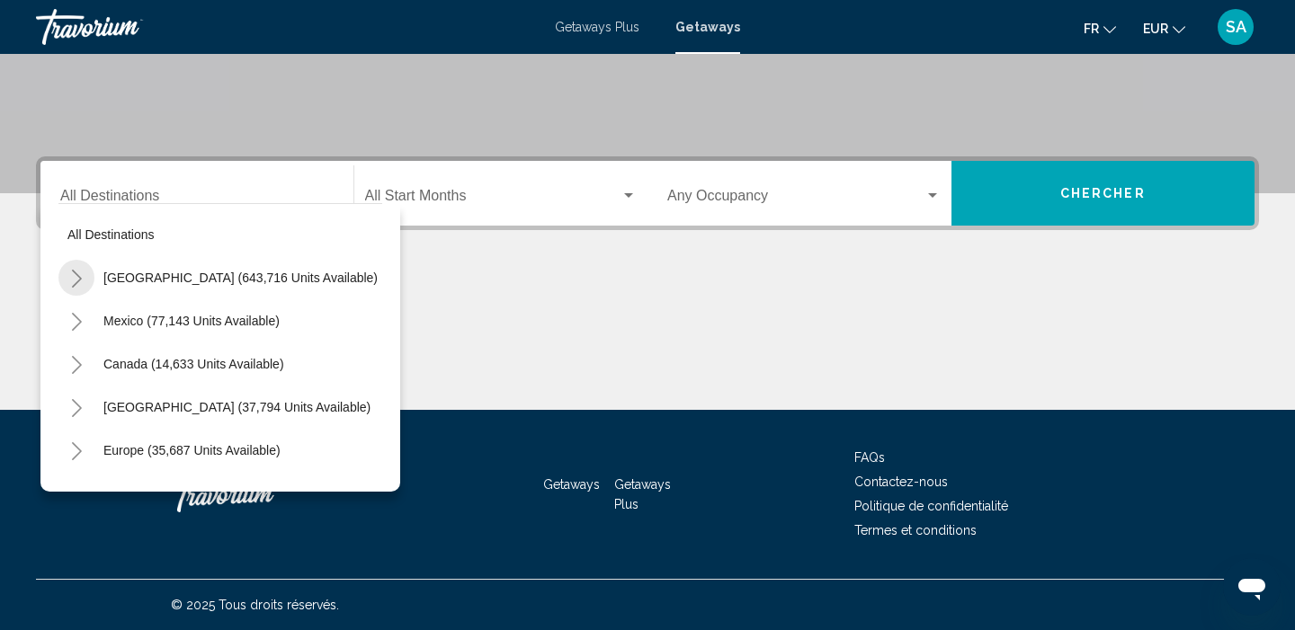
click at [70, 281] on icon "Toggle United States (643,716 units available)" at bounding box center [76, 279] width 13 height 18
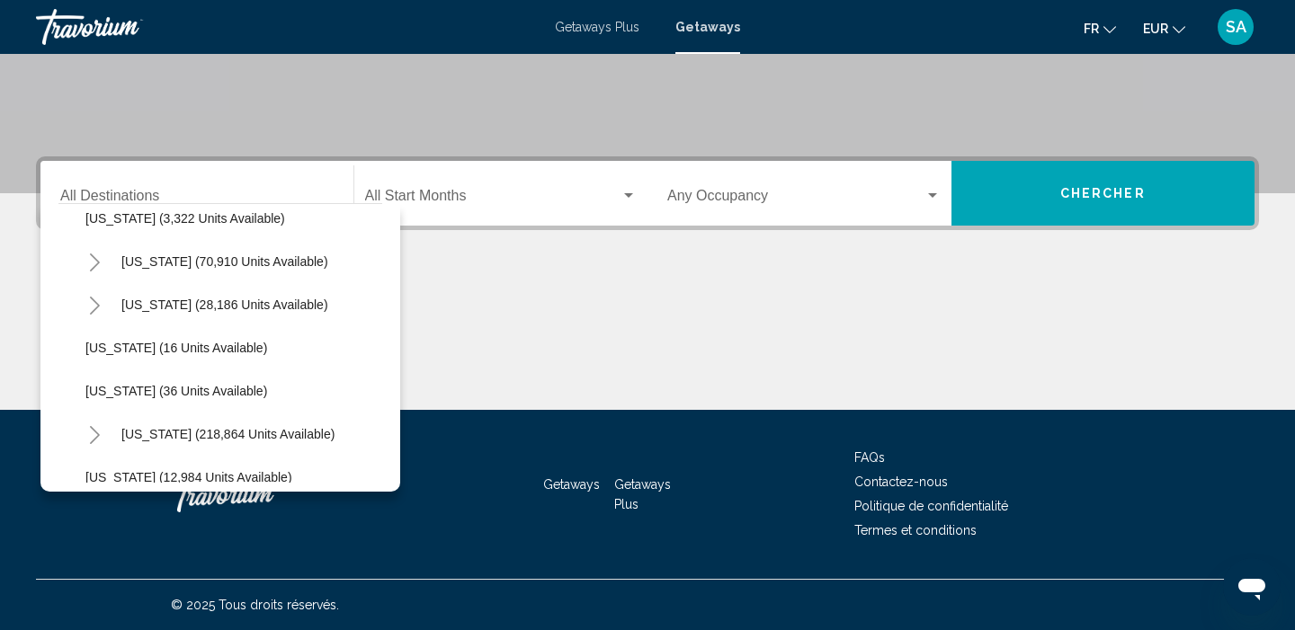
scroll to position [199, 0]
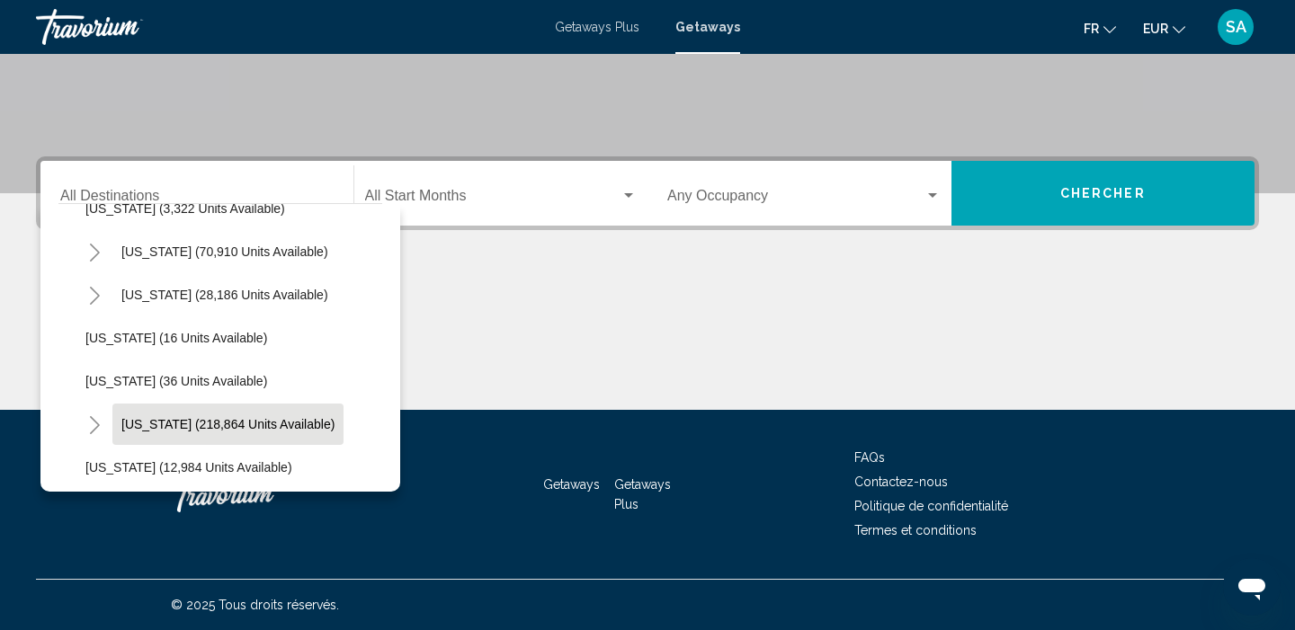
click at [143, 417] on span "Florida (218,864 units available)" at bounding box center [227, 424] width 213 height 14
type input "**********"
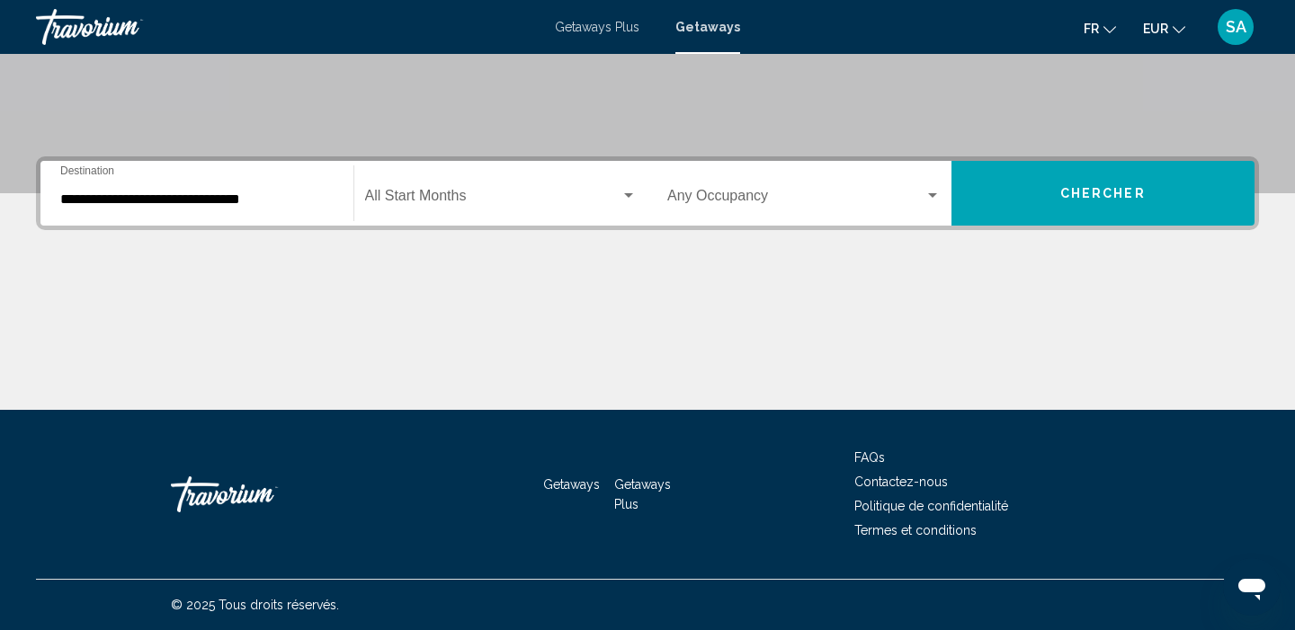
click at [485, 189] on div "Start Month All Start Months" at bounding box center [501, 193] width 272 height 57
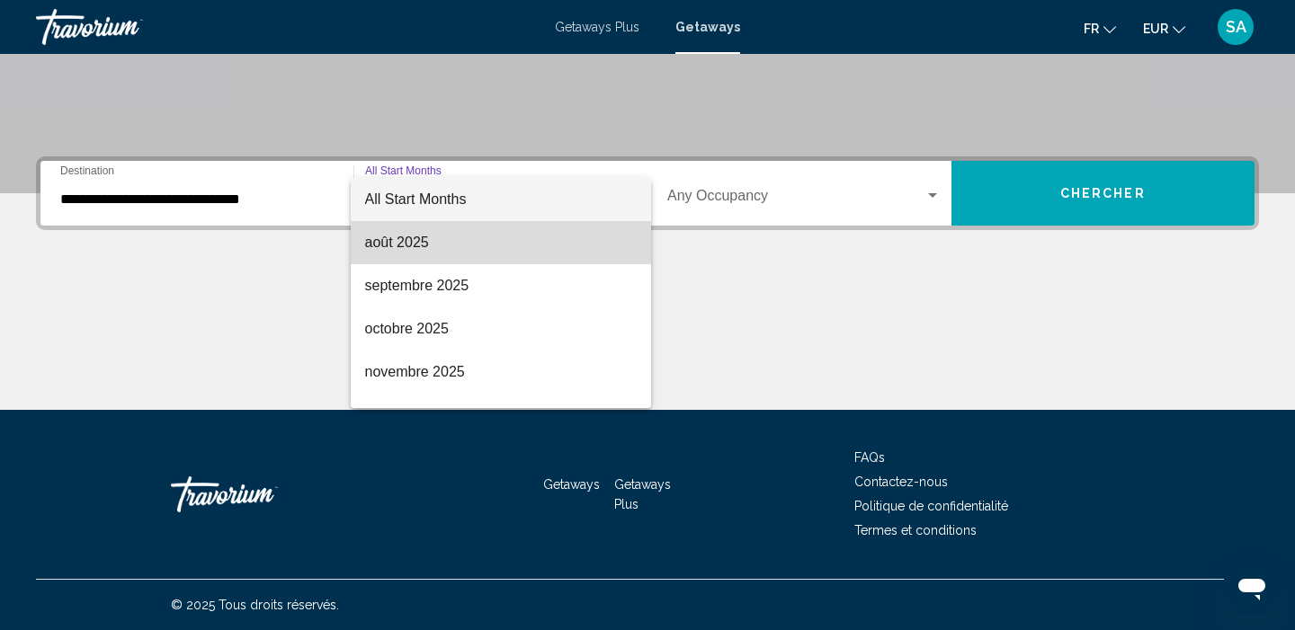
click at [461, 233] on span "août 2025" at bounding box center [501, 242] width 272 height 43
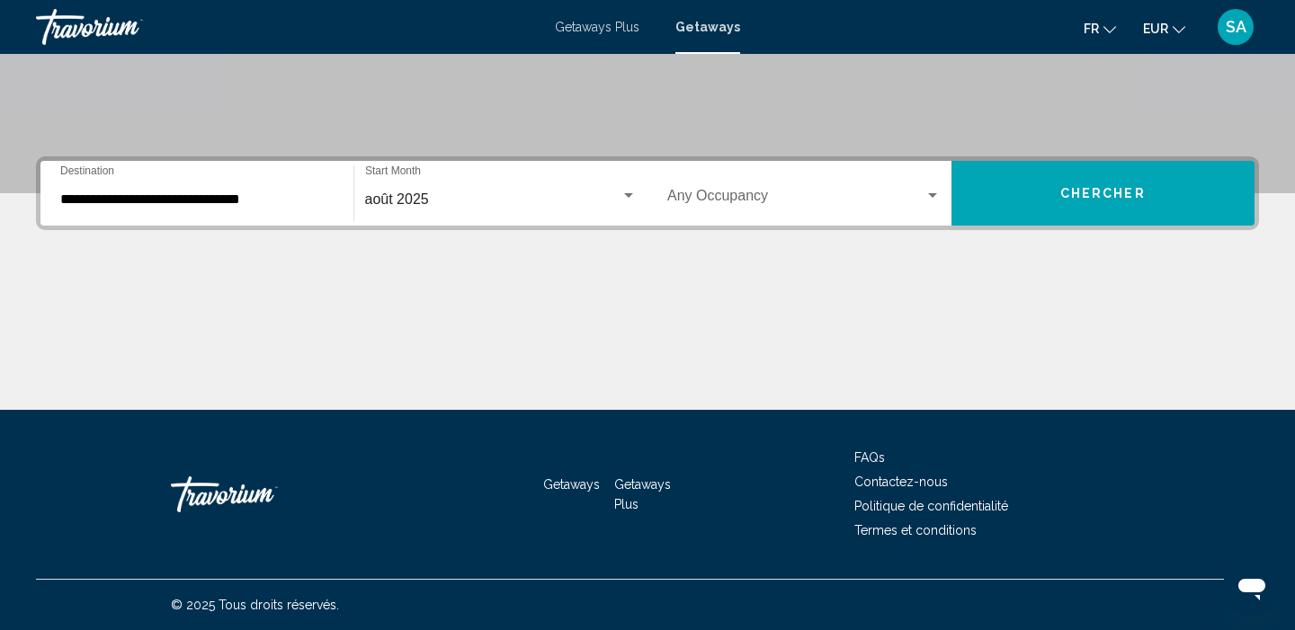
click at [711, 168] on div "Occupancy Any Occupancy" at bounding box center [803, 193] width 273 height 57
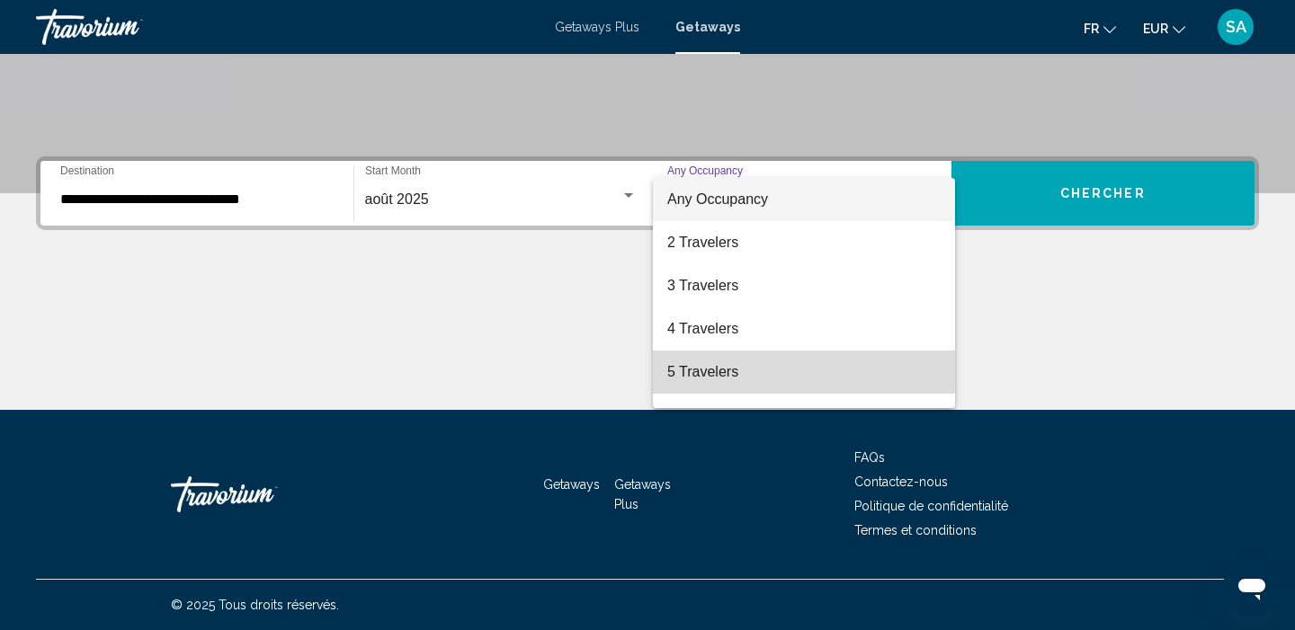
click at [699, 367] on span "5 Travelers" at bounding box center [803, 372] width 273 height 43
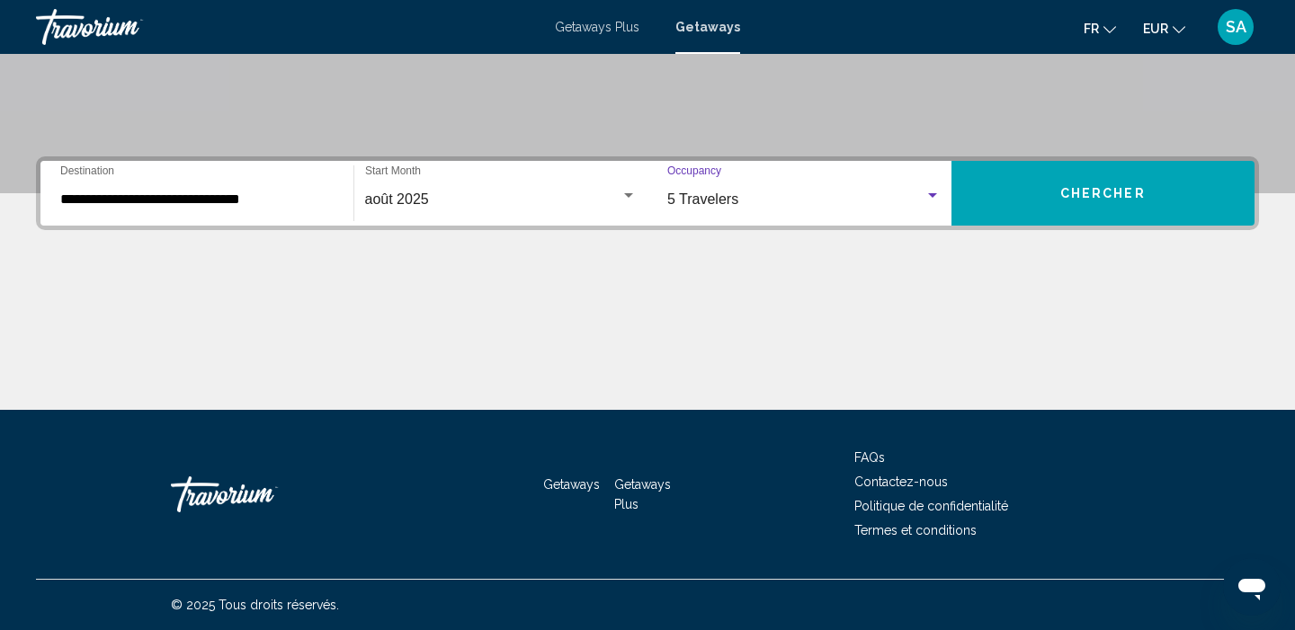
click at [1036, 190] on button "Chercher" at bounding box center [1103, 193] width 304 height 65
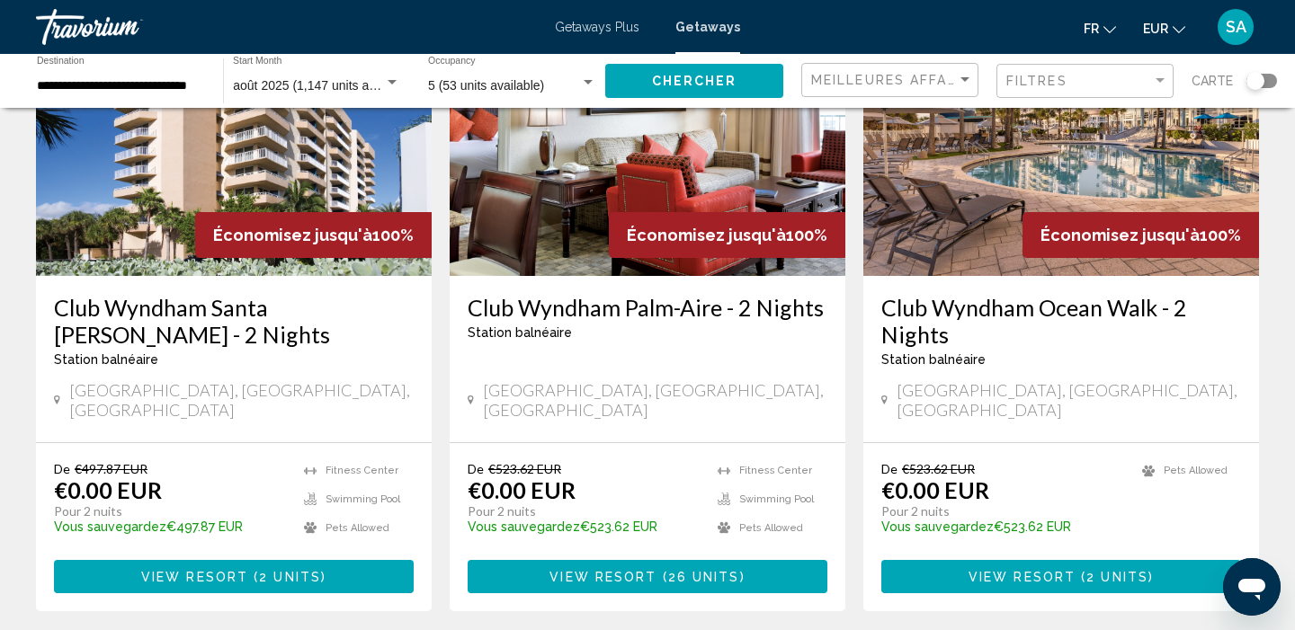
scroll to position [206, 0]
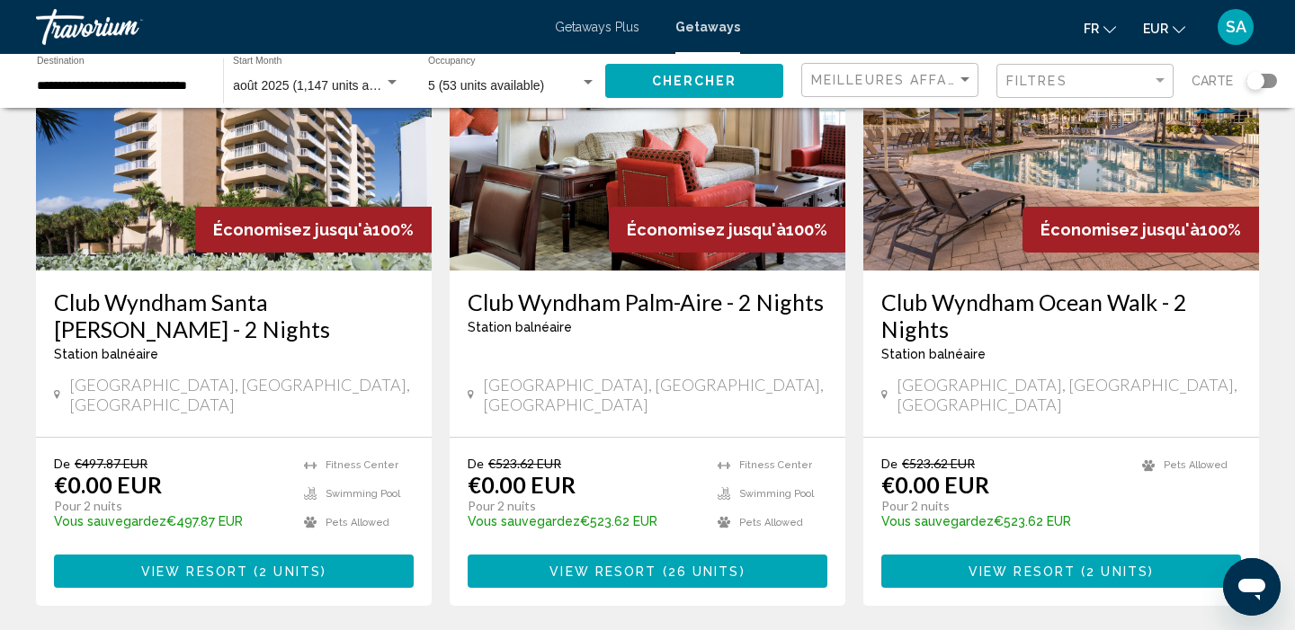
click at [555, 199] on img "Main content" at bounding box center [648, 127] width 396 height 288
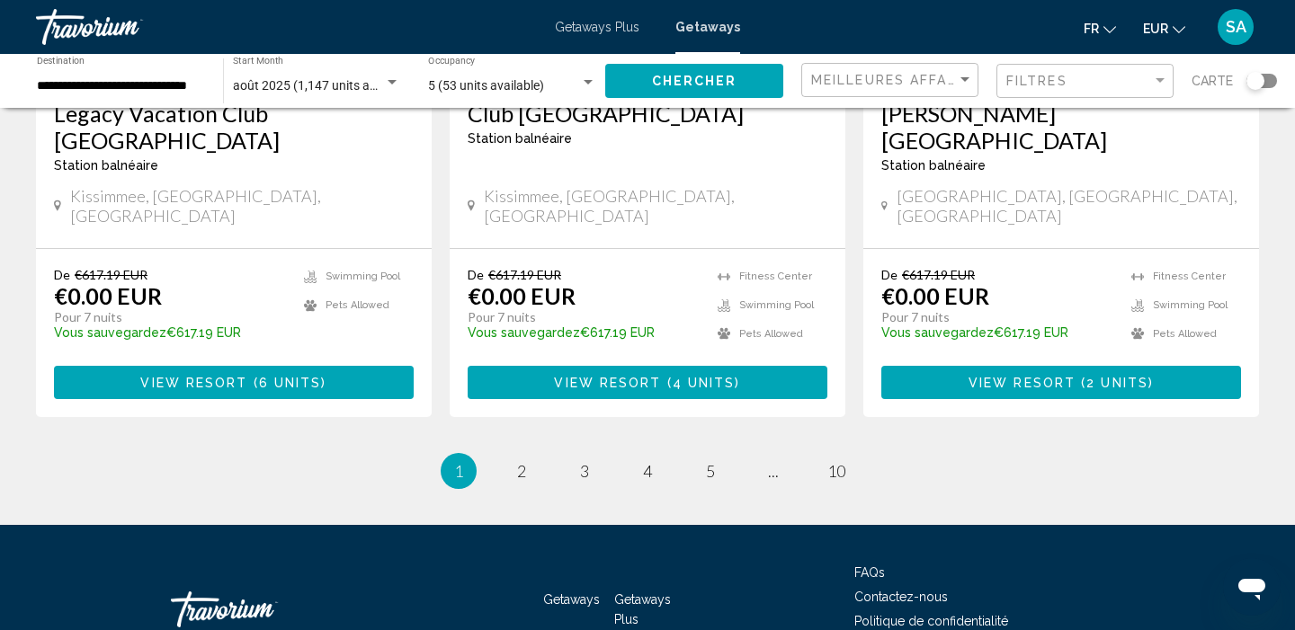
scroll to position [2405, 0]
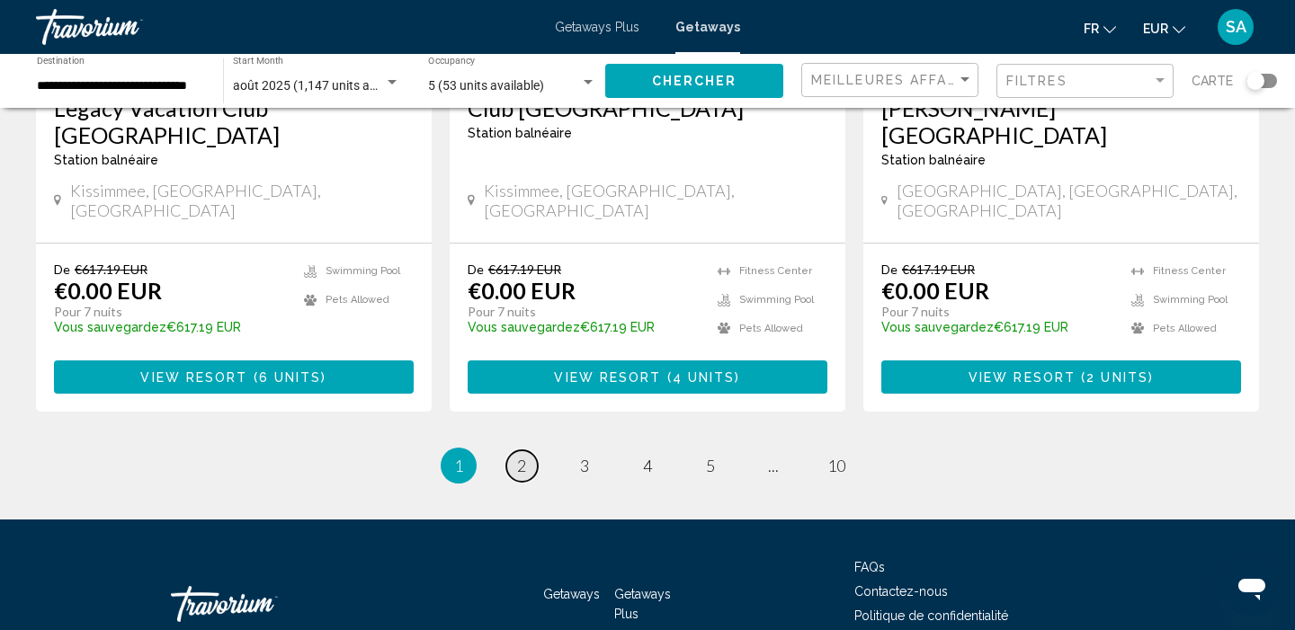
click at [518, 456] on span "2" at bounding box center [521, 466] width 9 height 20
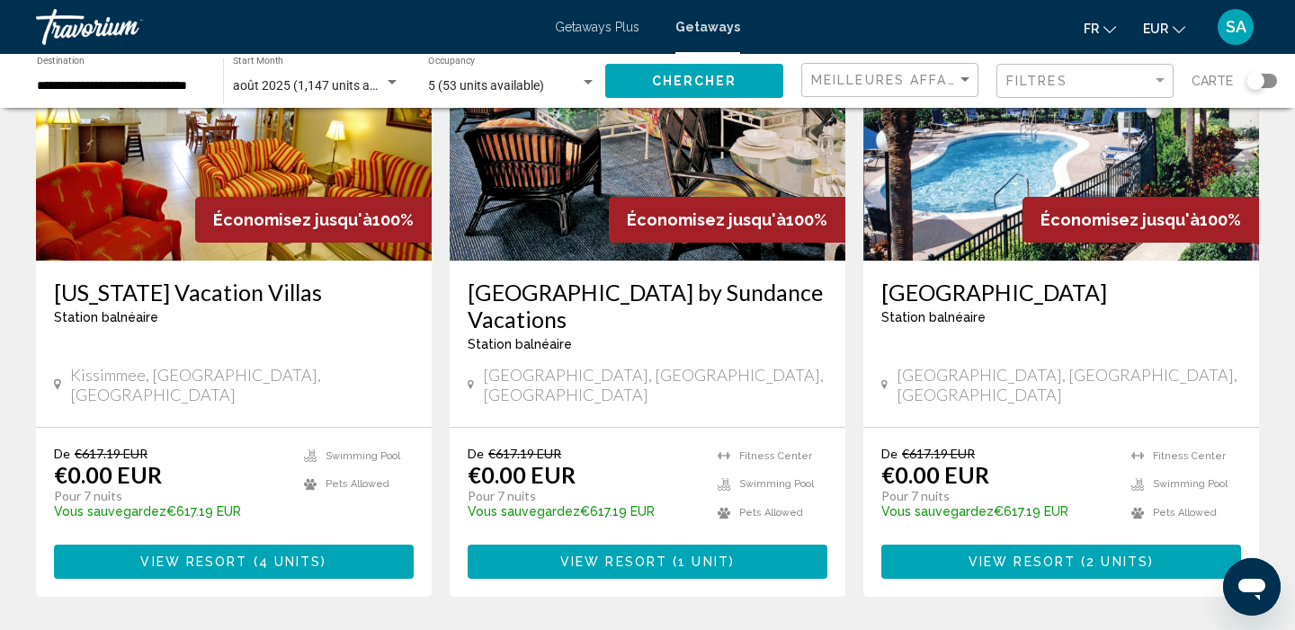
scroll to position [879, 0]
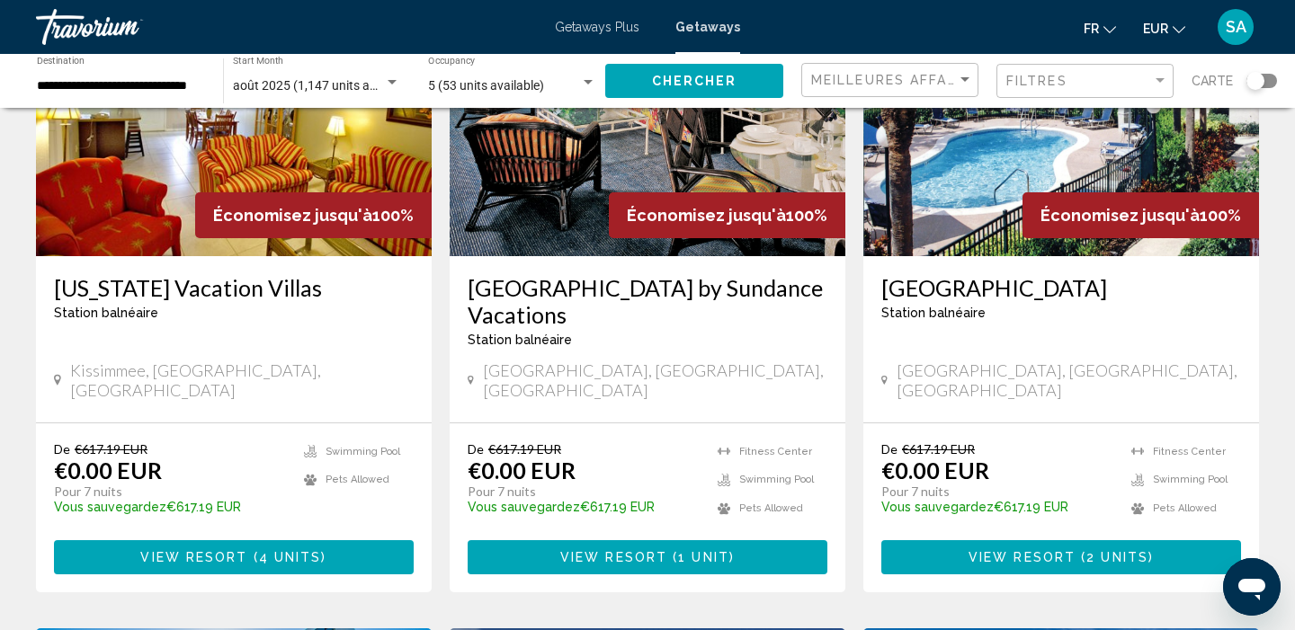
click at [555, 540] on button "View Resort ( 1 unit )" at bounding box center [647, 556] width 360 height 33
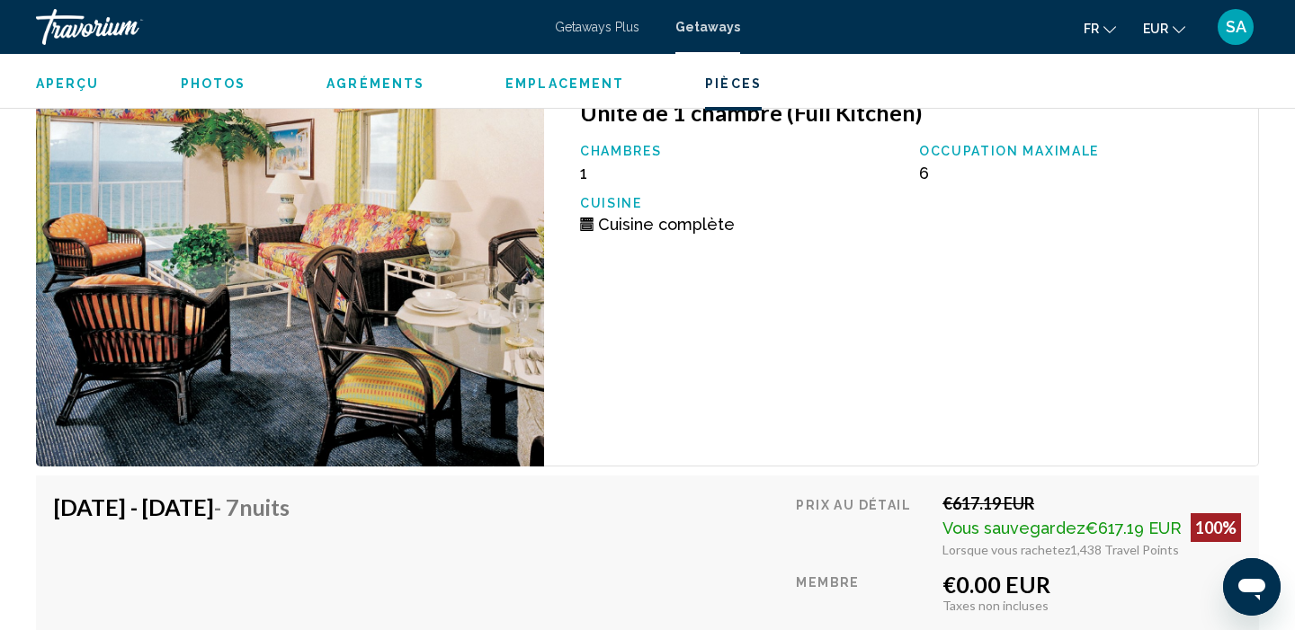
scroll to position [3280, 0]
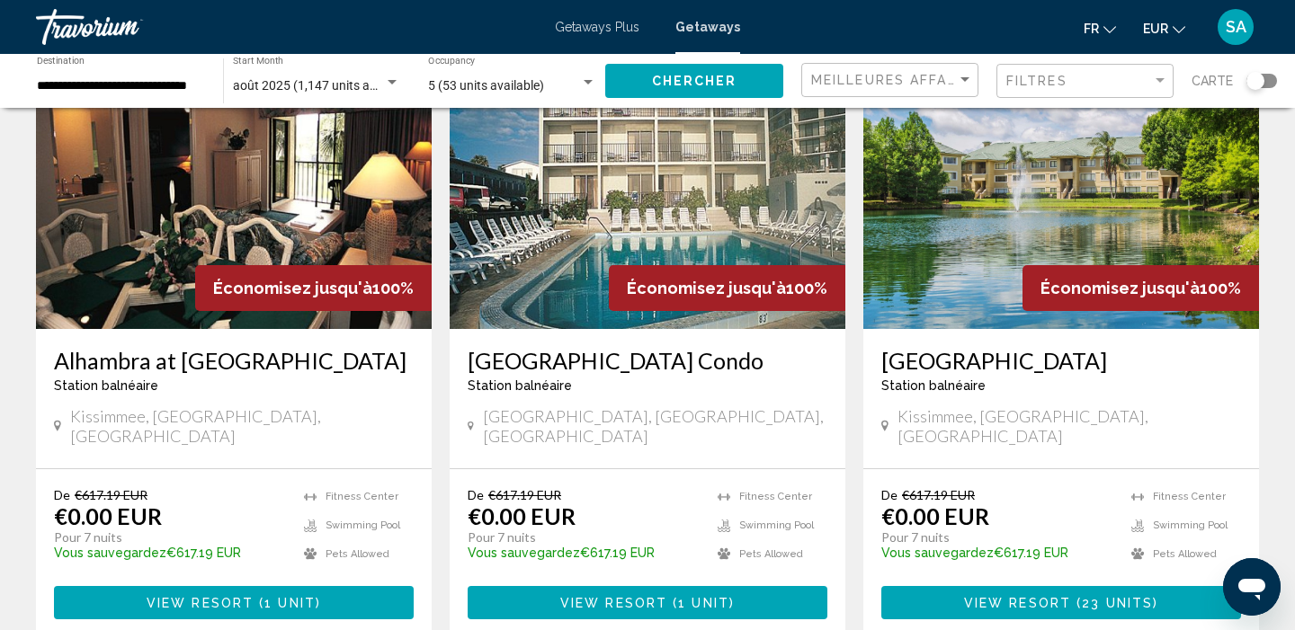
scroll to position [2141, 0]
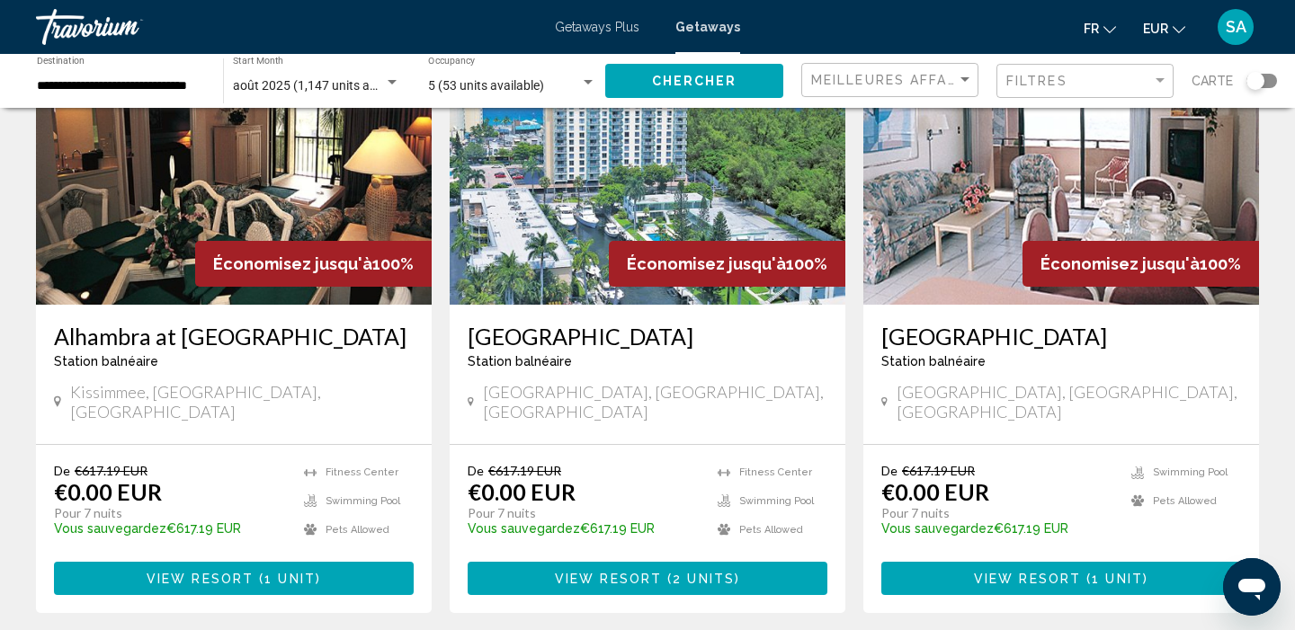
scroll to position [173, 0]
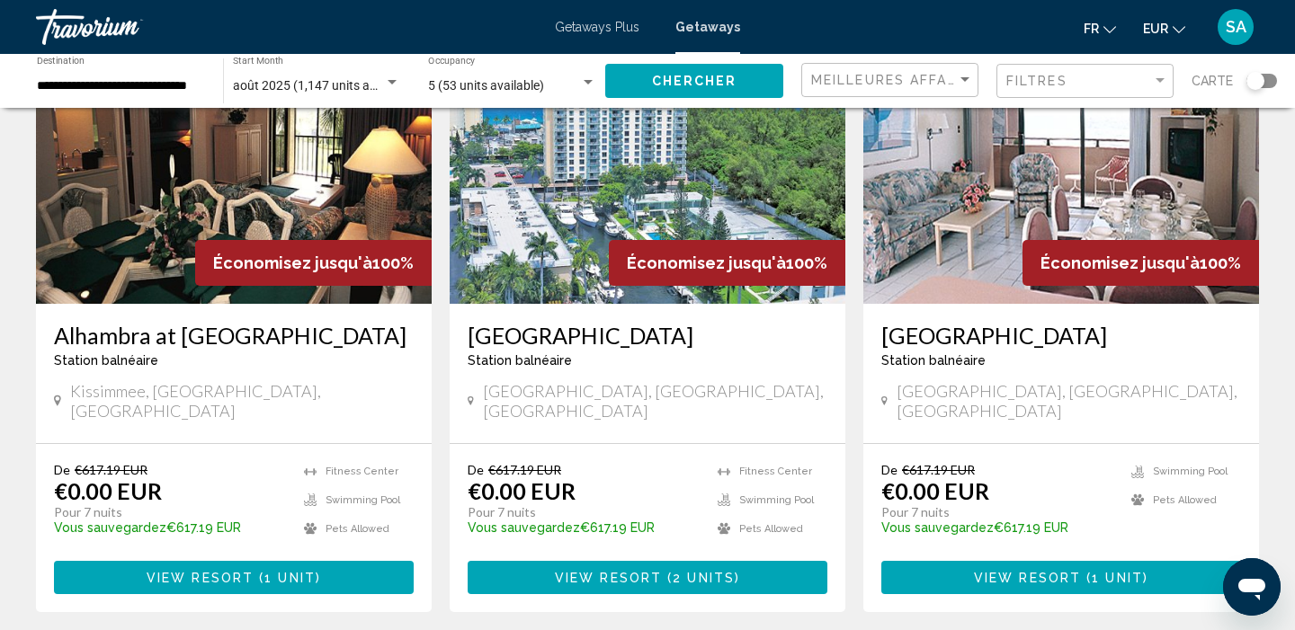
click at [601, 571] on span "View Resort" at bounding box center [608, 578] width 107 height 14
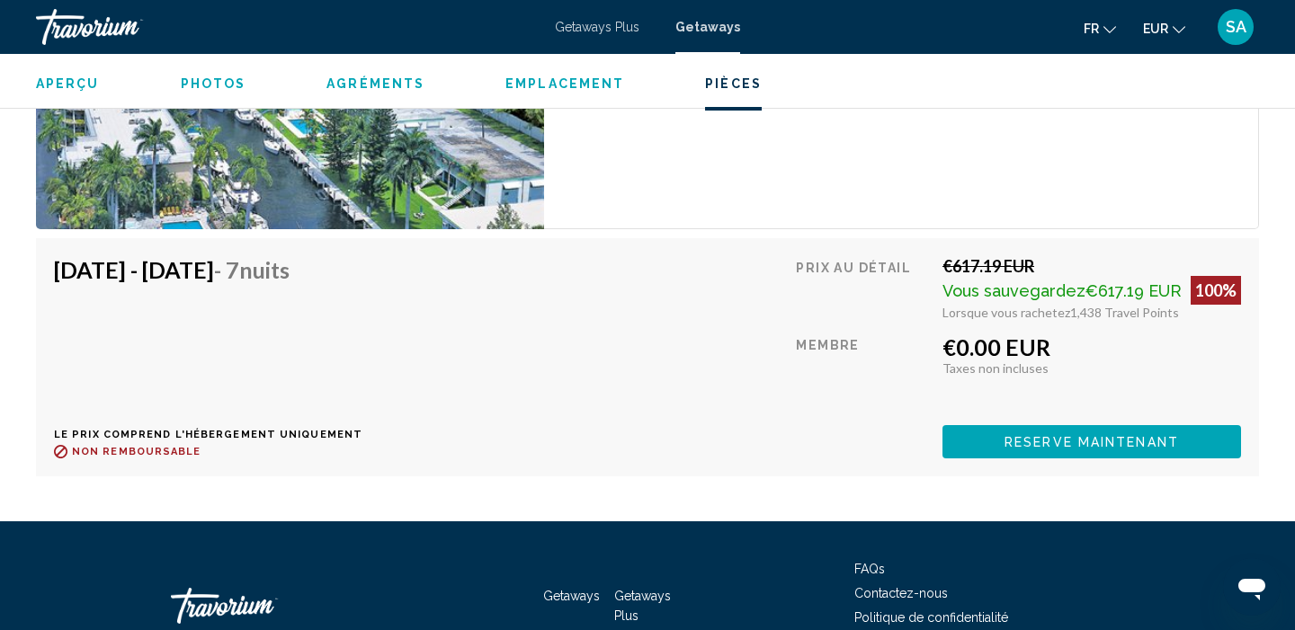
scroll to position [3832, 0]
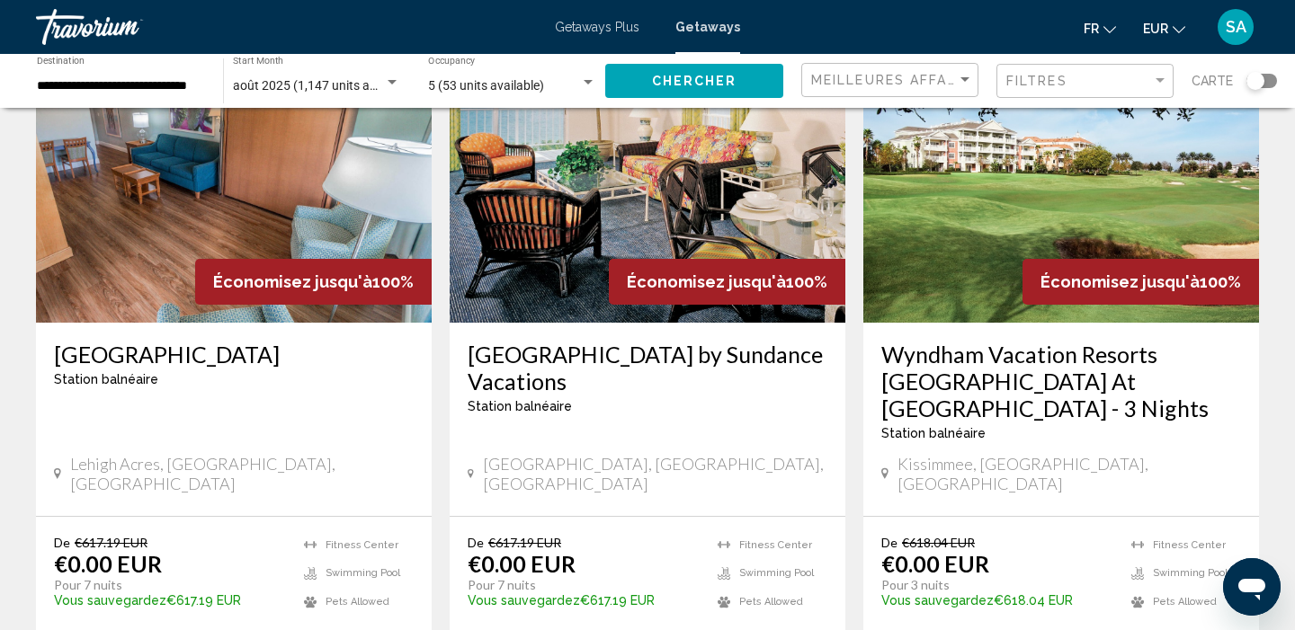
scroll to position [815, 0]
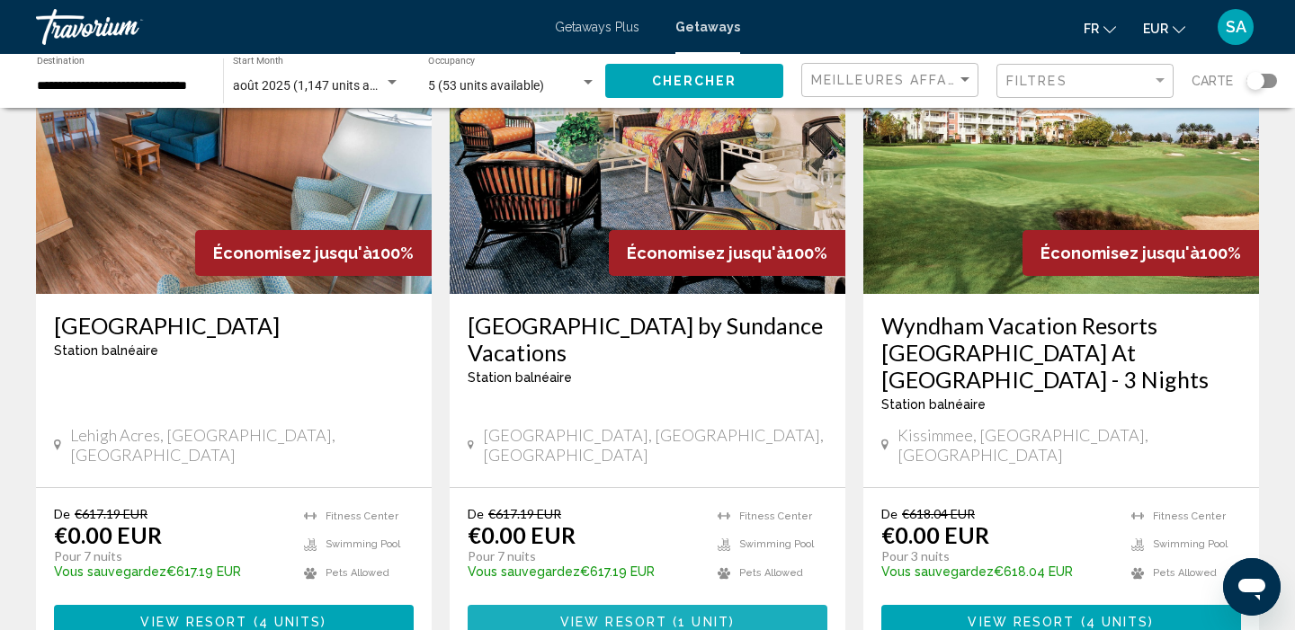
click at [610, 616] on span "View Resort" at bounding box center [613, 623] width 107 height 14
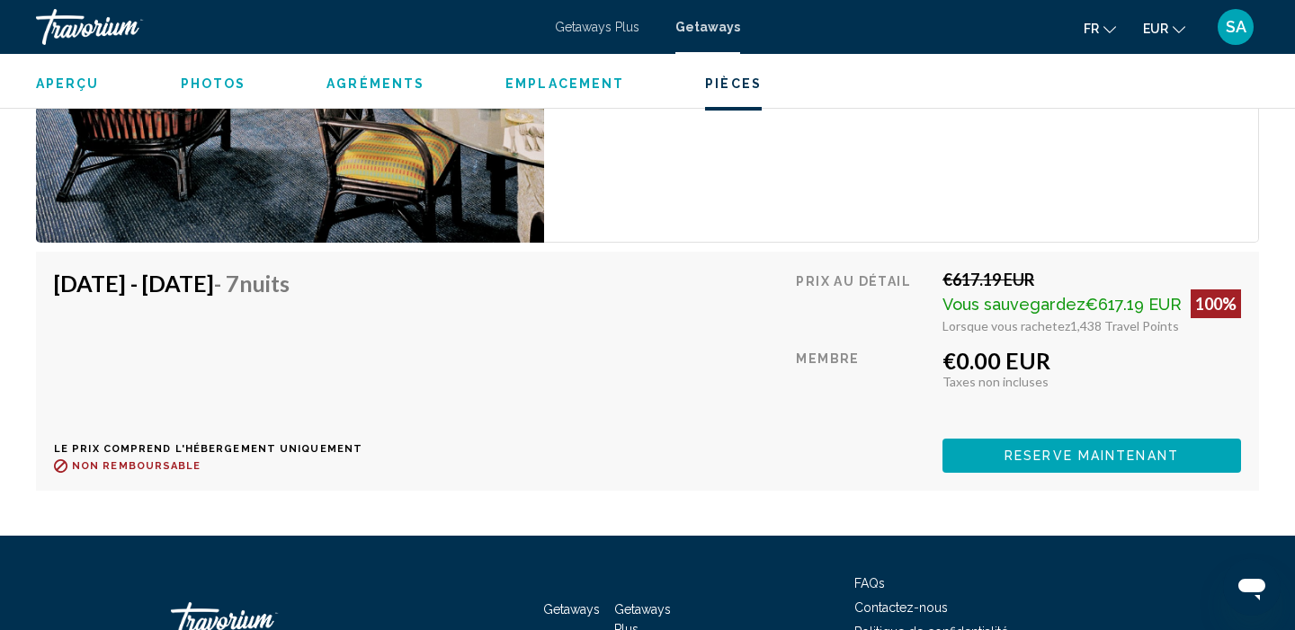
scroll to position [3474, 0]
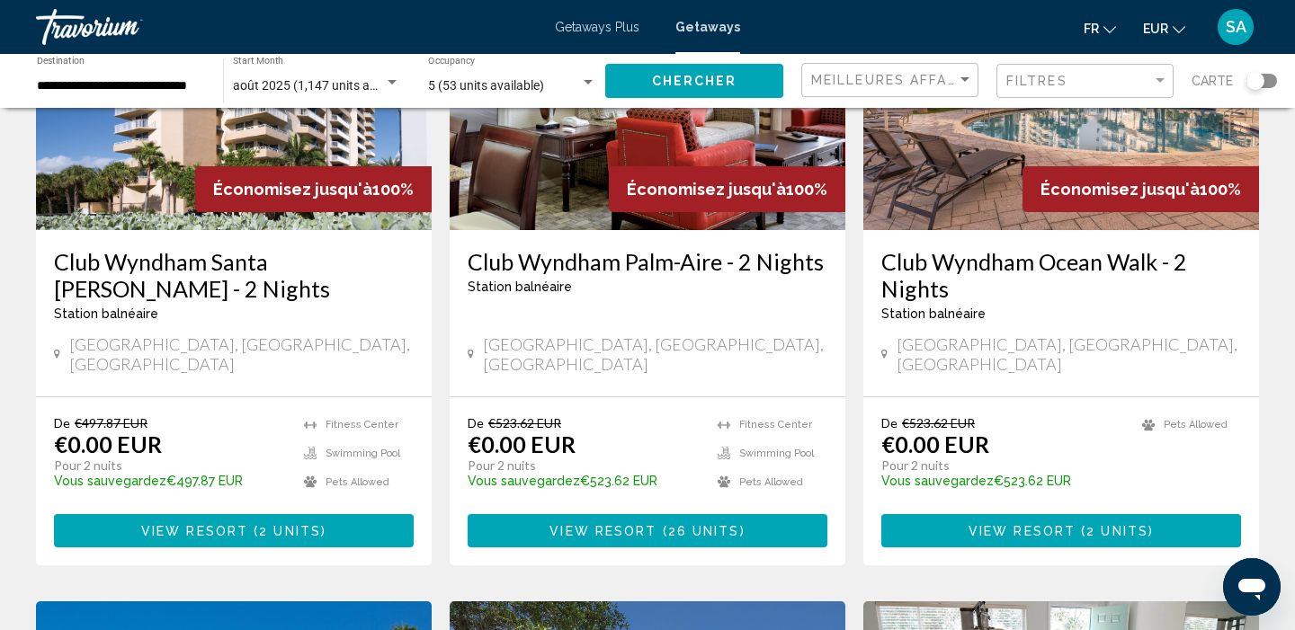
scroll to position [247, 0]
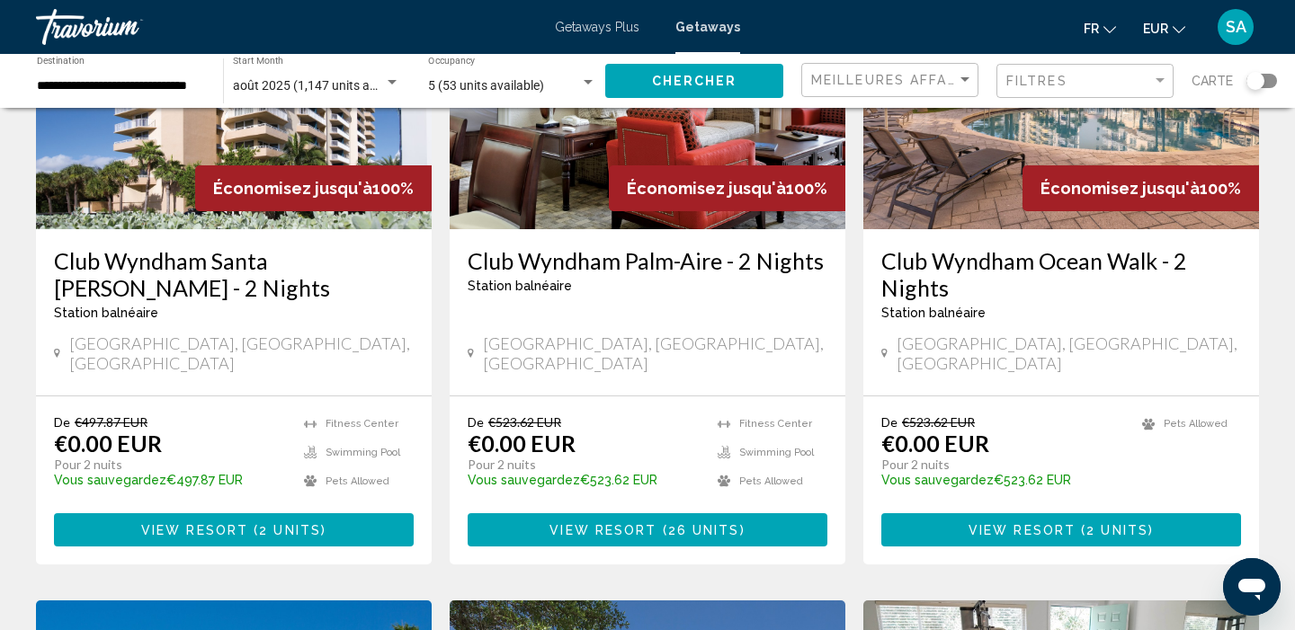
click at [230, 523] on span "View Resort" at bounding box center [194, 530] width 107 height 14
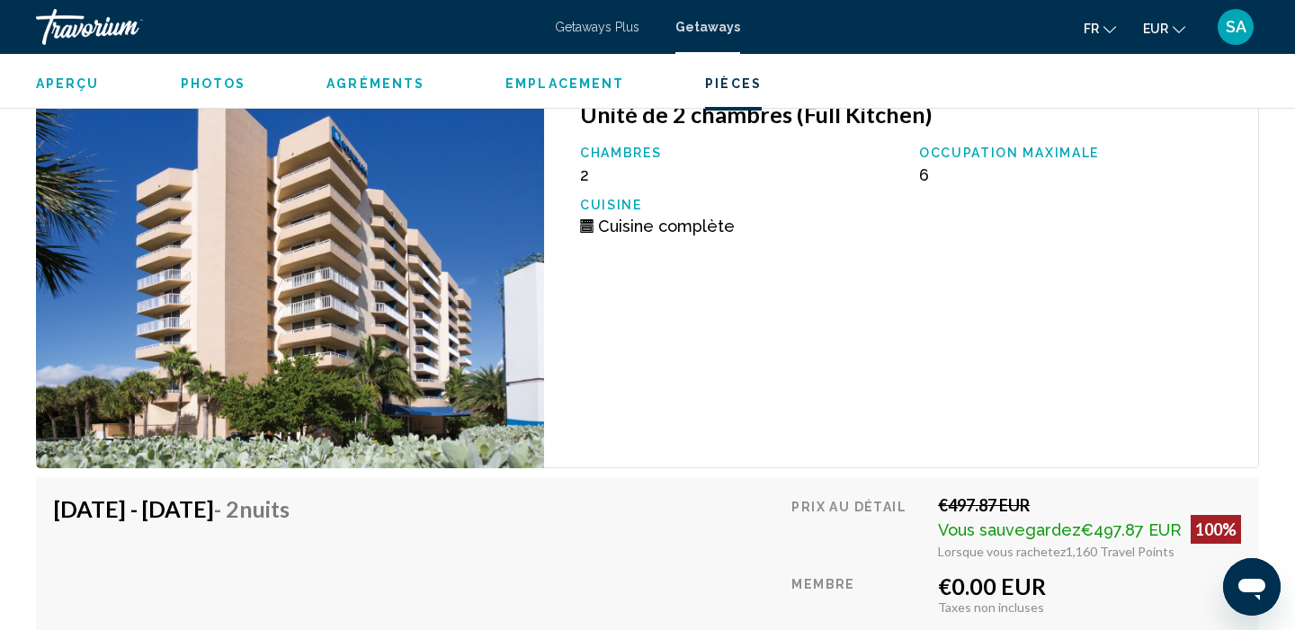
scroll to position [3174, 0]
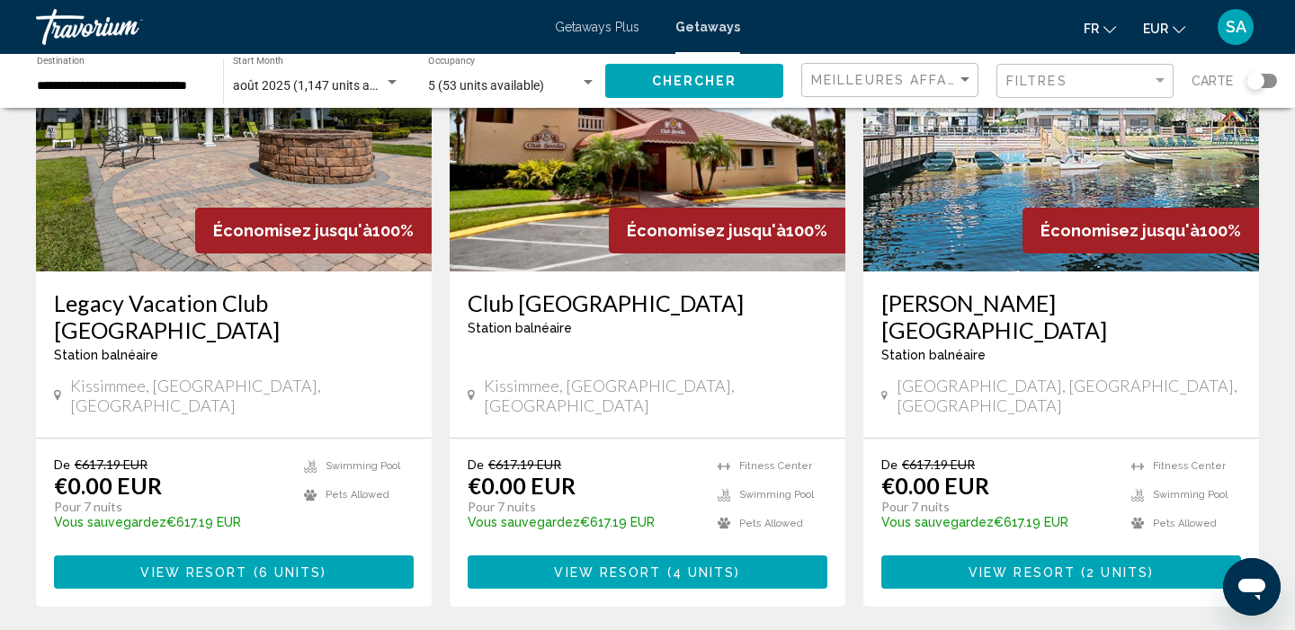
scroll to position [2212, 0]
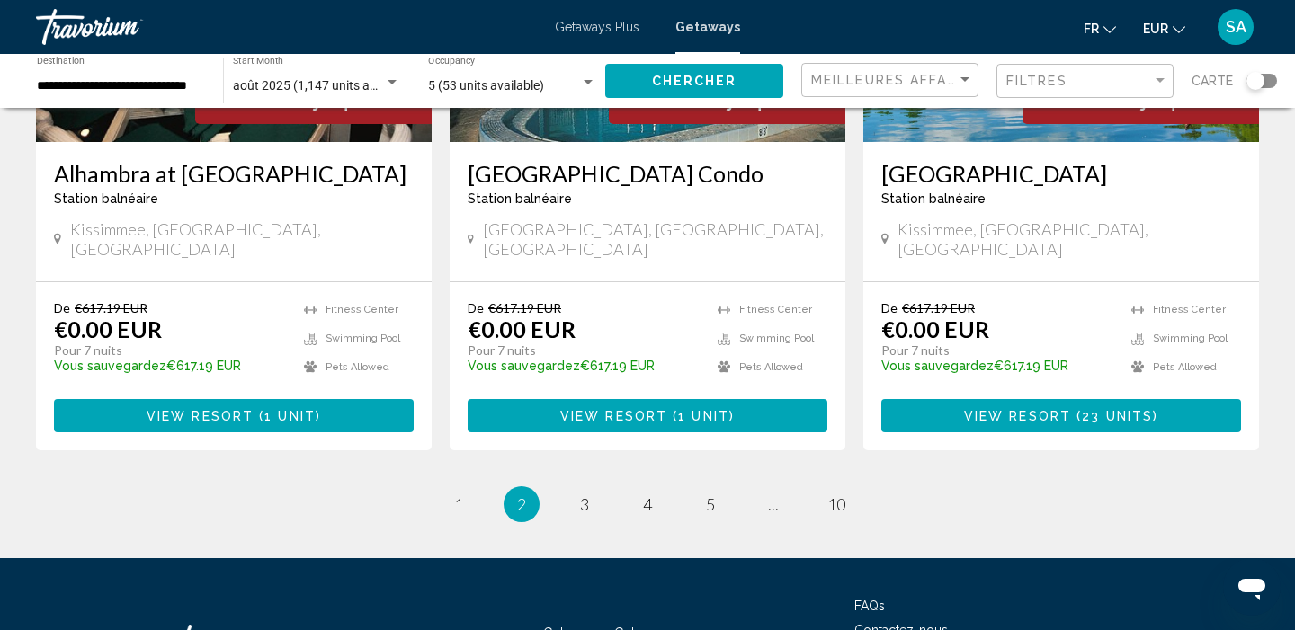
scroll to position [2313, 0]
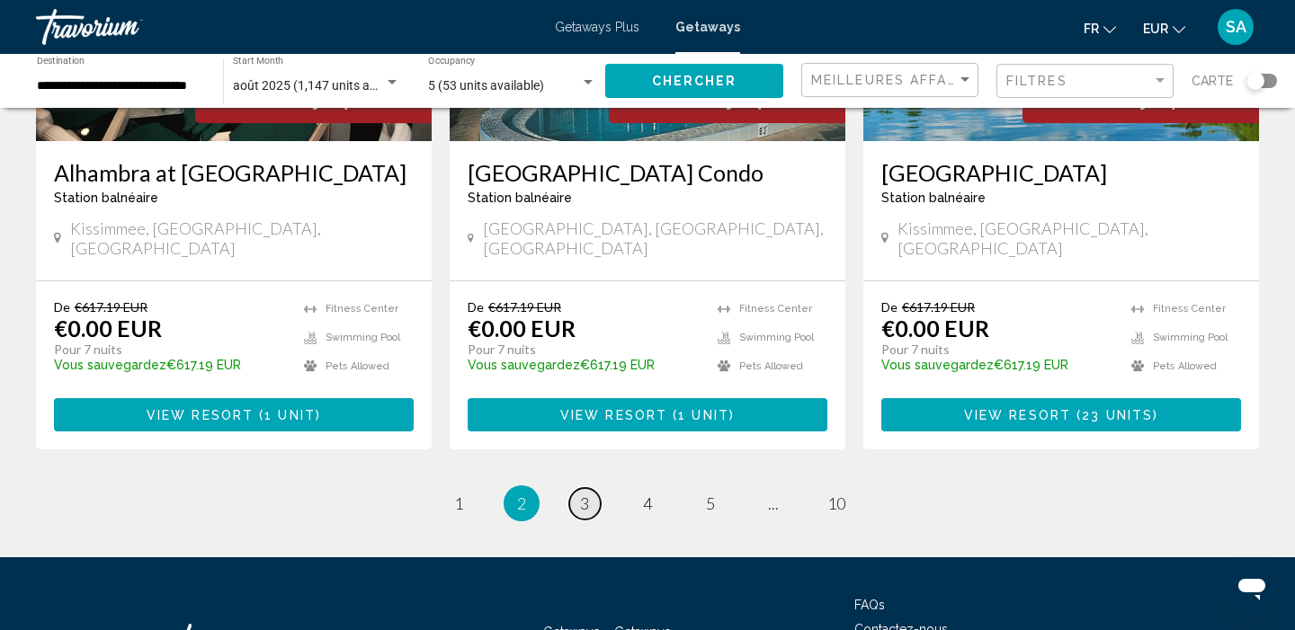
click at [580, 494] on span "3" at bounding box center [584, 504] width 9 height 20
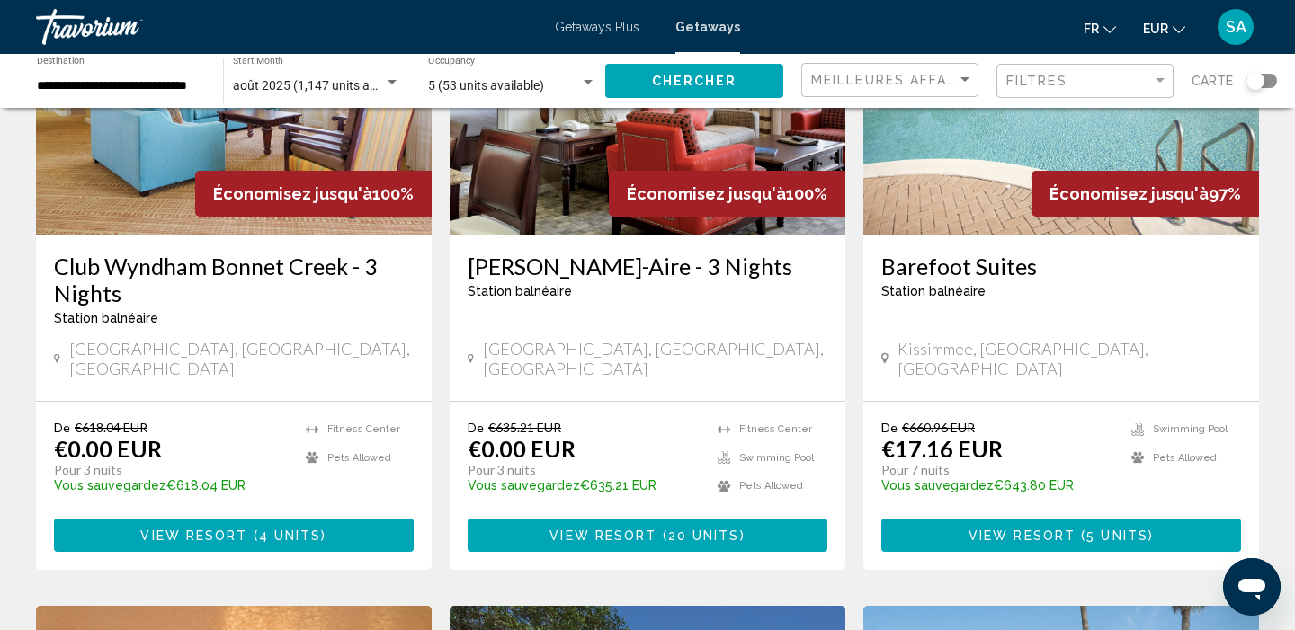
scroll to position [1564, 0]
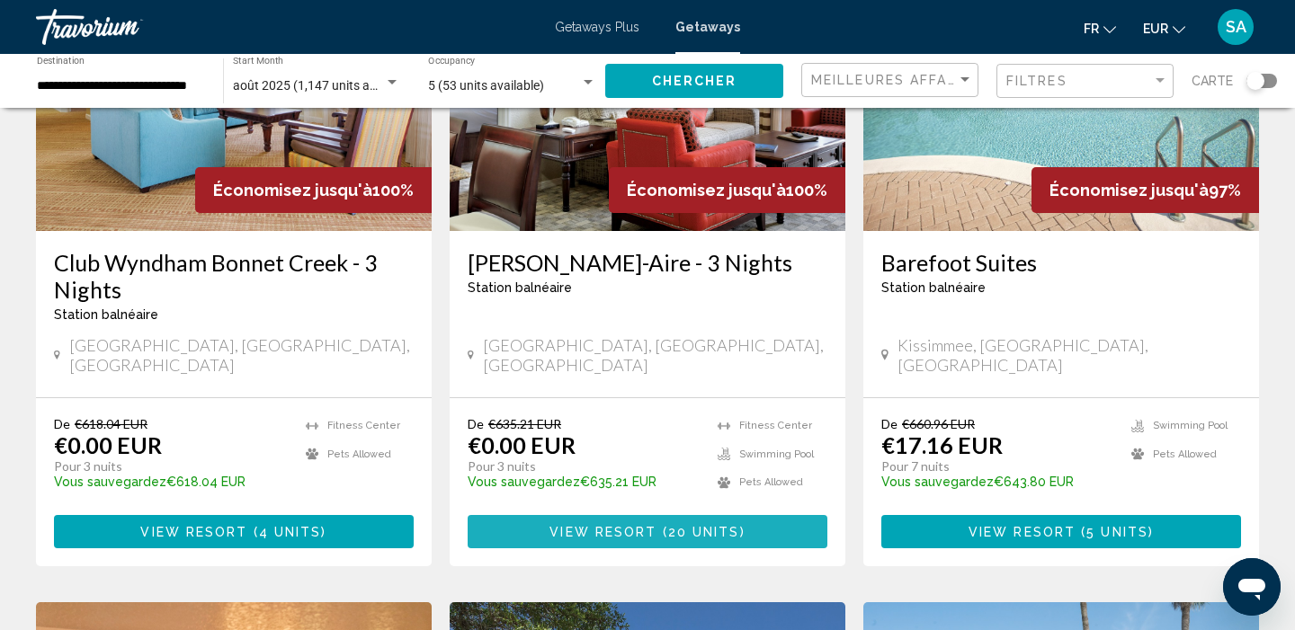
click at [573, 525] on span "View Resort" at bounding box center [602, 532] width 107 height 14
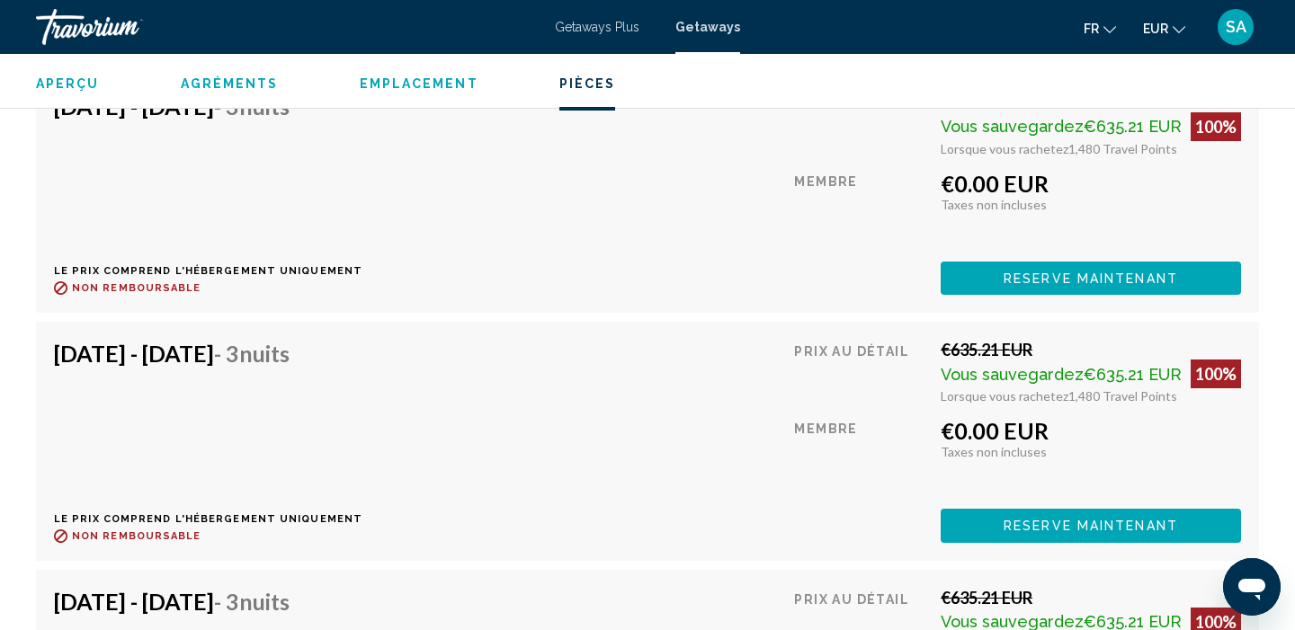
scroll to position [3648, 0]
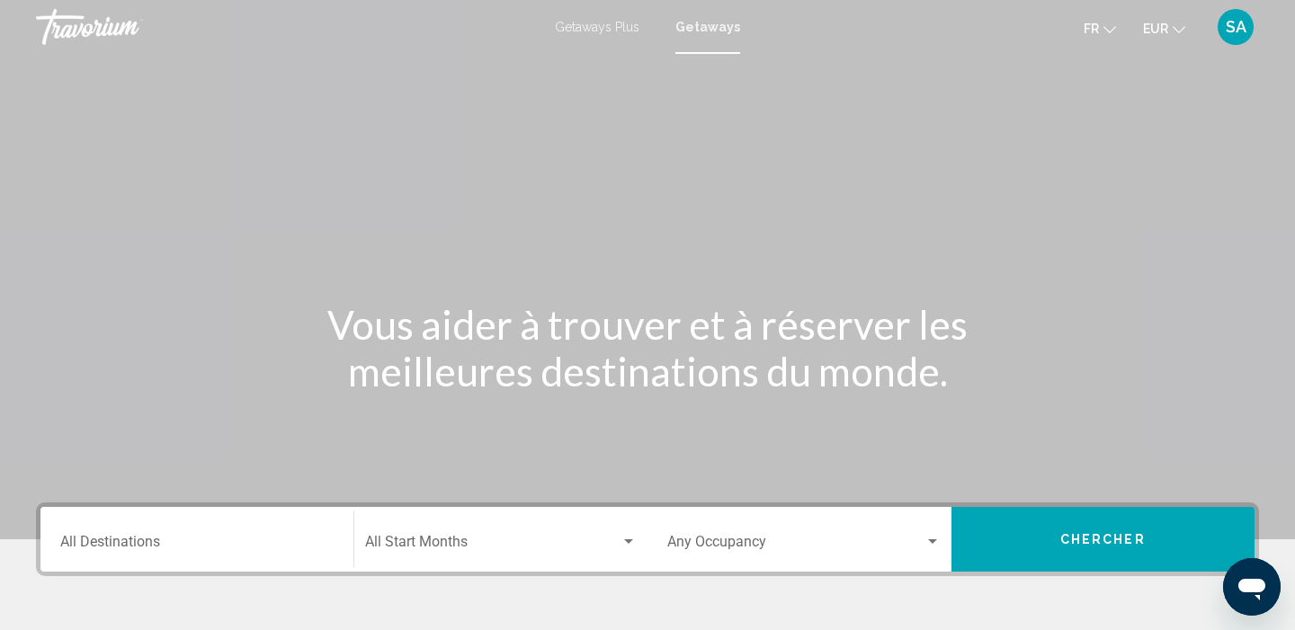
click at [724, 25] on span "Getaways" at bounding box center [707, 27] width 65 height 14
click at [209, 547] on input "Destination All Destinations" at bounding box center [196, 546] width 273 height 16
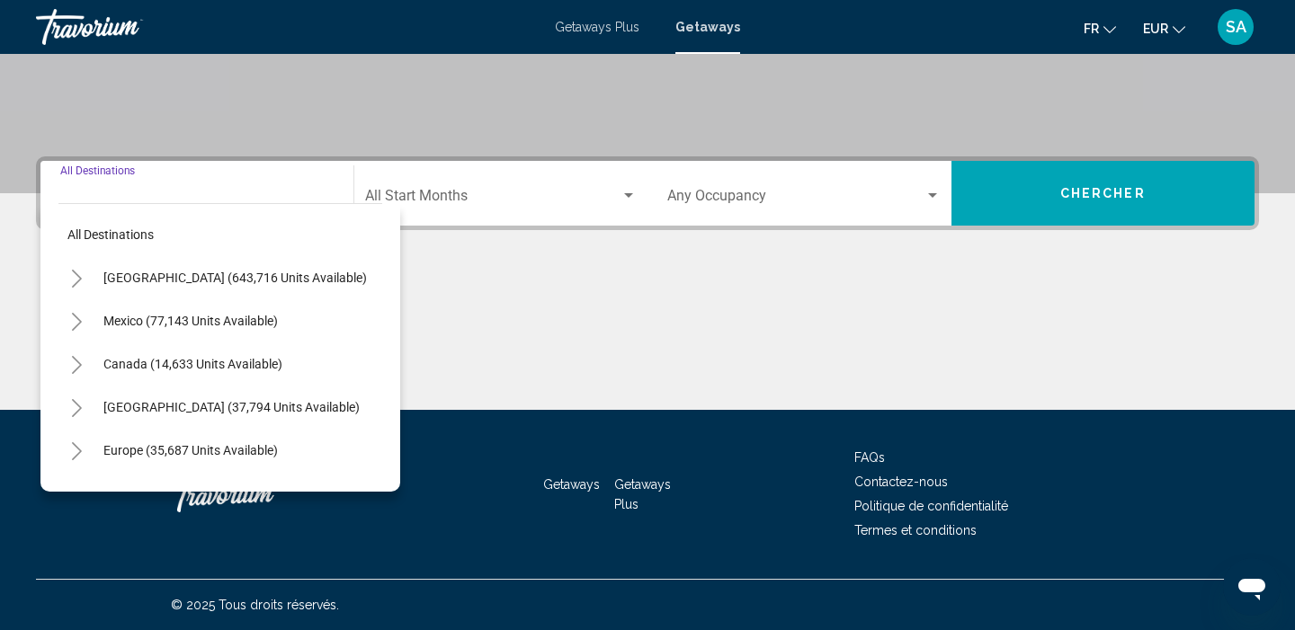
click at [79, 273] on icon "Toggle United States (643,716 units available)" at bounding box center [76, 279] width 13 height 18
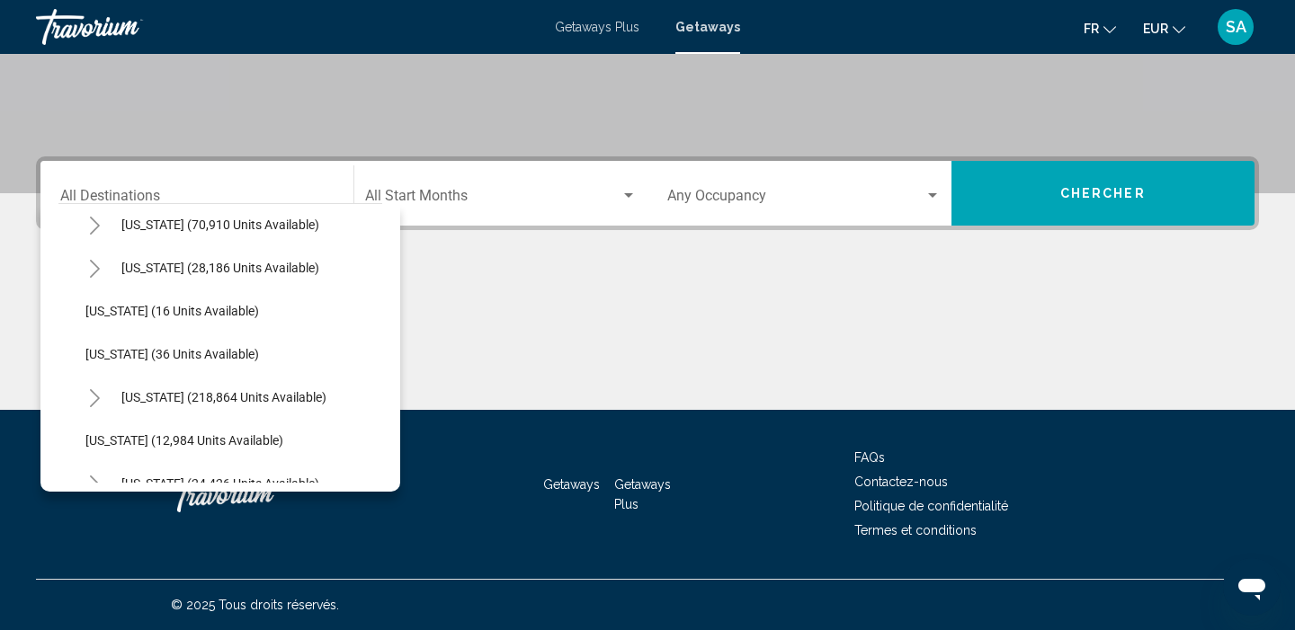
scroll to position [239, 0]
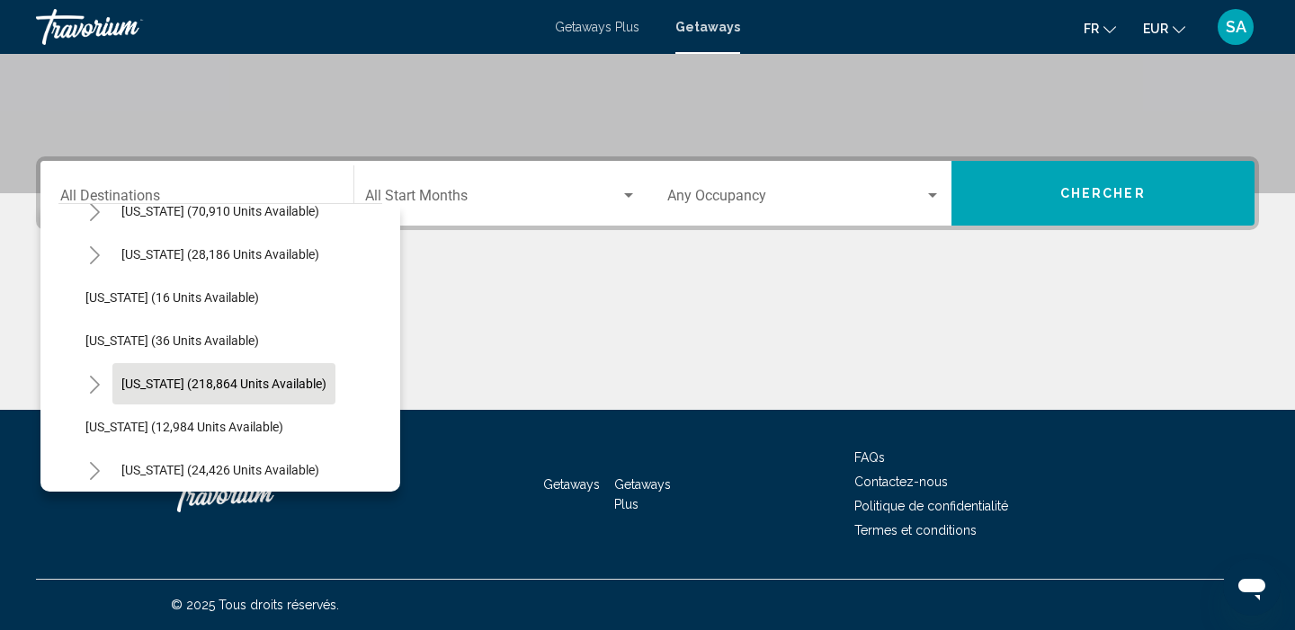
click at [184, 390] on span "Florida (218,864 units available)" at bounding box center [223, 384] width 205 height 14
type input "**********"
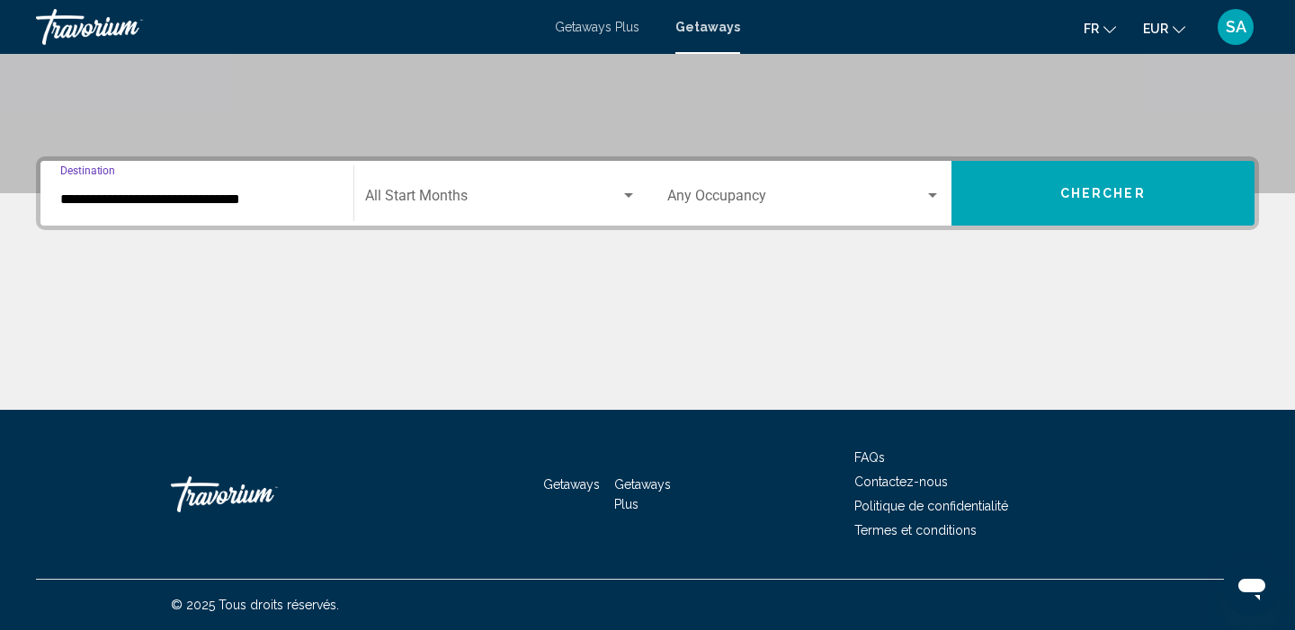
click at [444, 215] on div "Start Month All Start Months" at bounding box center [501, 193] width 272 height 57
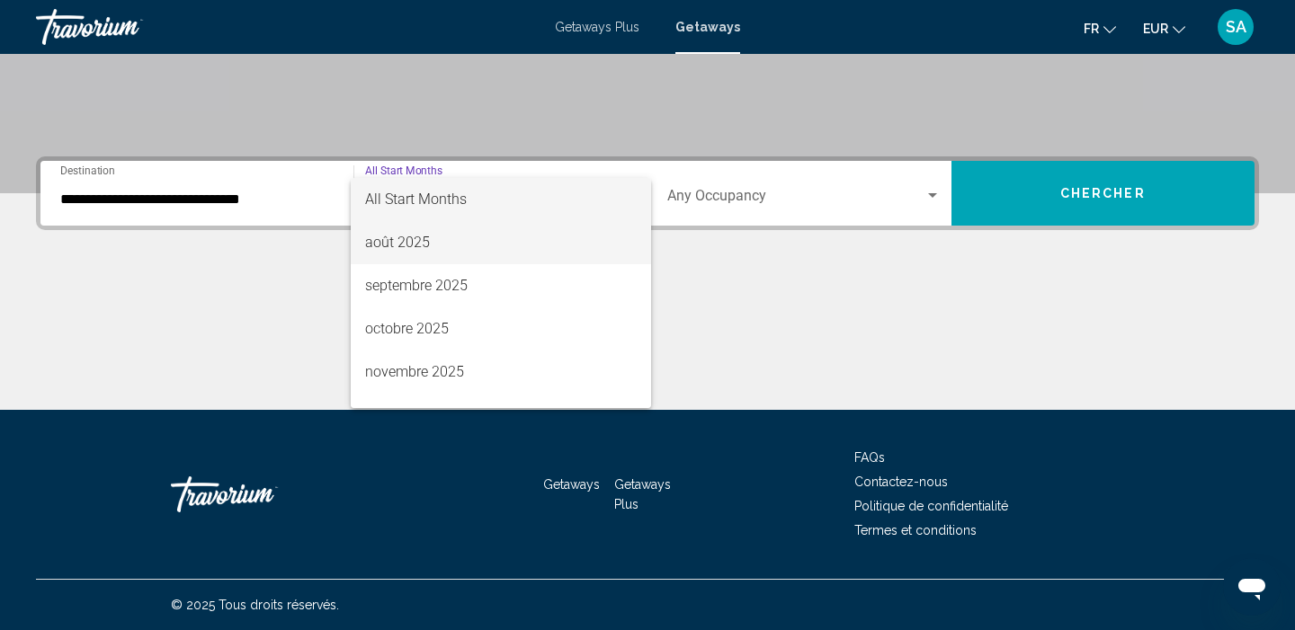
click at [421, 255] on span "août 2025" at bounding box center [501, 242] width 272 height 43
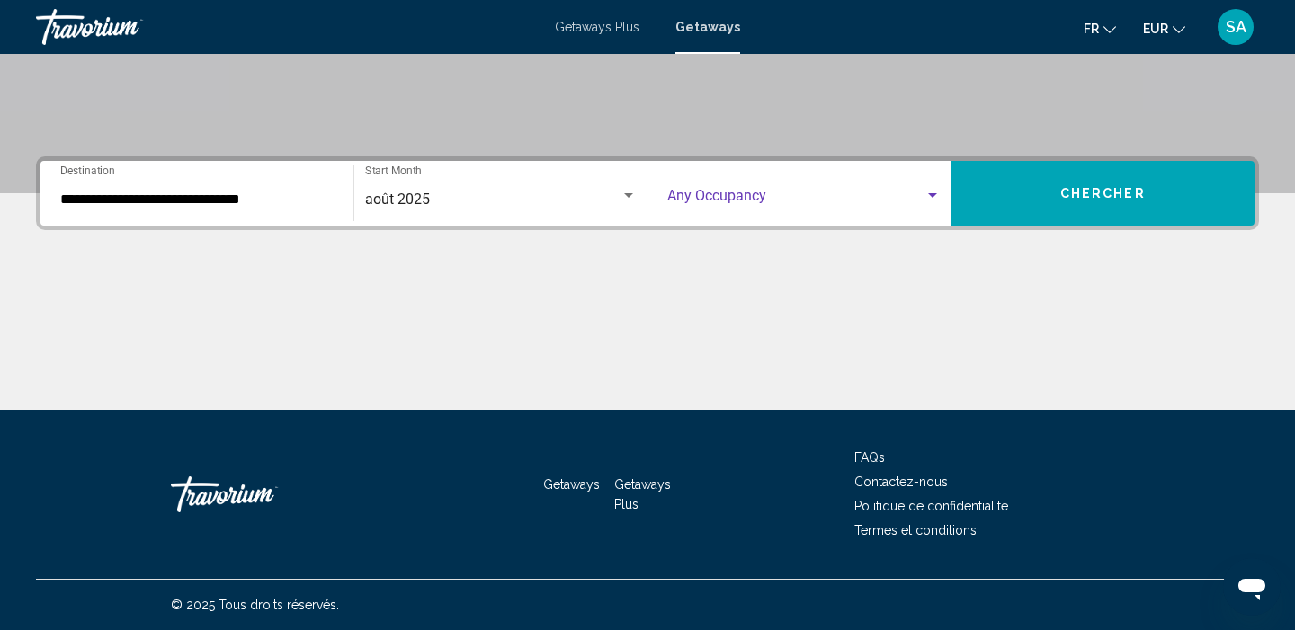
click at [717, 200] on span "Search widget" at bounding box center [795, 199] width 257 height 16
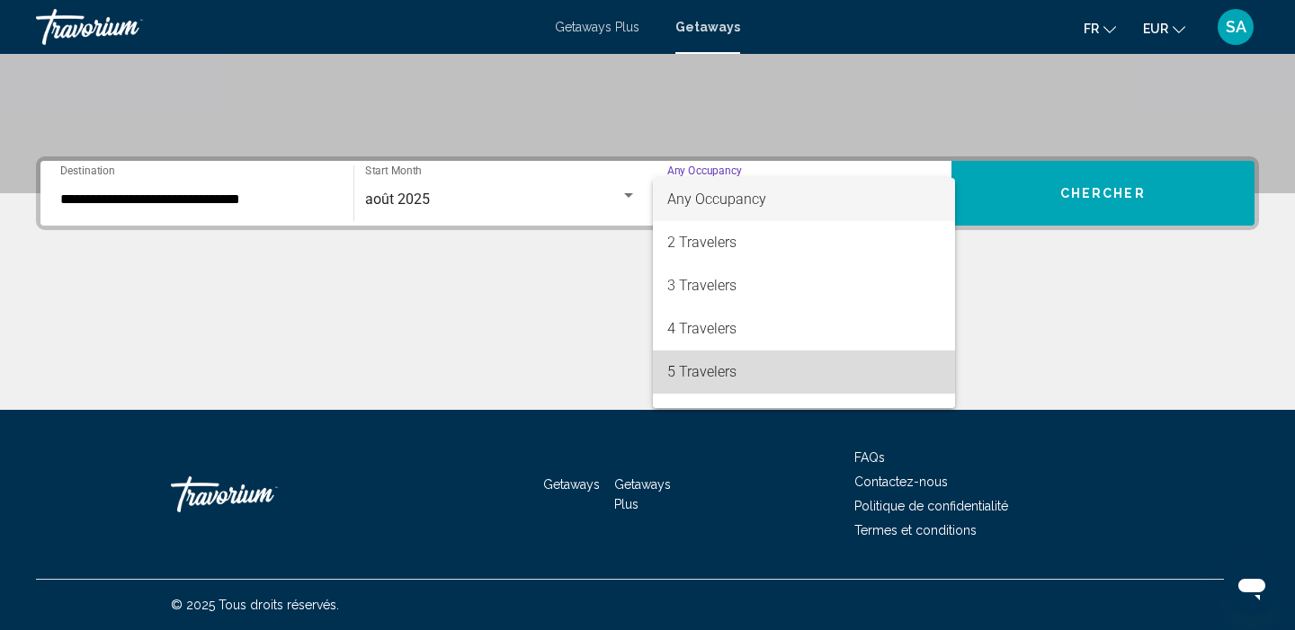
click at [687, 369] on span "5 Travelers" at bounding box center [803, 372] width 273 height 43
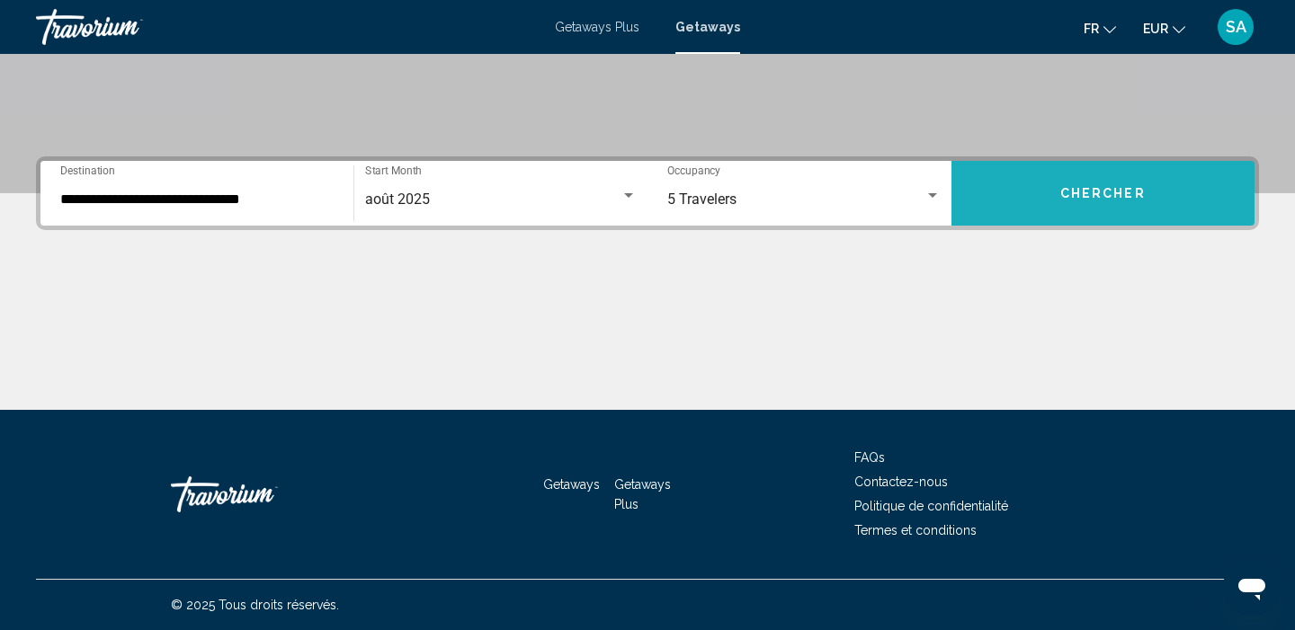
click at [1070, 198] on span "Chercher" at bounding box center [1102, 194] width 85 height 14
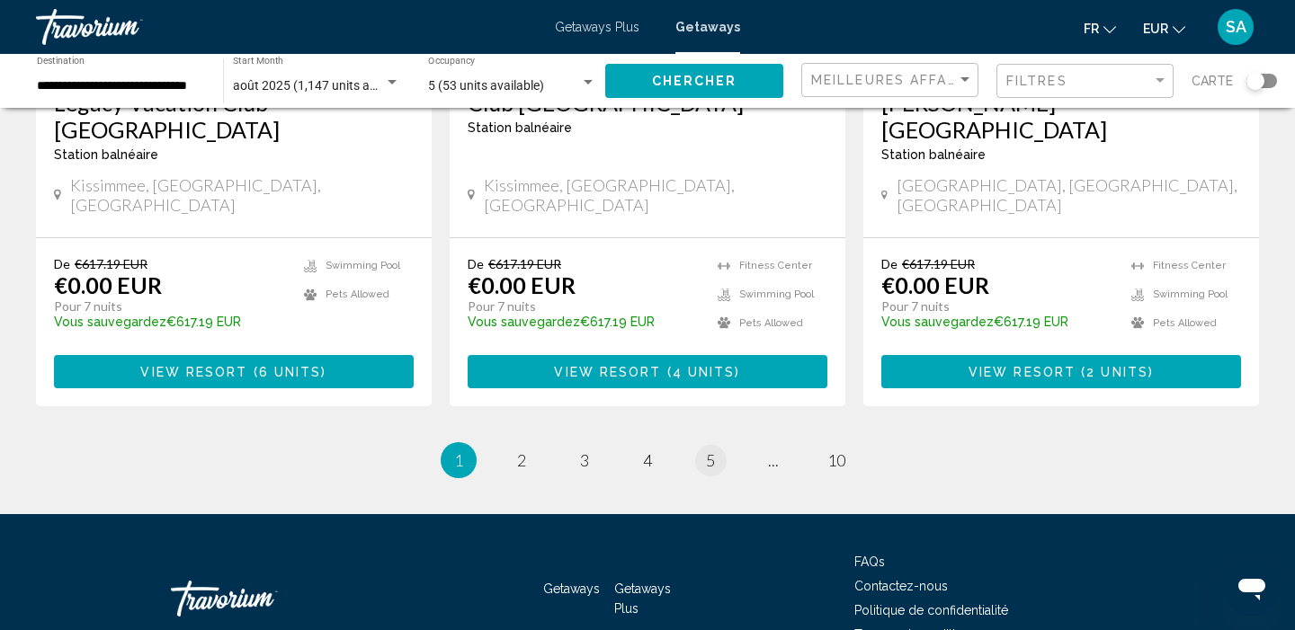
scroll to position [2409, 0]
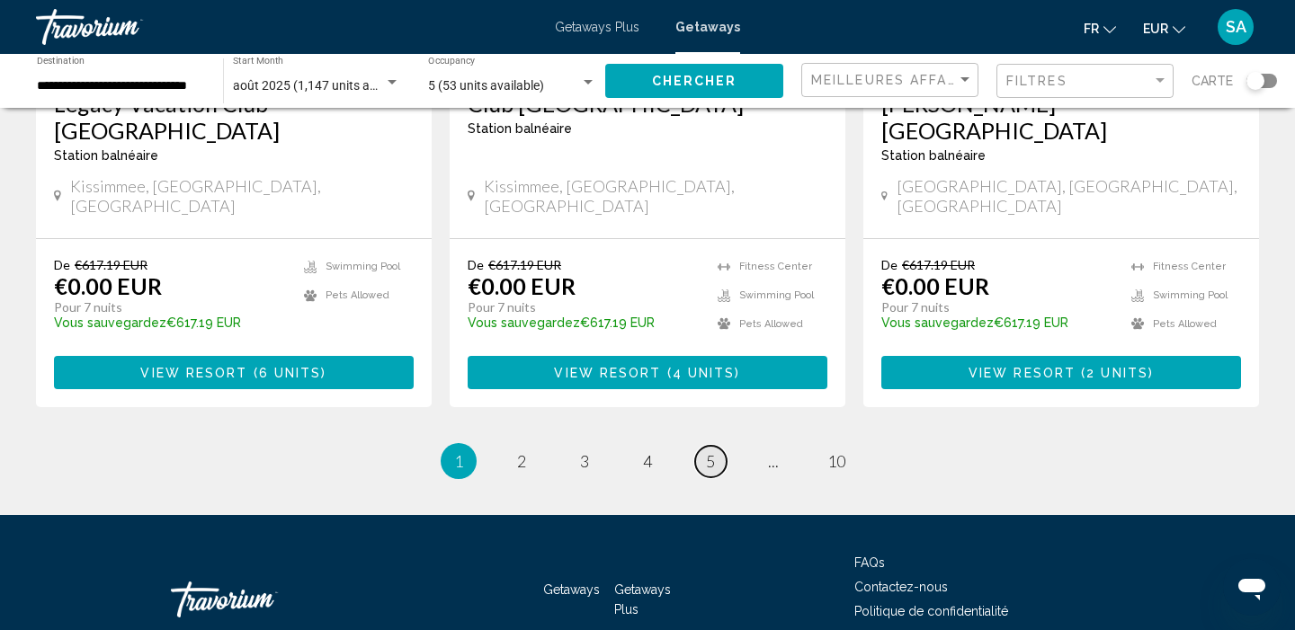
click at [701, 446] on link "page 5" at bounding box center [710, 461] width 31 height 31
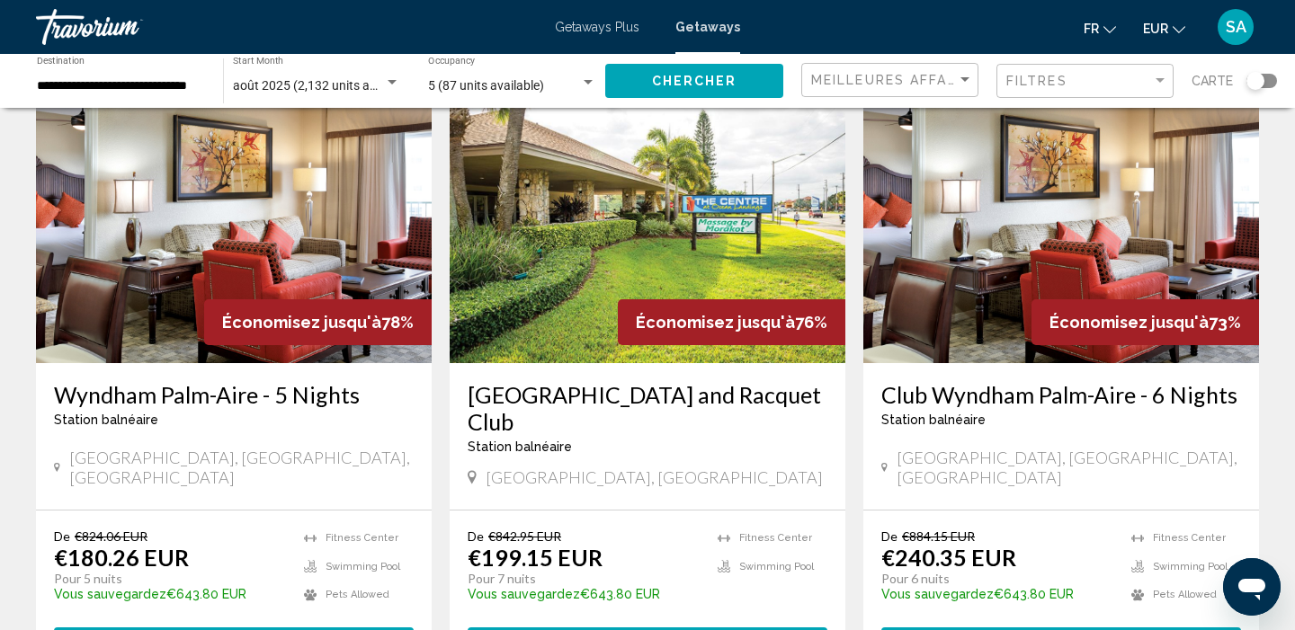
scroll to position [1438, 0]
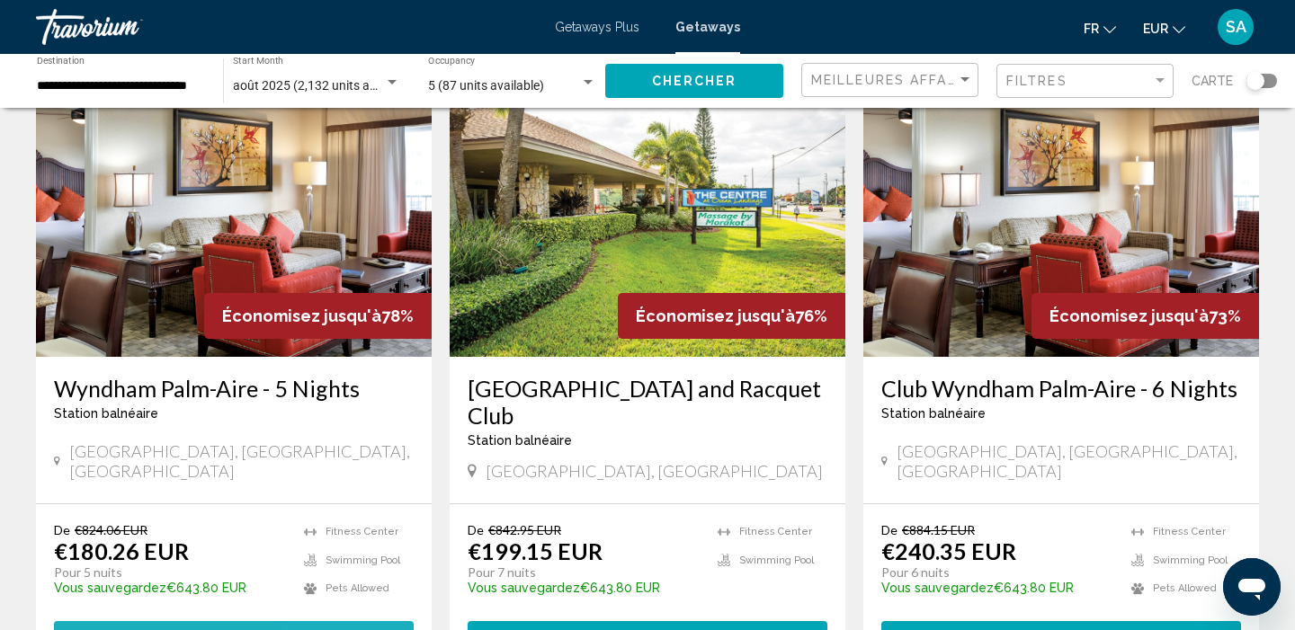
click at [326, 629] on span "( 32 units )" at bounding box center [287, 638] width 87 height 14
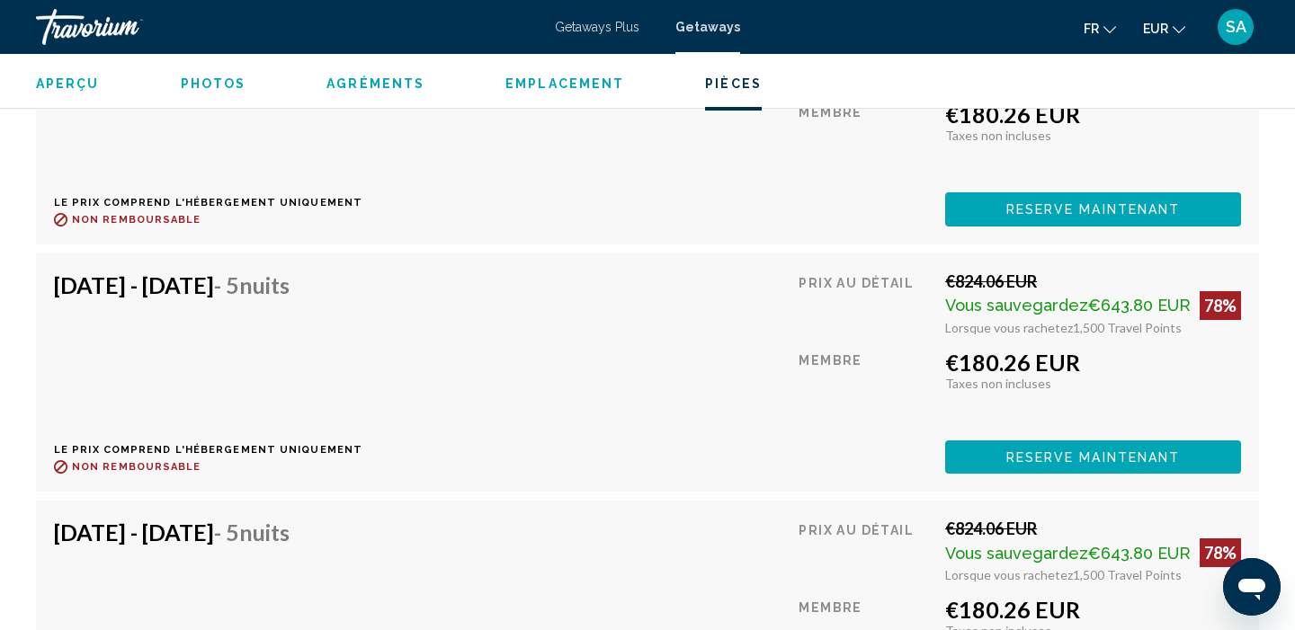
scroll to position [4367, 0]
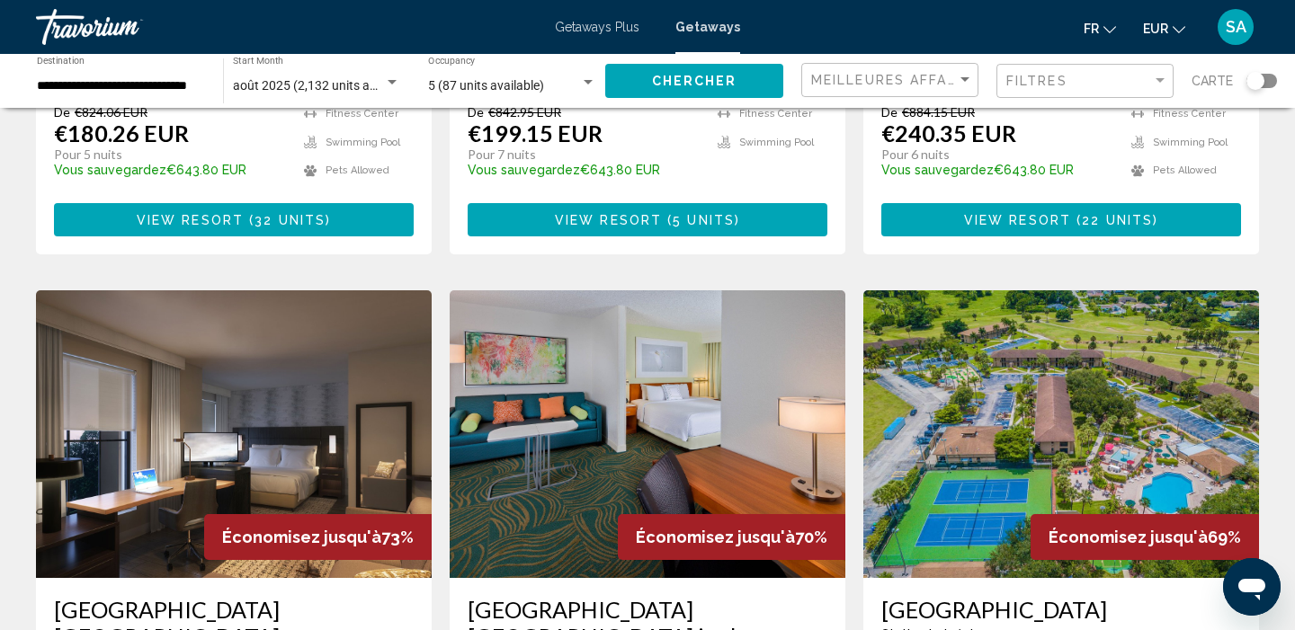
scroll to position [1858, 0]
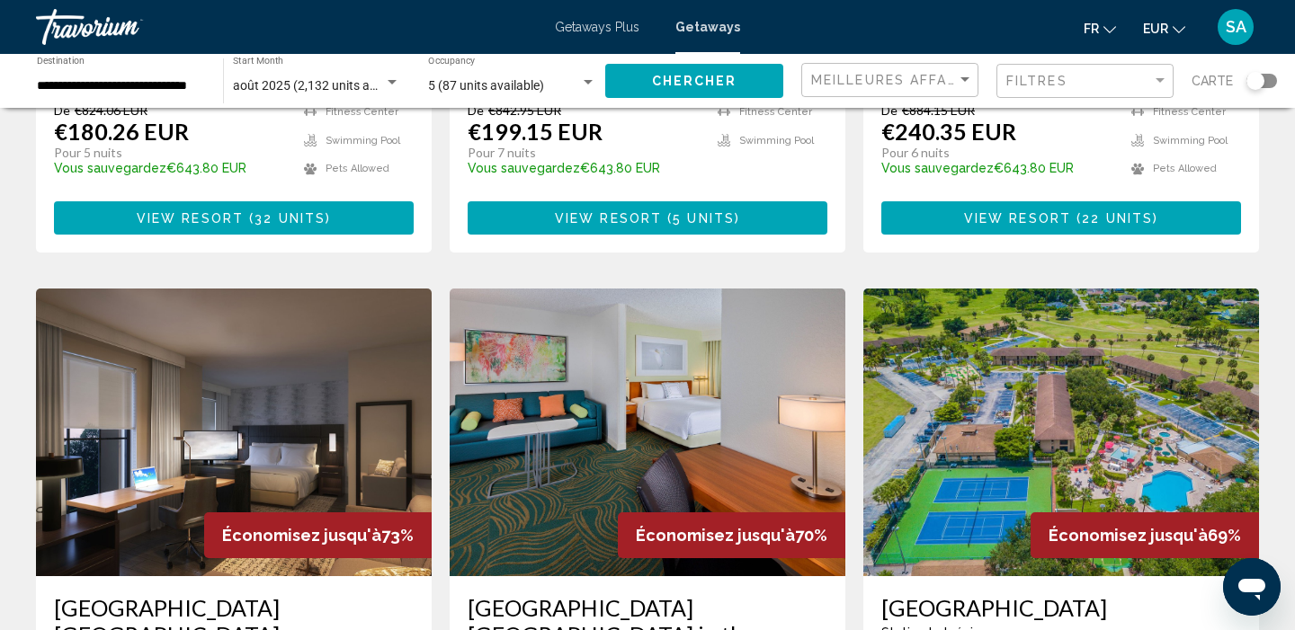
click at [1010, 201] on button "View Resort ( 22 units )" at bounding box center [1061, 217] width 360 height 33
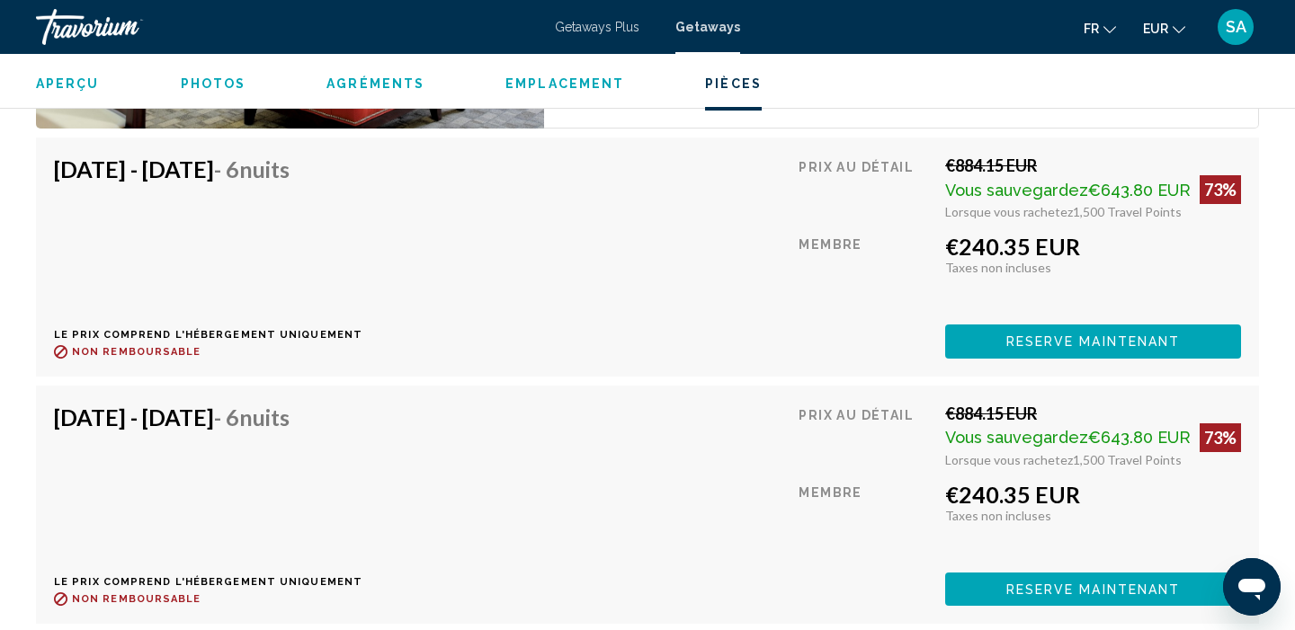
scroll to position [3674, 0]
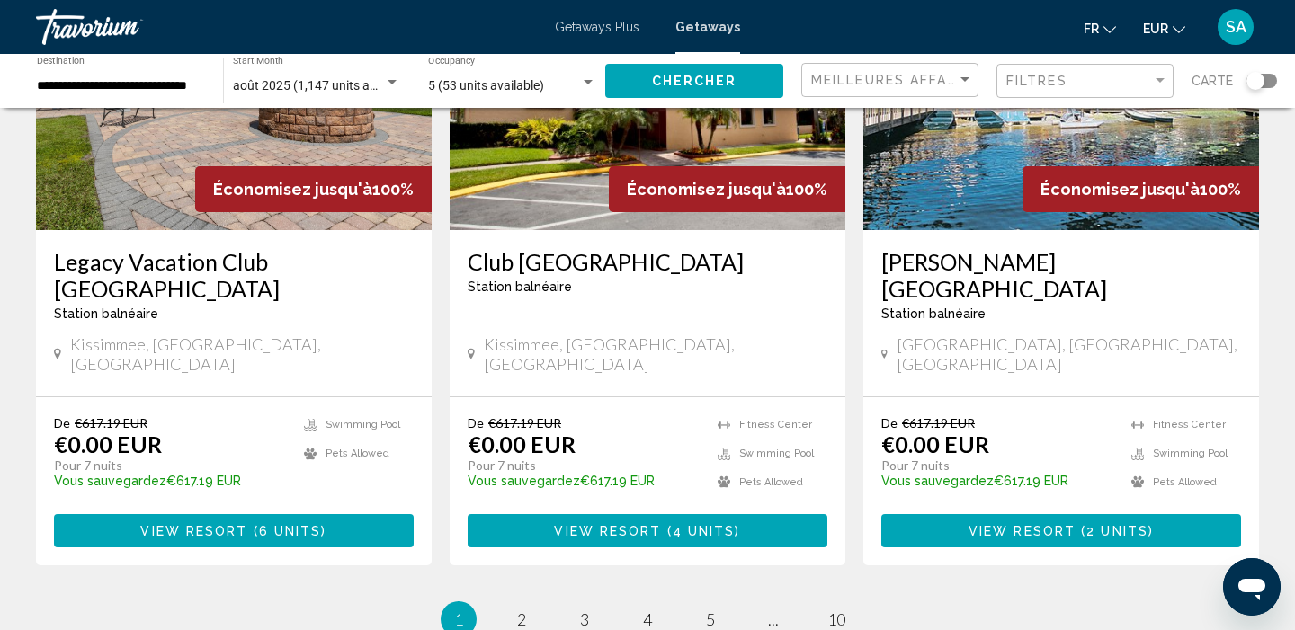
scroll to position [2257, 0]
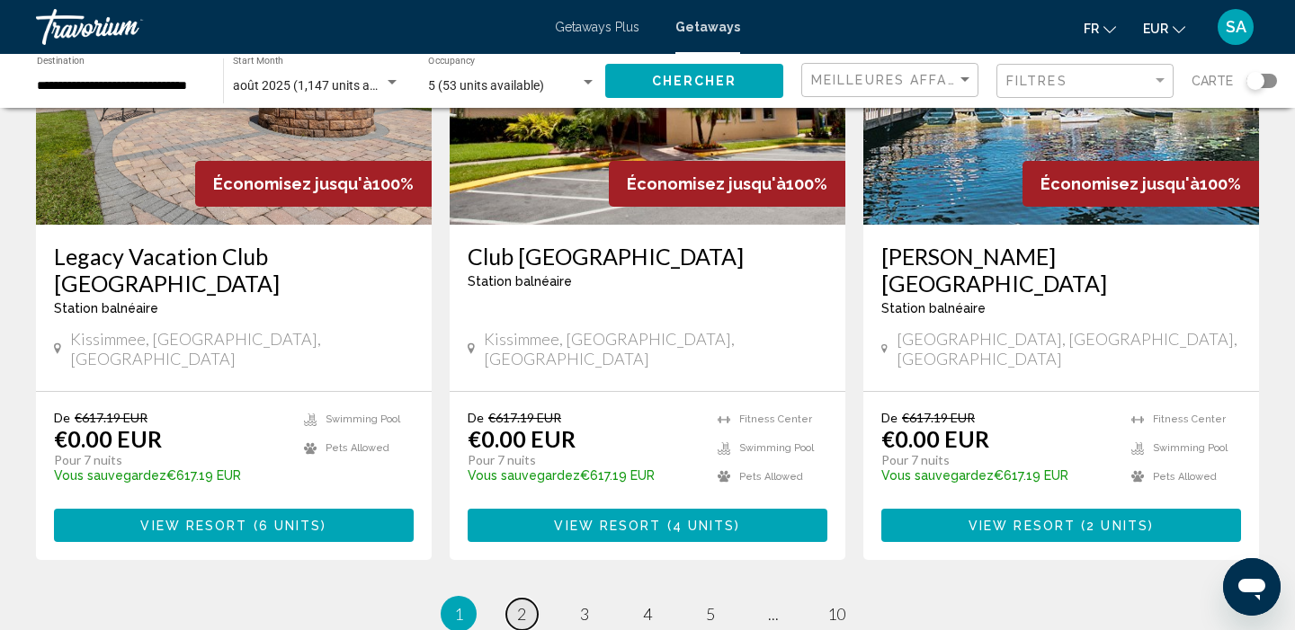
click at [519, 604] on span "2" at bounding box center [521, 614] width 9 height 20
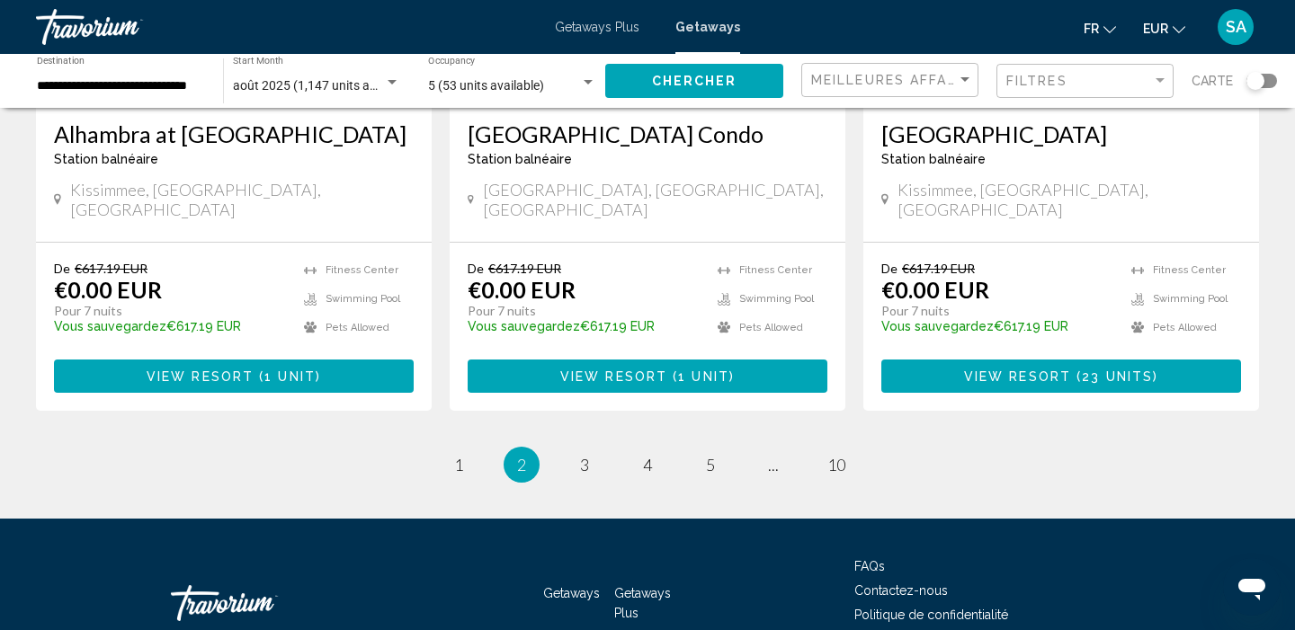
scroll to position [2366, 0]
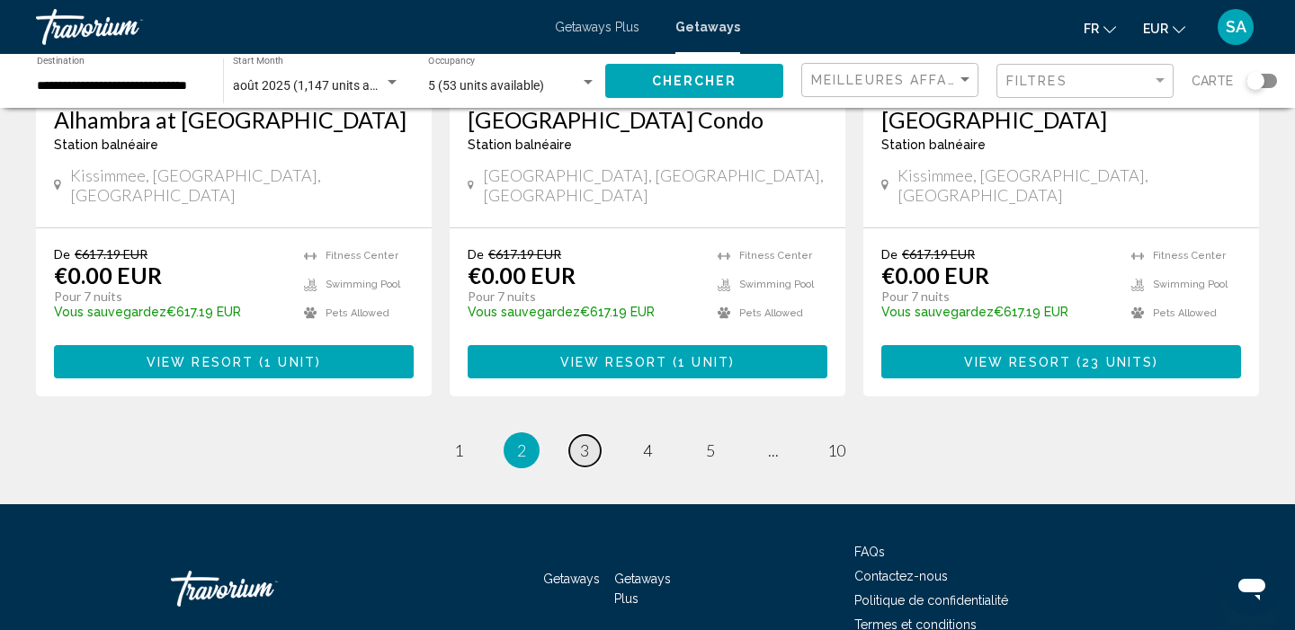
click at [588, 441] on span "3" at bounding box center [584, 451] width 9 height 20
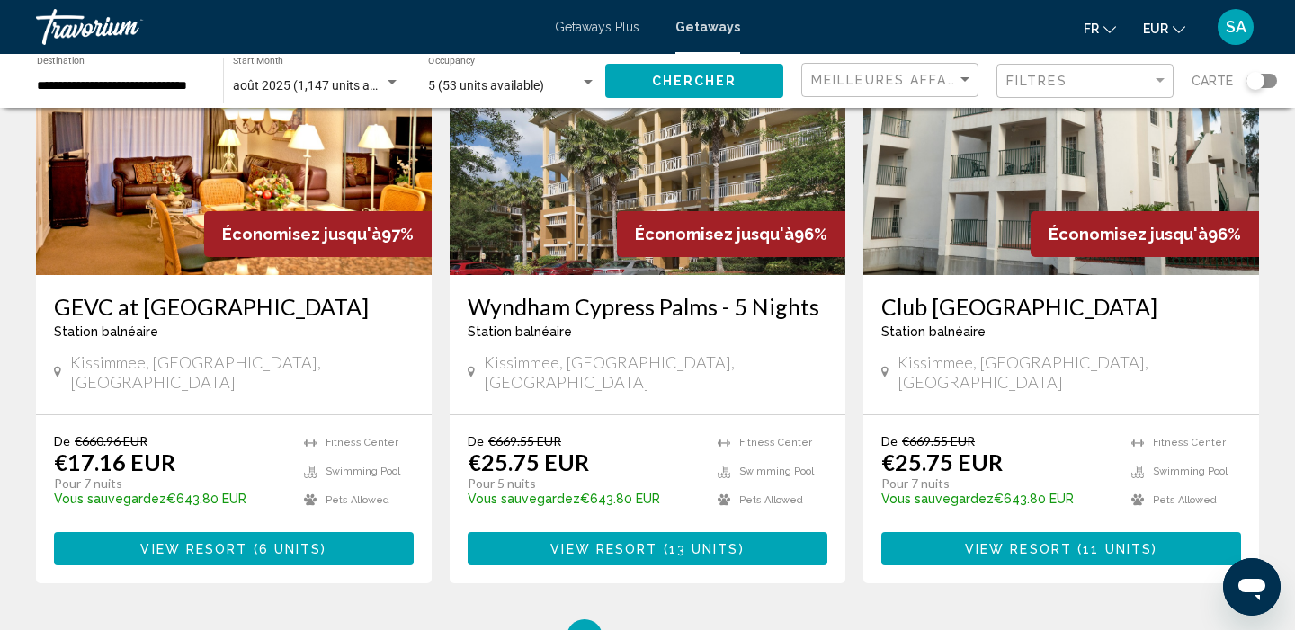
scroll to position [2184, 0]
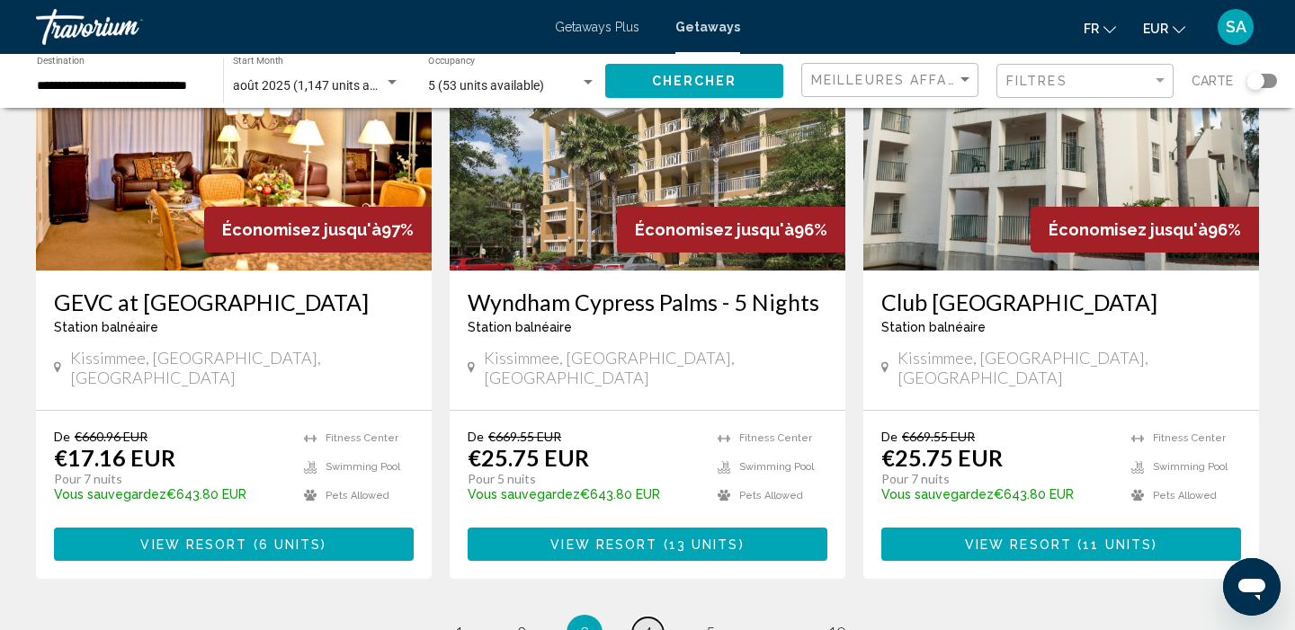
click at [643, 623] on span "4" at bounding box center [647, 633] width 9 height 20
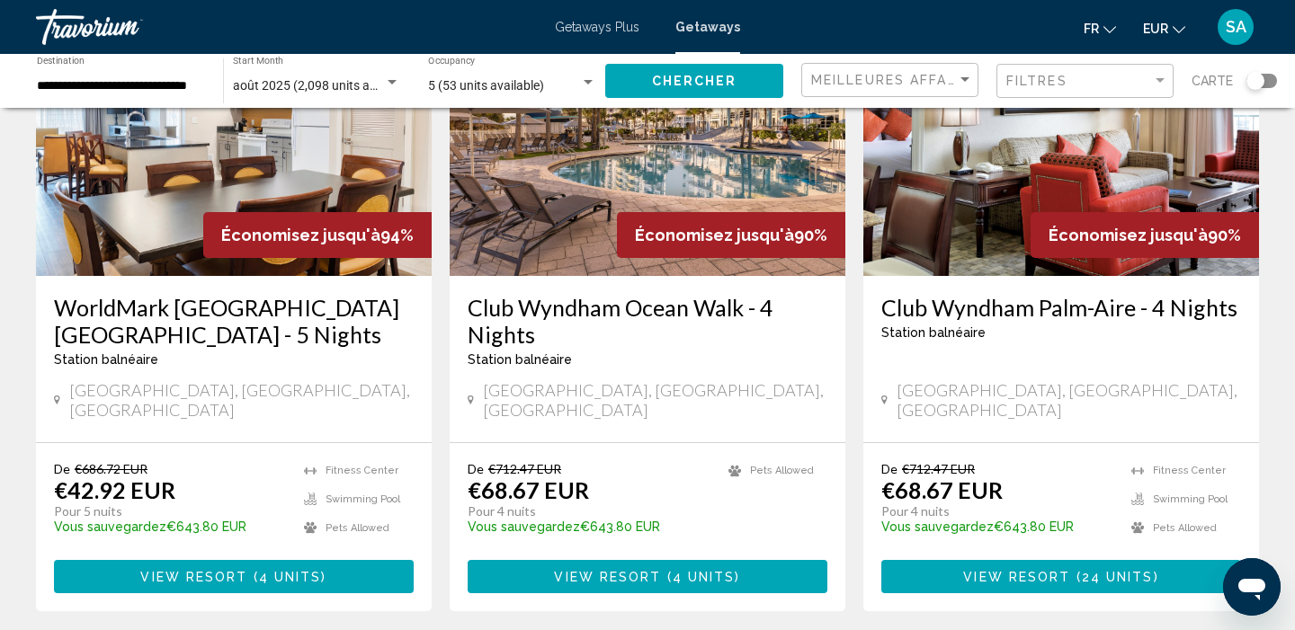
scroll to position [185, 0]
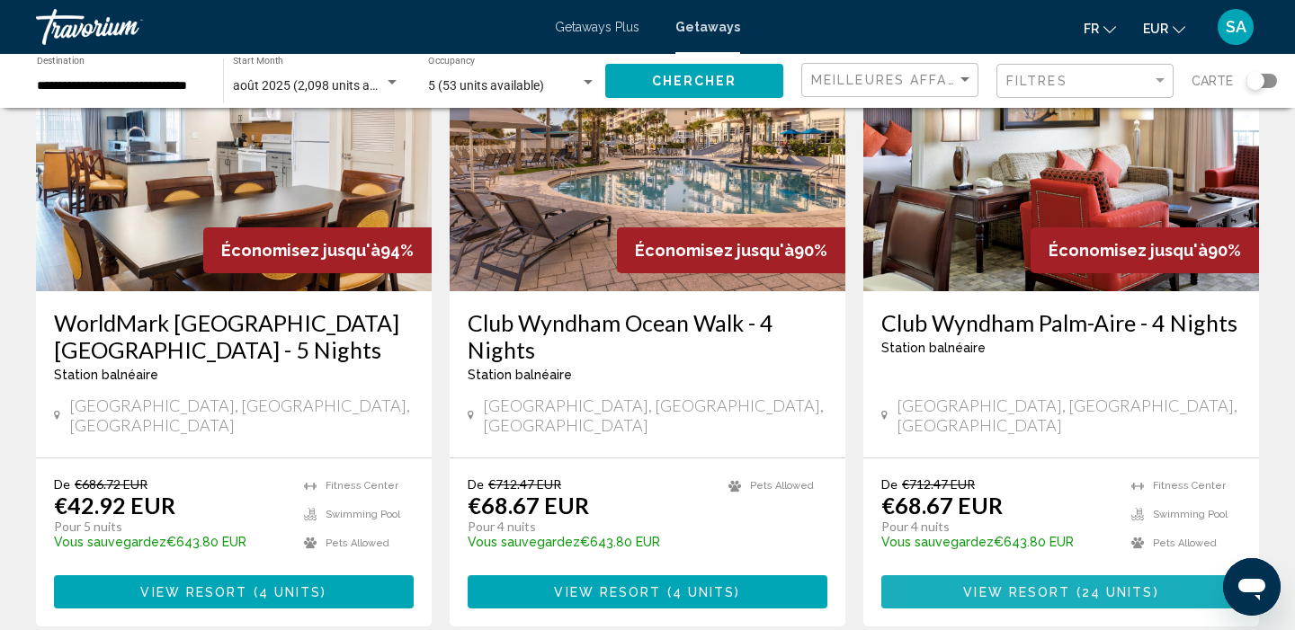
click at [995, 585] on span "View Resort" at bounding box center [1016, 592] width 107 height 14
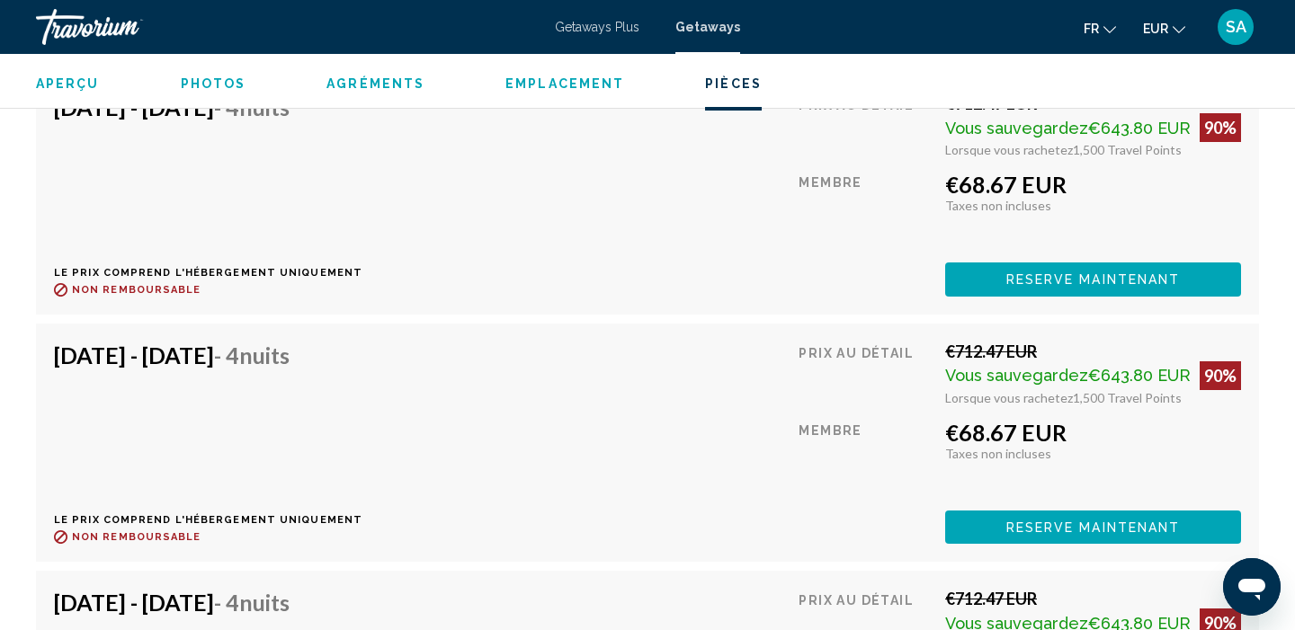
scroll to position [4280, 0]
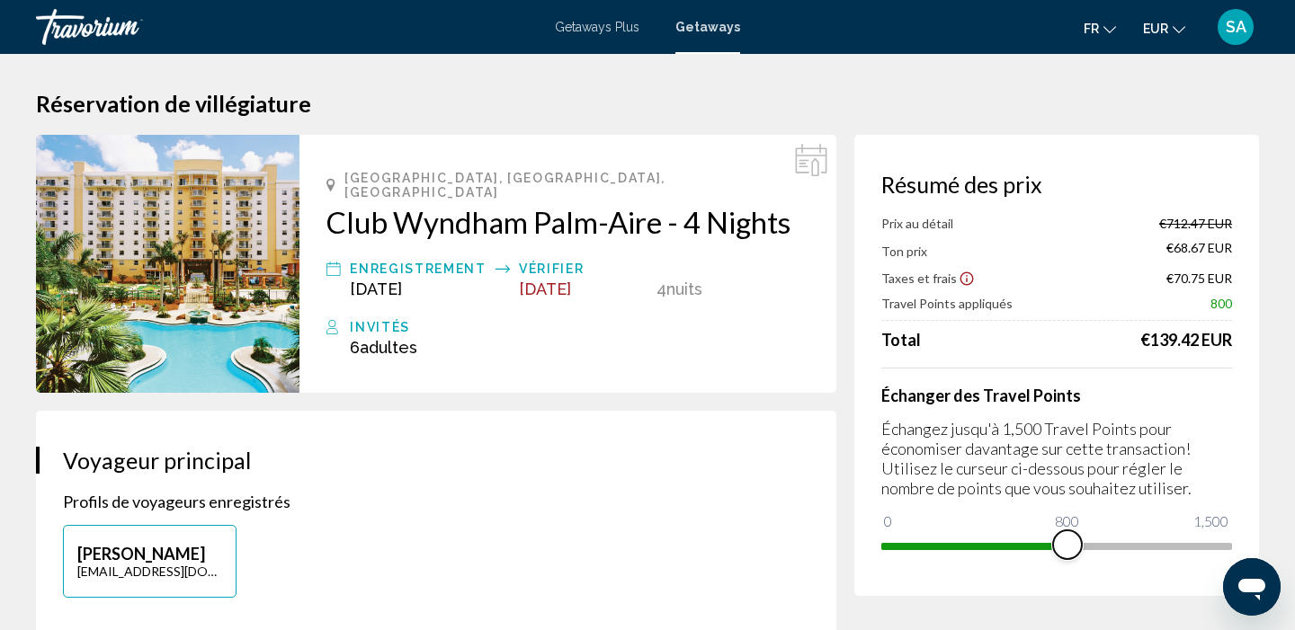
drag, startPoint x: 1224, startPoint y: 550, endPoint x: 1067, endPoint y: 558, distance: 157.5
click at [1067, 558] on span "Main content" at bounding box center [1067, 544] width 29 height 29
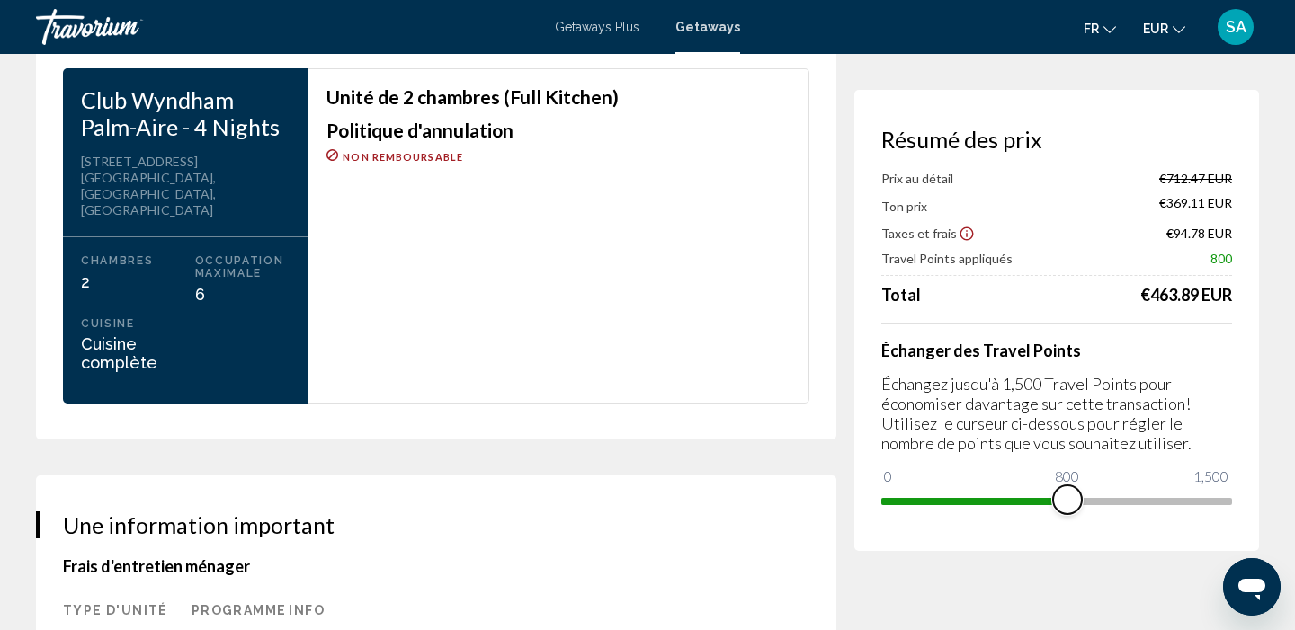
scroll to position [2372, 0]
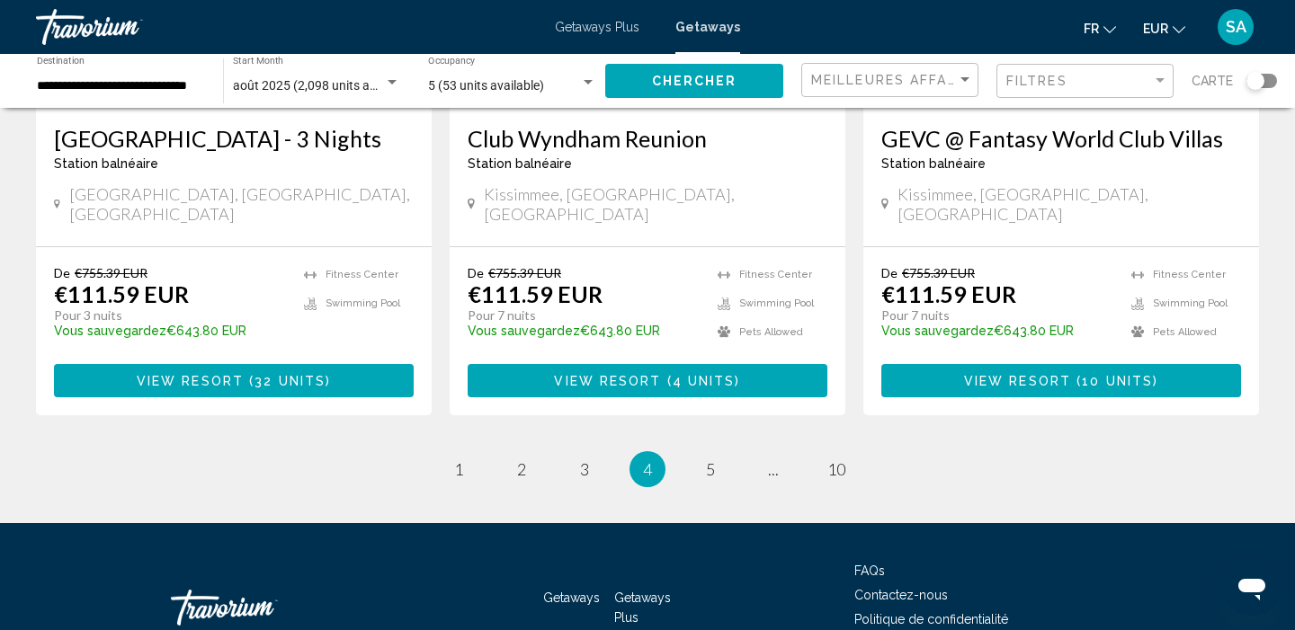
scroll to position [2375, 0]
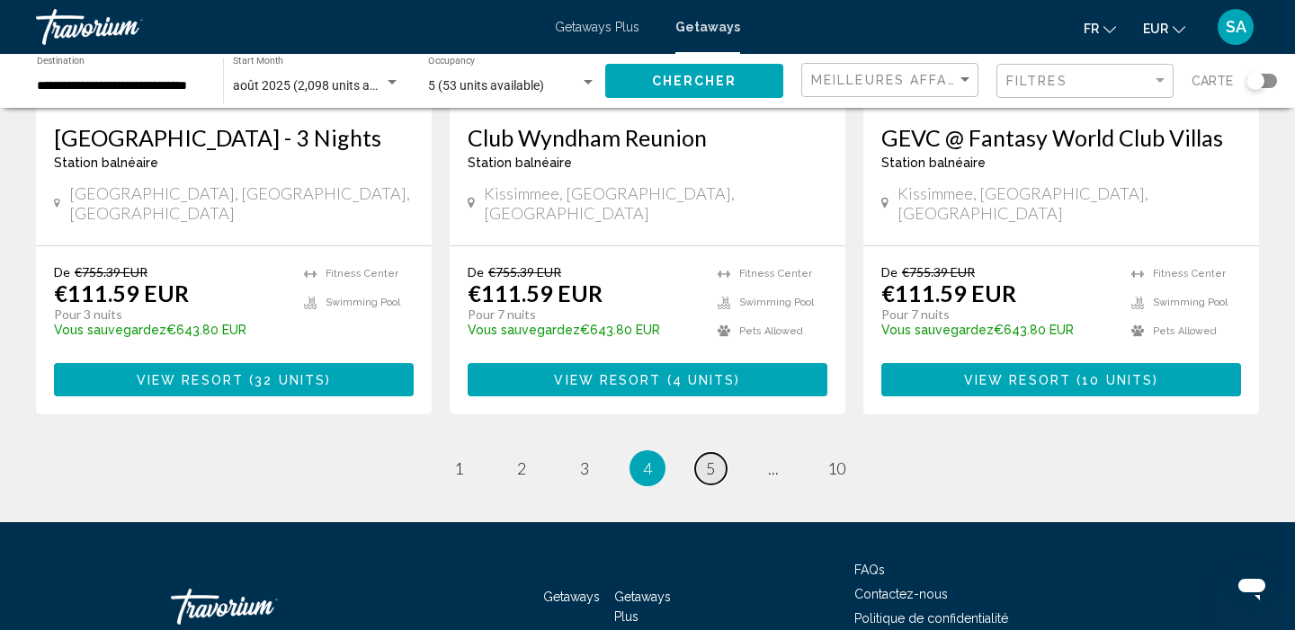
click at [706, 453] on link "page 5" at bounding box center [710, 468] width 31 height 31
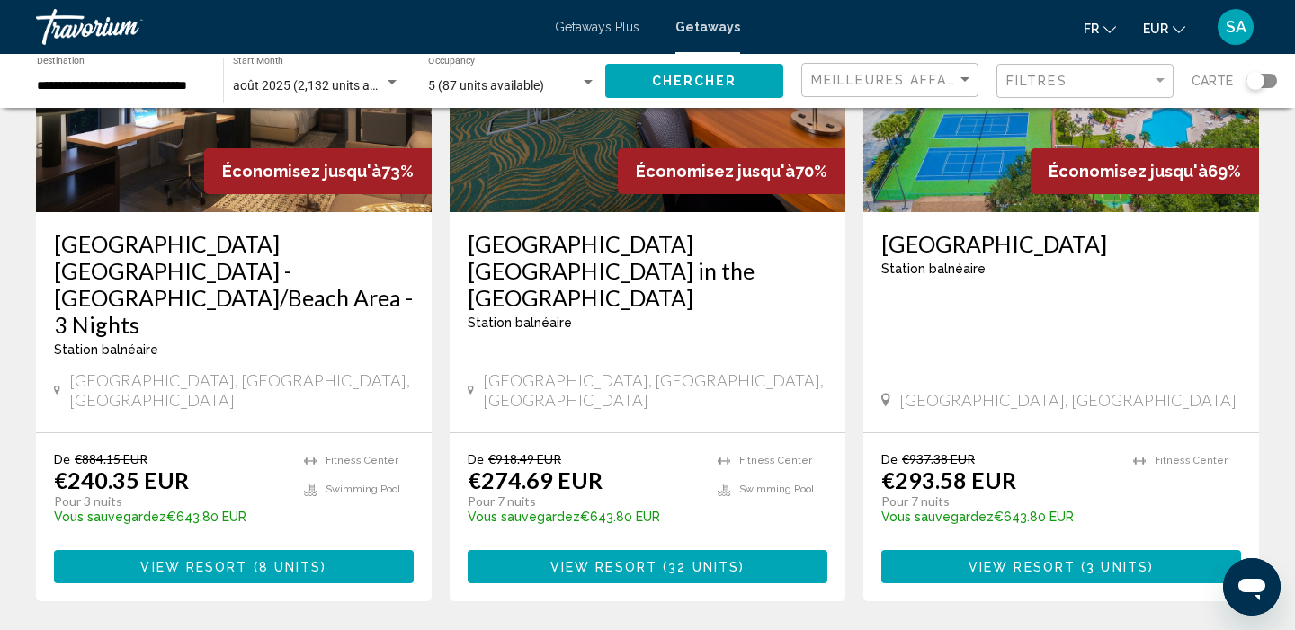
scroll to position [2230, 0]
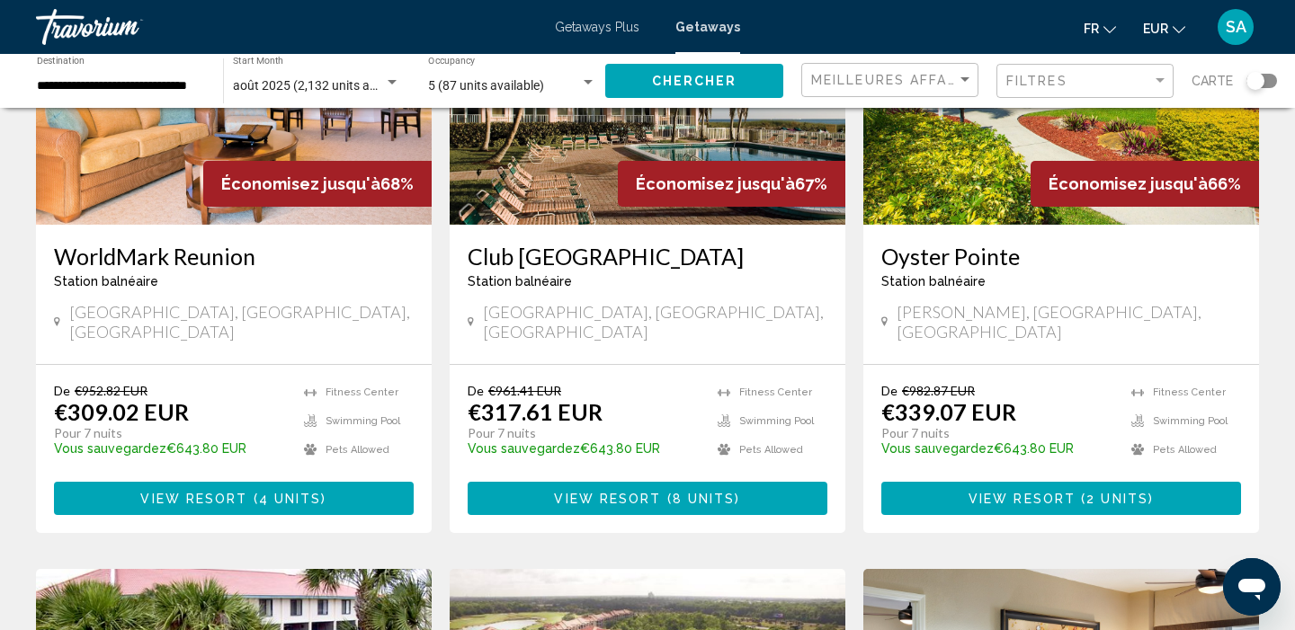
scroll to position [291, 0]
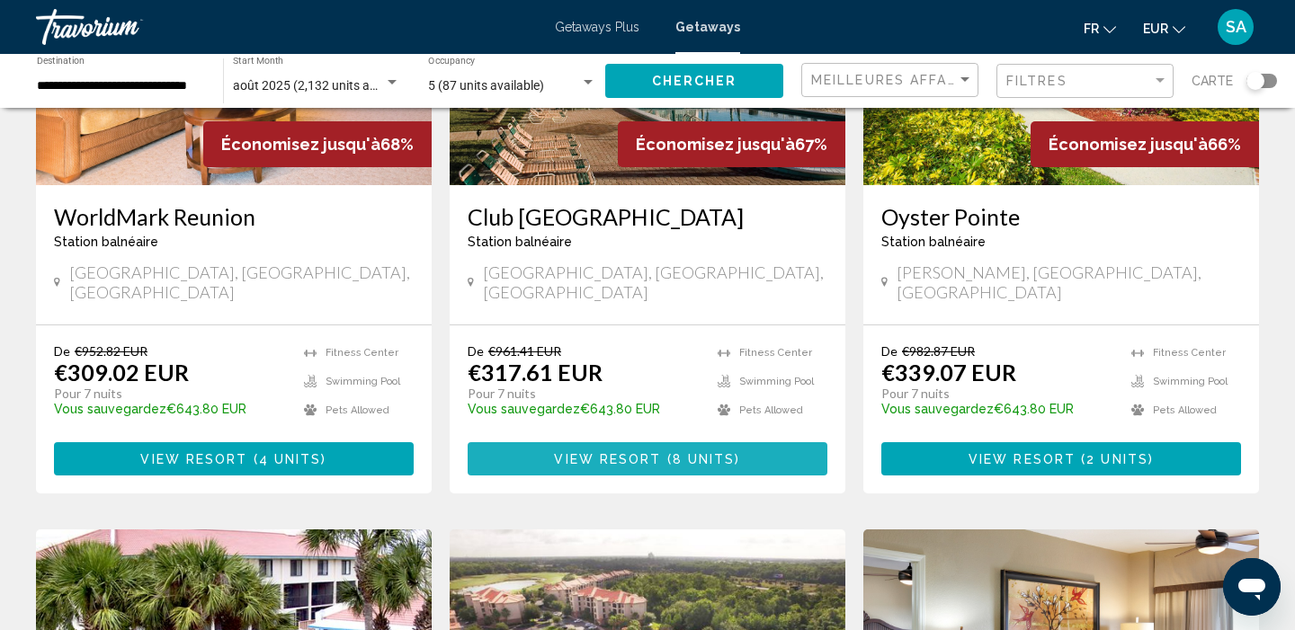
click at [715, 452] on span "8 units" at bounding box center [703, 459] width 63 height 14
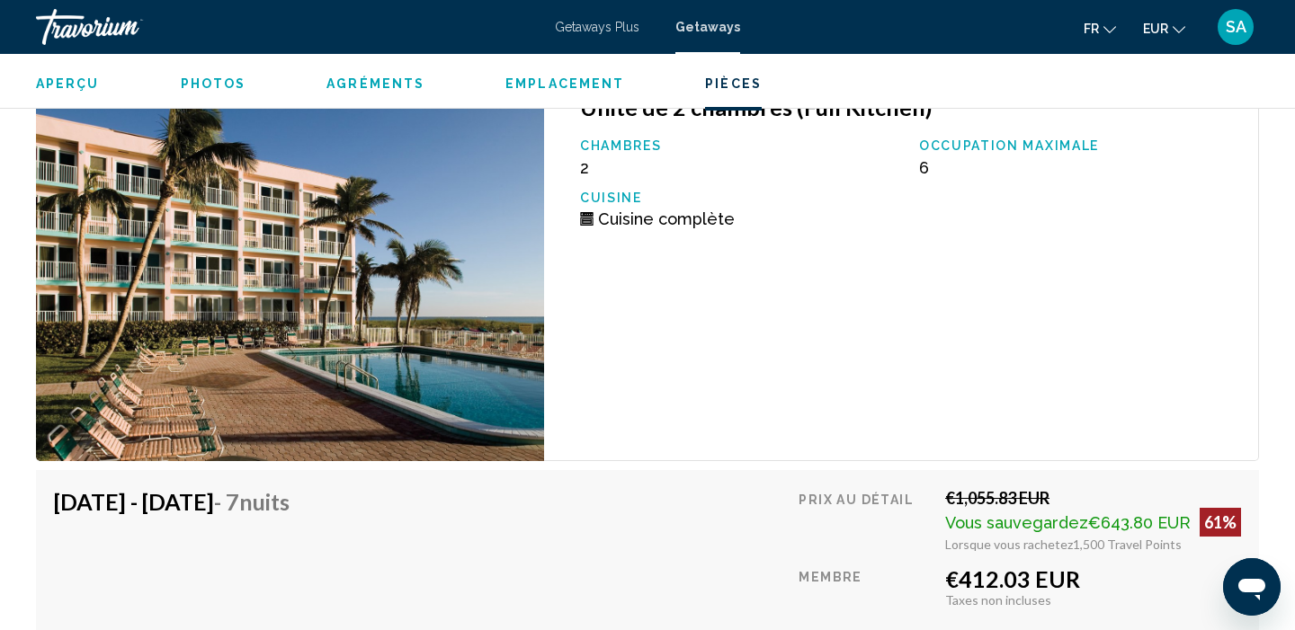
scroll to position [3783, 0]
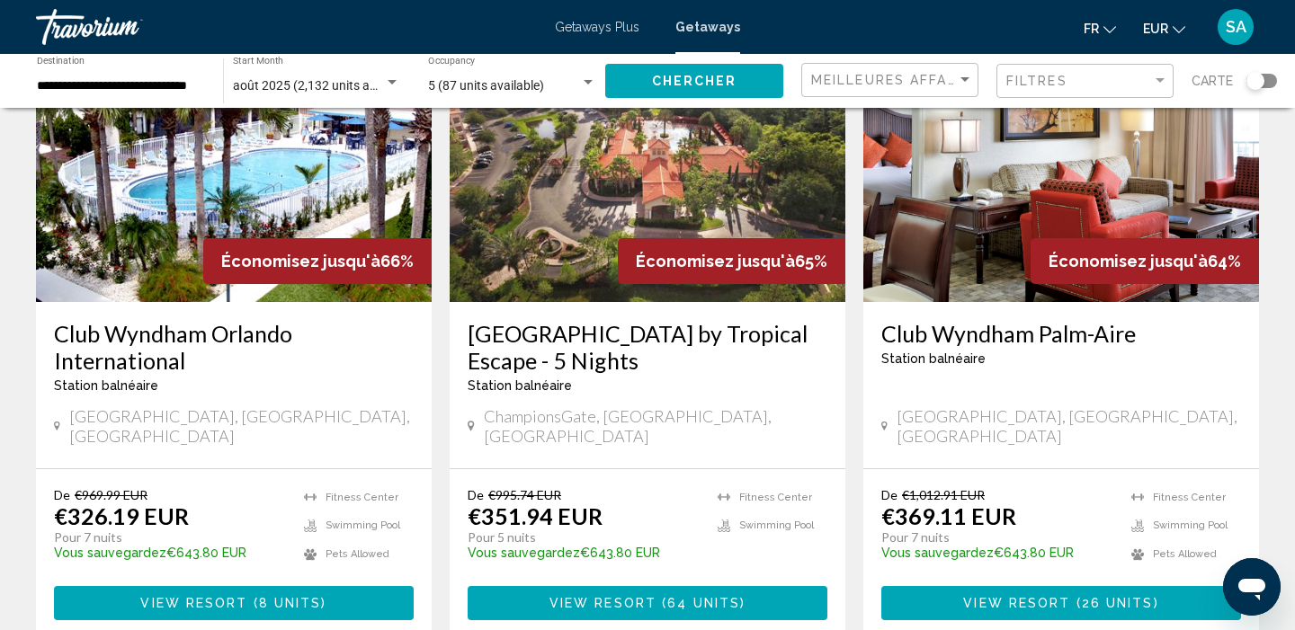
scroll to position [850, 0]
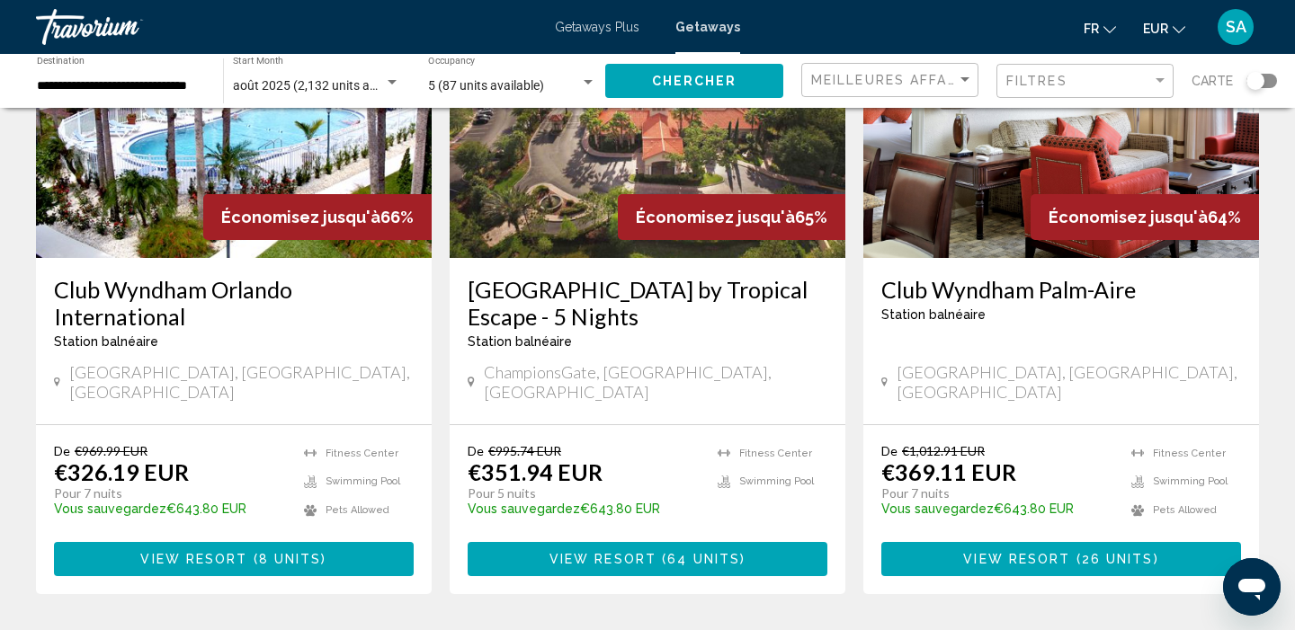
click at [1059, 553] on span "View Resort" at bounding box center [1016, 560] width 107 height 14
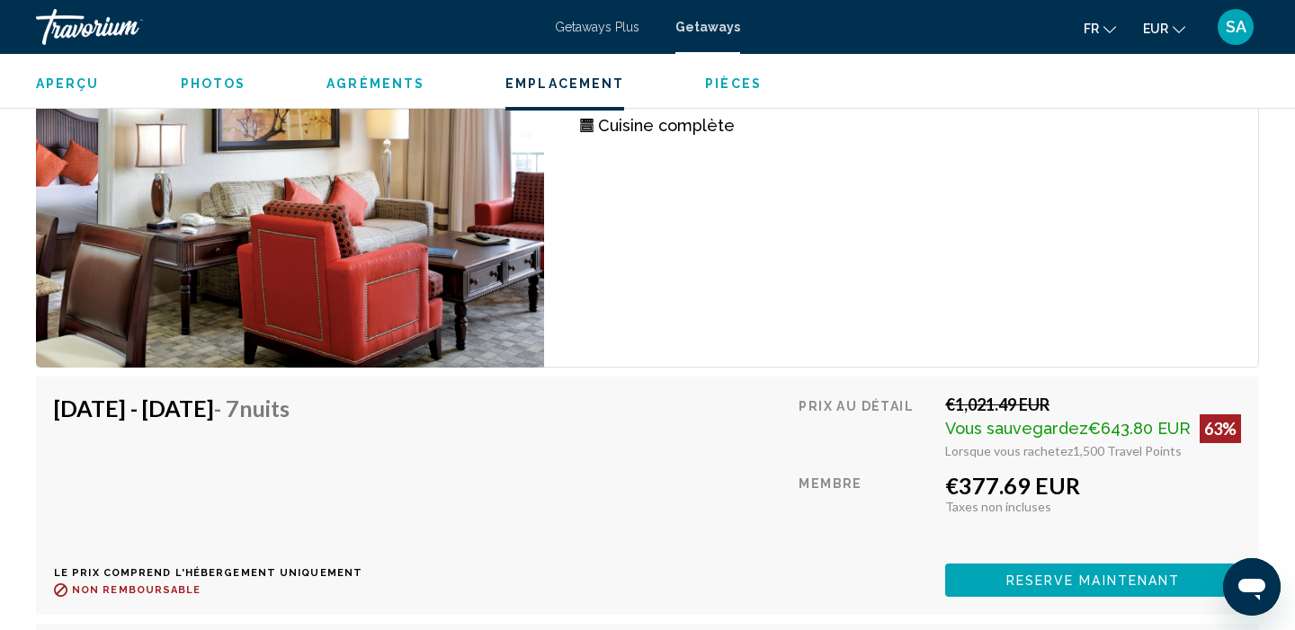
scroll to position [4936, 0]
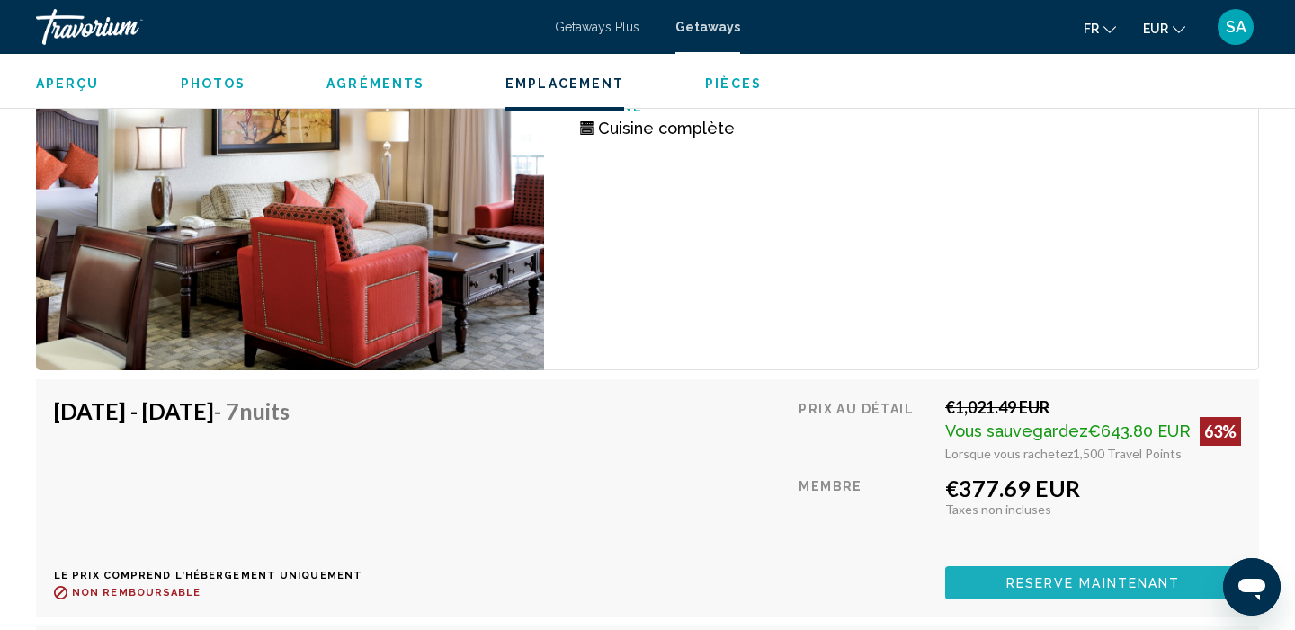
click at [1077, 587] on span "Reserve maintenant" at bounding box center [1093, 583] width 174 height 14
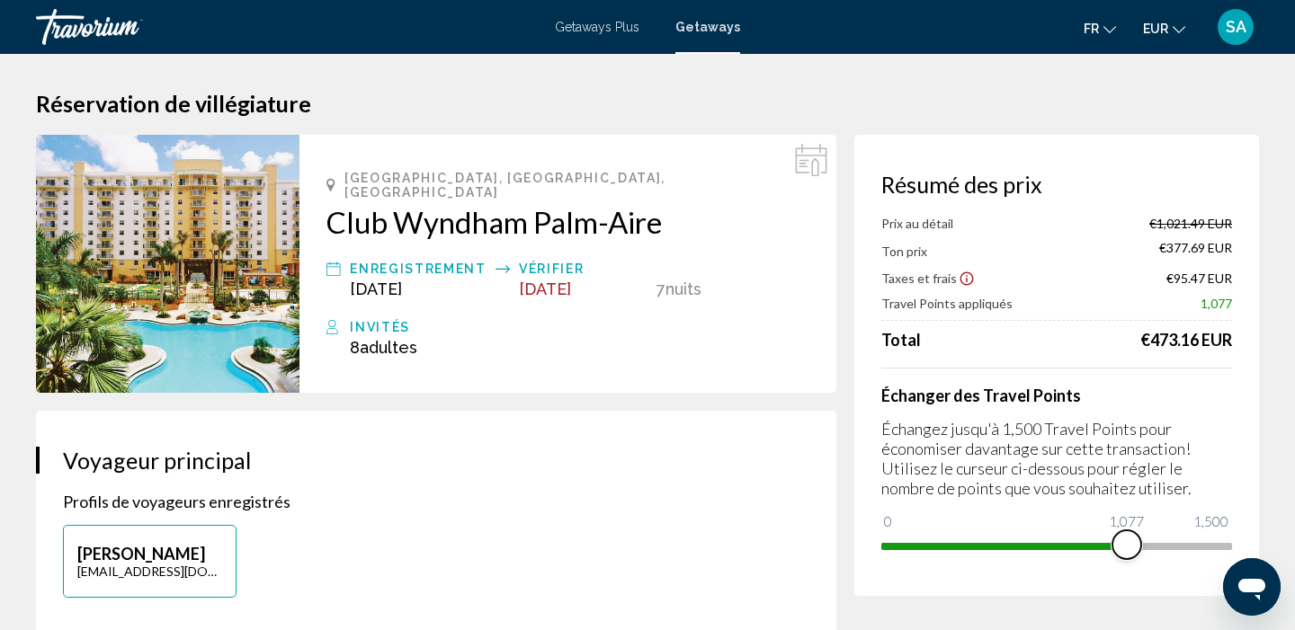
drag, startPoint x: 1212, startPoint y: 545, endPoint x: 1126, endPoint y: 554, distance: 86.8
click at [1126, 554] on span "Main content" at bounding box center [1126, 544] width 29 height 29
drag, startPoint x: 1126, startPoint y: 554, endPoint x: 1115, endPoint y: 553, distance: 10.8
click at [1115, 553] on span "Main content" at bounding box center [1117, 544] width 29 height 29
click at [1115, 553] on span "Main content" at bounding box center [1114, 544] width 29 height 29
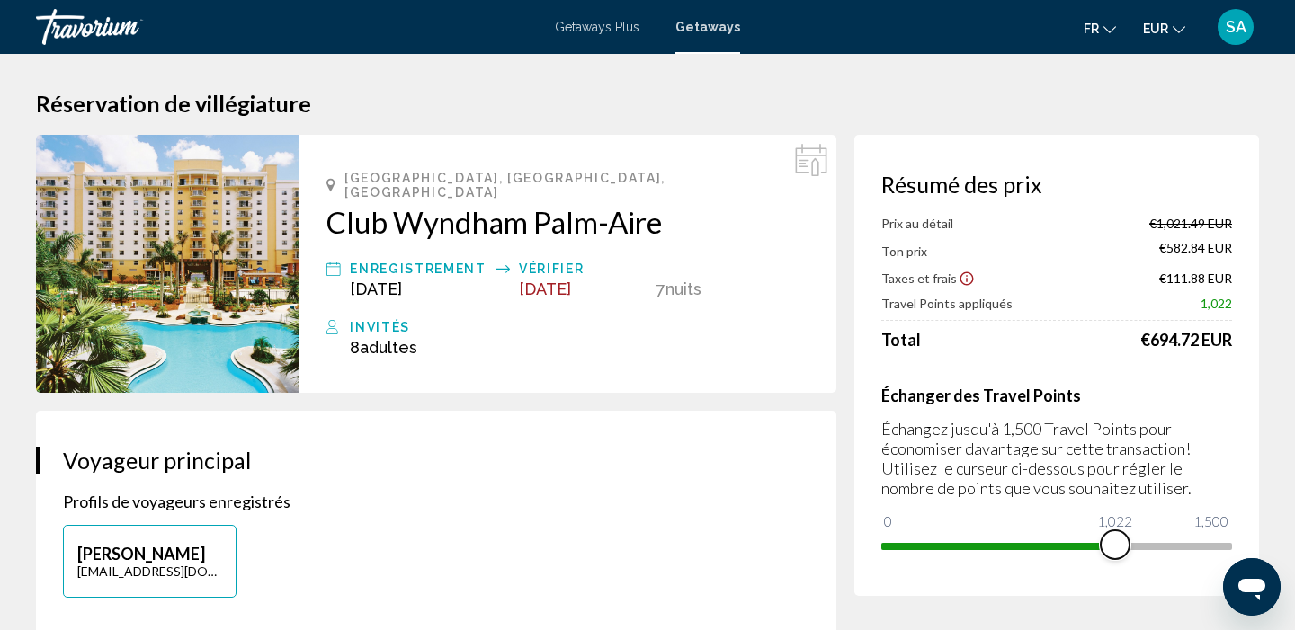
click at [1115, 553] on span "Main content" at bounding box center [1114, 544] width 29 height 29
drag, startPoint x: 1120, startPoint y: 547, endPoint x: 1097, endPoint y: 551, distance: 23.8
click at [1097, 551] on span "Main content" at bounding box center [1096, 544] width 29 height 29
click at [1090, 544] on span "Main content" at bounding box center [1089, 544] width 29 height 29
drag, startPoint x: 1095, startPoint y: 549, endPoint x: 1125, endPoint y: 548, distance: 29.7
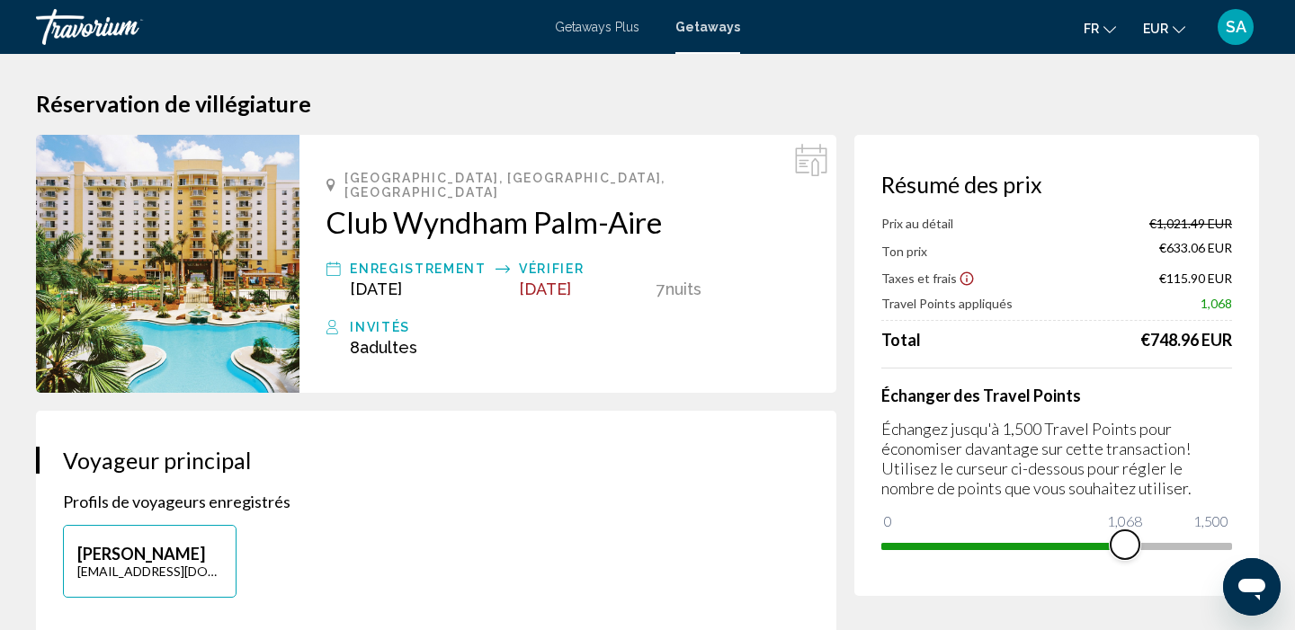
click at [1125, 548] on span "Main content" at bounding box center [1124, 544] width 29 height 29
drag, startPoint x: 1125, startPoint y: 548, endPoint x: 1170, endPoint y: 531, distance: 48.1
click at [1170, 543] on ngx-slider "0 1,500 1,182" at bounding box center [1056, 545] width 351 height 4
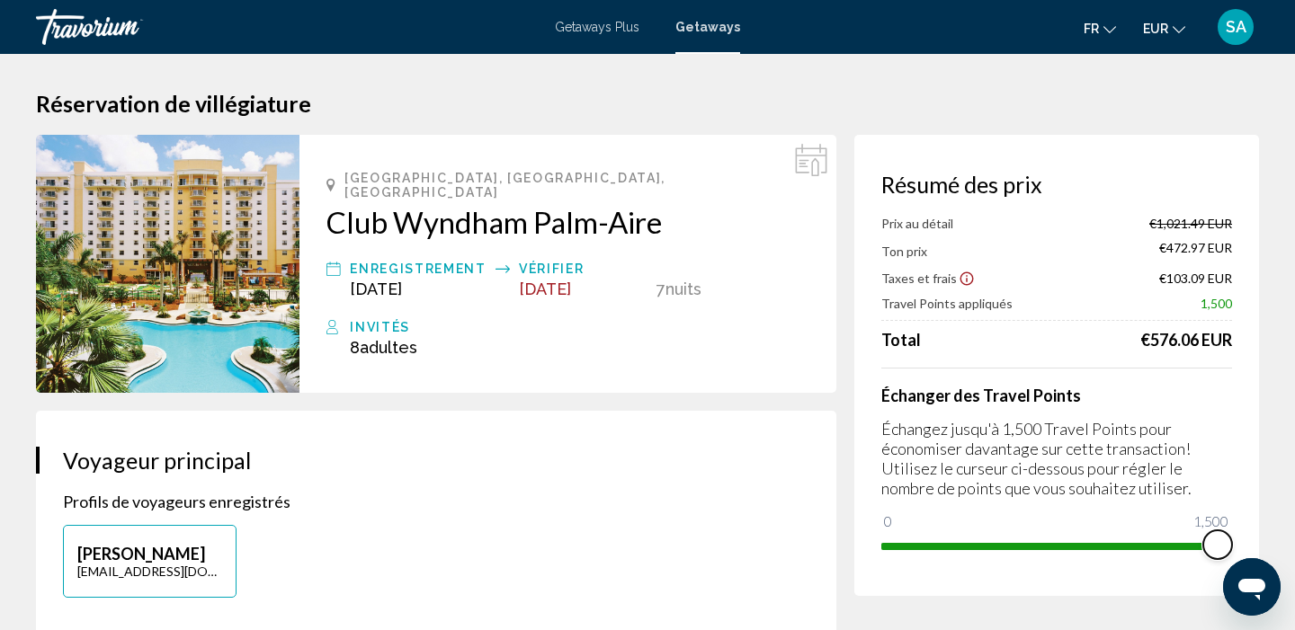
drag, startPoint x: 1170, startPoint y: 555, endPoint x: 1269, endPoint y: 538, distance: 101.2
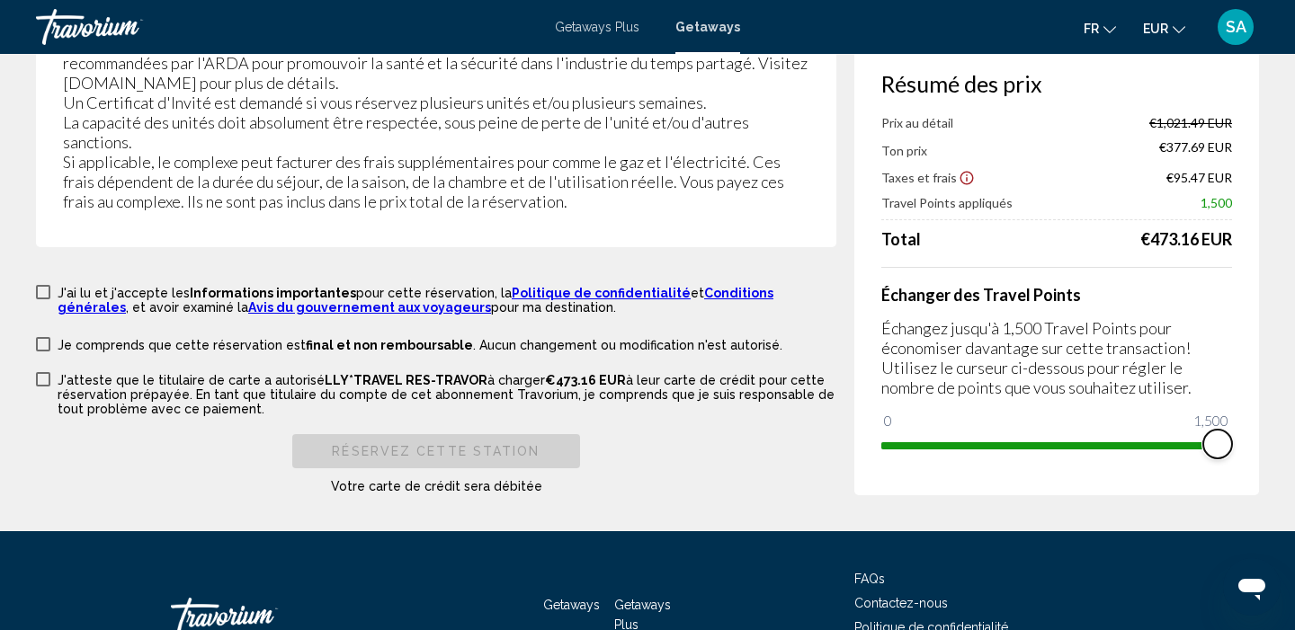
scroll to position [3675, 0]
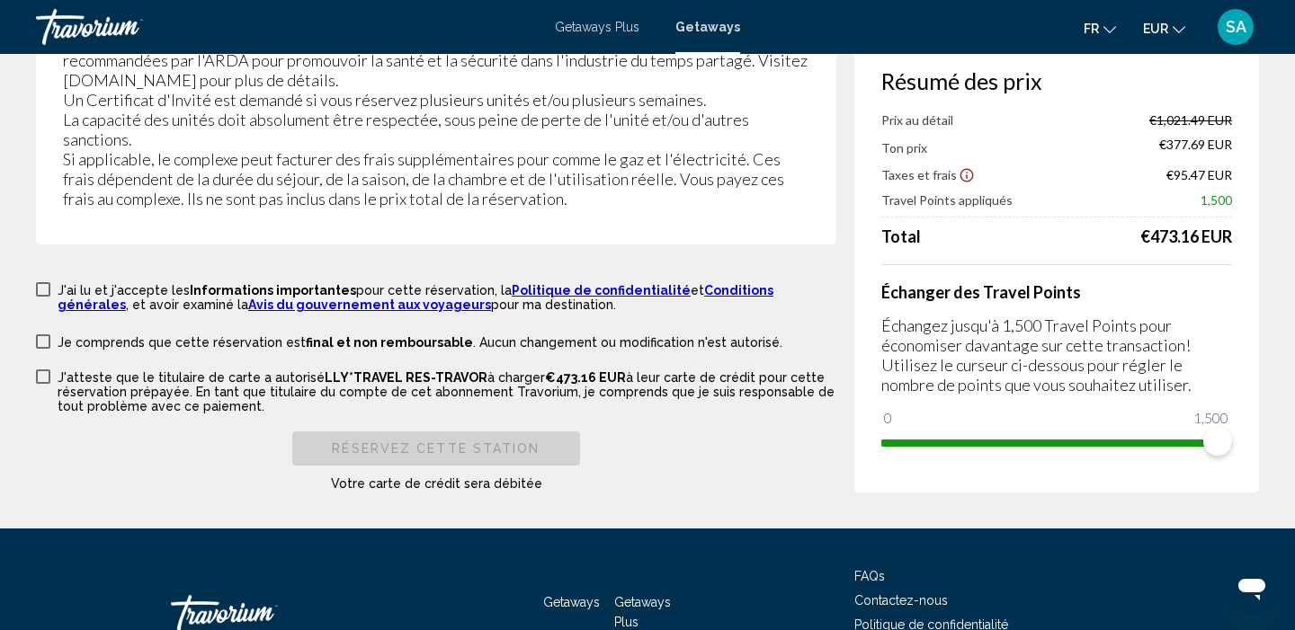
click at [43, 282] on span "Main content" at bounding box center [43, 289] width 14 height 14
click at [45, 334] on span "Main content" at bounding box center [43, 341] width 14 height 14
click at [45, 369] on span "Main content" at bounding box center [43, 376] width 14 height 14
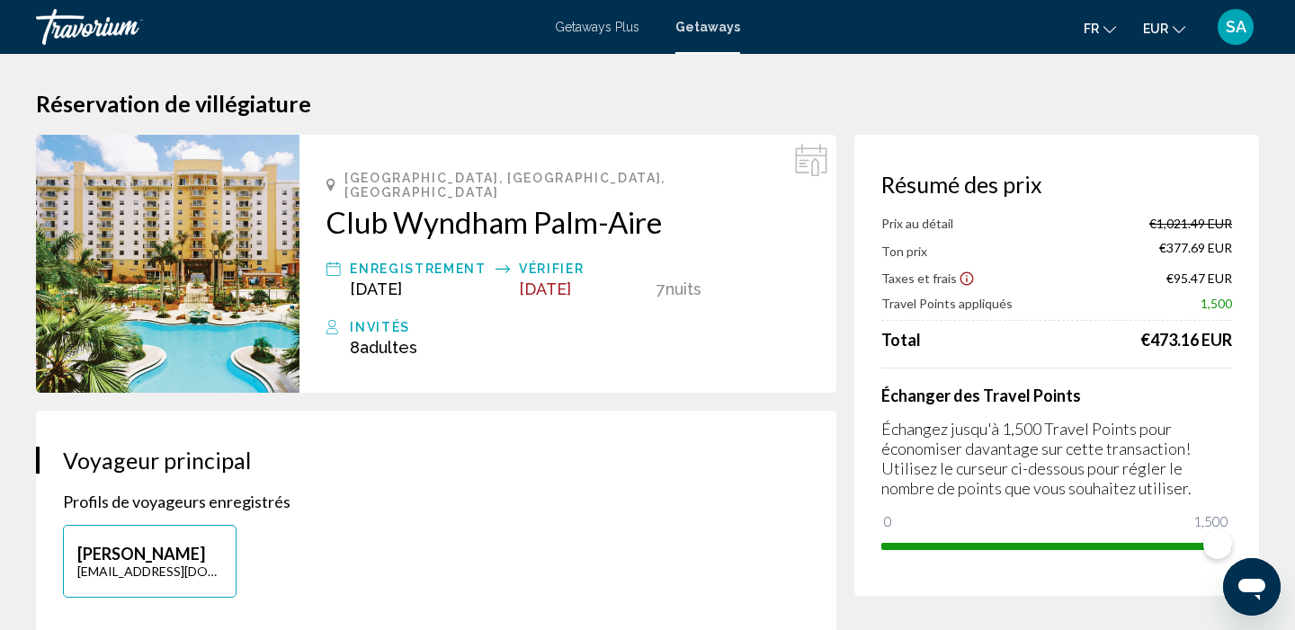
scroll to position [0, 0]
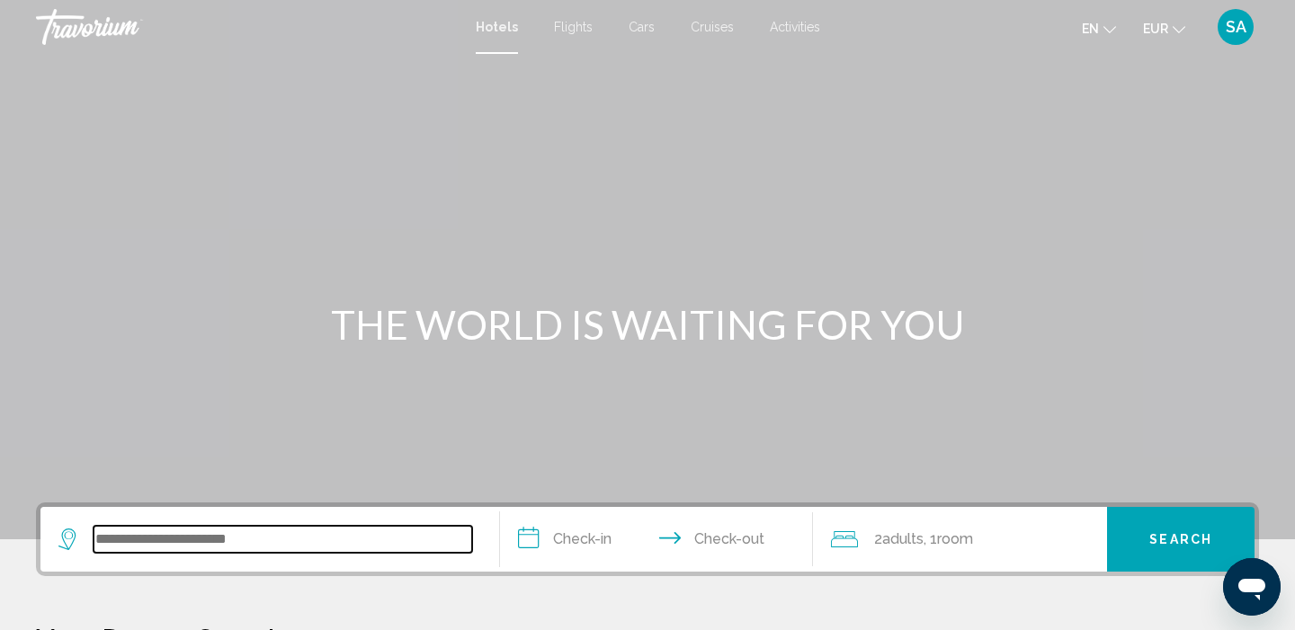
click at [277, 547] on input "Search widget" at bounding box center [282, 539] width 378 height 27
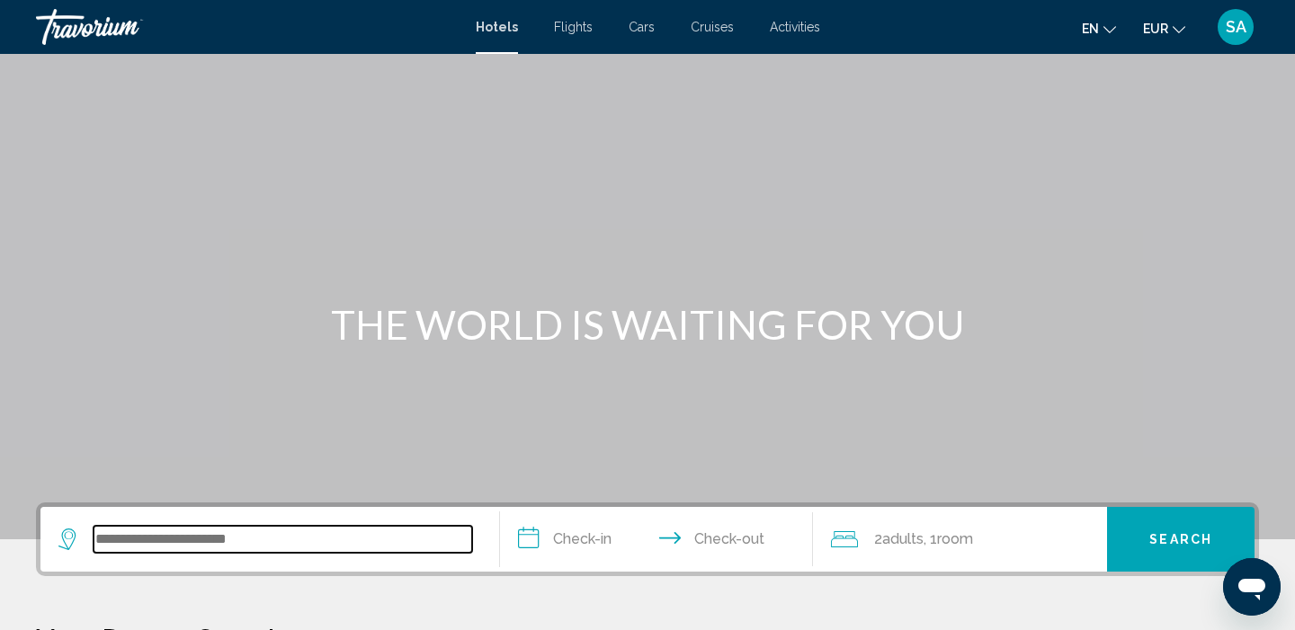
scroll to position [444, 0]
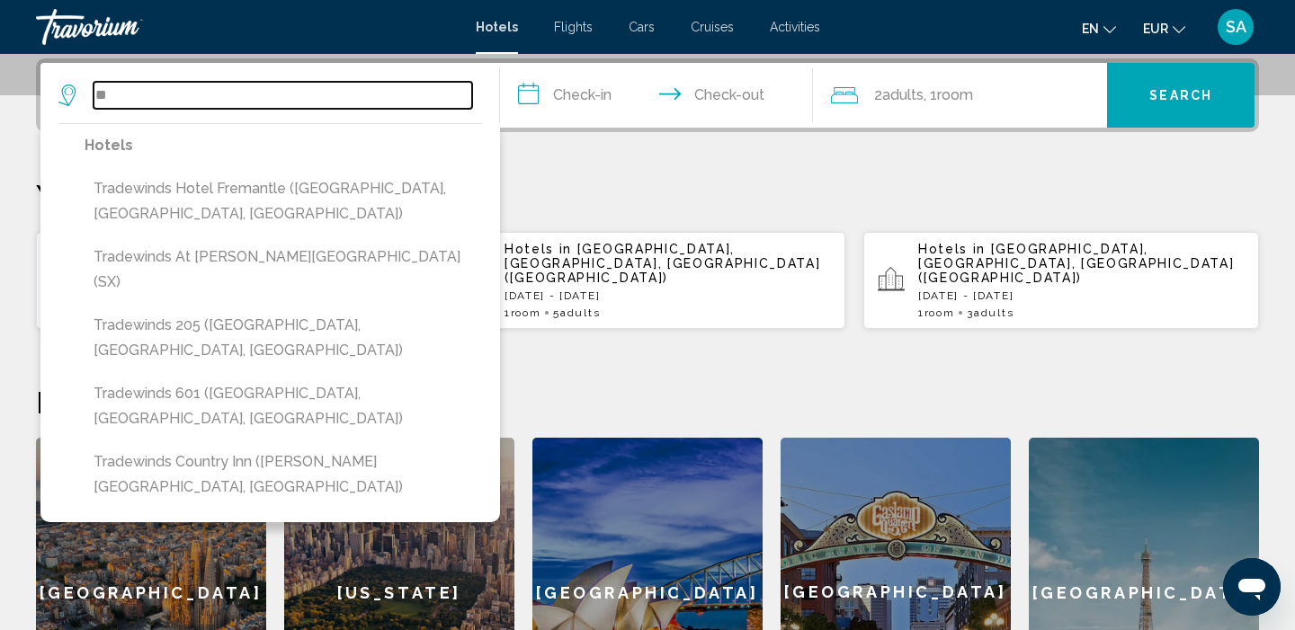
type input "*"
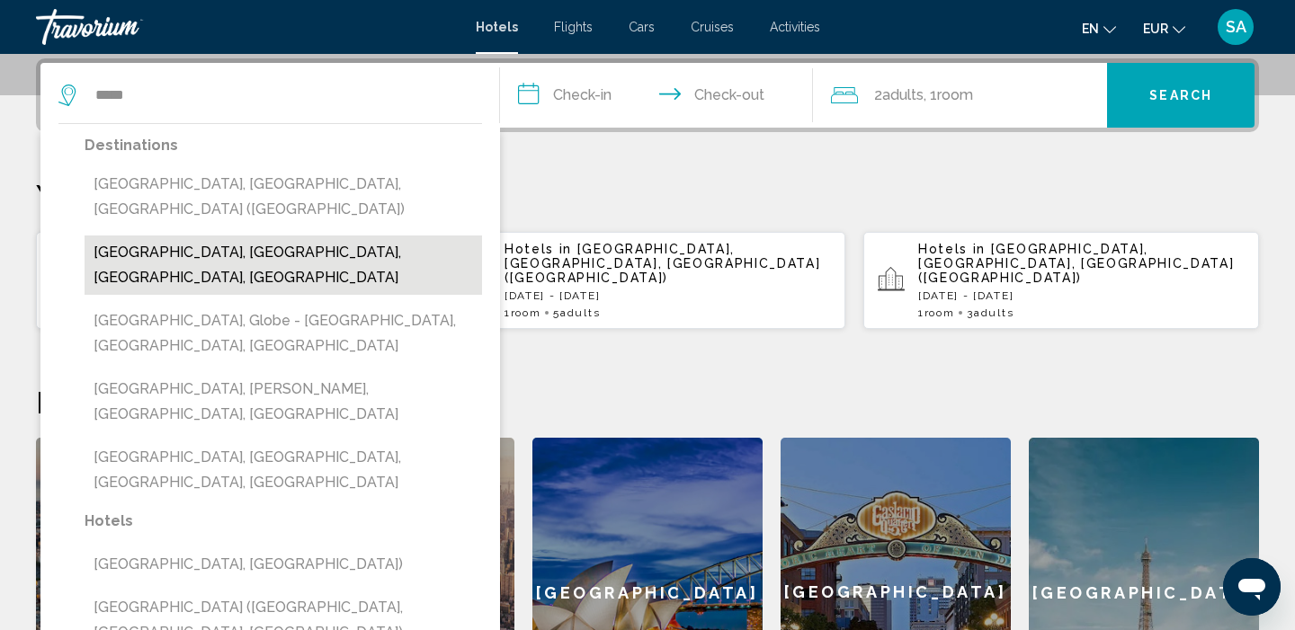
click at [327, 236] on button "[GEOGRAPHIC_DATA], [GEOGRAPHIC_DATA], [GEOGRAPHIC_DATA], [GEOGRAPHIC_DATA]" at bounding box center [283, 265] width 397 height 59
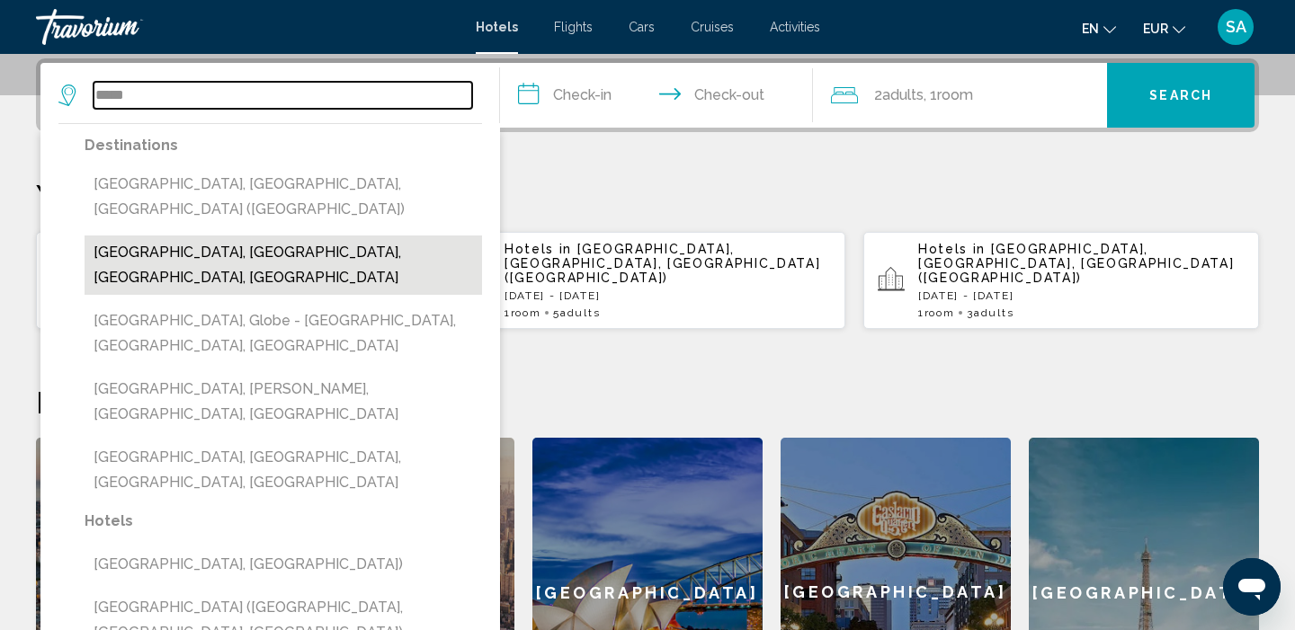
type input "**********"
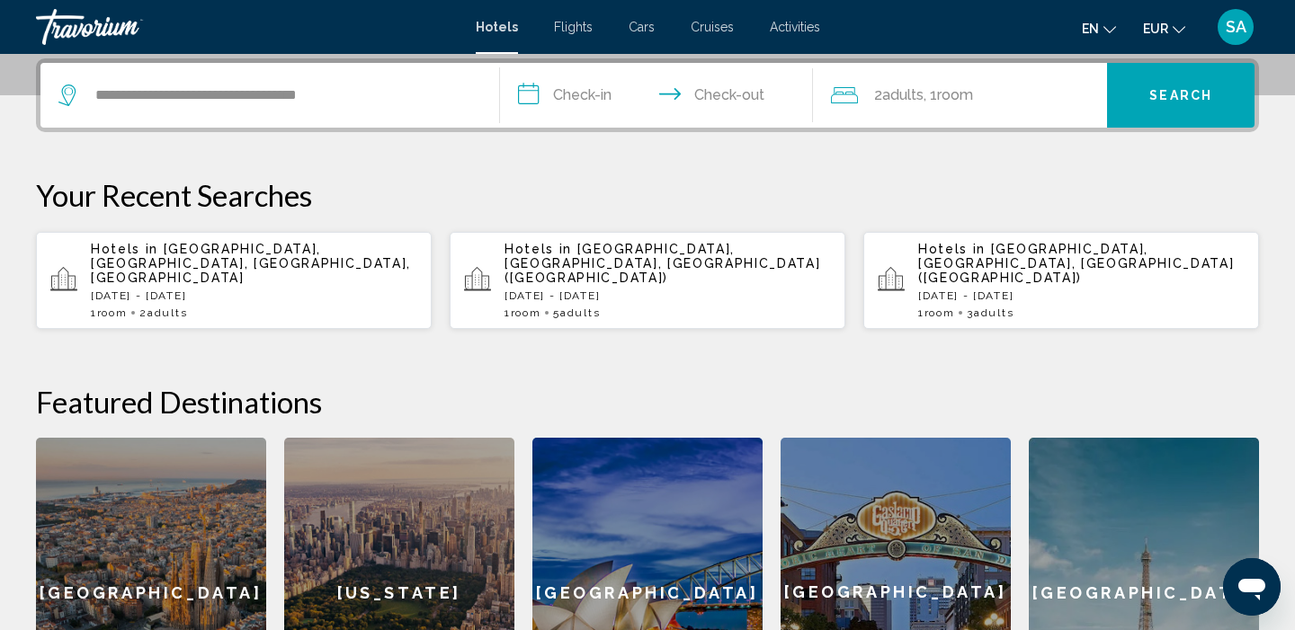
click at [592, 94] on input "**********" at bounding box center [660, 98] width 320 height 70
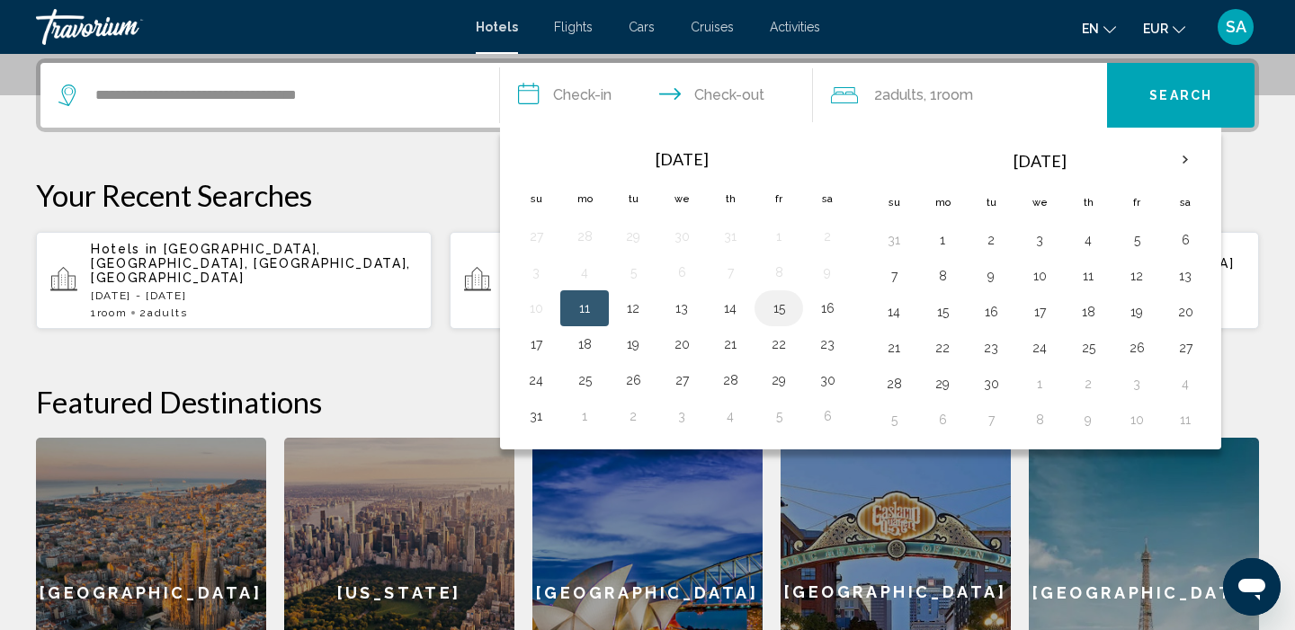
click at [783, 307] on button "15" at bounding box center [778, 308] width 29 height 25
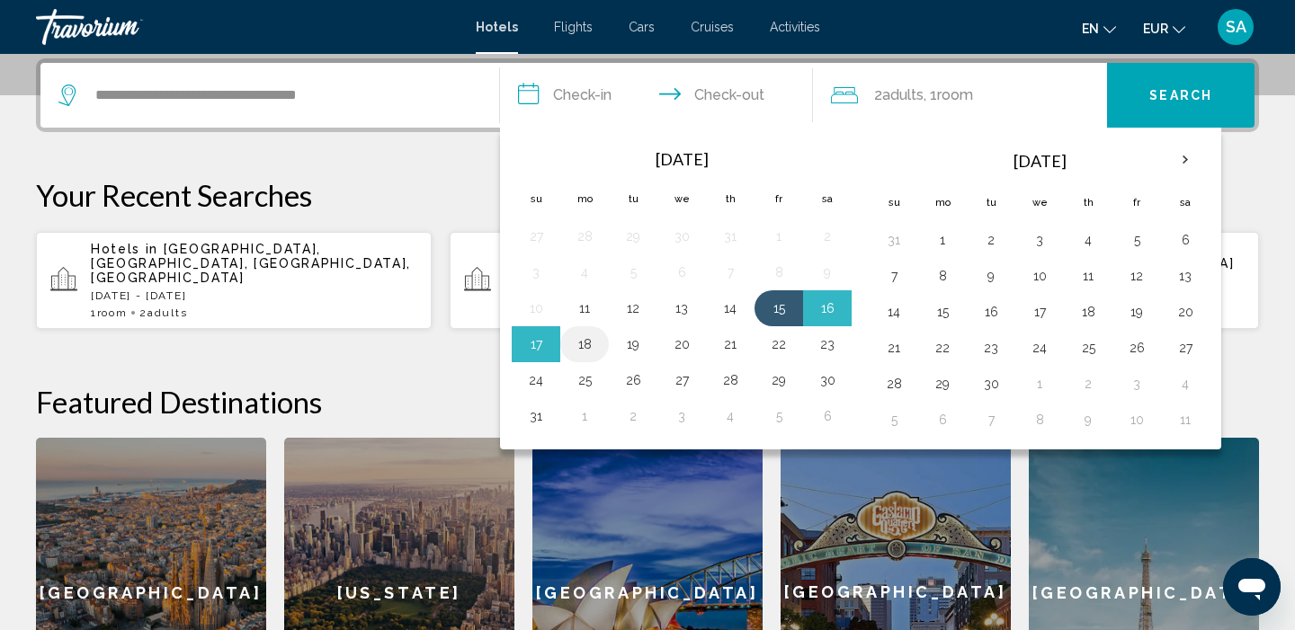
click at [592, 347] on button "18" at bounding box center [584, 344] width 29 height 25
type input "**********"
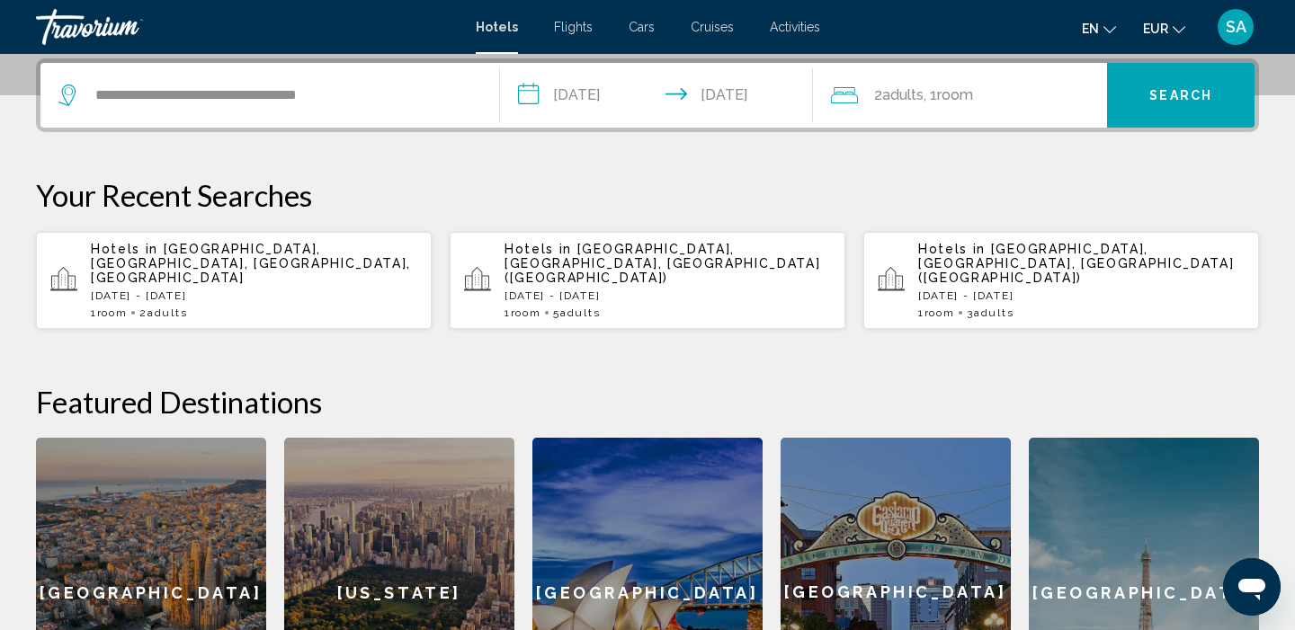
click at [1028, 92] on div "2 Adult Adults , 1 Room rooms" at bounding box center [969, 95] width 277 height 25
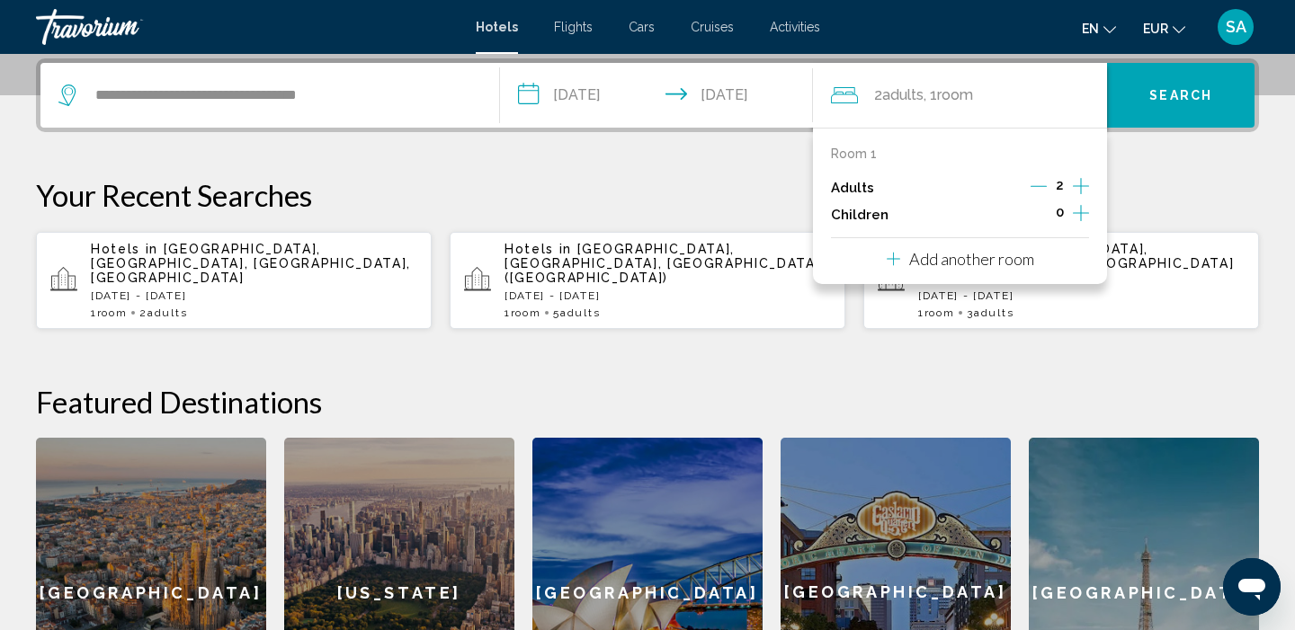
click at [1087, 194] on icon "Increment adults" at bounding box center [1081, 186] width 16 height 22
click at [1168, 94] on span "Search" at bounding box center [1180, 96] width 63 height 14
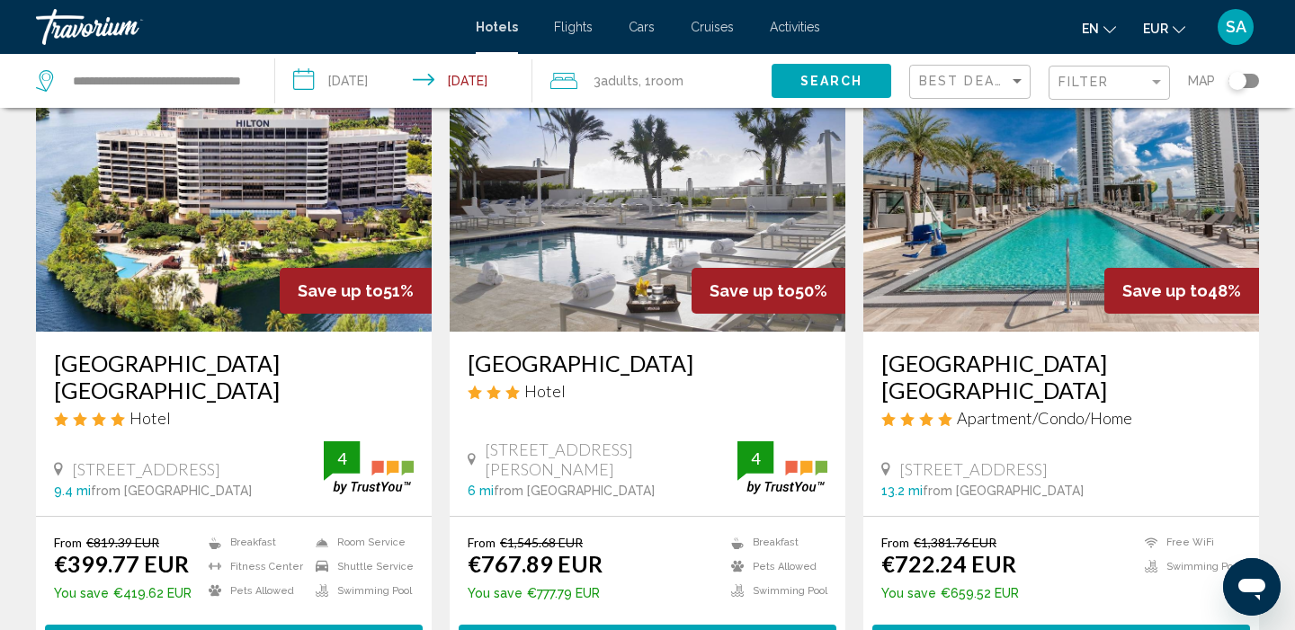
scroll to position [124, 0]
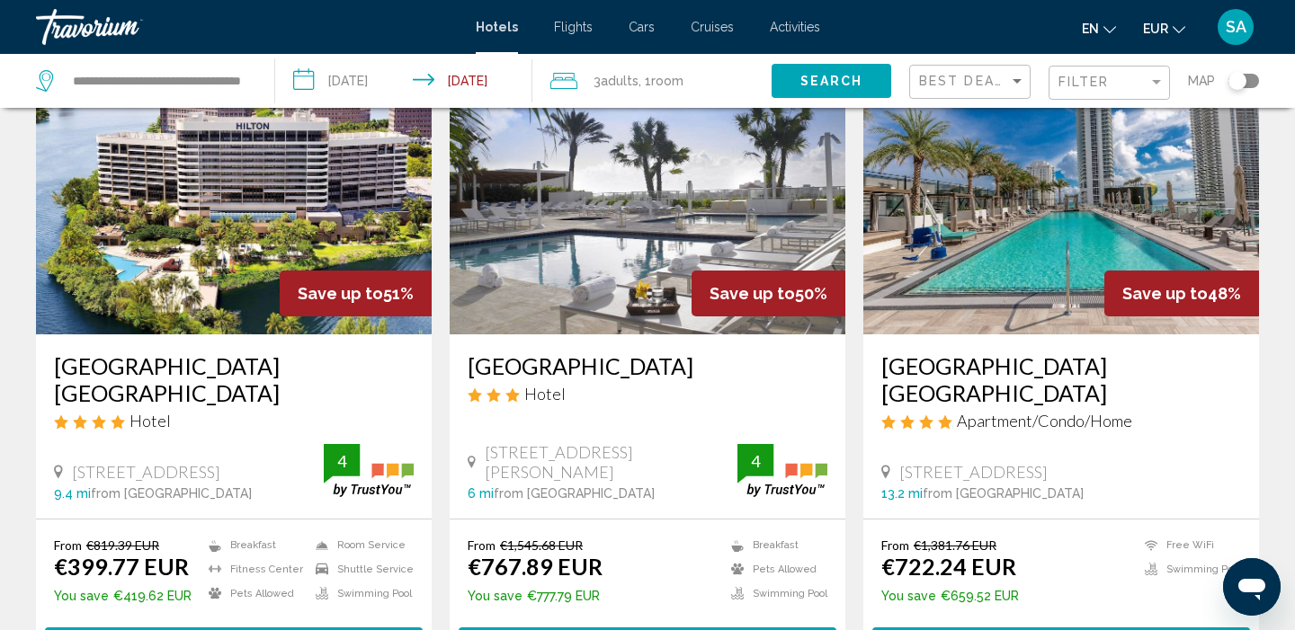
click at [194, 224] on img "Main content" at bounding box center [234, 191] width 396 height 288
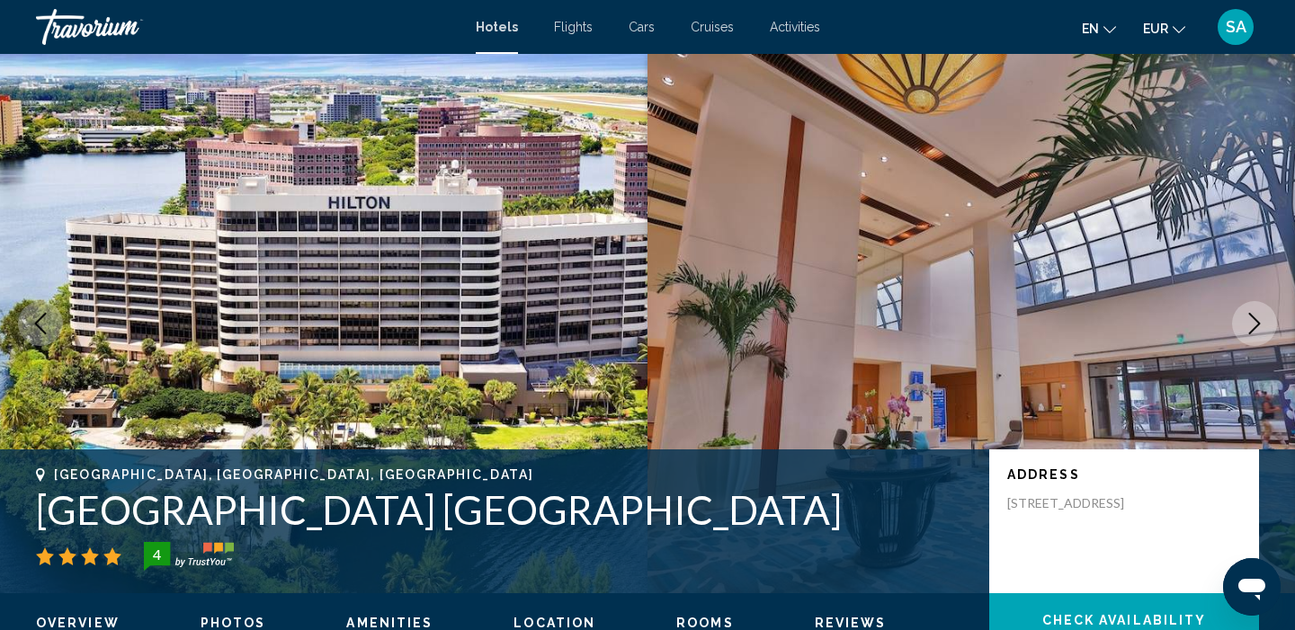
click at [1246, 337] on button "Next image" at bounding box center [1254, 323] width 45 height 45
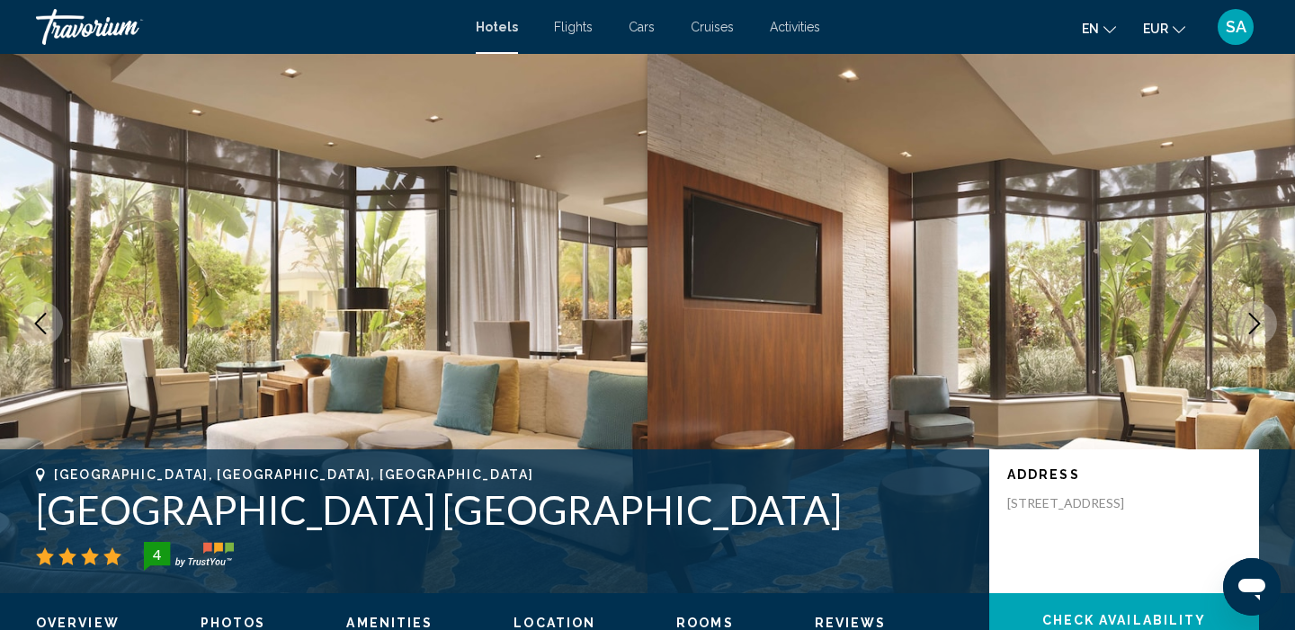
click at [1246, 337] on button "Next image" at bounding box center [1254, 323] width 45 height 45
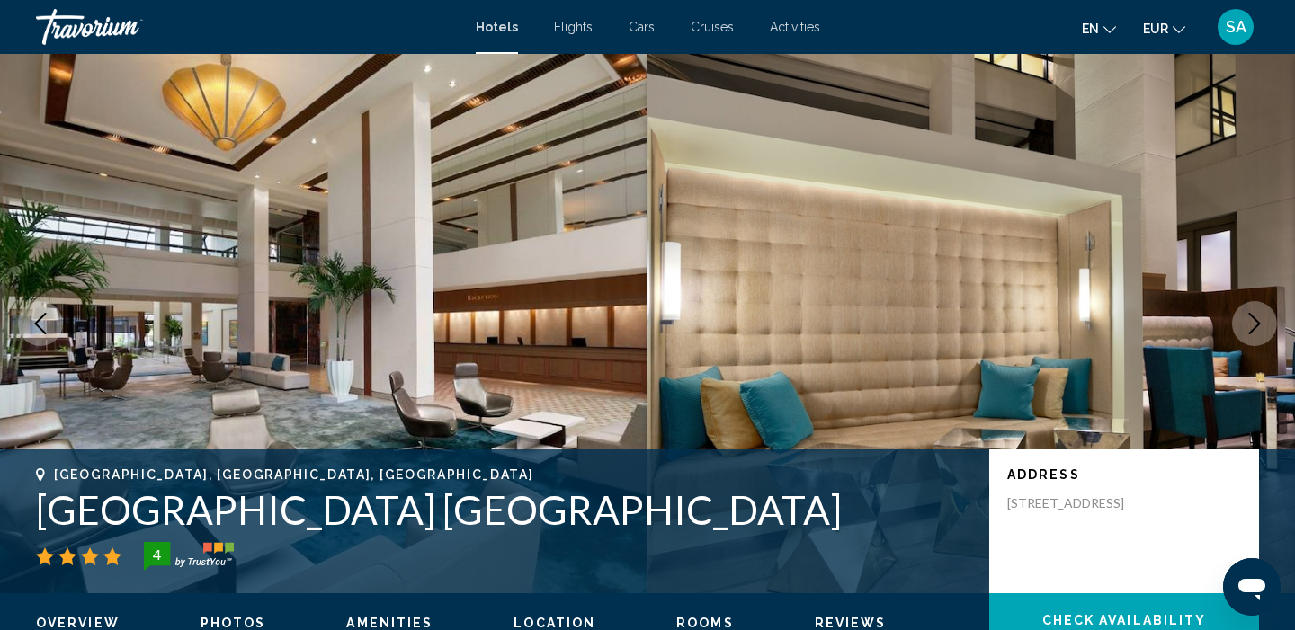
click at [1246, 337] on button "Next image" at bounding box center [1254, 323] width 45 height 45
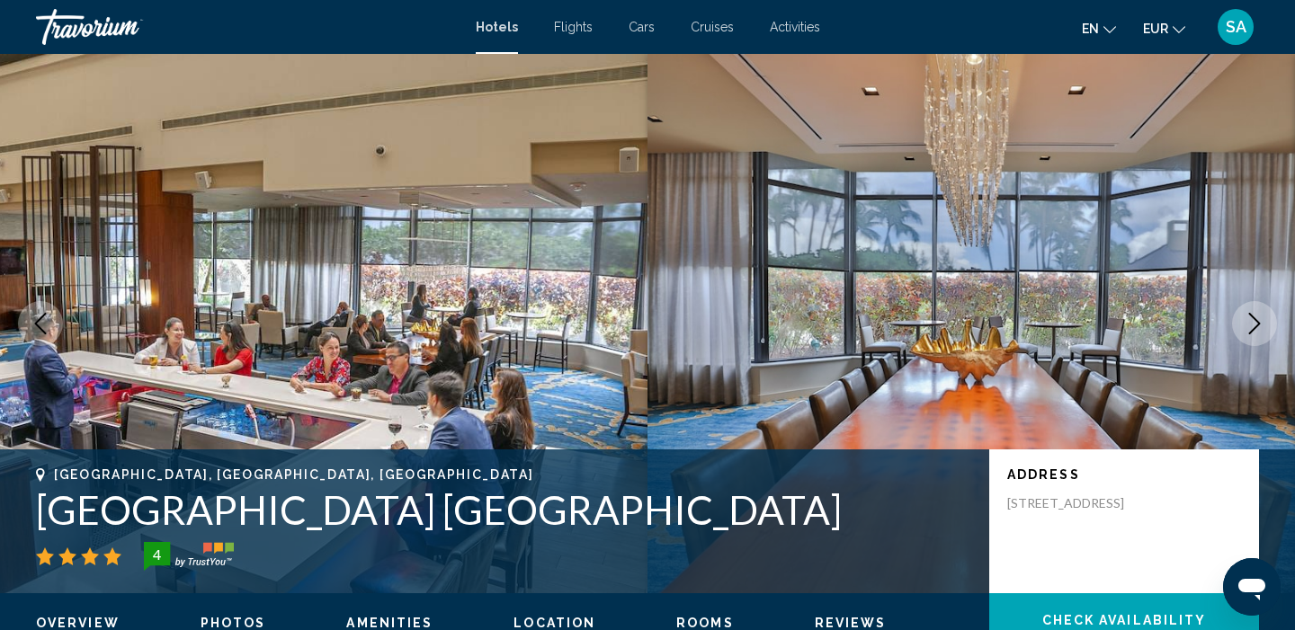
click at [1246, 337] on button "Next image" at bounding box center [1254, 323] width 45 height 45
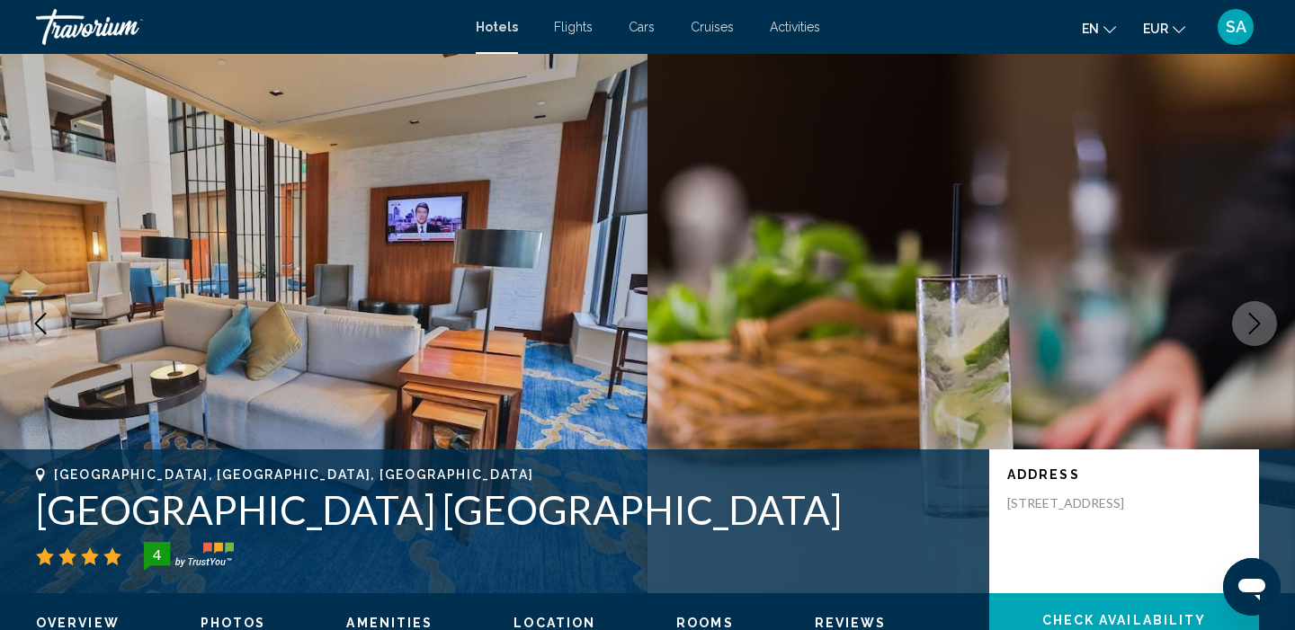
click at [1246, 337] on button "Next image" at bounding box center [1254, 323] width 45 height 45
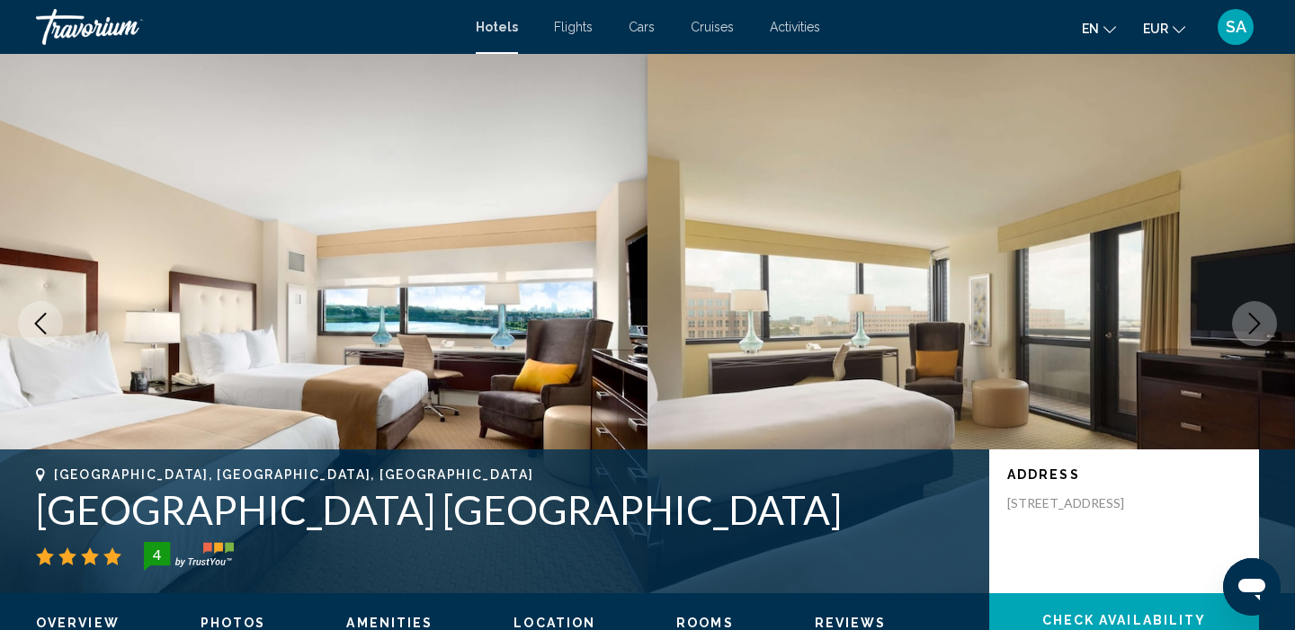
click at [1246, 337] on button "Next image" at bounding box center [1254, 323] width 45 height 45
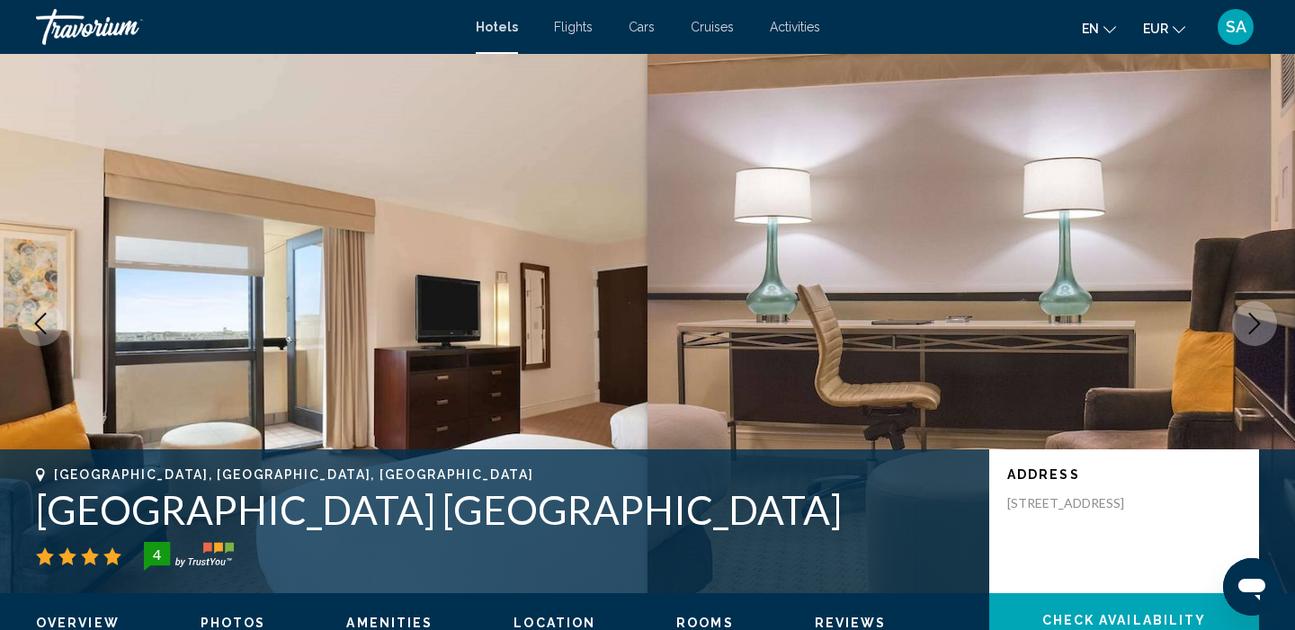
click at [1246, 337] on button "Next image" at bounding box center [1254, 323] width 45 height 45
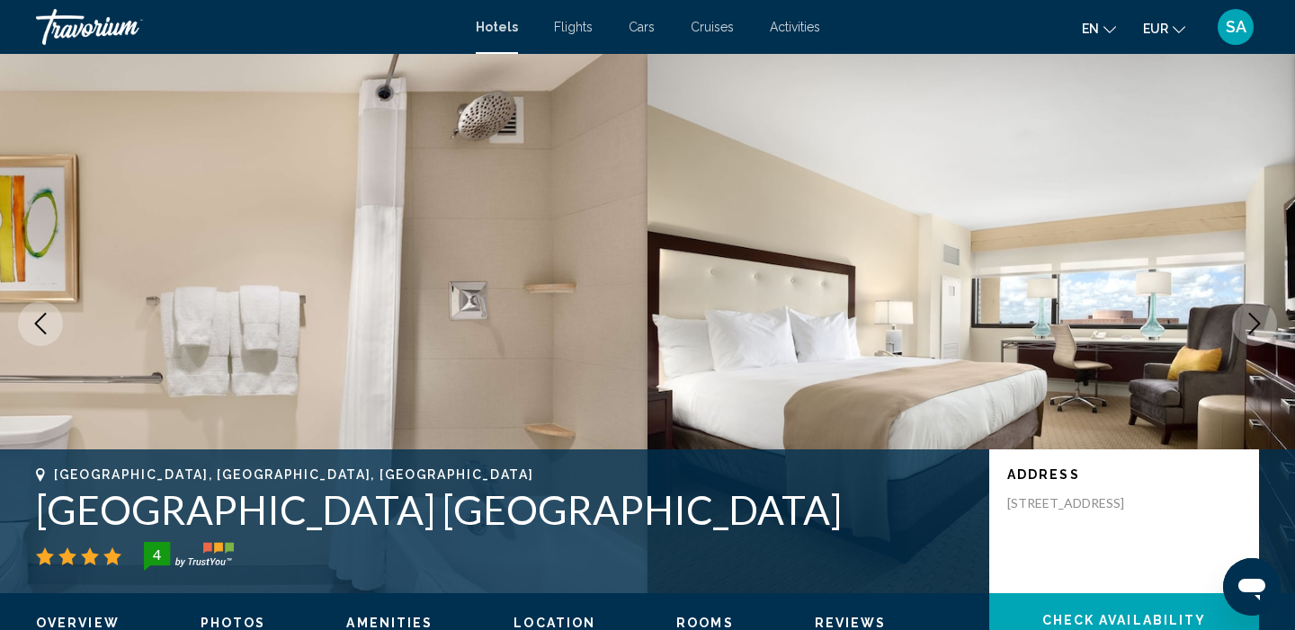
click at [1246, 338] on button "Next image" at bounding box center [1254, 323] width 45 height 45
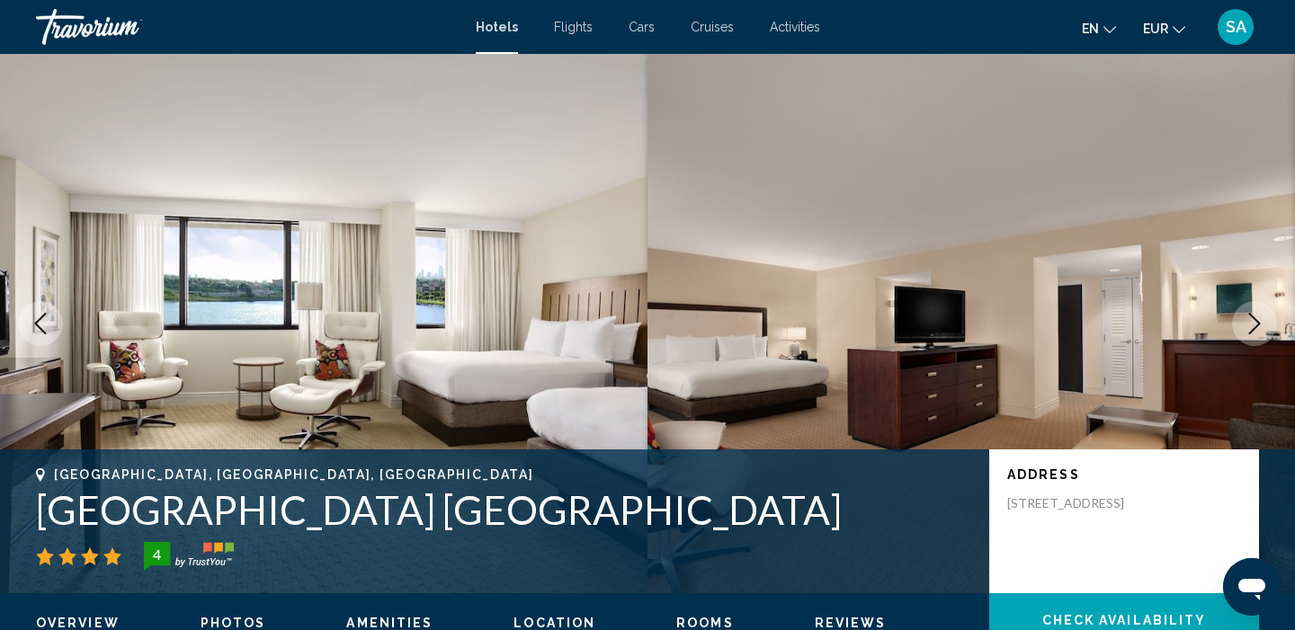
click at [1246, 338] on button "Next image" at bounding box center [1254, 323] width 45 height 45
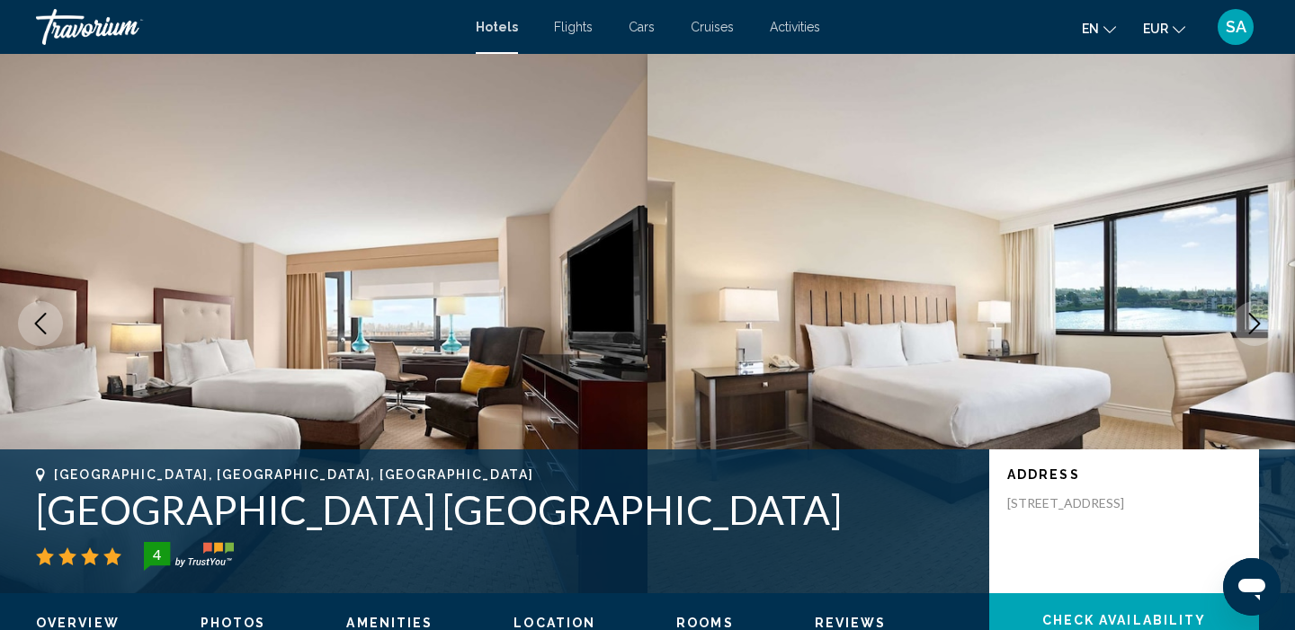
click at [1246, 338] on button "Next image" at bounding box center [1254, 323] width 45 height 45
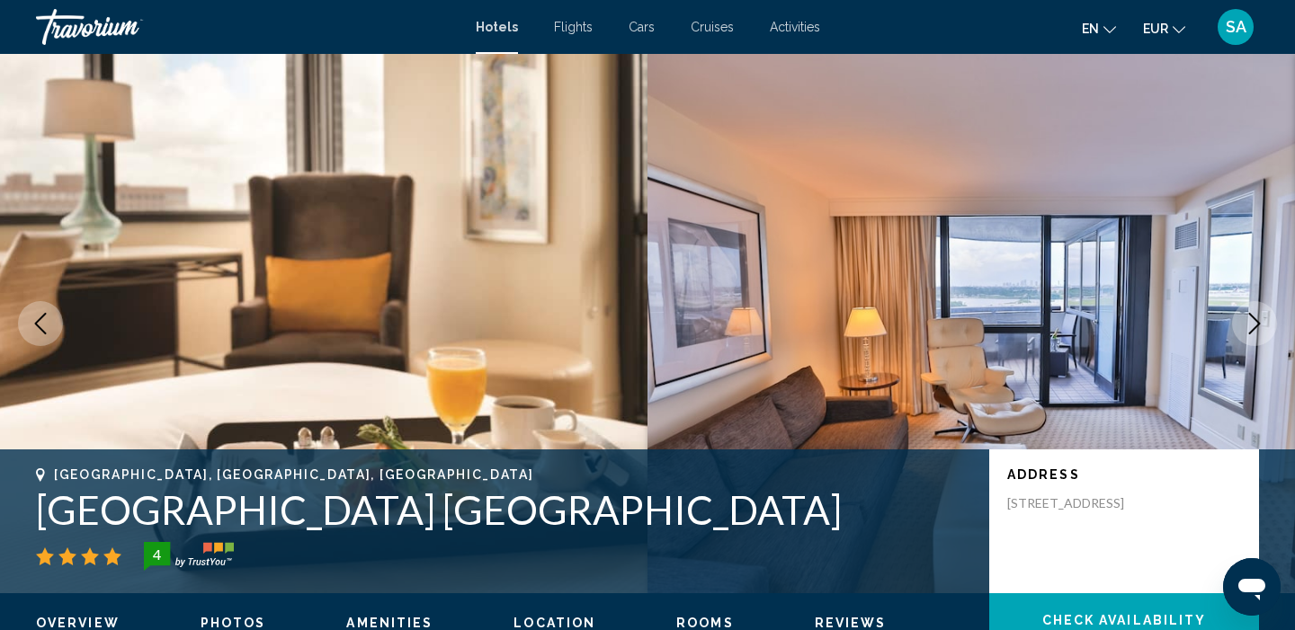
click at [1246, 339] on button "Next image" at bounding box center [1254, 323] width 45 height 45
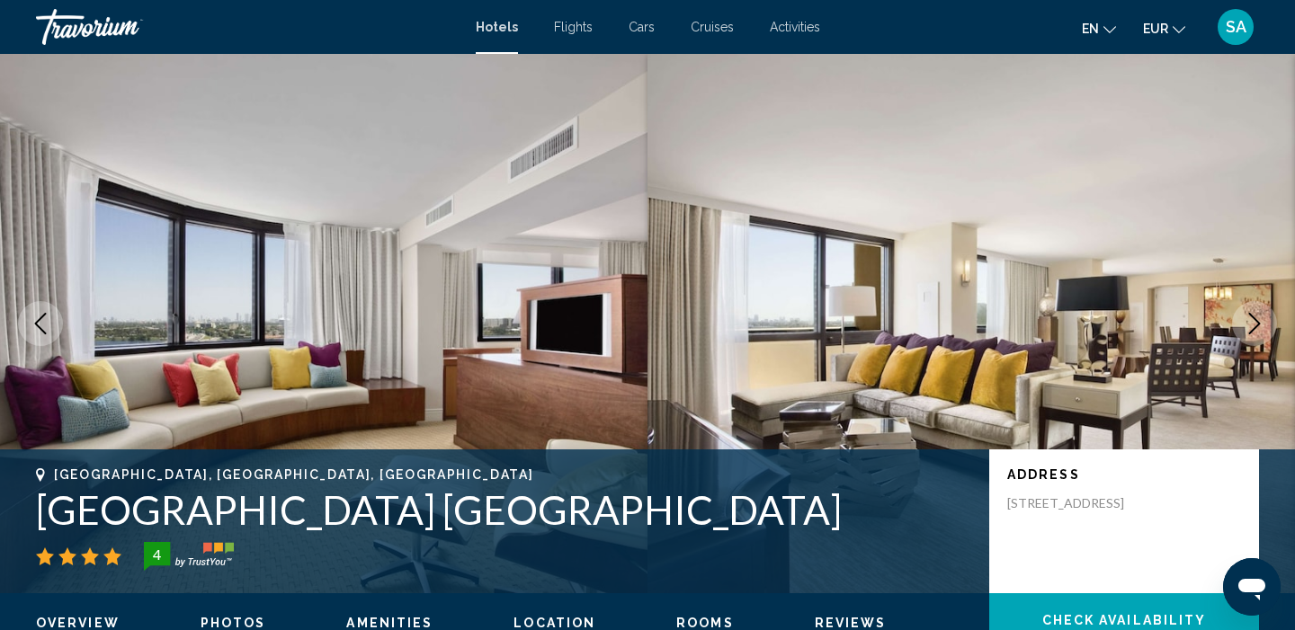
click at [1246, 340] on button "Next image" at bounding box center [1254, 323] width 45 height 45
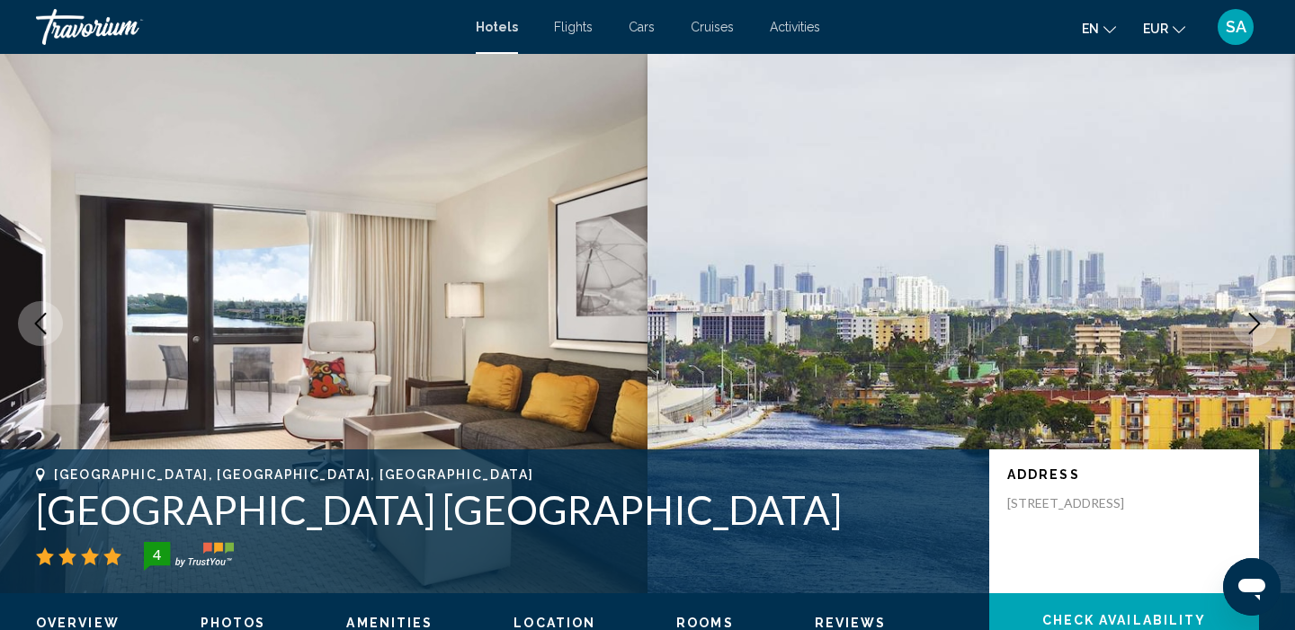
click at [1246, 340] on button "Next image" at bounding box center [1254, 323] width 45 height 45
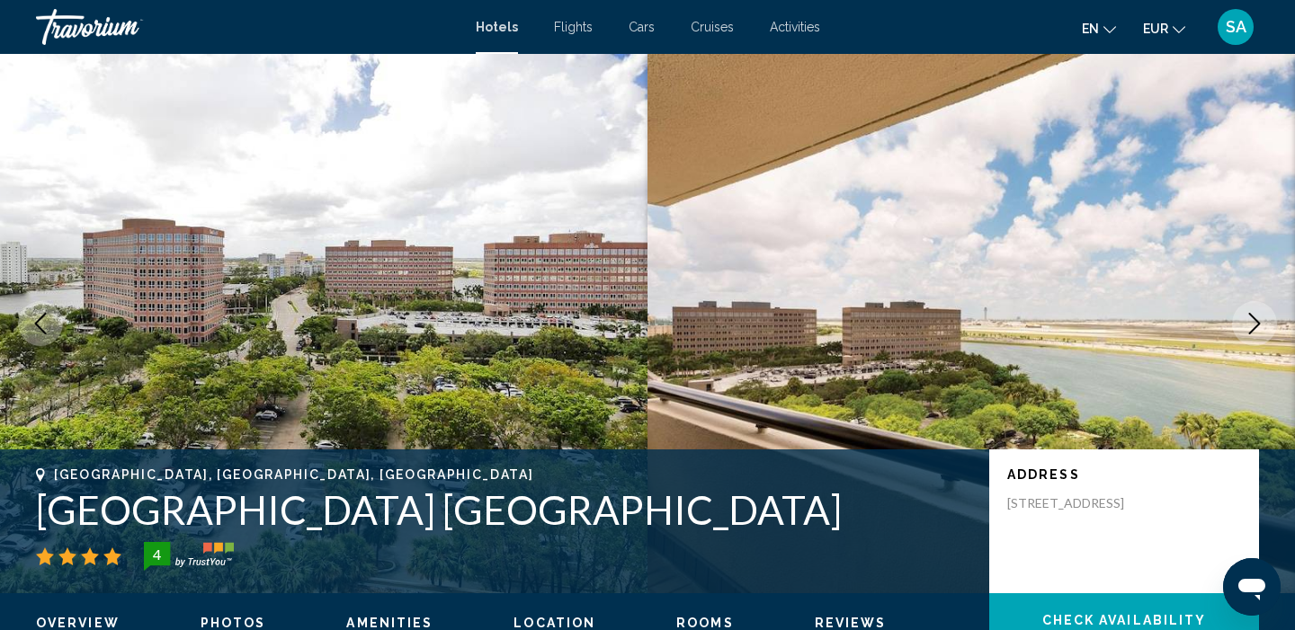
click at [1246, 341] on button "Next image" at bounding box center [1254, 323] width 45 height 45
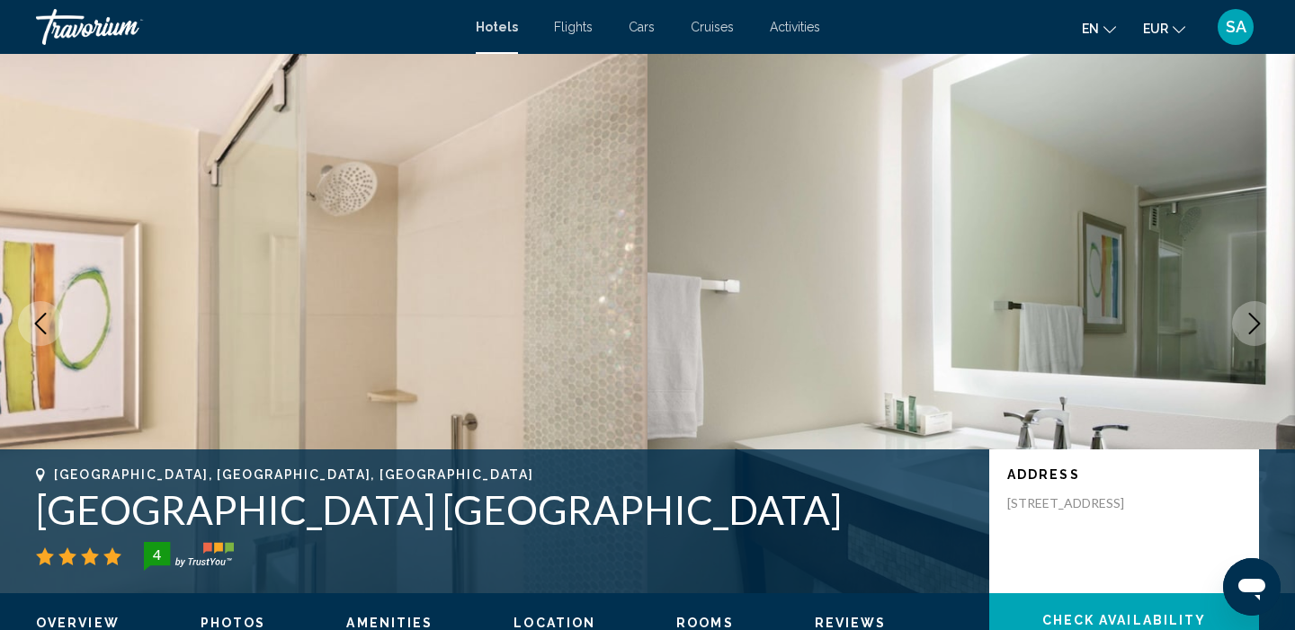
click at [1246, 341] on button "Next image" at bounding box center [1254, 323] width 45 height 45
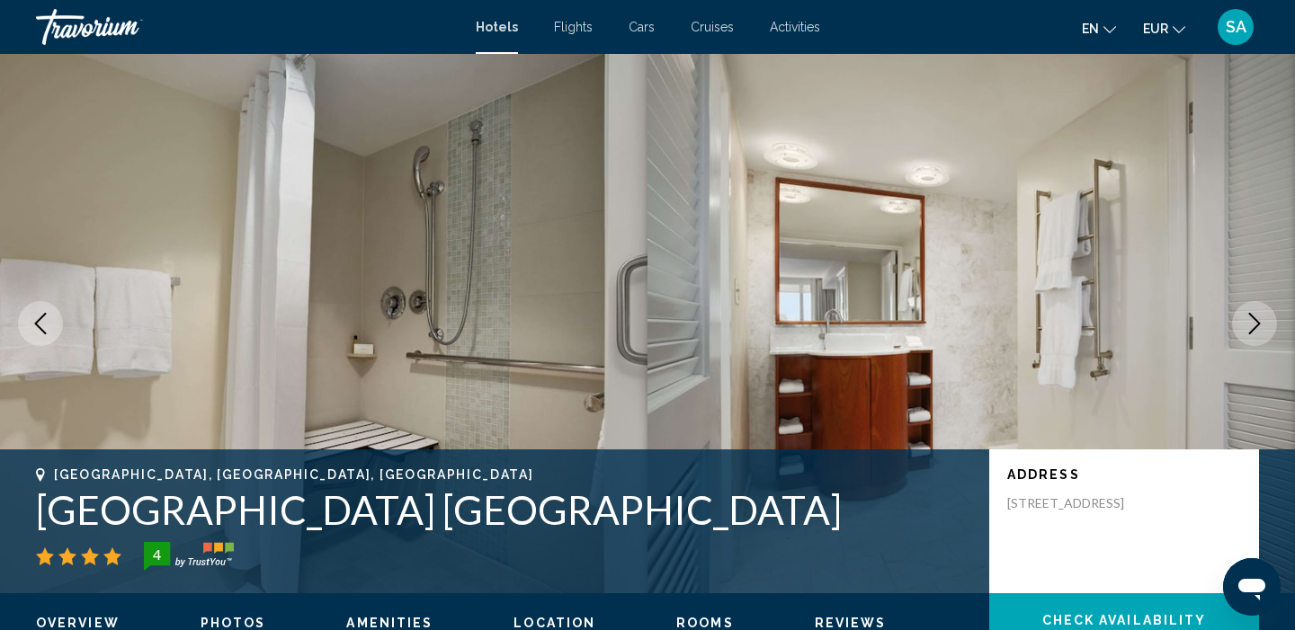
click at [1246, 341] on button "Next image" at bounding box center [1254, 323] width 45 height 45
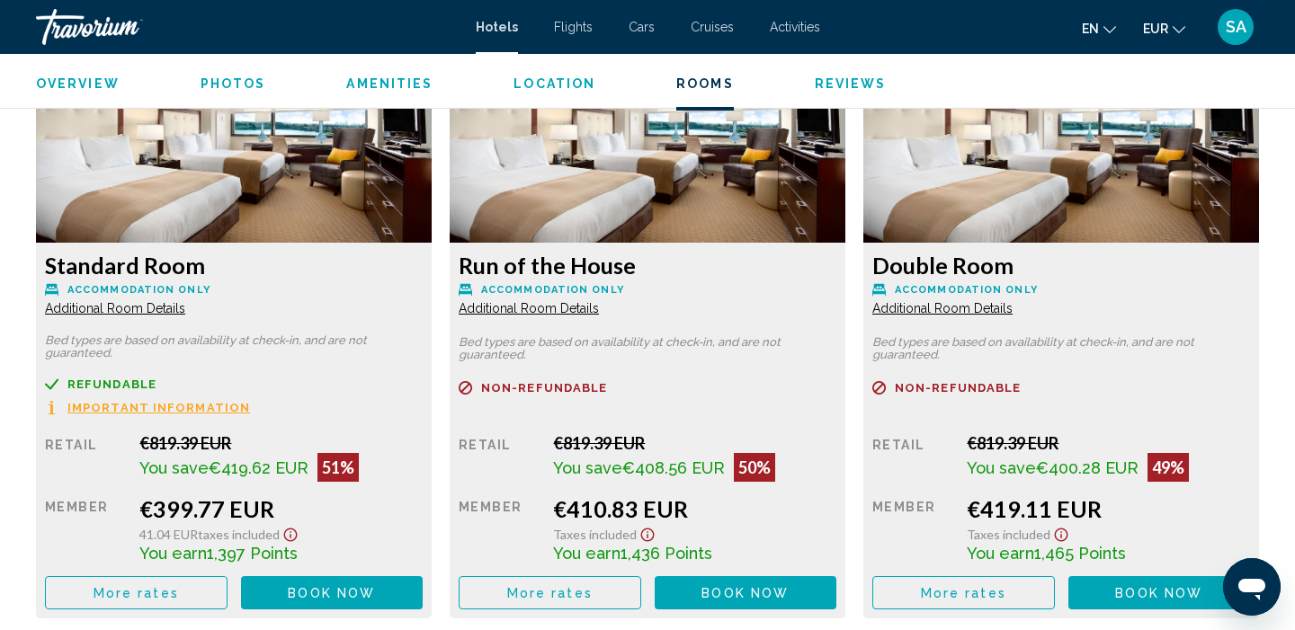
scroll to position [2559, 0]
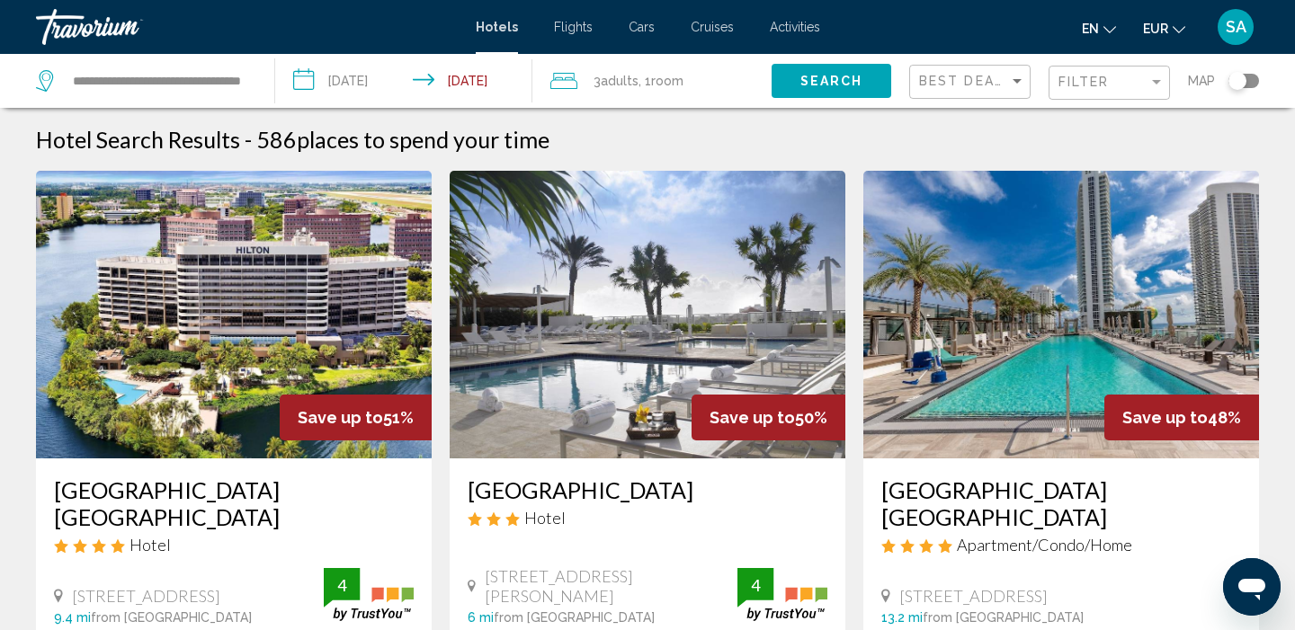
click at [1145, 71] on div "Filter" at bounding box center [1111, 83] width 106 height 33
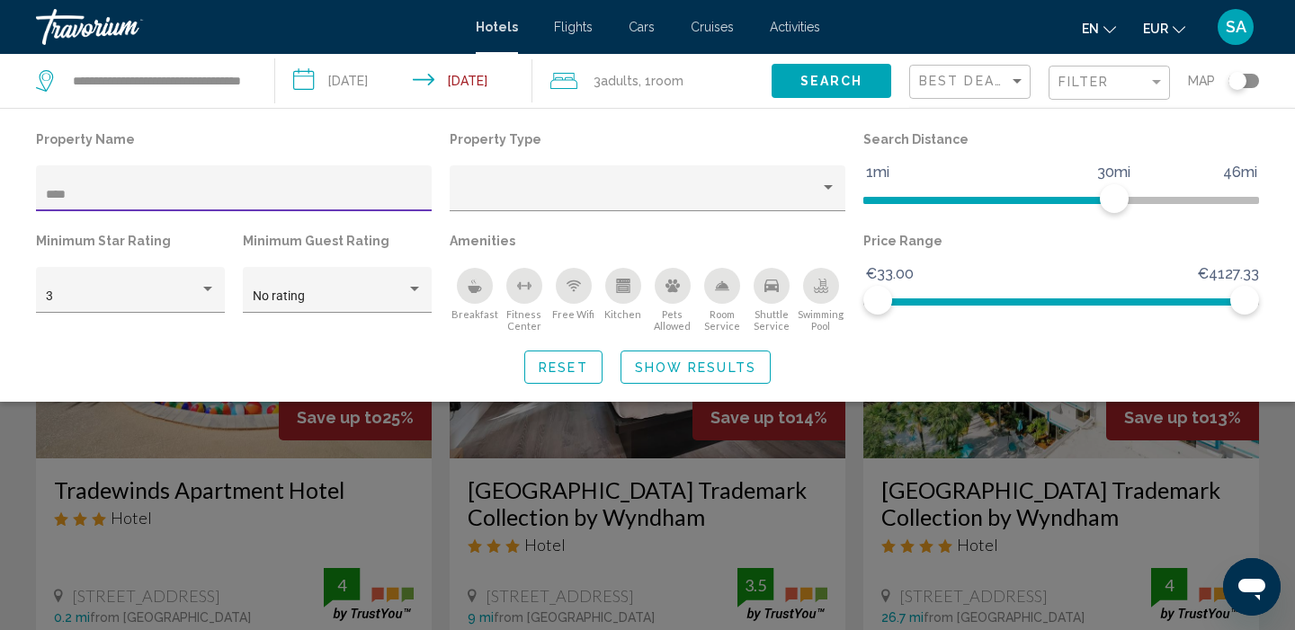
type input "****"
click at [308, 521] on div "Search widget" at bounding box center [647, 450] width 1295 height 361
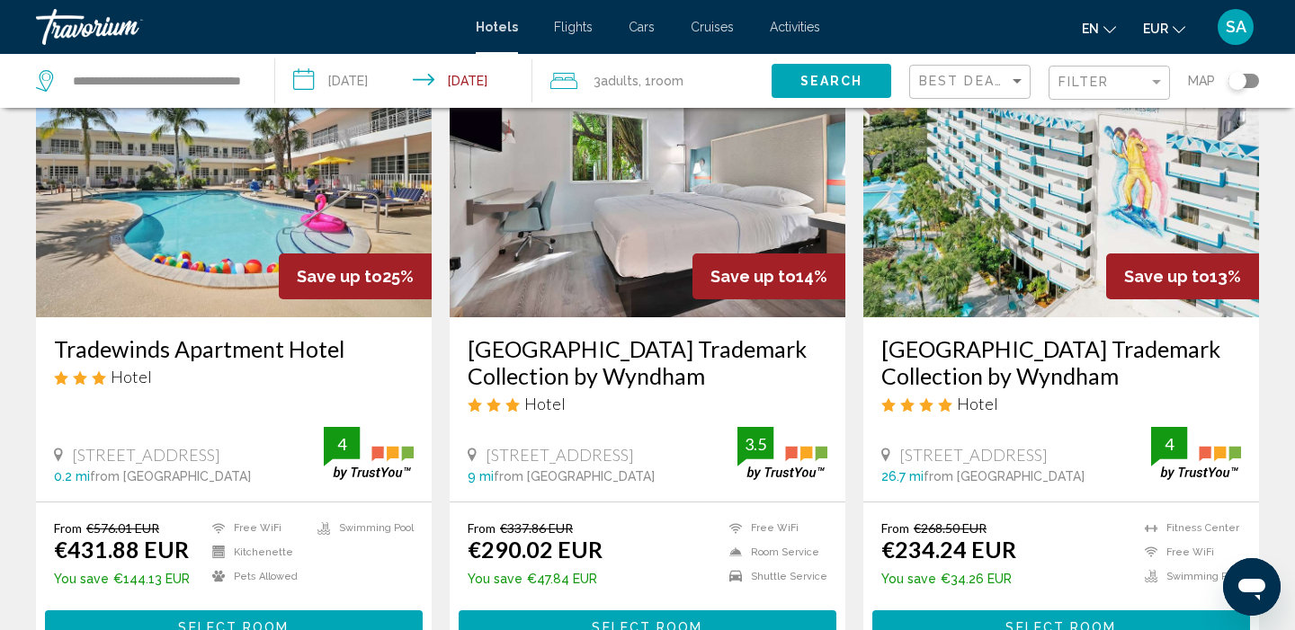
scroll to position [140, 0]
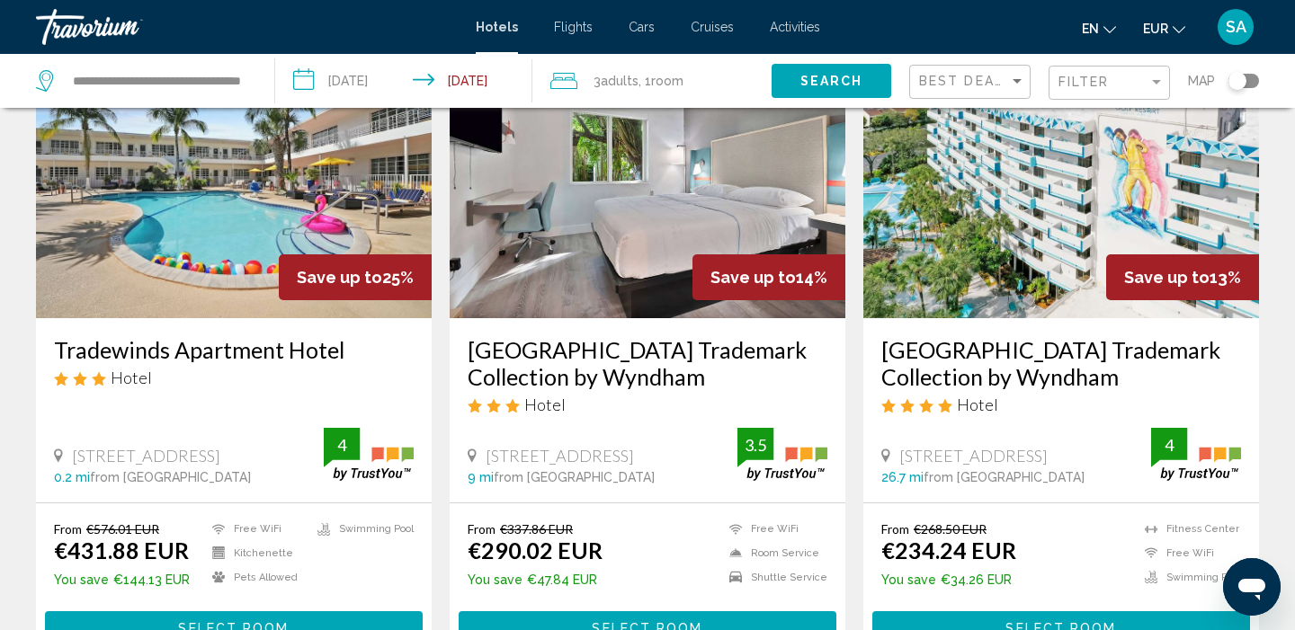
click at [1017, 187] on img "Main content" at bounding box center [1061, 175] width 396 height 288
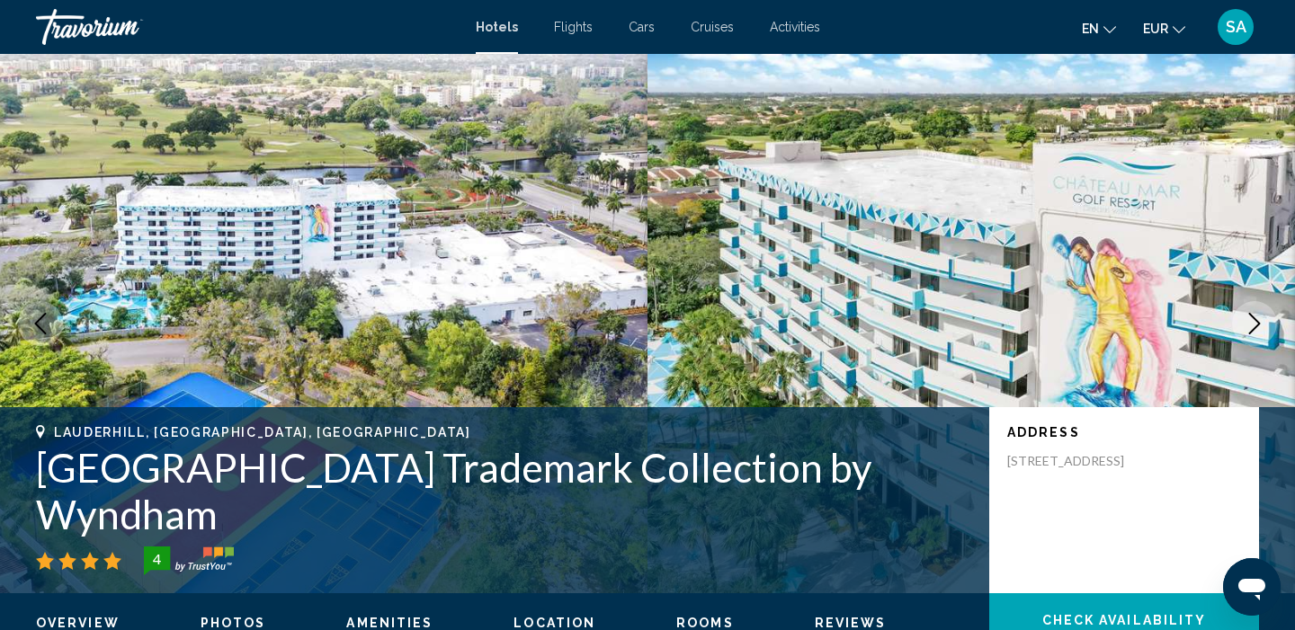
click at [1257, 317] on icon "Next image" at bounding box center [1254, 324] width 22 height 22
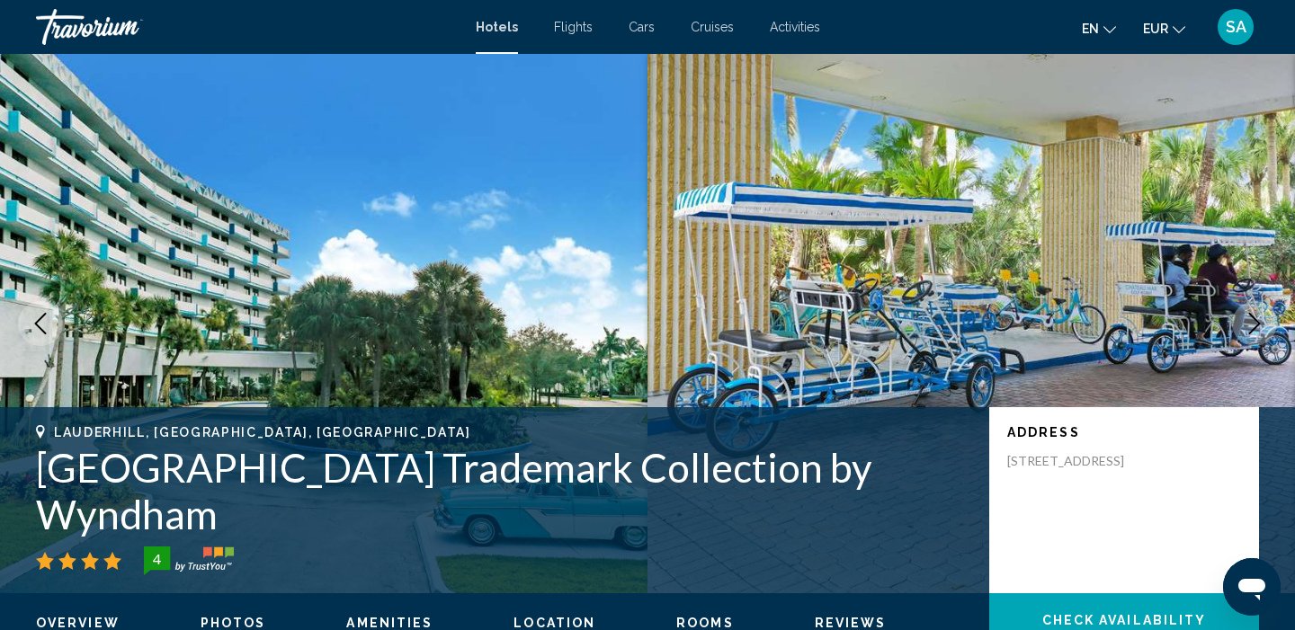
click at [1257, 317] on icon "Next image" at bounding box center [1254, 324] width 22 height 22
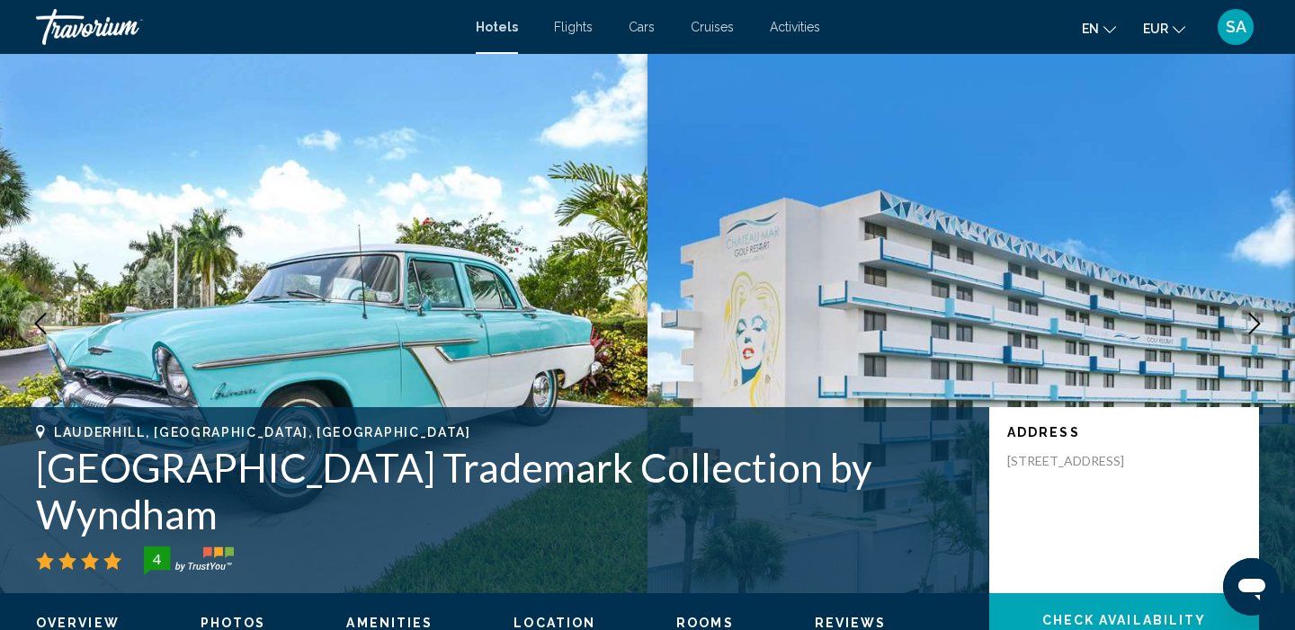
click at [1257, 318] on icon "Next image" at bounding box center [1254, 324] width 22 height 22
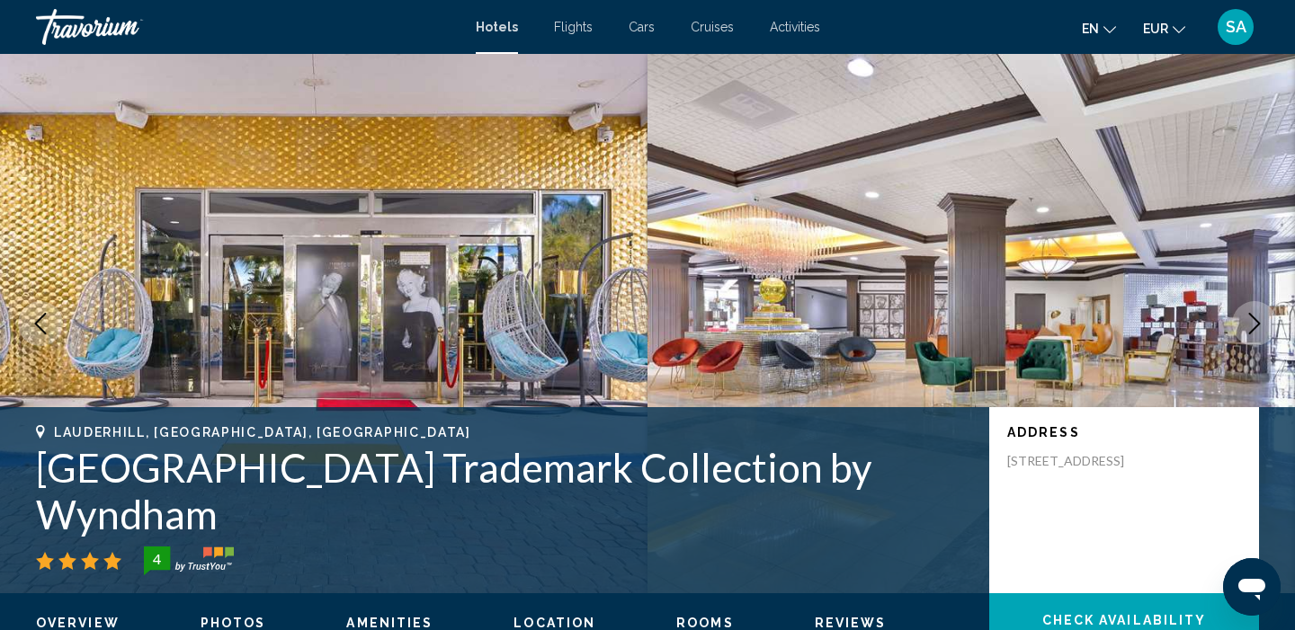
click at [1257, 318] on icon "Next image" at bounding box center [1254, 324] width 22 height 22
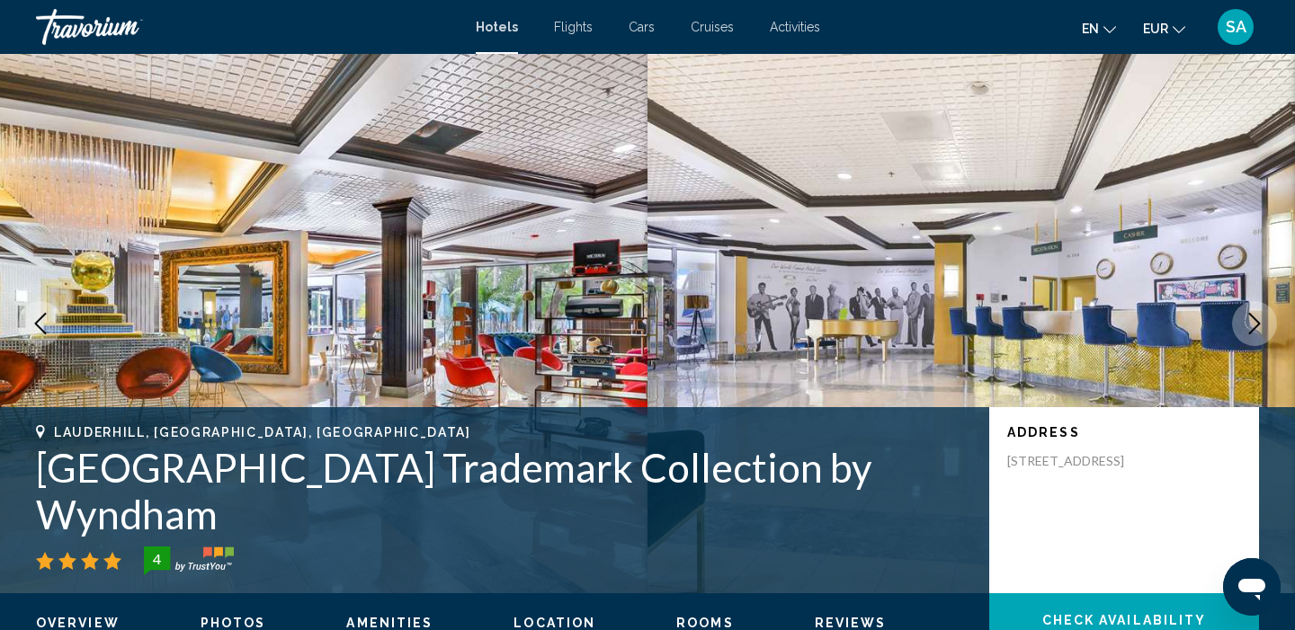
click at [1257, 318] on icon "Next image" at bounding box center [1254, 324] width 22 height 22
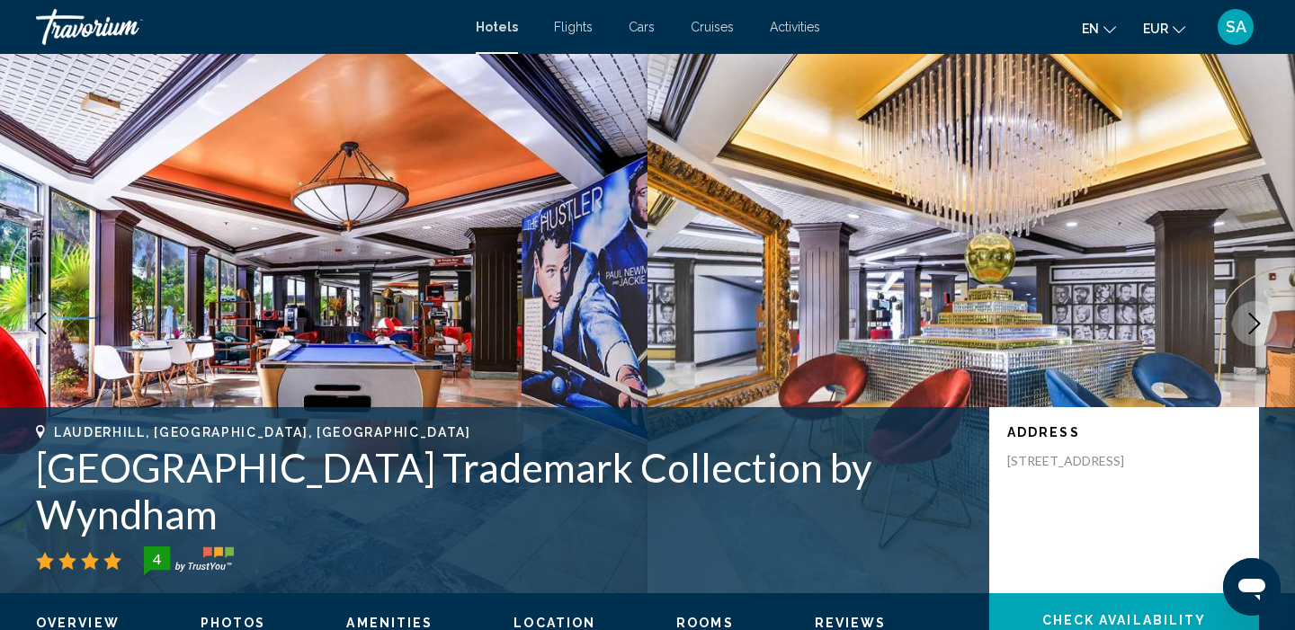
click at [1257, 318] on icon "Next image" at bounding box center [1254, 324] width 22 height 22
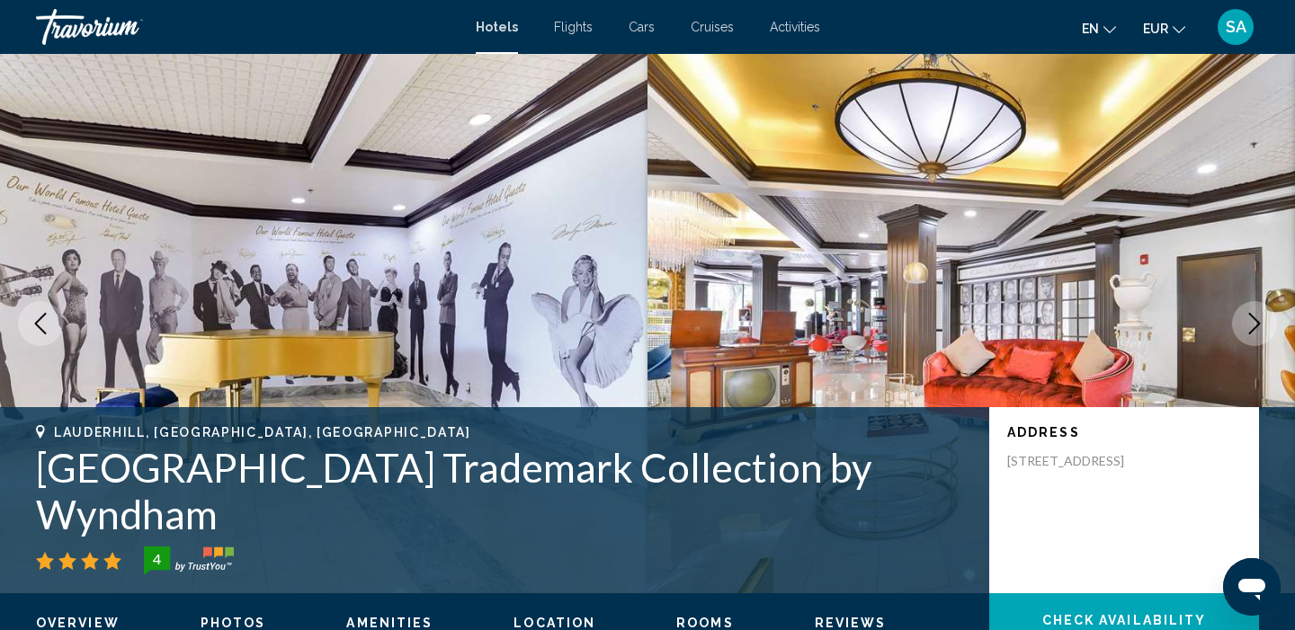
click at [1257, 318] on icon "Next image" at bounding box center [1254, 324] width 22 height 22
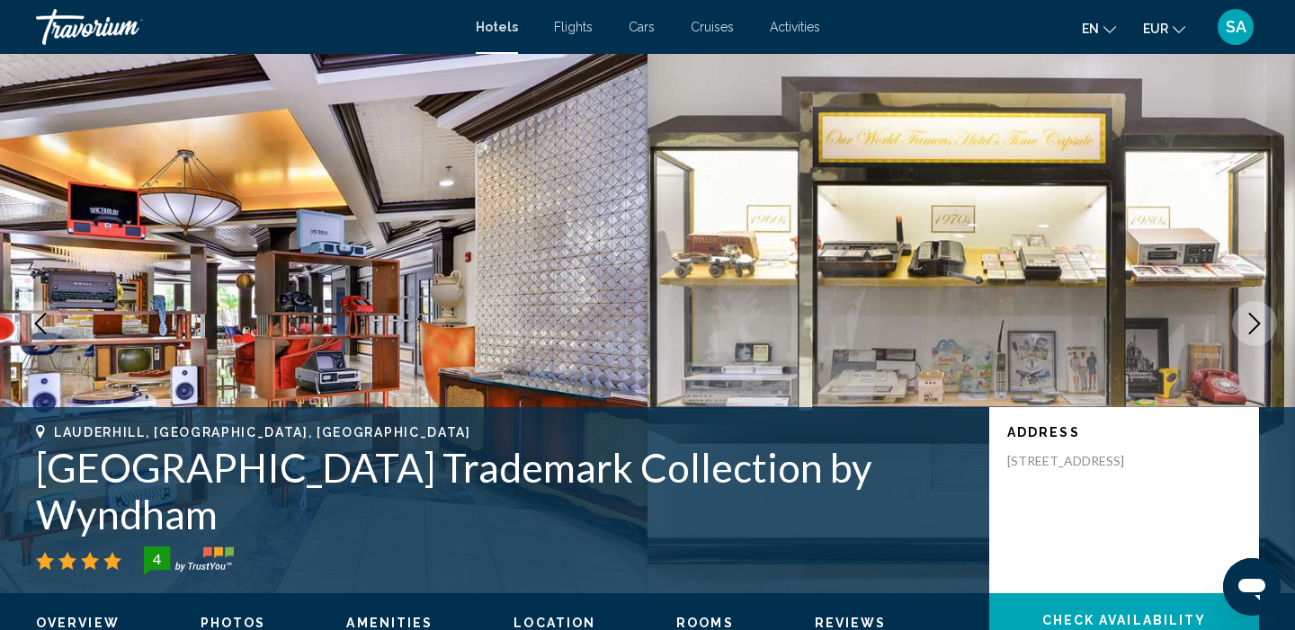
click at [1257, 318] on icon "Next image" at bounding box center [1254, 324] width 22 height 22
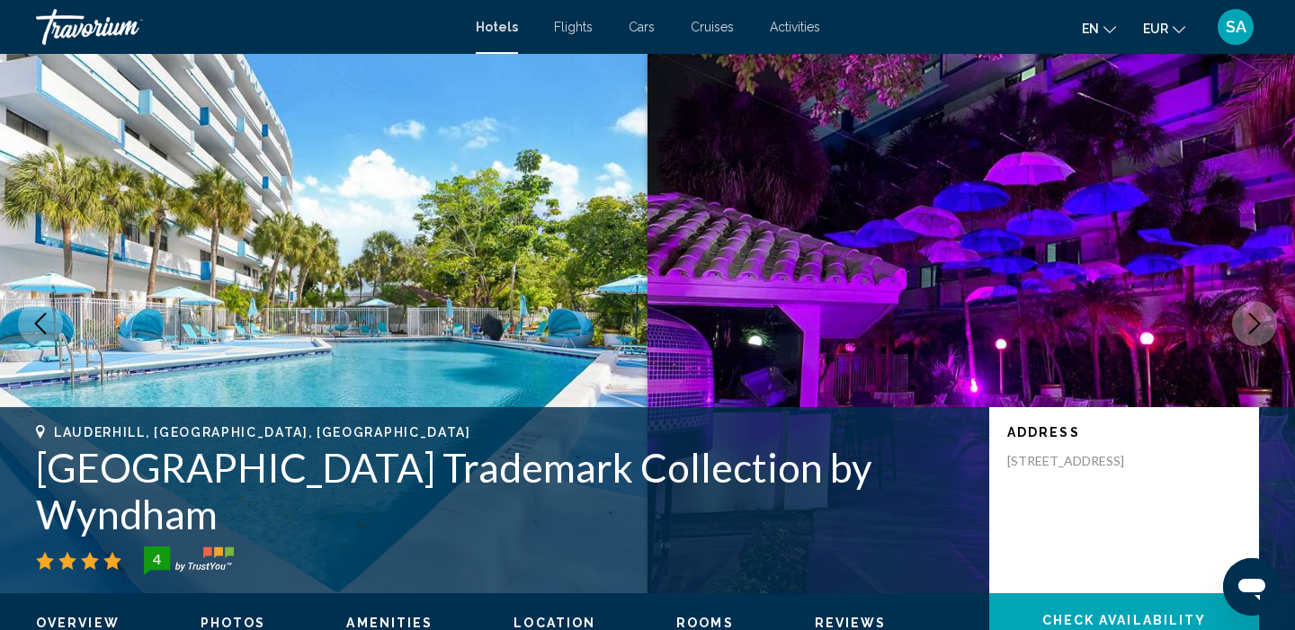
click at [1257, 318] on icon "Next image" at bounding box center [1254, 324] width 22 height 22
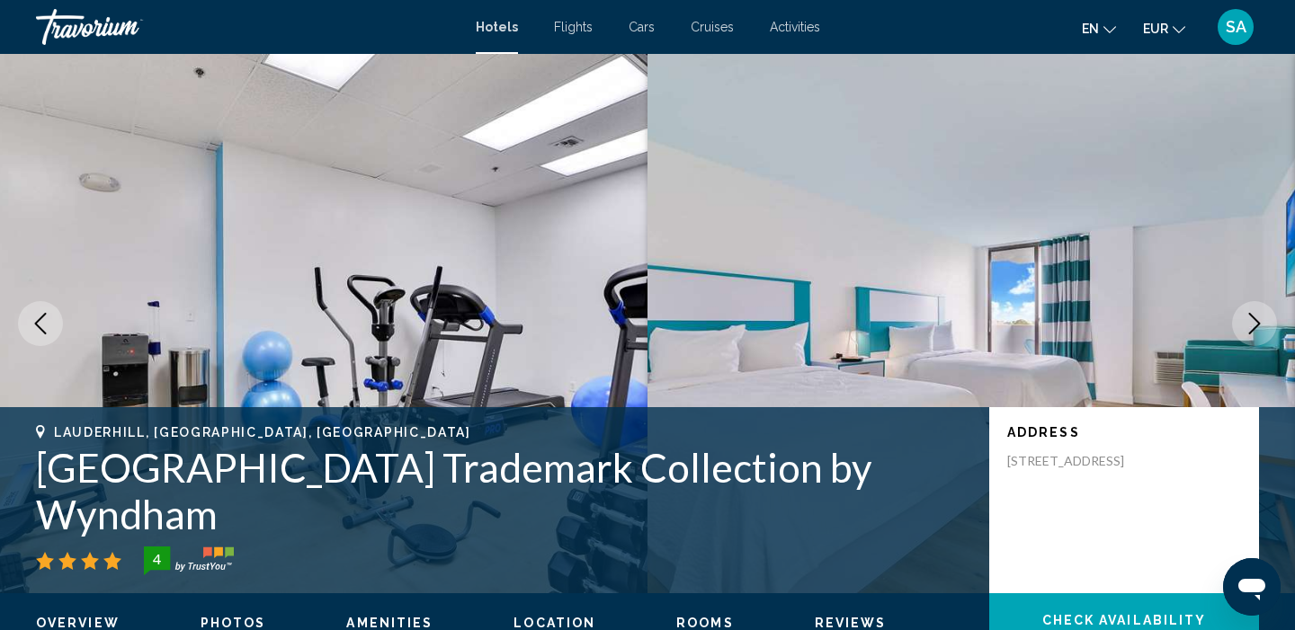
click at [1257, 318] on icon "Next image" at bounding box center [1254, 324] width 22 height 22
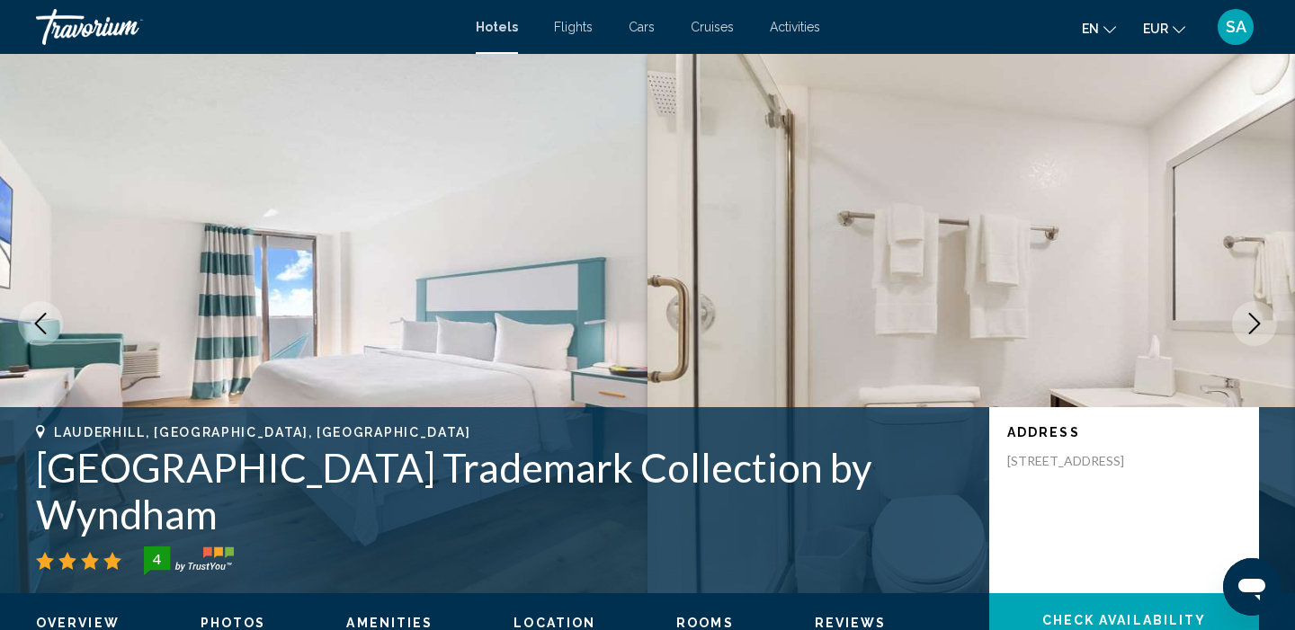
click at [1257, 319] on icon "Next image" at bounding box center [1254, 324] width 22 height 22
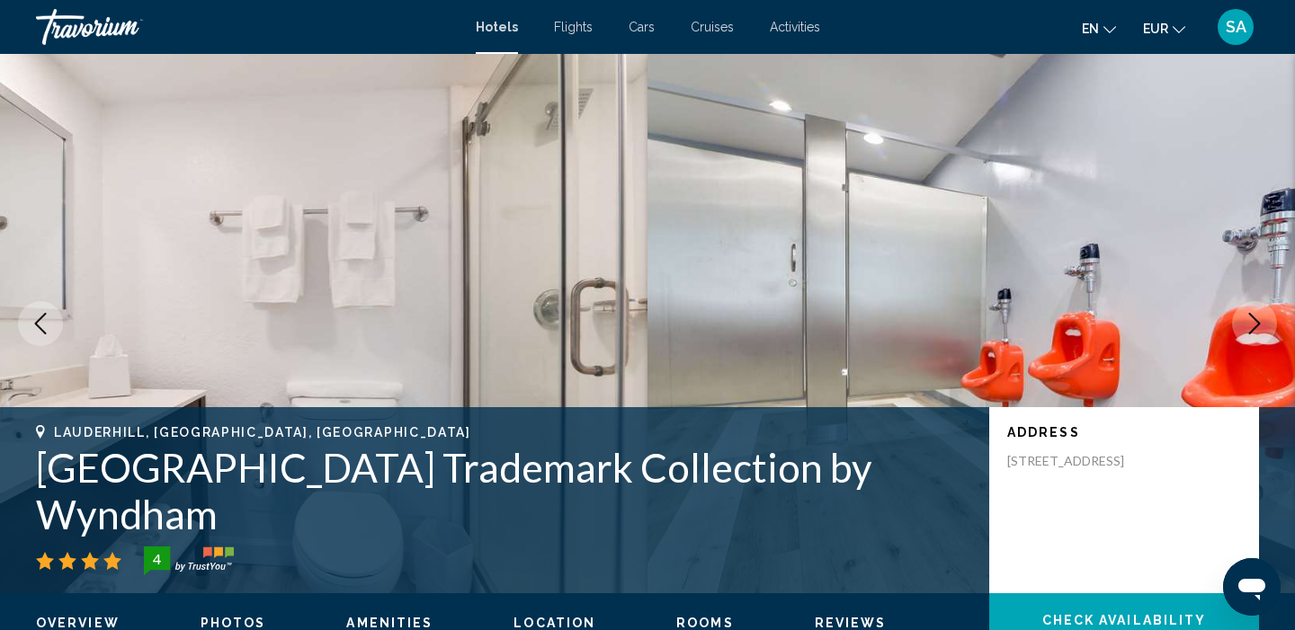
click at [1257, 319] on icon "Next image" at bounding box center [1254, 324] width 22 height 22
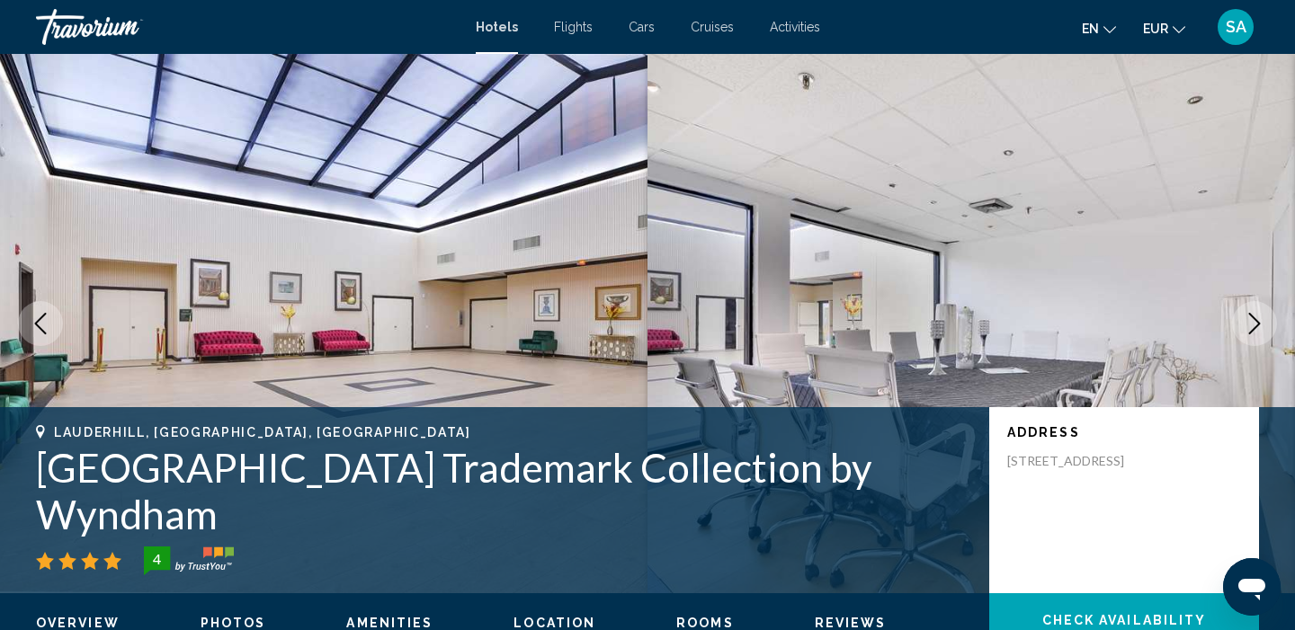
click at [1257, 319] on icon "Next image" at bounding box center [1254, 324] width 22 height 22
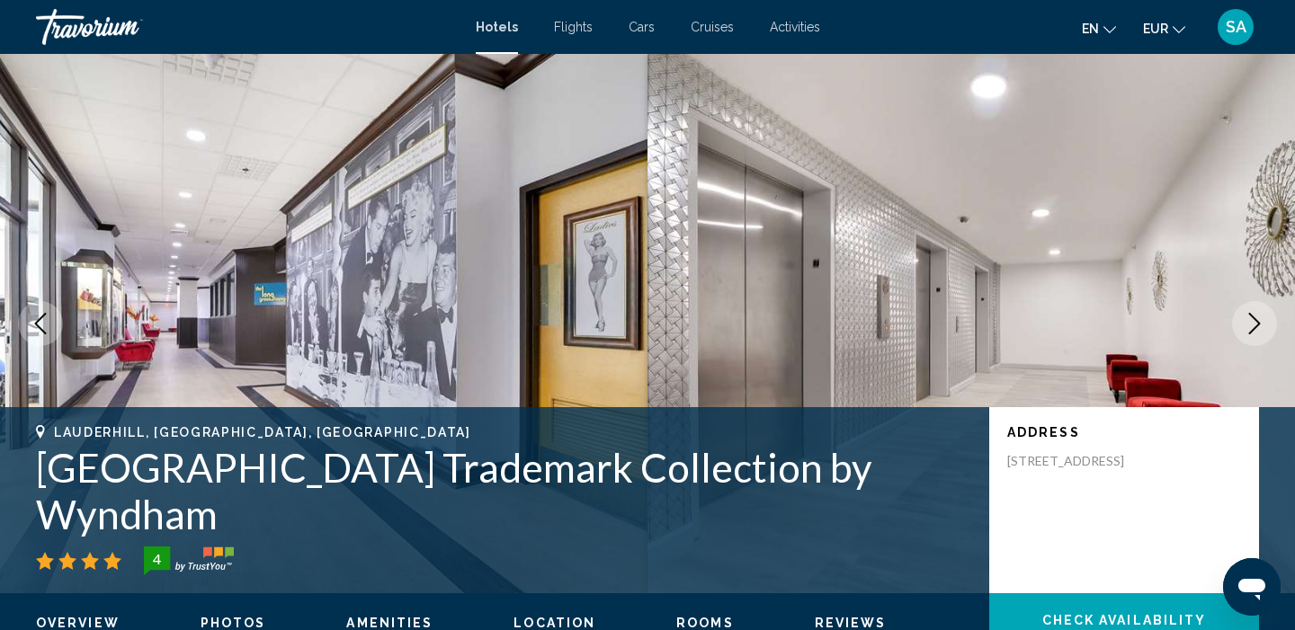
click at [1257, 319] on icon "Next image" at bounding box center [1254, 324] width 22 height 22
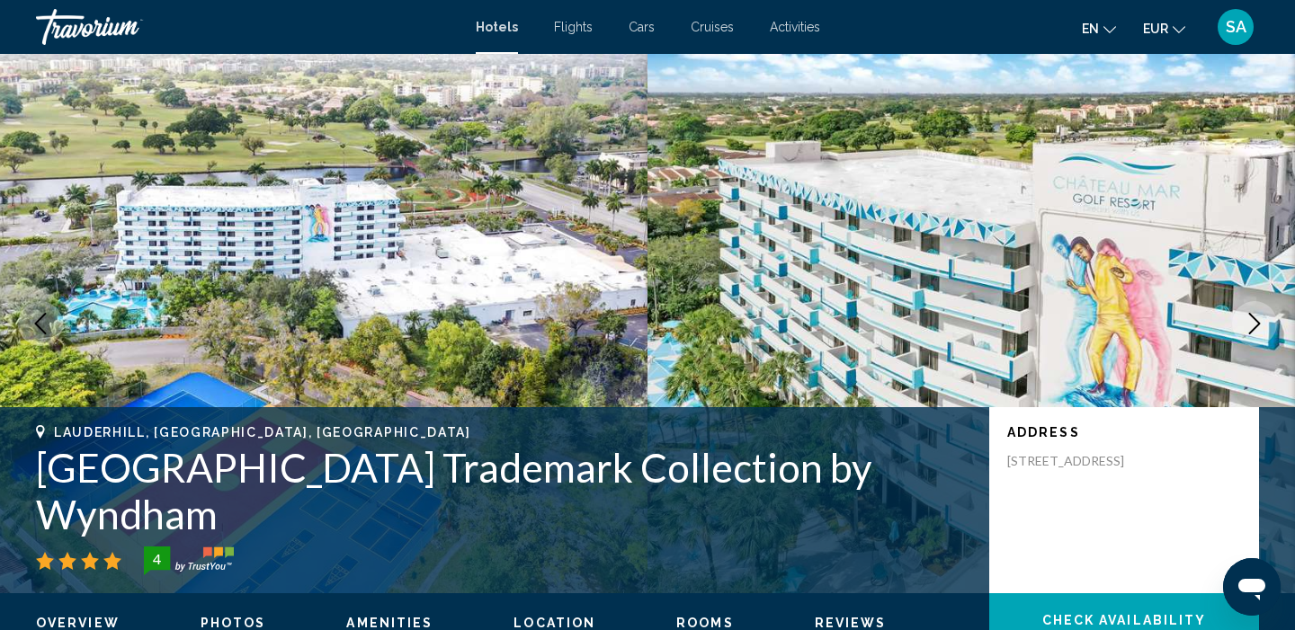
click at [1257, 319] on icon "Next image" at bounding box center [1254, 324] width 22 height 22
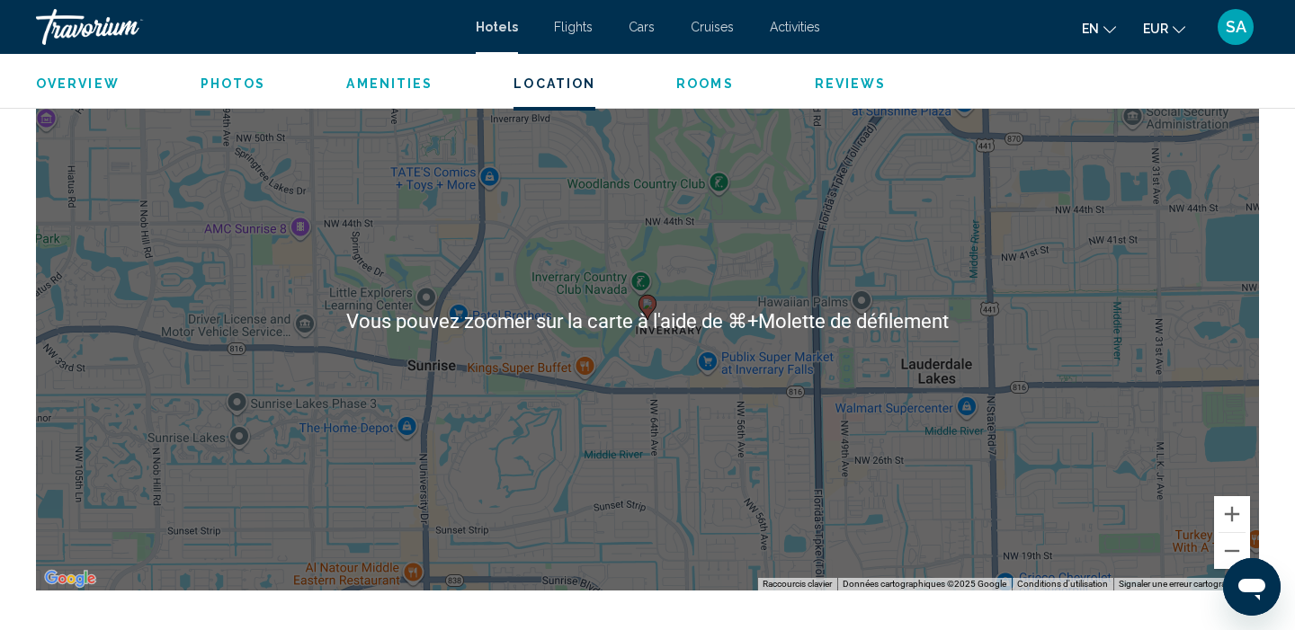
scroll to position [1758, 0]
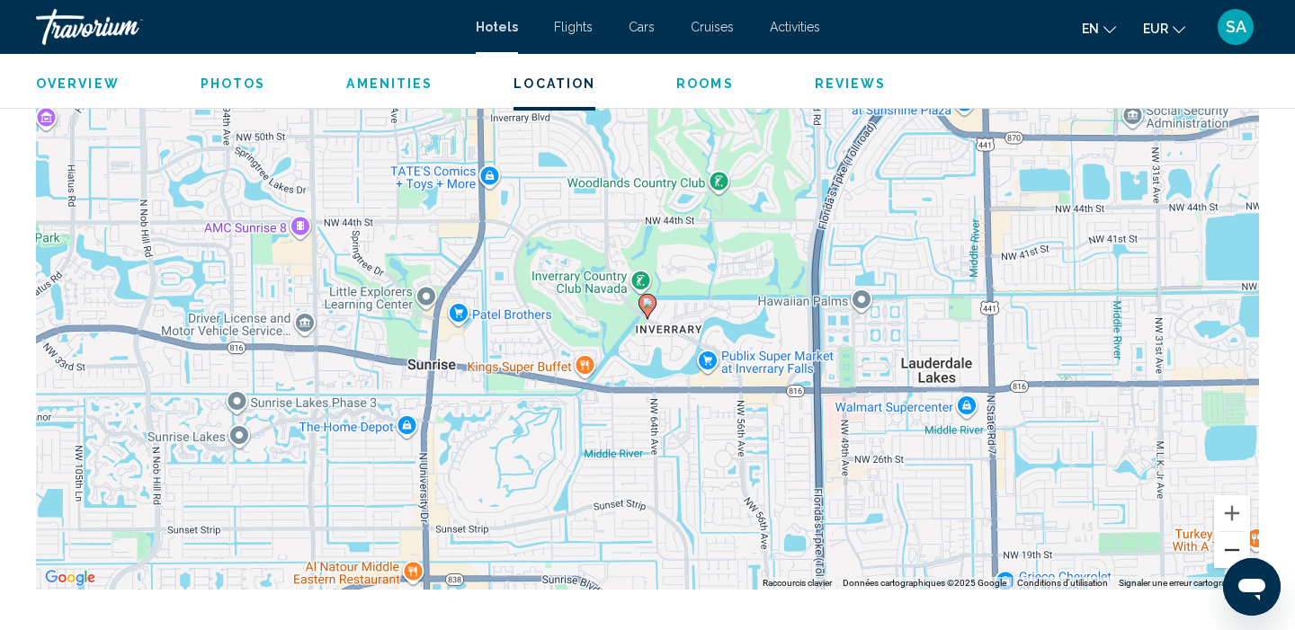
click at [1224, 539] on button "Zoom arrière" at bounding box center [1232, 550] width 36 height 36
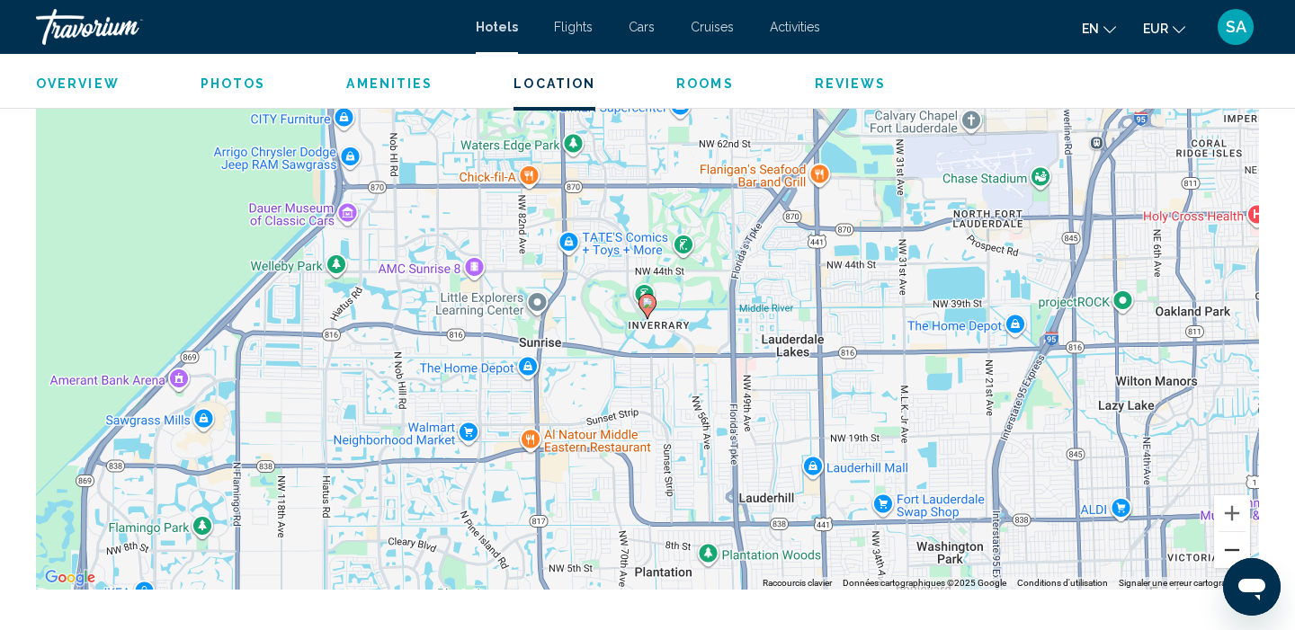
click at [1224, 539] on button "Zoom arrière" at bounding box center [1232, 550] width 36 height 36
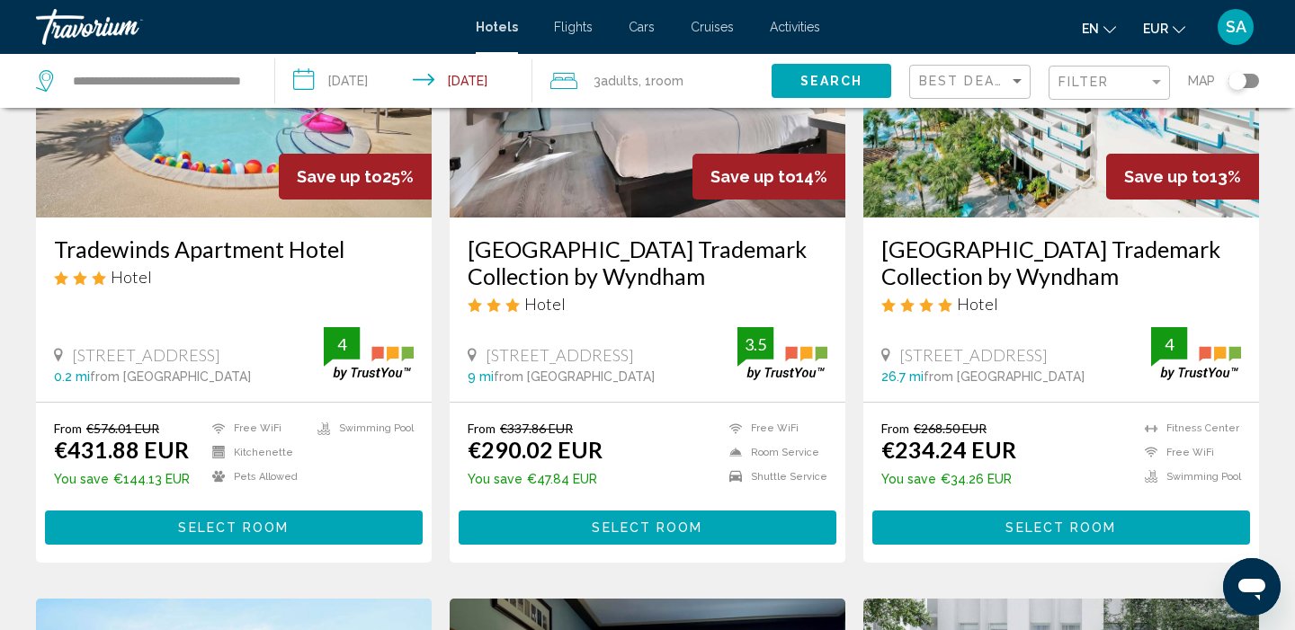
scroll to position [251, 0]
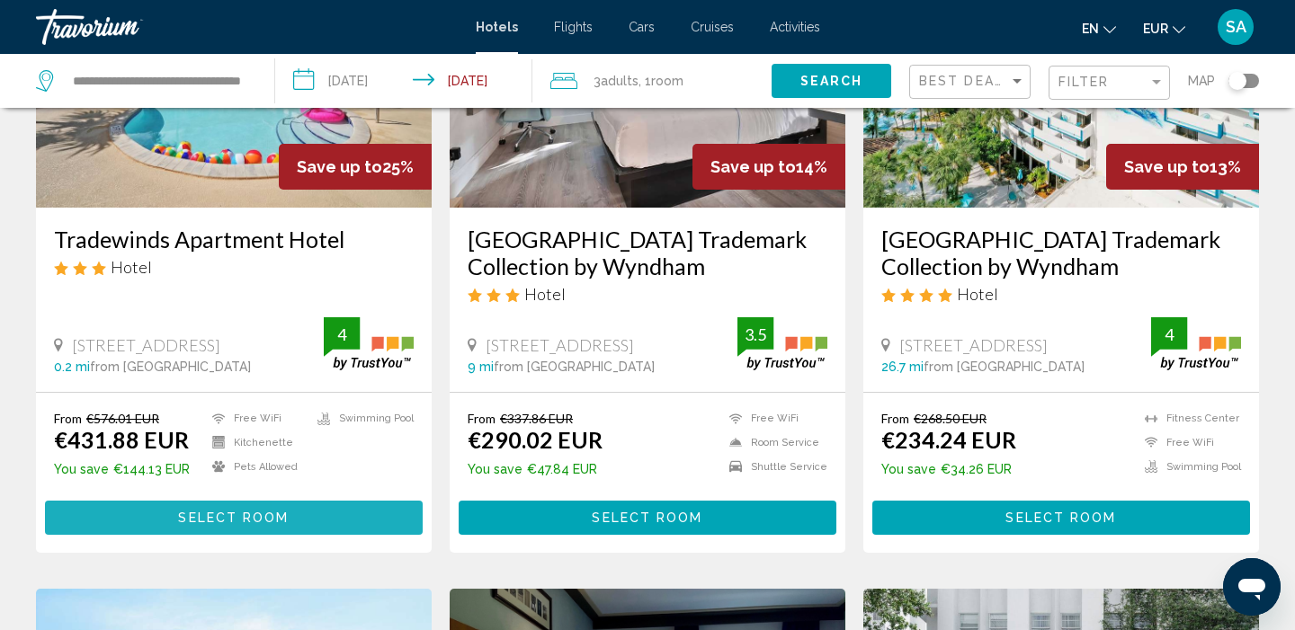
click at [322, 502] on button "Select Room" at bounding box center [234, 517] width 378 height 33
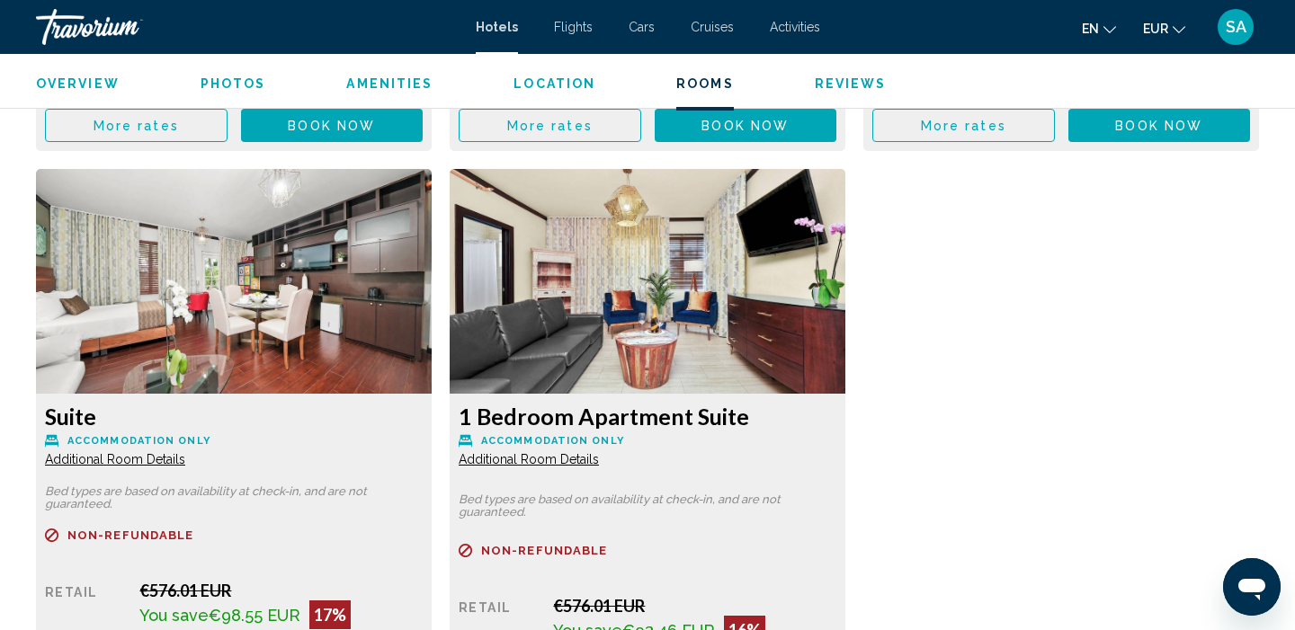
scroll to position [3008, 0]
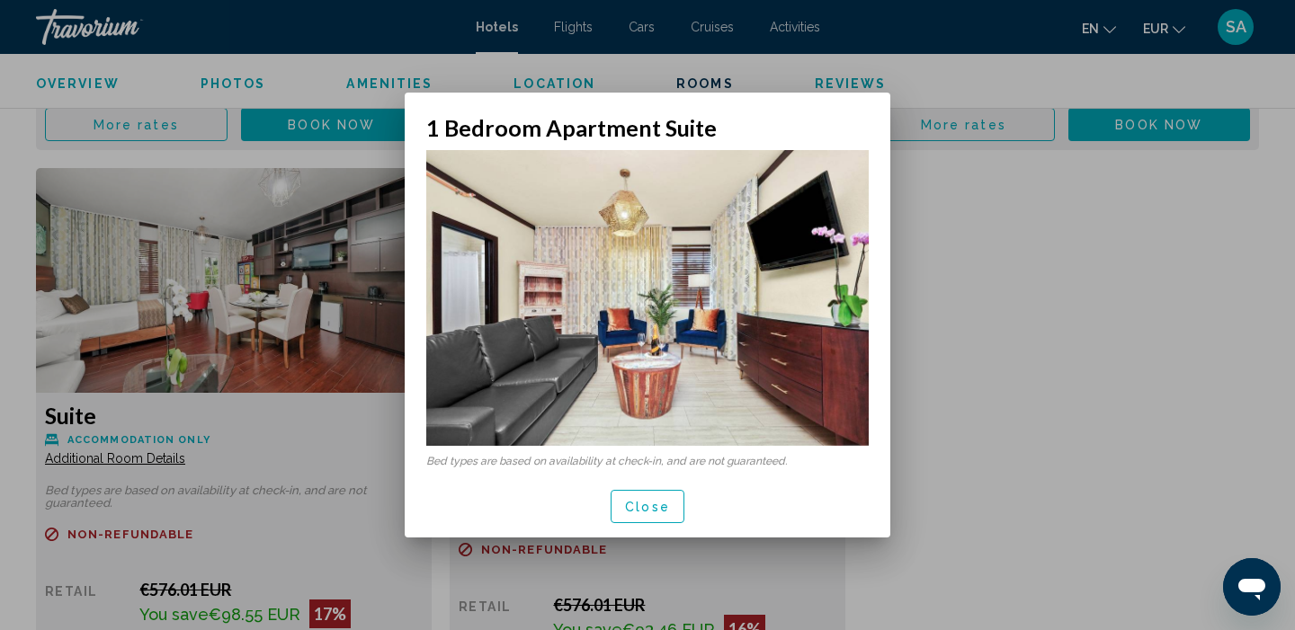
scroll to position [0, 0]
click at [649, 513] on span "Close" at bounding box center [647, 507] width 45 height 14
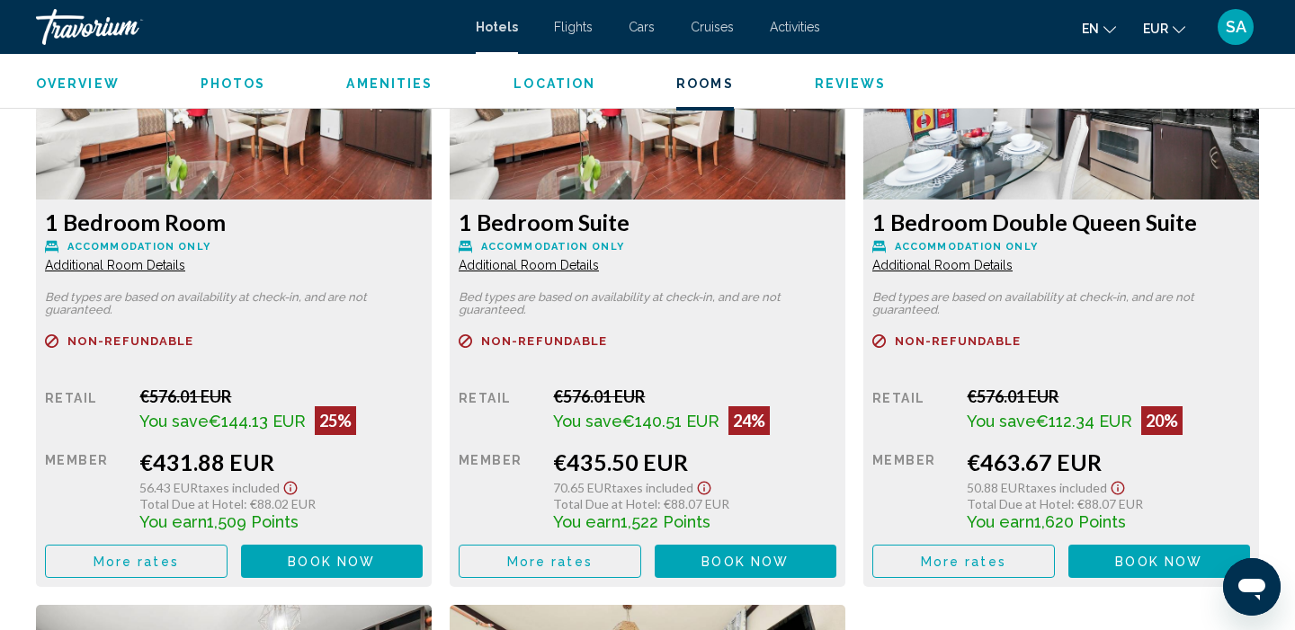
scroll to position [2604, 0]
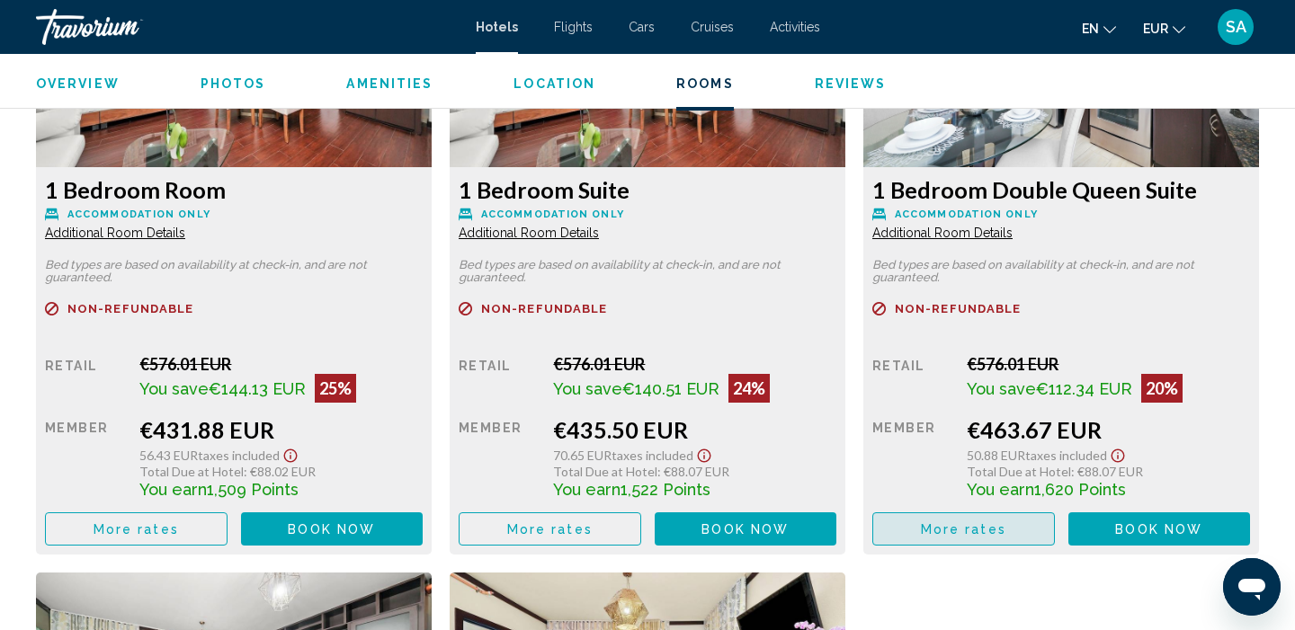
click at [227, 530] on button "More rates" at bounding box center [136, 528] width 182 height 33
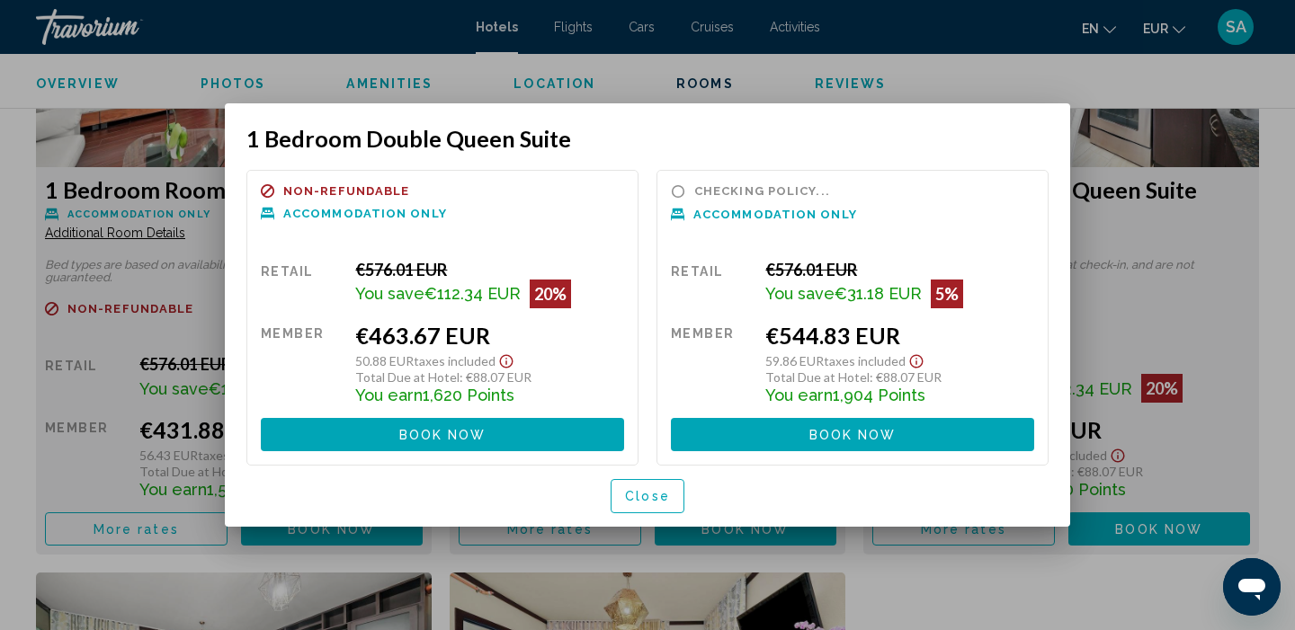
scroll to position [0, 0]
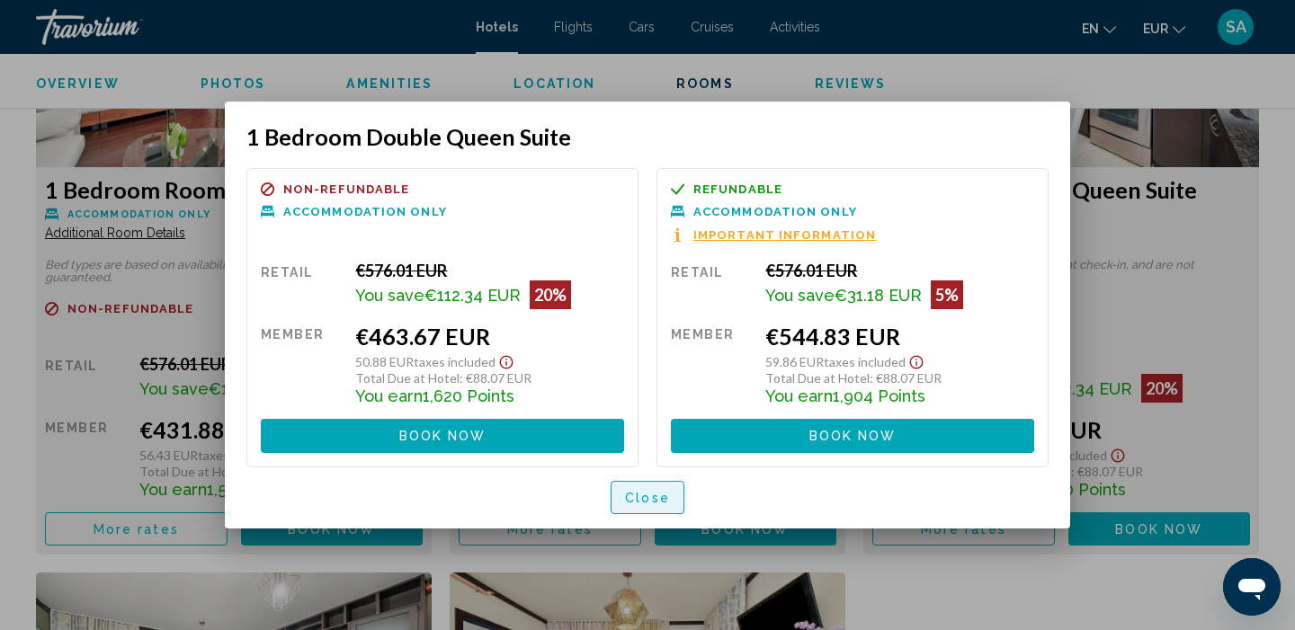
click at [647, 511] on button "Close" at bounding box center [647, 497] width 74 height 33
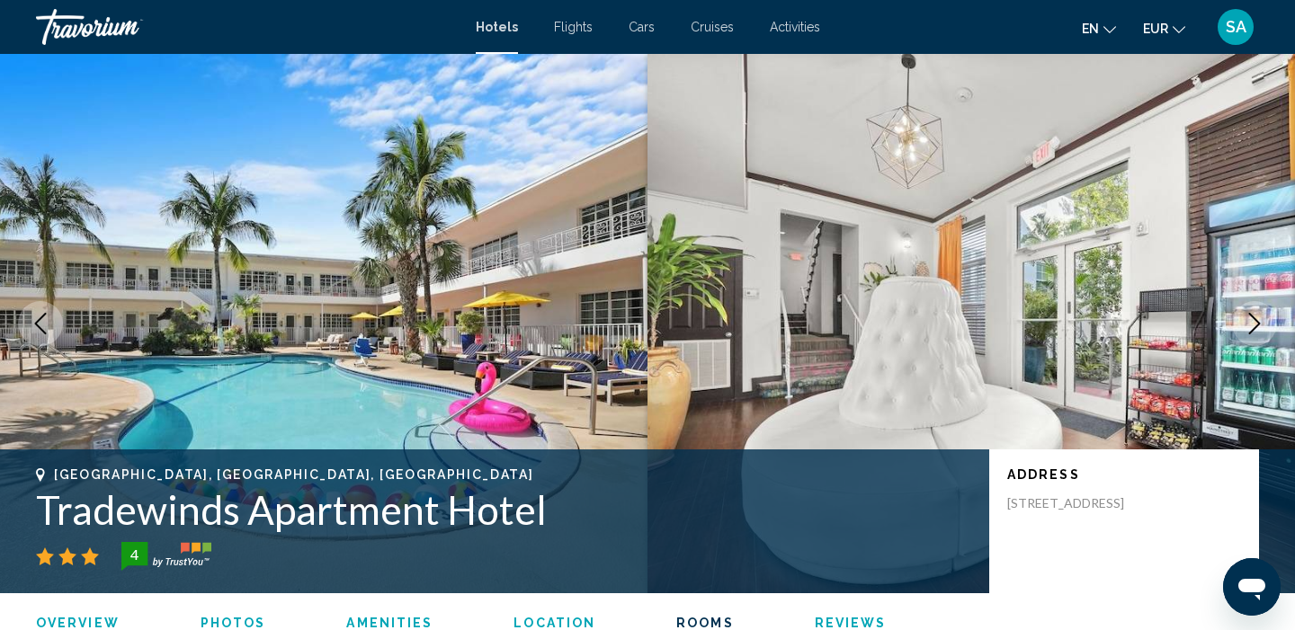
scroll to position [2604, 0]
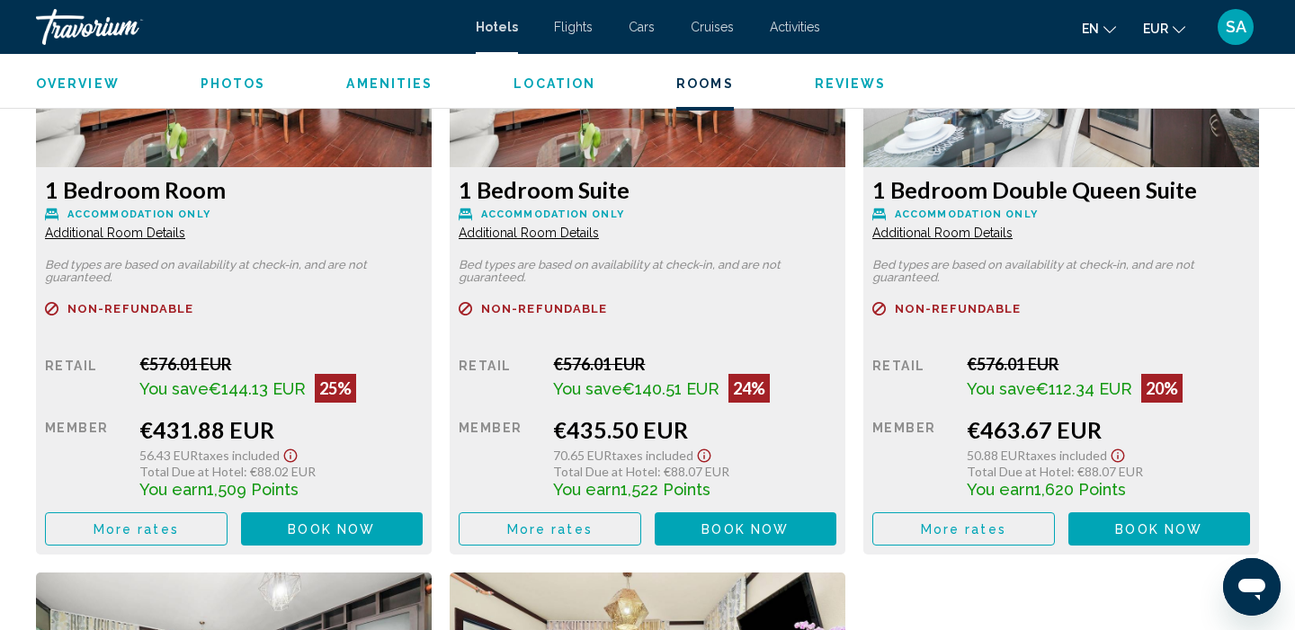
click at [375, 532] on span "Book now" at bounding box center [331, 529] width 87 height 14
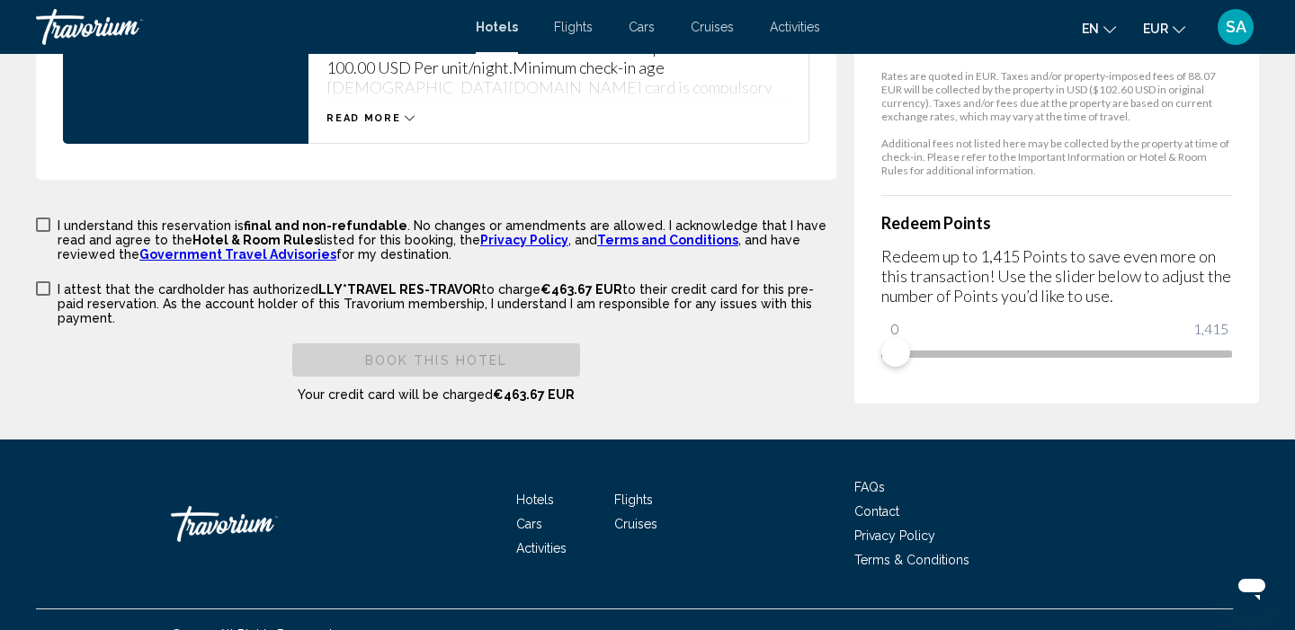
scroll to position [2871, 0]
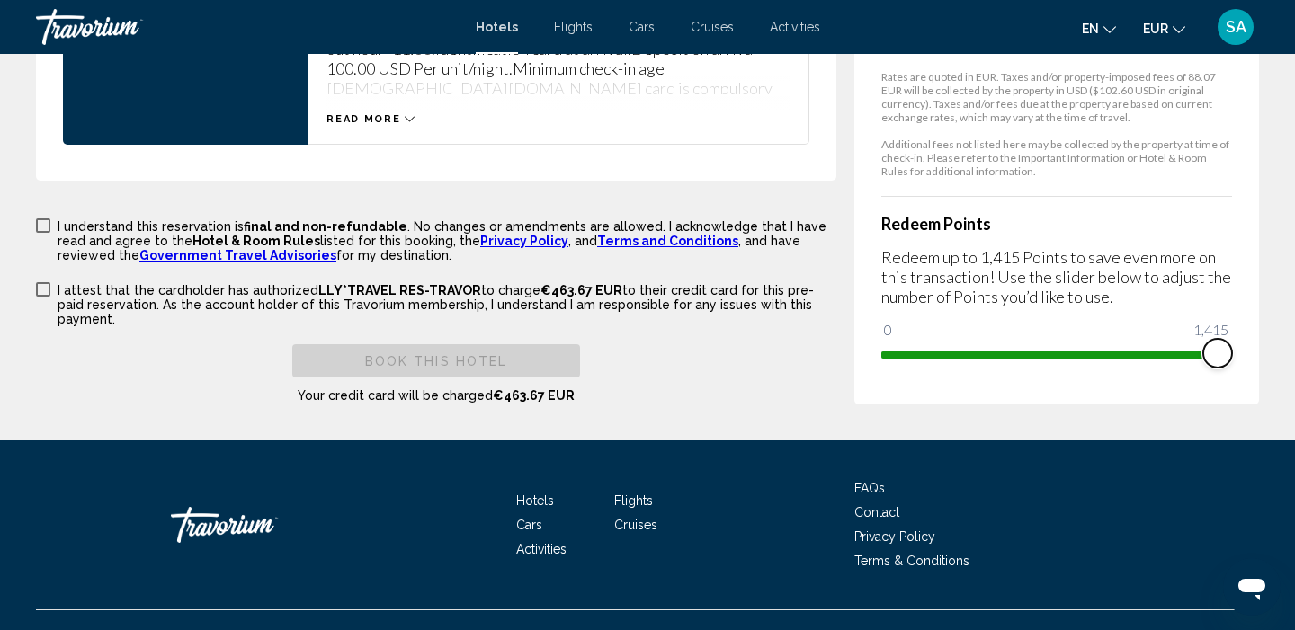
drag, startPoint x: 889, startPoint y: 325, endPoint x: 1241, endPoint y: 296, distance: 352.8
click at [1241, 296] on div "Price Summary Tradewinds Apartment Hotel [DATE] - [DATE] - 3 Night Nights 3 Adu…" at bounding box center [1056, -1] width 405 height 809
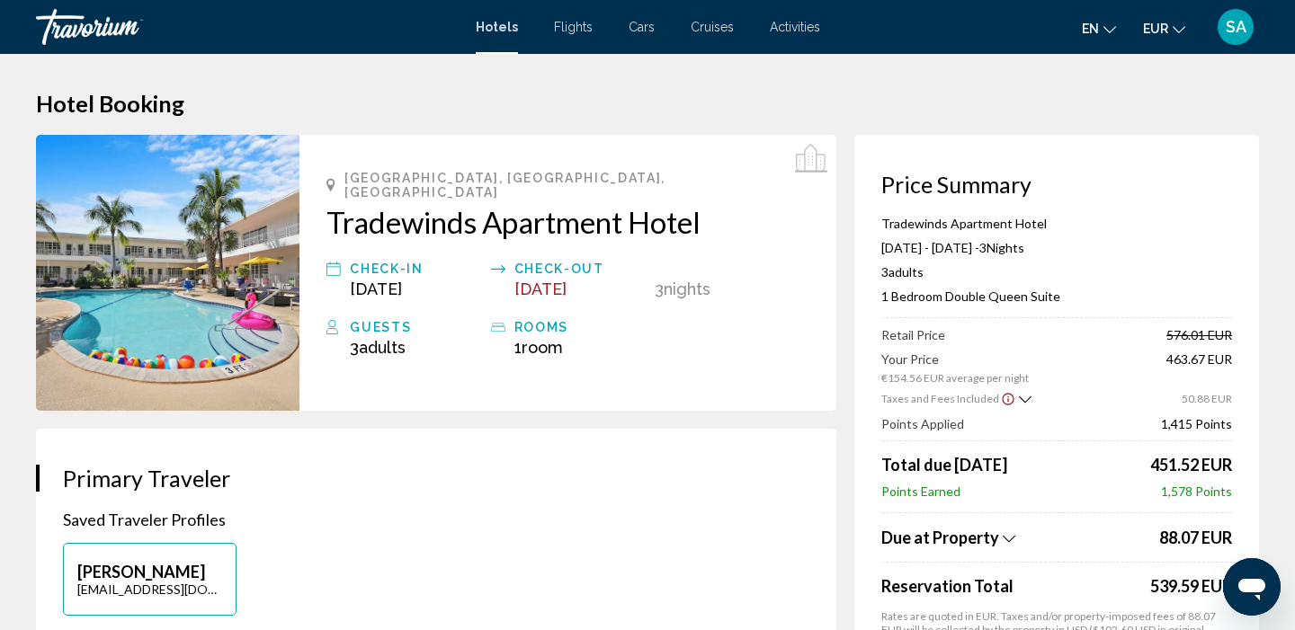
scroll to position [0, 0]
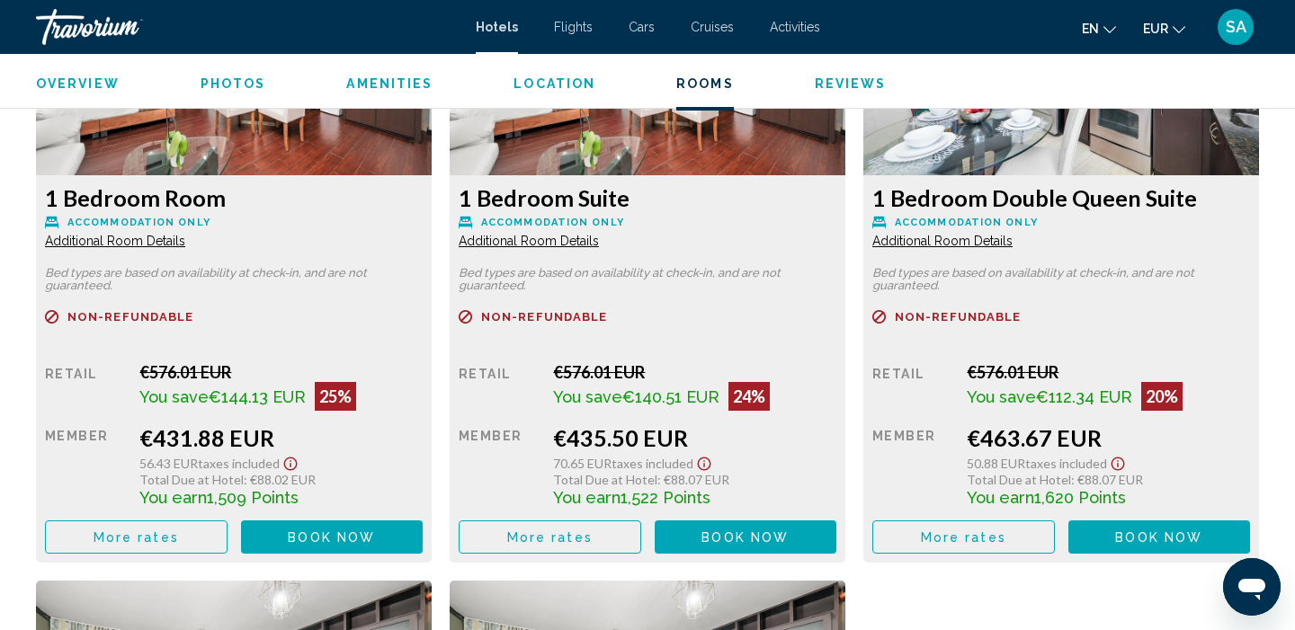
scroll to position [2597, 0]
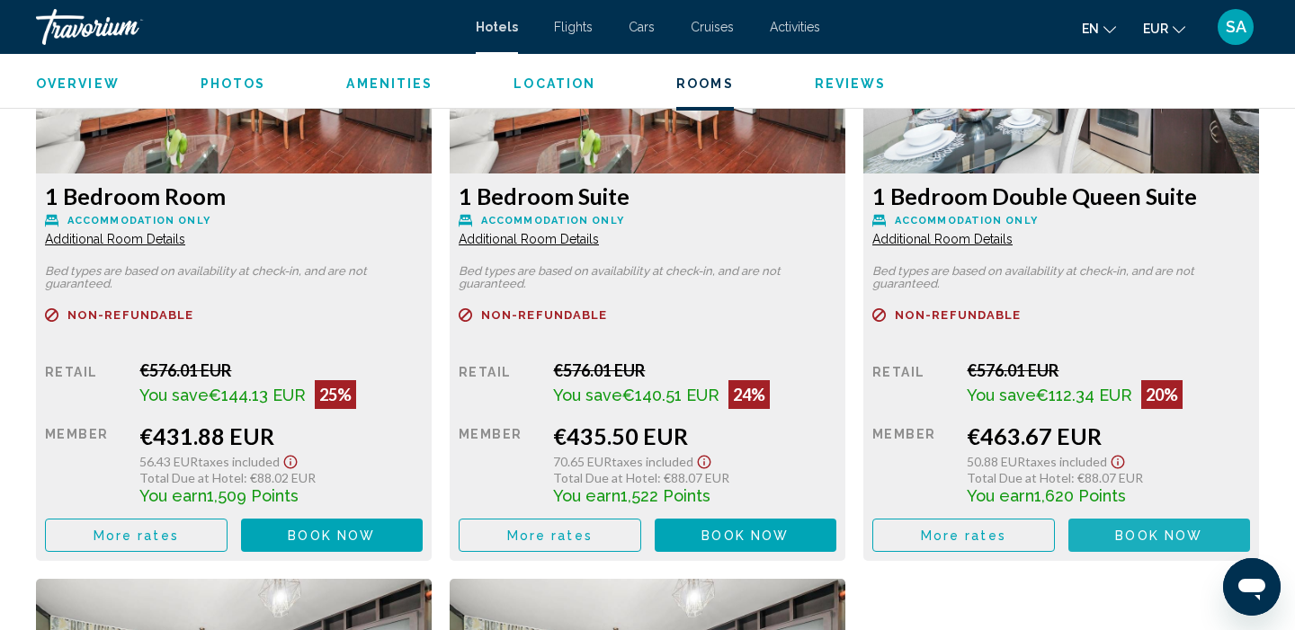
click at [1123, 541] on span "Book now" at bounding box center [1158, 536] width 87 height 14
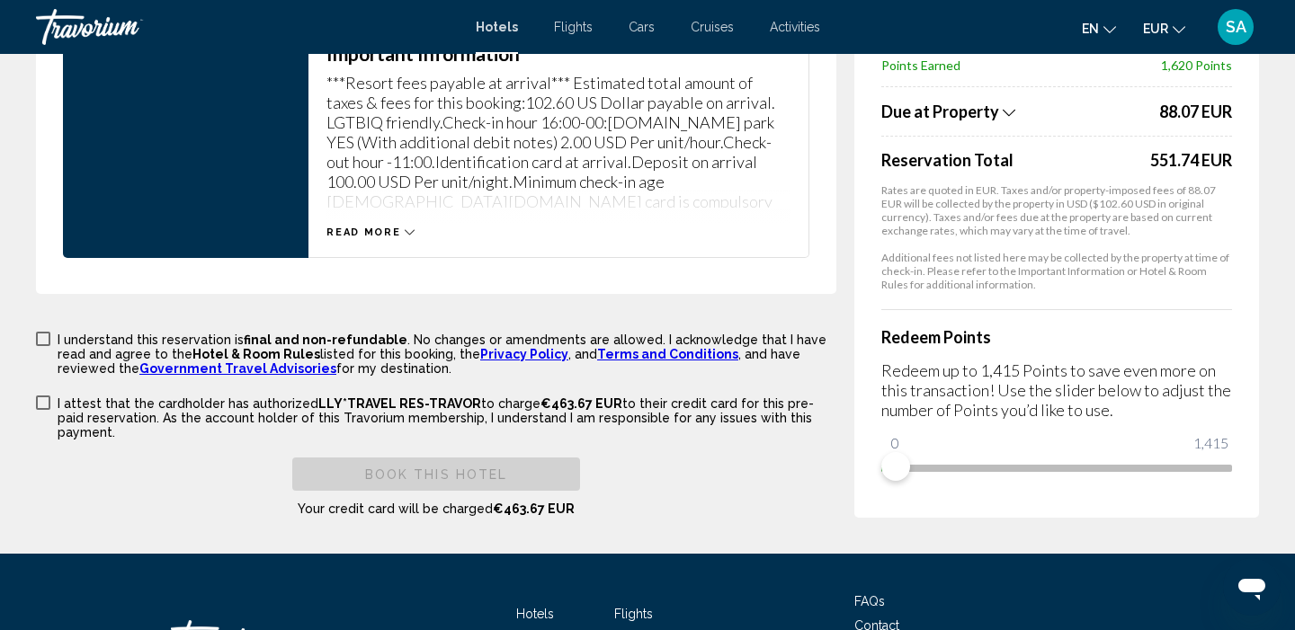
scroll to position [2733, 0]
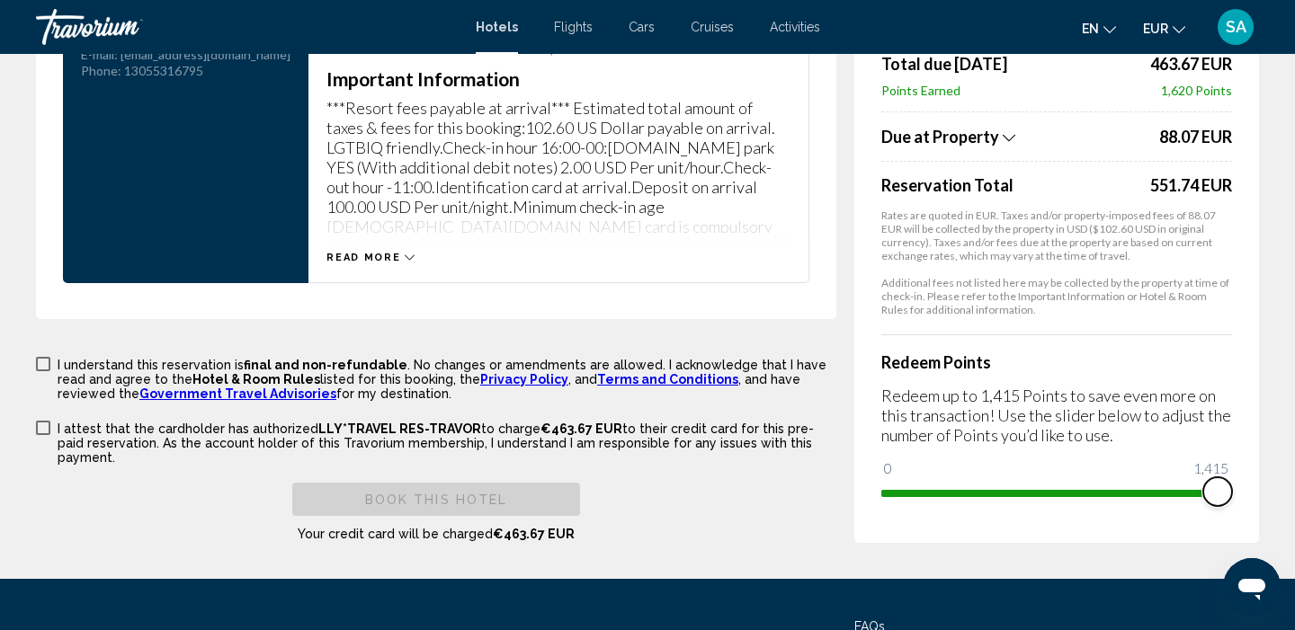
drag, startPoint x: 890, startPoint y: 453, endPoint x: 1294, endPoint y: 431, distance: 404.3
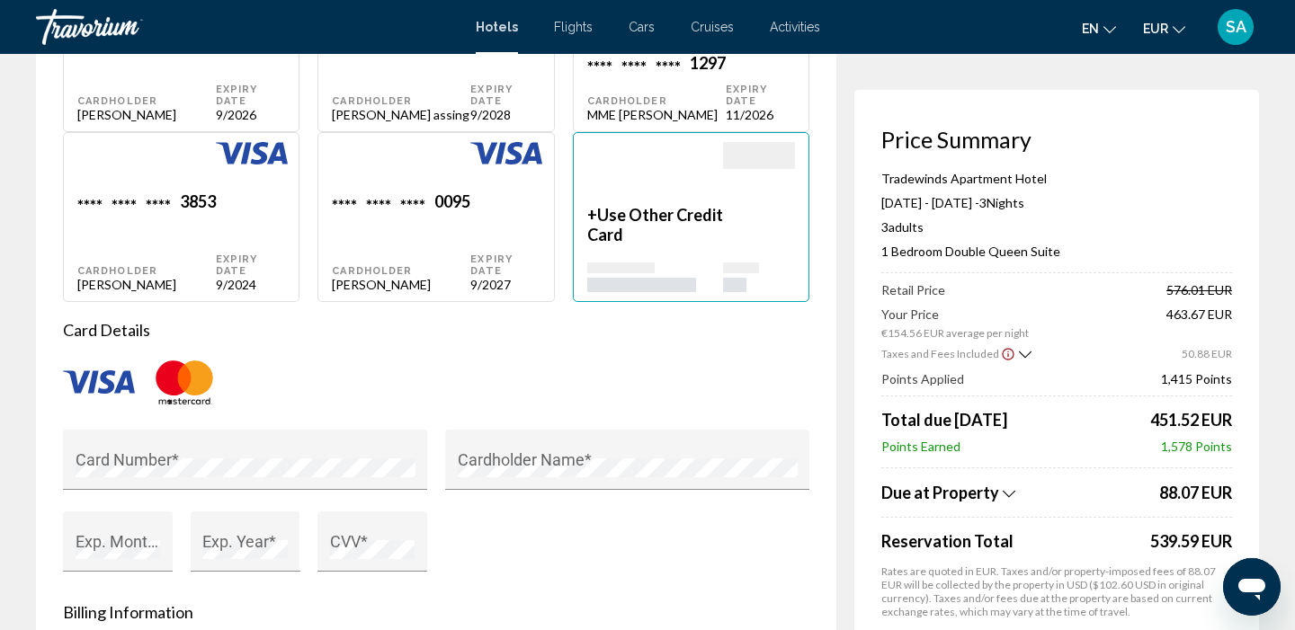
scroll to position [1546, 0]
